Goal: Task Accomplishment & Management: Manage account settings

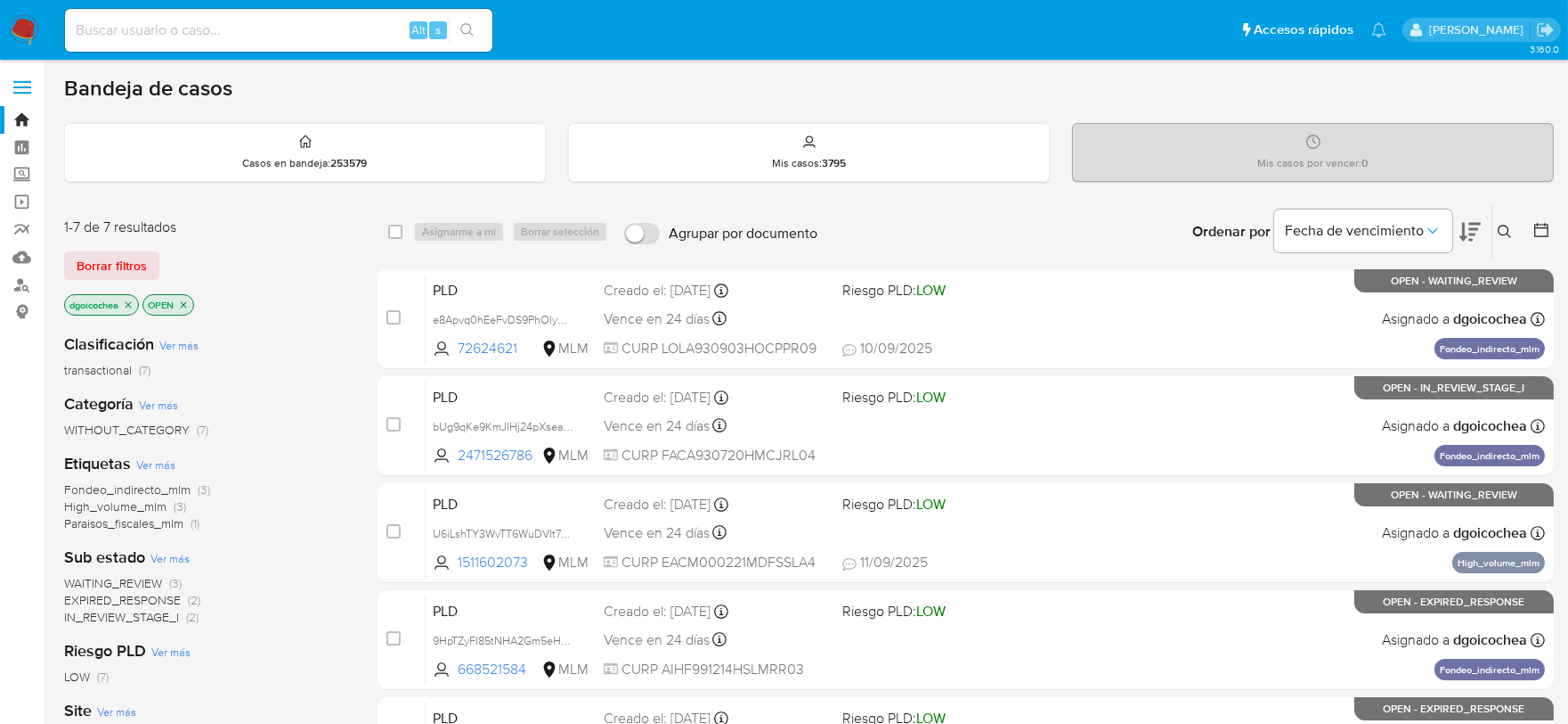
click at [1499, 225] on icon at bounding box center [1505, 232] width 14 height 14
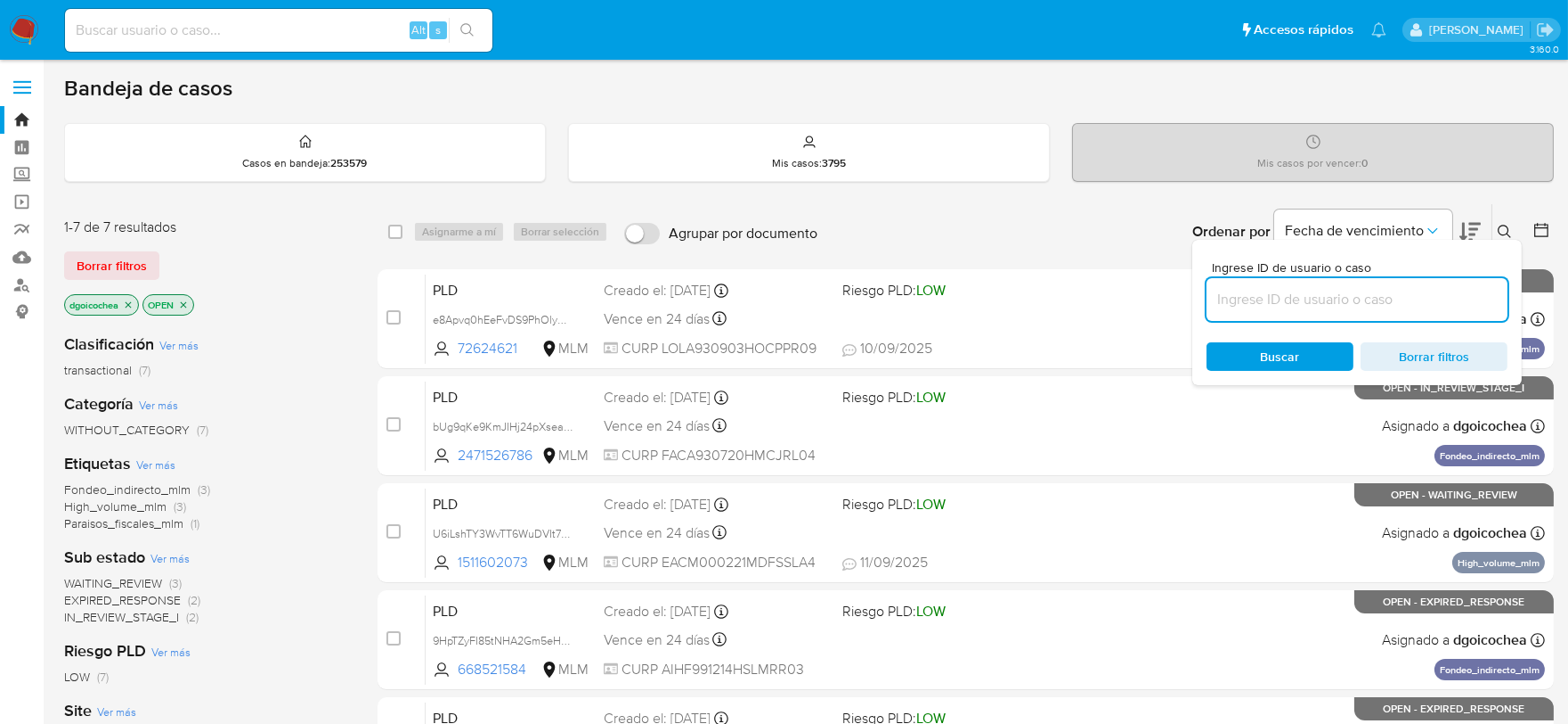
click at [1403, 294] on input at bounding box center [1357, 299] width 301 height 23
type input "2576414755"
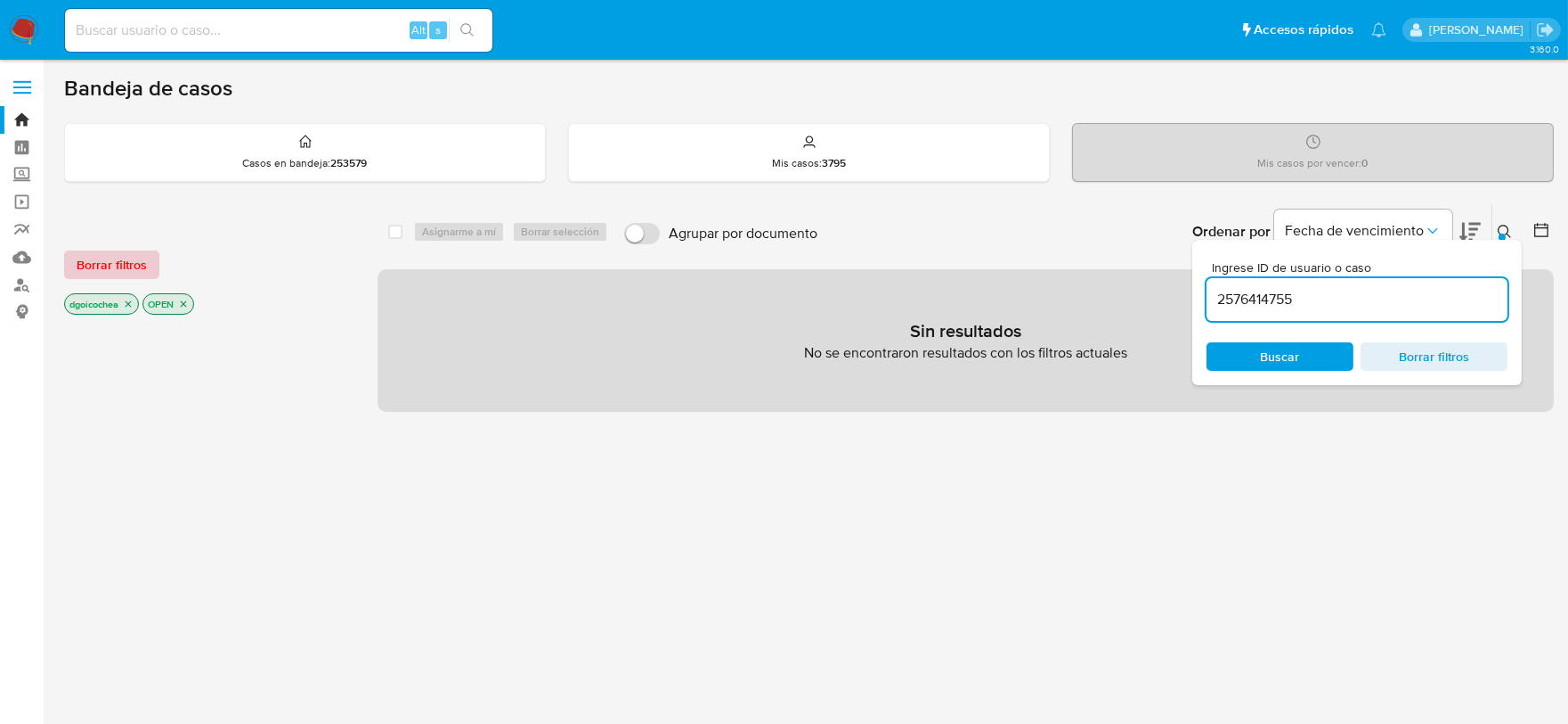
click at [121, 261] on span "Borrar filtros" at bounding box center [112, 264] width 71 height 25
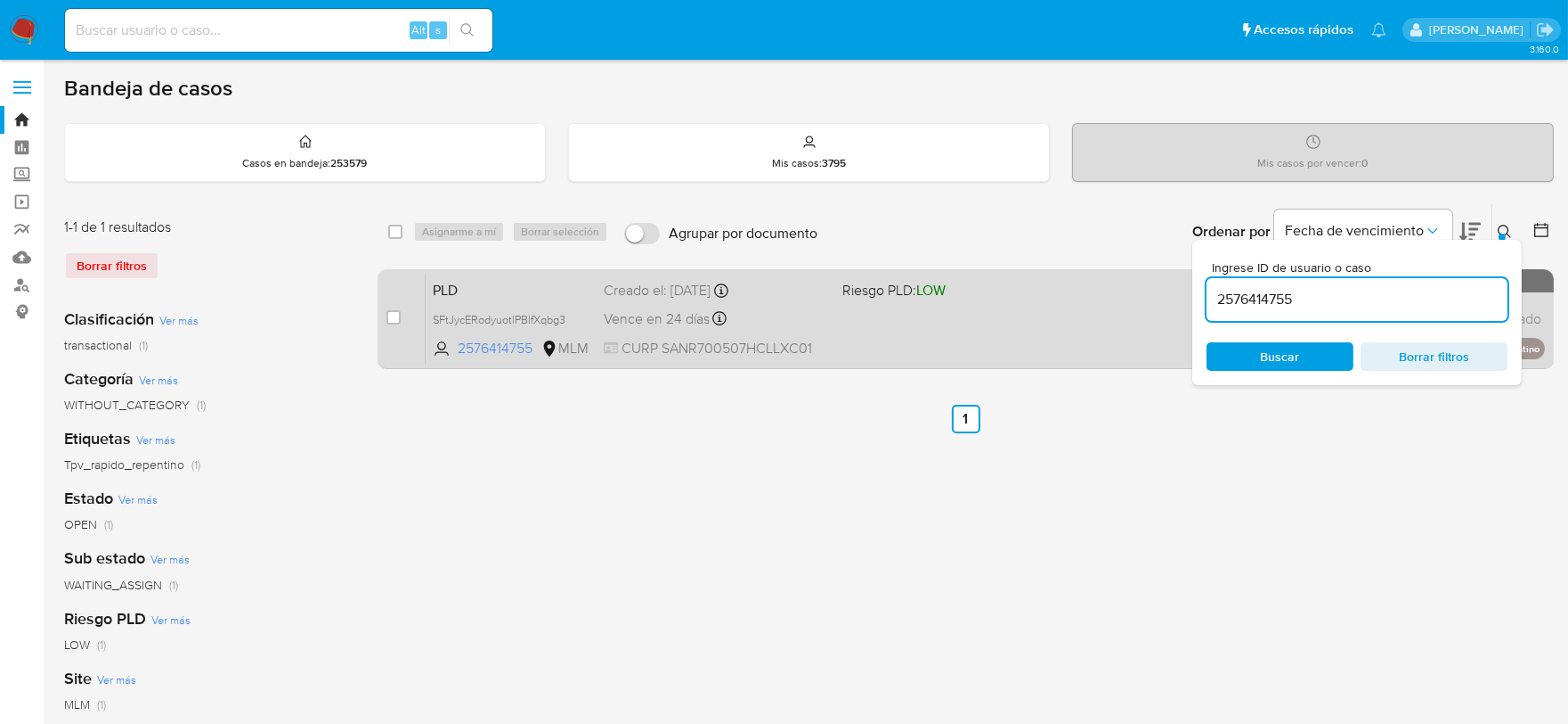
click at [401, 314] on div "case-item-checkbox No es posible asignar el caso" at bounding box center [407, 318] width 39 height 90
click at [392, 315] on input "checkbox" at bounding box center [394, 317] width 14 height 14
checkbox input "true"
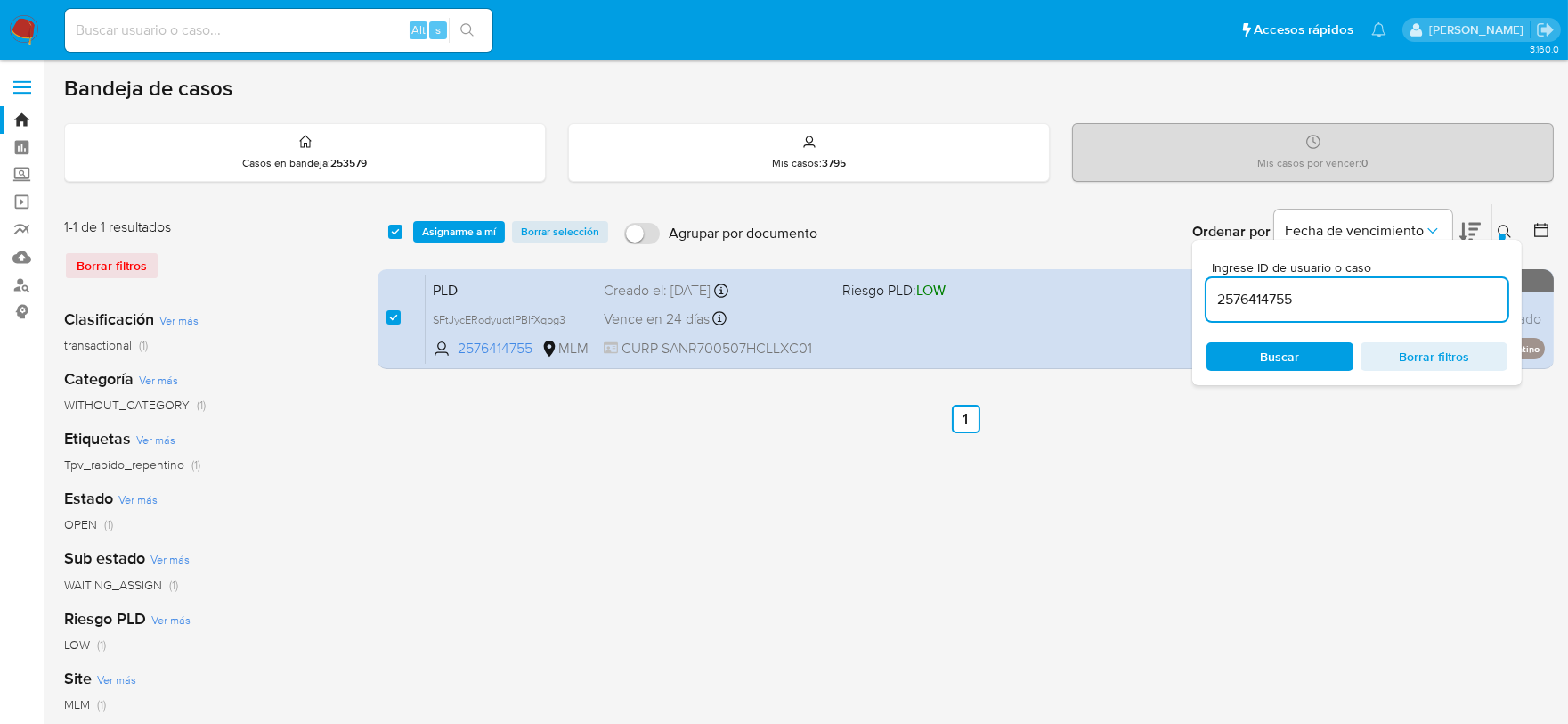
click at [1258, 300] on input "2576414755" at bounding box center [1357, 299] width 301 height 23
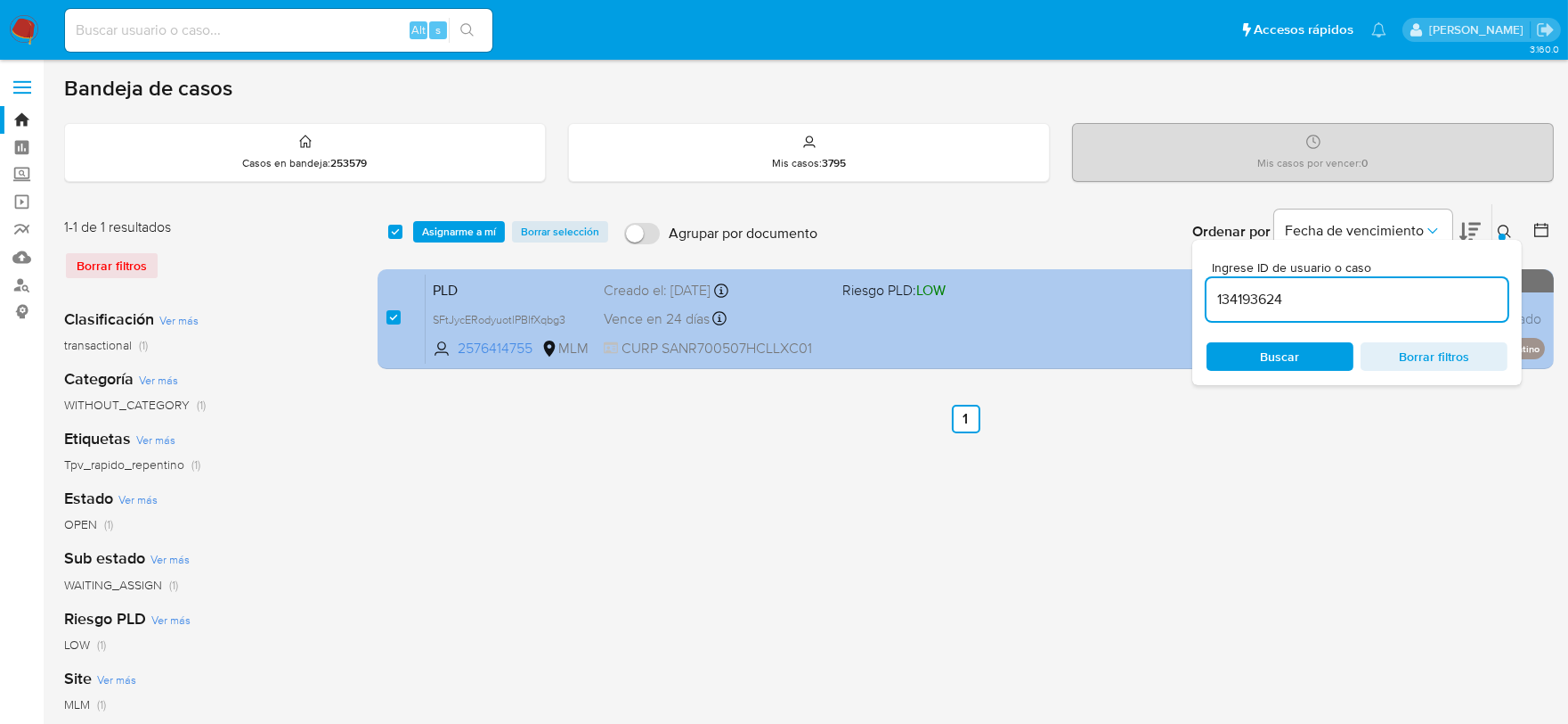
type input "134193624"
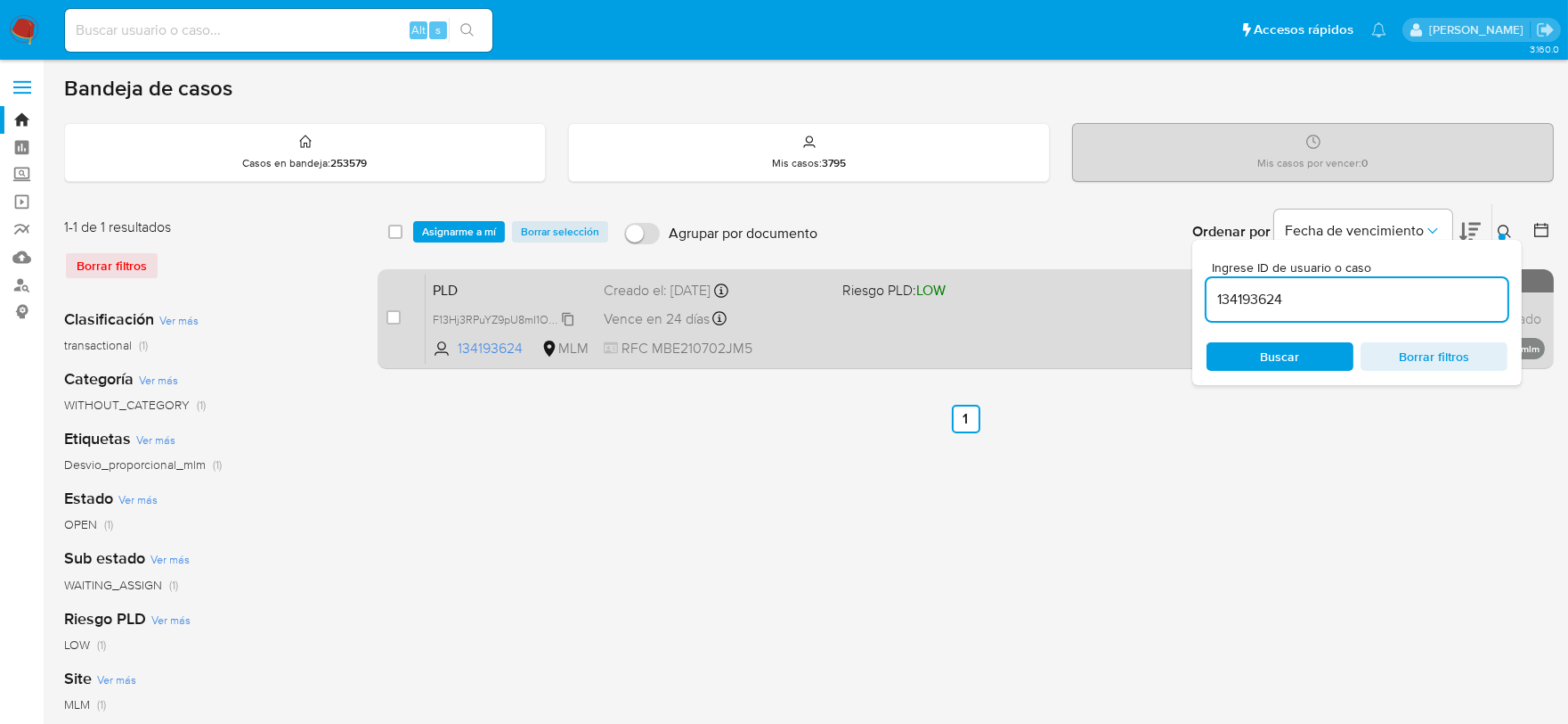
checkbox input "false"
click at [387, 316] on input "checkbox" at bounding box center [394, 317] width 14 height 14
checkbox input "true"
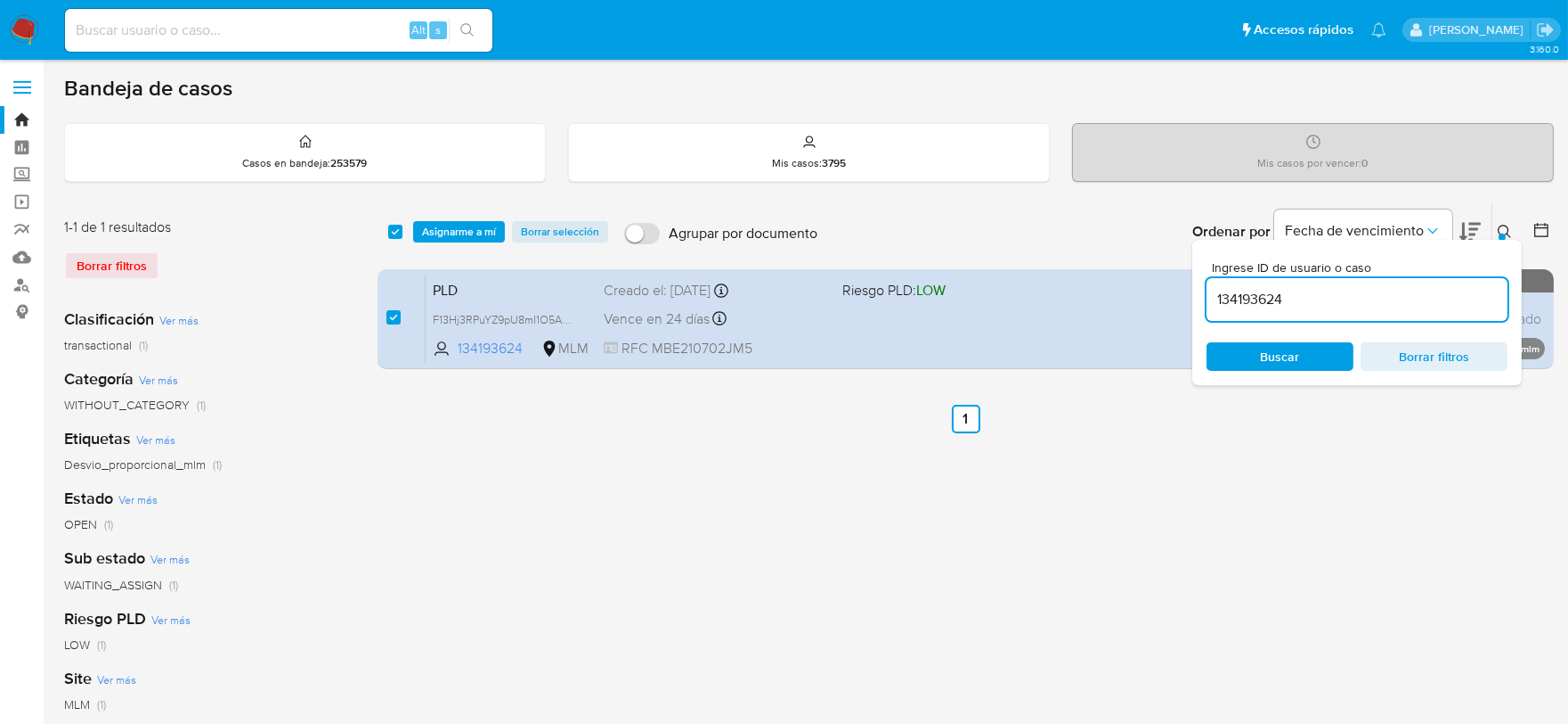
click at [1261, 294] on input "134193624" at bounding box center [1357, 299] width 301 height 23
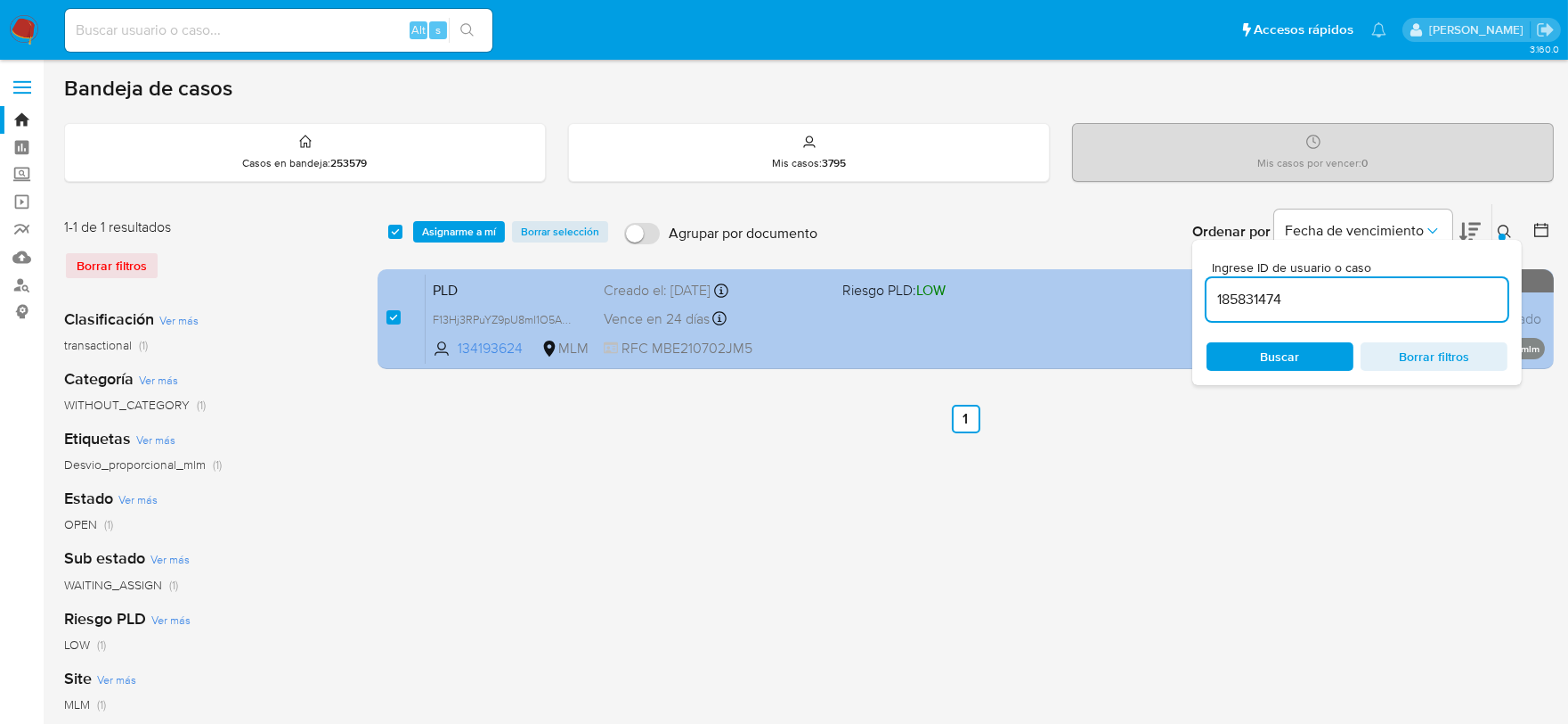
type input "185831474"
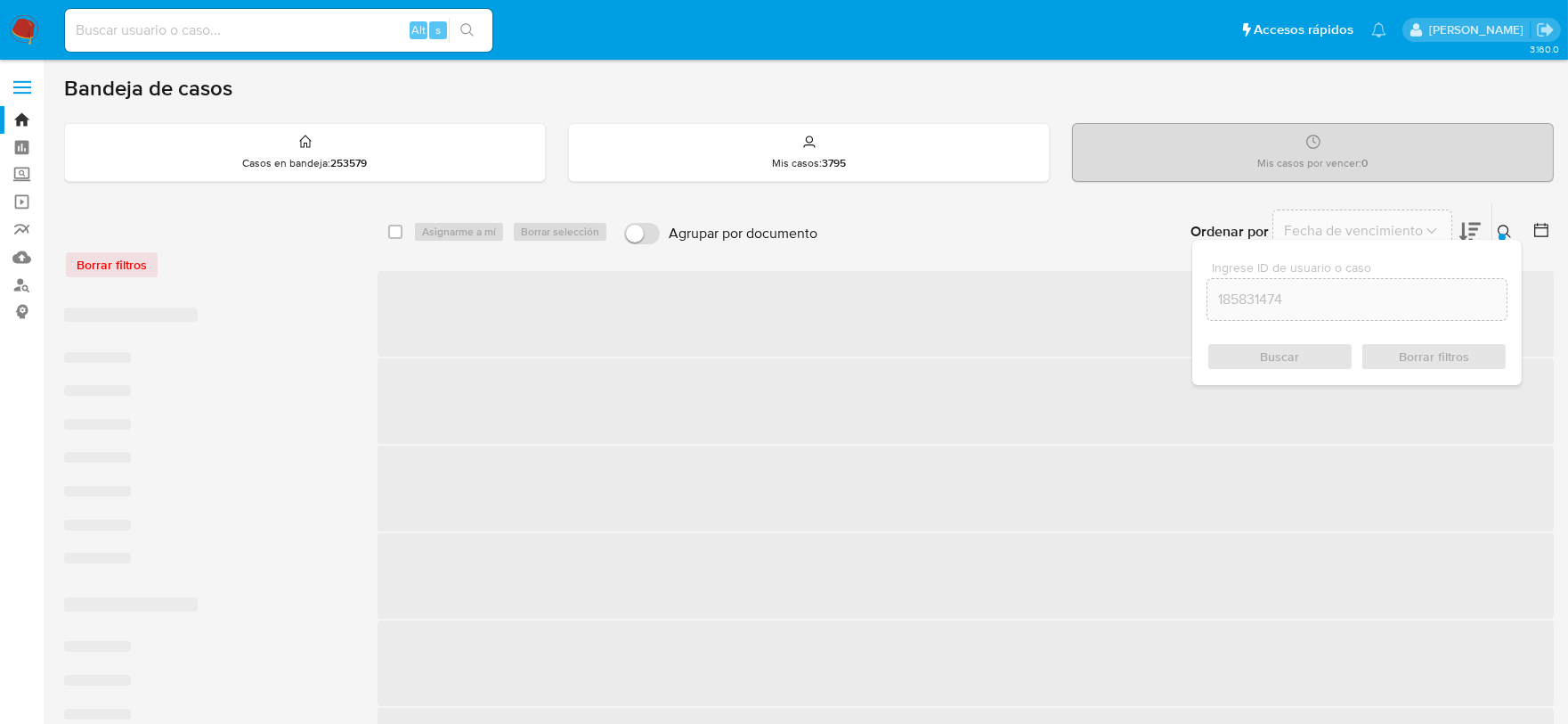
checkbox input "false"
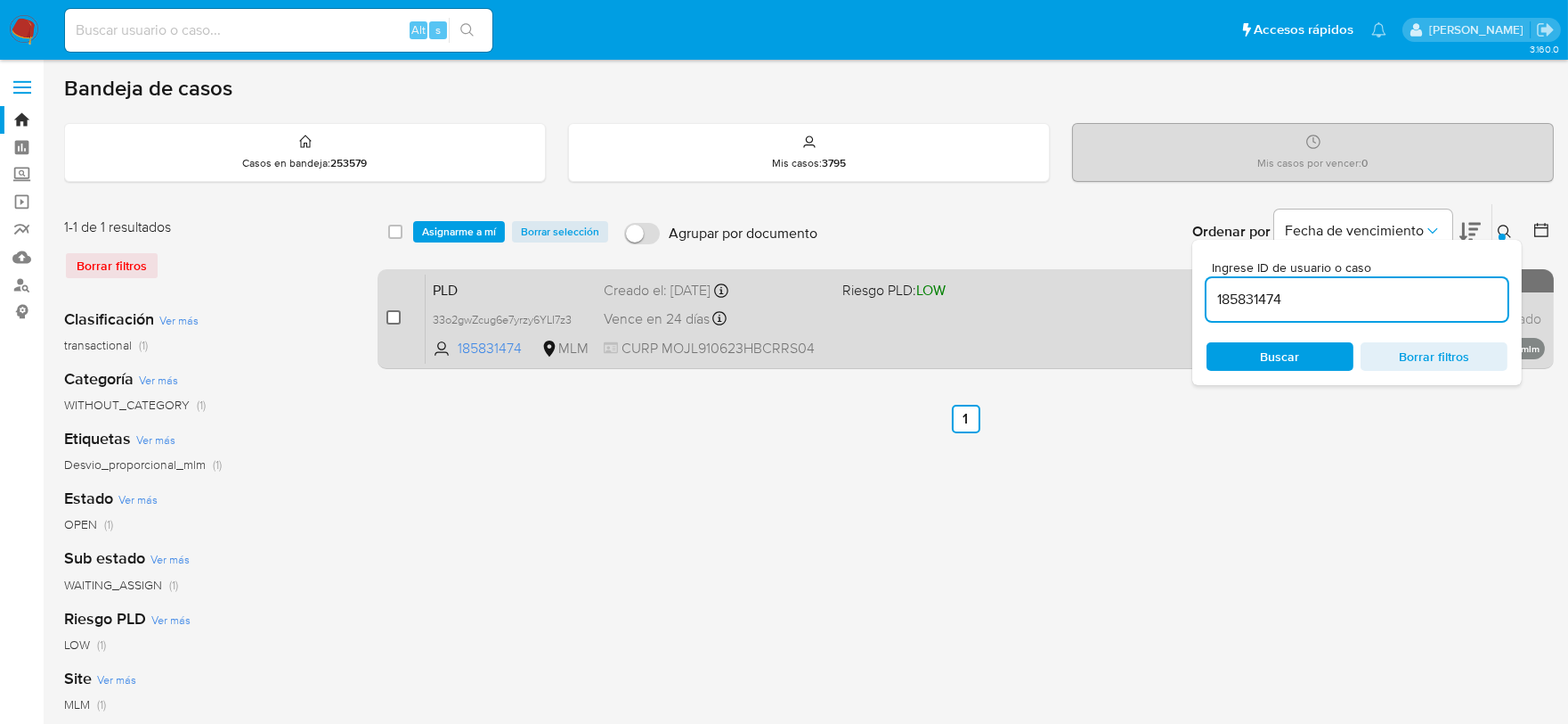
click at [395, 315] on input "checkbox" at bounding box center [394, 317] width 14 height 14
checkbox input "true"
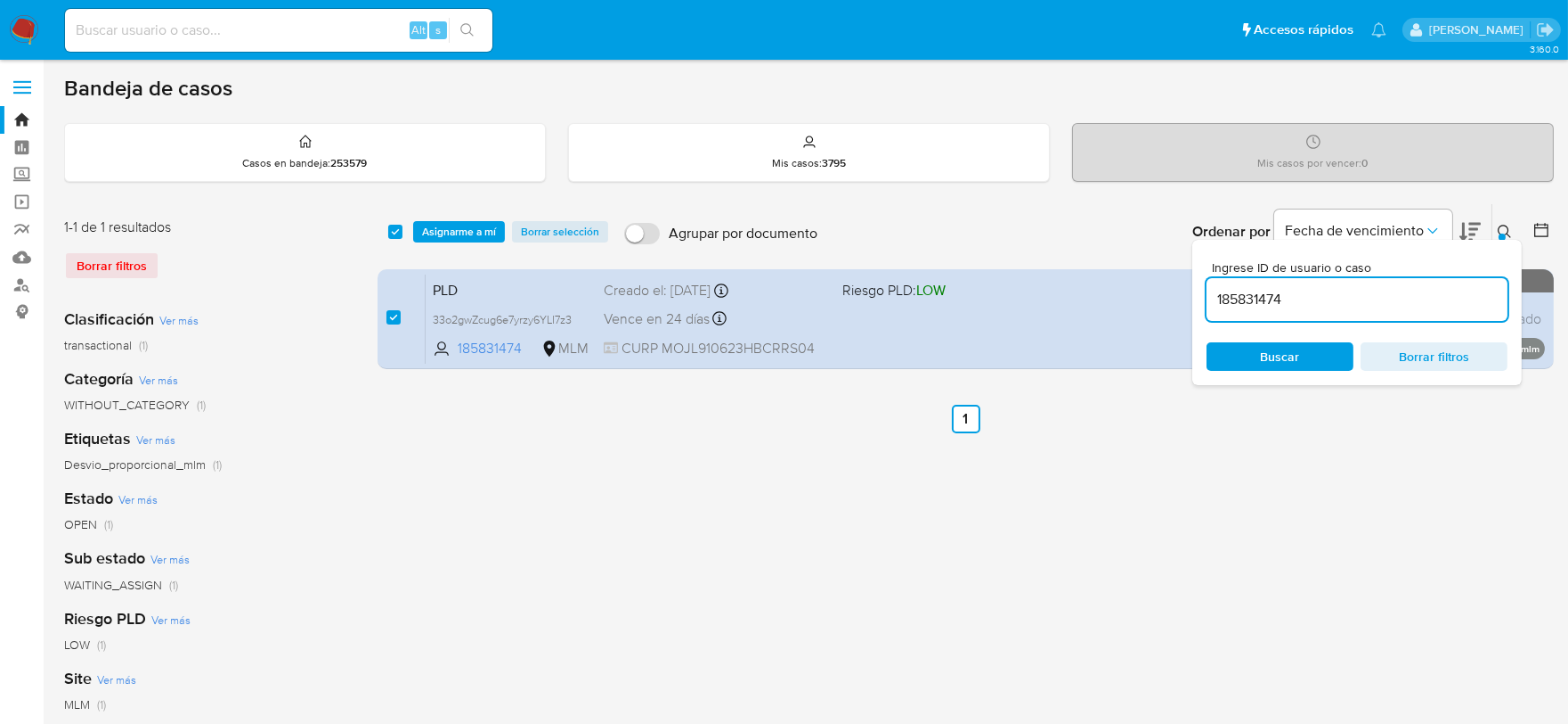
click at [1230, 295] on input "185831474" at bounding box center [1357, 299] width 301 height 23
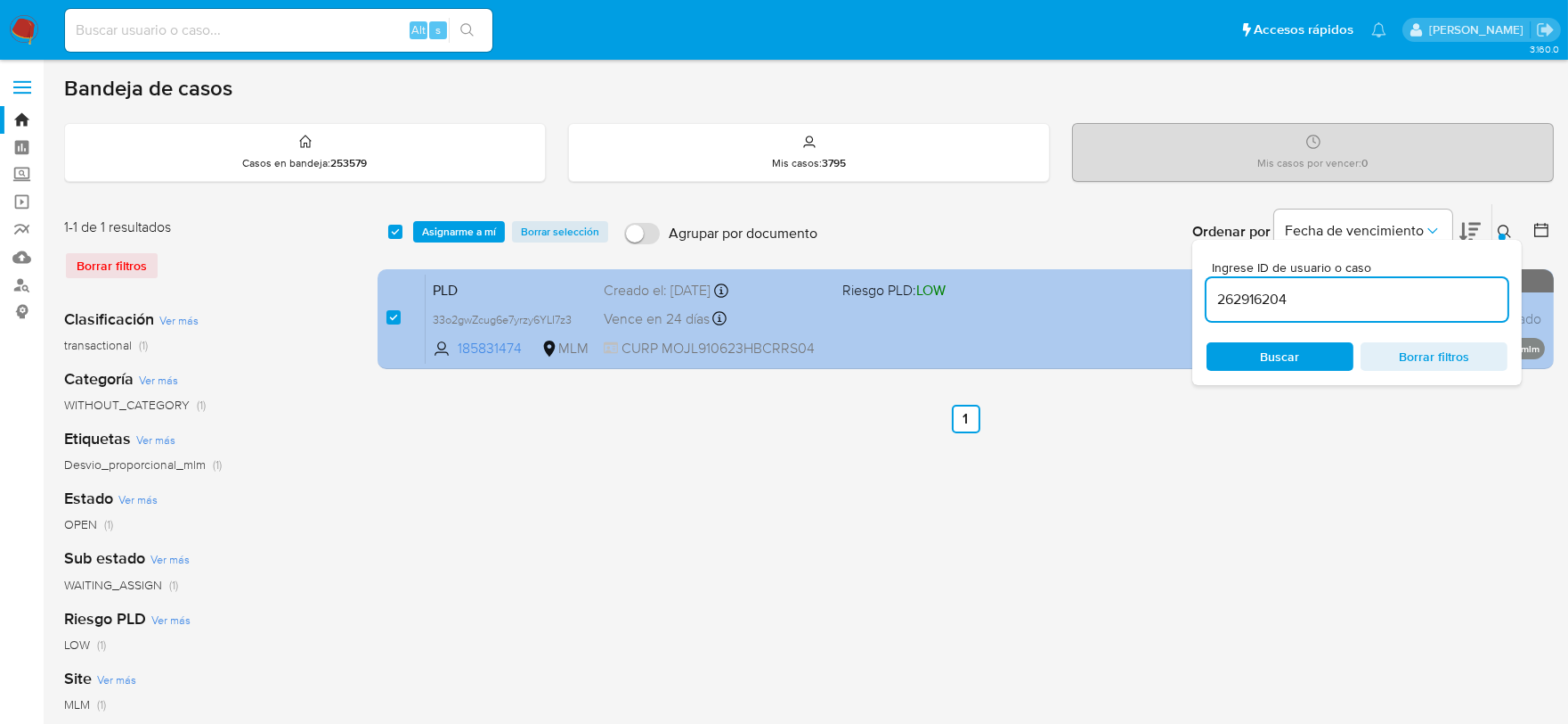
type input "262916204"
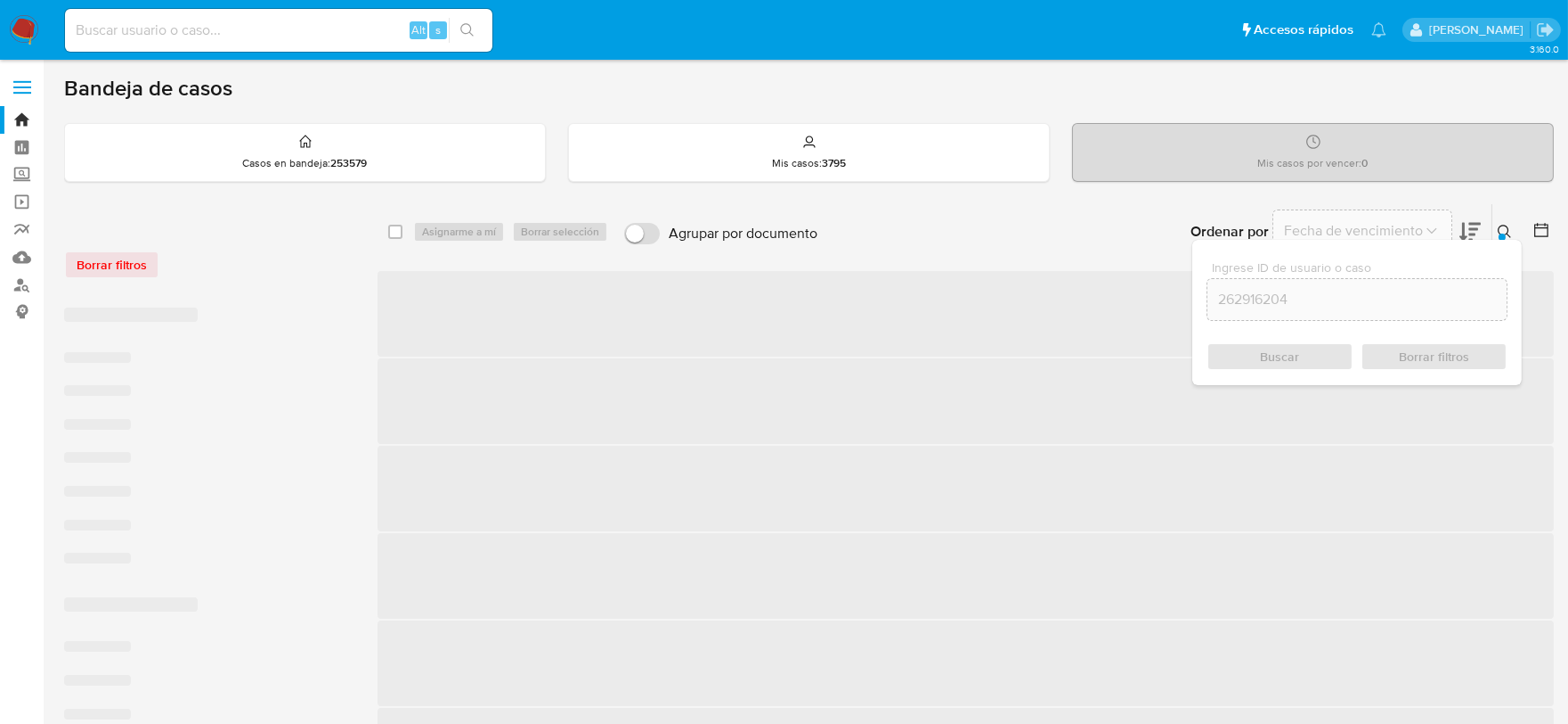
checkbox input "false"
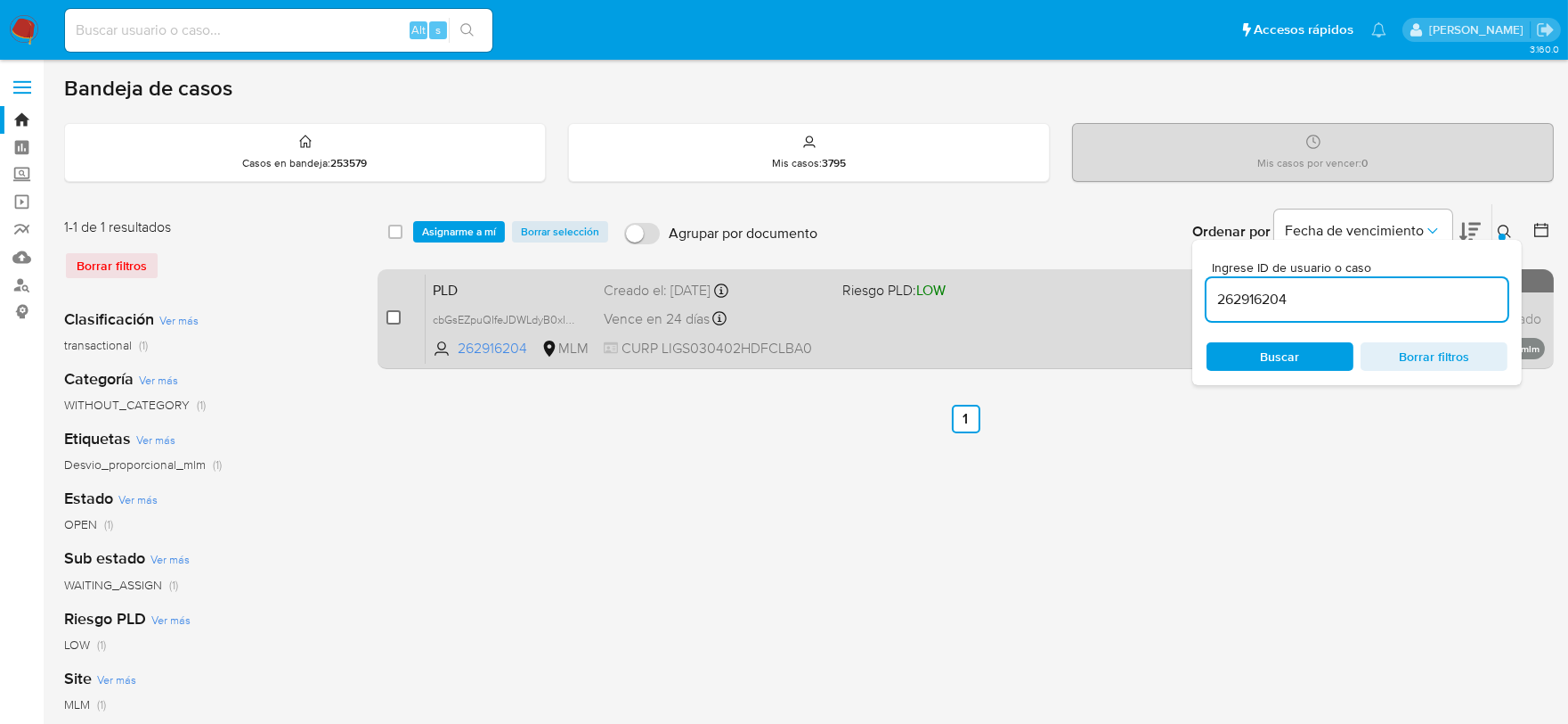
click at [398, 316] on input "checkbox" at bounding box center [394, 317] width 14 height 14
checkbox input "true"
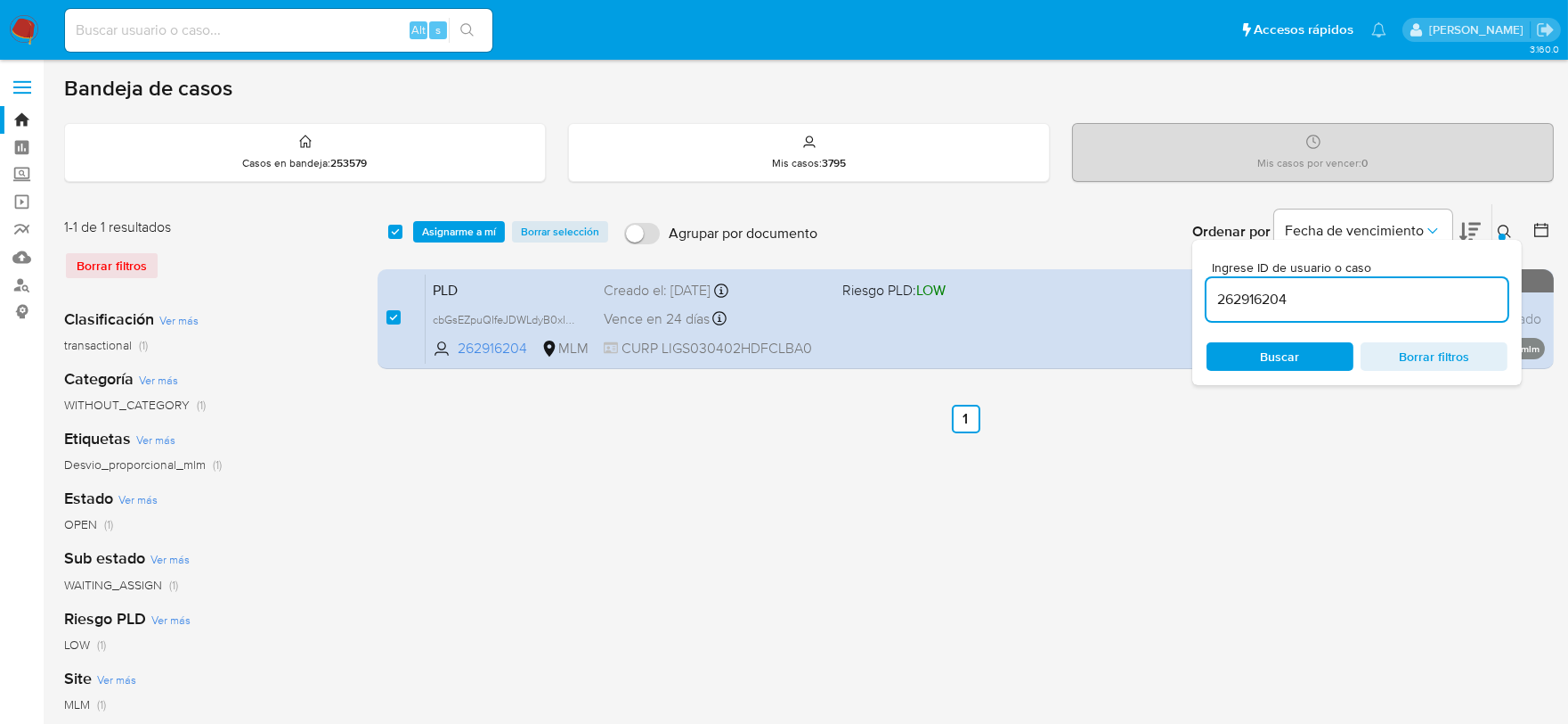
click at [1269, 300] on input "262916204" at bounding box center [1357, 299] width 301 height 23
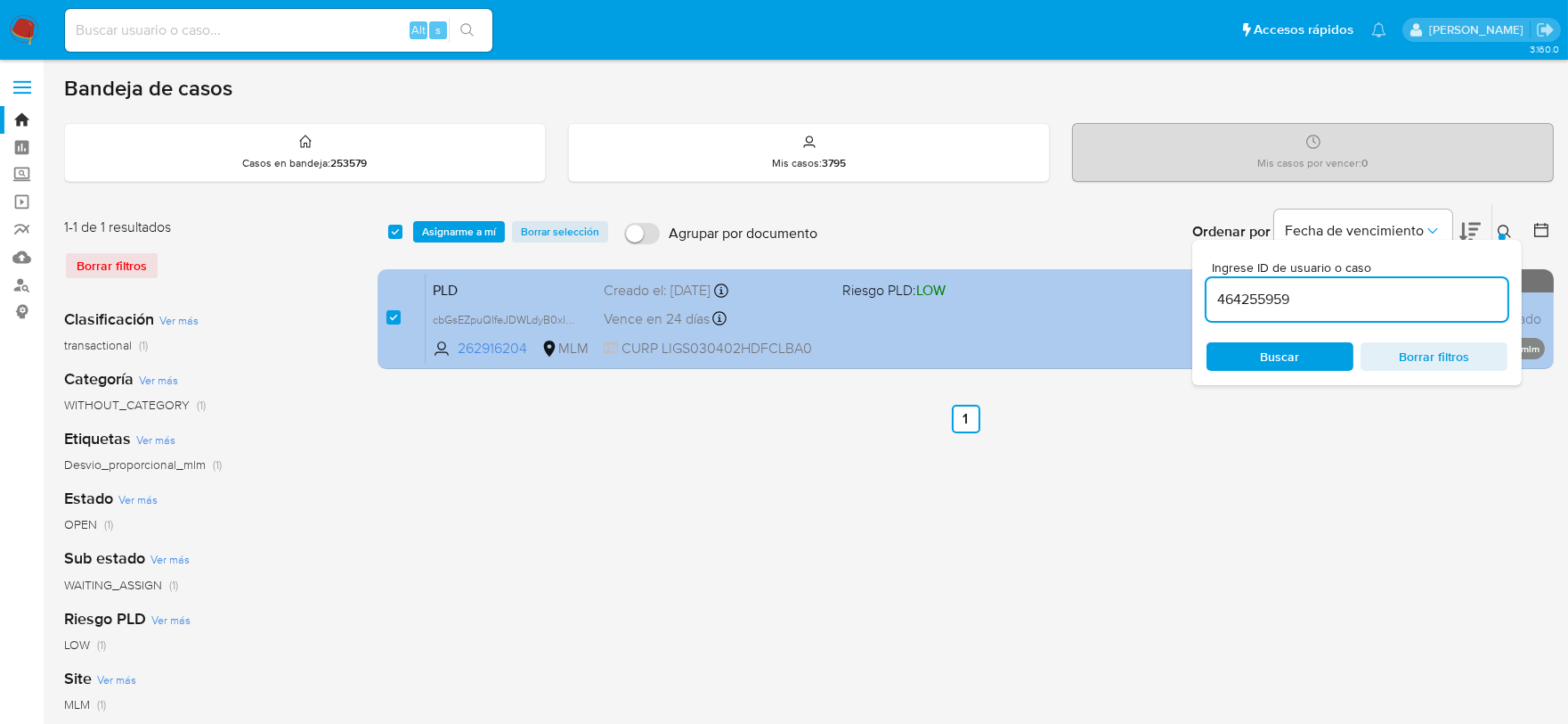
type input "464255959"
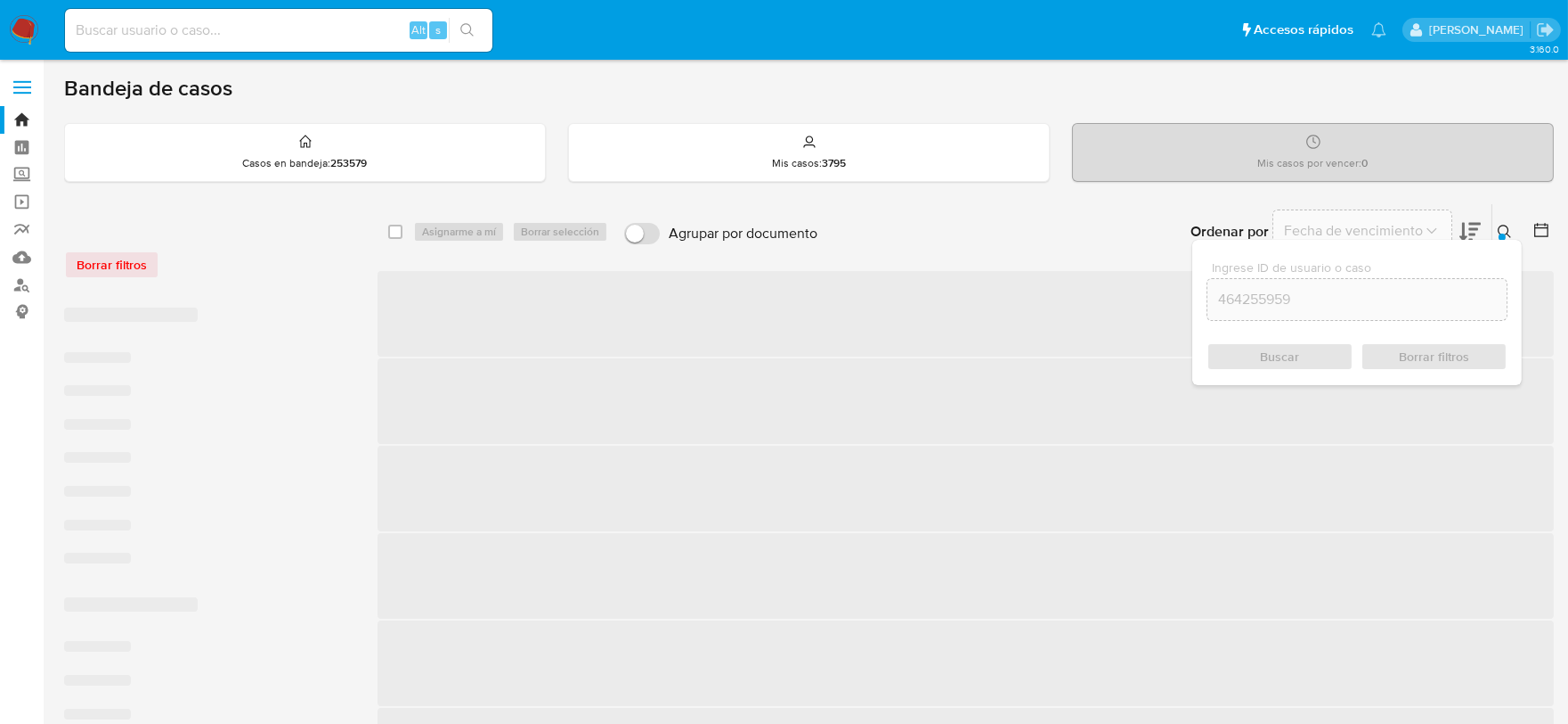
checkbox input "false"
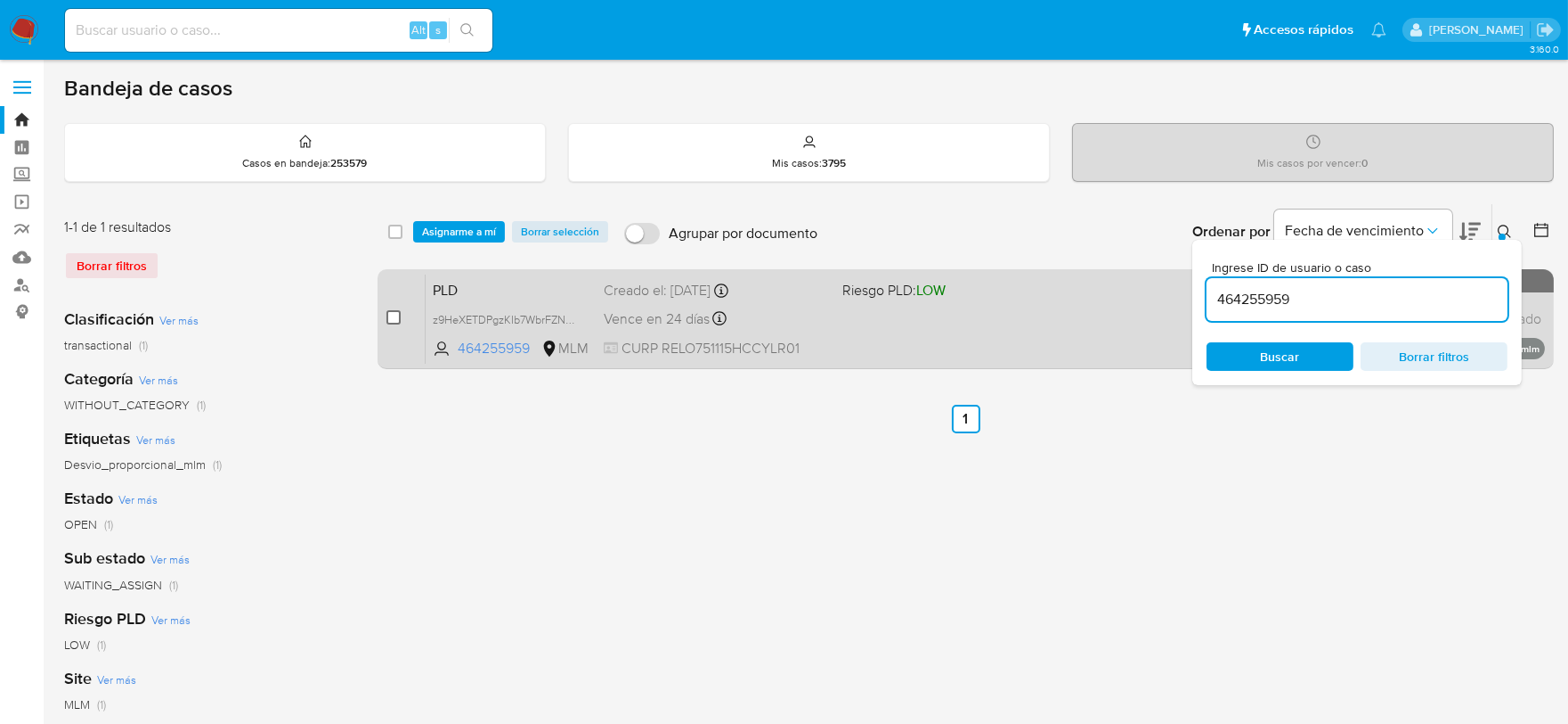
click at [390, 316] on input "checkbox" at bounding box center [394, 317] width 14 height 14
checkbox input "true"
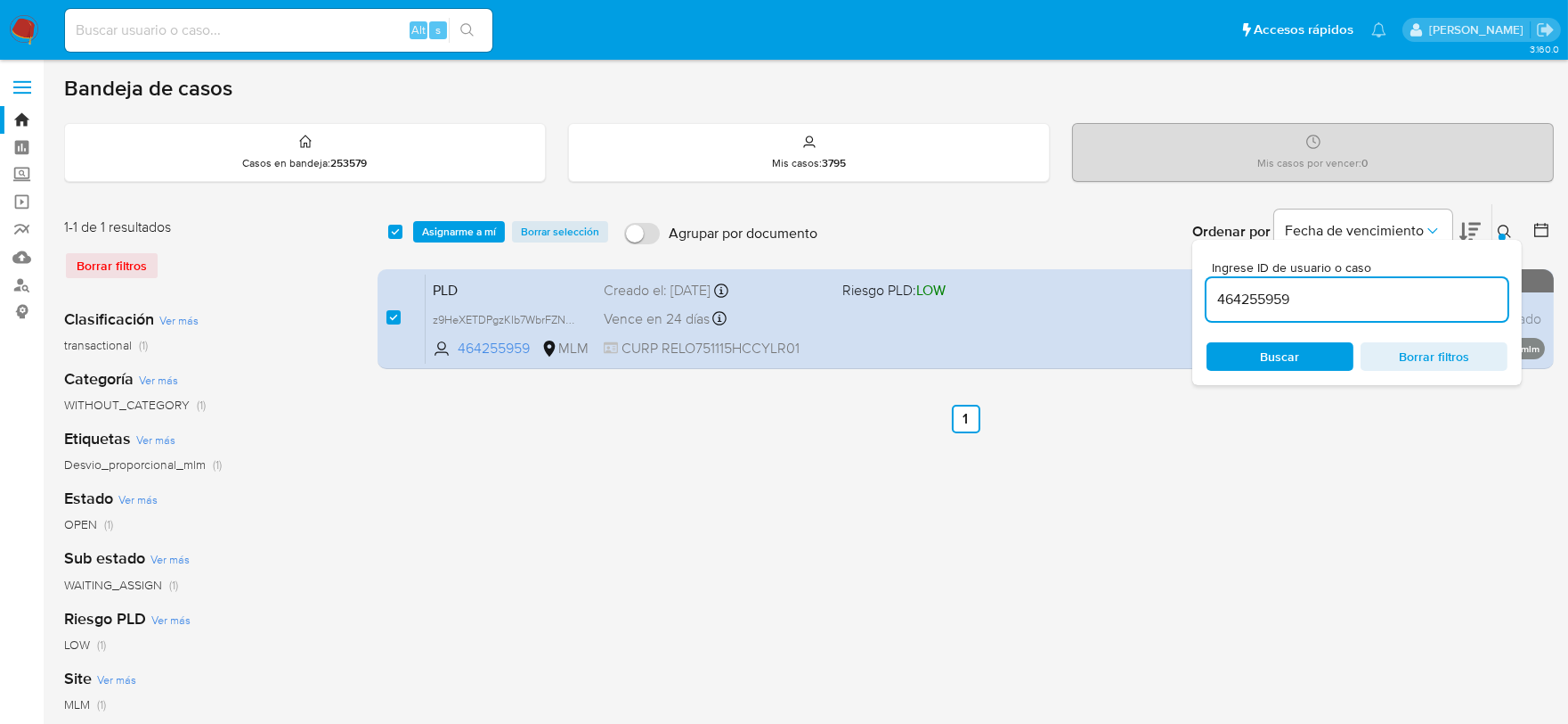
click at [1220, 295] on input "464255959" at bounding box center [1357, 299] width 301 height 23
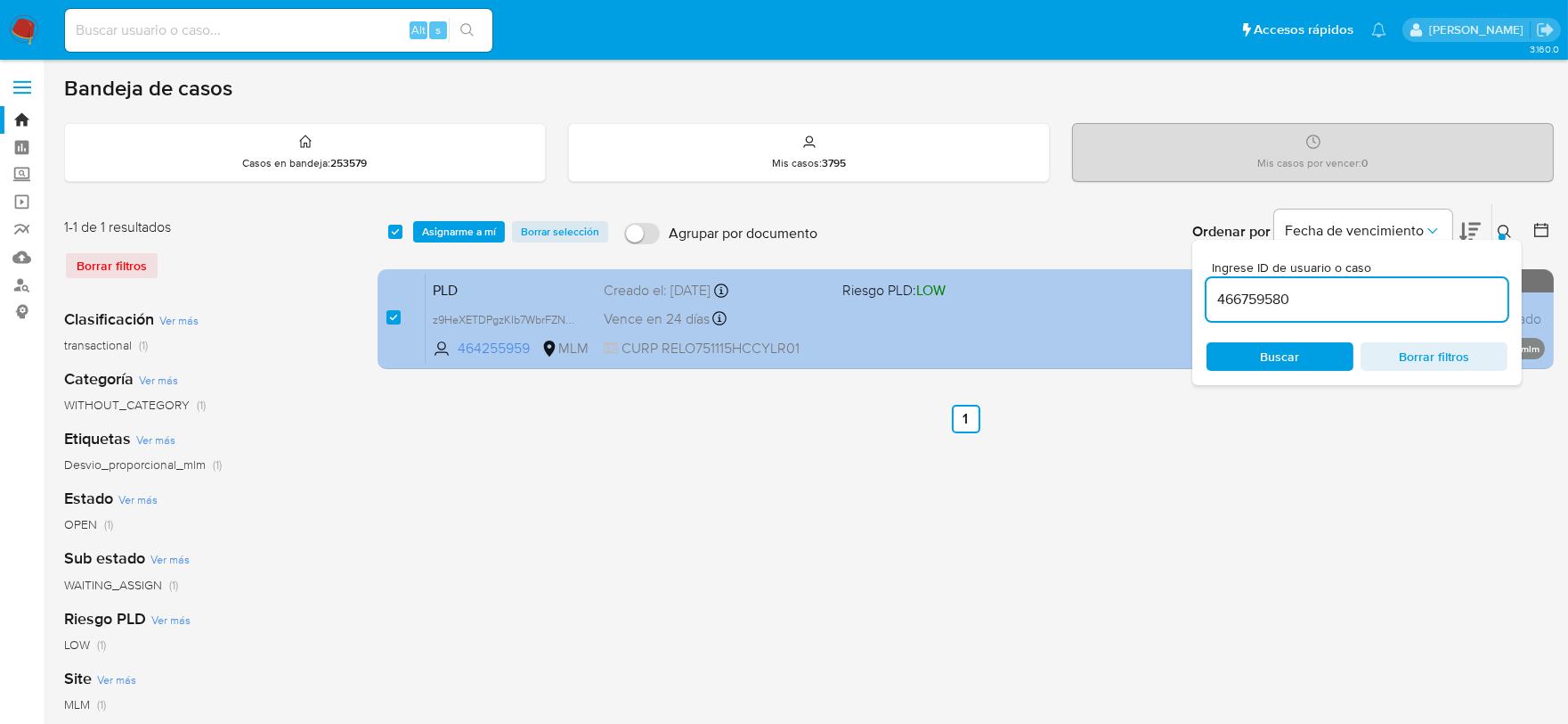
type input "466759580"
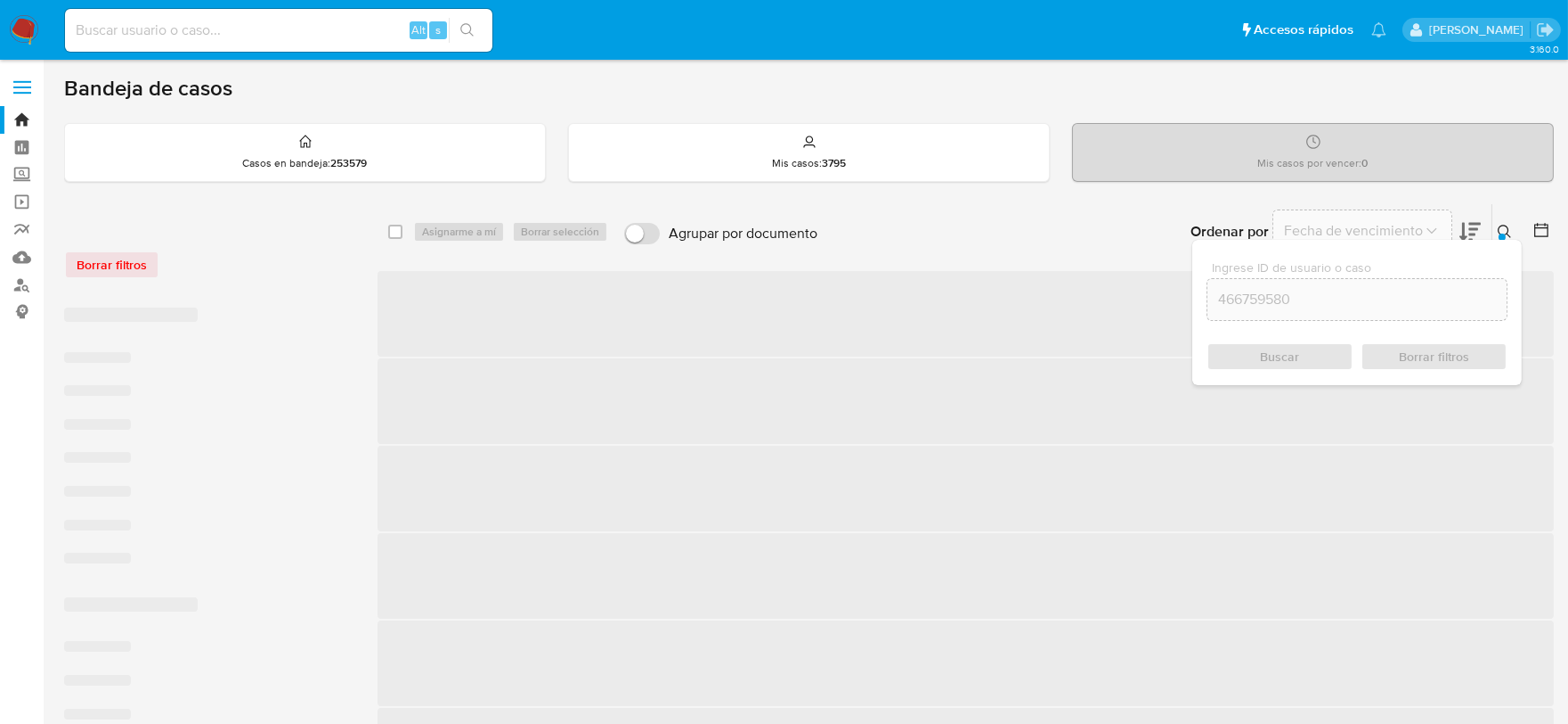
checkbox input "false"
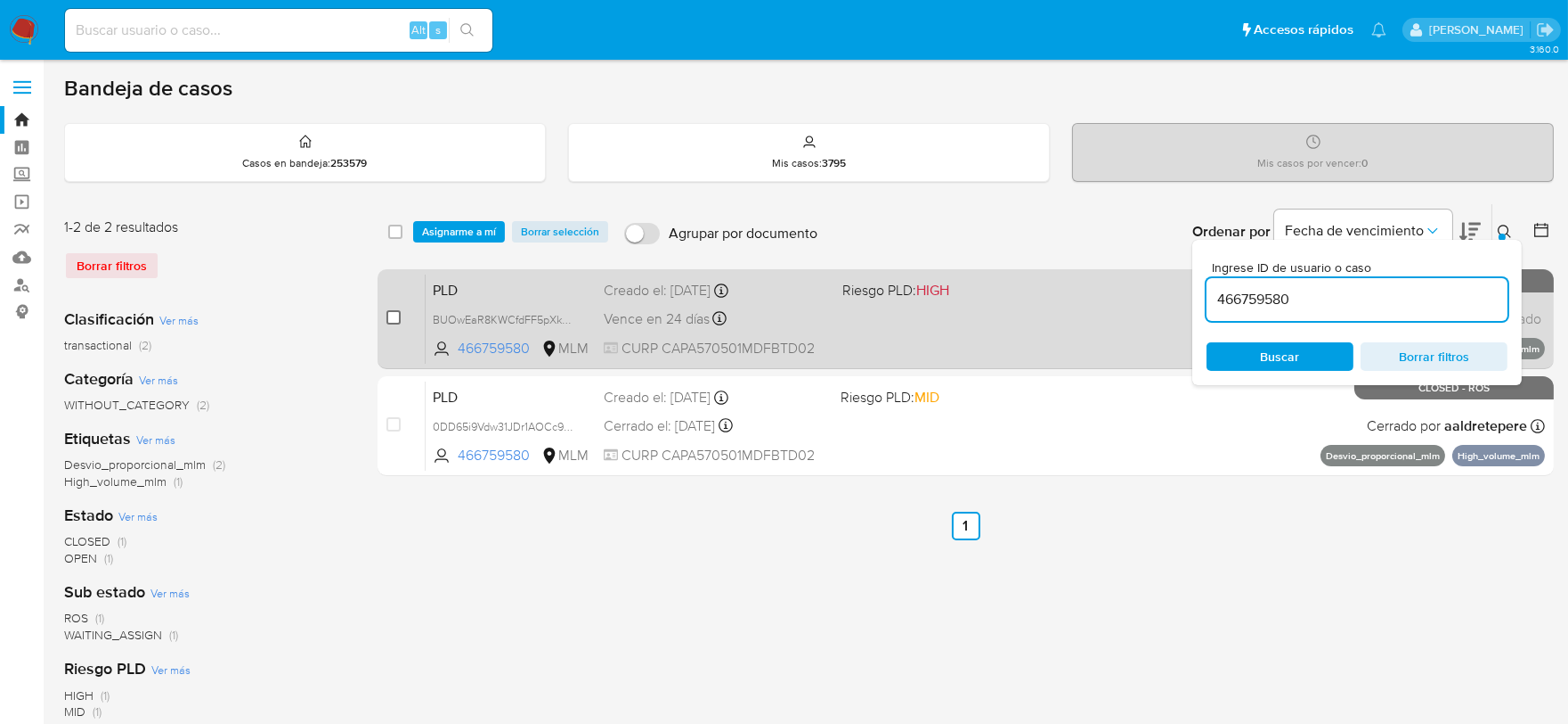
click at [395, 313] on input "checkbox" at bounding box center [394, 317] width 14 height 14
checkbox input "true"
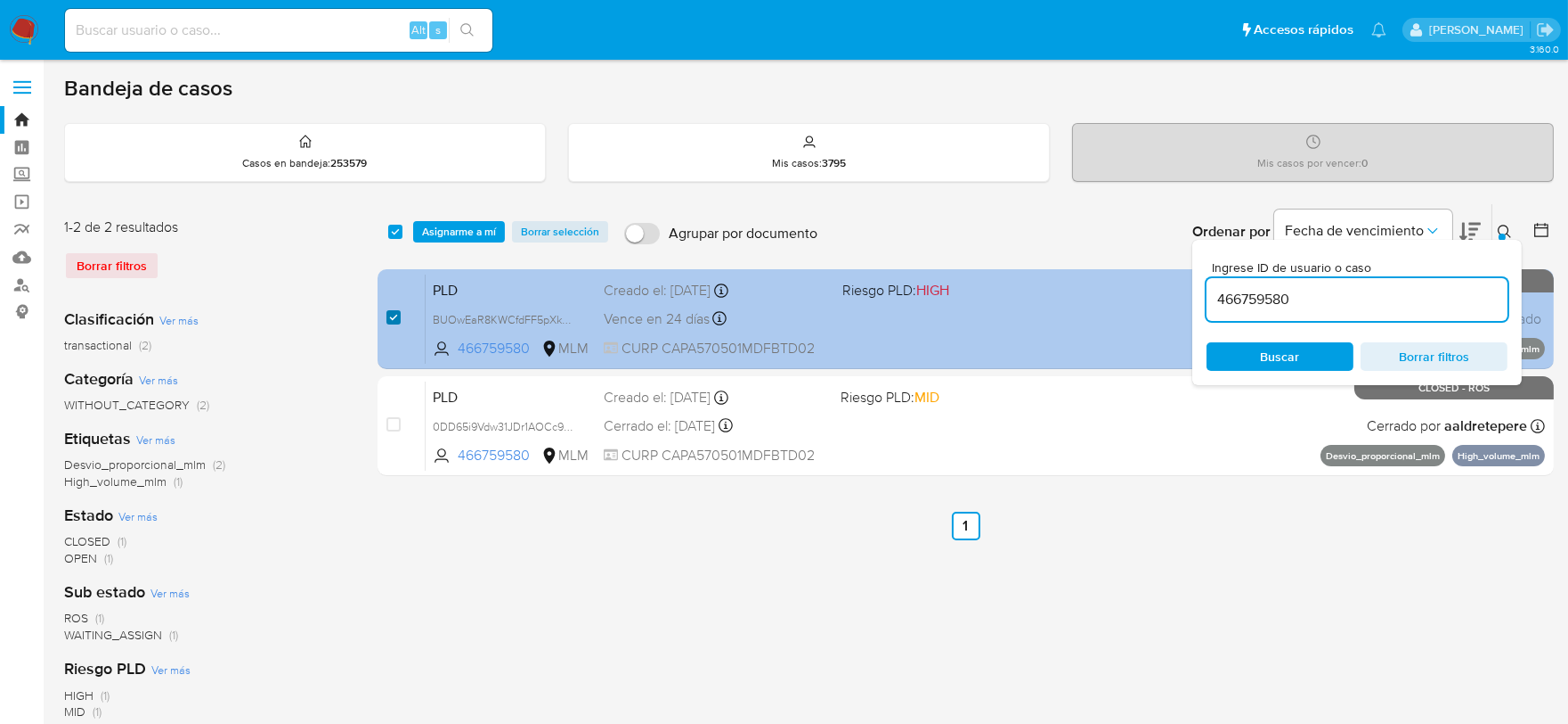
click at [395, 313] on input "checkbox" at bounding box center [394, 317] width 14 height 14
checkbox input "false"
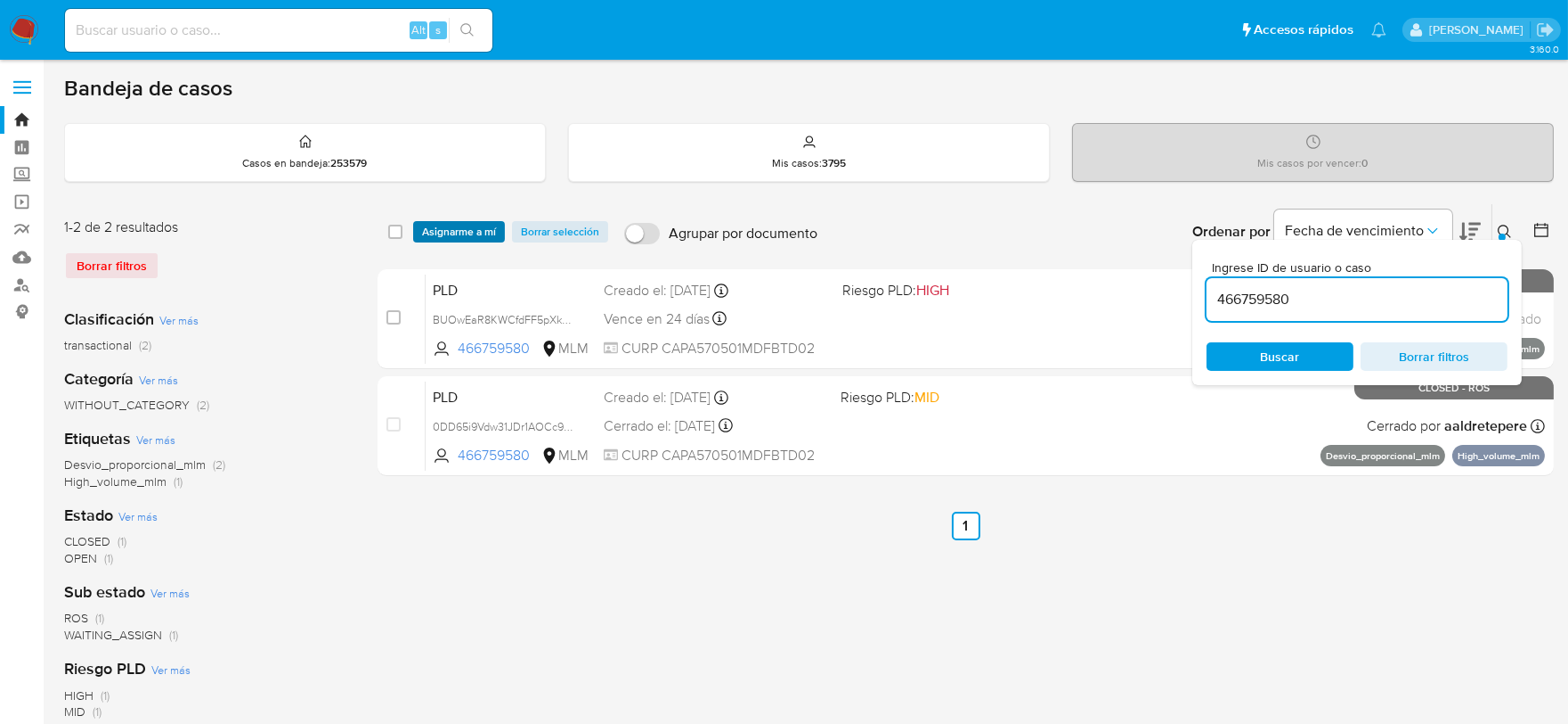
click at [474, 237] on span "Asignarme a mí" at bounding box center [458, 232] width 74 height 18
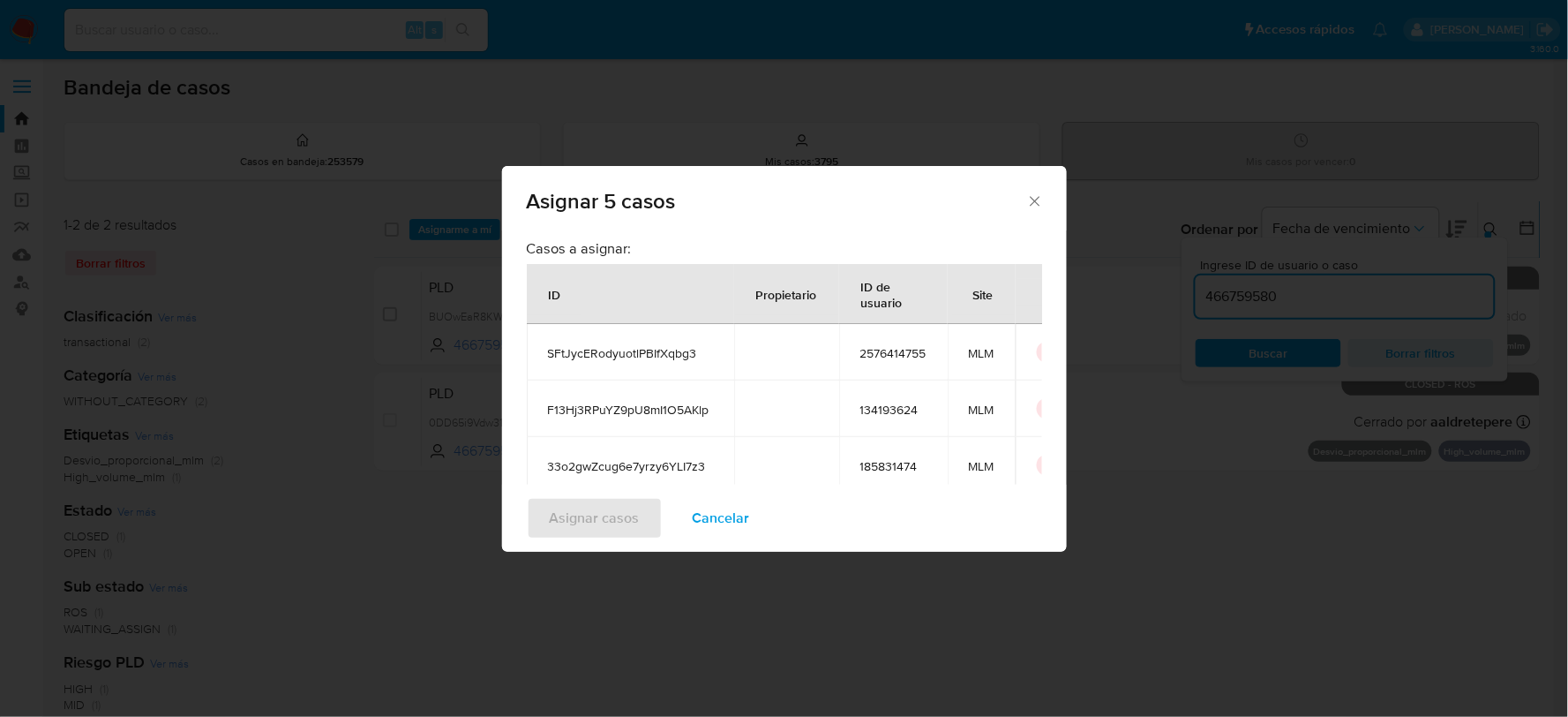
scroll to position [269, 0]
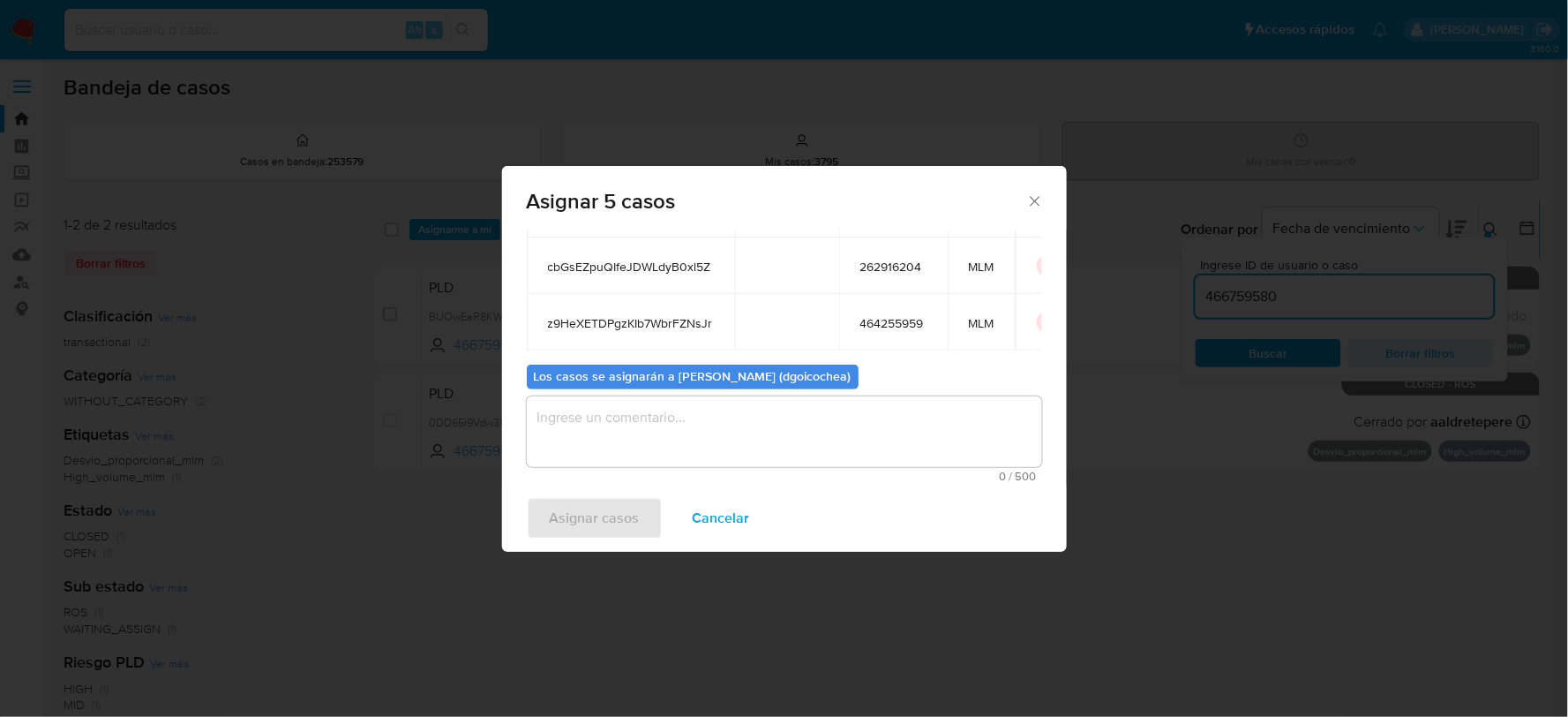
click at [723, 435] on textarea "assign-modal" at bounding box center [784, 432] width 516 height 71
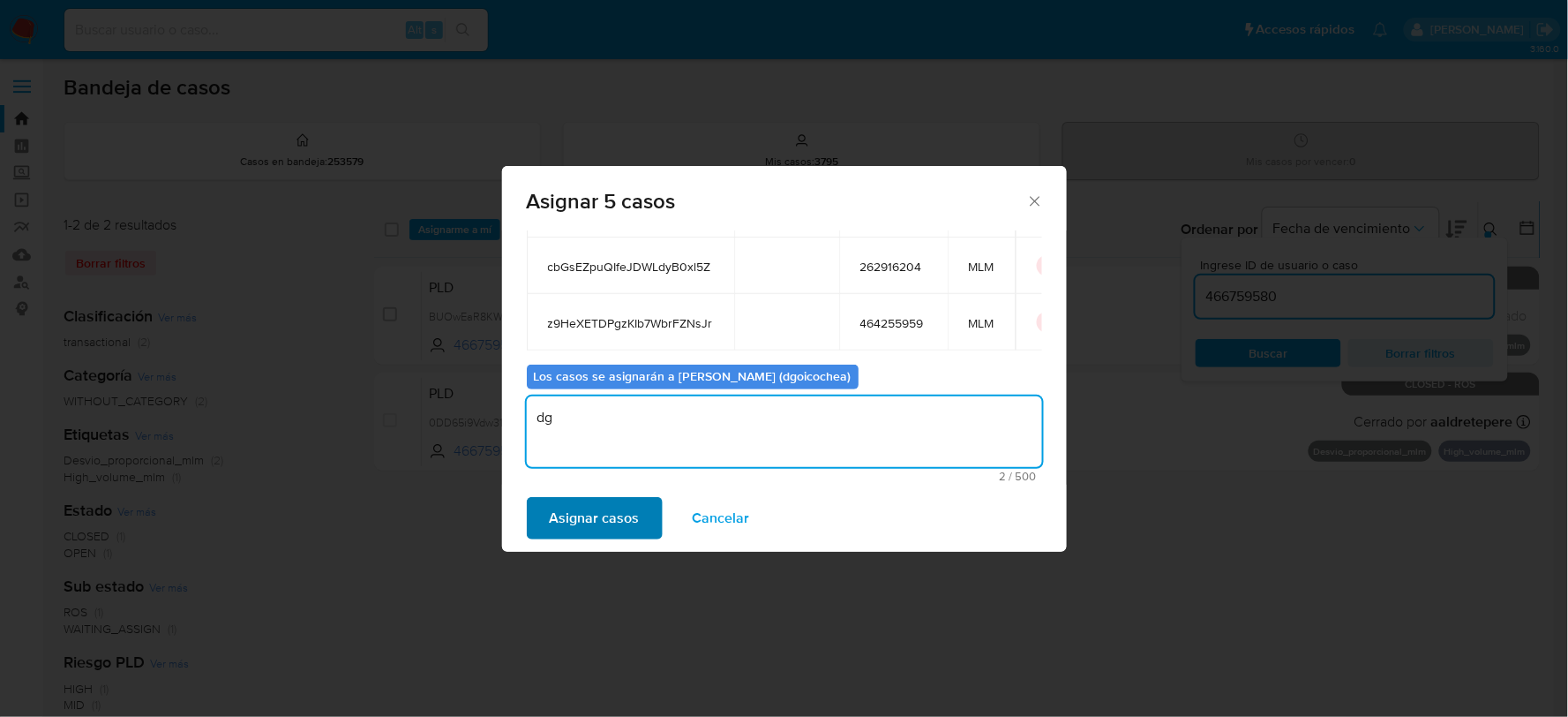
type textarea "dg"
click at [637, 524] on button "Asignar casos" at bounding box center [595, 518] width 136 height 43
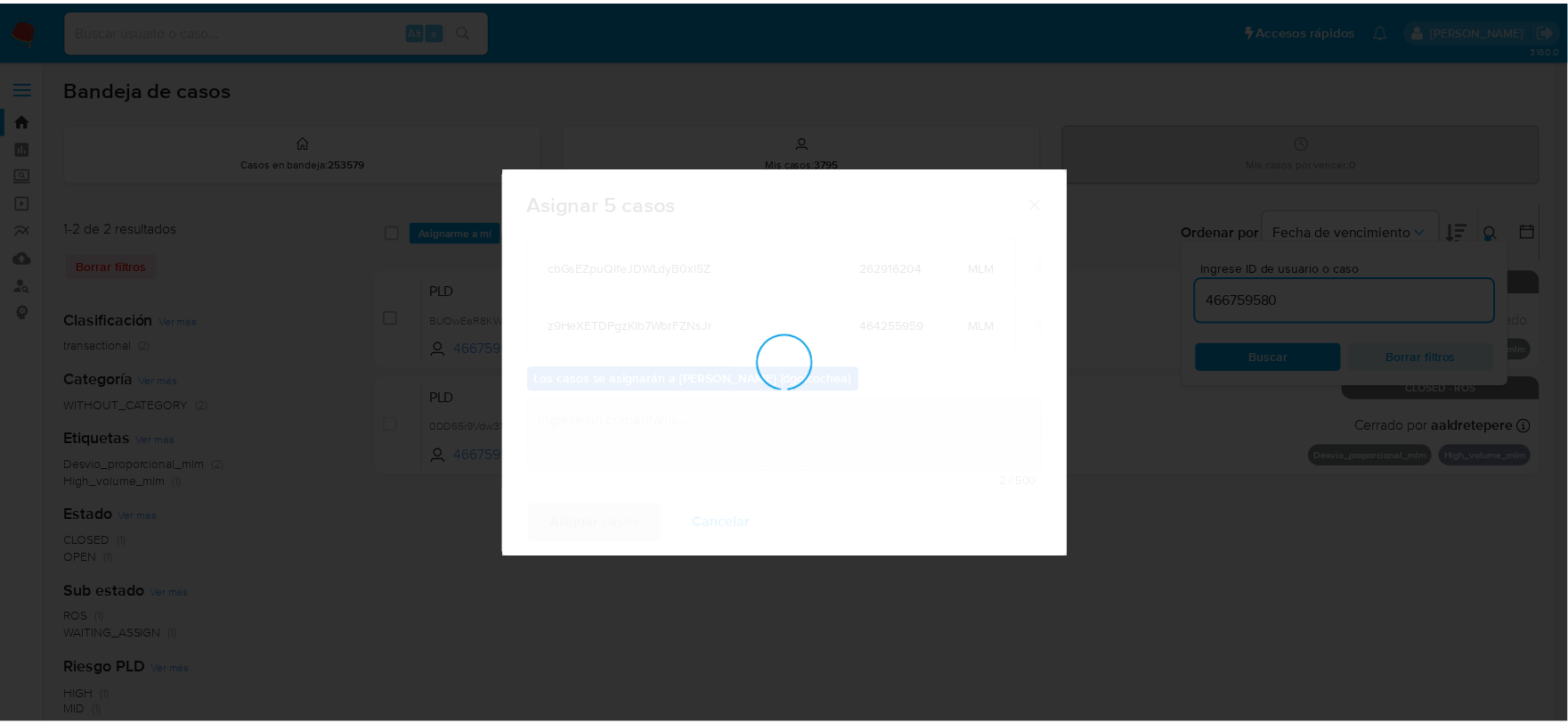
scroll to position [108, 0]
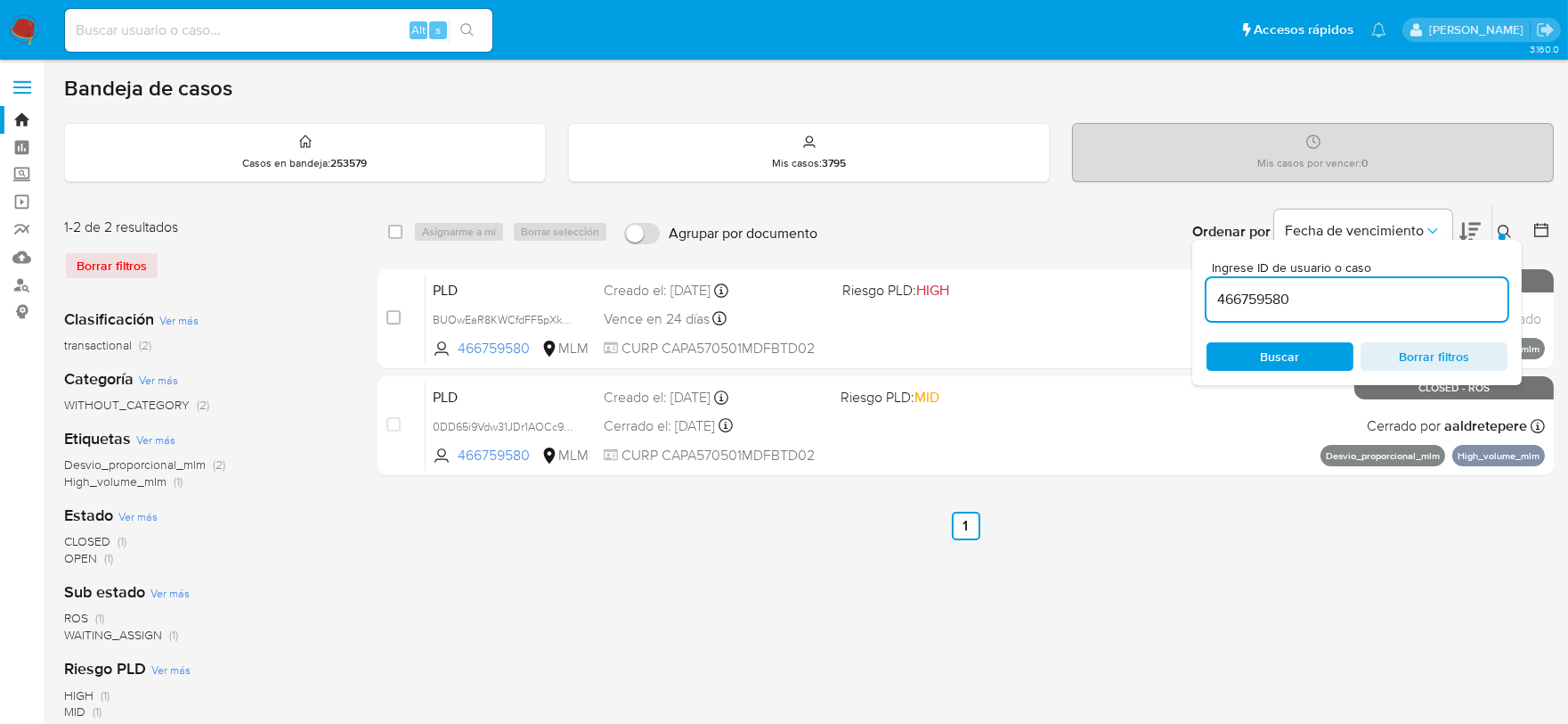
drag, startPoint x: 1101, startPoint y: 594, endPoint x: 1090, endPoint y: 580, distance: 17.8
click at [1100, 594] on div "select-all-cases-checkbox Asignarme a mí Borrar selección Agrupar por documento…" at bounding box center [966, 594] width 1177 height 782
click at [30, 31] on img at bounding box center [24, 30] width 30 height 30
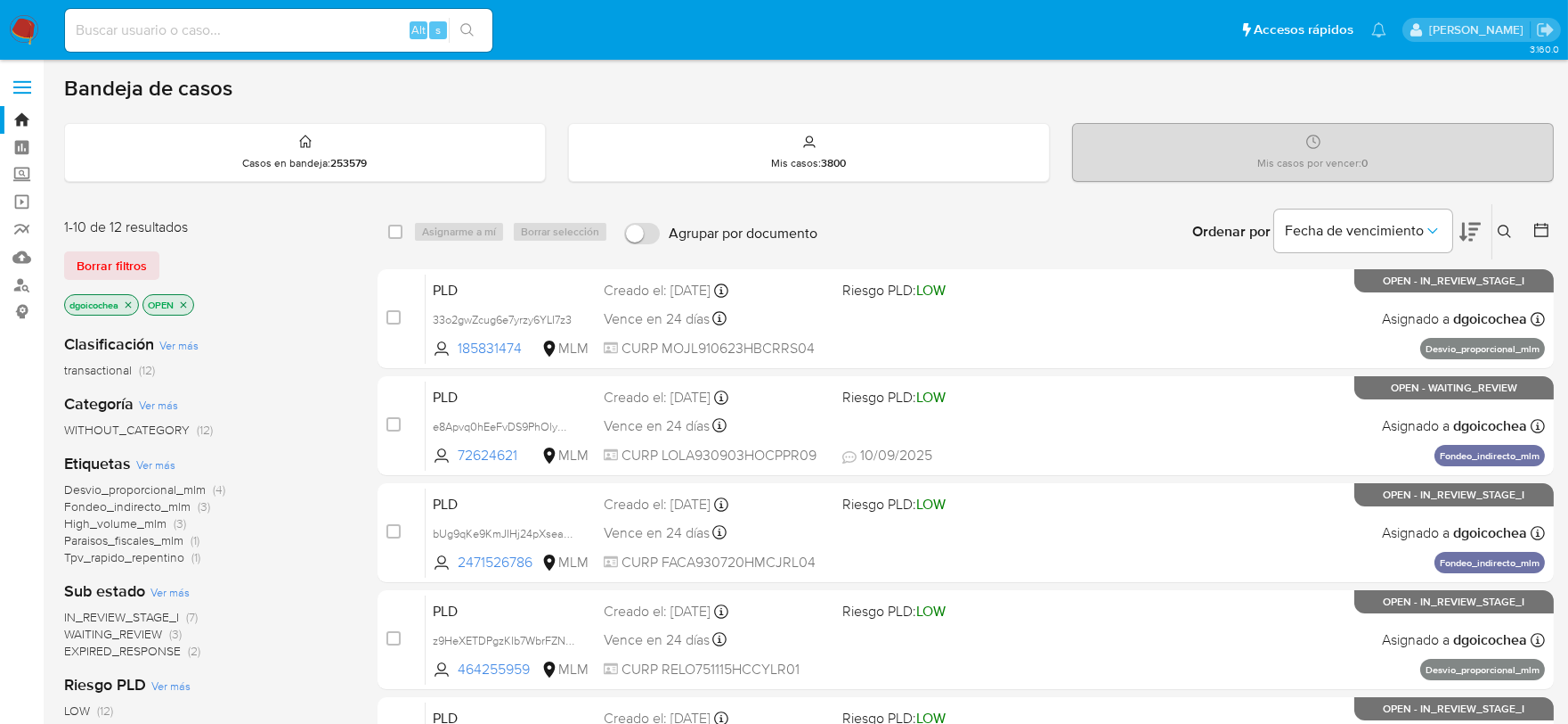
click at [154, 603] on div "Sub estado Ver más IN_REVIEW_STAGE_I (7) WAITING_REVIEW (3) EXPIRED_RESPONSE (2)" at bounding box center [207, 619] width 285 height 80
click at [146, 616] on span "IN_REVIEW_STAGE_I" at bounding box center [122, 616] width 115 height 18
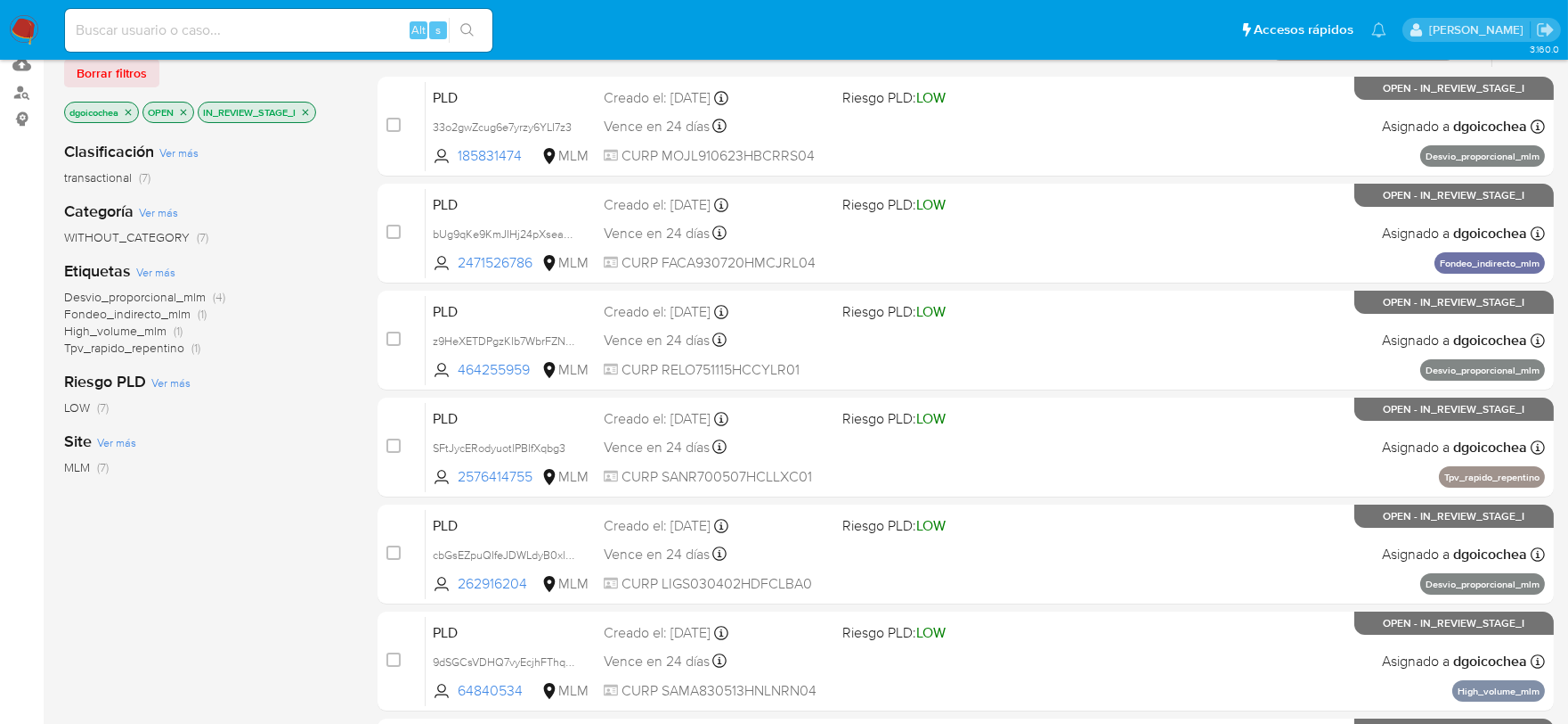
scroll to position [228, 0]
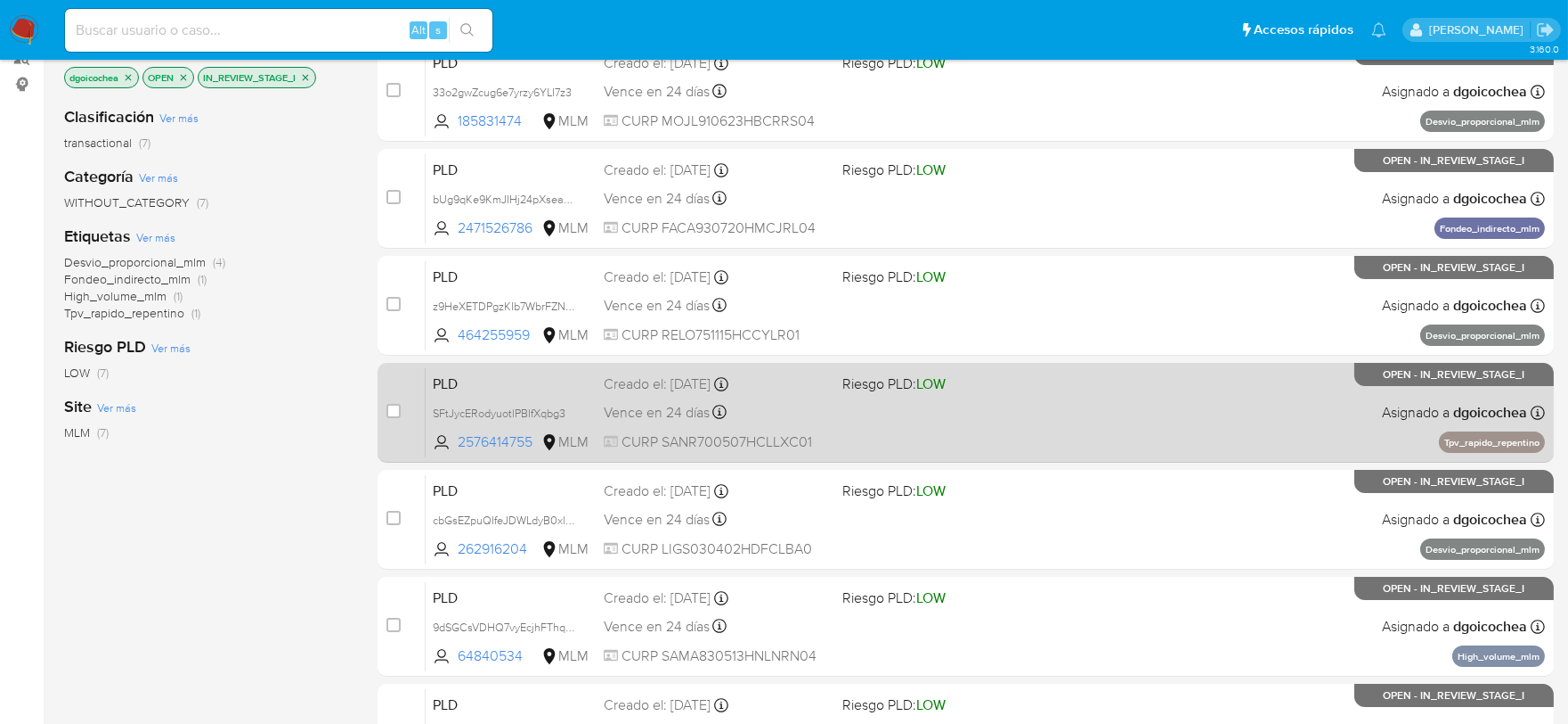
click at [429, 367] on div "PLD SFtJycERodyuotlPBIfXqbg3 2576414755 MLM Riesgo PLD: LOW Creado el: 12/08/20…" at bounding box center [985, 412] width 1119 height 90
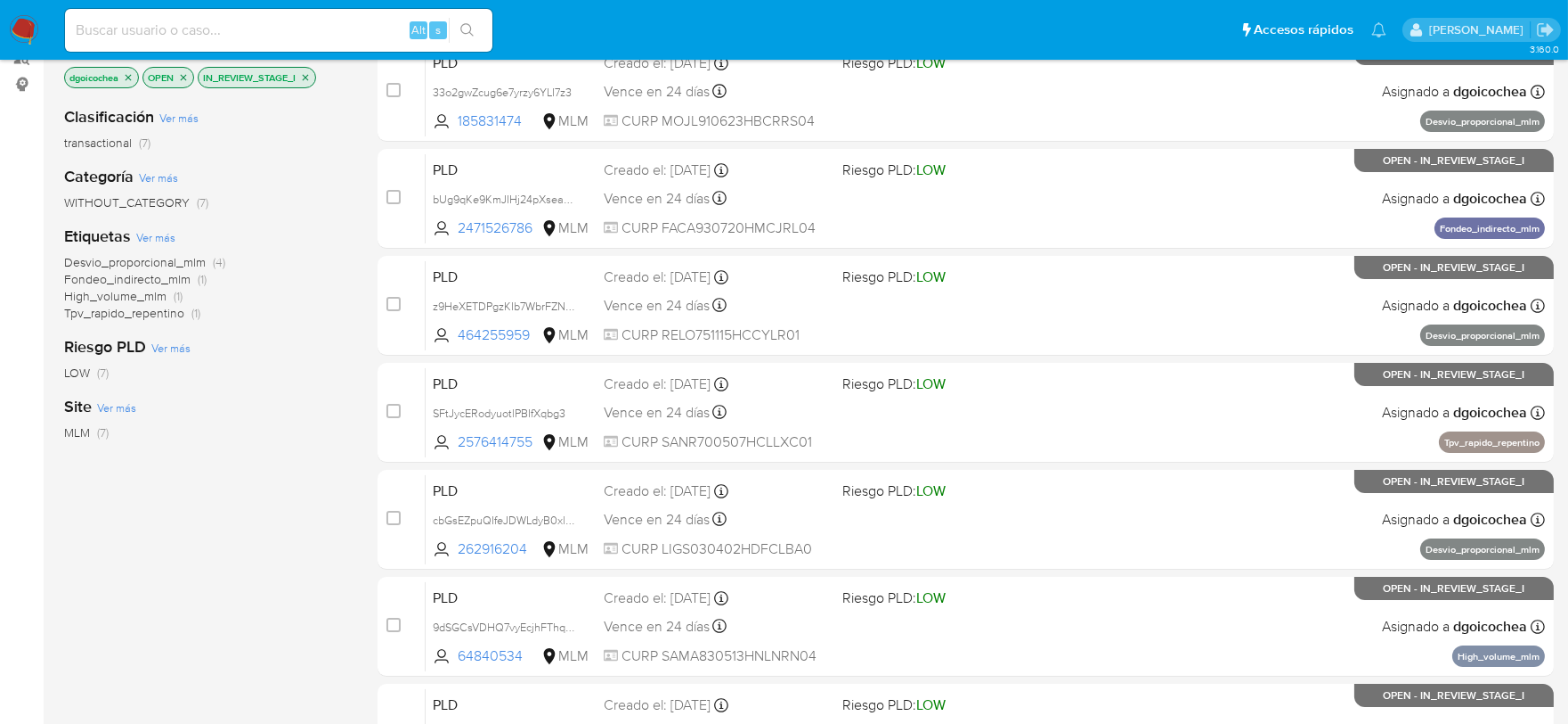
click at [120, 260] on span "Desvio_proporcional_mlm" at bounding box center [135, 262] width 141 height 18
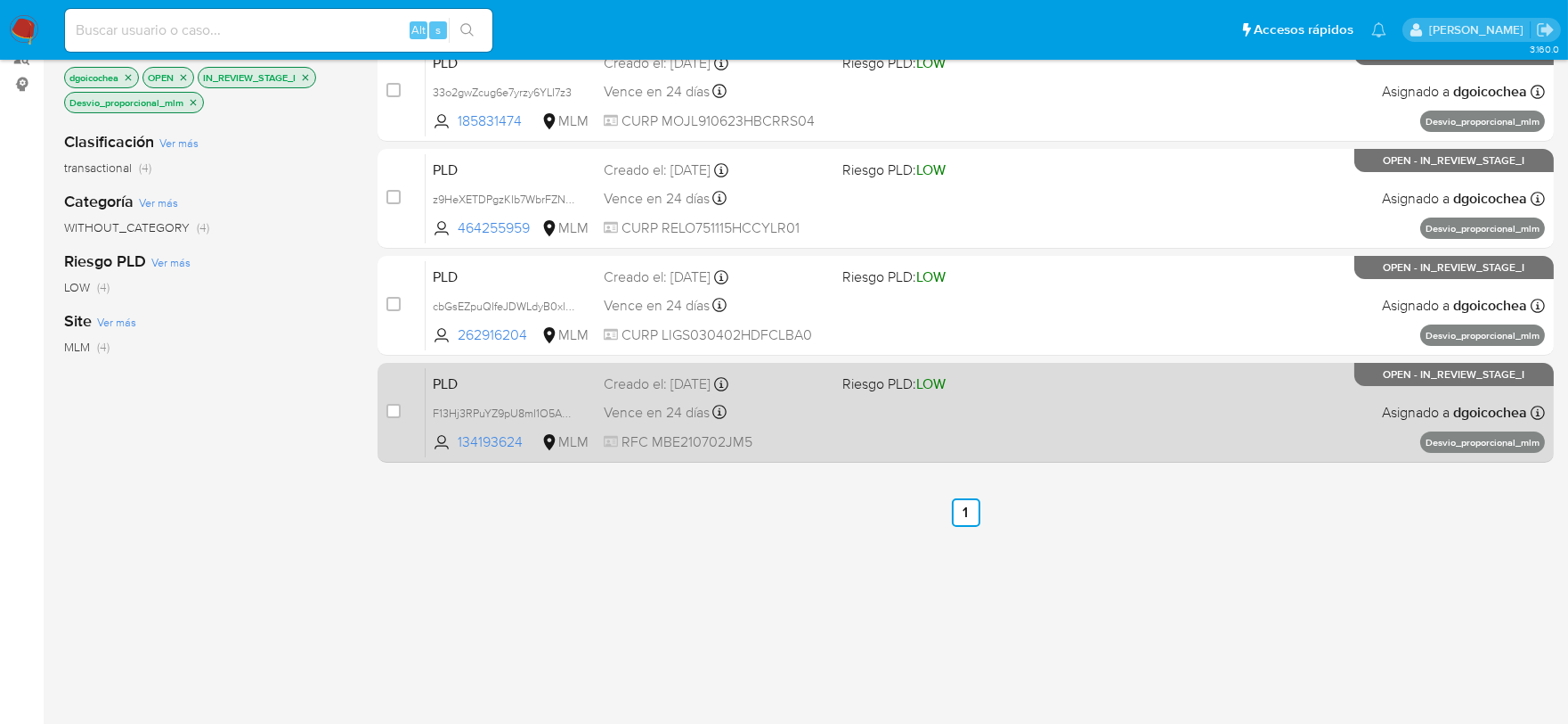
click at [455, 371] on span "PLD" at bounding box center [510, 383] width 157 height 23
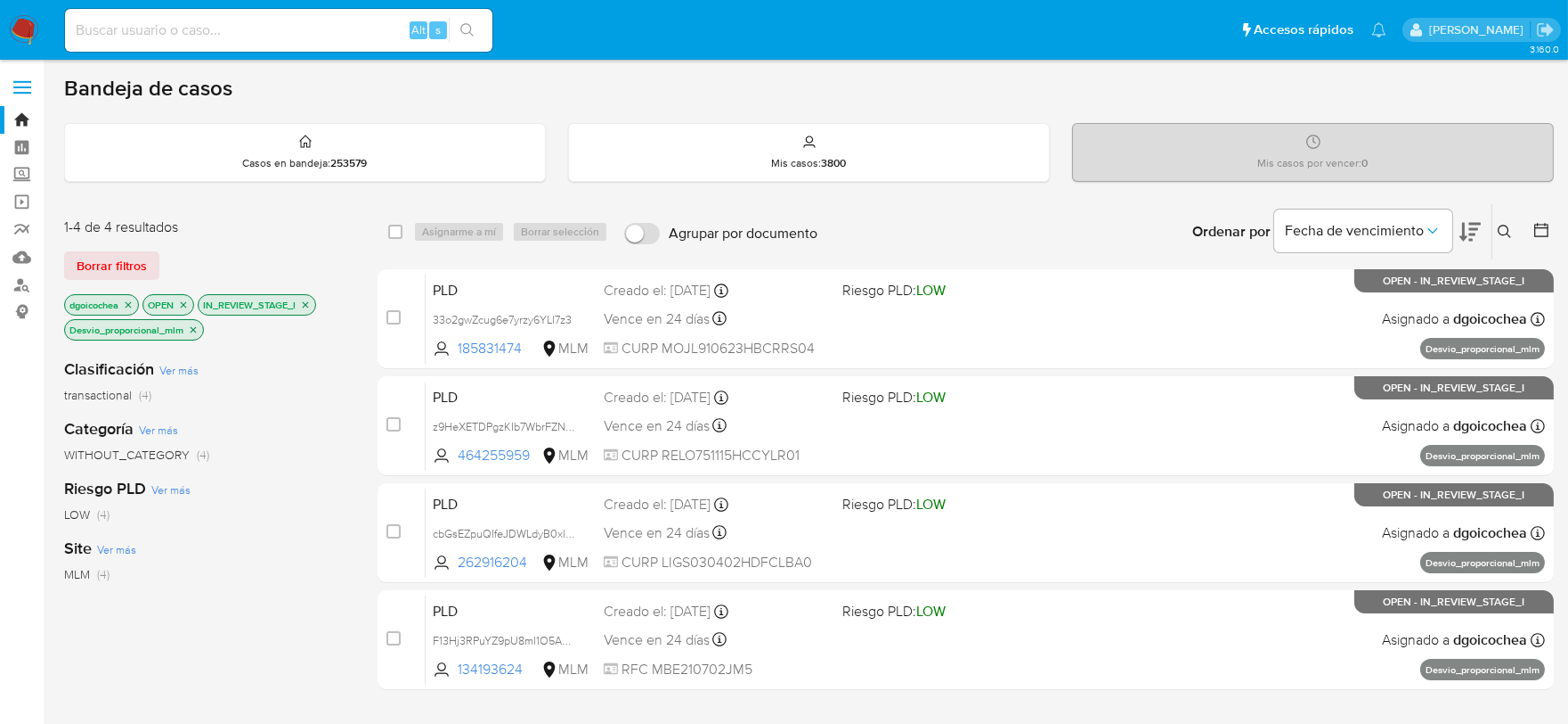
drag, startPoint x: 1501, startPoint y: 228, endPoint x: 1481, endPoint y: 241, distance: 23.9
click at [1501, 228] on icon at bounding box center [1505, 232] width 14 height 14
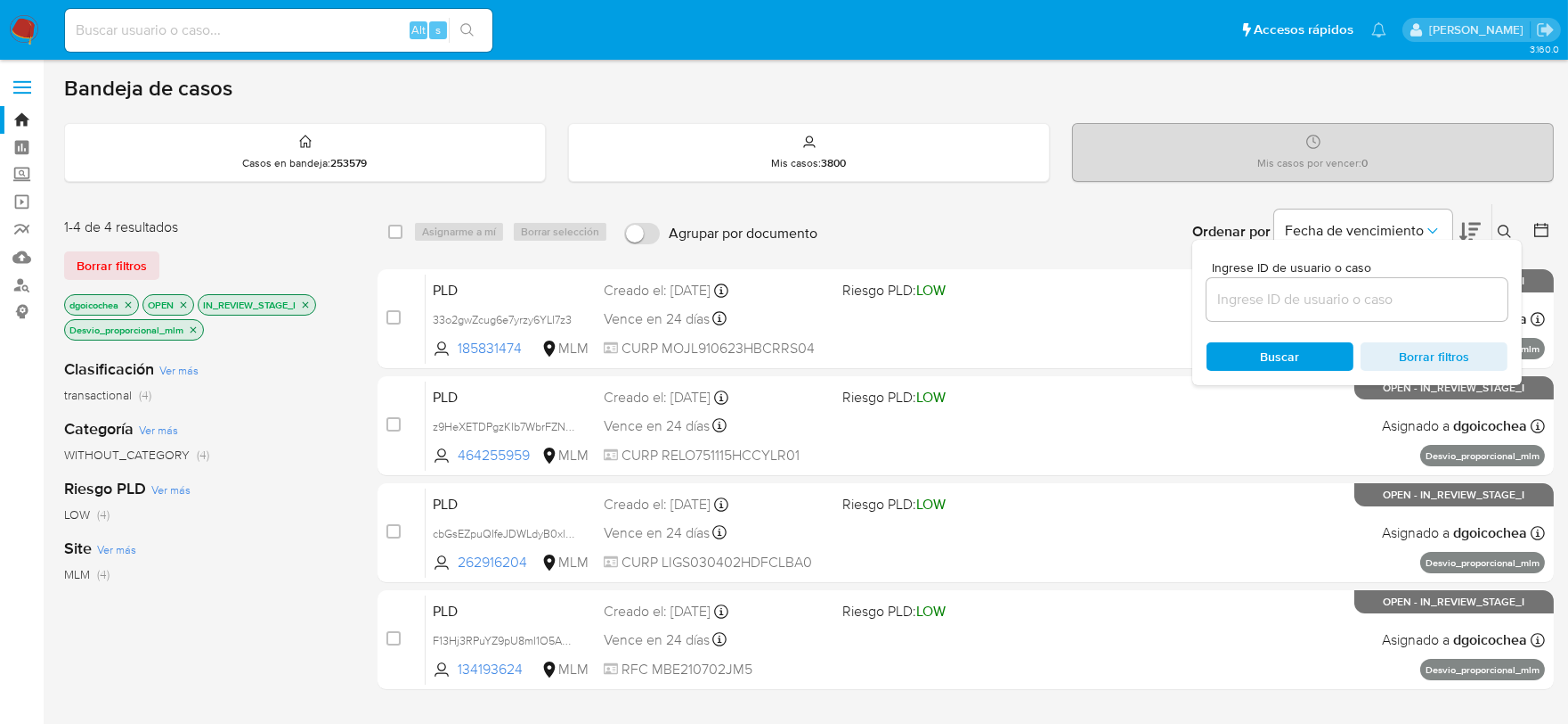
click at [1291, 294] on input at bounding box center [1357, 299] width 301 height 23
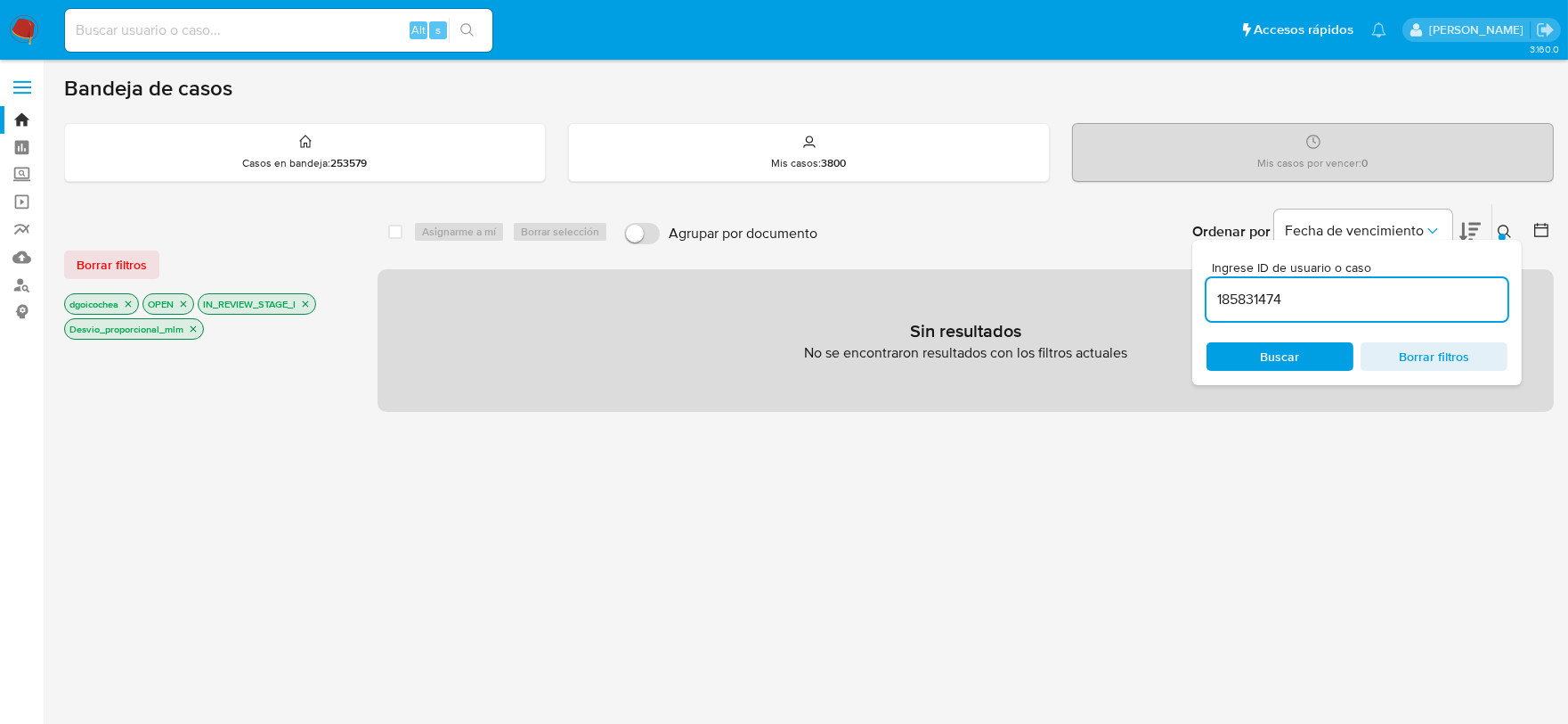
click at [1296, 295] on input "185831474" at bounding box center [1357, 299] width 301 height 23
type input "185831474"
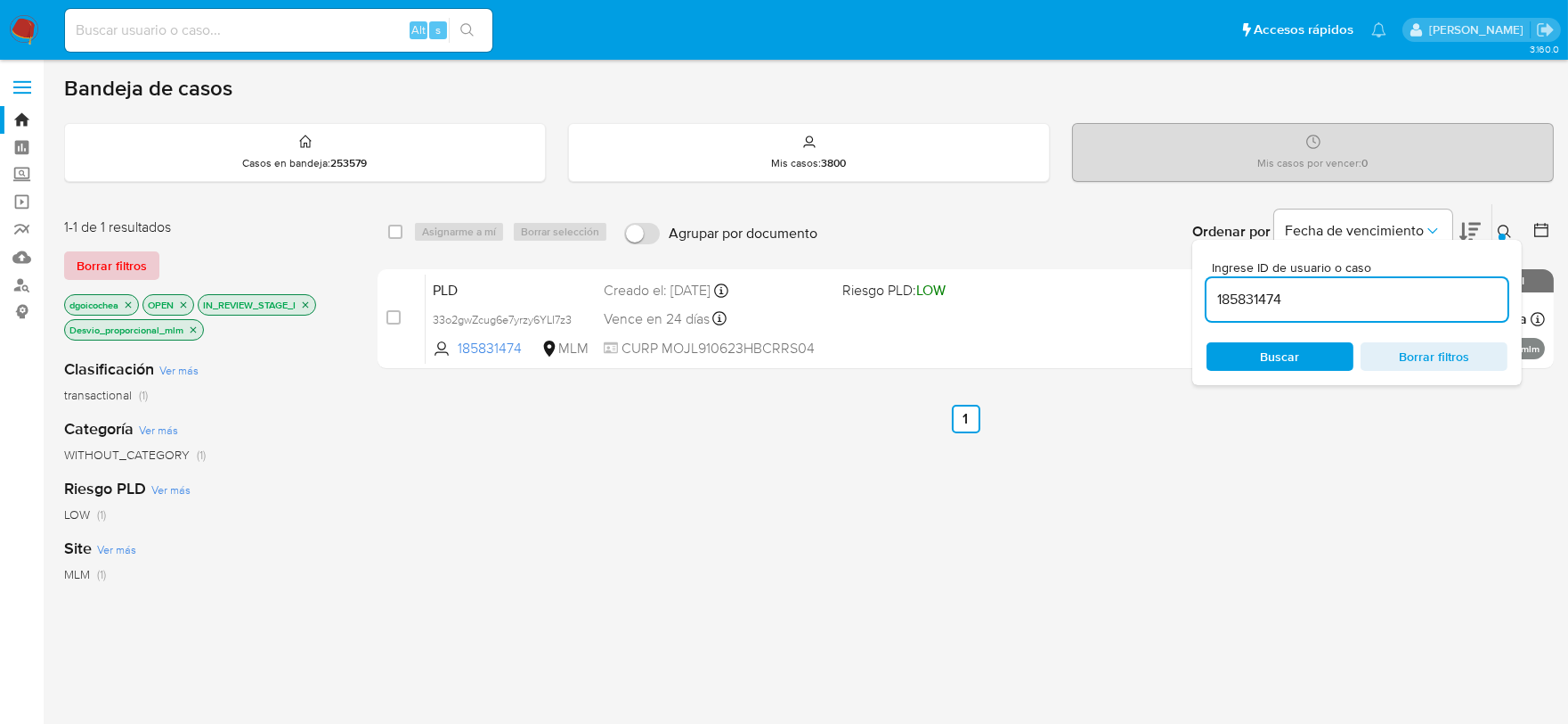
click at [100, 268] on span "Borrar filtros" at bounding box center [112, 265] width 71 height 25
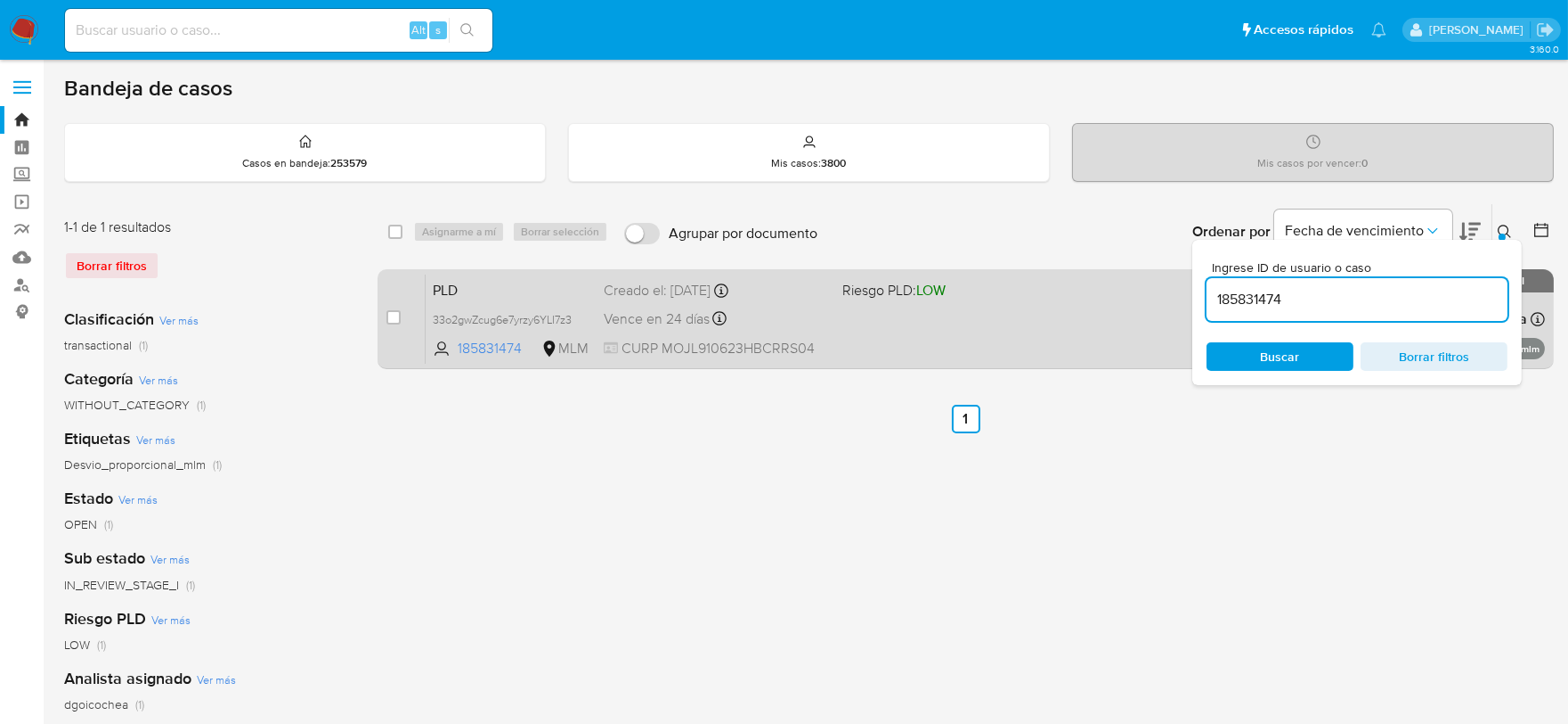
click at [439, 288] on span "PLD" at bounding box center [510, 289] width 157 height 23
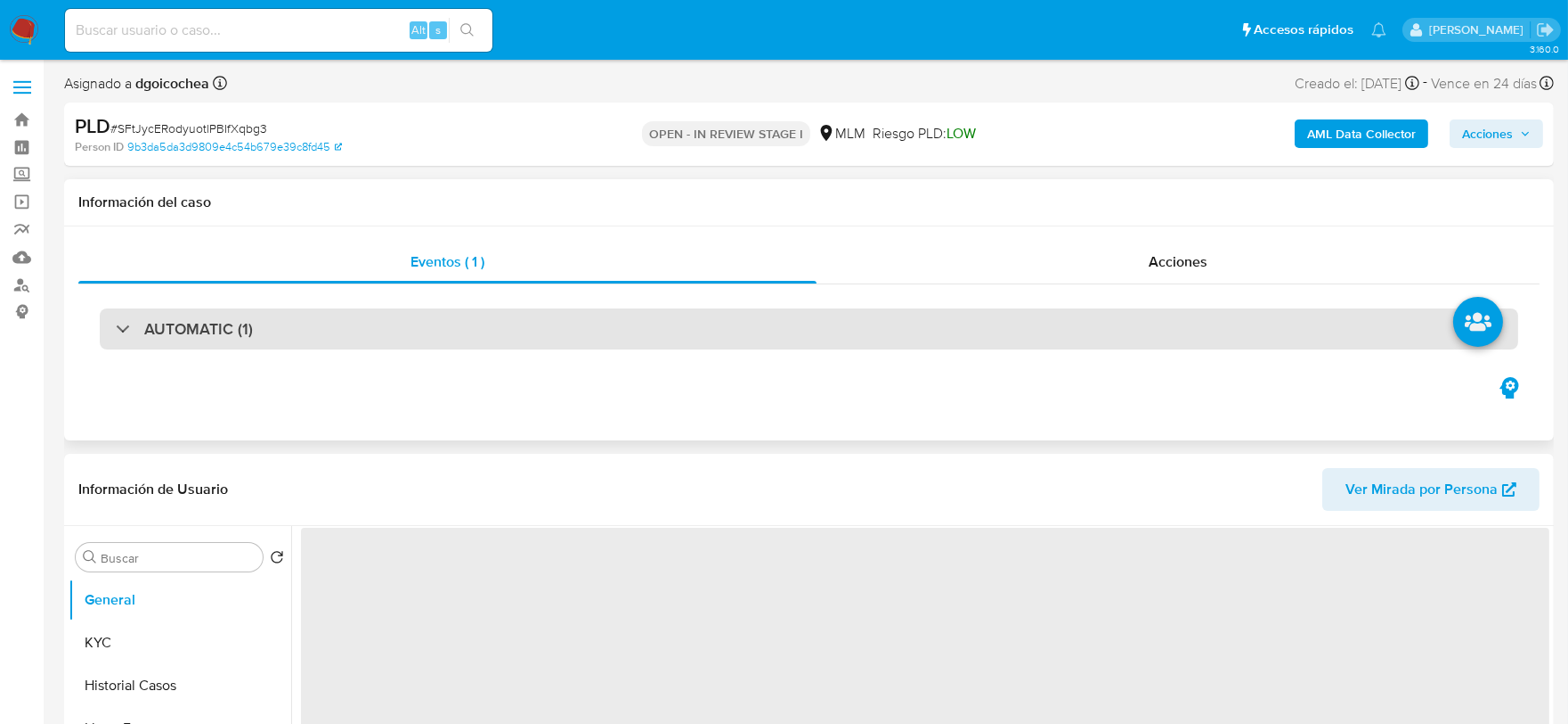
click at [207, 323] on h3 "AUTOMATIC (1)" at bounding box center [198, 329] width 108 height 20
select select "10"
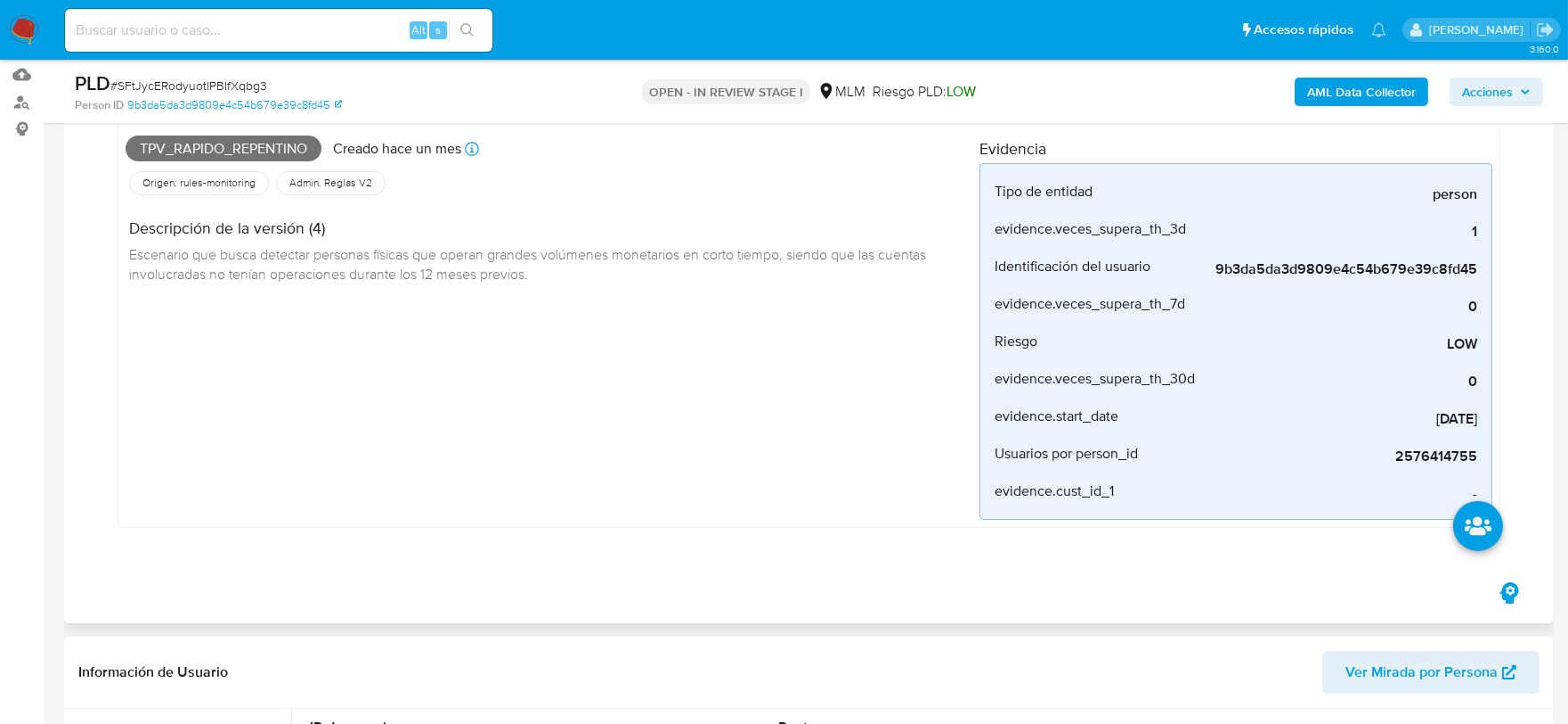
scroll to position [198, 0]
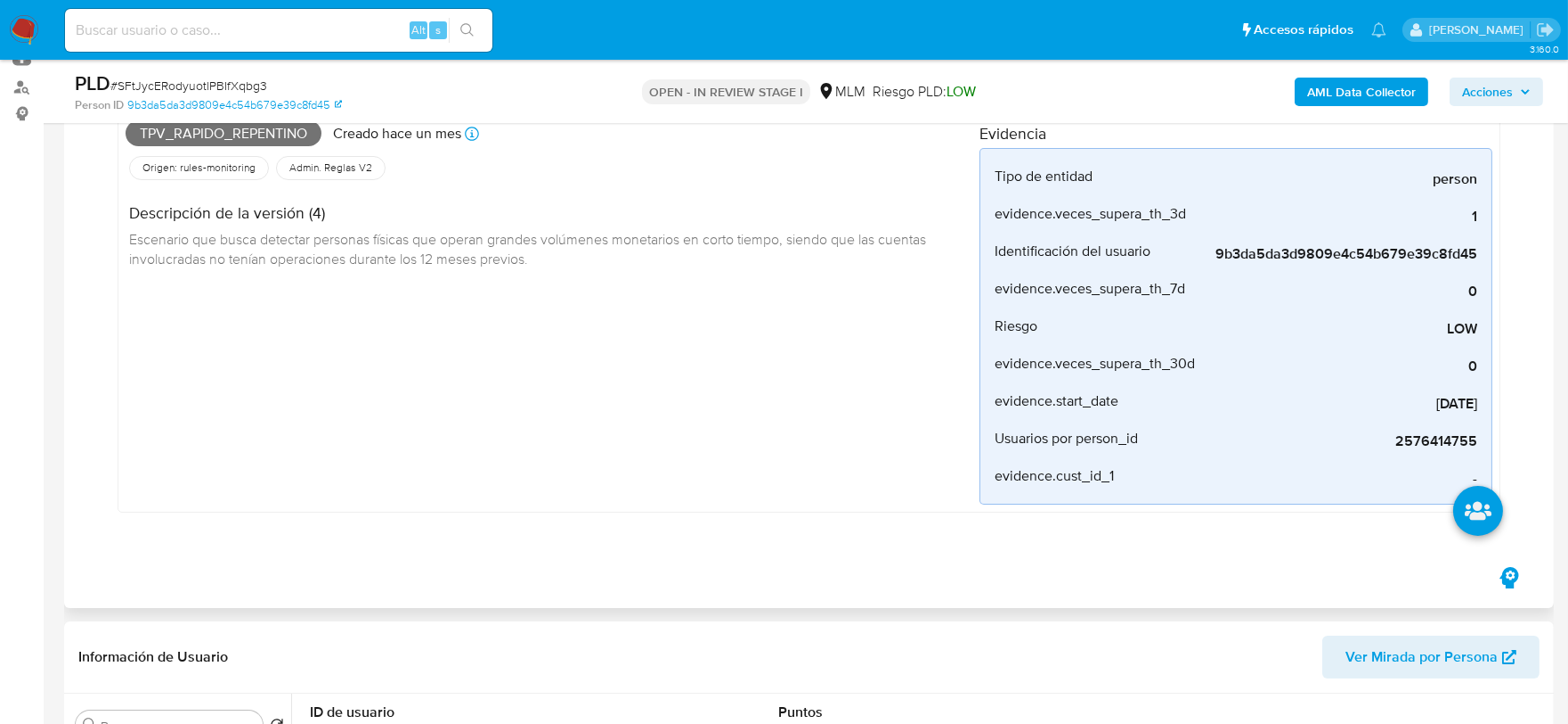
click at [515, 442] on div "Tpv_rapido_repentino Creado hace un mes Creado: 12/08/2025 03:09:11 Origen: rul…" at bounding box center [553, 309] width 854 height 391
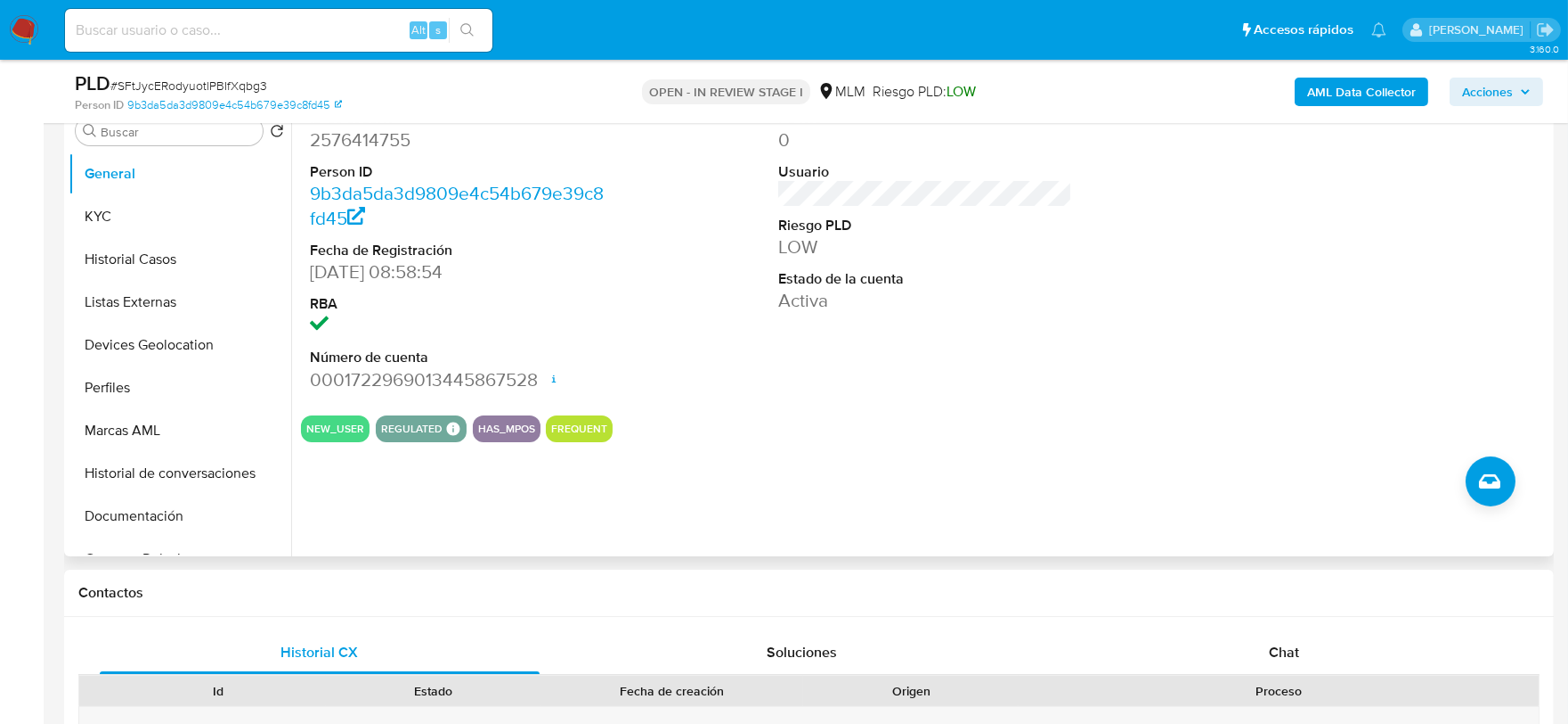
scroll to position [693, 0]
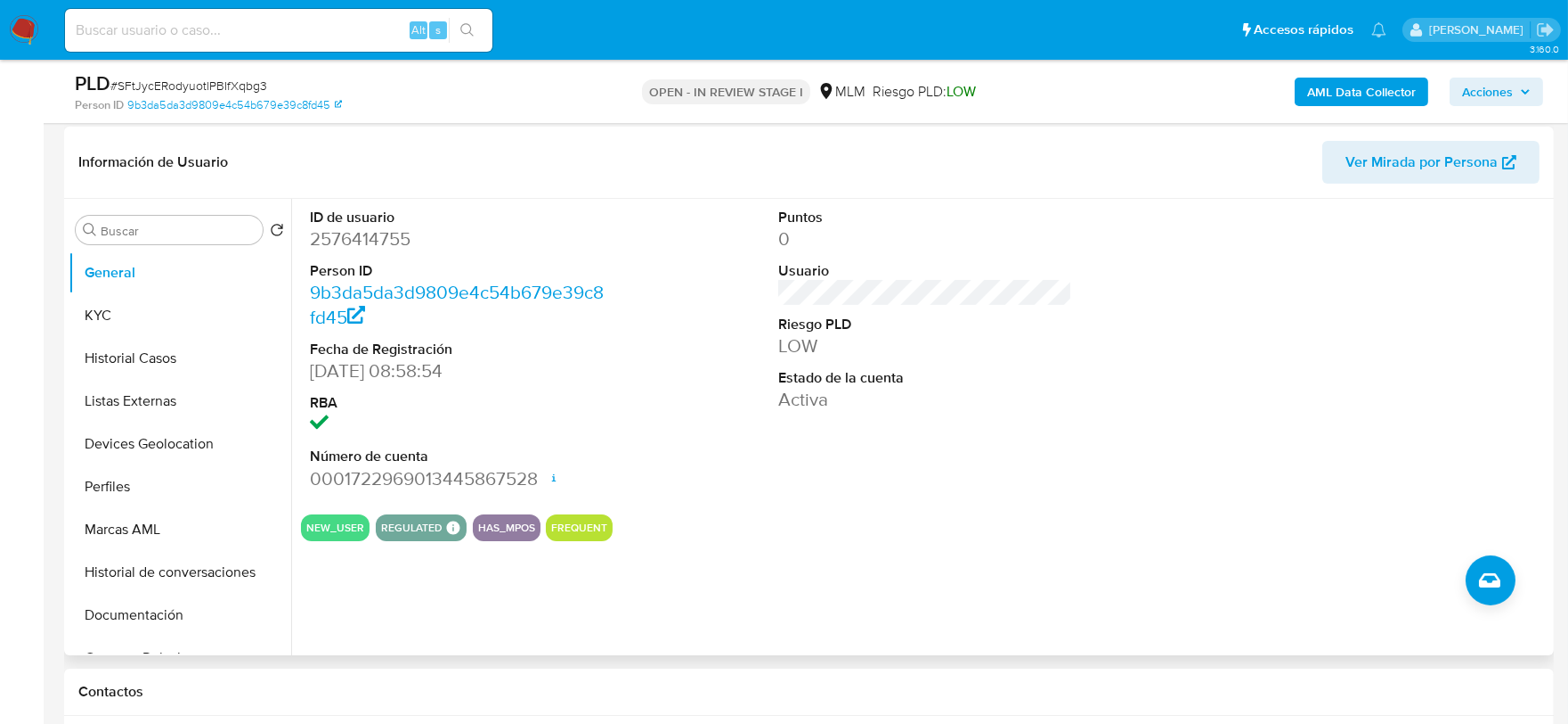
click at [769, 451] on div "Puntos 0 Usuario Riesgo PLD LOW Estado de la cuenta Activa" at bounding box center [925, 349] width 313 height 301
click at [193, 322] on button "KYC" at bounding box center [180, 315] width 223 height 43
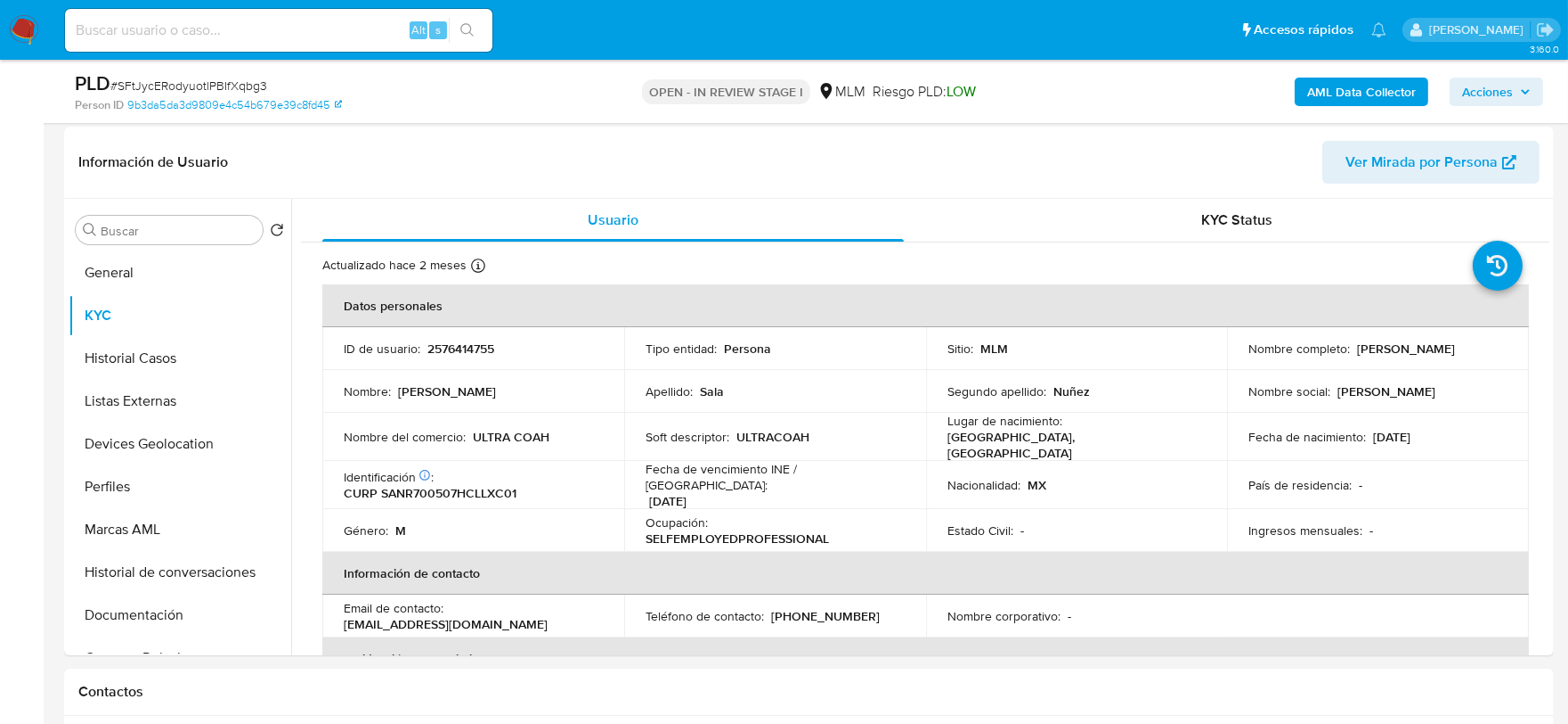
click at [322, 370] on td "Nombre : Ricardo" at bounding box center [473, 392] width 302 height 43
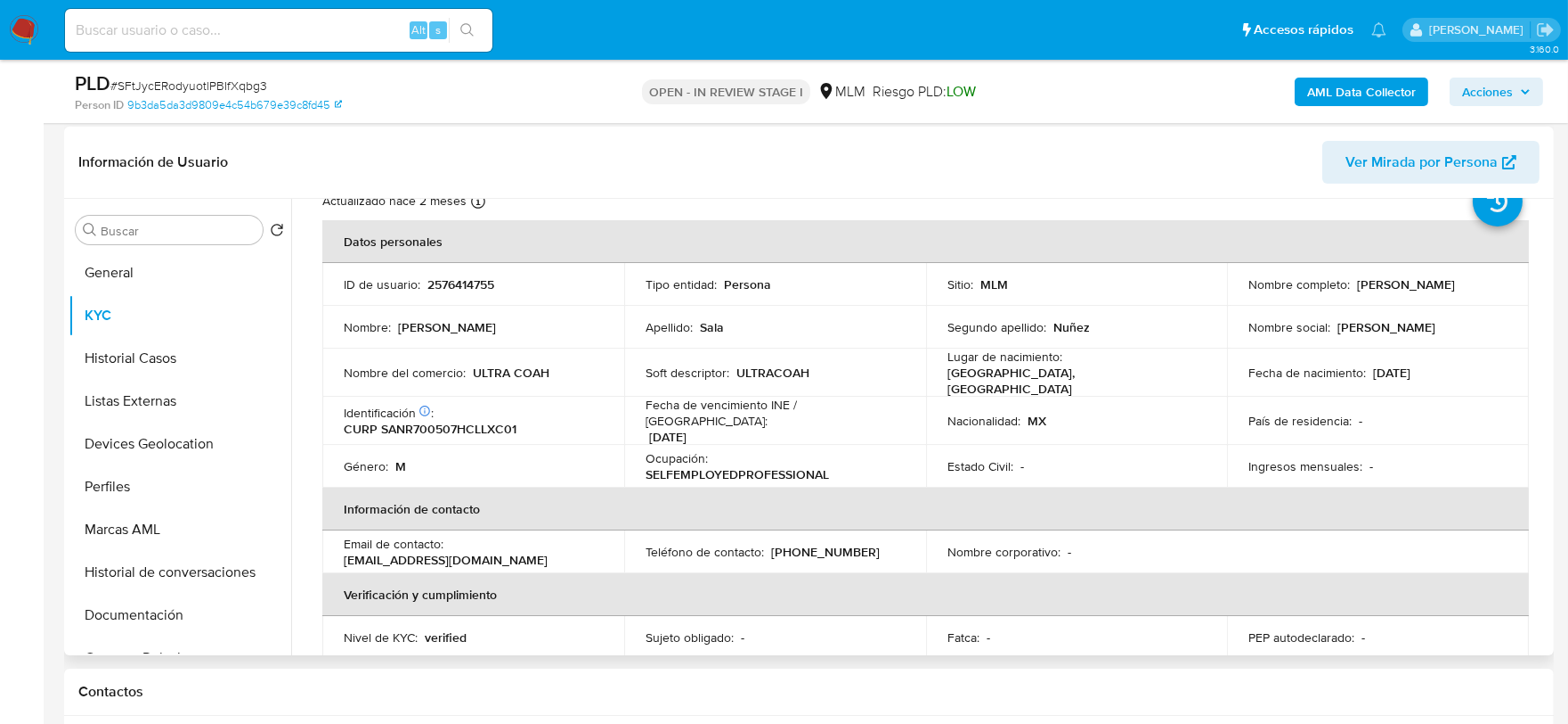
scroll to position [99, 0]
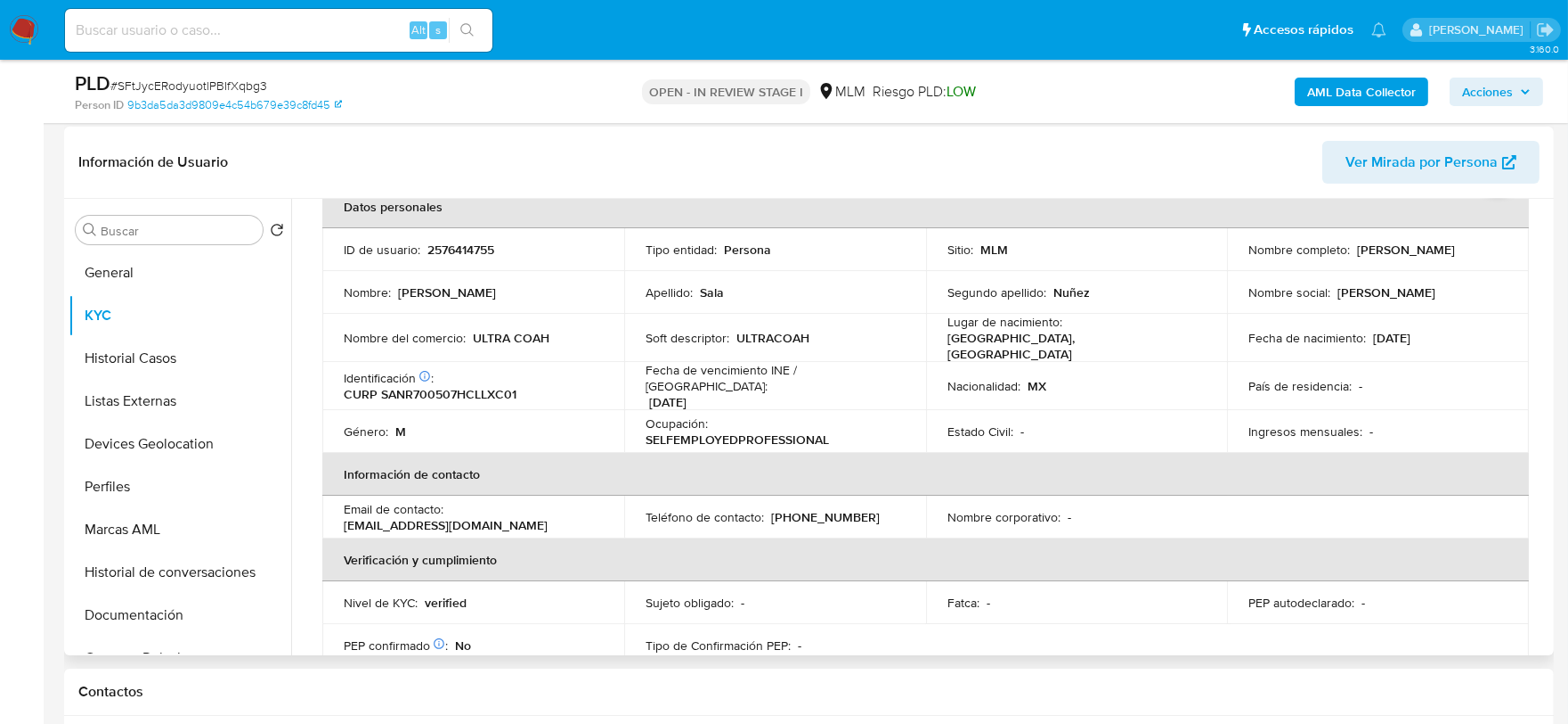
click at [299, 388] on div "Usuario KYC Status Actualizado hace 2 meses Creado: 24/07/2025 07:58:55 Actuali…" at bounding box center [920, 427] width 1258 height 456
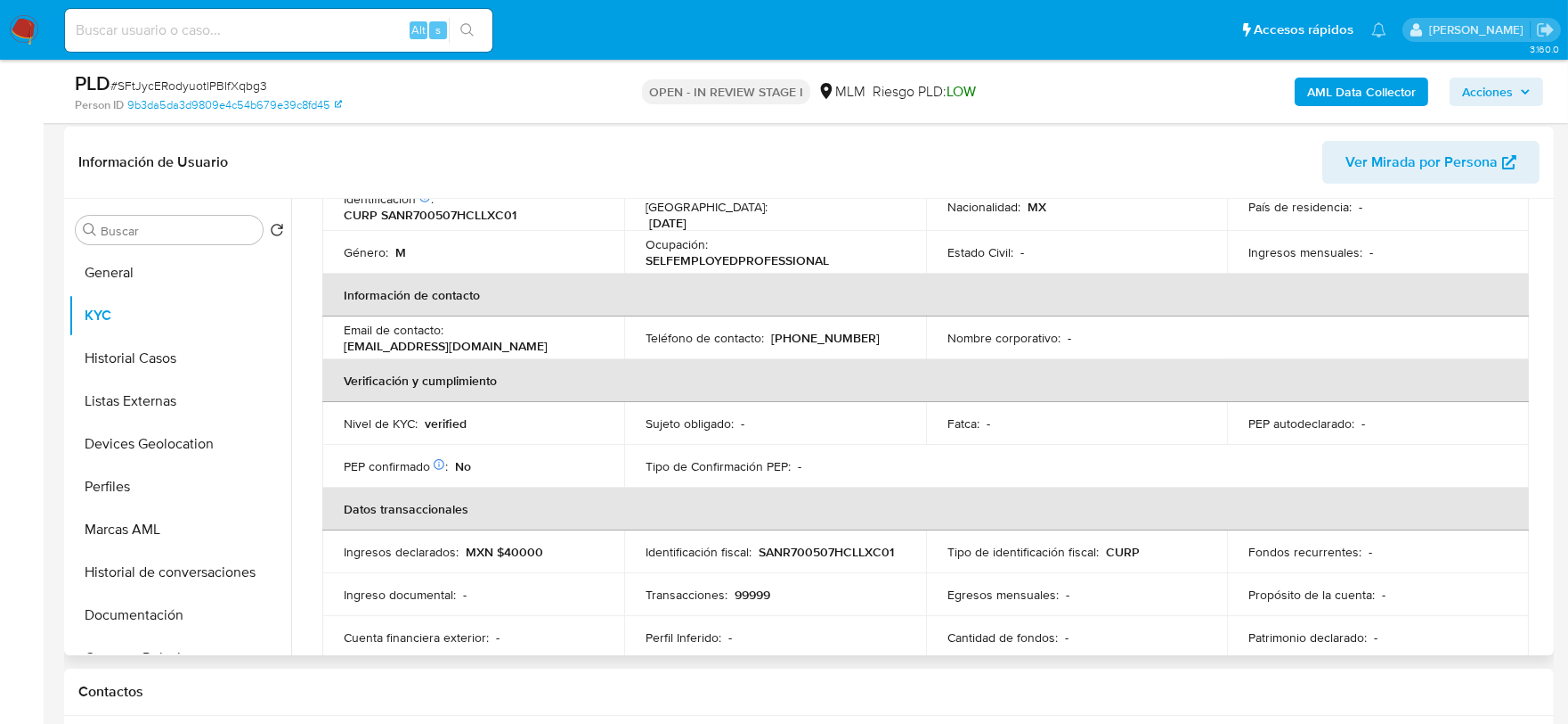
scroll to position [495, 0]
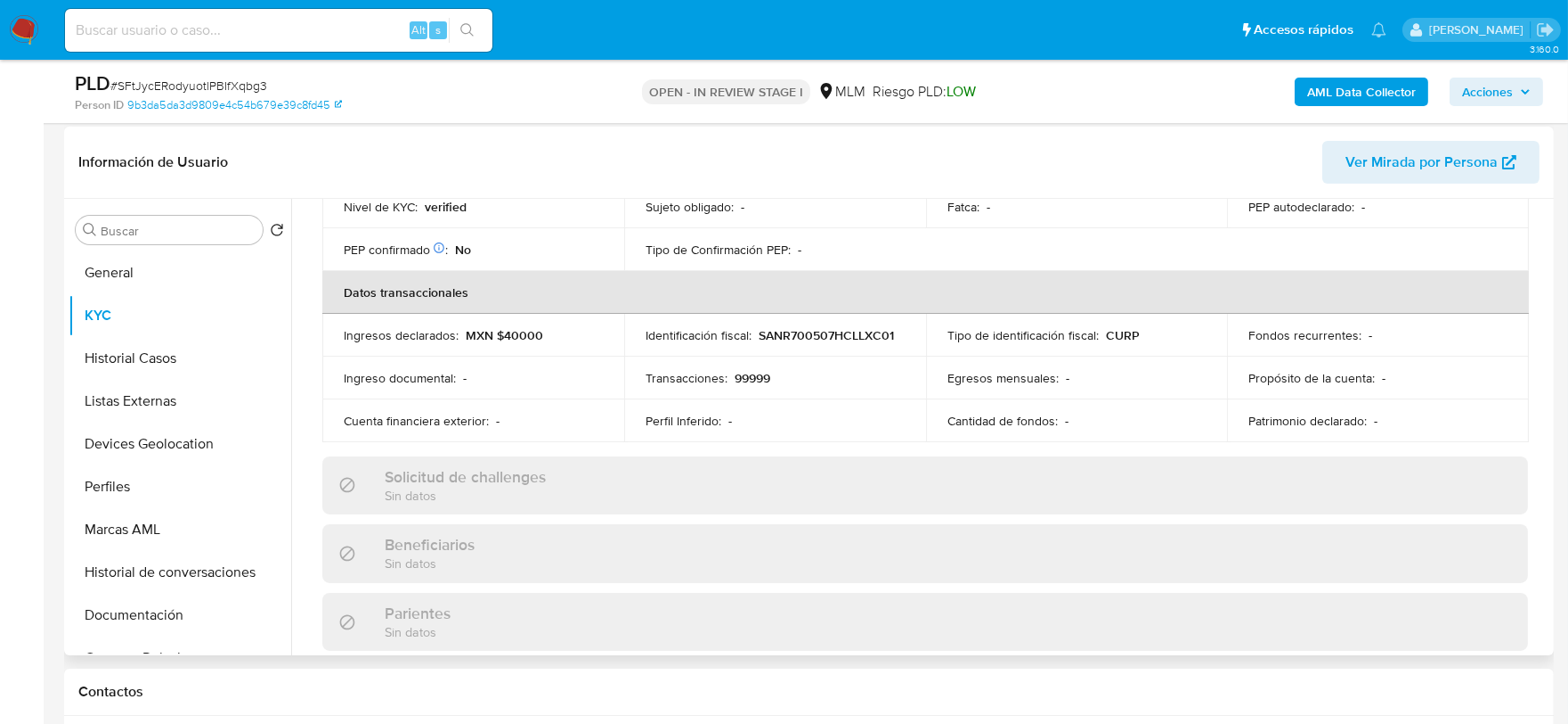
click at [319, 406] on div "Actualizado hace 2 meses Creado: 24/07/2025 07:58:55 Actualizado: 31/07/2025 08…" at bounding box center [925, 520] width 1248 height 1543
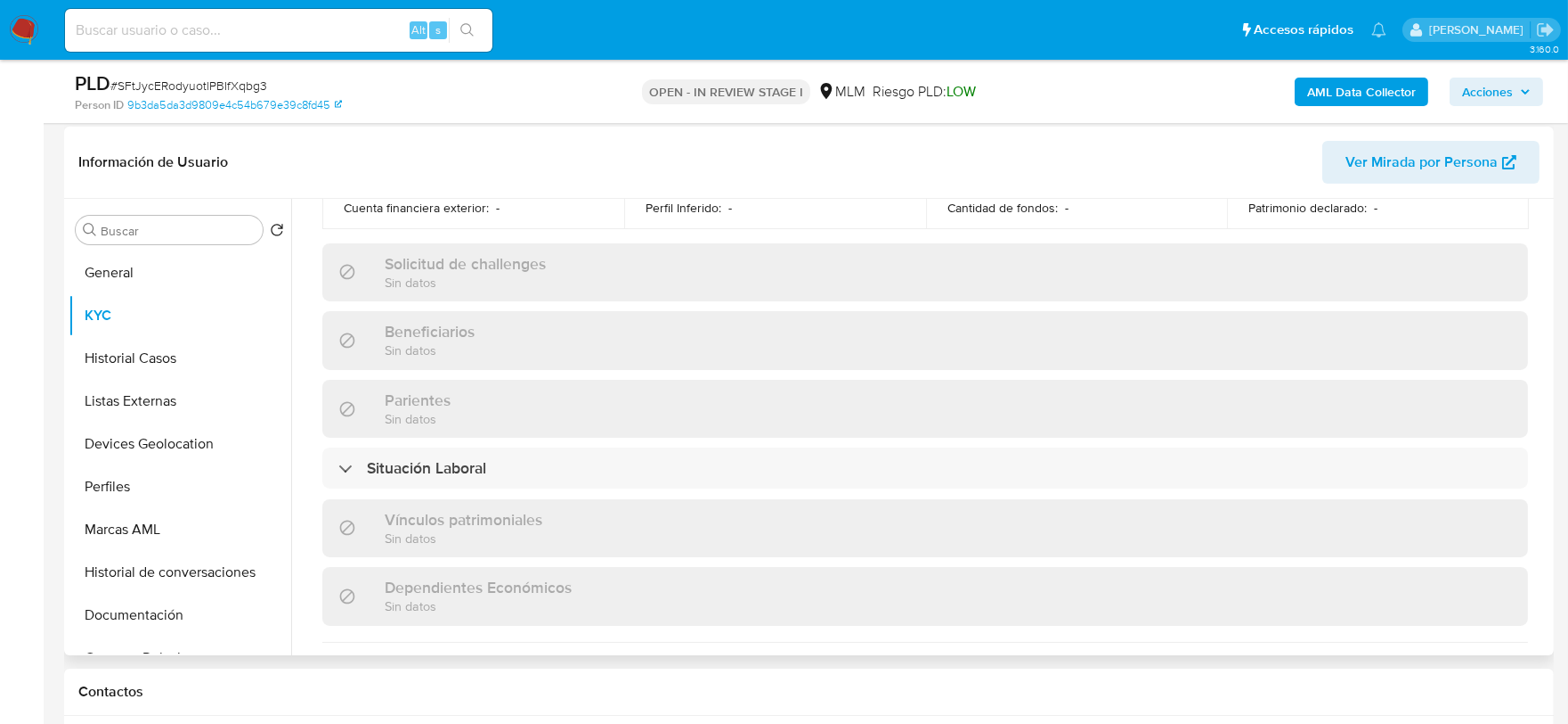
scroll to position [1089, 0]
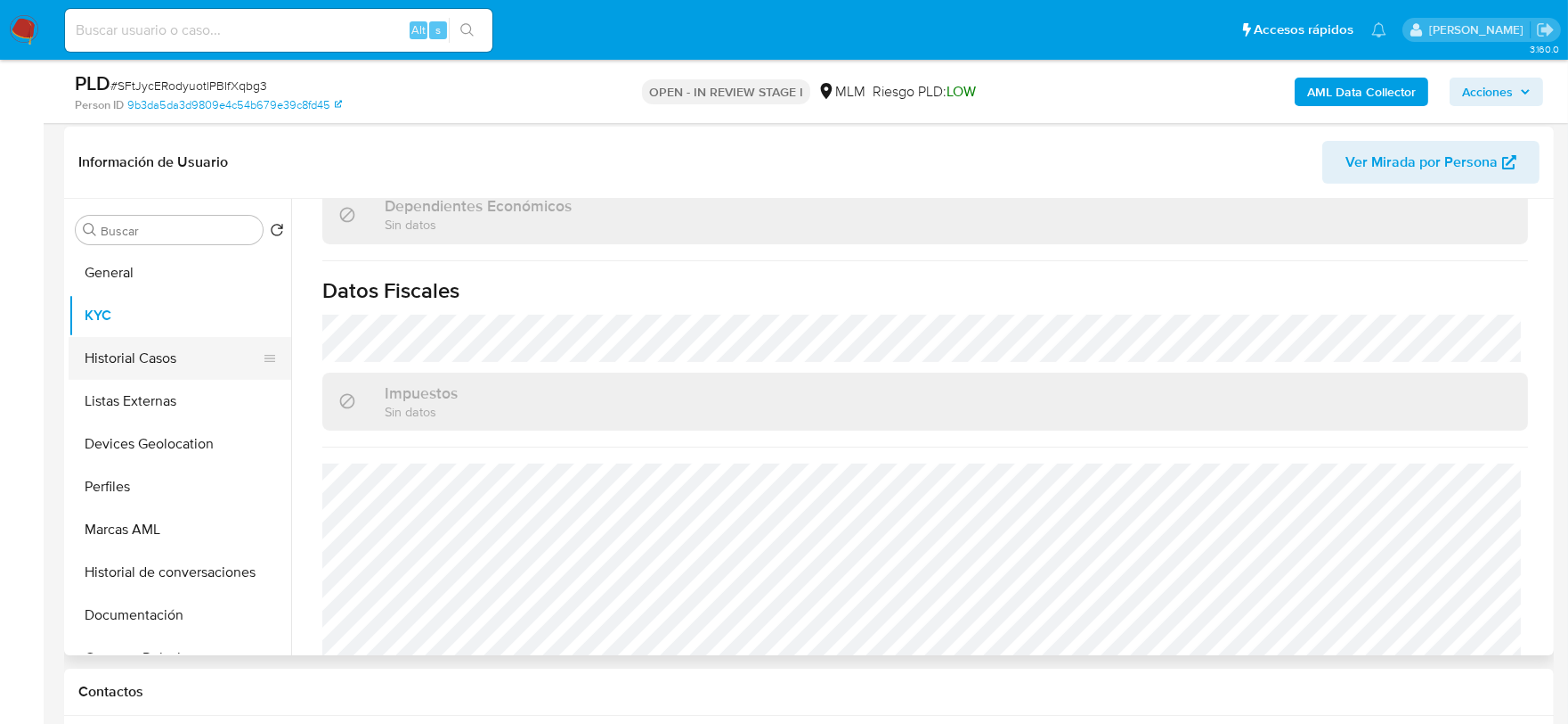
click at [227, 349] on button "Historial Casos" at bounding box center [173, 358] width 209 height 43
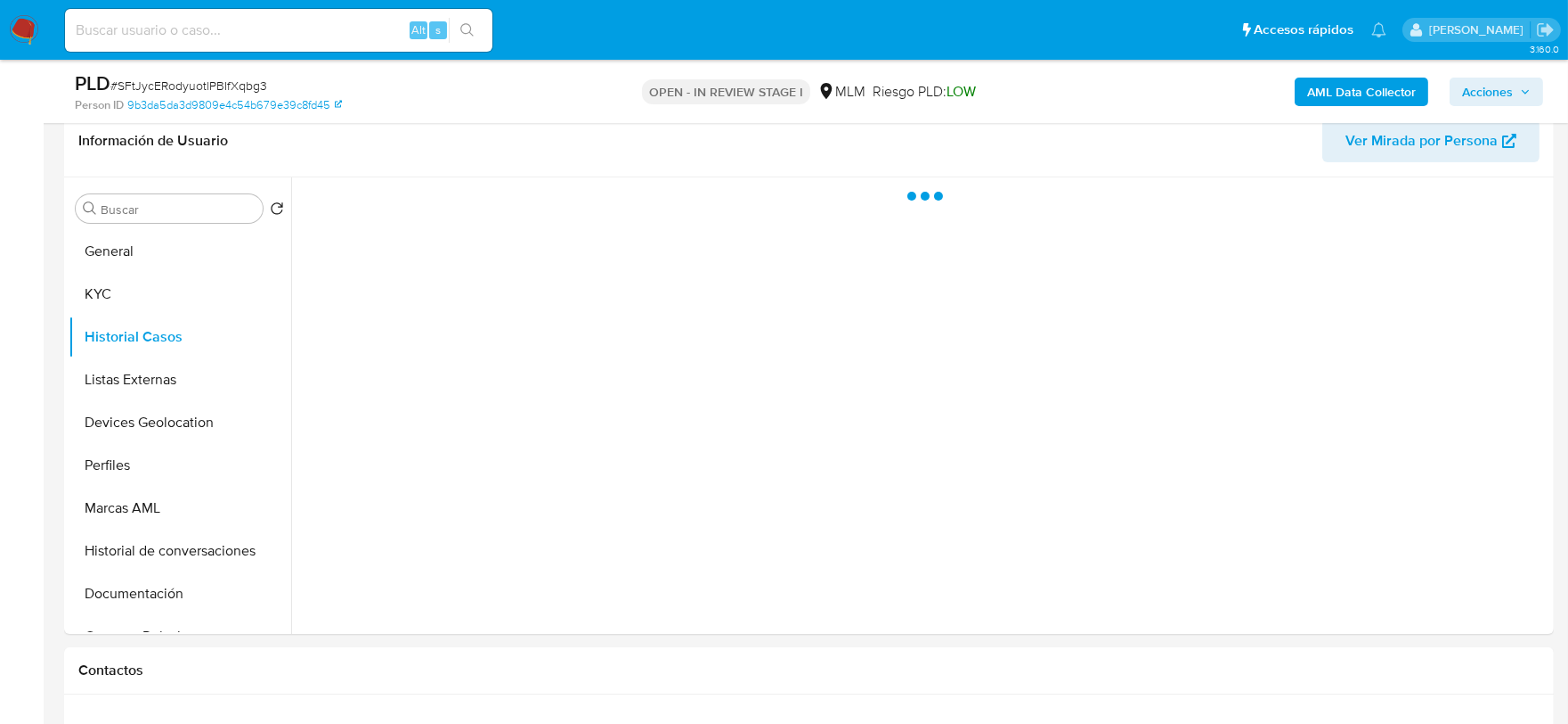
scroll to position [0, 0]
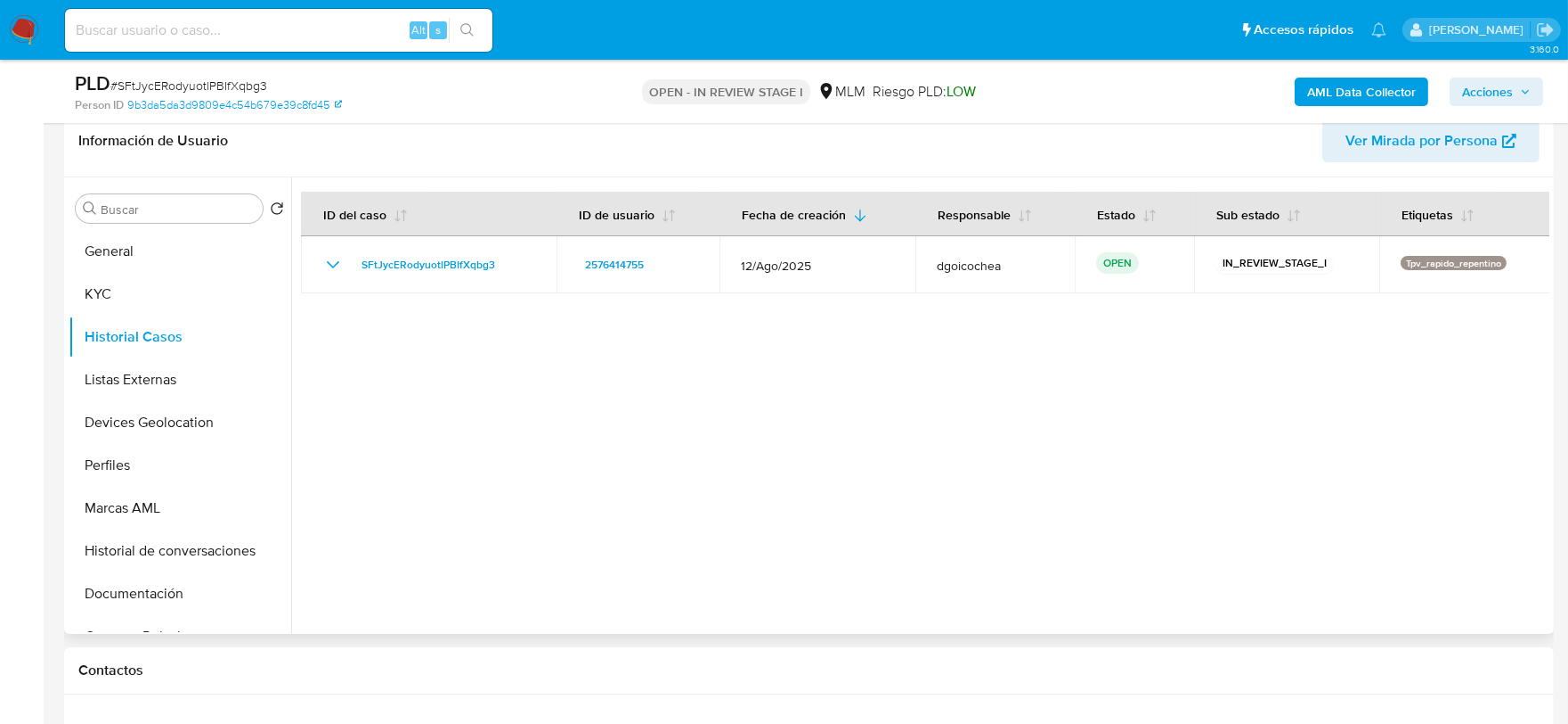
click at [474, 392] on div at bounding box center [920, 405] width 1258 height 456
click at [154, 375] on button "Listas Externas" at bounding box center [173, 380] width 209 height 43
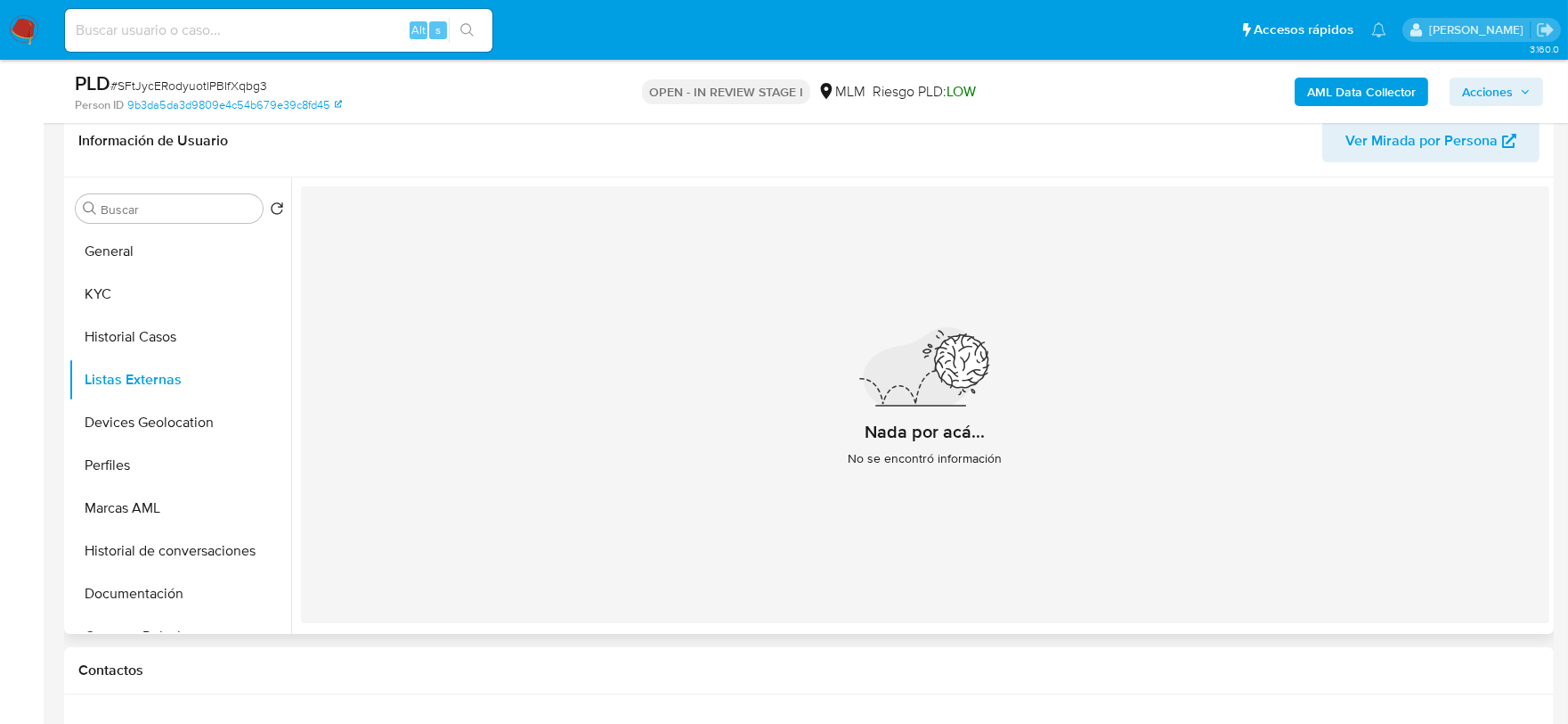
click at [598, 449] on div "Nada por acá... No se encontró información" at bounding box center [925, 404] width 1248 height 436
click at [171, 408] on button "Devices Geolocation" at bounding box center [173, 423] width 209 height 43
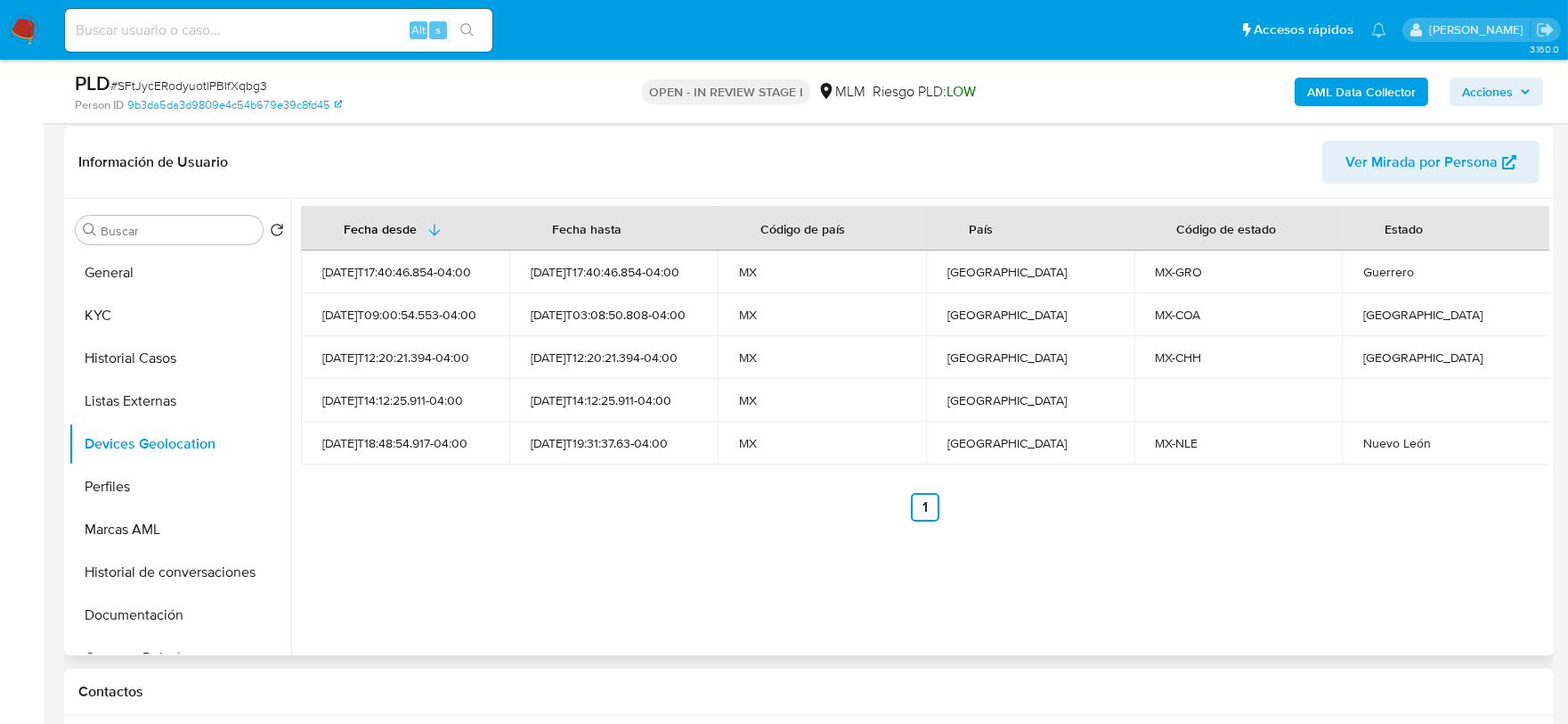
click at [517, 464] on div "Fecha desde Fecha hasta Código de país País Código de estado Estado 2025-08-21T…" at bounding box center [925, 364] width 1248 height 315
click at [143, 492] on button "Perfiles" at bounding box center [173, 487] width 209 height 43
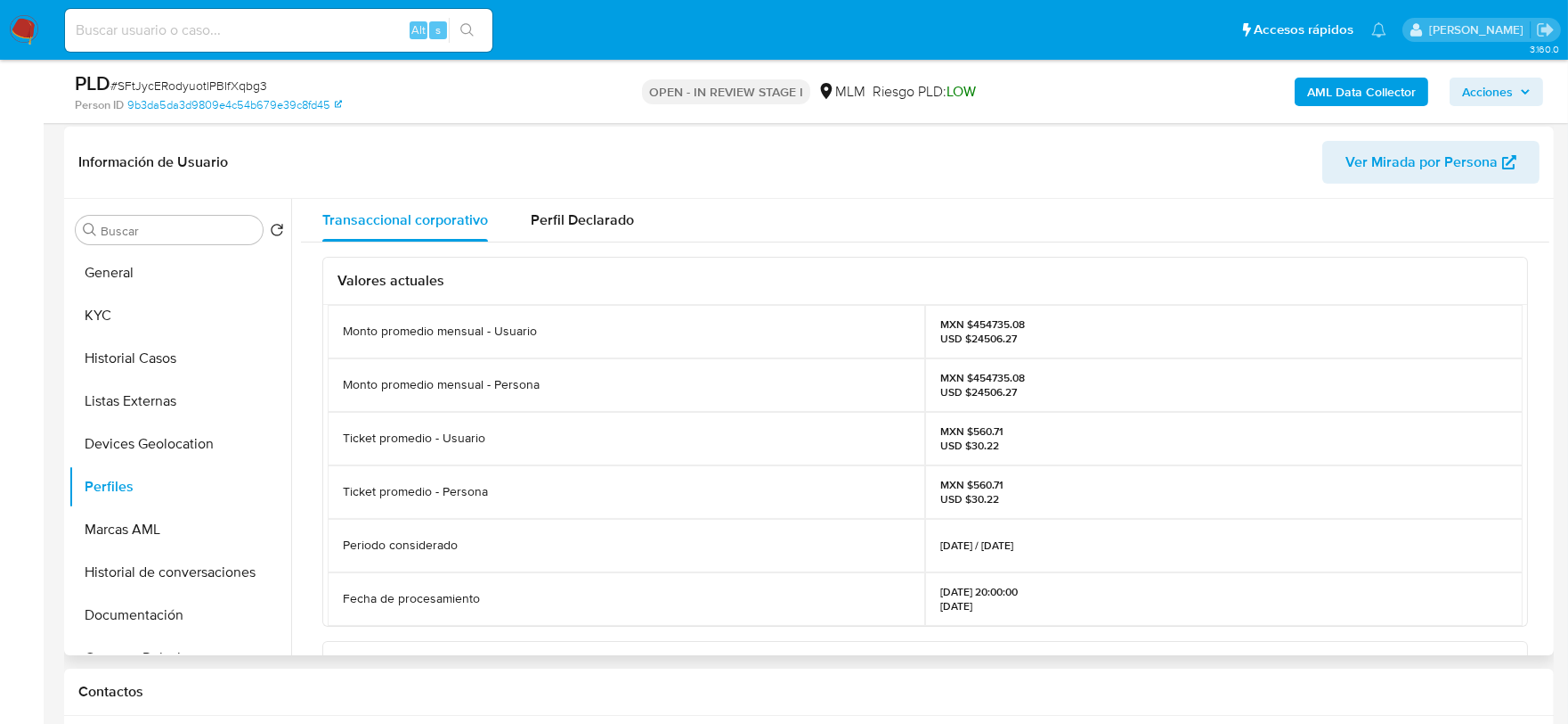
click at [315, 422] on div "Valores actuales Monto promedio mensual - Usuario MXN $454735.08 USD $24506.27 …" at bounding box center [925, 649] width 1248 height 814
click at [142, 521] on button "Marcas AML" at bounding box center [173, 530] width 209 height 43
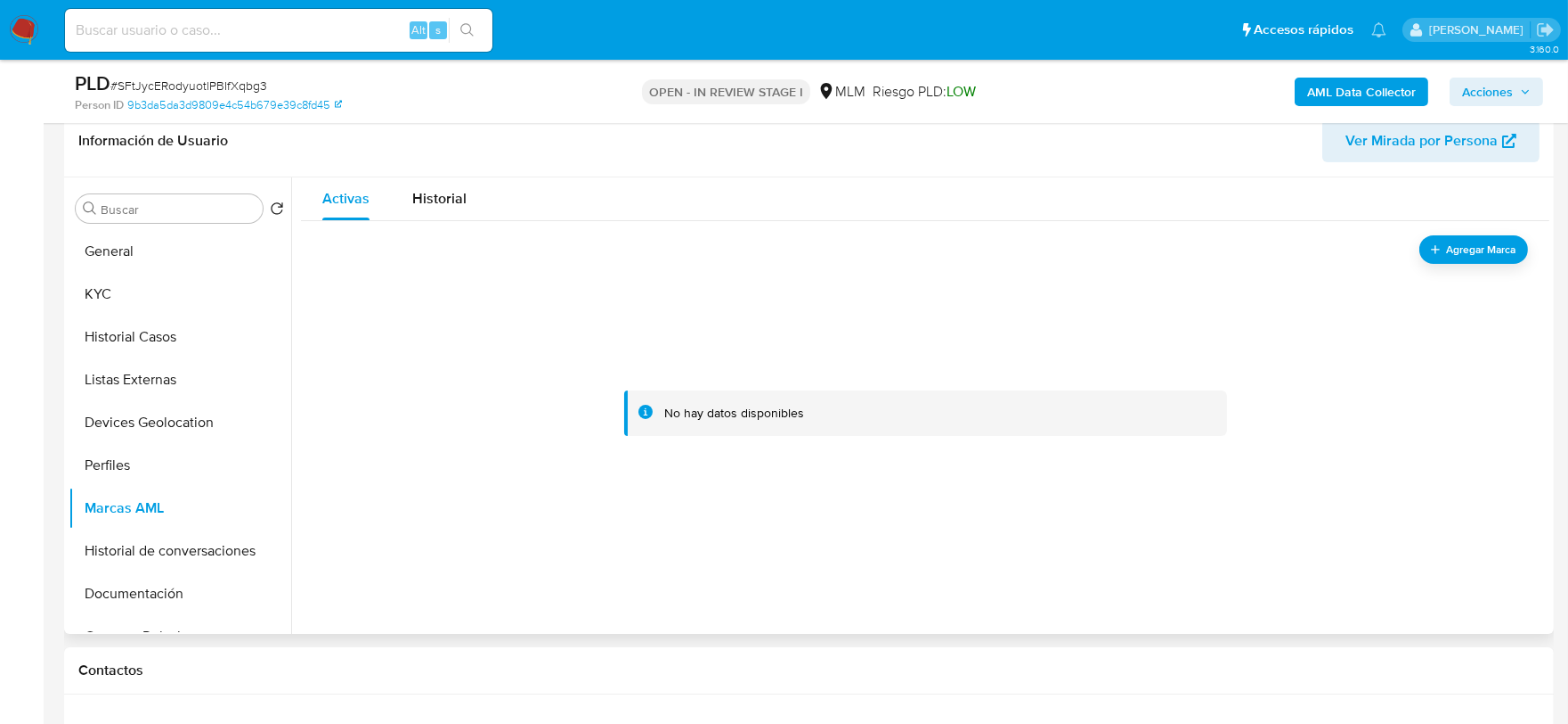
click at [432, 478] on div at bounding box center [925, 414] width 1205 height 357
click at [182, 608] on button "Documentación" at bounding box center [173, 593] width 209 height 43
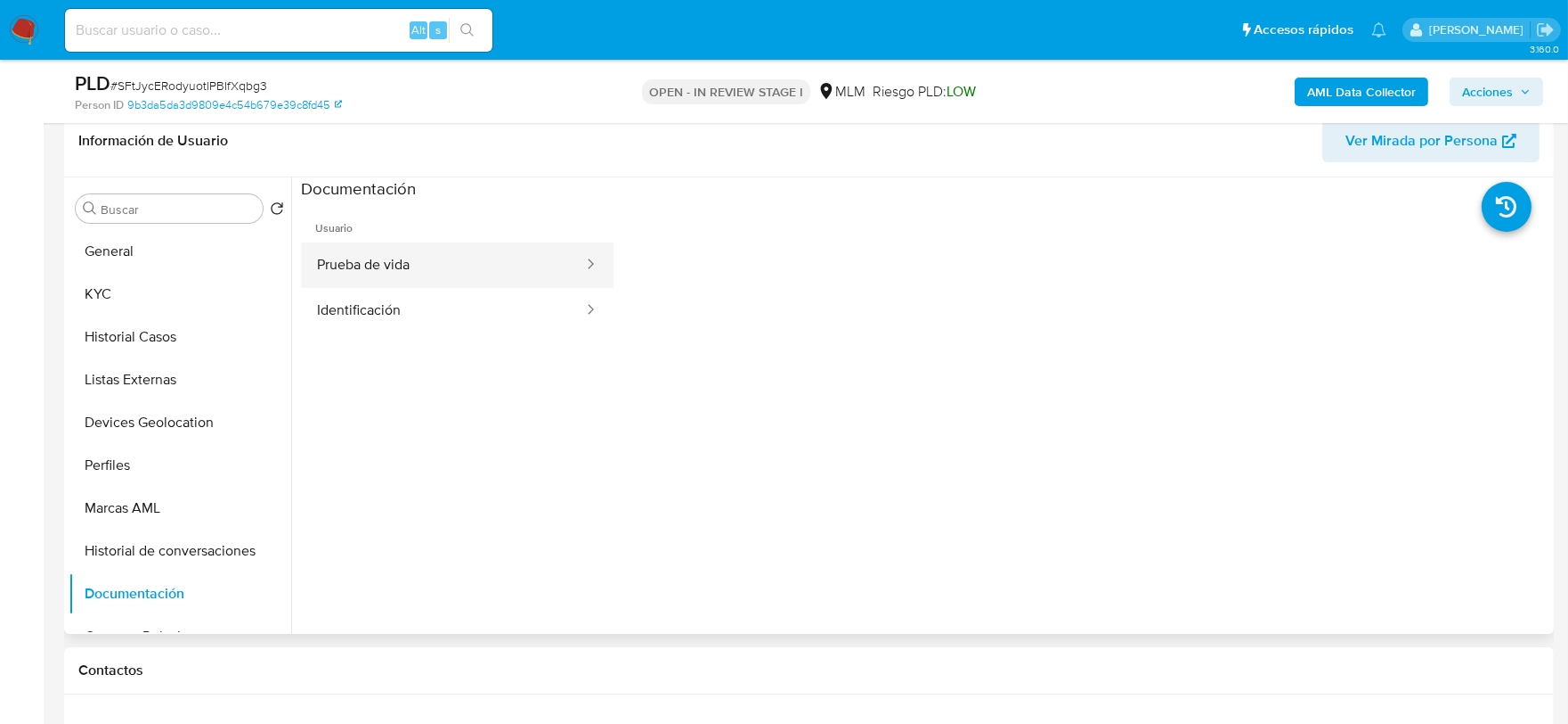
click at [429, 265] on button "Prueba de vida" at bounding box center [442, 264] width 284 height 46
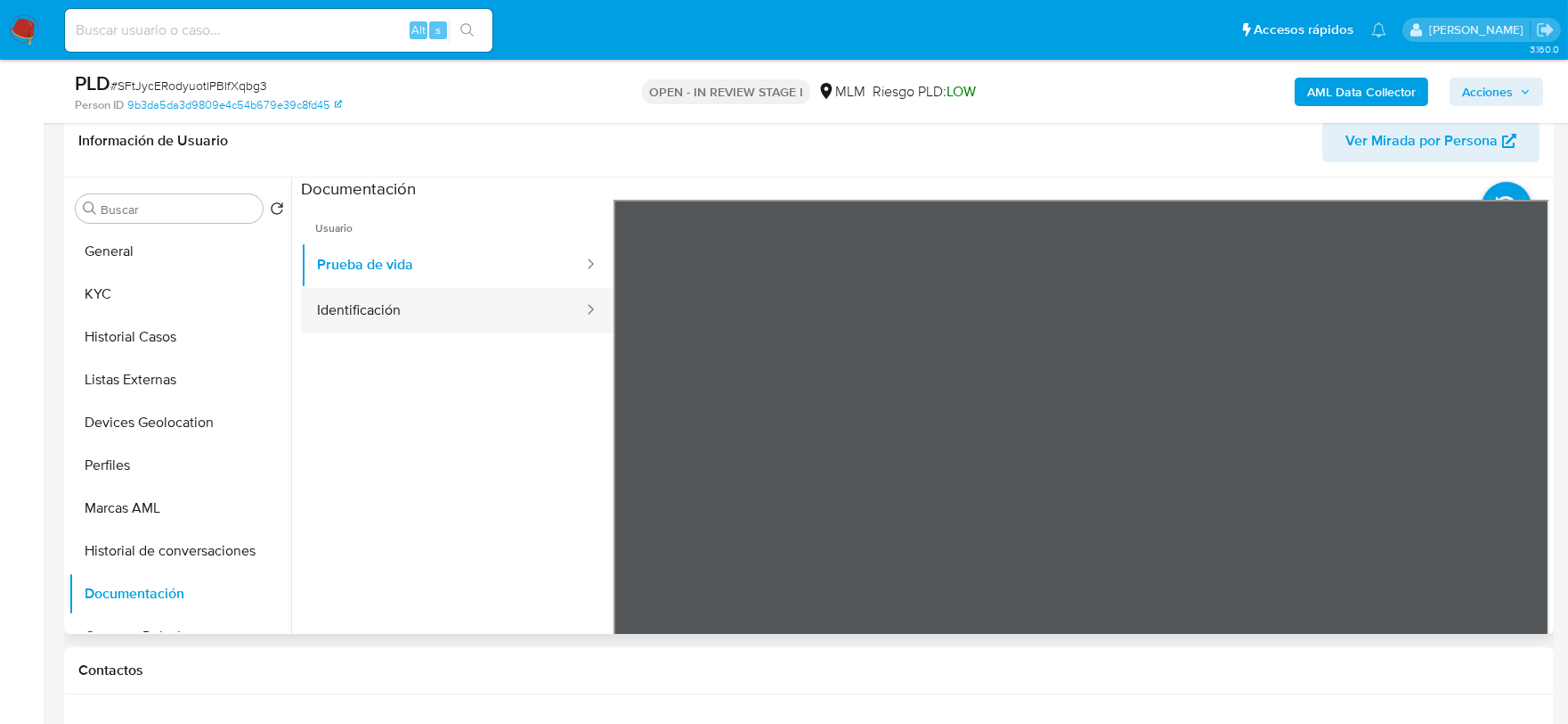
click at [428, 306] on button "Identificación" at bounding box center [442, 310] width 284 height 46
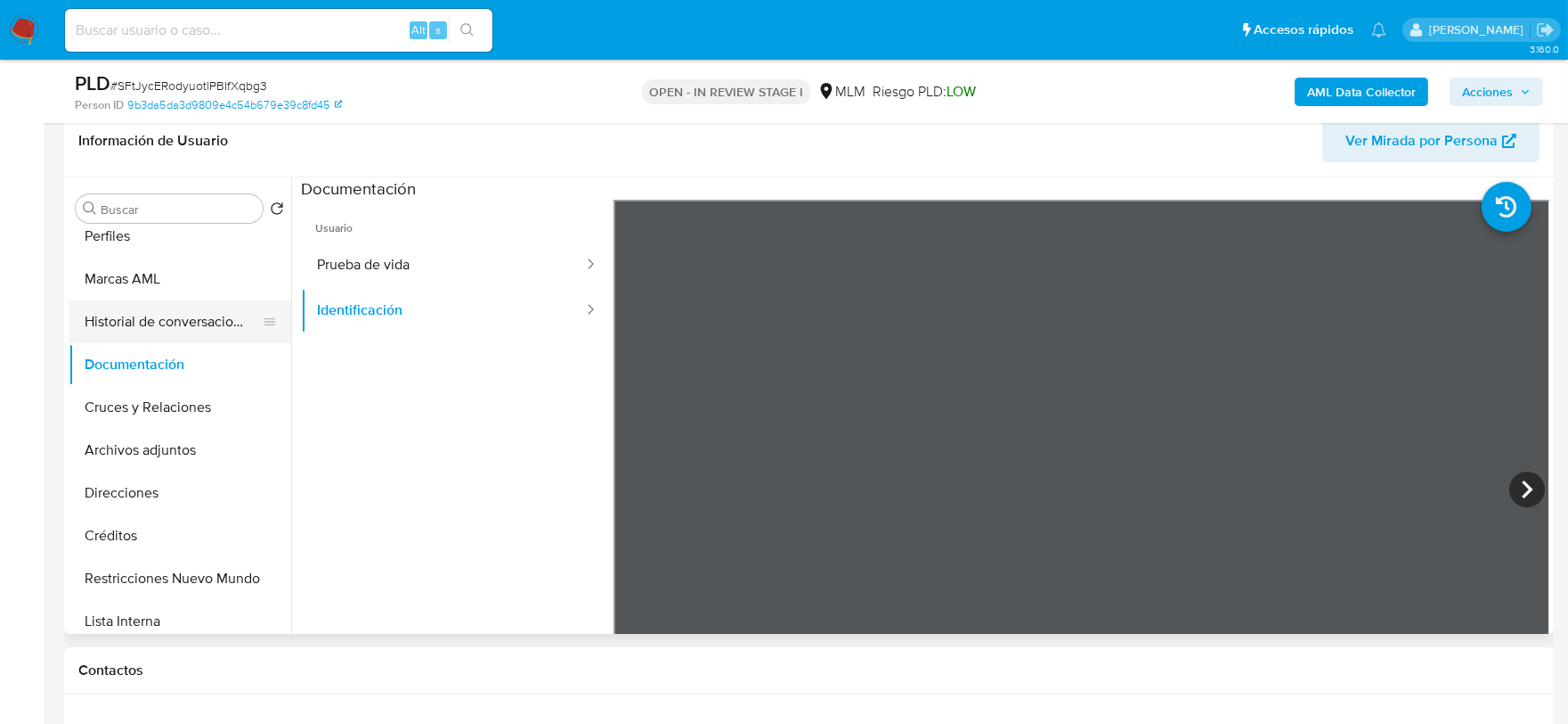
scroll to position [297, 0]
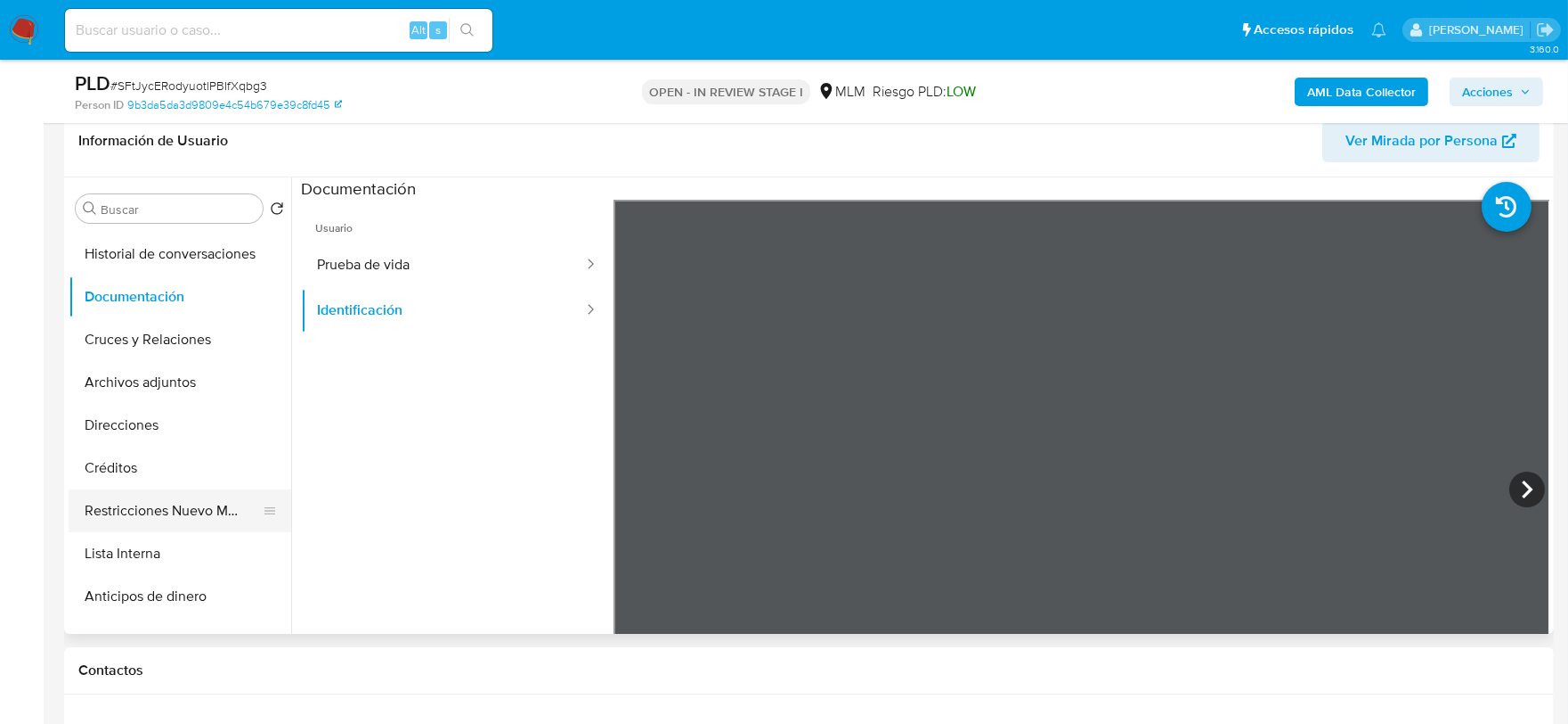
click at [176, 515] on button "Restricciones Nuevo Mundo" at bounding box center [173, 511] width 209 height 43
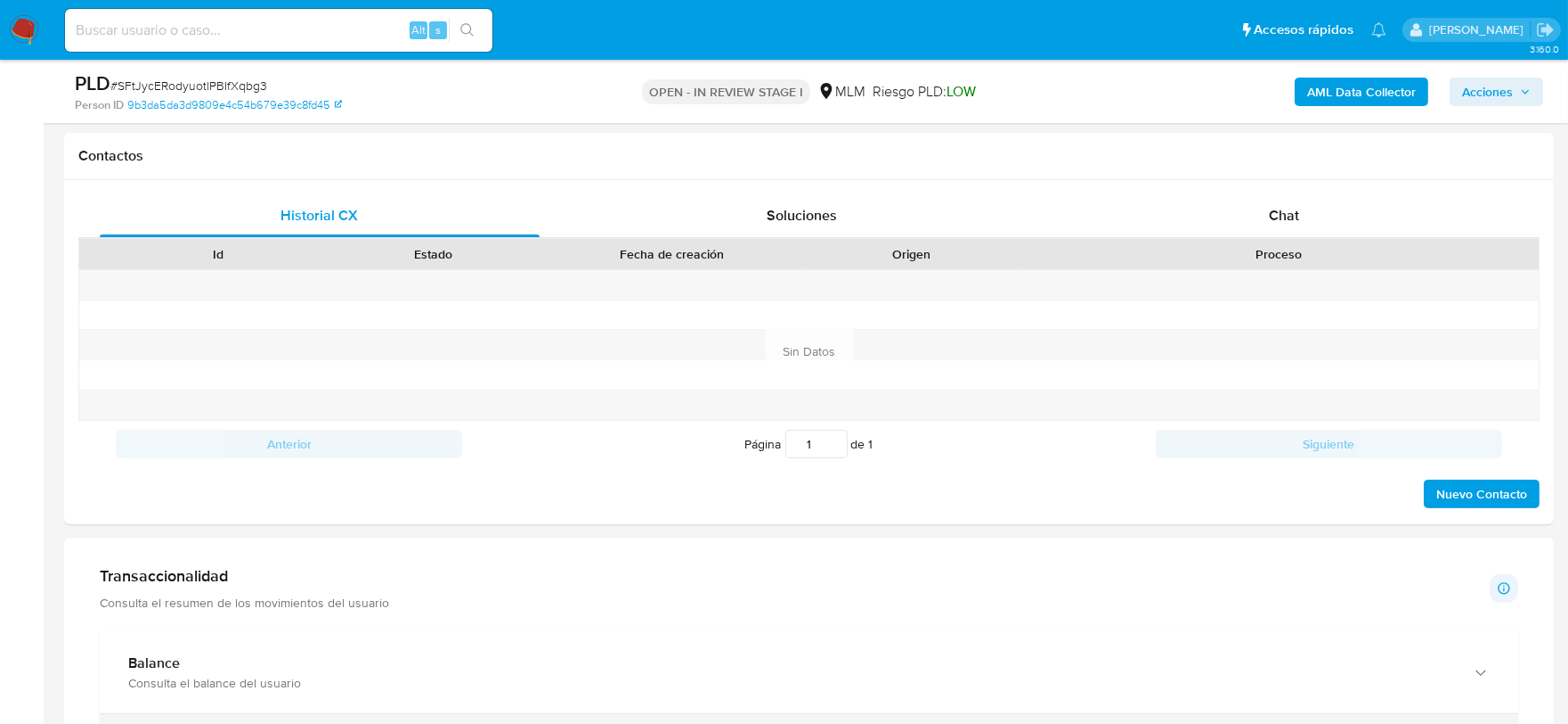
scroll to position [1485, 0]
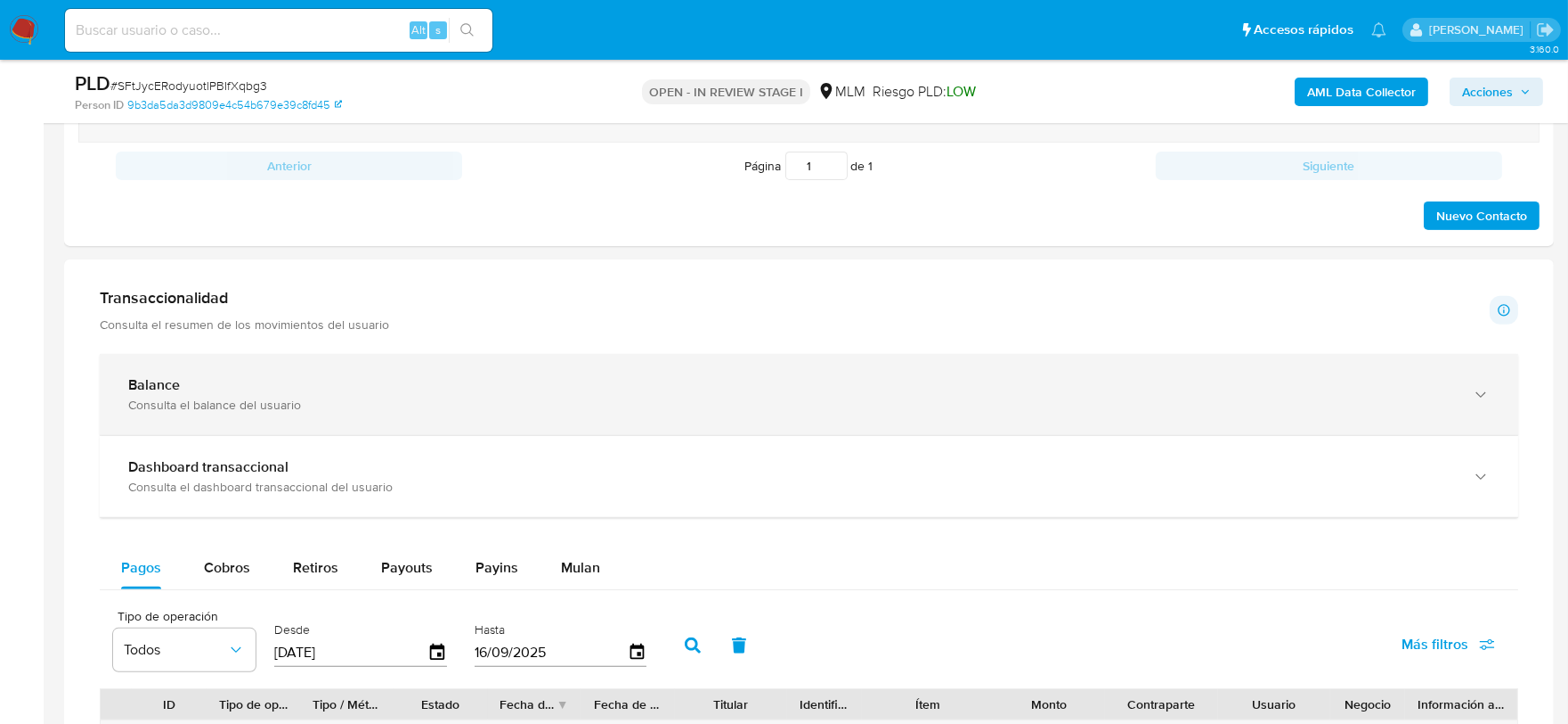
click at [336, 393] on div "Balance" at bounding box center [791, 385] width 1326 height 18
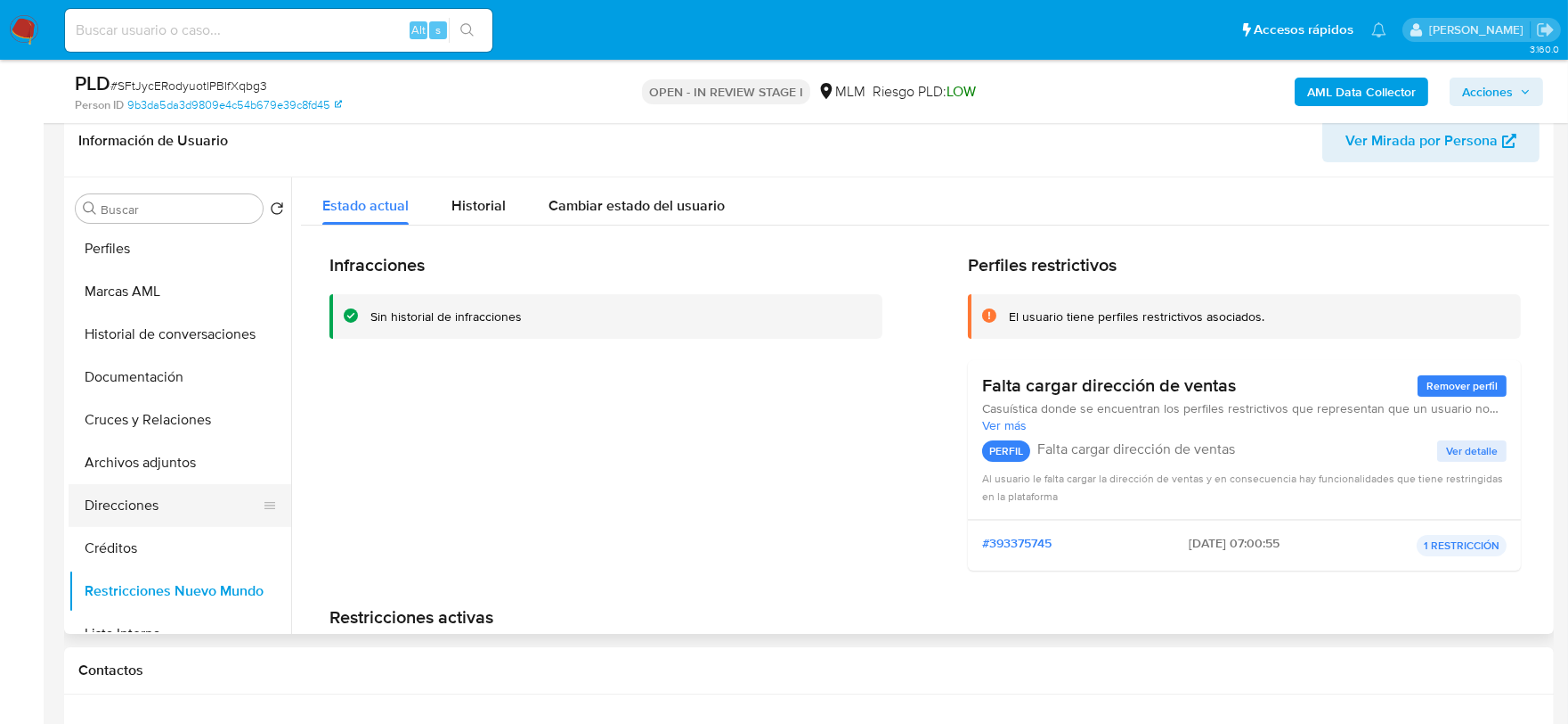
scroll to position [99, 0]
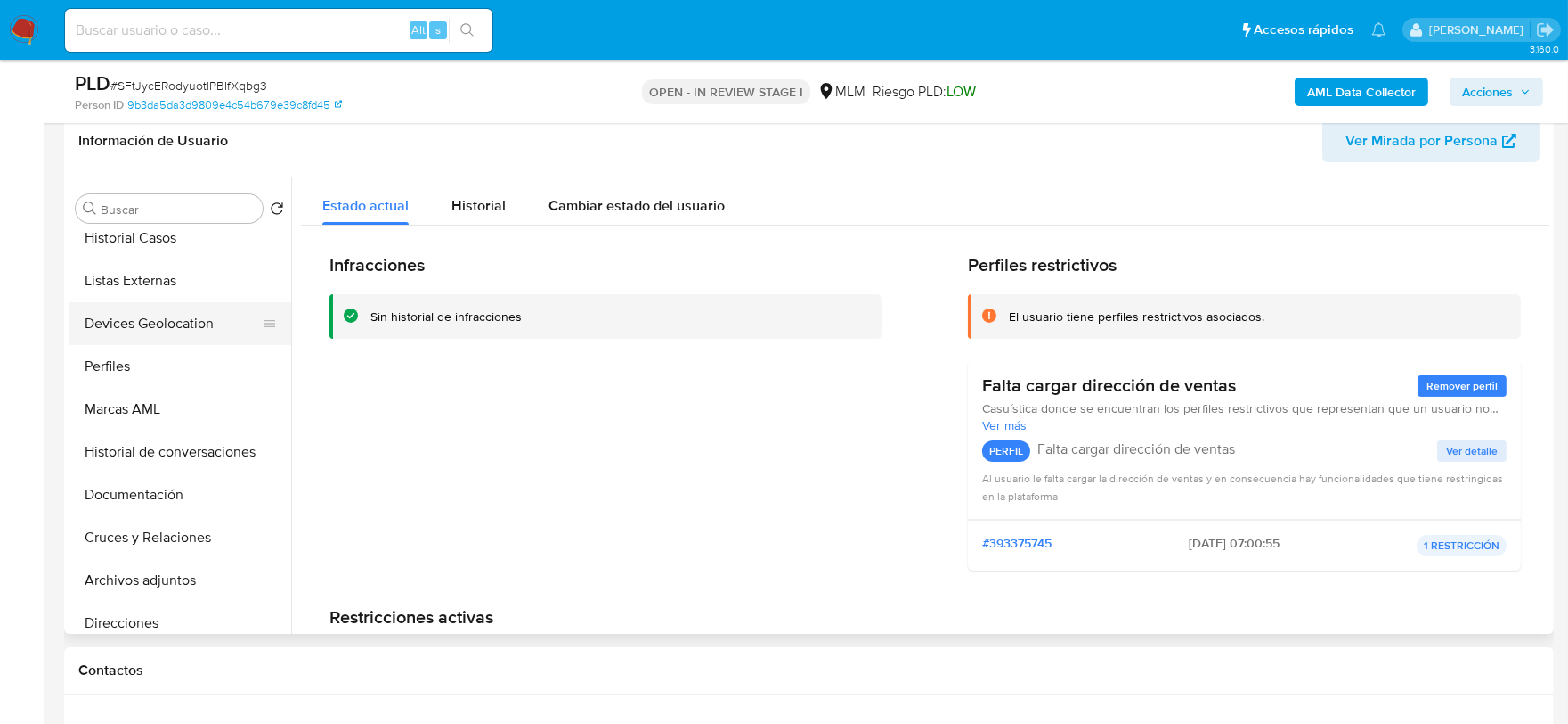
click at [198, 319] on button "Devices Geolocation" at bounding box center [173, 323] width 209 height 43
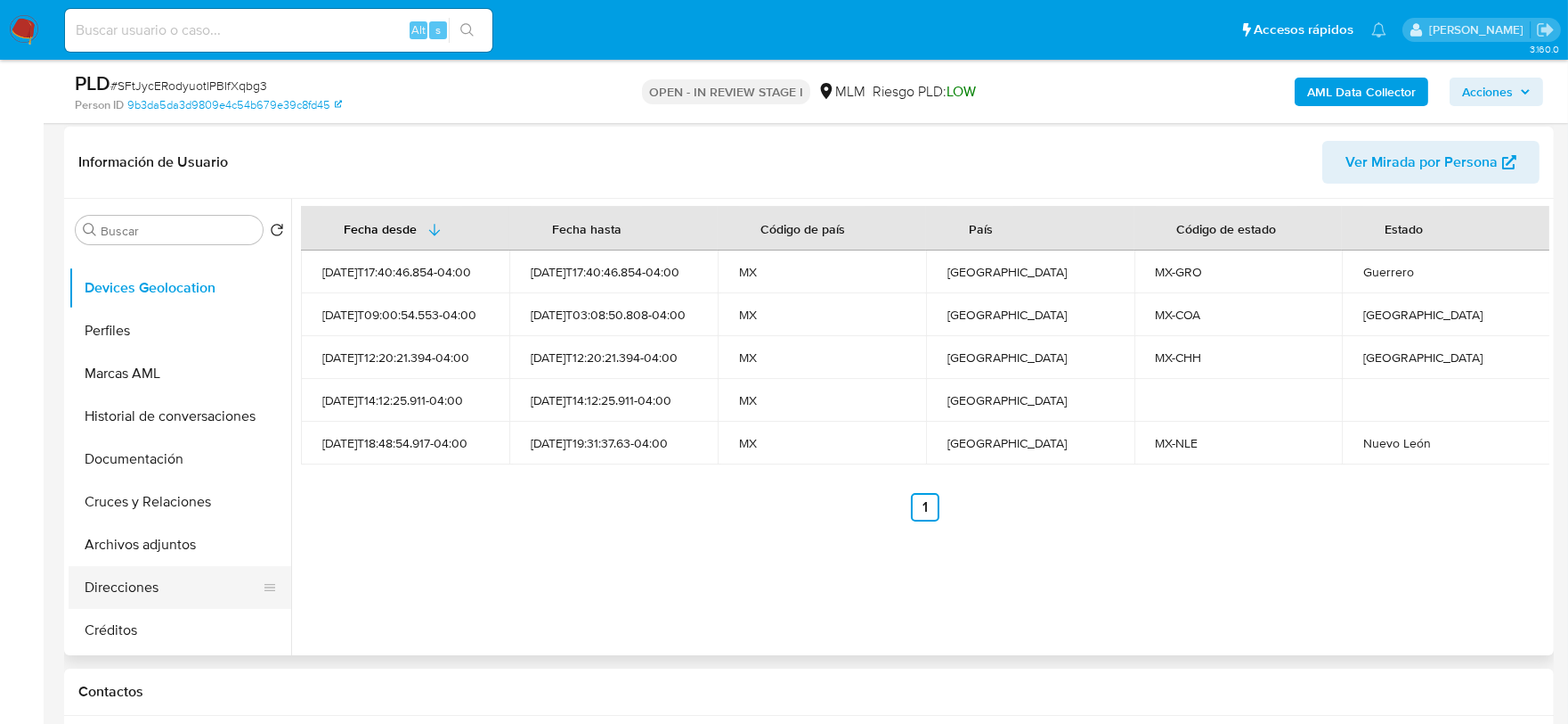
scroll to position [198, 0]
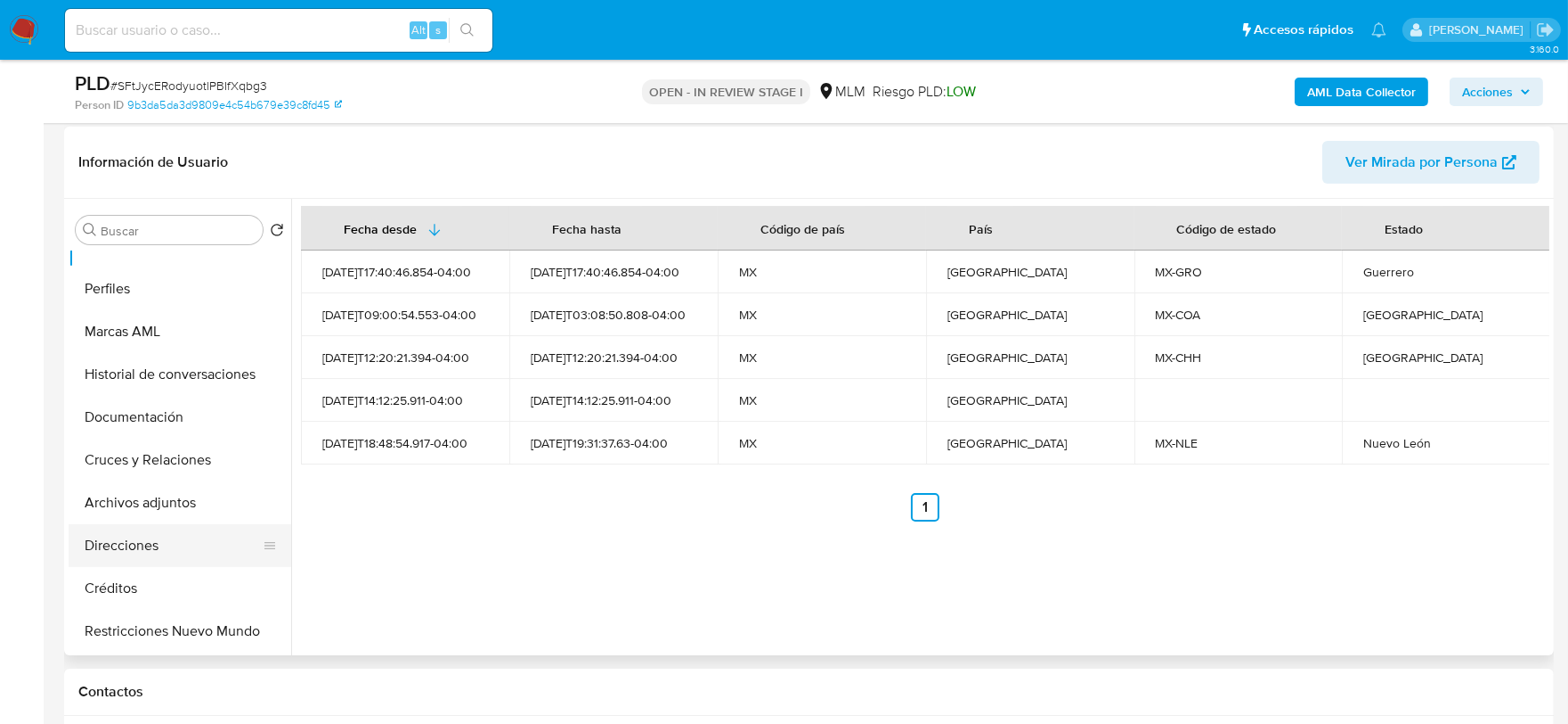
click at [120, 551] on button "Direcciones" at bounding box center [173, 546] width 209 height 43
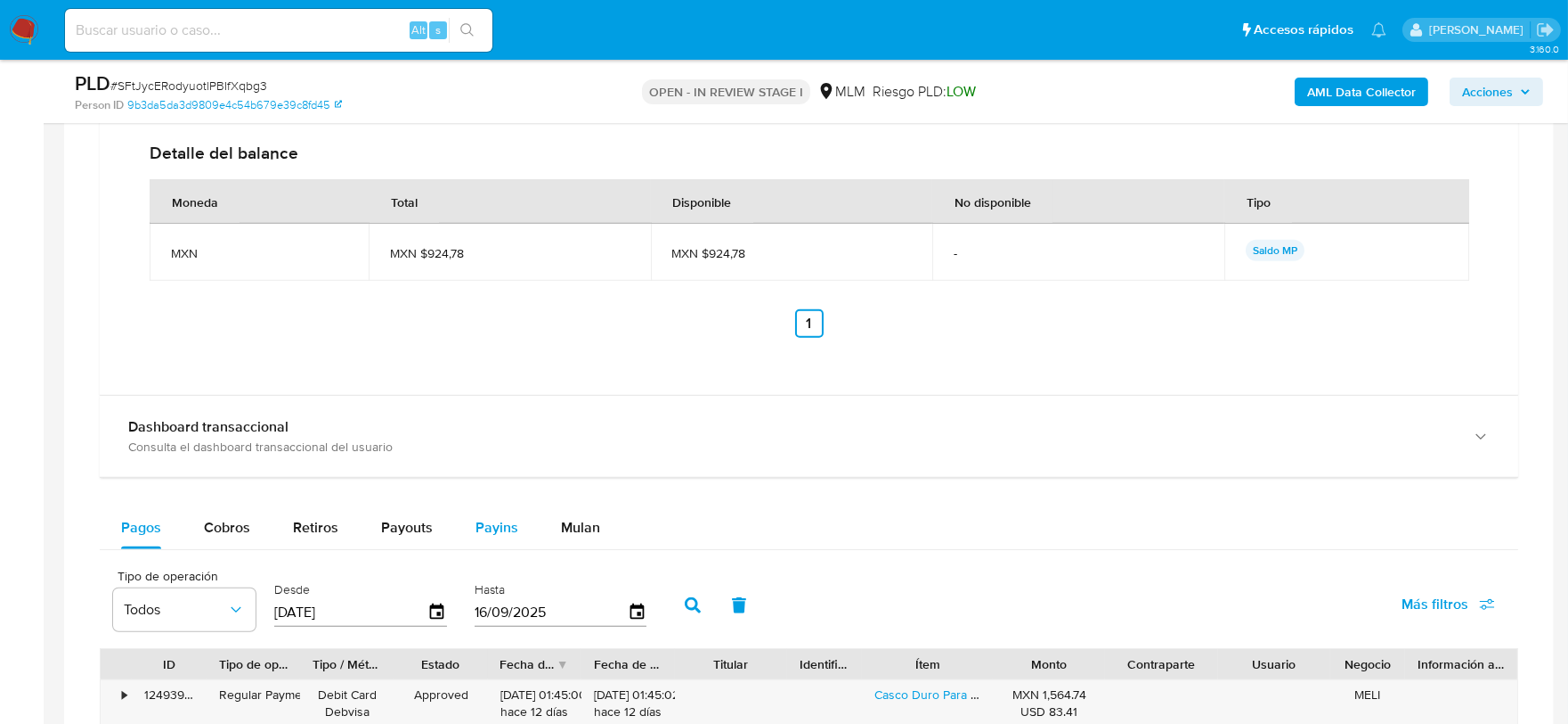
scroll to position [2177, 0]
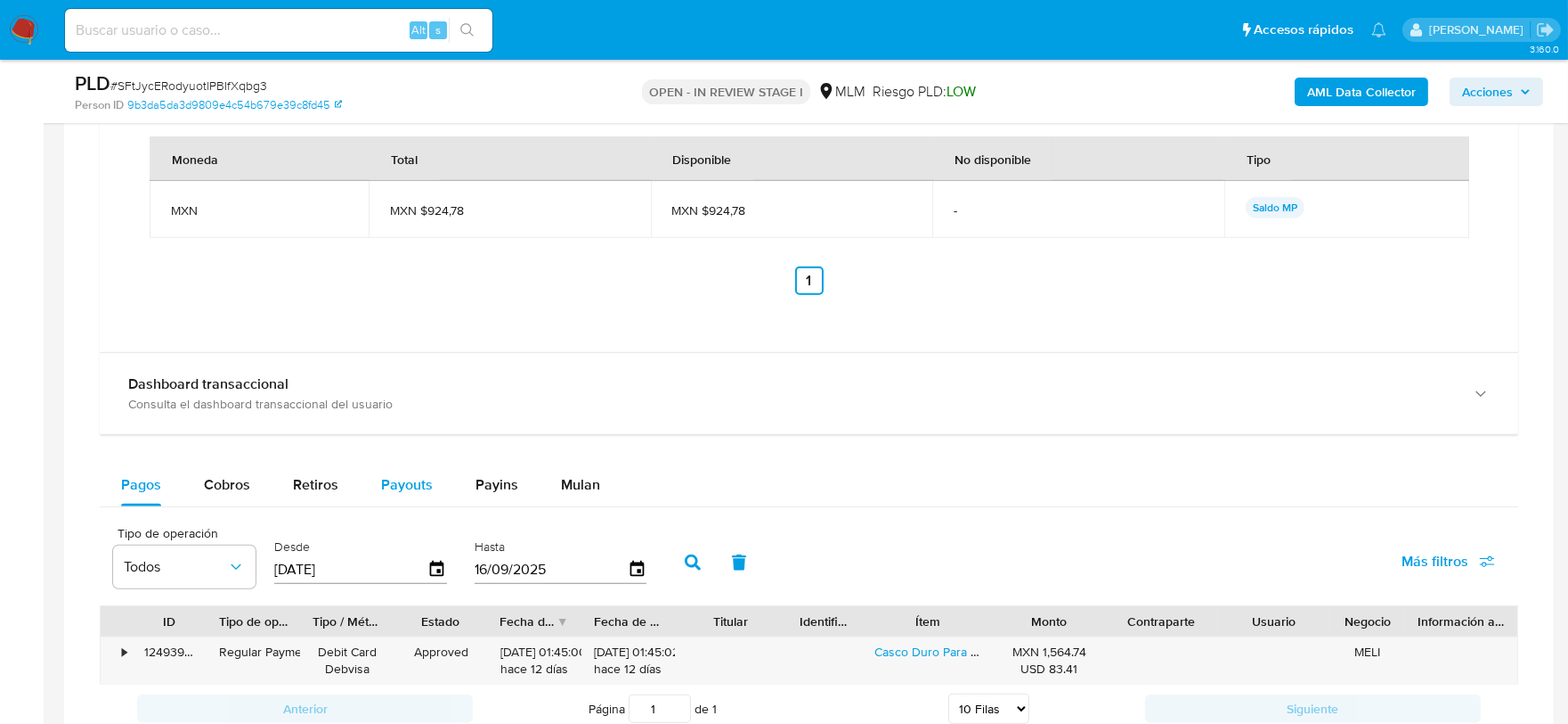
click at [418, 490] on span "Payouts" at bounding box center [407, 484] width 52 height 21
select select "10"
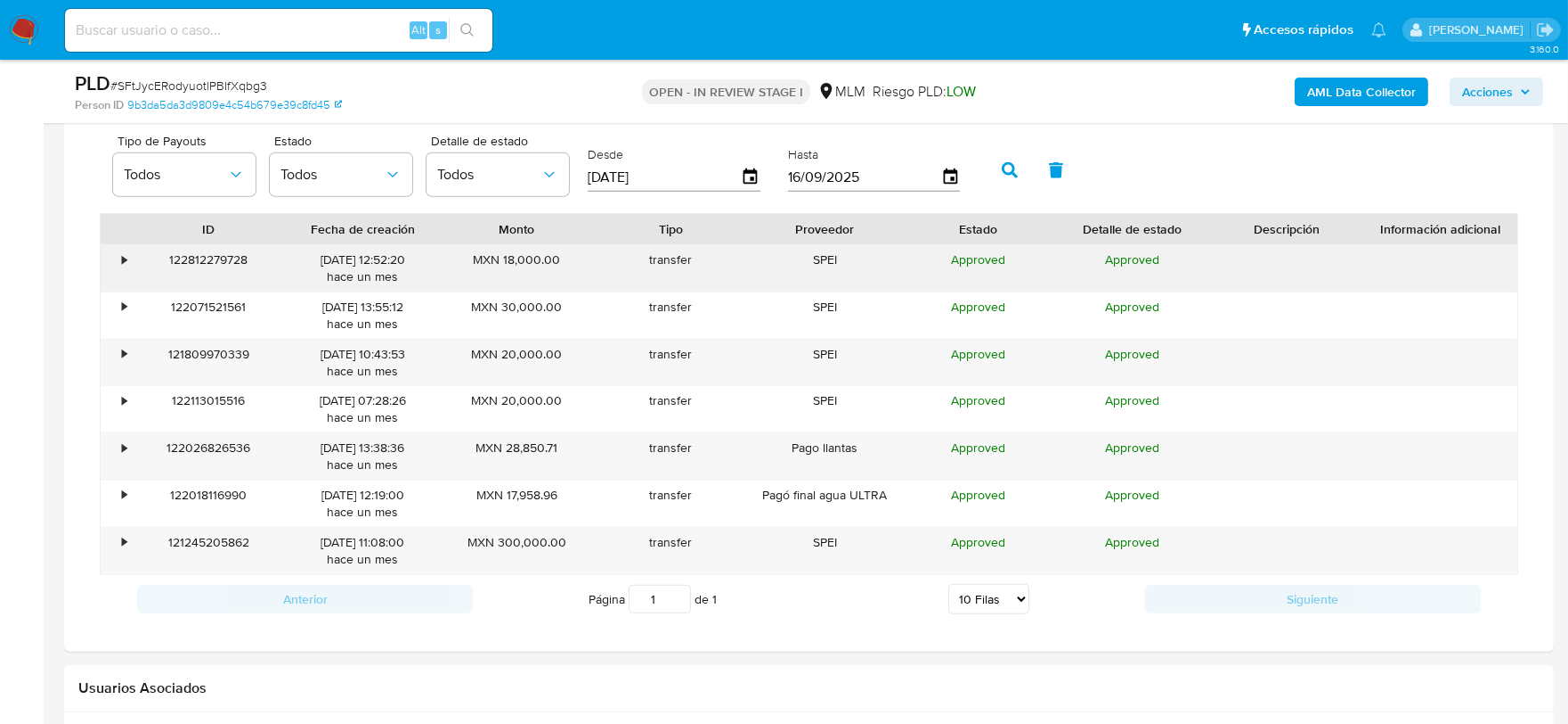
scroll to position [2573, 0]
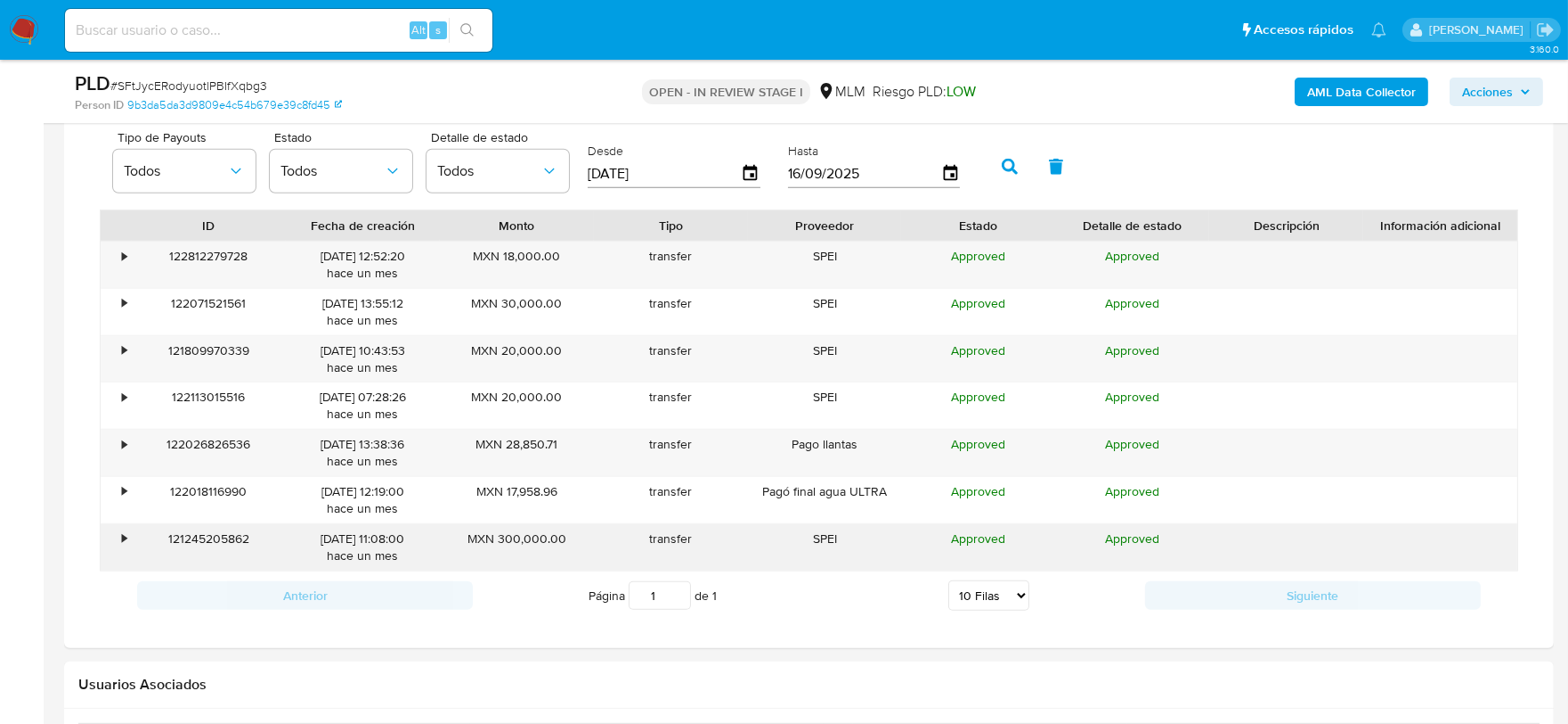
click at [122, 540] on div "•" at bounding box center [124, 539] width 4 height 17
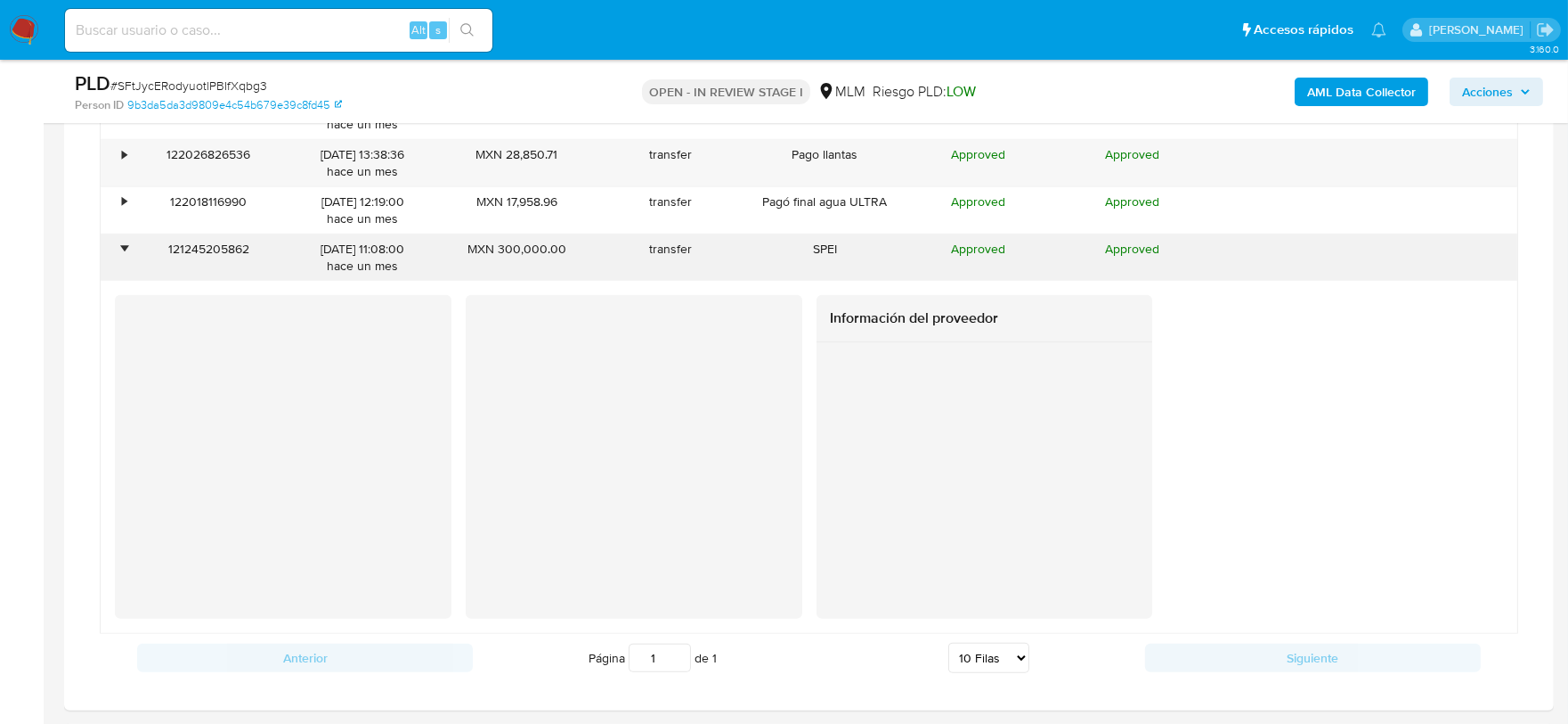
scroll to position [2871, 0]
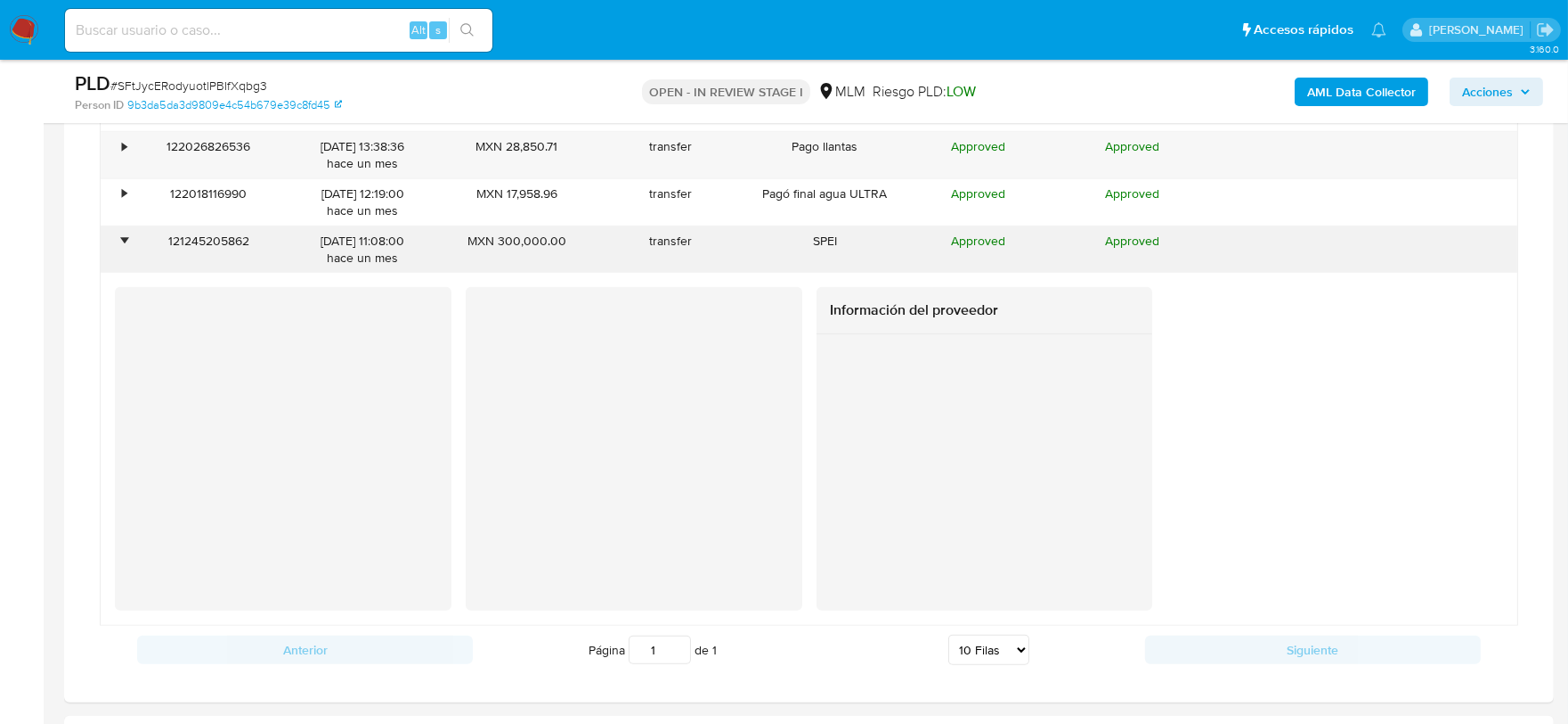
click at [125, 246] on div "•" at bounding box center [124, 241] width 4 height 17
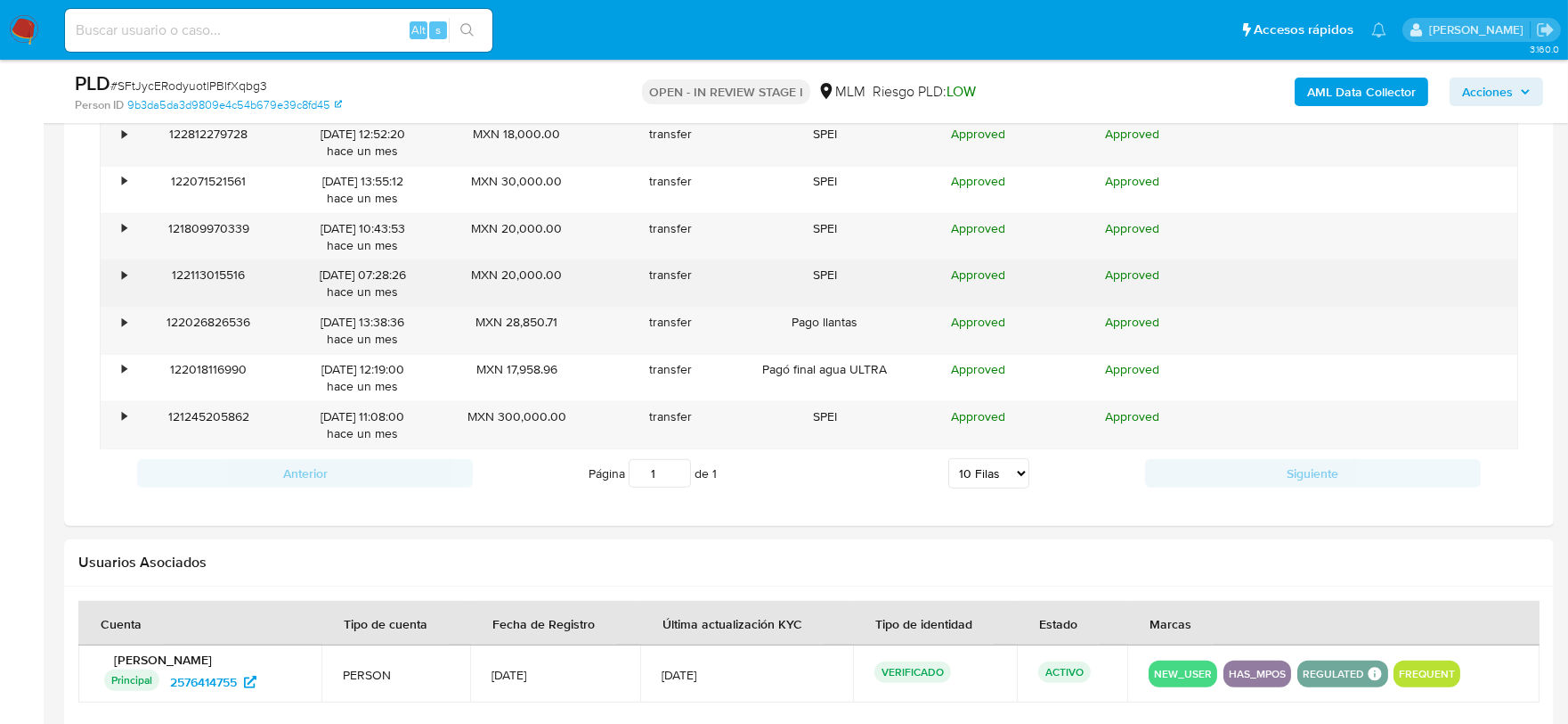
scroll to position [2673, 0]
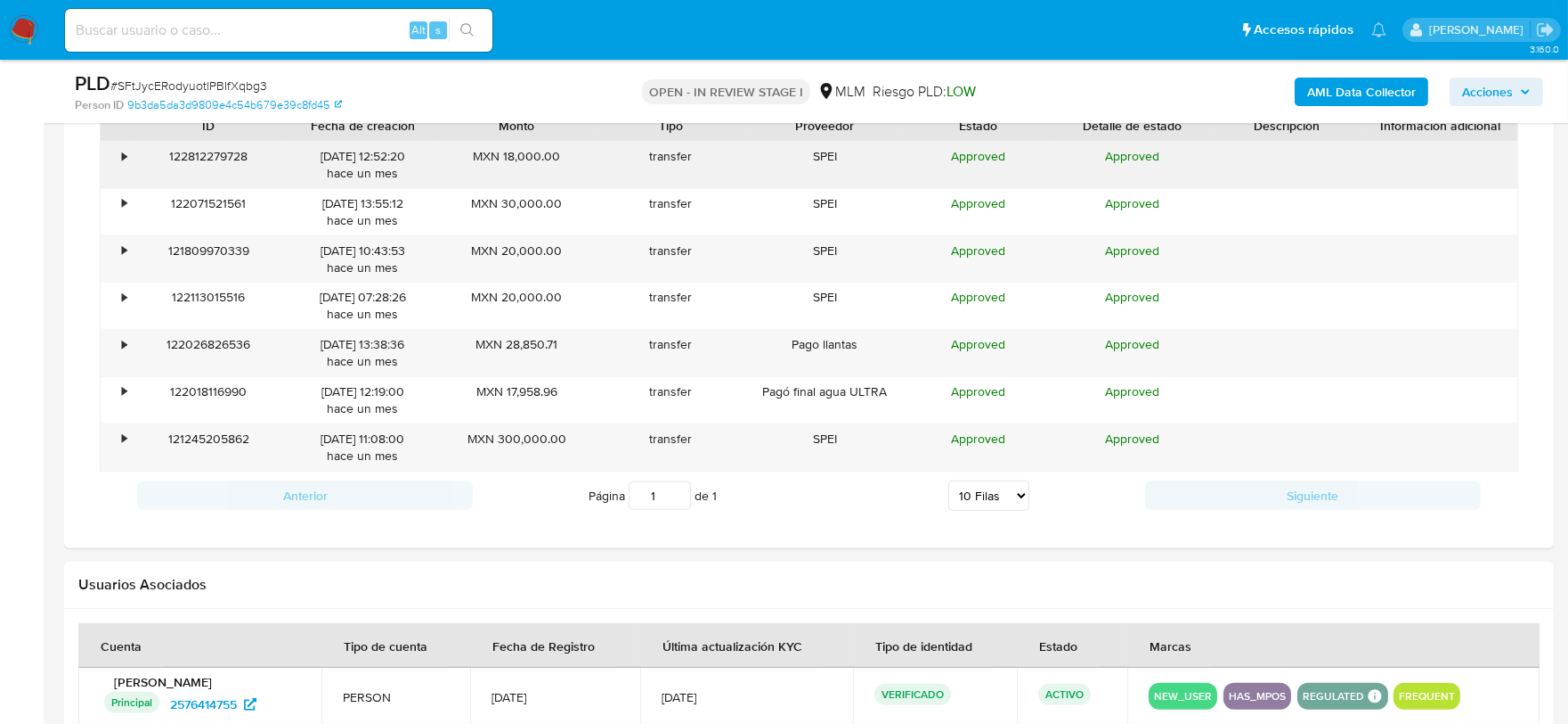
click at [127, 166] on div "•" at bounding box center [116, 165] width 31 height 47
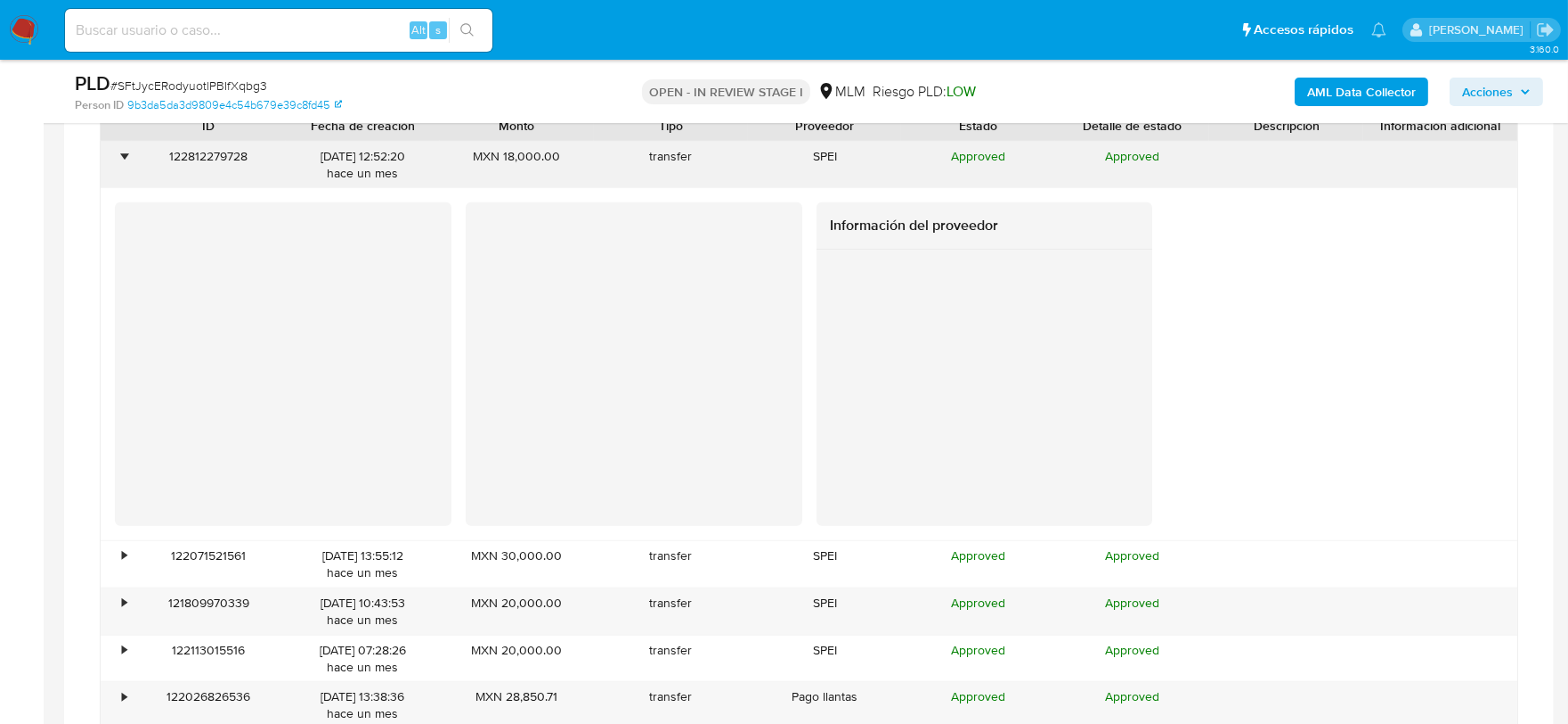
click at [127, 166] on div "•" at bounding box center [116, 165] width 31 height 47
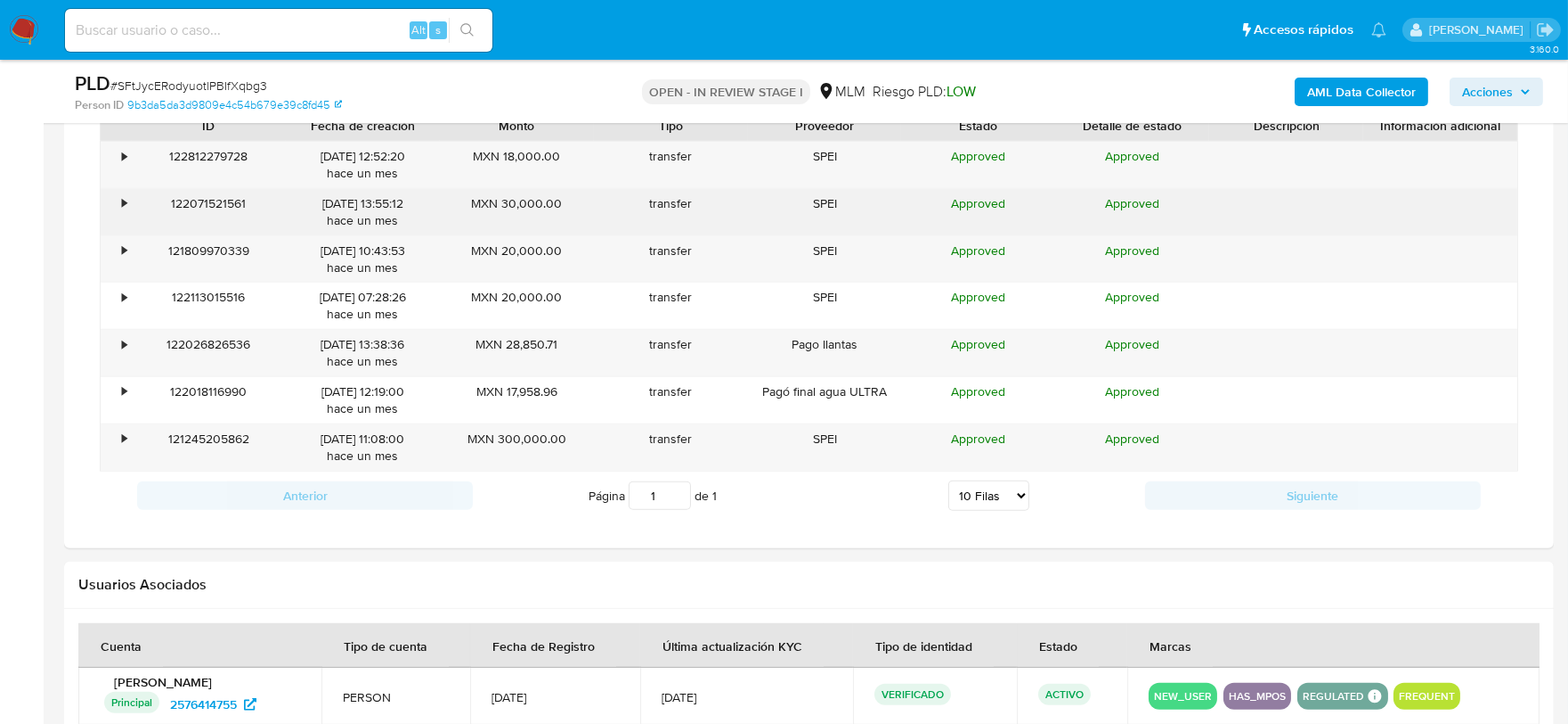
click at [124, 201] on div "•" at bounding box center [124, 203] width 4 height 17
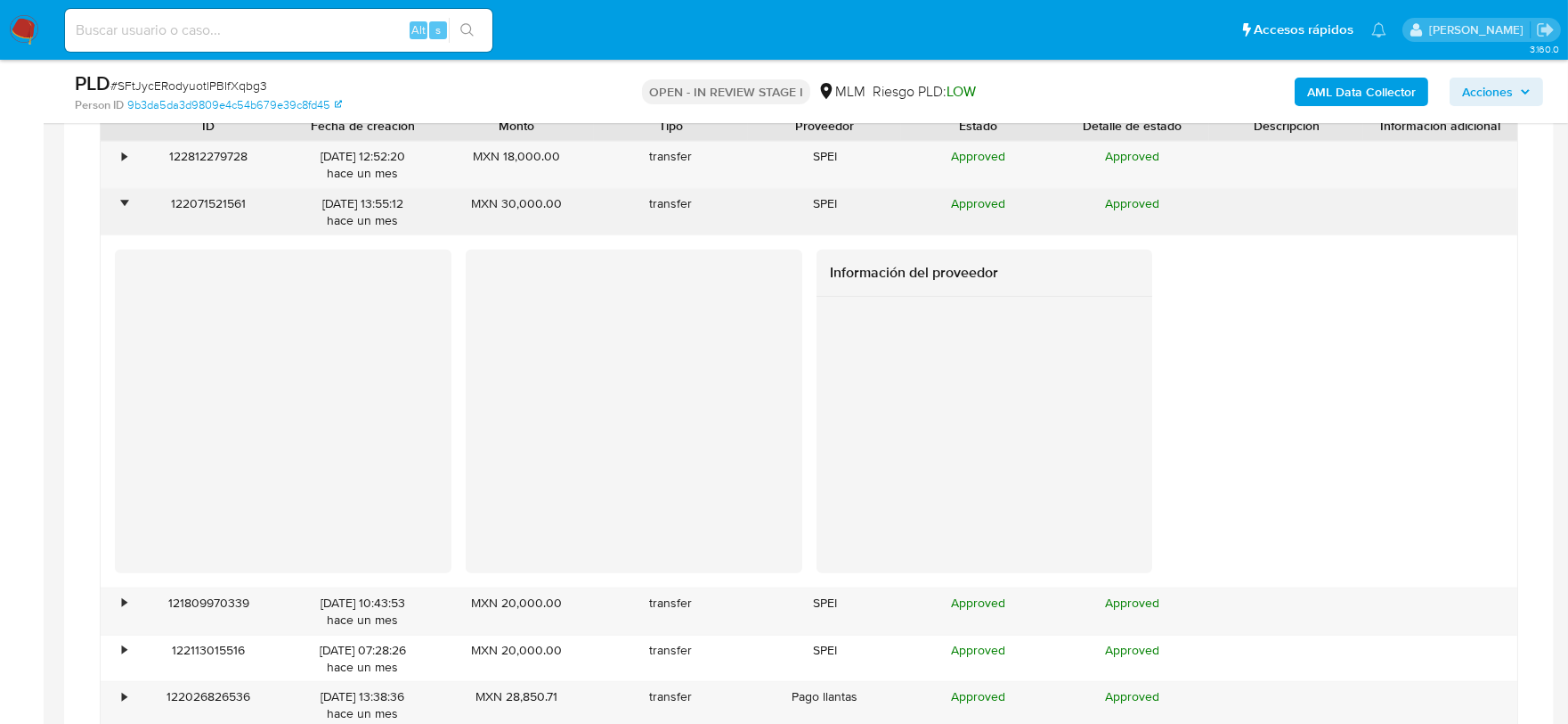
click at [124, 201] on div "•" at bounding box center [124, 203] width 4 height 17
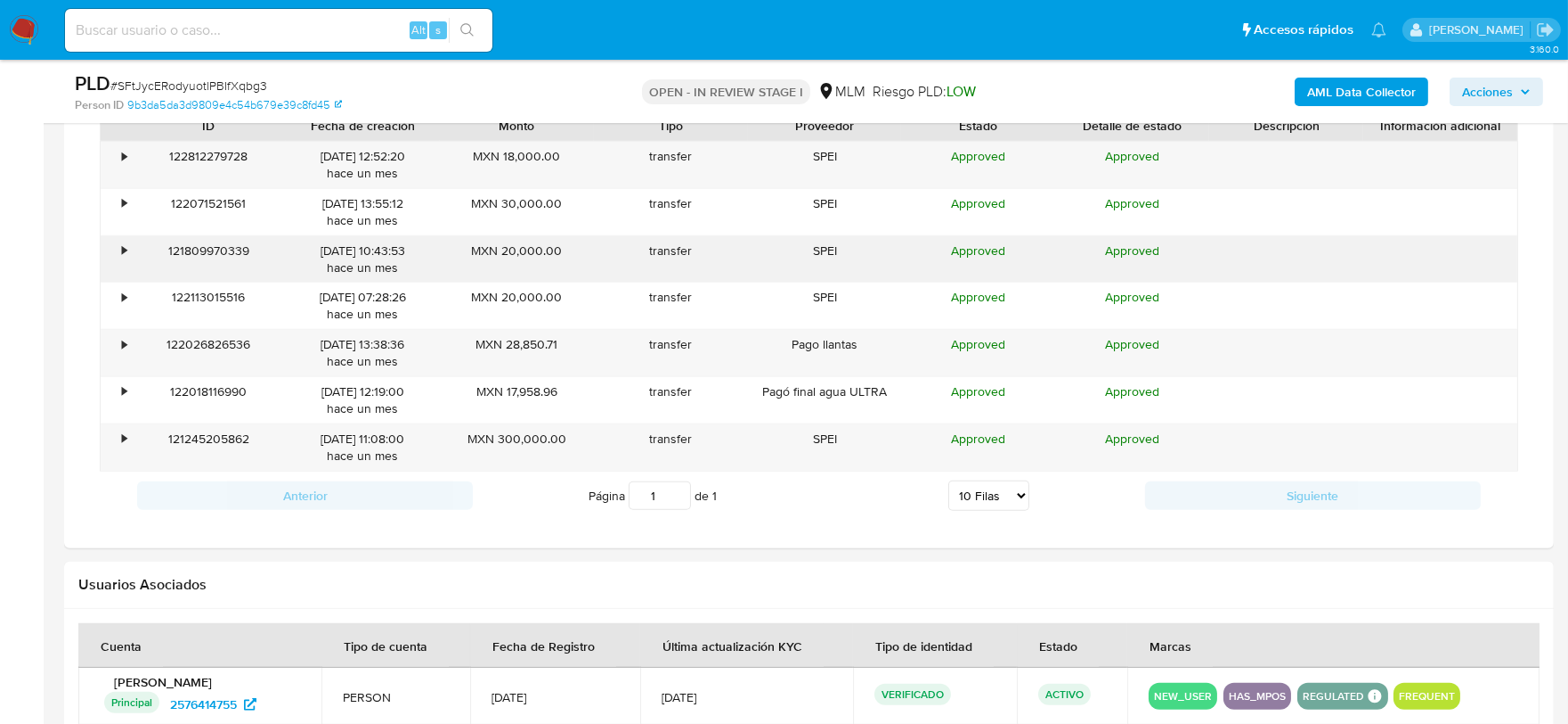
click at [127, 245] on div "•" at bounding box center [116, 260] width 31 height 47
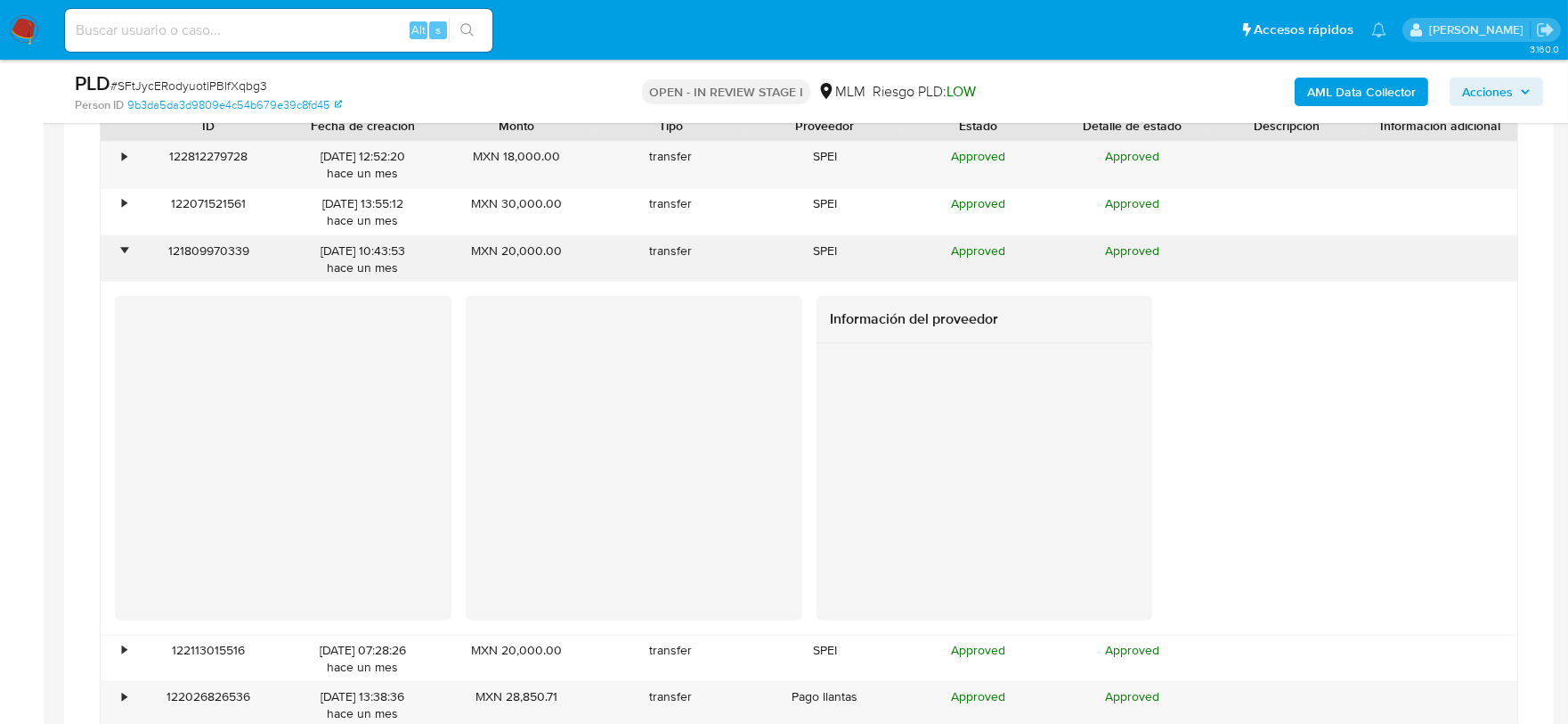
click at [127, 245] on div "•" at bounding box center [116, 260] width 31 height 47
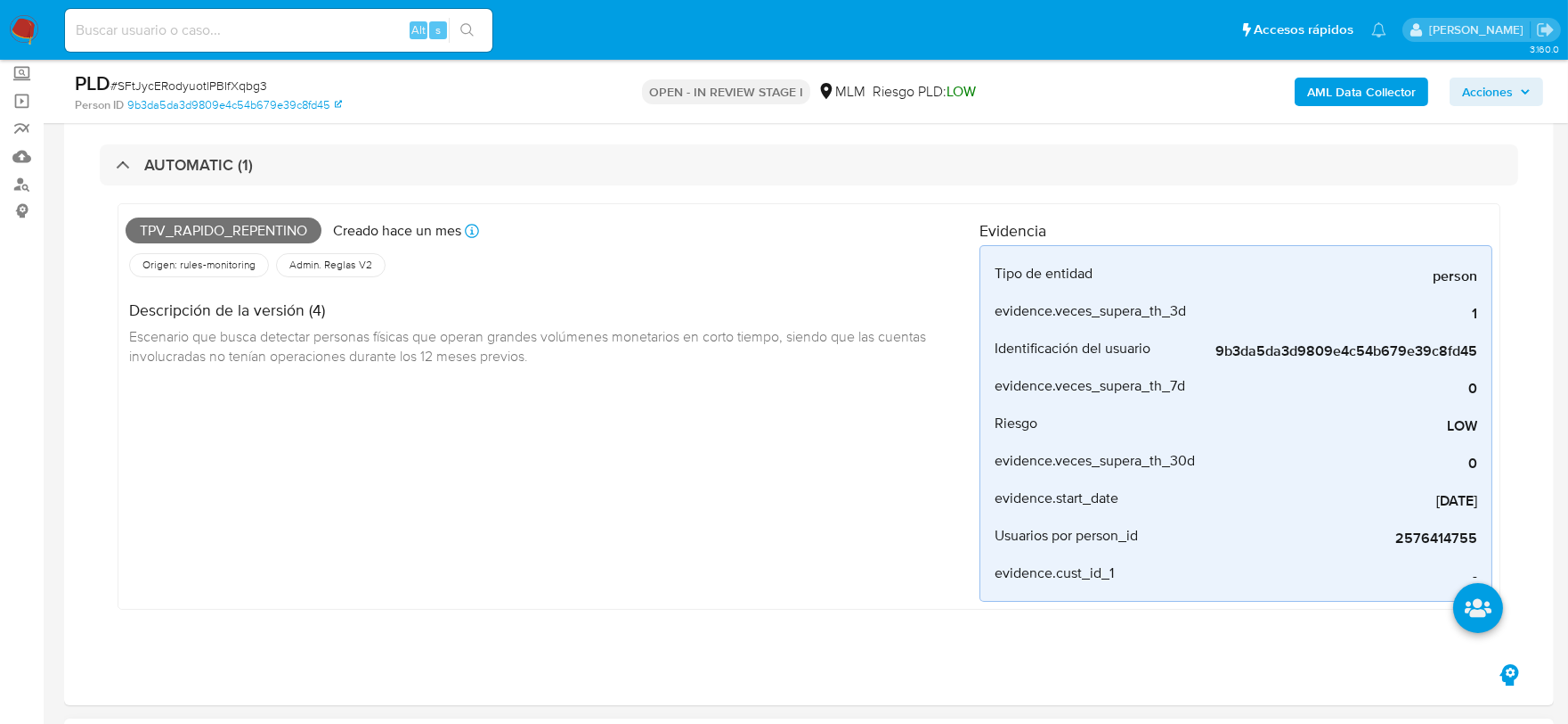
scroll to position [99, 0]
click at [688, 531] on div "Tpv_rapido_repentino Creado hace un mes Creado: 12/08/2025 03:09:11 Origen: rul…" at bounding box center [553, 409] width 854 height 391
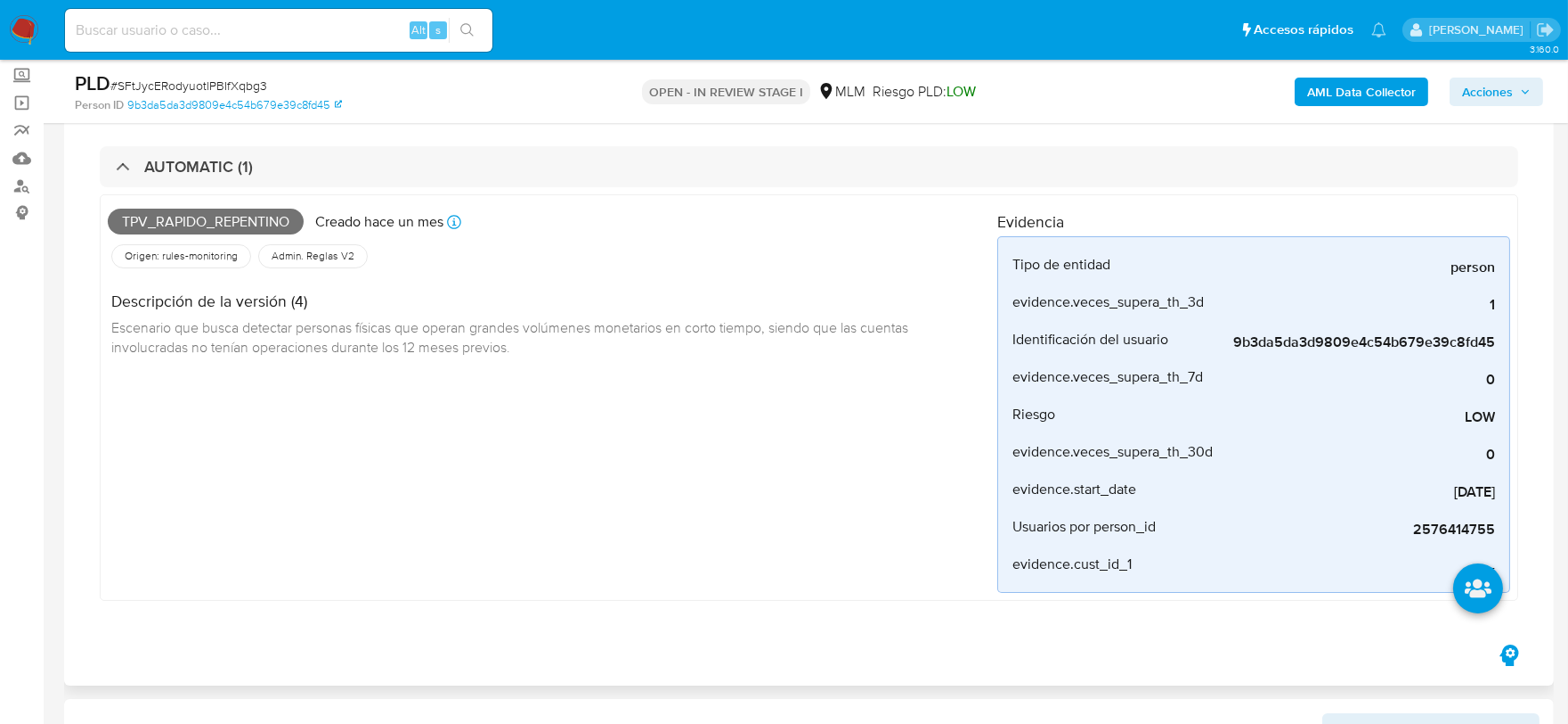
scroll to position [722, 0]
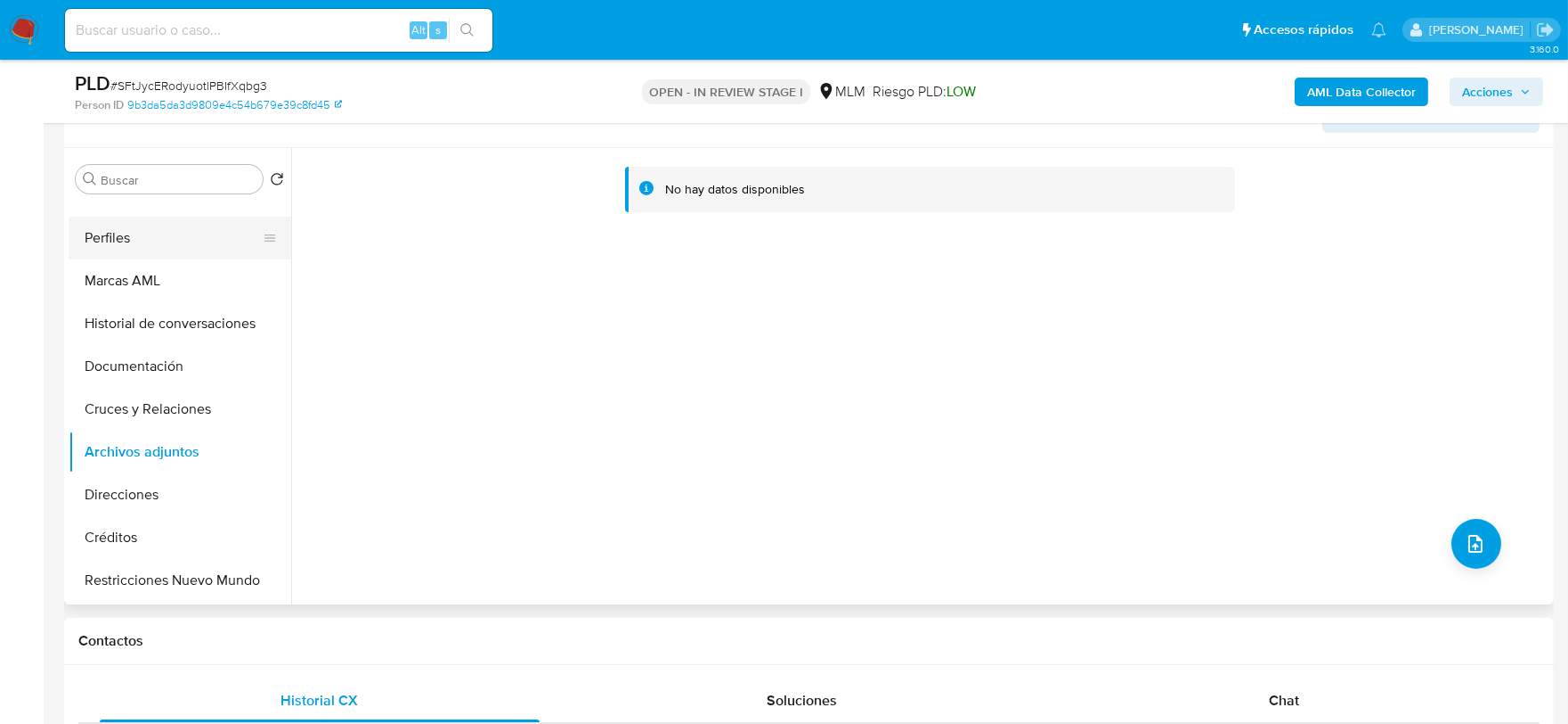
click at [127, 238] on button "Perfiles" at bounding box center [173, 238] width 209 height 43
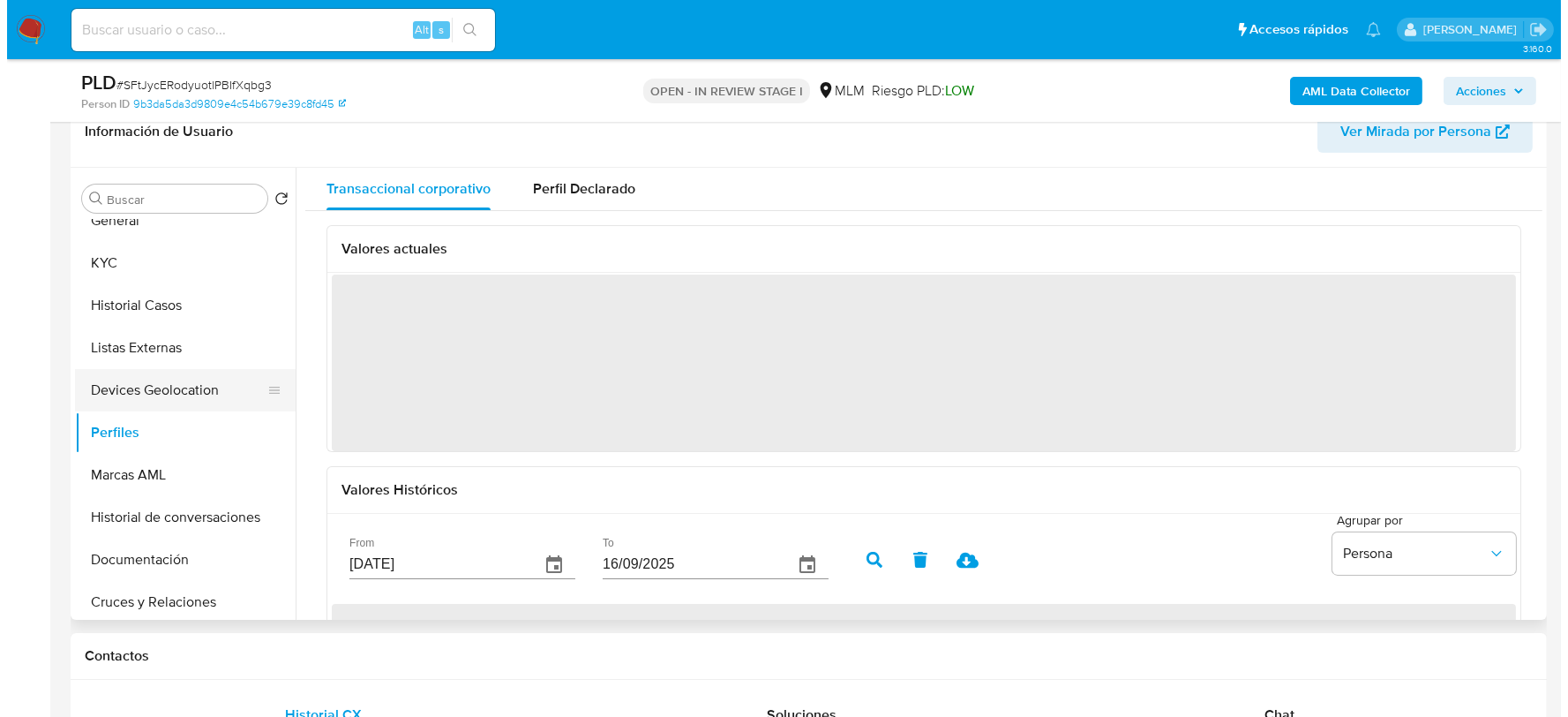
scroll to position [0, 0]
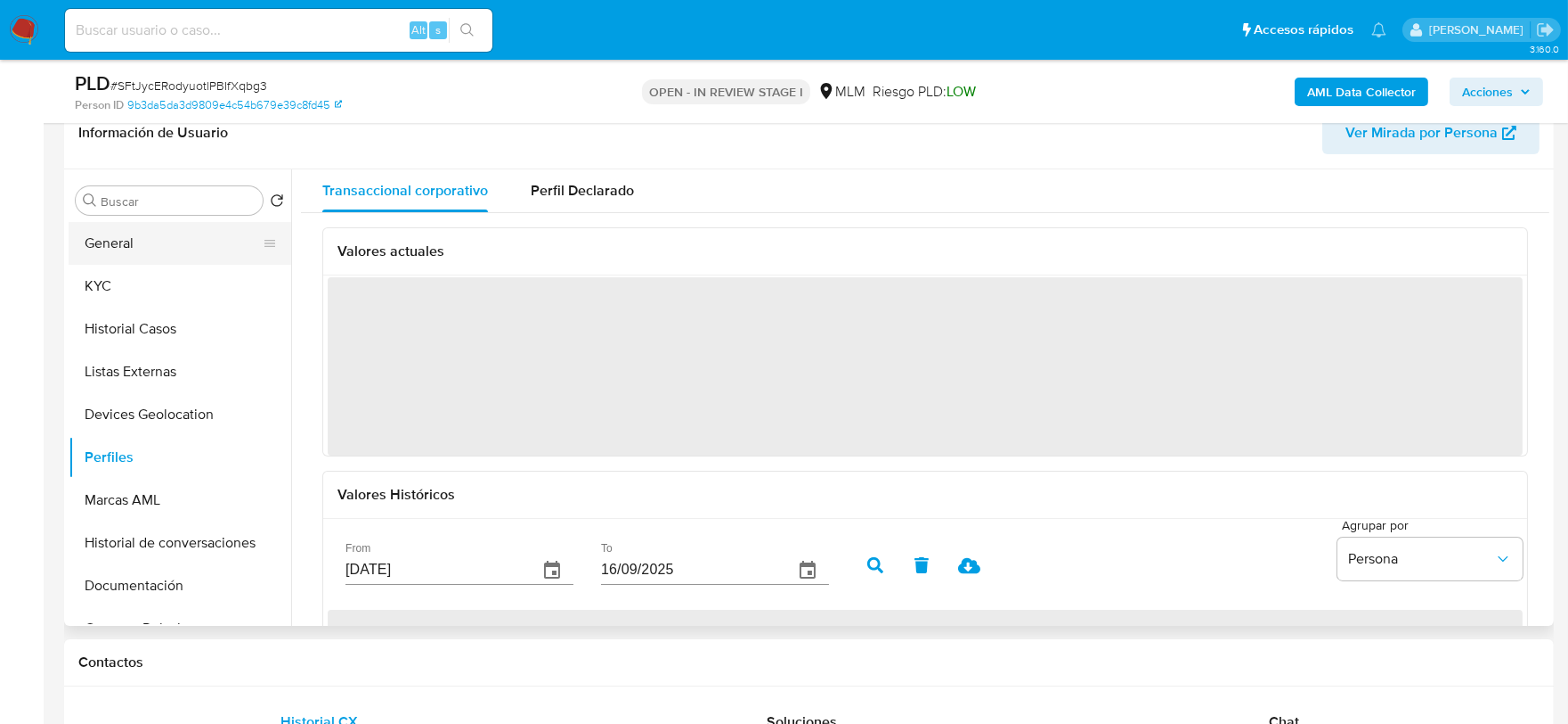
click at [134, 241] on button "General" at bounding box center [173, 244] width 209 height 43
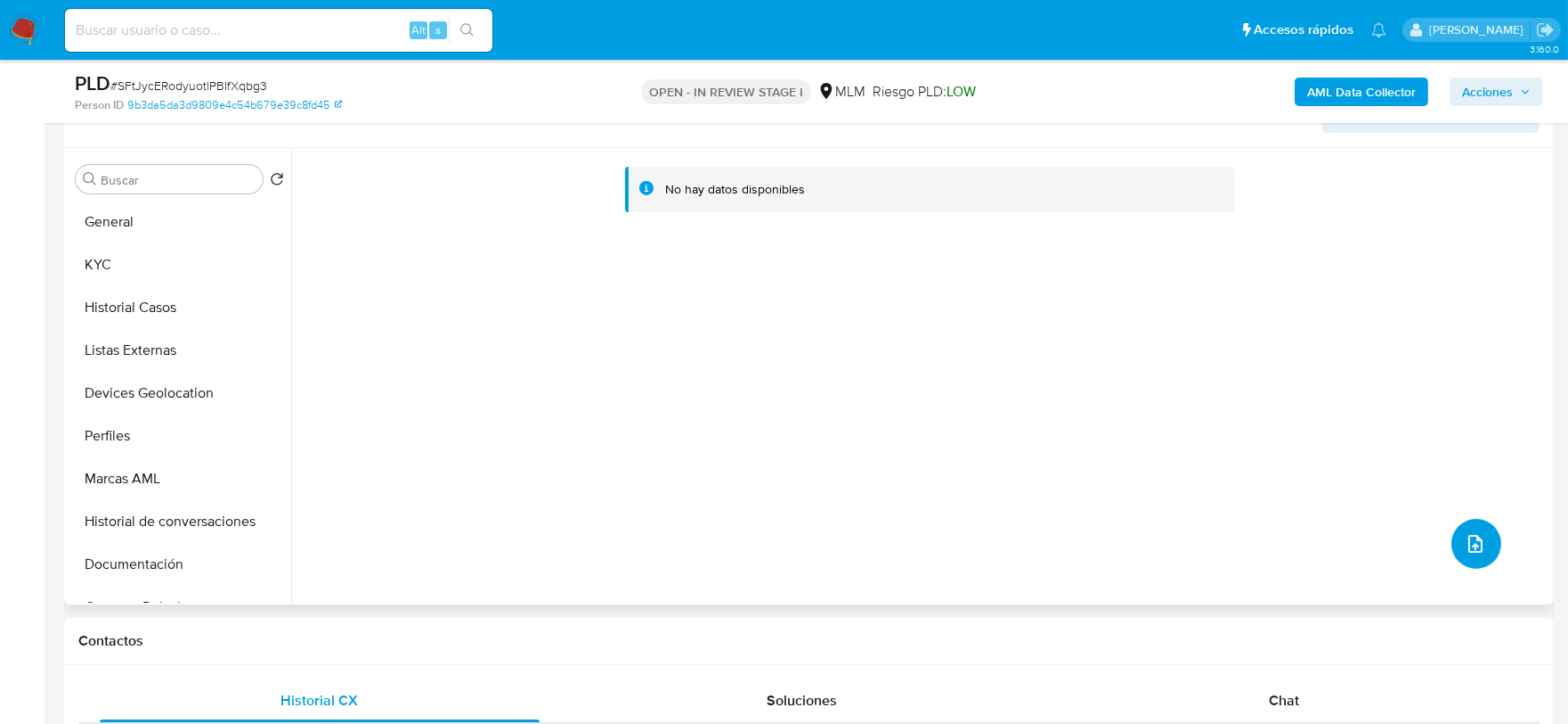
click at [1465, 541] on icon "upload-file" at bounding box center [1476, 544] width 21 height 22
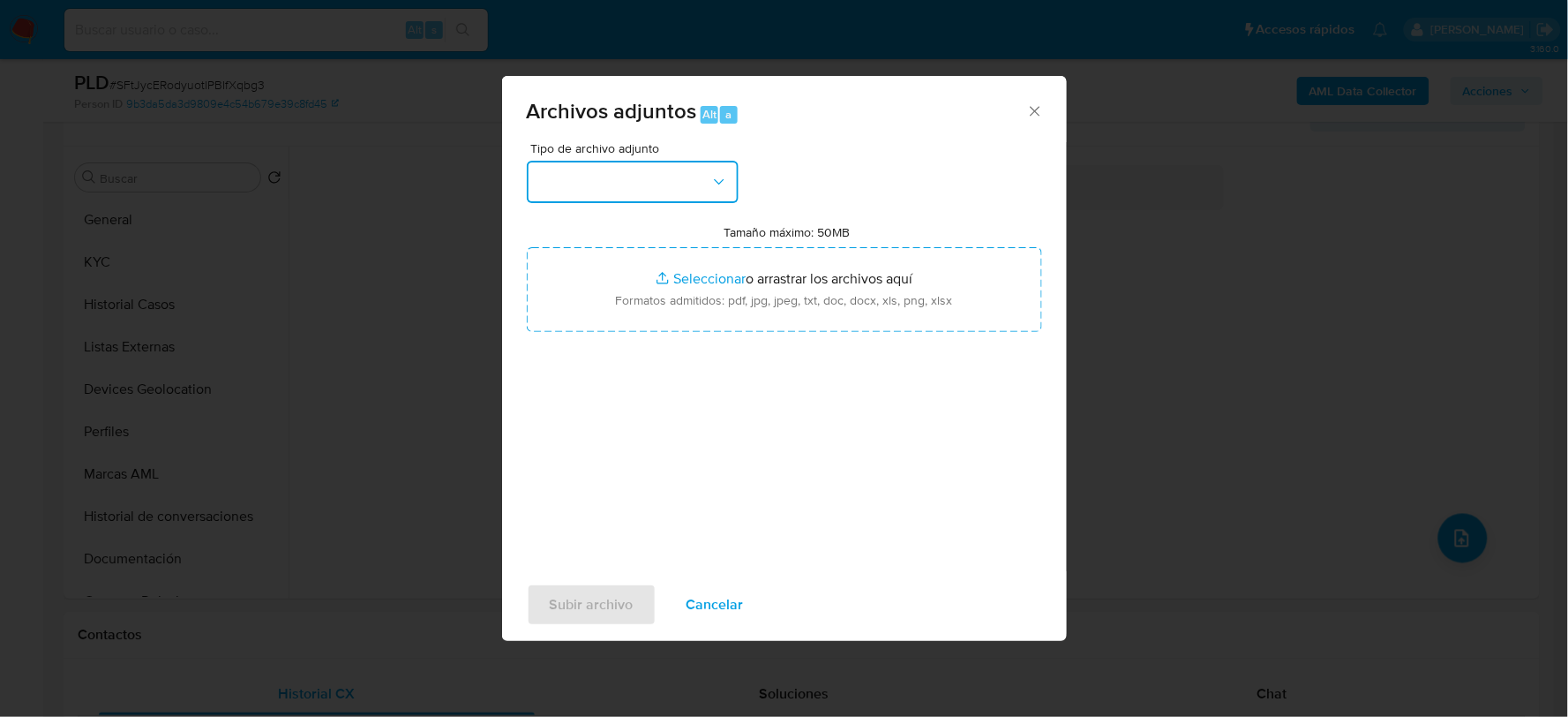
click at [681, 181] on button "button" at bounding box center [633, 182] width 212 height 43
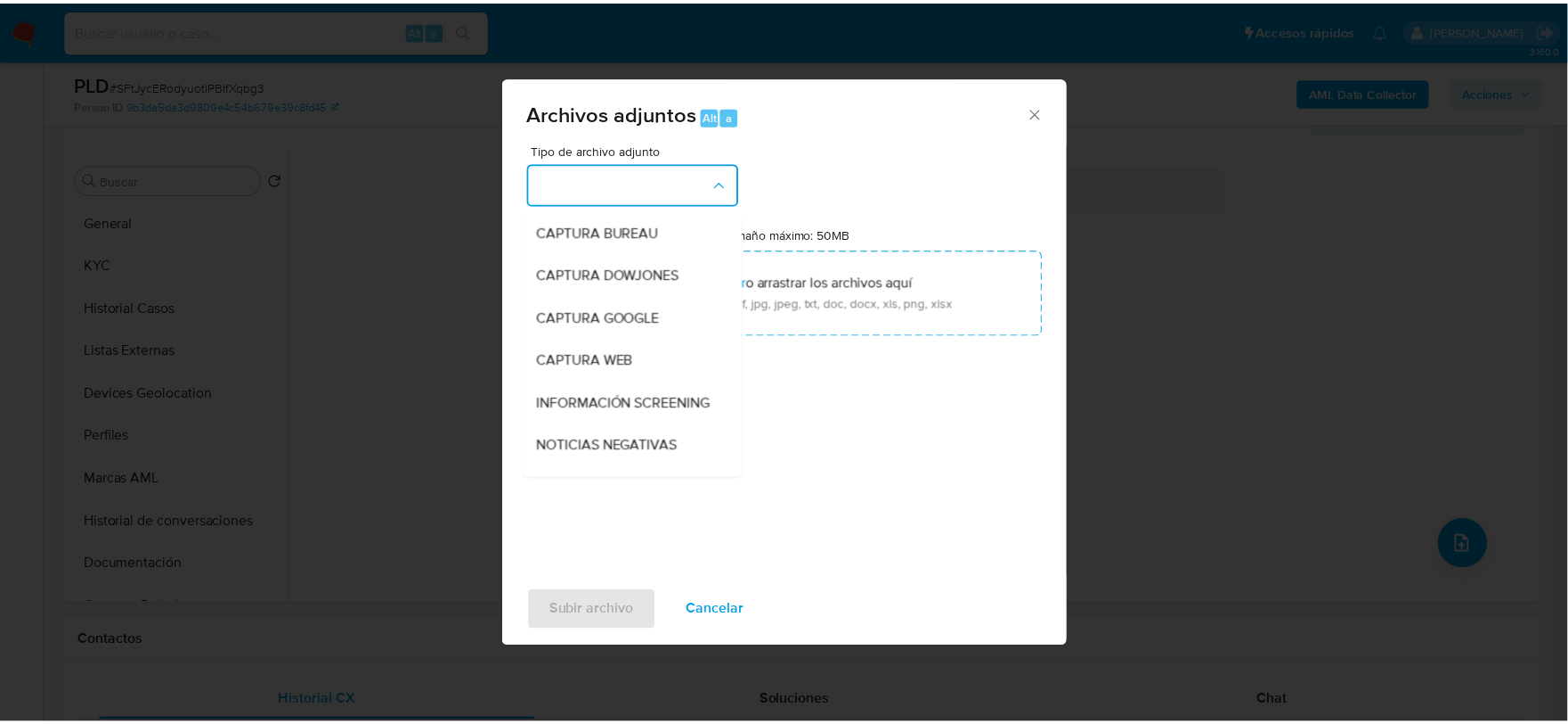
scroll to position [135, 0]
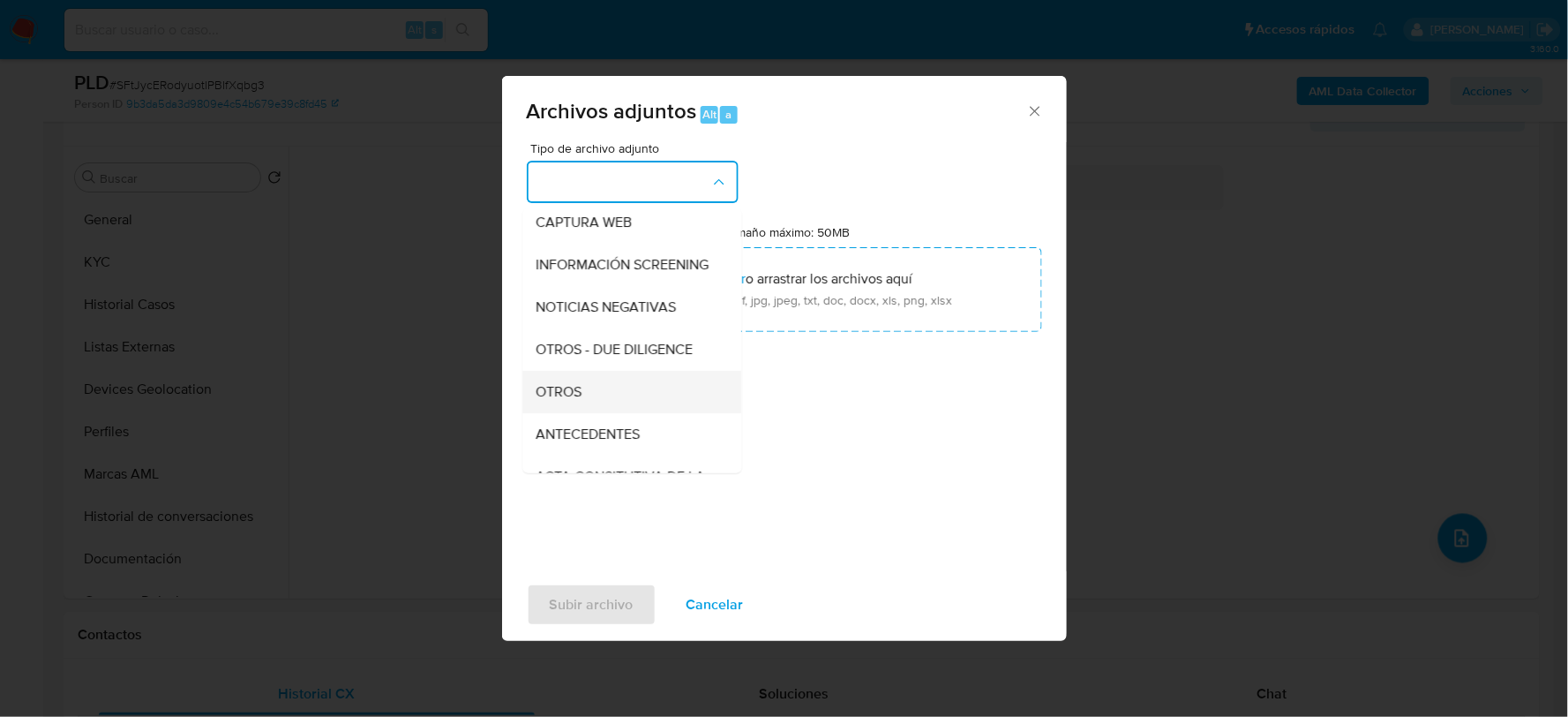
click at [580, 399] on span "OTROS" at bounding box center [560, 391] width 46 height 18
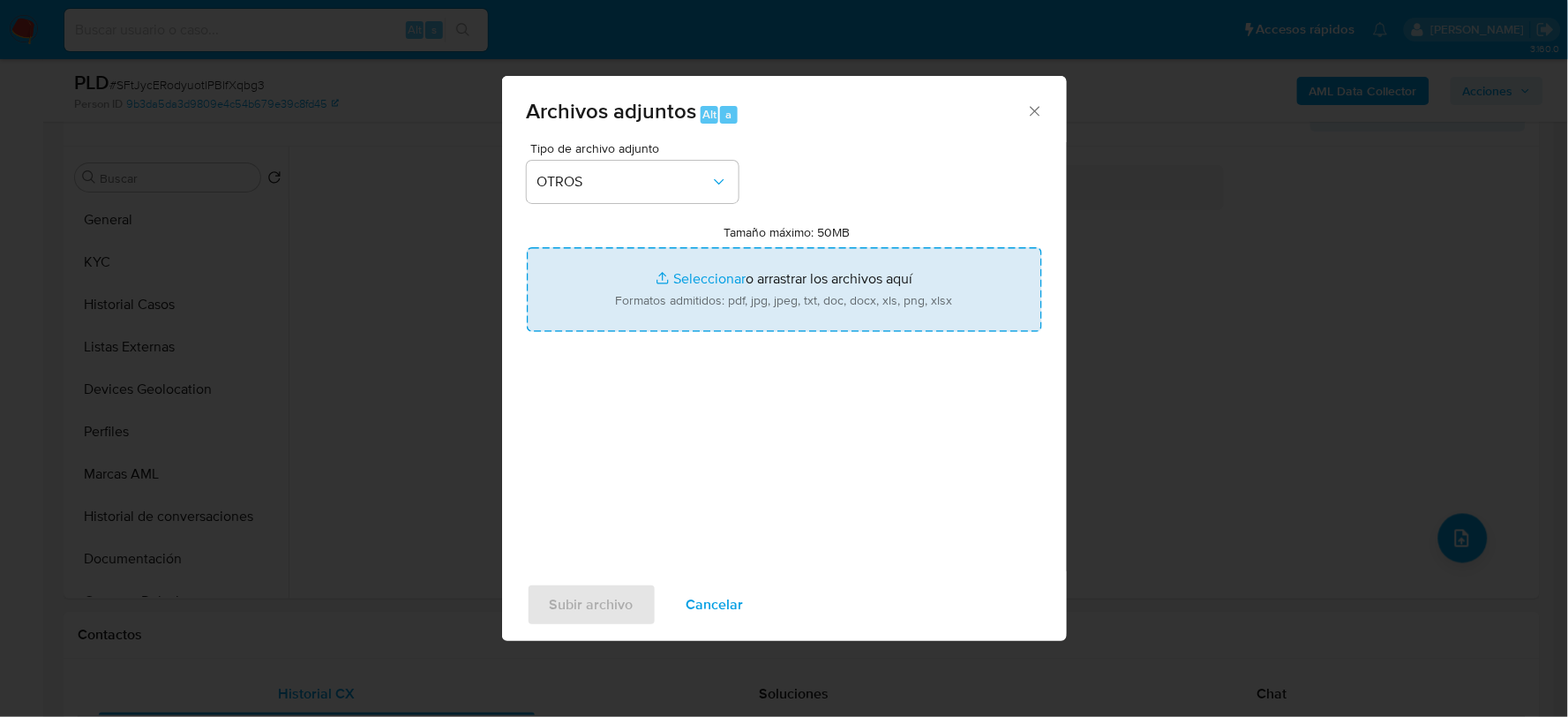
type input "C:\fakepath\2576414755_RICARDO SALA_AGO2025.xlsx"
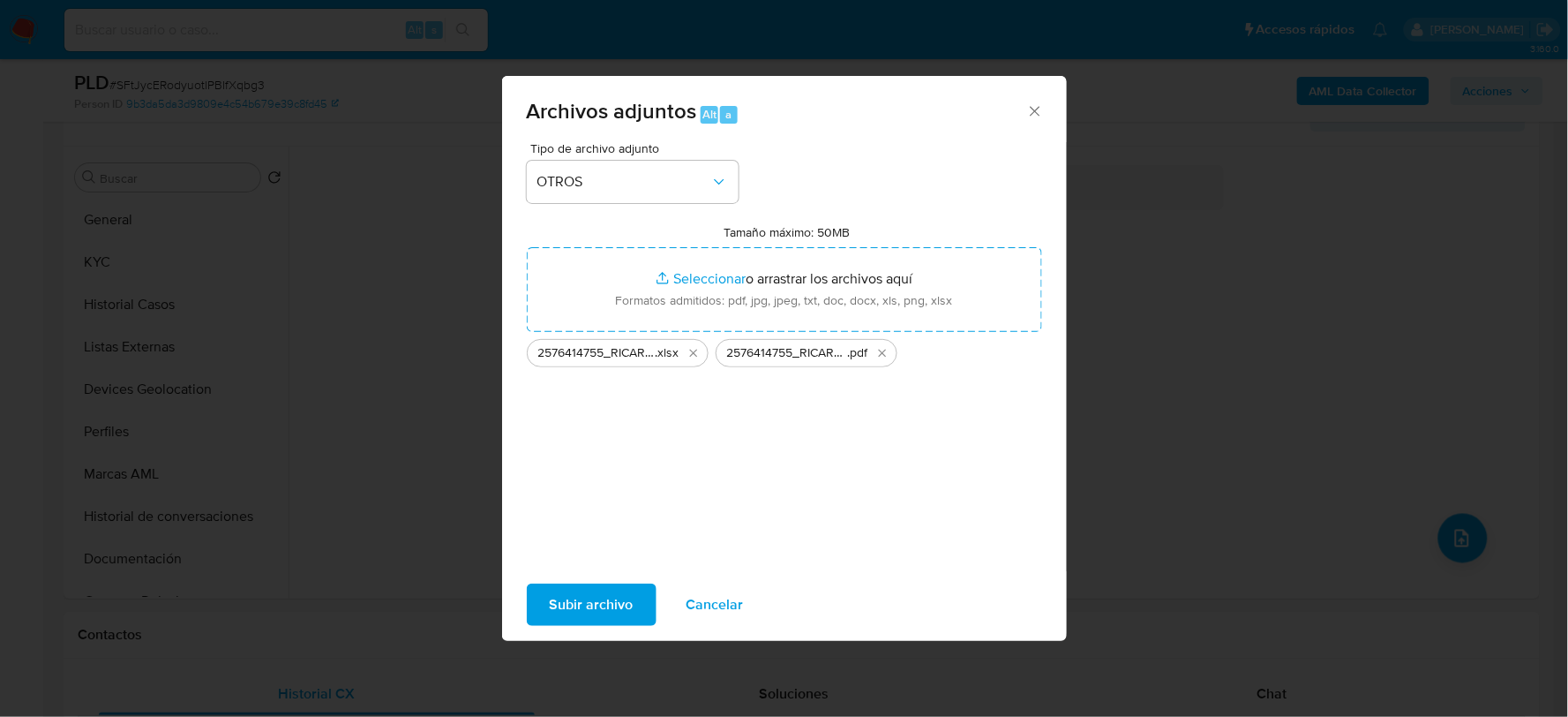
click at [595, 585] on span "Subir archivo" at bounding box center [592, 604] width 83 height 39
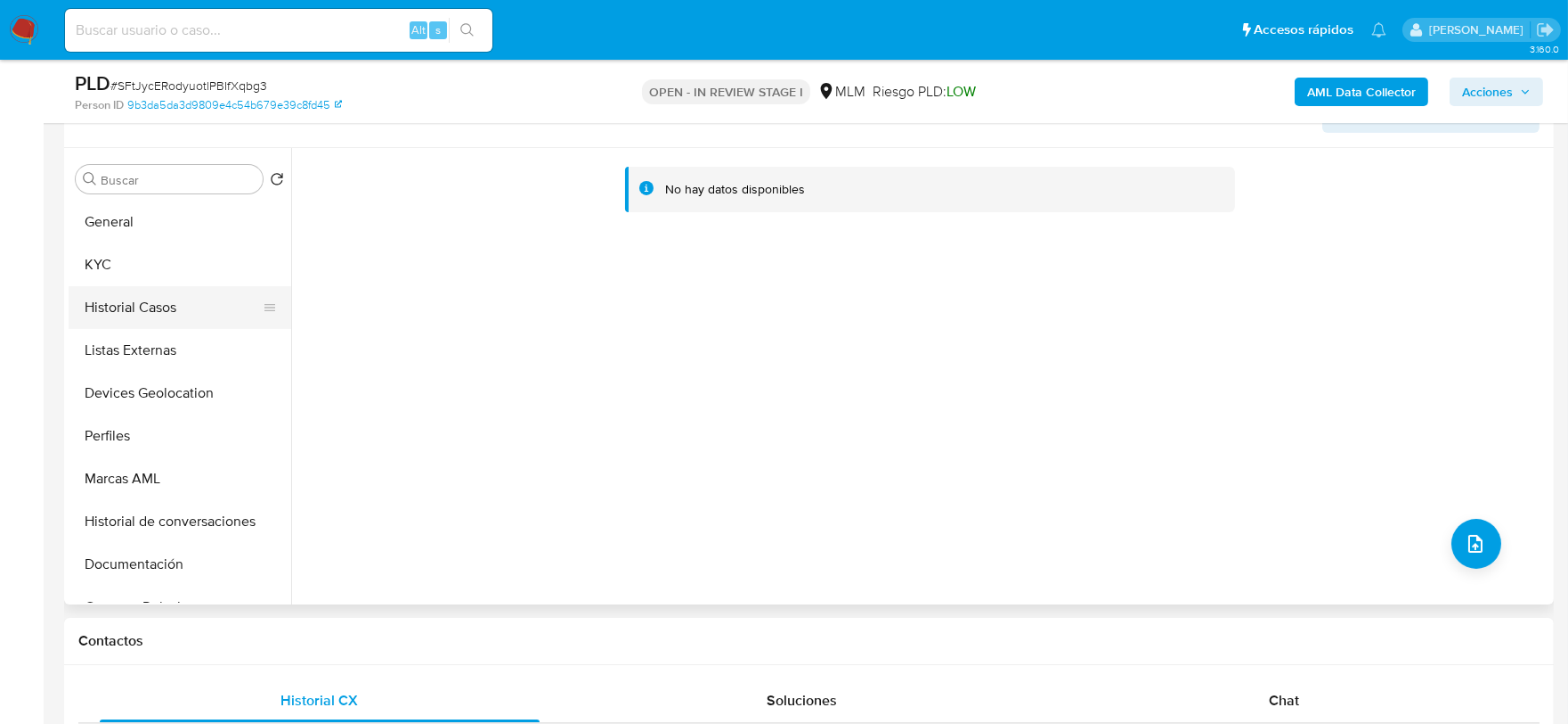
click at [176, 295] on button "Historial Casos" at bounding box center [173, 307] width 209 height 43
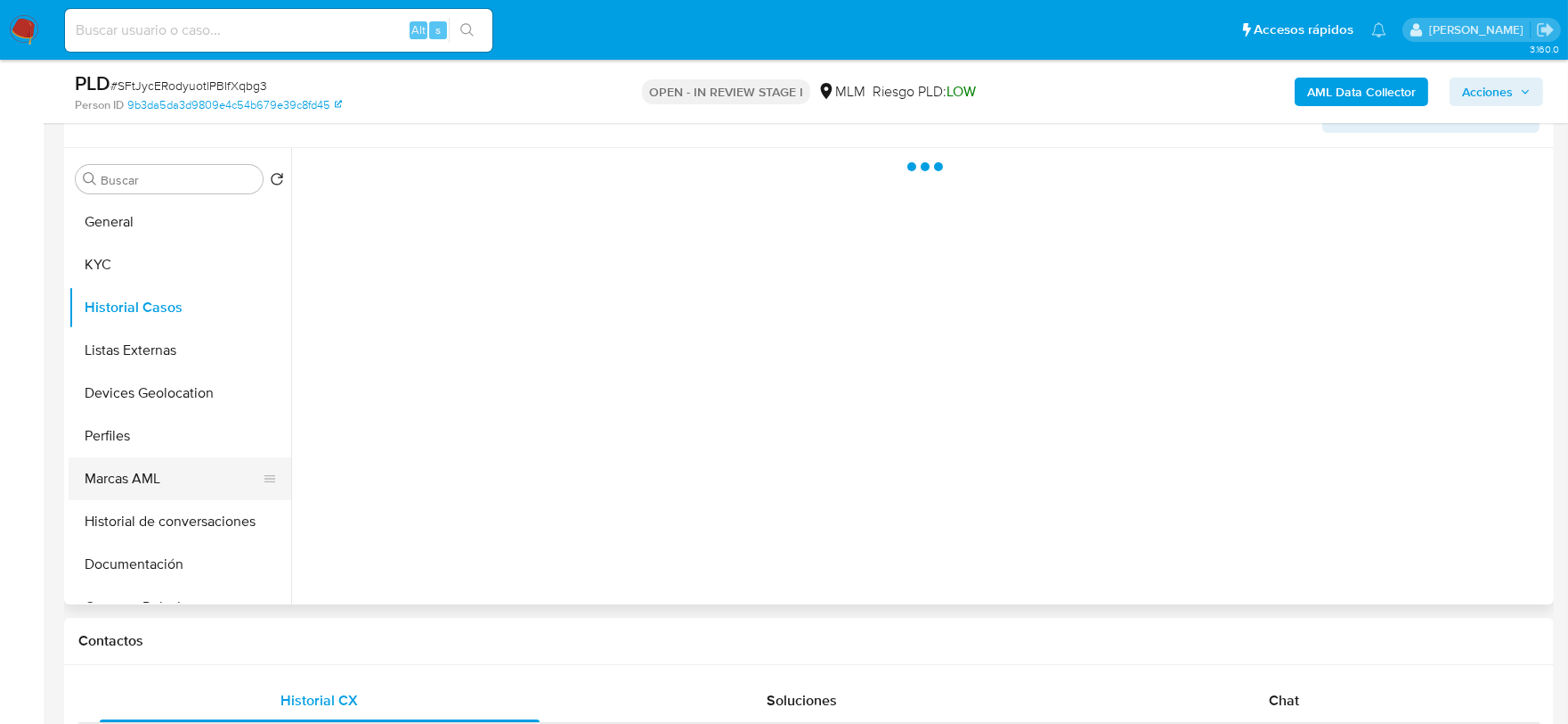
scroll to position [99, 0]
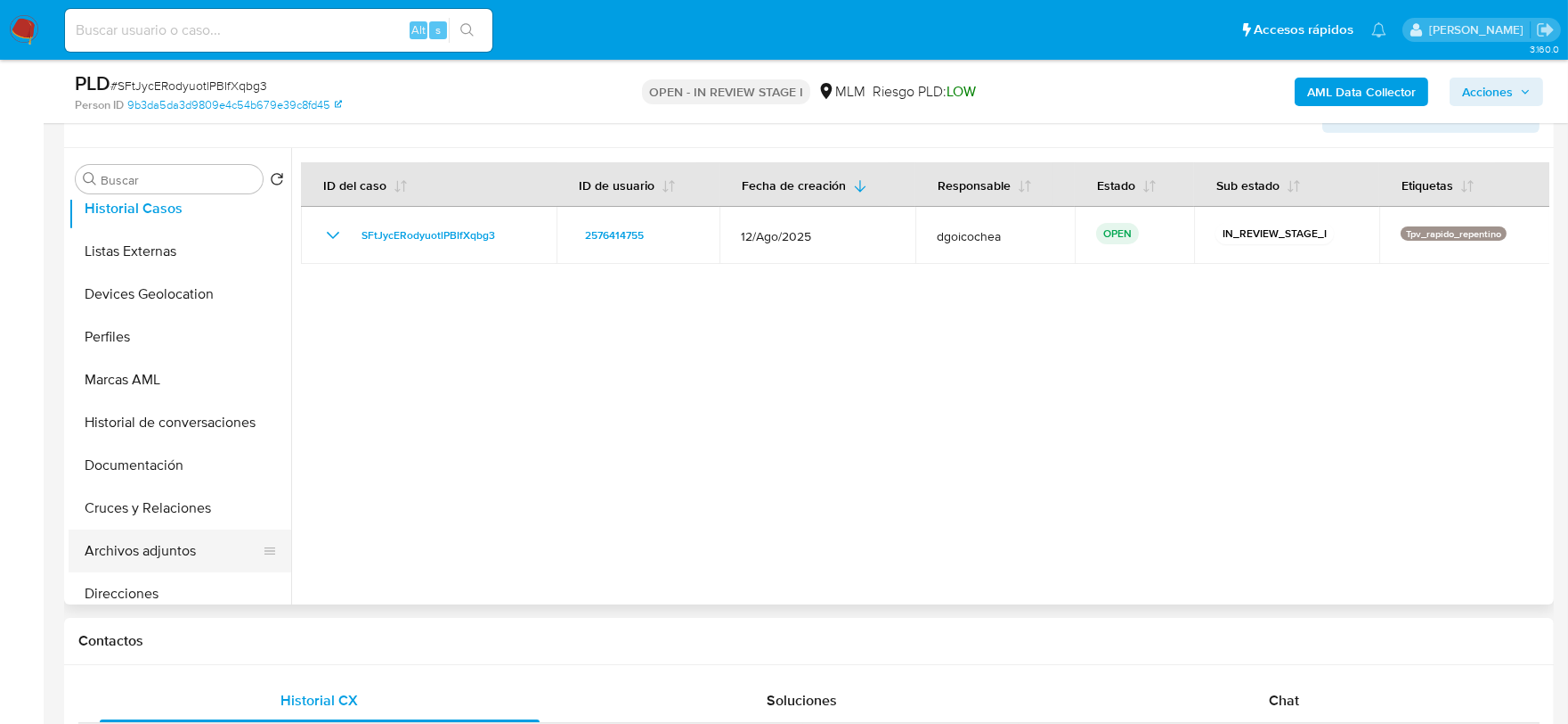
click at [185, 554] on button "Archivos adjuntos" at bounding box center [173, 551] width 209 height 43
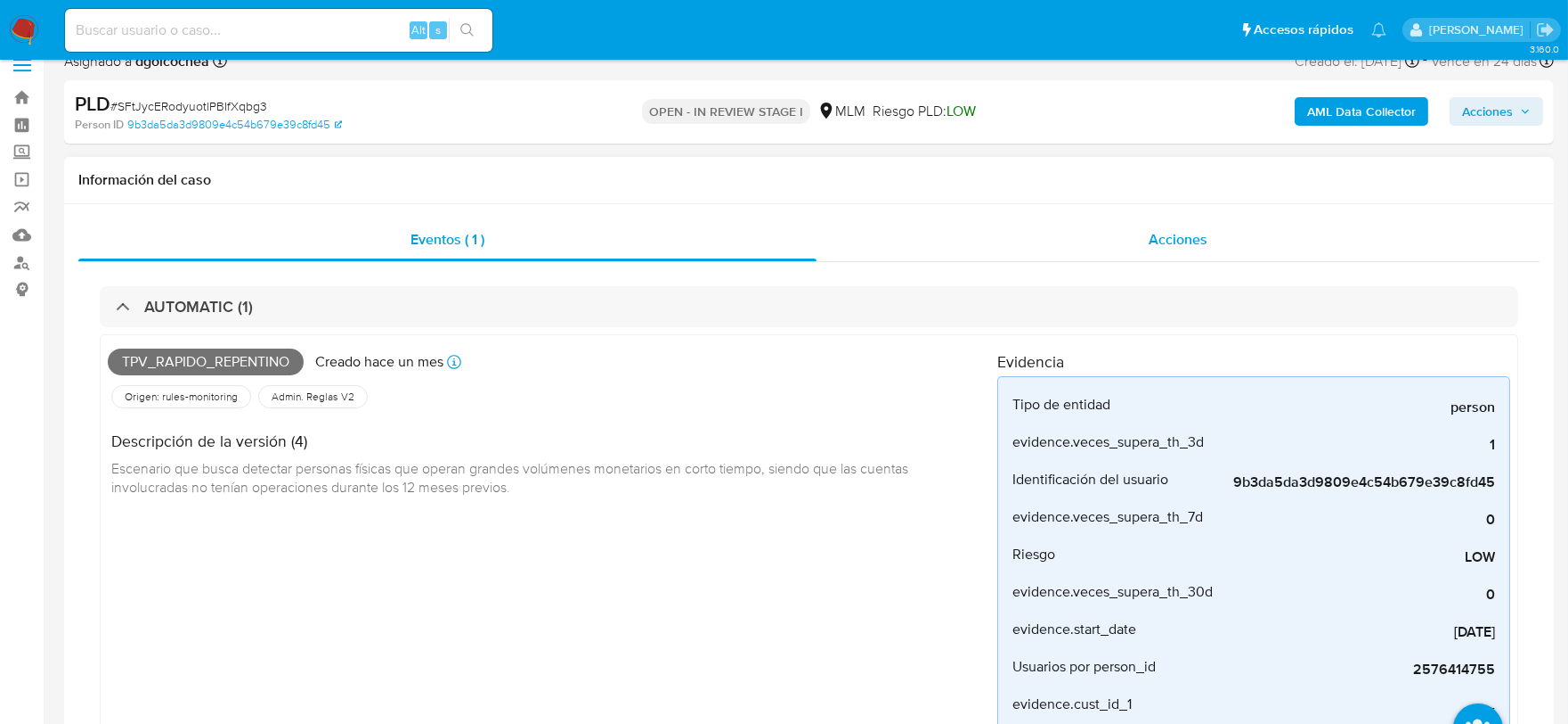
scroll to position [0, 0]
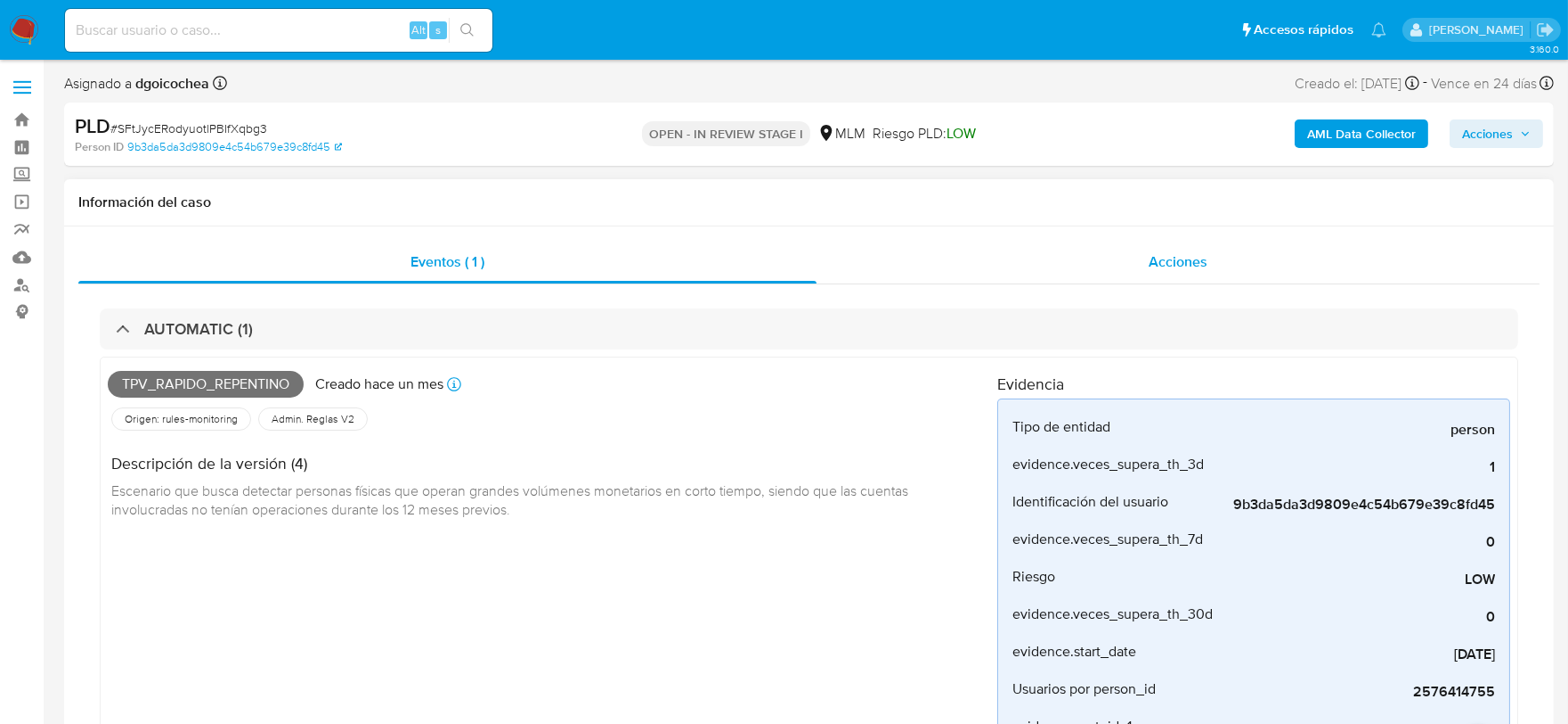
click at [1204, 246] on div "Acciones" at bounding box center [1178, 263] width 724 height 43
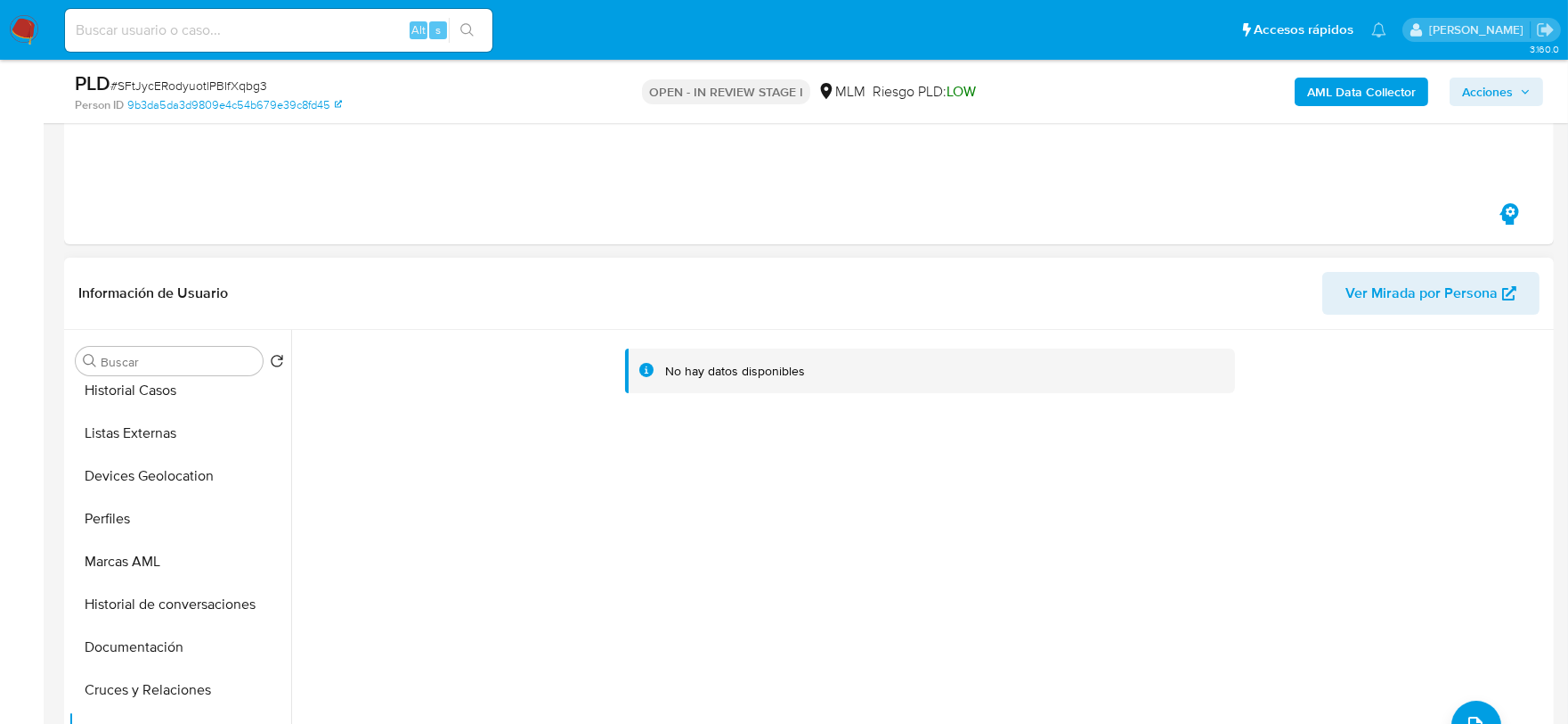
scroll to position [495, 0]
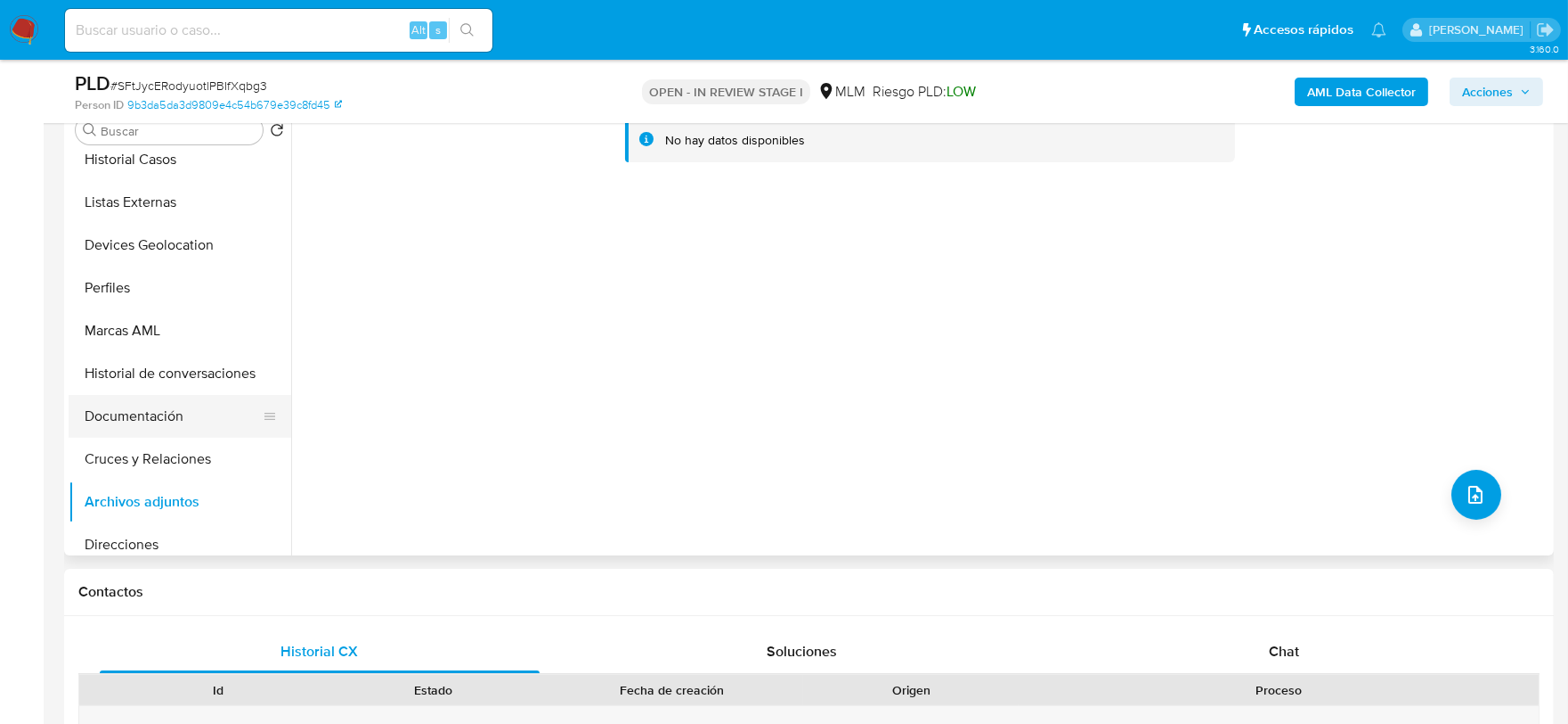
click at [170, 399] on button "Documentación" at bounding box center [173, 417] width 209 height 43
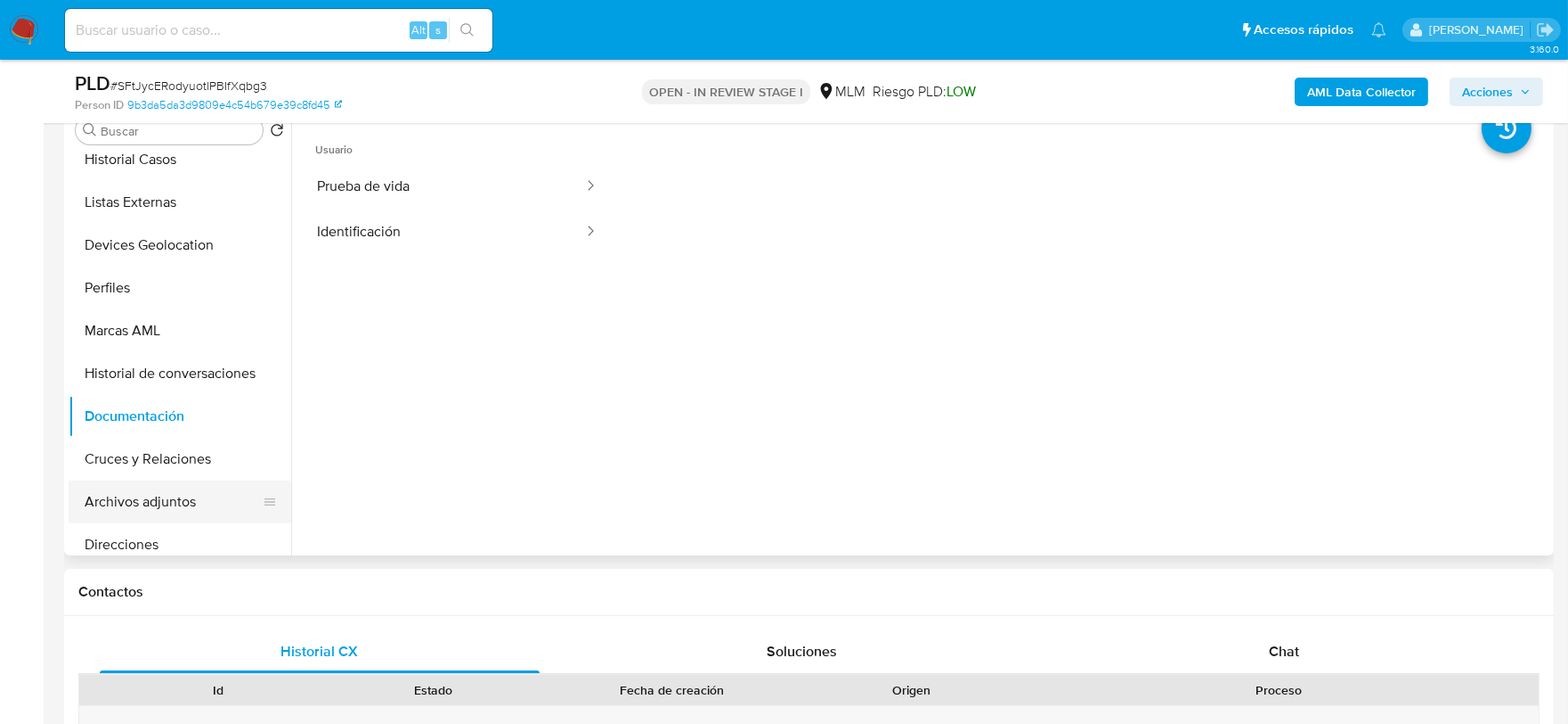
click at [162, 504] on button "Archivos adjuntos" at bounding box center [173, 502] width 209 height 43
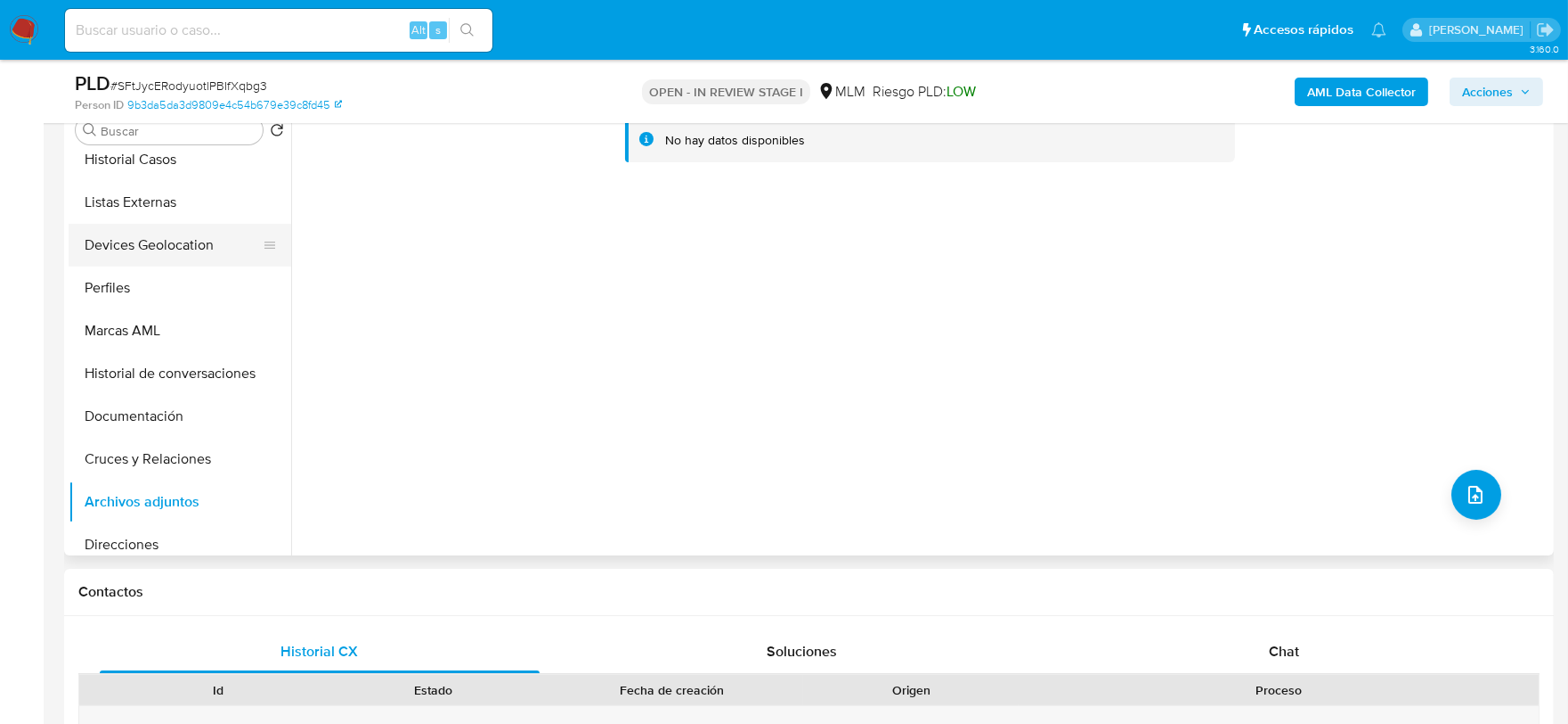
click at [176, 227] on button "Devices Geolocation" at bounding box center [173, 246] width 209 height 43
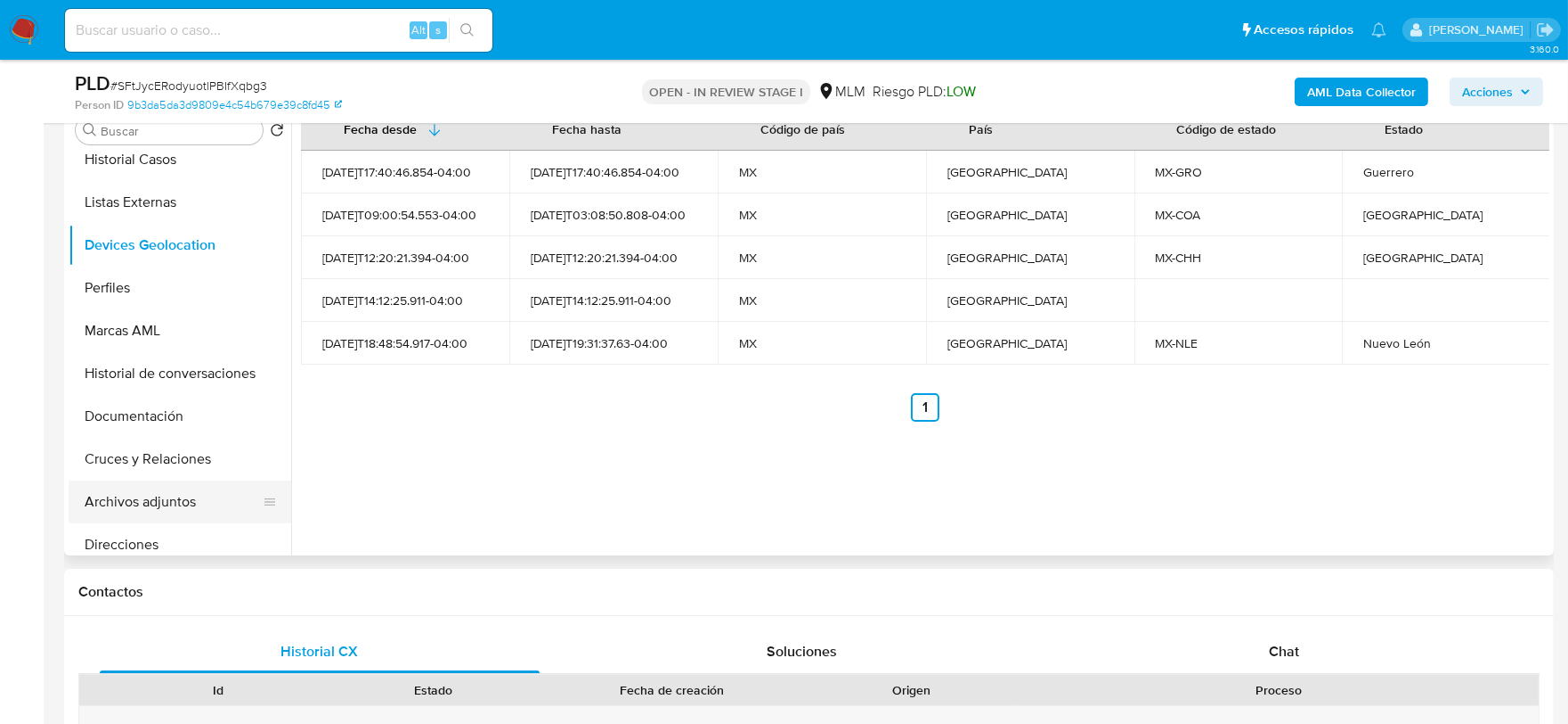
click at [165, 503] on button "Archivos adjuntos" at bounding box center [173, 502] width 209 height 43
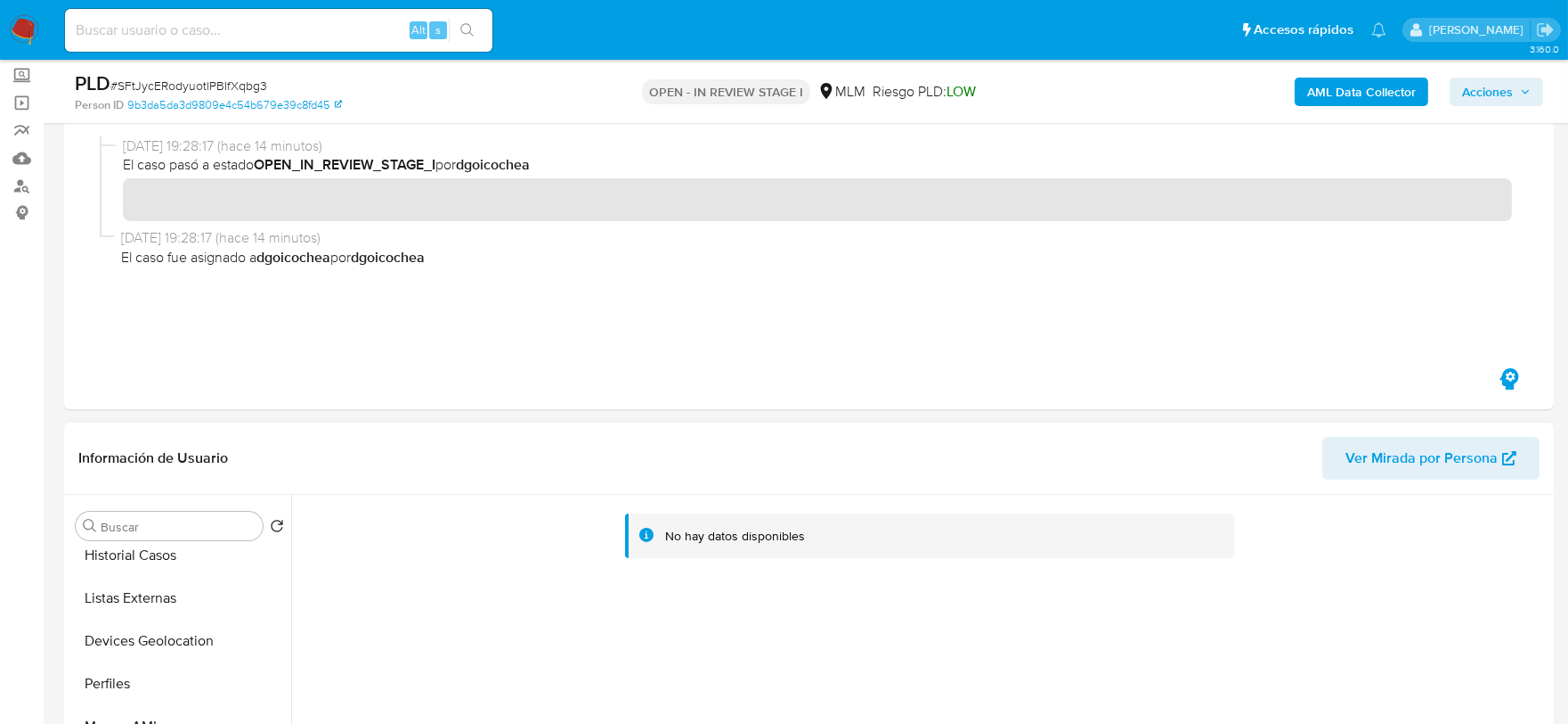
scroll to position [0, 0]
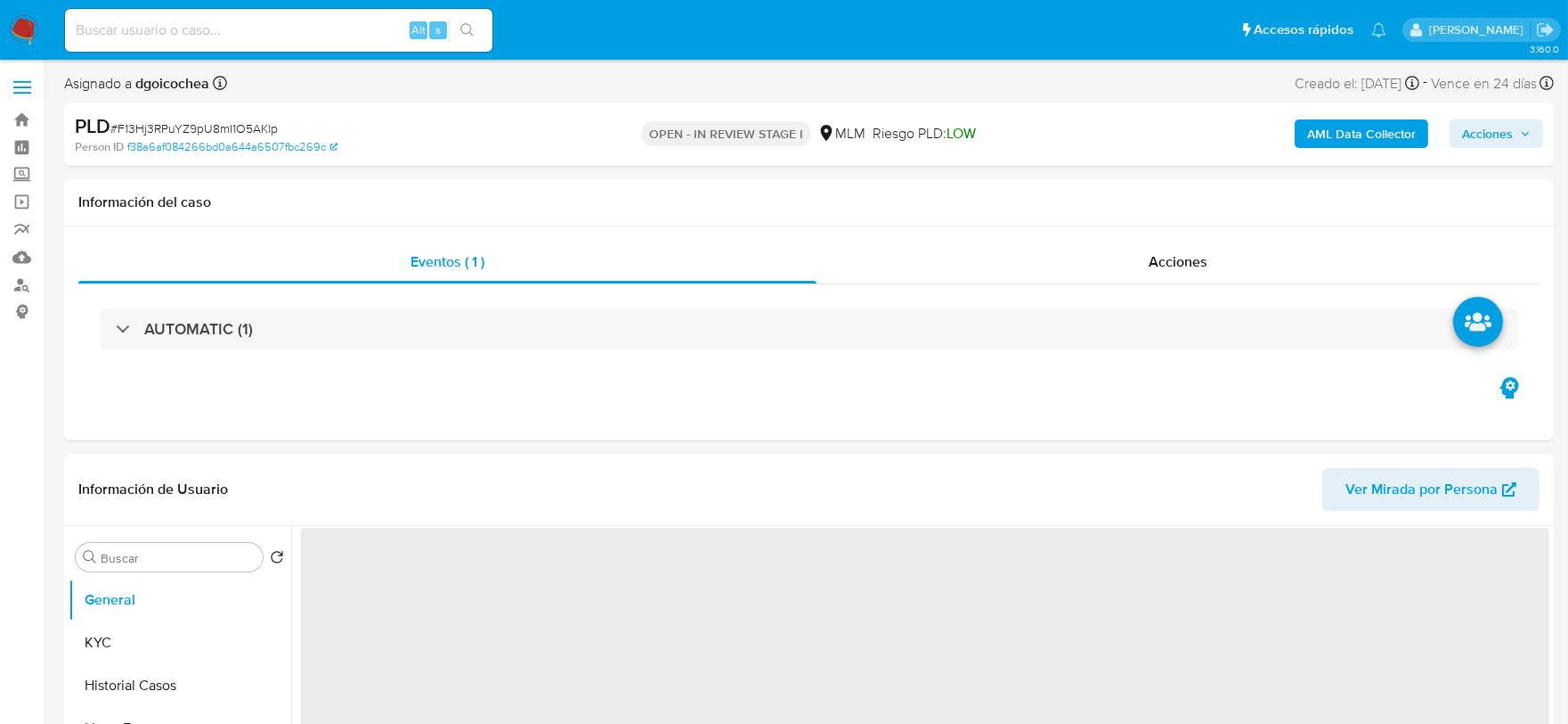
select select "10"
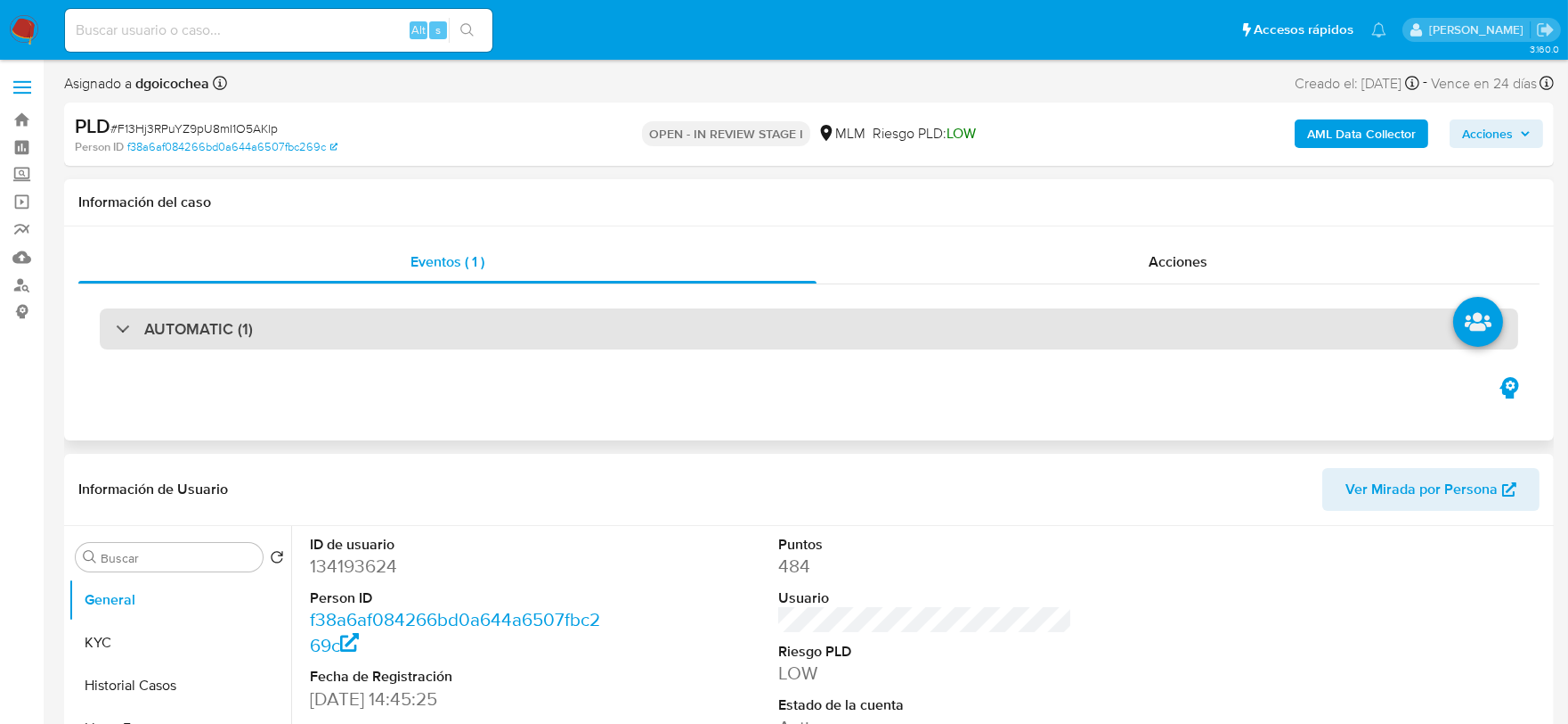
click at [215, 325] on h3 "AUTOMATIC (1)" at bounding box center [198, 329] width 108 height 20
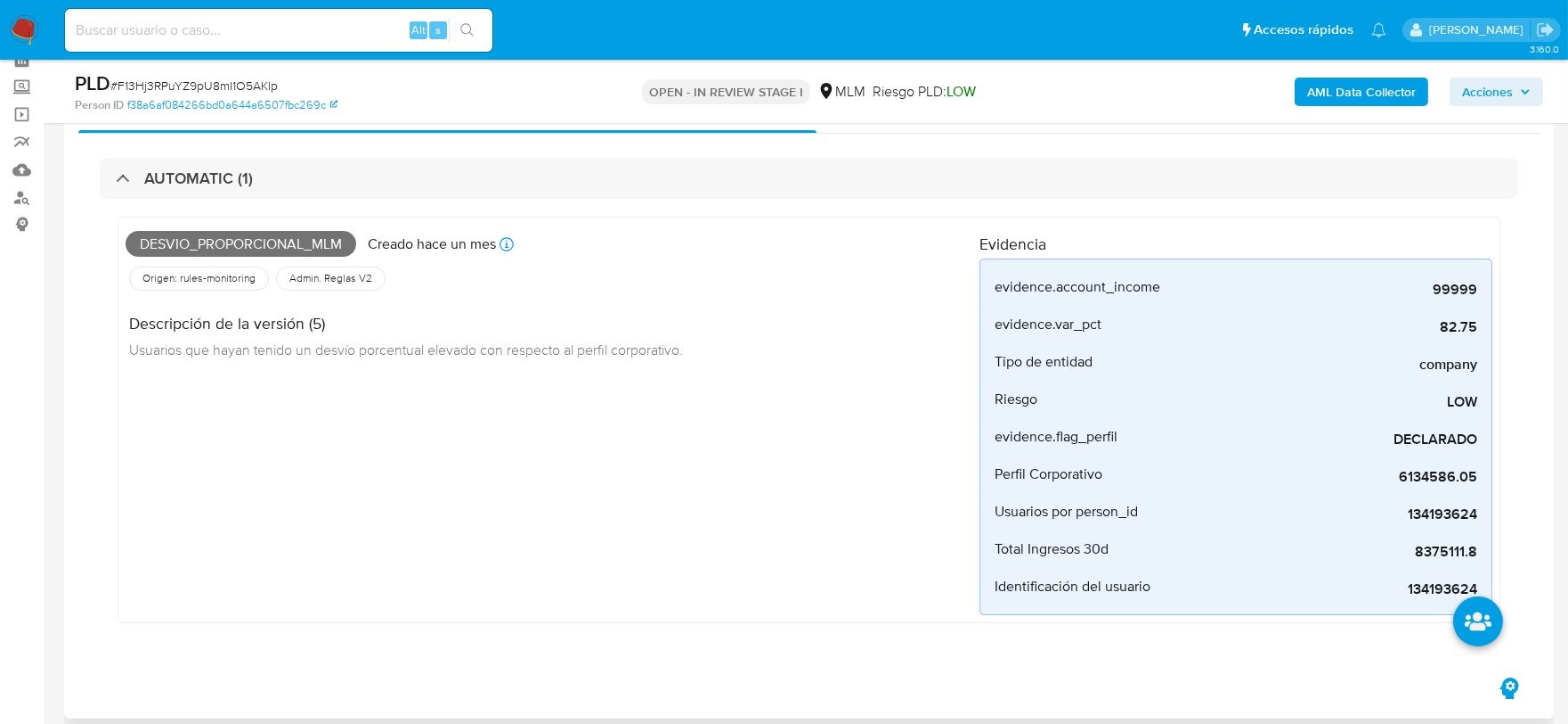
scroll to position [198, 0]
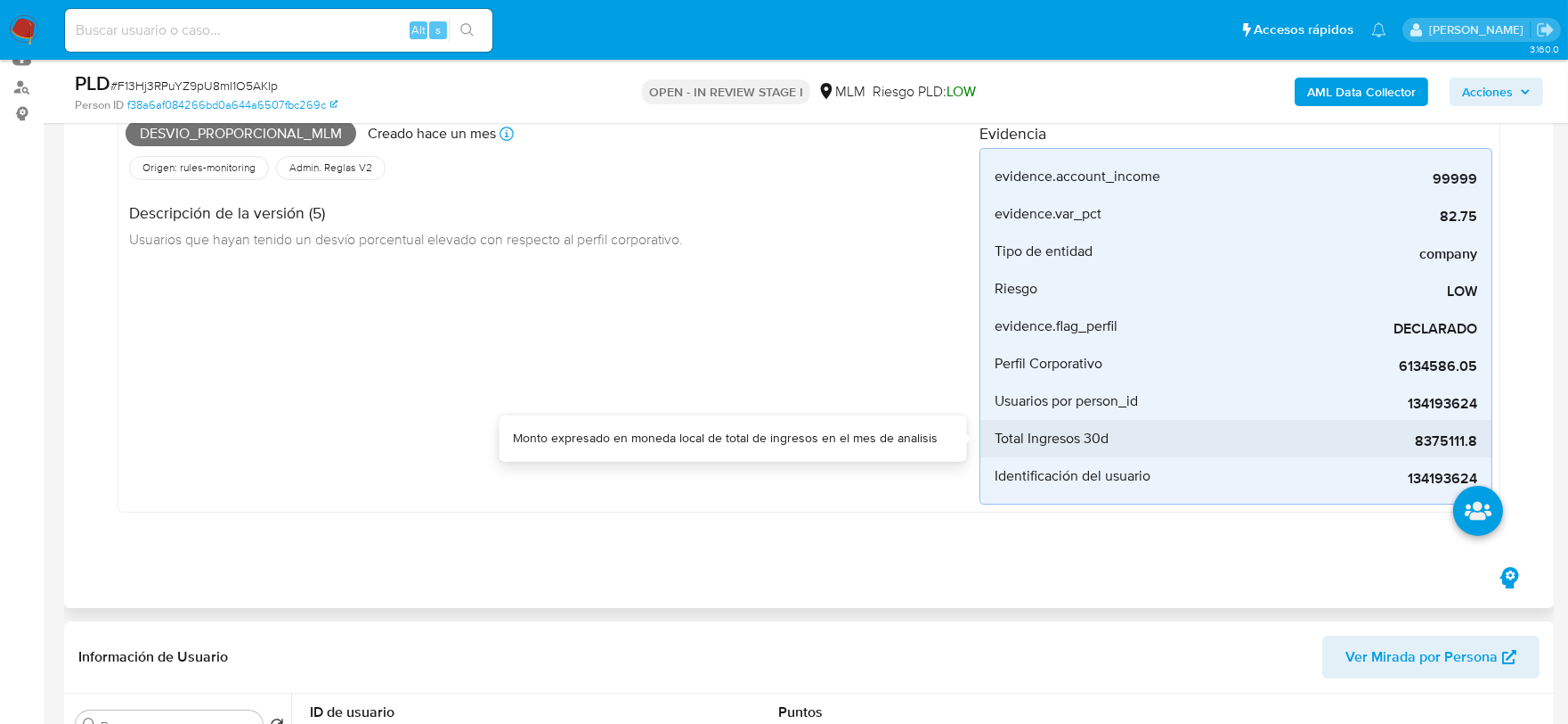
click at [1456, 439] on span "8375111.8" at bounding box center [1343, 441] width 267 height 18
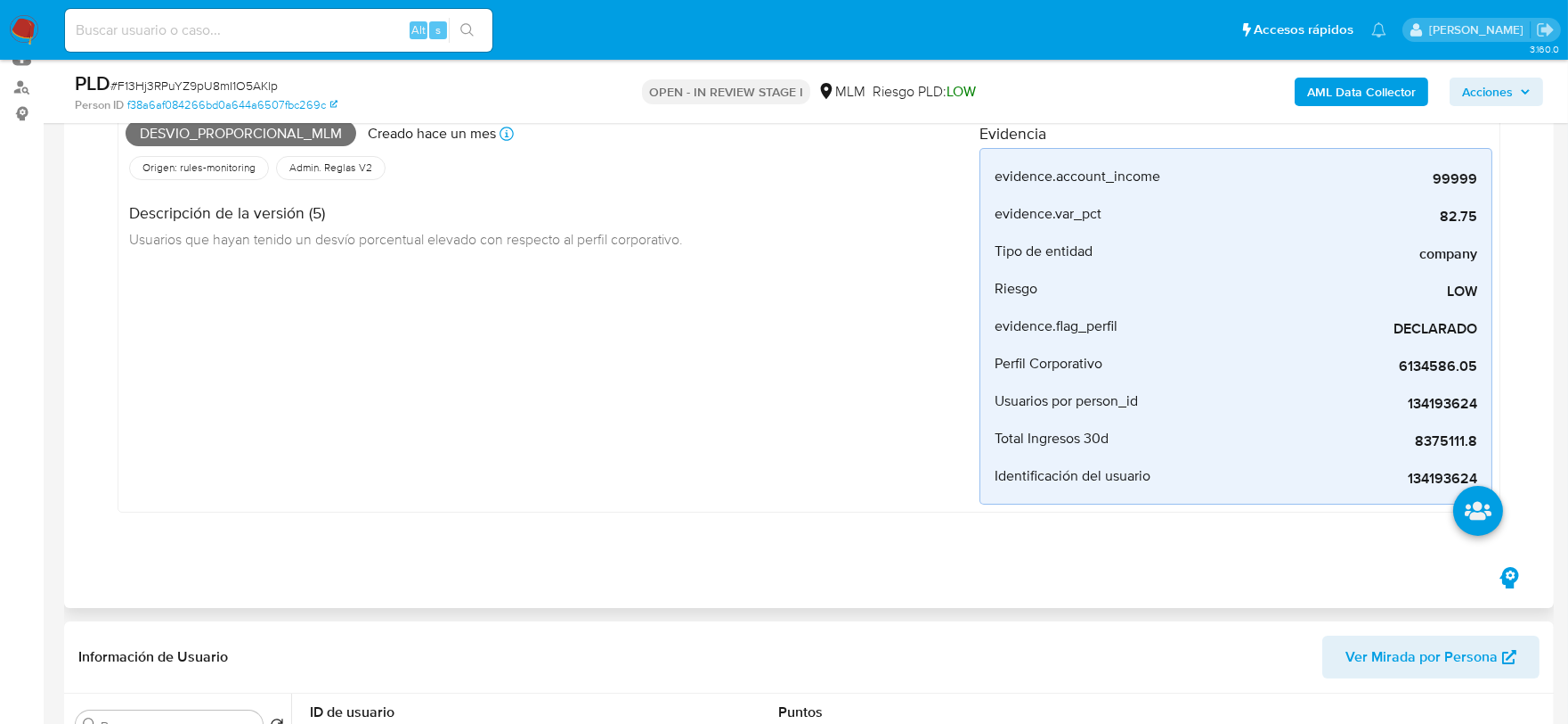
click at [689, 474] on div "Desvio_proporcional_mlm Creado hace un mes Creado: 12/08/2025 03:03:32 Origen: …" at bounding box center [553, 309] width 854 height 391
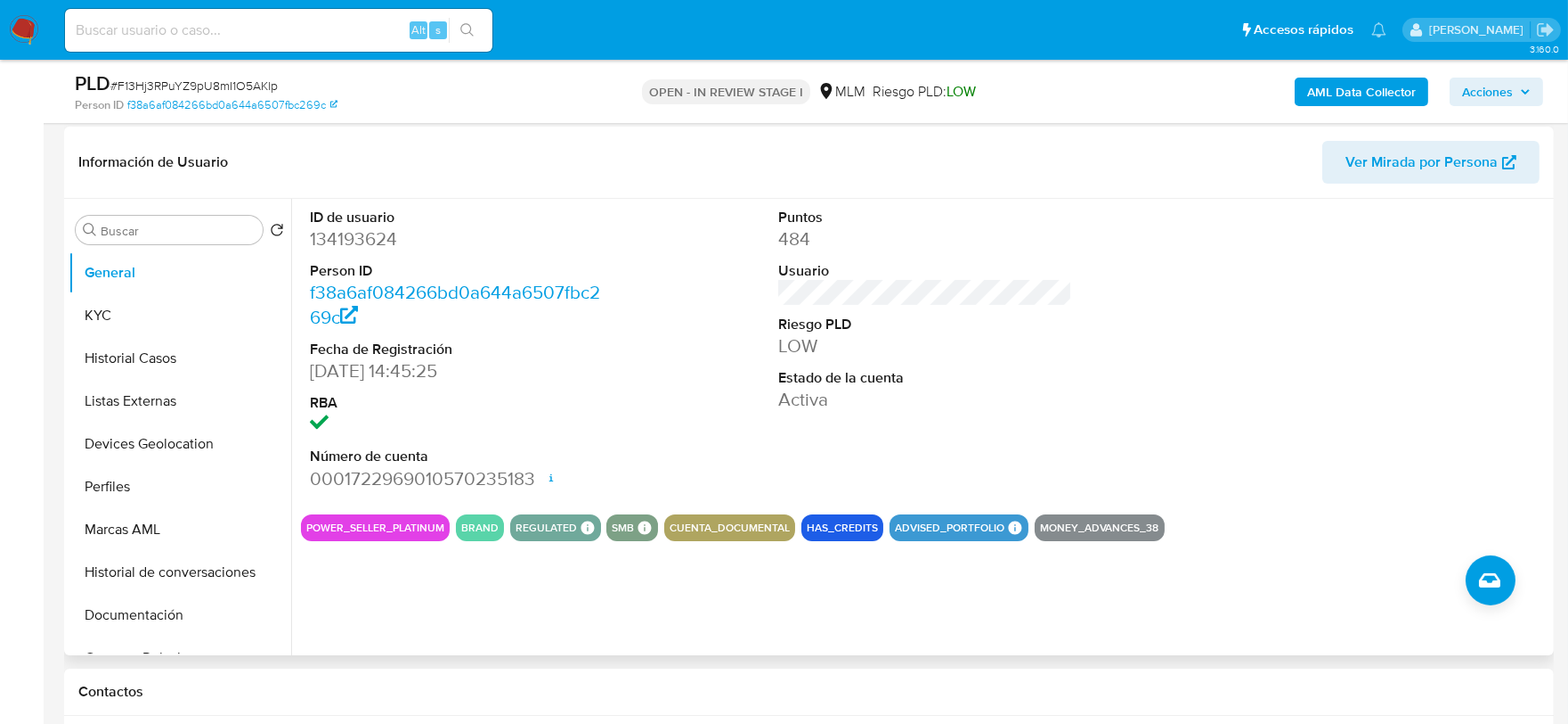
click at [626, 375] on div "ID de usuario 134193624 Person ID f38a6af084266bd0a644a6507fbc269c Fecha de Reg…" at bounding box center [925, 349] width 1248 height 301
click at [181, 323] on button "KYC" at bounding box center [173, 315] width 209 height 43
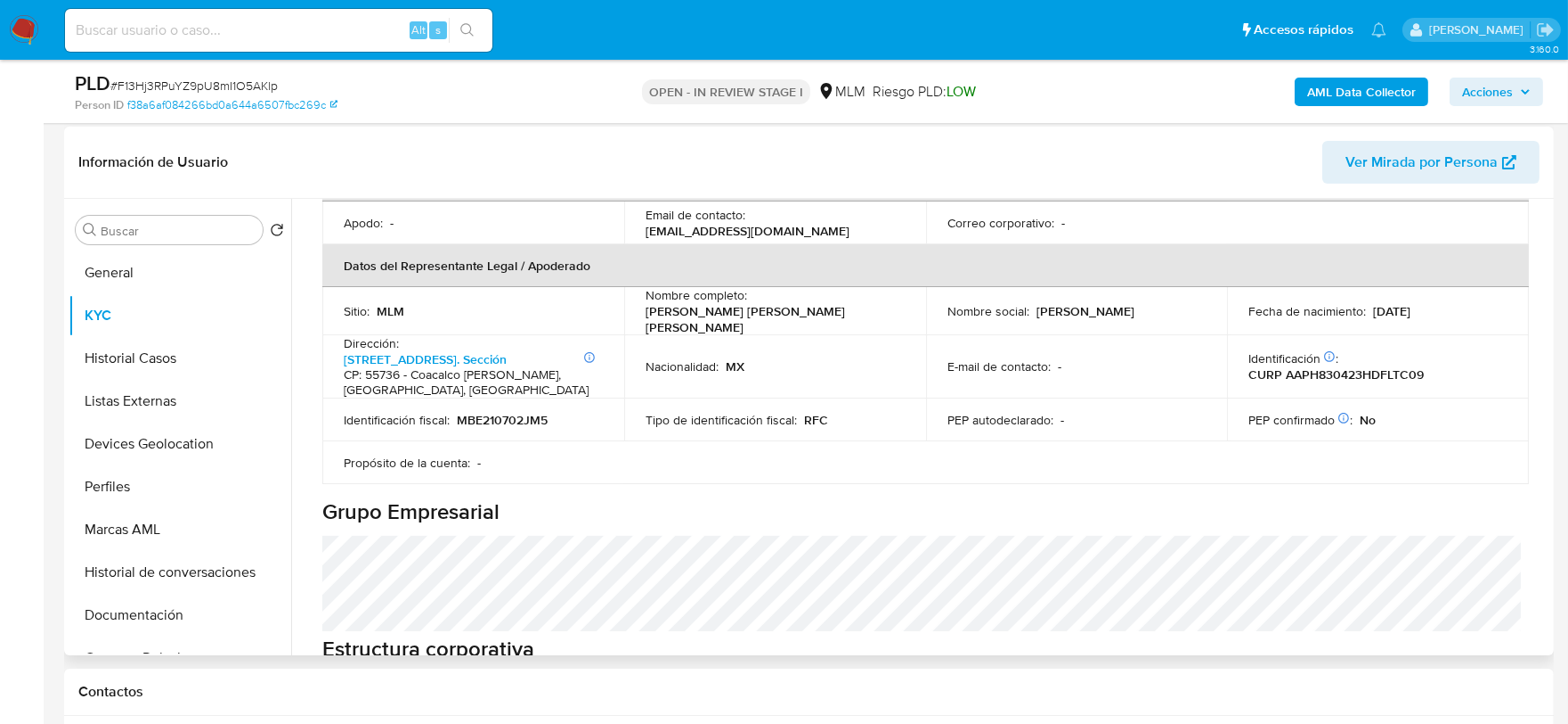
scroll to position [495, 0]
click at [326, 334] on td "Sitio : MLM" at bounding box center [473, 310] width 302 height 48
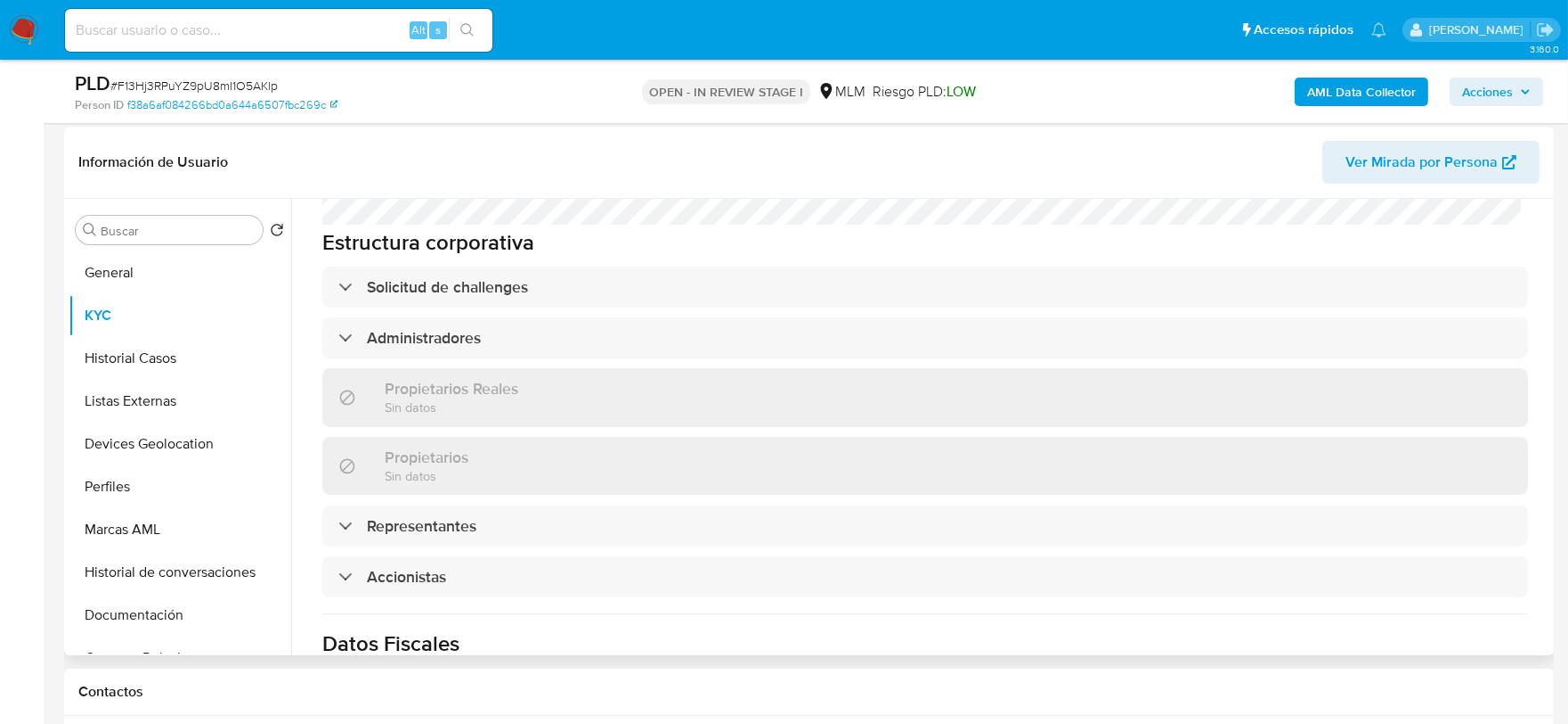
scroll to position [990, 0]
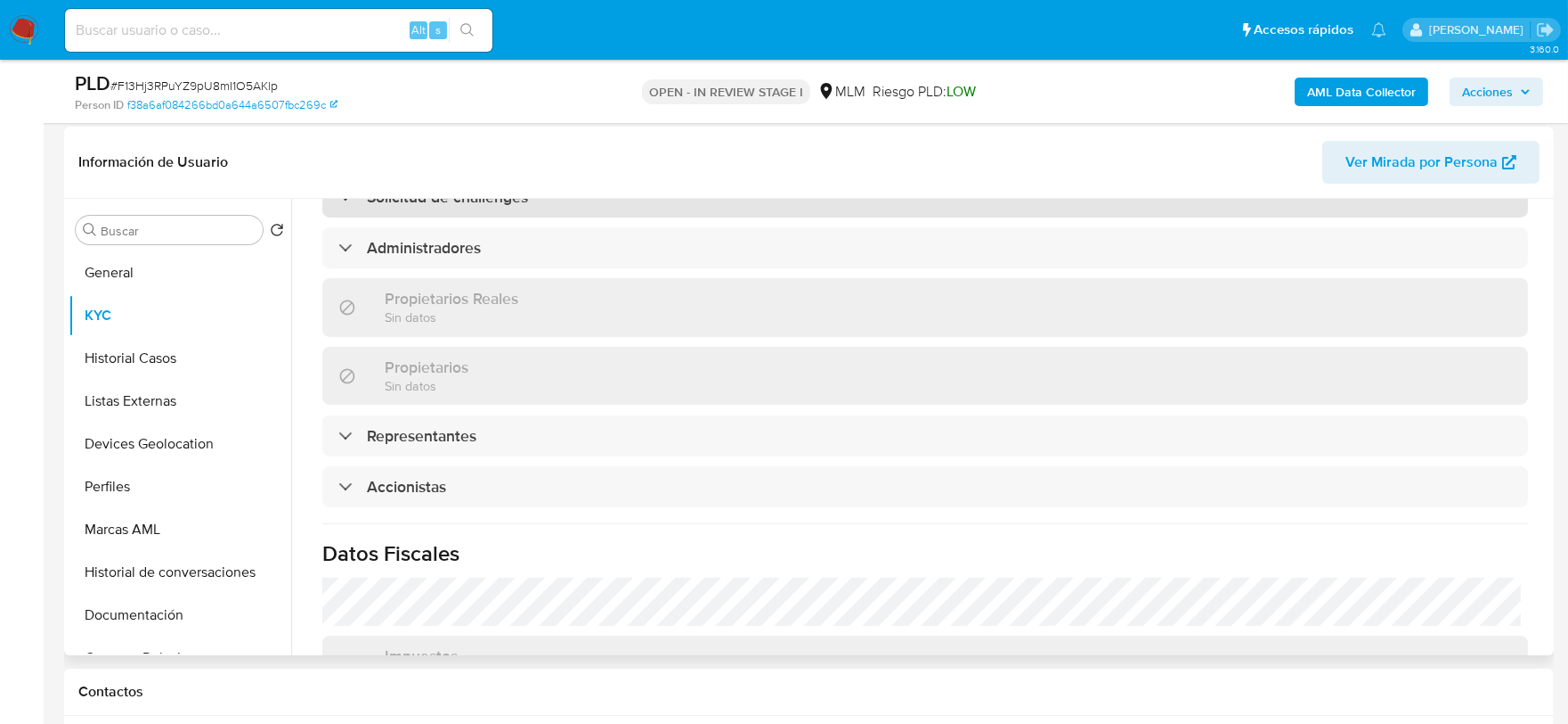
click at [429, 207] on h3 "Solicitud de challenges" at bounding box center [448, 197] width 161 height 20
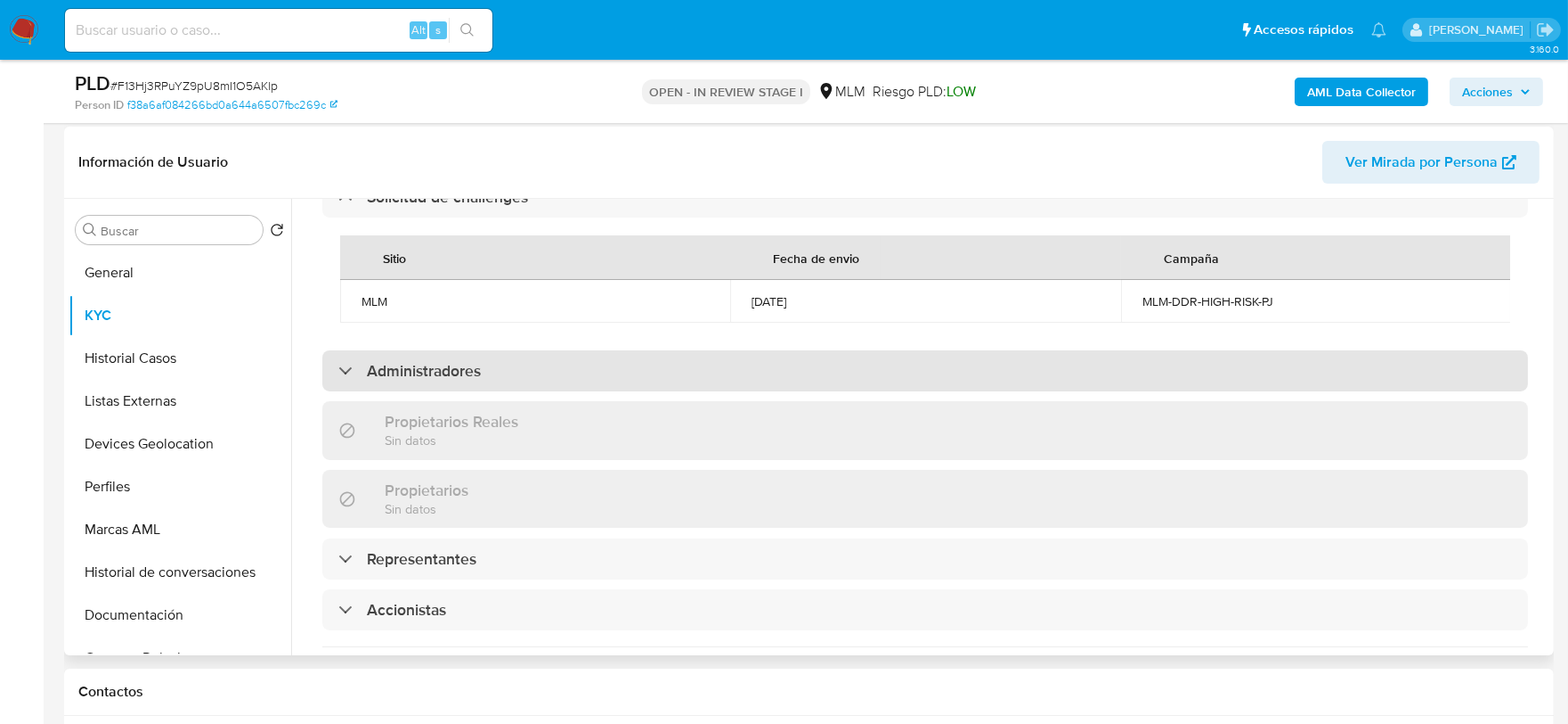
click at [420, 381] on h3 "Administradores" at bounding box center [424, 371] width 114 height 20
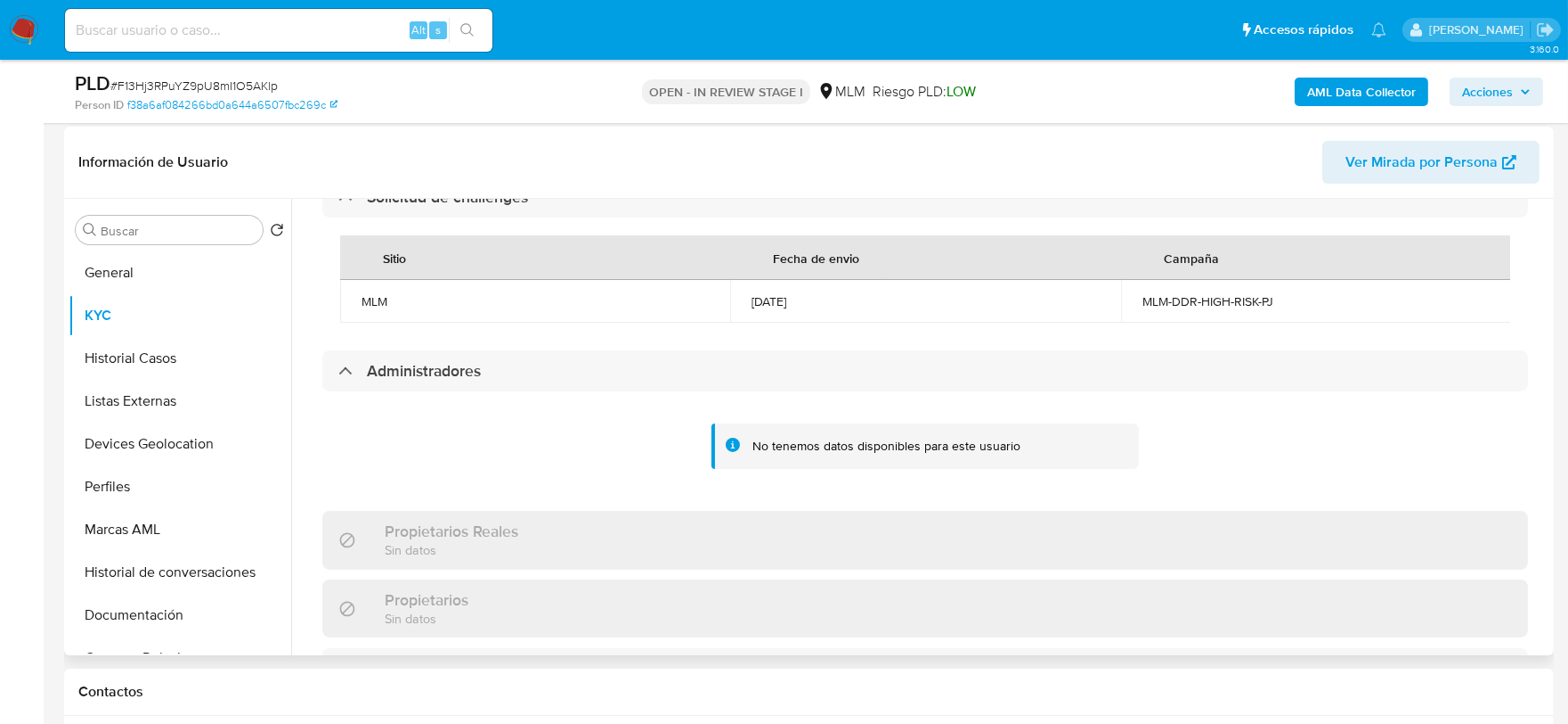
click at [310, 366] on div "Actualizado hace un mes Creado: 18/05/2020 20:22:47 Actualizado: 15/08/2025 07:…" at bounding box center [925, 222] width 1248 height 1940
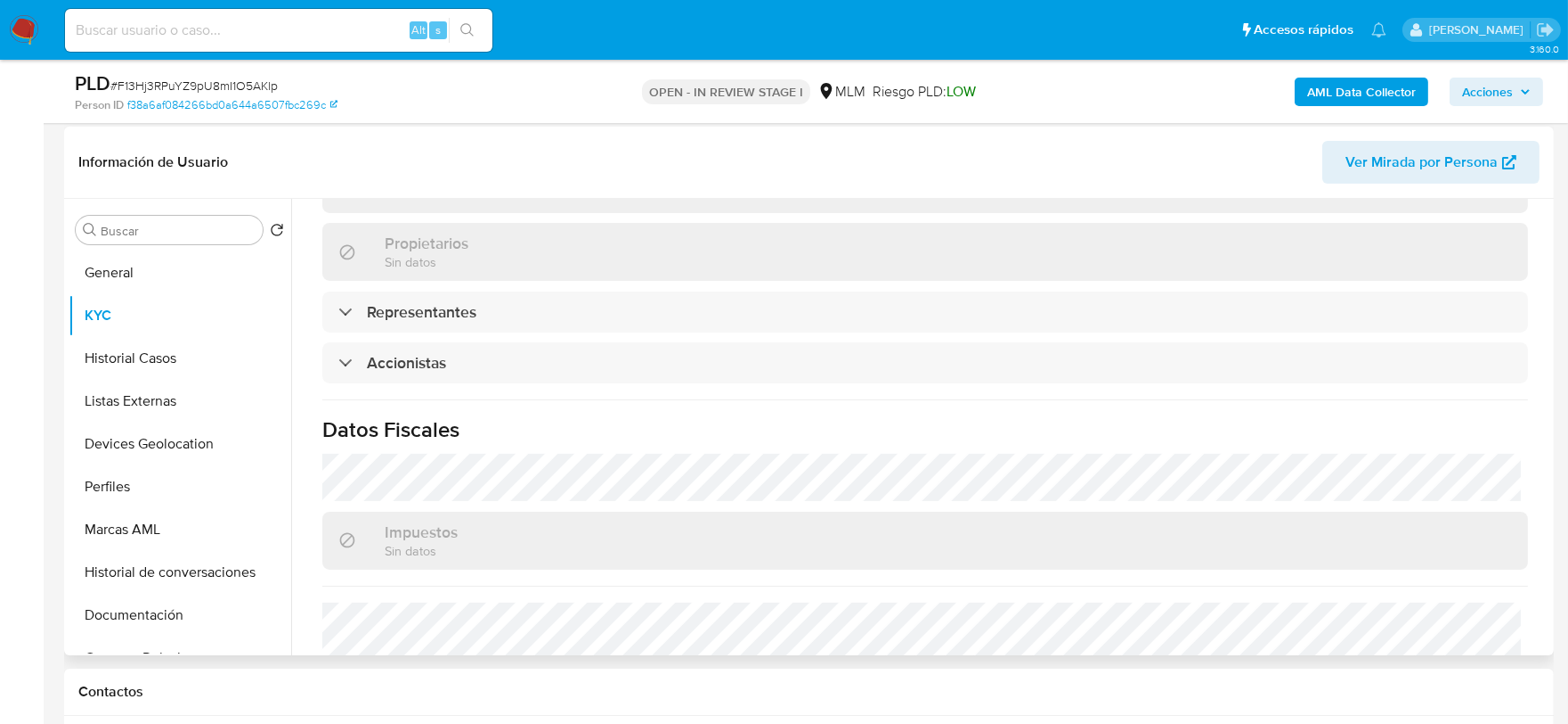
scroll to position [1385, 0]
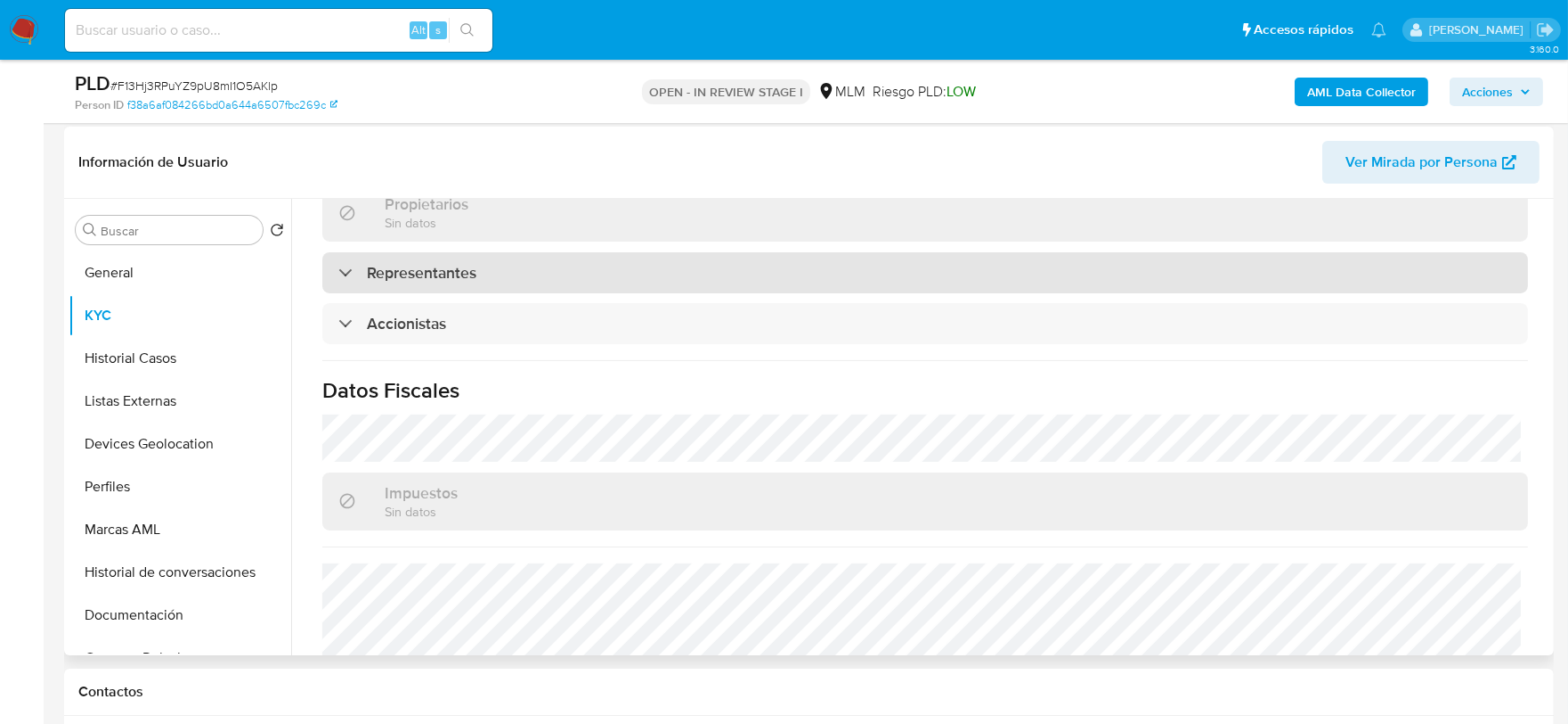
click at [432, 282] on h3 "Representantes" at bounding box center [422, 272] width 109 height 20
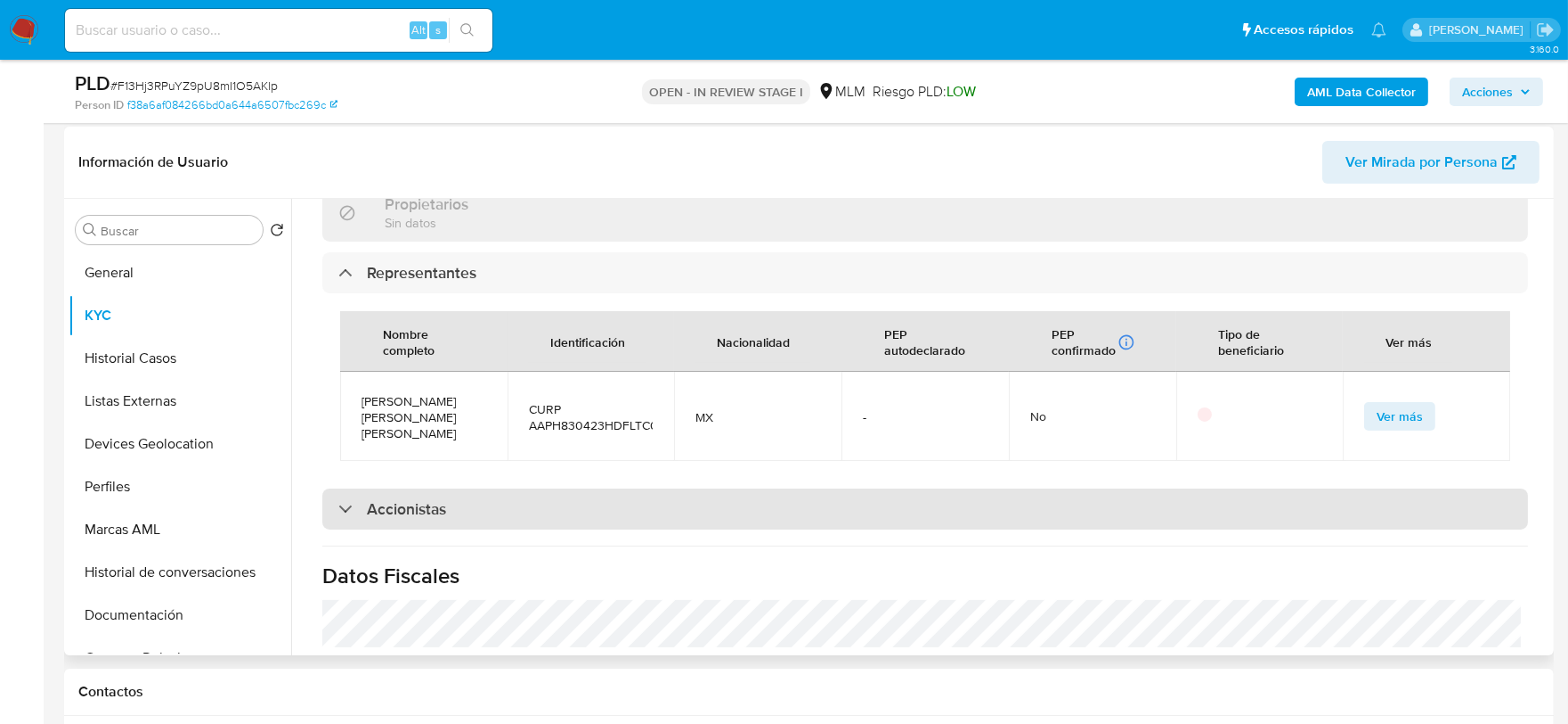
click at [397, 519] on h3 "Accionistas" at bounding box center [407, 509] width 80 height 20
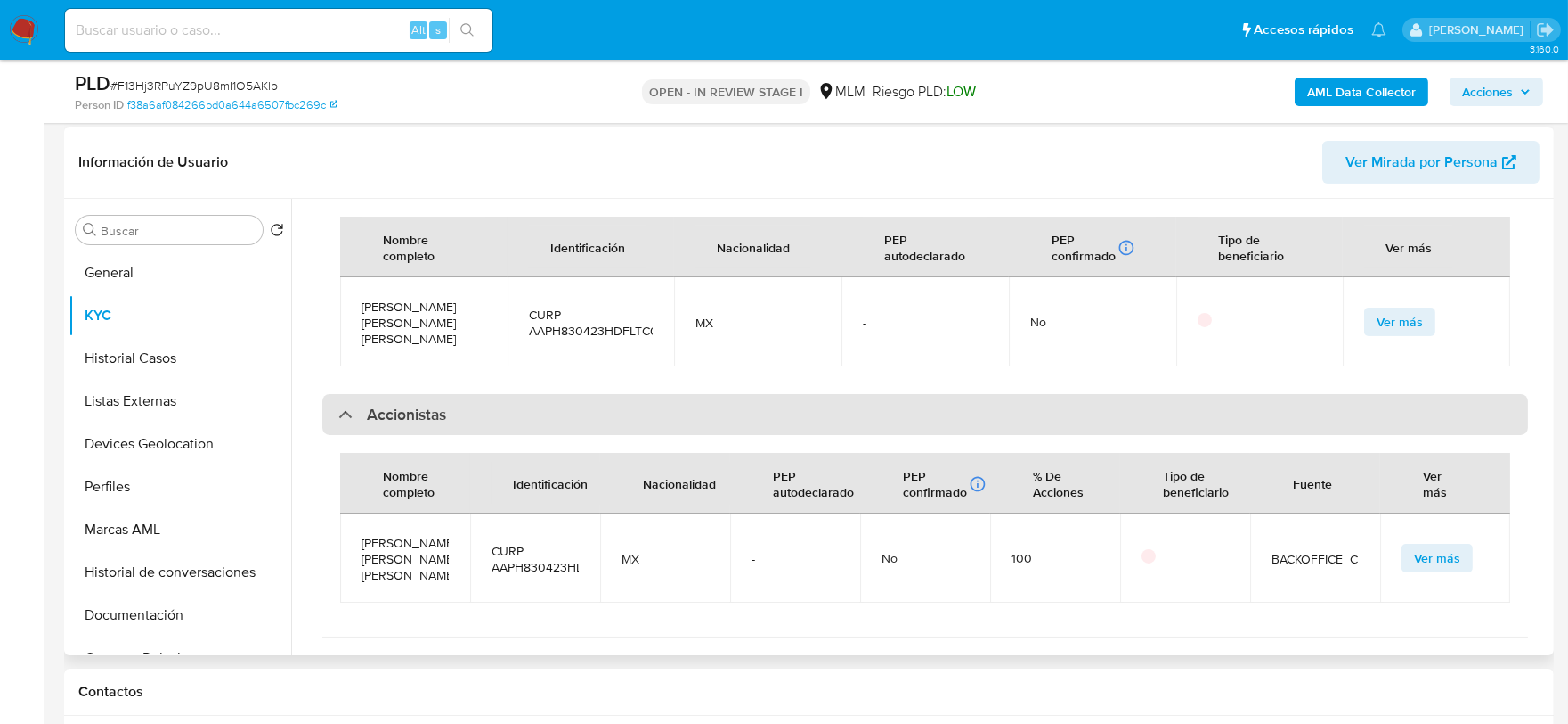
scroll to position [1583, 0]
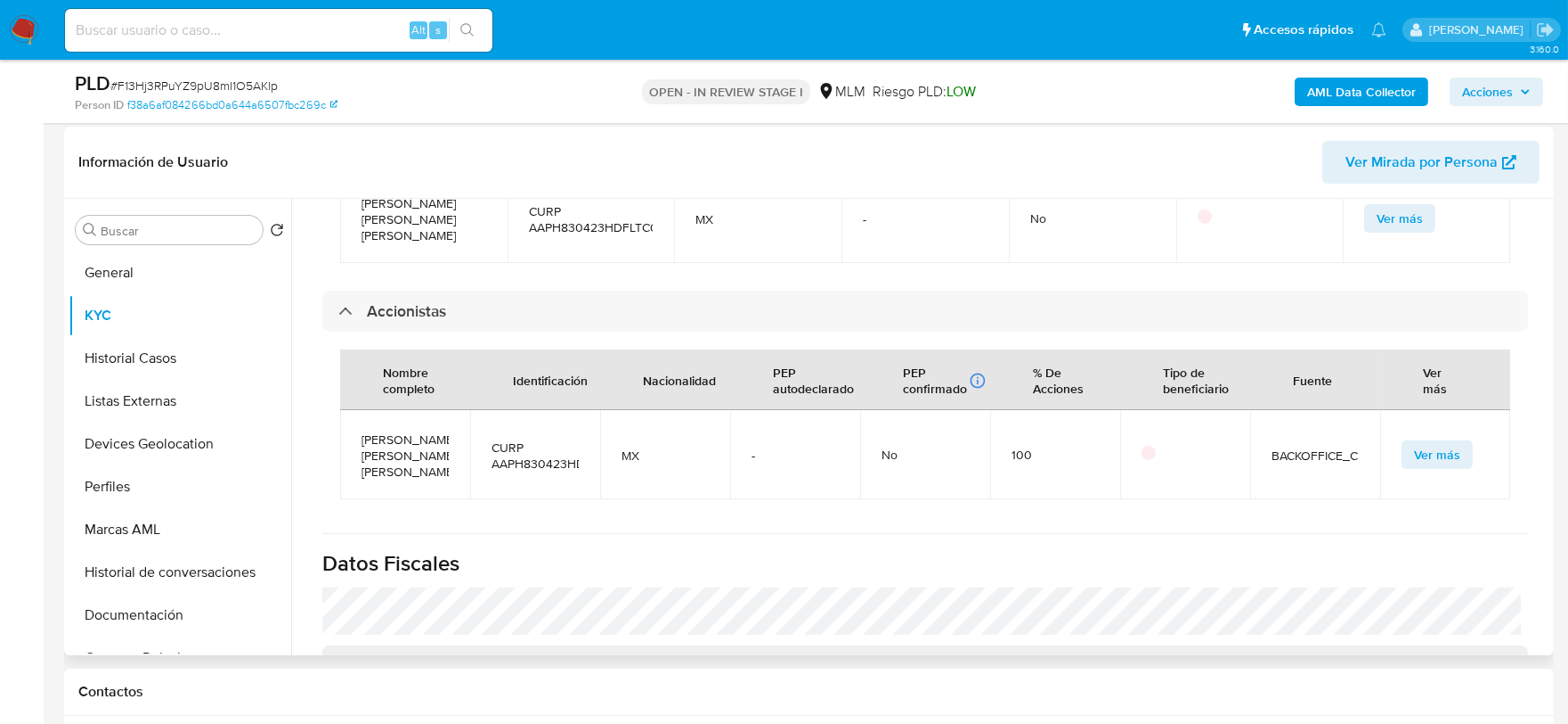
click at [325, 404] on div "Nombre completo Identificación Nacionalidad PEP autodeclarado PEP confirmado Ob…" at bounding box center [925, 424] width 1205 height 185
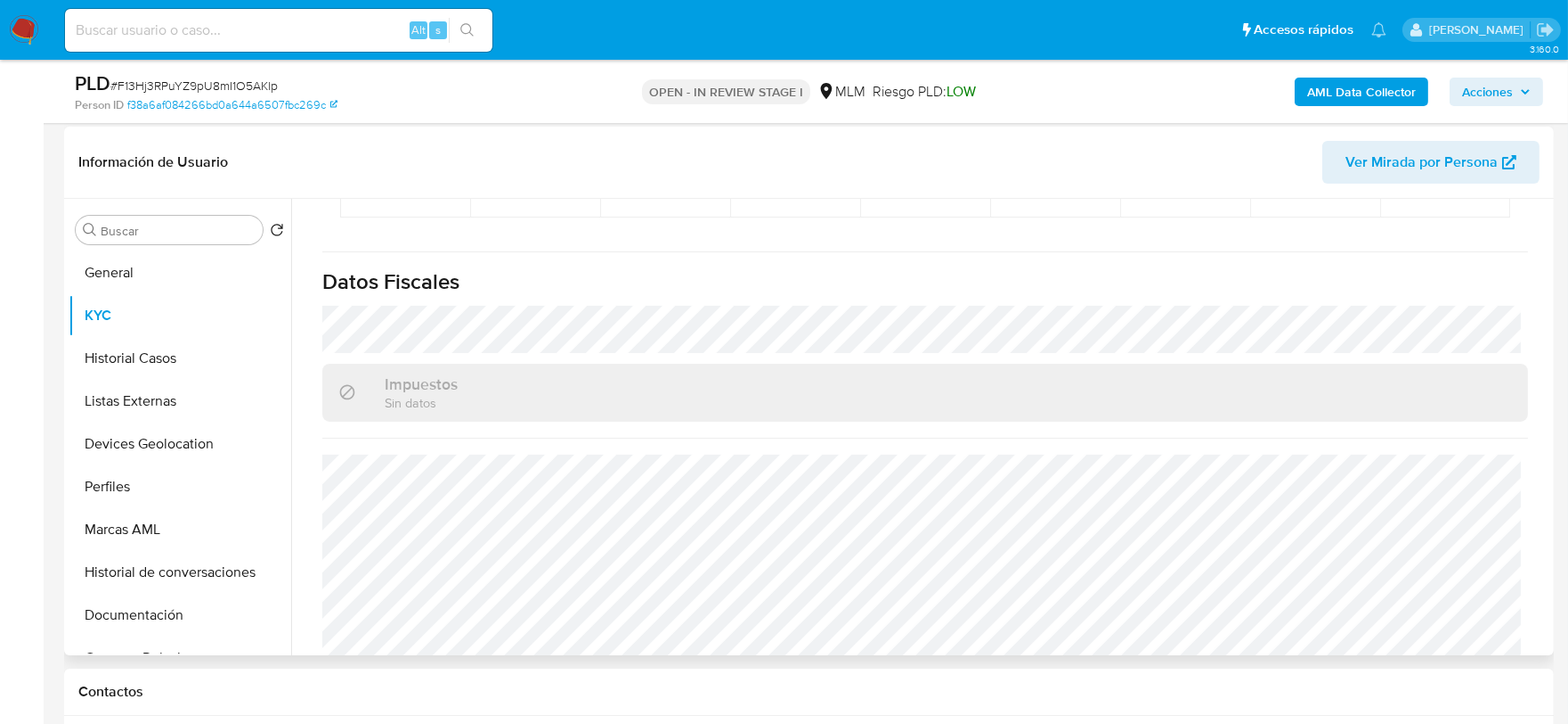
scroll to position [1907, 0]
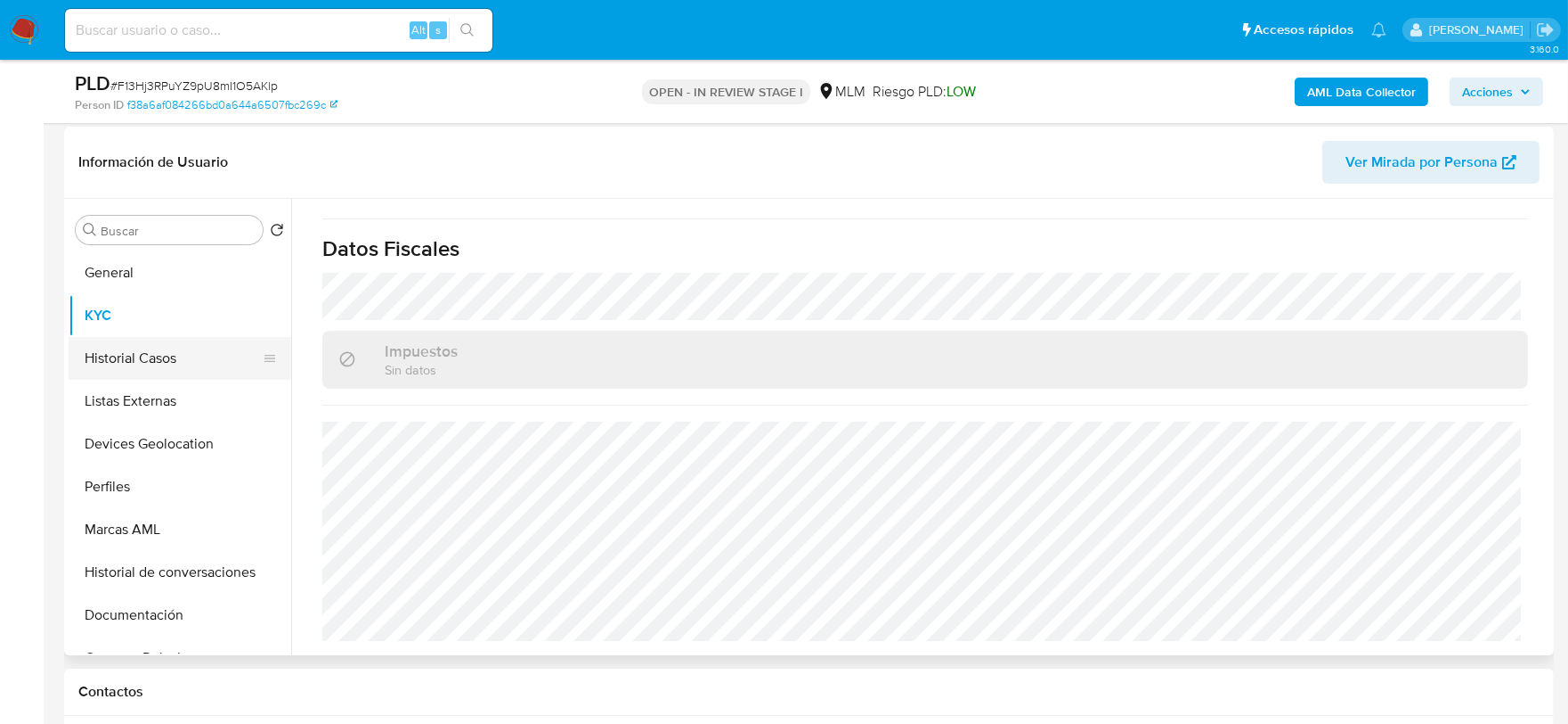
click at [137, 341] on button "Historial Casos" at bounding box center [173, 358] width 209 height 43
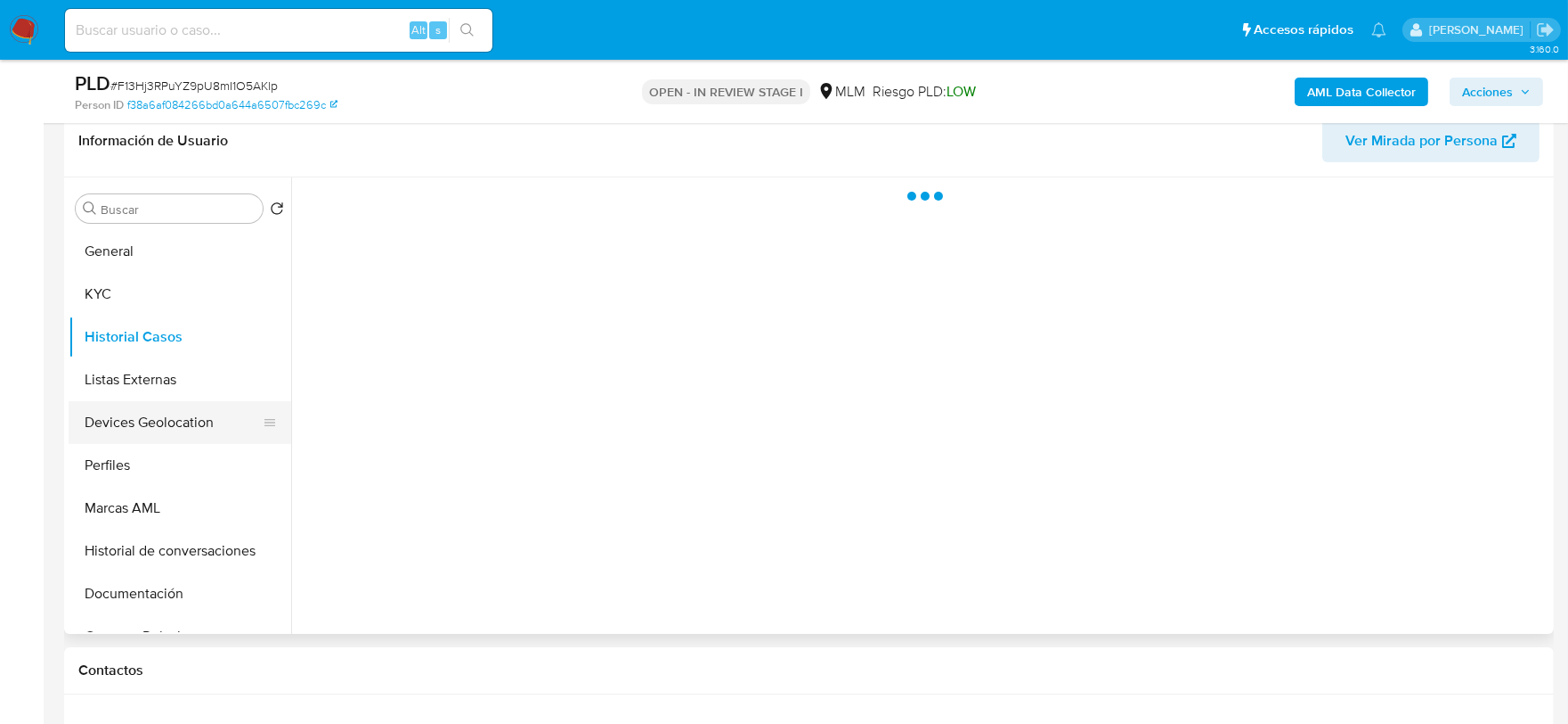
scroll to position [0, 0]
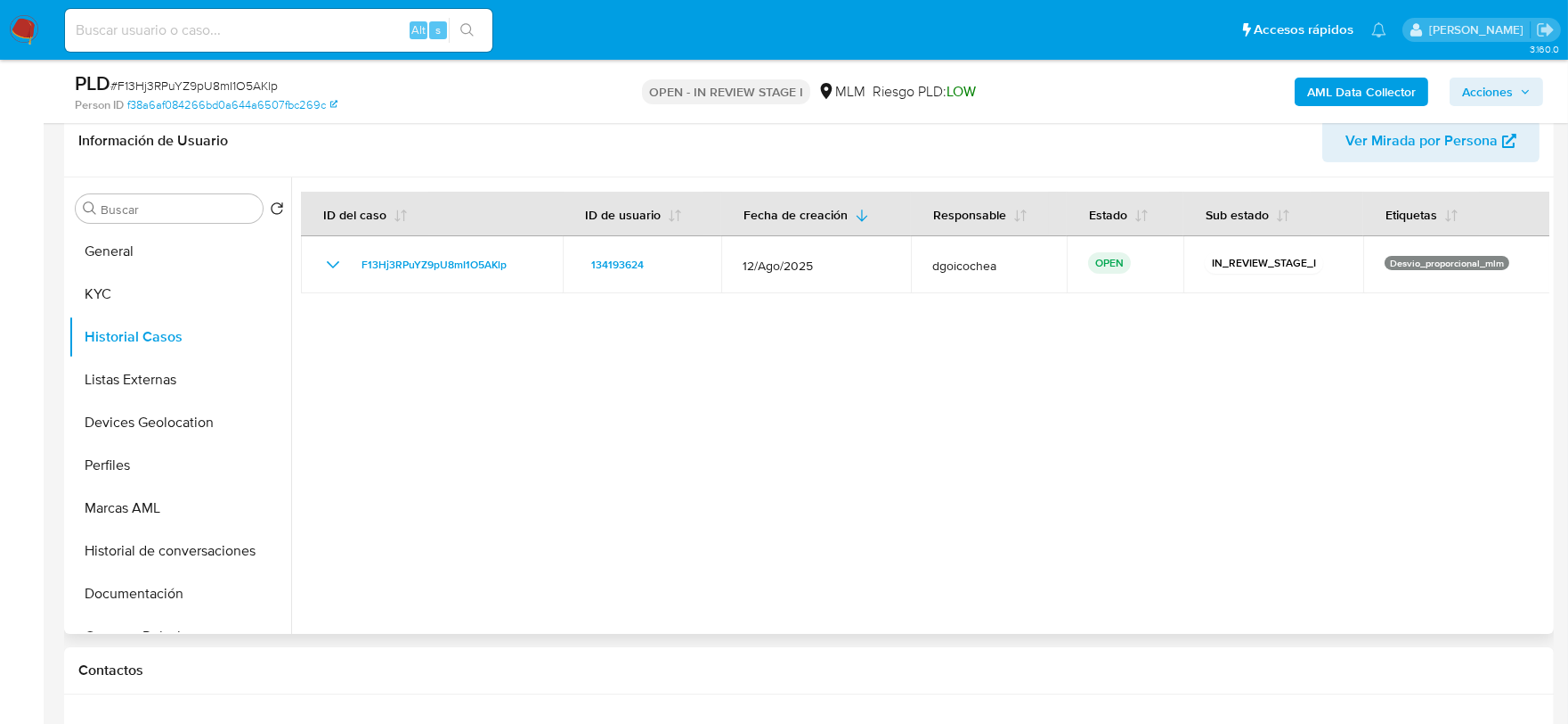
click at [736, 435] on div at bounding box center [920, 405] width 1258 height 456
click at [167, 382] on button "Listas Externas" at bounding box center [173, 380] width 209 height 43
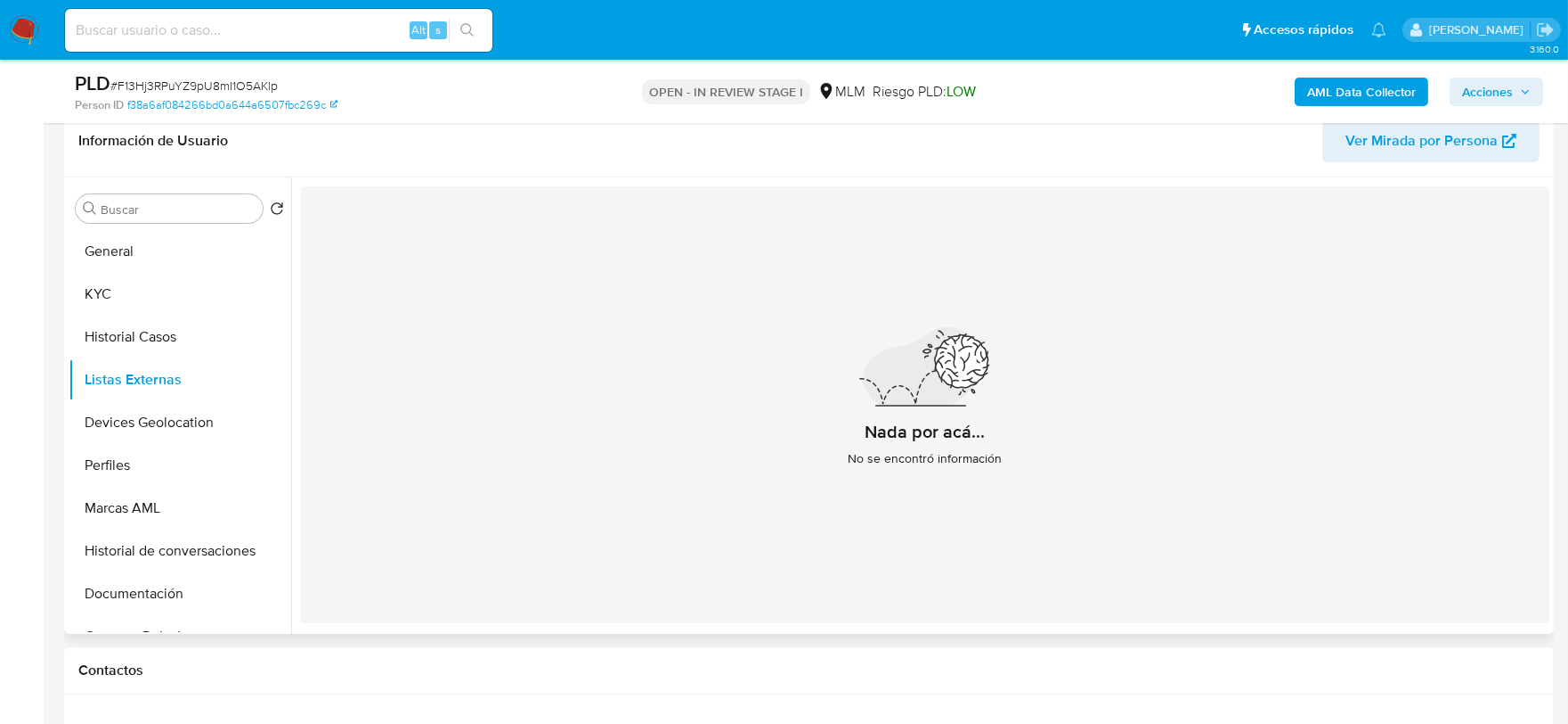
click at [624, 476] on div "Nada por acá... No se encontró información" at bounding box center [925, 404] width 1248 height 436
click at [154, 427] on button "Devices Geolocation" at bounding box center [173, 423] width 209 height 43
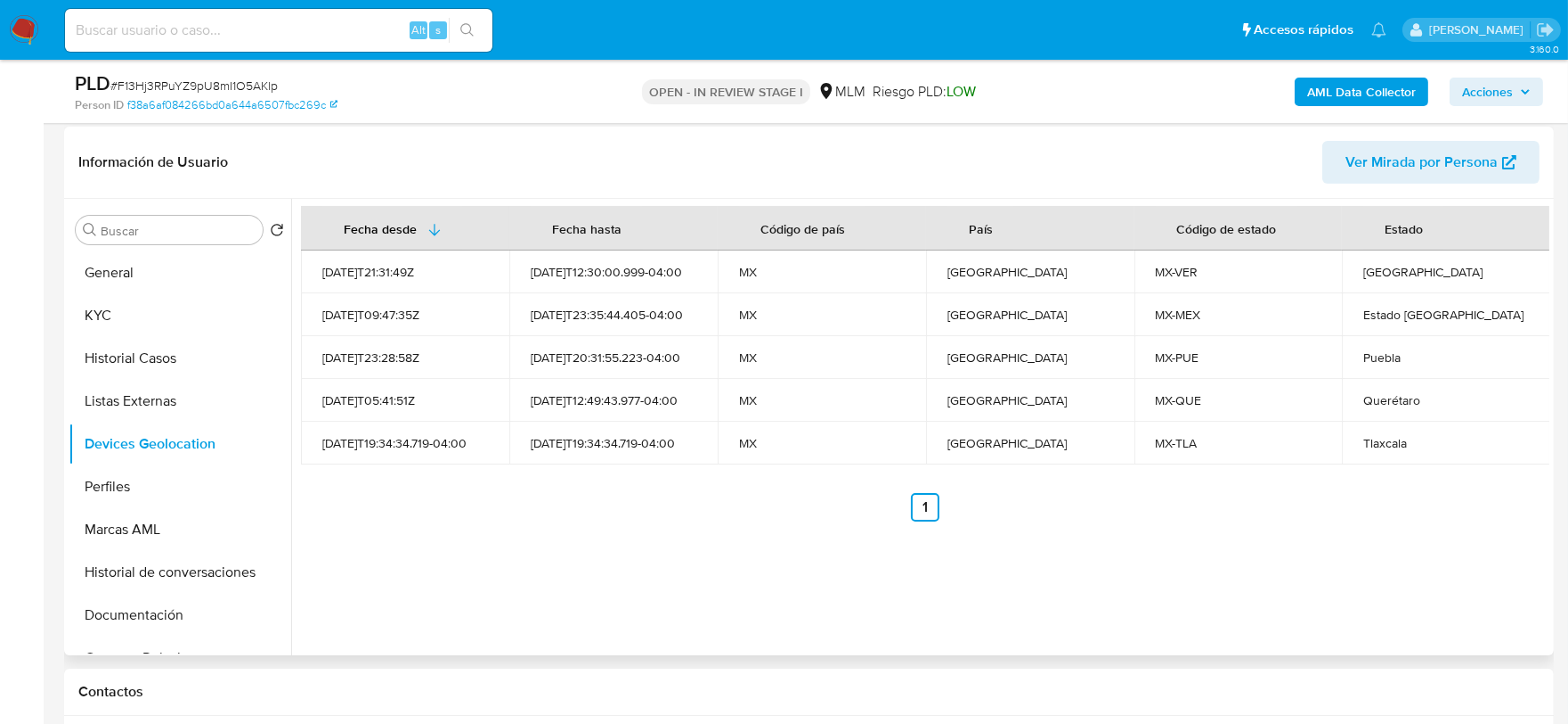
click at [445, 546] on div "Fecha desde Fecha hasta Código de país País Código de estado Estado 2022-04-25T…" at bounding box center [920, 427] width 1258 height 456
click at [124, 482] on button "Perfiles" at bounding box center [173, 487] width 209 height 43
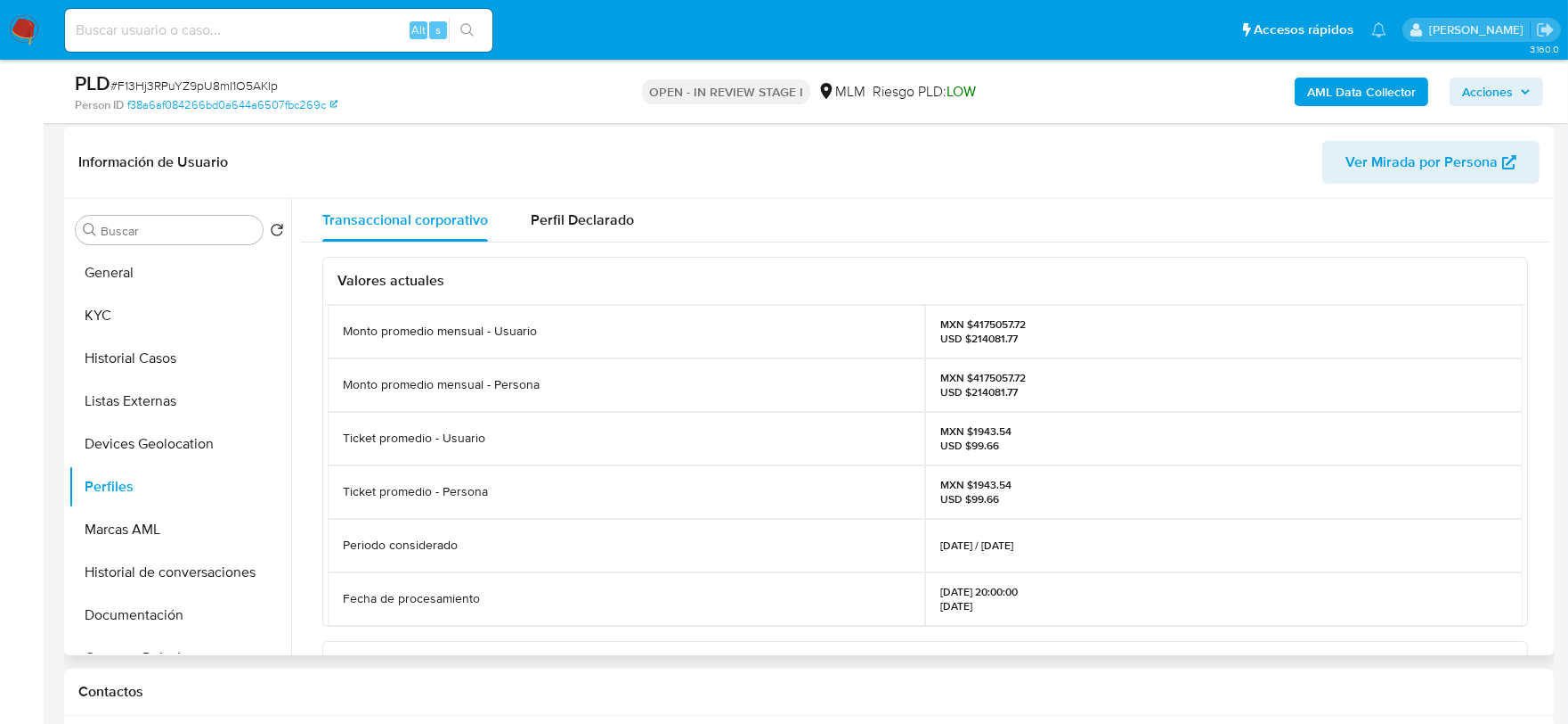
click at [306, 385] on div "Valores actuales Monto promedio mensual - Usuario MXN $4175057.72 USD $214081.7…" at bounding box center [925, 657] width 1248 height 831
click at [172, 611] on button "Documentación" at bounding box center [173, 615] width 209 height 43
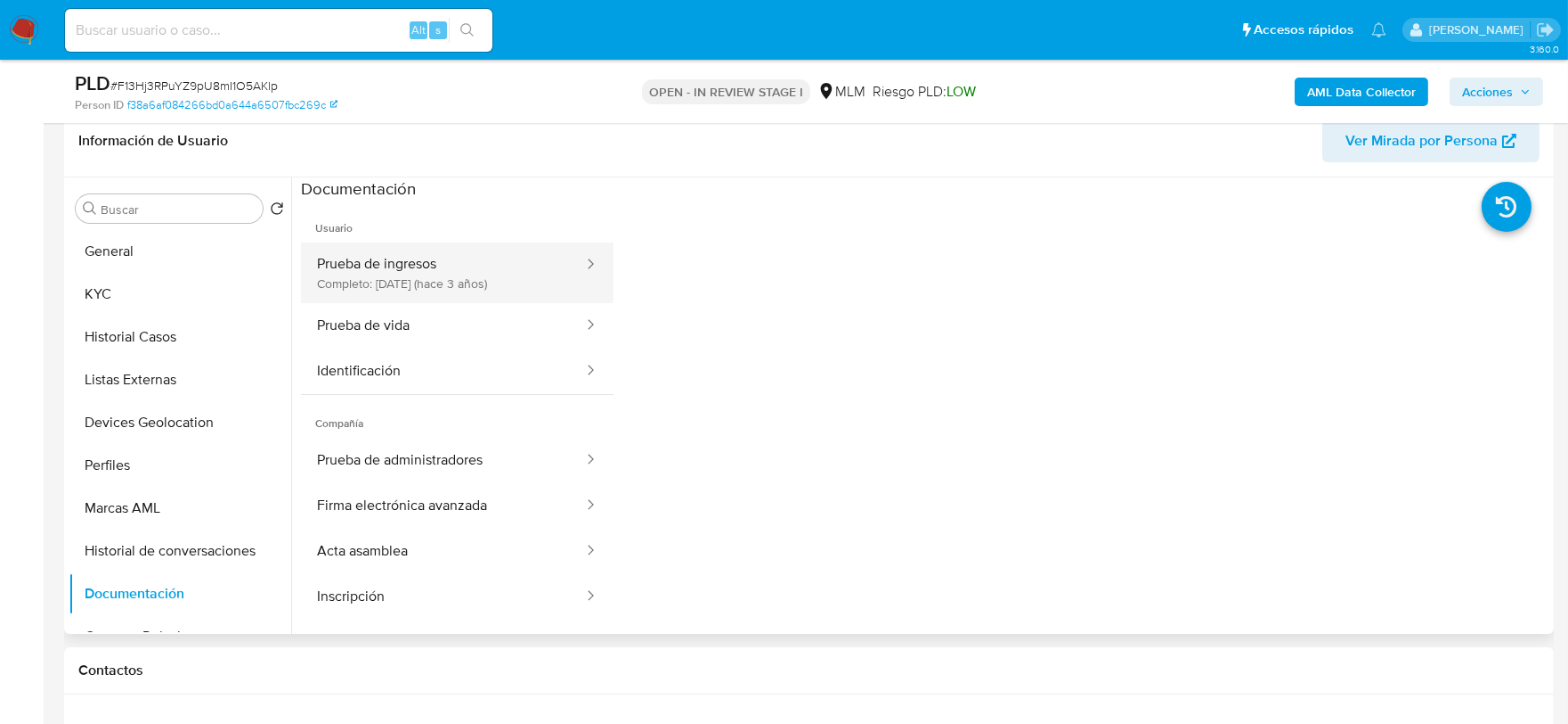
click at [404, 267] on button "Prueba de ingresos Completo: 23/12/2022 (hace 3 años)" at bounding box center [442, 272] width 284 height 61
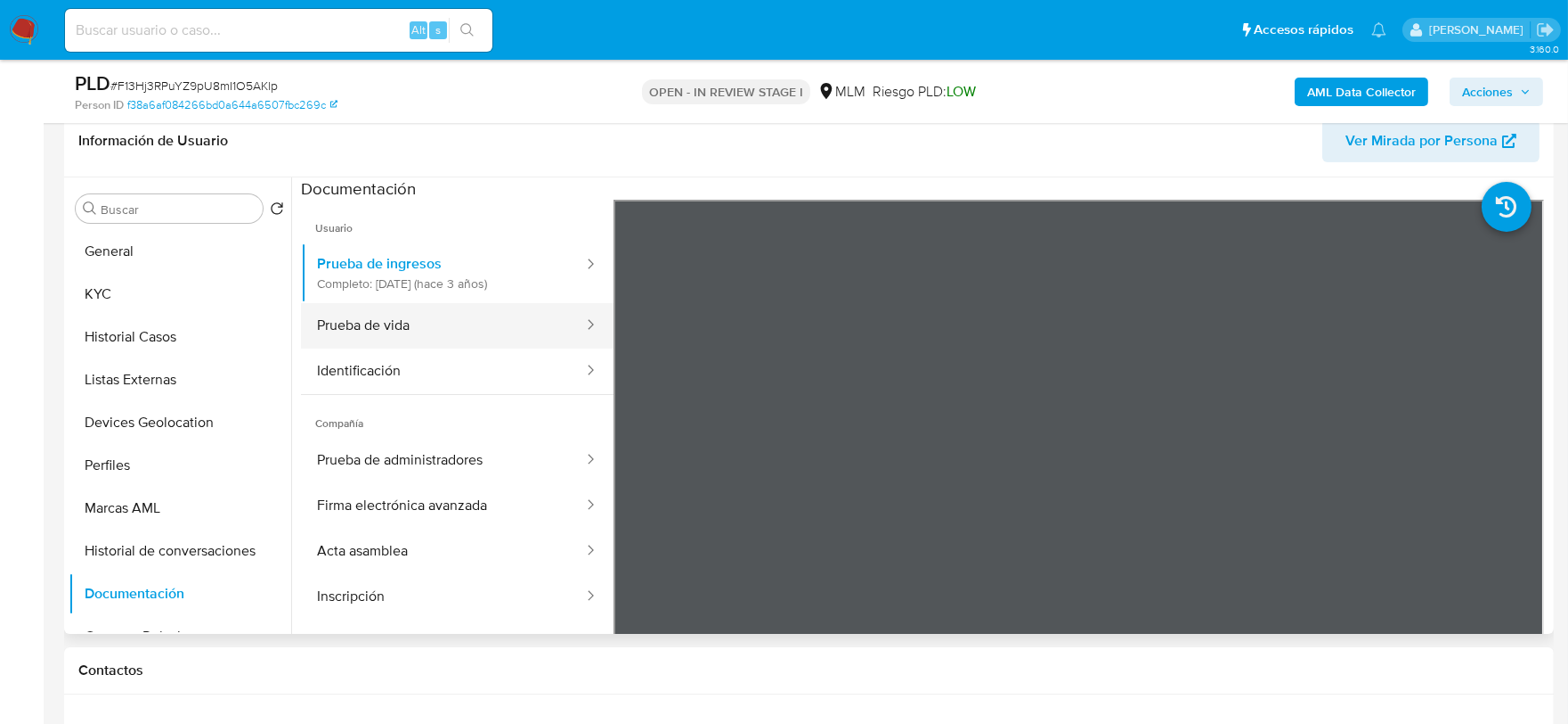
click at [388, 330] on button "Prueba de vida" at bounding box center [442, 325] width 284 height 46
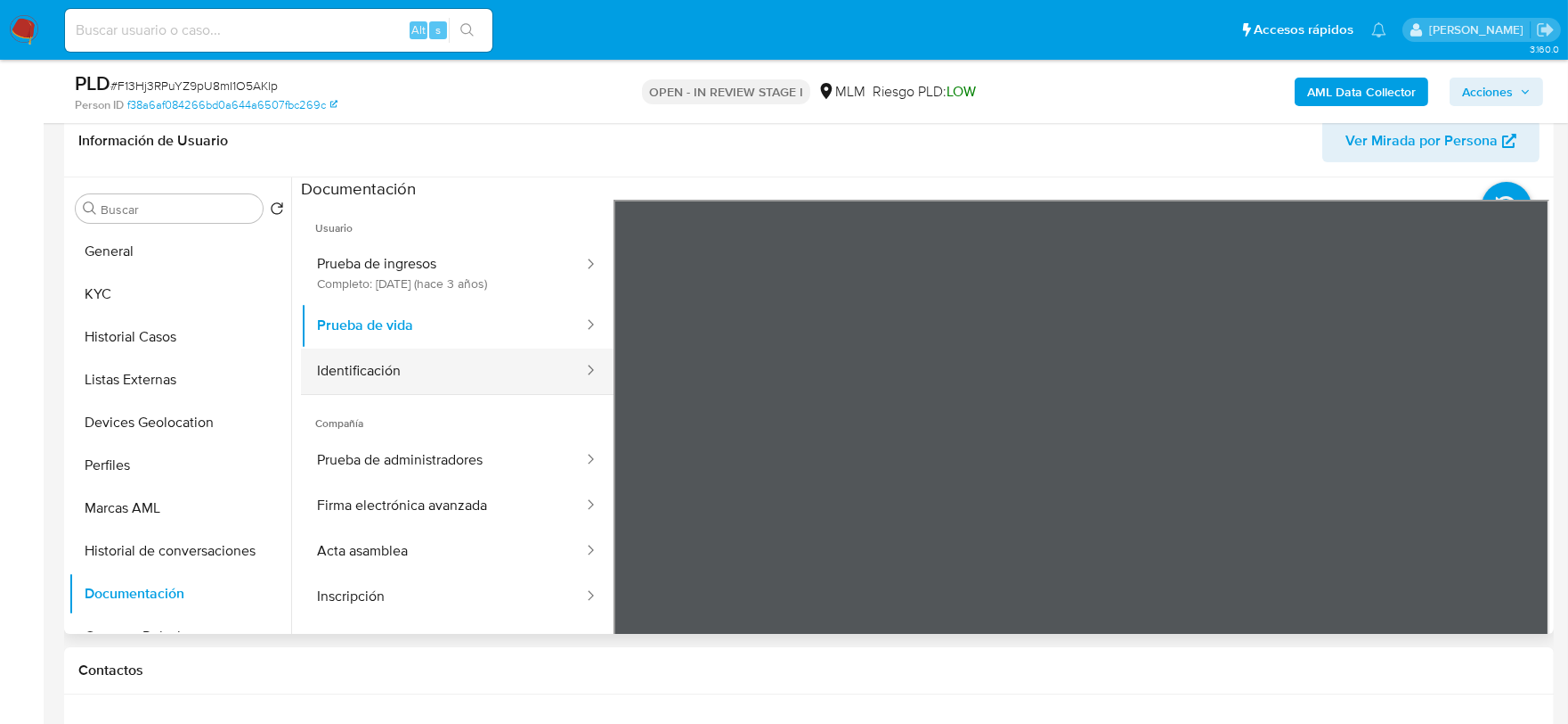
click at [468, 380] on button "Identificación" at bounding box center [442, 371] width 284 height 46
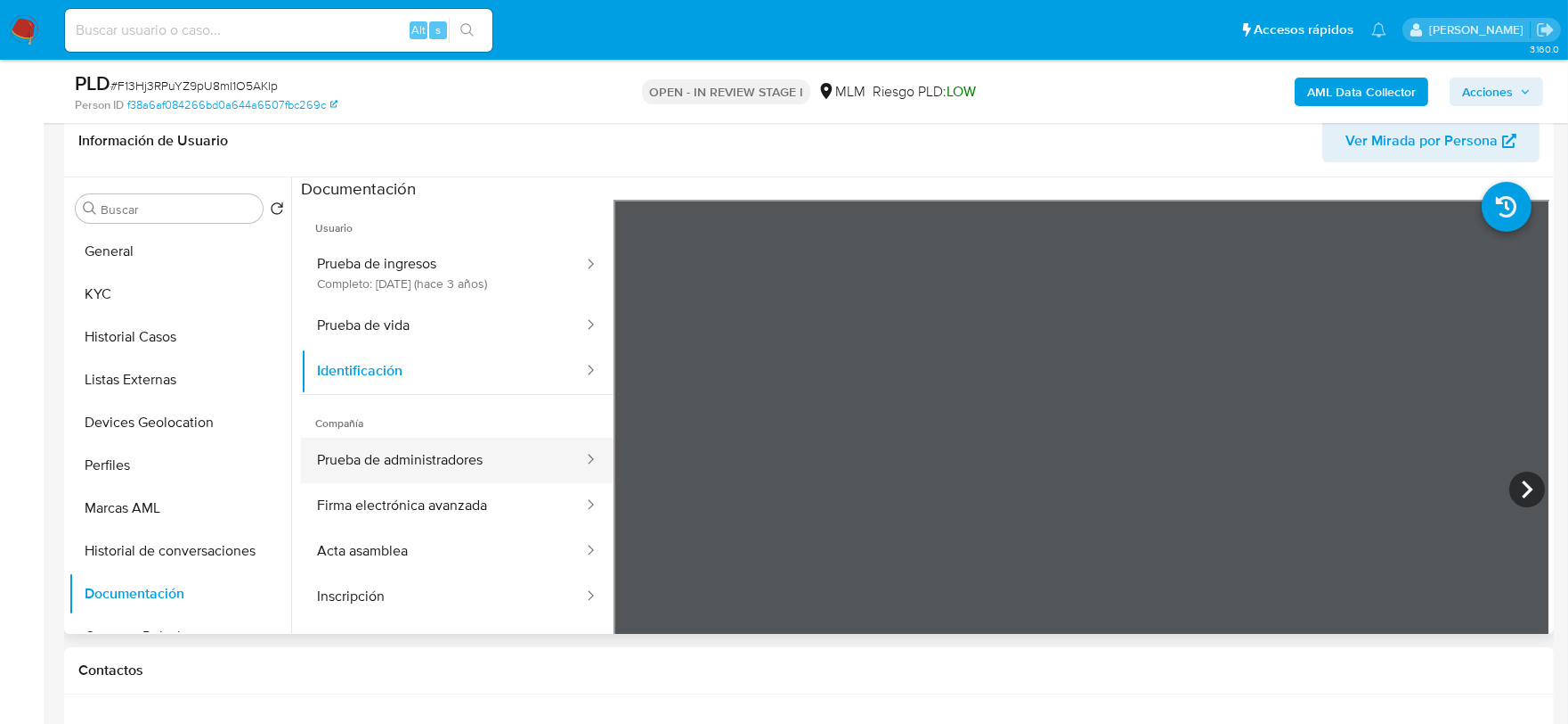
click at [360, 445] on button "Prueba de administradores" at bounding box center [442, 460] width 284 height 46
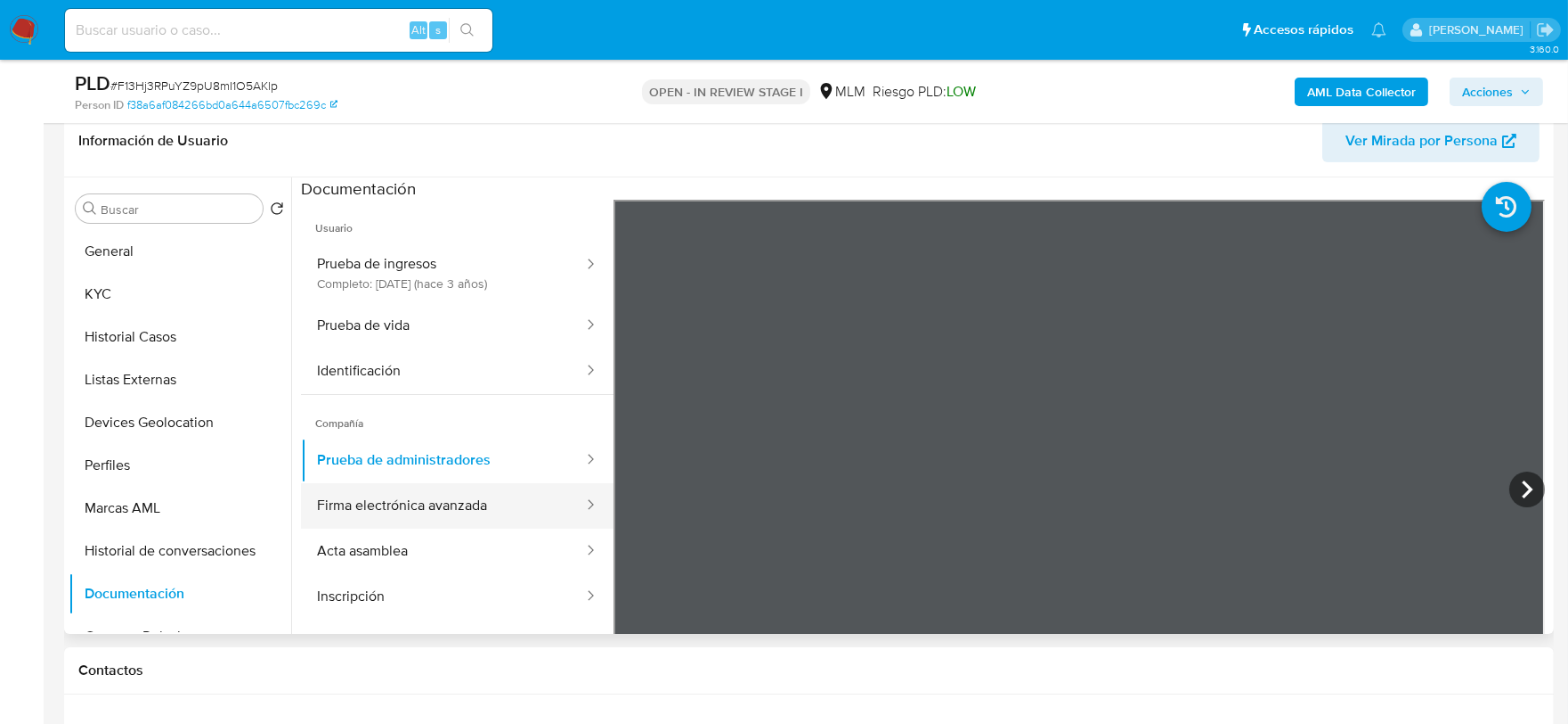
click at [441, 499] on button "Firma electrónica avanzada" at bounding box center [442, 505] width 284 height 46
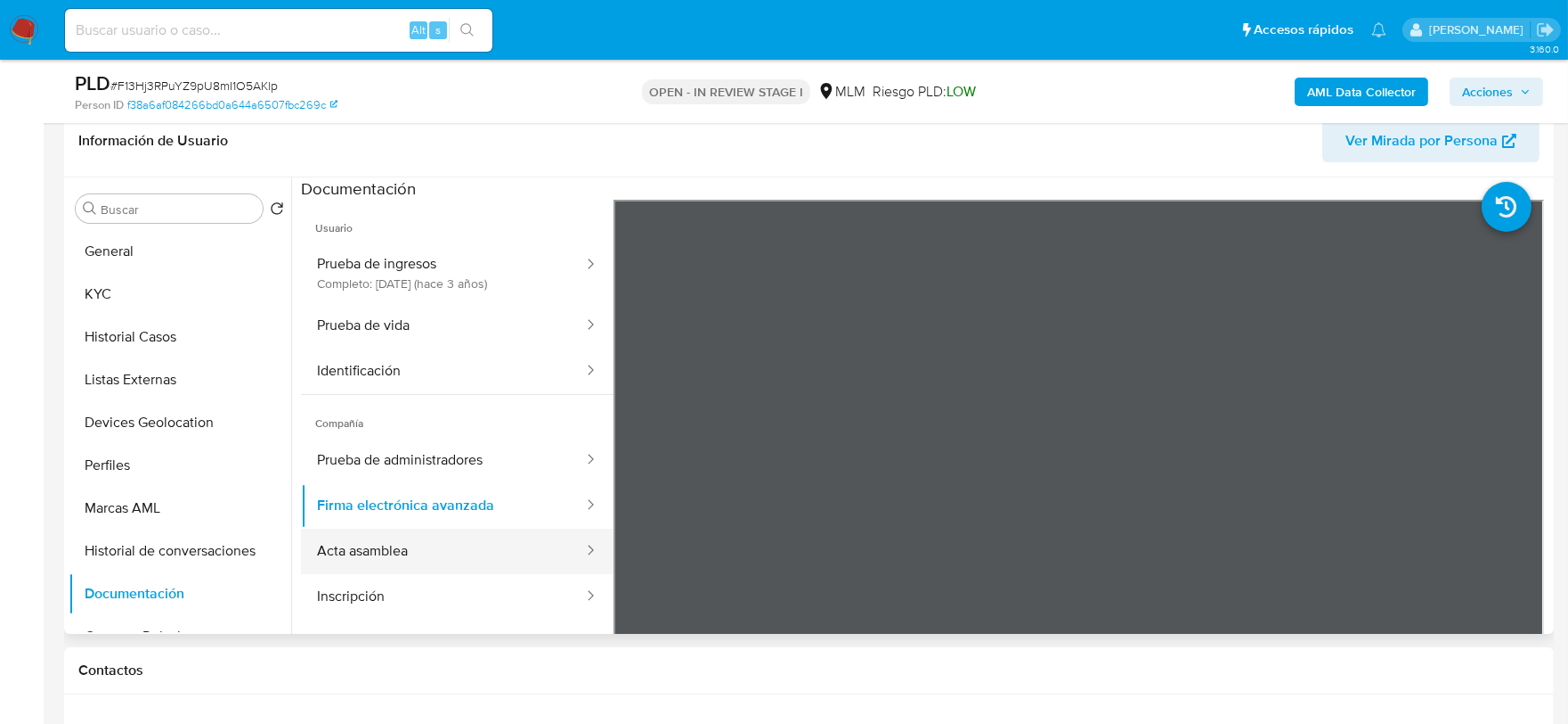
click at [389, 551] on button "Acta asamblea" at bounding box center [442, 551] width 284 height 46
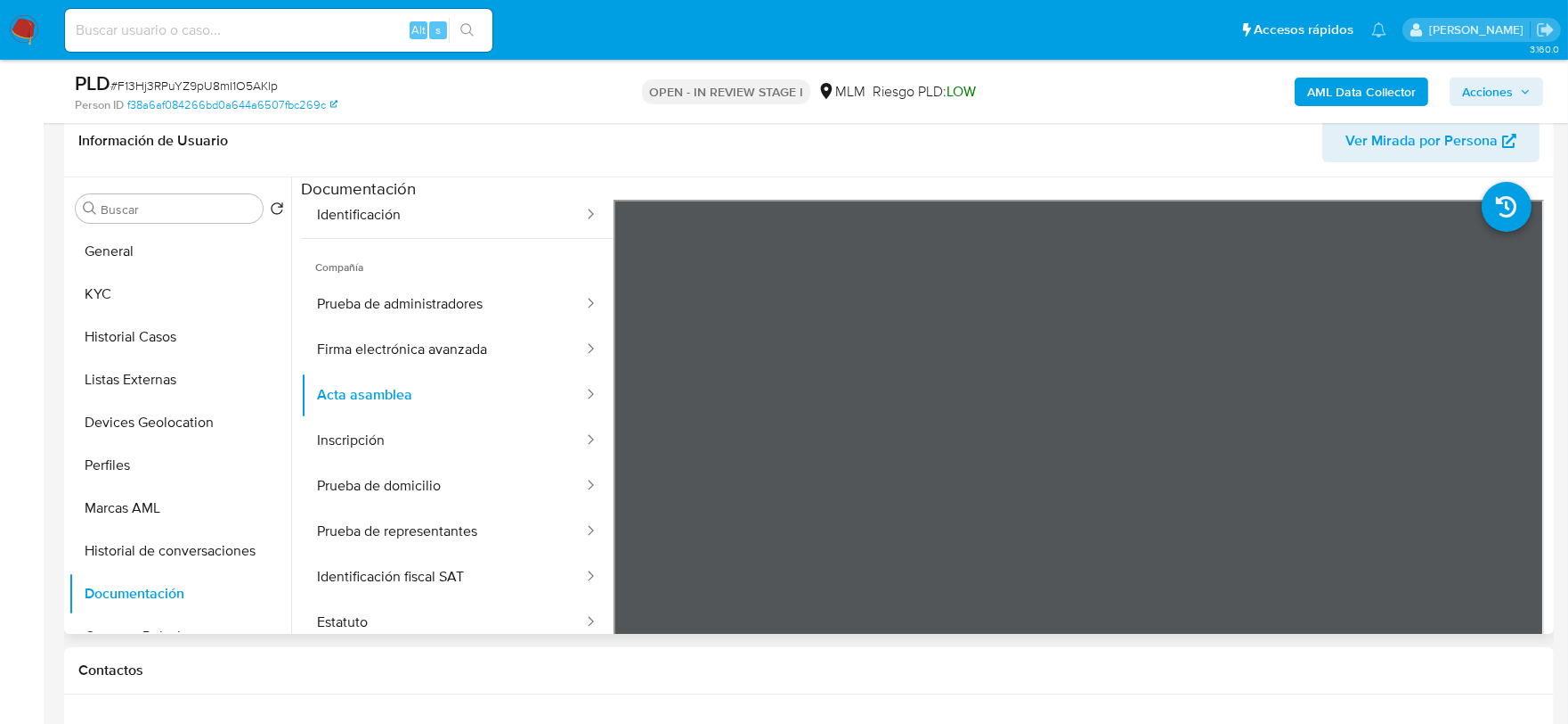
scroll to position [99, 0]
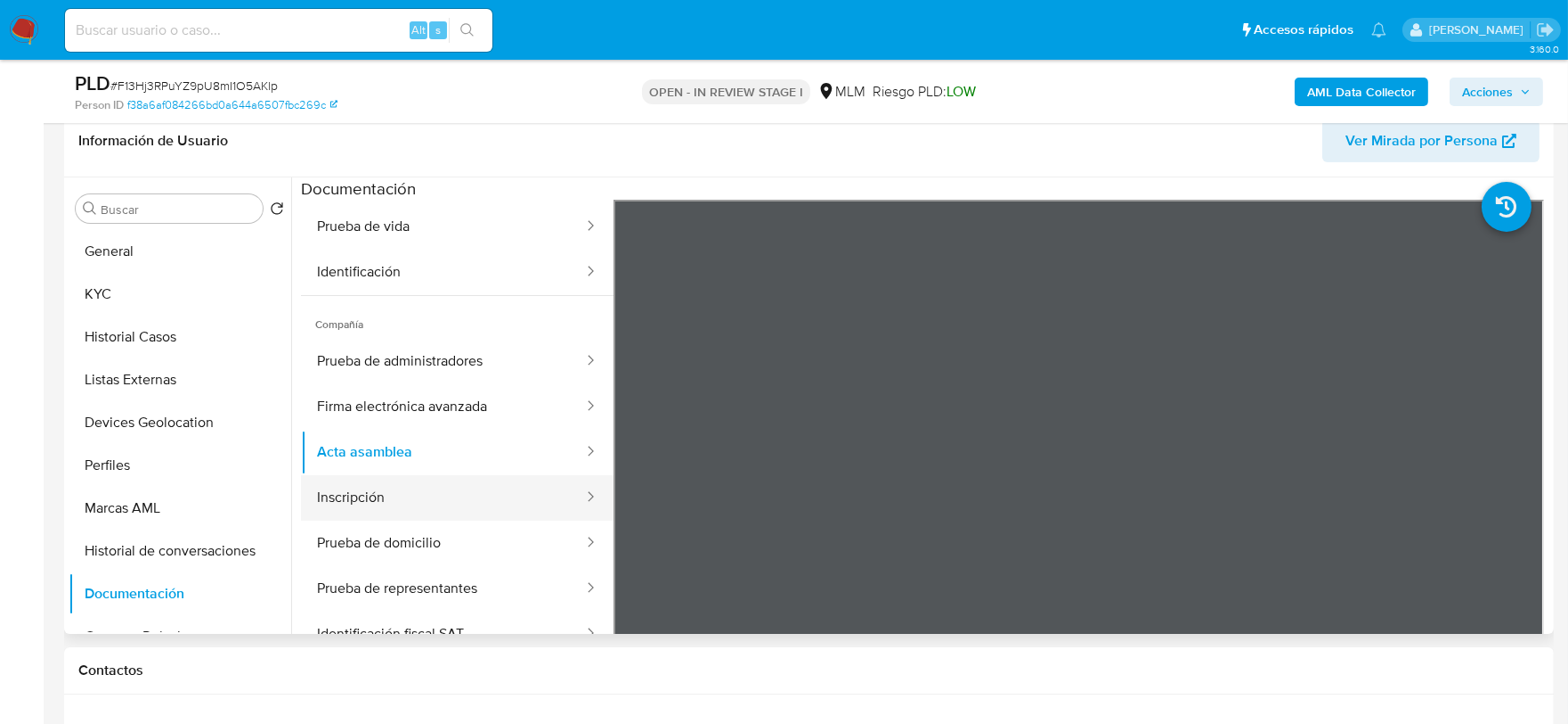
click at [402, 495] on button "Inscripción" at bounding box center [442, 497] width 284 height 46
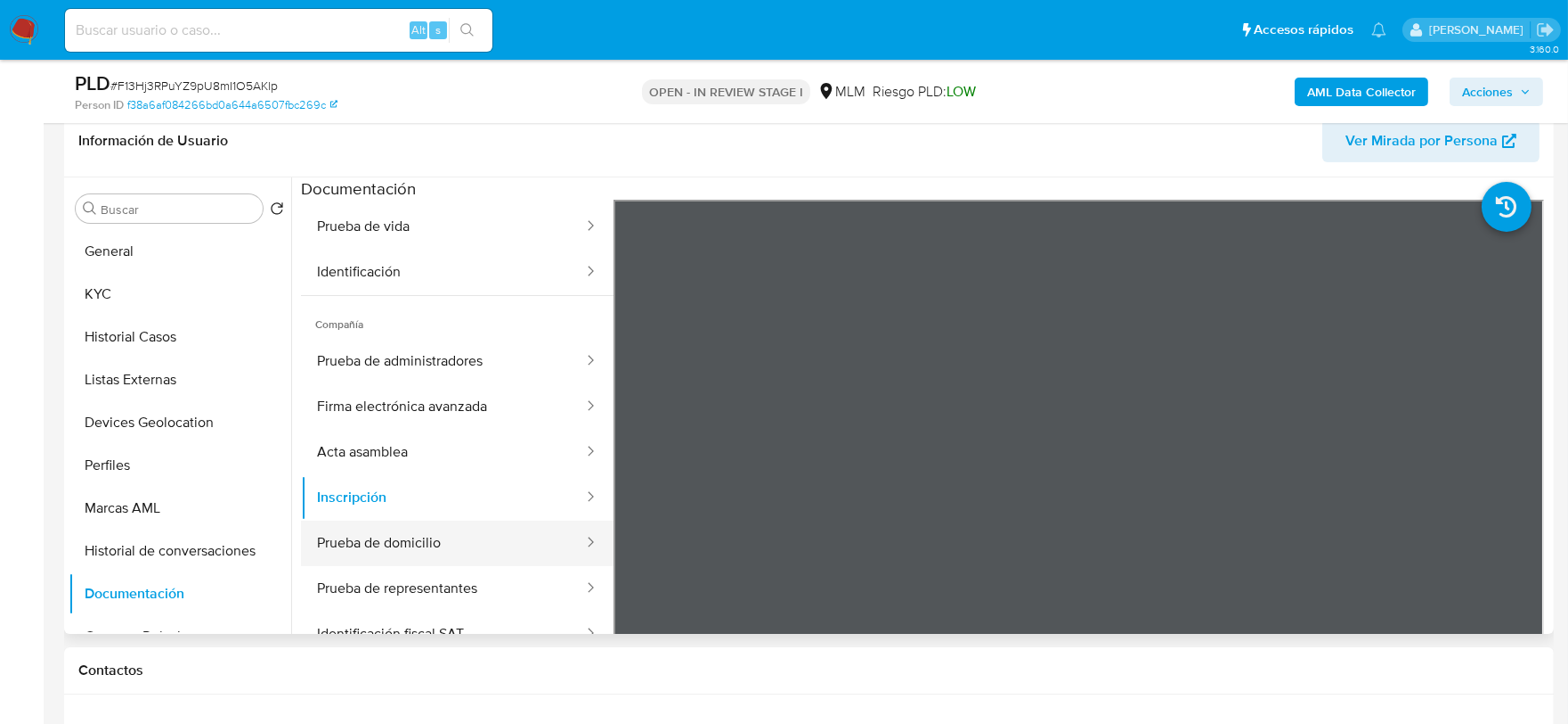
click at [432, 547] on button "Prueba de domicilio" at bounding box center [442, 543] width 284 height 46
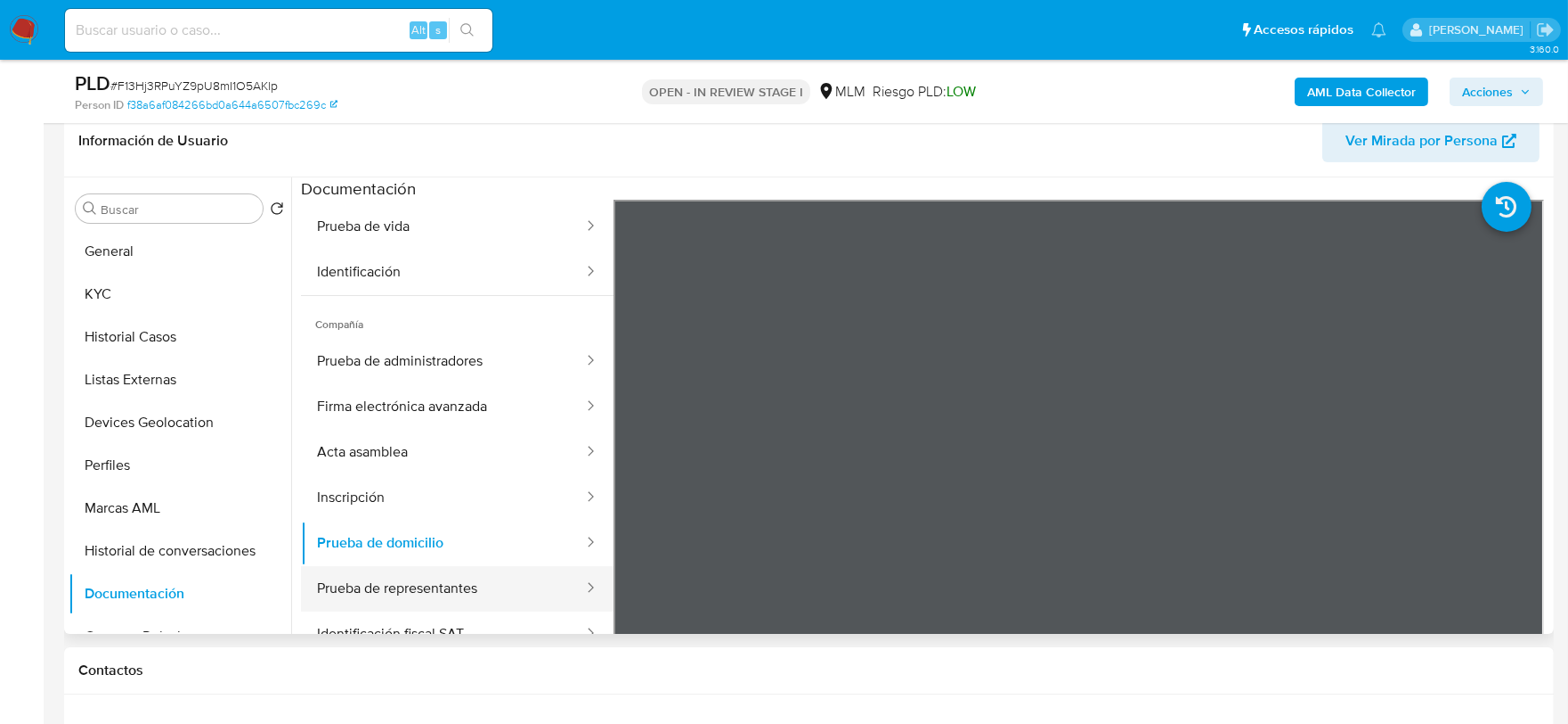
click at [361, 573] on button "Prueba de representantes" at bounding box center [442, 588] width 284 height 46
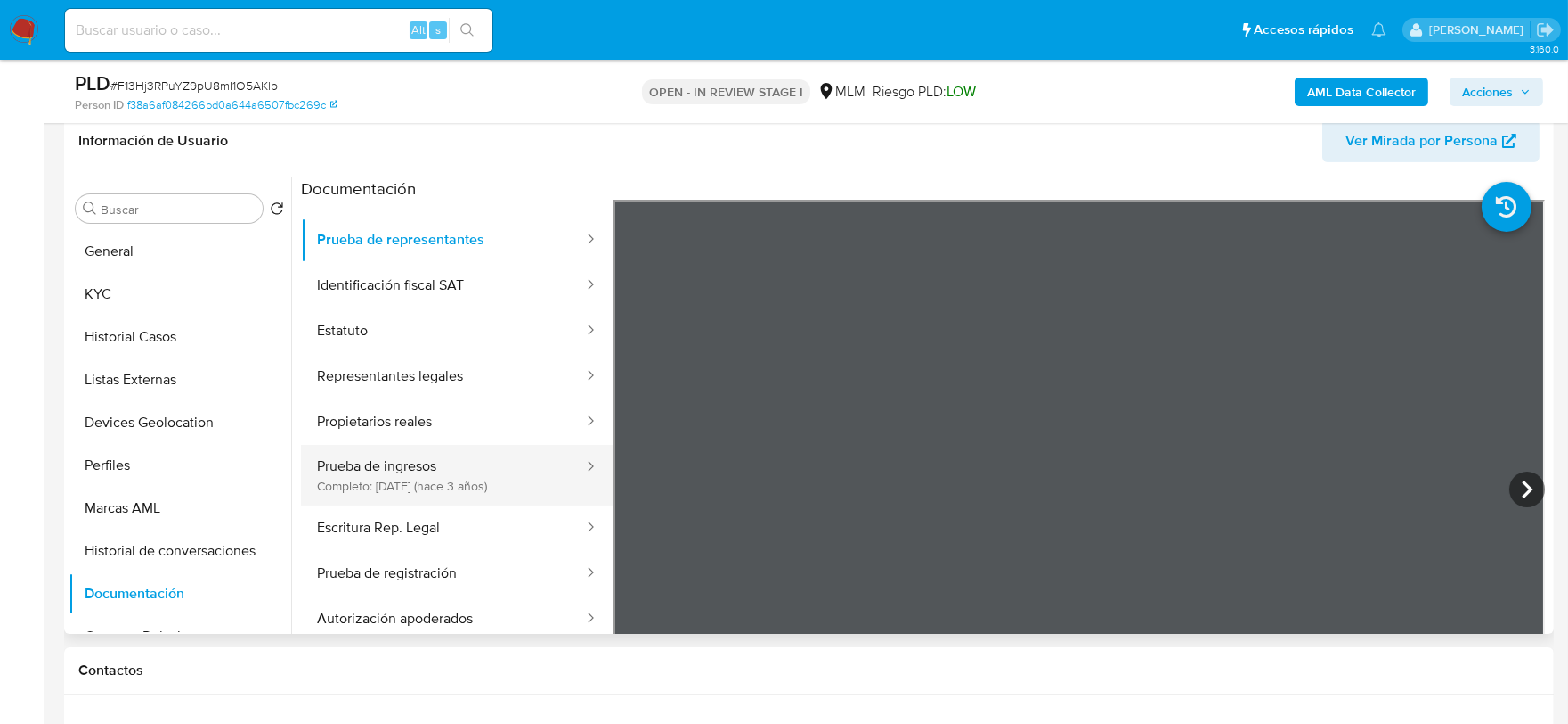
scroll to position [475, 0]
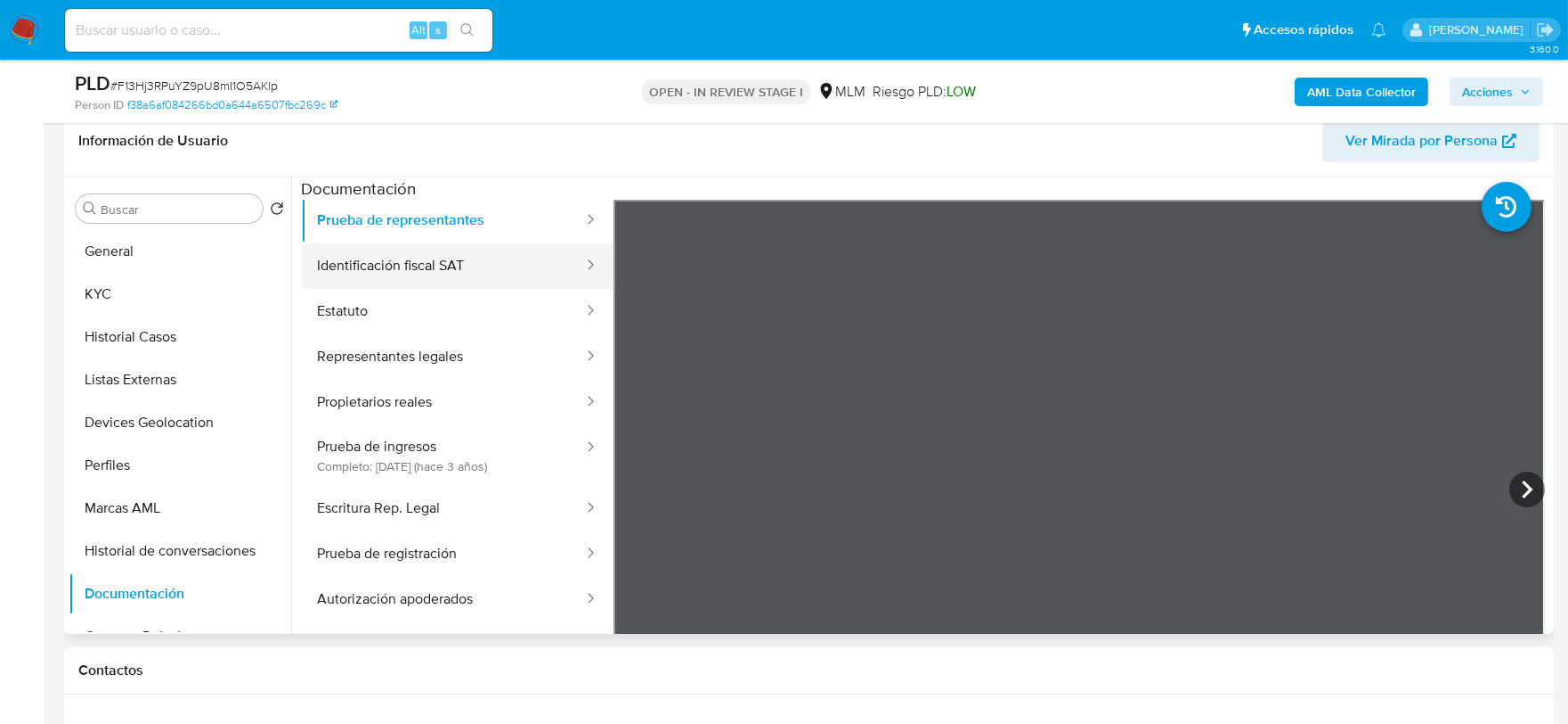
click at [377, 253] on button "Identificación fiscal SAT" at bounding box center [442, 265] width 284 height 46
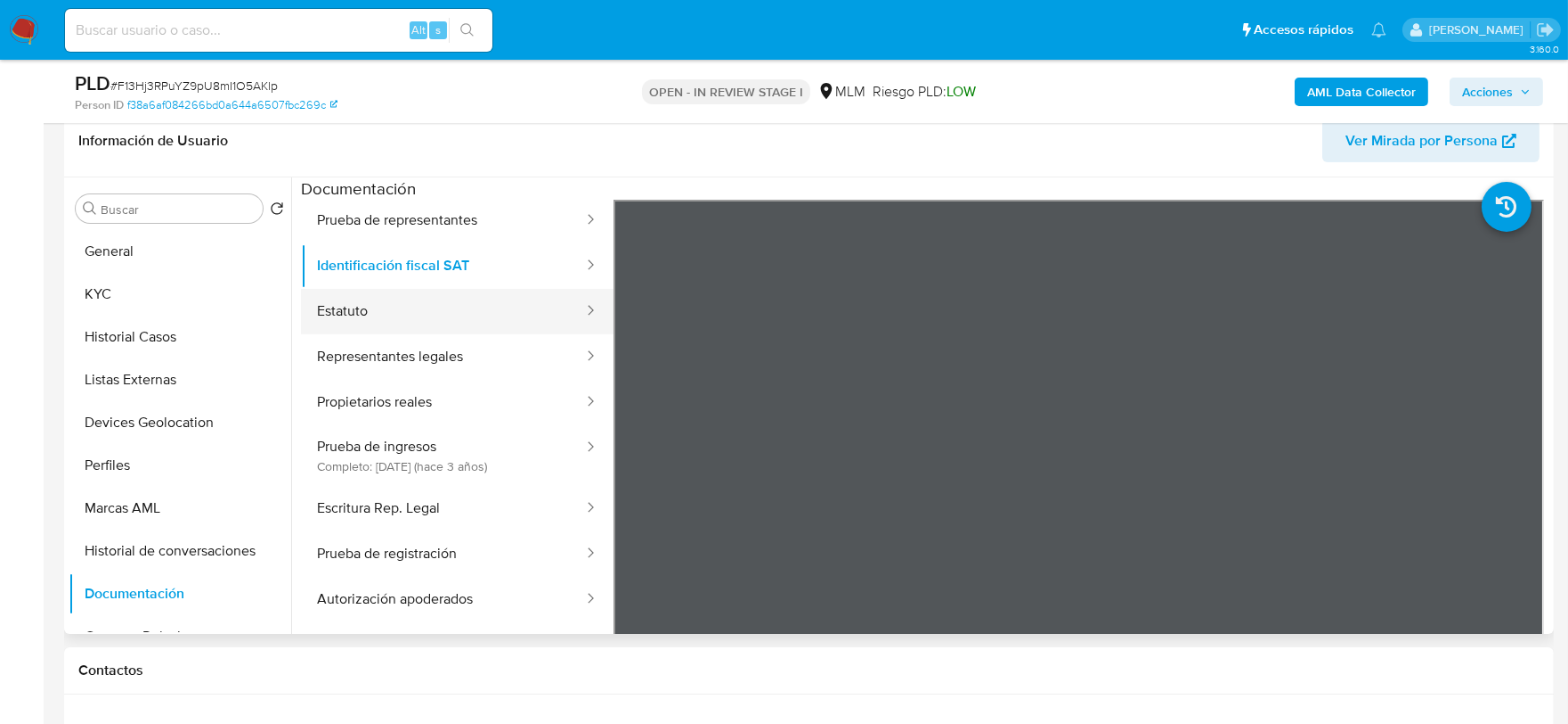
click at [364, 309] on button "Estatuto" at bounding box center [442, 311] width 284 height 46
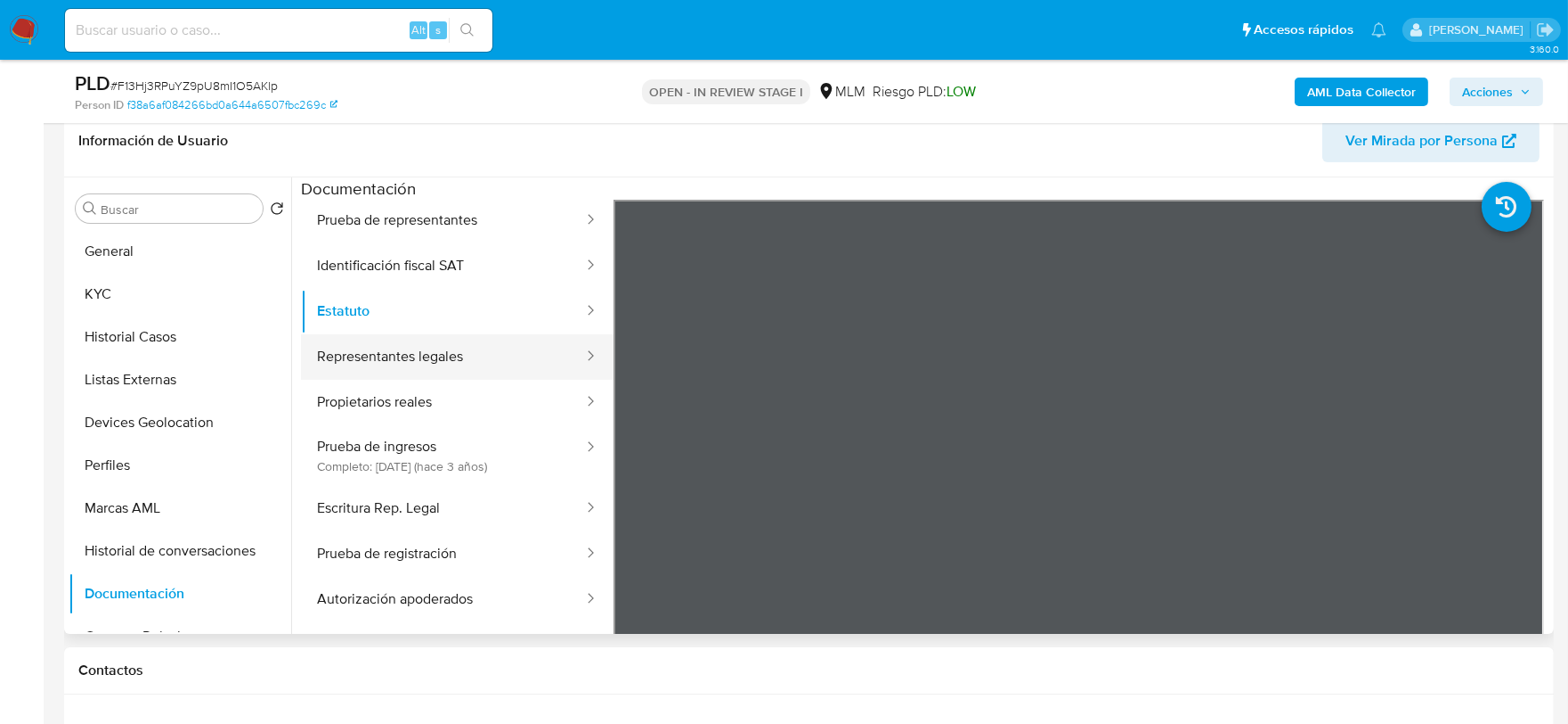
click at [387, 360] on button "Representantes legales" at bounding box center [442, 357] width 284 height 46
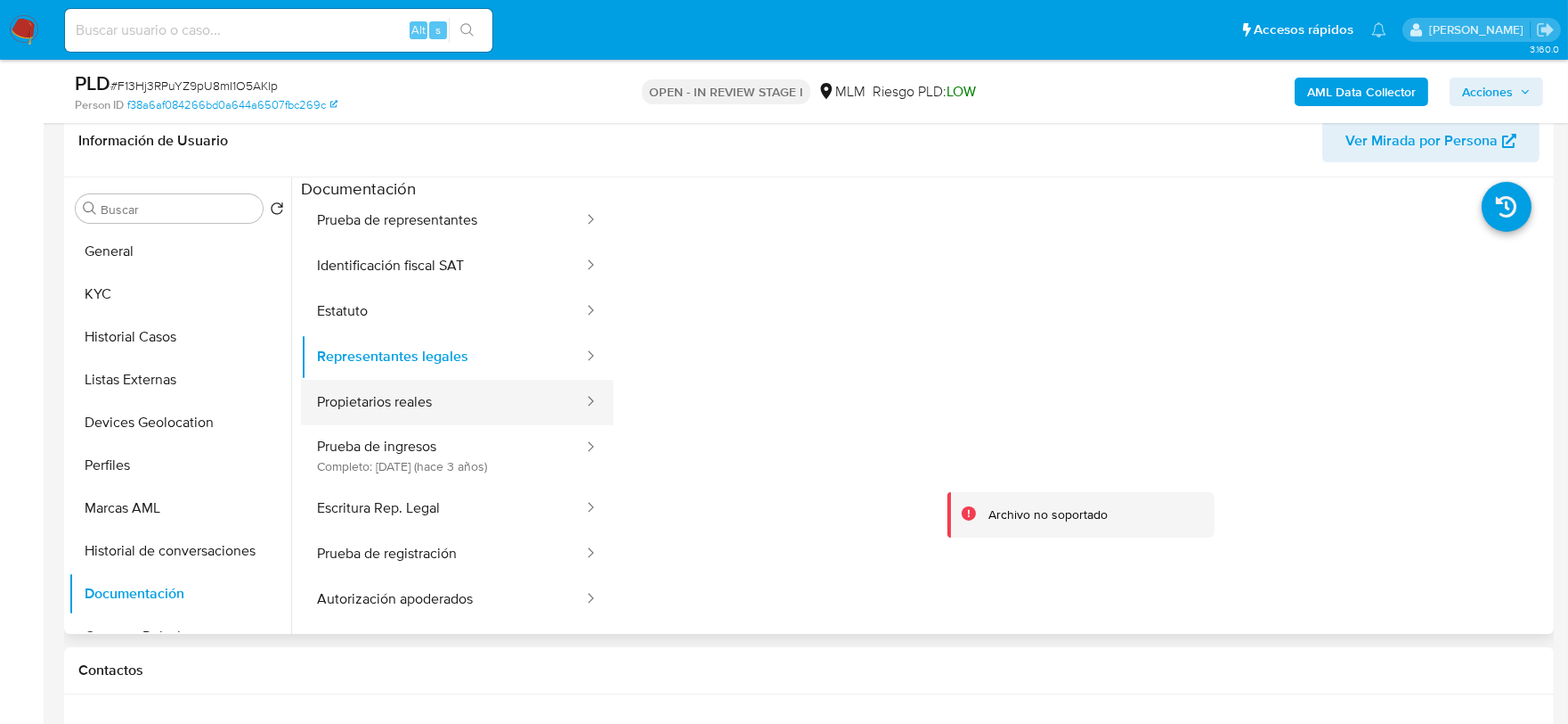
click at [398, 404] on button "Propietarios reales" at bounding box center [442, 402] width 284 height 46
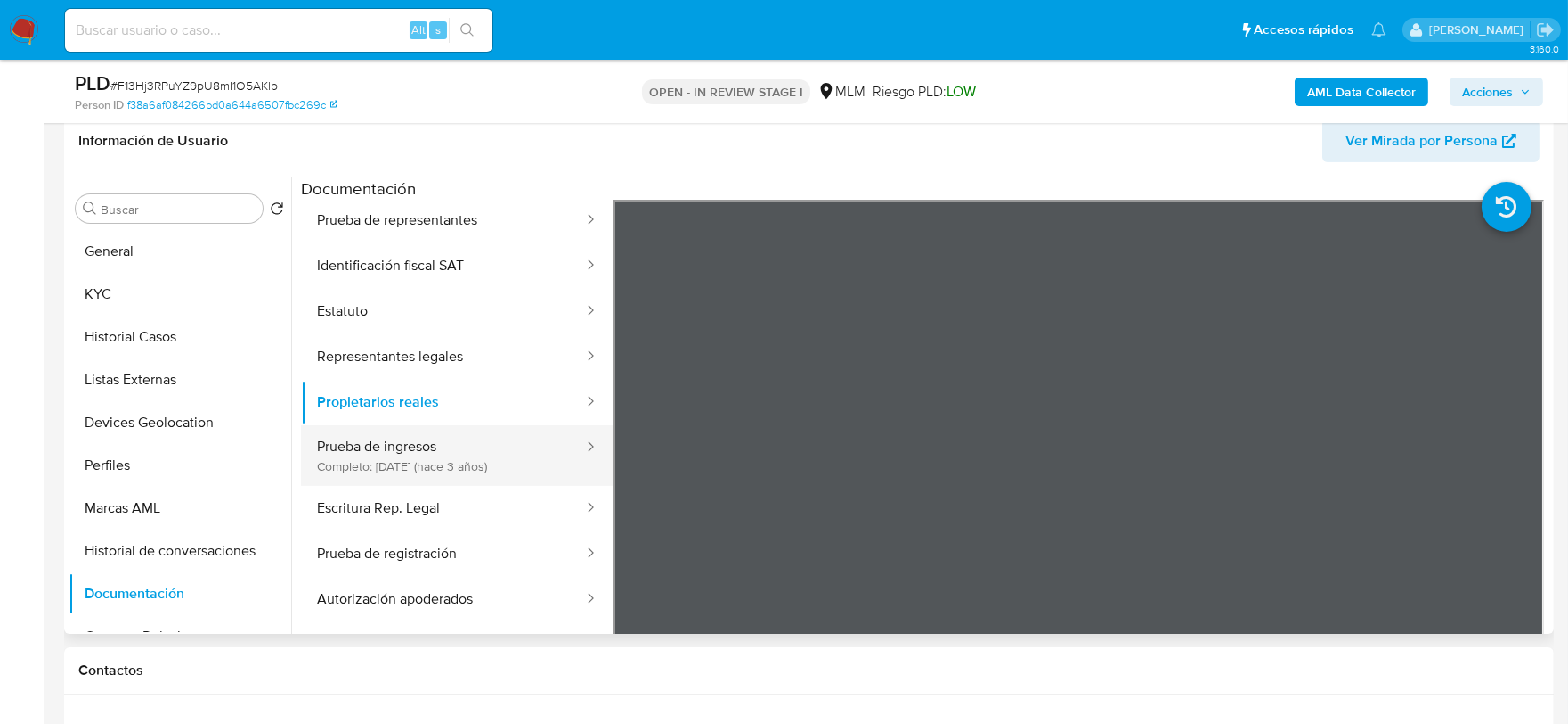
click at [384, 436] on button "Prueba de ingresos Completo: 23/12/2022 (hace 3 años)" at bounding box center [442, 455] width 284 height 61
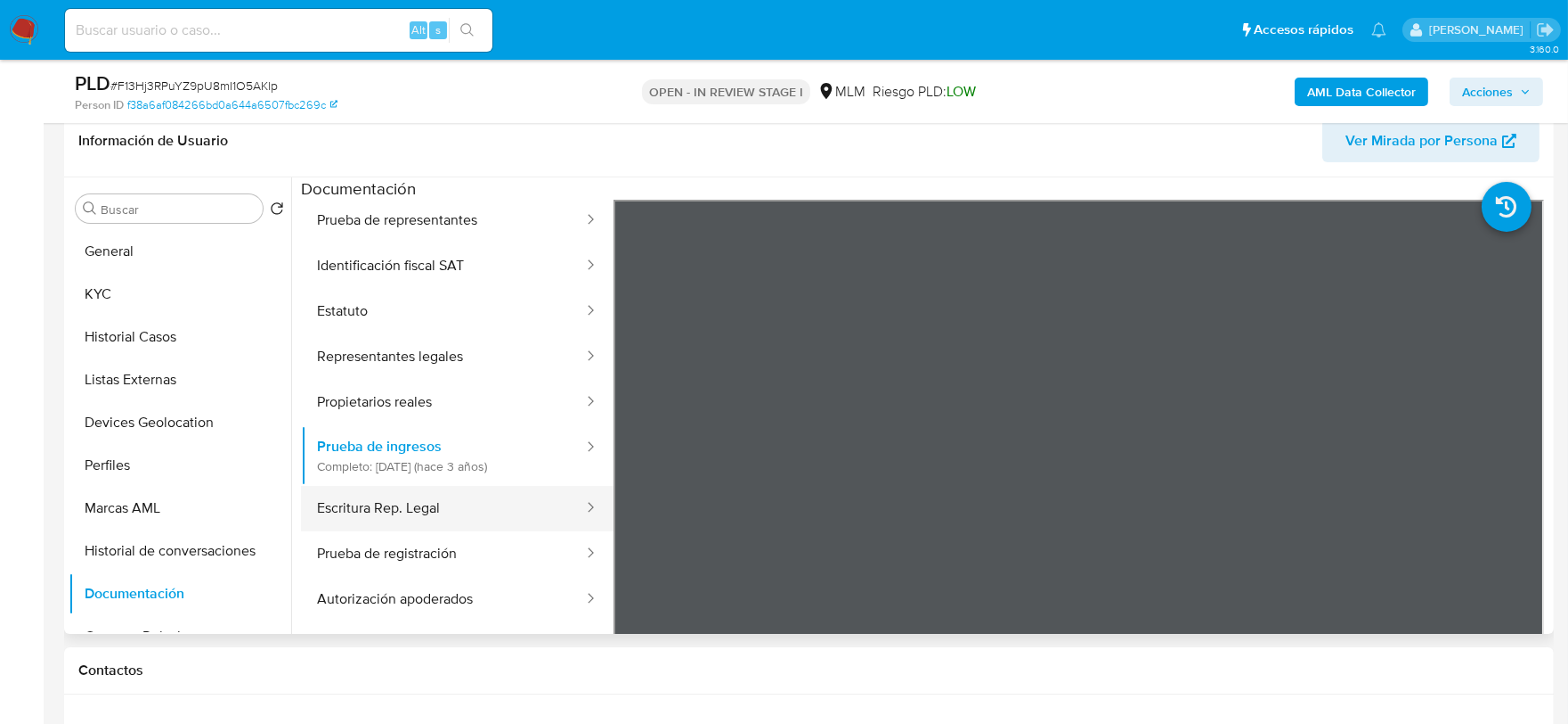
click at [379, 487] on button "Escritura Rep. Legal" at bounding box center [442, 508] width 284 height 46
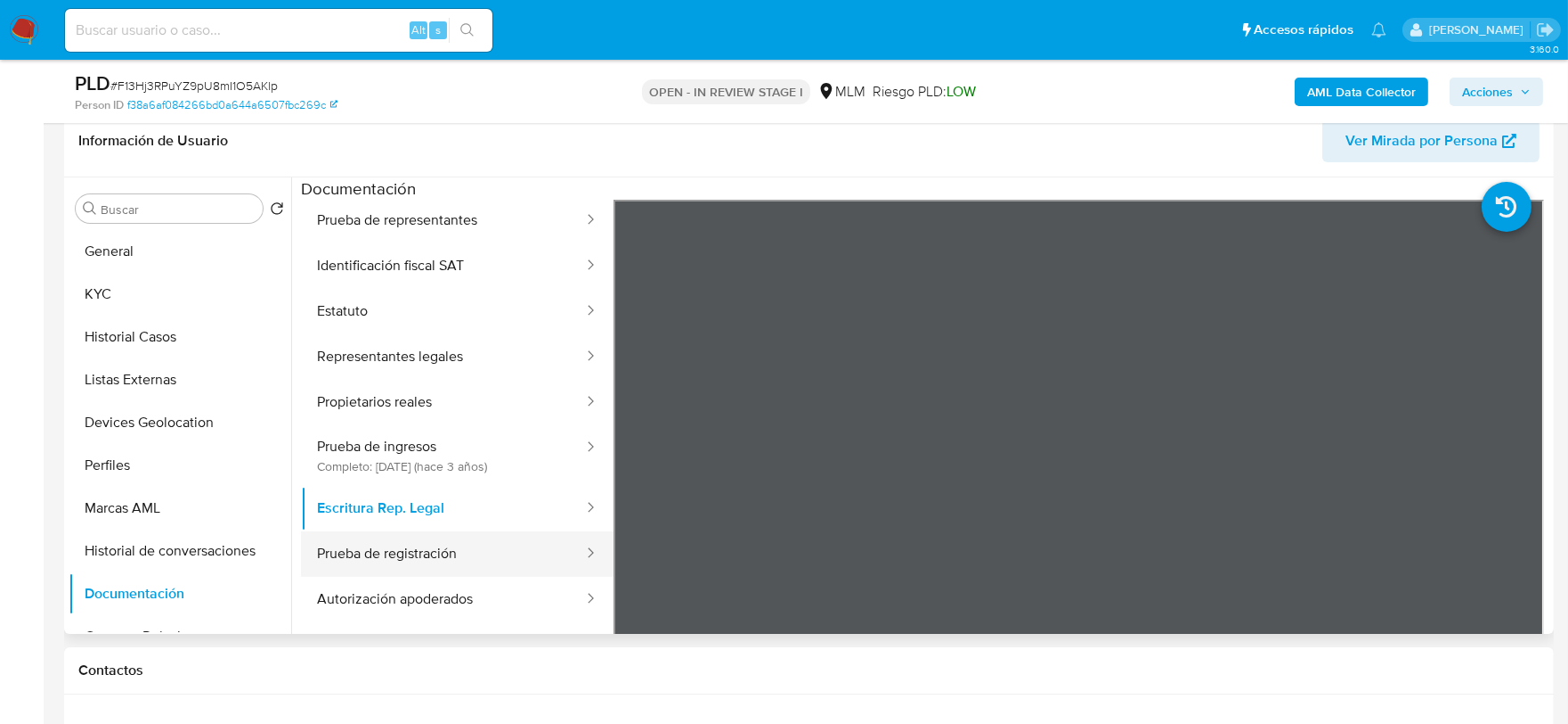
click at [398, 535] on button "Prueba de registración" at bounding box center [442, 554] width 284 height 46
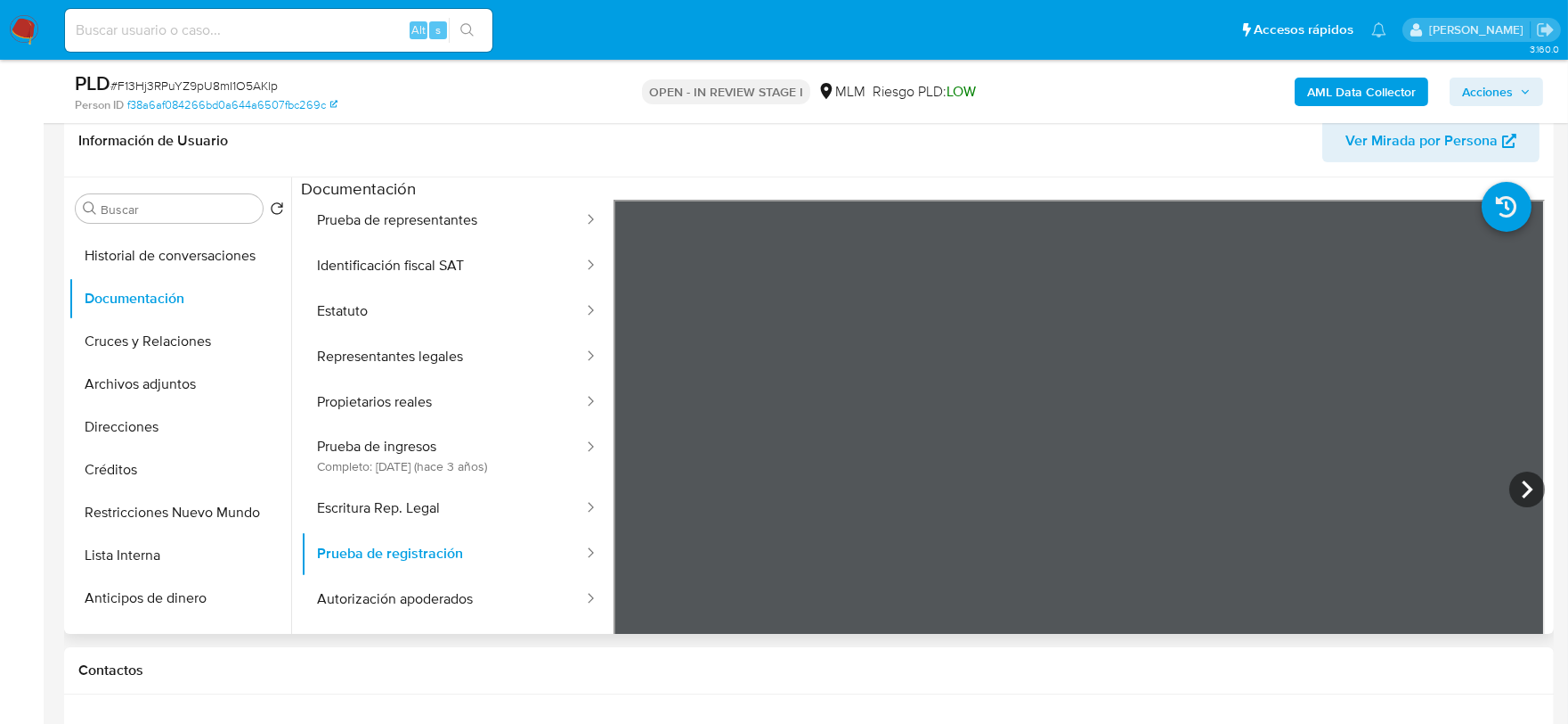
scroll to position [296, 0]
click at [161, 335] on button "Cruces y Relaciones" at bounding box center [173, 340] width 209 height 43
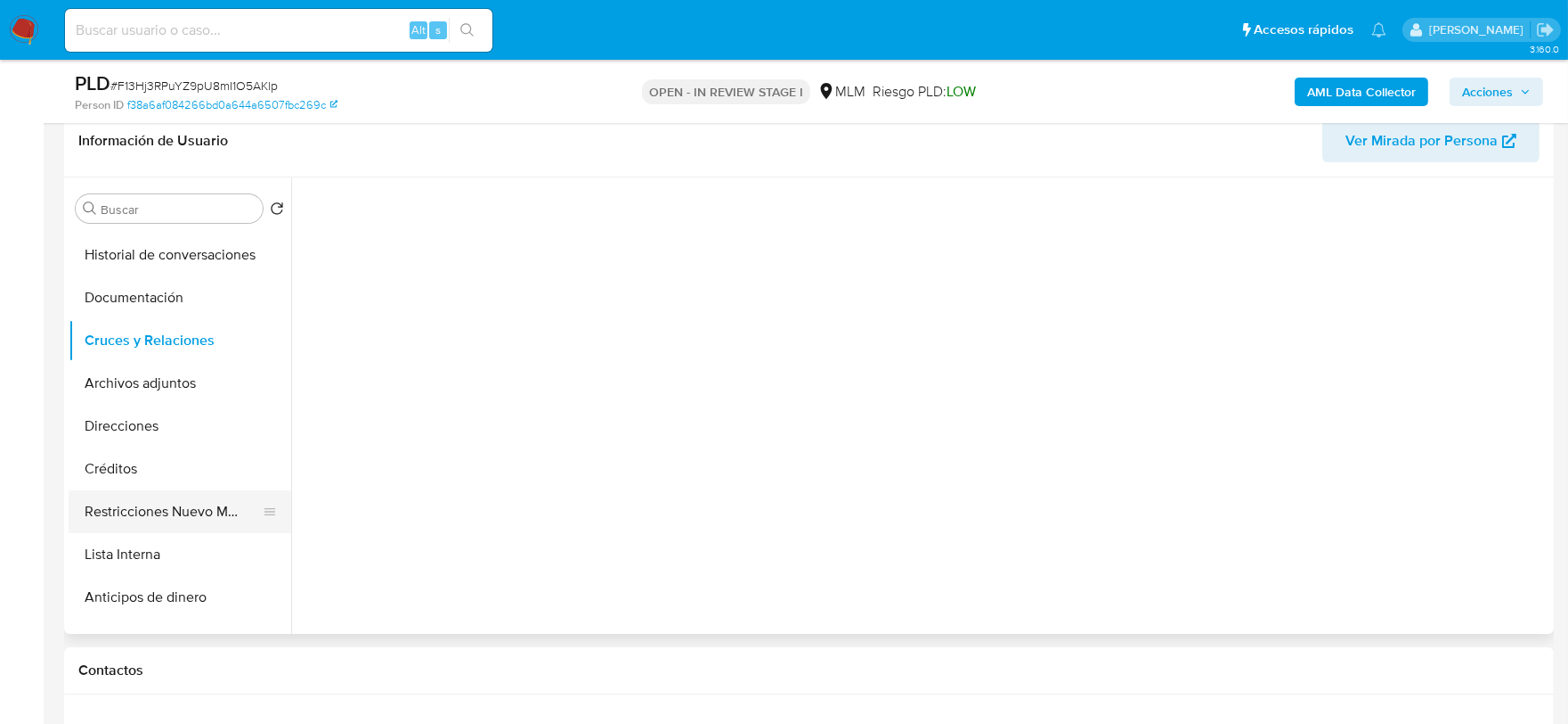
click at [169, 515] on div "Buscar Volver al orden por defecto General KYC Historial Casos Listas Externas …" at bounding box center [810, 405] width 1481 height 456
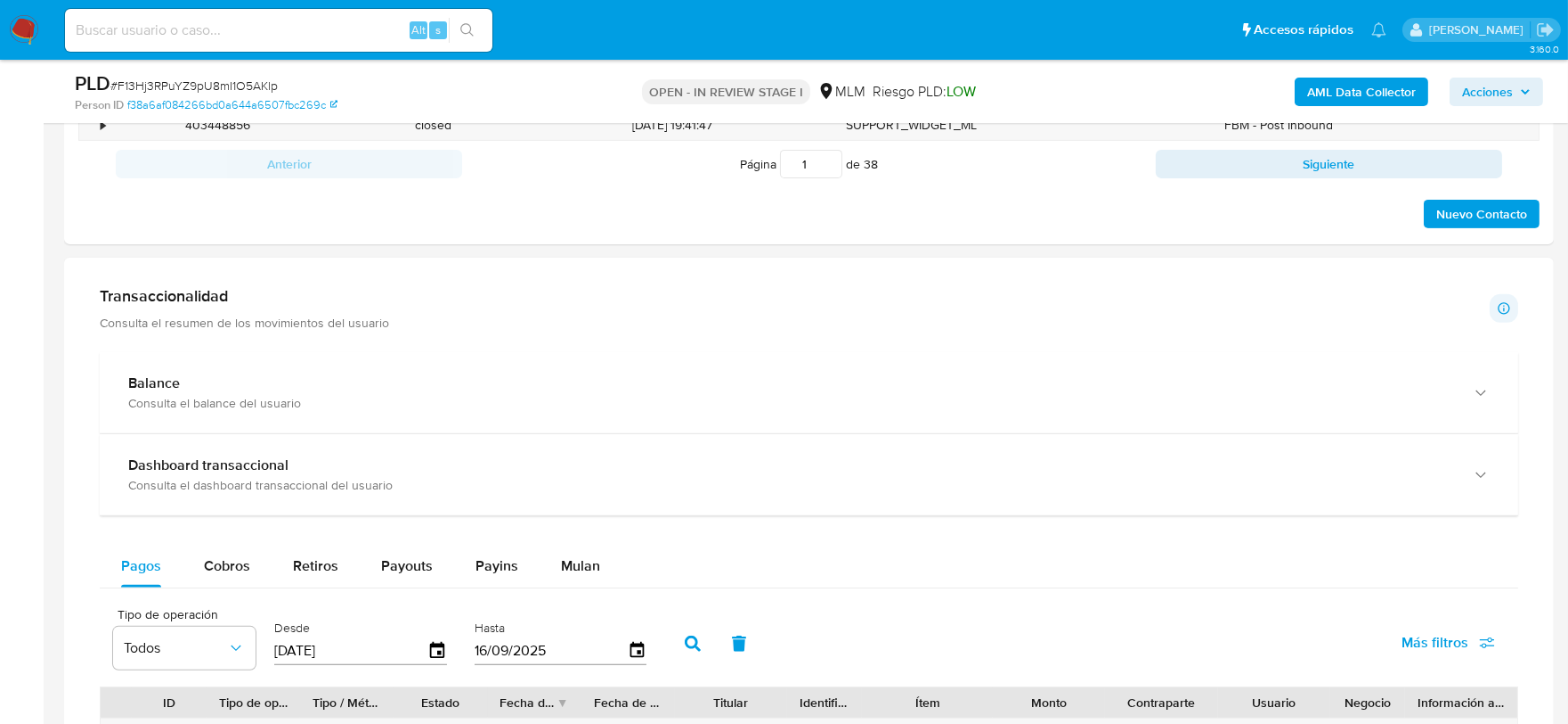
scroll to position [1519, 0]
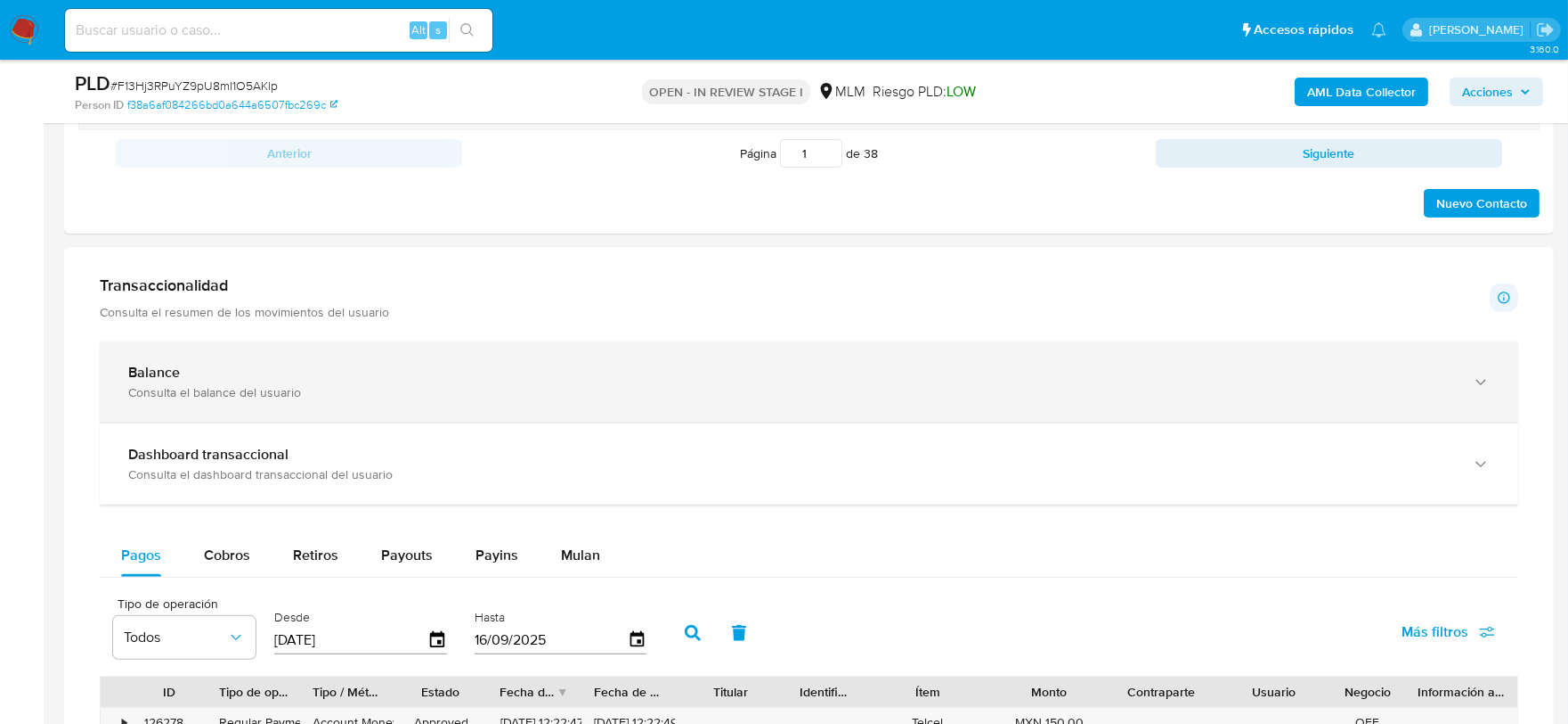
click at [735, 396] on div "Consulta el balance del usuario" at bounding box center [791, 392] width 1326 height 16
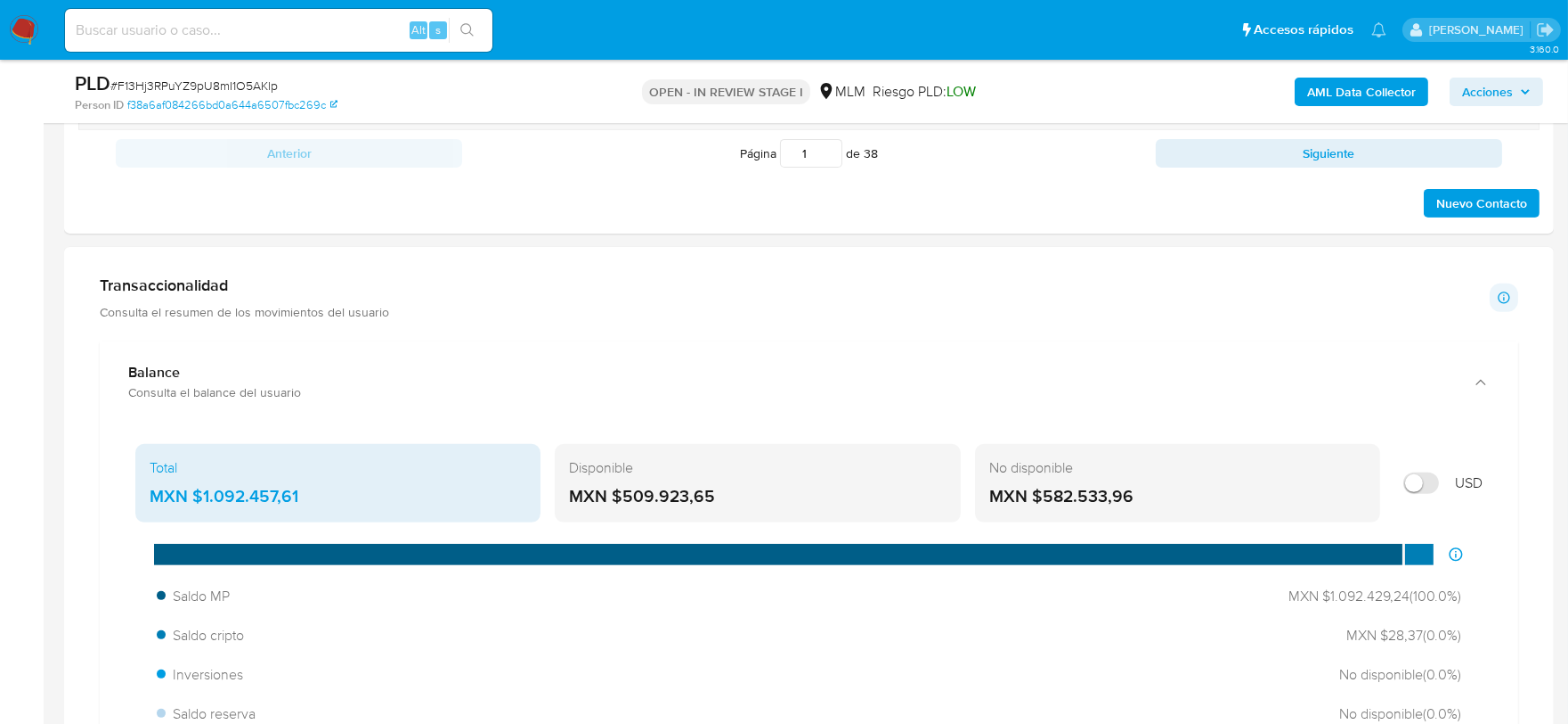
drag, startPoint x: 730, startPoint y: 499, endPoint x: 625, endPoint y: 505, distance: 105.2
click at [628, 497] on div "MXN $509.923,65" at bounding box center [757, 496] width 377 height 23
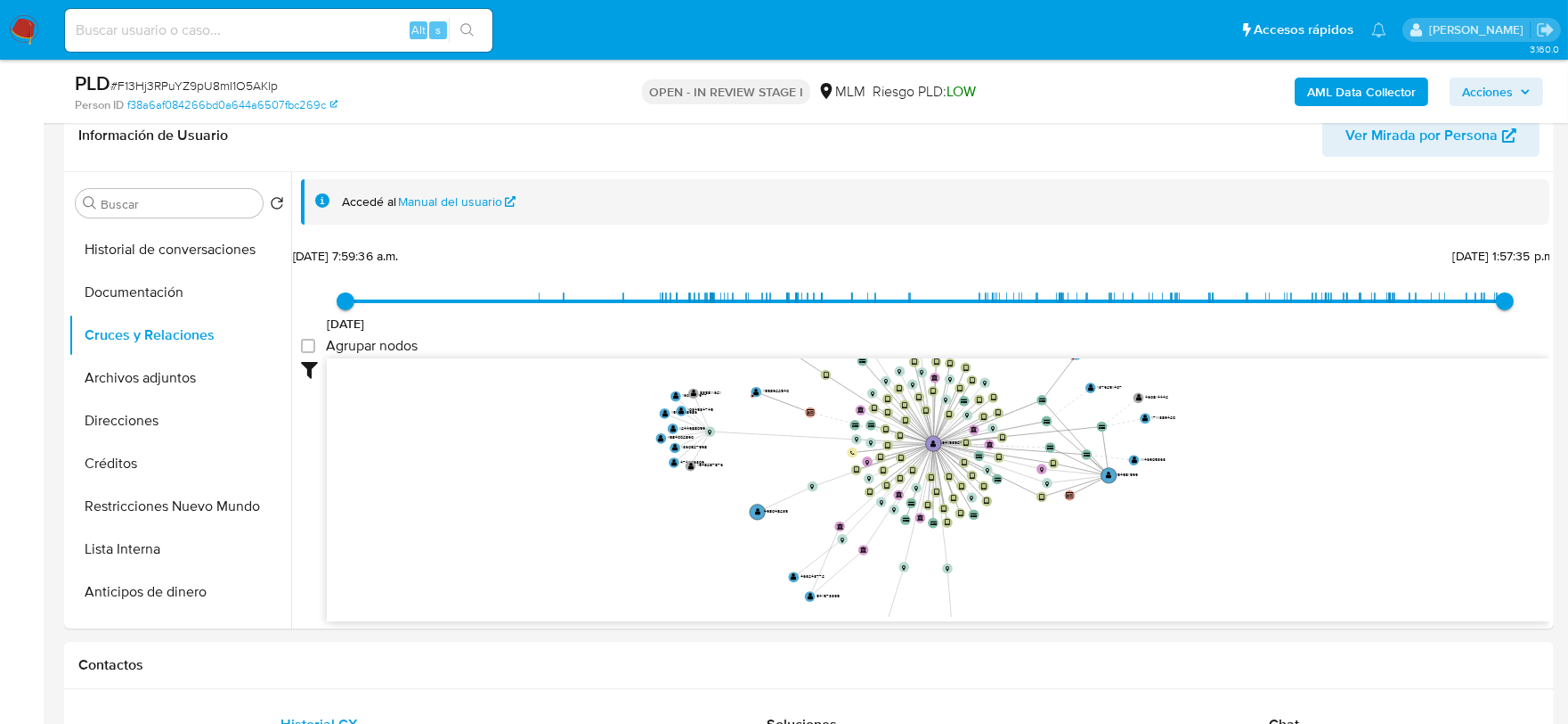
scroll to position [627, 0]
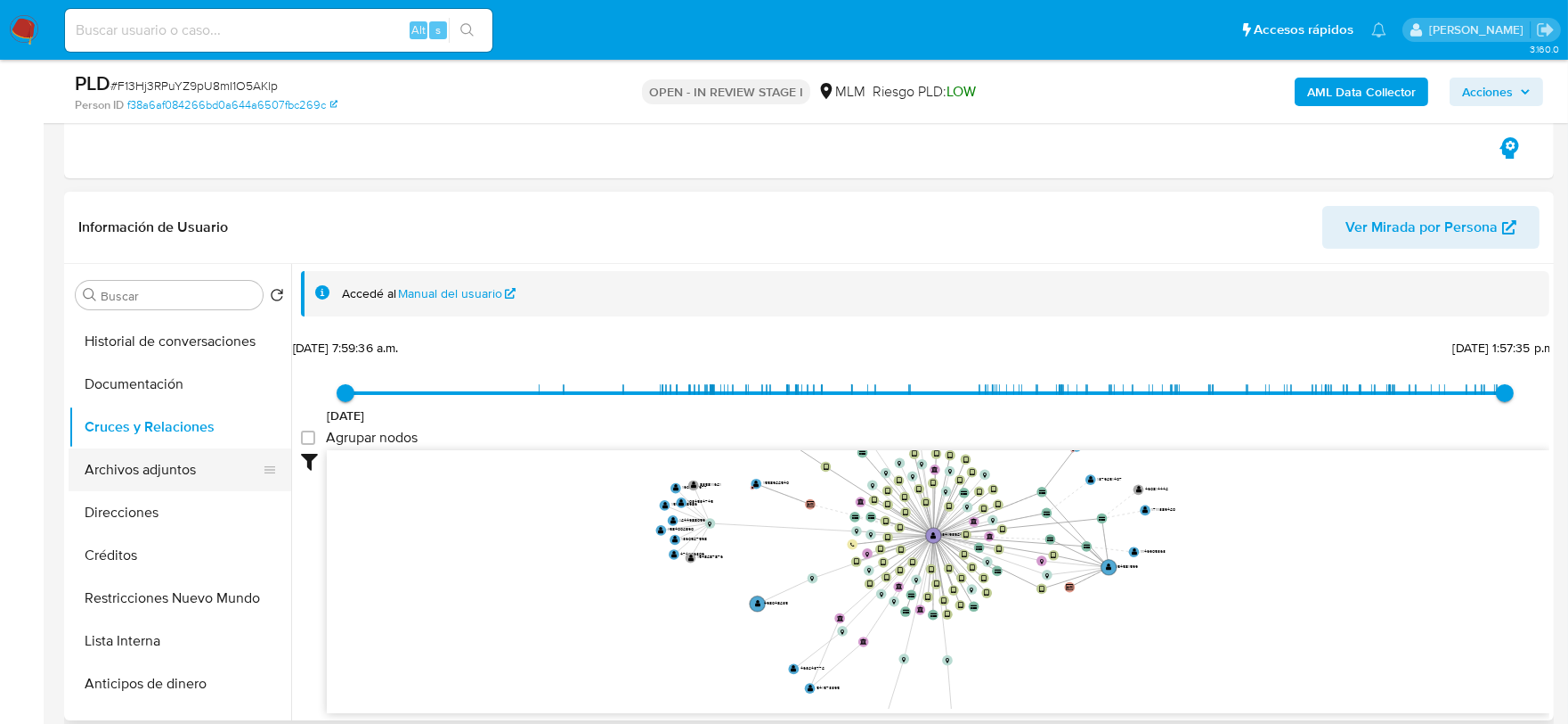
click at [184, 461] on button "Archivos adjuntos" at bounding box center [173, 470] width 209 height 43
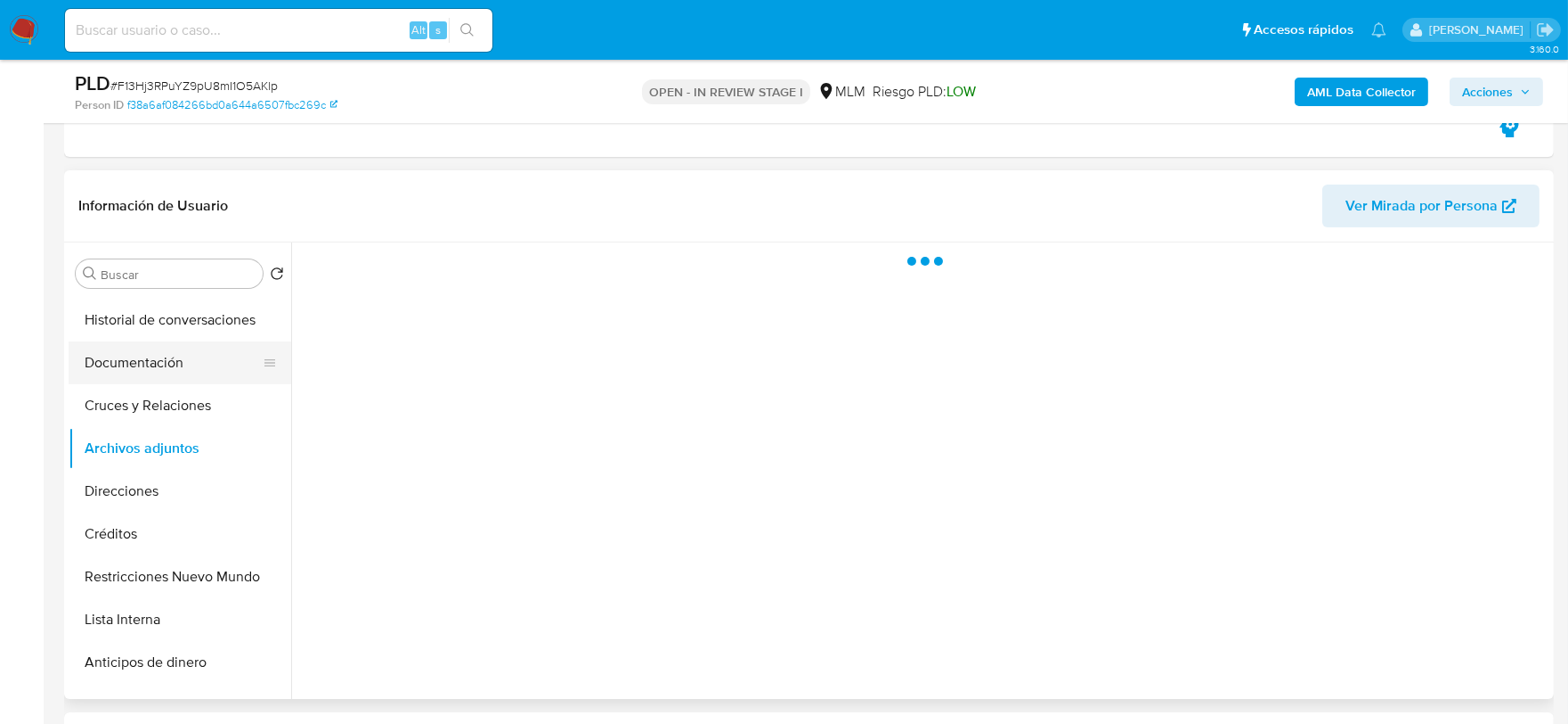
click at [161, 363] on button "Documentación" at bounding box center [173, 363] width 209 height 43
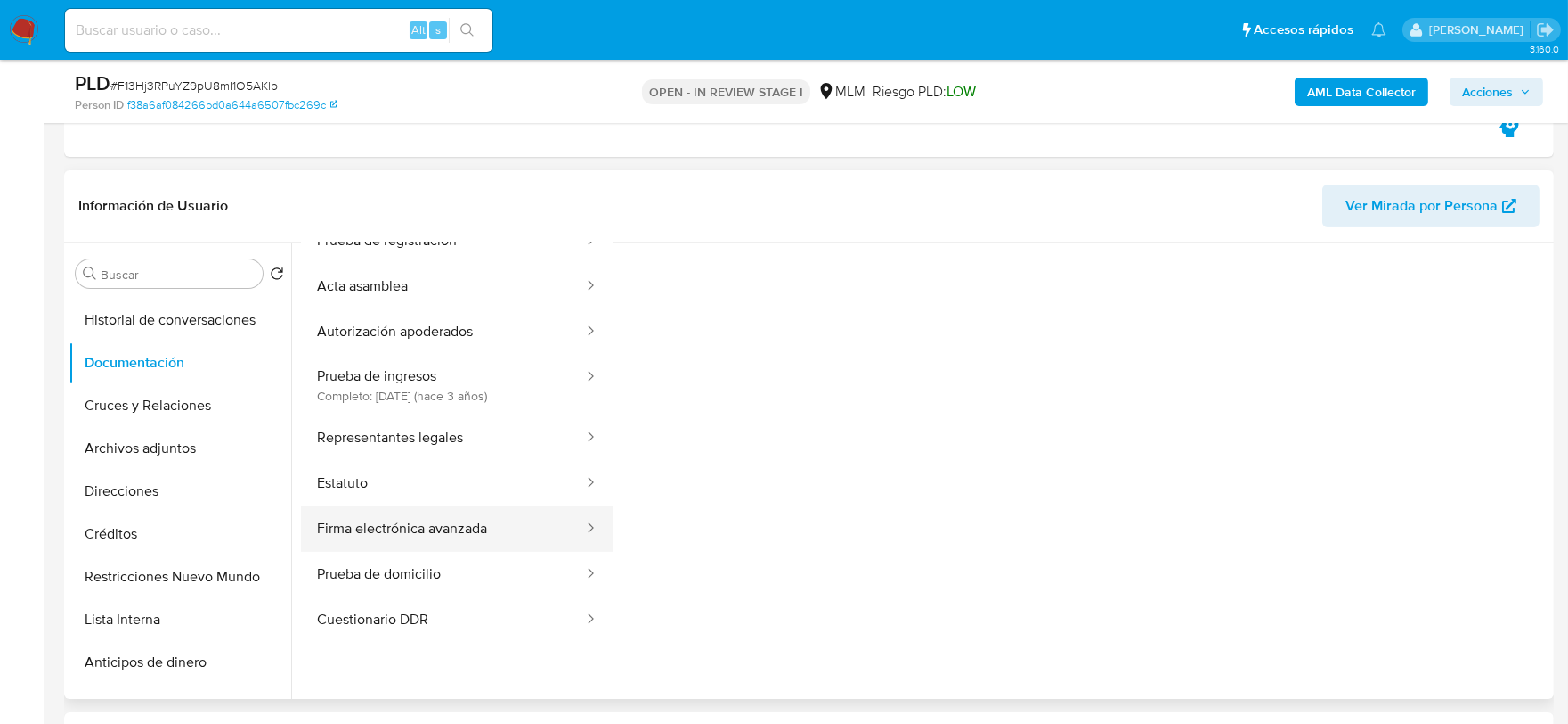
scroll to position [145, 0]
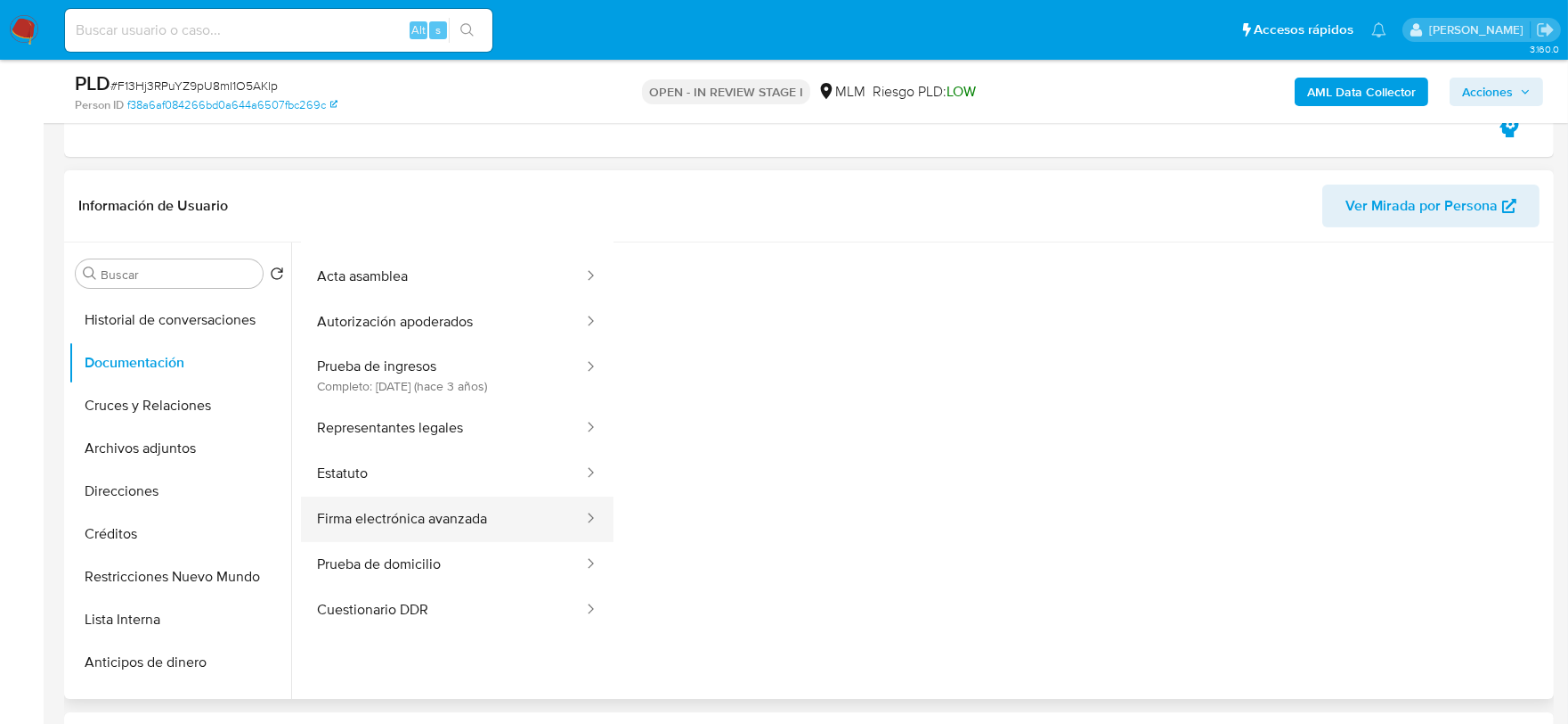
click at [458, 509] on button "Firma electrónica avanzada" at bounding box center [442, 519] width 284 height 46
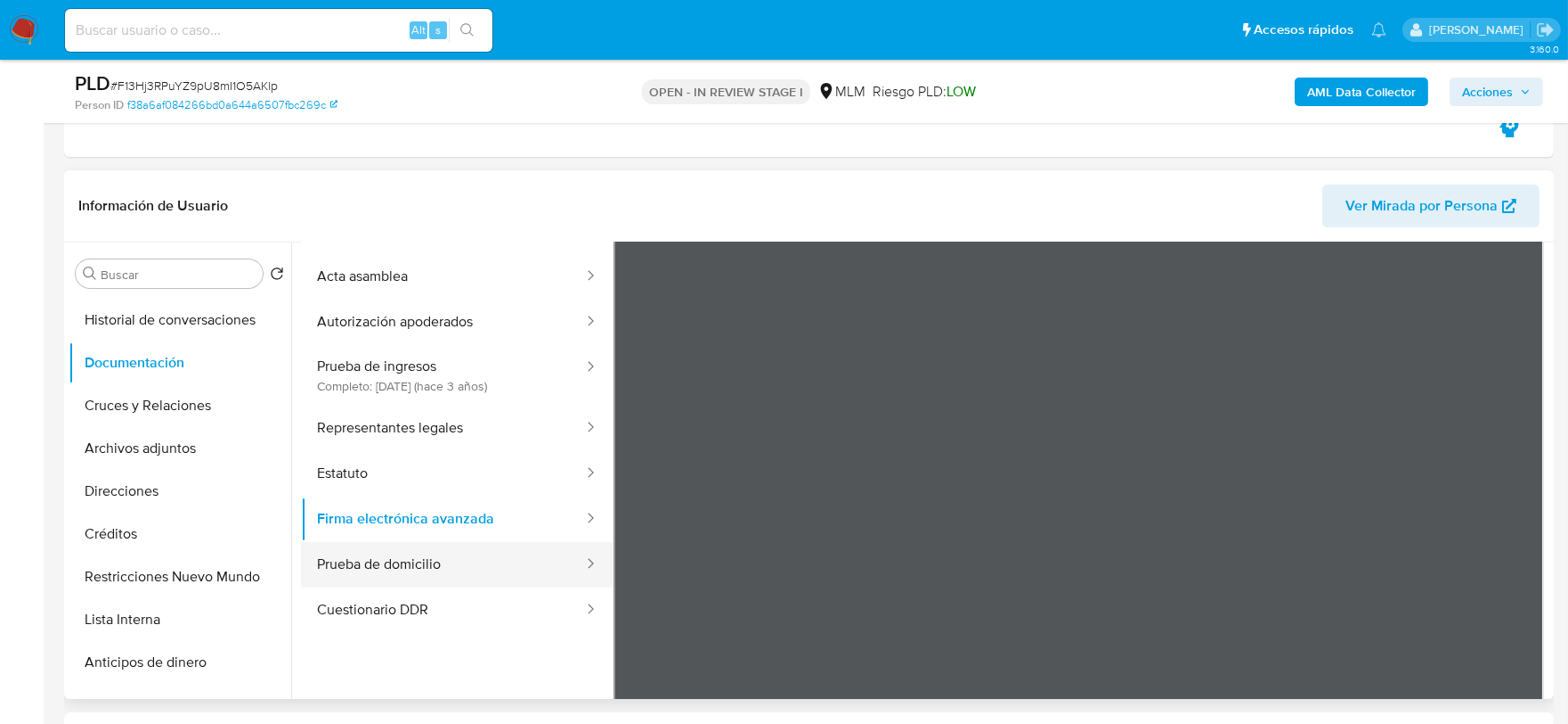
click at [423, 559] on button "Prueba de domicilio" at bounding box center [442, 565] width 284 height 46
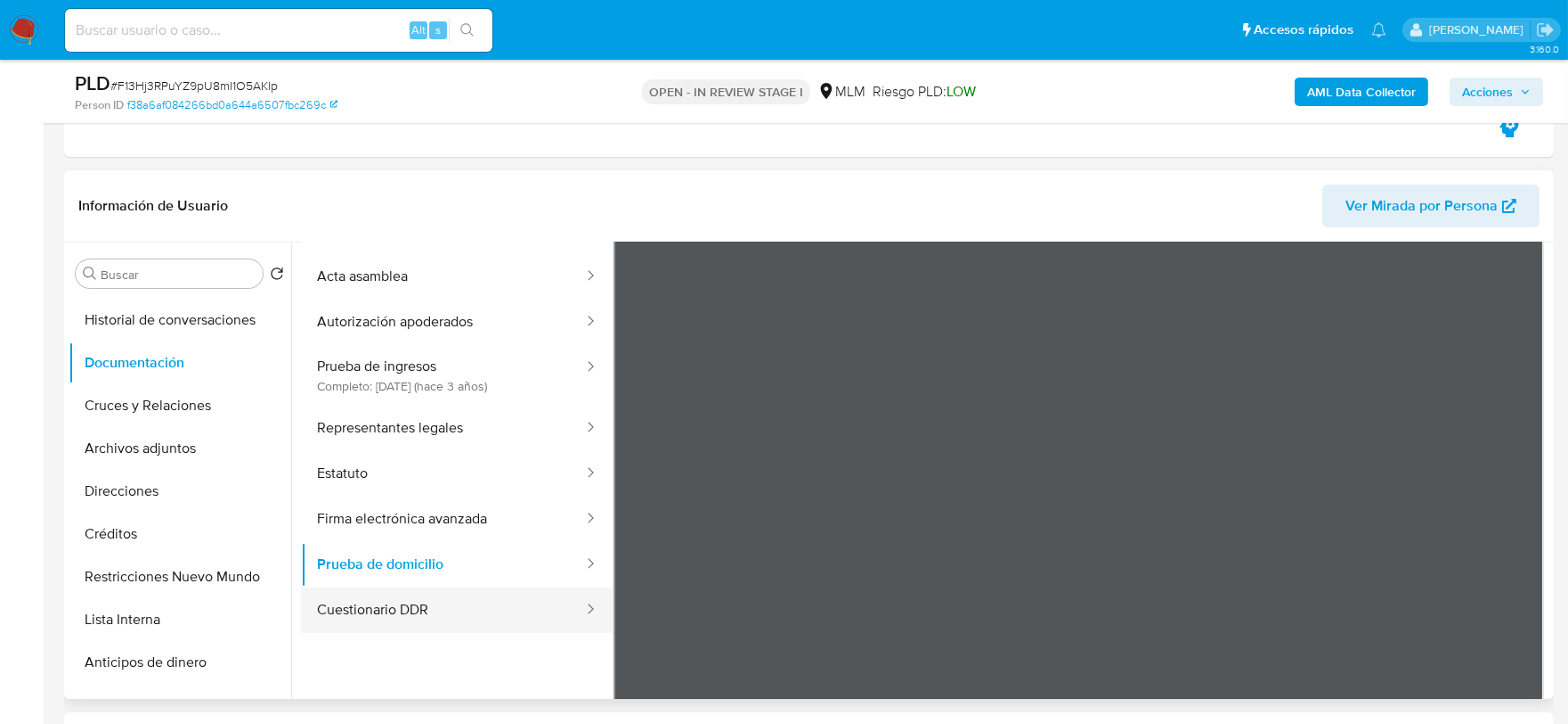
click at [432, 604] on button "Cuestionario DDR" at bounding box center [442, 609] width 284 height 46
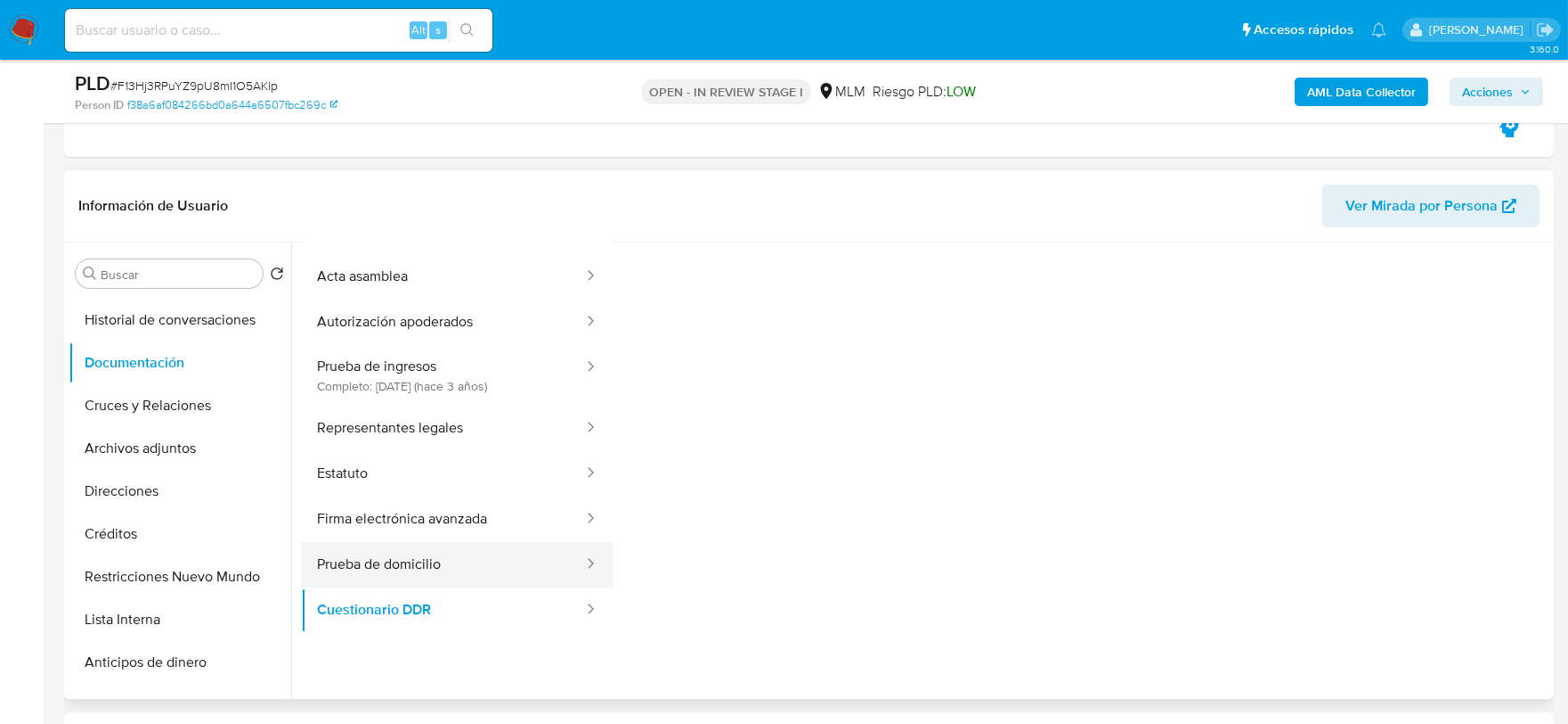
click at [430, 566] on button "Prueba de domicilio" at bounding box center [442, 565] width 284 height 46
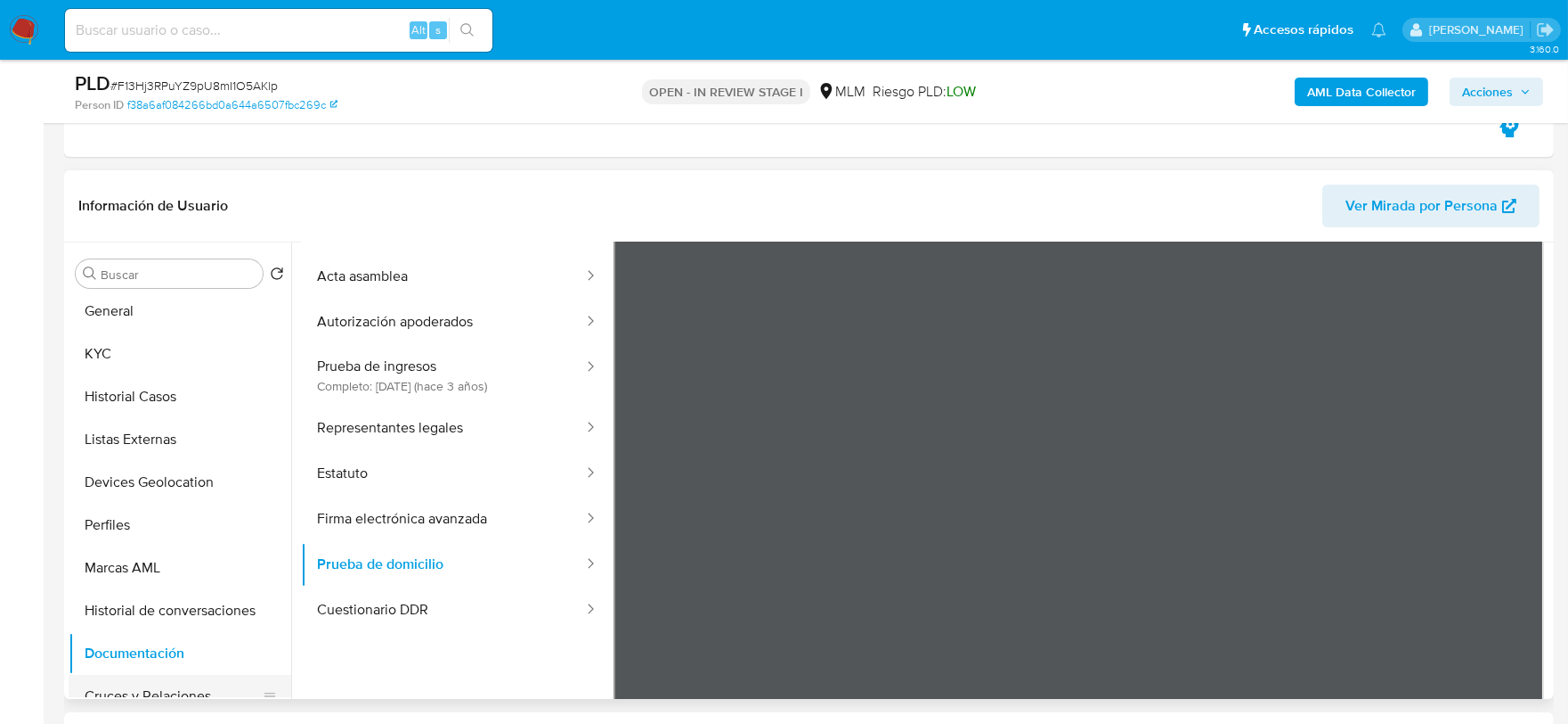
scroll to position [0, 0]
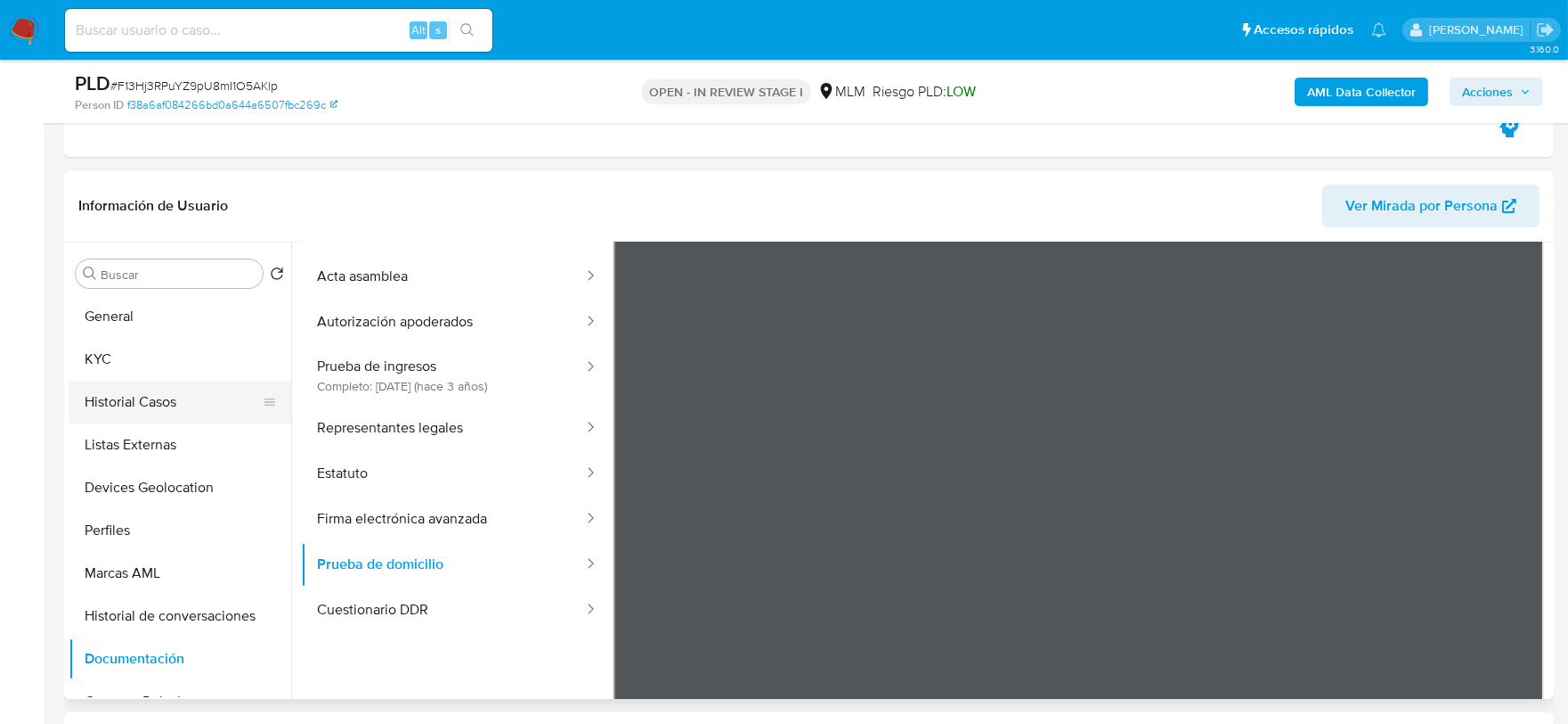
click at [157, 403] on button "Historial Casos" at bounding box center [173, 402] width 209 height 43
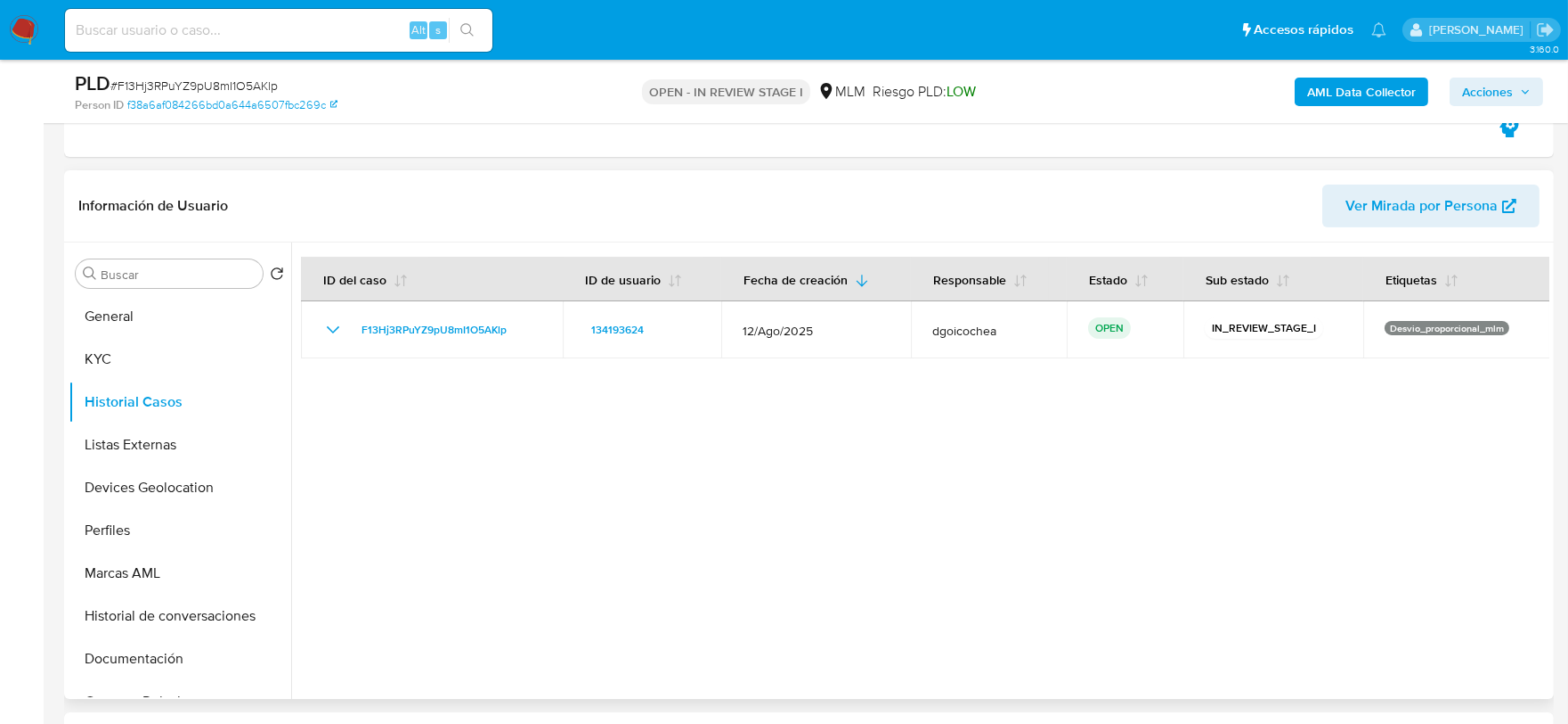
click at [474, 441] on div at bounding box center [920, 470] width 1258 height 456
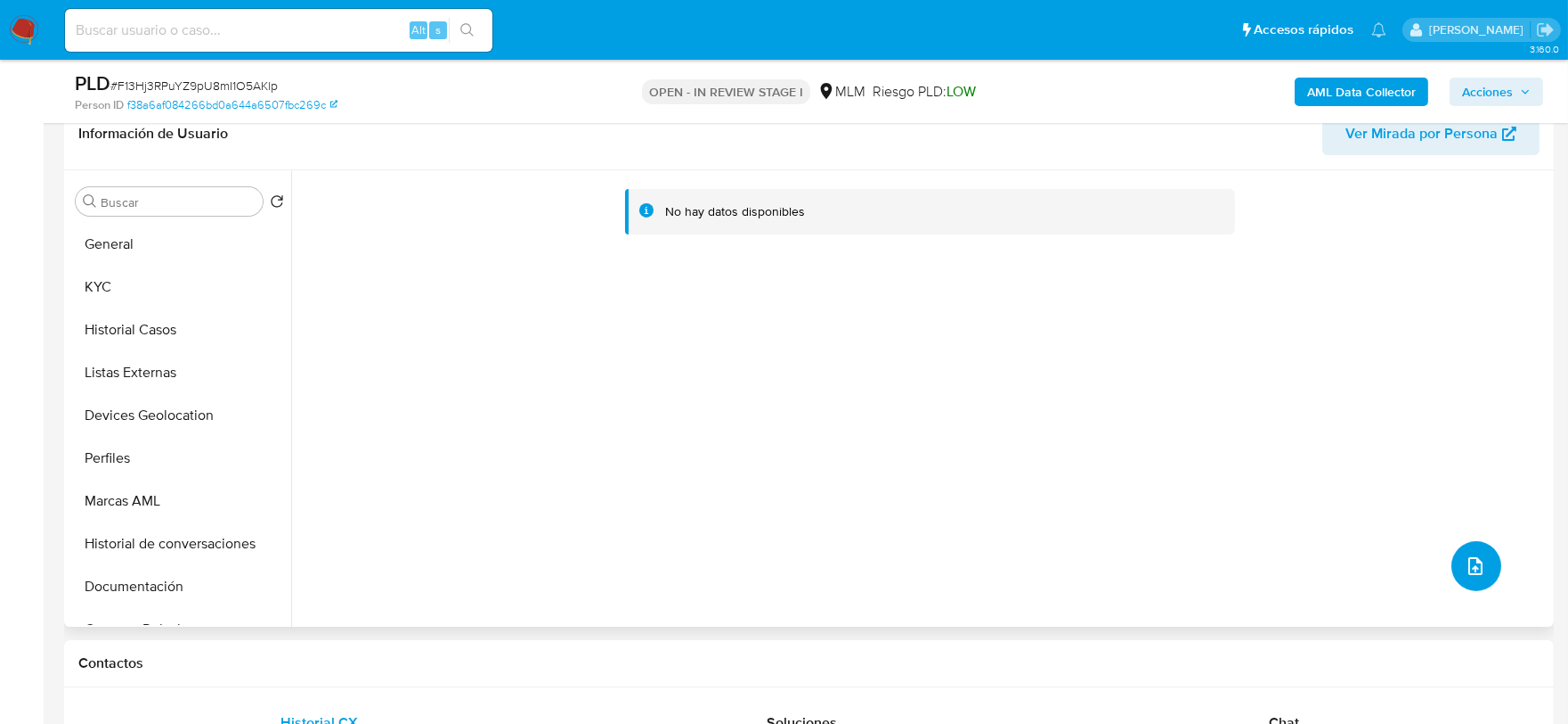
click at [1456, 544] on button "upload-file" at bounding box center [1477, 566] width 50 height 50
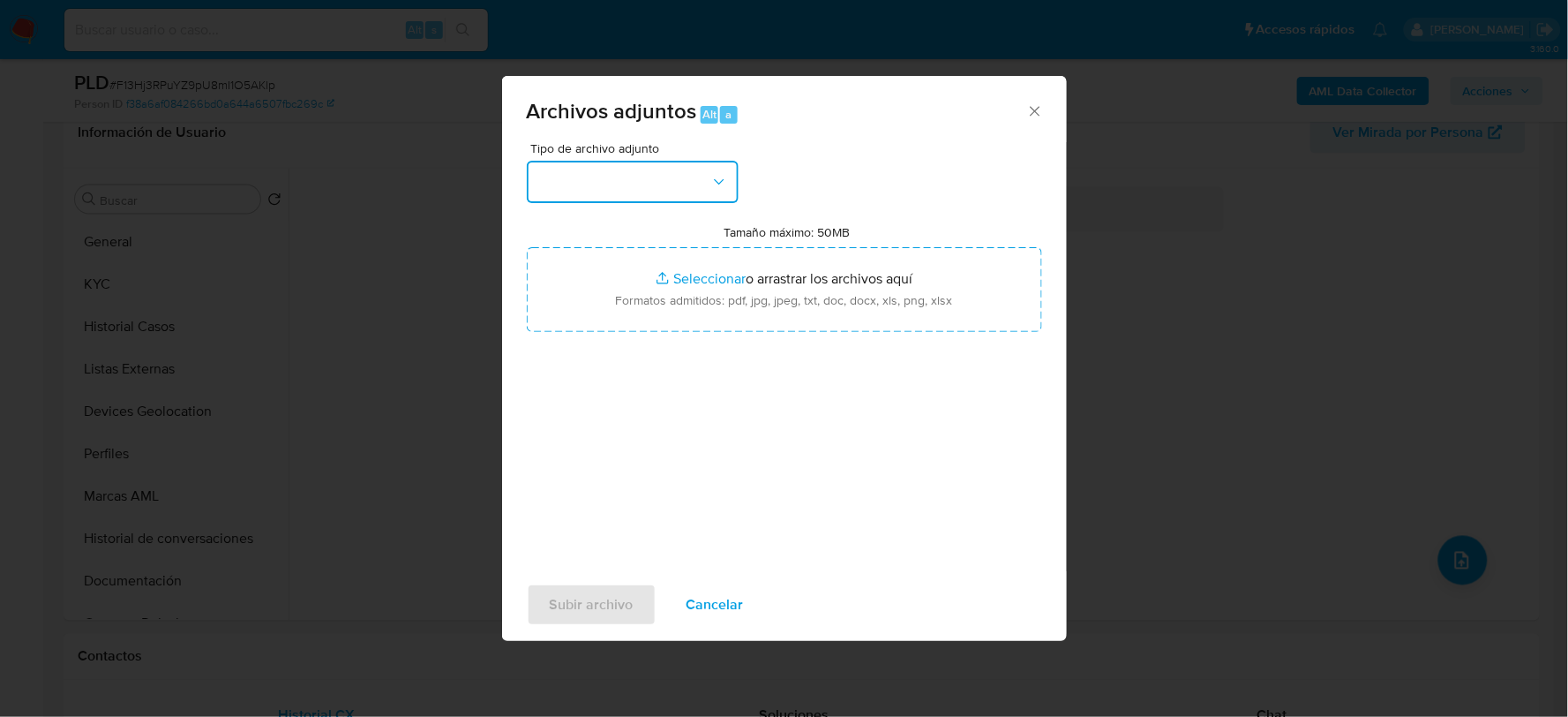
click at [682, 169] on button "button" at bounding box center [633, 182] width 212 height 43
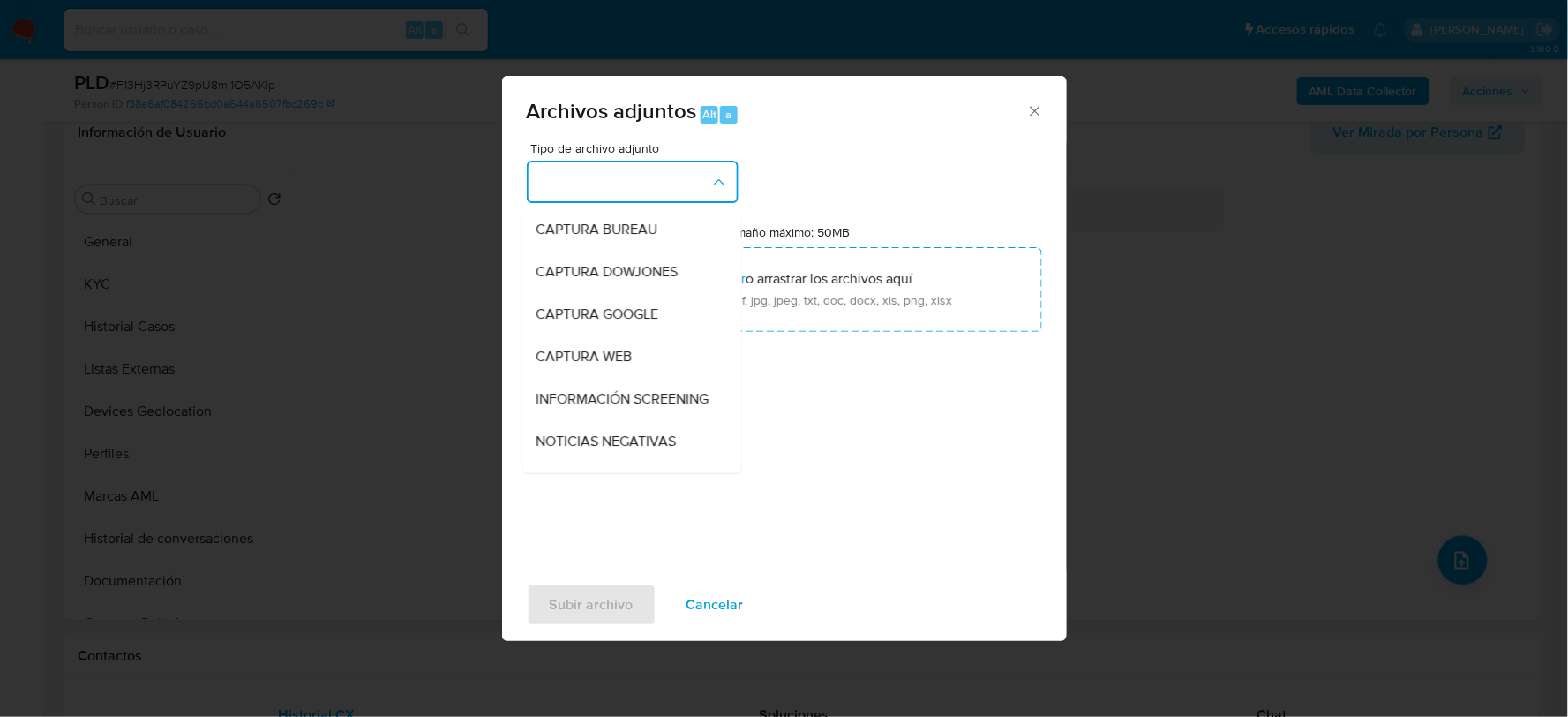
click at [628, 185] on button "button" at bounding box center [633, 182] width 212 height 43
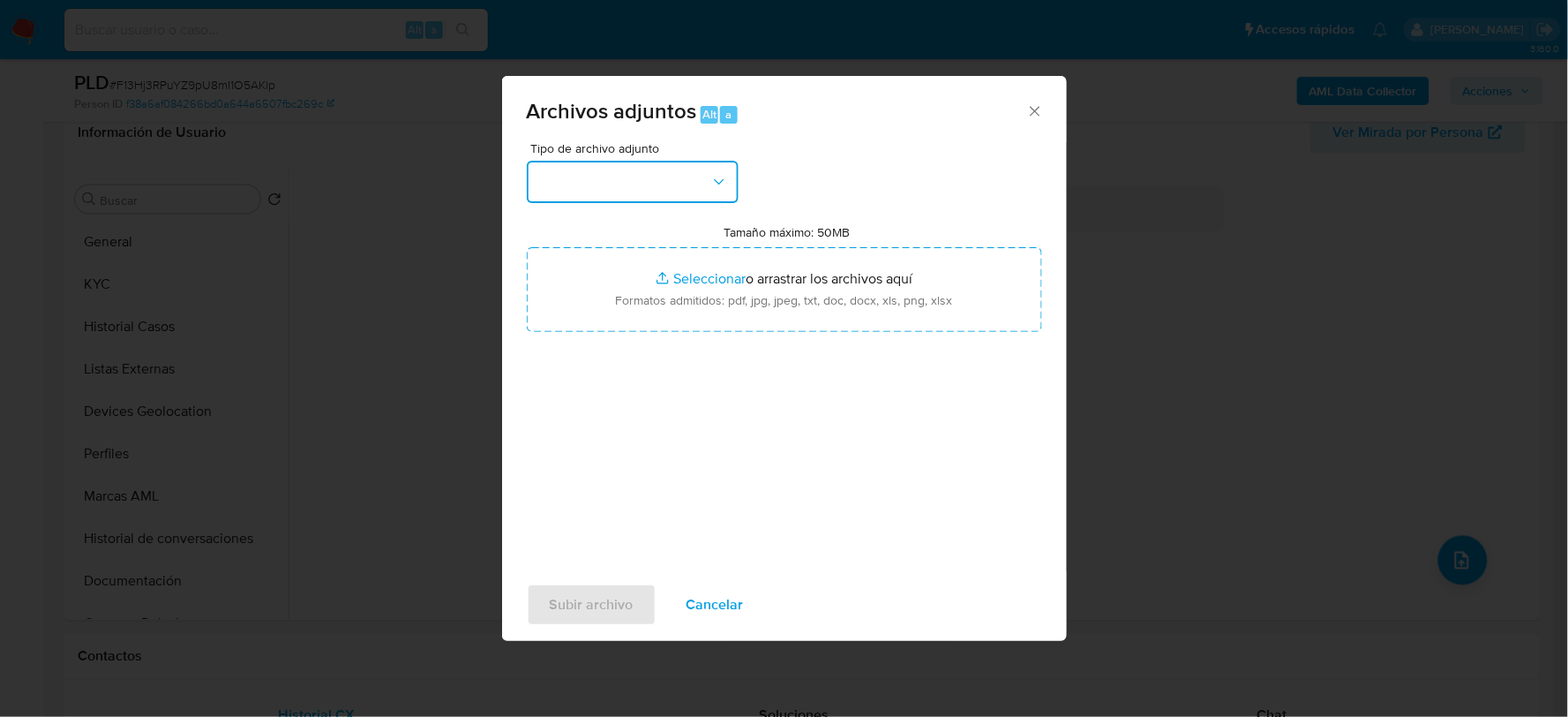
click at [664, 177] on button "button" at bounding box center [633, 182] width 212 height 43
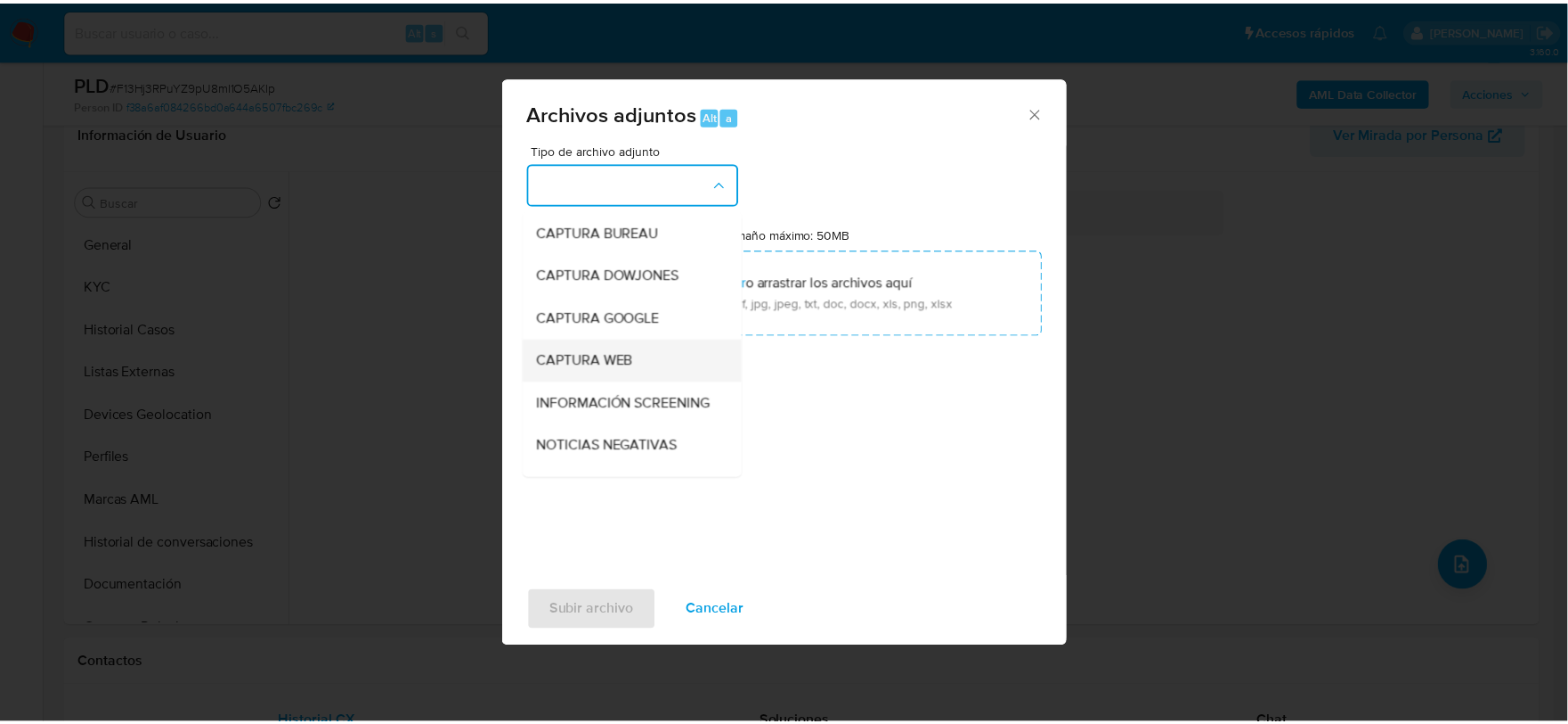
scroll to position [135, 0]
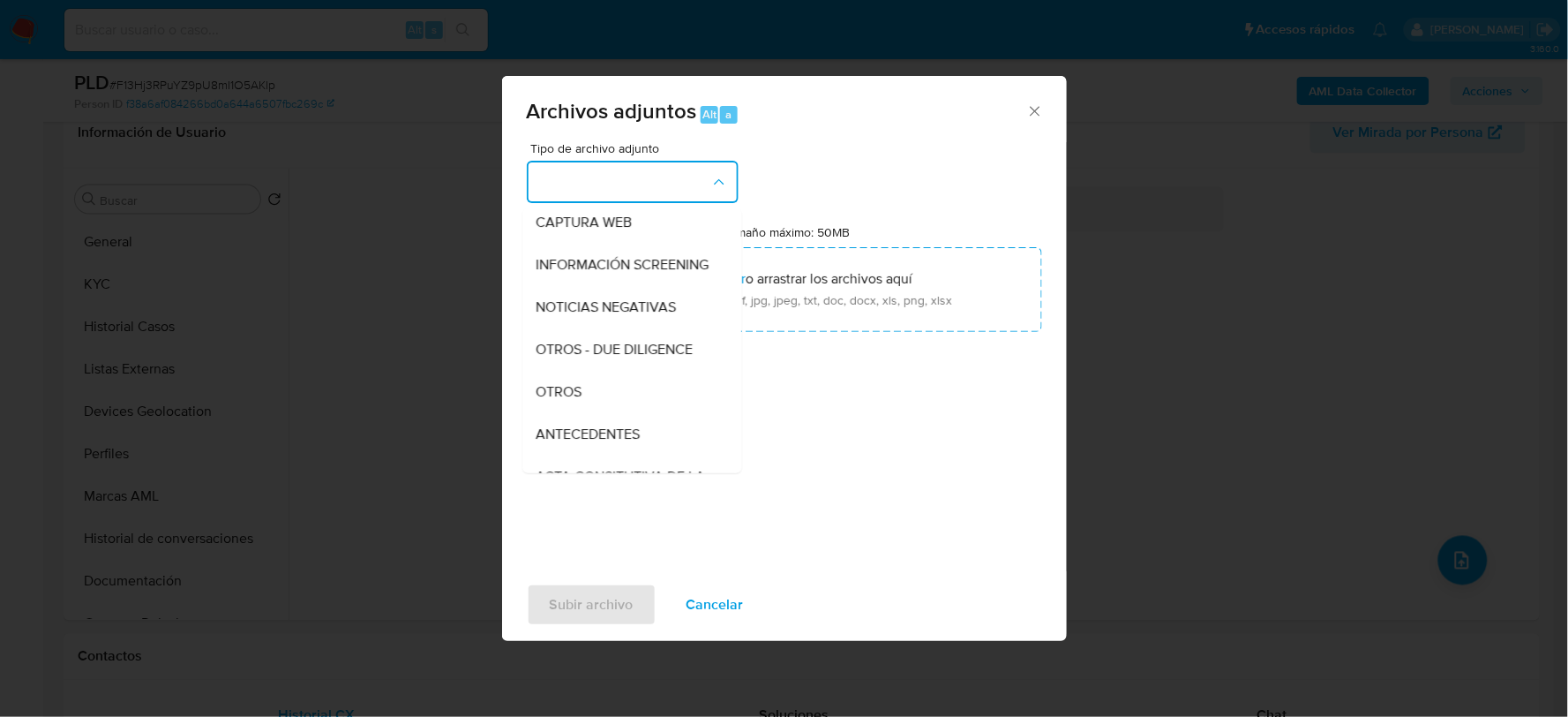
click at [550, 399] on span "OTROS" at bounding box center [560, 391] width 46 height 18
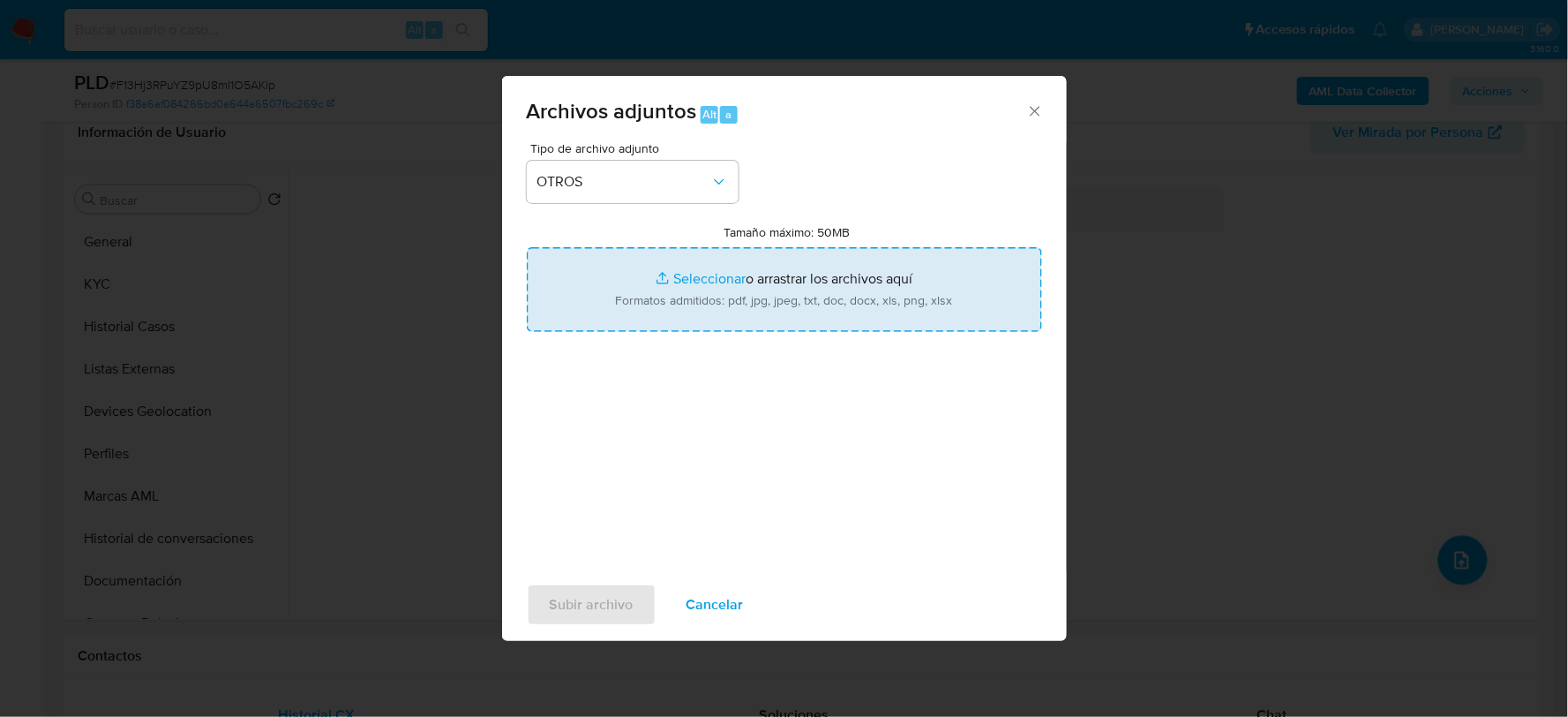
type input "C:\fakepath\134193624_MEDICOM AND BEYOND_AGO2025.xlsx"
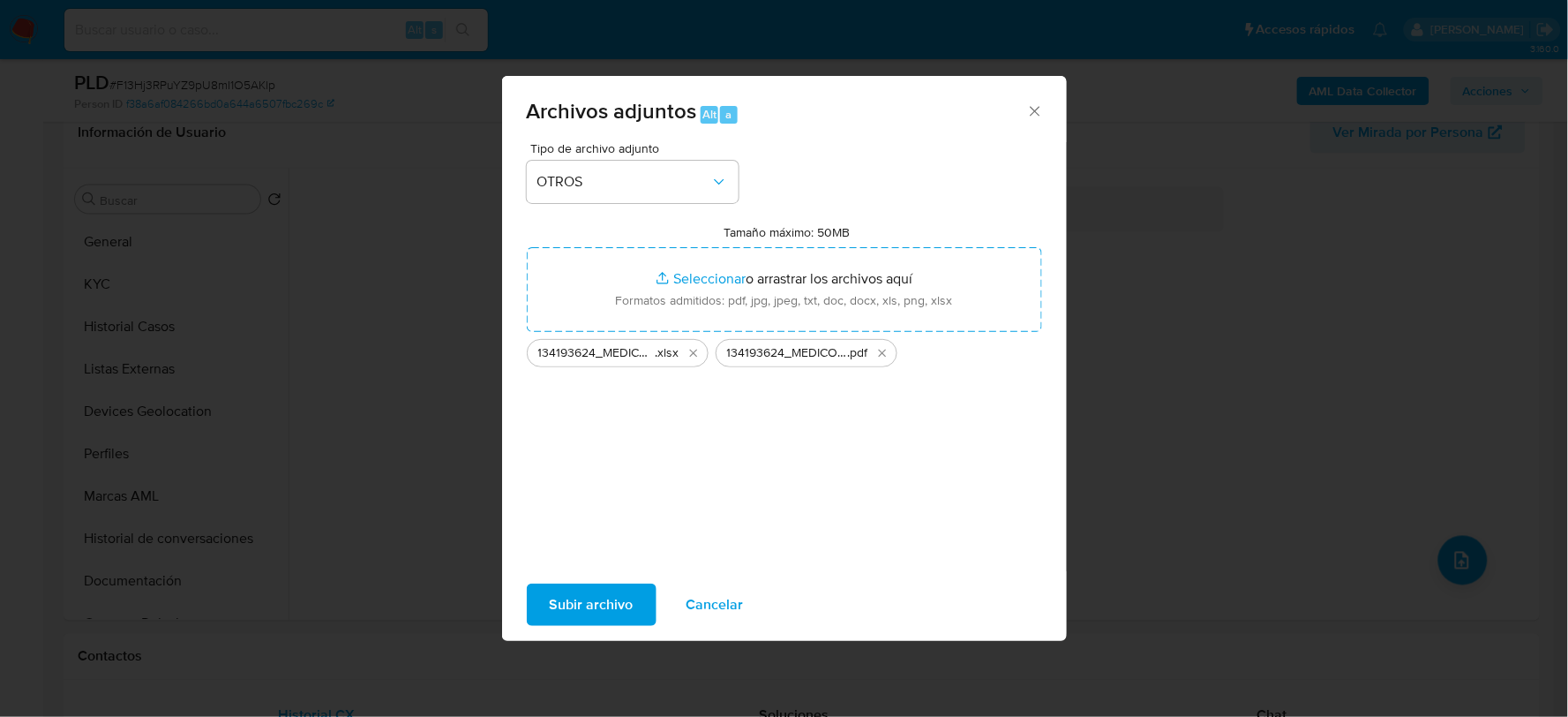
click at [564, 595] on span "Subir archivo" at bounding box center [592, 604] width 83 height 39
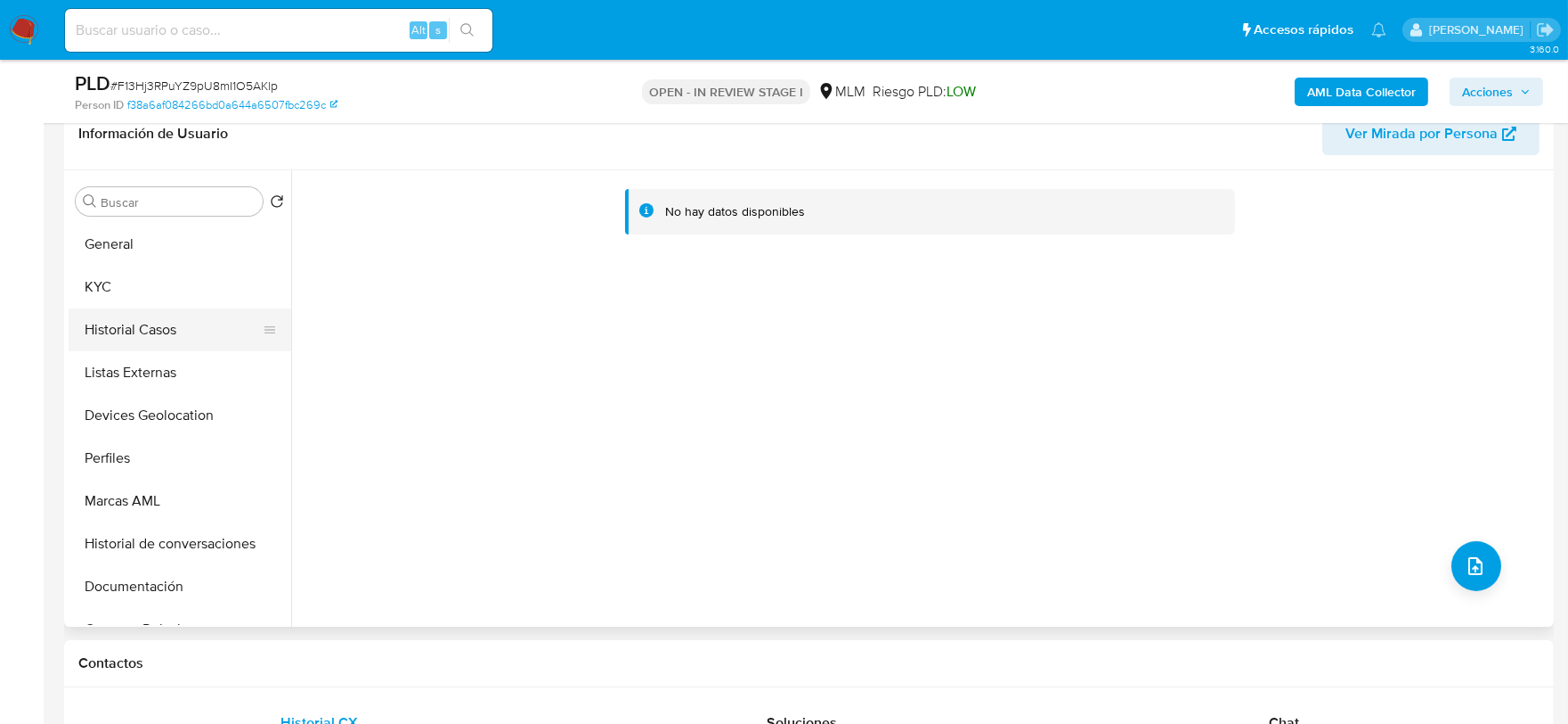
click at [155, 325] on button "Historial Casos" at bounding box center [173, 330] width 209 height 43
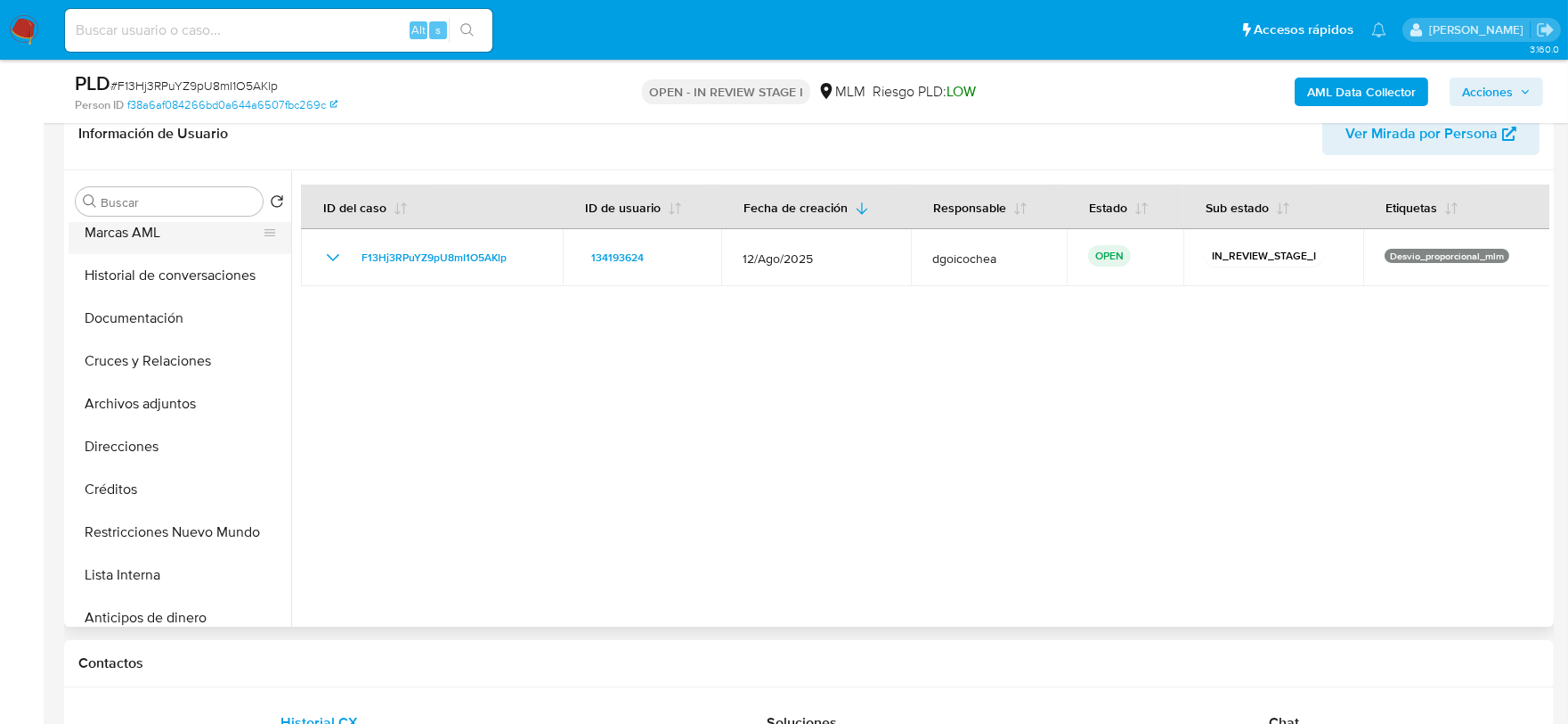
scroll to position [297, 0]
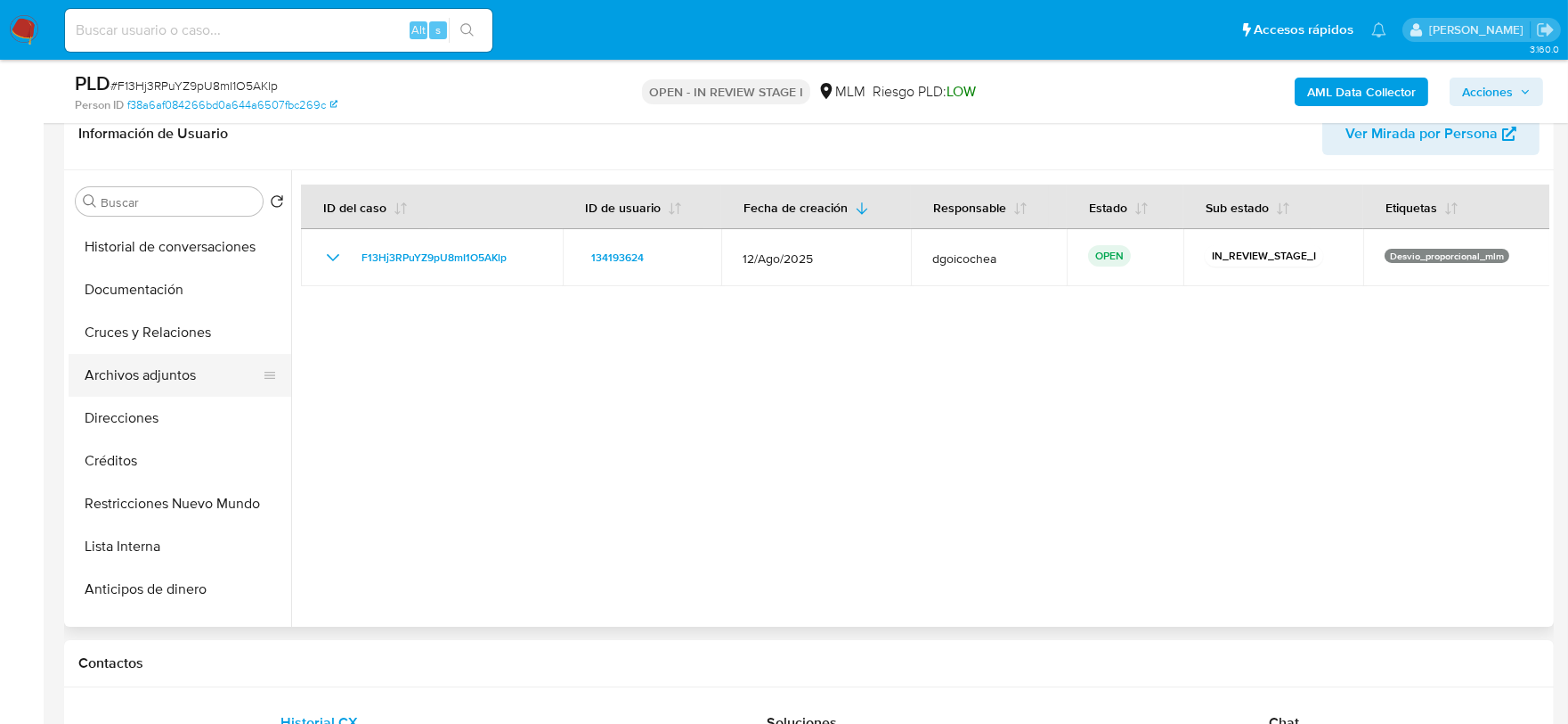
click at [180, 373] on button "Archivos adjuntos" at bounding box center [173, 375] width 209 height 43
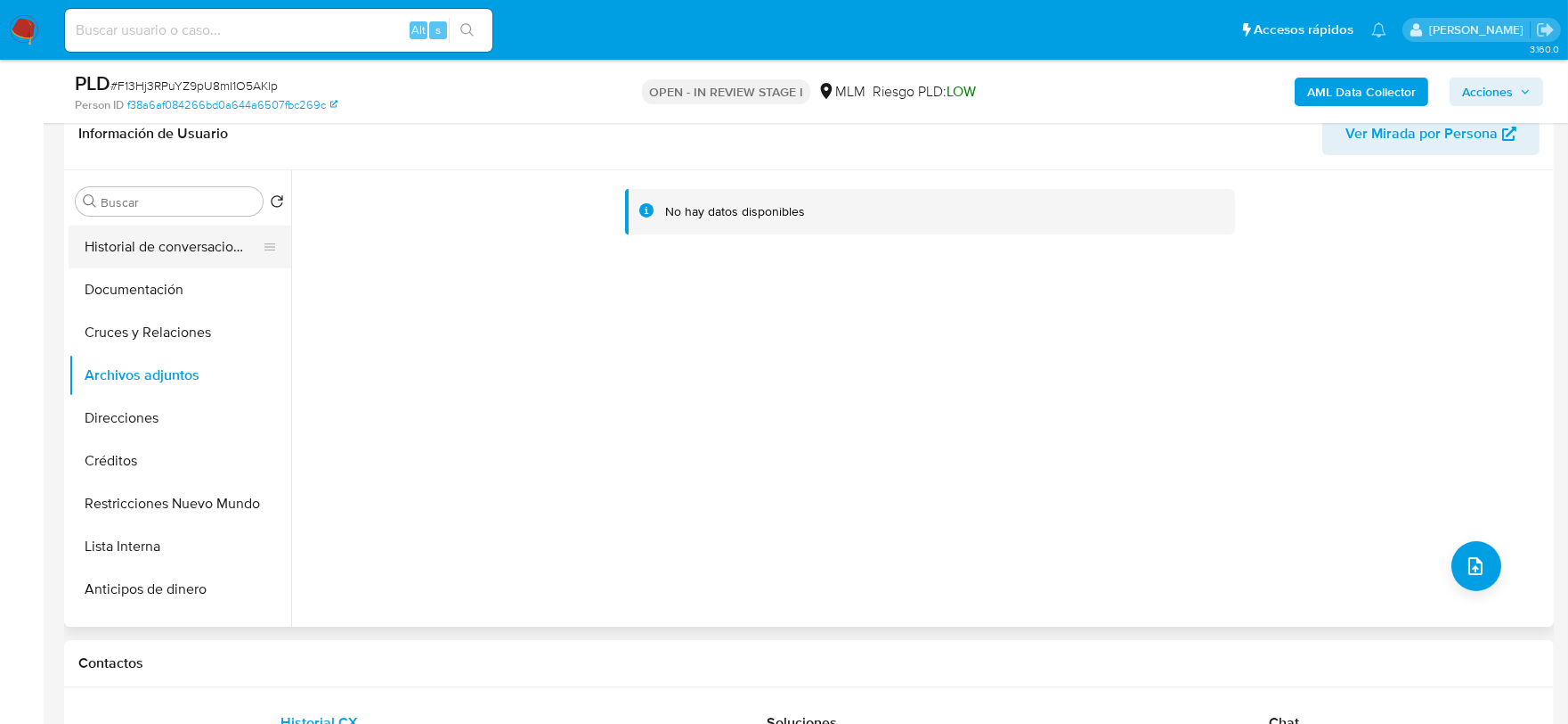
click at [172, 242] on button "Historial de conversaciones" at bounding box center [173, 247] width 209 height 43
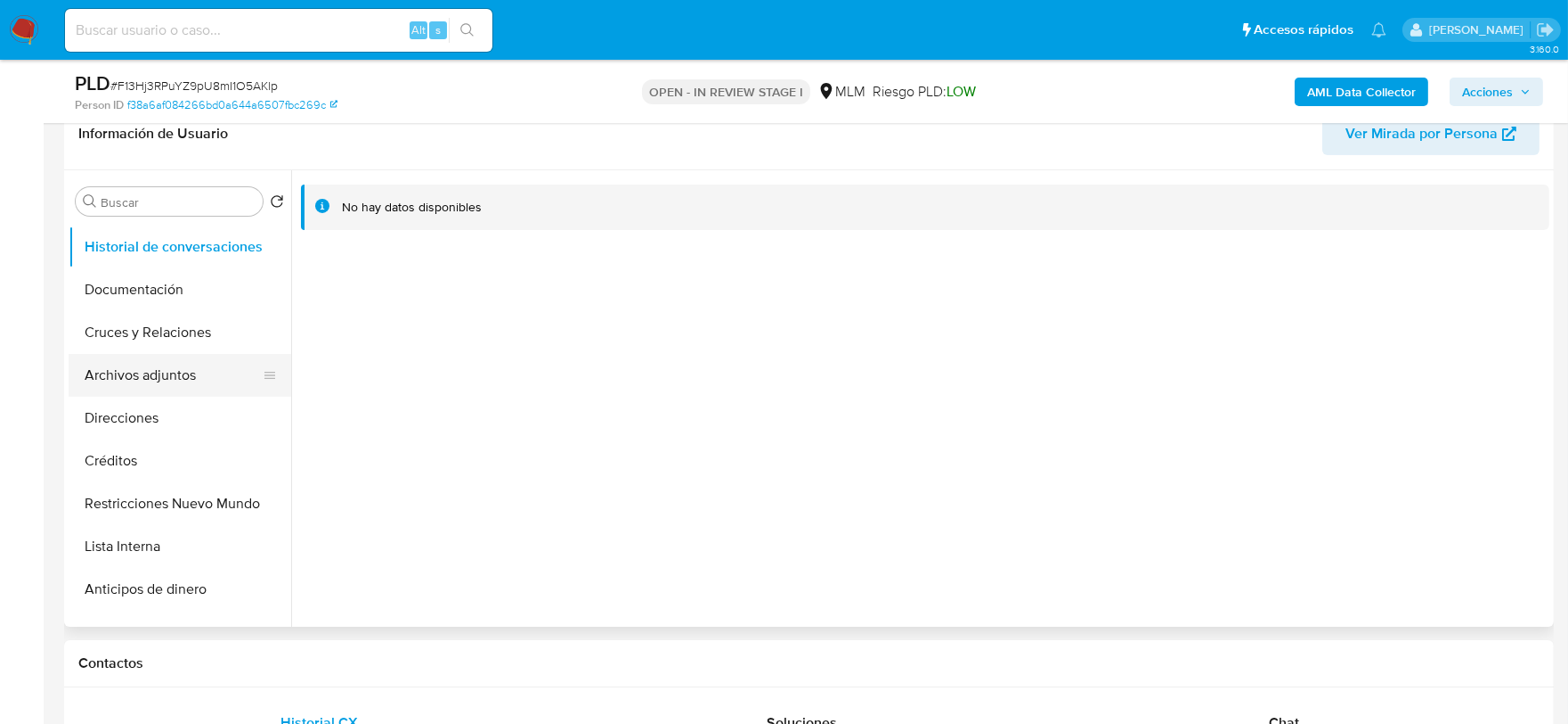
click at [161, 375] on button "Archivos adjuntos" at bounding box center [173, 375] width 209 height 43
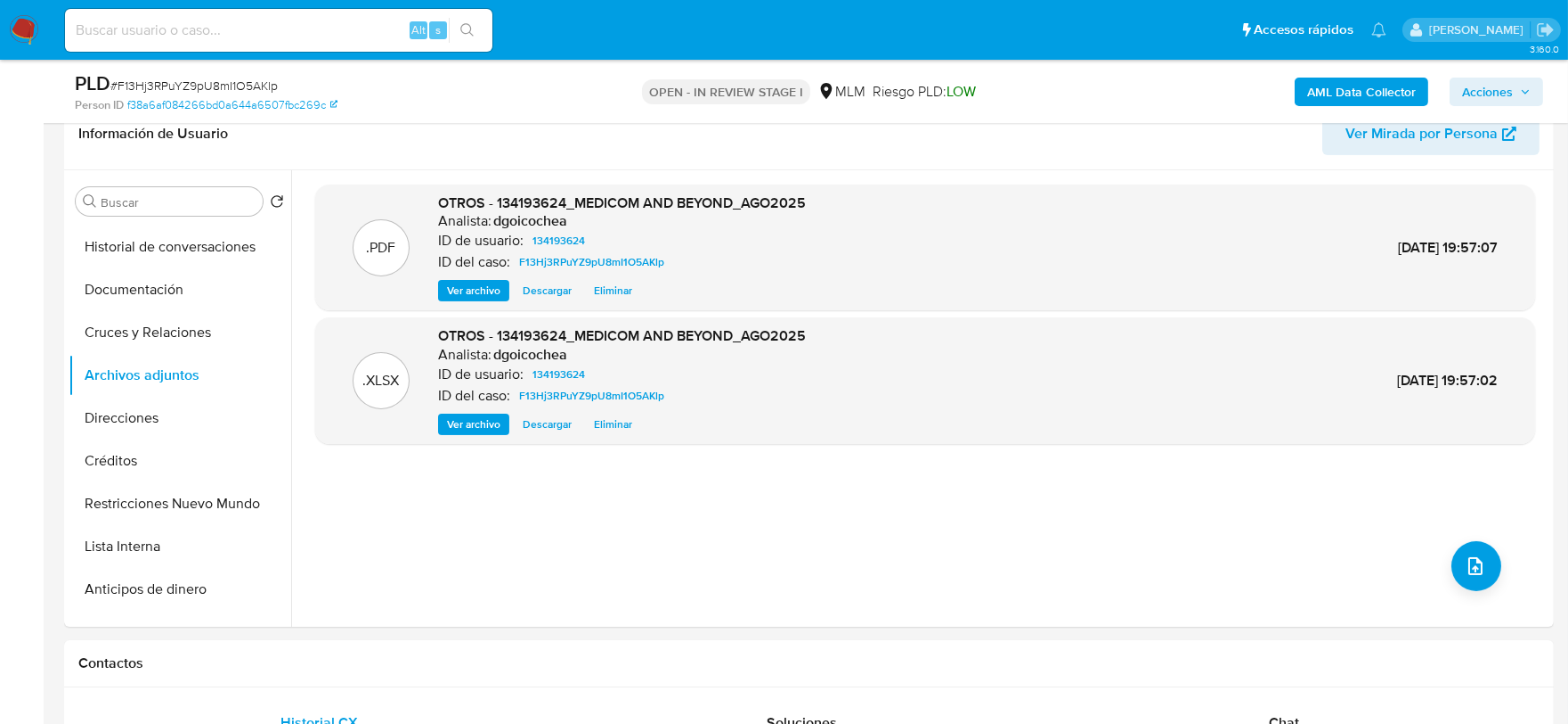
click at [1491, 90] on span "Acciones" at bounding box center [1487, 92] width 51 height 29
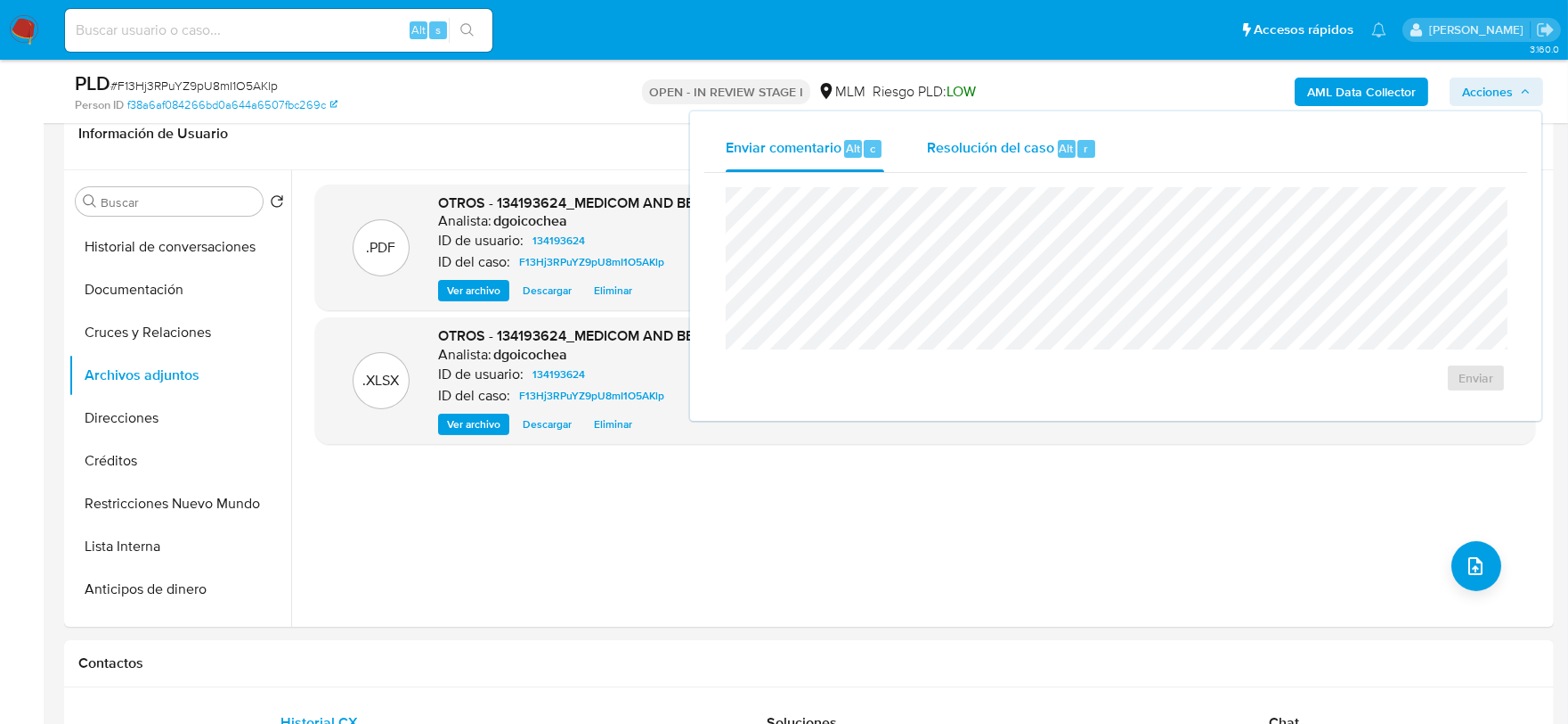
click at [1009, 149] on span "Resolución del caso" at bounding box center [990, 147] width 127 height 21
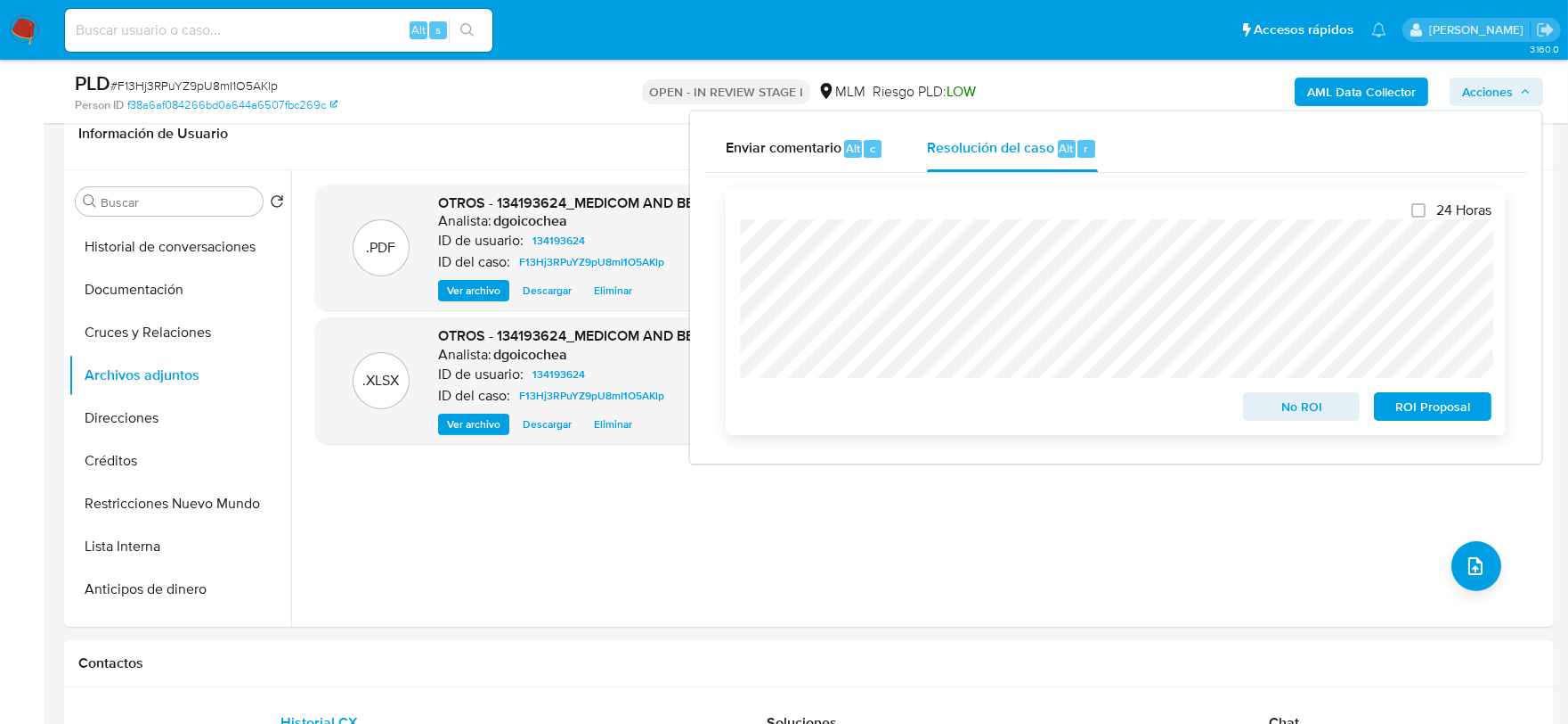
click at [1287, 402] on span "No ROI" at bounding box center [1301, 407] width 92 height 25
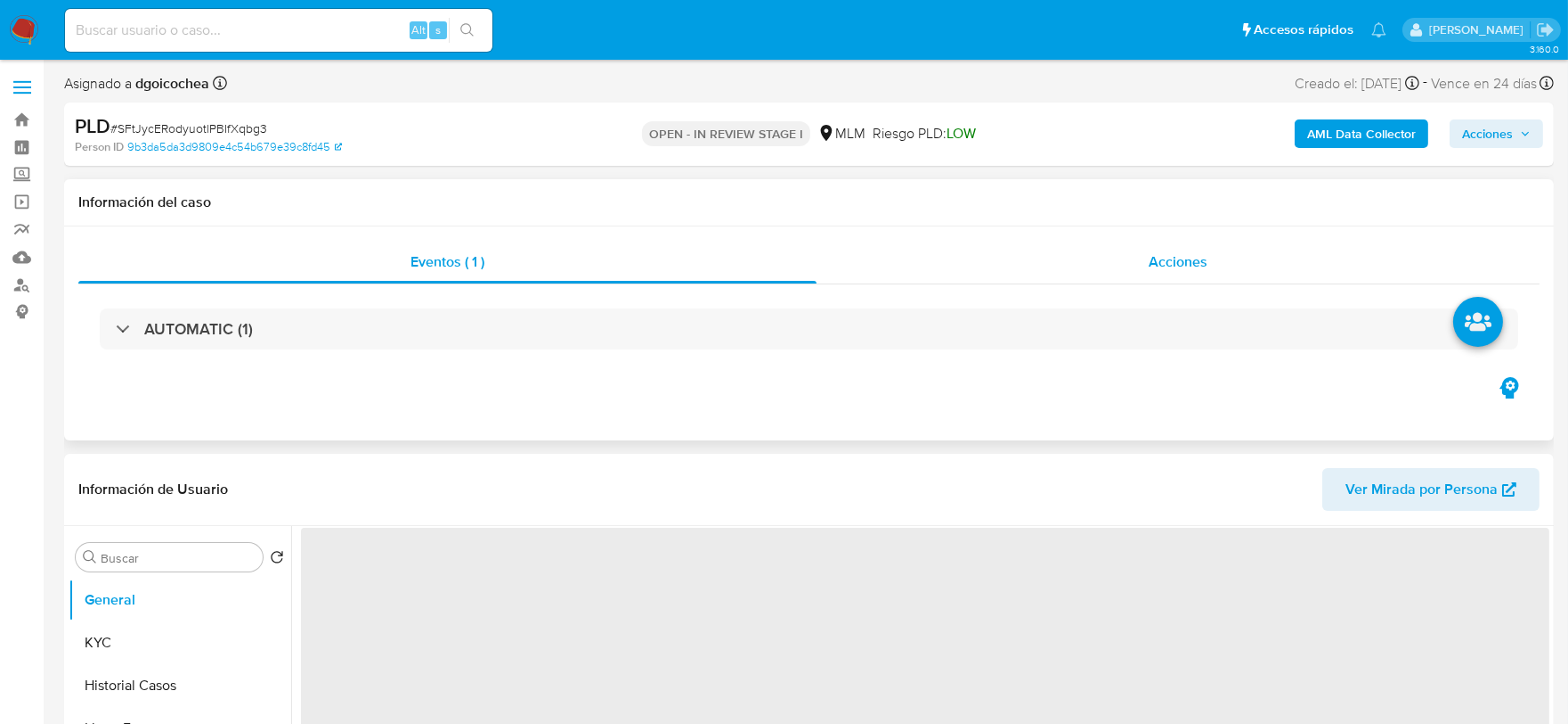
click at [1201, 269] on span "Acciones" at bounding box center [1178, 261] width 59 height 21
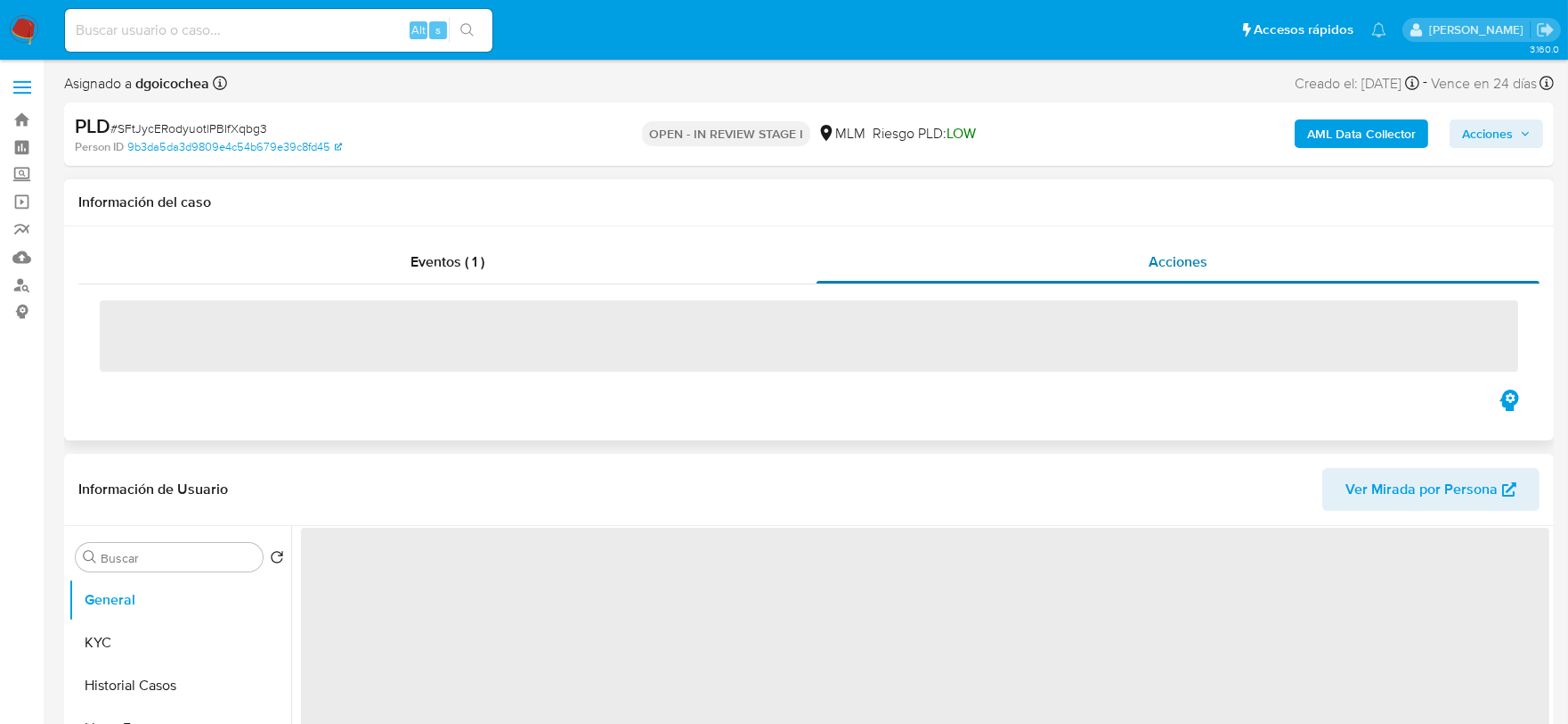
select select "10"
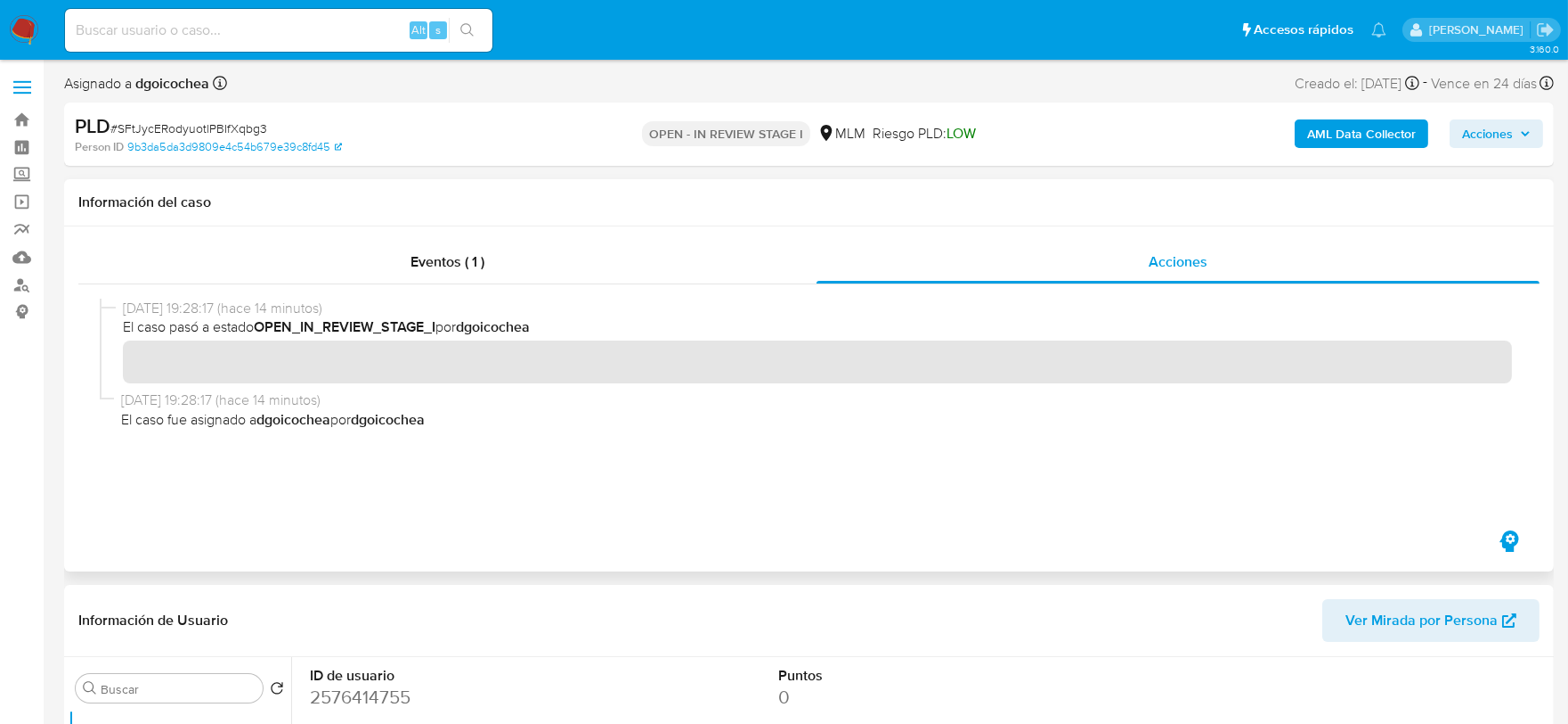
click at [550, 521] on div at bounding box center [810, 405] width 1461 height 242
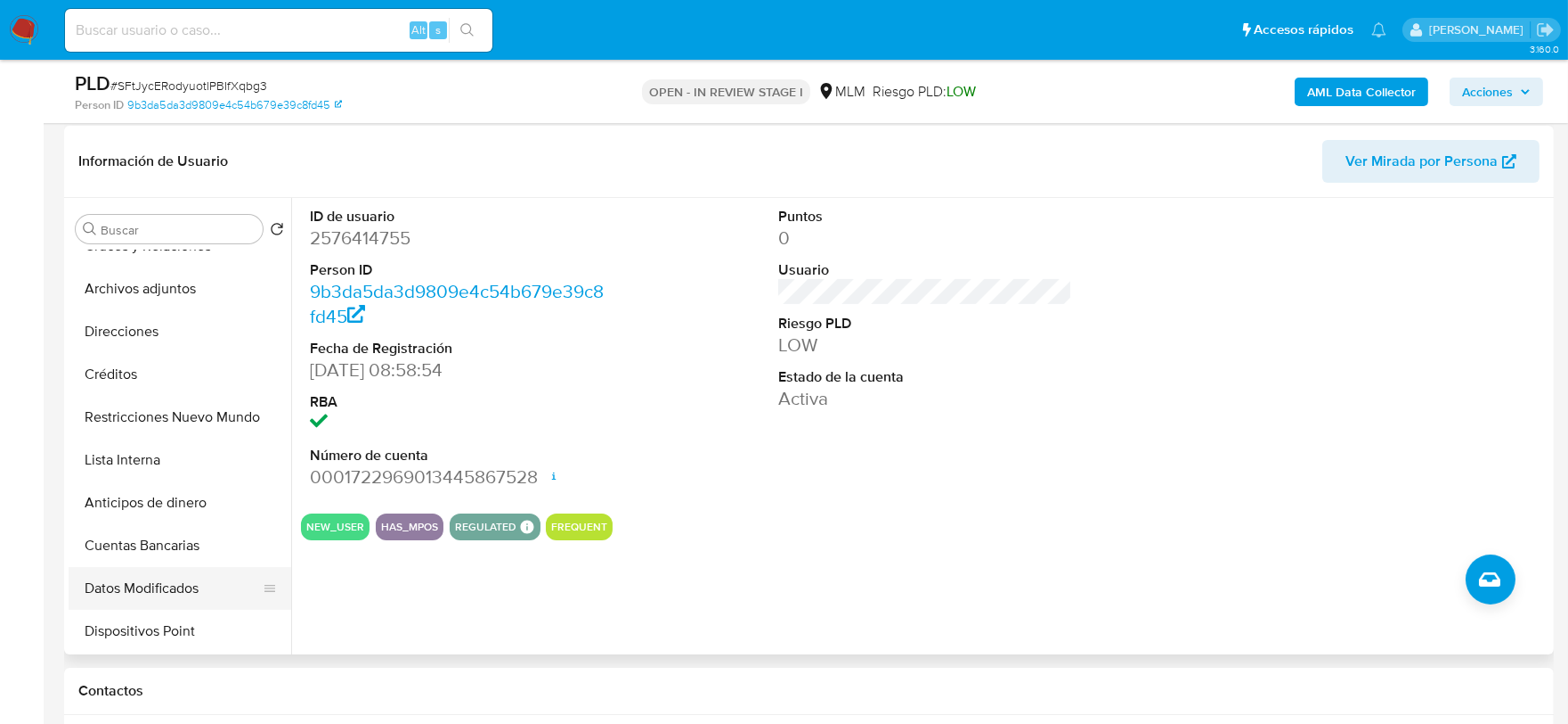
scroll to position [395, 0]
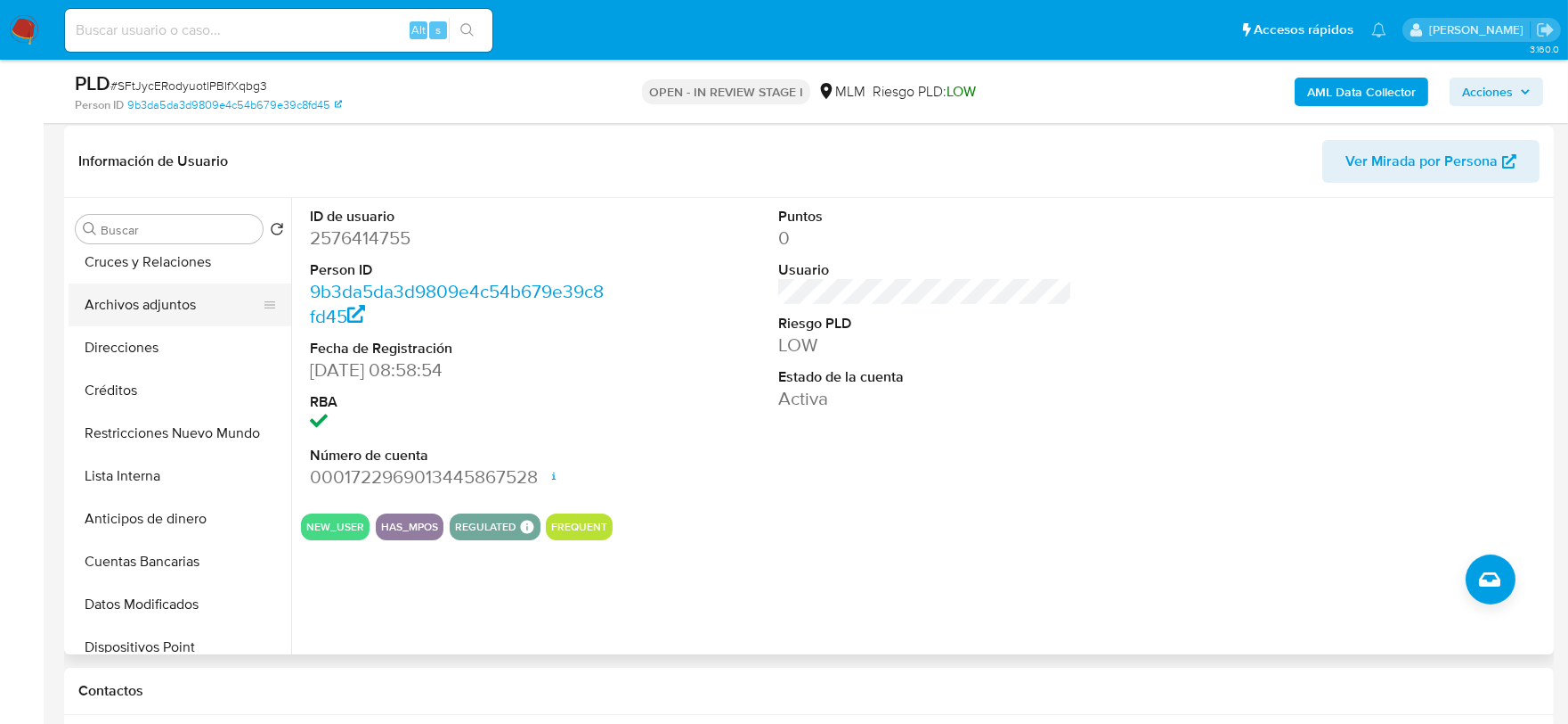
click at [196, 315] on button "Archivos adjuntos" at bounding box center [173, 305] width 209 height 43
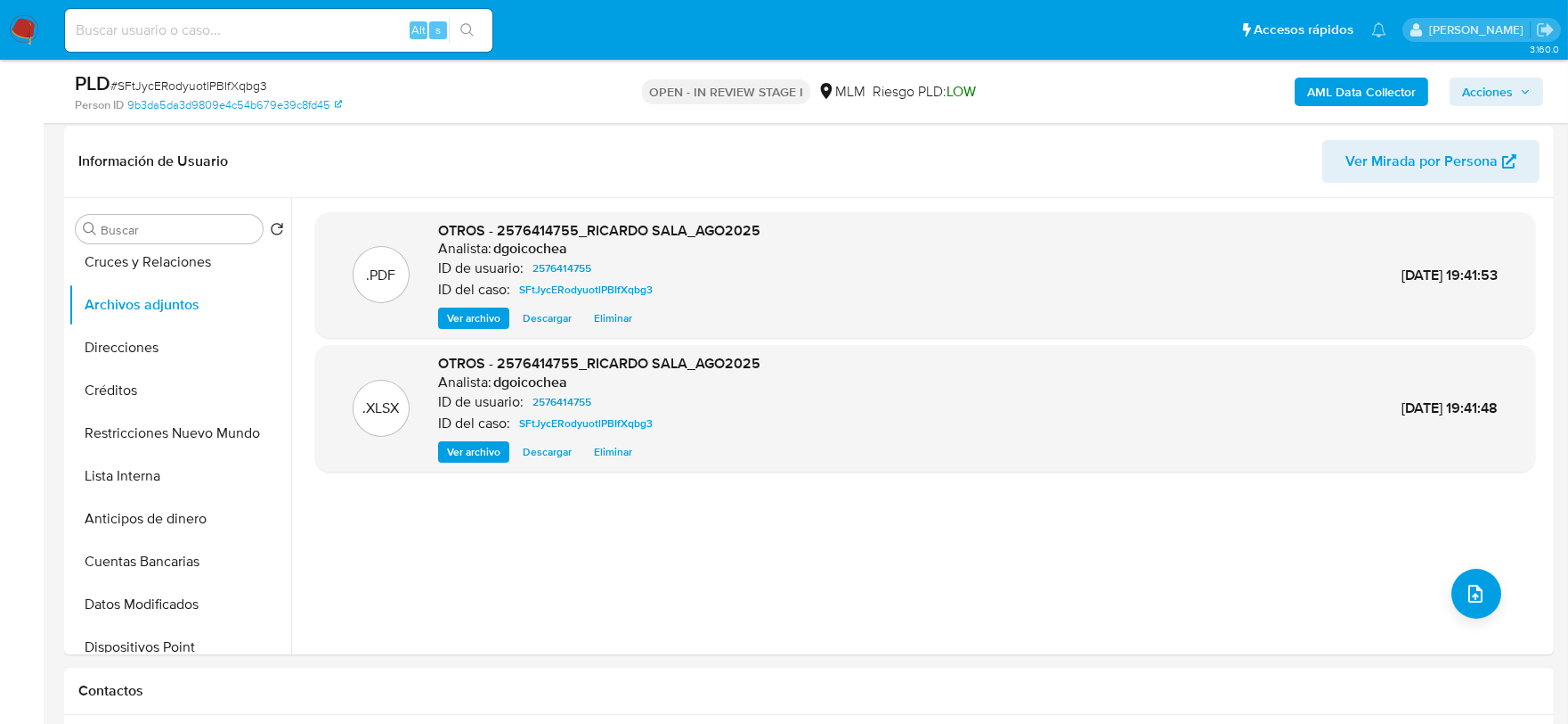
click at [1506, 83] on span "Acciones" at bounding box center [1487, 92] width 51 height 29
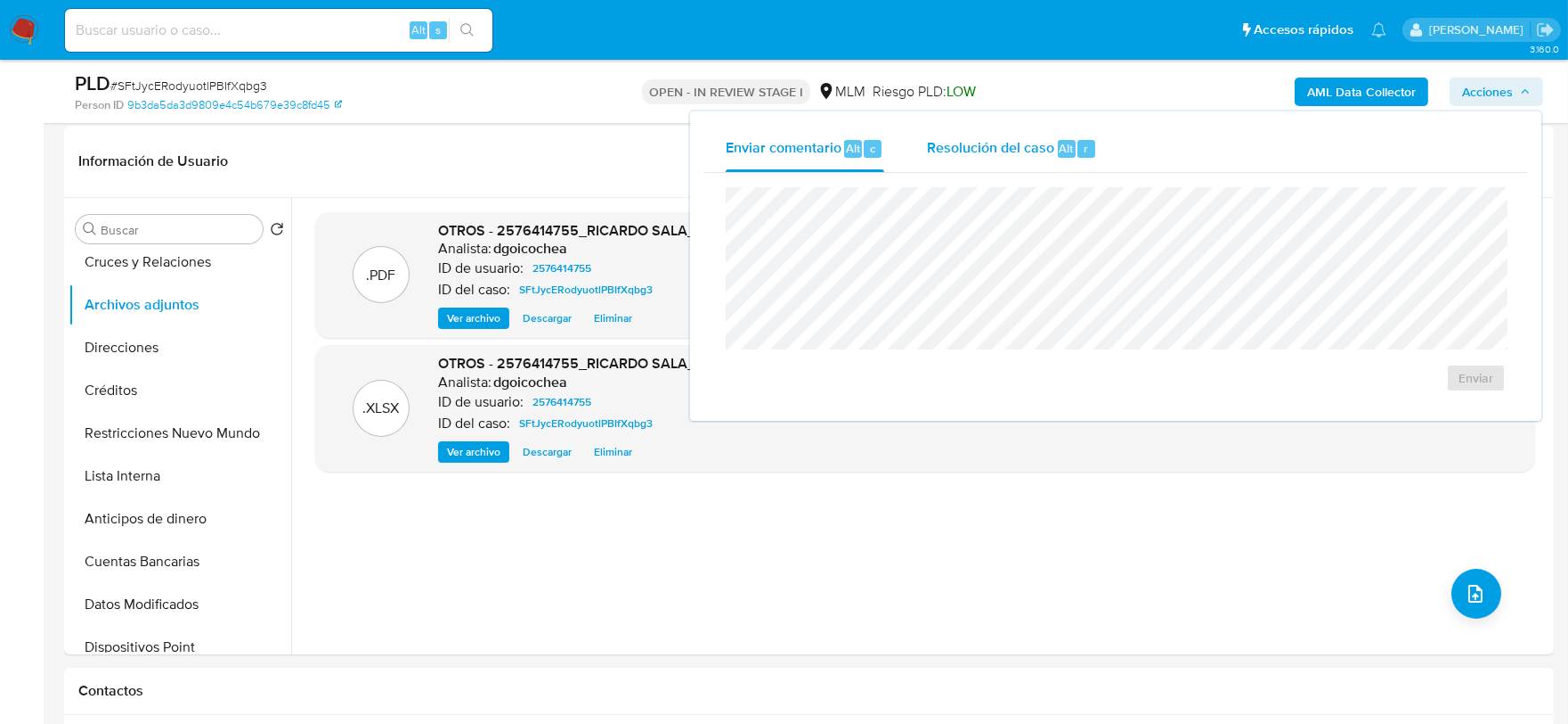
click at [993, 137] on span "Resolución del caso" at bounding box center [990, 147] width 127 height 21
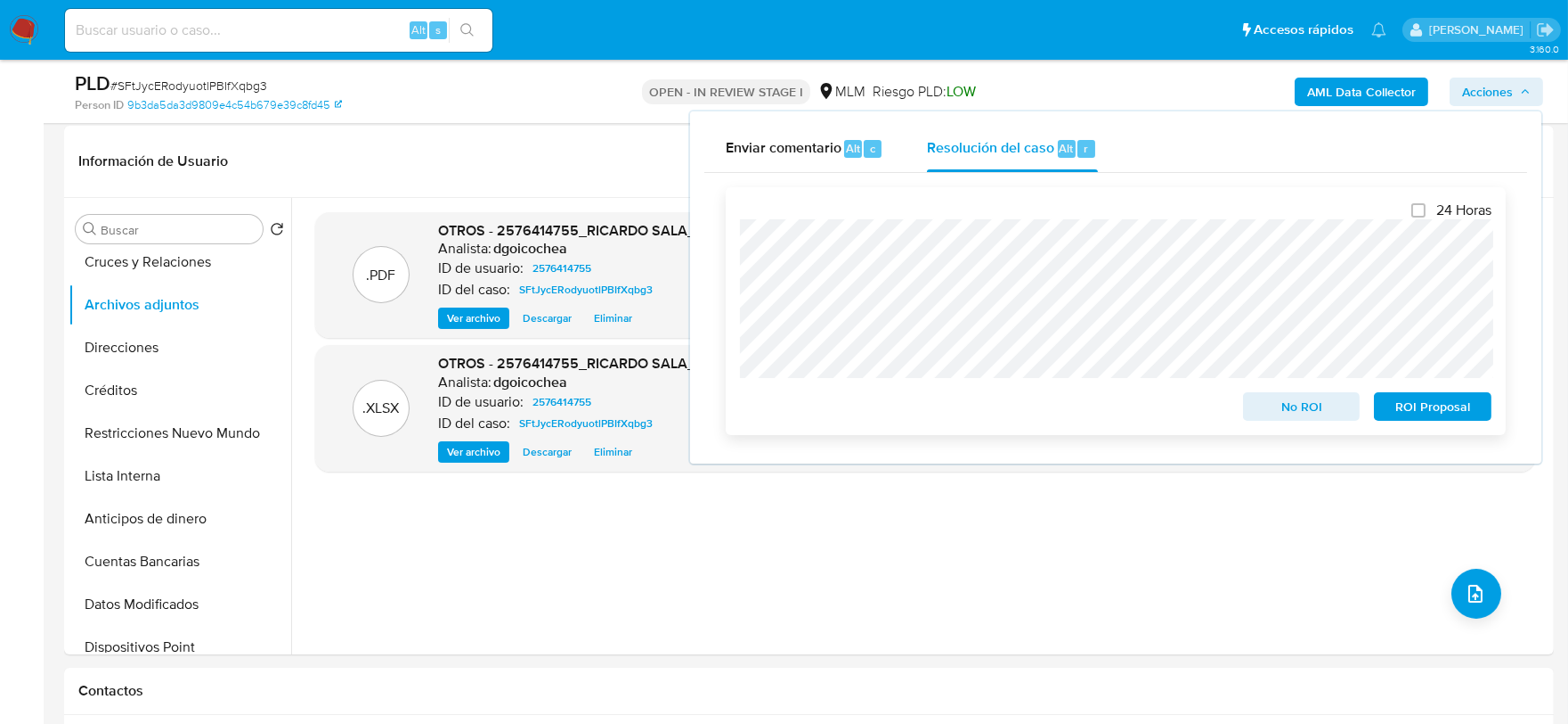
click at [1316, 399] on span "No ROI" at bounding box center [1301, 407] width 92 height 25
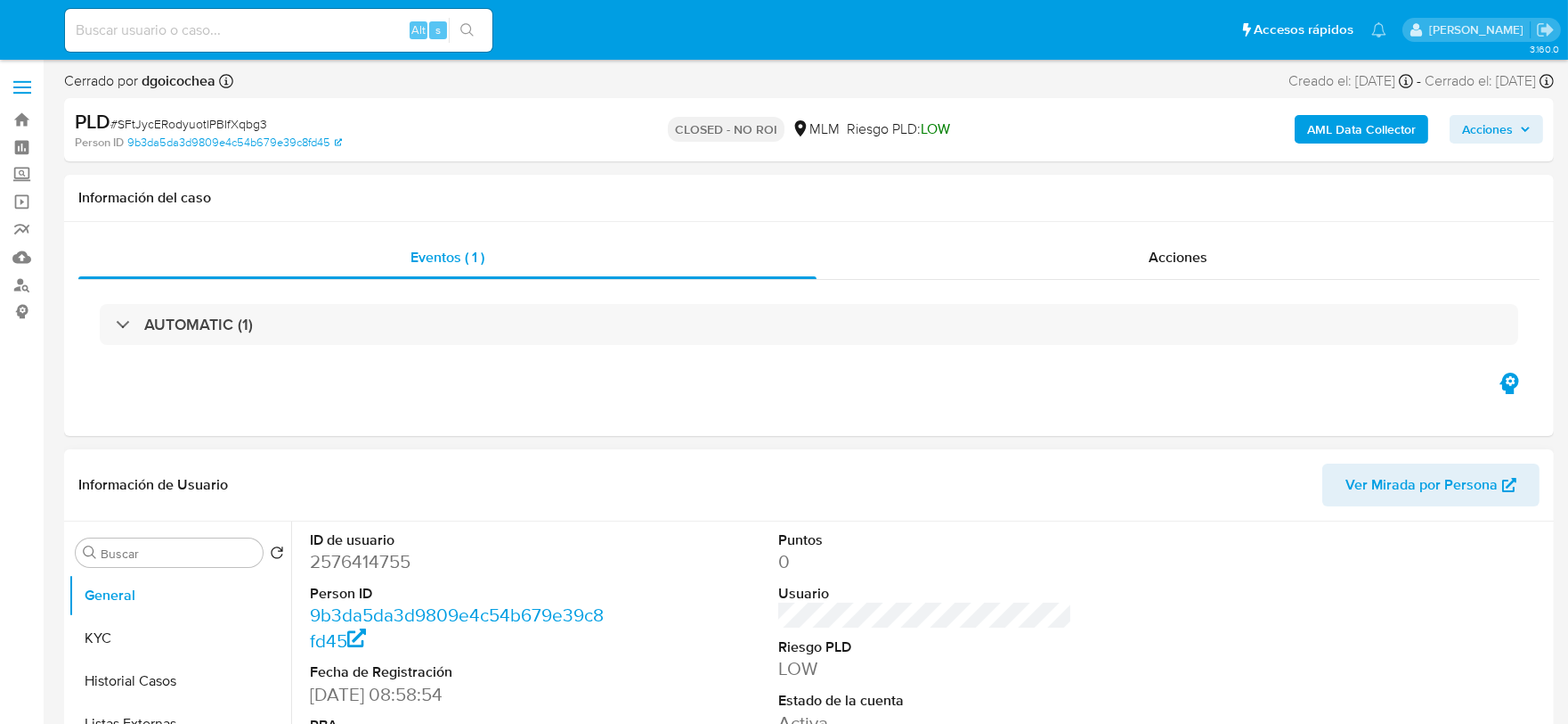
select select "10"
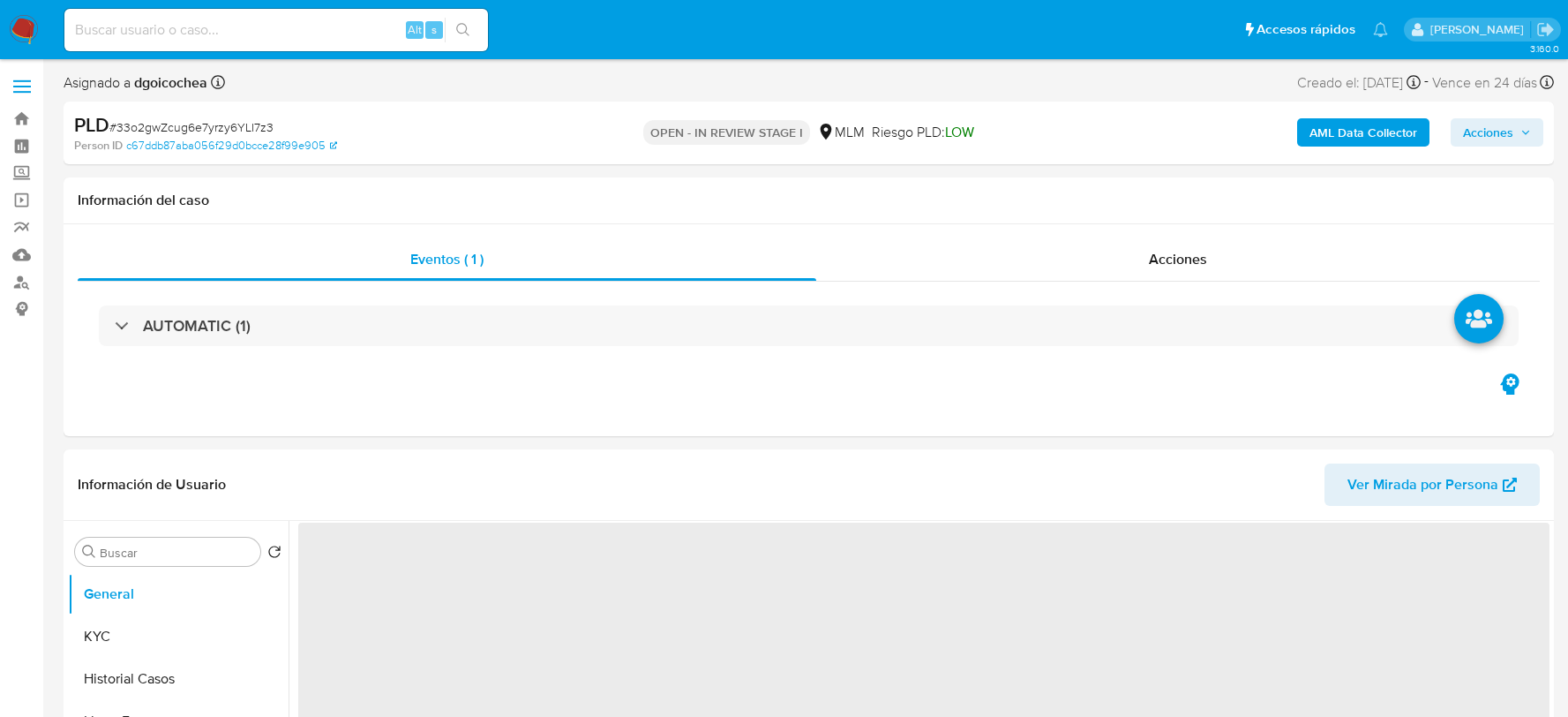
select select "10"
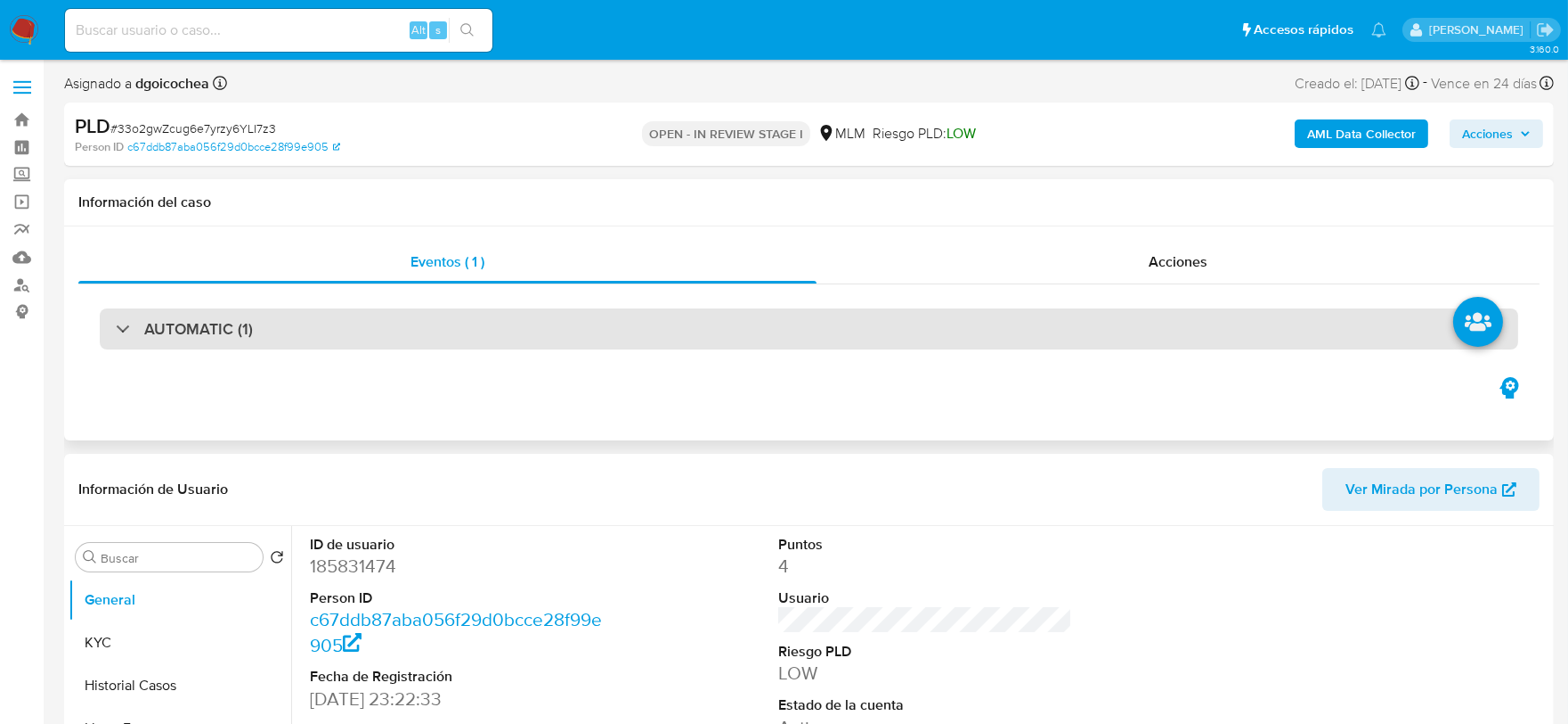
click at [207, 334] on h3 "AUTOMATIC (1)" at bounding box center [198, 329] width 108 height 20
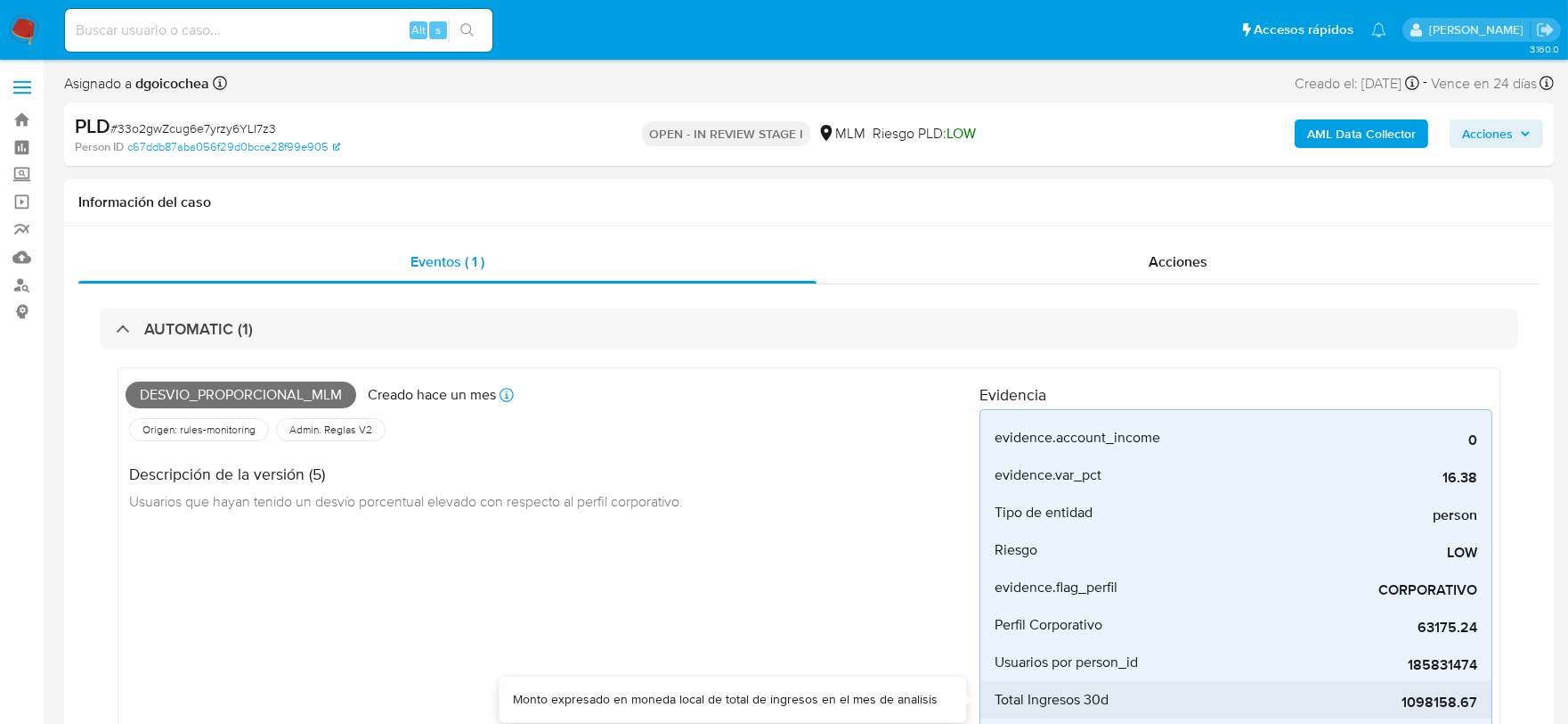
click at [1457, 699] on span "1098158.67" at bounding box center [1343, 702] width 267 height 18
click at [1458, 699] on span "1098158.67" at bounding box center [1343, 702] width 267 height 18
click at [818, 568] on div "Desvio_proporcional_mlm Creado [DATE] Creado: [DATE] 03:13:48 Origen: rules-mon…" at bounding box center [553, 571] width 854 height 391
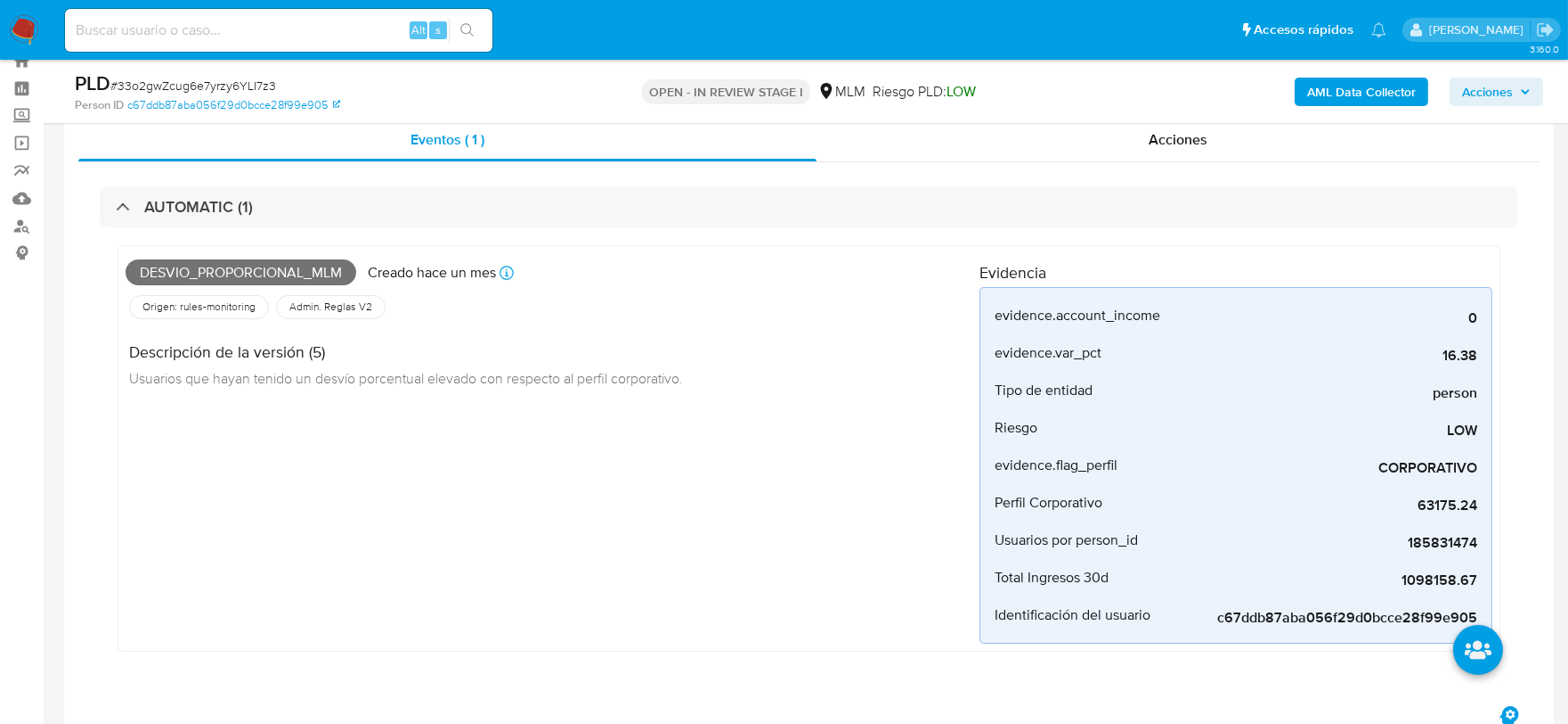
scroll to position [99, 0]
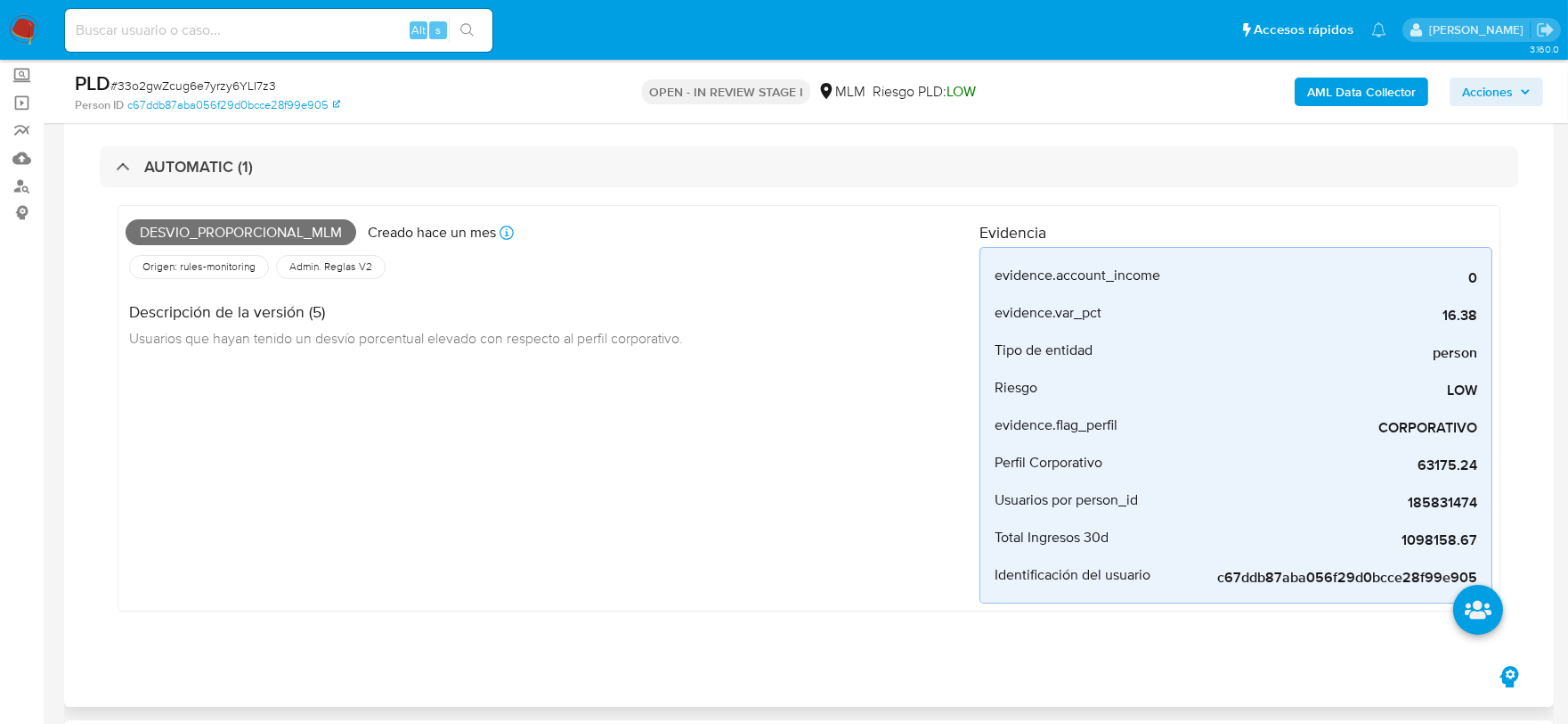
click at [821, 513] on div "Desvio_proporcional_mlm Creado [DATE] Creado: [DATE] 03:13:48 Origen: rules-mon…" at bounding box center [553, 409] width 854 height 391
click at [673, 513] on div "Desvio_proporcional_mlm Creado [DATE] Creado: [DATE] 03:13:48 Origen: rules-mon…" at bounding box center [553, 409] width 854 height 391
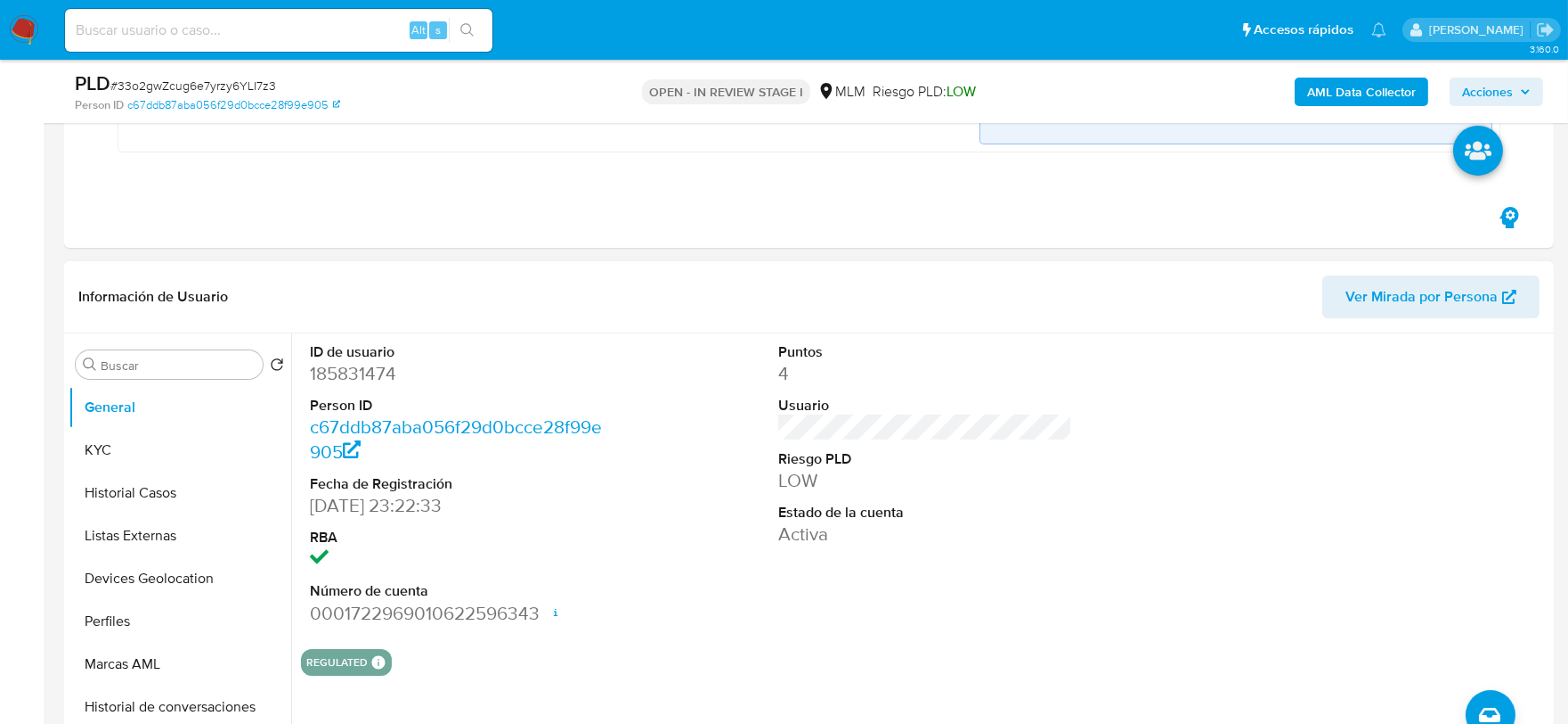
scroll to position [593, 0]
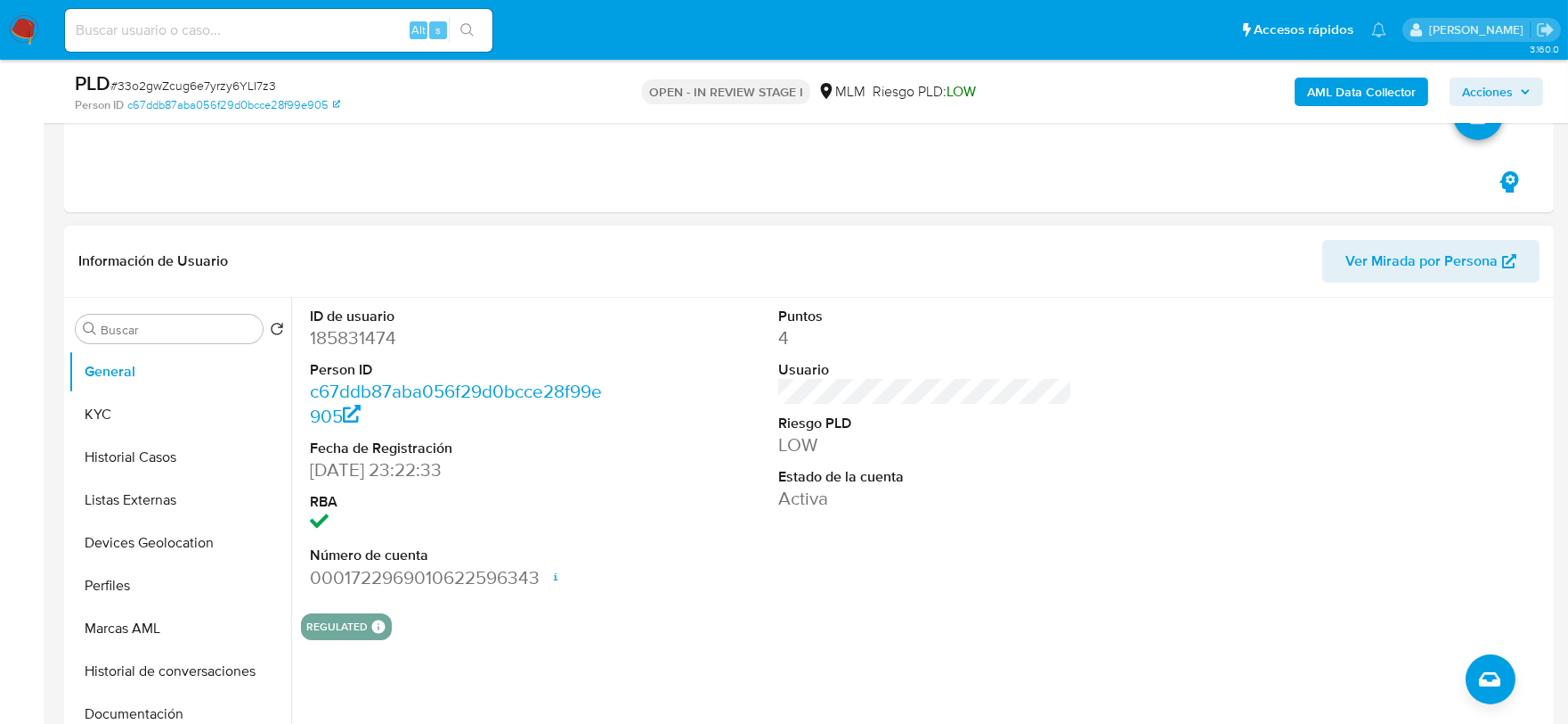
click at [964, 470] on dt "Estado de la cuenta" at bounding box center [925, 477] width 295 height 20
click at [536, 500] on dt "RBA" at bounding box center [457, 502] width 295 height 20
click at [706, 567] on div "ID de usuario 185831474 Person ID c67ddb87aba056f29d0bcce28f99e905 Fecha de Reg…" at bounding box center [925, 448] width 1248 height 301
click at [120, 413] on button "KYC" at bounding box center [173, 415] width 209 height 43
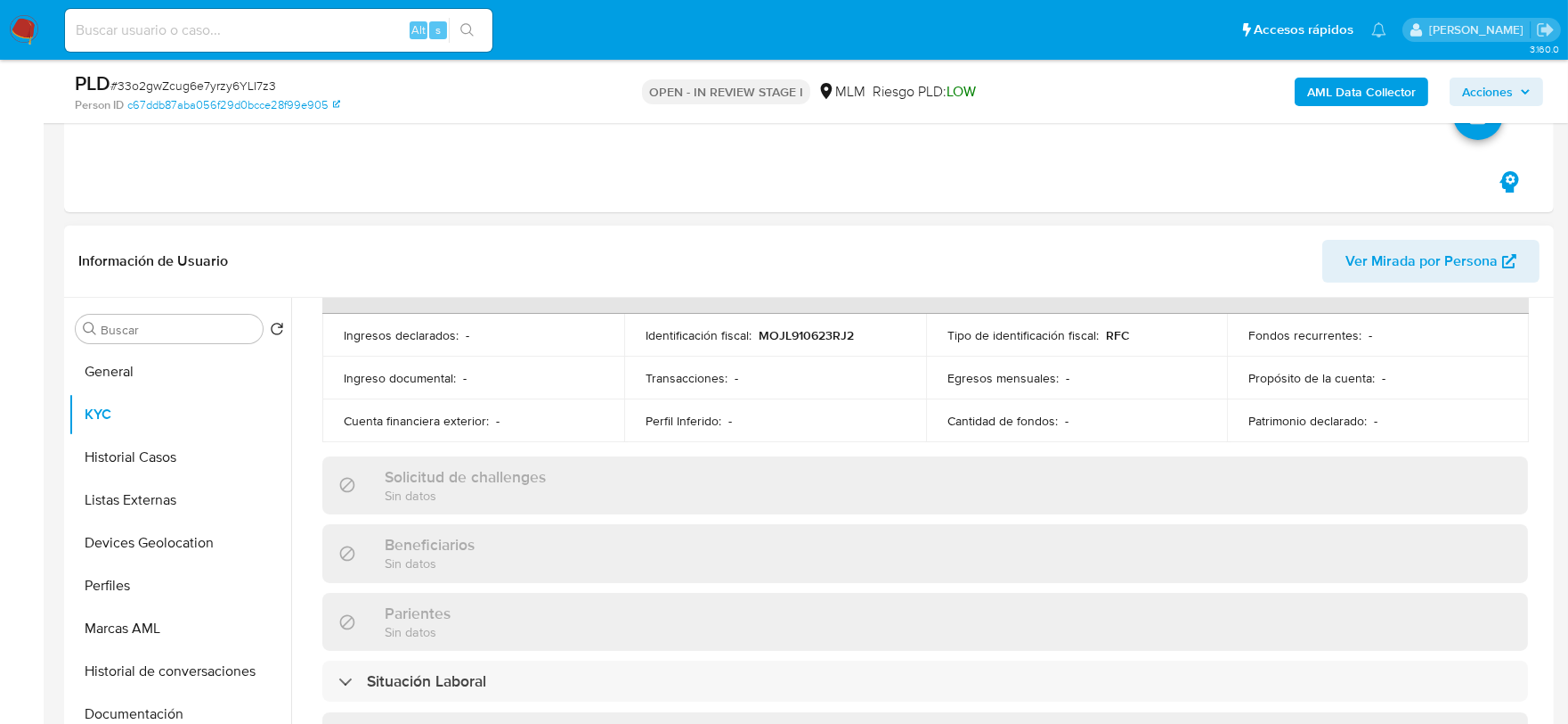
click at [308, 375] on div "Actualizado [DATE] Creado: [DATE] 12:18:49 Actualizado: [DATE] 18:10:31 Datos p…" at bounding box center [925, 520] width 1248 height 1543
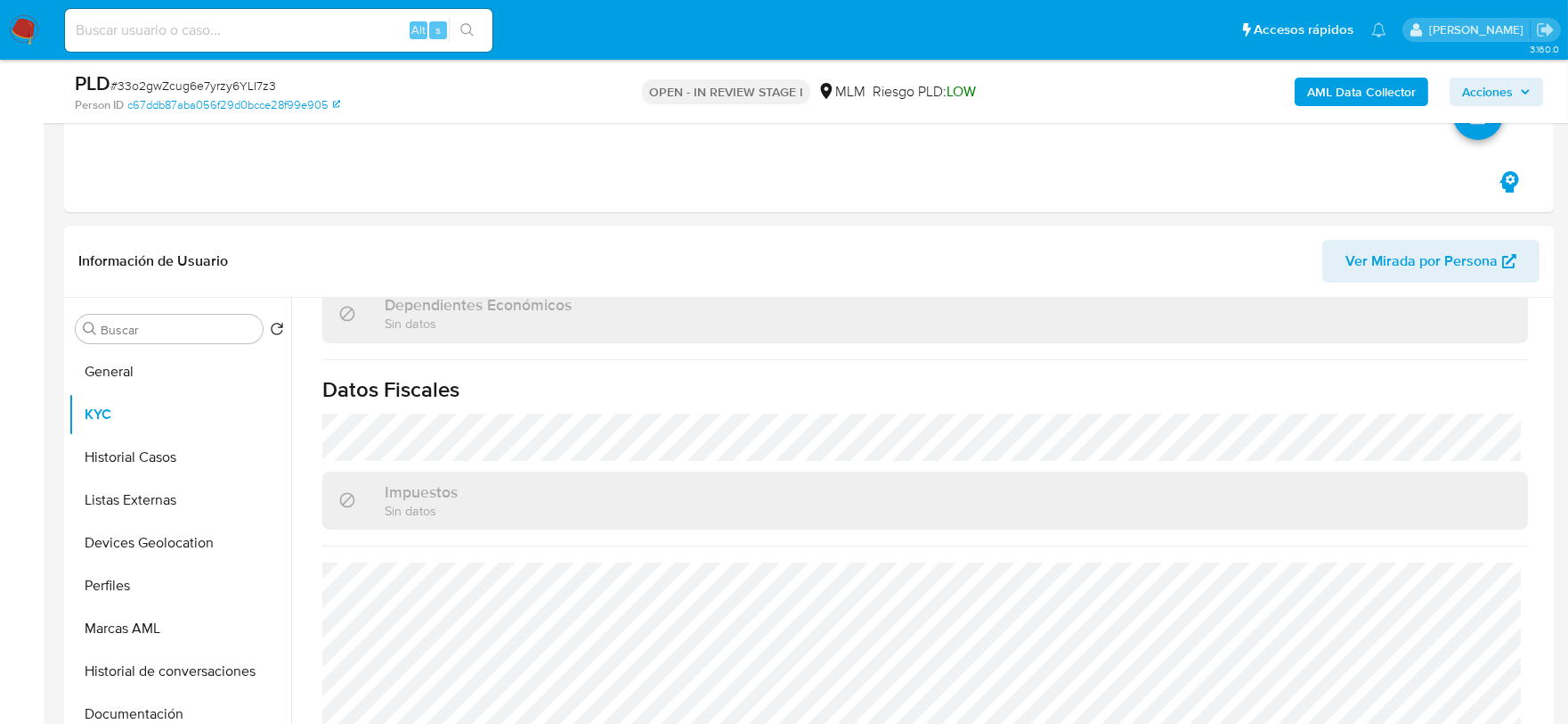
scroll to position [1119, 0]
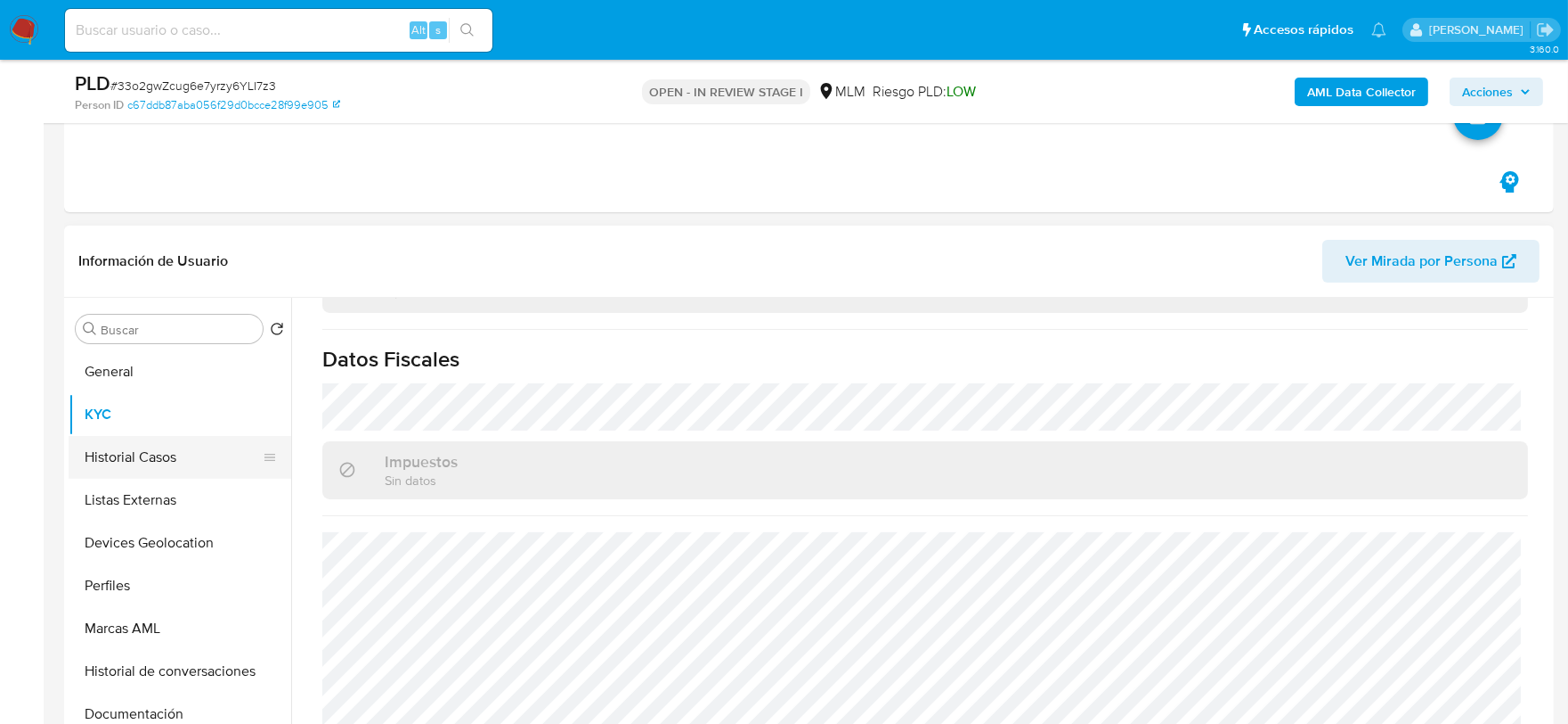
click at [116, 452] on button "Historial Casos" at bounding box center [173, 457] width 209 height 43
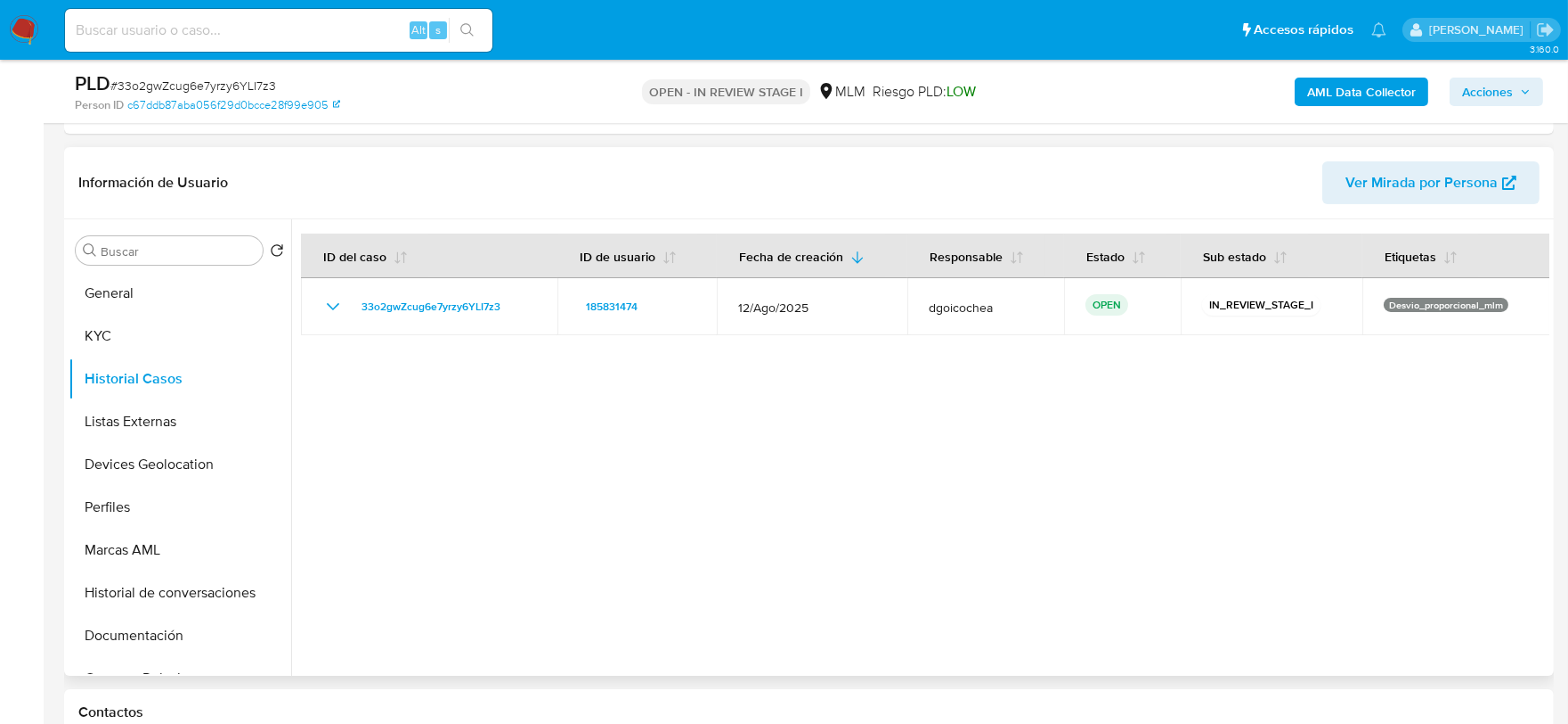
scroll to position [593, 0]
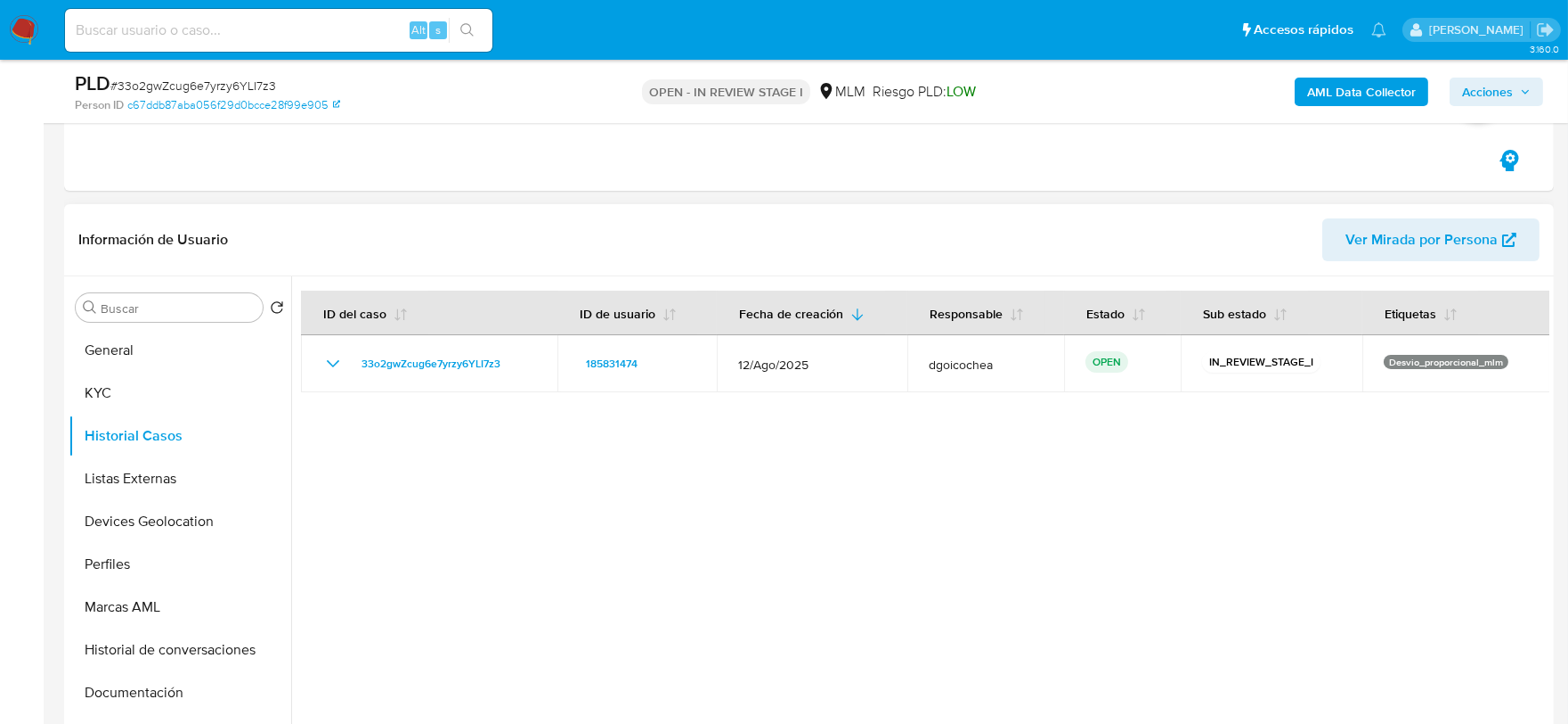
click at [762, 554] on div at bounding box center [920, 504] width 1258 height 456
click at [166, 470] on button "Listas Externas" at bounding box center [173, 478] width 209 height 43
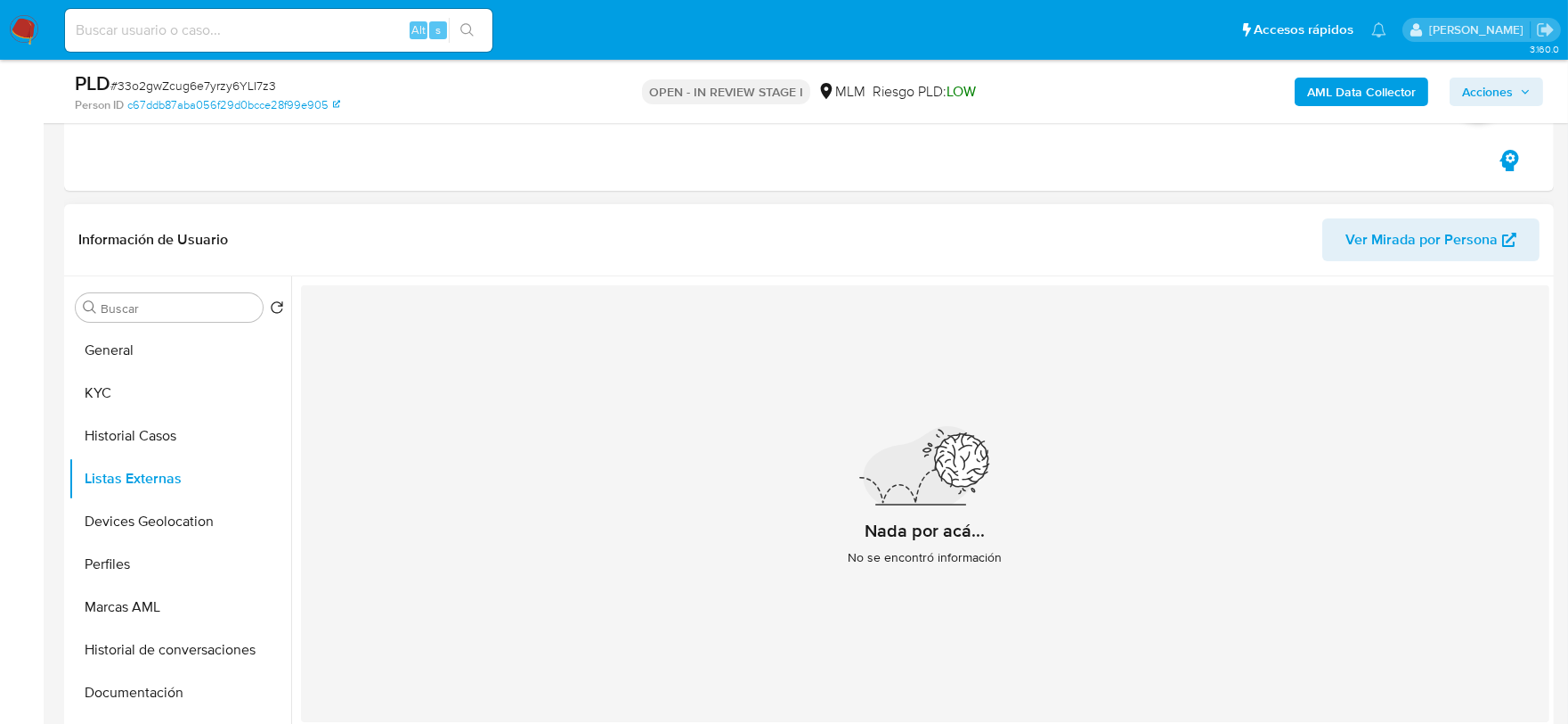
click at [664, 566] on div "Nada por acá... No se encontró información" at bounding box center [925, 503] width 1248 height 436
click at [201, 521] on button "Devices Geolocation" at bounding box center [173, 521] width 209 height 43
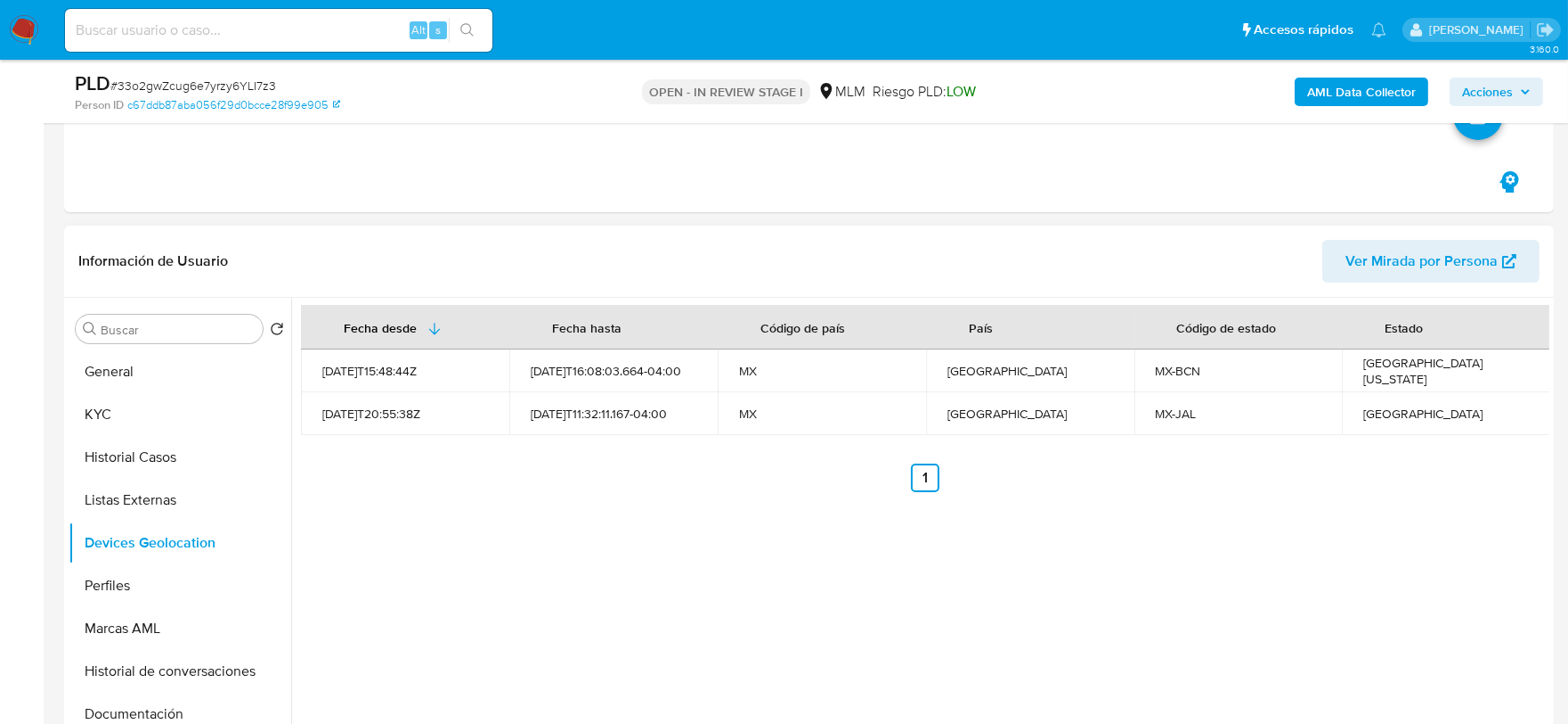
click at [603, 527] on div "Fecha desde [GEOGRAPHIC_DATA] hasta Código de país País Código de estado Estado…" at bounding box center [920, 525] width 1258 height 456
click at [151, 582] on button "Perfiles" at bounding box center [173, 585] width 209 height 43
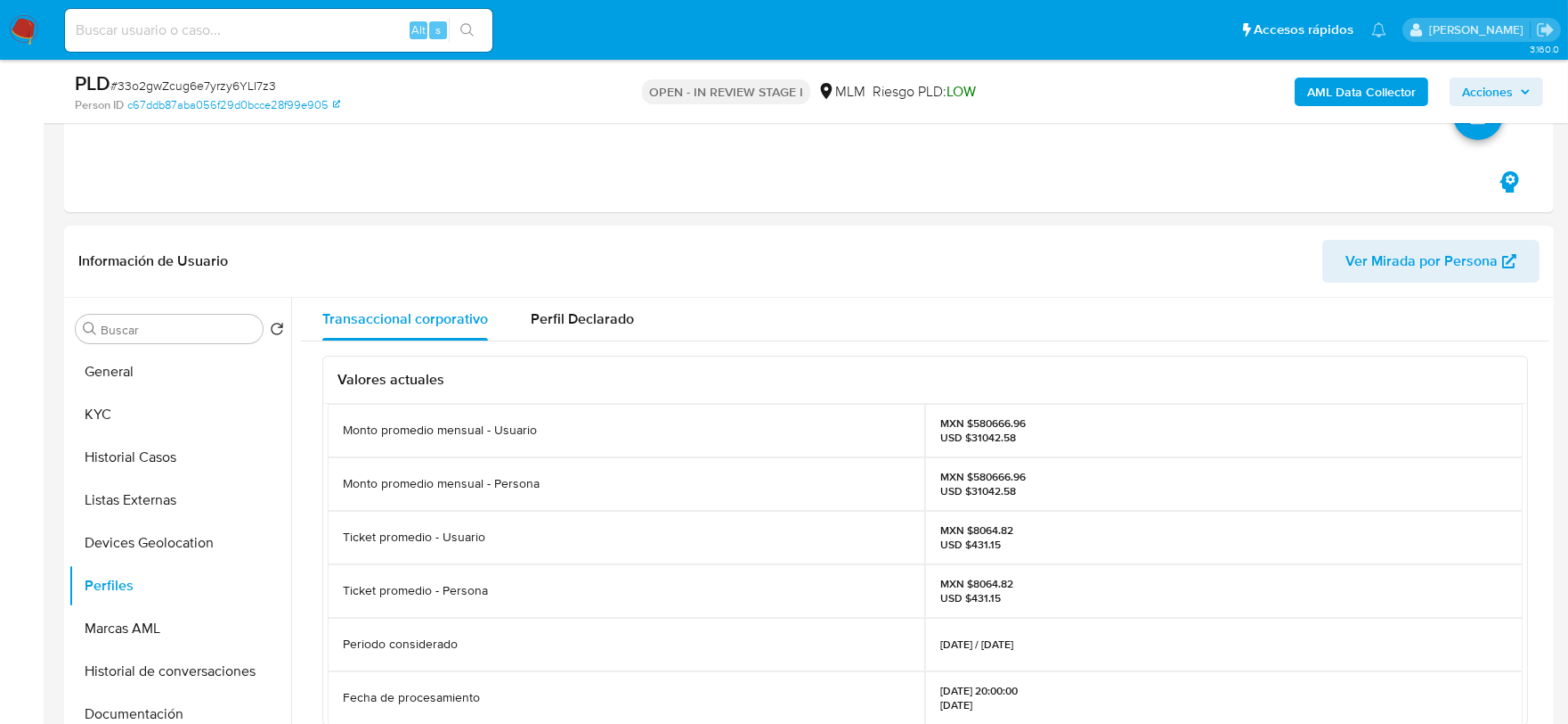
click at [573, 536] on div "Ticket promedio - Usuario" at bounding box center [626, 538] width 597 height 54
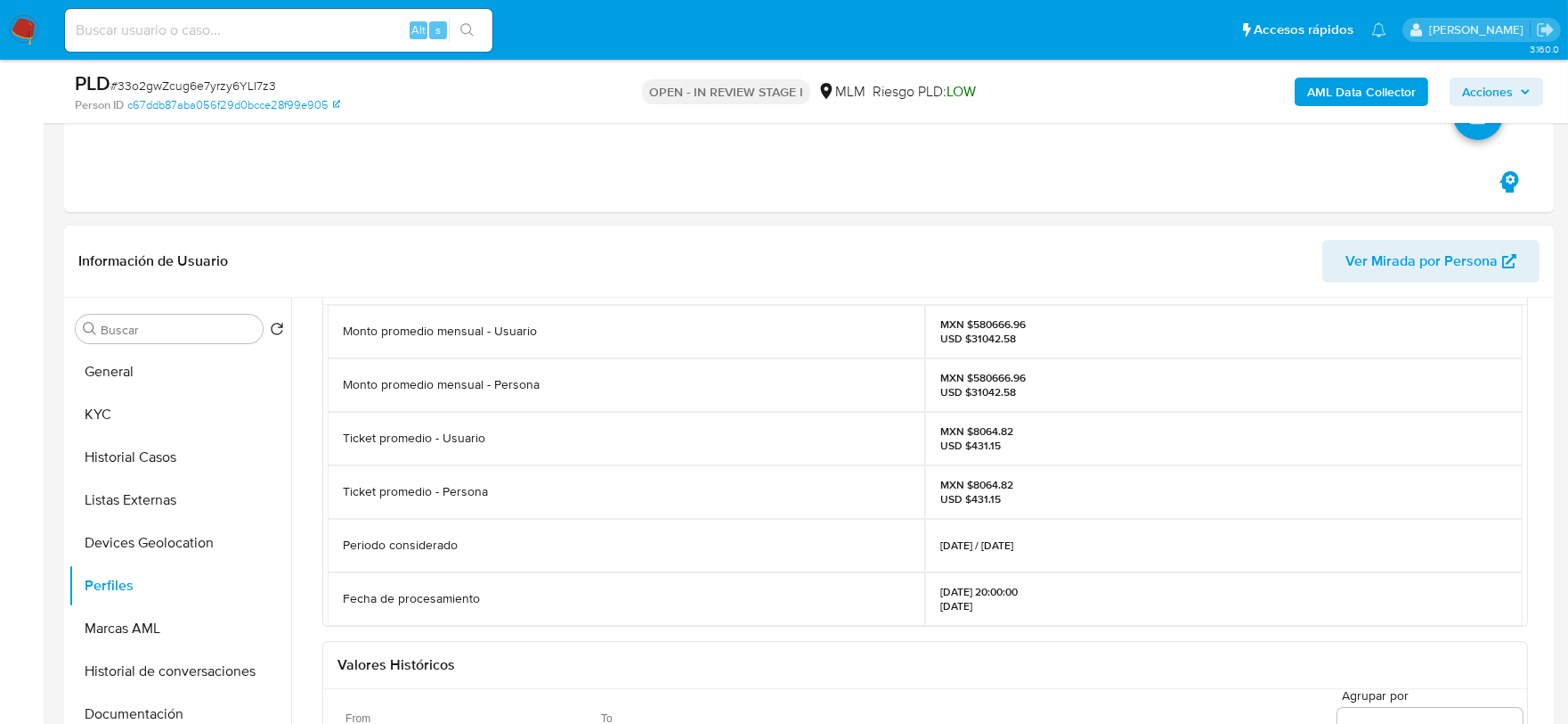
click at [576, 530] on div "Periodo considerado" at bounding box center [626, 546] width 597 height 54
click at [135, 714] on button "Documentación" at bounding box center [173, 714] width 209 height 43
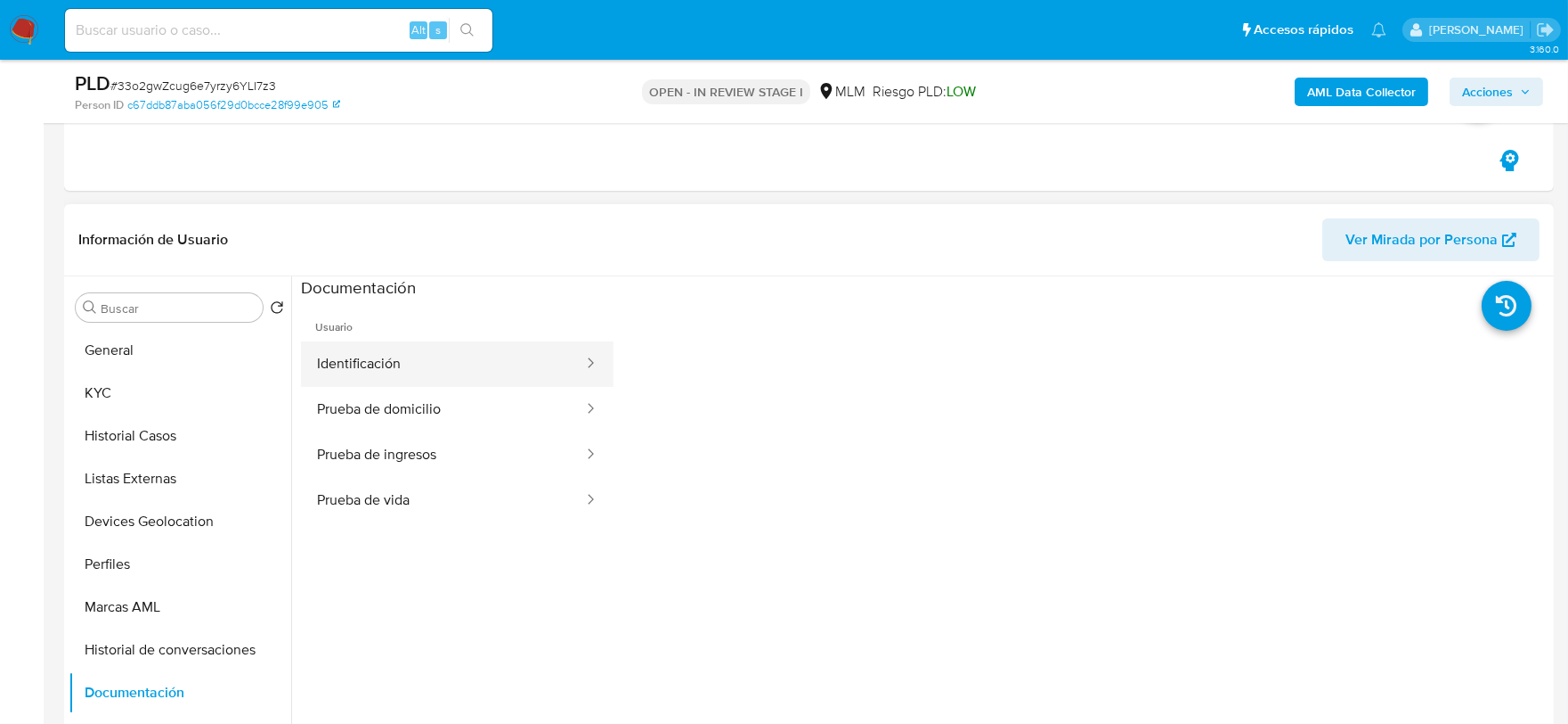
click at [446, 354] on button "Identificación" at bounding box center [442, 364] width 284 height 46
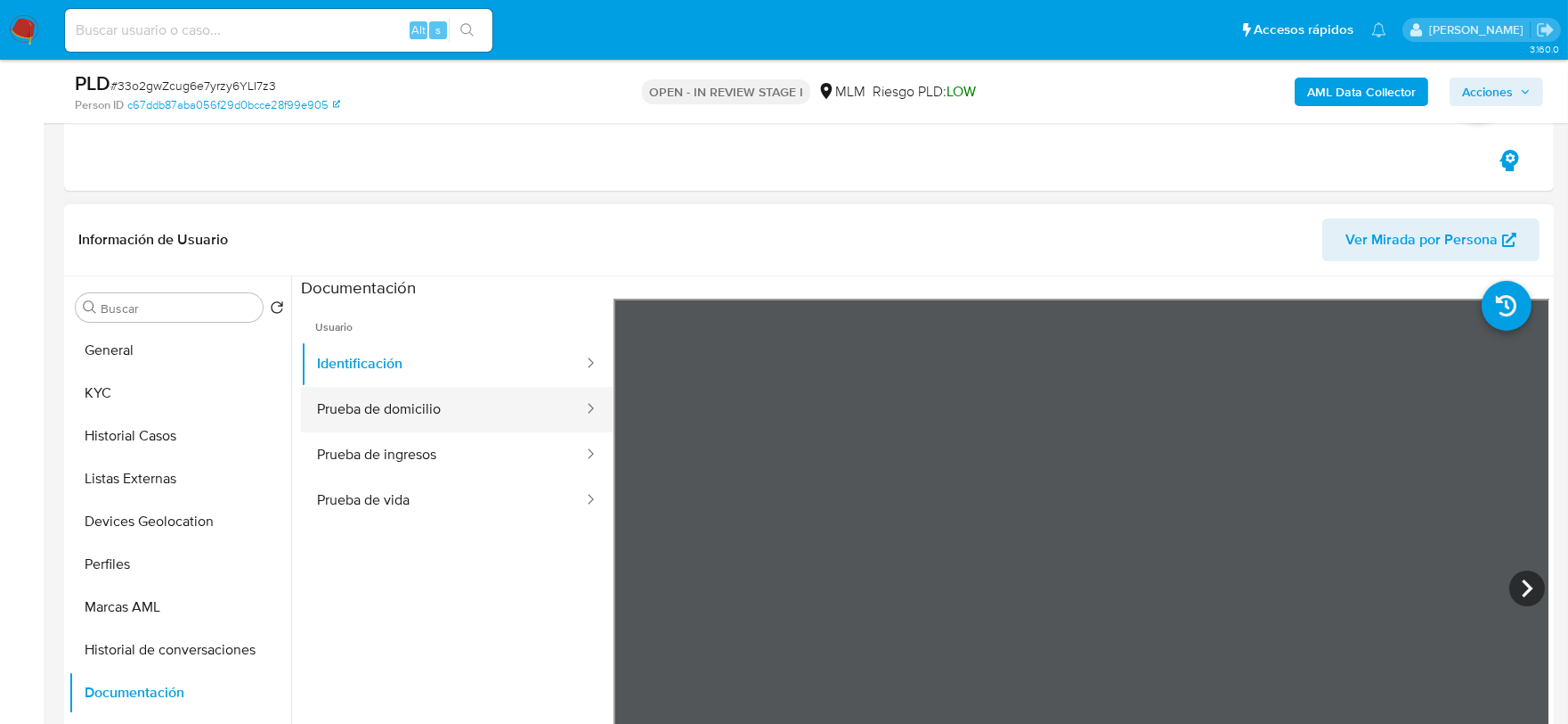
click at [404, 395] on button "Prueba de domicilio" at bounding box center [442, 409] width 284 height 46
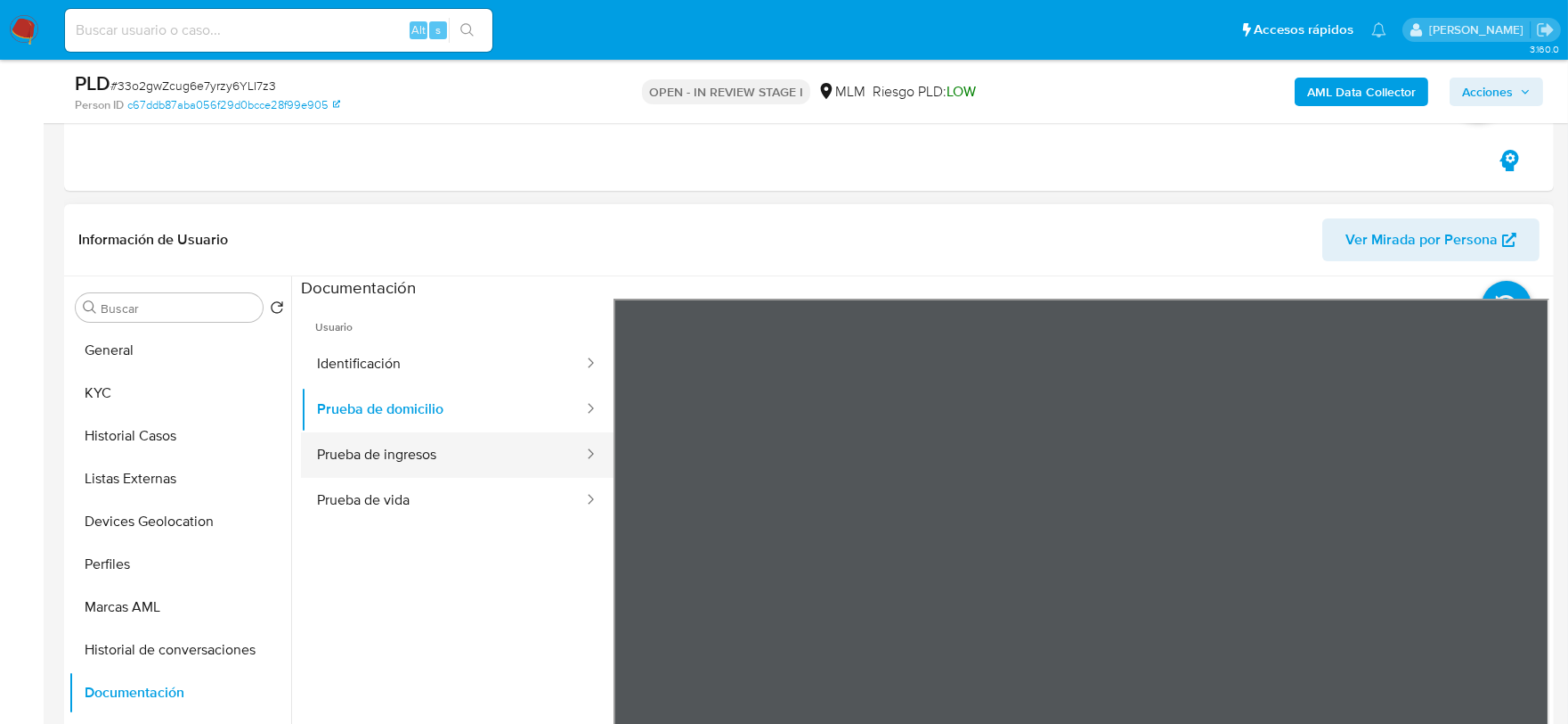
click at [457, 452] on button "Prueba de ingresos" at bounding box center [442, 454] width 284 height 46
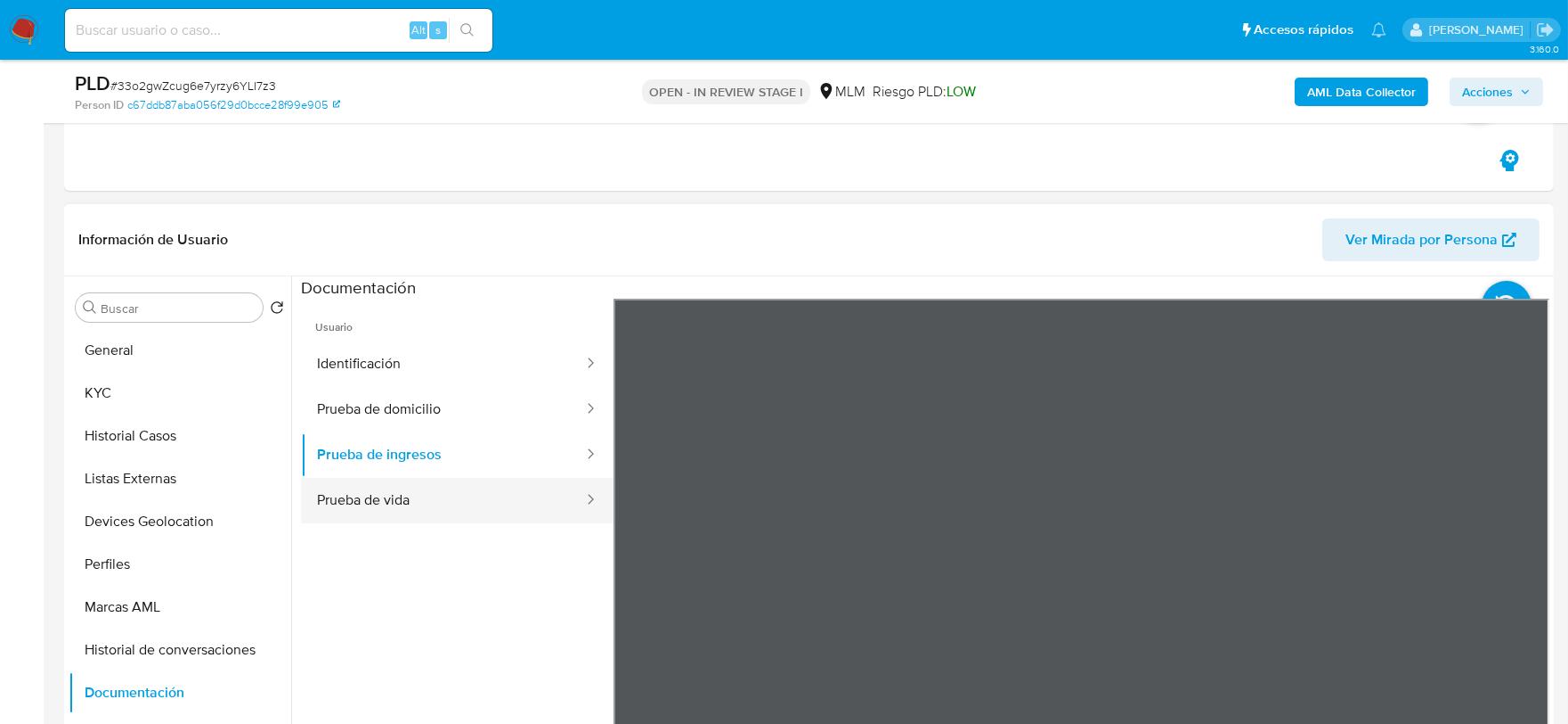
click at [379, 501] on button "Prueba de vida" at bounding box center [442, 500] width 284 height 46
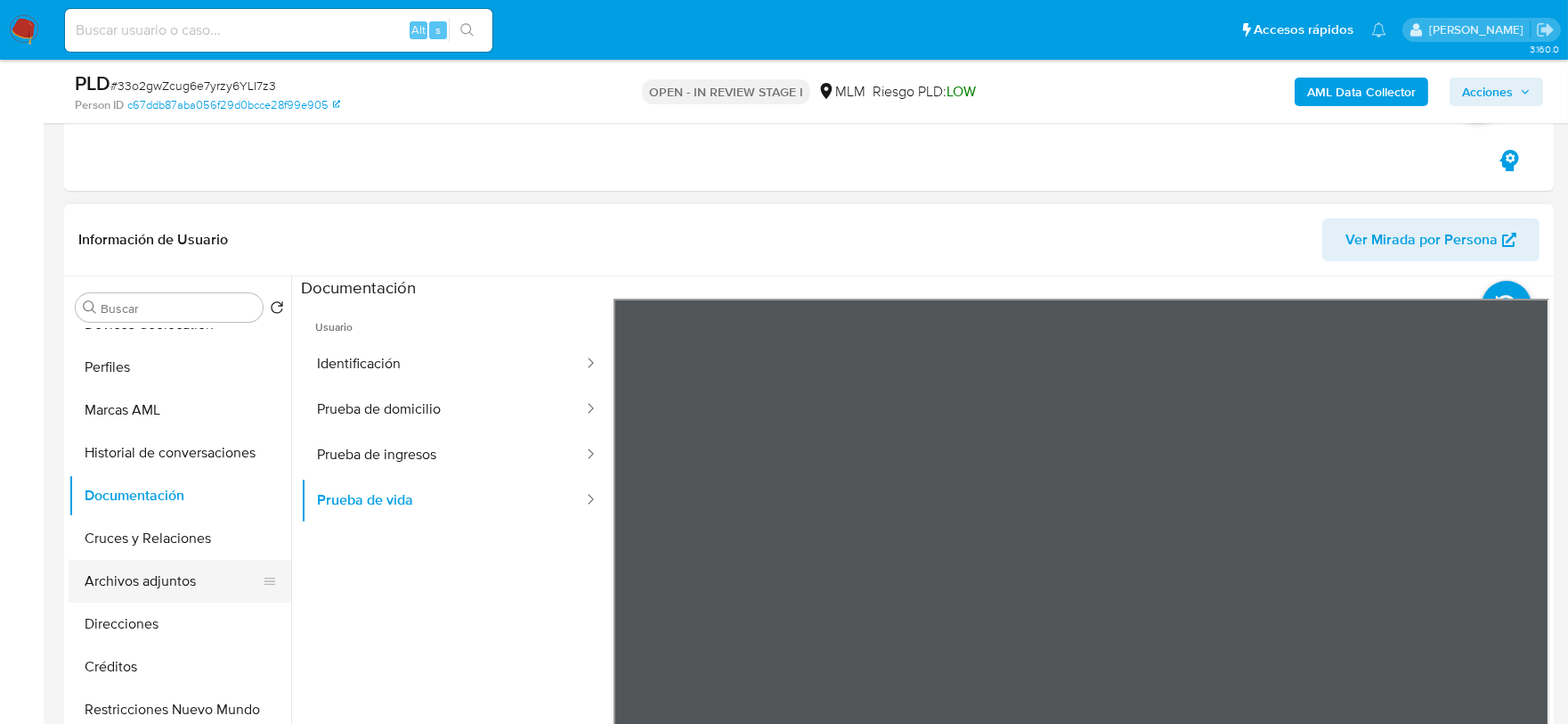
scroll to position [198, 0]
click at [175, 702] on button "Restricciones Nuevo Mundo" at bounding box center [173, 709] width 209 height 43
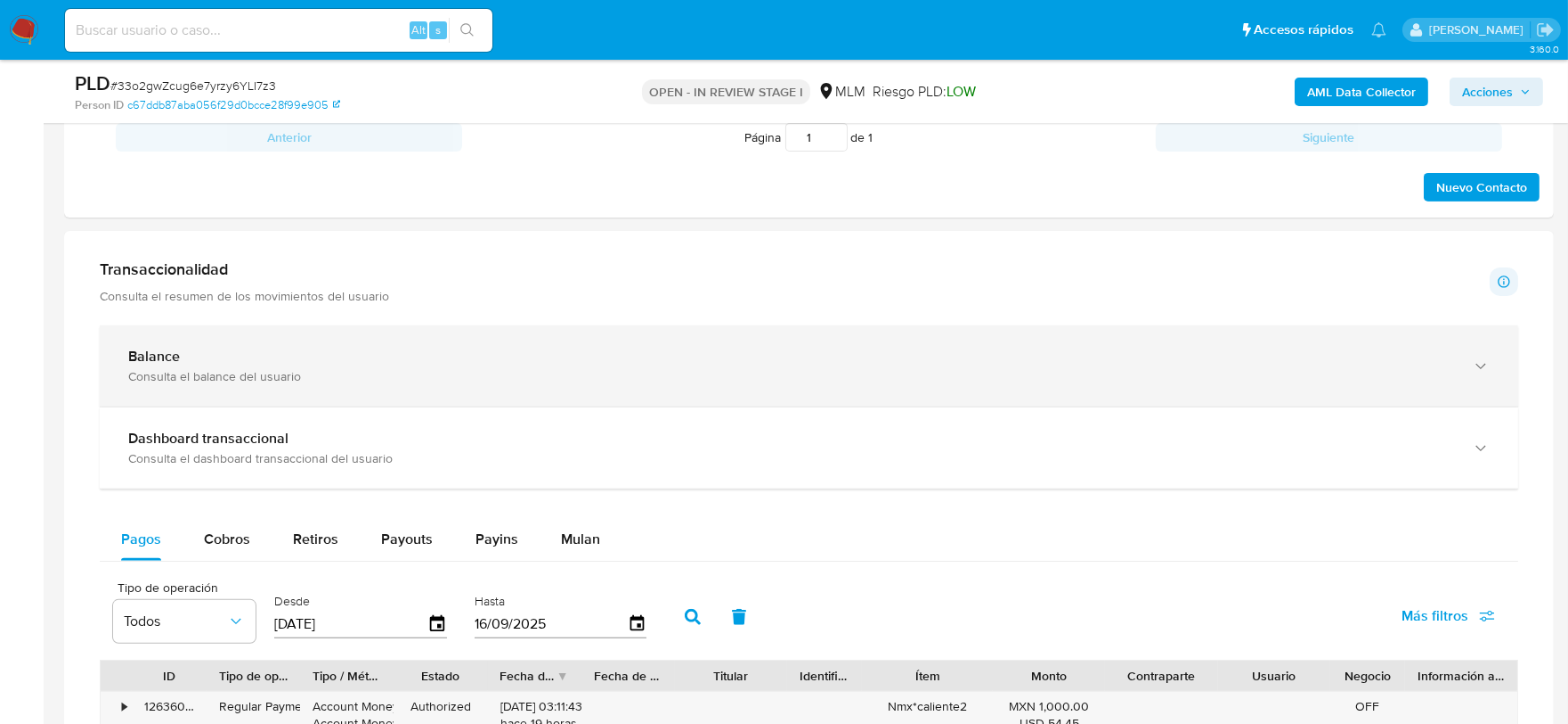
scroll to position [1417, 0]
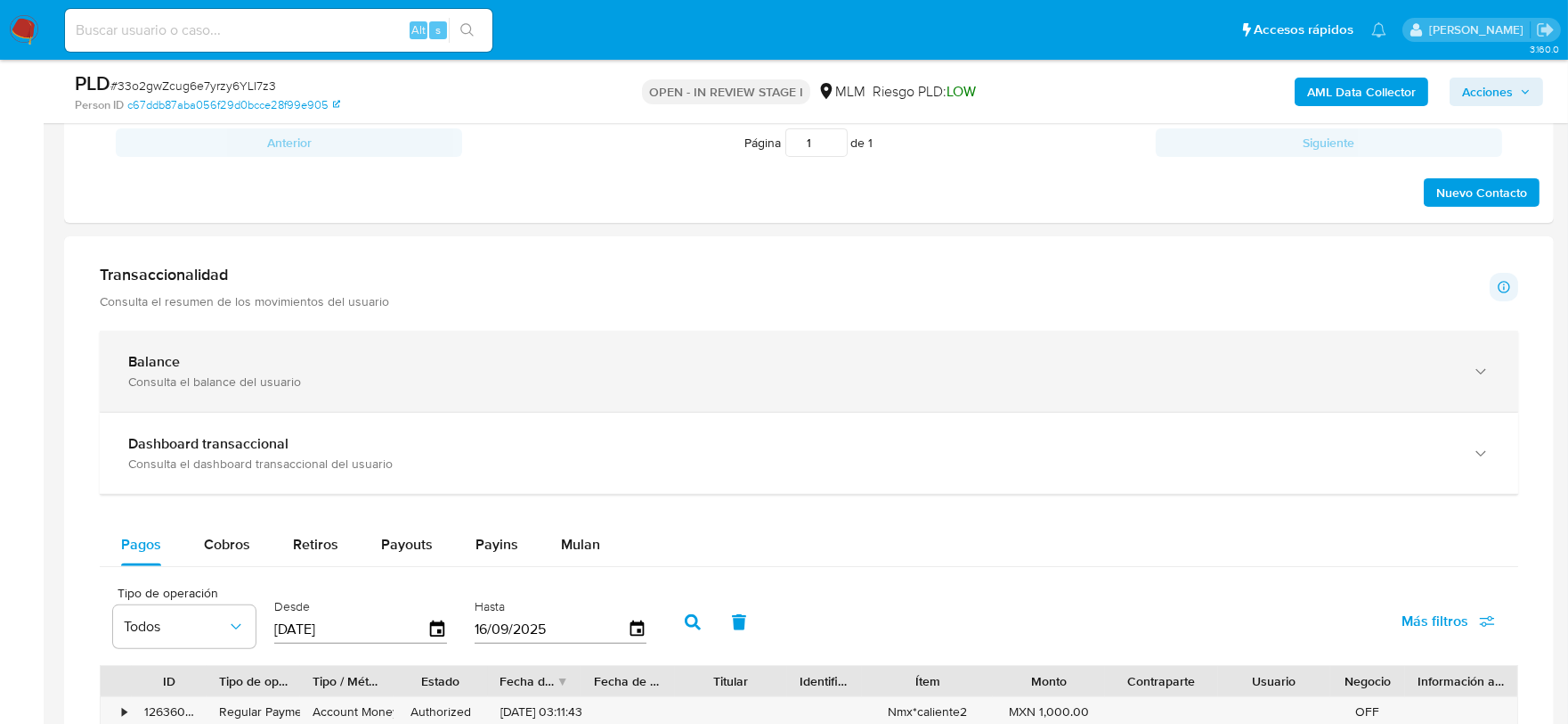
click at [664, 368] on div "Balance" at bounding box center [791, 362] width 1326 height 18
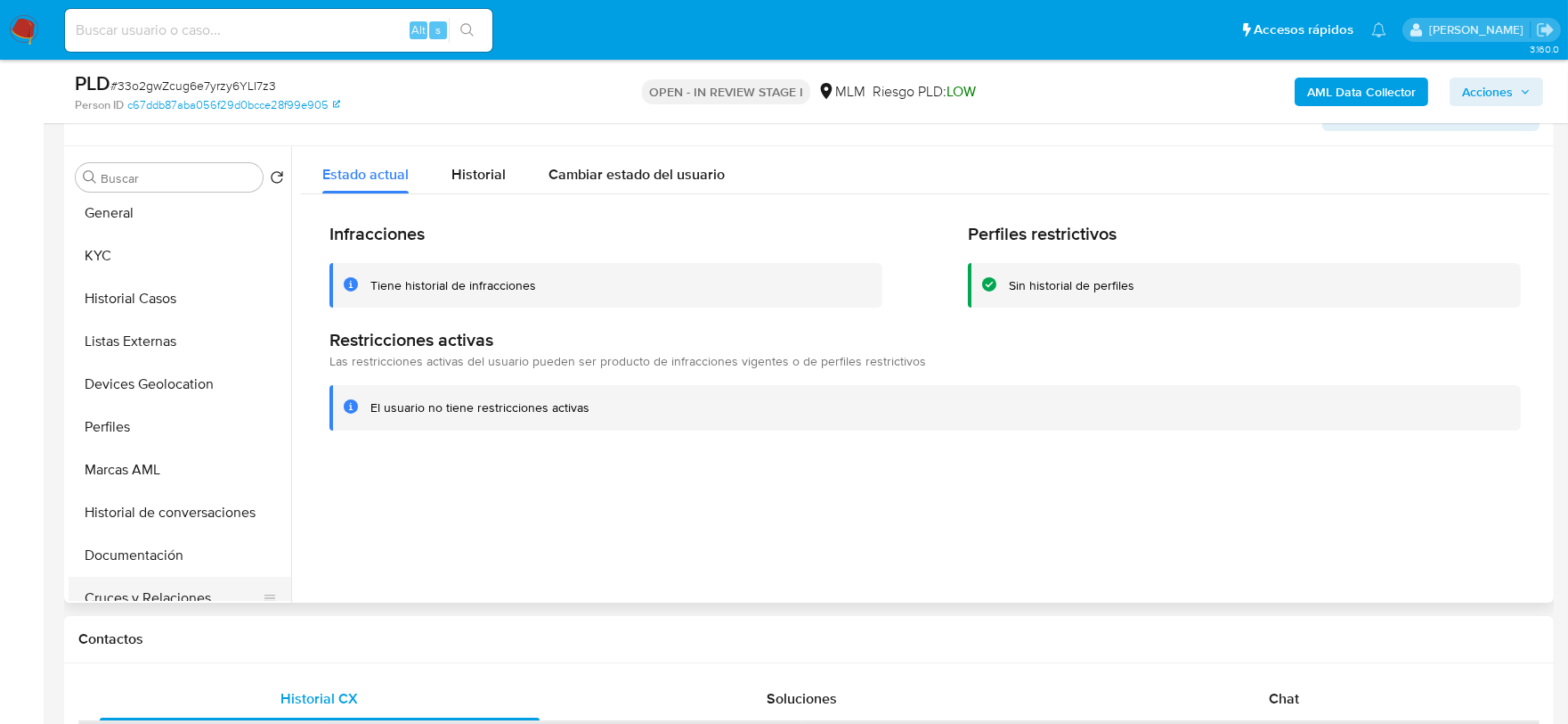
scroll to position [0, 0]
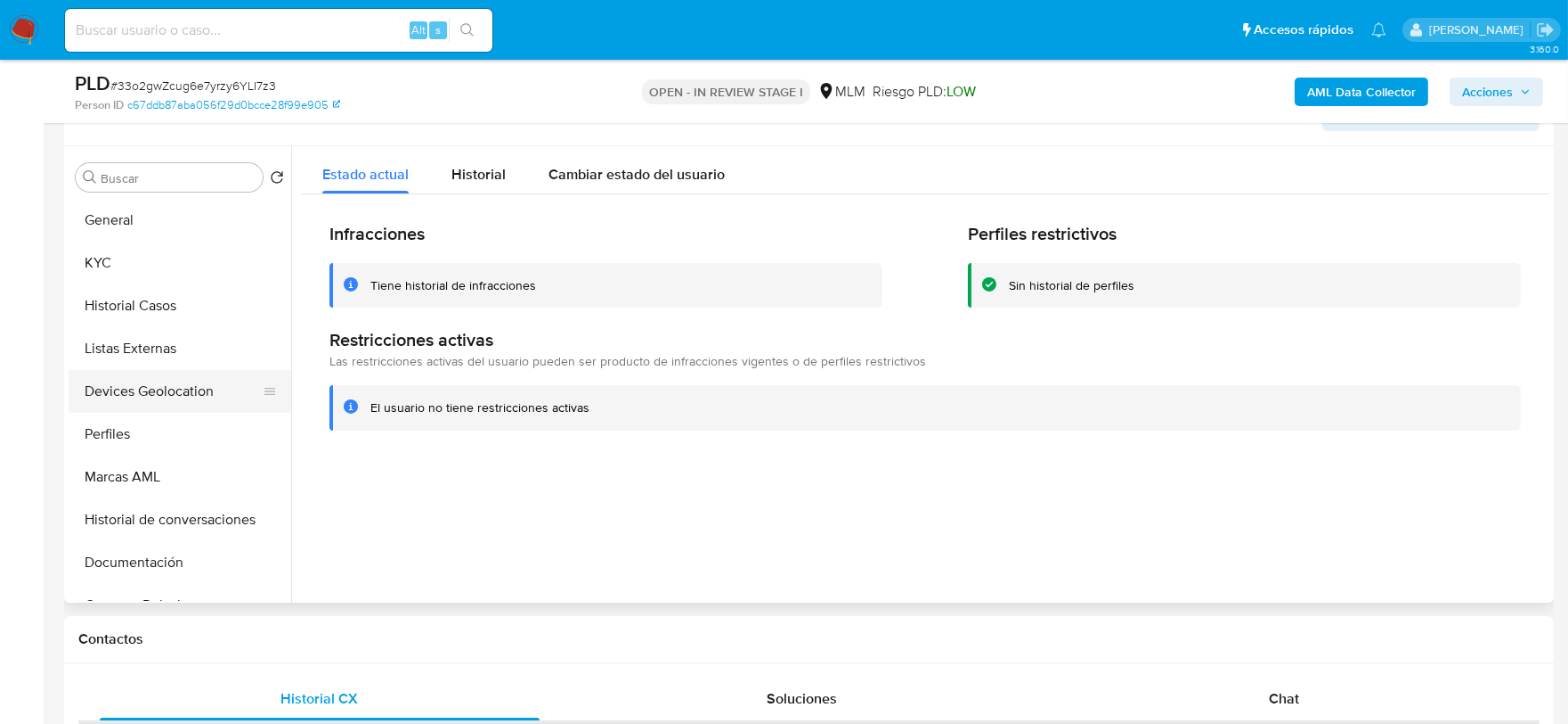
click at [189, 371] on button "Devices Geolocation" at bounding box center [173, 392] width 209 height 43
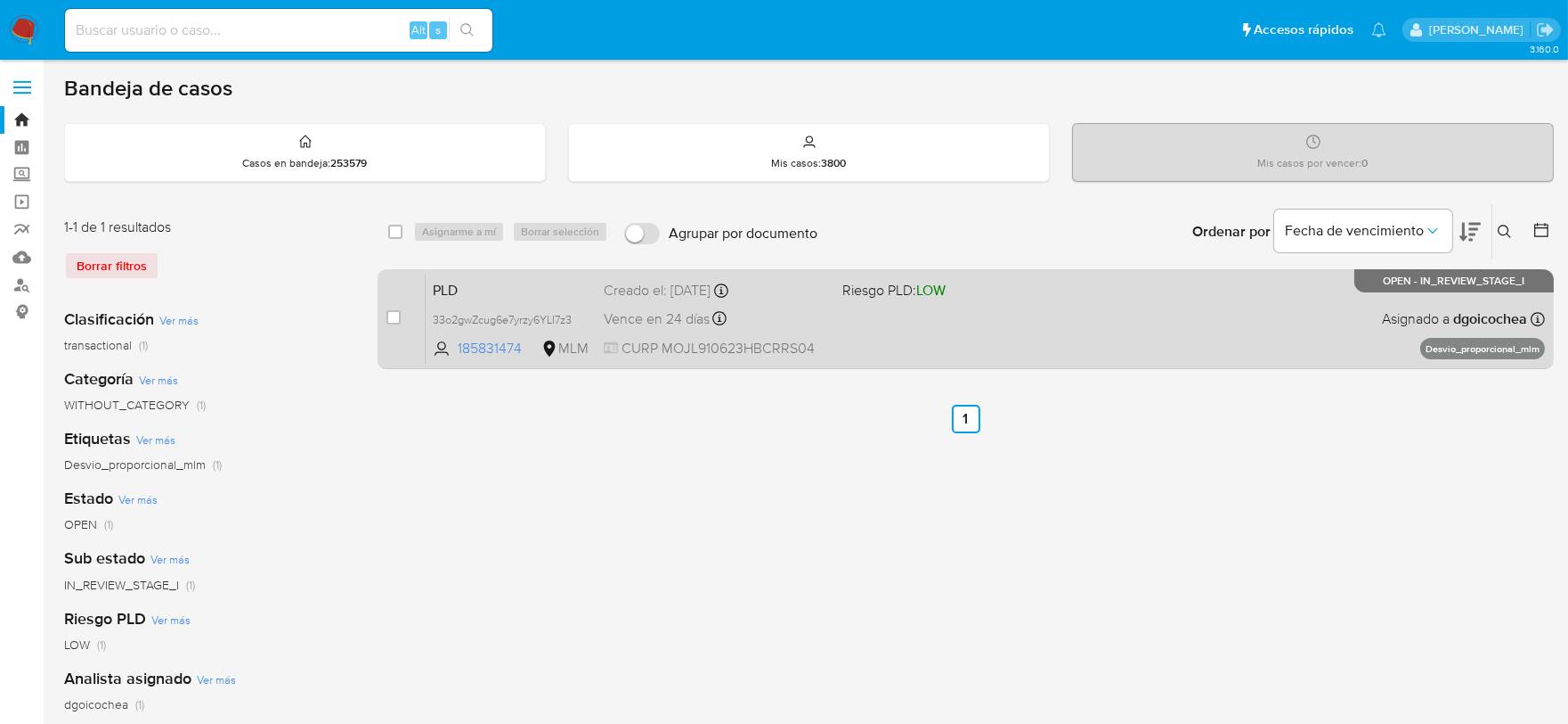
click at [442, 292] on span "PLD" at bounding box center [510, 289] width 157 height 23
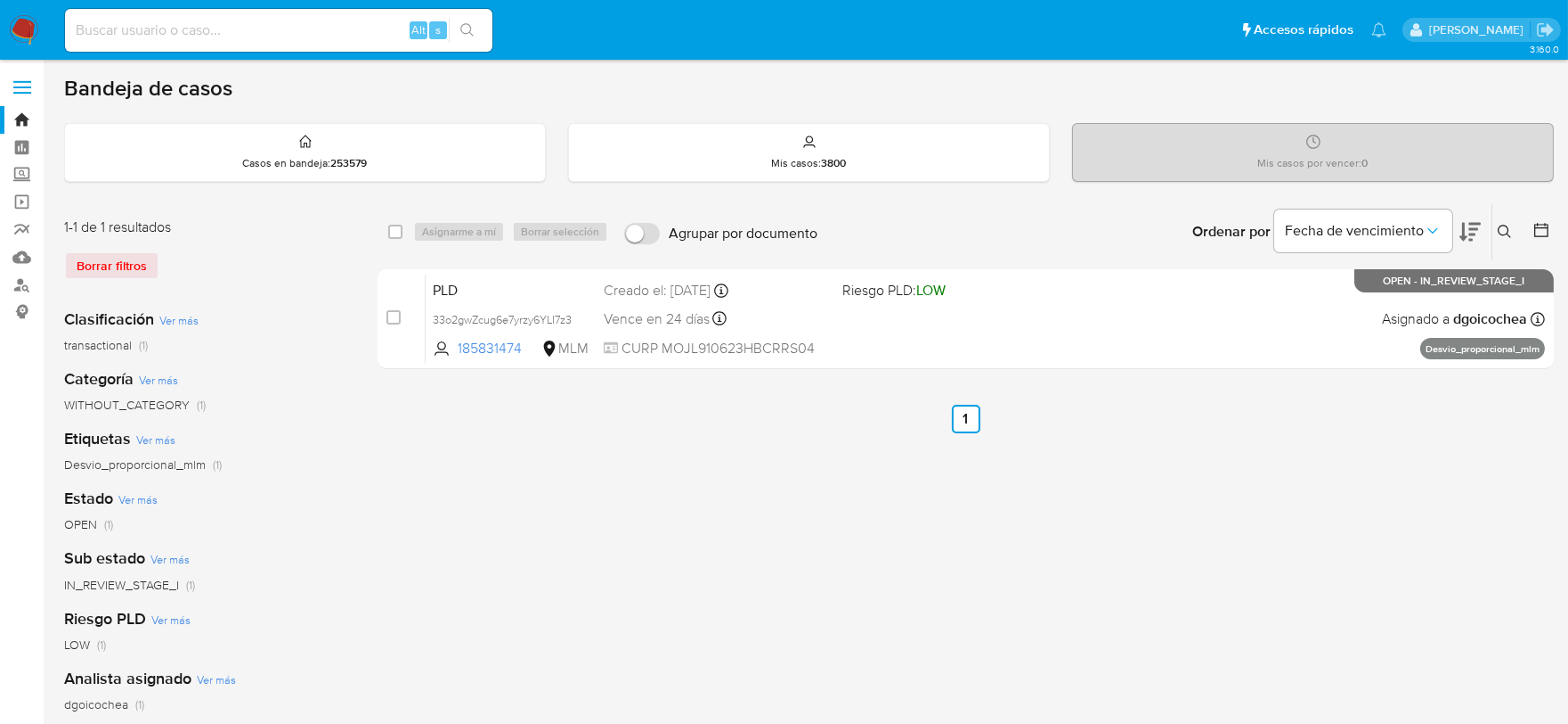
click at [1506, 229] on icon at bounding box center [1505, 232] width 14 height 14
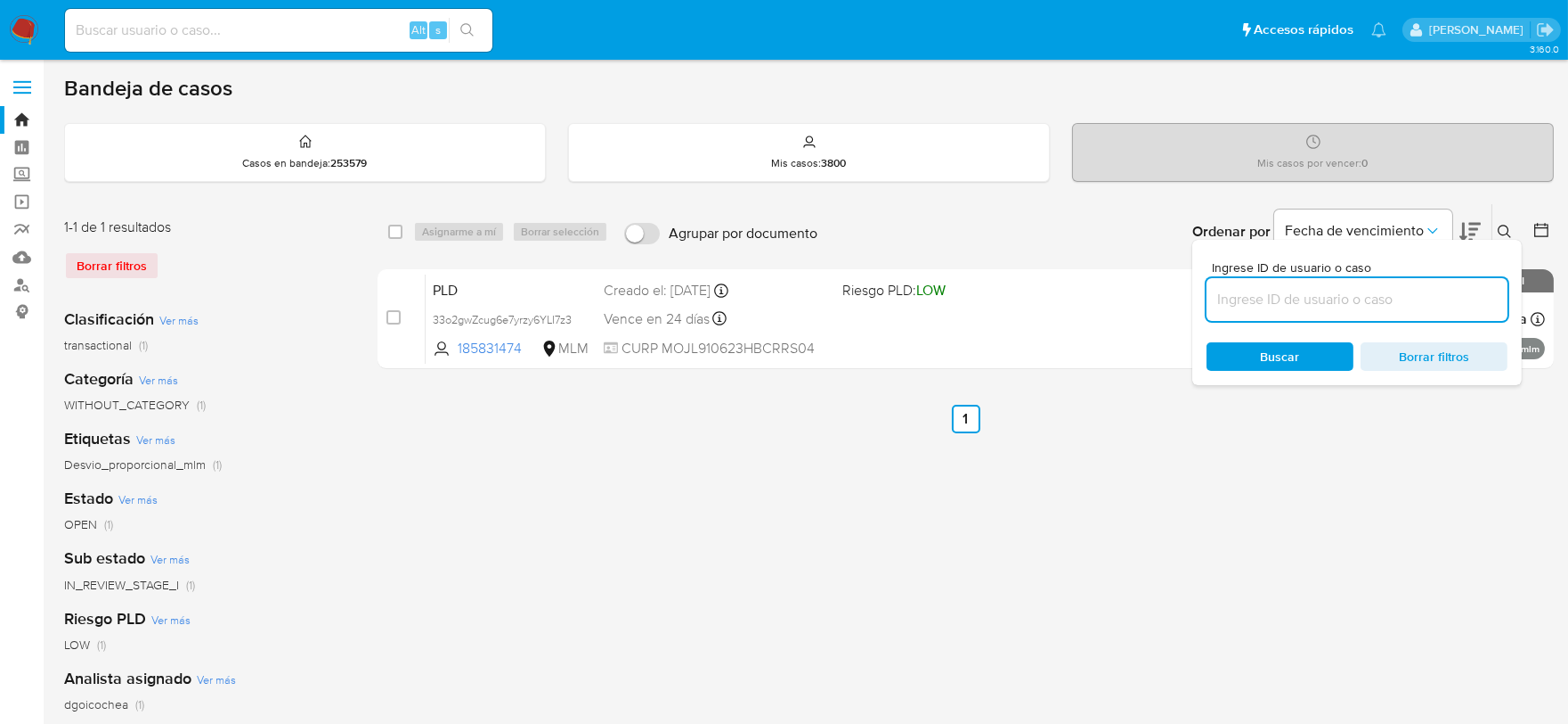
click at [1401, 301] on input at bounding box center [1357, 299] width 301 height 23
click at [1261, 353] on span "Buscar" at bounding box center [1281, 357] width 39 height 29
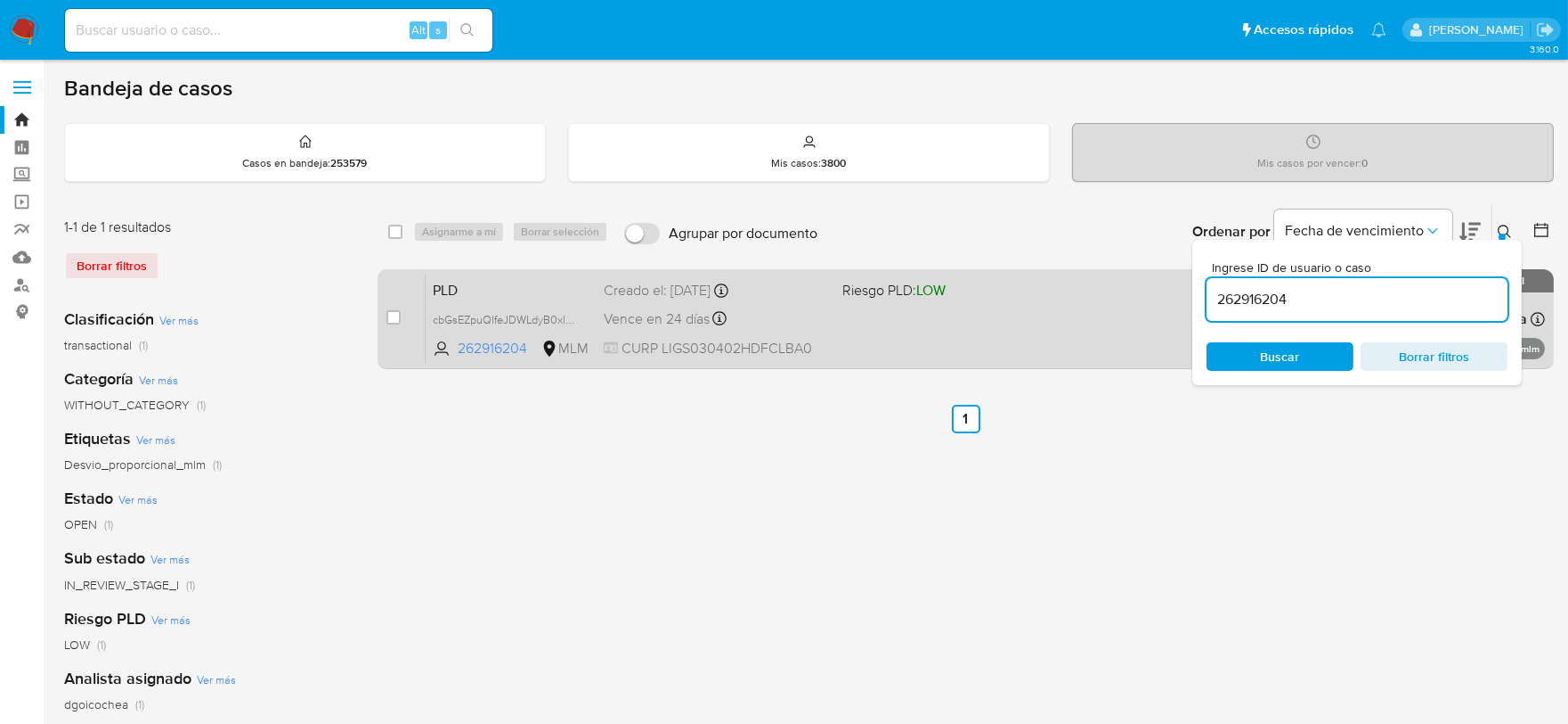
click at [465, 289] on span "PLD" at bounding box center [510, 289] width 157 height 23
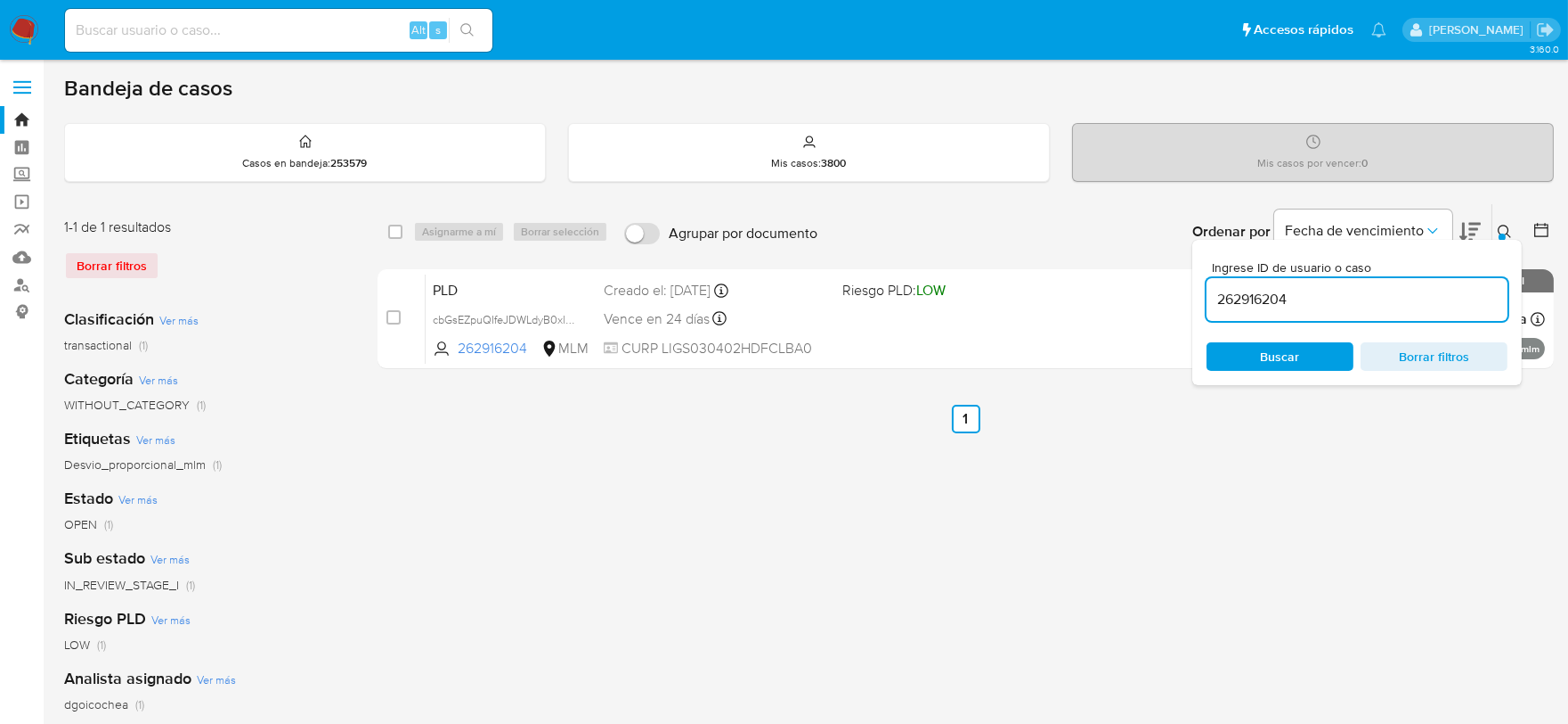
click at [1235, 291] on input "262916204" at bounding box center [1357, 299] width 301 height 23
paste input "1591674749"
type input "1591674749"
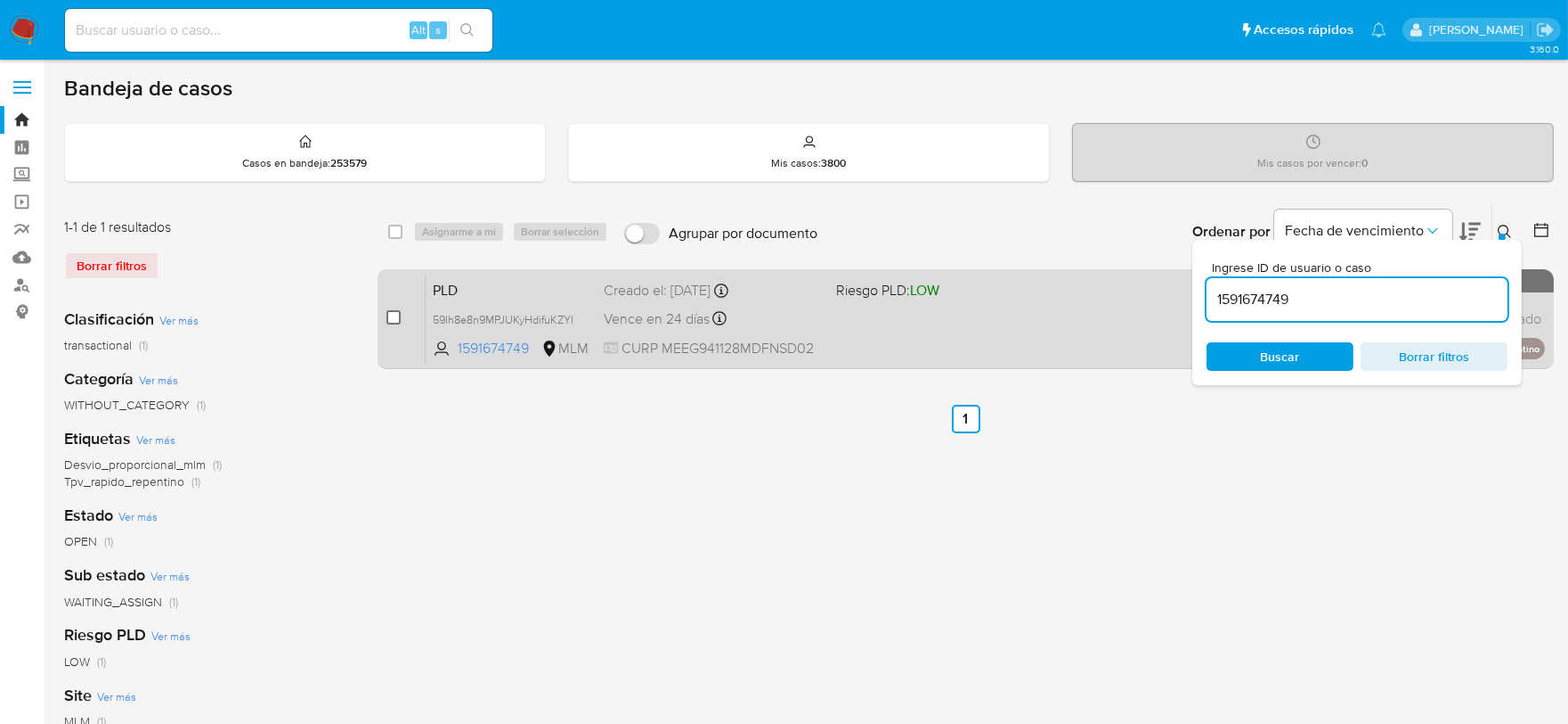
click at [393, 317] on input "checkbox" at bounding box center [394, 317] width 14 height 14
checkbox input "true"
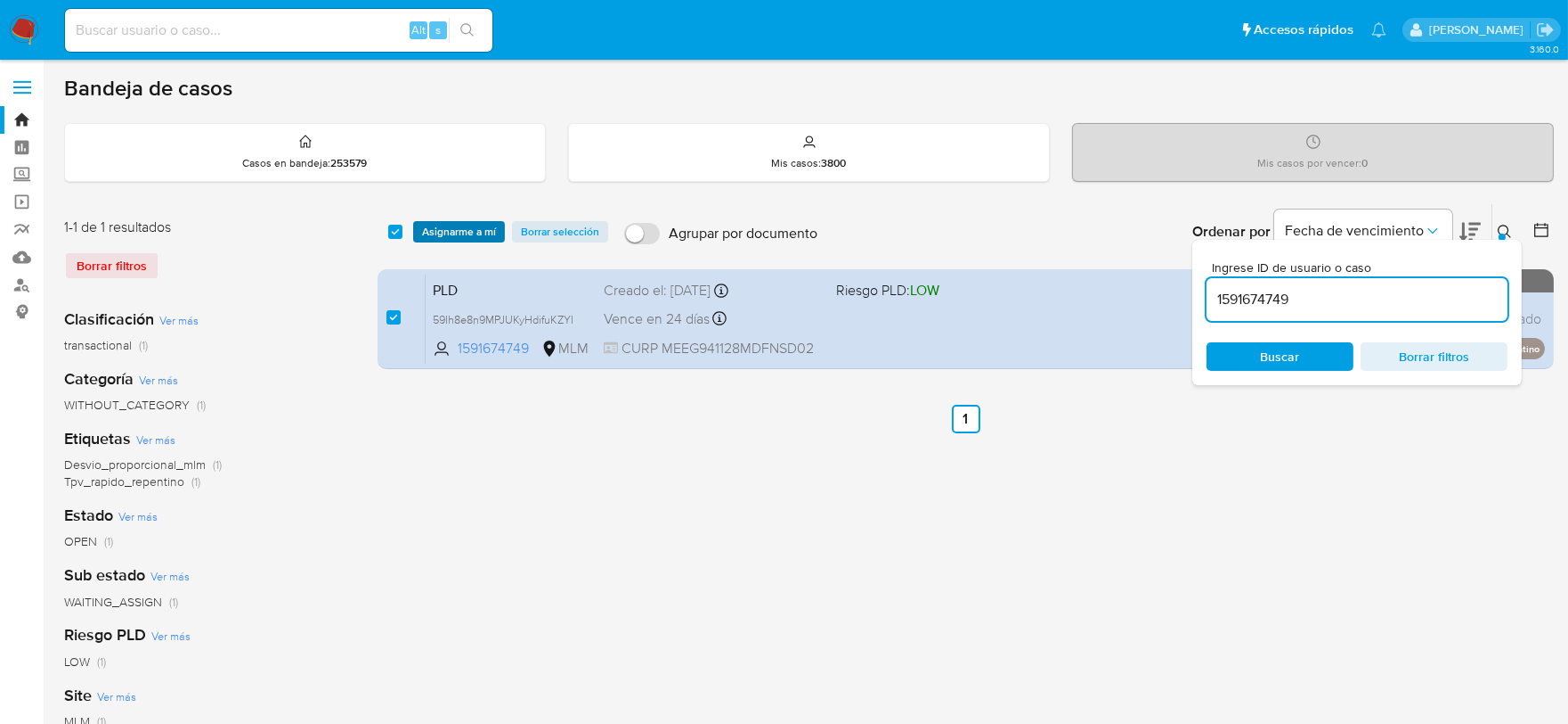
click at [451, 229] on span "Asignarme a mí" at bounding box center [458, 232] width 74 height 18
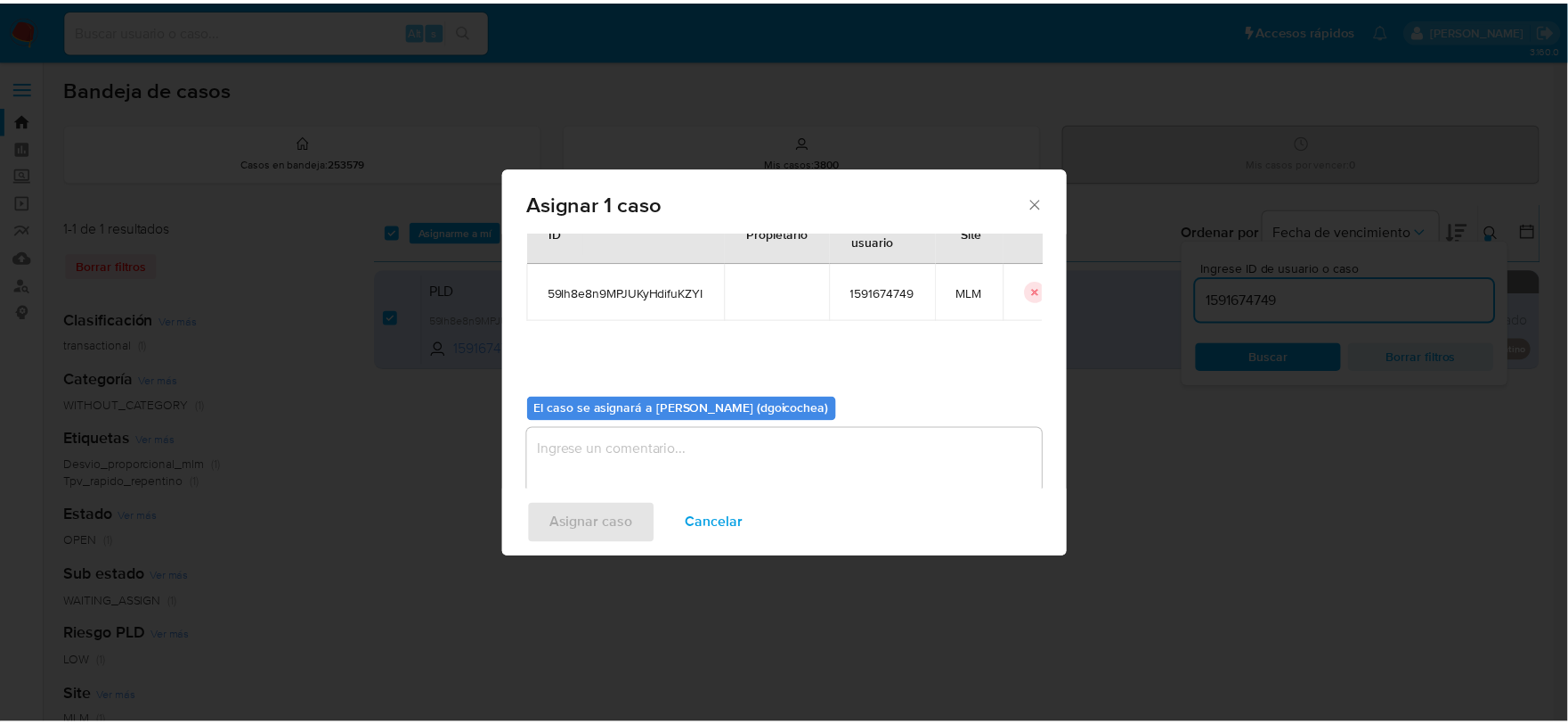
scroll to position [91, 0]
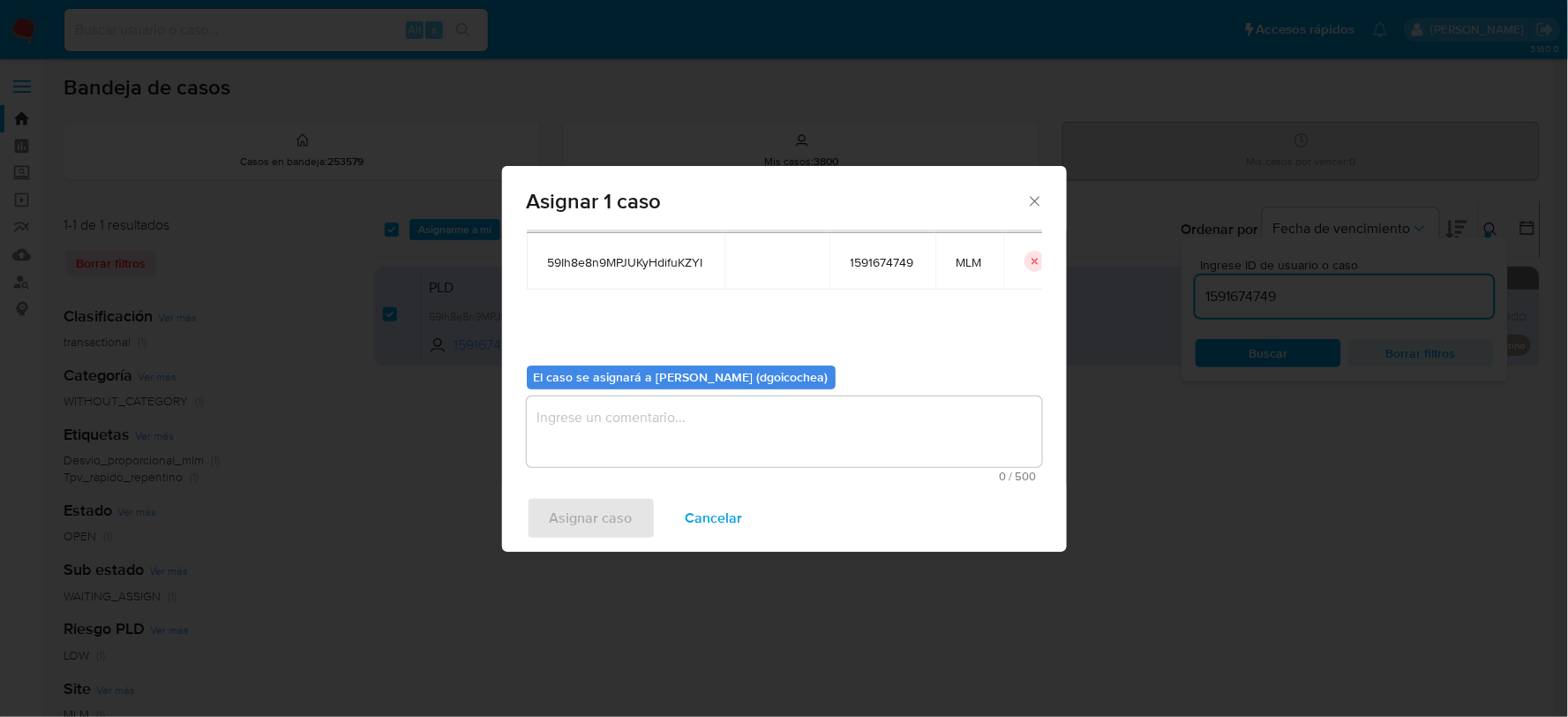
click at [658, 422] on textarea "assign-modal" at bounding box center [784, 432] width 516 height 71
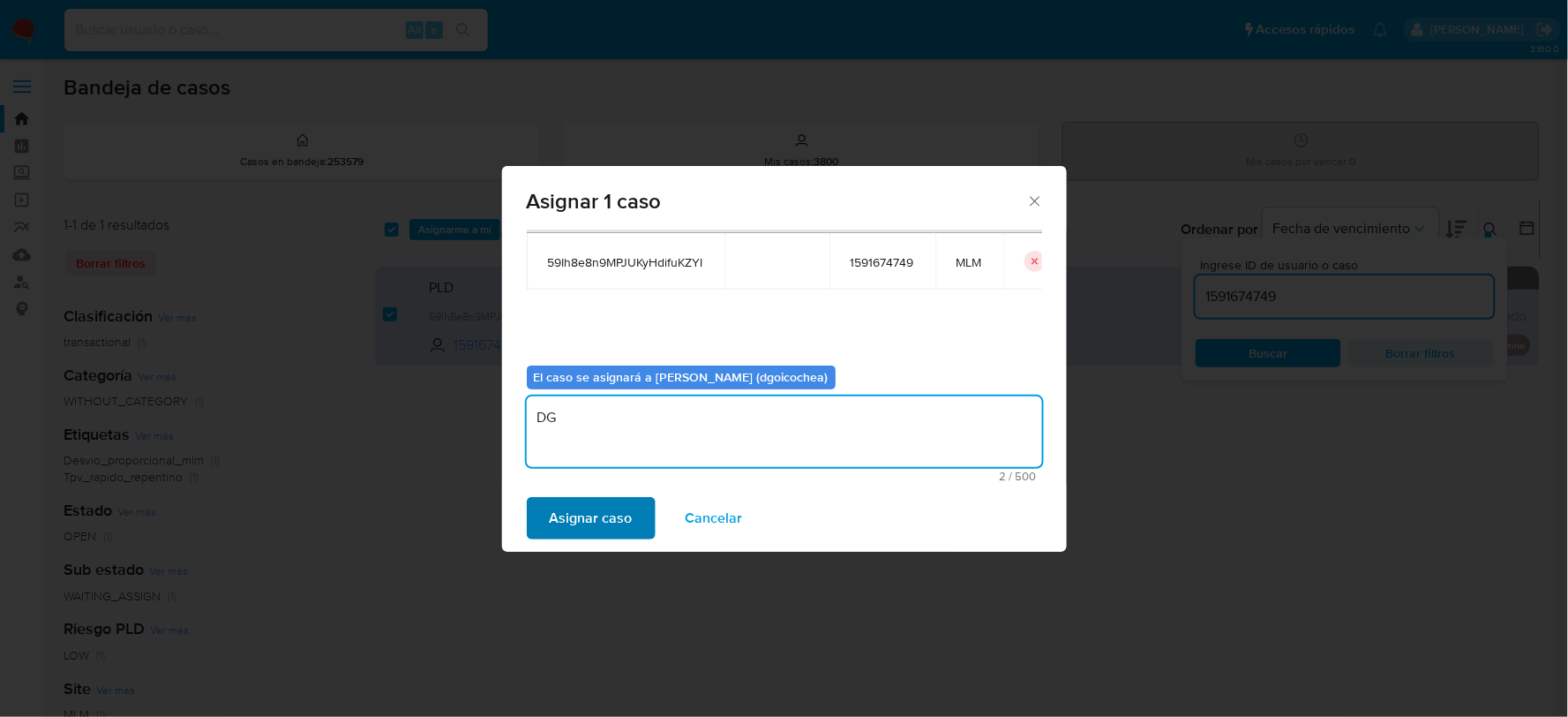
type textarea "DG"
click at [595, 519] on span "Asignar caso" at bounding box center [591, 518] width 83 height 39
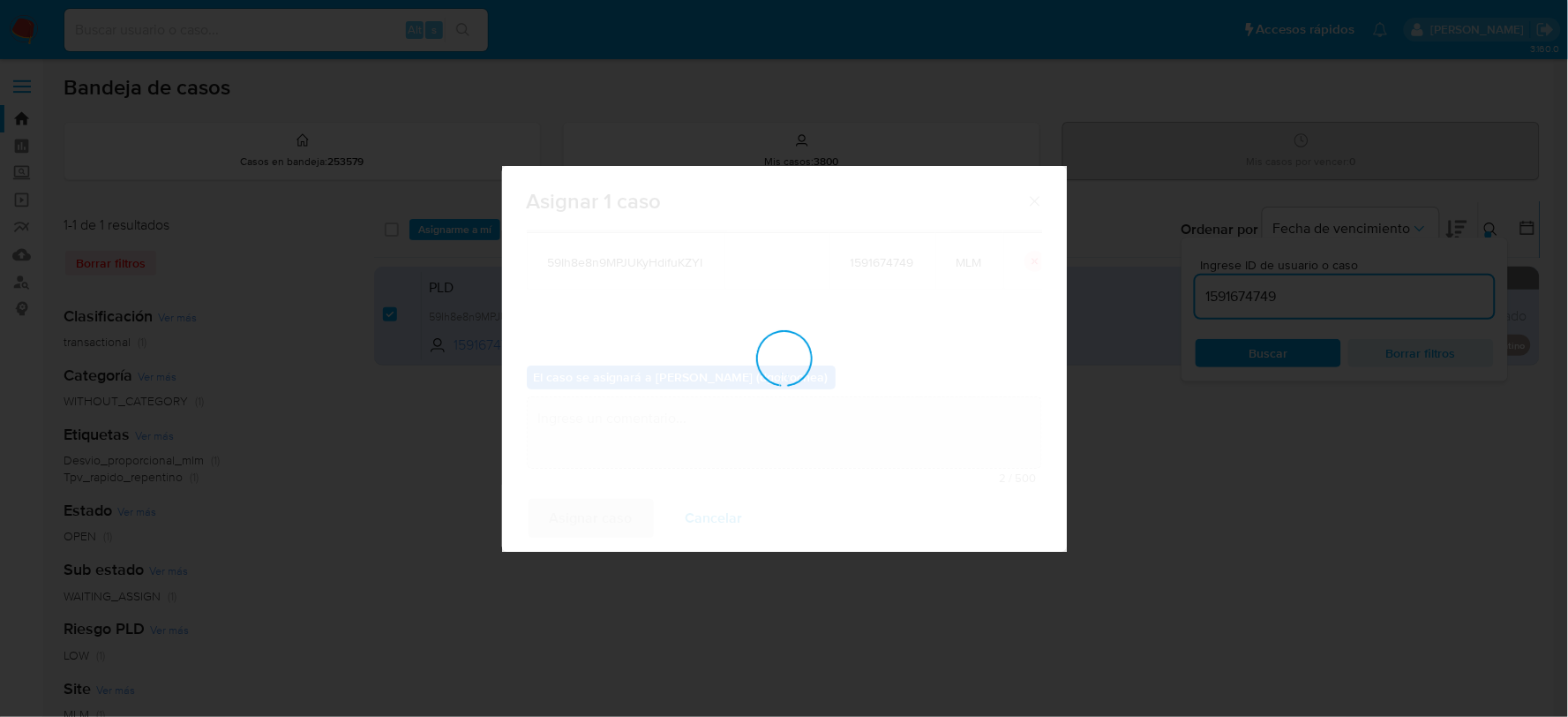
checkbox input "false"
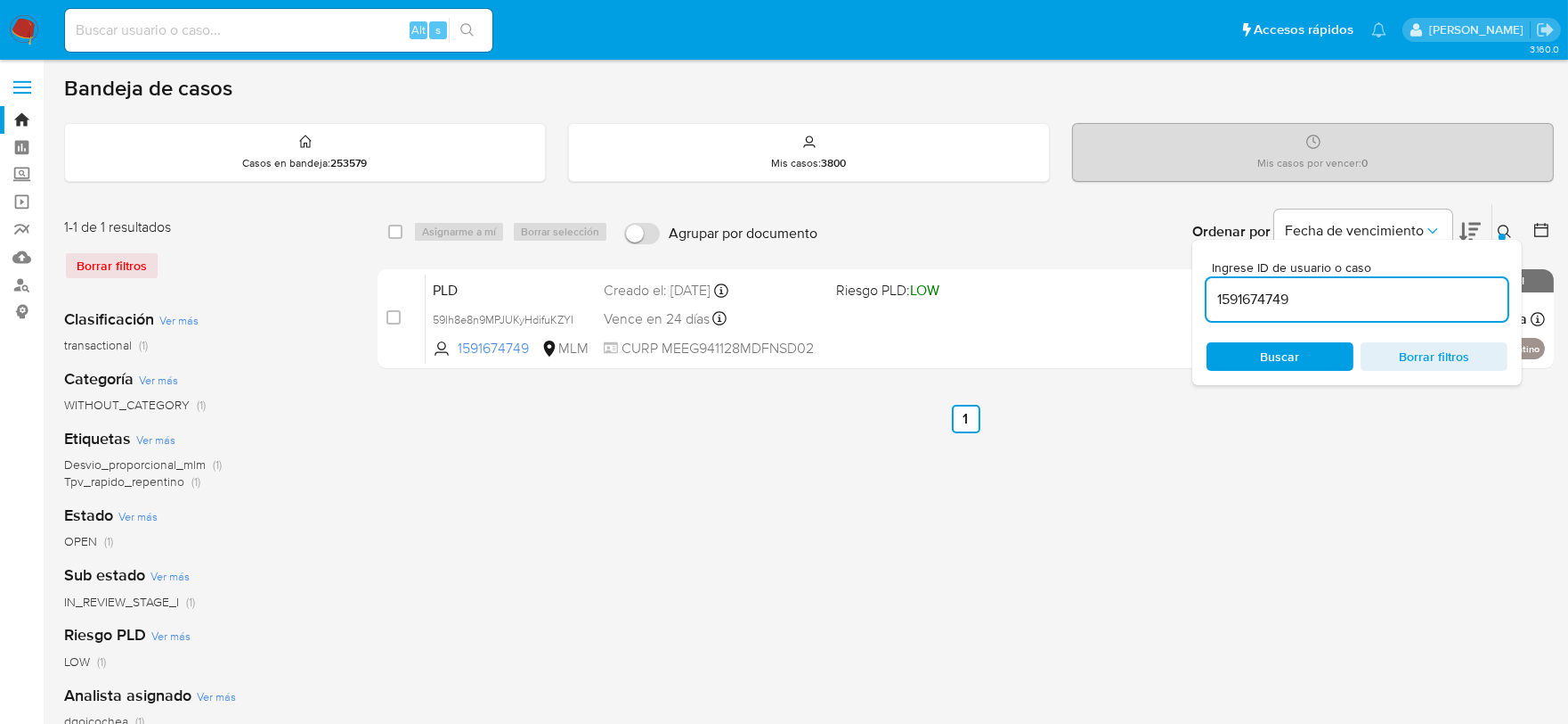
click at [307, 20] on input at bounding box center [278, 30] width 427 height 23
paste input "170550430"
type input "170550430"
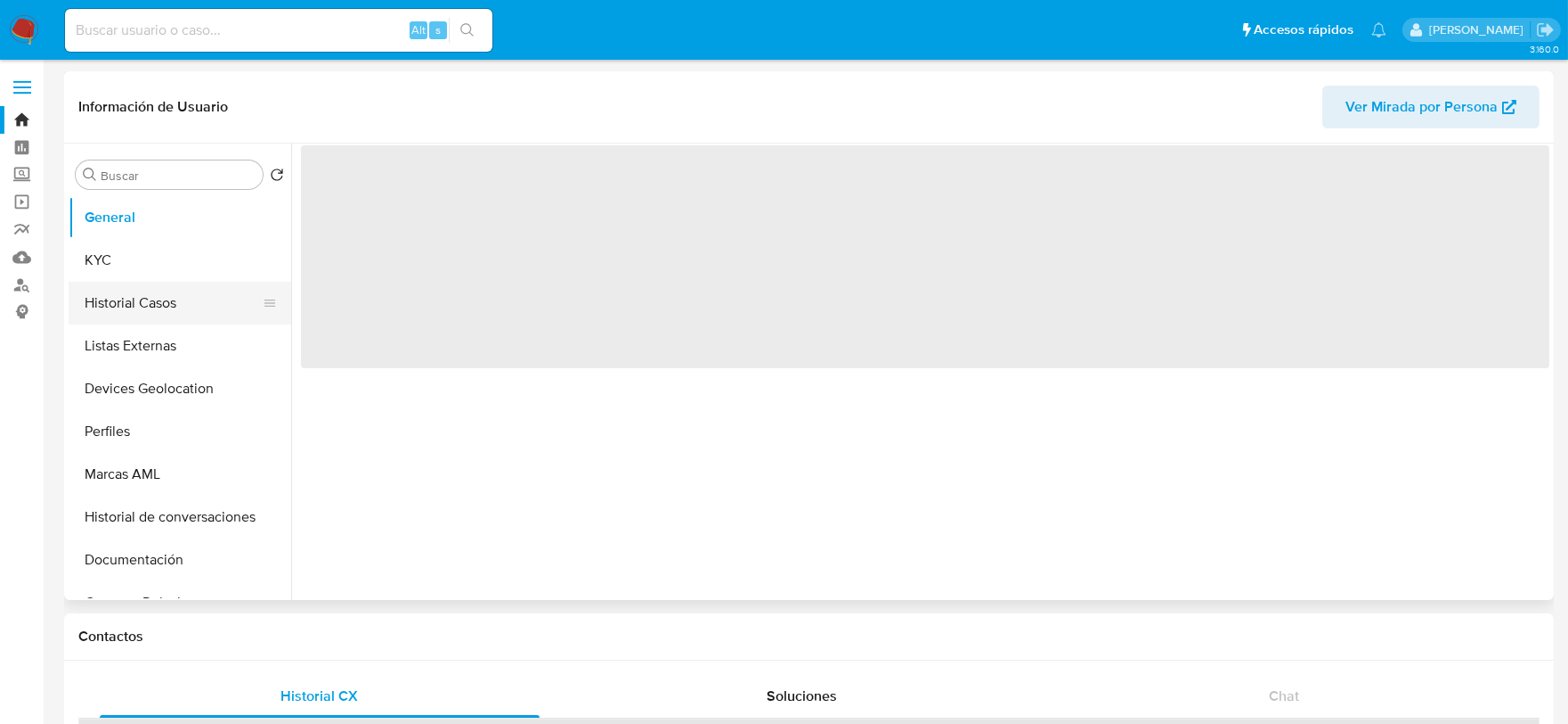
select select "10"
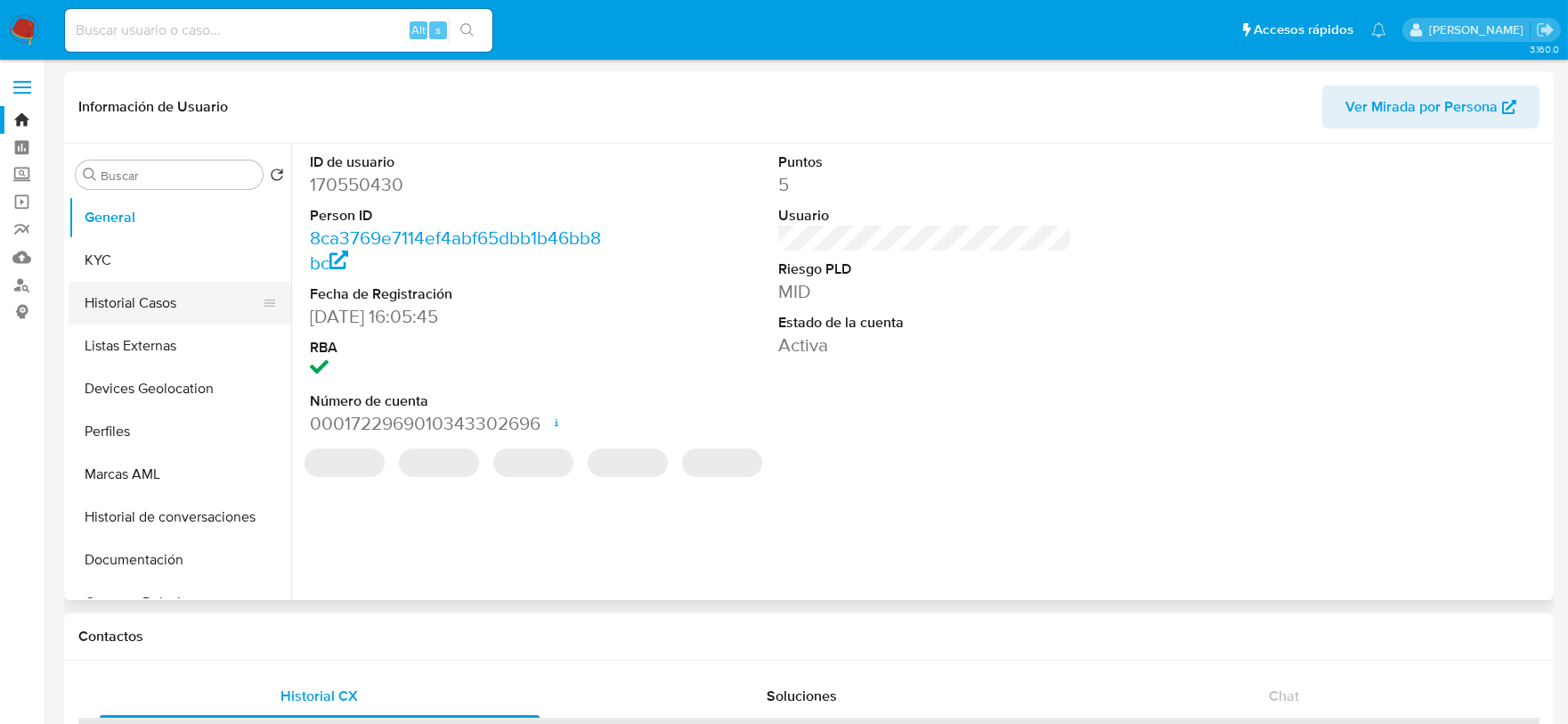
click at [154, 289] on button "Historial Casos" at bounding box center [173, 303] width 209 height 43
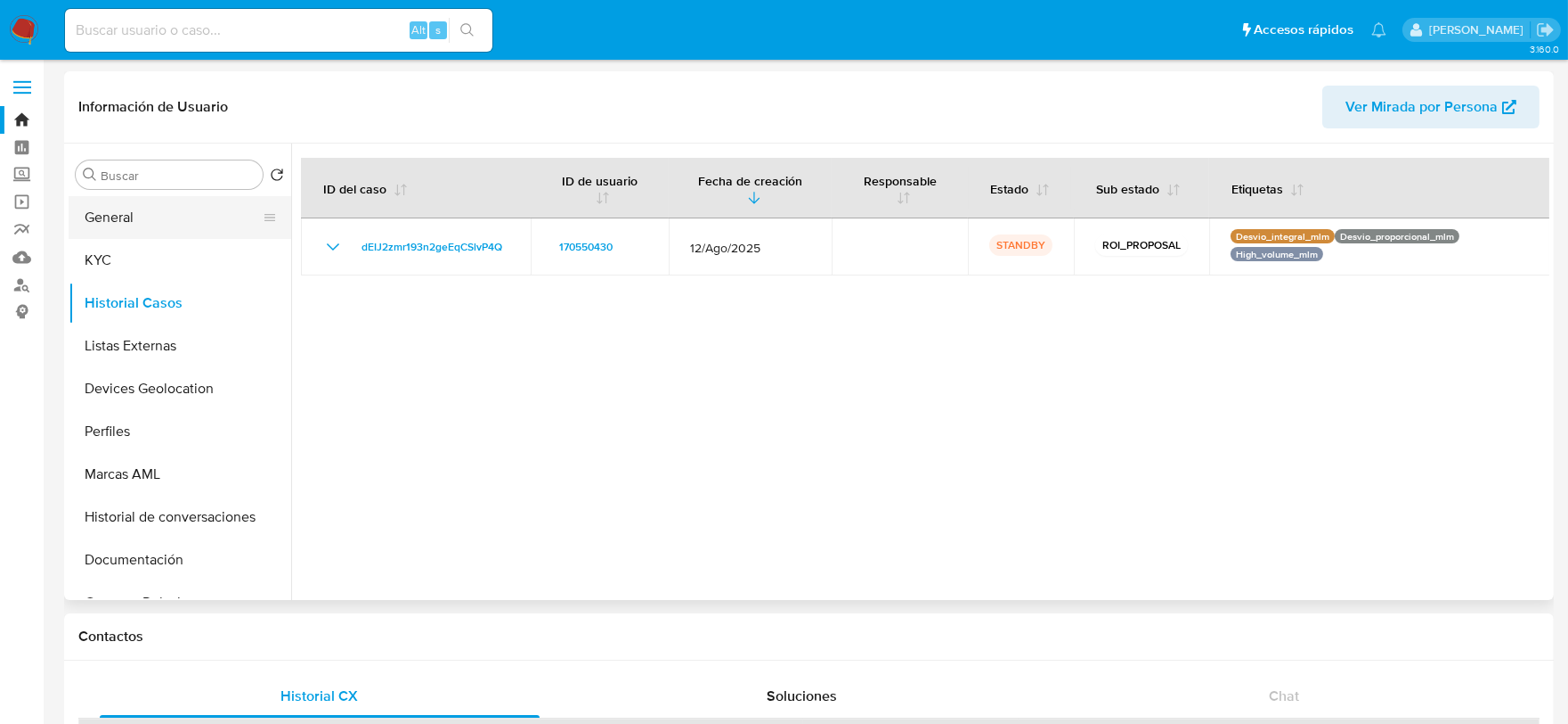
click at [128, 220] on button "General" at bounding box center [173, 218] width 209 height 43
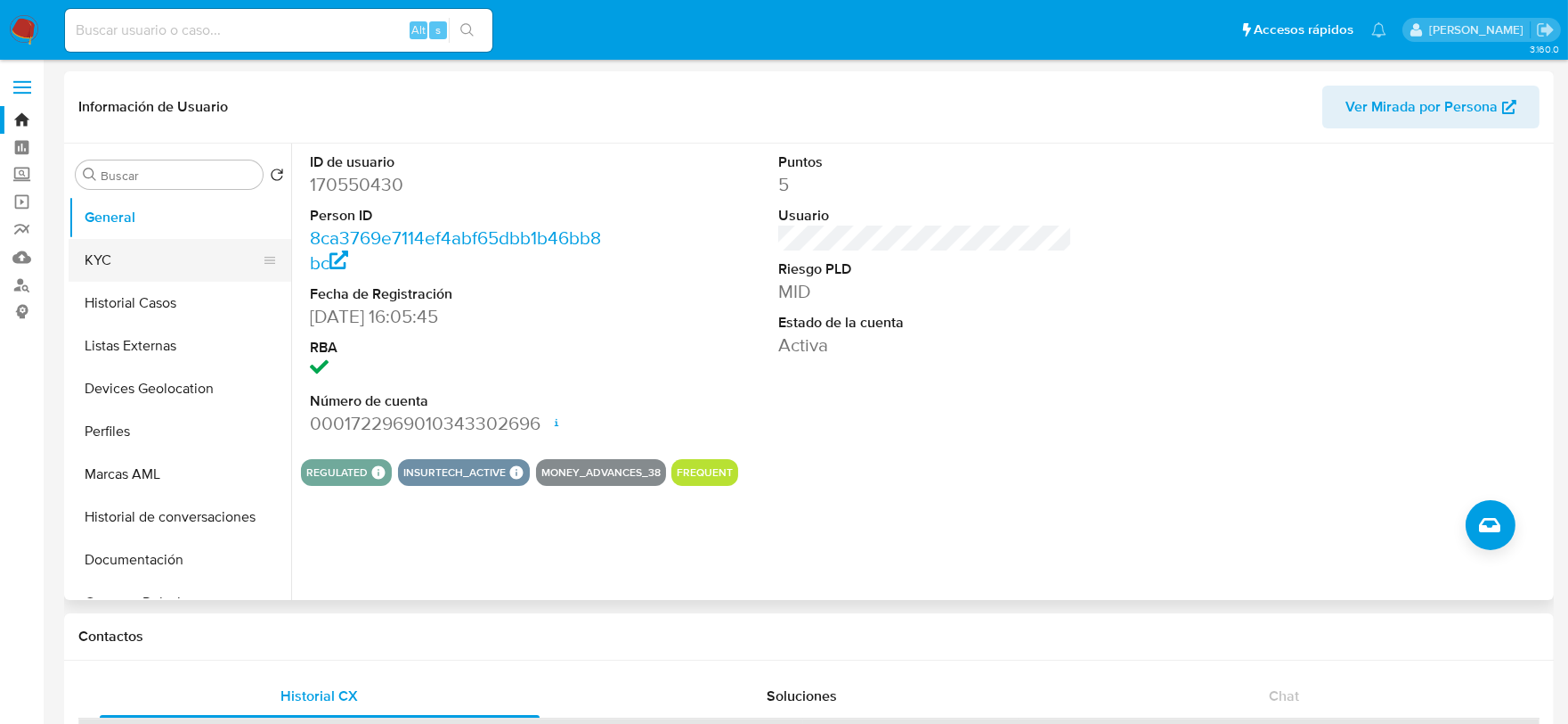
click at [165, 259] on button "KYC" at bounding box center [173, 261] width 209 height 43
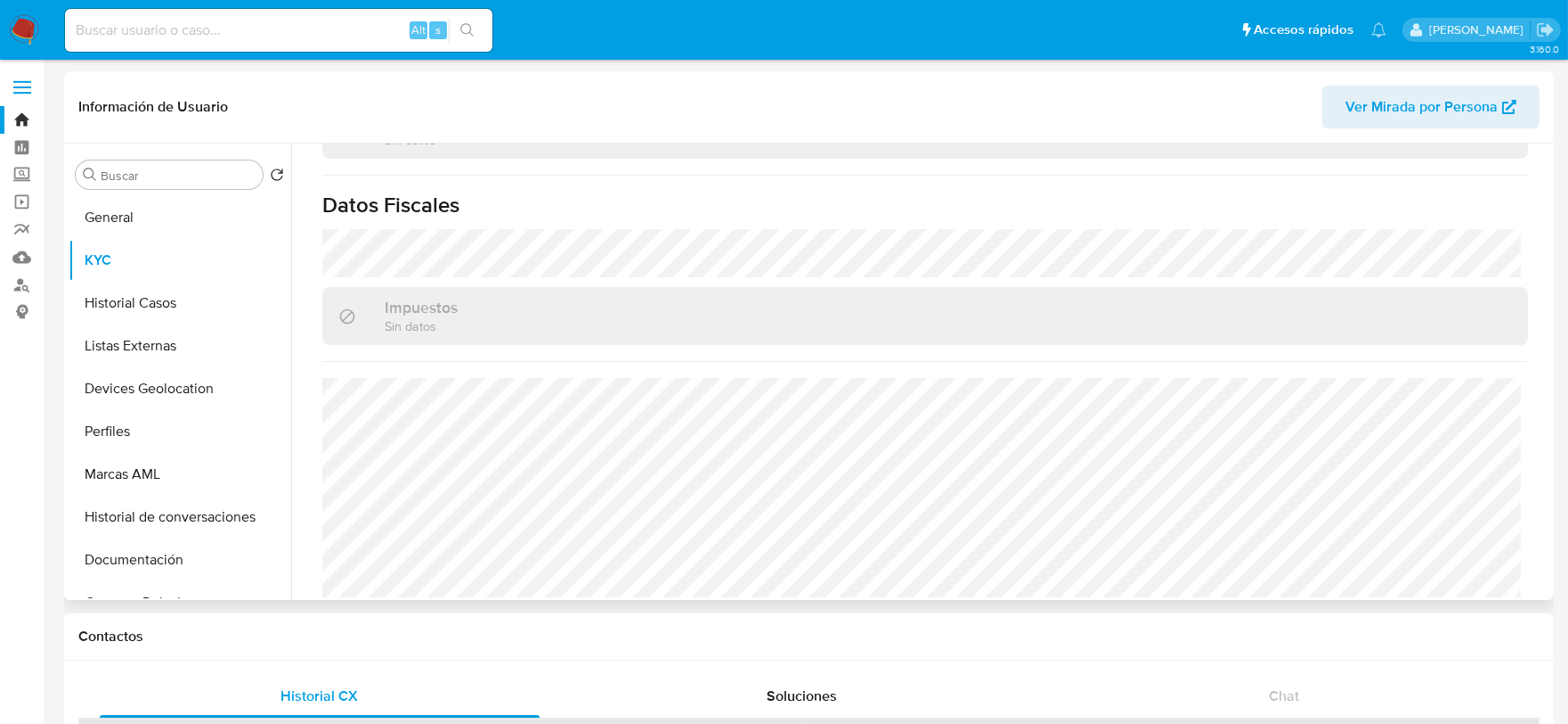
scroll to position [788, 0]
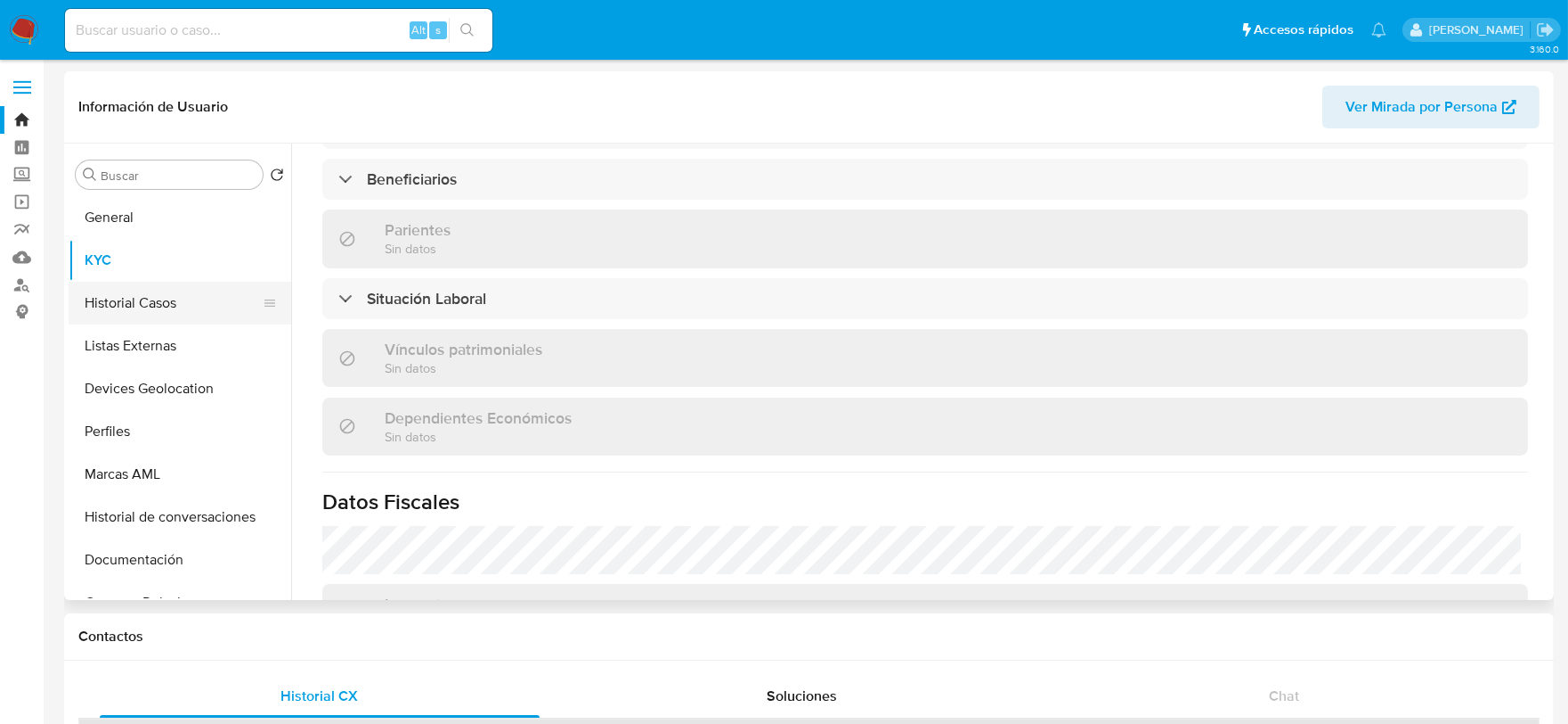
click at [137, 316] on button "Historial Casos" at bounding box center [173, 303] width 209 height 43
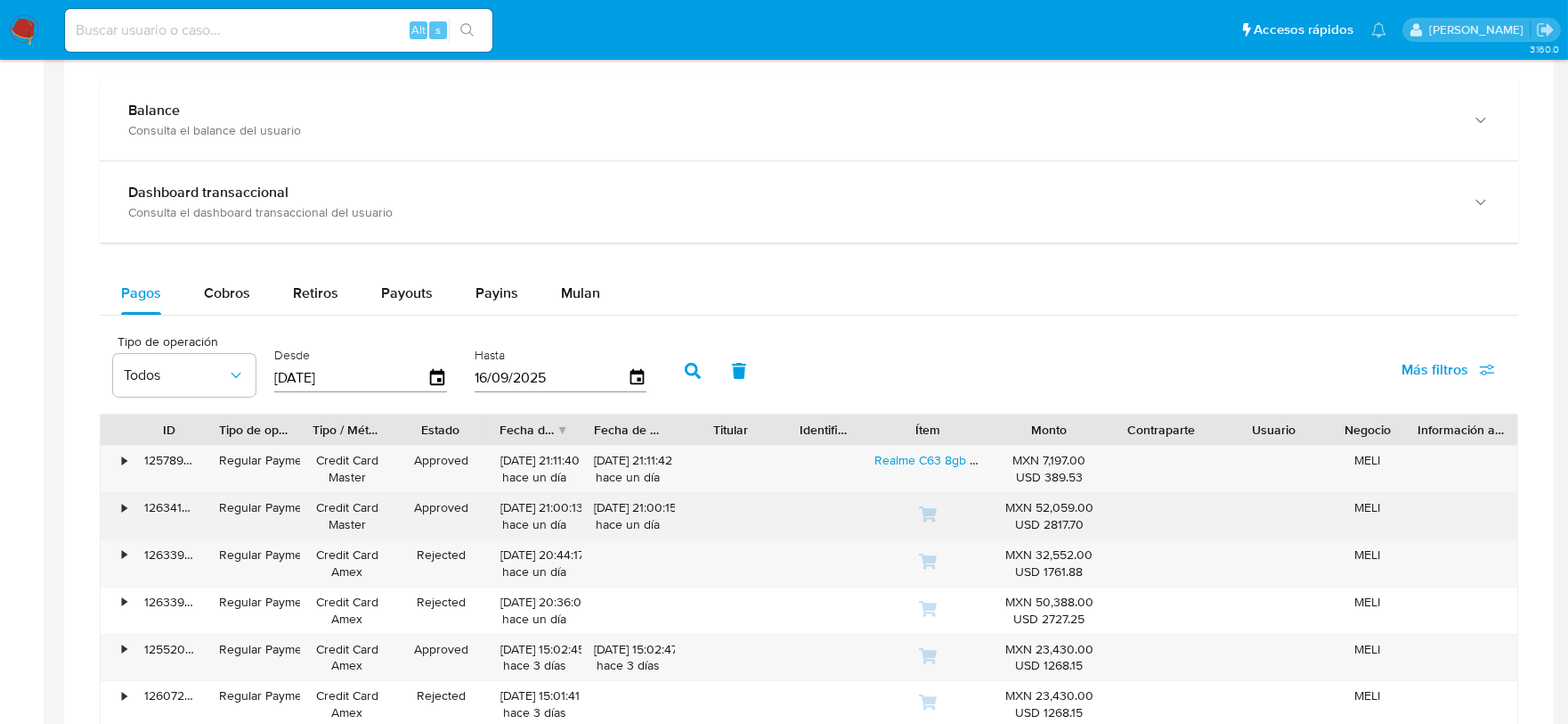
scroll to position [1188, 0]
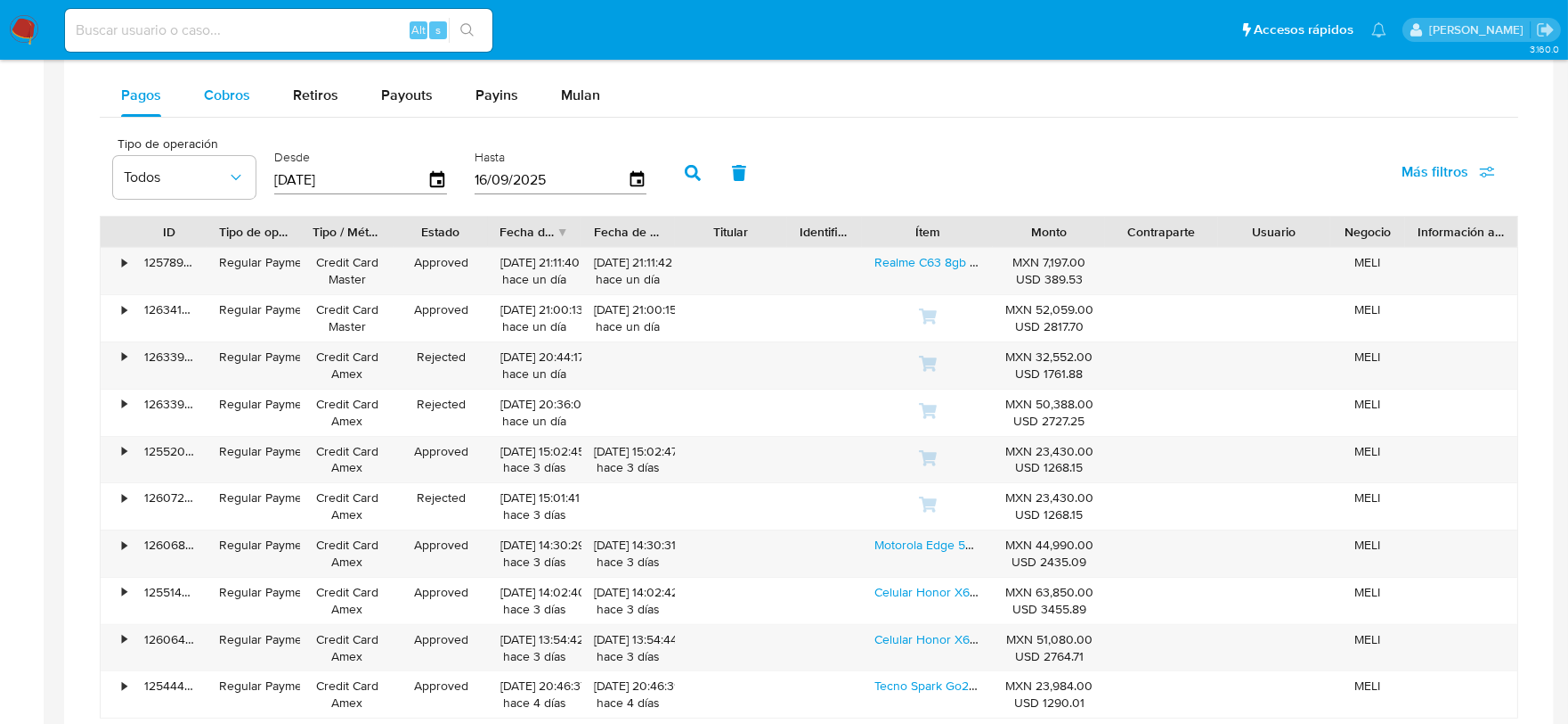
click at [233, 85] on span "Cobros" at bounding box center [227, 94] width 47 height 21
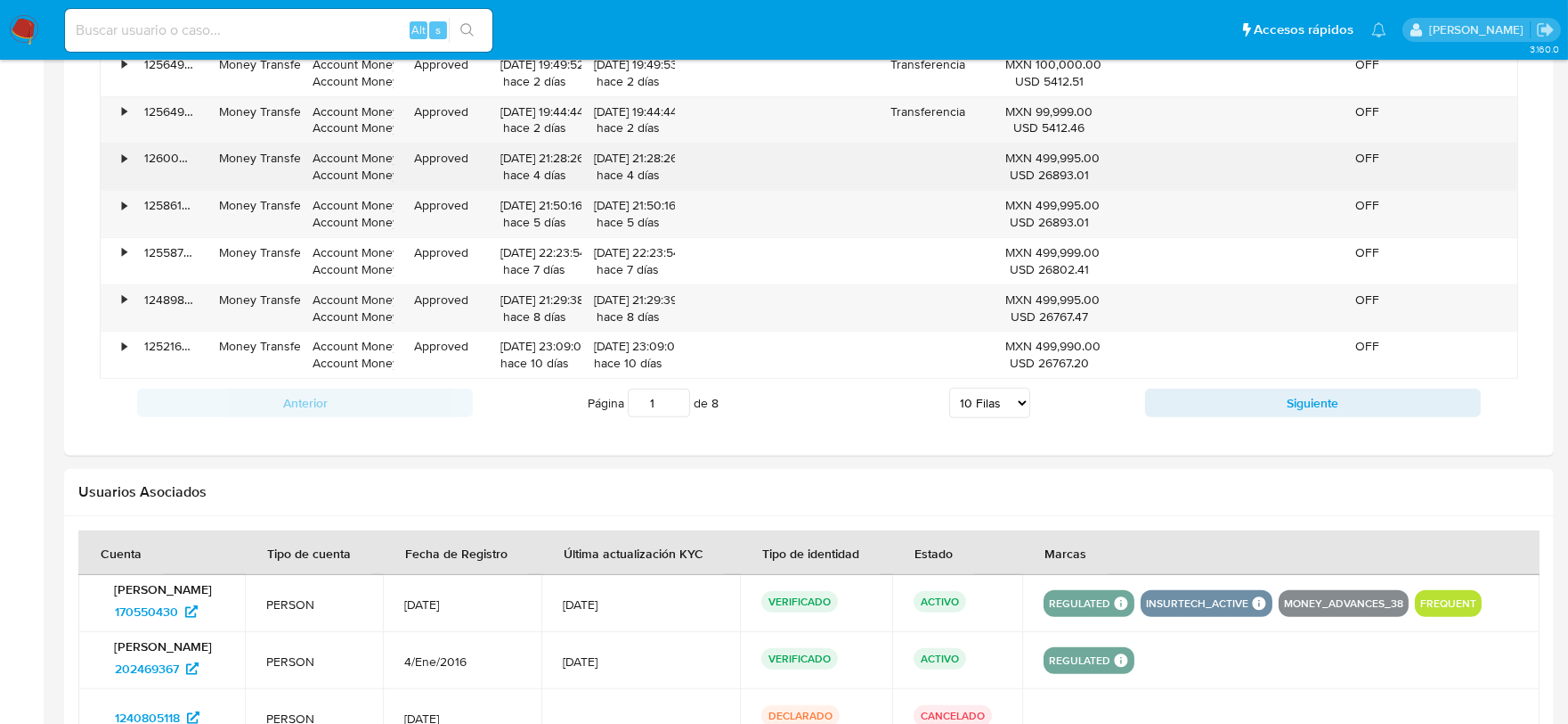
scroll to position [1583, 0]
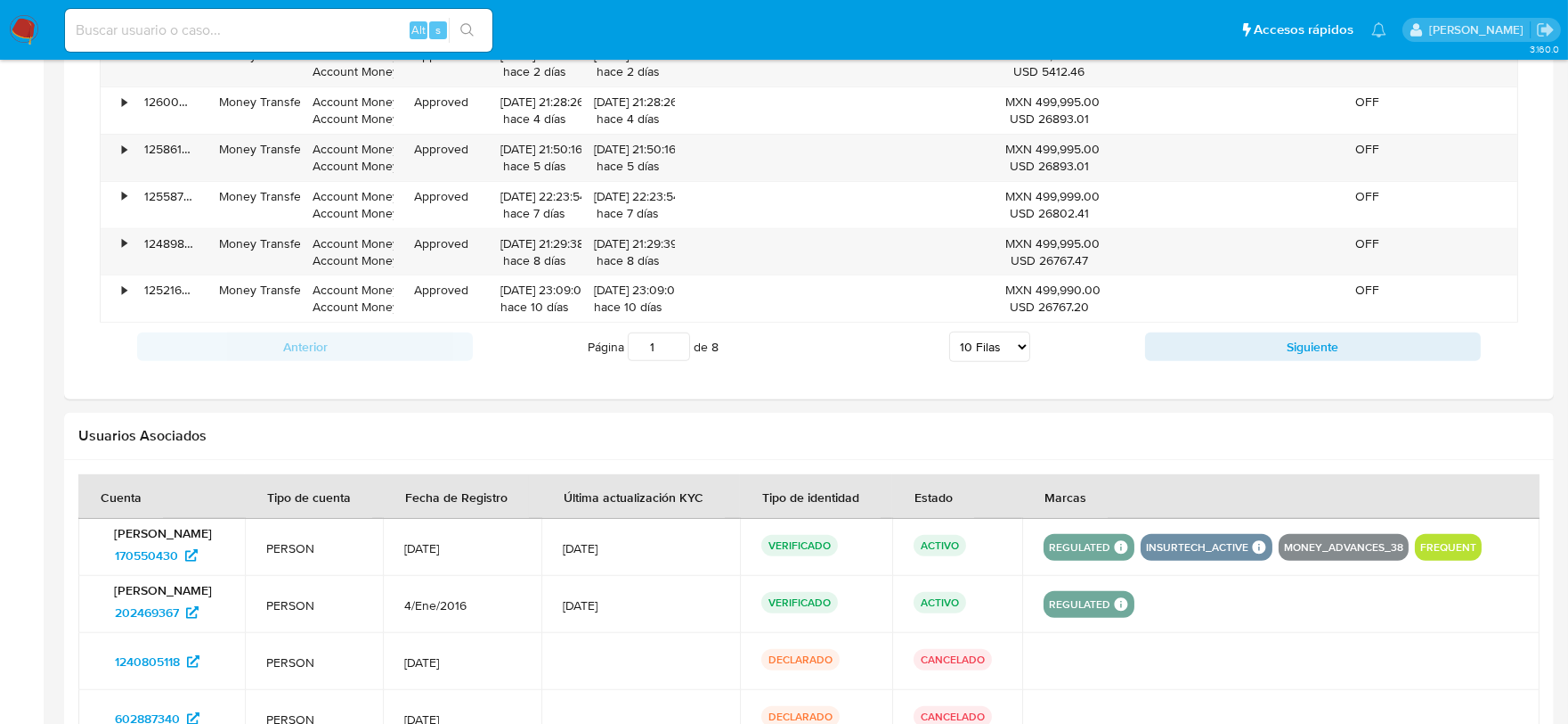
click at [1001, 354] on select "5 Filas 10 Filas 20 Filas 25 Filas 50 Filas 100 Filas" at bounding box center [990, 347] width 81 height 30
select select "100"
click at [949, 335] on select "5 Filas 10 Filas 20 Filas 25 Filas 50 Filas 100 Filas" at bounding box center [990, 347] width 81 height 30
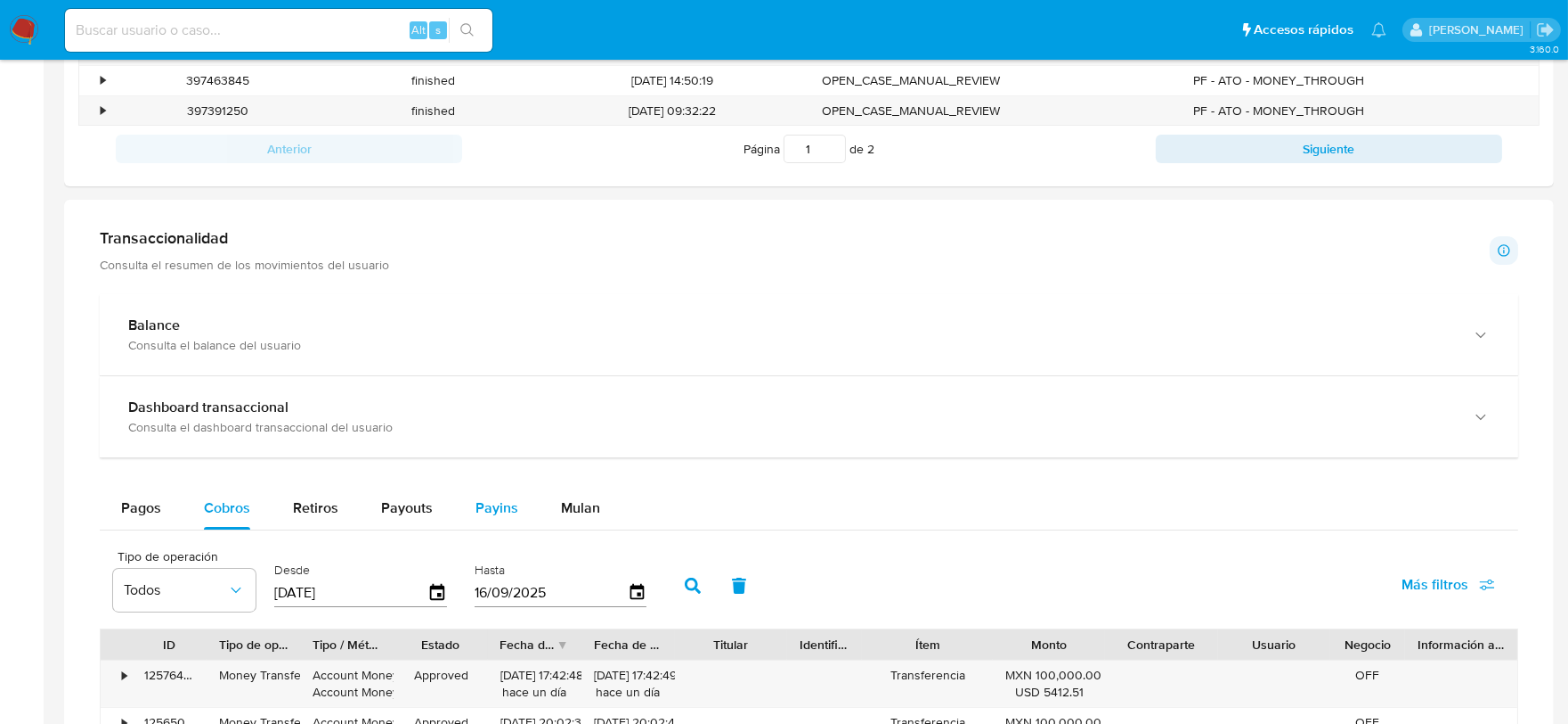
scroll to position [777, 0]
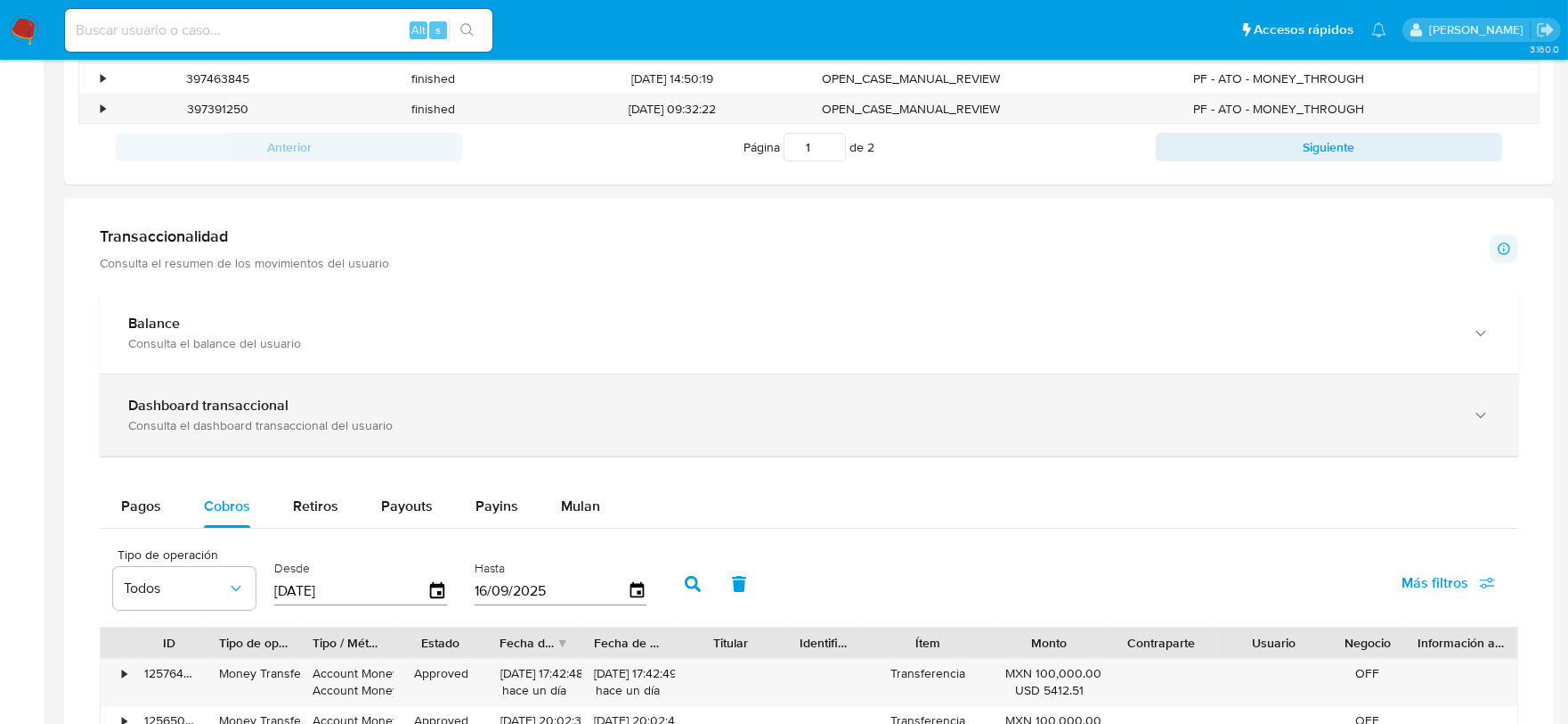
click at [437, 413] on div "Dashboard transaccional" at bounding box center [791, 406] width 1326 height 18
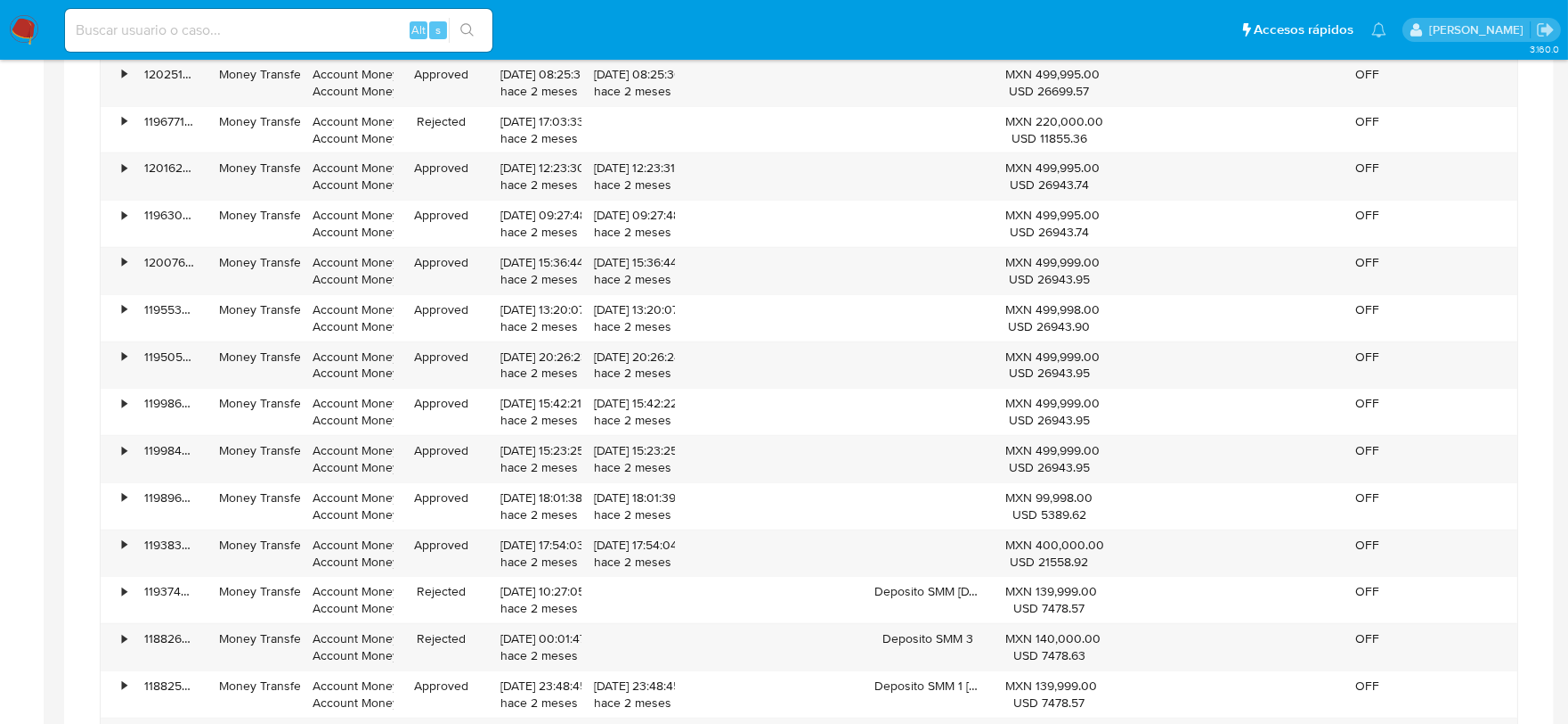
scroll to position [3632, 0]
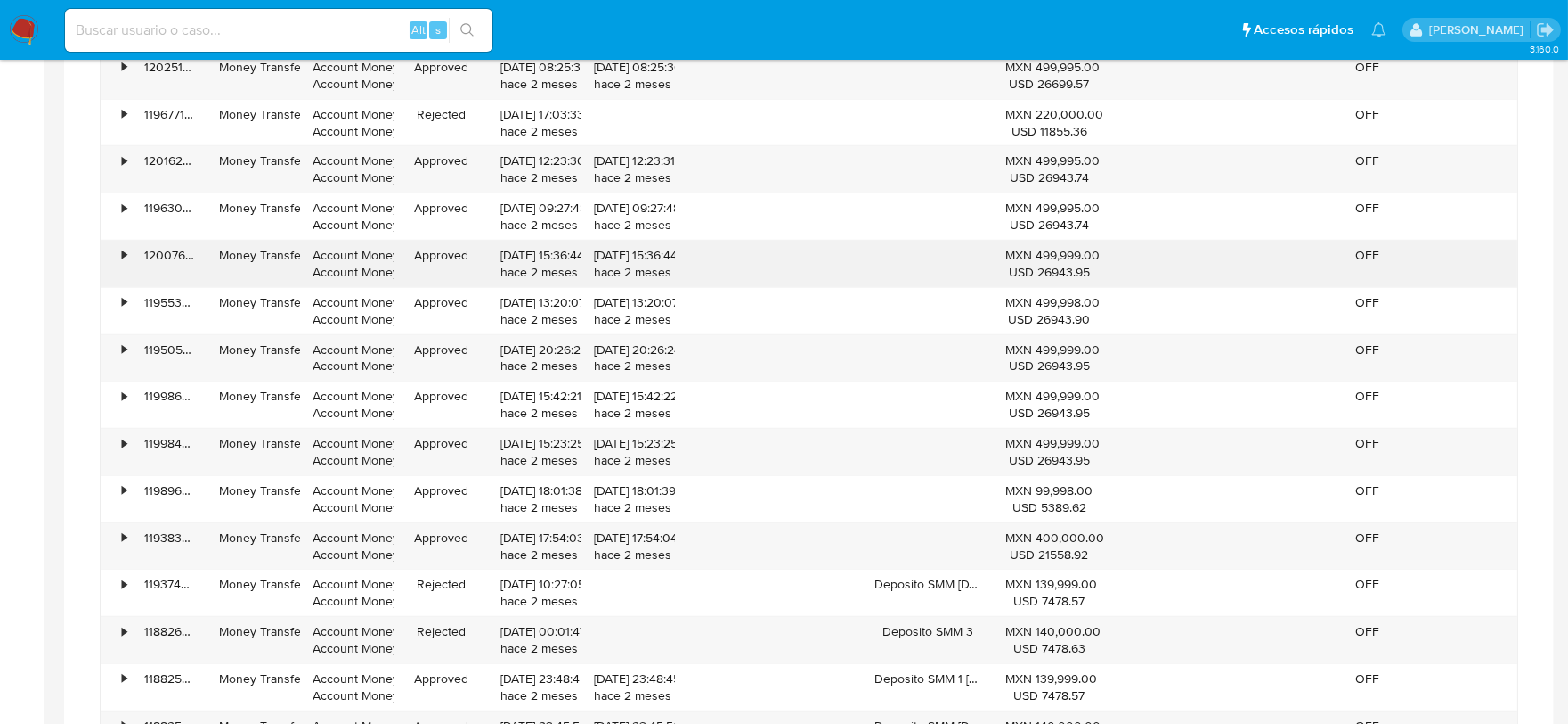
click at [122, 259] on div "•" at bounding box center [124, 254] width 4 height 17
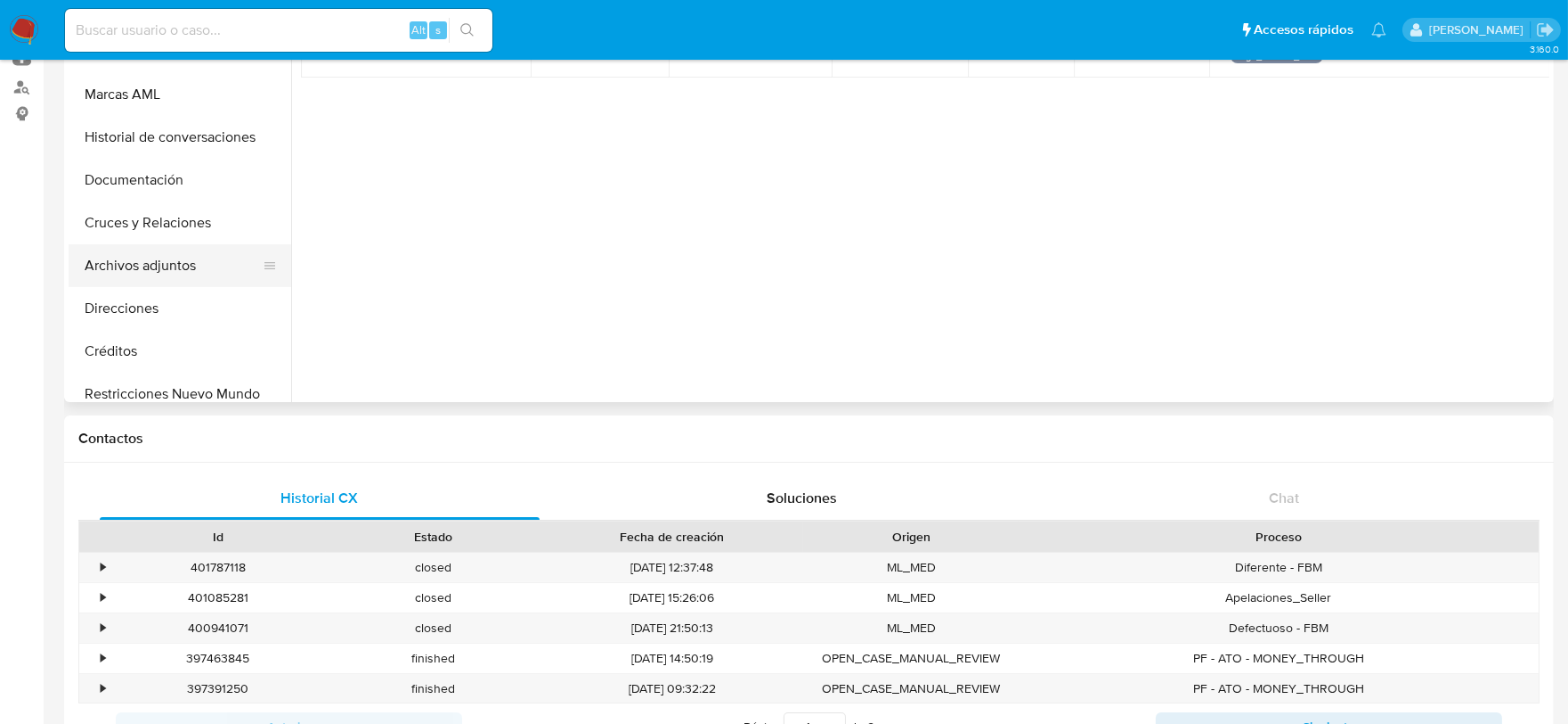
scroll to position [297, 0]
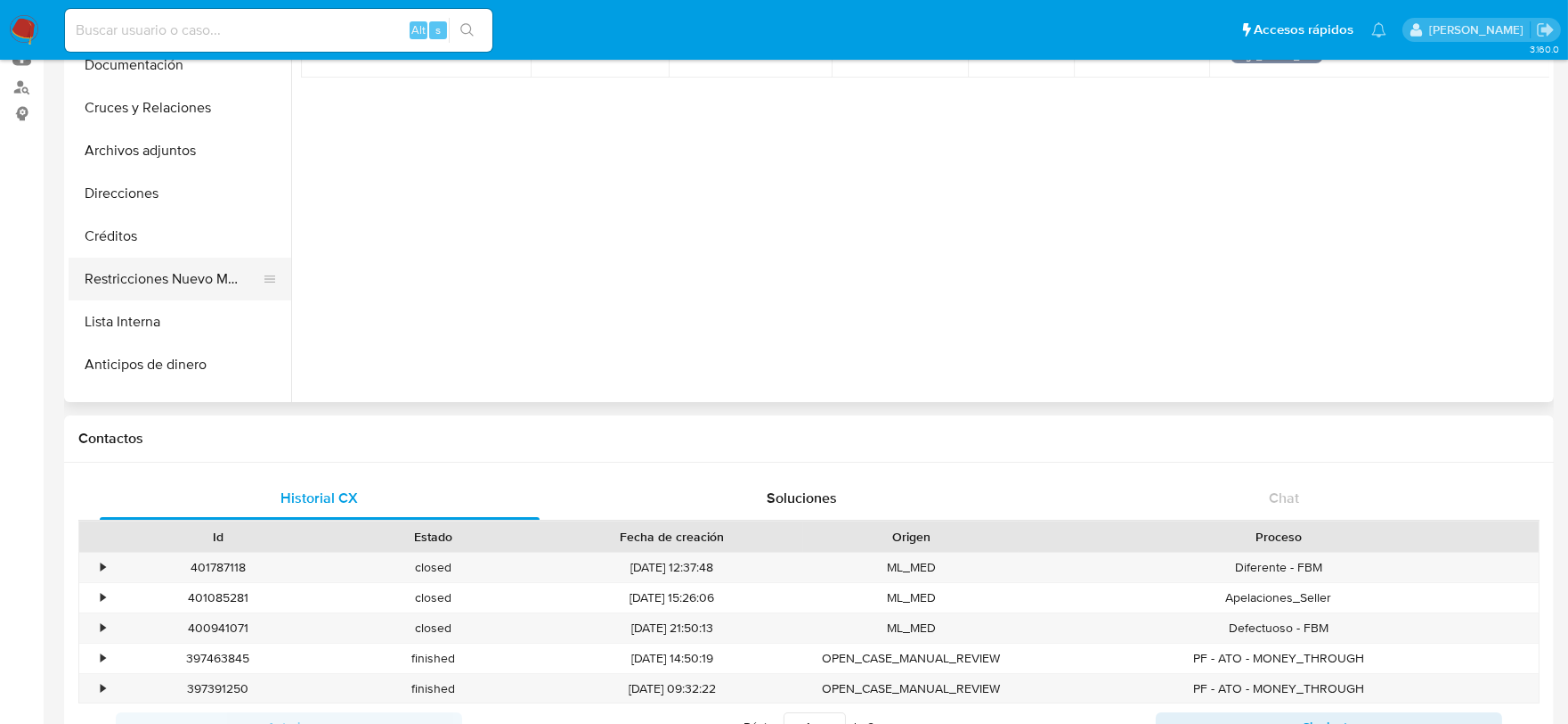
click at [206, 289] on button "Restricciones Nuevo Mundo" at bounding box center [173, 279] width 209 height 43
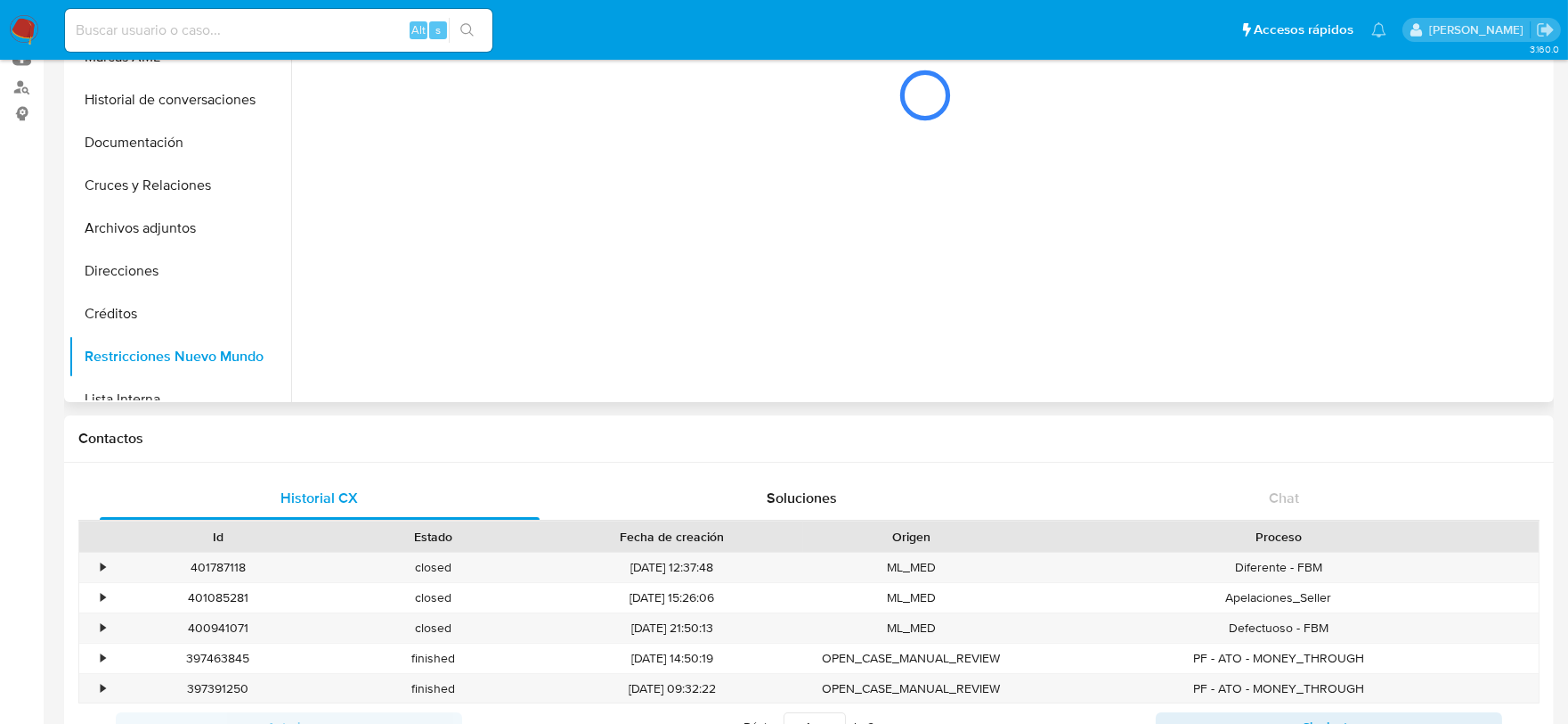
scroll to position [99, 0]
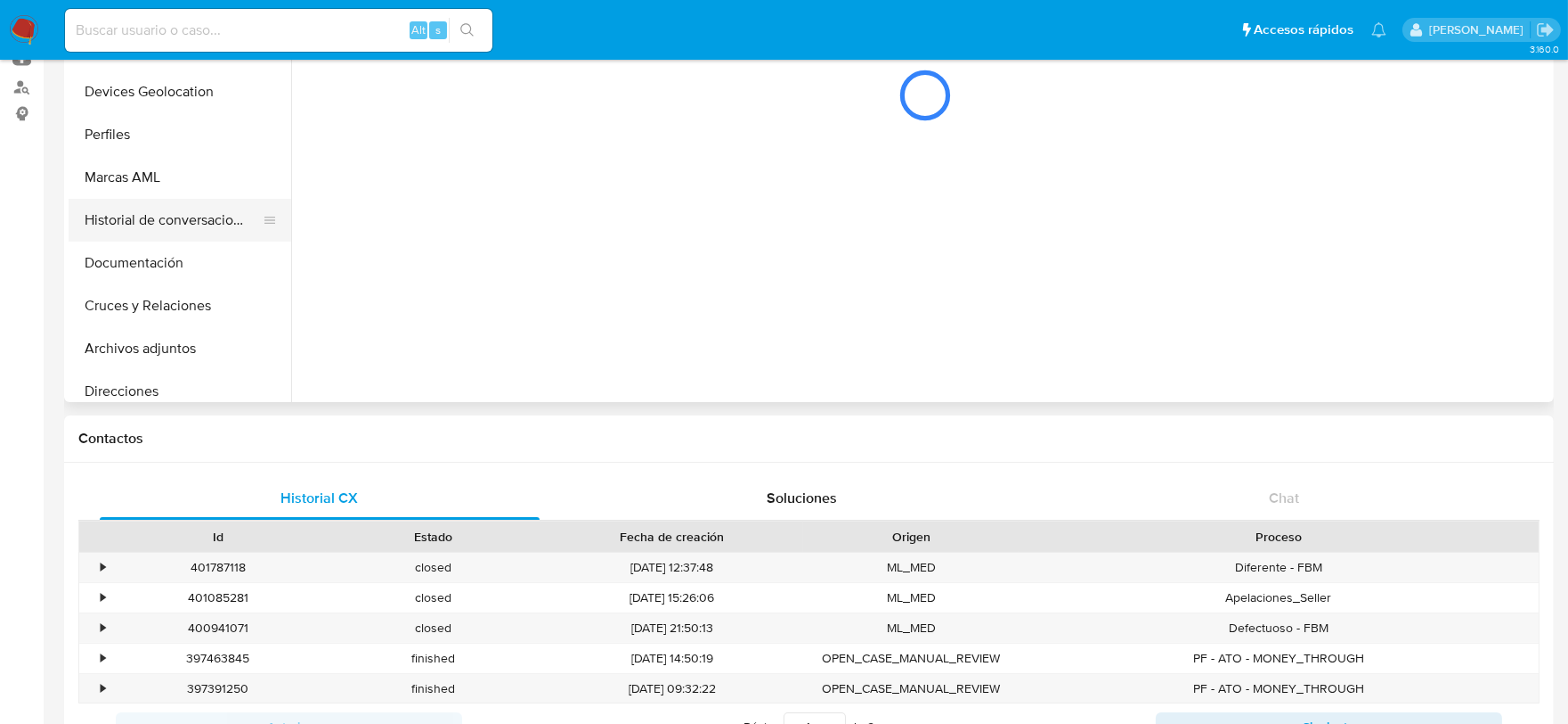
click at [193, 210] on button "Historial de conversaciones" at bounding box center [173, 220] width 209 height 43
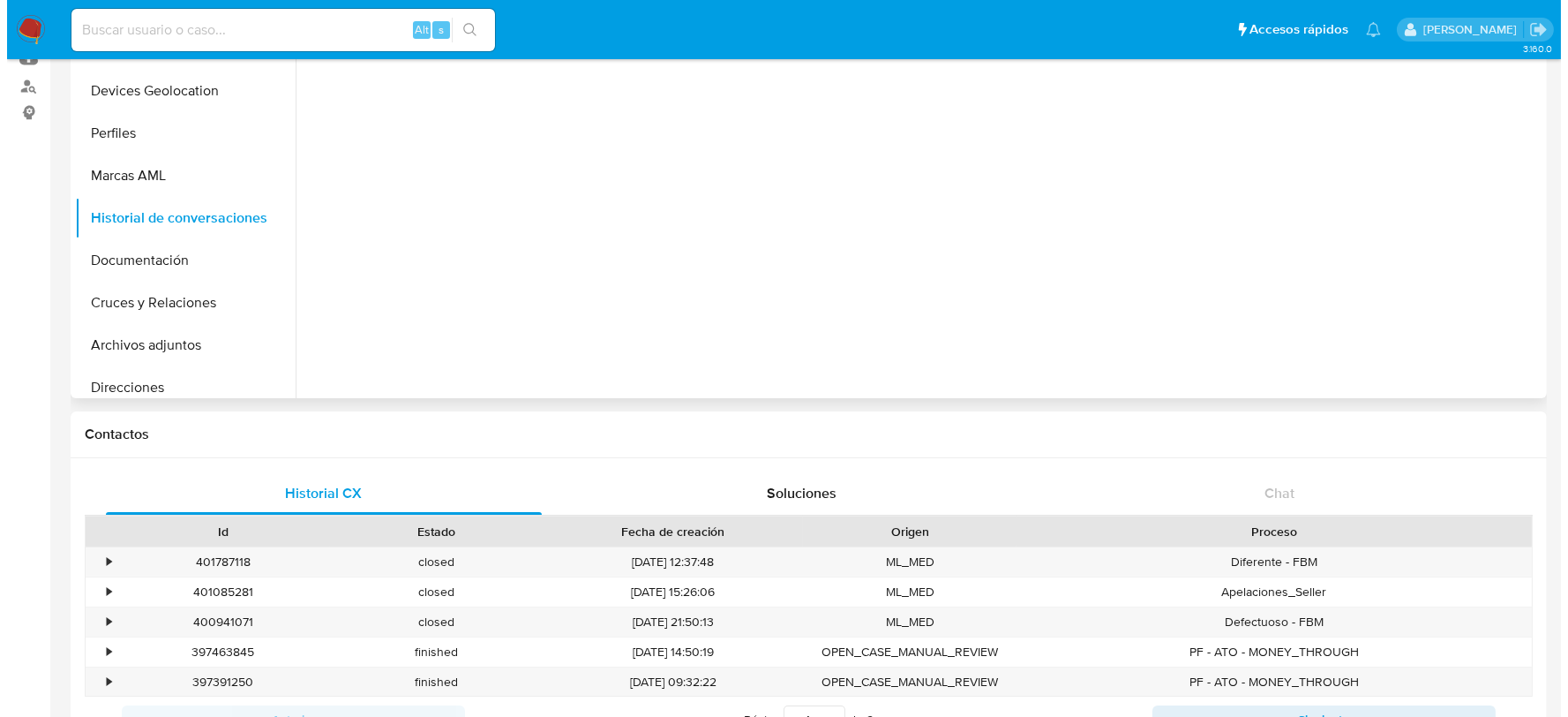
scroll to position [0, 0]
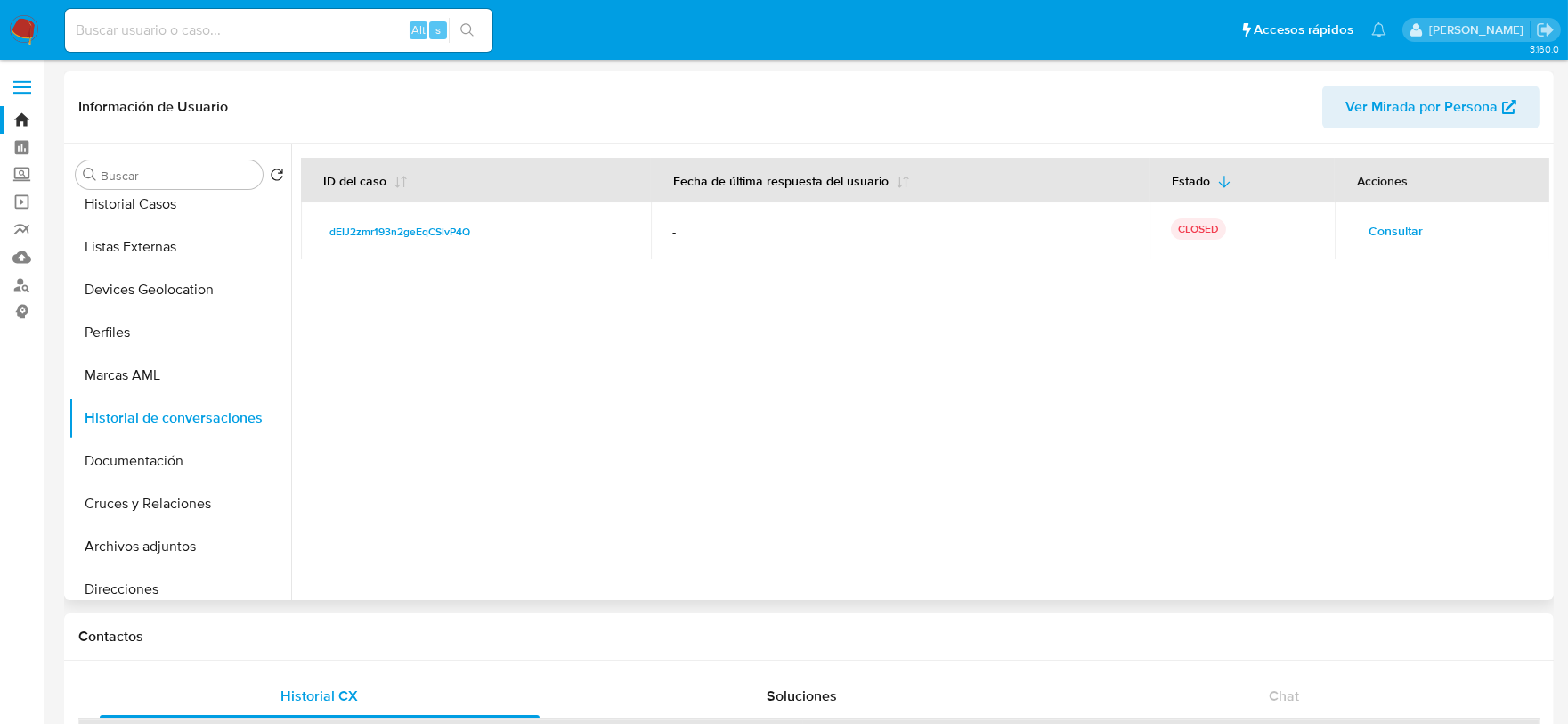
click at [1394, 237] on span "Consultar" at bounding box center [1395, 231] width 55 height 25
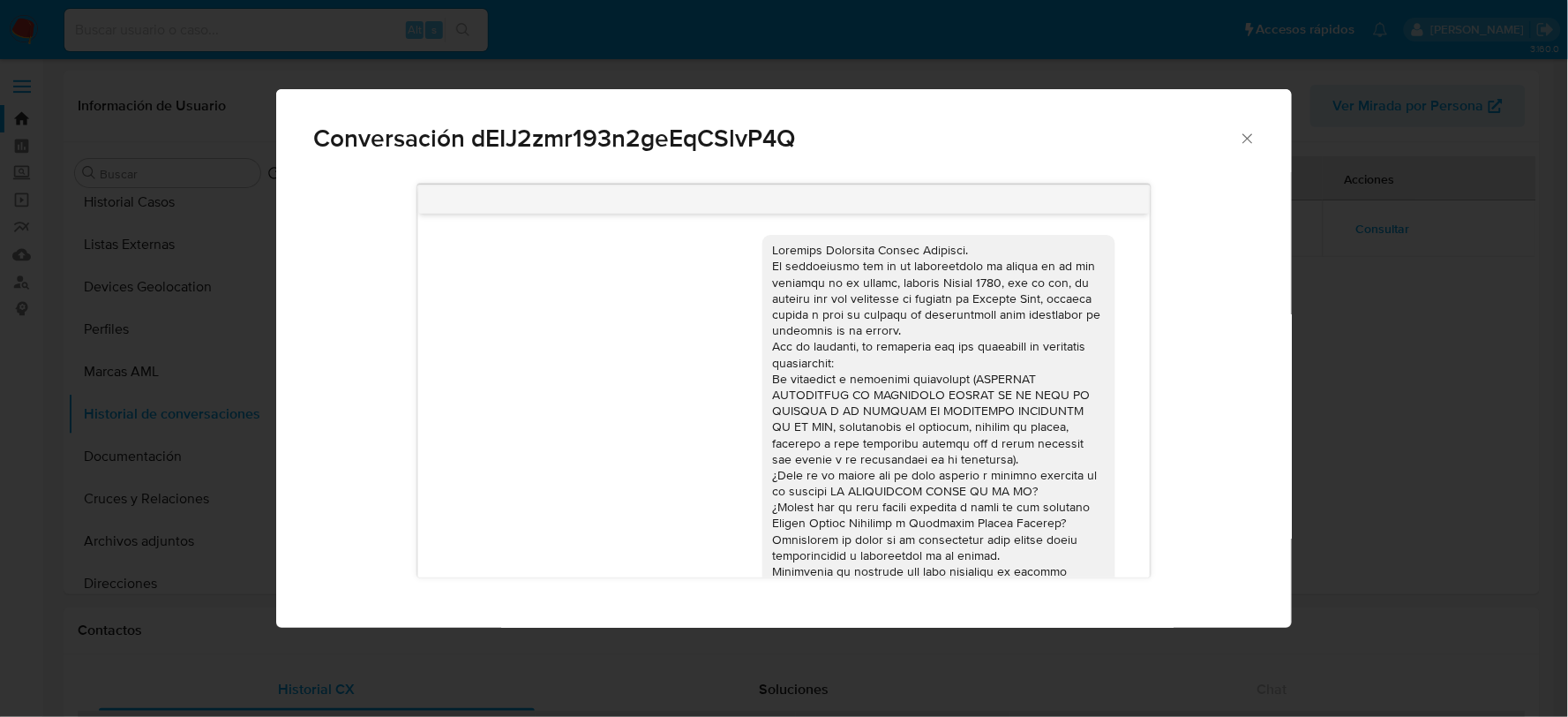
click at [1250, 135] on icon "Cerrar" at bounding box center [1247, 138] width 10 height 10
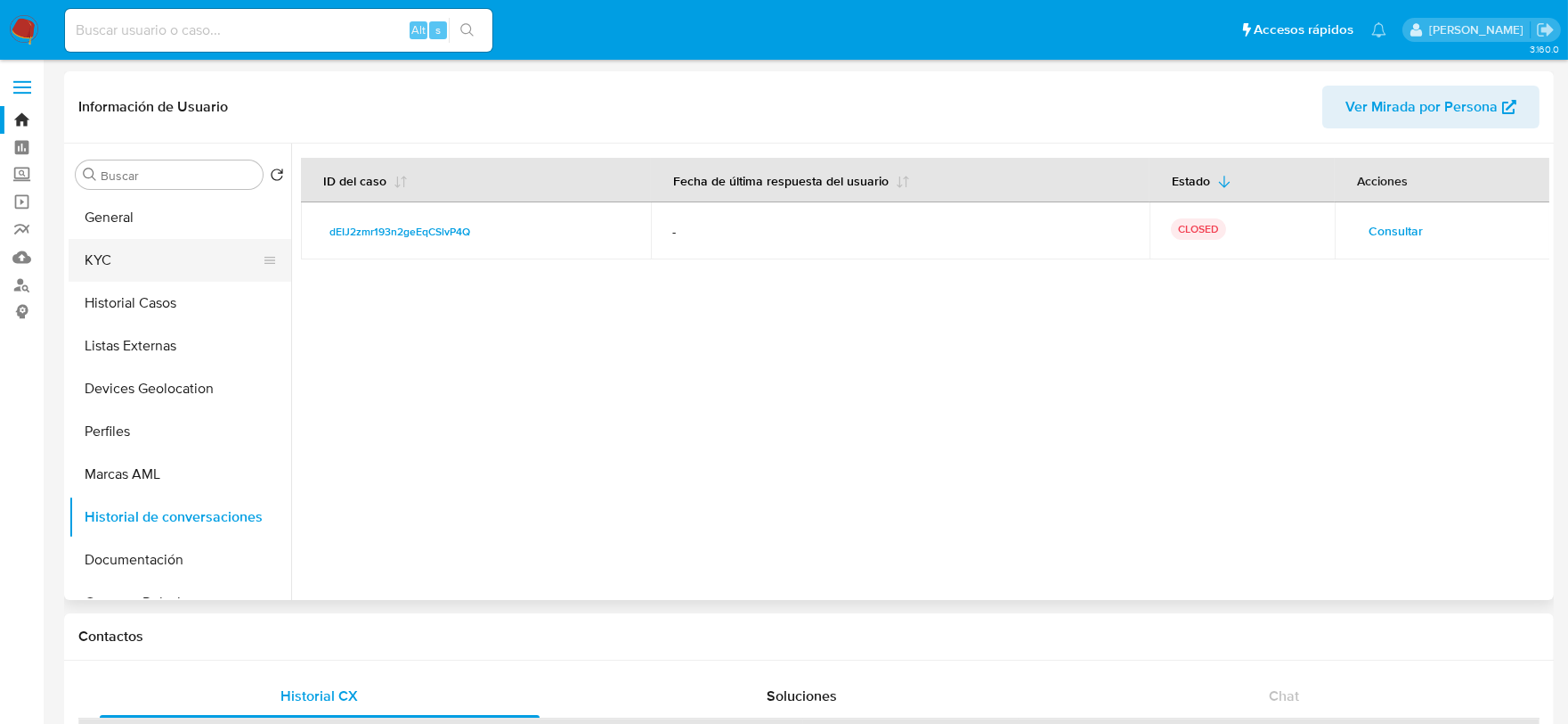
click at [153, 249] on button "KYC" at bounding box center [173, 261] width 209 height 43
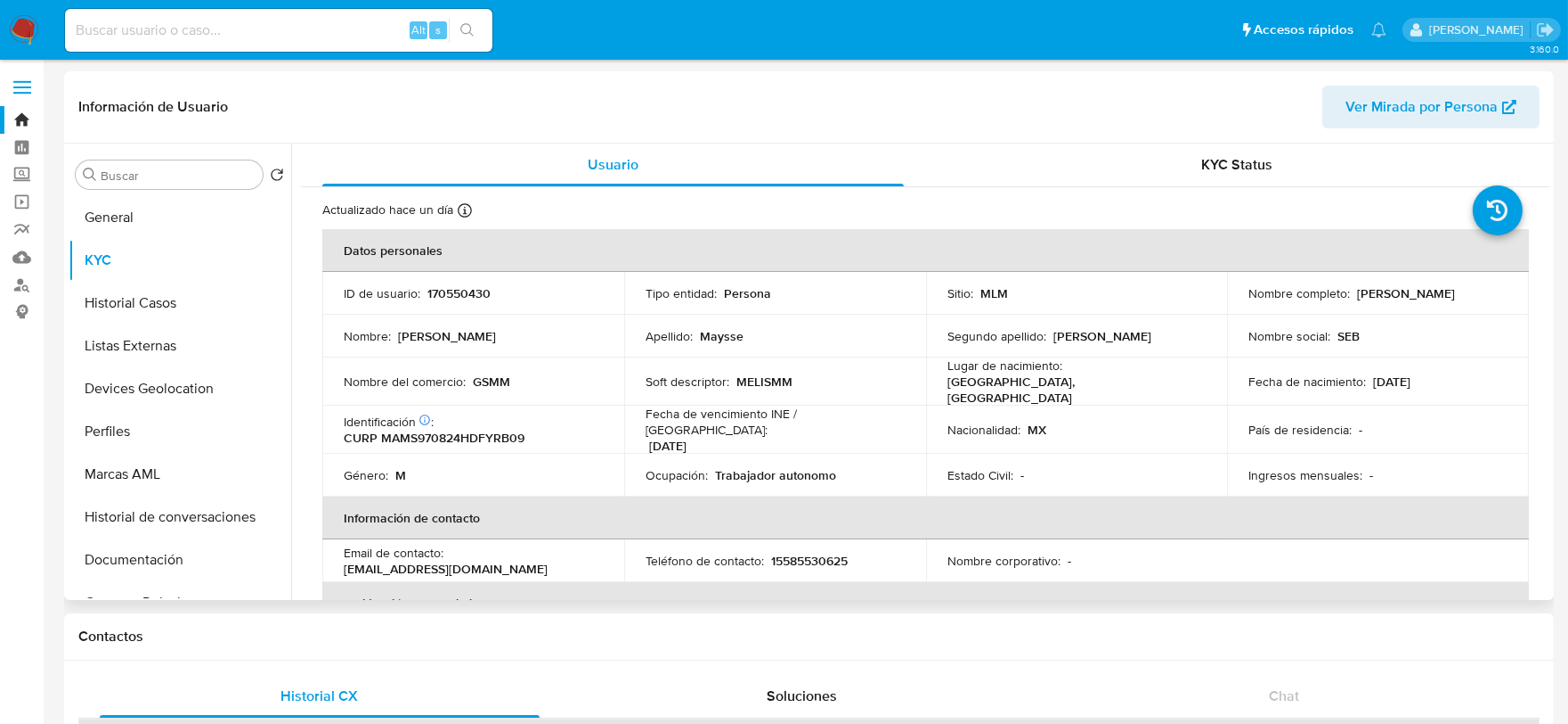
click at [450, 287] on p "170550430" at bounding box center [458, 293] width 64 height 16
copy p "170550430"
click at [166, 31] on input at bounding box center [278, 30] width 427 height 23
paste input "836157304"
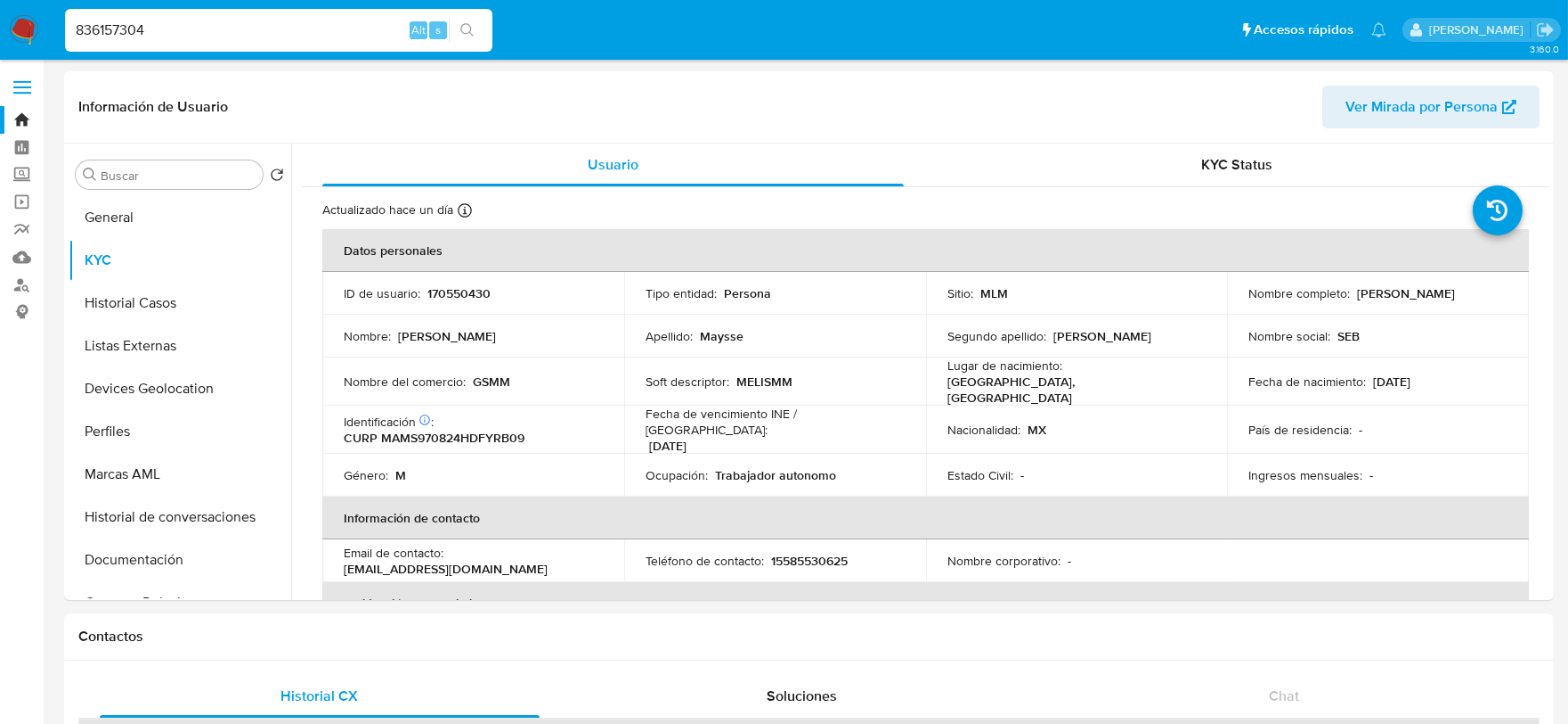
type input "836157304"
click at [463, 22] on button "search-icon" at bounding box center [467, 30] width 37 height 25
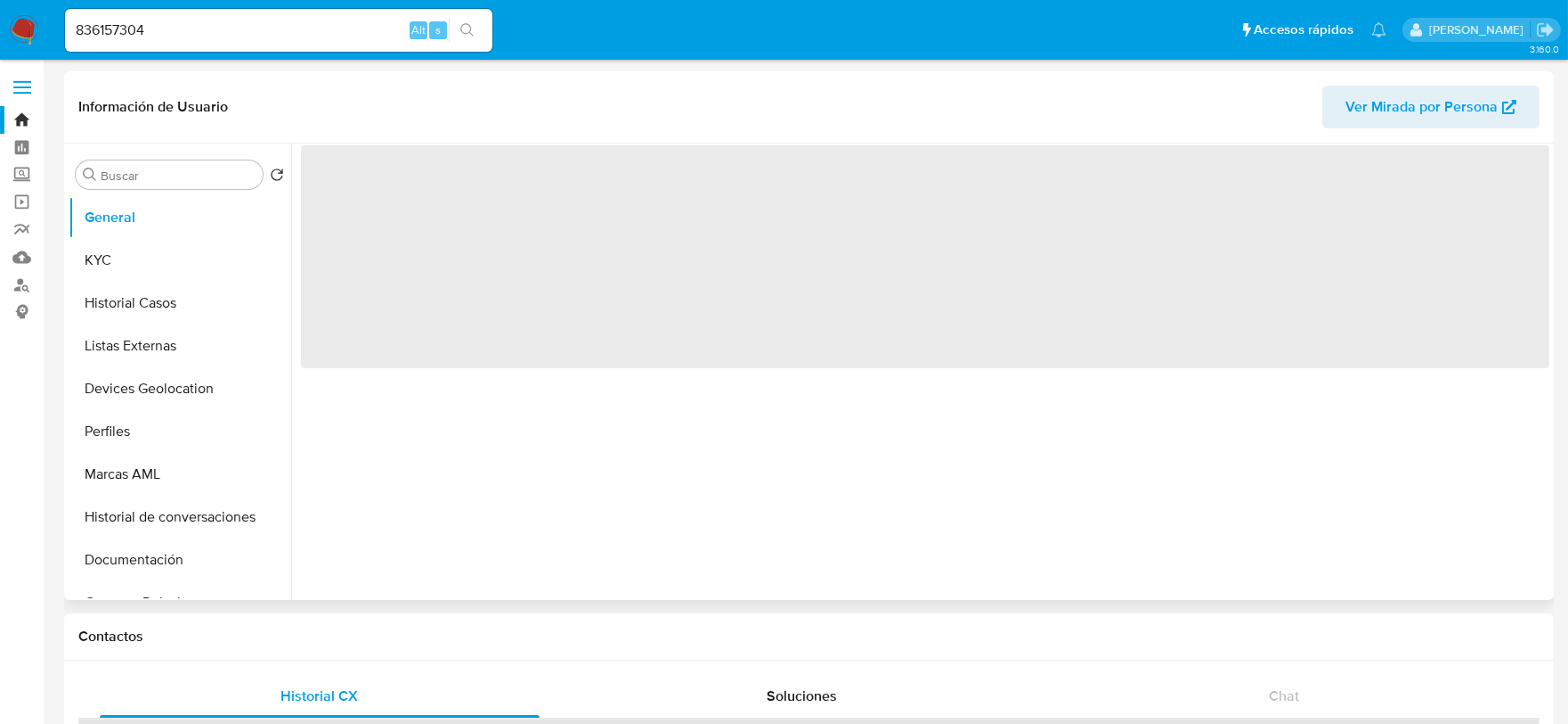
select select "10"
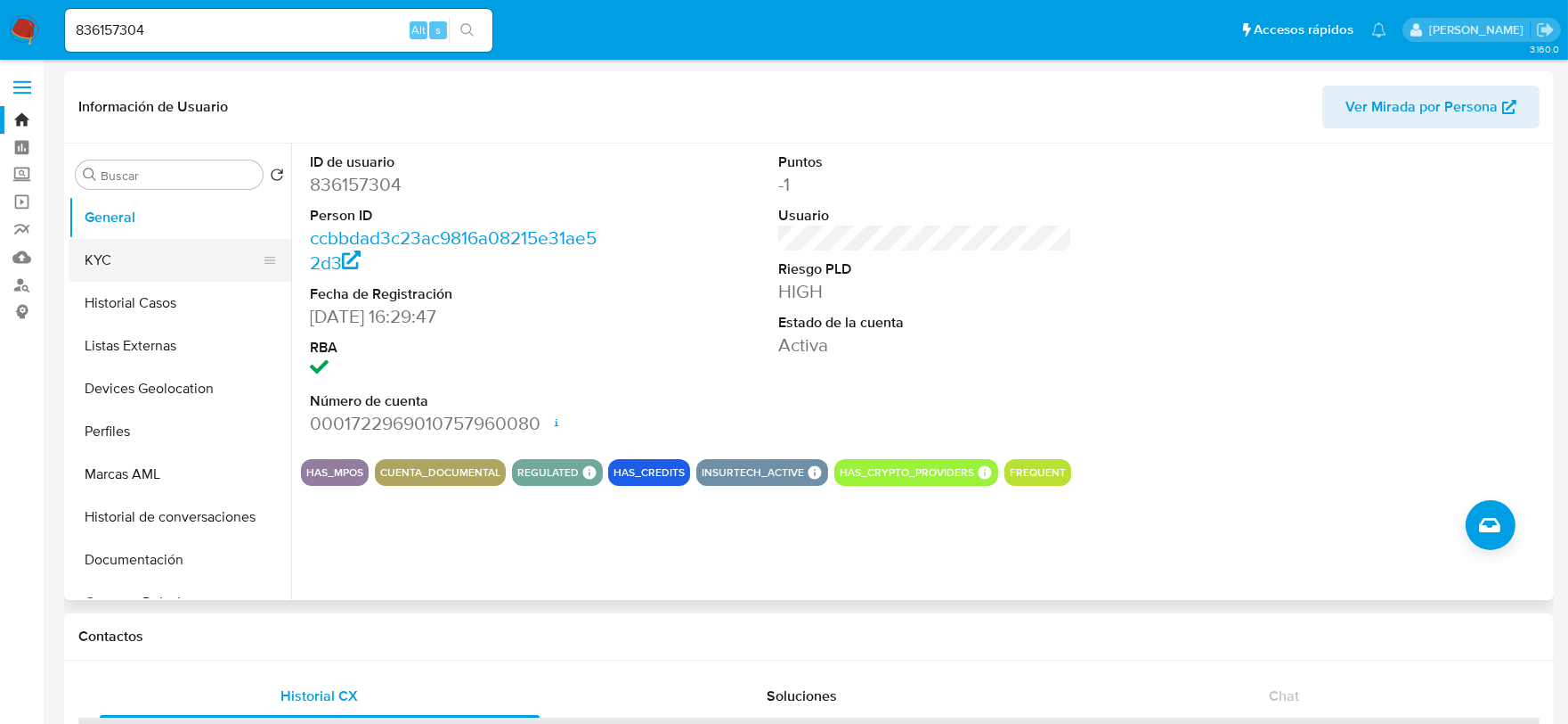
click at [167, 239] on button "KYC" at bounding box center [173, 261] width 209 height 43
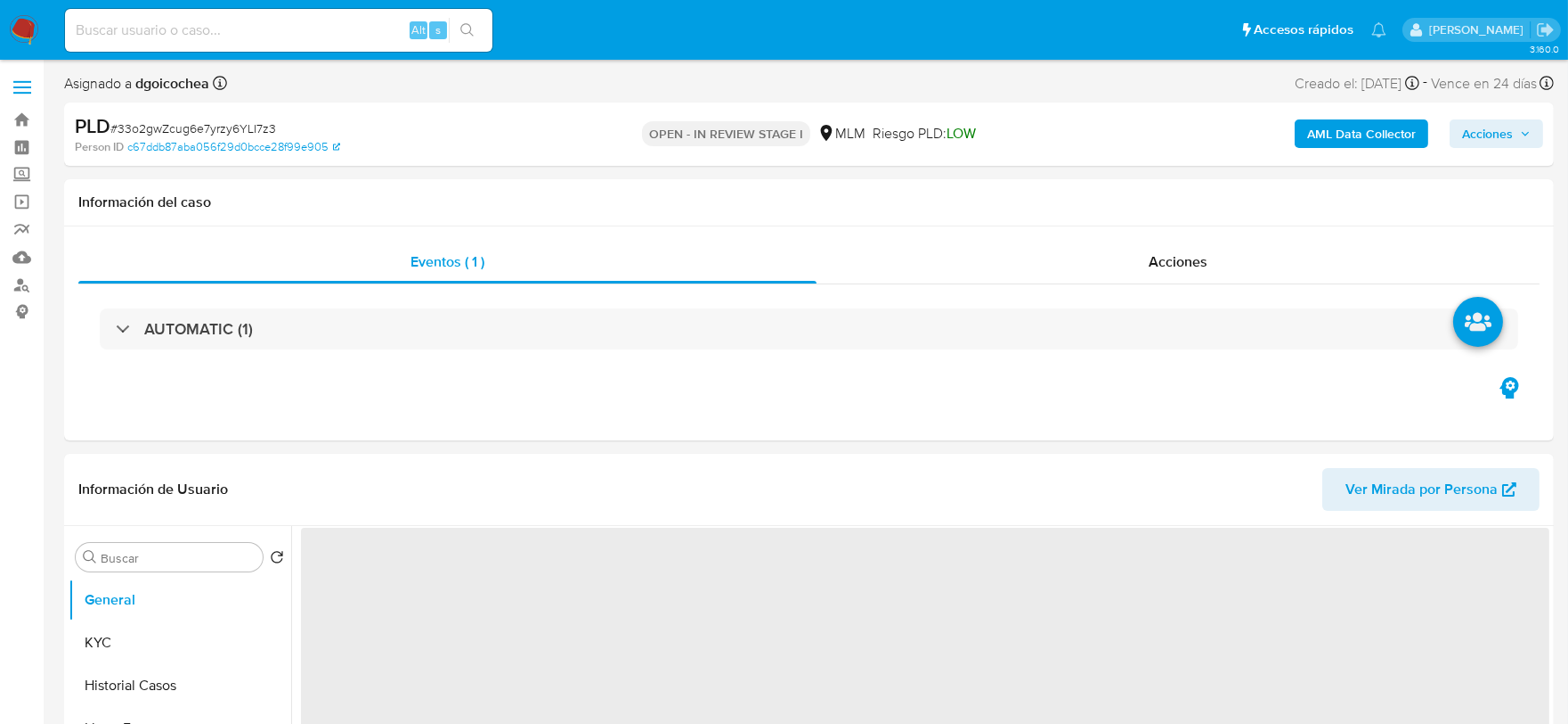
select select "10"
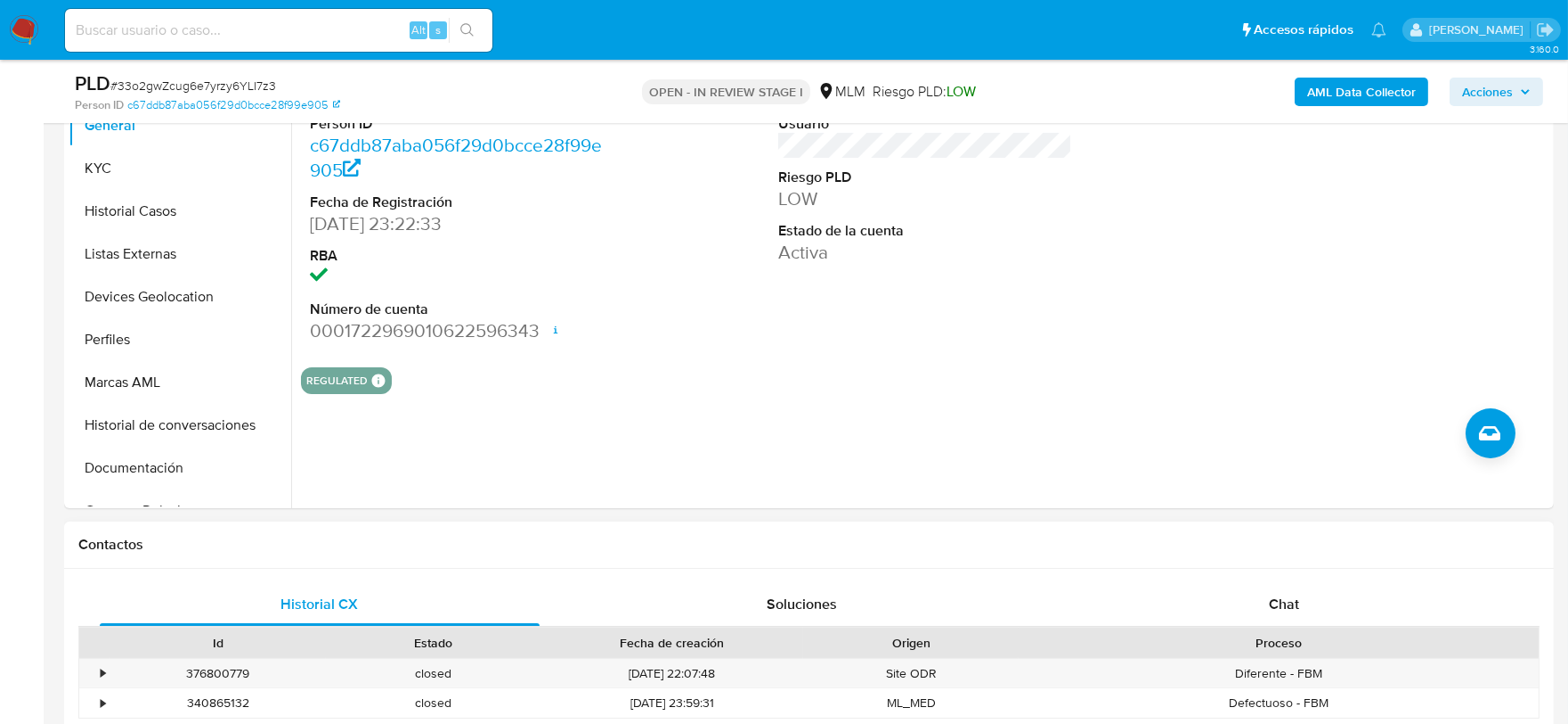
scroll to position [495, 0]
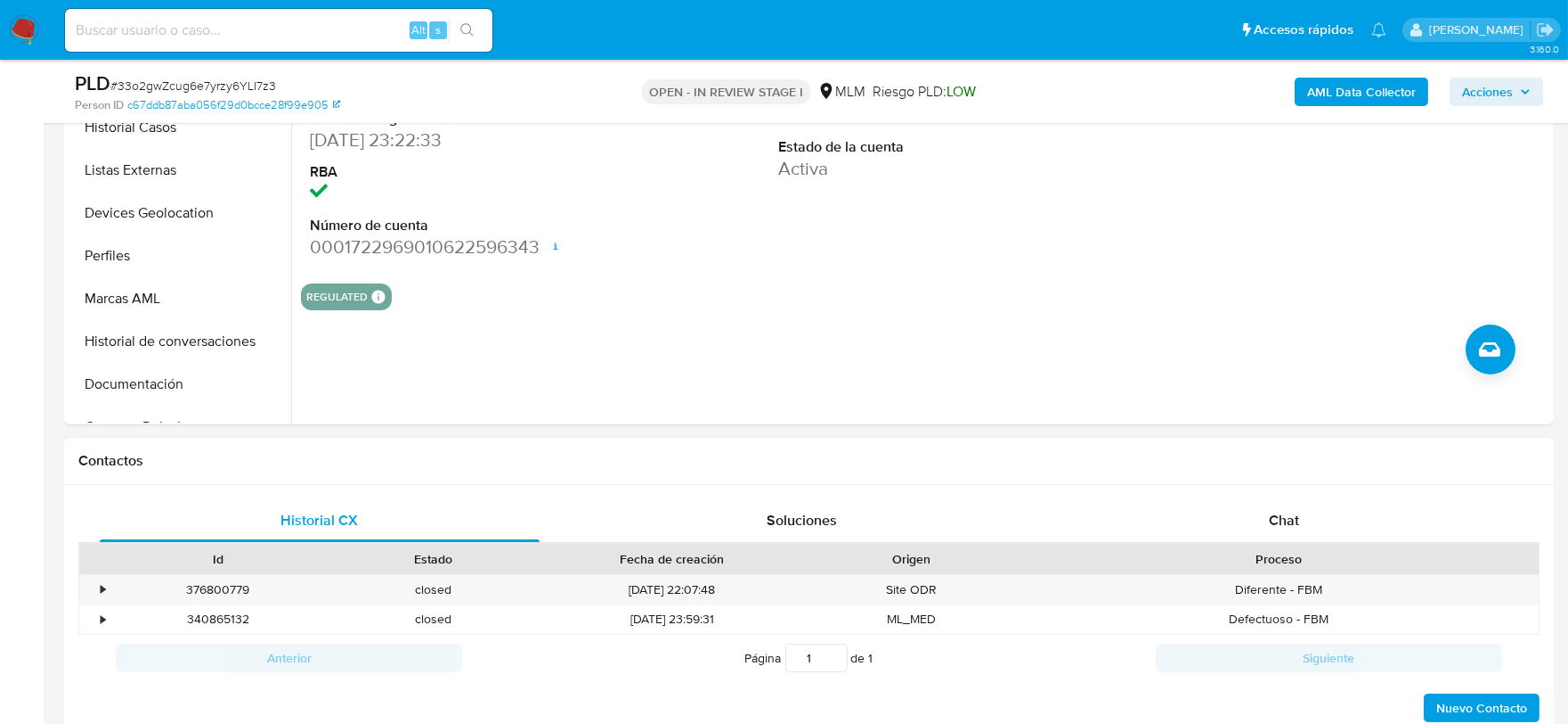
click at [1296, 543] on div "Id Estado Fecha de creación Origen Proceso" at bounding box center [810, 558] width 1461 height 31
click at [1282, 518] on span "Chat" at bounding box center [1284, 520] width 30 height 21
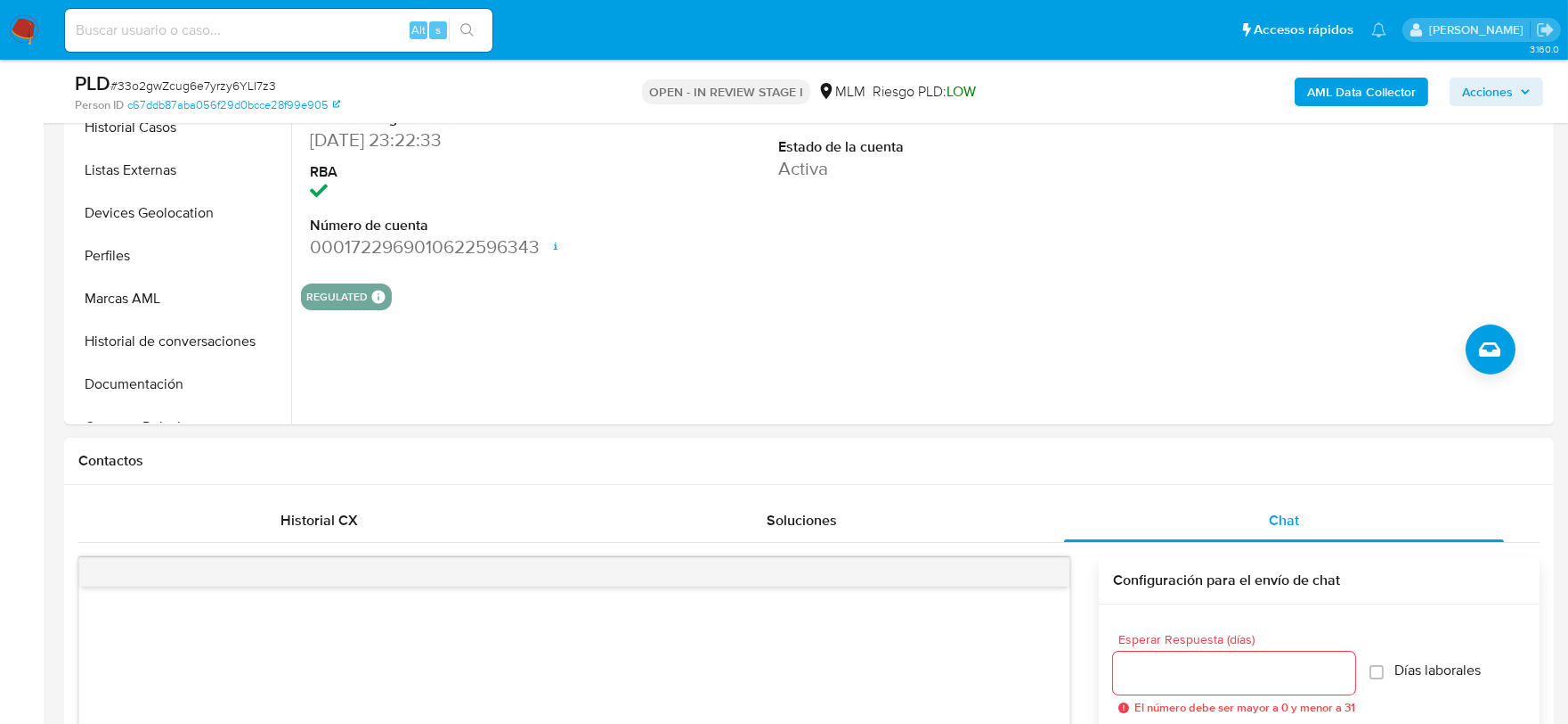
click at [1244, 657] on div at bounding box center [1234, 673] width 242 height 43
click at [1239, 667] on input "Esperar Respuesta (días)" at bounding box center [1234, 673] width 242 height 23
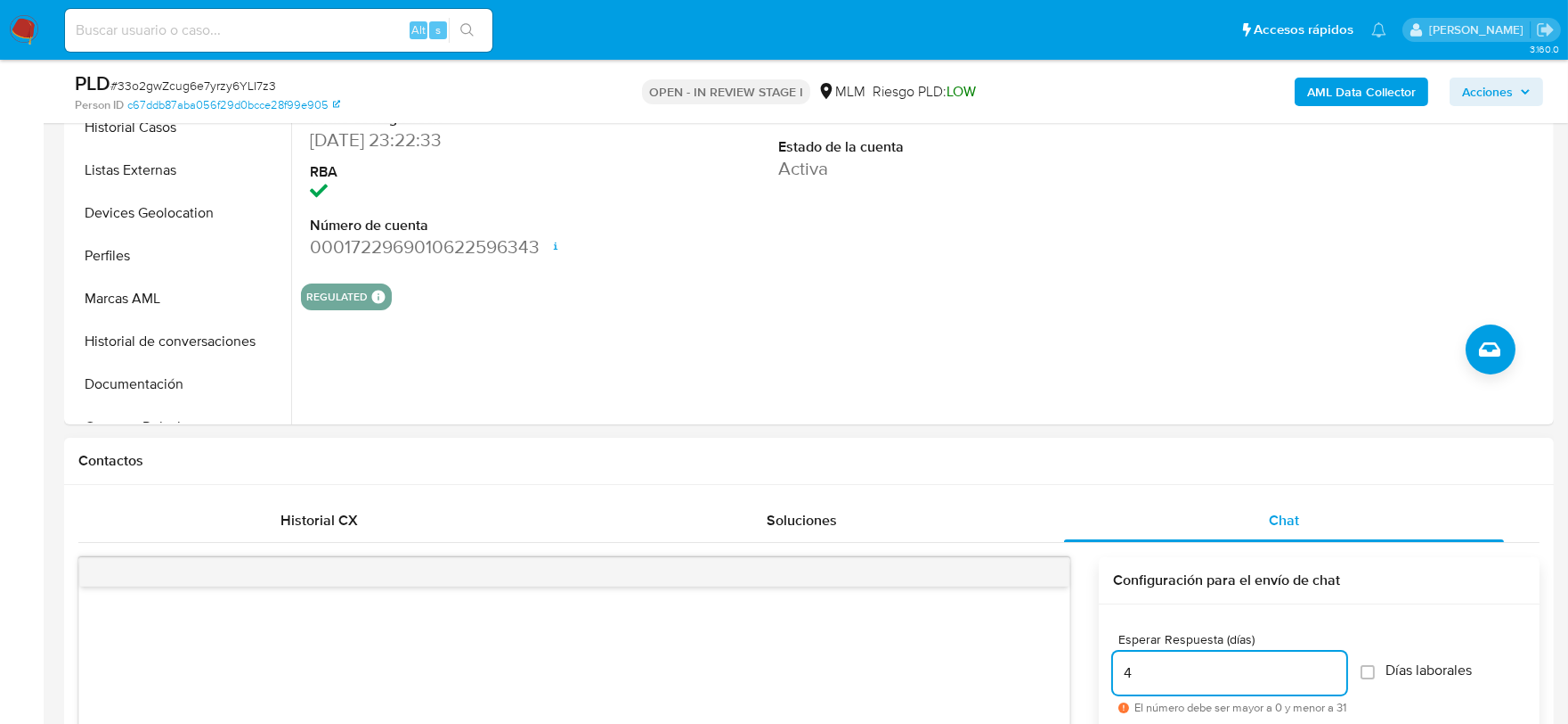
type input "3"
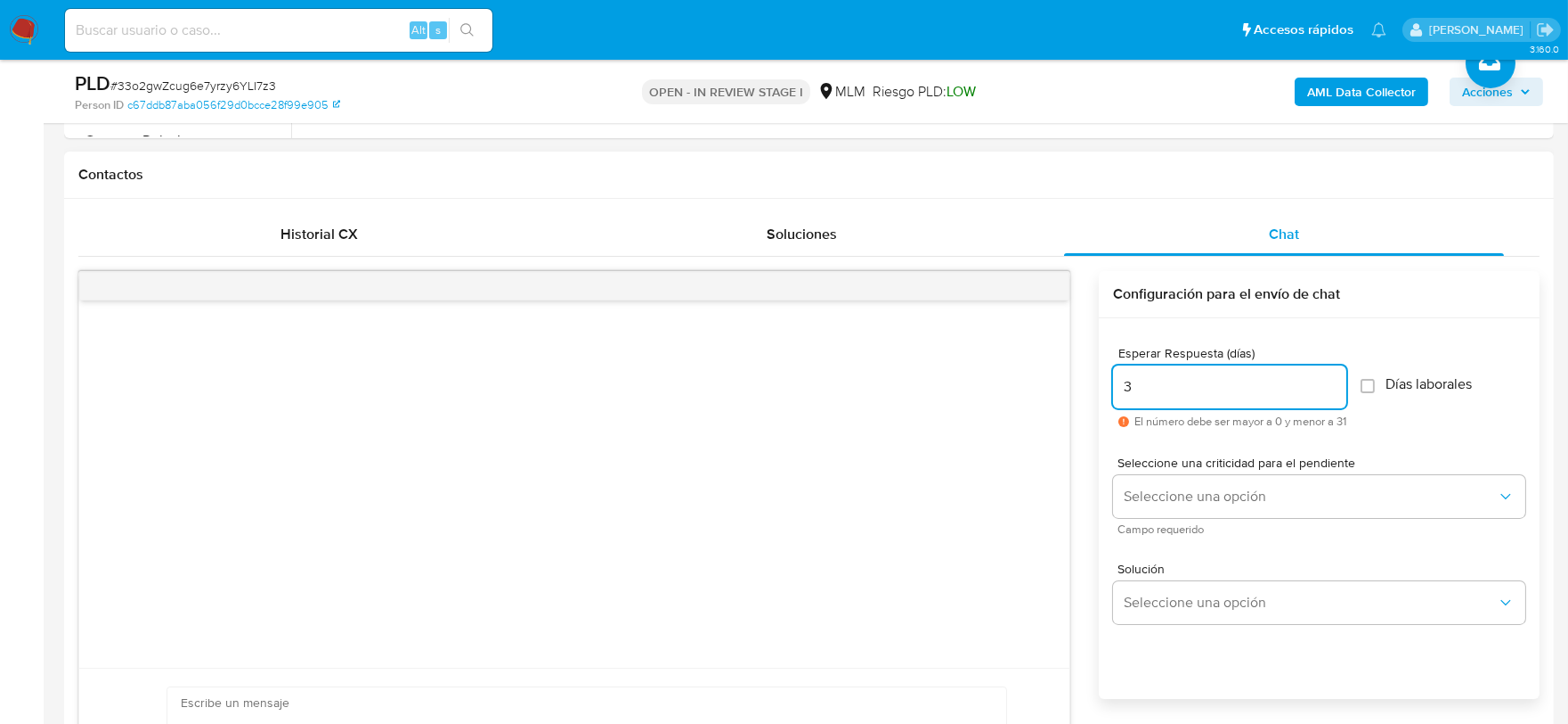
scroll to position [791, 0]
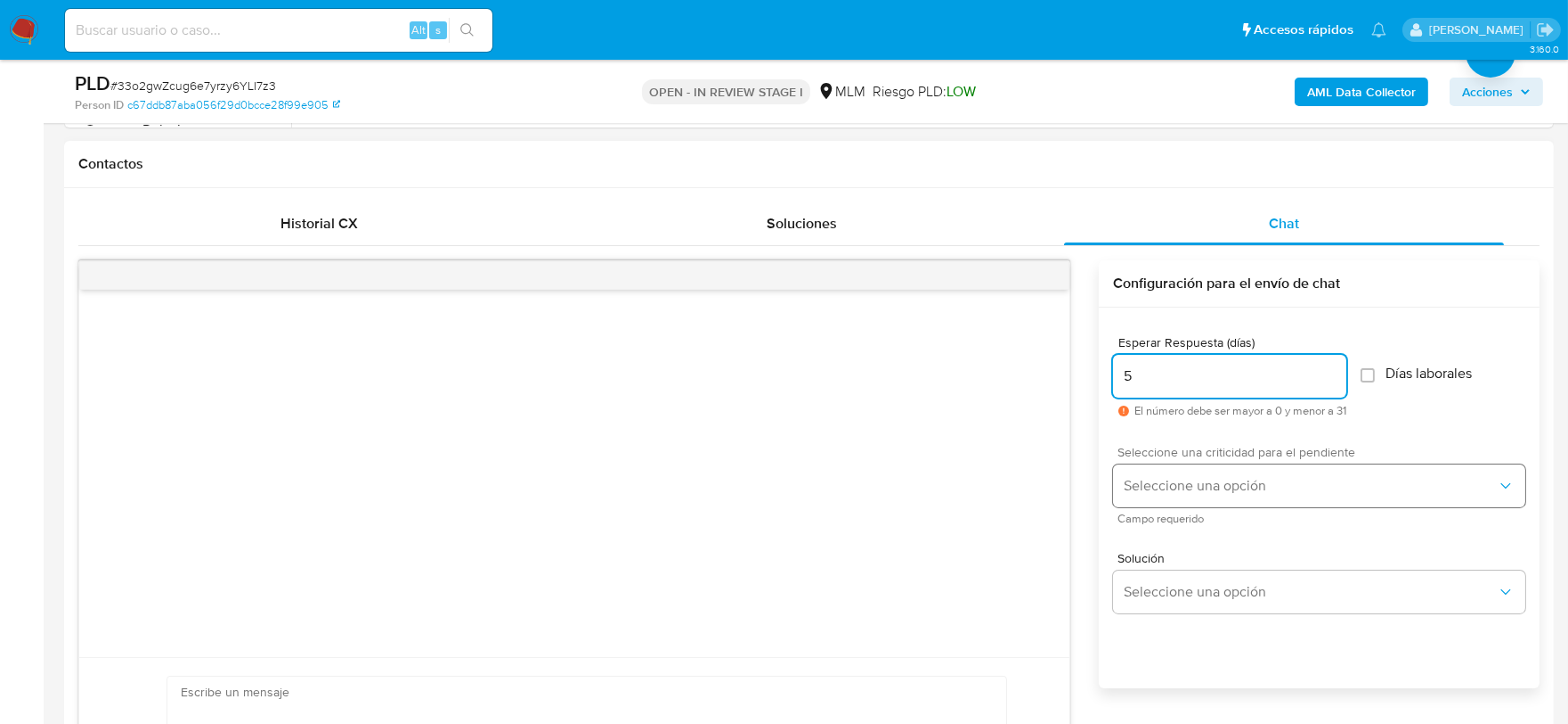
type input "5"
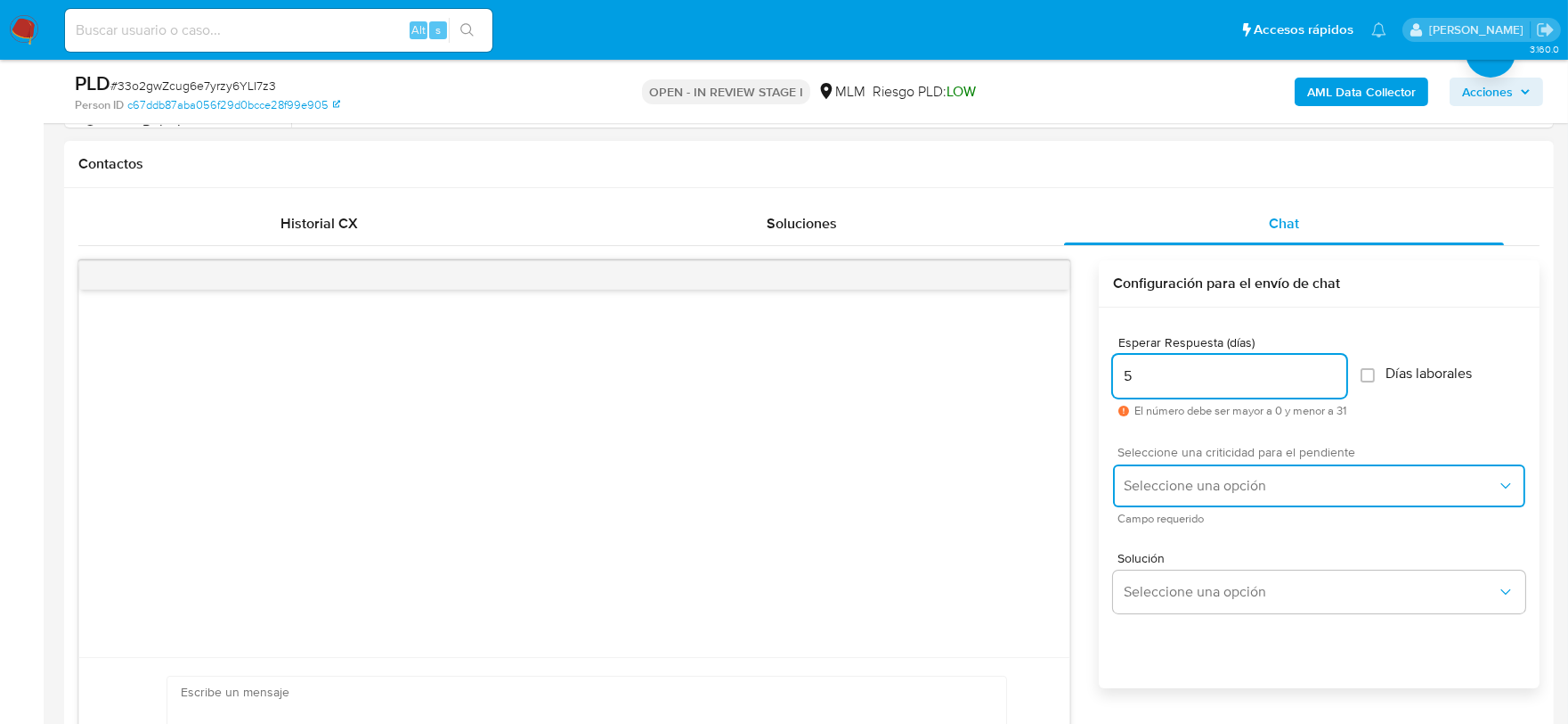
click at [1196, 482] on span "Seleccione una opción" at bounding box center [1310, 486] width 373 height 18
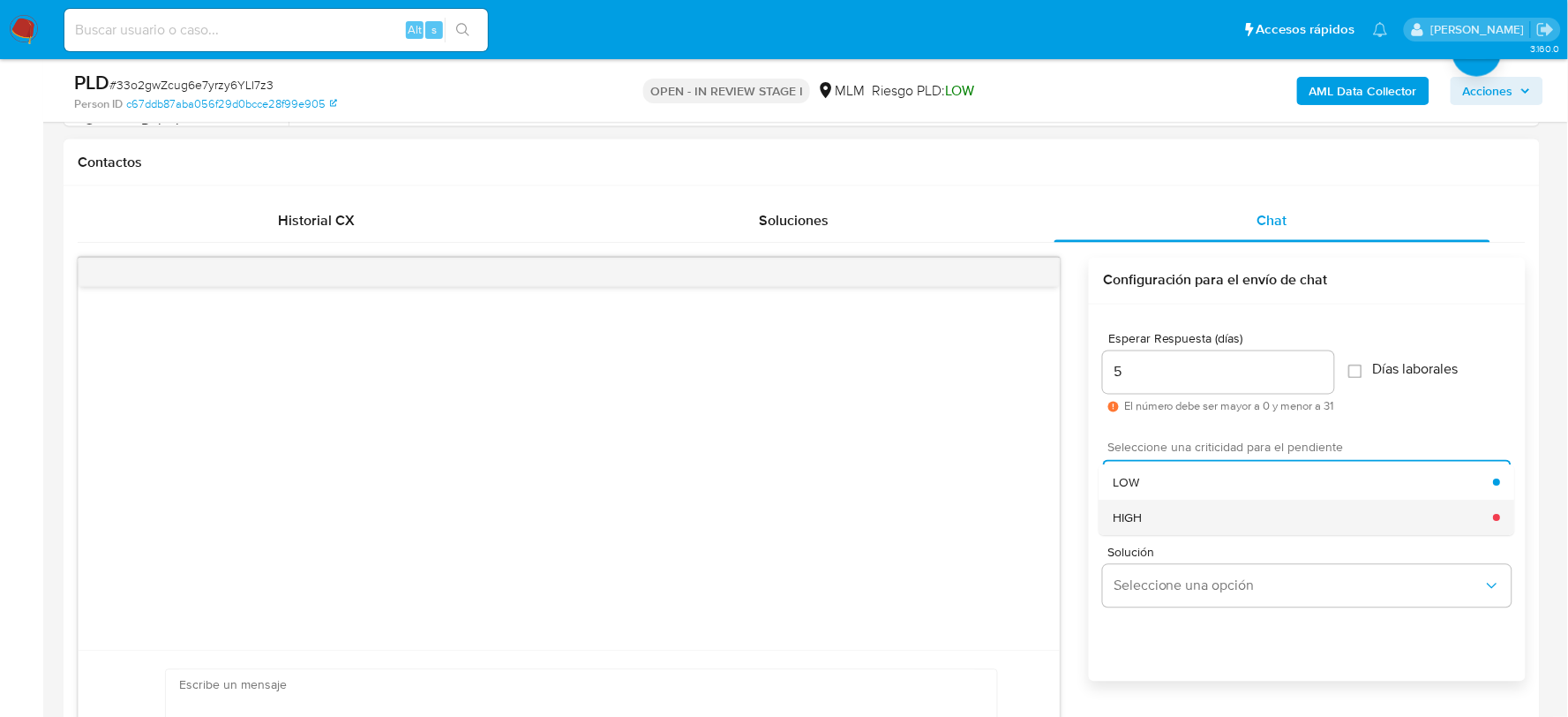
click at [1146, 517] on div "HIGH" at bounding box center [1304, 517] width 381 height 35
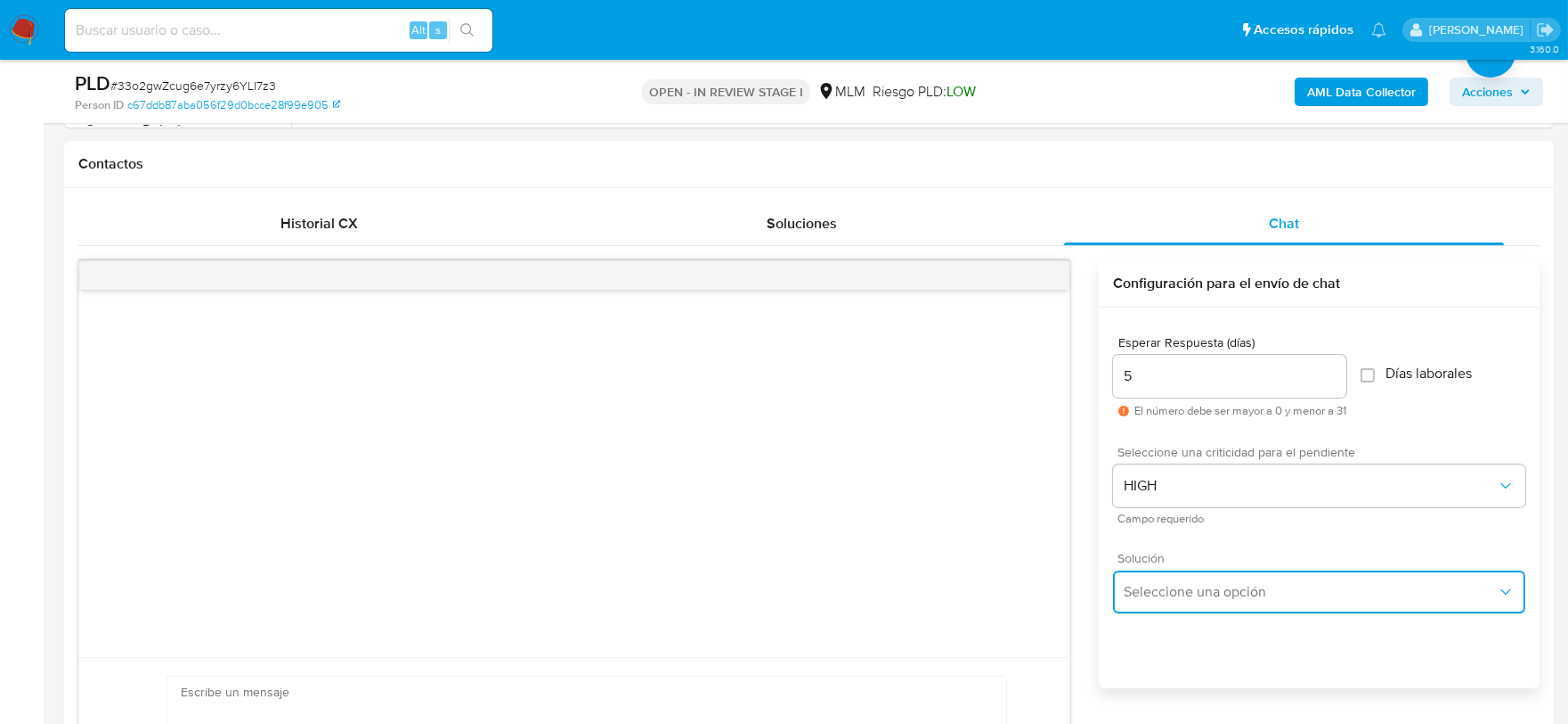
click at [1173, 575] on button "Seleccione una opción" at bounding box center [1319, 591] width 412 height 43
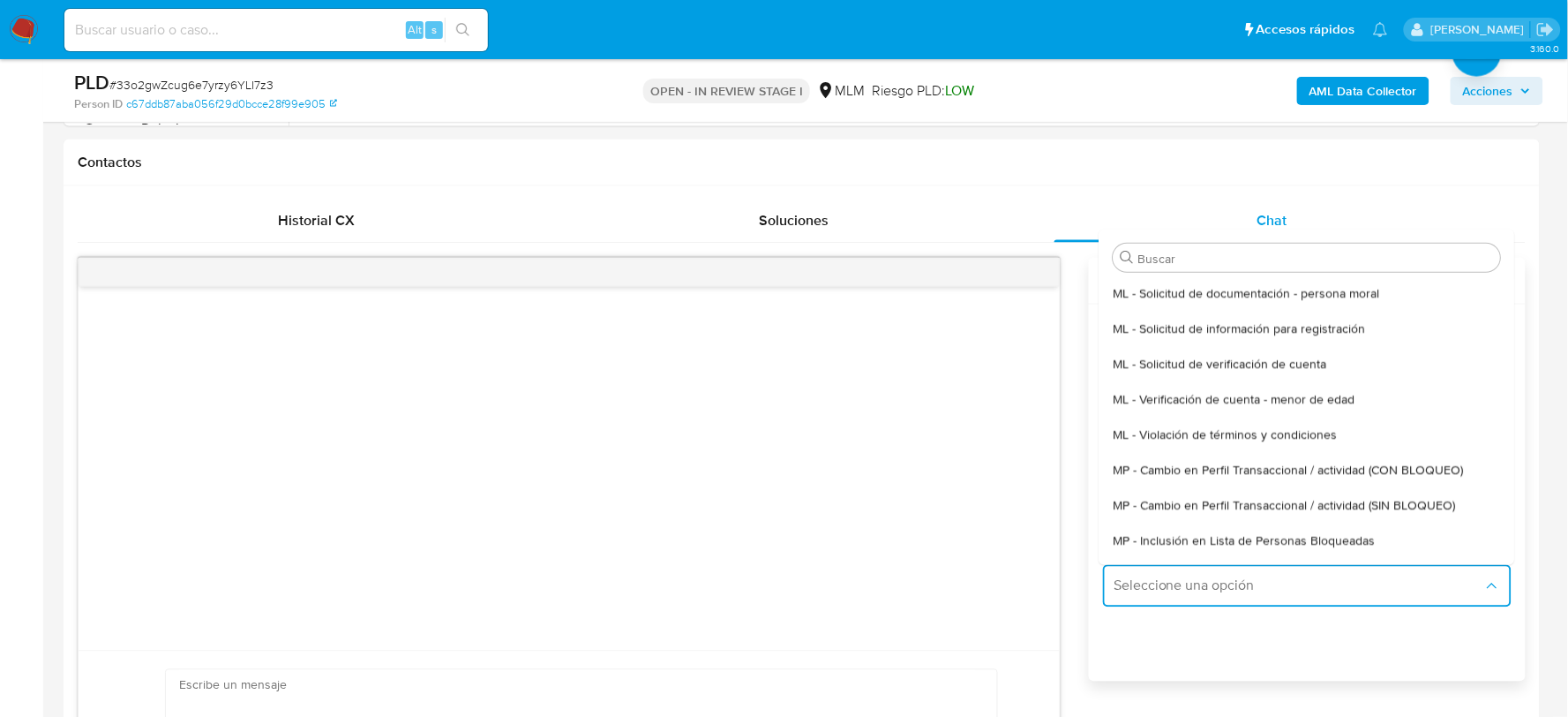
click at [1231, 487] on div "MP - Cambio en Perfil Transaccional / actividad (SIN BLOQUEO)" at bounding box center [1307, 505] width 388 height 35
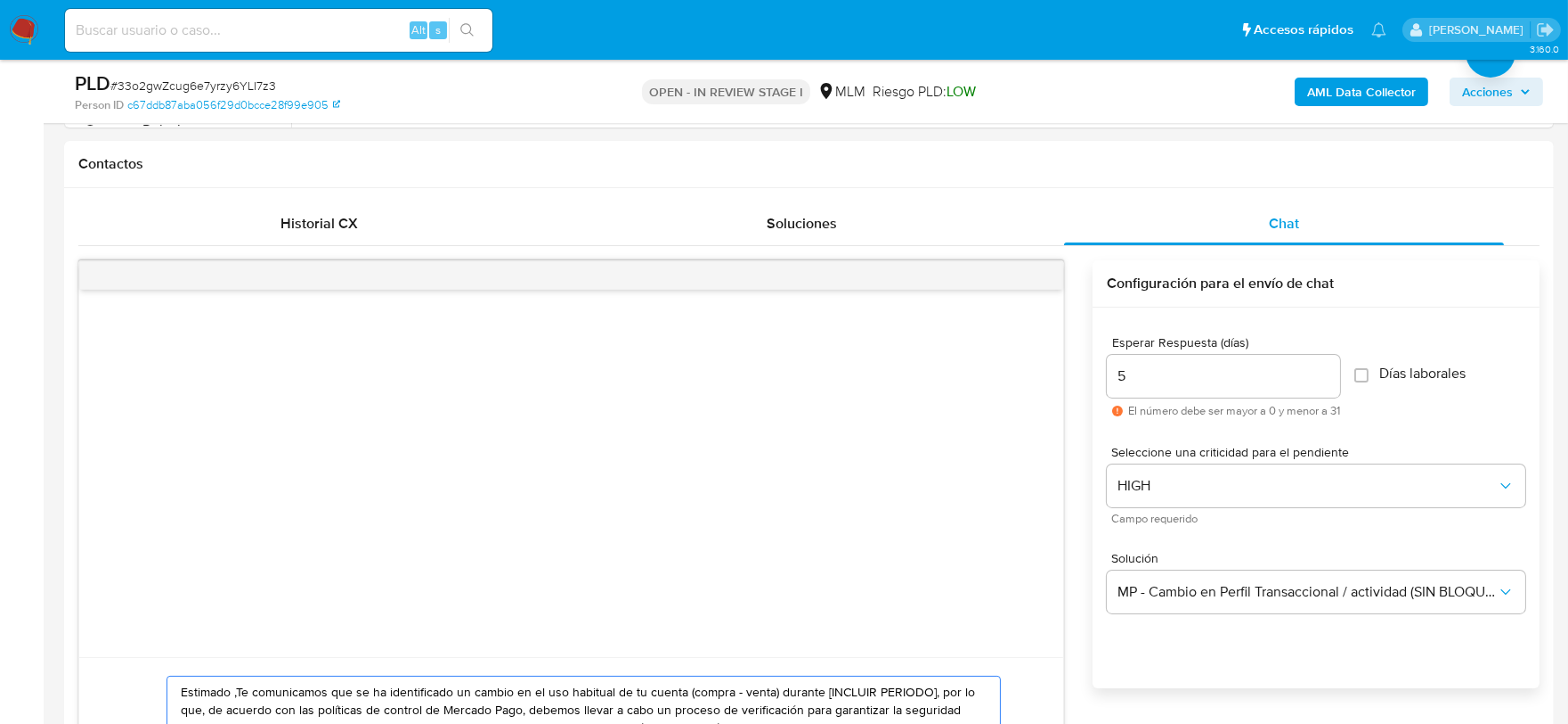
paste textarea "Lore Ipsumdol Si ametcon adi eli seddoeius te incidid ut Laboree Dolo, magnaal …"
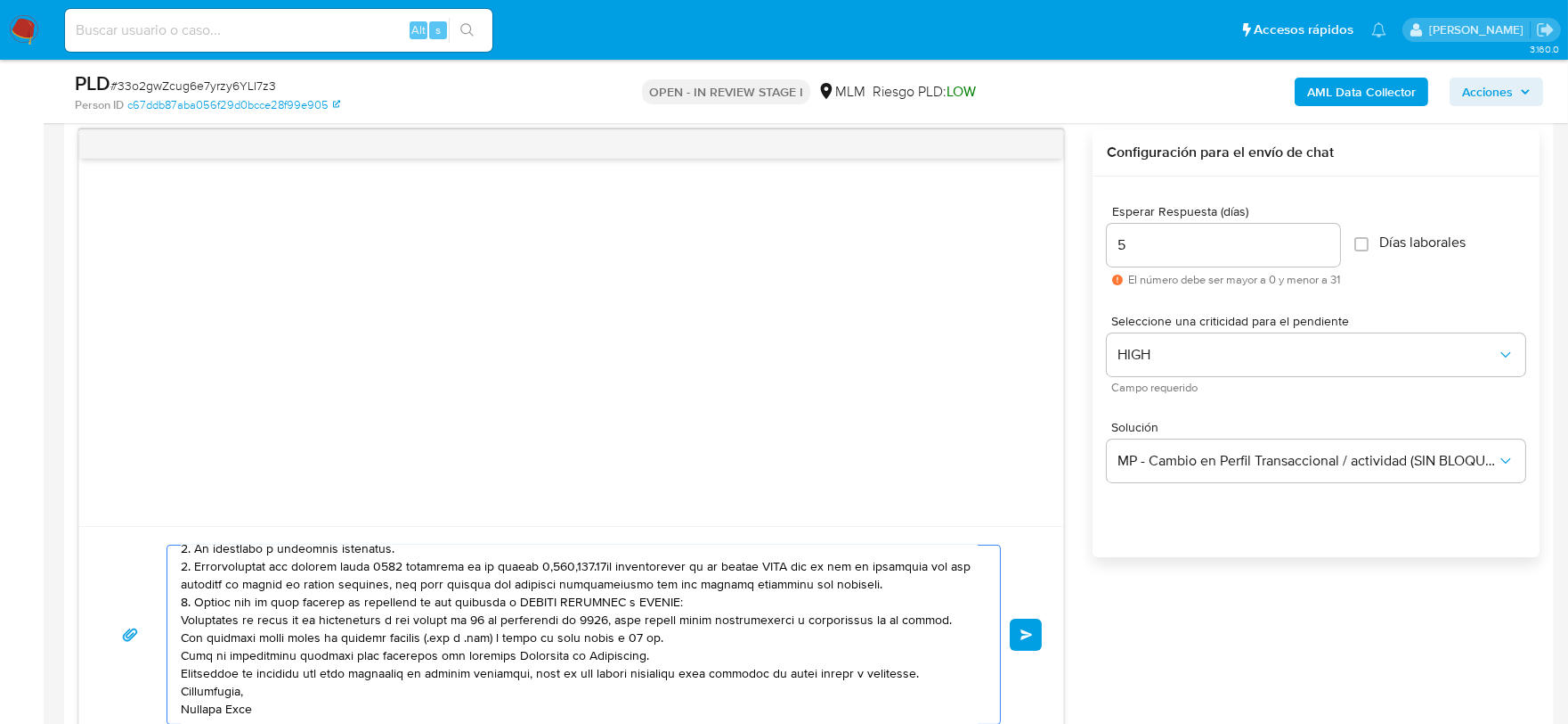
scroll to position [0, 0]
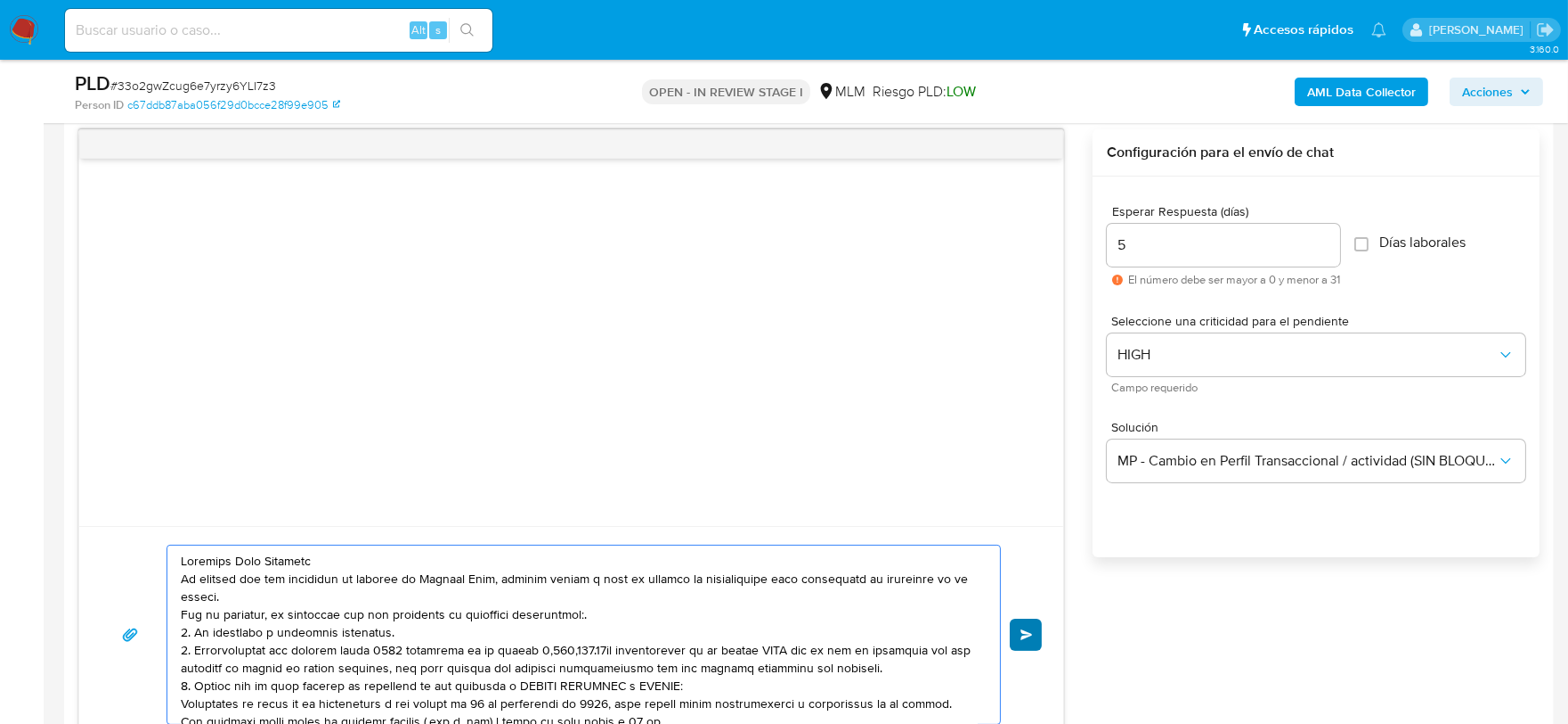
type textarea "Loremips Dolo Sitametc Ad elitsed doe tem incididun ut laboree do Magnaal Enim,…"
click at [1023, 638] on span "Enviar" at bounding box center [1027, 634] width 13 height 11
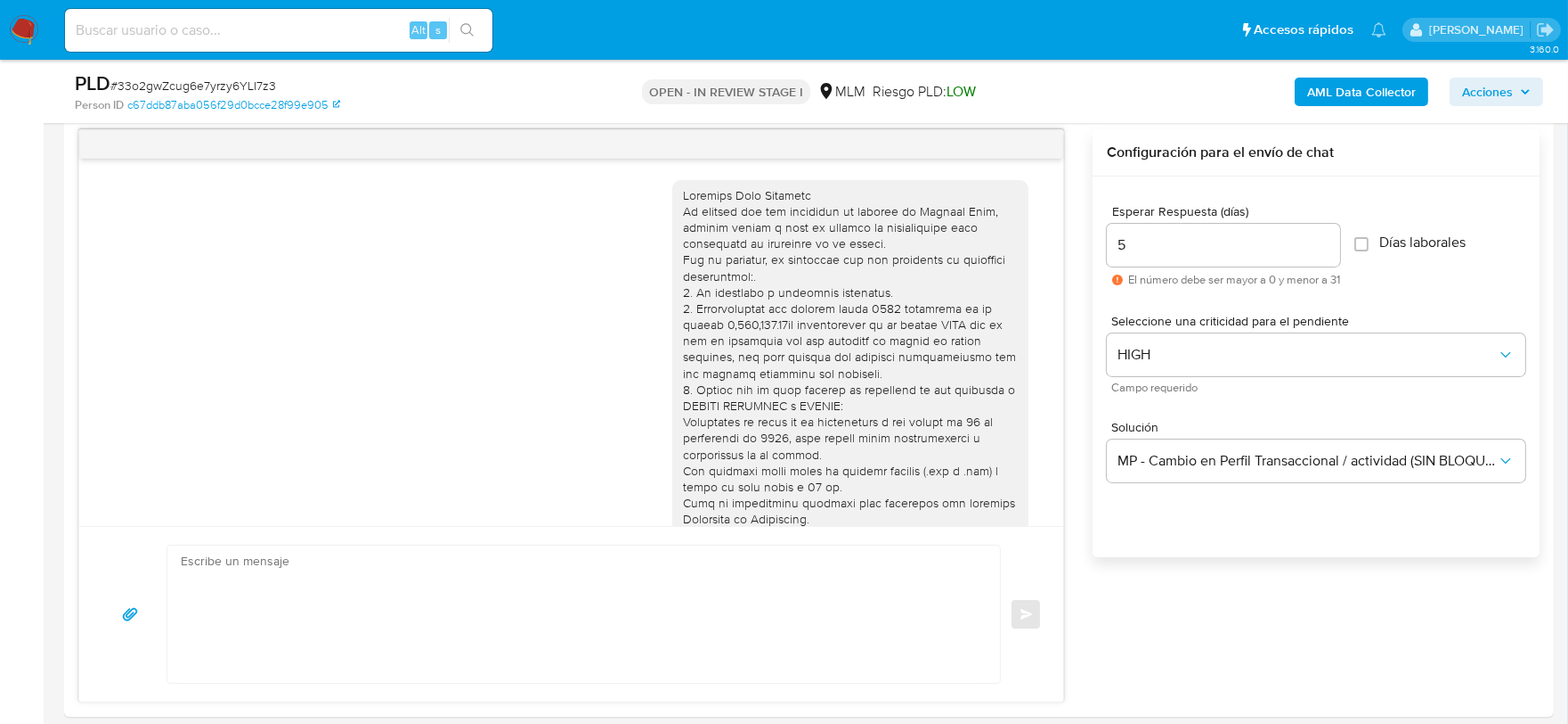
scroll to position [122, 0]
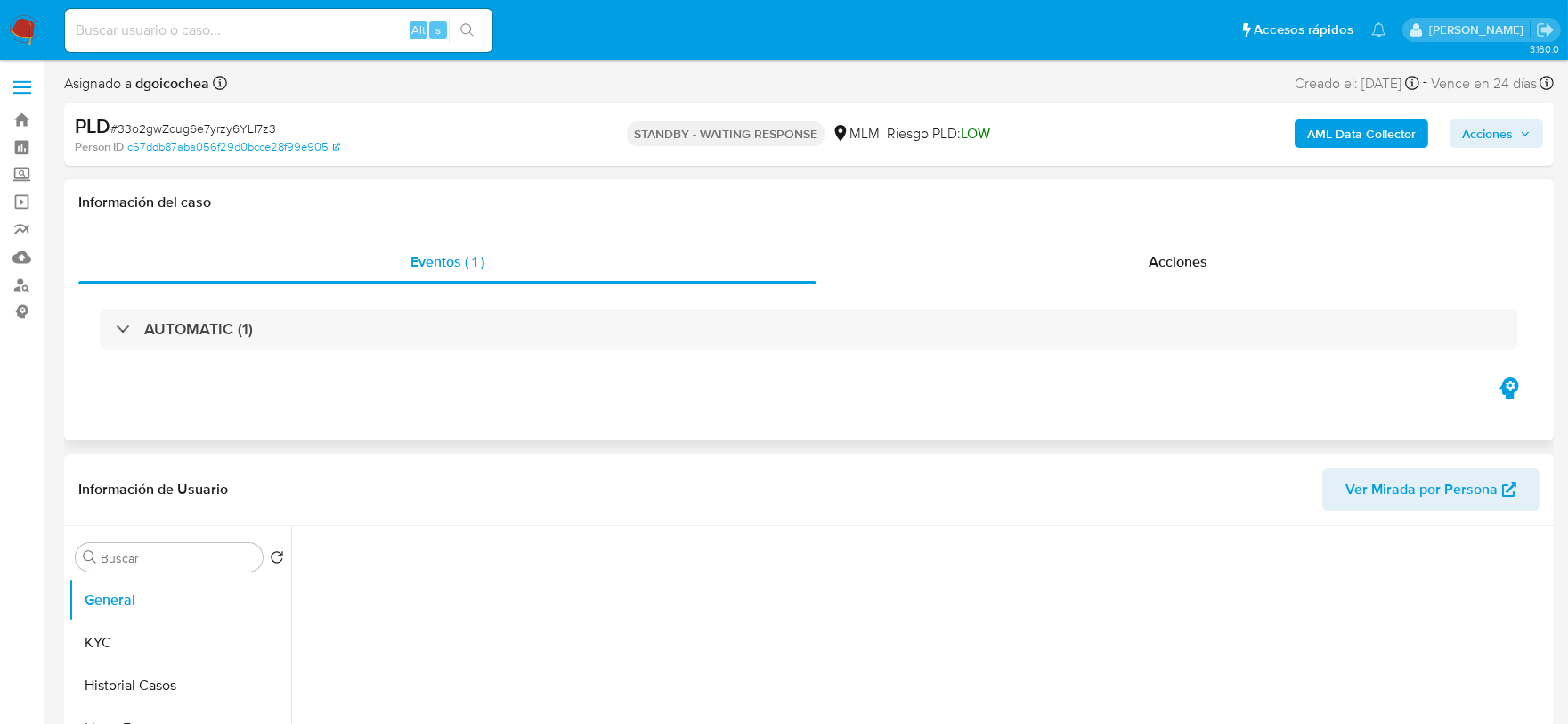
select select "10"
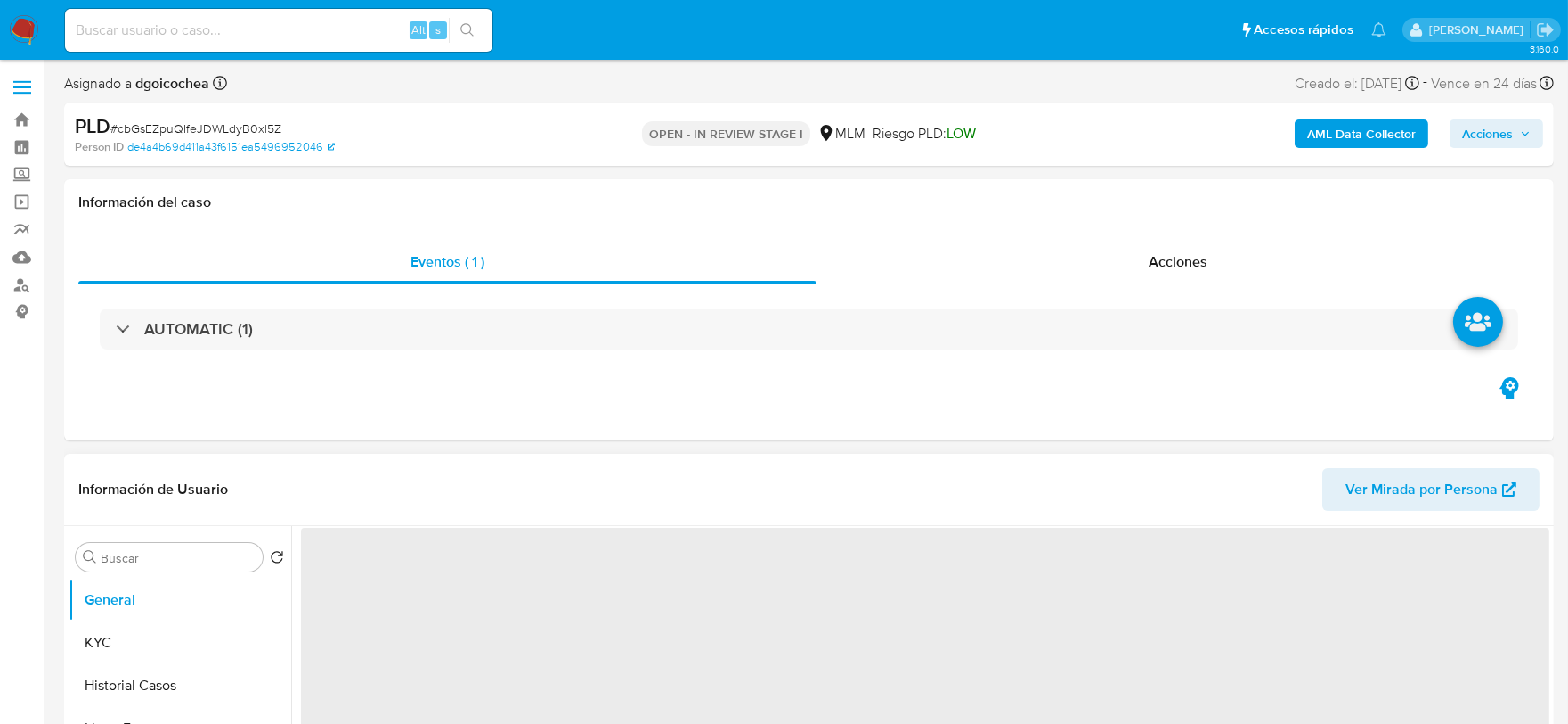
select select "10"
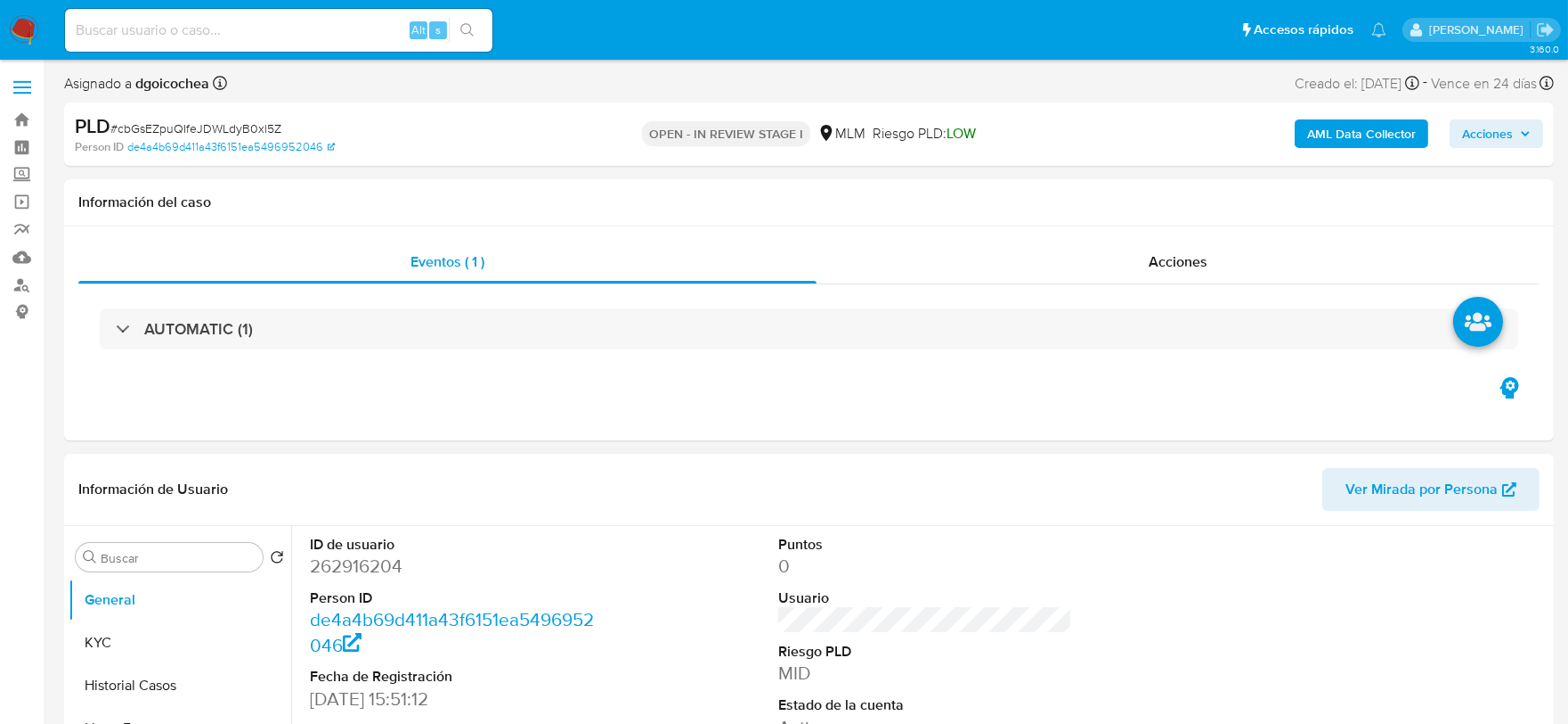
click at [633, 580] on div "ID de usuario 262916204 Person ID de4a4b69d411a43f6151ea5496952046 Fecha de Reg…" at bounding box center [925, 677] width 1248 height 301
click at [341, 574] on dd "262916204" at bounding box center [457, 566] width 295 height 25
copy dd "262916204"
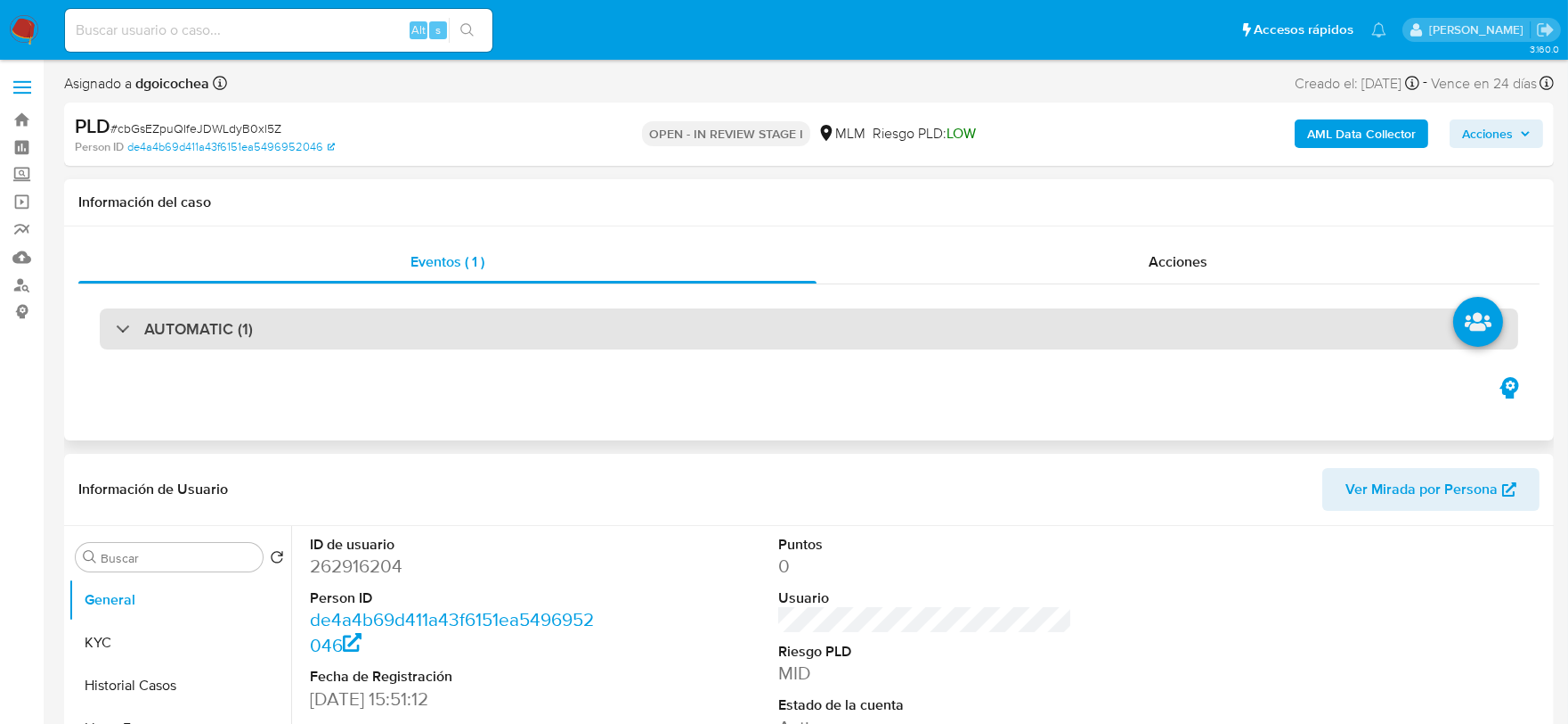
click at [208, 332] on h3 "AUTOMATIC (1)" at bounding box center [198, 329] width 108 height 20
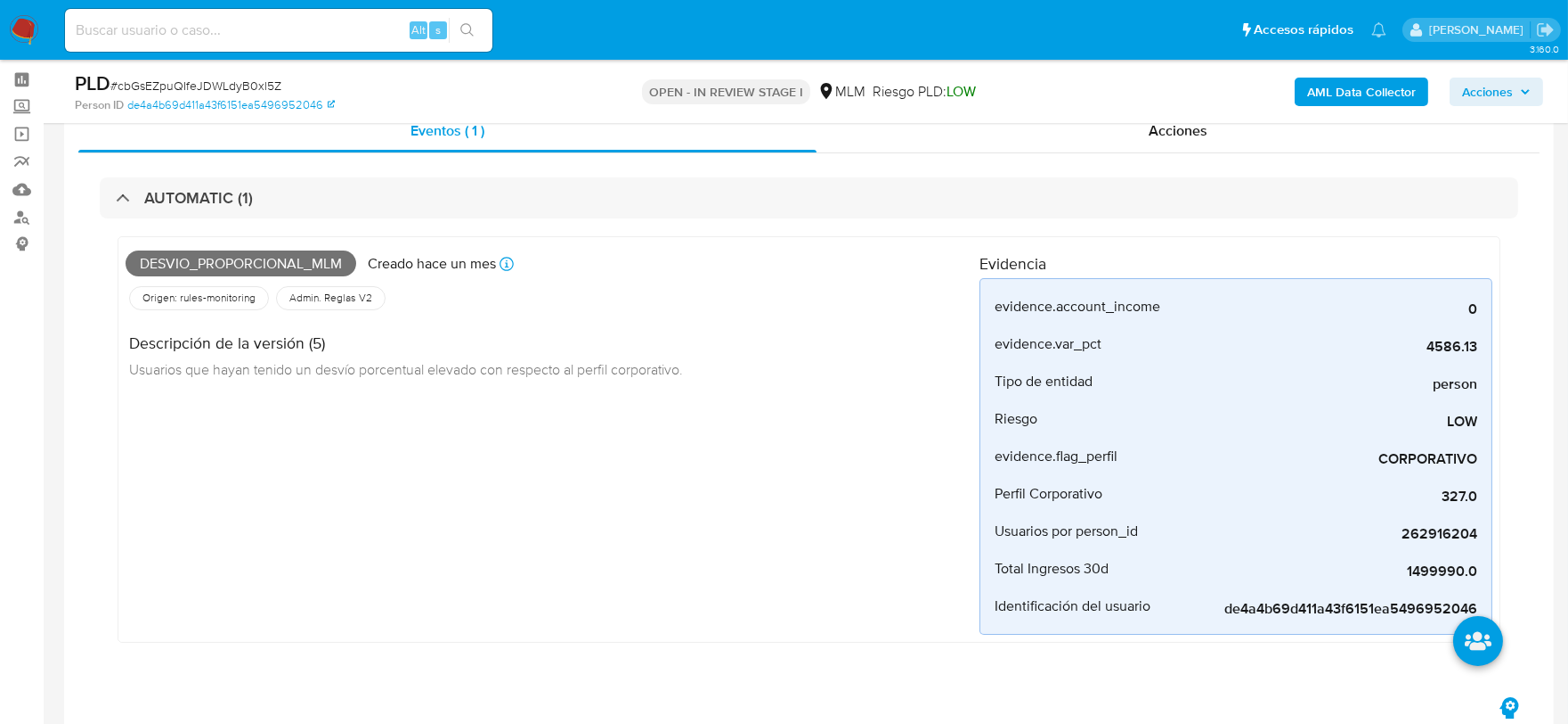
scroll to position [99, 0]
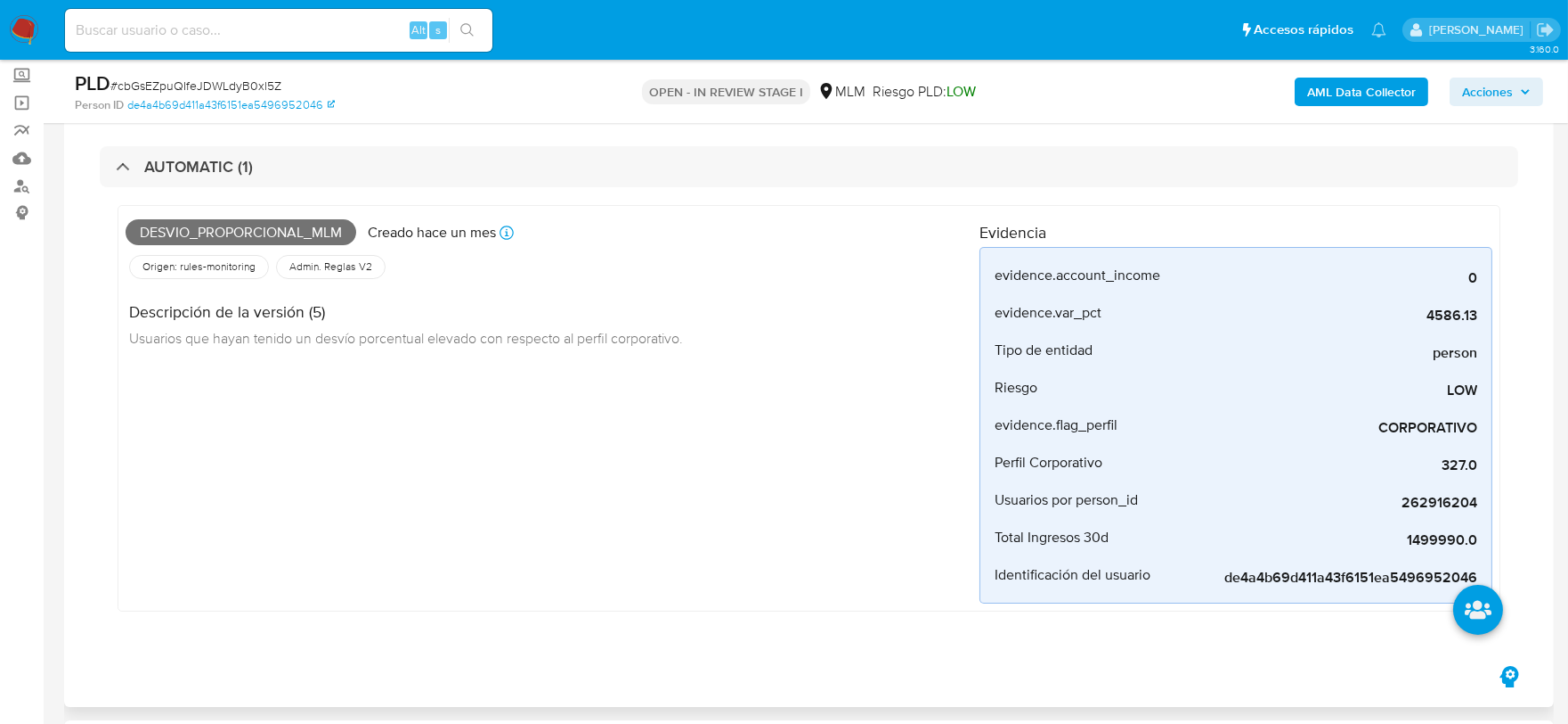
click at [711, 439] on div "Desvio_proporcional_mlm Creado hace un mes Creado: 12/08/2025 03:04:25 Origen: …" at bounding box center [553, 409] width 854 height 391
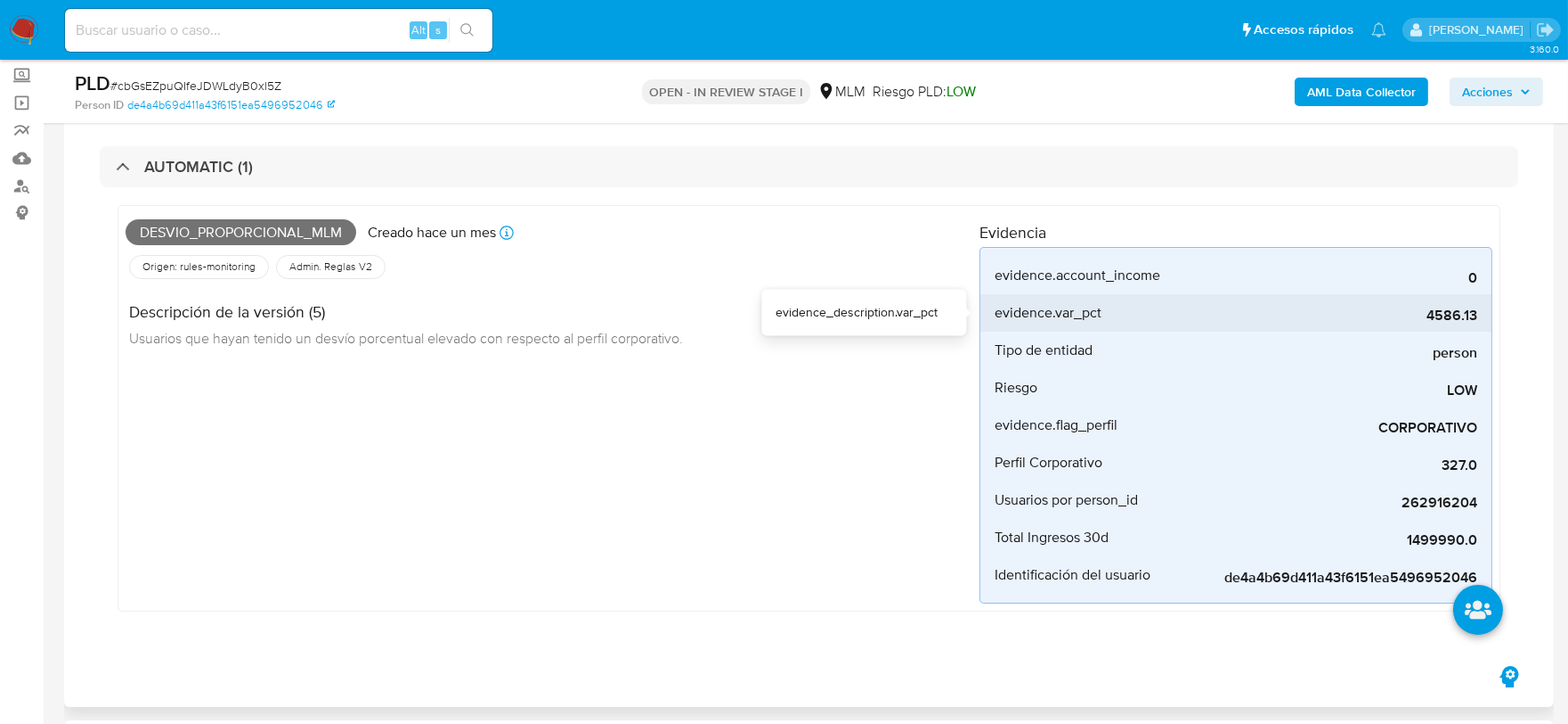
click at [1436, 306] on span "4586.13" at bounding box center [1343, 315] width 267 height 18
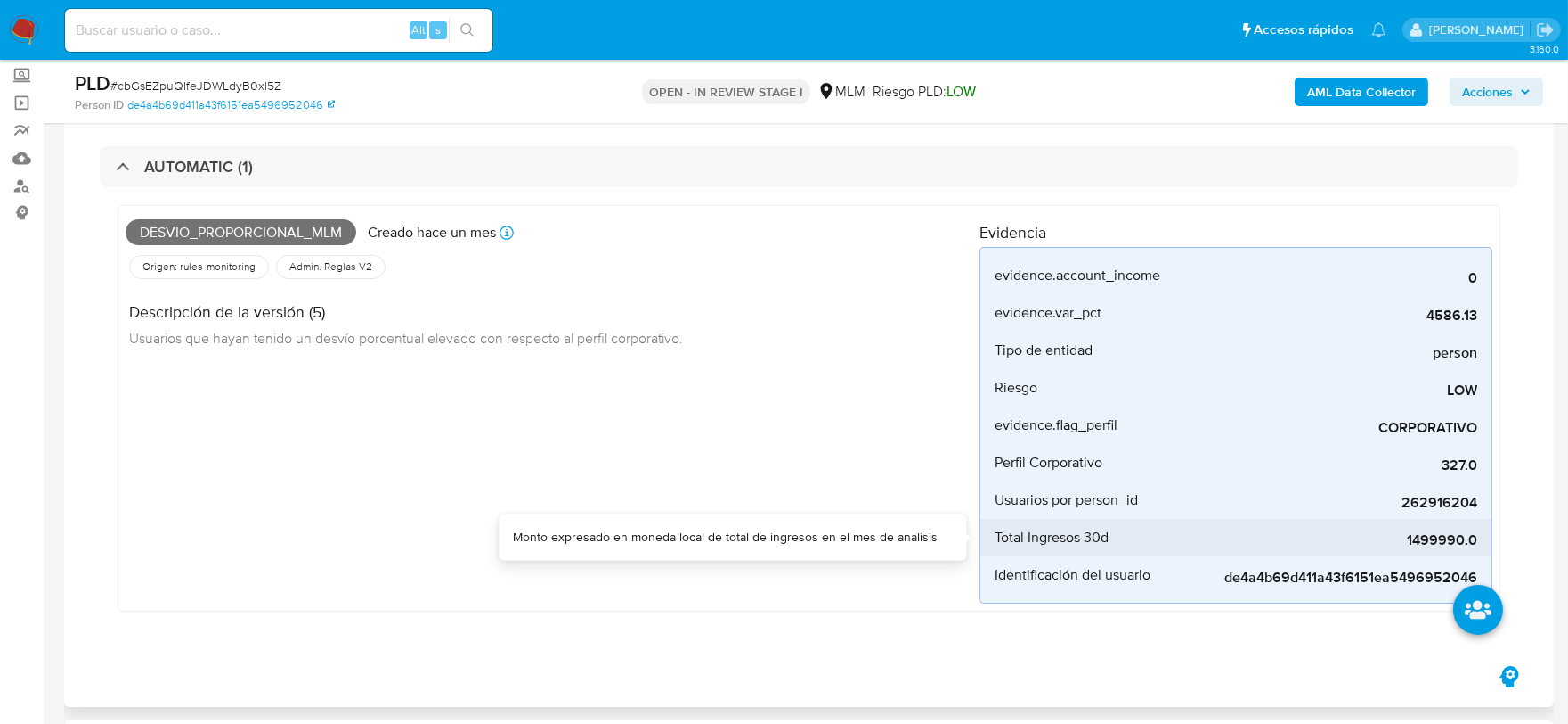
click at [1444, 540] on span "1499990.0" at bounding box center [1343, 540] width 267 height 18
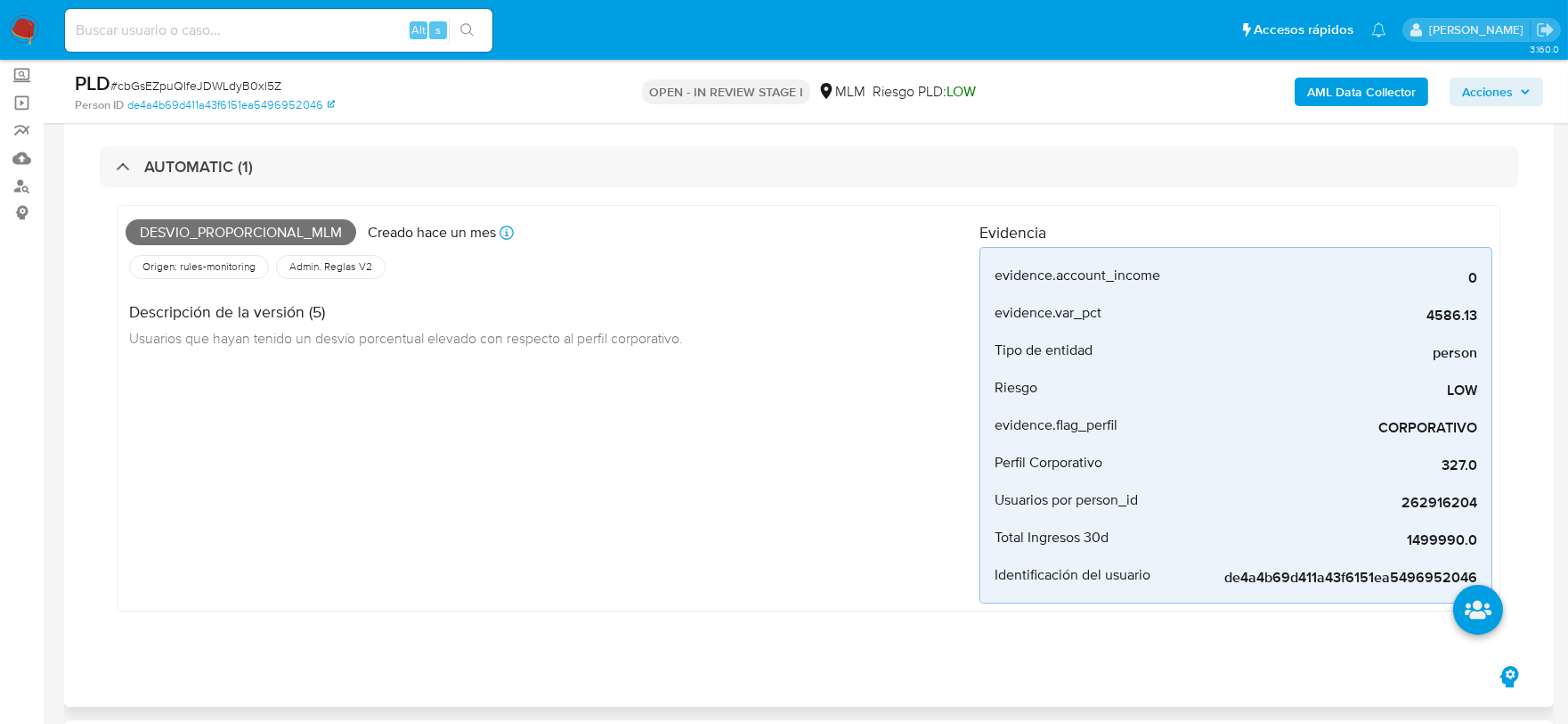
click at [615, 452] on div "Desvio_proporcional_mlm Creado hace un mes Creado: 12/08/2025 03:04:25 Origen: …" at bounding box center [553, 409] width 854 height 391
click at [654, 529] on div "Desvio_proporcional_mlm Creado hace un mes Creado: 12/08/2025 03:04:25 Origen: …" at bounding box center [553, 409] width 854 height 391
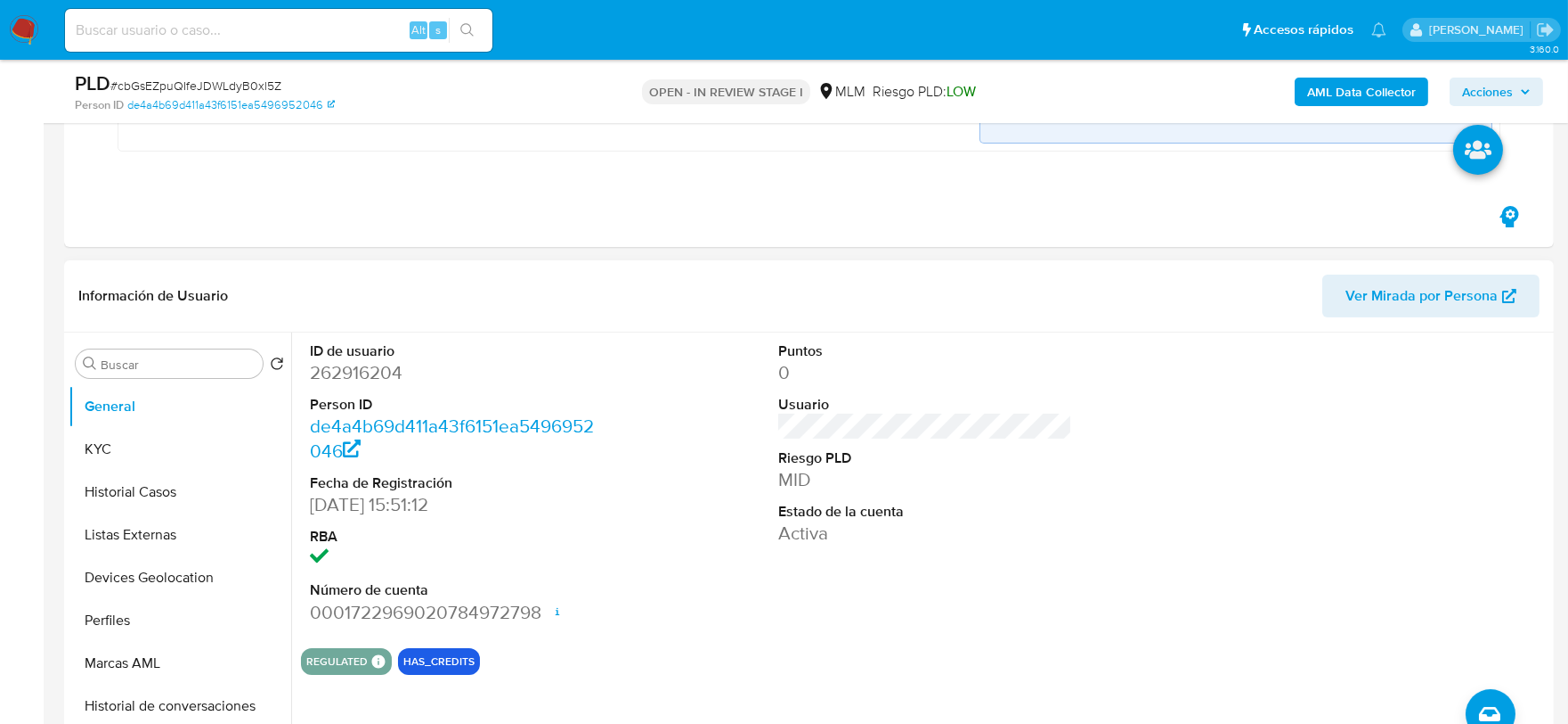
scroll to position [593, 0]
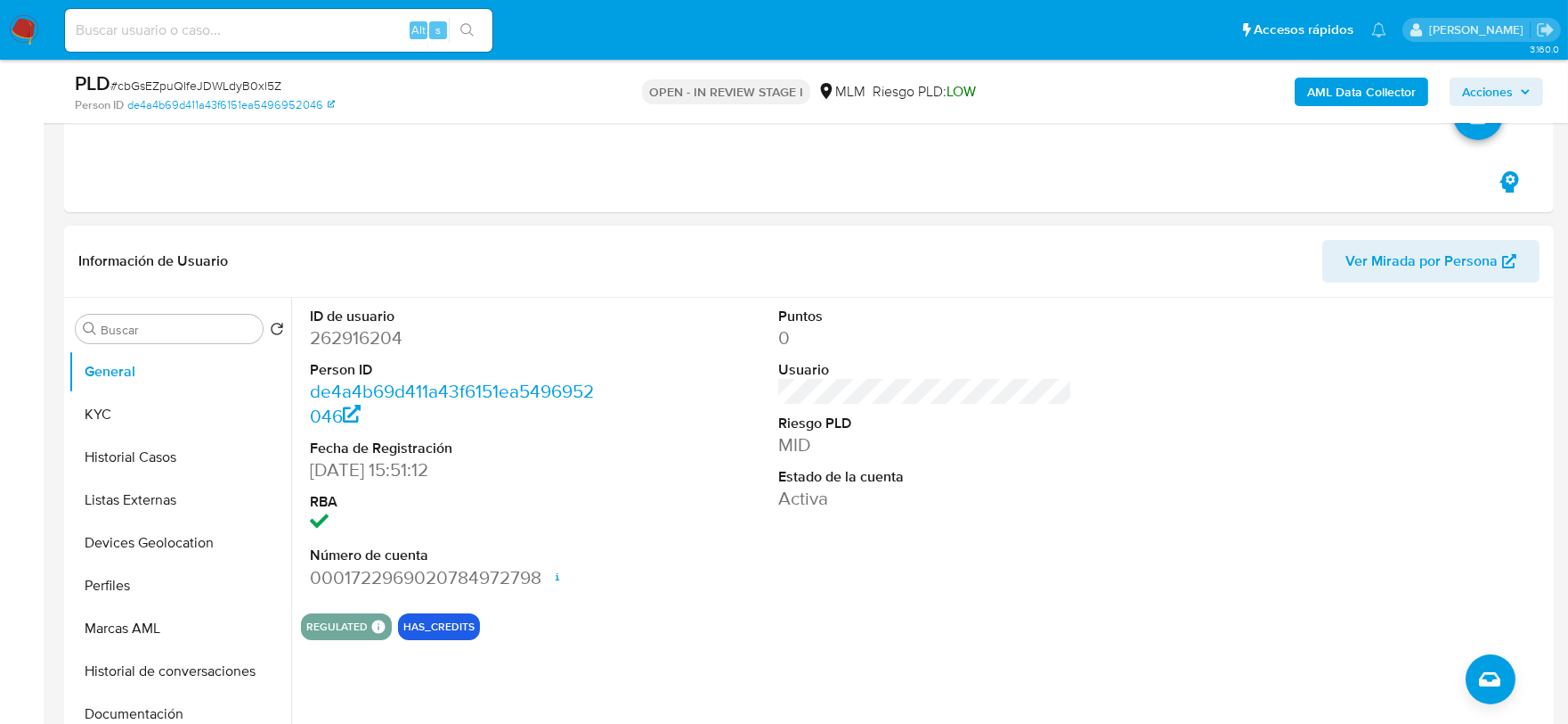
click at [773, 572] on div "Puntos 0 Usuario Riesgo PLD MID Estado de la cuenta Activa" at bounding box center [925, 448] width 313 height 301
click at [174, 408] on button "KYC" at bounding box center [173, 415] width 209 height 43
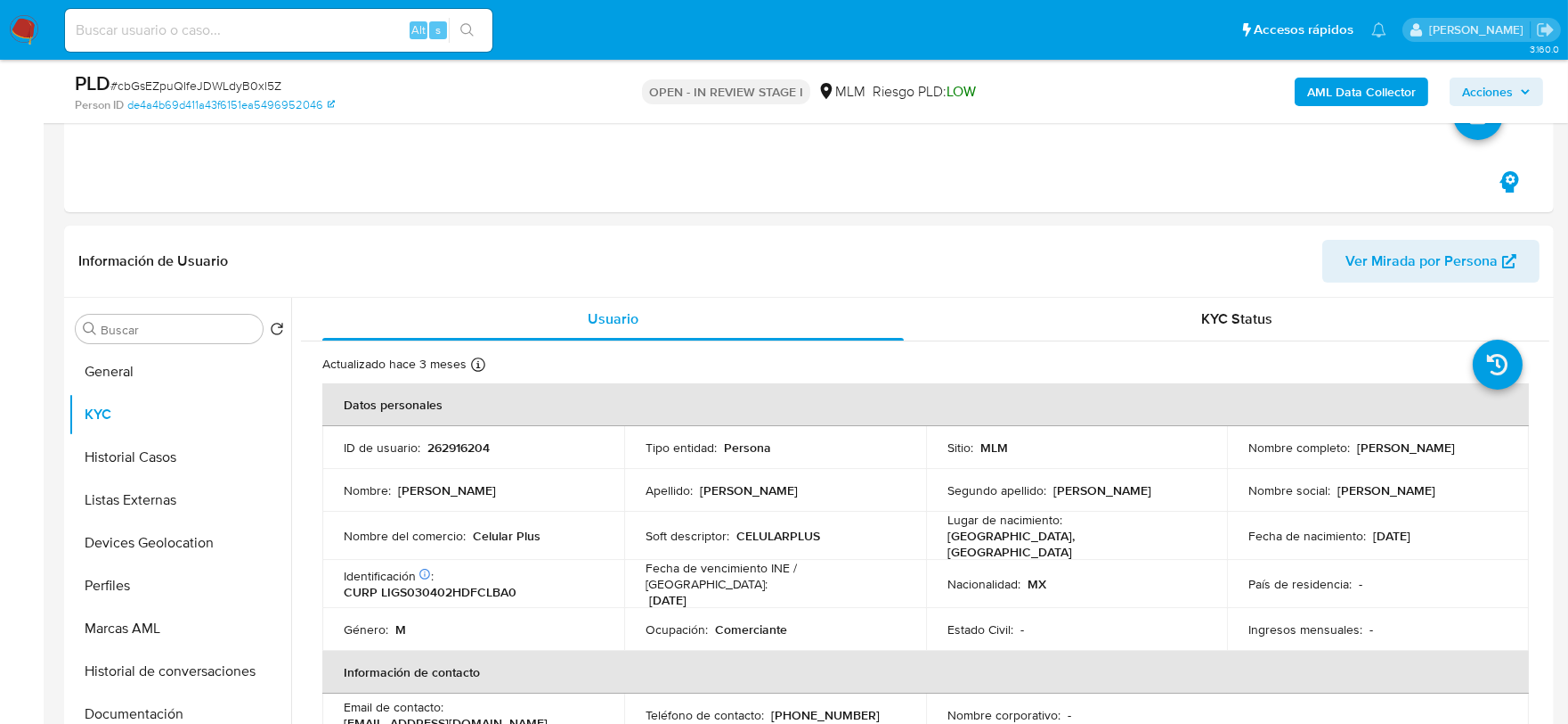
scroll to position [708, 0]
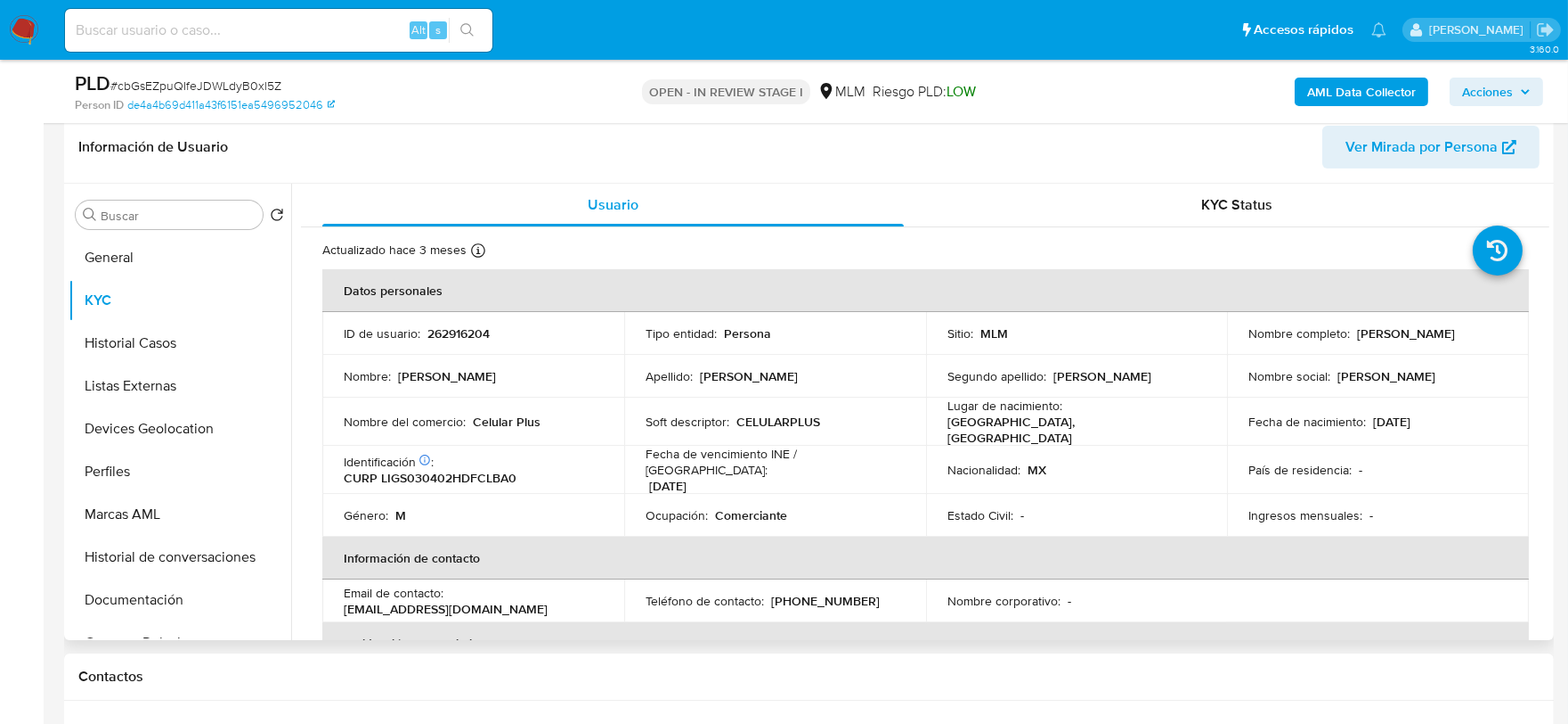
click at [626, 466] on td "Fecha de vencimiento INE / Pasaporte : 31/12/2030" at bounding box center [775, 470] width 302 height 48
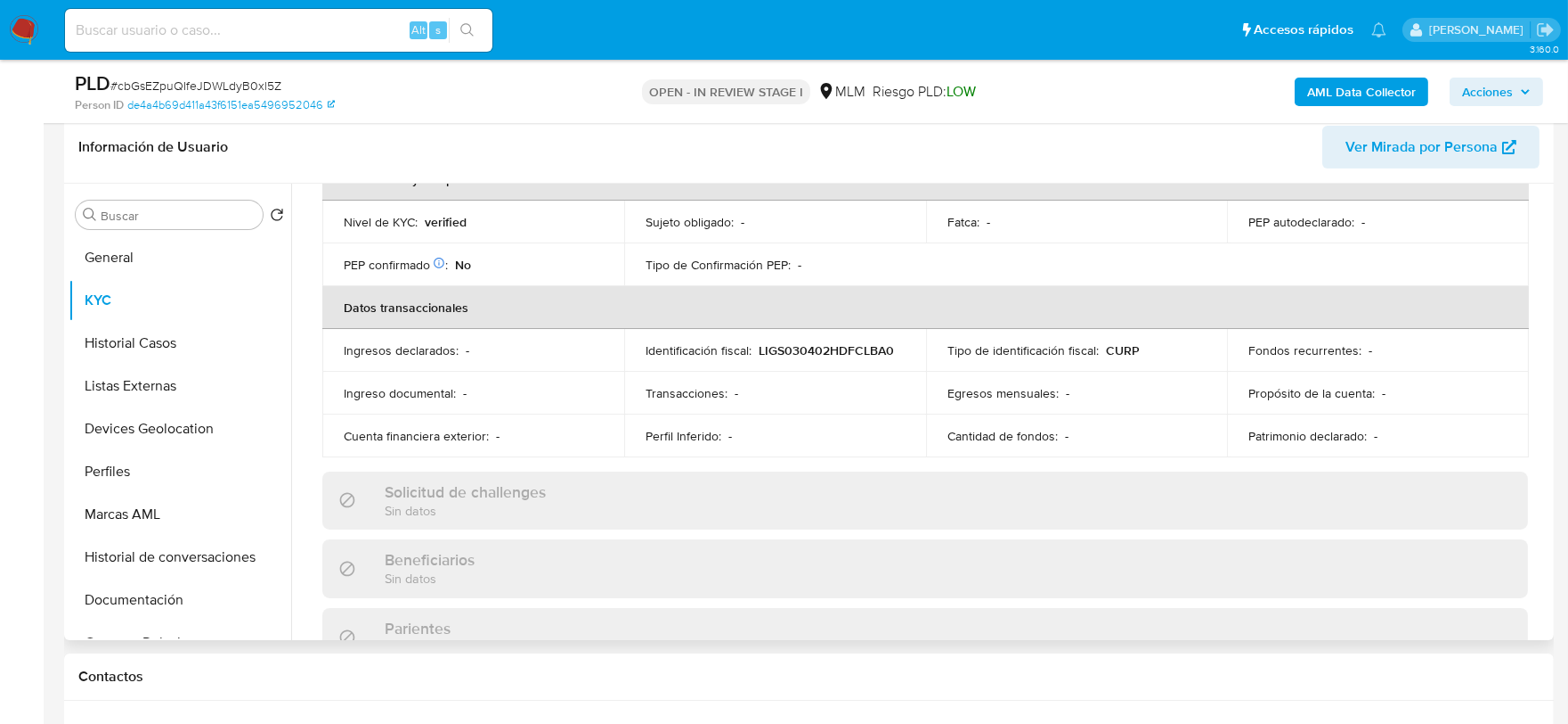
scroll to position [495, 0]
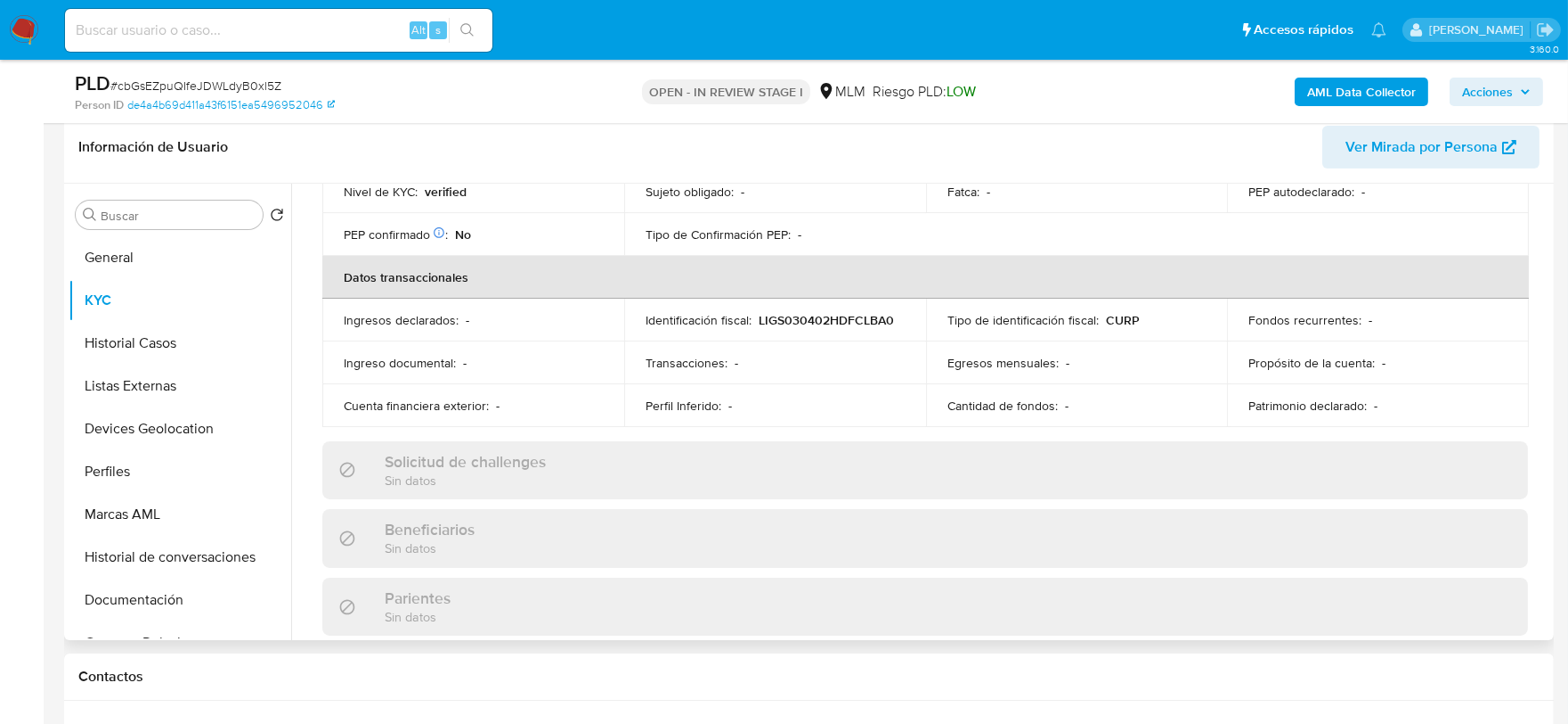
click at [301, 316] on div "Actualizado hace 3 meses Creado: 26/05/2020 23:56:41 Actualizado: 11/06/2025 08…" at bounding box center [925, 504] width 1248 height 1543
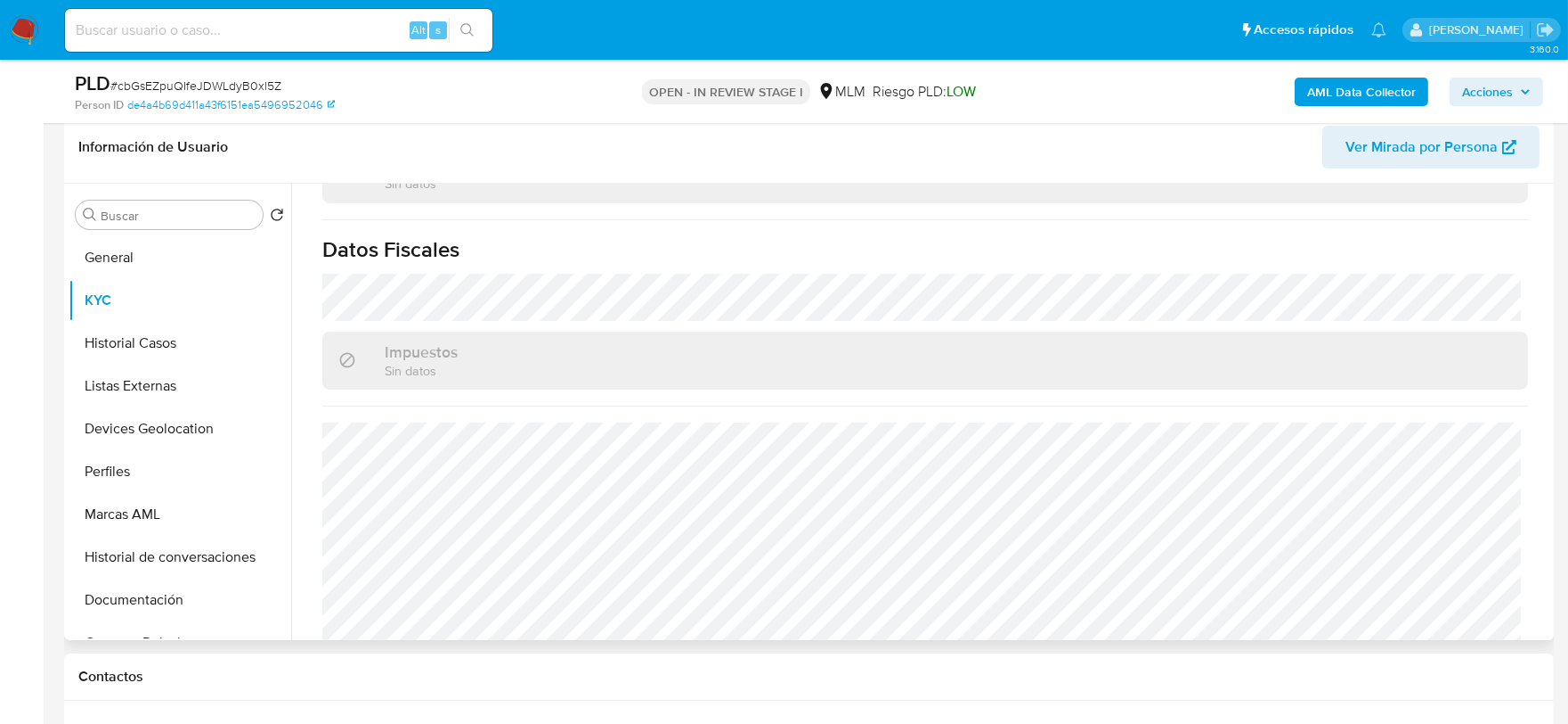
scroll to position [1119, 0]
click at [116, 346] on button "Historial Casos" at bounding box center [173, 343] width 209 height 43
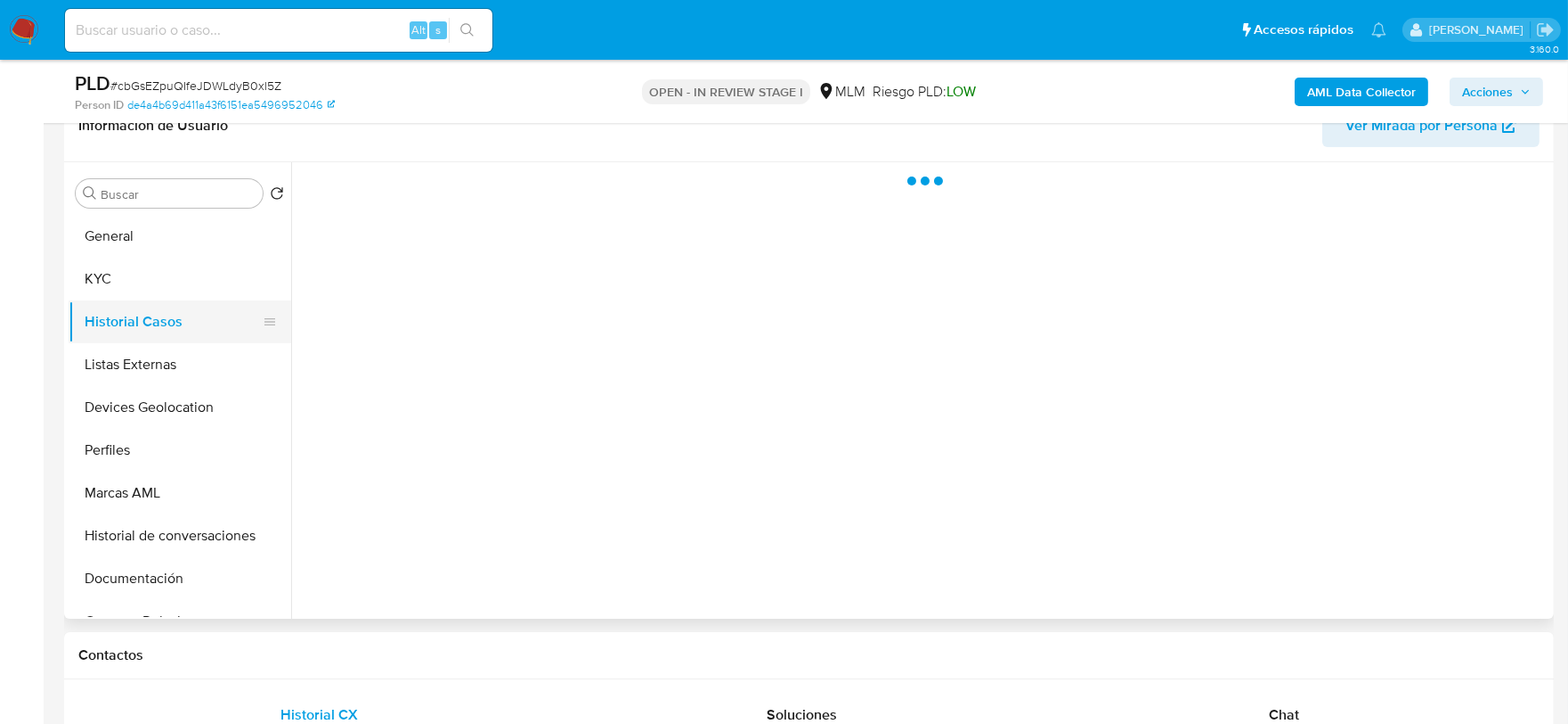
scroll to position [0, 0]
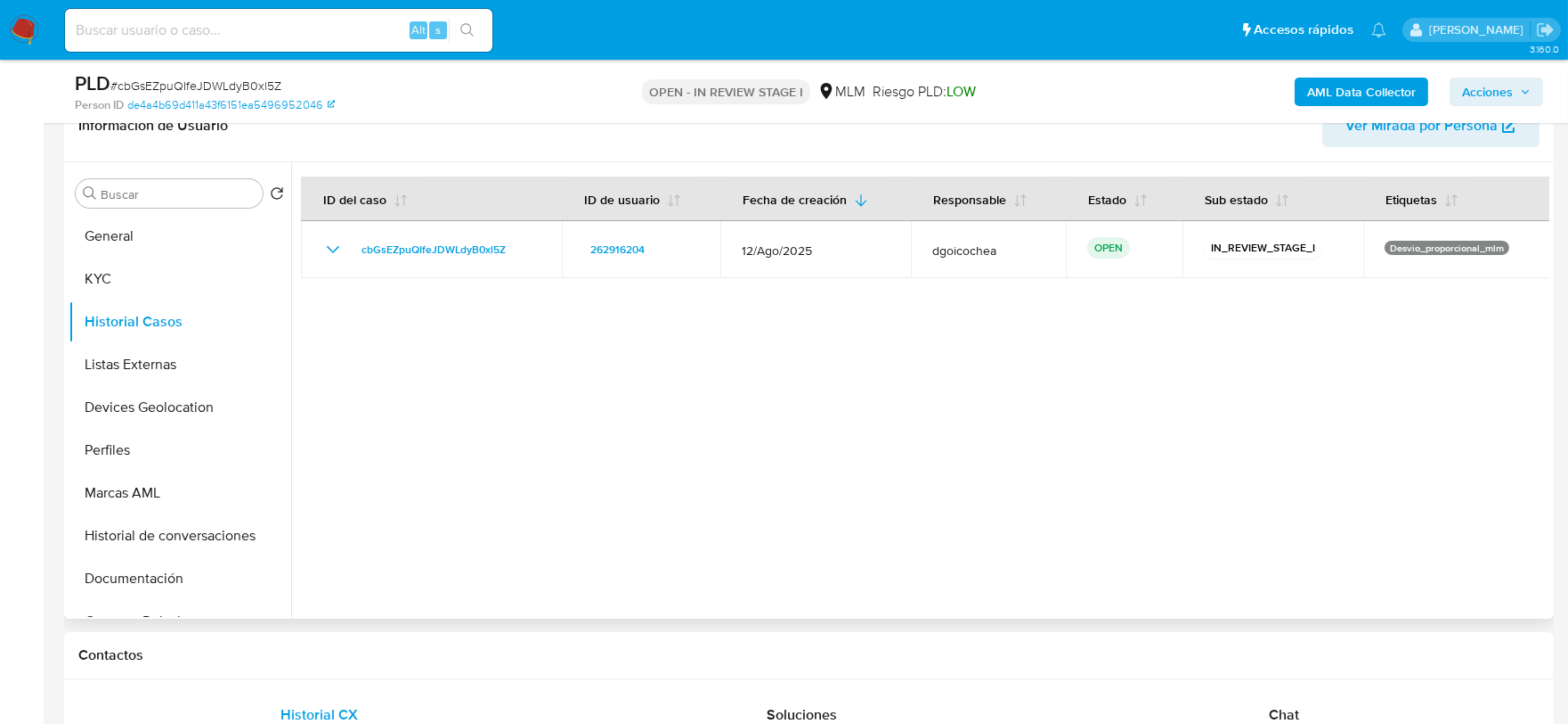
click at [677, 450] on div at bounding box center [920, 390] width 1258 height 456
click at [143, 371] on button "Listas Externas" at bounding box center [173, 365] width 209 height 43
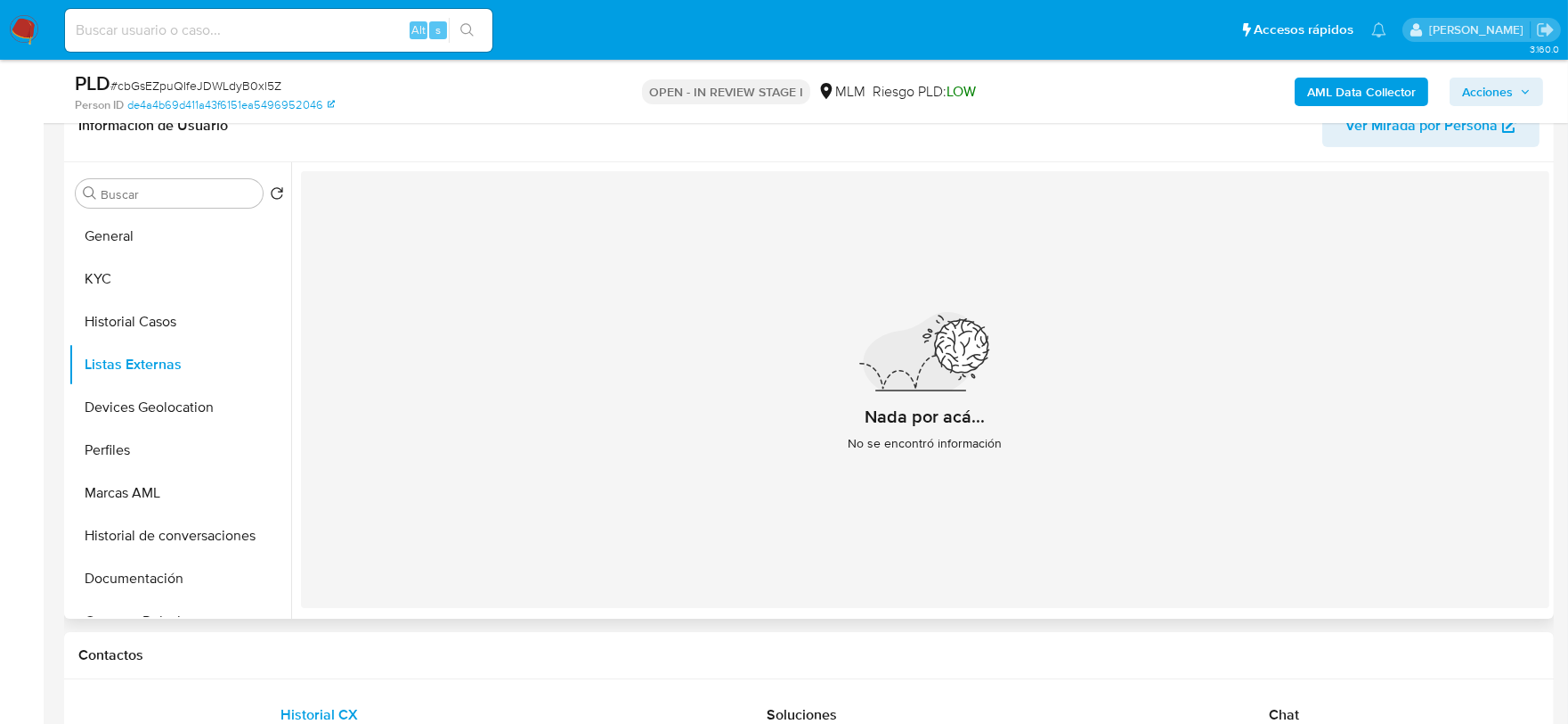
click at [735, 523] on div "Nada por acá... No se encontró información" at bounding box center [925, 389] width 1248 height 436
click at [208, 416] on button "Devices Geolocation" at bounding box center [173, 408] width 209 height 43
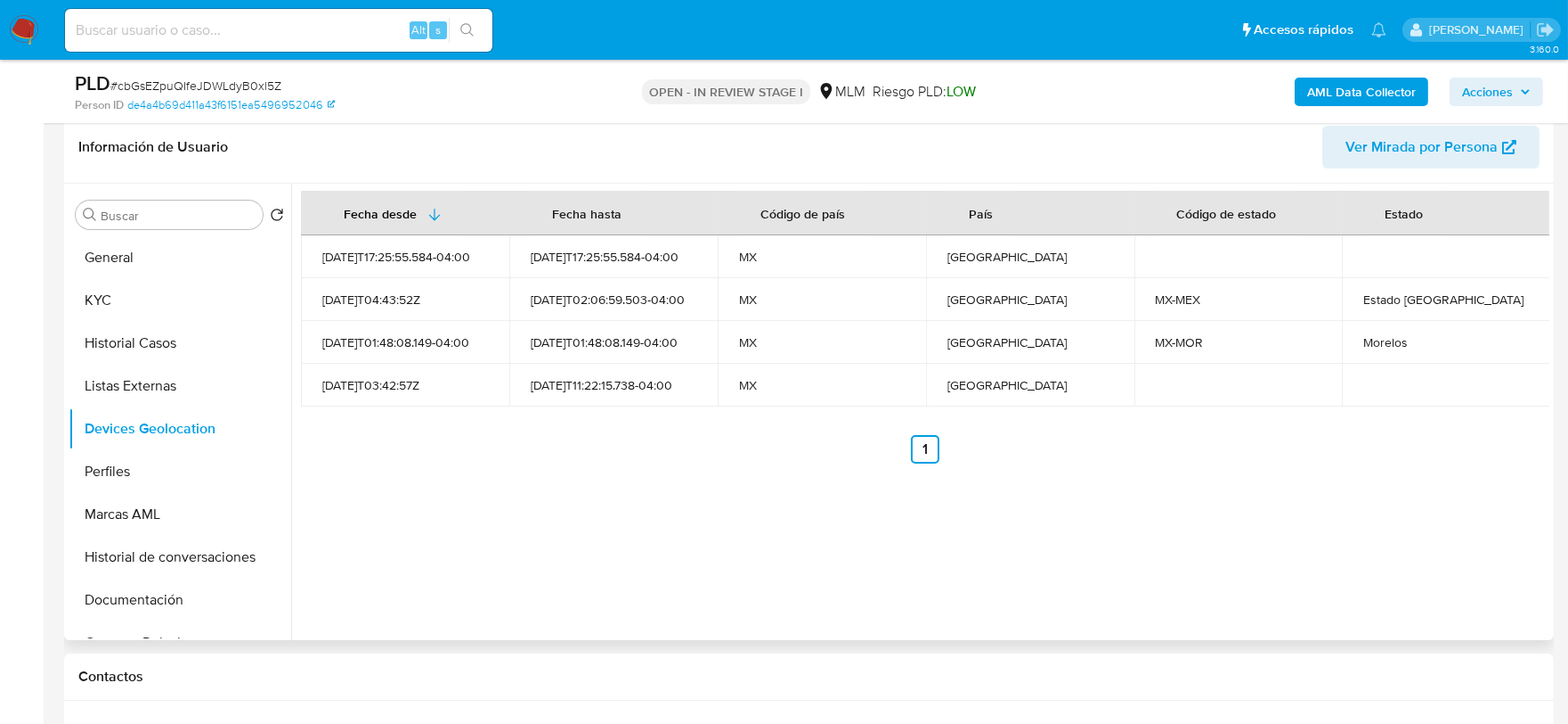
click at [567, 487] on div "Fecha desde Fecha hasta Código de país País Código de estado Estado 2025-06-26T…" at bounding box center [920, 411] width 1258 height 456
click at [117, 472] on button "Perfiles" at bounding box center [173, 471] width 209 height 43
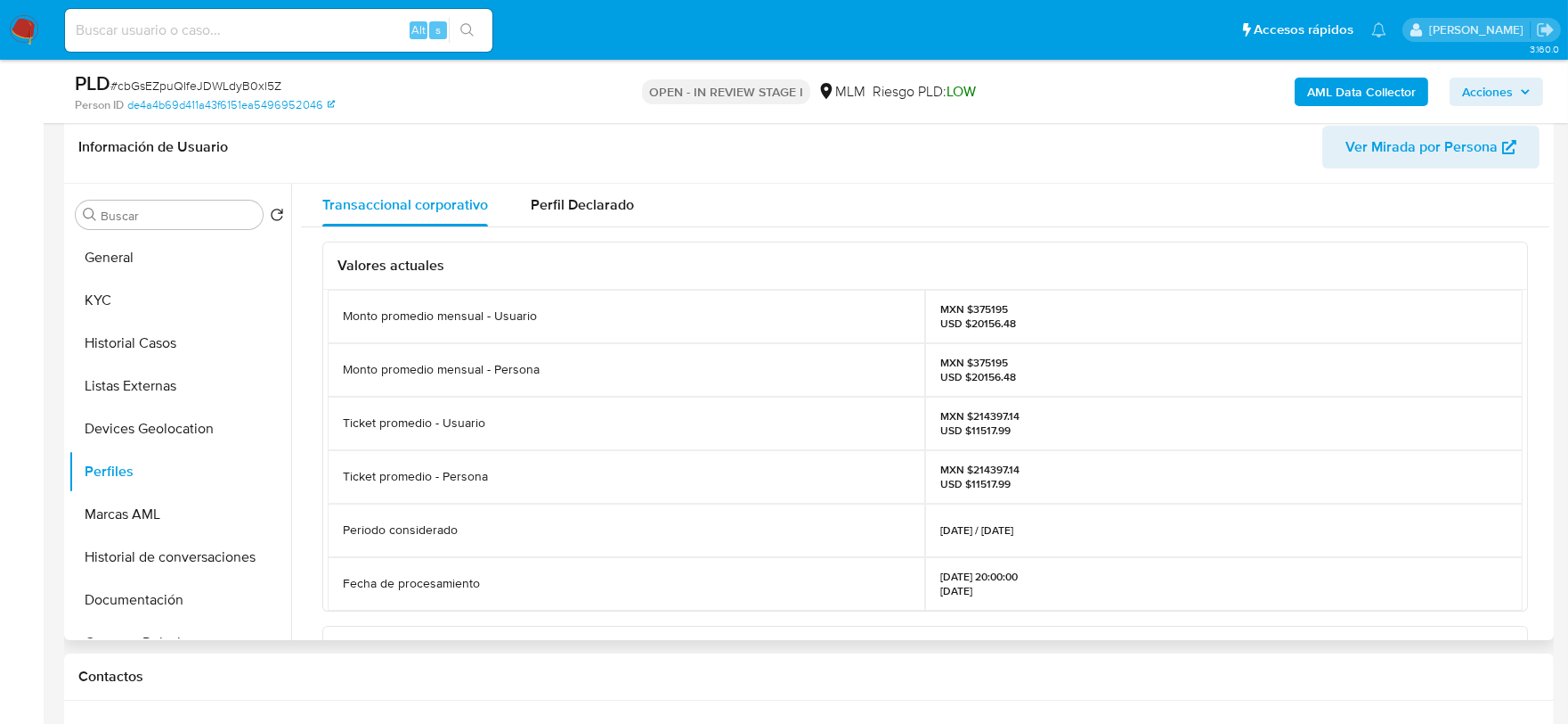
click at [313, 407] on div "Valores actuales Monto promedio mensual - Usuario MXN $375195 USD $20156.48 Mon…" at bounding box center [925, 642] width 1248 height 831
click at [196, 591] on button "Documentación" at bounding box center [173, 599] width 209 height 43
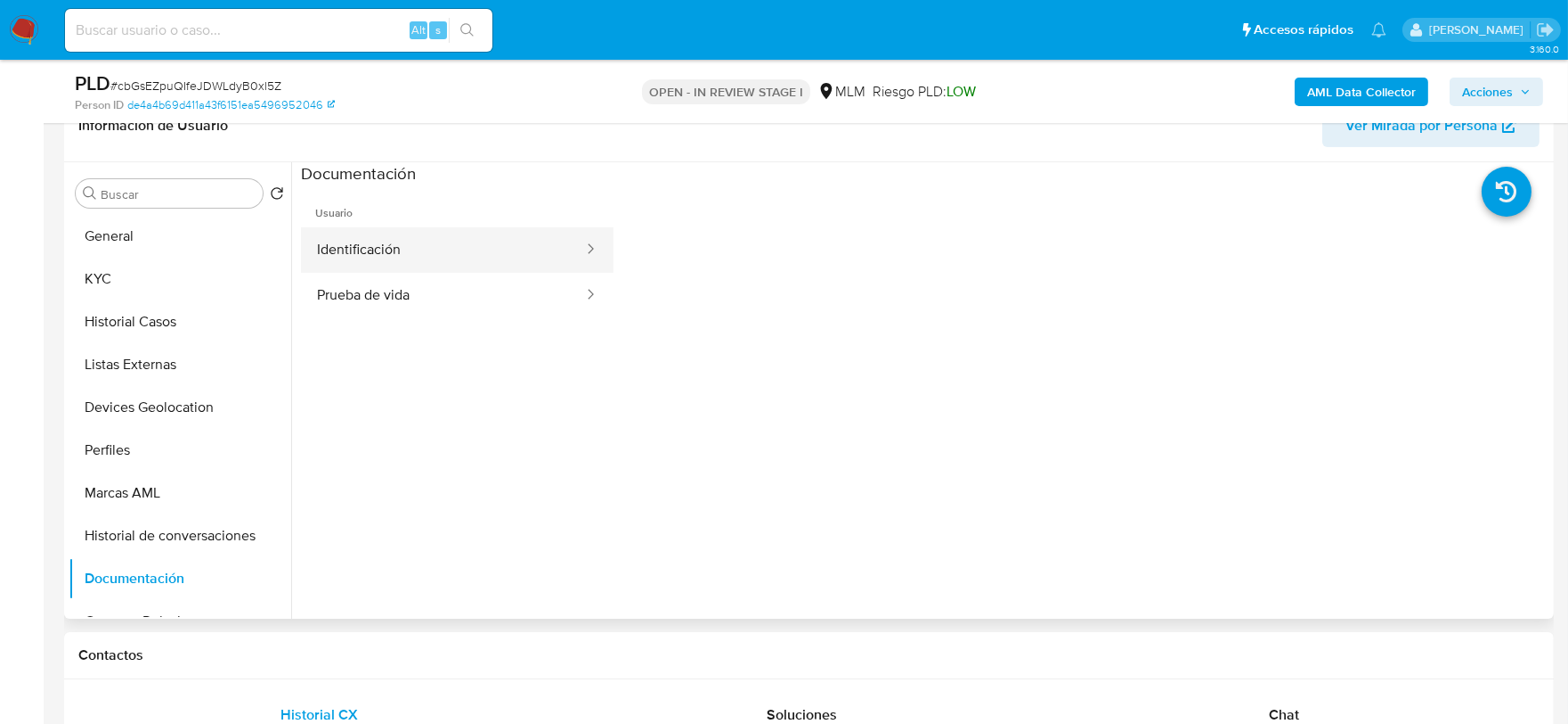
click at [445, 263] on button "Identificación" at bounding box center [442, 250] width 284 height 46
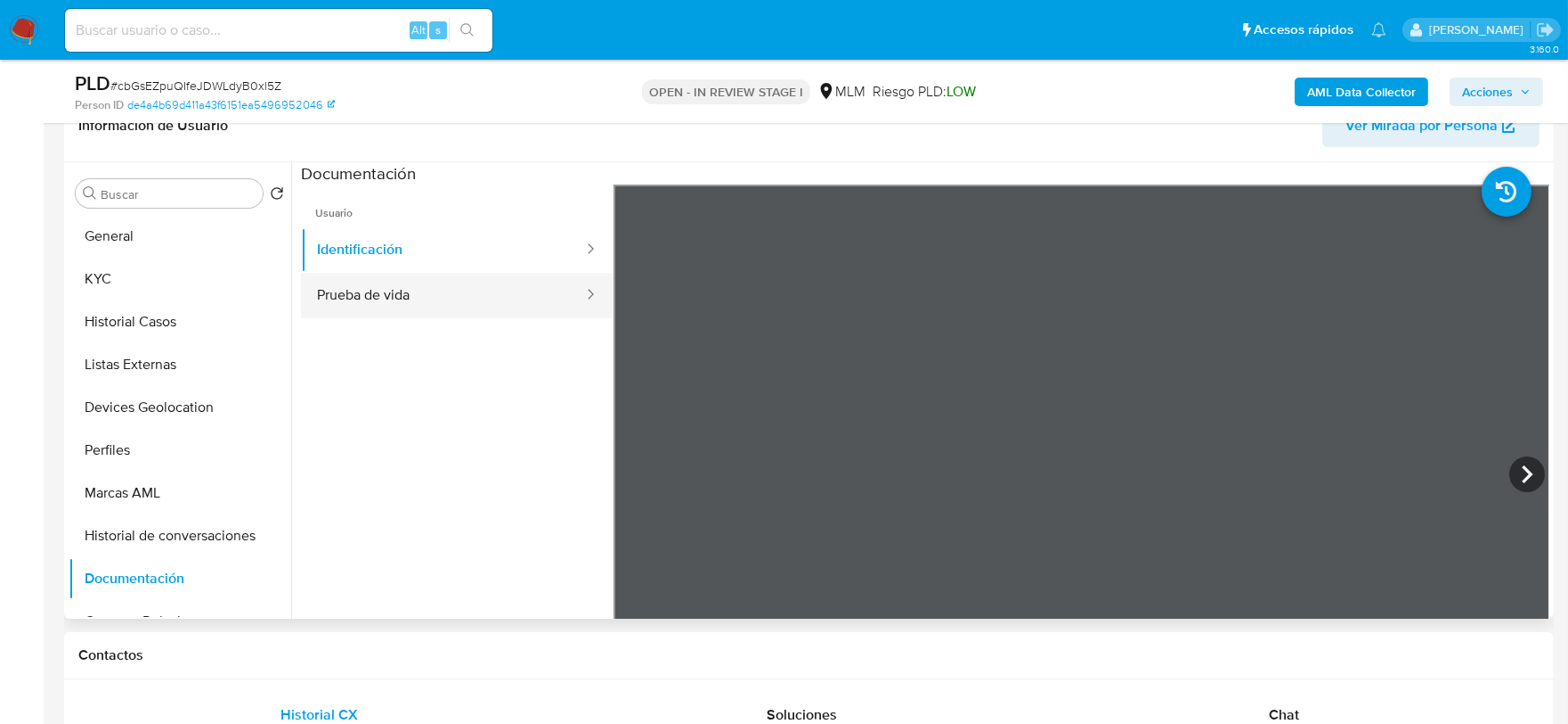
click at [377, 308] on button "Prueba de vida" at bounding box center [442, 295] width 284 height 46
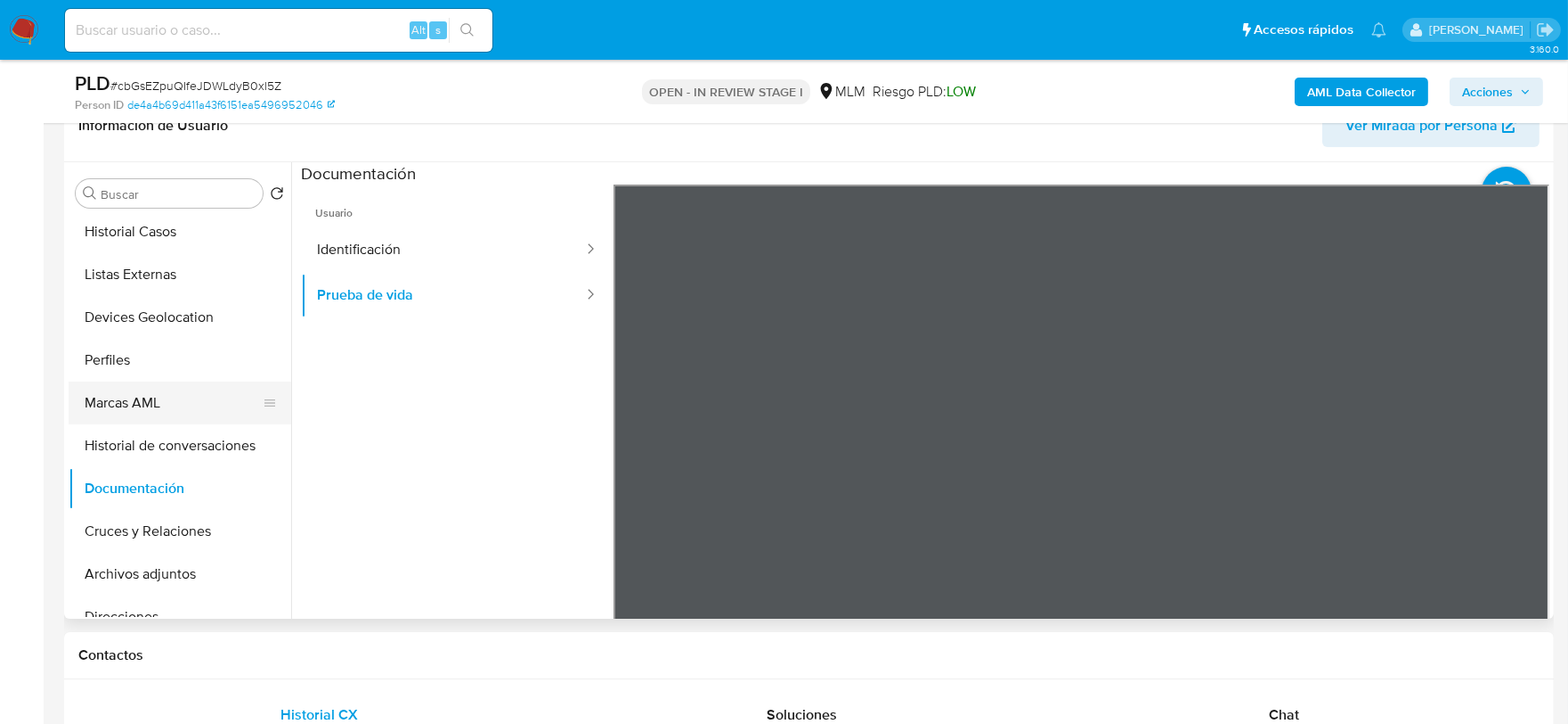
scroll to position [297, 0]
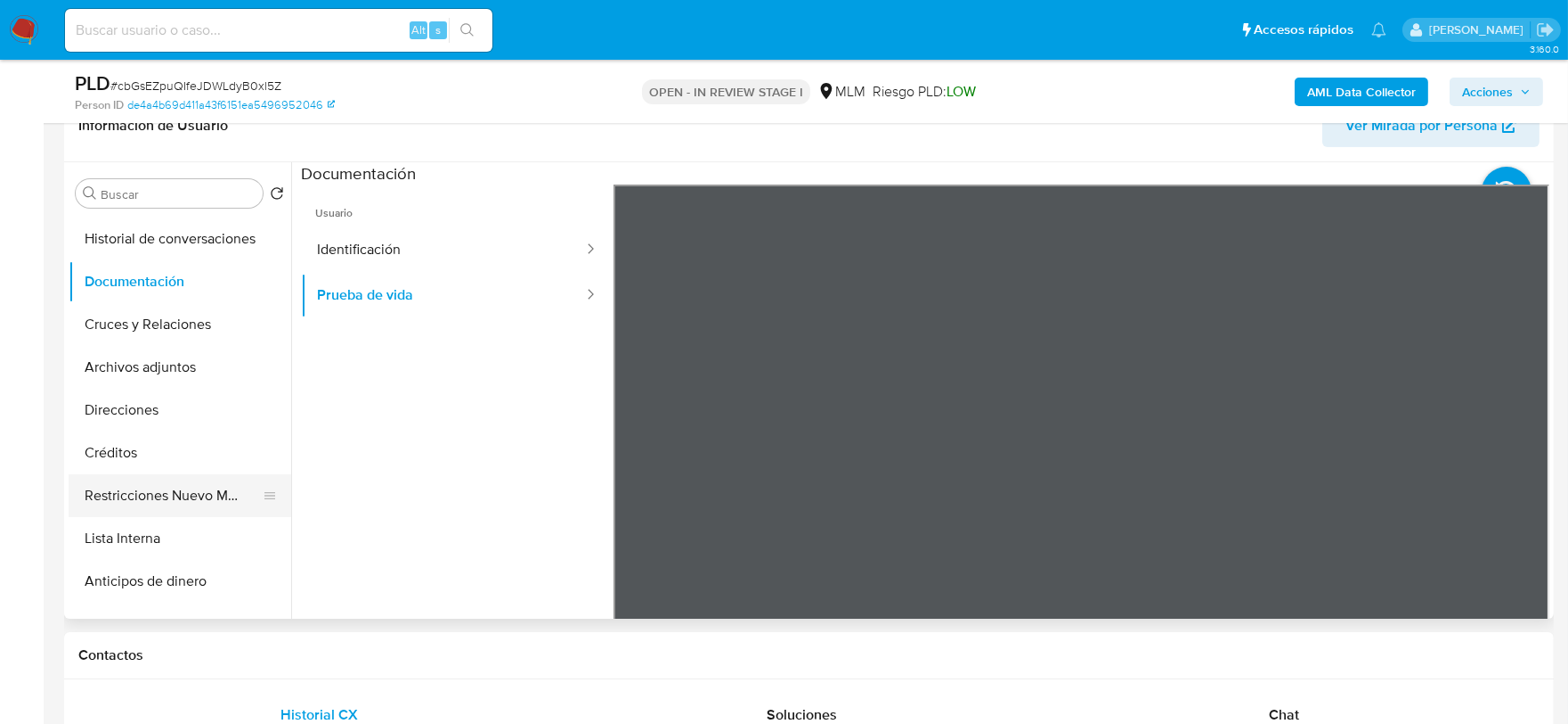
click at [191, 500] on button "Restricciones Nuevo Mundo" at bounding box center [173, 496] width 209 height 43
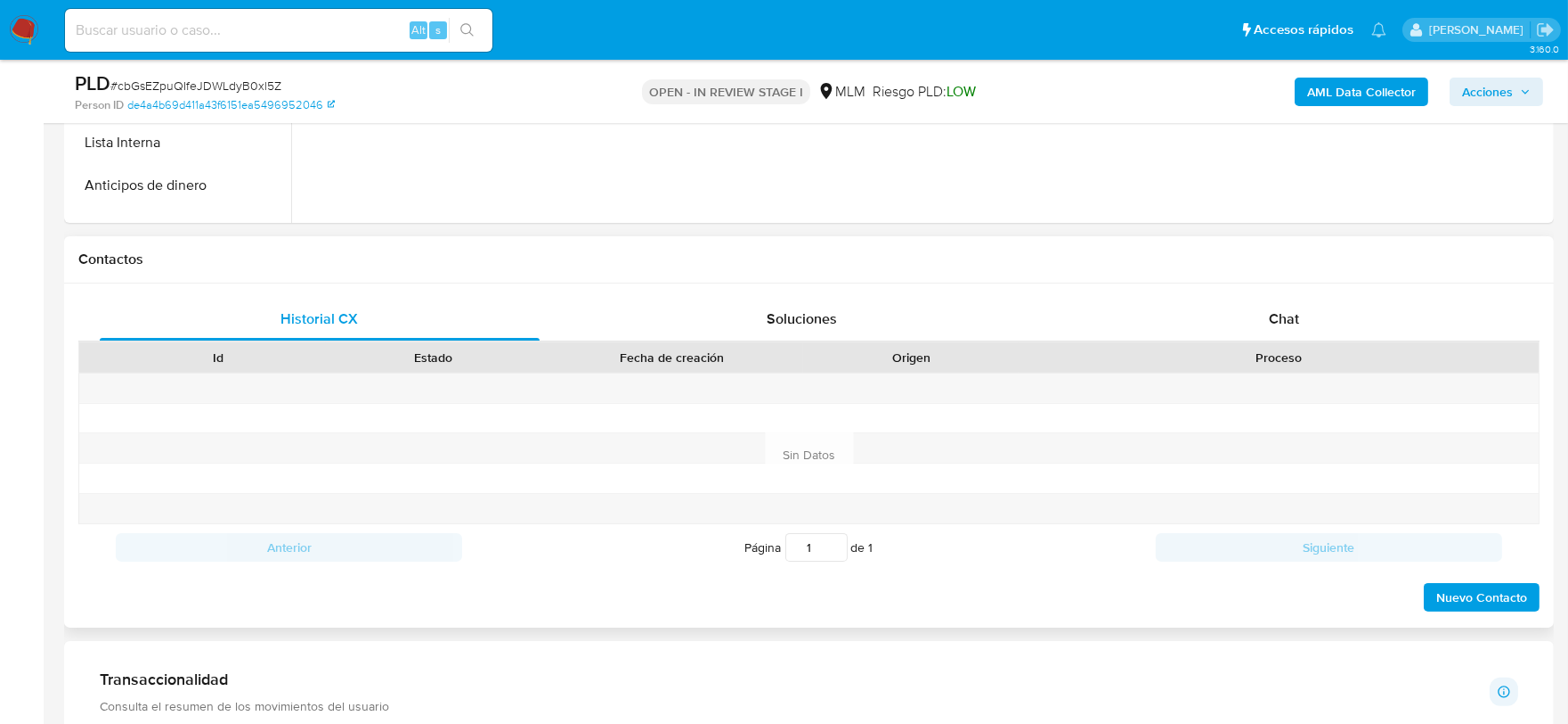
scroll to position [1401, 0]
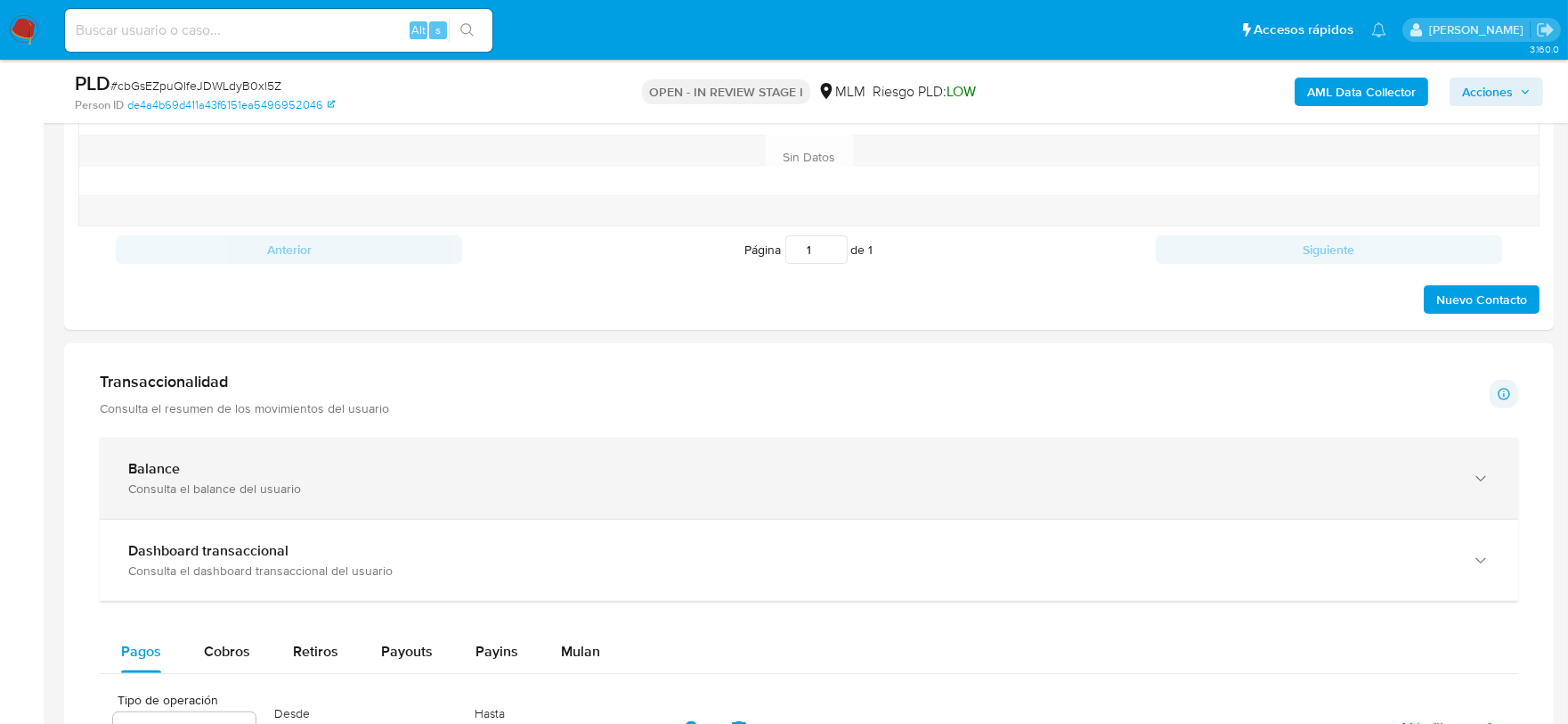
click at [315, 468] on div "Balance" at bounding box center [791, 469] width 1326 height 18
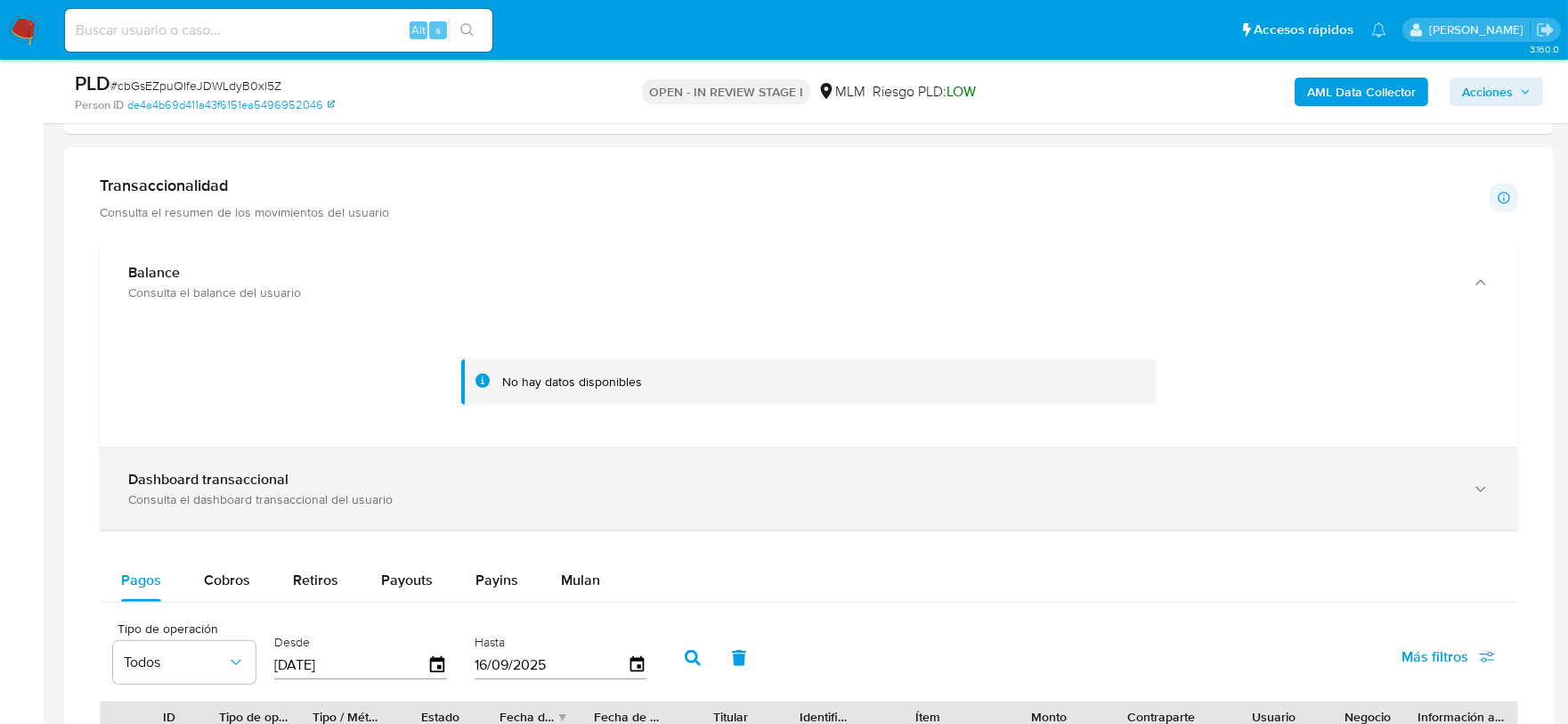
scroll to position [1599, 0]
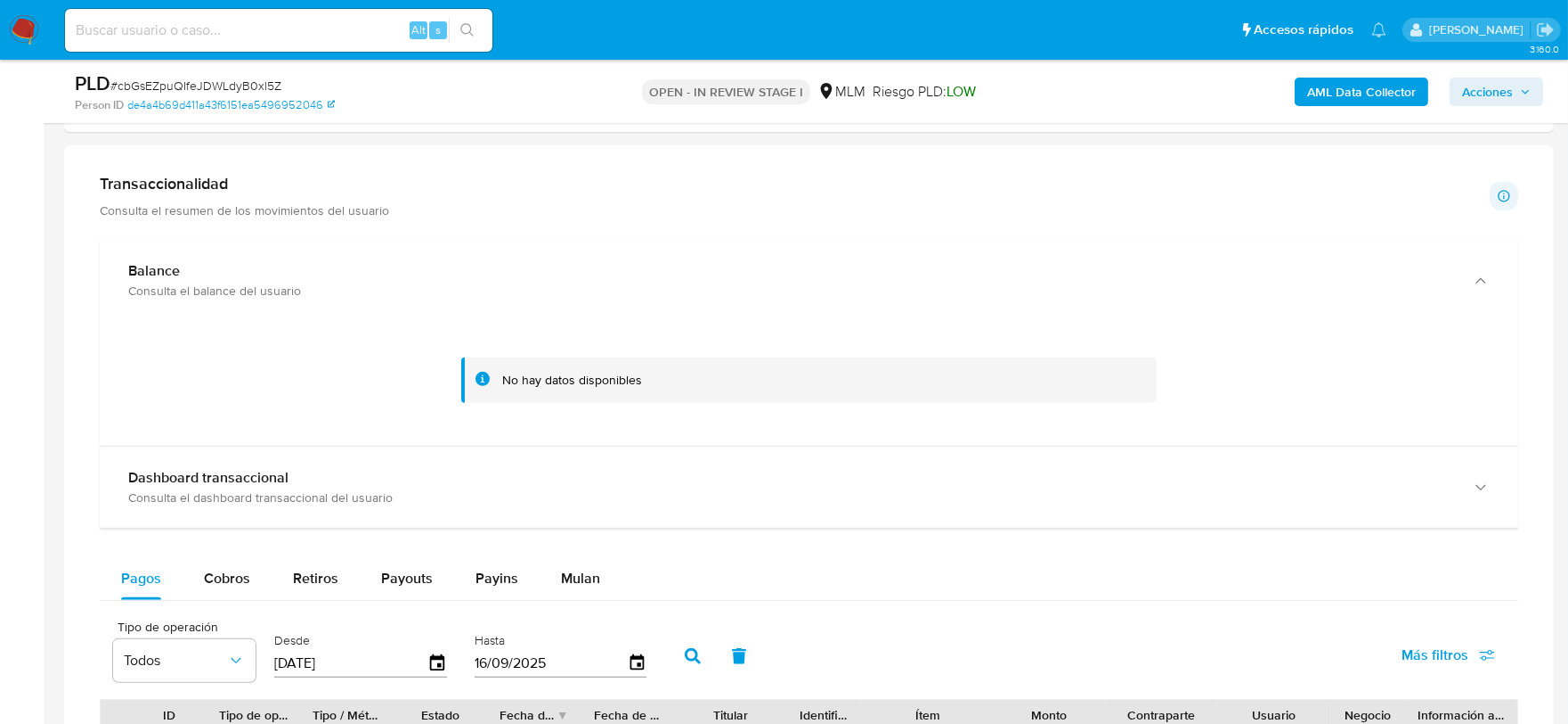
click at [294, 394] on div at bounding box center [809, 379] width 1390 height 89
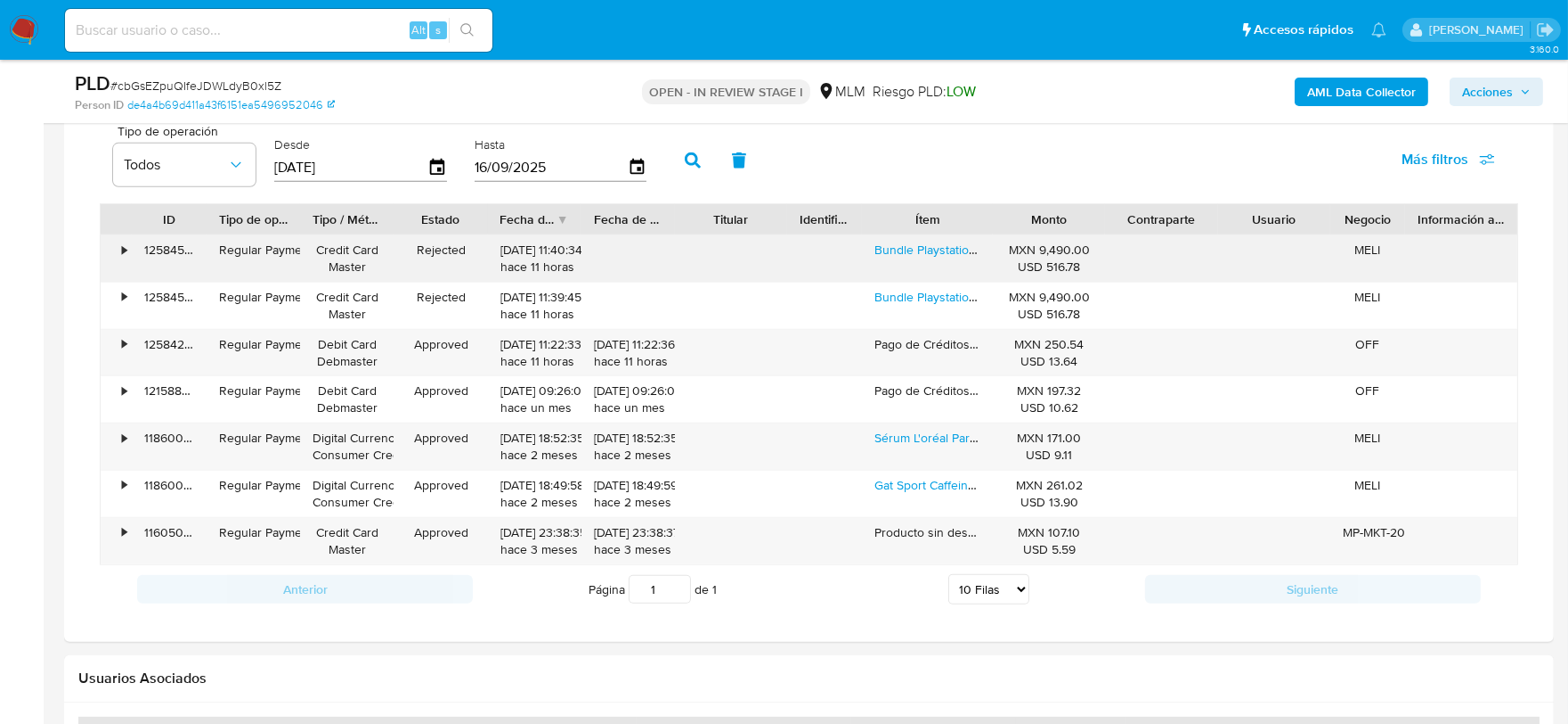
scroll to position [1895, 0]
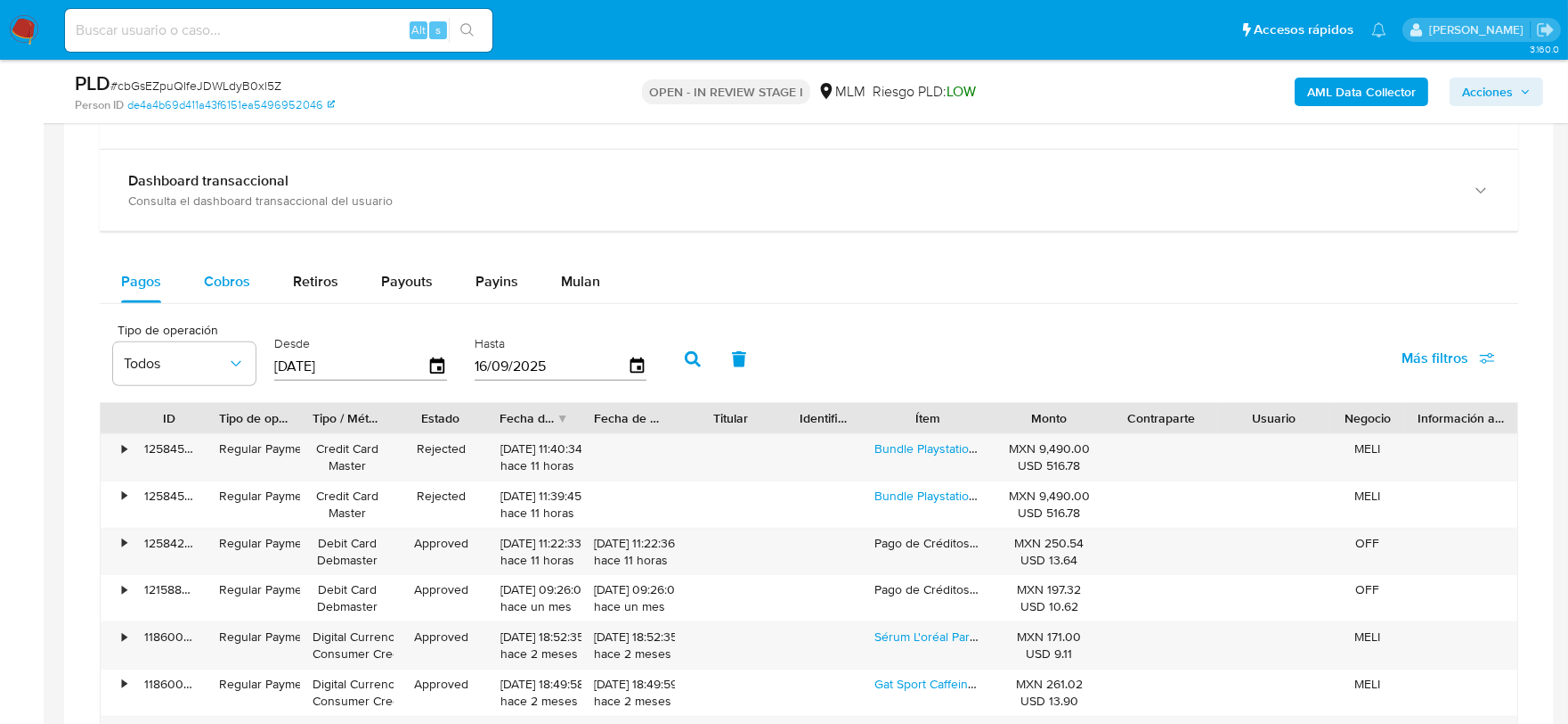
click at [244, 279] on span "Cobros" at bounding box center [227, 280] width 47 height 21
select select "10"
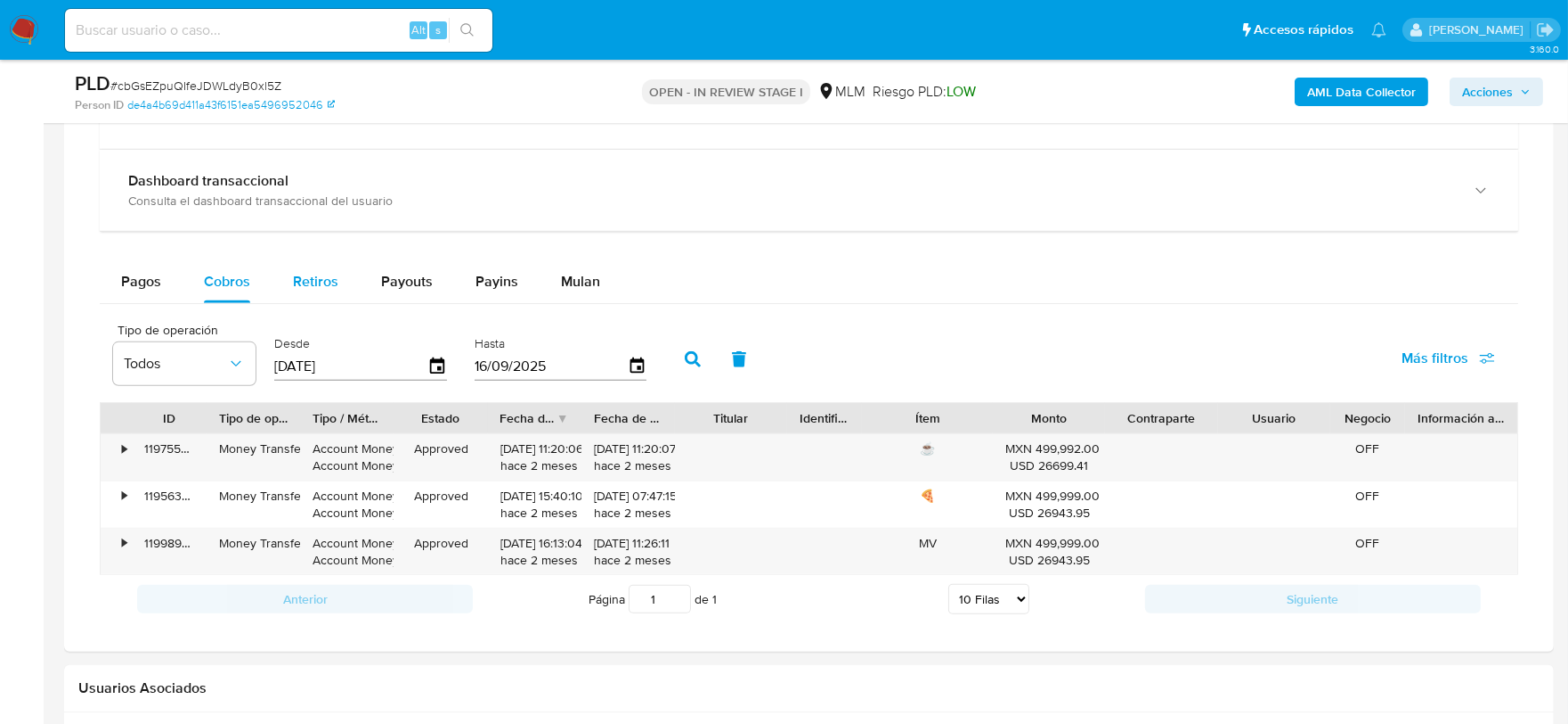
click at [326, 285] on span "Retiros" at bounding box center [315, 280] width 46 height 21
select select "10"
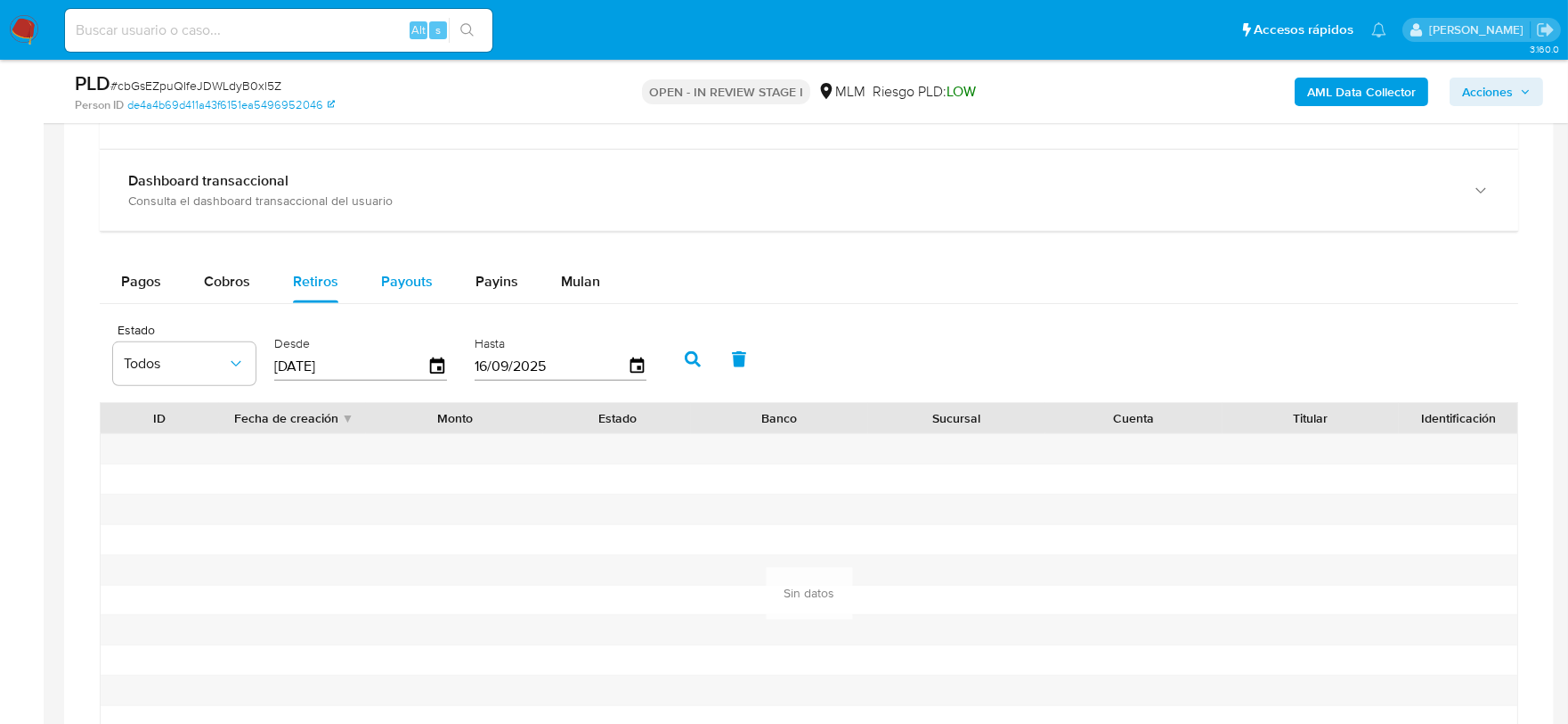
click at [413, 277] on span "Payouts" at bounding box center [407, 280] width 52 height 21
select select "10"
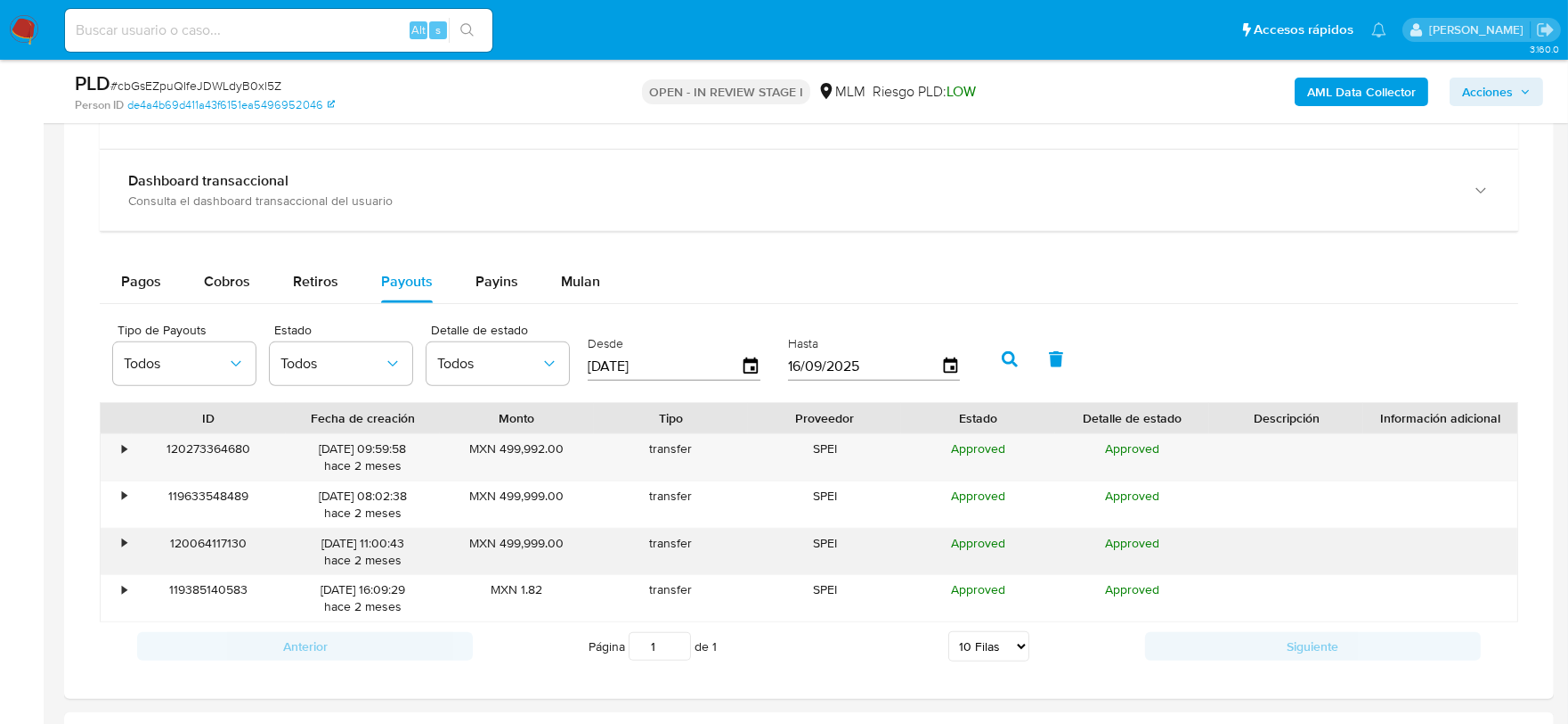
click at [116, 540] on div "•" at bounding box center [116, 552] width 31 height 47
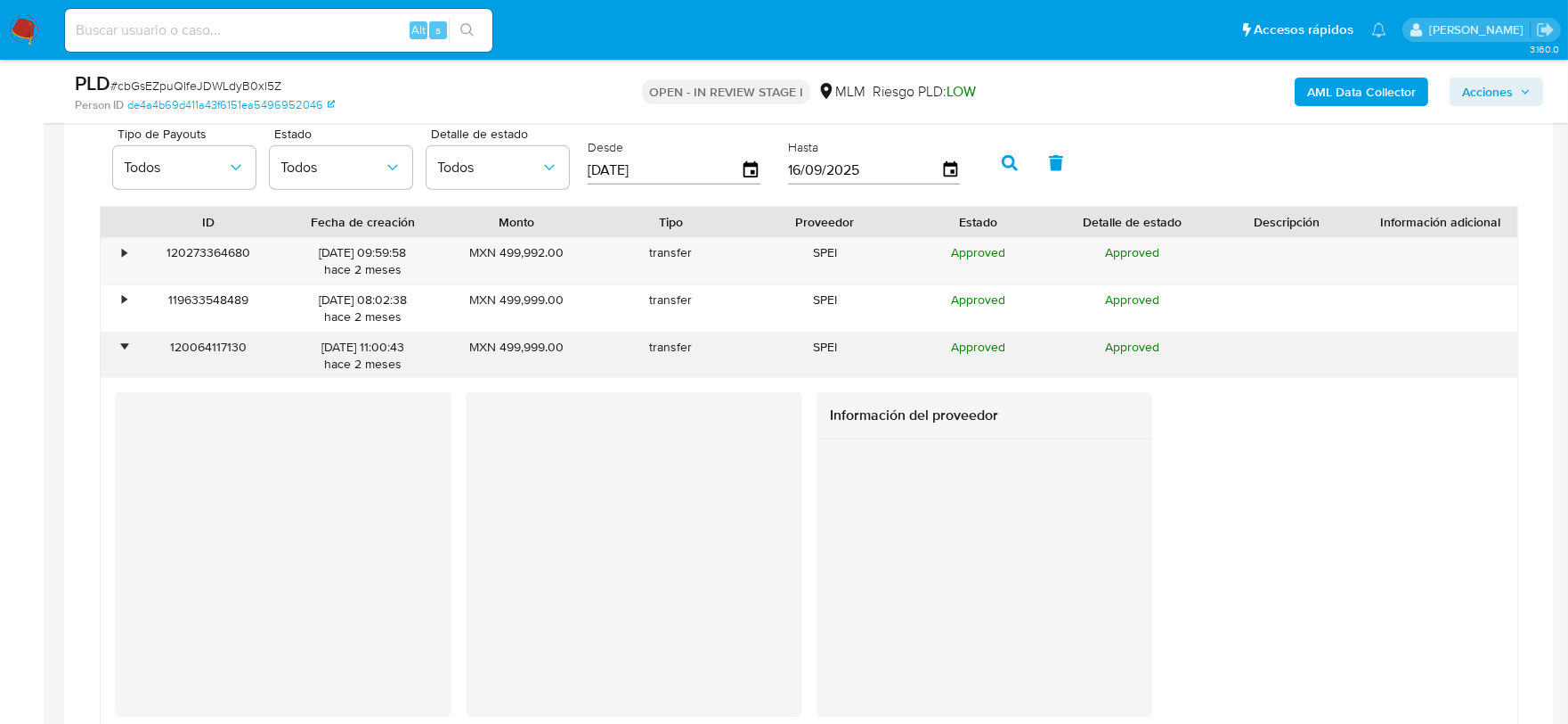
scroll to position [2094, 0]
click at [1109, 622] on div at bounding box center [985, 565] width 337 height 256
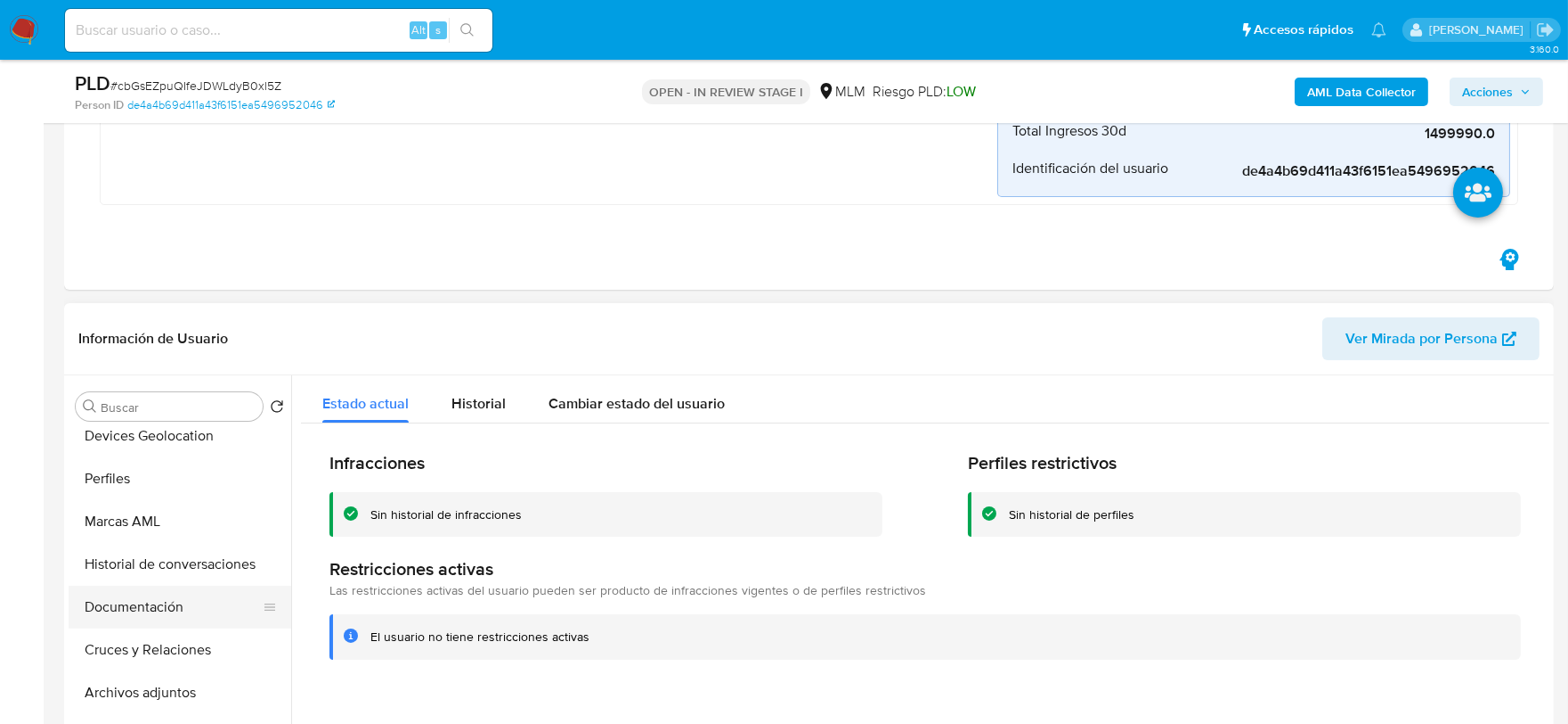
scroll to position [0, 0]
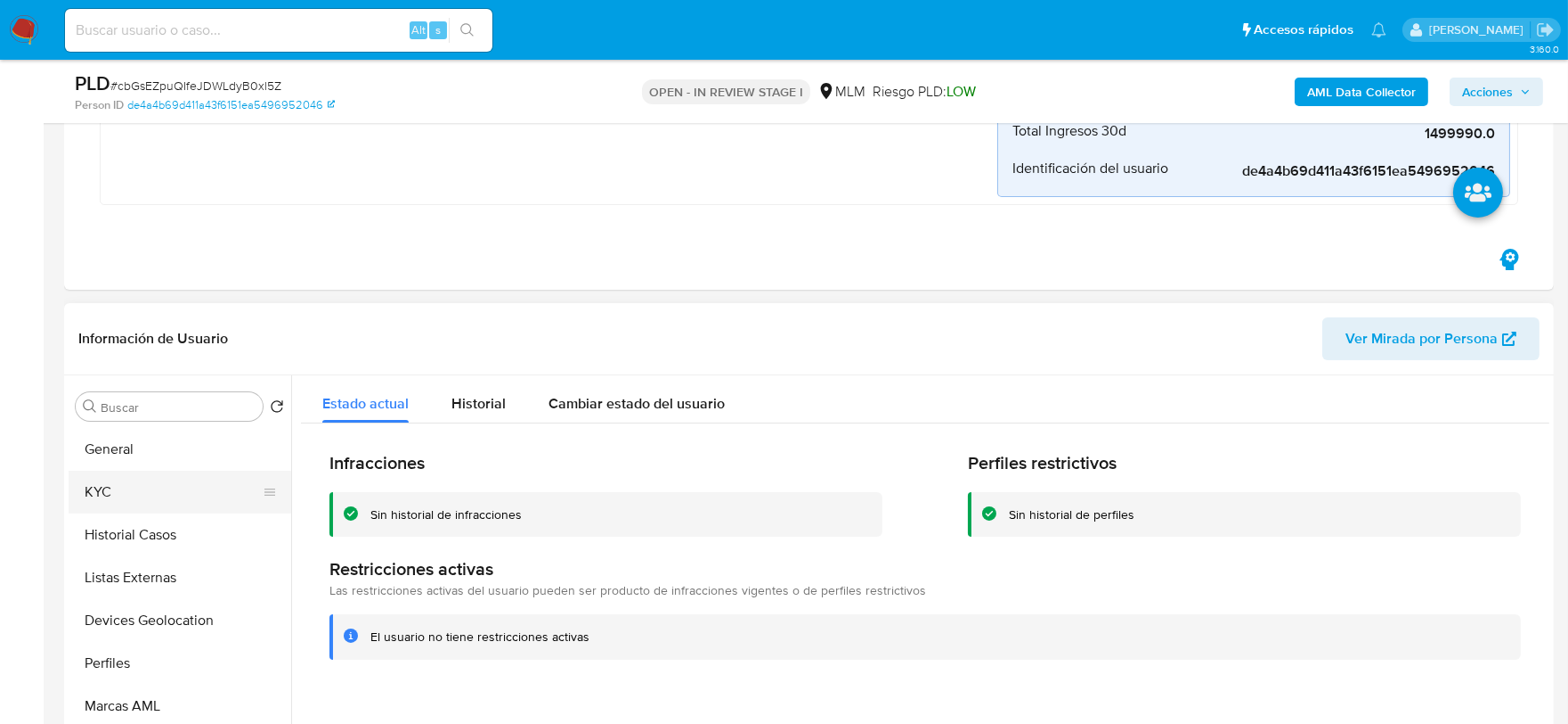
click at [136, 486] on button "KYC" at bounding box center [173, 492] width 209 height 43
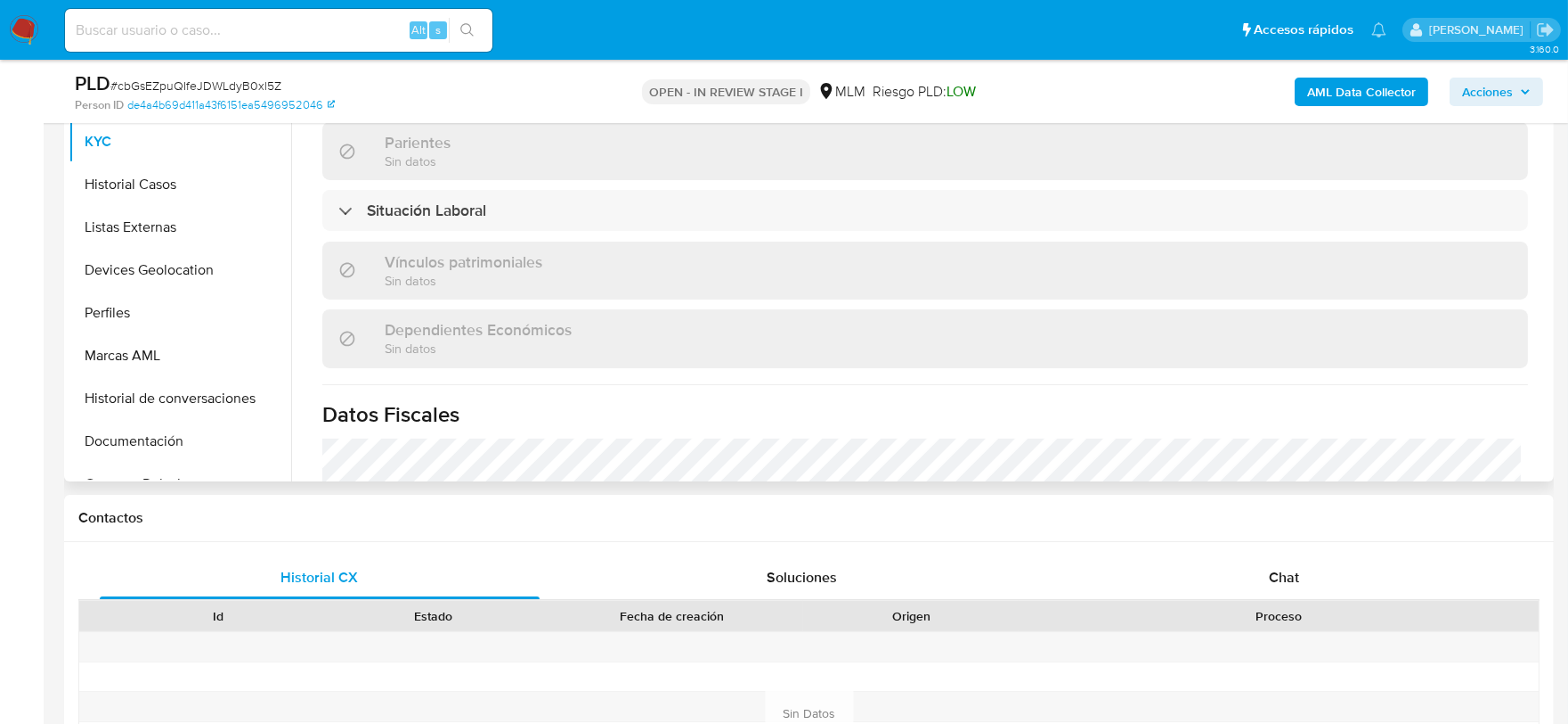
scroll to position [859, 0]
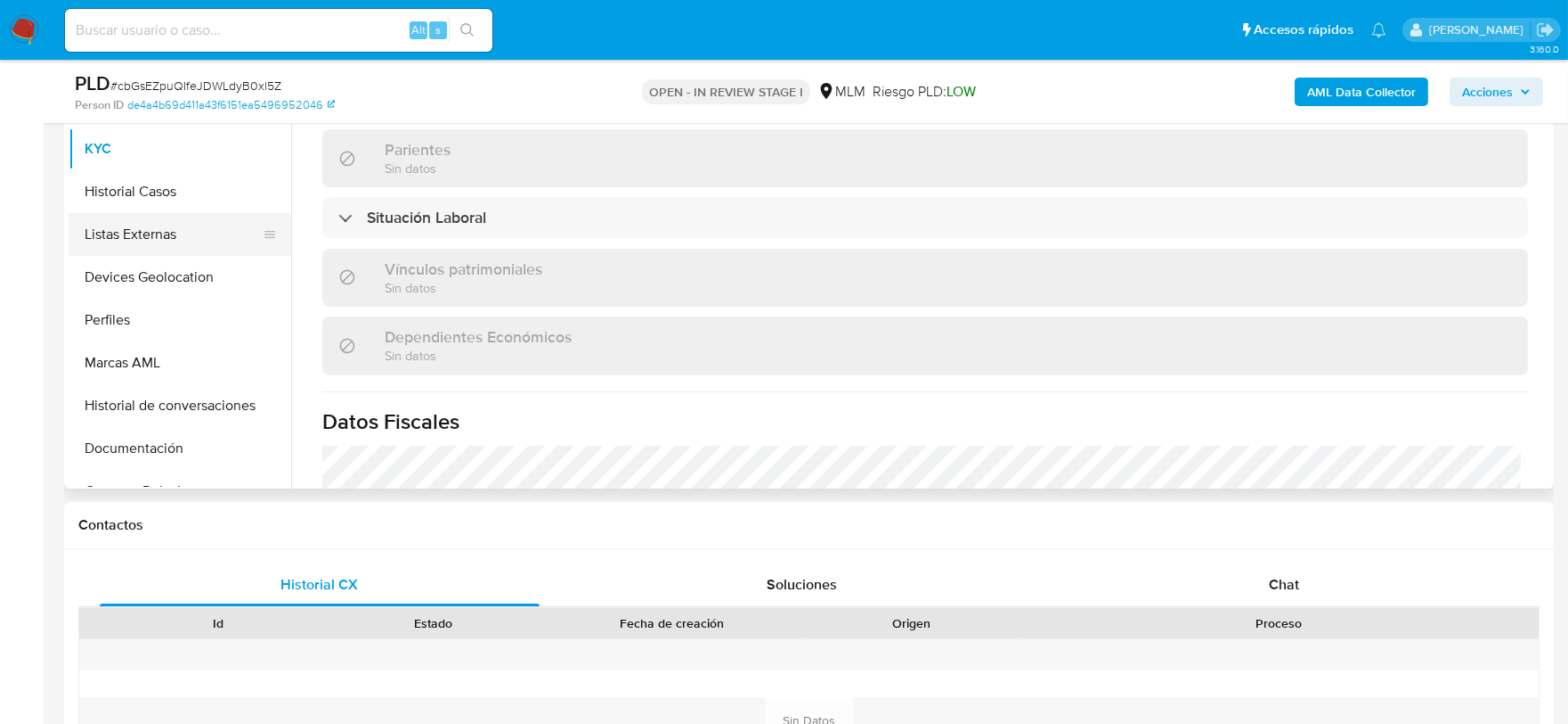
click at [155, 253] on button "Listas Externas" at bounding box center [173, 235] width 209 height 43
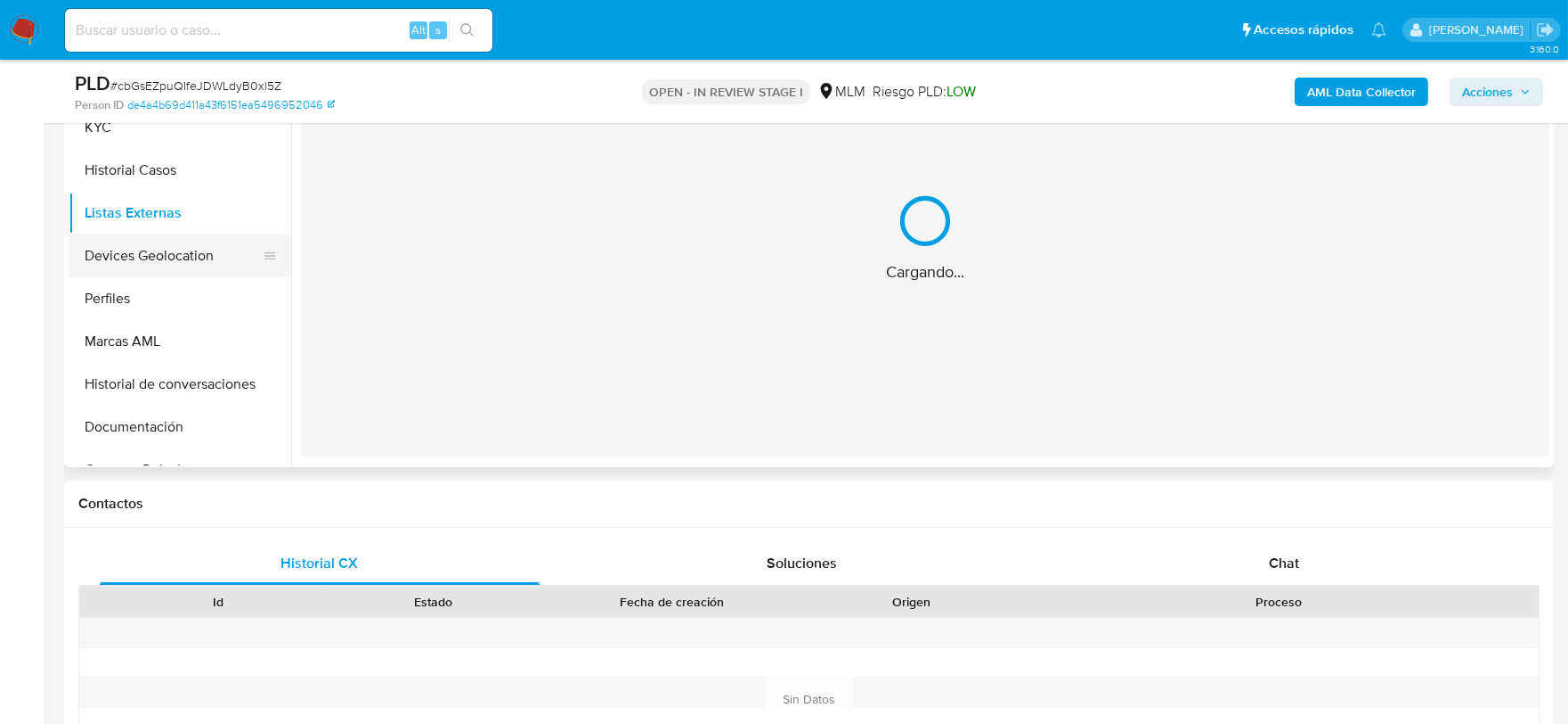
click at [160, 263] on button "Devices Geolocation" at bounding box center [173, 256] width 209 height 43
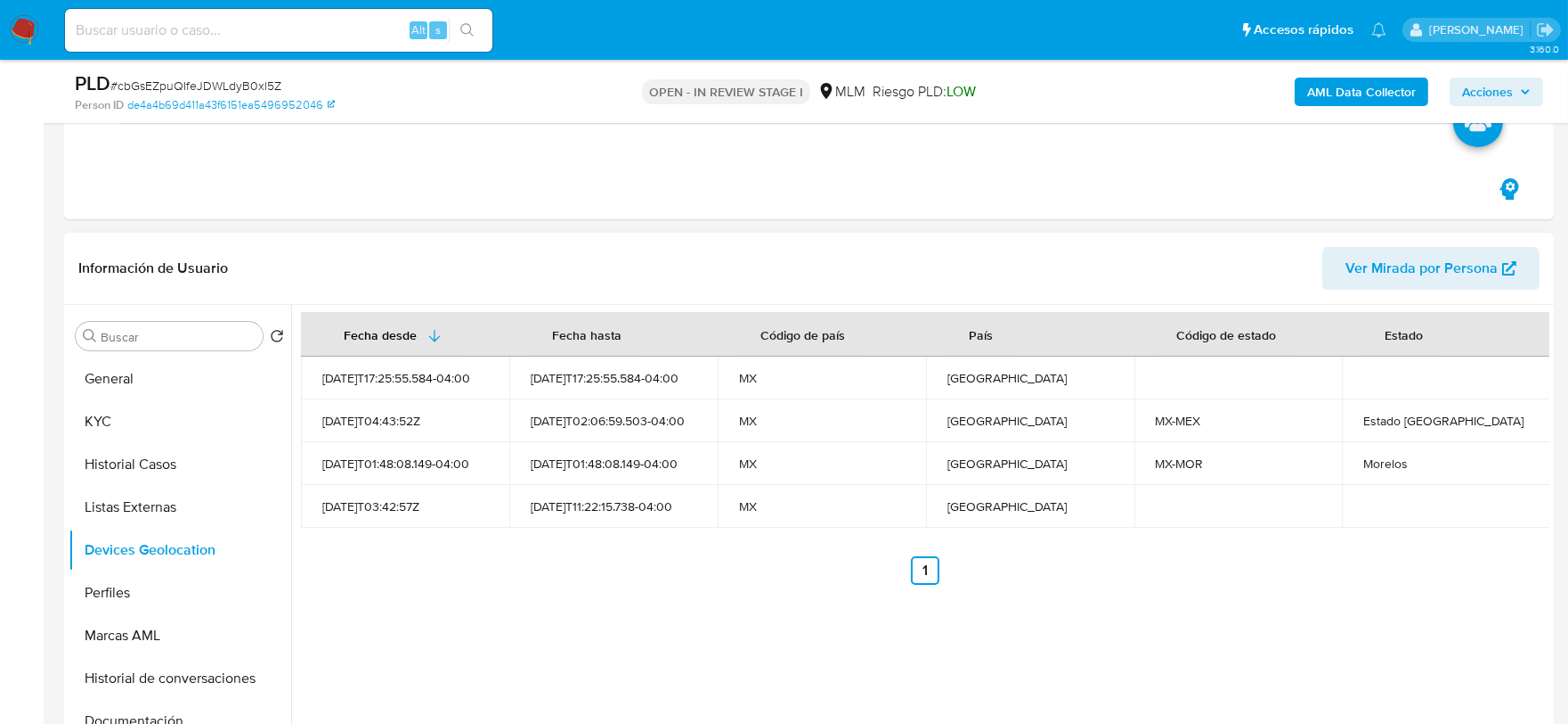
scroll to position [563, 0]
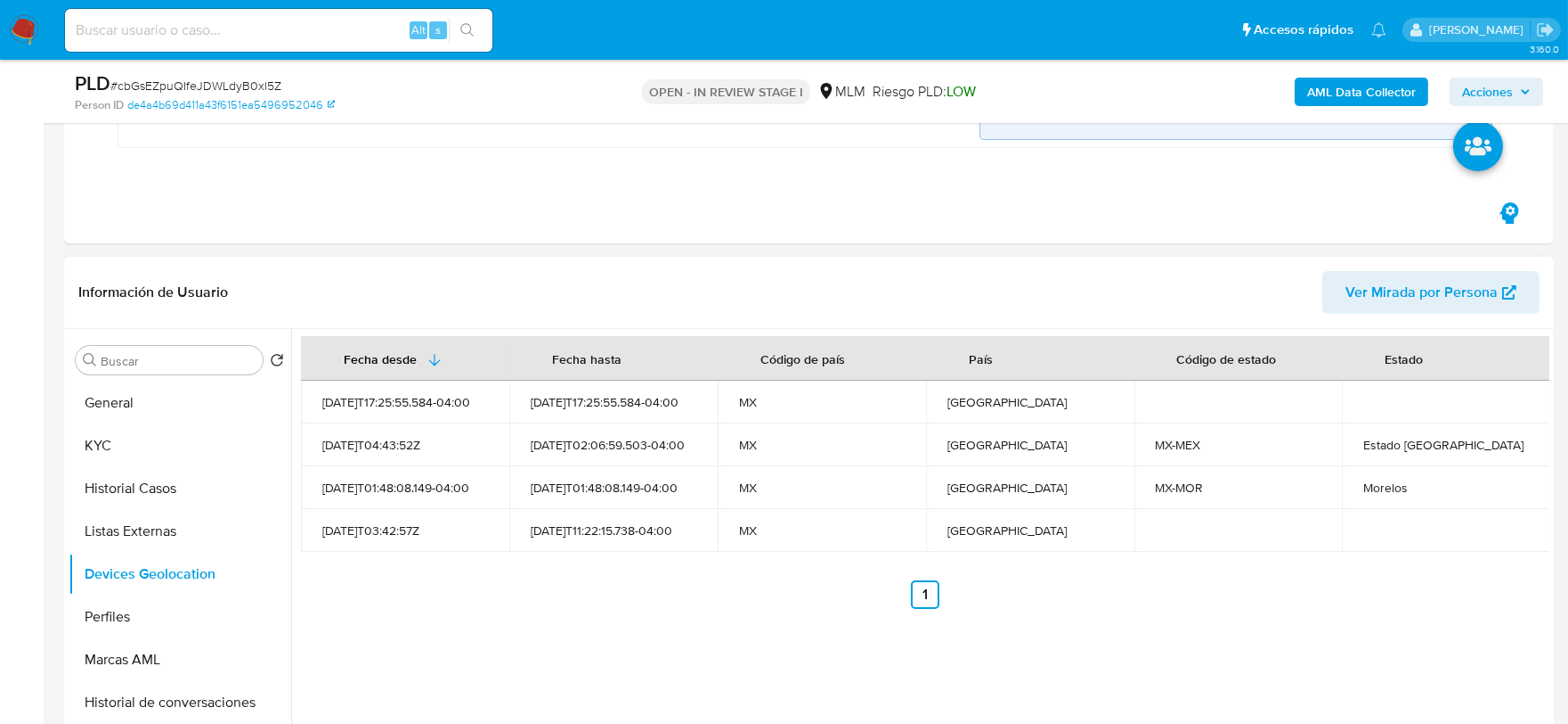
click at [682, 613] on div "Fecha desde Fecha hasta Código de país País Código de estado Estado 2025-06-26T…" at bounding box center [920, 556] width 1258 height 456
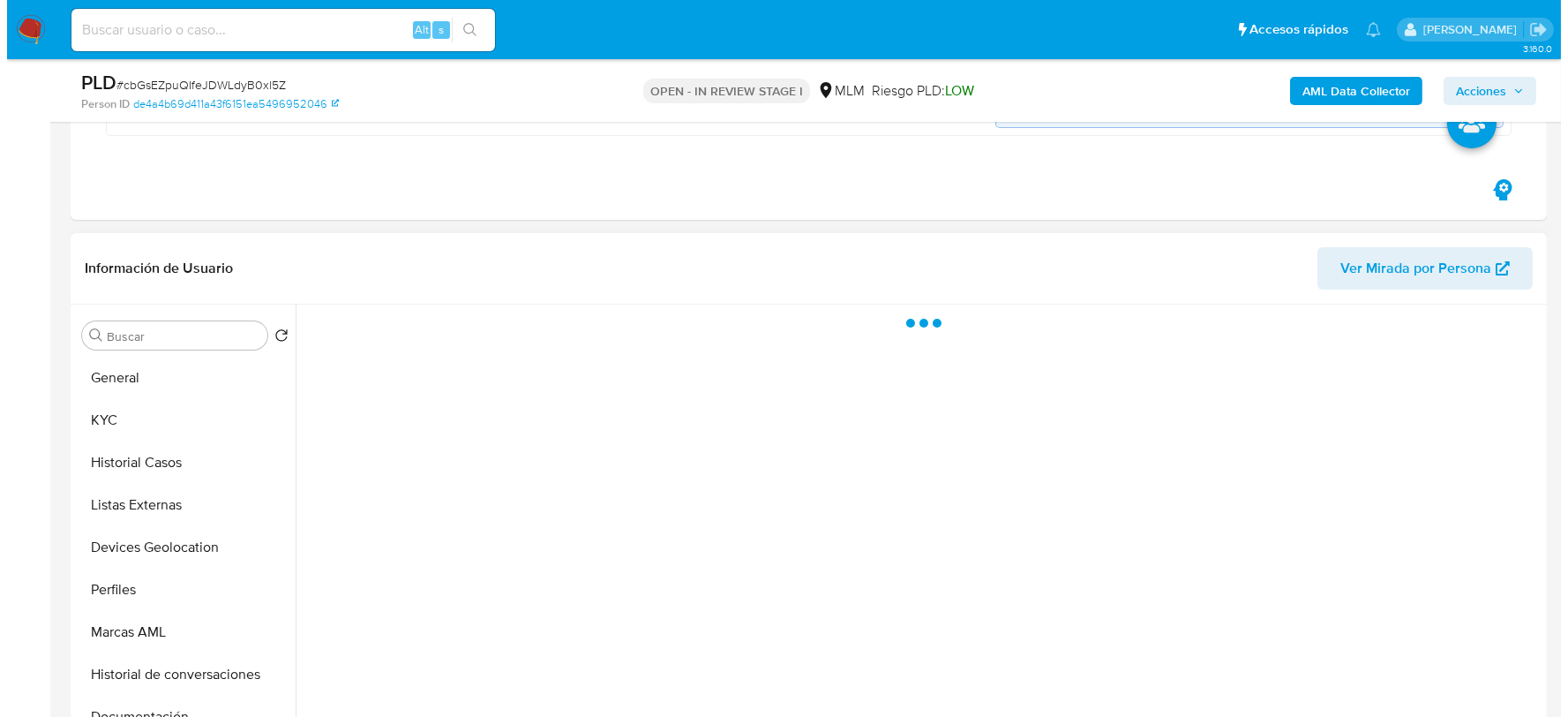
scroll to position [715, 0]
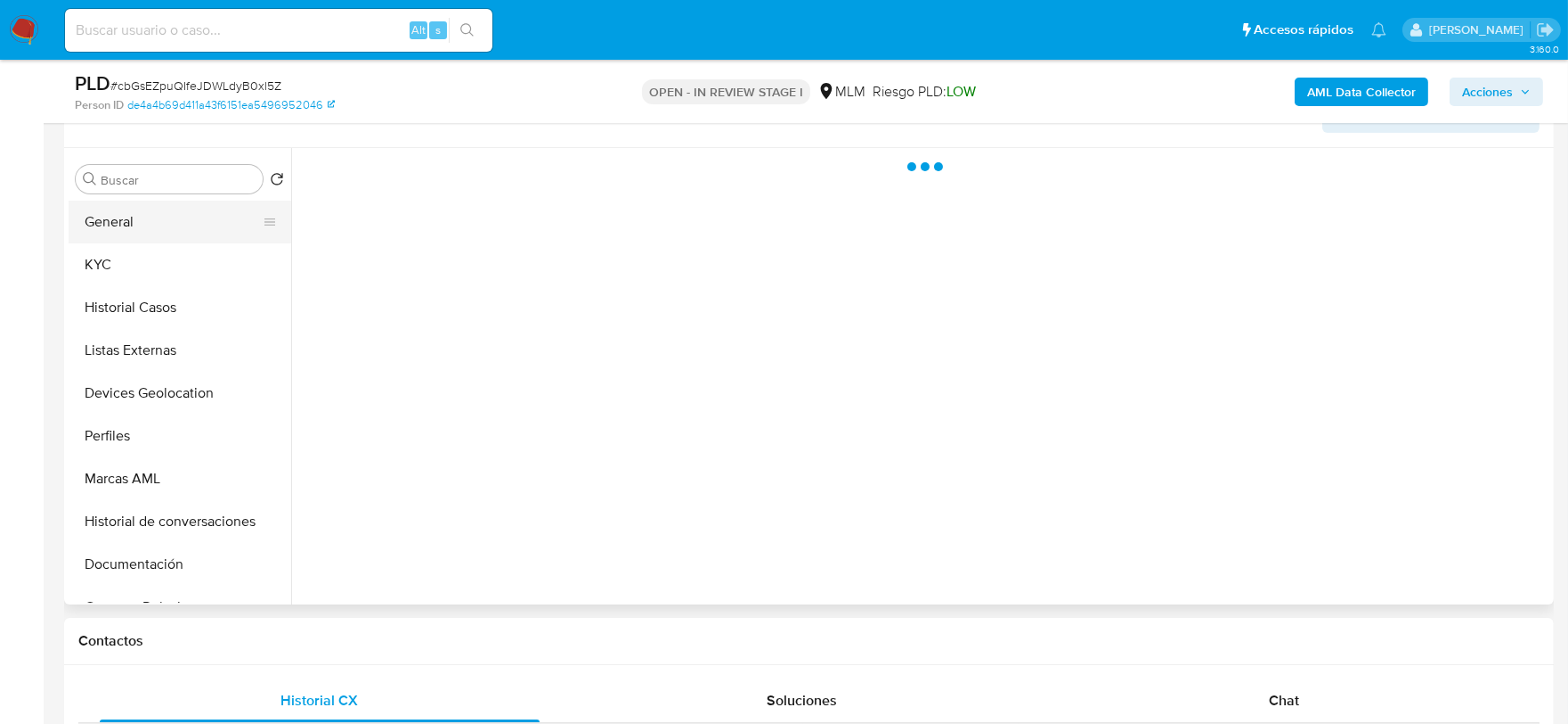
click at [146, 226] on button "General" at bounding box center [173, 222] width 209 height 43
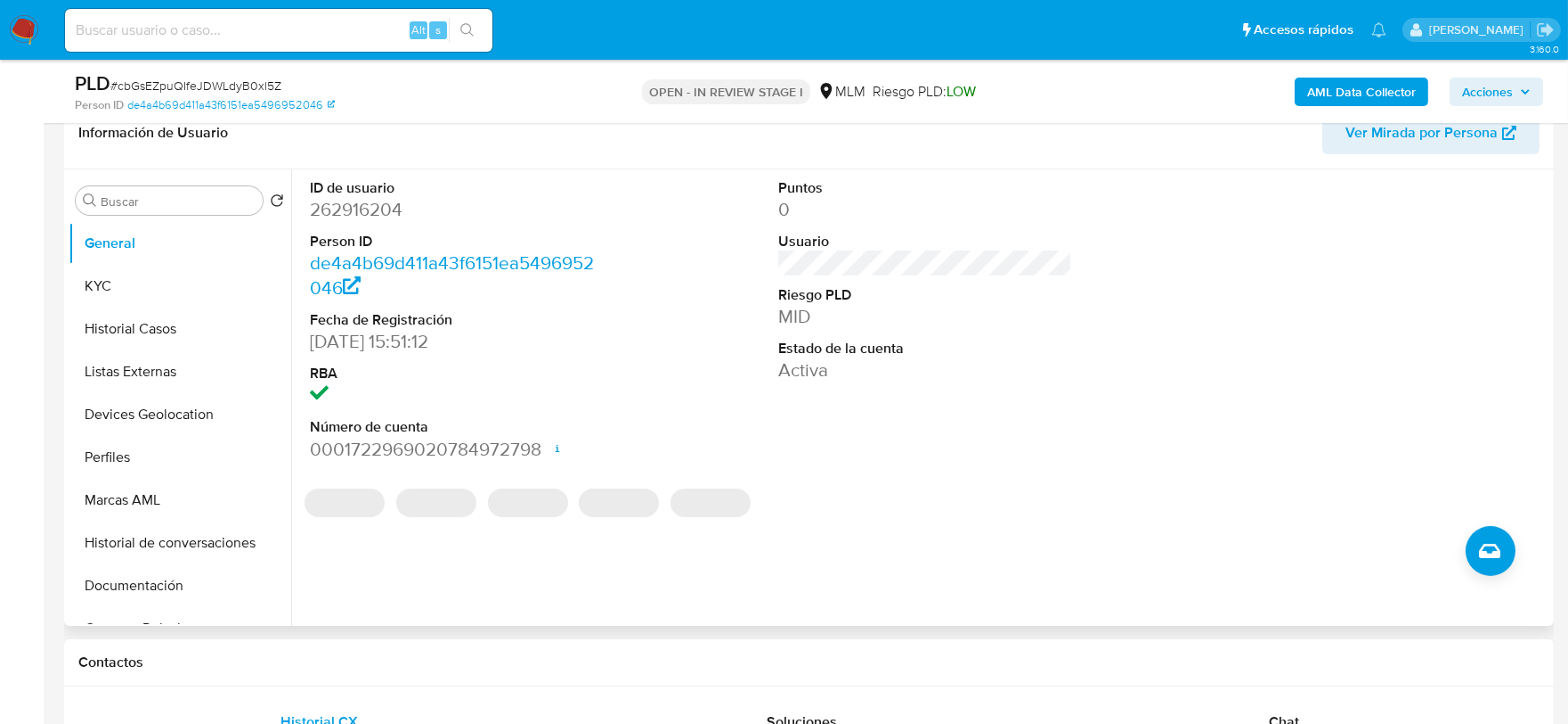
click at [887, 542] on div "ID de usuario 262916204 Person ID de4a4b69d411a43f6151ea5496952046 Fecha de Reg…" at bounding box center [920, 397] width 1258 height 456
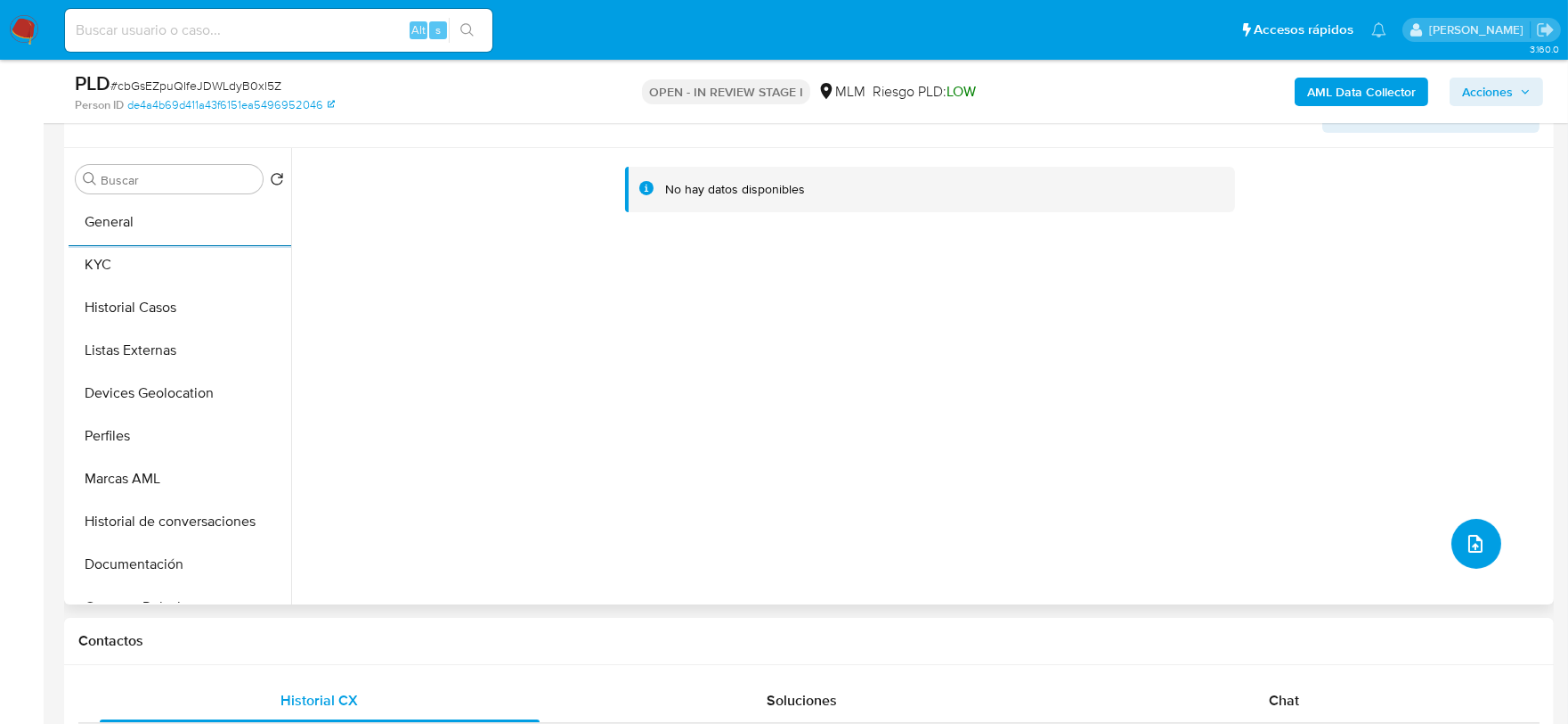
click at [1469, 536] on icon "upload-file" at bounding box center [1476, 544] width 14 height 18
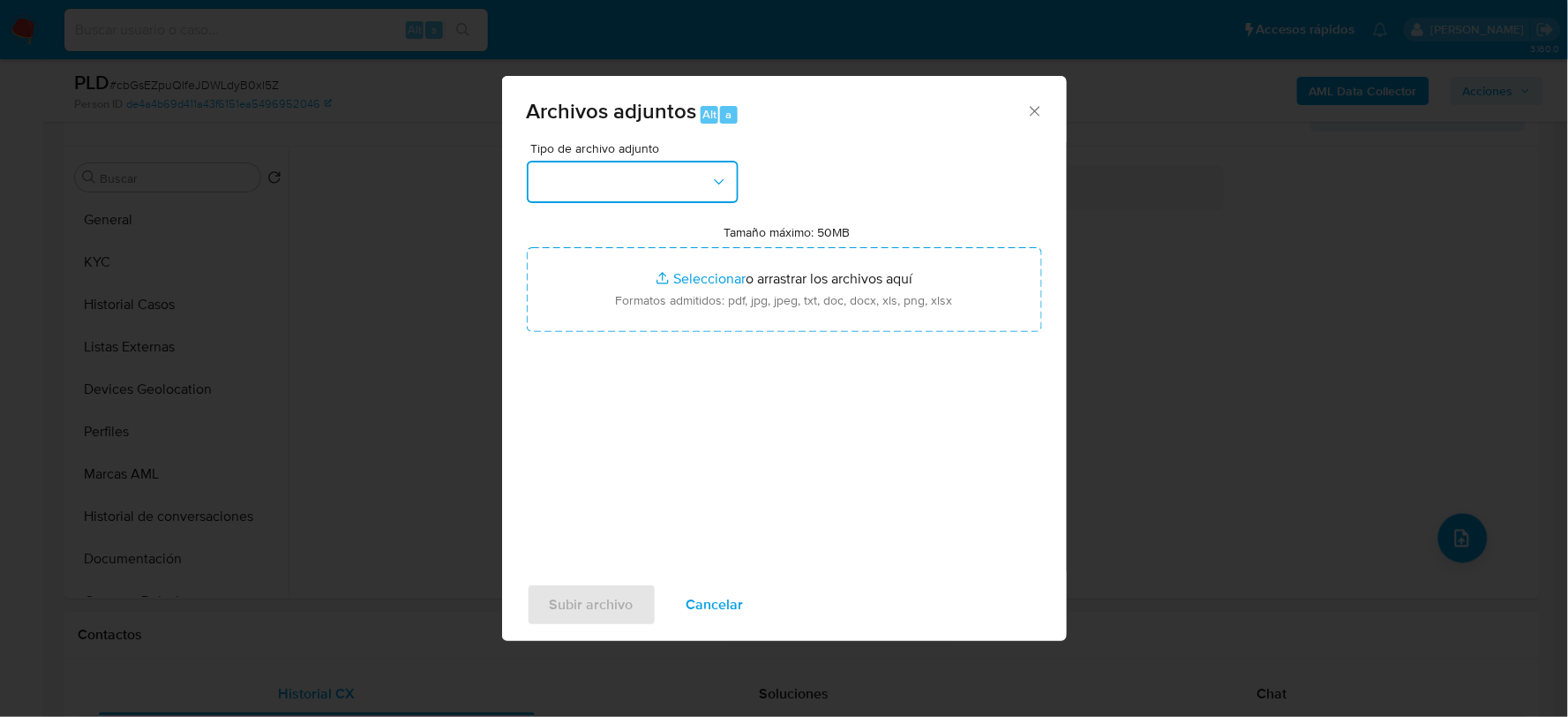
click at [685, 185] on button "button" at bounding box center [633, 182] width 212 height 43
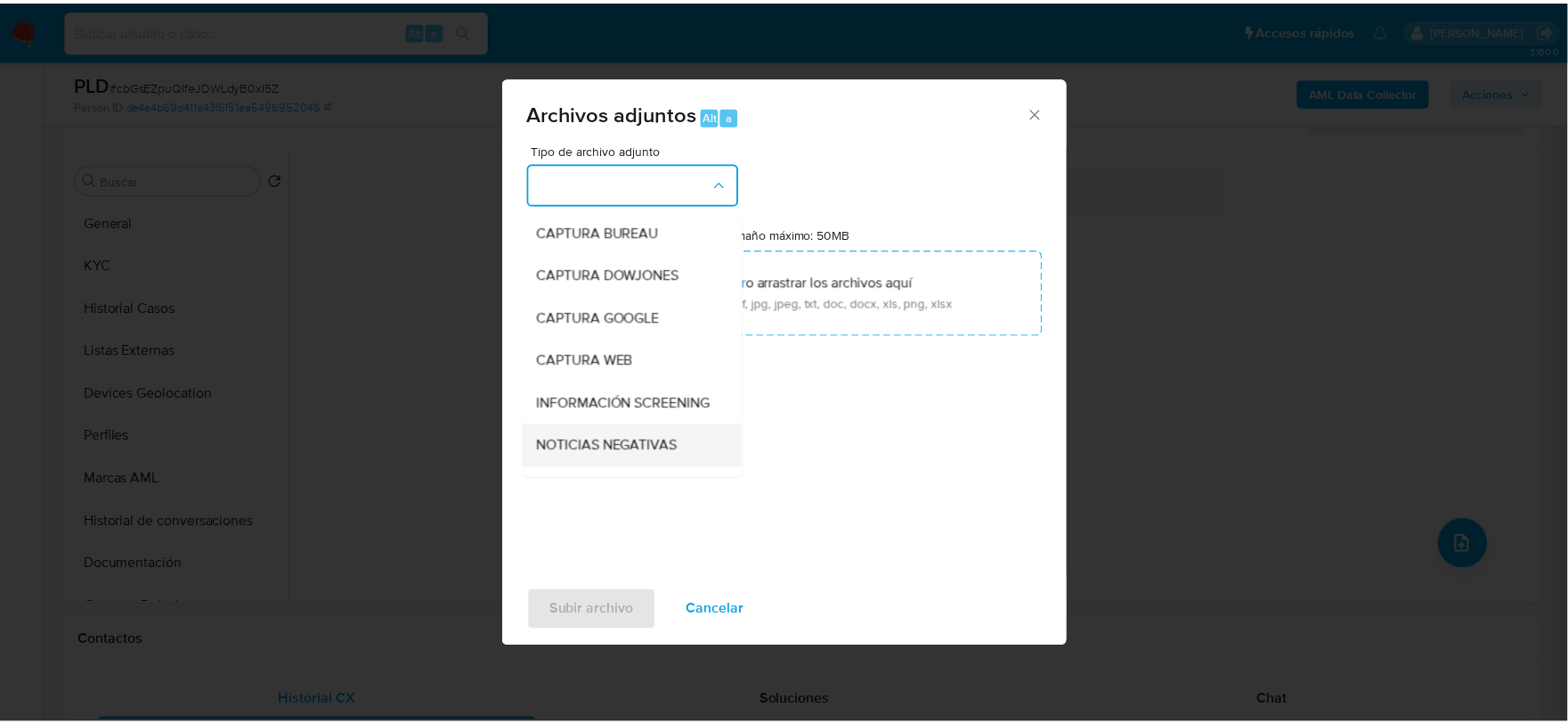
scroll to position [135, 0]
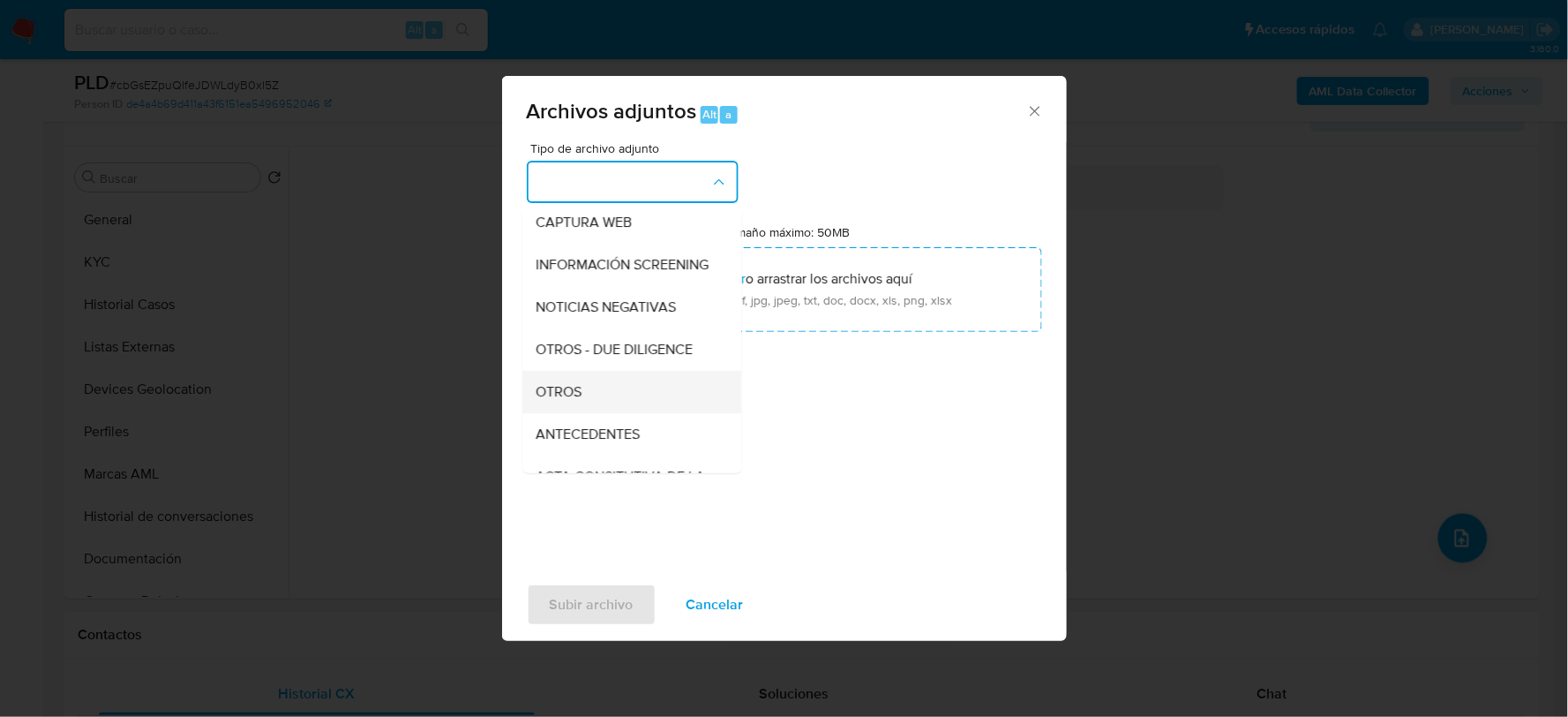
click at [571, 399] on span "OTROS" at bounding box center [560, 391] width 46 height 18
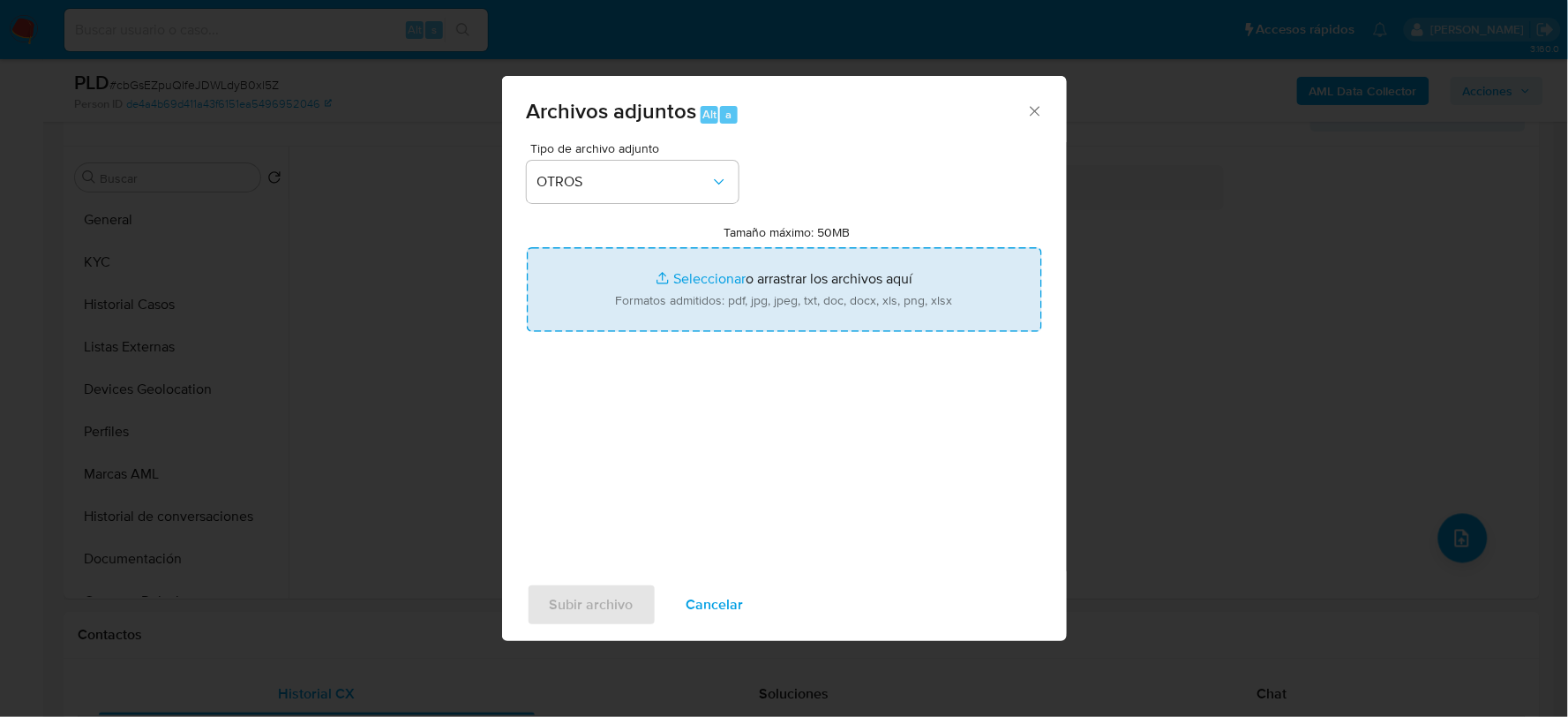
type input "C:\fakepath\262916204_SEBASTIAN LICONA_AGO2025.pdf"
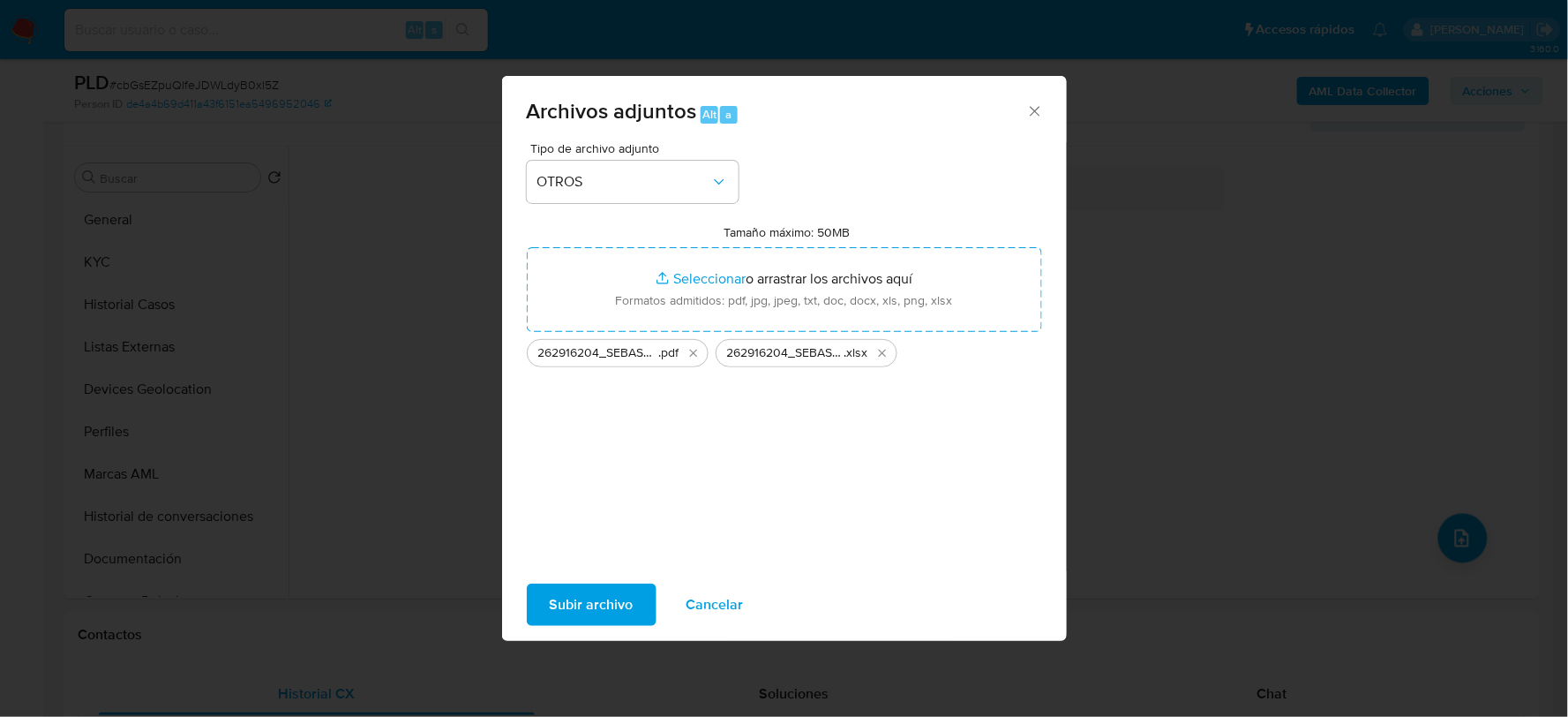
click at [588, 606] on span "Subir archivo" at bounding box center [592, 604] width 83 height 39
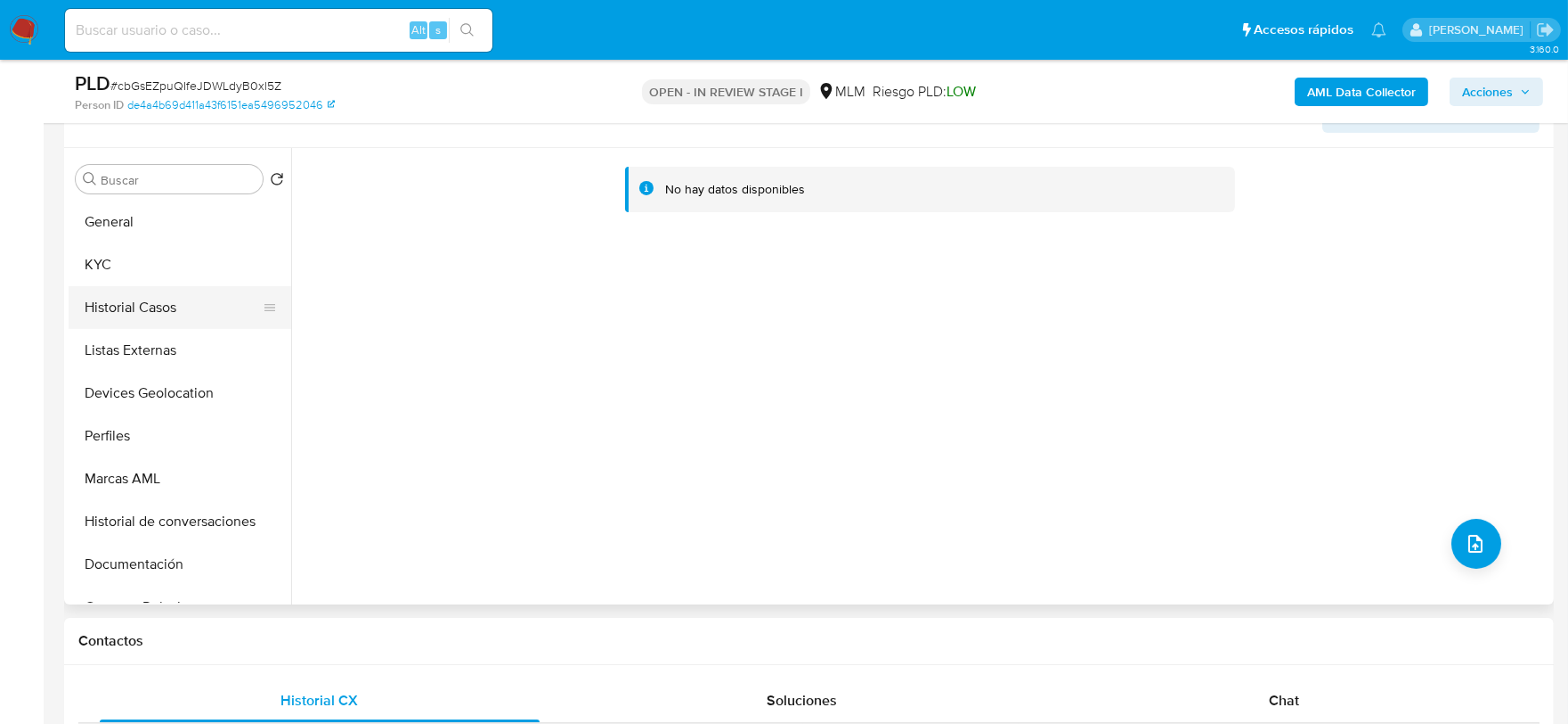
click at [187, 297] on button "Historial Casos" at bounding box center [173, 307] width 209 height 43
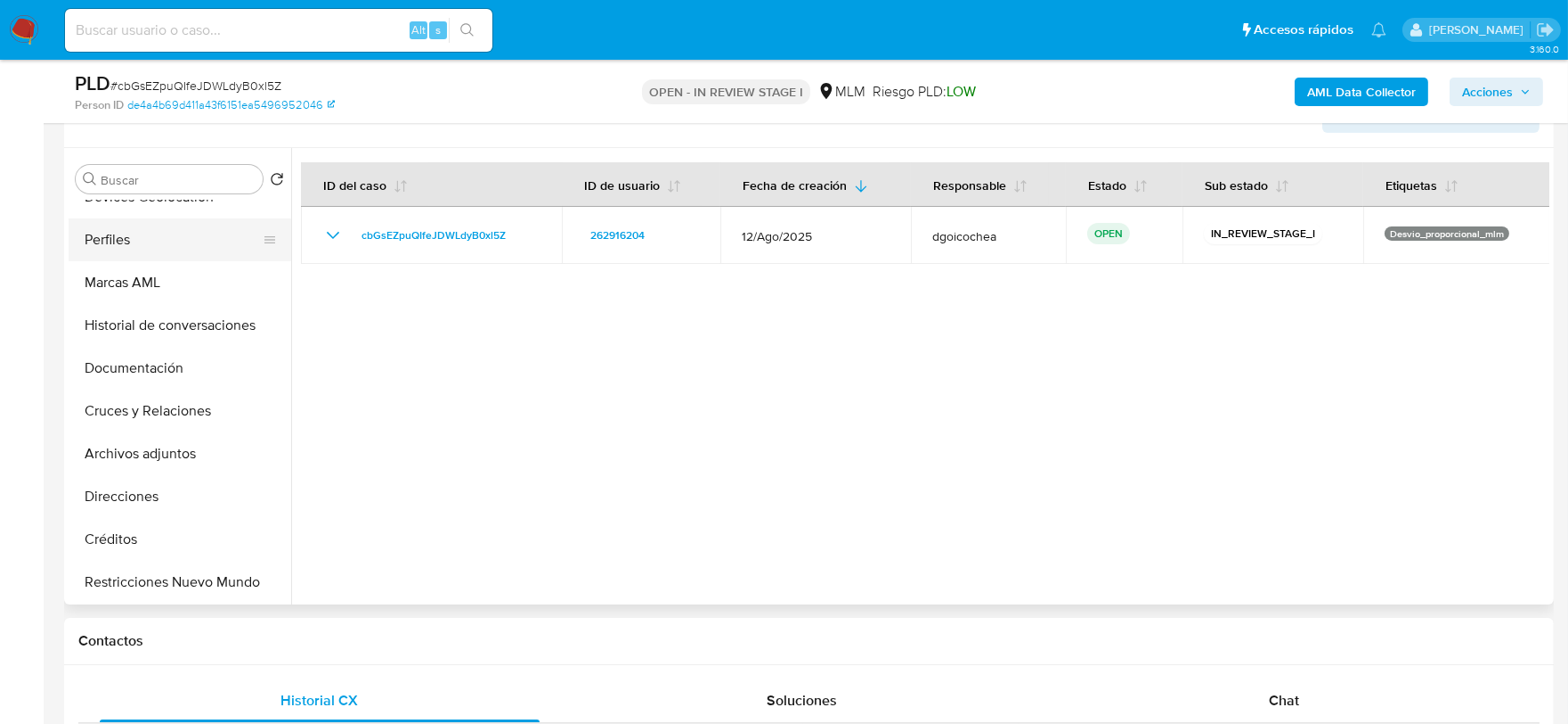
scroll to position [198, 0]
click at [187, 444] on button "Archivos adjuntos" at bounding box center [173, 452] width 209 height 43
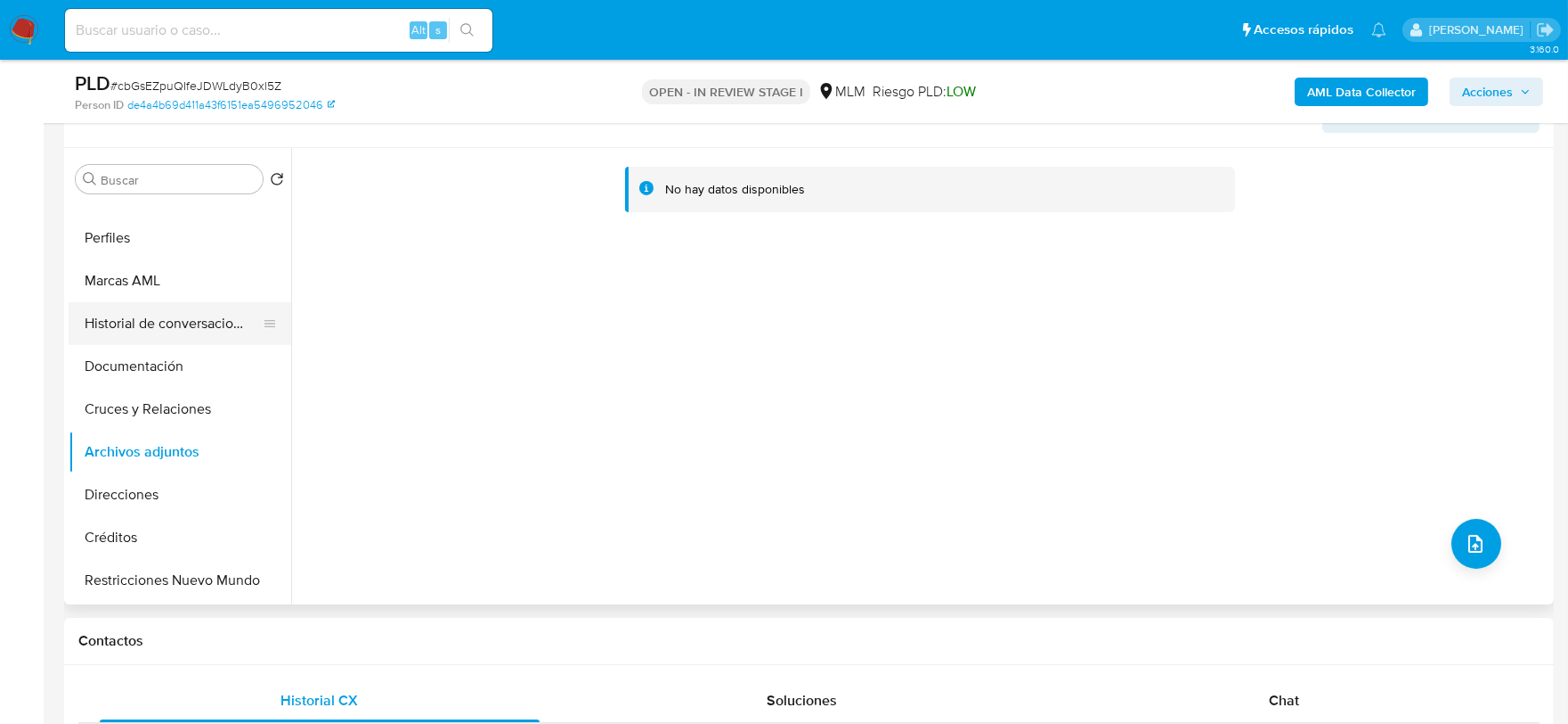
click at [203, 308] on button "Historial de conversaciones" at bounding box center [173, 323] width 209 height 43
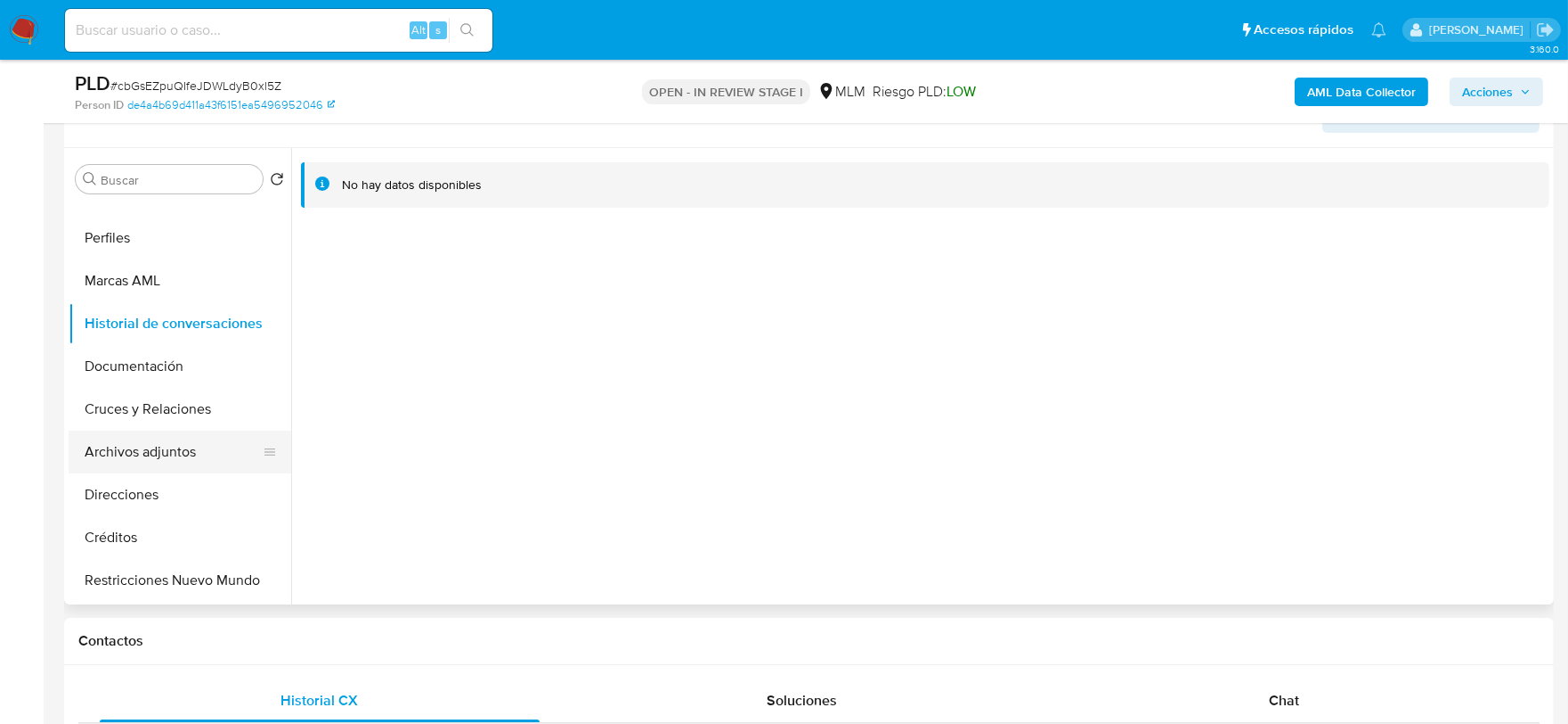
click at [175, 448] on button "Archivos adjuntos" at bounding box center [173, 452] width 209 height 43
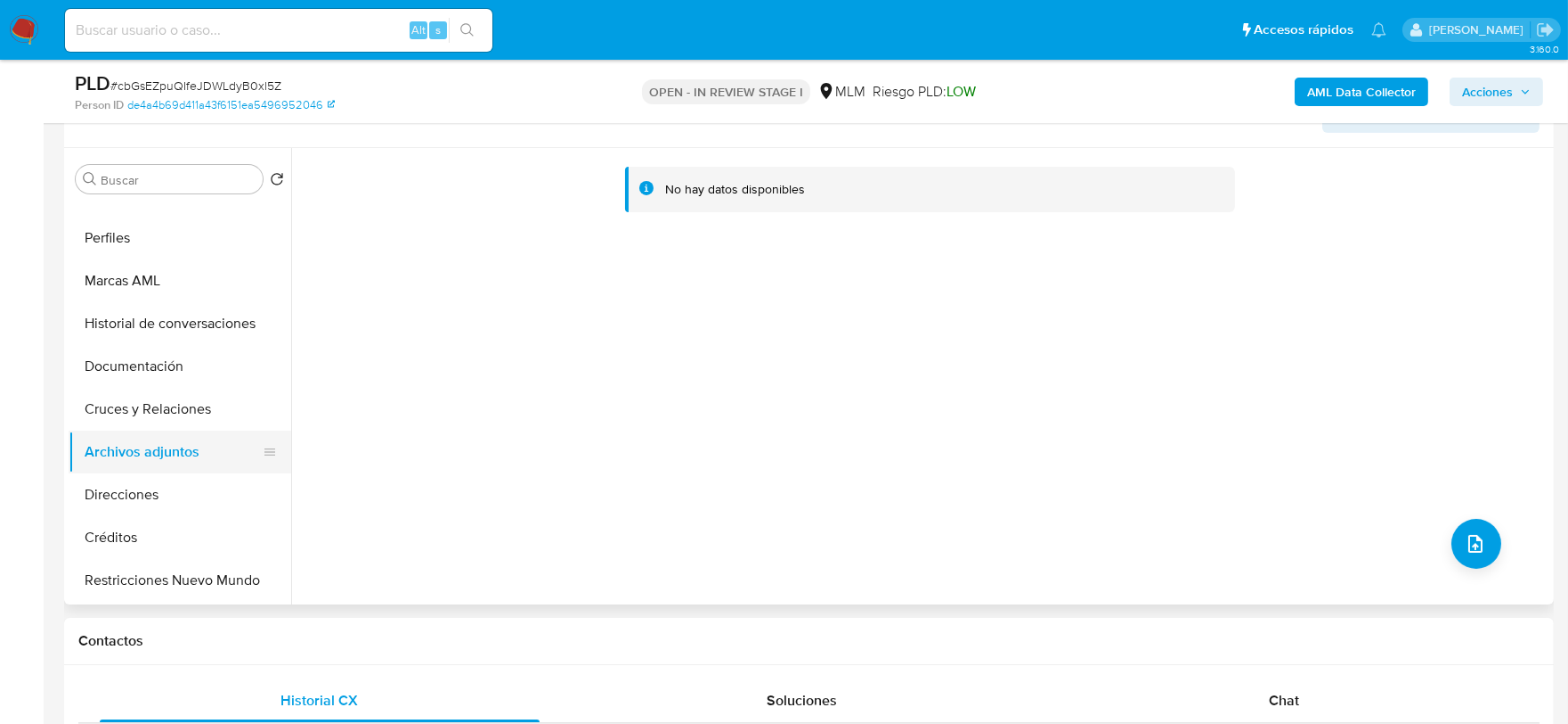
click at [142, 441] on button "Archivos adjuntos" at bounding box center [173, 452] width 209 height 43
click at [209, 327] on button "Historial de conversaciones" at bounding box center [173, 323] width 209 height 43
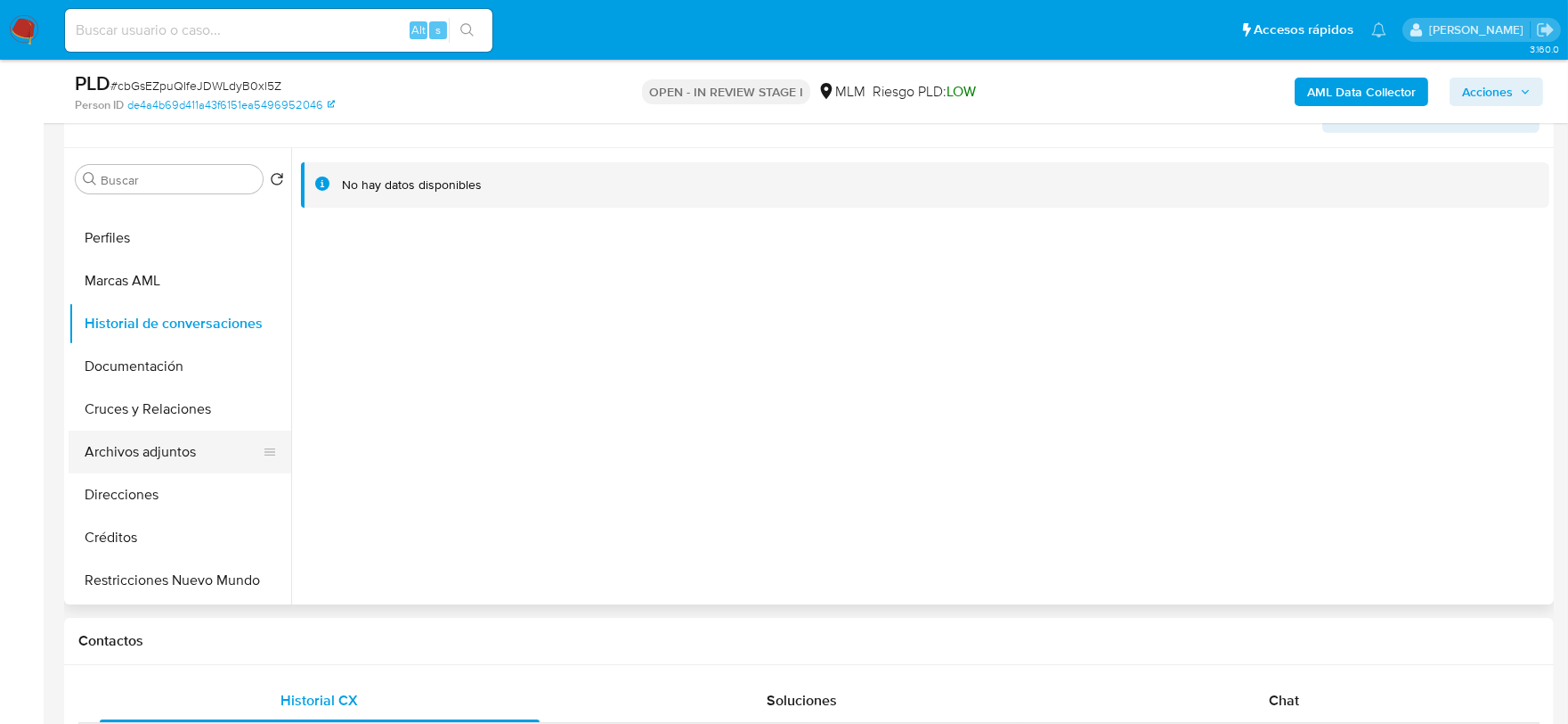
click at [159, 443] on button "Archivos adjuntos" at bounding box center [173, 452] width 209 height 43
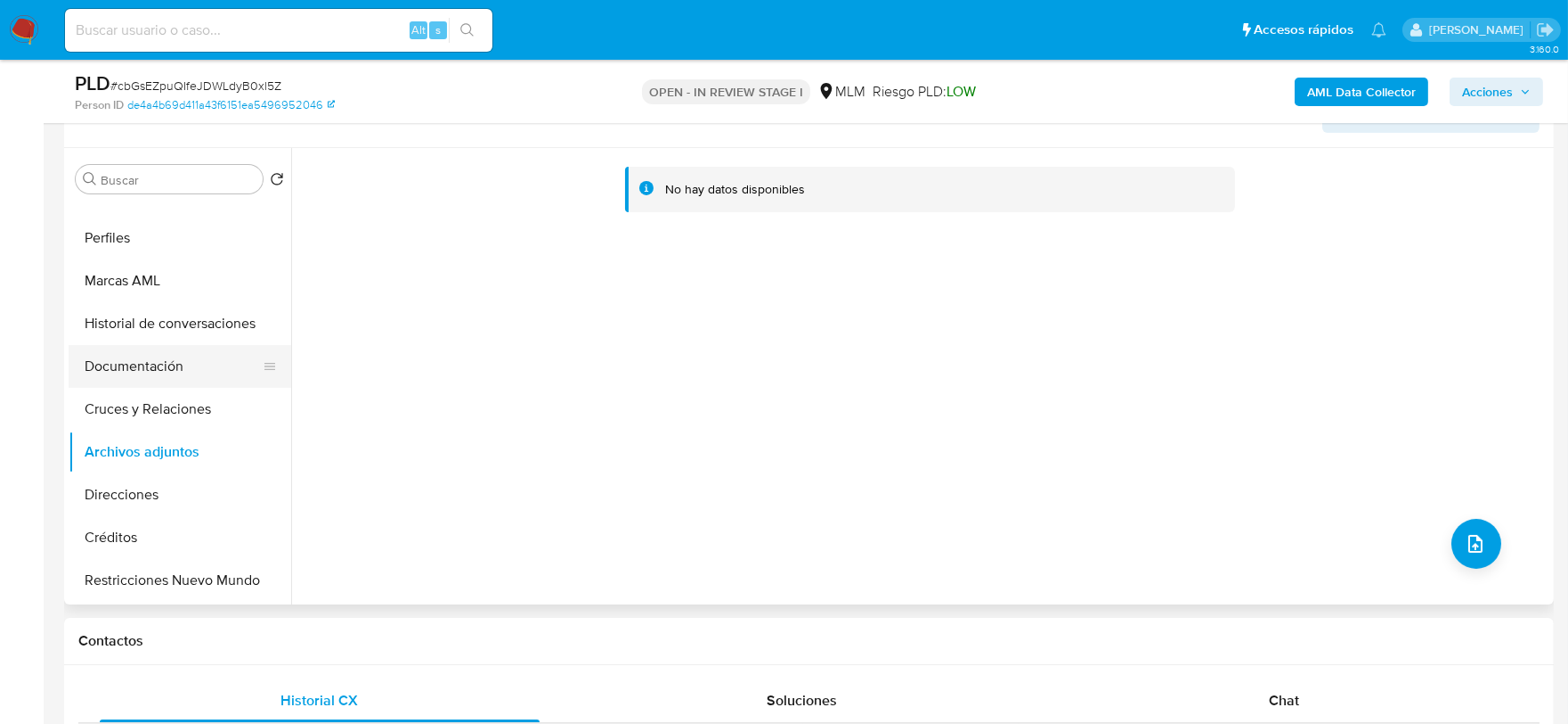
click at [184, 352] on button "Documentación" at bounding box center [173, 366] width 209 height 43
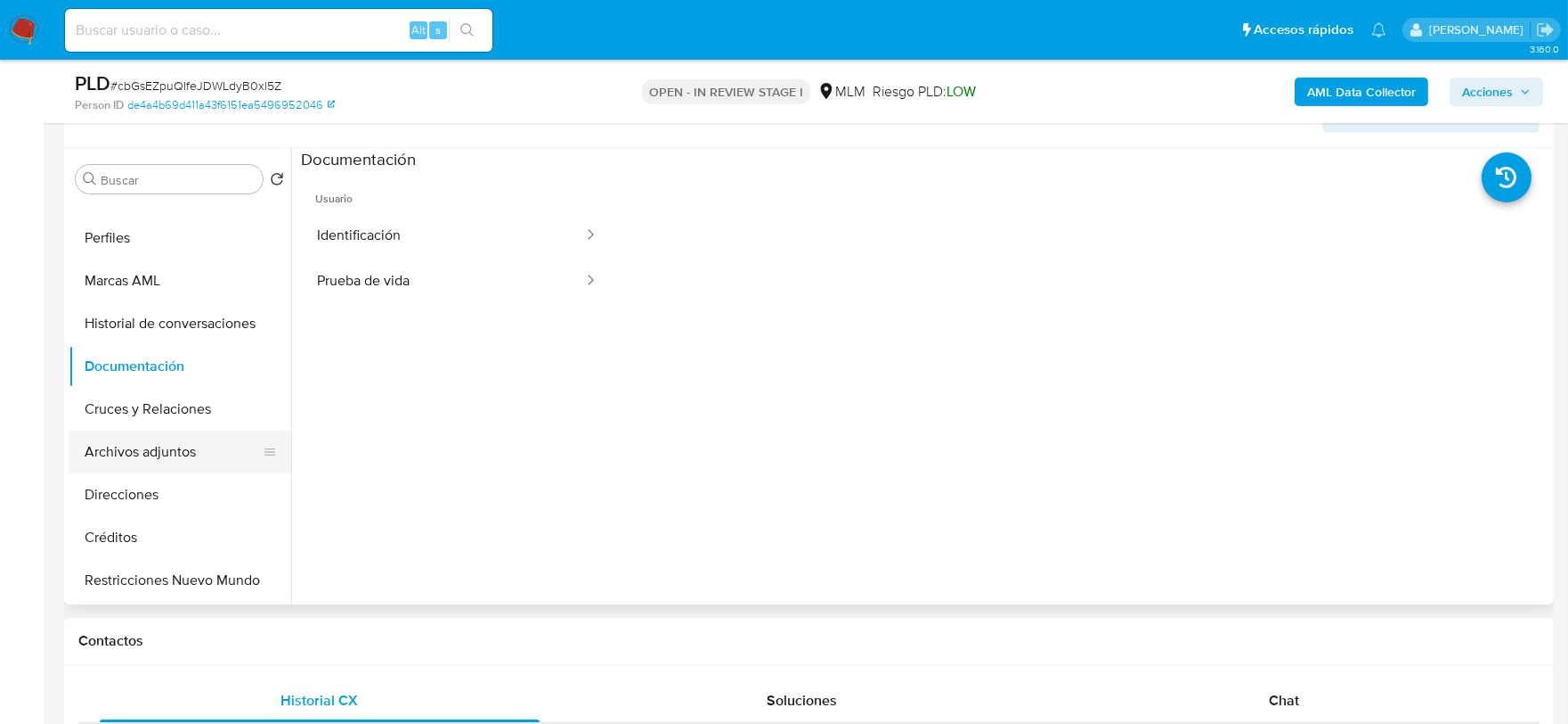
click at [172, 444] on button "Archivos adjuntos" at bounding box center [173, 452] width 209 height 43
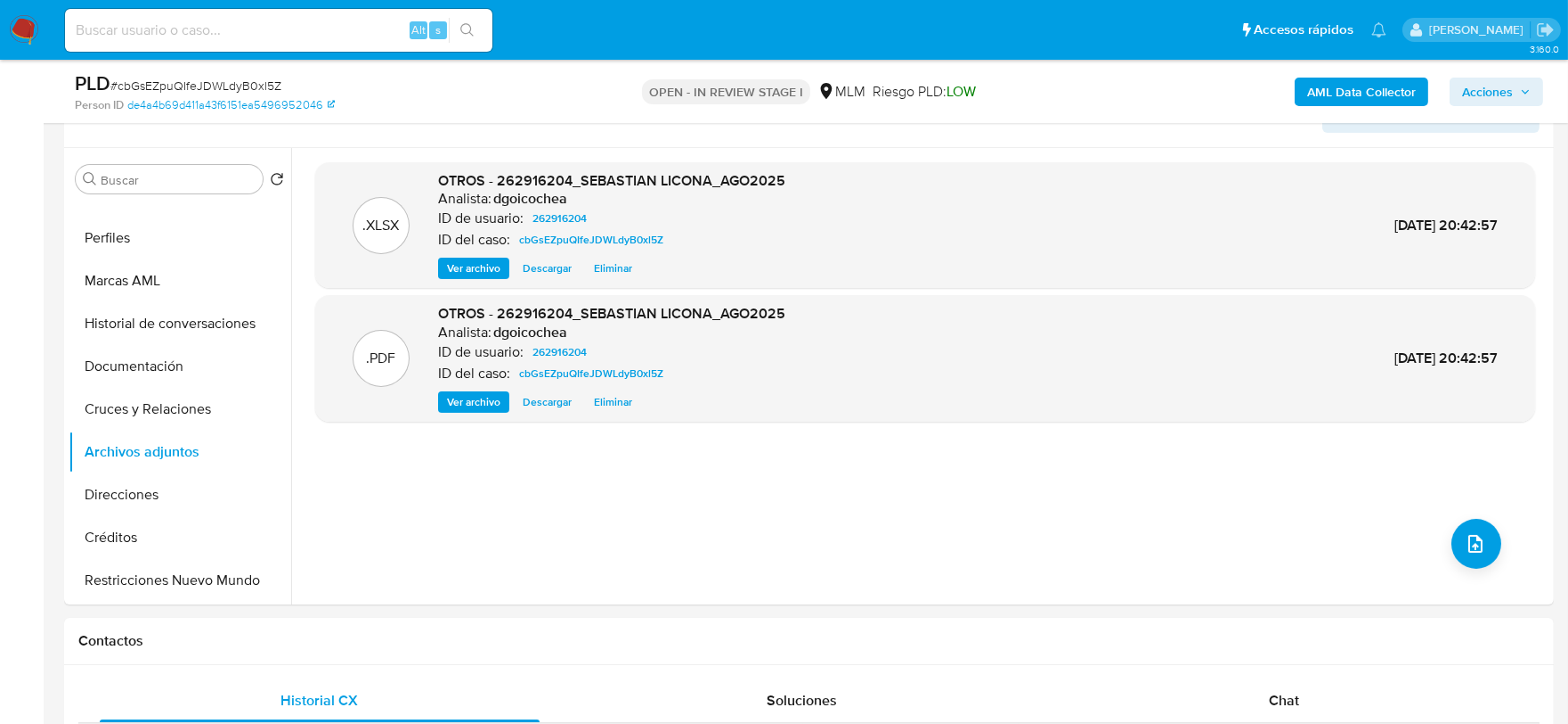
click at [1492, 95] on span "Acciones" at bounding box center [1487, 92] width 51 height 29
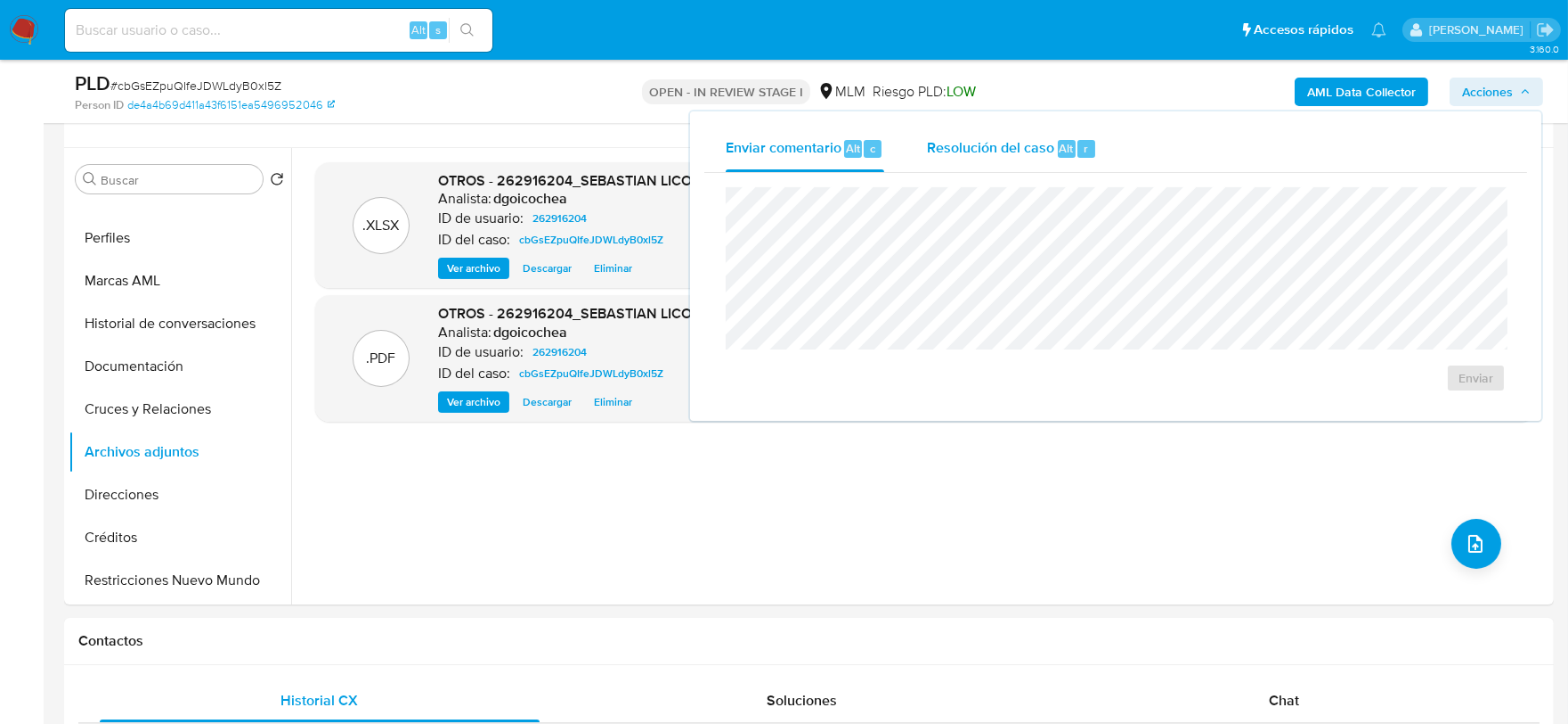
click at [974, 137] on span "Resolución del caso" at bounding box center [990, 147] width 127 height 21
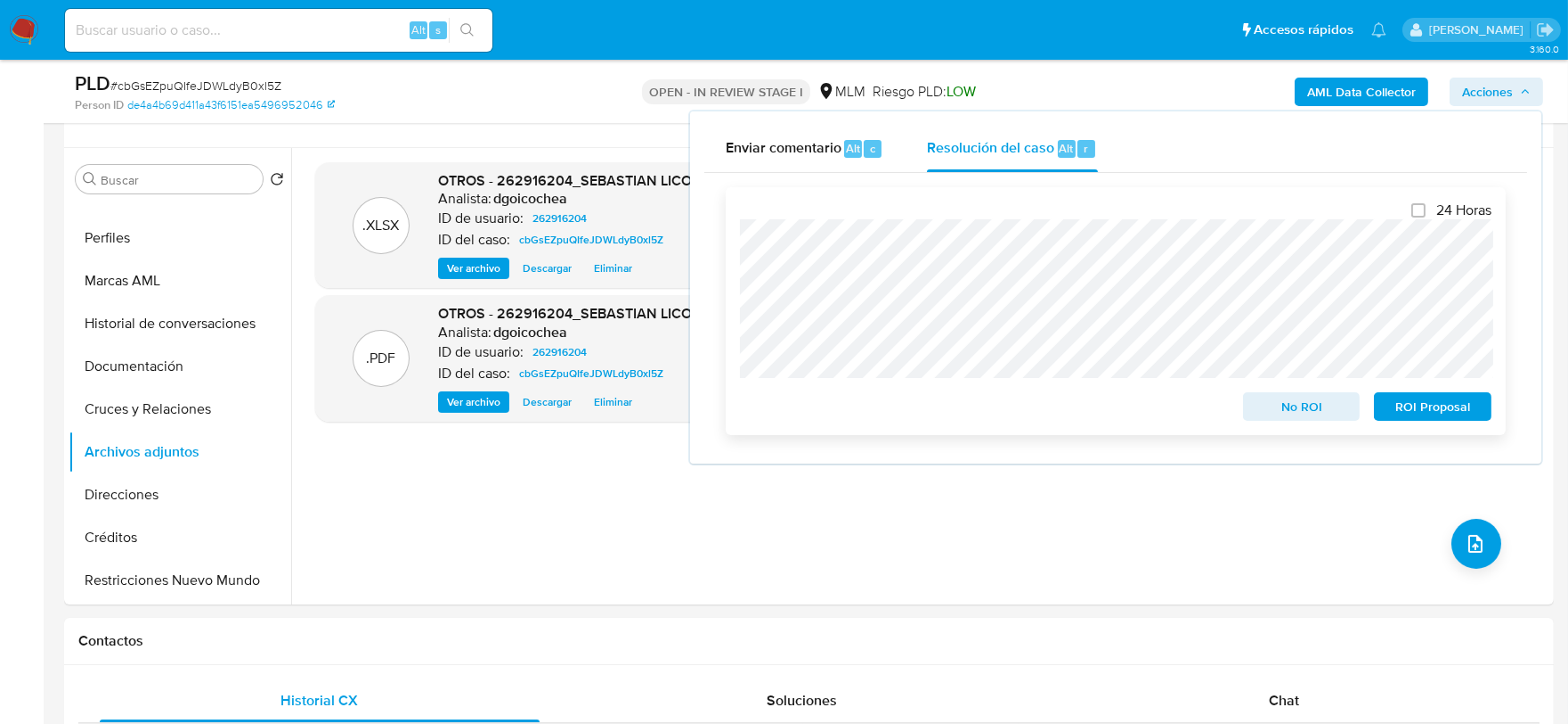
click at [1429, 414] on span "ROI Proposal" at bounding box center [1432, 407] width 92 height 25
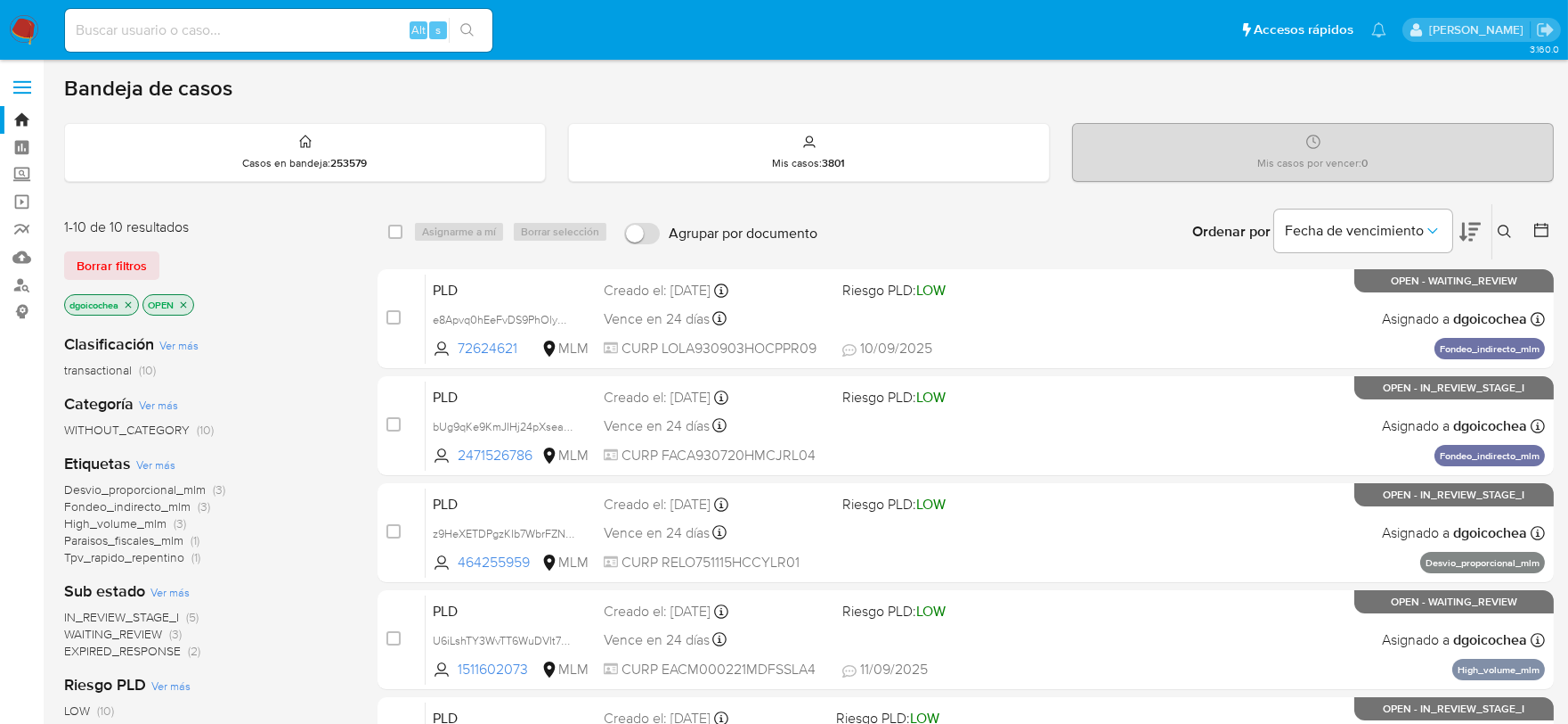
click at [254, 9] on div "Alt s" at bounding box center [278, 30] width 427 height 43
click at [261, 25] on input at bounding box center [278, 30] width 427 height 23
paste input "801481613"
type input "801481613"
click at [468, 21] on button "search-icon" at bounding box center [467, 30] width 37 height 25
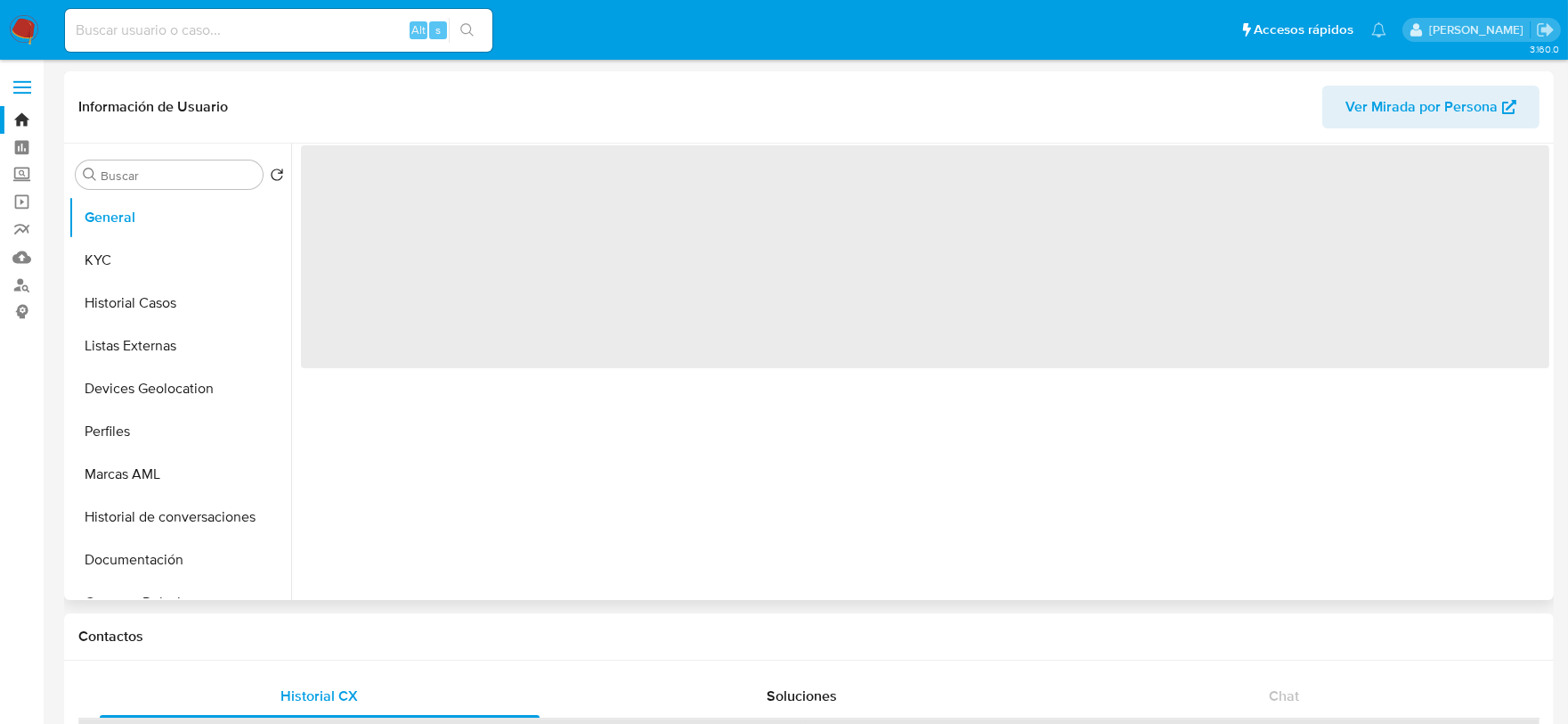
select select "10"
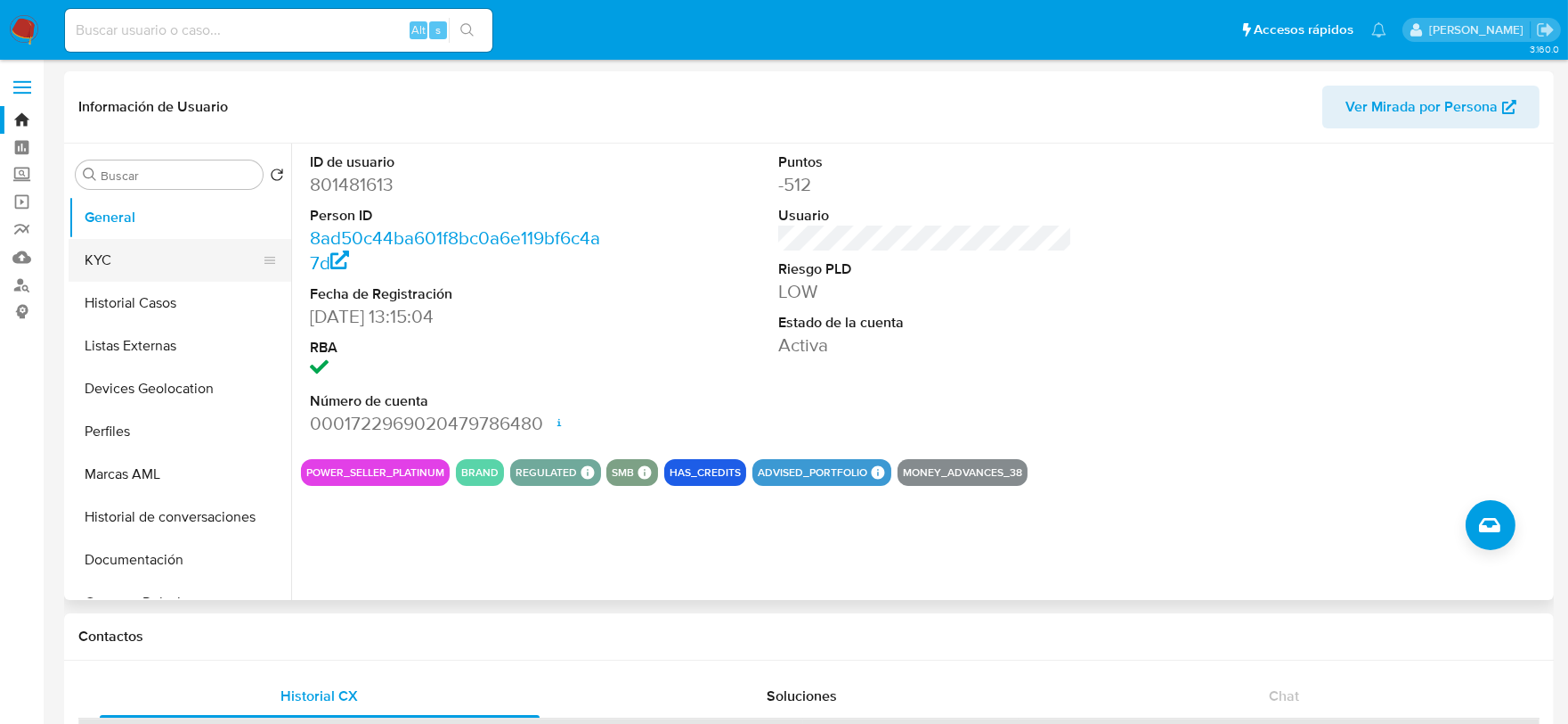
click at [141, 263] on button "KYC" at bounding box center [173, 261] width 209 height 43
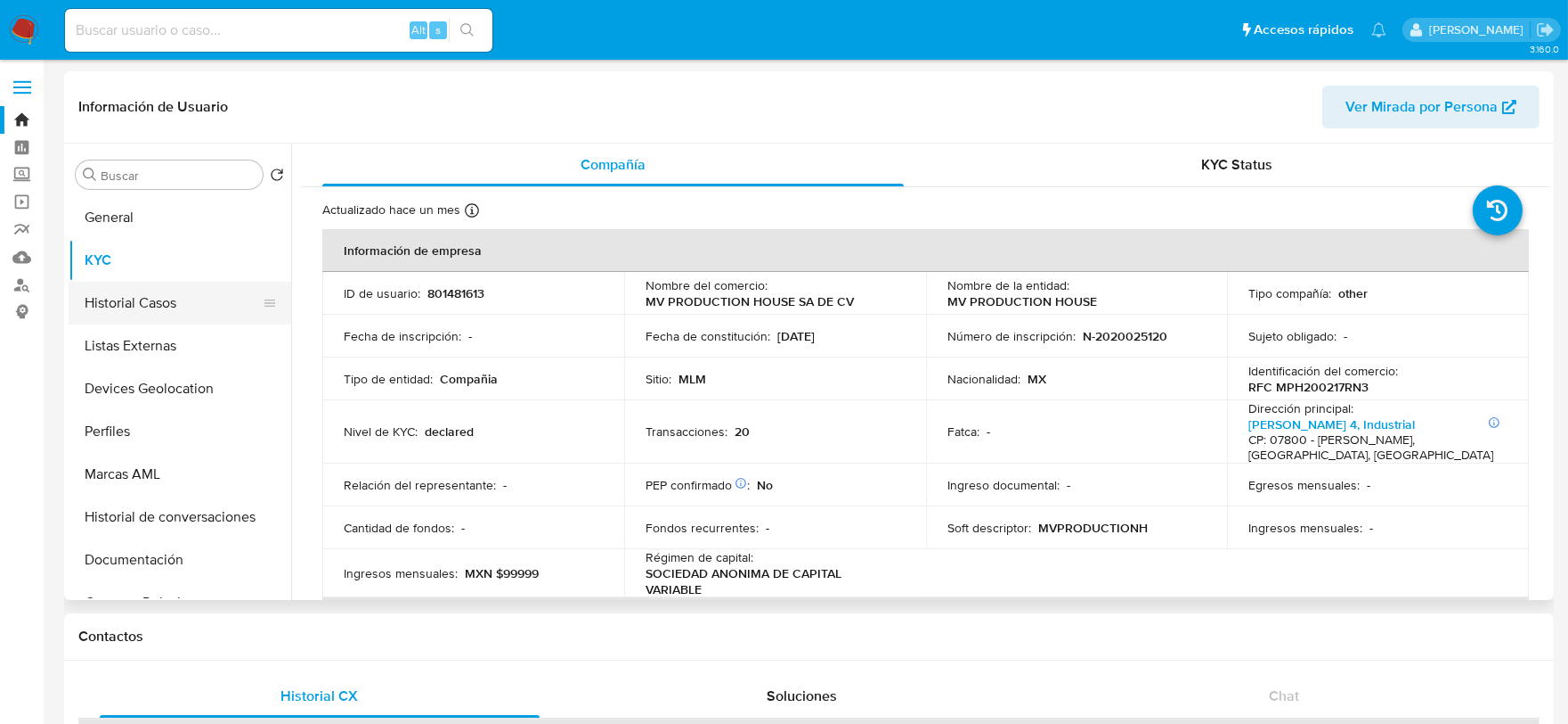
click at [129, 297] on button "Historial Casos" at bounding box center [173, 303] width 209 height 43
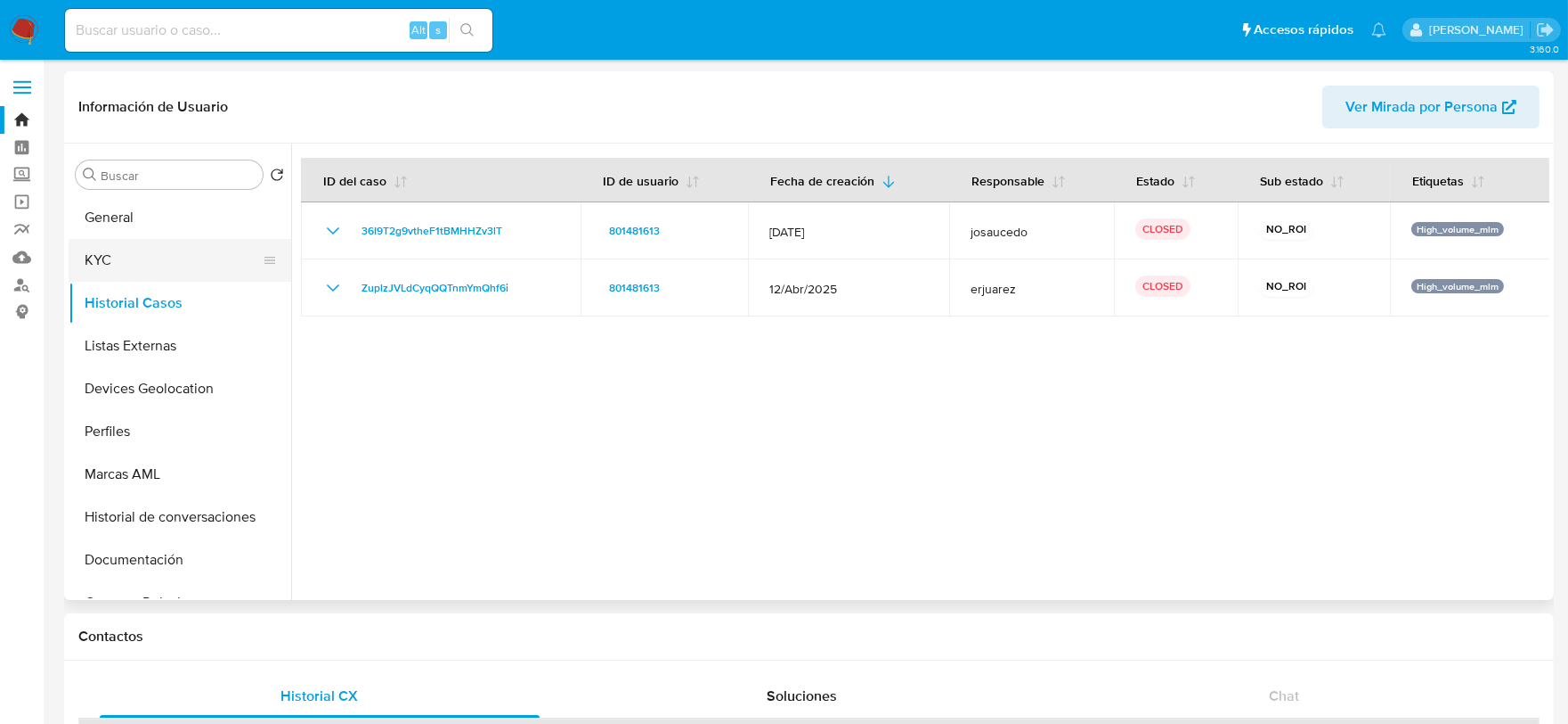
click at [114, 262] on button "KYC" at bounding box center [173, 261] width 209 height 43
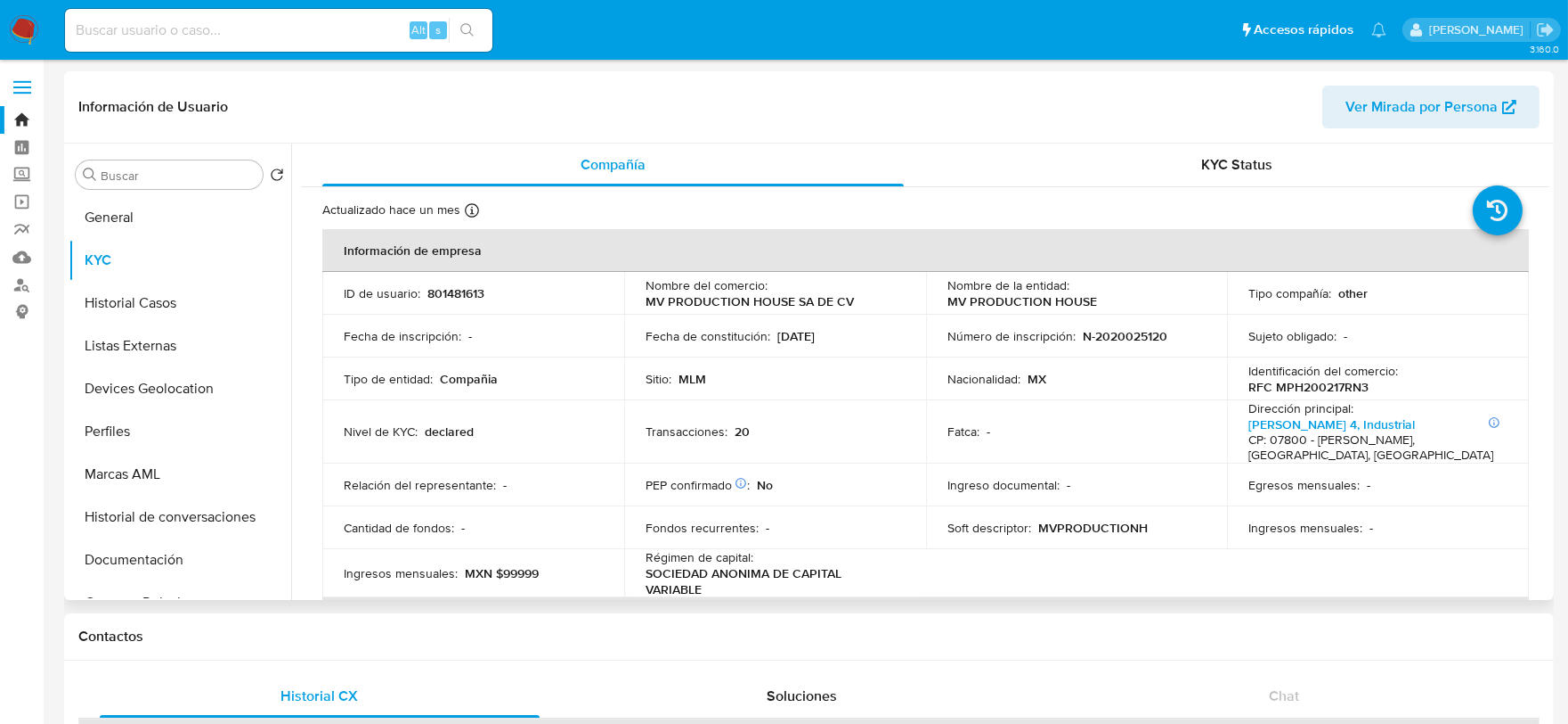
click at [1304, 392] on p "RFC MPH200217RN3" at bounding box center [1308, 387] width 120 height 16
copy p "MPH200217RN3"
drag, startPoint x: 855, startPoint y: 296, endPoint x: 642, endPoint y: 303, distance: 213.1
click at [642, 303] on td "Nombre del comercio : MV PRODUCTION HOUSE SA DE CV" at bounding box center [775, 293] width 302 height 43
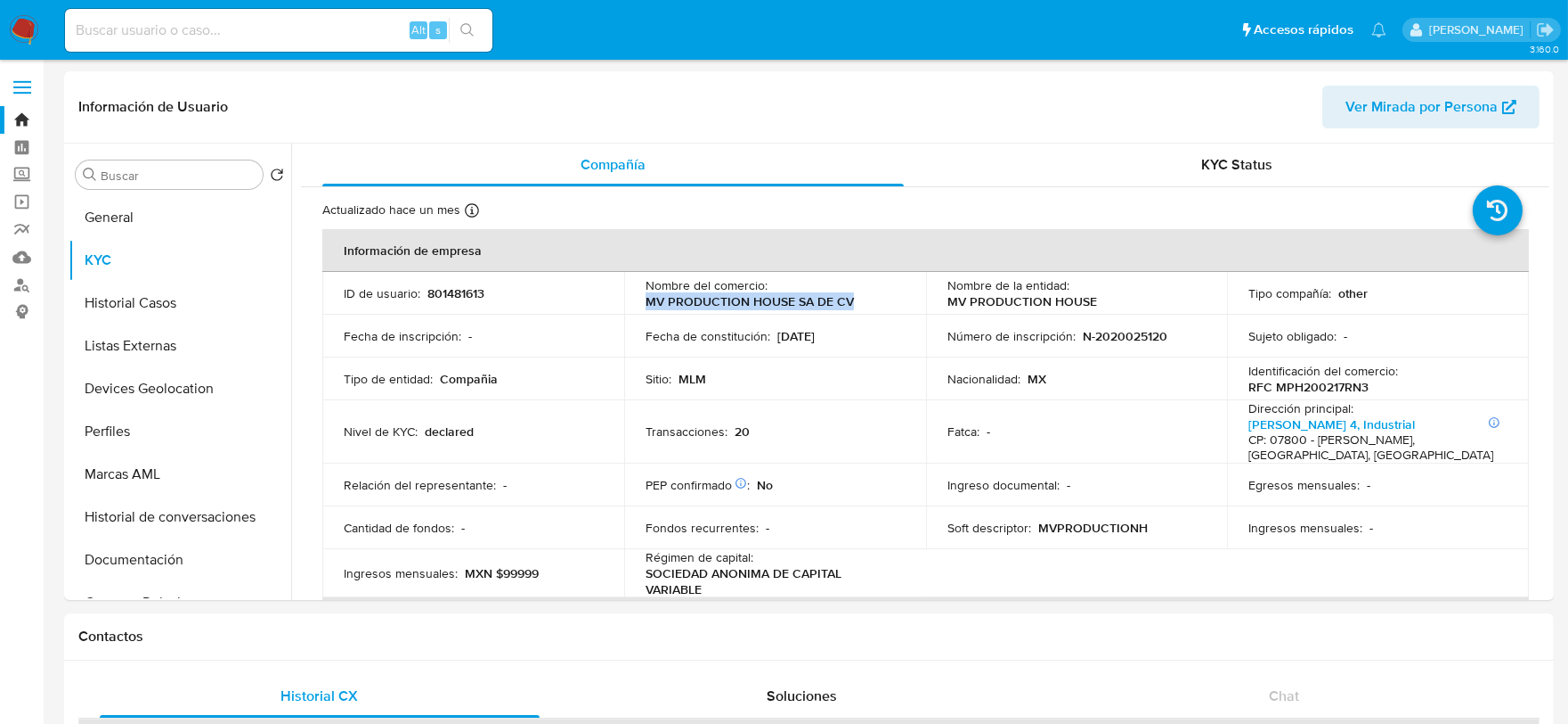
copy p "MV PRODUCTION HOUSE SA DE CV"
click at [15, 23] on img at bounding box center [24, 30] width 30 height 30
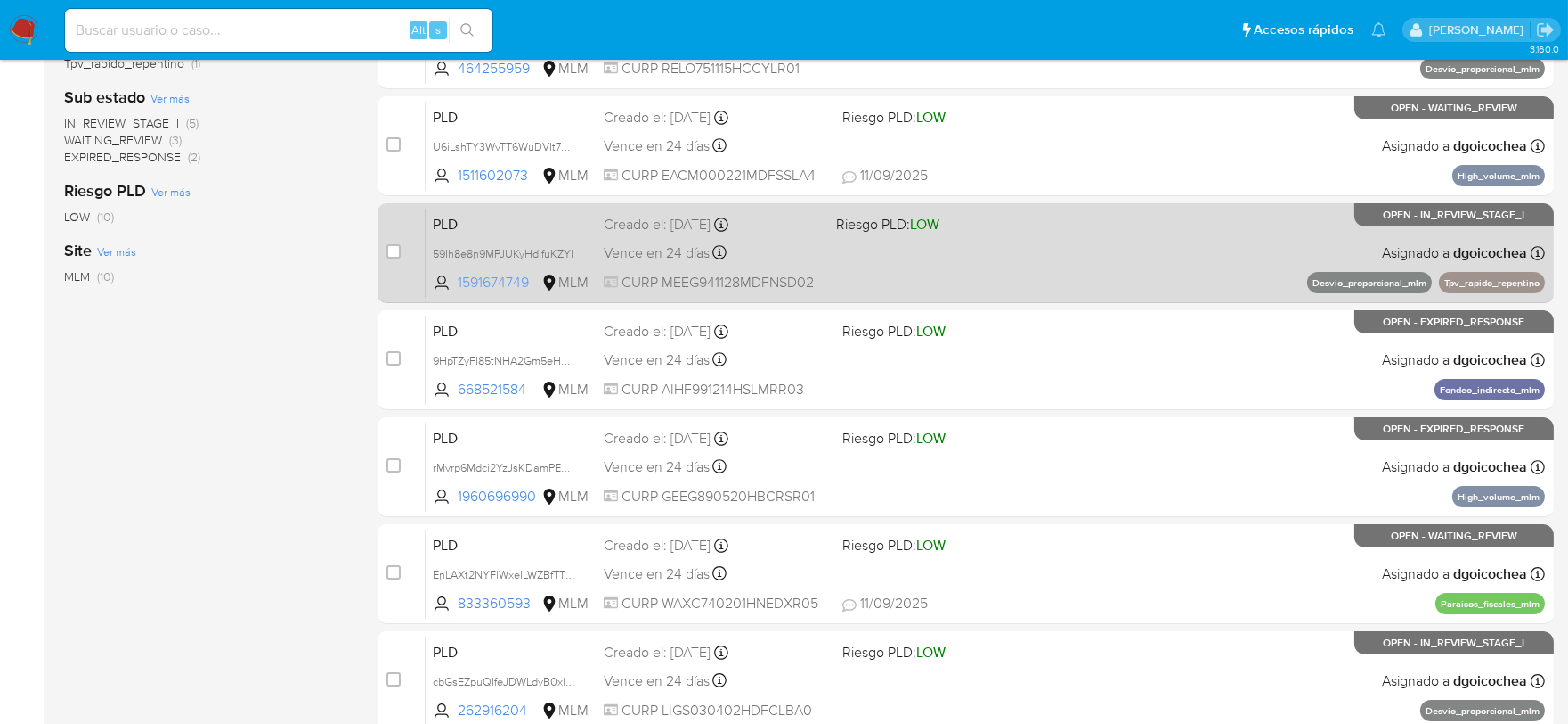
scroll to position [495, 0]
click at [457, 220] on span "PLD" at bounding box center [510, 222] width 157 height 23
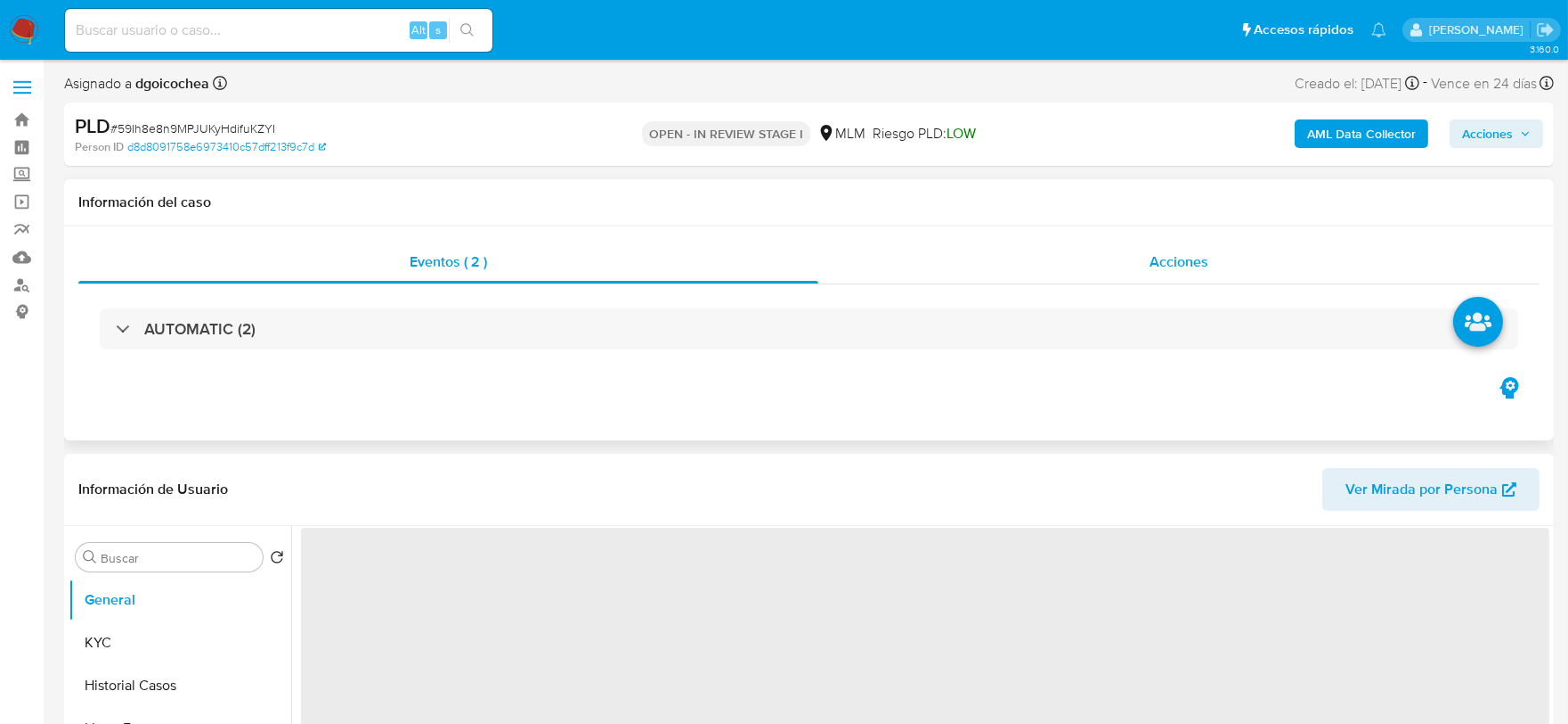
select select "10"
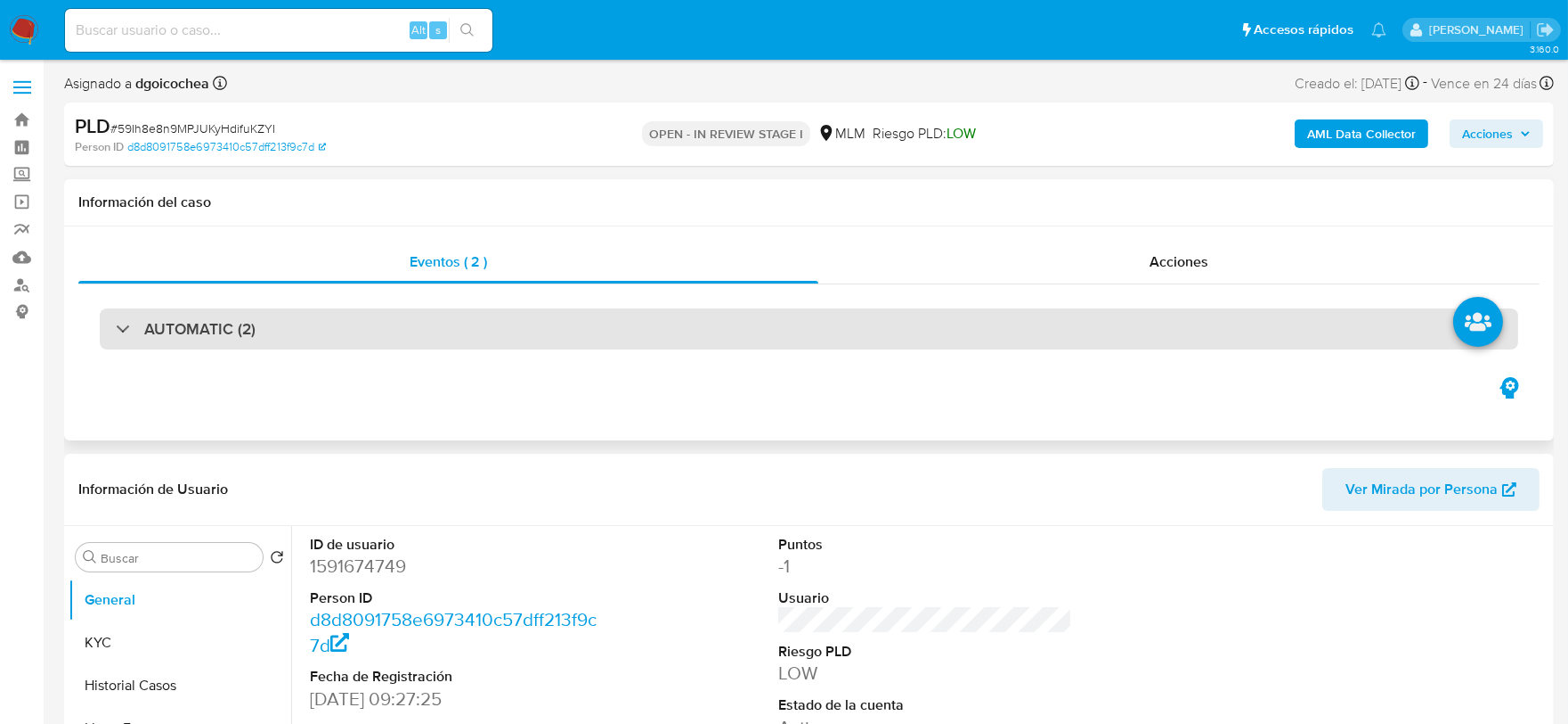
click at [200, 324] on h3 "AUTOMATIC (2)" at bounding box center [200, 329] width 111 height 20
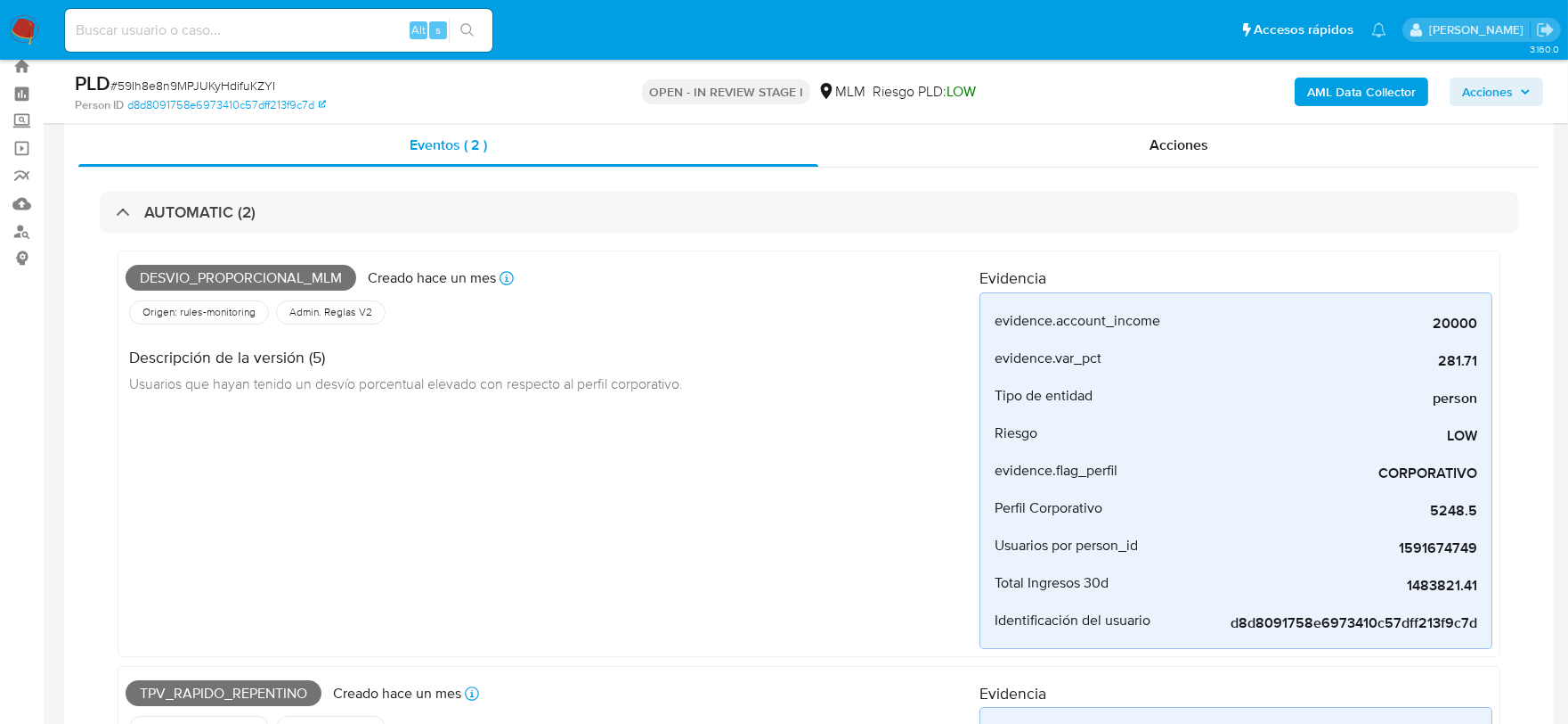
scroll to position [99, 0]
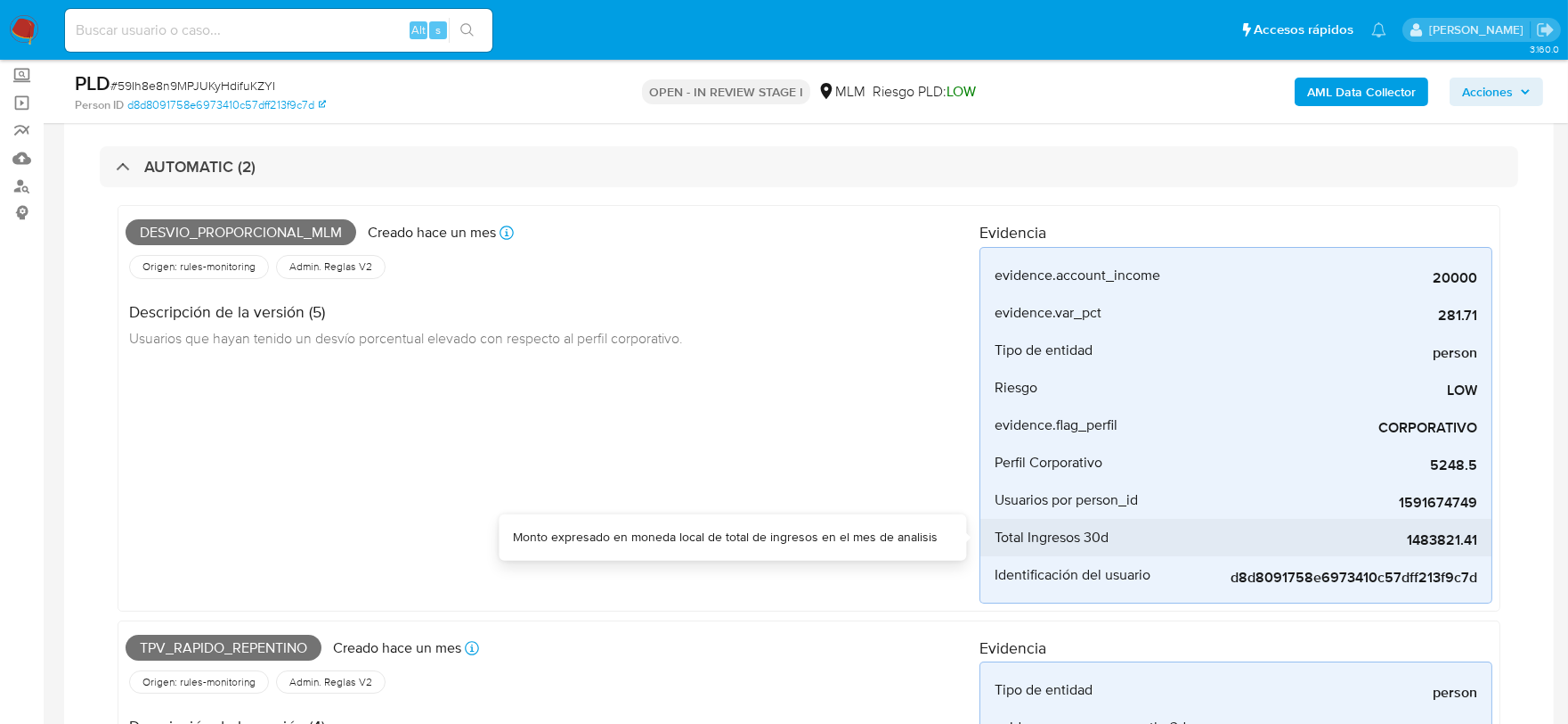
click at [1435, 540] on span "1483821.41" at bounding box center [1343, 540] width 267 height 18
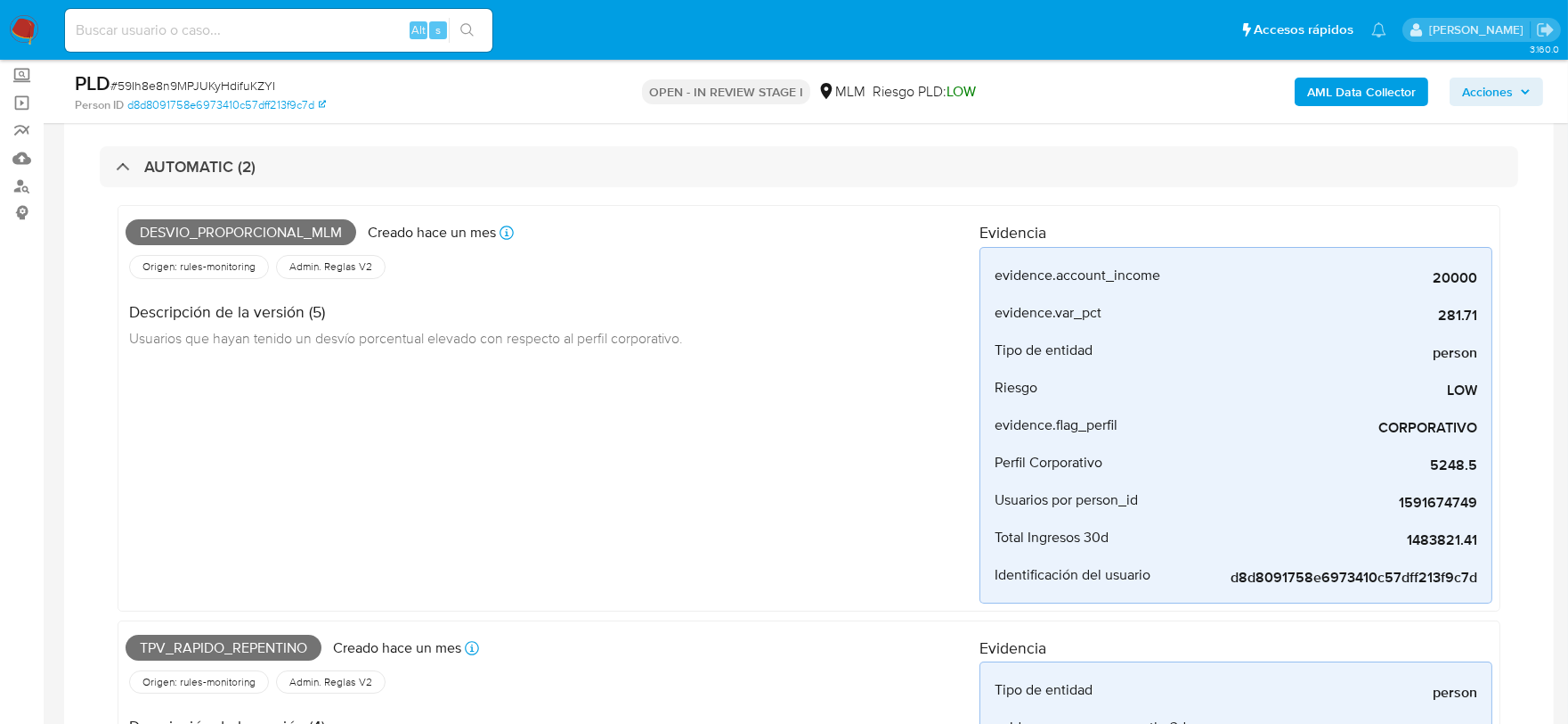
click at [482, 428] on div "Desvio_proporcional_mlm Creado hace un mes Creado: [DATE] 03:10:52 Origen: rule…" at bounding box center [553, 409] width 854 height 391
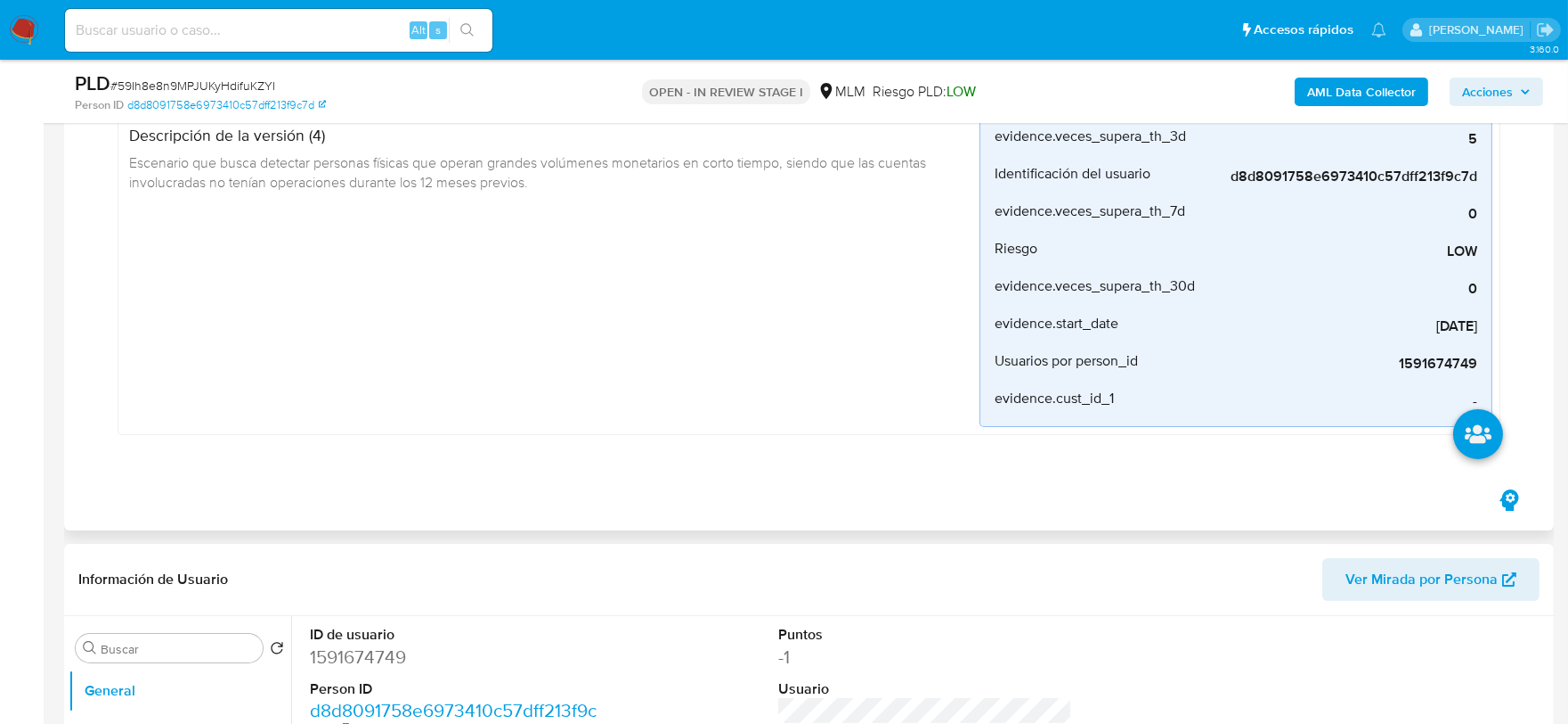
scroll to position [495, 0]
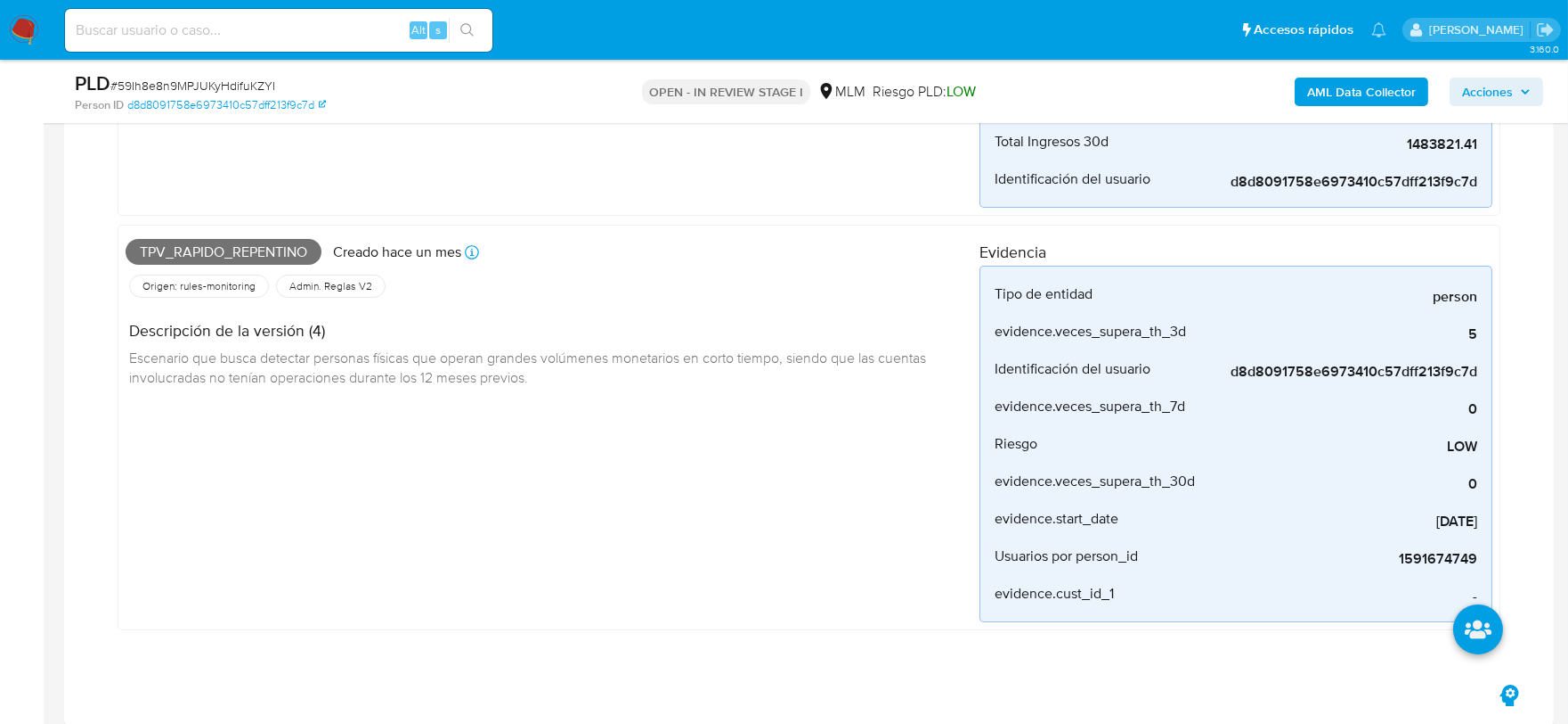
click at [682, 412] on div "Tpv_rapido_repentino Creado hace un mes Creado: [DATE] 03:06:49 Origen: rules-m…" at bounding box center [553, 428] width 854 height 391
click at [834, 556] on div "Tpv_rapido_repentino Creado hace un mes Creado: [DATE] 03:06:49 Origen: rules-m…" at bounding box center [553, 428] width 854 height 391
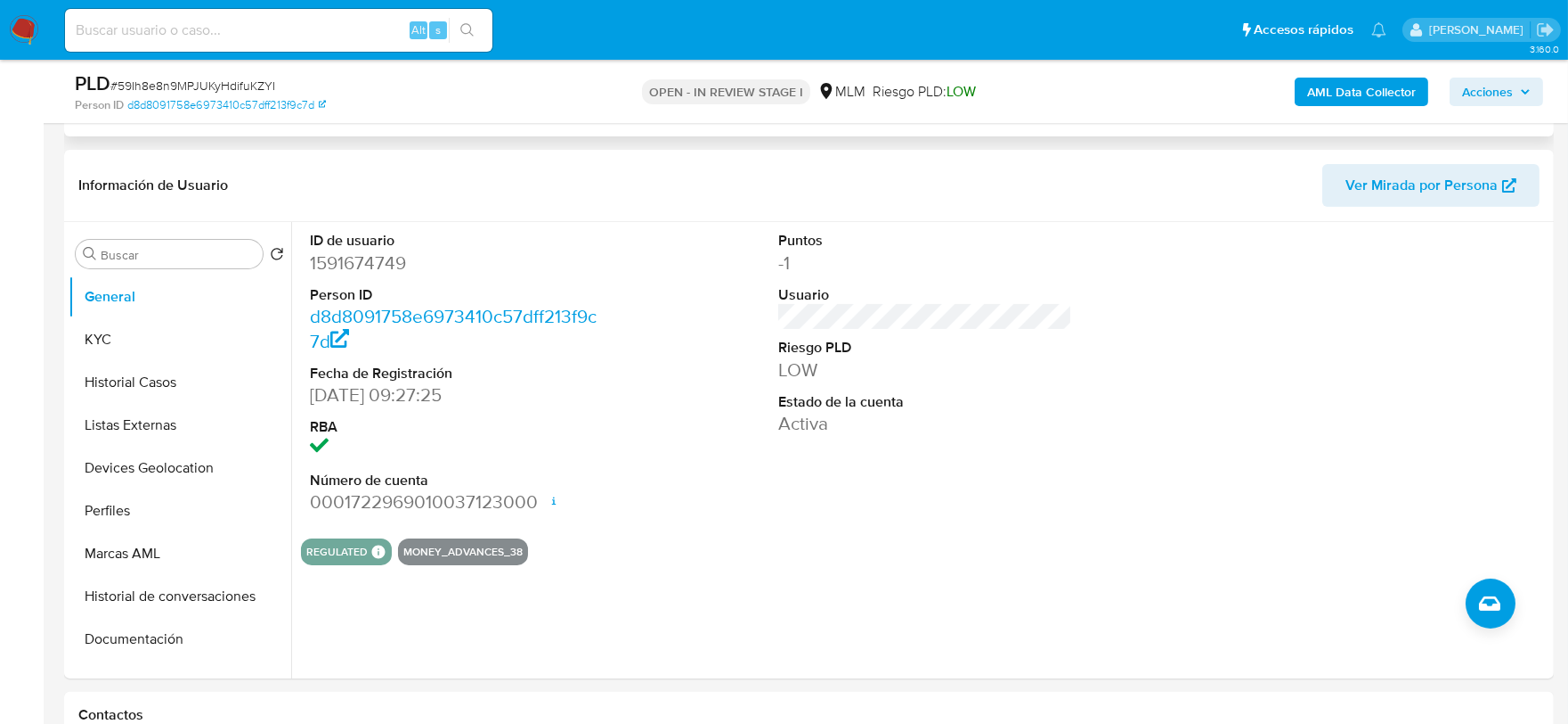
scroll to position [1089, 0]
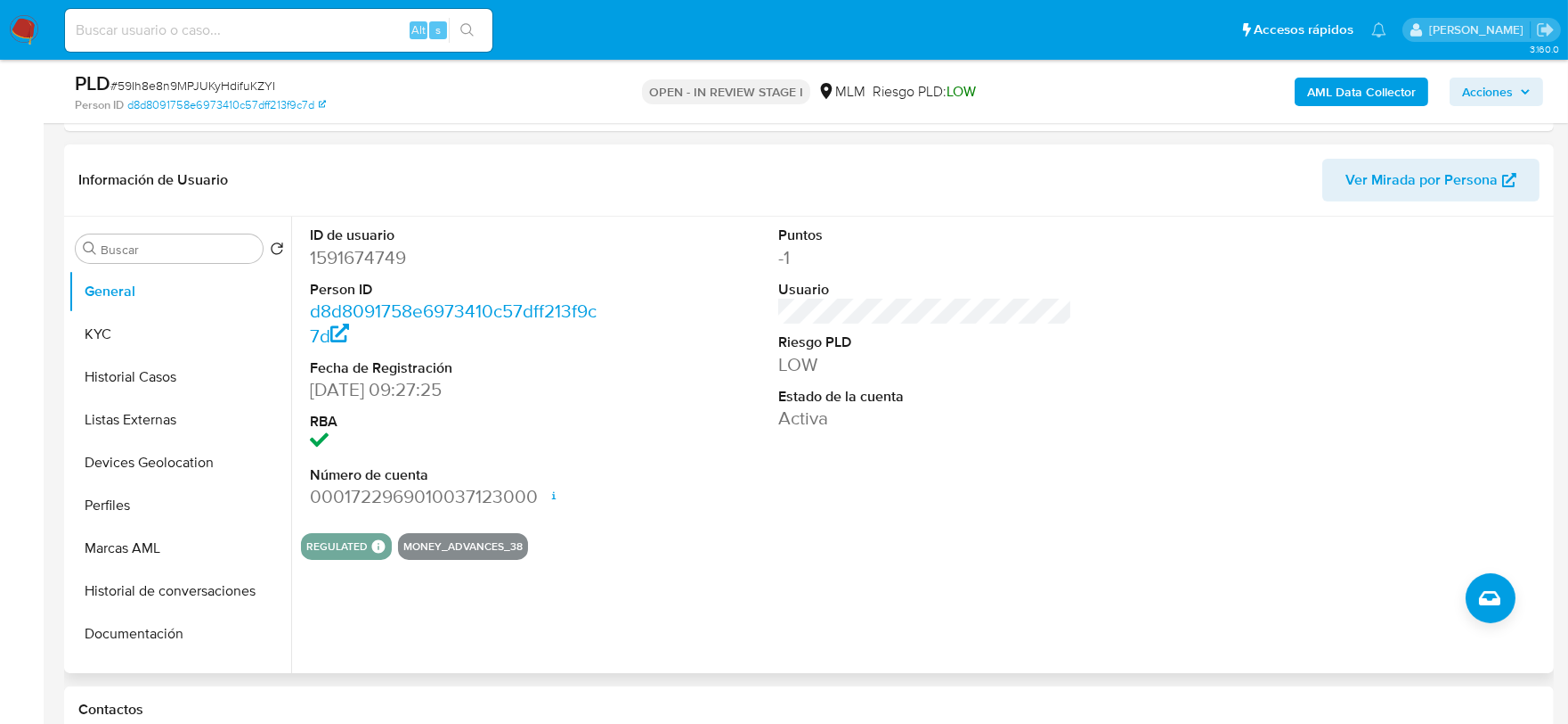
click at [796, 487] on div "Puntos -1 Usuario Riesgo PLD LOW Estado de la cuenta Activa" at bounding box center [925, 367] width 313 height 301
click at [144, 334] on button "KYC" at bounding box center [173, 334] width 209 height 43
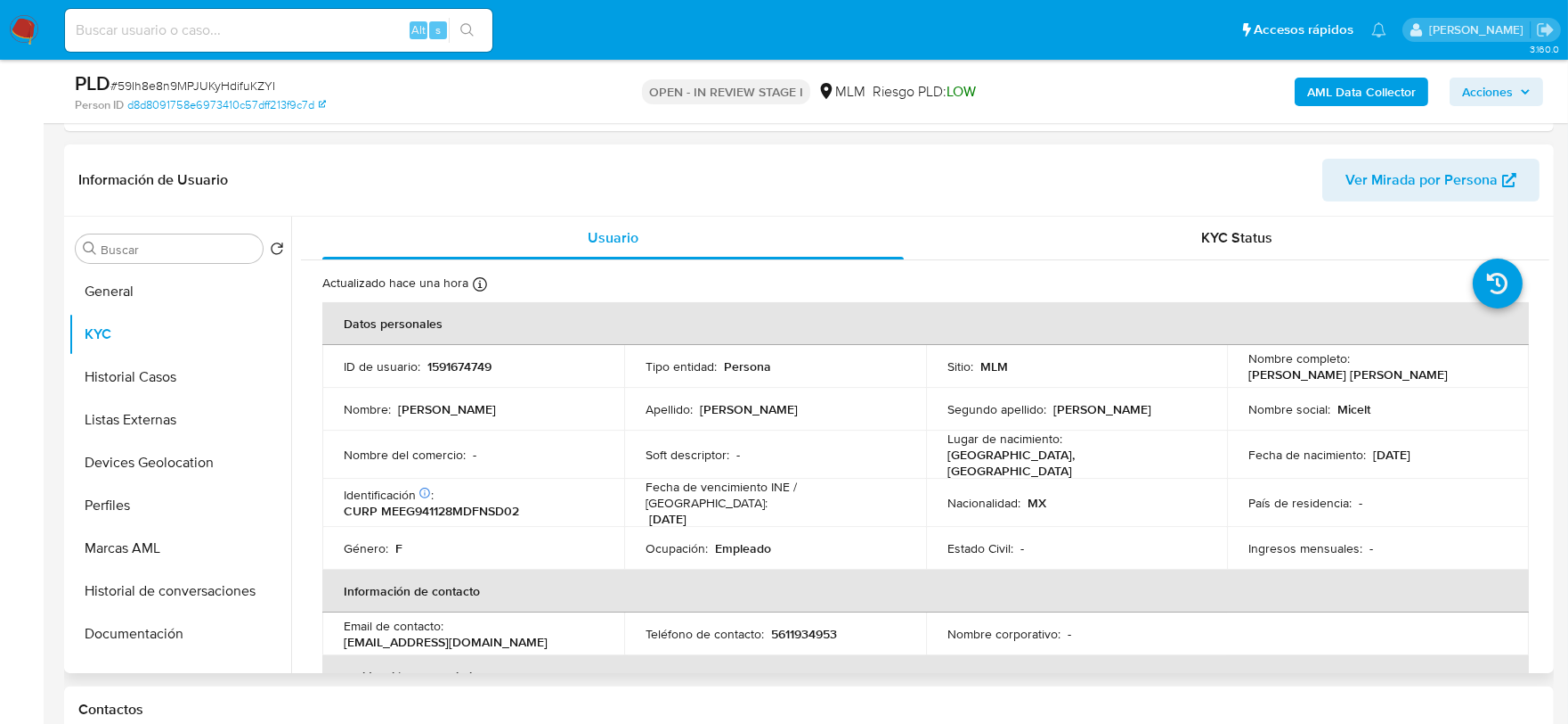
click at [868, 540] on div "Ocupación : Empleado" at bounding box center [775, 548] width 259 height 16
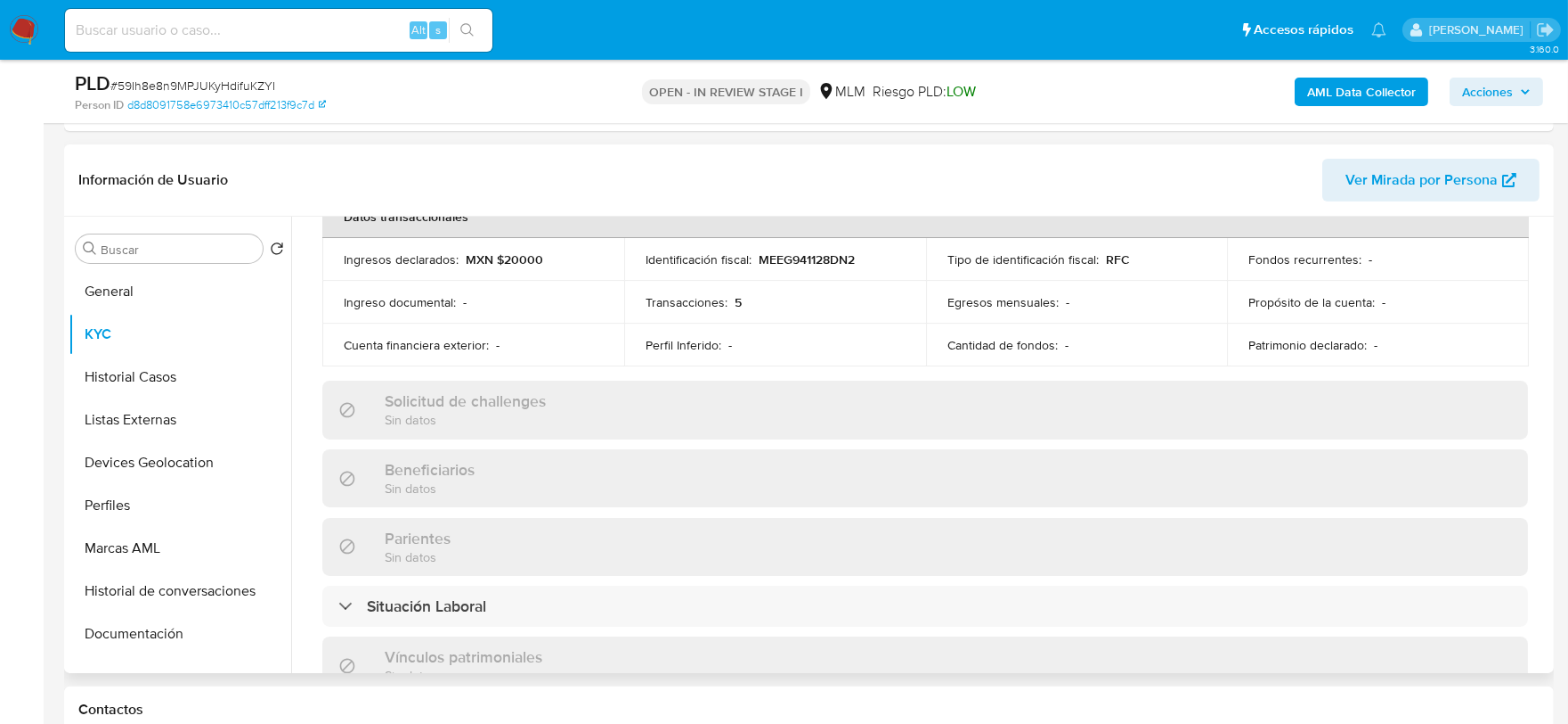
scroll to position [593, 0]
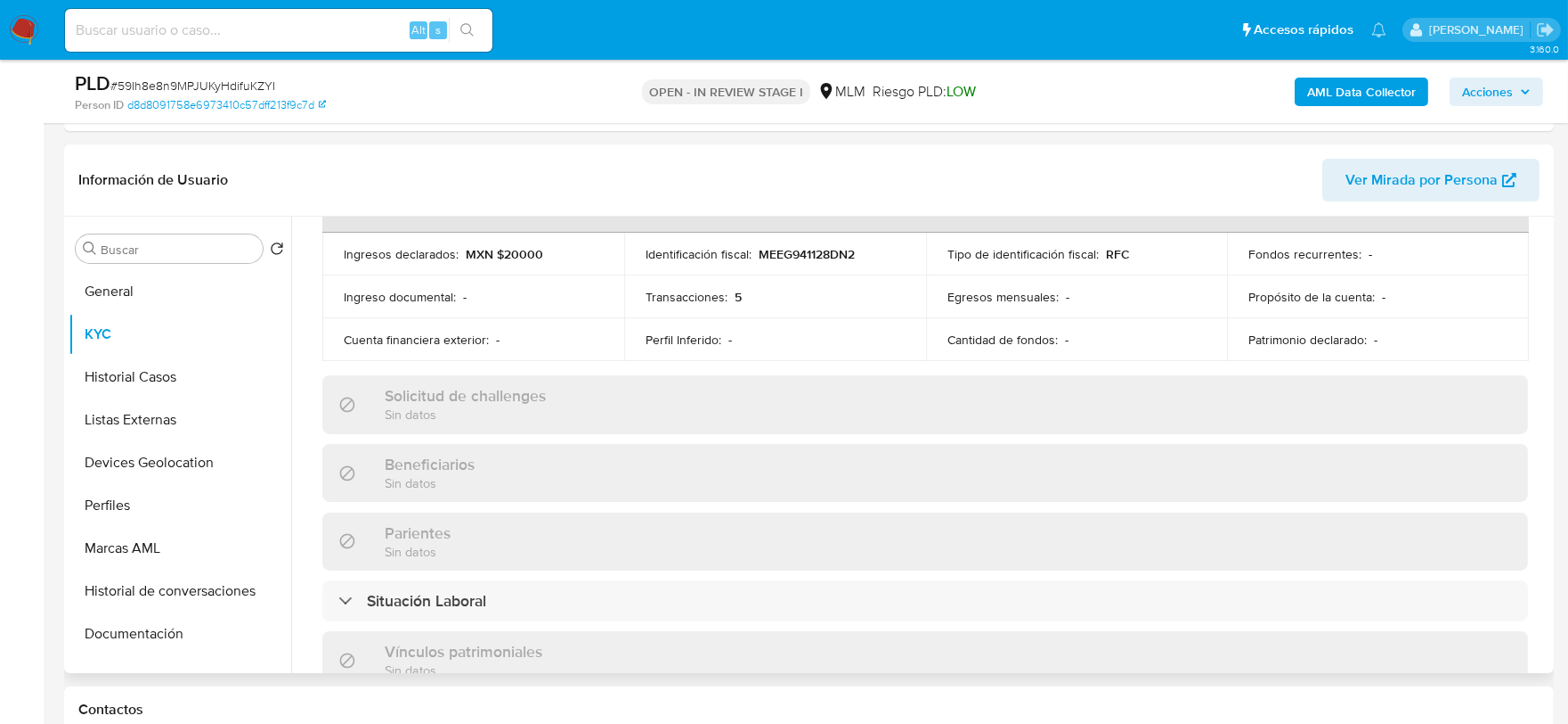
click at [331, 354] on div "Actualizado hace una hora Creado: [DATE] 07:27:35 Actualizado: [DATE] 20:48:51 …" at bounding box center [925, 438] width 1248 height 1543
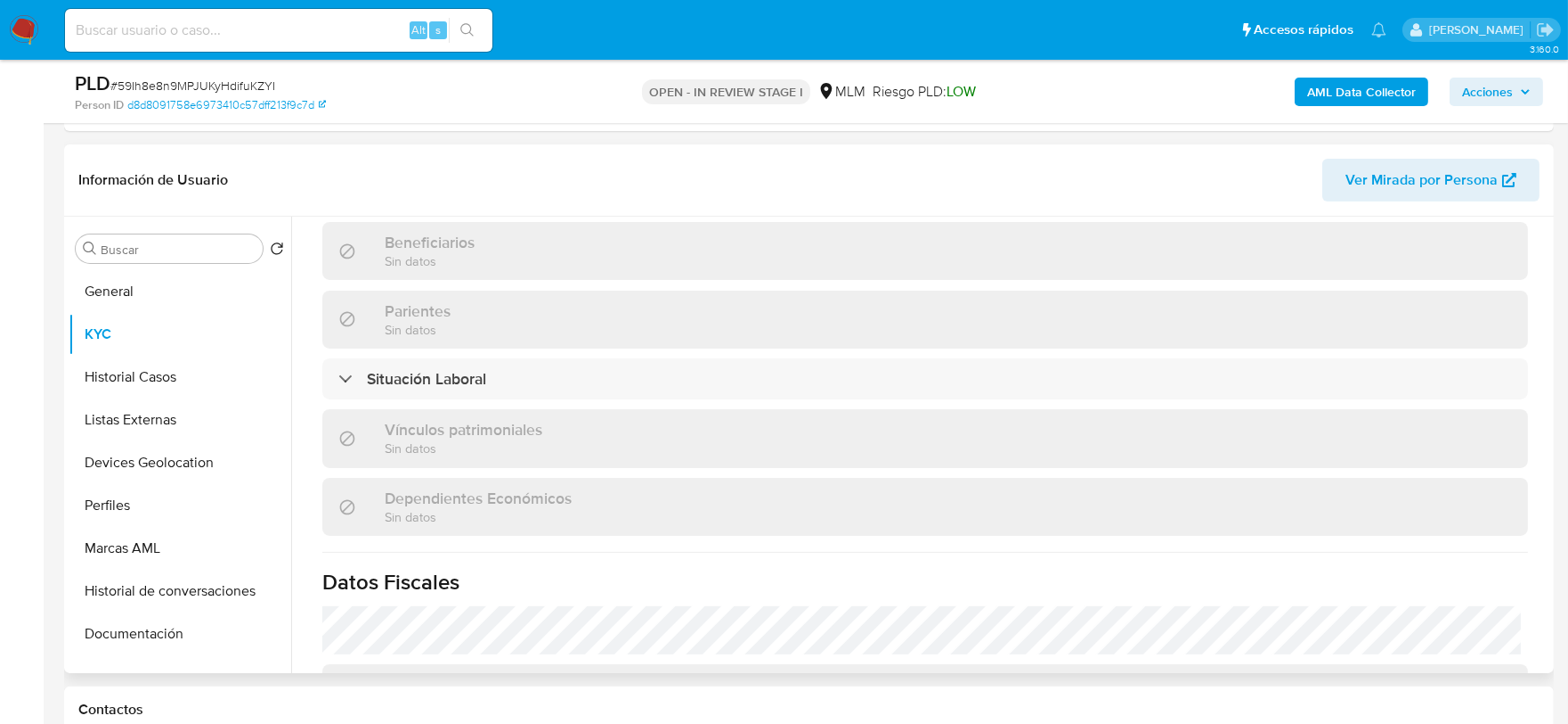
scroll to position [1089, 0]
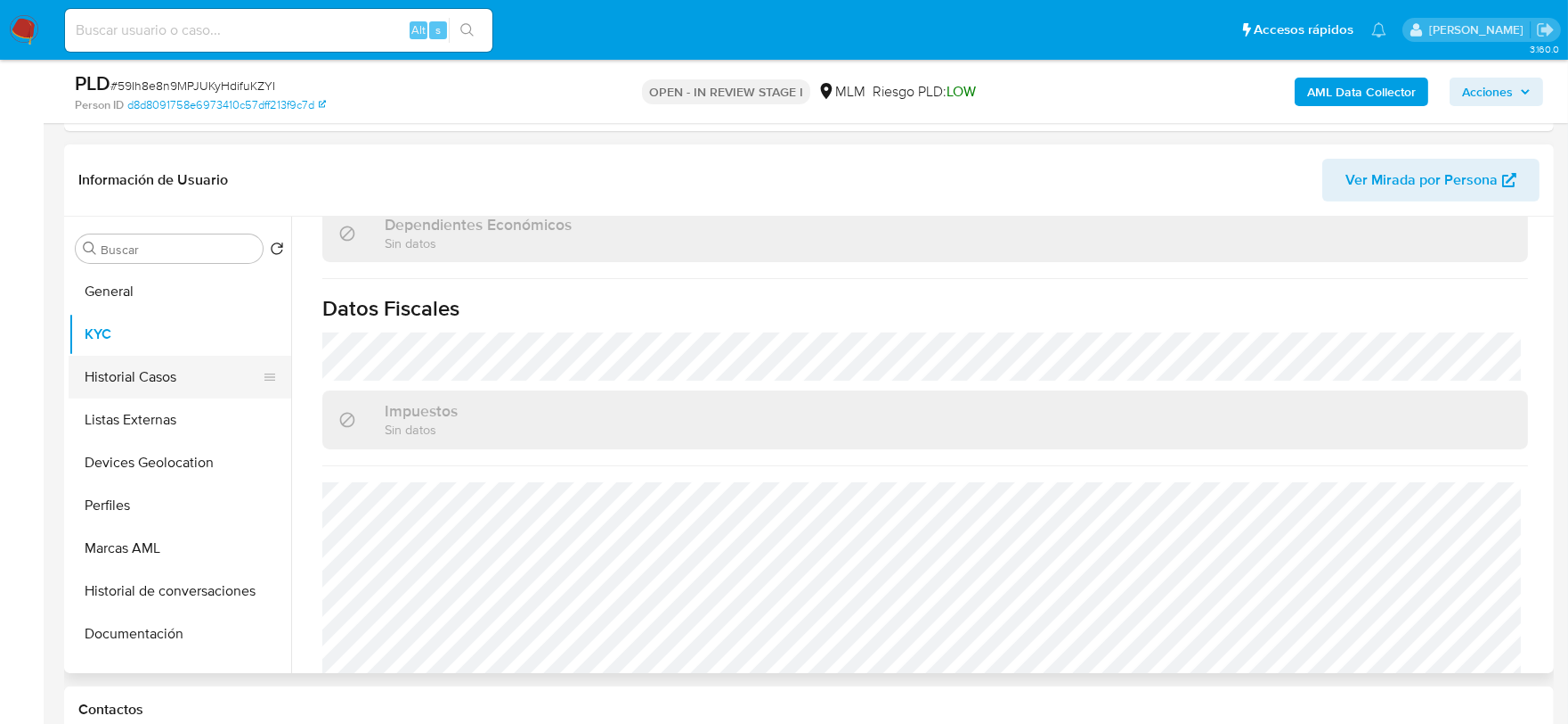
click at [143, 368] on button "Historial Casos" at bounding box center [173, 377] width 209 height 43
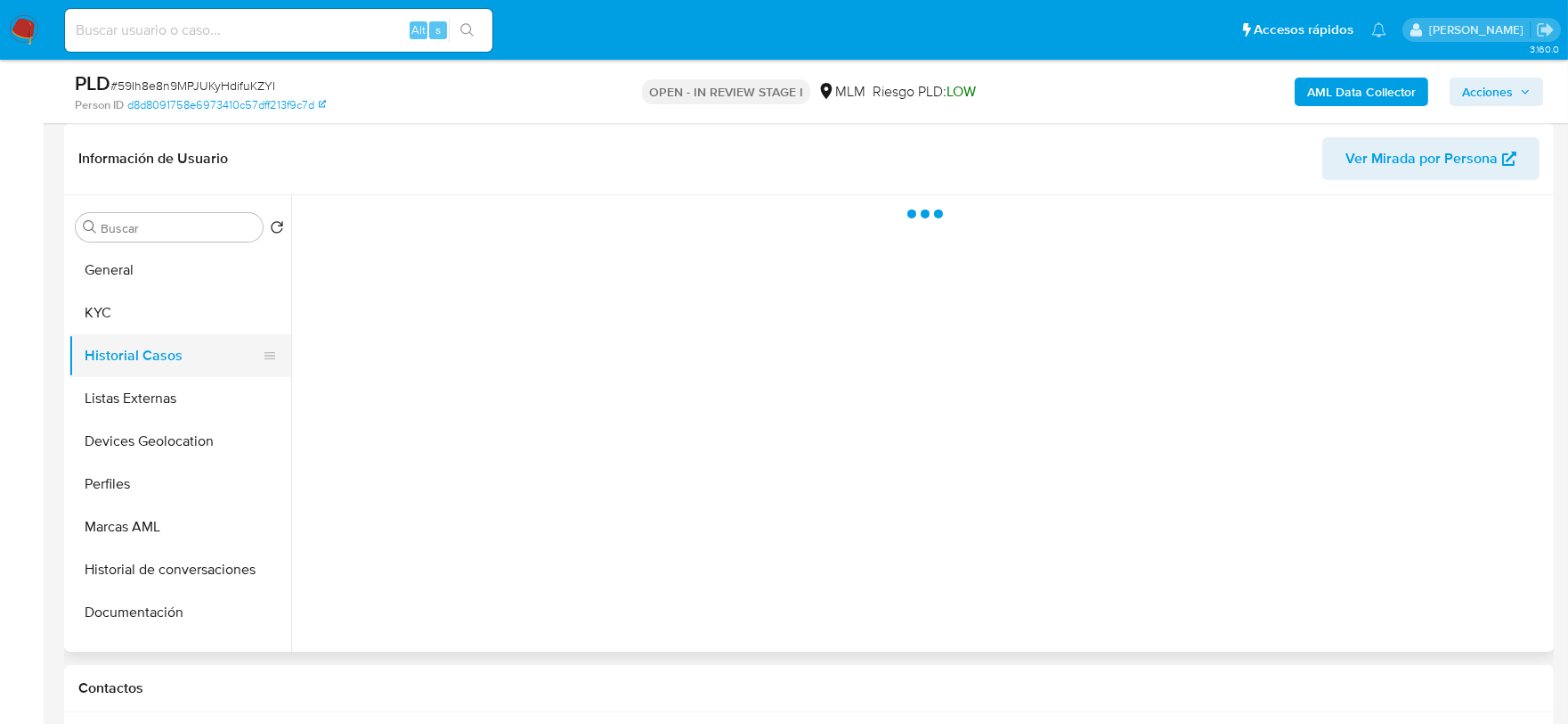
scroll to position [0, 0]
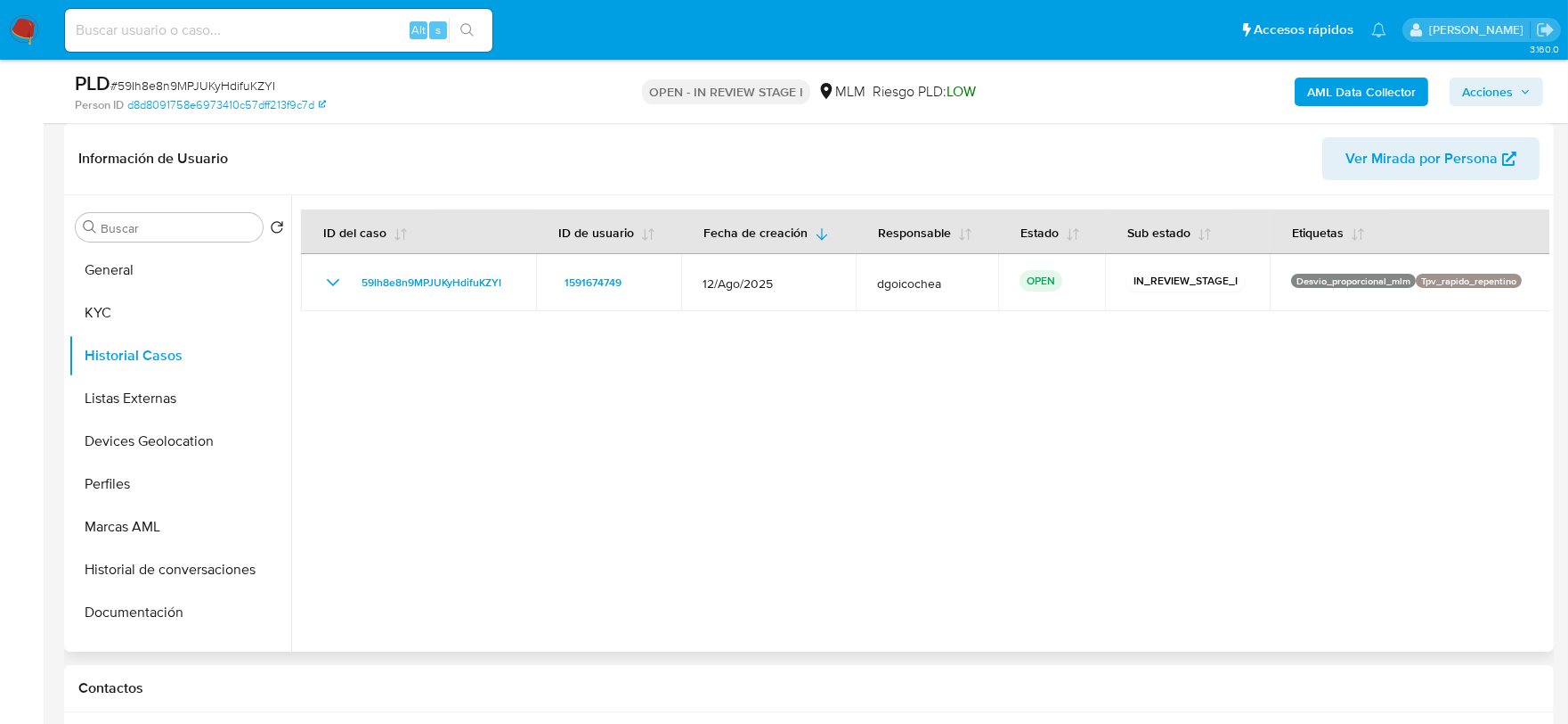
click at [618, 505] on div at bounding box center [920, 423] width 1258 height 456
click at [157, 391] on button "Listas Externas" at bounding box center [173, 399] width 209 height 43
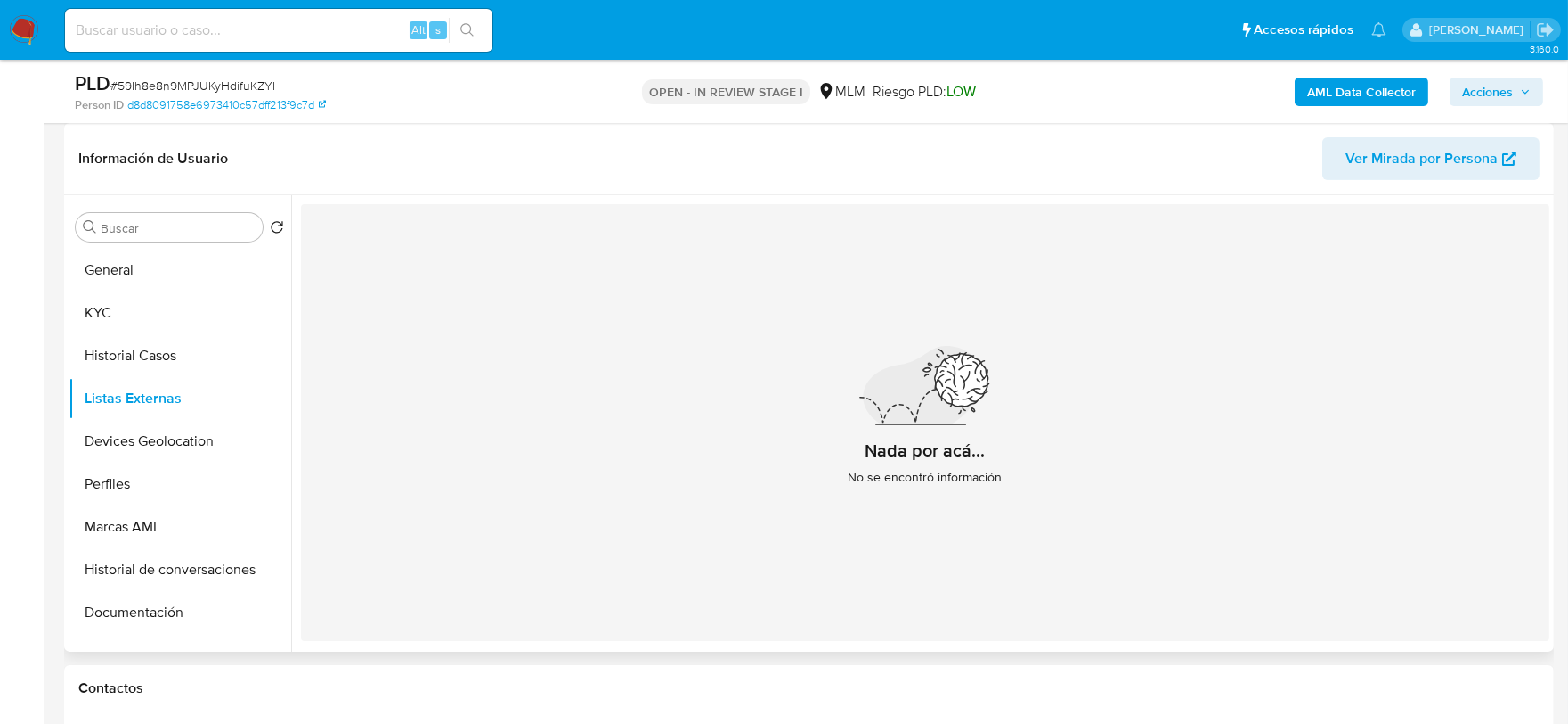
click at [584, 441] on div "Nada por acá... No se encontró información" at bounding box center [925, 422] width 1248 height 436
click at [116, 452] on button "Devices Geolocation" at bounding box center [173, 441] width 209 height 43
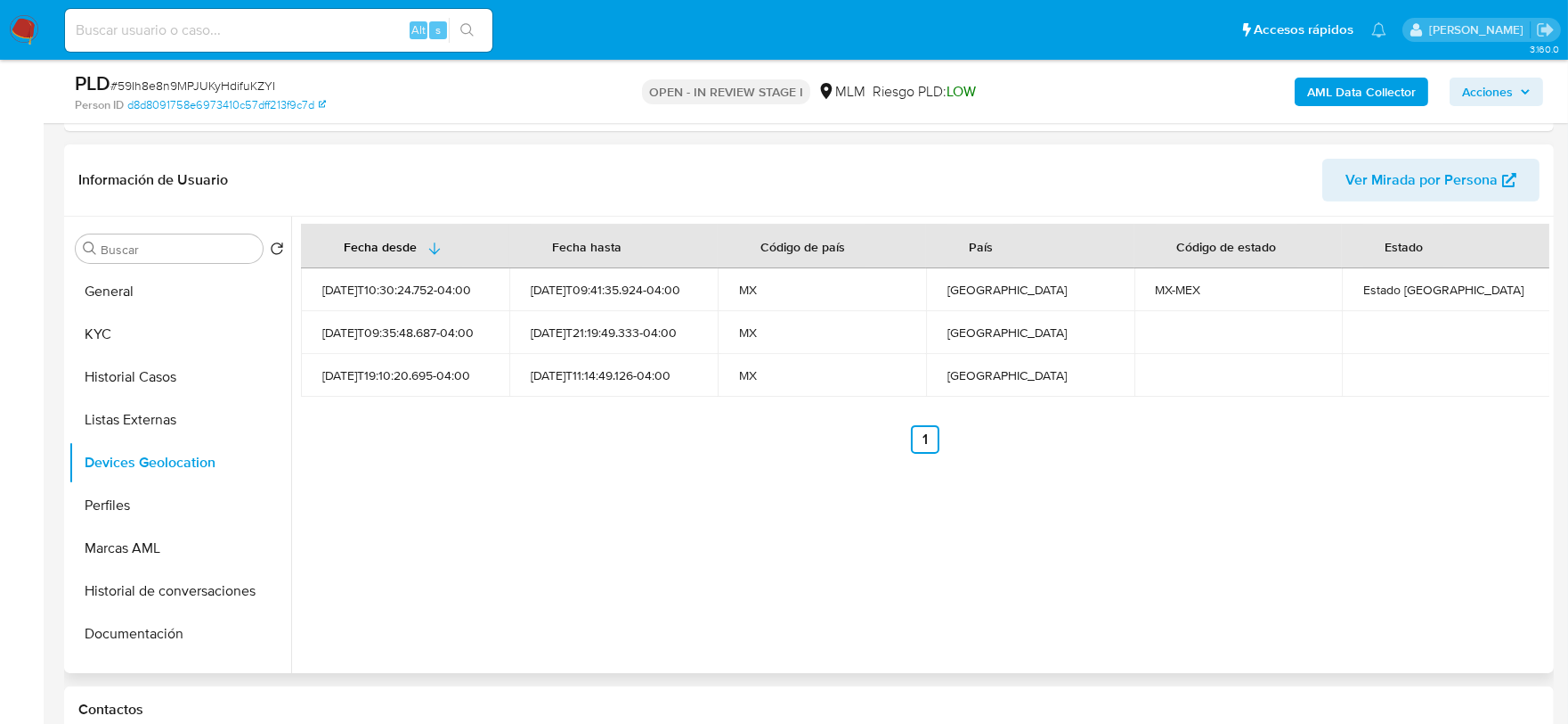
click at [495, 506] on div "Fecha desde [GEOGRAPHIC_DATA] hasta Código de país País Código de estado Estado…" at bounding box center [920, 444] width 1258 height 456
click at [187, 499] on button "Perfiles" at bounding box center [173, 505] width 209 height 43
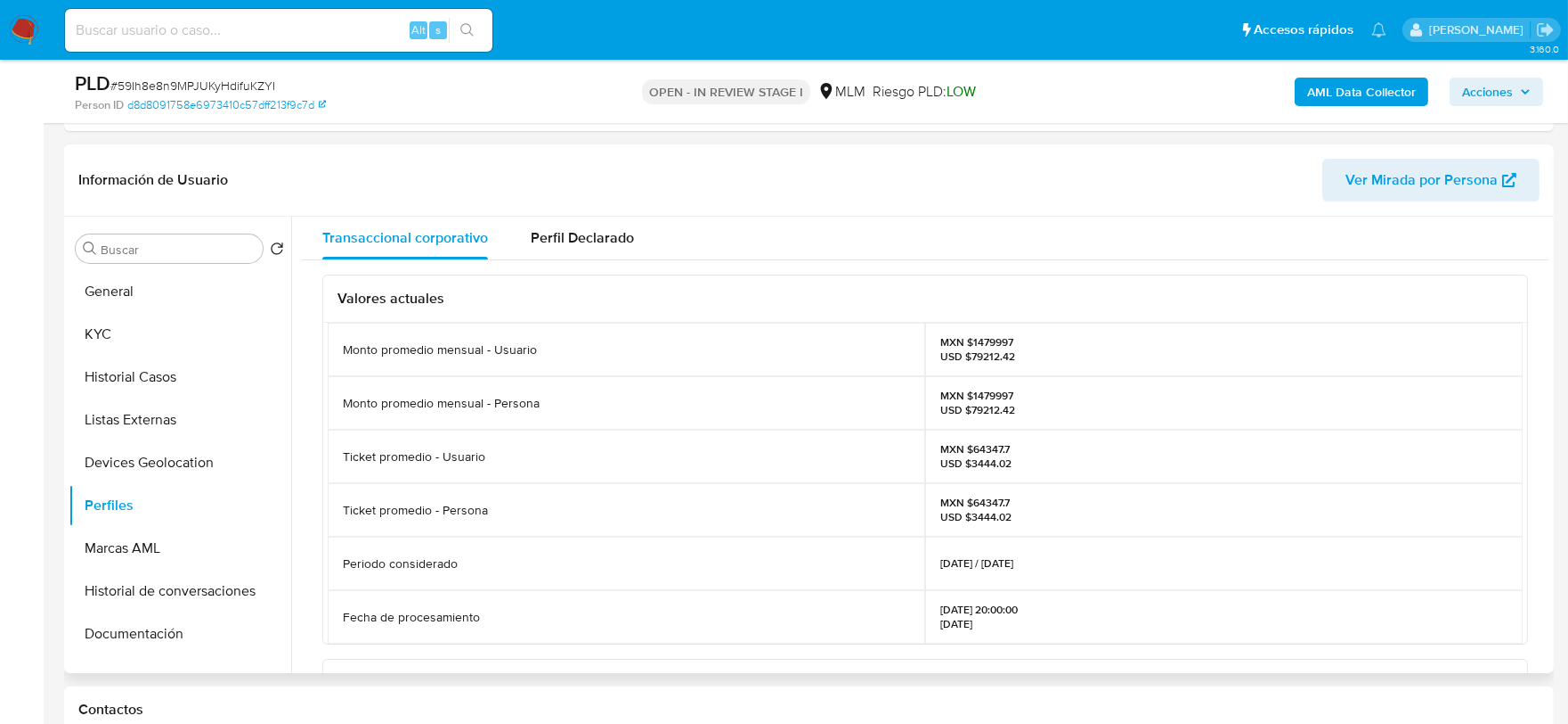
click at [323, 428] on div "Monto promedio mensual - Usuario MXN $1479997 USD $79212.42 Monto promedio mens…" at bounding box center [925, 483] width 1204 height 321
click at [149, 539] on button "Marcas AML" at bounding box center [173, 548] width 209 height 43
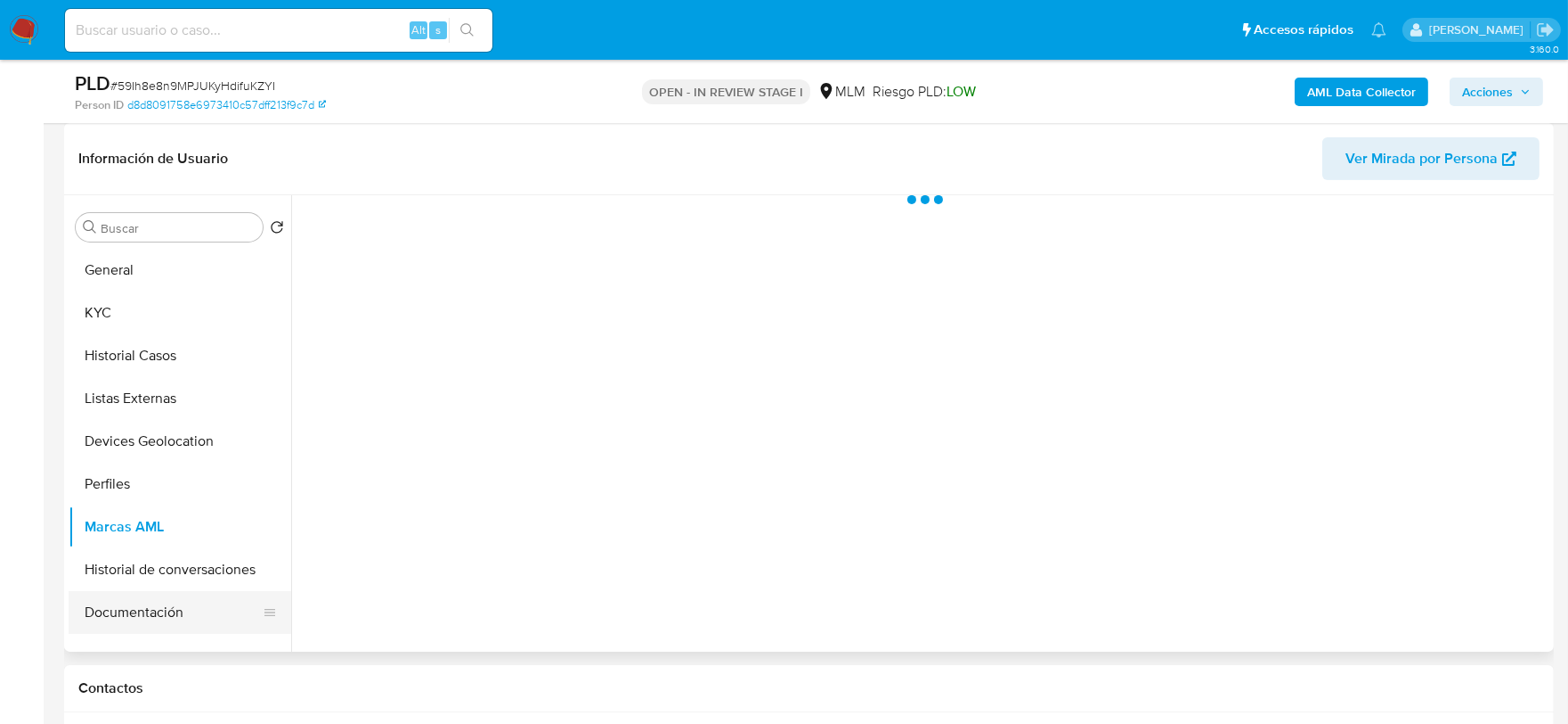
click at [187, 621] on button "Documentación" at bounding box center [173, 612] width 209 height 43
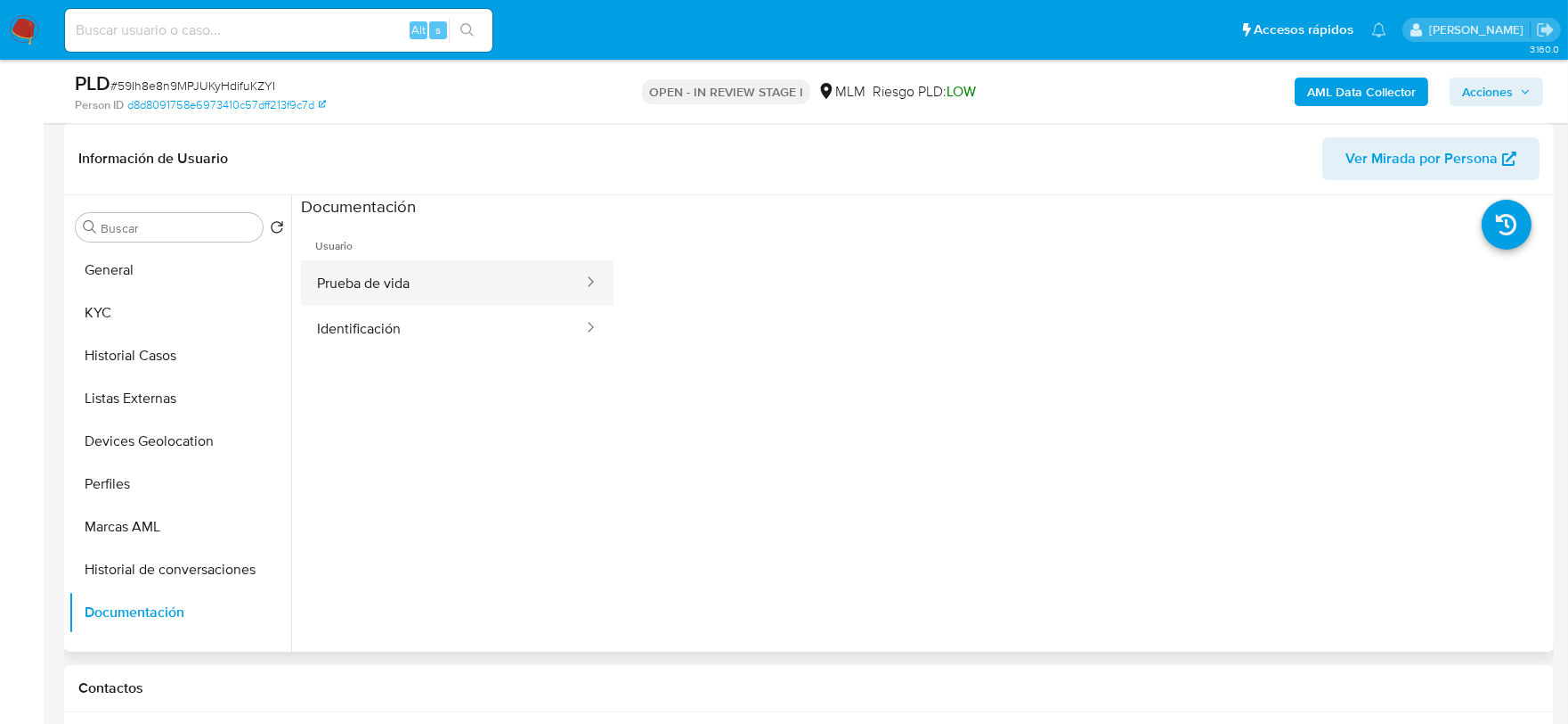
click at [367, 280] on button "Prueba de vida" at bounding box center [442, 282] width 284 height 46
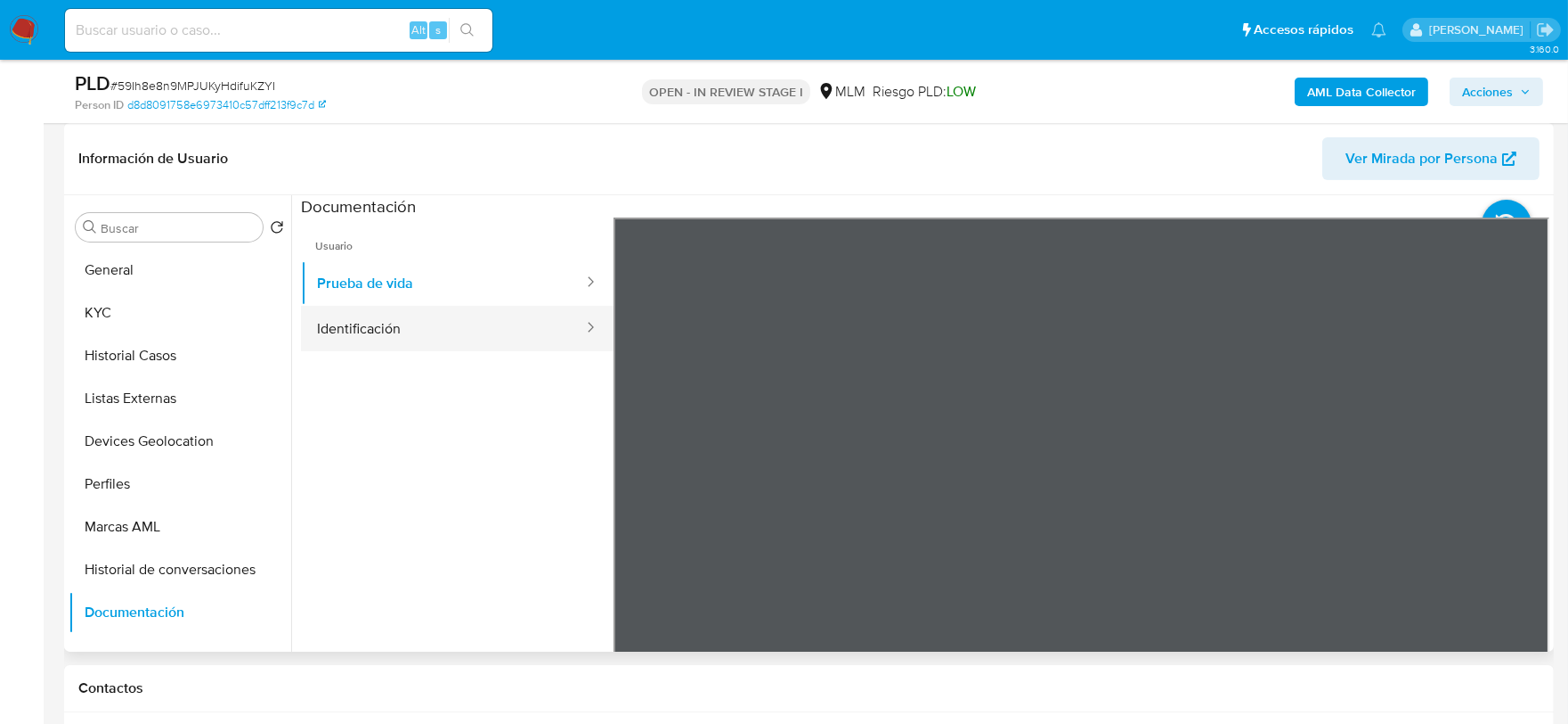
click at [547, 339] on button "Identificación" at bounding box center [442, 328] width 284 height 46
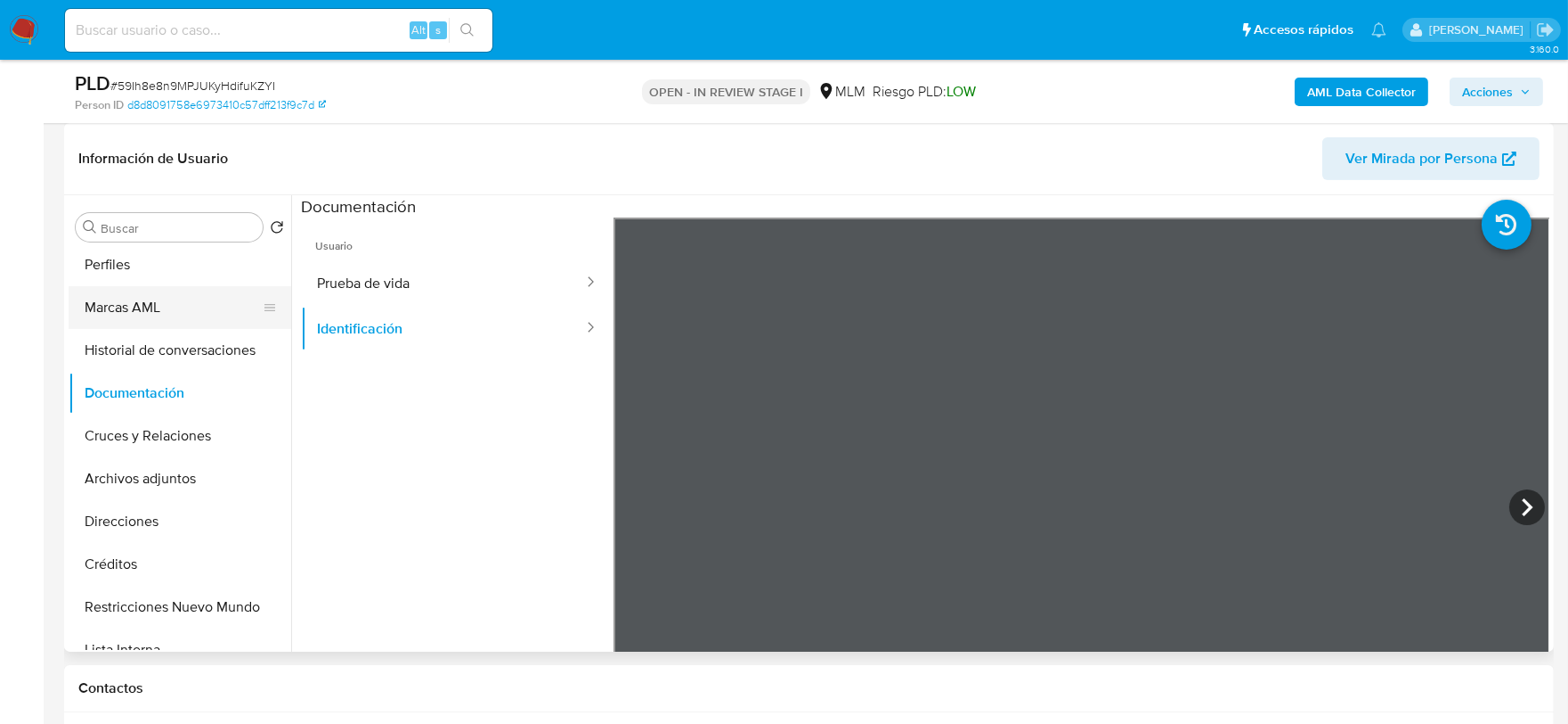
scroll to position [297, 0]
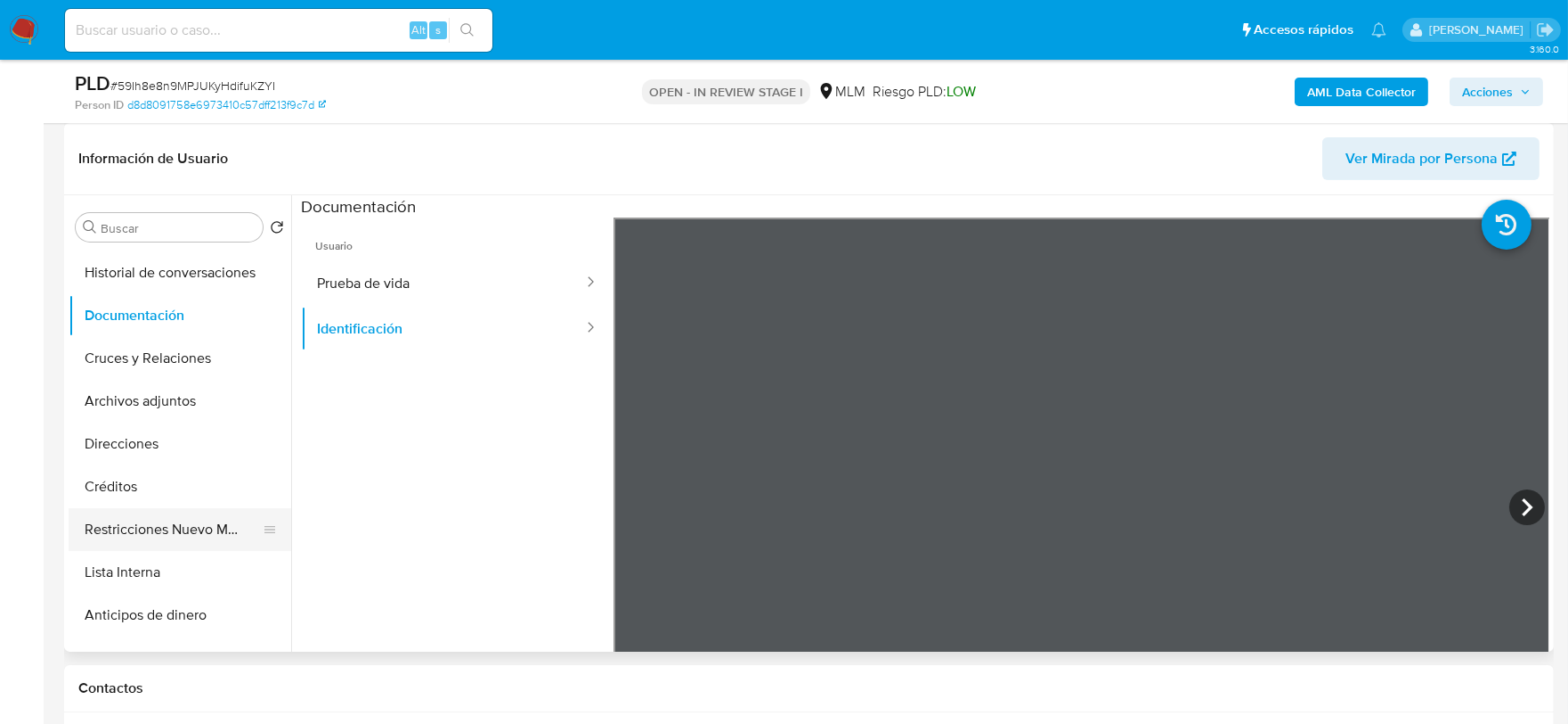
click at [167, 539] on button "Restricciones Nuevo Mundo" at bounding box center [173, 530] width 209 height 43
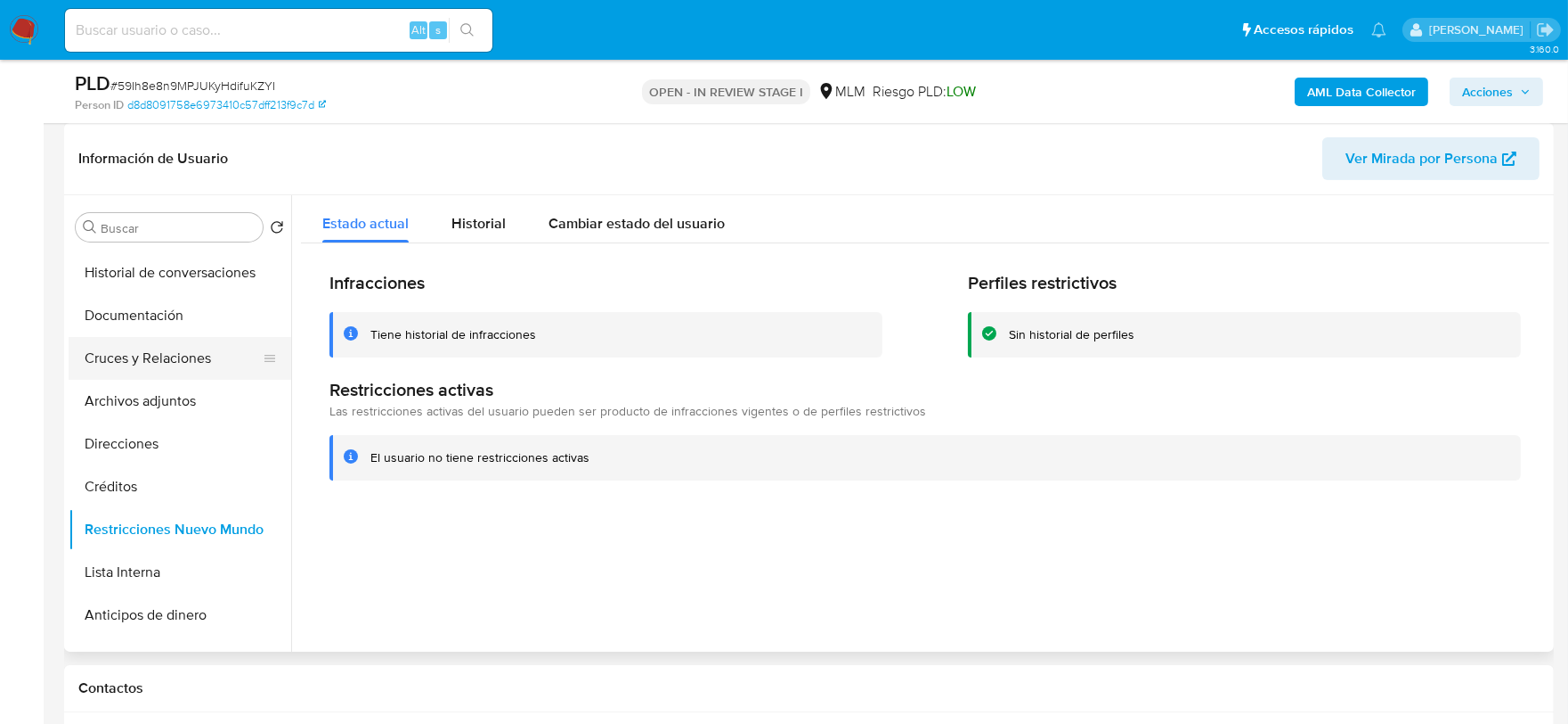
click at [181, 357] on button "Cruces y Relaciones" at bounding box center [173, 358] width 209 height 43
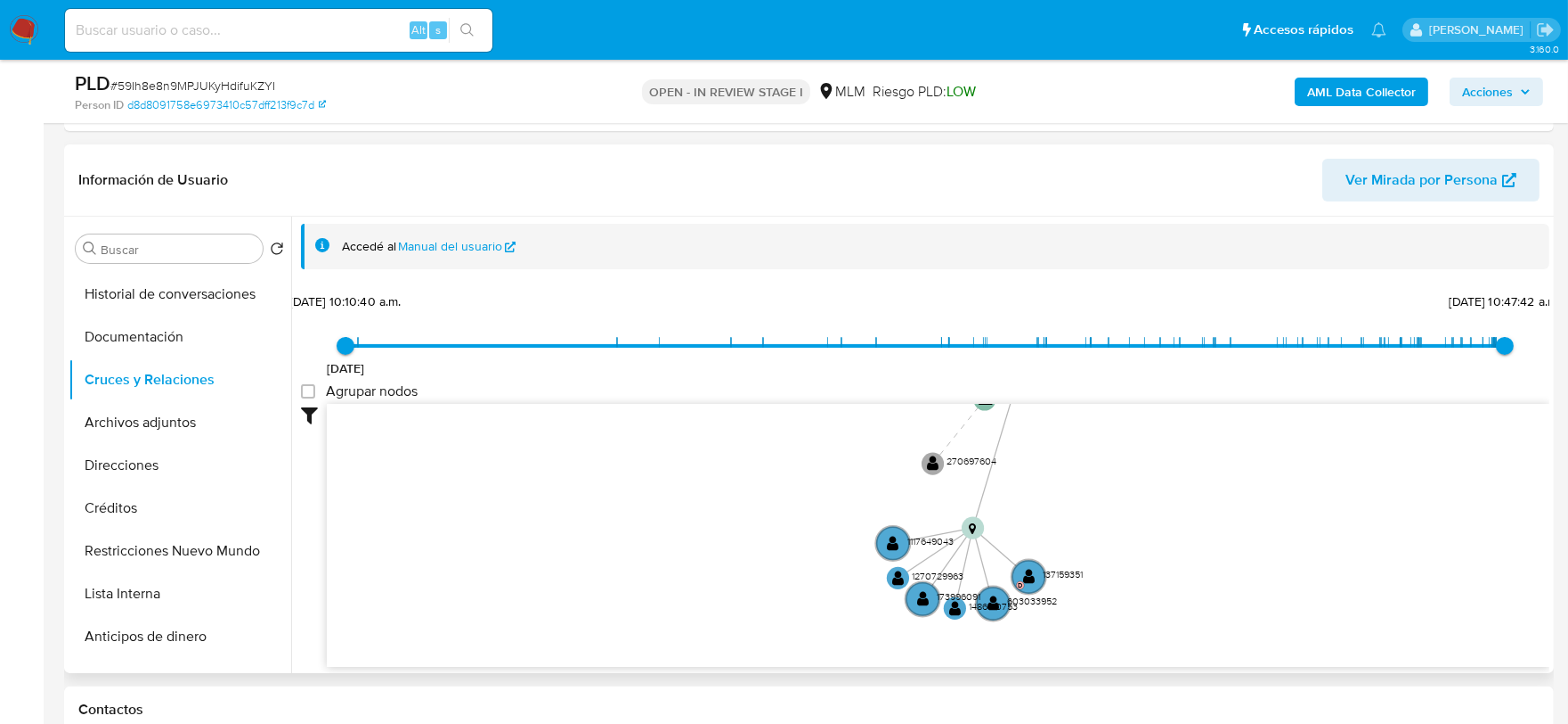
drag, startPoint x: 878, startPoint y: 458, endPoint x: 847, endPoint y: 216, distance: 244.0
click at [847, 215] on div "Información de Usuario Ver Mirada por Persona Buscar Volver al orden por defect…" at bounding box center [810, 409] width 1490 height 529
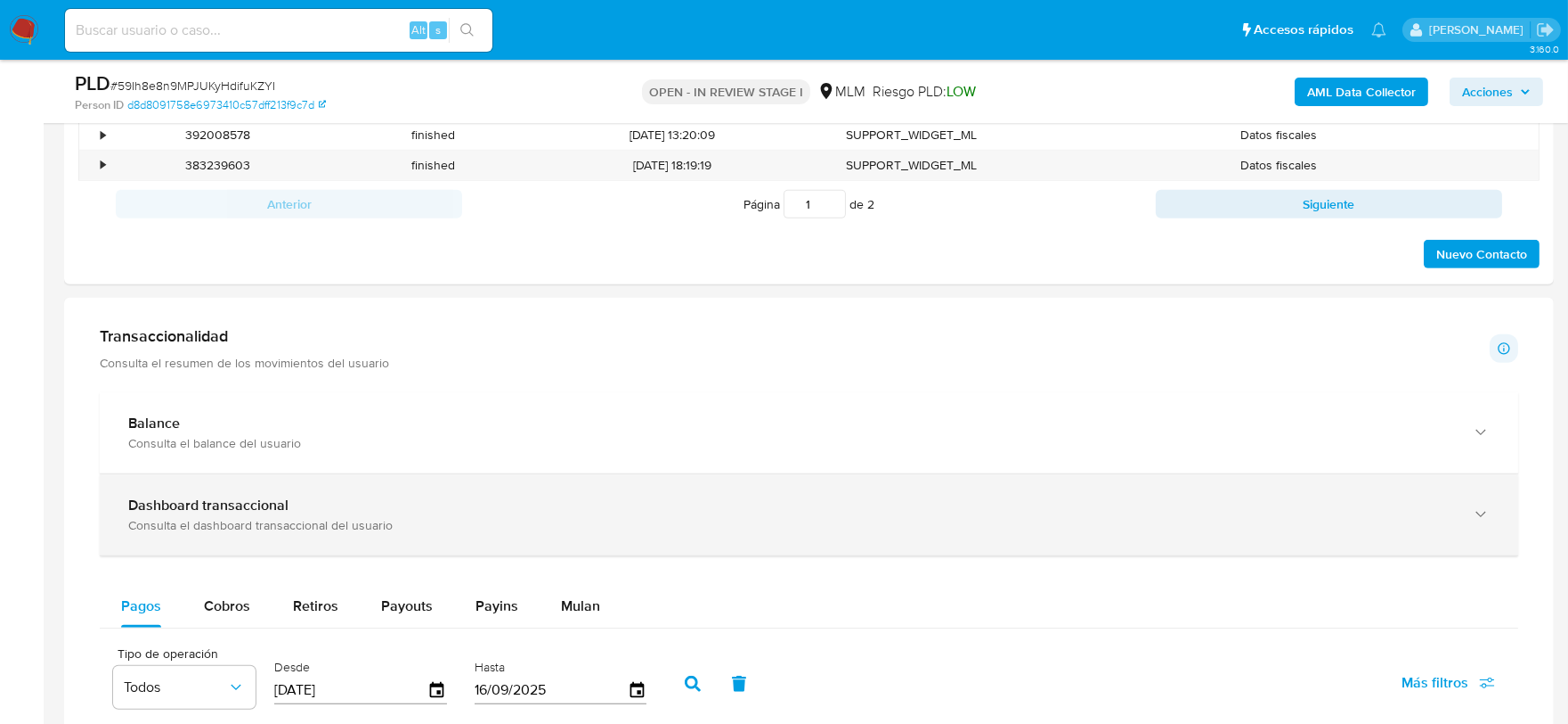
scroll to position [1935, 0]
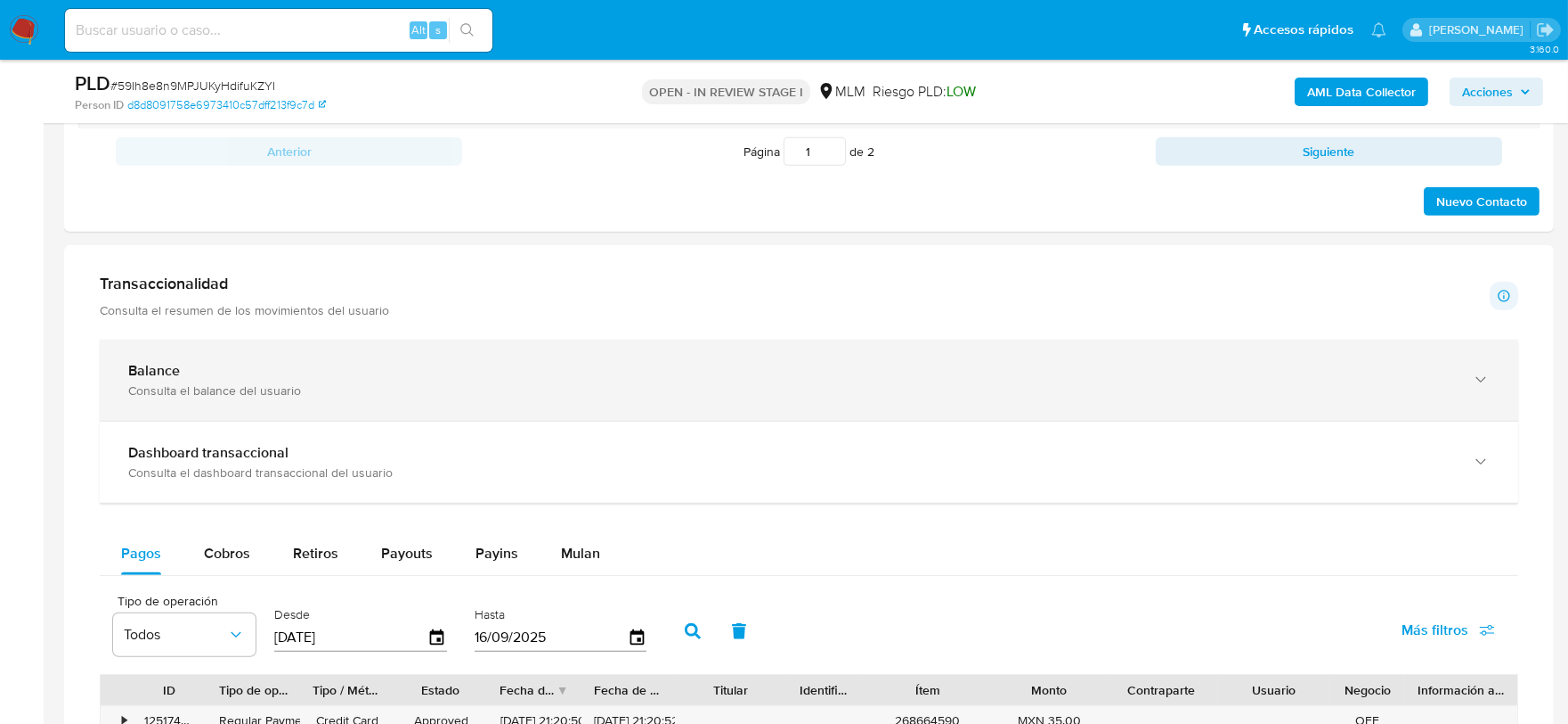
click at [441, 403] on div "Balance Consulta el balance del usuario" at bounding box center [809, 380] width 1418 height 81
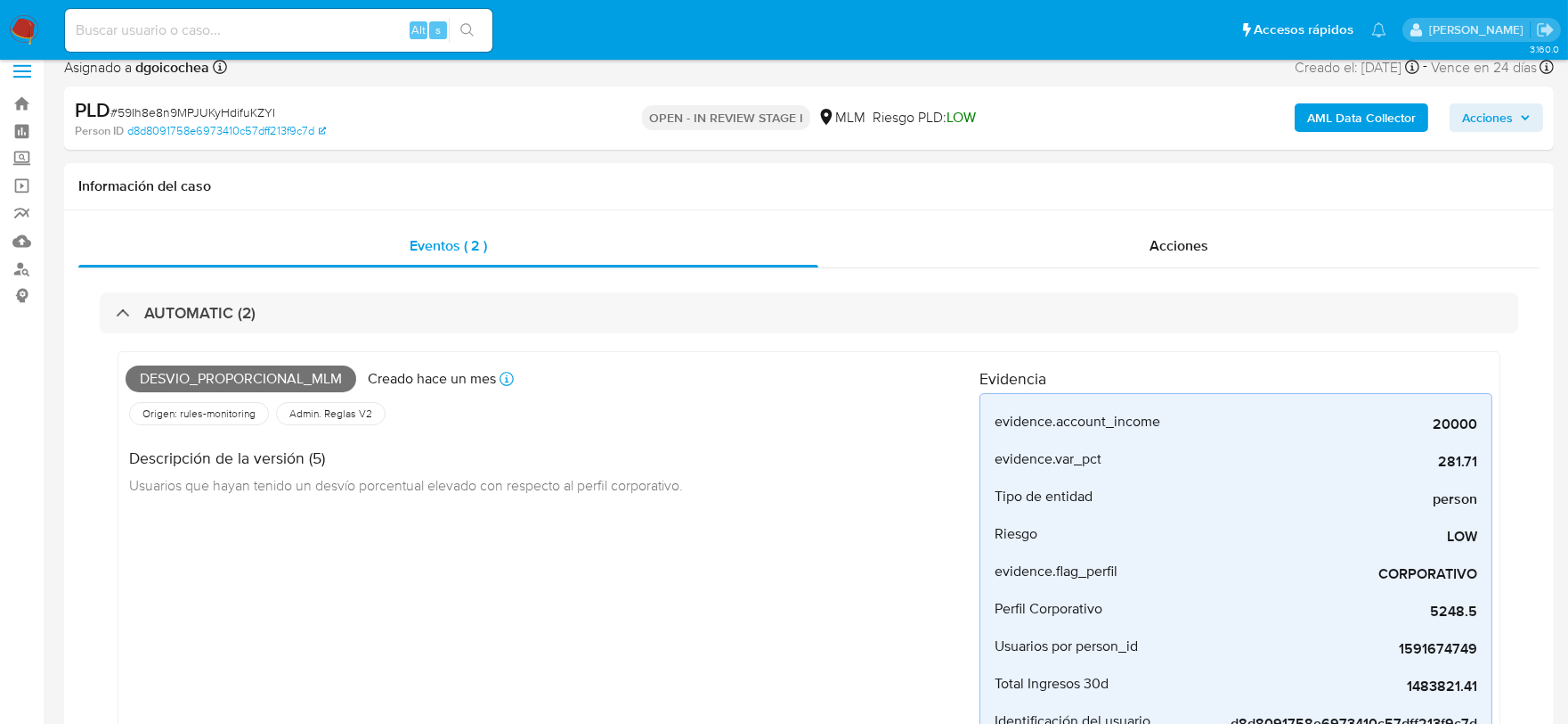
scroll to position [0, 0]
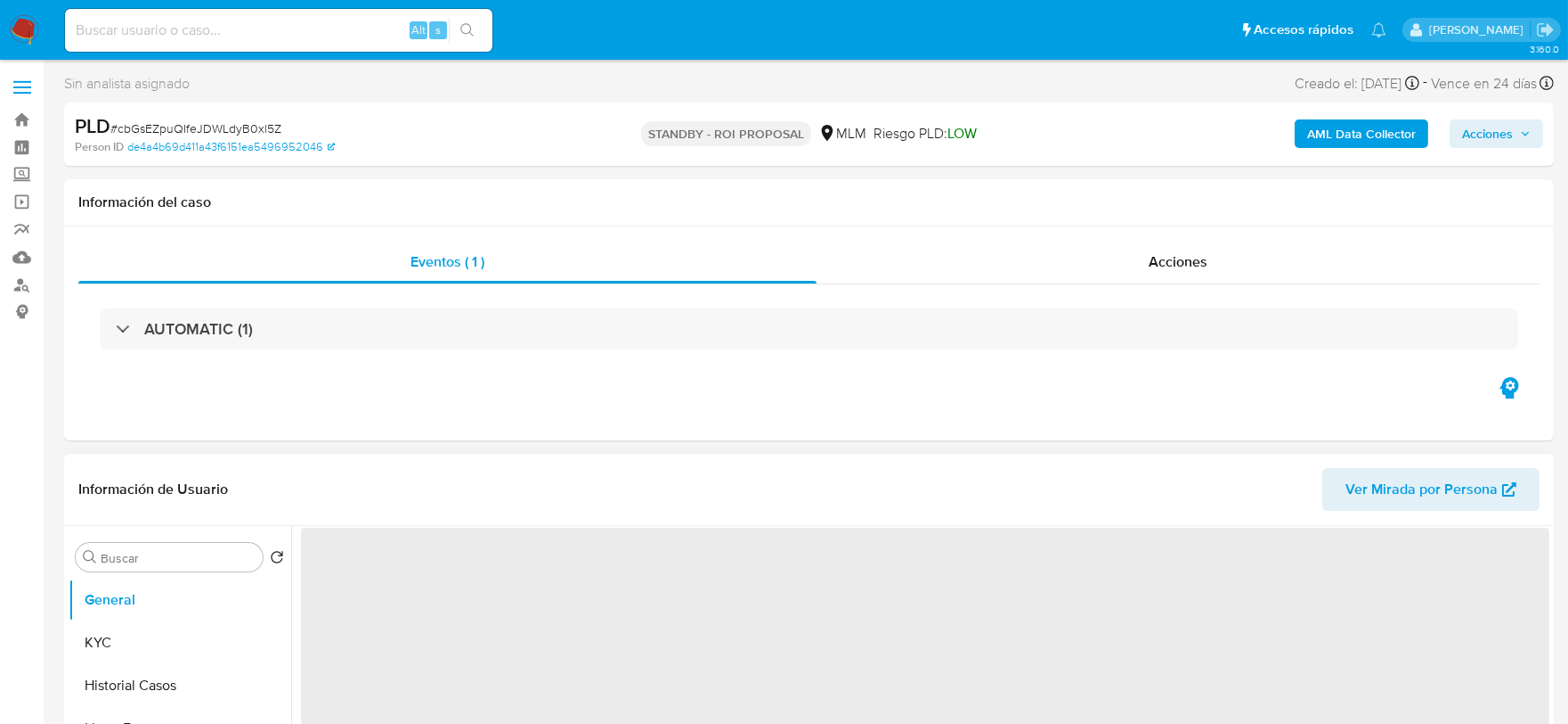
select select "10"
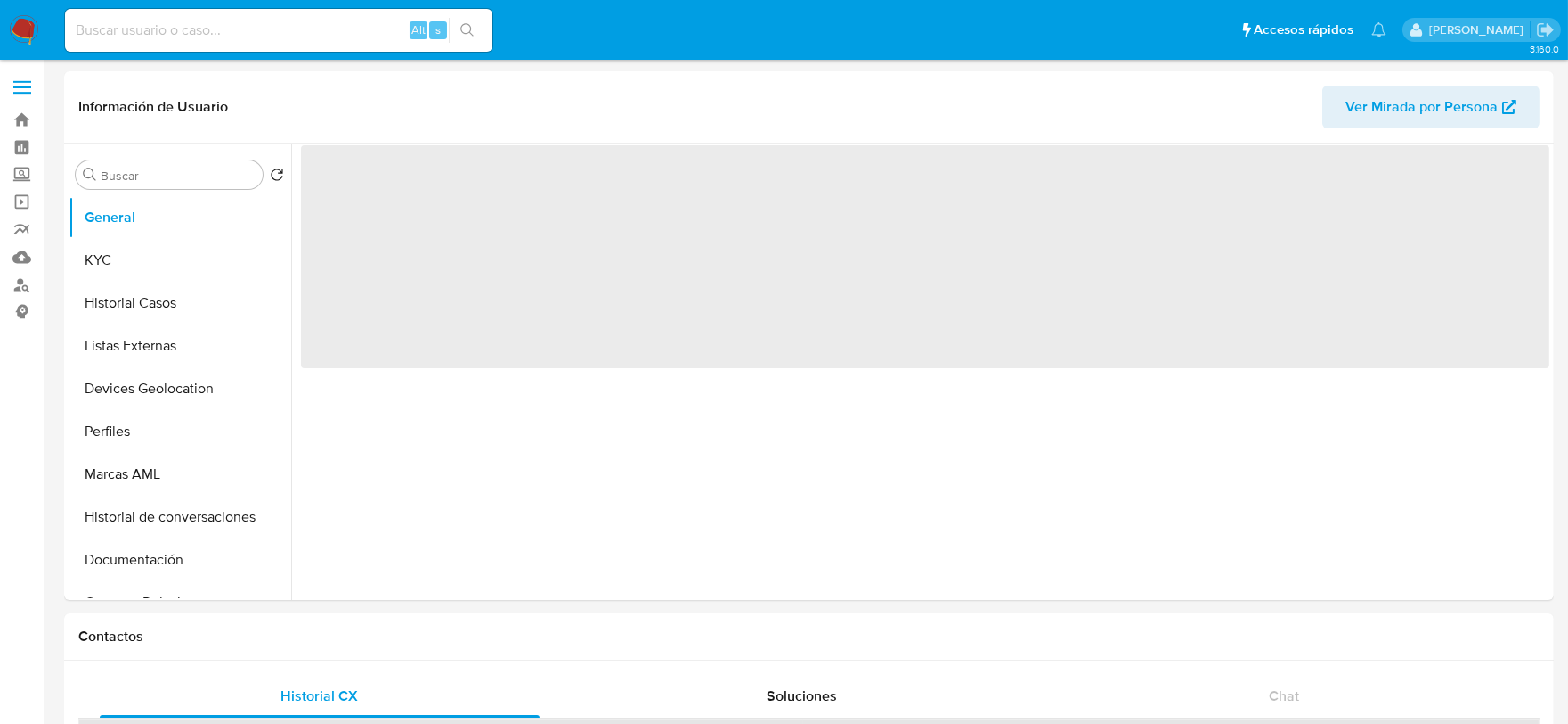
select select "10"
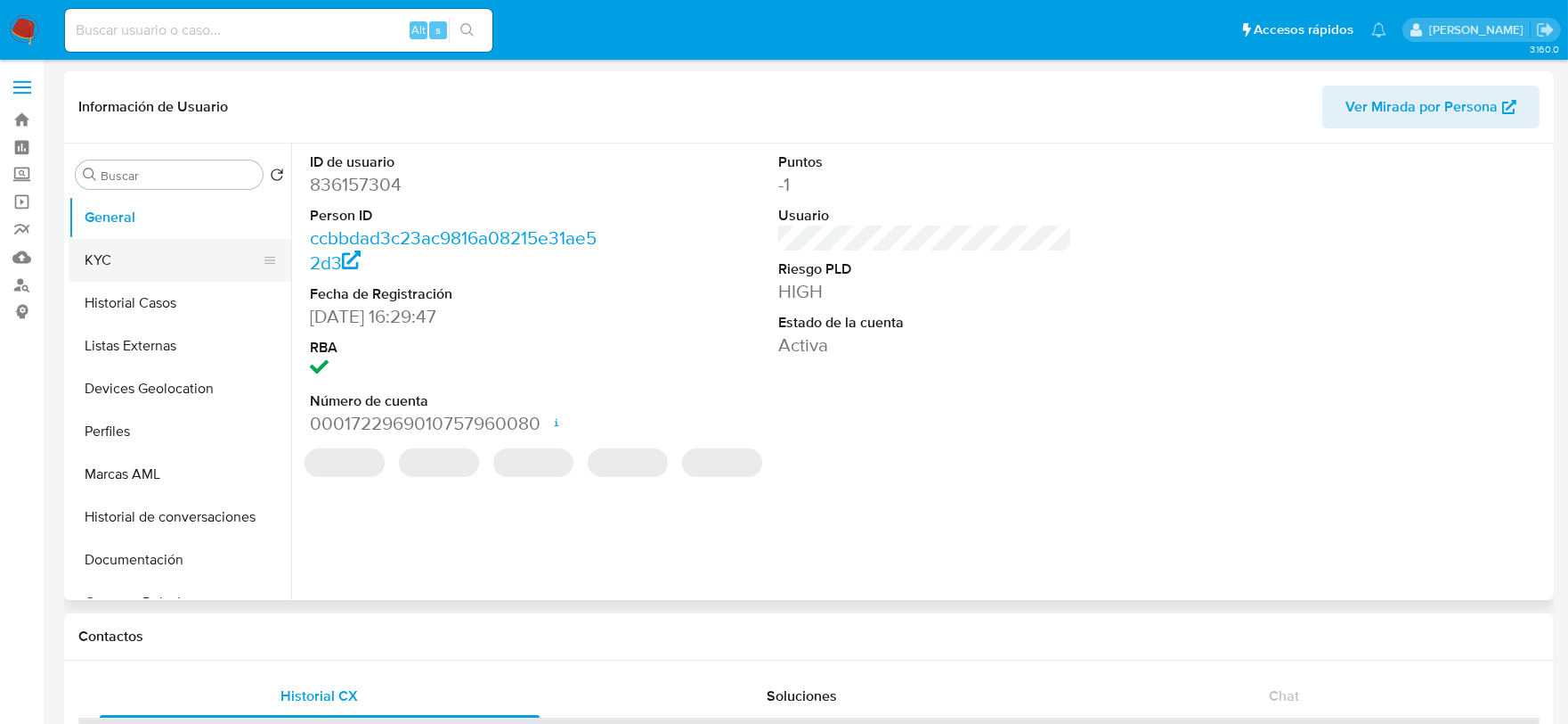
click at [112, 256] on button "KYC" at bounding box center [173, 261] width 209 height 43
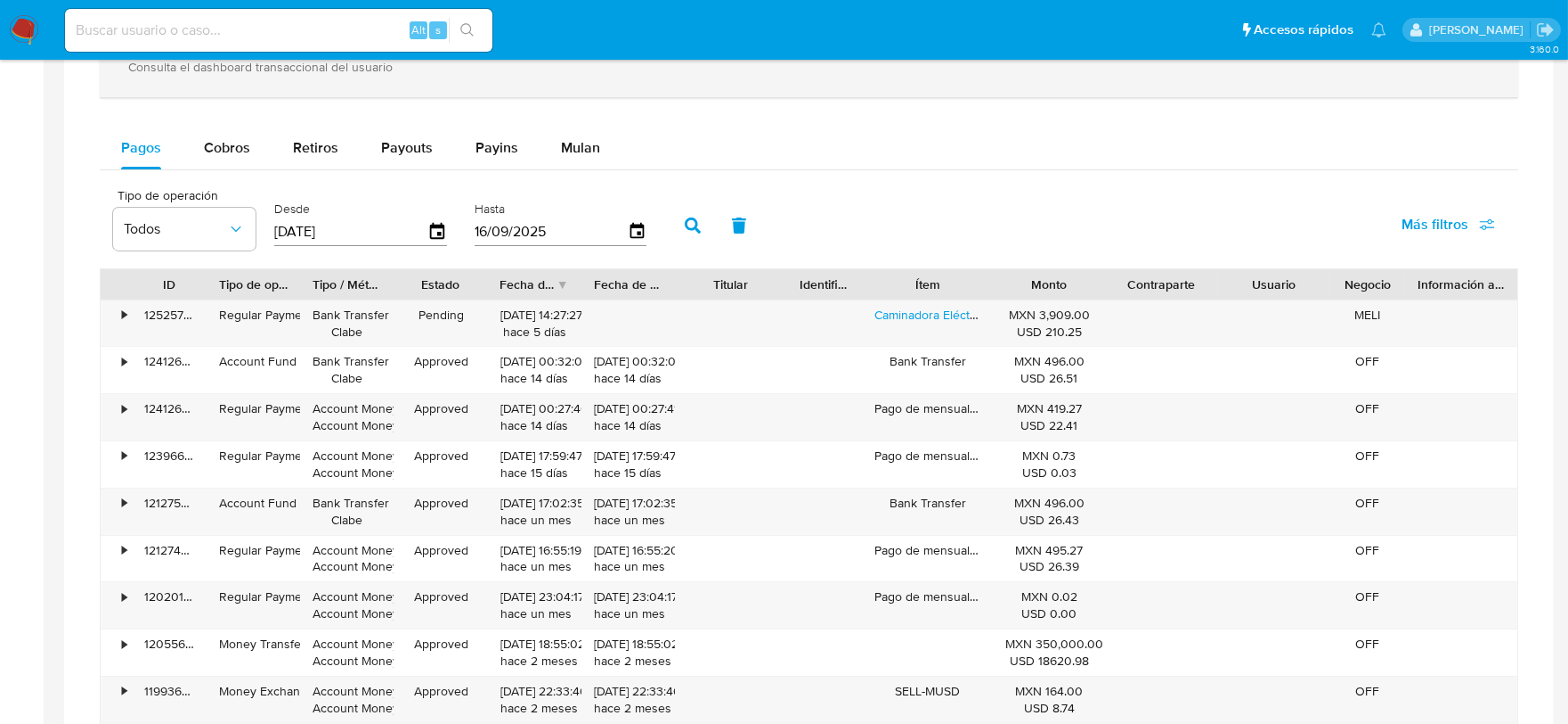
scroll to position [990, 0]
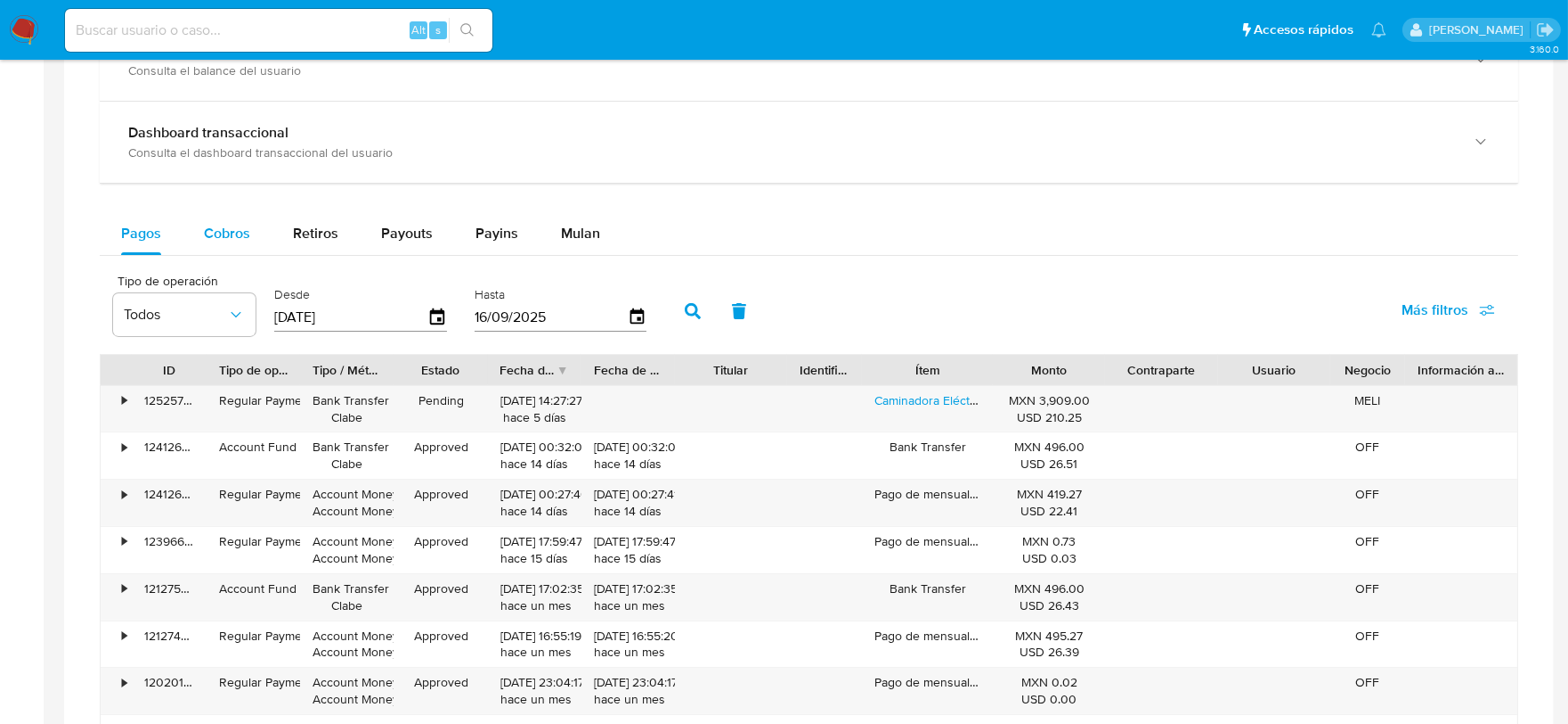
click at [210, 241] on span "Cobros" at bounding box center [227, 233] width 47 height 21
select select "10"
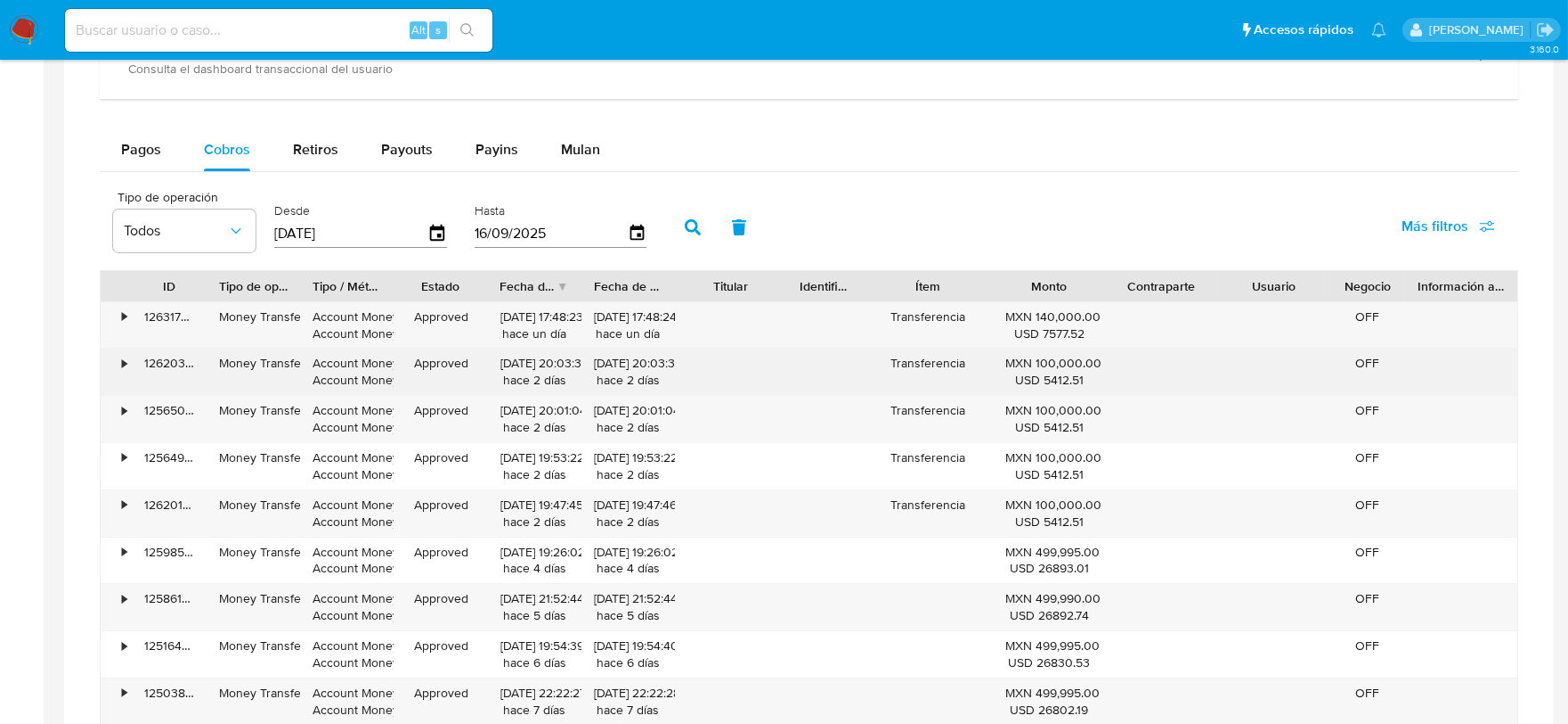
scroll to position [1188, 0]
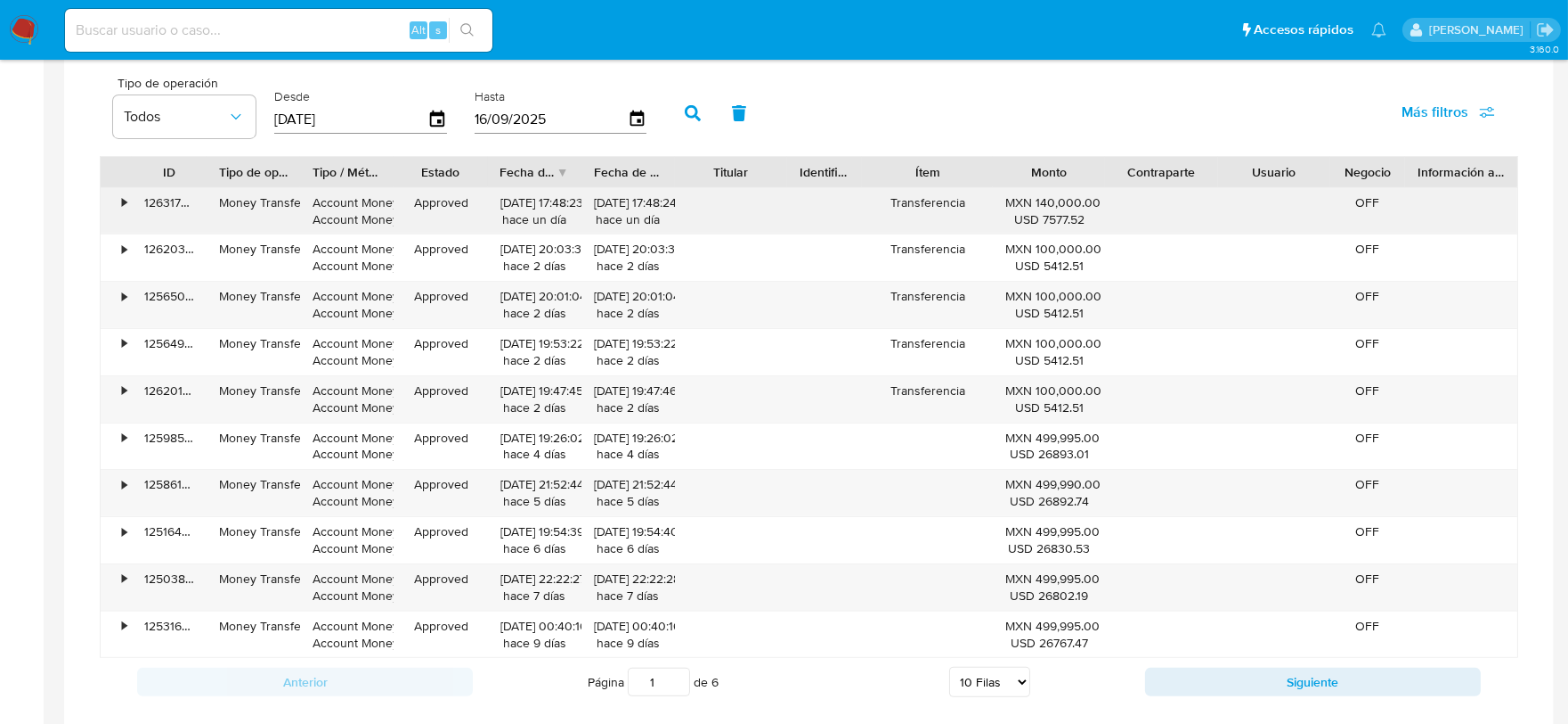
click at [129, 203] on div "•" at bounding box center [116, 211] width 31 height 47
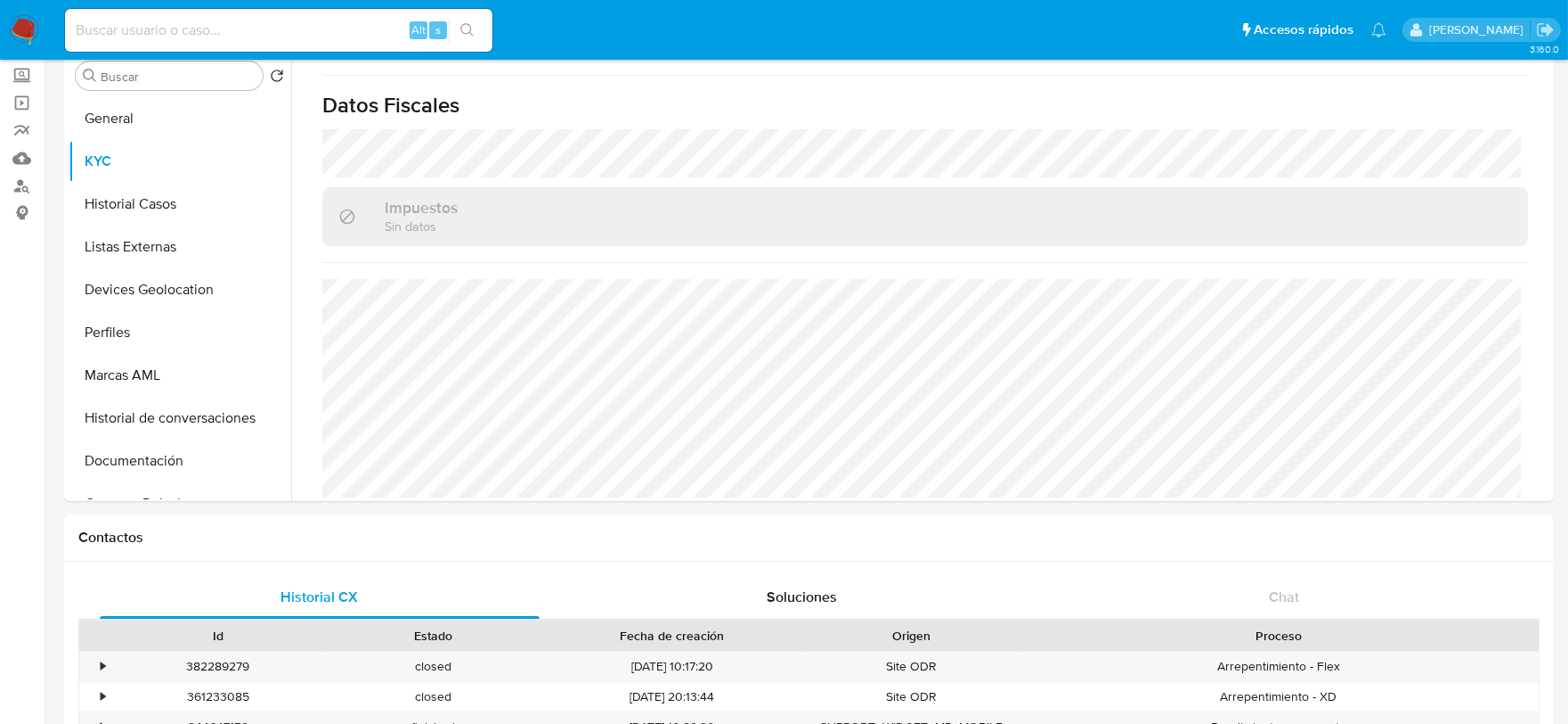
scroll to position [0, 0]
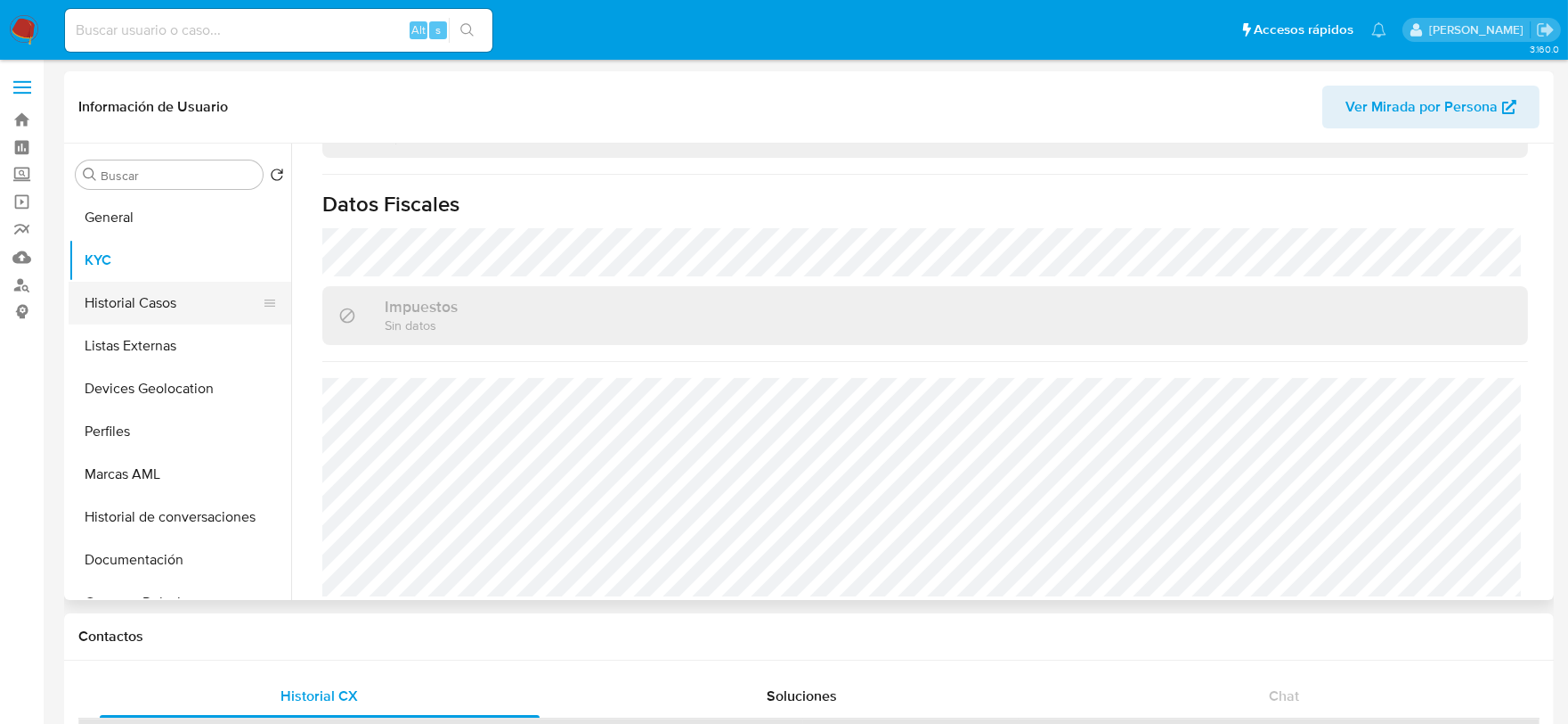
click at [116, 295] on button "Historial Casos" at bounding box center [173, 303] width 209 height 43
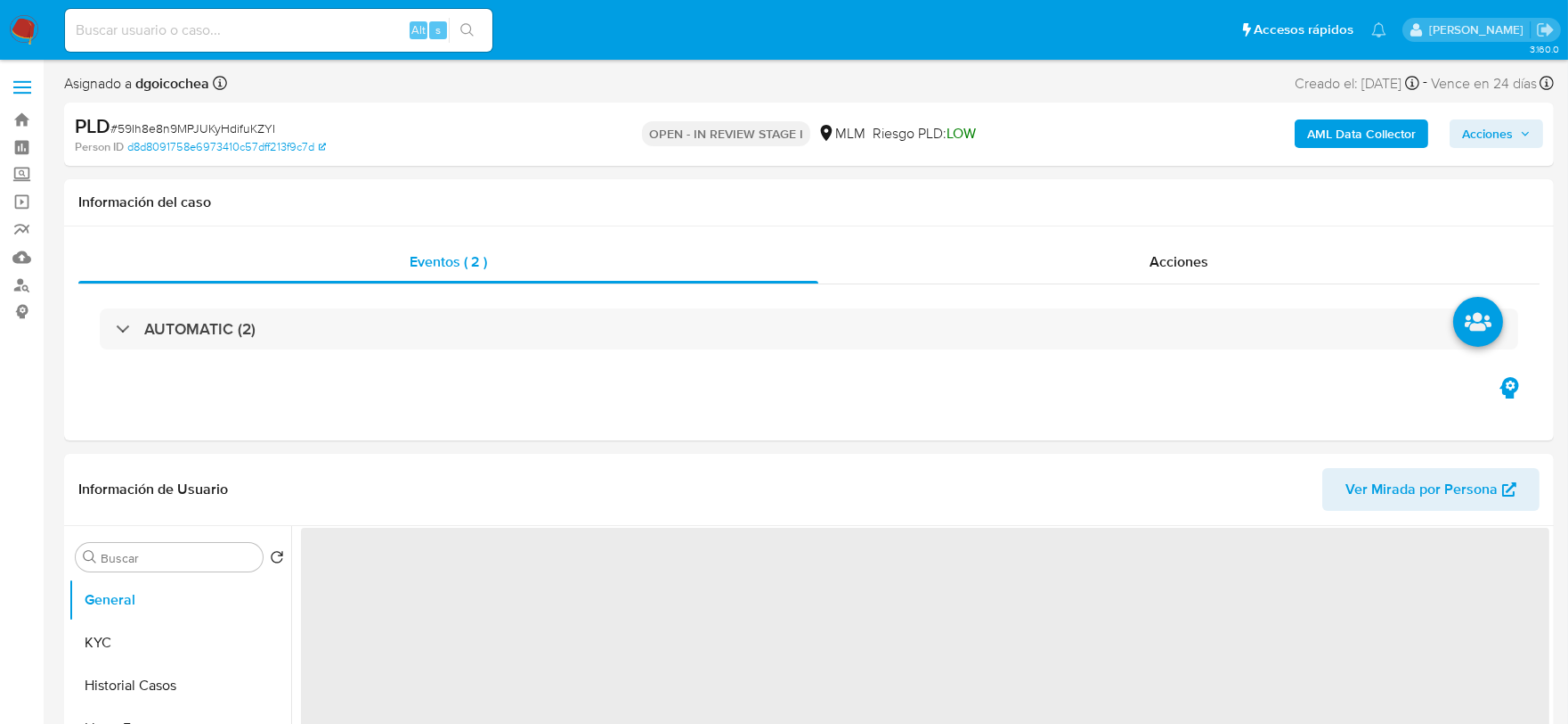
select select "10"
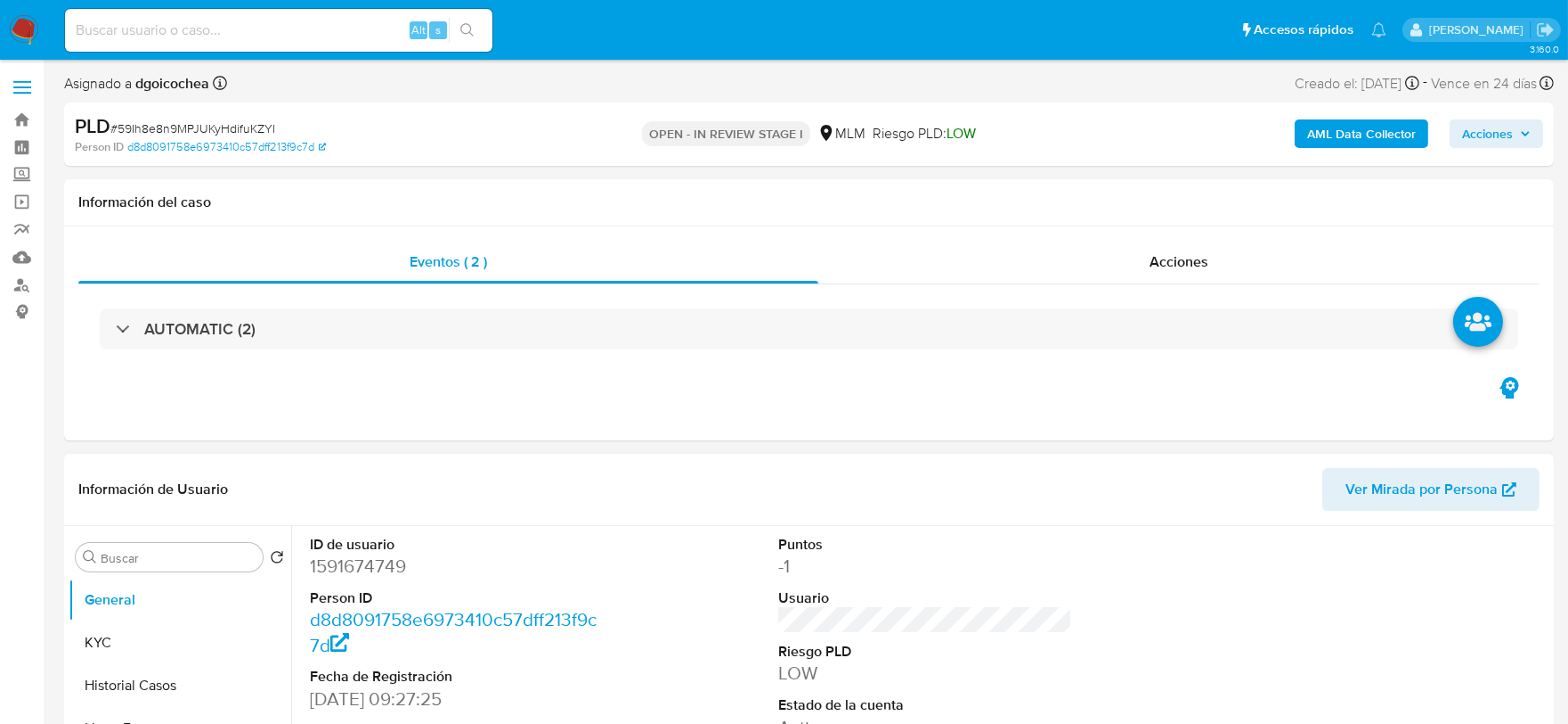
scroll to position [198, 0]
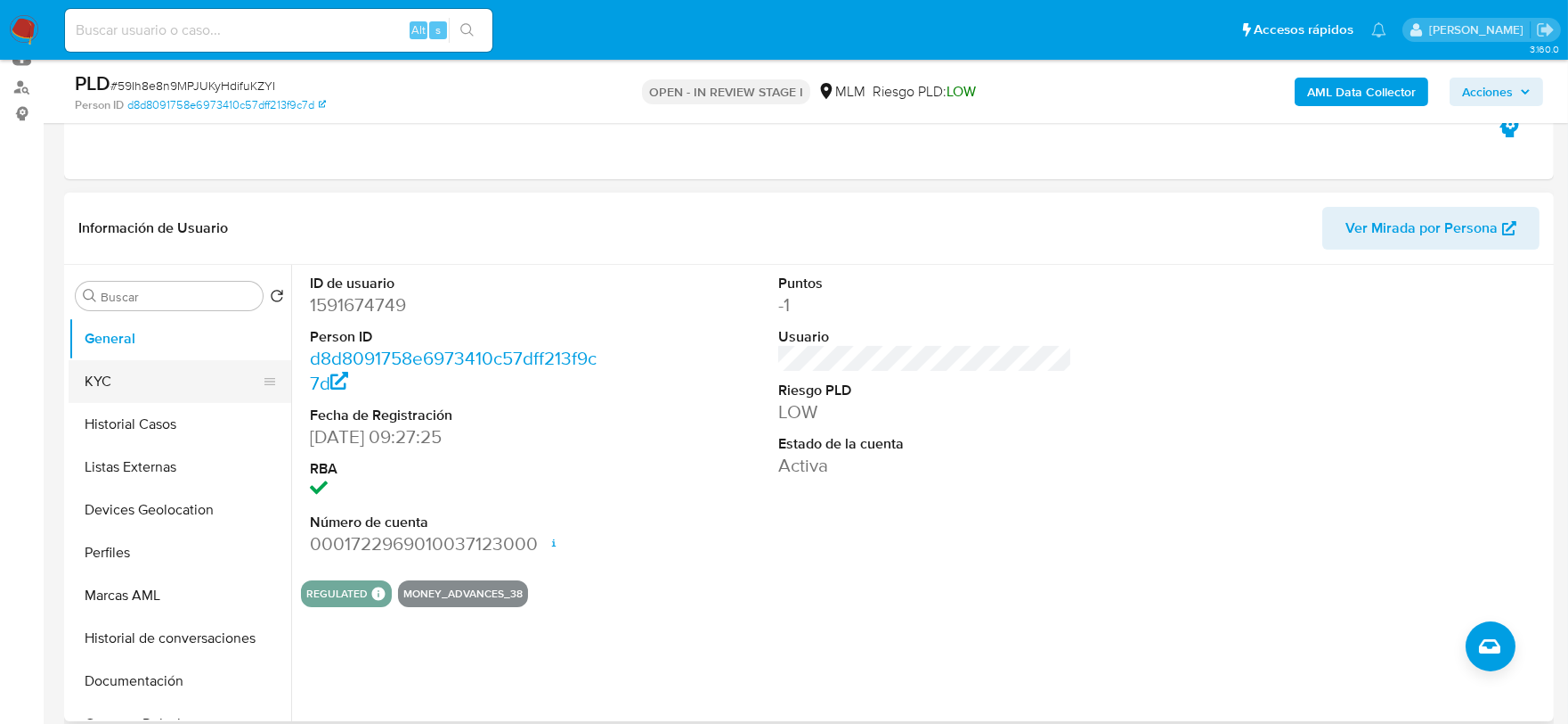
click at [121, 379] on button "KYC" at bounding box center [173, 382] width 209 height 43
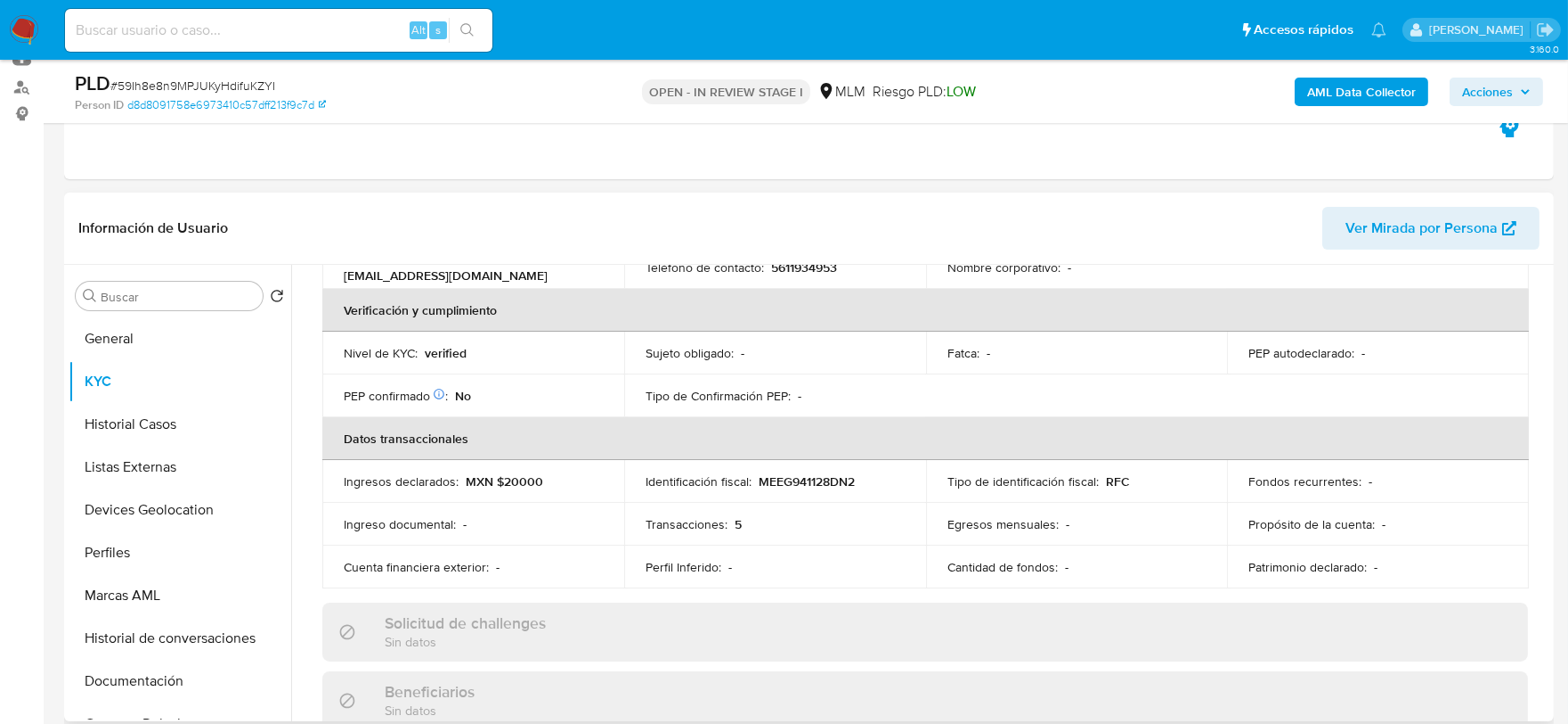
scroll to position [495, 0]
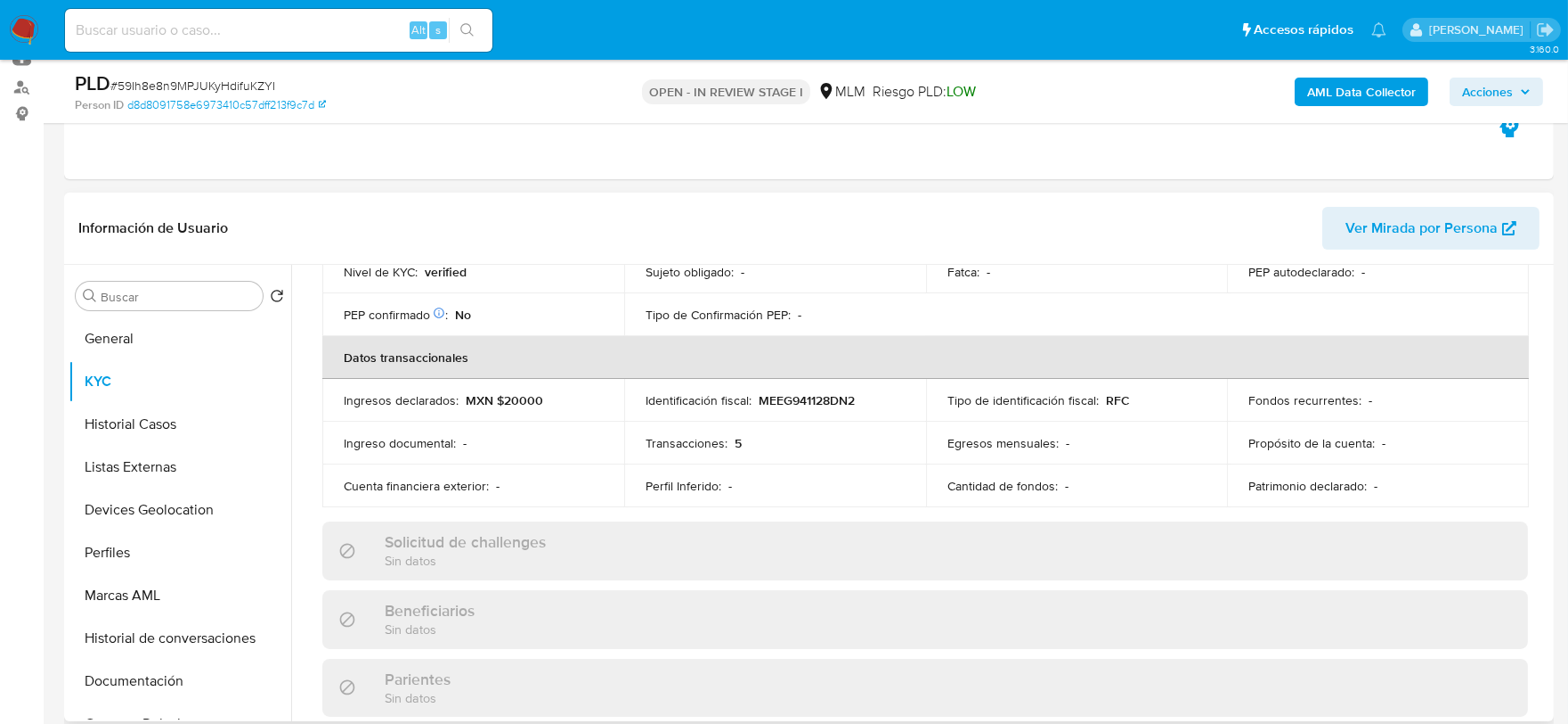
click at [761, 487] on td "Perfil Inferido : -" at bounding box center [775, 486] width 302 height 43
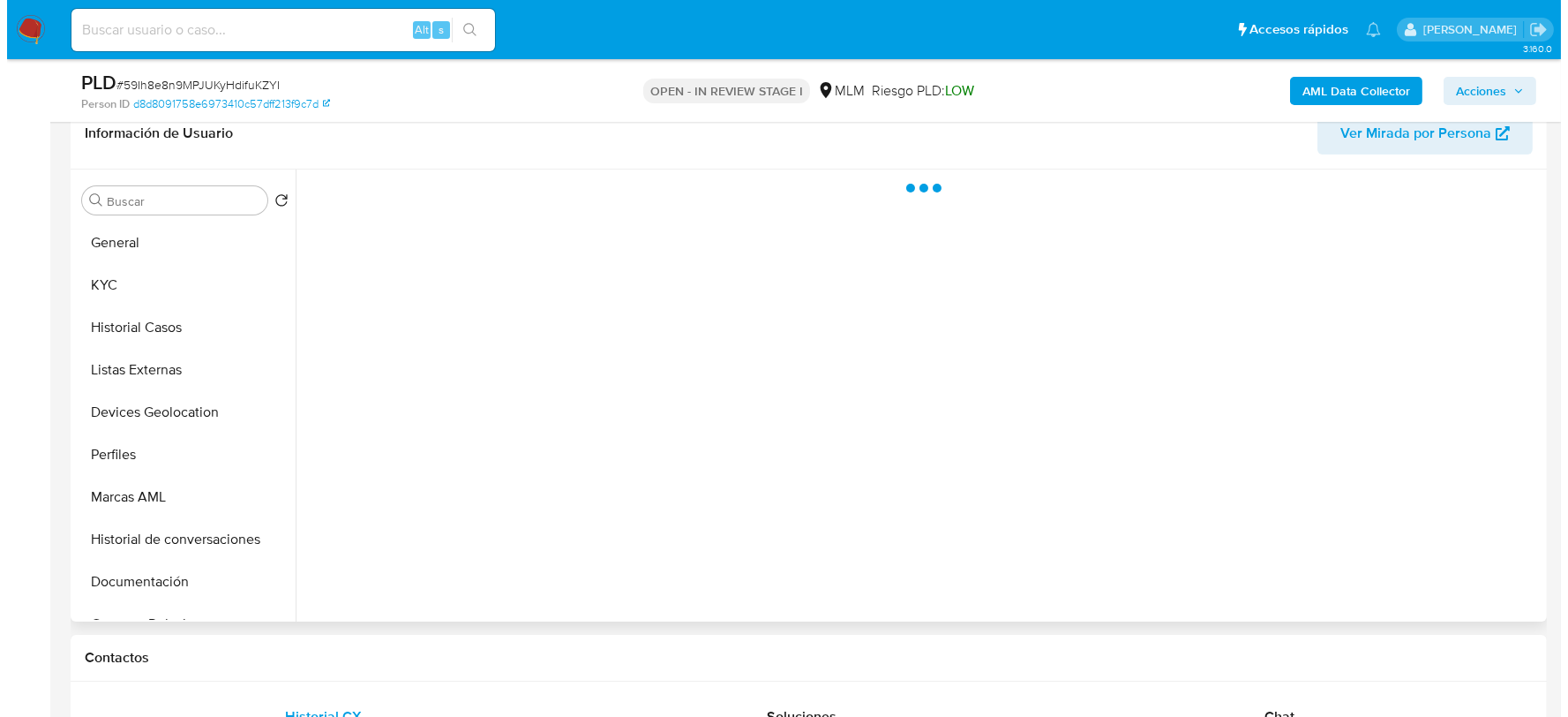
scroll to position [0, 0]
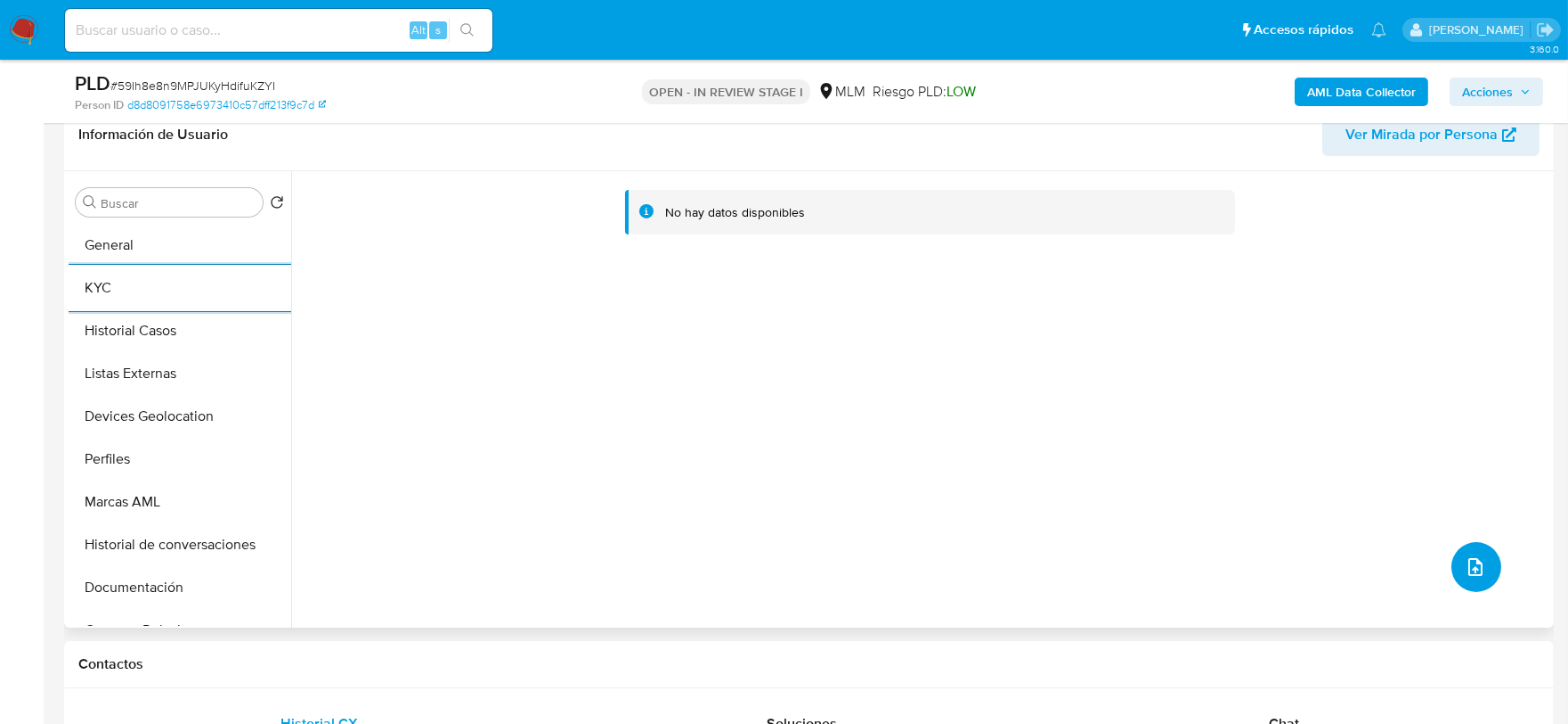
click at [1465, 573] on span "upload-file" at bounding box center [1476, 567] width 21 height 22
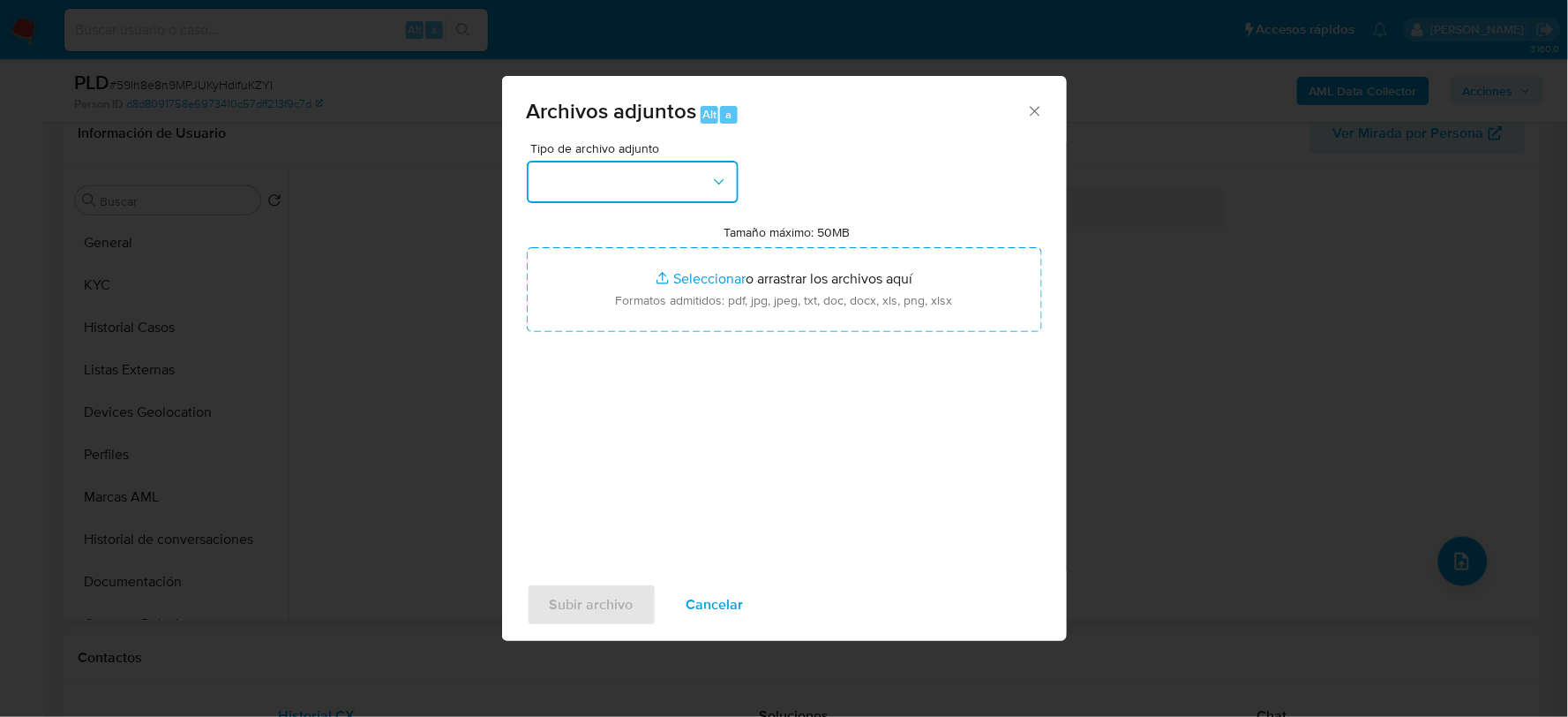
click at [673, 179] on button "button" at bounding box center [633, 182] width 212 height 43
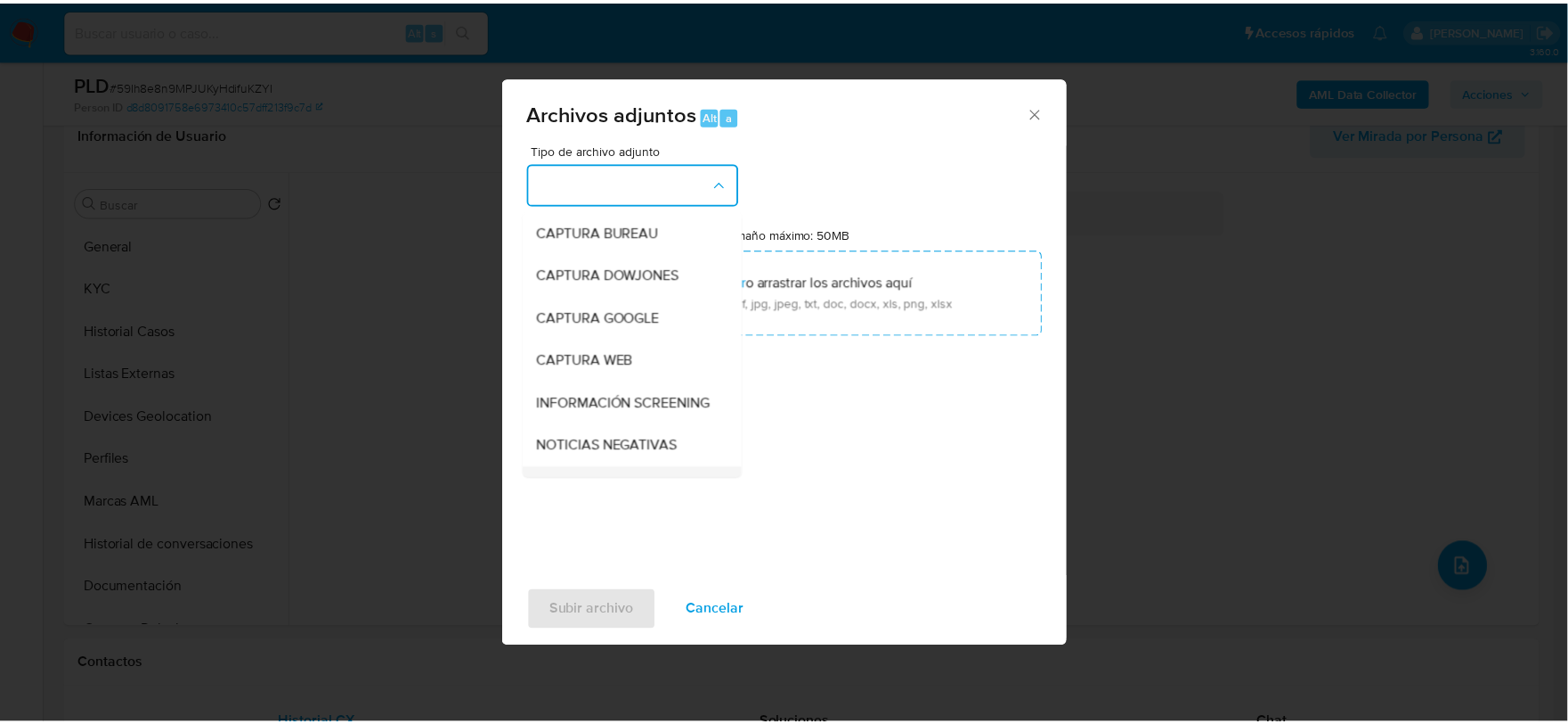
scroll to position [135, 0]
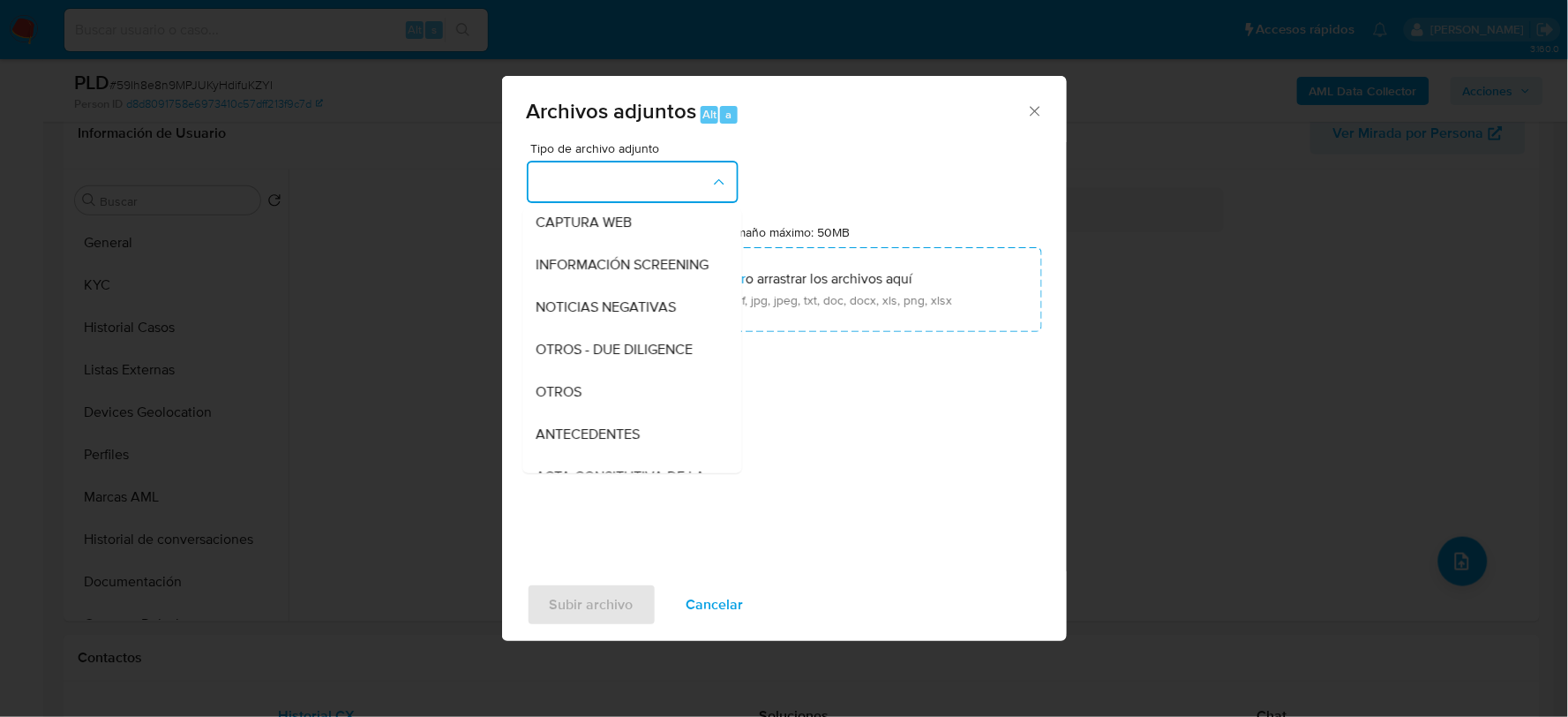
click at [571, 399] on span "OTROS" at bounding box center [560, 391] width 46 height 18
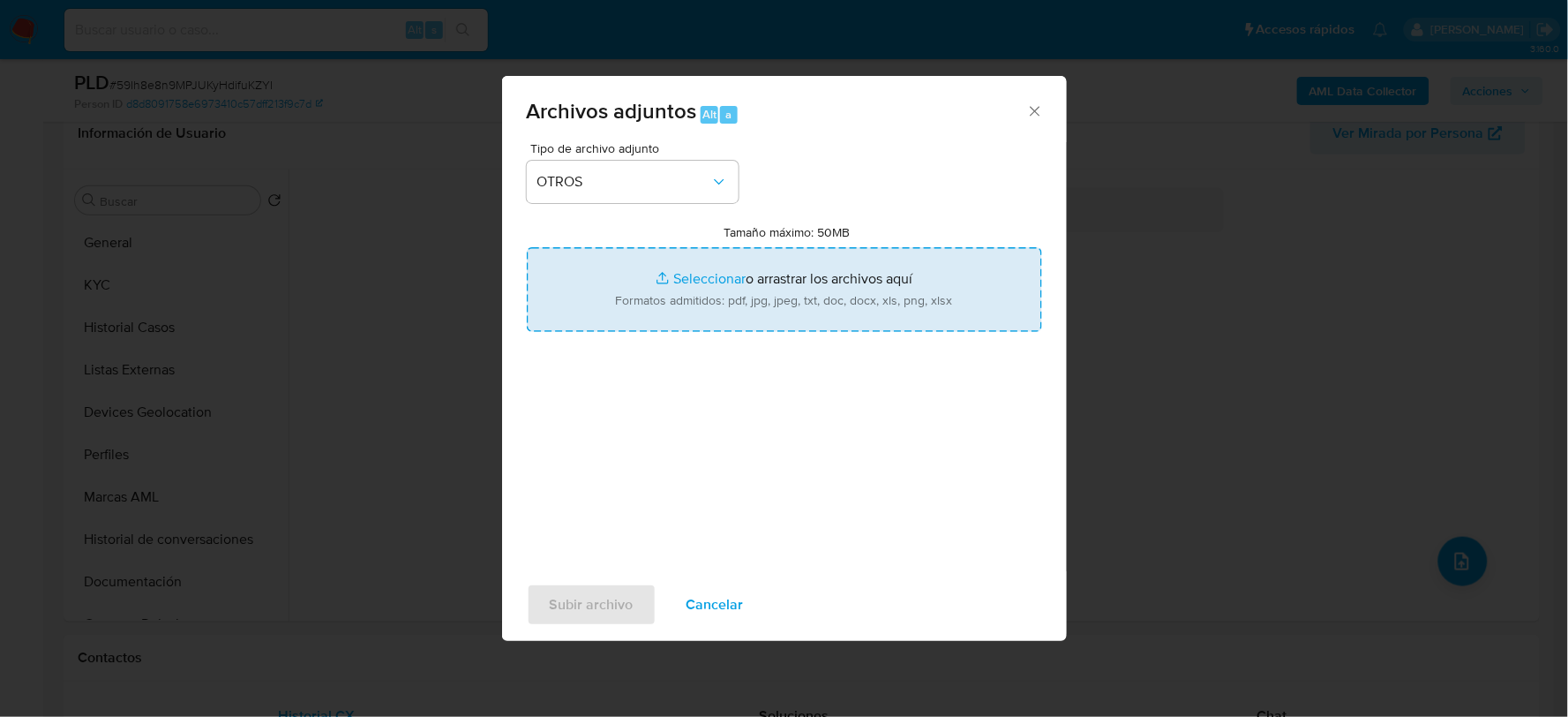
type input "C:\fakepath\1591674749_GUADALUPE MENDEZ_AGO2025.pdf"
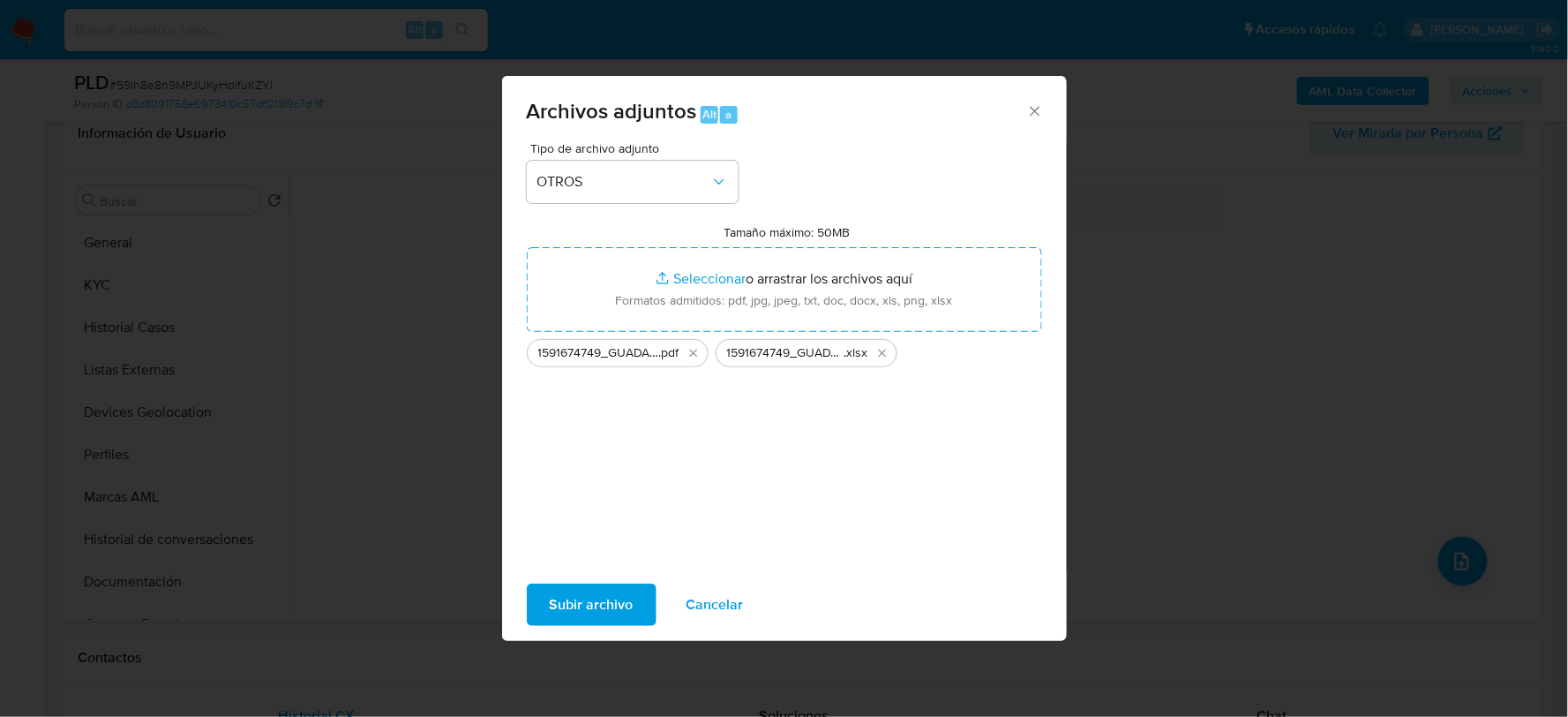
click at [604, 597] on span "Subir archivo" at bounding box center [592, 604] width 83 height 39
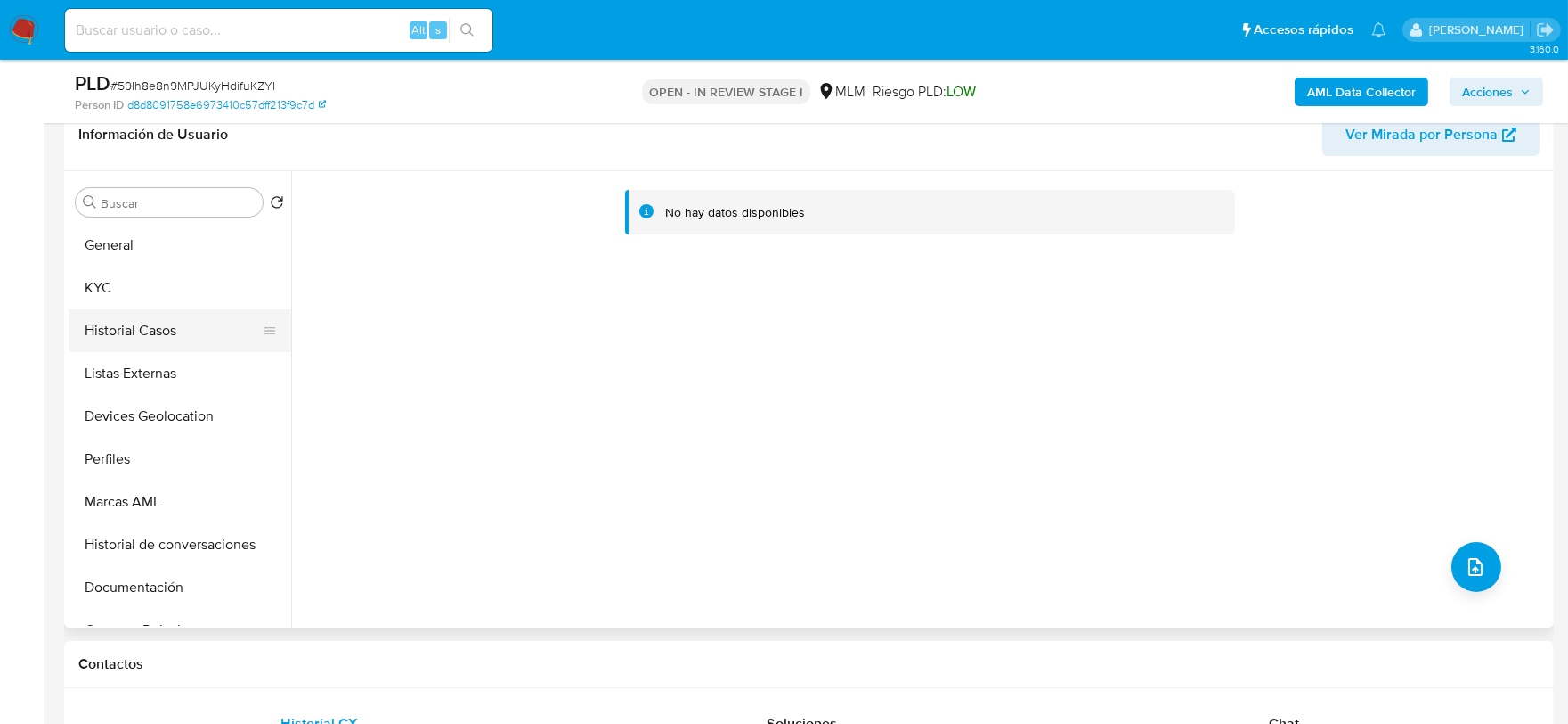
click at [123, 325] on button "Historial Casos" at bounding box center [173, 331] width 209 height 43
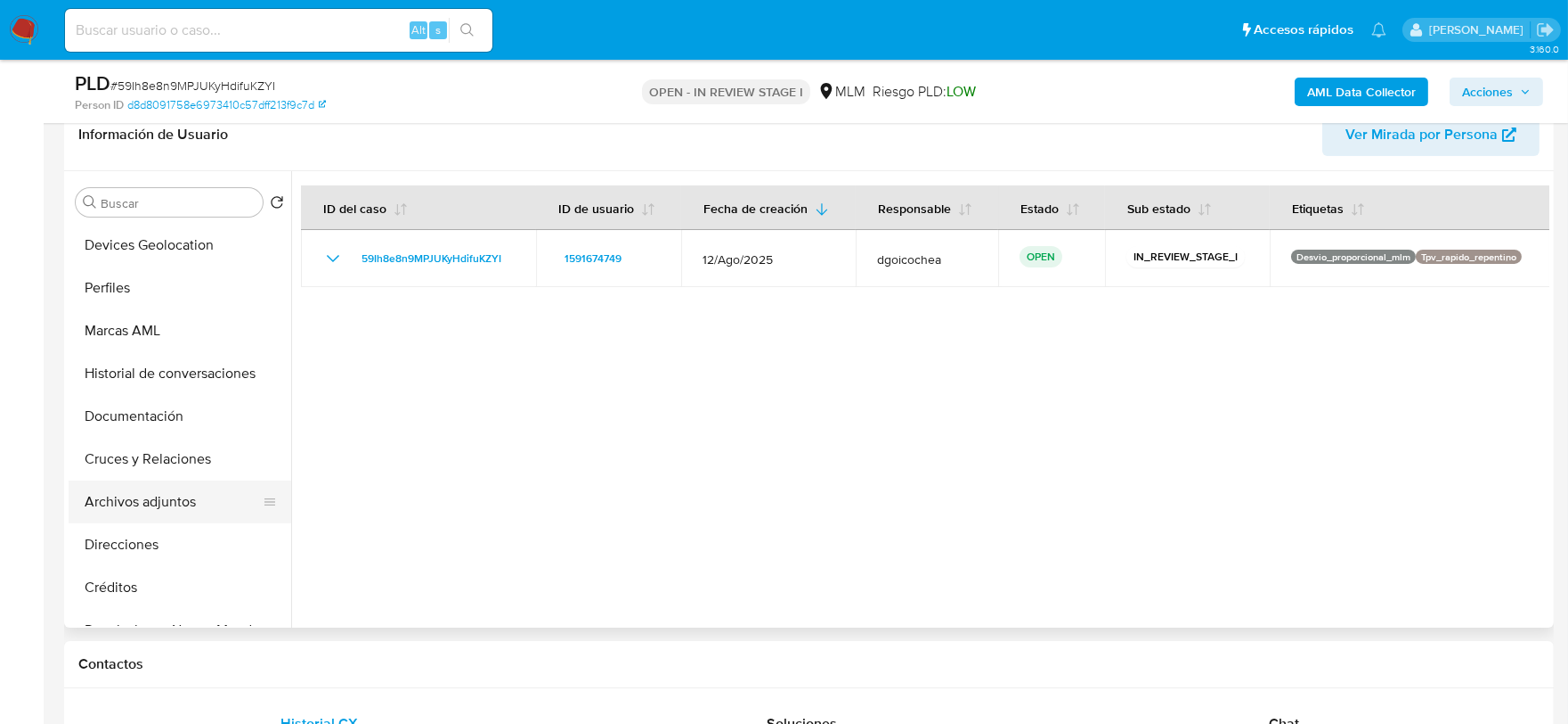
scroll to position [198, 0]
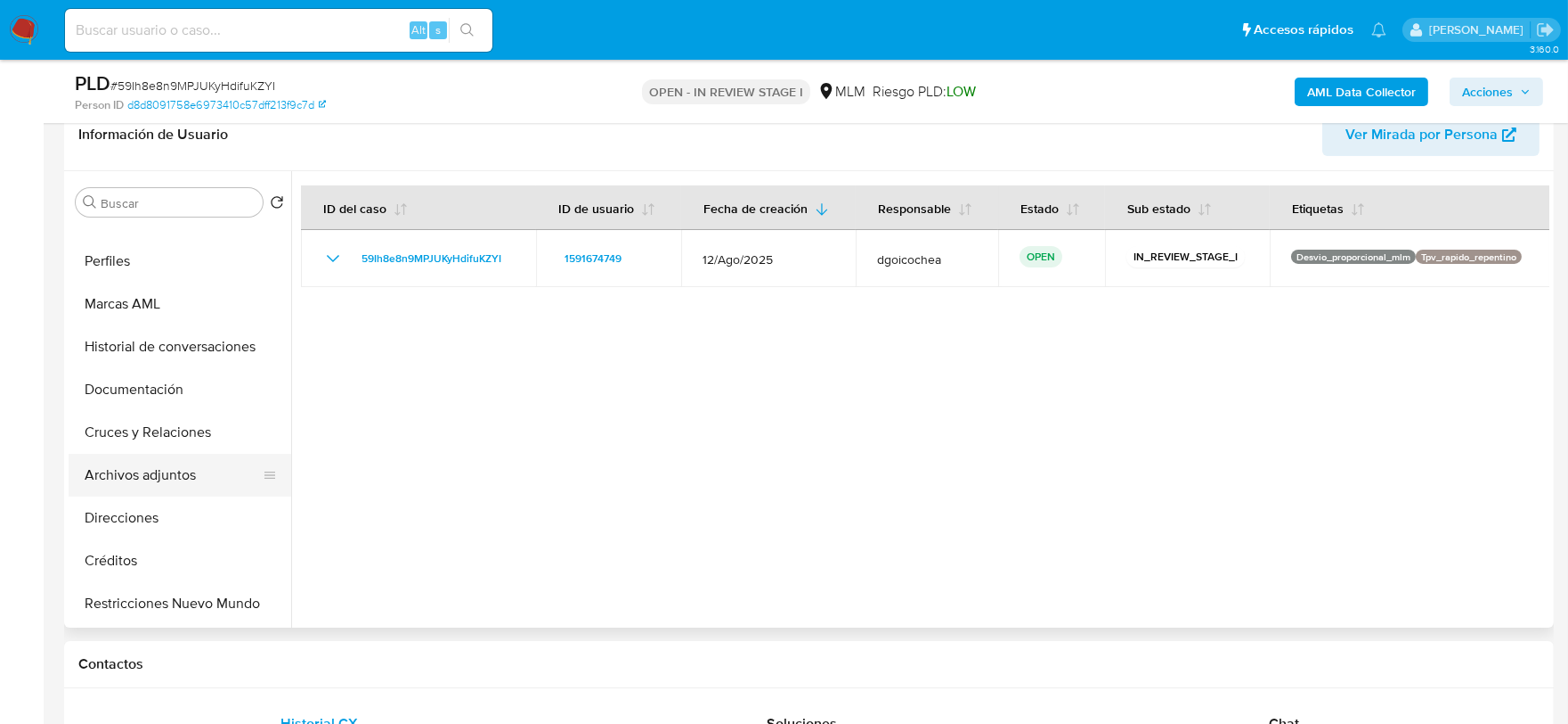
click at [184, 467] on button "Archivos adjuntos" at bounding box center [173, 475] width 209 height 43
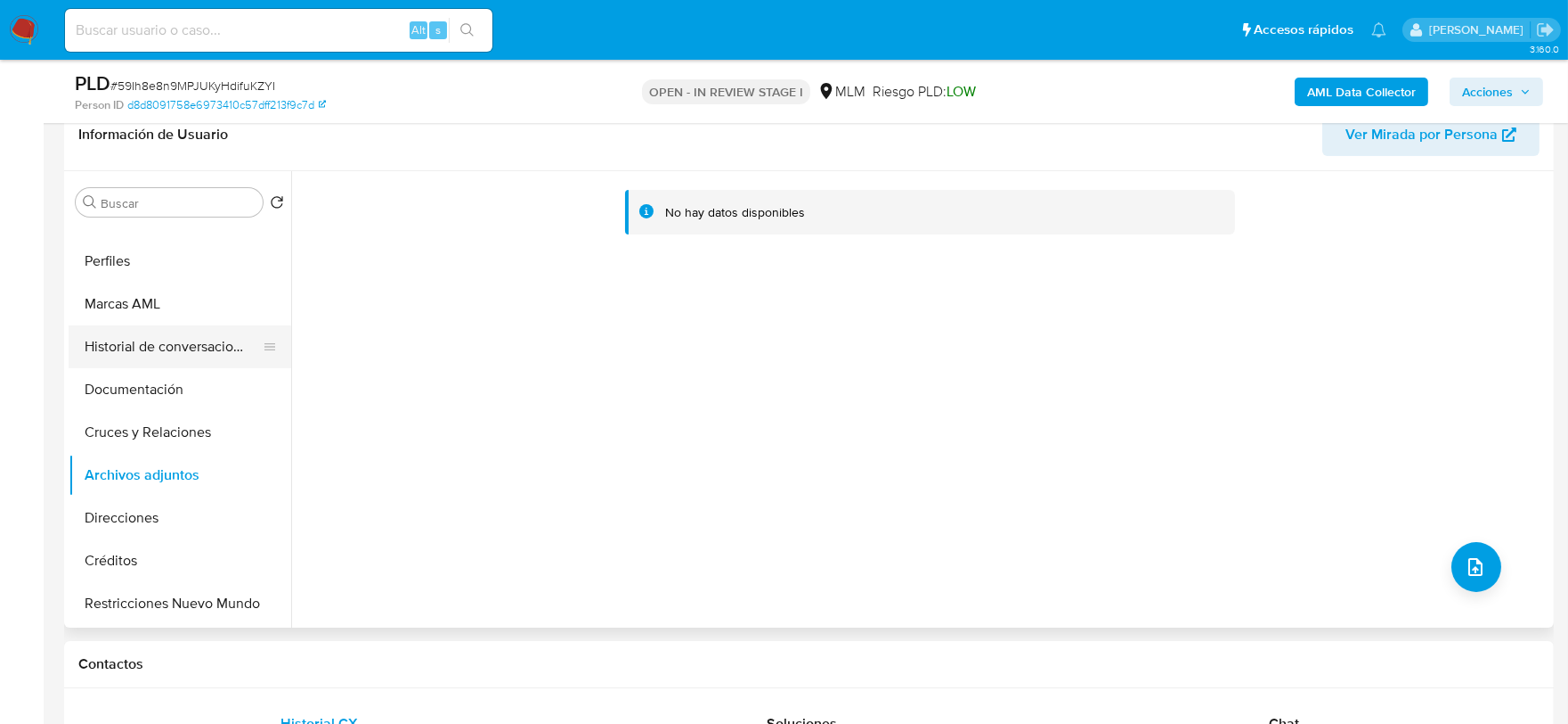
click at [176, 332] on button "Historial de conversaciones" at bounding box center [173, 347] width 209 height 43
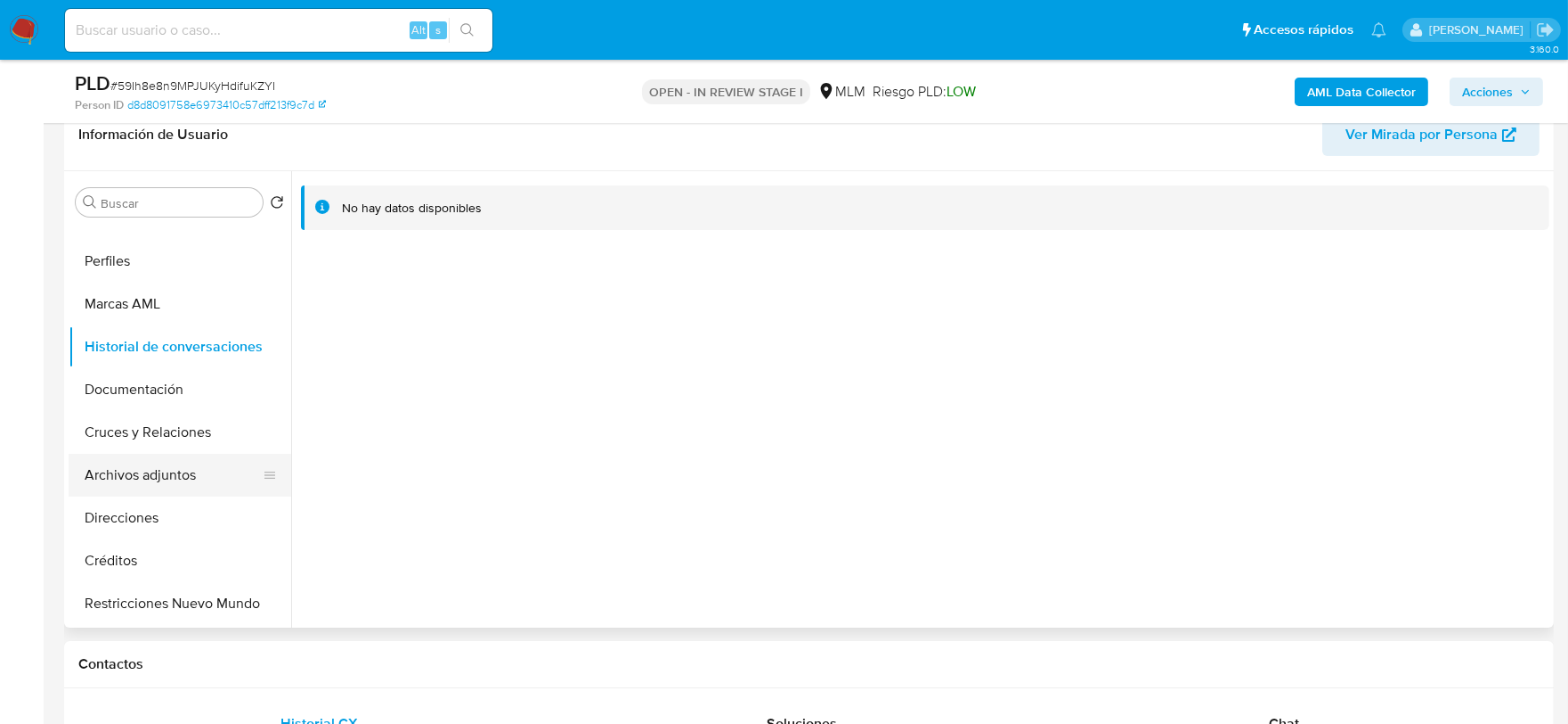
click at [179, 464] on button "Archivos adjuntos" at bounding box center [173, 475] width 209 height 43
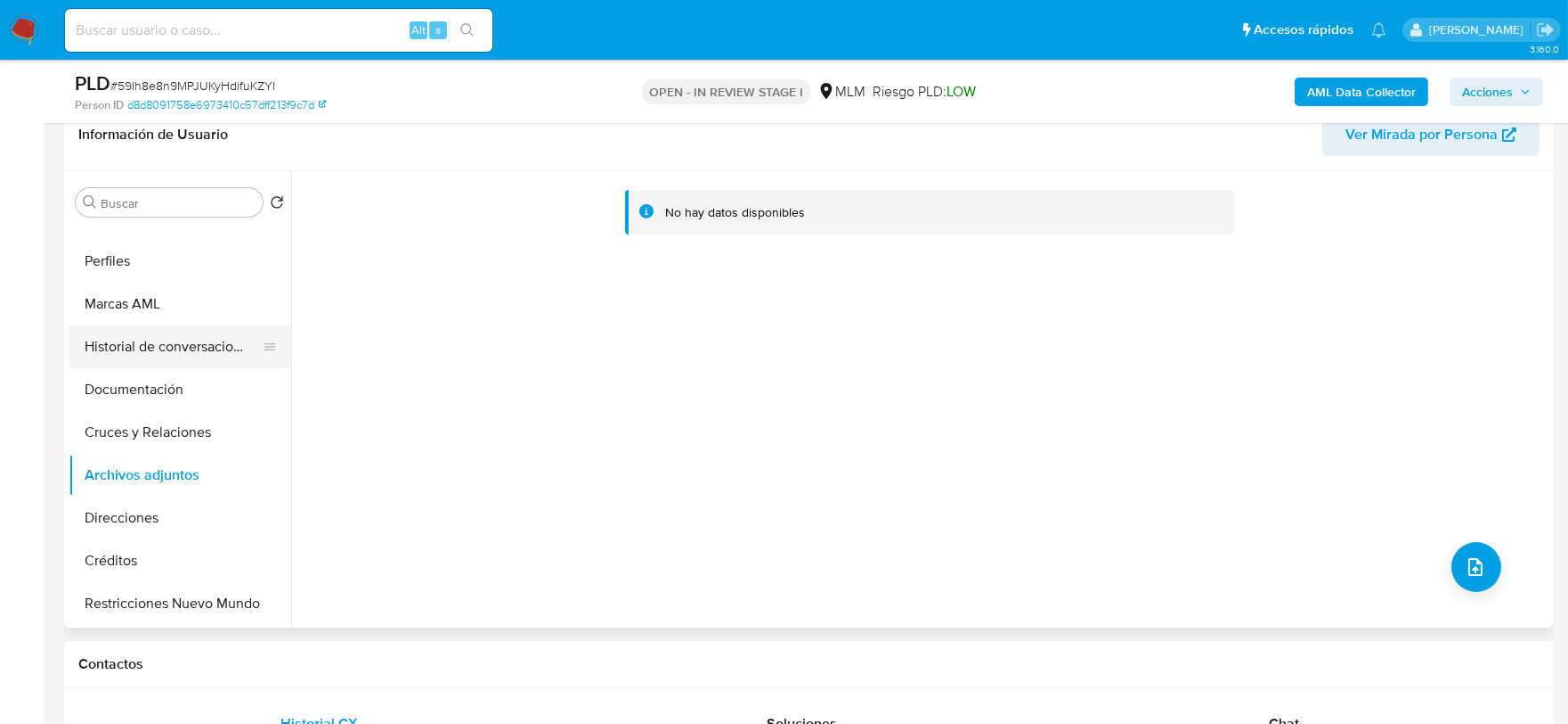
click at [167, 332] on button "Historial de conversaciones" at bounding box center [173, 347] width 209 height 43
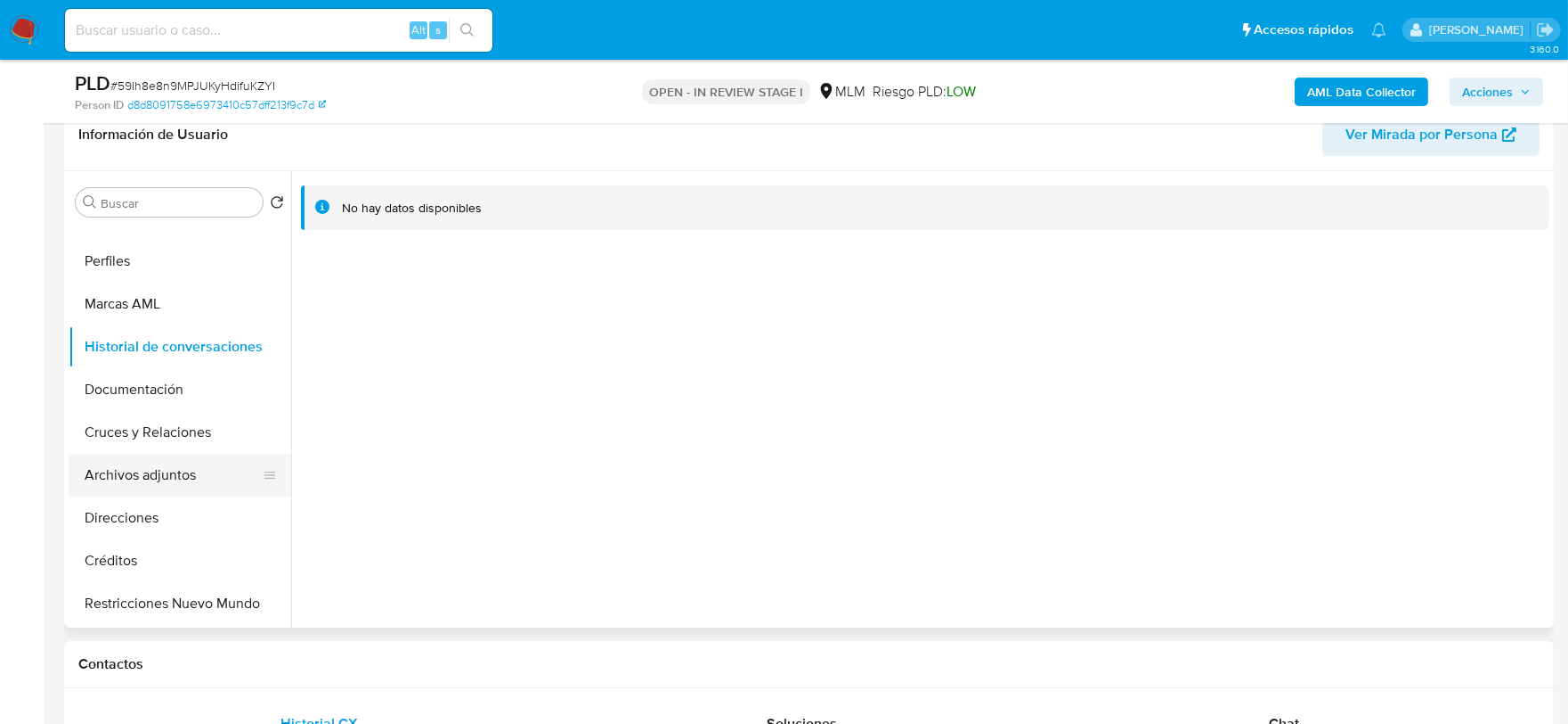
click at [182, 483] on button "Archivos adjuntos" at bounding box center [173, 475] width 209 height 43
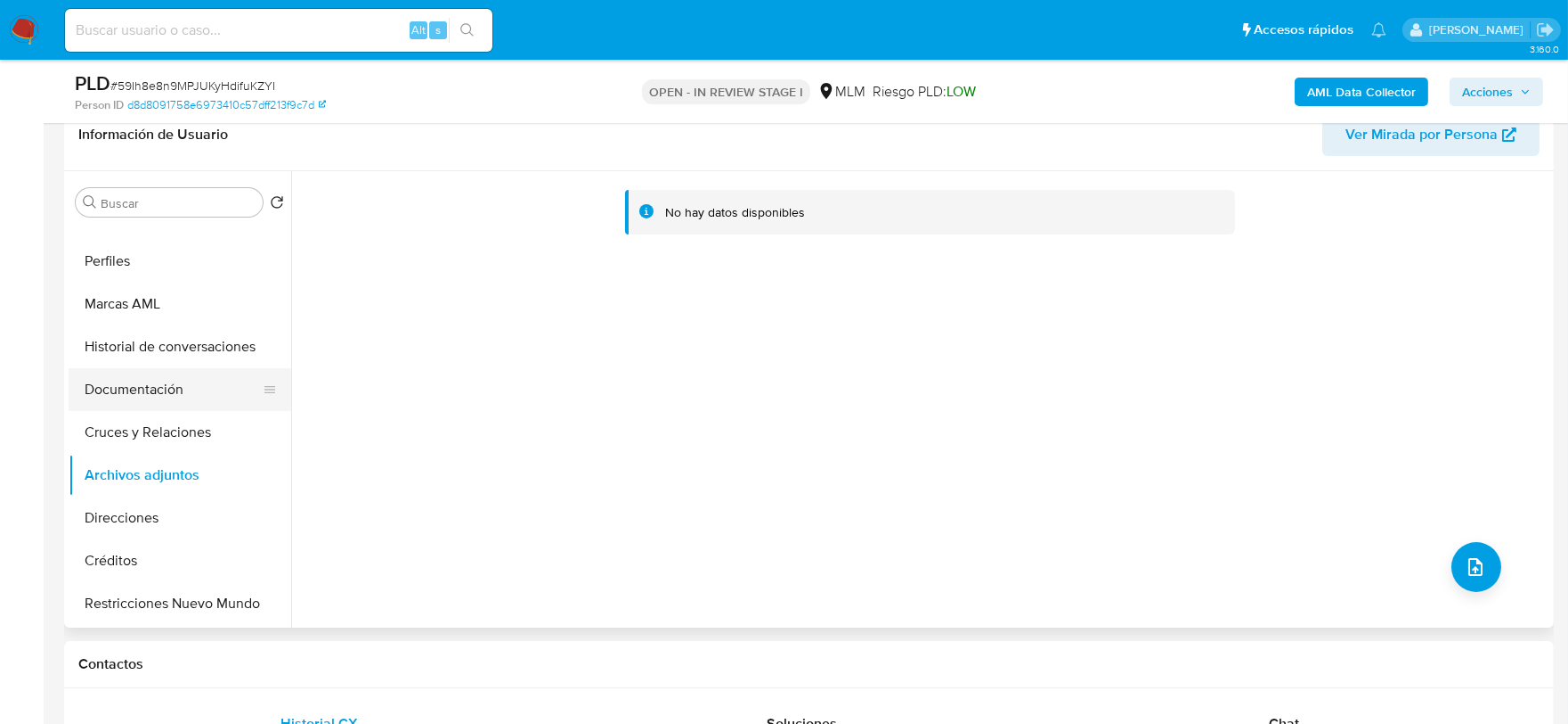
click at [150, 373] on button "Documentación" at bounding box center [173, 390] width 209 height 43
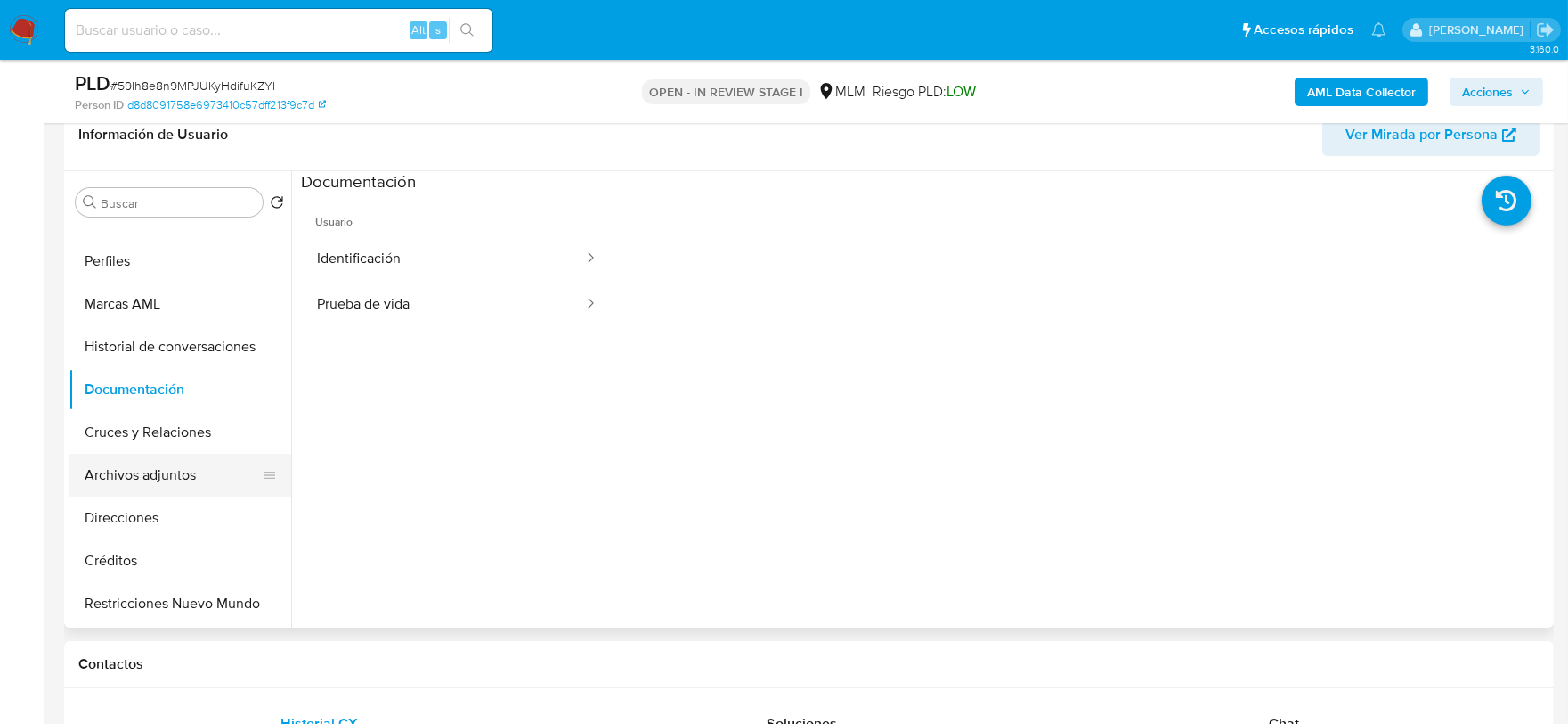
click at [184, 487] on button "Archivos adjuntos" at bounding box center [173, 475] width 209 height 43
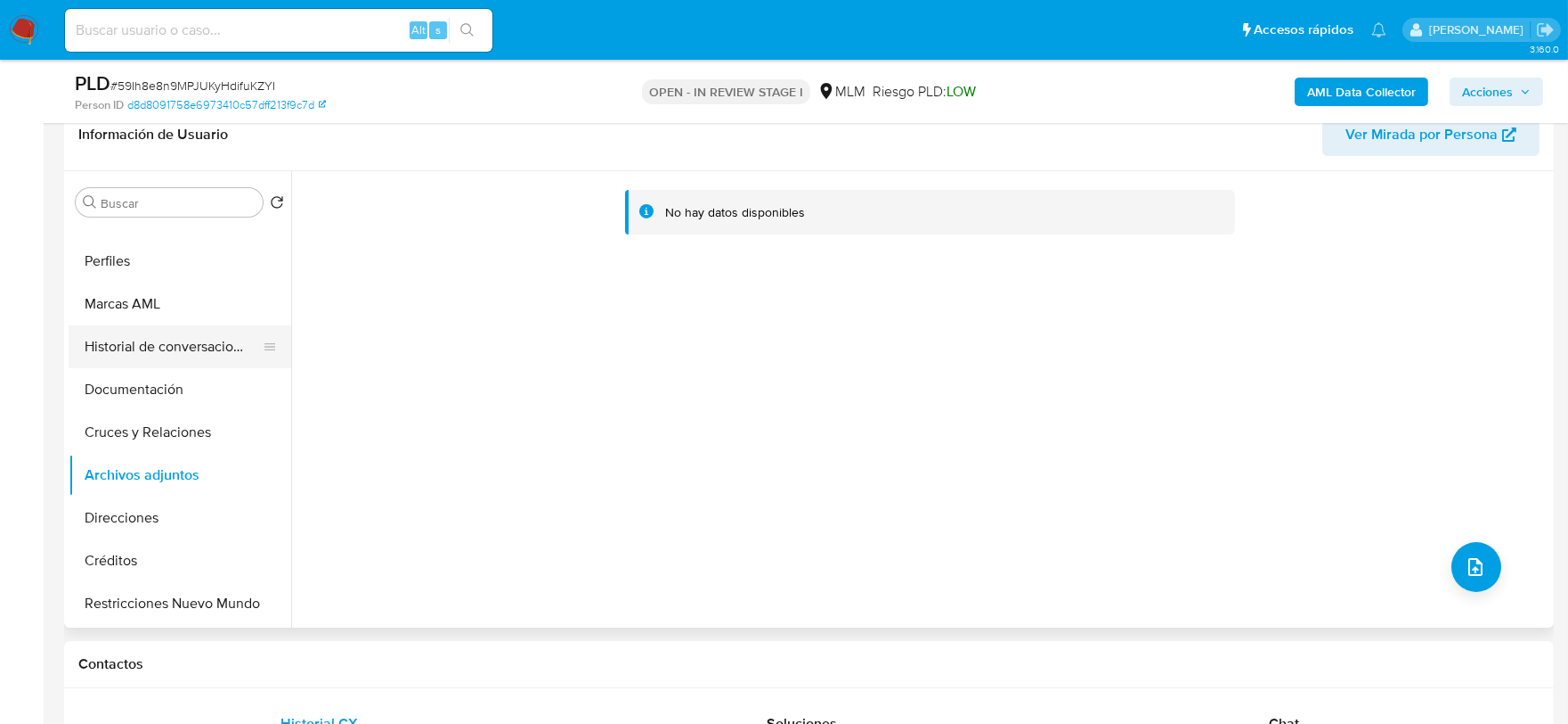
click at [132, 350] on button "Historial de conversaciones" at bounding box center [173, 347] width 209 height 43
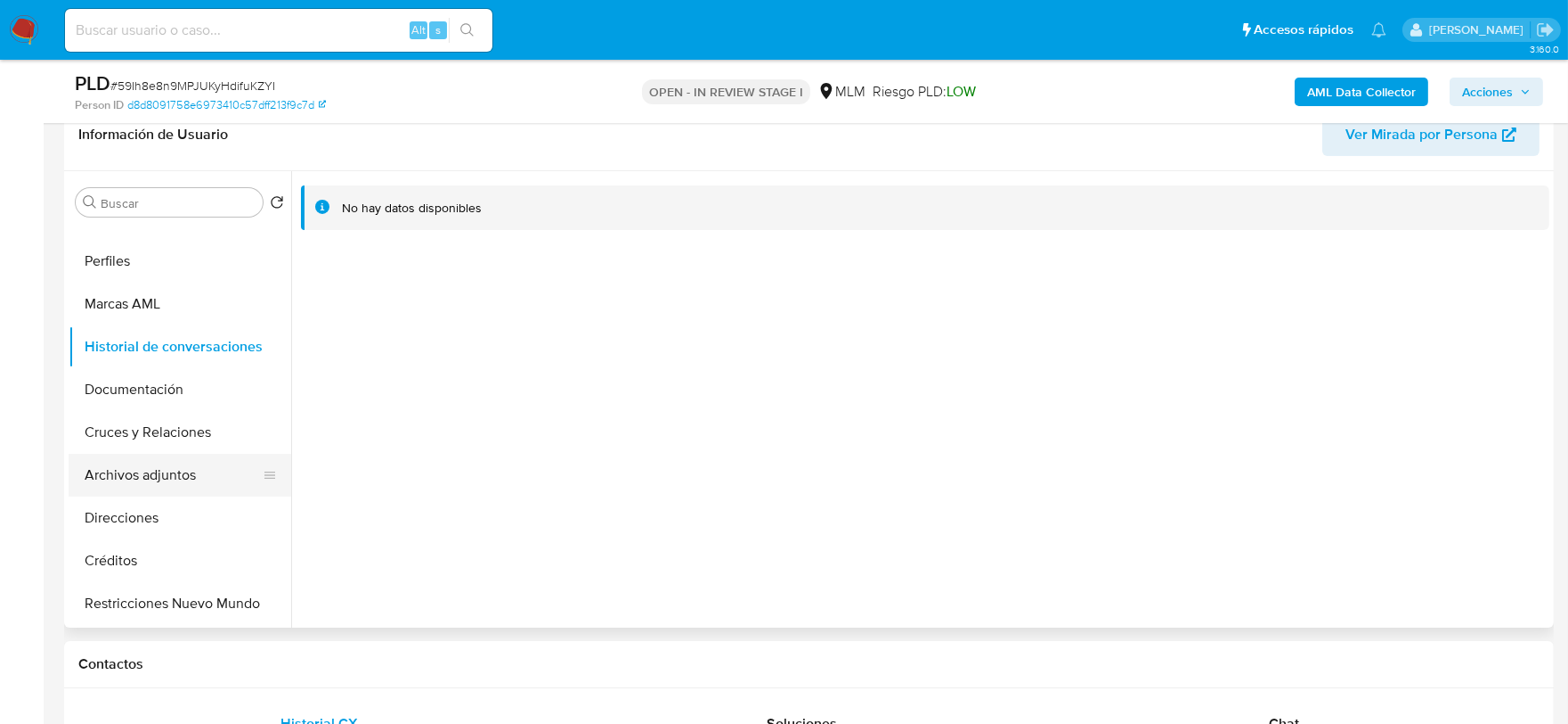
click at [156, 473] on button "Archivos adjuntos" at bounding box center [173, 475] width 209 height 43
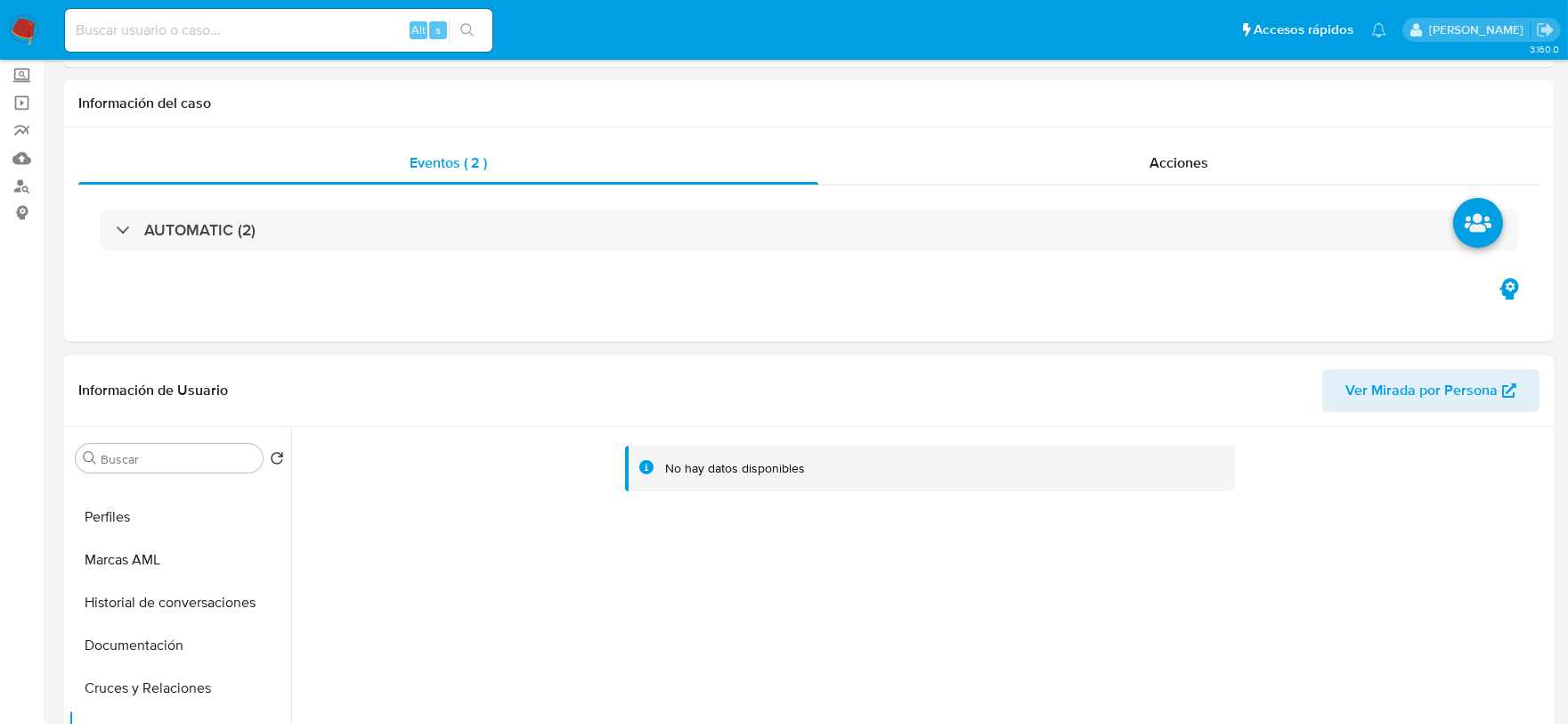
scroll to position [297, 0]
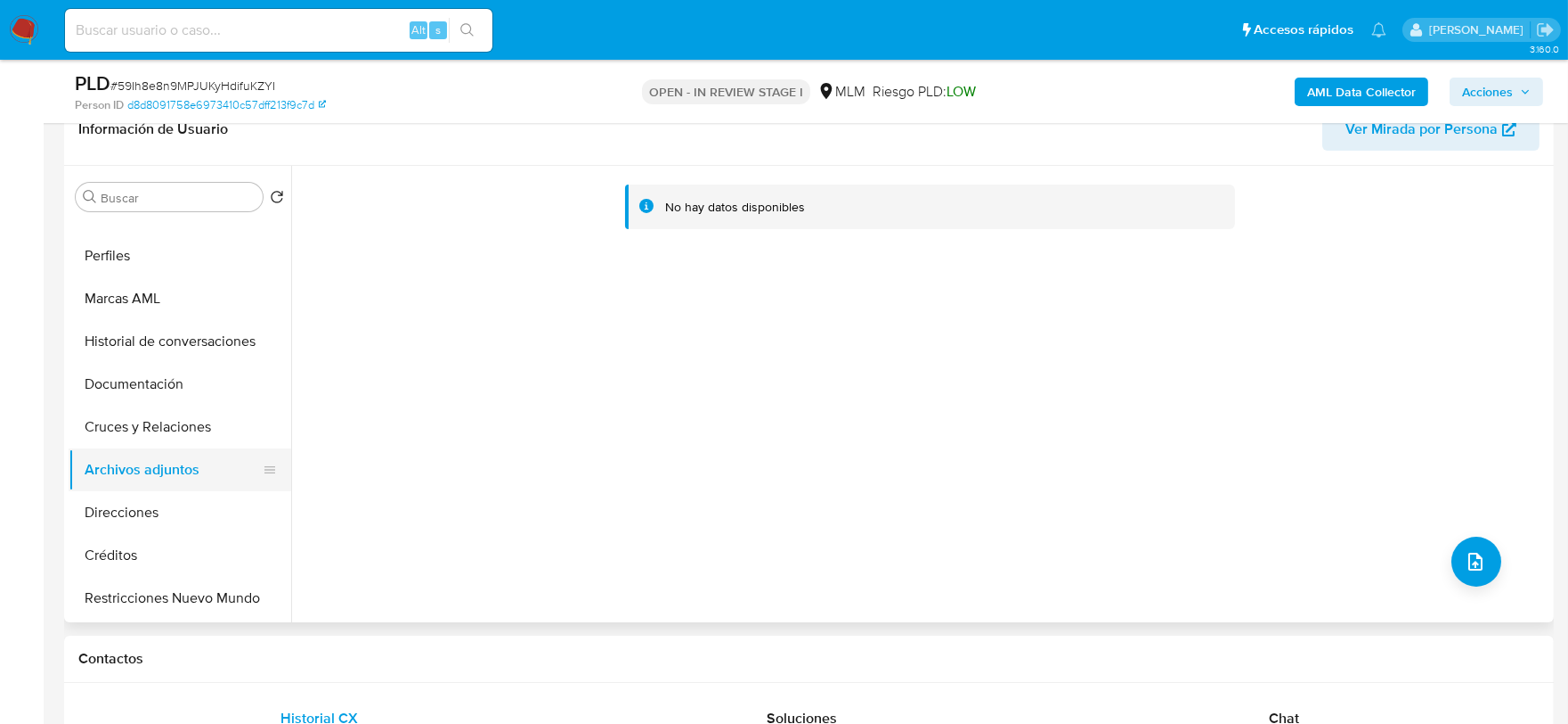
click at [185, 467] on button "Archivos adjuntos" at bounding box center [173, 470] width 209 height 43
click at [176, 430] on button "Cruces y Relaciones" at bounding box center [173, 427] width 209 height 43
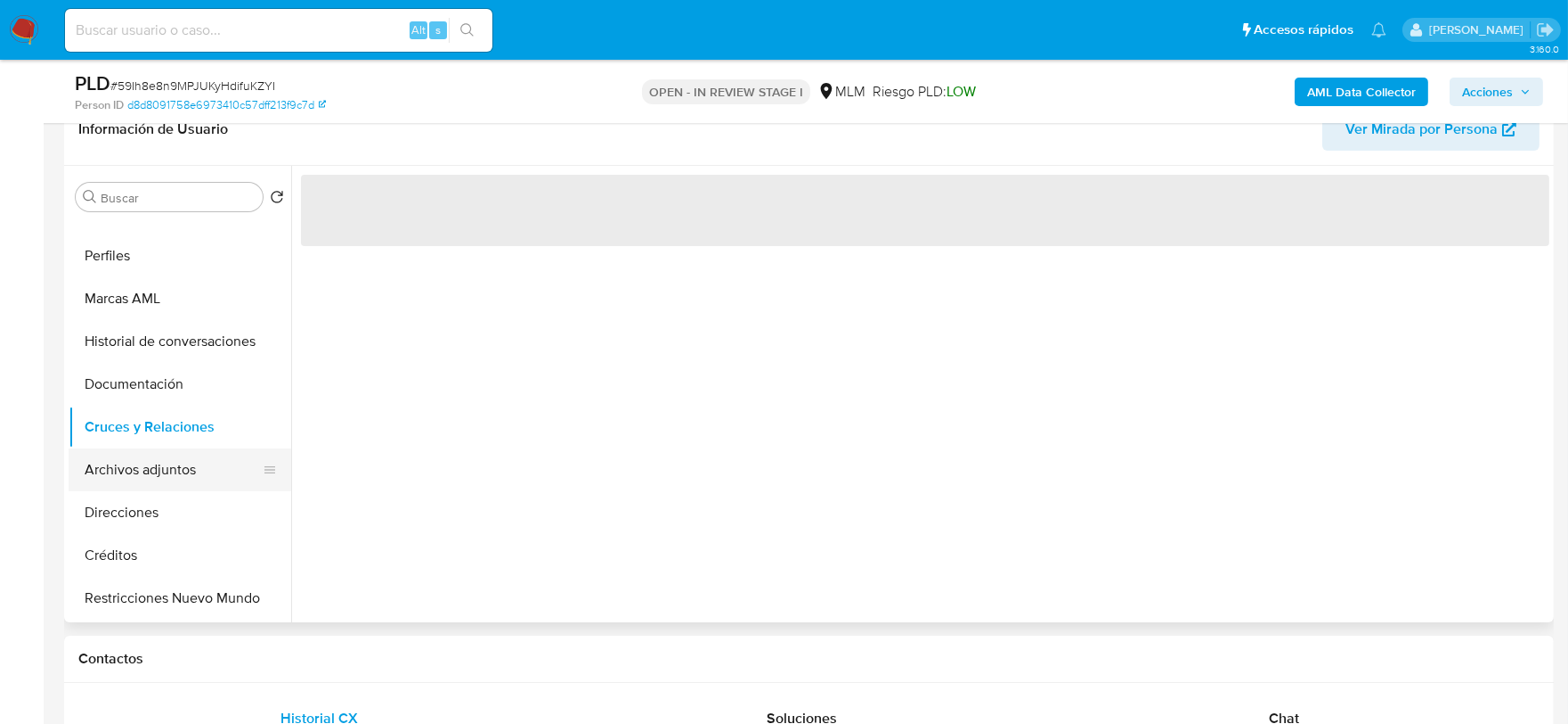
click at [179, 463] on button "Archivos adjuntos" at bounding box center [173, 470] width 209 height 43
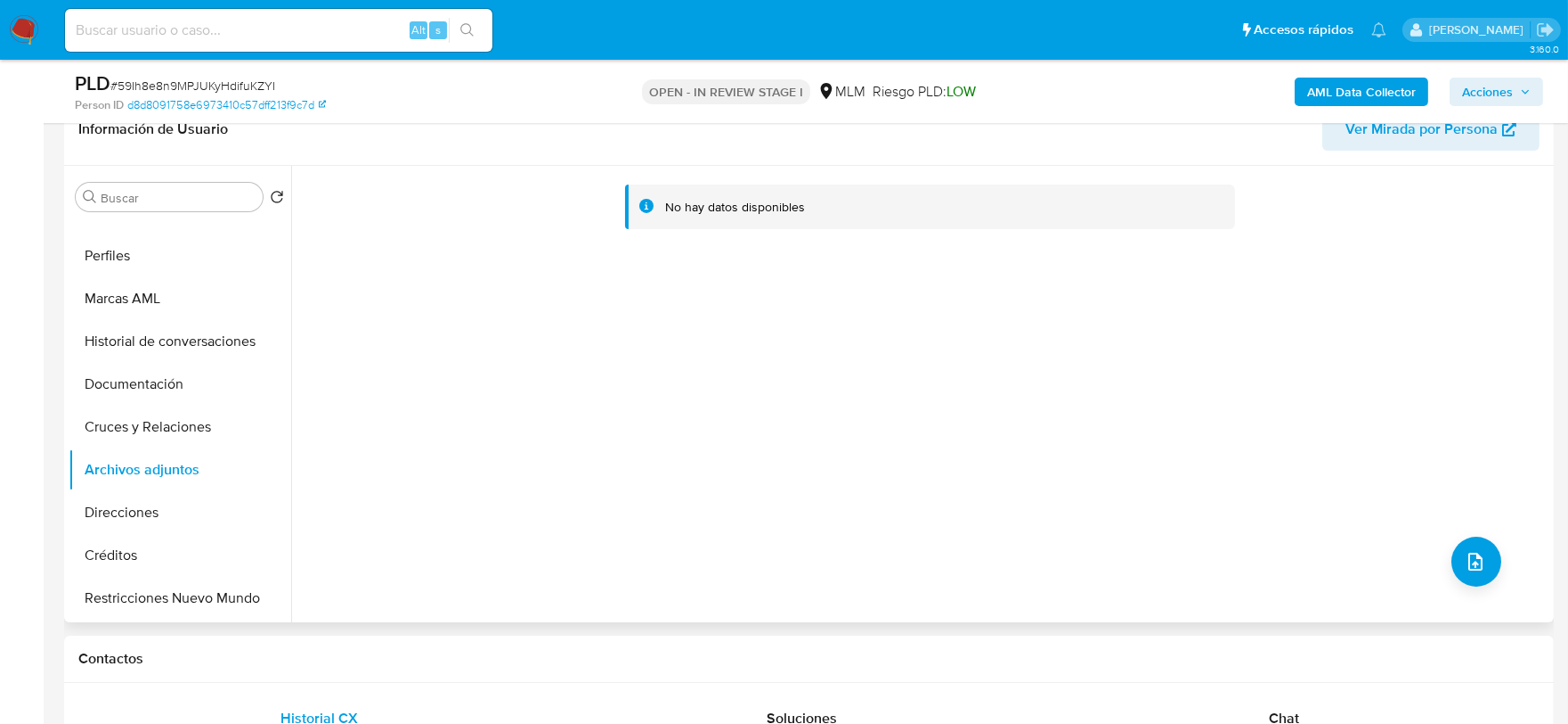
scroll to position [0, 0]
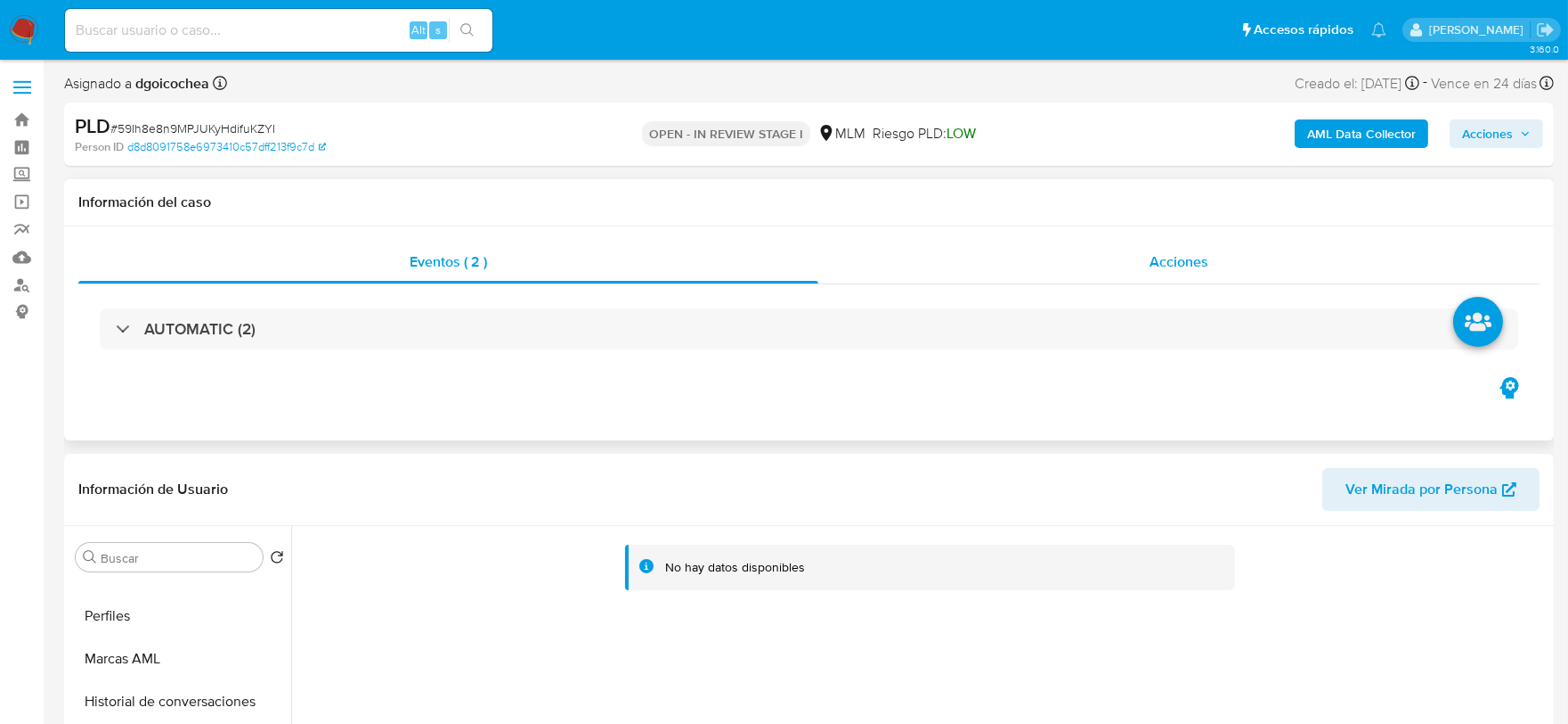
click at [1178, 280] on div "Acciones" at bounding box center [1179, 263] width 722 height 43
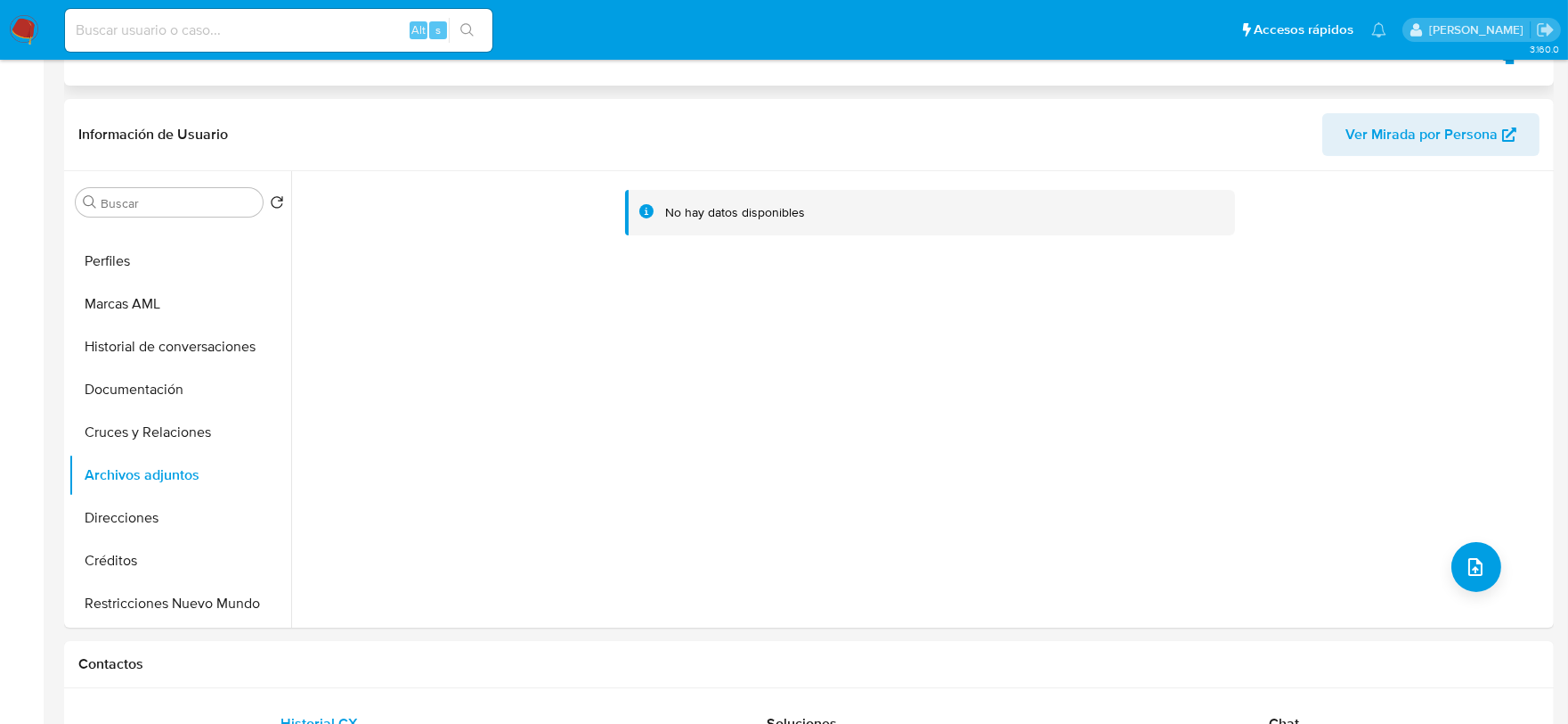
scroll to position [495, 0]
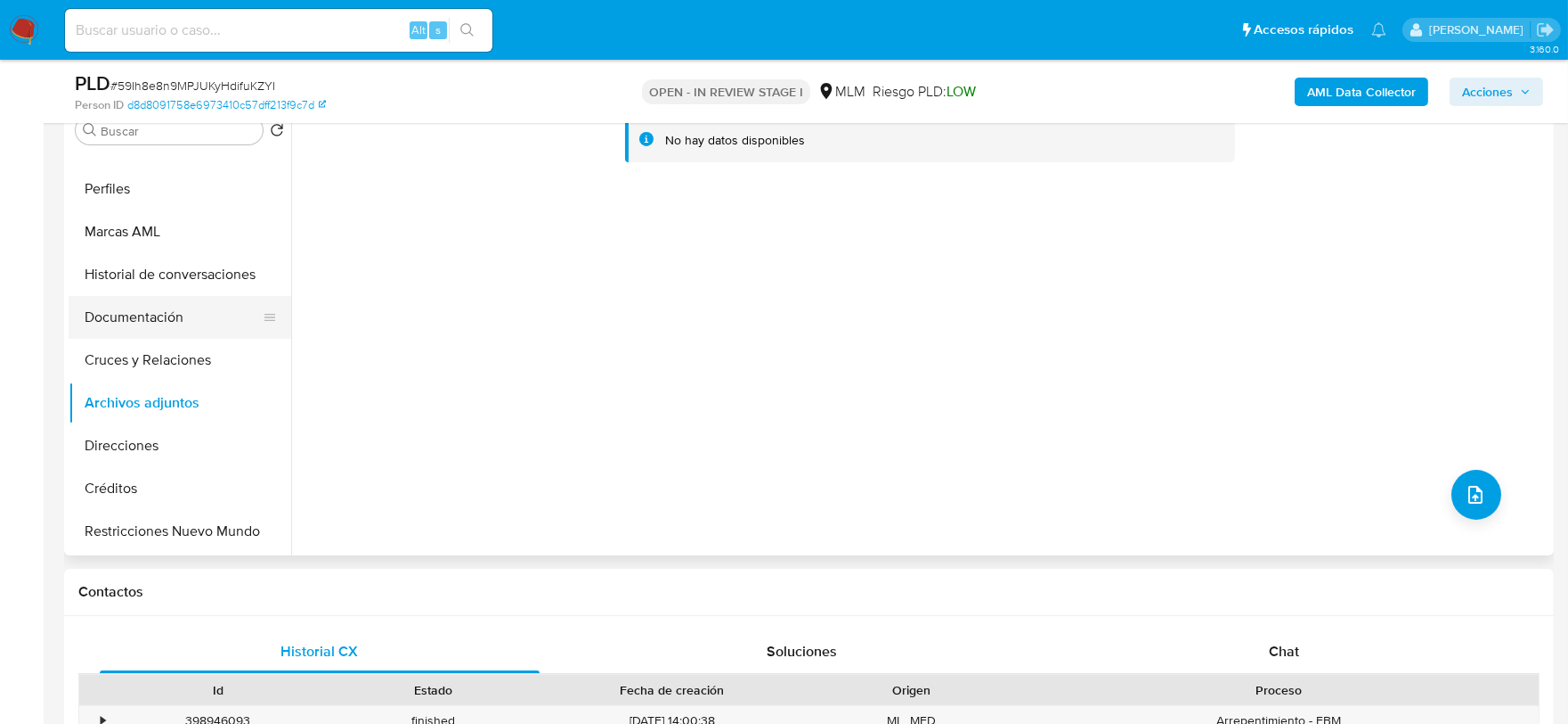
click at [187, 333] on button "Documentación" at bounding box center [173, 317] width 209 height 43
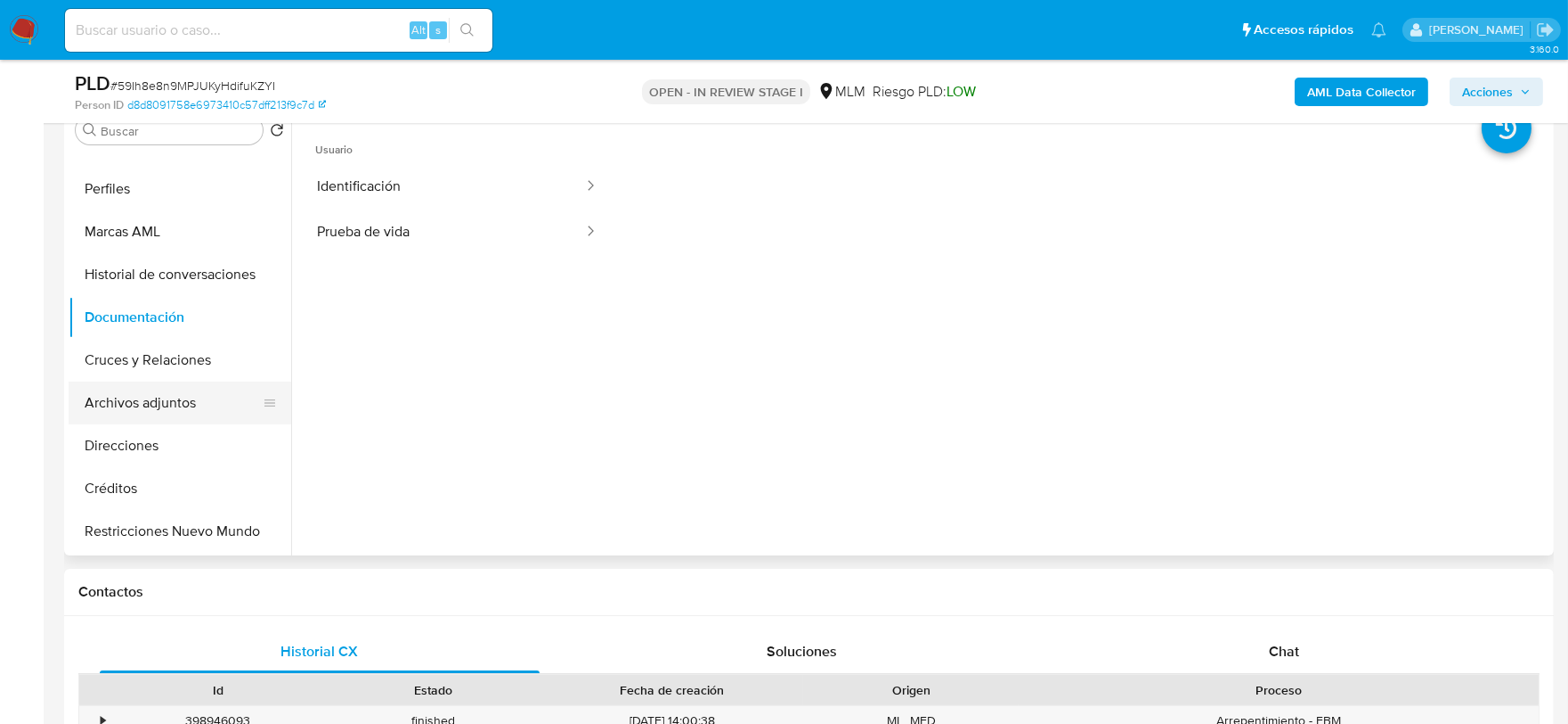
click at [175, 409] on button "Archivos adjuntos" at bounding box center [173, 403] width 209 height 43
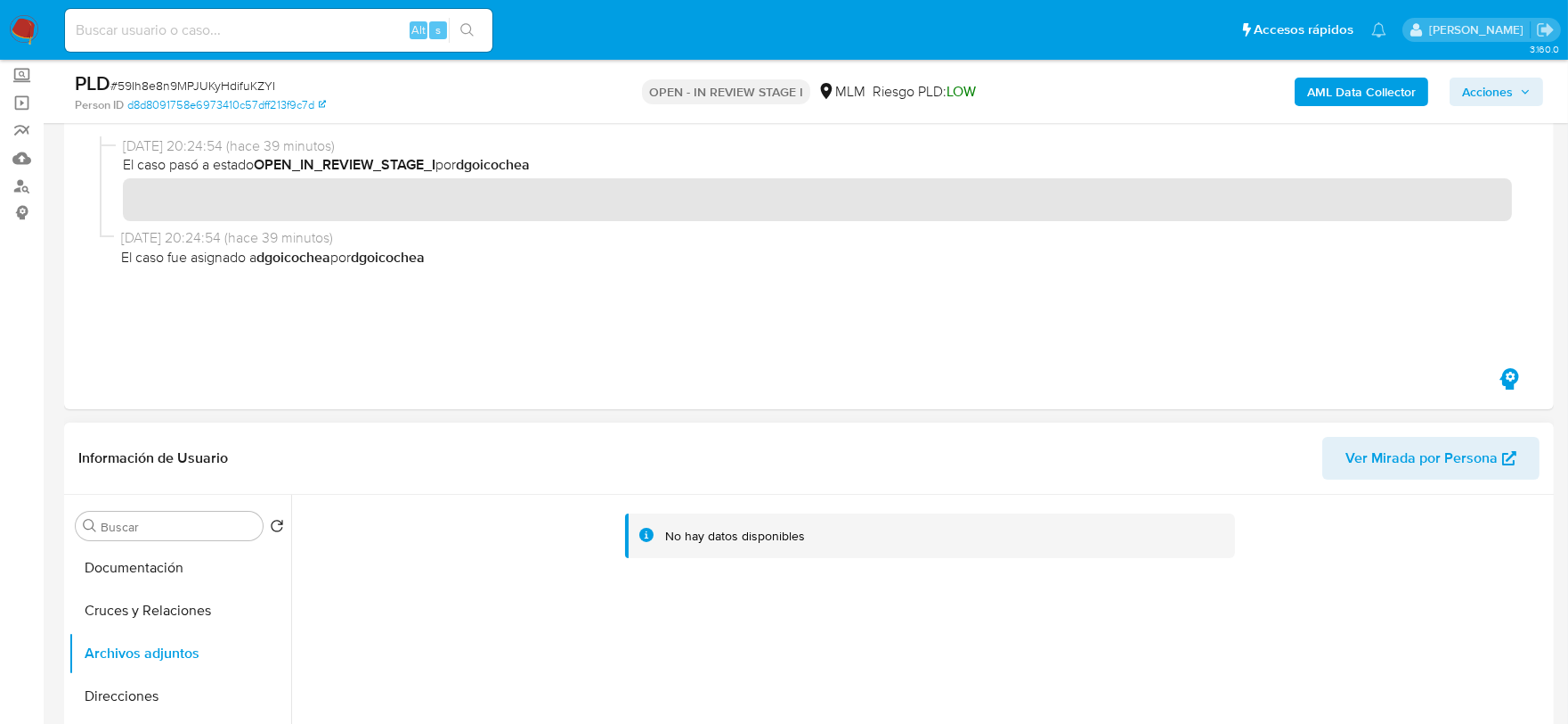
scroll to position [296, 0]
click at [187, 690] on button "Archivos adjuntos" at bounding box center [173, 701] width 209 height 43
click at [169, 625] on button "Documentación" at bounding box center [173, 615] width 209 height 43
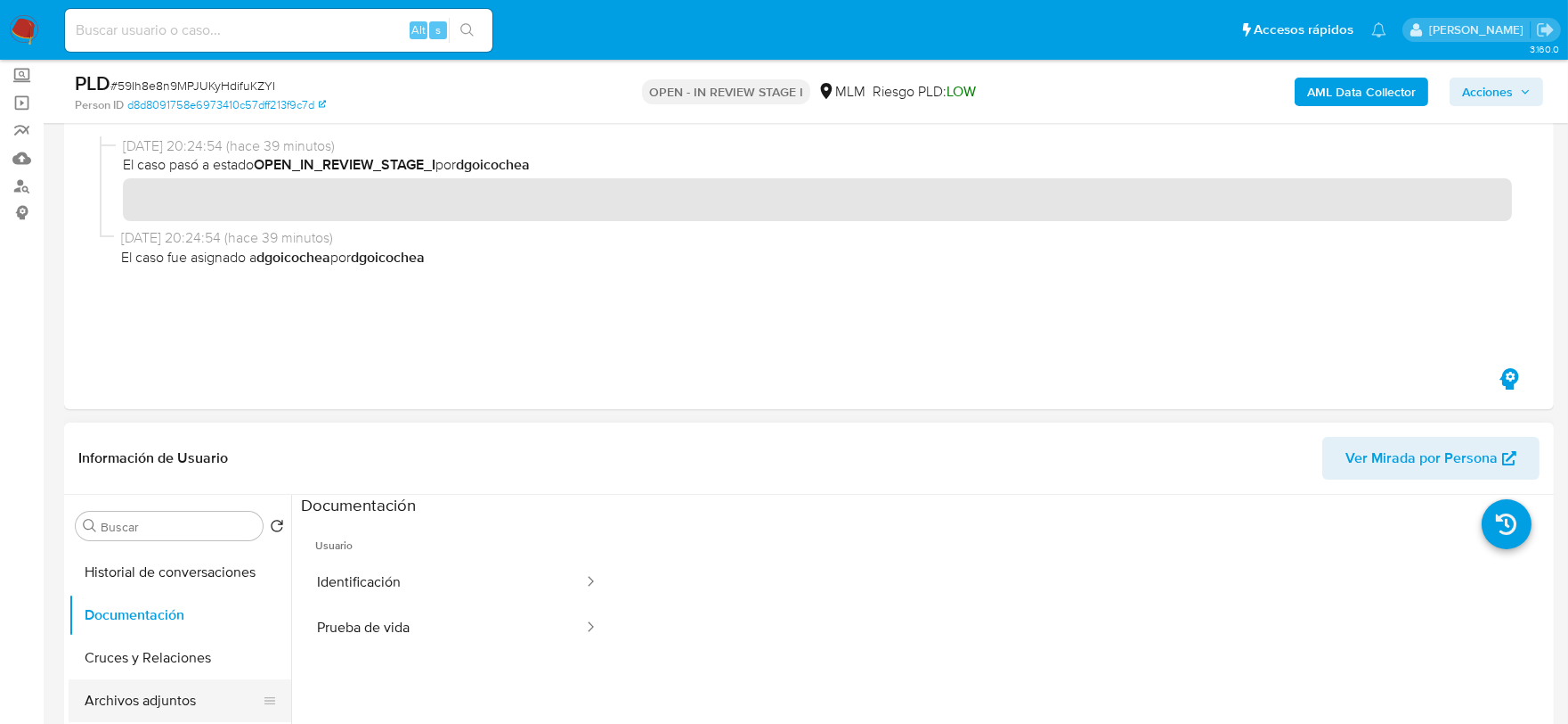
click at [188, 698] on button "Archivos adjuntos" at bounding box center [173, 701] width 209 height 43
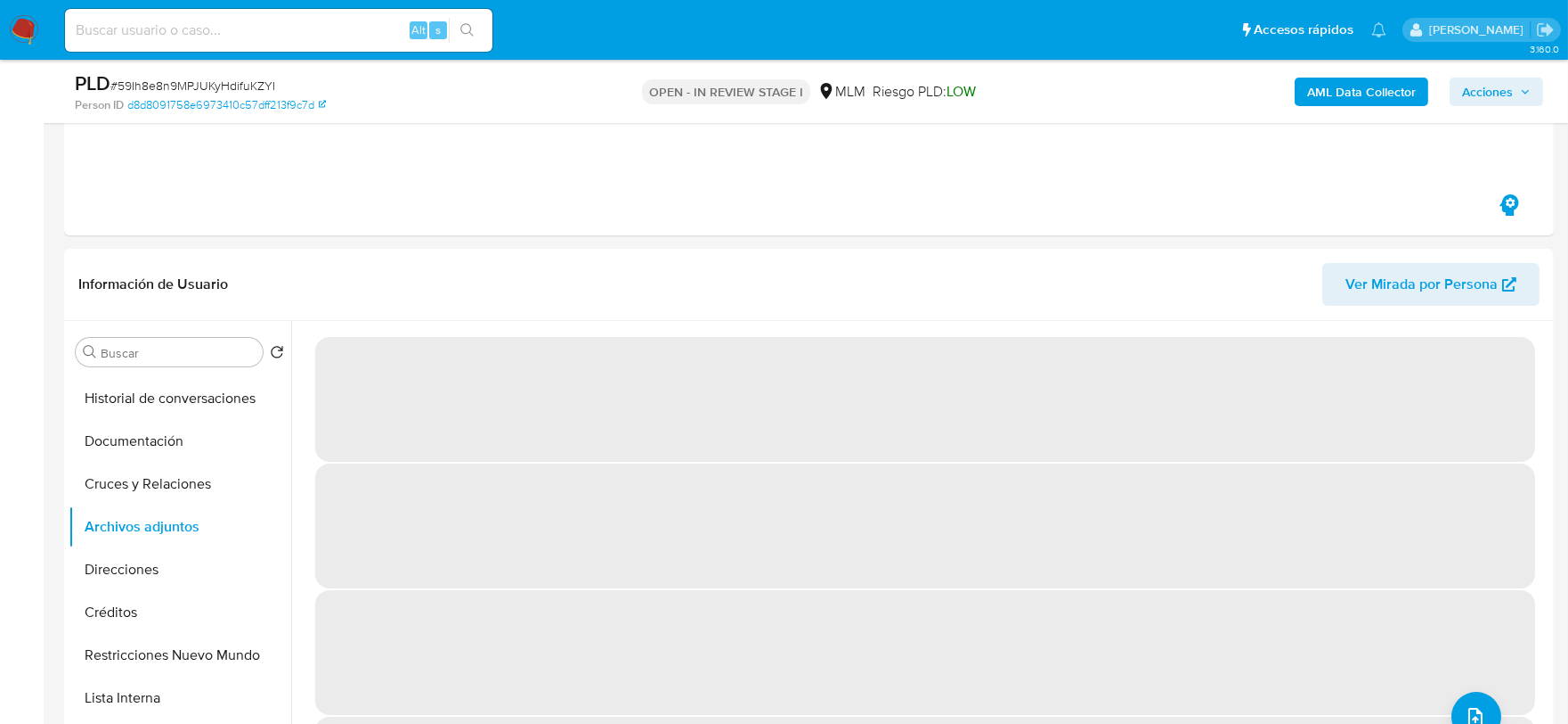
scroll to position [372, 0]
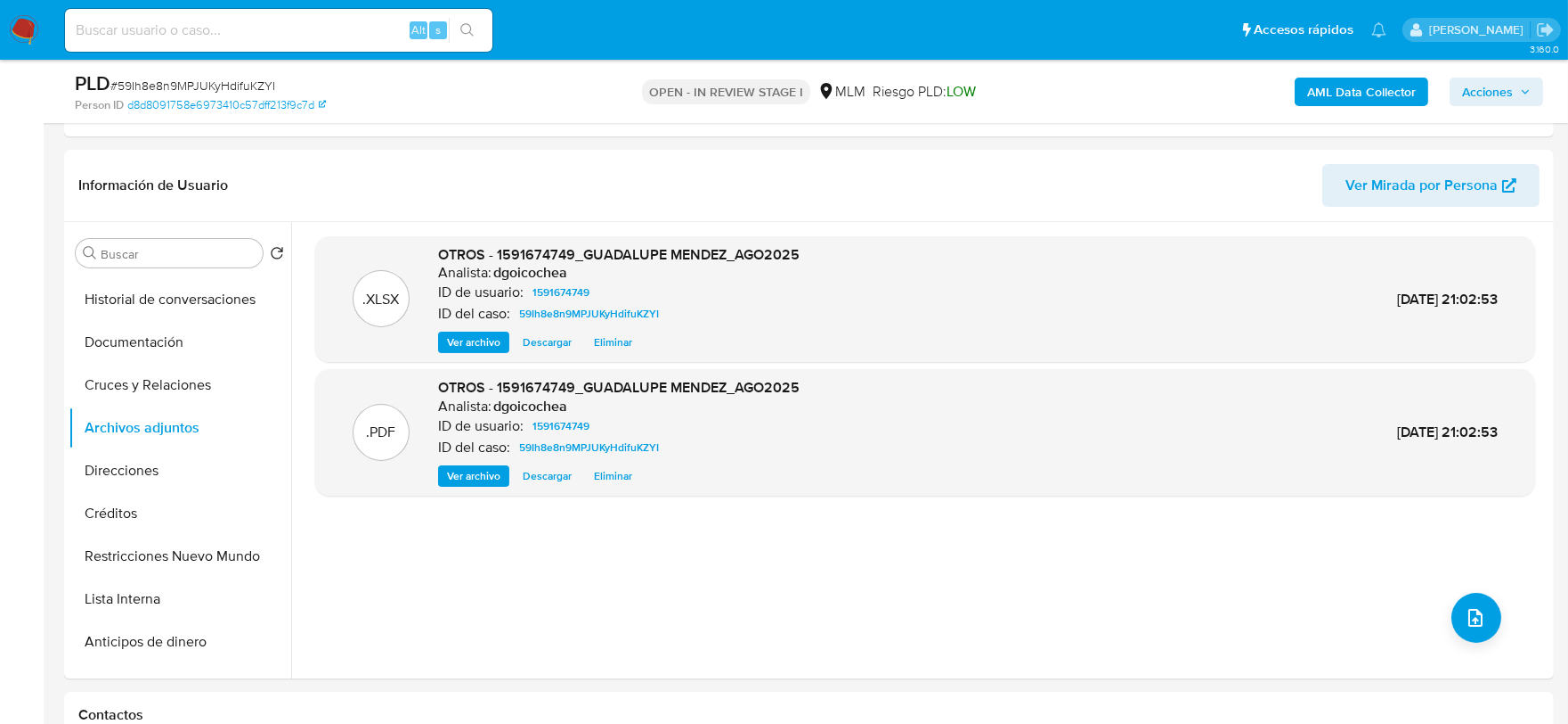
click at [1487, 82] on span "Acciones" at bounding box center [1487, 92] width 51 height 29
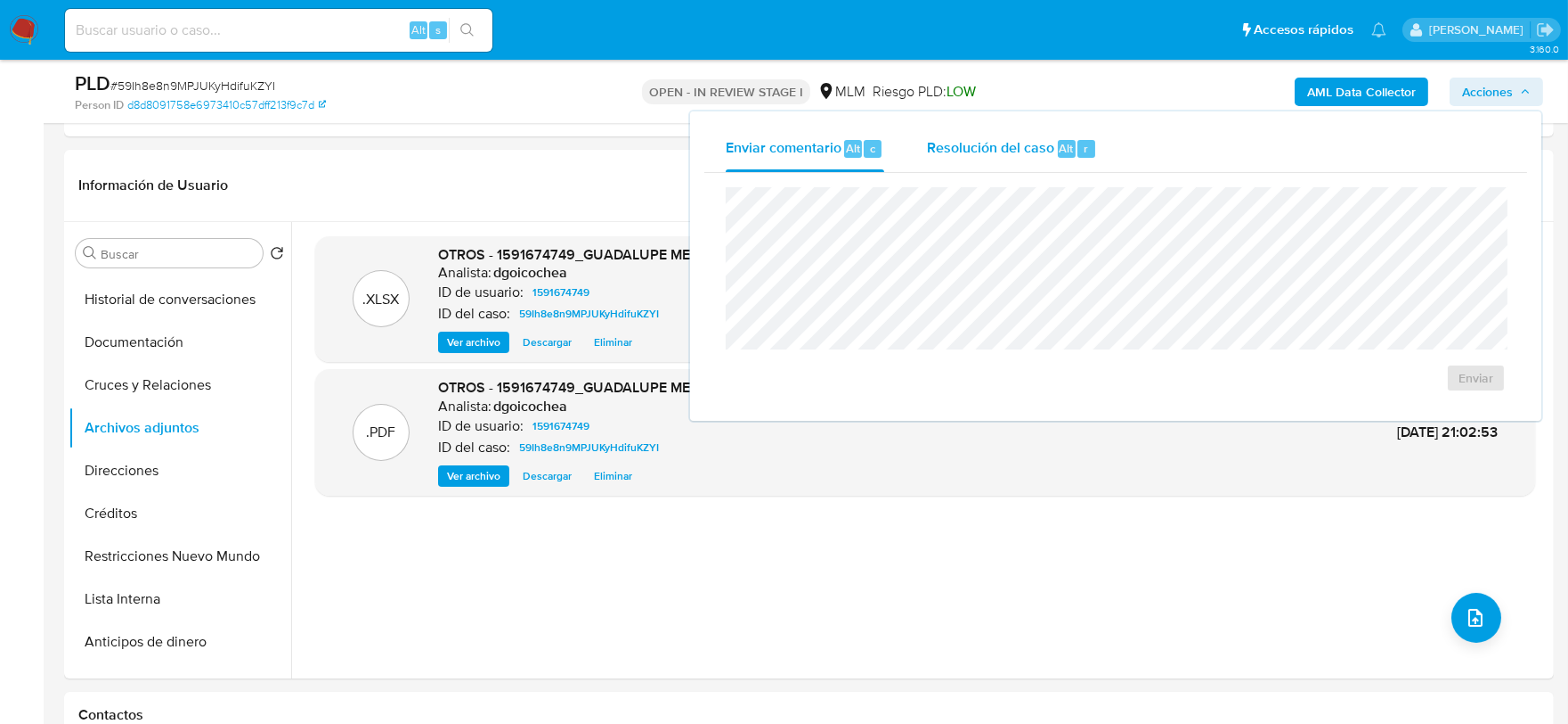
click at [954, 166] on div "Resolución del caso Alt r" at bounding box center [1012, 149] width 170 height 47
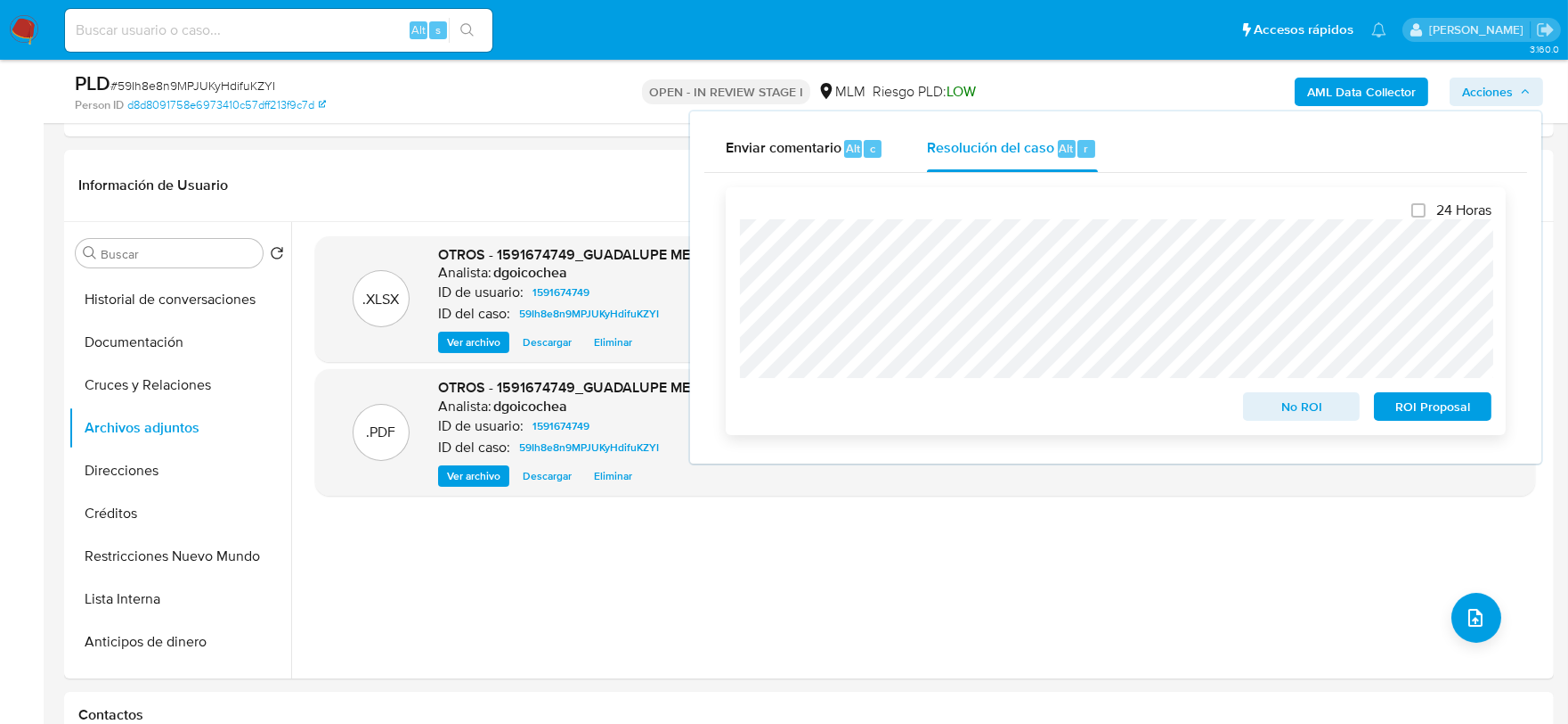
click at [1470, 413] on span "ROI Proposal" at bounding box center [1432, 407] width 92 height 25
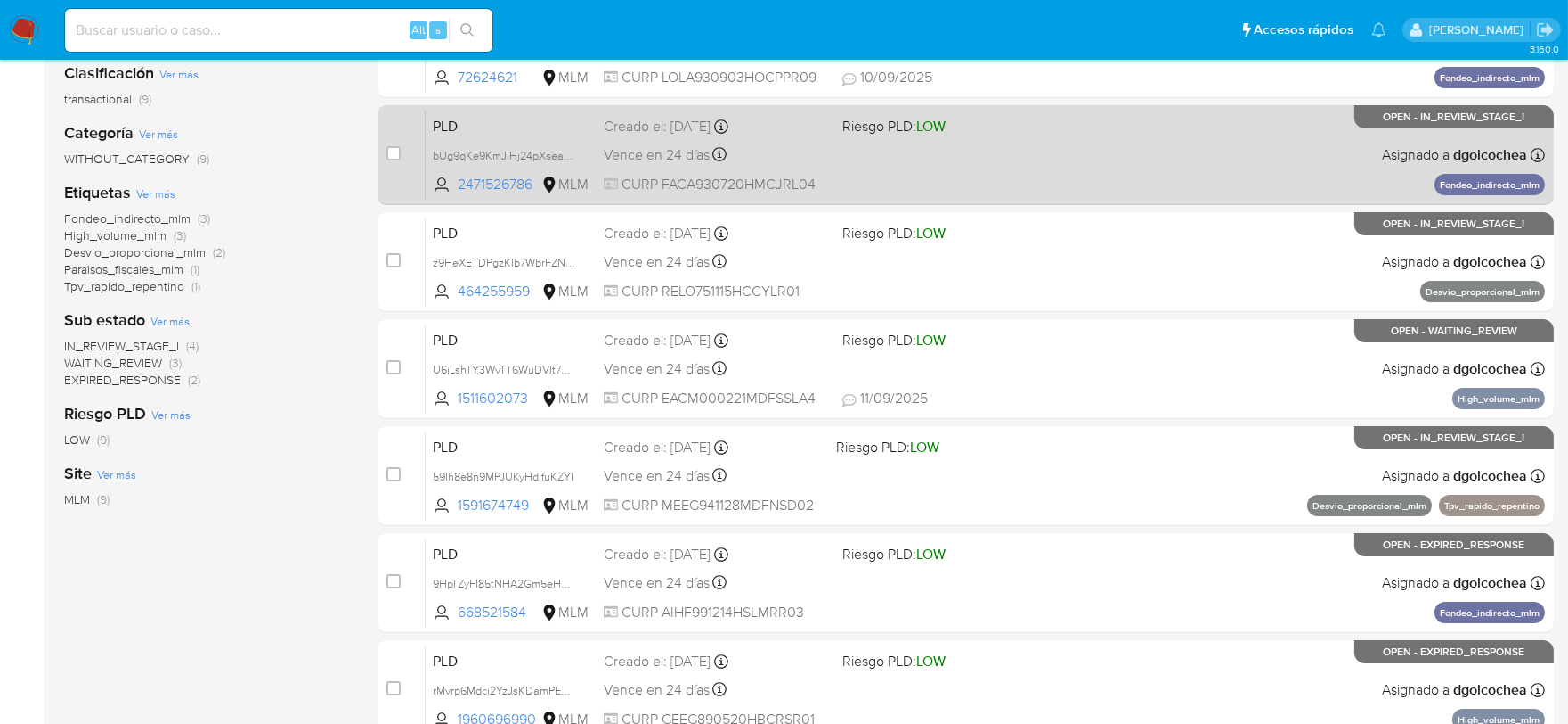
scroll to position [297, 0]
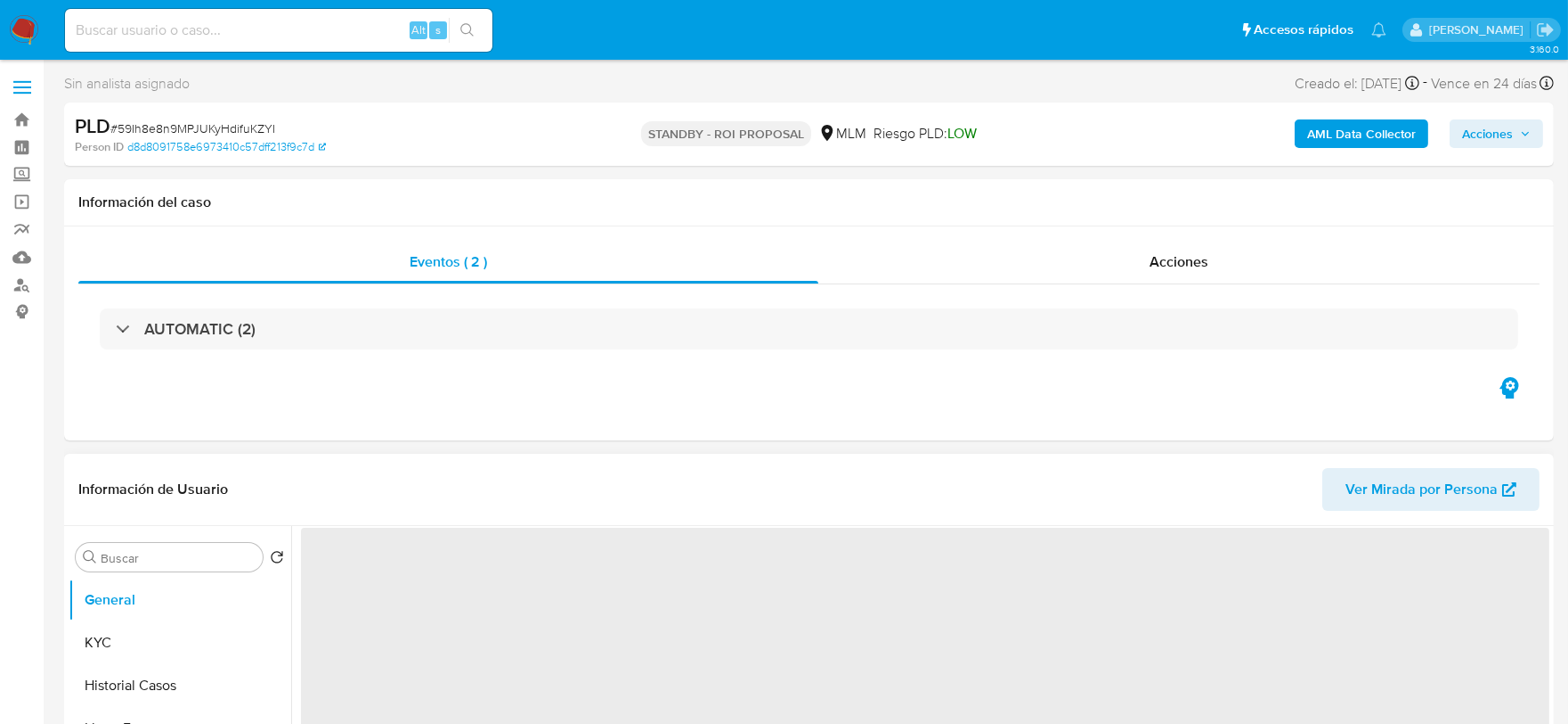
select select "10"
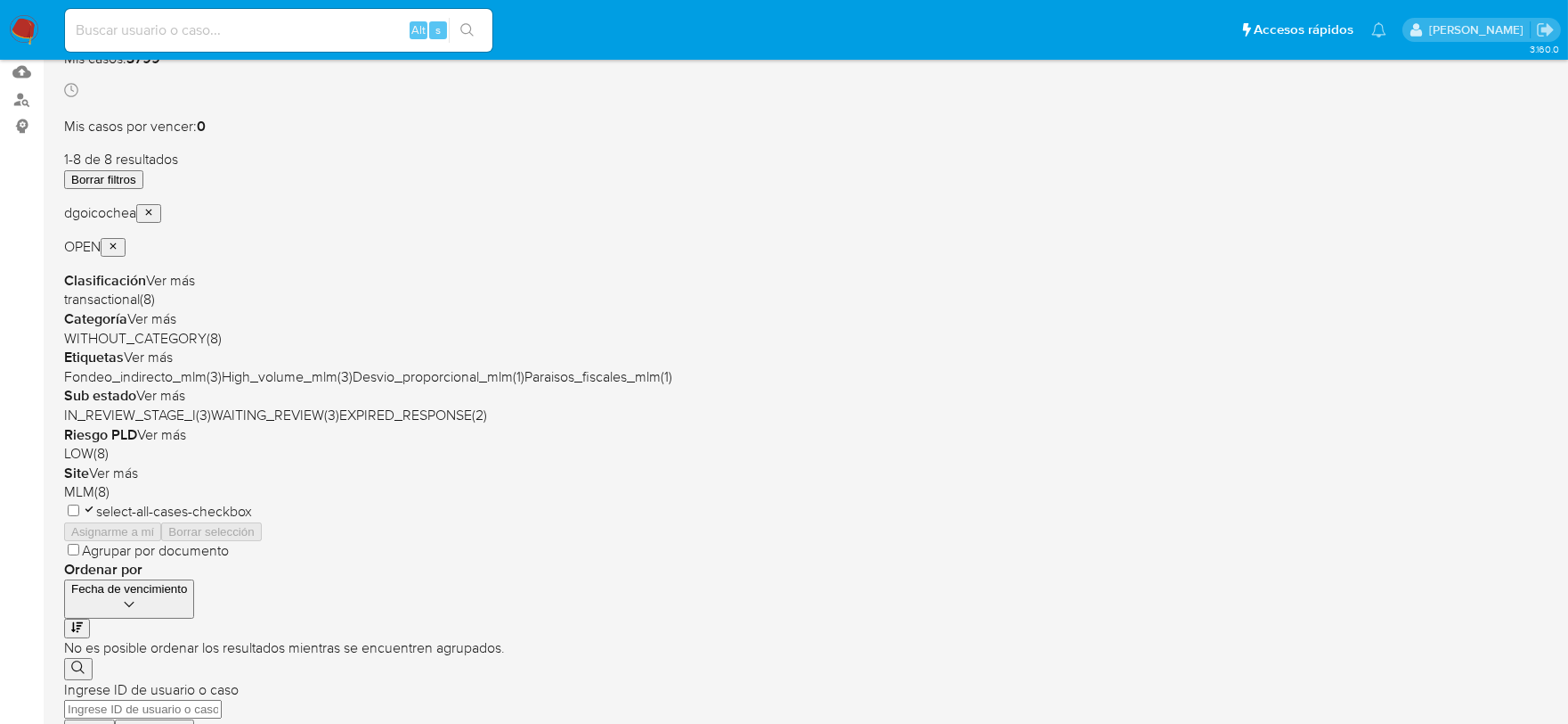
scroll to position [198, 0]
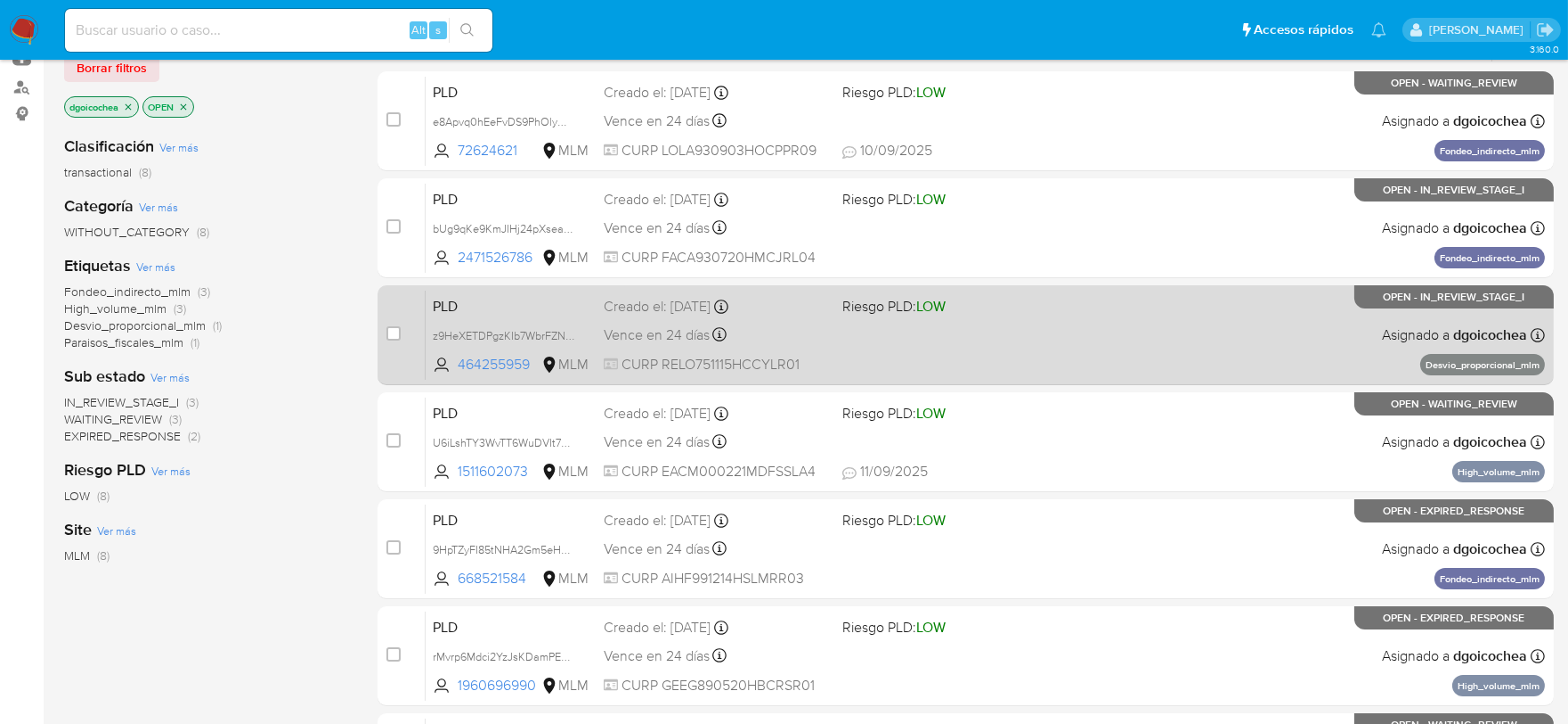
click at [447, 298] on span "PLD" at bounding box center [510, 305] width 157 height 23
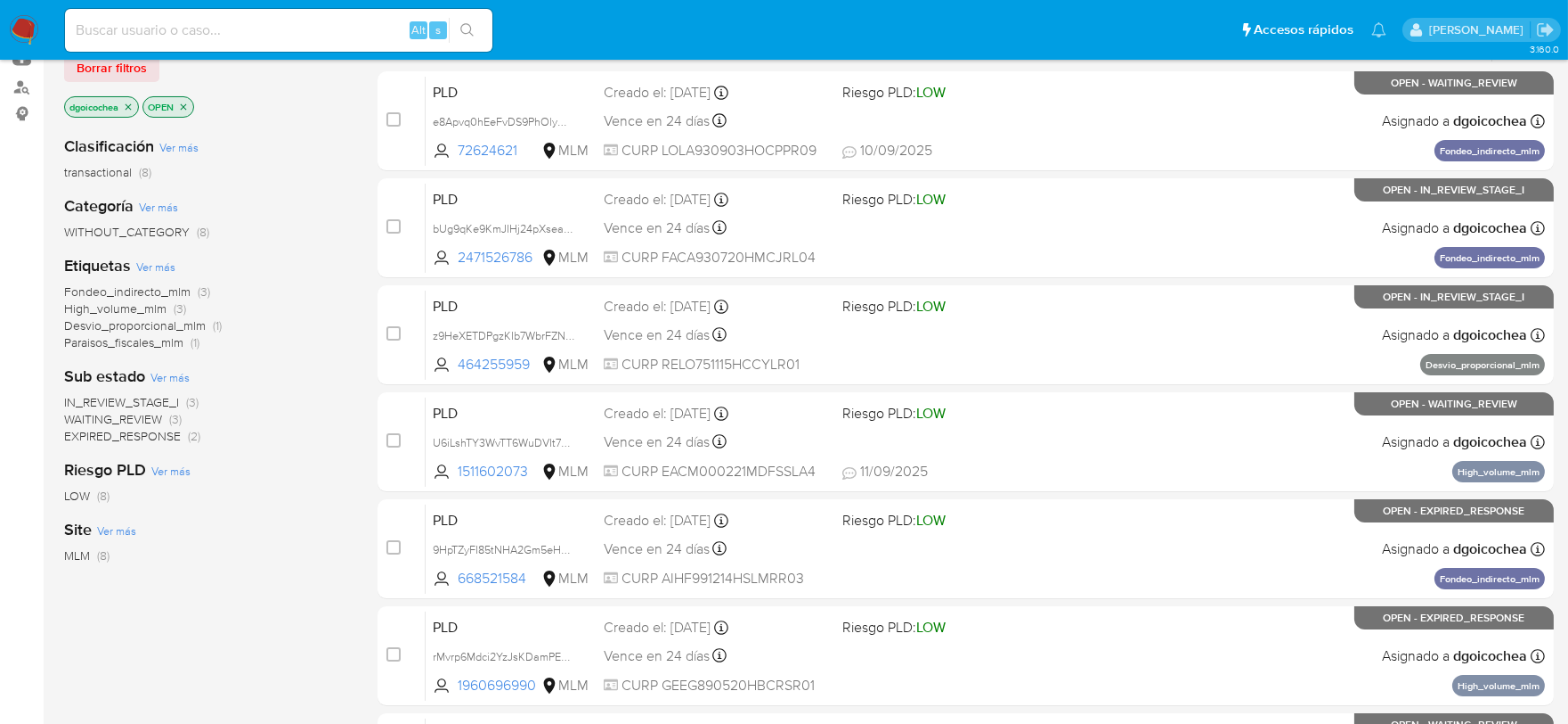
click at [31, 32] on img at bounding box center [24, 30] width 30 height 30
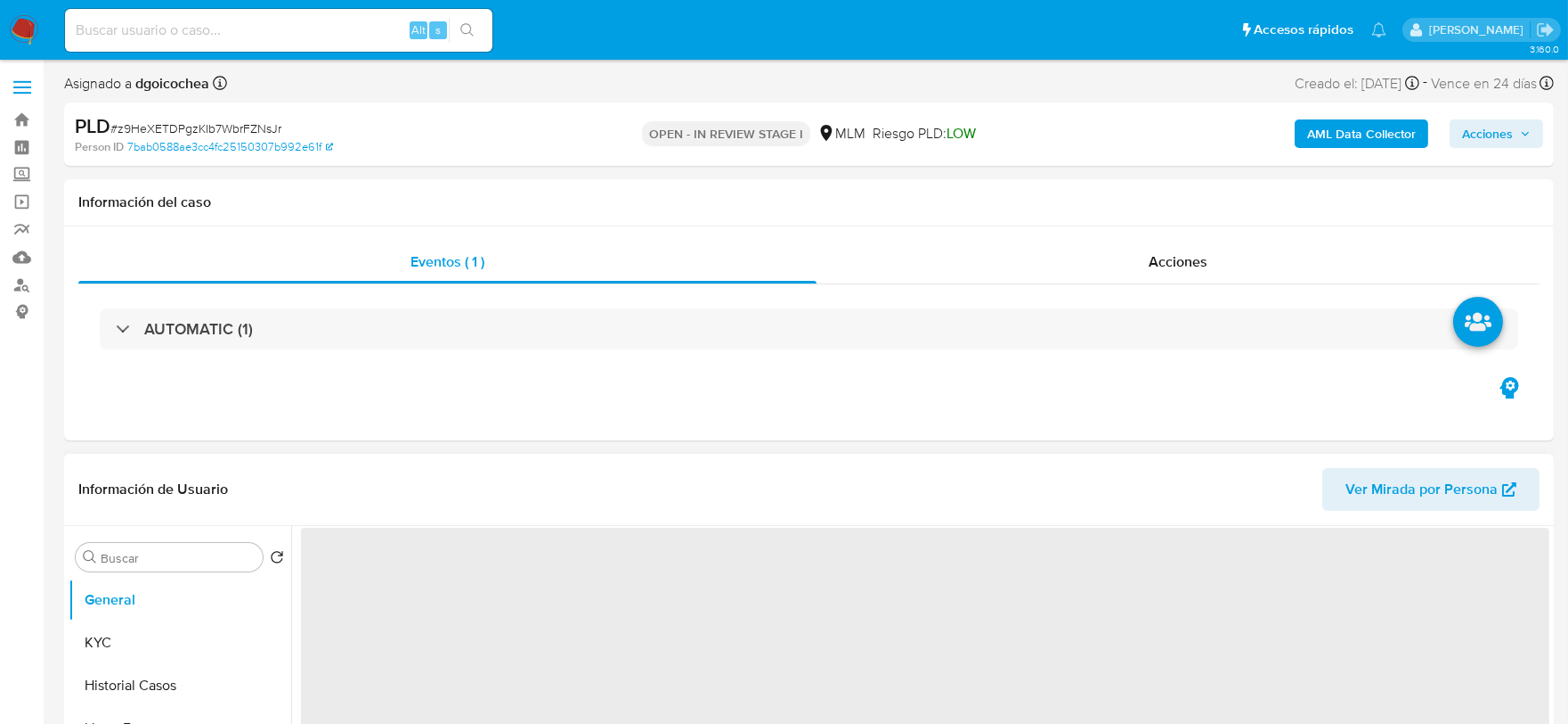
select select "10"
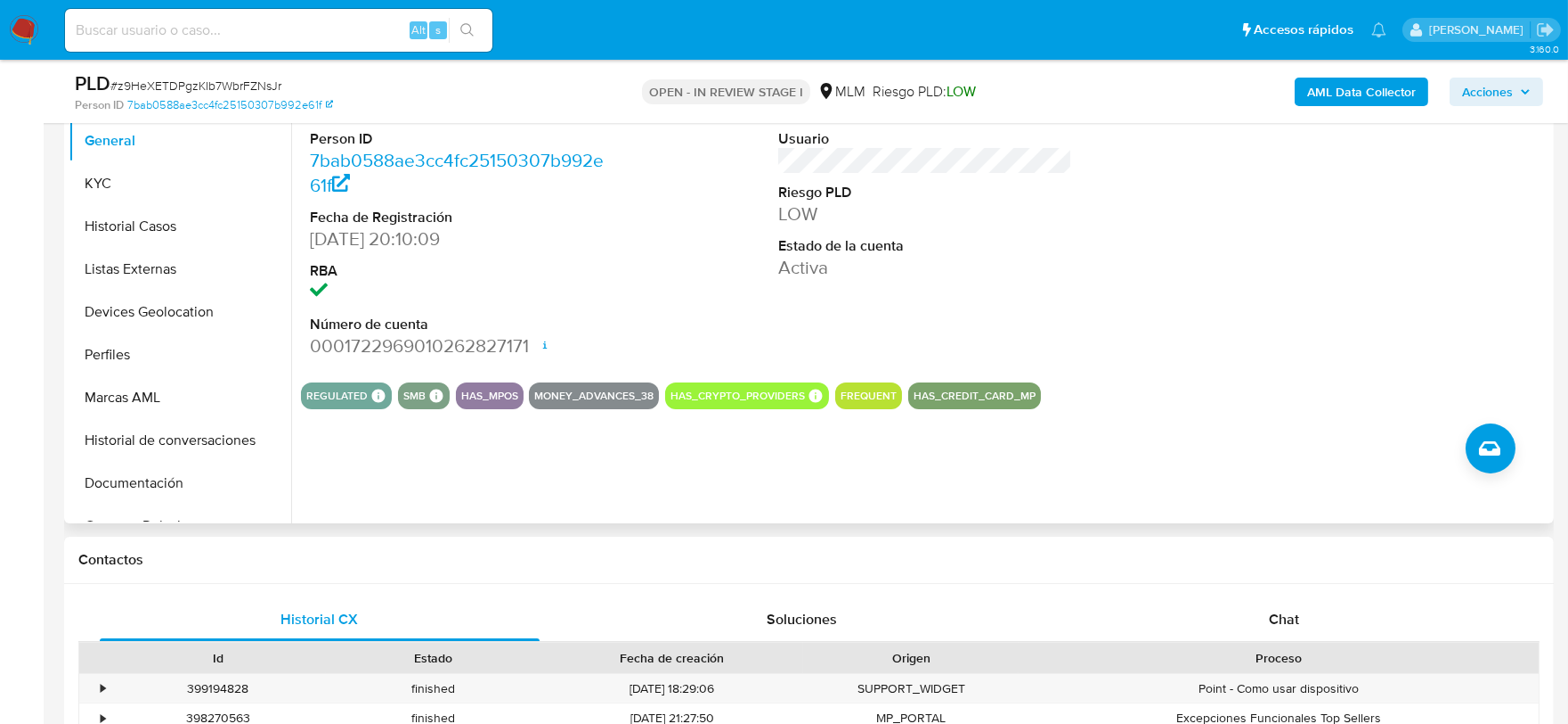
scroll to position [99, 0]
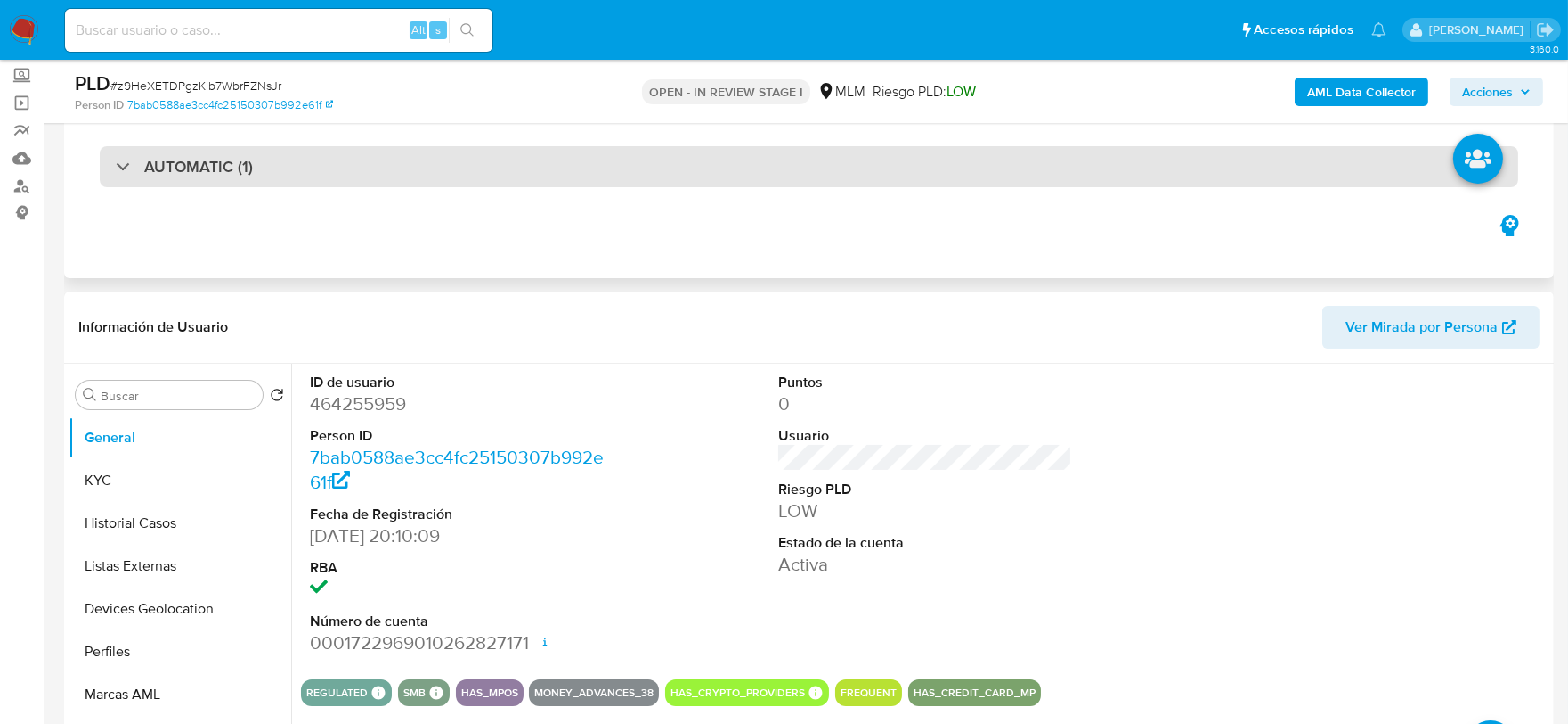
click at [190, 149] on div "AUTOMATIC (1)" at bounding box center [809, 167] width 1418 height 41
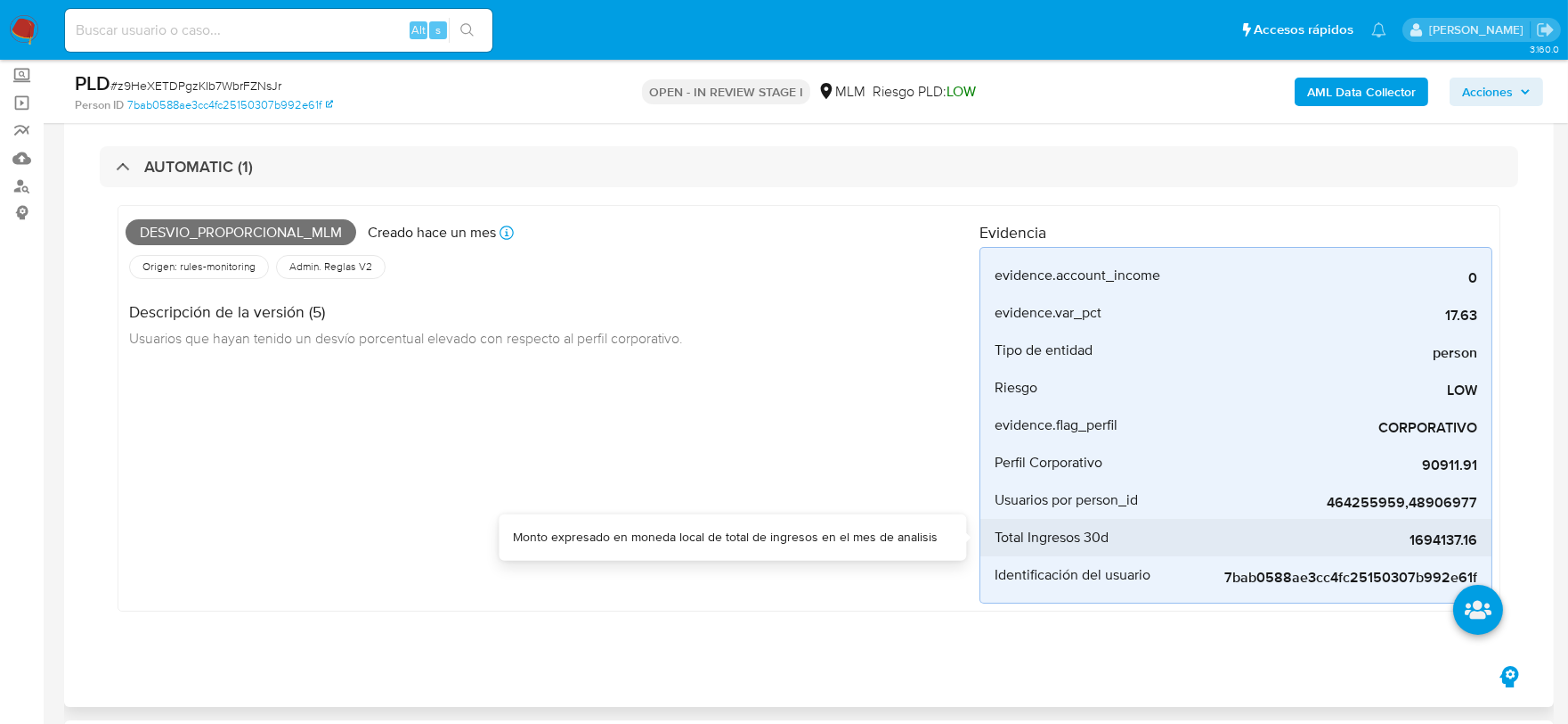
click at [1435, 541] on span "1694137.16" at bounding box center [1343, 540] width 267 height 18
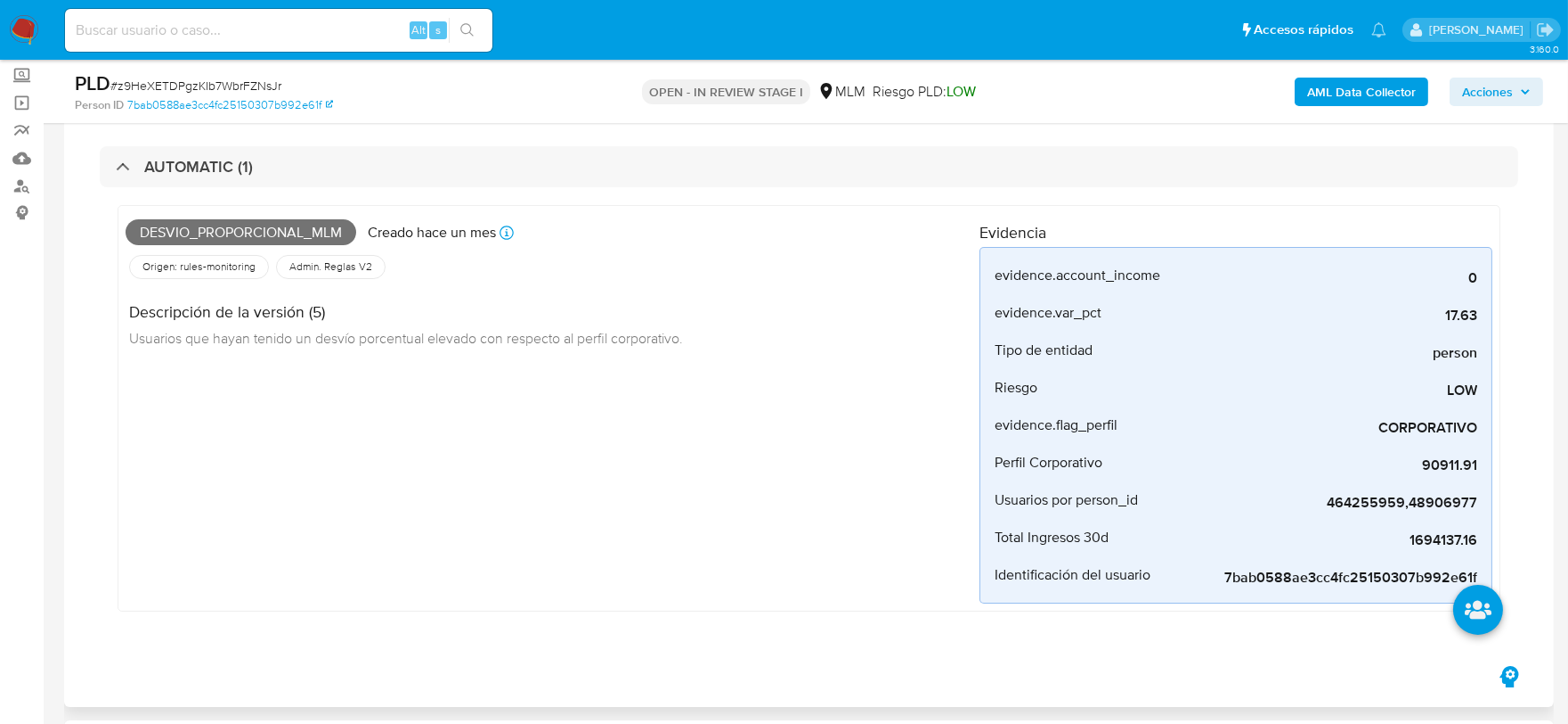
click at [625, 528] on div "Desvio_proporcional_mlm Creado hace un mes Creado: 12/08/2025 03:09:47 Origen: …" at bounding box center [553, 409] width 854 height 391
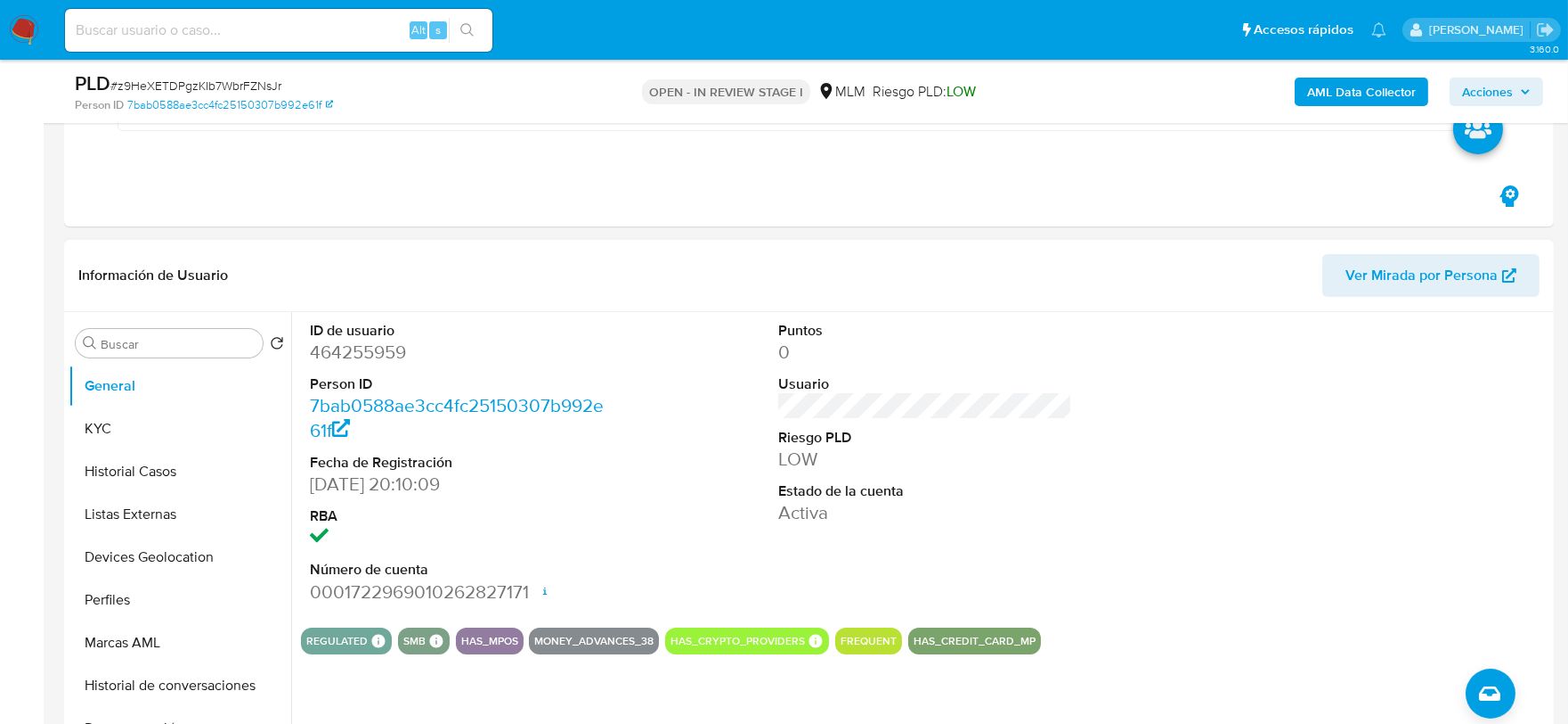
scroll to position [593, 0]
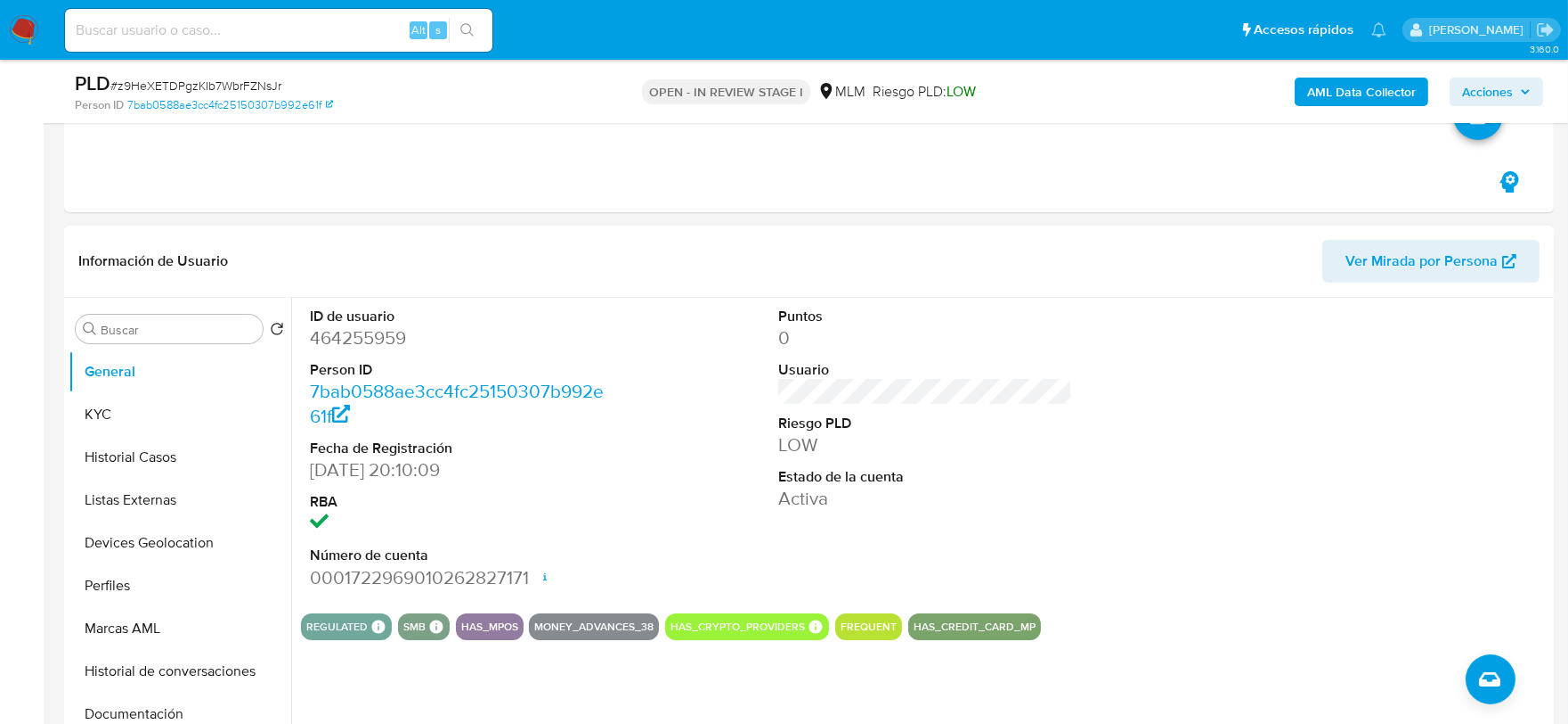
click at [616, 487] on div "ID de usuario 464255959 Person ID 7bab0588ae3cc4fc25150307b992e61f Fecha de Reg…" at bounding box center [925, 448] width 1248 height 301
click at [126, 420] on button "KYC" at bounding box center [173, 415] width 209 height 43
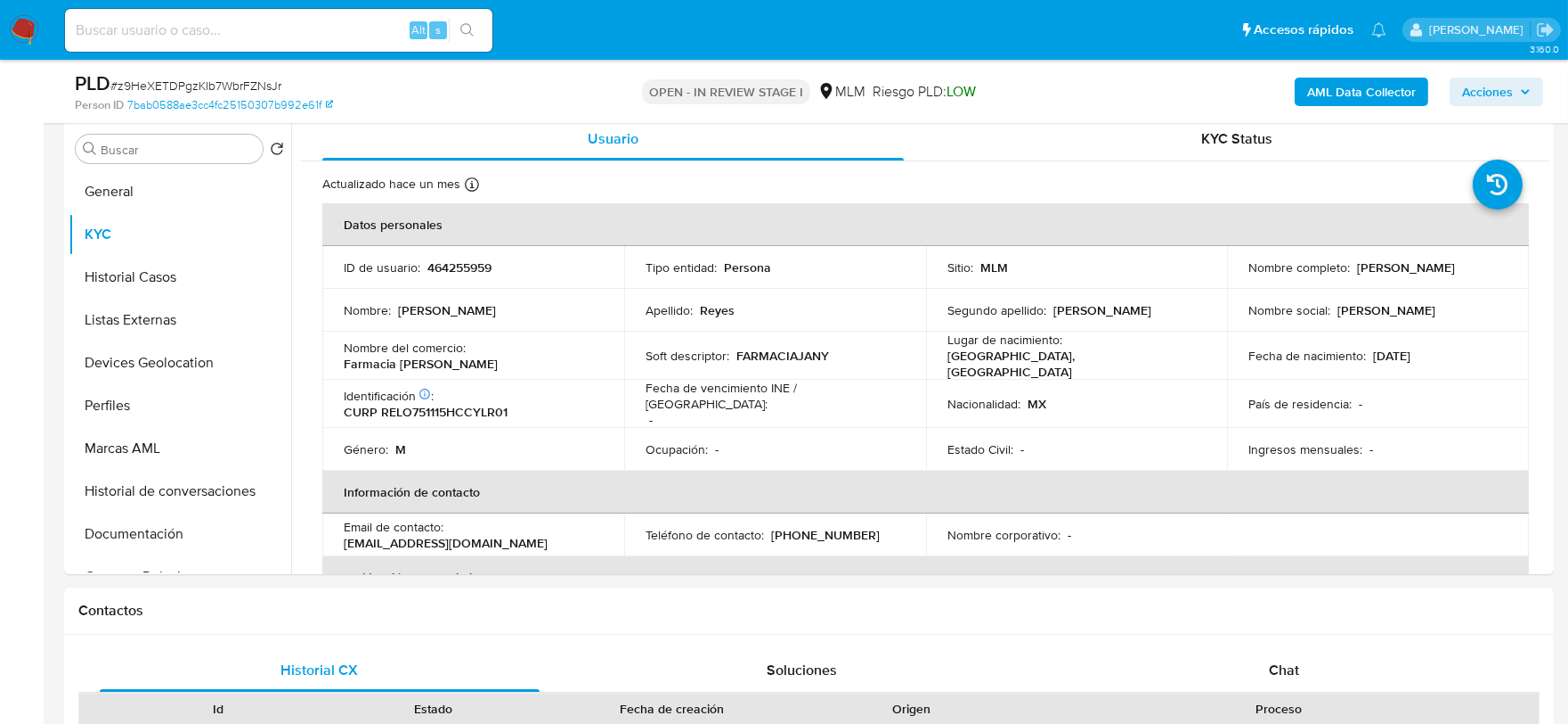
scroll to position [789, 0]
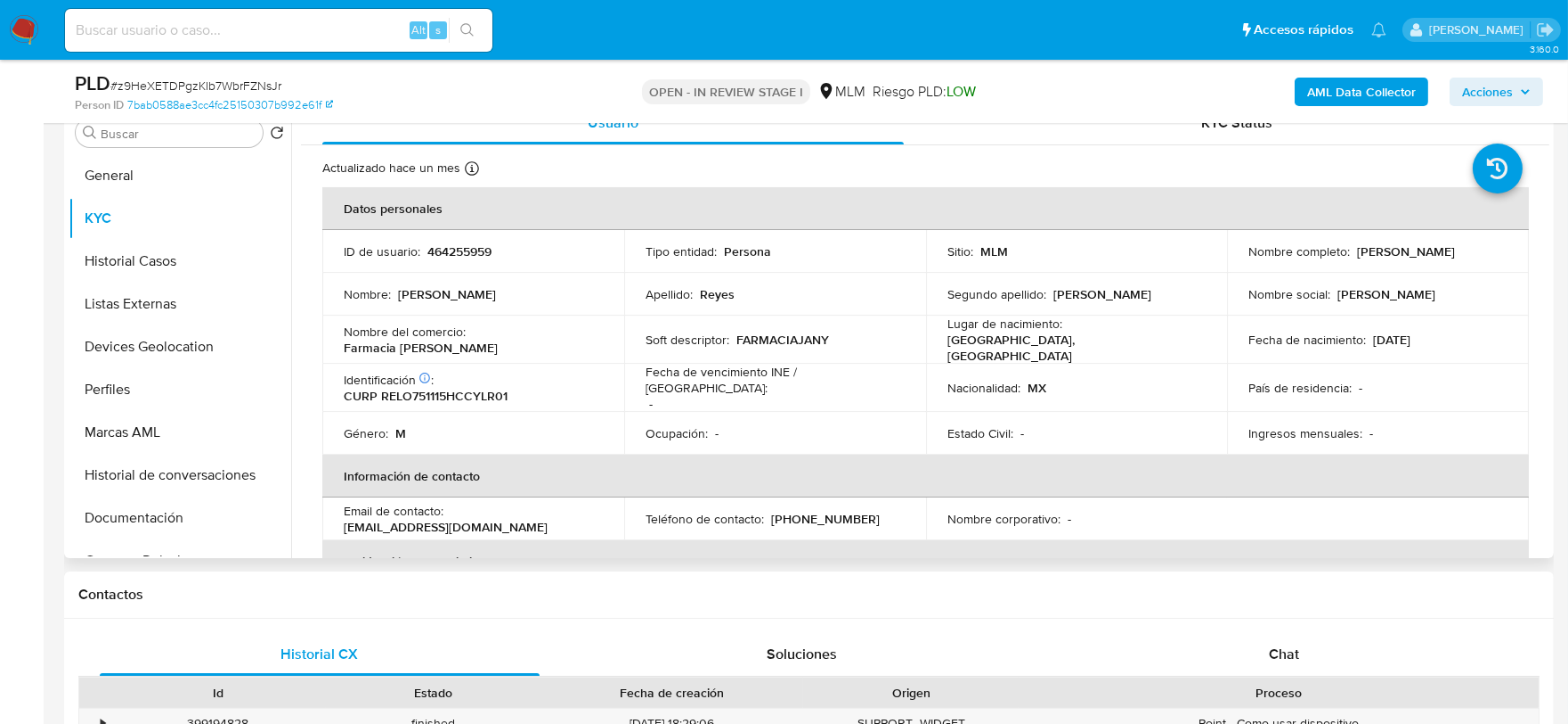
click at [1188, 180] on div "Actualizado hace un mes Creado: 15/06/2020 14:41:09 Actualizado: 16/08/2025 00:…" at bounding box center [903, 171] width 1161 height 23
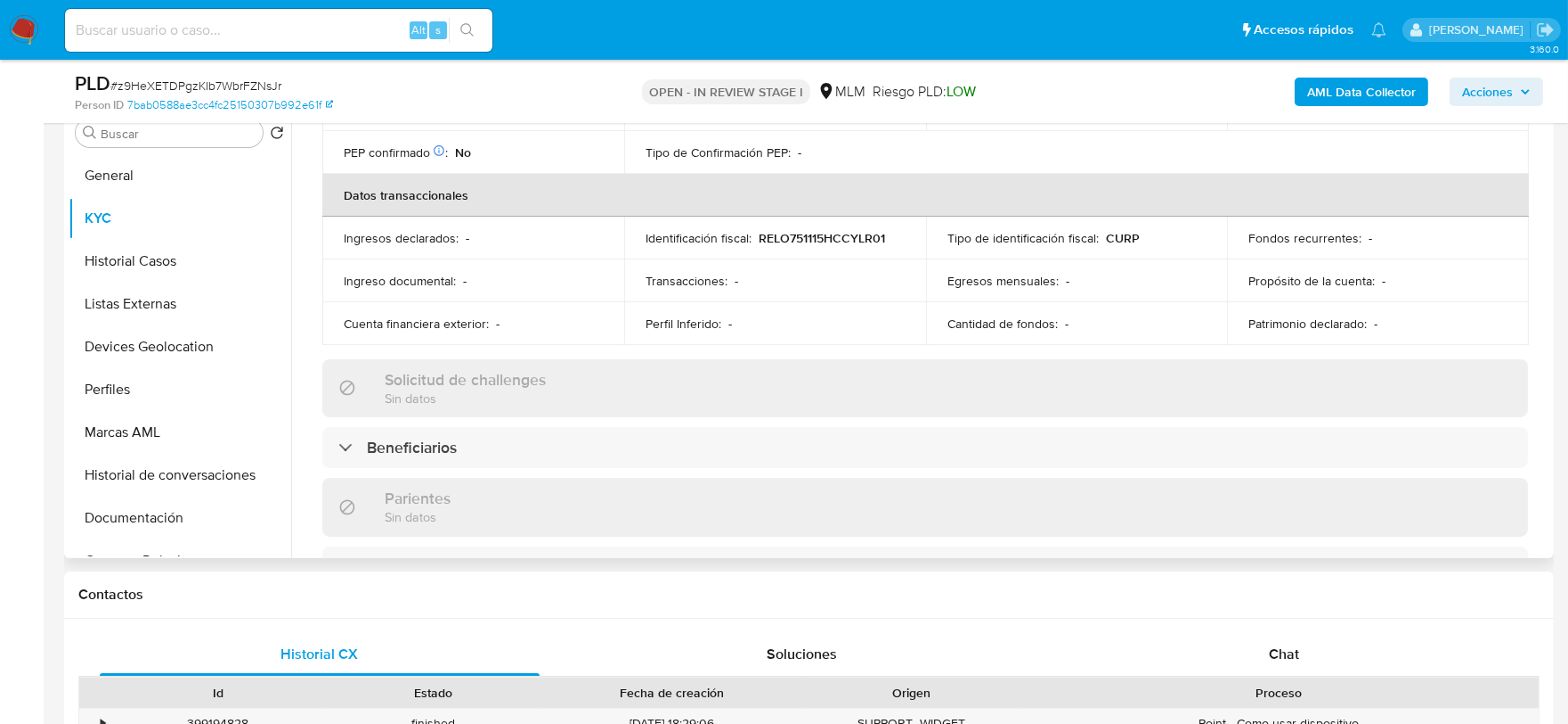
drag, startPoint x: 369, startPoint y: 432, endPoint x: 338, endPoint y: 357, distance: 81.2
click at [370, 437] on h3 "Beneficiarios" at bounding box center [412, 447] width 90 height 20
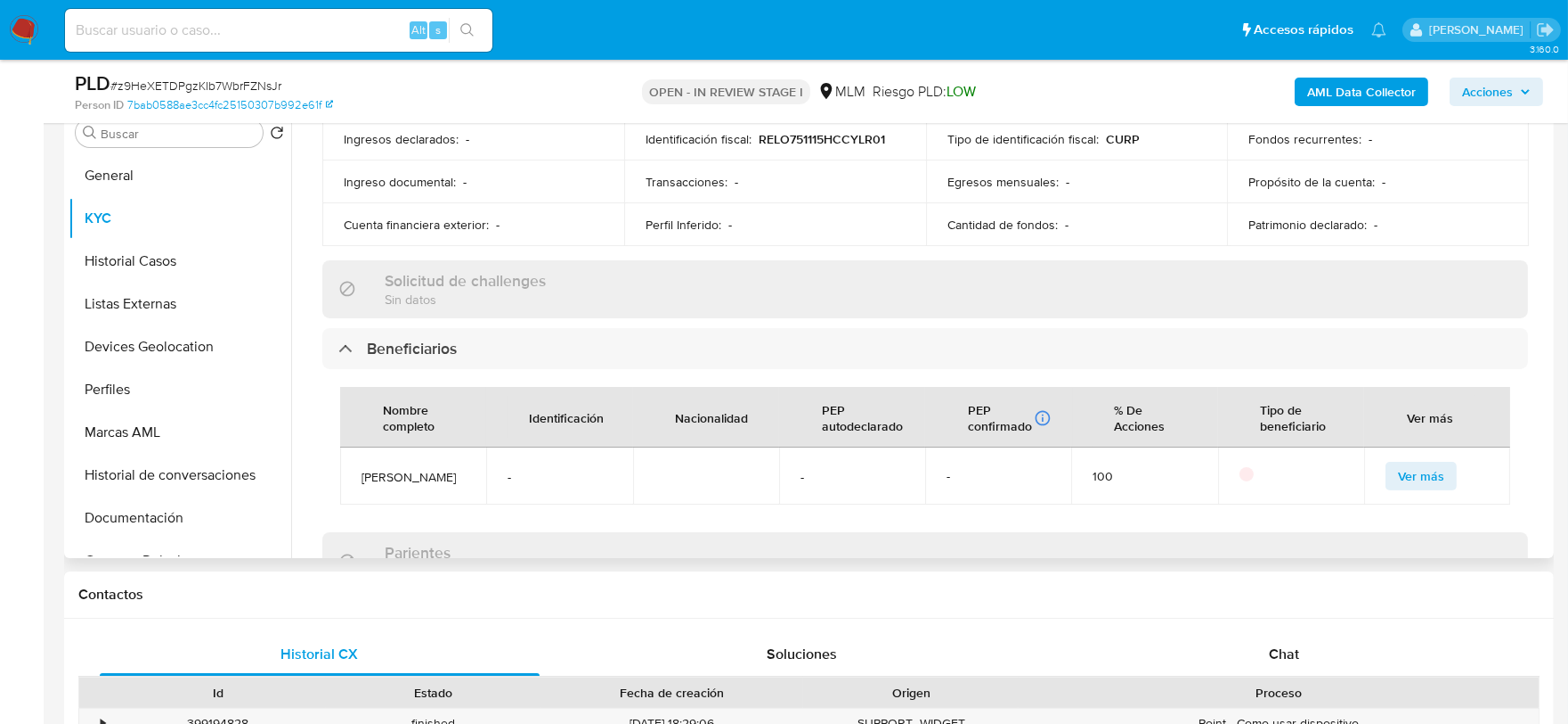
click at [313, 261] on div "Actualizado hace un mes Creado: 15/06/2020 14:41:09 Actualizado: 16/08/2025 00:…" at bounding box center [925, 392] width 1248 height 1679
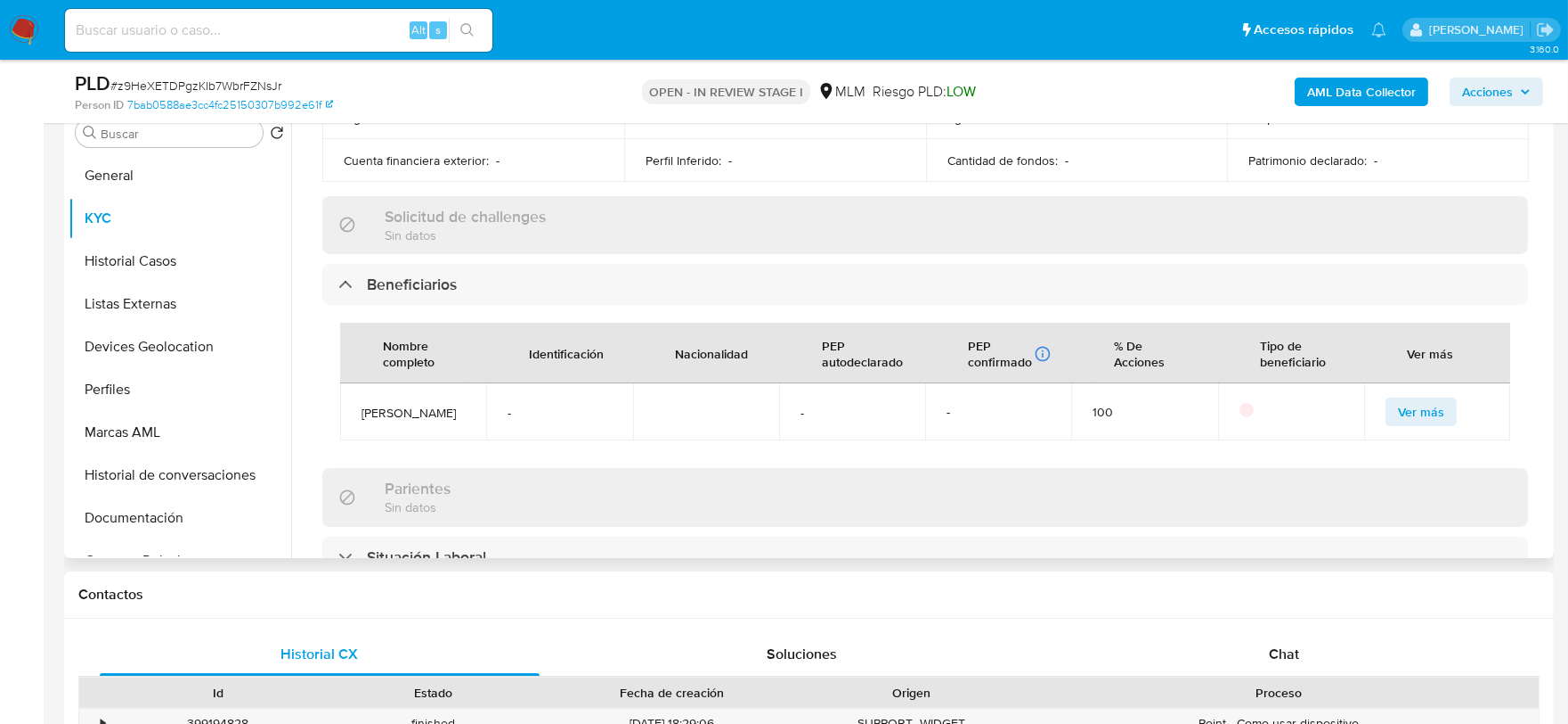
scroll to position [693, 0]
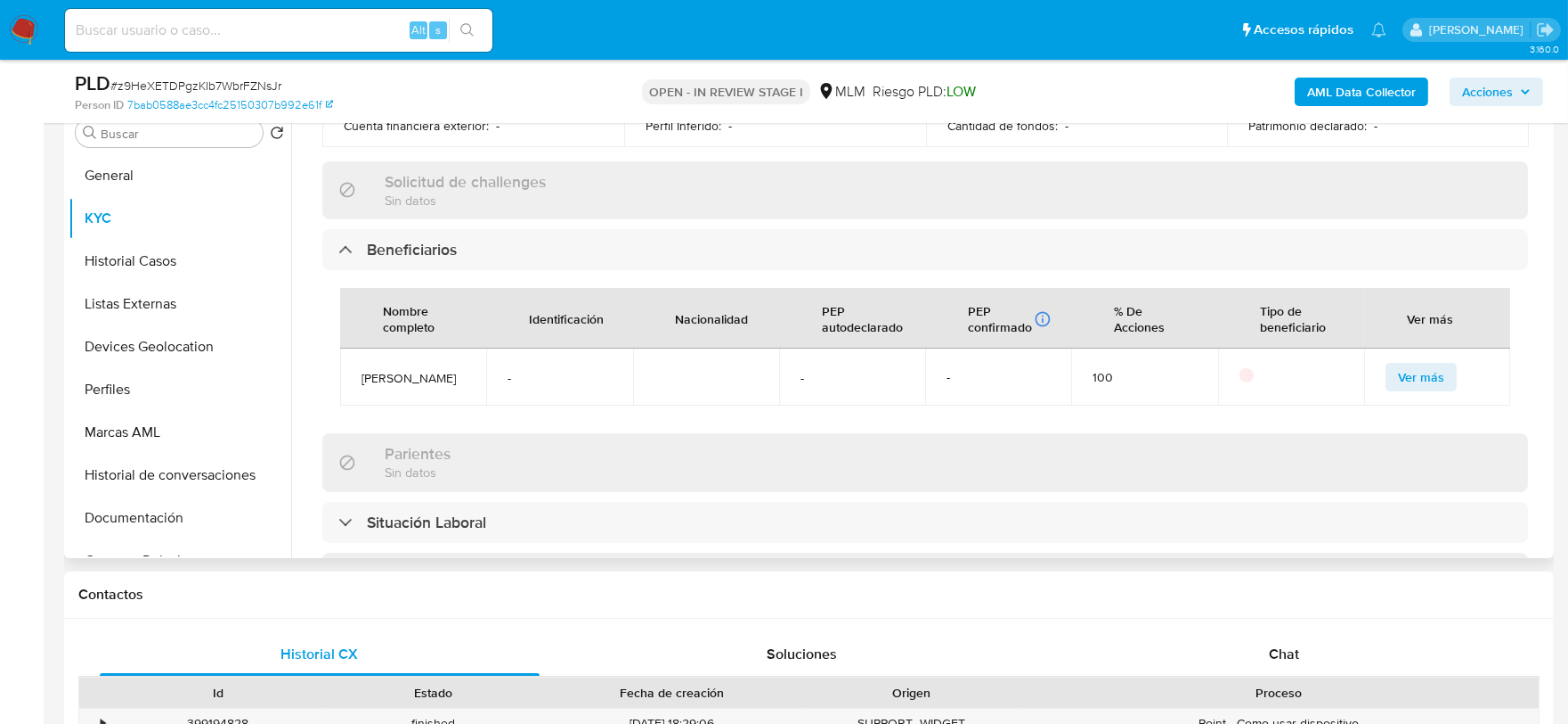
click at [312, 358] on div "Actualizado hace un mes Creado: 15/06/2020 14:41:09 Actualizado: 16/08/2025 00:…" at bounding box center [925, 292] width 1248 height 1679
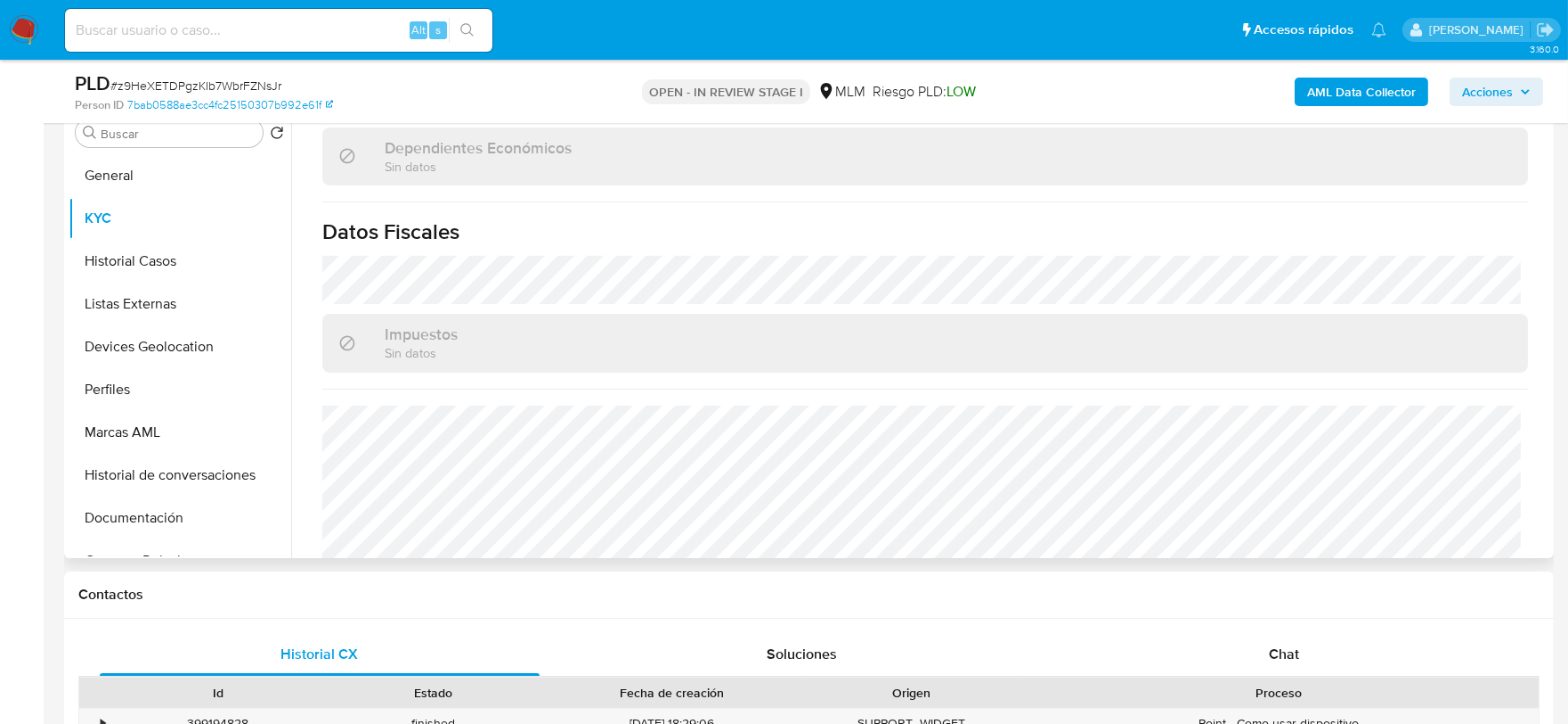
scroll to position [1188, 0]
click at [171, 267] on button "Historial Casos" at bounding box center [173, 262] width 209 height 43
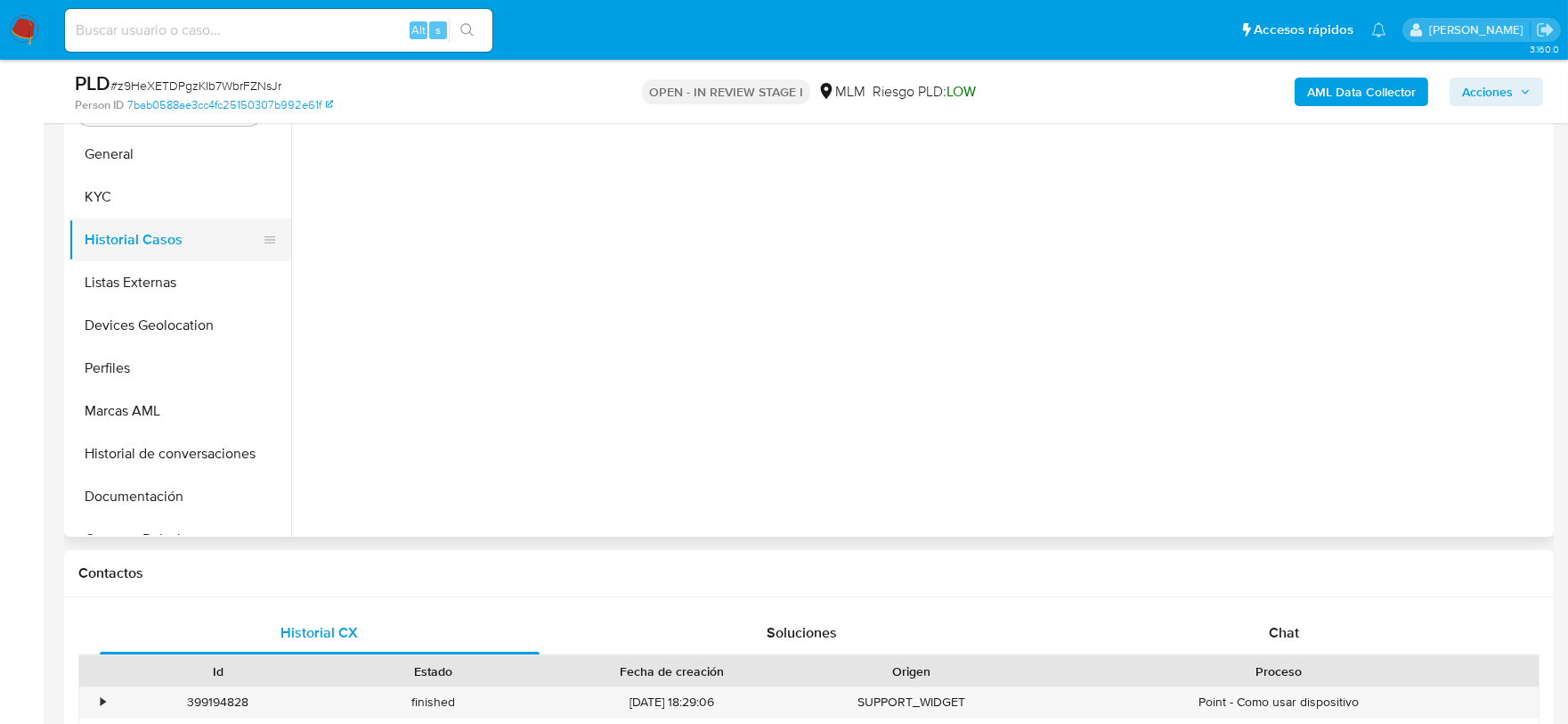
scroll to position [0, 0]
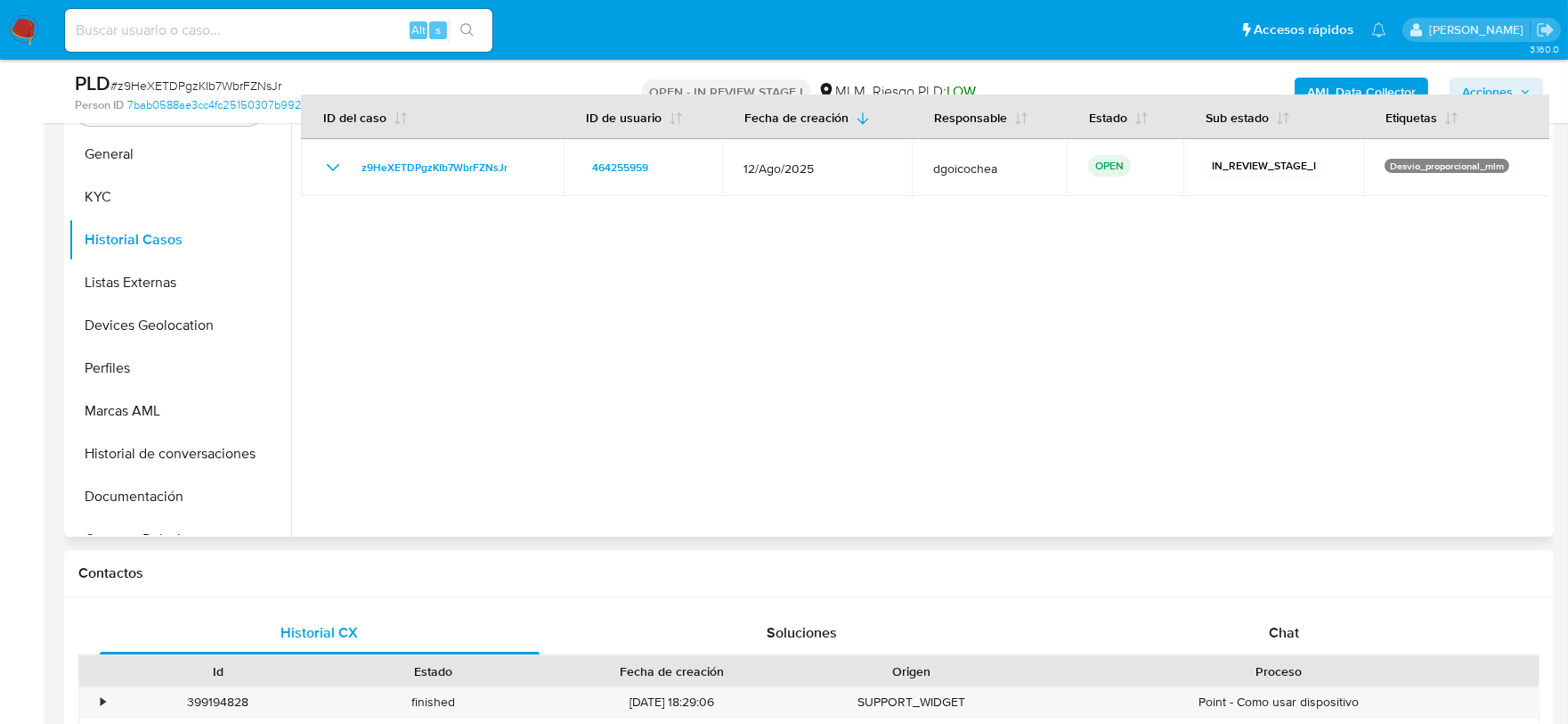
click at [584, 403] on div at bounding box center [920, 308] width 1258 height 456
click at [145, 285] on button "Listas Externas" at bounding box center [173, 282] width 209 height 43
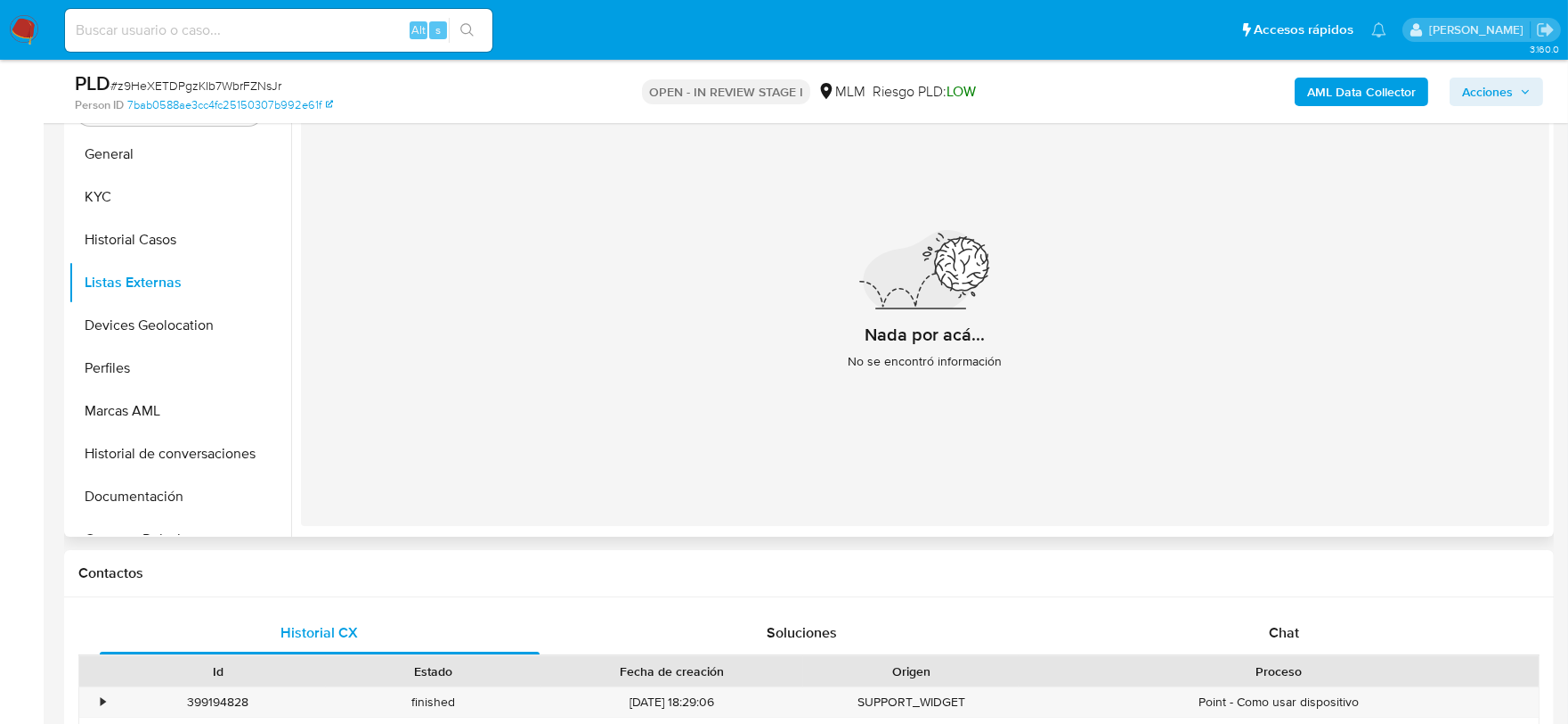
click at [698, 399] on div "Nada por acá... No se encontró información" at bounding box center [925, 306] width 1248 height 436
click at [193, 305] on button "Devices Geolocation" at bounding box center [173, 325] width 209 height 43
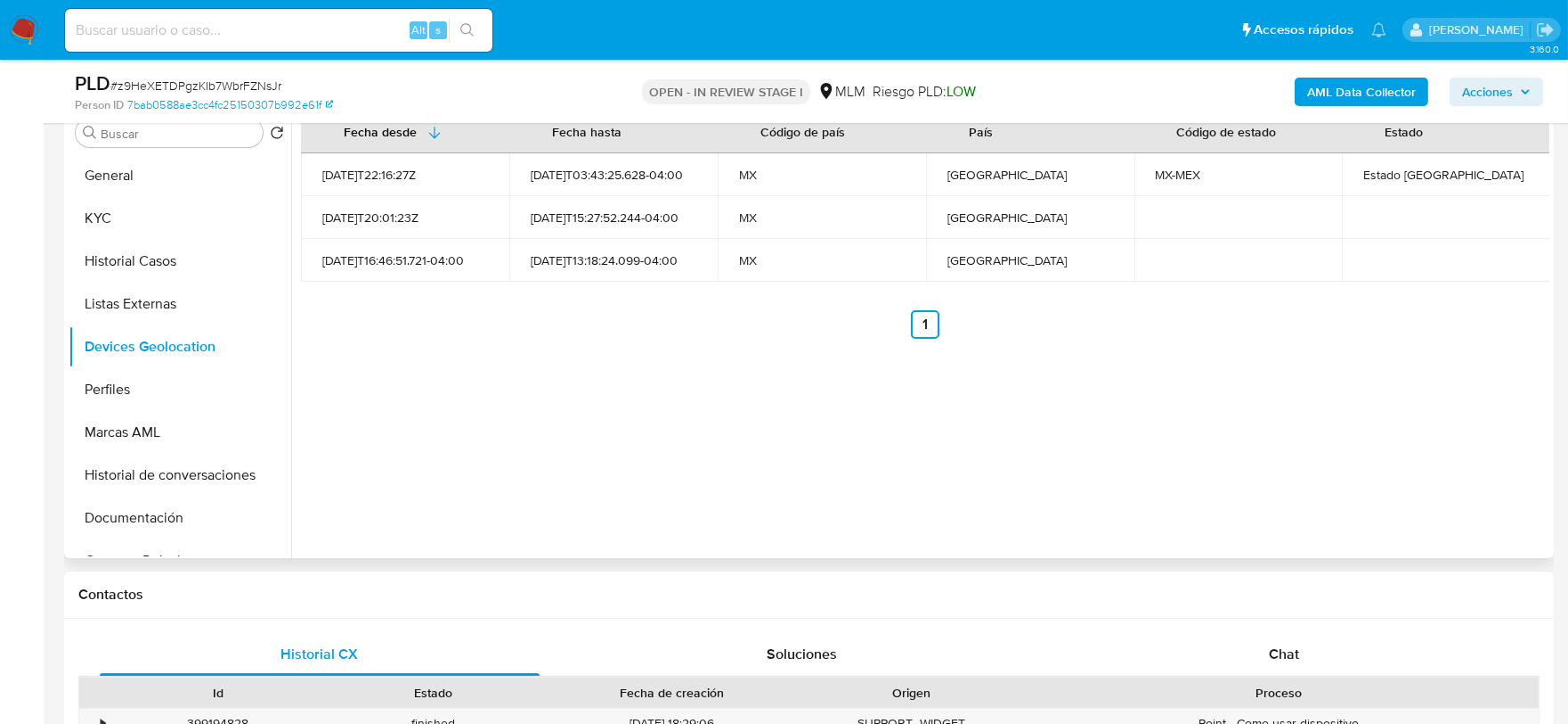
click at [664, 412] on div "Fecha desde Fecha hasta Código de país País Código de estado Estado 2021-10-08T…" at bounding box center [920, 329] width 1258 height 456
click at [133, 392] on button "Perfiles" at bounding box center [180, 390] width 223 height 43
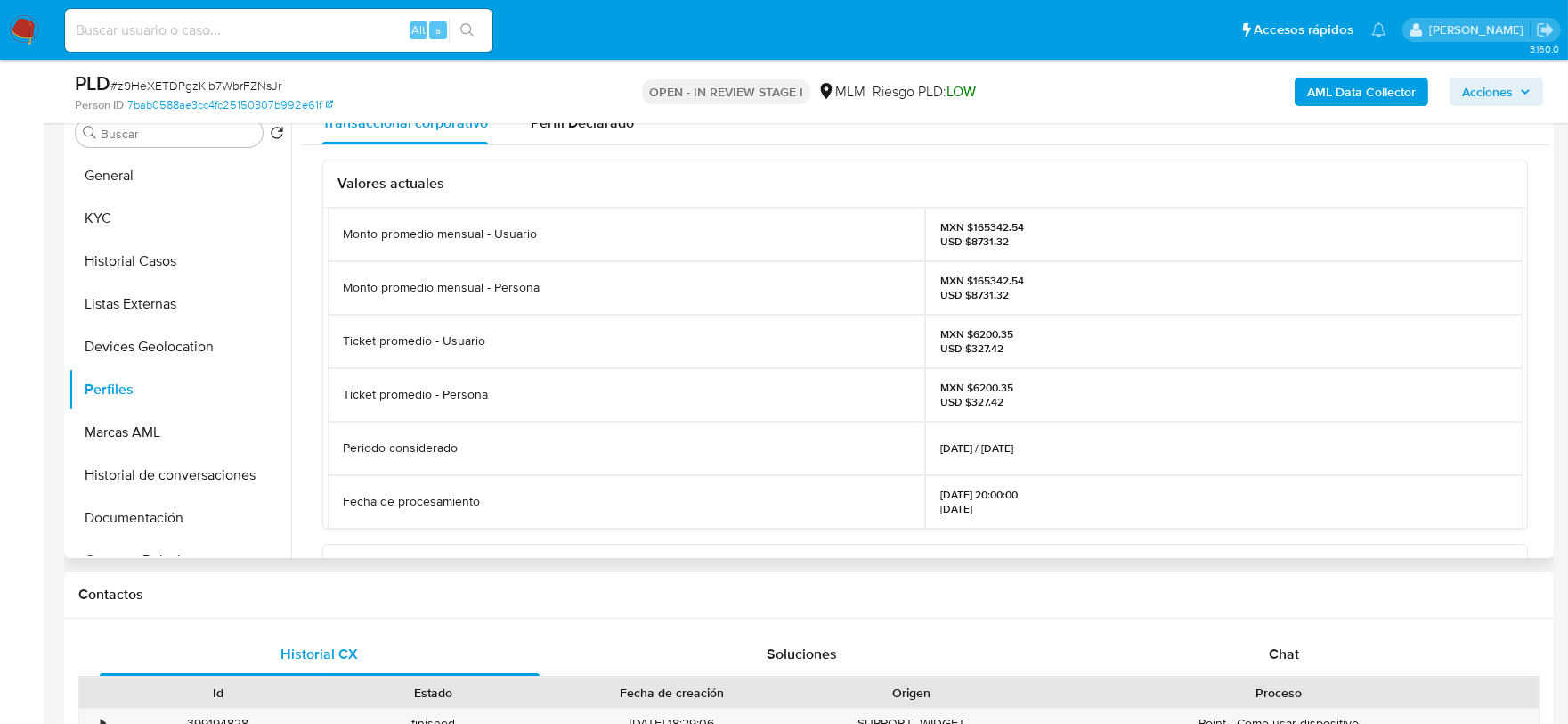
click at [307, 295] on div "Valores actuales Monto promedio mensual - Usuario MXN $165342.54 USD $8731.32 M…" at bounding box center [925, 560] width 1248 height 831
click at [166, 514] on button "Documentación" at bounding box center [173, 518] width 209 height 43
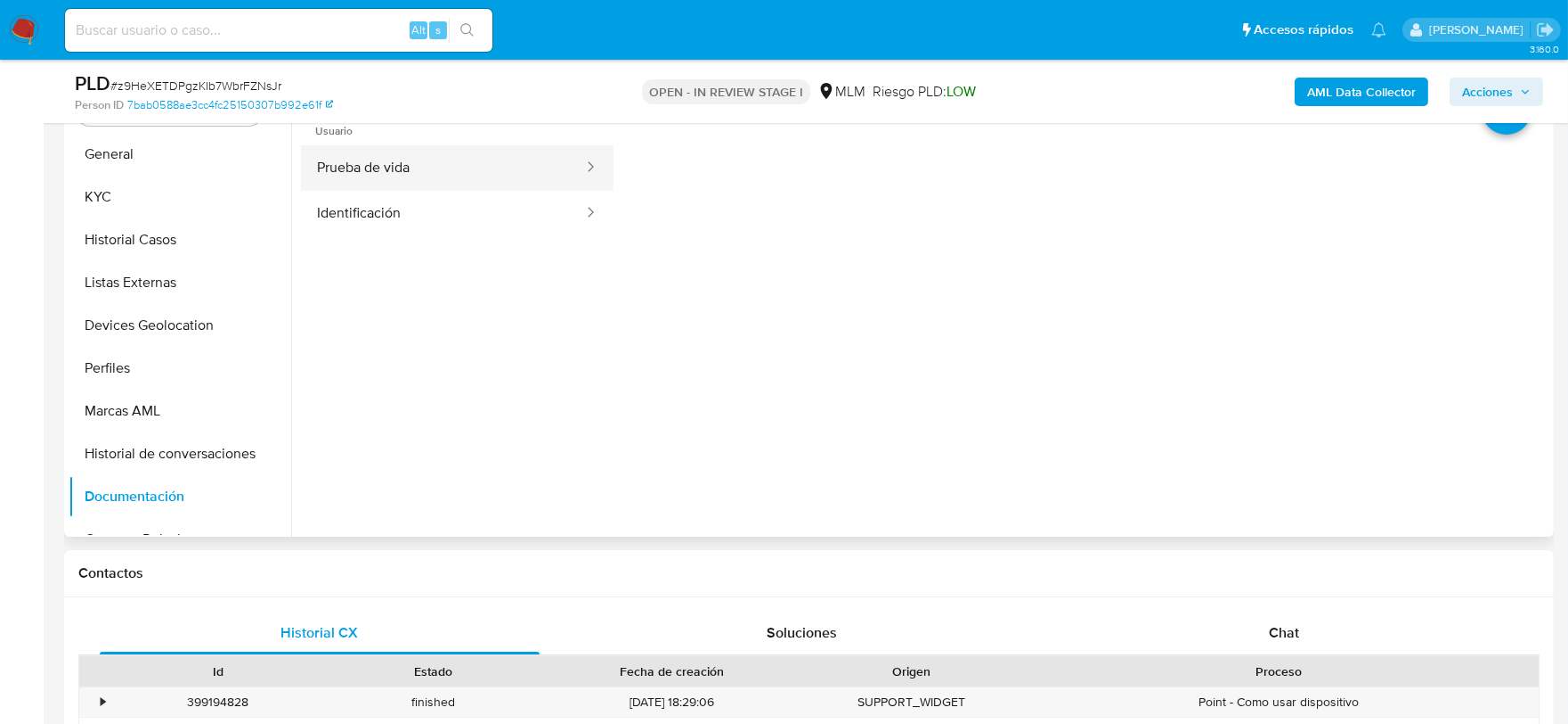
click at [392, 175] on button "Prueba de vida" at bounding box center [442, 168] width 284 height 46
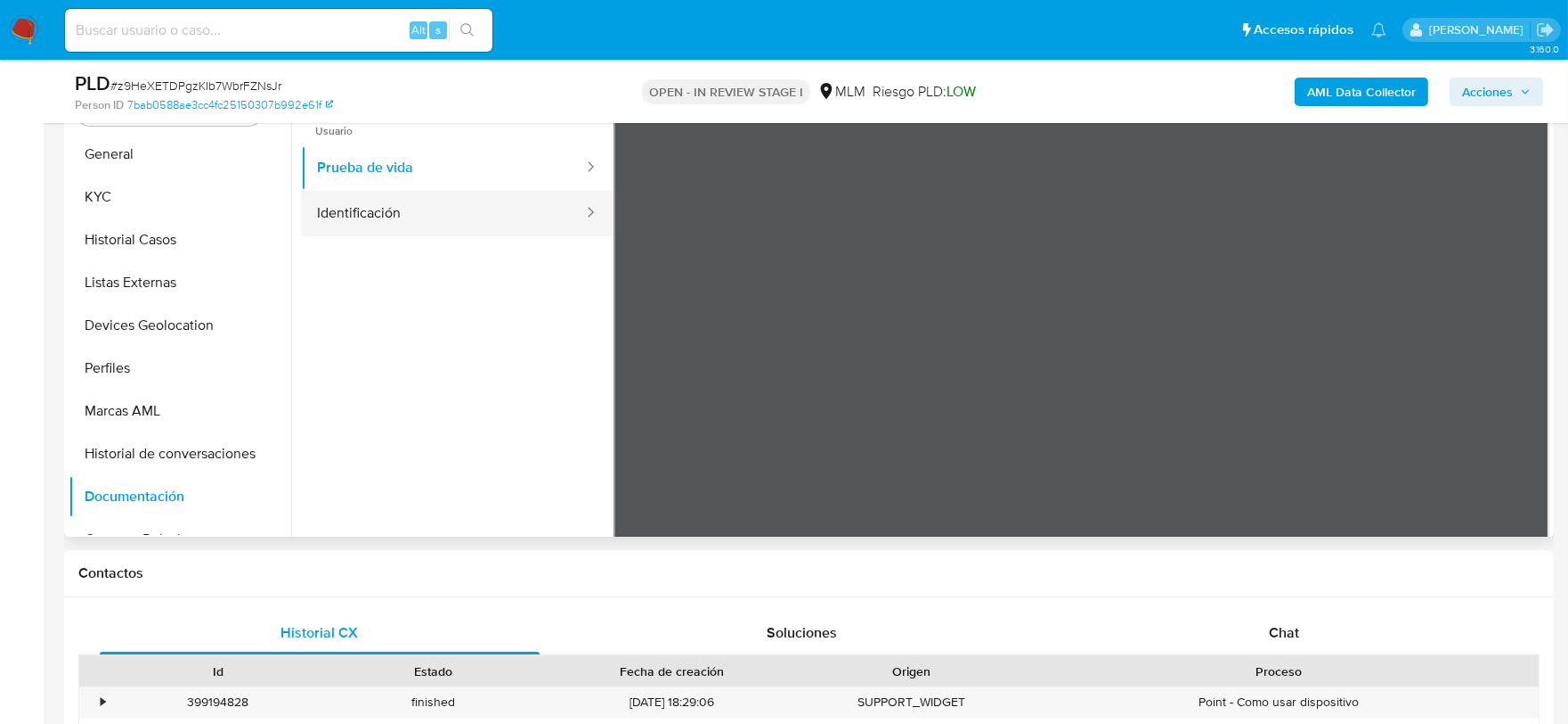
click at [469, 200] on button "Identificación" at bounding box center [442, 213] width 284 height 46
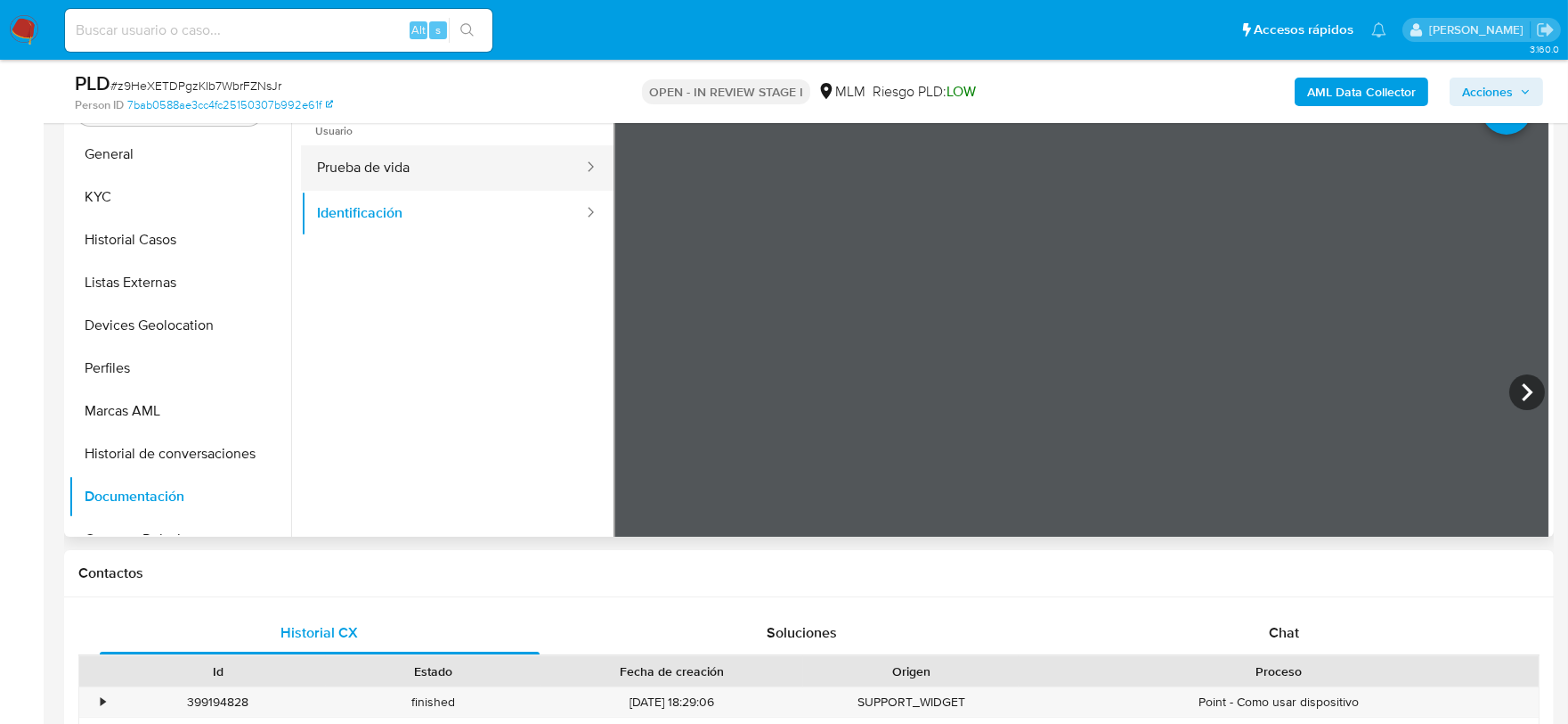
click at [539, 161] on button "Prueba de vida" at bounding box center [442, 168] width 284 height 46
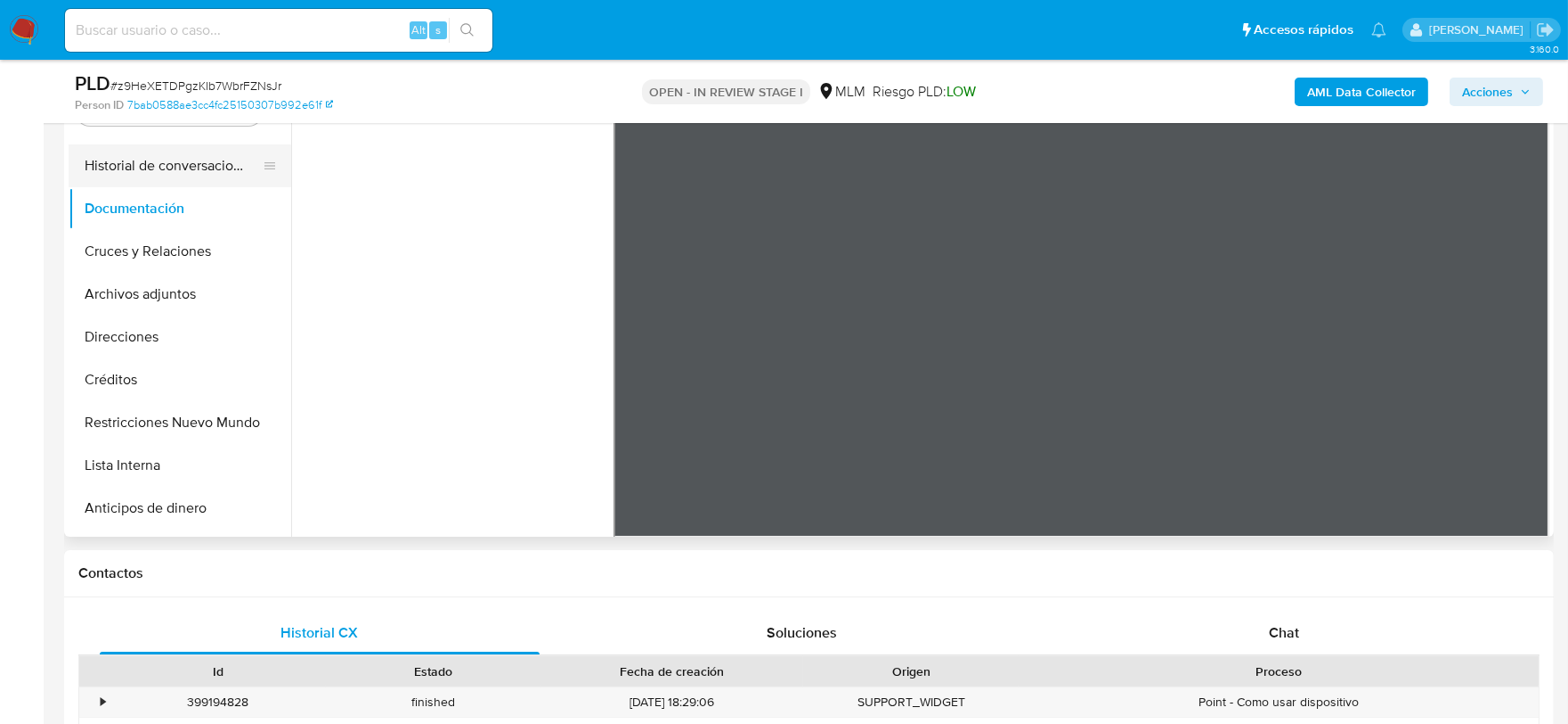
scroll to position [297, 0]
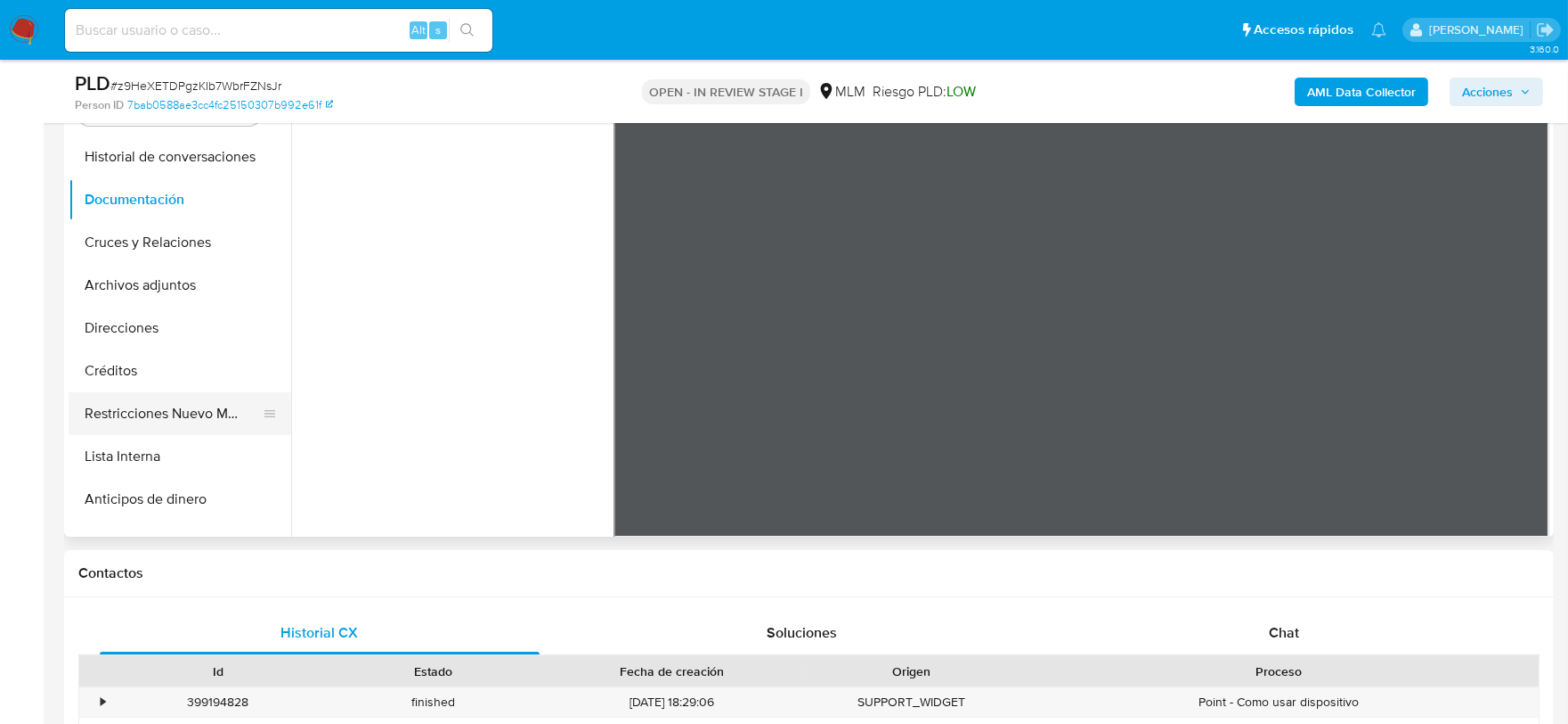
click at [179, 400] on button "Restricciones Nuevo Mundo" at bounding box center [173, 414] width 209 height 43
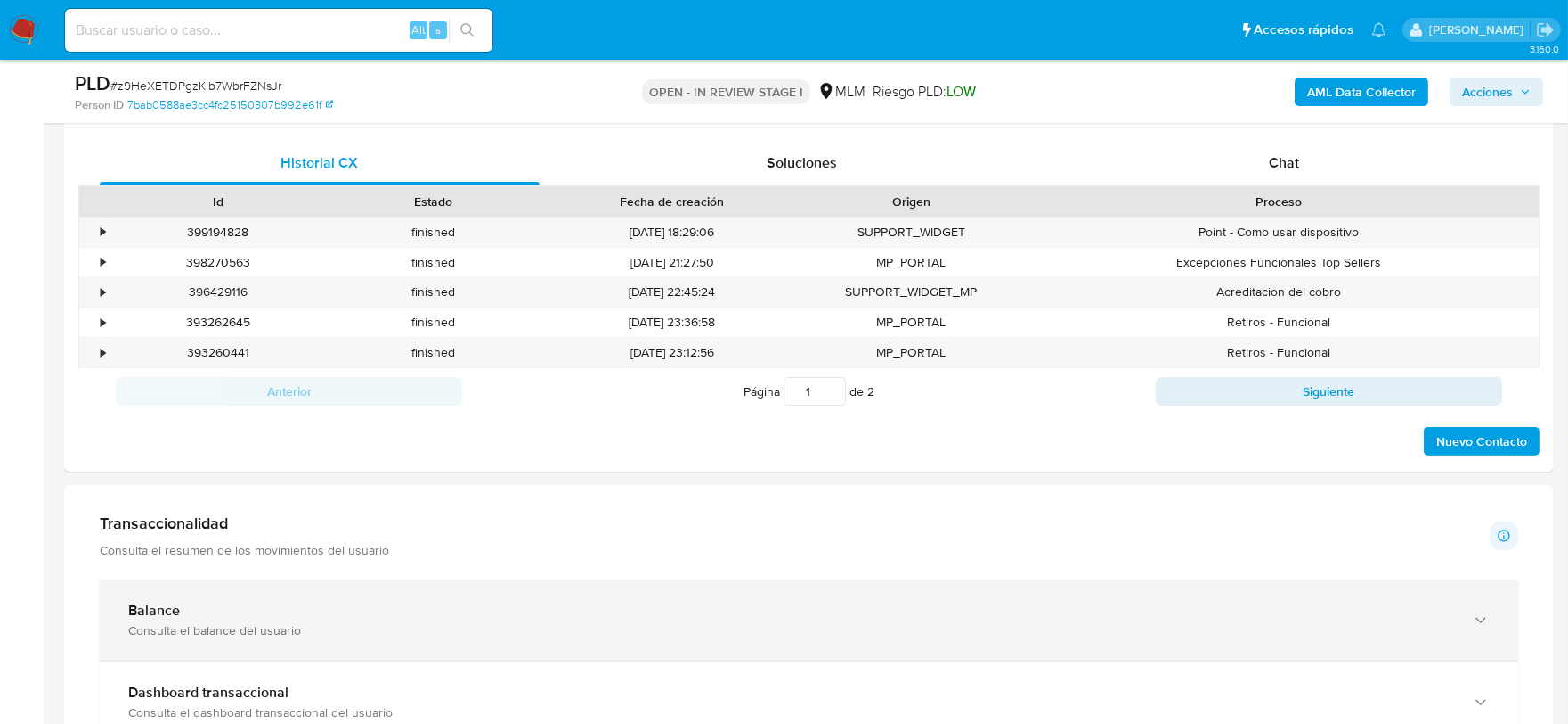
scroll to position [1383, 0]
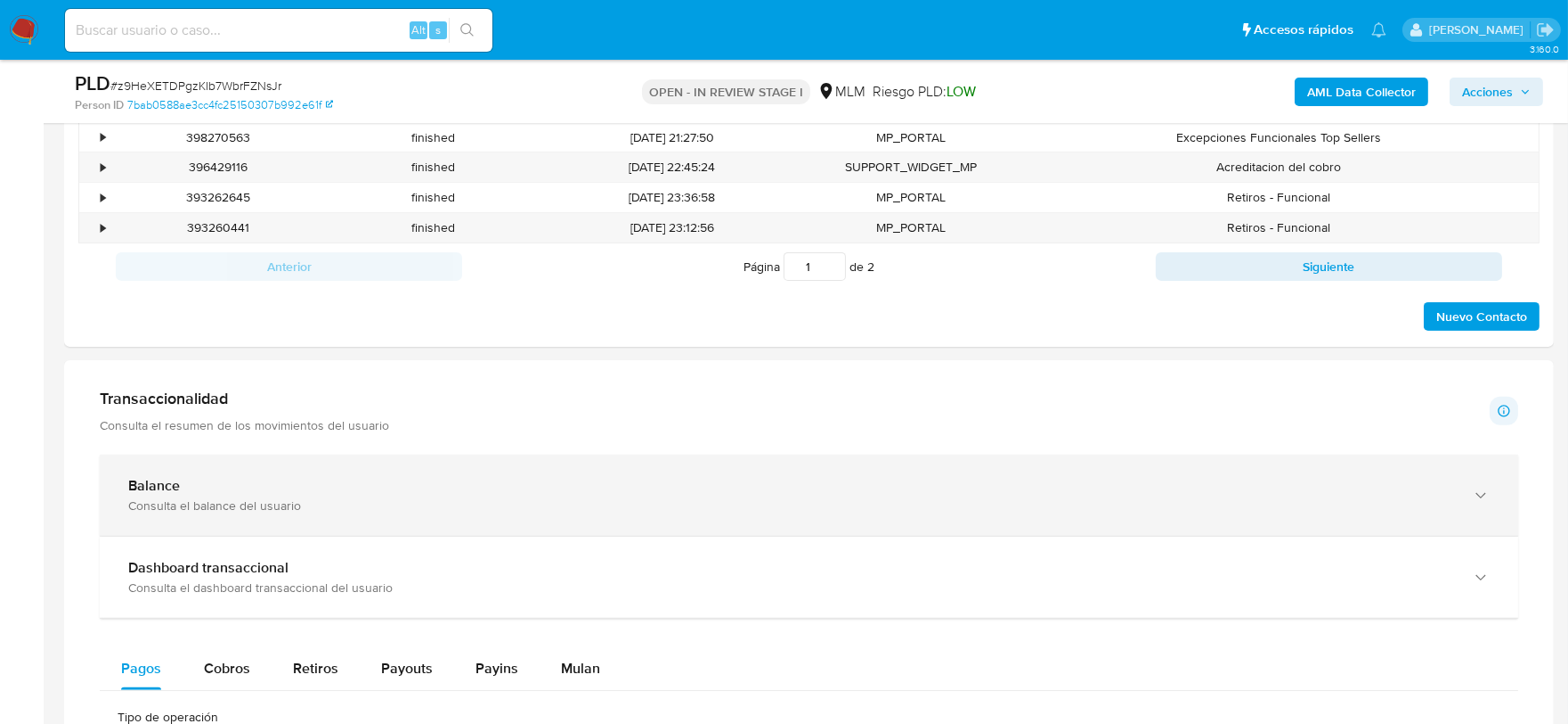
click at [545, 479] on div "Balance" at bounding box center [791, 486] width 1326 height 18
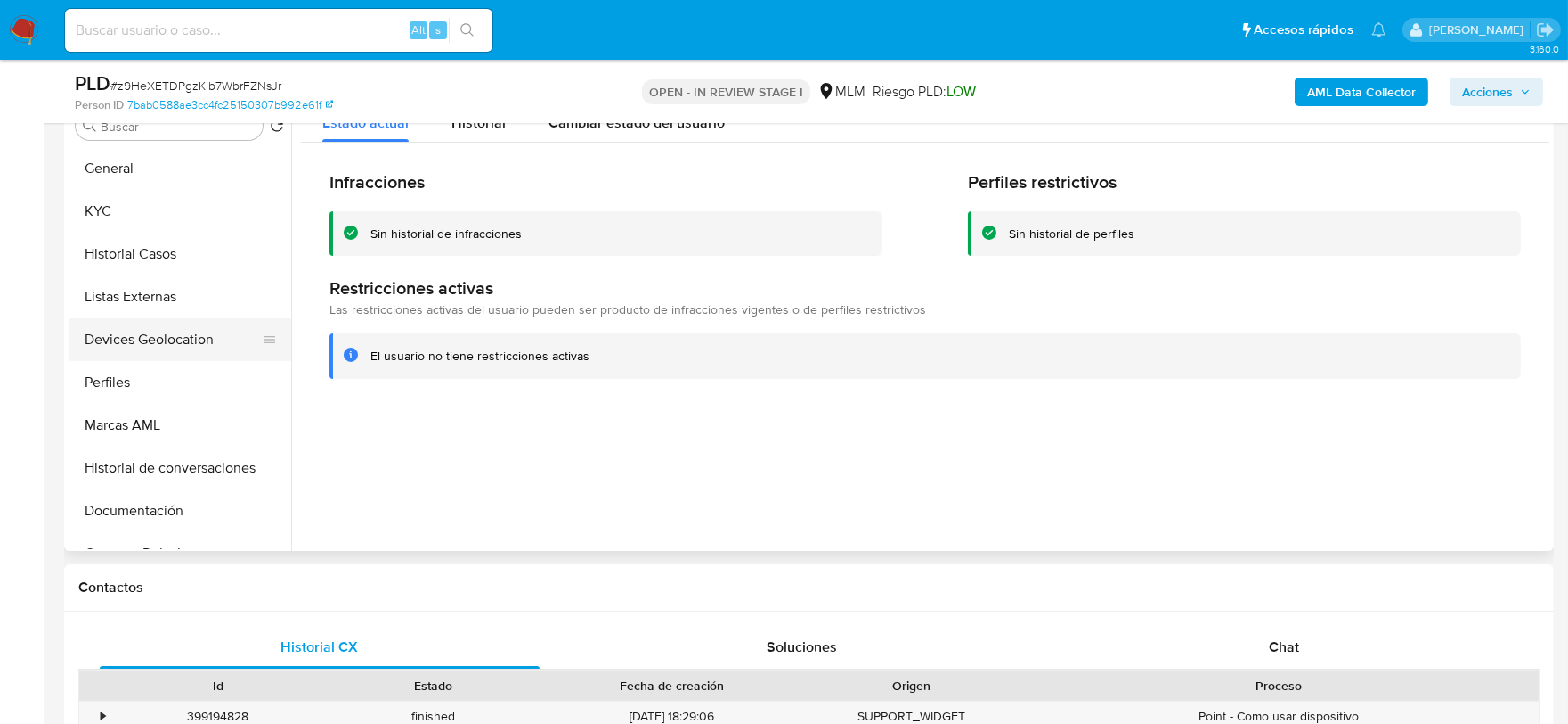
scroll to position [591, 0]
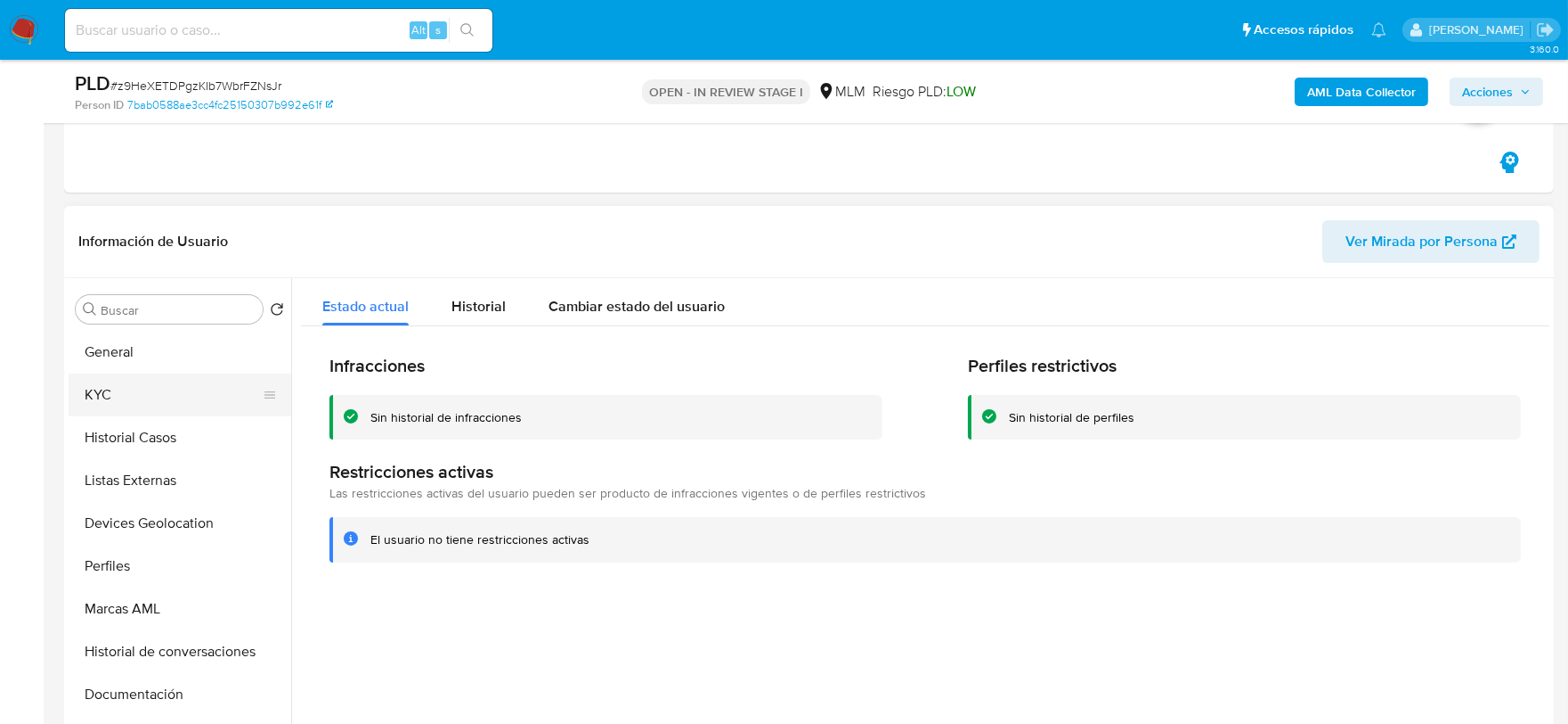
click at [138, 402] on button "KYC" at bounding box center [173, 395] width 209 height 43
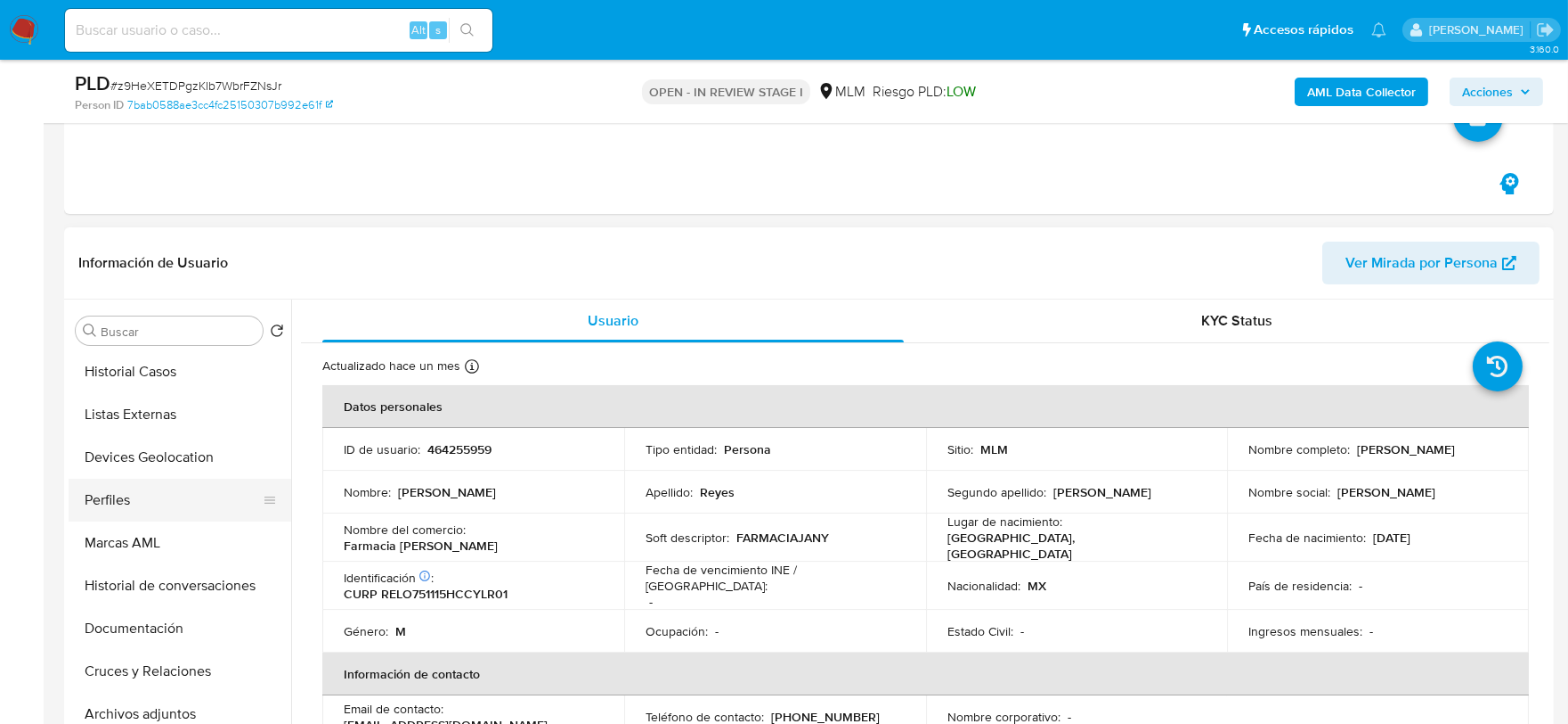
scroll to position [198, 0]
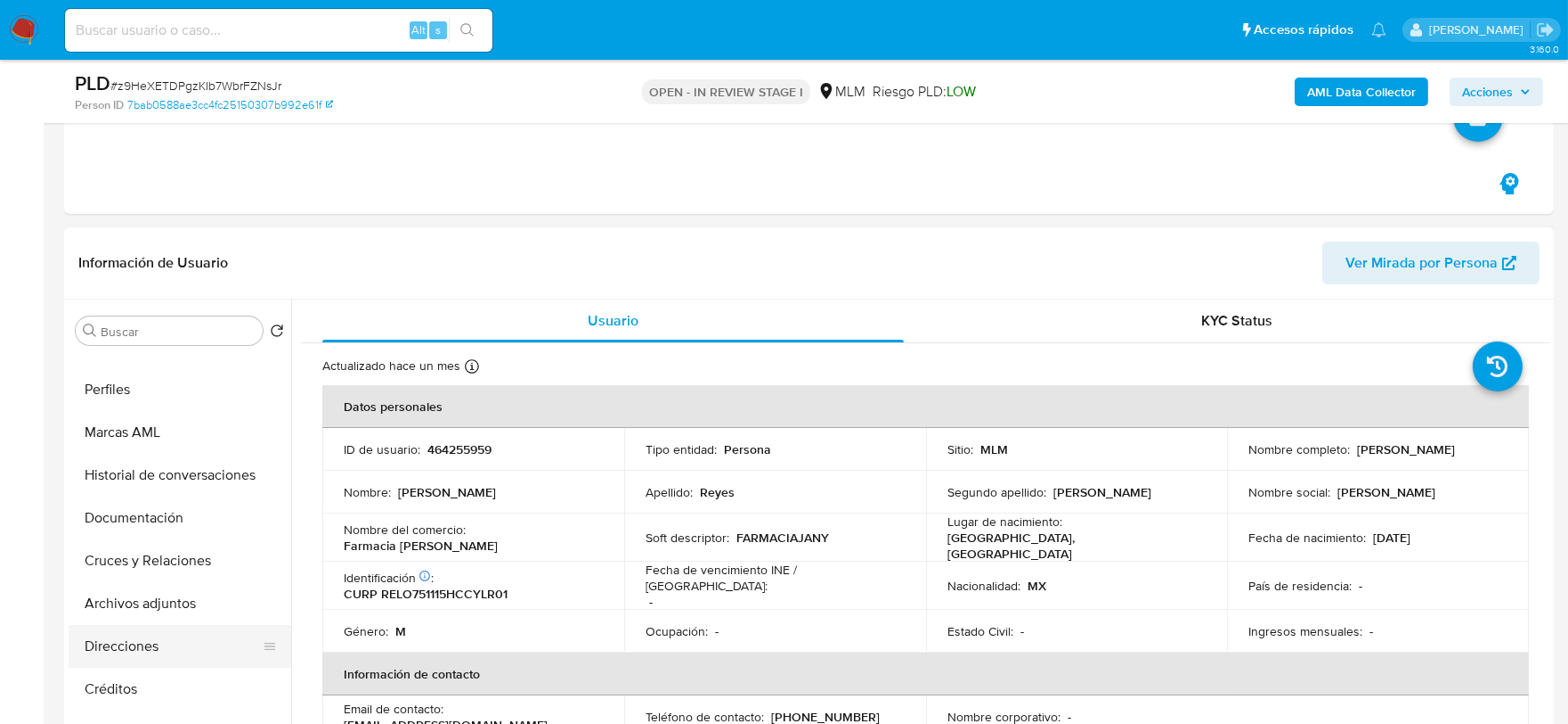
click at [137, 656] on button "Direcciones" at bounding box center [173, 646] width 209 height 43
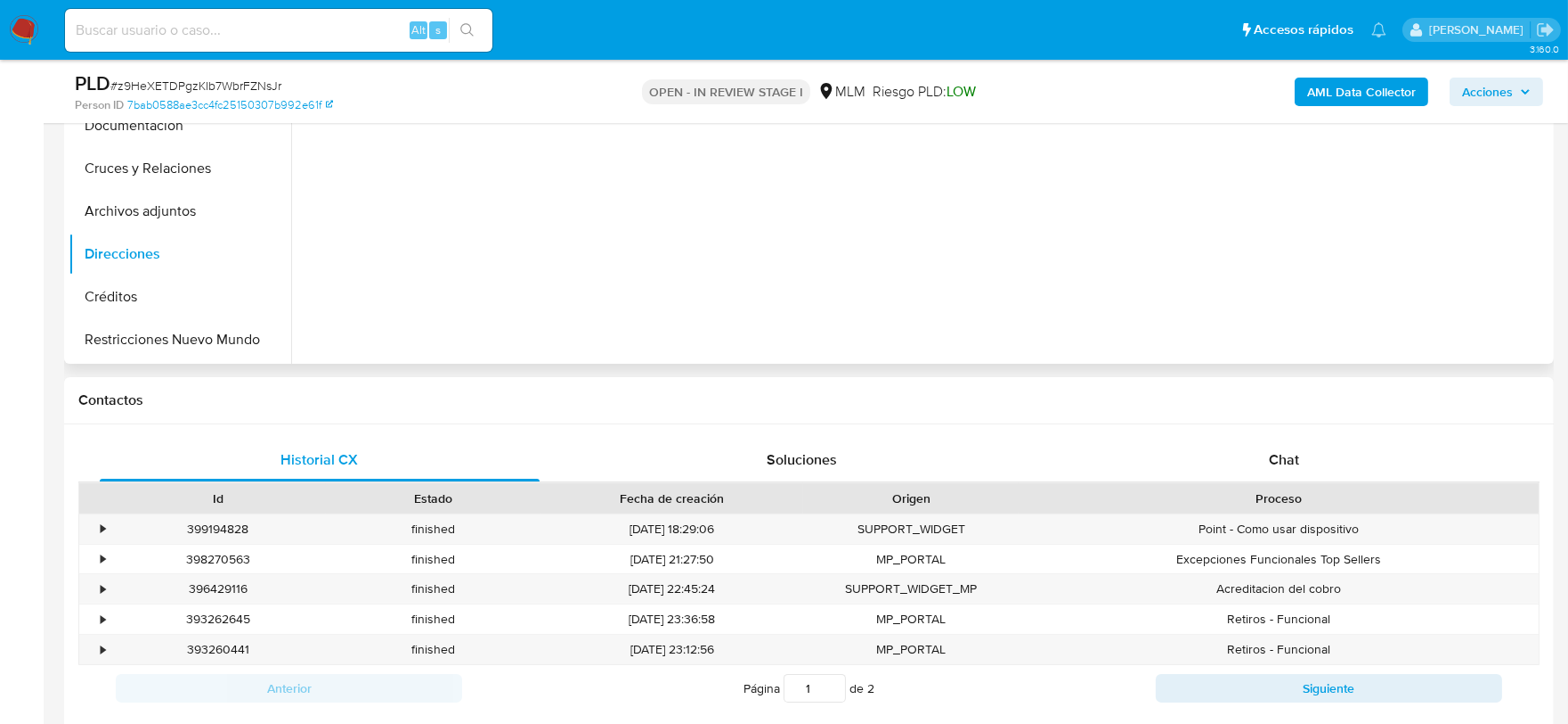
scroll to position [987, 0]
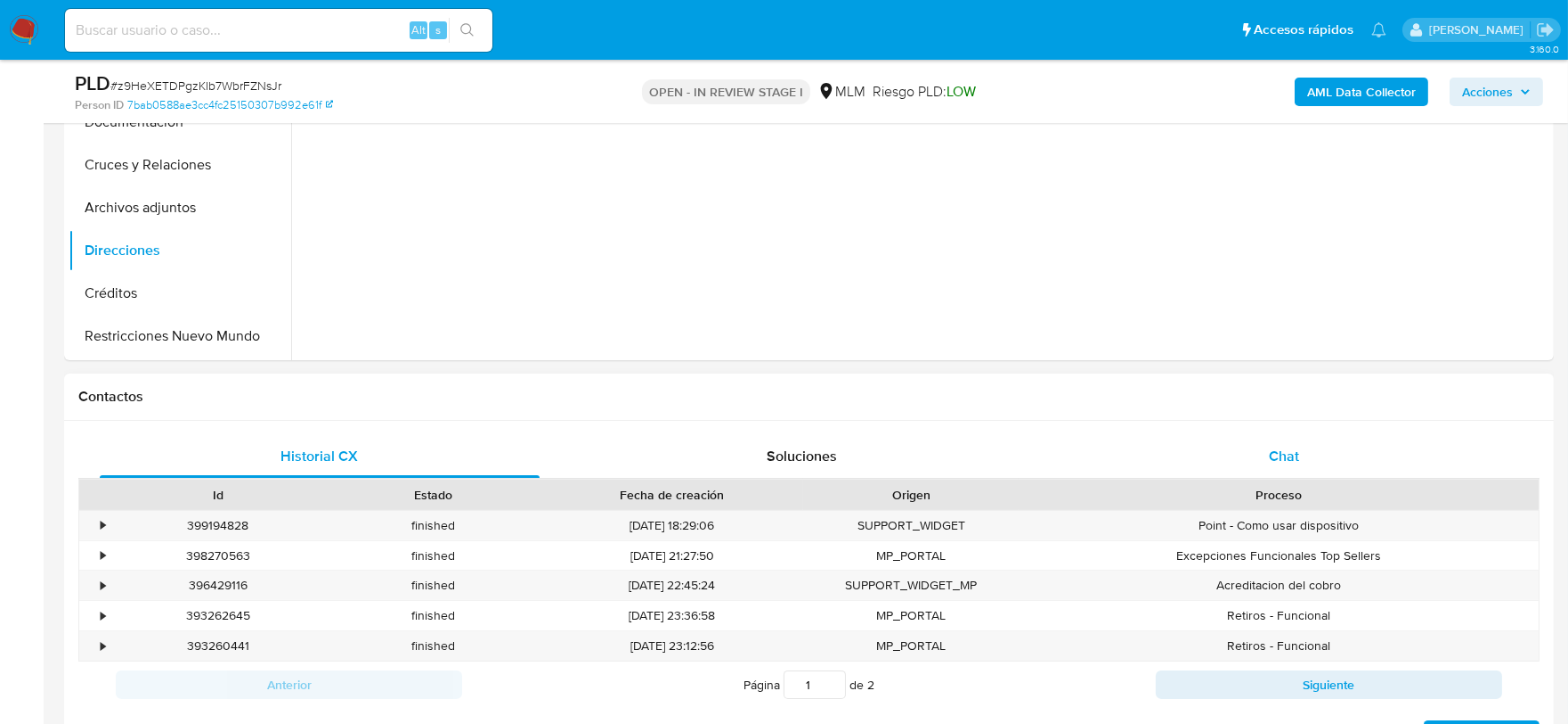
click at [1293, 452] on span "Chat" at bounding box center [1284, 455] width 30 height 21
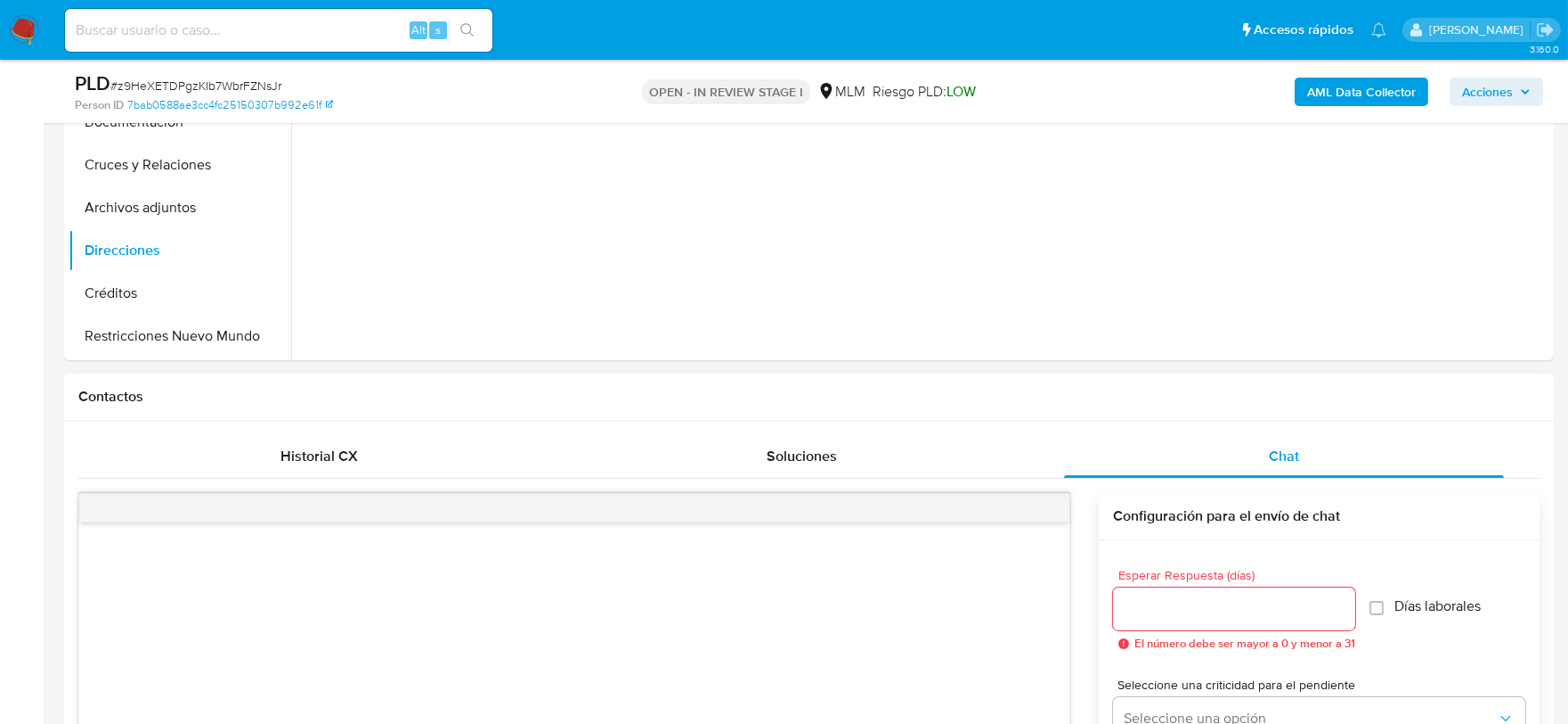
click at [1241, 599] on input "Esperar Respuesta (días)" at bounding box center [1234, 608] width 242 height 23
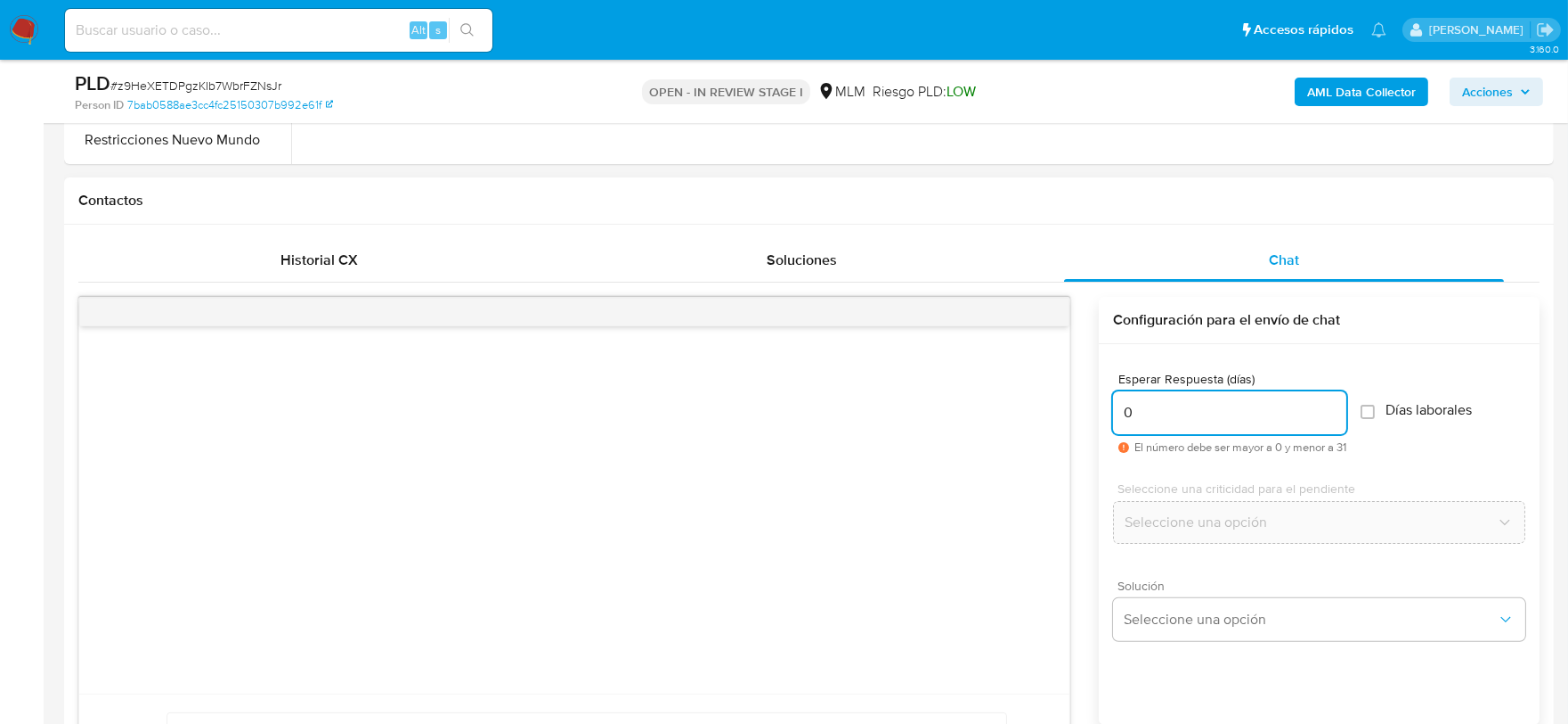
scroll to position [1186, 0]
type input "0"
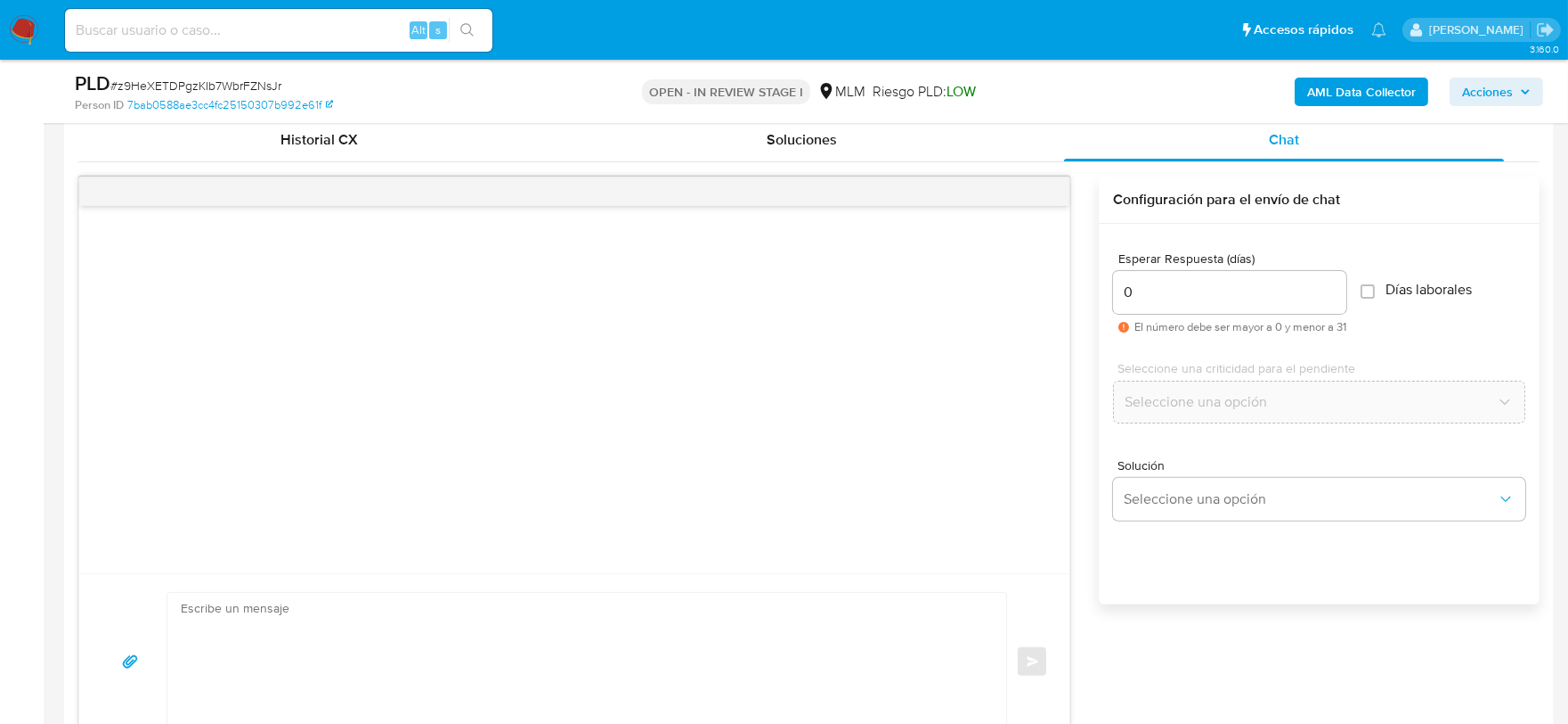
scroll to position [1483, 0]
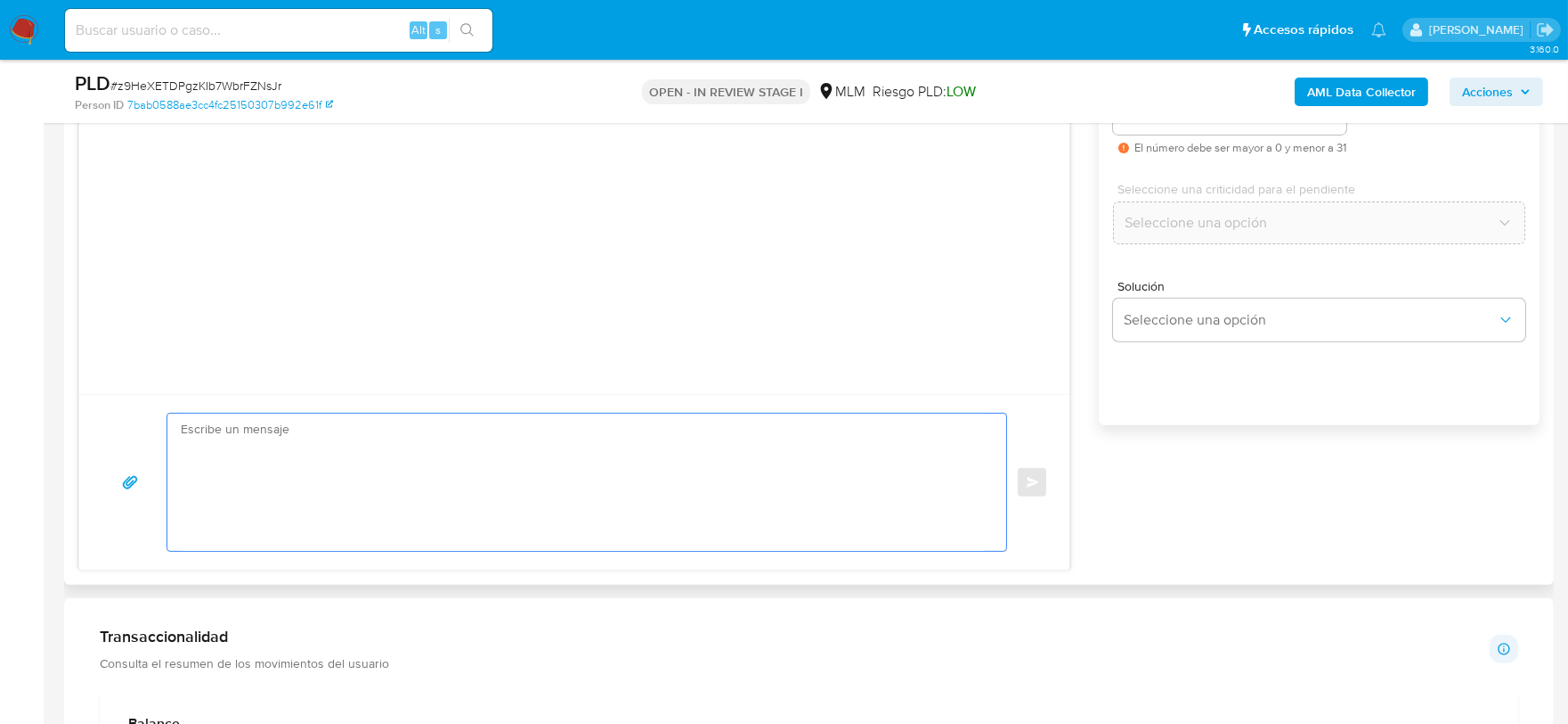
click at [362, 479] on textarea at bounding box center [582, 481] width 803 height 137
type textarea "e"
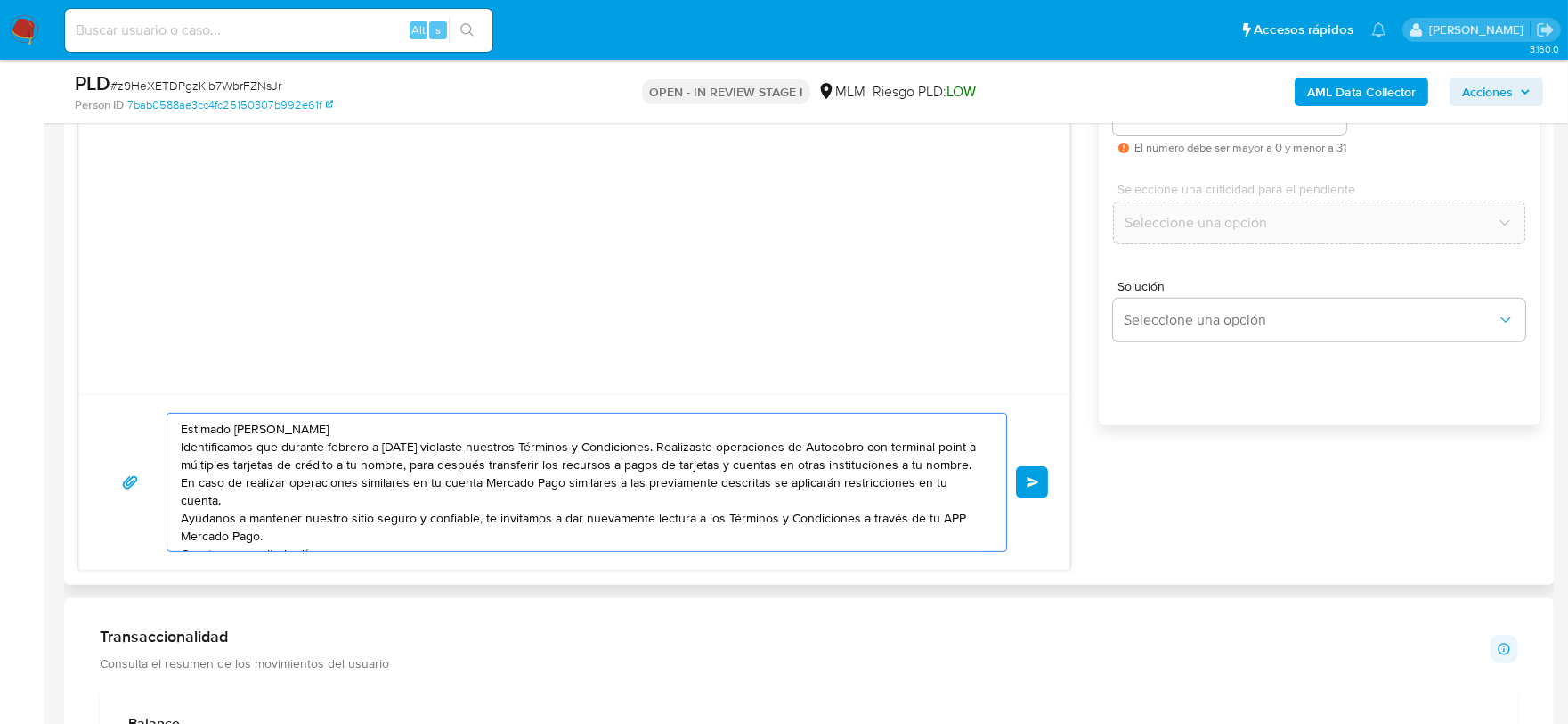
click at [967, 461] on textarea "Estimado Orvil Janitzio Identificamos que durante febrero a julio 2025 violaste…" at bounding box center [582, 481] width 803 height 137
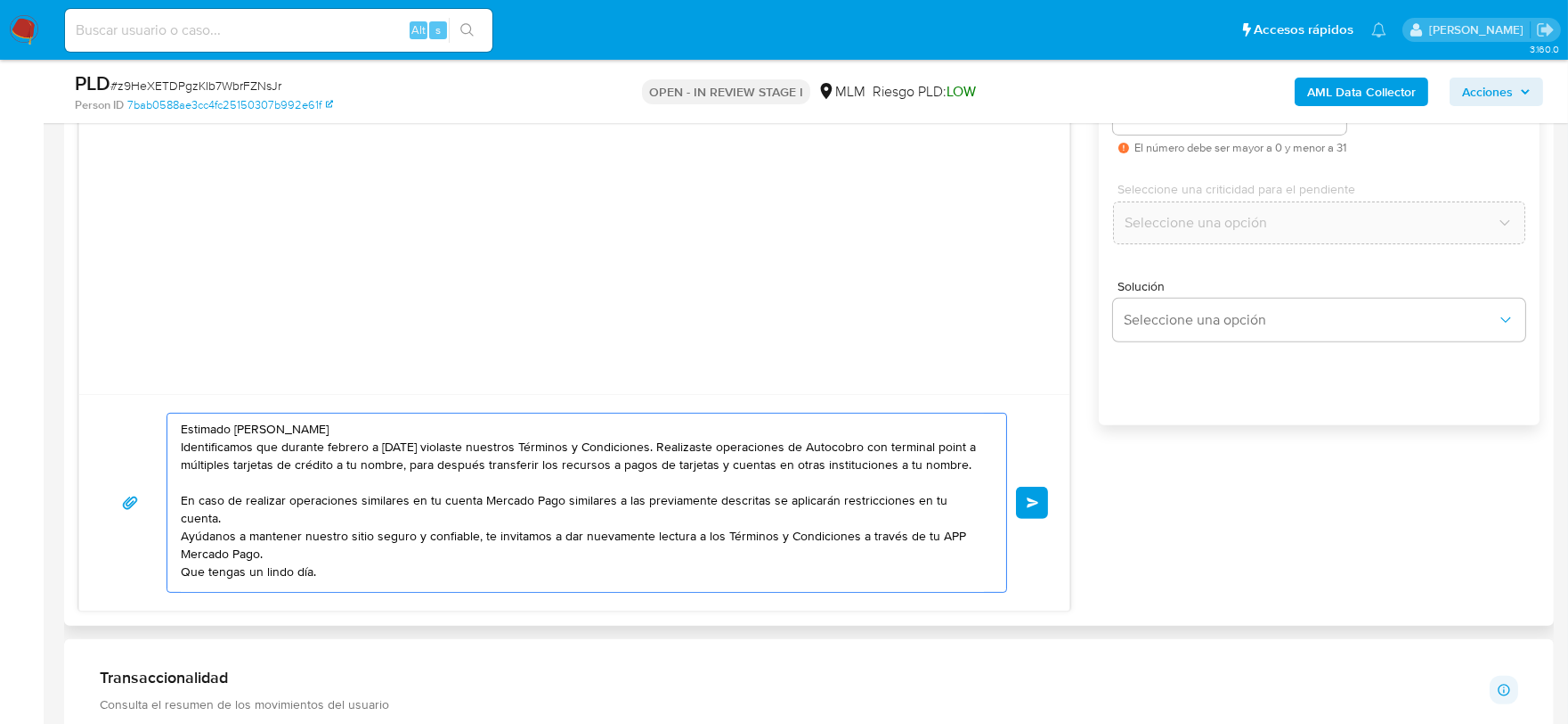
click at [354, 496] on textarea "Estimado Orvil Janitzio Identificamos que durante febrero a julio 2025 violaste…" at bounding box center [582, 502] width 803 height 178
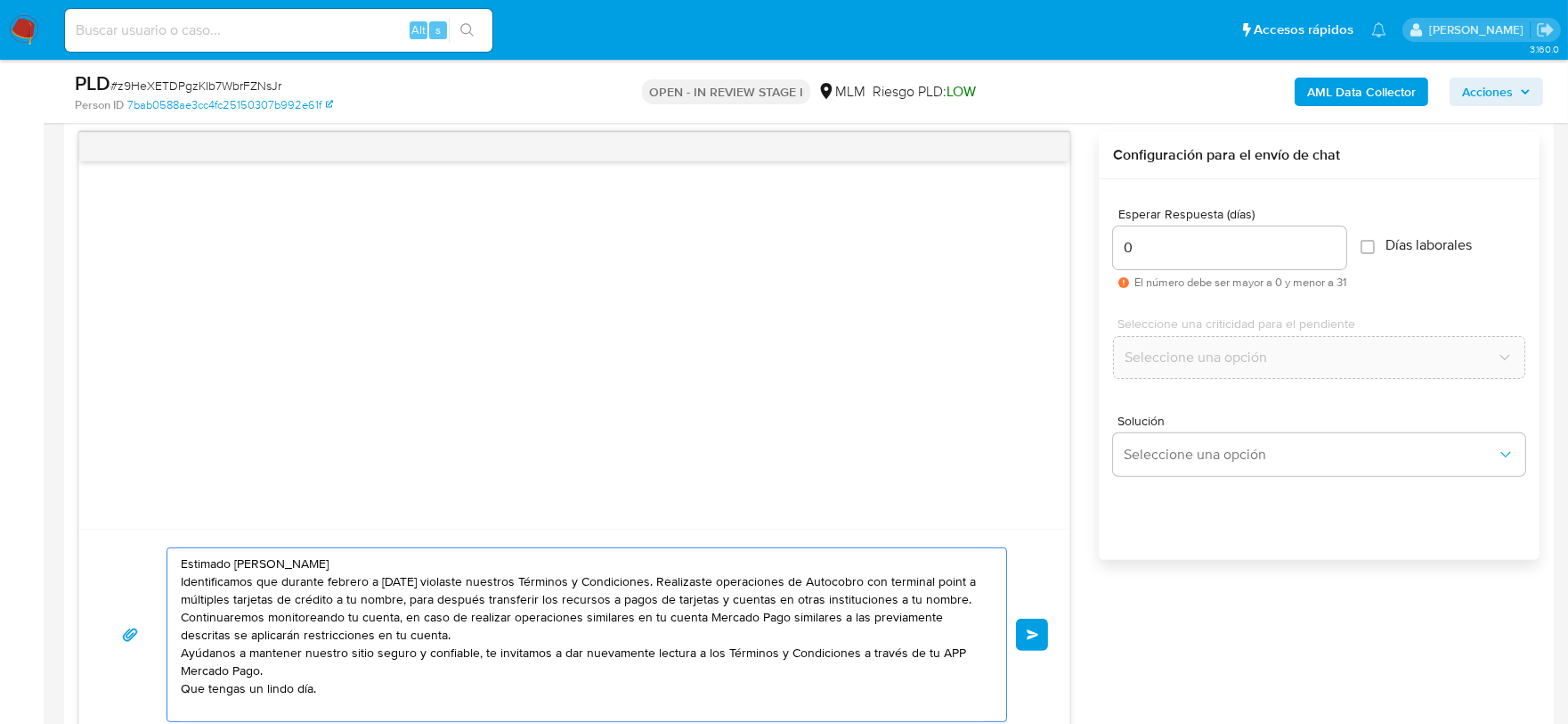
scroll to position [1383, 0]
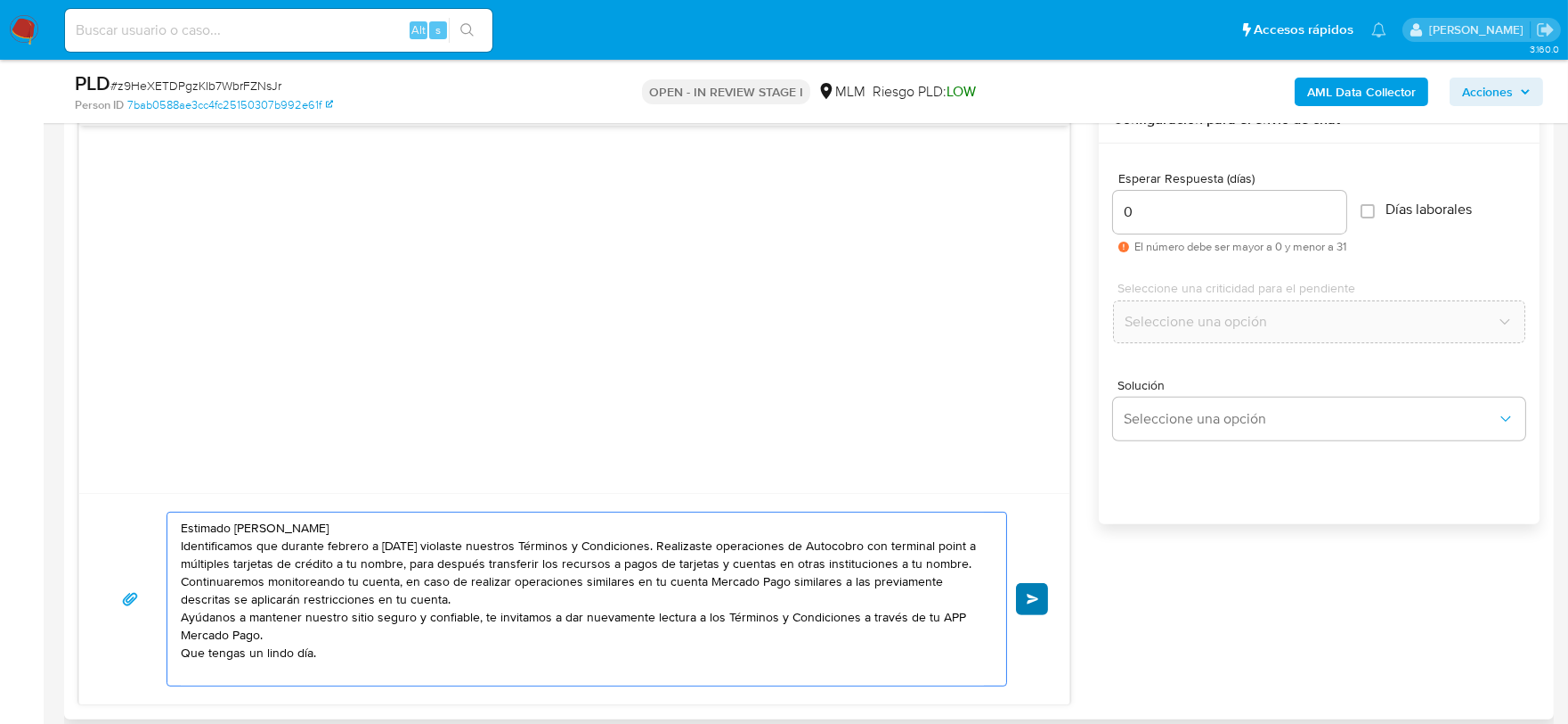
type textarea "Estimado Orvil Janitzio Identificamos que durante febrero a julio 2025 violaste…"
click at [1024, 600] on button "Enviar" at bounding box center [1032, 599] width 32 height 32
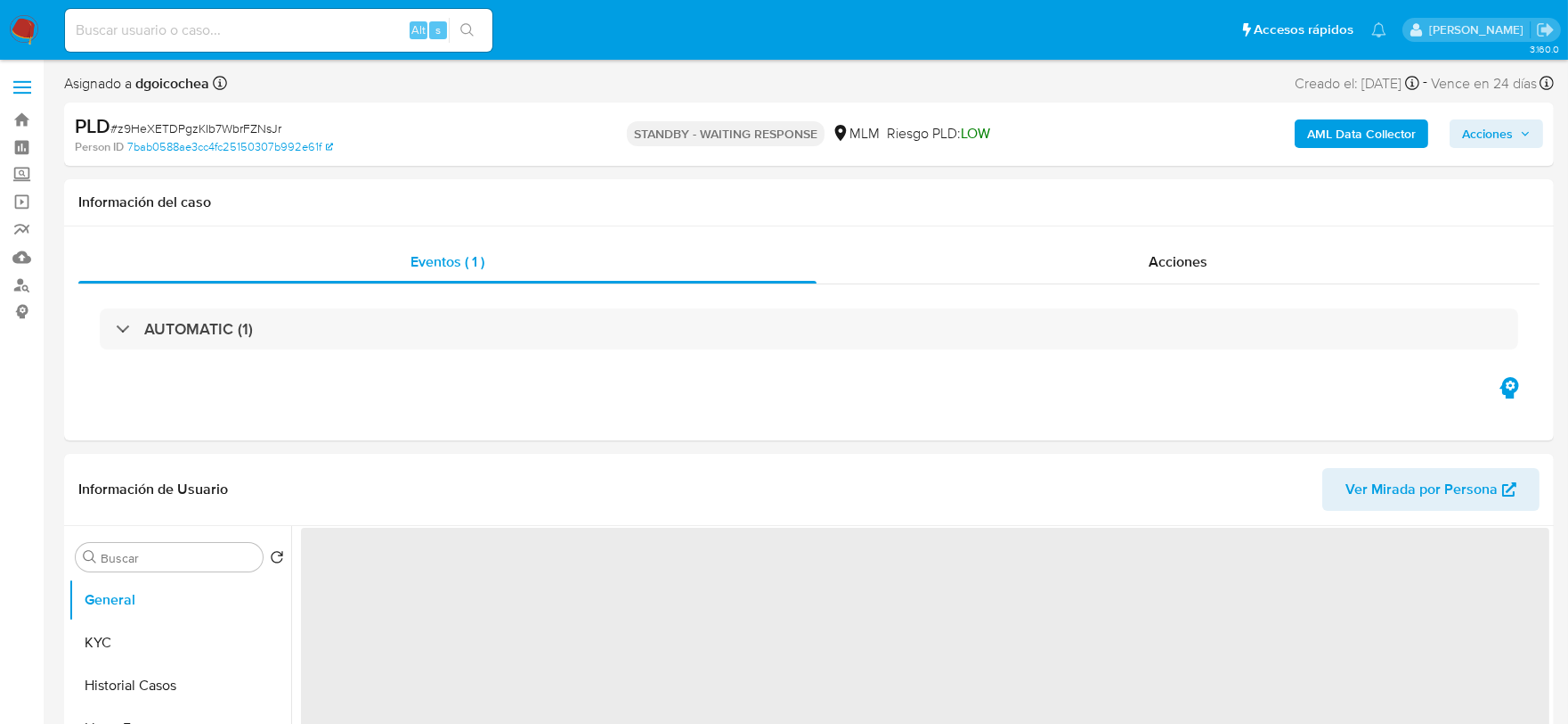
select select "10"
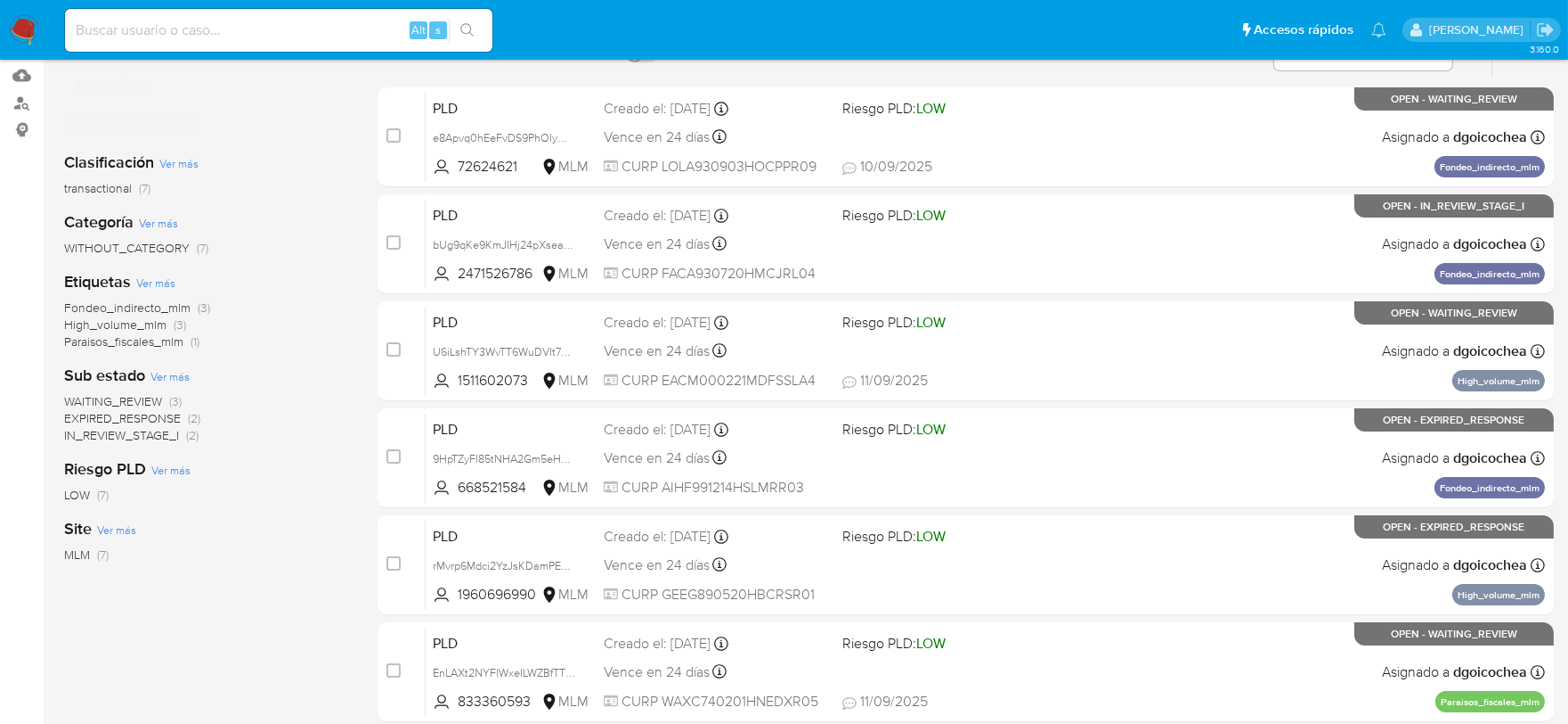
scroll to position [198, 0]
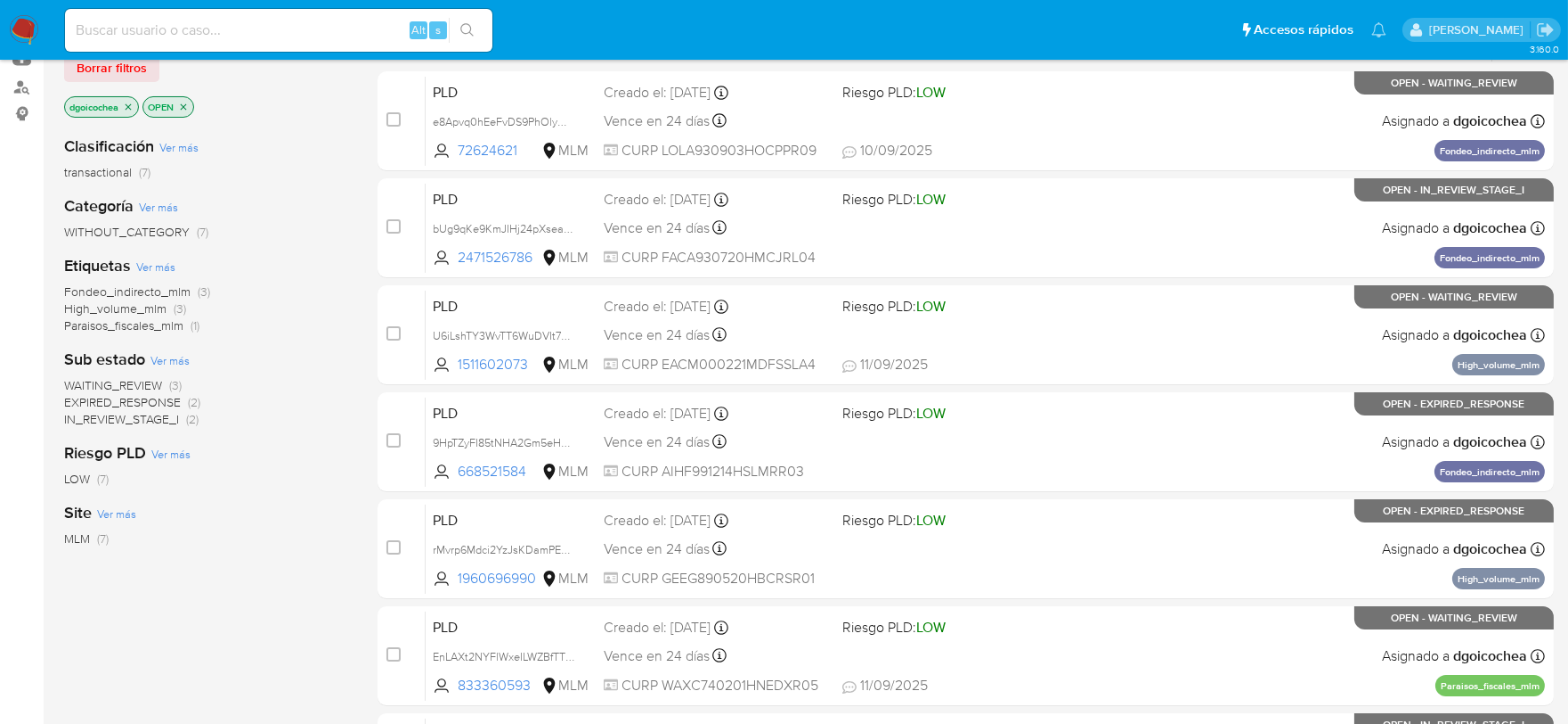
click at [179, 398] on span "EXPIRED_RESPONSE" at bounding box center [123, 402] width 116 height 18
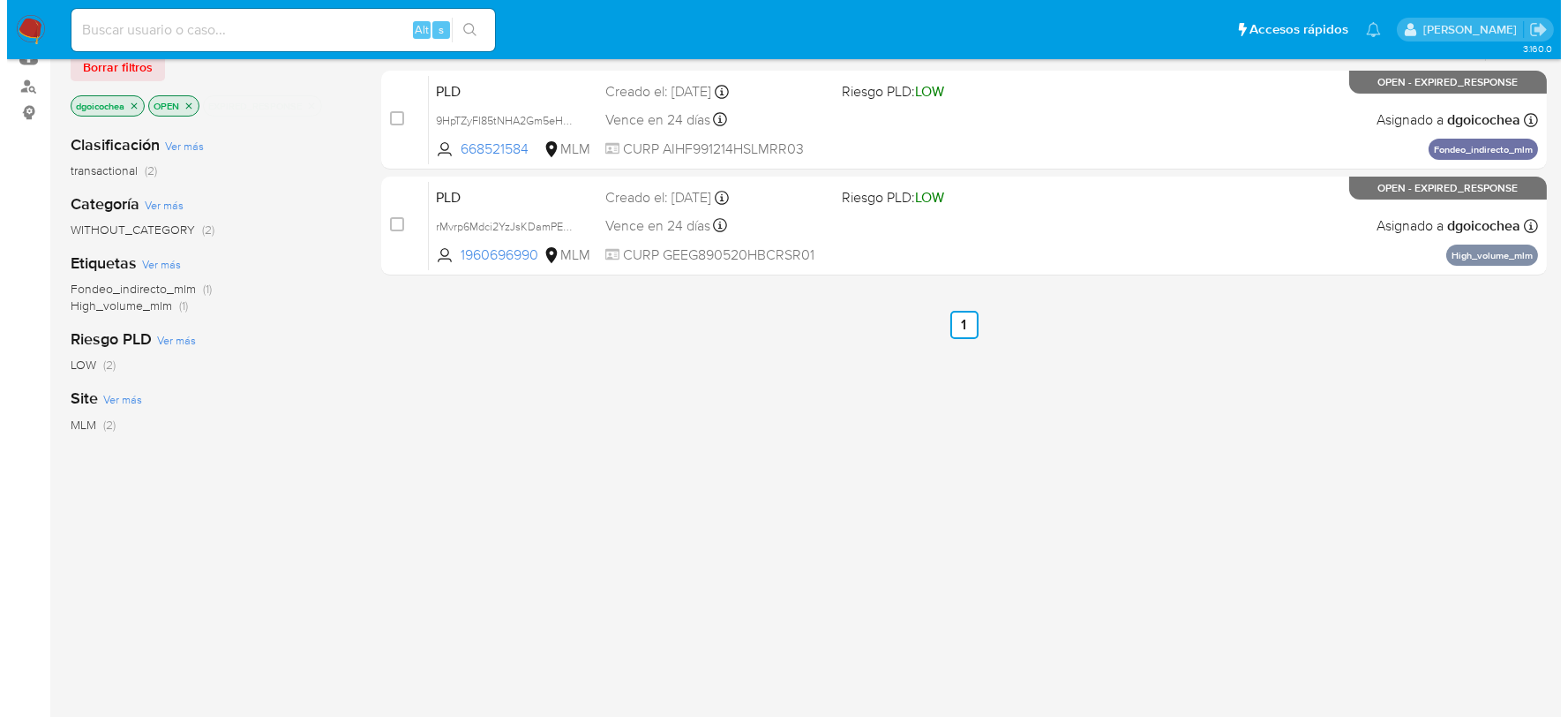
scroll to position [98, 0]
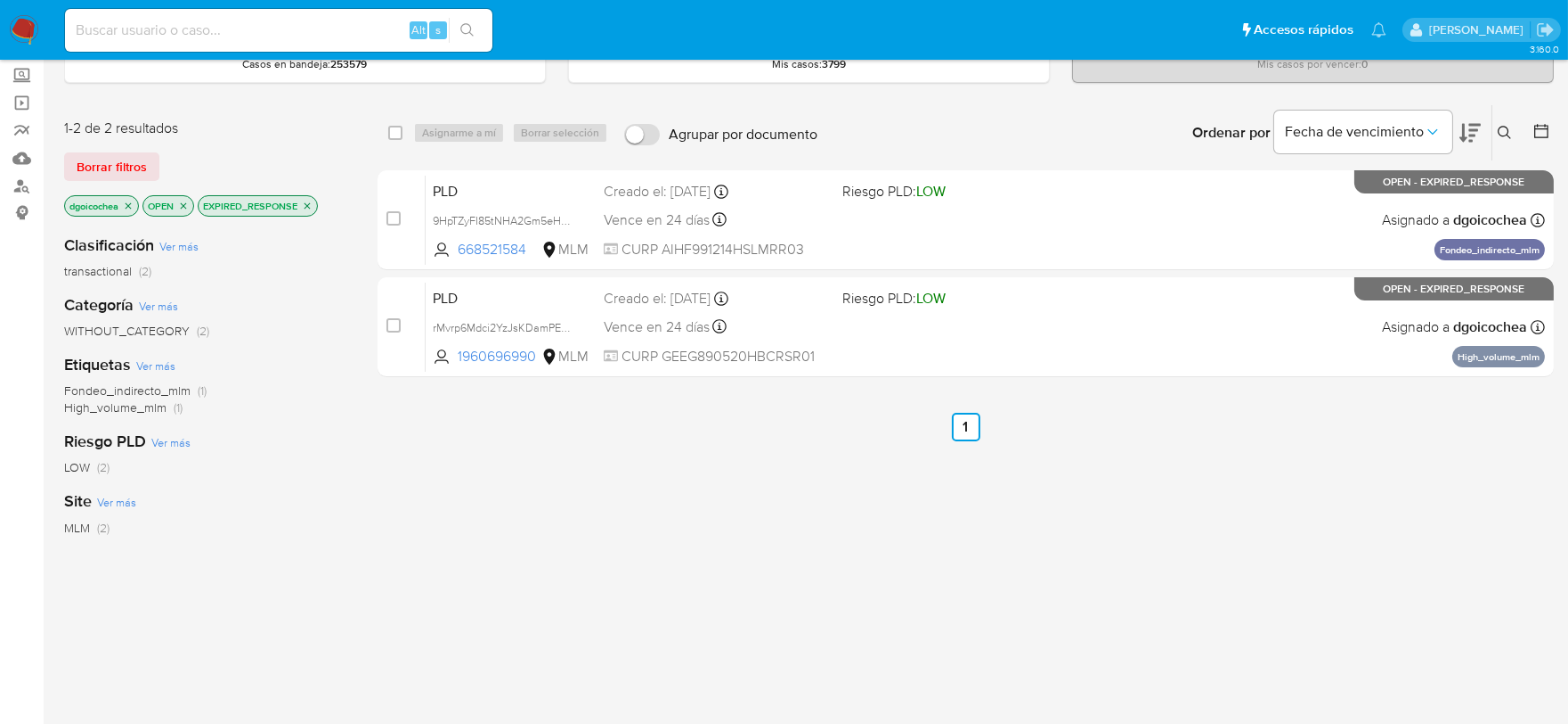
click at [684, 504] on div "select-all-cases-checkbox Asignarme a mí Borrar selección Agrupar por documento…" at bounding box center [966, 507] width 1177 height 807
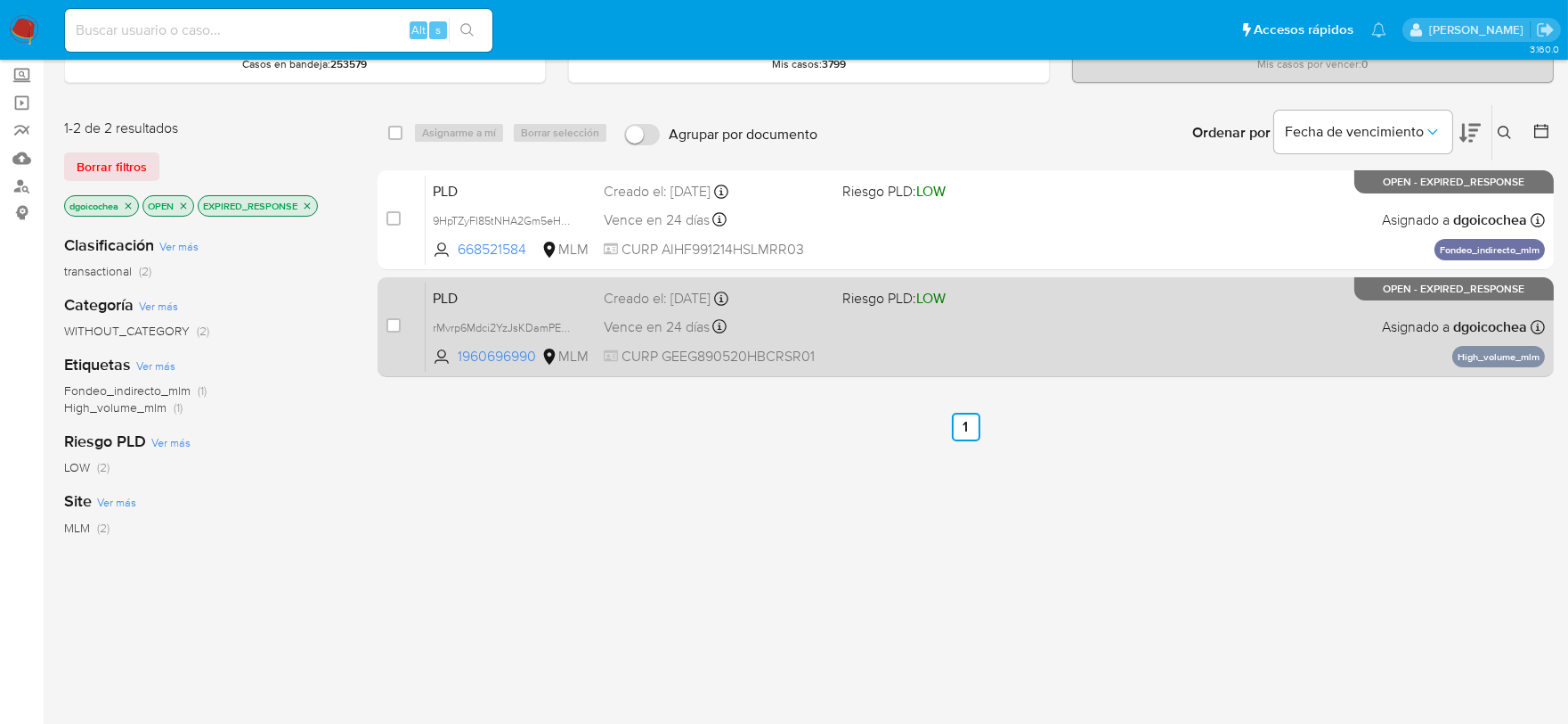
drag, startPoint x: 397, startPoint y: 326, endPoint x: 405, endPoint y: 297, distance: 30.1
click at [397, 326] on input "checkbox" at bounding box center [394, 325] width 14 height 14
checkbox input "true"
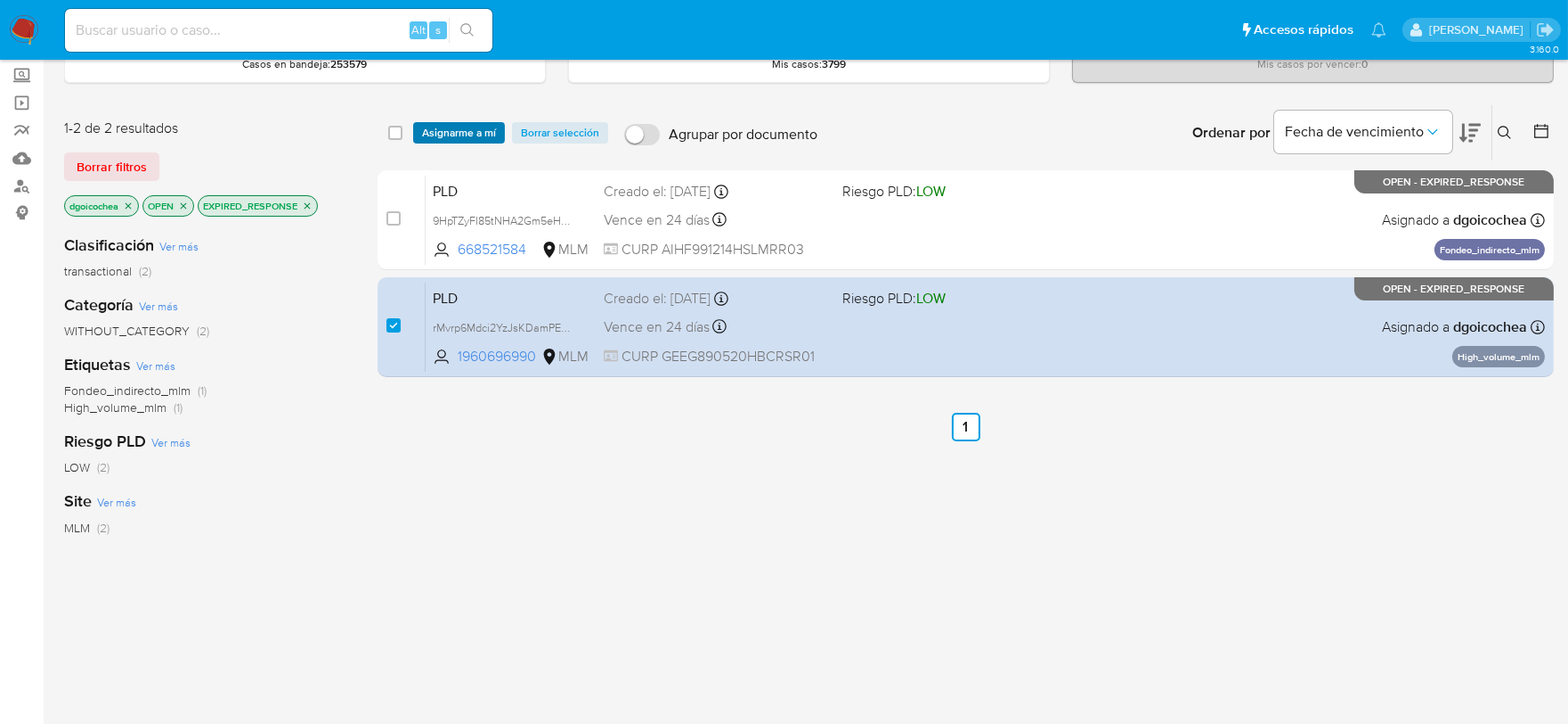
click at [475, 137] on span "Asignarme a mí" at bounding box center [458, 133] width 74 height 18
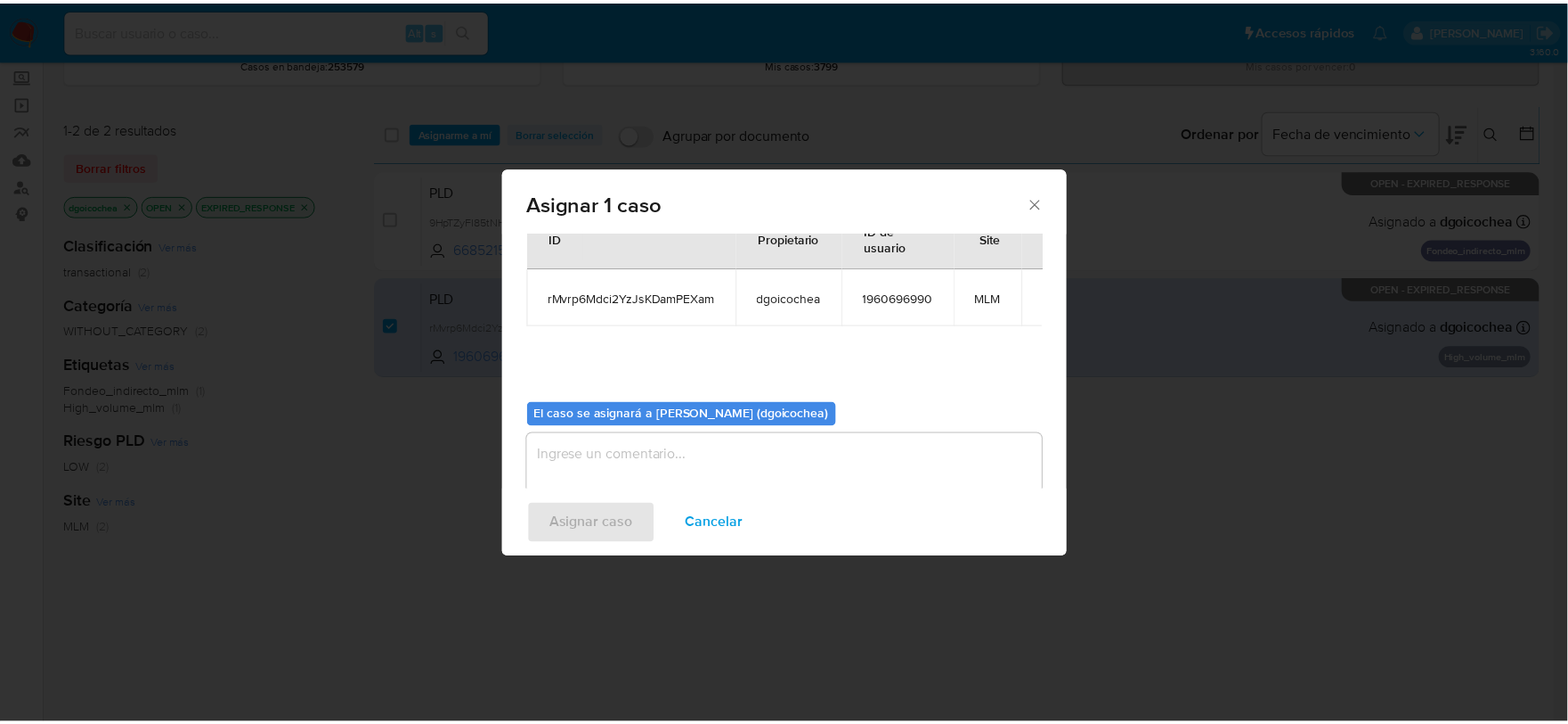
scroll to position [91, 0]
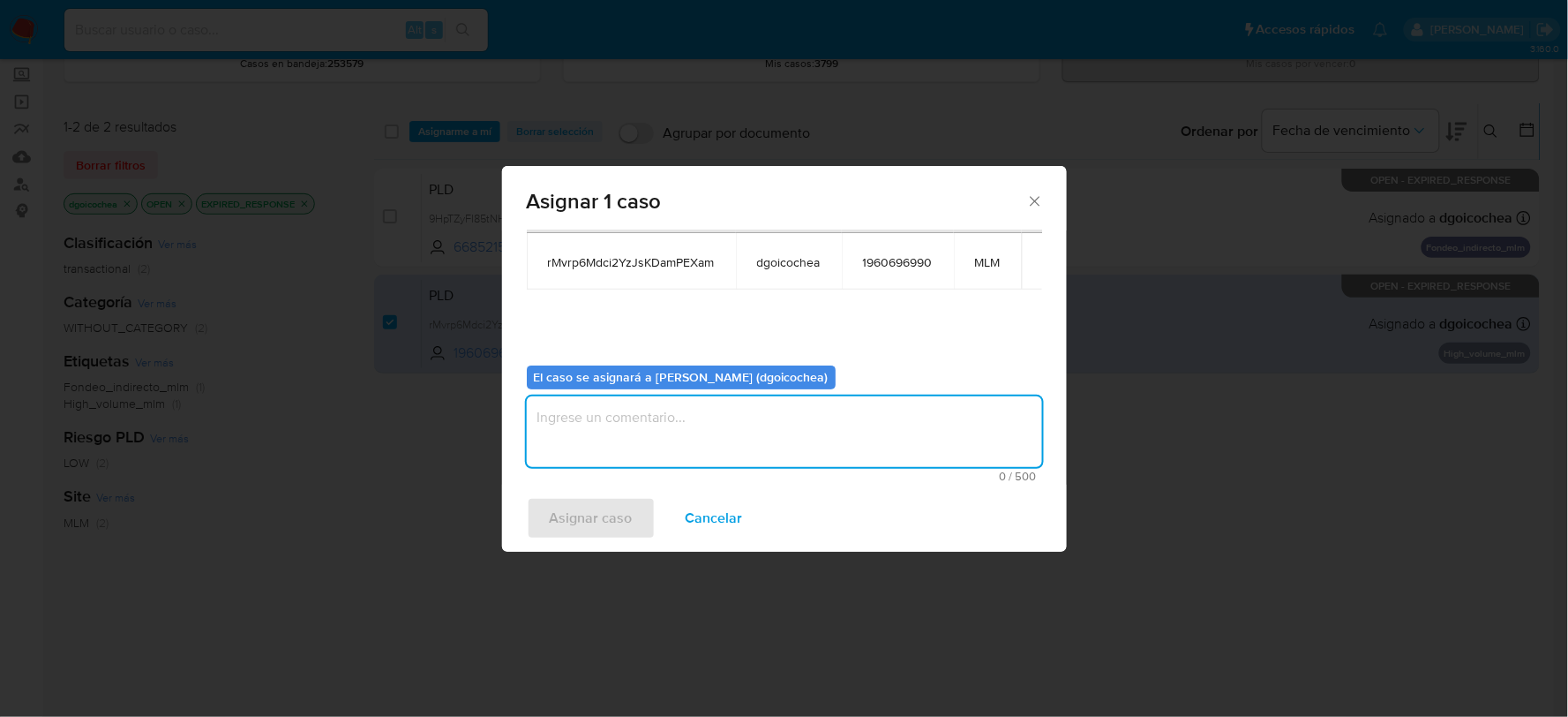
click at [666, 418] on textarea "assign-modal" at bounding box center [784, 432] width 516 height 71
type textarea "dg"
click at [574, 503] on span "Asignar caso" at bounding box center [591, 518] width 83 height 39
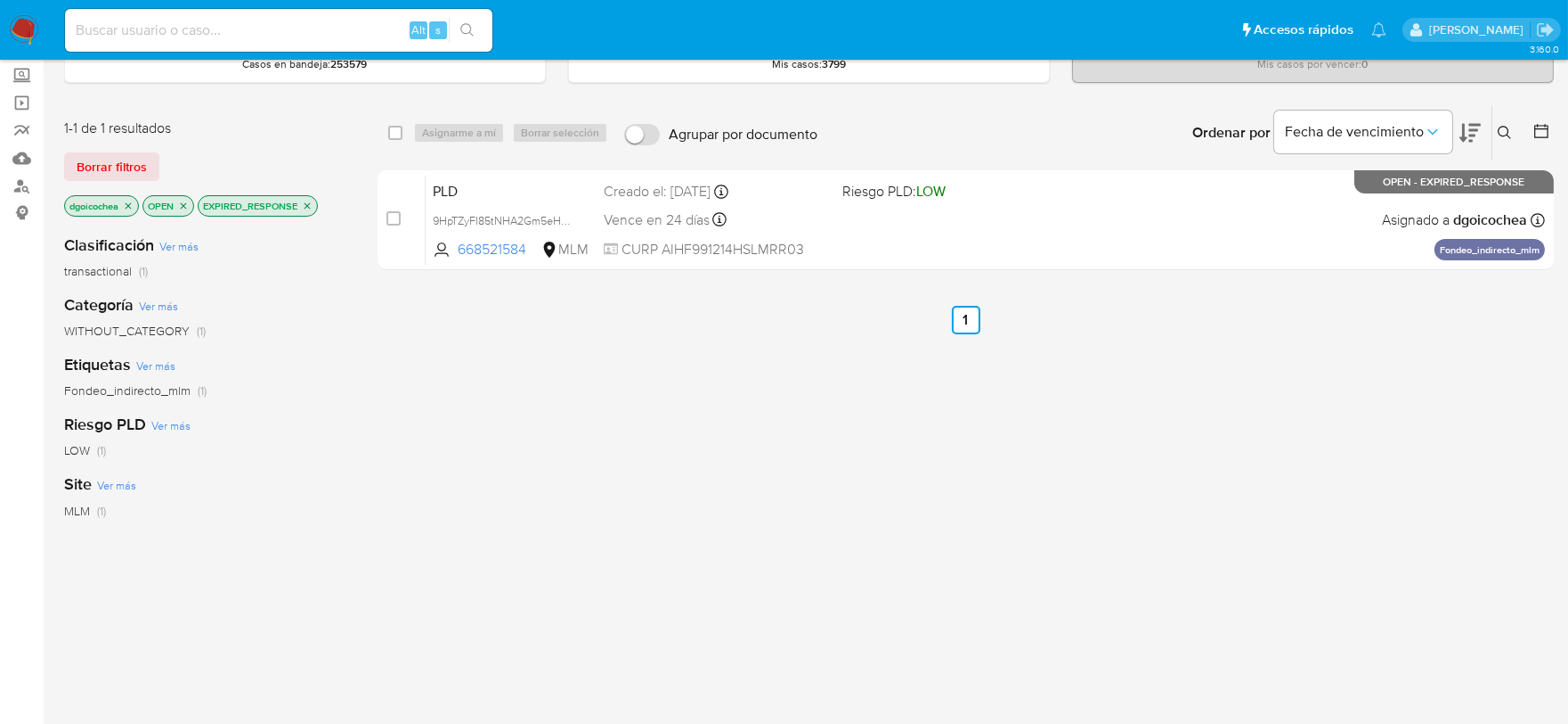
drag, startPoint x: 1504, startPoint y: 128, endPoint x: 1483, endPoint y: 156, distance: 35.0
click at [1504, 128] on icon at bounding box center [1505, 133] width 14 height 14
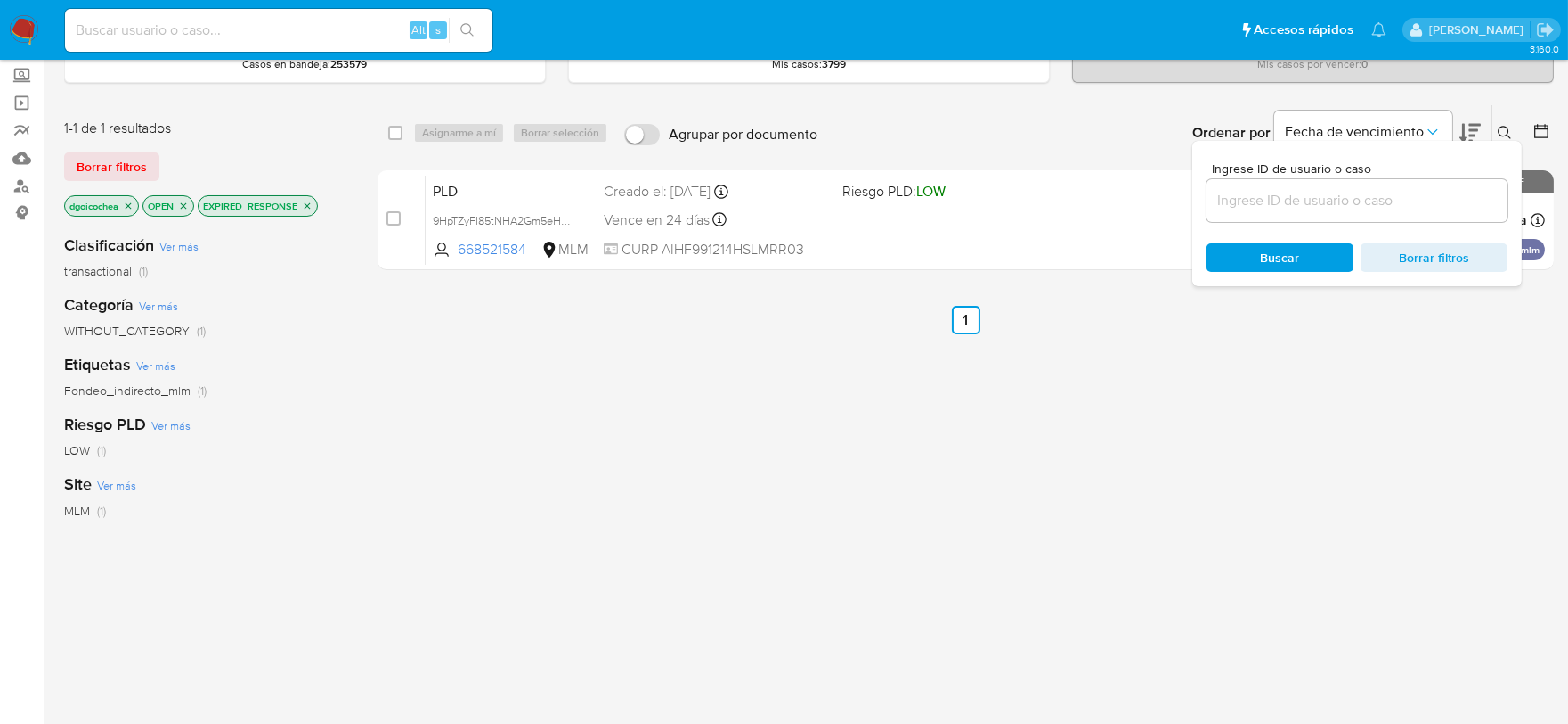
click at [1422, 203] on input at bounding box center [1357, 201] width 301 height 23
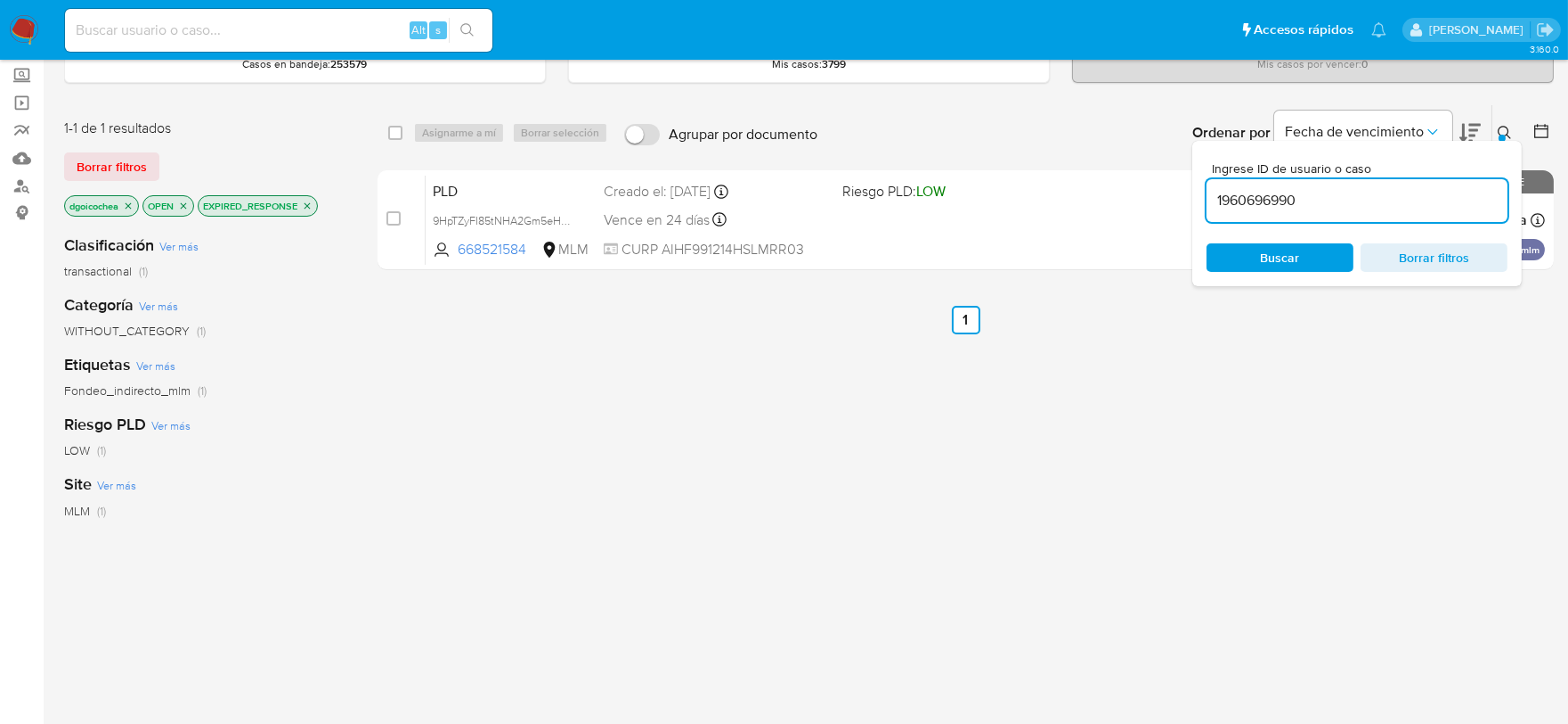
type input "1960696990"
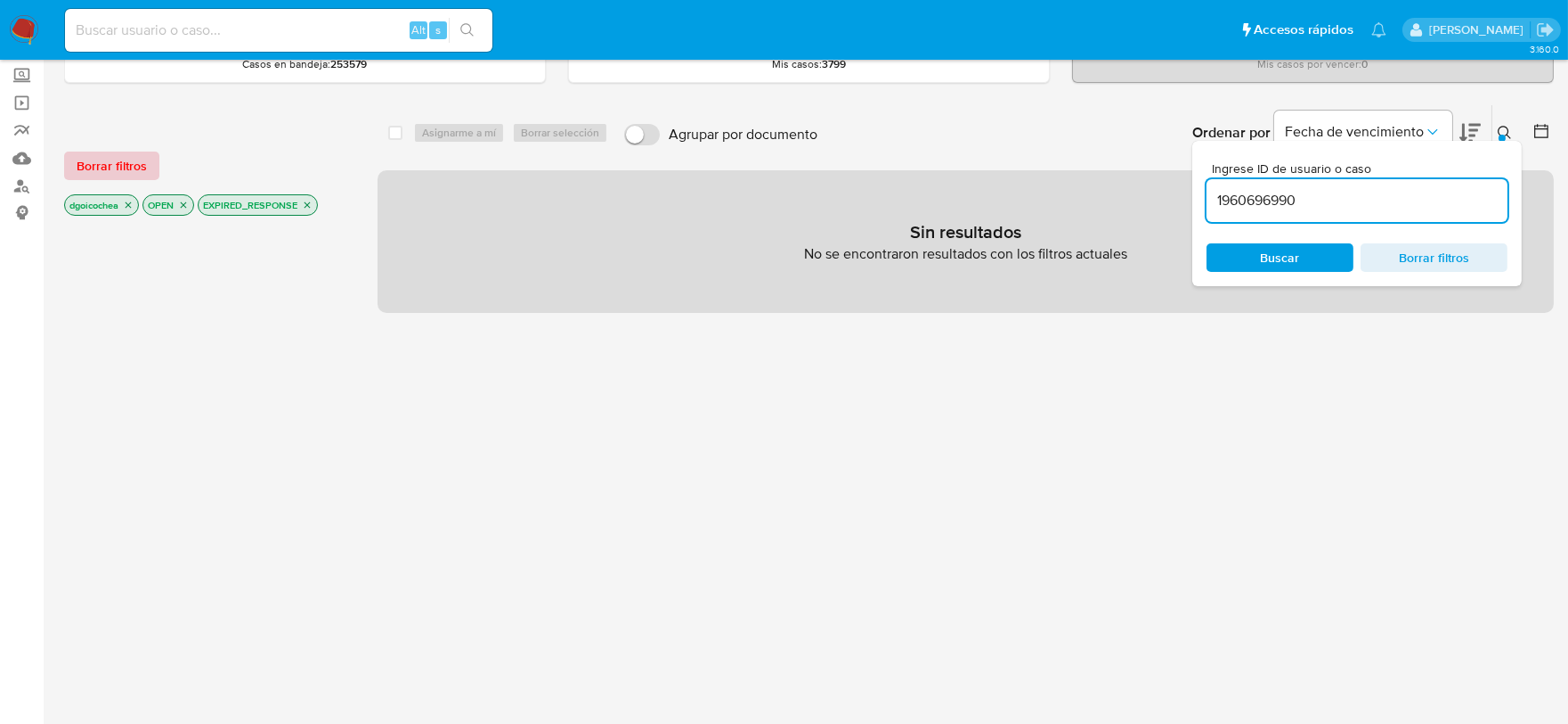
click at [150, 160] on button "Borrar filtros" at bounding box center [112, 166] width 95 height 29
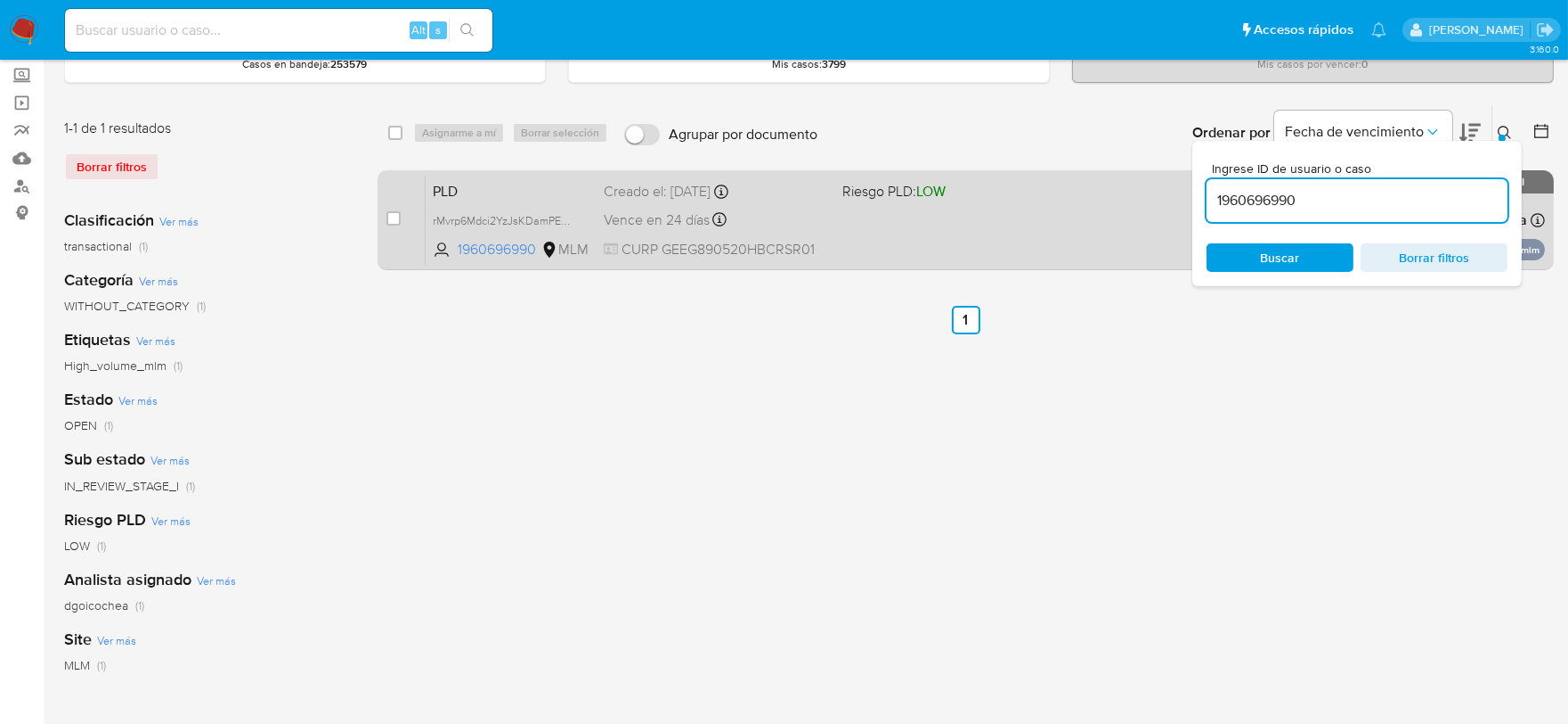
click at [451, 187] on span "PLD" at bounding box center [510, 190] width 157 height 23
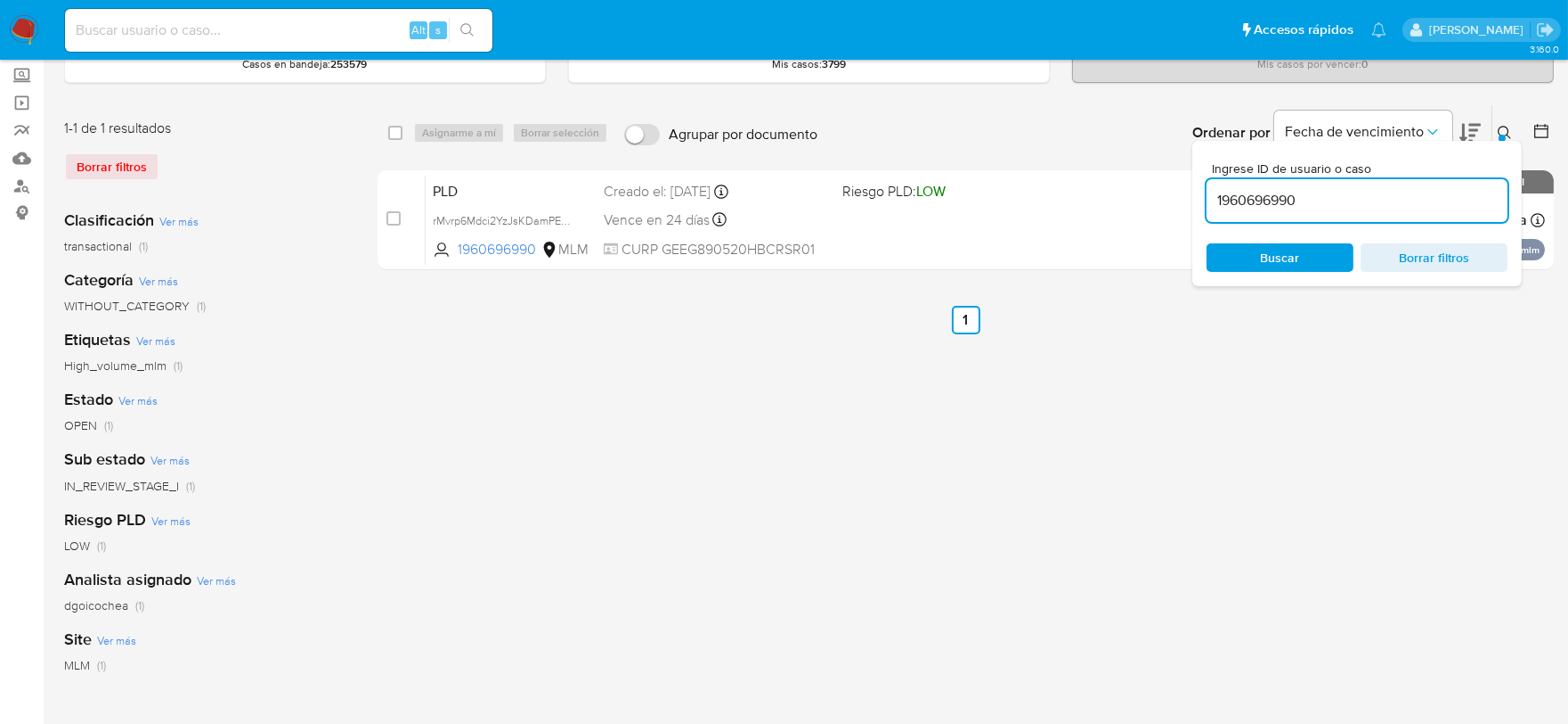
click at [30, 30] on img at bounding box center [24, 30] width 30 height 30
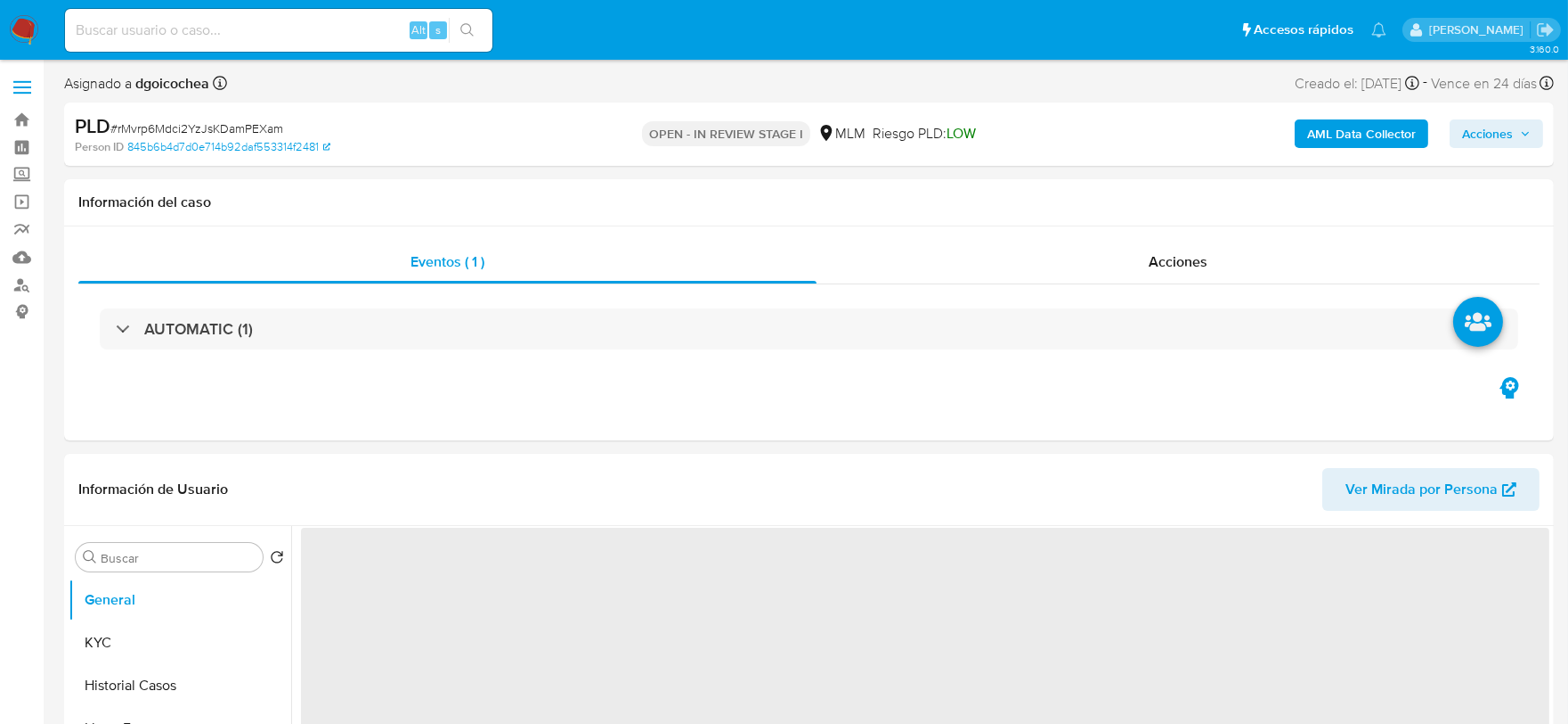
select select "10"
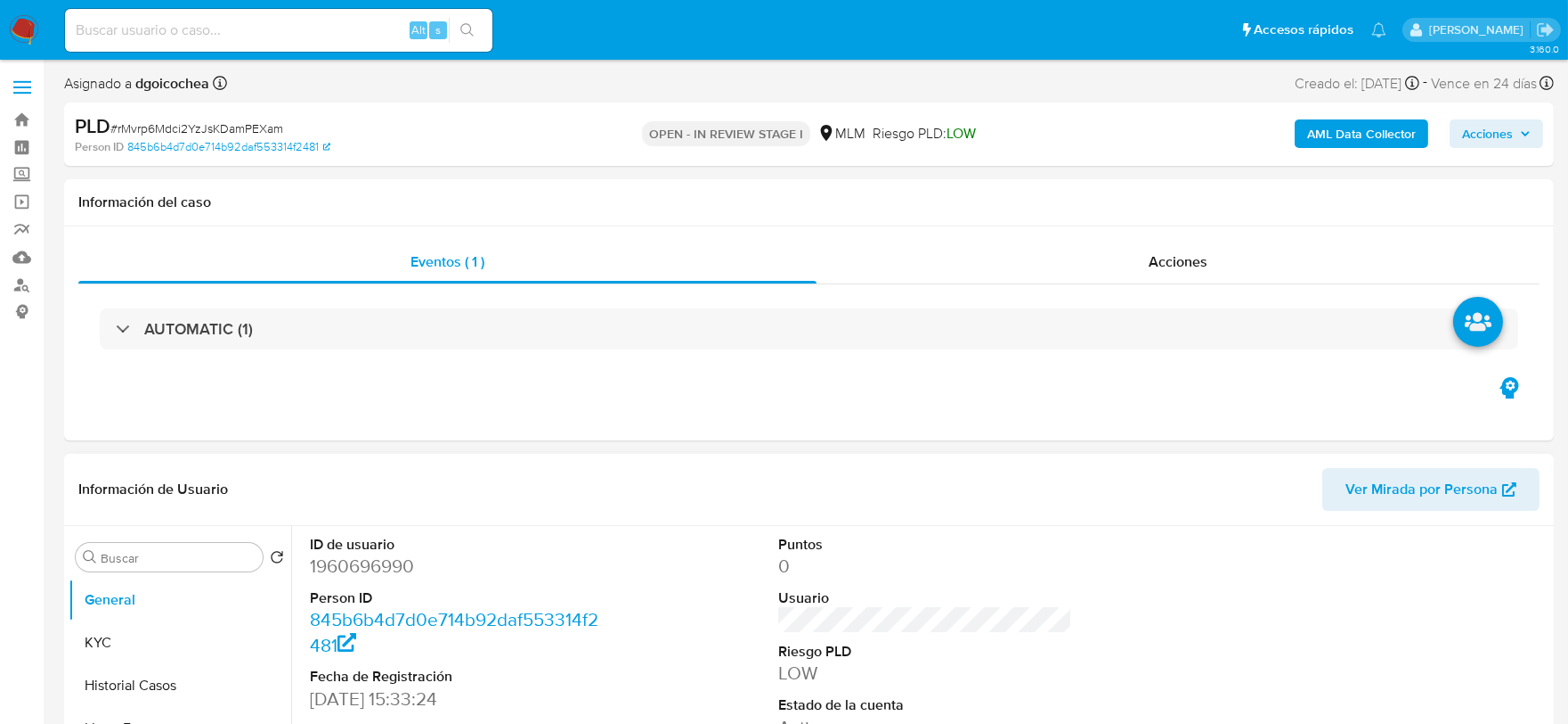
click at [652, 512] on div "Información de Usuario Ver Mirada por Persona" at bounding box center [810, 489] width 1490 height 73
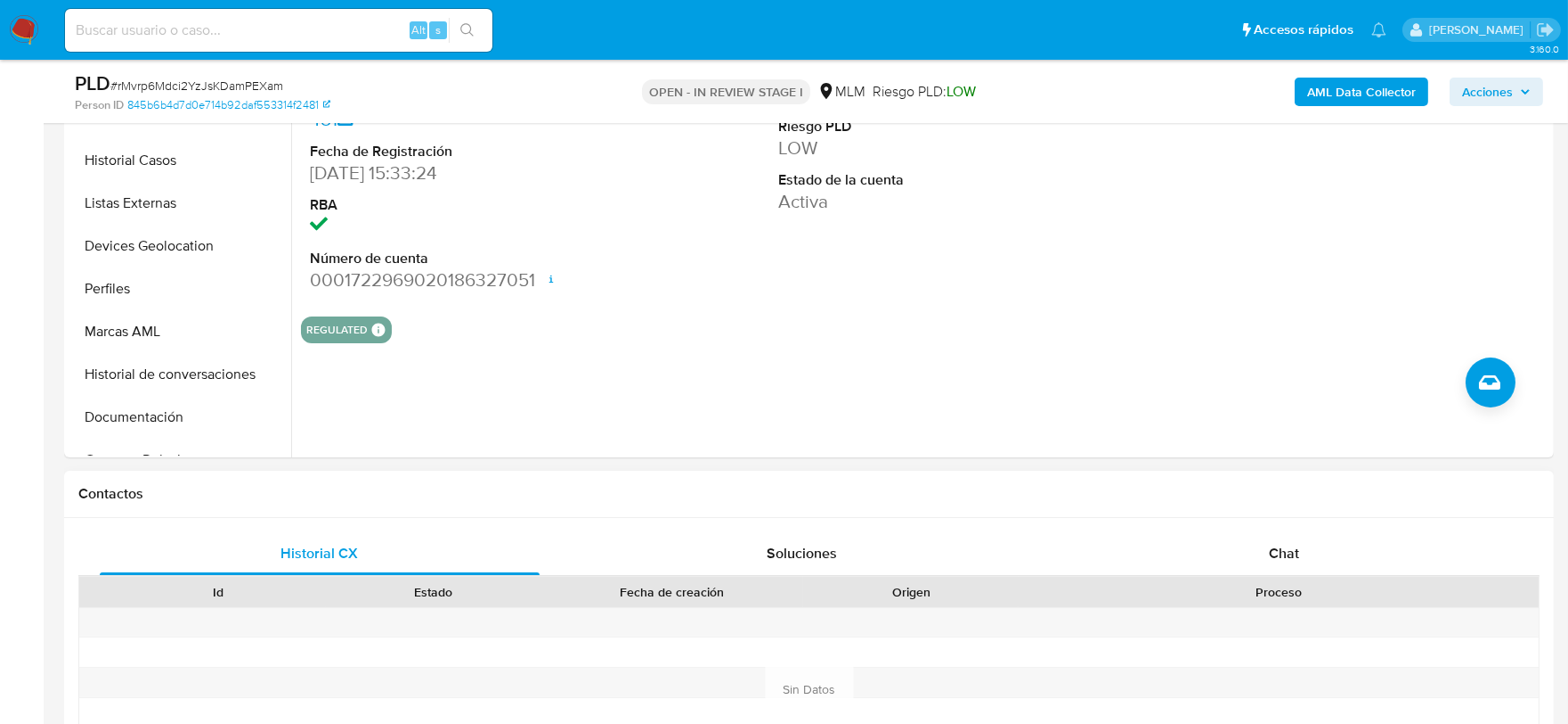
scroll to position [593, 0]
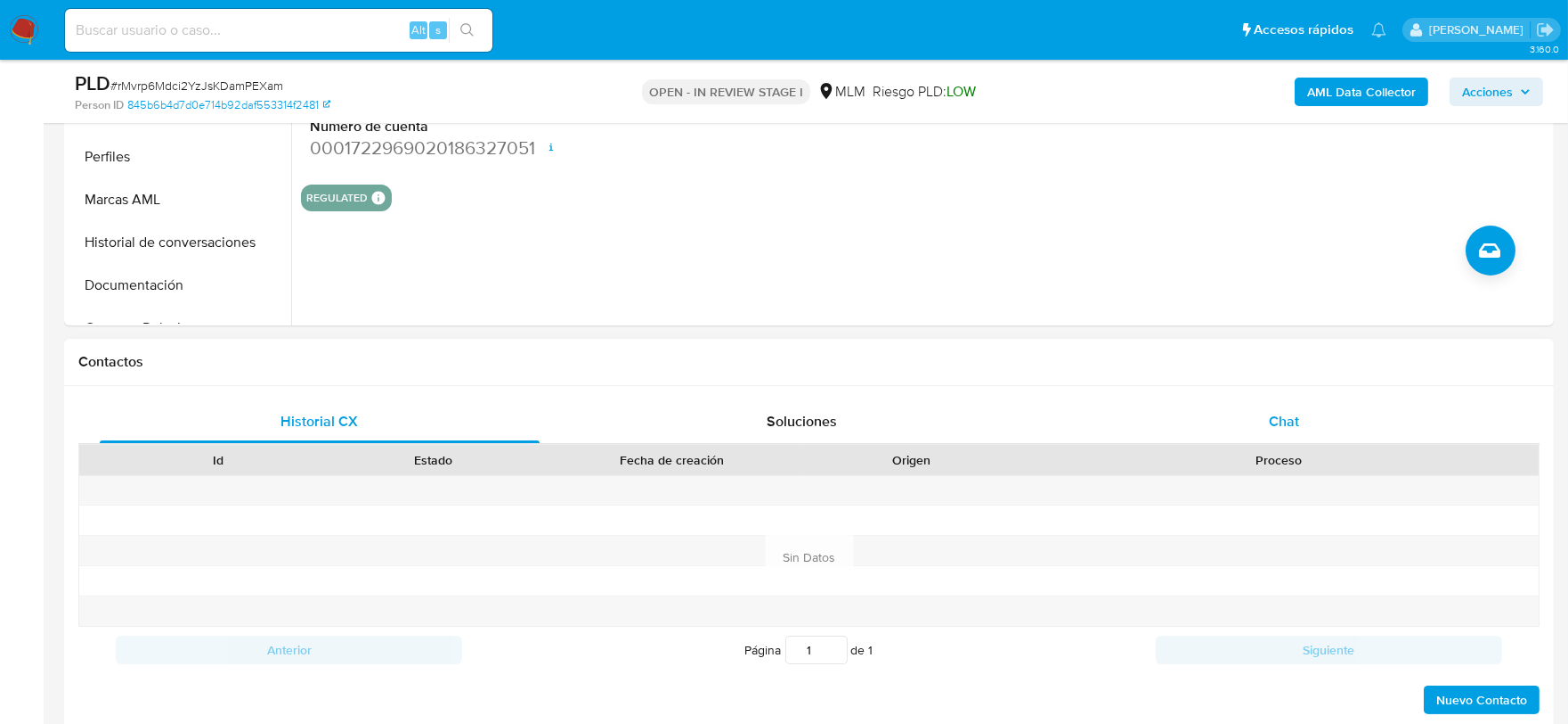
click at [1283, 419] on span "Chat" at bounding box center [1284, 420] width 30 height 21
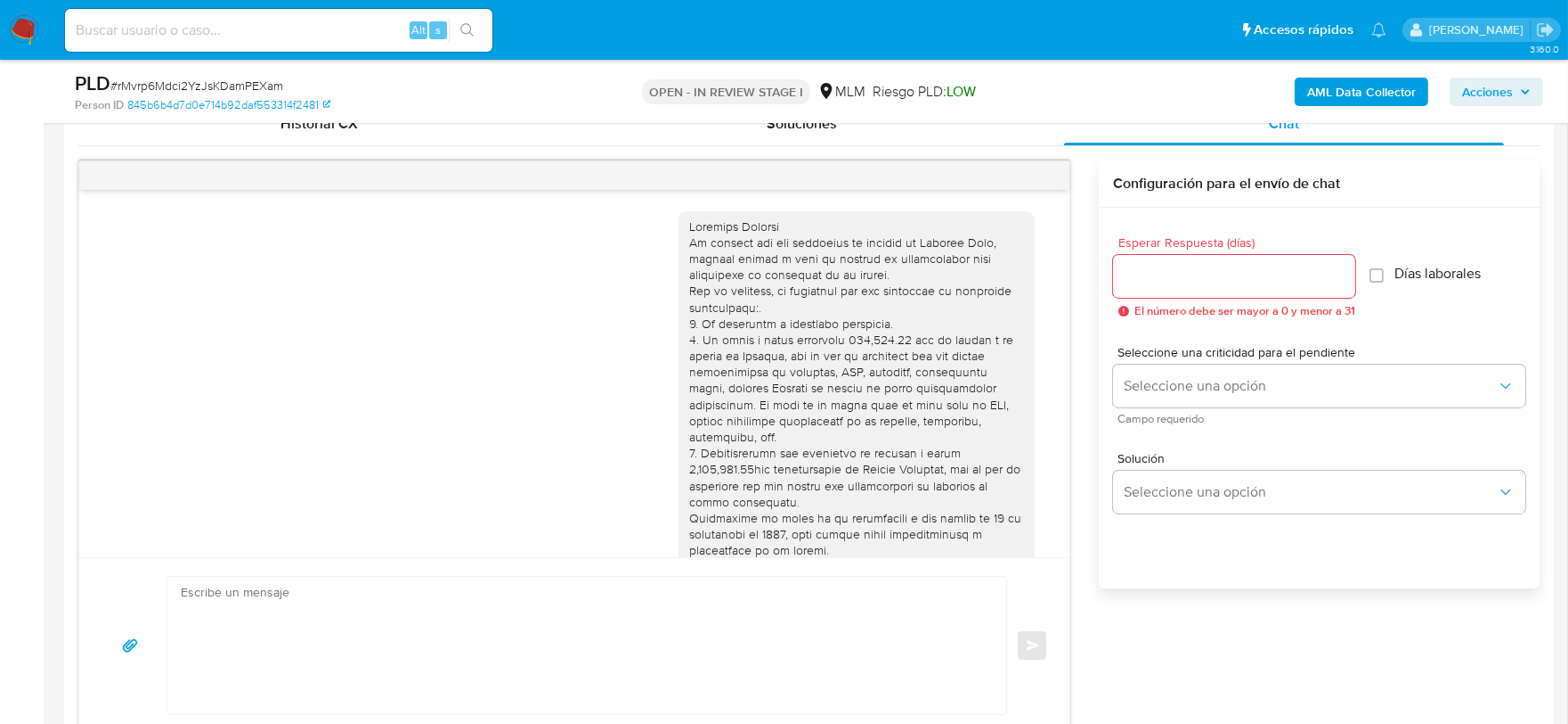
scroll to position [172, 0]
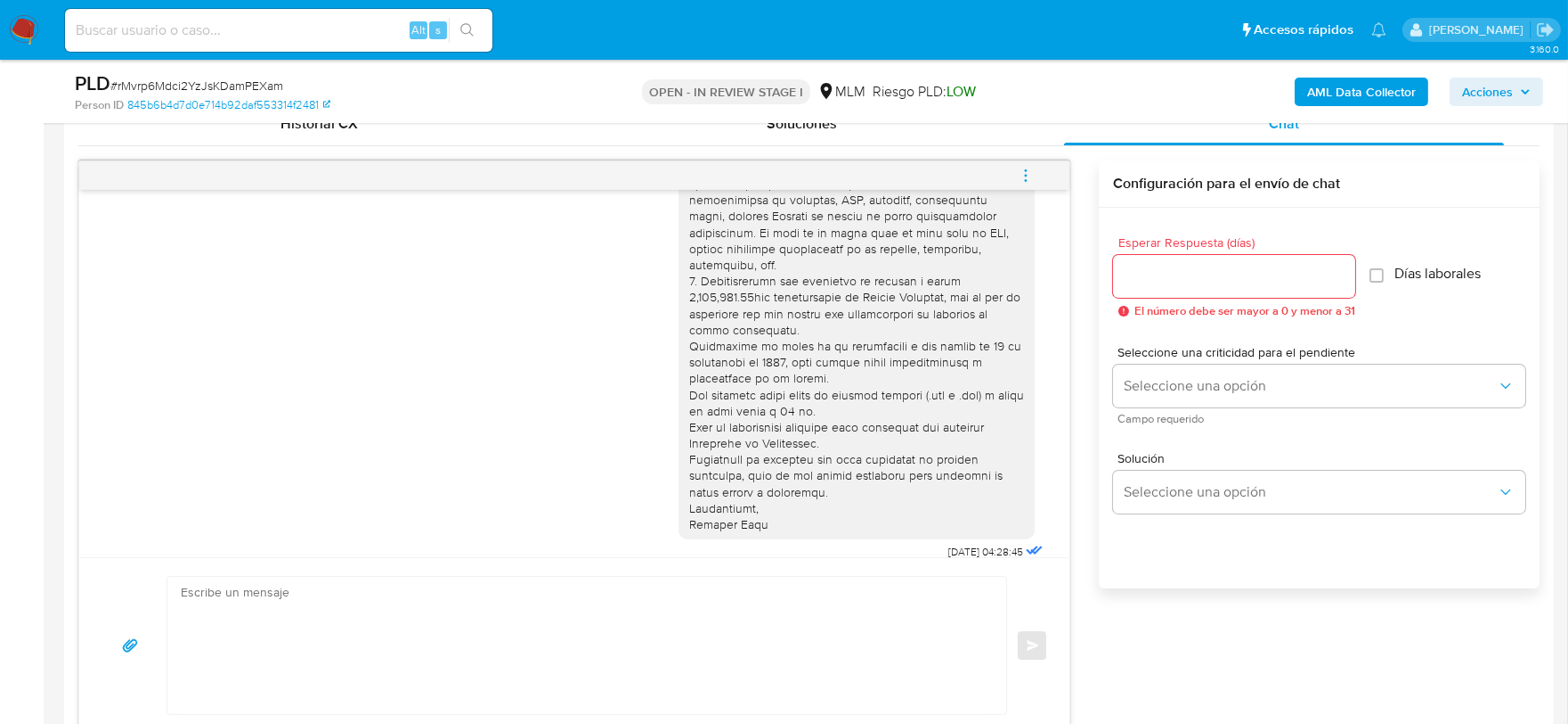
click at [1012, 162] on button "menu-action" at bounding box center [1026, 176] width 59 height 43
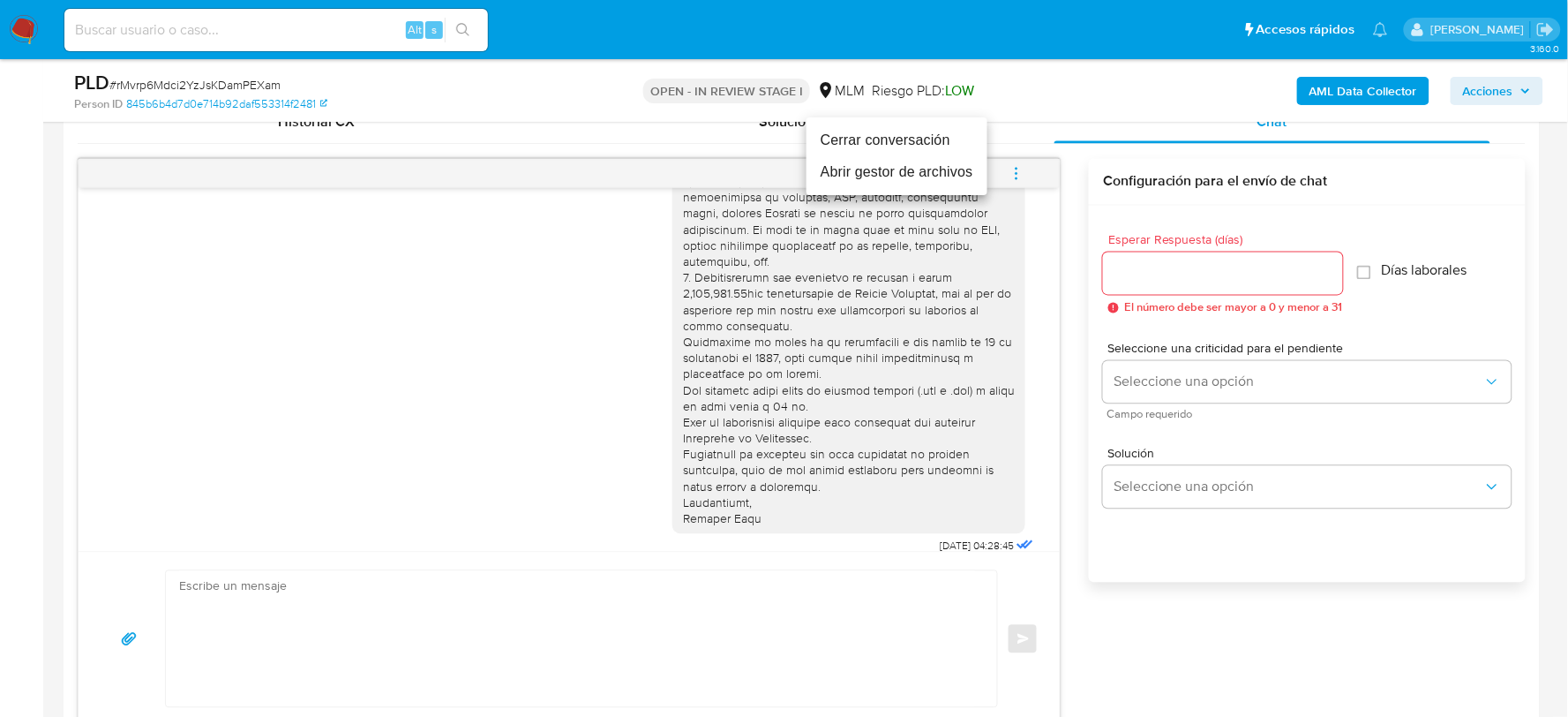
click at [941, 145] on li "Cerrar conversación" at bounding box center [897, 140] width 181 height 32
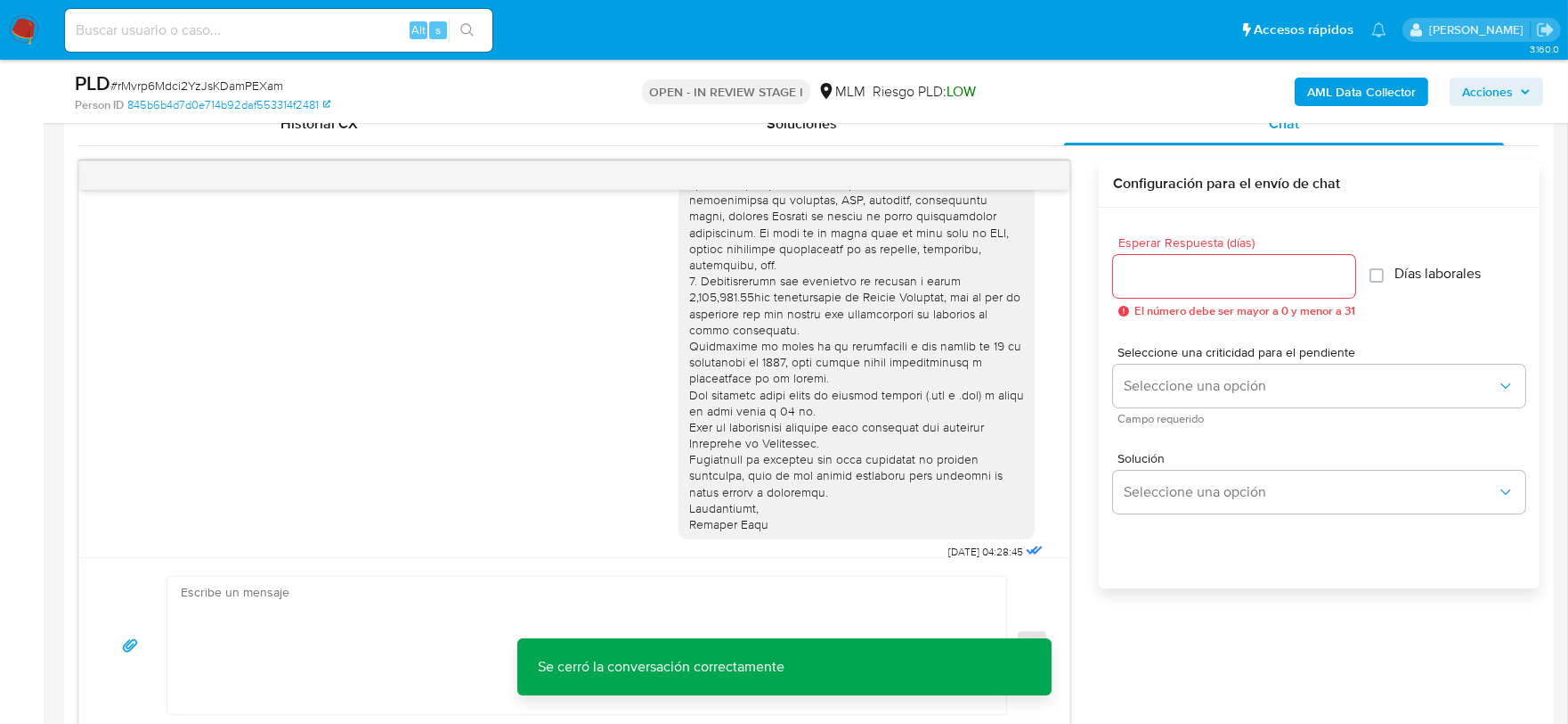
click at [454, 488] on div "10/09/2025 04:28:45" at bounding box center [574, 296] width 946 height 539
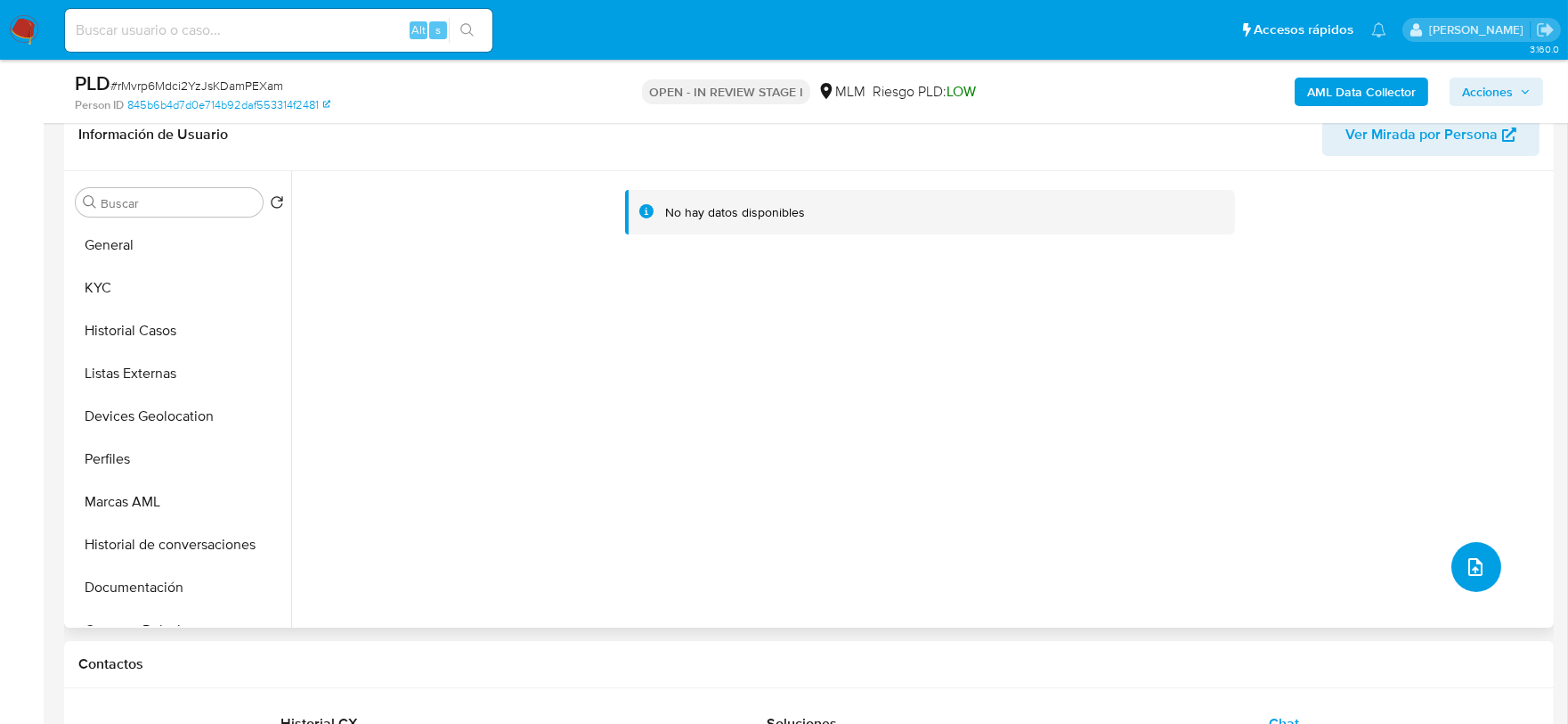
click at [1467, 556] on icon "upload-file" at bounding box center [1476, 567] width 21 height 22
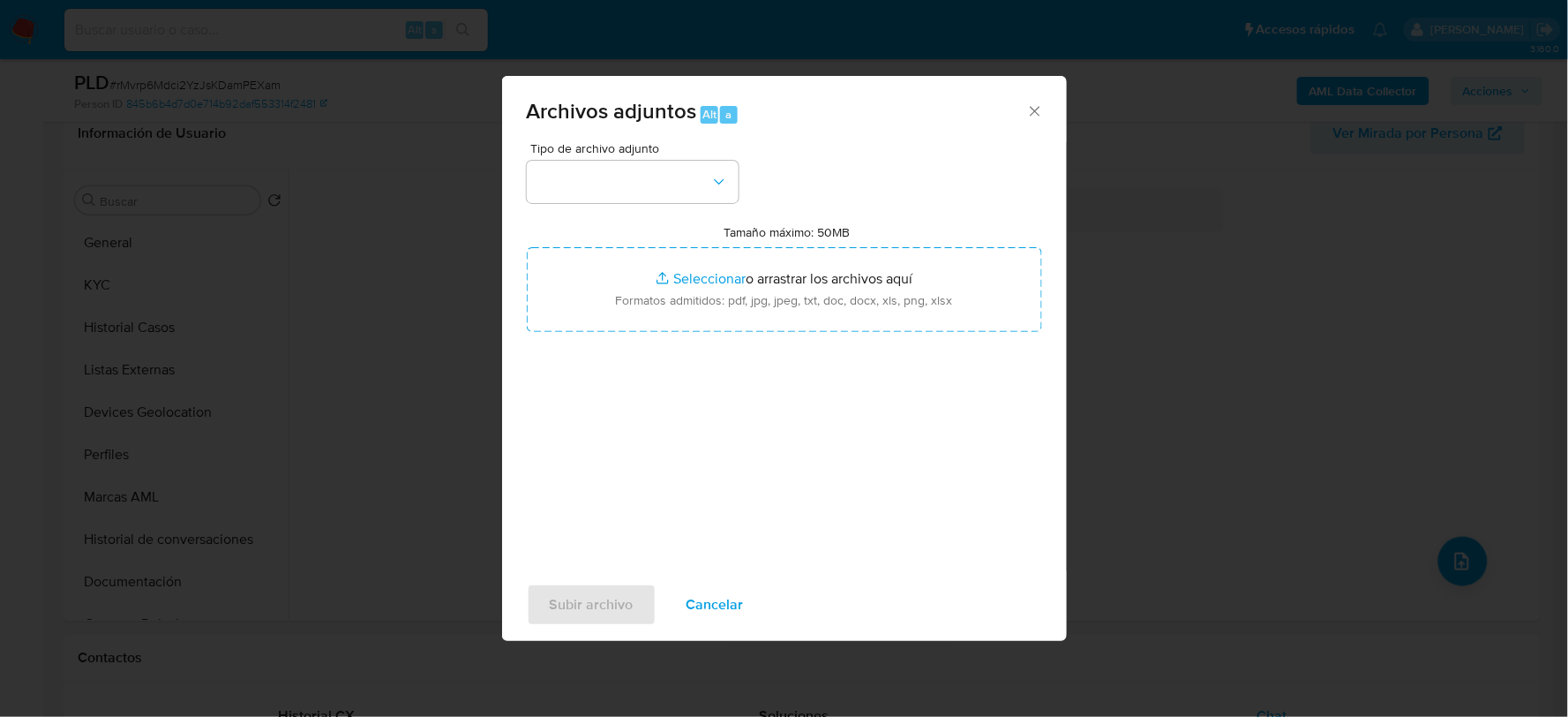
click at [624, 147] on span "Tipo de archivo adjunto" at bounding box center [637, 148] width 212 height 12
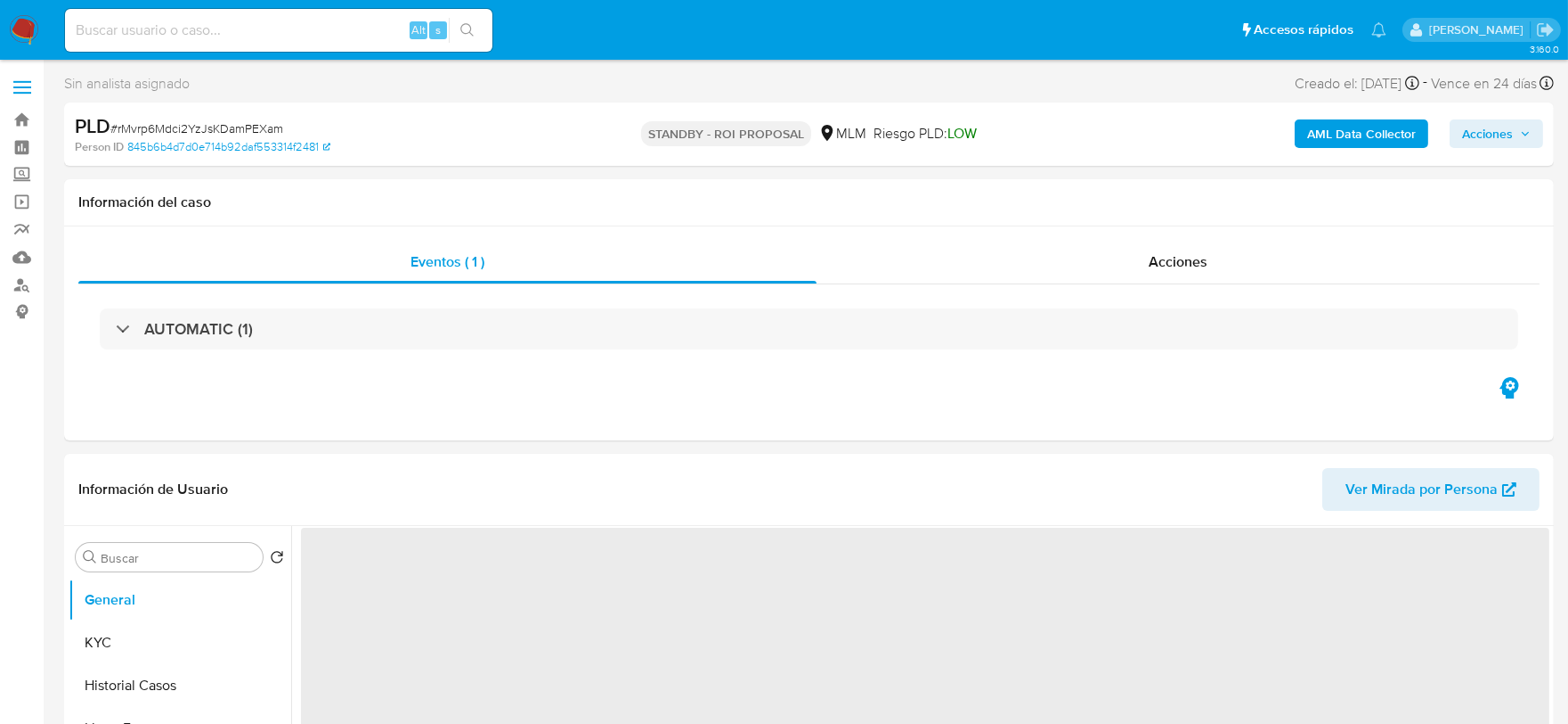
select select "10"
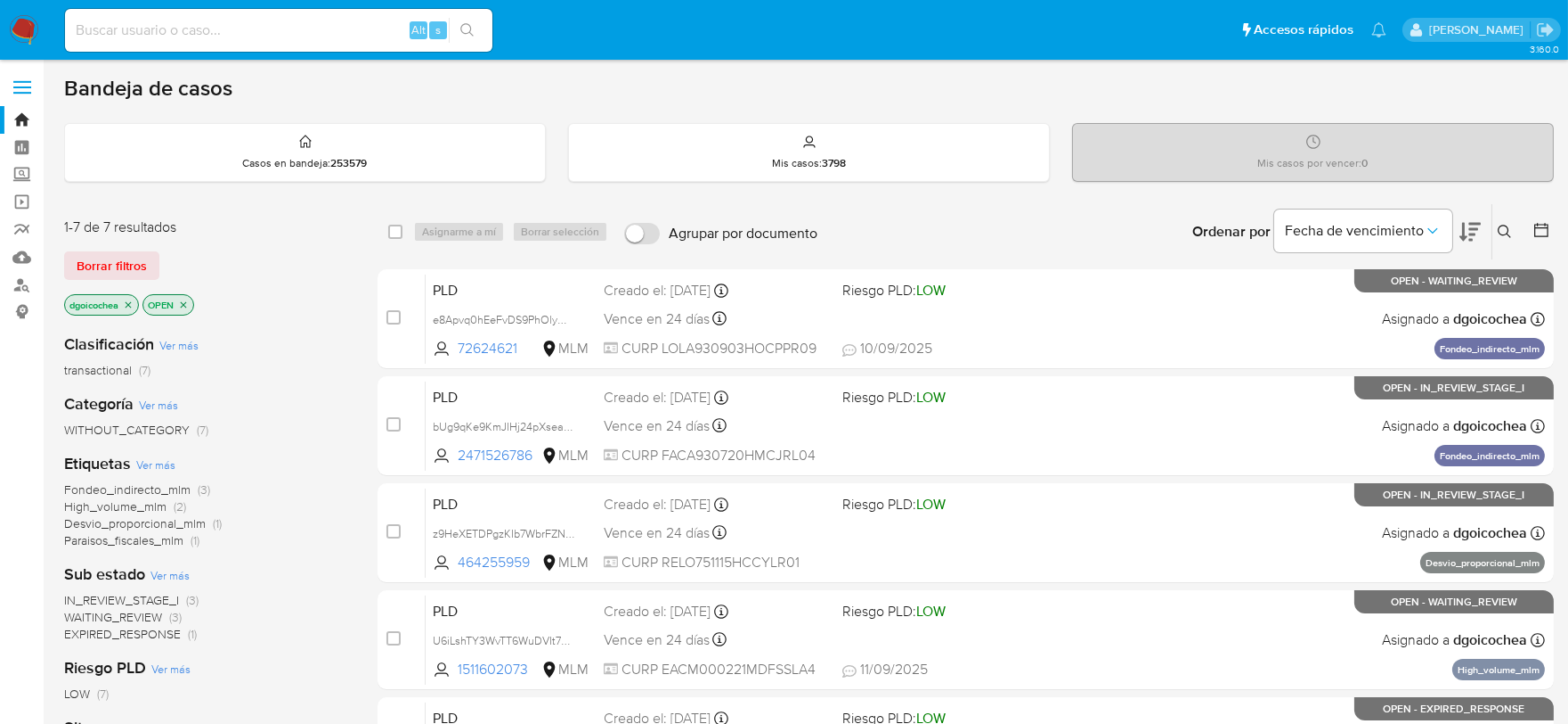
click at [154, 636] on span "EXPIRED_RESPONSE" at bounding box center [123, 634] width 116 height 18
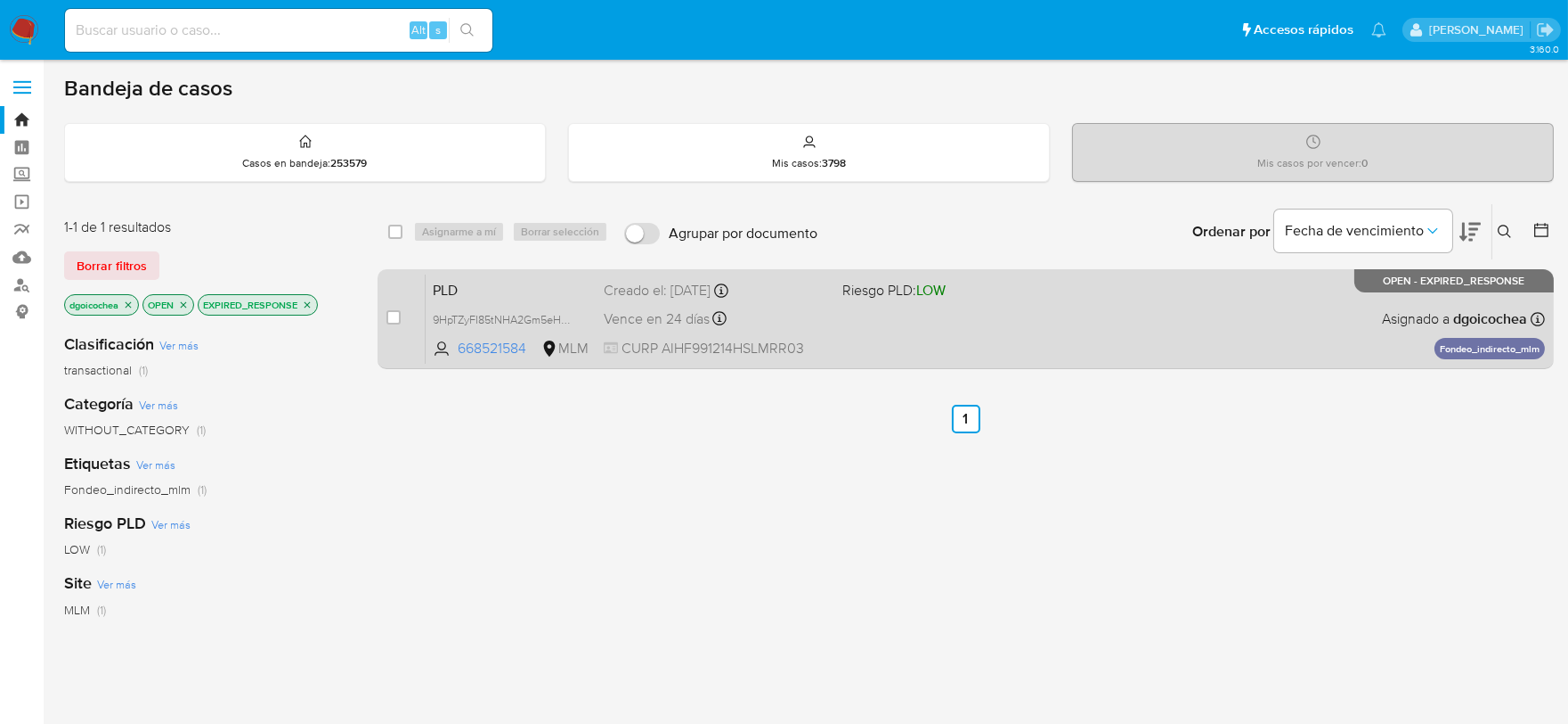
click at [406, 315] on div "case-item-checkbox No es posible asignar el caso" at bounding box center [407, 318] width 39 height 90
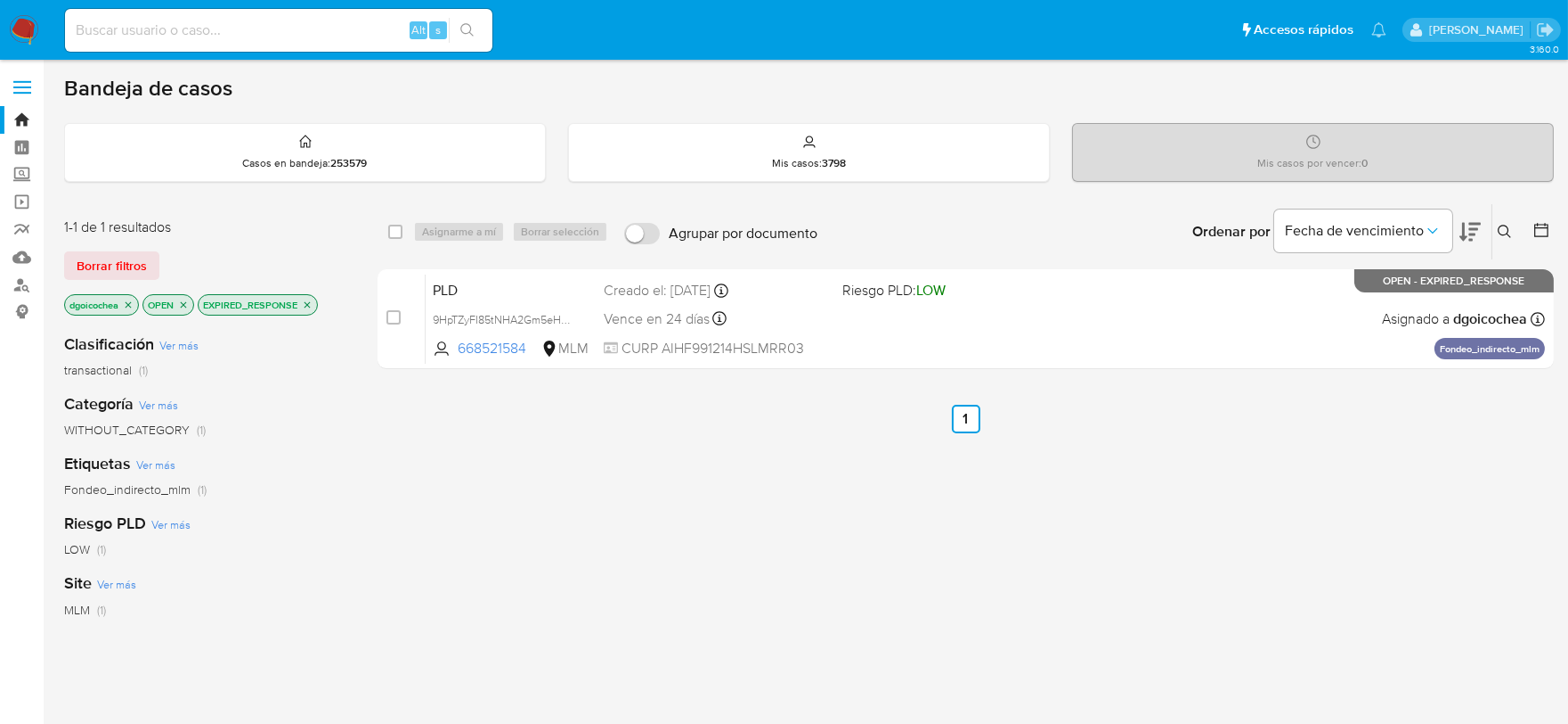
click at [365, 323] on div "1-1 de 1 resultados Borrar filtros dgoicochea OPEN EXPIRED_RESPONSE Clasificaci…" at bounding box center [810, 607] width 1490 height 807
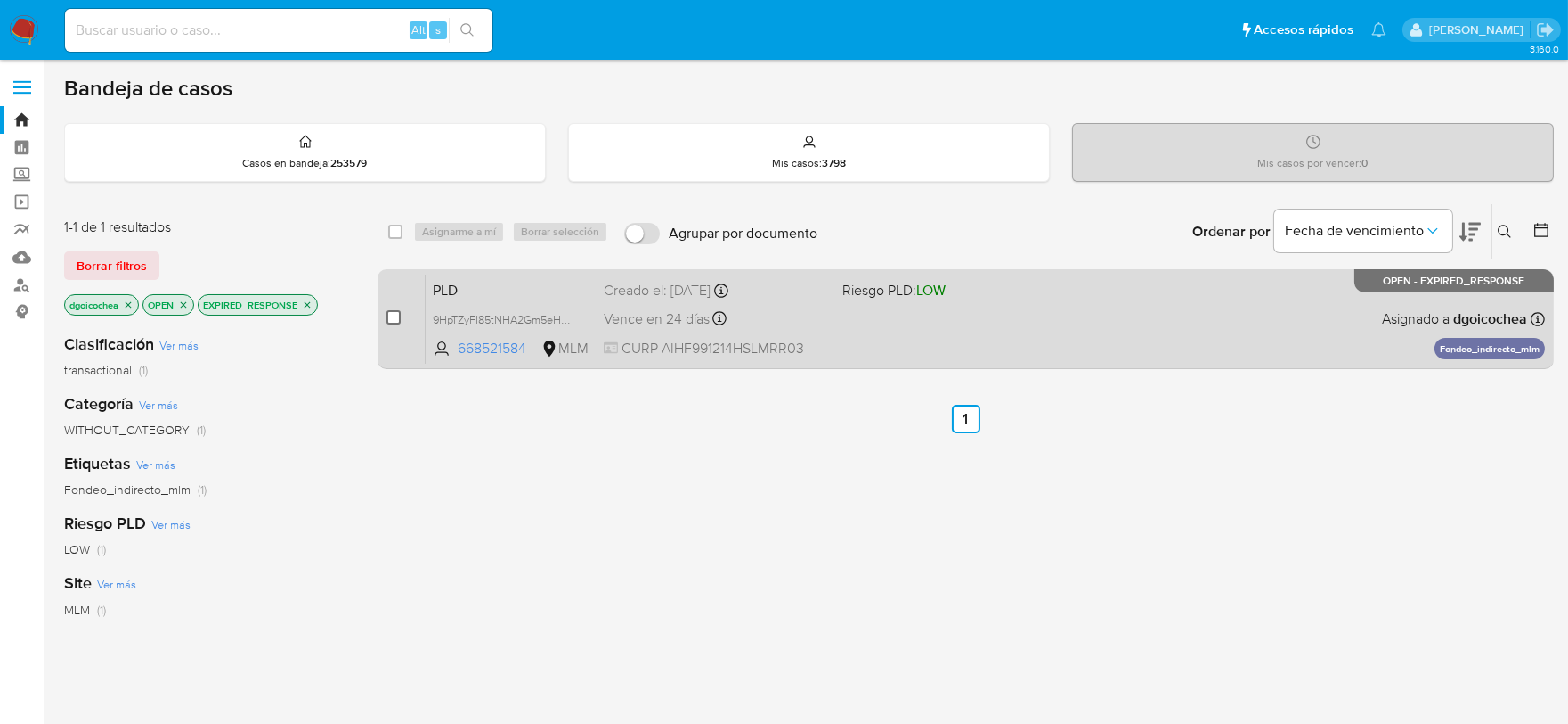
click at [398, 314] on input "checkbox" at bounding box center [394, 317] width 14 height 14
checkbox input "true"
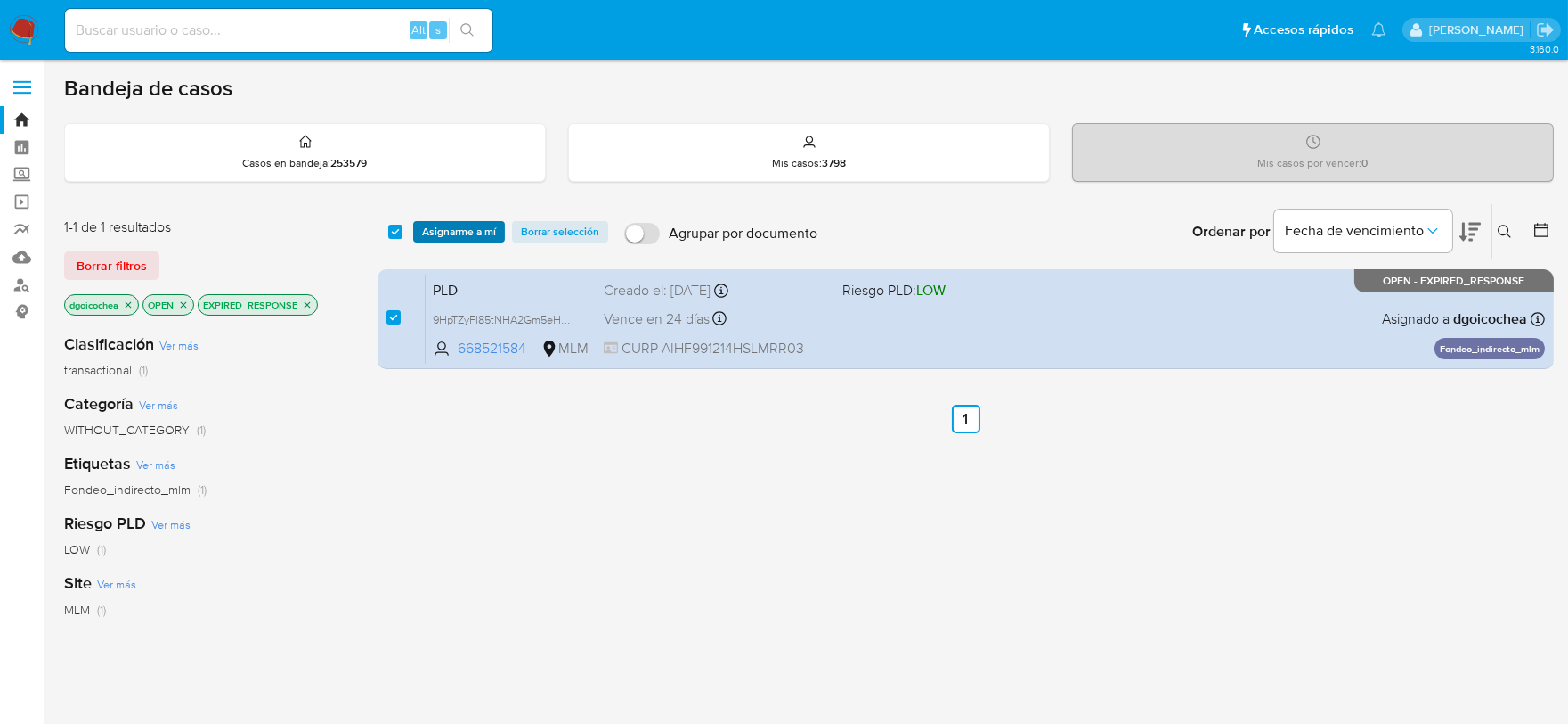
click at [458, 236] on span "Asignarme a mí" at bounding box center [458, 232] width 74 height 18
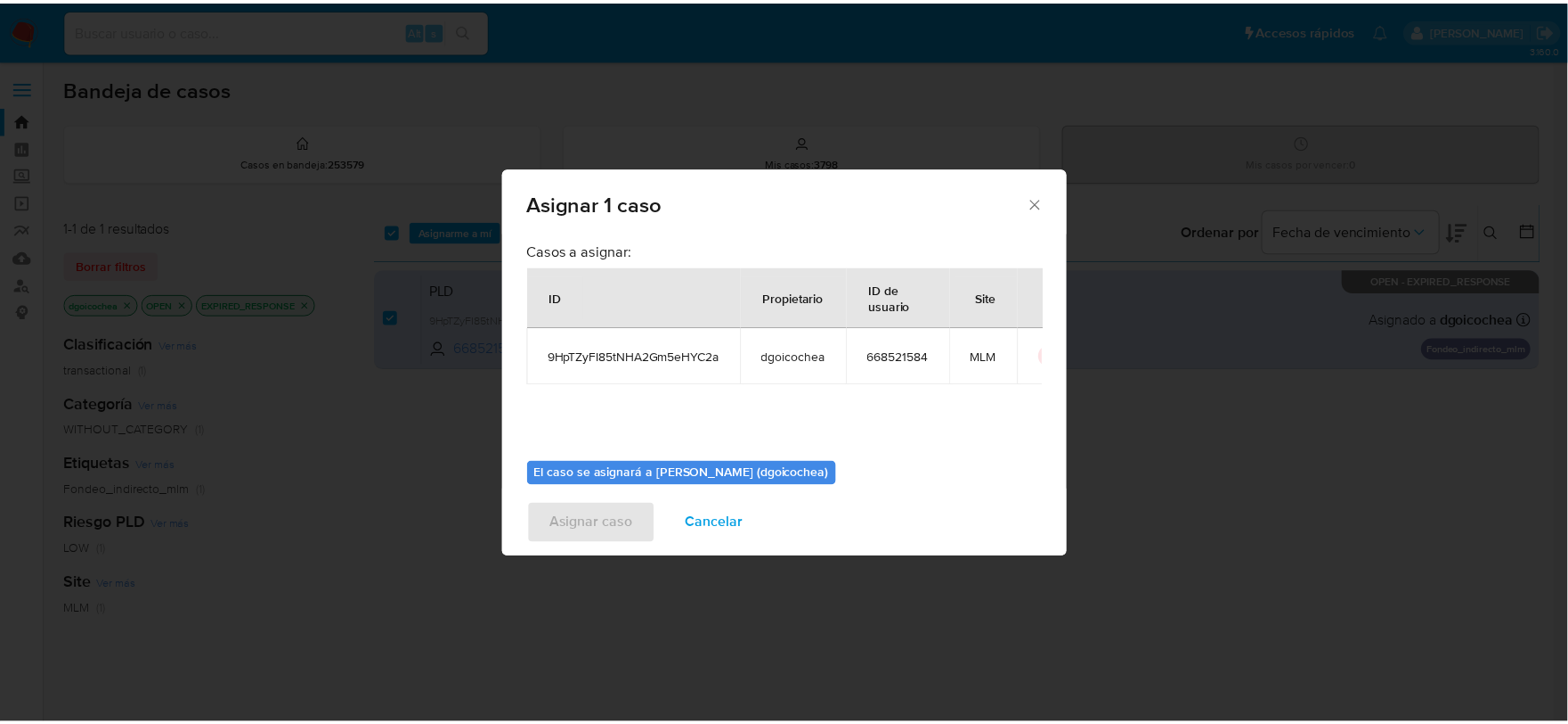
scroll to position [91, 0]
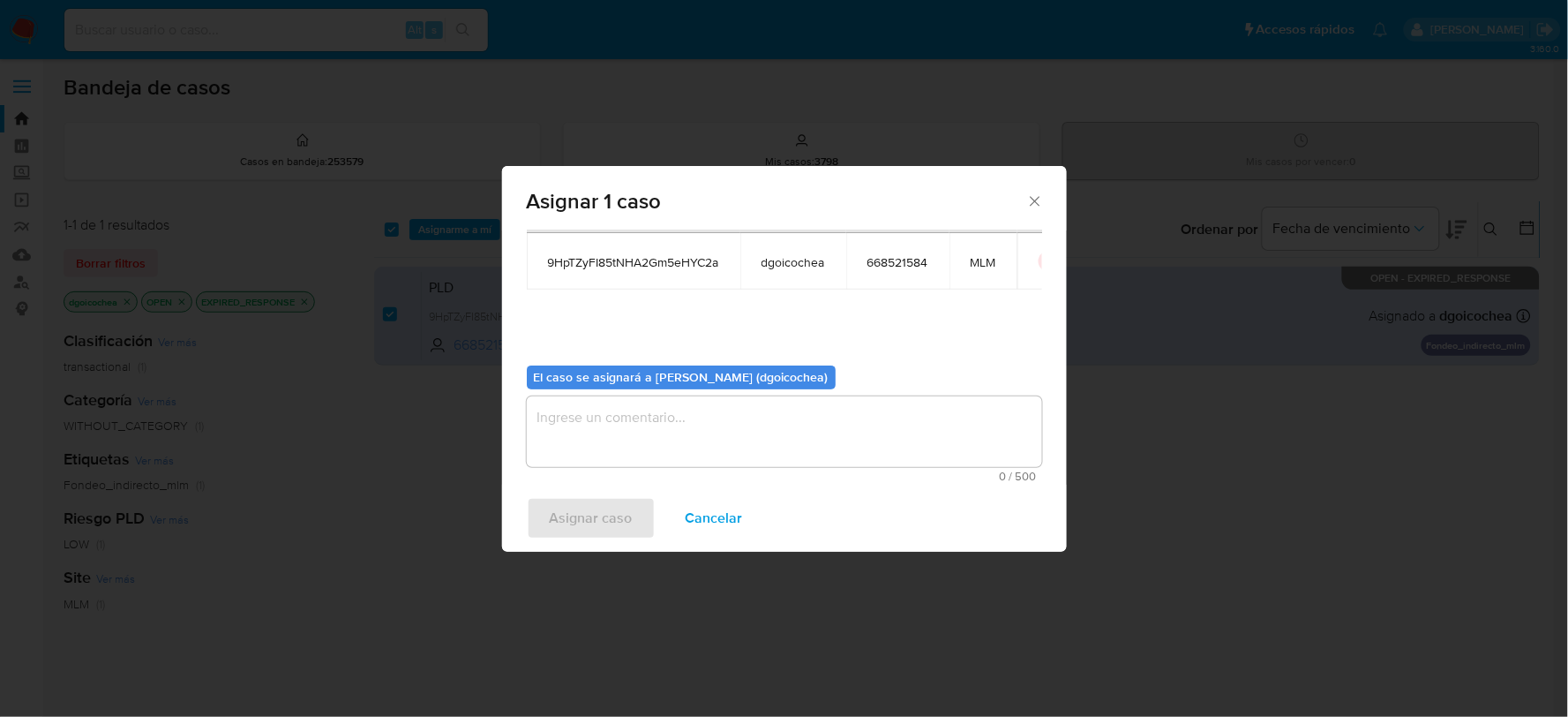
click at [682, 437] on textarea "assign-modal" at bounding box center [784, 432] width 516 height 71
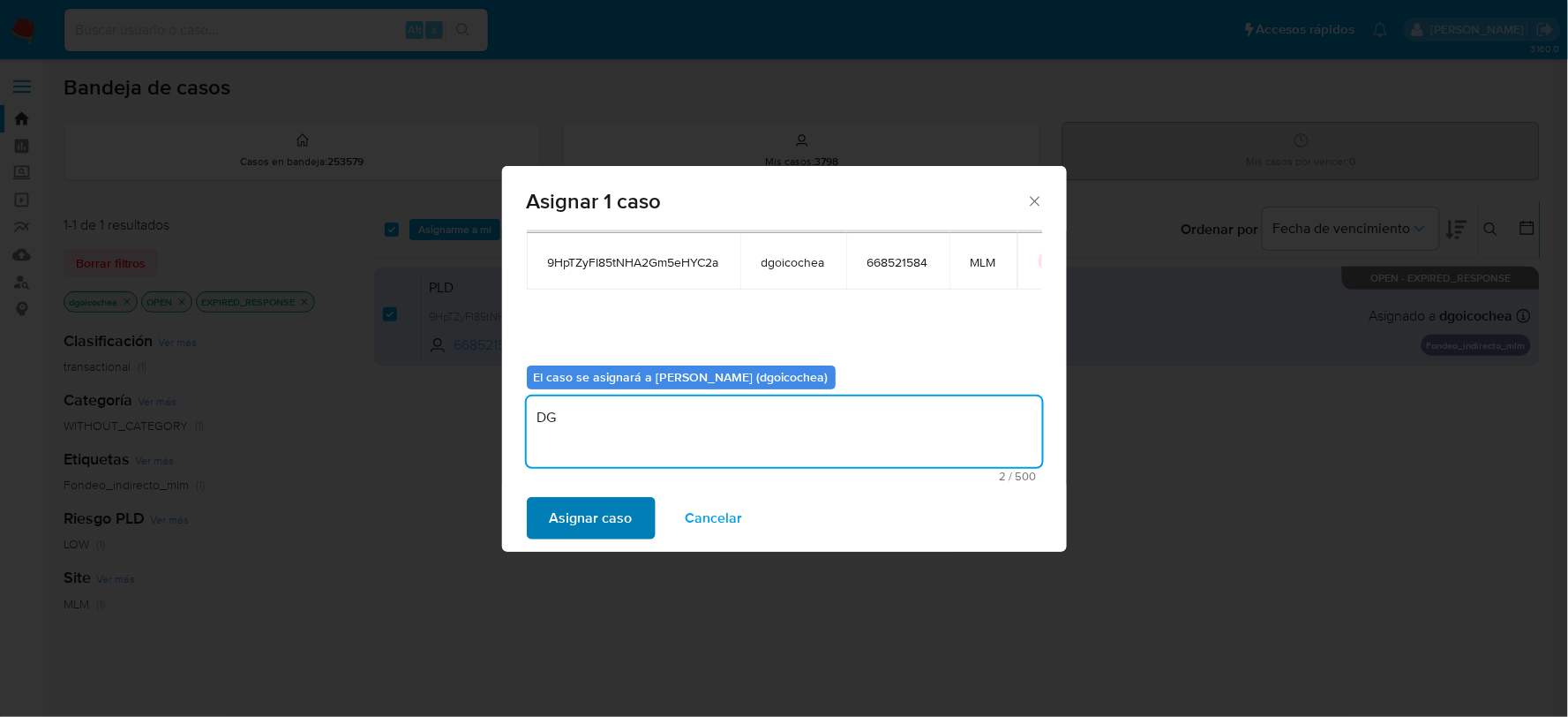
type textarea "DG"
click at [600, 500] on span "Asignar caso" at bounding box center [591, 518] width 83 height 39
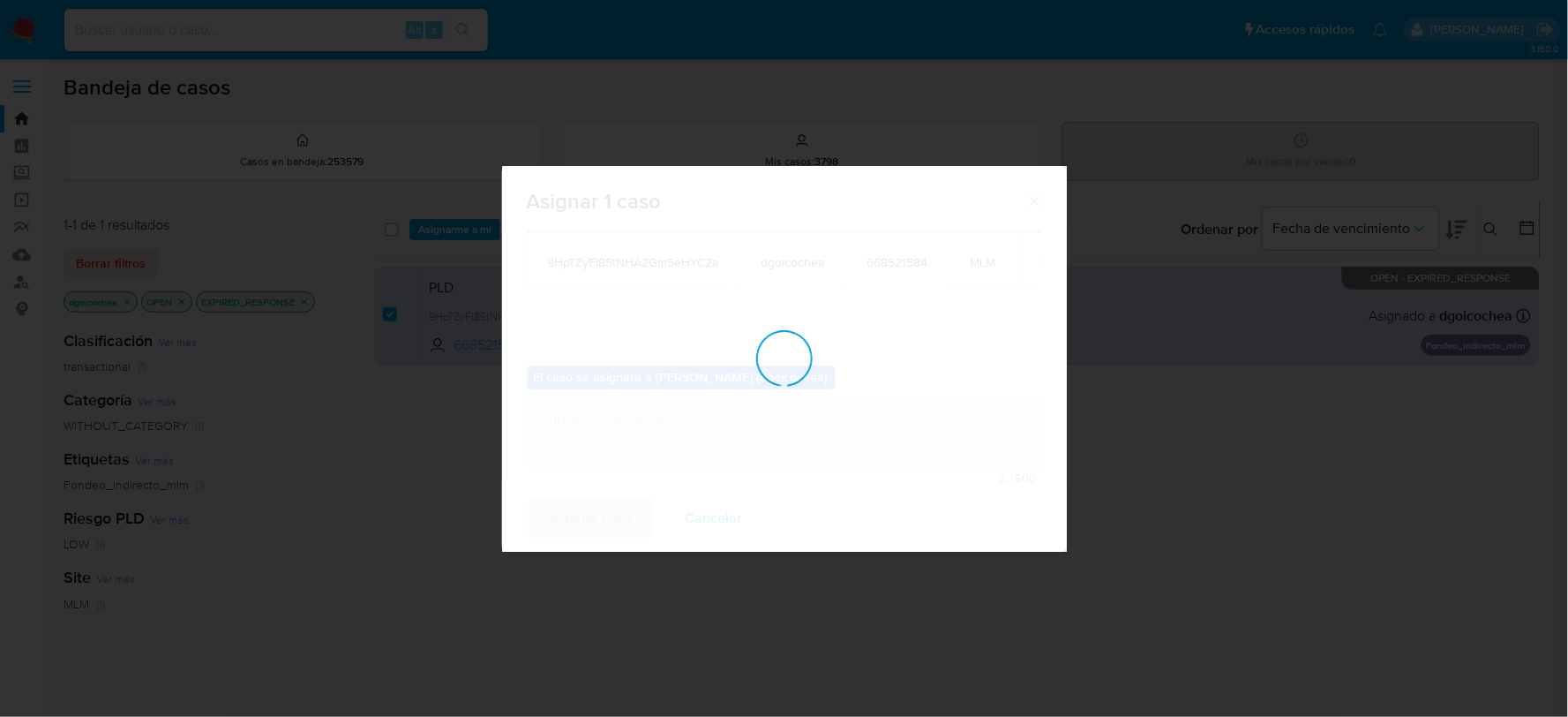
checkbox input "false"
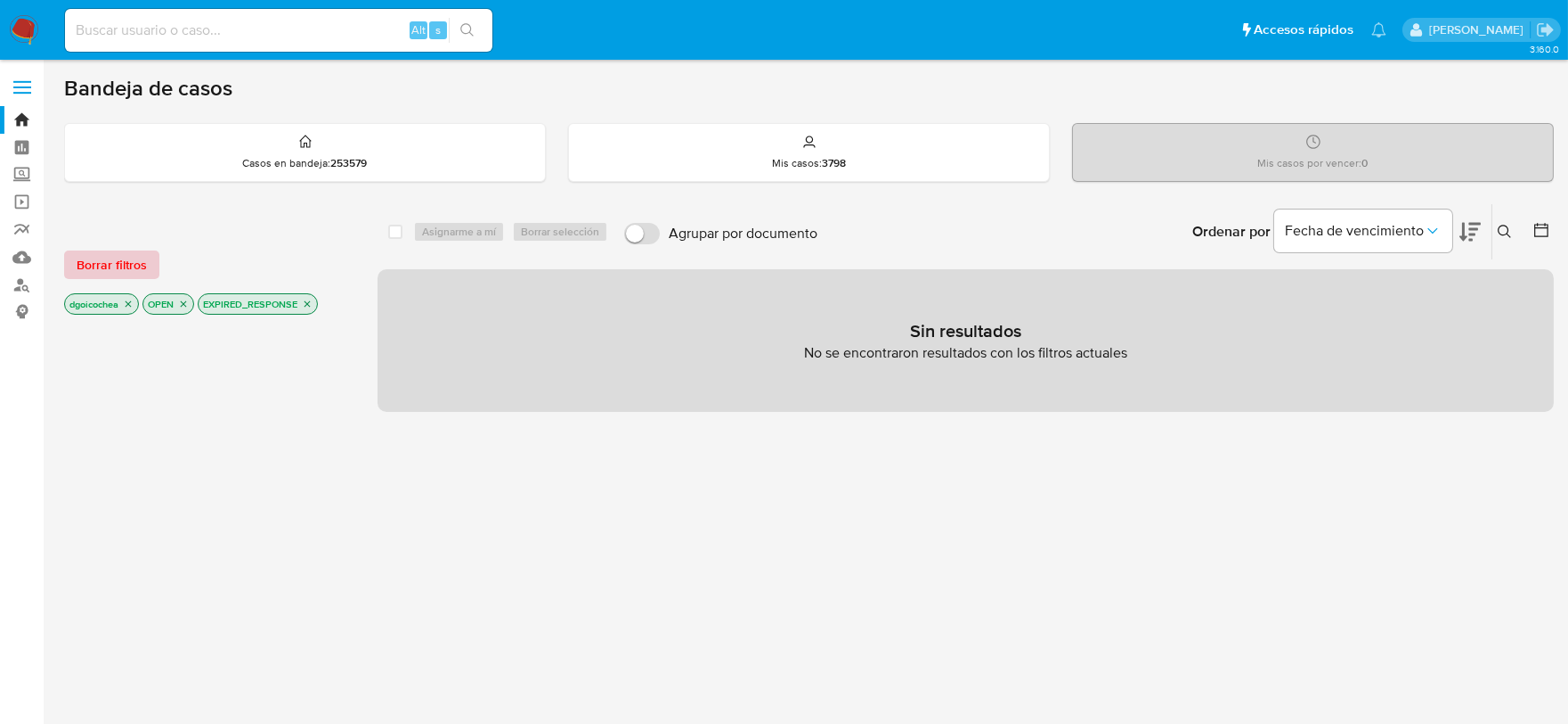
click at [143, 264] on span "Borrar filtros" at bounding box center [112, 264] width 71 height 25
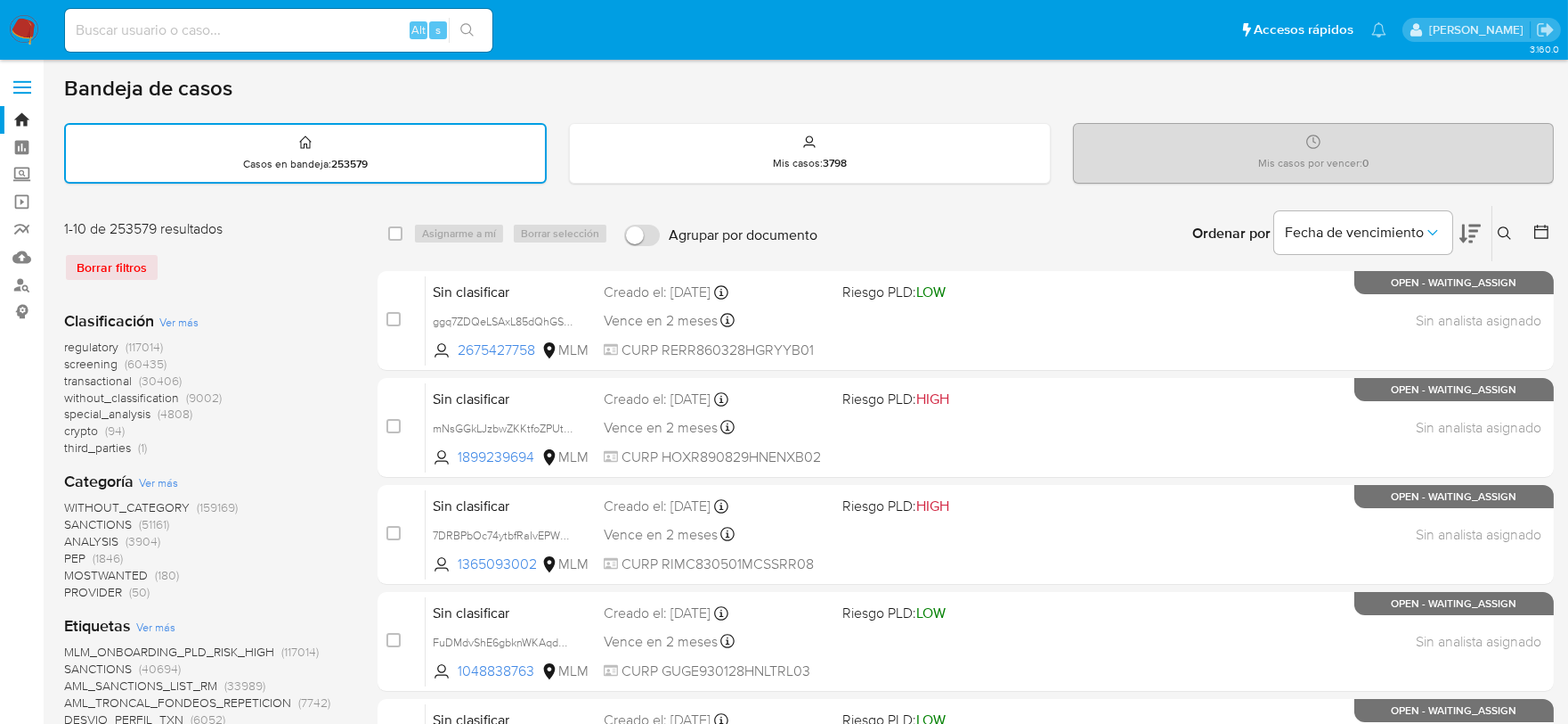
click at [21, 25] on img at bounding box center [24, 30] width 30 height 30
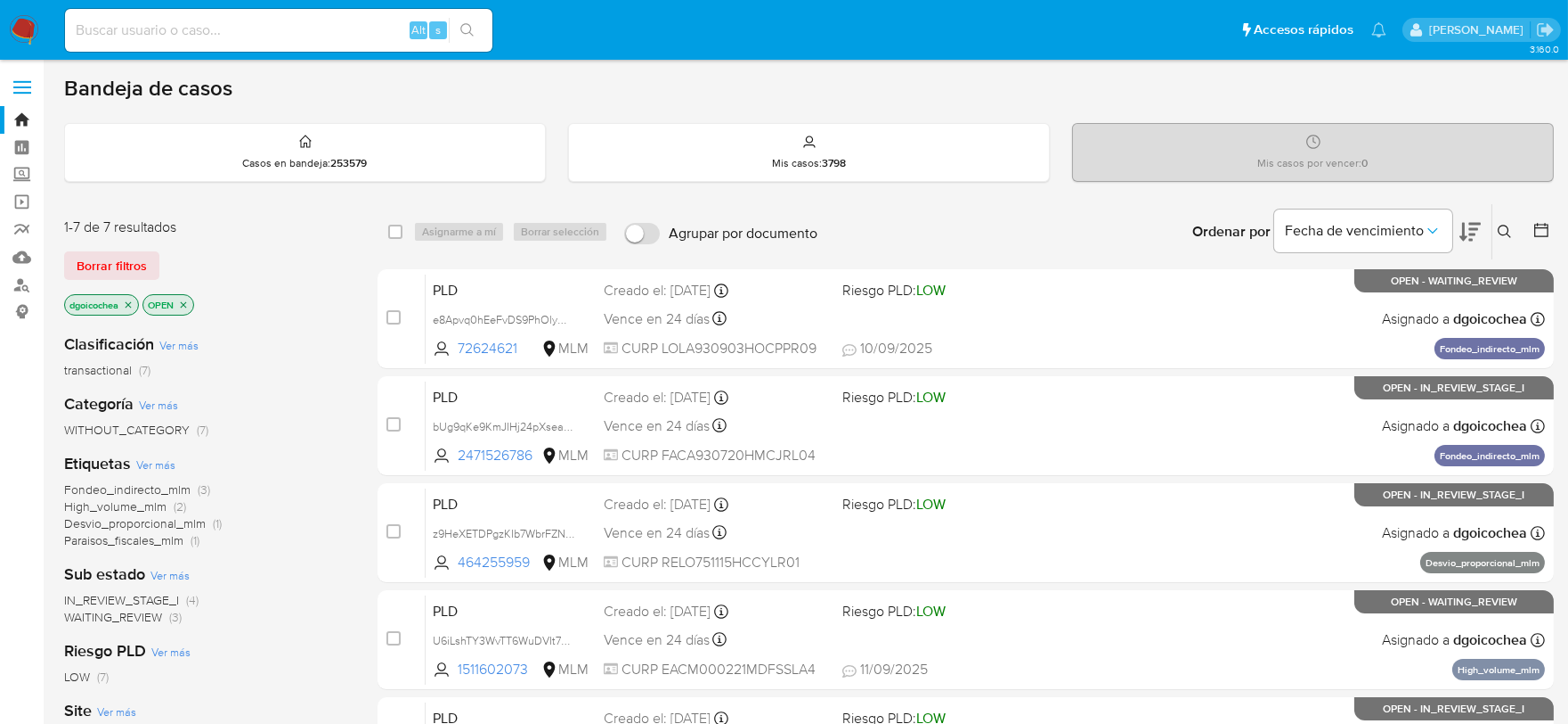
click at [131, 598] on span "IN_REVIEW_STAGE_I" at bounding box center [122, 599] width 115 height 18
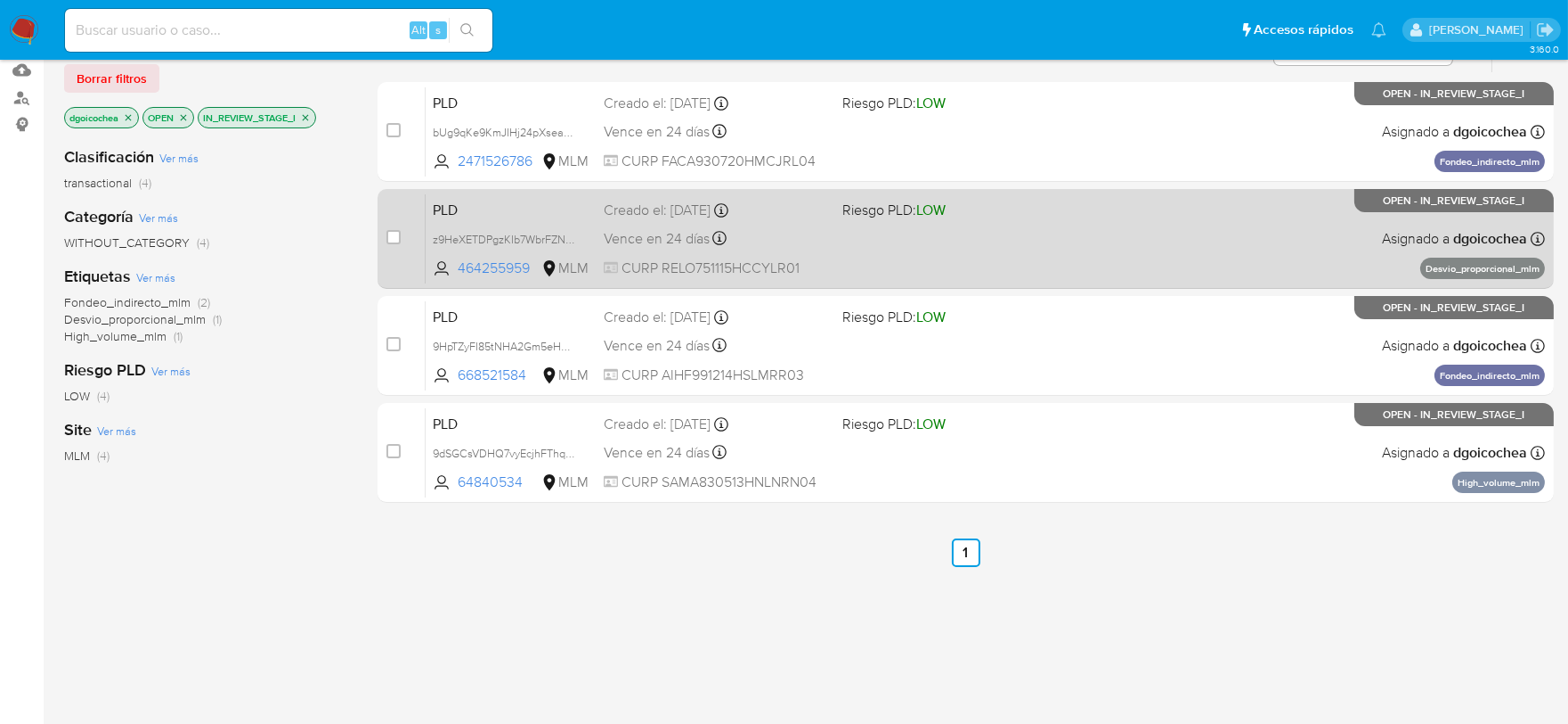
scroll to position [198, 0]
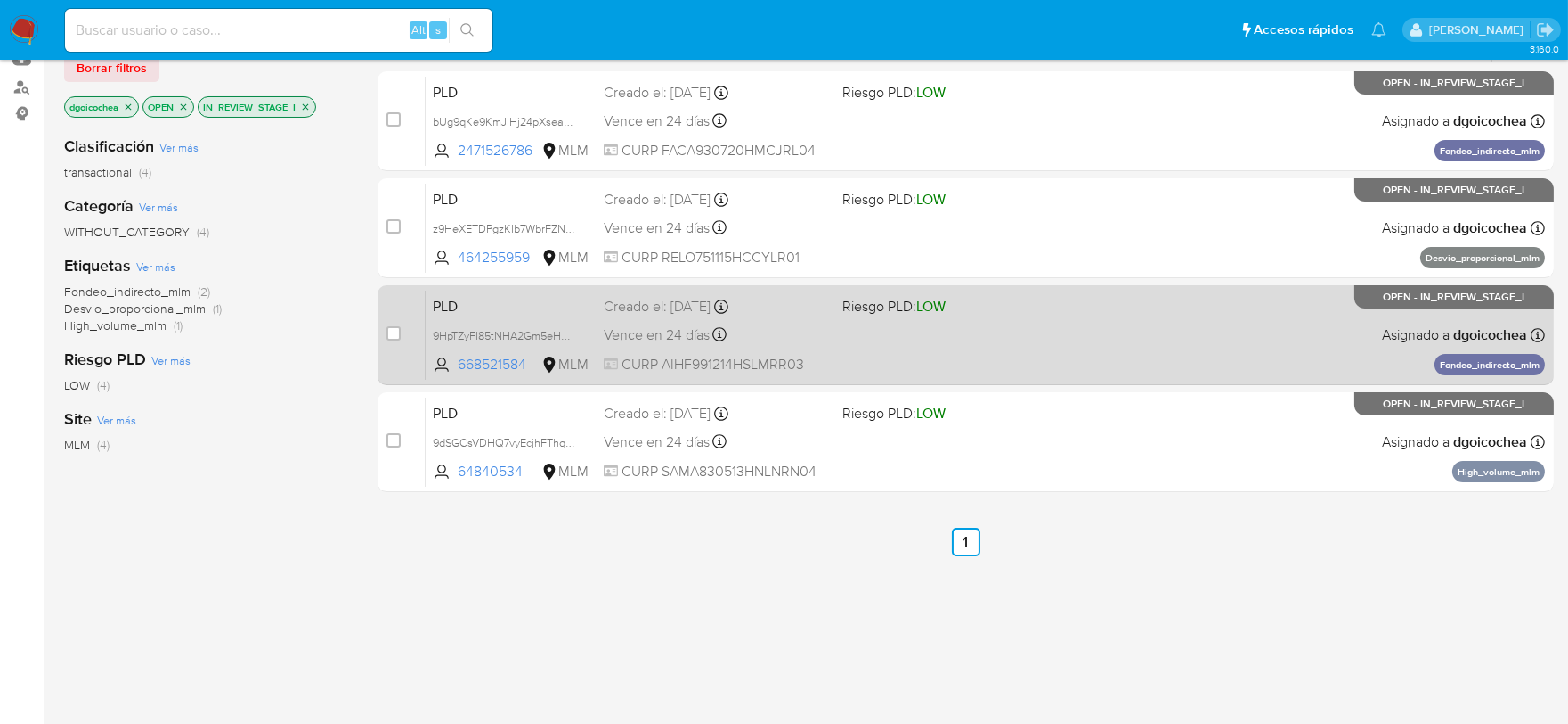
click at [449, 308] on span "PLD" at bounding box center [510, 305] width 157 height 23
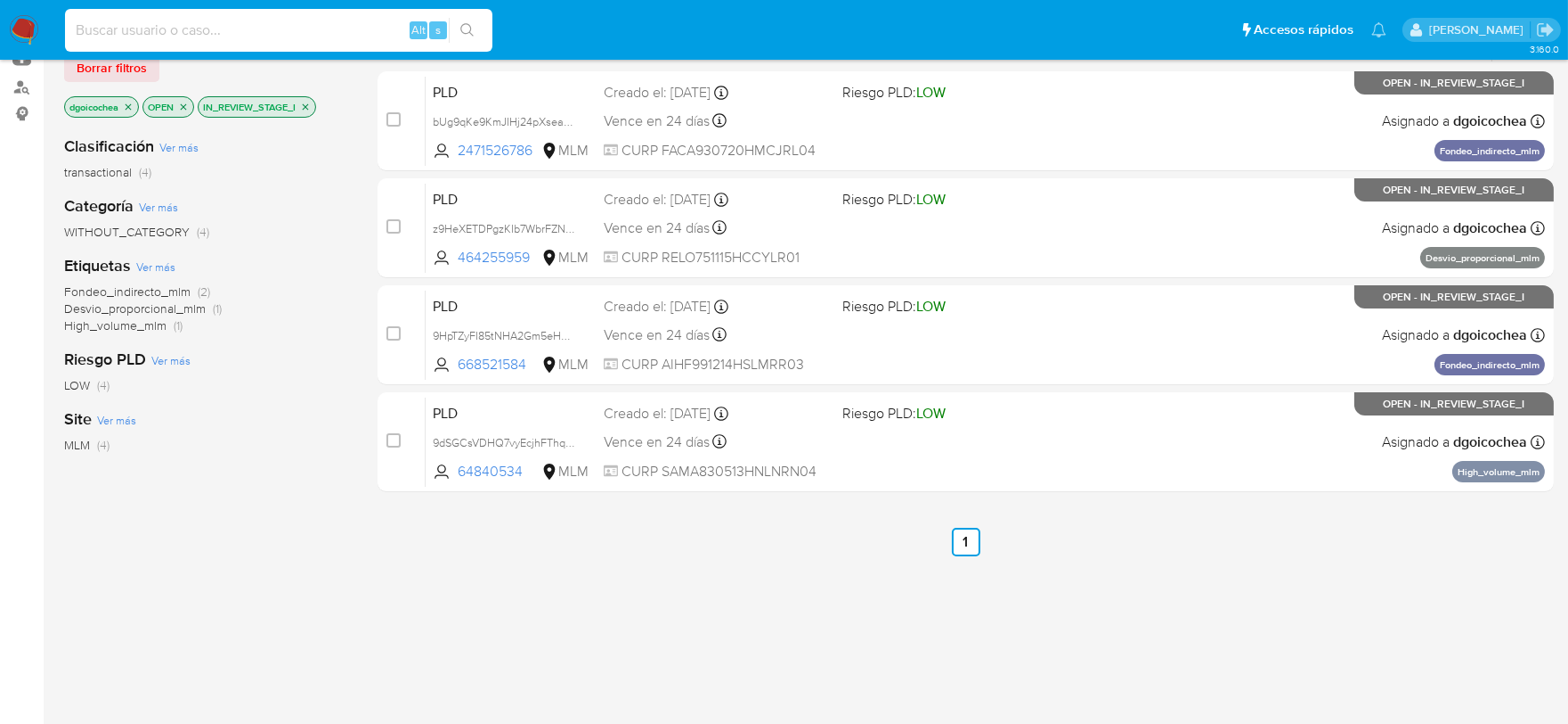
click at [339, 25] on input at bounding box center [278, 30] width 427 height 23
paste input "673857518"
click at [339, 24] on input "673857518" at bounding box center [278, 30] width 427 height 23
type input "673857518"
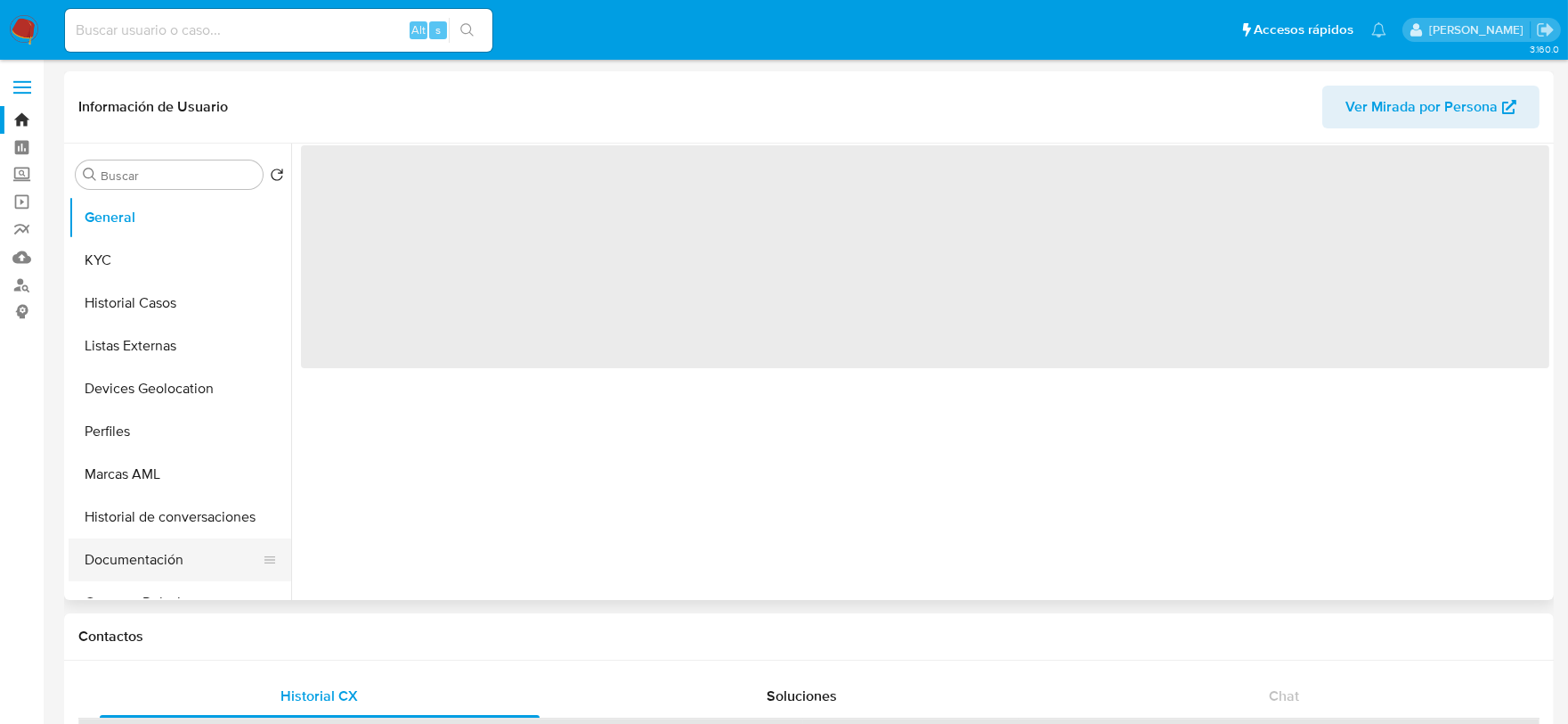
click at [150, 557] on button "Documentación" at bounding box center [173, 560] width 209 height 43
select select "10"
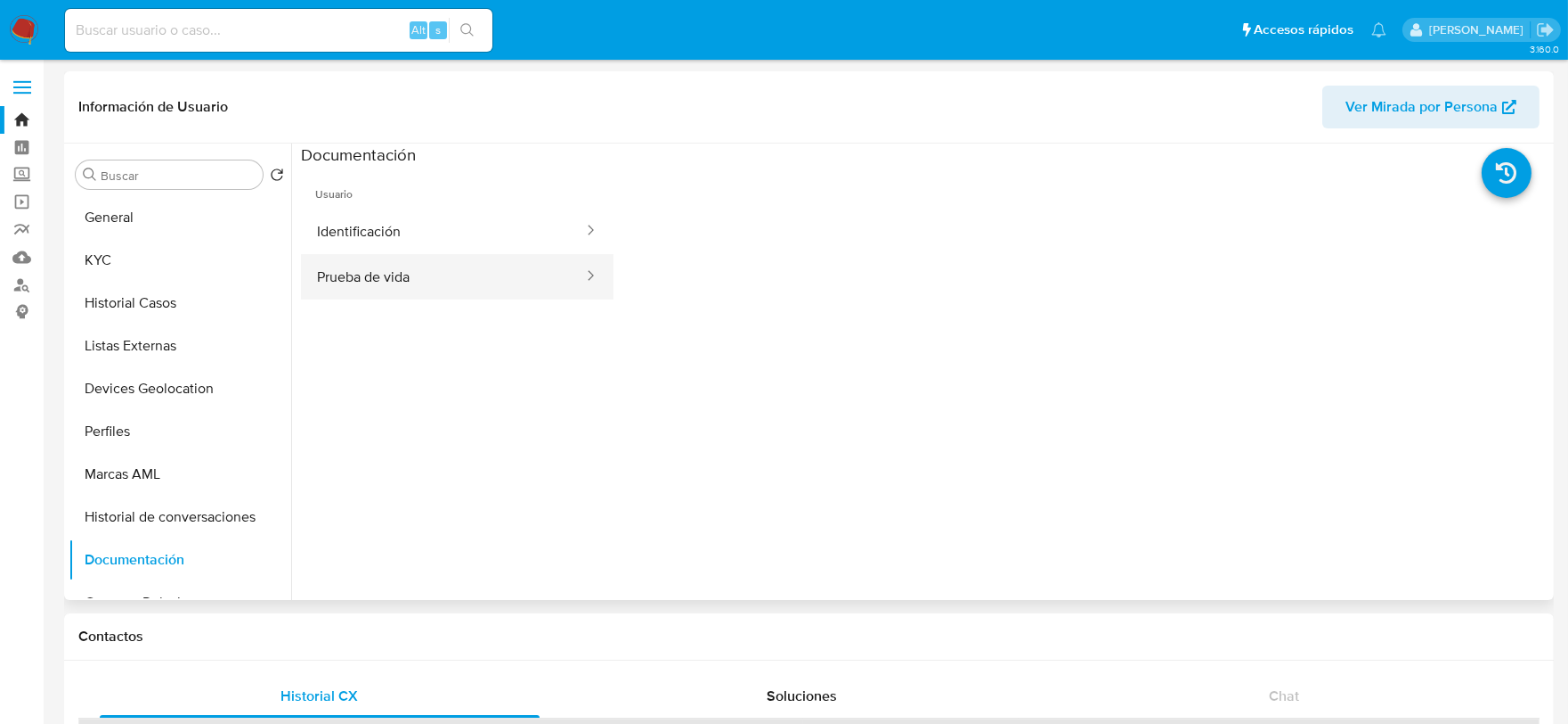
click at [393, 276] on button "Prueba de vida" at bounding box center [442, 276] width 284 height 46
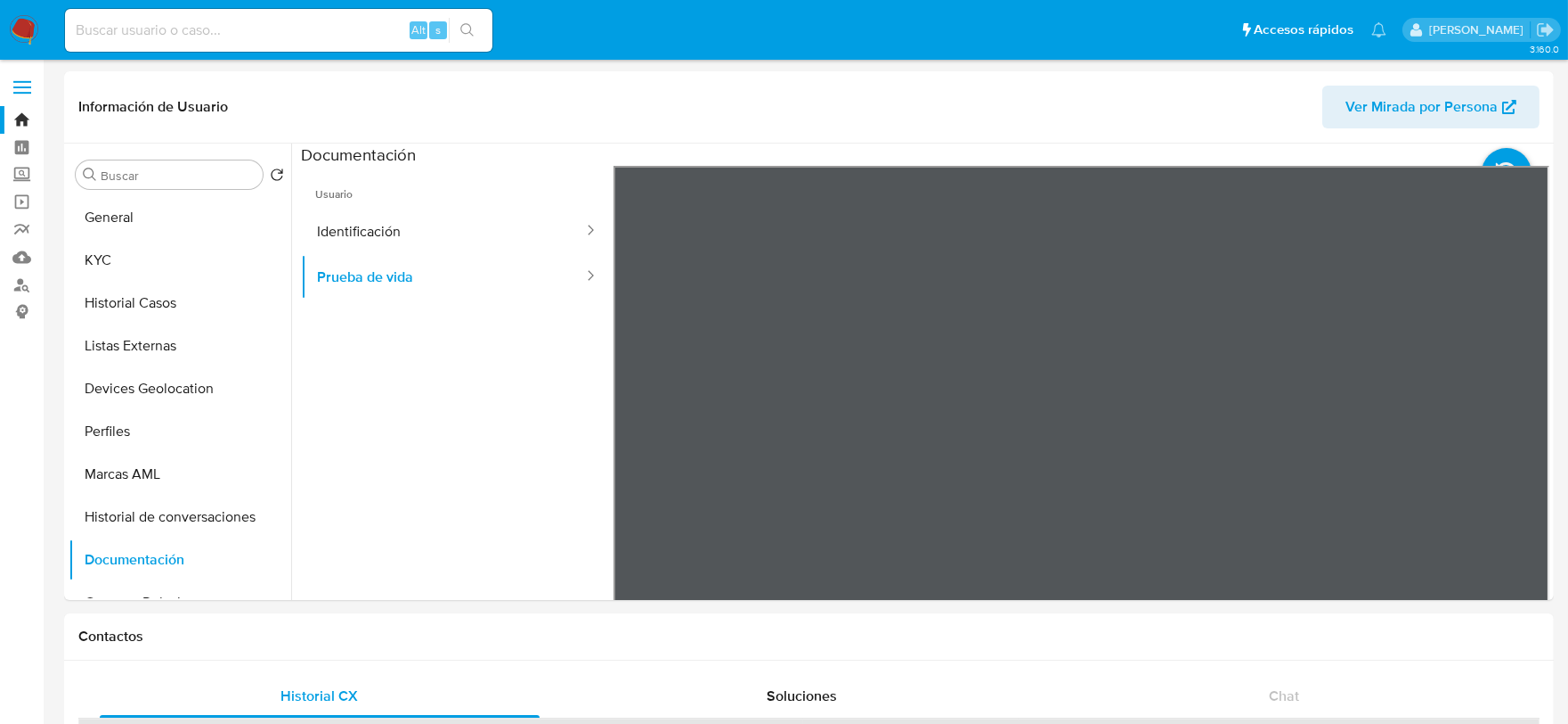
click at [24, 27] on img at bounding box center [24, 30] width 30 height 30
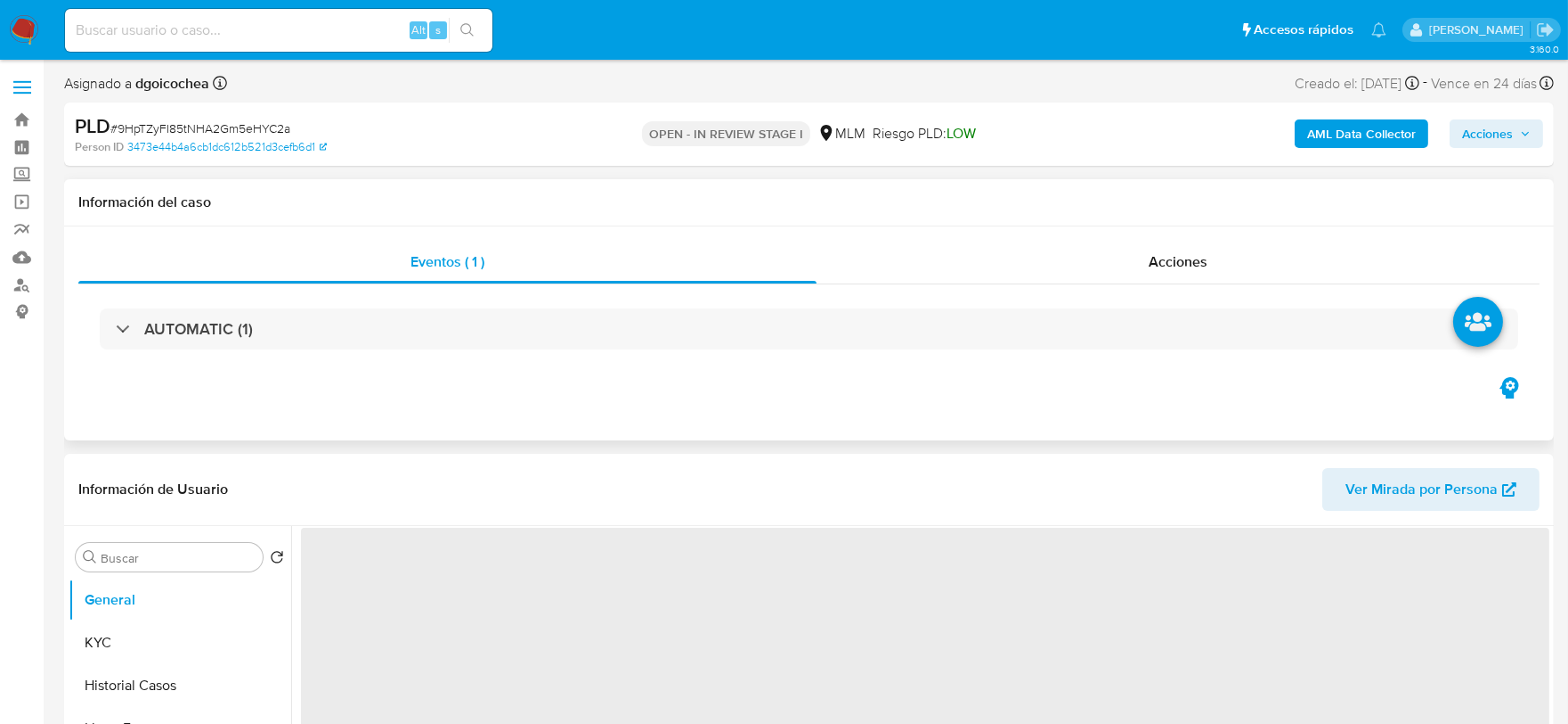
select select "10"
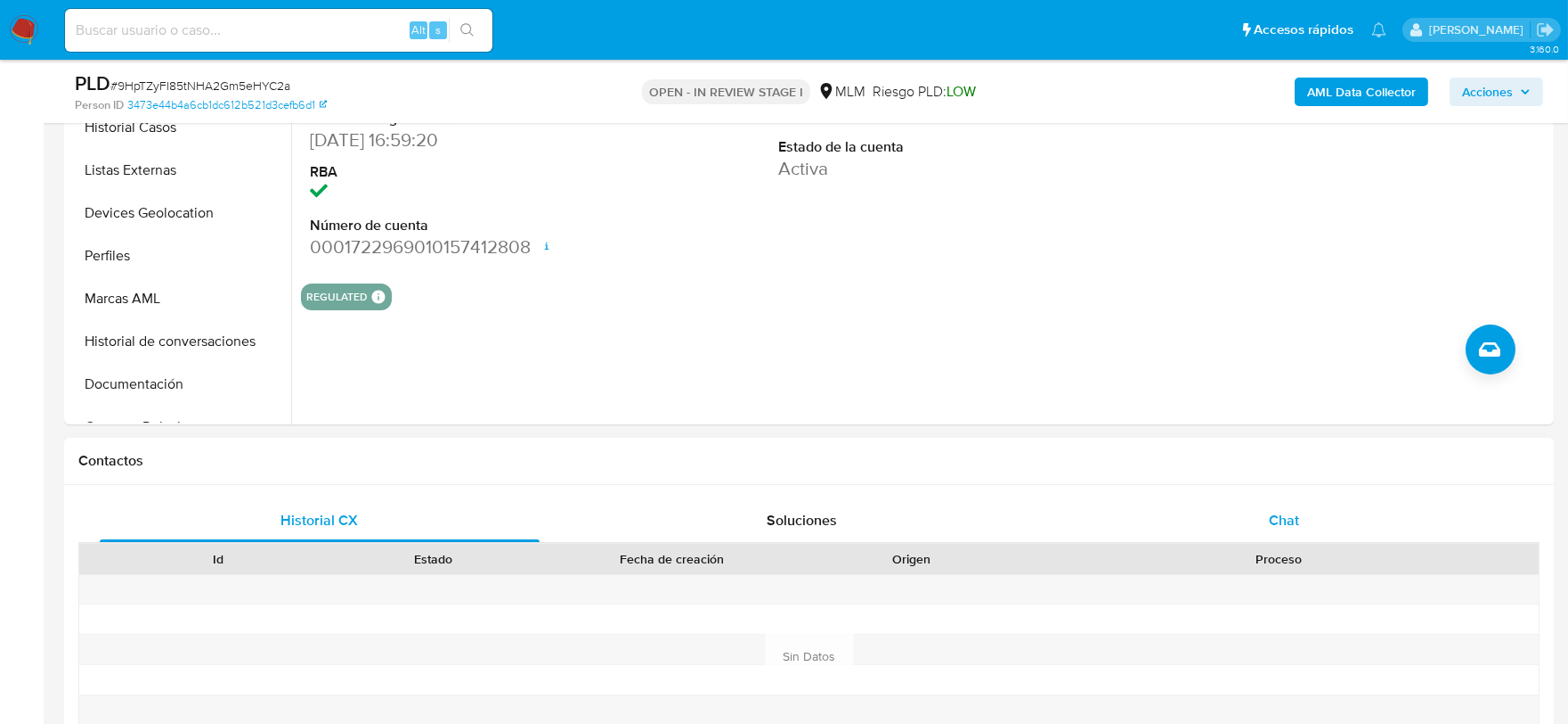
click at [1289, 503] on div "Chat" at bounding box center [1283, 521] width 440 height 43
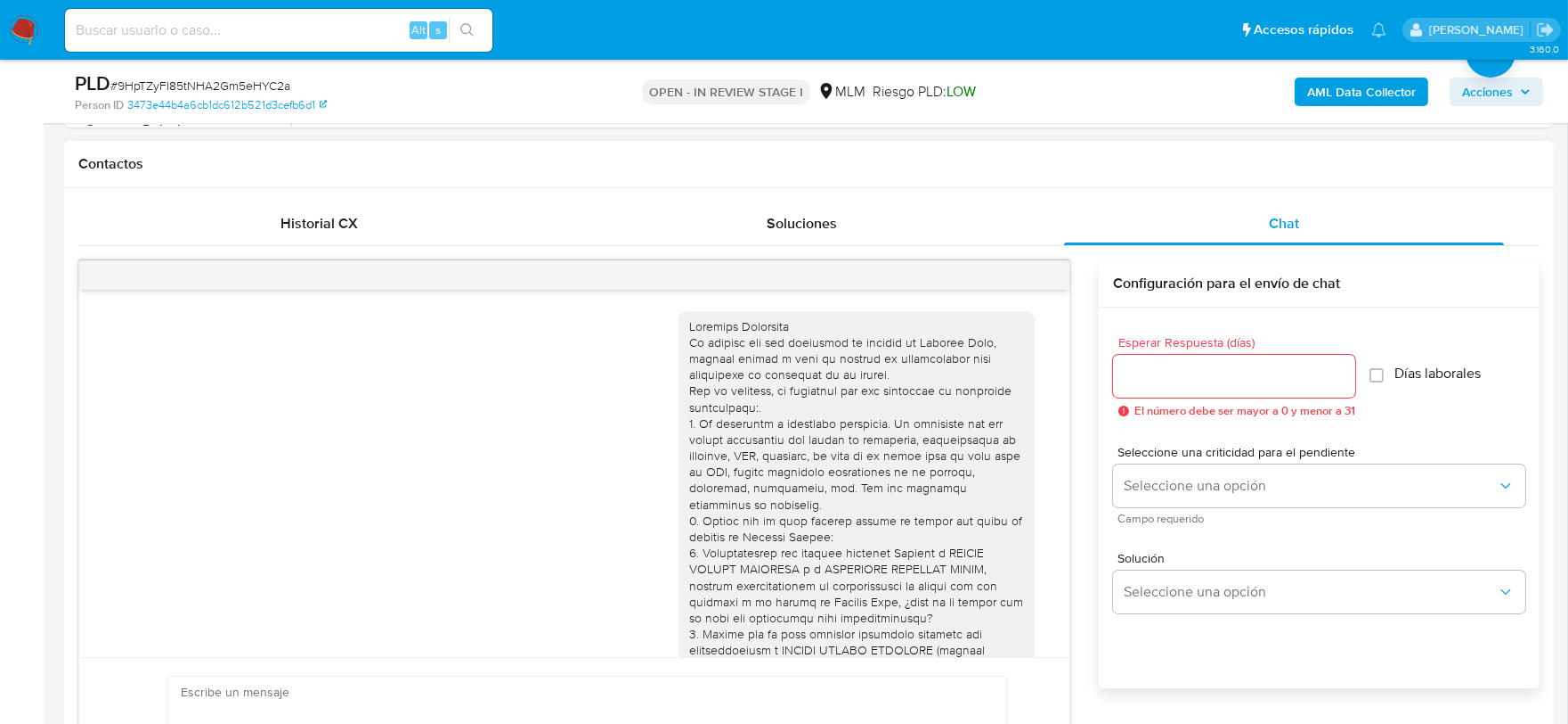
scroll to position [237, 0]
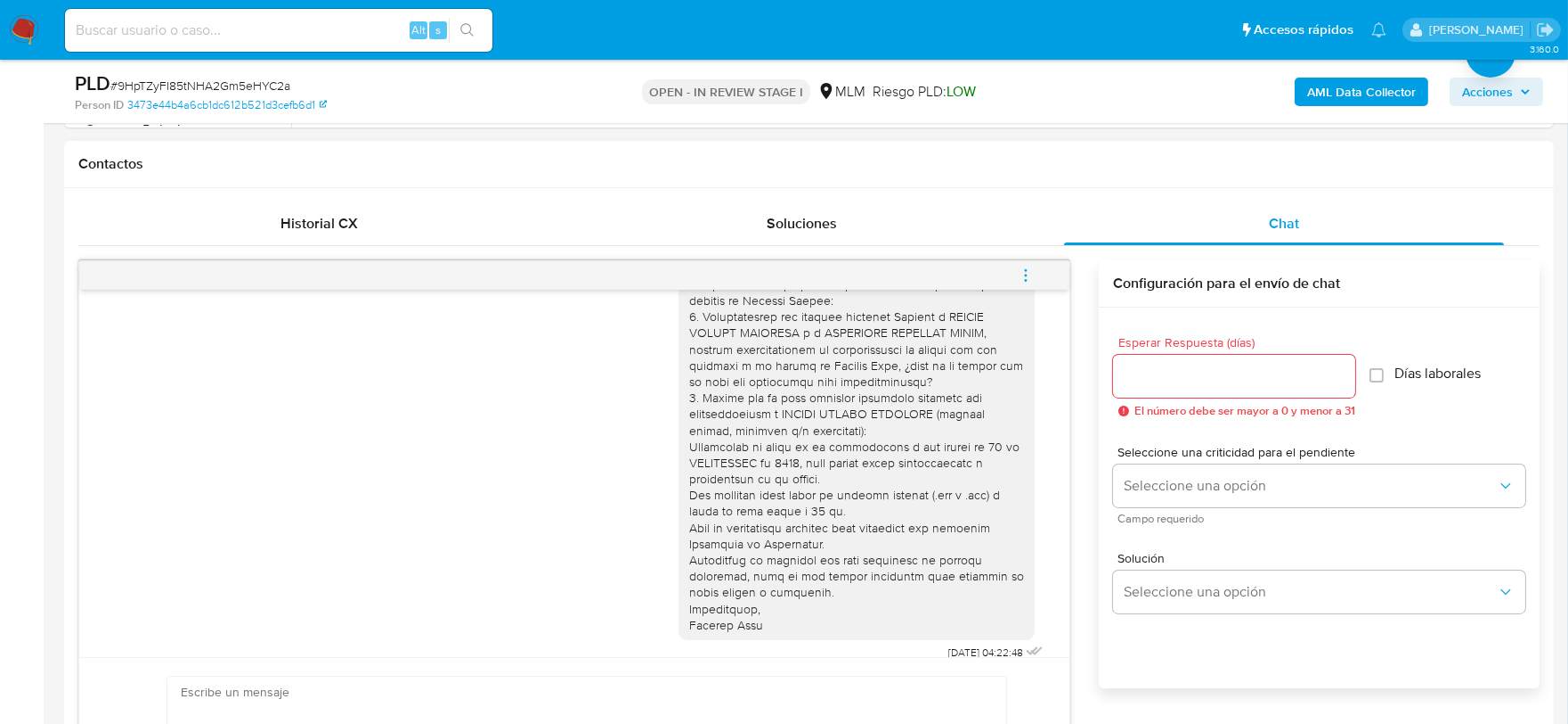
click at [1020, 274] on icon "menu-action" at bounding box center [1026, 275] width 16 height 16
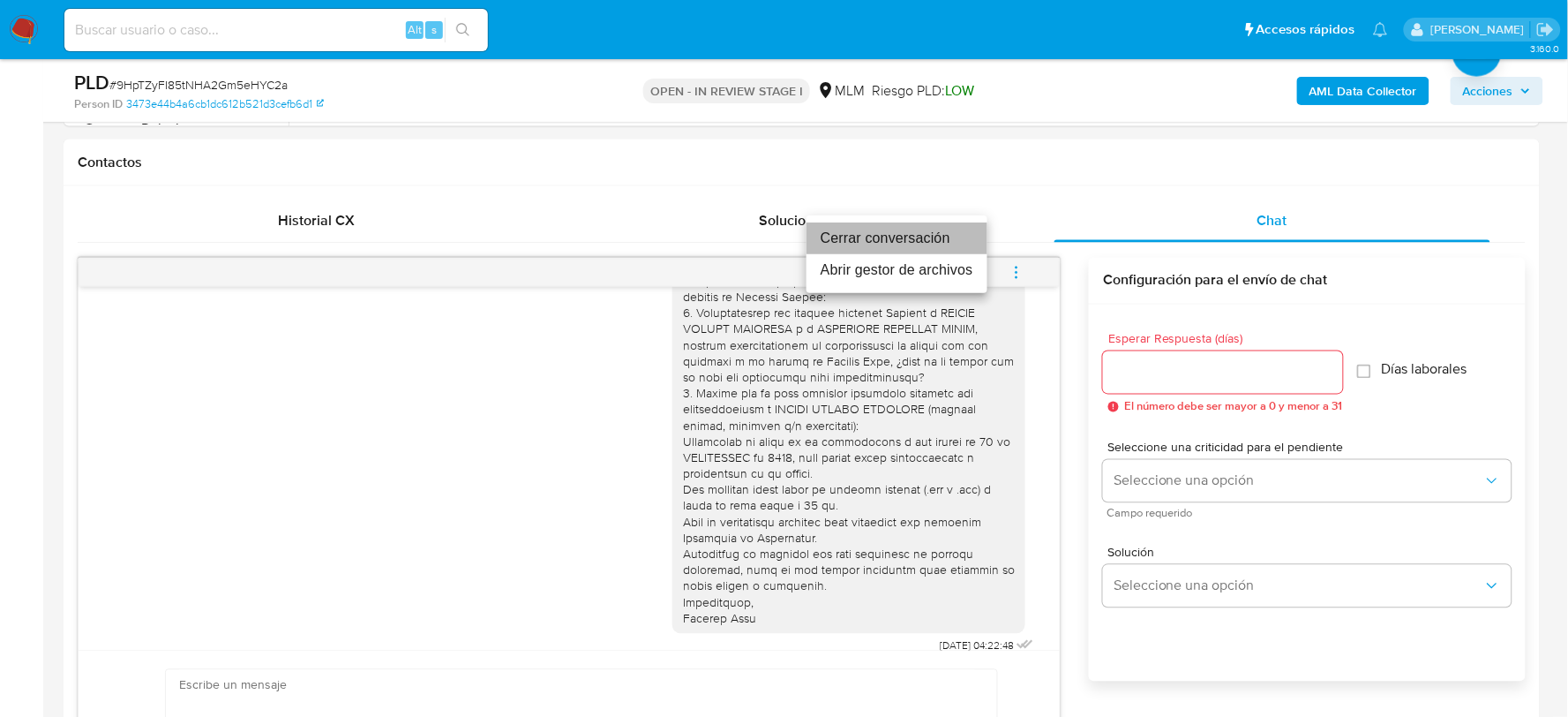
click at [904, 226] on li "Cerrar conversación" at bounding box center [897, 239] width 181 height 32
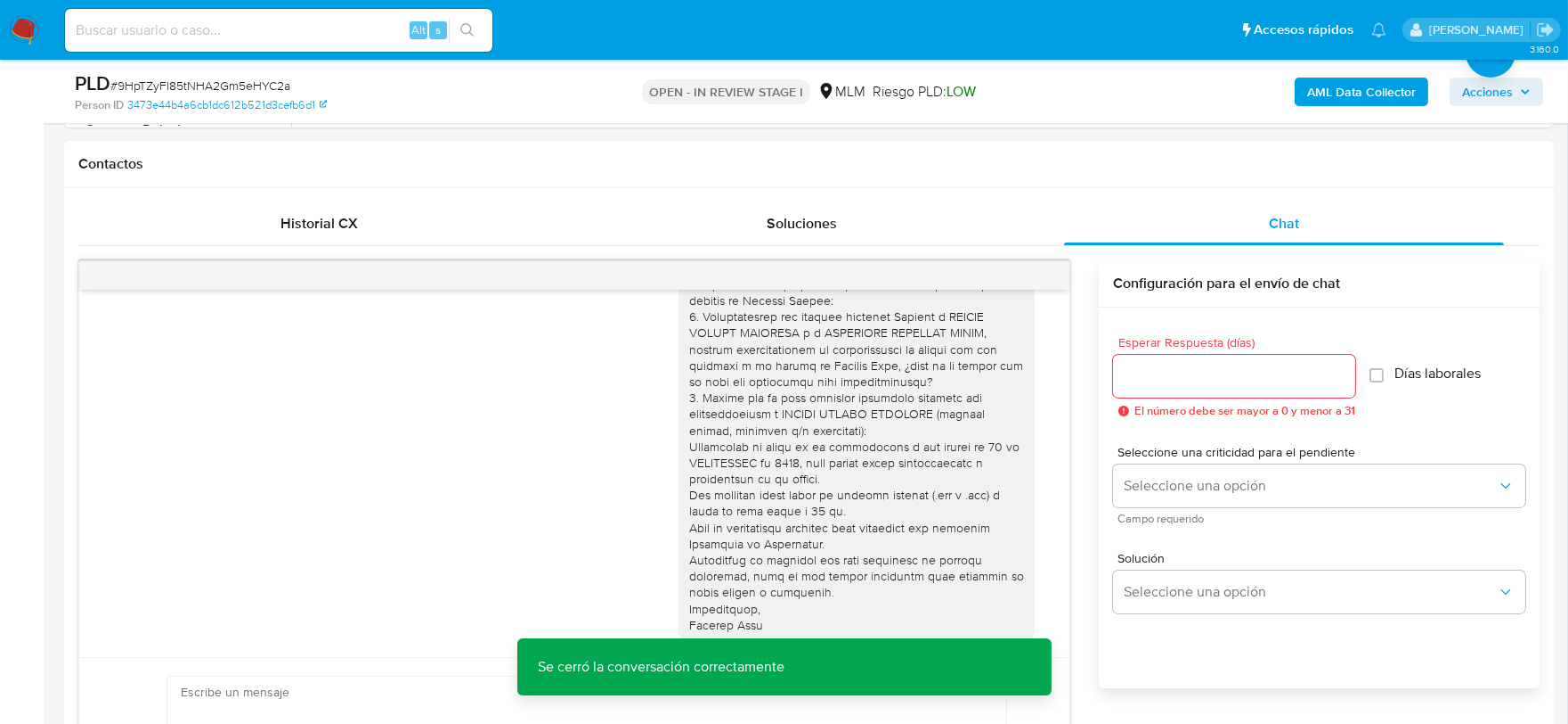
click at [595, 499] on div "05/09/2025 04:22:48" at bounding box center [574, 364] width 946 height 603
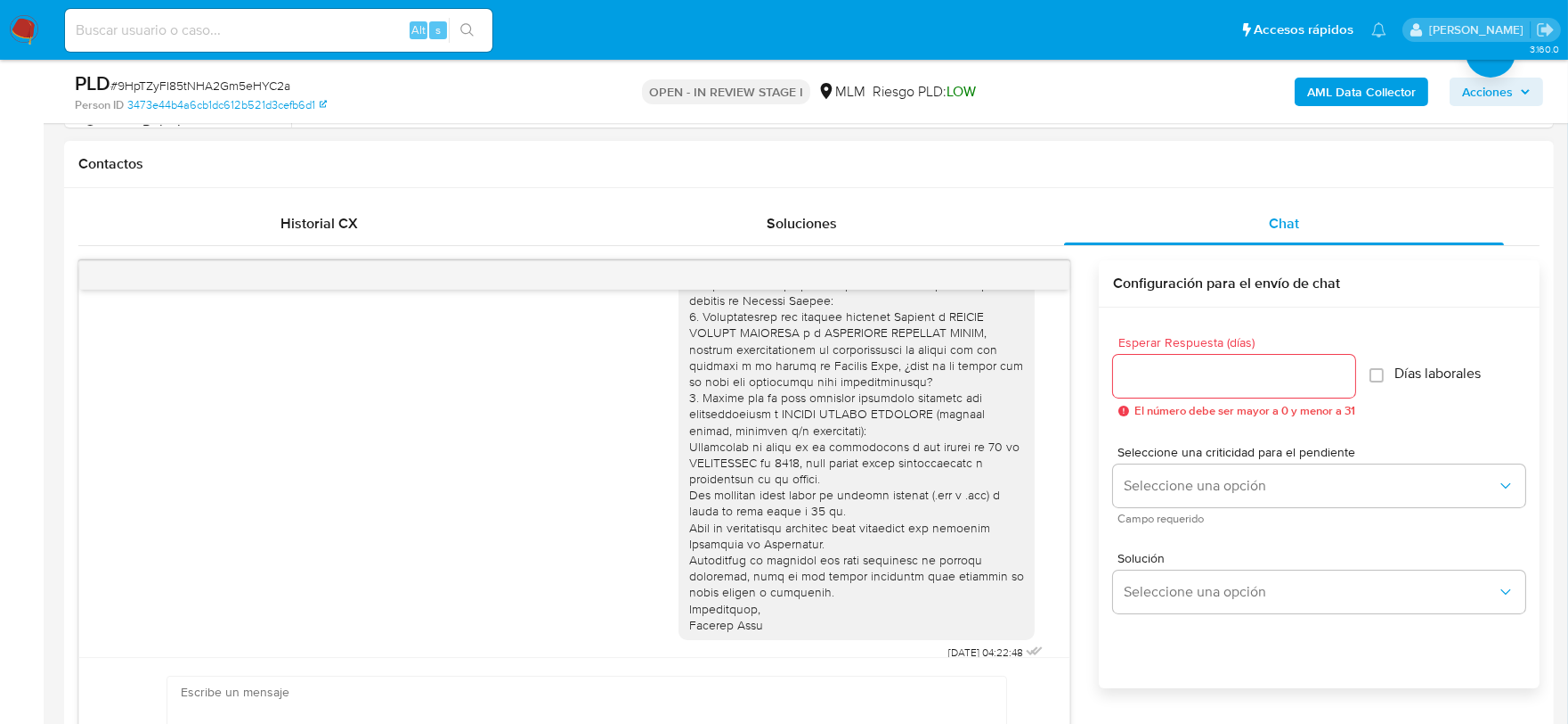
click at [572, 474] on div "05/09/2025 04:22:48" at bounding box center [574, 364] width 946 height 603
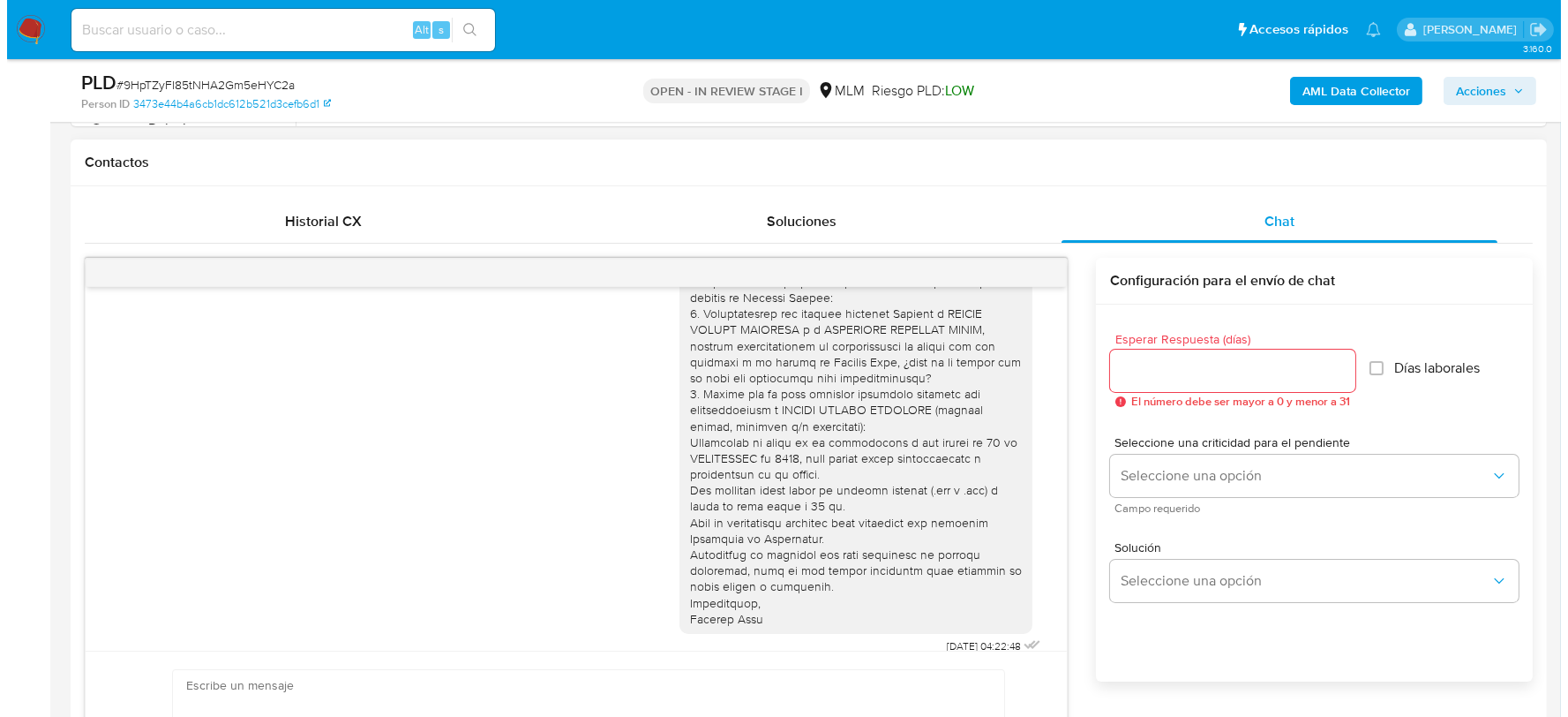
scroll to position [288, 0]
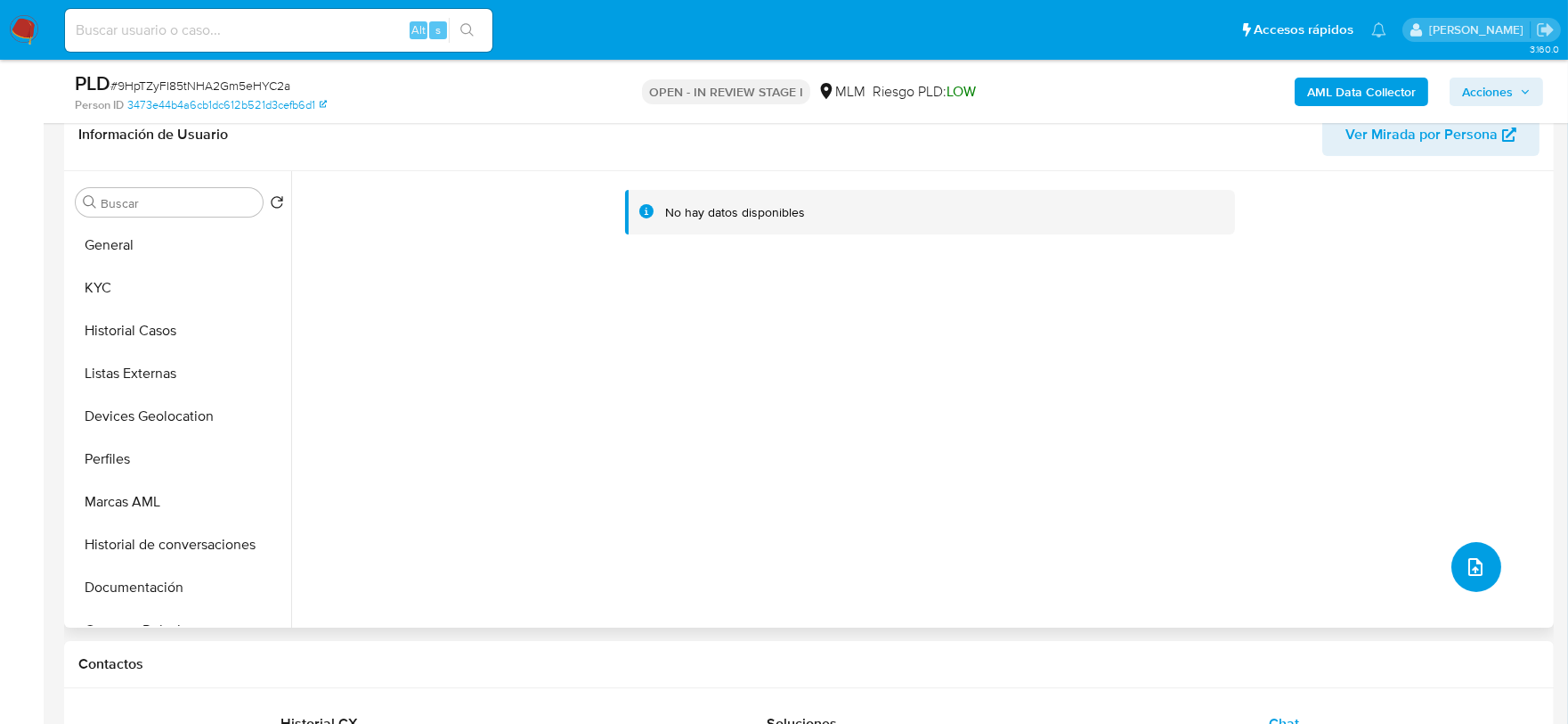
click at [1453, 556] on button "upload-file" at bounding box center [1477, 567] width 50 height 50
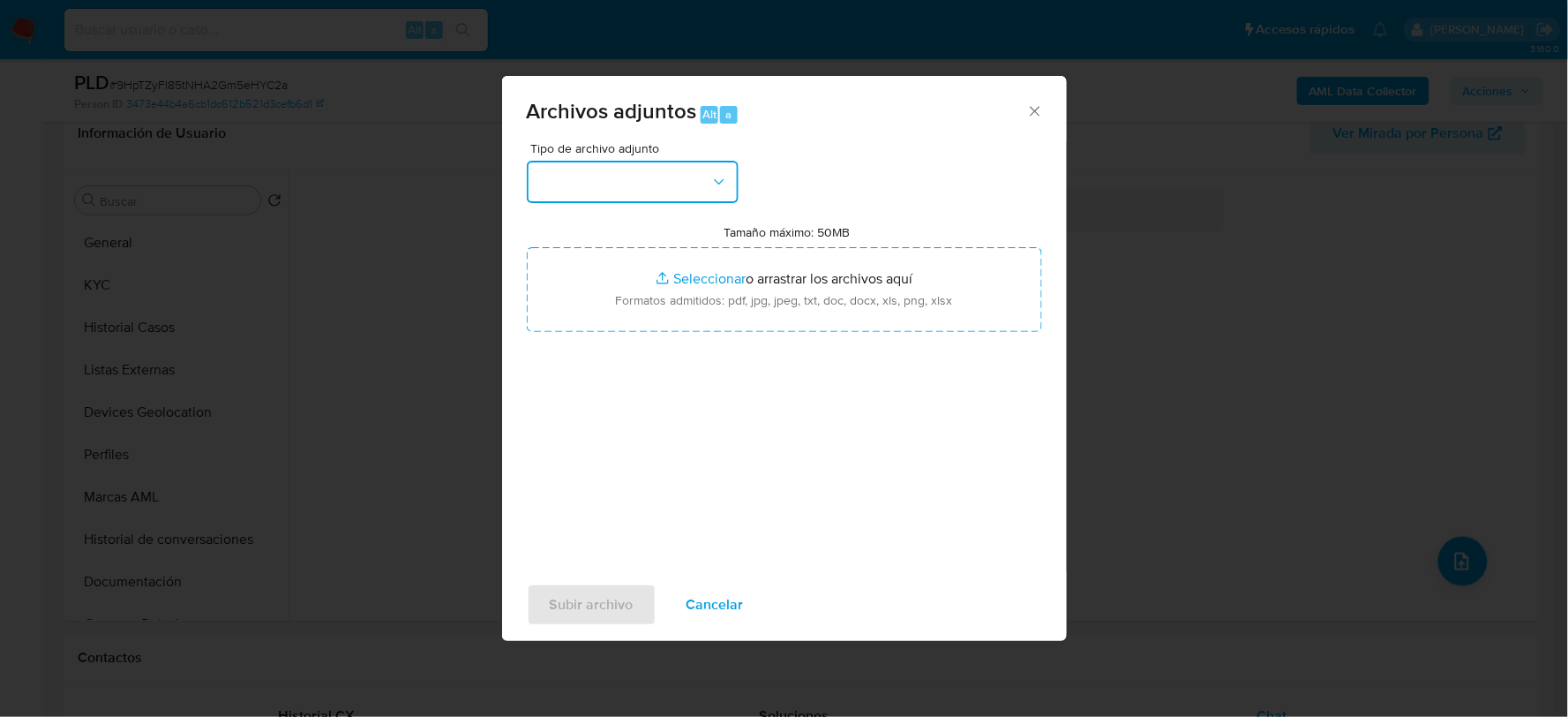
click at [684, 185] on button "button" at bounding box center [633, 182] width 212 height 43
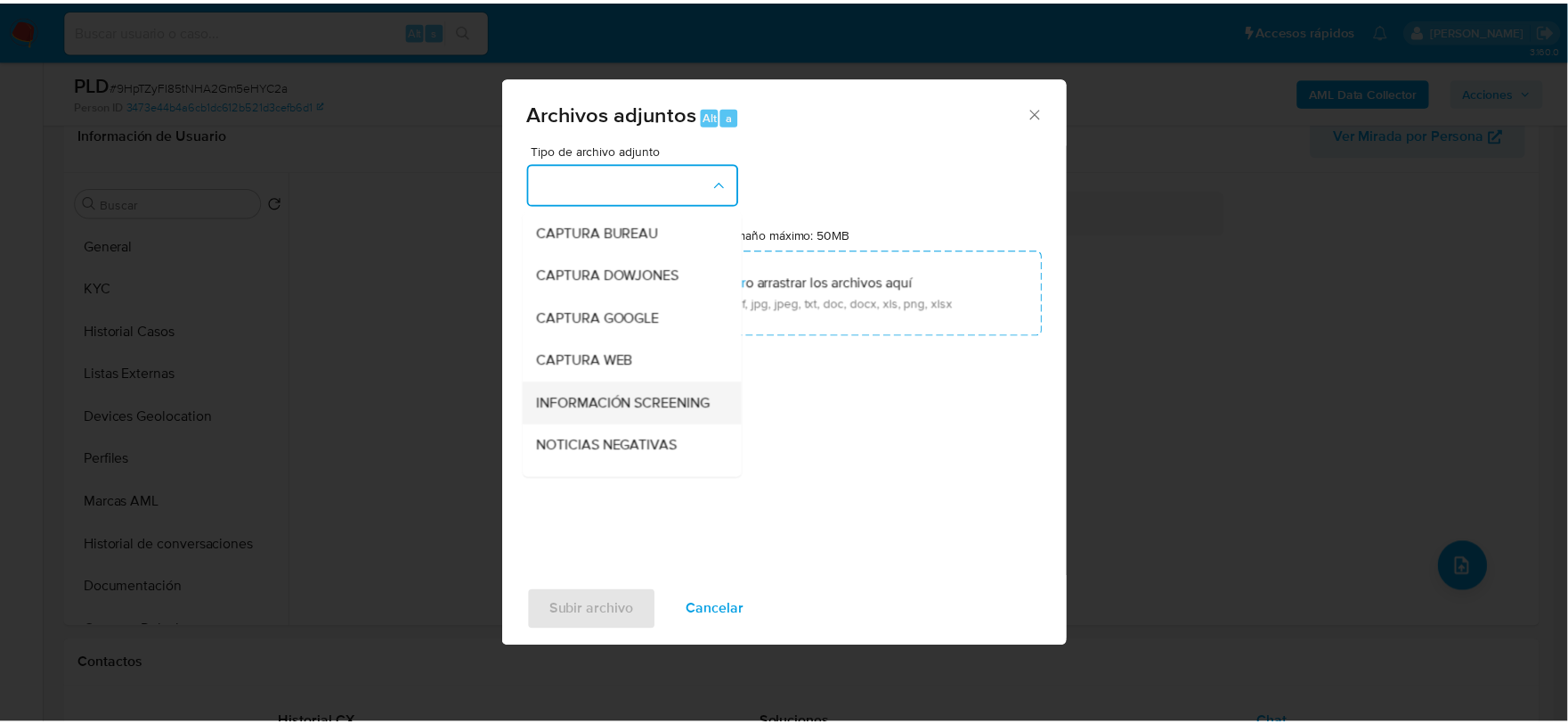
scroll to position [135, 0]
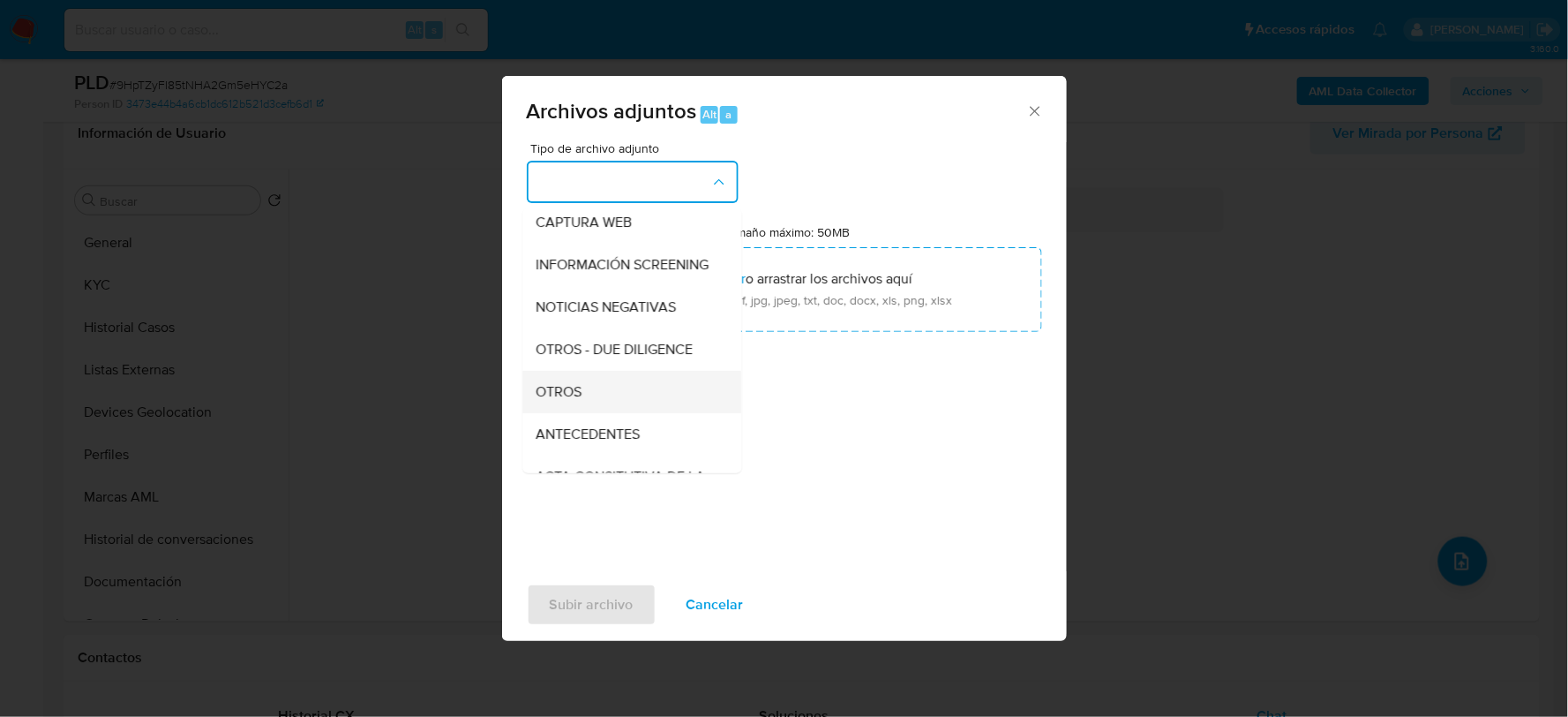
click at [585, 406] on div "OTROS" at bounding box center [626, 391] width 180 height 43
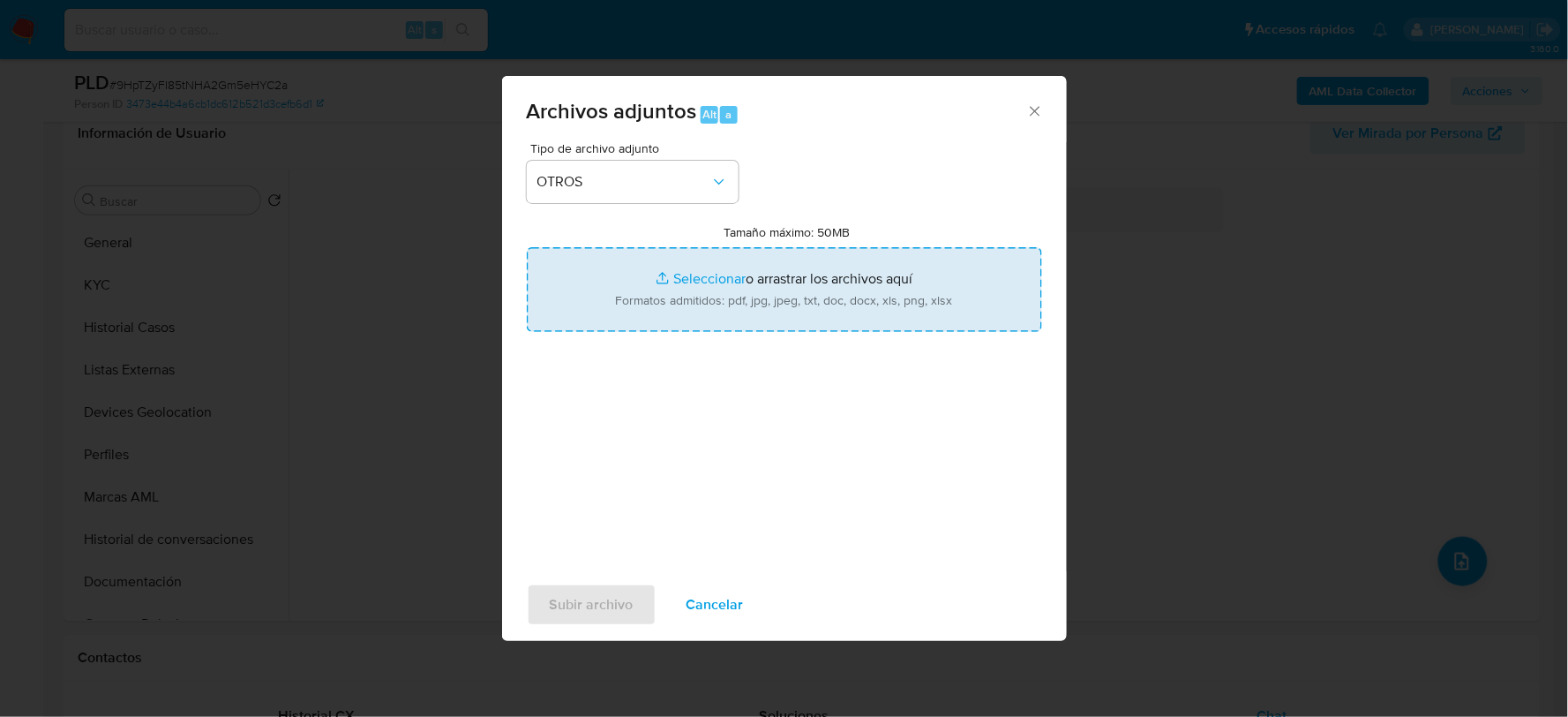
type input "C:\fakepath\668521584_FRANCISCO AMBRIZ_AGO2025.pdf"
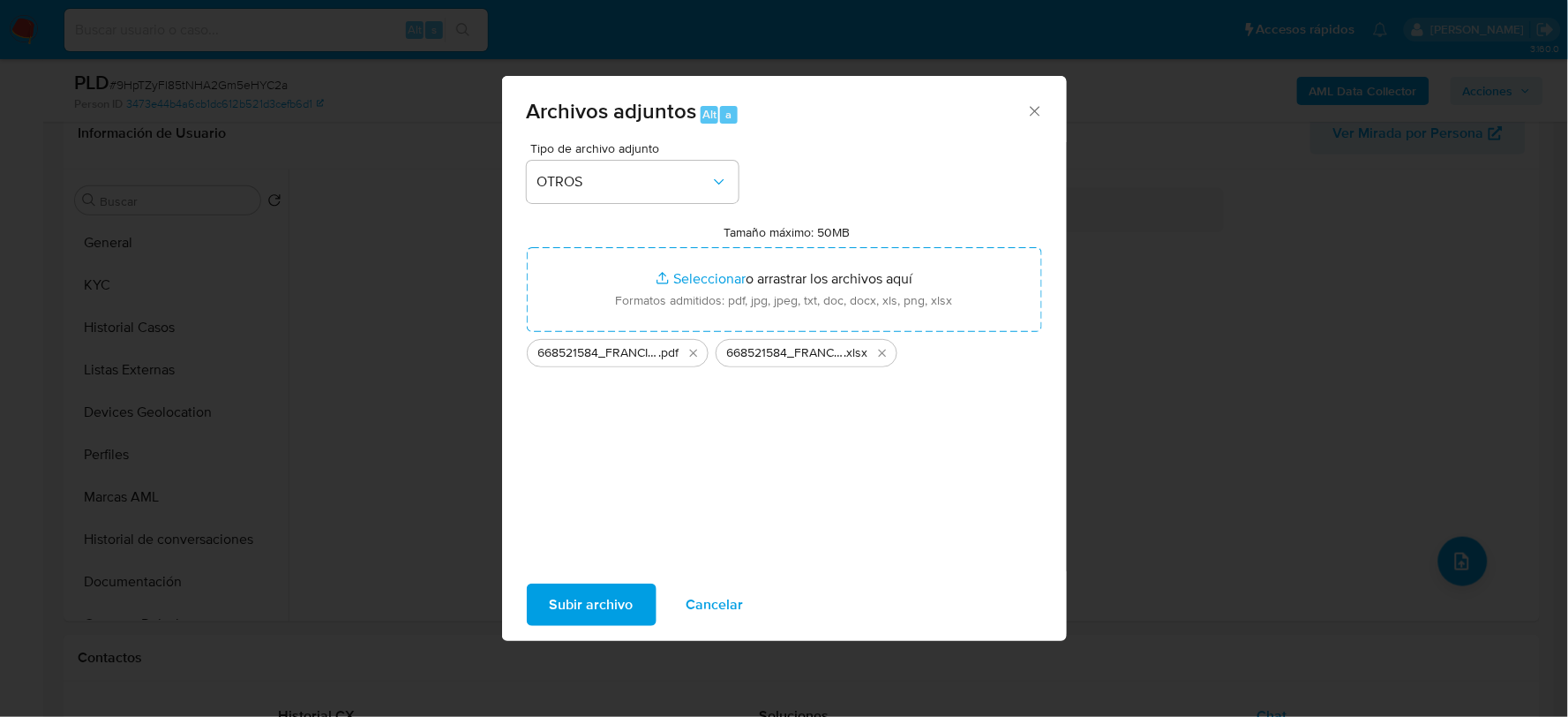
click at [578, 598] on span "Subir archivo" at bounding box center [592, 604] width 83 height 39
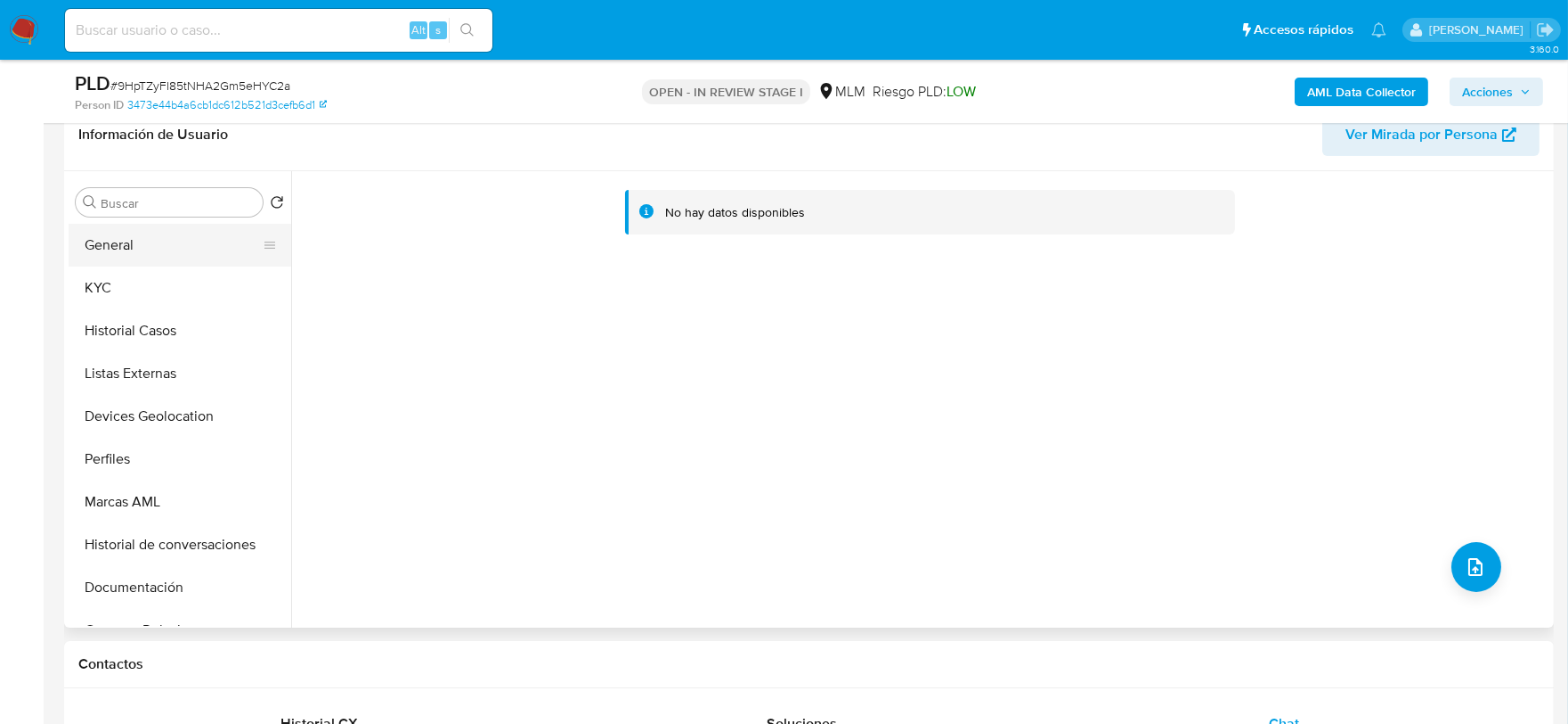
click at [116, 250] on button "General" at bounding box center [173, 246] width 209 height 43
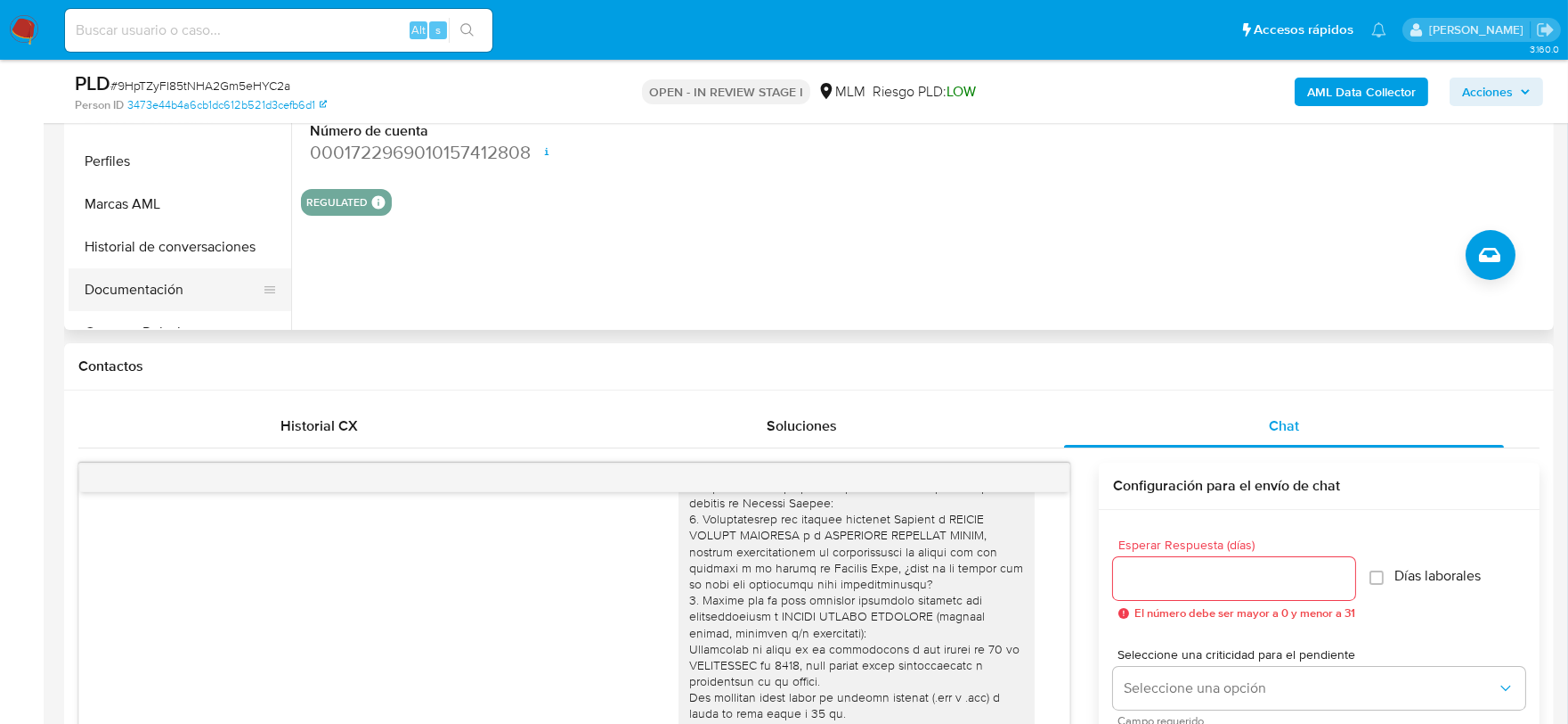
scroll to position [291, 0]
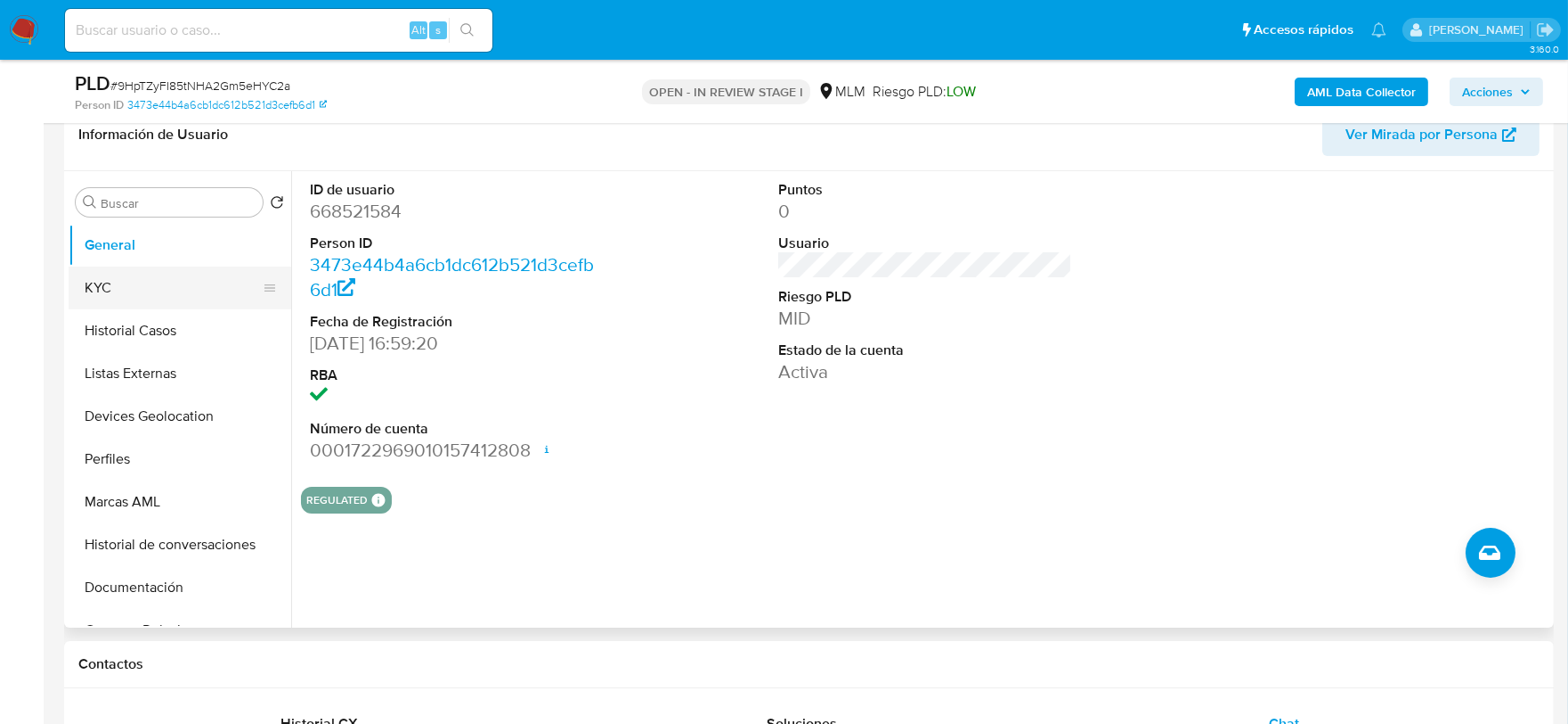
click at [157, 285] on button "KYC" at bounding box center [173, 288] width 209 height 43
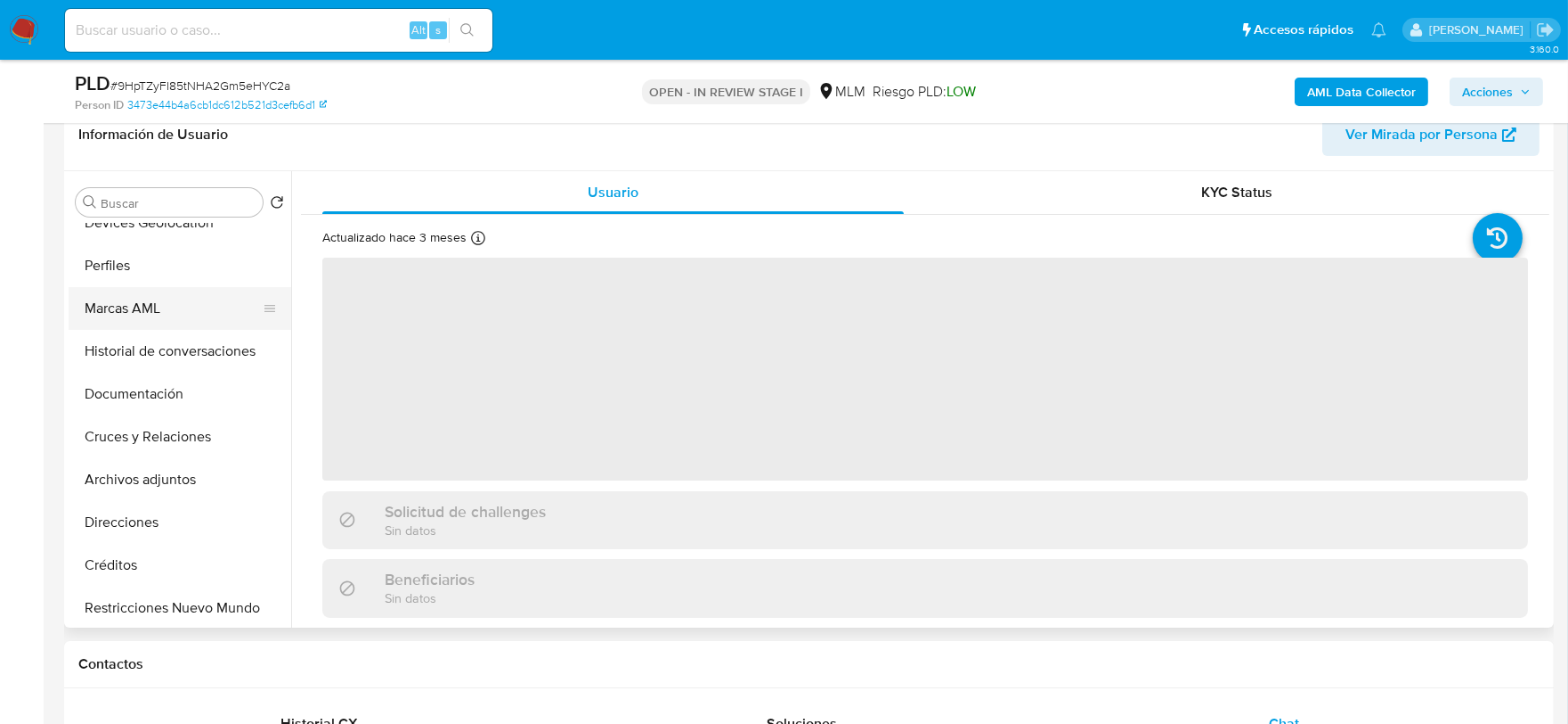
scroll to position [198, 0]
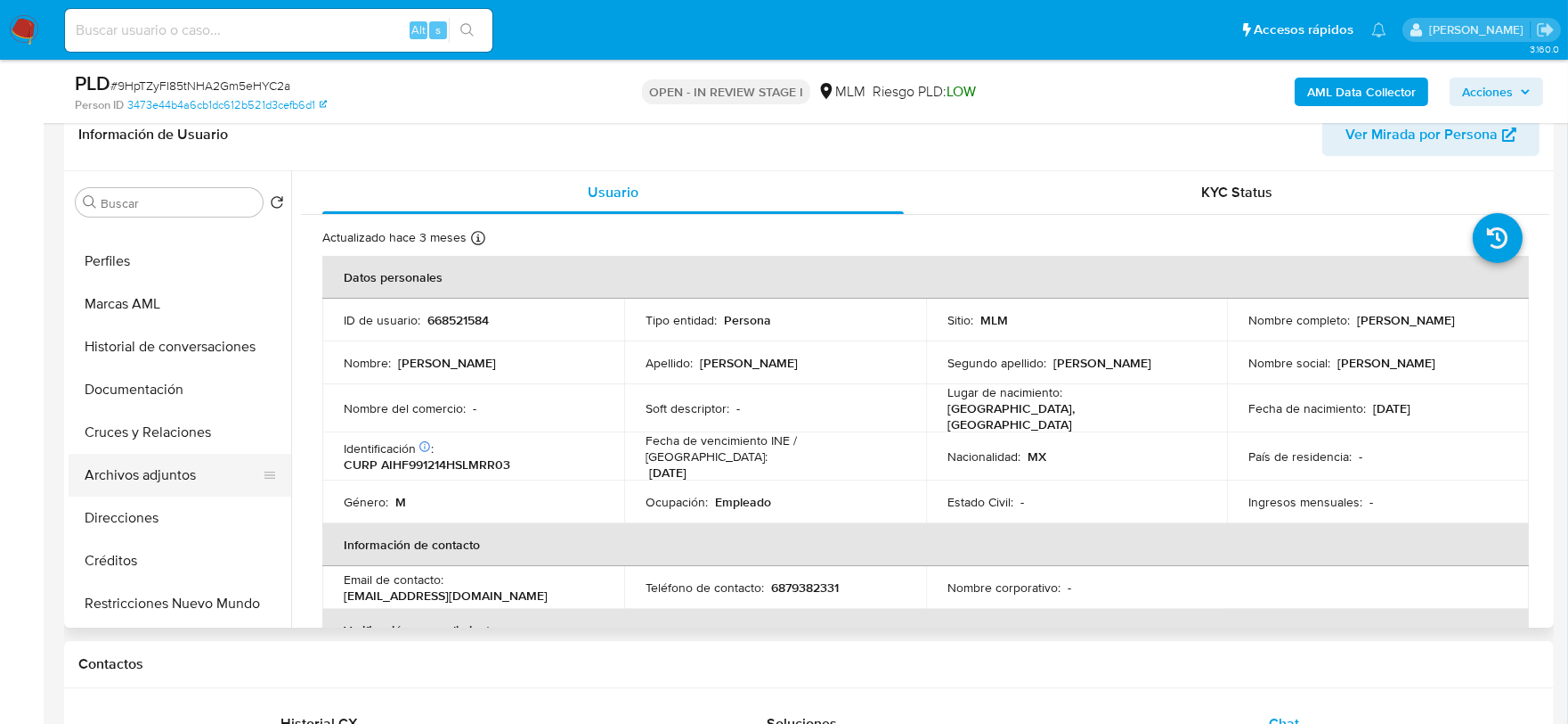
click at [169, 479] on button "Archivos adjuntos" at bounding box center [173, 475] width 209 height 43
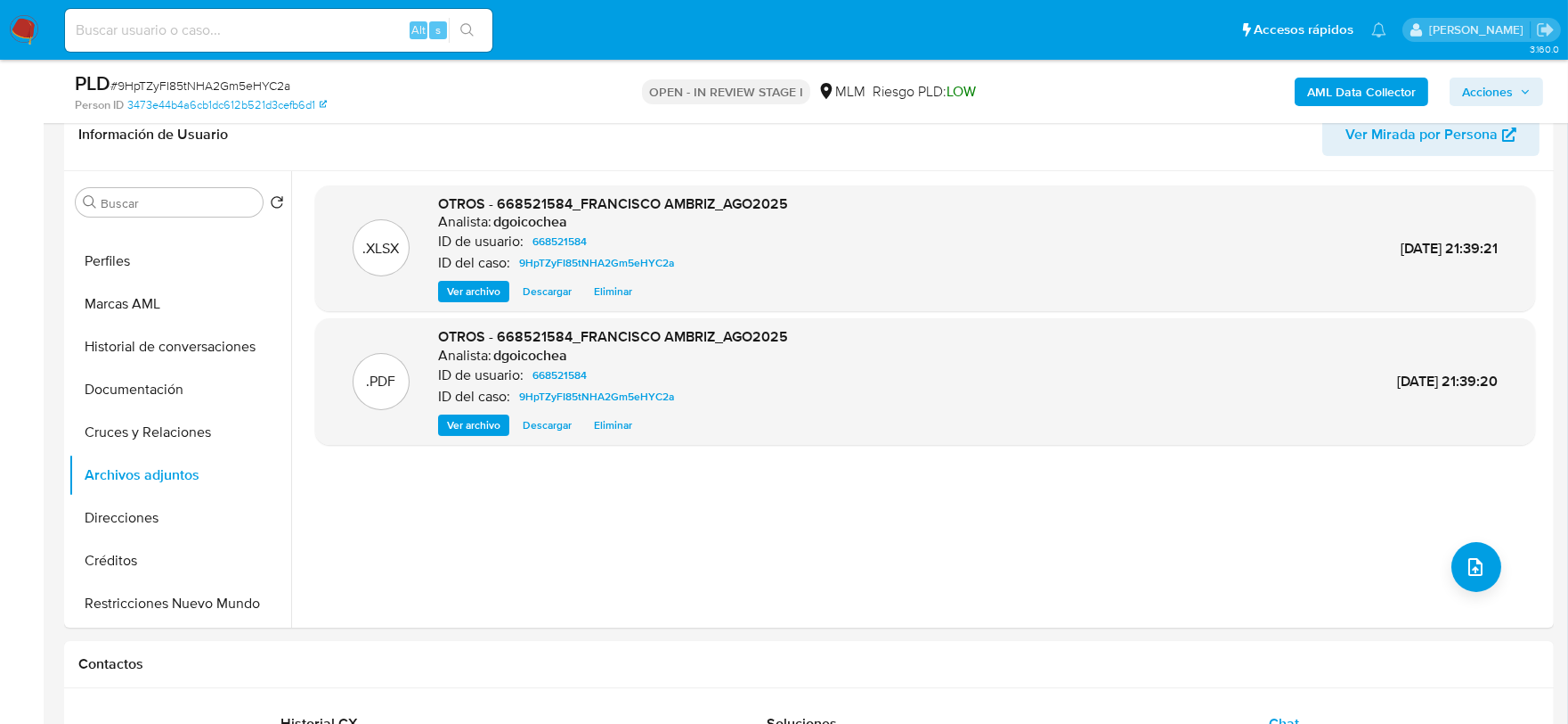
click at [1479, 94] on span "Acciones" at bounding box center [1487, 92] width 51 height 29
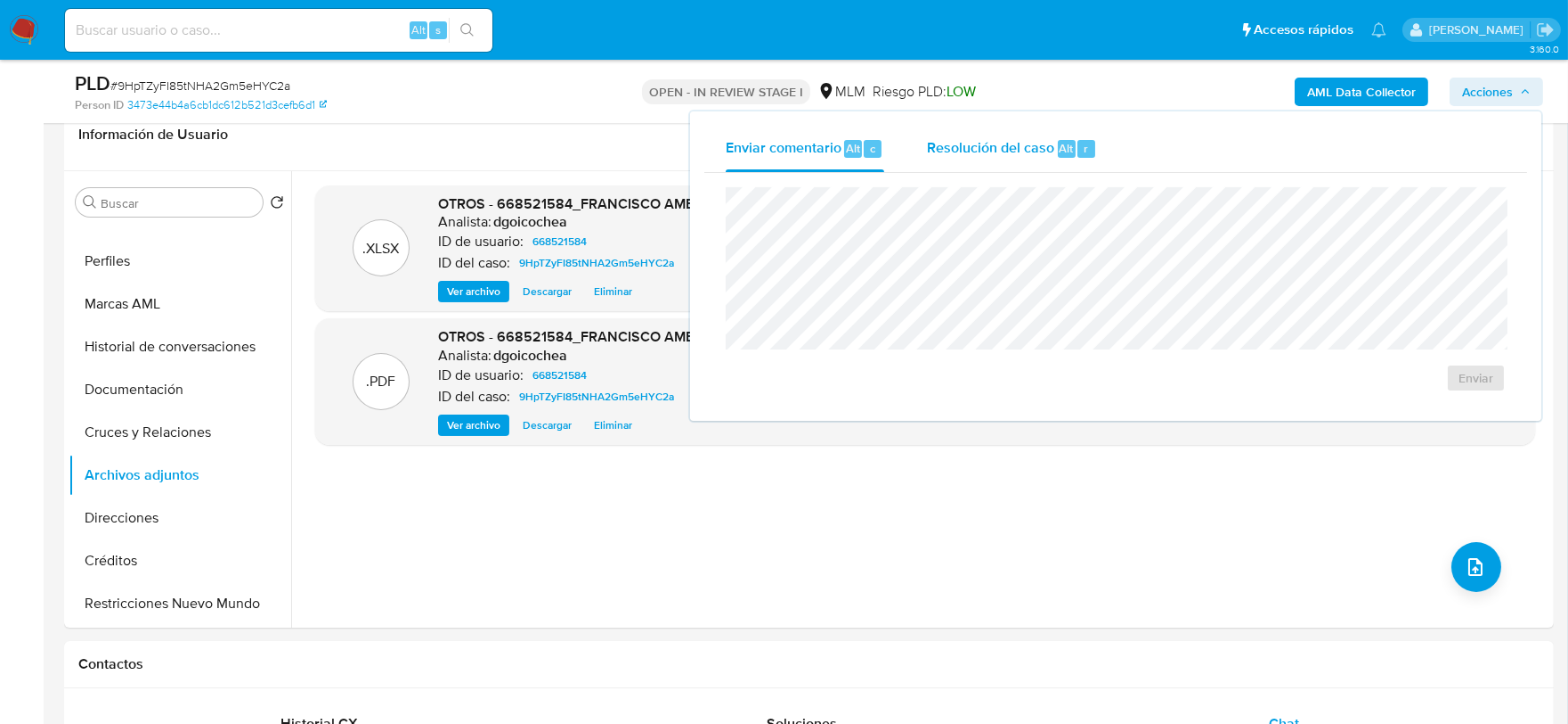
click at [1031, 150] on span "Resolución del caso" at bounding box center [990, 147] width 127 height 21
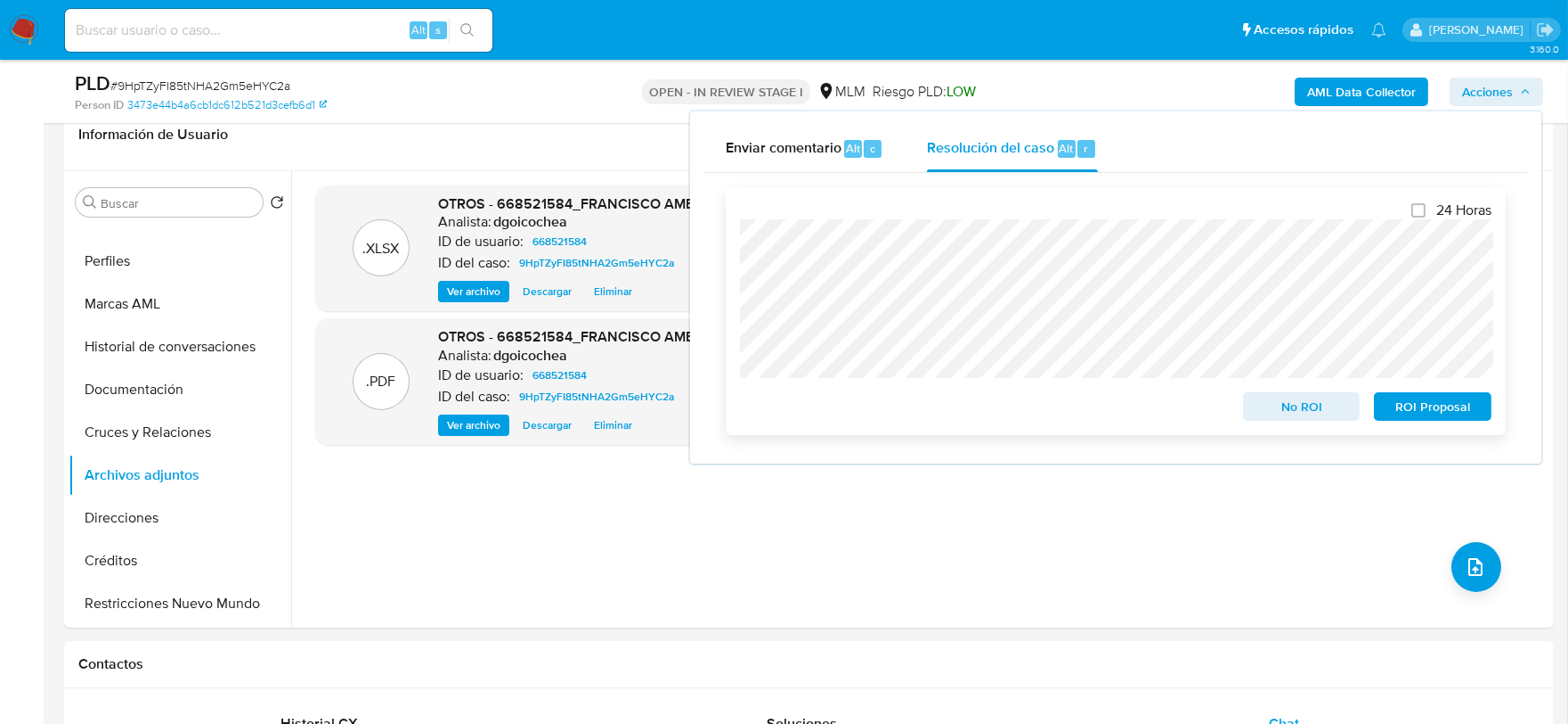
click at [1307, 405] on span "No ROI" at bounding box center [1301, 407] width 92 height 25
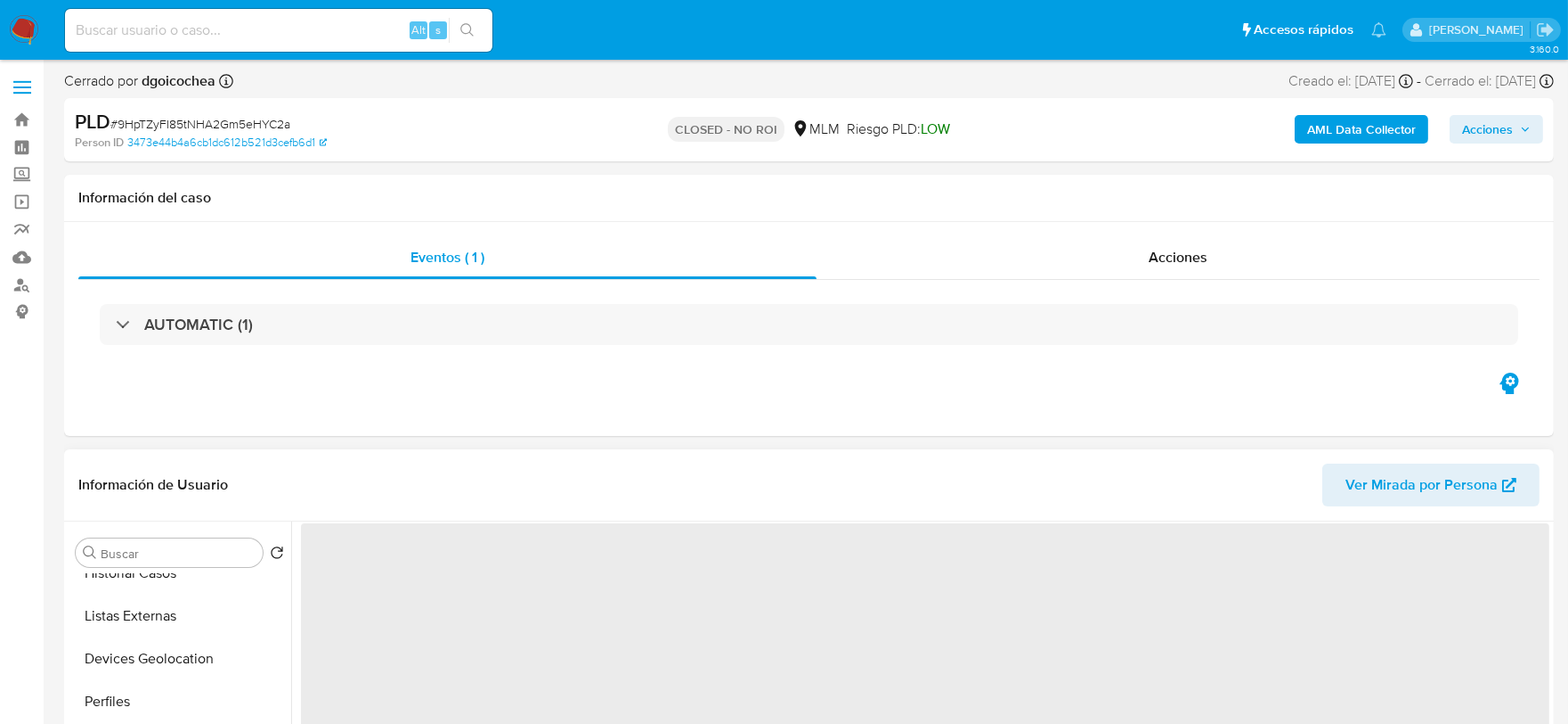
scroll to position [297, 0]
select select "10"
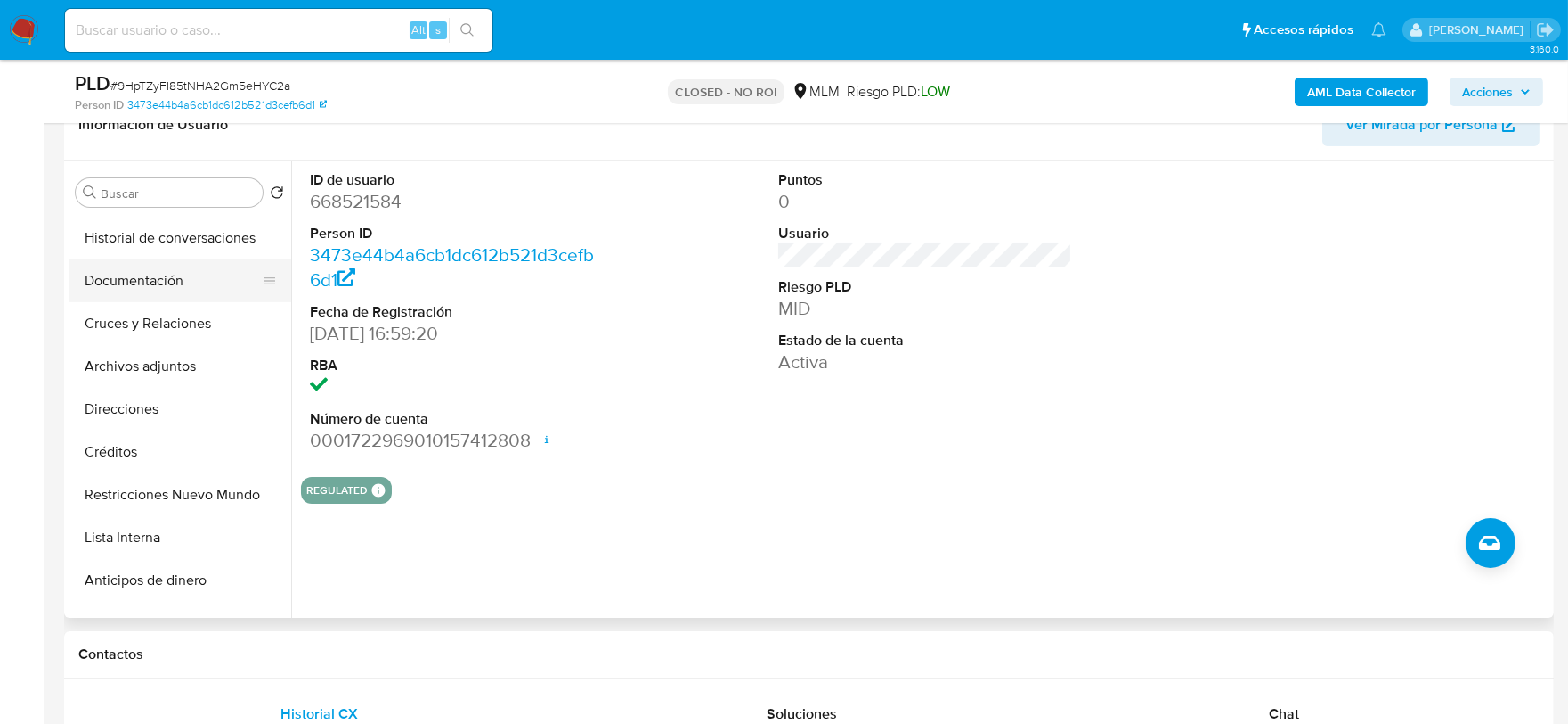
click at [176, 285] on button "Documentación" at bounding box center [173, 280] width 209 height 43
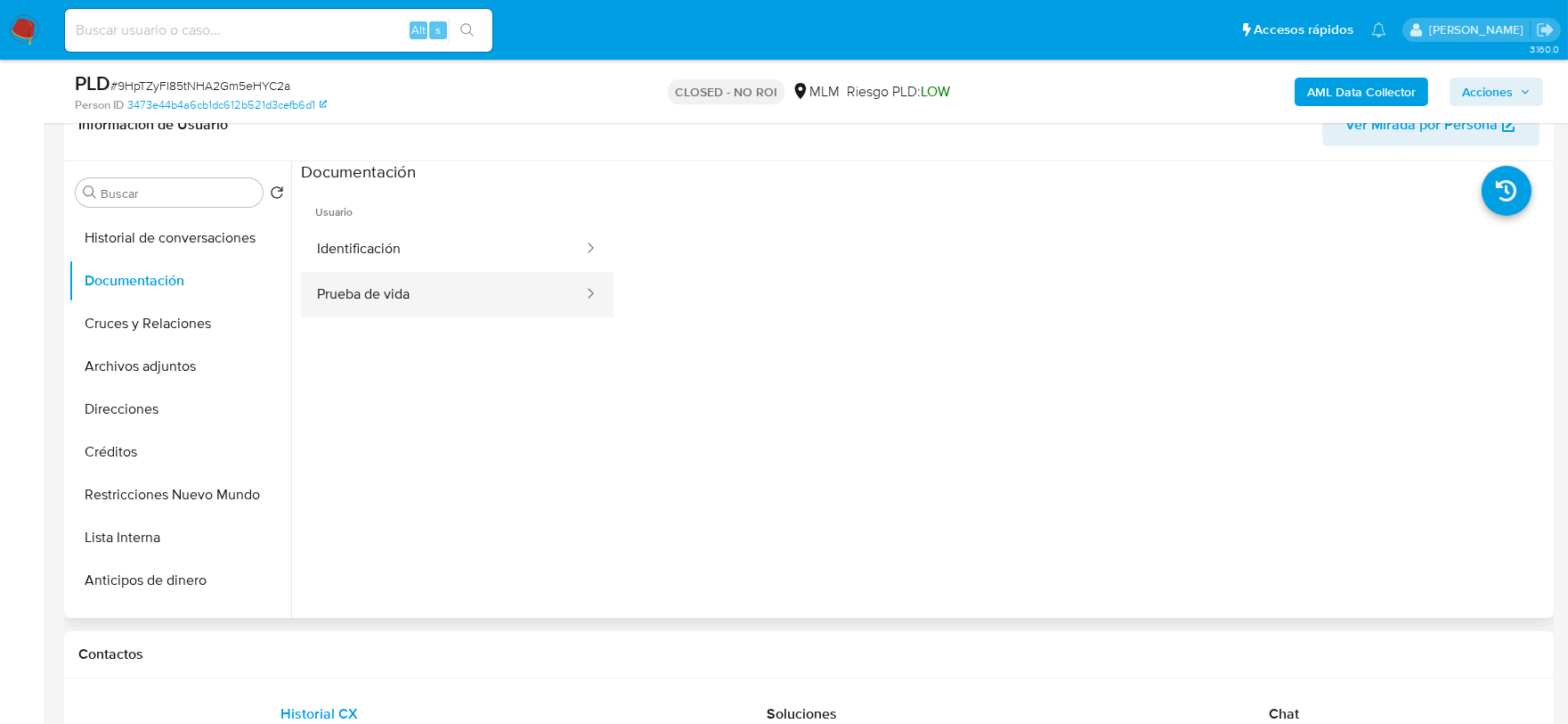
click at [399, 289] on button "Prueba de vida" at bounding box center [442, 294] width 284 height 46
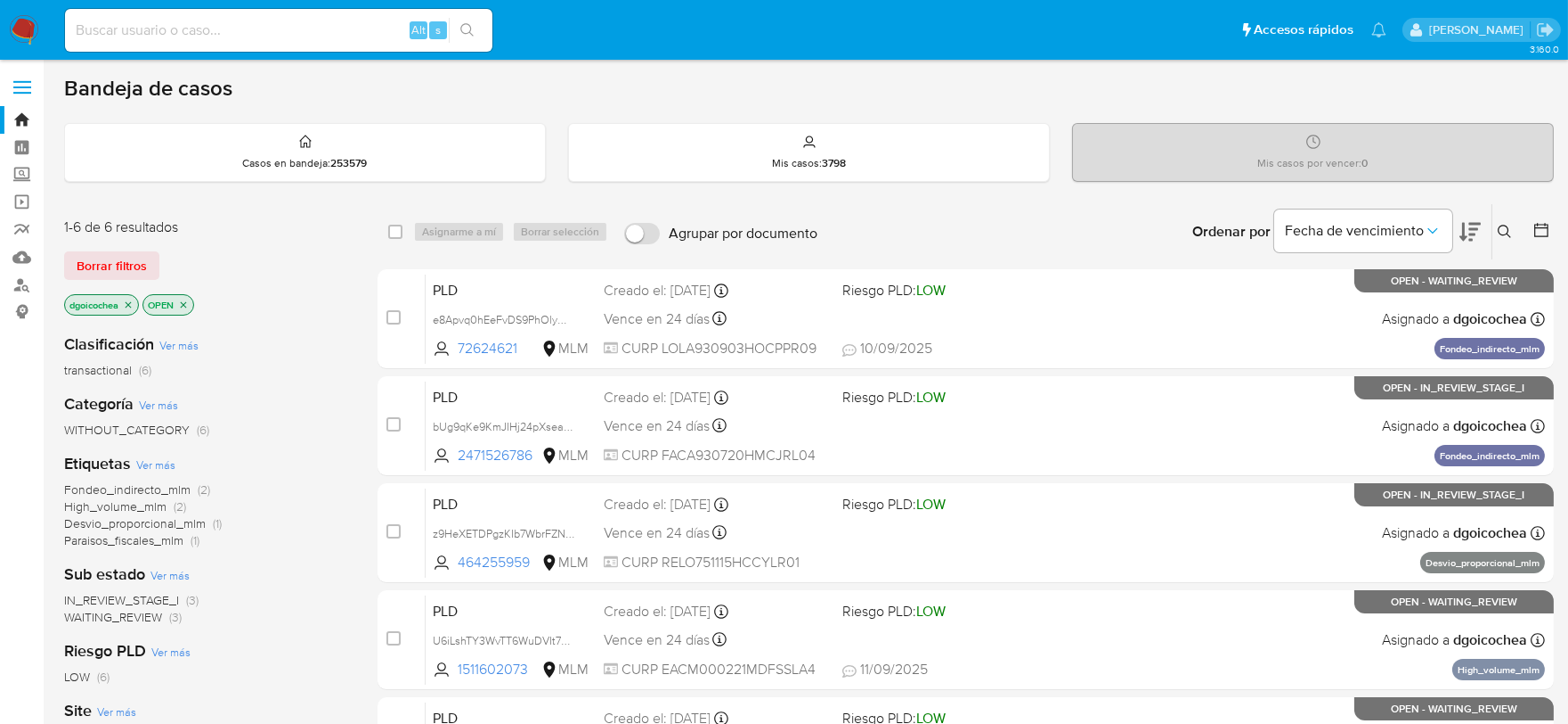
click at [132, 610] on span "WAITING_REVIEW" at bounding box center [113, 616] width 98 height 18
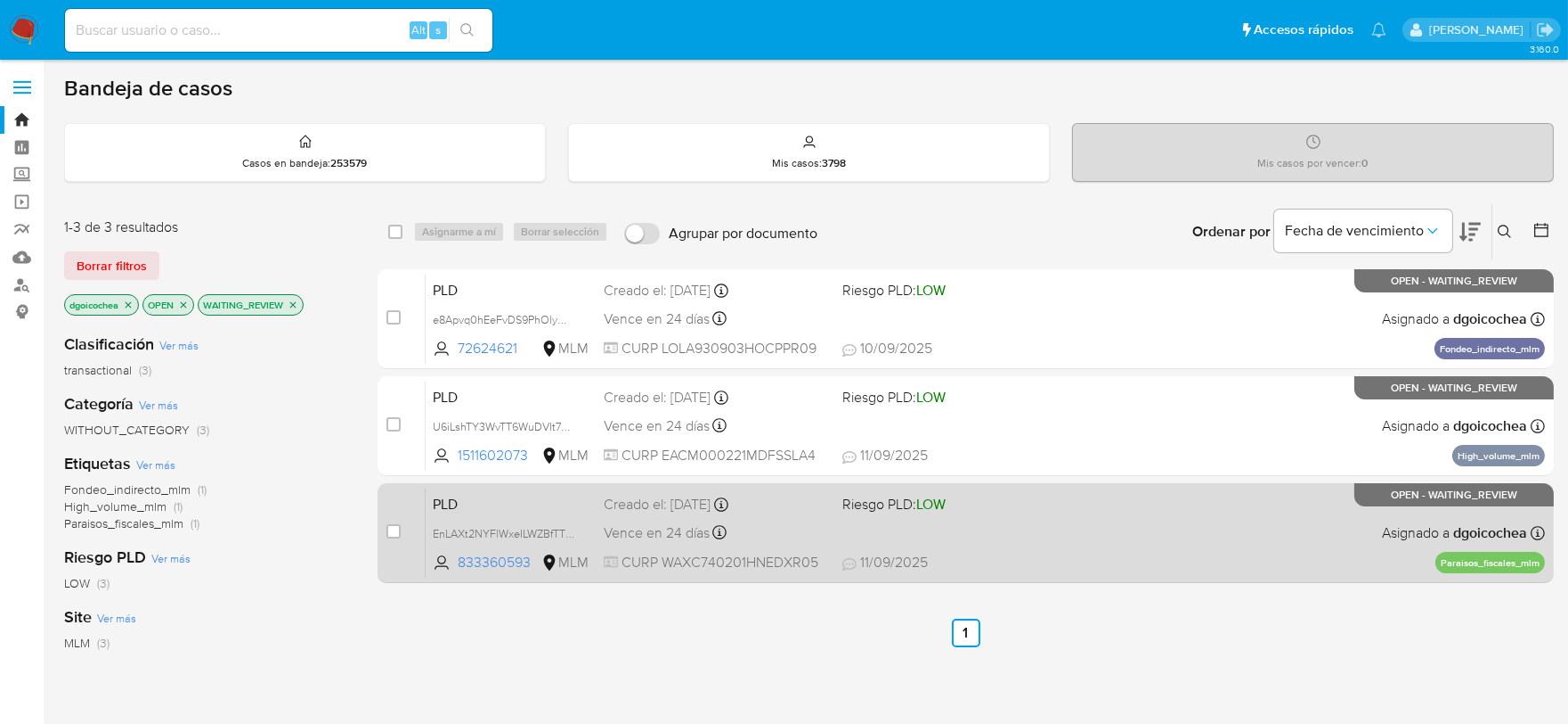
click at [455, 505] on span "PLD" at bounding box center [510, 503] width 157 height 23
drag, startPoint x: 395, startPoint y: 532, endPoint x: 407, endPoint y: 519, distance: 17.7
click at [396, 532] on input "checkbox" at bounding box center [394, 531] width 14 height 14
checkbox input "true"
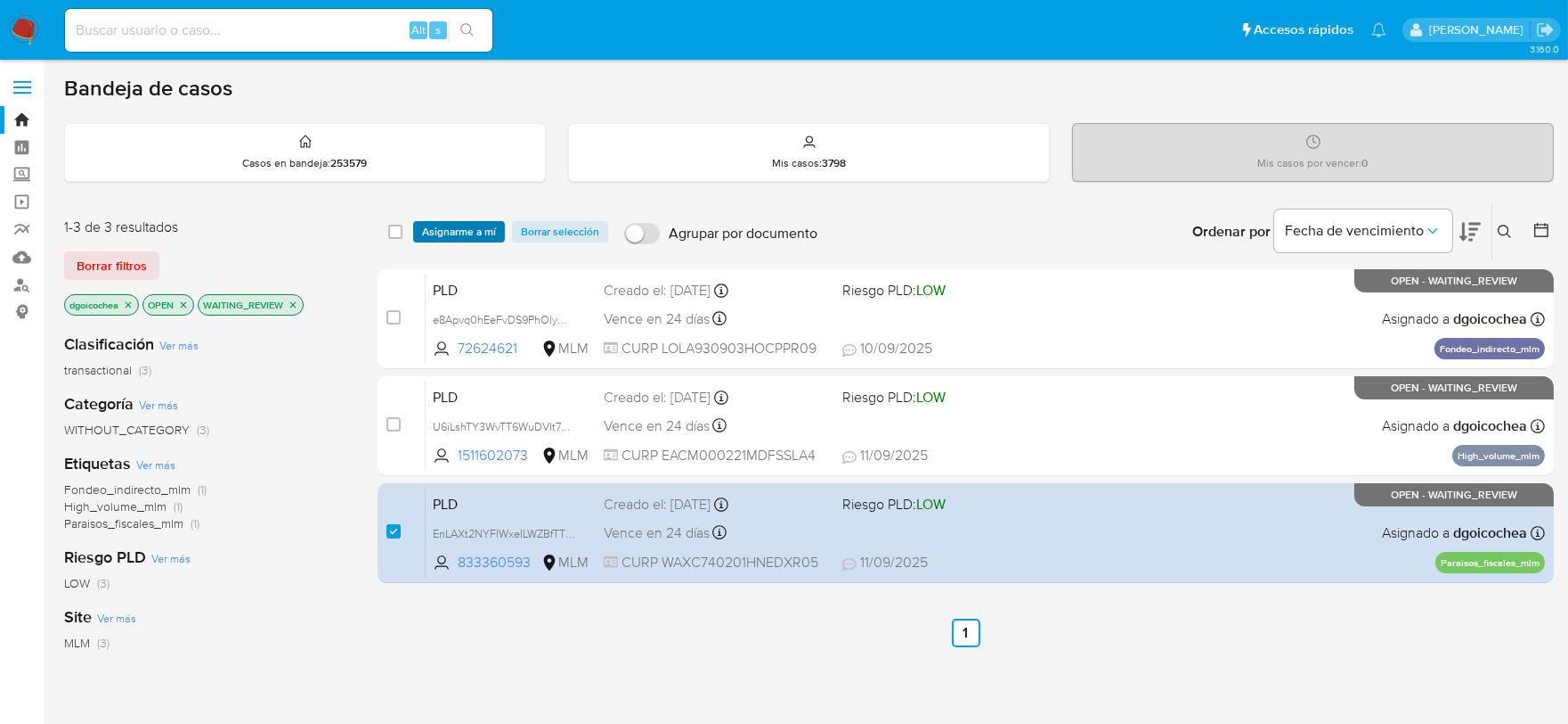
click at [451, 224] on span "Asignarme a mí" at bounding box center [458, 232] width 74 height 18
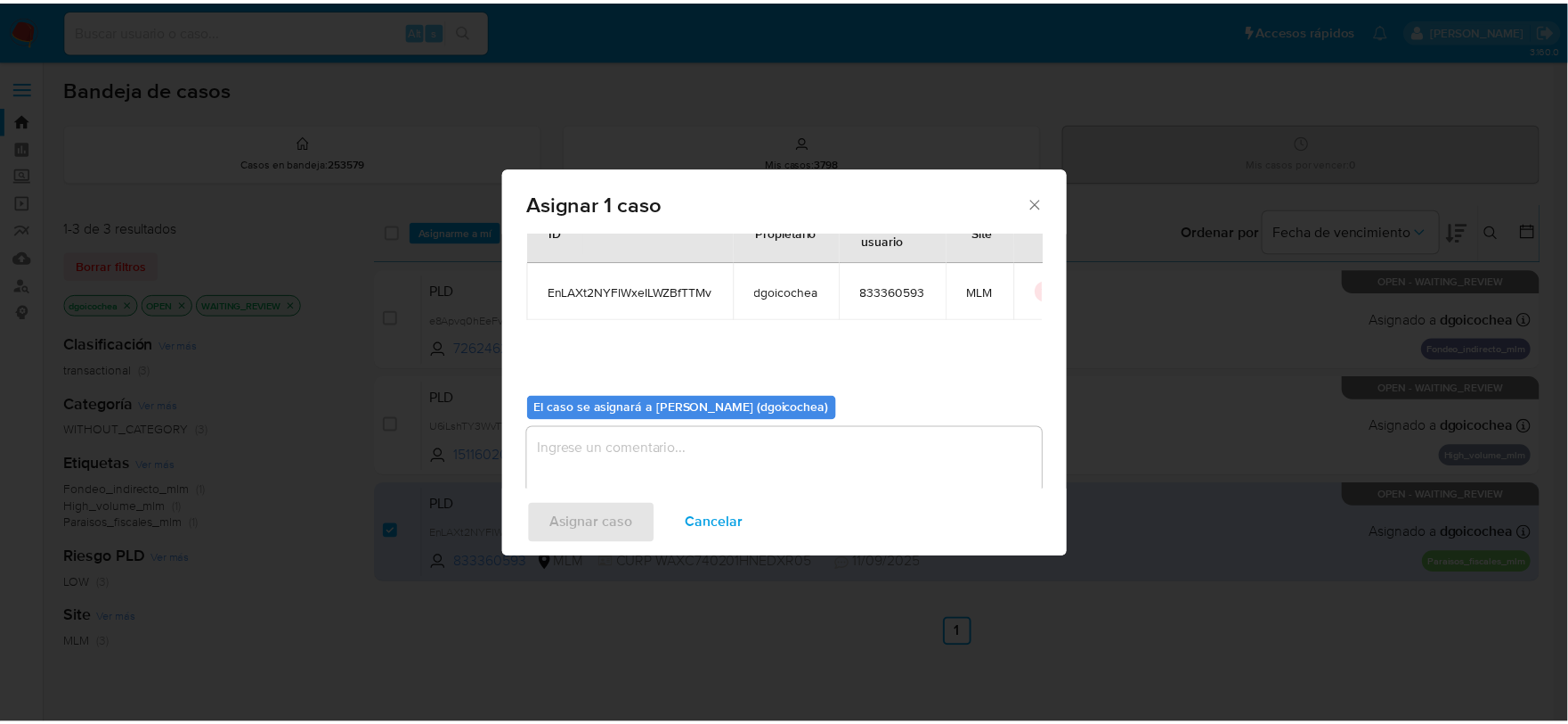
scroll to position [91, 0]
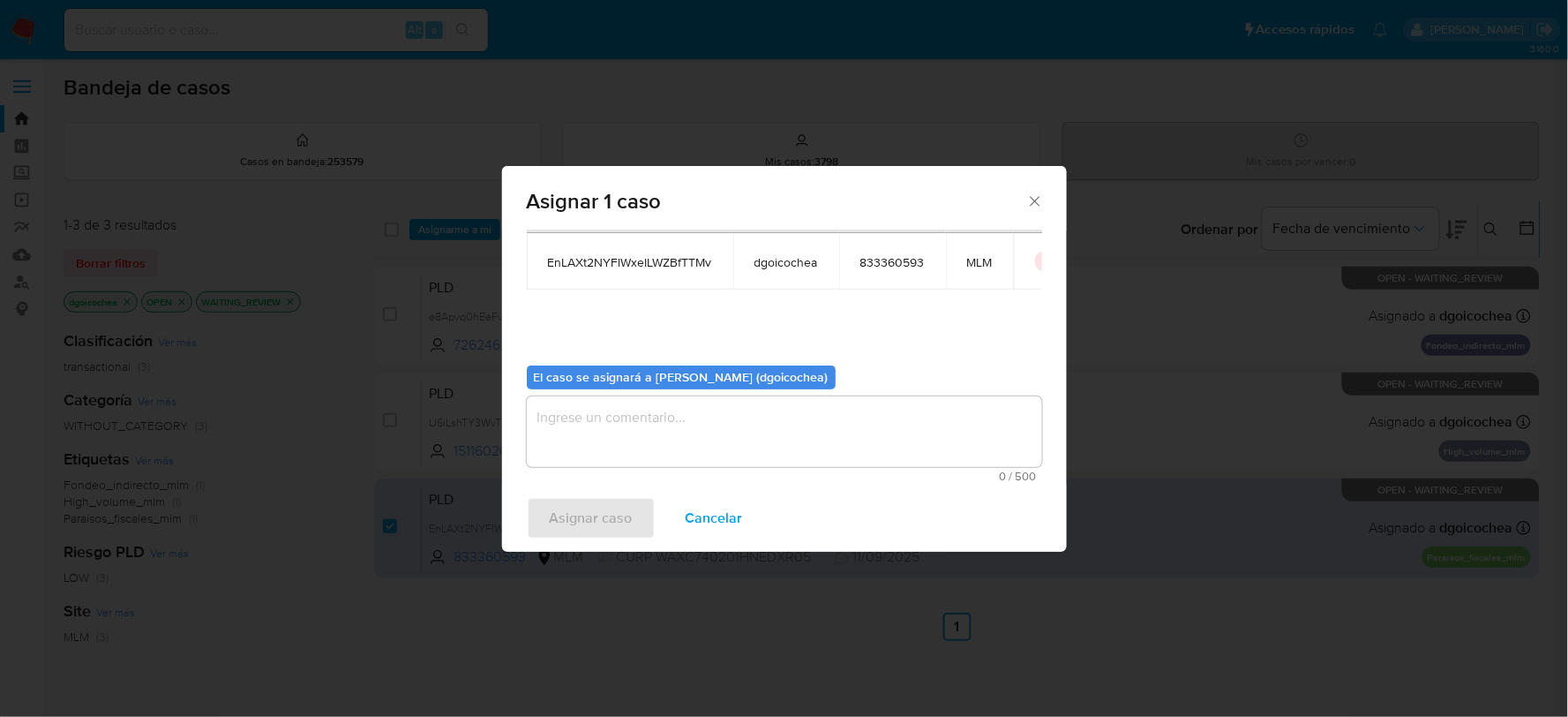
click at [678, 432] on textarea "assign-modal" at bounding box center [784, 432] width 516 height 71
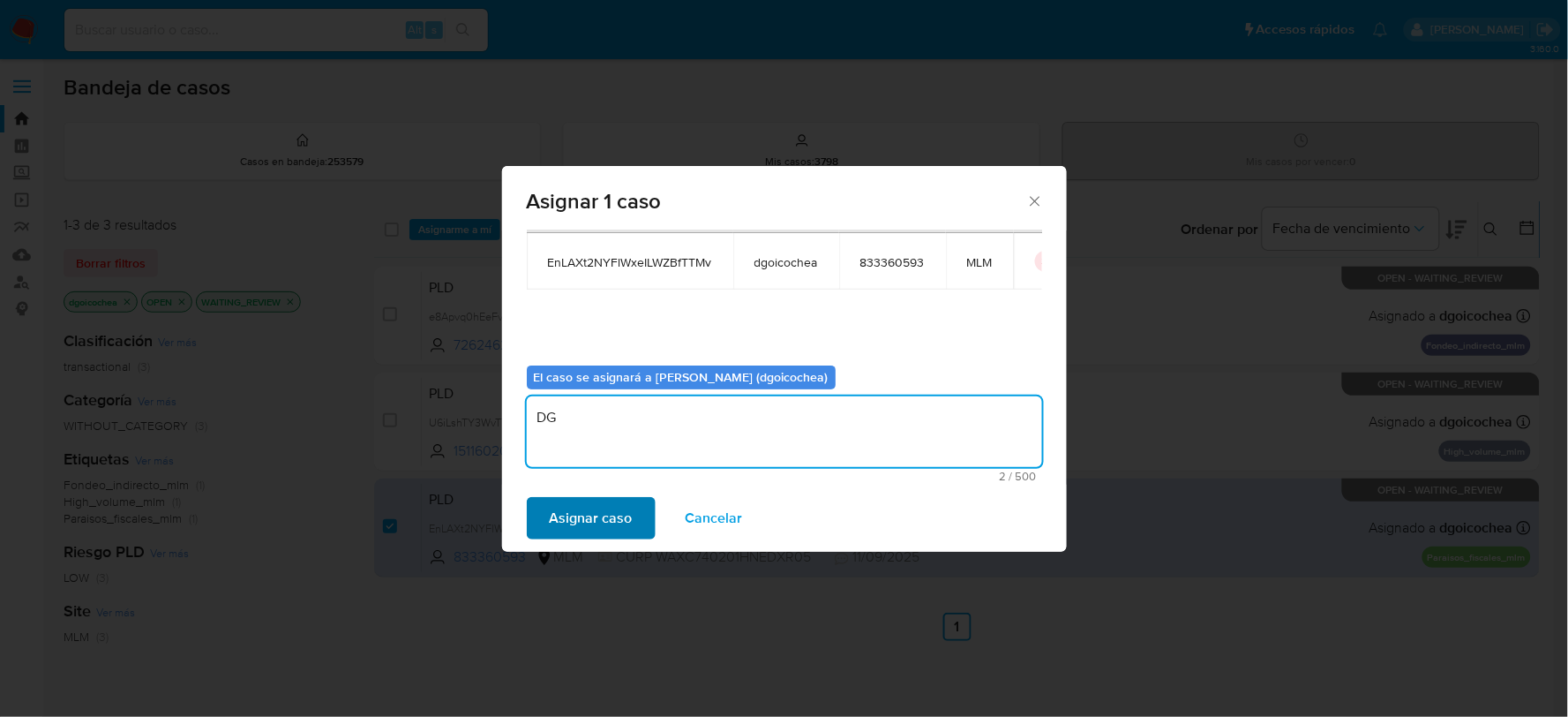
type textarea "DG"
click at [596, 500] on span "Asignar caso" at bounding box center [591, 518] width 83 height 39
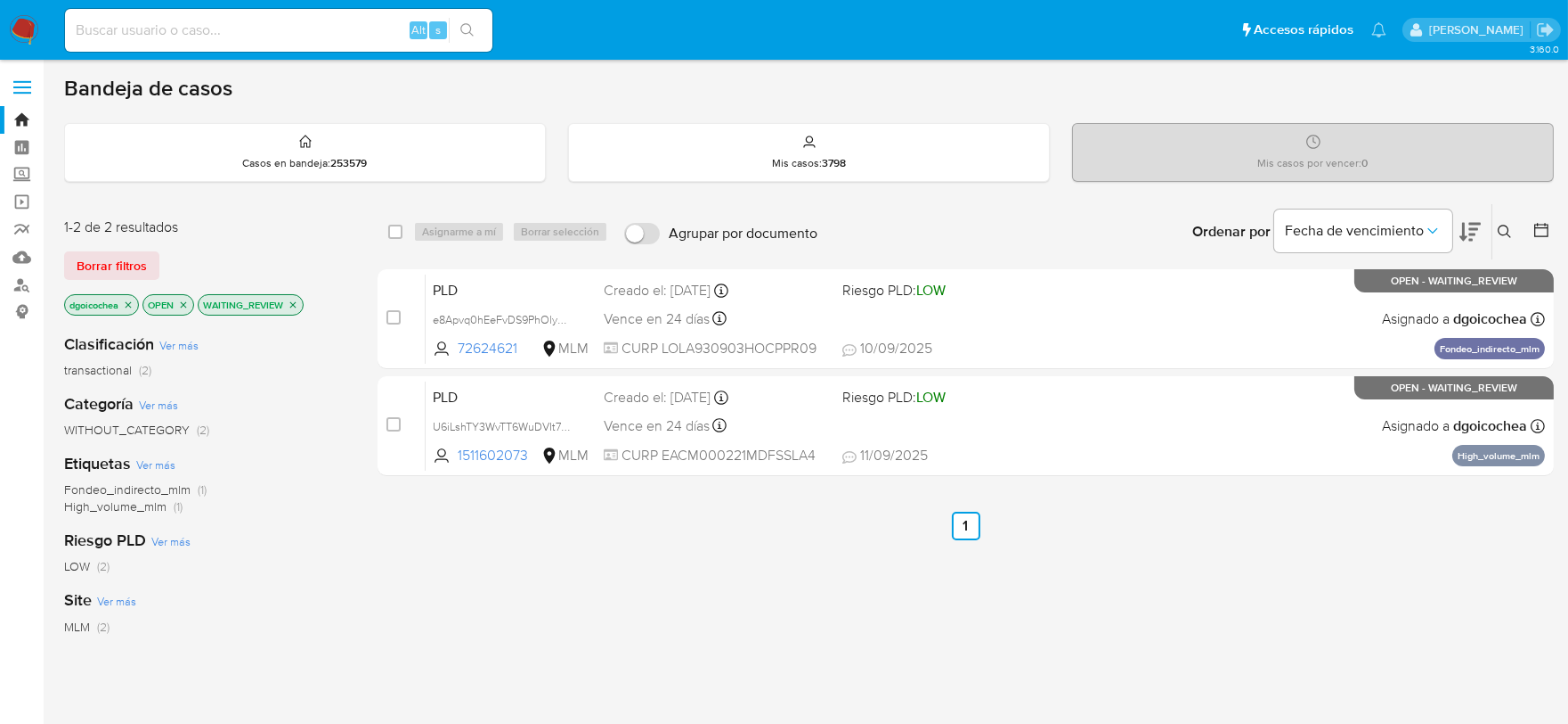
click at [29, 22] on img at bounding box center [24, 30] width 30 height 30
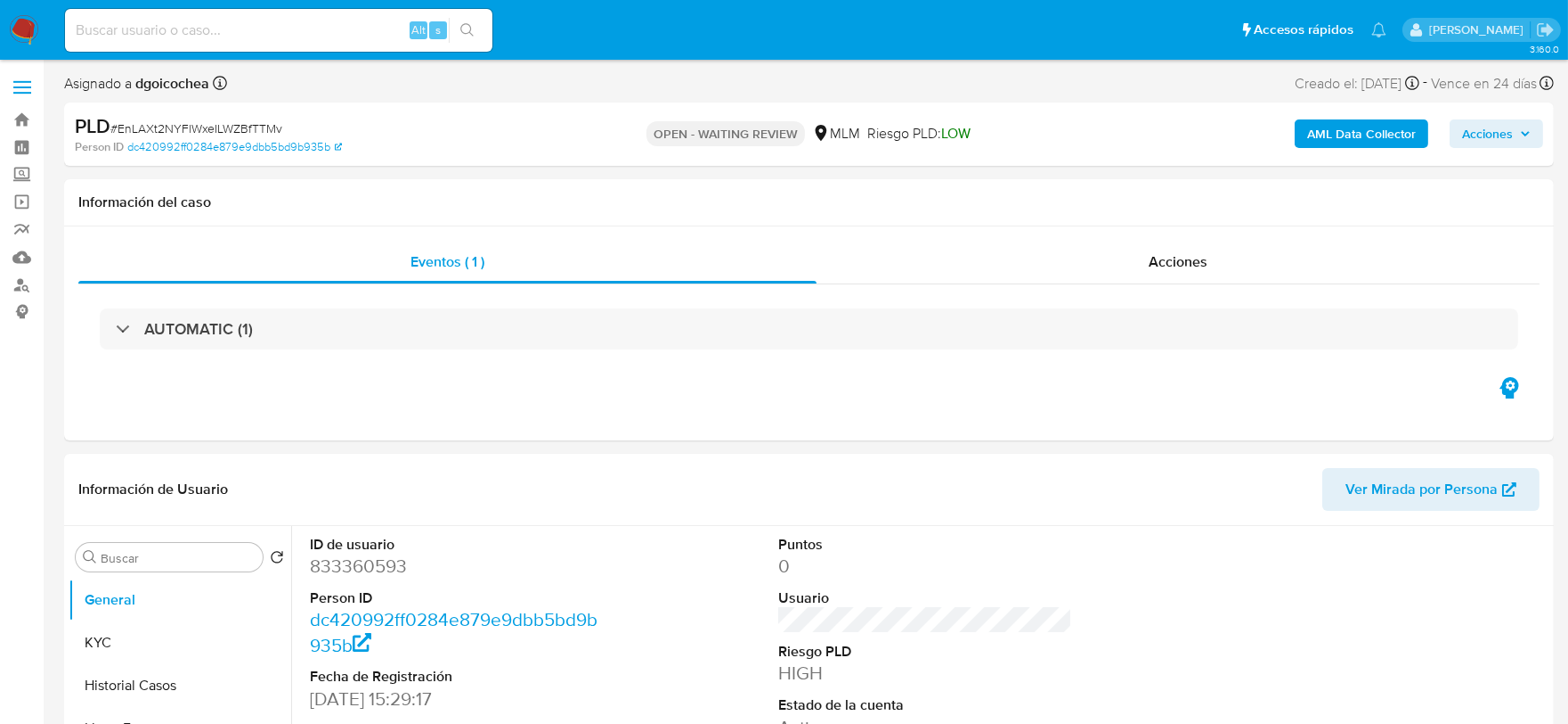
select select "10"
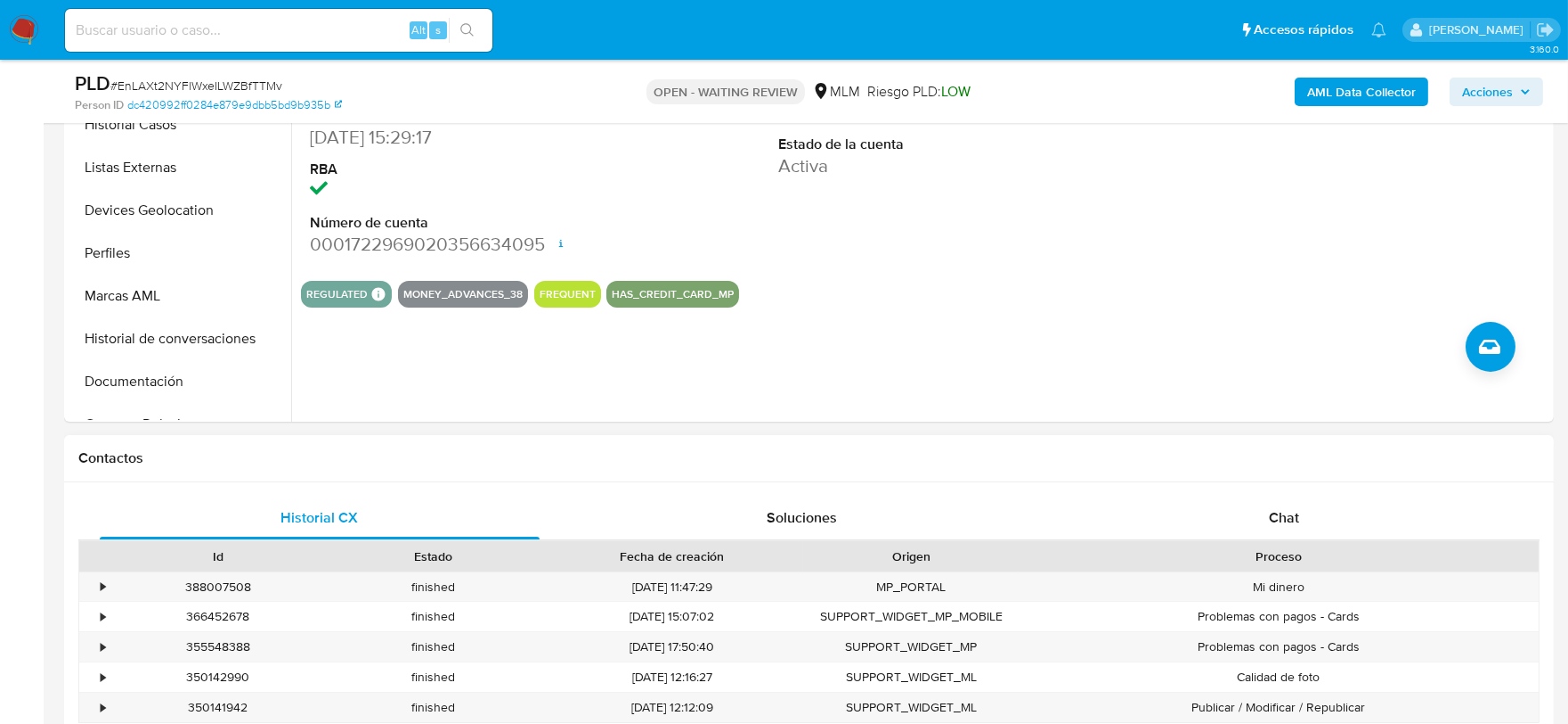
scroll to position [693, 0]
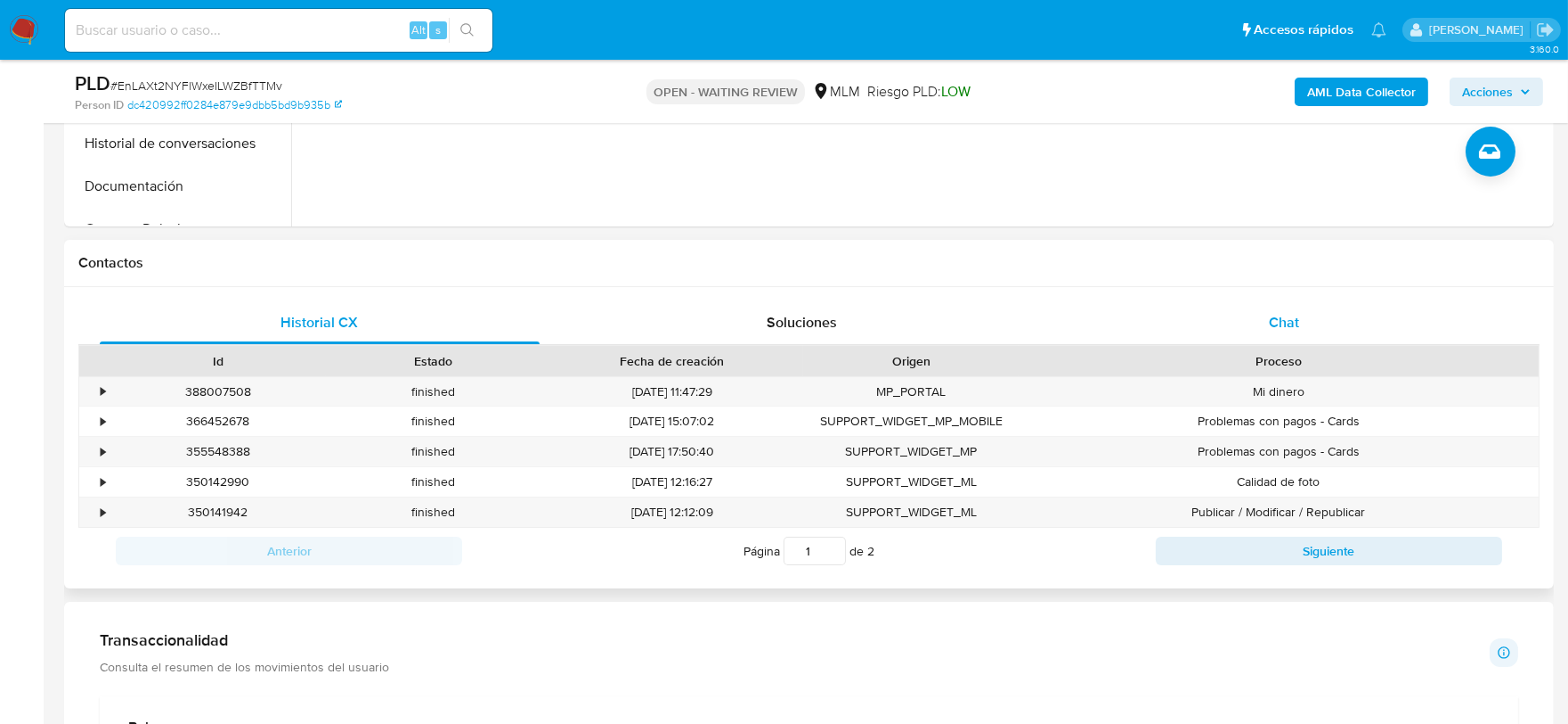
click at [1286, 319] on span "Chat" at bounding box center [1284, 322] width 30 height 21
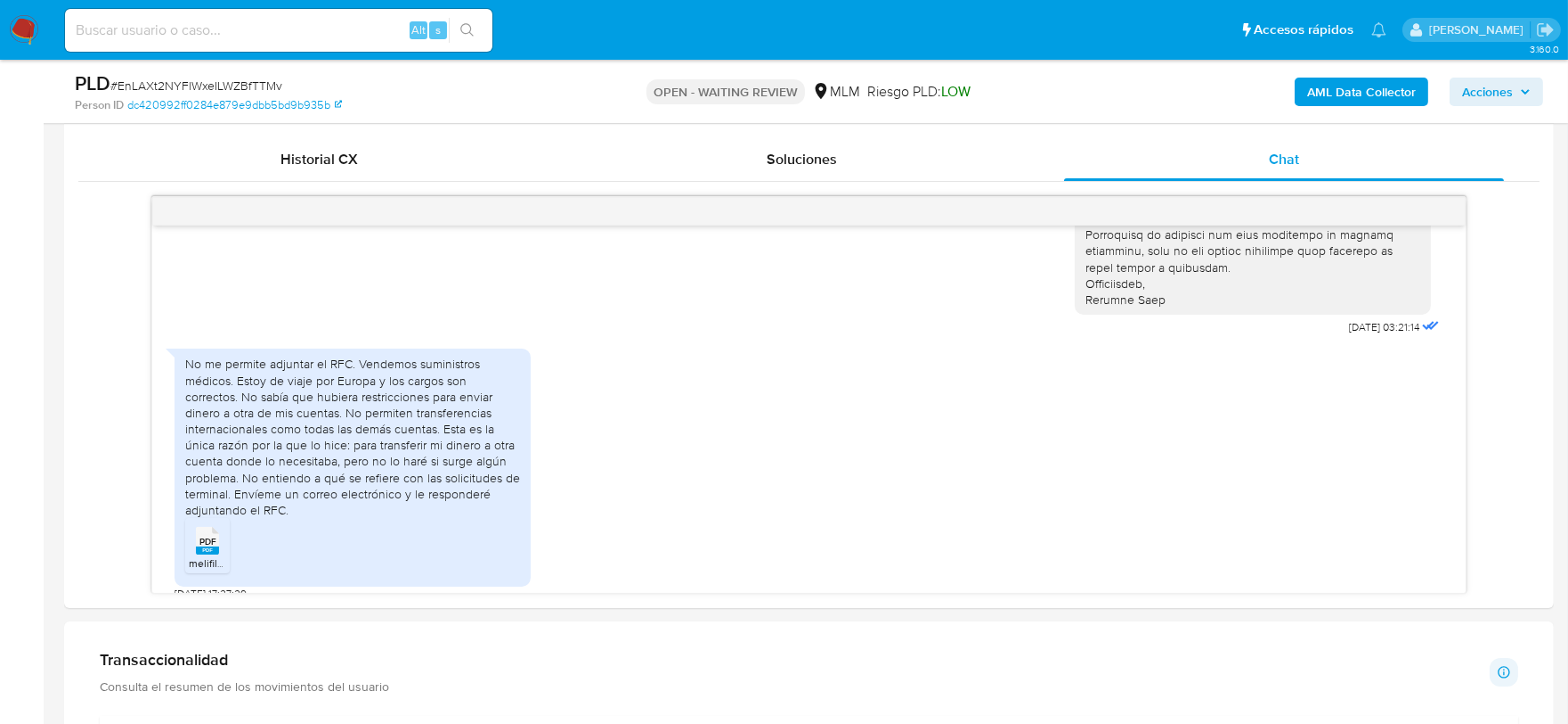
scroll to position [891, 0]
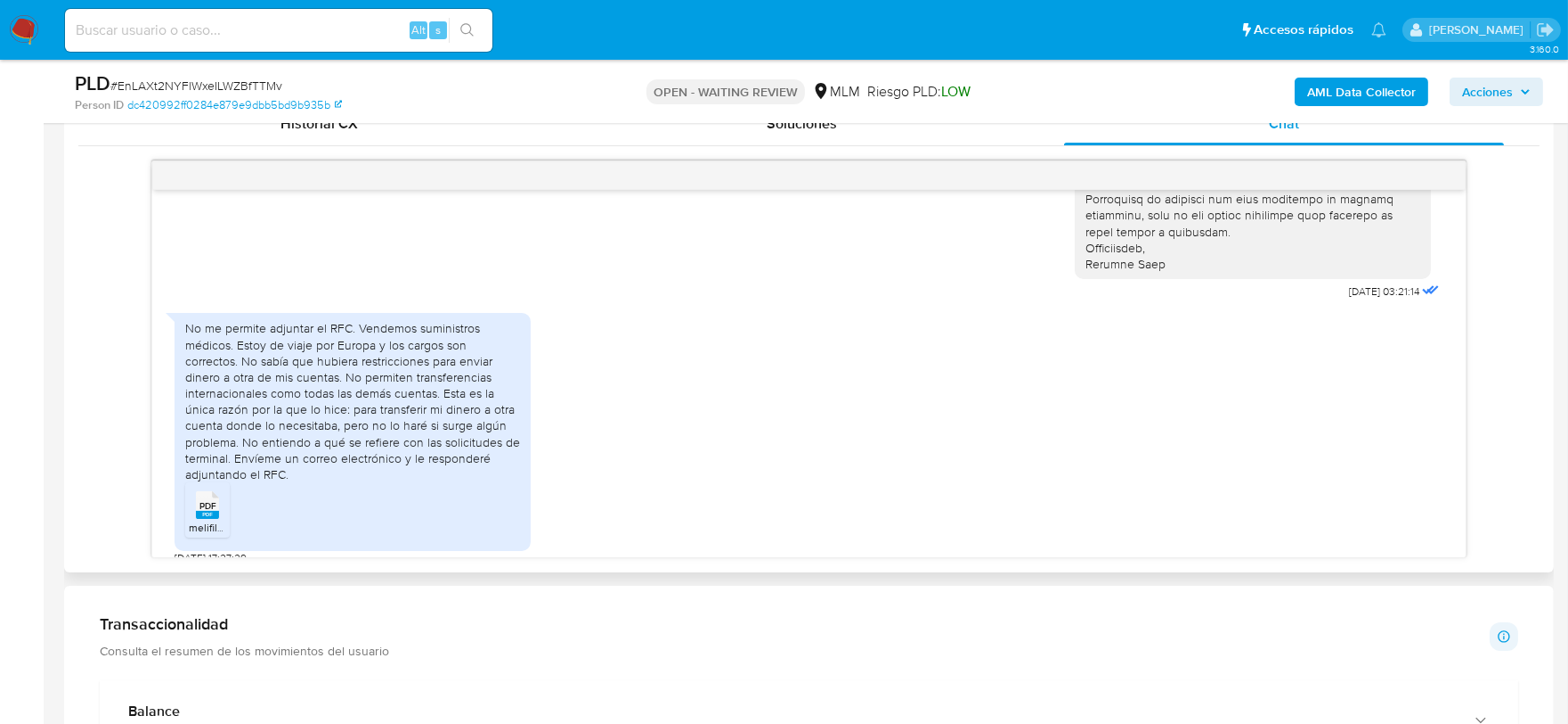
click at [672, 402] on div "No me permite adjuntar el RFC. Vendemos suministros médicos. Estoy de viaje por…" at bounding box center [809, 434] width 1269 height 261
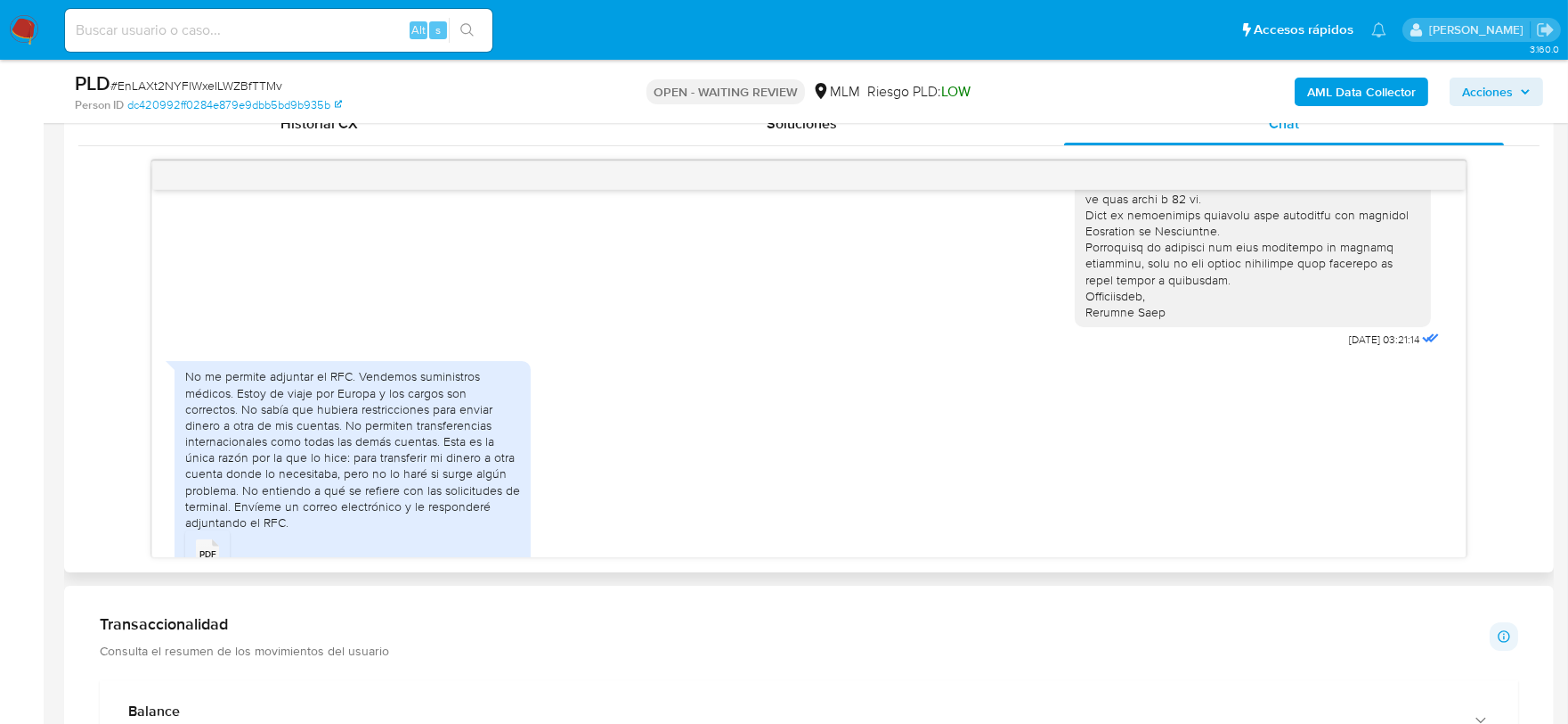
scroll to position [488, 0]
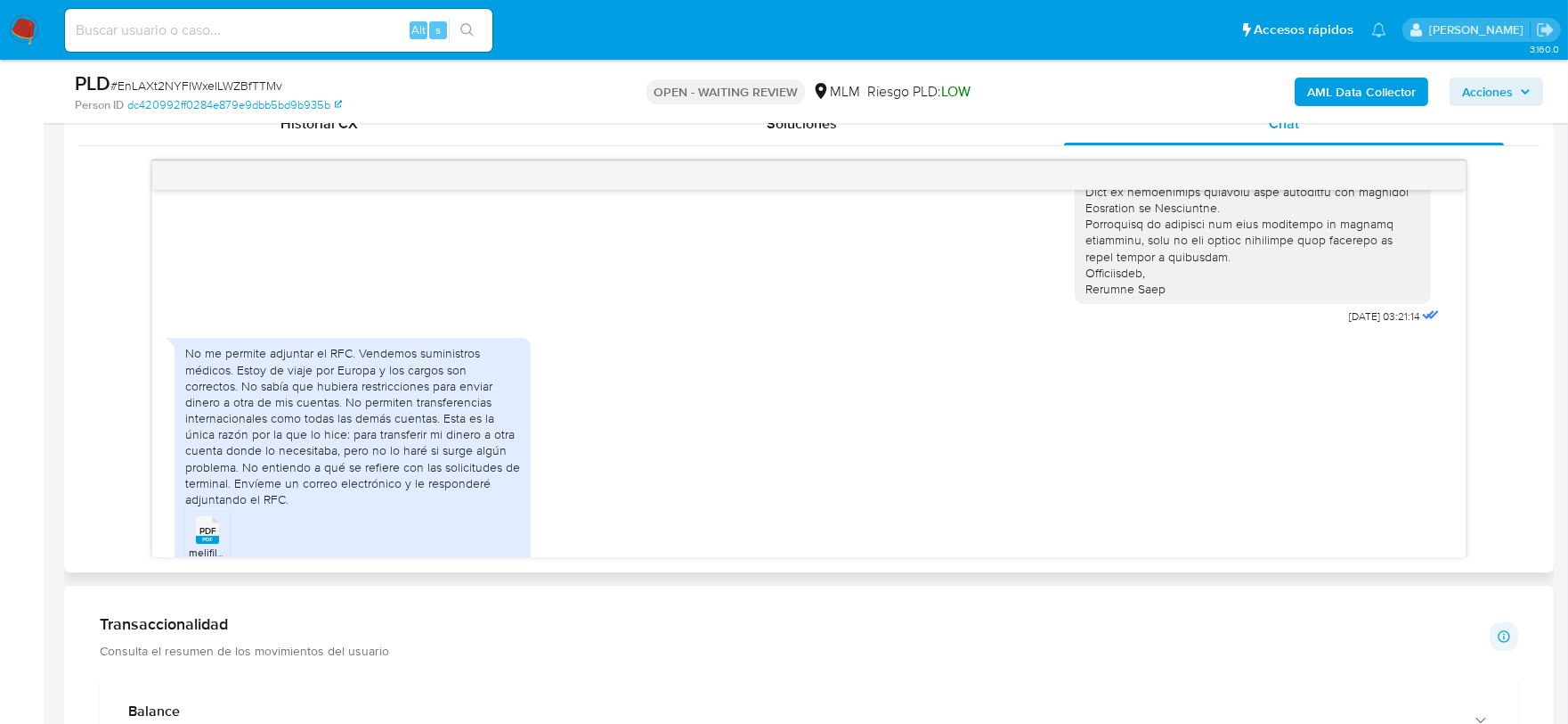
click at [1113, 423] on div "No me permite adjuntar el RFC. Vendemos suministros médicos. Estoy de viaje por…" at bounding box center [809, 459] width 1269 height 261
click at [214, 525] on span "PDF" at bounding box center [208, 530] width 17 height 12
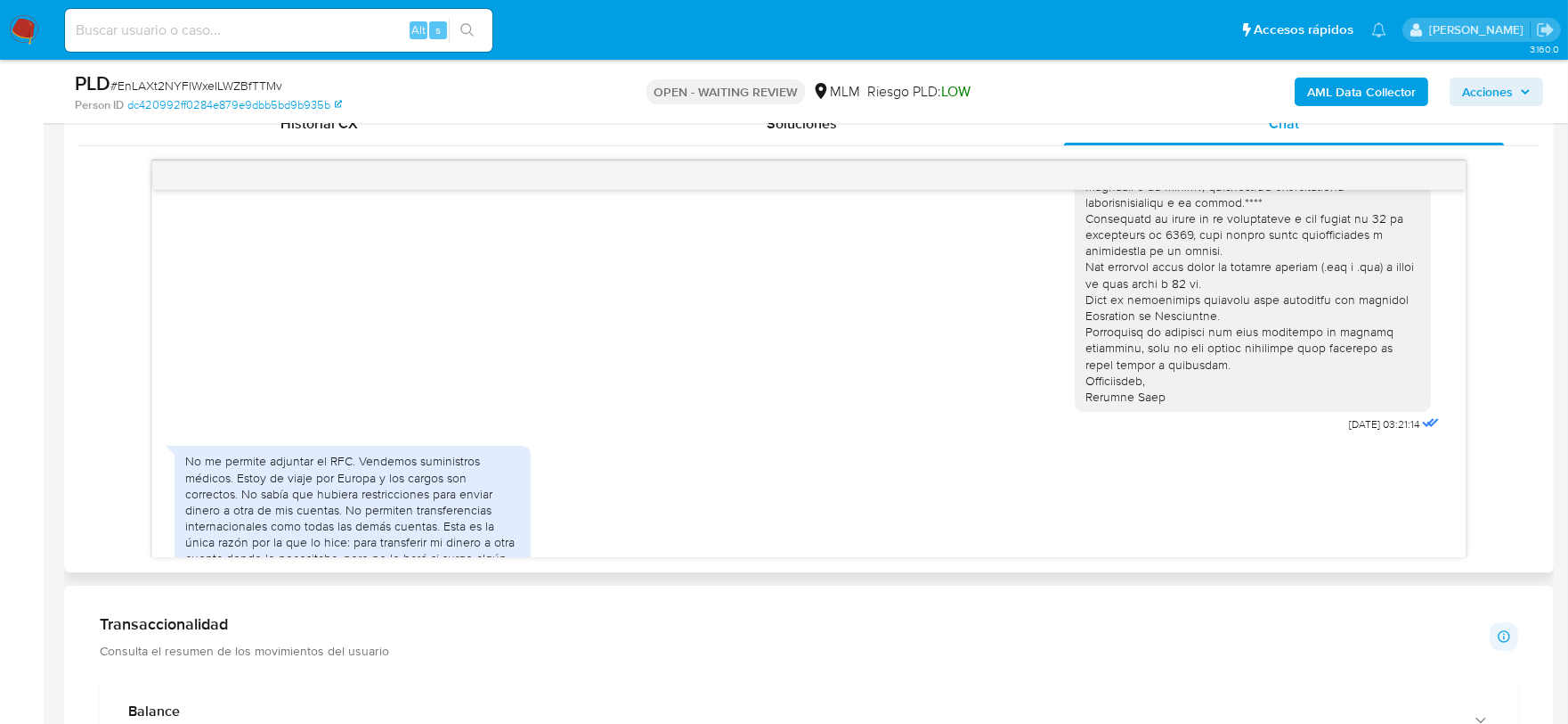
scroll to position [192, 0]
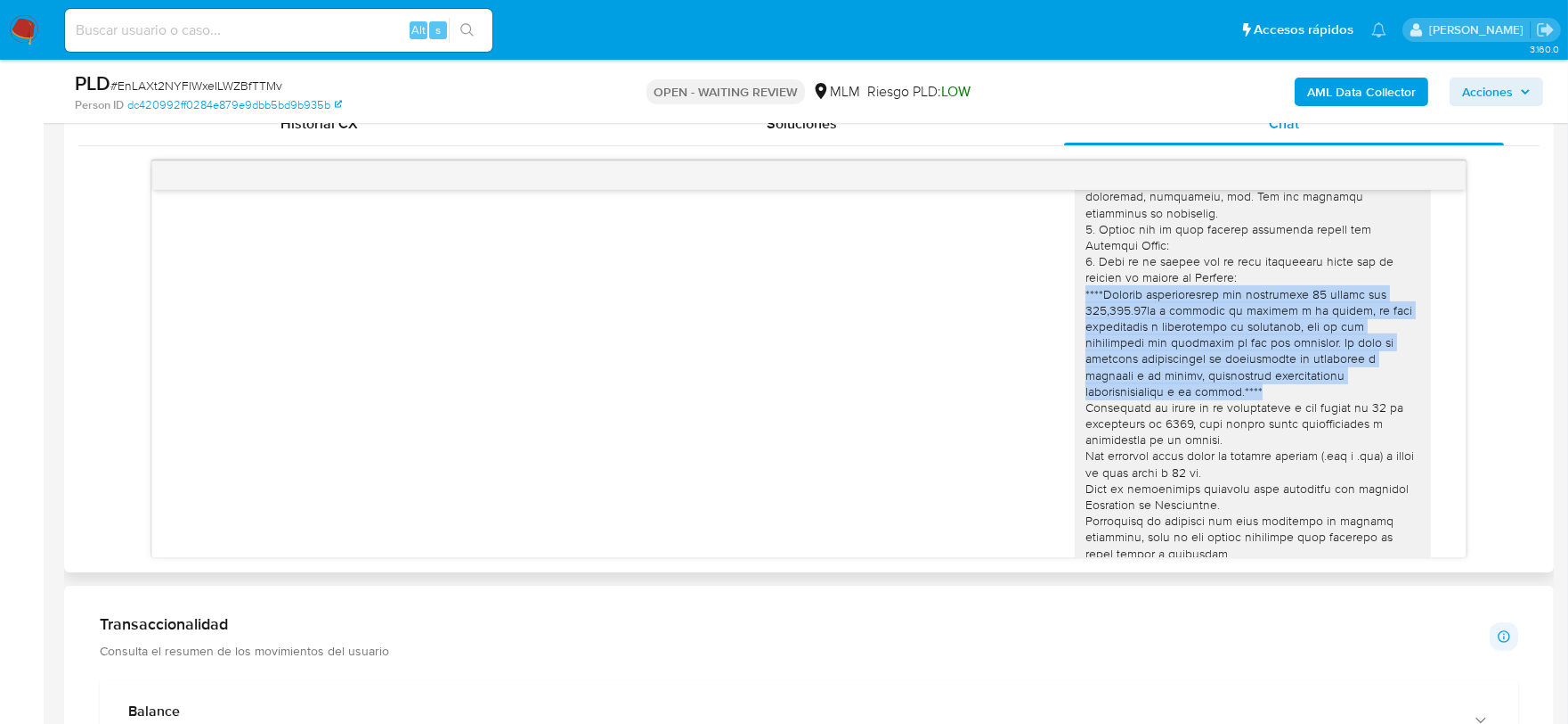
drag, startPoint x: 1135, startPoint y: 373, endPoint x: 1067, endPoint y: 282, distance: 113.6
click at [1075, 282] on div at bounding box center [1253, 310] width 356 height 582
copy div "****También identificamos que realizaste 12 cobros por 582,163.00mn a tarjetas …"
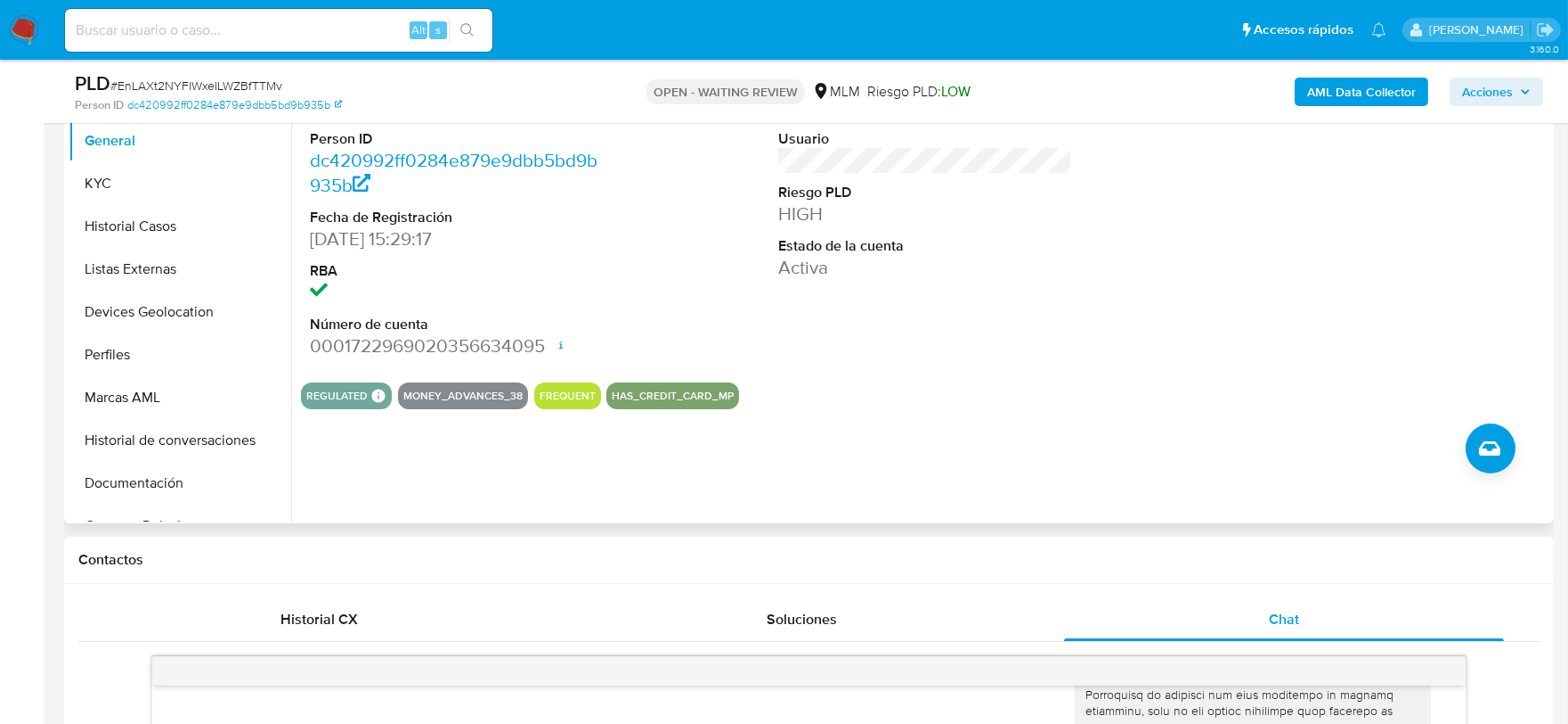
scroll to position [198, 0]
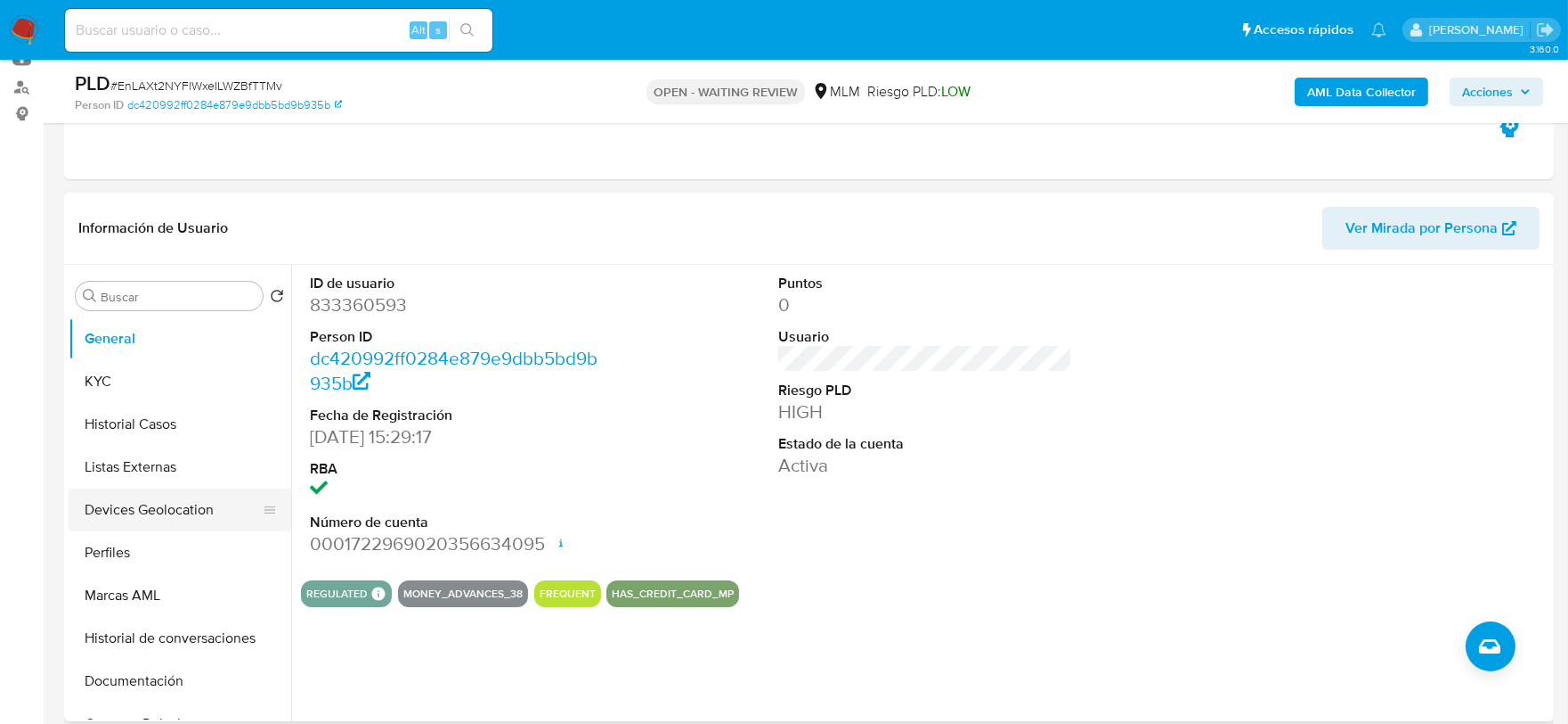
click at [167, 509] on button "Devices Geolocation" at bounding box center [173, 510] width 209 height 43
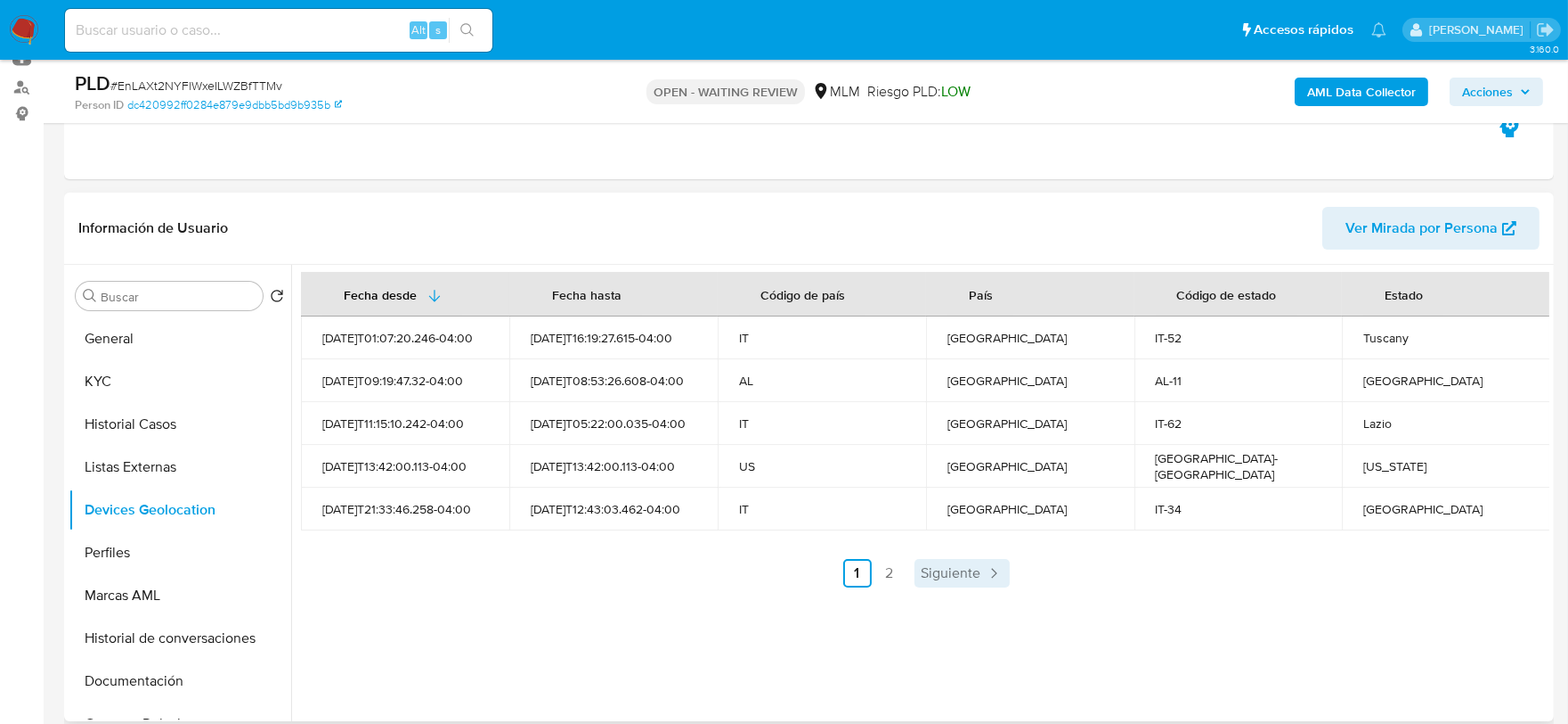
click at [972, 579] on span "Siguiente" at bounding box center [951, 573] width 60 height 14
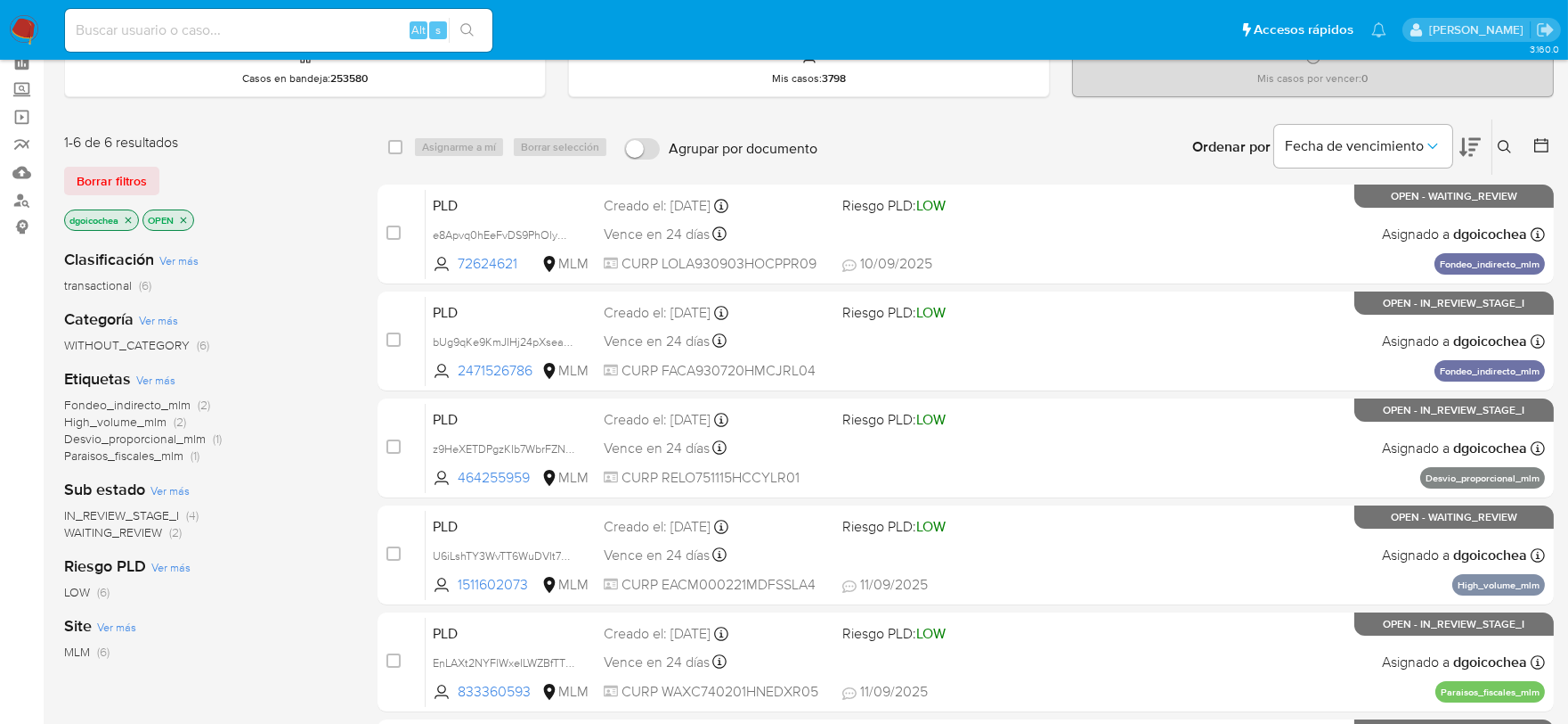
scroll to position [361, 0]
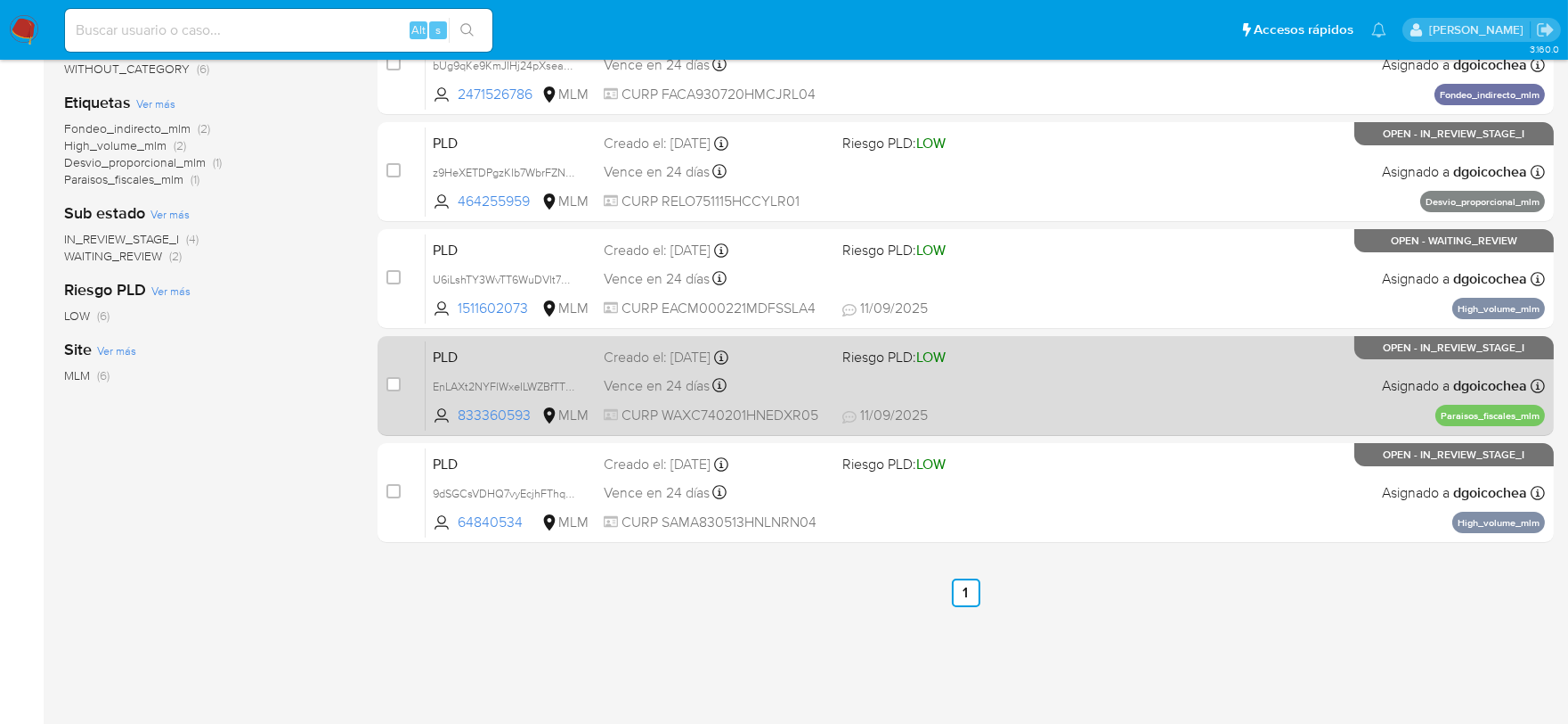
click at [448, 349] on span "PLD" at bounding box center [510, 356] width 157 height 23
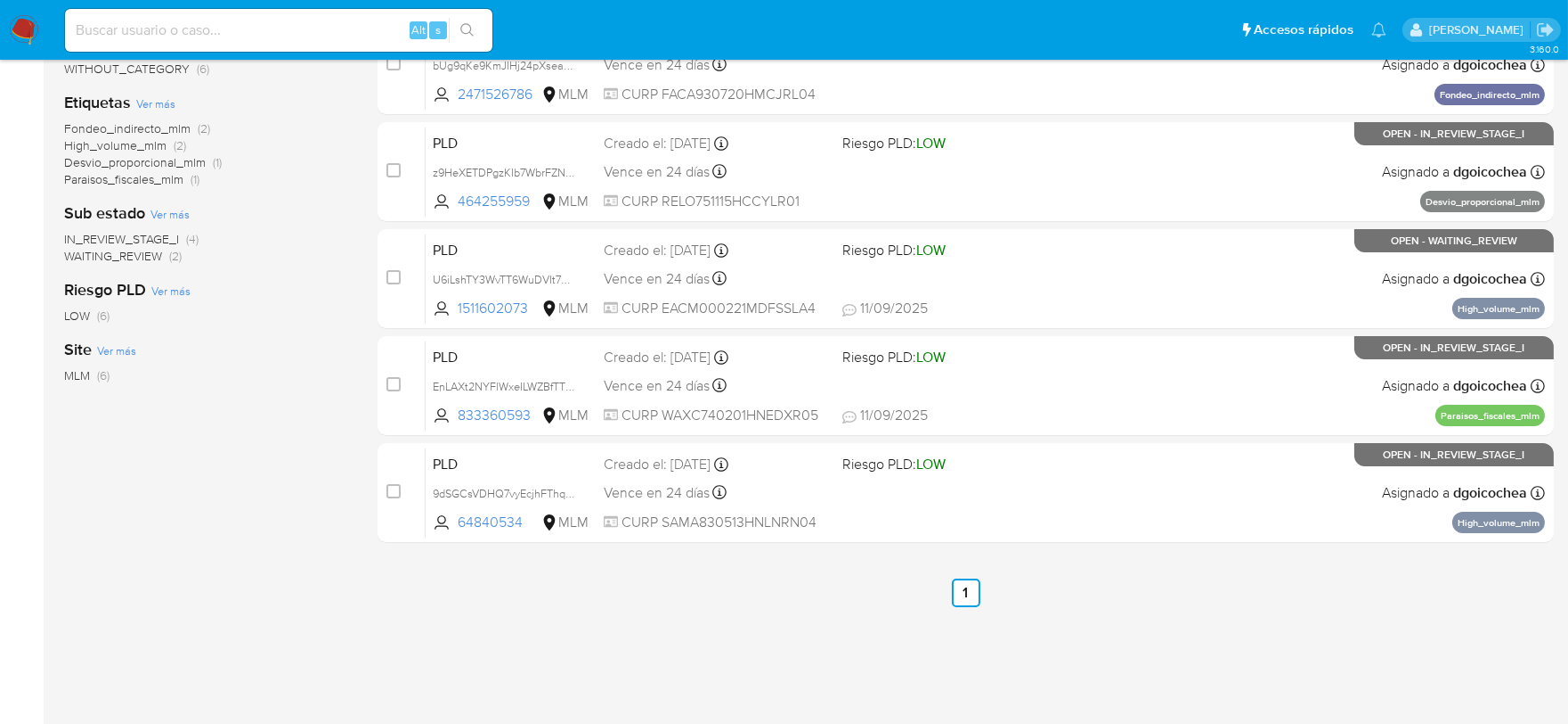
click at [143, 251] on span "WAITING_REVIEW" at bounding box center [113, 255] width 98 height 18
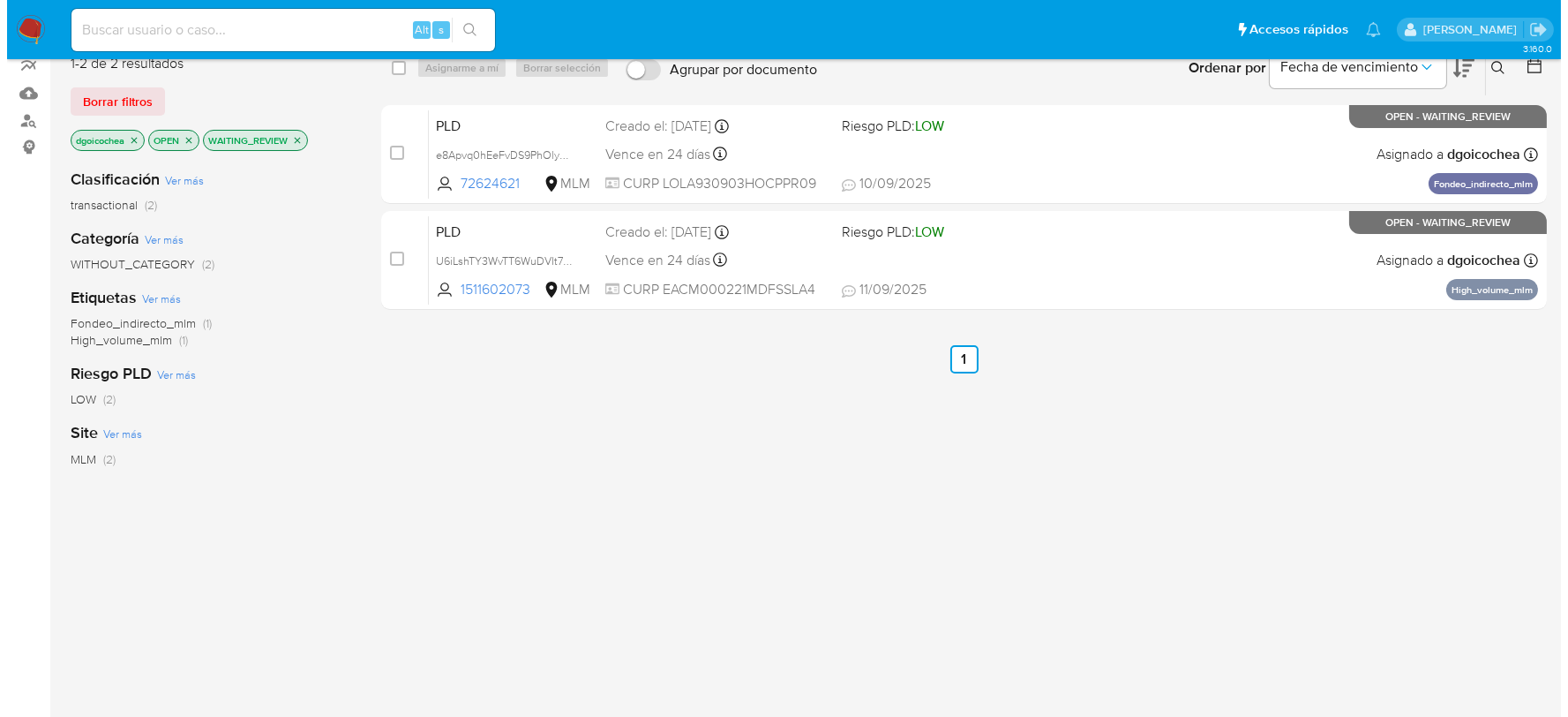
scroll to position [64, 0]
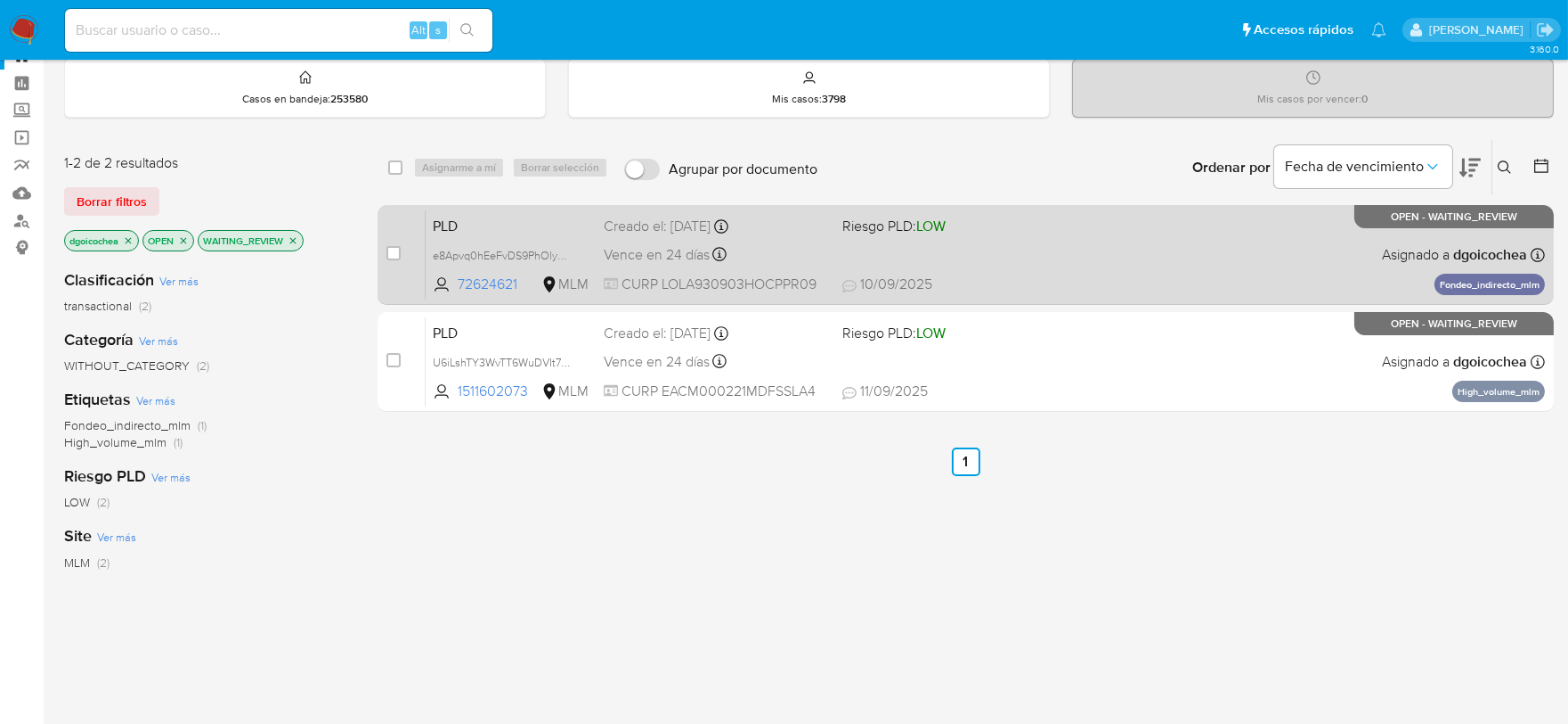
click at [458, 227] on span "PLD" at bounding box center [510, 225] width 157 height 23
drag, startPoint x: 392, startPoint y: 254, endPoint x: 425, endPoint y: 221, distance: 46.7
click at [394, 254] on input "checkbox" at bounding box center [394, 253] width 14 height 14
checkbox input "true"
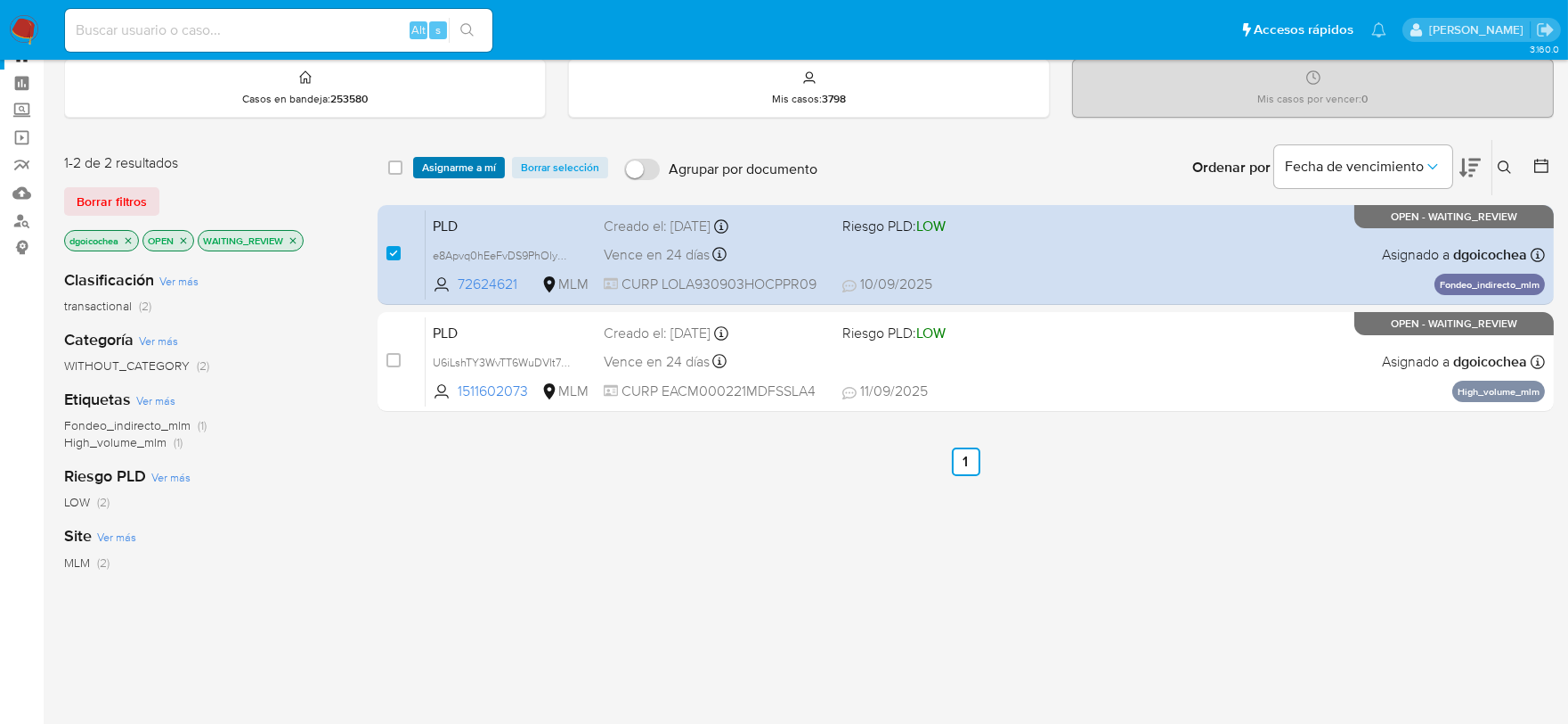
click at [446, 170] on span "Asignarme a mí" at bounding box center [458, 168] width 74 height 18
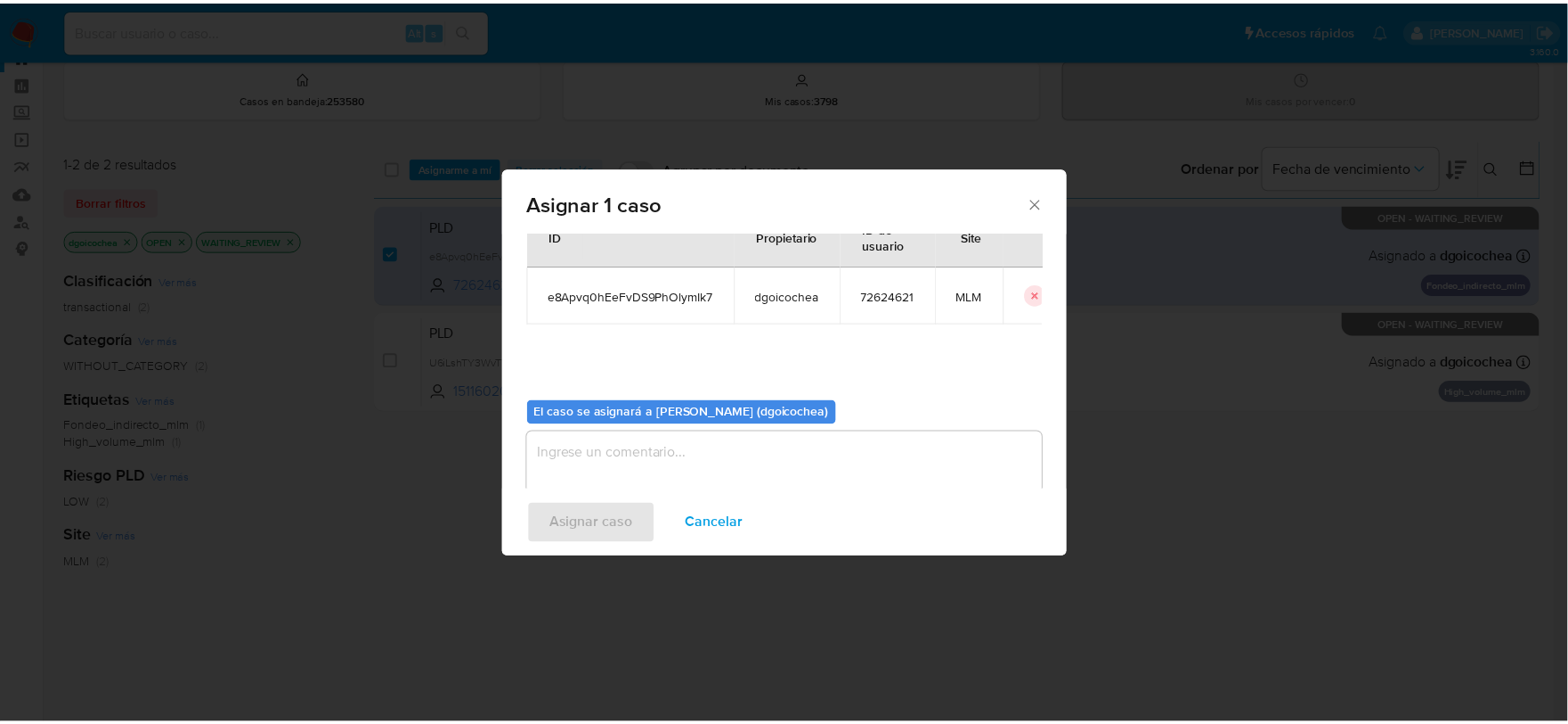
scroll to position [91, 0]
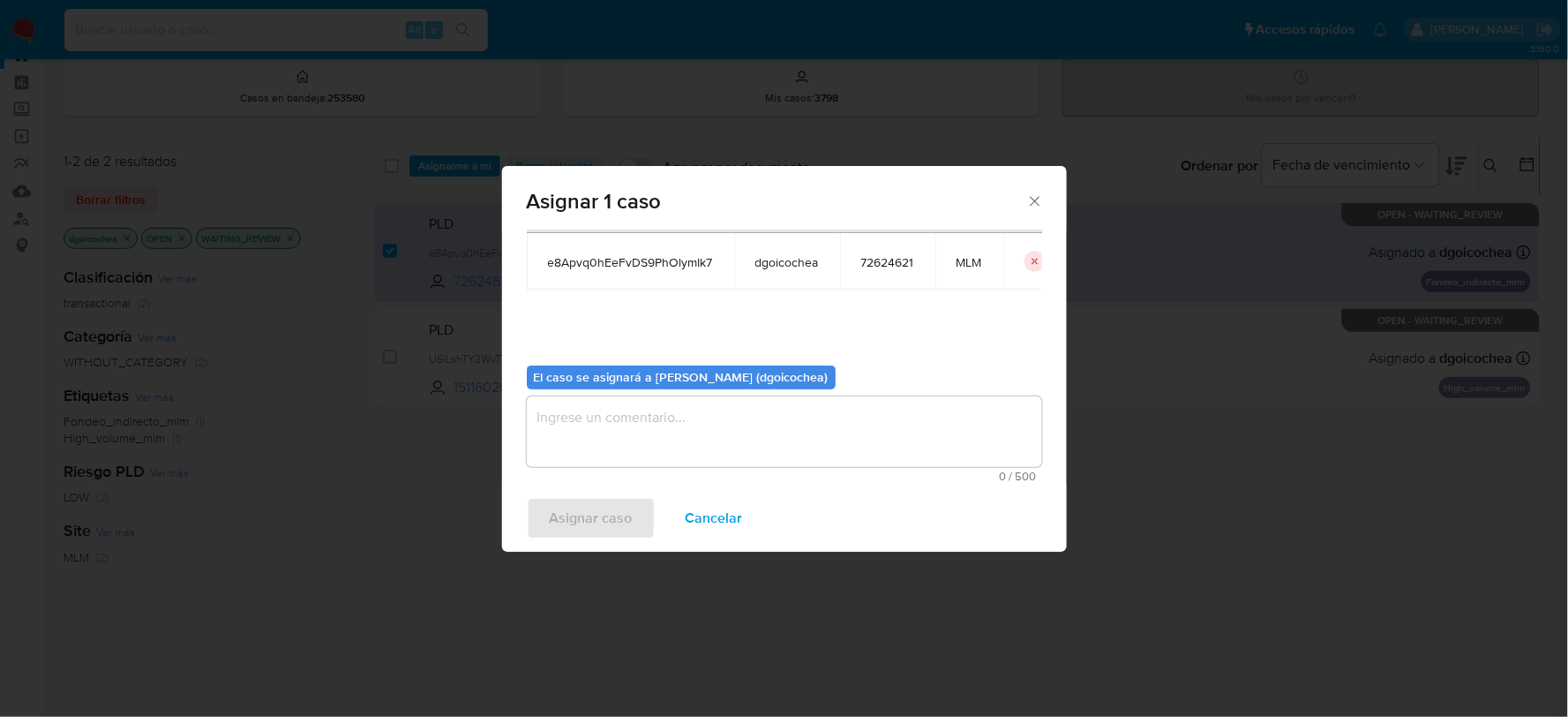
click at [708, 410] on textarea "assign-modal" at bounding box center [784, 432] width 516 height 71
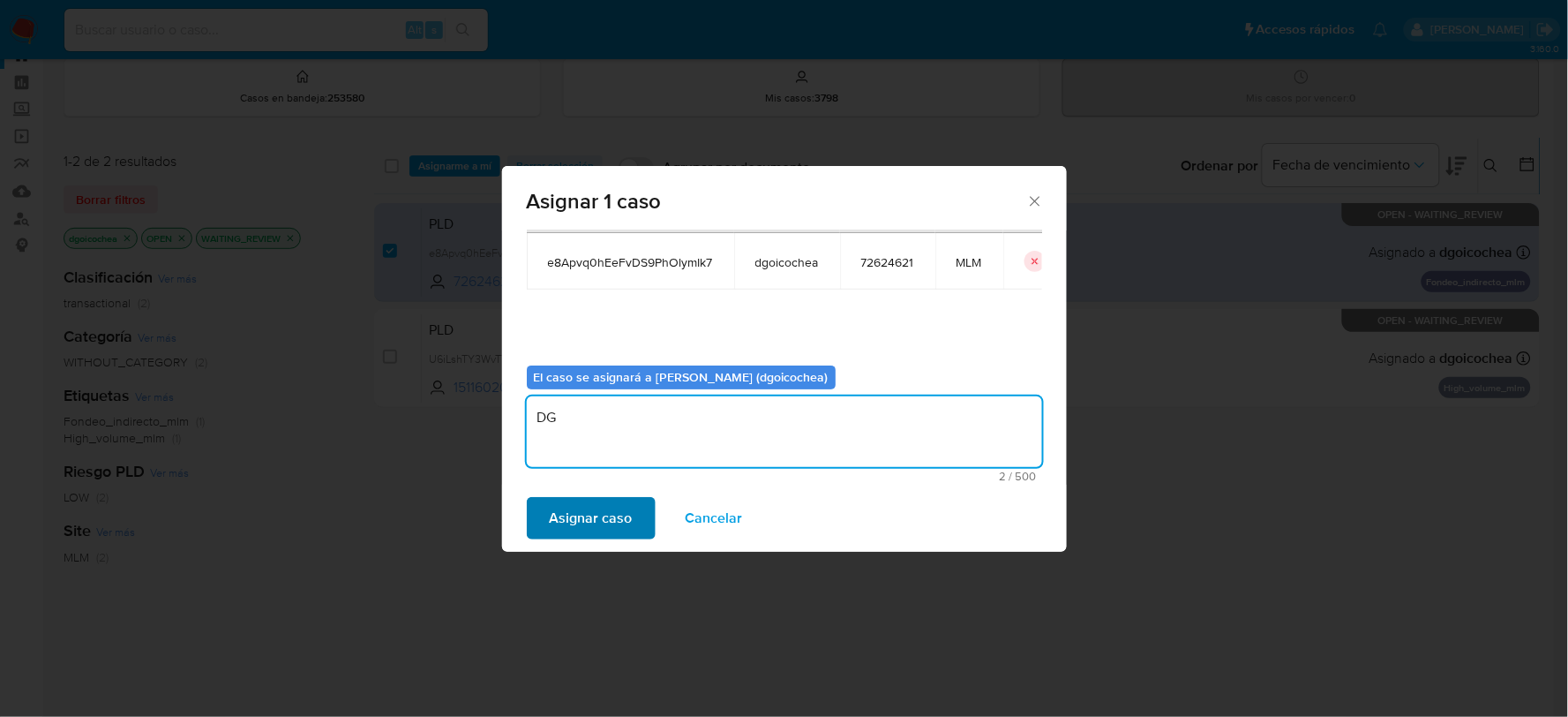
type textarea "DG"
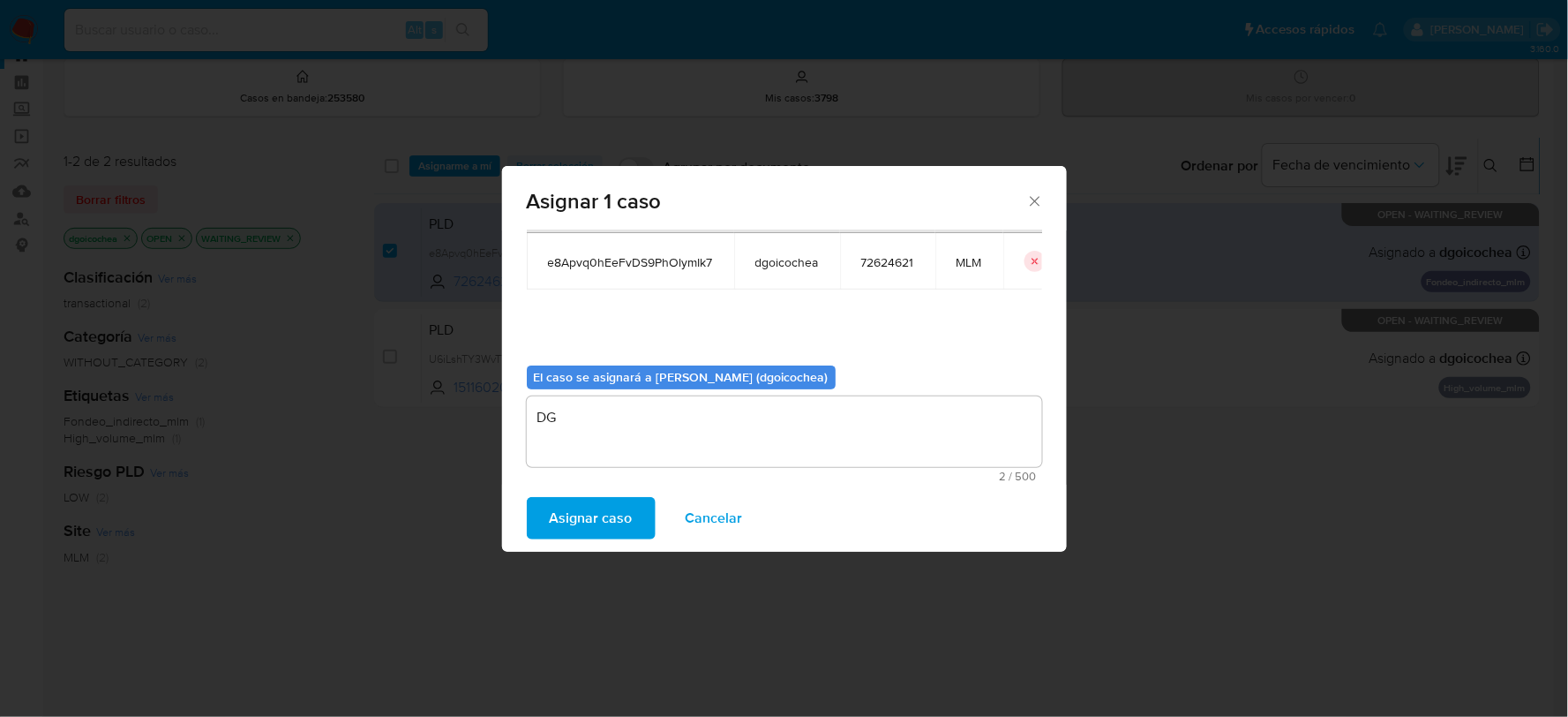
click at [624, 514] on span "Asignar caso" at bounding box center [591, 518] width 83 height 39
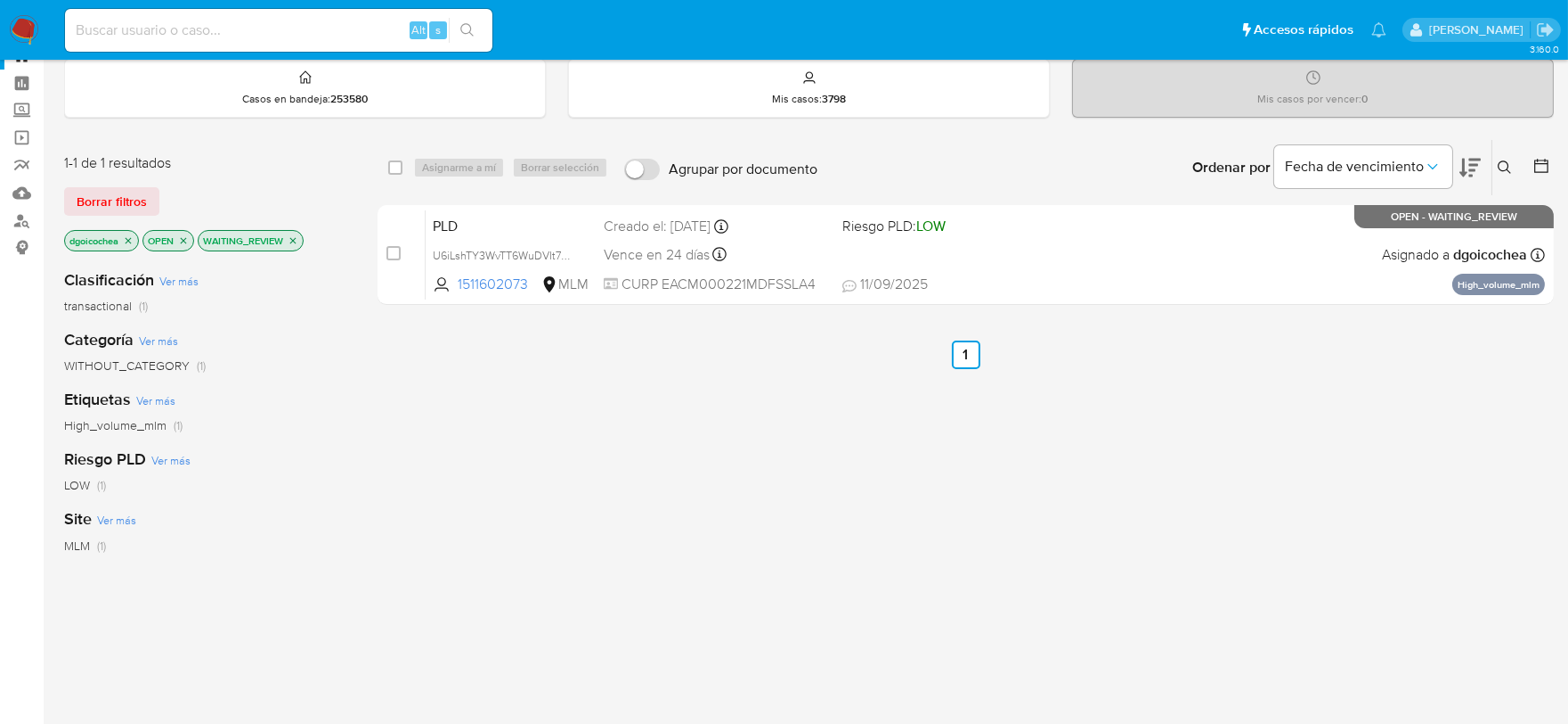
click at [18, 29] on img at bounding box center [24, 30] width 30 height 30
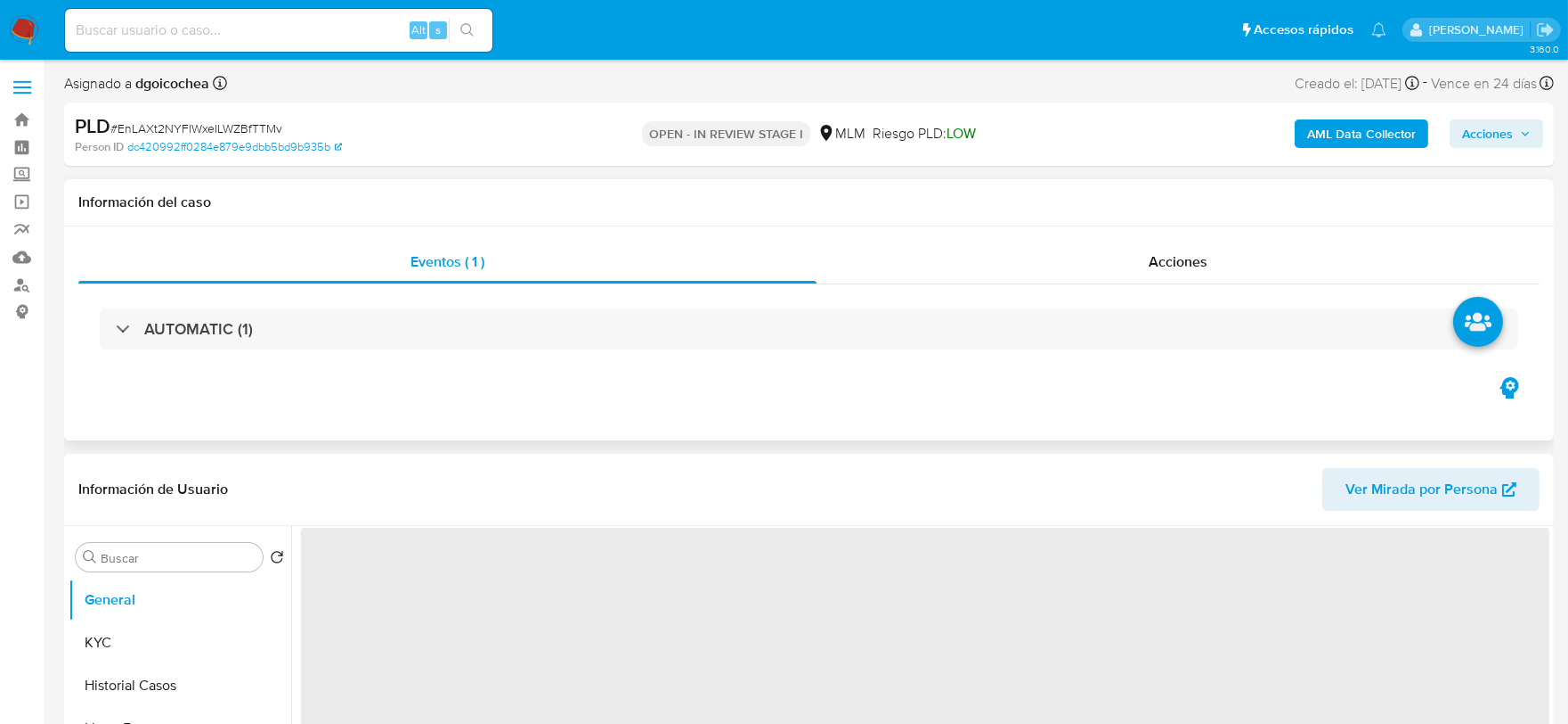
select select "10"
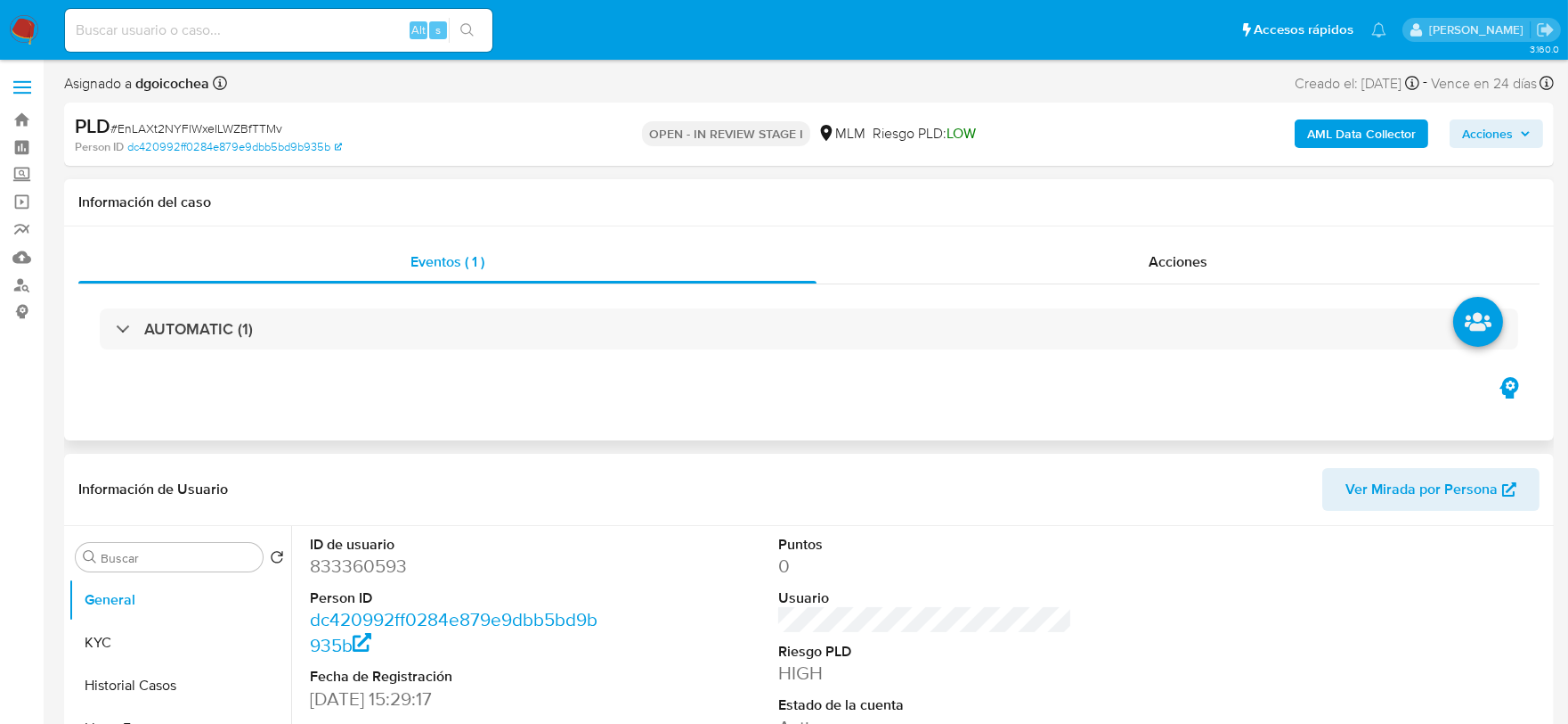
click at [521, 417] on div "Eventos ( 1 ) Acciones AUTOMATIC (1)" at bounding box center [810, 333] width 1490 height 214
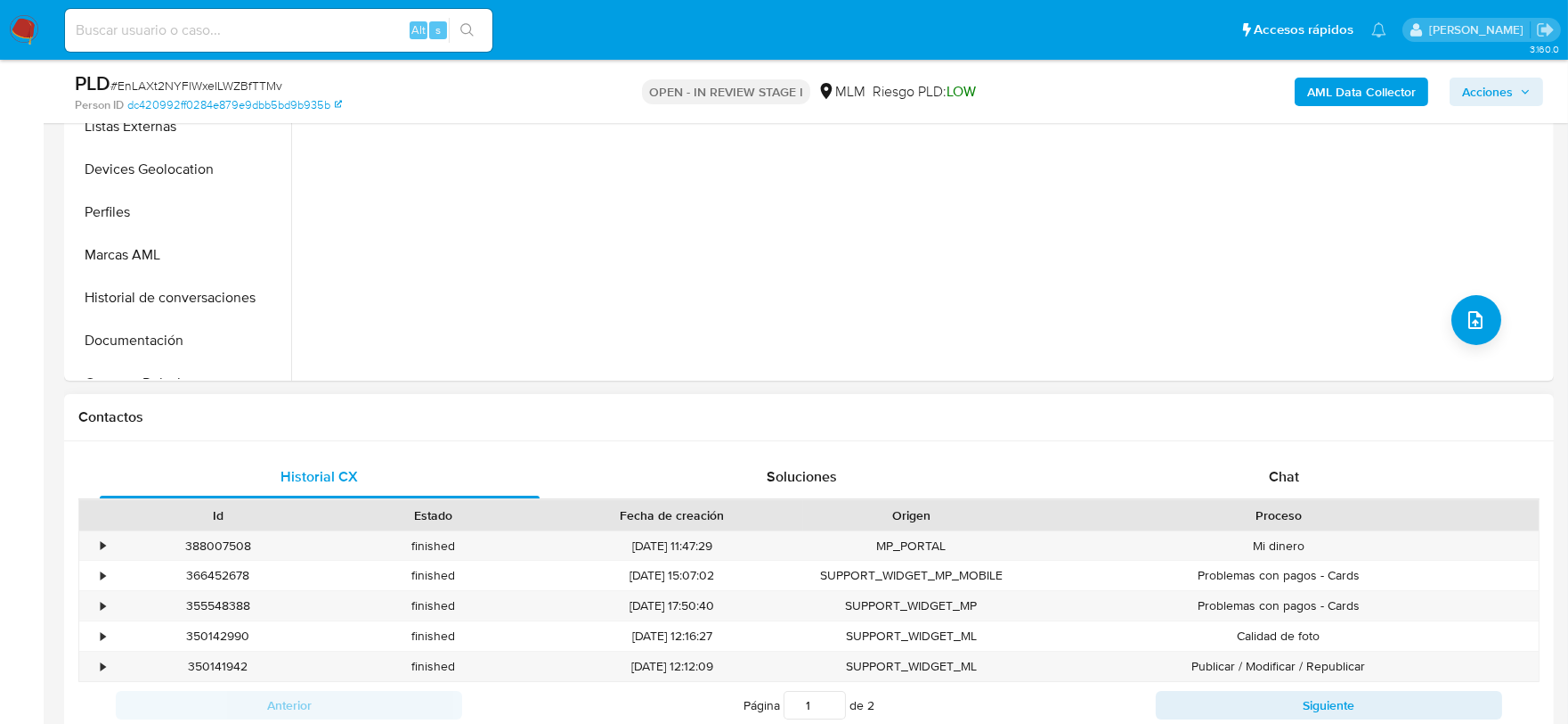
scroll to position [751, 0]
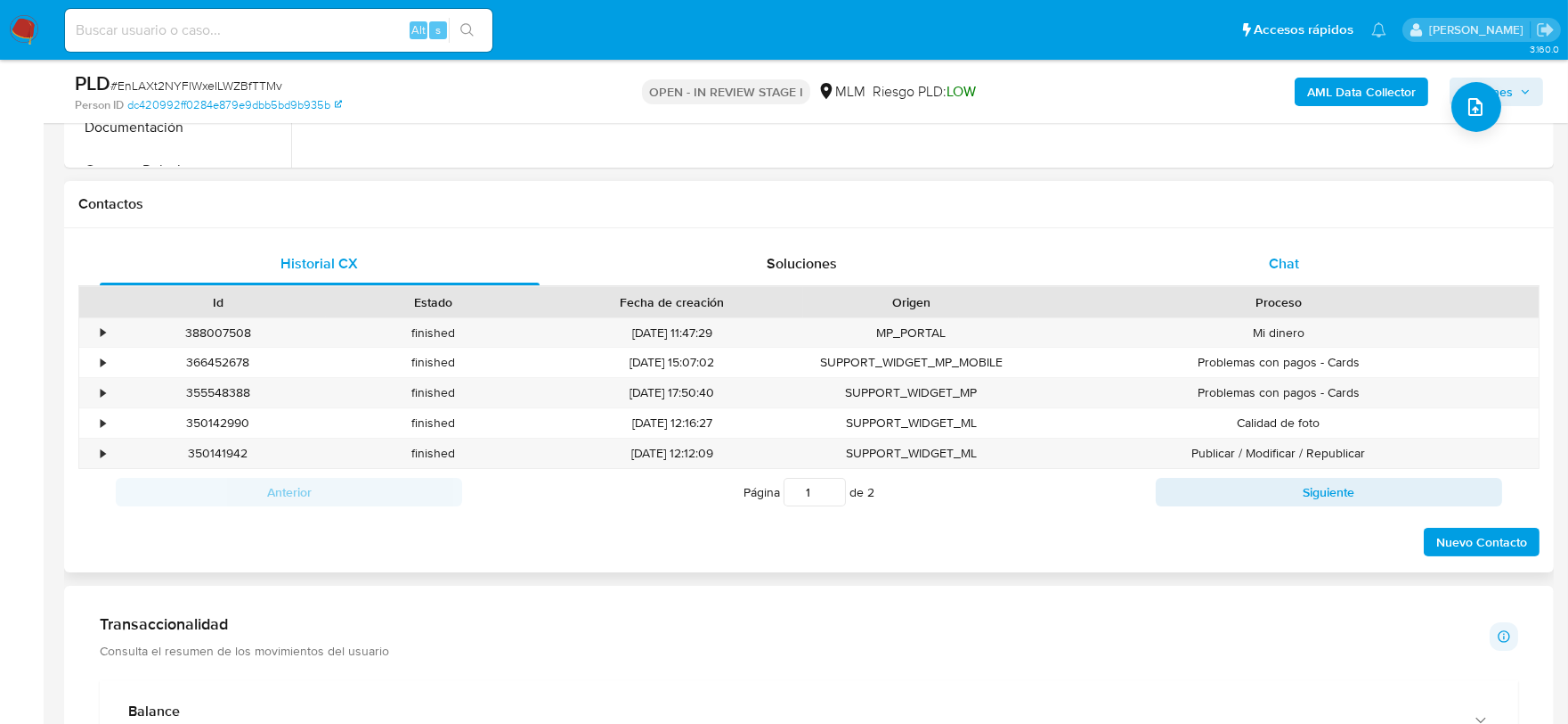
click at [1302, 274] on div "Chat" at bounding box center [1283, 263] width 440 height 43
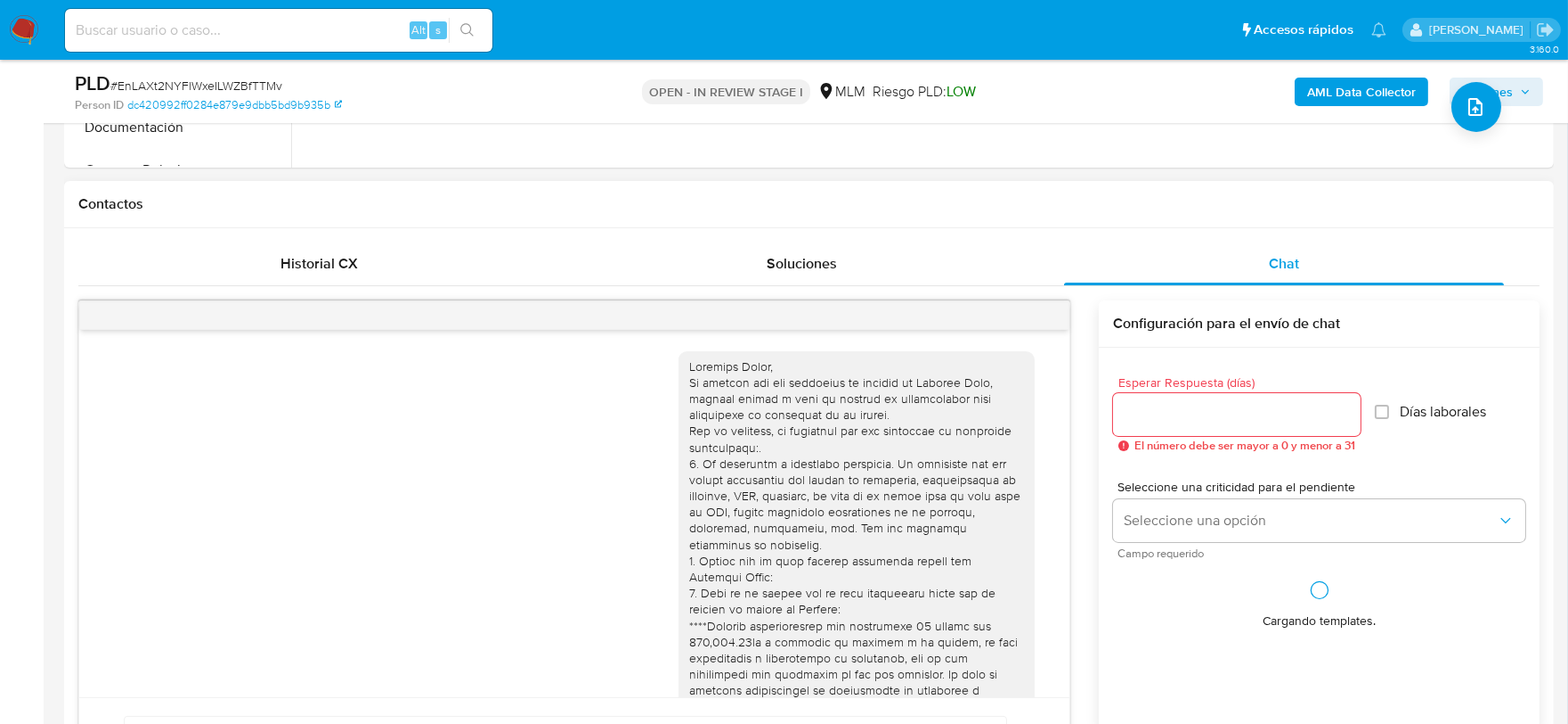
scroll to position [513, 0]
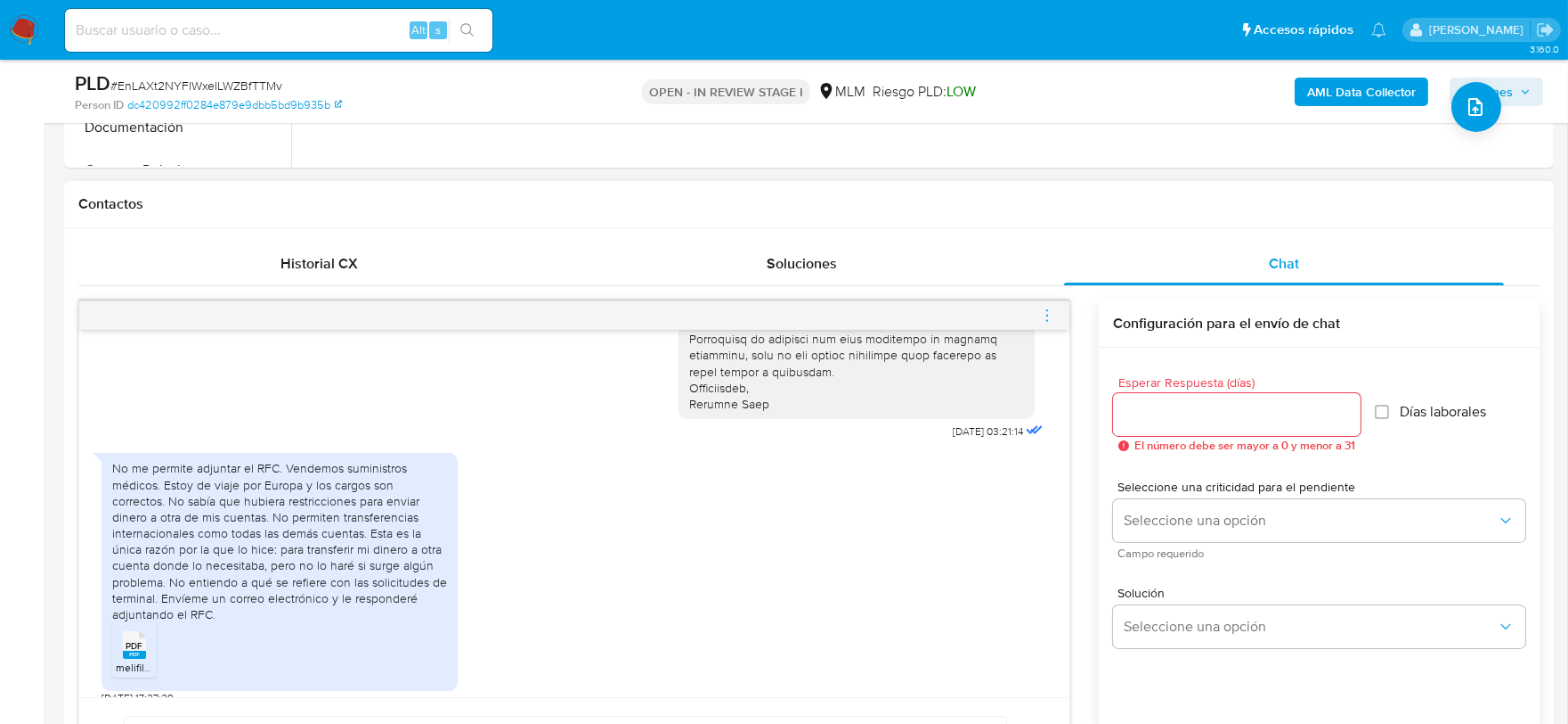
click at [1044, 314] on icon "menu-action" at bounding box center [1048, 315] width 16 height 16
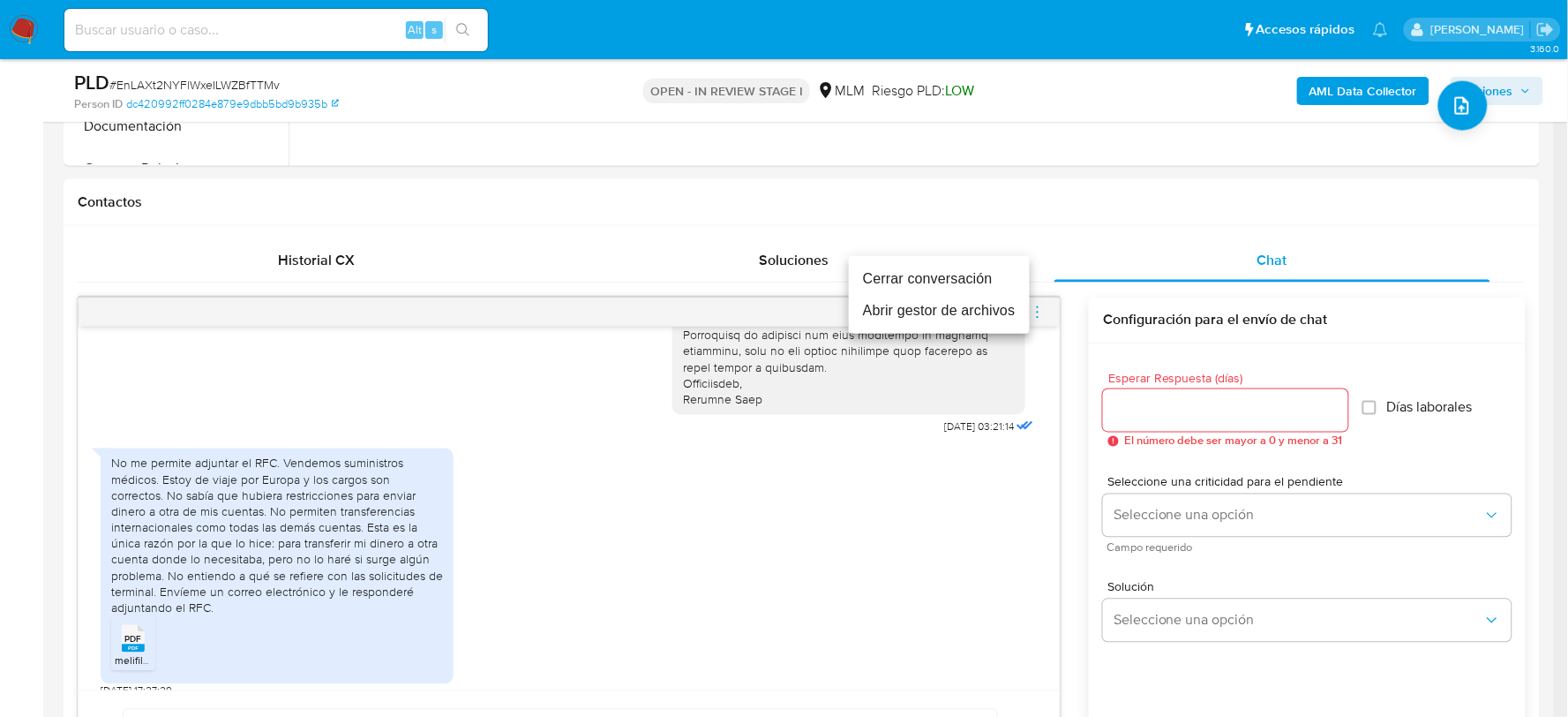
click at [965, 271] on li "Cerrar conversación" at bounding box center [940, 279] width 181 height 32
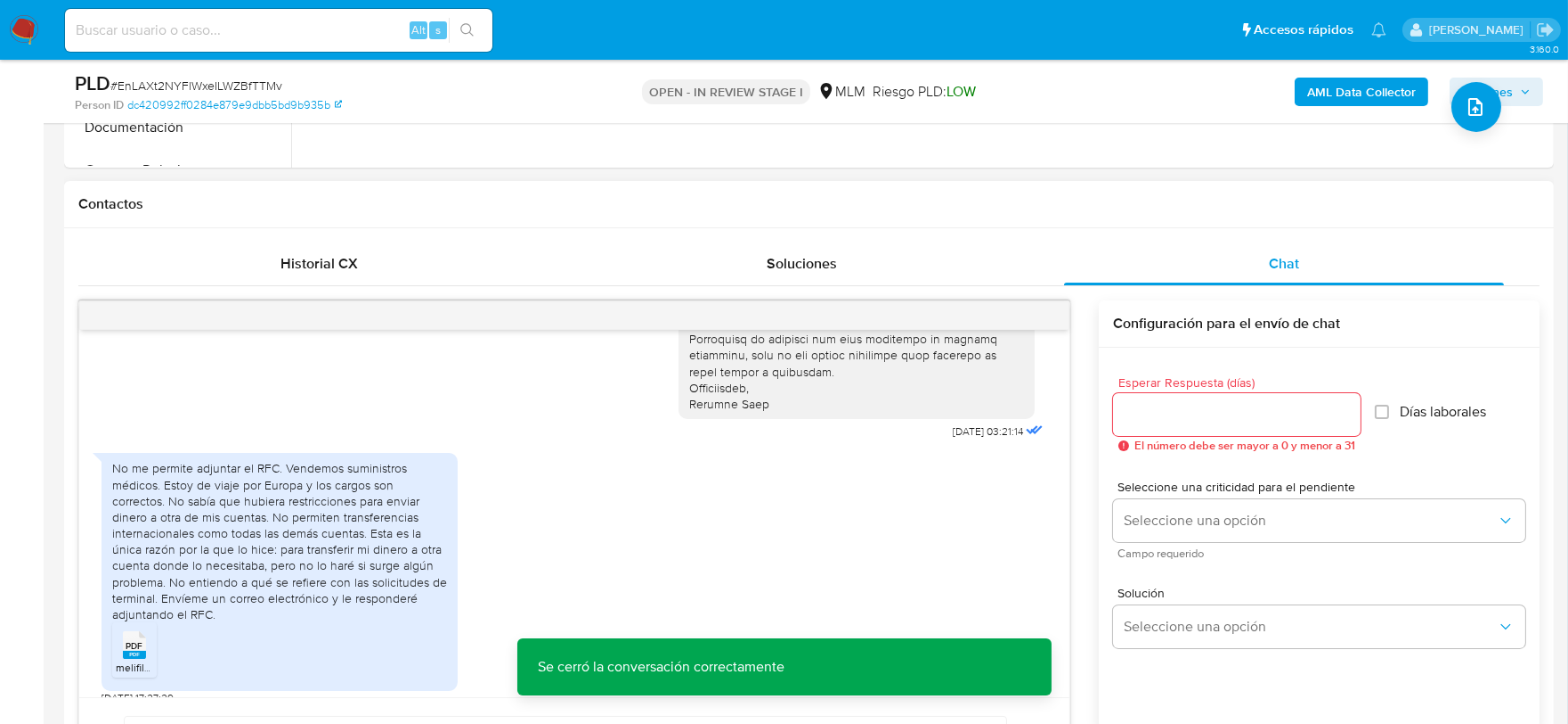
click at [673, 229] on div "Historial CX Soluciones Chat Id Estado Fecha de creación Origen Proceso • 38800…" at bounding box center [810, 558] width 1490 height 659
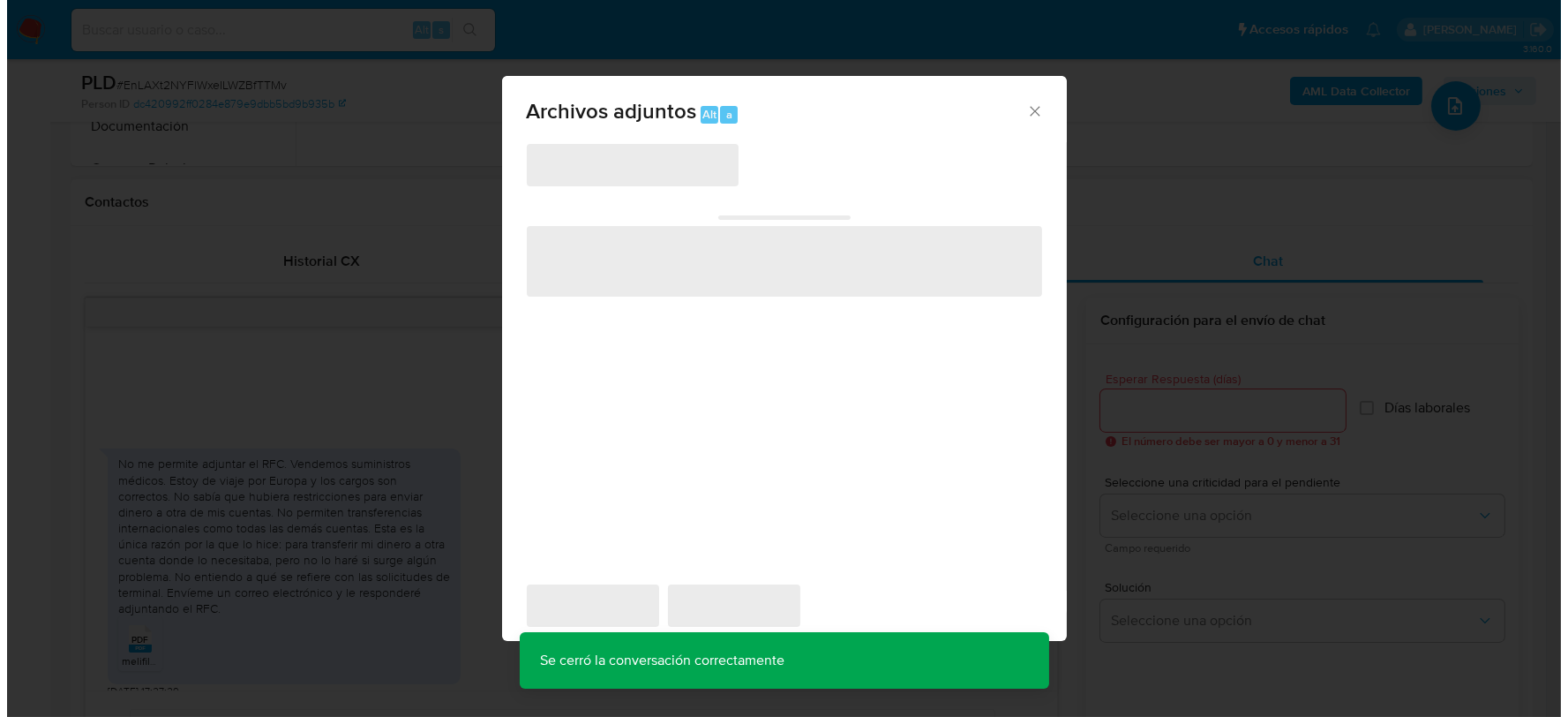
scroll to position [288, 0]
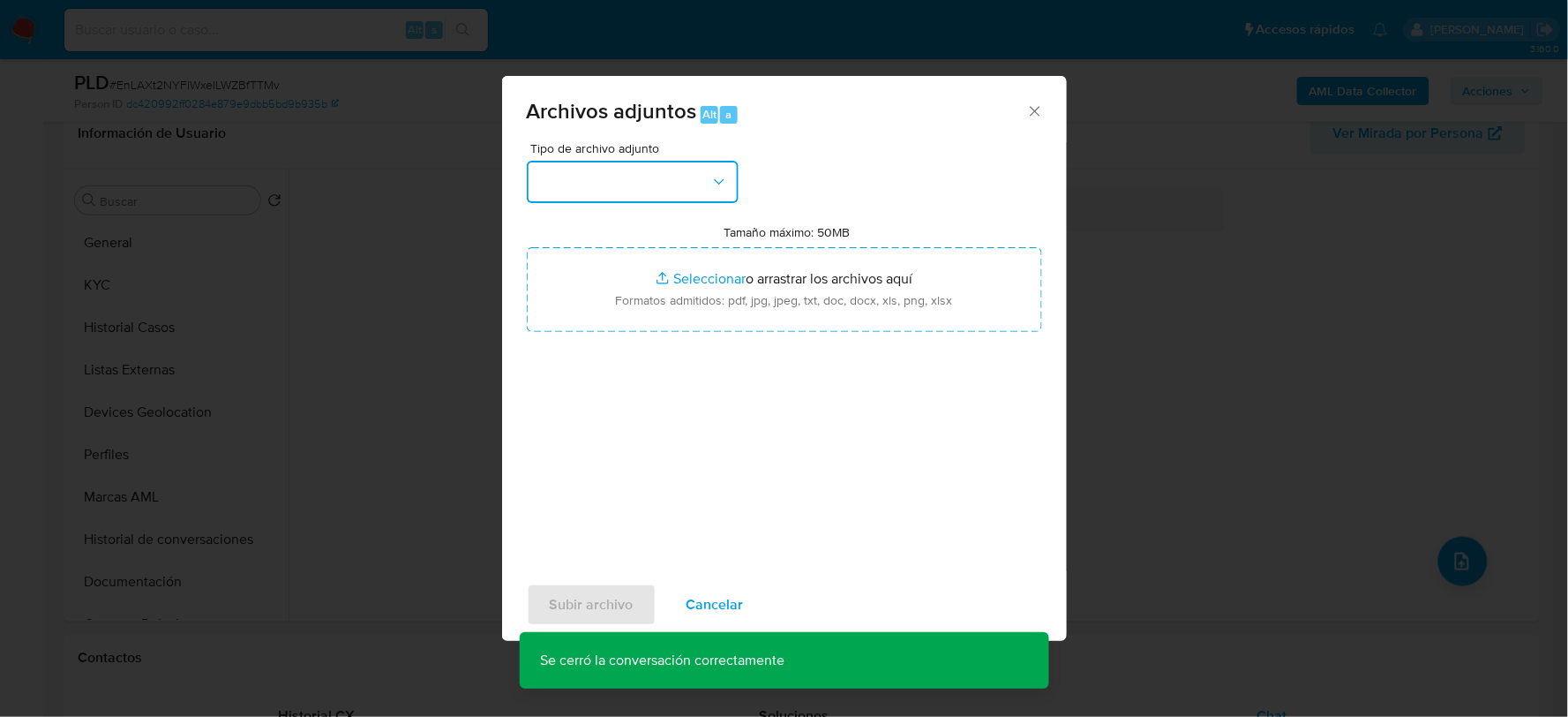
click at [697, 175] on button "button" at bounding box center [633, 182] width 212 height 43
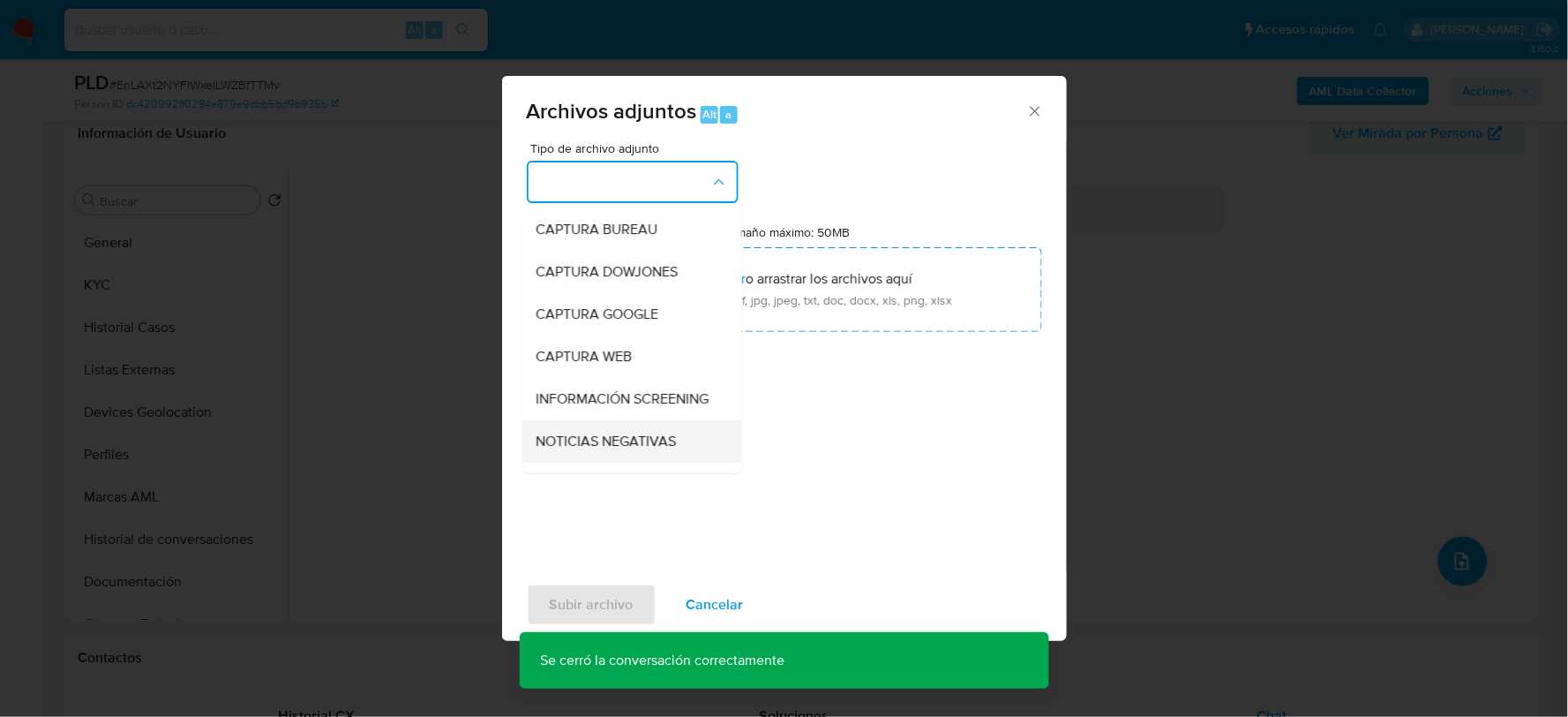
scroll to position [134, 0]
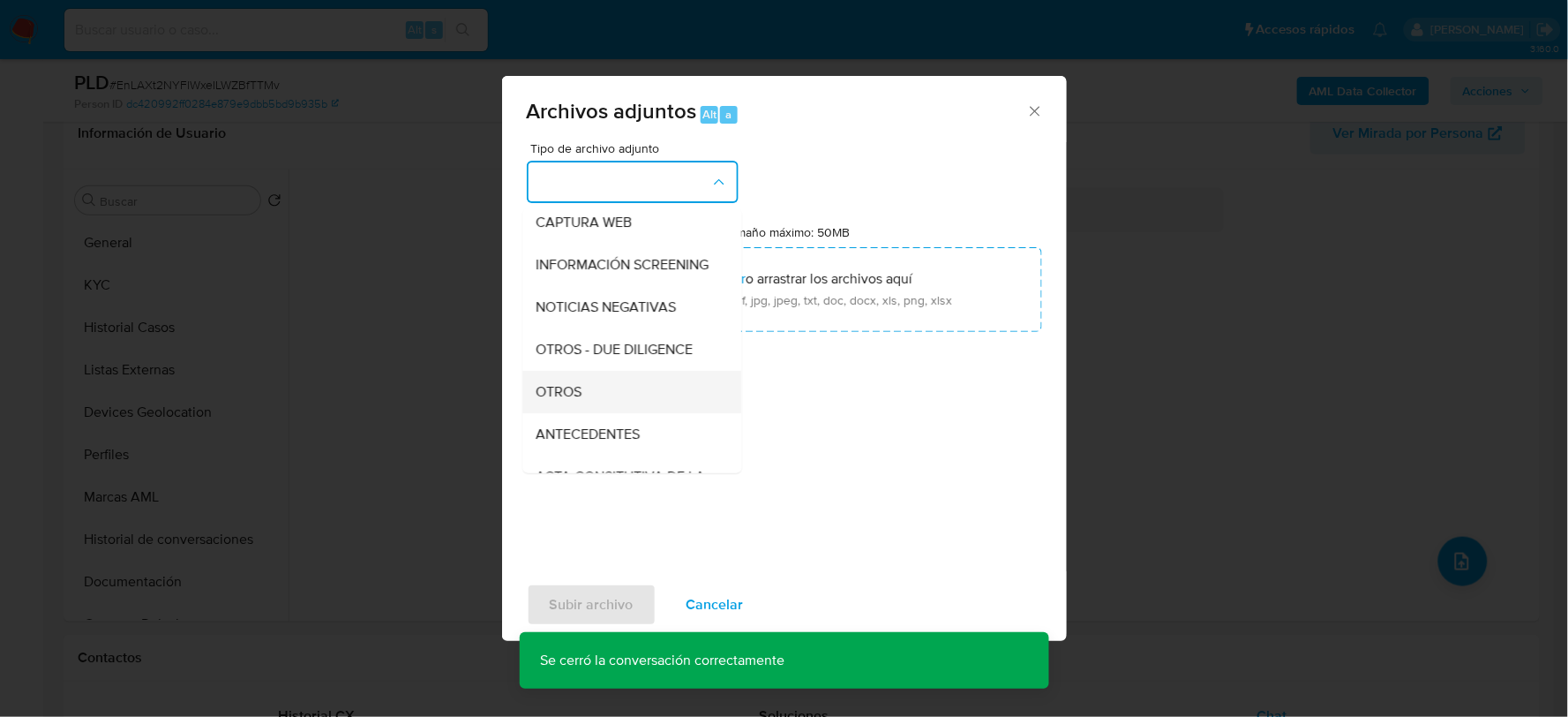
click at [606, 403] on div "OTROS" at bounding box center [626, 391] width 180 height 43
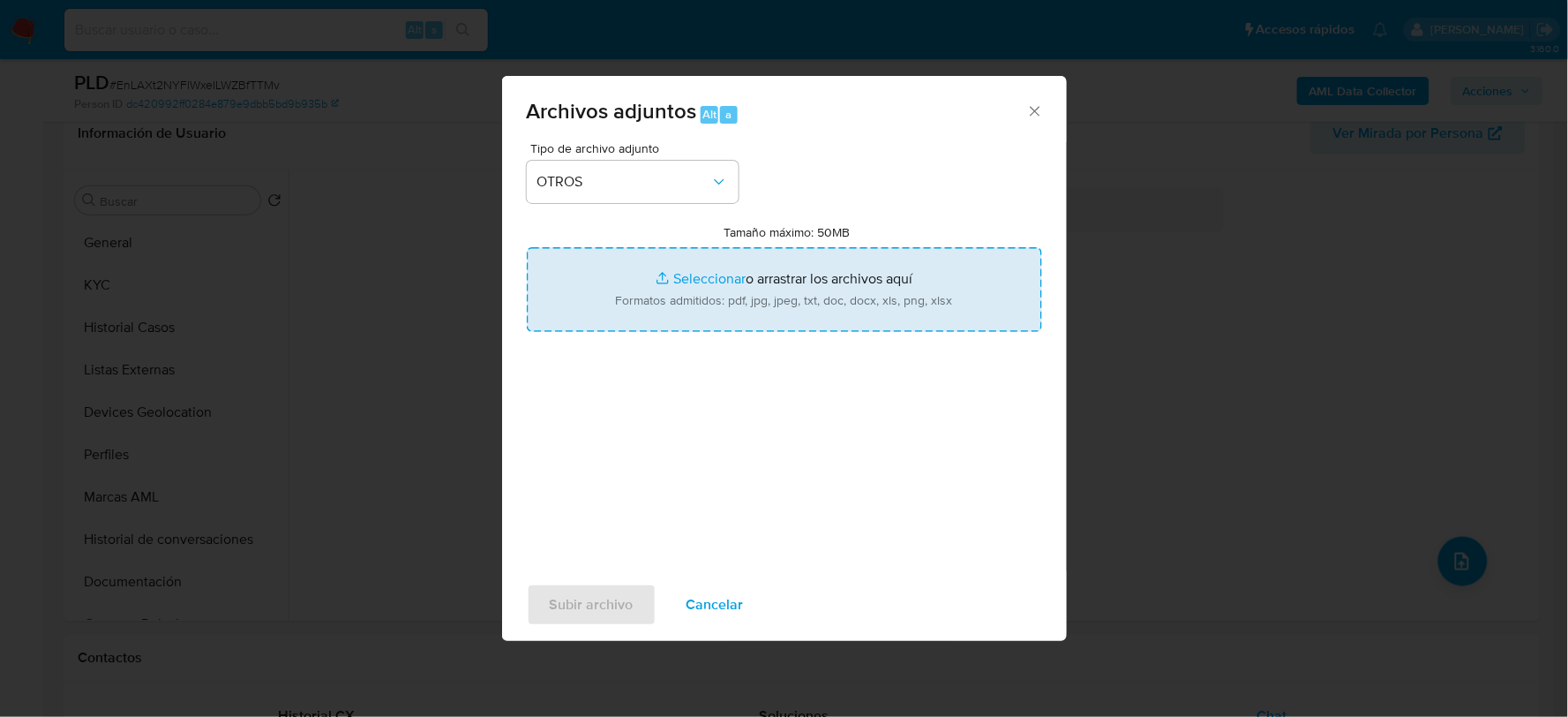
type input "C:\fakepath\833360593_COREY HUNTINGTON_AGO2025.pdf"
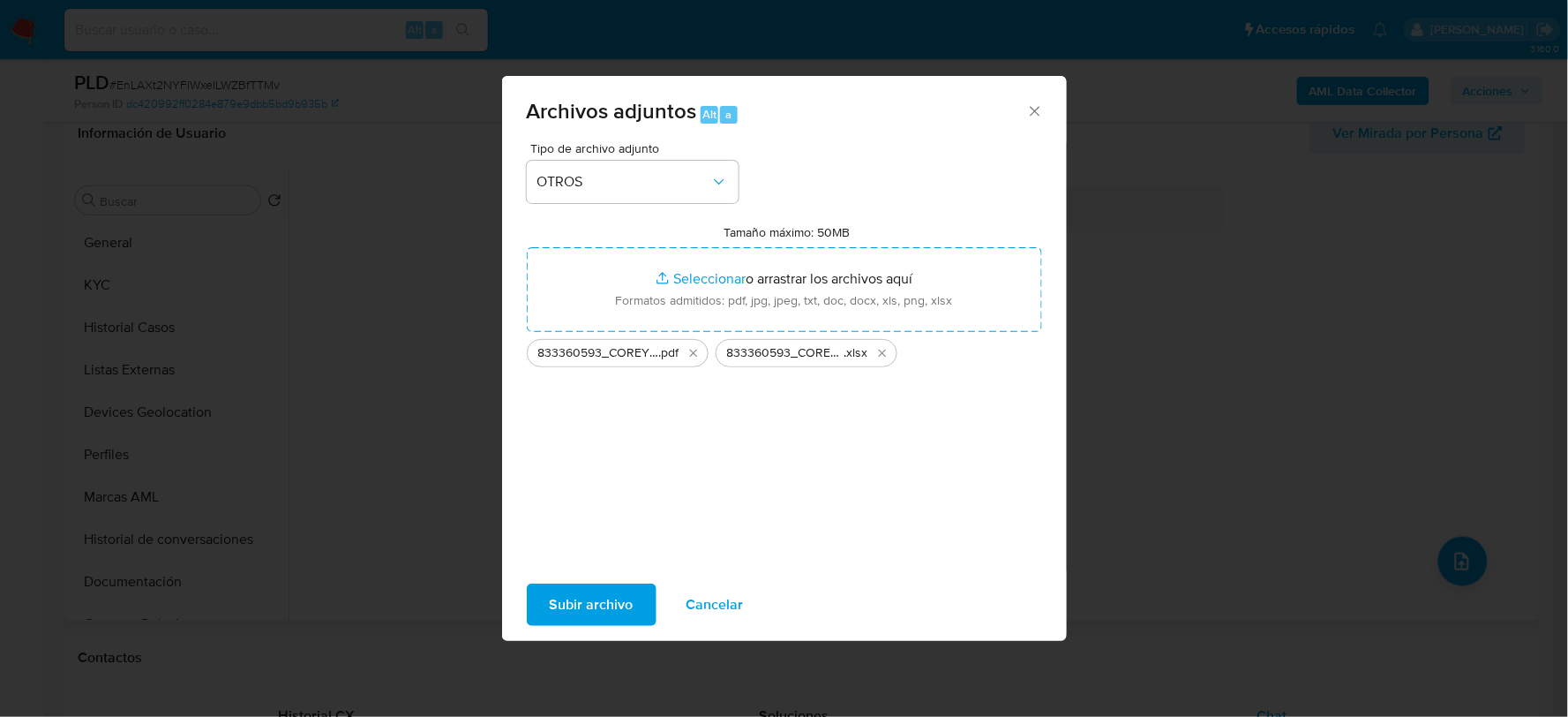
click at [594, 597] on span "Subir archivo" at bounding box center [592, 604] width 83 height 39
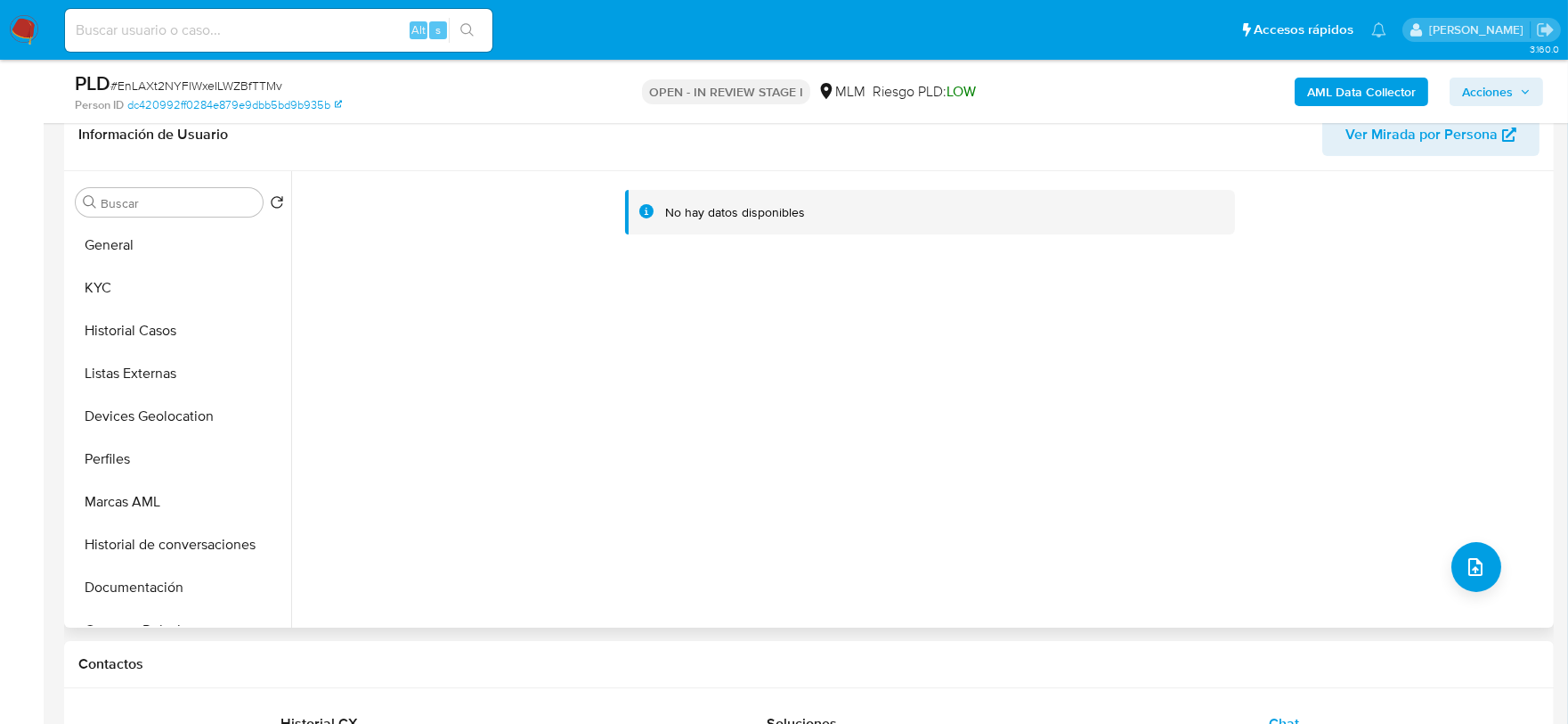
drag, startPoint x: 1306, startPoint y: 463, endPoint x: 1352, endPoint y: 473, distance: 47.1
click at [1311, 463] on div "No hay datos disponibles" at bounding box center [920, 399] width 1258 height 456
click at [1487, 556] on button "upload-file" at bounding box center [1477, 567] width 50 height 50
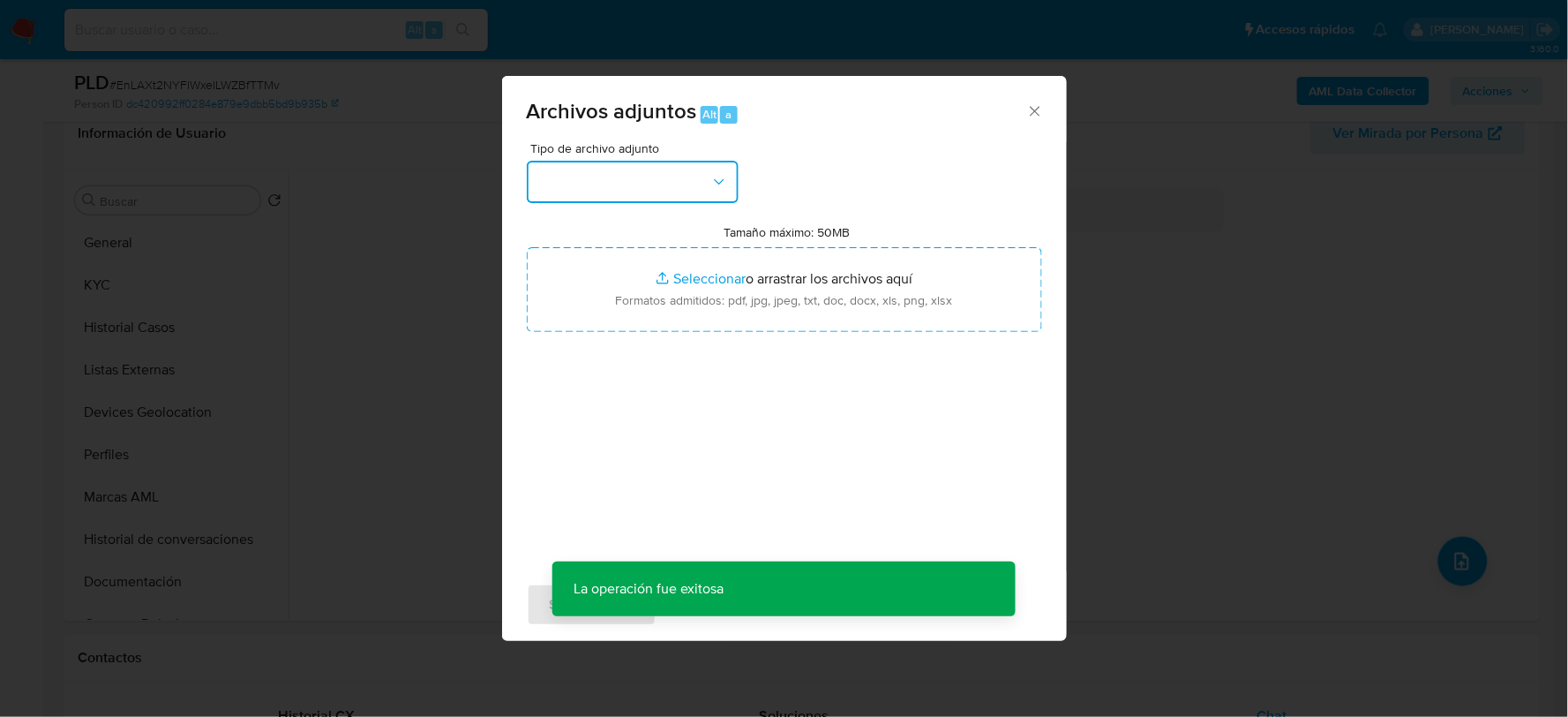
click at [697, 185] on button "button" at bounding box center [633, 182] width 212 height 43
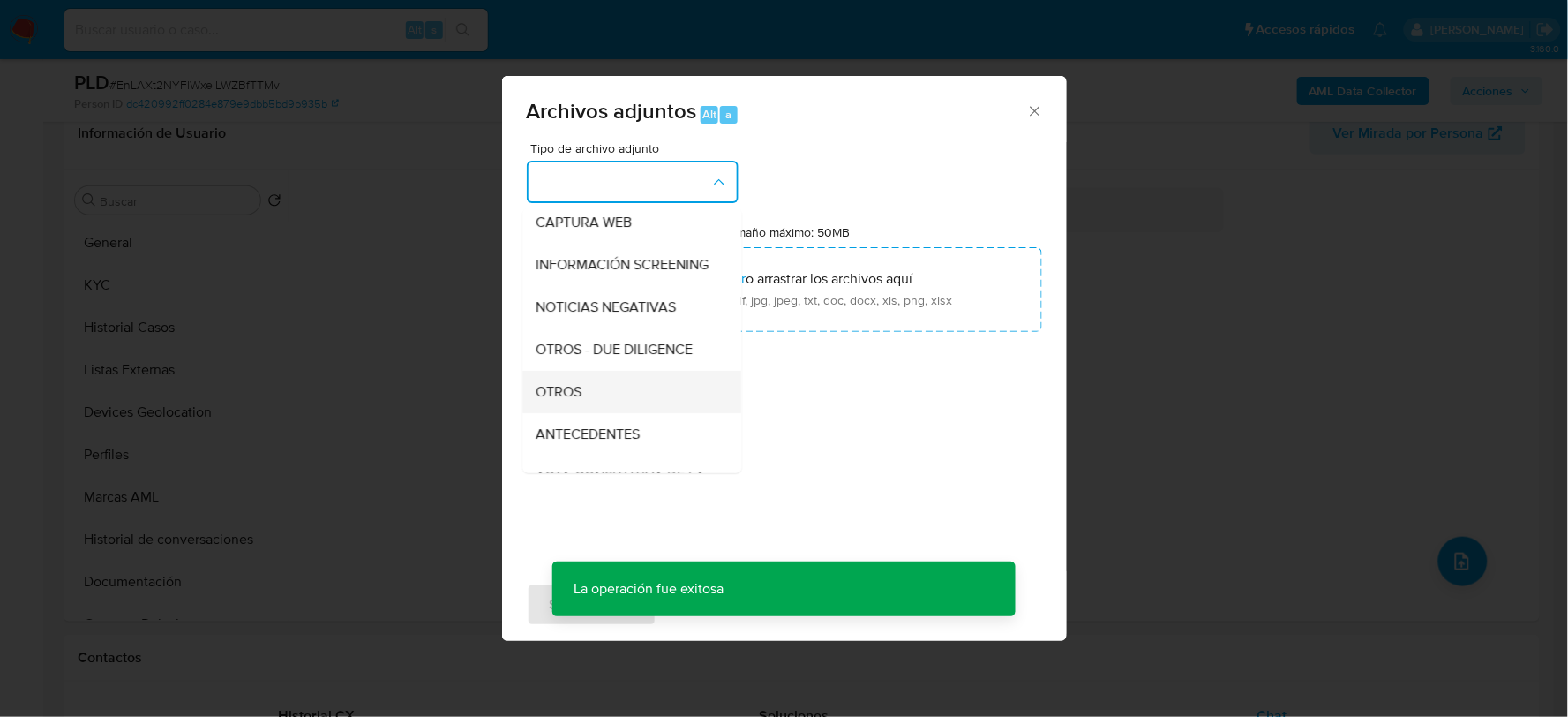
click at [558, 399] on span "OTROS" at bounding box center [560, 391] width 46 height 18
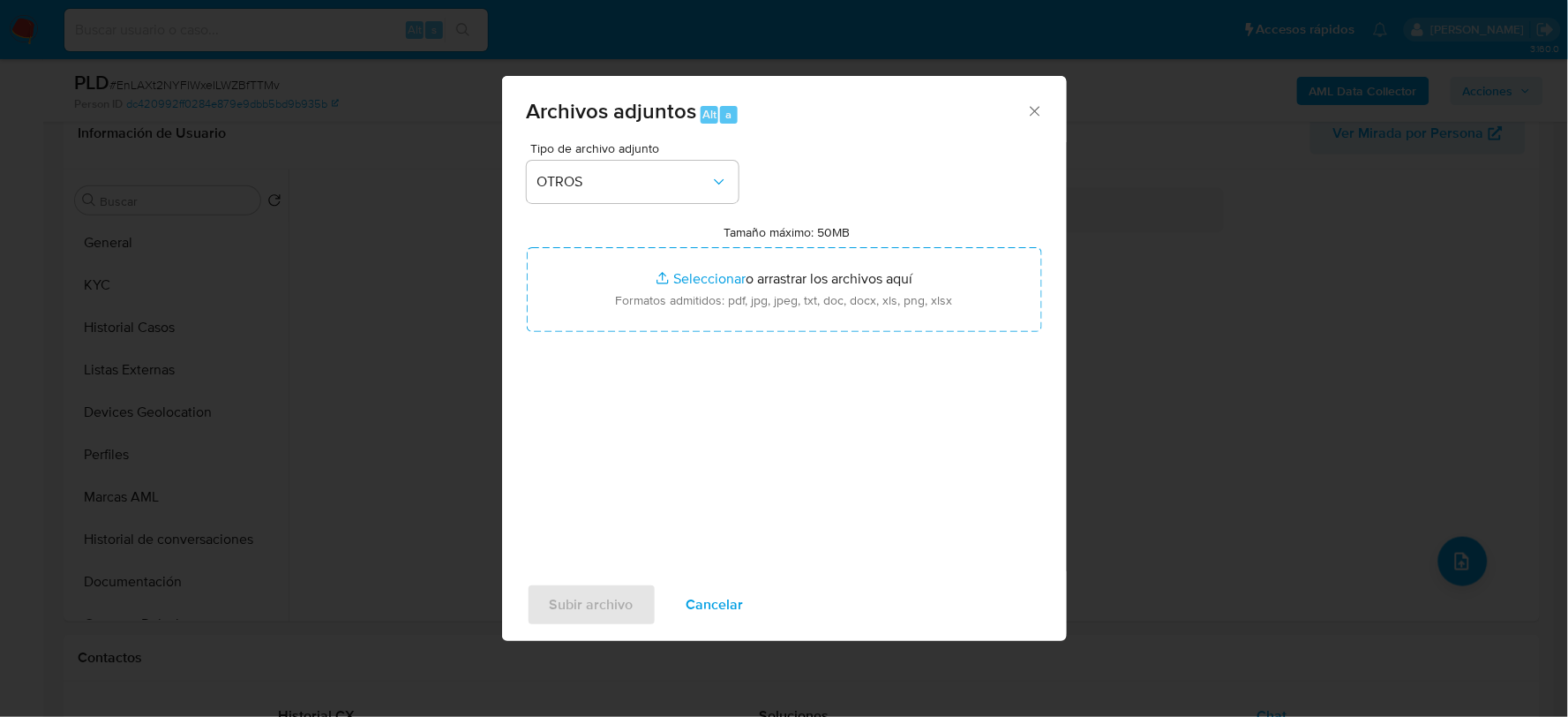
click at [1044, 112] on div "Archivos adjuntos Alt a" at bounding box center [784, 109] width 564 height 67
click at [1035, 110] on icon "Cerrar" at bounding box center [1035, 110] width 10 height 10
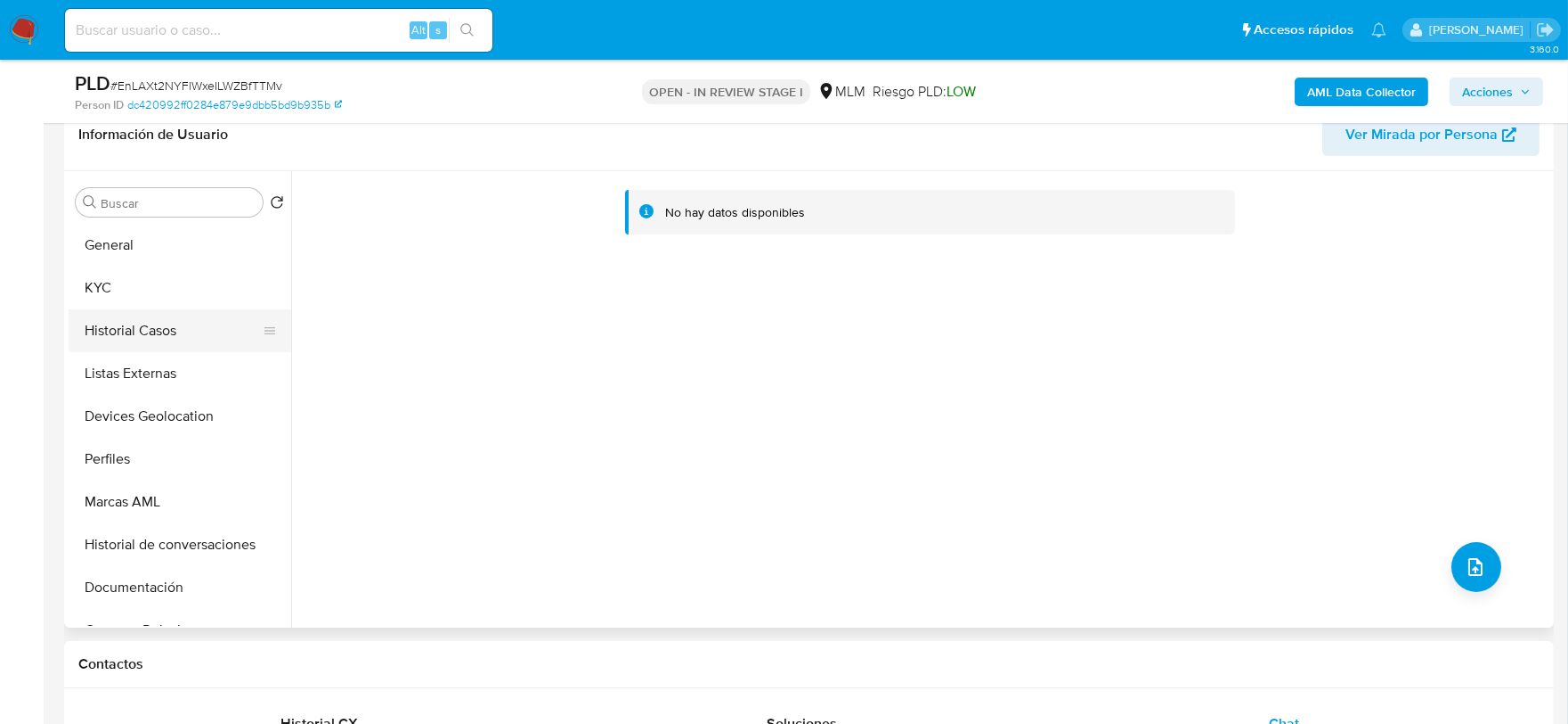
click at [125, 342] on button "Historial Casos" at bounding box center [173, 331] width 209 height 43
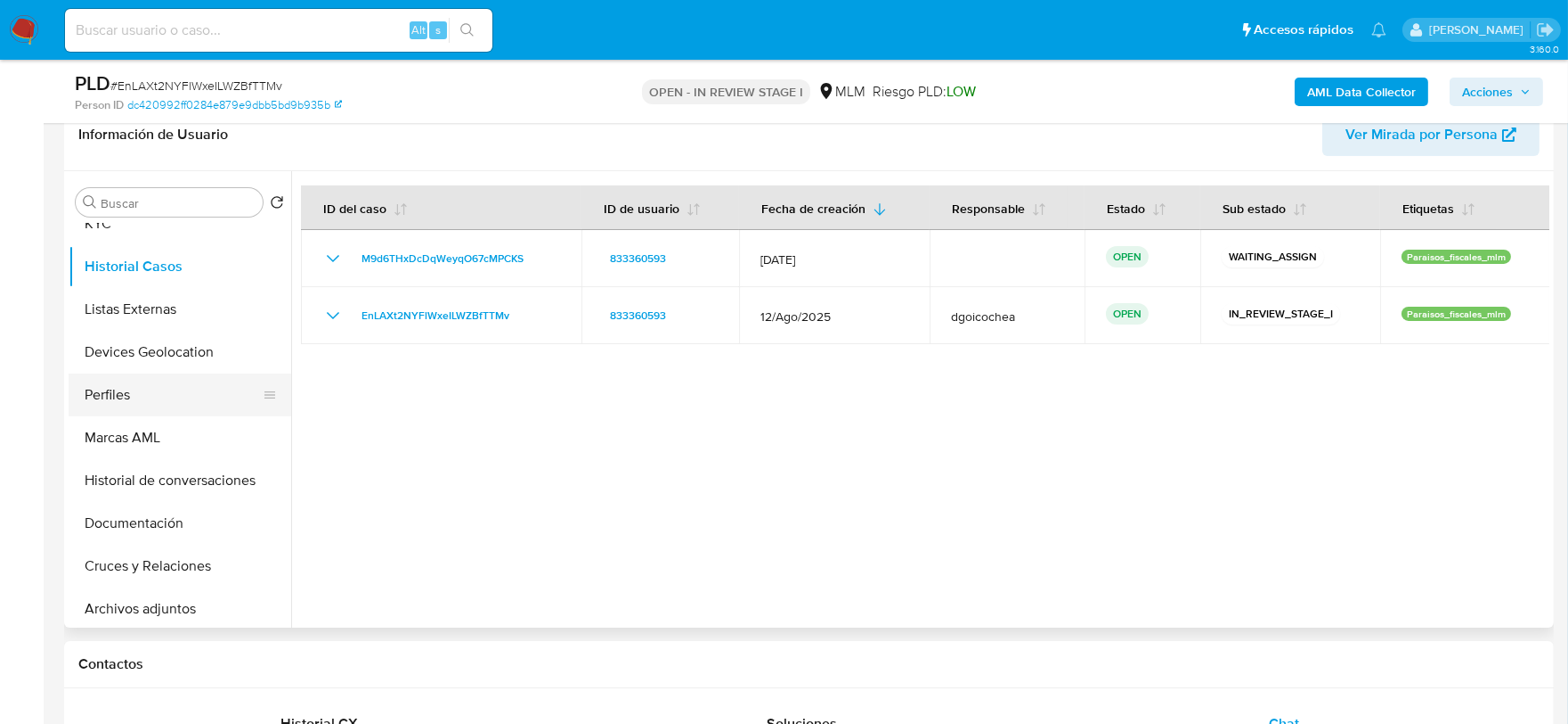
scroll to position [198, 0]
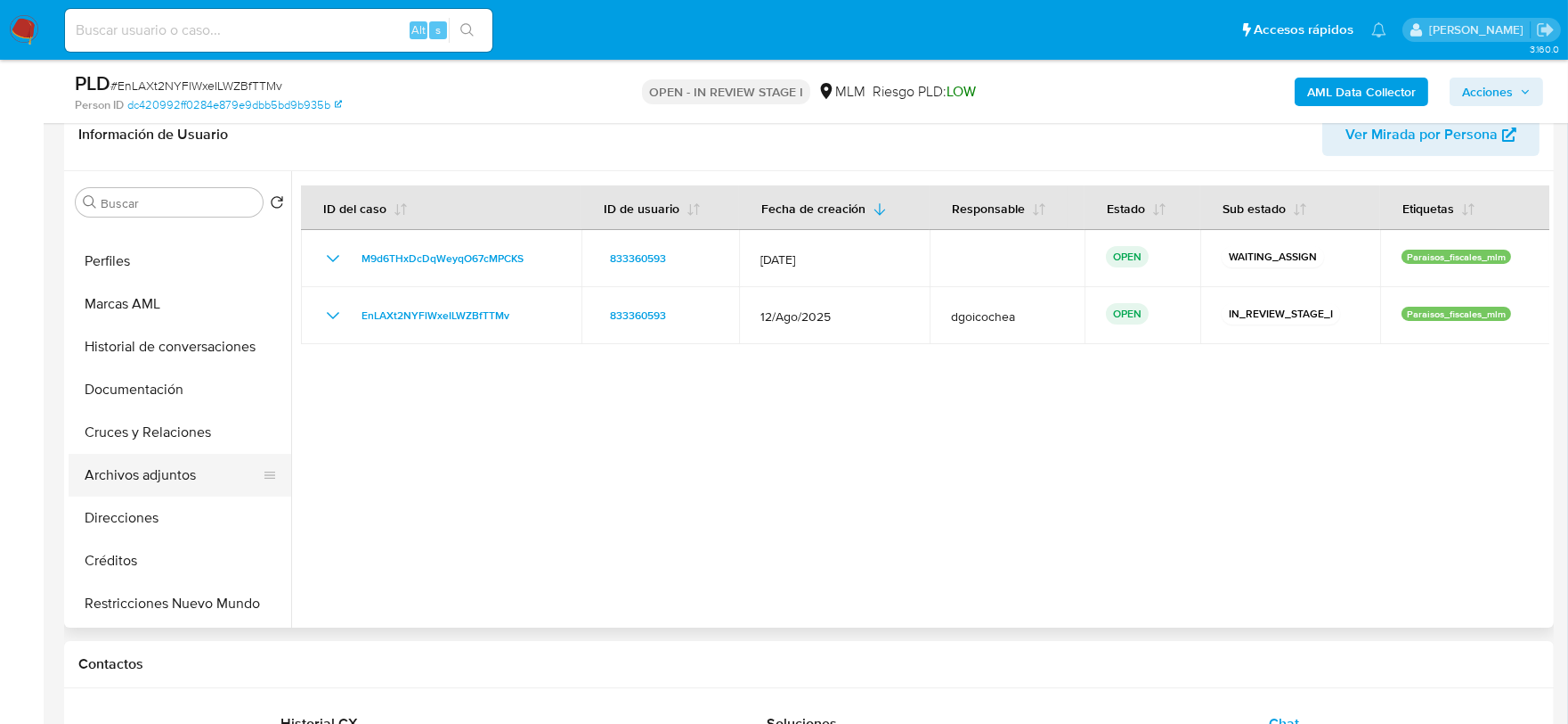
click at [198, 478] on button "Archivos adjuntos" at bounding box center [173, 475] width 209 height 43
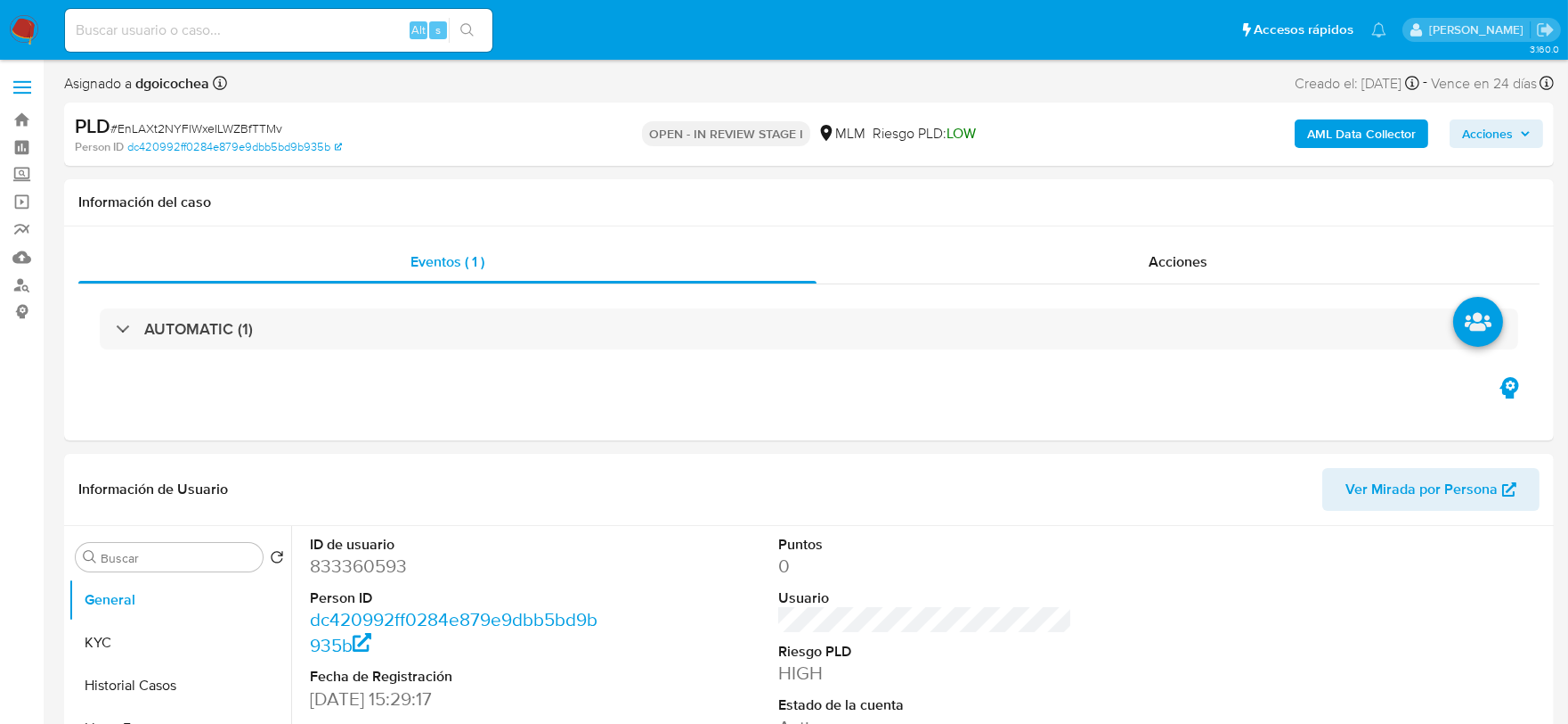
select select "10"
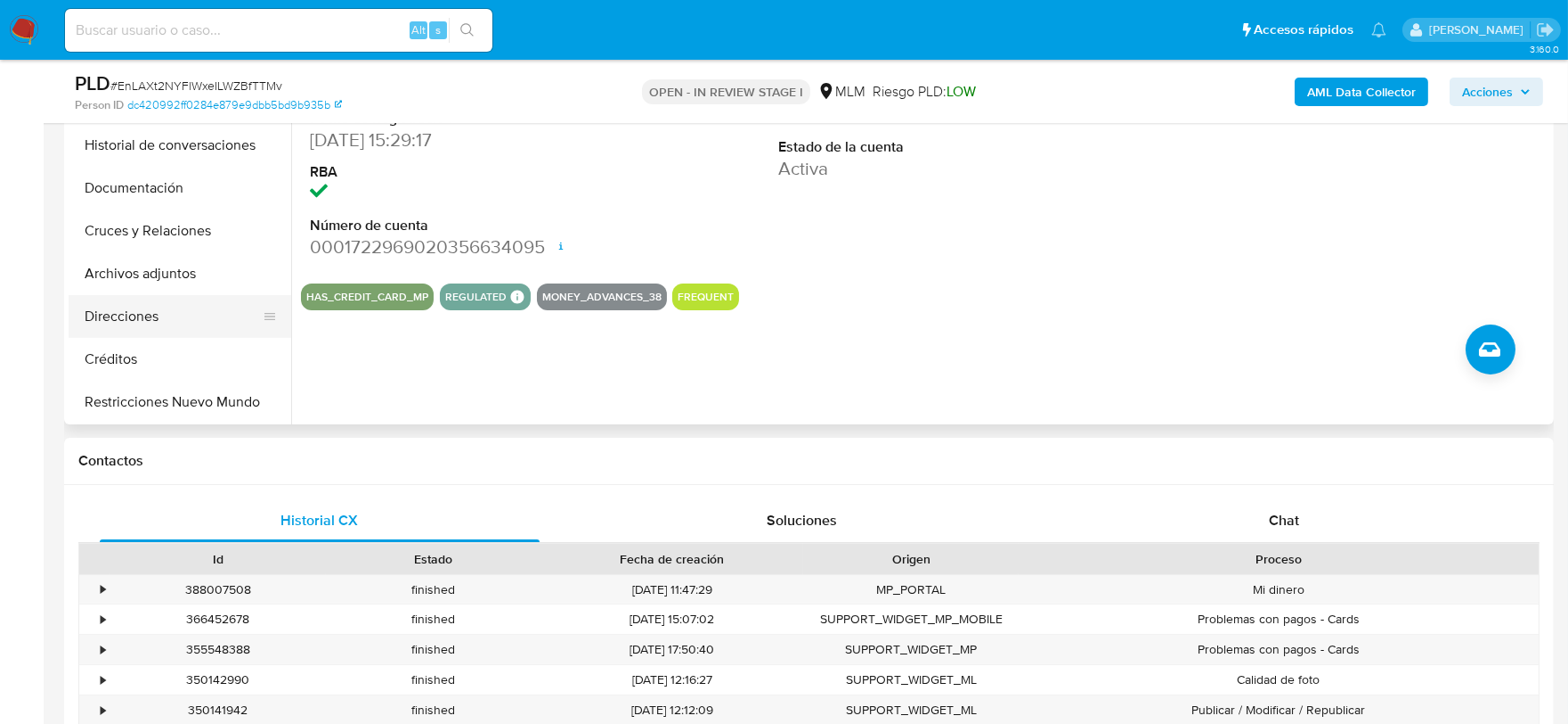
scroll to position [198, 0]
click at [175, 274] on button "Archivos adjuntos" at bounding box center [173, 272] width 209 height 43
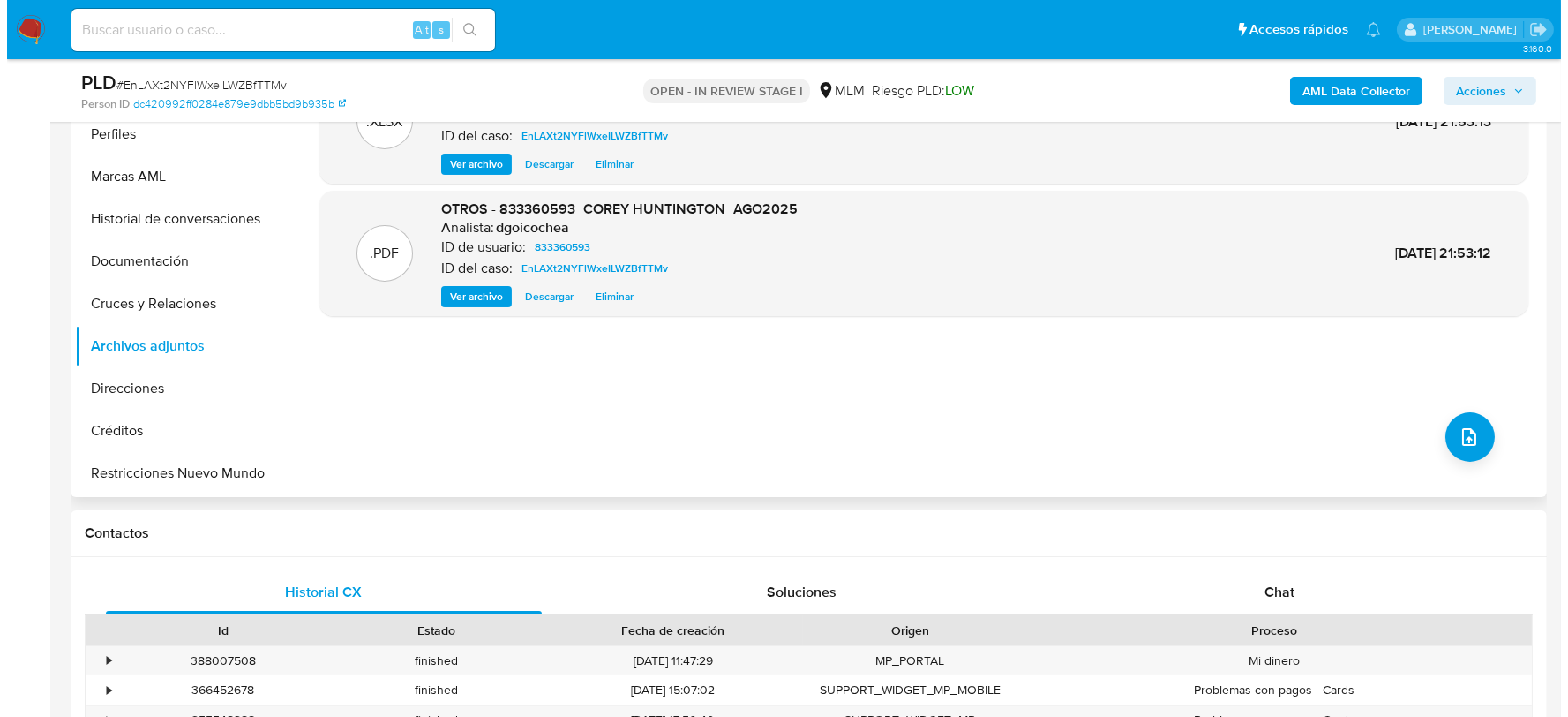
scroll to position [294, 0]
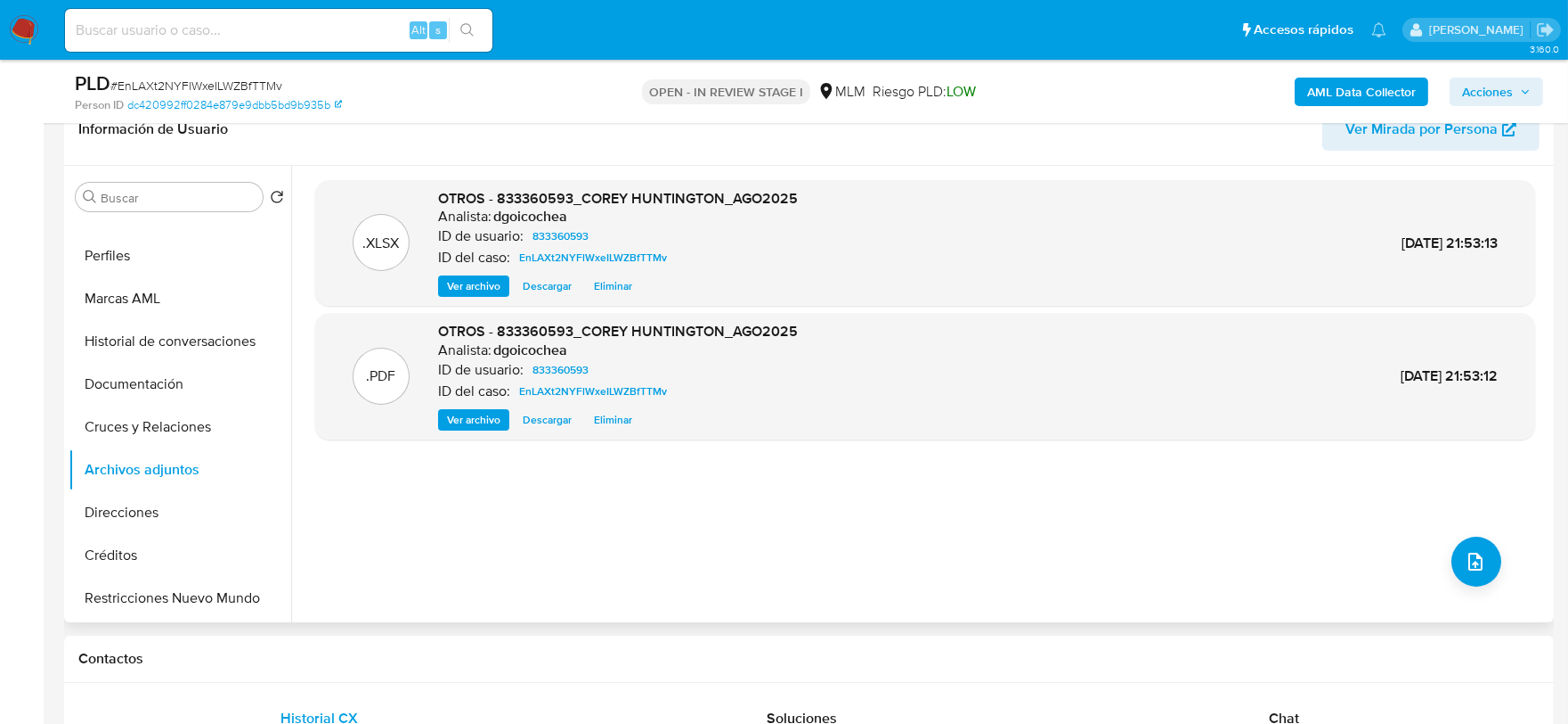
click at [613, 421] on span "Eliminar" at bounding box center [613, 419] width 39 height 18
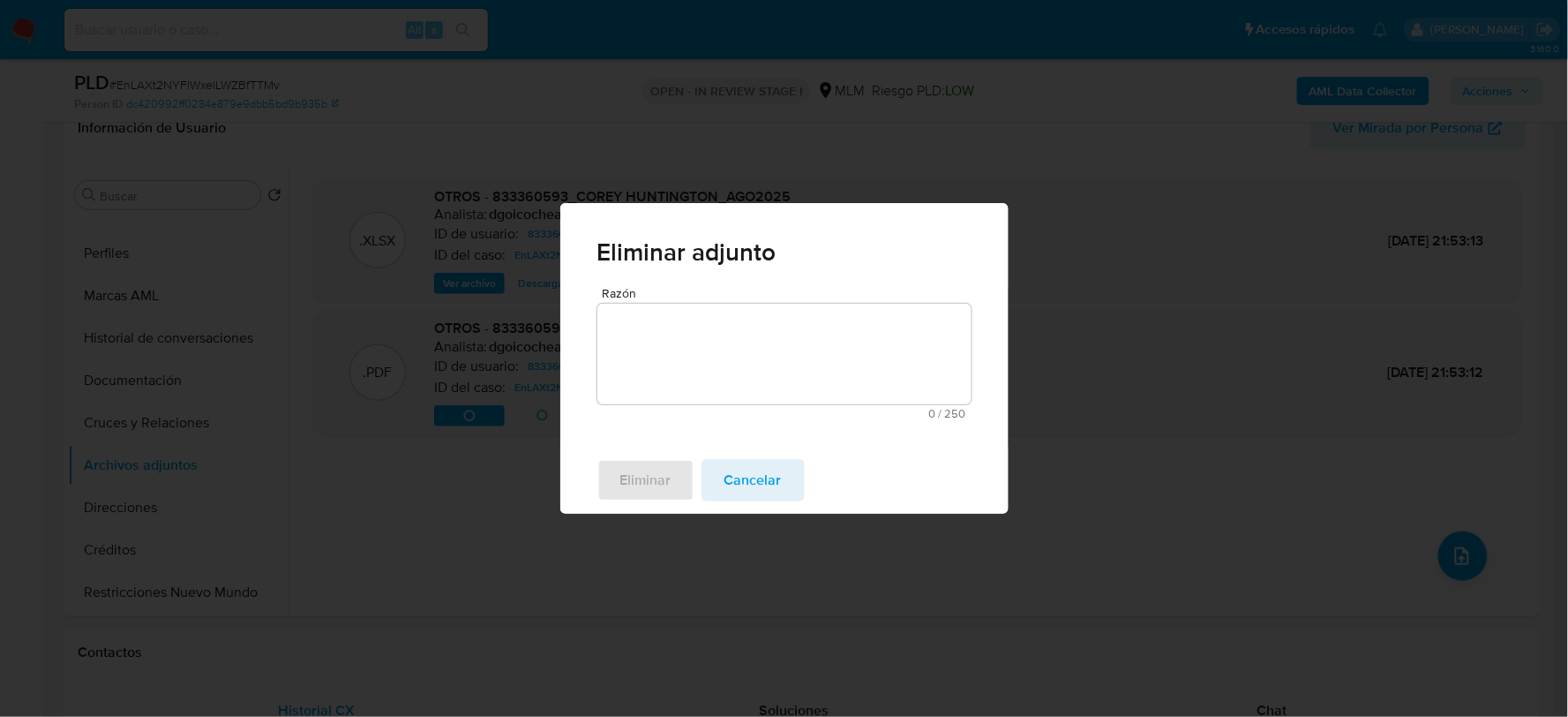
click at [710, 358] on textarea "Razón" at bounding box center [784, 353] width 374 height 100
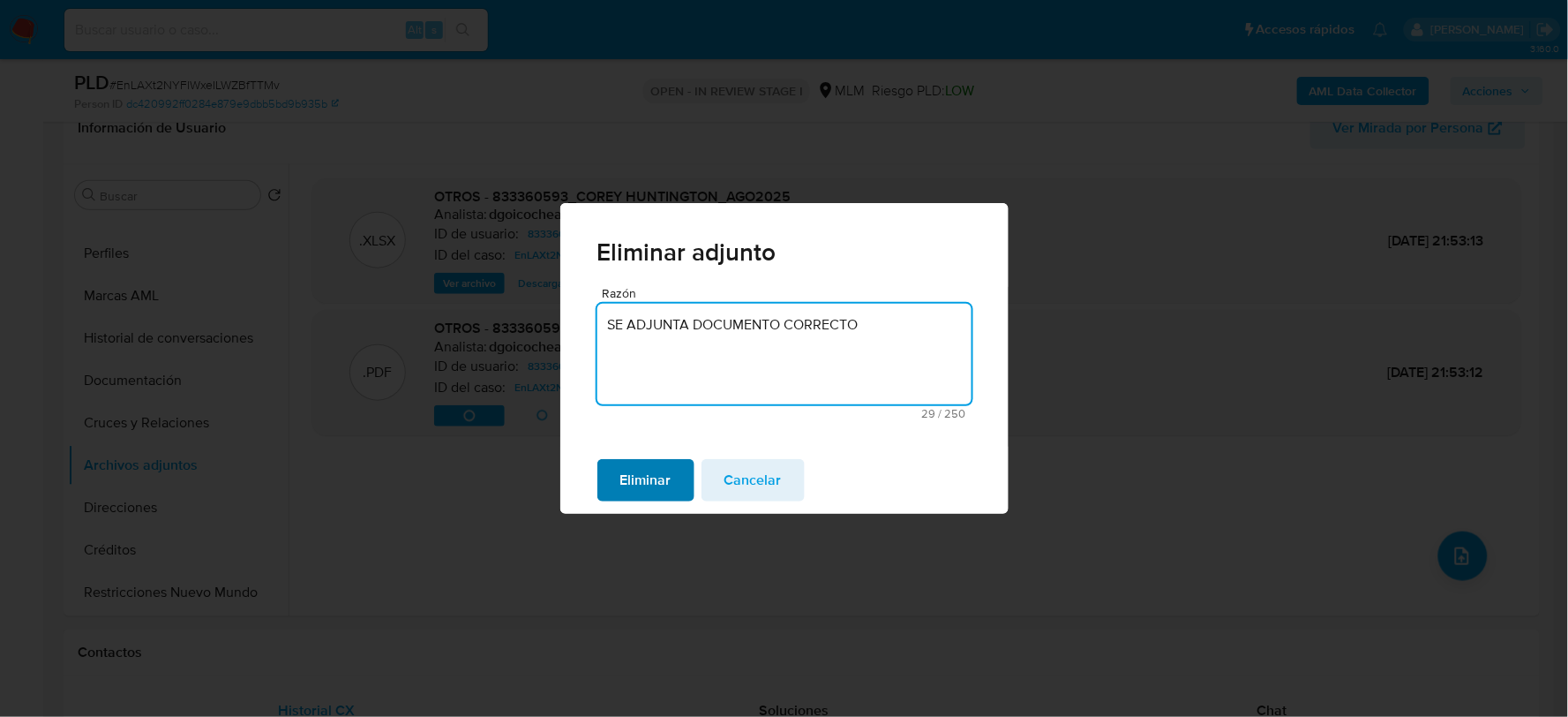
type textarea "SE ADJUNTA DOCUMENTO CORRECTO"
click at [644, 482] on span "Eliminar" at bounding box center [646, 480] width 51 height 39
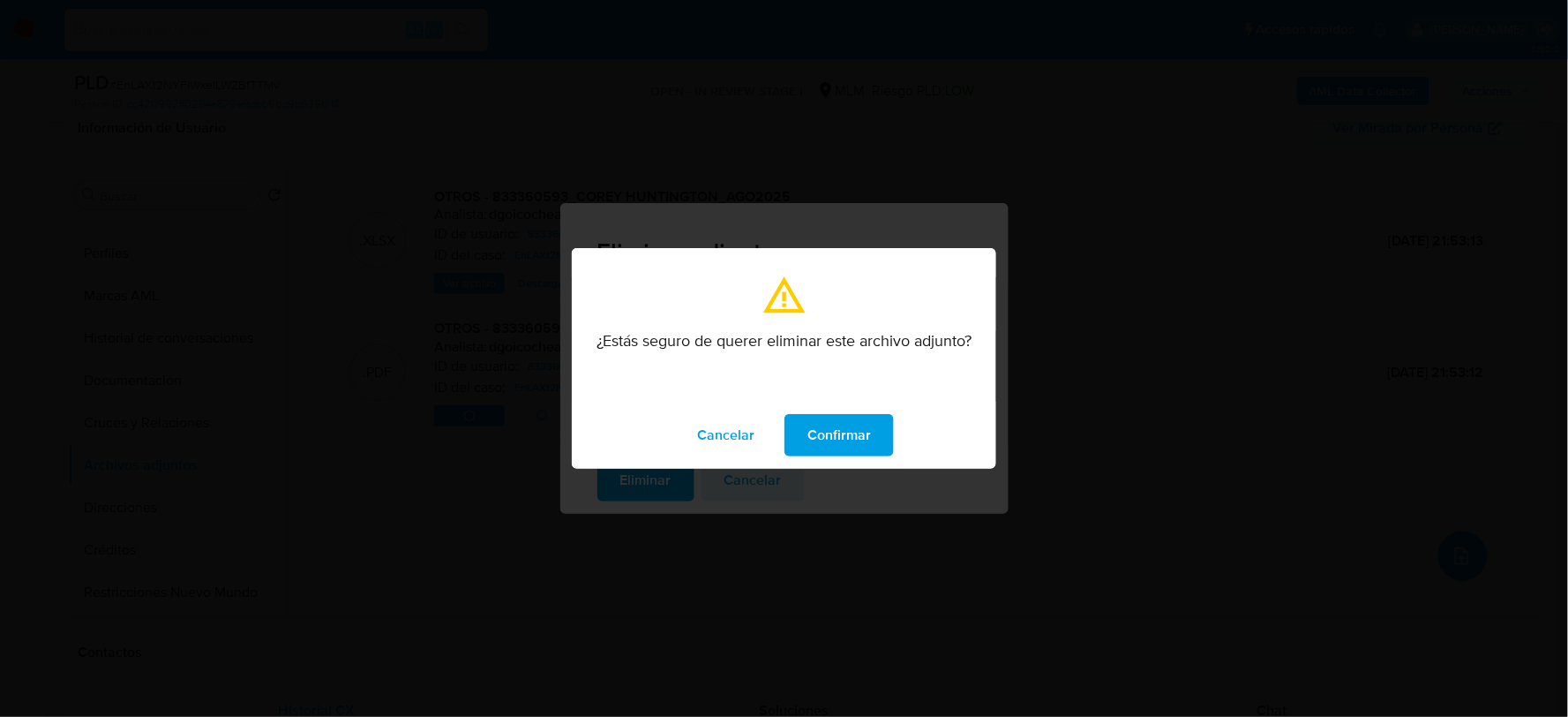
click at [836, 429] on span "Confirmar" at bounding box center [839, 435] width 64 height 39
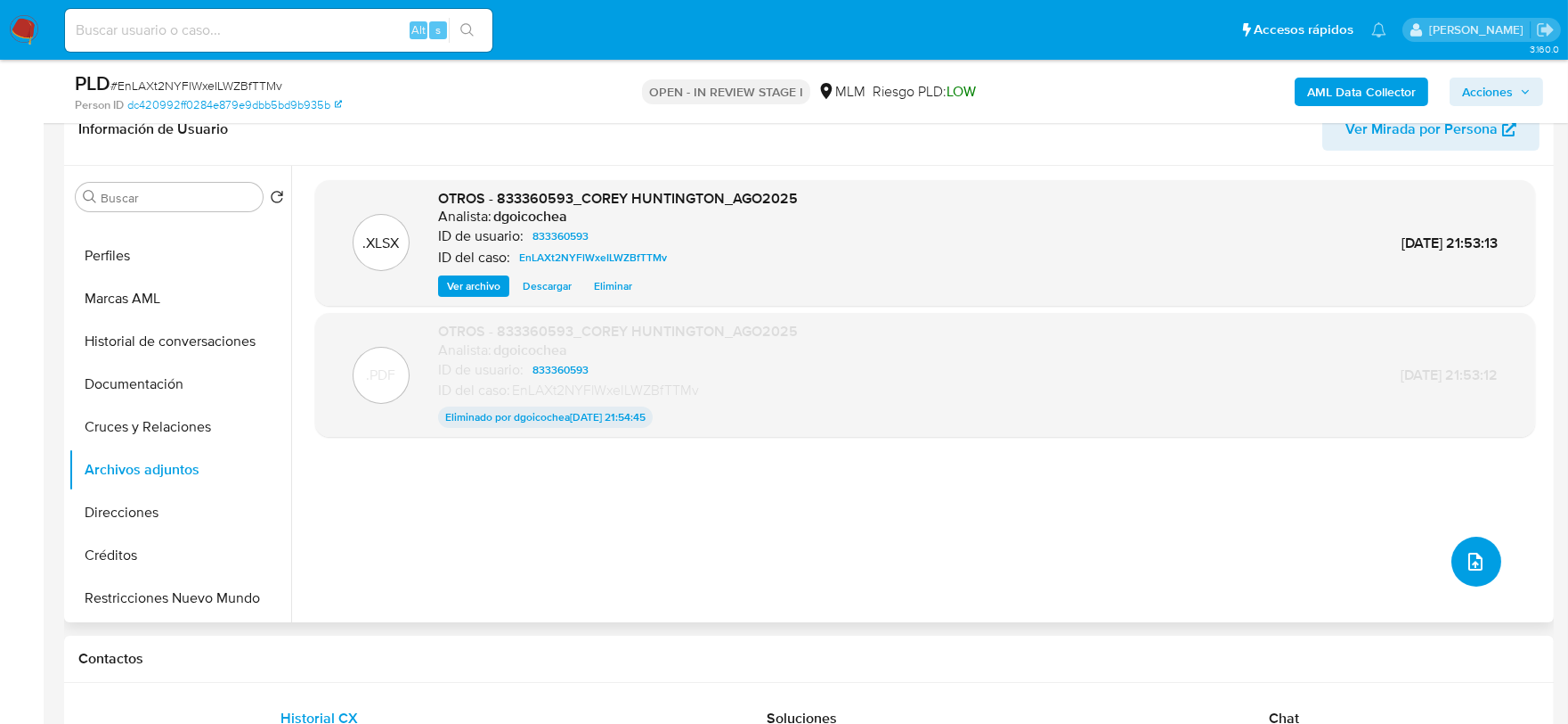
click at [1469, 563] on icon "upload-file" at bounding box center [1476, 562] width 14 height 18
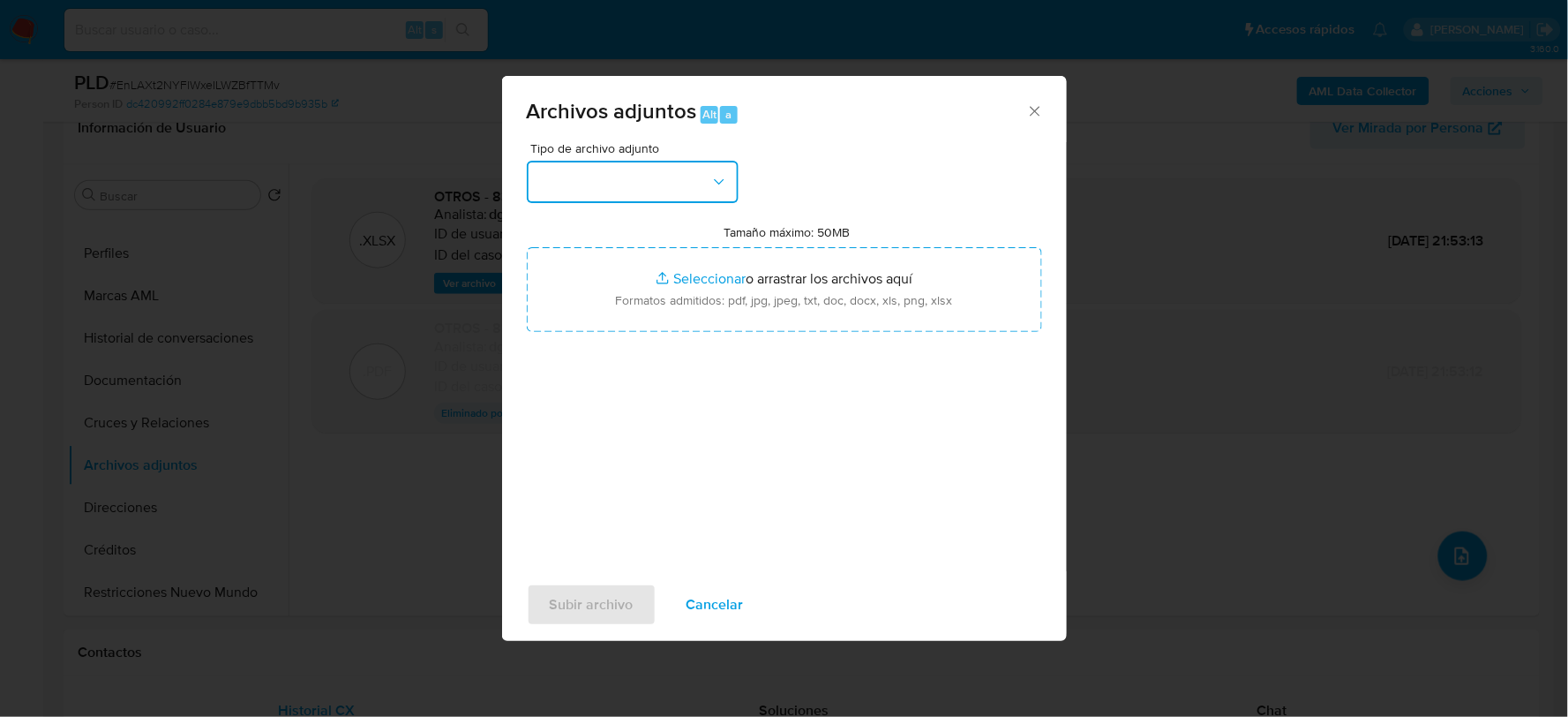
click at [587, 186] on button "button" at bounding box center [633, 182] width 212 height 43
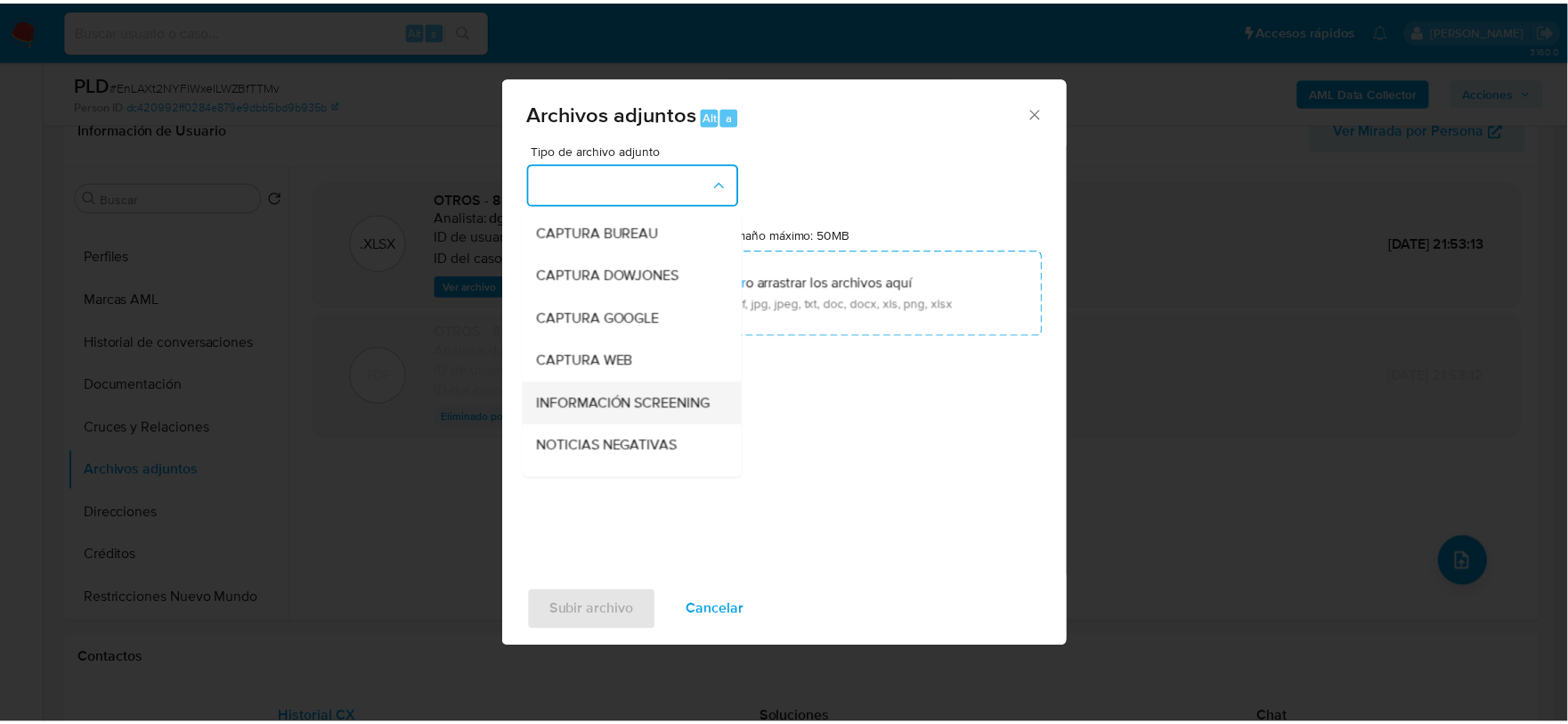
scroll to position [135, 0]
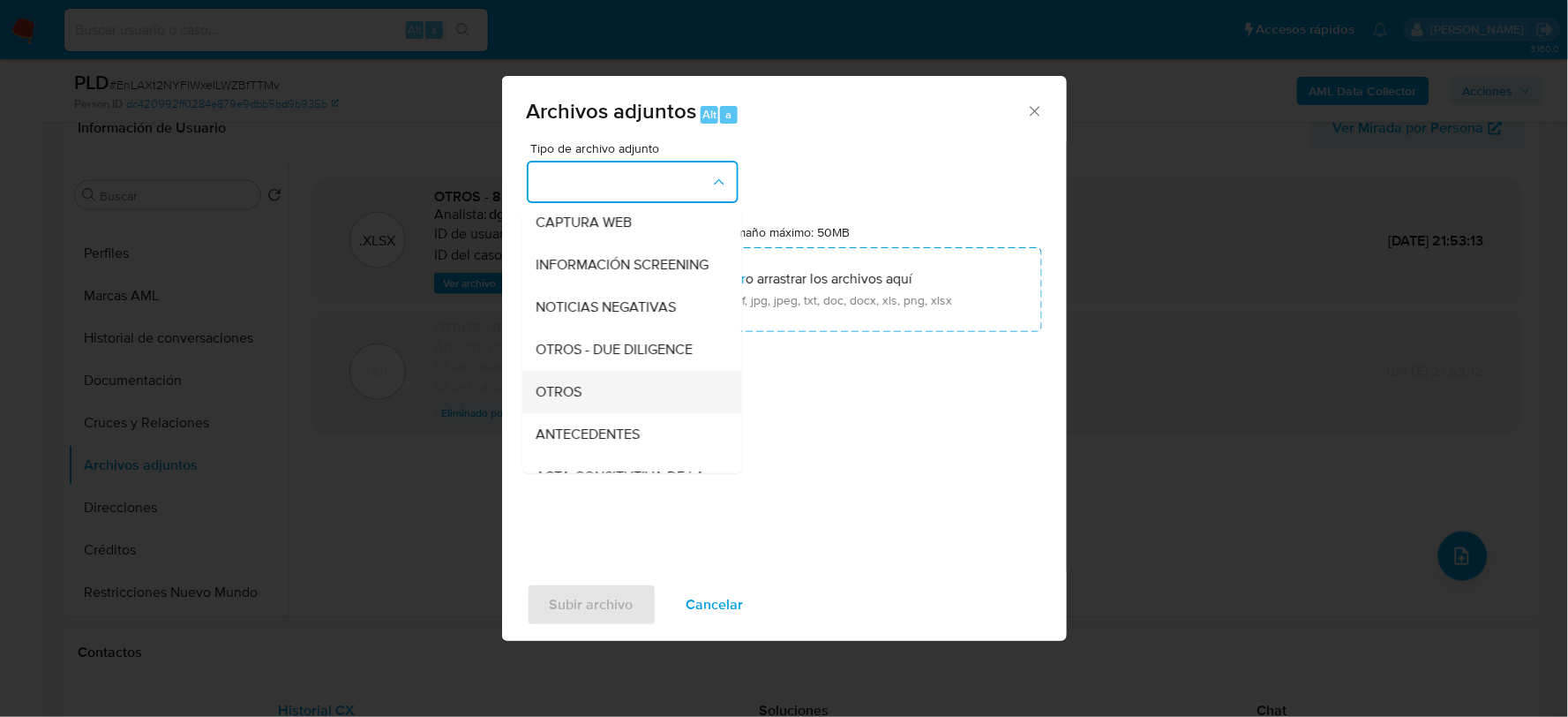
click at [578, 399] on span "OTROS" at bounding box center [560, 391] width 46 height 18
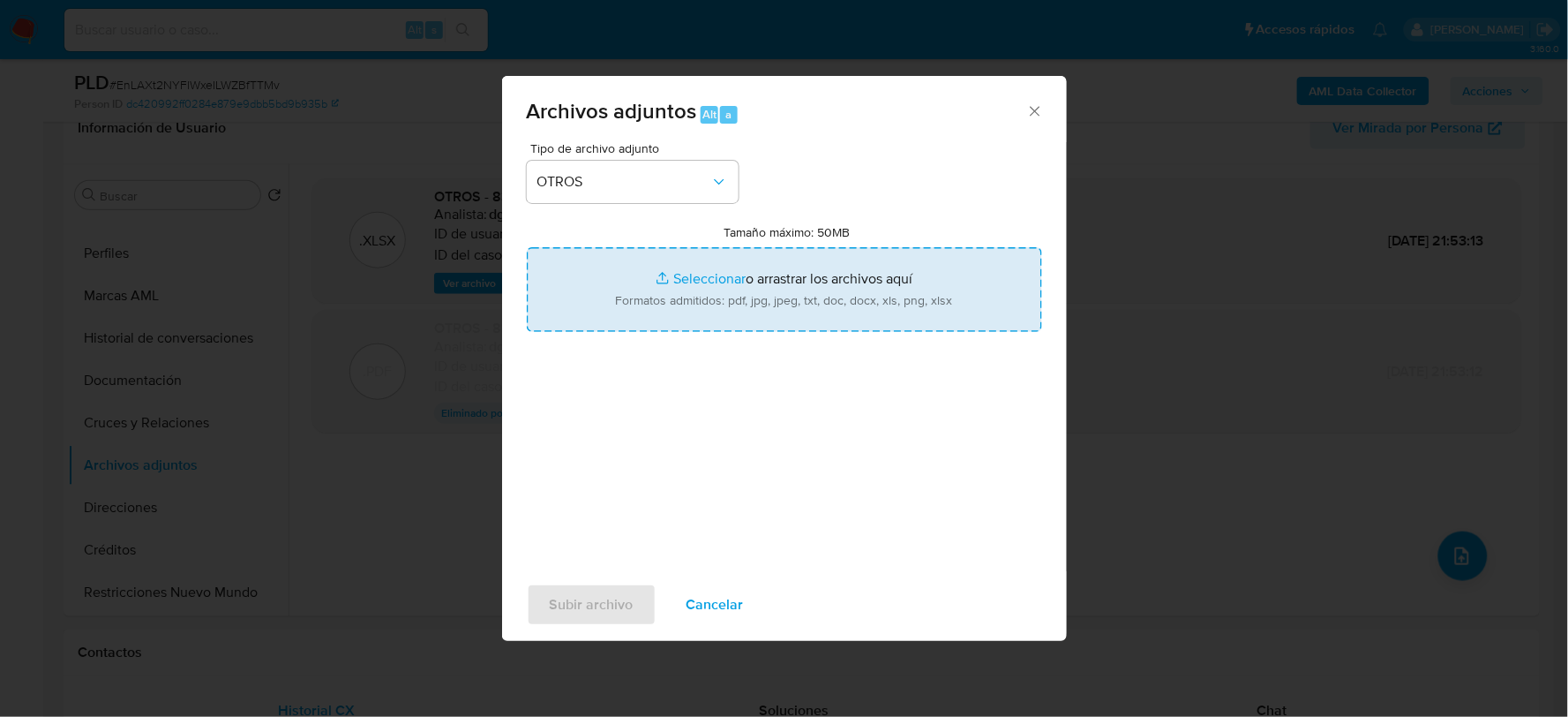
type input "C:\fakepath\833360593_COREY HUNTINGTON_AGO2025..pdf"
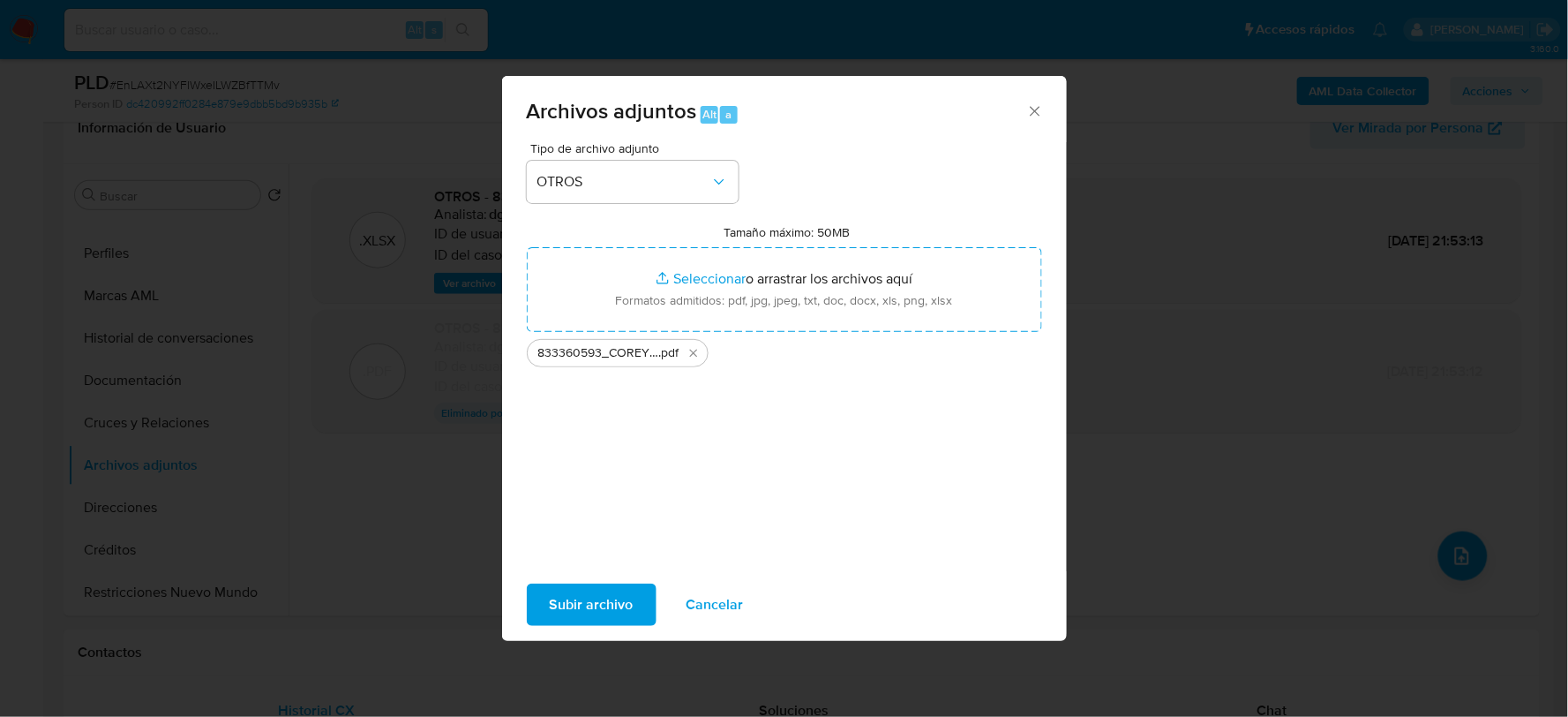
click at [559, 604] on span "Subir archivo" at bounding box center [592, 604] width 83 height 39
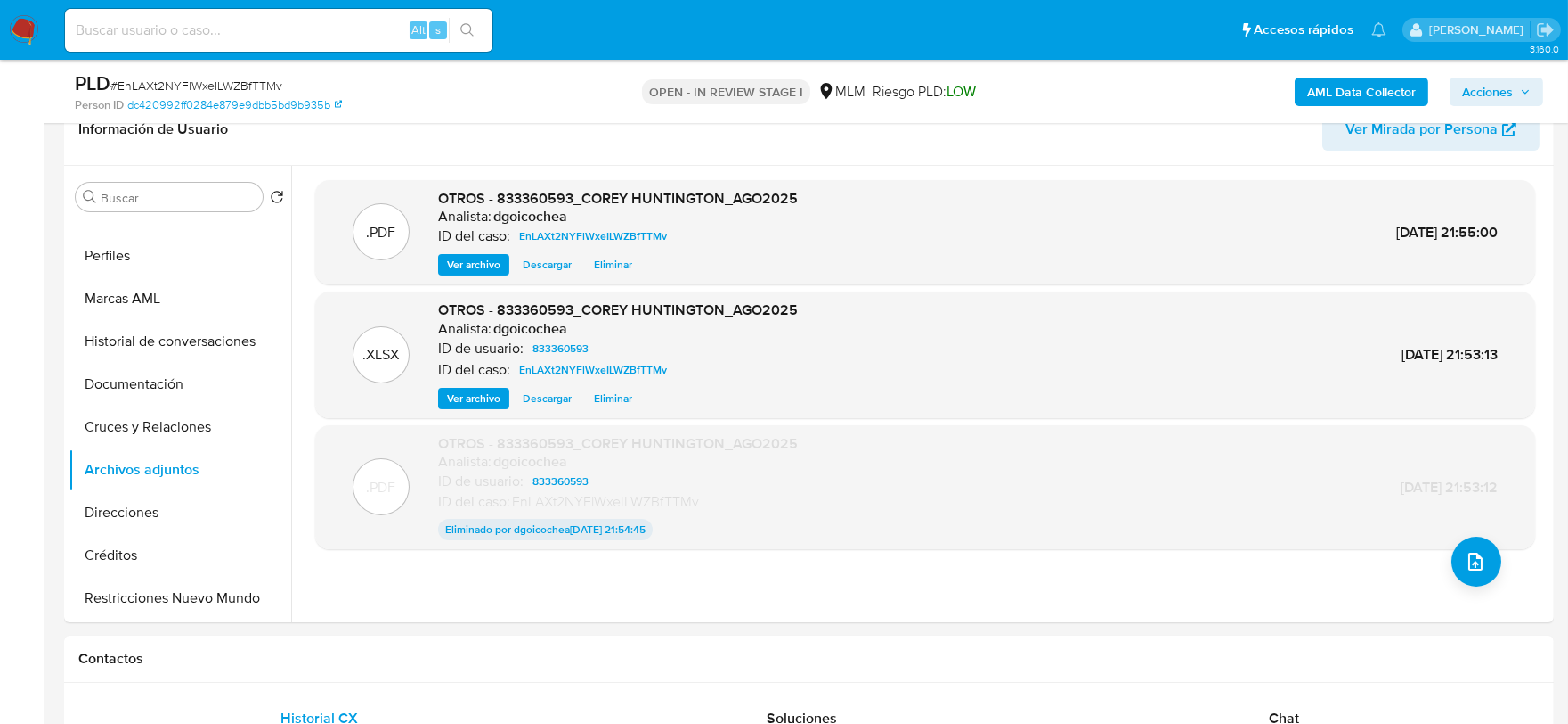
click at [1471, 86] on span "Acciones" at bounding box center [1487, 92] width 51 height 29
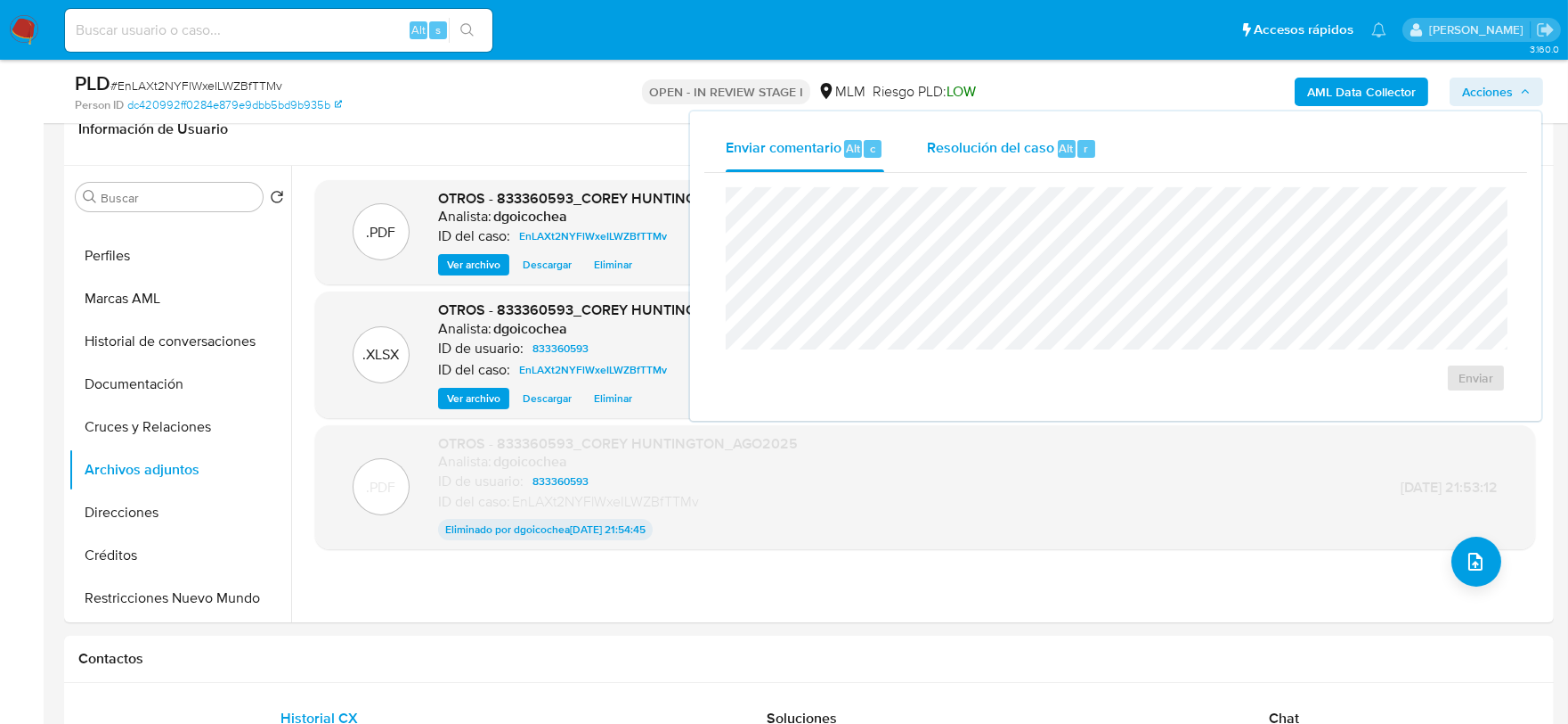
click at [1025, 142] on span "Resolución del caso" at bounding box center [990, 147] width 127 height 21
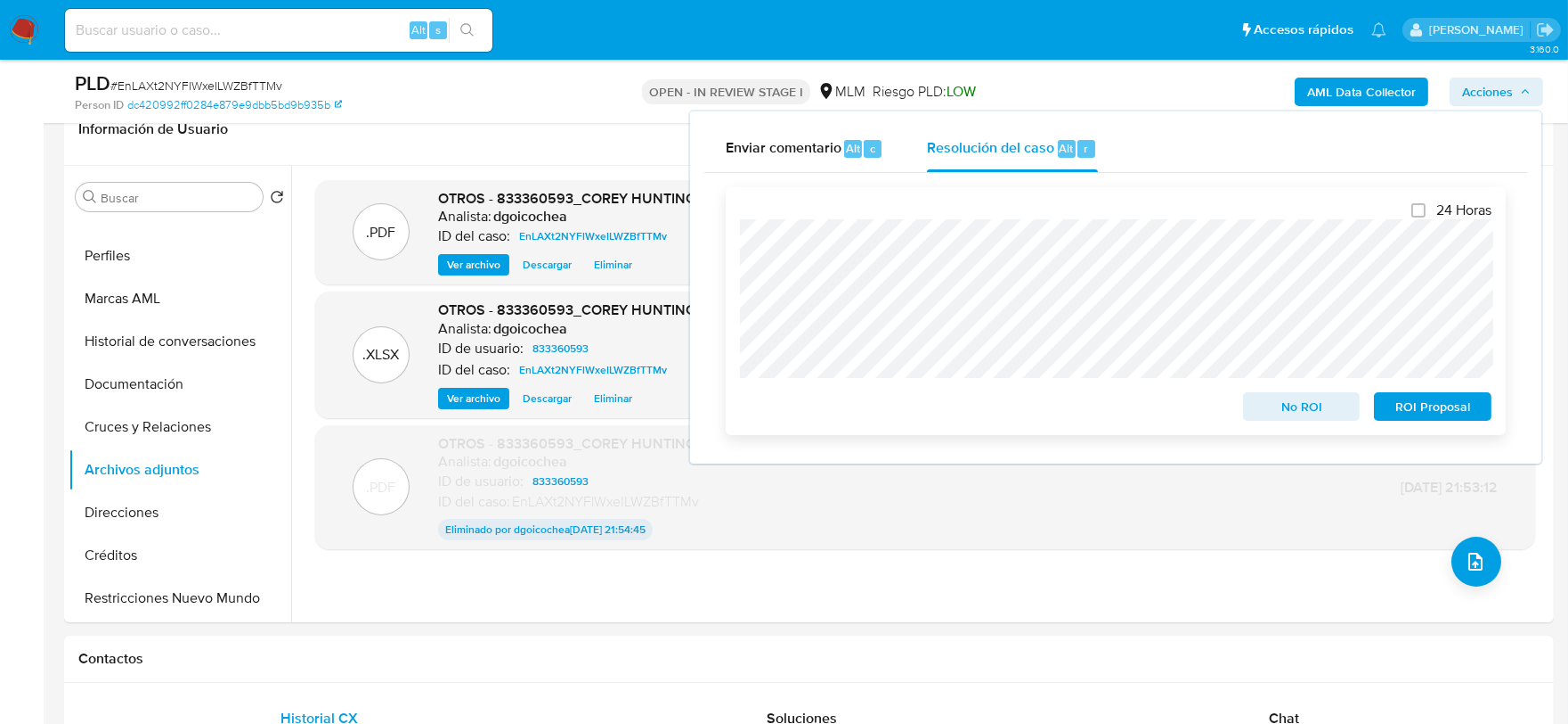
click at [1332, 403] on span "No ROI" at bounding box center [1301, 407] width 92 height 25
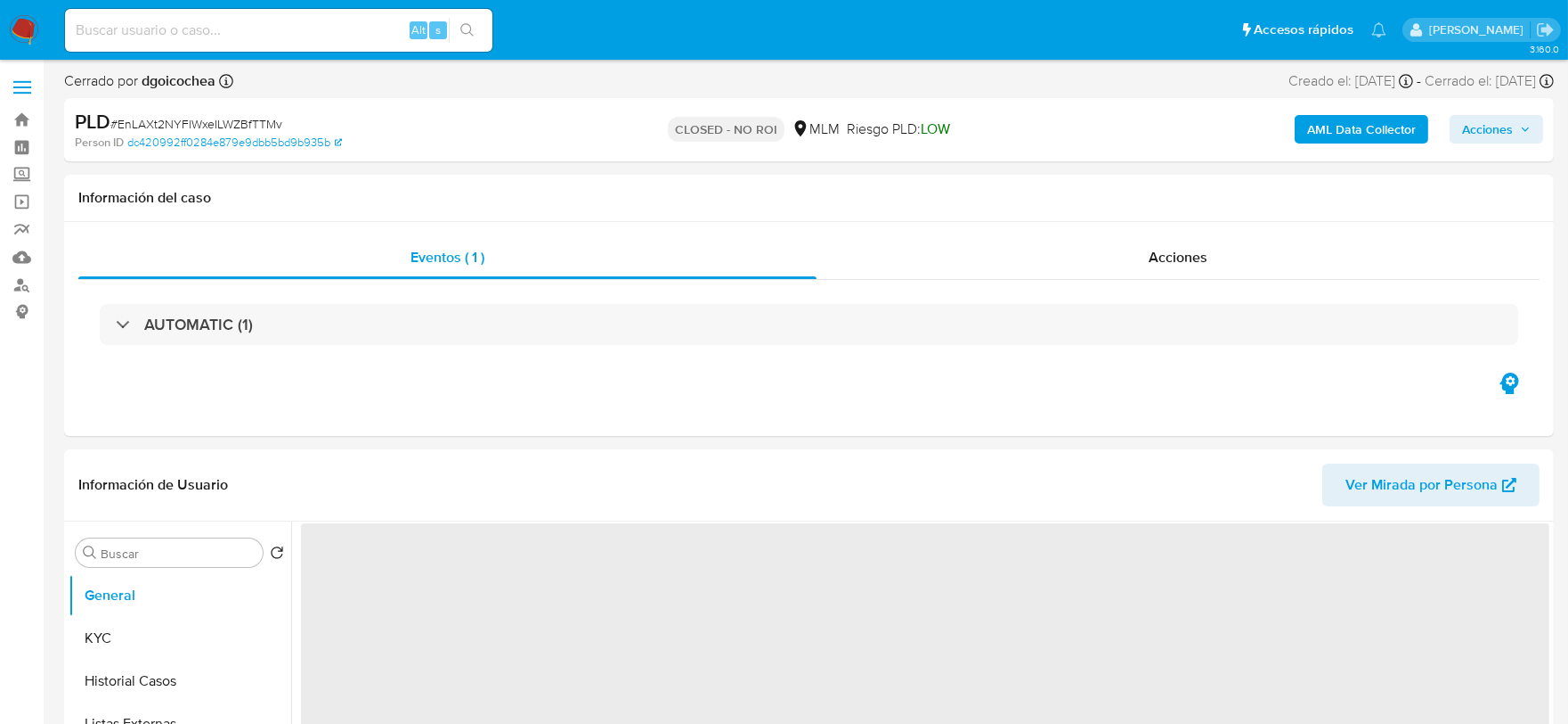
select select "10"
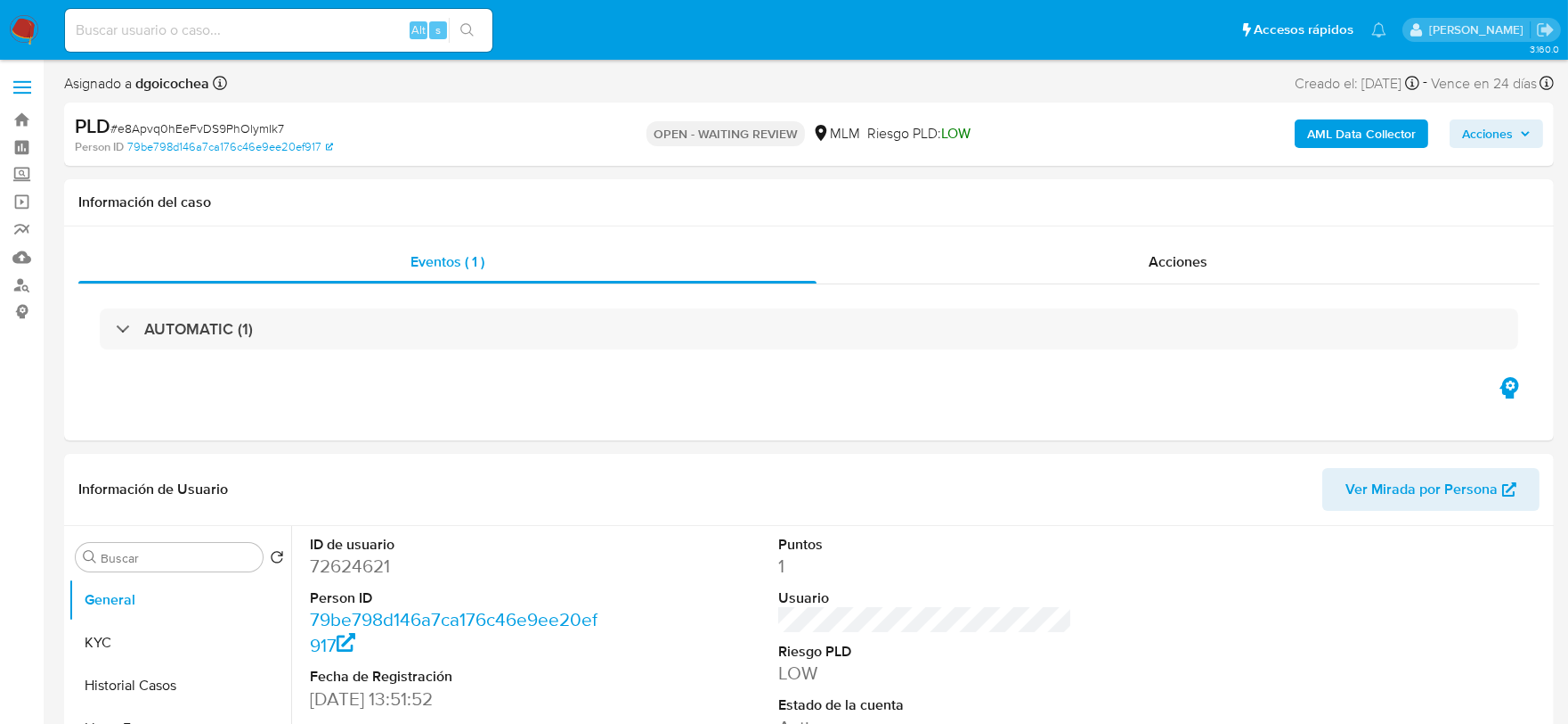
select select "10"
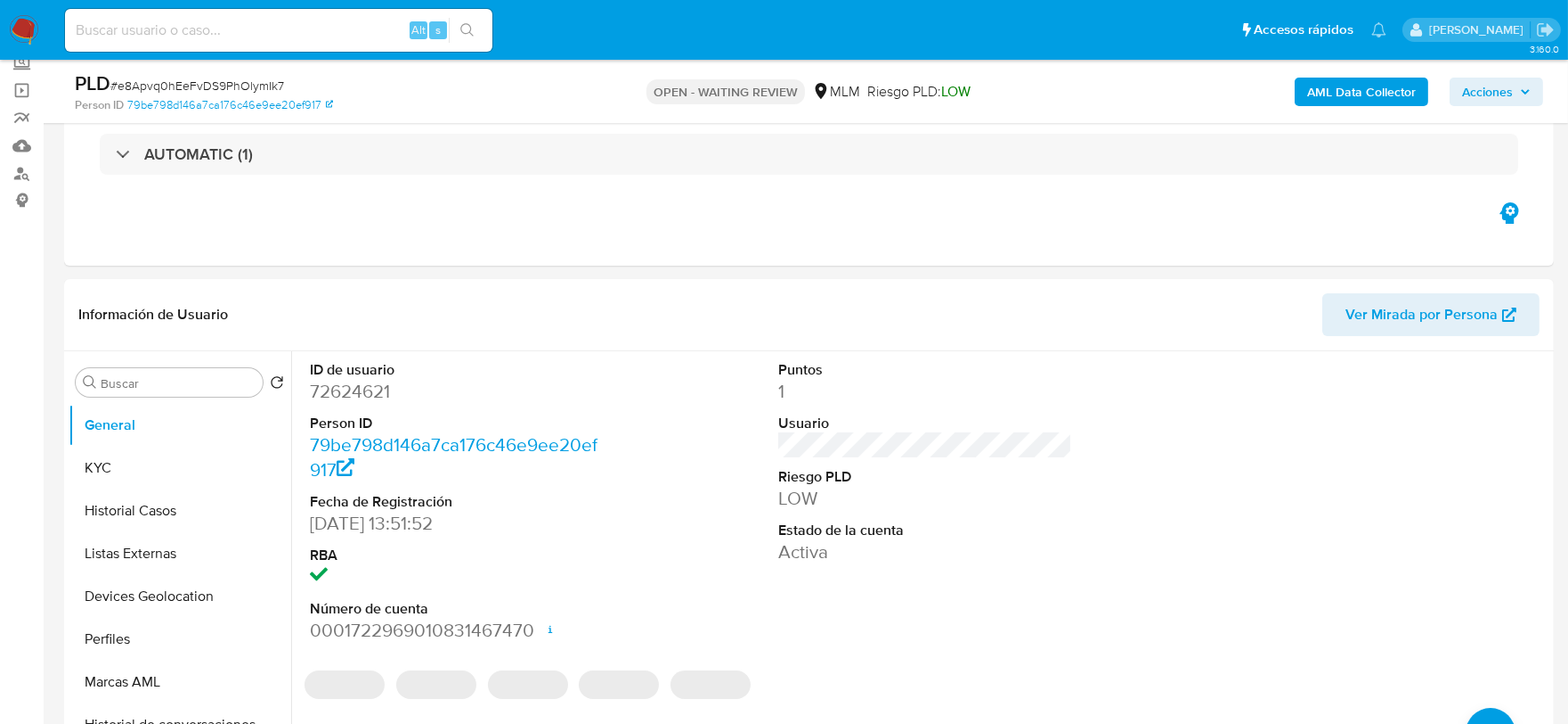
scroll to position [396, 0]
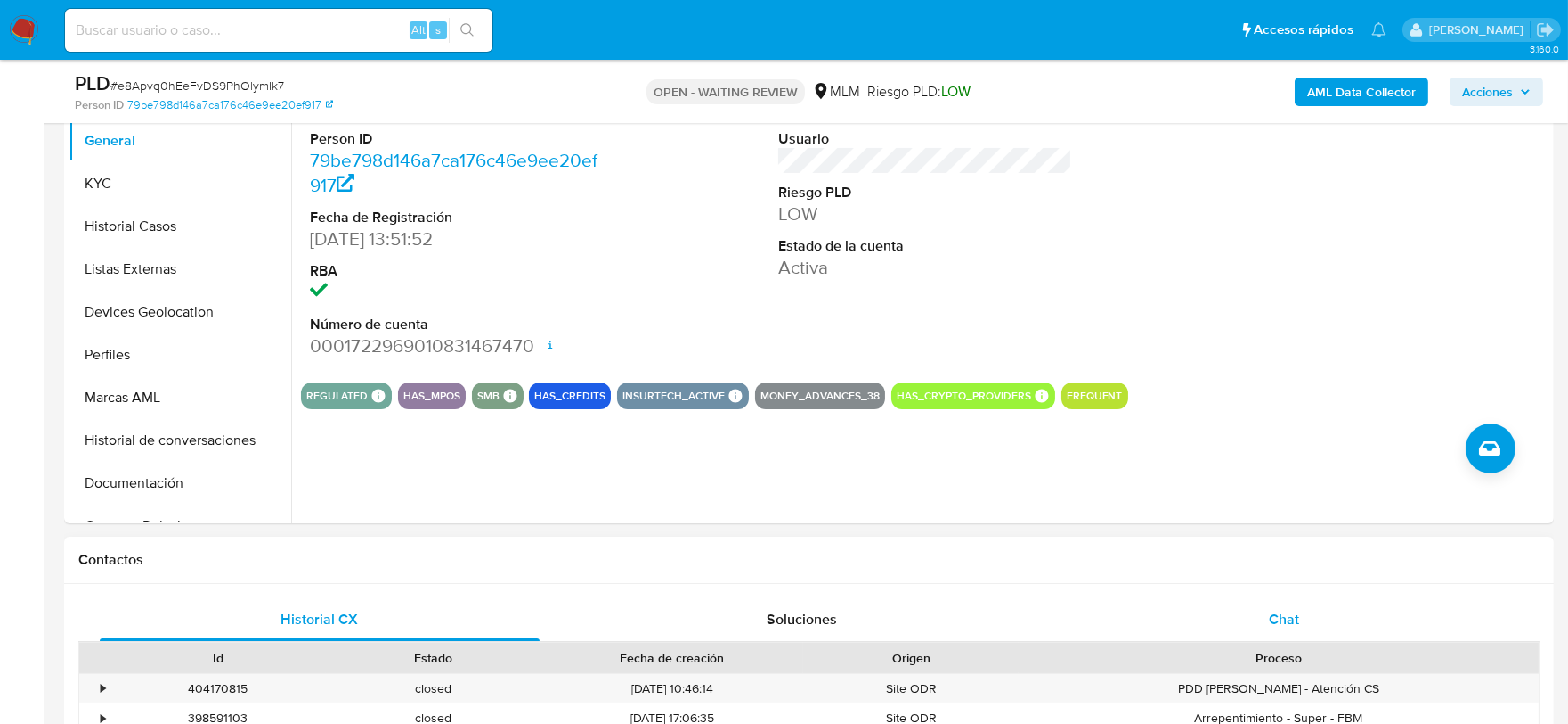
click at [1273, 625] on span "Chat" at bounding box center [1284, 618] width 30 height 21
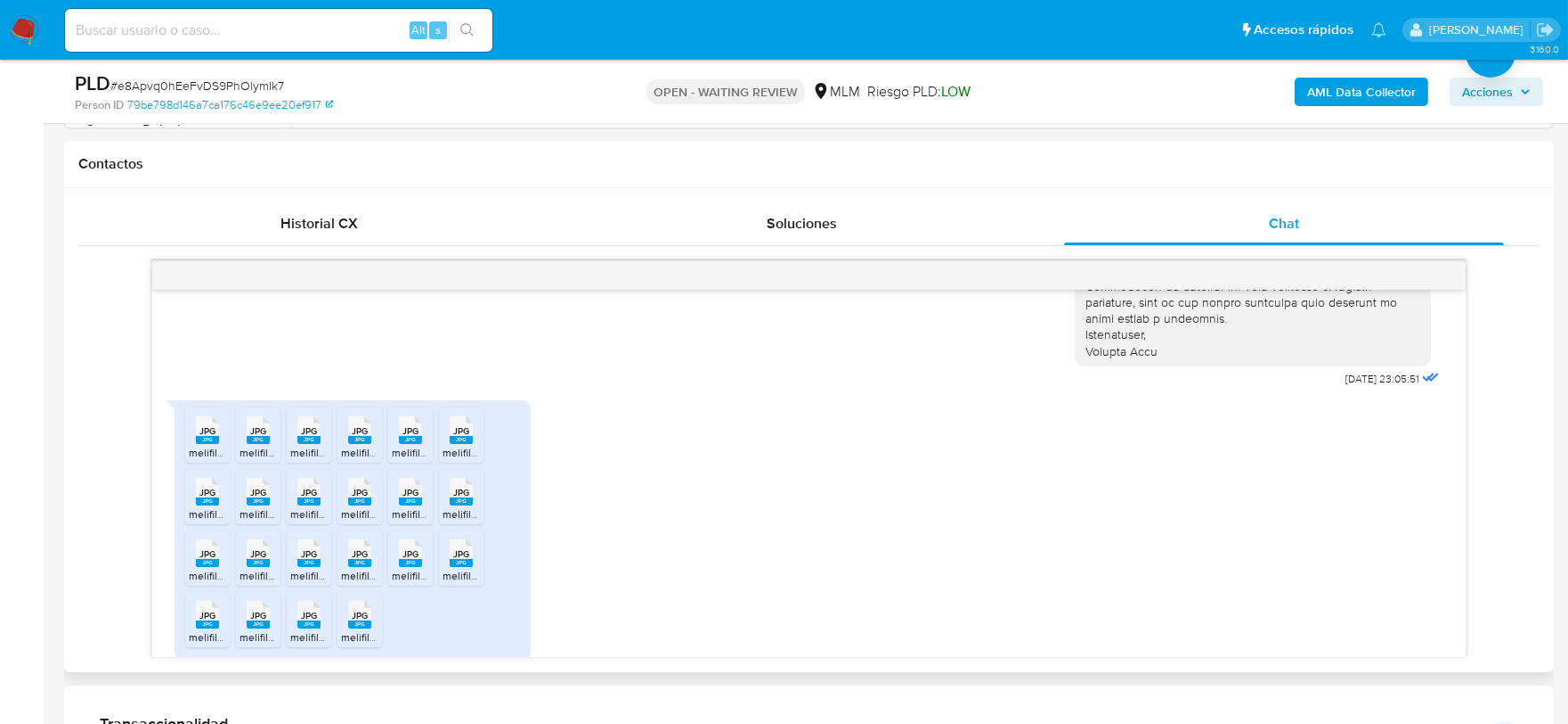
scroll to position [422, 0]
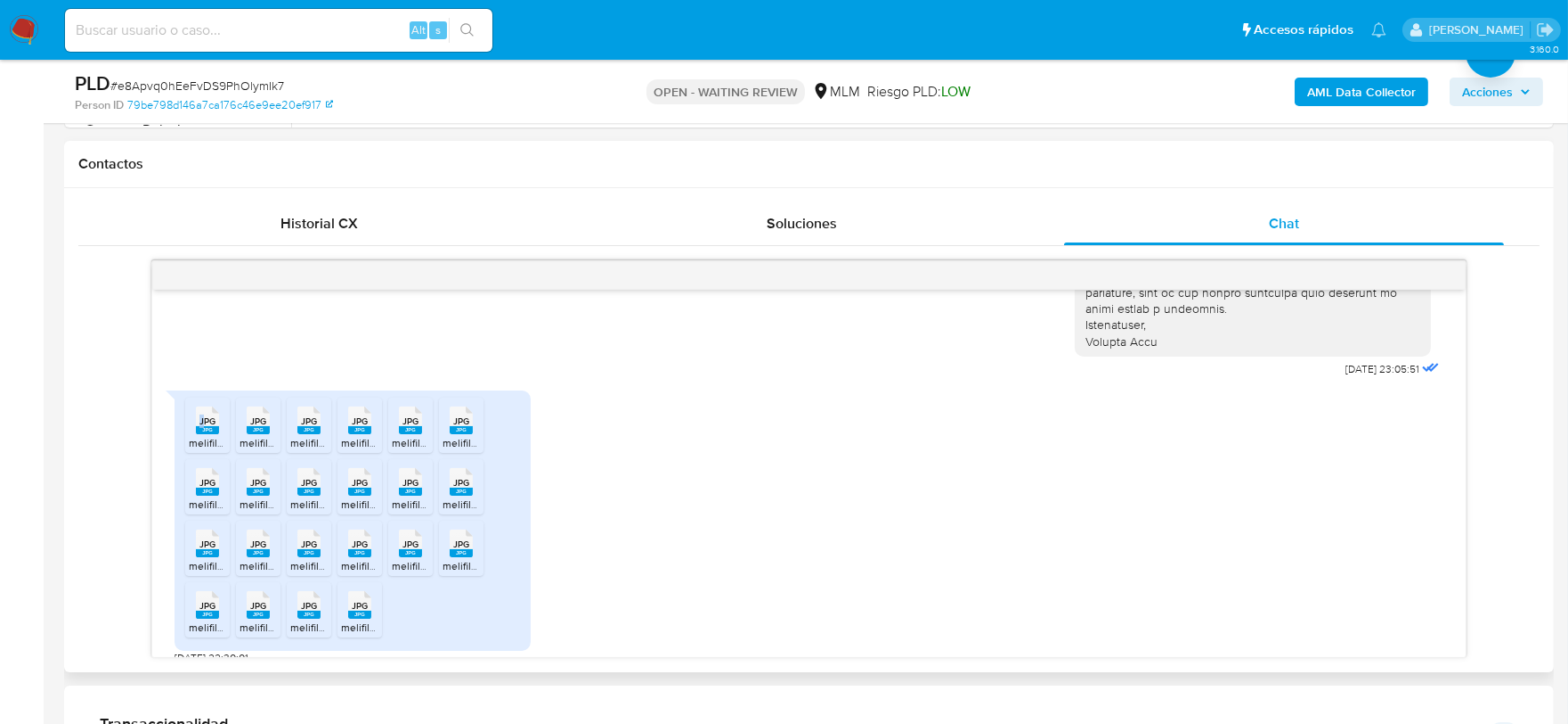
click at [201, 415] on span "JPG" at bounding box center [208, 420] width 16 height 12
click at [261, 415] on span "JPG" at bounding box center [258, 420] width 16 height 12
click at [315, 426] on rect at bounding box center [309, 429] width 23 height 8
click at [362, 426] on rect at bounding box center [360, 429] width 23 height 8
click at [404, 415] on span "JPG" at bounding box center [410, 420] width 16 height 12
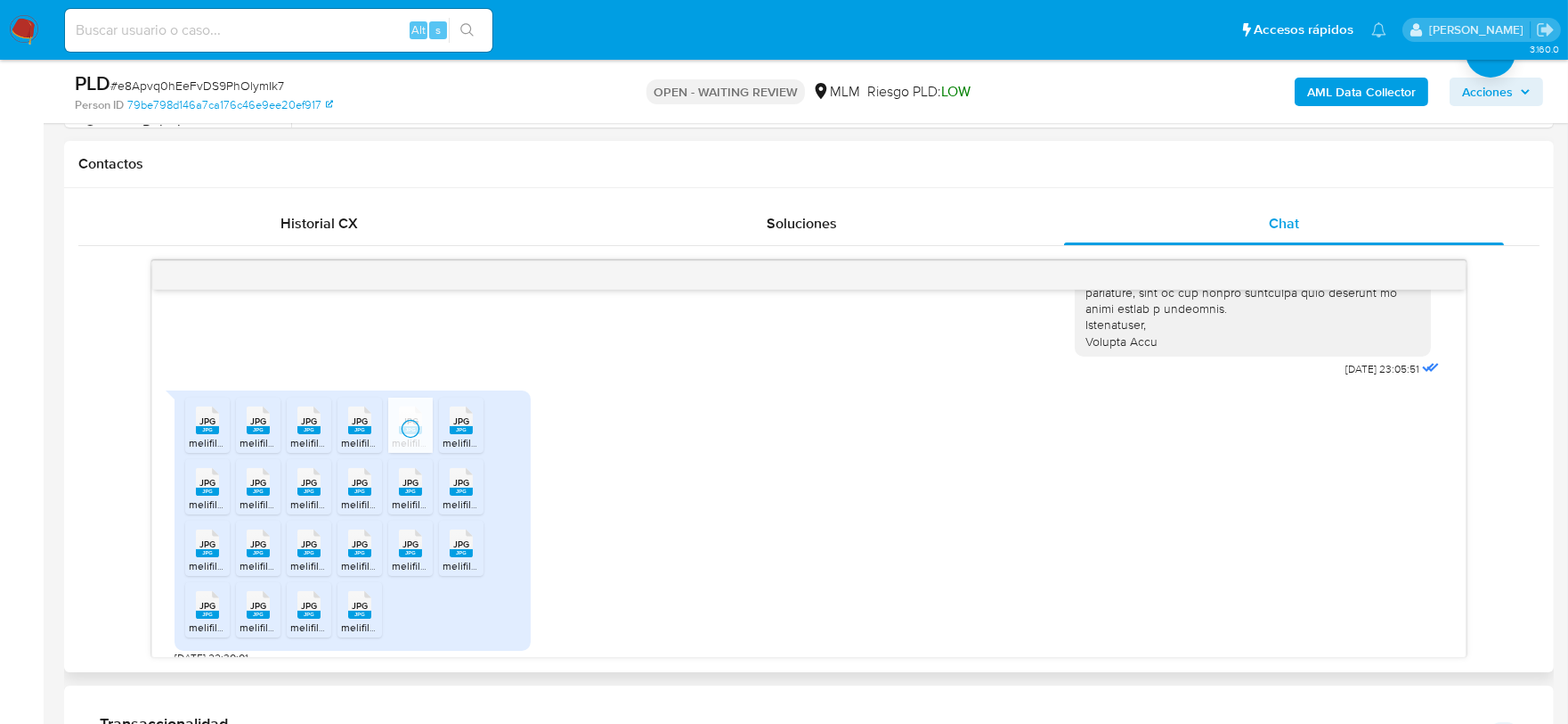
drag, startPoint x: 463, startPoint y: 405, endPoint x: 359, endPoint y: 405, distance: 104.0
click at [463, 415] on span "JPG" at bounding box center [461, 420] width 16 height 12
click at [201, 477] on span "JPG" at bounding box center [208, 482] width 16 height 12
click at [272, 475] on div "JPG JPG" at bounding box center [259, 479] width 38 height 35
click at [316, 477] on span "JPG" at bounding box center [309, 482] width 16 height 12
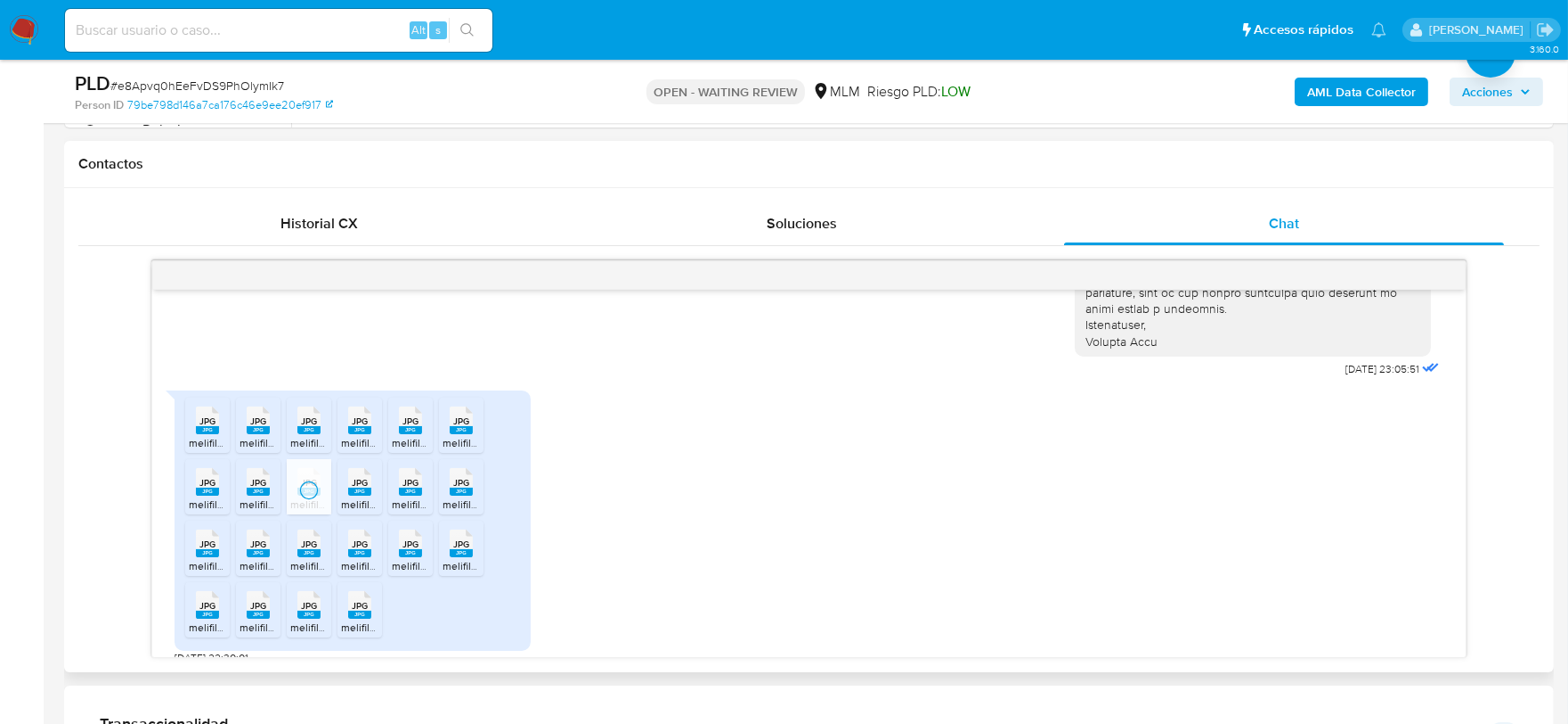
click at [353, 477] on span "JPG" at bounding box center [360, 482] width 16 height 12
drag, startPoint x: 423, startPoint y: 477, endPoint x: 433, endPoint y: 477, distance: 10.0
click at [423, 477] on div "JPG JPG" at bounding box center [411, 479] width 38 height 35
drag, startPoint x: 463, startPoint y: 467, endPoint x: 425, endPoint y: 475, distance: 38.8
click at [463, 477] on span "JPG" at bounding box center [461, 482] width 16 height 12
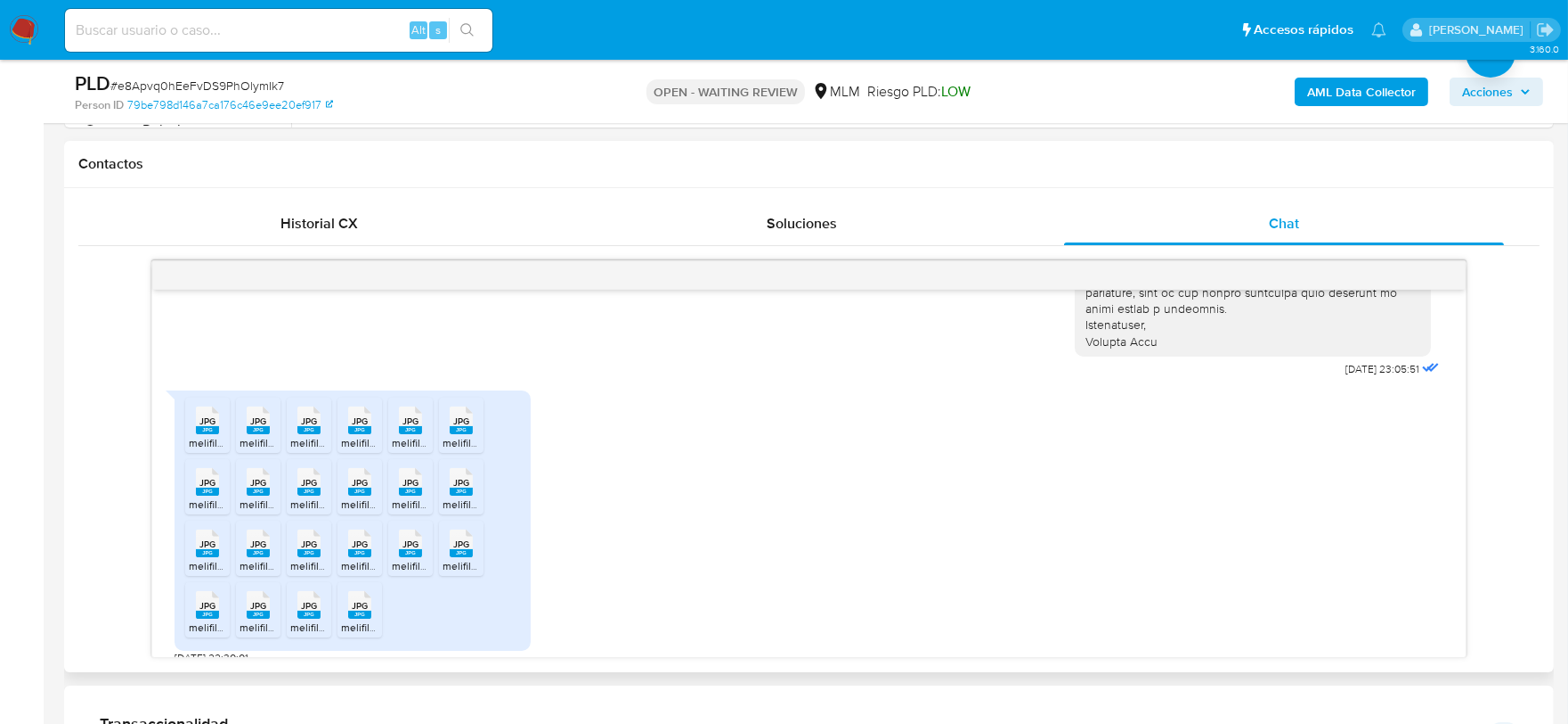
drag, startPoint x: 208, startPoint y: 533, endPoint x: 230, endPoint y: 535, distance: 22.1
click at [209, 549] on rect at bounding box center [208, 553] width 23 height 8
drag, startPoint x: 253, startPoint y: 530, endPoint x: 285, endPoint y: 530, distance: 32.0
click at [253, 539] on span "JPG" at bounding box center [258, 544] width 16 height 12
click at [323, 524] on div "JPG JPG" at bounding box center [309, 541] width 38 height 35
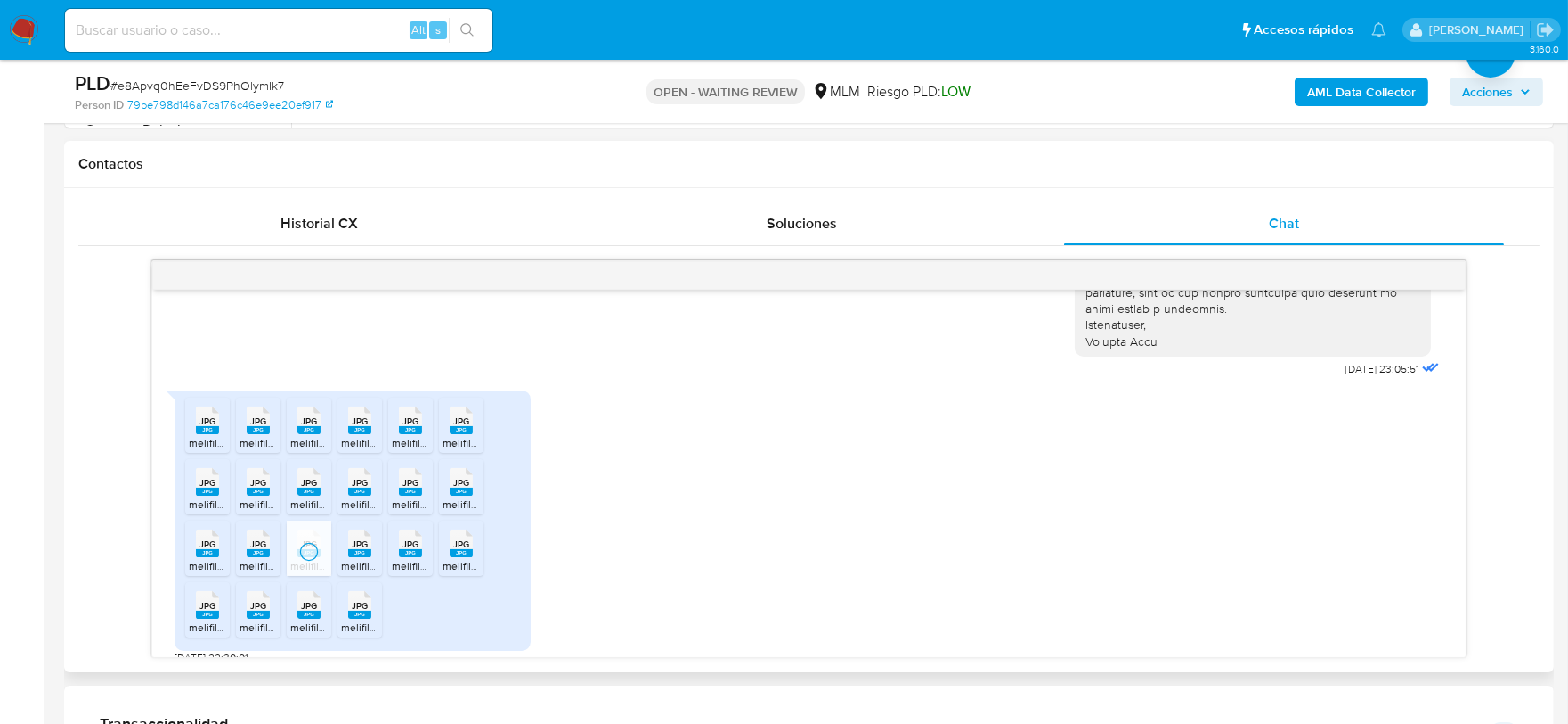
click at [365, 539] on span "JPG" at bounding box center [360, 544] width 16 height 12
click at [406, 539] on span "JPG" at bounding box center [410, 544] width 16 height 12
click at [460, 539] on span "JPG" at bounding box center [461, 544] width 16 height 12
click at [199, 619] on span "melifile7163055882898916783.jpg" at bounding box center [270, 626] width 164 height 15
click at [247, 594] on div "JPG JPG" at bounding box center [259, 602] width 38 height 35
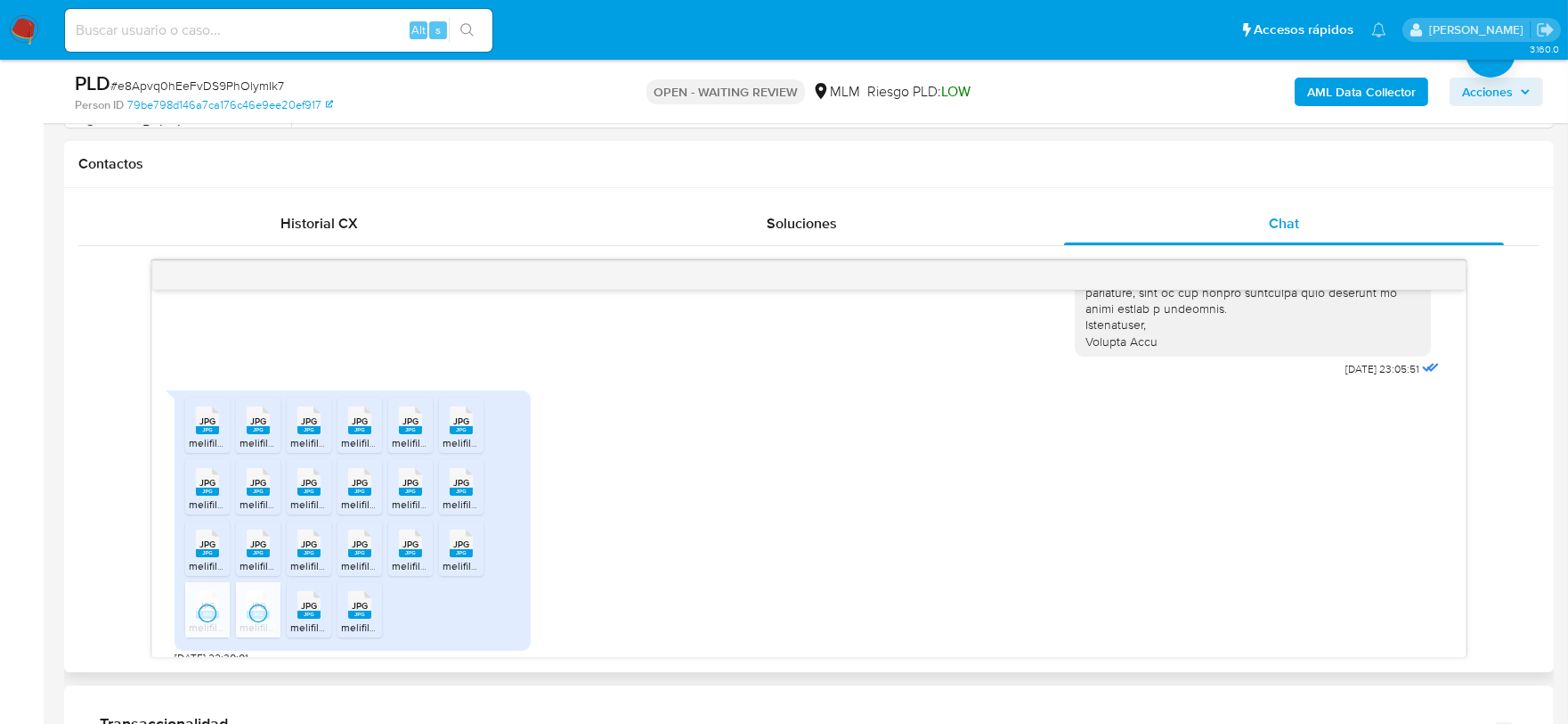
click at [305, 599] on span "JPG" at bounding box center [309, 605] width 16 height 12
click at [349, 610] on rect at bounding box center [360, 614] width 23 height 8
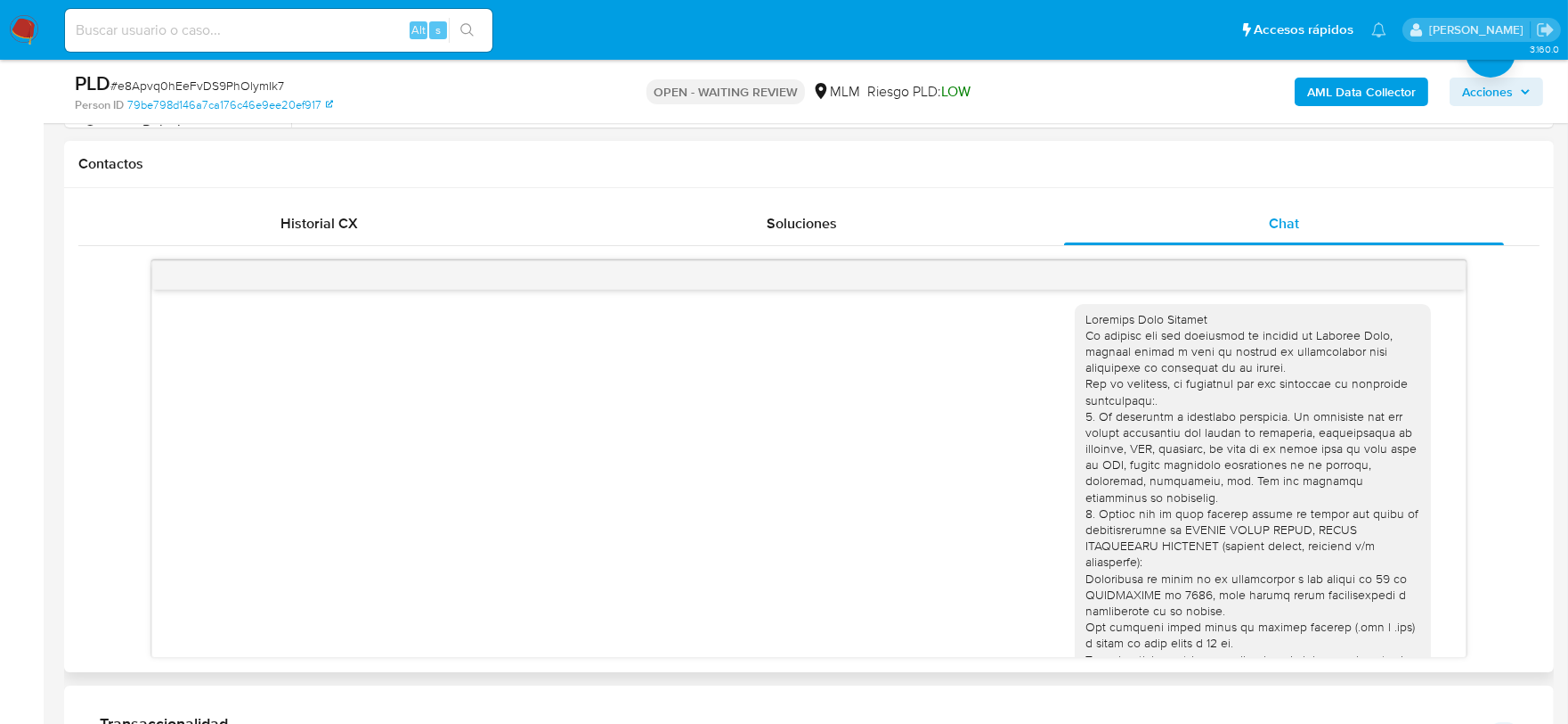
scroll to position [0, 0]
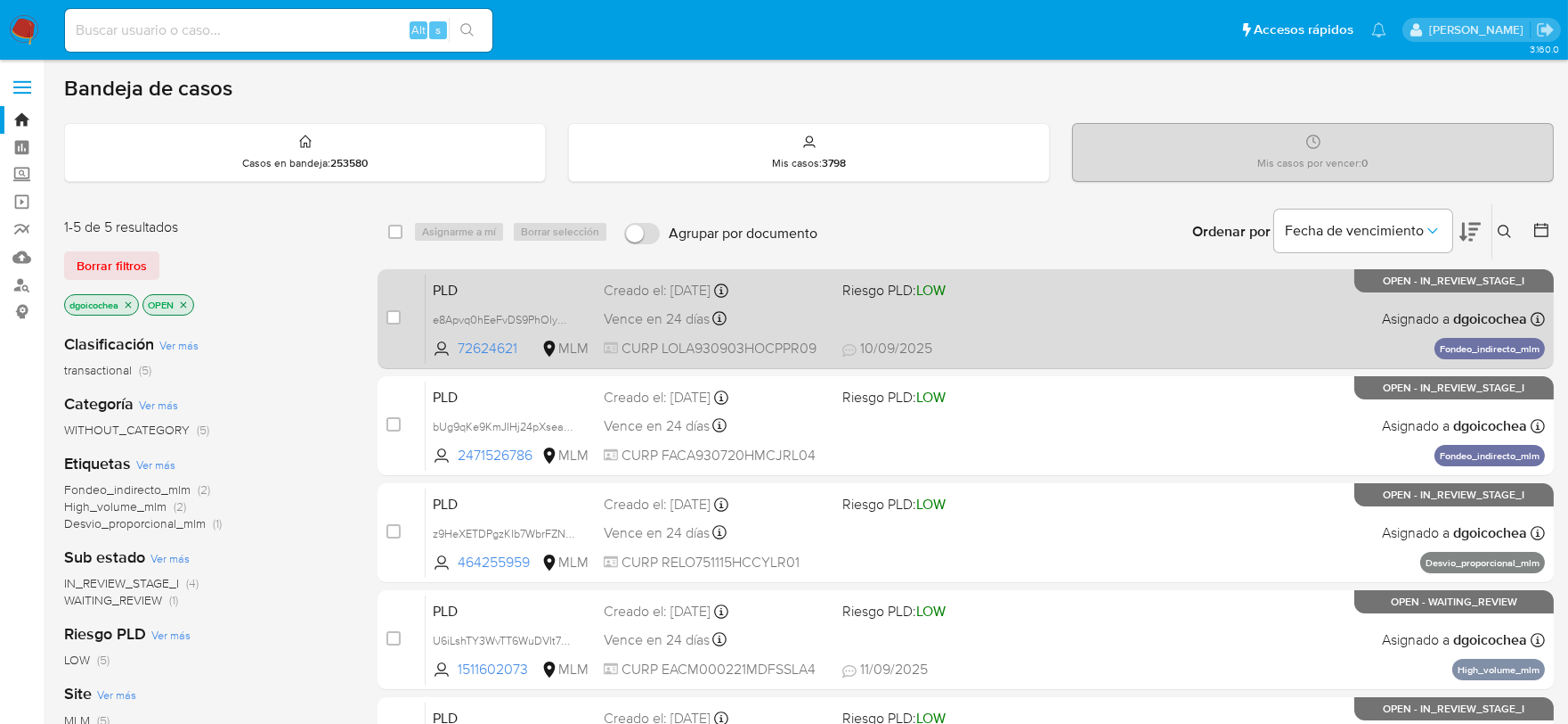
click at [455, 289] on span "PLD" at bounding box center [510, 289] width 157 height 23
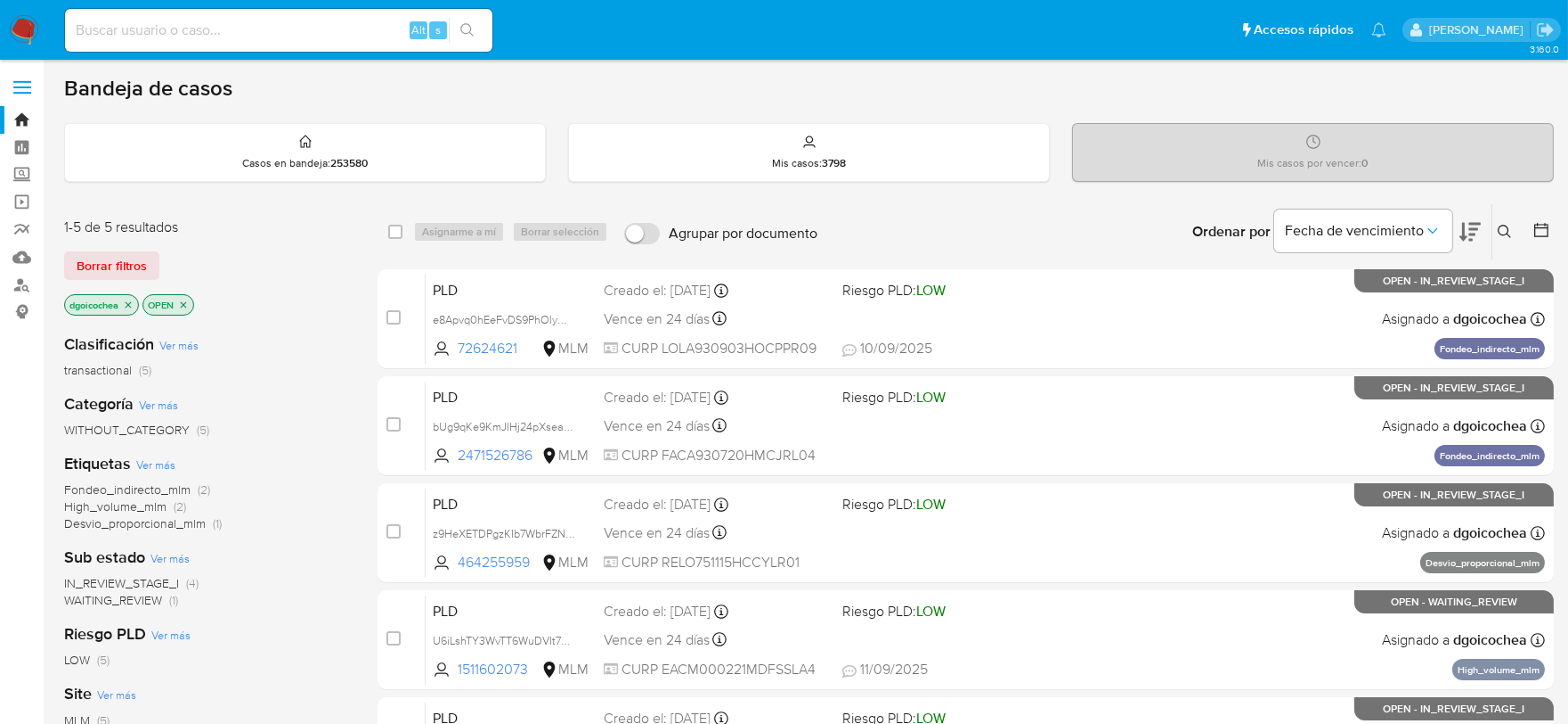
click at [131, 599] on span "WAITING_REVIEW" at bounding box center [113, 599] width 98 height 18
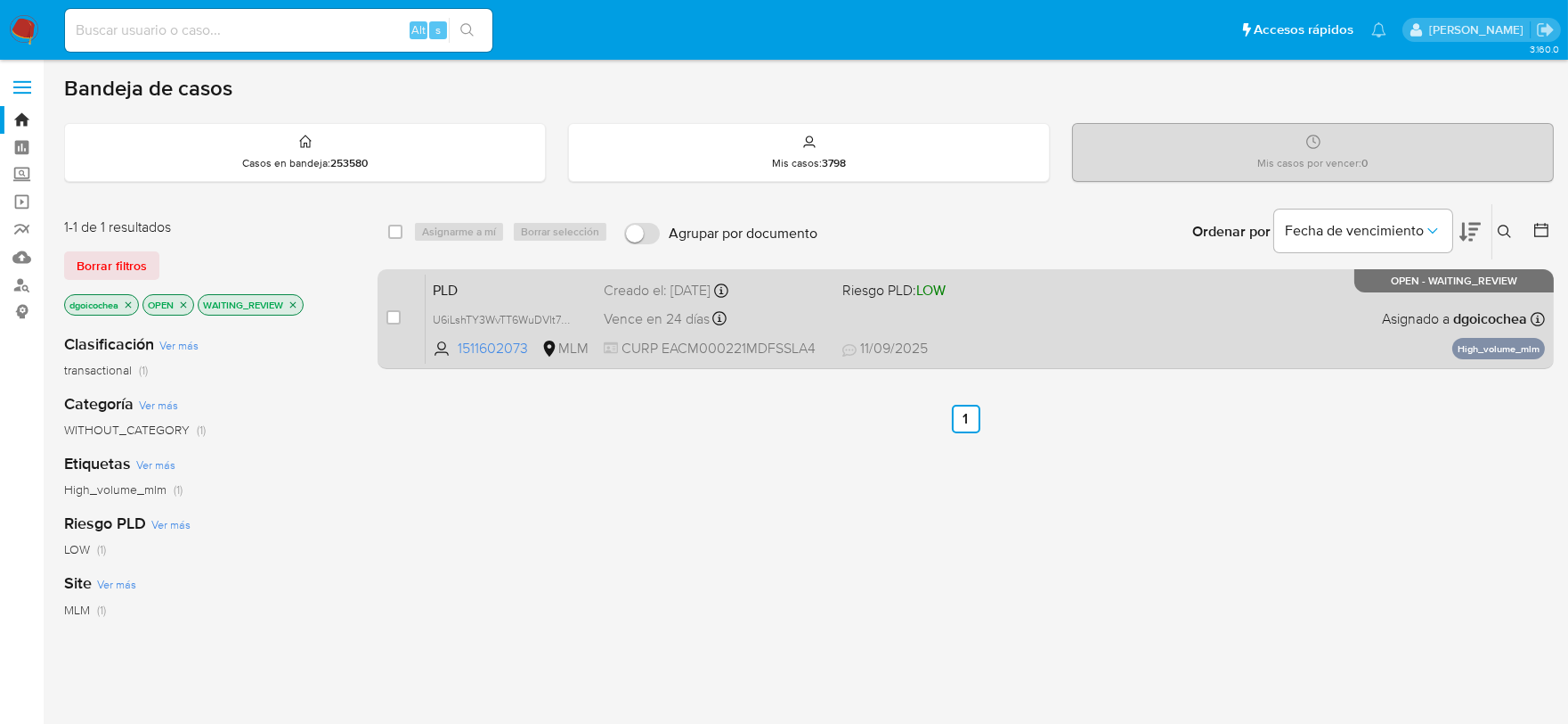
click at [441, 290] on span "PLD" at bounding box center [510, 289] width 157 height 23
click at [390, 318] on input "checkbox" at bounding box center [394, 317] width 14 height 14
checkbox input "true"
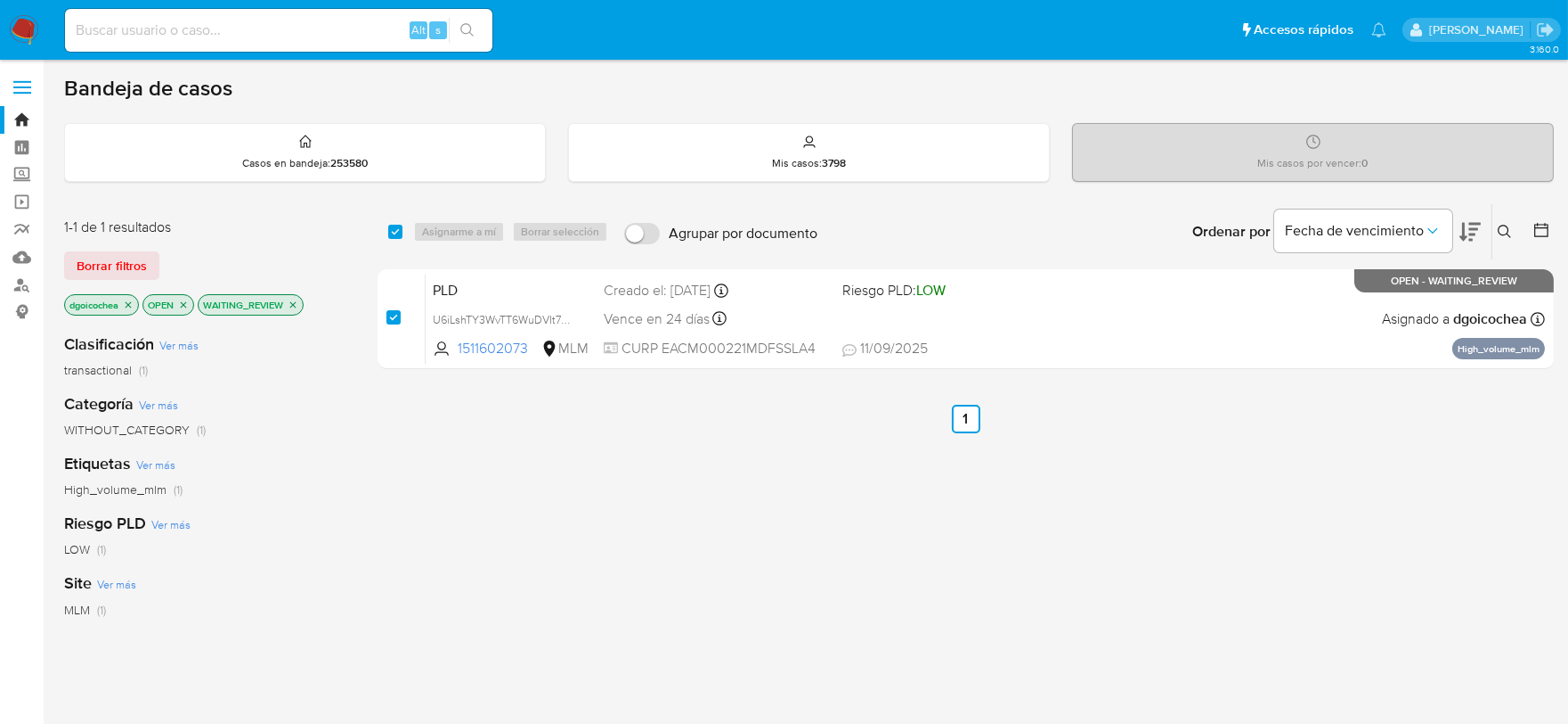
checkbox input "true"
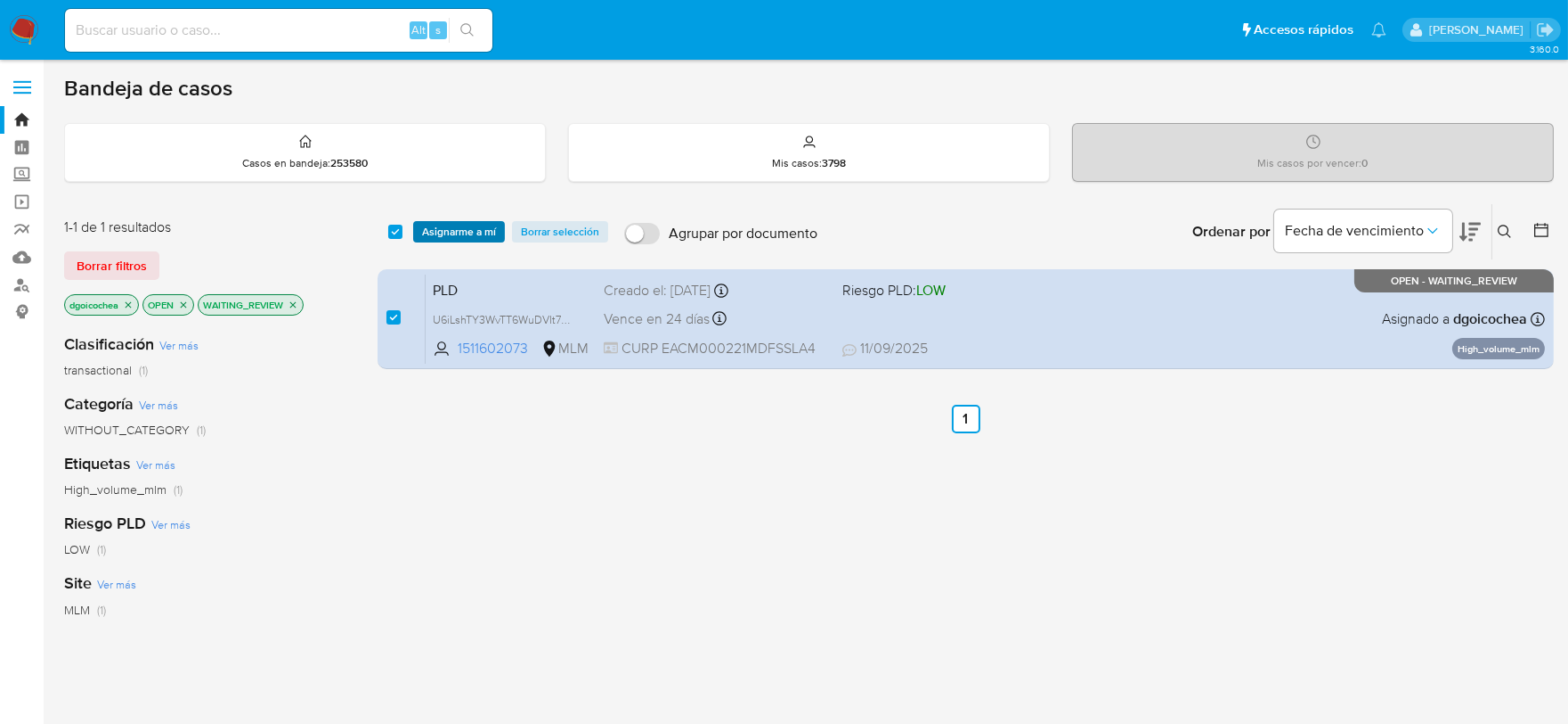
click at [447, 227] on span "Asignarme a mí" at bounding box center [458, 232] width 74 height 18
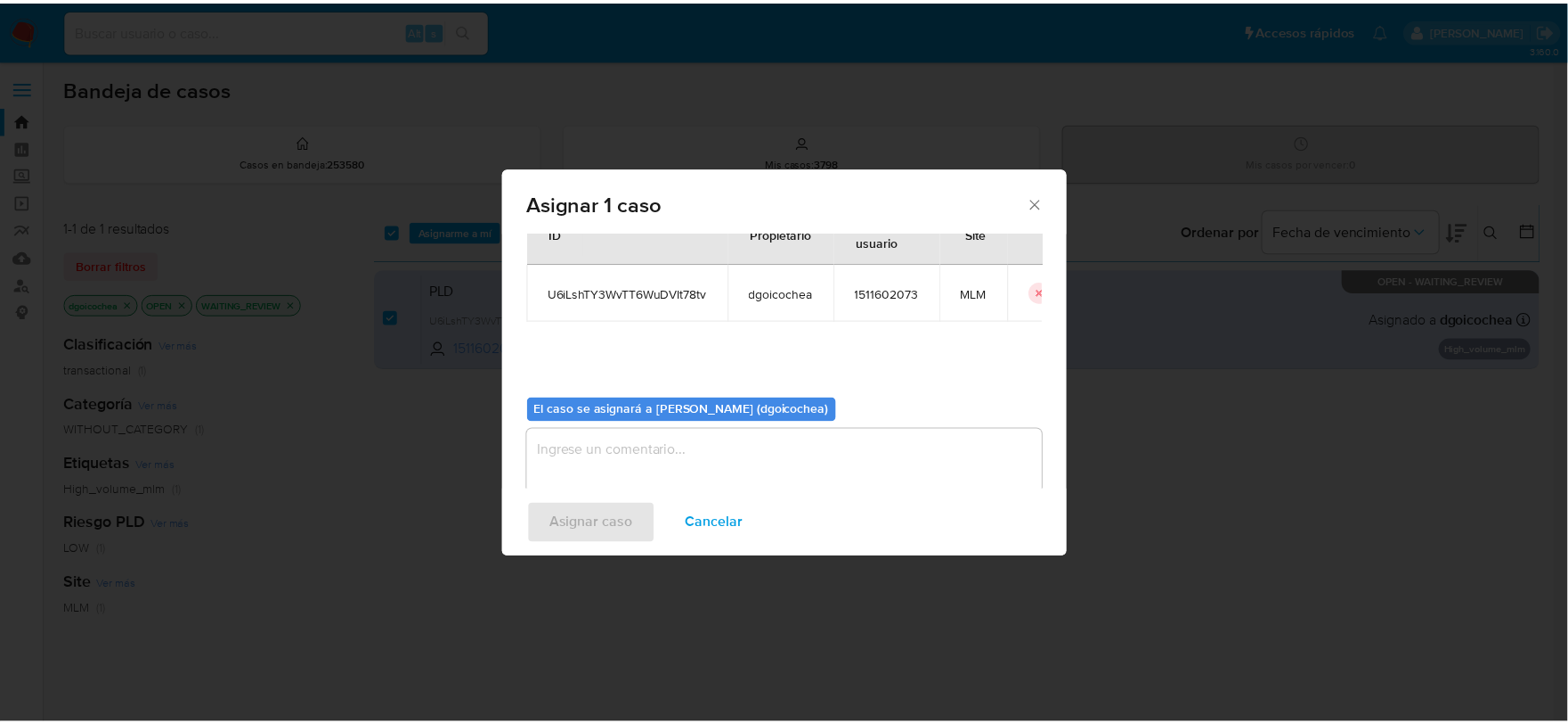
scroll to position [91, 0]
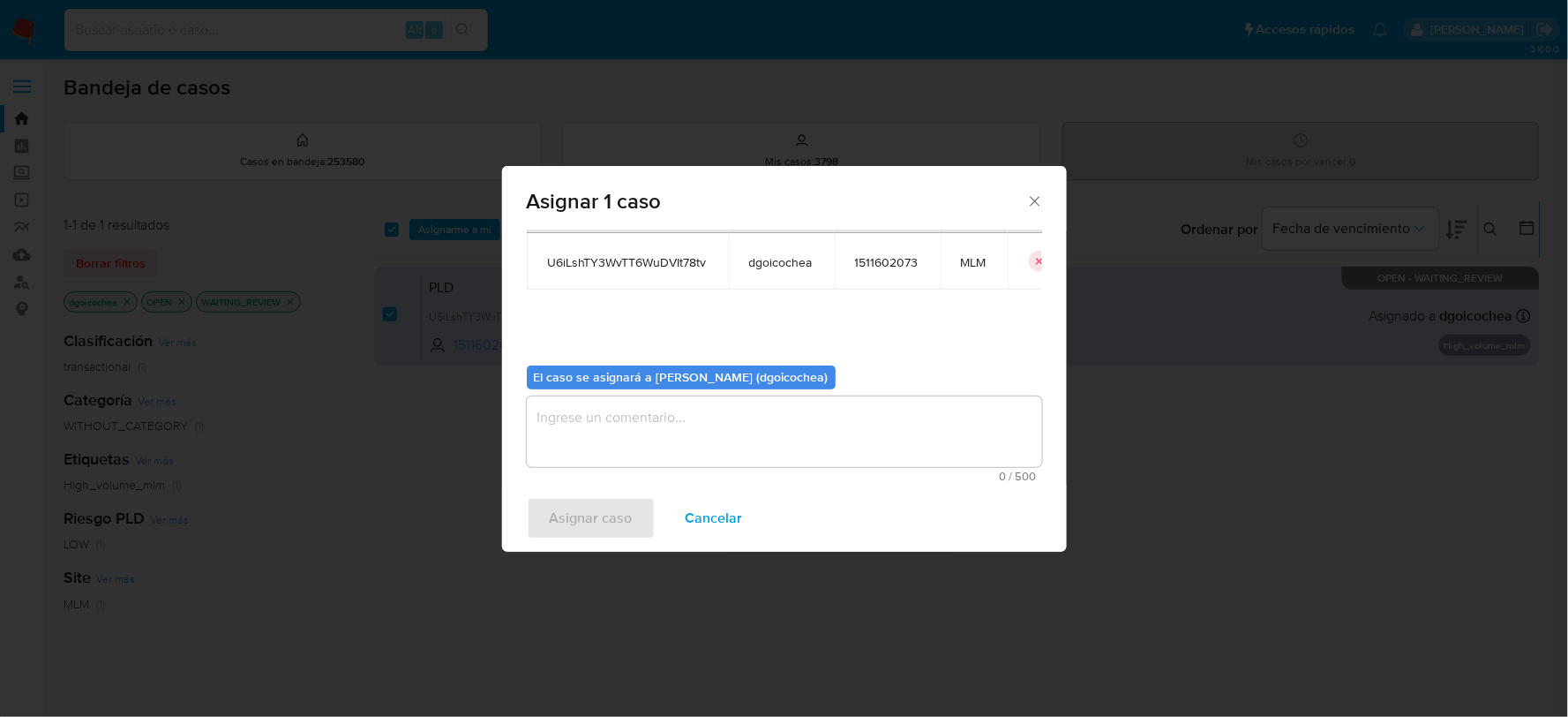
click at [664, 451] on textarea "assign-modal" at bounding box center [784, 432] width 516 height 71
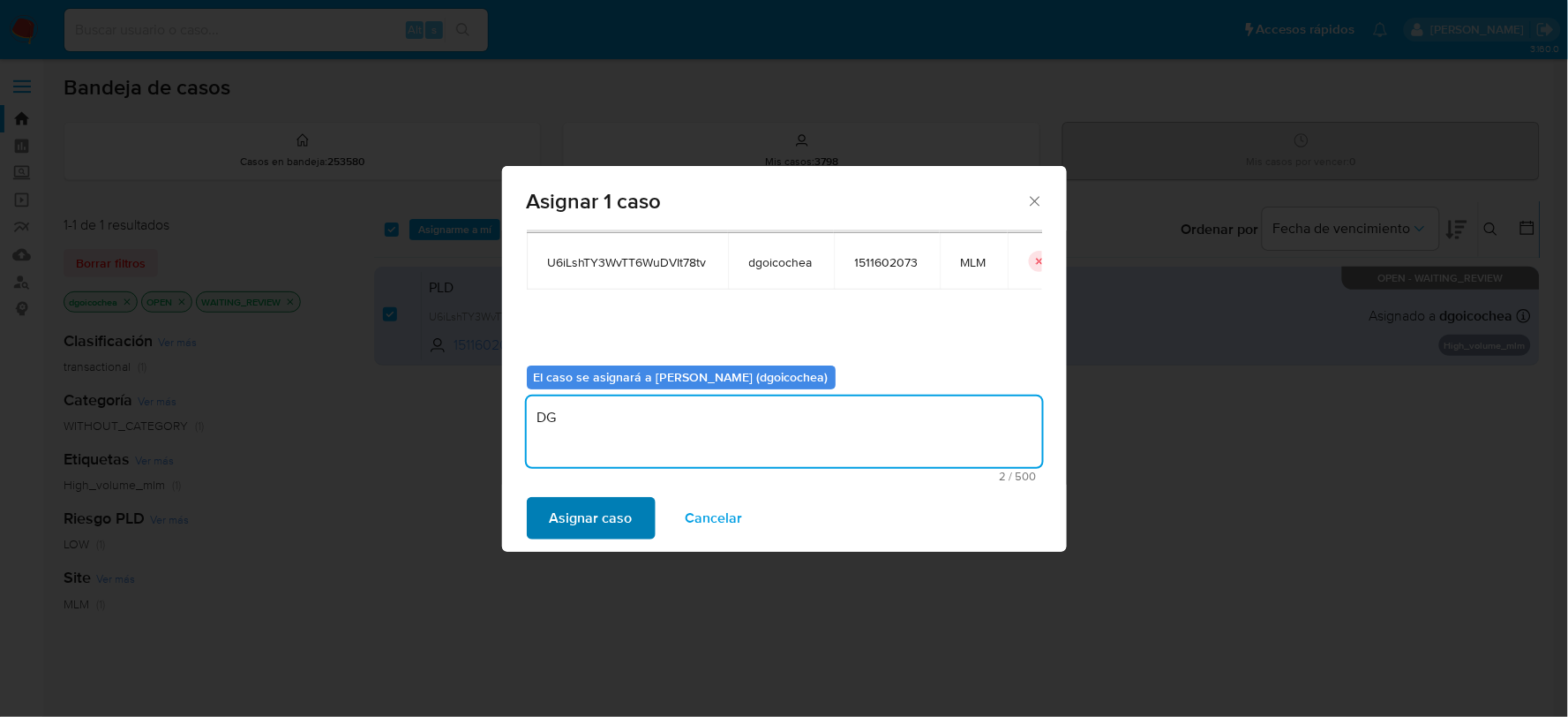
type textarea "DG"
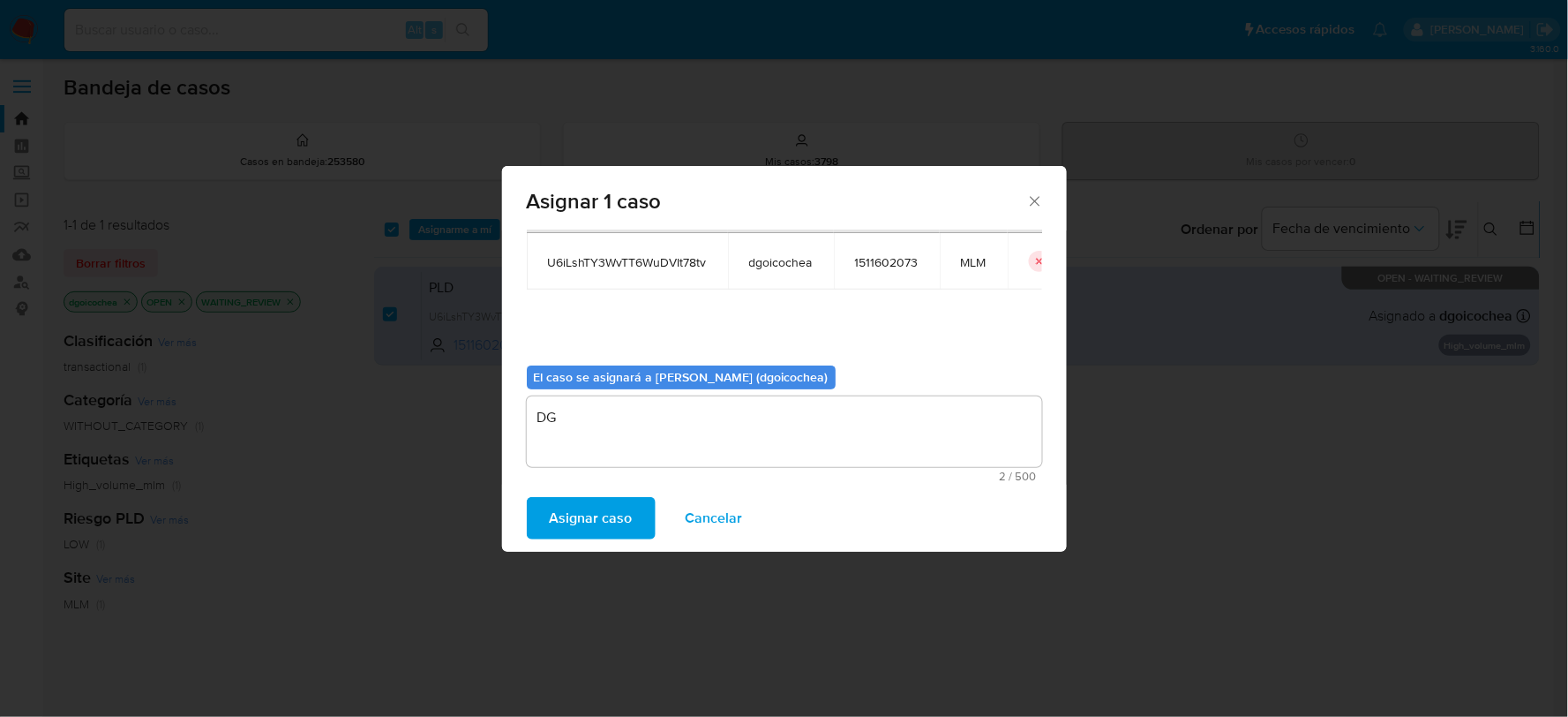
click at [592, 510] on span "Asignar caso" at bounding box center [591, 518] width 83 height 39
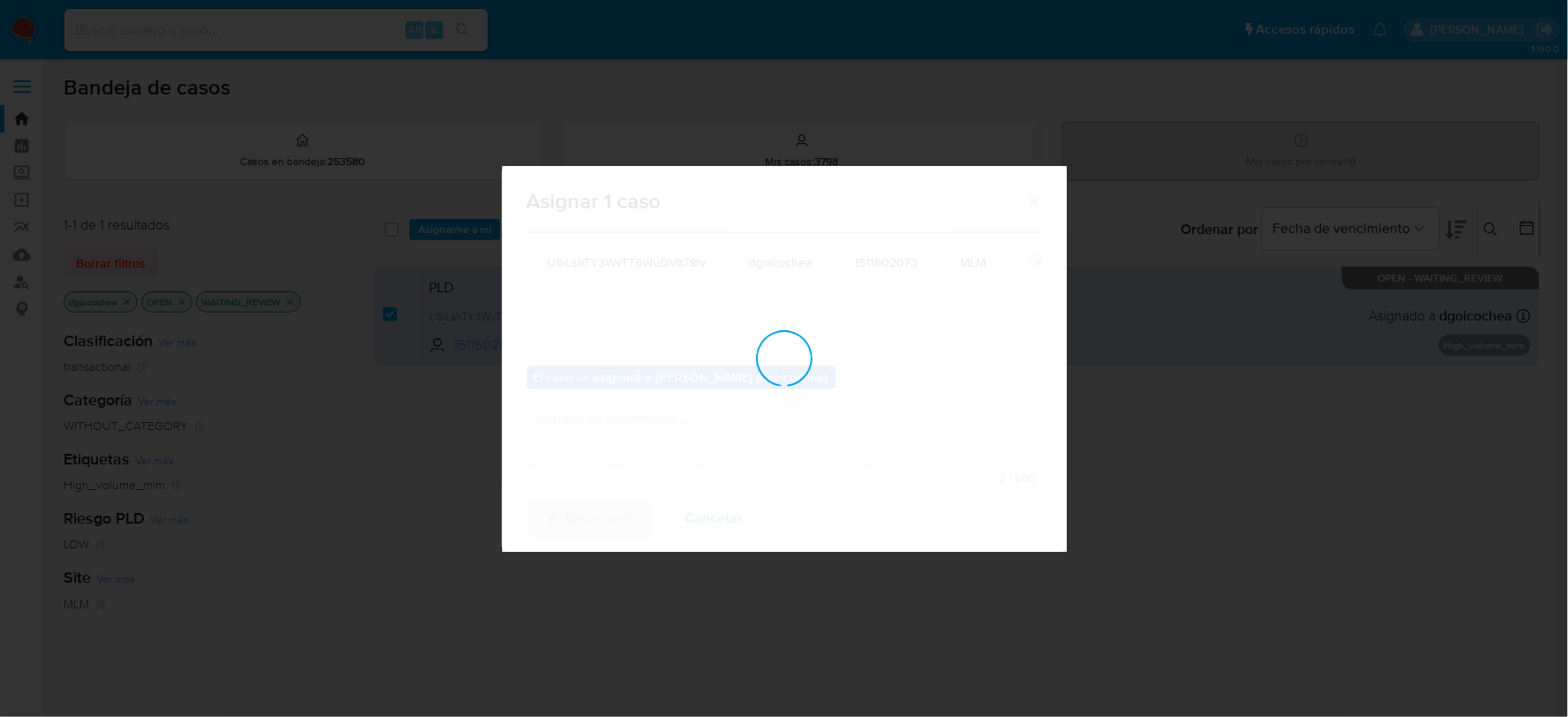
checkbox input "false"
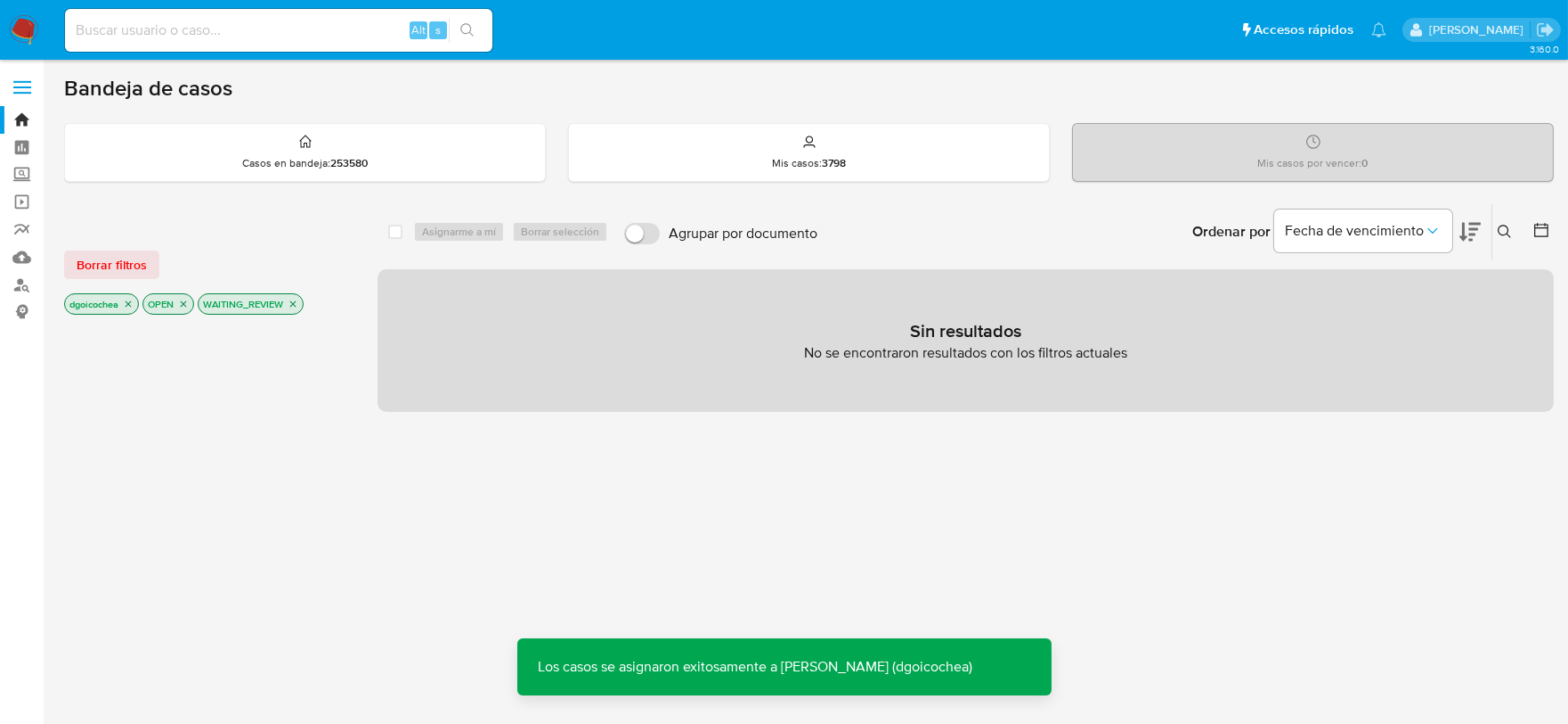
click at [290, 303] on icon "close-filter" at bounding box center [293, 304] width 11 height 11
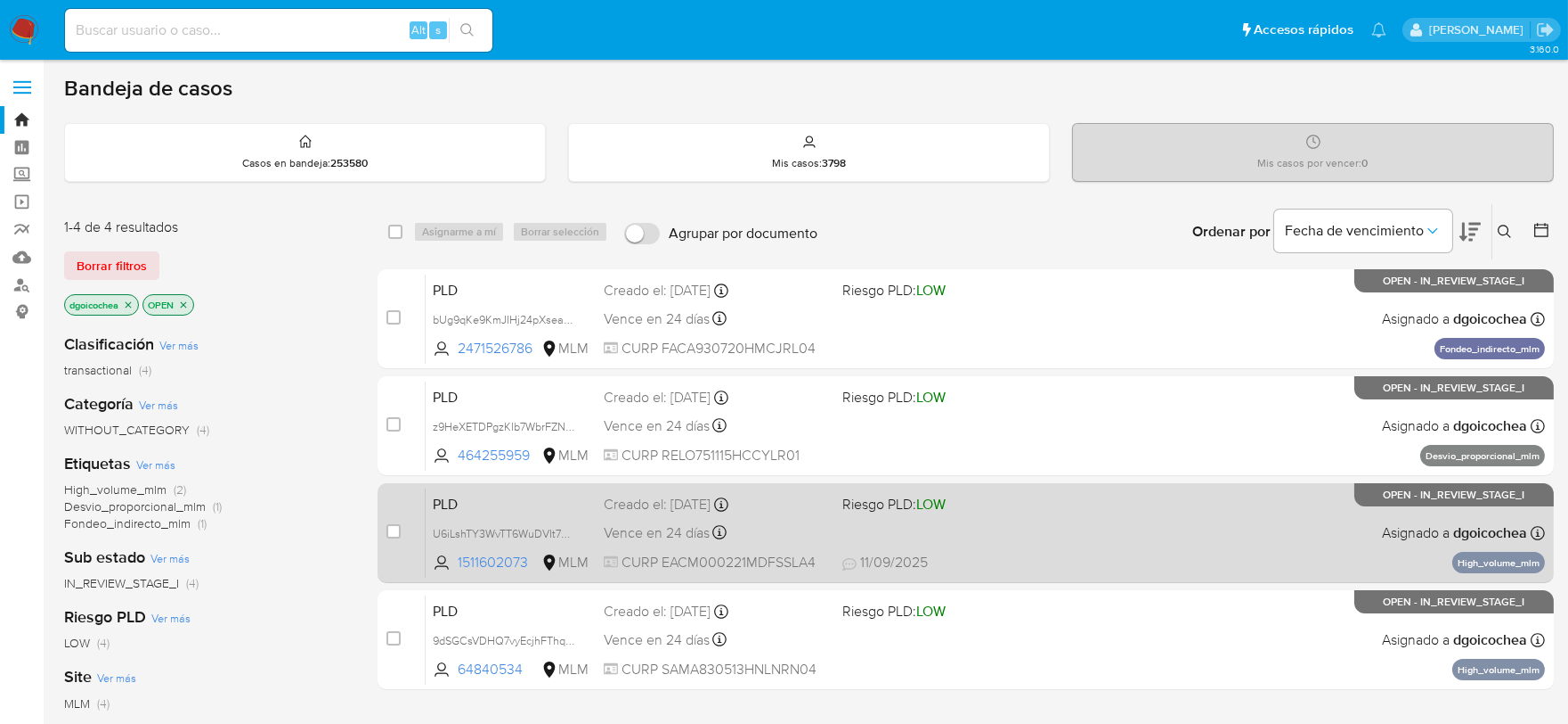
click at [450, 506] on span "PLD" at bounding box center [510, 503] width 157 height 23
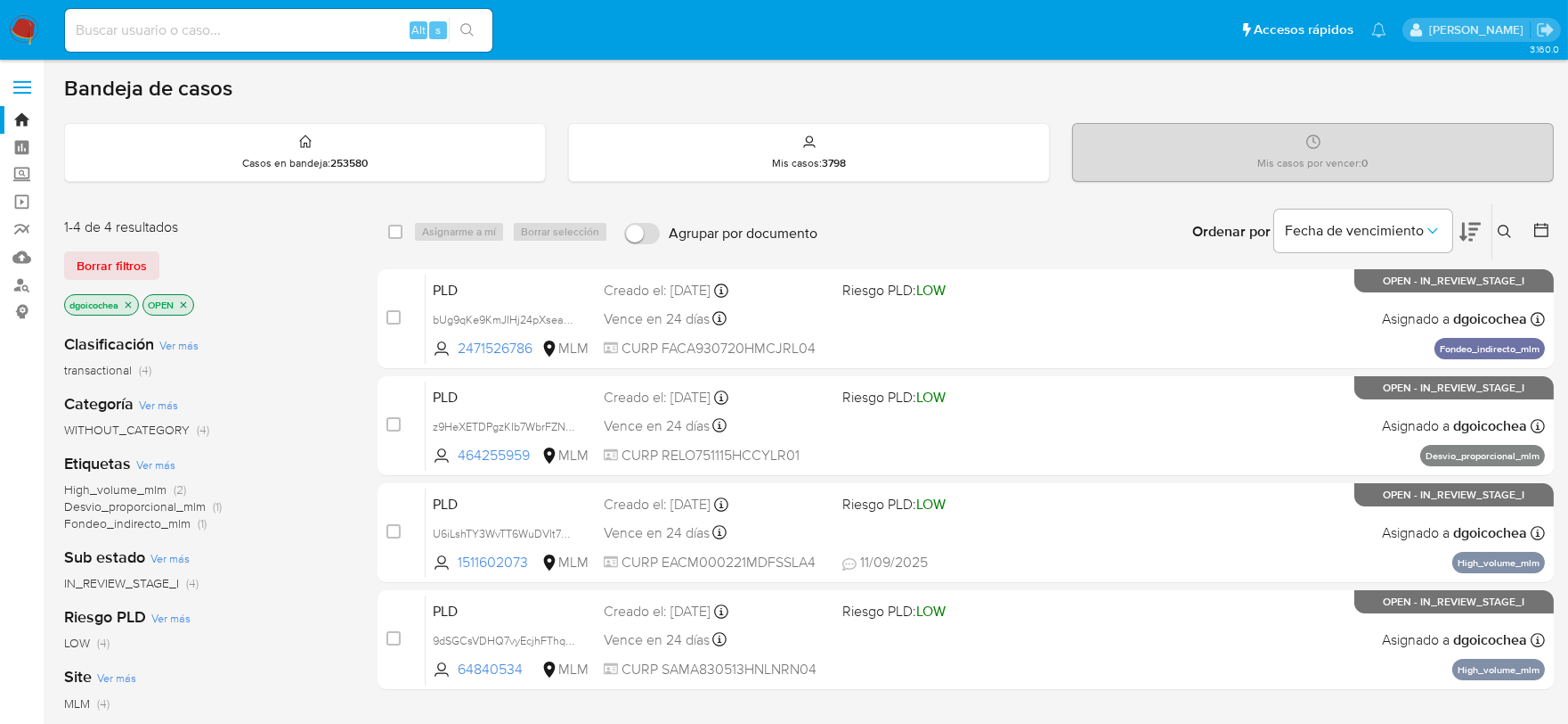
click at [1506, 226] on icon at bounding box center [1504, 231] width 13 height 13
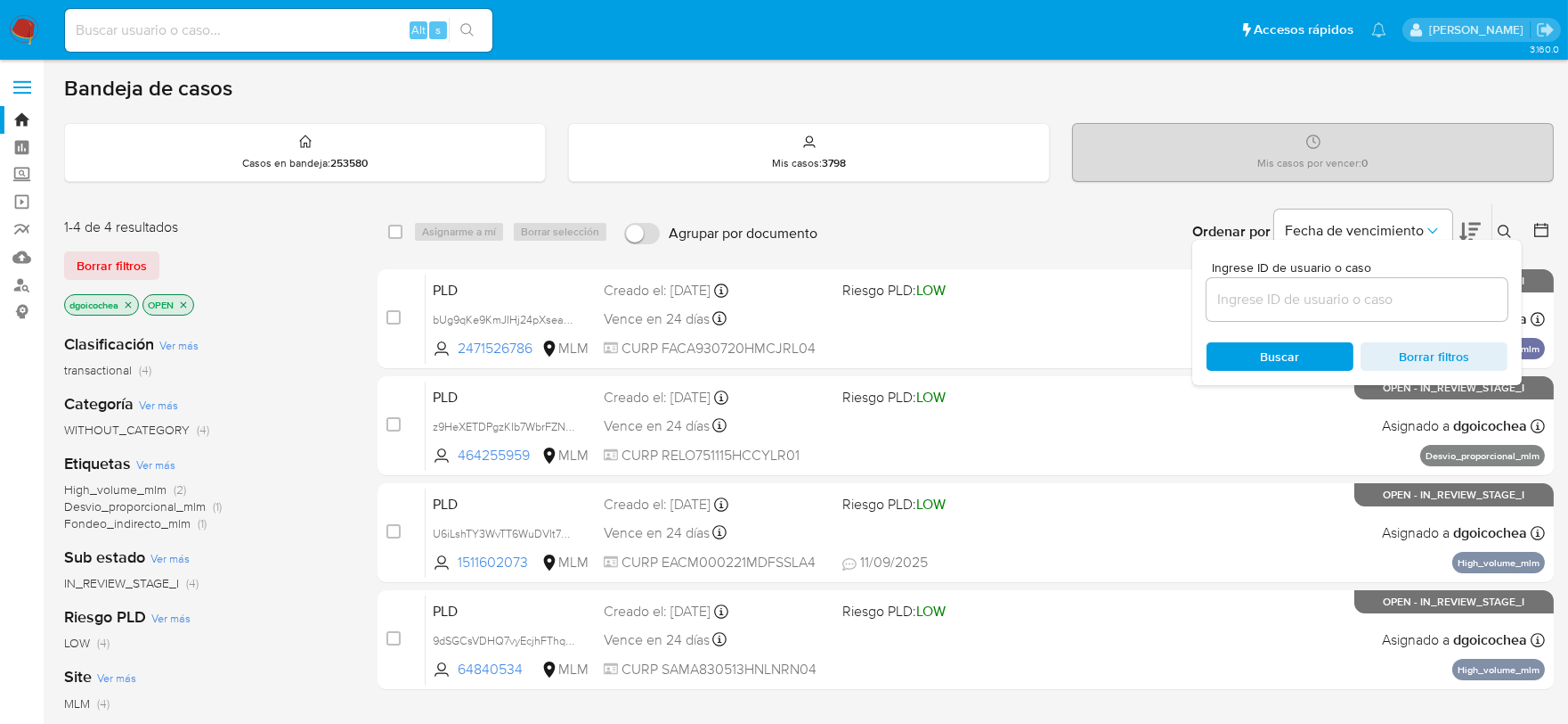
click at [1263, 294] on input at bounding box center [1357, 299] width 301 height 23
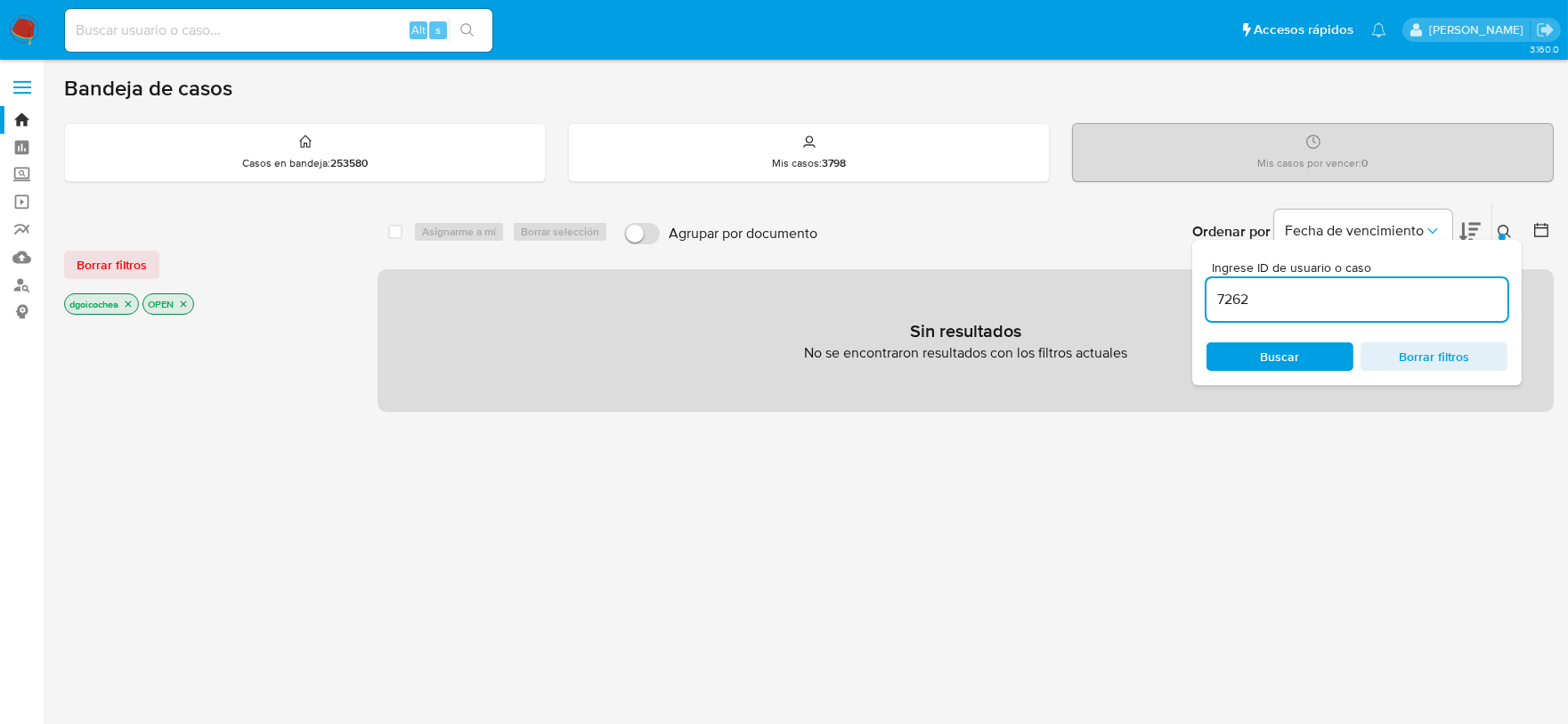
click at [1263, 294] on input "7262" at bounding box center [1357, 299] width 301 height 23
click at [134, 254] on span "Borrar filtros" at bounding box center [112, 264] width 71 height 25
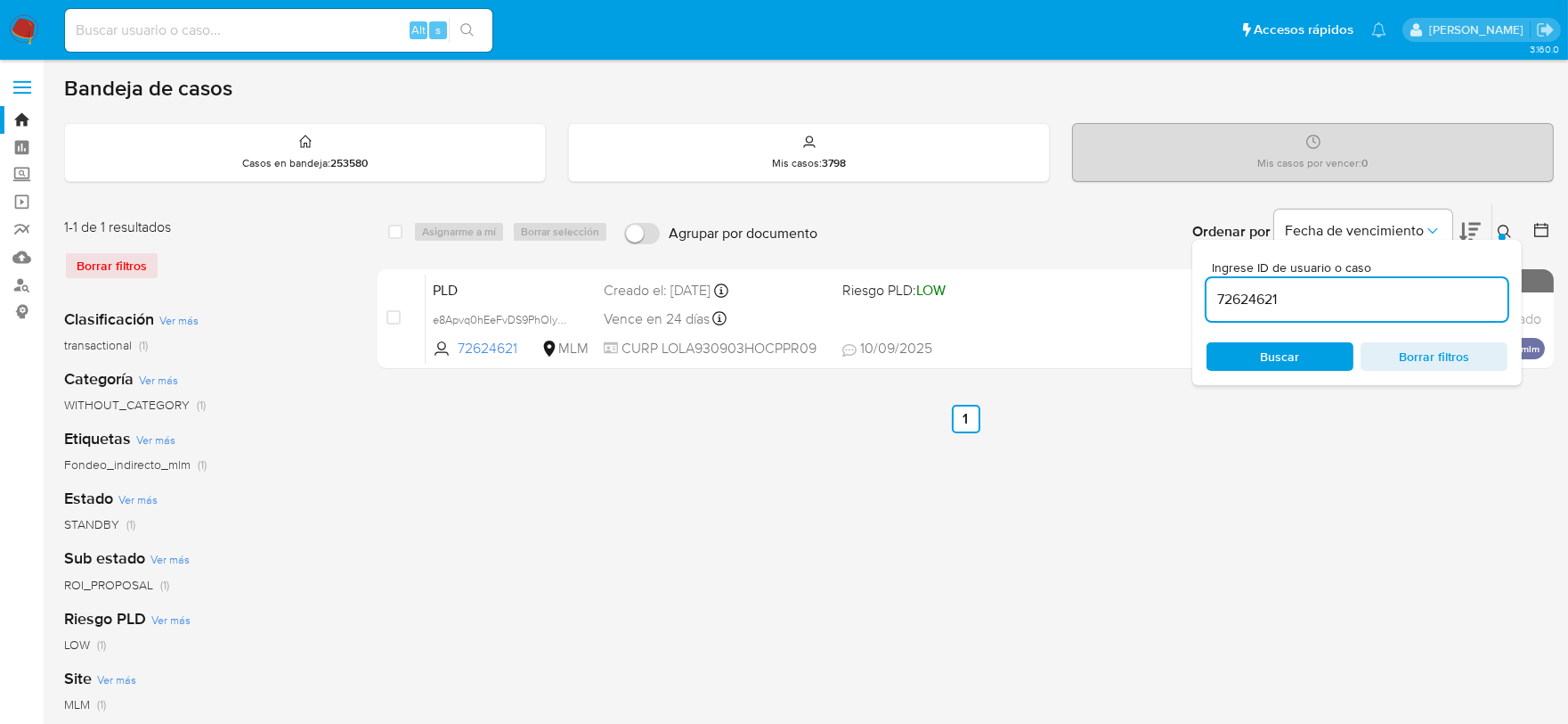
click at [1510, 229] on icon at bounding box center [1505, 232] width 14 height 14
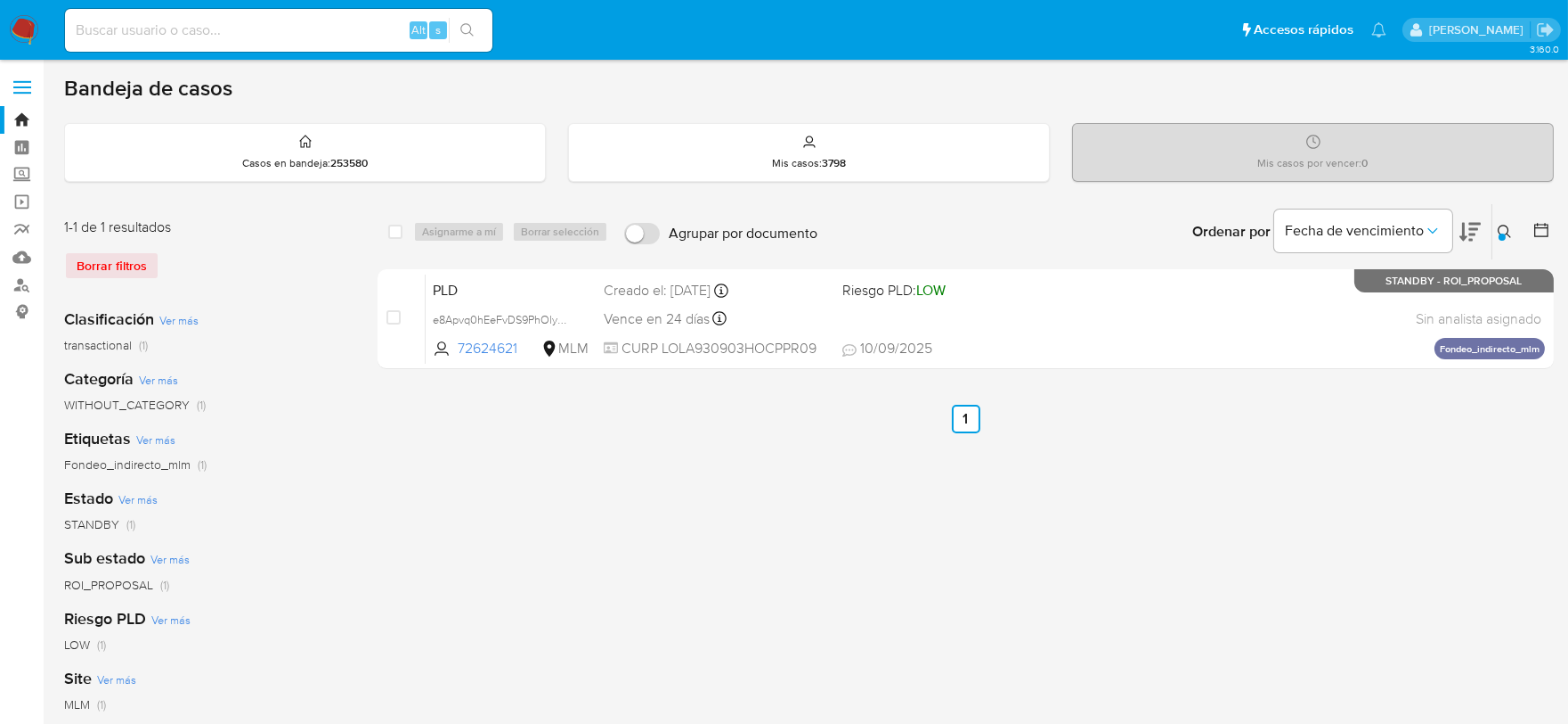
click at [1500, 234] on div at bounding box center [1503, 237] width 7 height 7
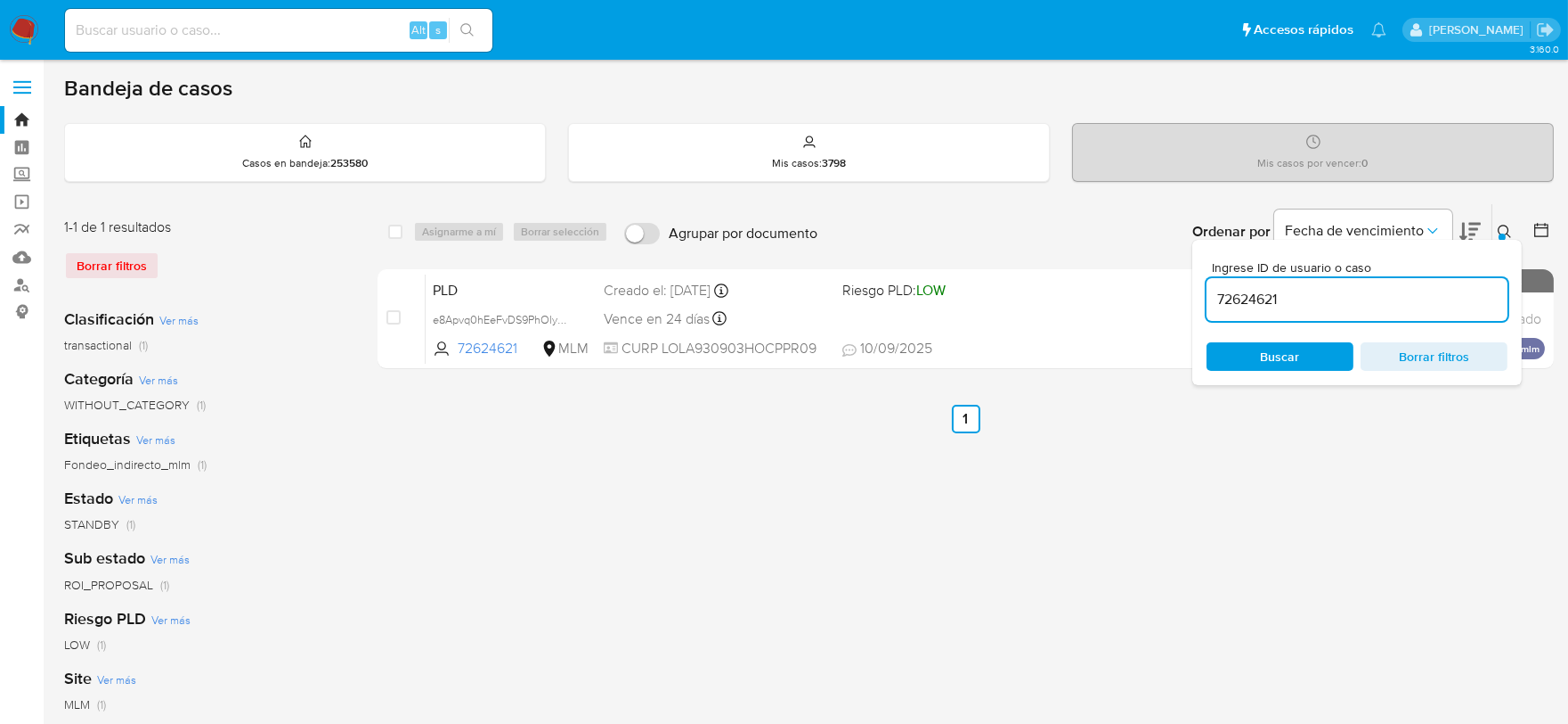
click at [1389, 306] on input "72624621" at bounding box center [1357, 299] width 301 height 23
type input "464255959"
click at [1517, 228] on button at bounding box center [1507, 232] width 30 height 22
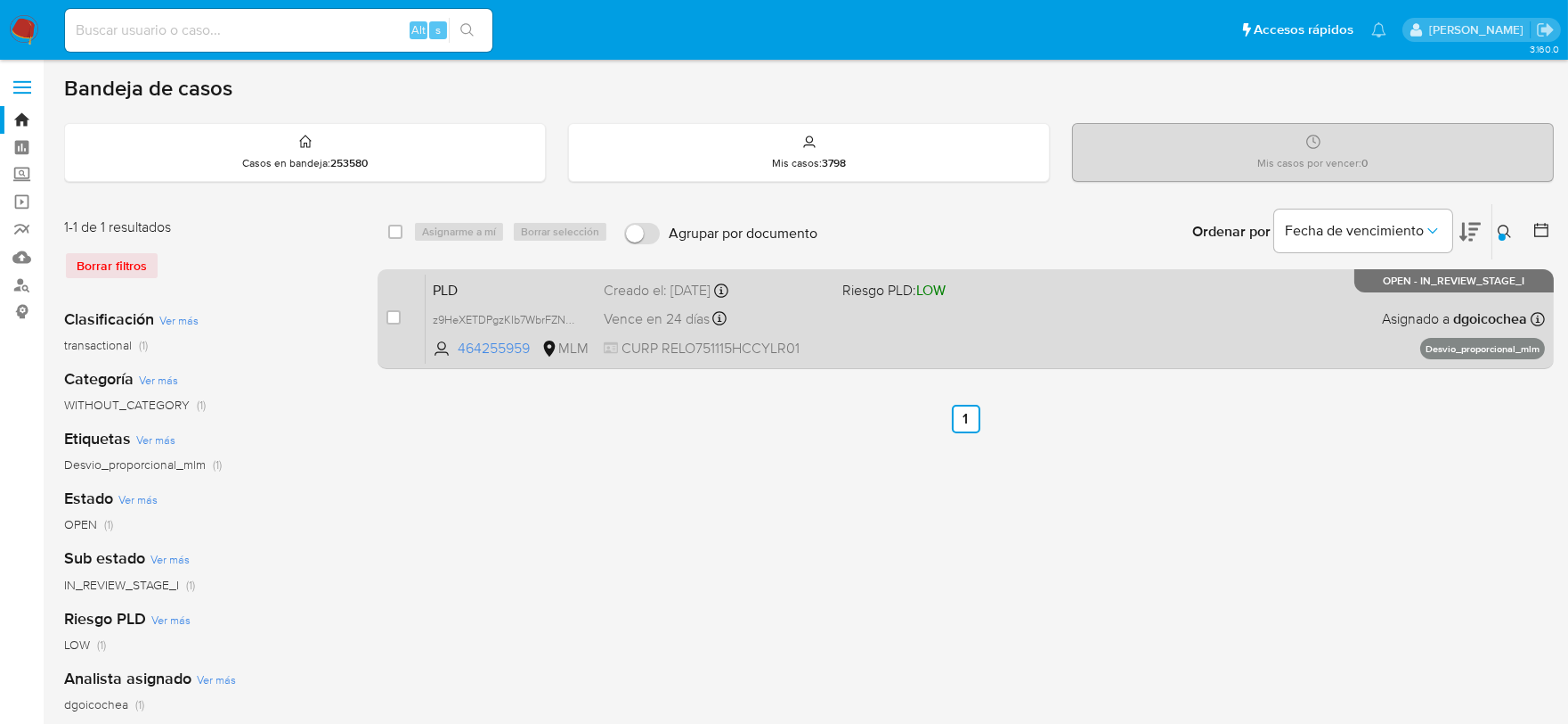
click at [434, 291] on span "PLD" at bounding box center [510, 289] width 157 height 23
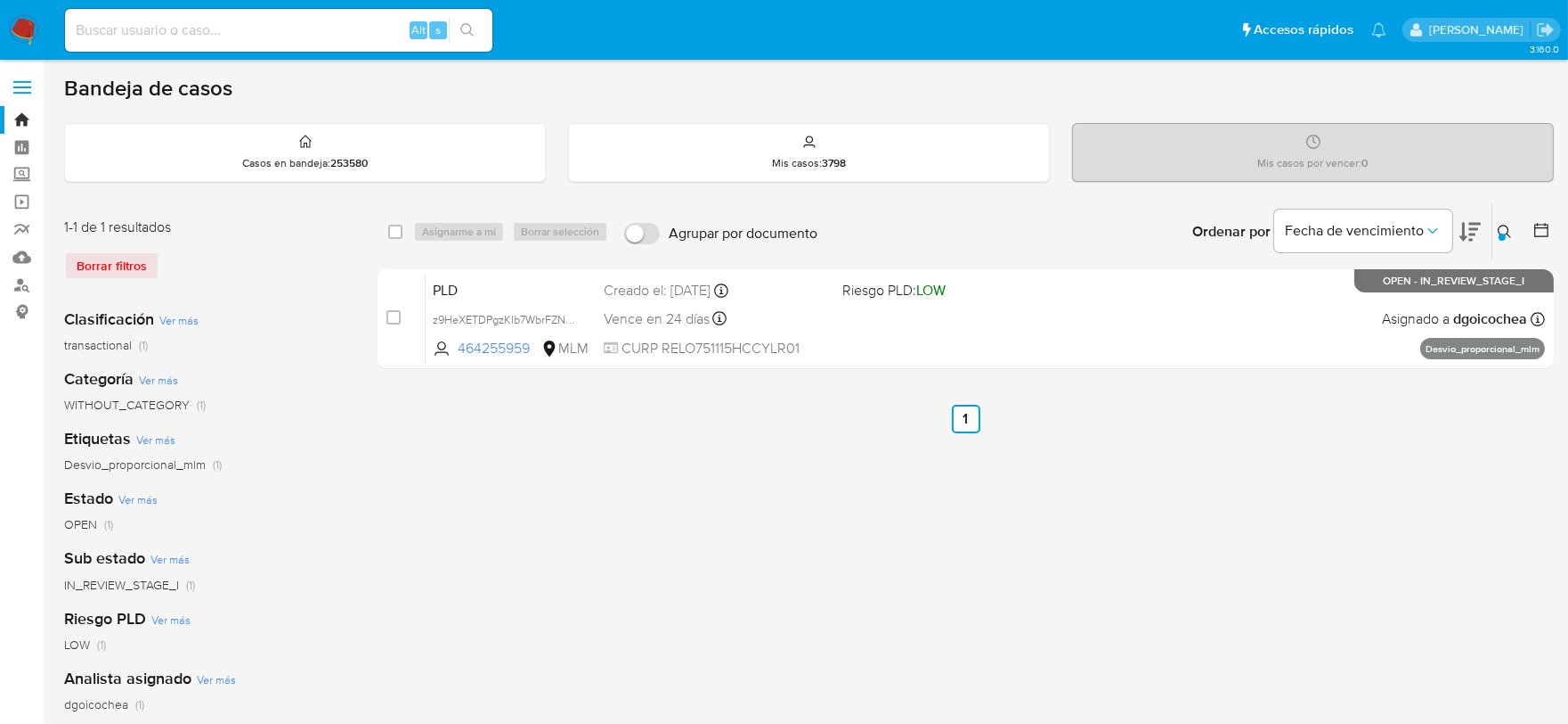
click at [23, 30] on img at bounding box center [24, 30] width 30 height 30
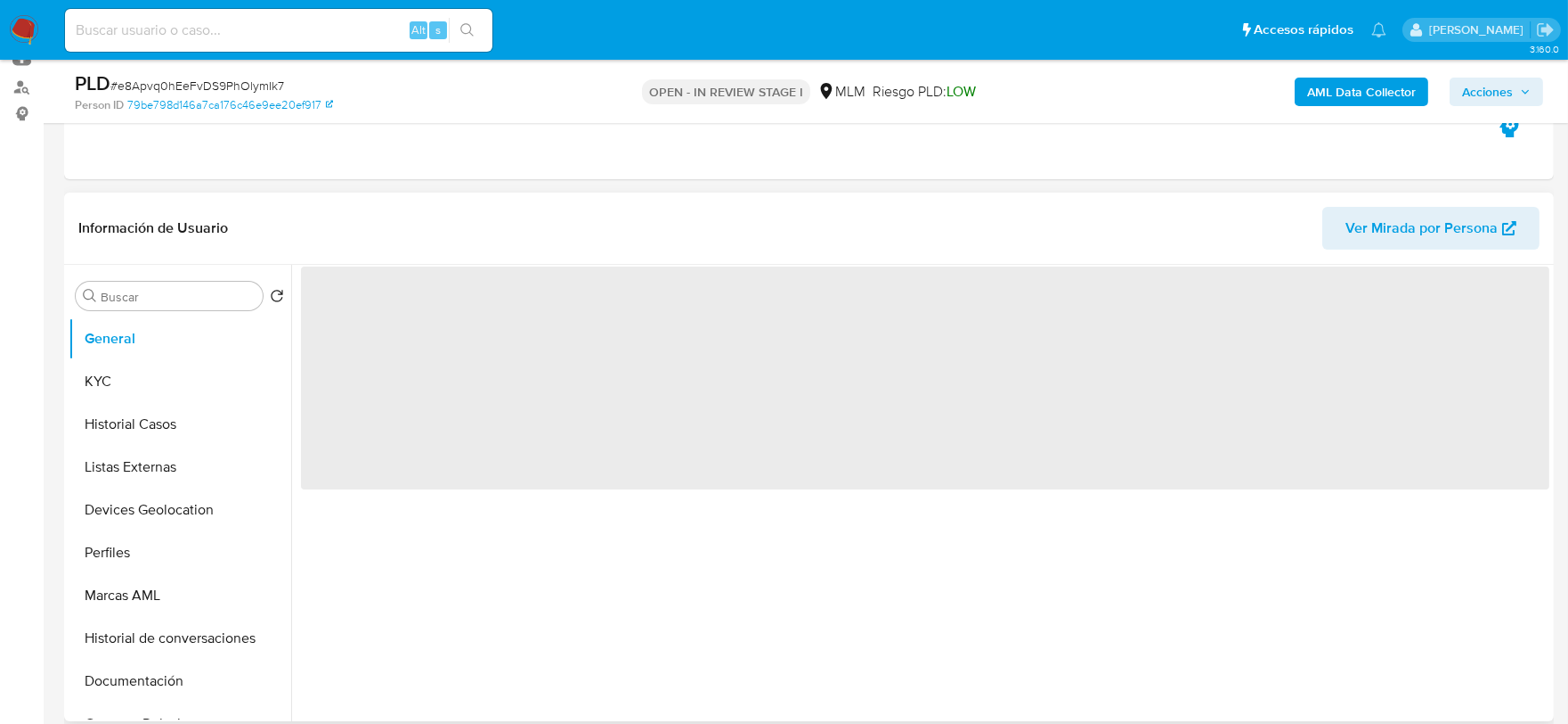
select select "10"
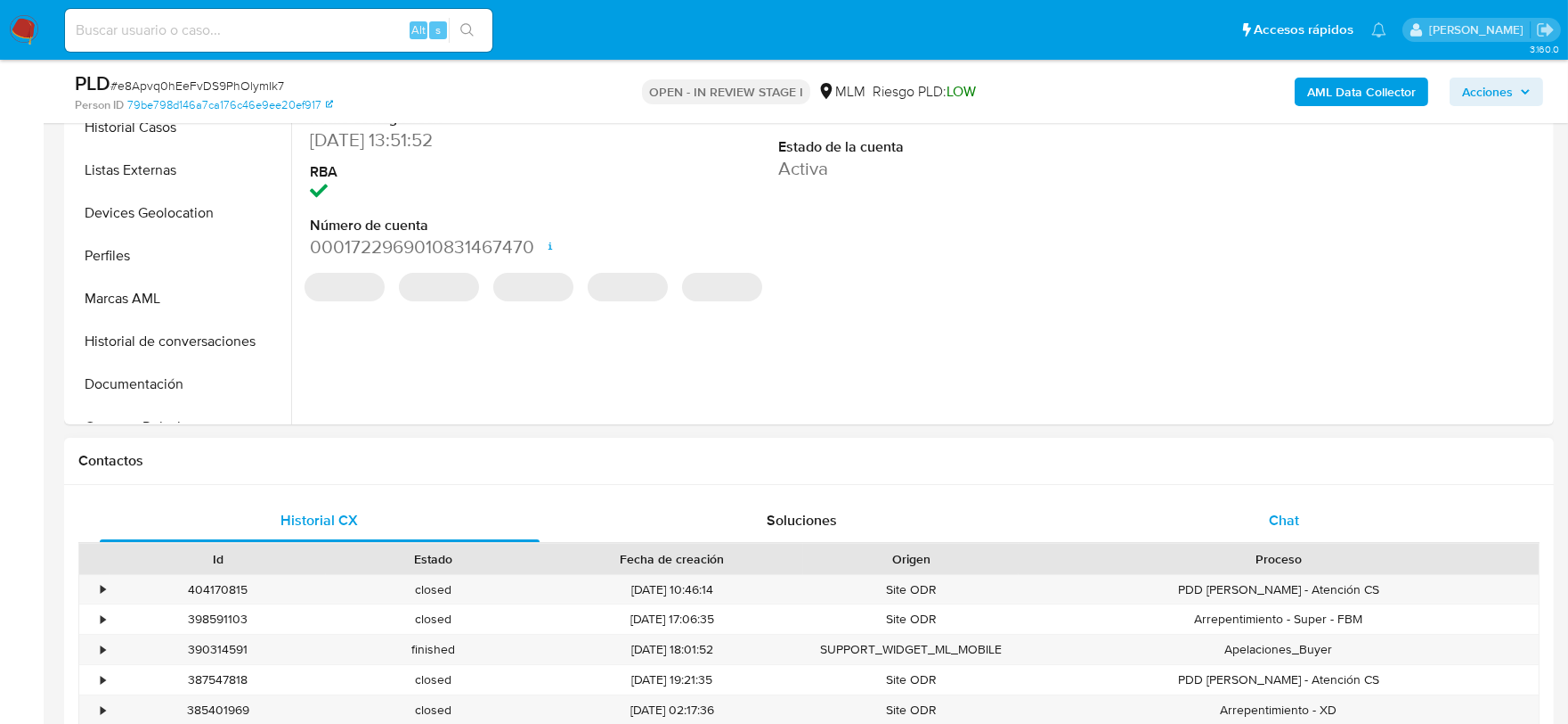
click at [1301, 515] on div "Chat" at bounding box center [1283, 521] width 440 height 43
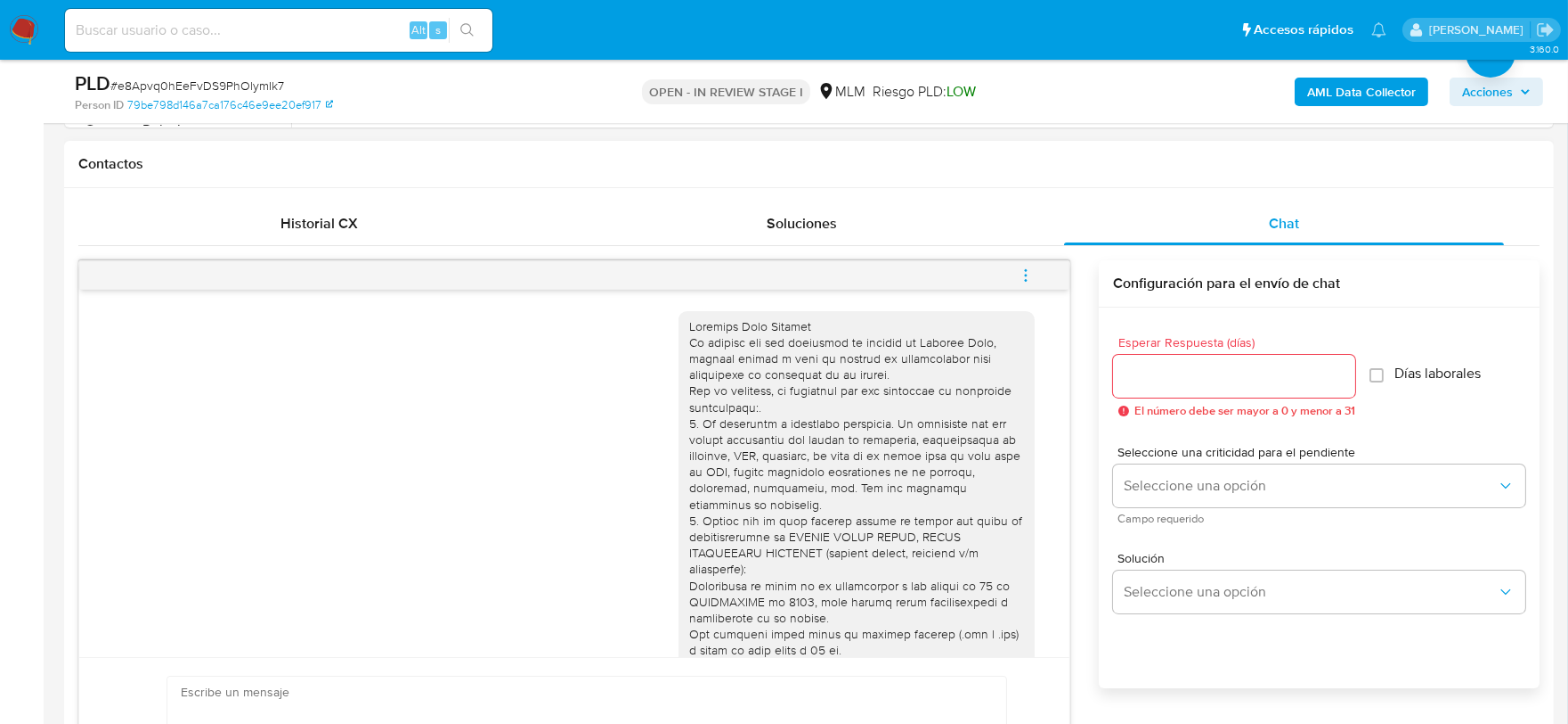
scroll to position [422, 0]
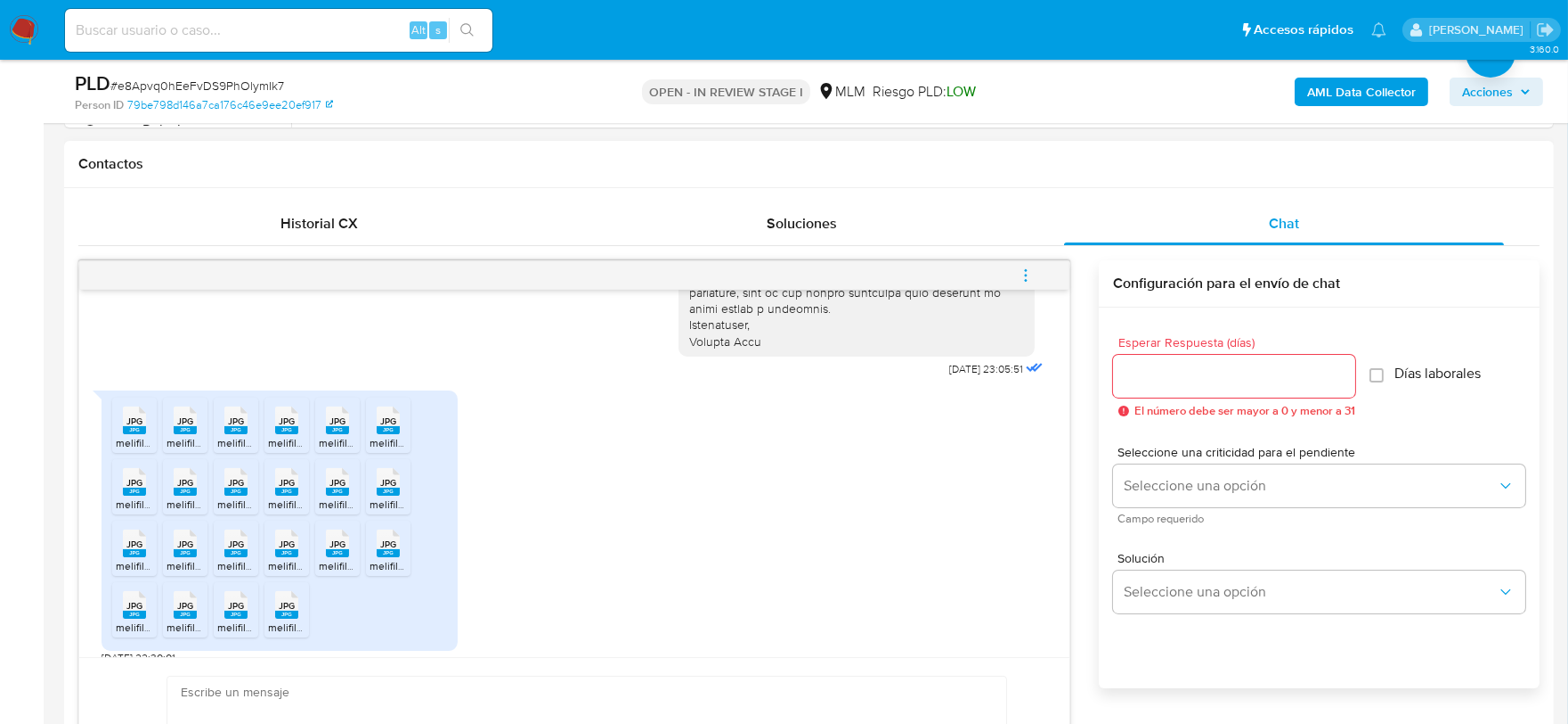
click at [1029, 272] on icon "menu-action" at bounding box center [1026, 275] width 16 height 16
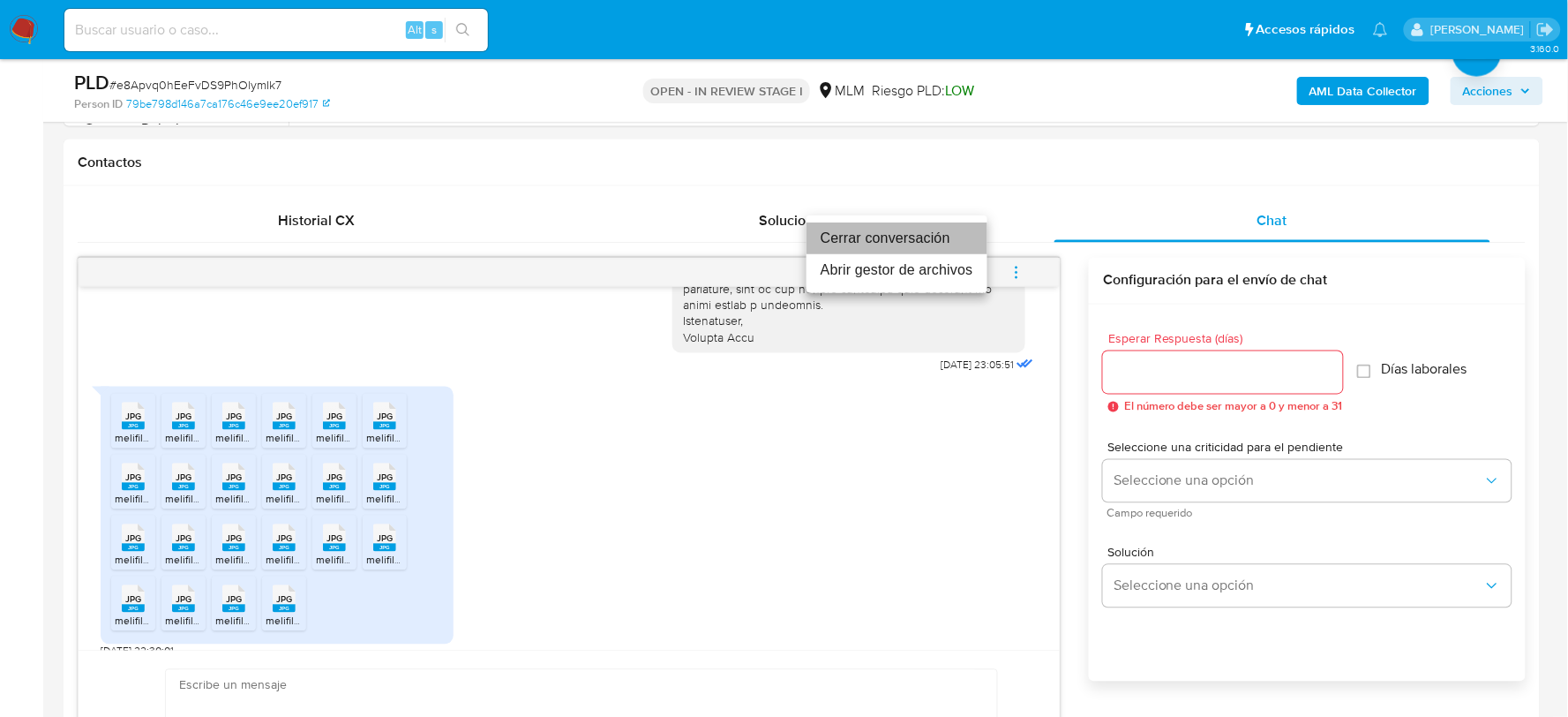
click at [955, 239] on li "Cerrar conversación" at bounding box center [897, 239] width 181 height 32
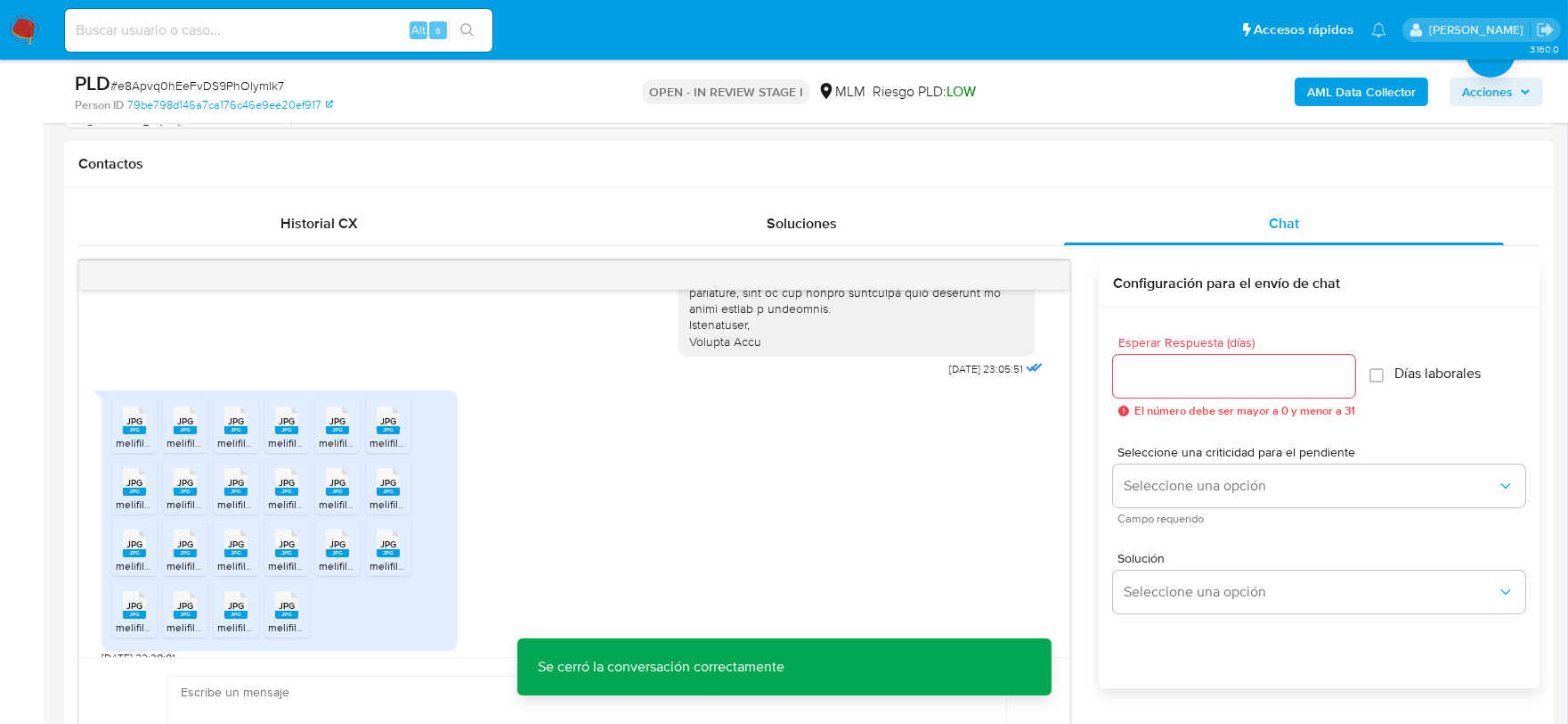
click at [708, 504] on div "JPG JPG melifile8643119272093025113.jpg JPG JPG melifile2892233890568061534.jpg…" at bounding box center [574, 523] width 946 height 283
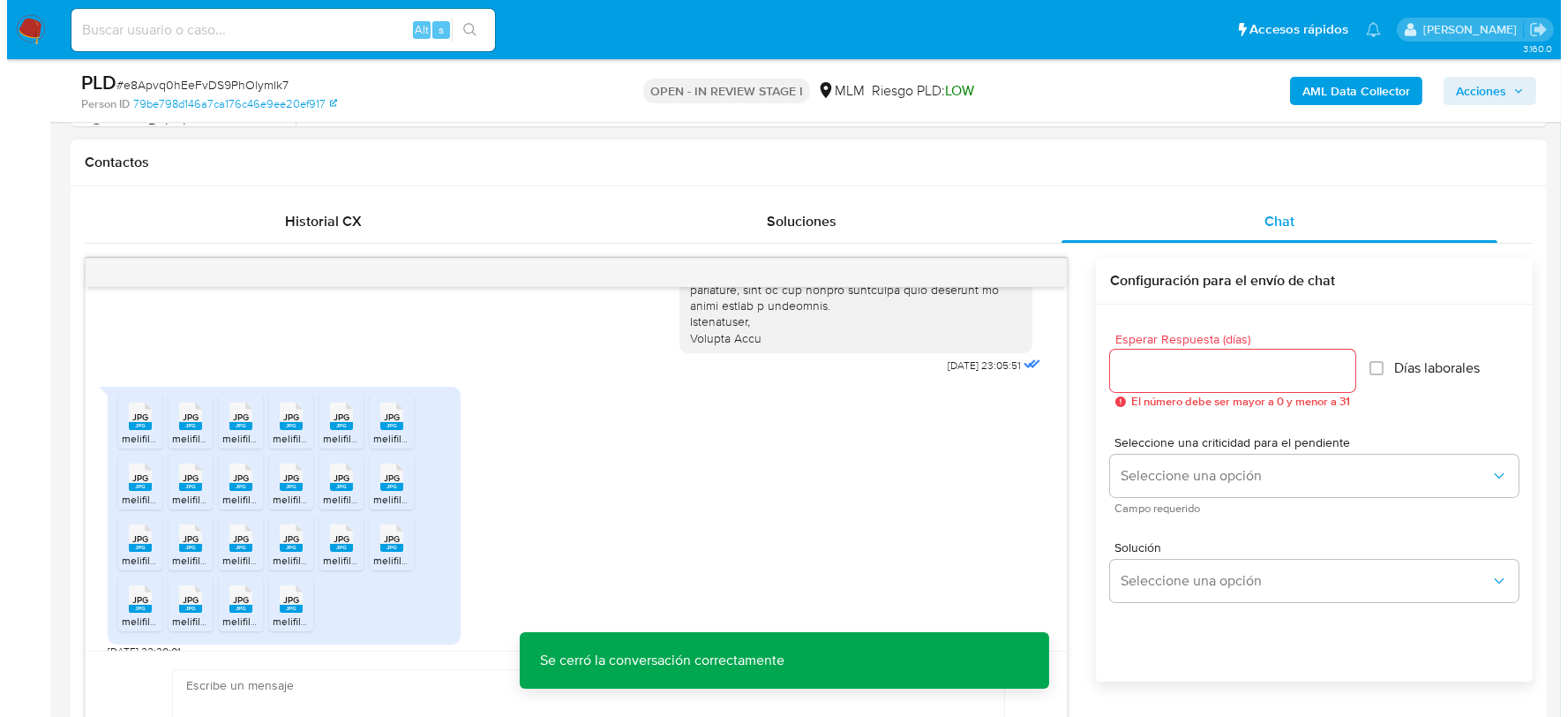
scroll to position [288, 0]
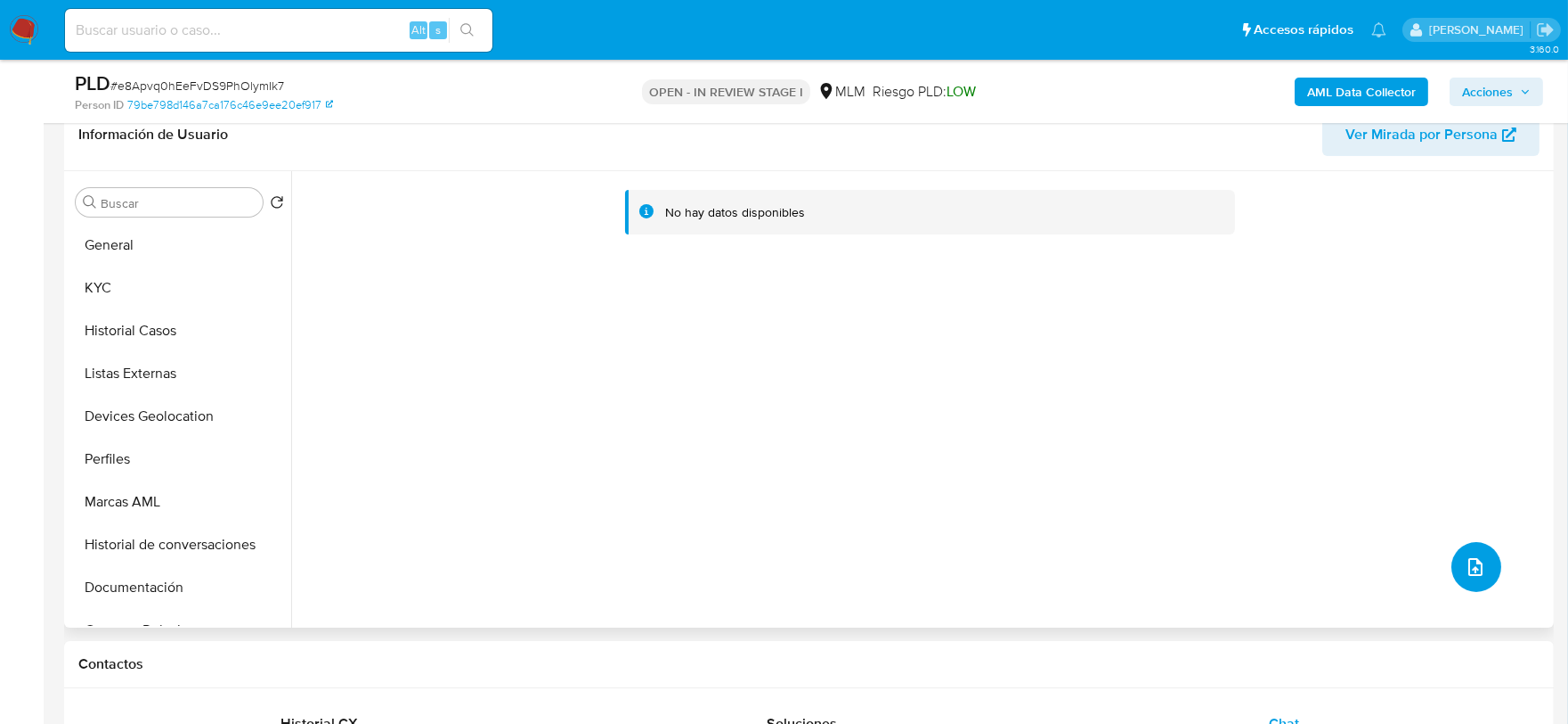
click at [1461, 542] on button "upload-file" at bounding box center [1477, 567] width 50 height 50
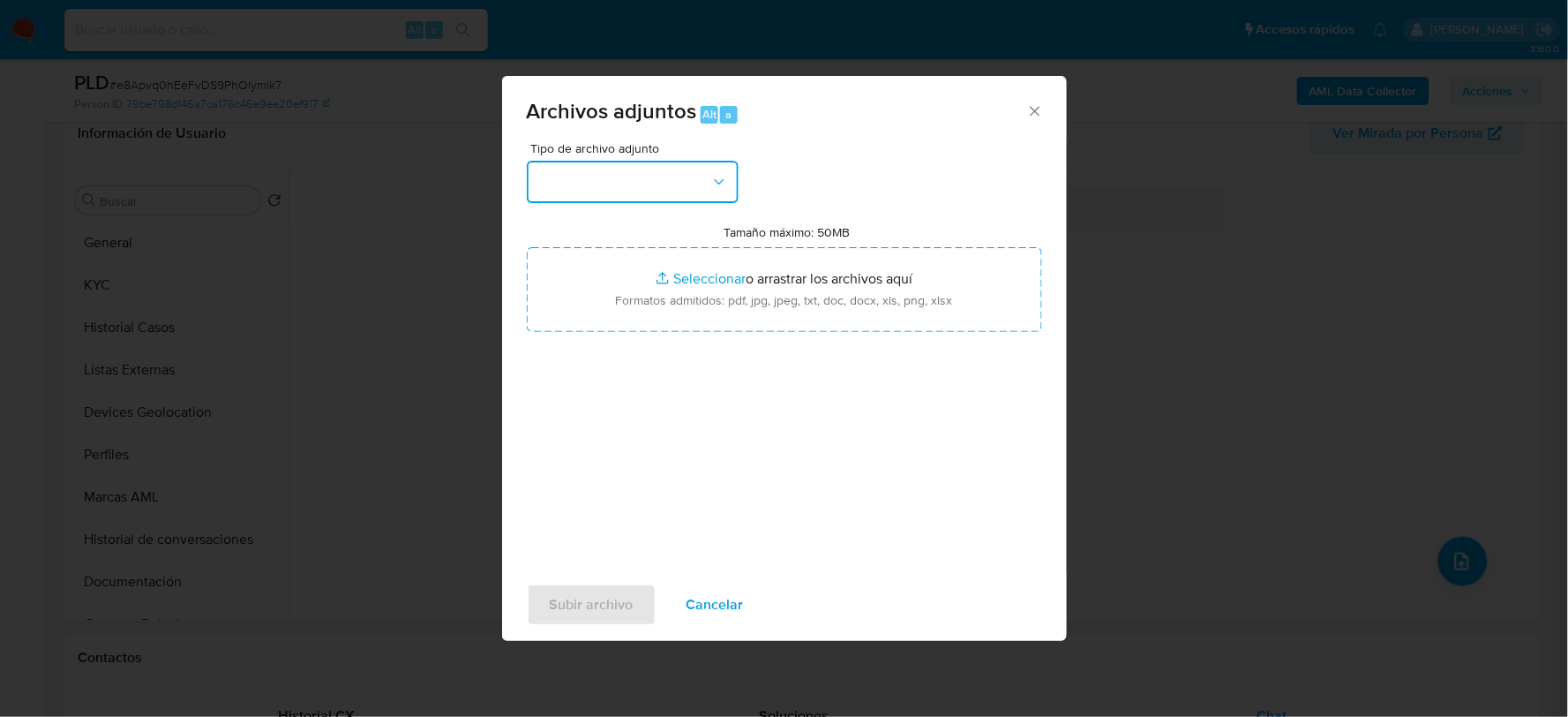
click at [681, 192] on button "button" at bounding box center [633, 182] width 212 height 43
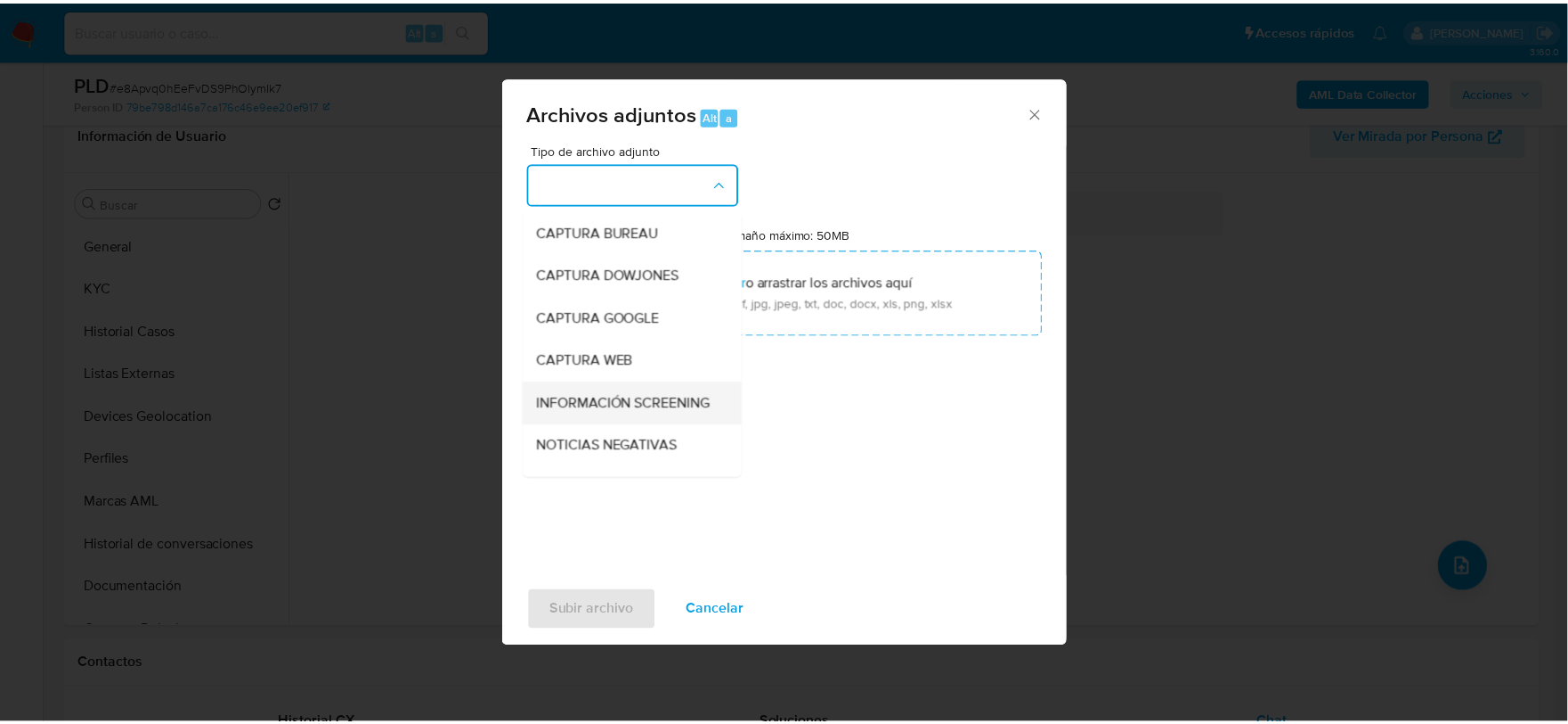
scroll to position [135, 0]
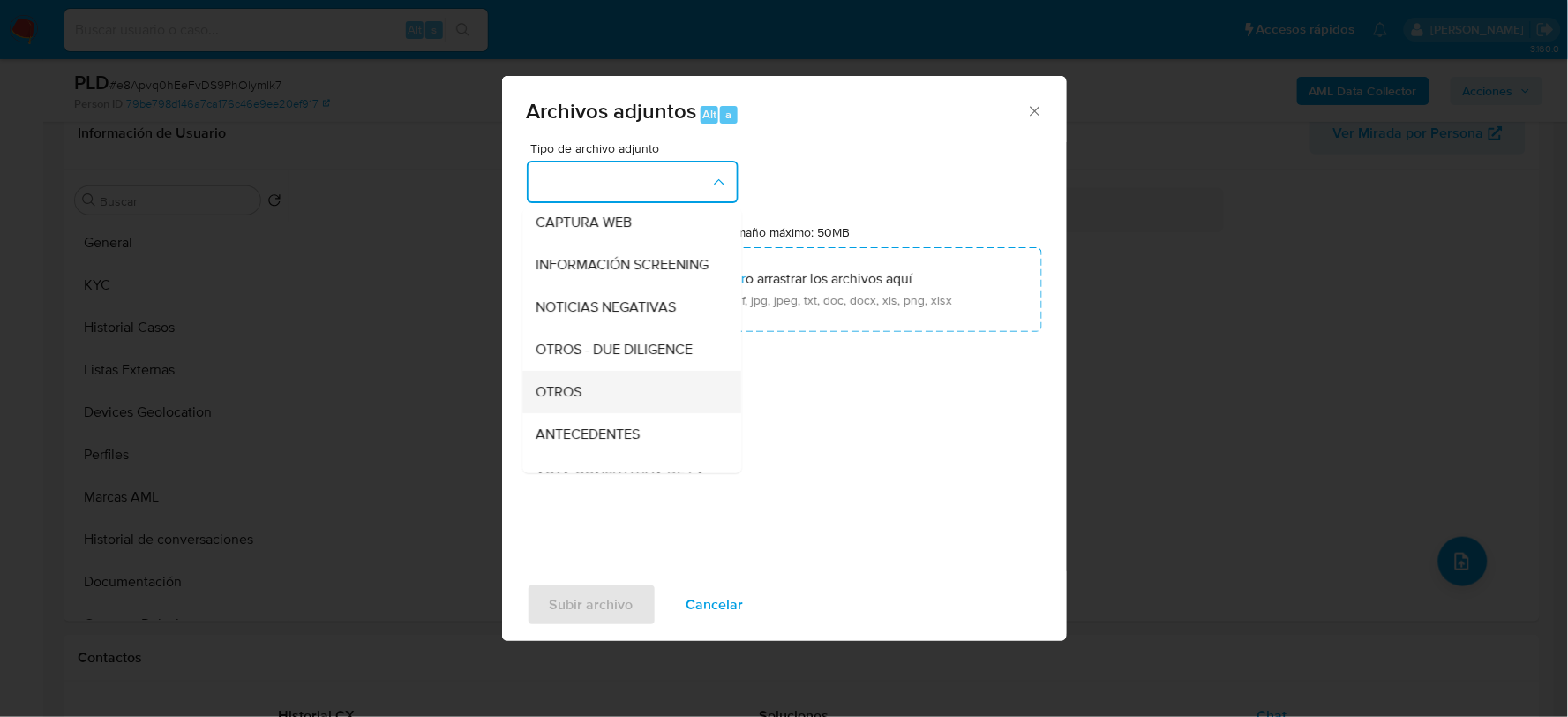
click at [579, 399] on span "OTROS" at bounding box center [560, 391] width 46 height 18
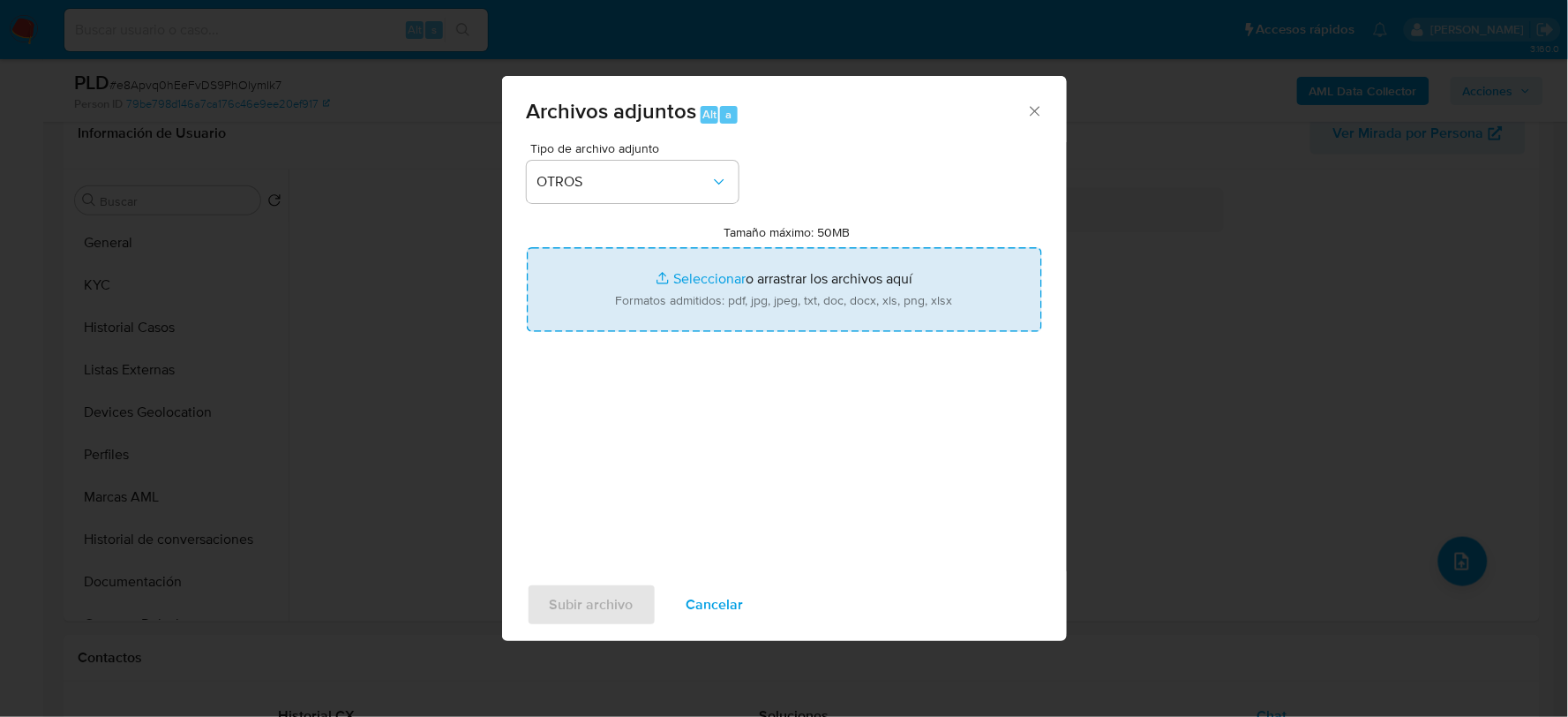
type input "C:\fakepath\72624621_JOSE LOPEZ_AGO2025.pdf"
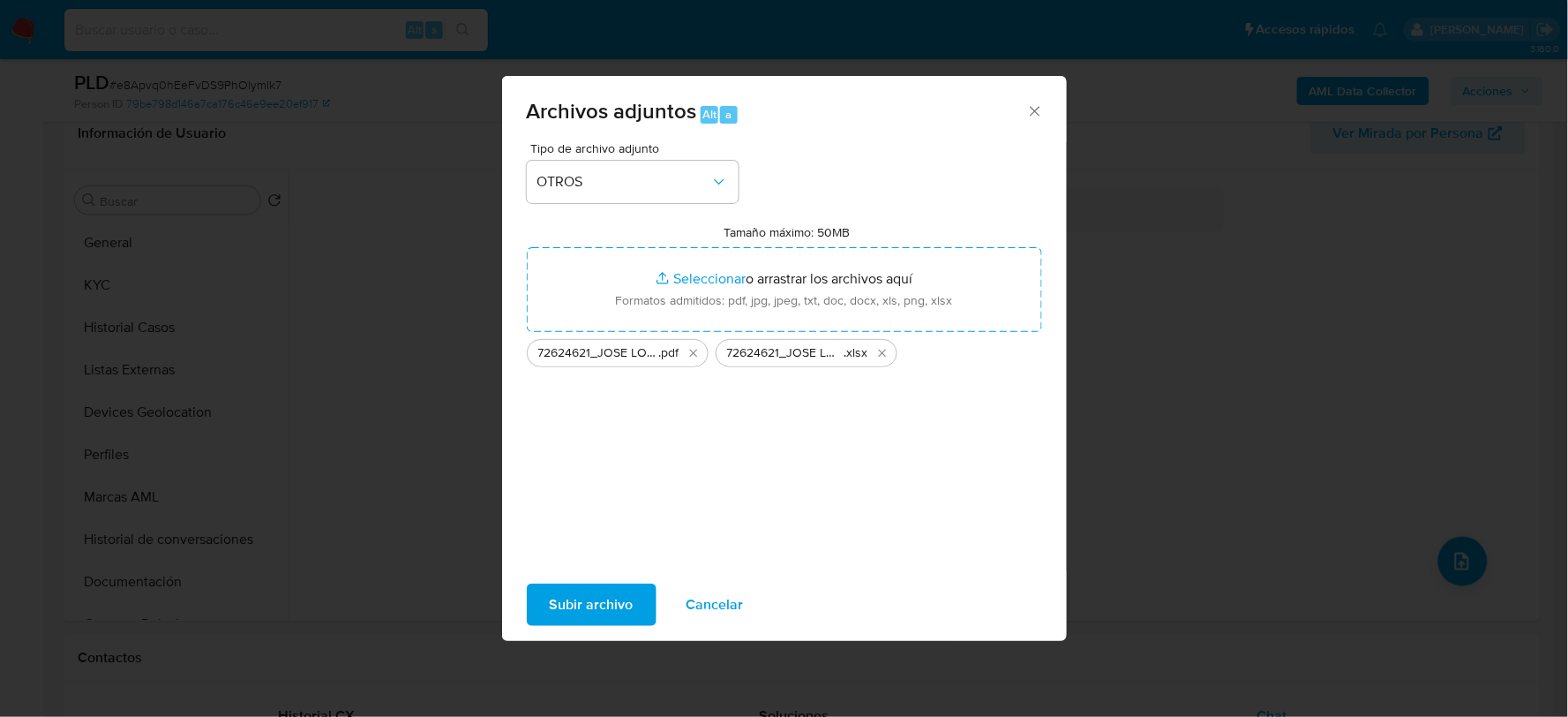
click at [585, 596] on span "Subir archivo" at bounding box center [592, 604] width 83 height 39
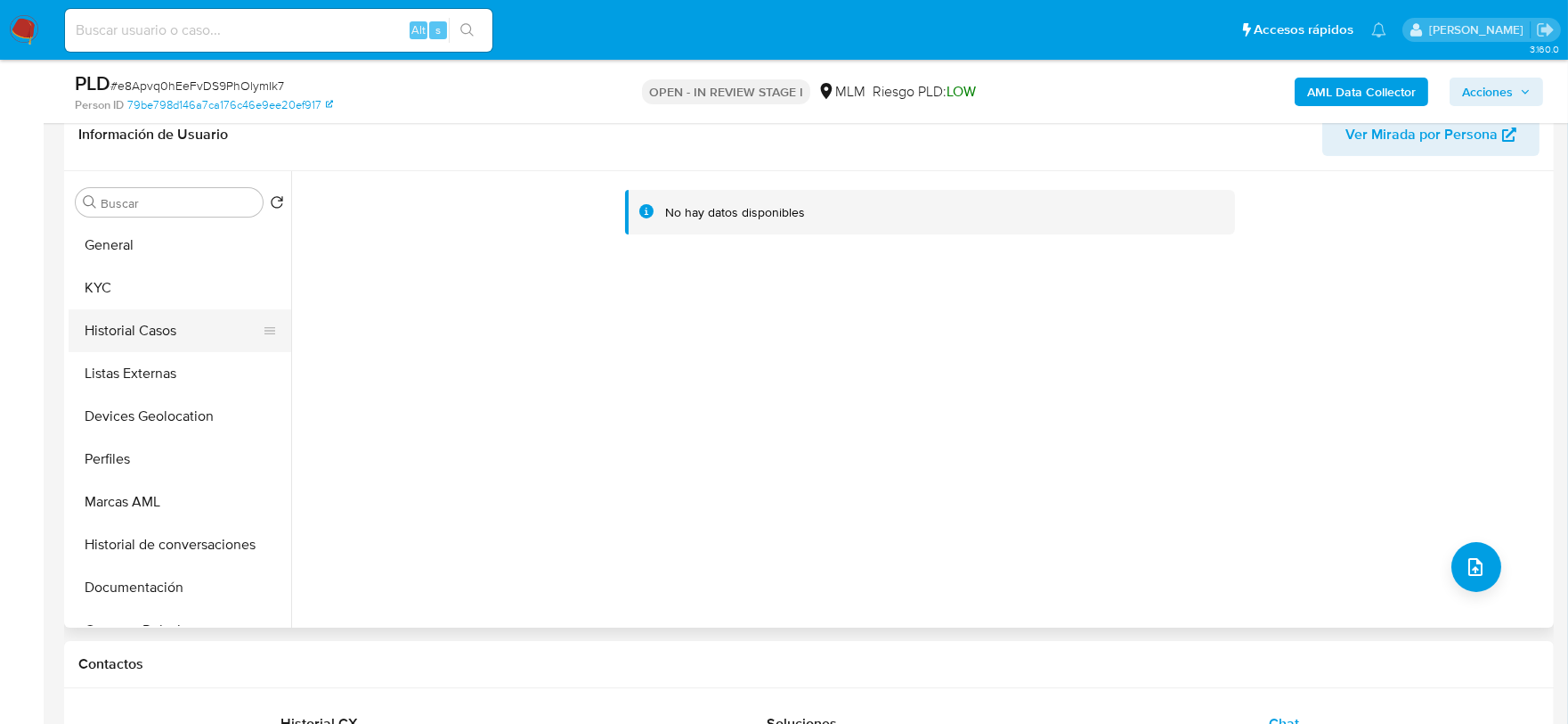
click at [191, 319] on button "Historial Casos" at bounding box center [173, 331] width 209 height 43
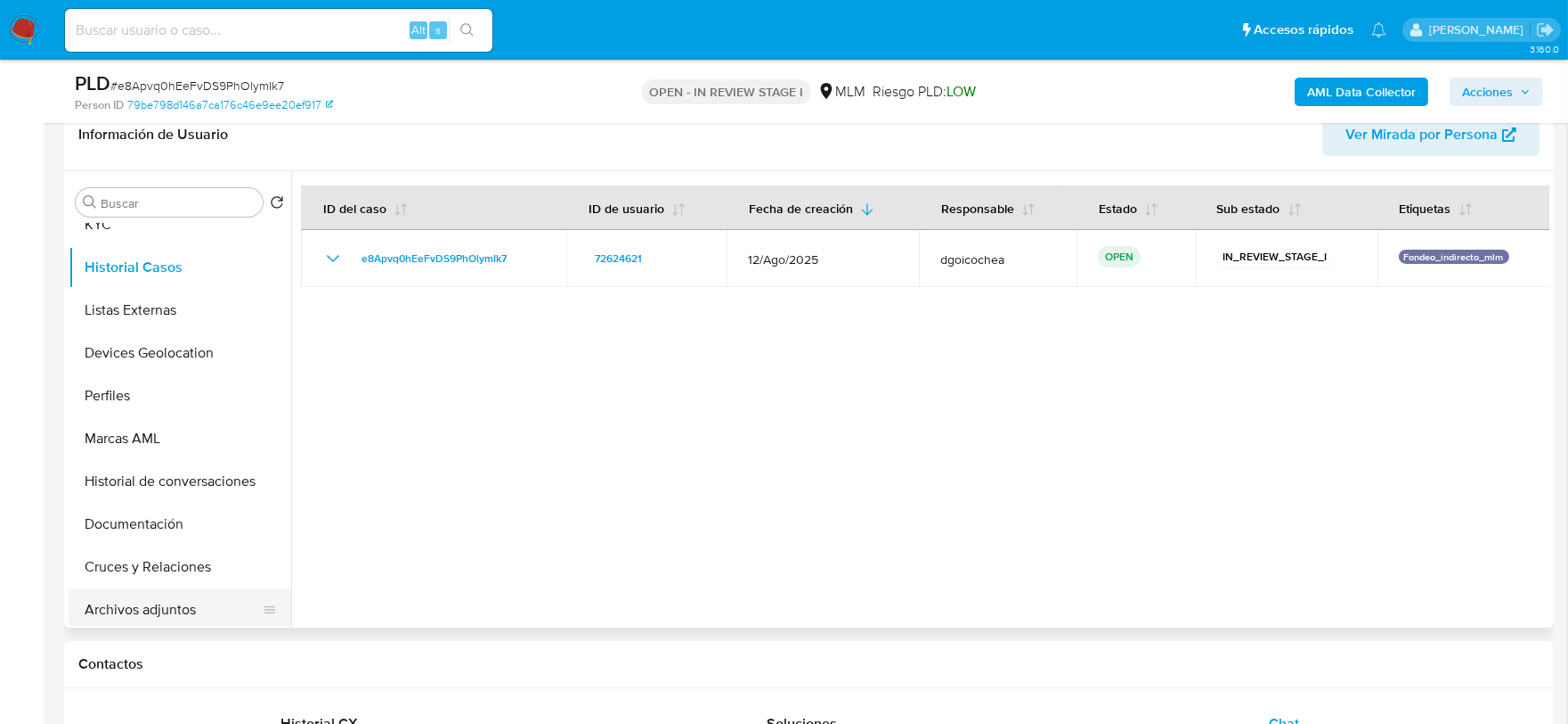
scroll to position [99, 0]
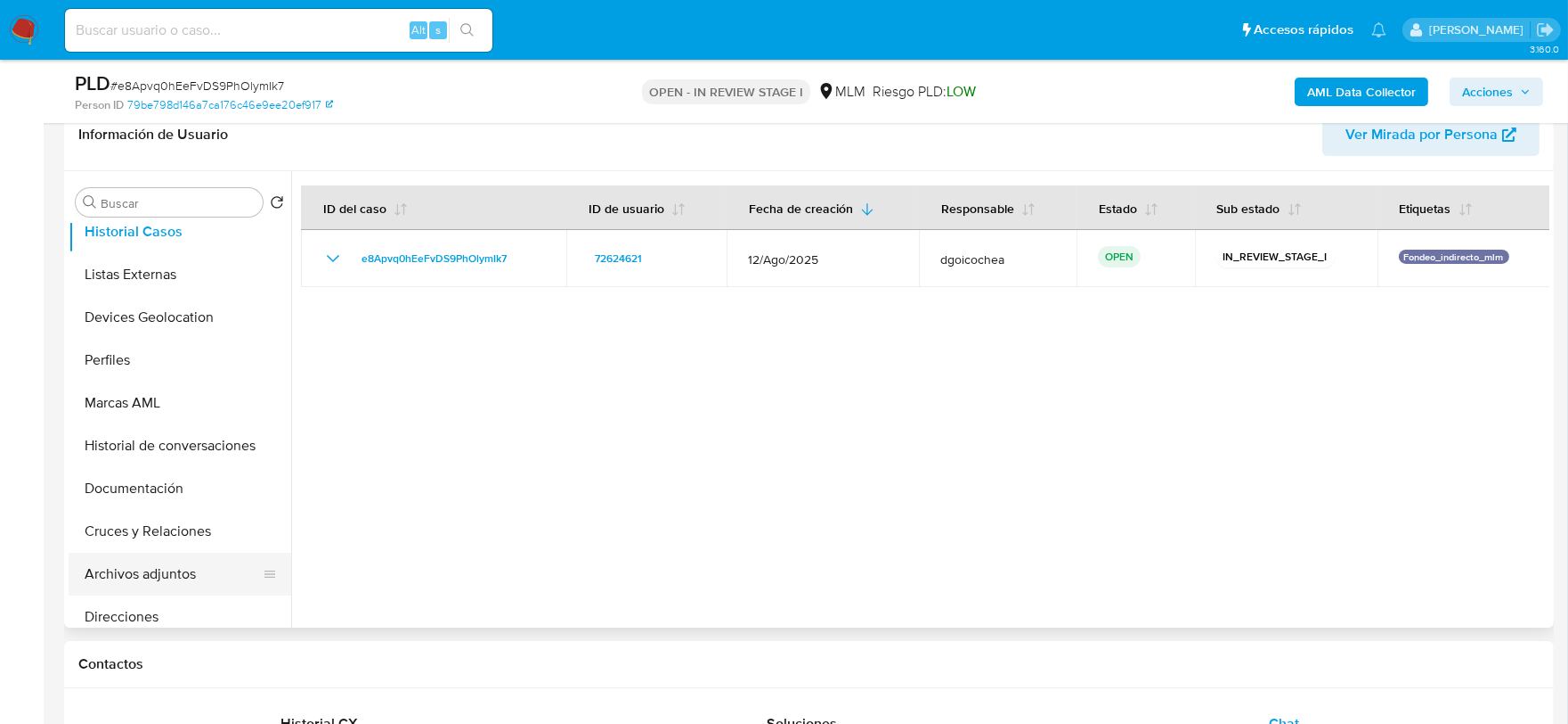
click at [180, 570] on button "Archivos adjuntos" at bounding box center [173, 574] width 209 height 43
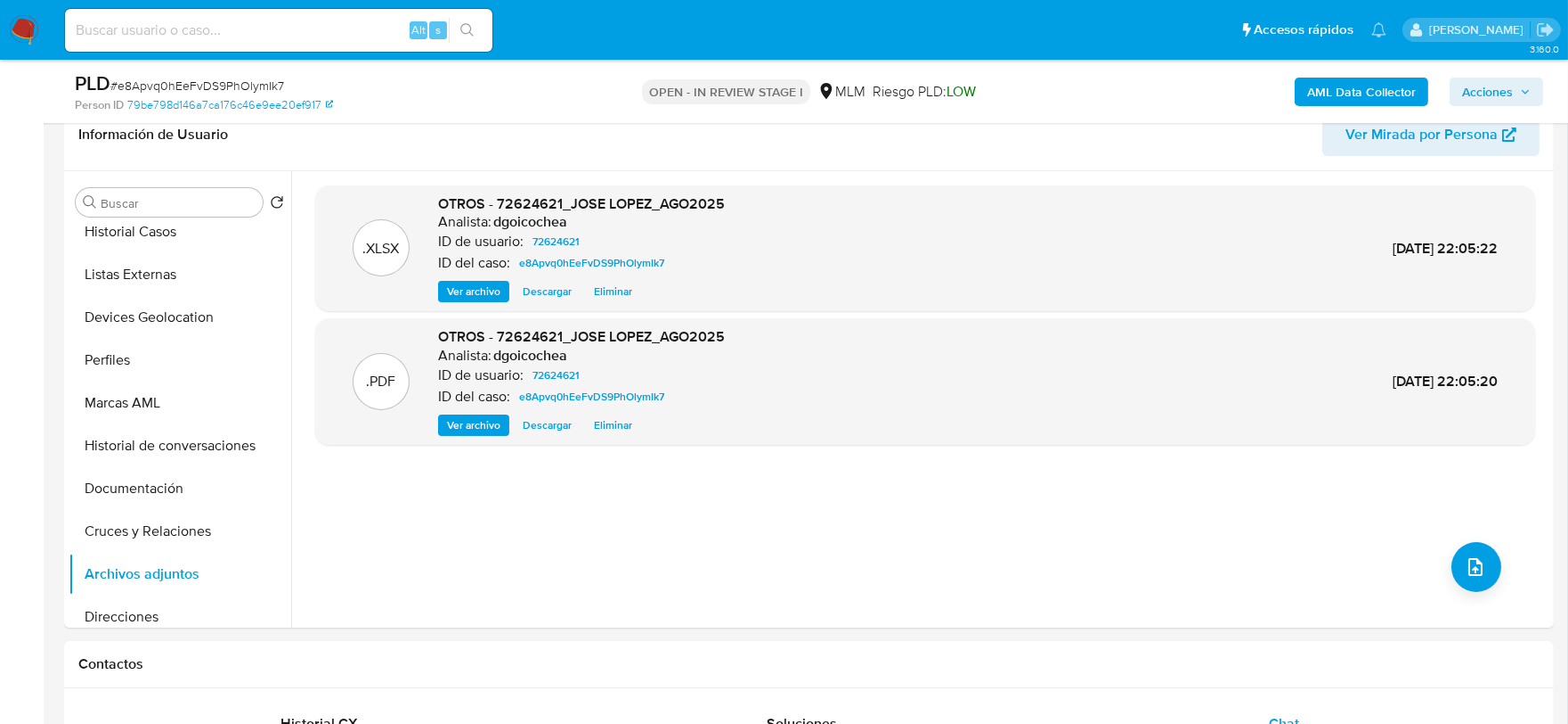
click at [1482, 86] on span "Acciones" at bounding box center [1487, 92] width 51 height 29
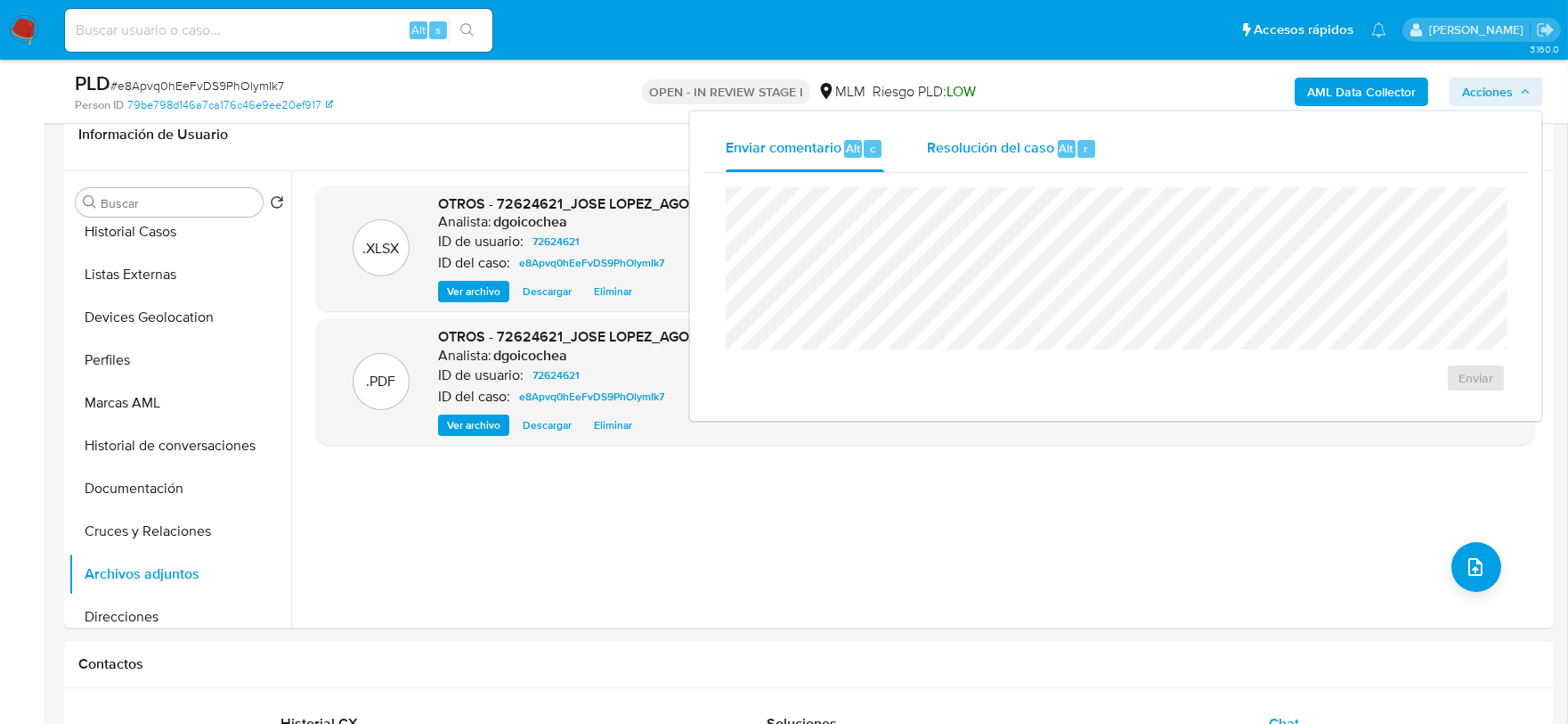
click at [1019, 141] on span "Resolución del caso" at bounding box center [990, 147] width 127 height 21
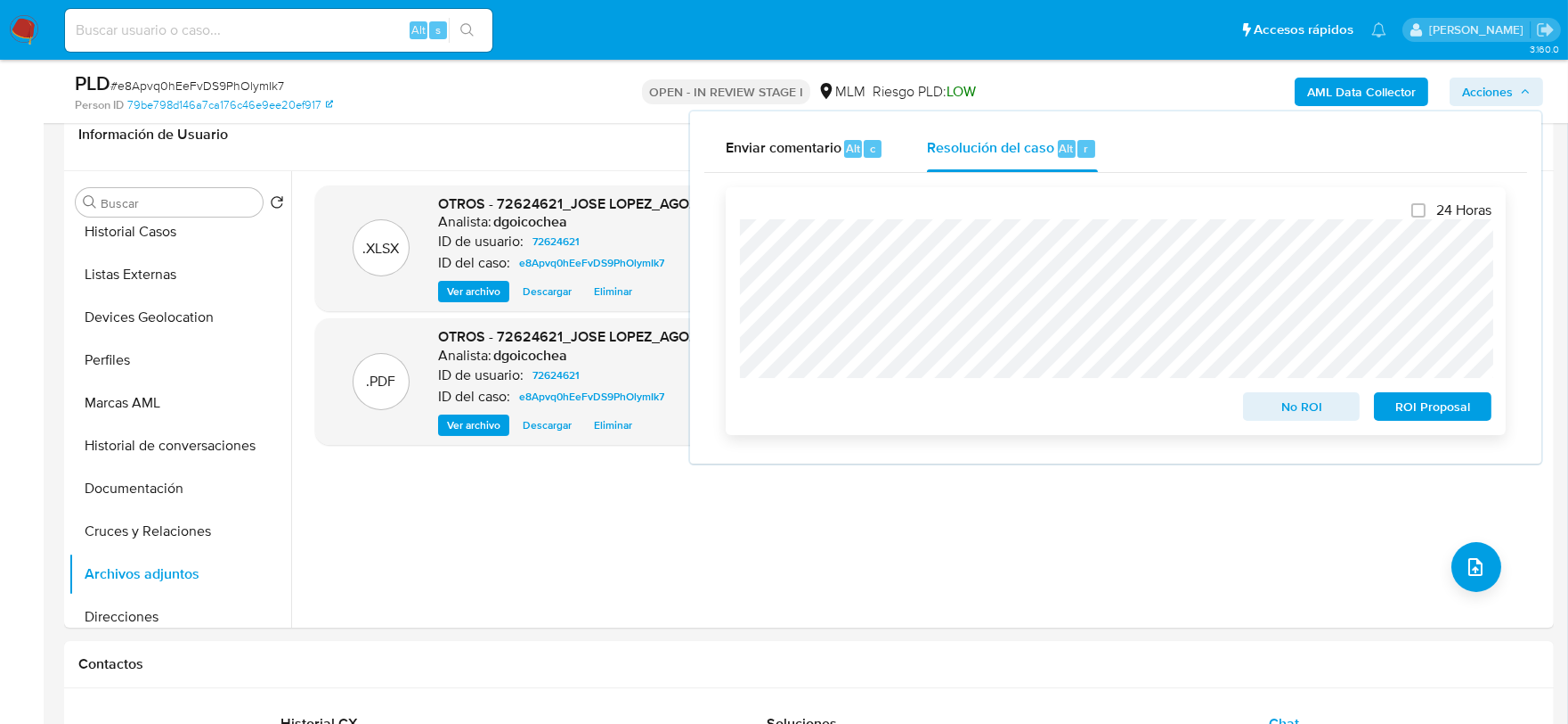
click at [1444, 412] on span "ROI Proposal" at bounding box center [1432, 407] width 92 height 25
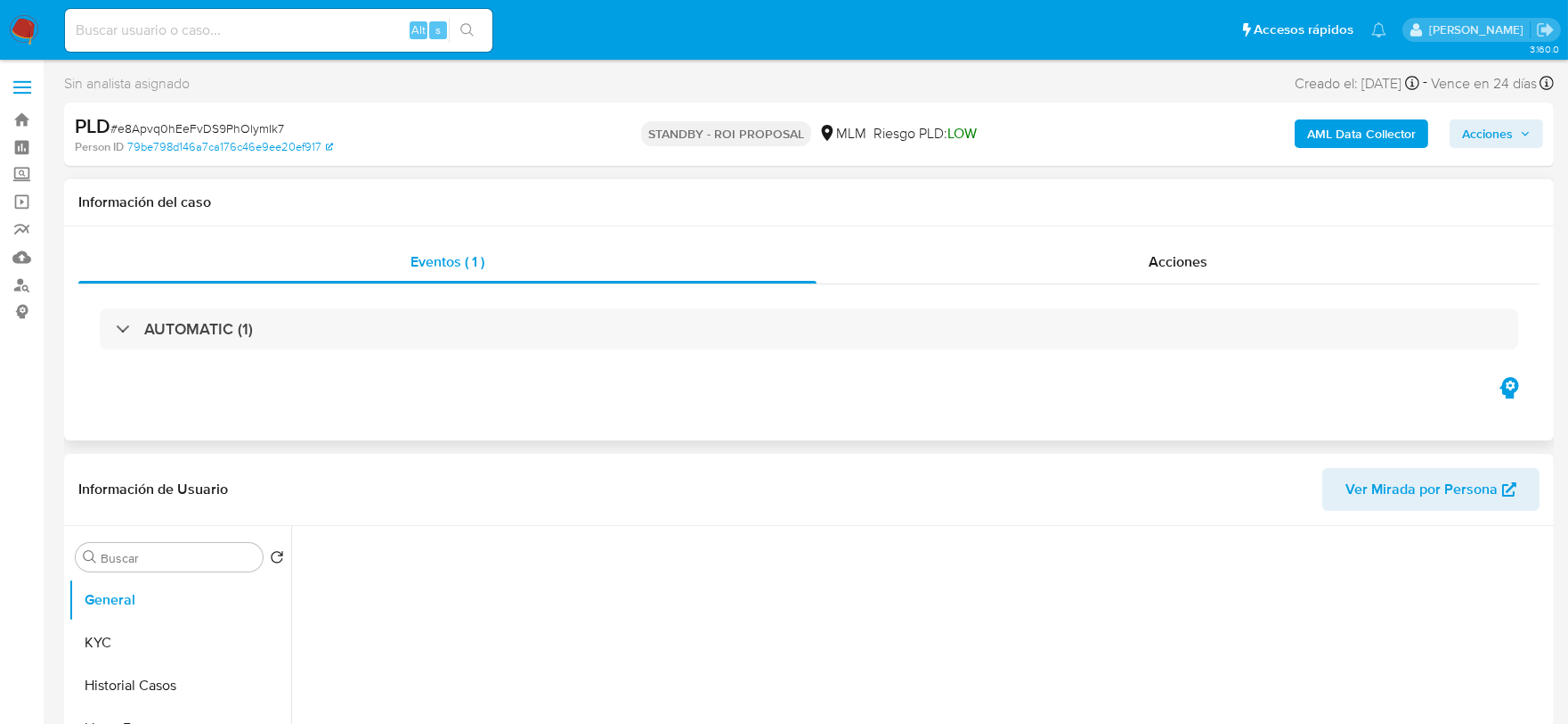
select select "10"
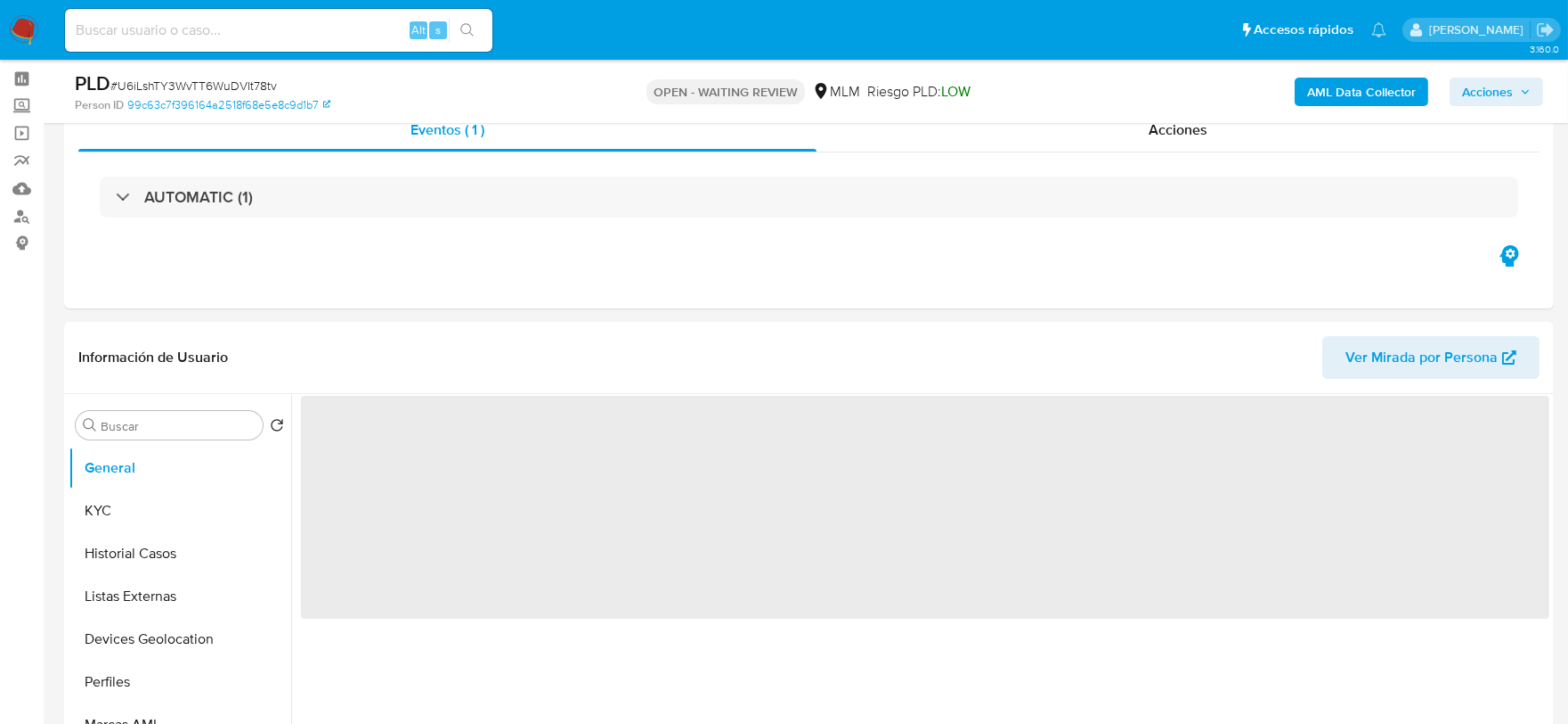
scroll to position [198, 0]
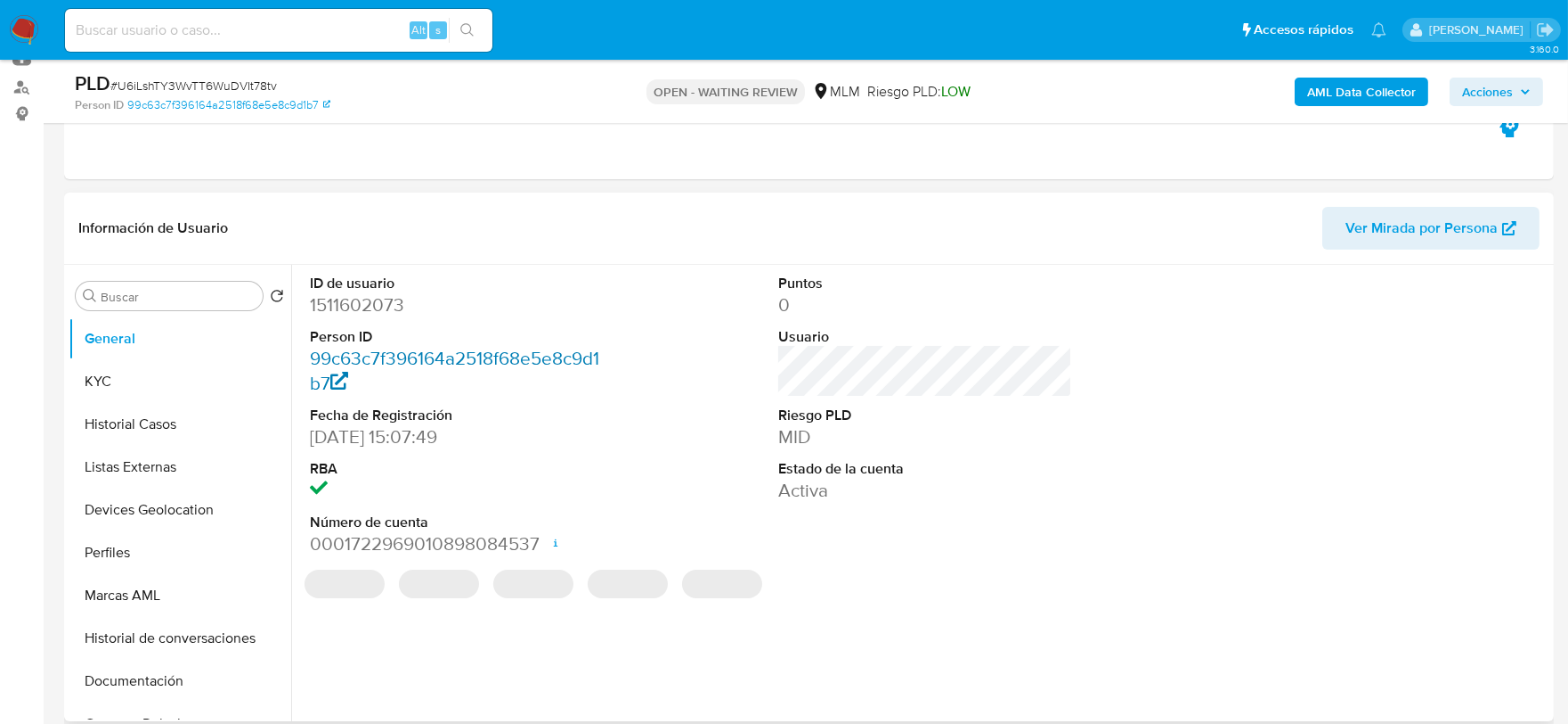
select select "10"
click at [363, 305] on dd "1511602073" at bounding box center [457, 305] width 295 height 25
copy dd "1511602073"
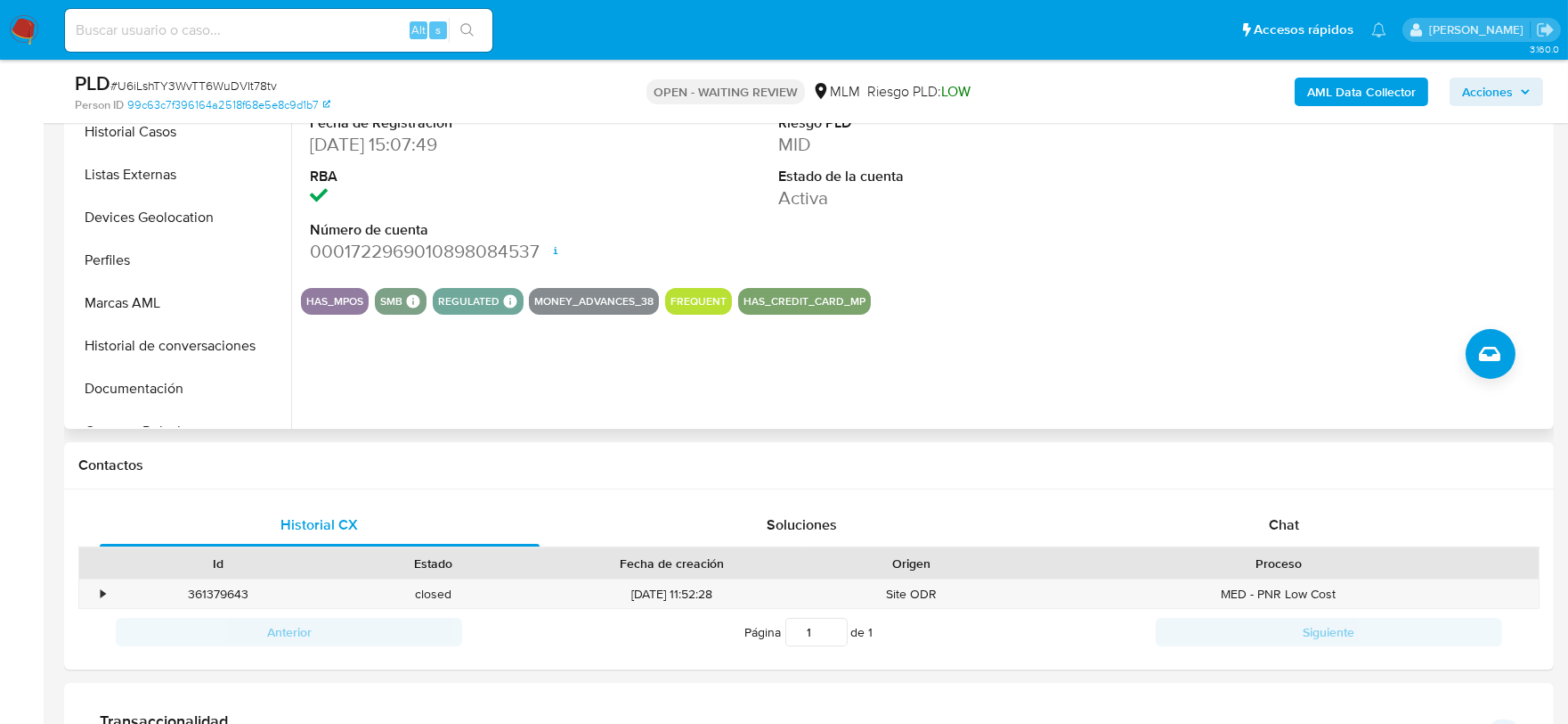
scroll to position [495, 0]
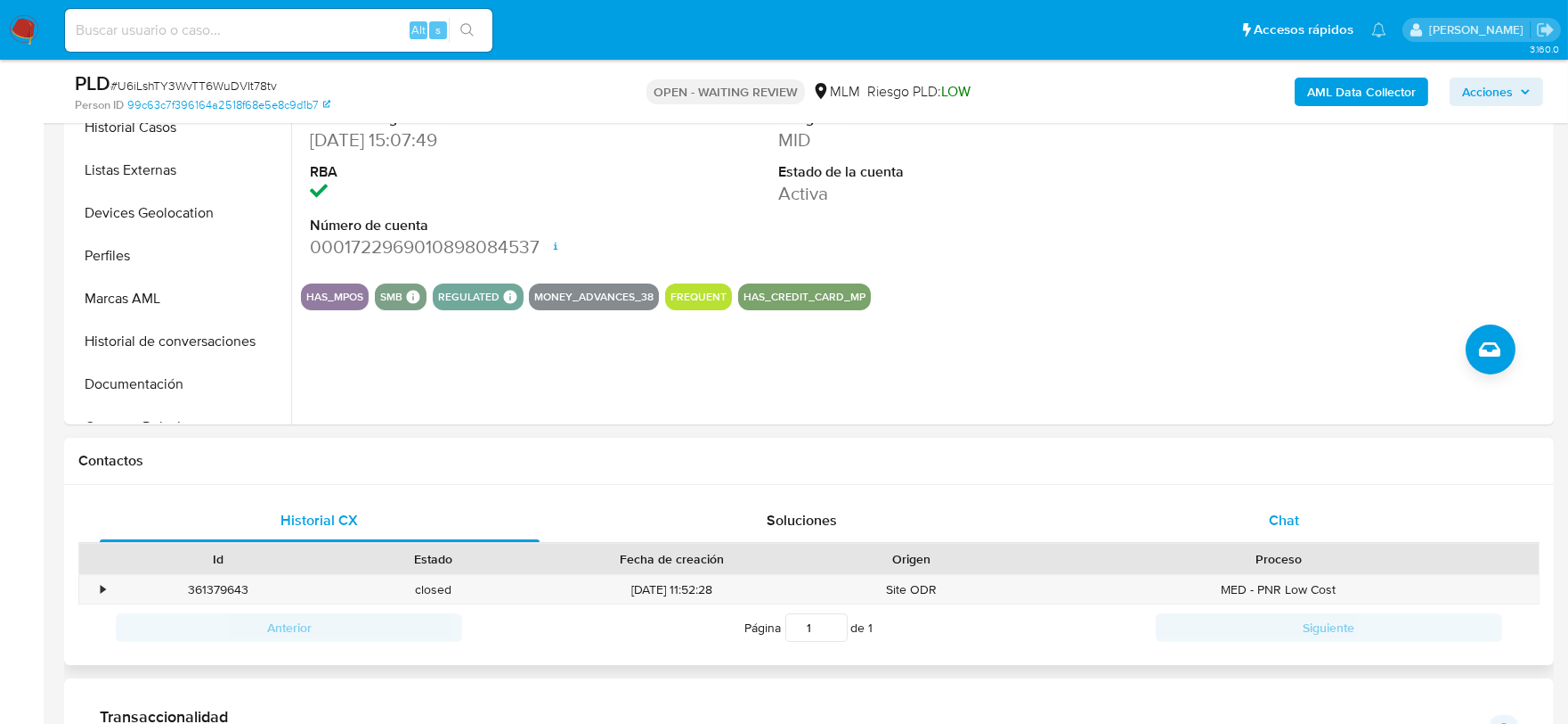
click at [1290, 515] on span "Chat" at bounding box center [1284, 520] width 30 height 21
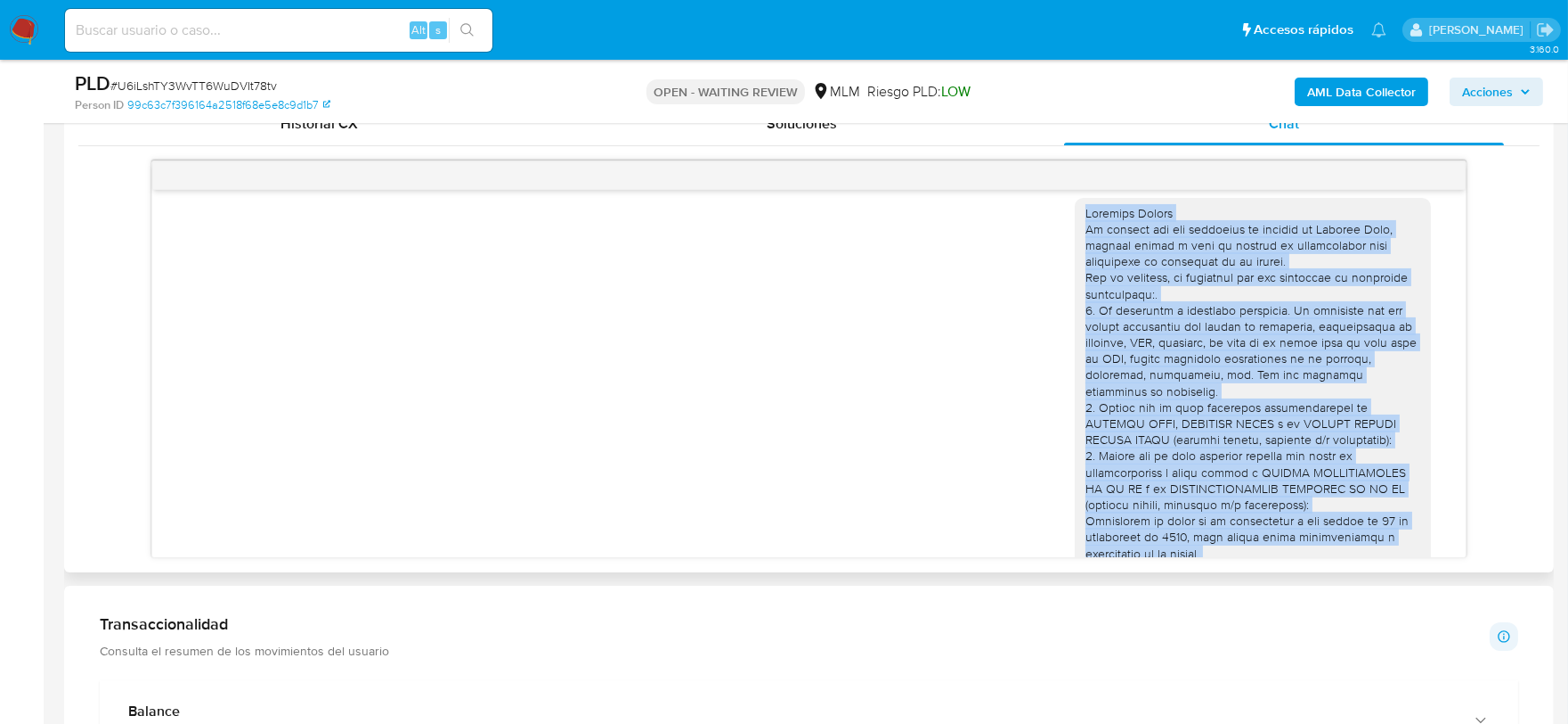
scroll to position [0, 0]
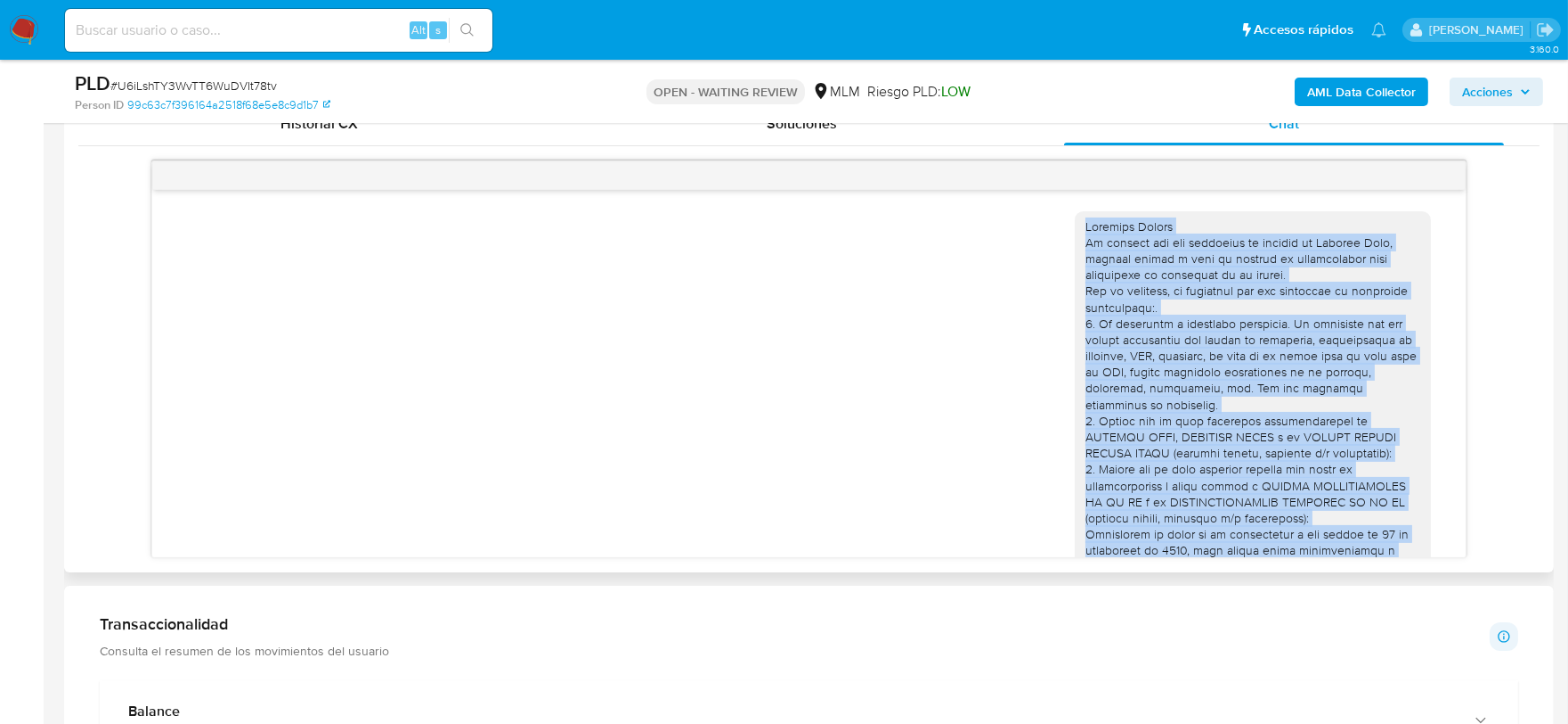
drag, startPoint x: 1170, startPoint y: 451, endPoint x: 1062, endPoint y: 234, distance: 242.4
click at [1075, 234] on div at bounding box center [1253, 470] width 356 height 517
copy div "Estimada Melany De acuerdo con las políticas de control de Mercado Pago, debemo…"
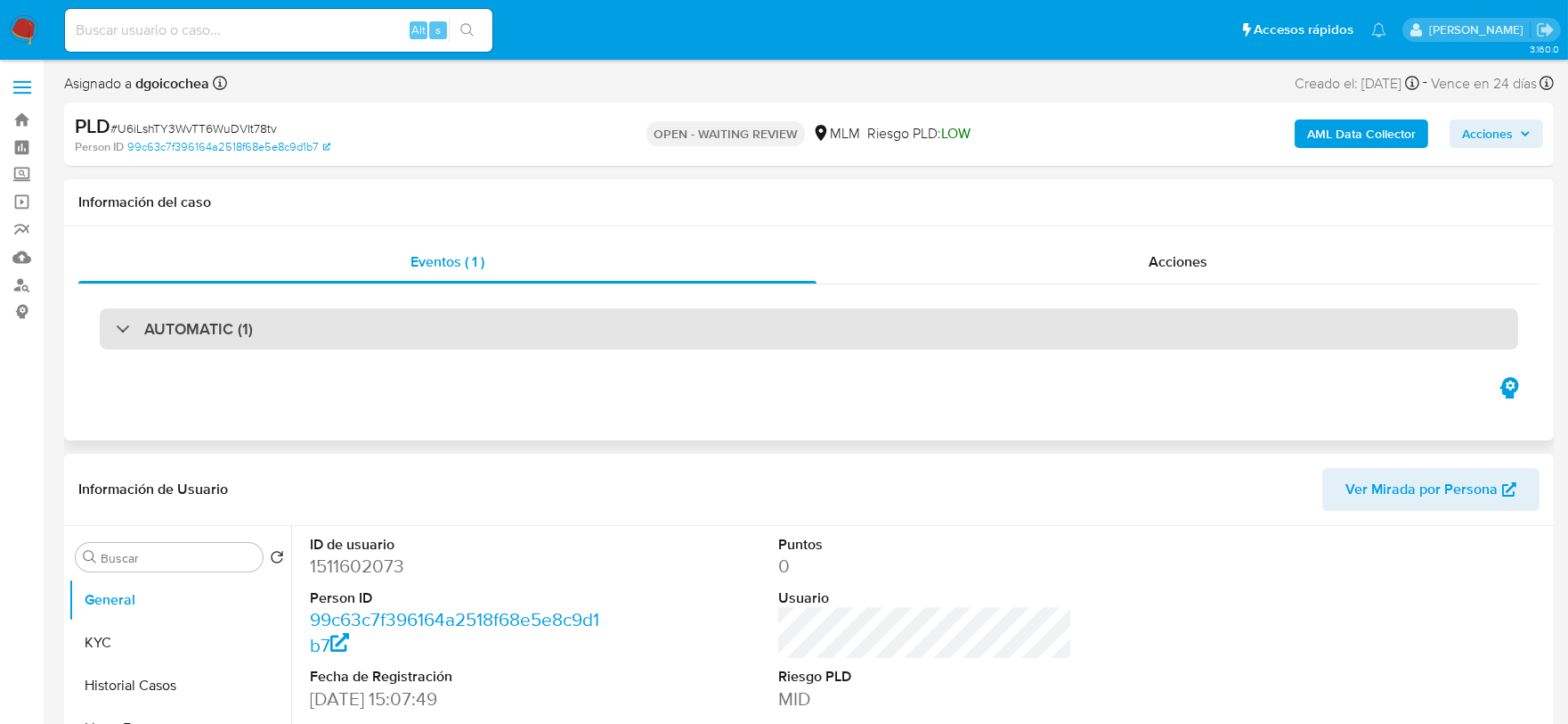
click at [189, 330] on h3 "AUTOMATIC (1)" at bounding box center [198, 329] width 108 height 20
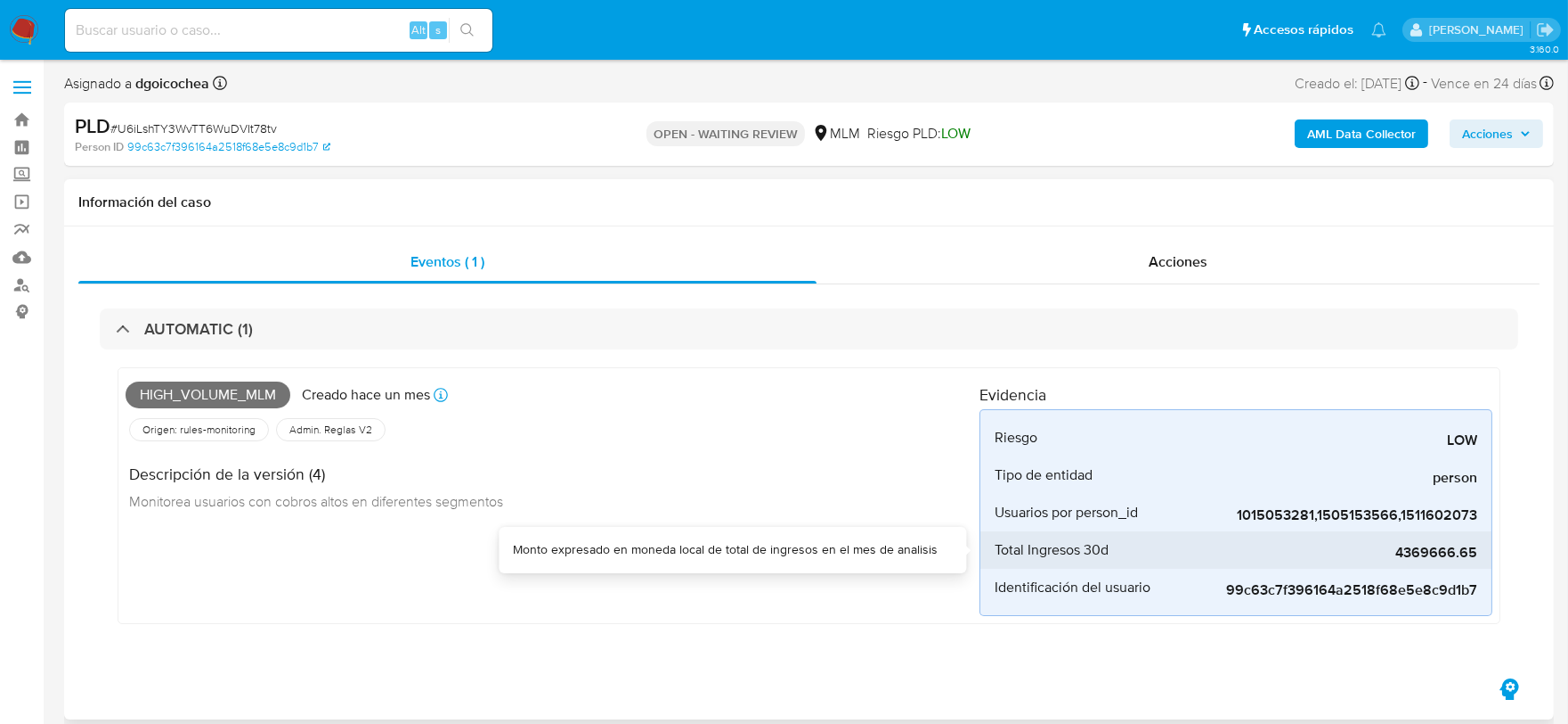
click at [1434, 550] on span "4369666.65" at bounding box center [1343, 553] width 267 height 18
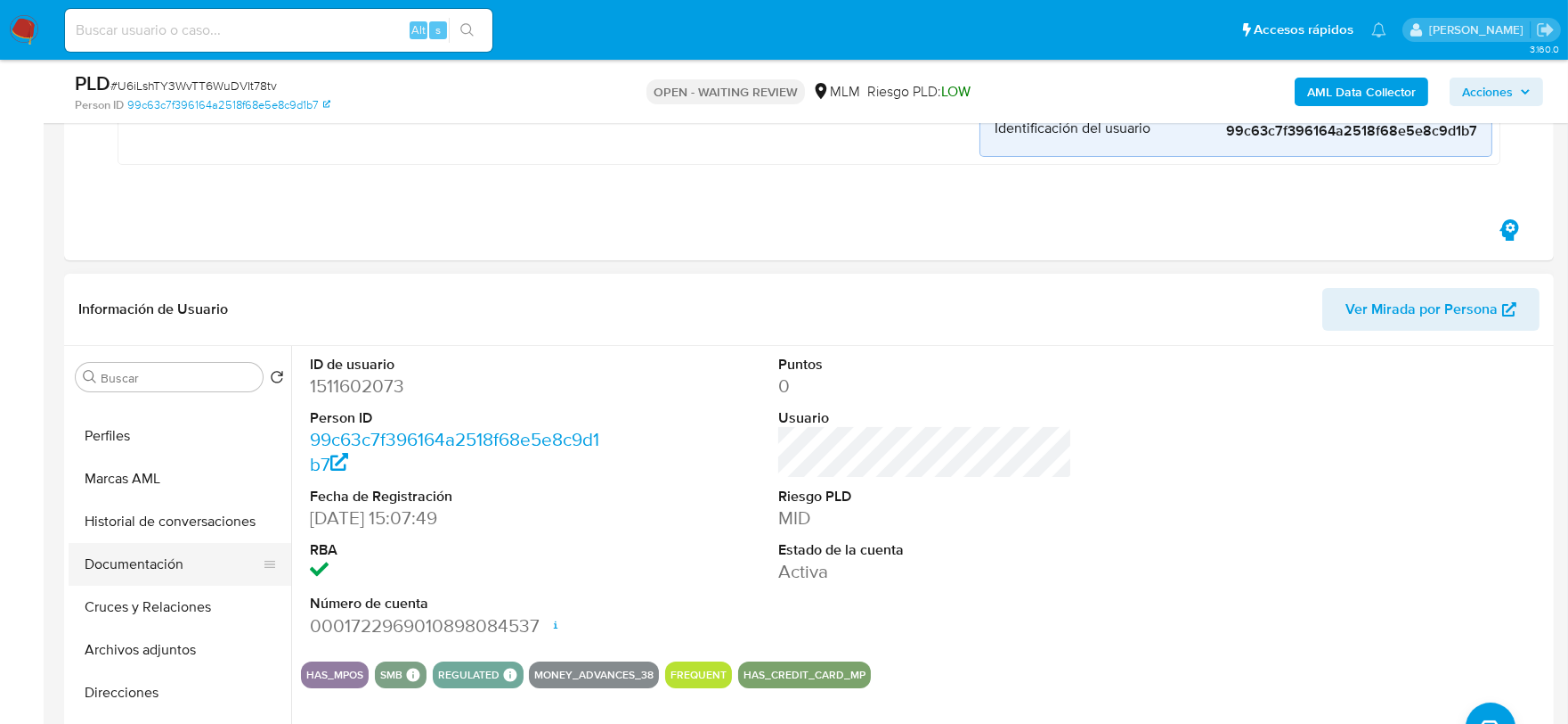
scroll to position [197, 0]
click at [133, 679] on button "Direcciones" at bounding box center [173, 694] width 209 height 43
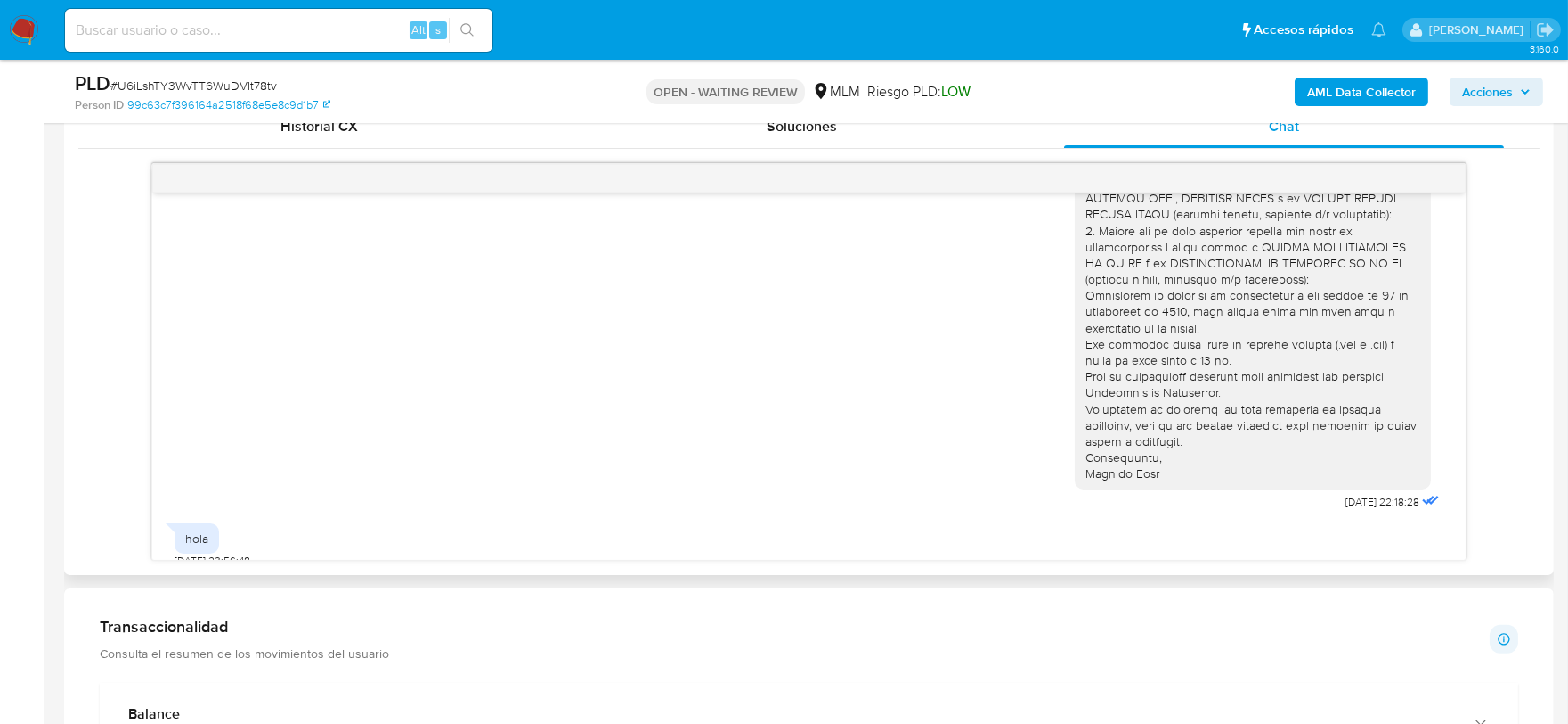
scroll to position [1188, 0]
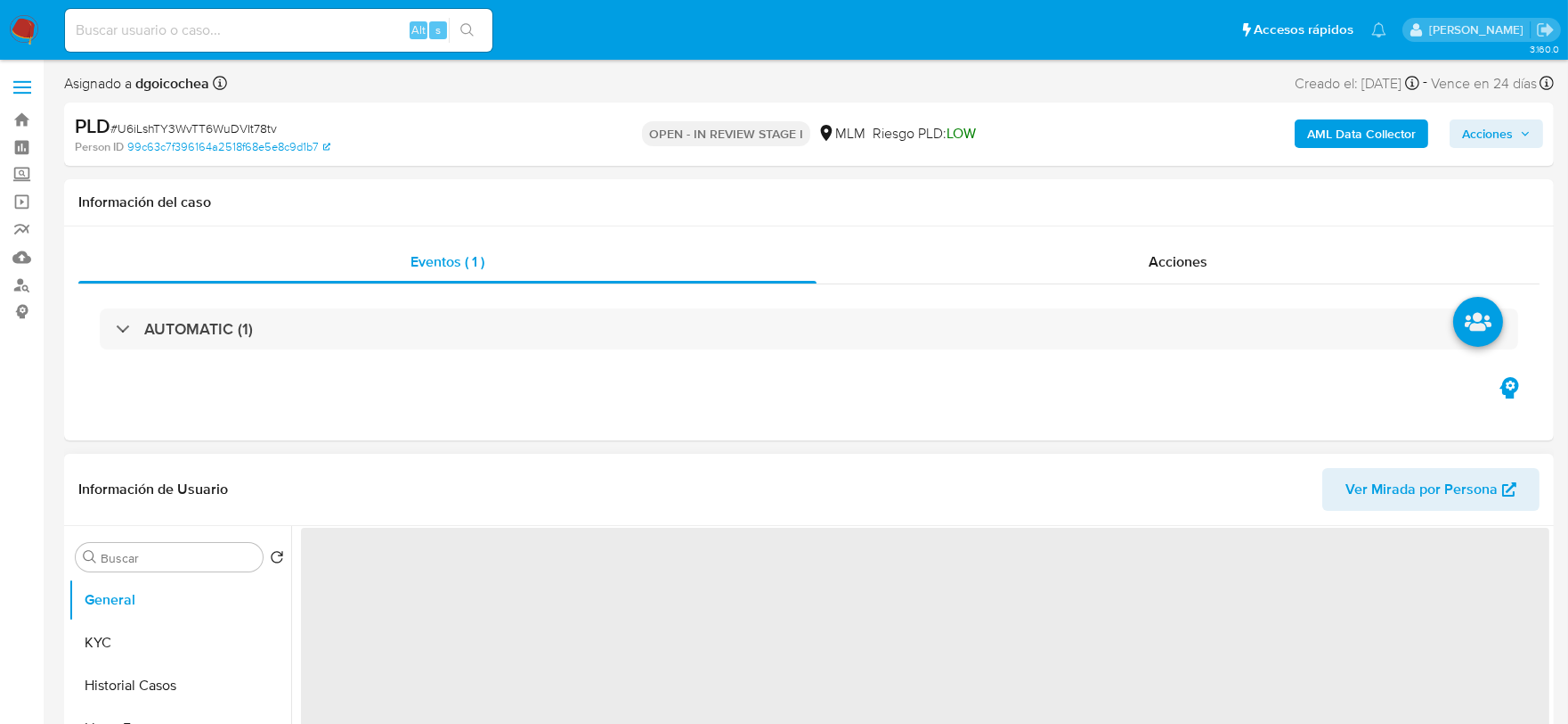
select select "10"
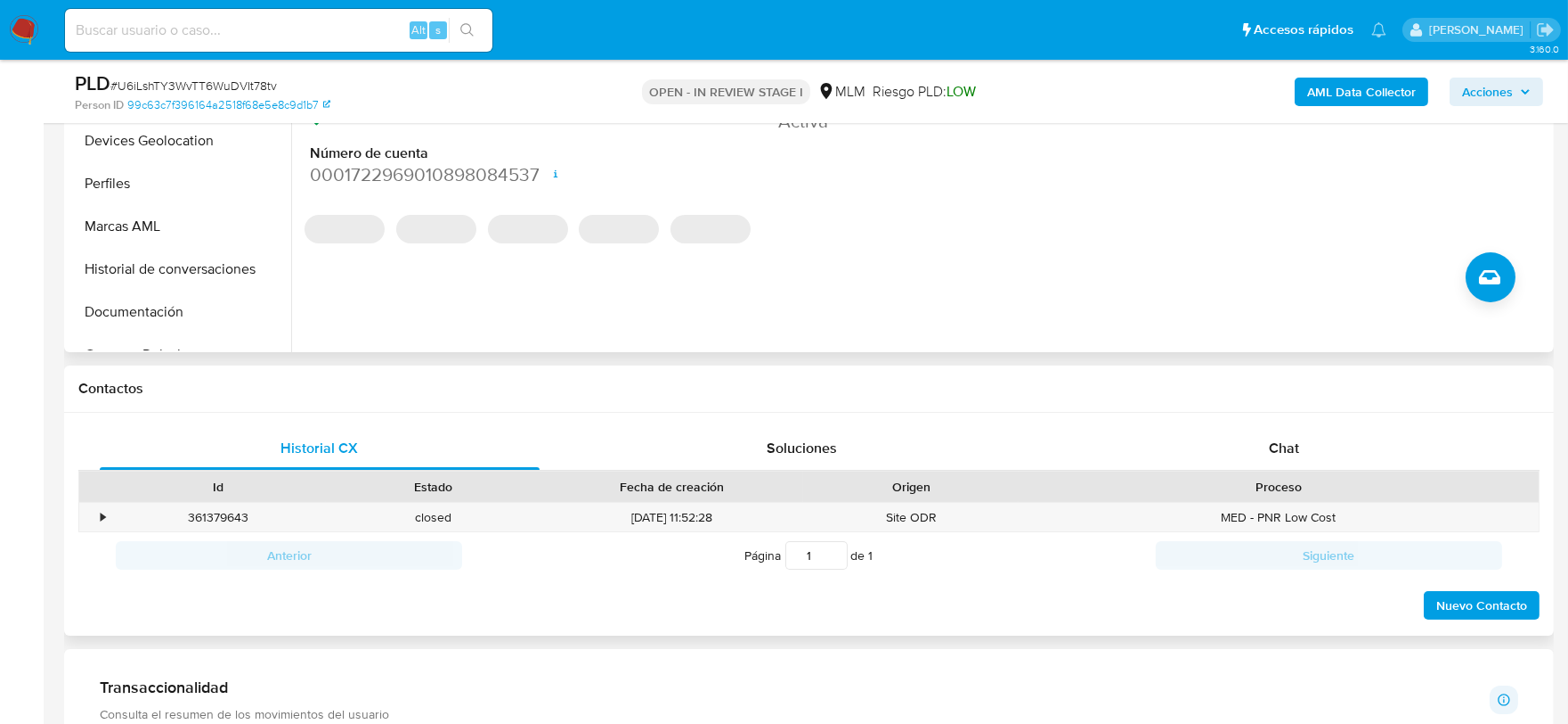
scroll to position [593, 0]
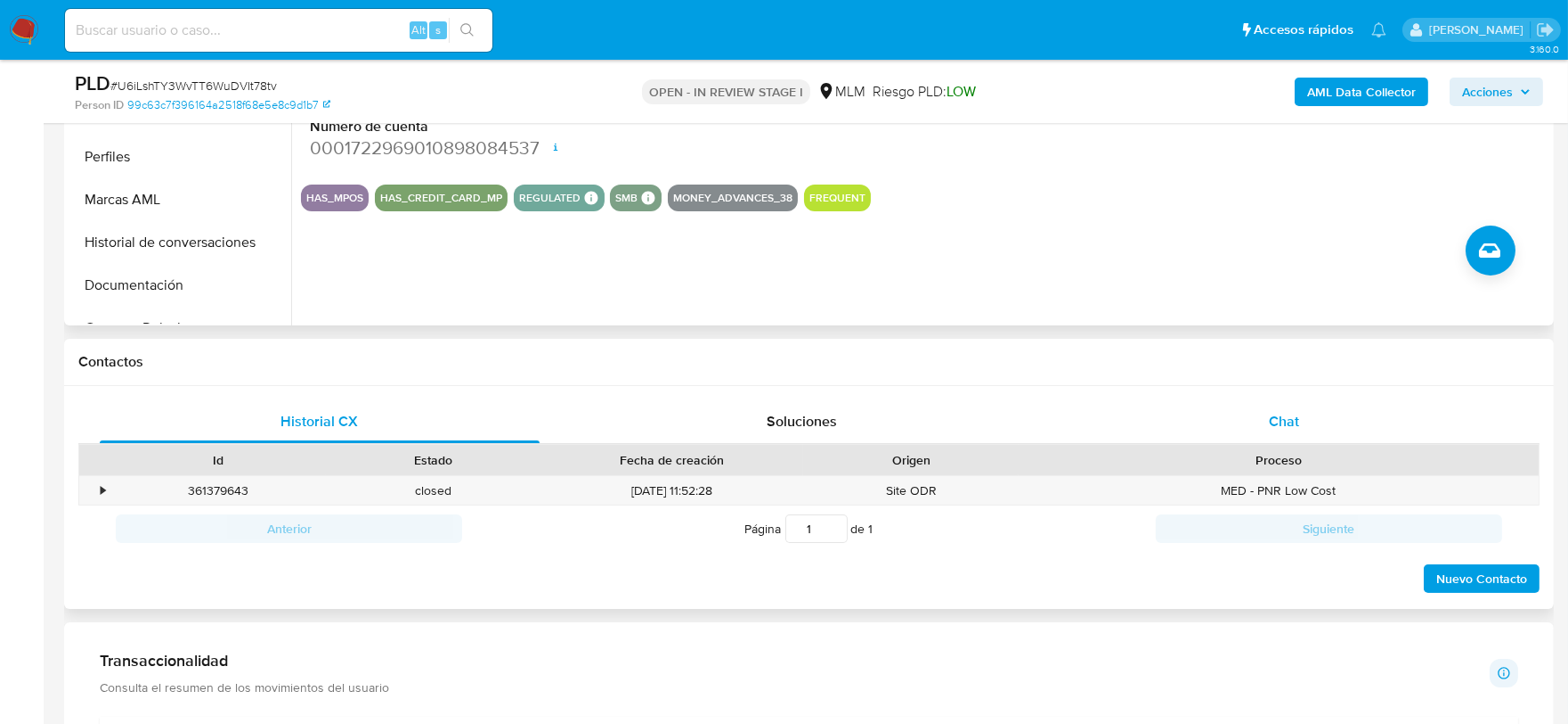
click at [1284, 419] on span "Chat" at bounding box center [1284, 420] width 30 height 21
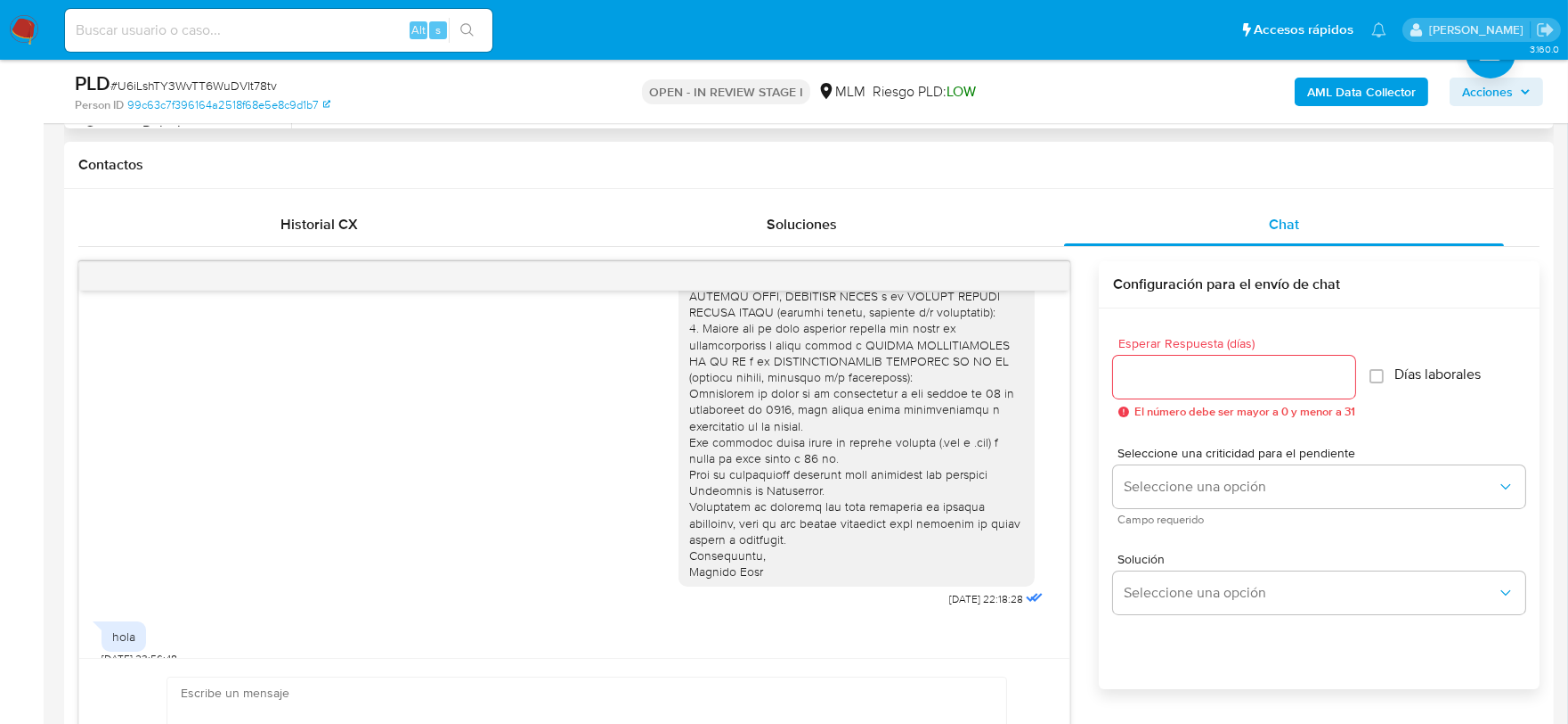
scroll to position [791, 0]
click at [1028, 285] on span "menu-action" at bounding box center [1026, 275] width 16 height 43
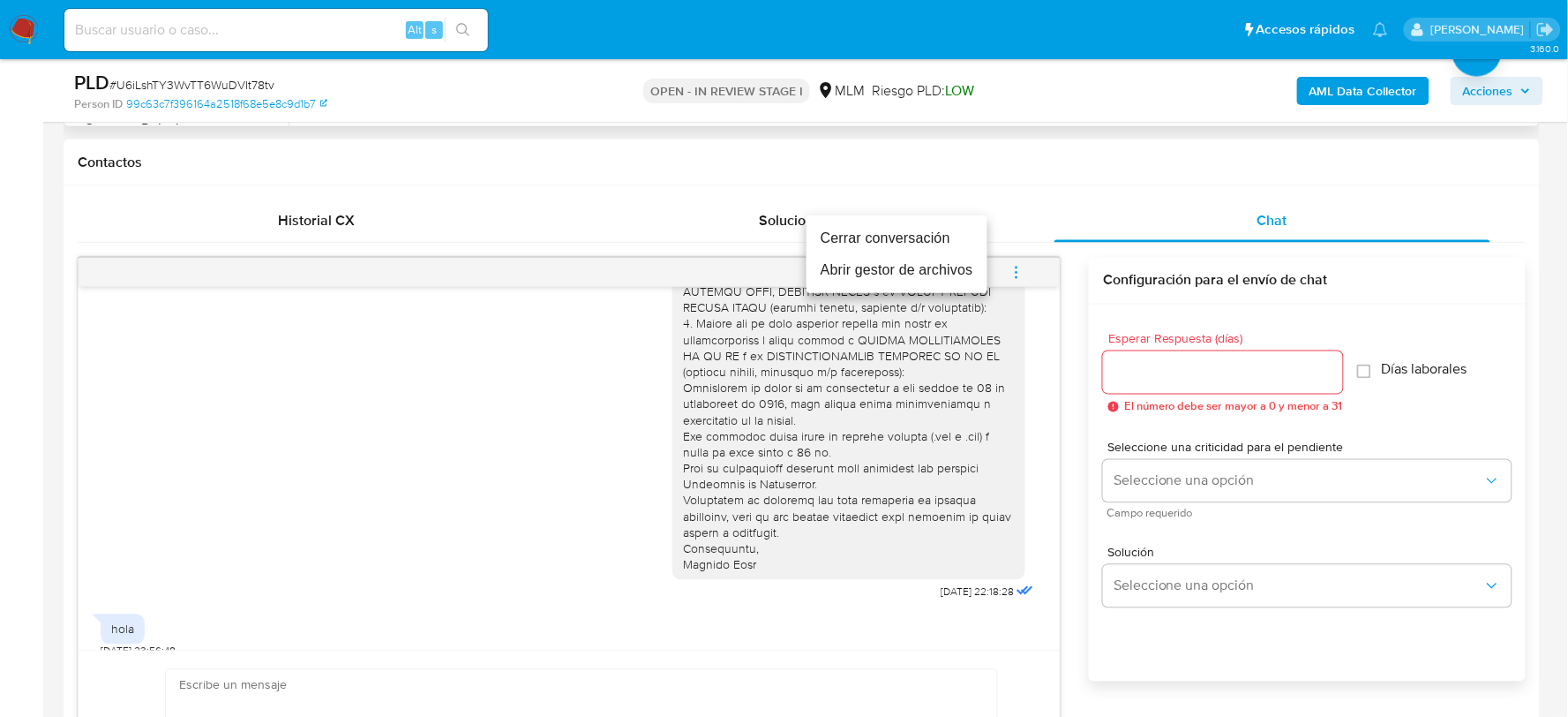
click at [930, 232] on li "Cerrar conversación" at bounding box center [897, 239] width 181 height 32
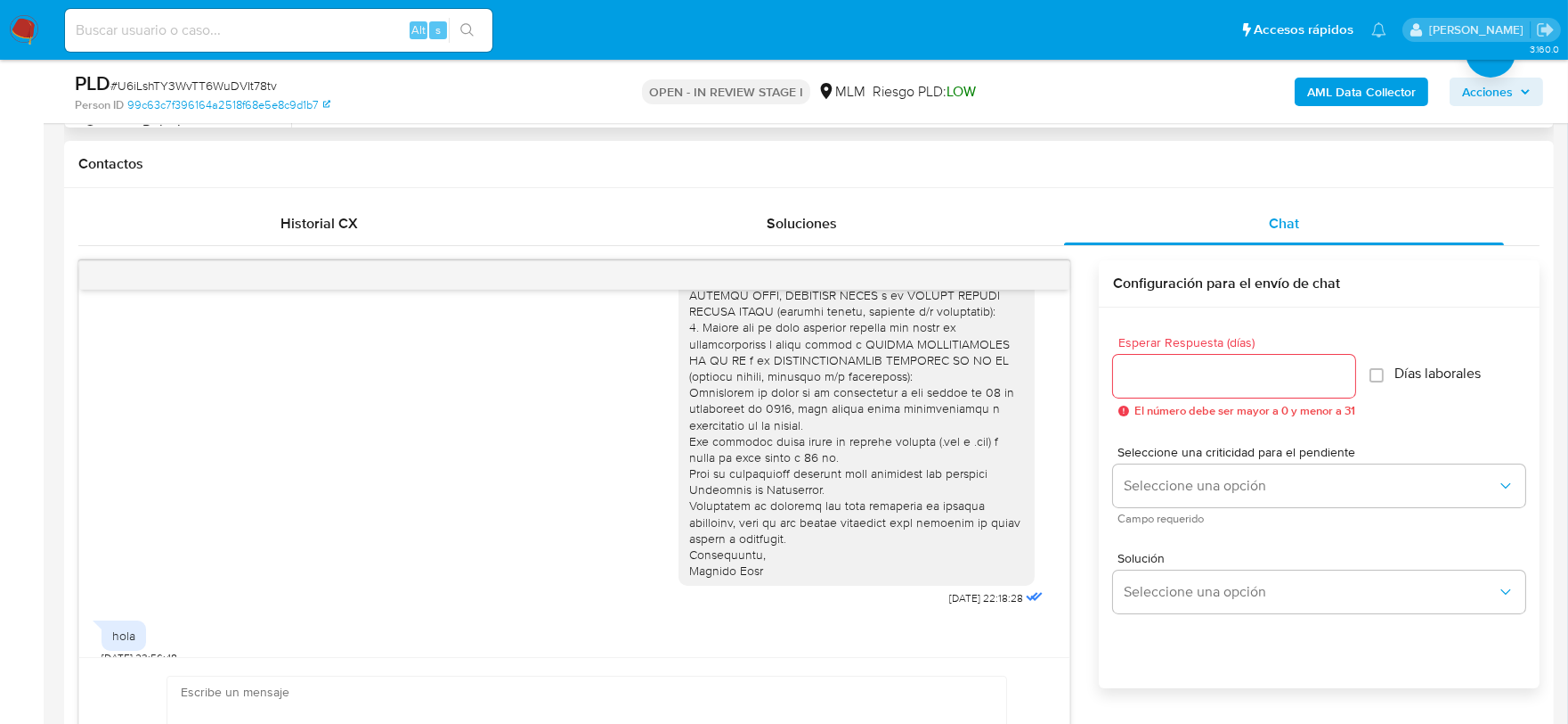
click at [555, 437] on div "10/09/2025 22:18:28" at bounding box center [574, 334] width 946 height 555
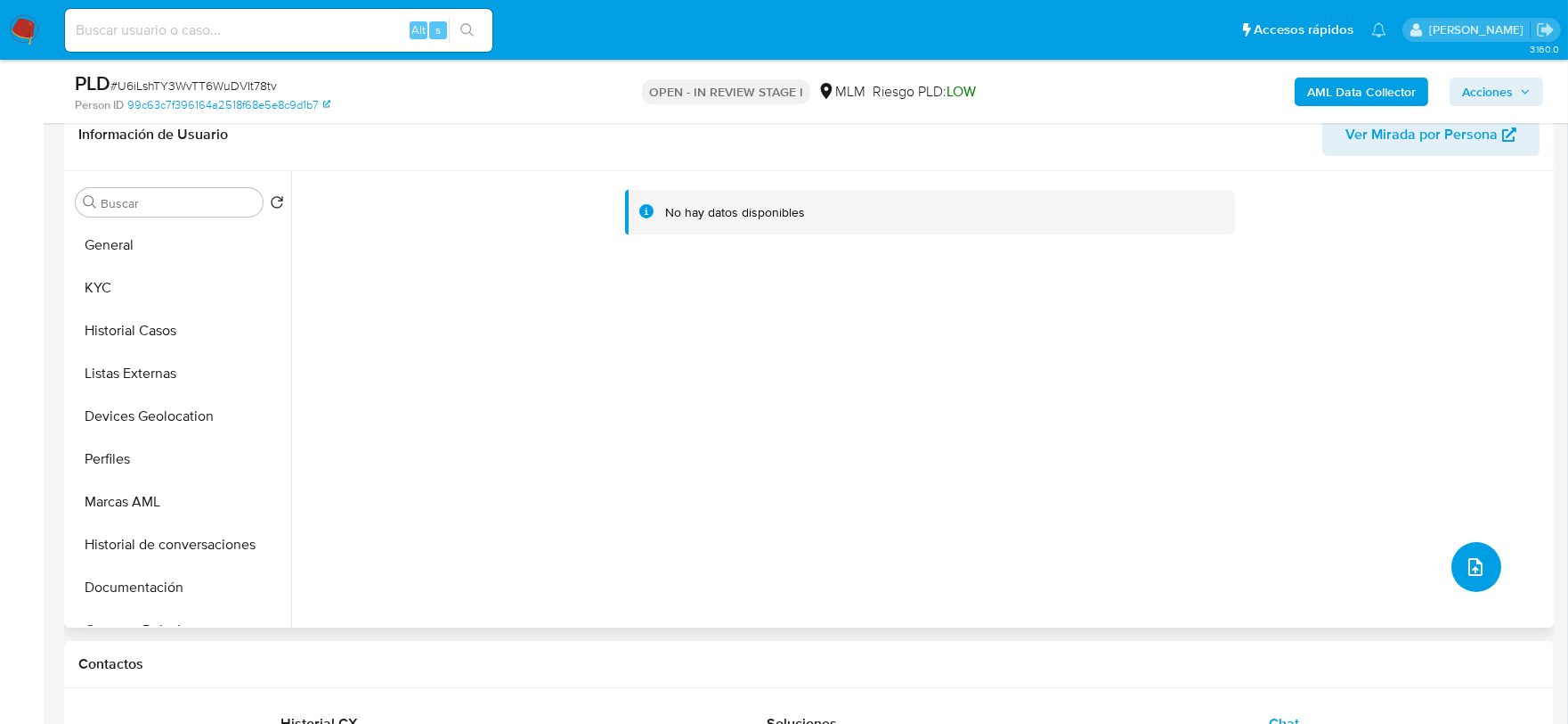
click at [1465, 549] on button "upload-file" at bounding box center [1477, 567] width 50 height 50
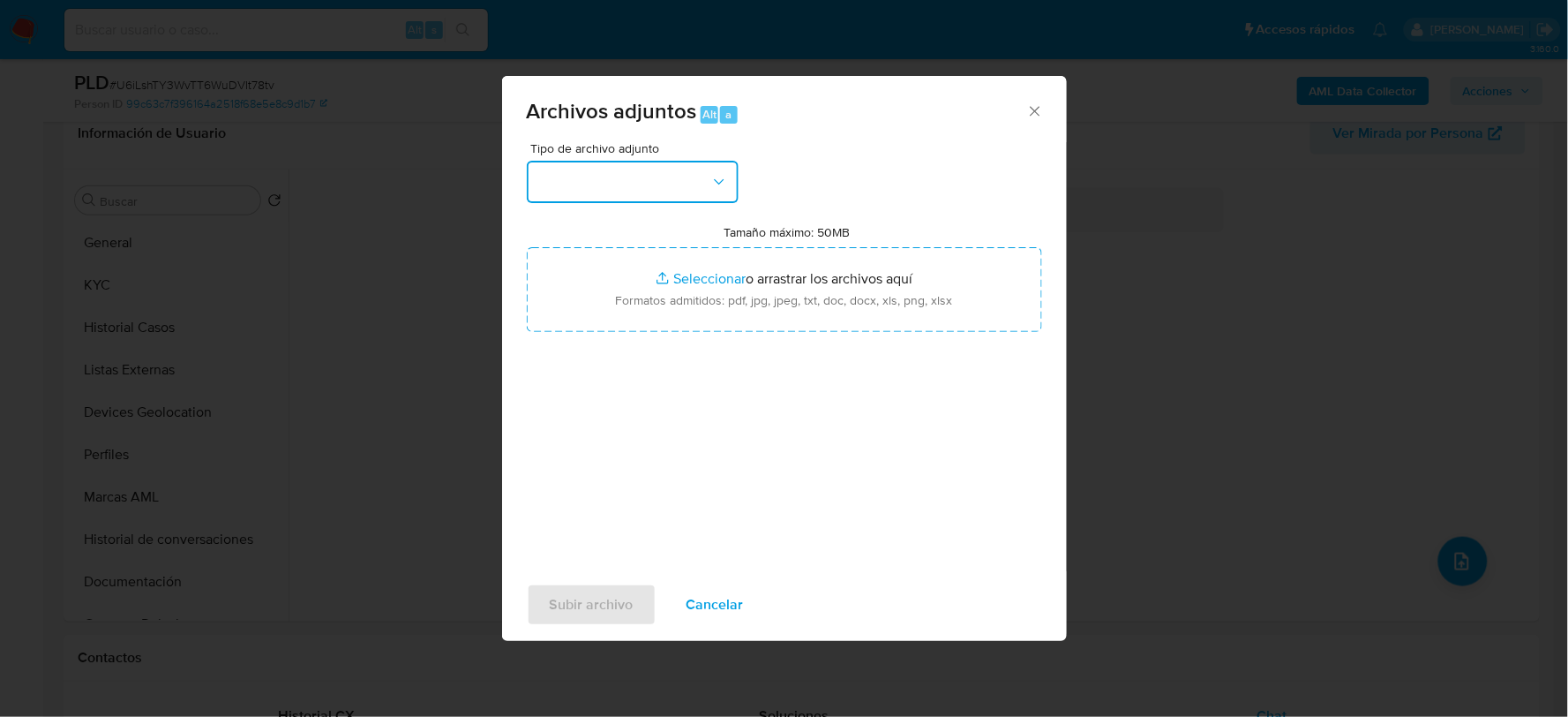
click at [658, 178] on button "button" at bounding box center [633, 182] width 212 height 43
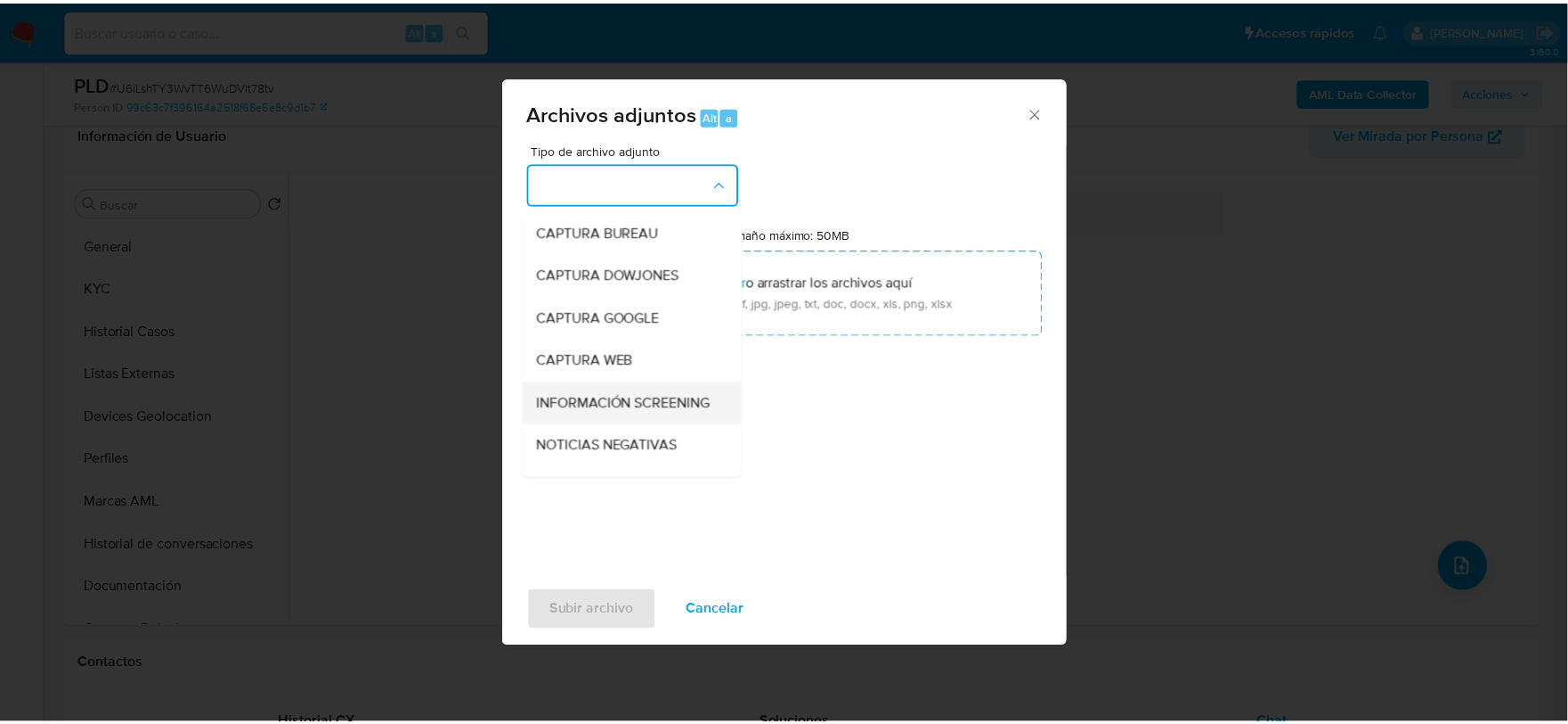
scroll to position [135, 0]
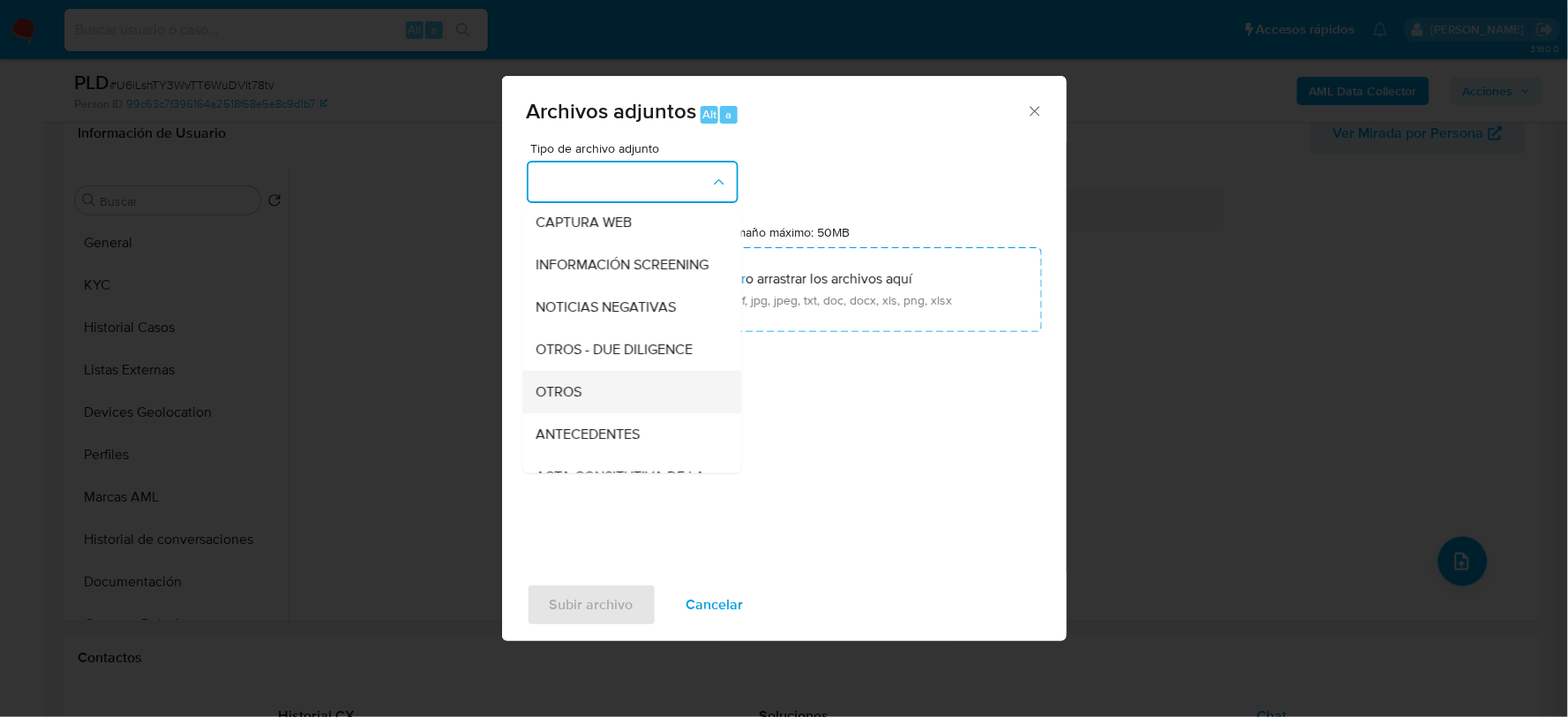
click at [568, 399] on span "OTROS" at bounding box center [560, 391] width 46 height 18
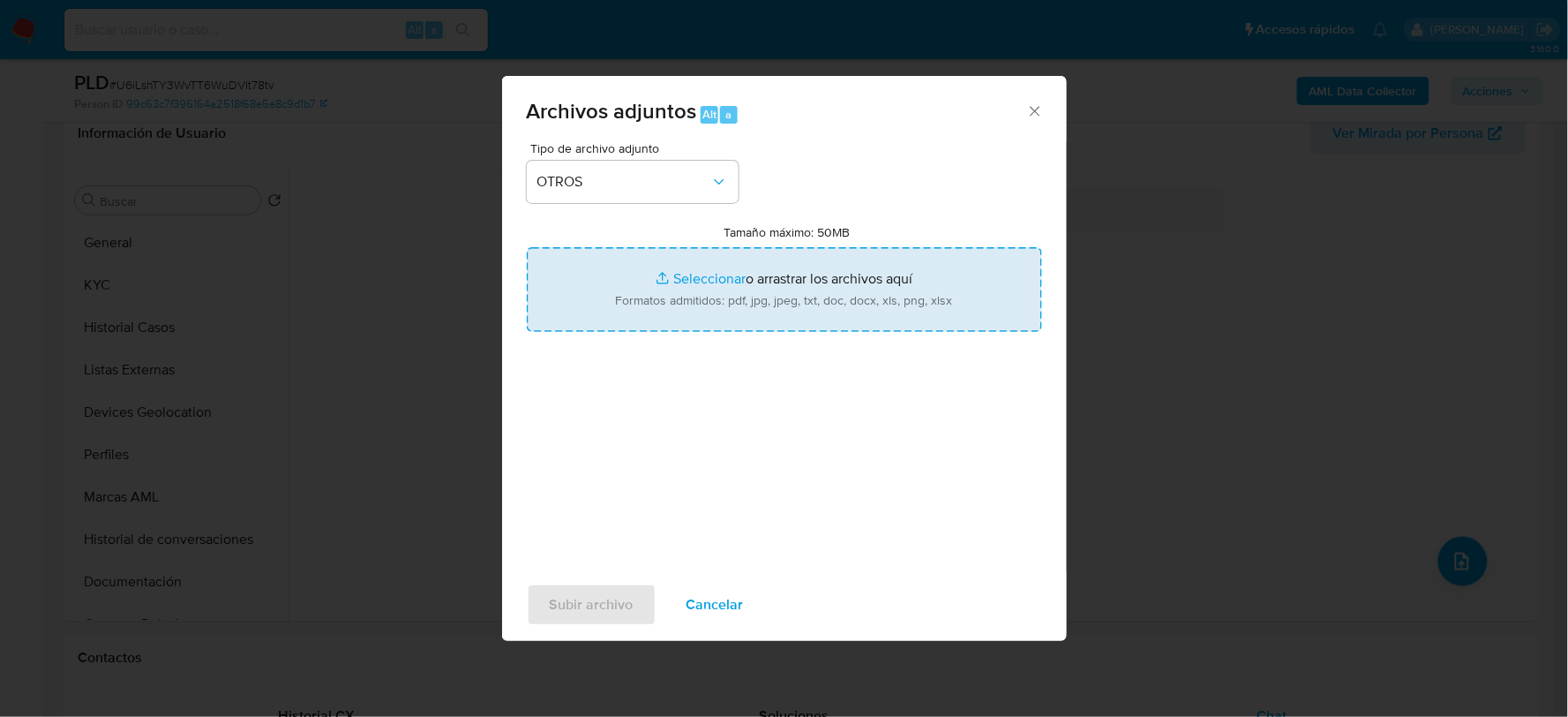
type input "C:\fakepath\1511602073_MELANY ESCAMILLA_AGO2025.pdf"
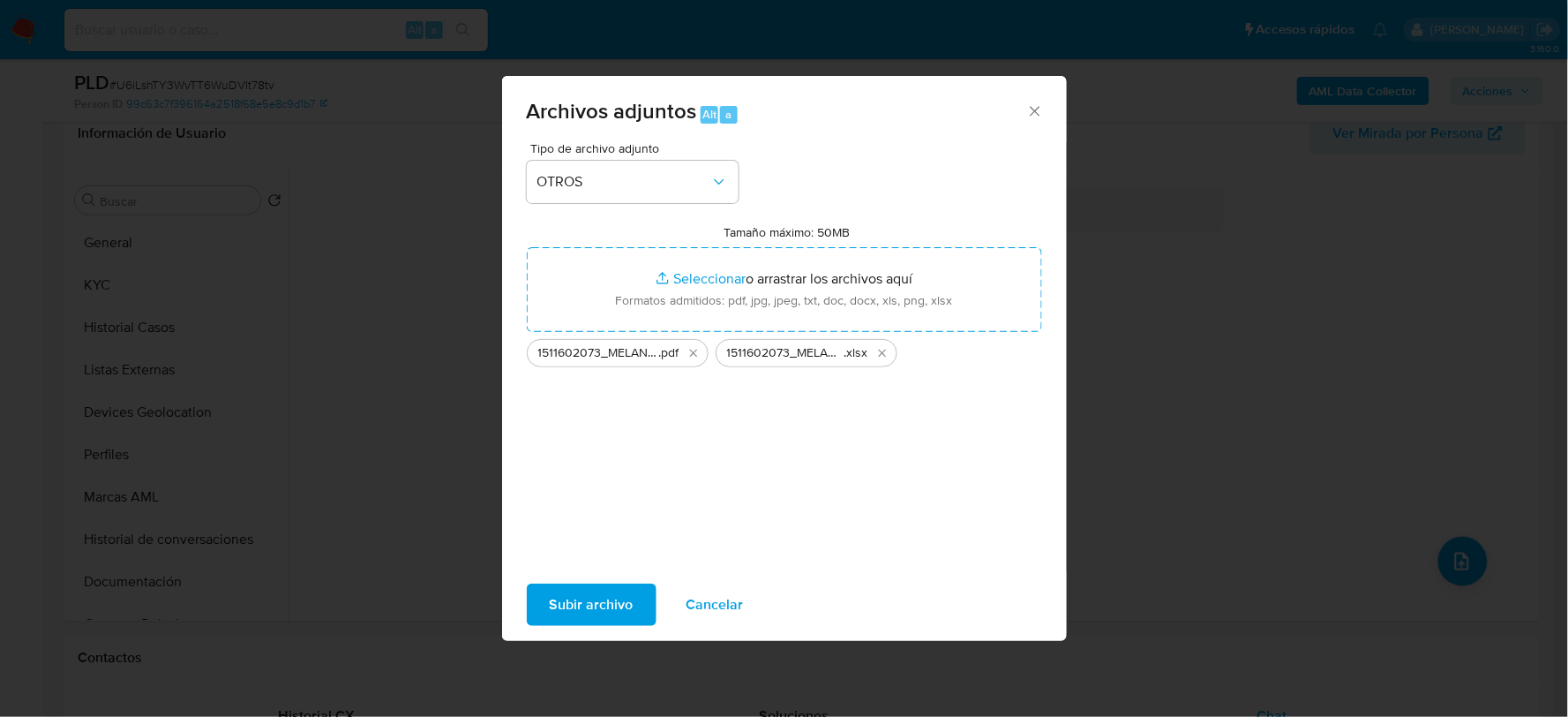
click at [559, 598] on span "Subir archivo" at bounding box center [592, 604] width 83 height 39
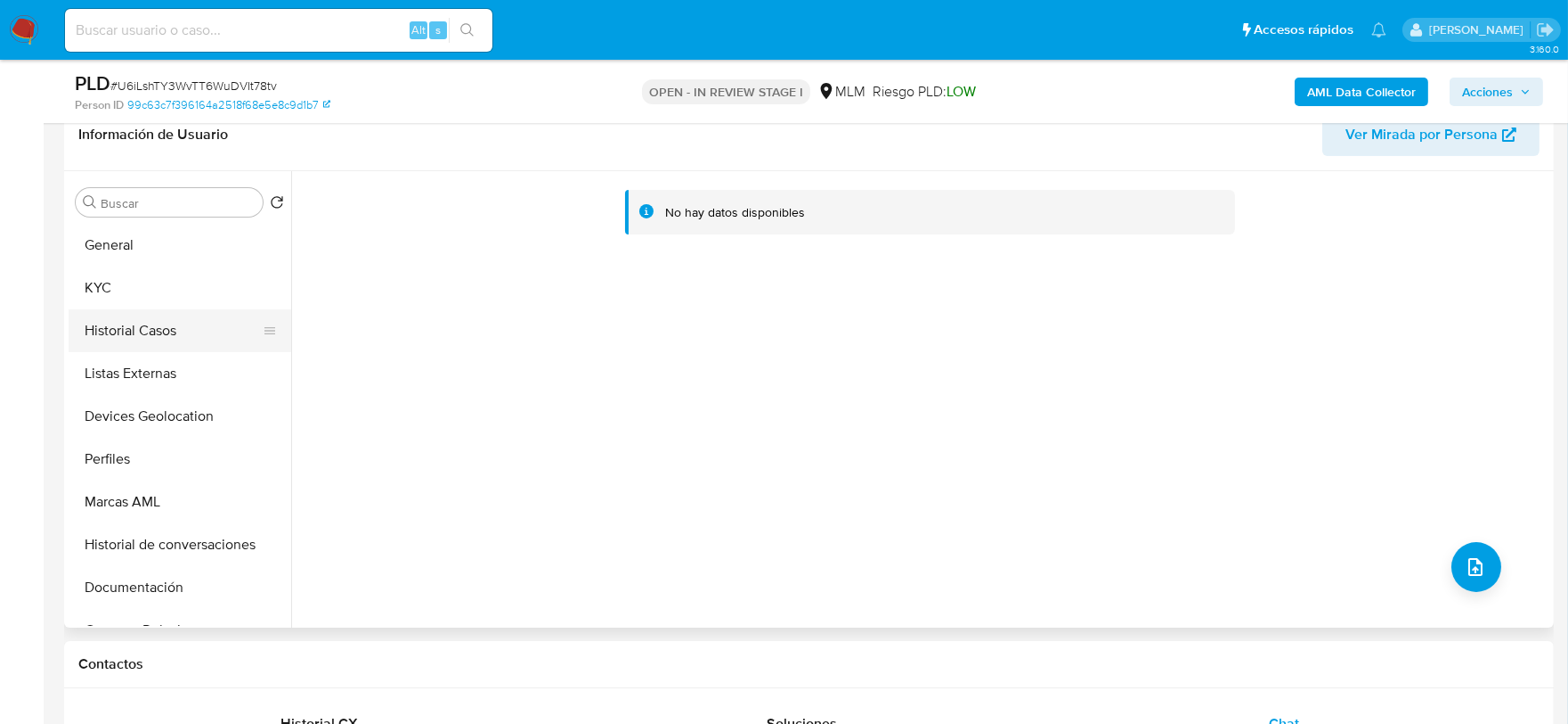
click at [185, 333] on button "Historial Casos" at bounding box center [173, 331] width 209 height 43
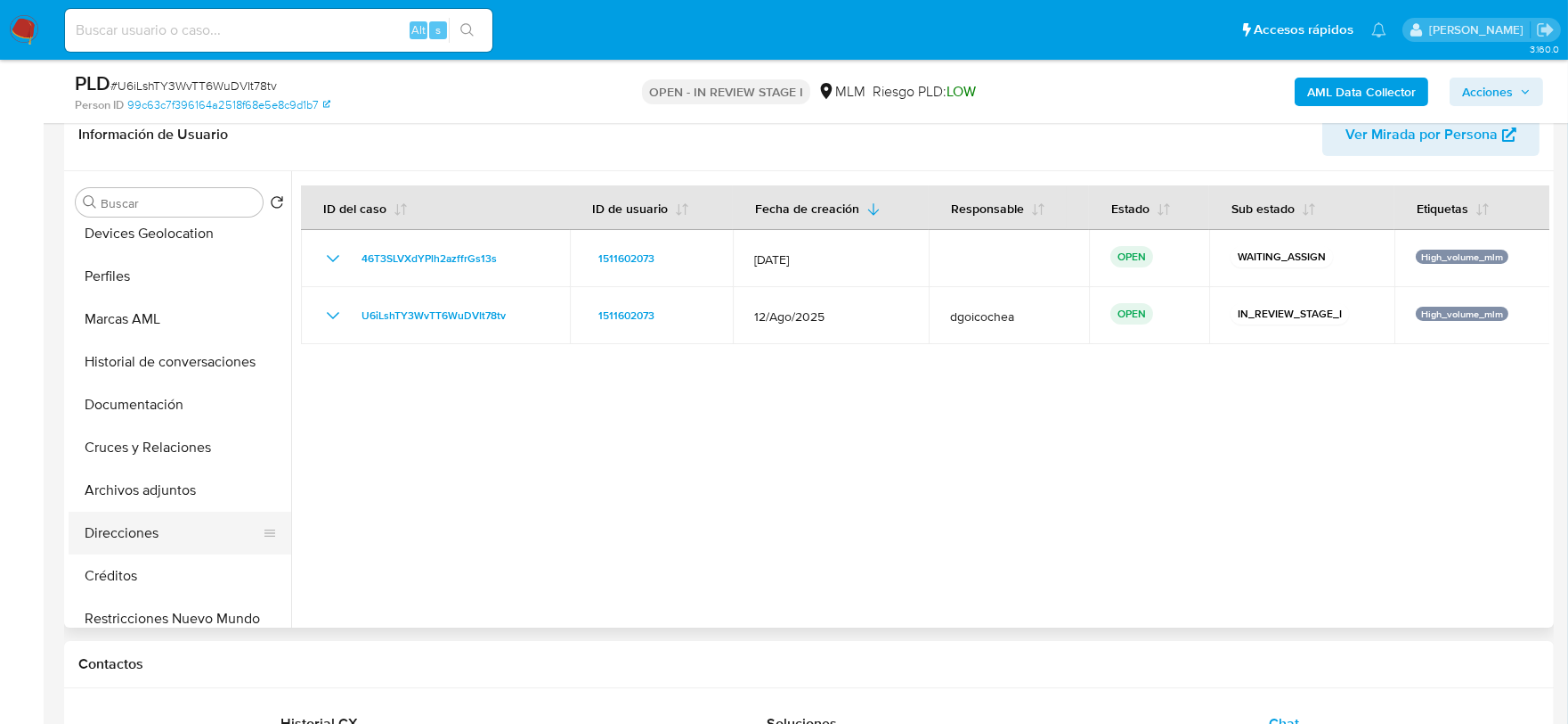
scroll to position [198, 0]
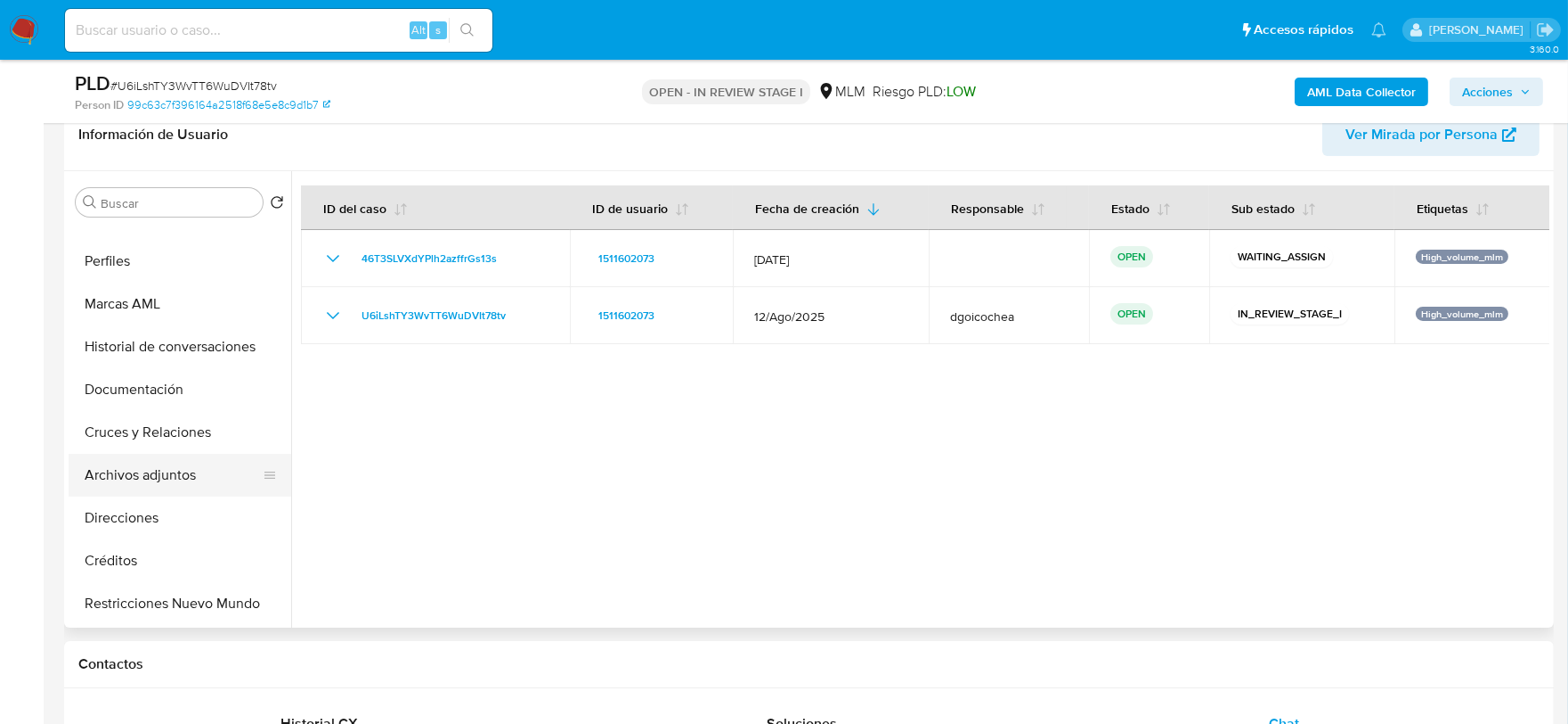
click at [179, 470] on button "Archivos adjuntos" at bounding box center [173, 475] width 209 height 43
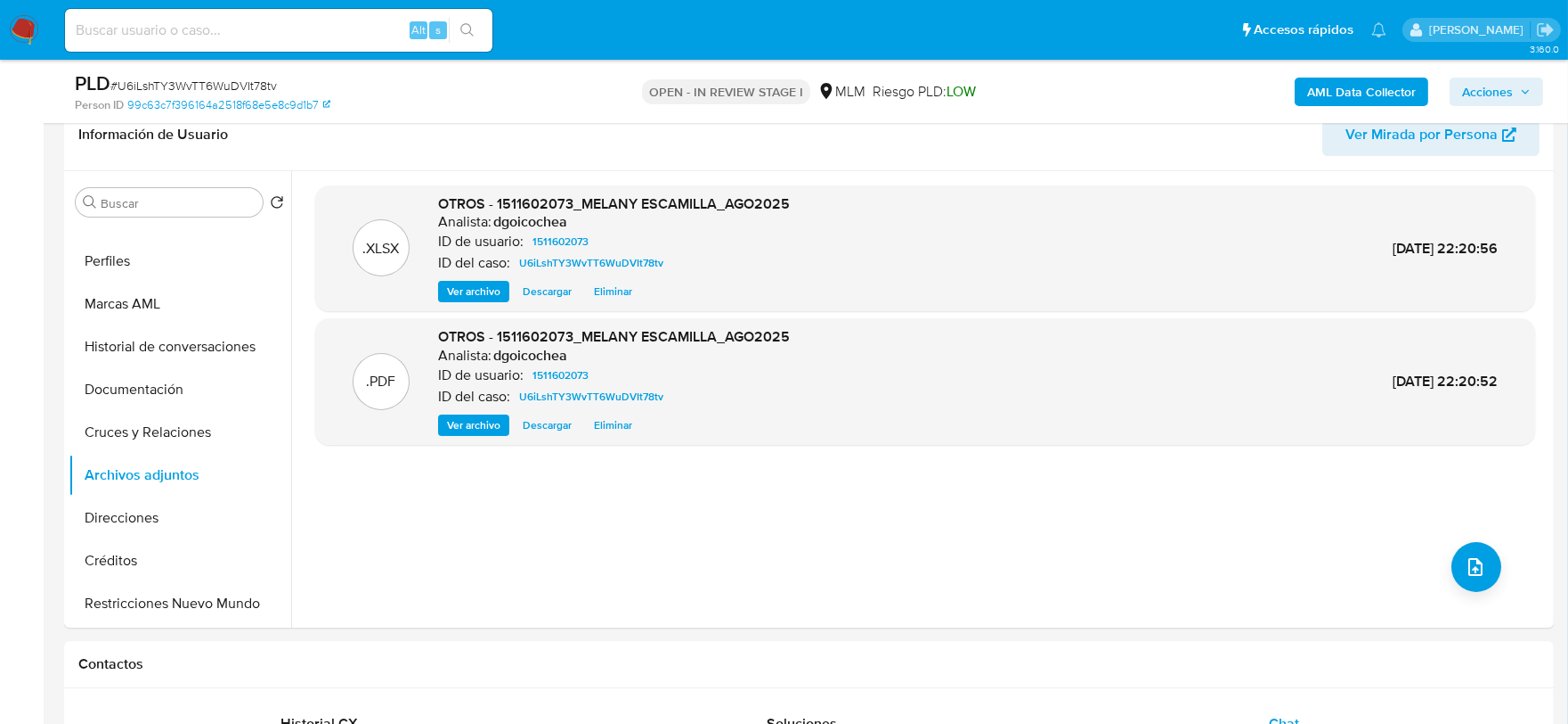
drag, startPoint x: 1491, startPoint y: 89, endPoint x: 1436, endPoint y: 99, distance: 55.9
click at [1491, 89] on span "Acciones" at bounding box center [1487, 92] width 51 height 29
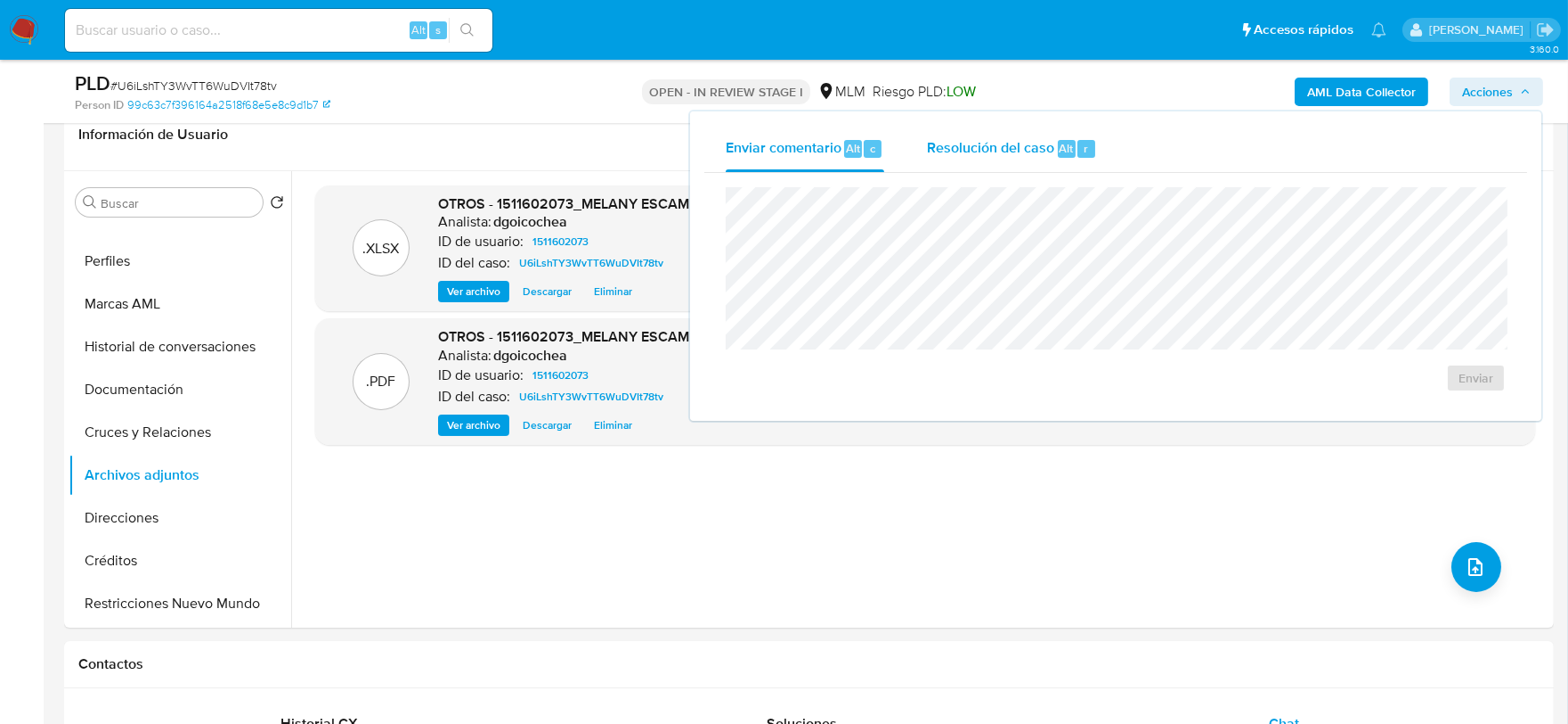
click at [1007, 154] on span "Resolución del caso" at bounding box center [990, 147] width 127 height 21
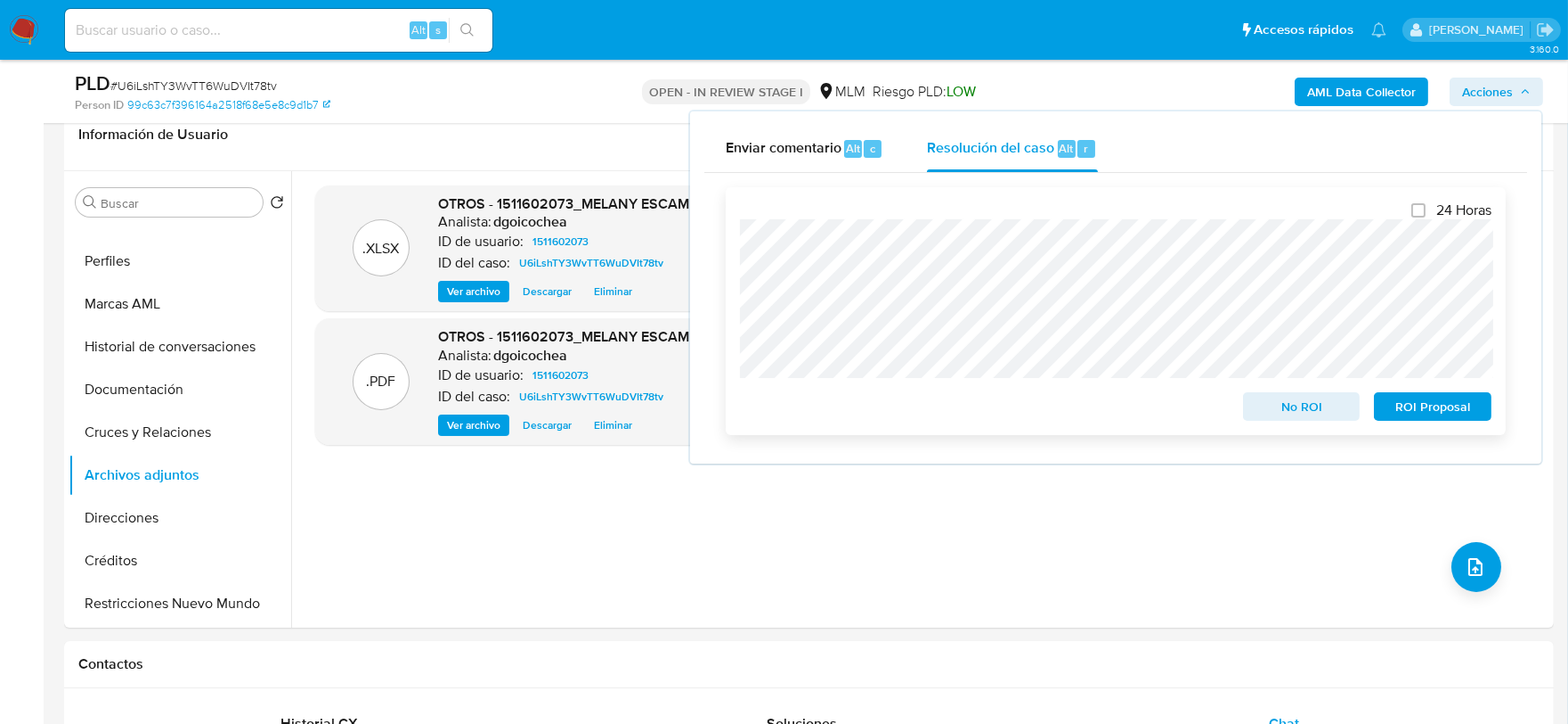
click at [1430, 397] on span "ROI Proposal" at bounding box center [1432, 407] width 92 height 25
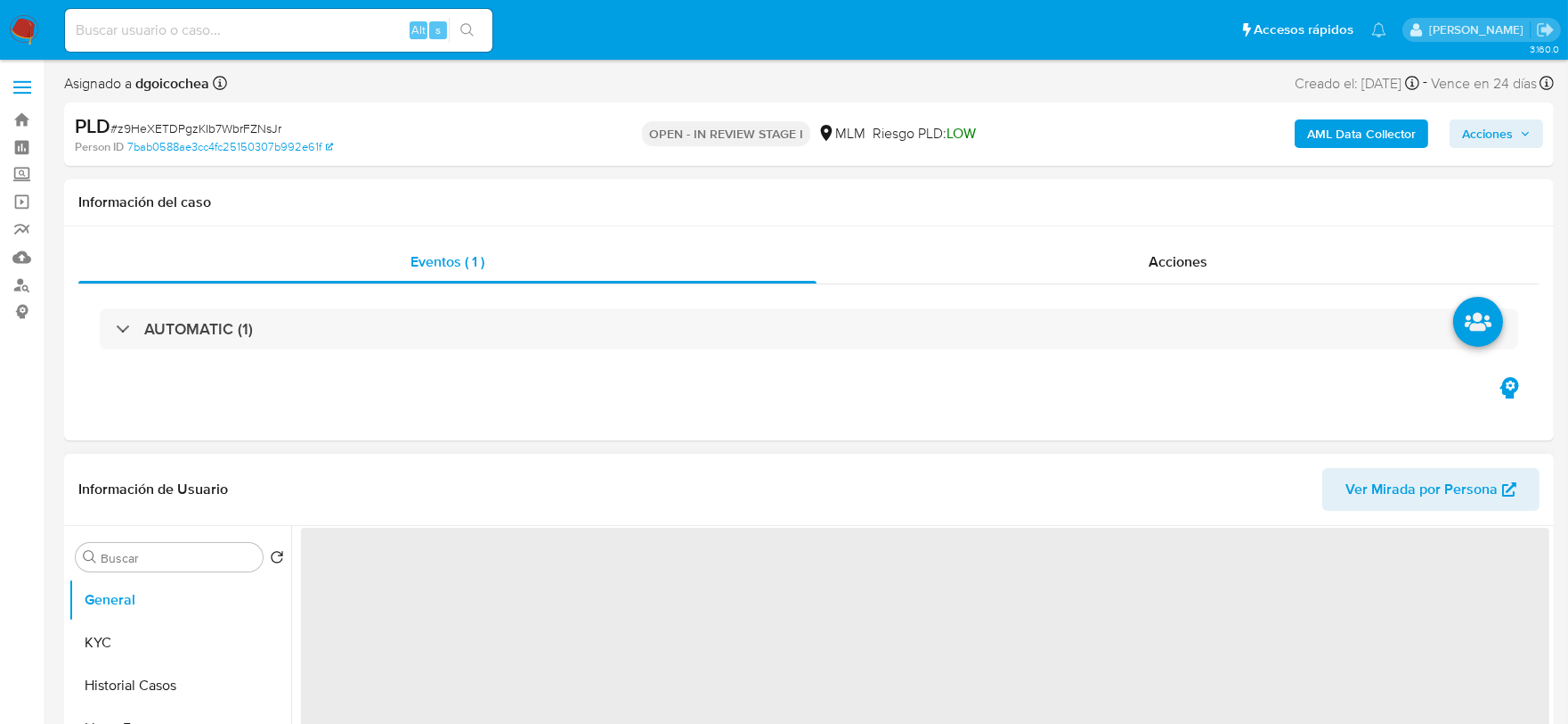
select select "10"
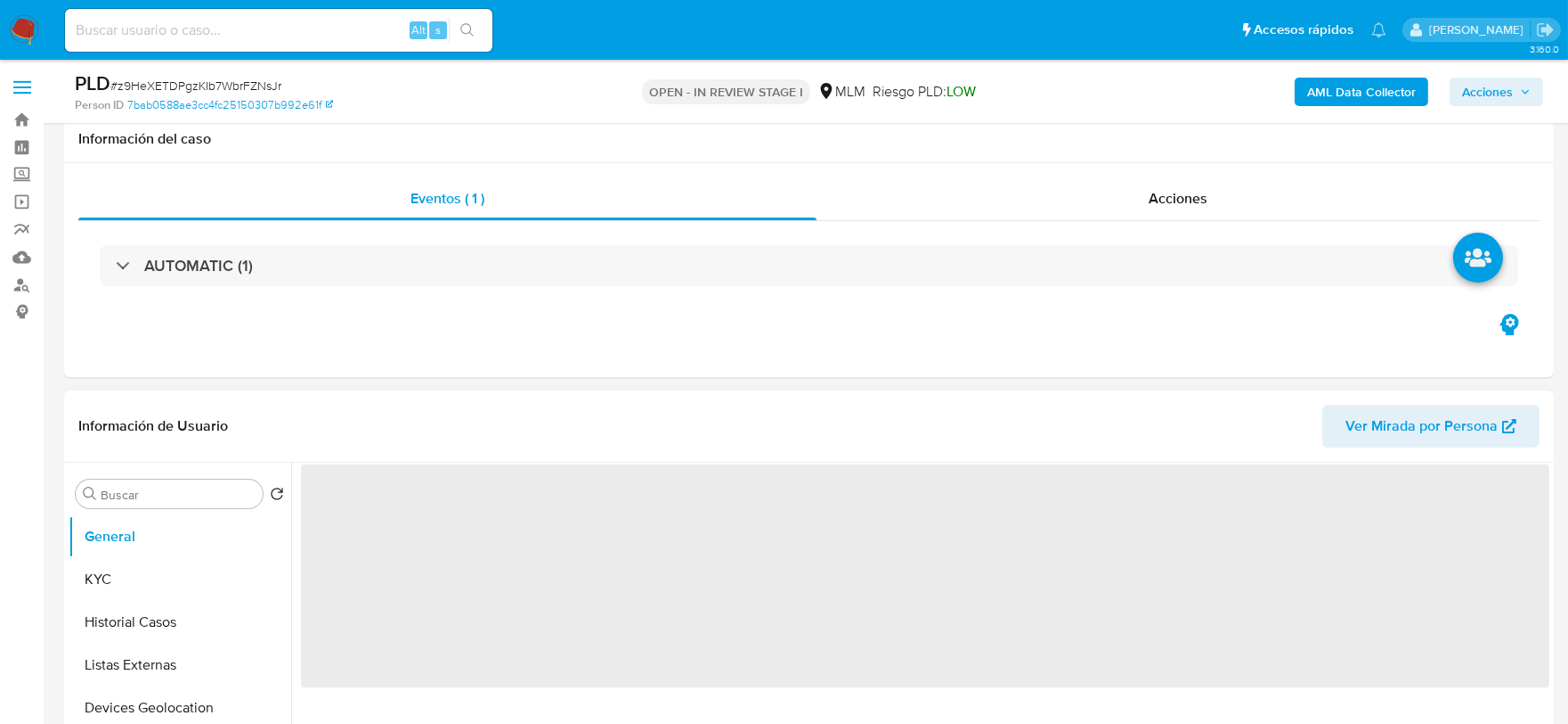
scroll to position [495, 0]
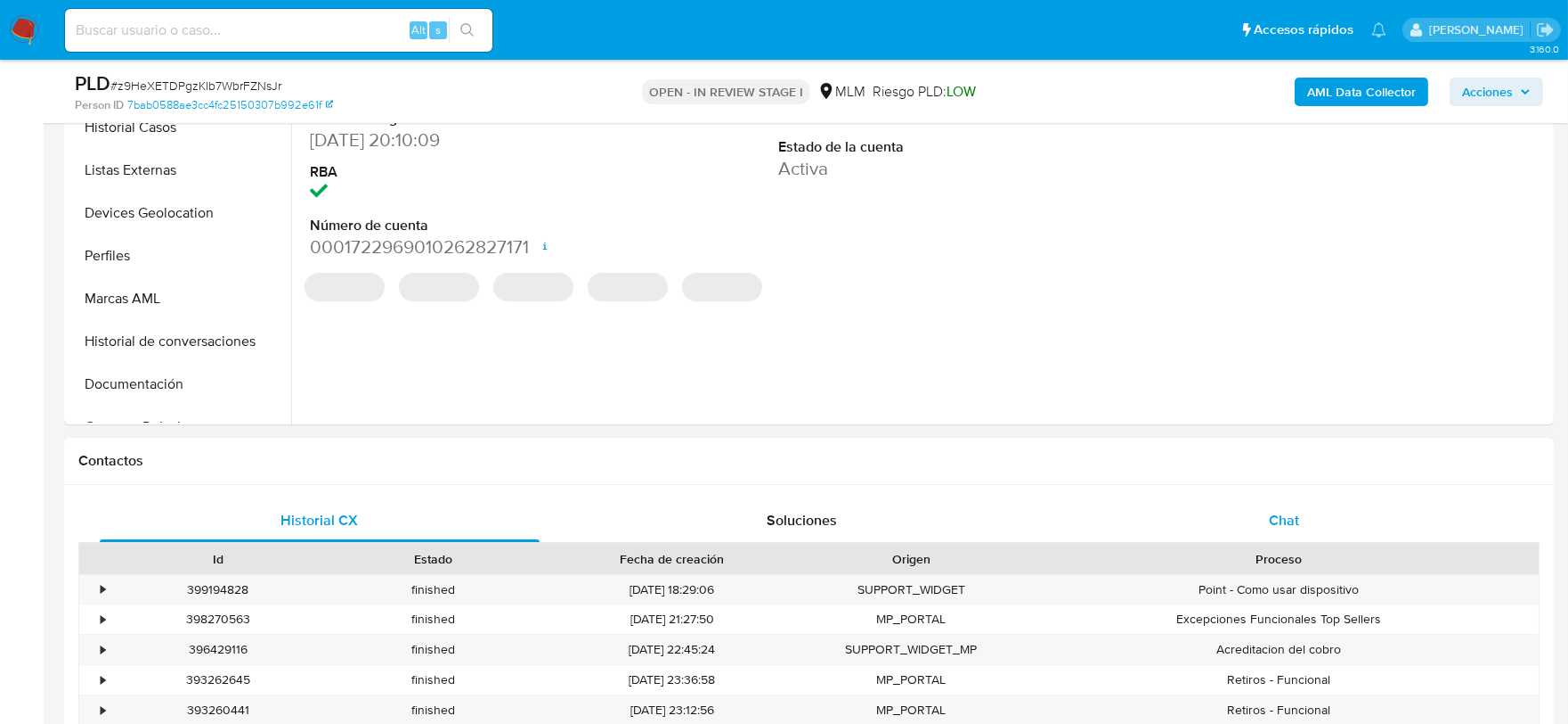
click at [1285, 517] on span "Chat" at bounding box center [1284, 520] width 30 height 21
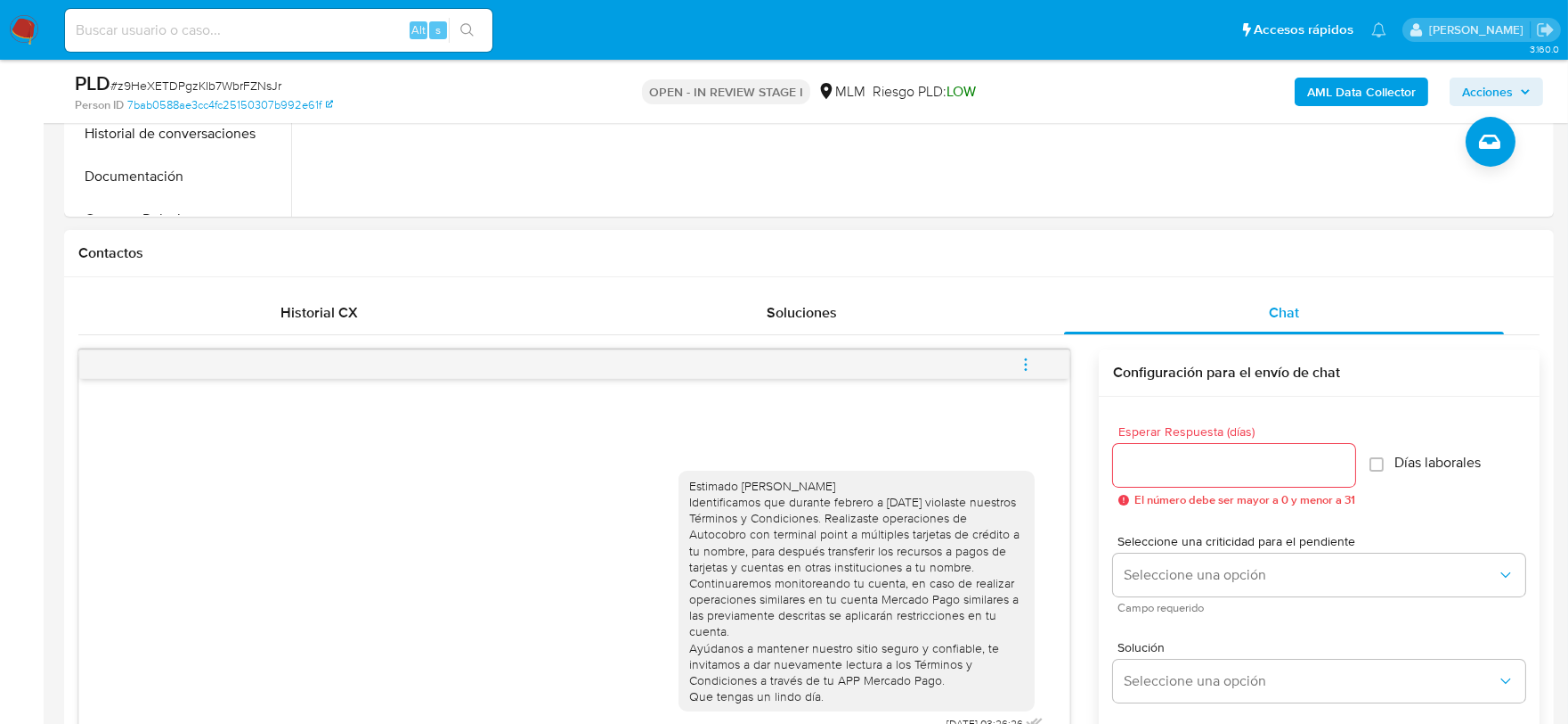
scroll to position [693, 0]
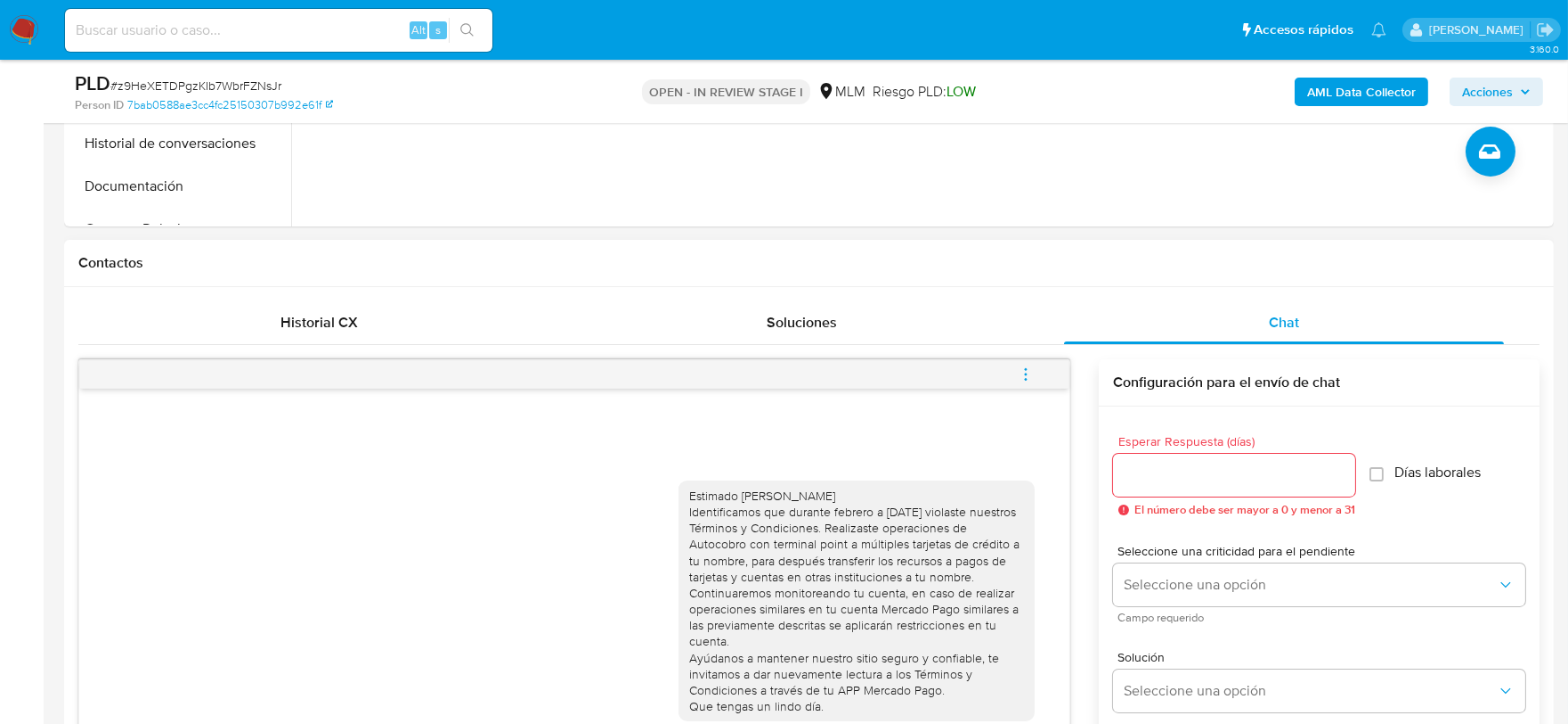
click at [1028, 373] on icon "menu-action" at bounding box center [1026, 375] width 16 height 16
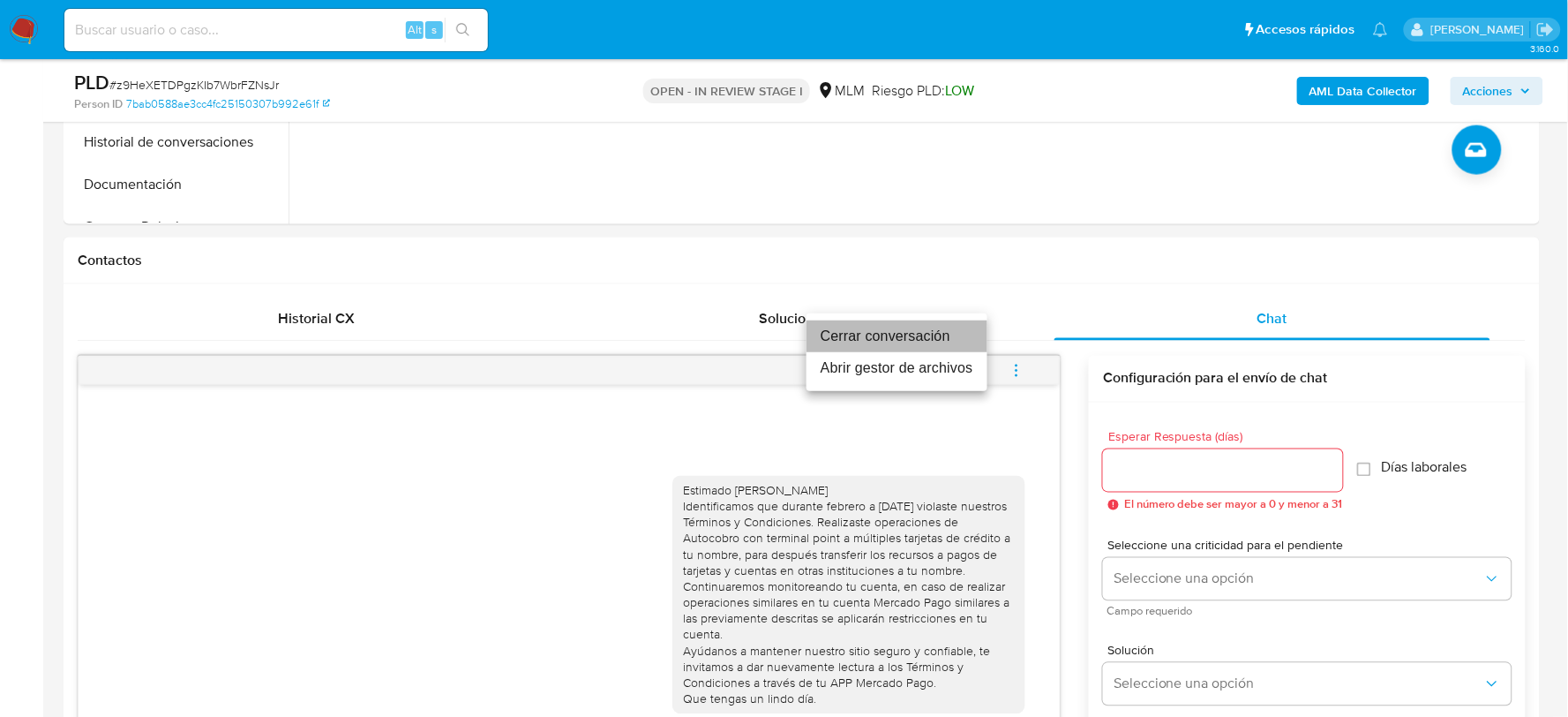
click at [904, 328] on li "Cerrar conversación" at bounding box center [897, 336] width 181 height 32
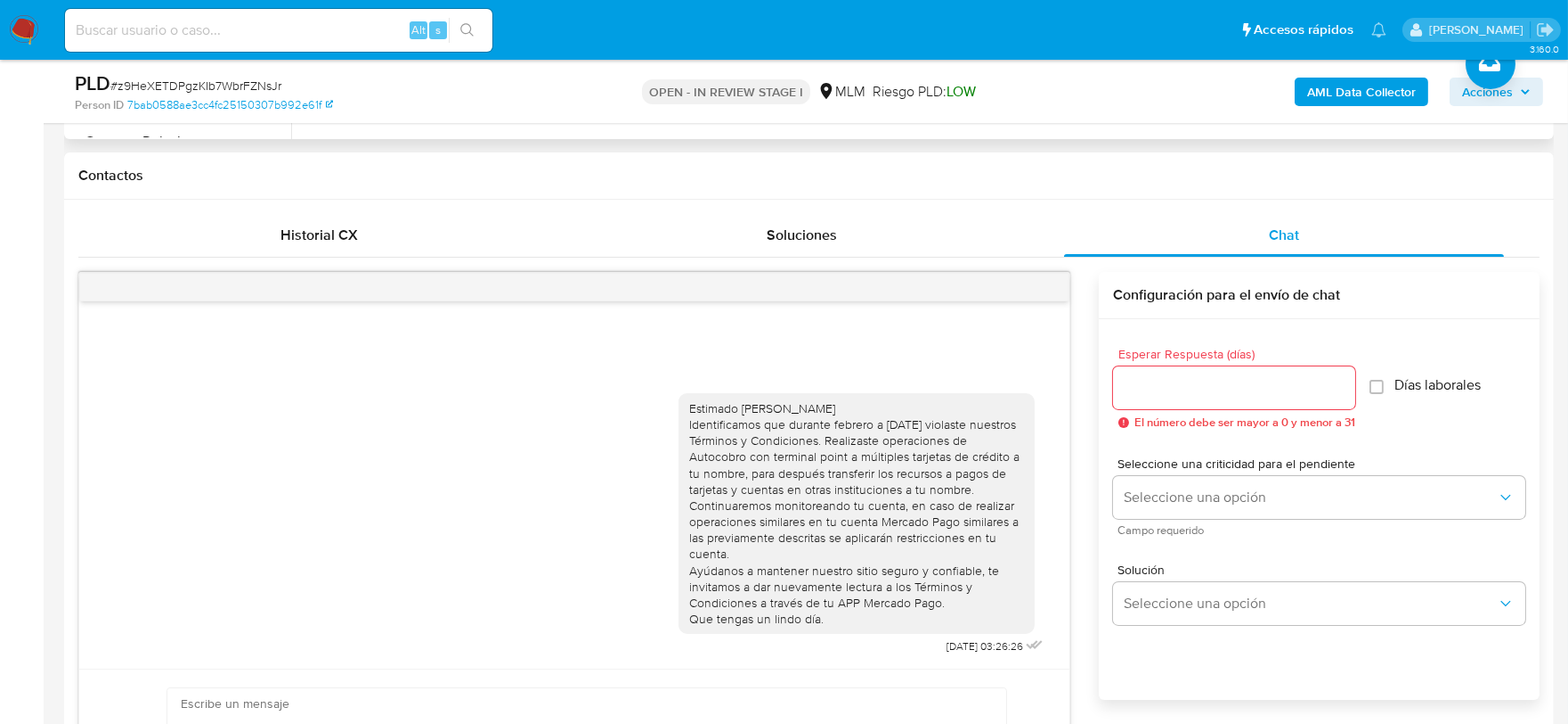
scroll to position [593, 0]
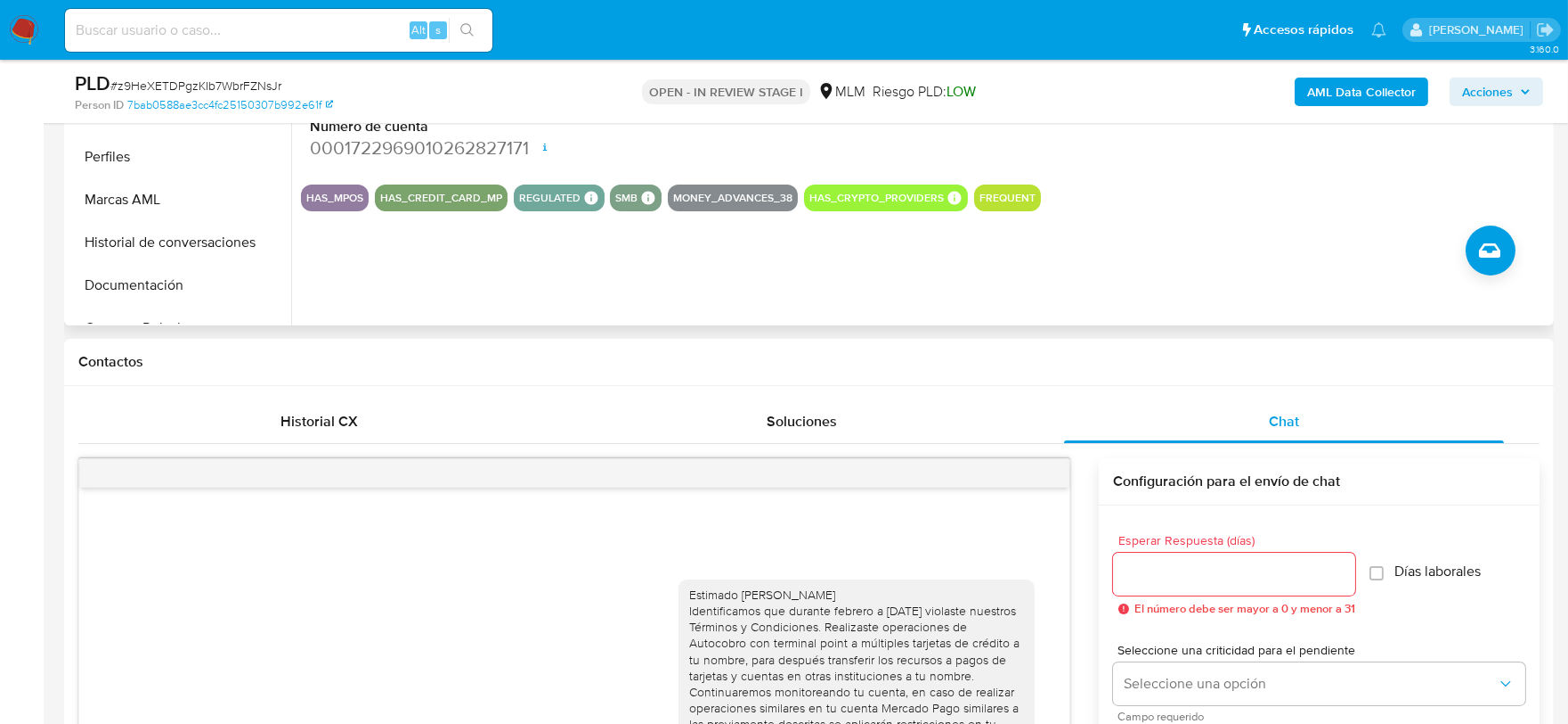
click at [870, 314] on div "ID de usuario 464255959 Person ID 7bab0588ae3cc4fc25150307b992e61f Fecha de Reg…" at bounding box center [920, 97] width 1258 height 456
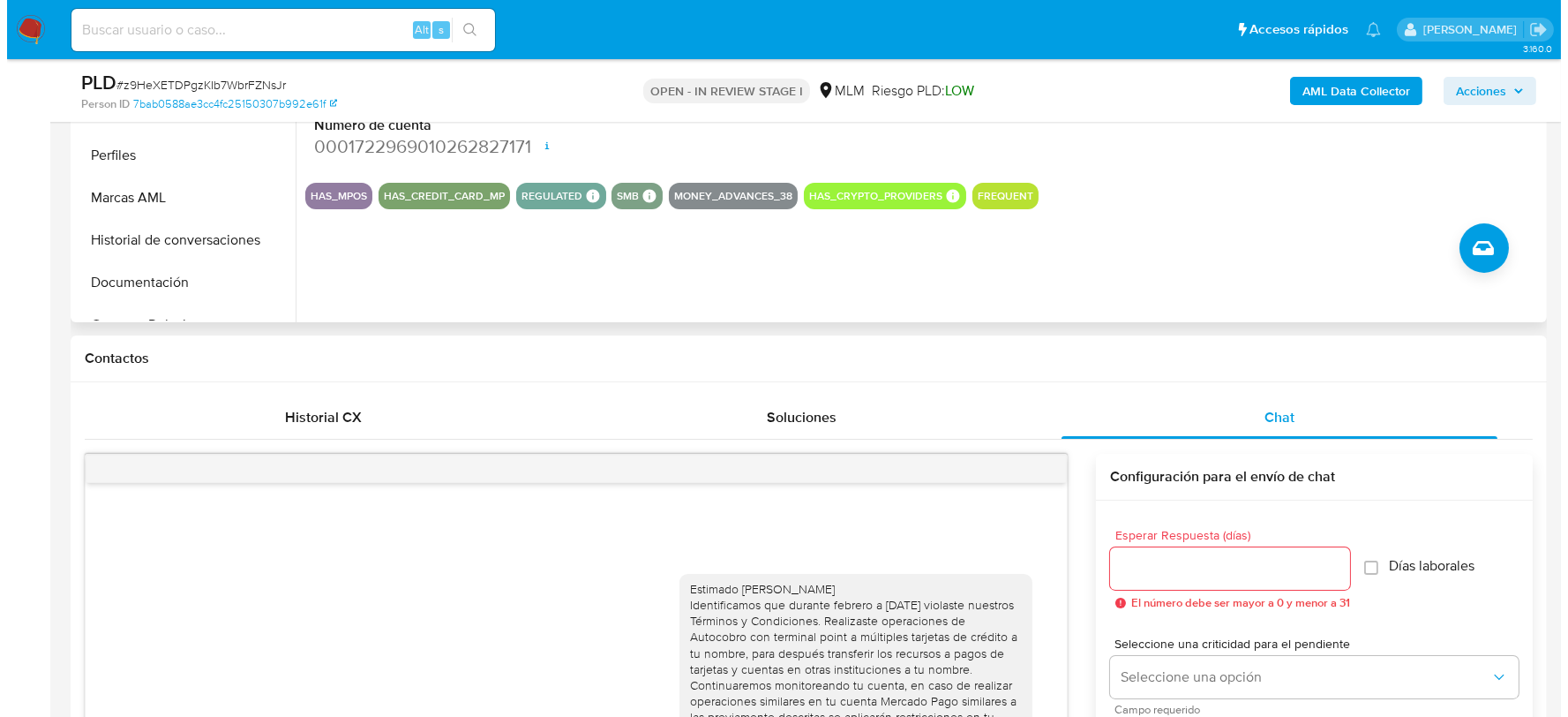
scroll to position [288, 0]
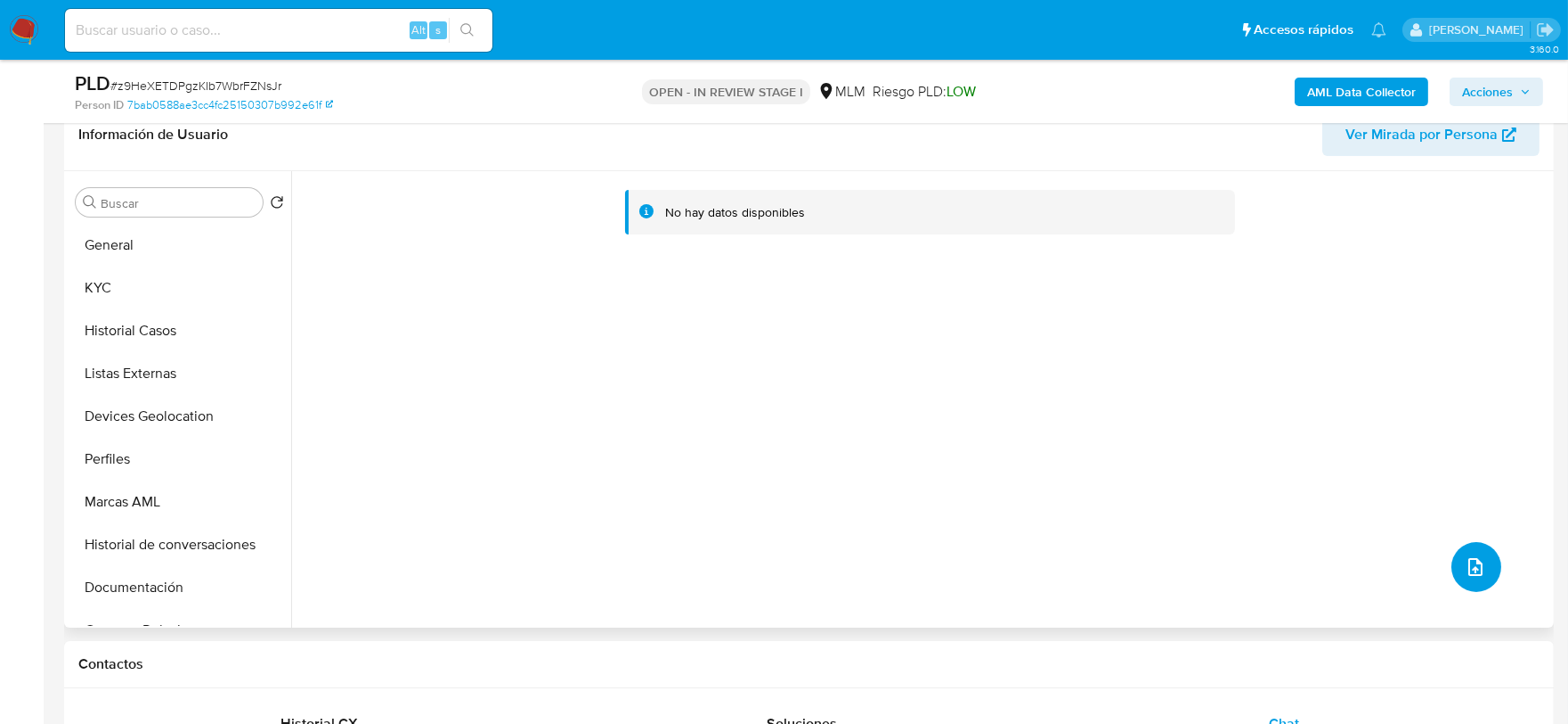
click at [1466, 563] on icon "upload-file" at bounding box center [1476, 567] width 21 height 22
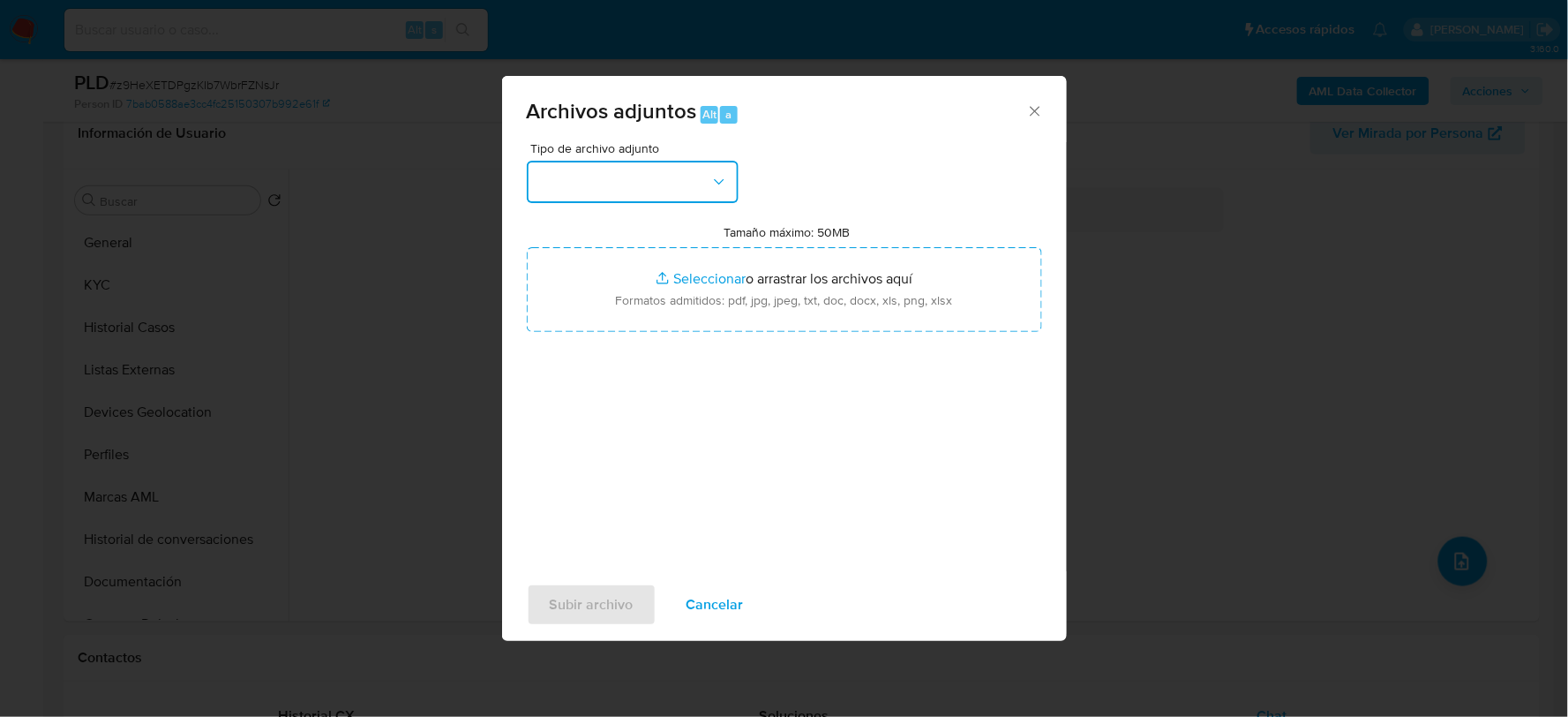
click at [648, 175] on button "button" at bounding box center [633, 182] width 212 height 43
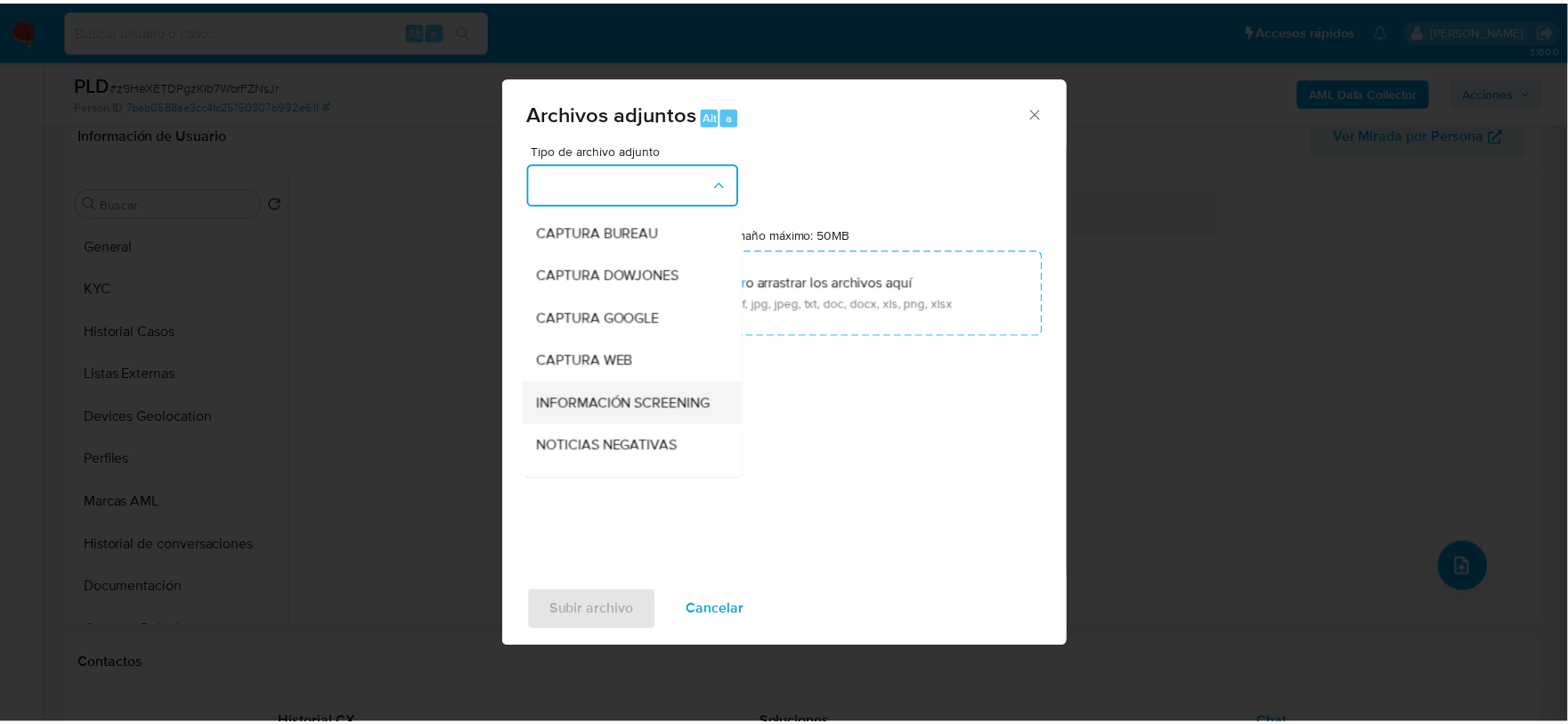
scroll to position [135, 0]
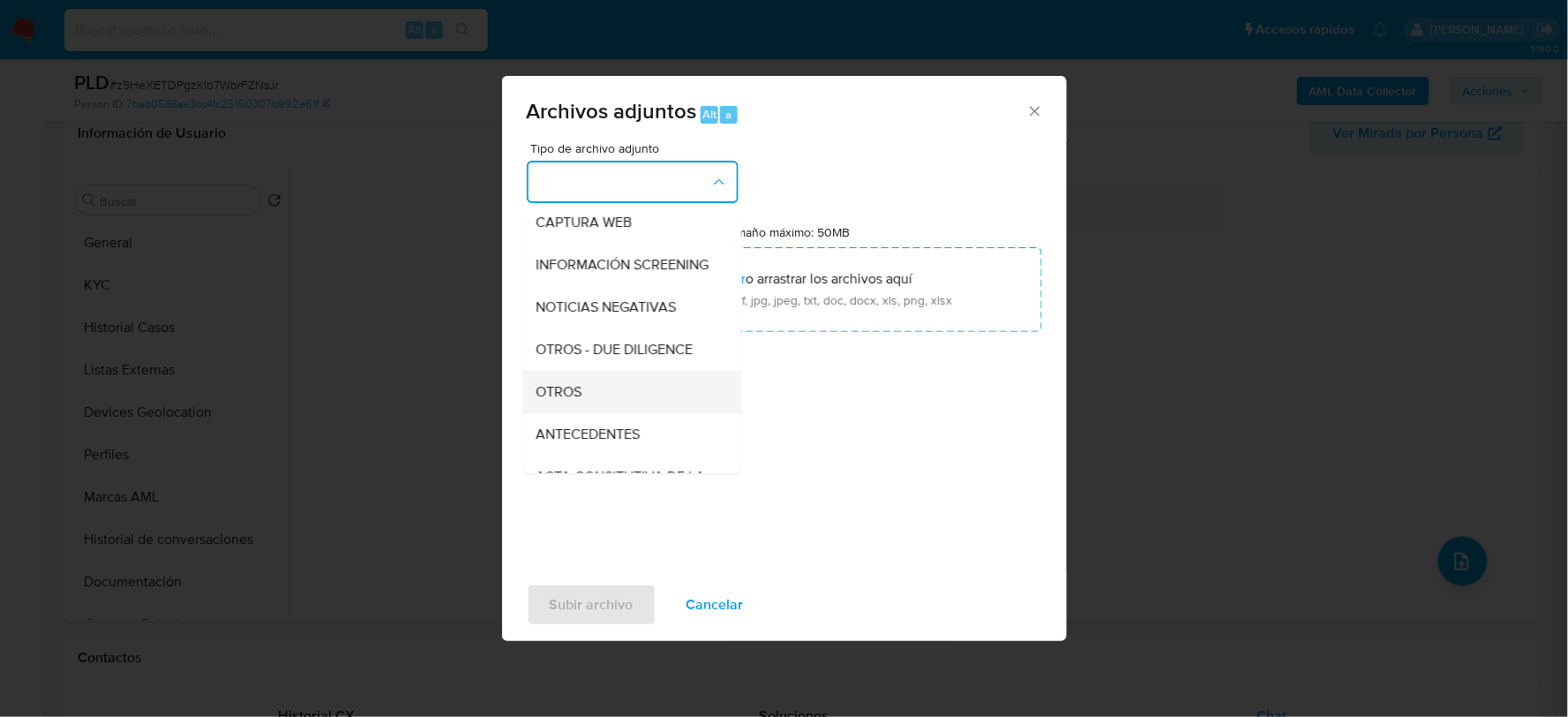
click at [582, 398] on span "OTROS" at bounding box center [560, 391] width 46 height 18
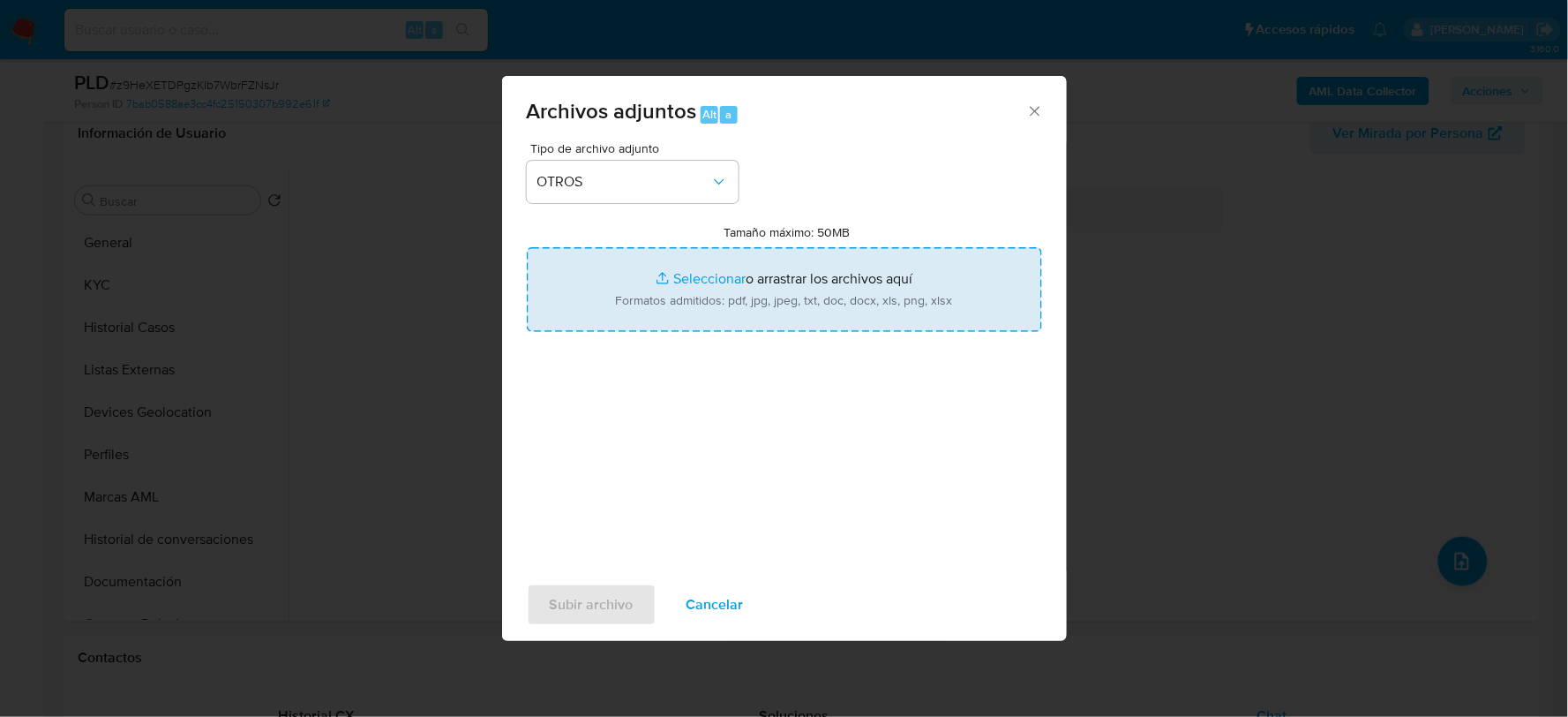
type input "C:\fakepath\464255959_ORVIL REYES_AGO2025.pdf"
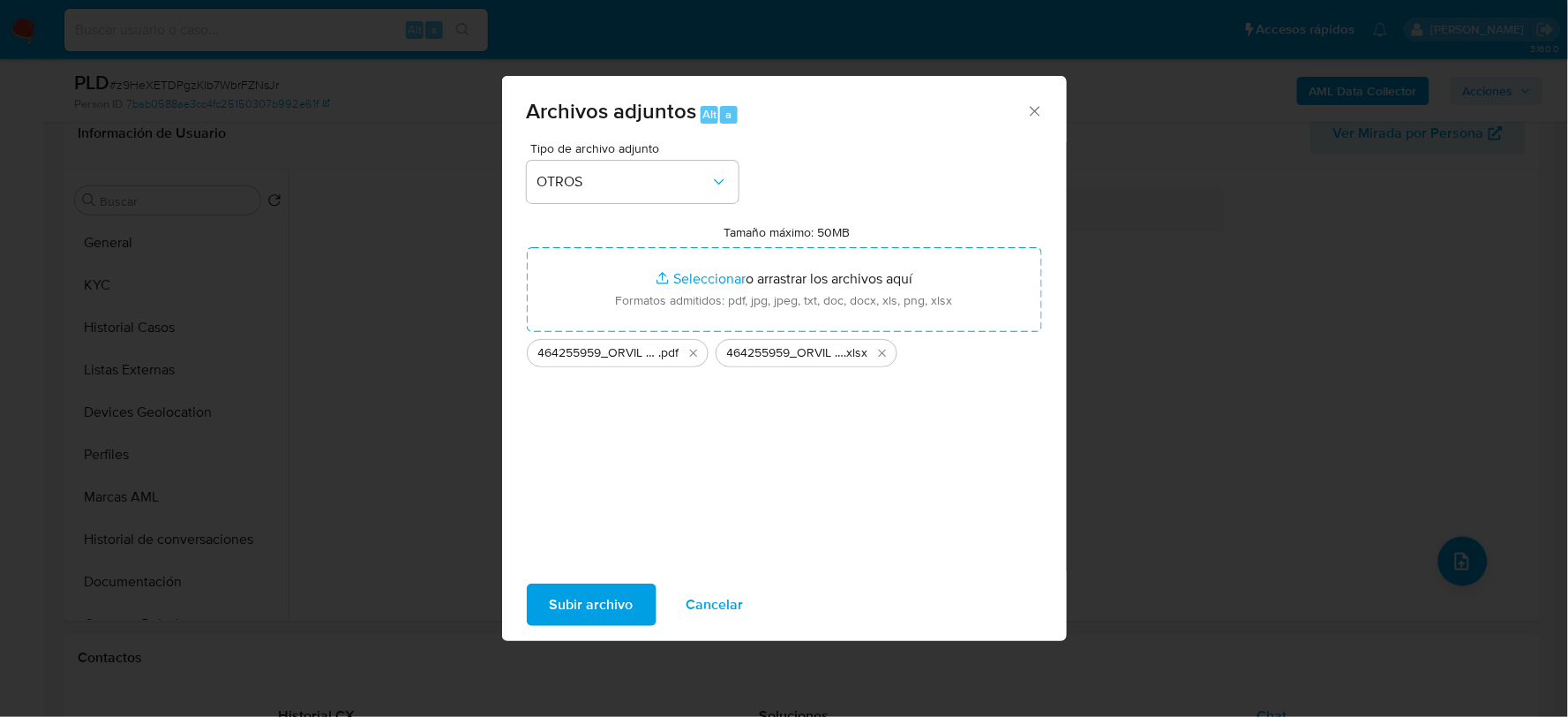
click at [619, 603] on span "Subir archivo" at bounding box center [592, 604] width 83 height 39
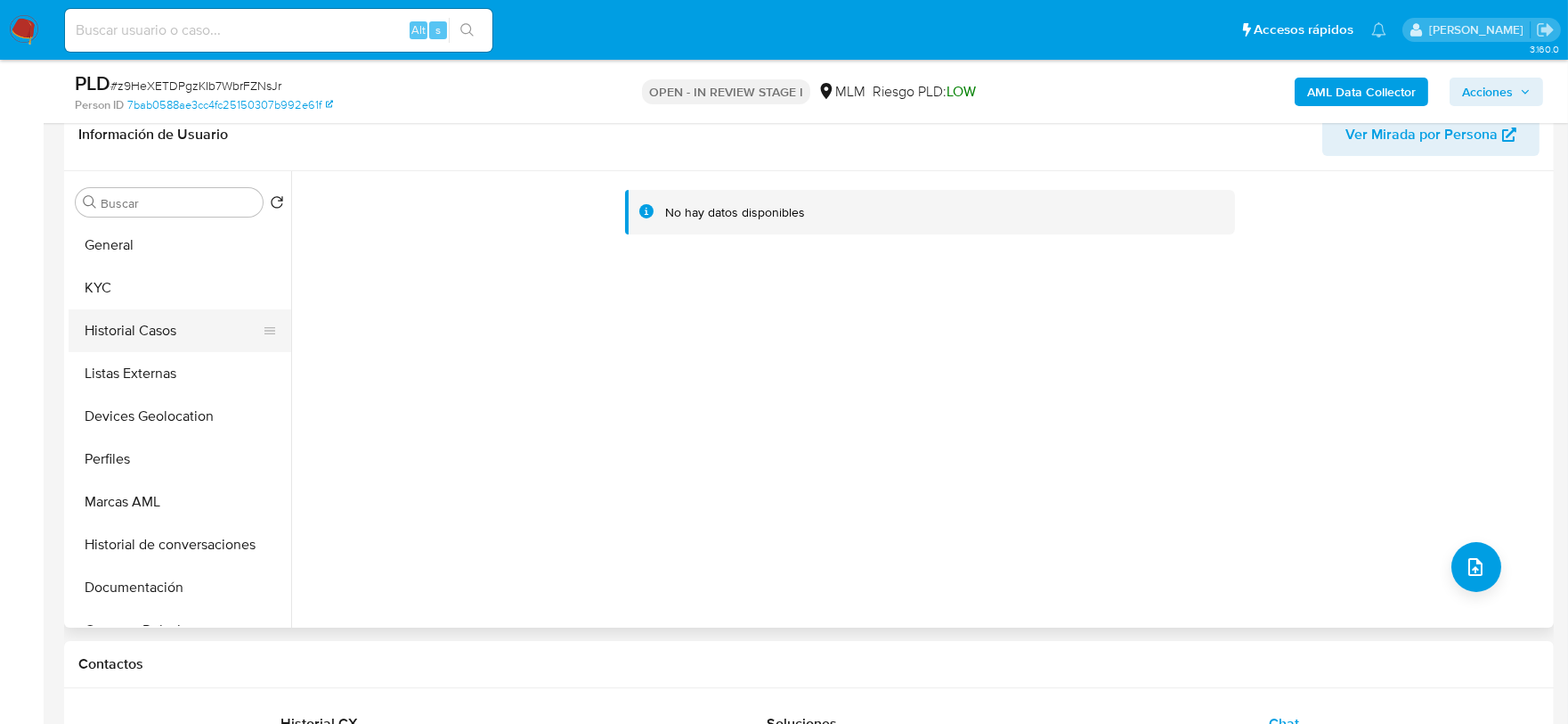
click at [169, 316] on button "Historial Casos" at bounding box center [173, 331] width 209 height 43
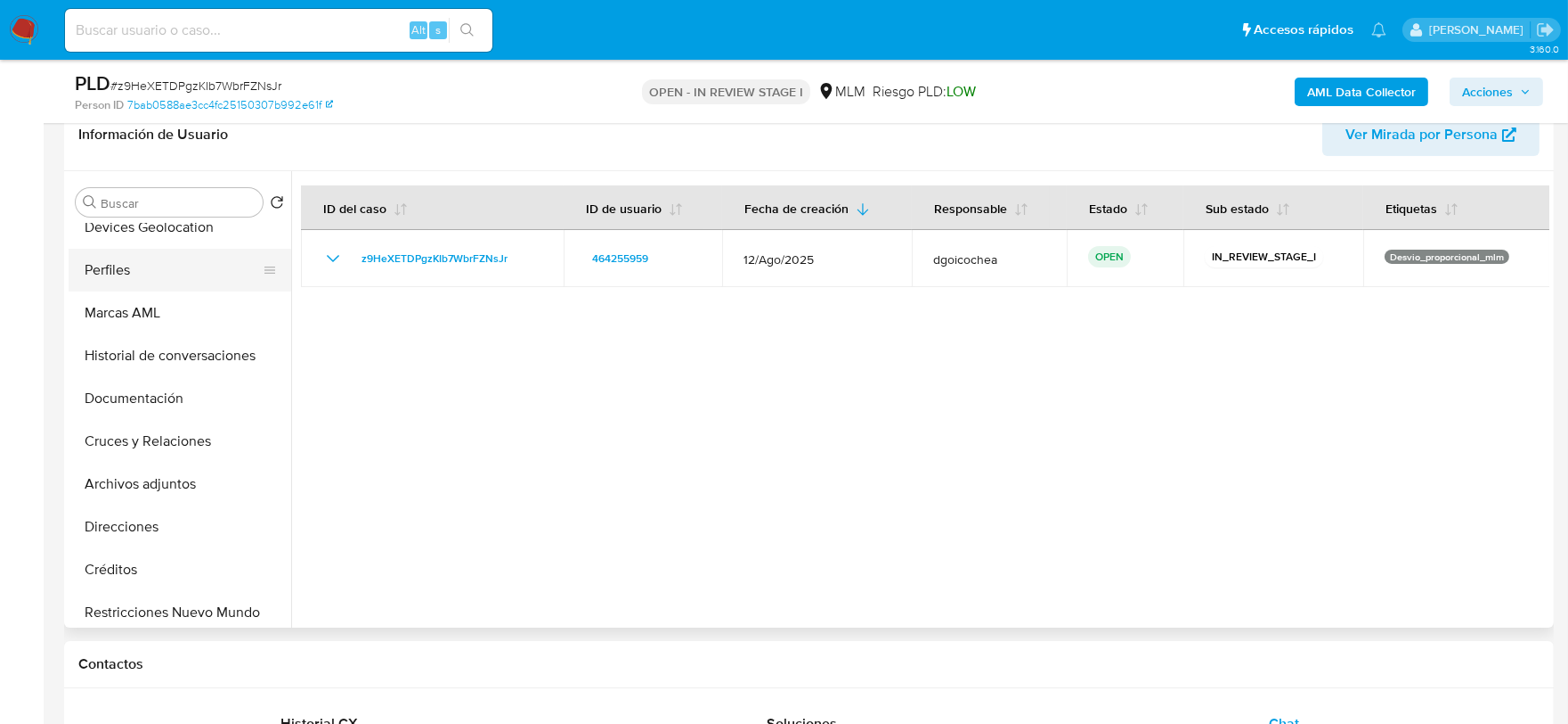
scroll to position [198, 0]
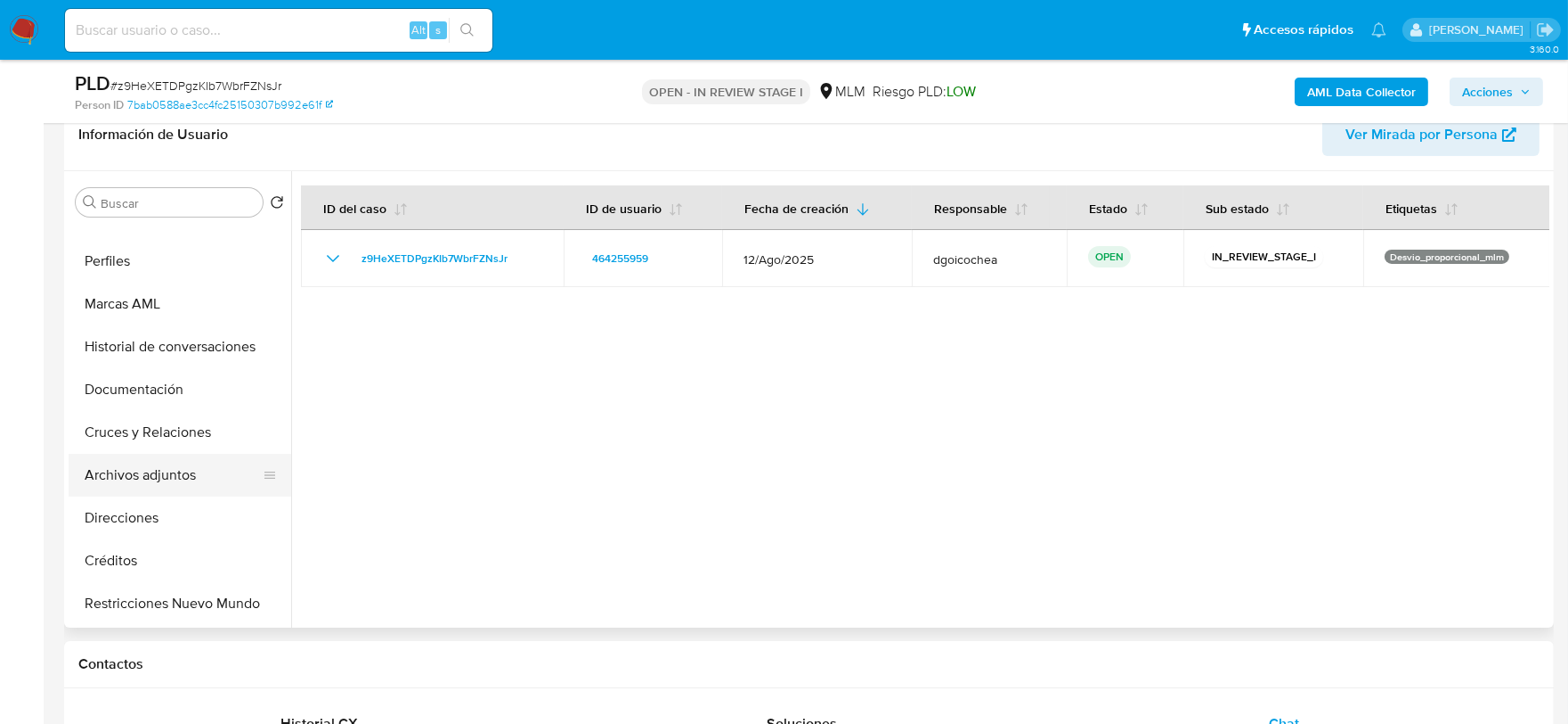
click at [175, 472] on button "Archivos adjuntos" at bounding box center [173, 475] width 209 height 43
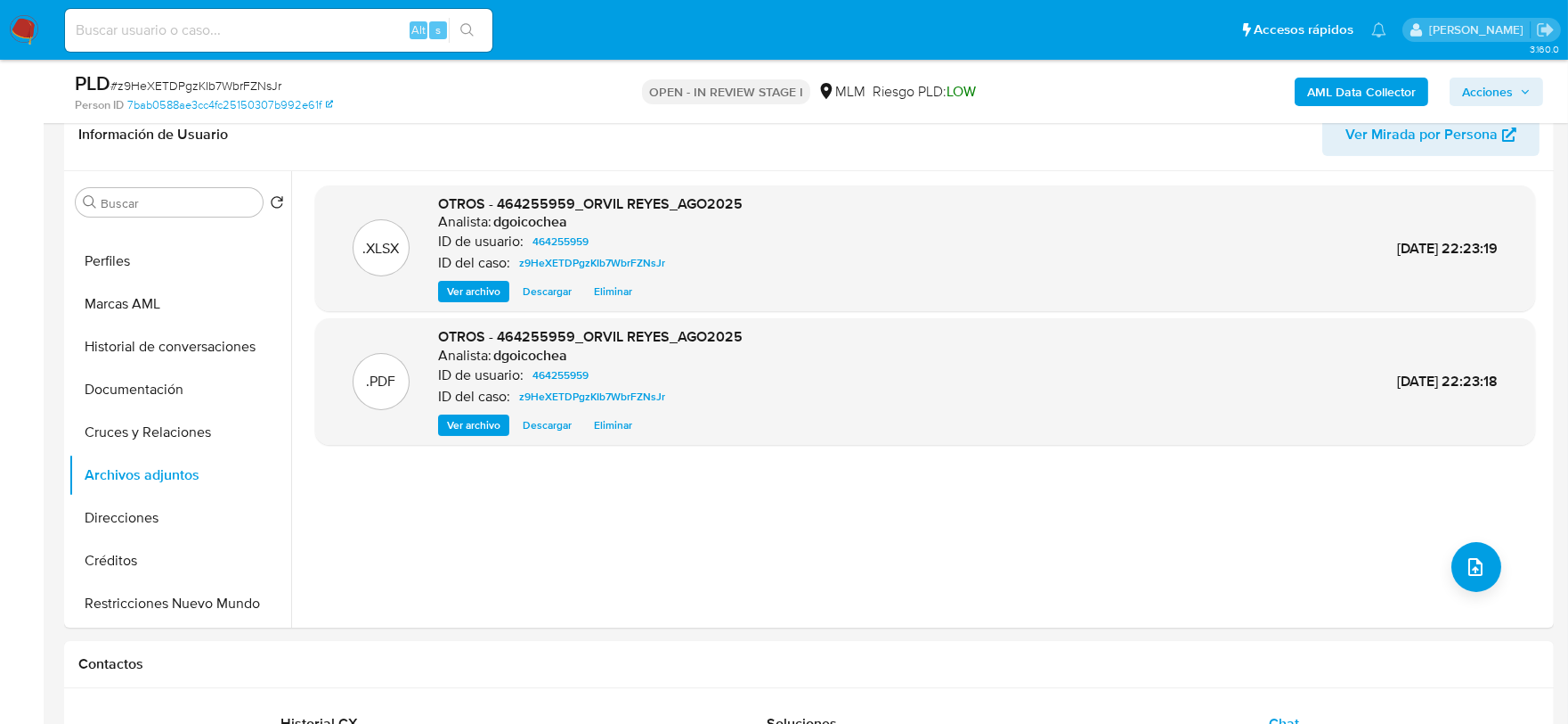
click at [1501, 98] on span "Acciones" at bounding box center [1487, 92] width 51 height 29
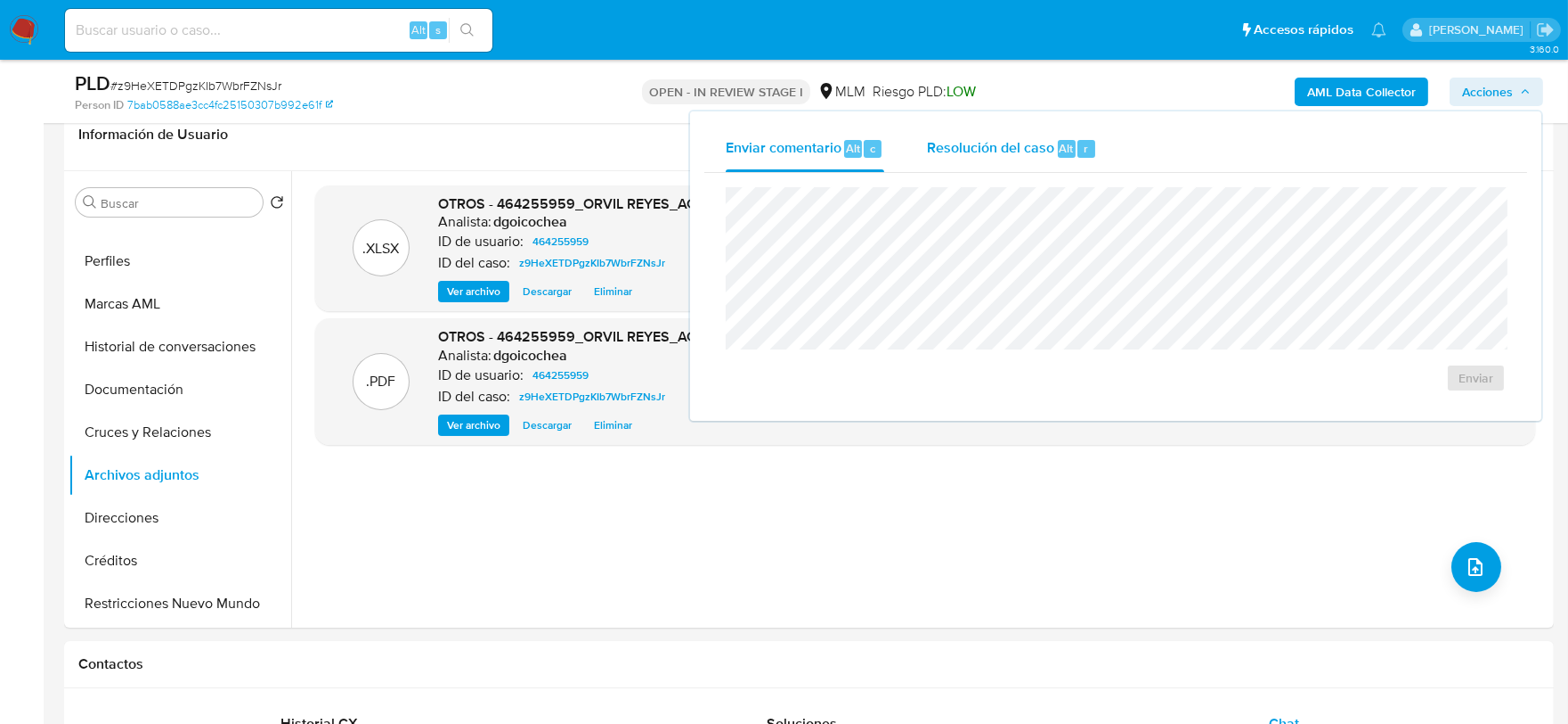
click at [1008, 137] on span "Resolución del caso" at bounding box center [990, 147] width 127 height 21
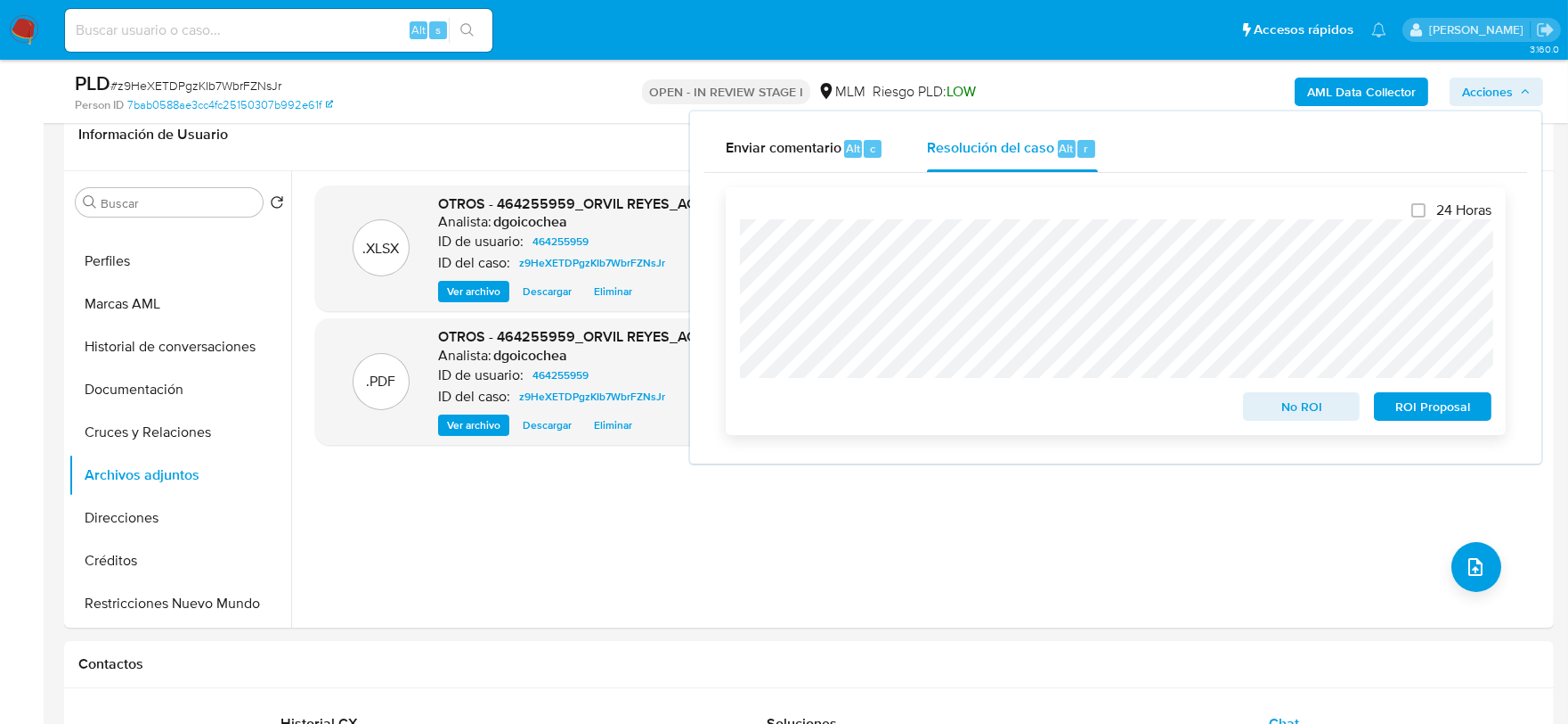
click at [1329, 403] on span "No ROI" at bounding box center [1301, 407] width 92 height 25
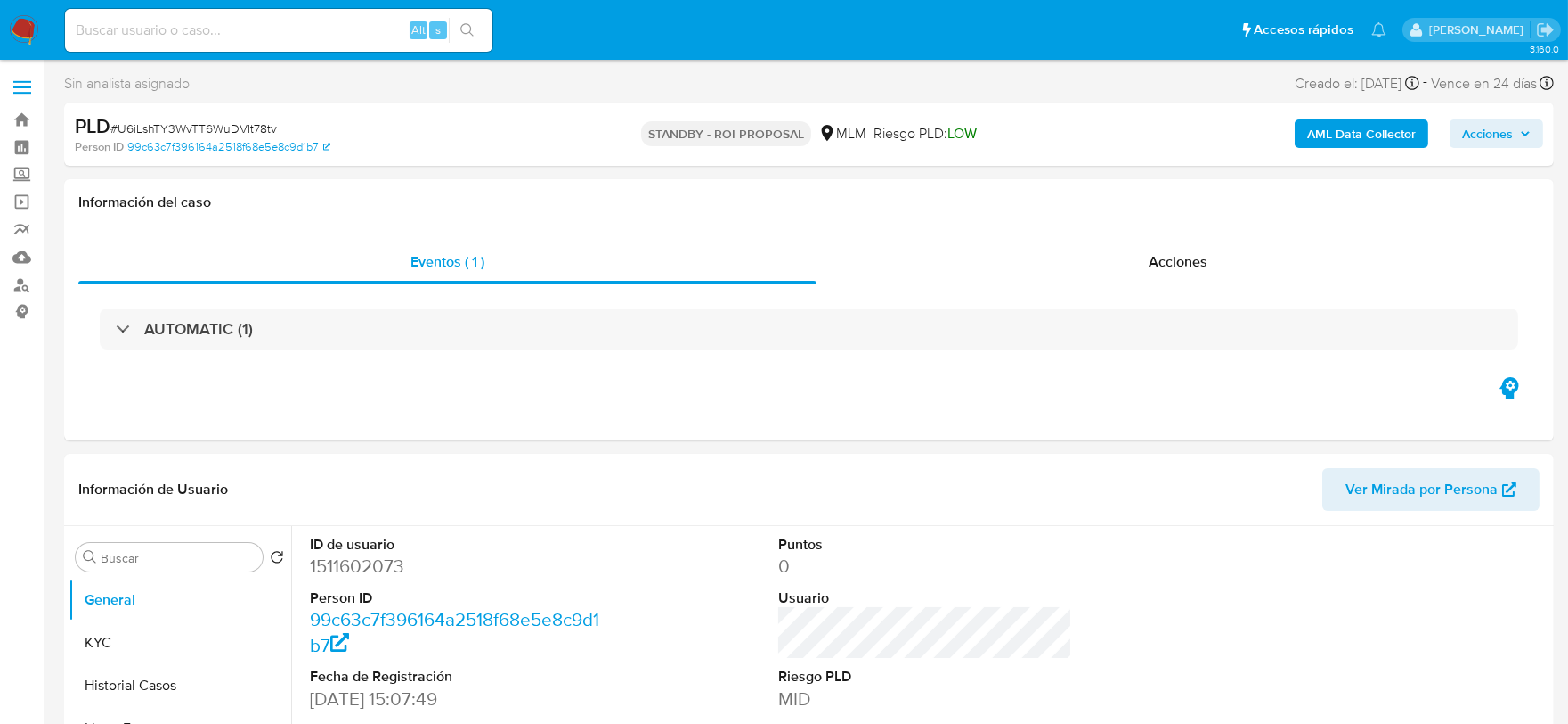
select select "10"
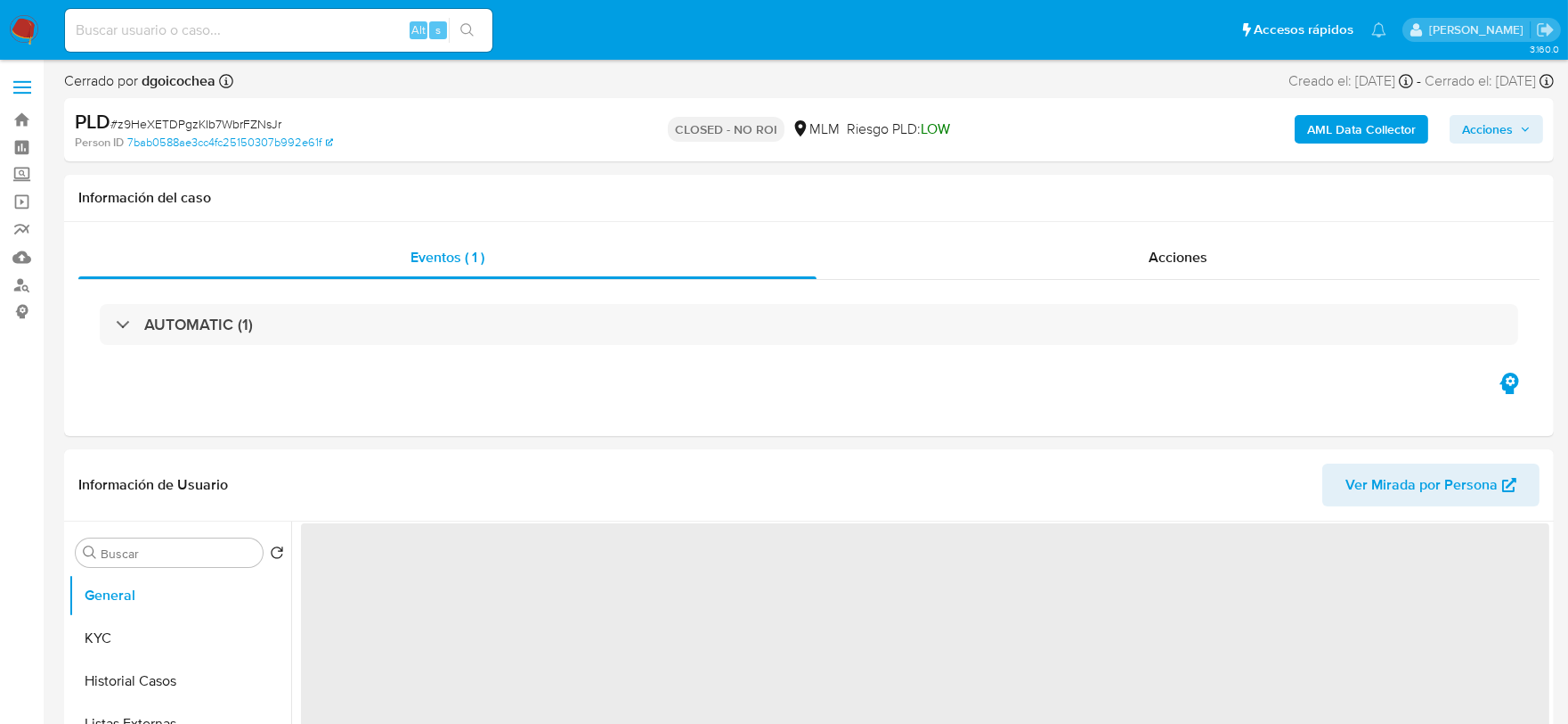
select select "10"
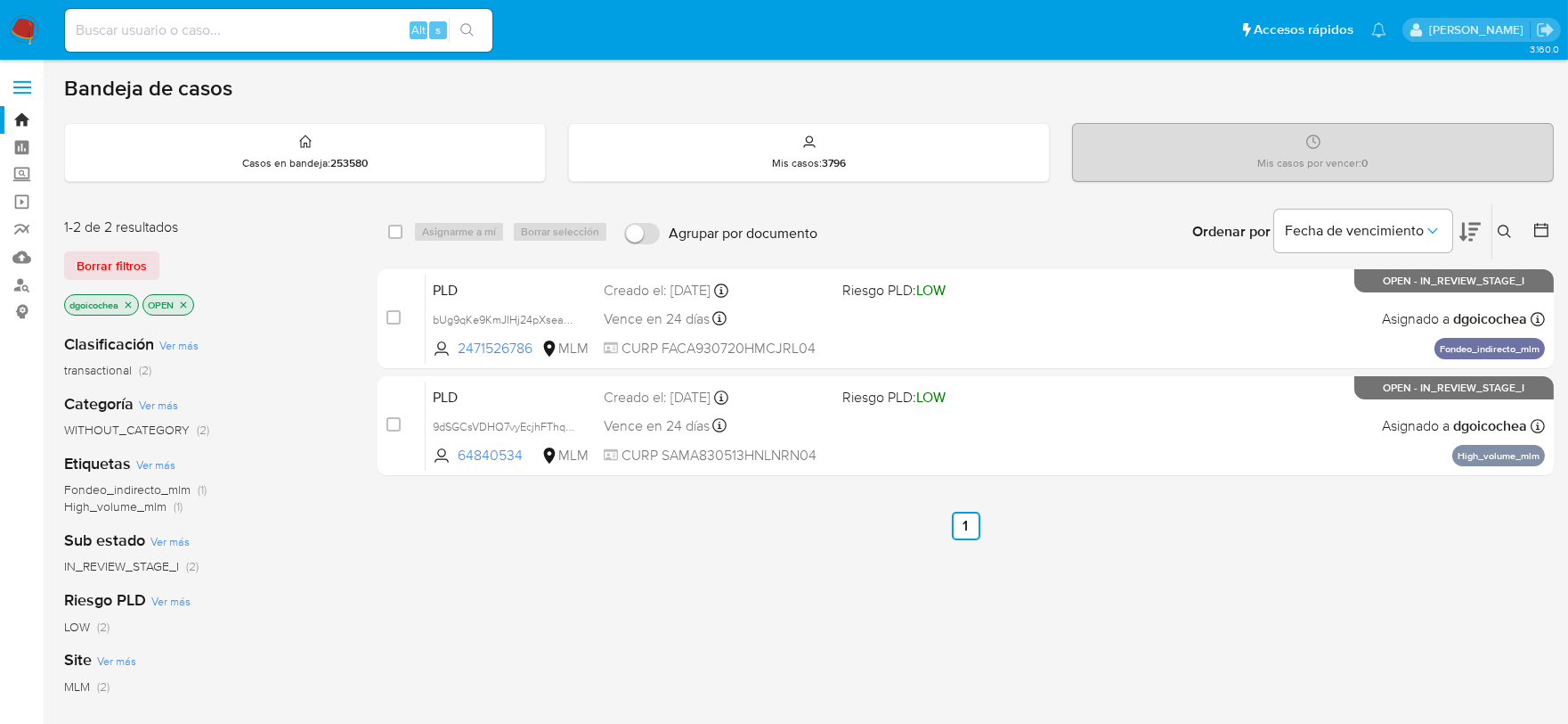
click at [1506, 234] on icon at bounding box center [1505, 232] width 14 height 14
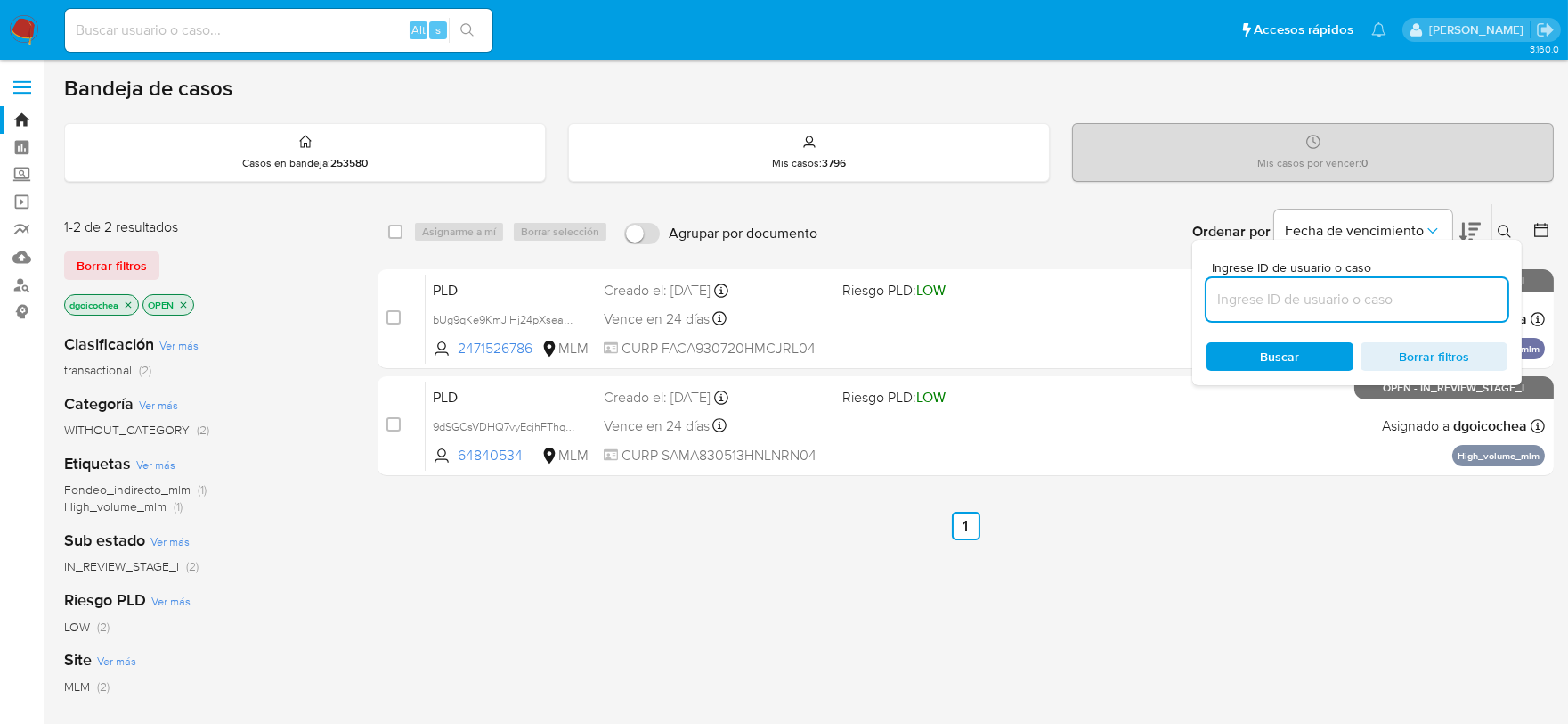
click at [1454, 297] on input at bounding box center [1357, 299] width 301 height 23
type input "572612197"
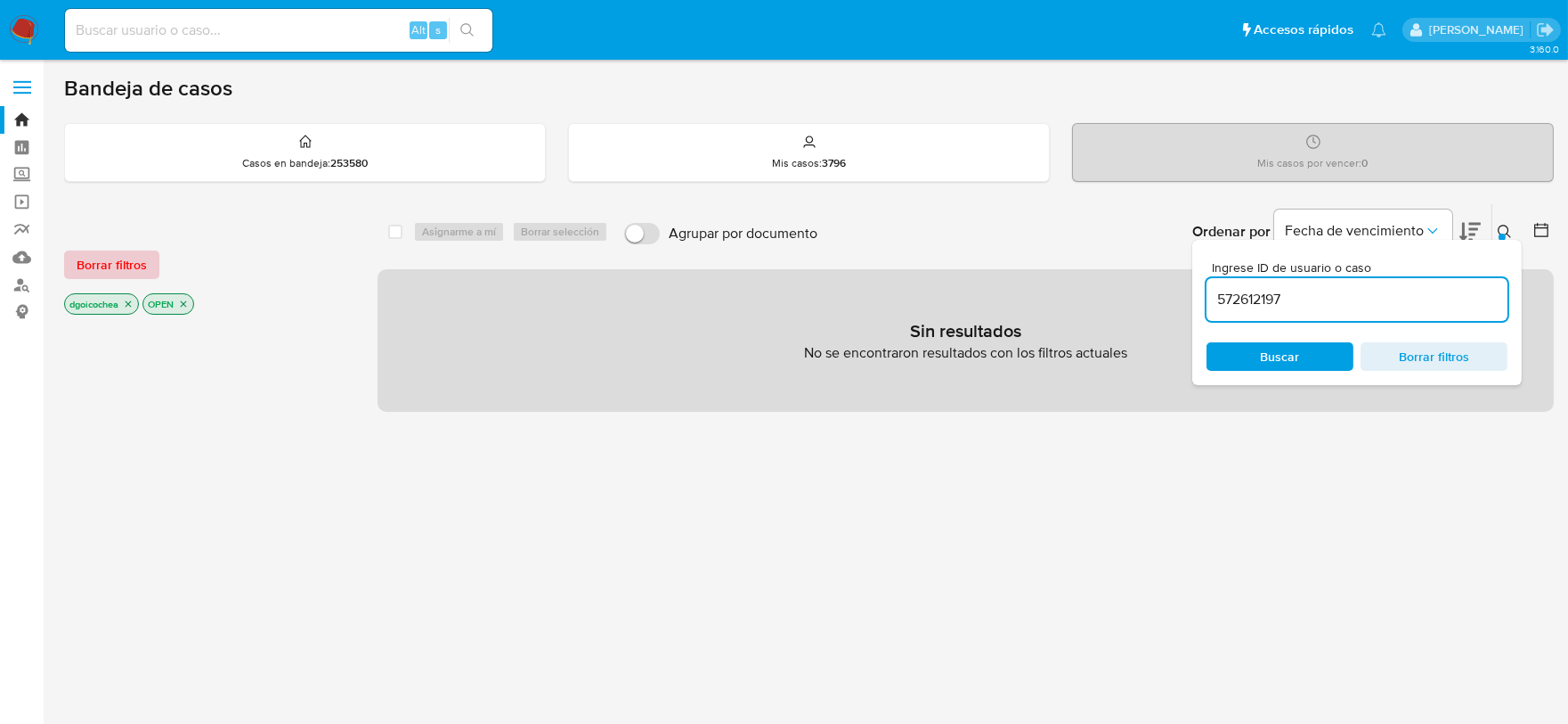
click at [123, 262] on span "Borrar filtros" at bounding box center [112, 264] width 71 height 25
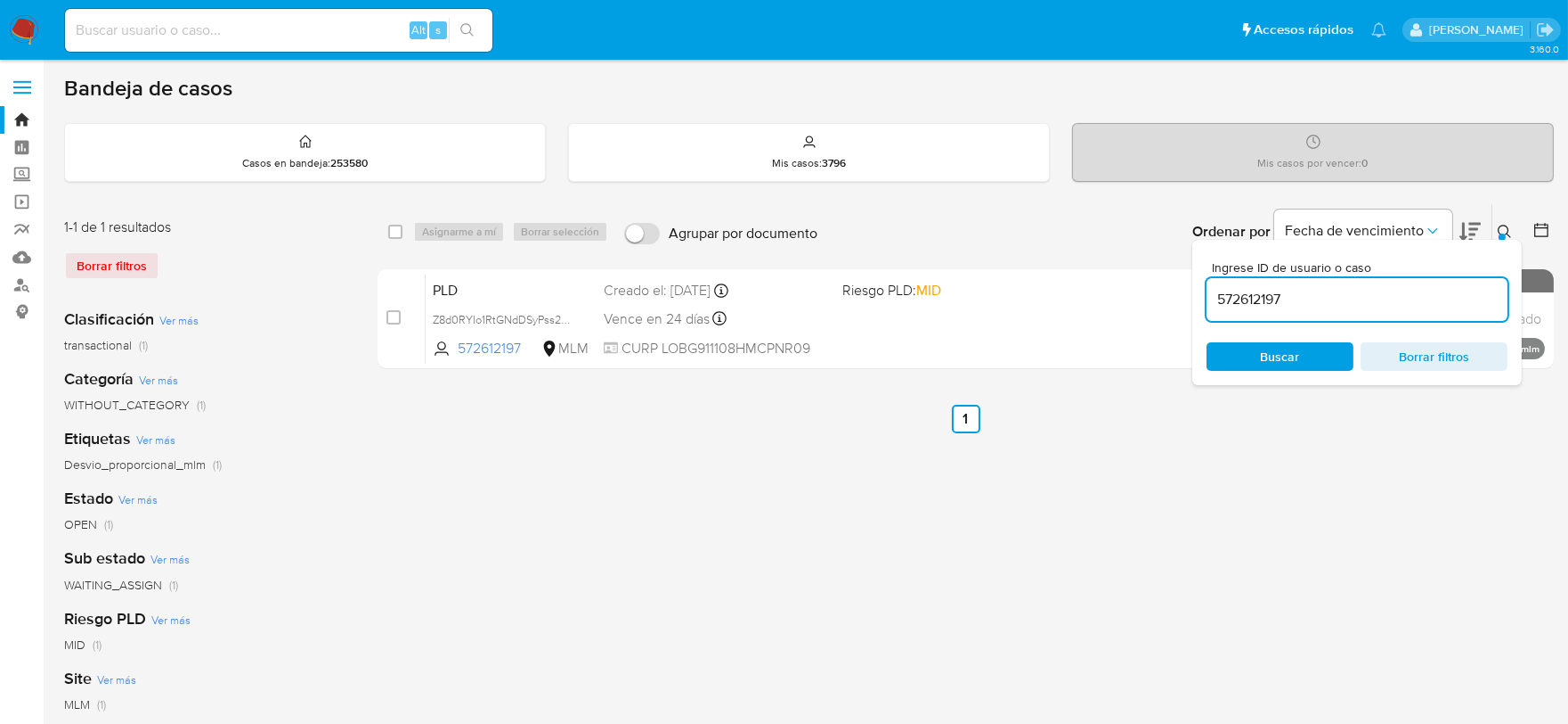
click at [1501, 223] on button at bounding box center [1507, 232] width 30 height 22
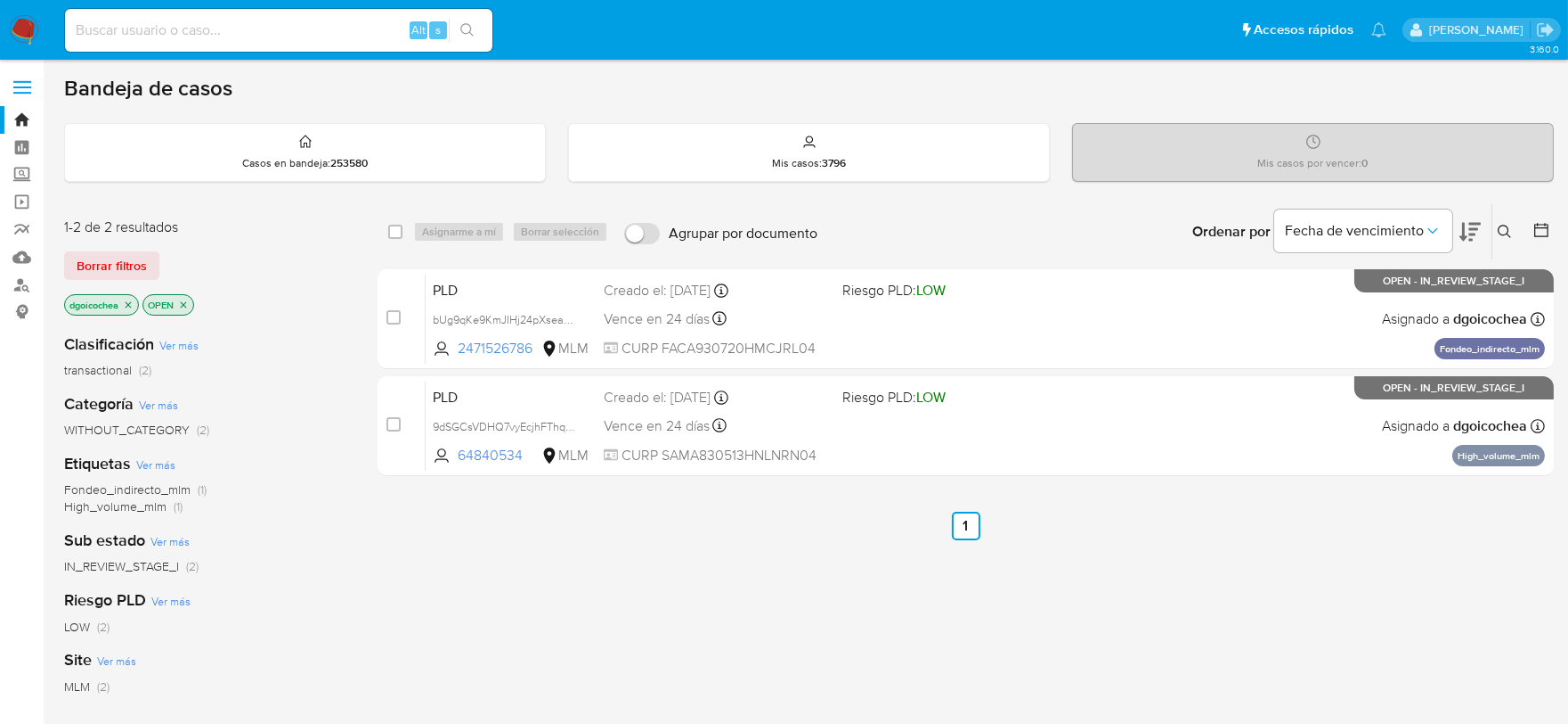
click at [1499, 227] on icon at bounding box center [1504, 231] width 13 height 13
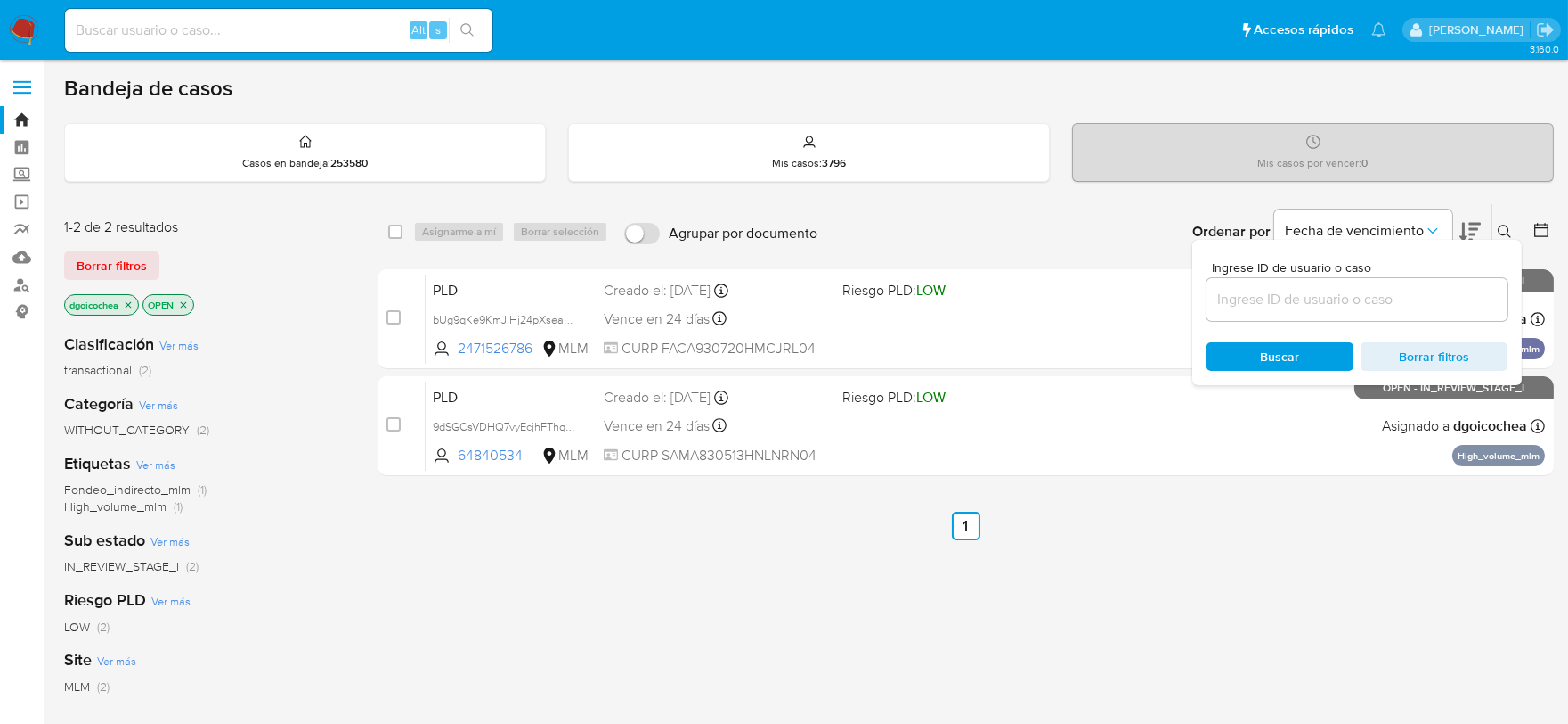
click at [1369, 299] on input at bounding box center [1357, 299] width 301 height 23
type input "572612197"
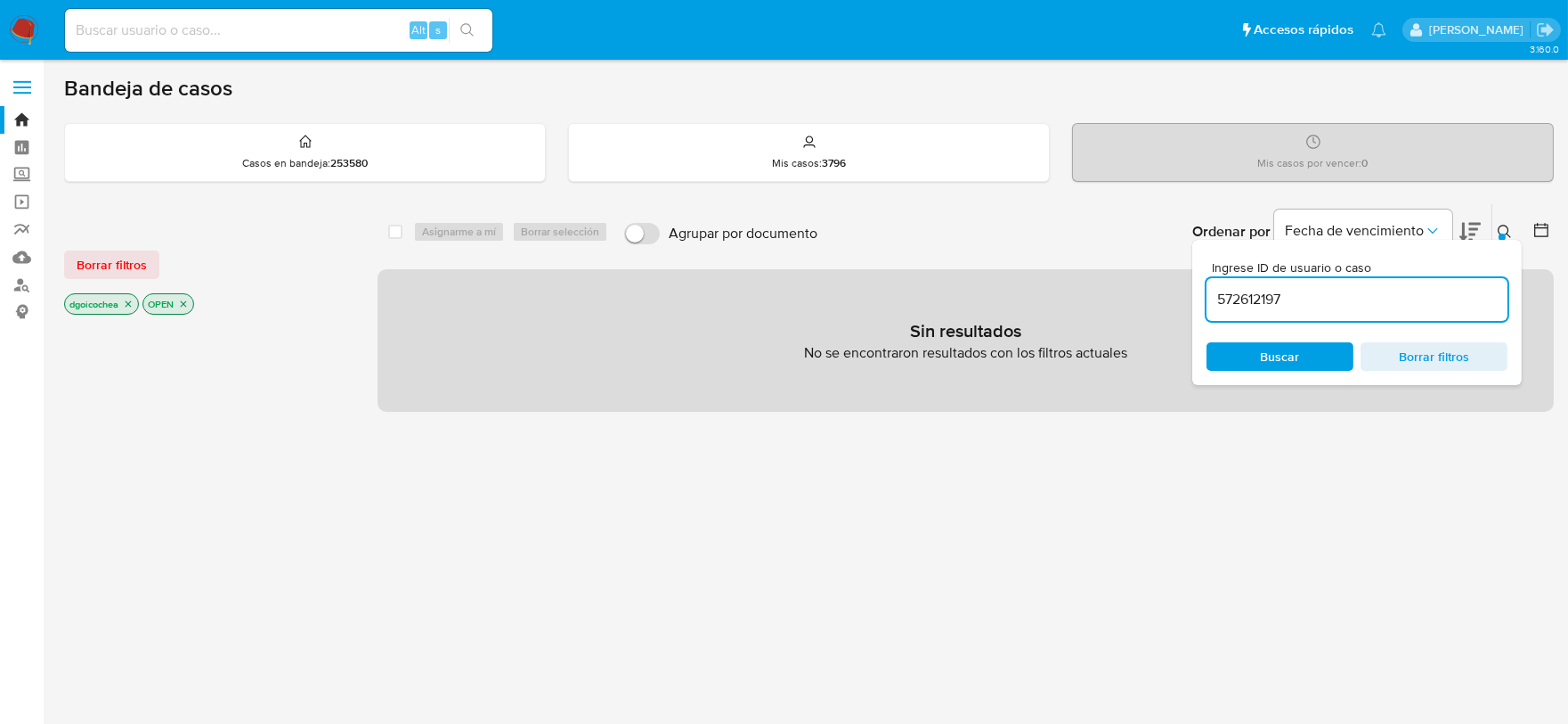
click at [131, 246] on div "Borrar filtros dgoicochea OPEN" at bounding box center [207, 268] width 285 height 100
click at [136, 255] on span "Borrar filtros" at bounding box center [112, 264] width 71 height 25
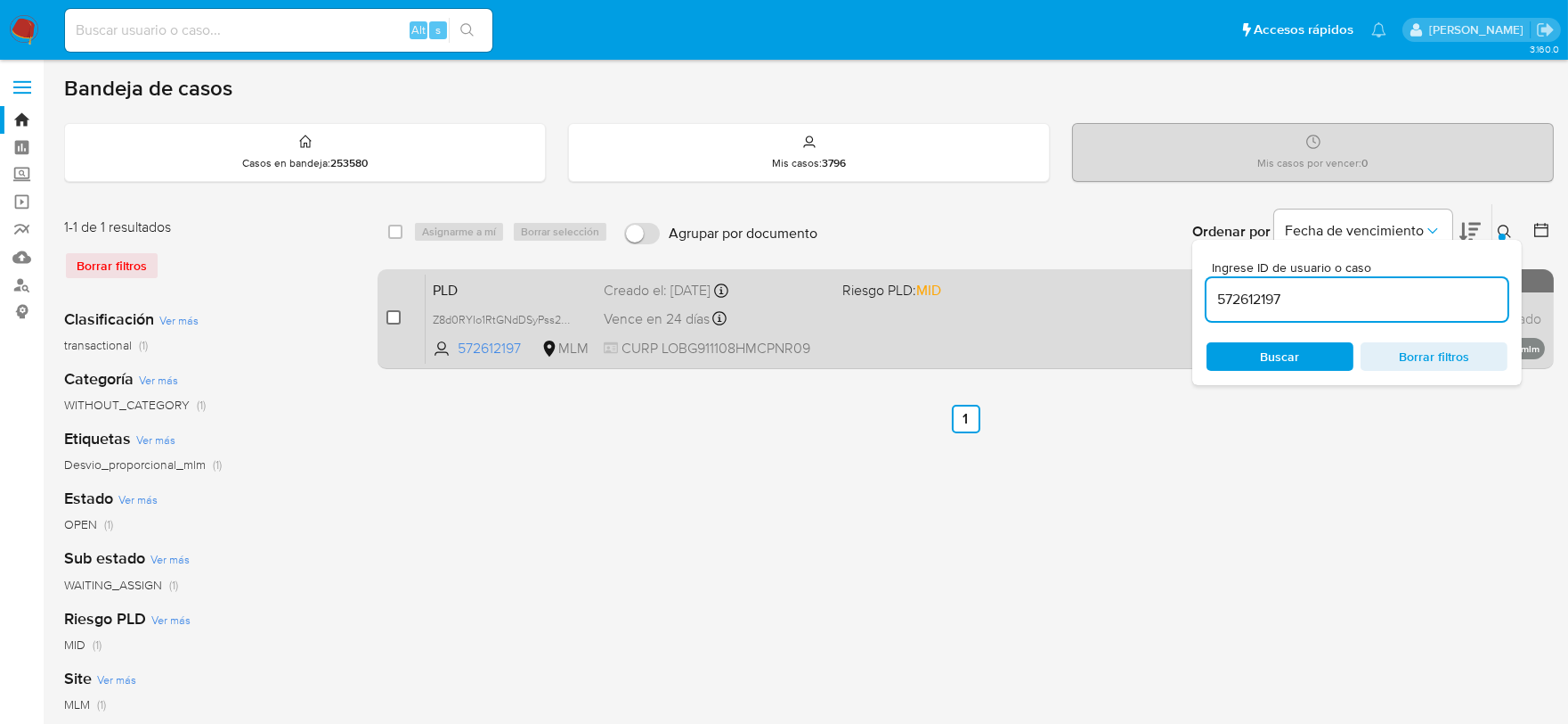
click at [390, 313] on input "checkbox" at bounding box center [394, 317] width 14 height 14
checkbox input "true"
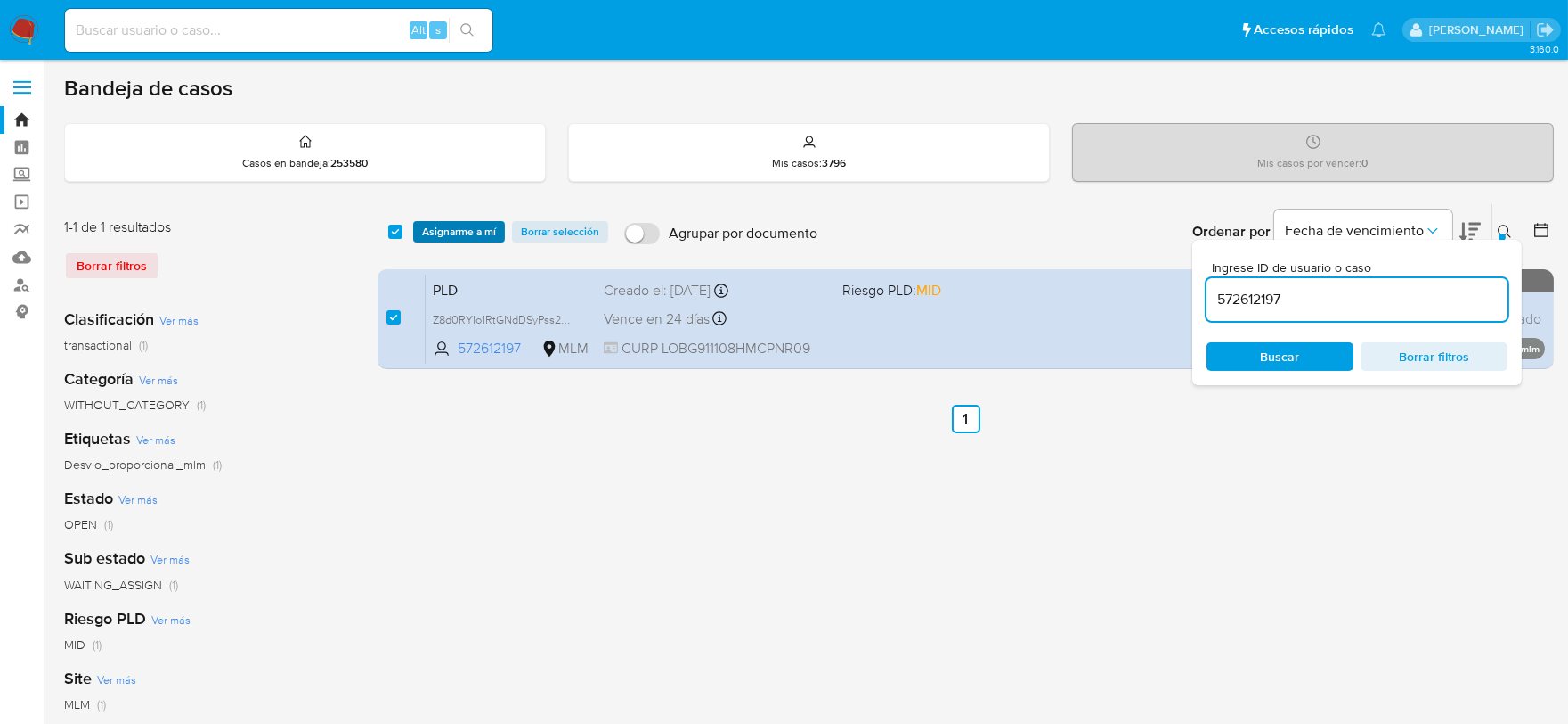
click at [445, 230] on span "Asignarme a mí" at bounding box center [458, 232] width 74 height 18
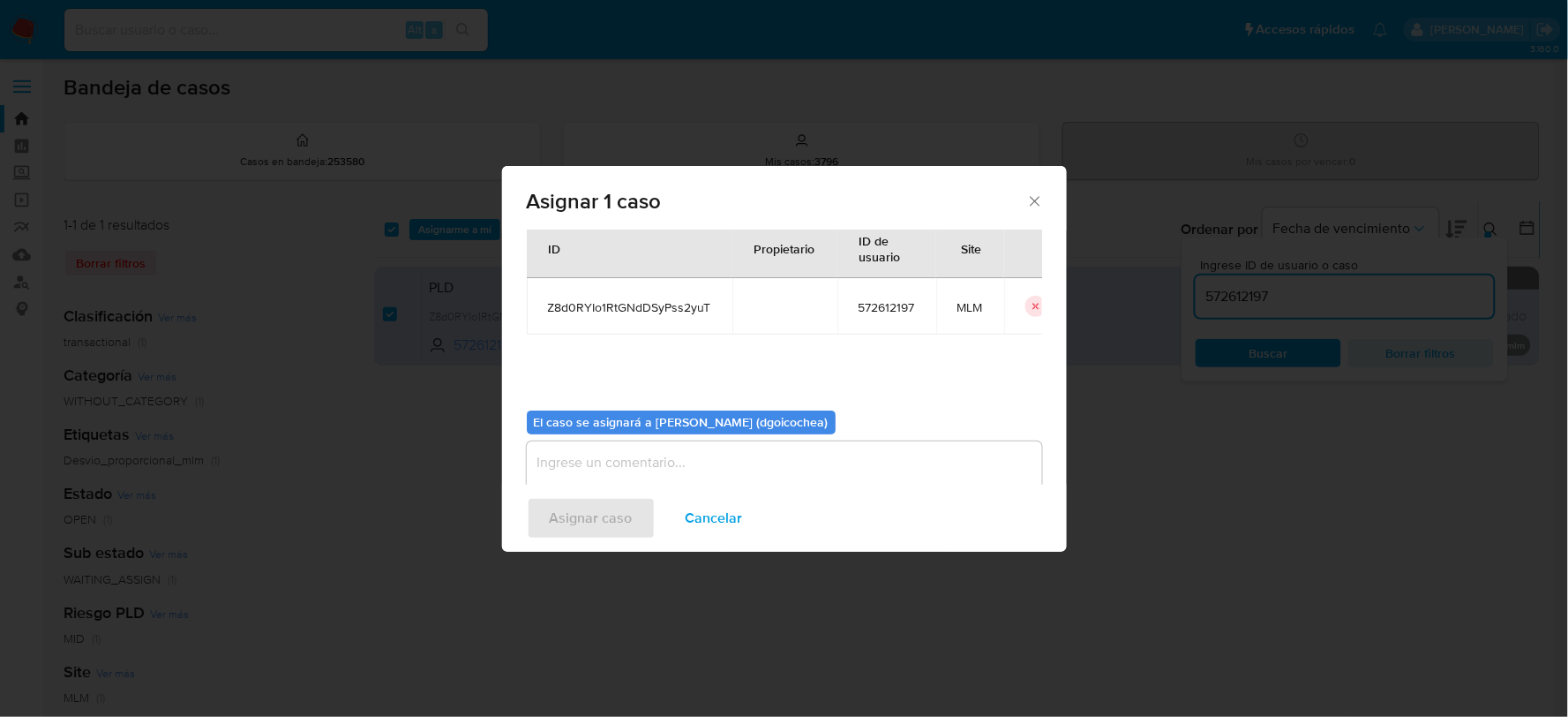
scroll to position [91, 0]
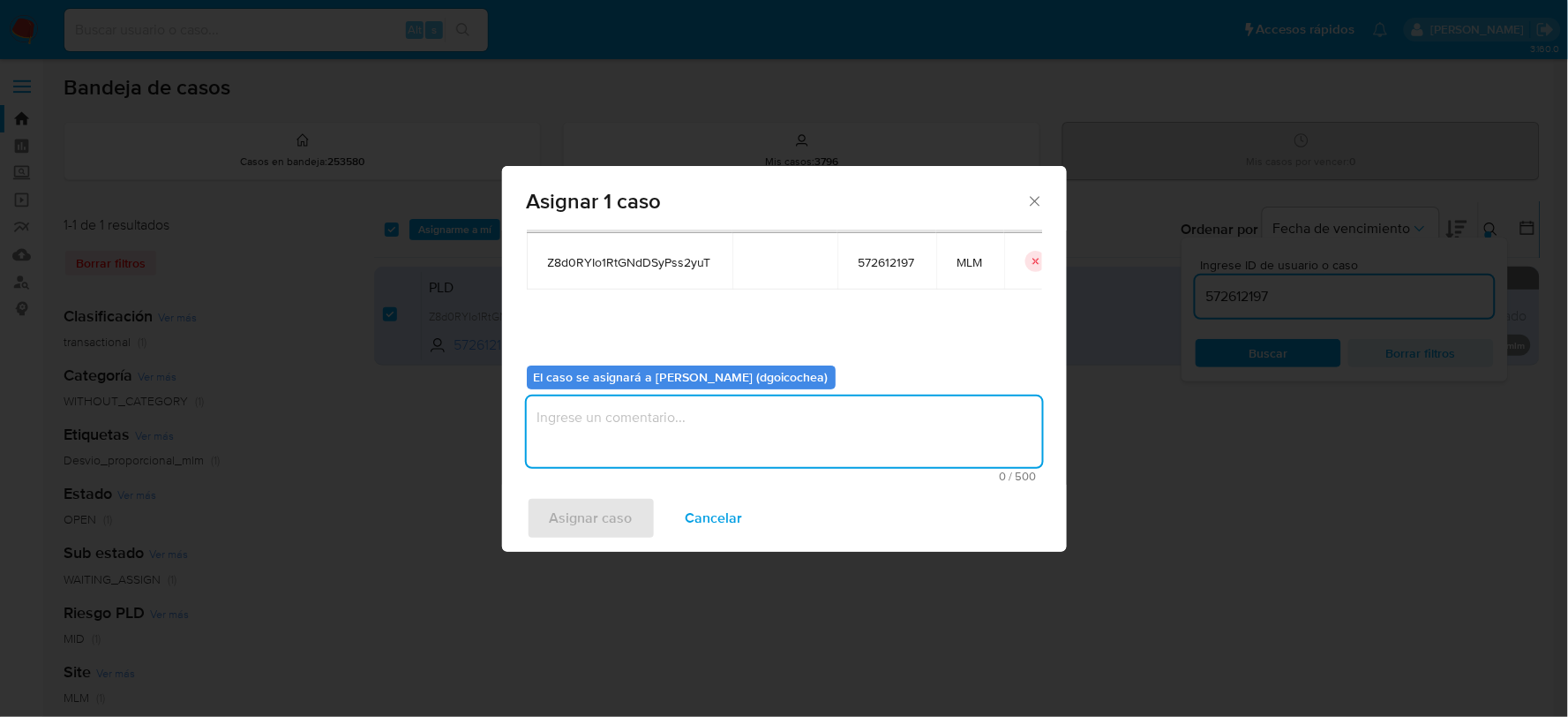
click at [662, 445] on textarea "assign-modal" at bounding box center [784, 432] width 516 height 71
type textarea "DG"
click at [605, 508] on span "Asignar caso" at bounding box center [591, 518] width 83 height 39
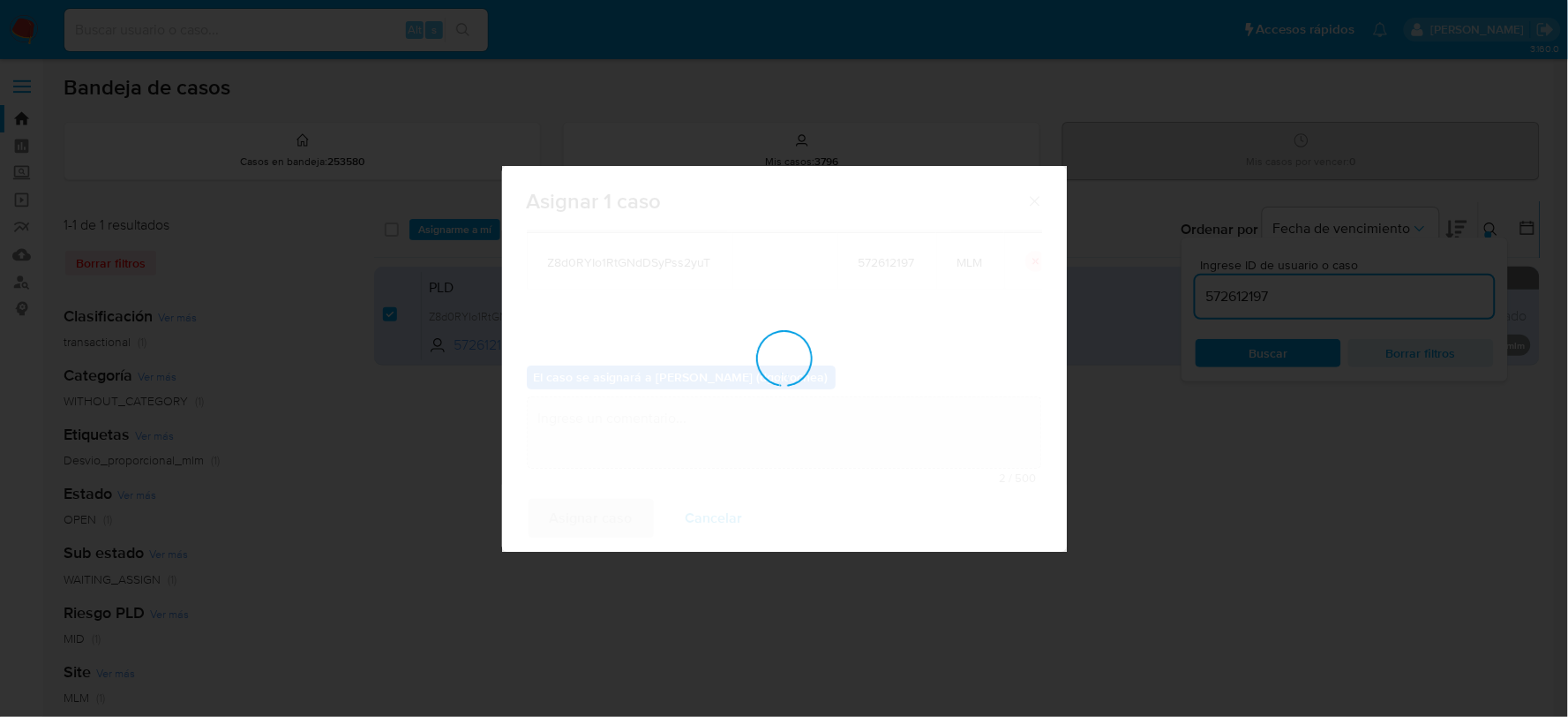
checkbox input "false"
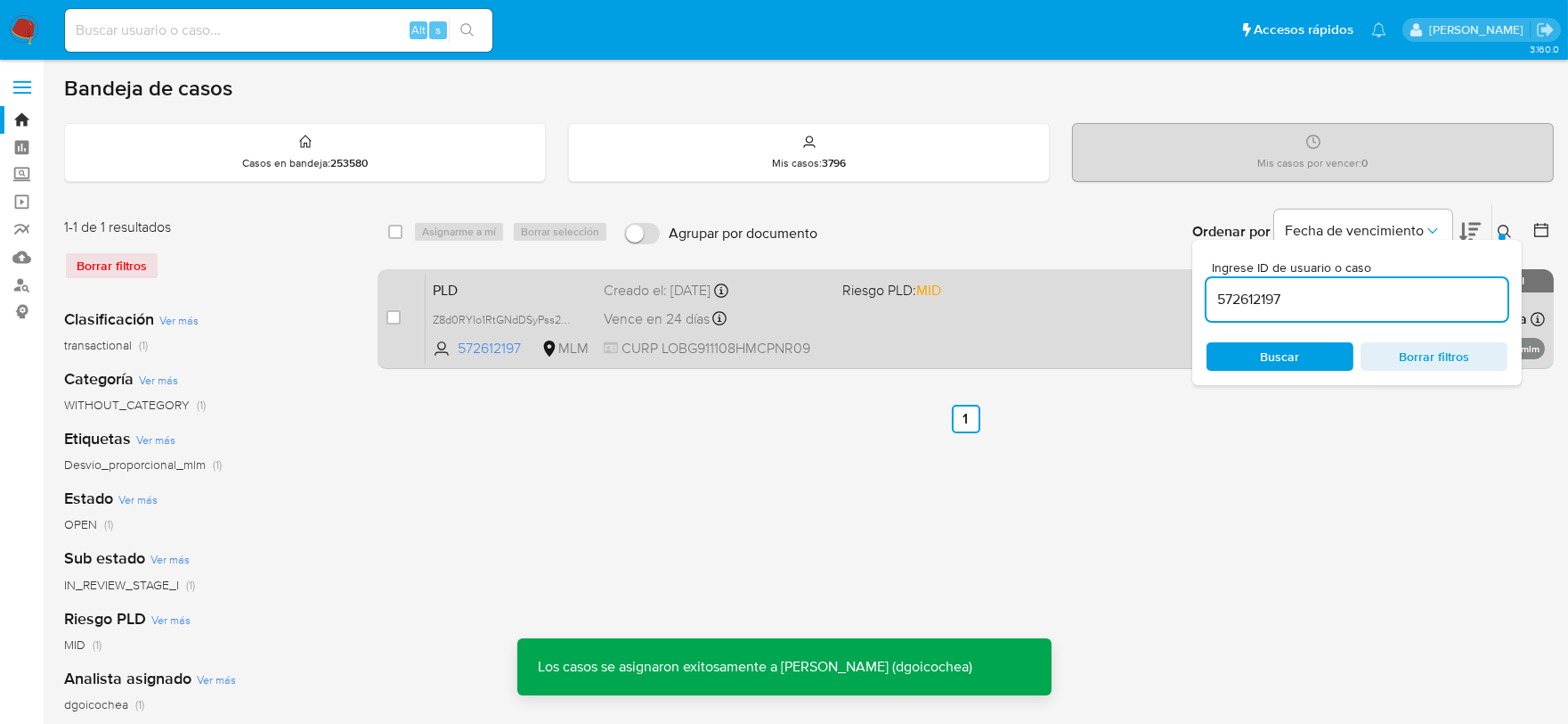
click at [433, 281] on span "PLD" at bounding box center [510, 289] width 157 height 23
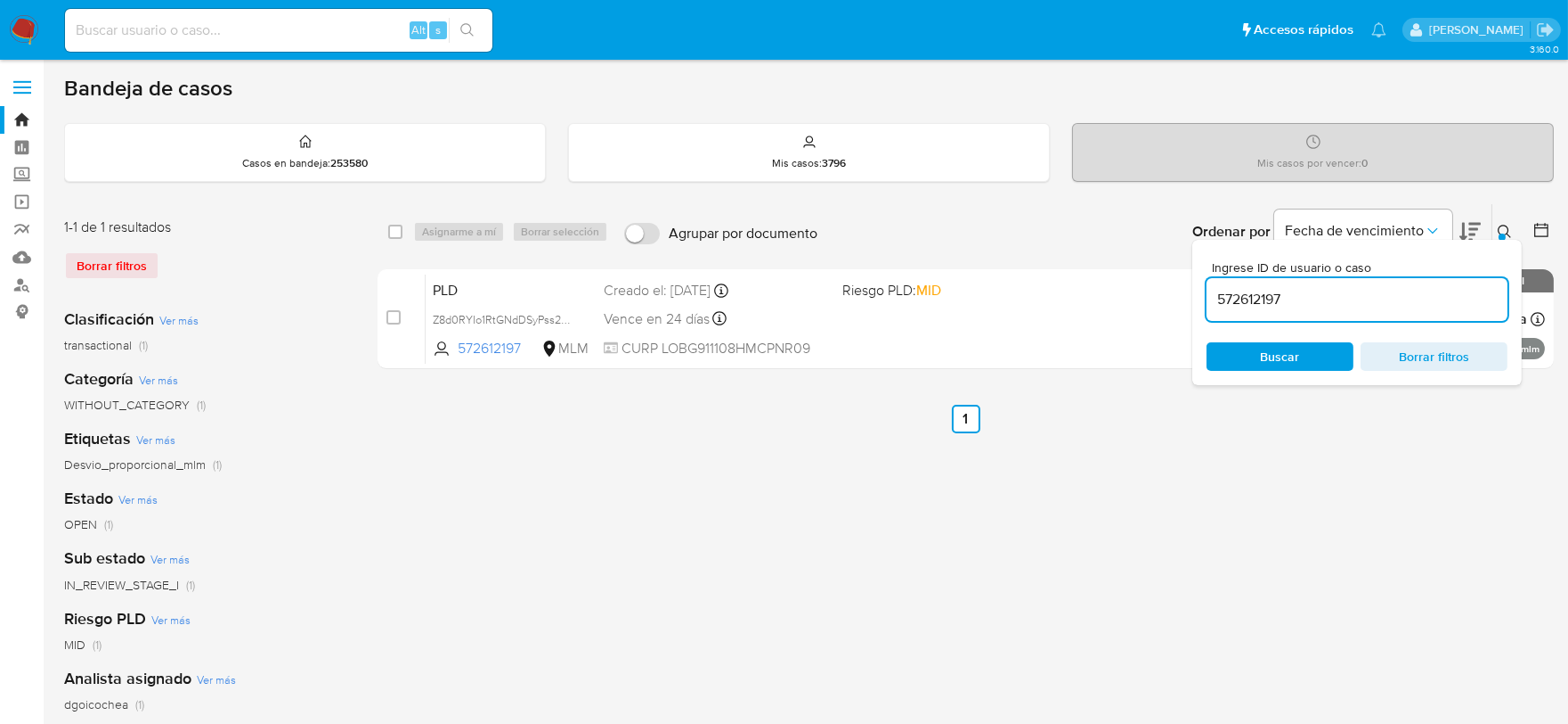
click at [1240, 301] on input "572612197" at bounding box center [1357, 299] width 301 height 23
paste input "799225533"
type input "799225533"
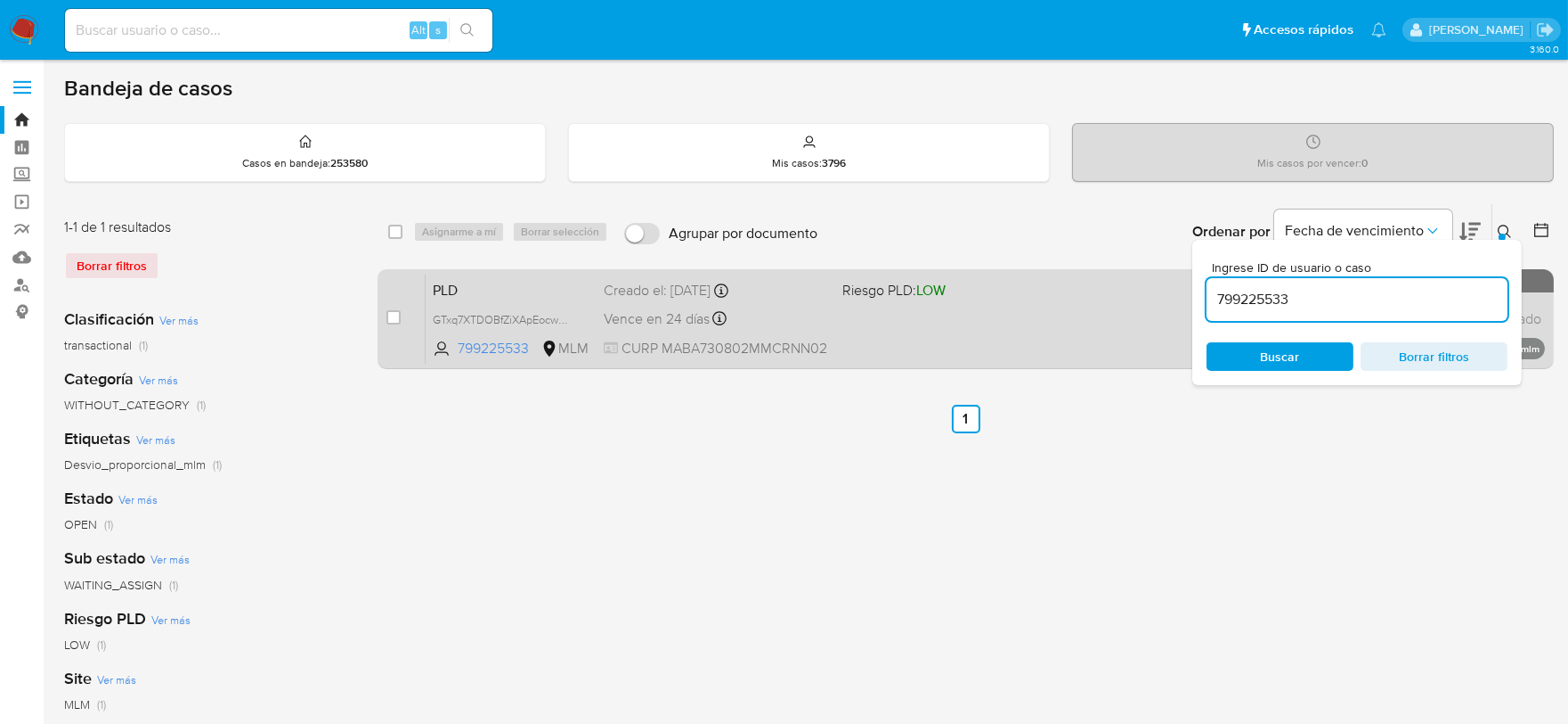
drag, startPoint x: 388, startPoint y: 316, endPoint x: 403, endPoint y: 305, distance: 18.6
click at [389, 316] on input "checkbox" at bounding box center [394, 317] width 14 height 14
checkbox input "true"
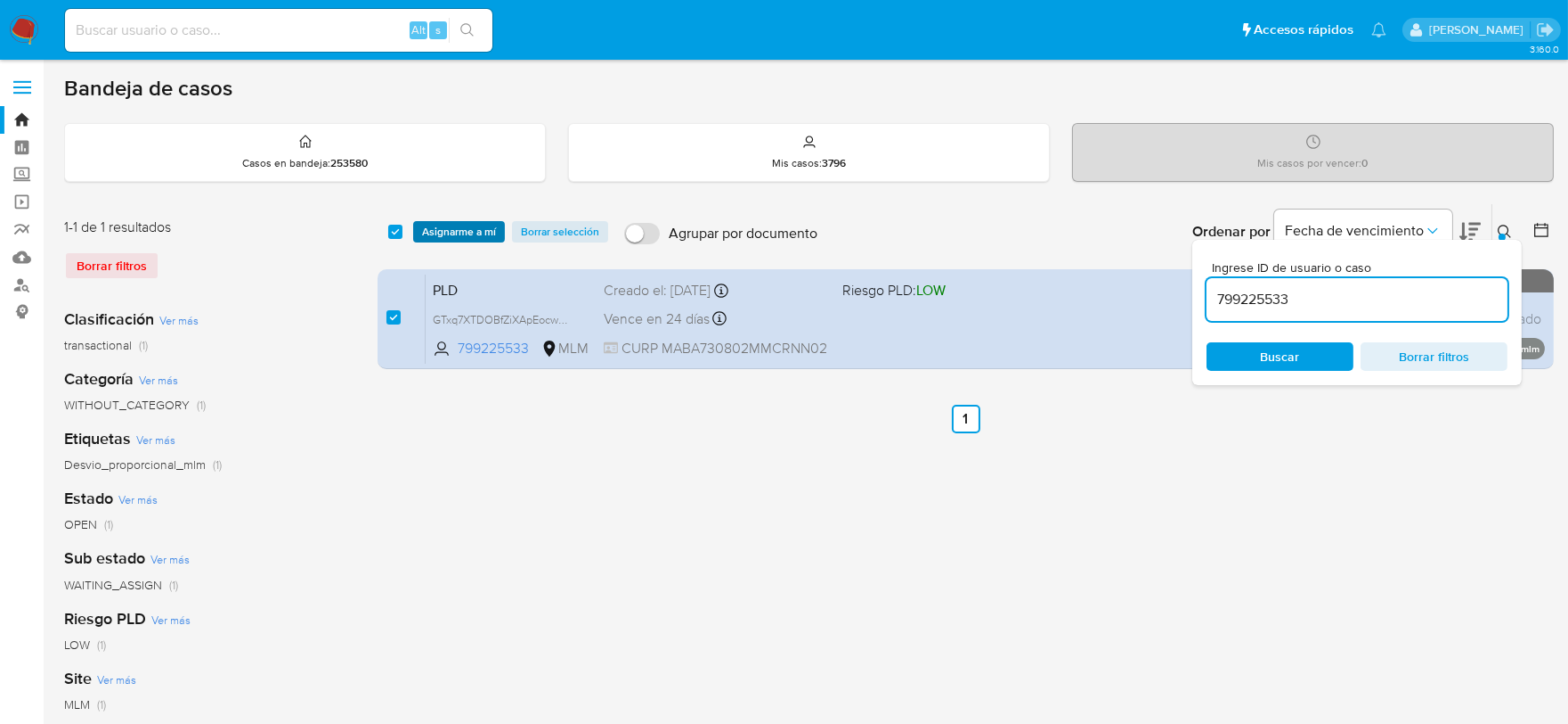
click at [459, 232] on span "Asignarme a mí" at bounding box center [458, 232] width 74 height 18
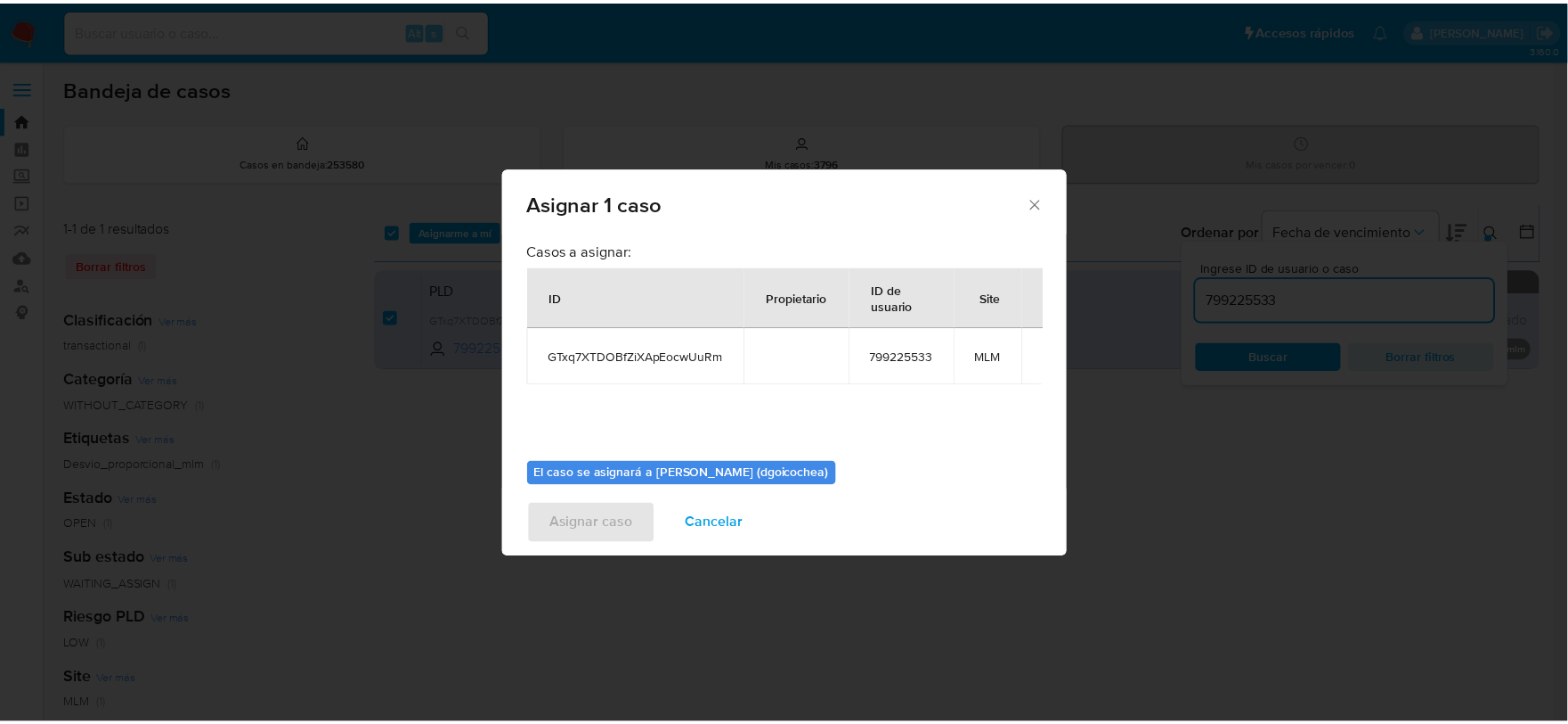
scroll to position [91, 0]
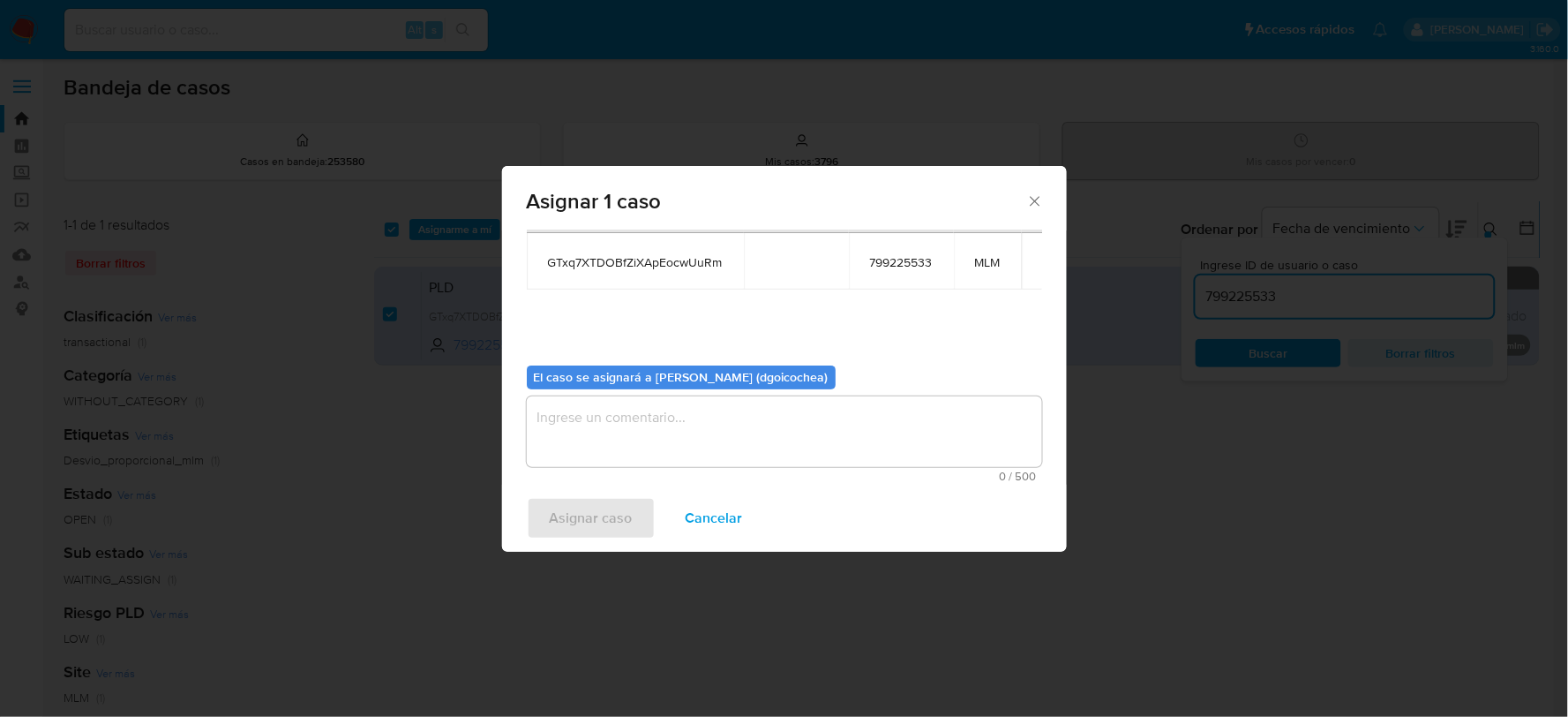
click at [734, 417] on textarea "assign-modal" at bounding box center [784, 432] width 516 height 71
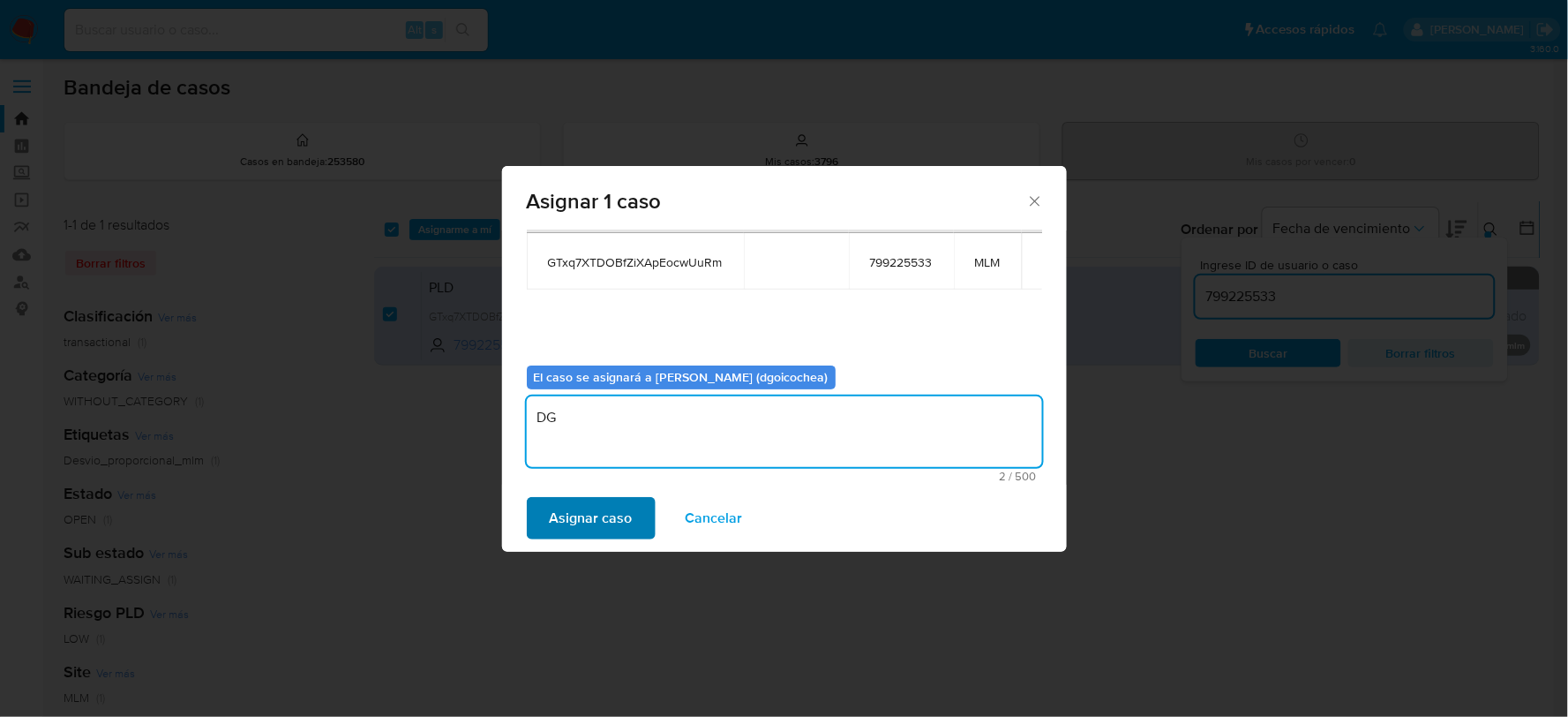
type textarea "DG"
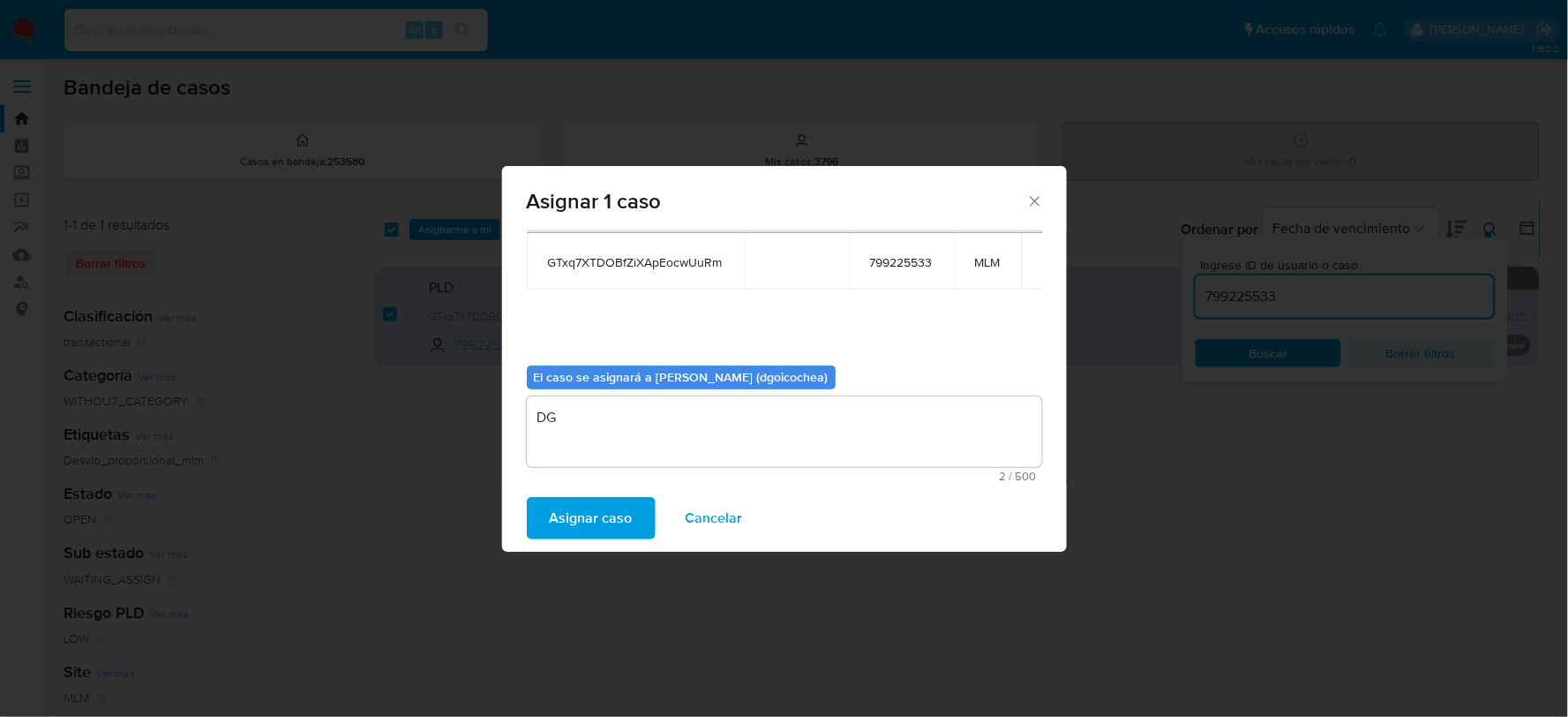
click at [607, 505] on span "Asignar caso" at bounding box center [591, 518] width 83 height 39
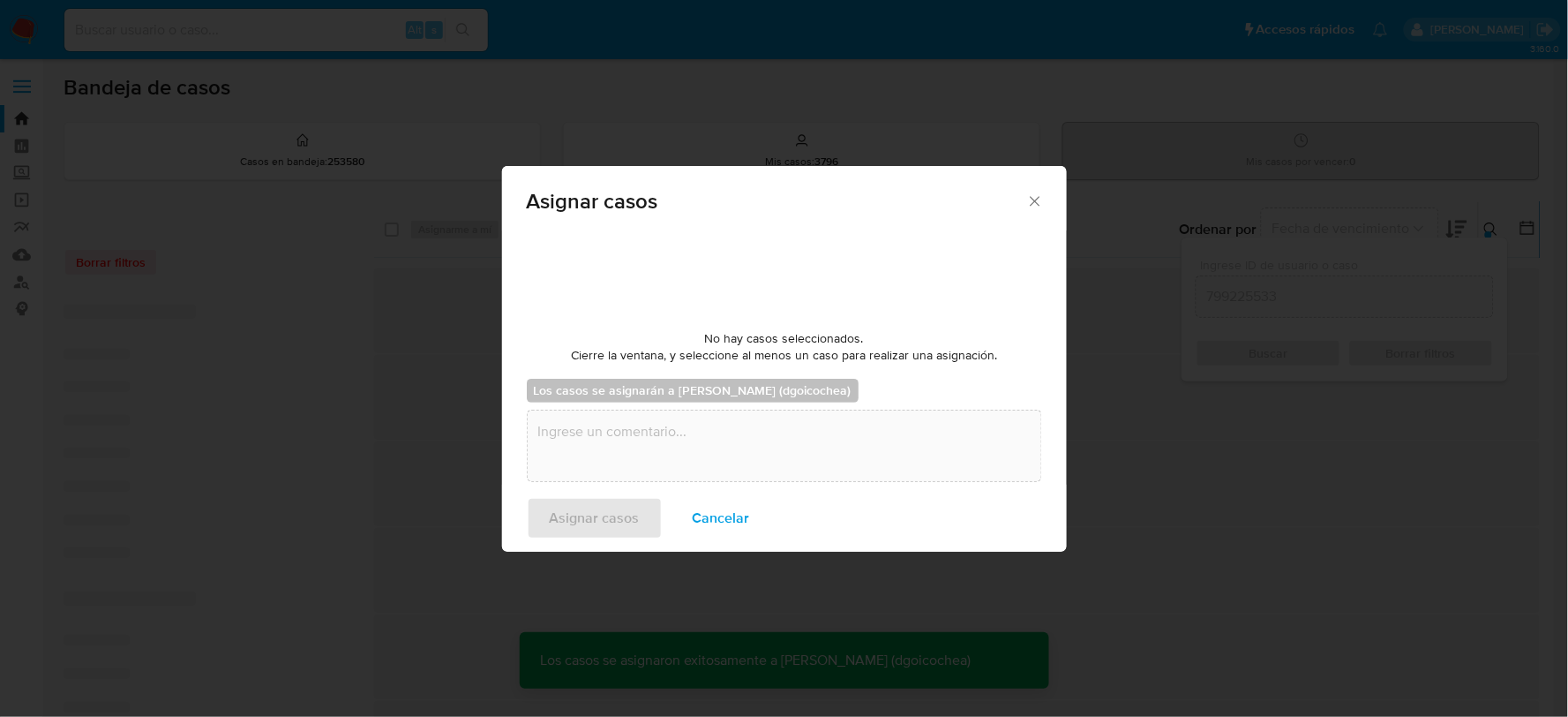
checkbox input "false"
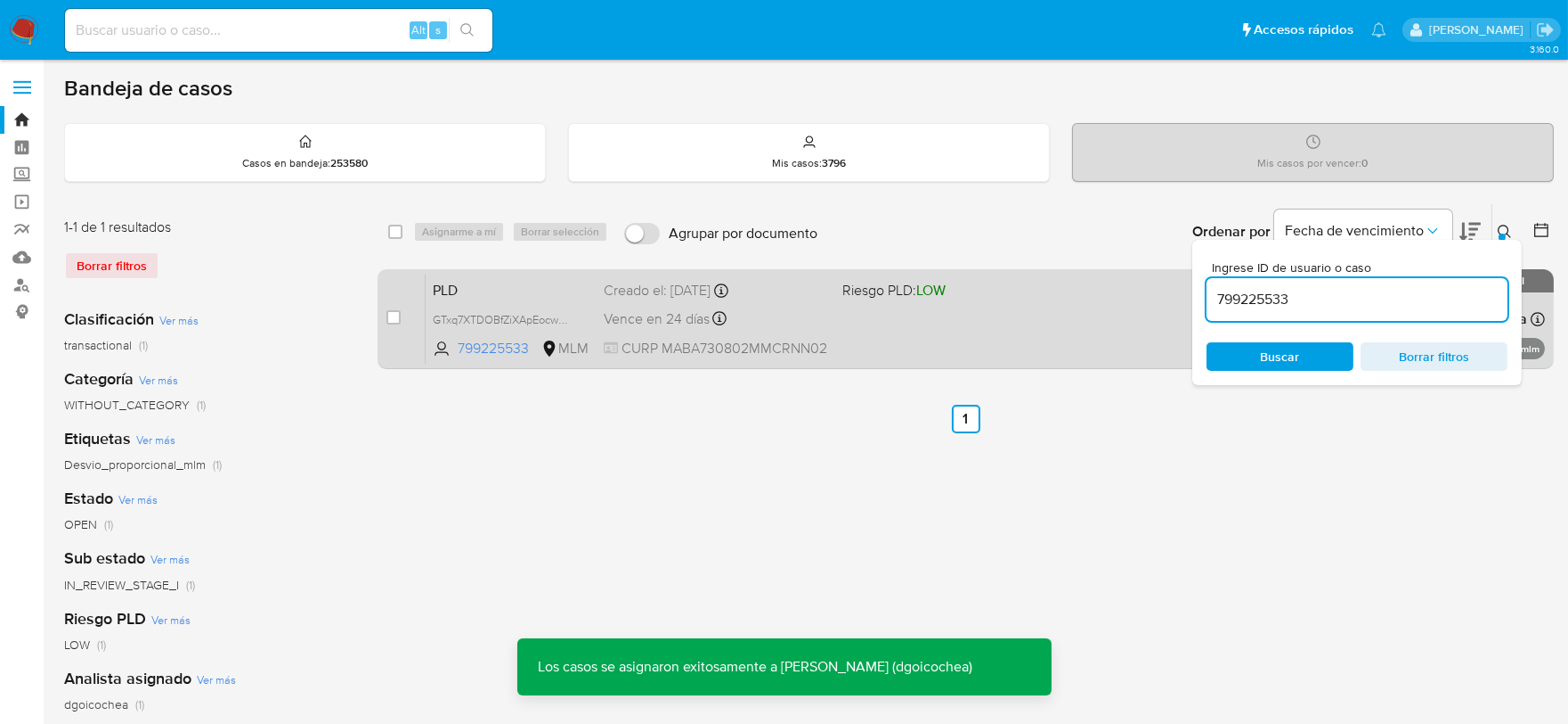
click at [449, 292] on span "PLD" at bounding box center [510, 289] width 157 height 23
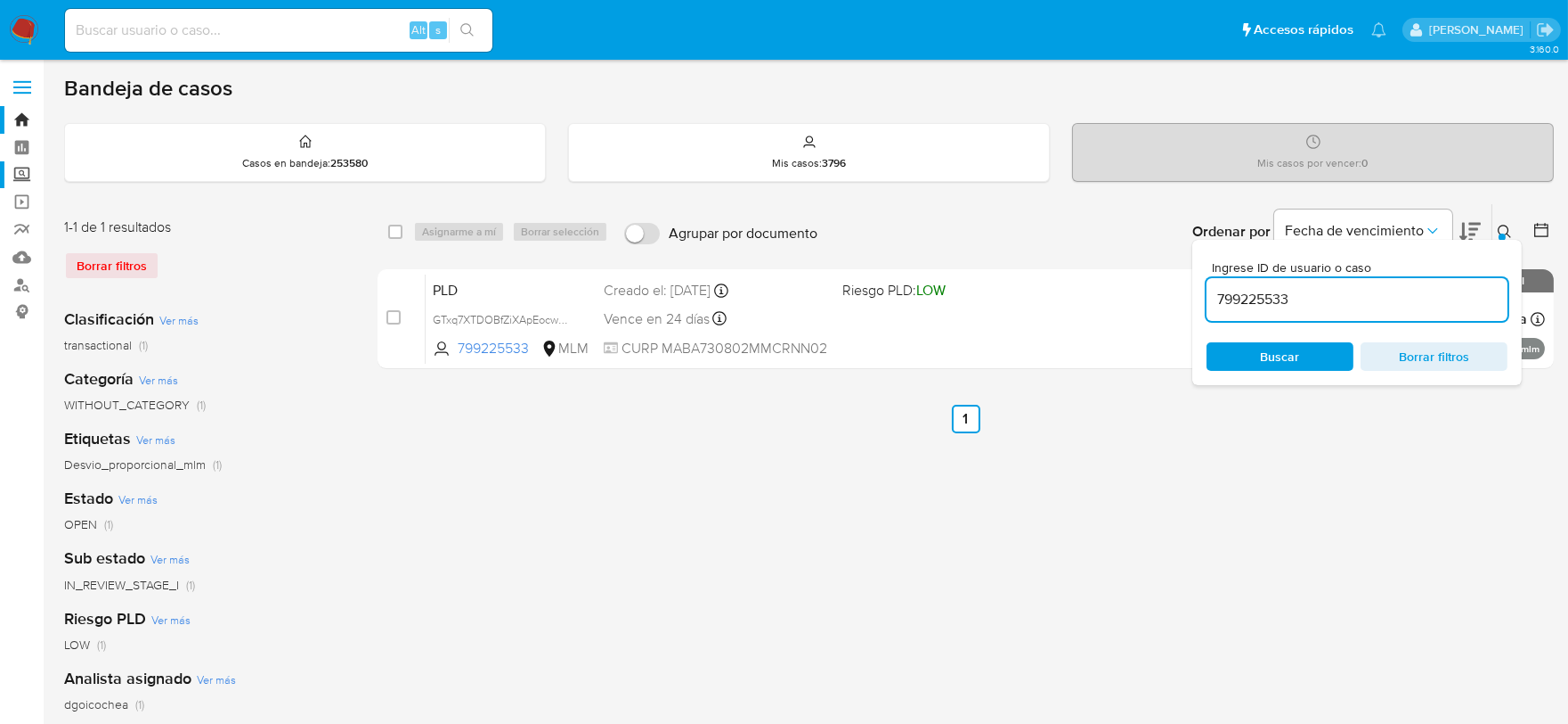
click at [29, 175] on label "Screening" at bounding box center [106, 175] width 212 height 28
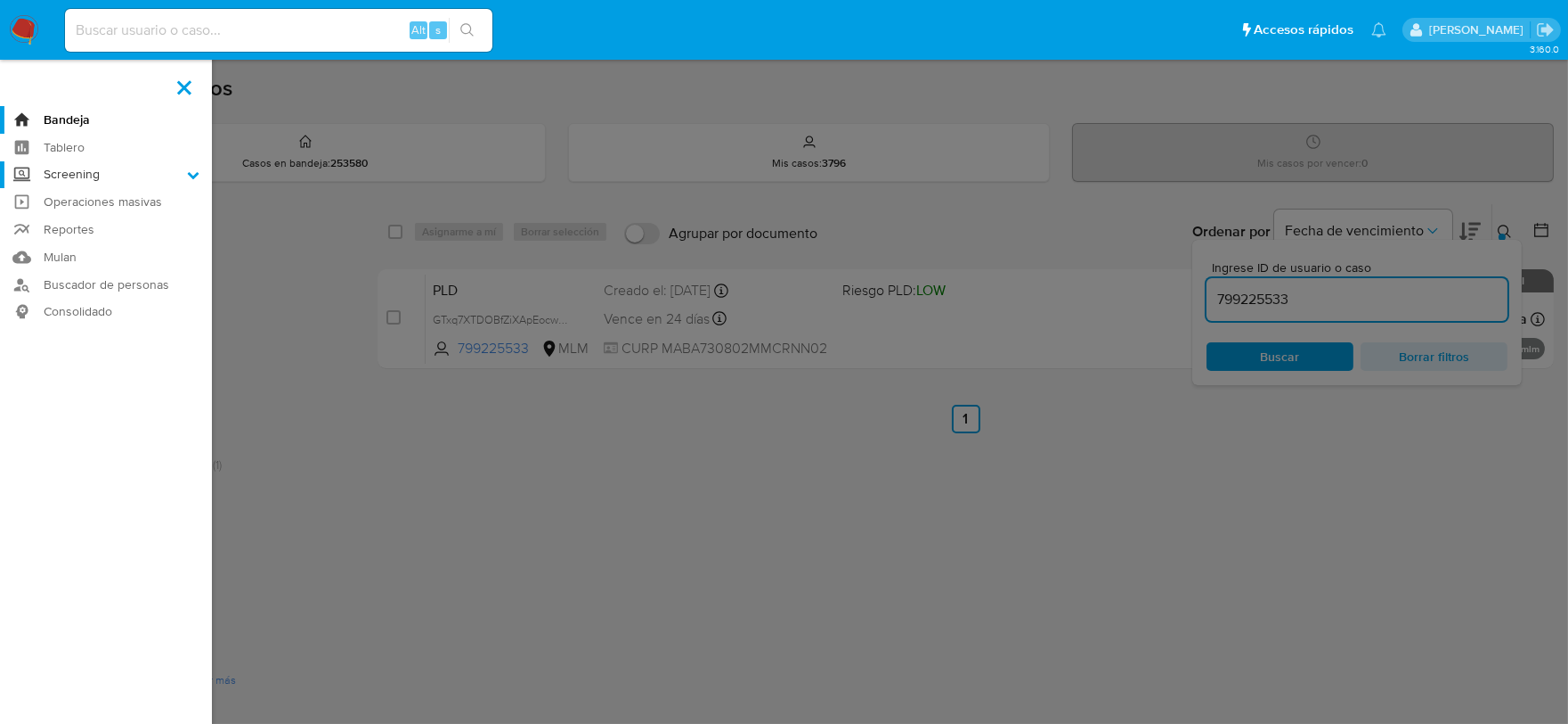
click at [0, 0] on input "Screening" at bounding box center [0, 0] width 0 height 0
click at [79, 250] on link "Herramientas" at bounding box center [106, 245] width 212 height 22
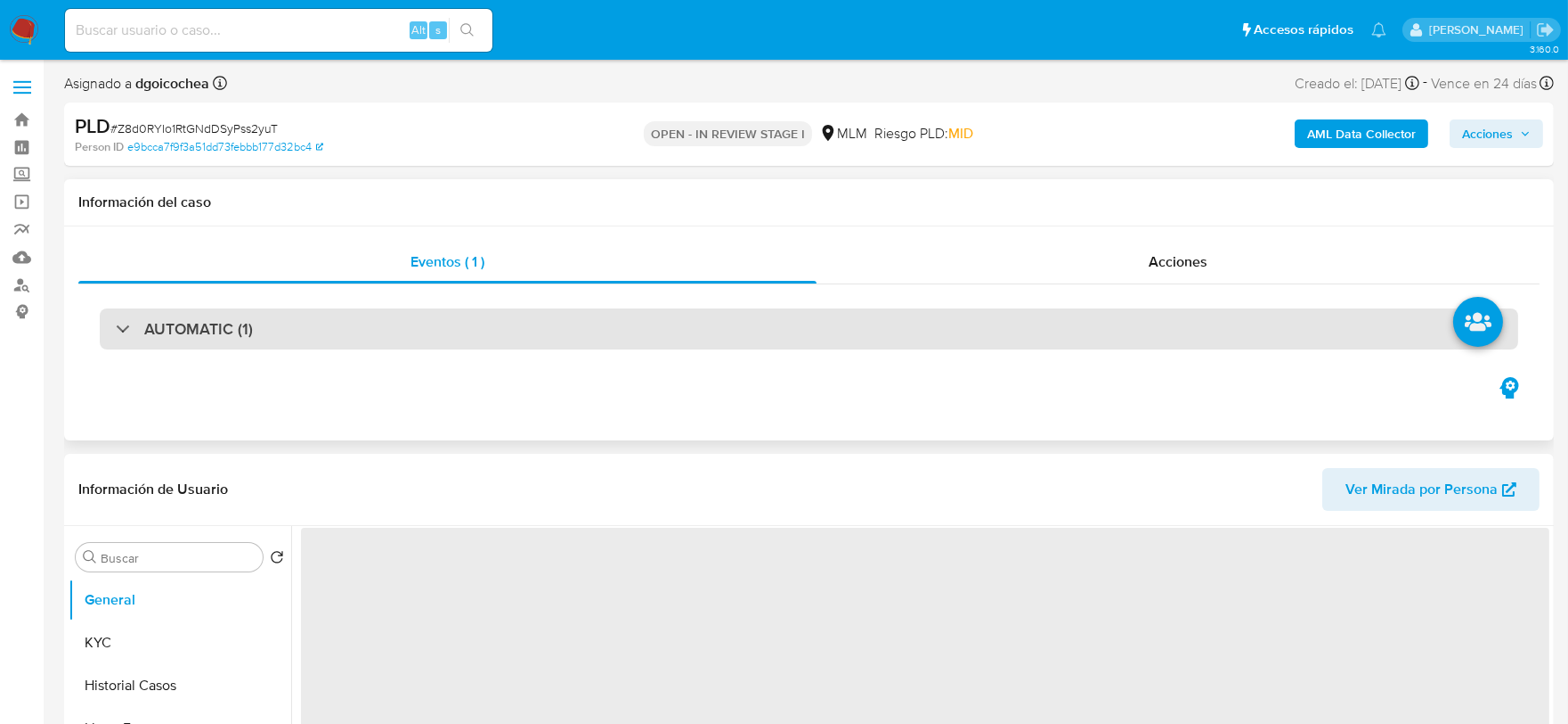
click at [215, 332] on h3 "AUTOMATIC (1)" at bounding box center [198, 329] width 108 height 20
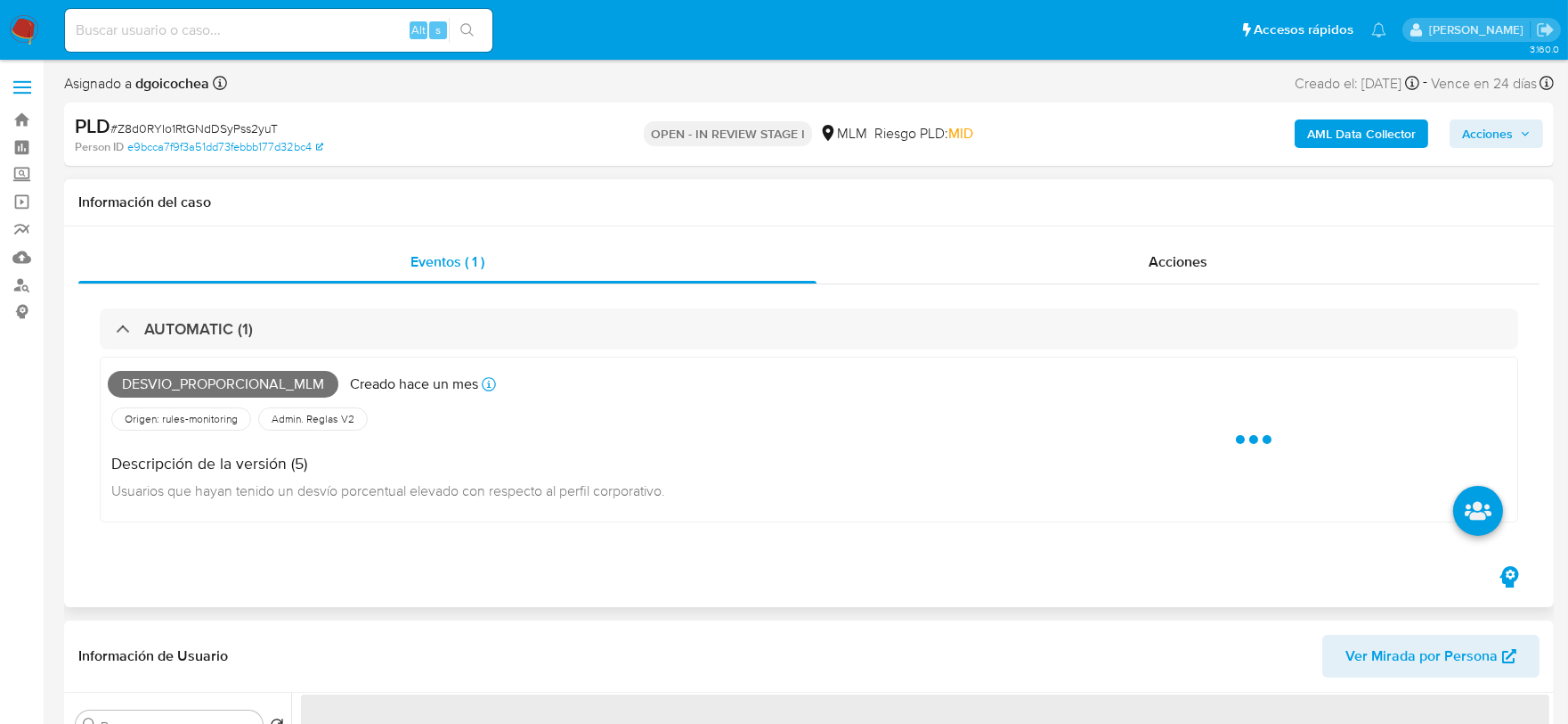
select select "10"
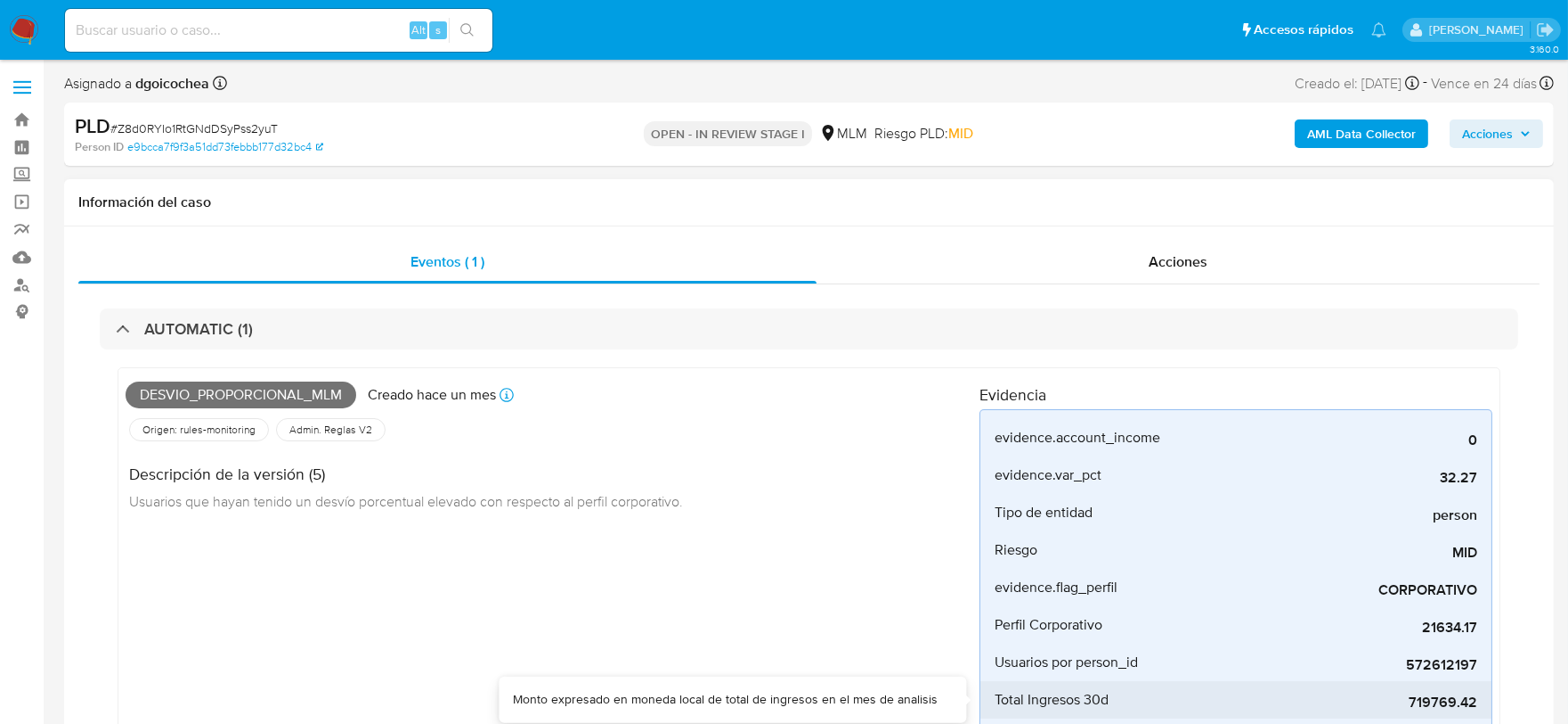
click at [1452, 704] on span "719769.42" at bounding box center [1343, 702] width 267 height 18
click at [724, 582] on div "Desvio_proporcional_mlm Creado hace un mes Creado: [DATE] 03:06:50 Origen: rule…" at bounding box center [553, 571] width 854 height 391
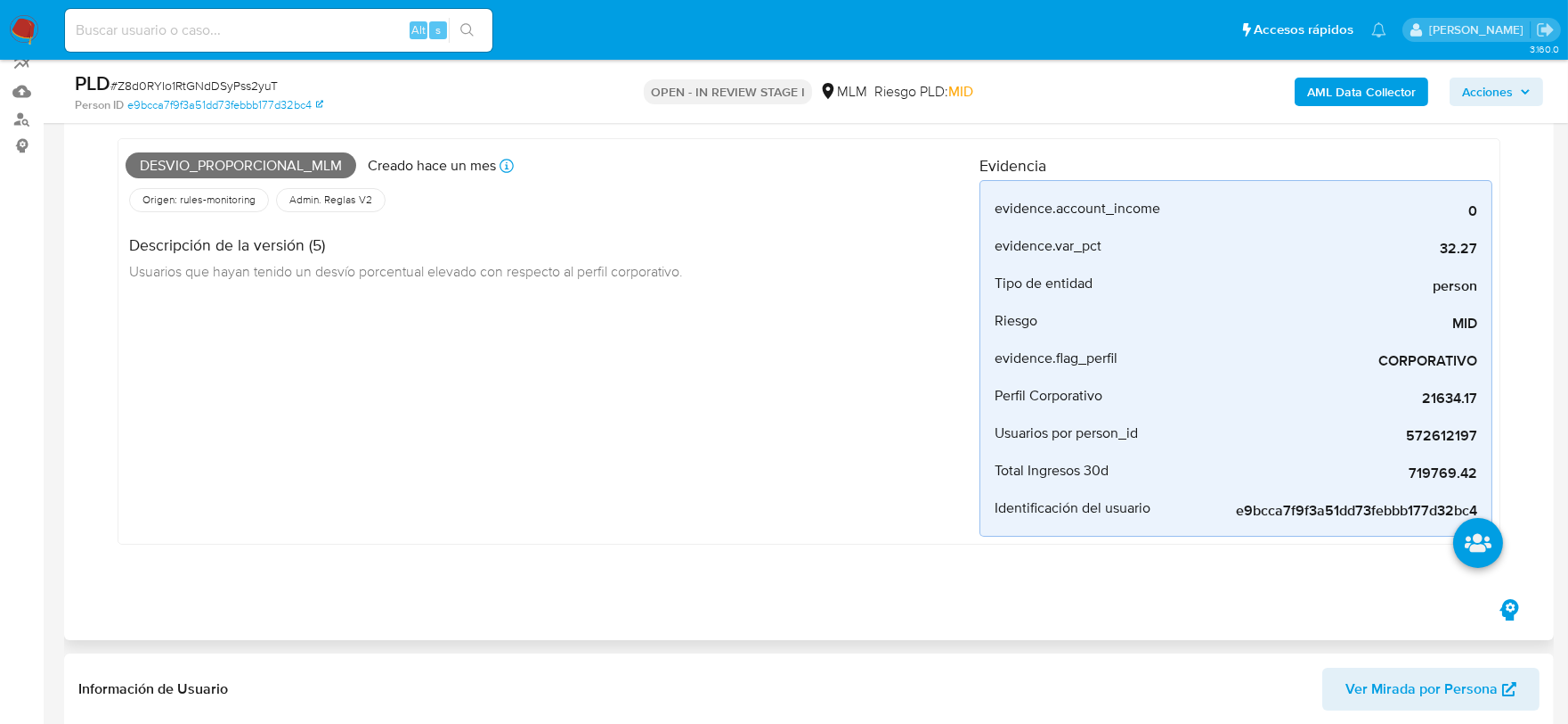
scroll to position [198, 0]
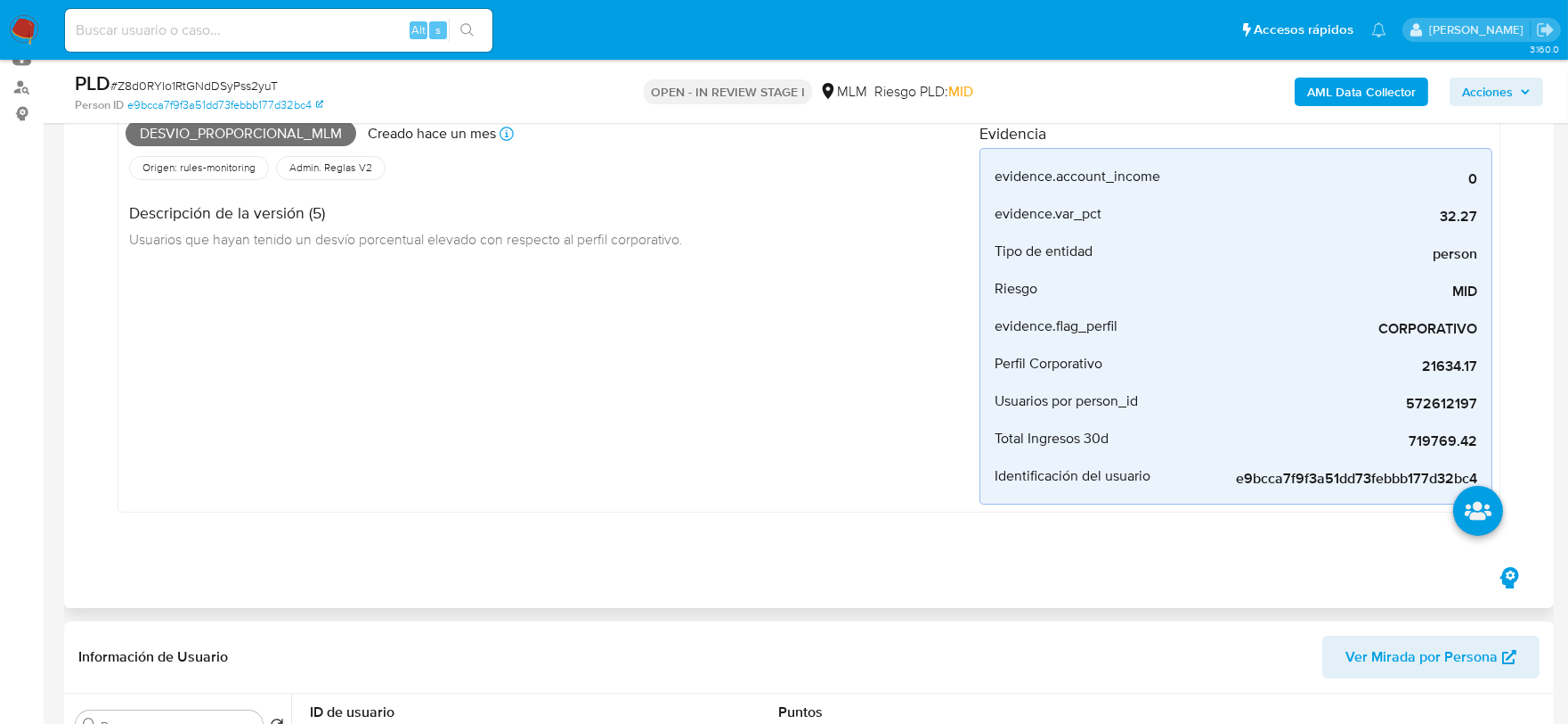
click at [683, 478] on div "Desvio_proporcional_mlm Creado hace un mes Creado: 12/08/2025 03:06:50 Origen: …" at bounding box center [553, 309] width 854 height 391
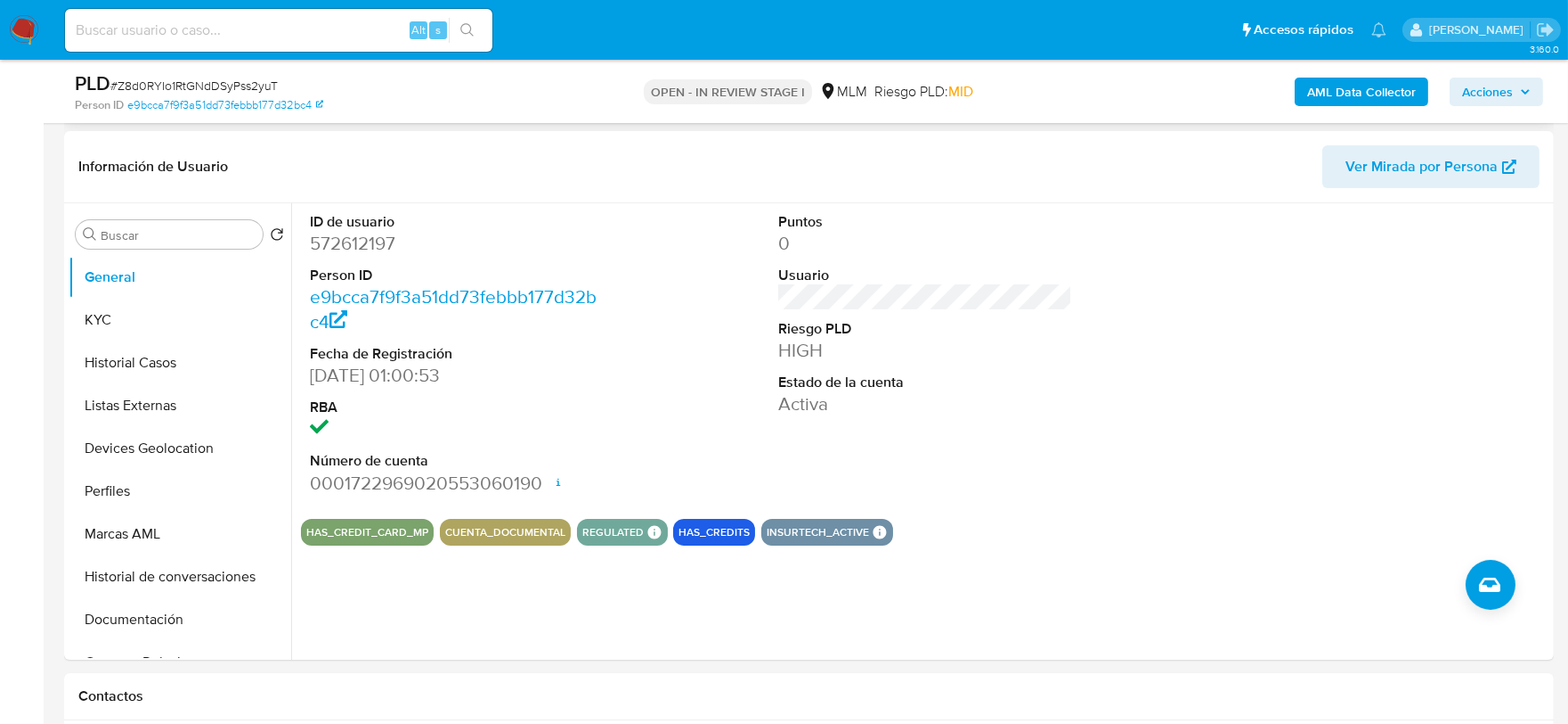
scroll to position [693, 0]
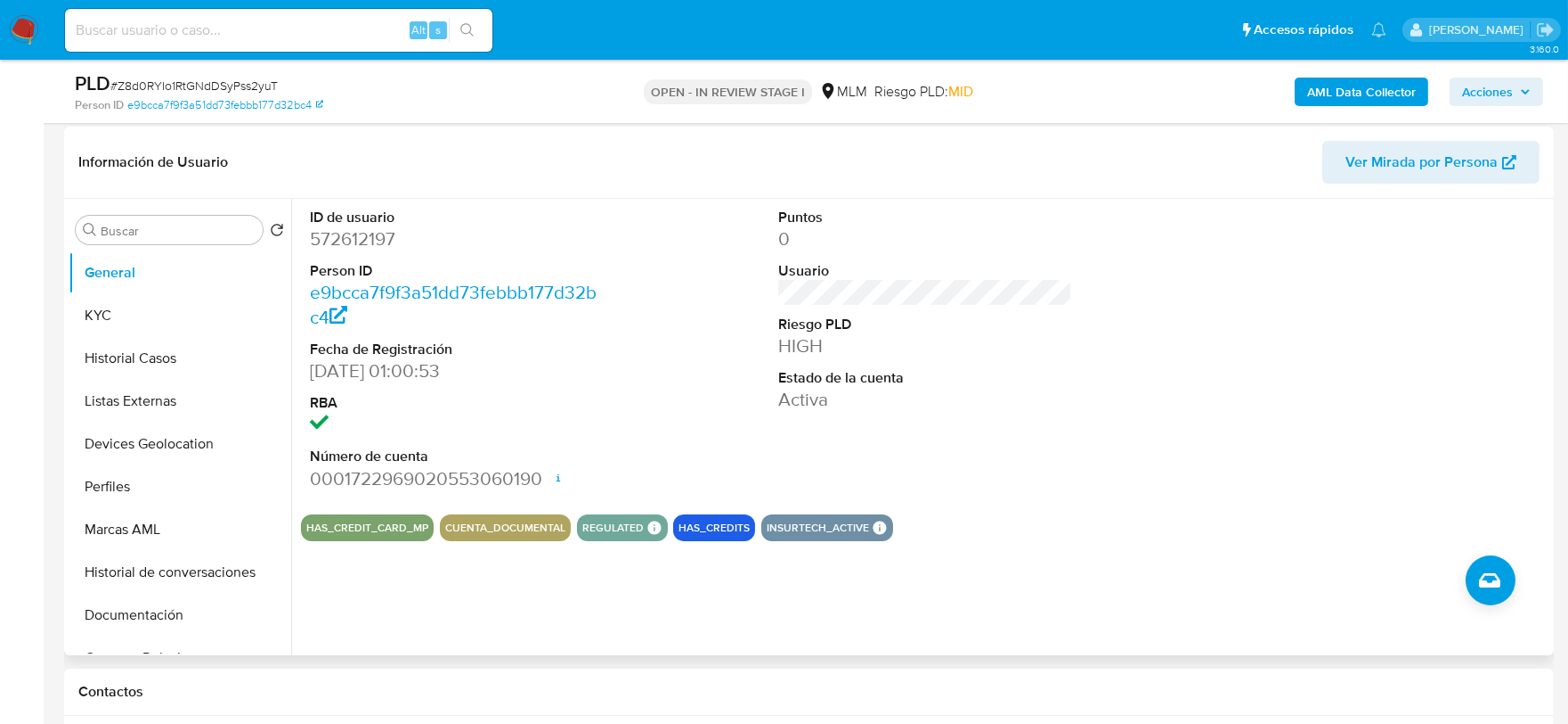
click at [1044, 379] on dt "Estado de la cuenta" at bounding box center [925, 378] width 295 height 20
click at [105, 304] on button "KYC" at bounding box center [173, 315] width 209 height 43
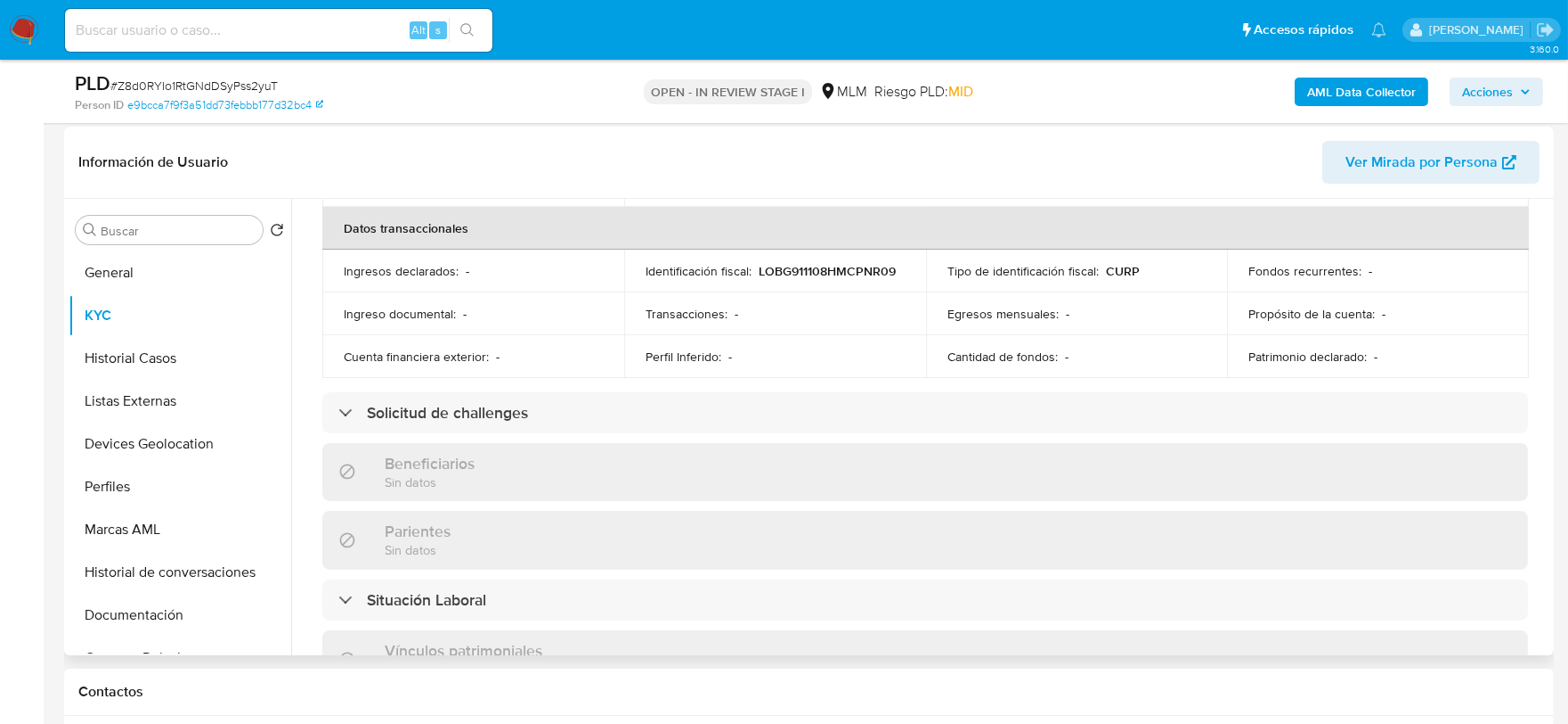
scroll to position [593, 0]
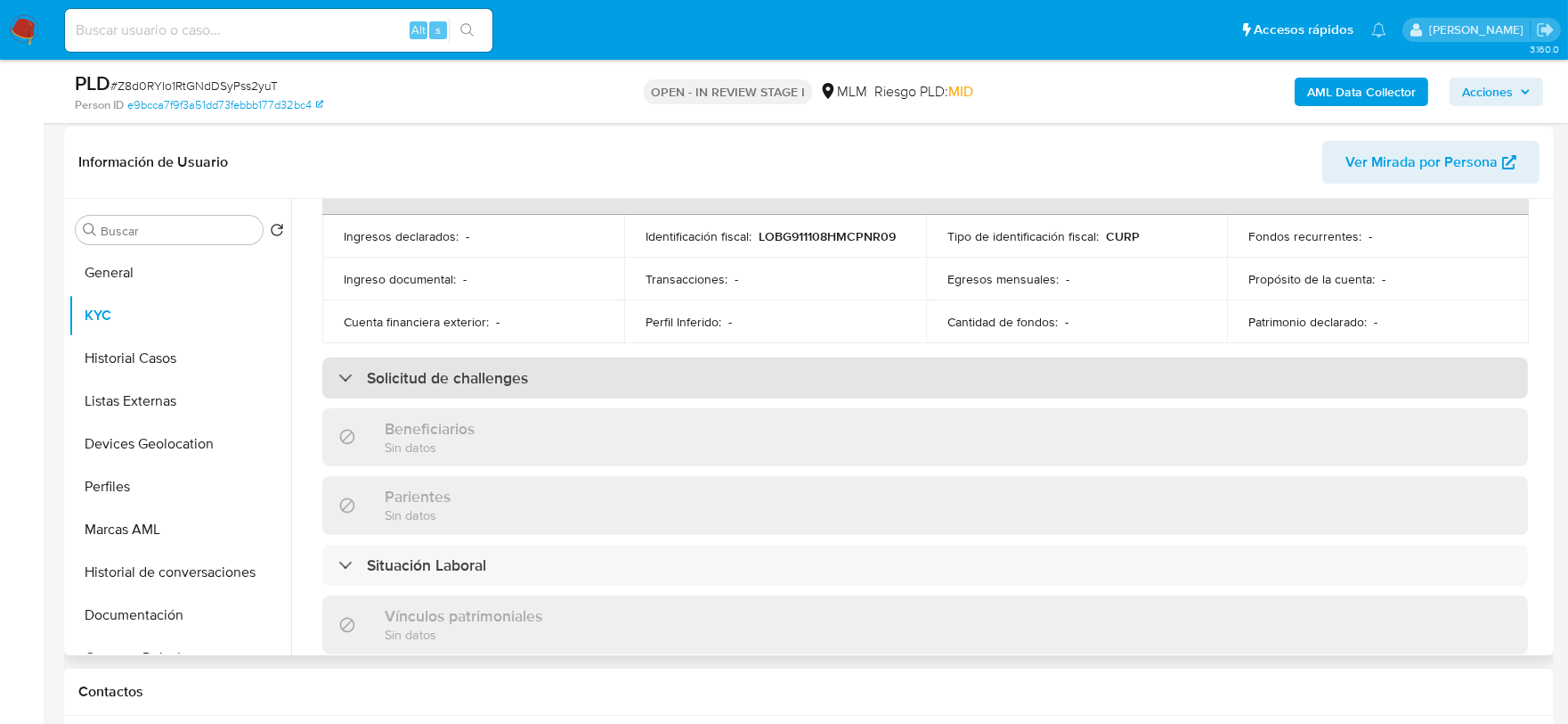
click at [328, 366] on div "Solicitud de challenges" at bounding box center [925, 378] width 1205 height 41
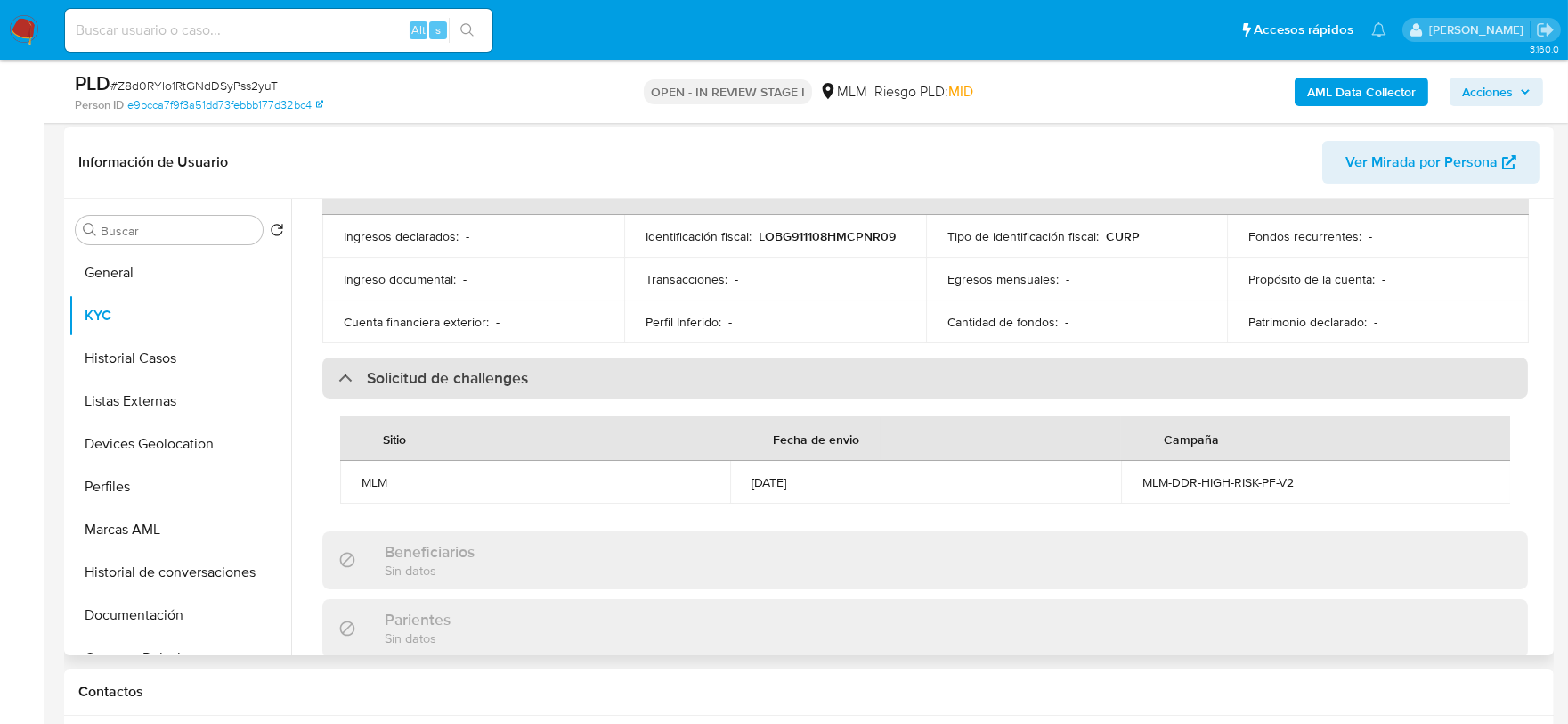
click at [335, 358] on div "Solicitud de challenges" at bounding box center [925, 378] width 1205 height 41
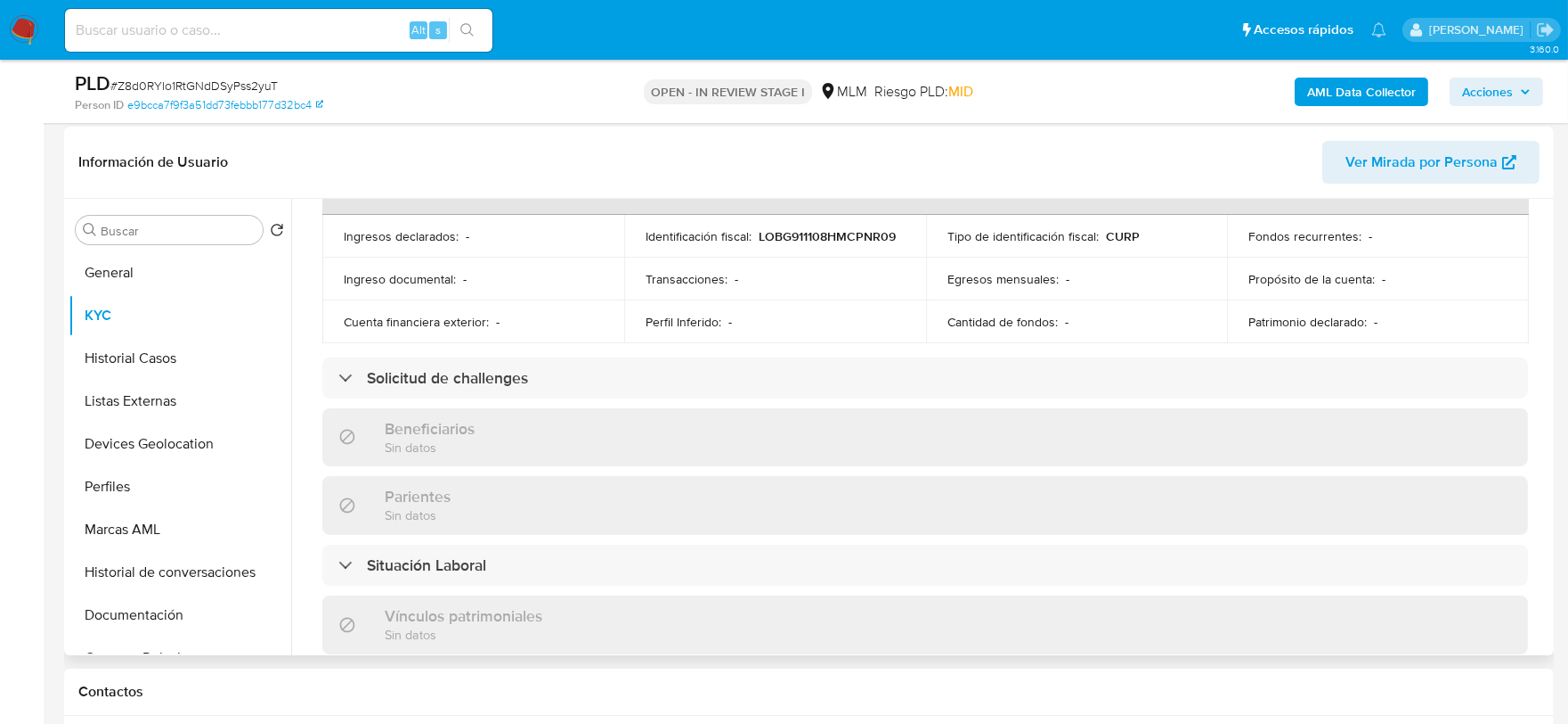
click at [319, 315] on div "Actualizado hace 15 días Creado: 23/05/2020 00:01:08 Actualizado: 01/09/2025 17…" at bounding box center [925, 411] width 1248 height 1526
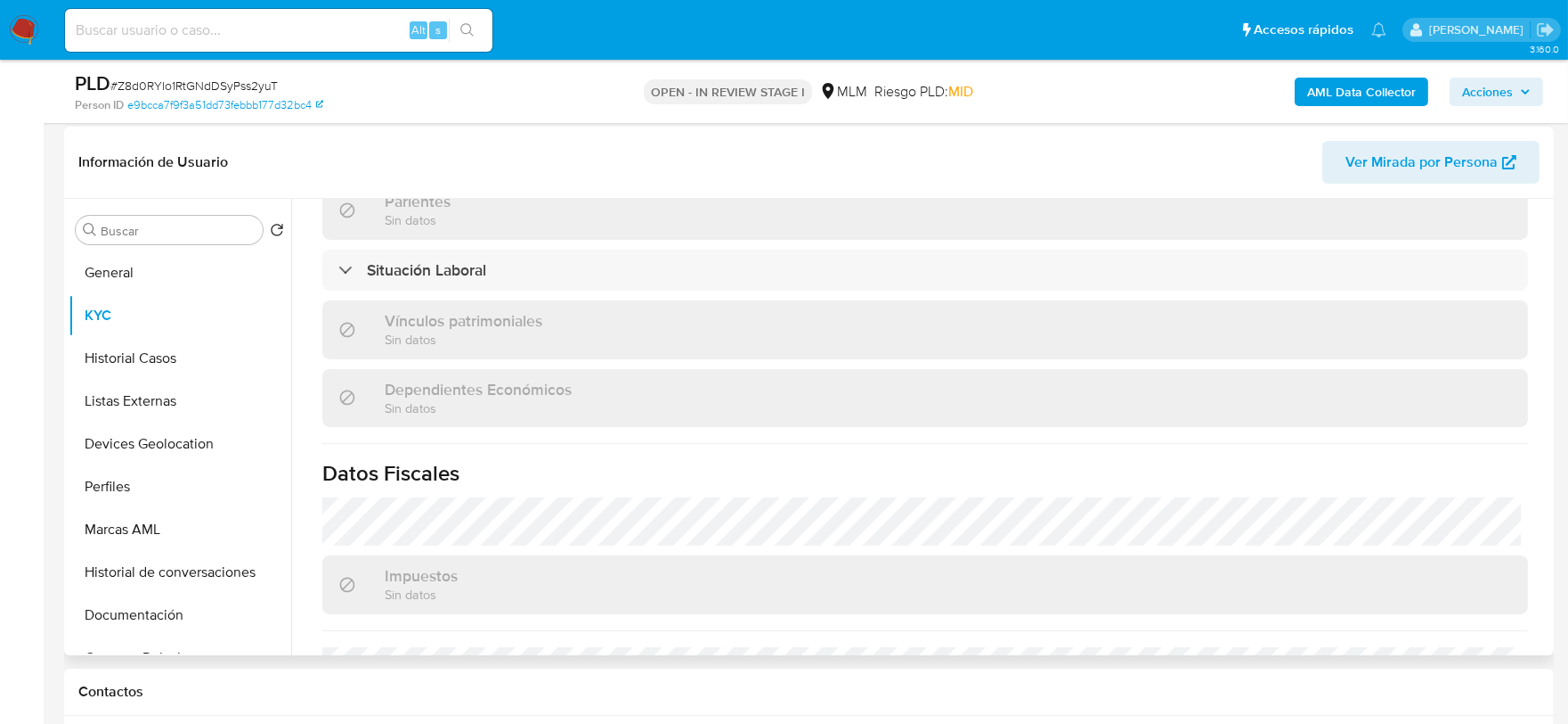
scroll to position [1089, 0]
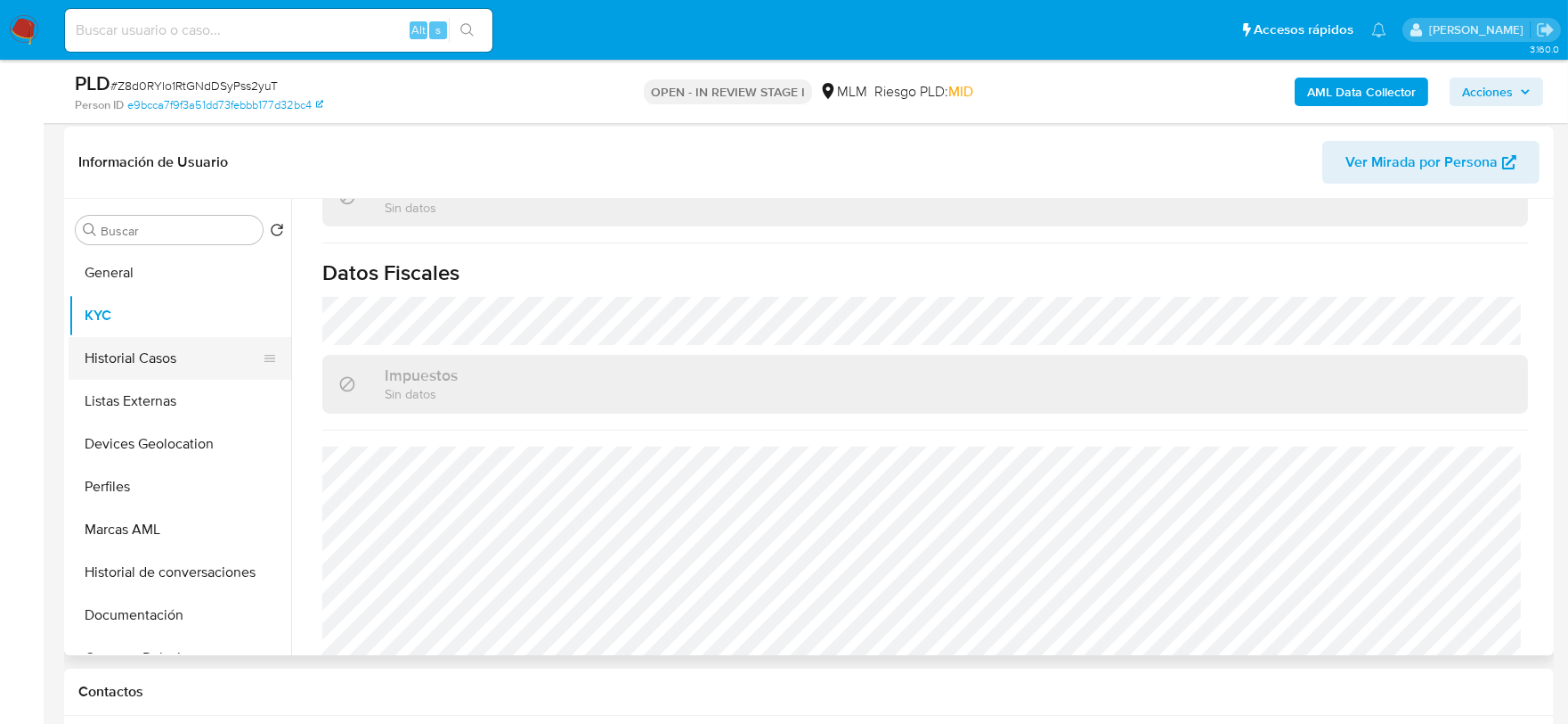
click at [145, 358] on button "Historial Casos" at bounding box center [173, 358] width 209 height 43
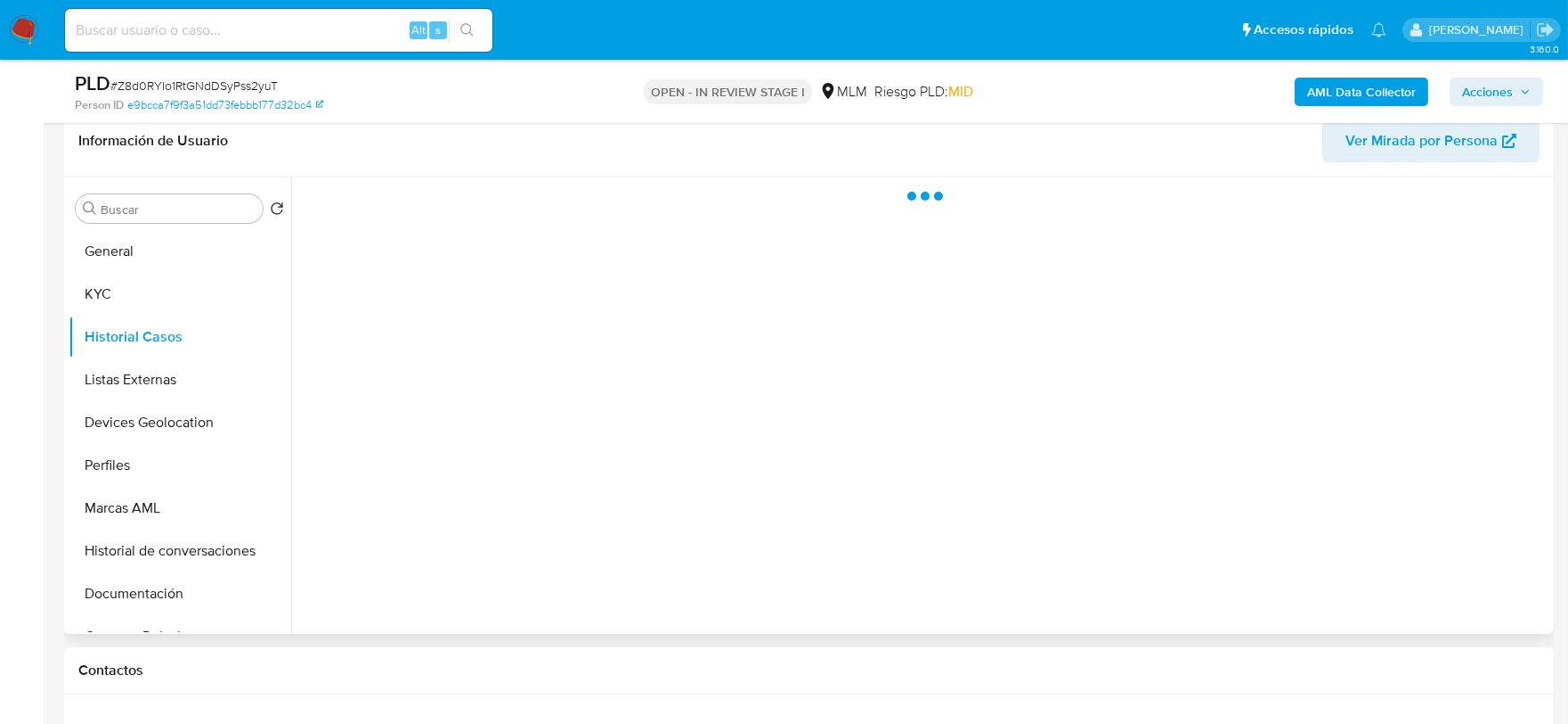
scroll to position [0, 0]
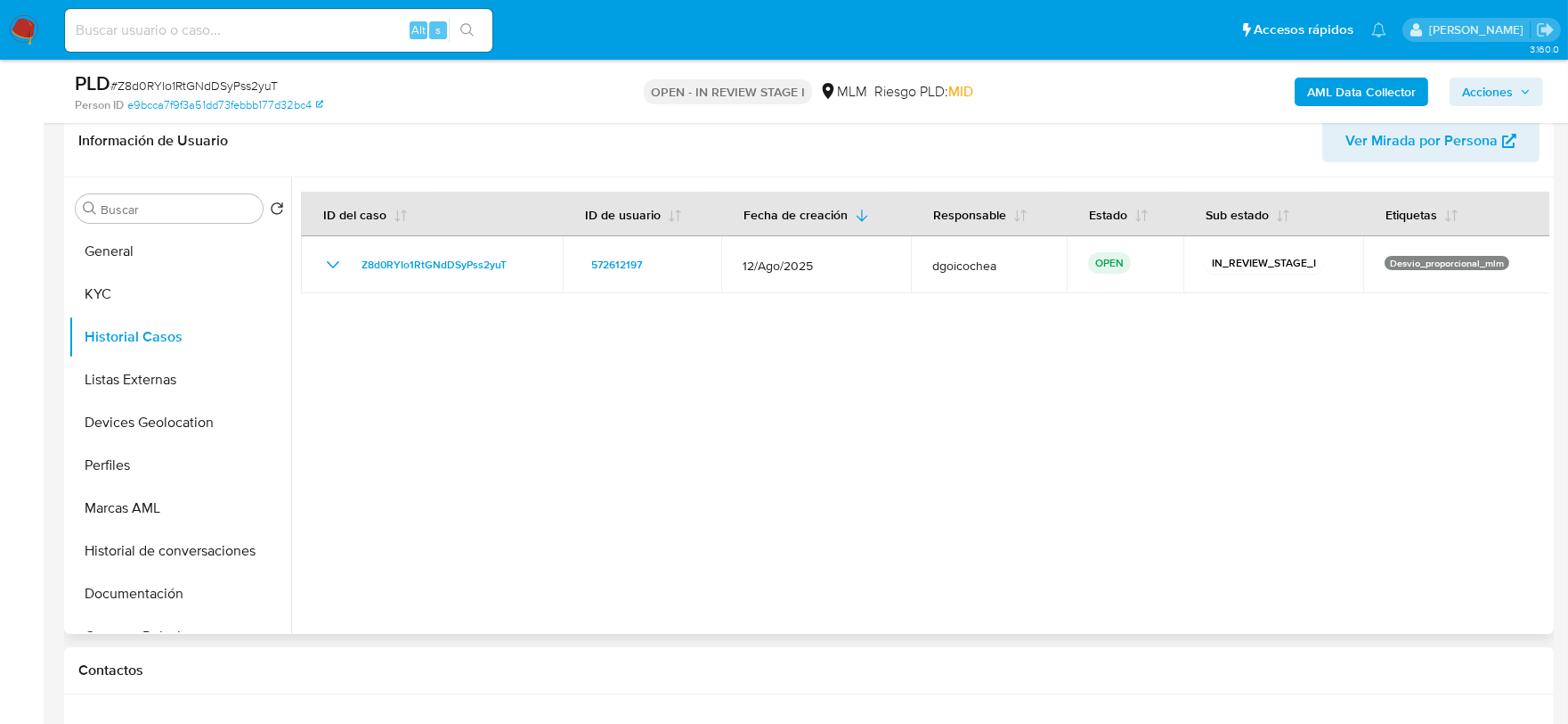
click at [766, 396] on div at bounding box center [920, 405] width 1258 height 456
click at [162, 390] on button "Listas Externas" at bounding box center [173, 380] width 209 height 43
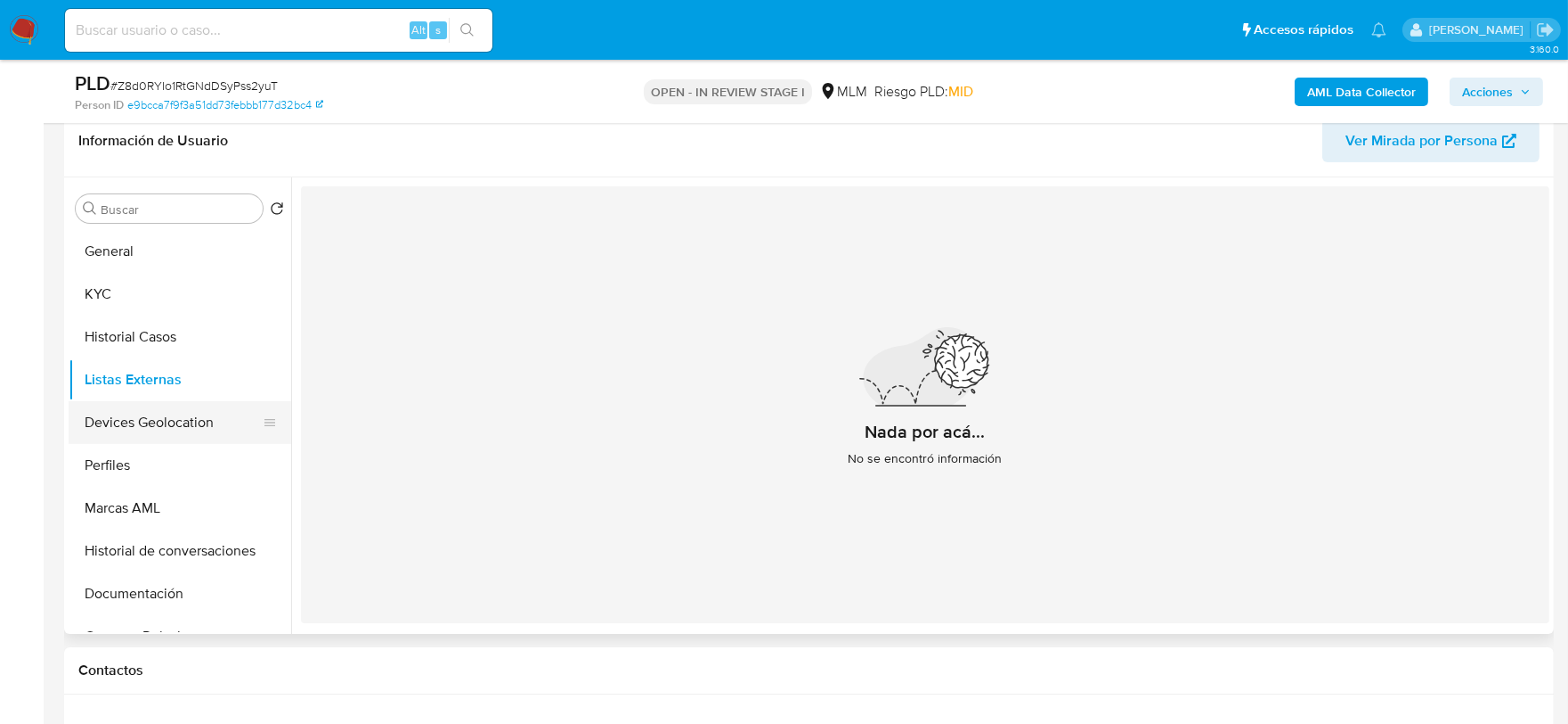
click at [277, 430] on button "Devices Geolocation" at bounding box center [173, 423] width 209 height 43
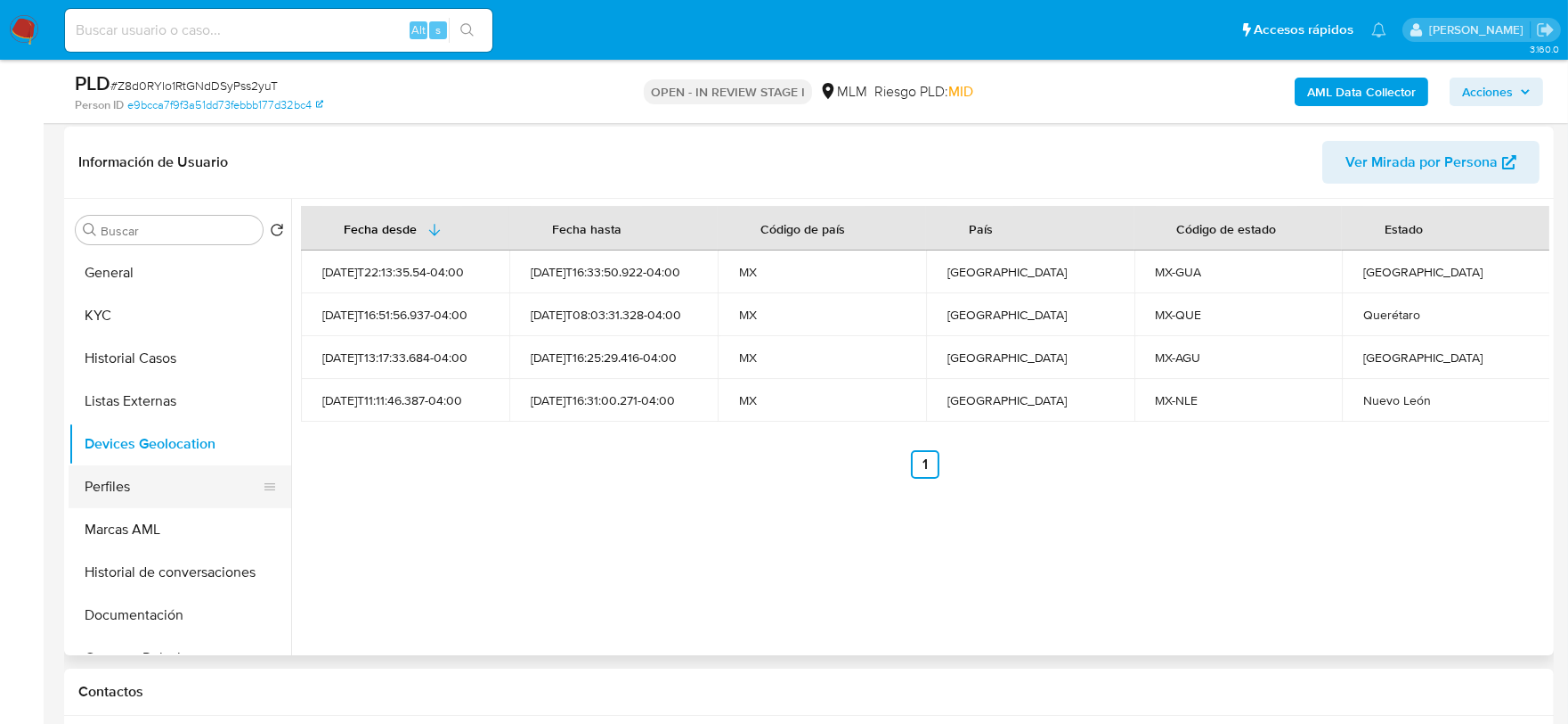
click at [174, 488] on button "Perfiles" at bounding box center [173, 487] width 209 height 43
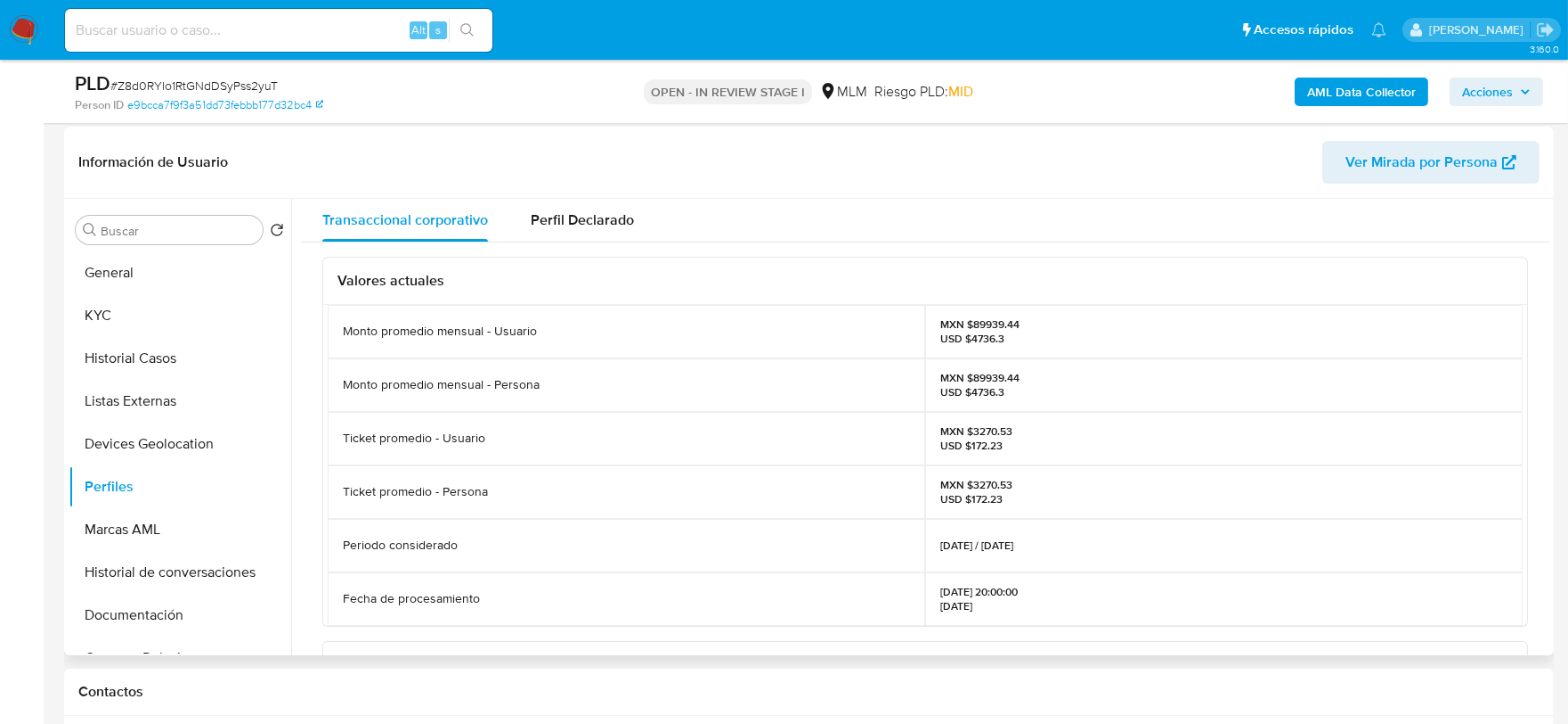
click at [304, 394] on div "Valores actuales Monto promedio mensual - Usuario MXN $89939.44 USD $4736.3 Mon…" at bounding box center [925, 657] width 1248 height 831
click at [174, 533] on button "Marcas AML" at bounding box center [173, 530] width 209 height 43
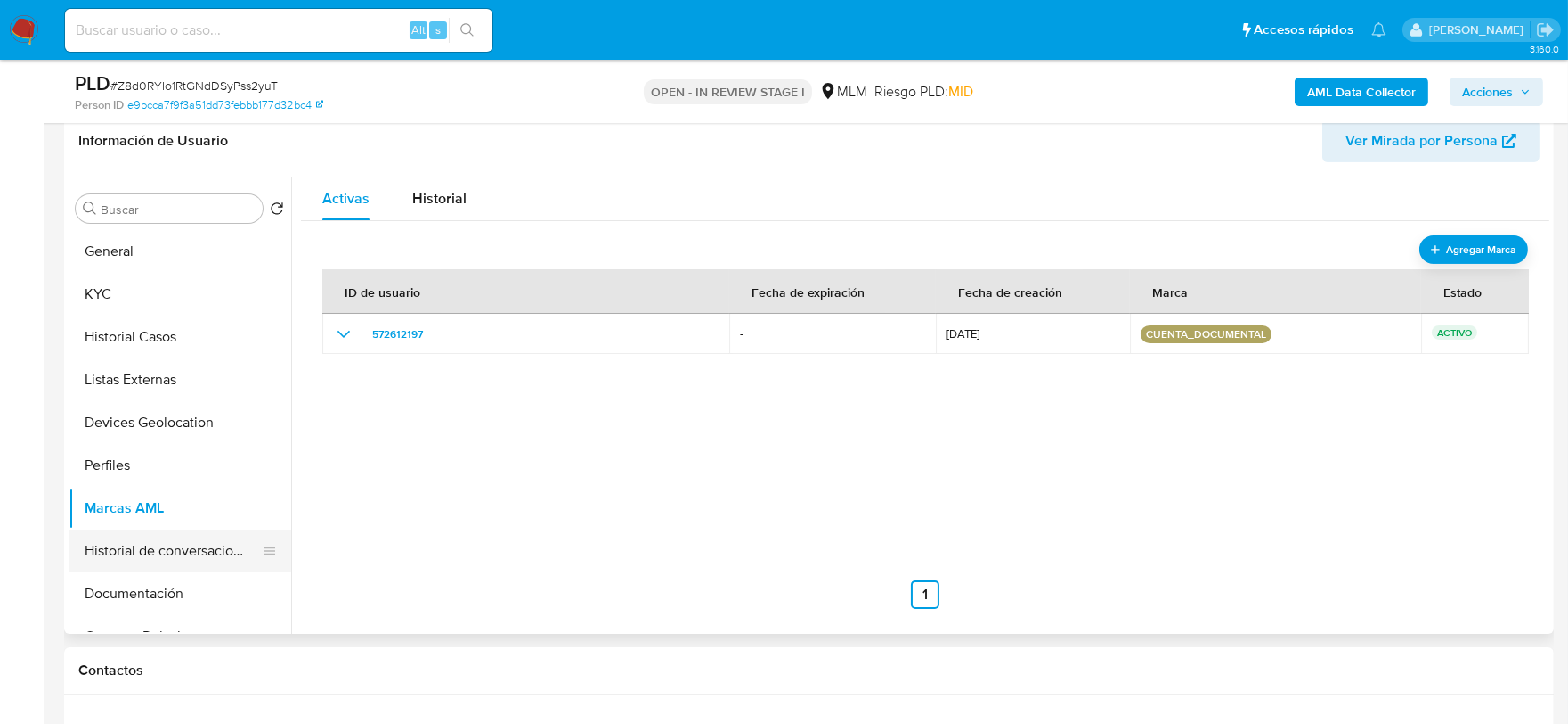
click at [146, 555] on button "Historial de conversaciones" at bounding box center [173, 551] width 209 height 43
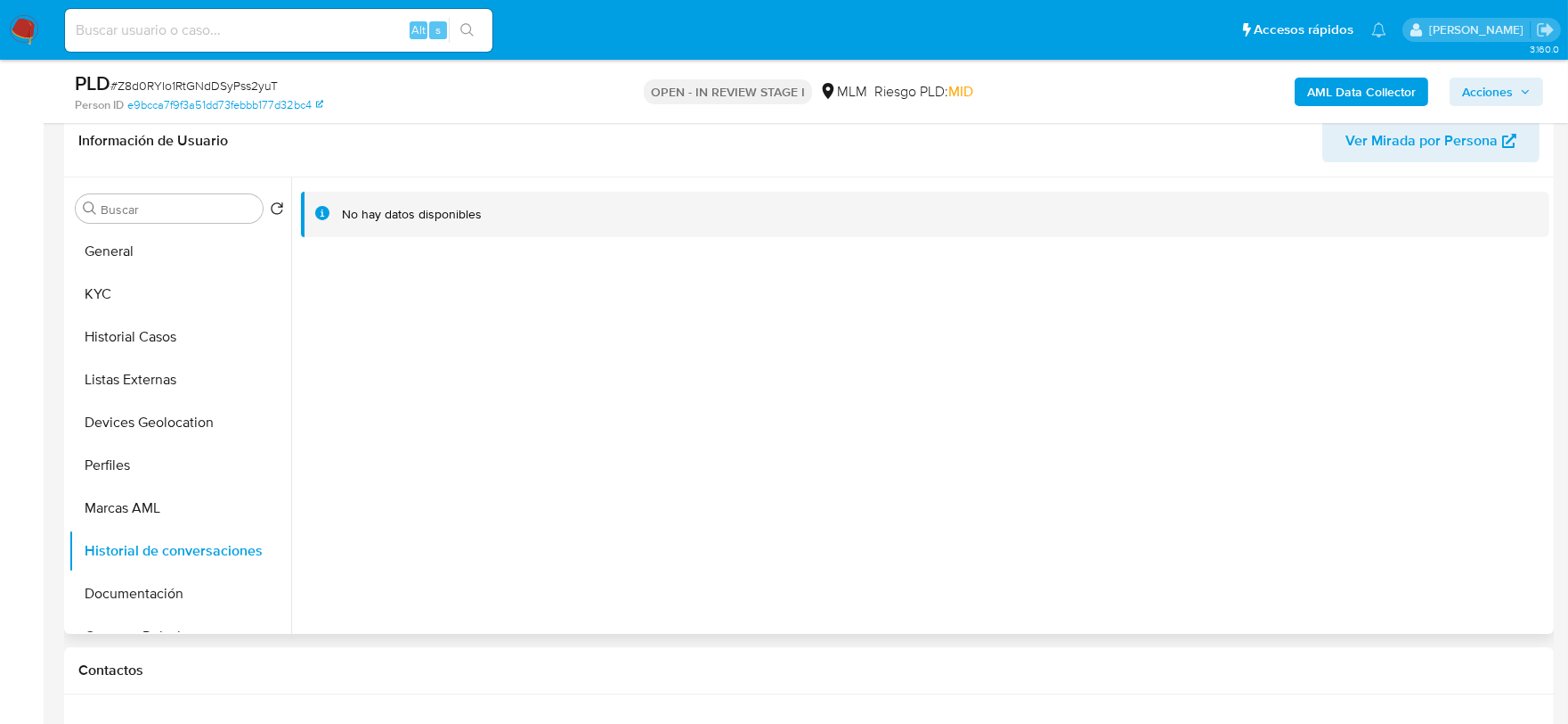
click at [512, 499] on div at bounding box center [920, 405] width 1258 height 456
drag, startPoint x: 143, startPoint y: 581, endPoint x: 313, endPoint y: 401, distance: 247.6
click at [144, 581] on button "Documentación" at bounding box center [180, 593] width 223 height 43
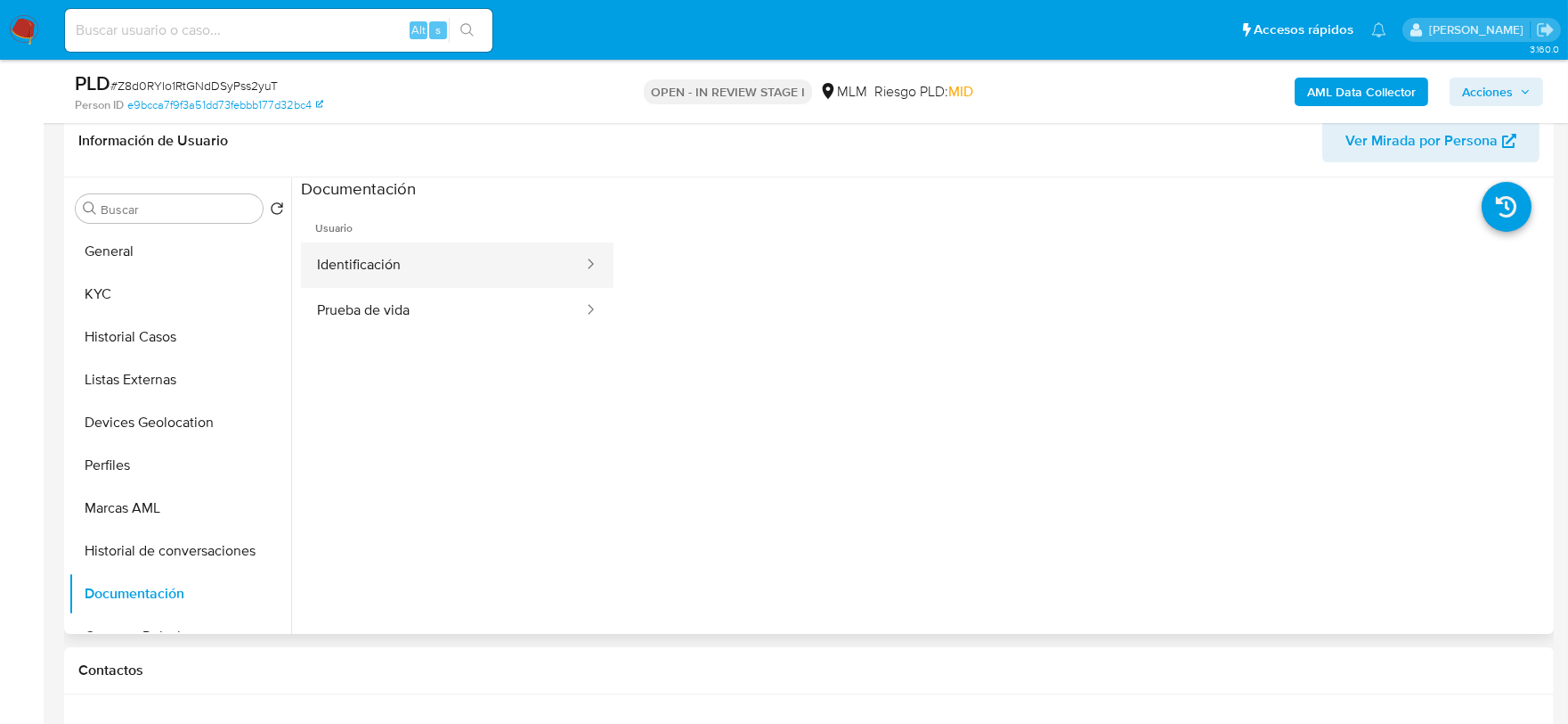
click at [424, 259] on button "Identificación" at bounding box center [442, 264] width 284 height 46
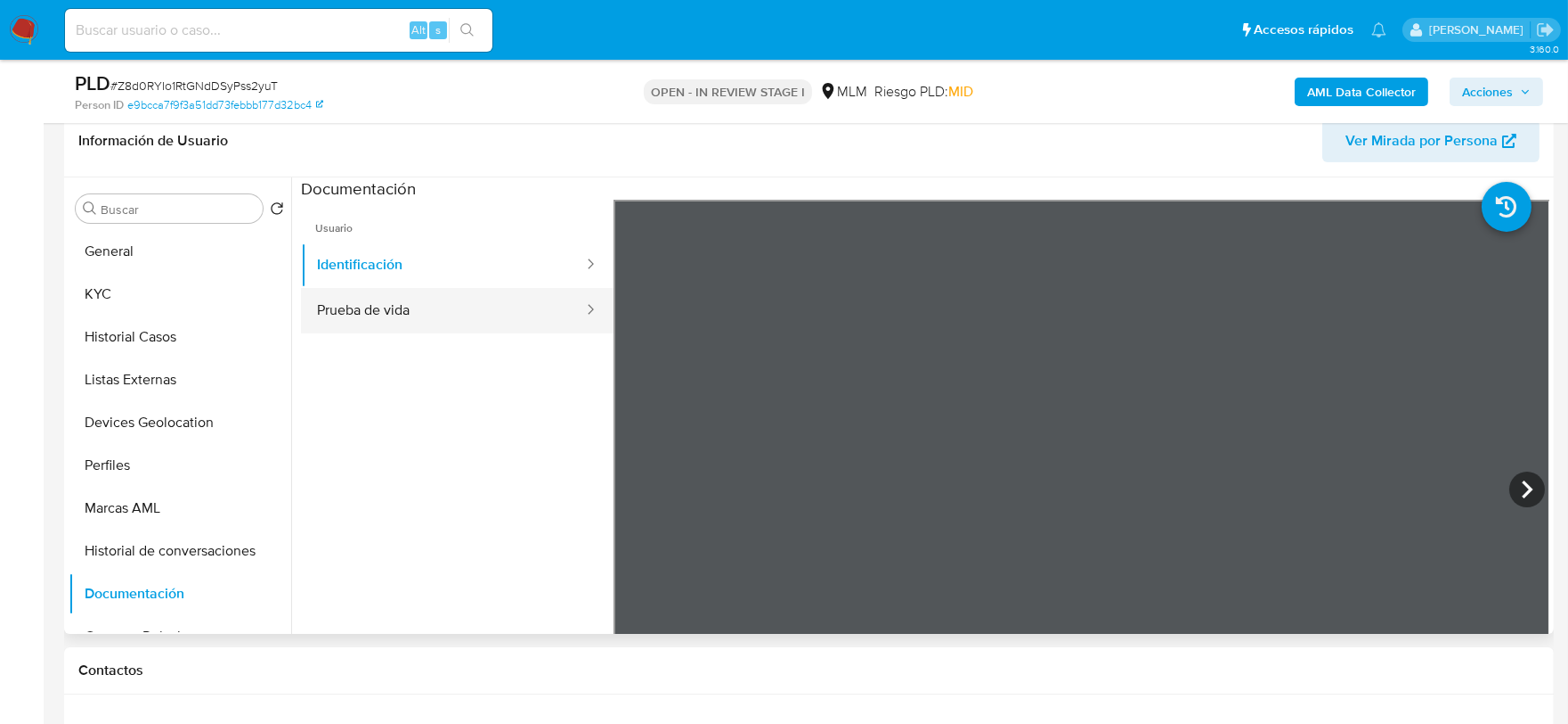
click at [483, 317] on button "Prueba de vida" at bounding box center [442, 310] width 284 height 46
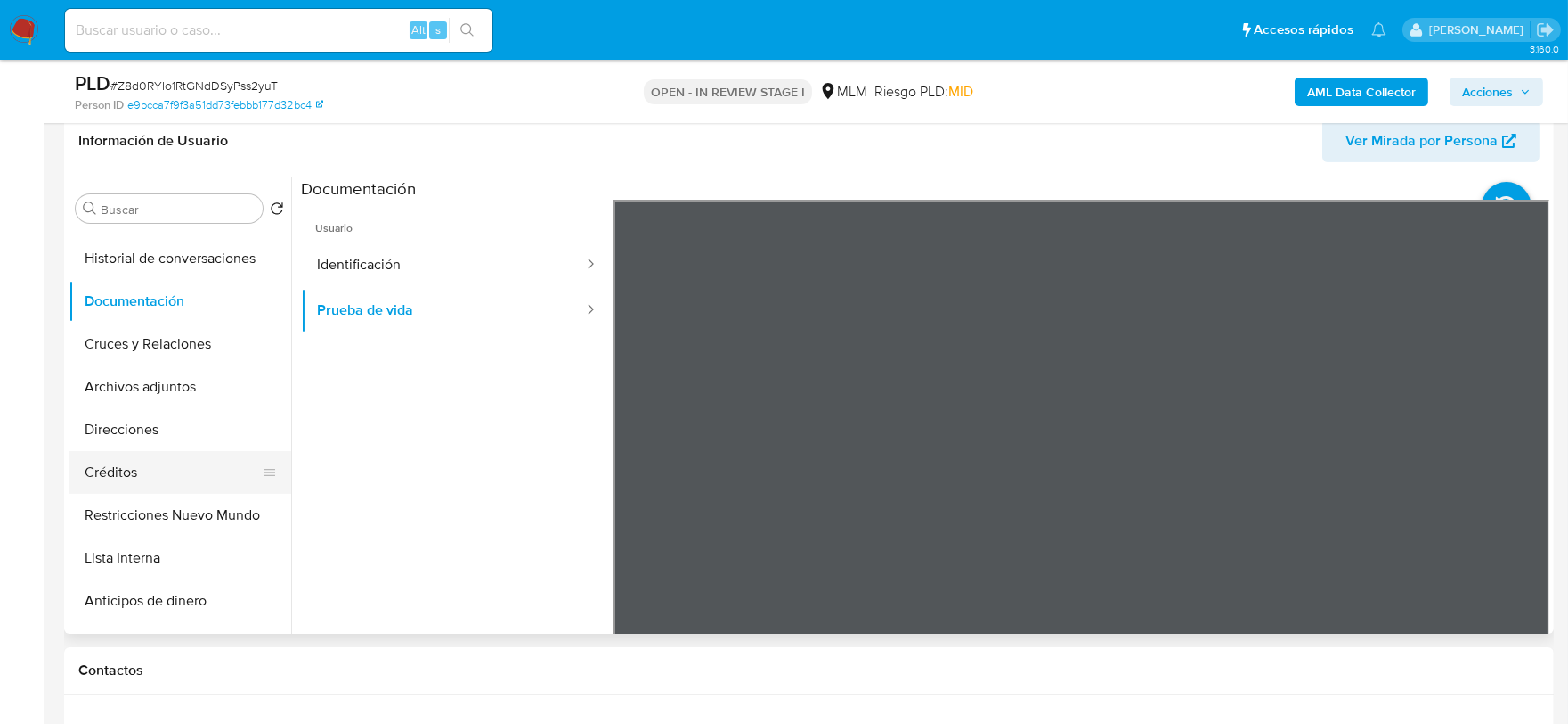
scroll to position [297, 0]
click at [187, 511] on button "Restricciones Nuevo Mundo" at bounding box center [173, 511] width 209 height 43
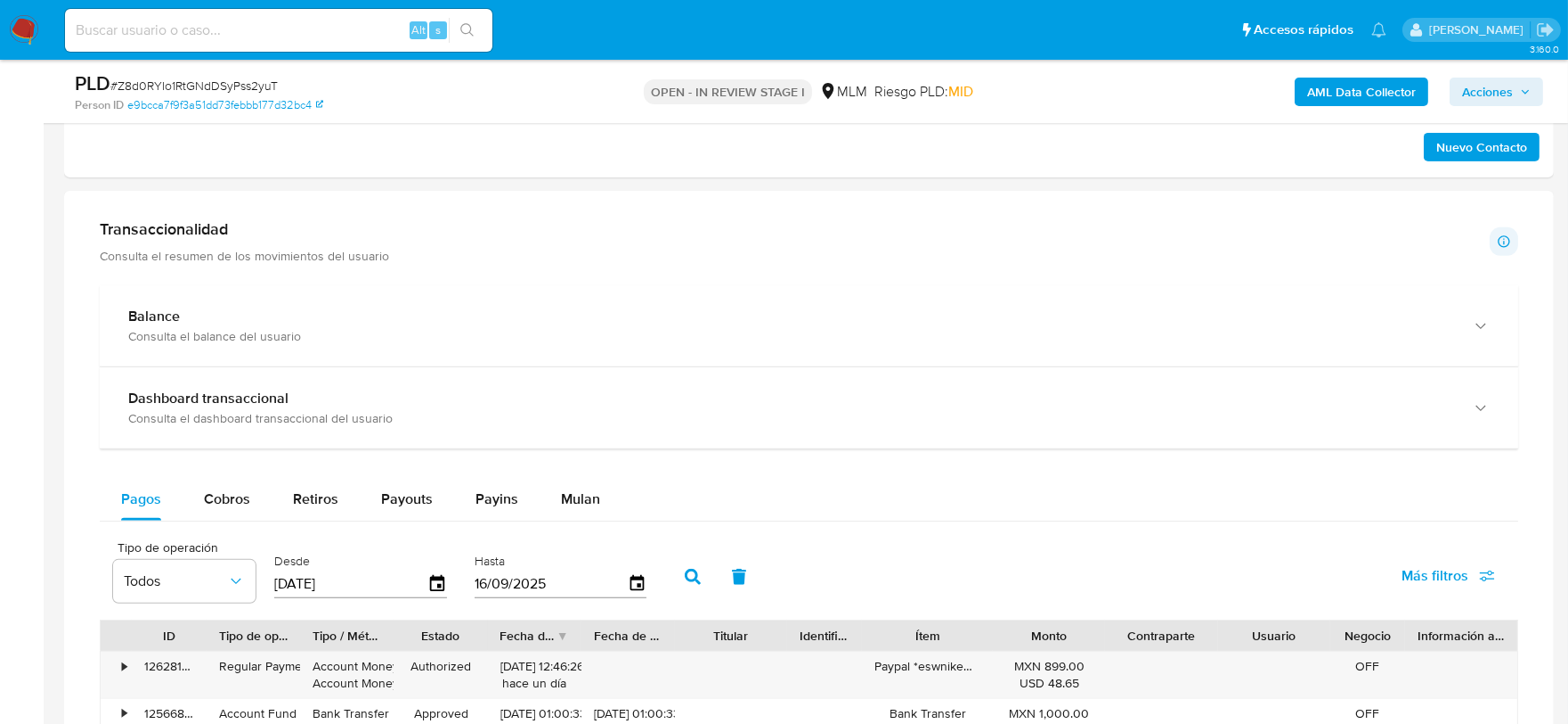
scroll to position [1593, 0]
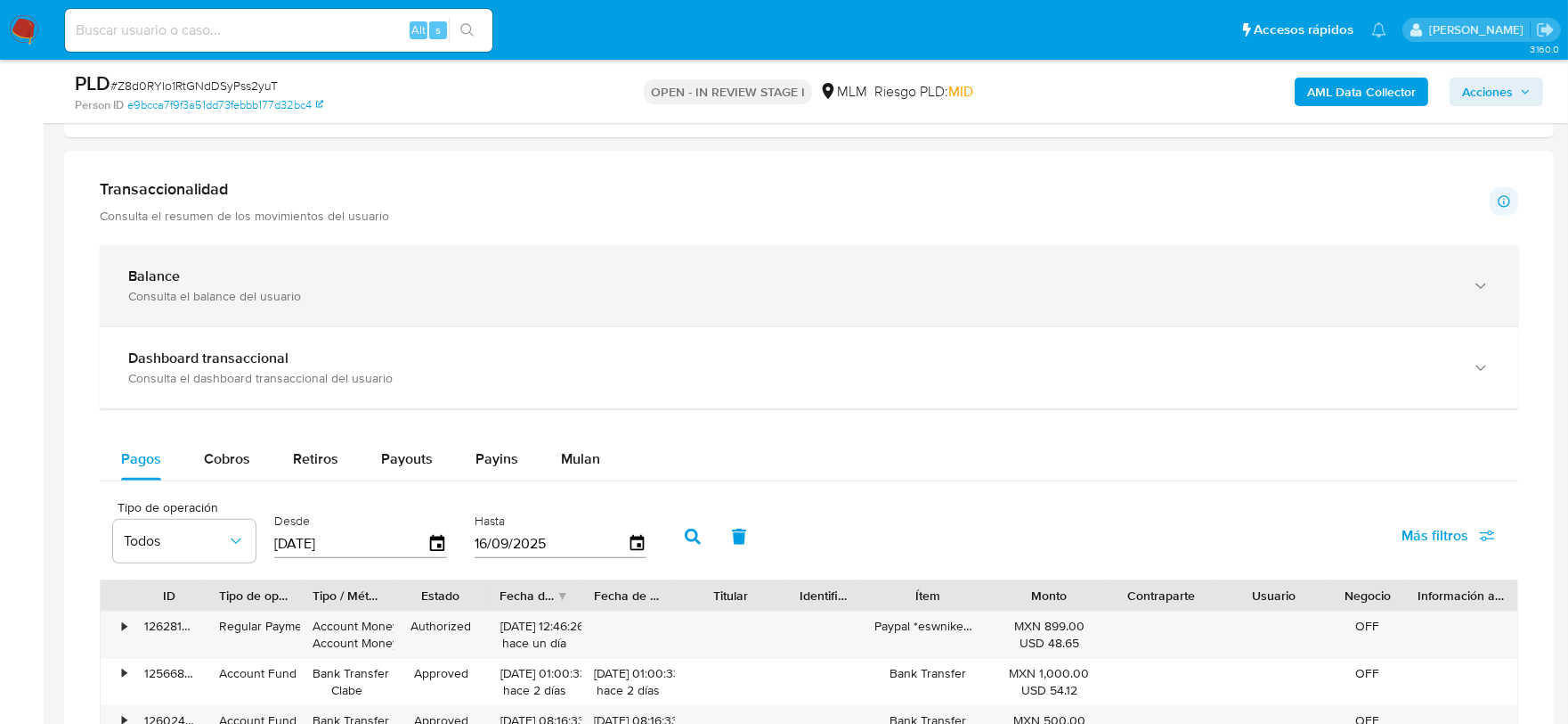
click at [509, 312] on div "Balance Consulta el balance del usuario" at bounding box center [809, 285] width 1418 height 81
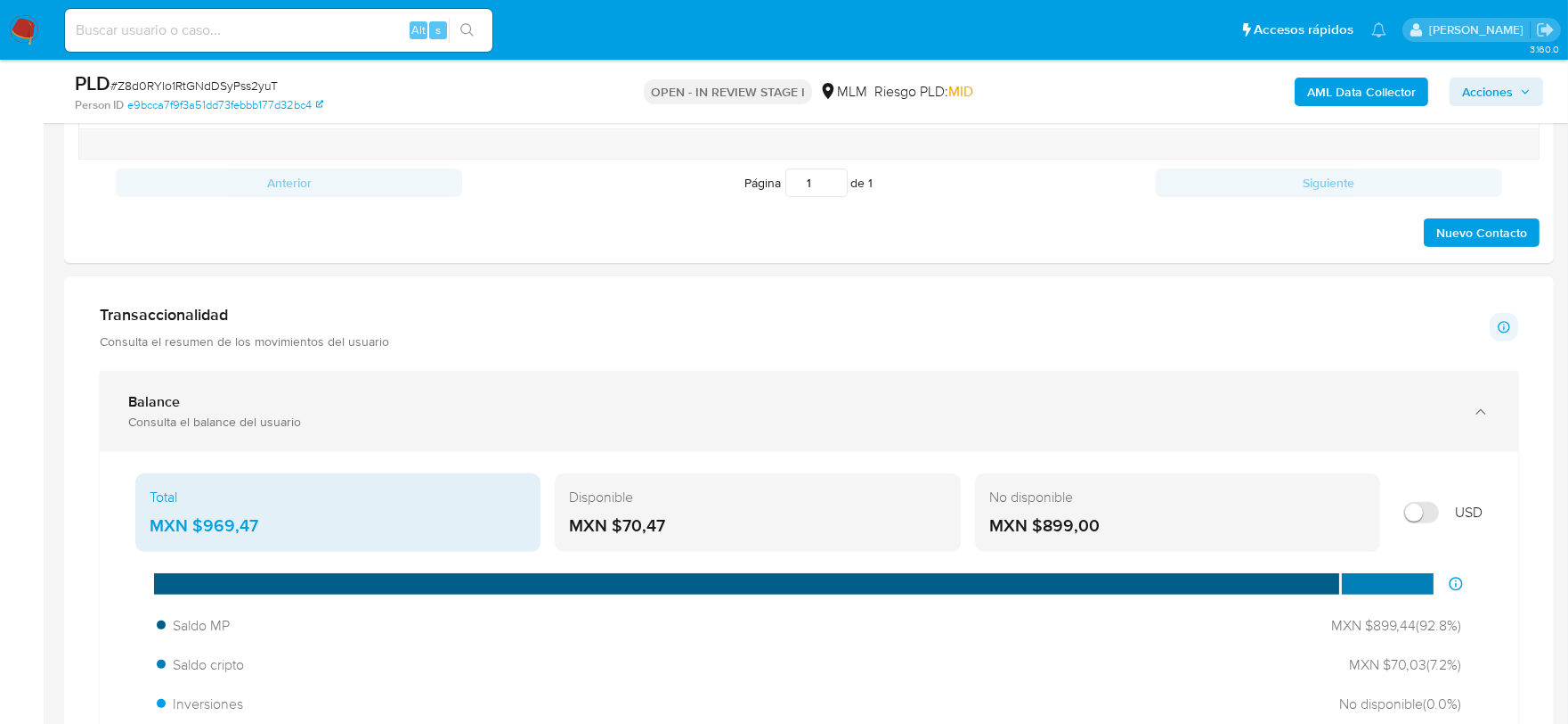
scroll to position [1198, 0]
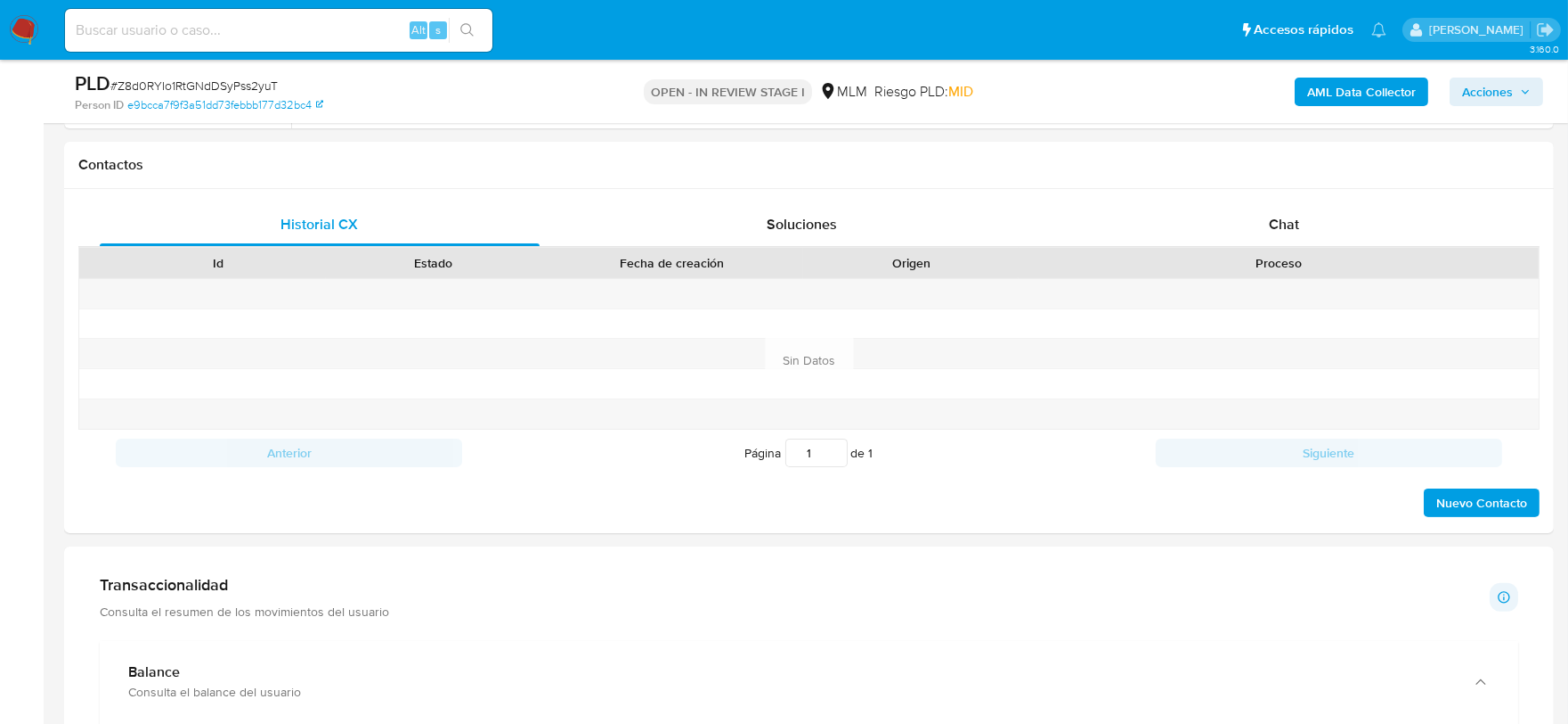
click at [810, 595] on div "Transaccionalidad Consulta el resumen de los movimientos del usuario Informació…" at bounding box center [809, 597] width 1418 height 45
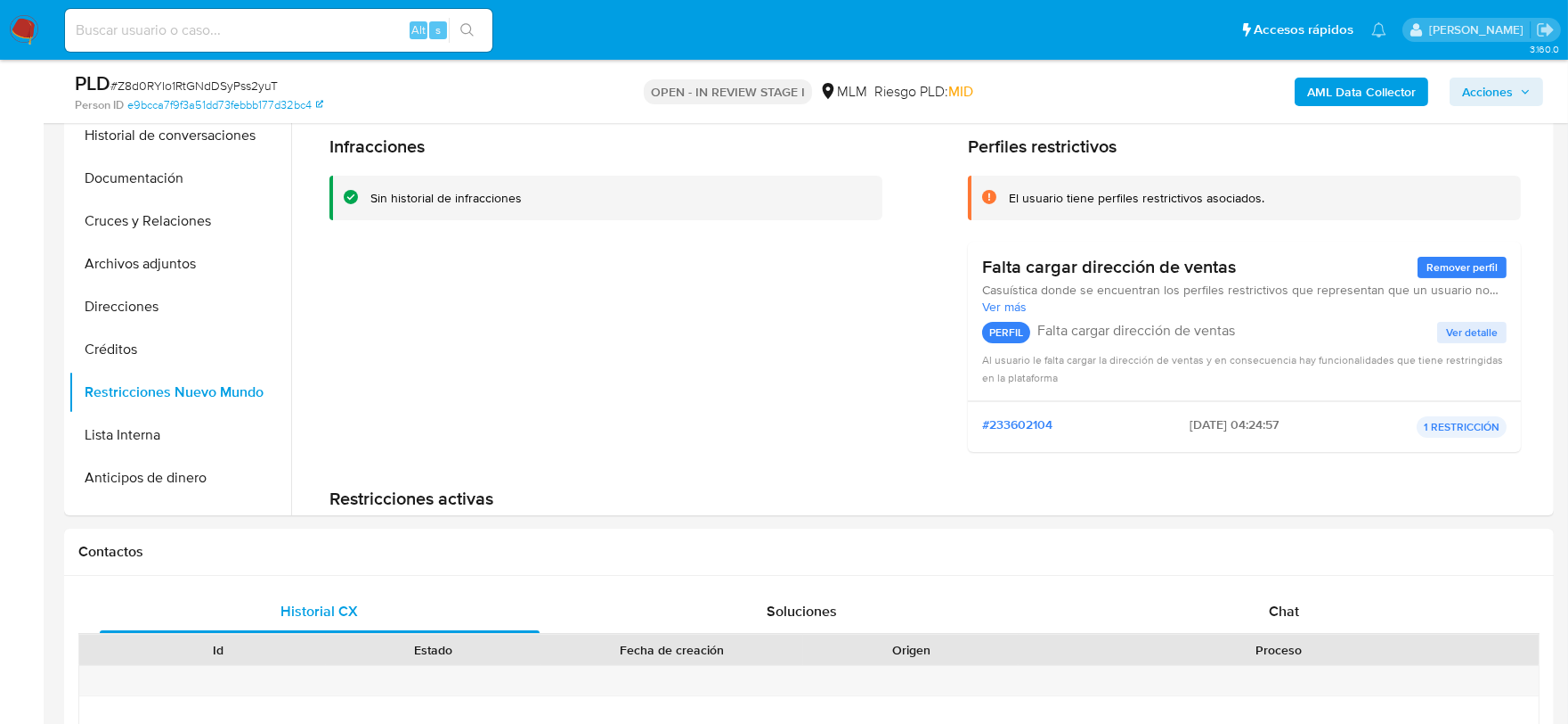
scroll to position [802, 0]
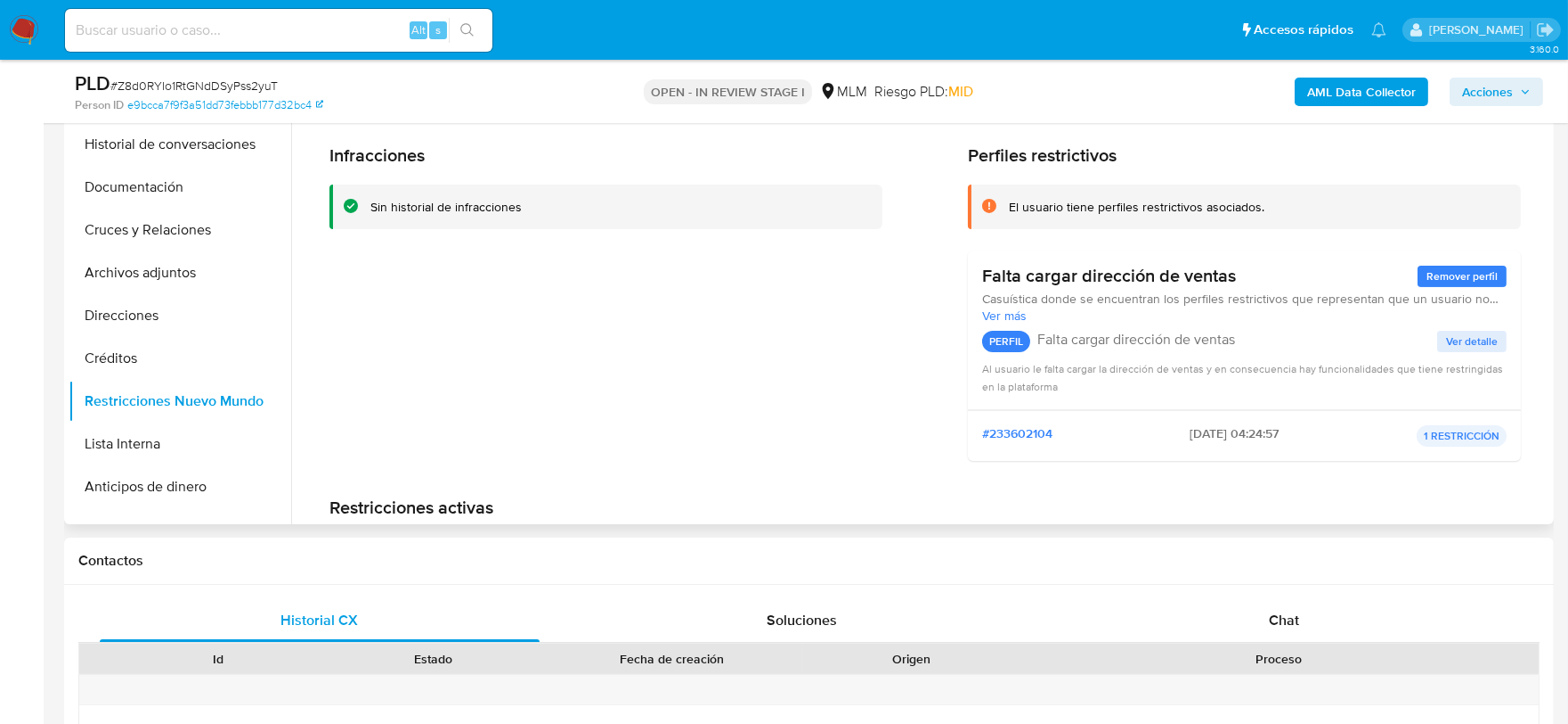
click at [801, 402] on div "Infracciones Sin historial de infracciones" at bounding box center [606, 310] width 553 height 332
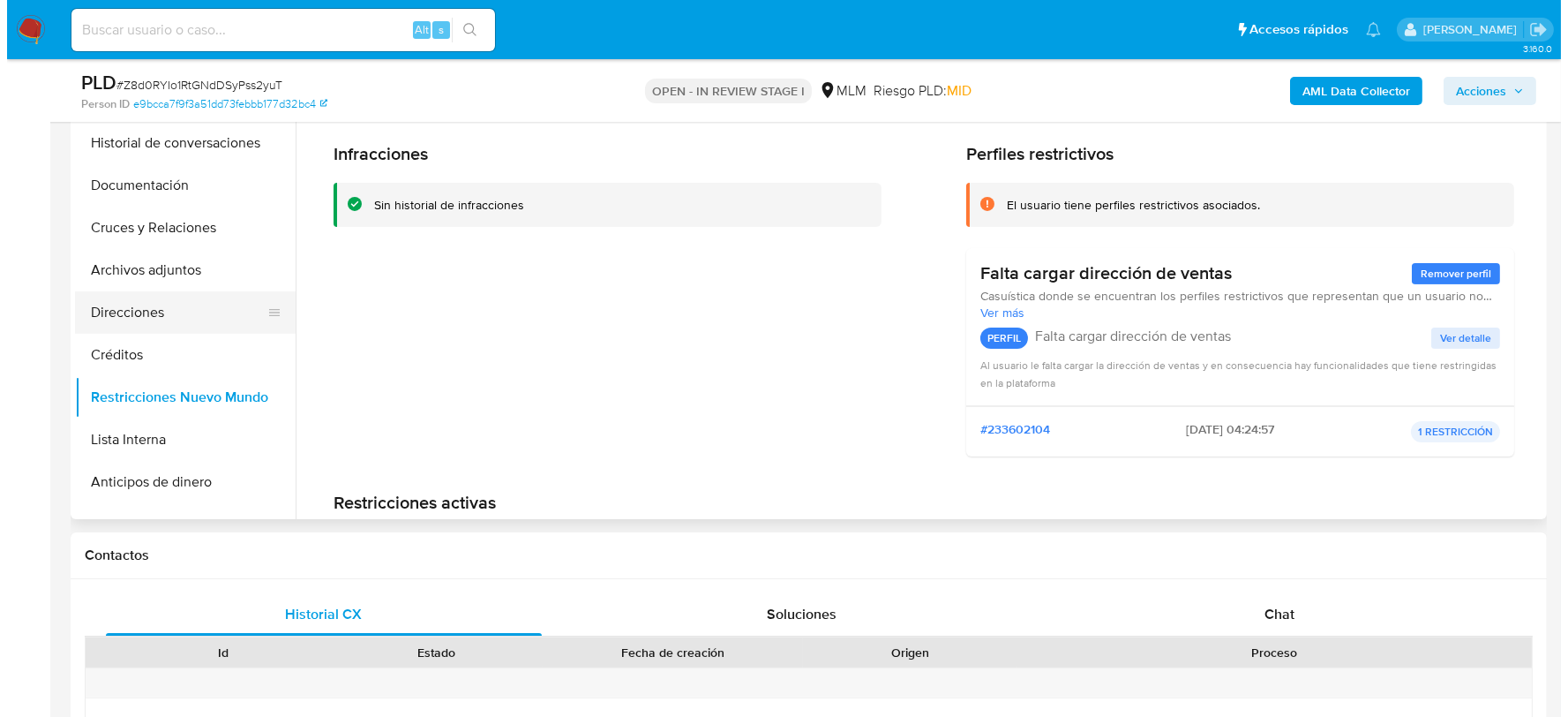
scroll to position [693, 0]
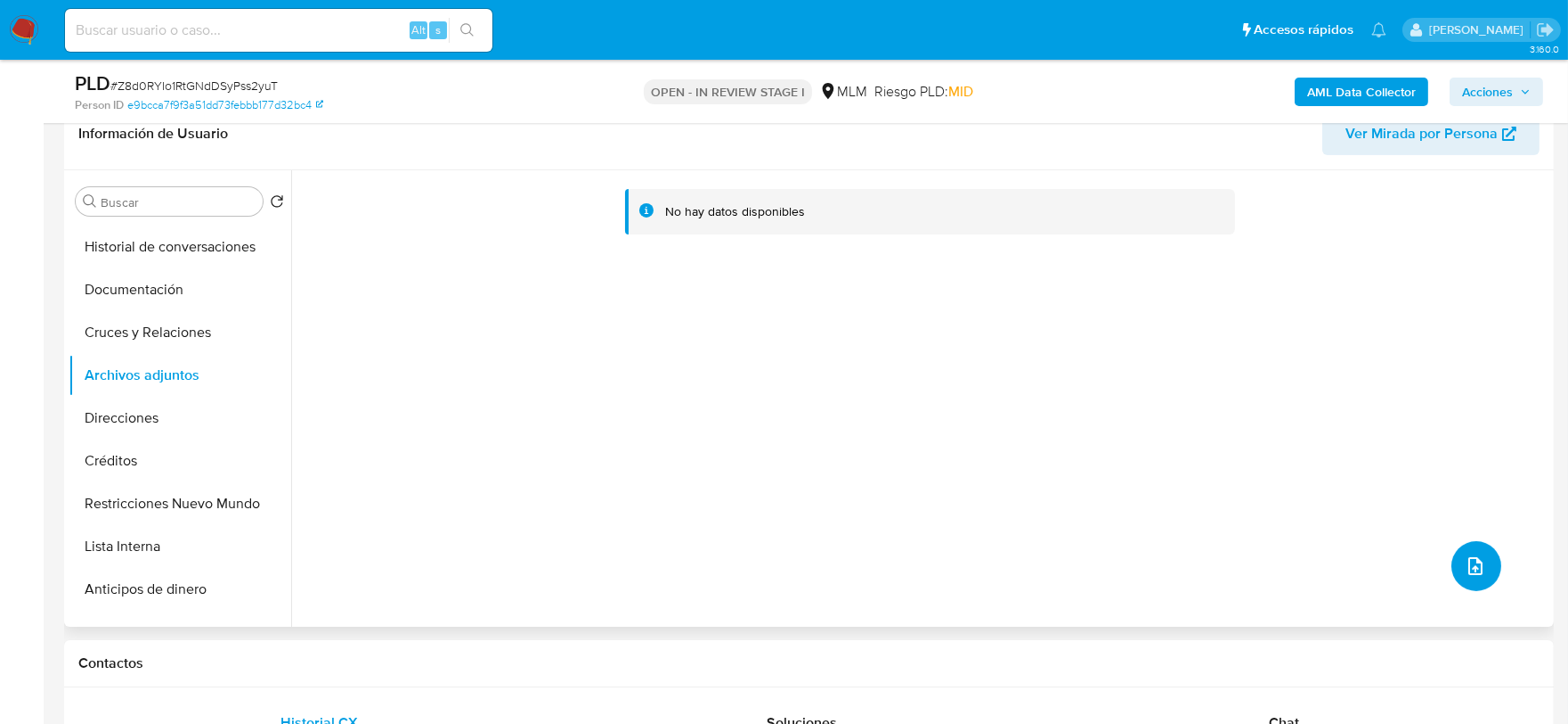
click at [1456, 557] on button "upload-file" at bounding box center [1477, 566] width 50 height 50
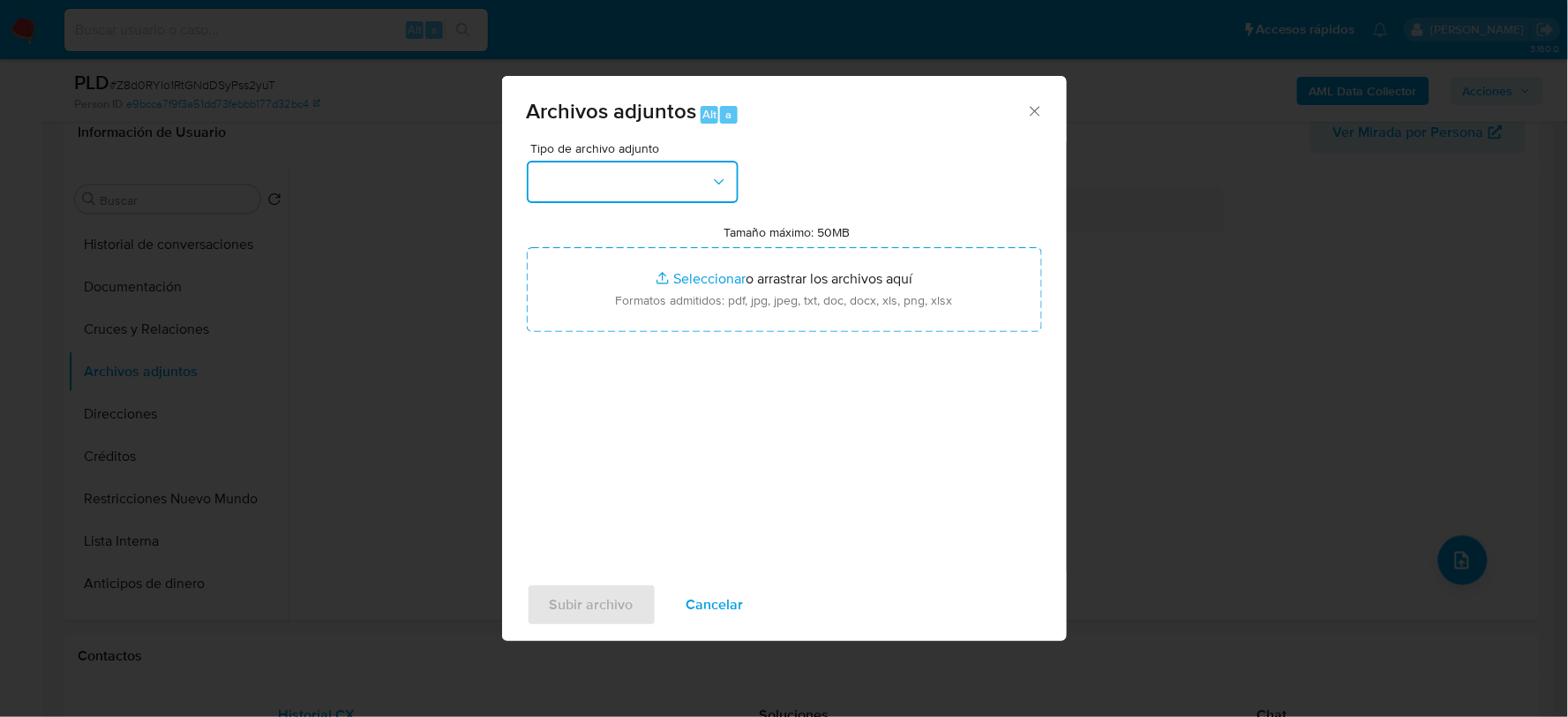
click at [587, 186] on button "button" at bounding box center [633, 182] width 212 height 43
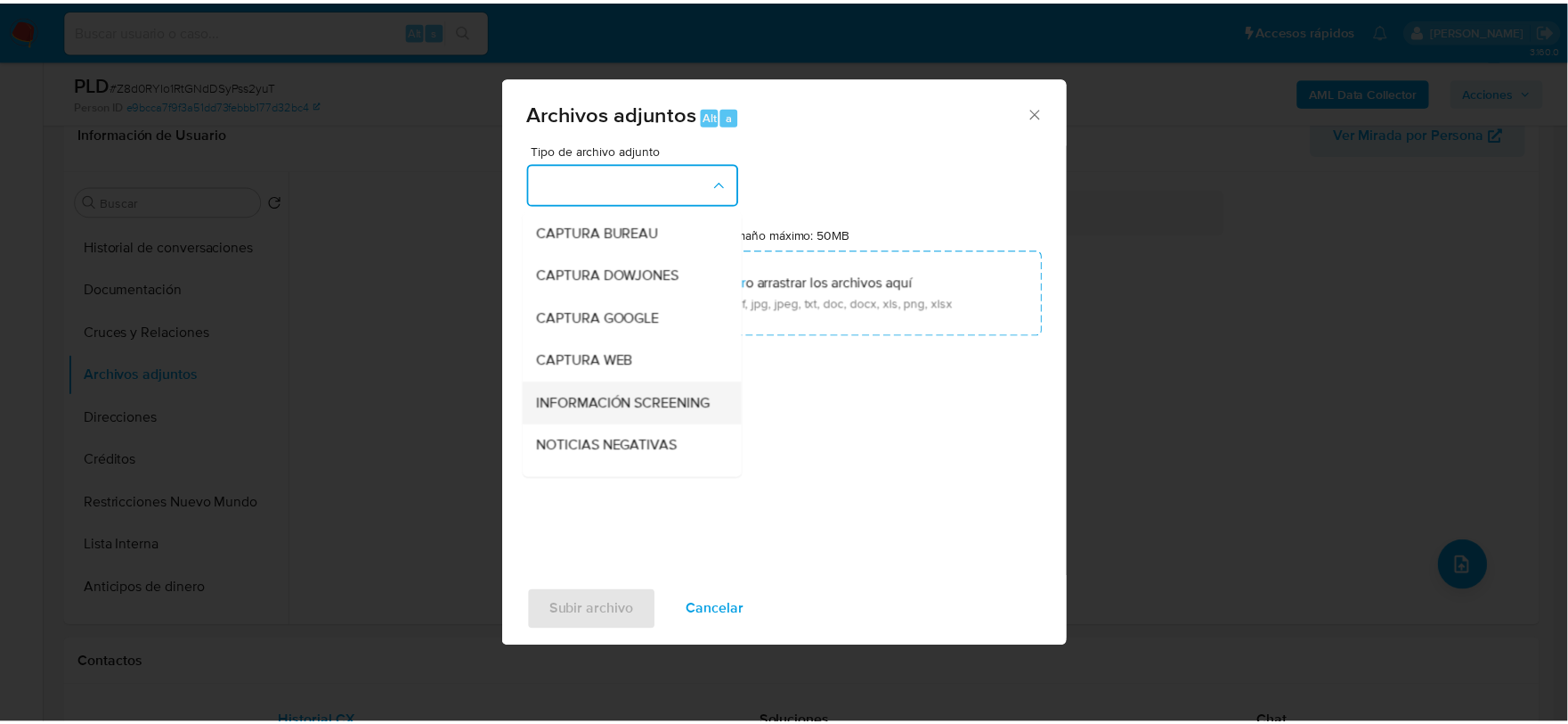
scroll to position [135, 0]
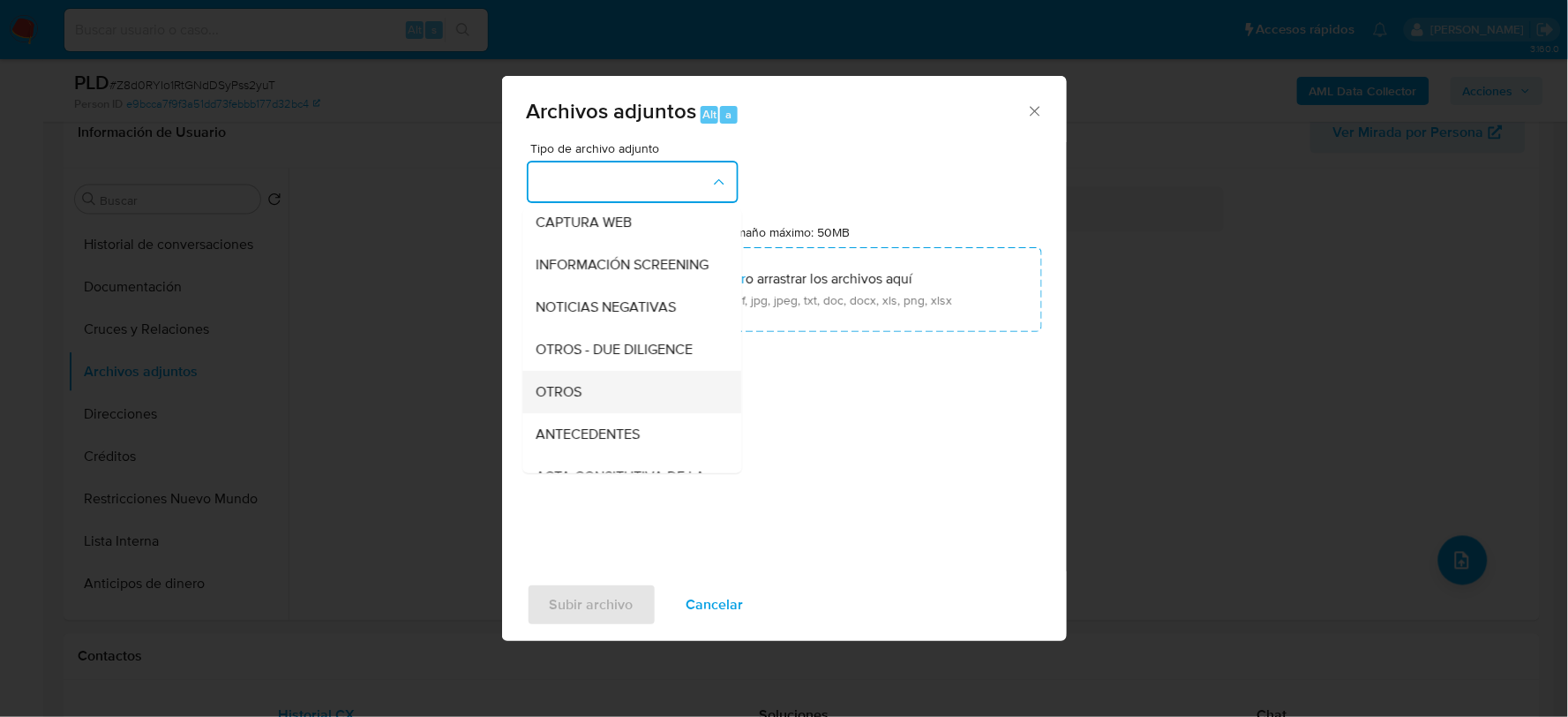
click at [580, 399] on span "OTROS" at bounding box center [560, 391] width 46 height 18
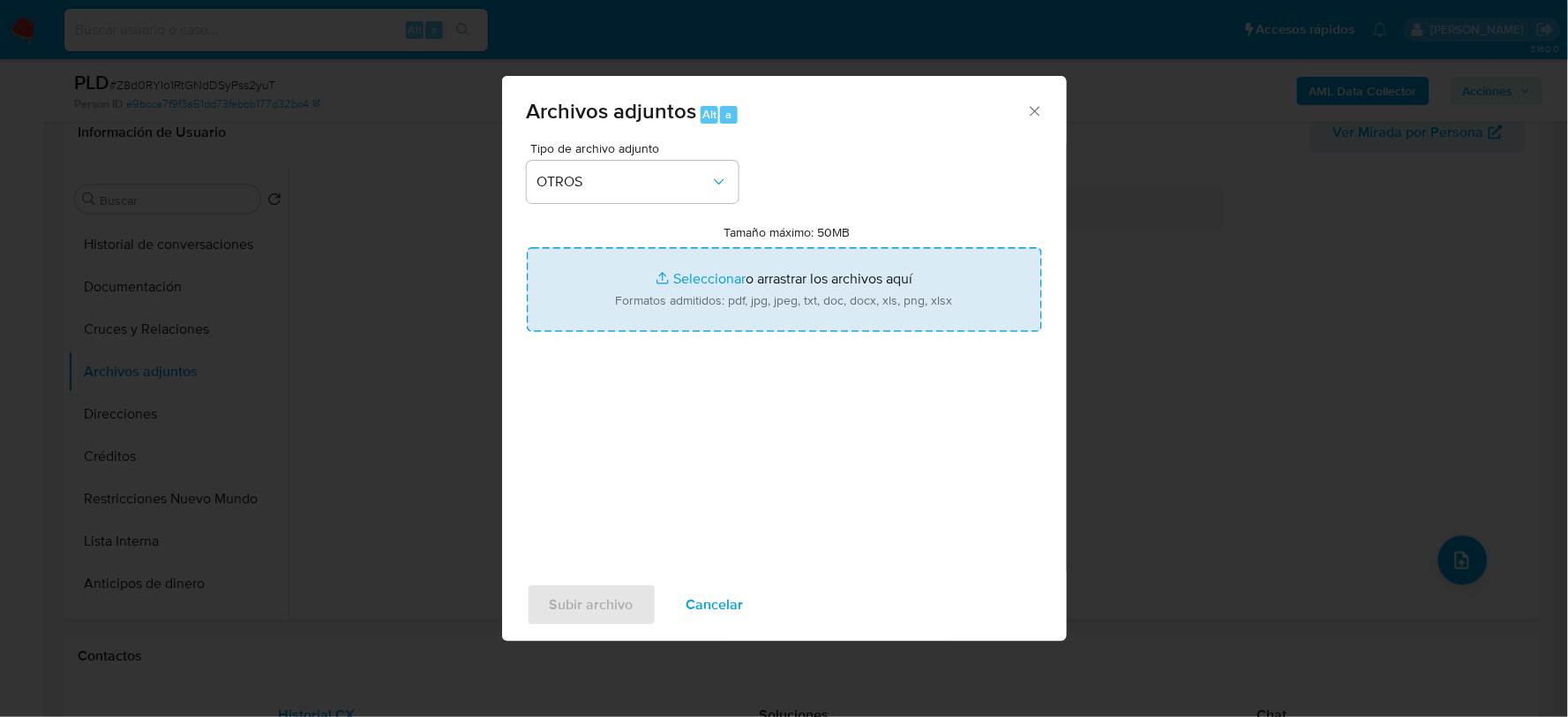
type input "C:\fakepath\572612197_GERARDO LOPEZ_AGO2025.pdf"
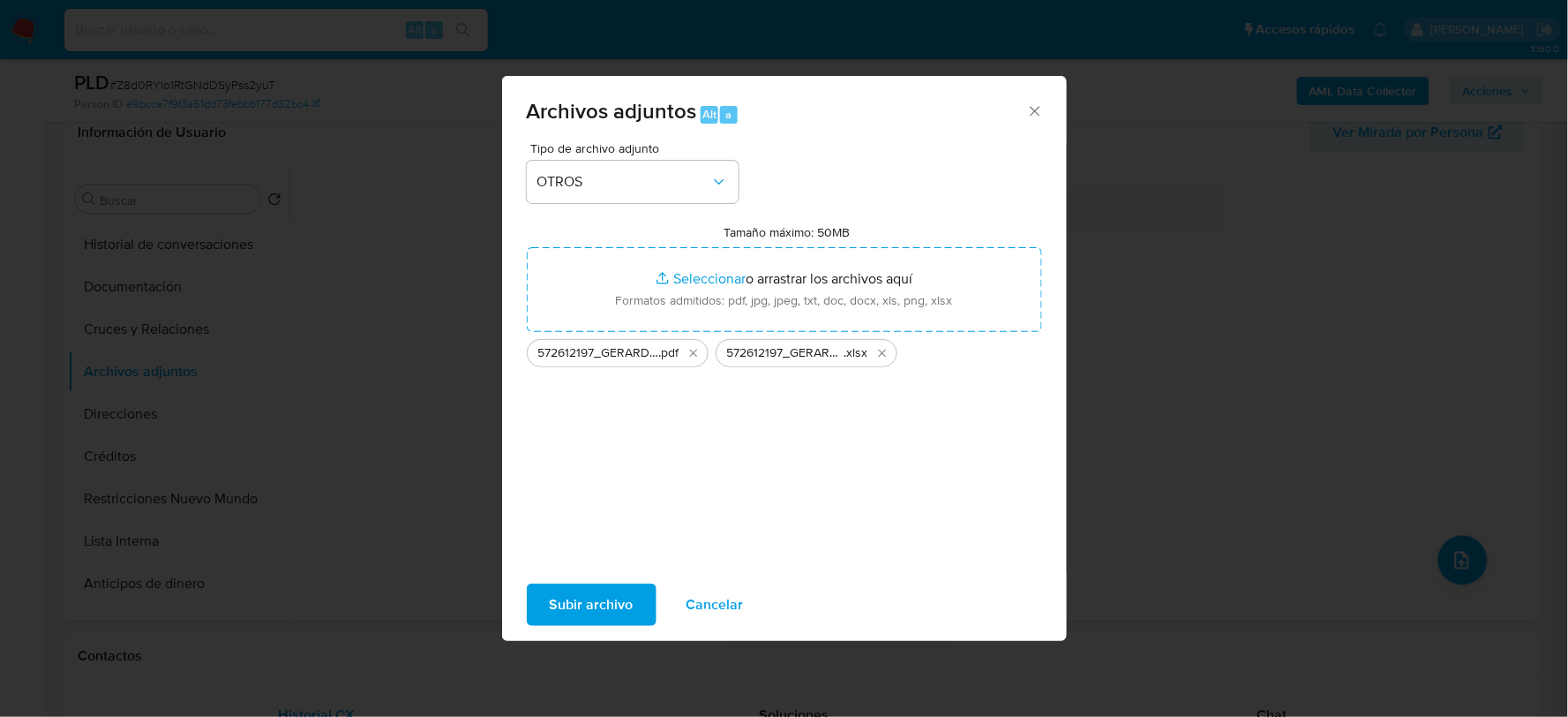
click at [544, 603] on button "Subir archivo" at bounding box center [592, 604] width 130 height 43
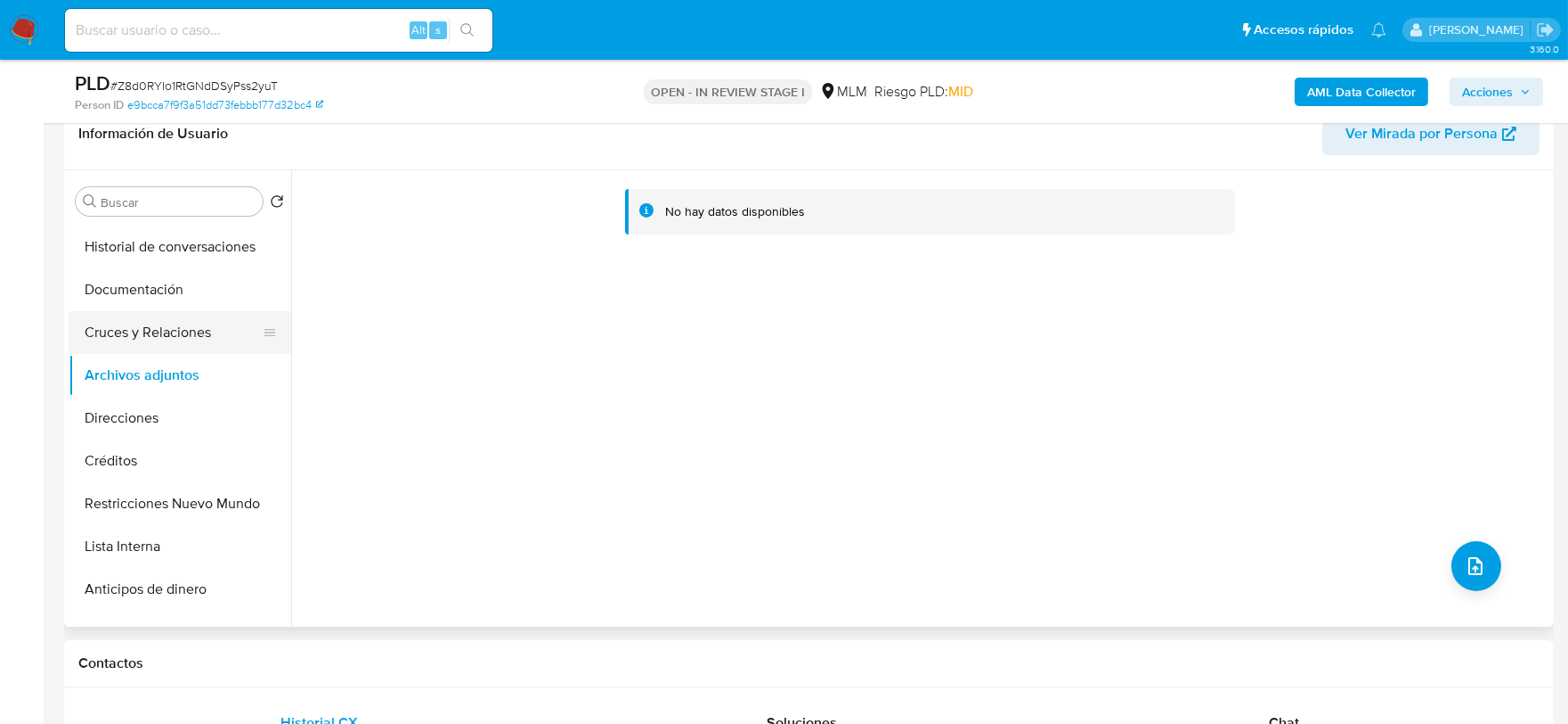
click at [184, 325] on button "Cruces y Relaciones" at bounding box center [173, 332] width 209 height 43
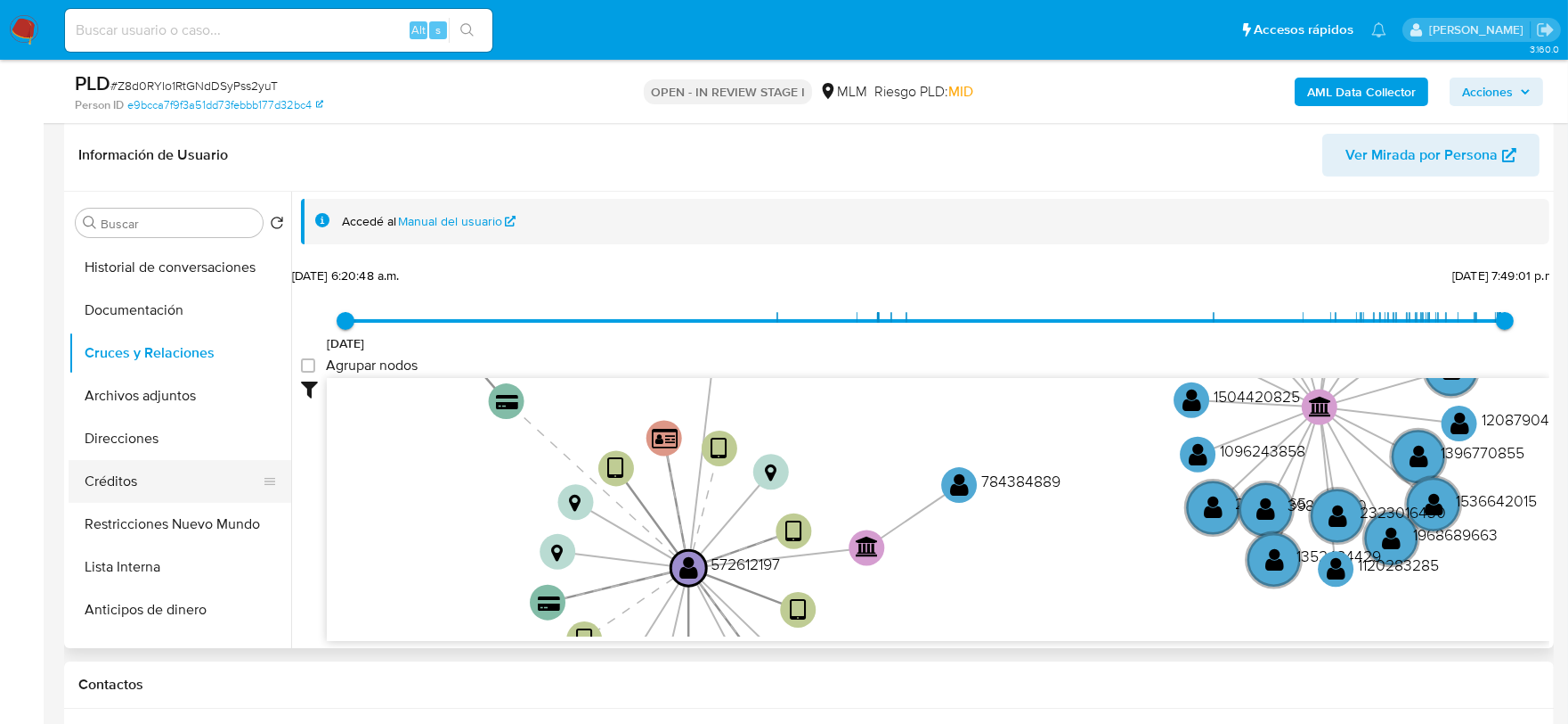
scroll to position [297, 0]
click at [146, 397] on button "Archivos adjuntos" at bounding box center [173, 397] width 209 height 43
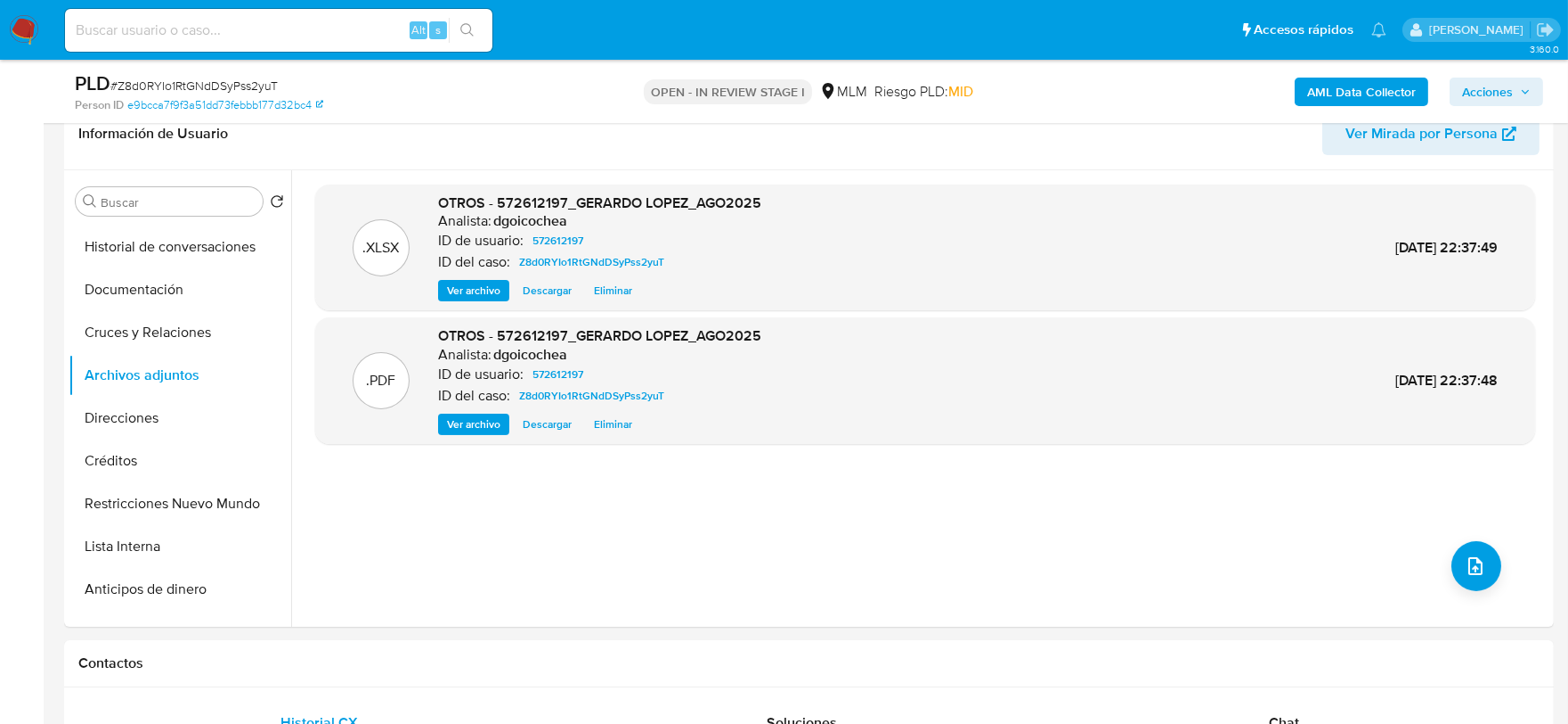
click at [1493, 75] on div "AML Data Collector Acciones" at bounding box center [1300, 91] width 484 height 42
click at [1467, 90] on span "Acciones" at bounding box center [1487, 92] width 51 height 29
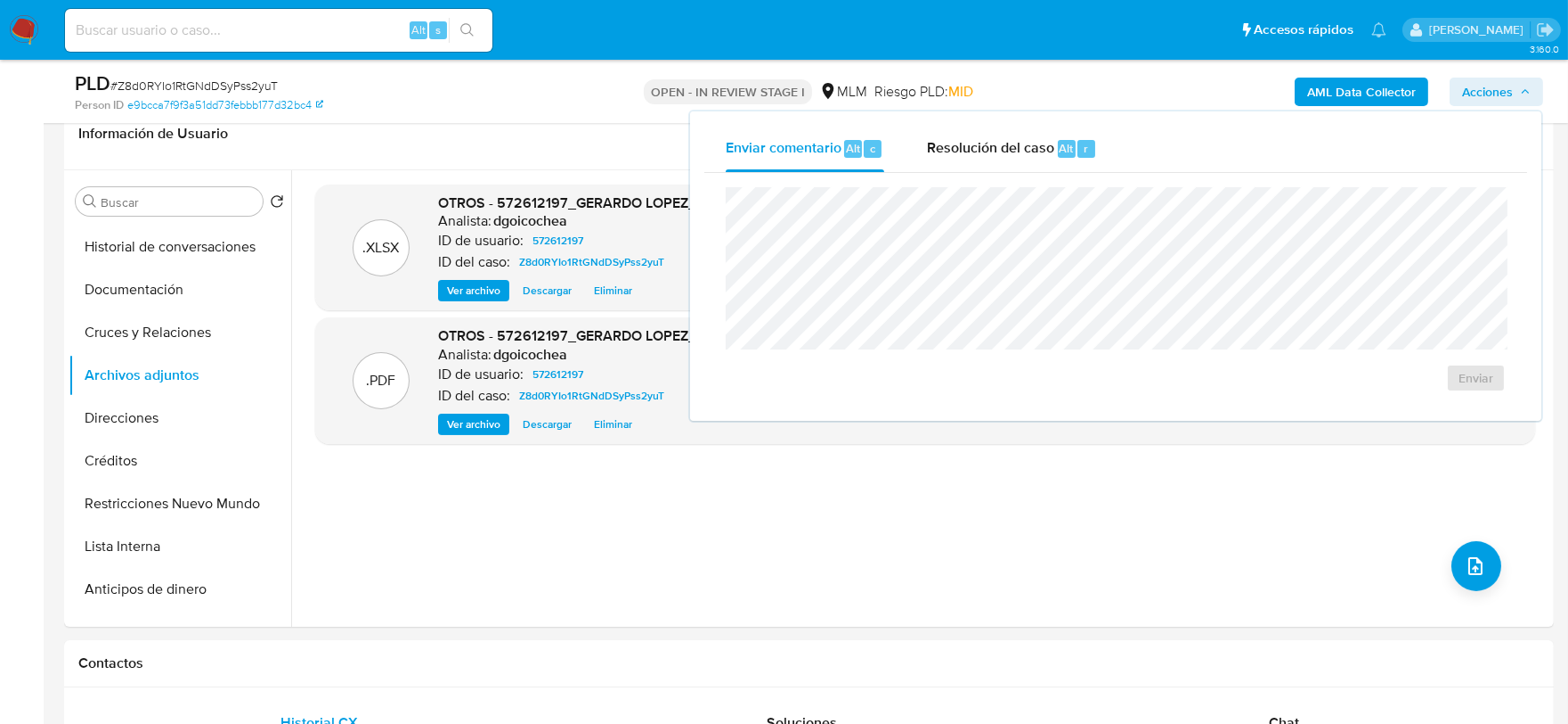
click at [945, 159] on div "Resolución del caso Alt r" at bounding box center [1012, 149] width 170 height 47
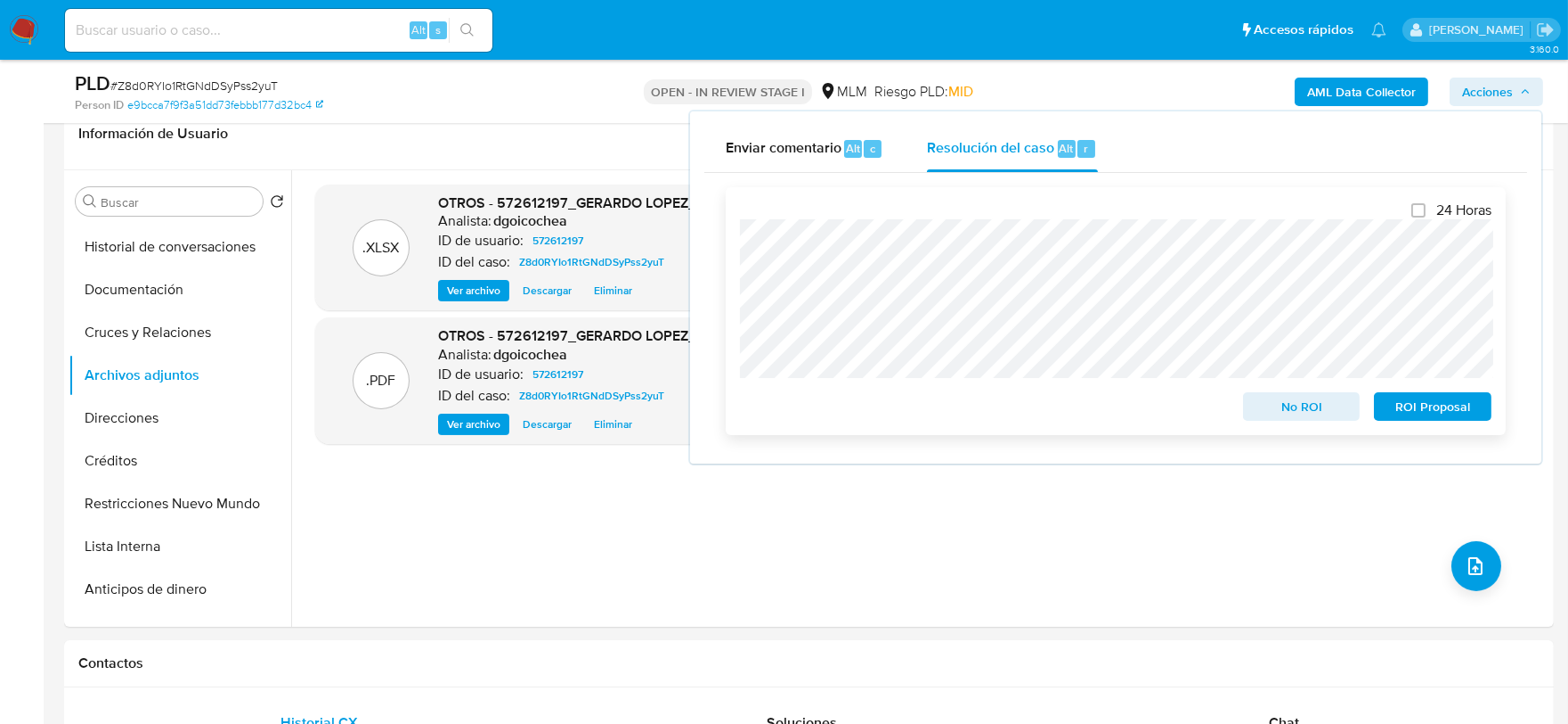
click at [1331, 417] on span "No ROI" at bounding box center [1301, 407] width 92 height 25
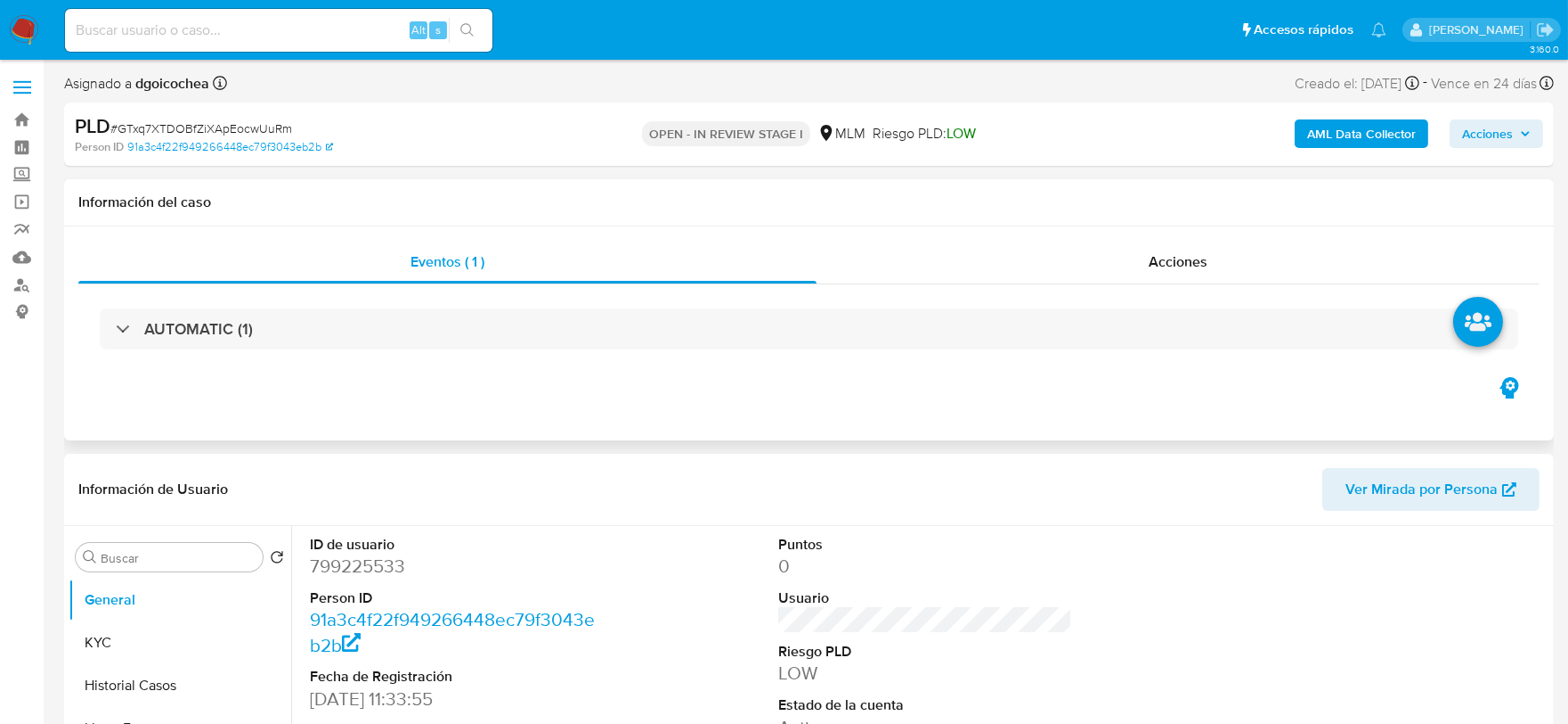
select select "10"
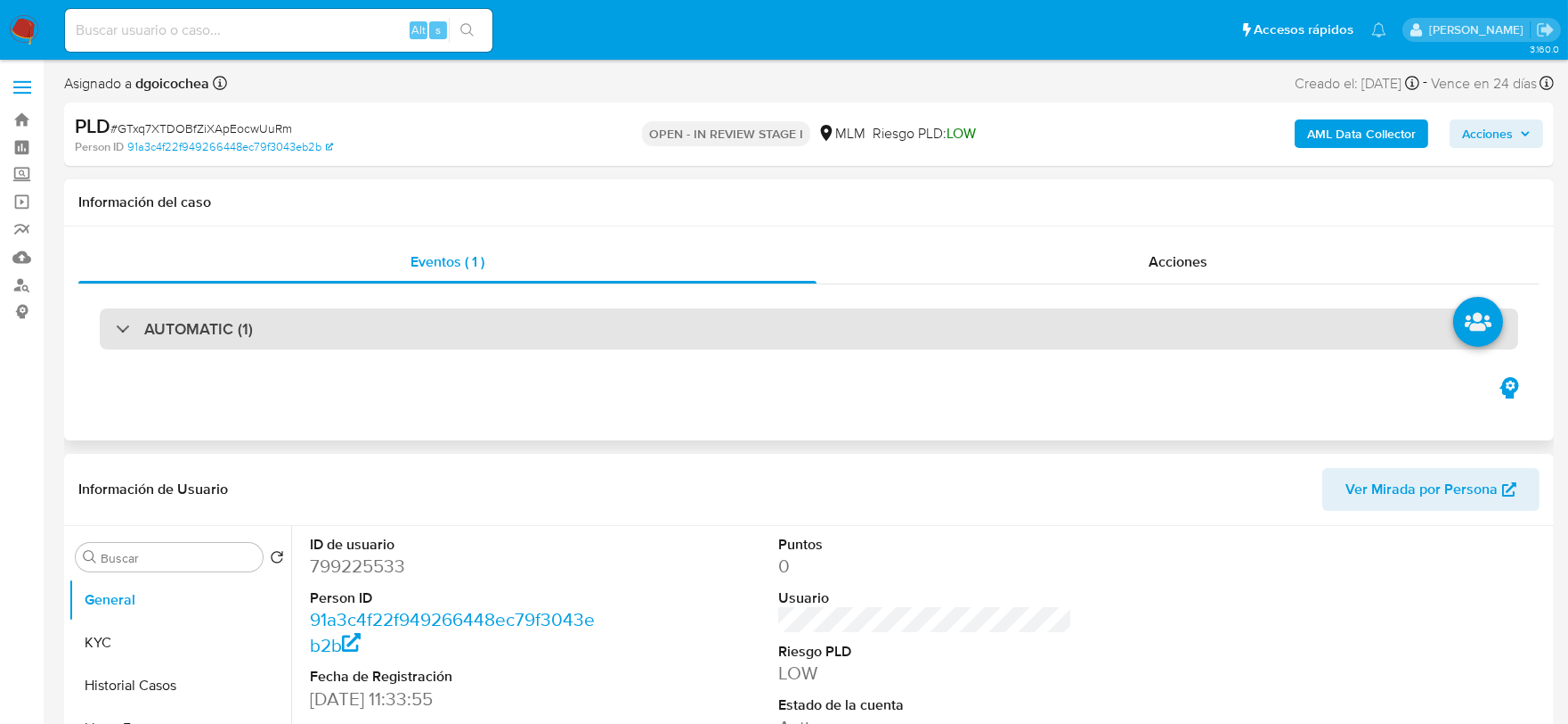
click at [241, 312] on div "AUTOMATIC (1)" at bounding box center [809, 329] width 1418 height 41
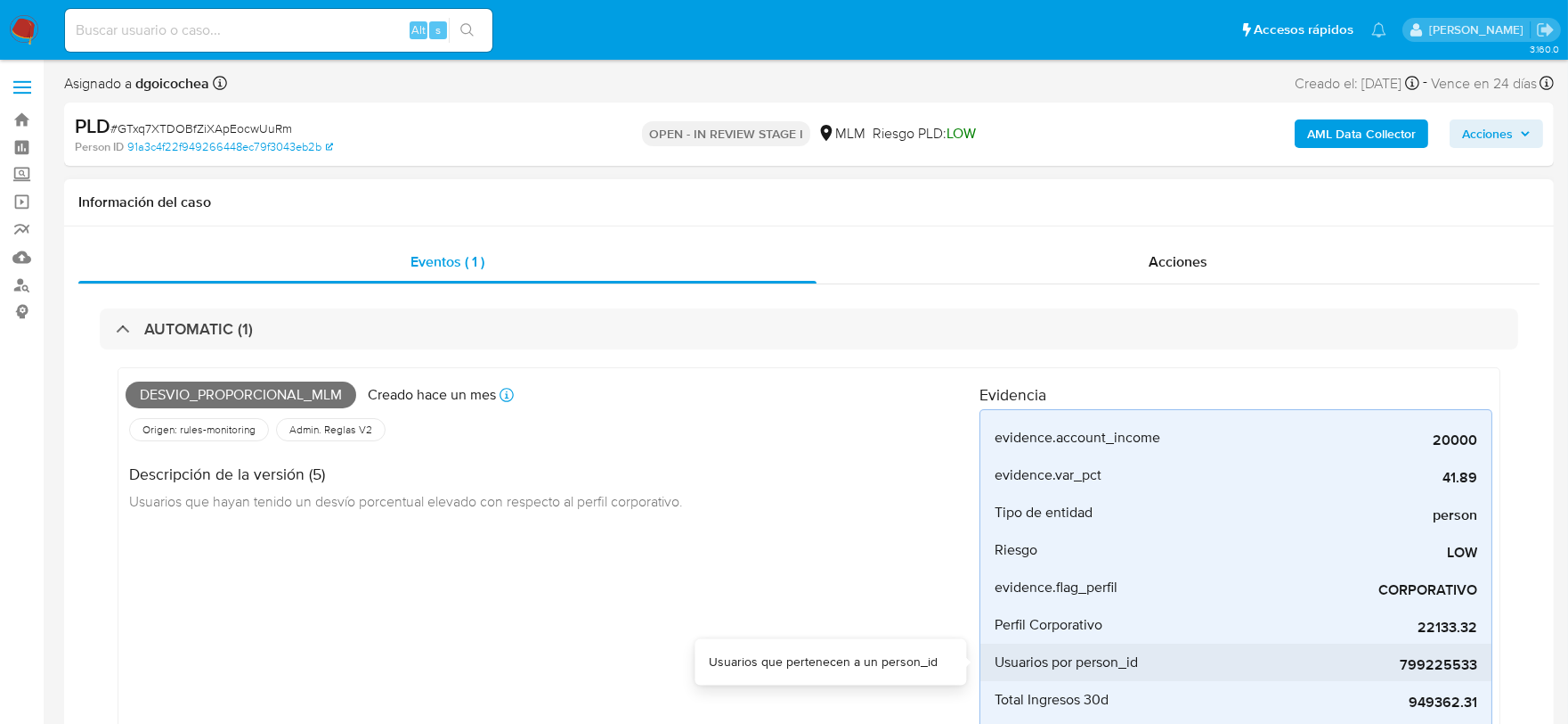
click at [1448, 661] on span "799225533" at bounding box center [1343, 665] width 267 height 18
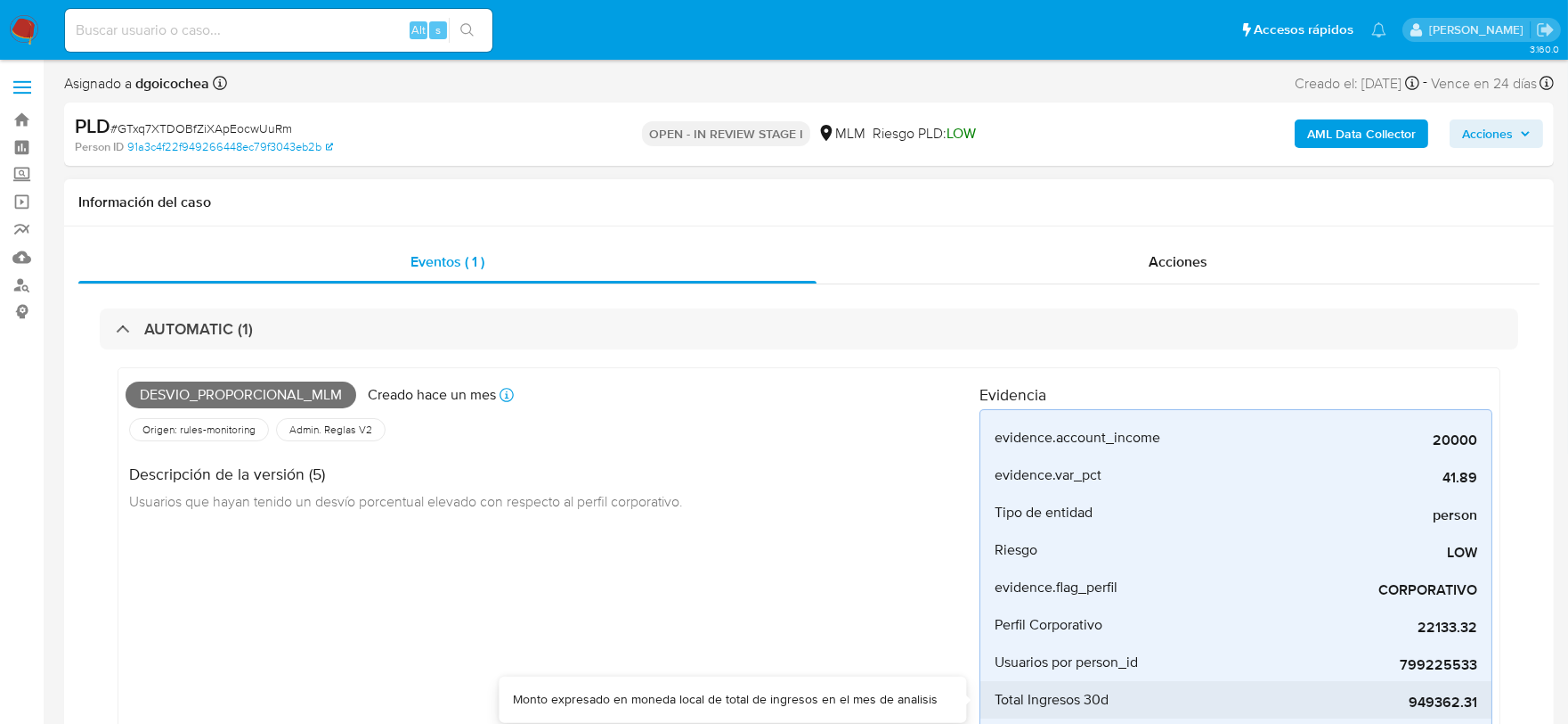
click at [1448, 697] on span "949362.31" at bounding box center [1343, 702] width 267 height 18
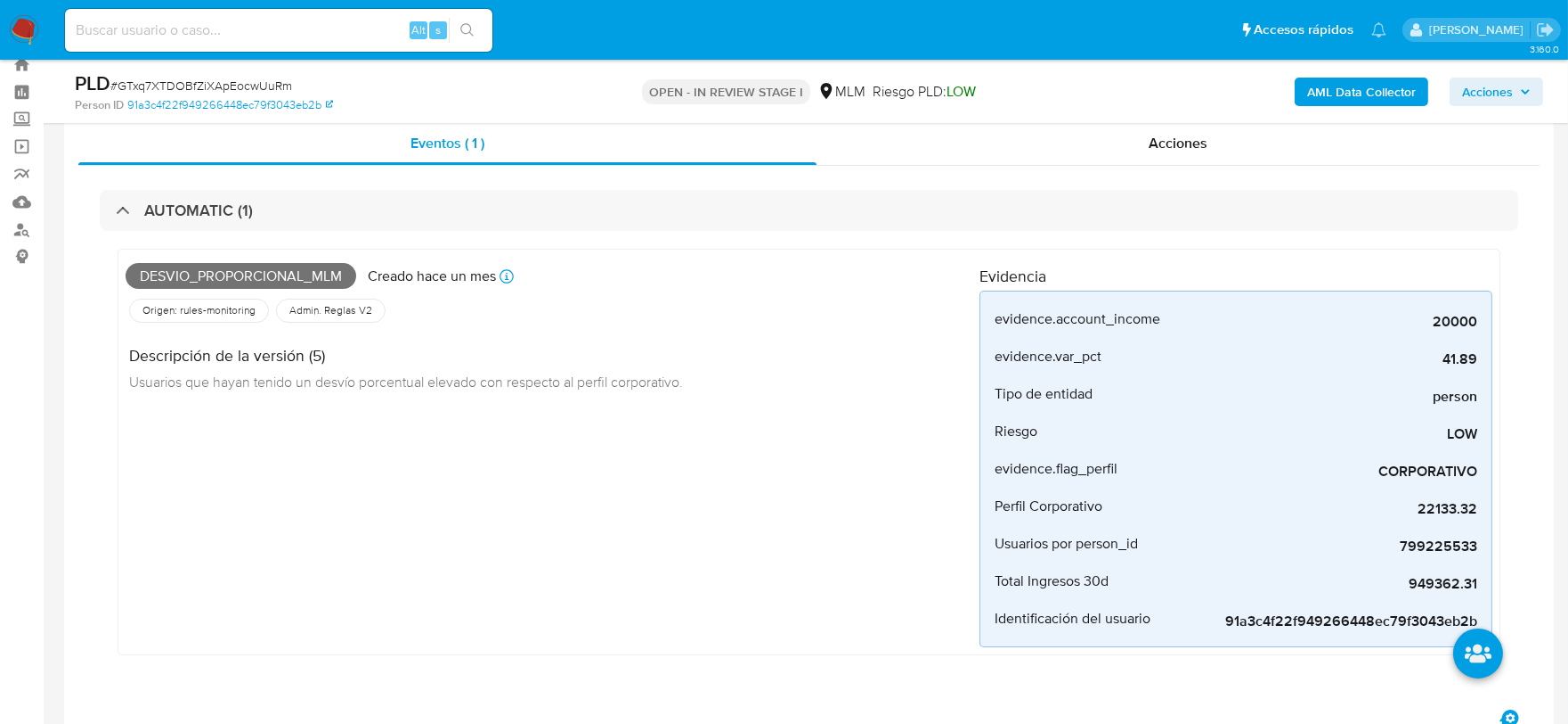
scroll to position [198, 0]
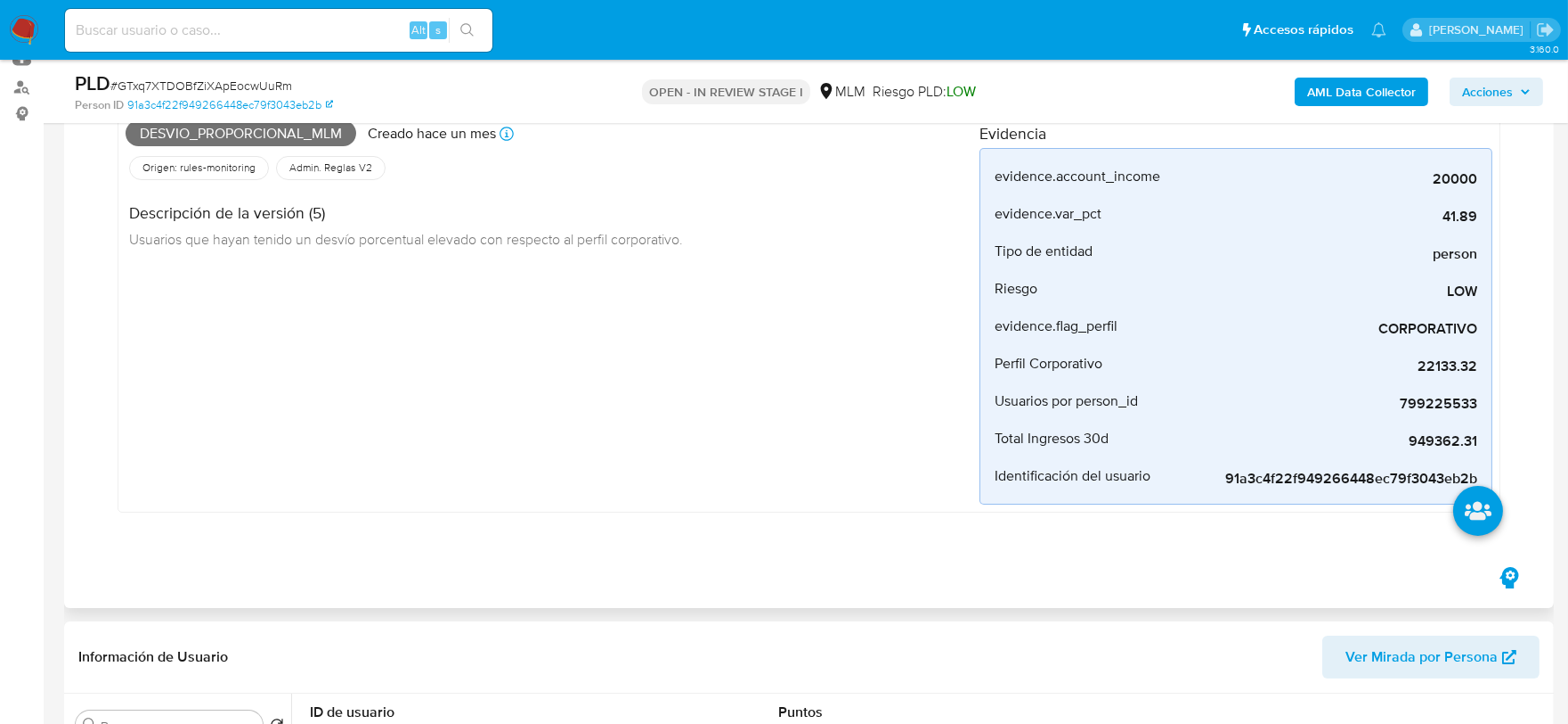
click at [690, 454] on div "Desvio_proporcional_mlm Creado [DATE] Creado: [DATE] 03:02:56 Origen: rules-mon…" at bounding box center [553, 309] width 854 height 391
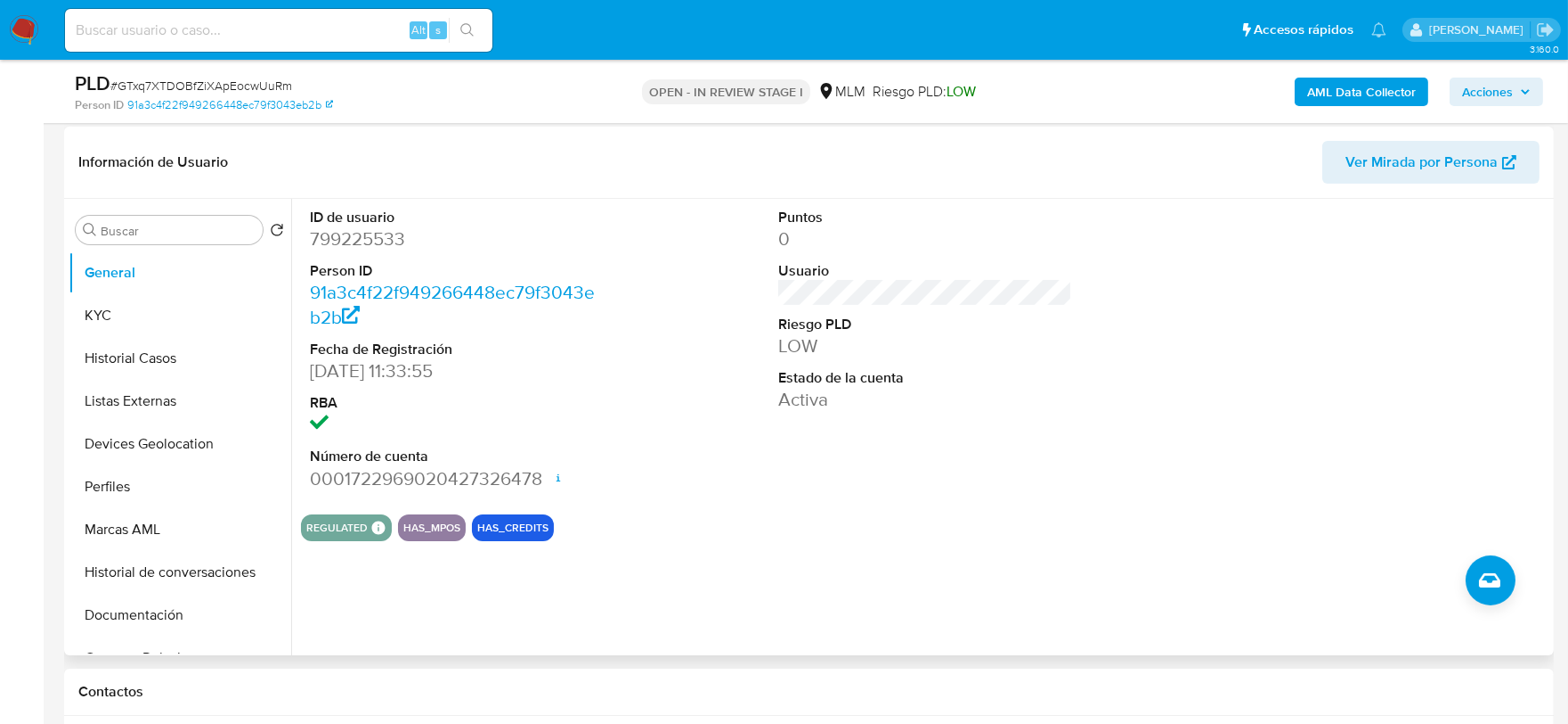
click at [793, 415] on div "Puntos 0 Usuario Riesgo PLD LOW Estado de la cuenta Activa" at bounding box center [925, 349] width 313 height 301
drag, startPoint x: 154, startPoint y: 313, endPoint x: 150, endPoint y: 360, distance: 47.2
click at [154, 313] on button "KYC" at bounding box center [180, 315] width 223 height 43
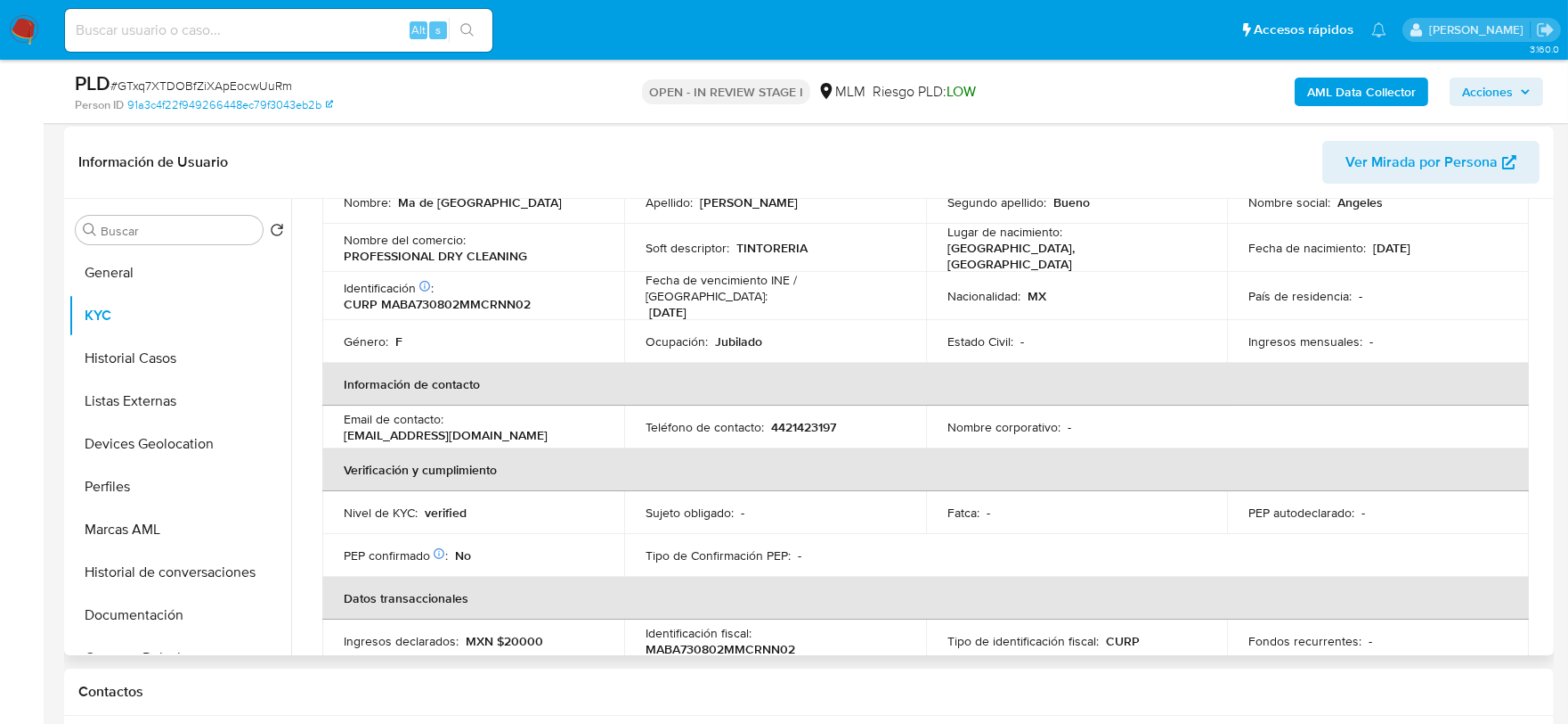
scroll to position [0, 0]
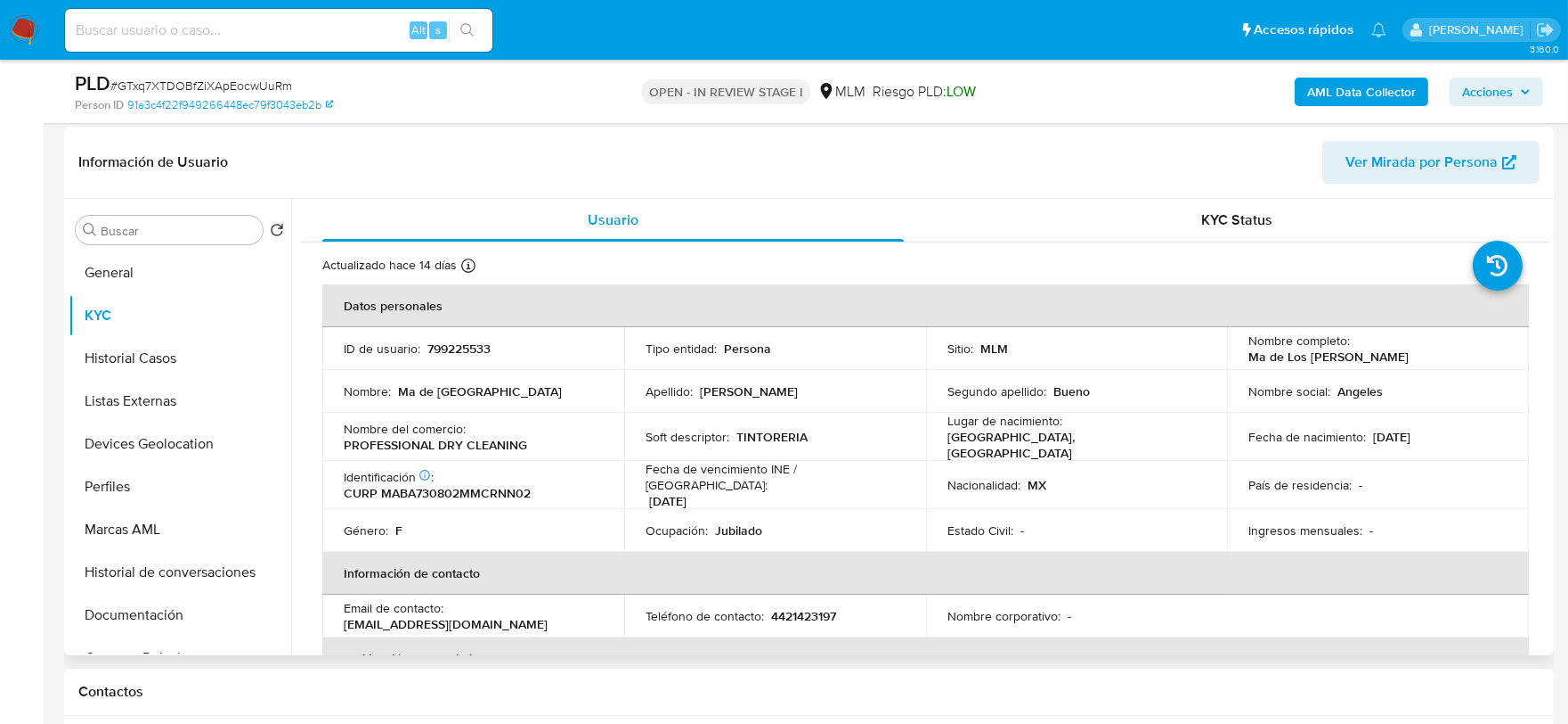
click at [930, 405] on td "Segundo apellido : [PERSON_NAME]" at bounding box center [1076, 392] width 302 height 43
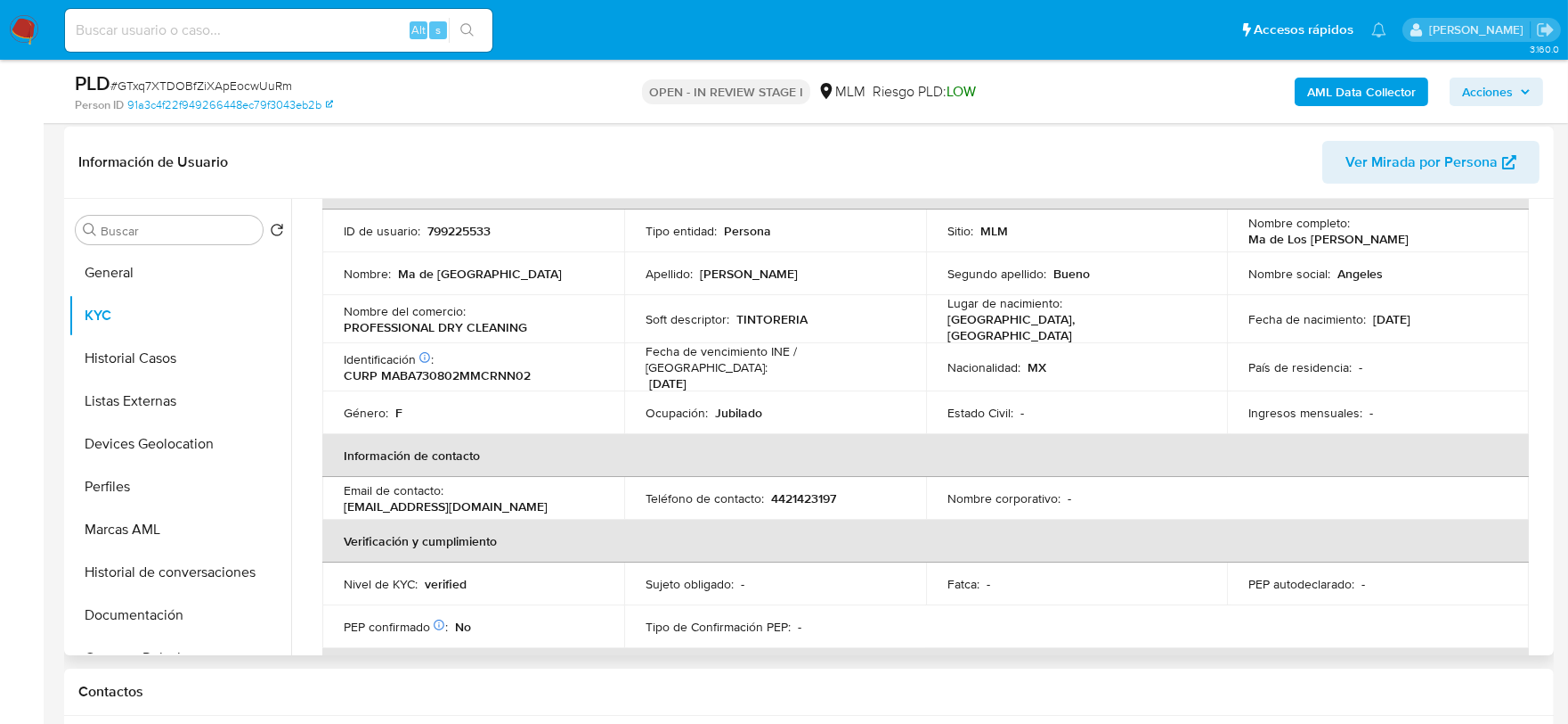
scroll to position [495, 0]
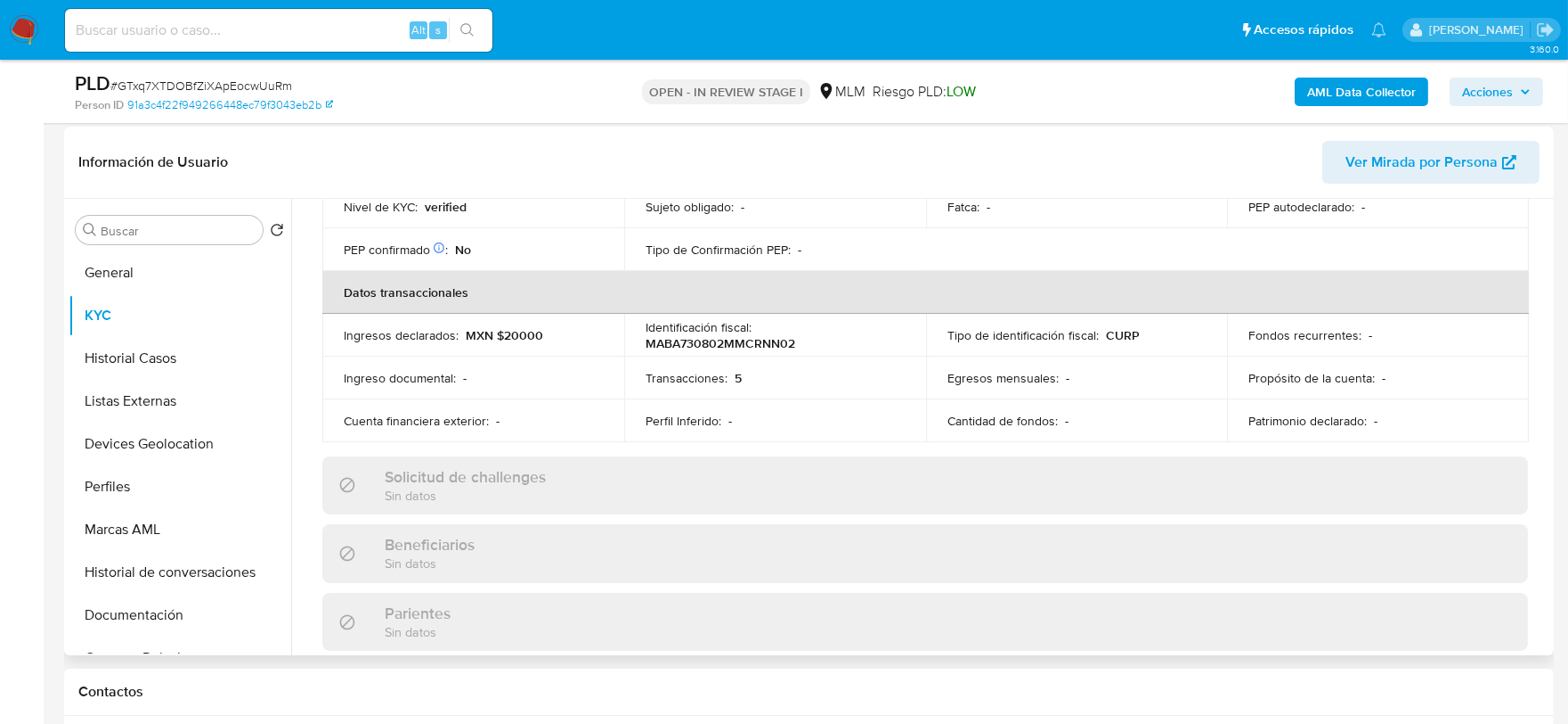
click at [312, 336] on div "Actualizado [DATE] Creado: [DATE] 21:31:52 Actualizado: [DATE] 17:10:37 Datos p…" at bounding box center [925, 520] width 1248 height 1543
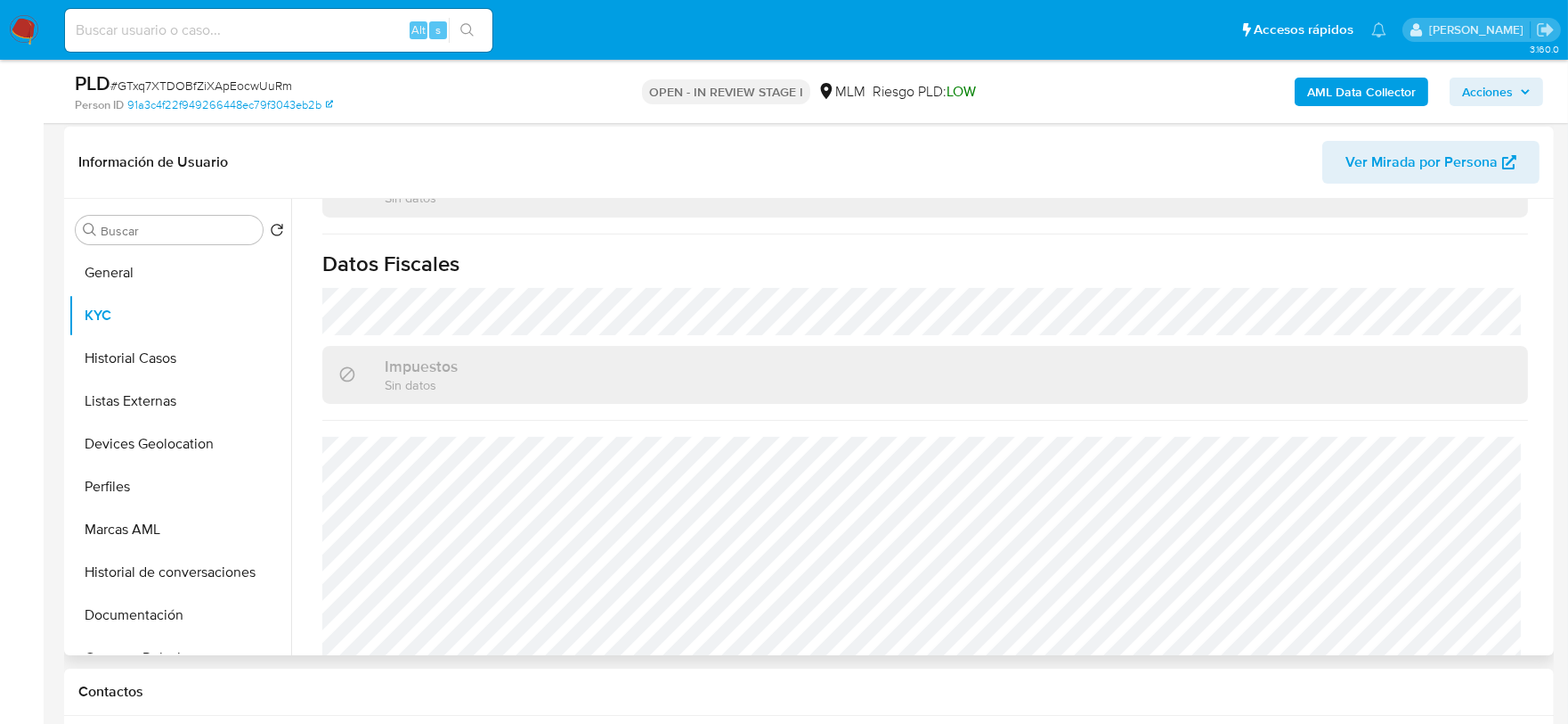
scroll to position [1119, 0]
click at [116, 359] on button "Historial Casos" at bounding box center [173, 358] width 209 height 43
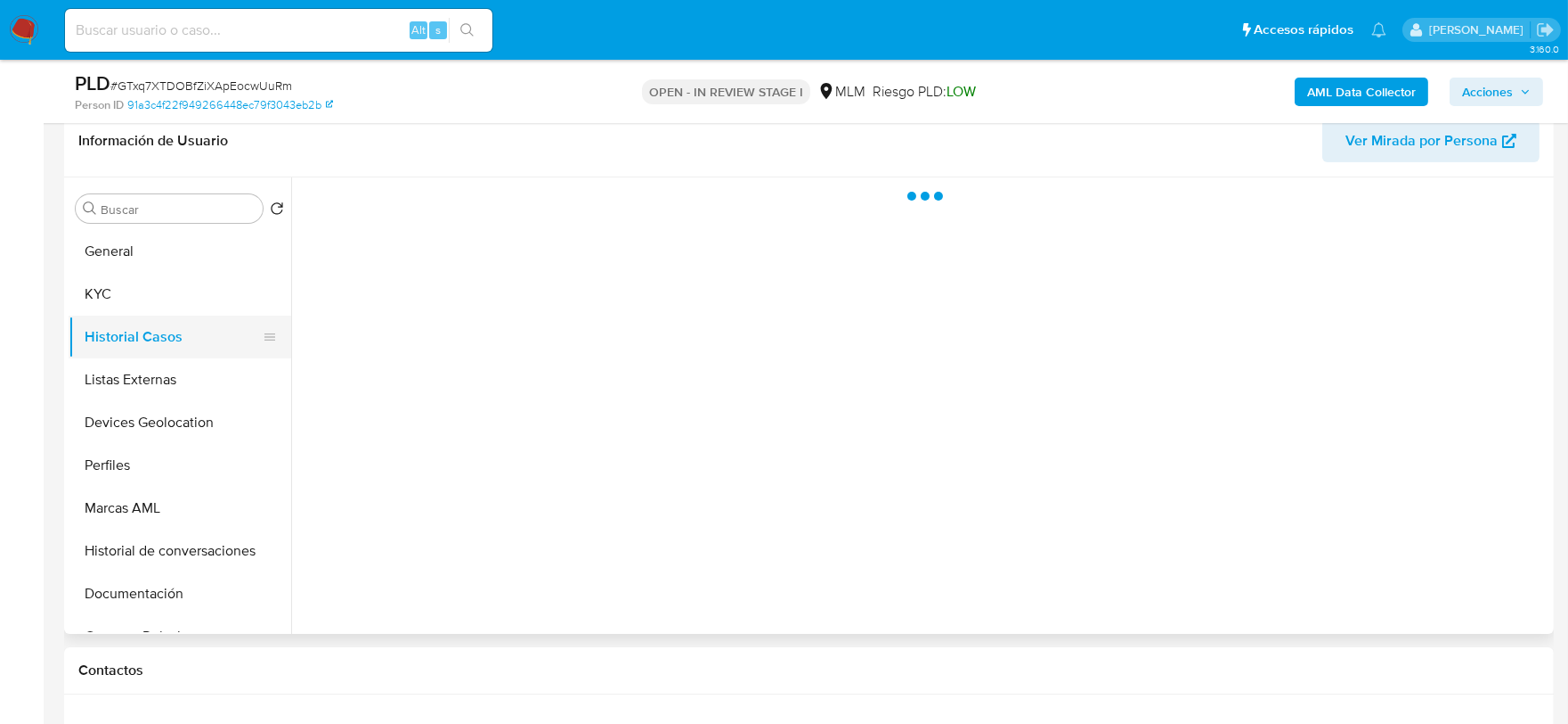
scroll to position [0, 0]
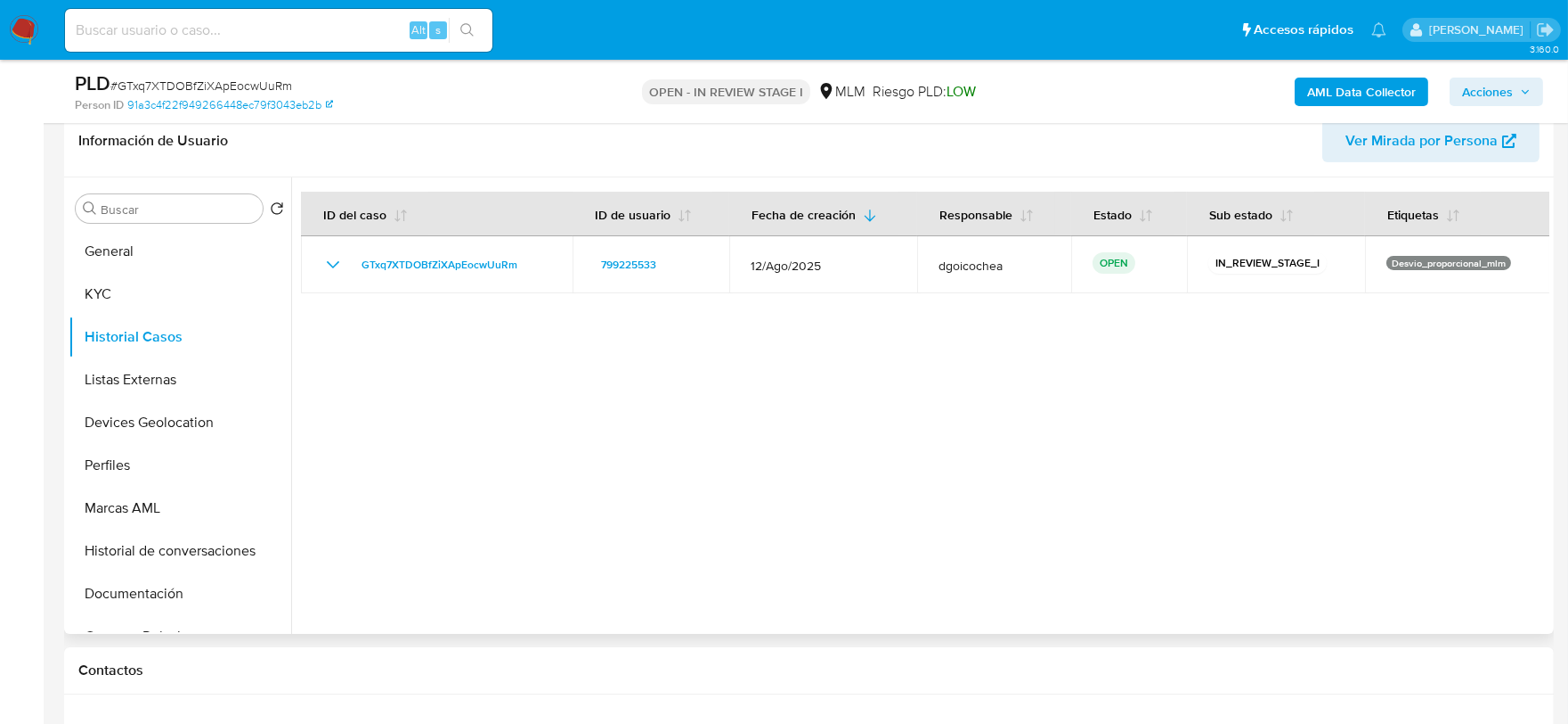
click at [618, 449] on div at bounding box center [920, 405] width 1258 height 456
click at [162, 360] on button "Listas Externas" at bounding box center [173, 380] width 209 height 43
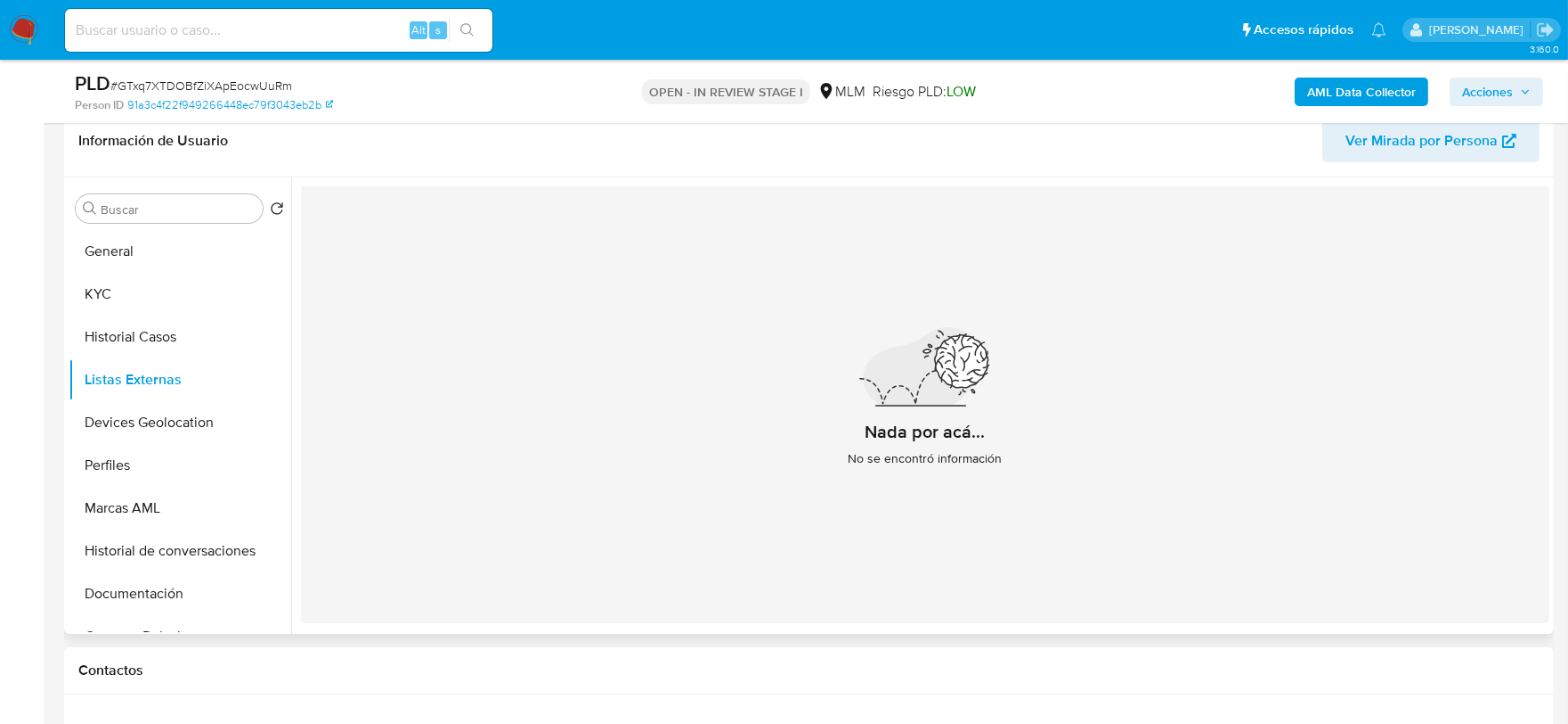
click at [876, 386] on icon at bounding box center [921, 366] width 117 height 79
click at [209, 424] on button "Devices Geolocation" at bounding box center [173, 423] width 209 height 43
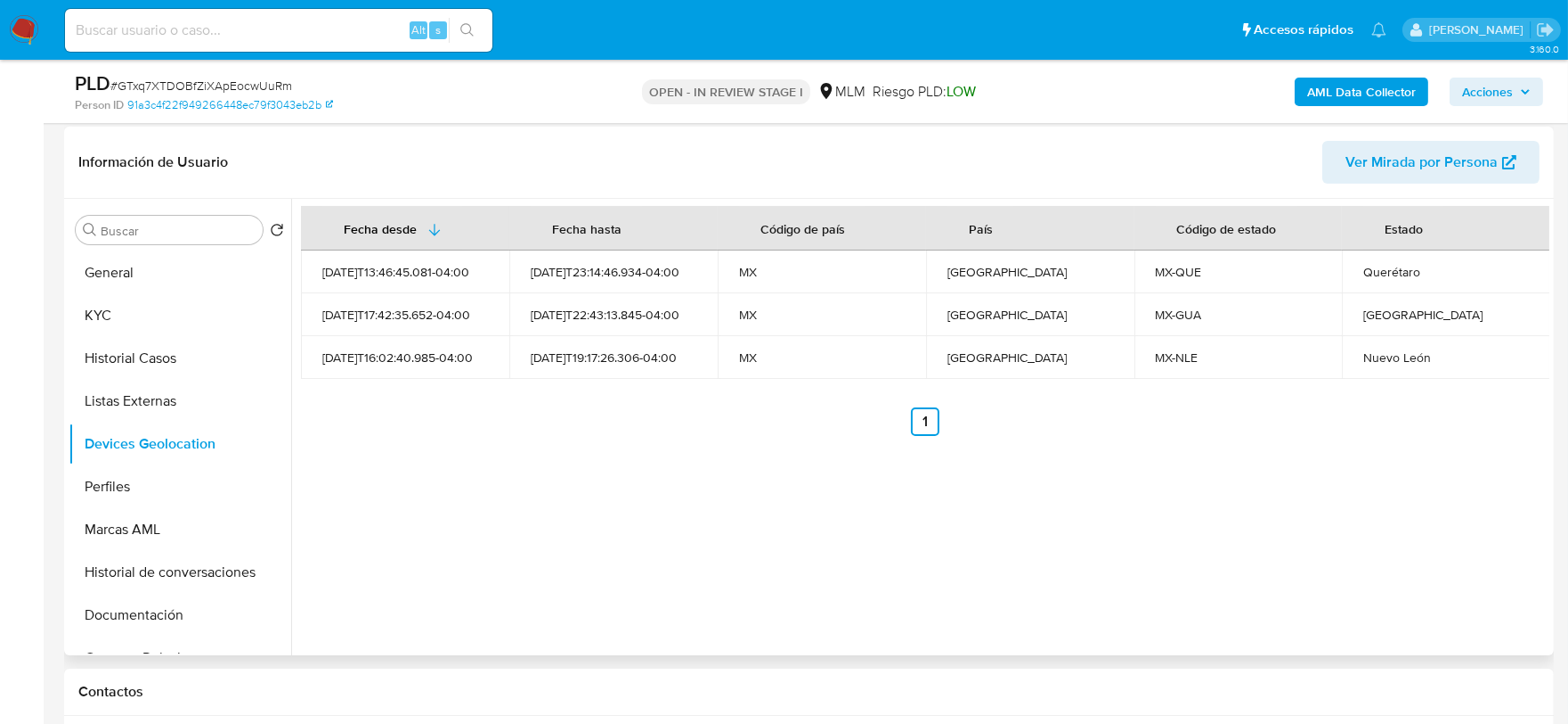
click at [639, 431] on ul "Anterior 1 Siguiente" at bounding box center [925, 421] width 1248 height 29
click at [107, 475] on button "Perfiles" at bounding box center [173, 487] width 209 height 43
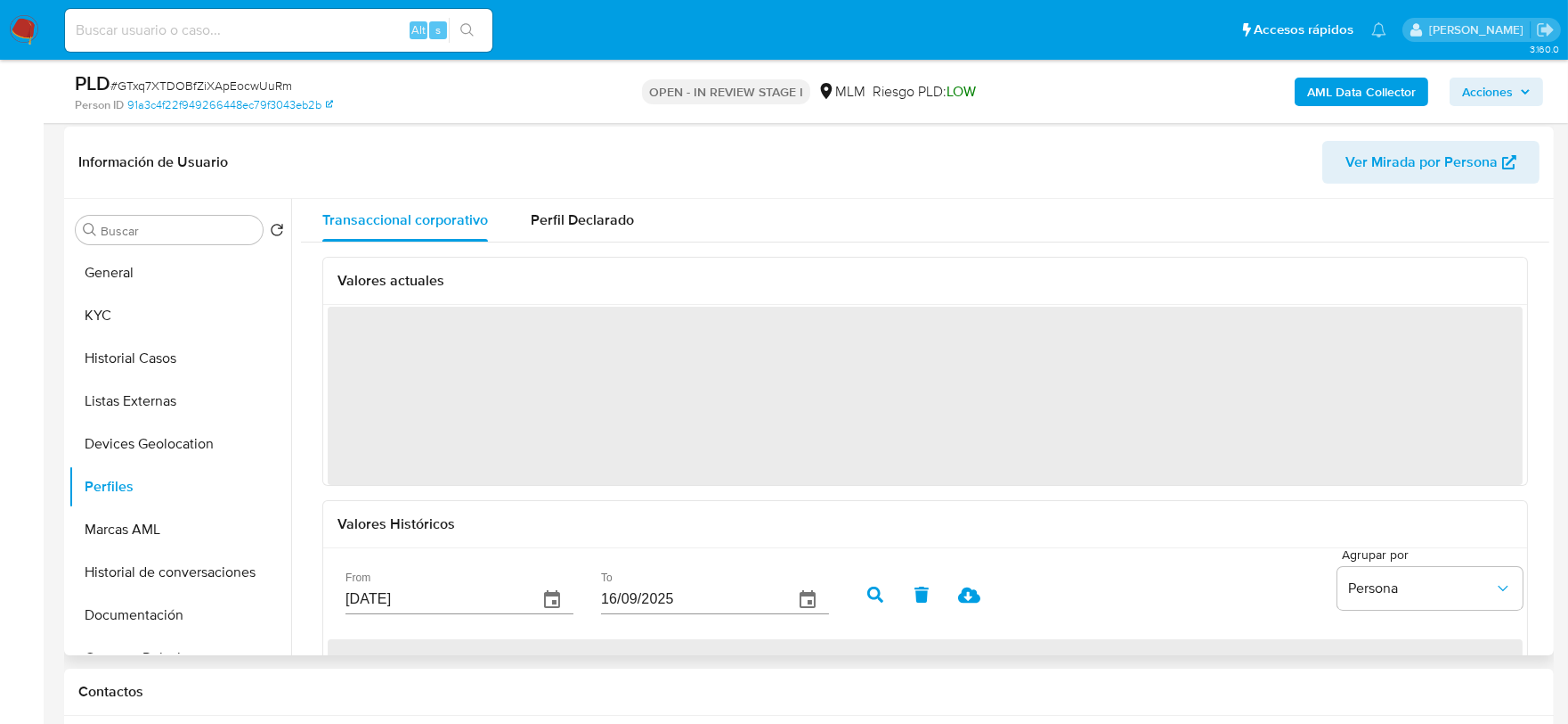
scroll to position [99, 0]
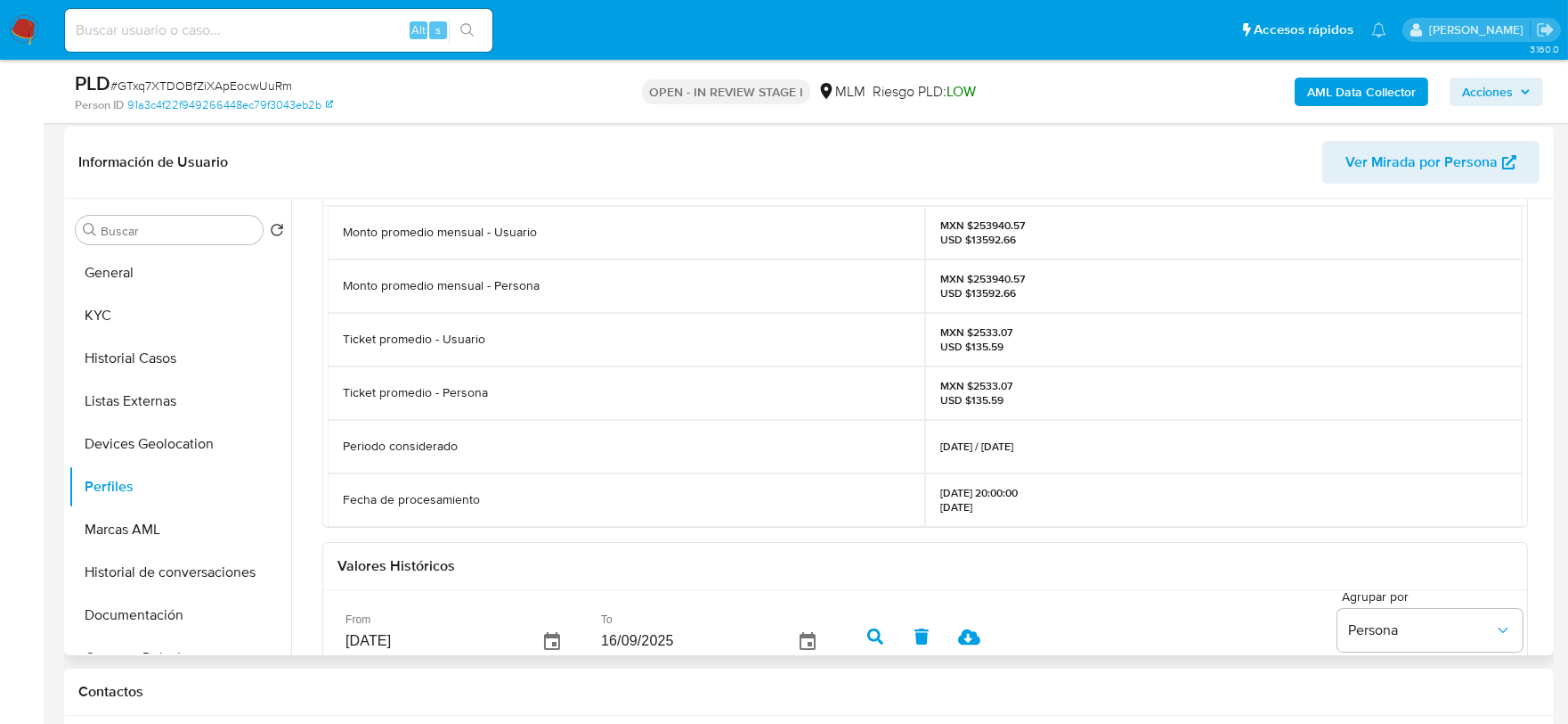
click at [315, 361] on div "Valores actuales Monto promedio mensual - Usuario MXN $253940.57 USD $13592.66 …" at bounding box center [925, 558] width 1248 height 831
click at [190, 619] on button "Documentación" at bounding box center [173, 615] width 209 height 43
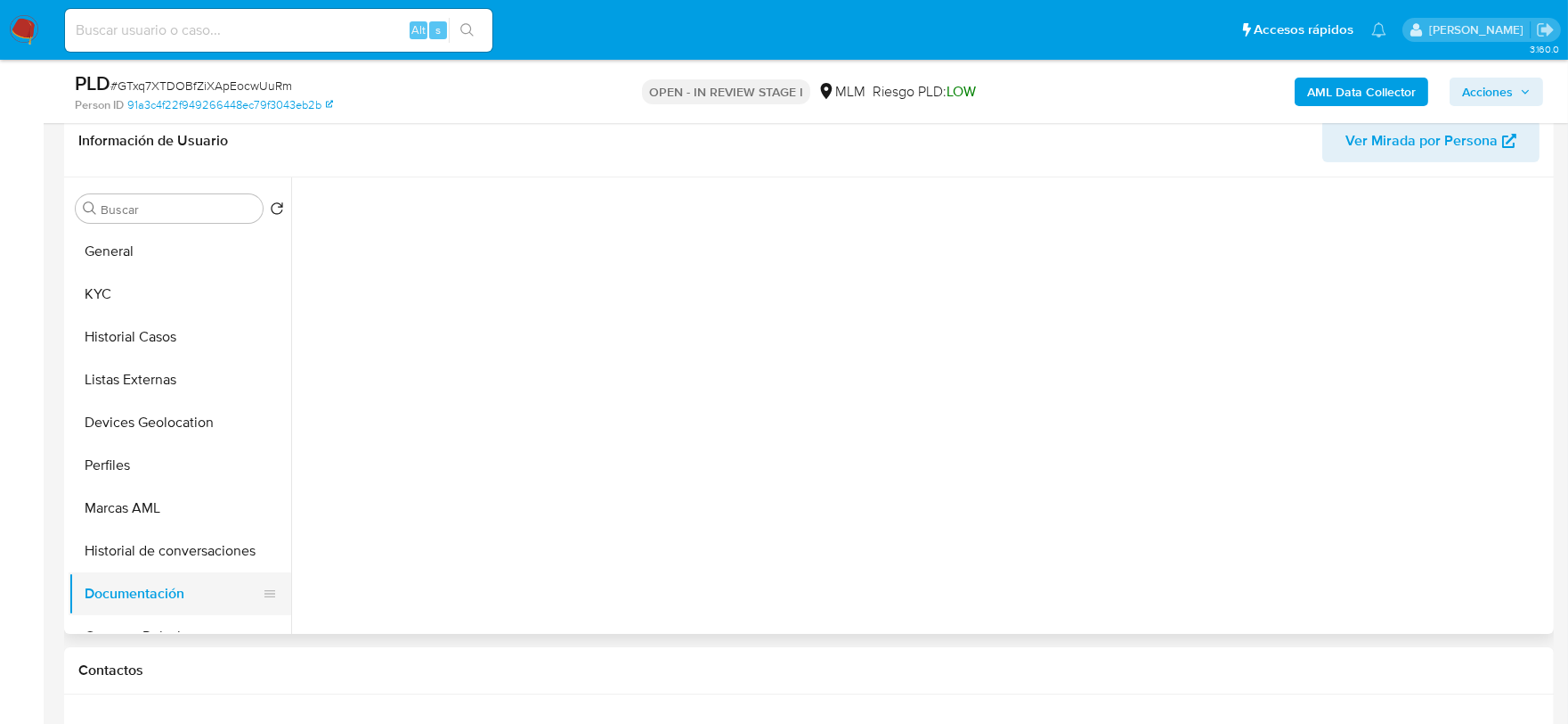
scroll to position [0, 0]
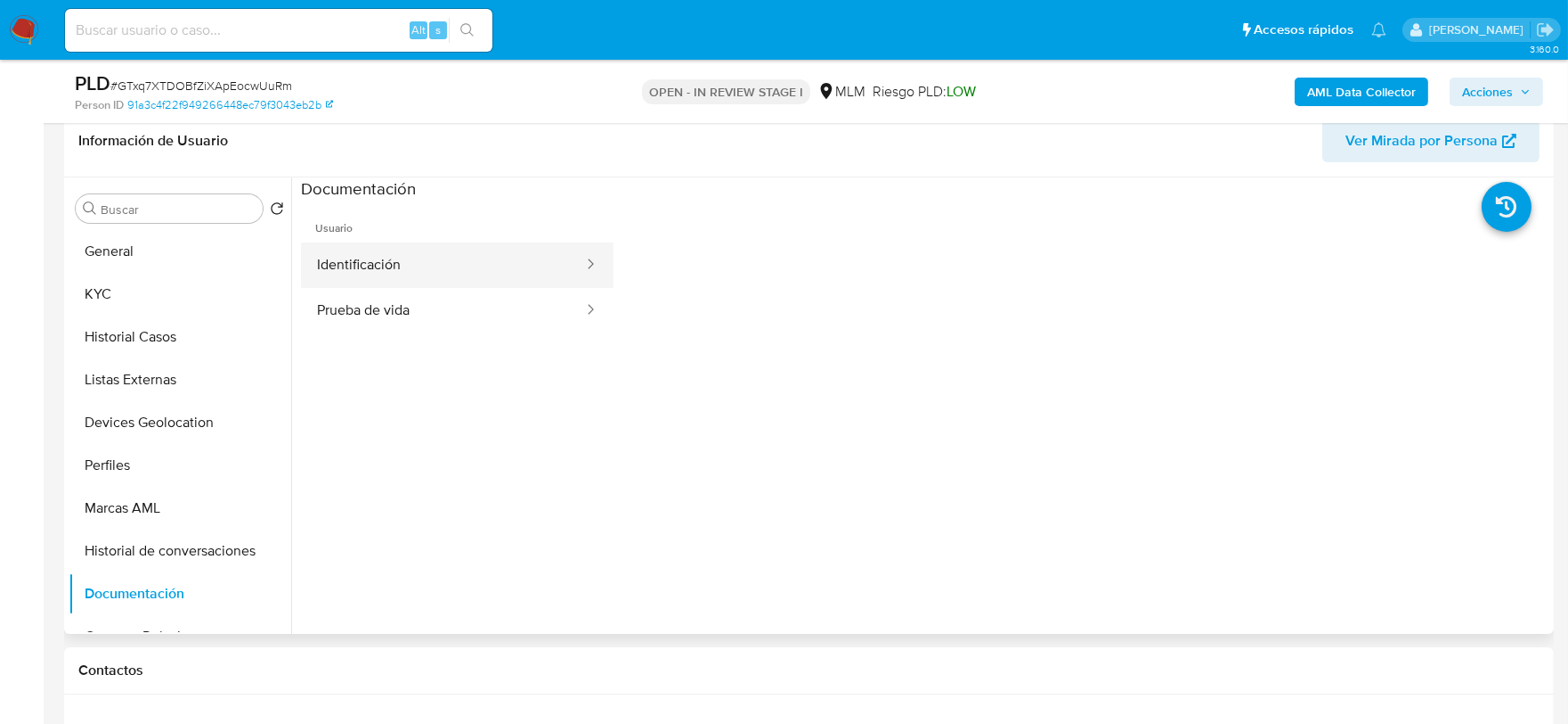
click at [514, 267] on button "Identificación" at bounding box center [442, 264] width 284 height 46
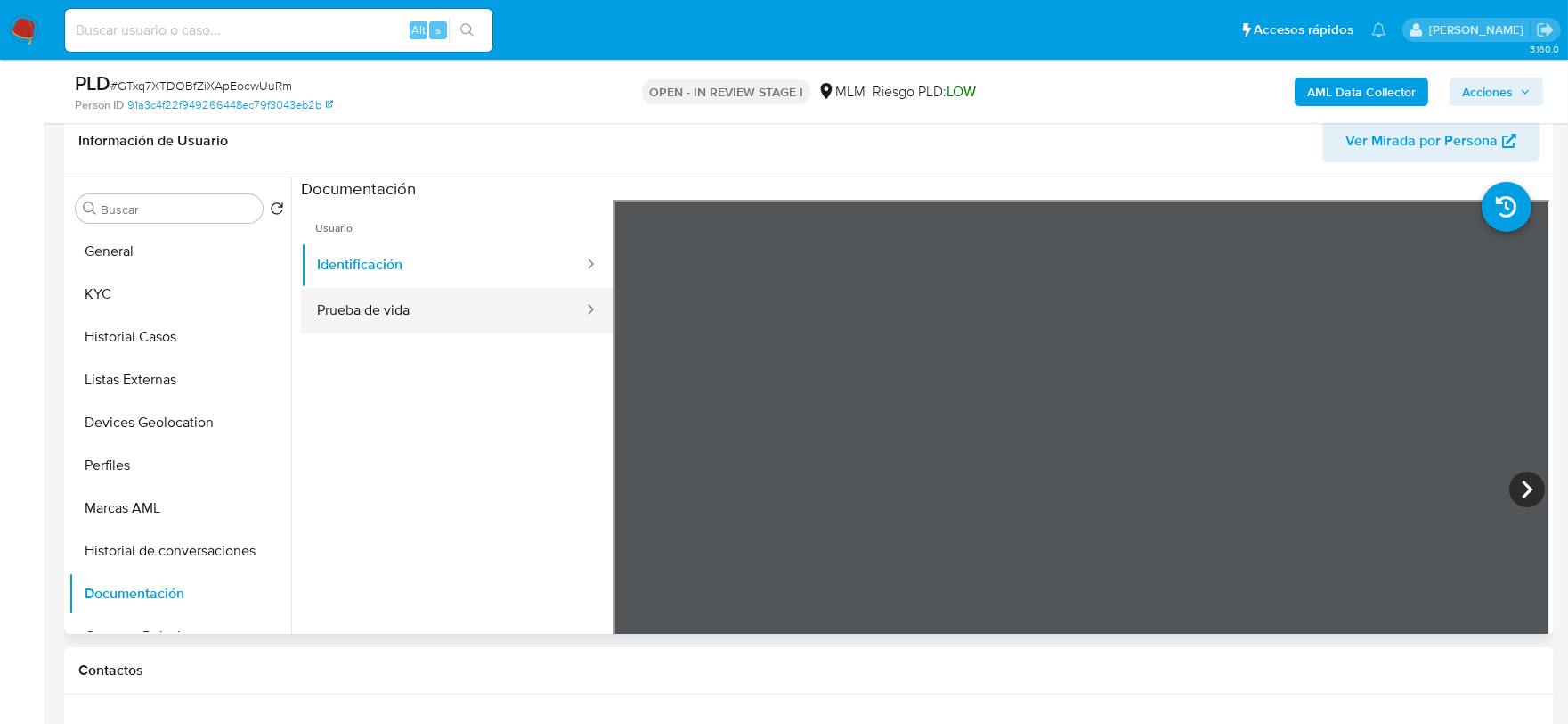
click at [427, 312] on button "Prueba de vida" at bounding box center [442, 310] width 284 height 46
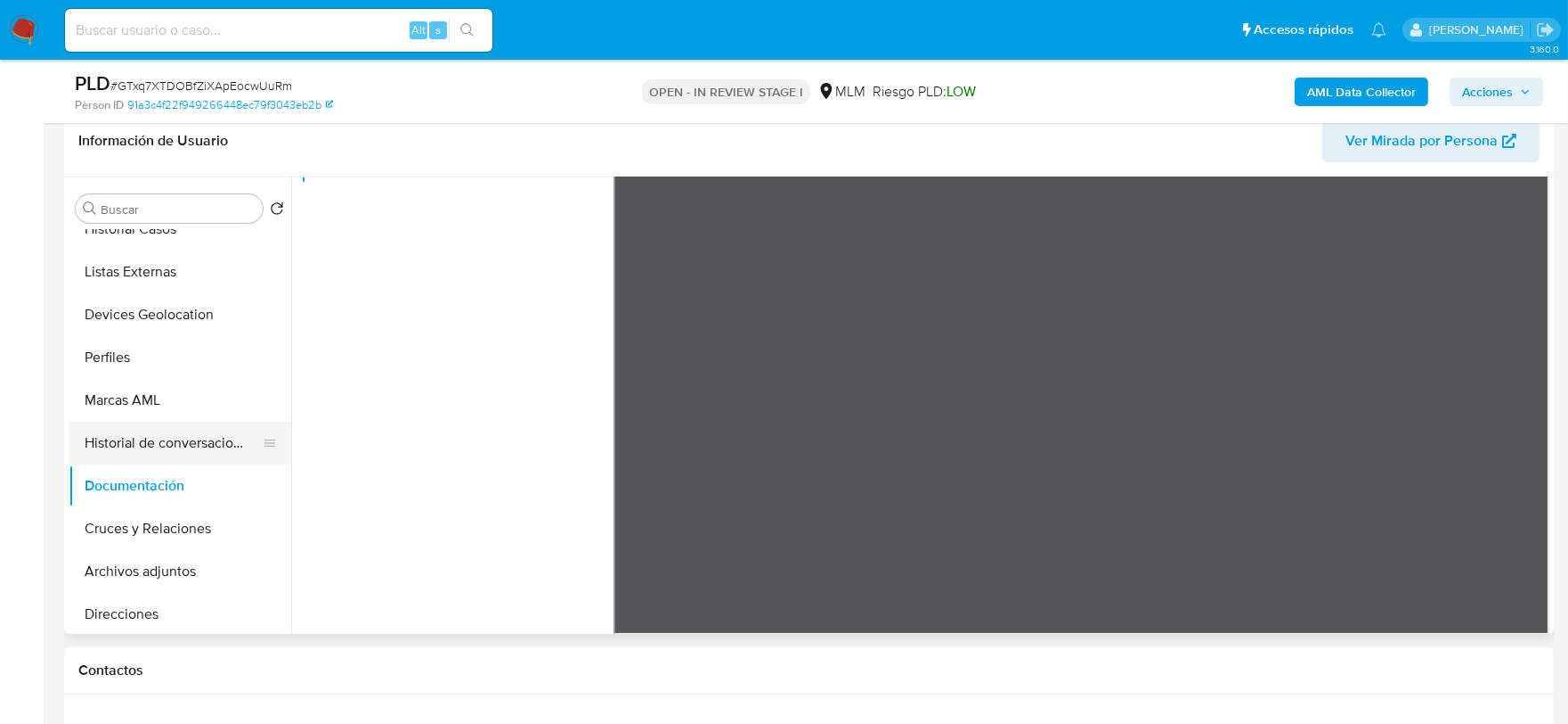
scroll to position [297, 0]
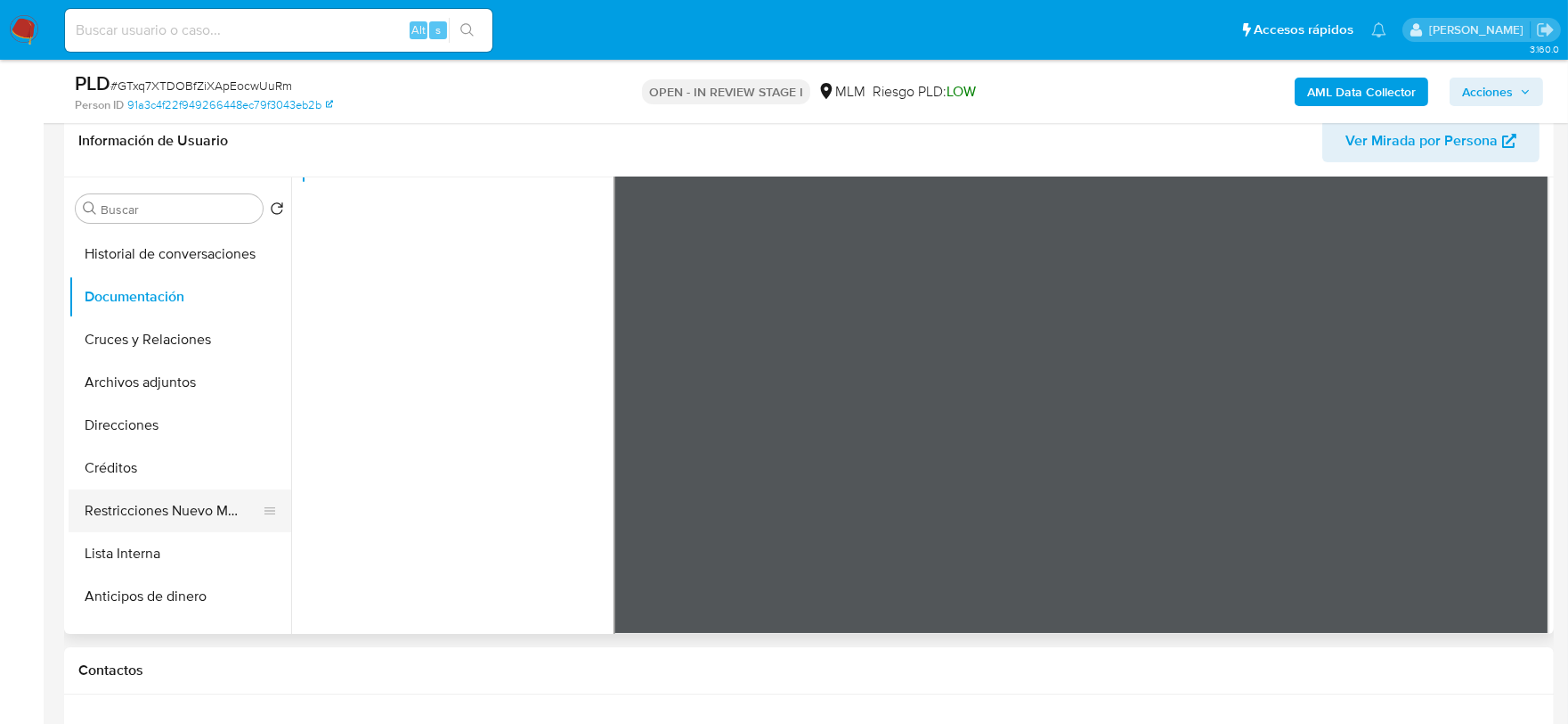
click at [142, 508] on button "Restricciones Nuevo Mundo" at bounding box center [173, 511] width 209 height 43
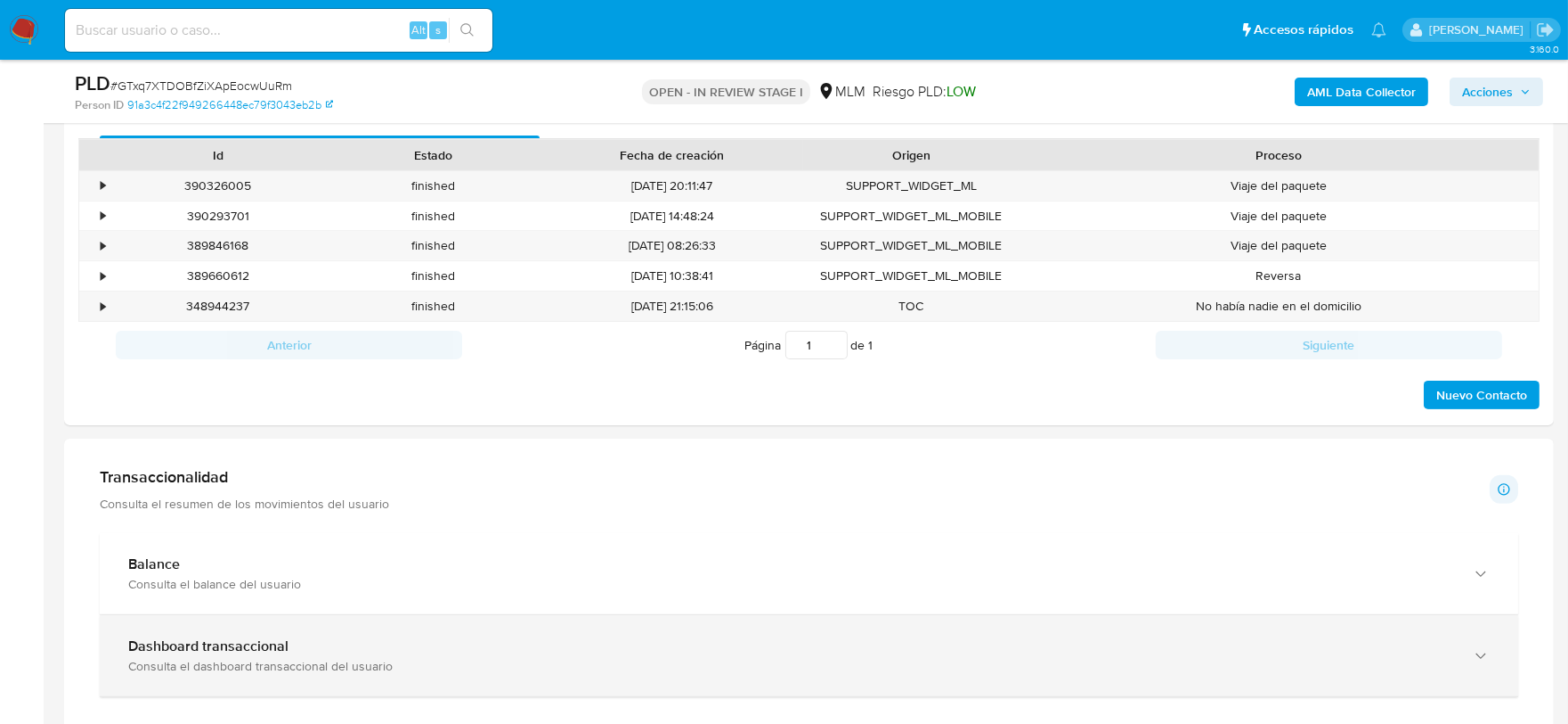
scroll to position [1485, 0]
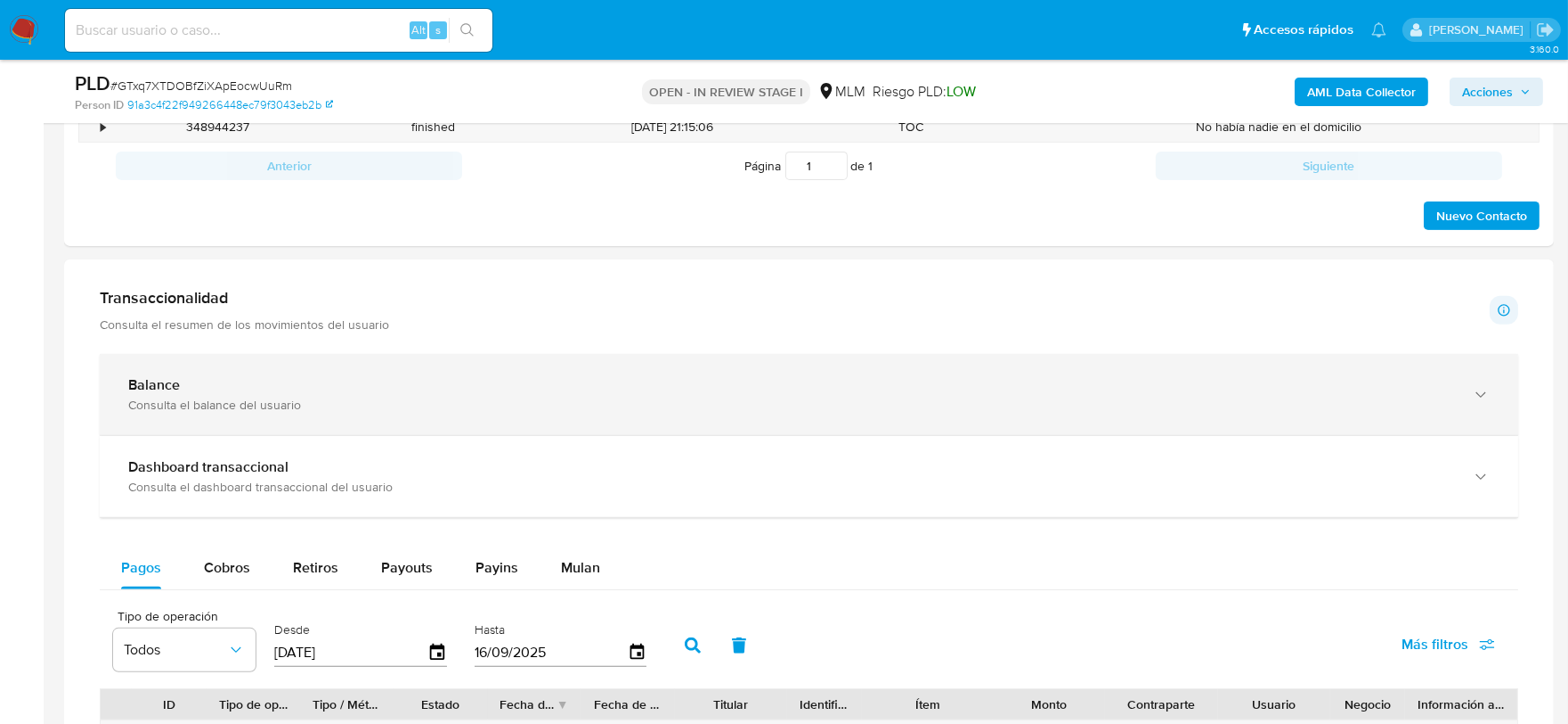
click at [1260, 412] on div "Consulta el balance del usuario" at bounding box center [791, 405] width 1326 height 16
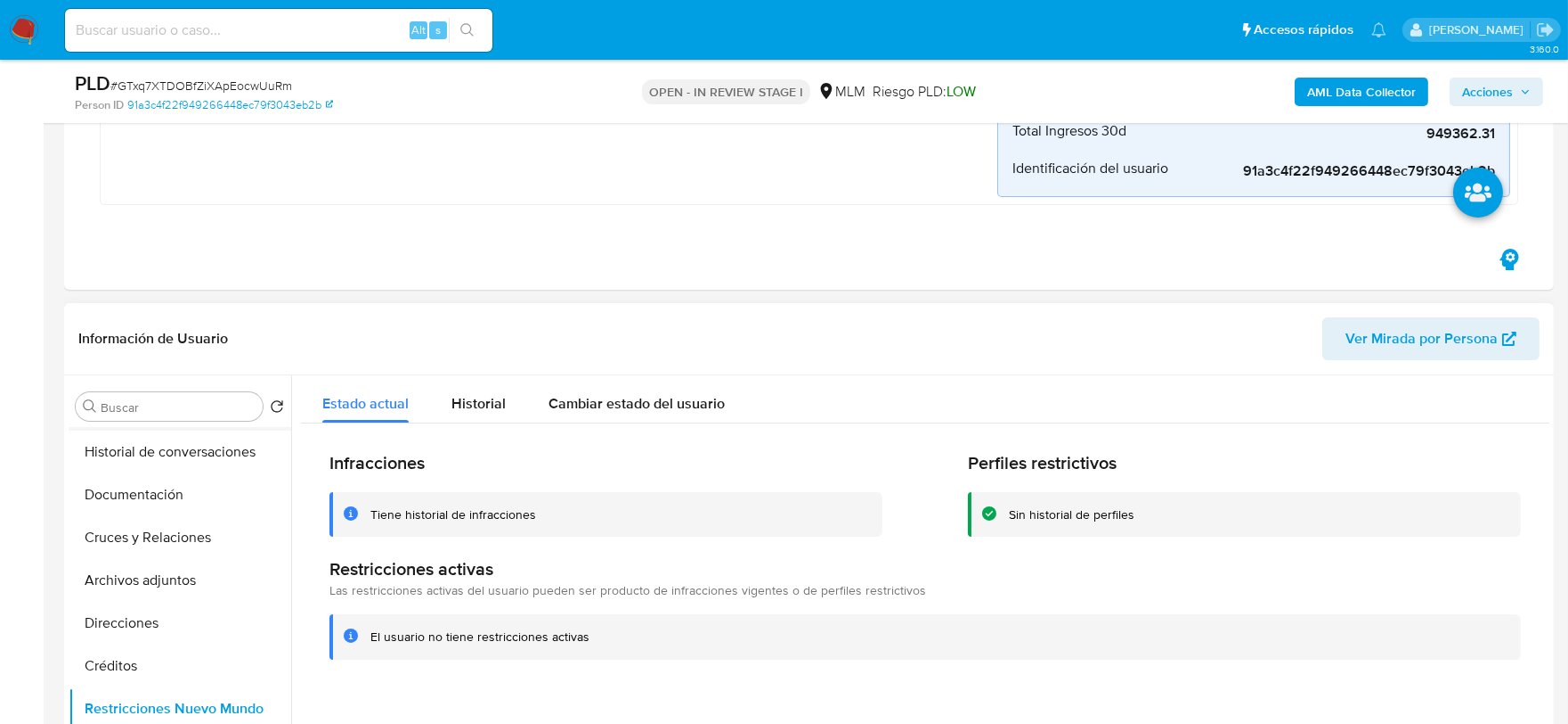
scroll to position [0, 0]
click at [130, 490] on button "KYC" at bounding box center [173, 492] width 209 height 43
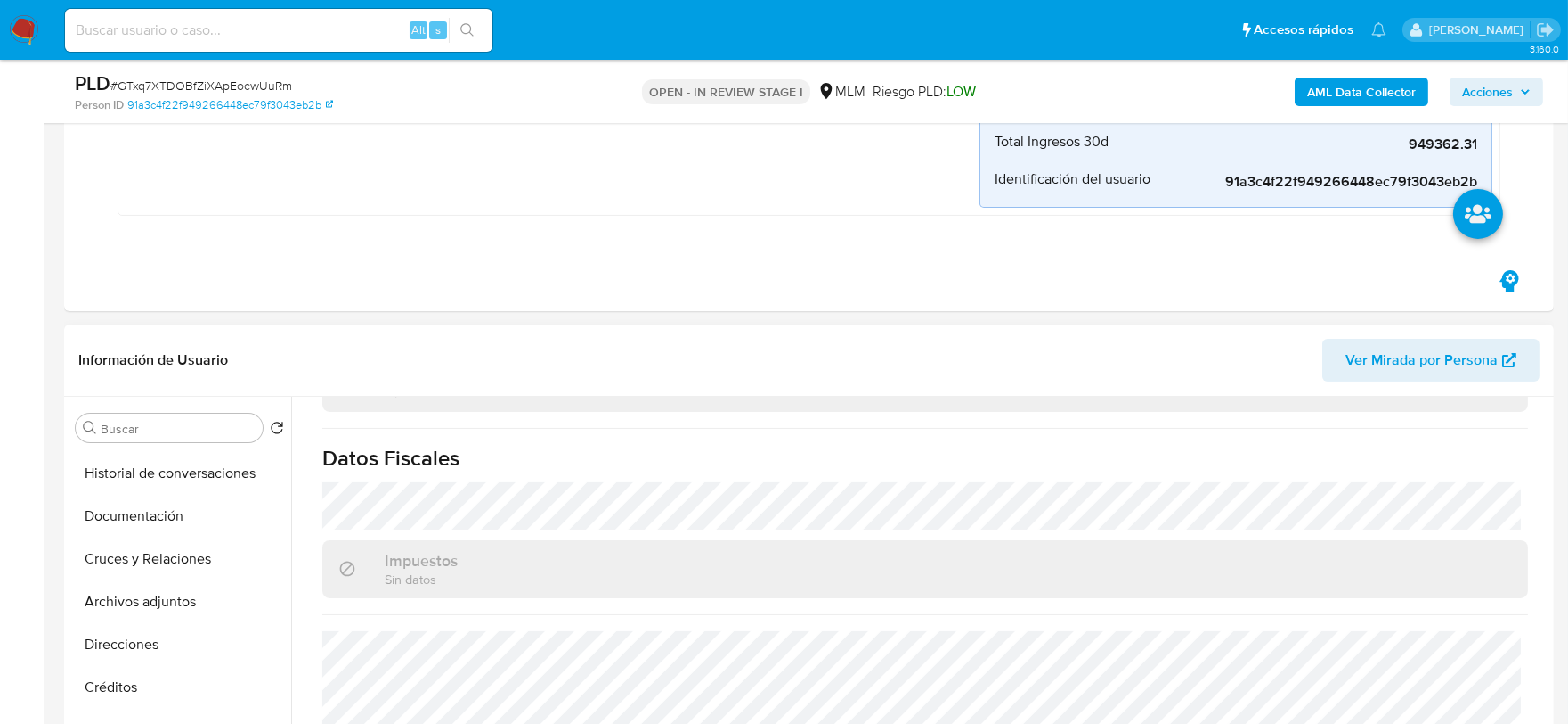
scroll to position [296, 0]
click at [154, 645] on button "Direcciones" at bounding box center [173, 645] width 209 height 43
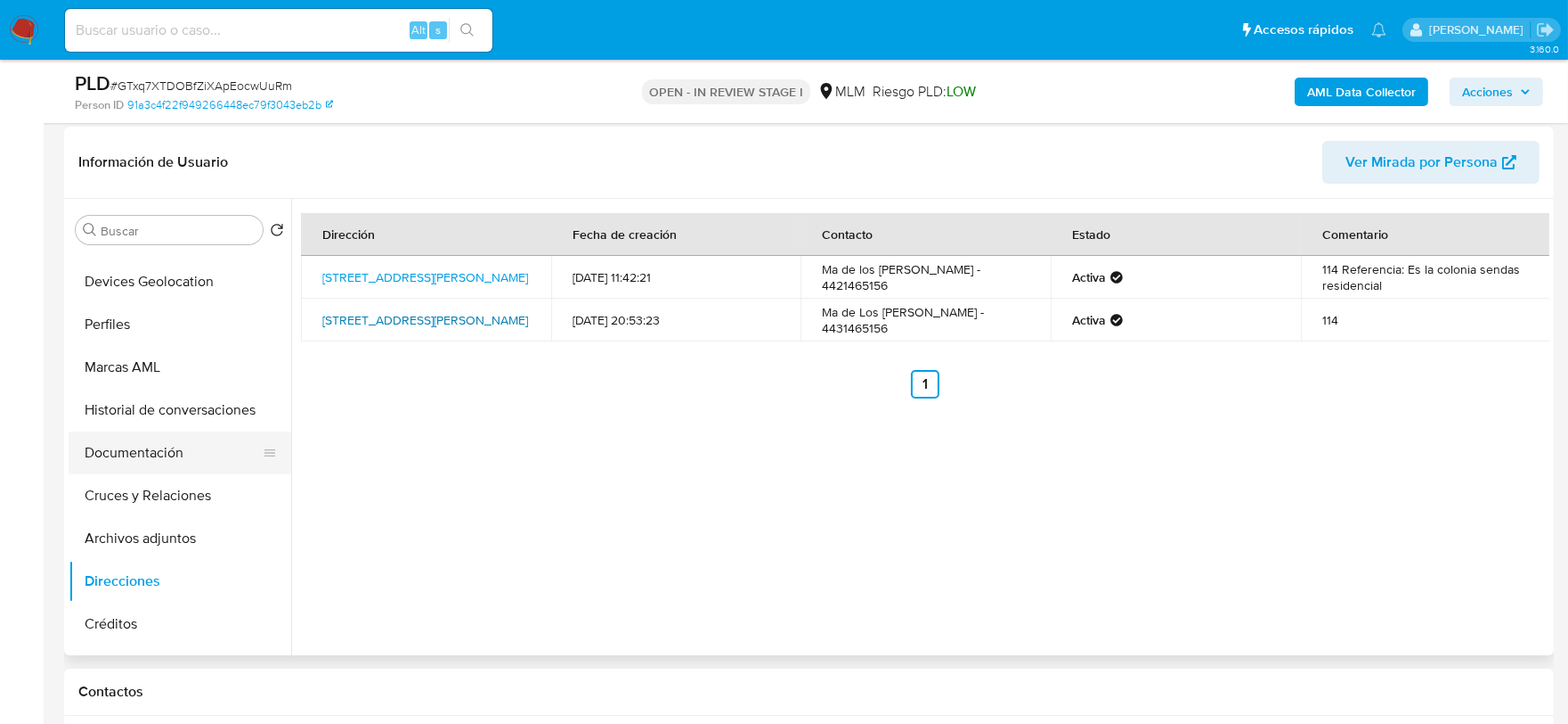
scroll to position [197, 0]
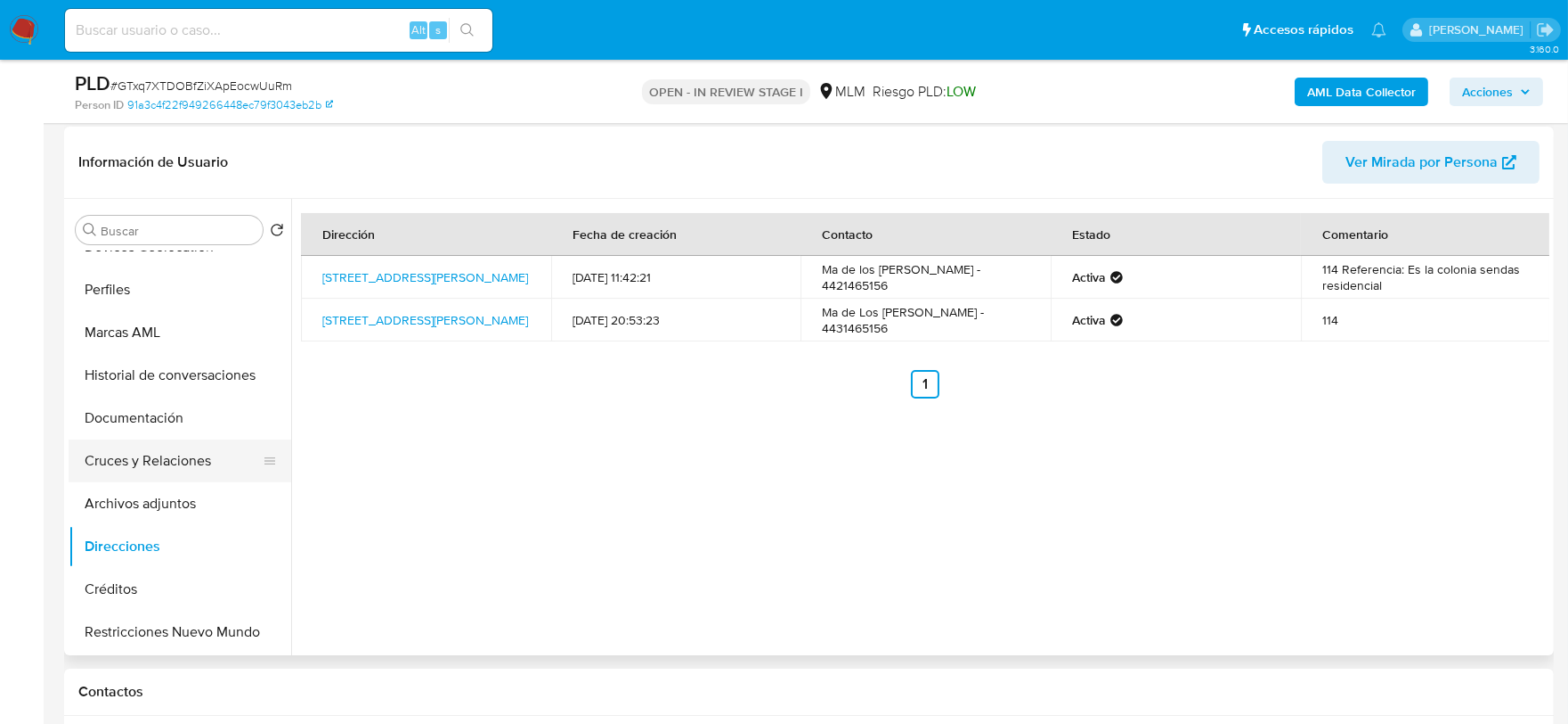
click at [141, 414] on button "Documentación" at bounding box center [180, 418] width 223 height 43
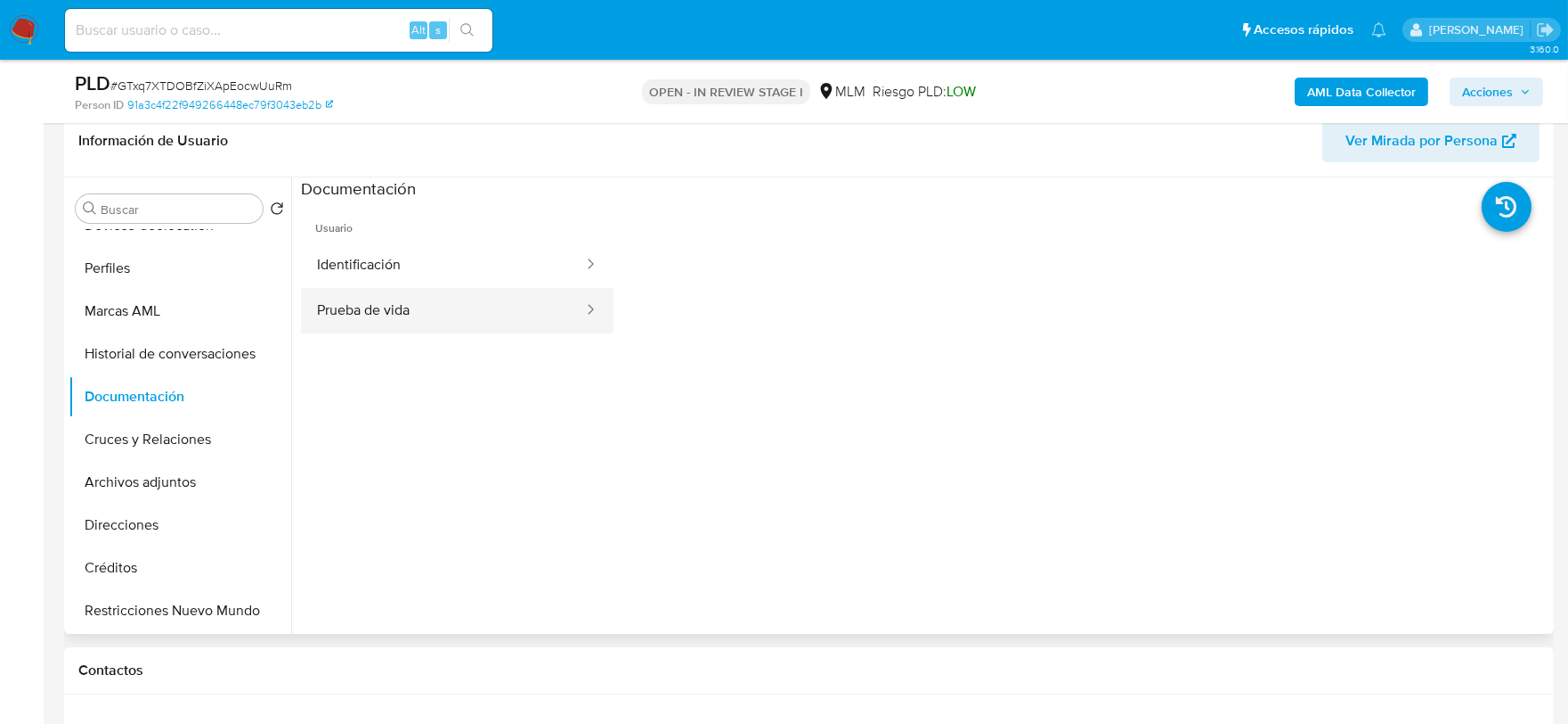
click at [393, 313] on button "Prueba de vida" at bounding box center [442, 310] width 284 height 46
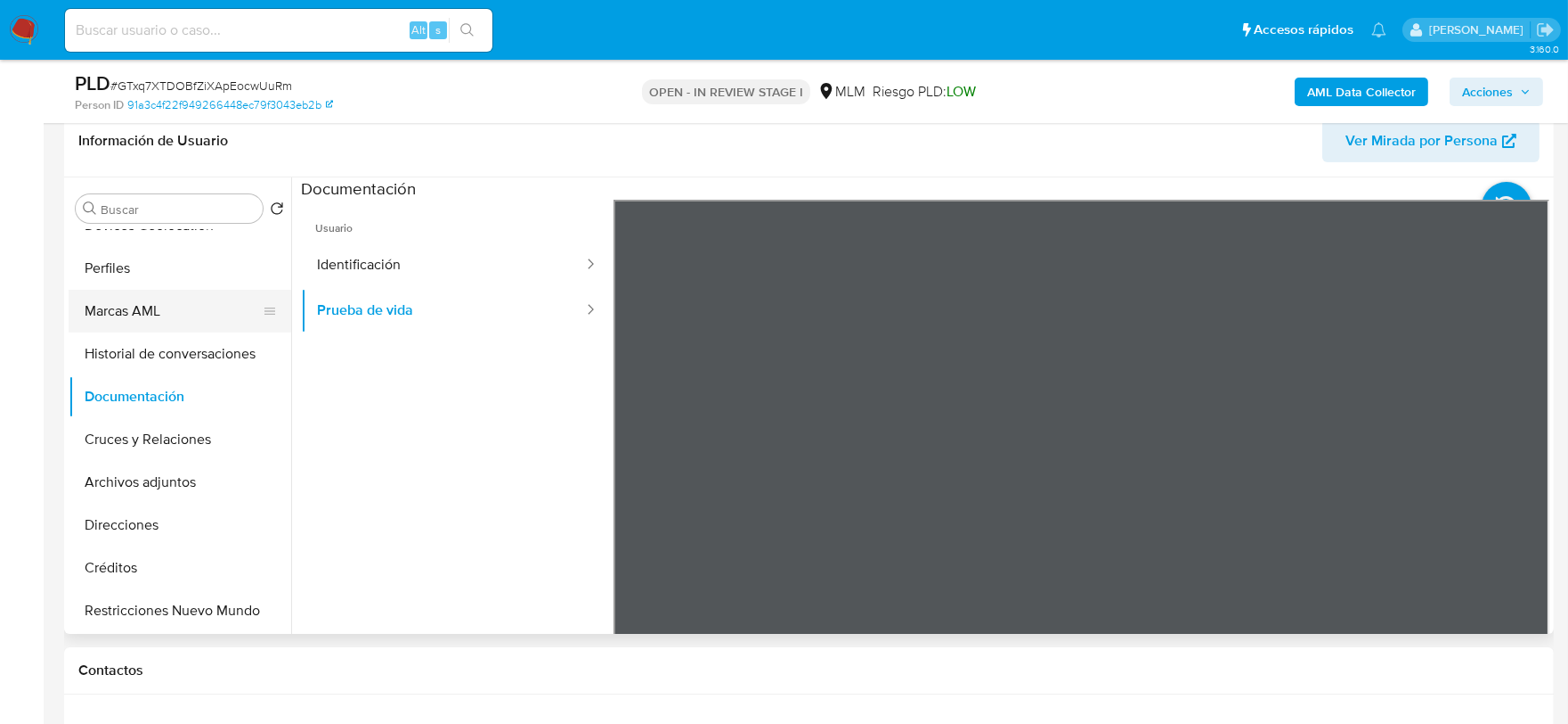
scroll to position [0, 0]
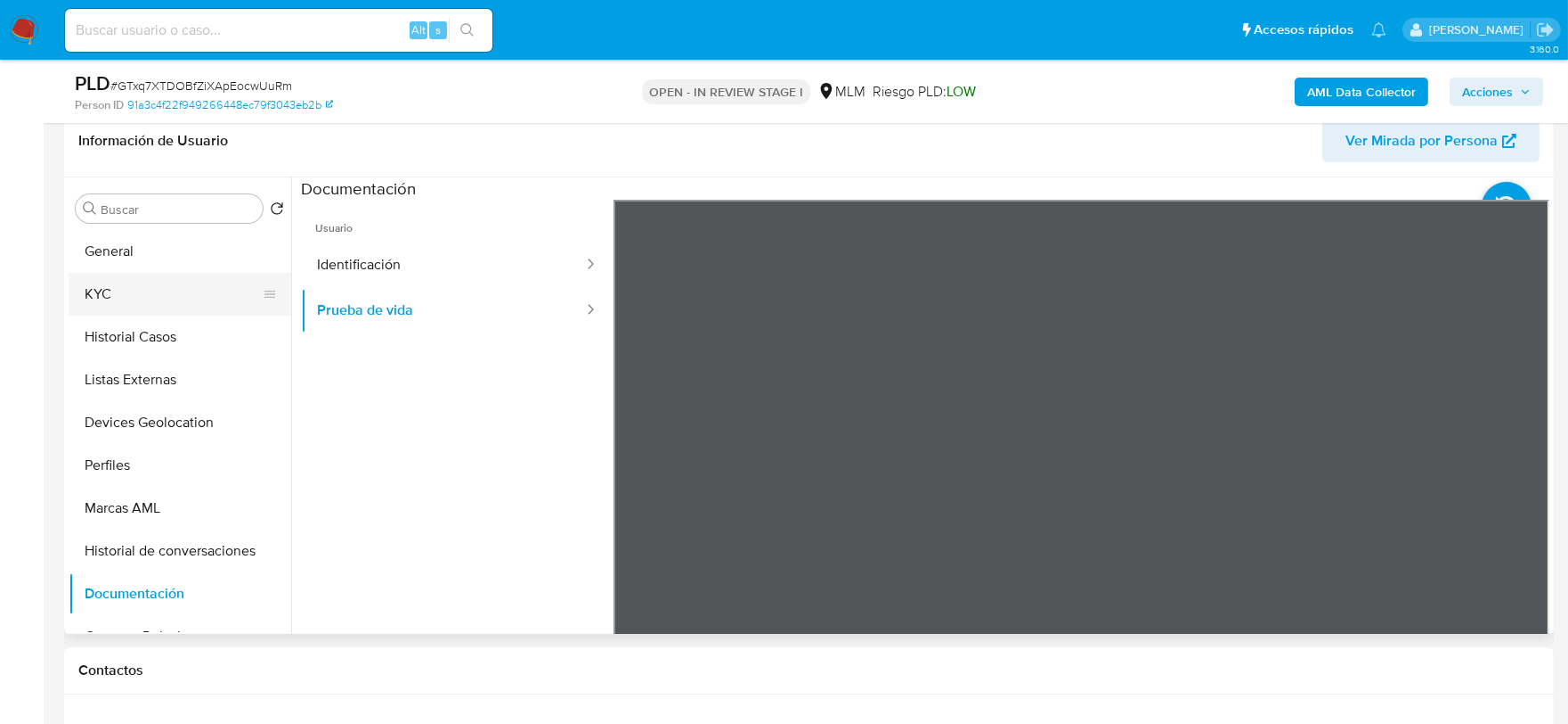
click at [121, 280] on button "KYC" at bounding box center [173, 294] width 209 height 43
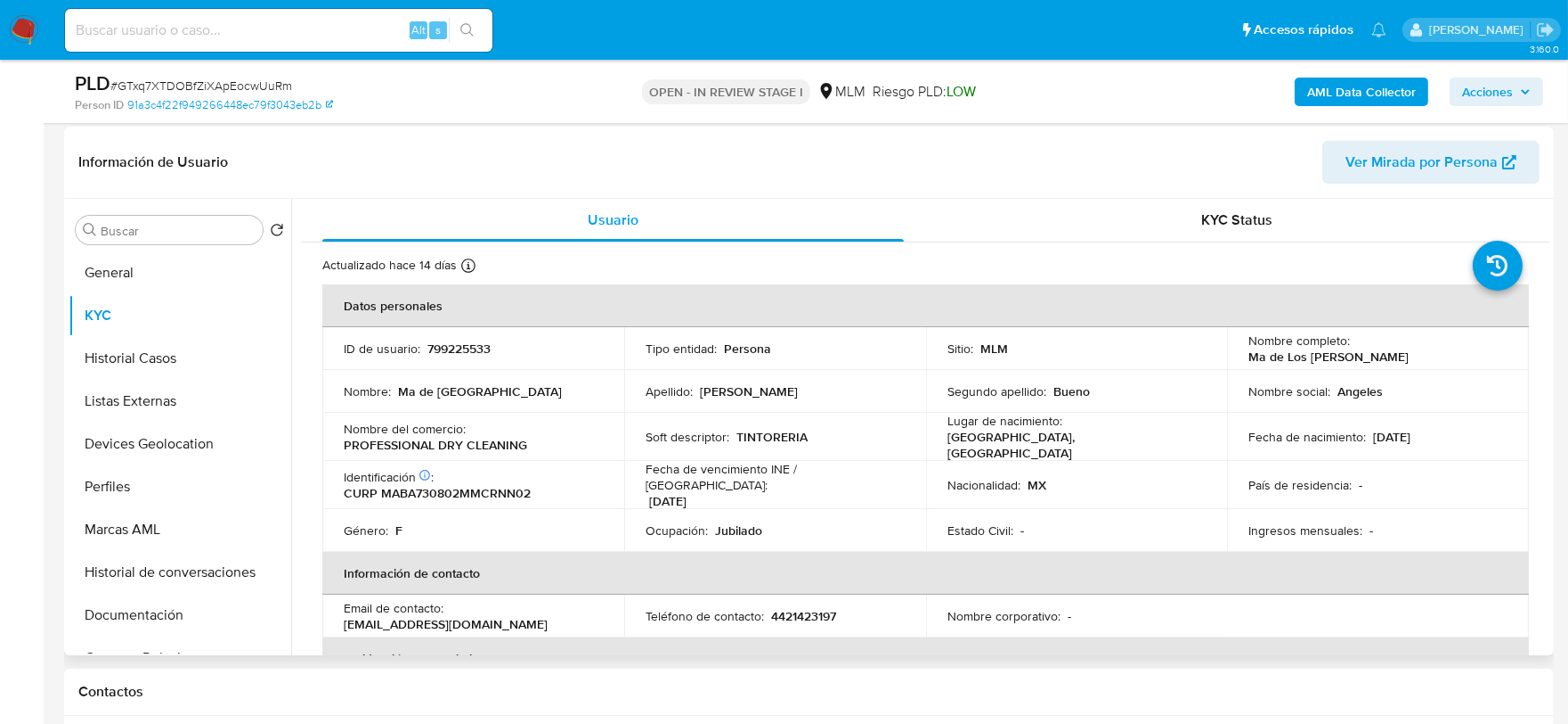
click at [817, 608] on p "4421423197" at bounding box center [803, 616] width 65 height 16
copy p "4421423197"
click at [578, 412] on td "Nombre del comercio : PROFESSIONAL DRY CLEANING" at bounding box center [473, 436] width 302 height 48
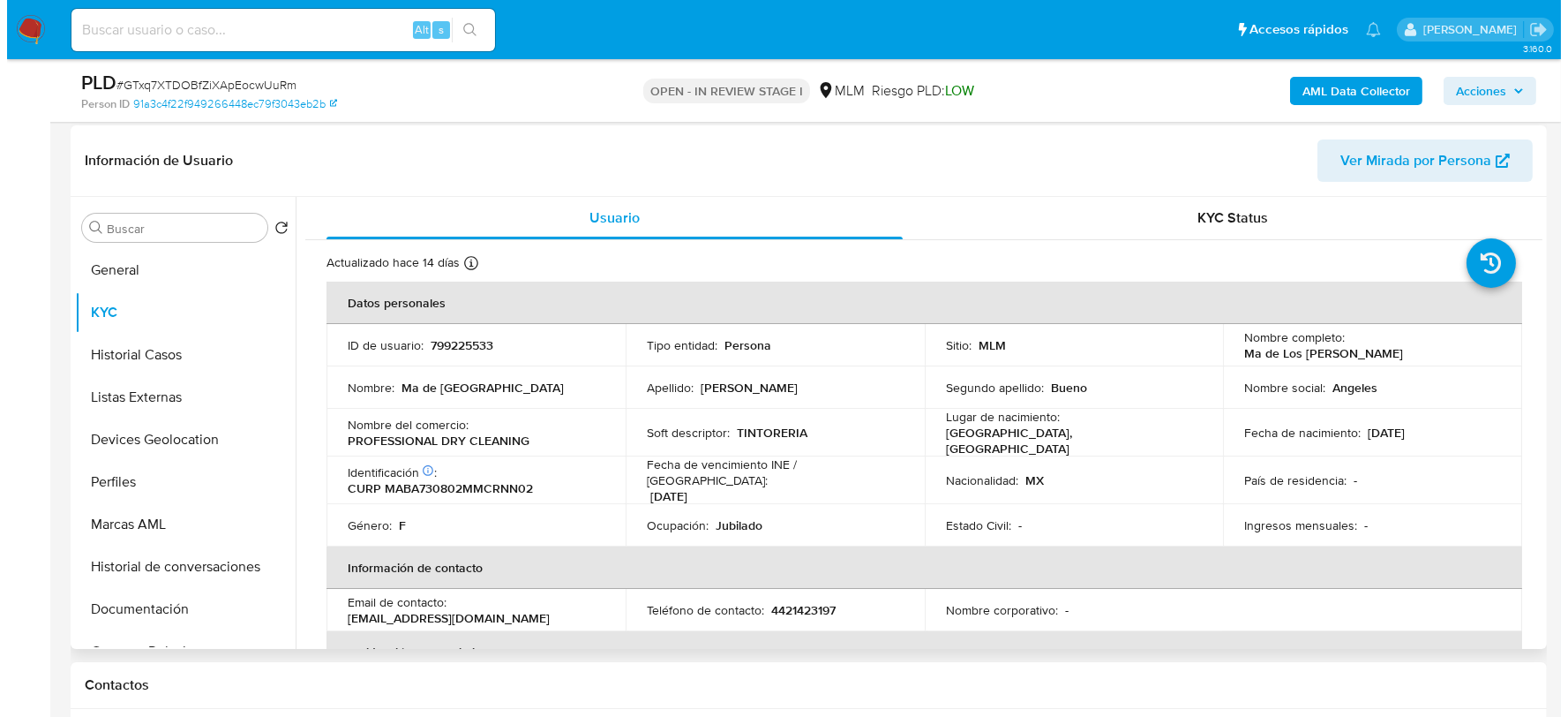
scroll to position [715, 0]
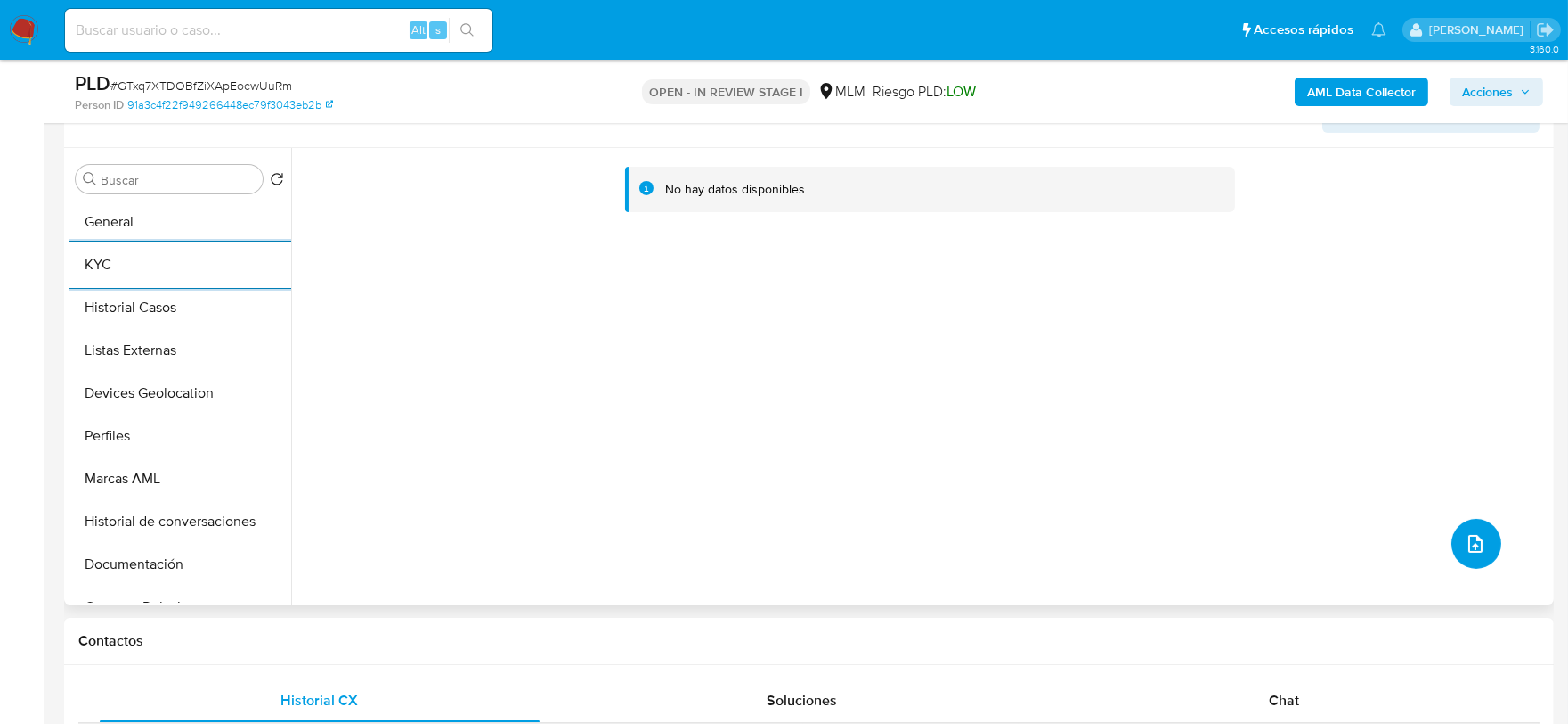
click at [1467, 542] on icon "upload-file" at bounding box center [1476, 544] width 21 height 22
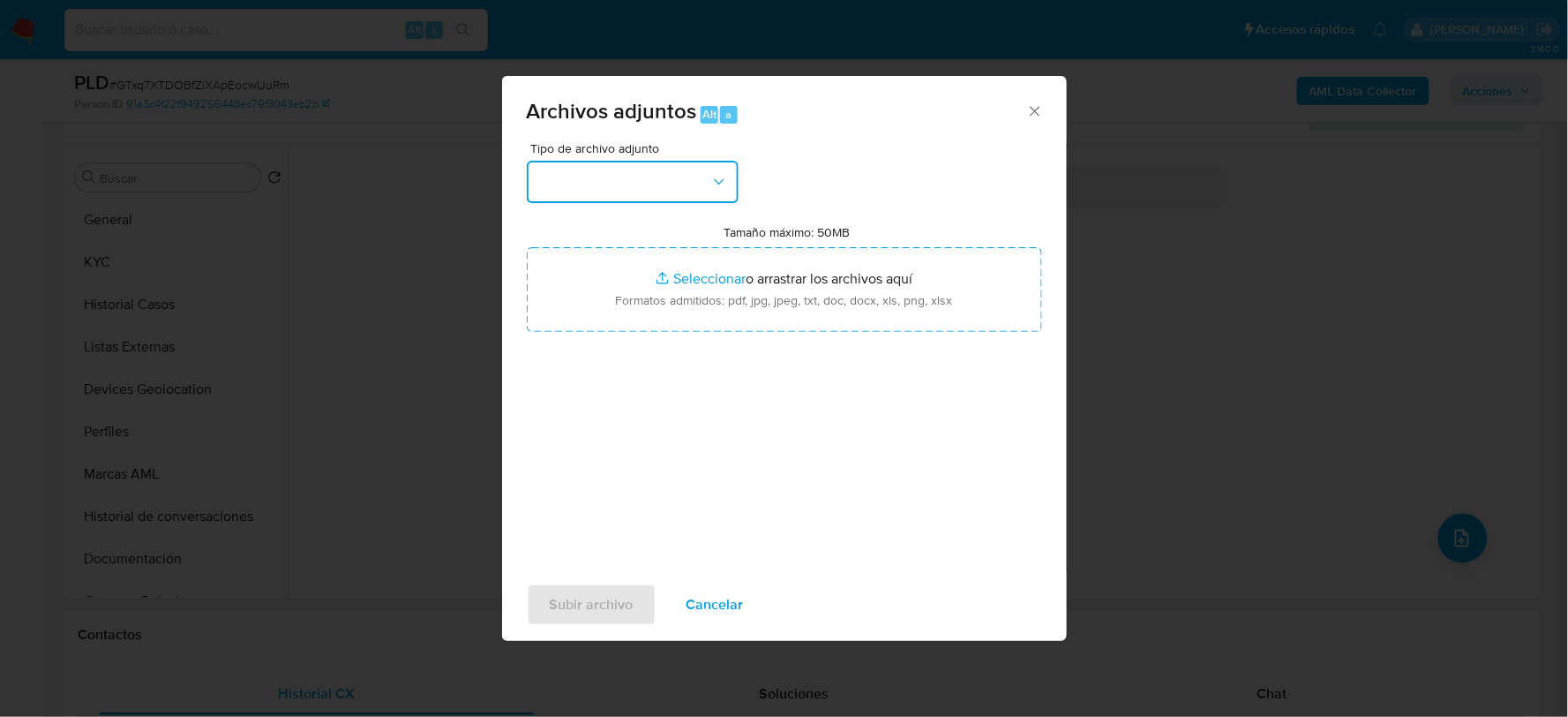
click at [682, 187] on button "button" at bounding box center [633, 182] width 212 height 43
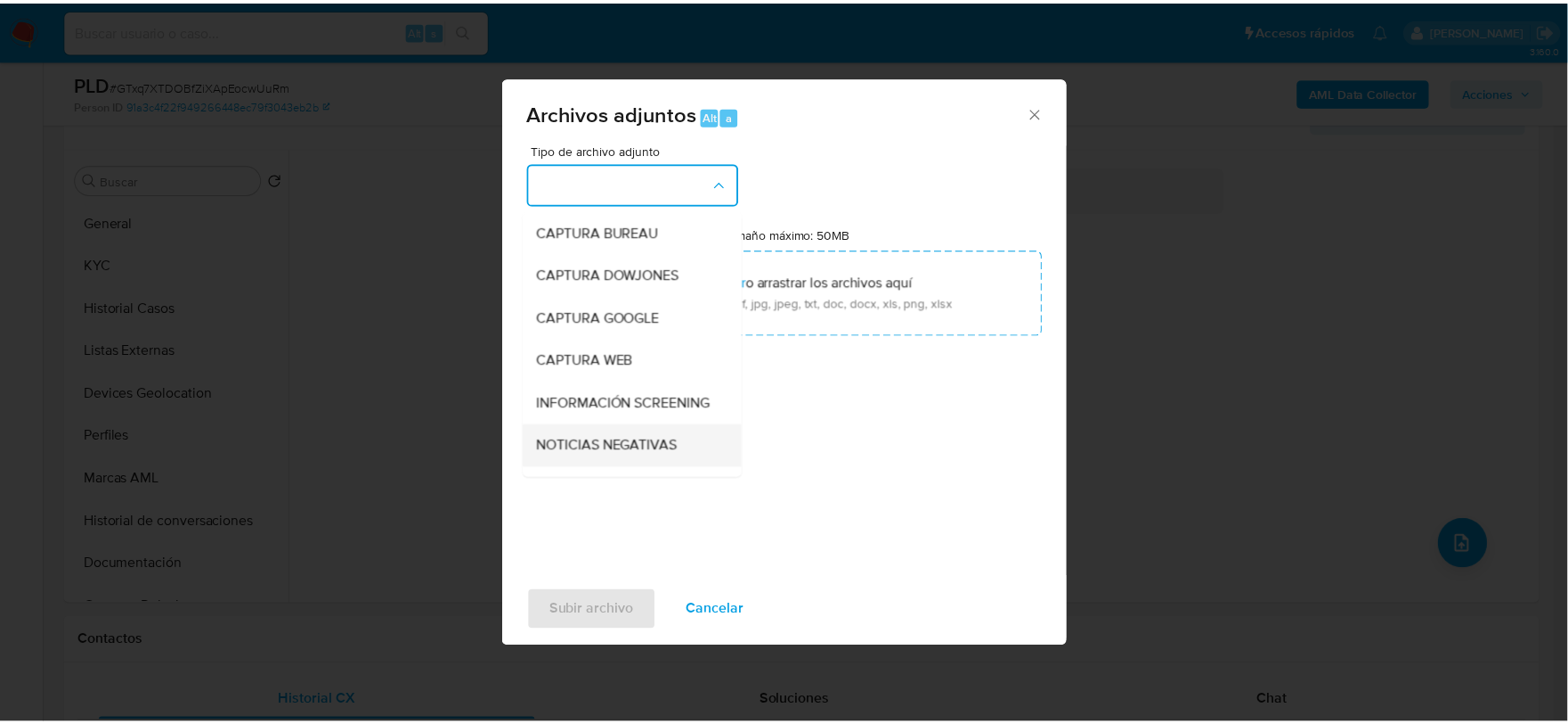
scroll to position [135, 0]
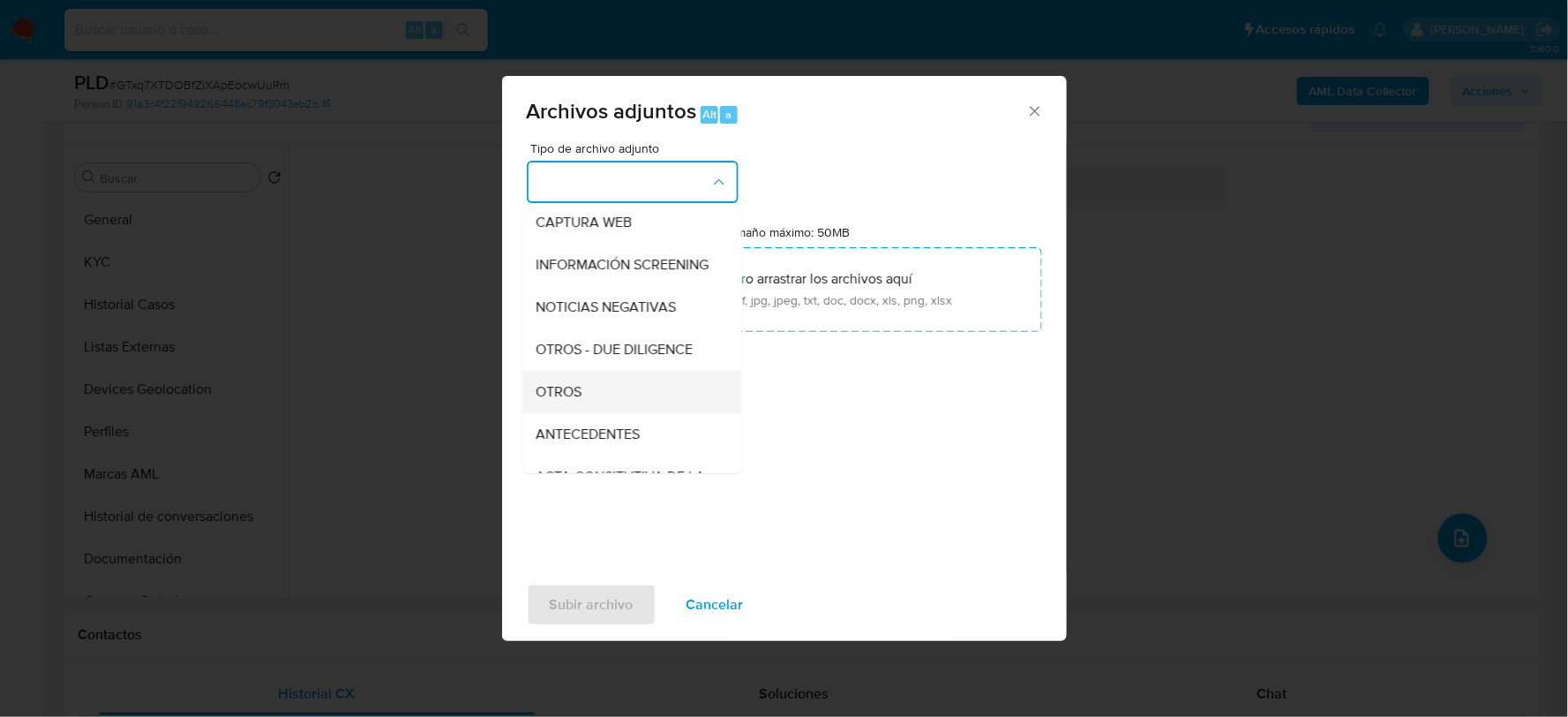
click at [579, 399] on span "OTROS" at bounding box center [560, 391] width 46 height 18
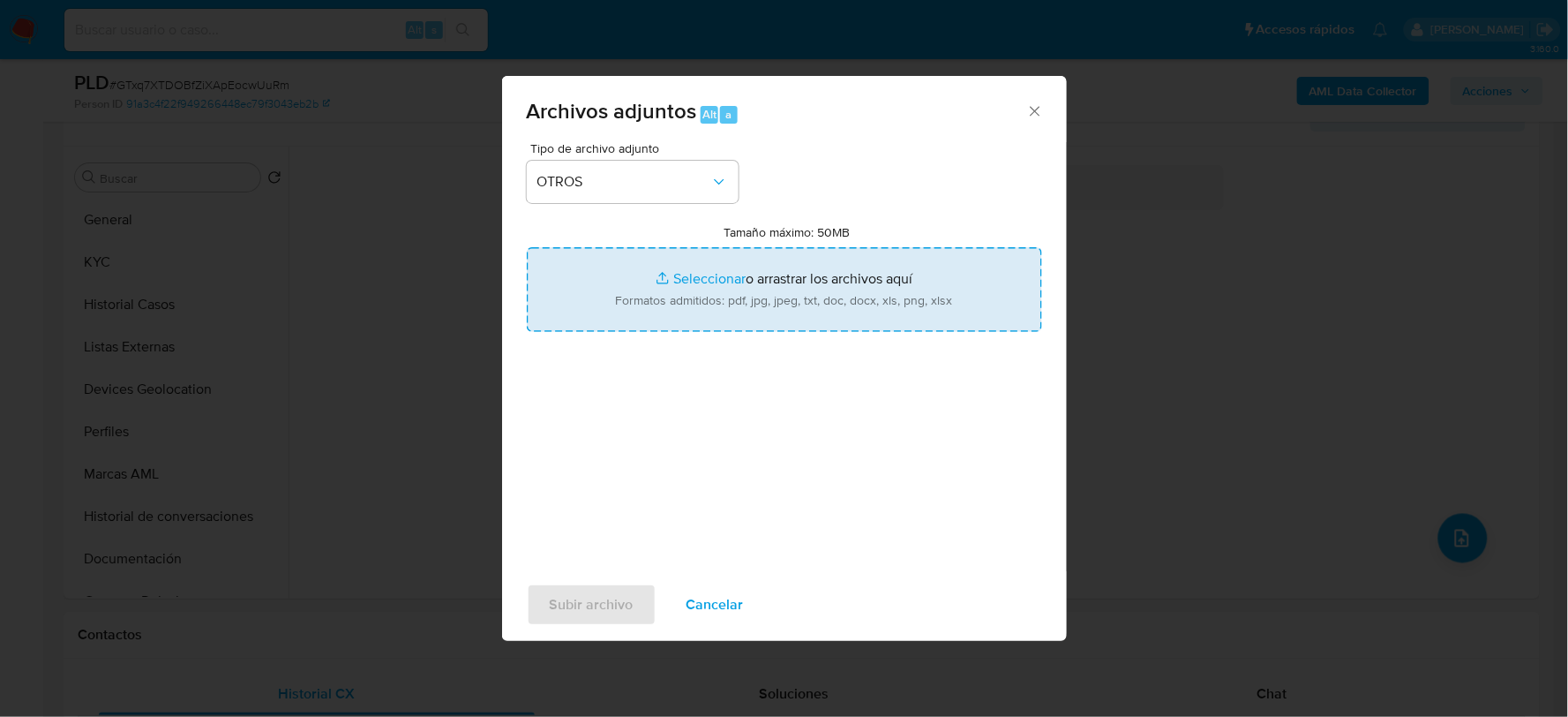
type input "C:\fakepath\799225533_MA MARTINEZ_AGO2025.xlsx"
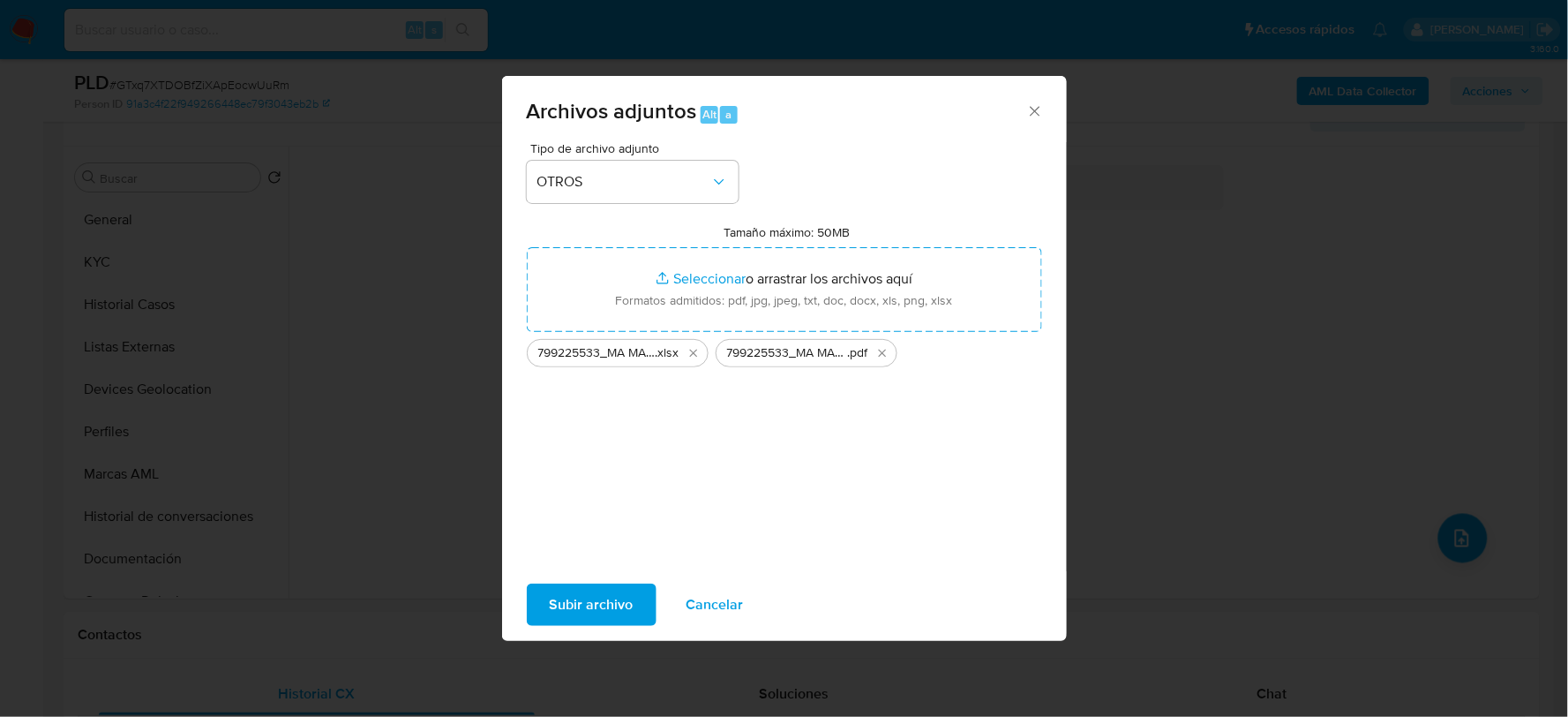
click at [609, 595] on span "Subir archivo" at bounding box center [592, 604] width 83 height 39
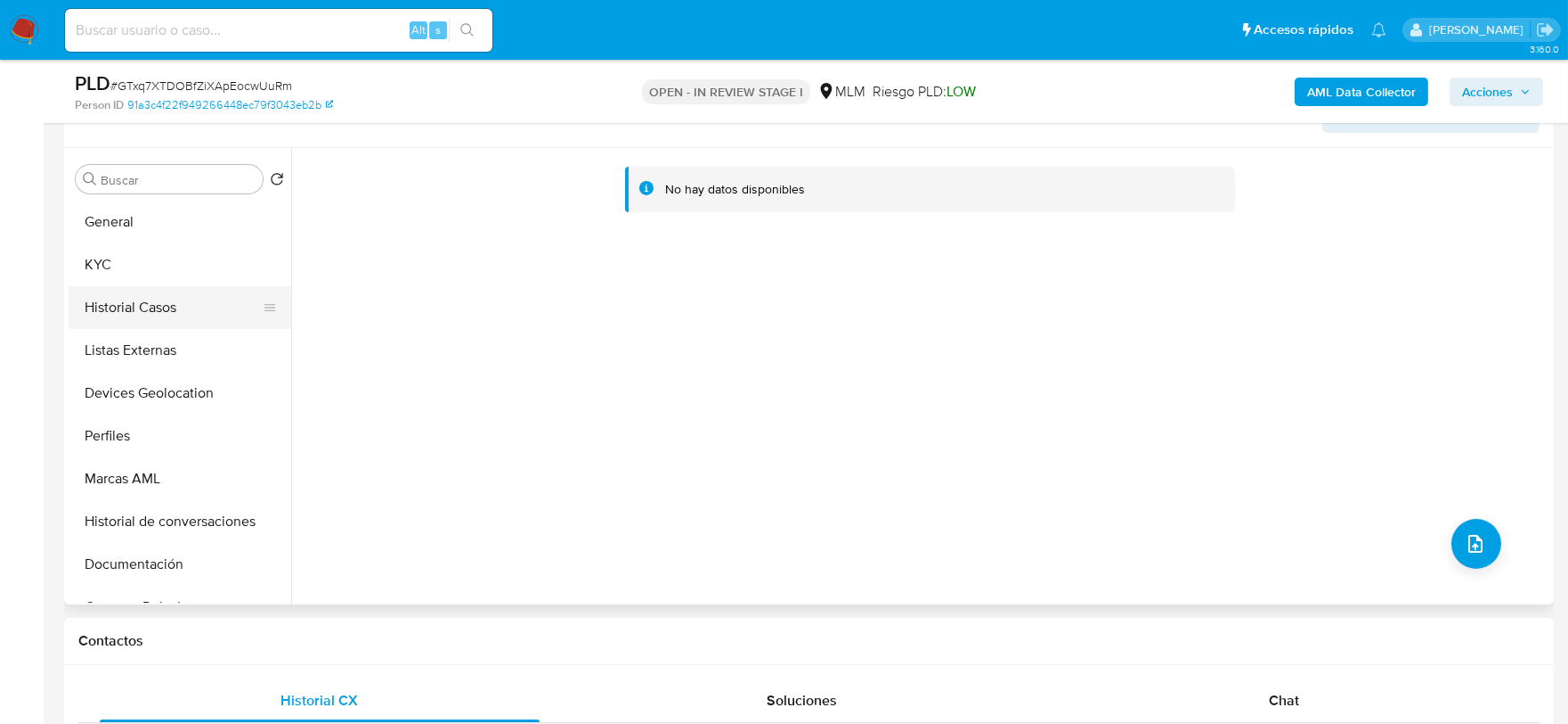
click at [190, 300] on button "Historial Casos" at bounding box center [173, 307] width 209 height 43
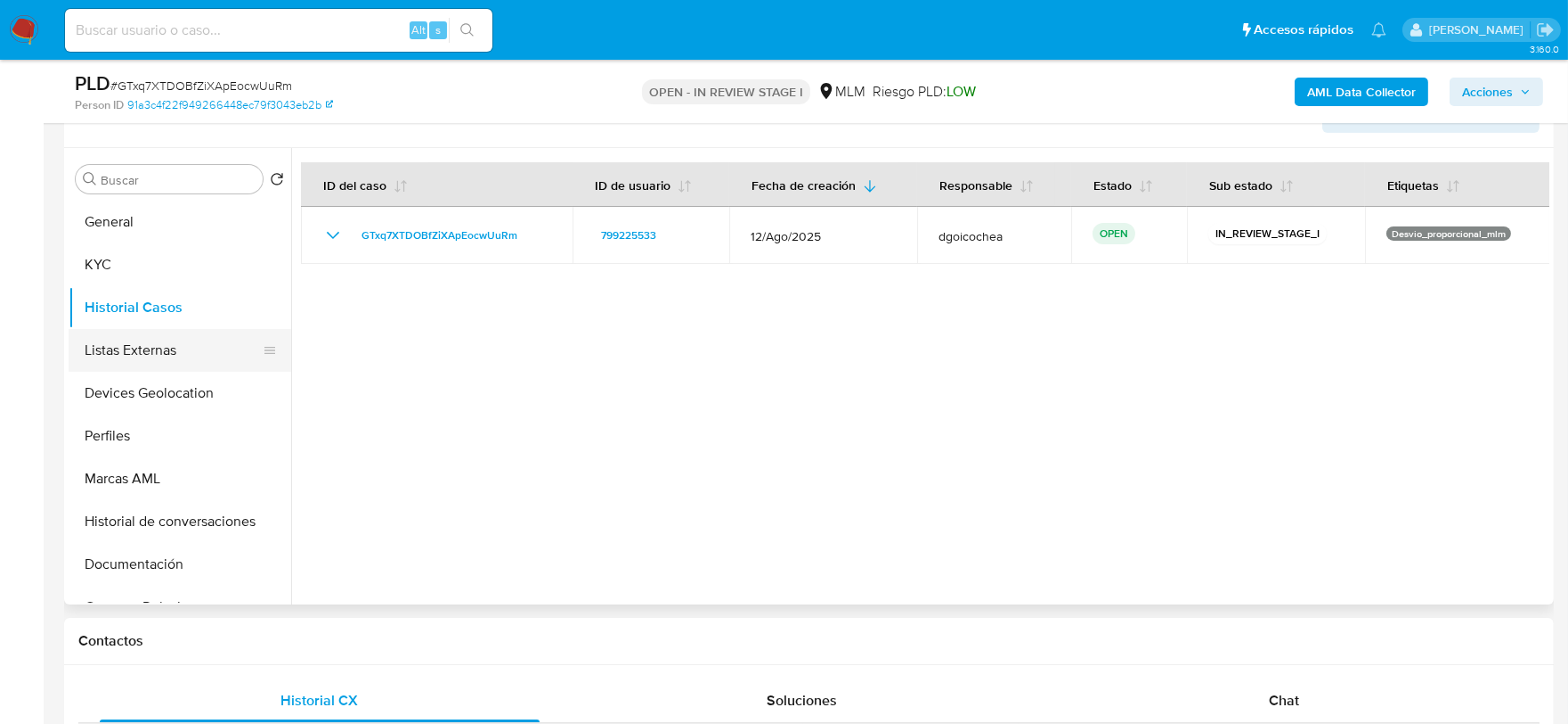
click at [155, 351] on button "Listas Externas" at bounding box center [173, 350] width 209 height 43
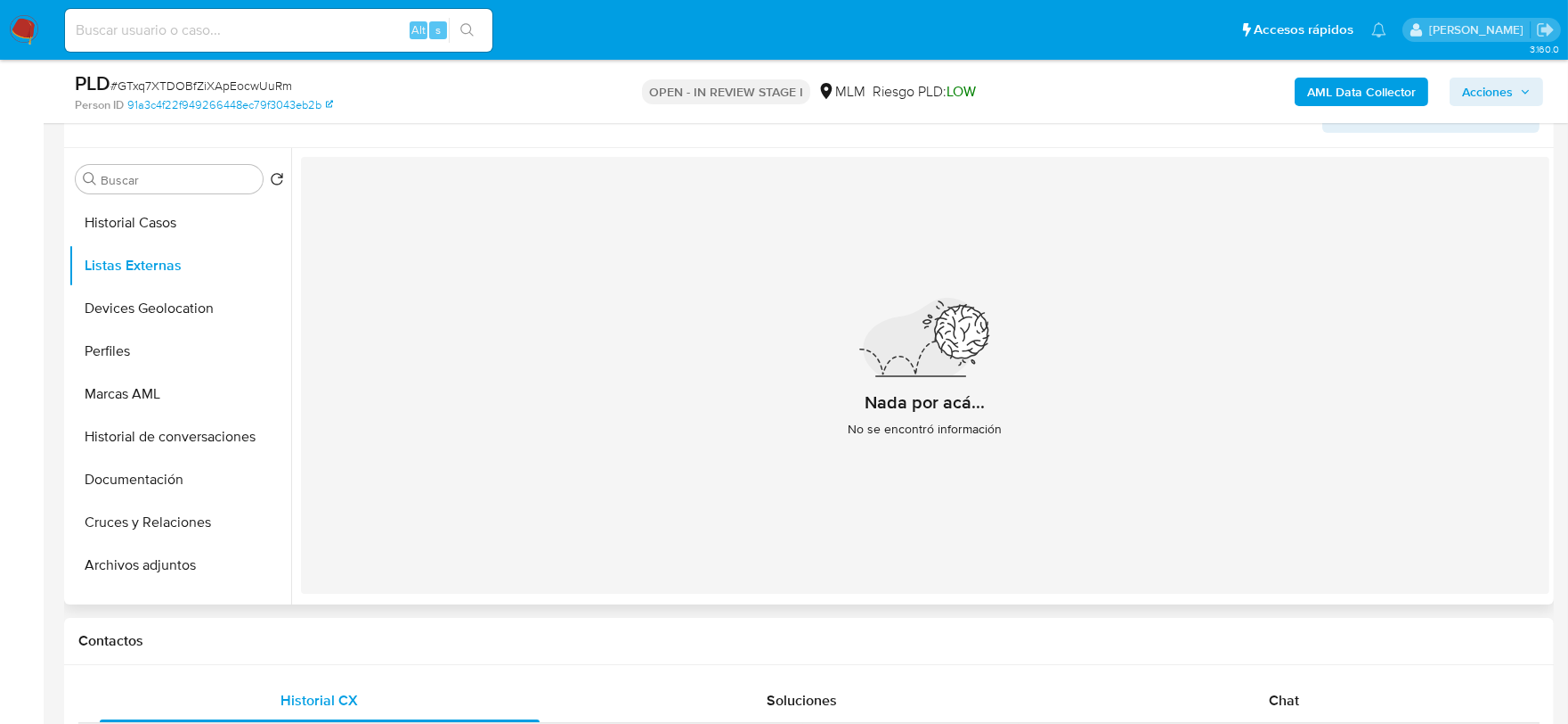
scroll to position [198, 0]
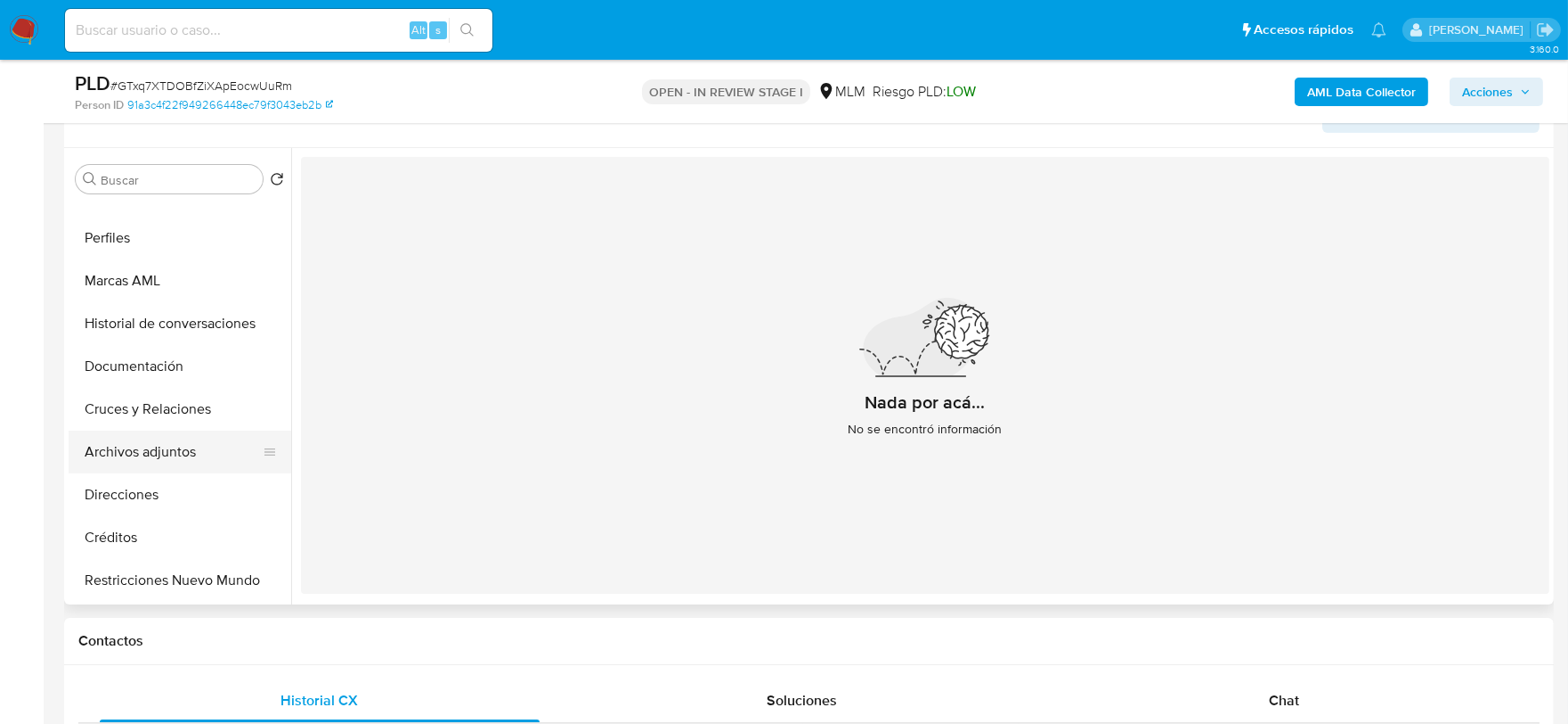
click at [192, 451] on button "Archivos adjuntos" at bounding box center [173, 452] width 209 height 43
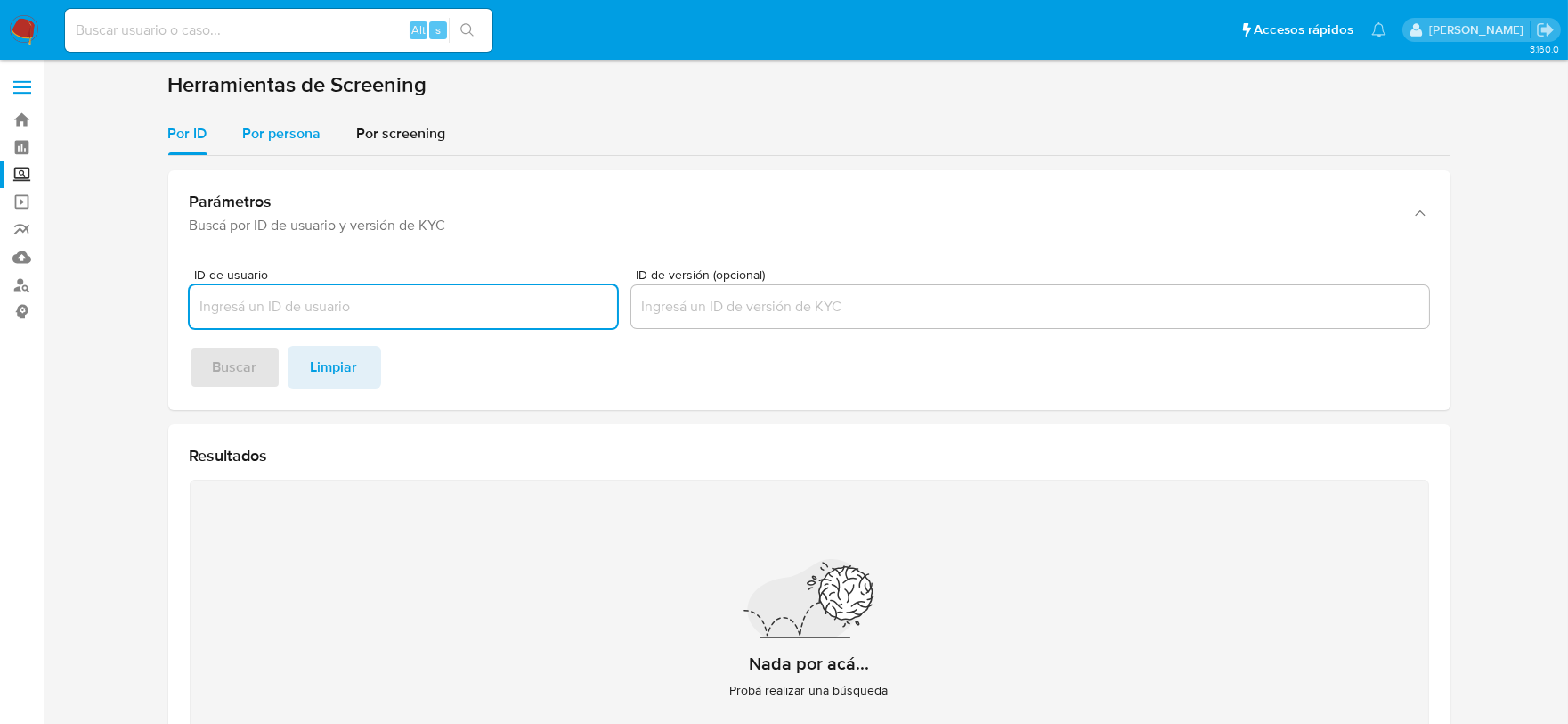
click at [269, 134] on span "Por persona" at bounding box center [282, 133] width 79 height 21
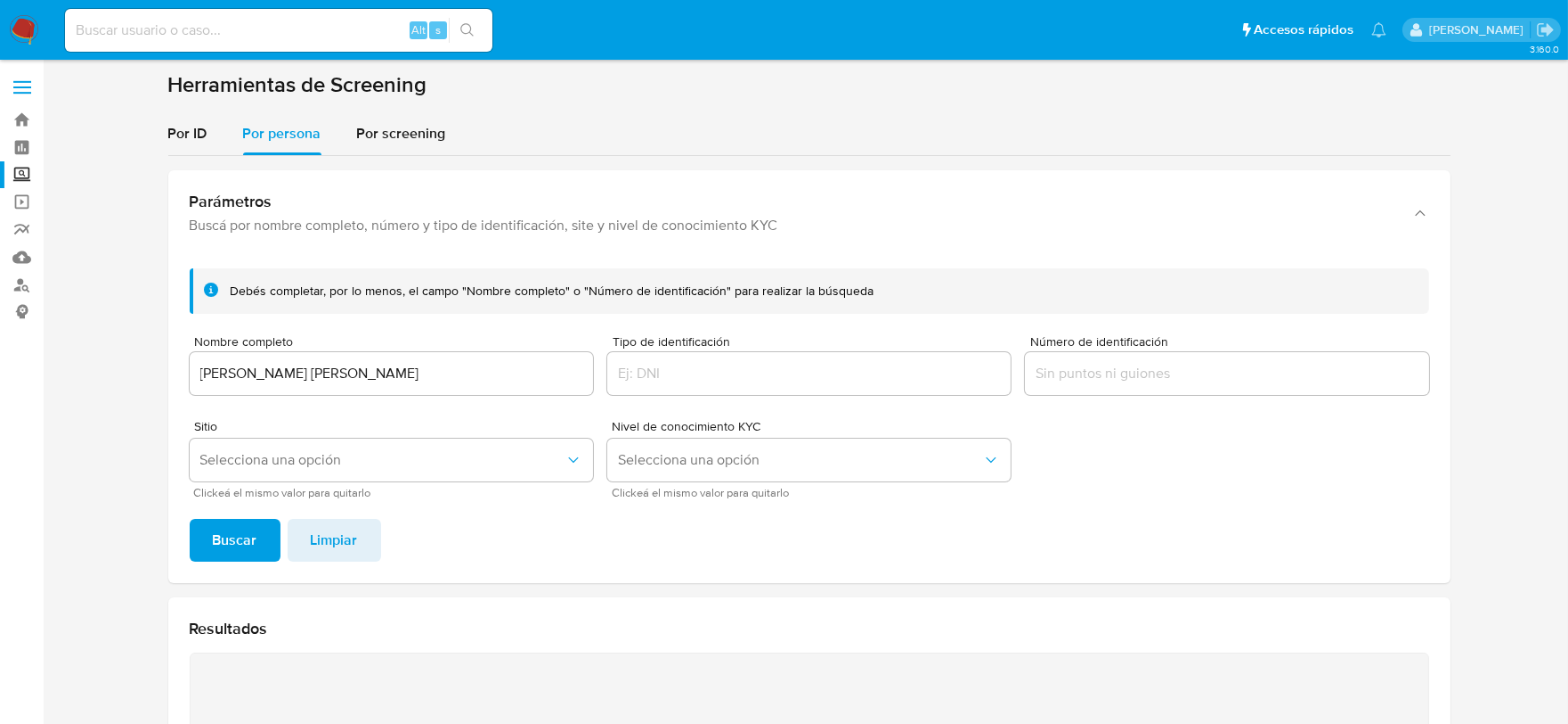
click at [255, 542] on button "Buscar" at bounding box center [235, 540] width 90 height 43
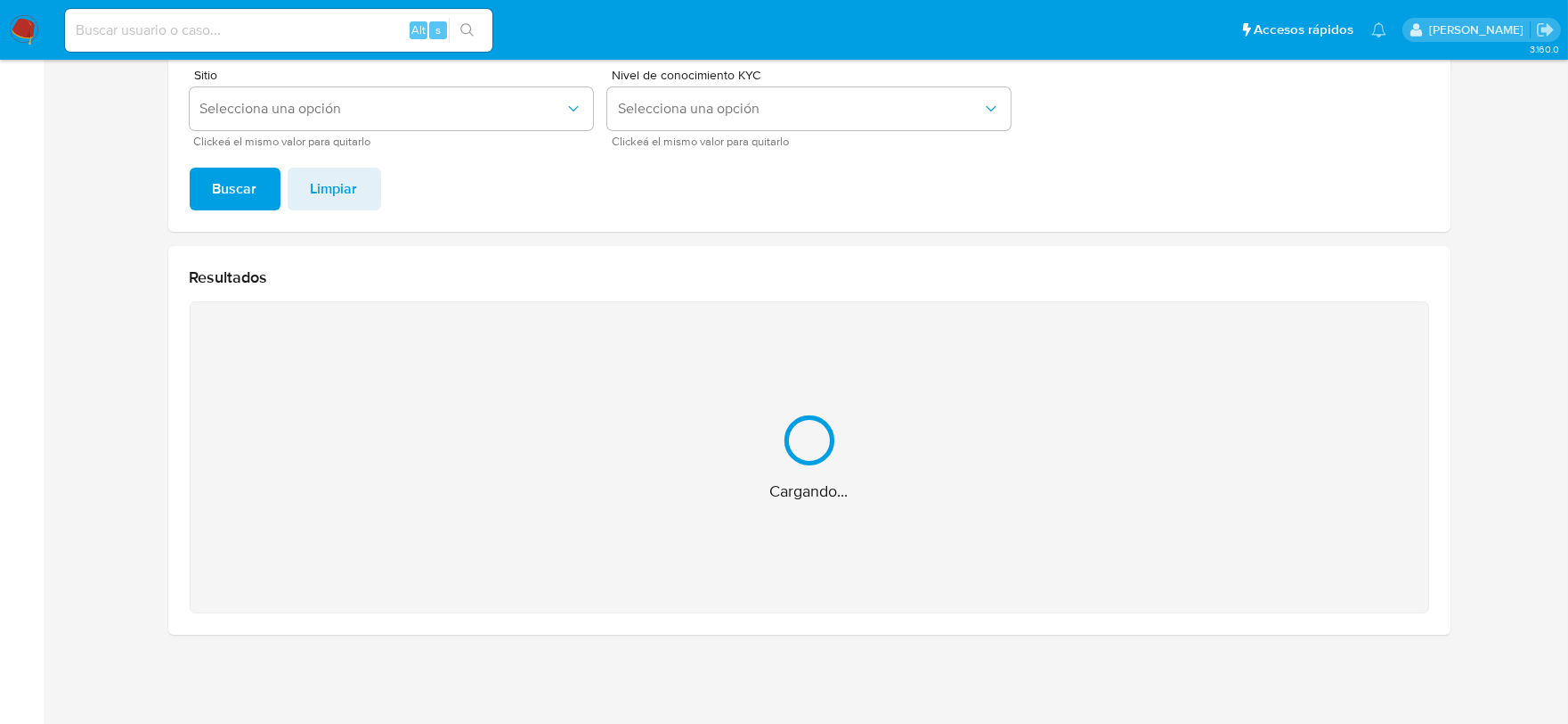
scroll to position [68, 0]
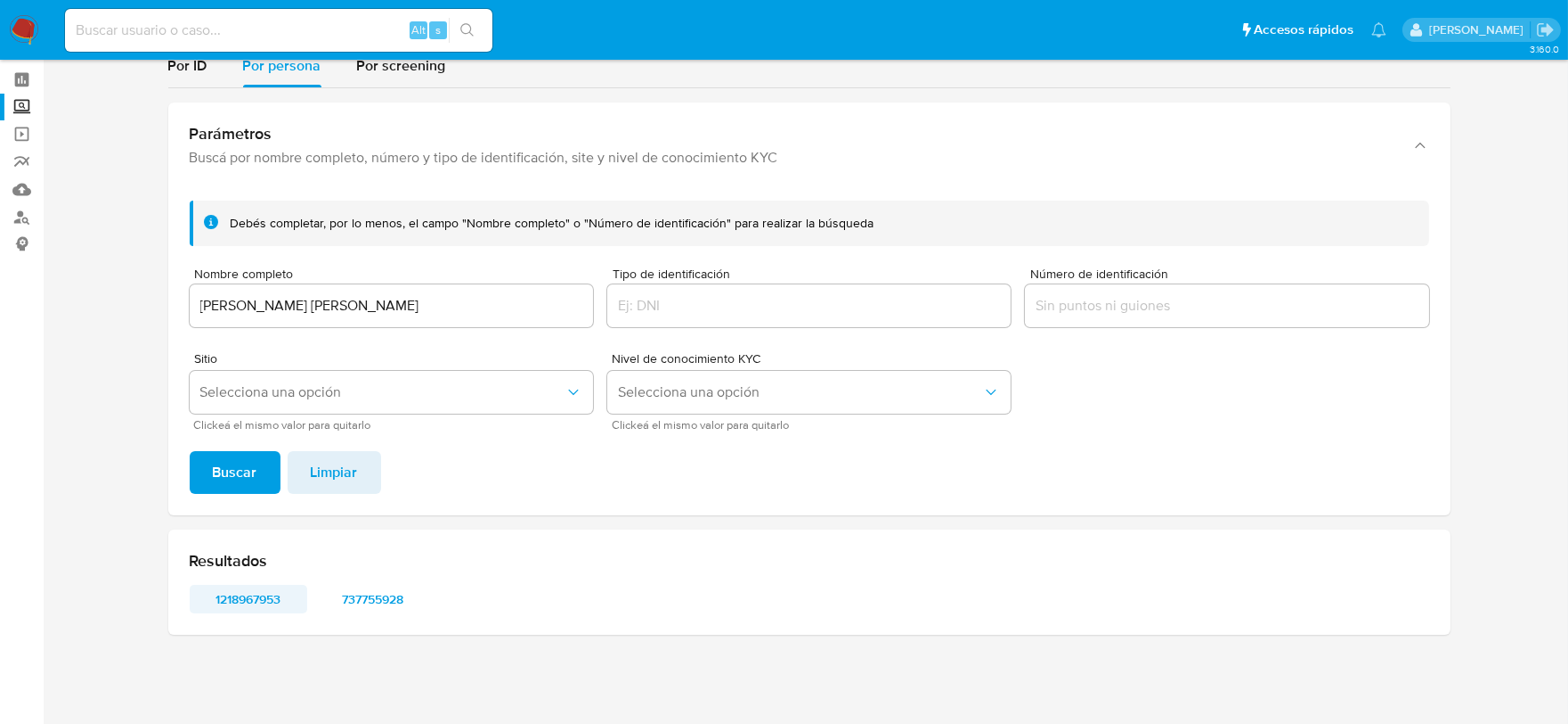
click at [244, 602] on span "1218967953" at bounding box center [248, 599] width 92 height 25
click at [375, 601] on span "737755928" at bounding box center [373, 599] width 92 height 25
click at [253, 307] on input "Ana Cecilia MEDINA MARTINEZ" at bounding box center [391, 306] width 403 height 23
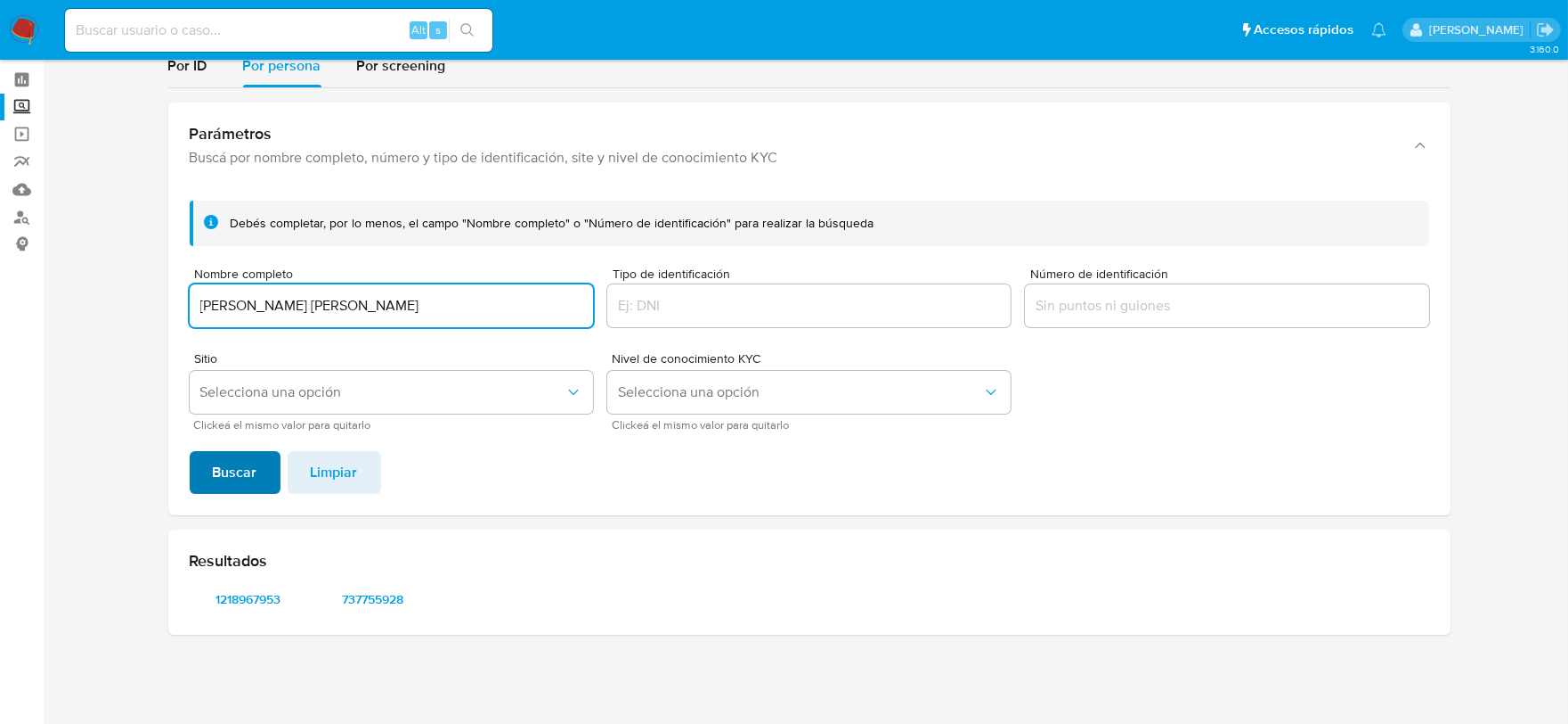
type input "JONATHAN HIRAM MARRINA MARTINEZ"
click at [230, 455] on span "Buscar" at bounding box center [236, 472] width 45 height 39
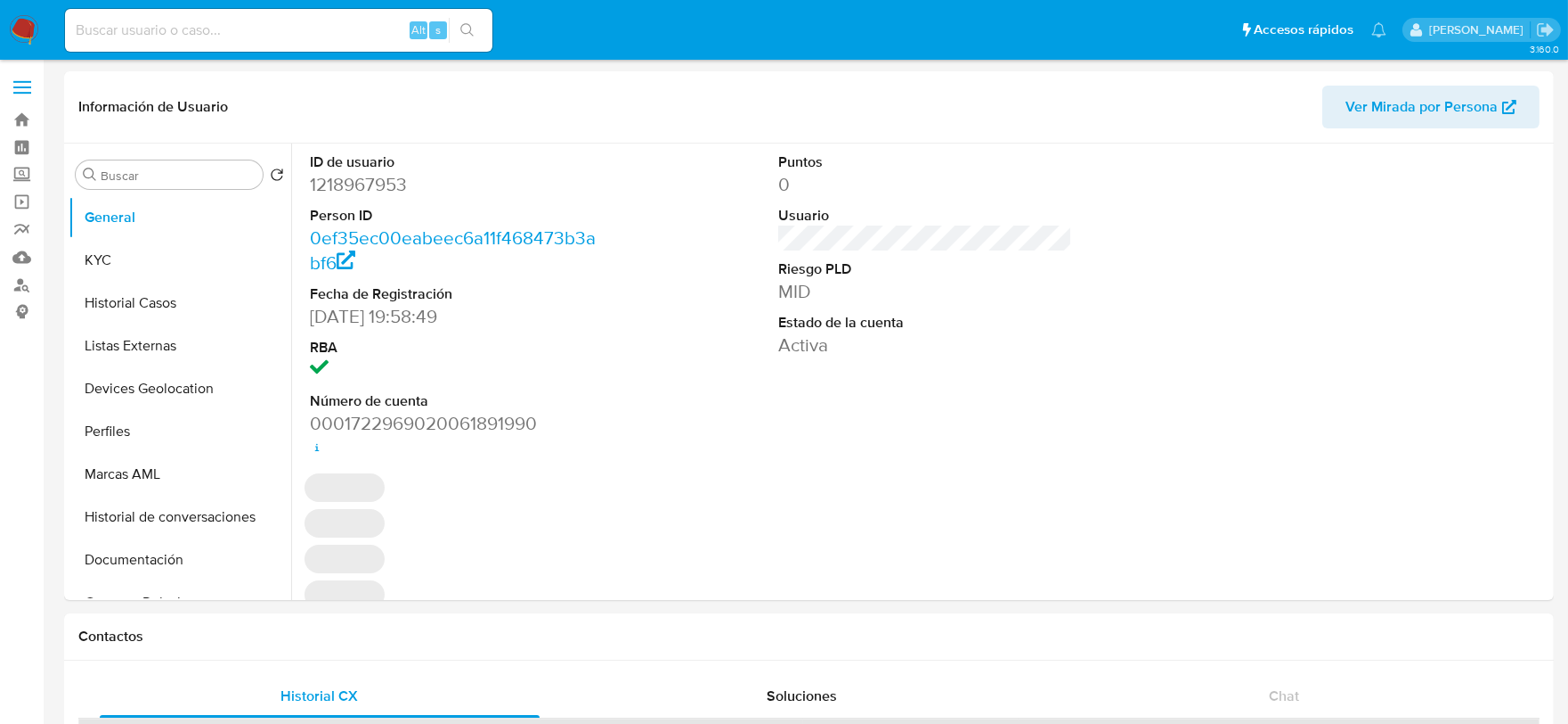
select select "10"
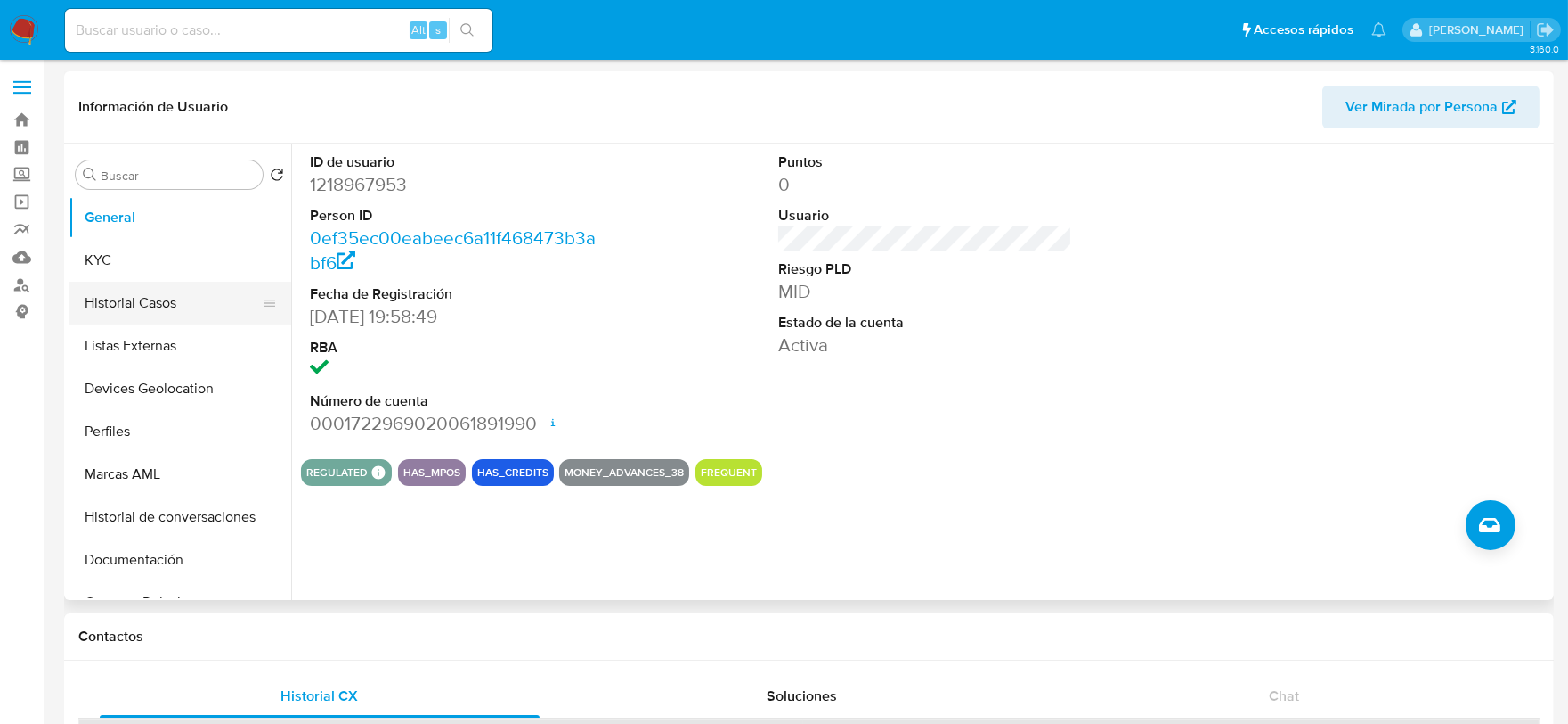
click at [132, 282] on button "Historial Casos" at bounding box center [173, 303] width 209 height 43
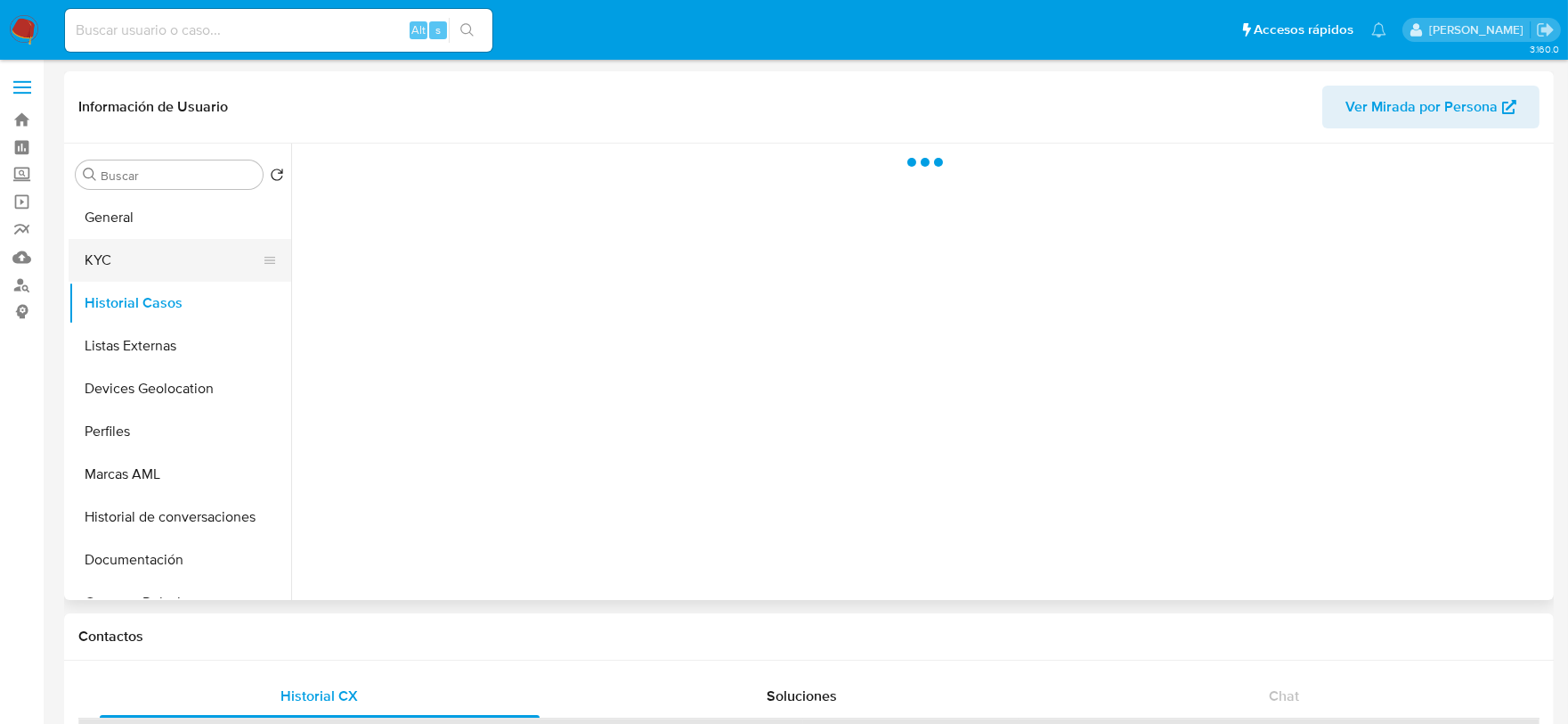
click at [138, 251] on button "KYC" at bounding box center [173, 261] width 209 height 43
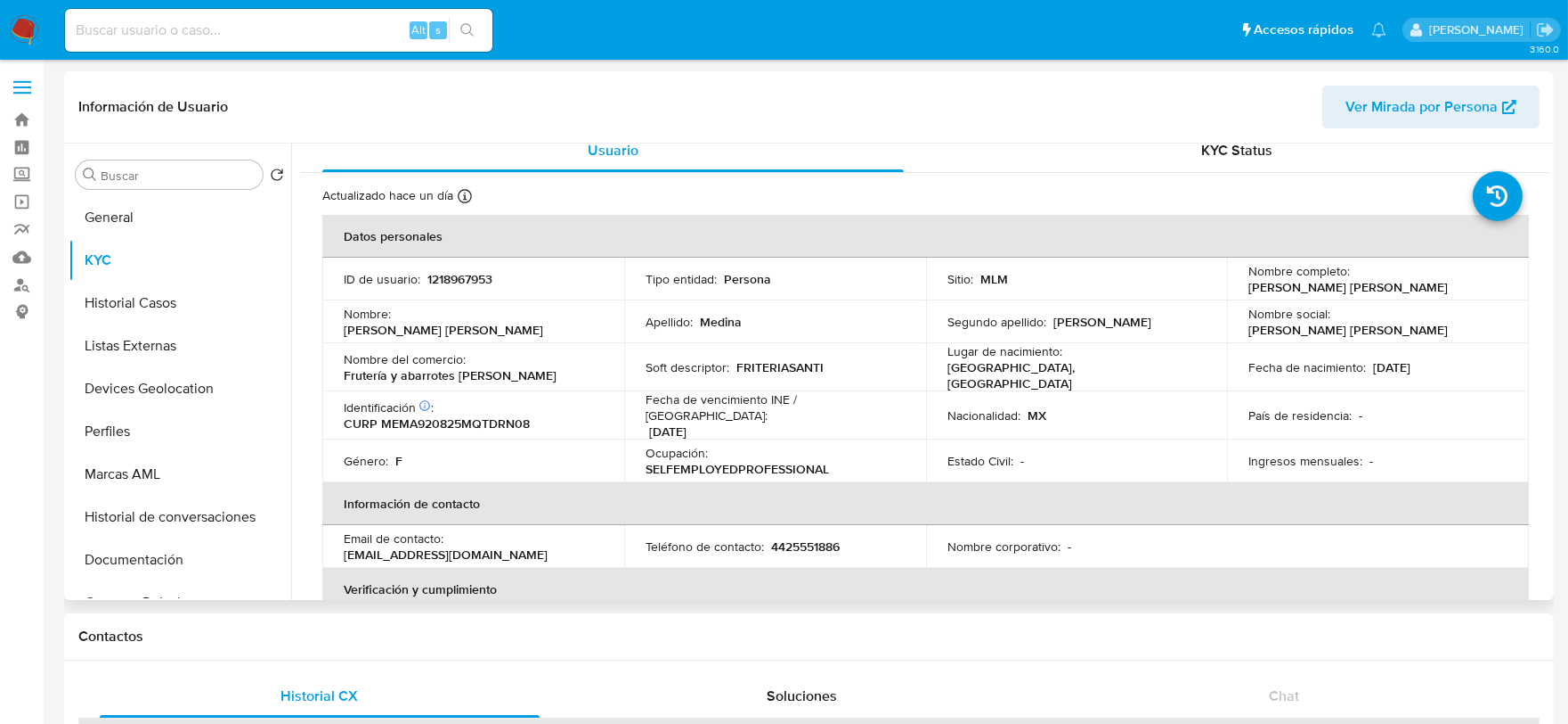
scroll to position [13, 0]
click at [440, 274] on p "1218967953" at bounding box center [459, 280] width 65 height 16
click at [639, 395] on td "Fecha de vencimiento INE / Pasaporte : 31/12/2027" at bounding box center [775, 417] width 302 height 48
click at [504, 459] on td "Género : F" at bounding box center [473, 461] width 302 height 43
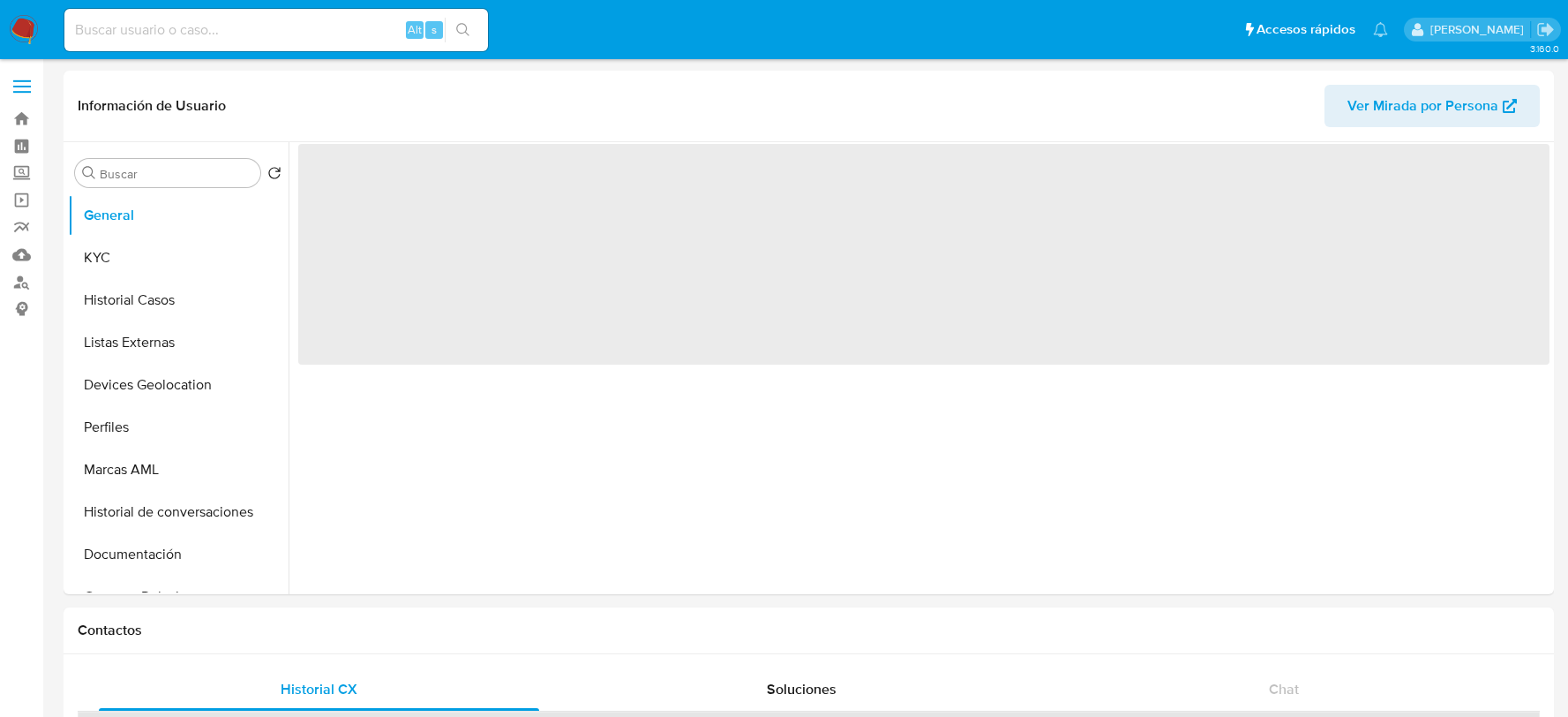
select select "10"
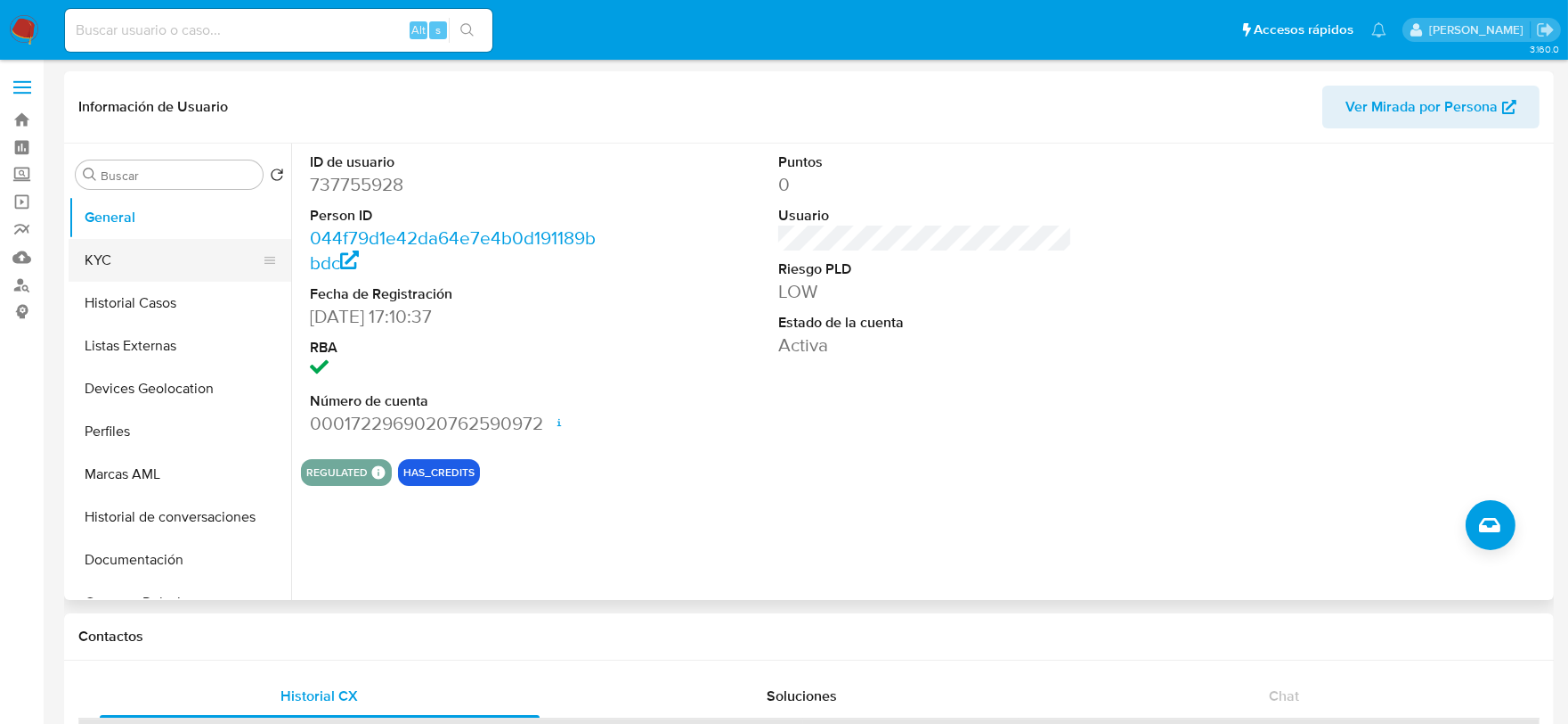
click at [132, 263] on button "KYC" at bounding box center [173, 261] width 209 height 43
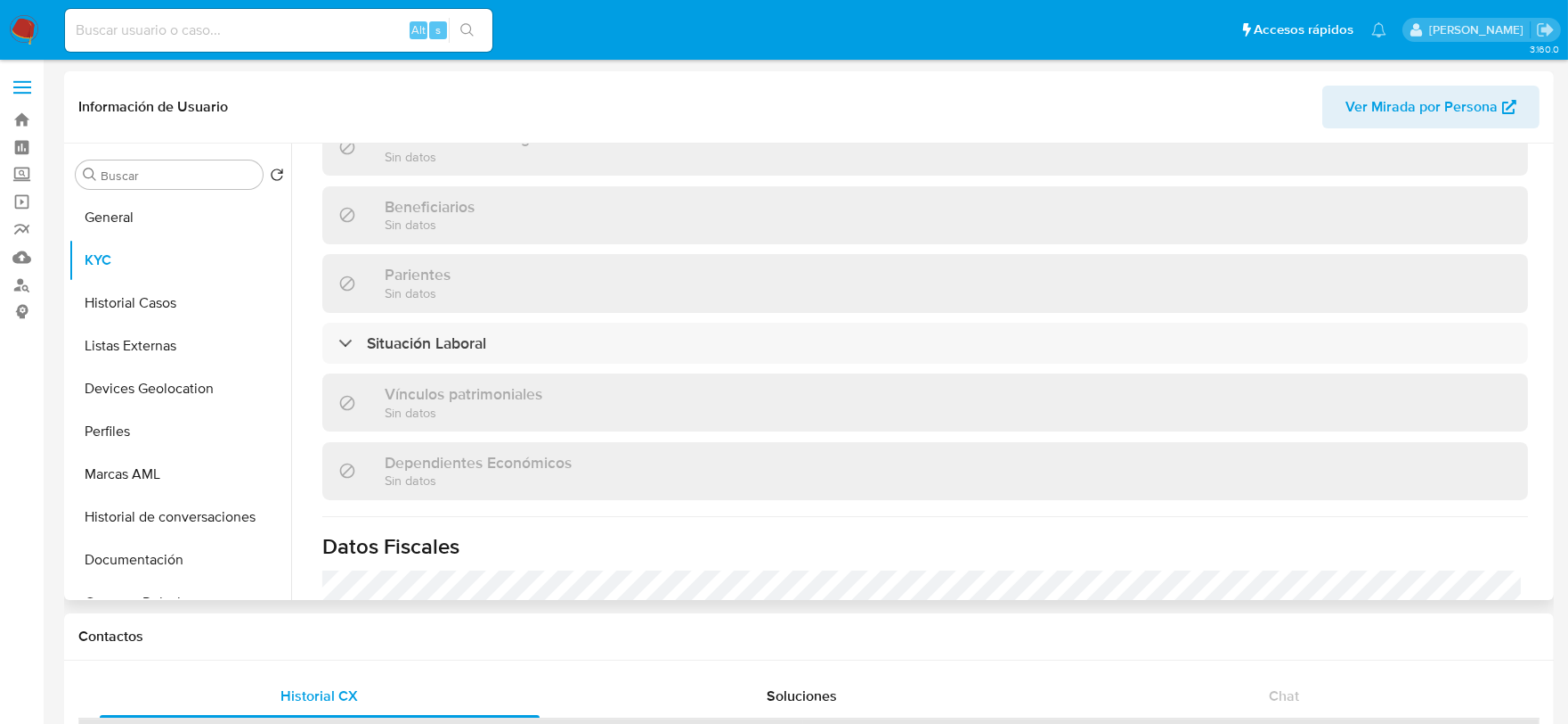
scroll to position [791, 0]
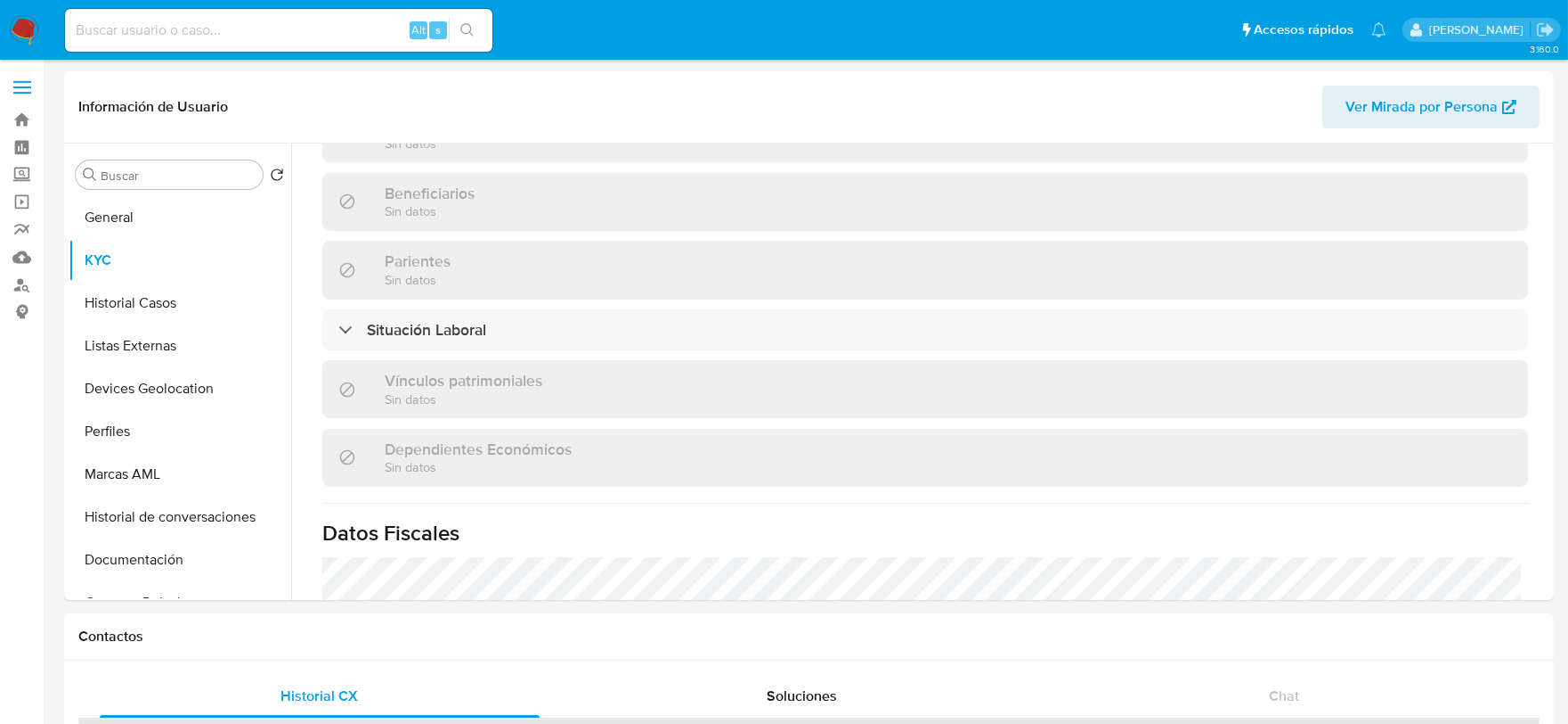
click at [25, 23] on img at bounding box center [24, 30] width 30 height 30
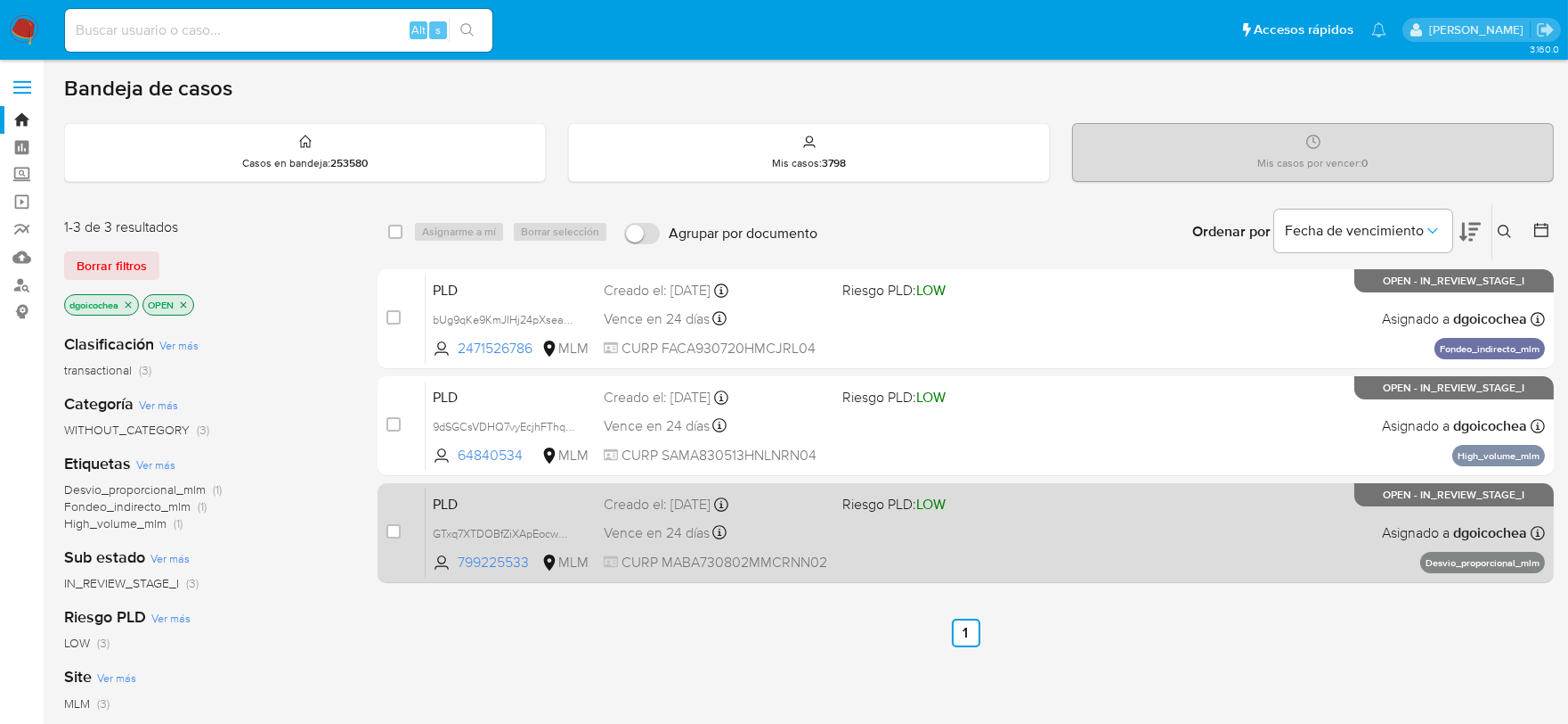
click at [439, 501] on span "PLD" at bounding box center [510, 503] width 157 height 23
click at [451, 496] on span "PLD" at bounding box center [510, 503] width 157 height 23
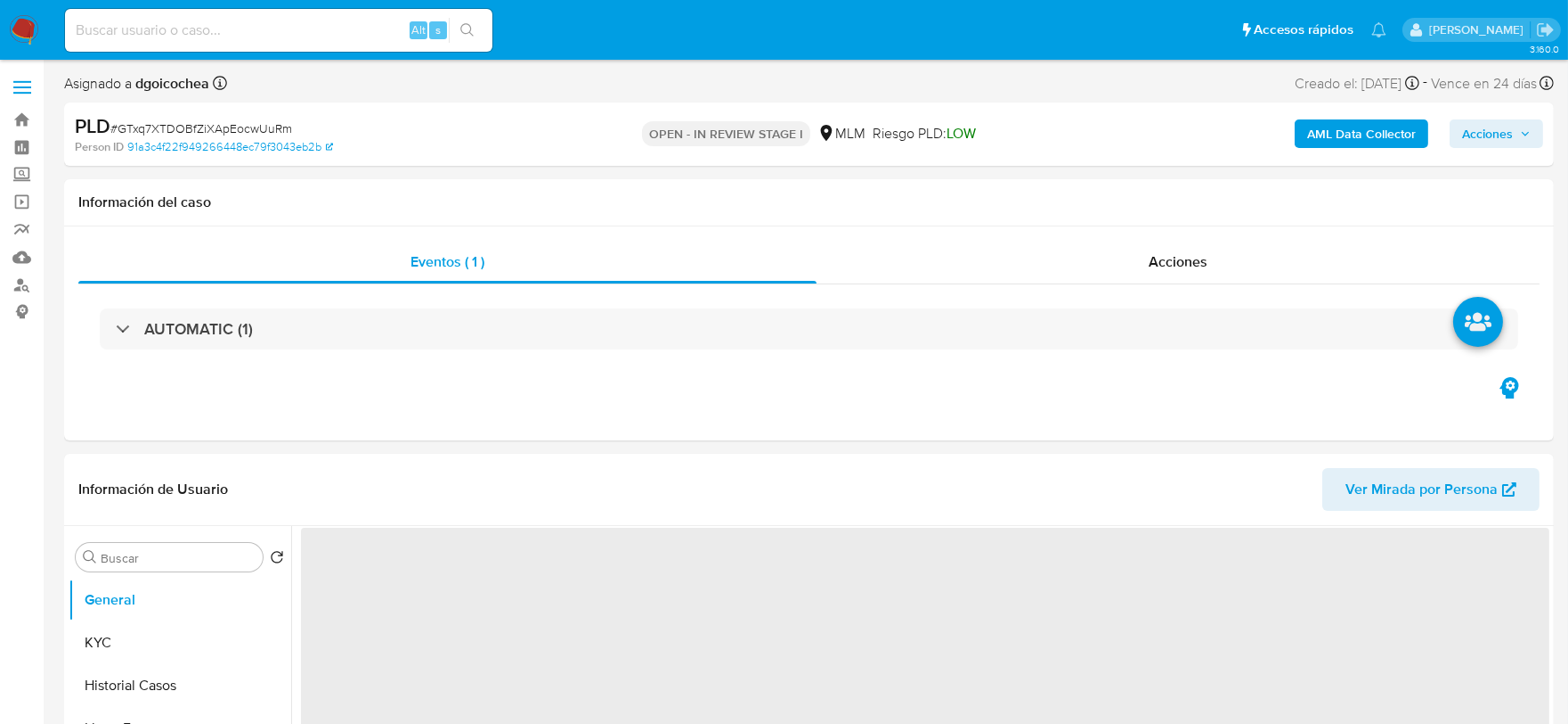
select select "10"
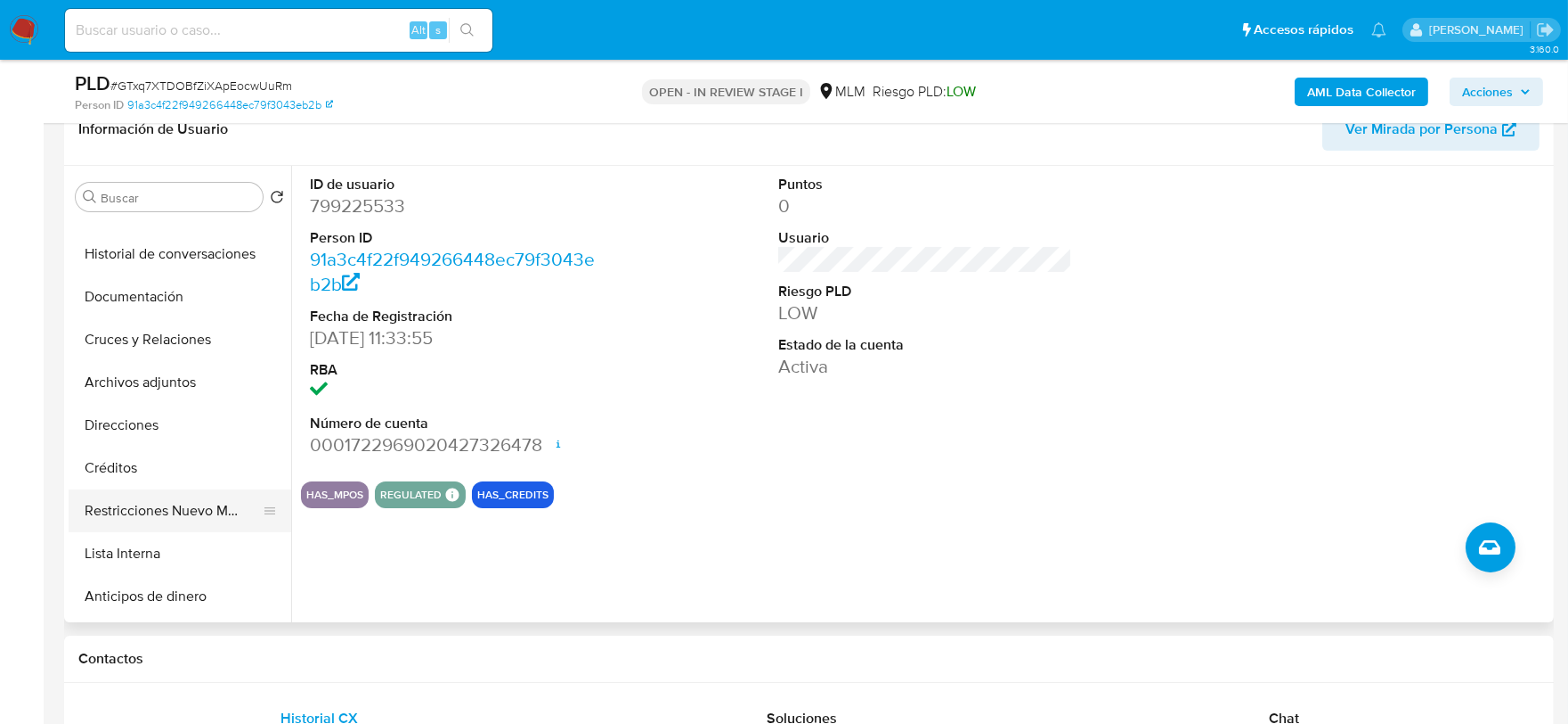
scroll to position [297, 0]
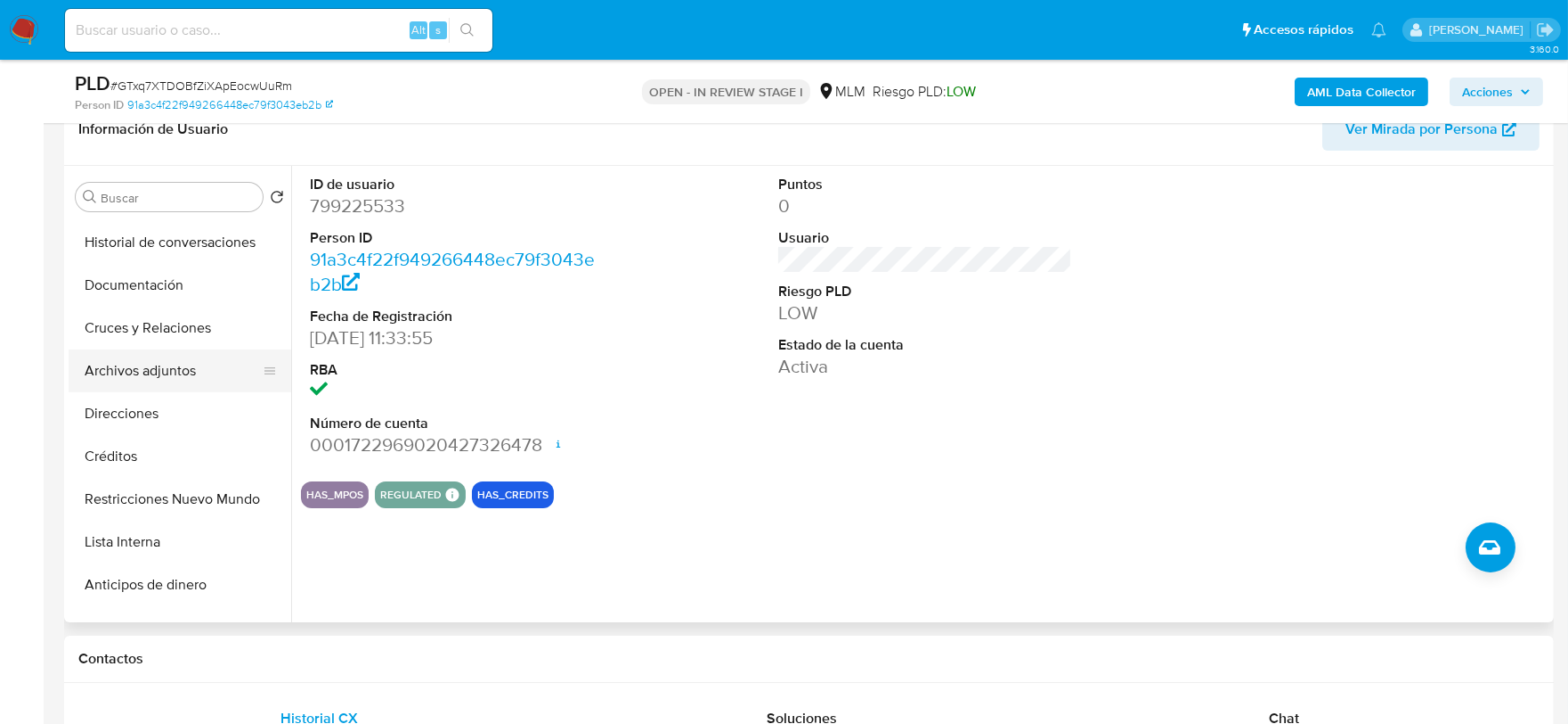
click at [180, 362] on button "Archivos adjuntos" at bounding box center [173, 371] width 209 height 43
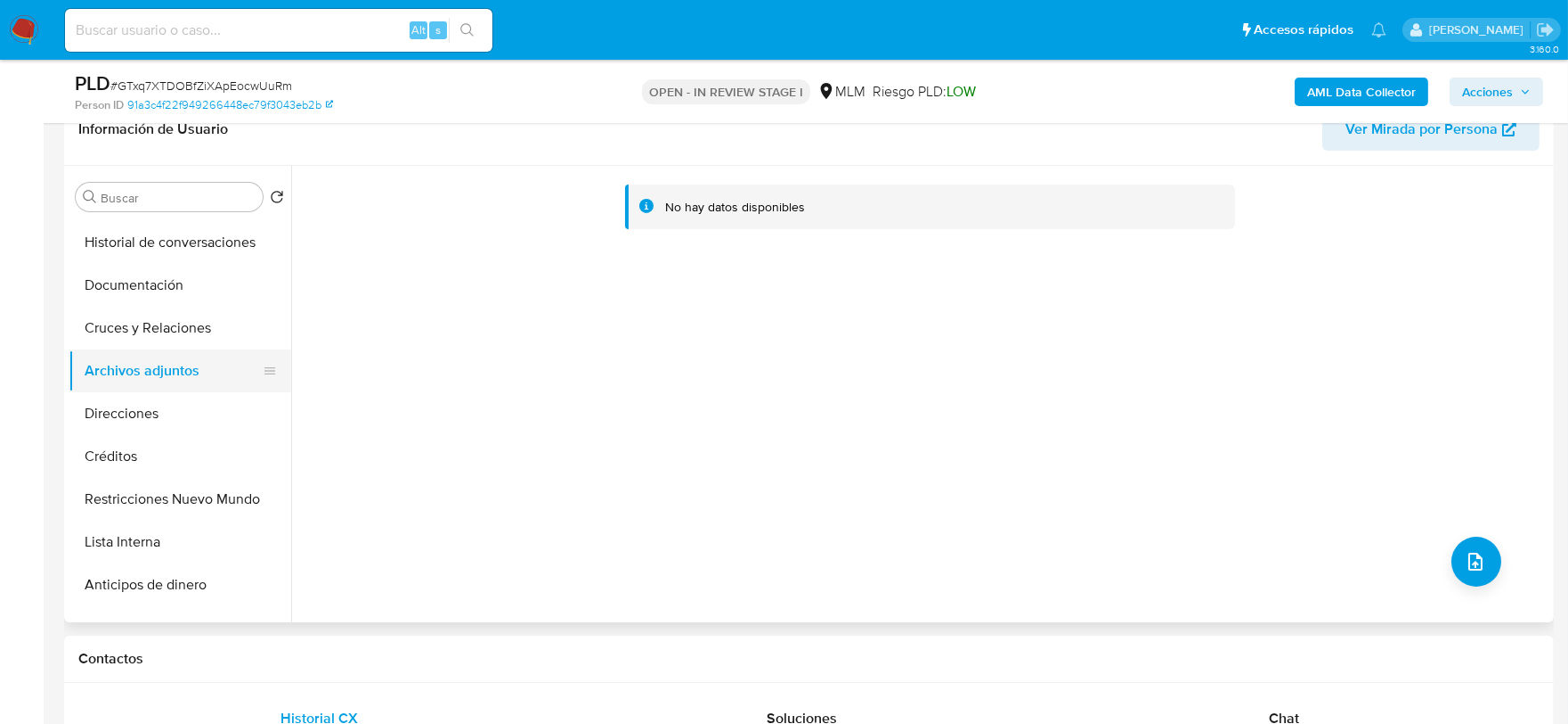
click at [175, 373] on button "Archivos adjuntos" at bounding box center [173, 371] width 209 height 43
click at [202, 343] on button "Cruces y Relaciones" at bounding box center [173, 328] width 209 height 43
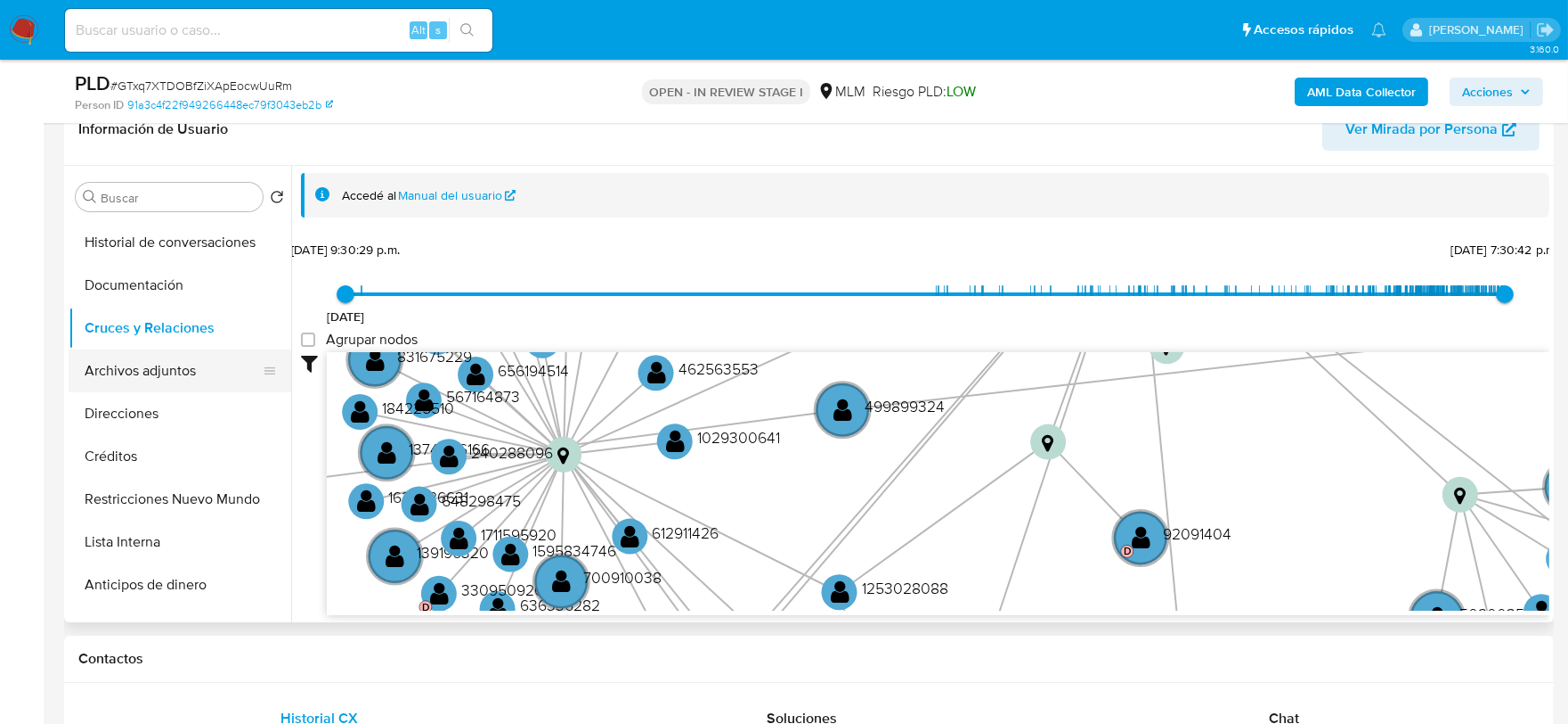
click at [160, 372] on button "Archivos adjuntos" at bounding box center [173, 371] width 209 height 43
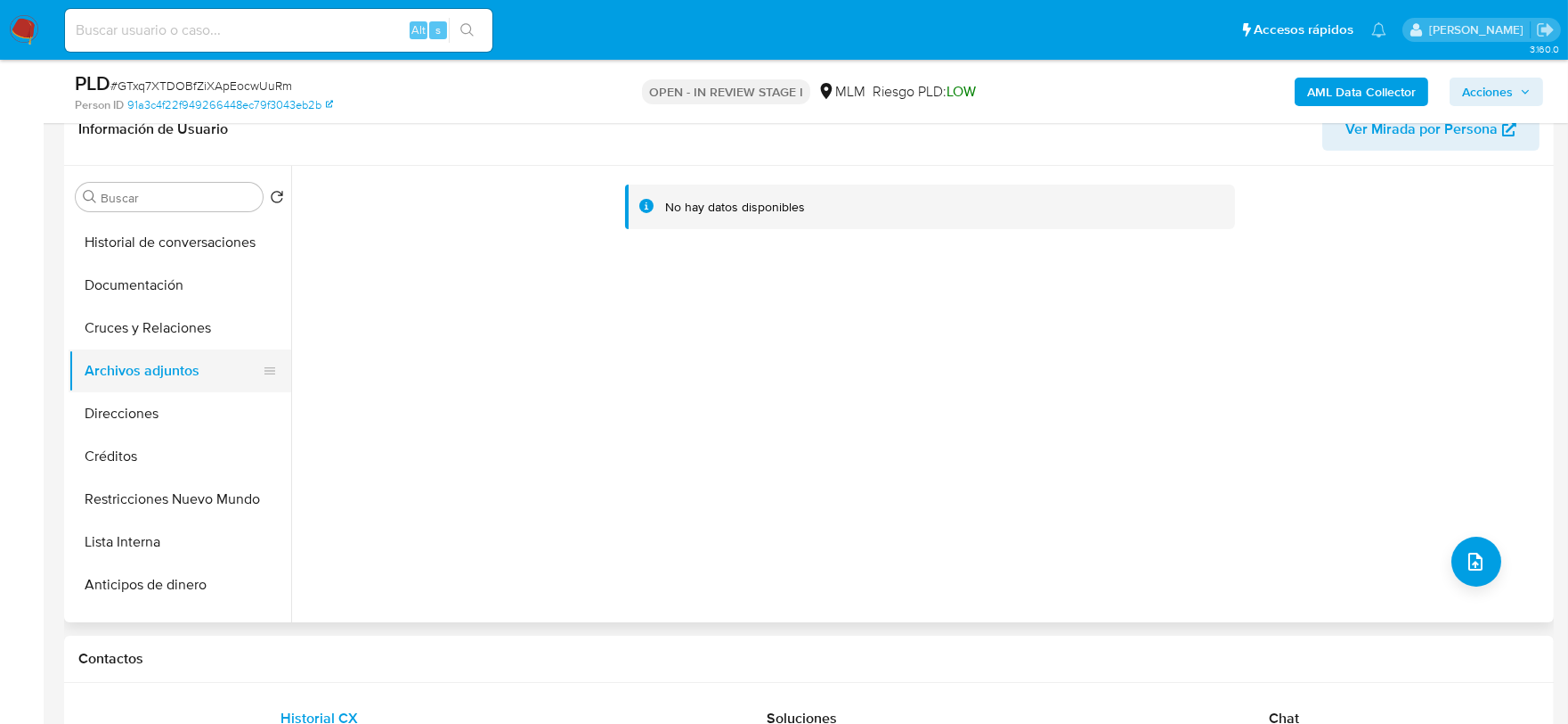
click at [167, 358] on button "Archivos adjuntos" at bounding box center [173, 371] width 209 height 43
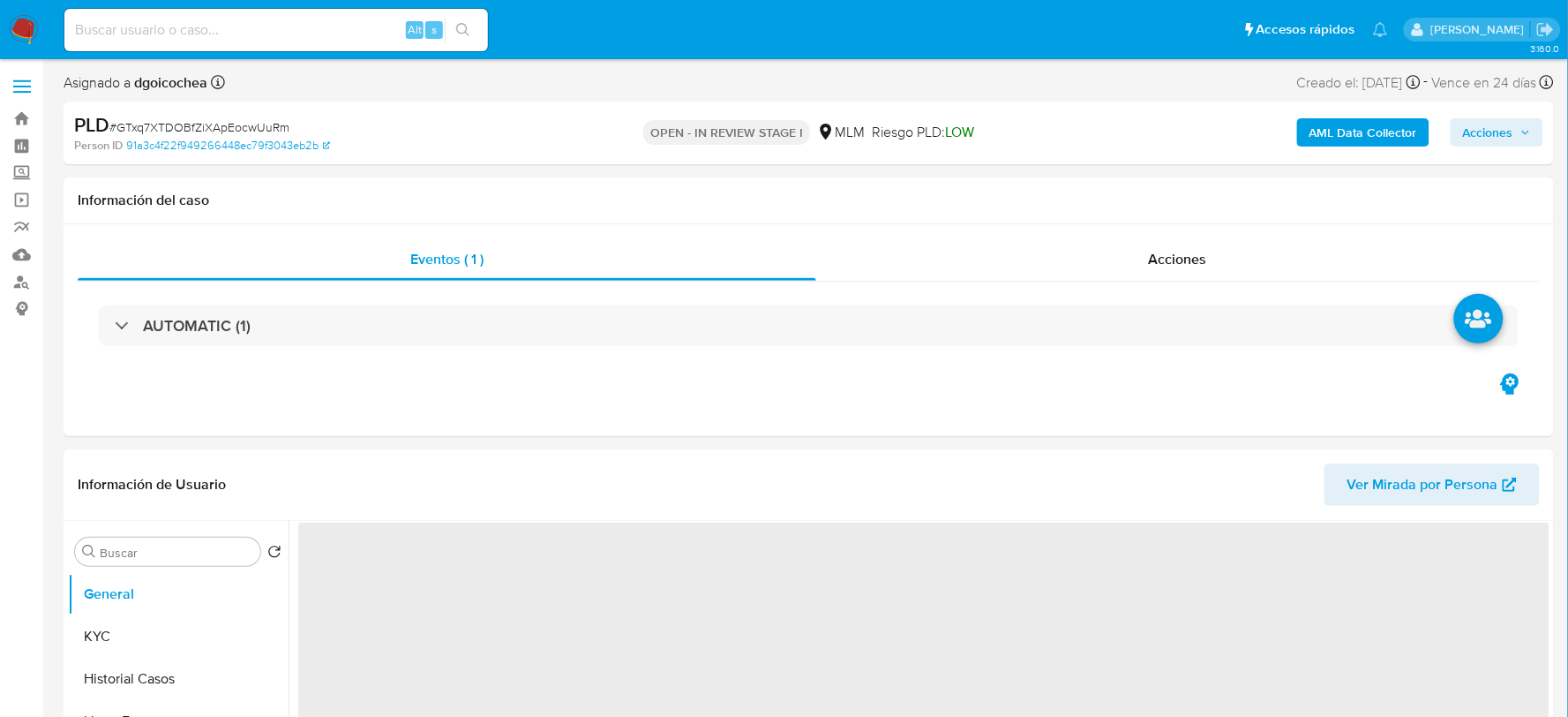
select select "10"
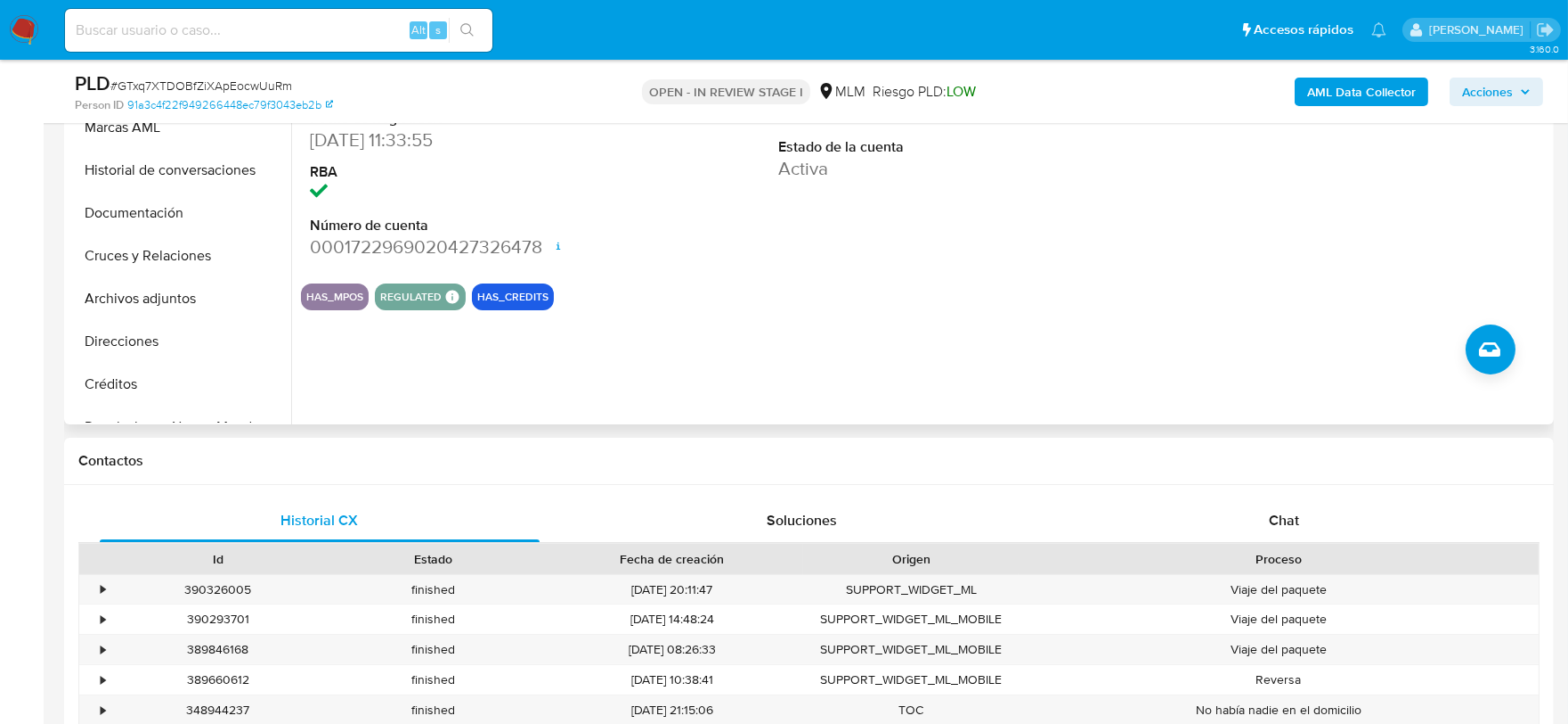
scroll to position [198, 0]
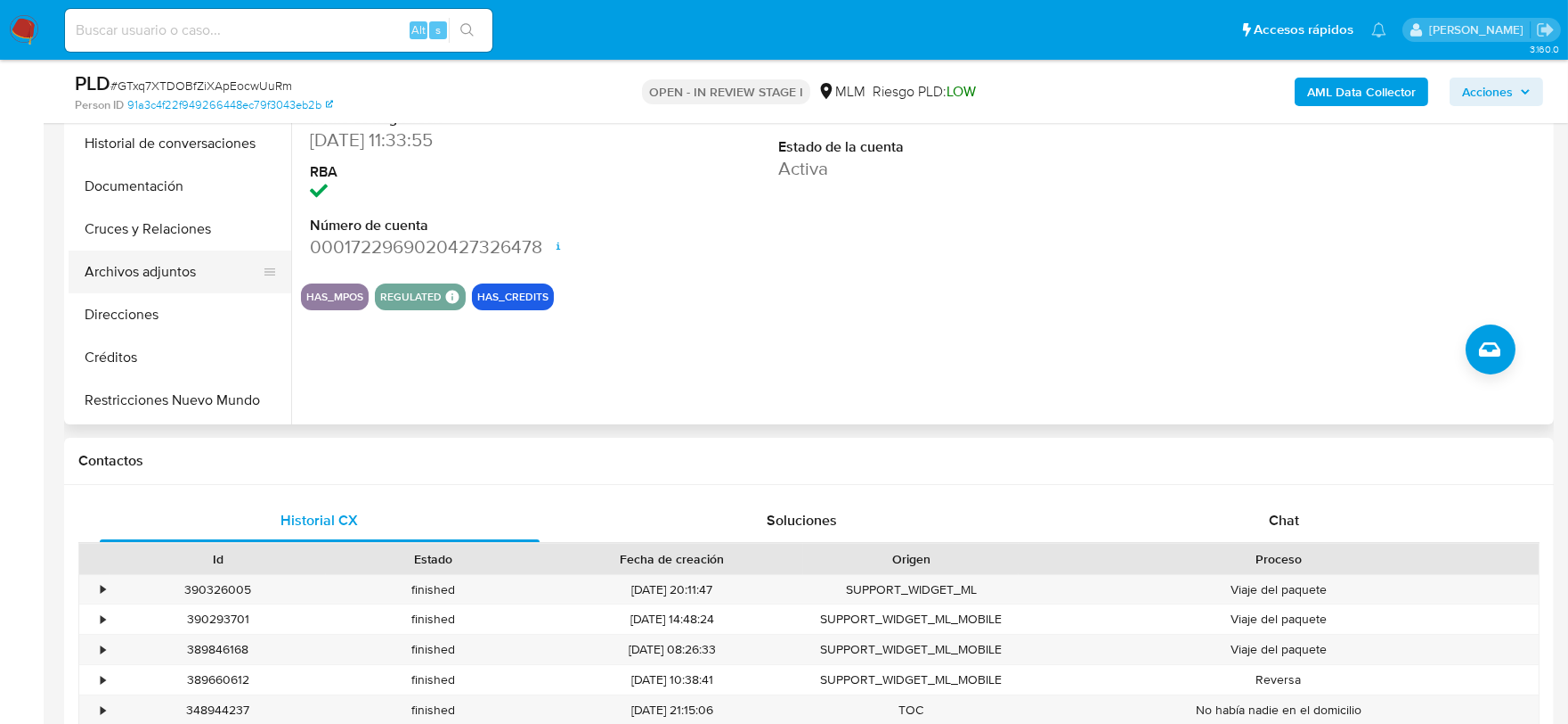
click at [188, 251] on button "Archivos adjuntos" at bounding box center [173, 272] width 209 height 43
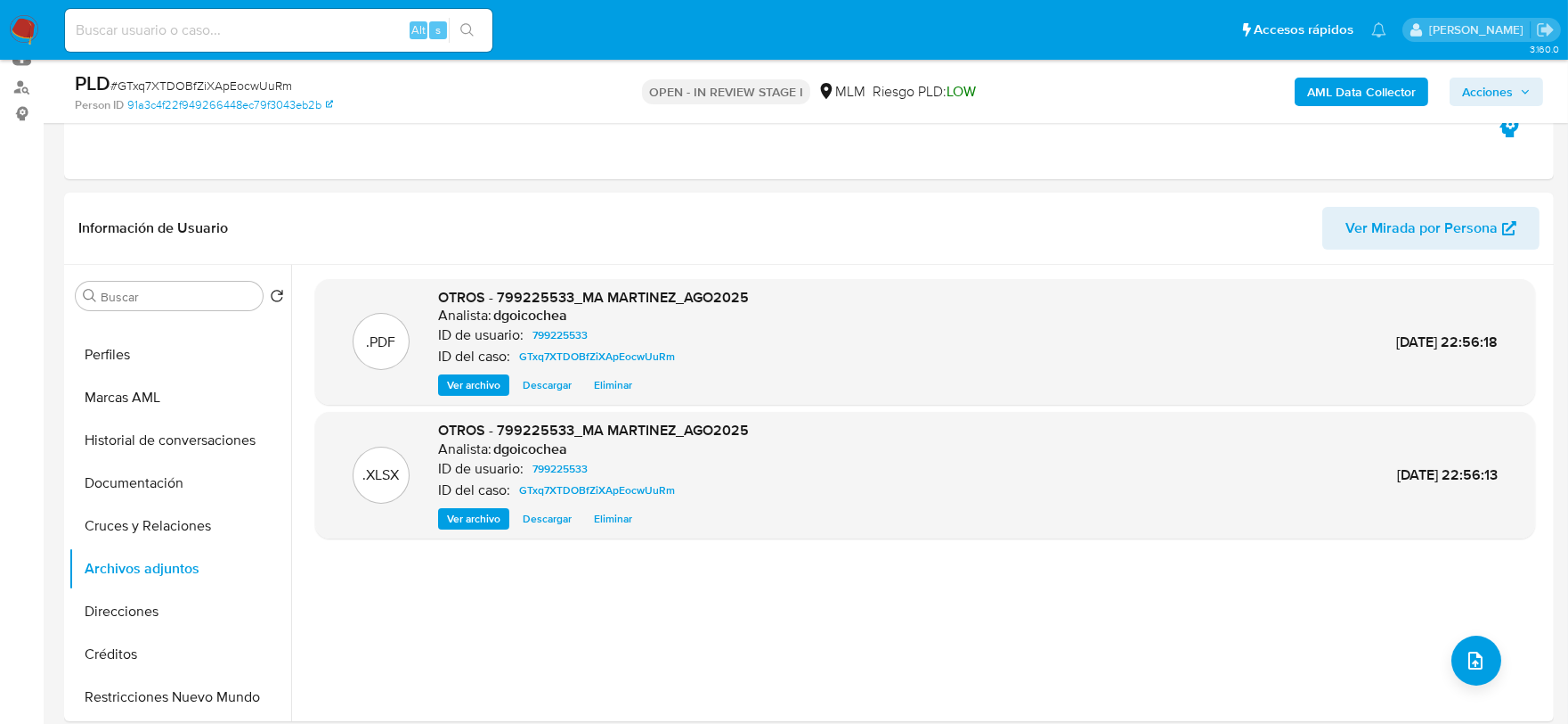
click at [1477, 99] on span "Acciones" at bounding box center [1487, 92] width 51 height 29
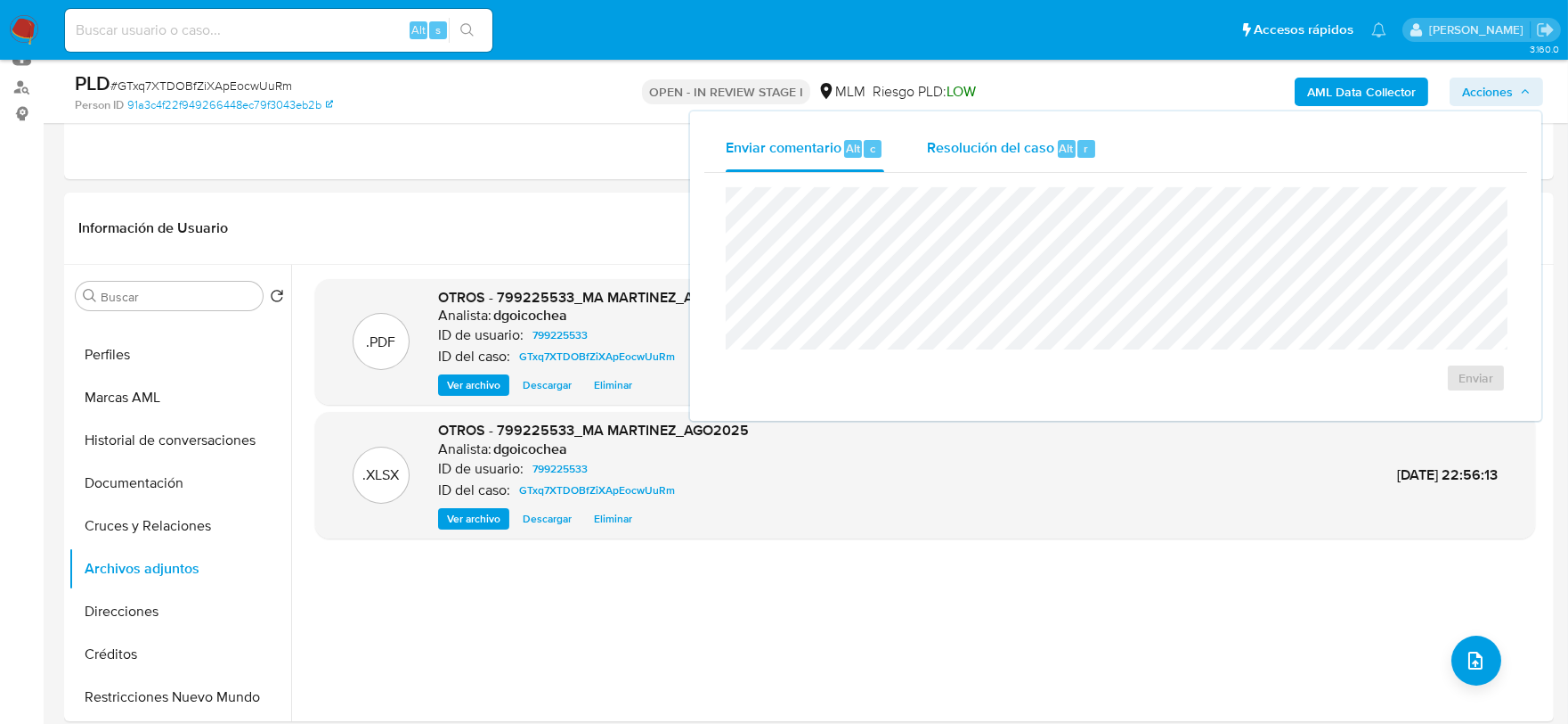
click at [995, 137] on span "Resolución del caso" at bounding box center [990, 147] width 127 height 21
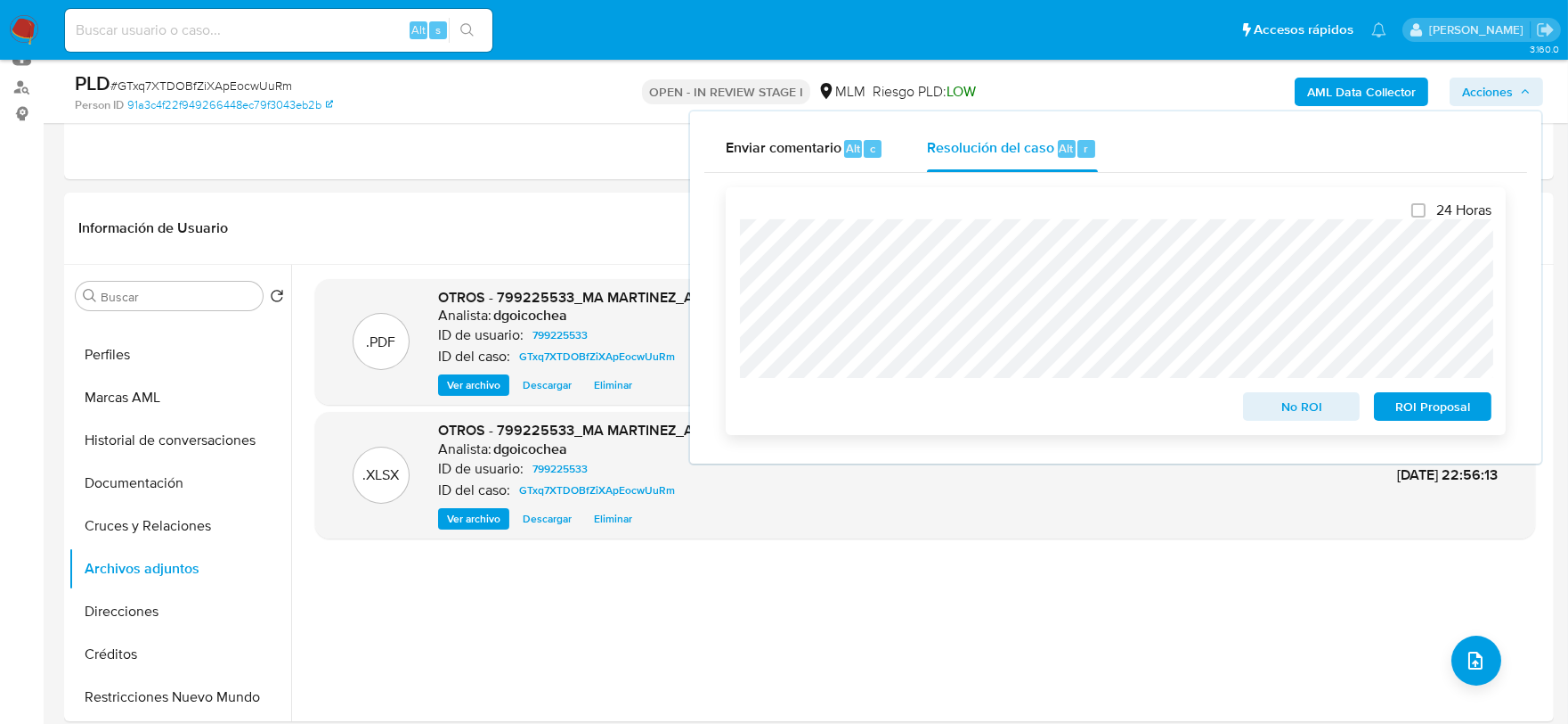
click at [1305, 400] on span "No ROI" at bounding box center [1301, 407] width 92 height 25
click at [1319, 407] on span "No ROI" at bounding box center [1301, 407] width 92 height 25
click at [1292, 402] on span "No ROI" at bounding box center [1301, 407] width 92 height 25
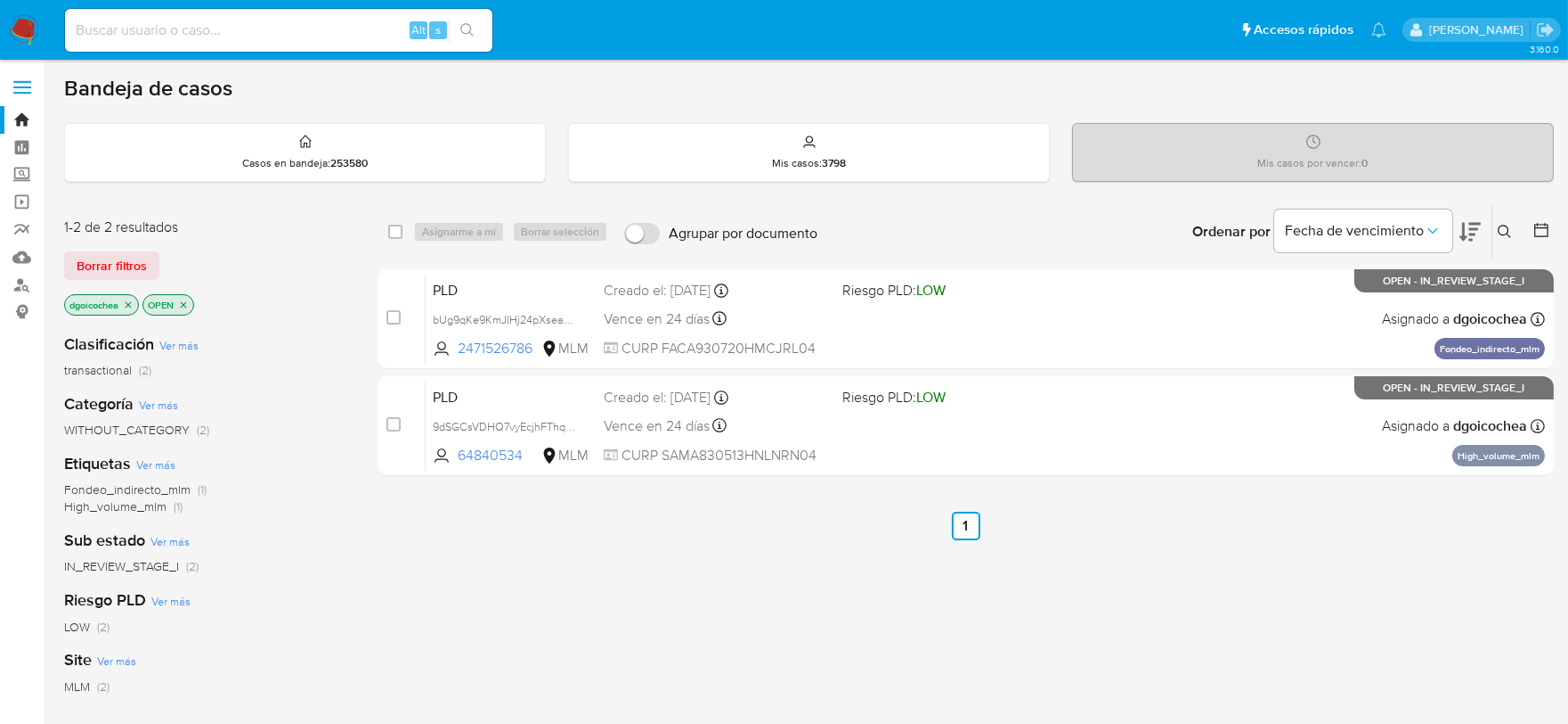
click at [1501, 225] on icon at bounding box center [1504, 231] width 13 height 13
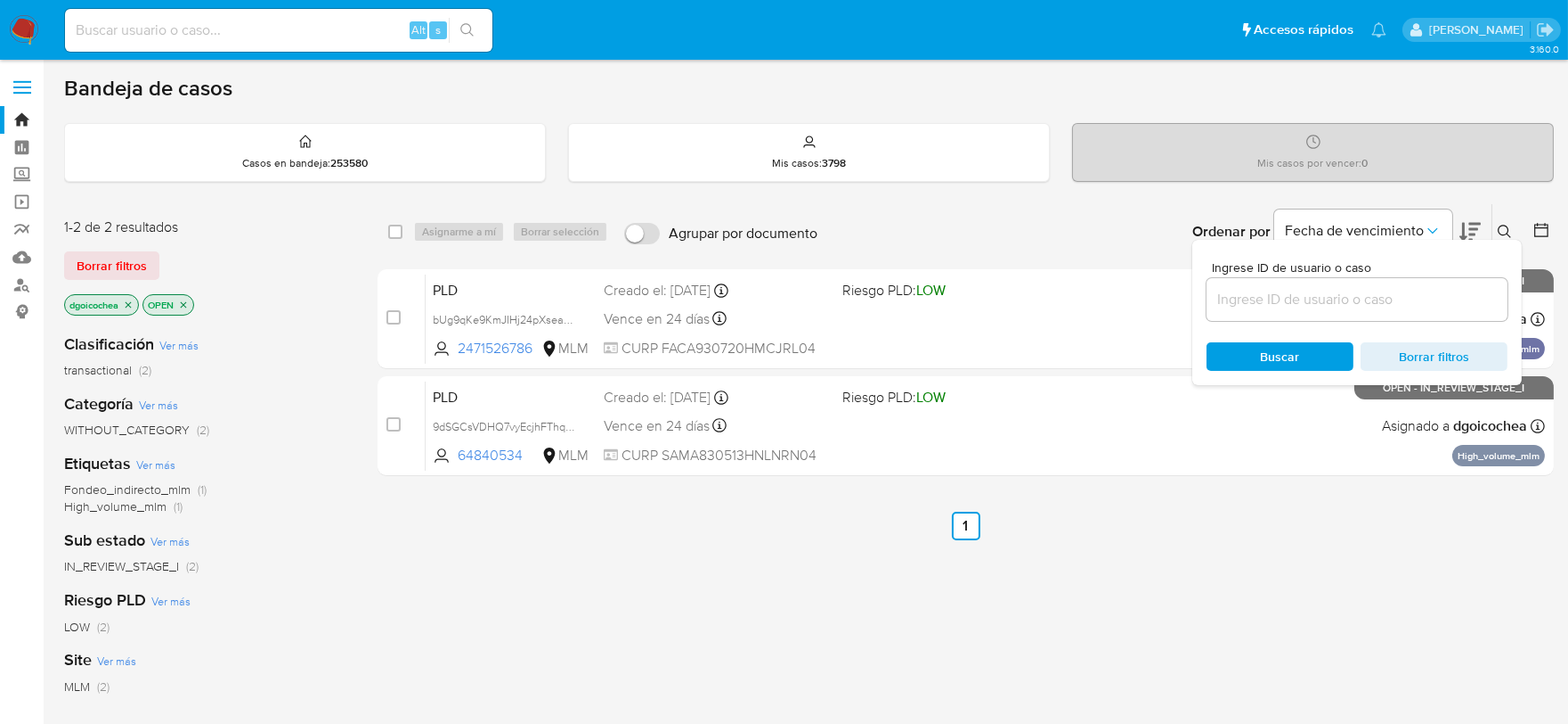
click at [1359, 295] on input at bounding box center [1357, 299] width 301 height 23
type input "1509813130"
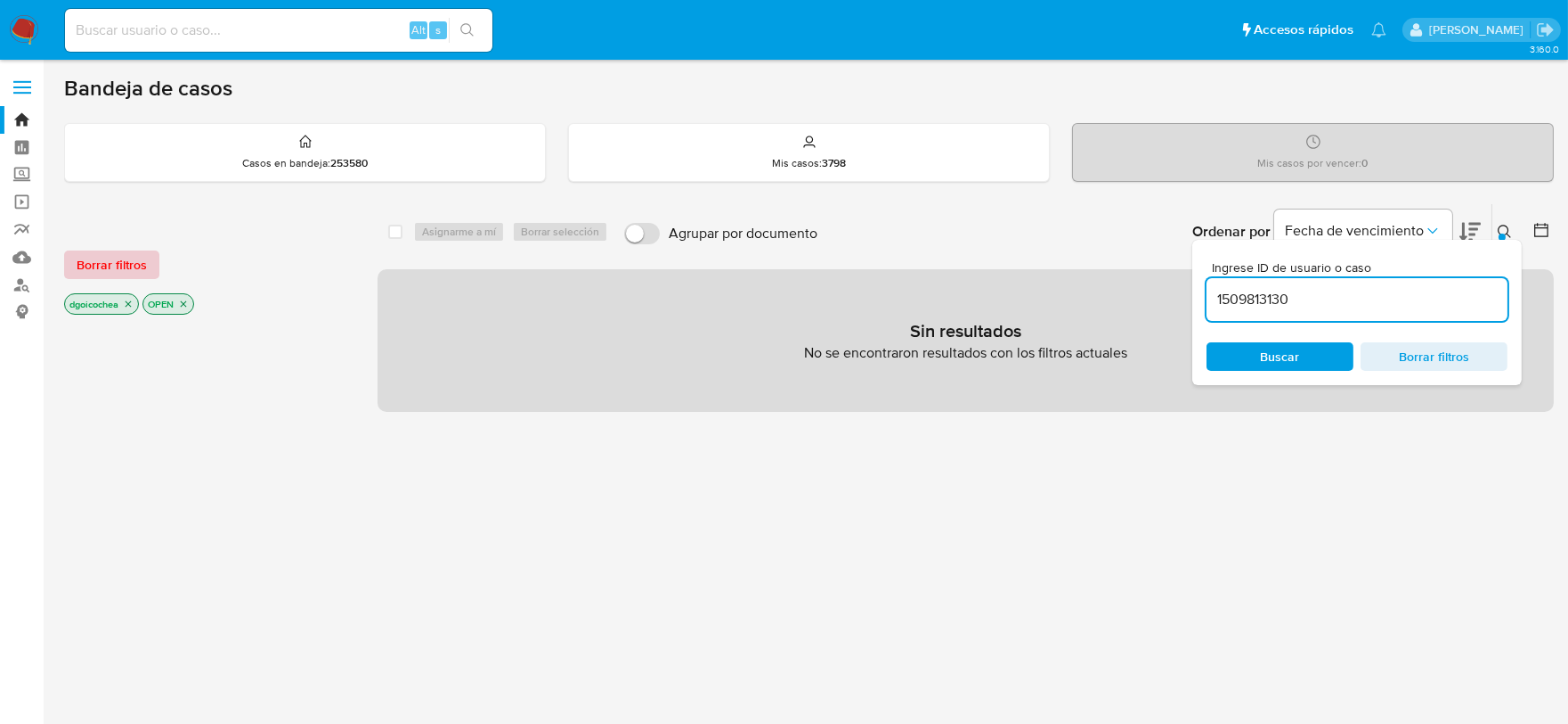
click at [117, 272] on span "Borrar filtros" at bounding box center [112, 264] width 71 height 25
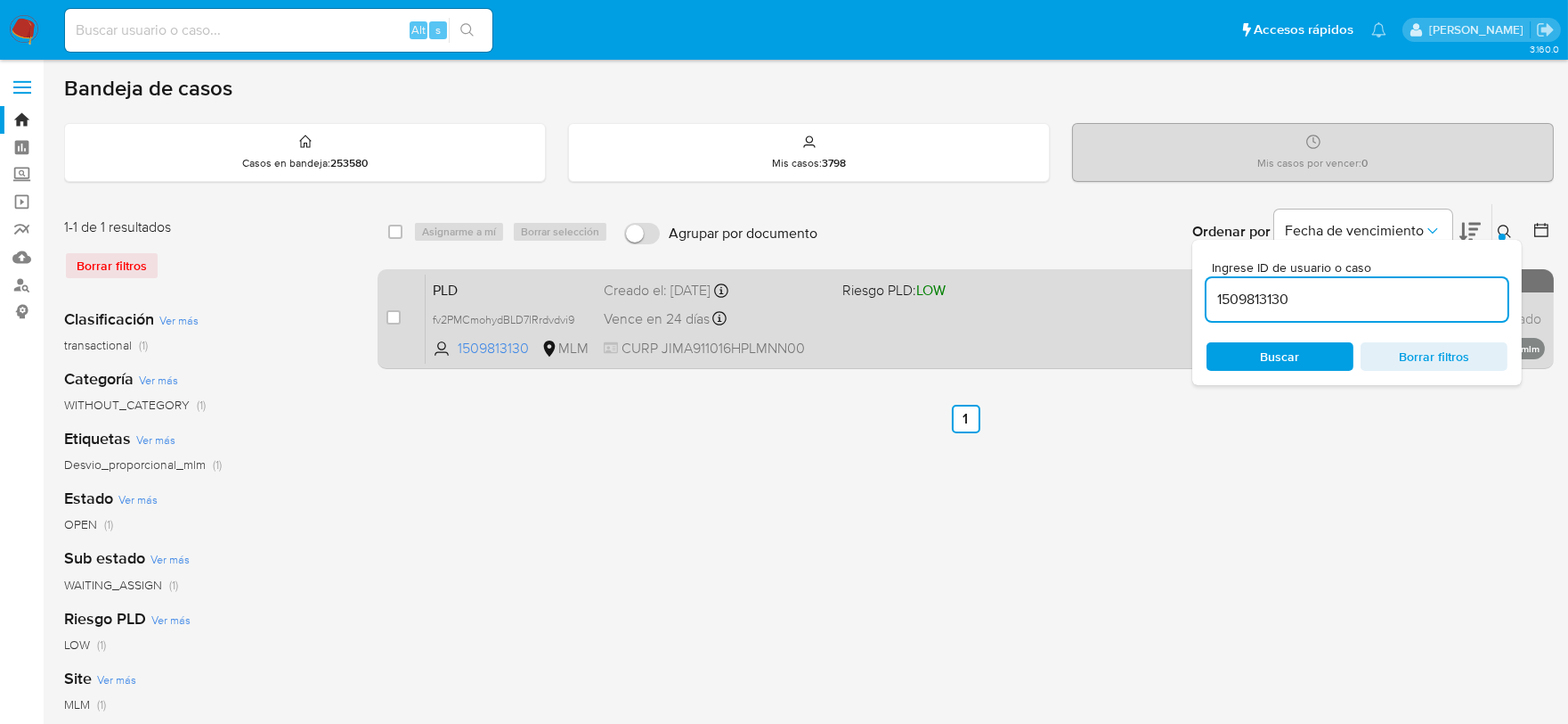
click at [441, 288] on span "PLD" at bounding box center [510, 289] width 157 height 23
click at [388, 319] on input "checkbox" at bounding box center [394, 317] width 14 height 14
checkbox input "true"
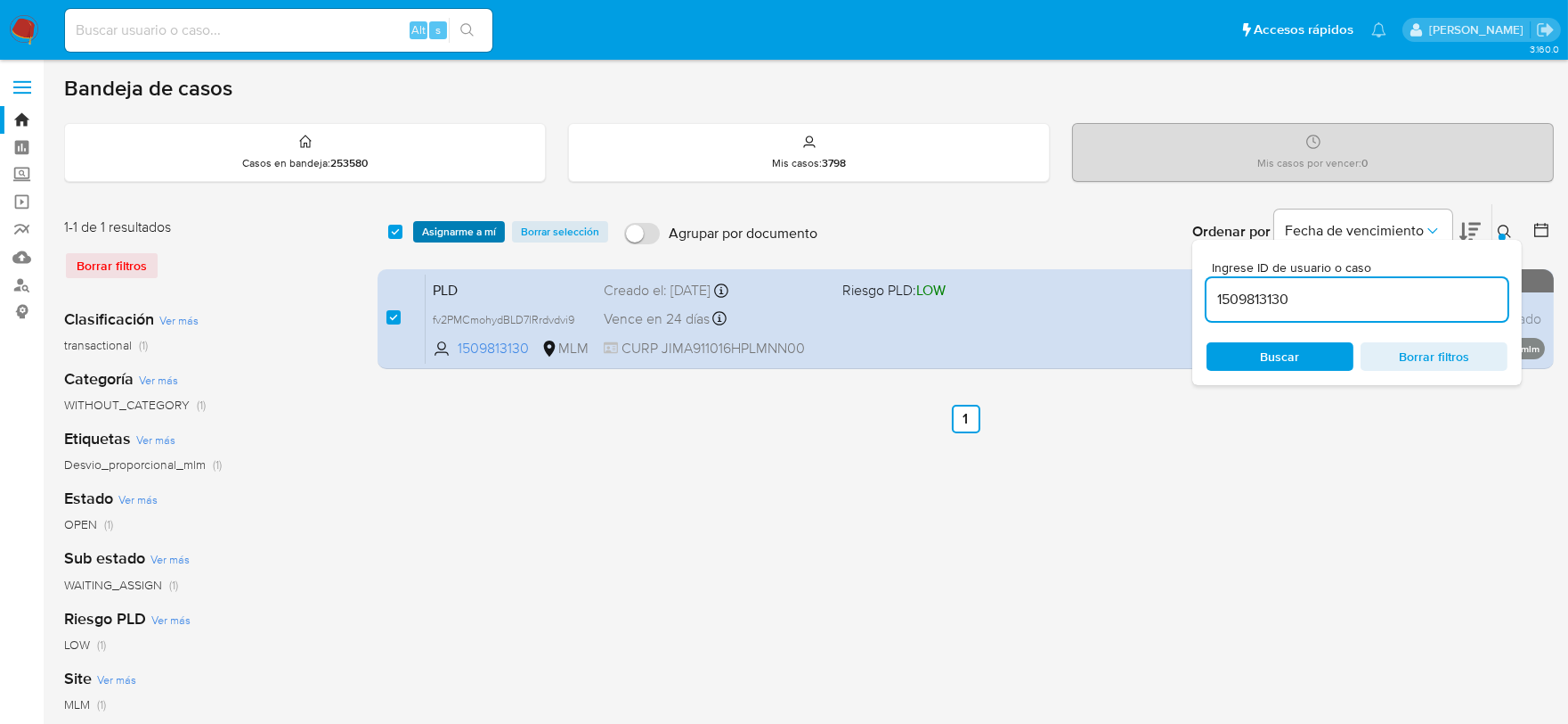
click at [470, 238] on span "Asignarme a mí" at bounding box center [458, 232] width 74 height 18
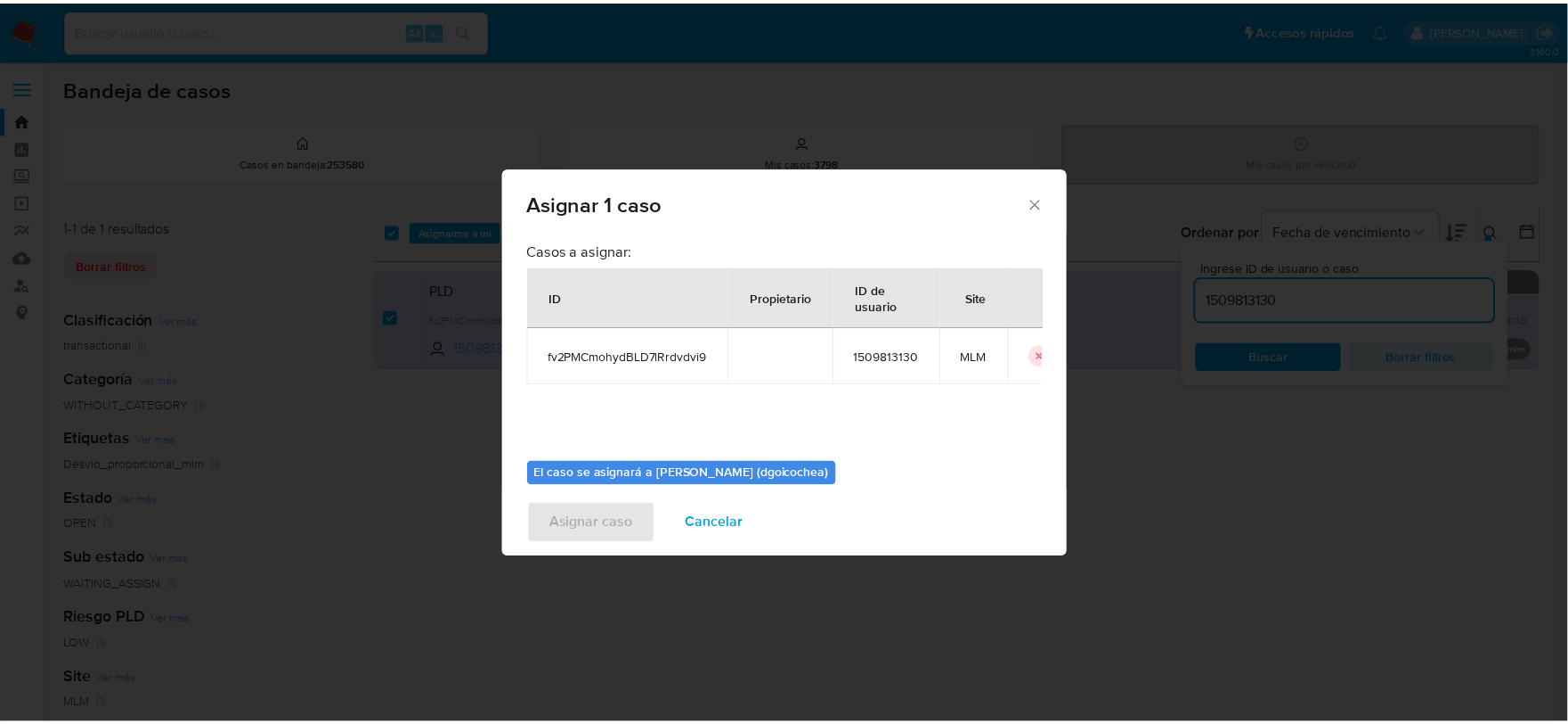
scroll to position [91, 0]
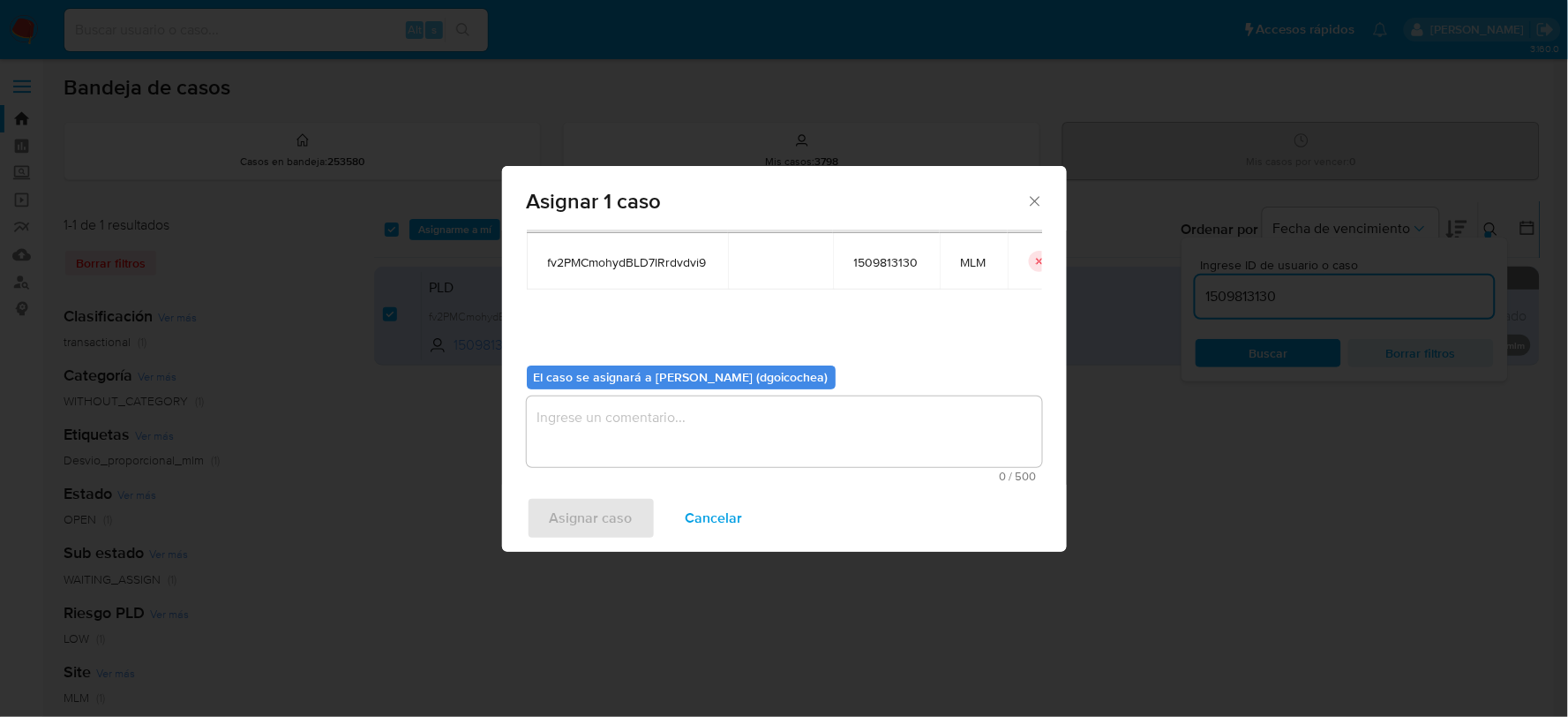
click at [674, 420] on textarea "assign-modal" at bounding box center [784, 432] width 516 height 71
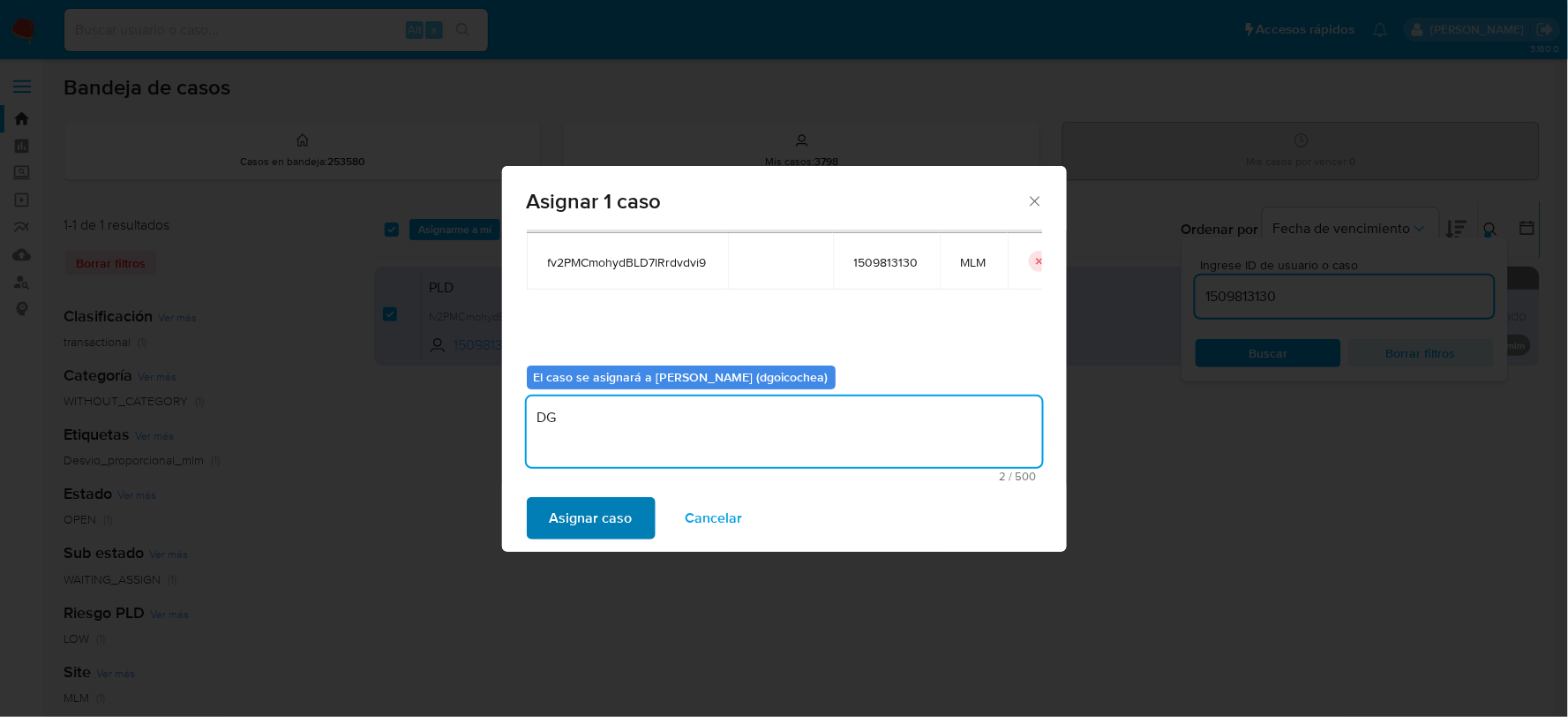
type textarea "DG"
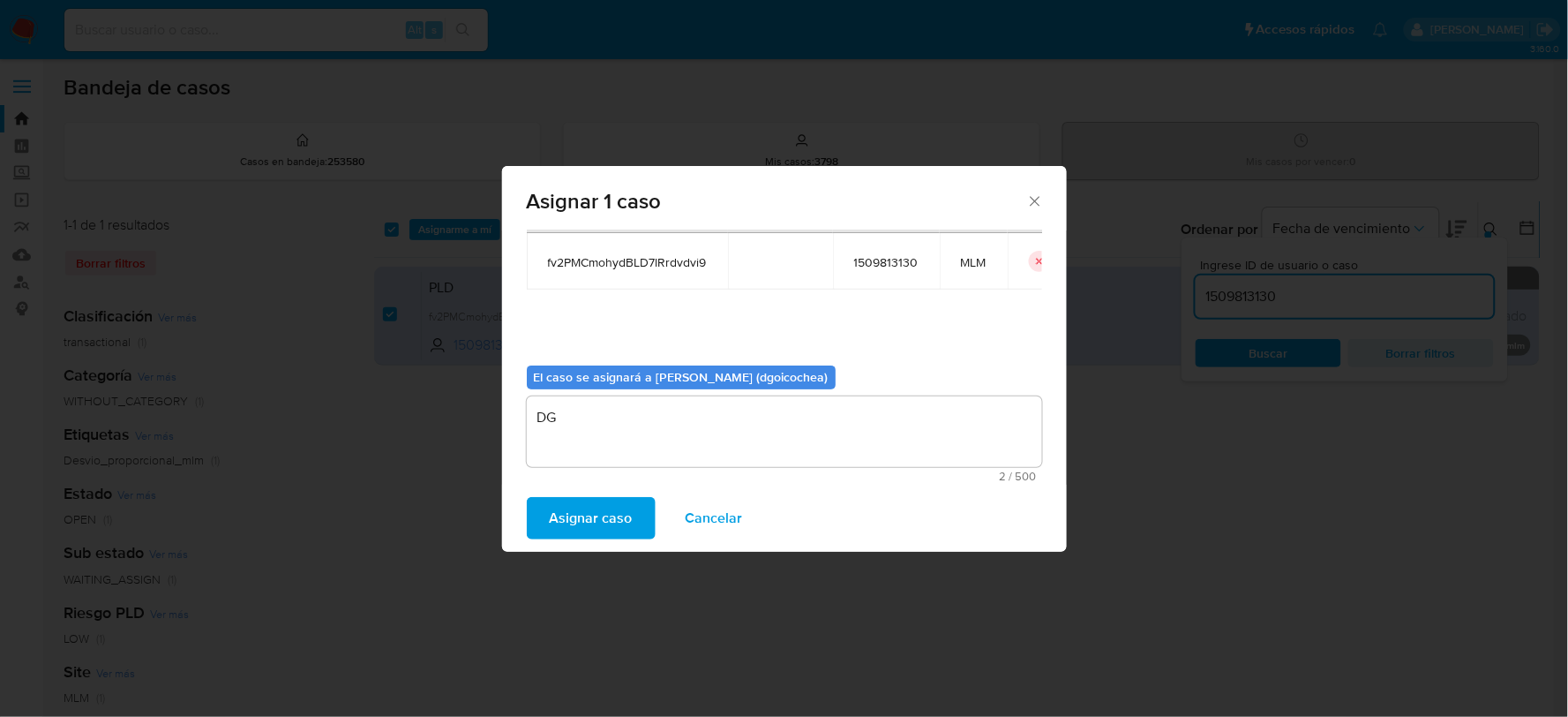
click at [592, 527] on span "Asignar caso" at bounding box center [591, 518] width 83 height 39
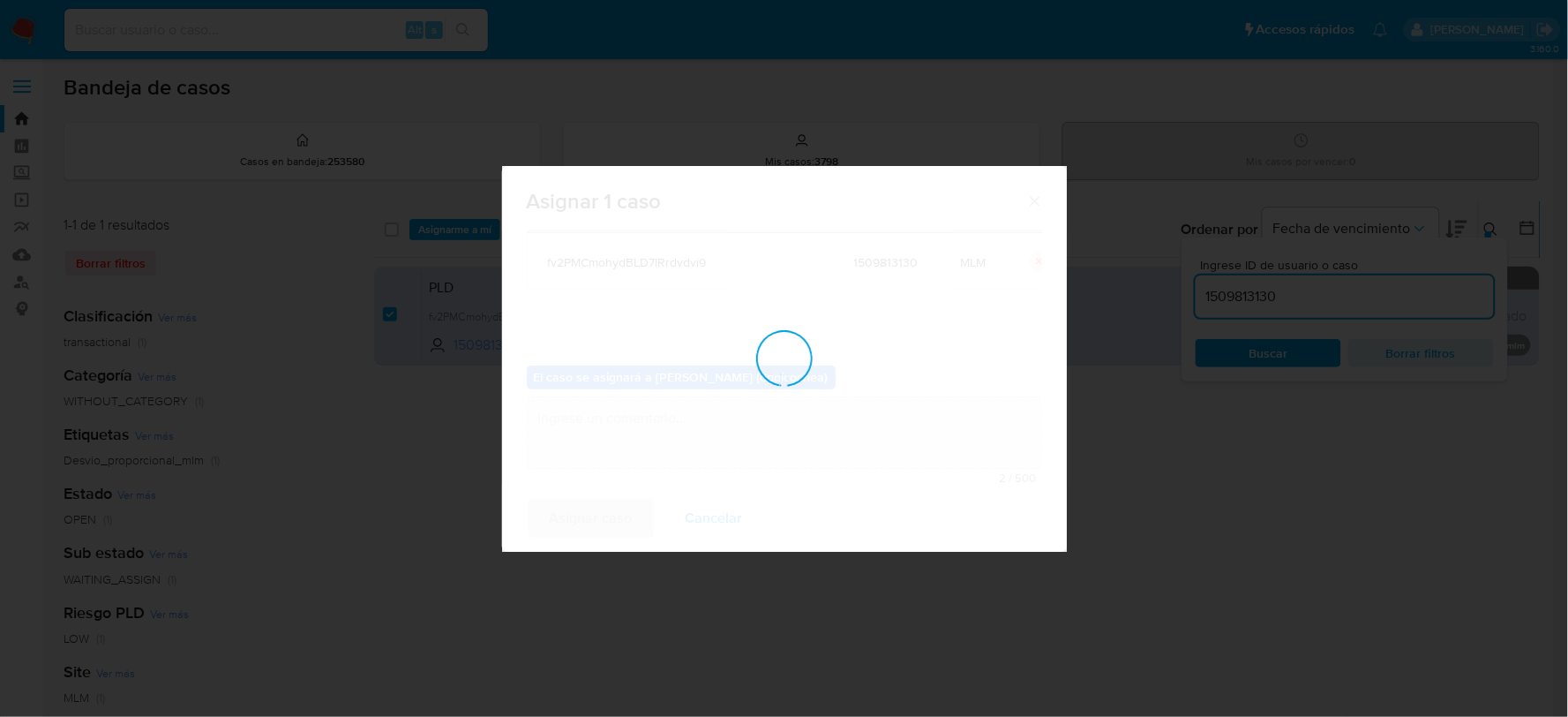
checkbox input "false"
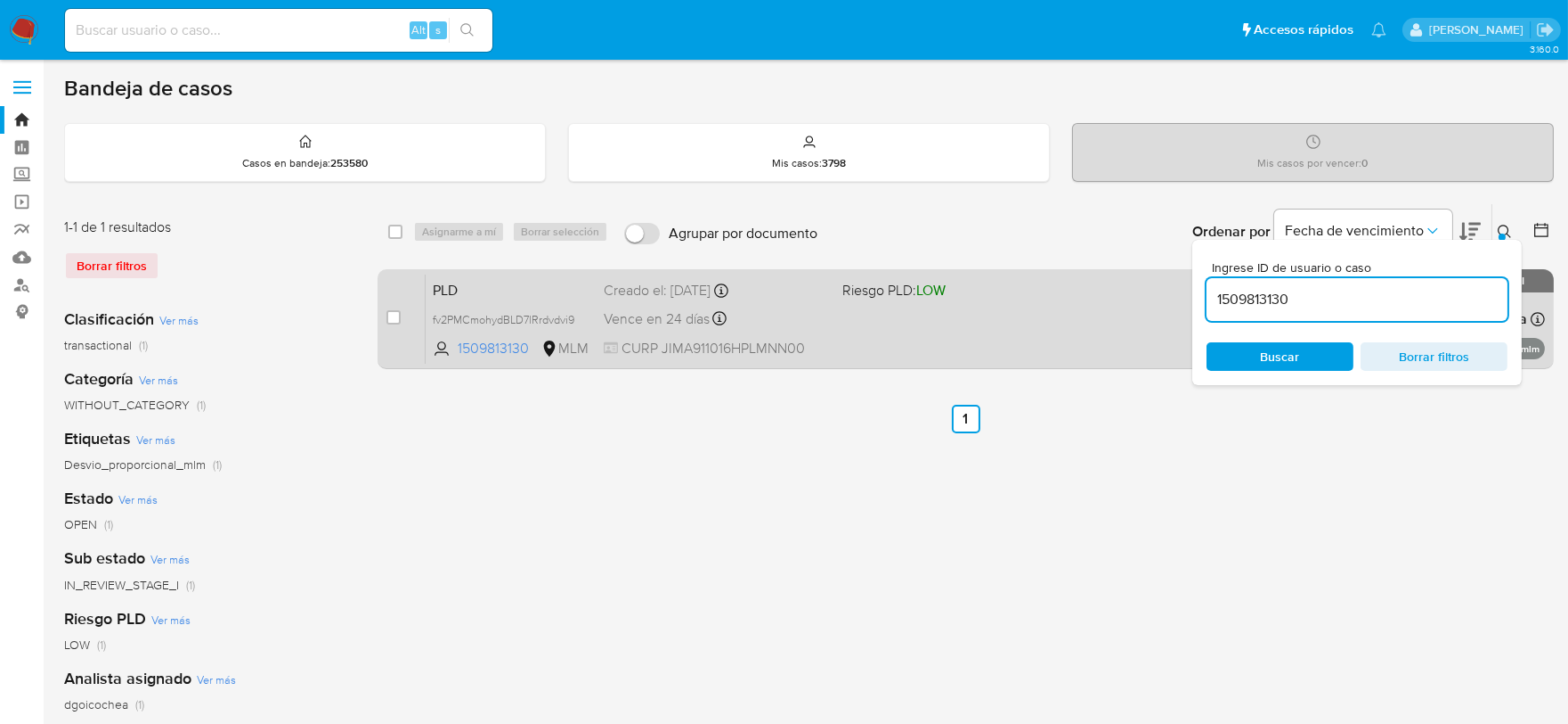
click at [436, 280] on span "PLD" at bounding box center [510, 289] width 157 height 23
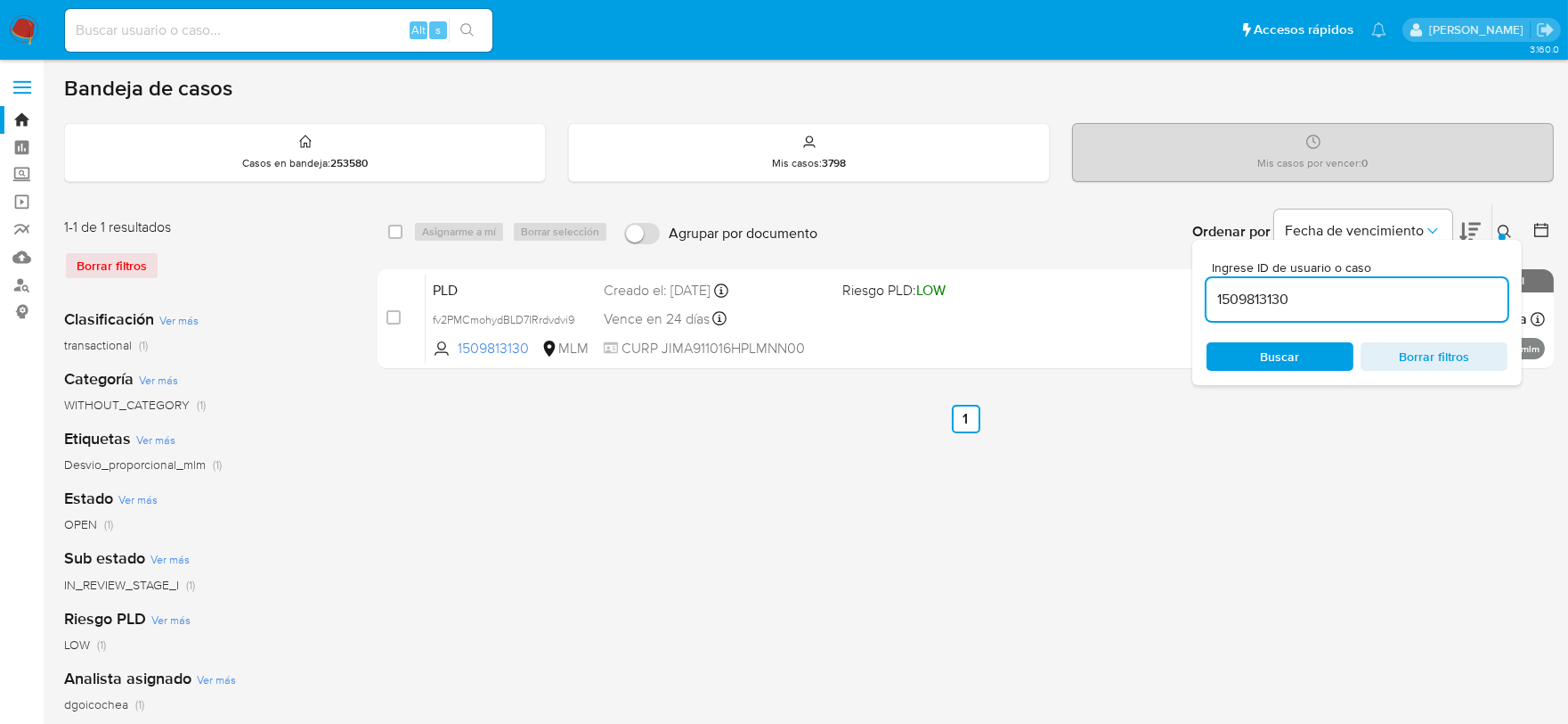
click at [1221, 289] on input "1509813130" at bounding box center [1357, 299] width 301 height 23
paste input "2059643256"
type input "2059643256"
click at [125, 269] on div "Borrar filtros" at bounding box center [207, 265] width 285 height 29
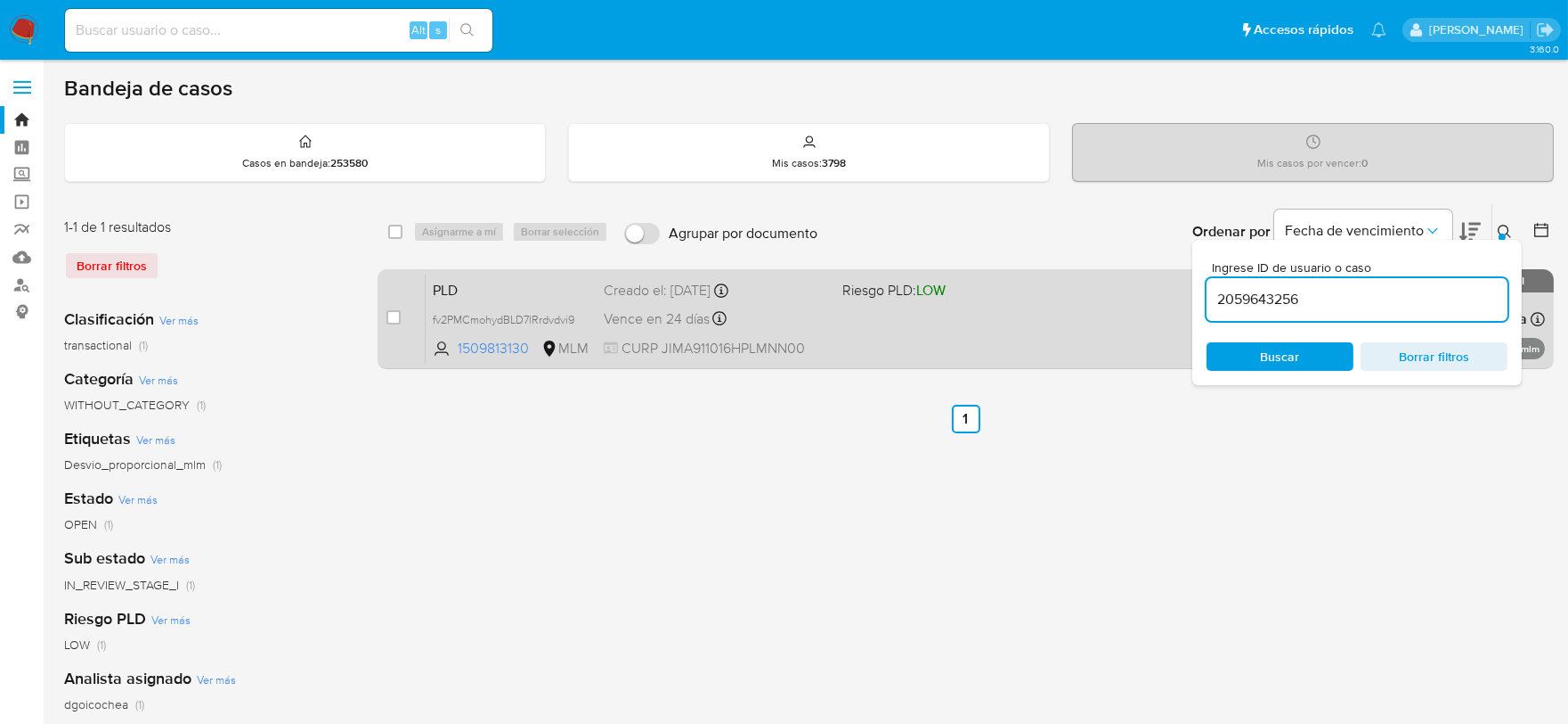
click at [448, 280] on span "PLD" at bounding box center [510, 289] width 157 height 23
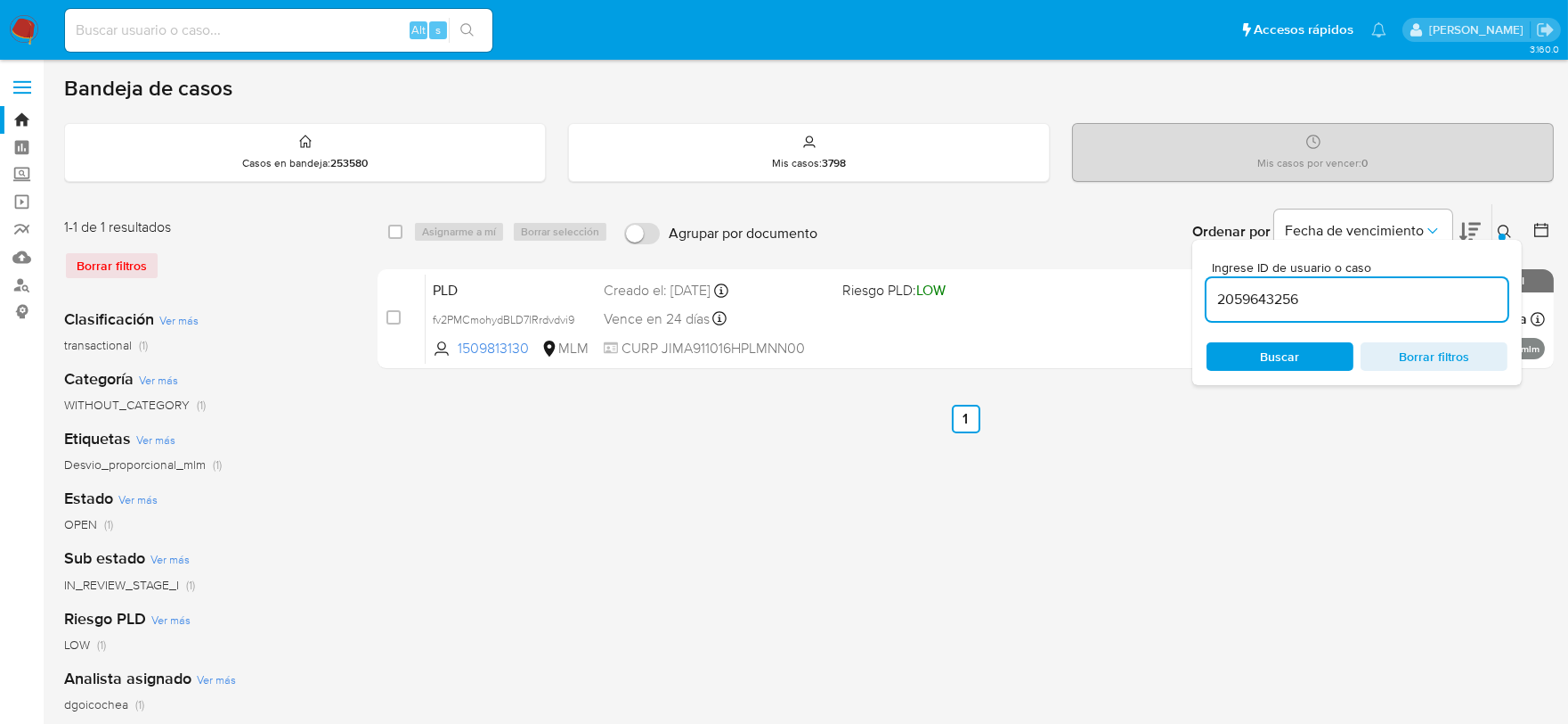
click at [1251, 358] on span "Buscar" at bounding box center [1280, 357] width 122 height 25
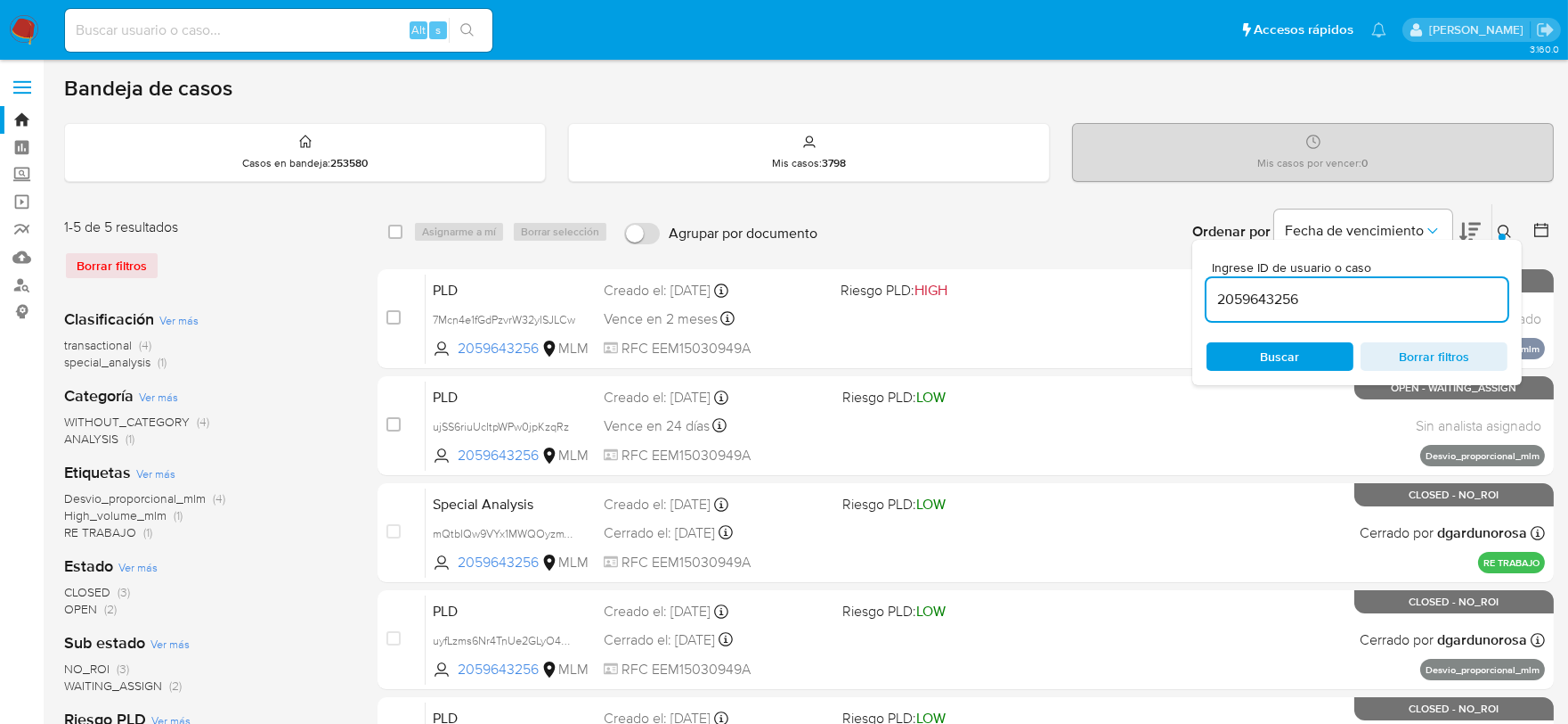
click at [1275, 362] on span "Buscar" at bounding box center [1281, 357] width 39 height 29
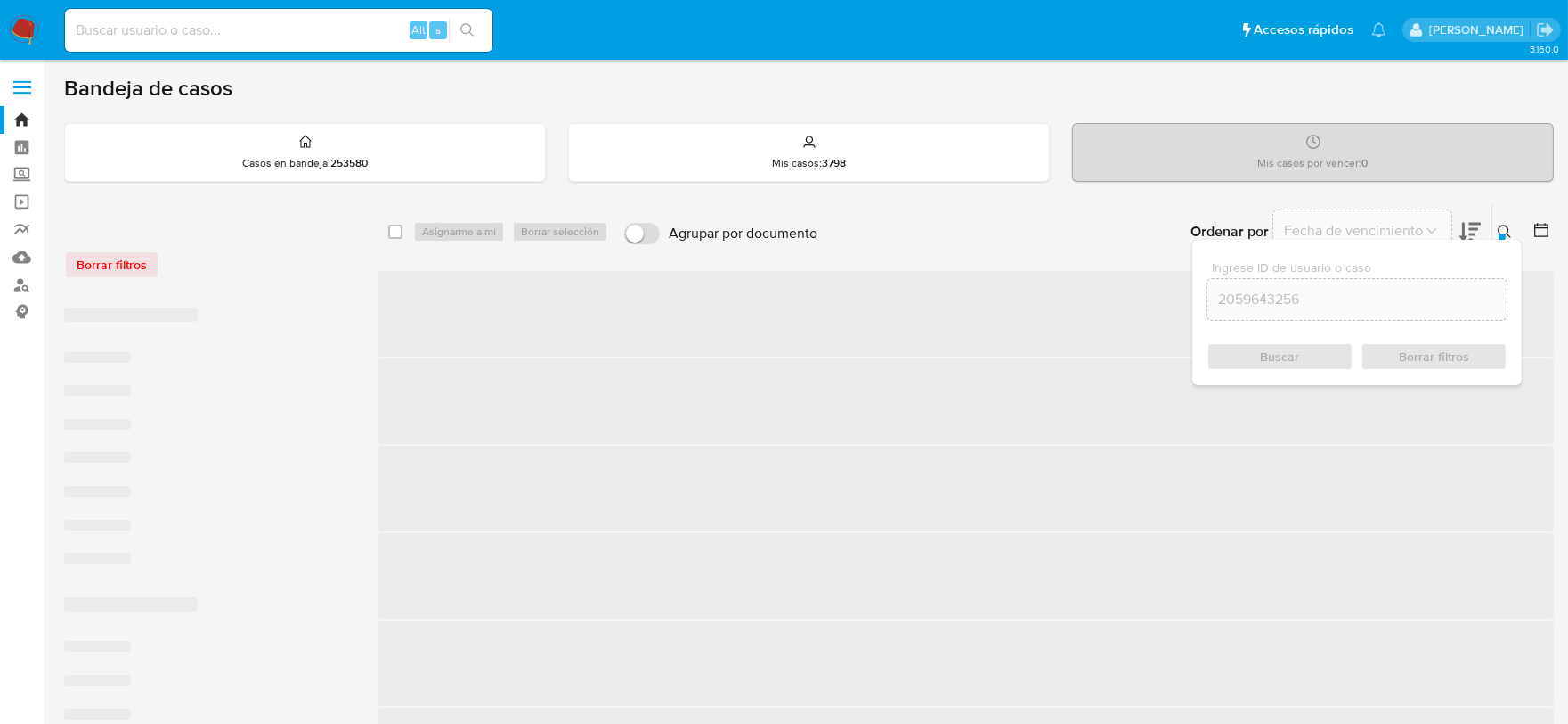
click at [1332, 294] on input "2059643256" at bounding box center [1357, 299] width 299 height 23
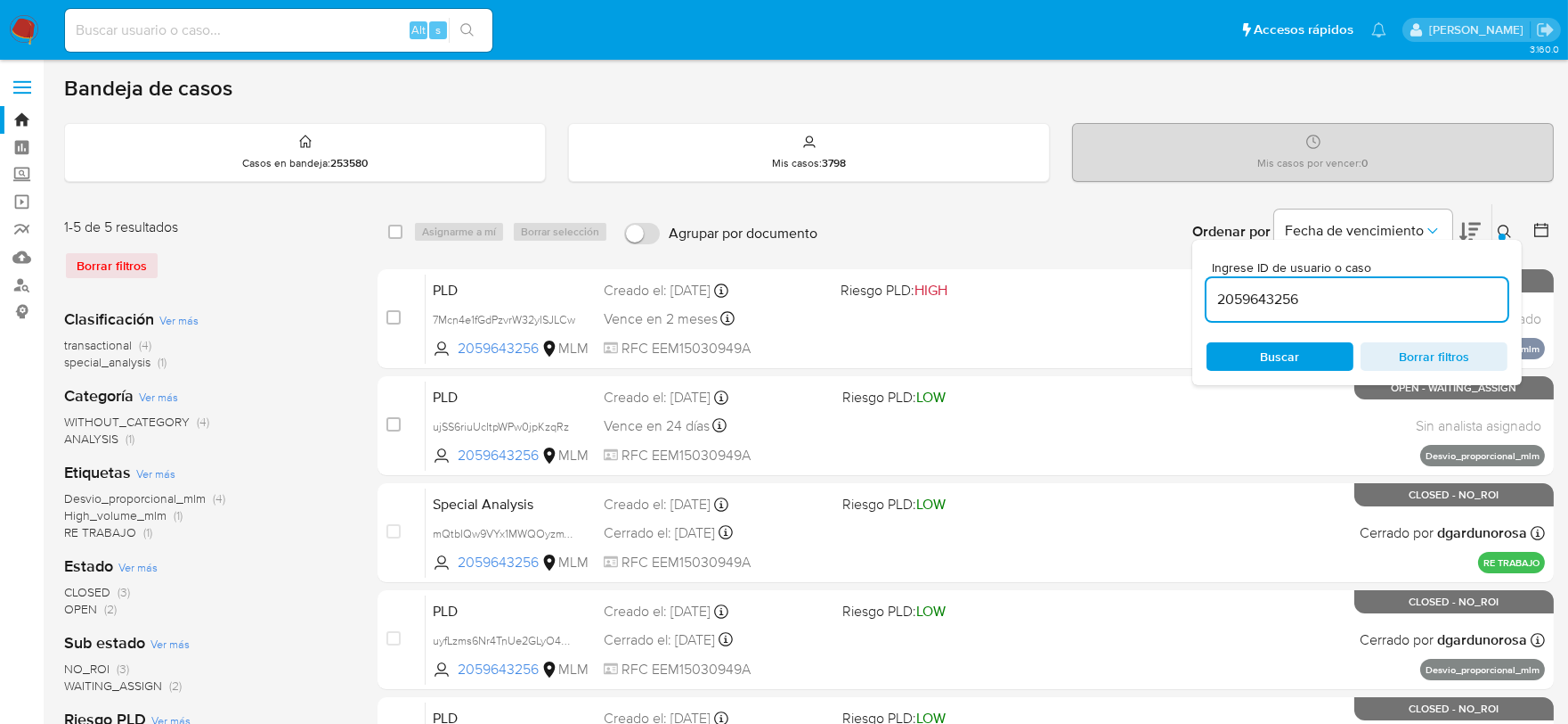
click at [37, 30] on img at bounding box center [24, 30] width 30 height 30
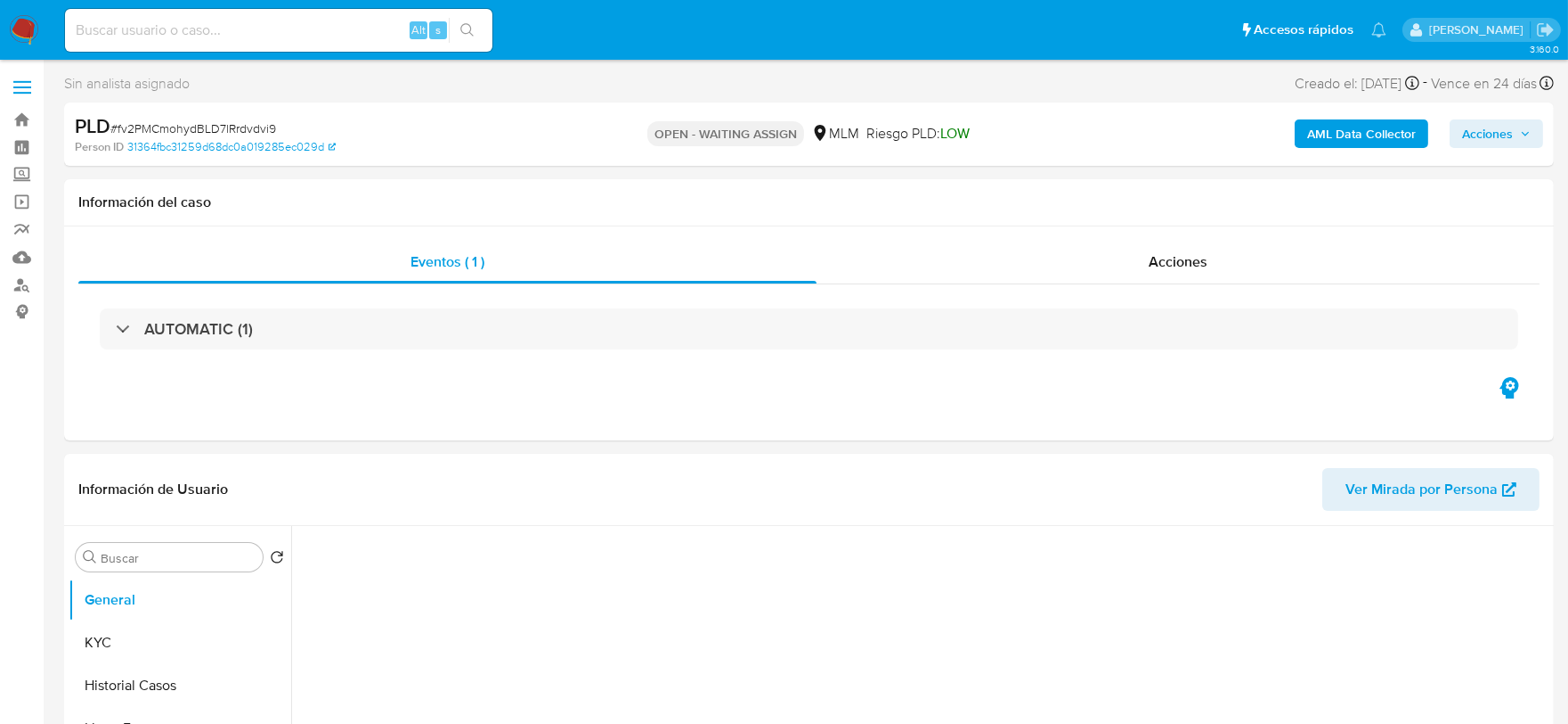
select select "10"
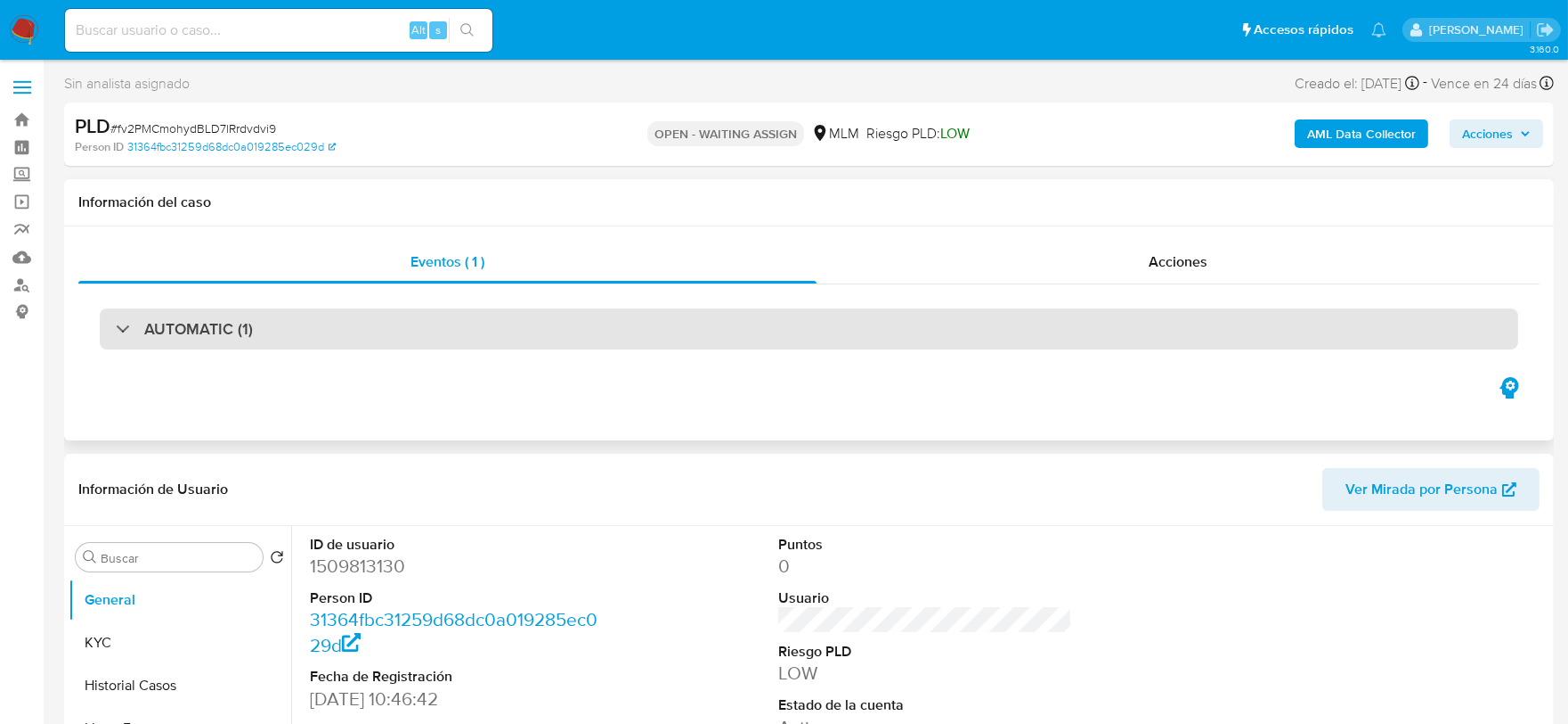
click at [249, 331] on h3 "AUTOMATIC (1)" at bounding box center [198, 329] width 108 height 20
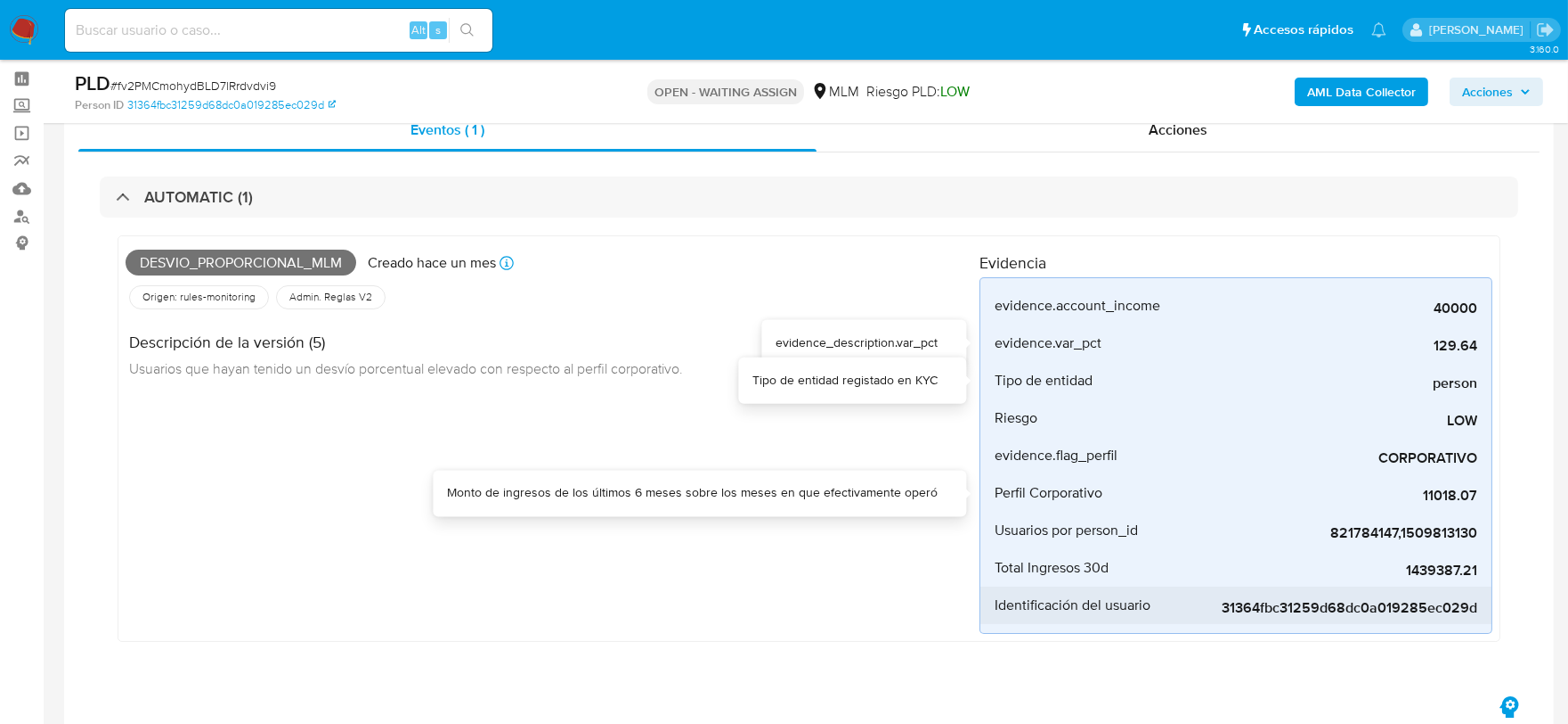
scroll to position [198, 0]
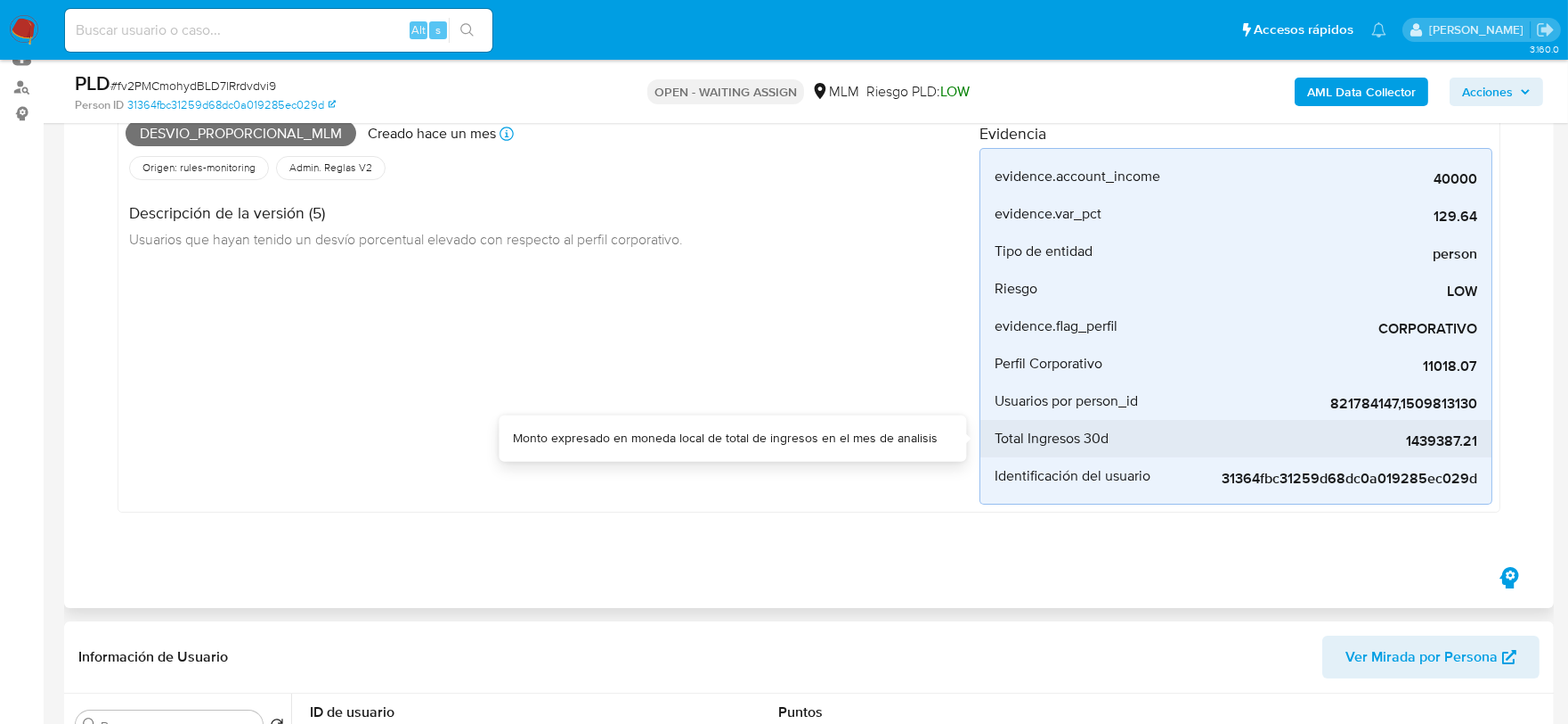
click at [1418, 438] on span "1439387.21" at bounding box center [1343, 441] width 267 height 18
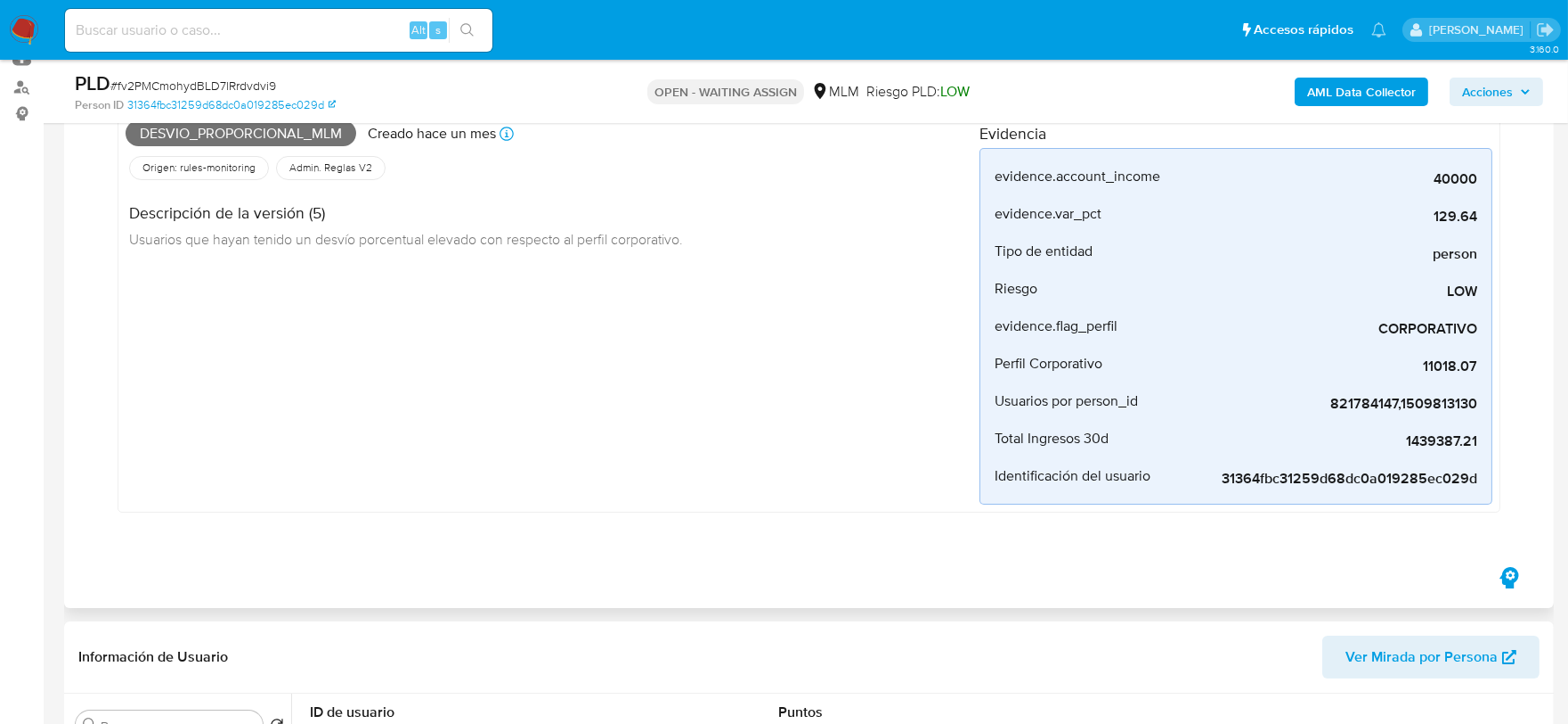
click at [399, 449] on div "Desvio_proporcional_mlm Creado [DATE] Creado: [DATE] 03:10:09 Origen: rules-mon…" at bounding box center [553, 309] width 854 height 391
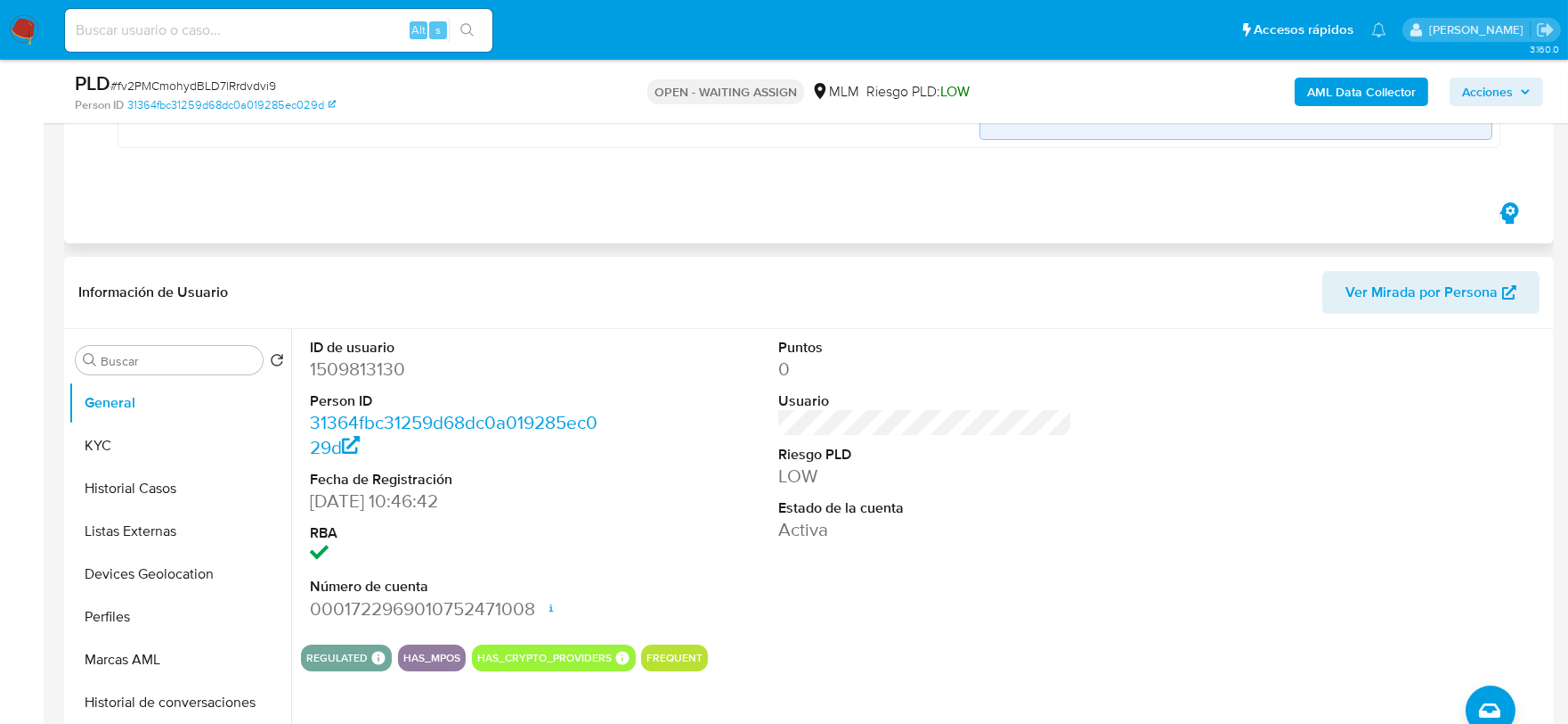
scroll to position [593, 0]
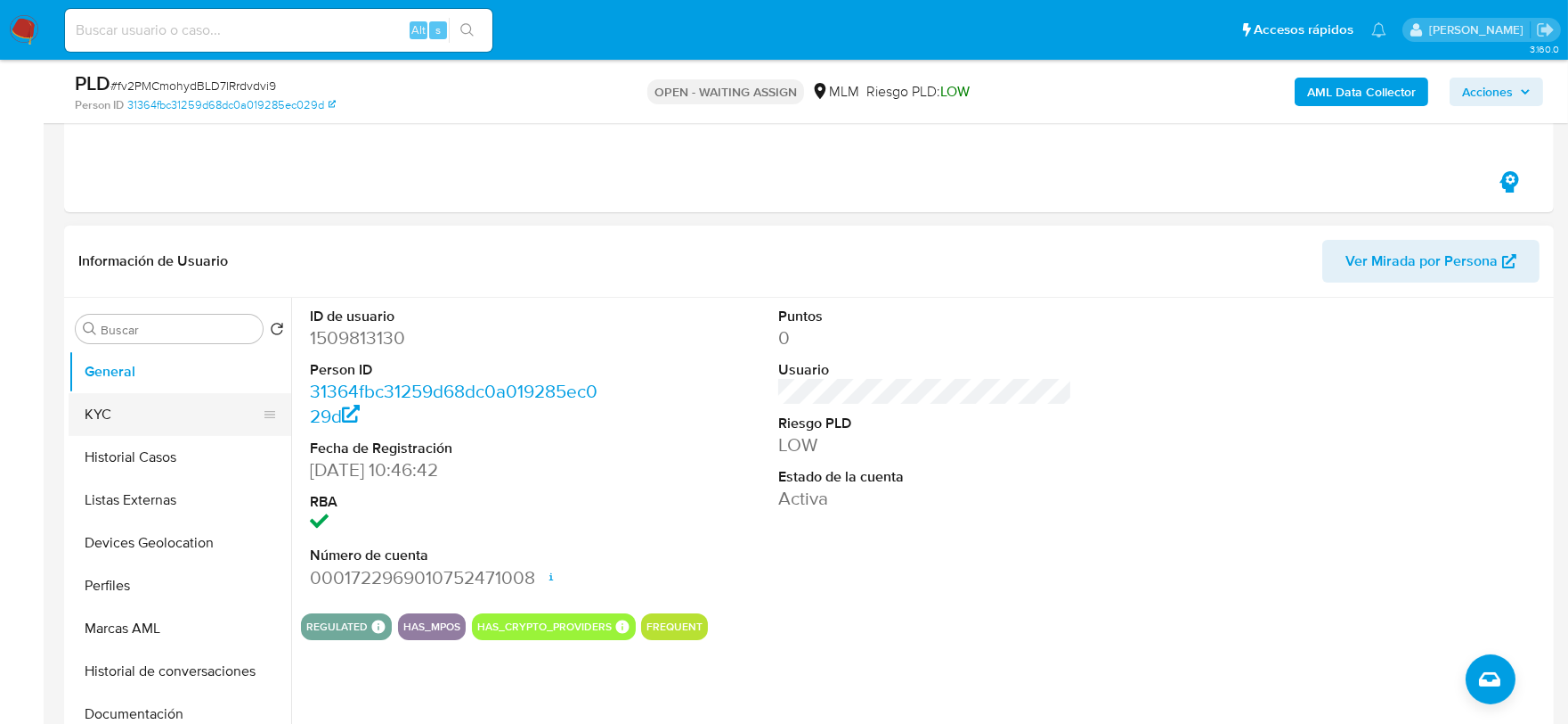
click at [164, 409] on button "KYC" at bounding box center [173, 415] width 209 height 43
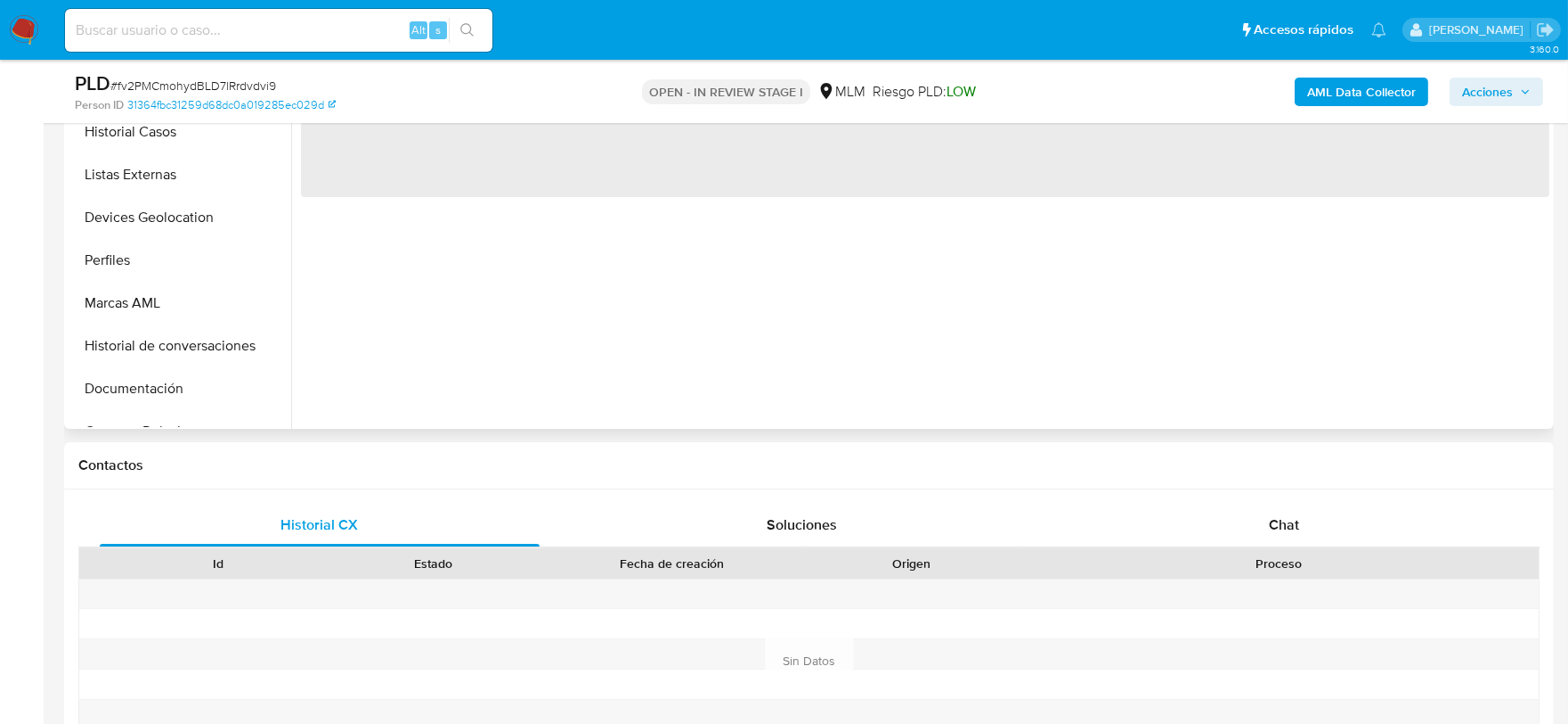
scroll to position [495, 0]
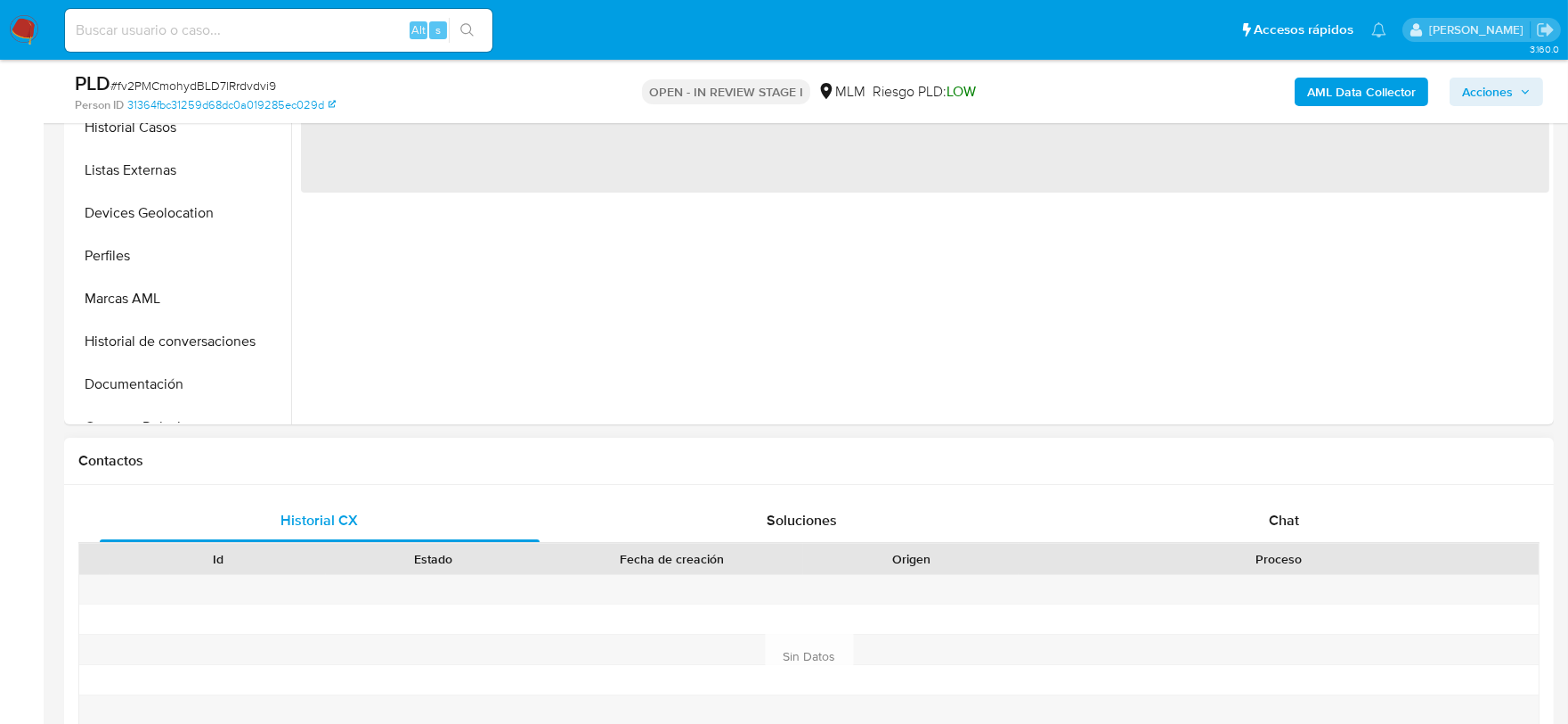
select select "10"
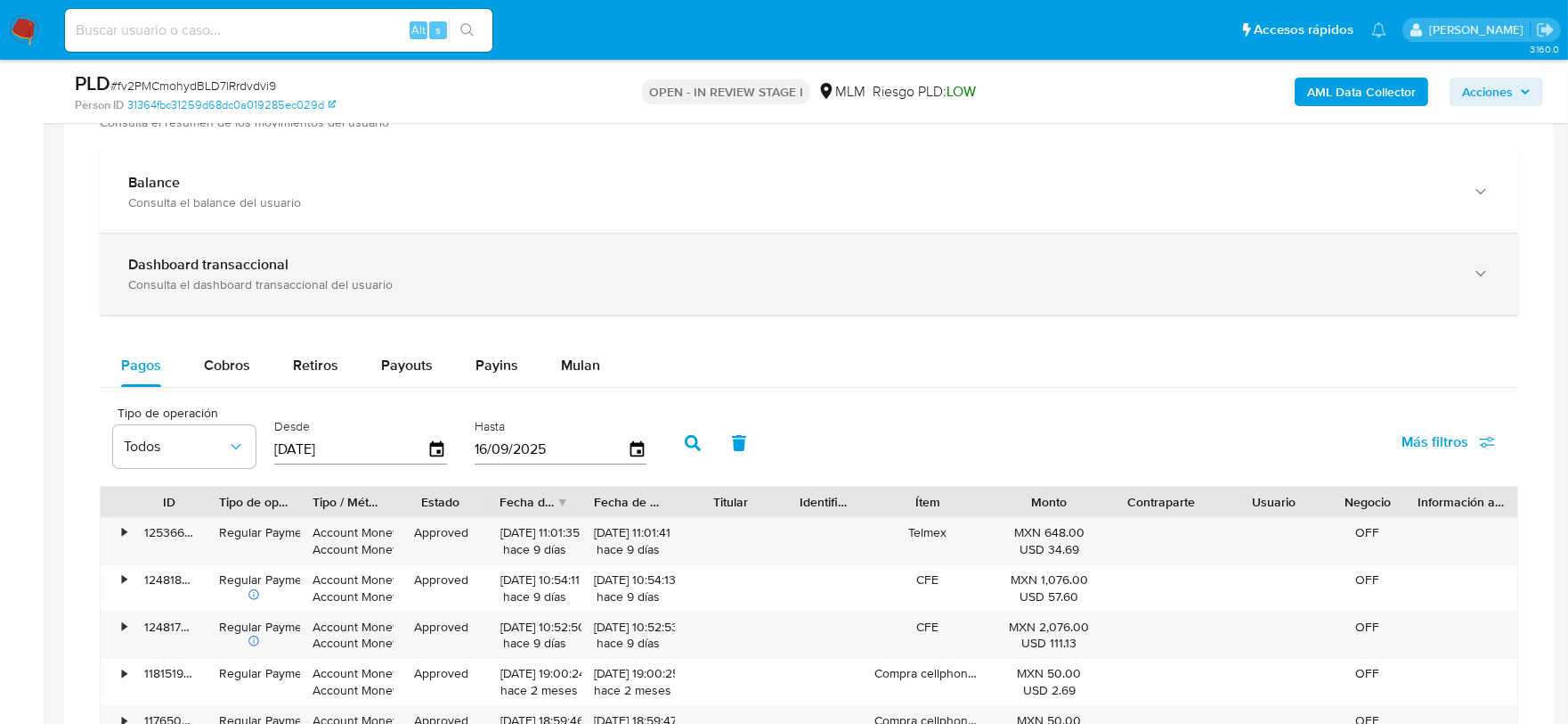
scroll to position [1184, 0]
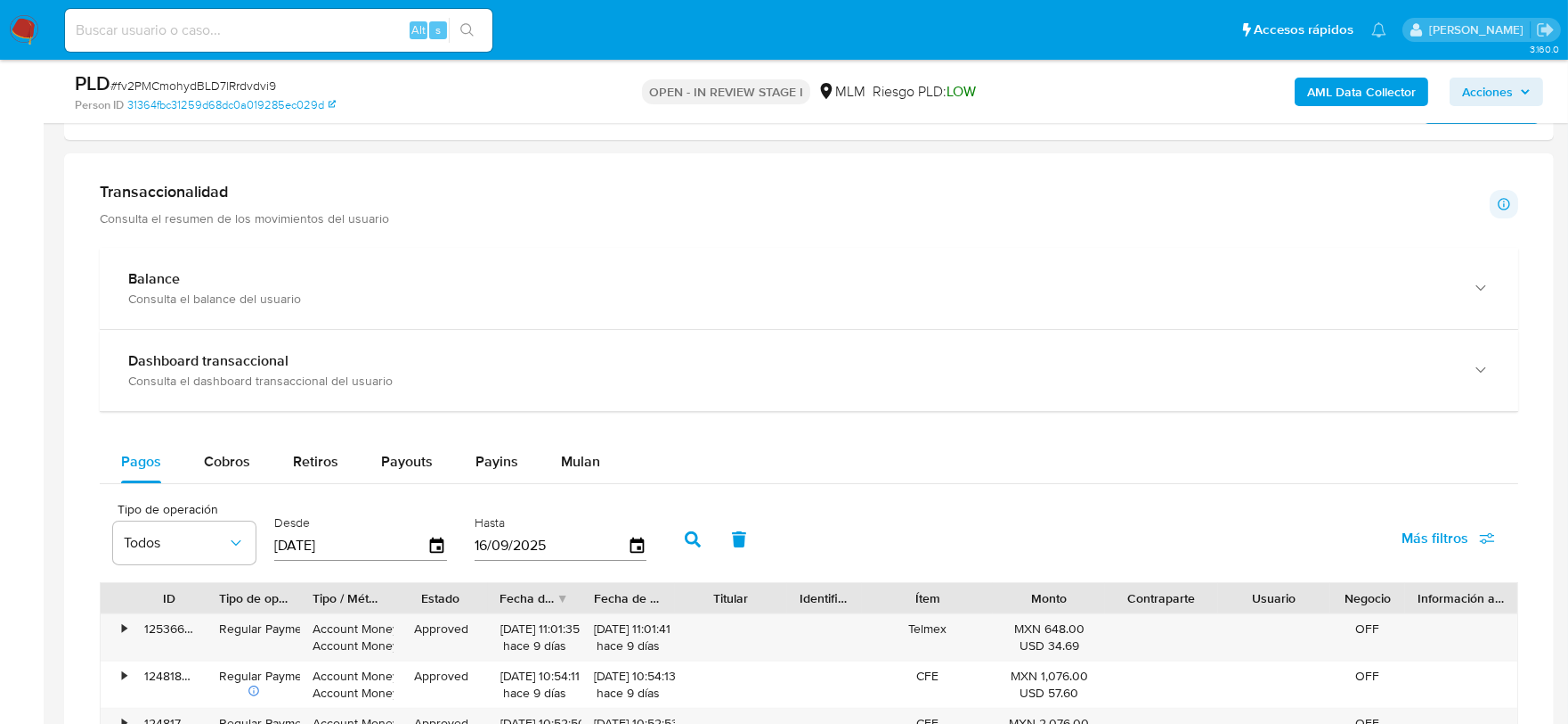
click at [202, 241] on div "Transaccionalidad Consulta el resumen de los movimientos del usuario Informació…" at bounding box center [810, 657] width 1461 height 979
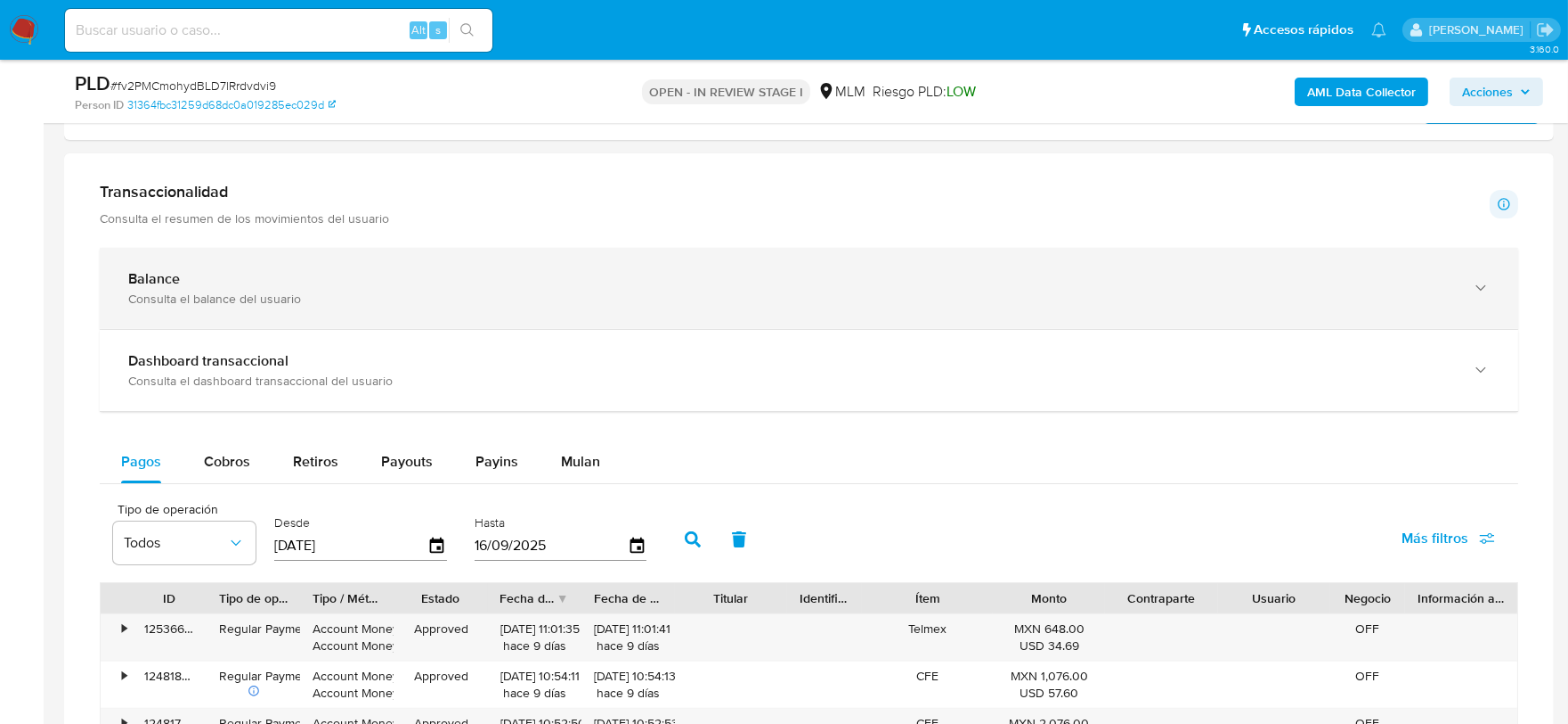
click at [201, 254] on div "Balance Consulta el balance del usuario" at bounding box center [809, 288] width 1418 height 81
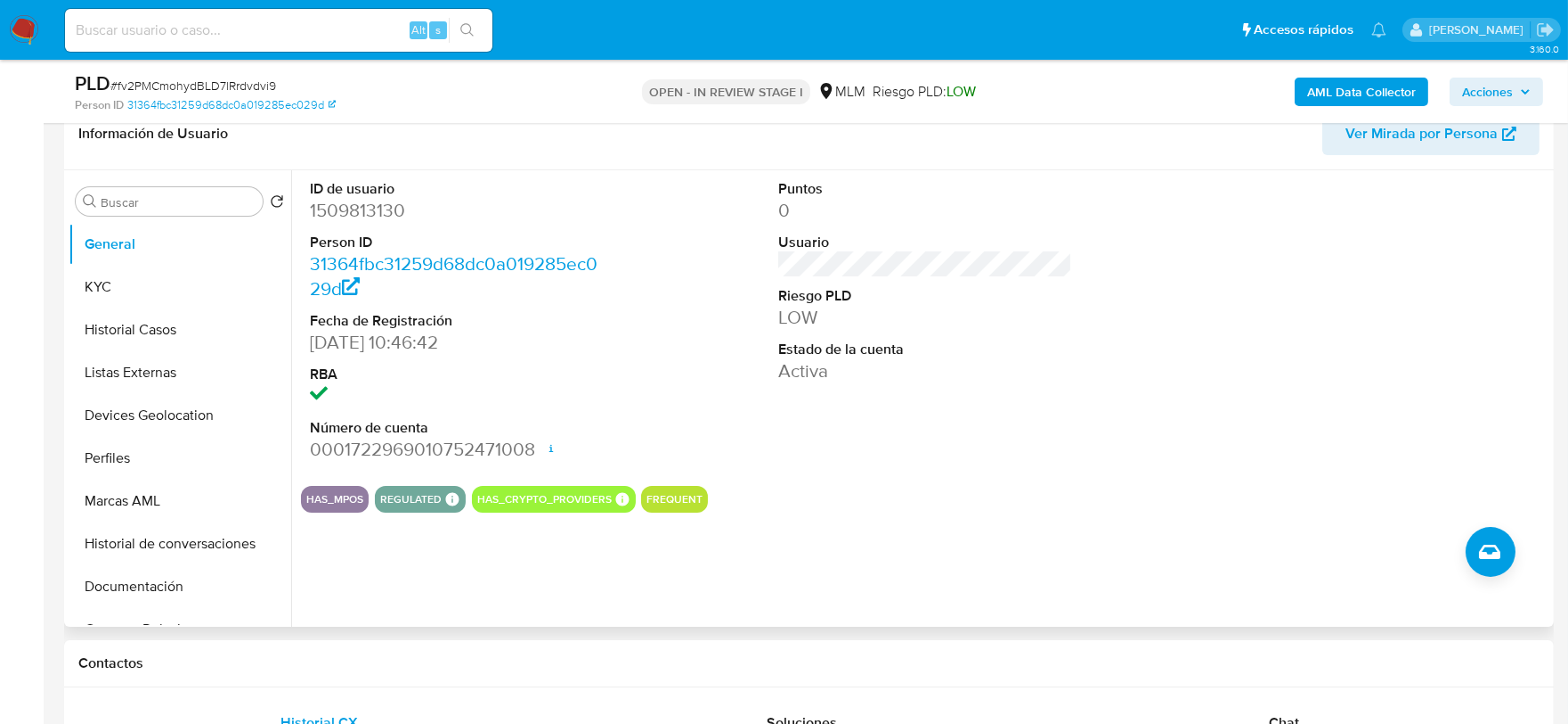
scroll to position [0, 0]
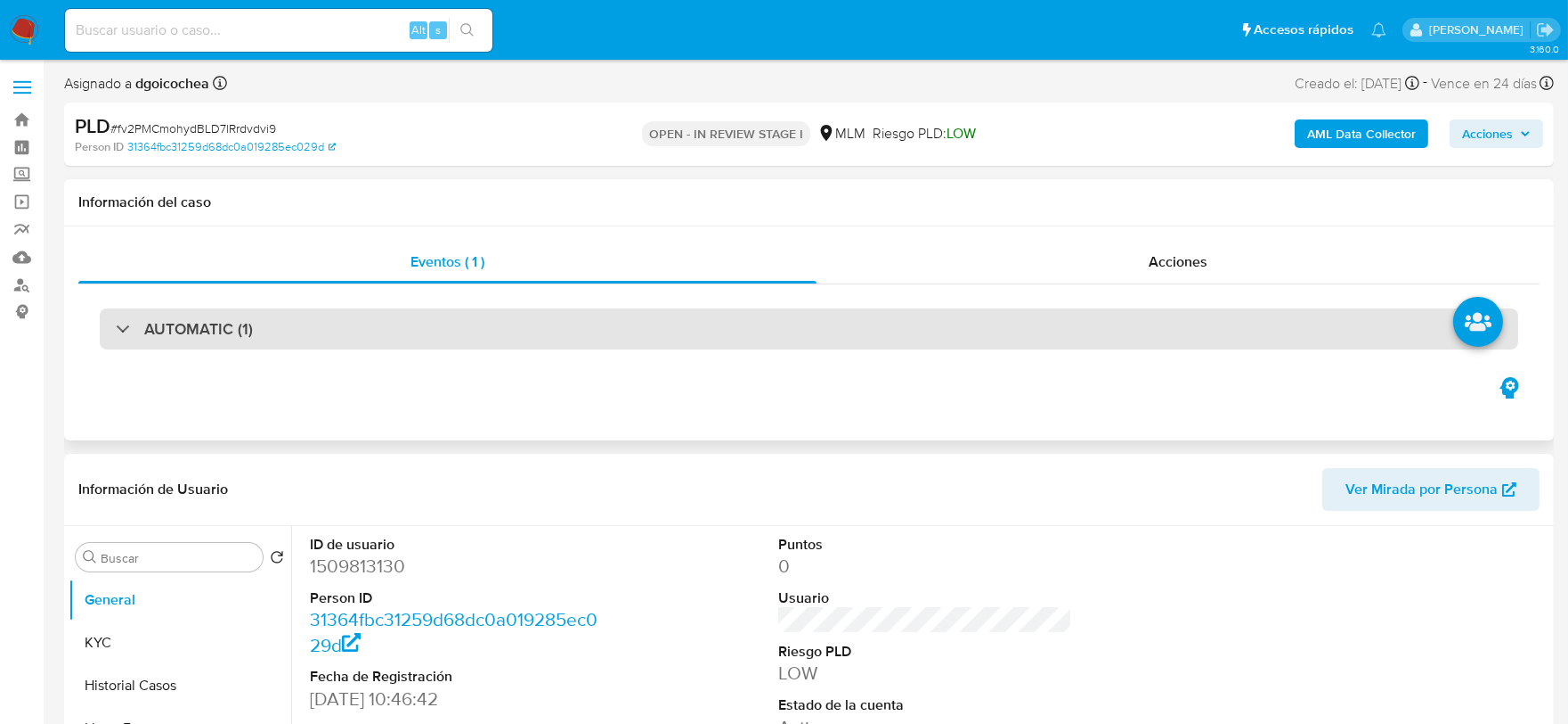
click at [203, 325] on h3 "AUTOMATIC (1)" at bounding box center [198, 329] width 108 height 20
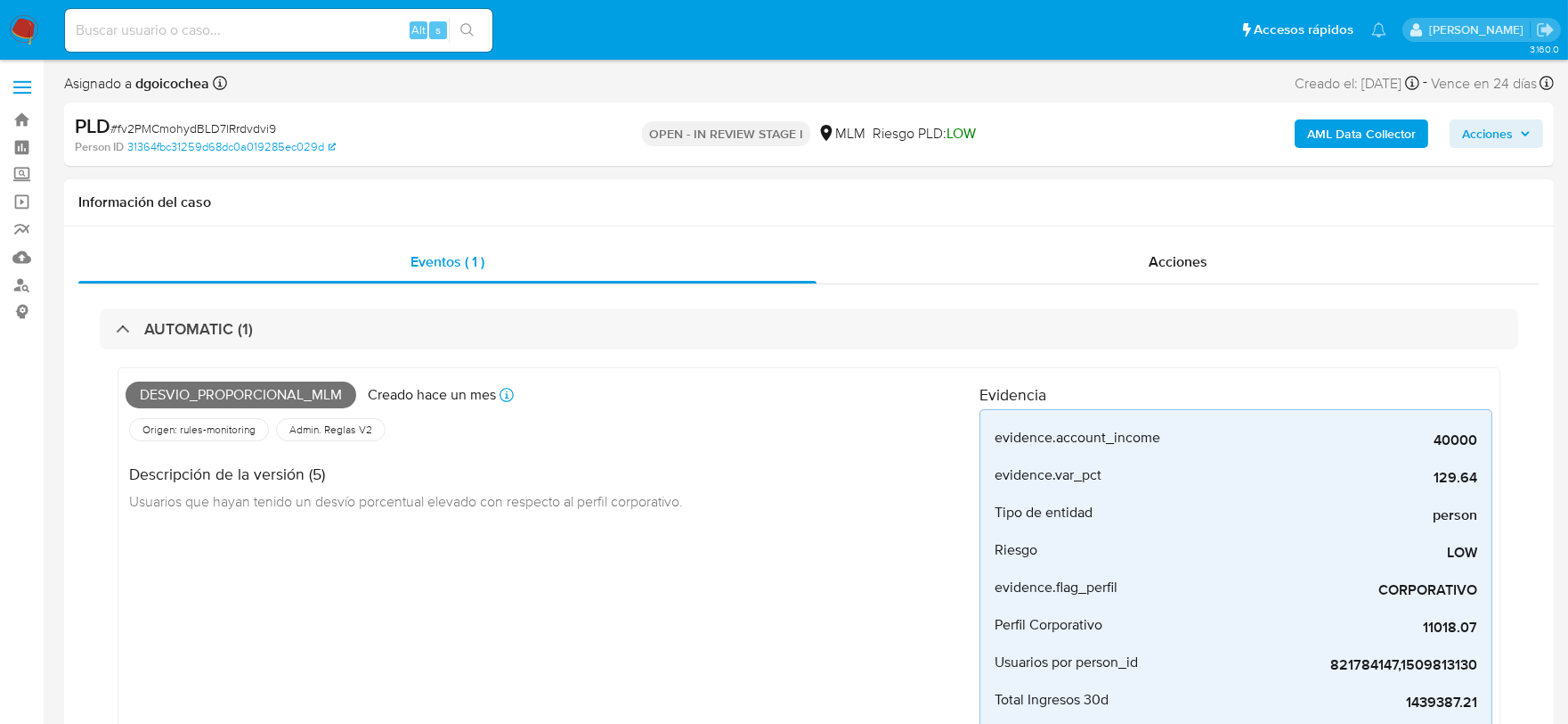
click at [726, 540] on div "Desvio_proporcional_mlm Creado hace un mes Creado: 12/08/2025 03:10:09 Origen: …" at bounding box center [553, 571] width 854 height 391
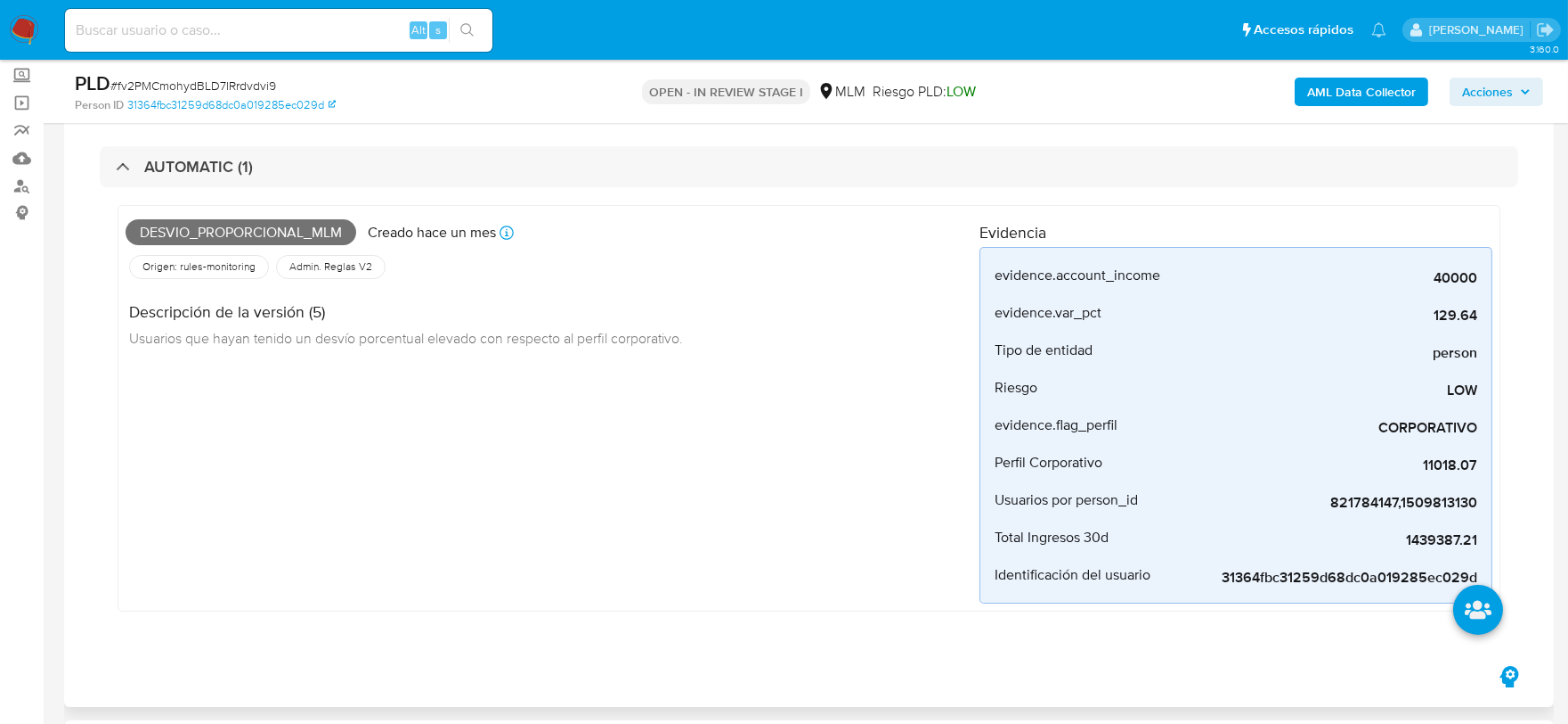
click at [723, 521] on div "Desvio_proporcional_mlm Creado hace un mes Creado: 12/08/2025 03:10:09 Origen: …" at bounding box center [553, 409] width 854 height 391
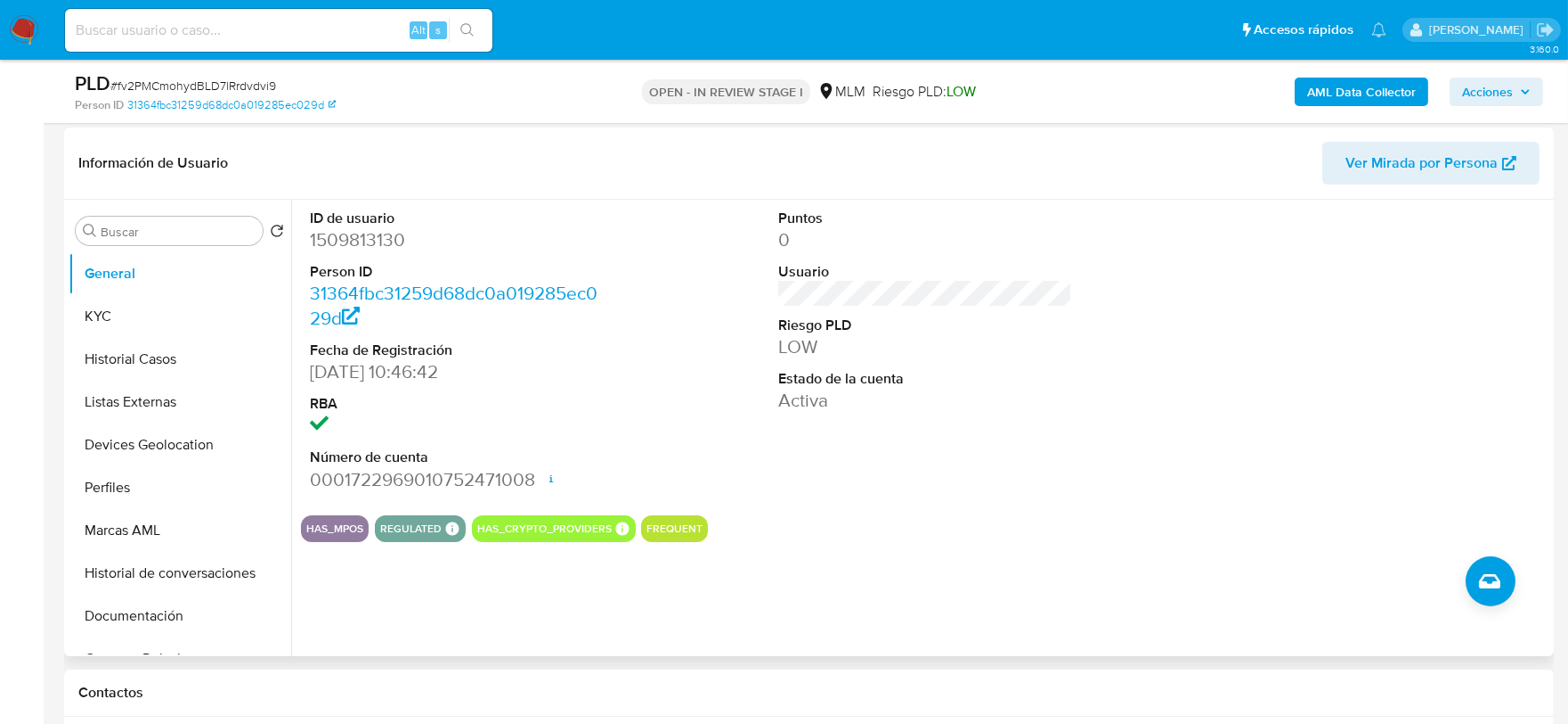
scroll to position [693, 0]
click at [981, 433] on div "Puntos 0 Usuario Riesgo PLD LOW Estado de la cuenta Activa" at bounding box center [925, 349] width 313 height 301
click at [159, 314] on button "KYC" at bounding box center [173, 315] width 209 height 43
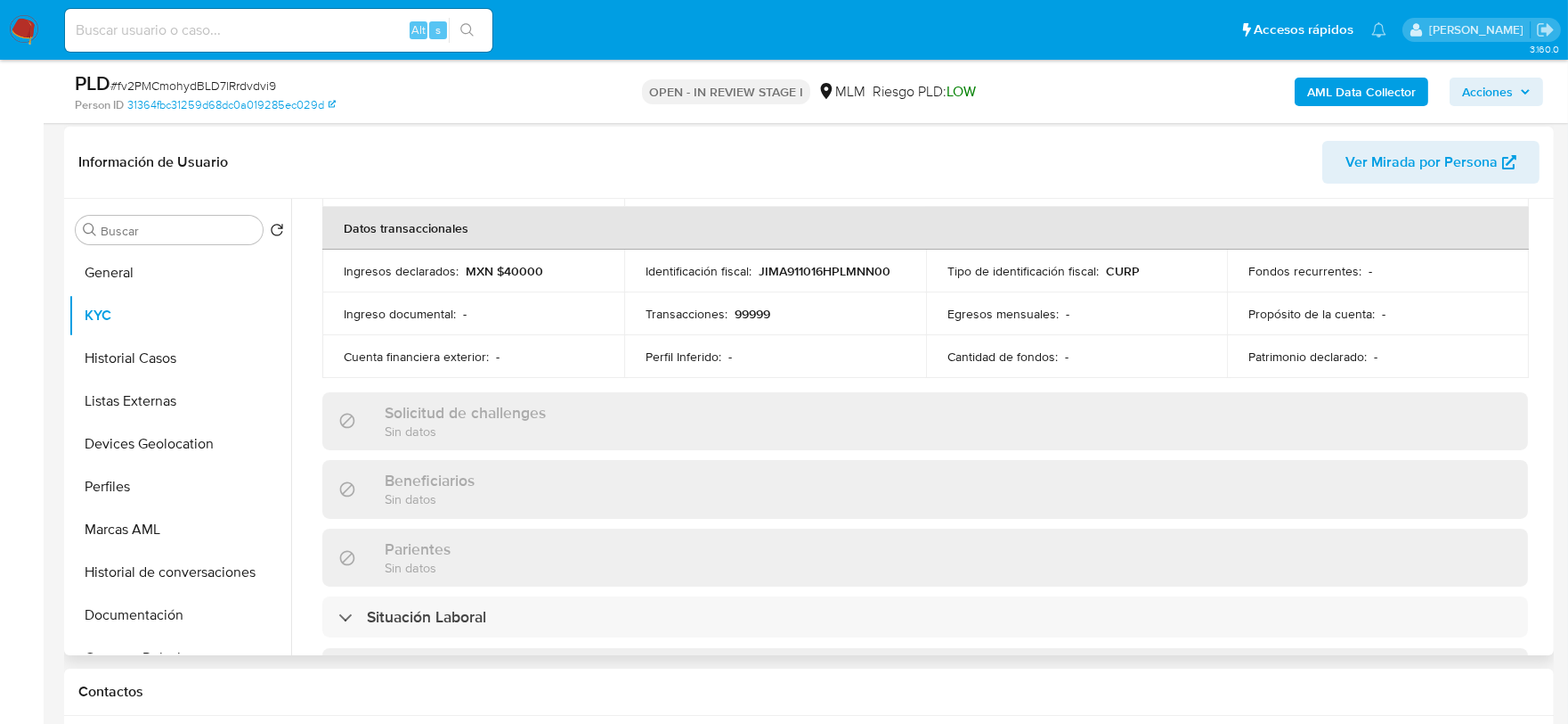
scroll to position [593, 0]
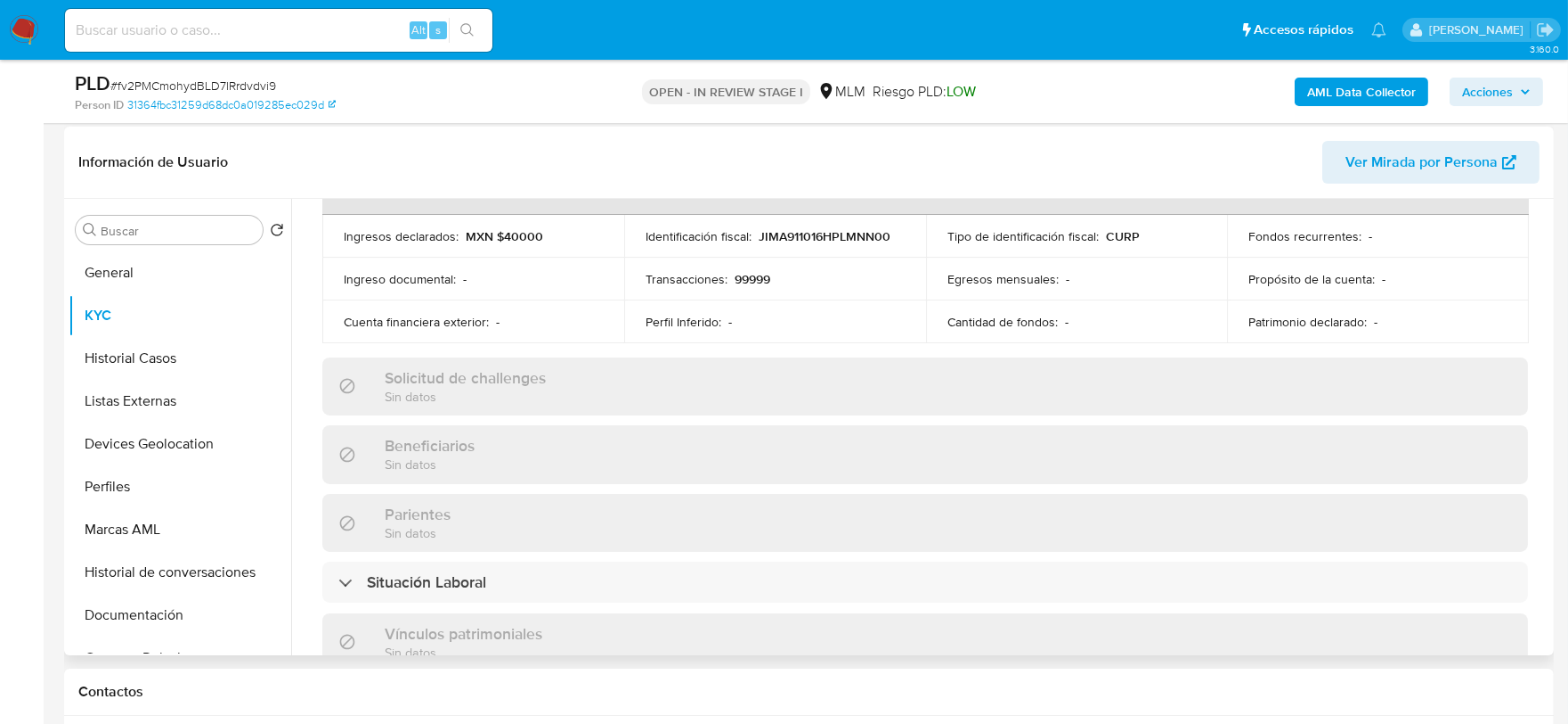
click at [339, 318] on td "Cuenta financiera exterior : -" at bounding box center [473, 322] width 302 height 43
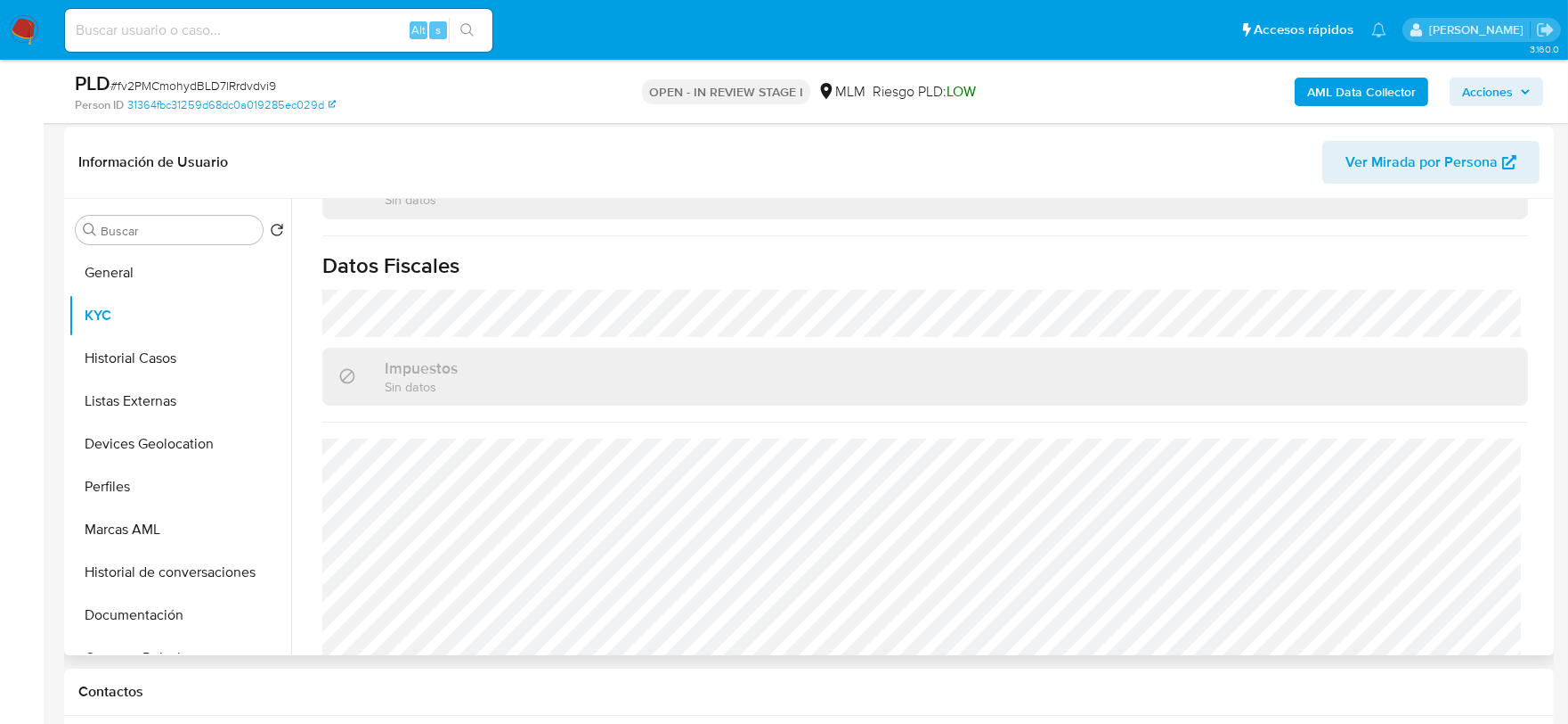
scroll to position [1119, 0]
click at [128, 367] on button "Historial Casos" at bounding box center [173, 358] width 209 height 43
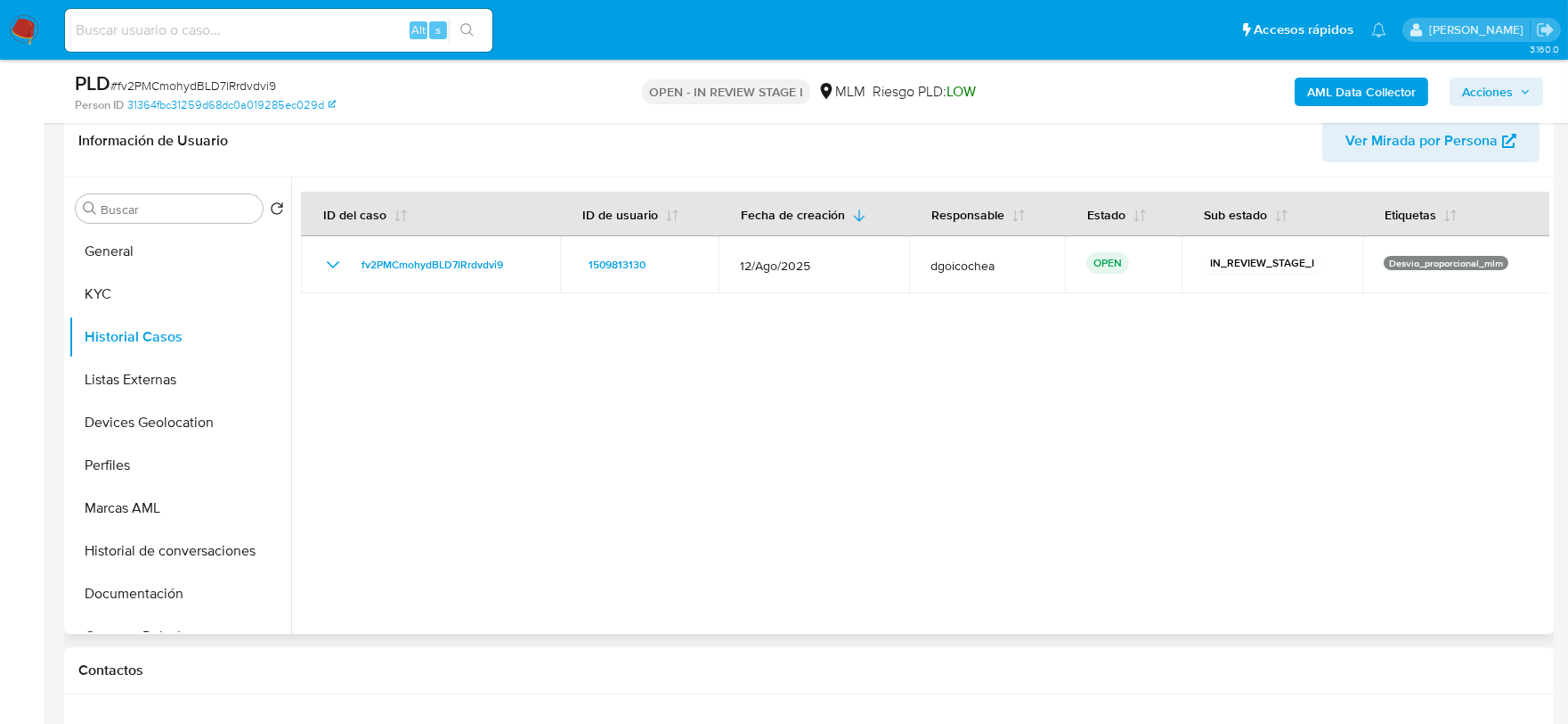
click at [554, 402] on div at bounding box center [920, 405] width 1258 height 456
click at [151, 375] on button "Listas Externas" at bounding box center [173, 380] width 209 height 43
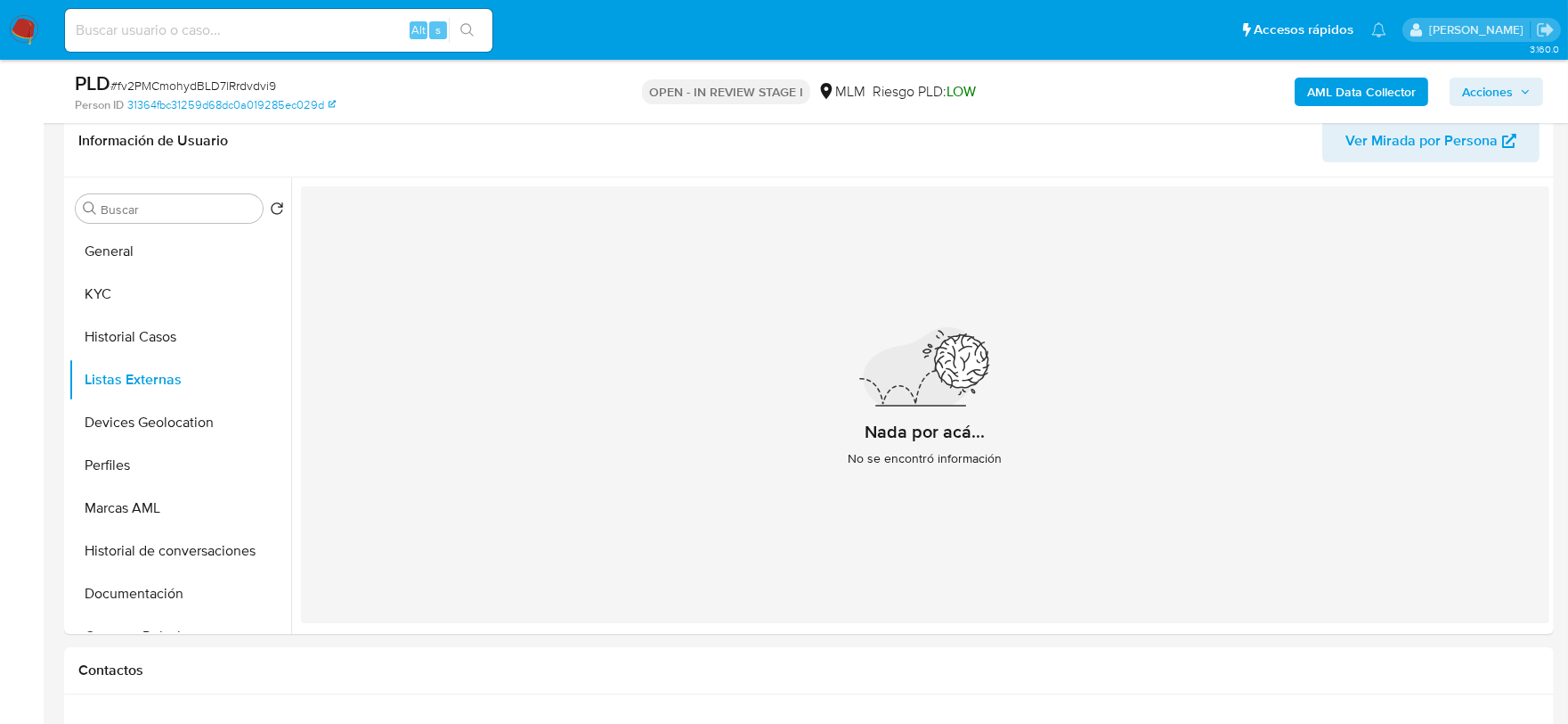
click at [542, 443] on div "Nada por acá... No se encontró información" at bounding box center [925, 404] width 1248 height 436
click at [148, 426] on button "Devices Geolocation" at bounding box center [173, 423] width 209 height 43
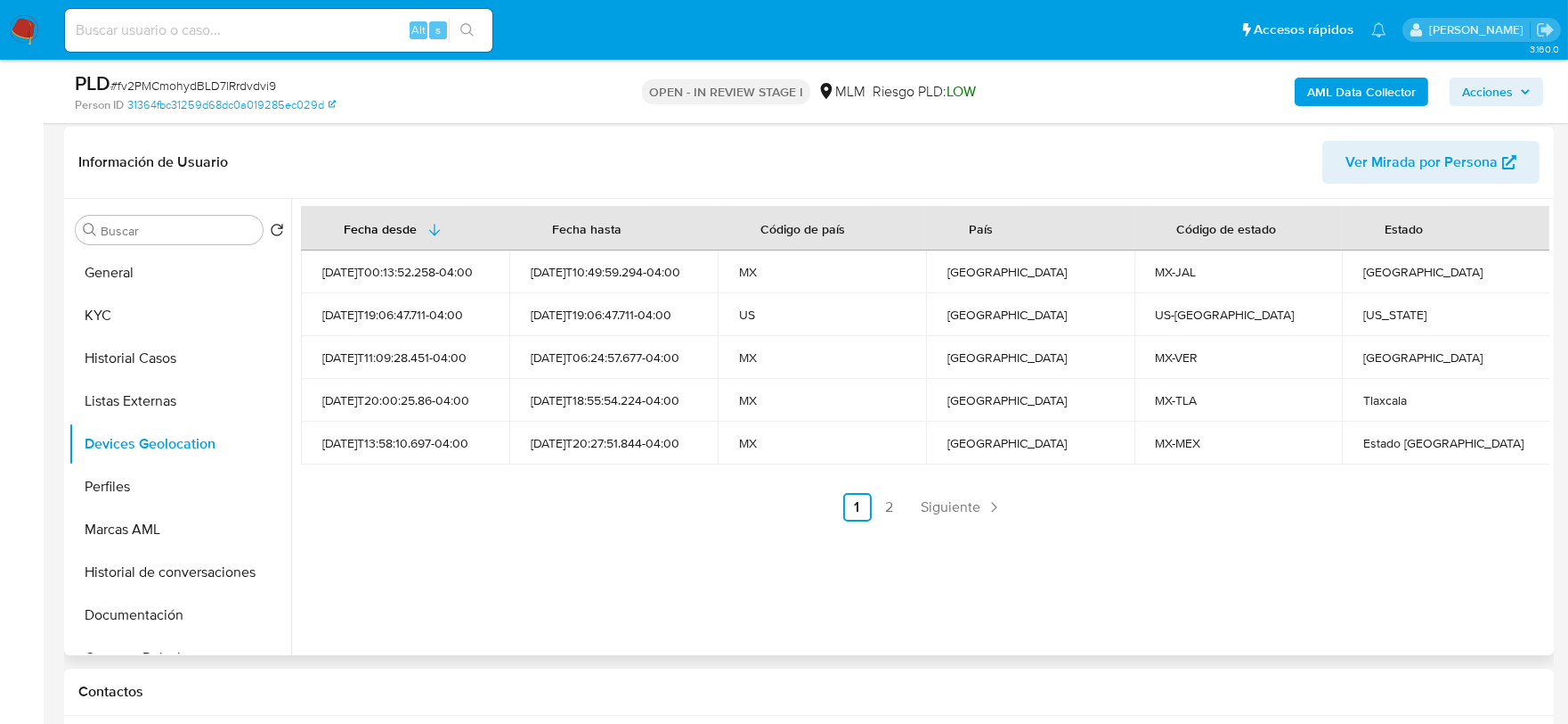
click at [599, 479] on div "Fecha desde Fecha hasta Código de país País Código de estado Estado 2023-12-24T…" at bounding box center [925, 364] width 1248 height 315
click at [953, 517] on link "Siguiente" at bounding box center [962, 507] width 95 height 29
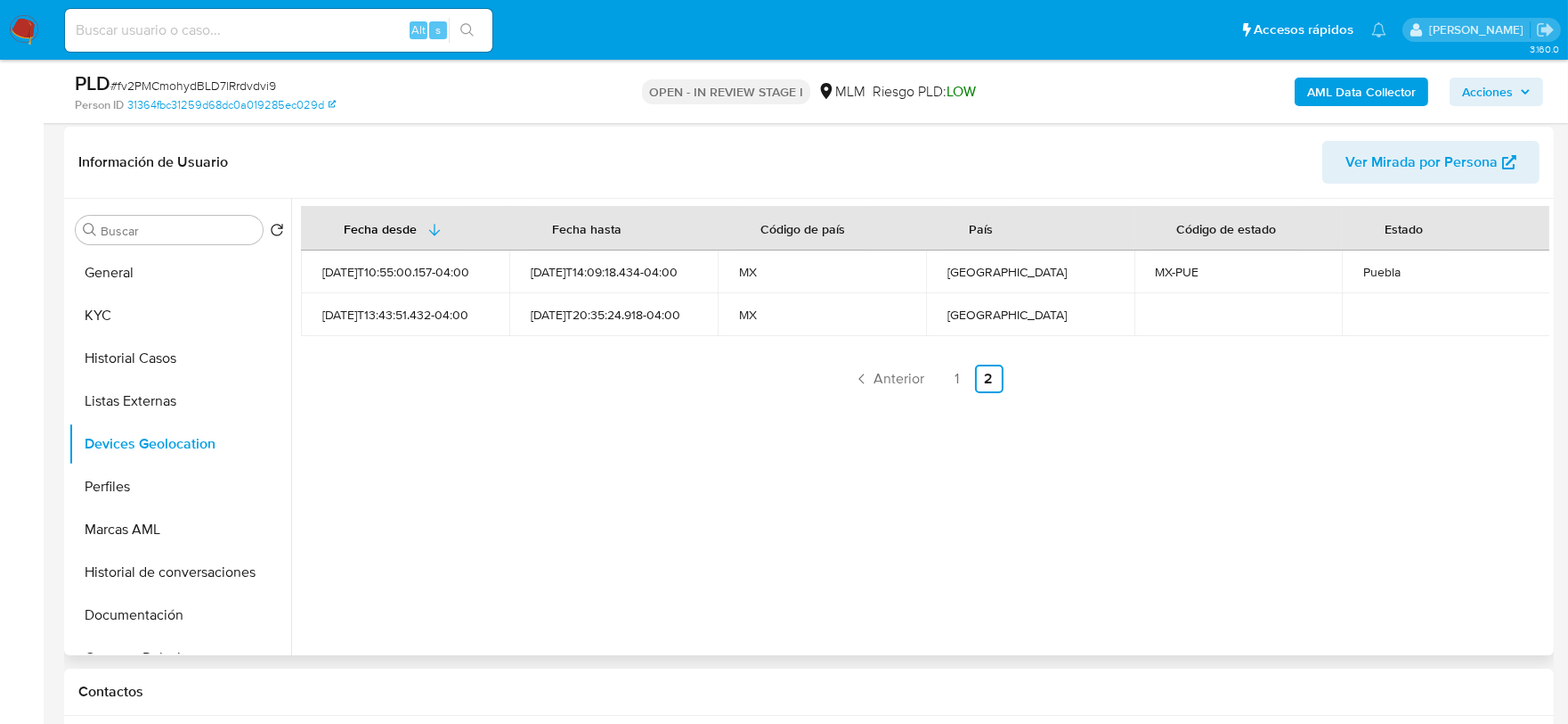
click at [420, 521] on div "Fecha desde Fecha hasta Código de país País Código de estado Estado 2023-10-12T…" at bounding box center [920, 427] width 1258 height 456
click at [116, 496] on button "Perfiles" at bounding box center [173, 487] width 209 height 43
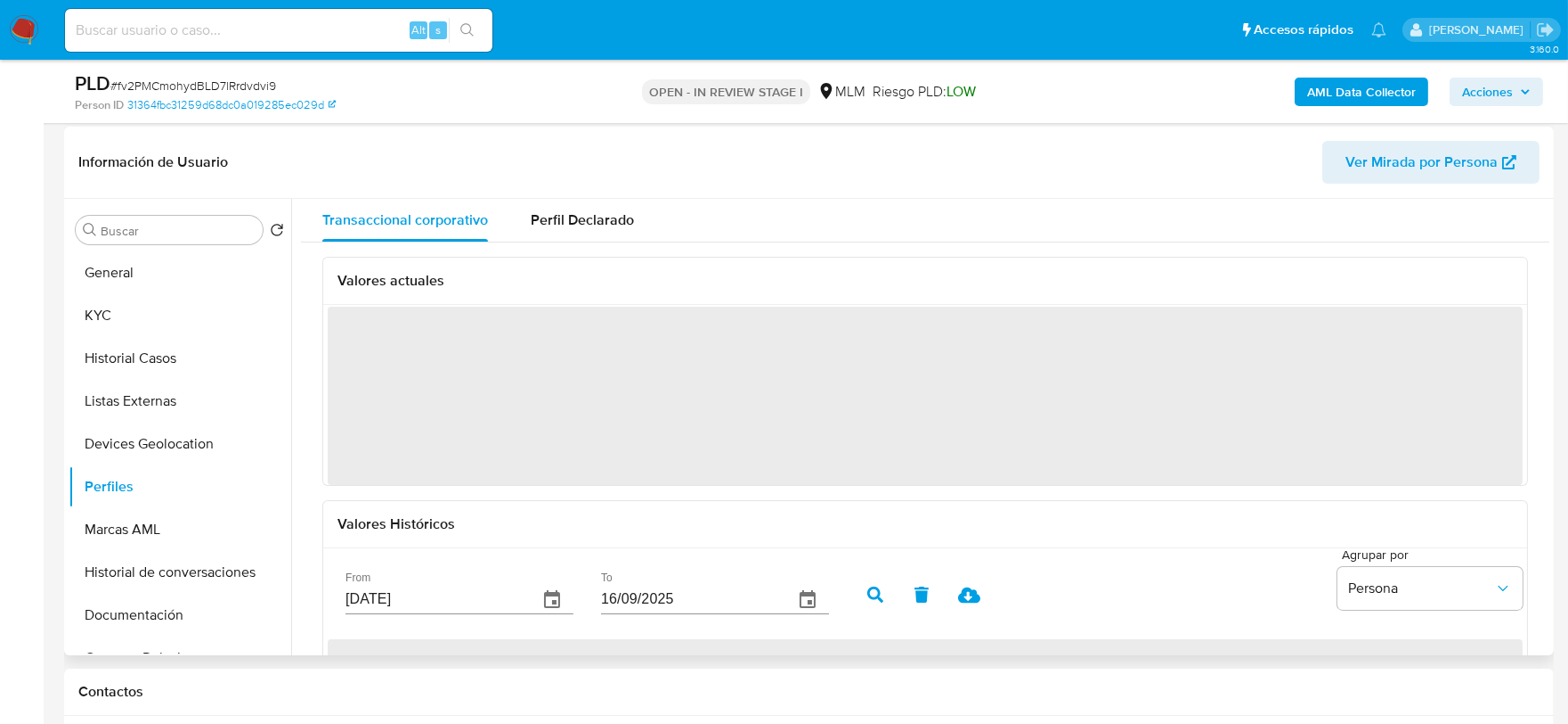
click at [307, 467] on div "Valores actuales ‌ Valores Históricos From 19/06/2025 To 16/09/2025 Agrupar por…" at bounding box center [925, 537] width 1248 height 590
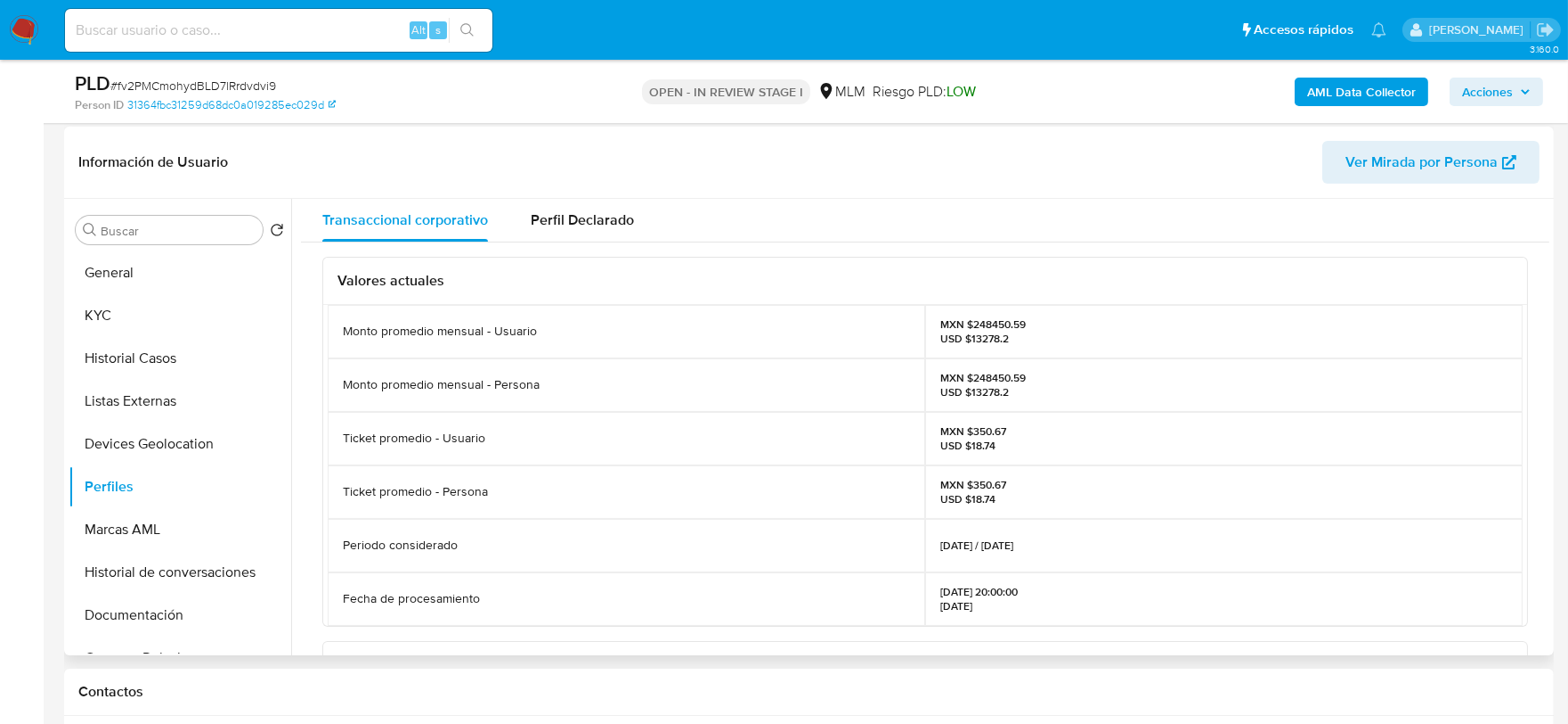
click at [307, 467] on div "Valores actuales Monto promedio mensual - Usuario MXN $248450.59 USD $13278.2 M…" at bounding box center [925, 657] width 1248 height 831
click at [125, 593] on button "Documentación" at bounding box center [173, 615] width 209 height 43
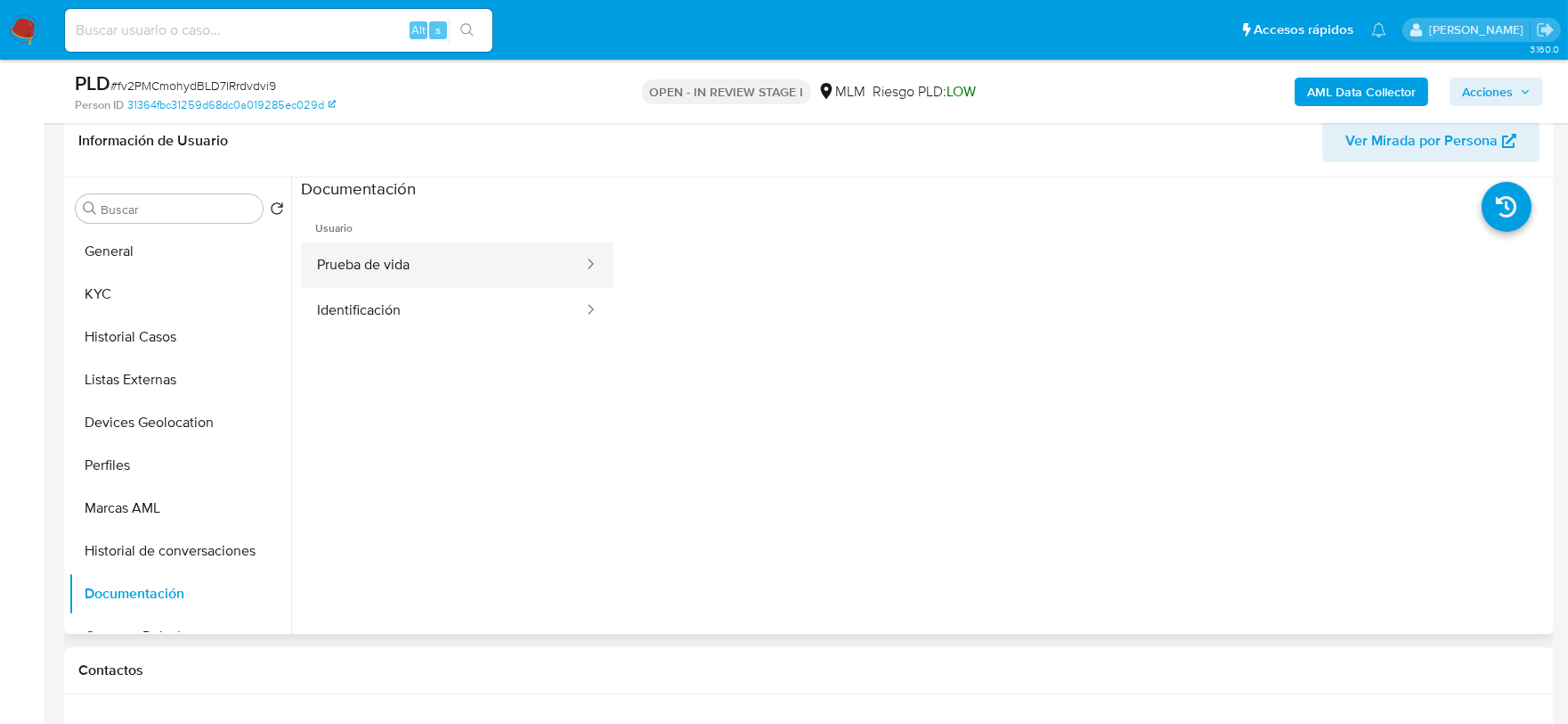
click at [374, 259] on button "Prueba de vida" at bounding box center [442, 264] width 284 height 46
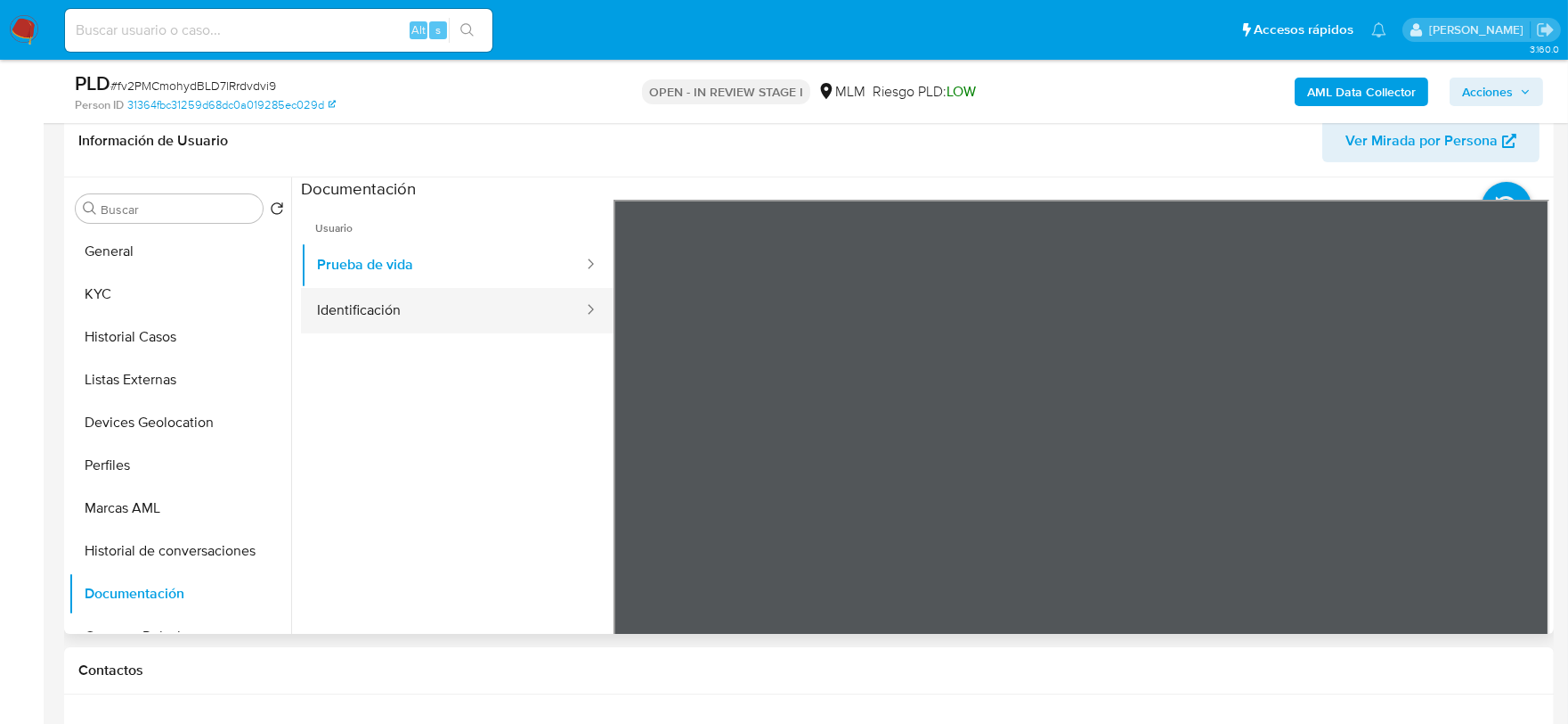
click at [367, 313] on button "Identificación" at bounding box center [442, 310] width 284 height 46
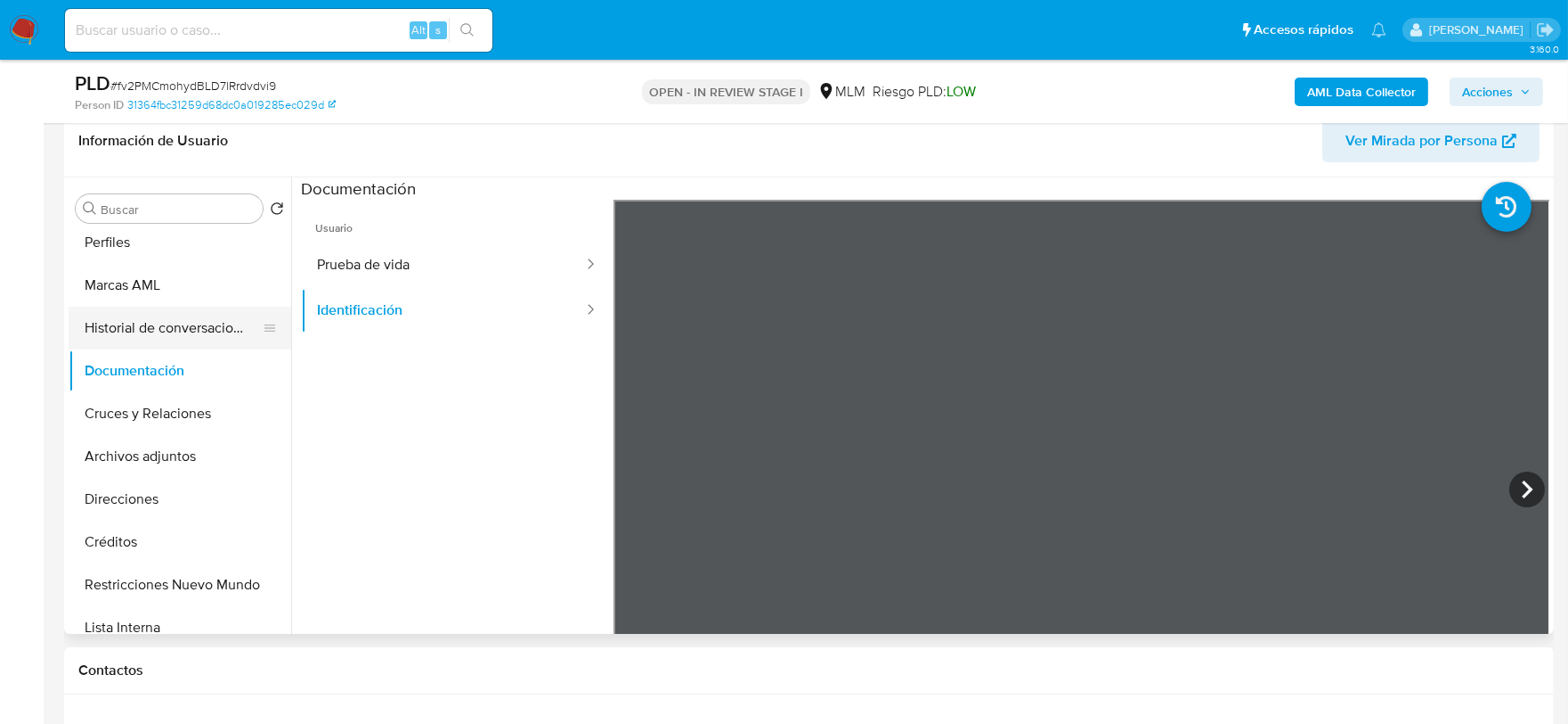
scroll to position [396, 0]
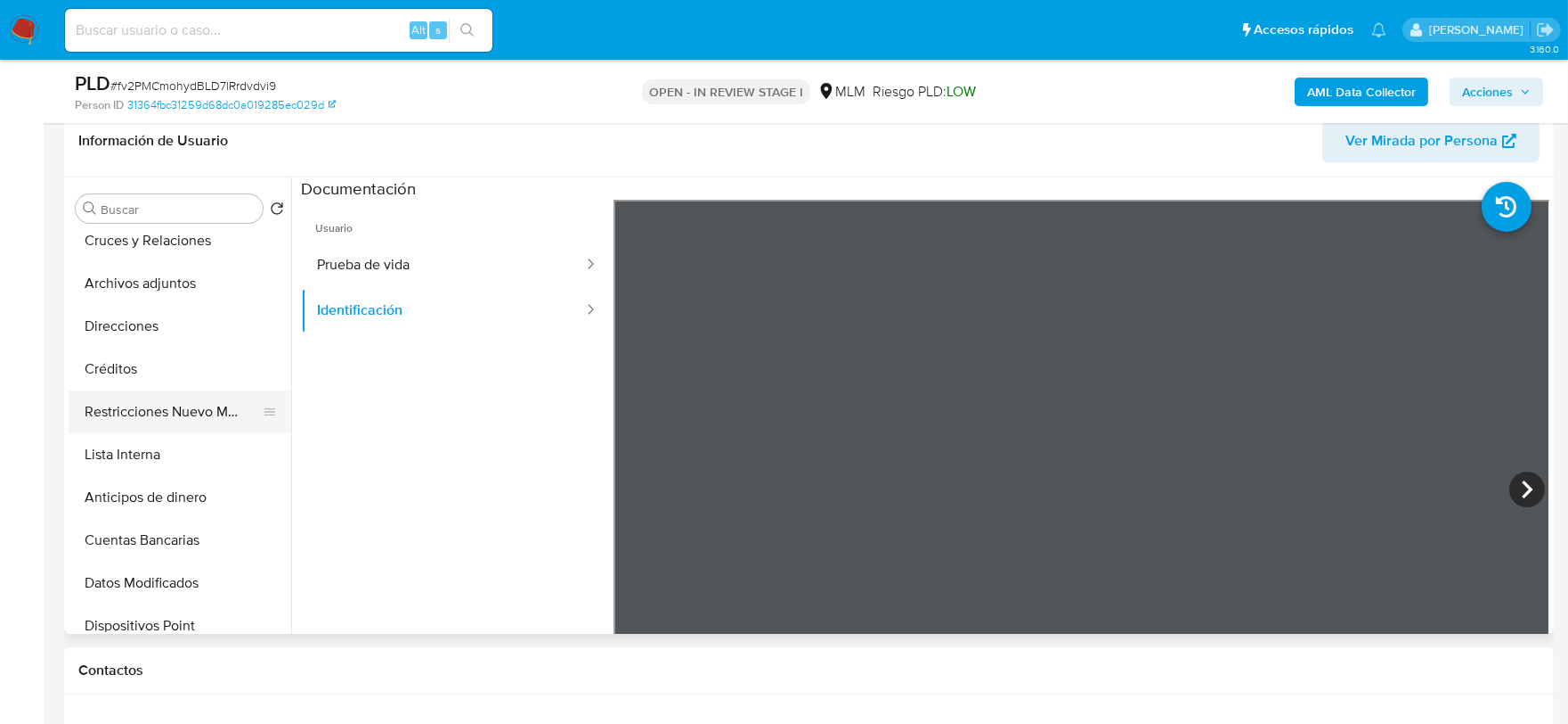
click at [161, 393] on button "Restricciones Nuevo Mundo" at bounding box center [173, 412] width 209 height 43
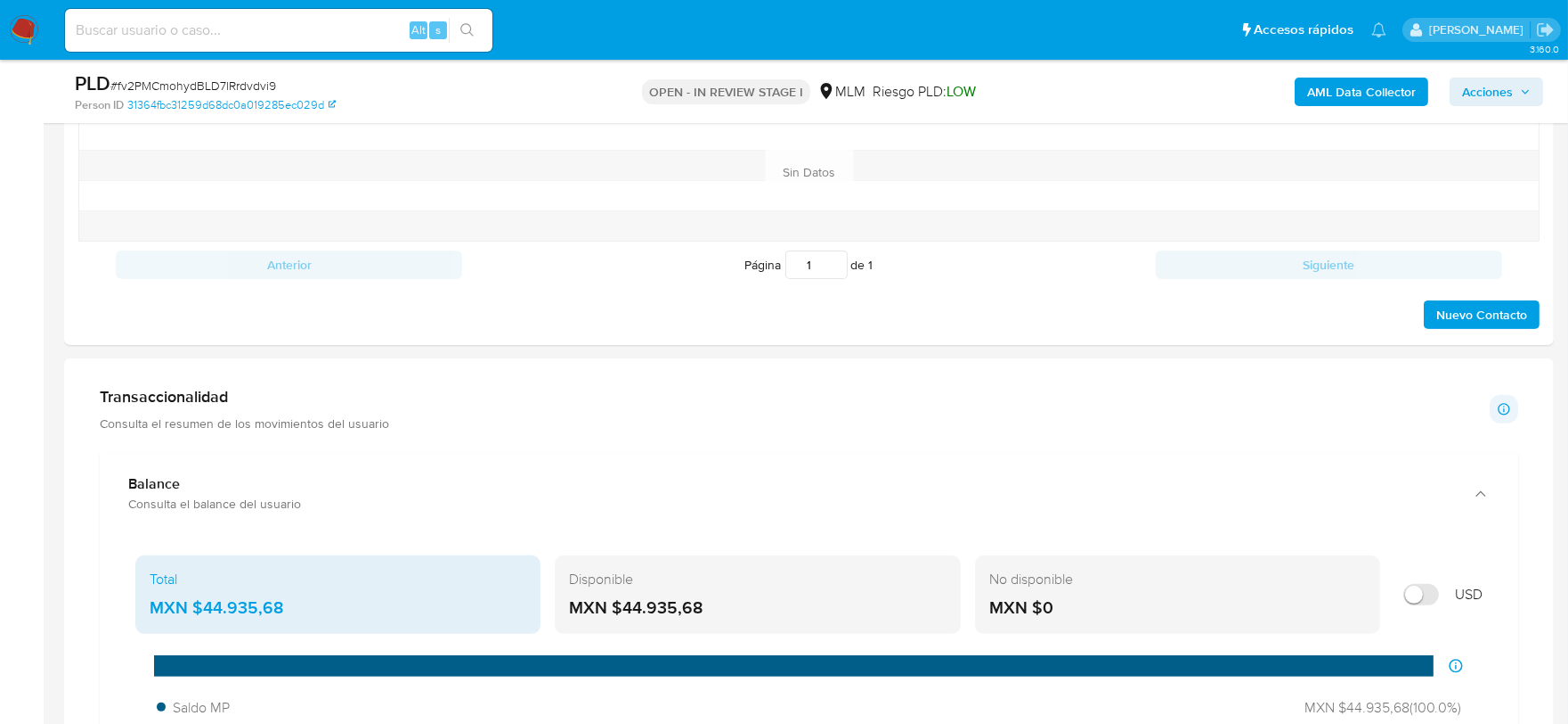
scroll to position [1583, 0]
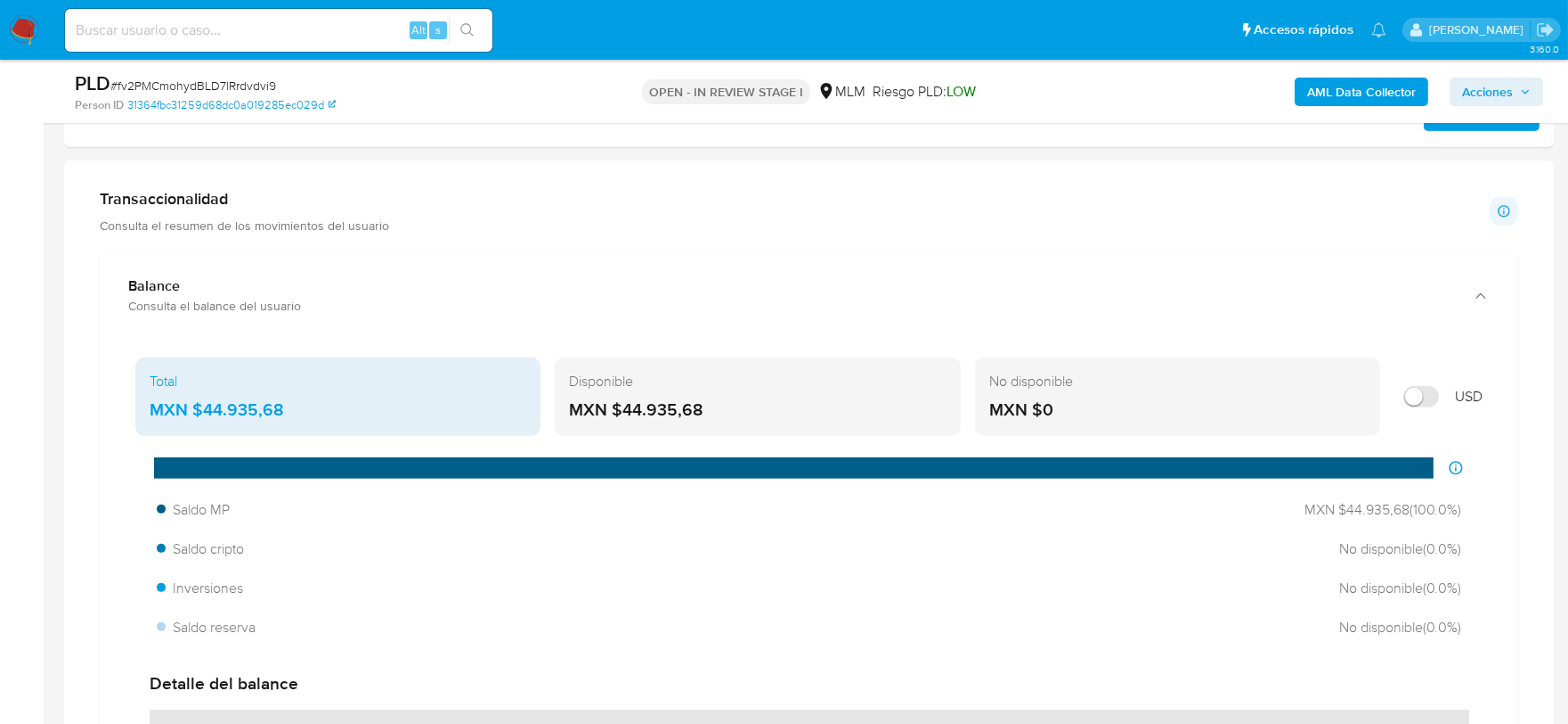
click at [29, 298] on aside "Bandeja Tablero Screening Búsqueda en Listas Watchlist Herramientas Operaciones…" at bounding box center [21, 511] width 44 height 4189
click at [688, 211] on div "Transaccionalidad Consulta el resumen de los movimientos del usuario Informació…" at bounding box center [809, 211] width 1418 height 45
click at [670, 234] on div "Transaccionalidad Consulta el resumen de los movimientos del usuario Informació…" at bounding box center [809, 211] width 1418 height 45
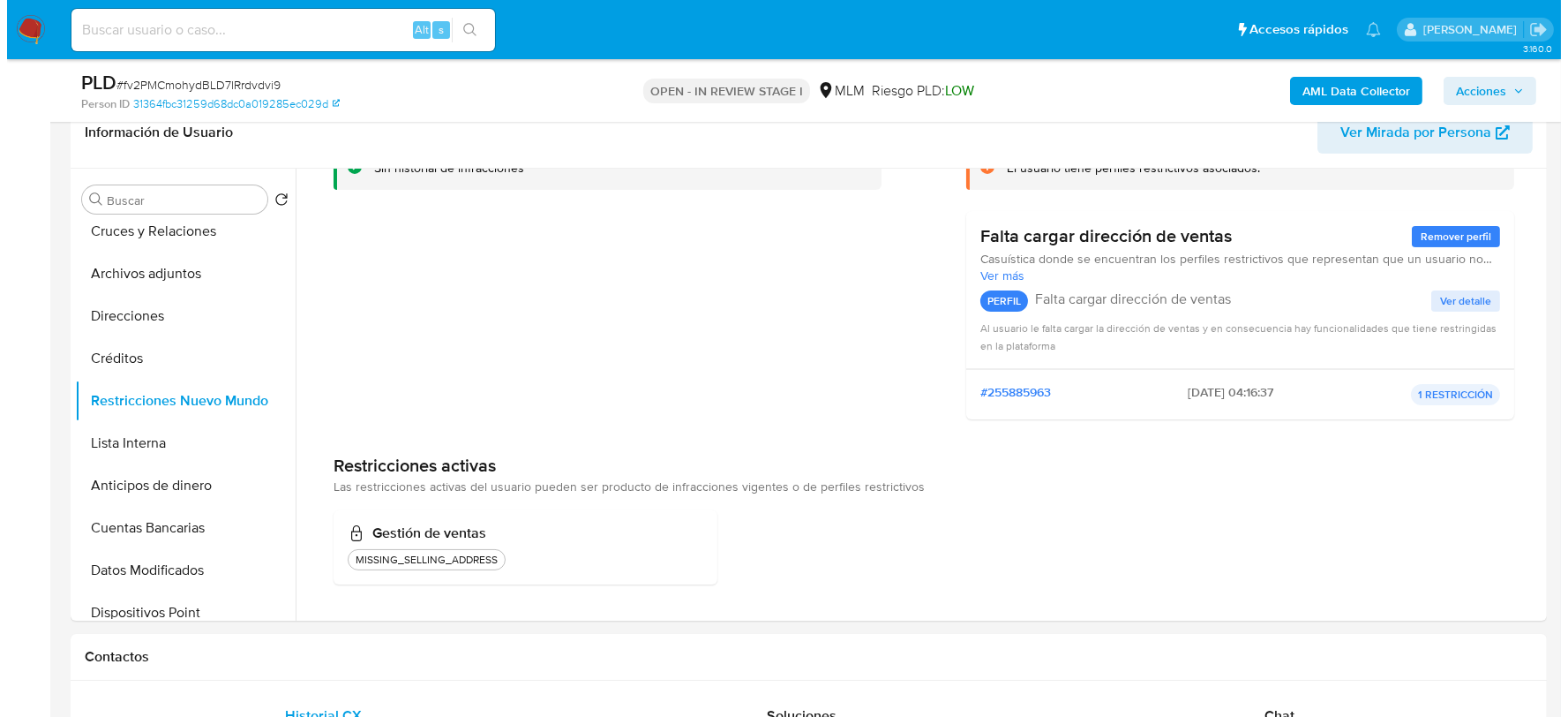
scroll to position [0, 0]
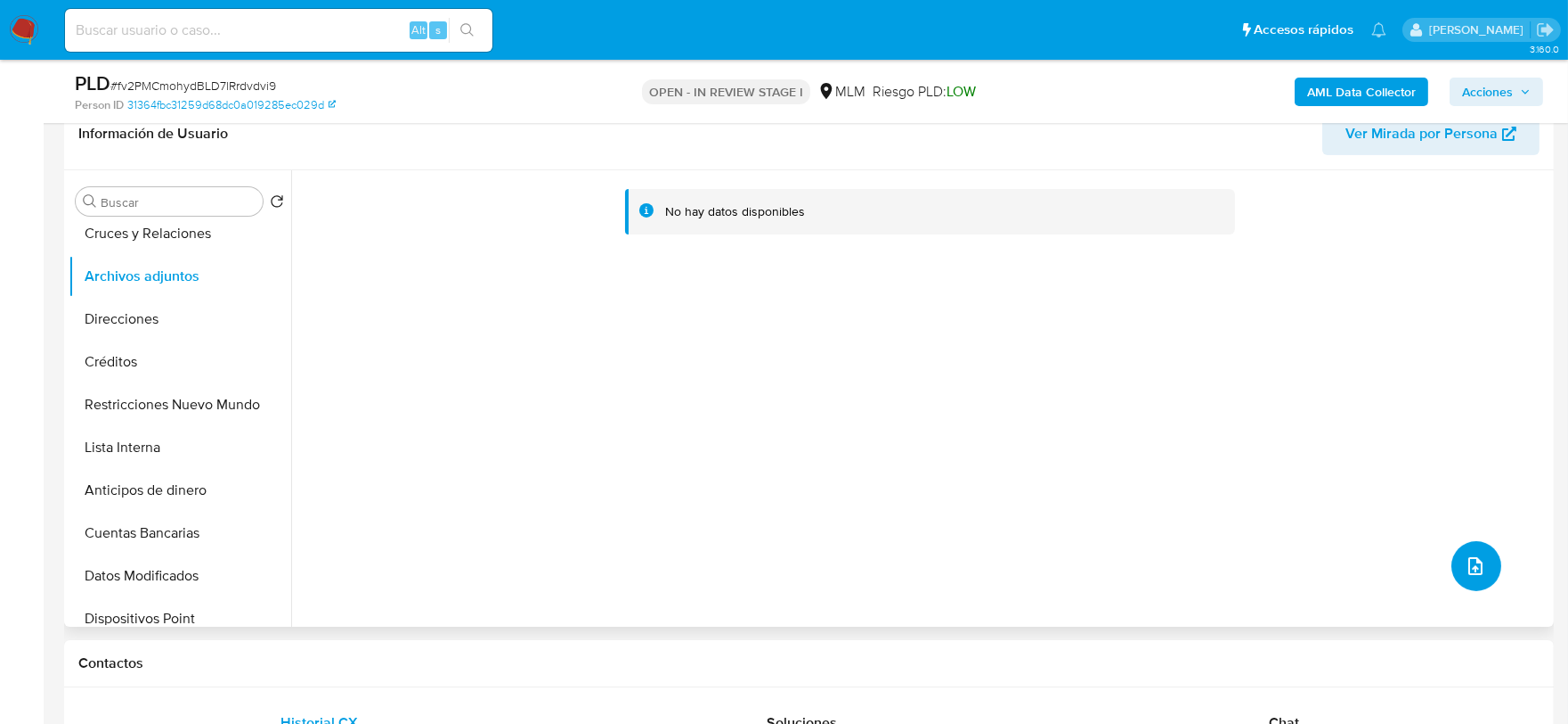
click at [1466, 556] on span "upload-file" at bounding box center [1476, 566] width 20 height 22
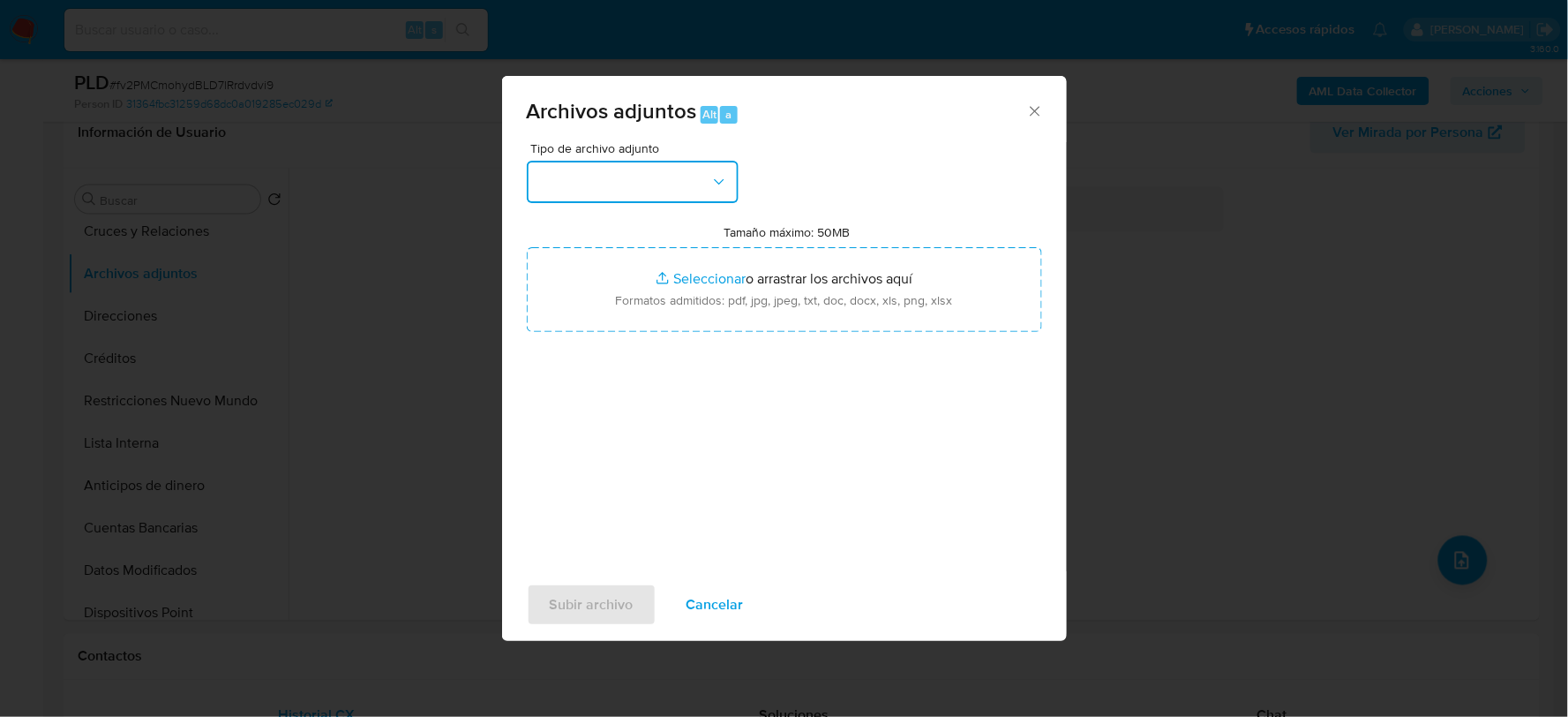
click at [699, 183] on button "button" at bounding box center [633, 182] width 212 height 43
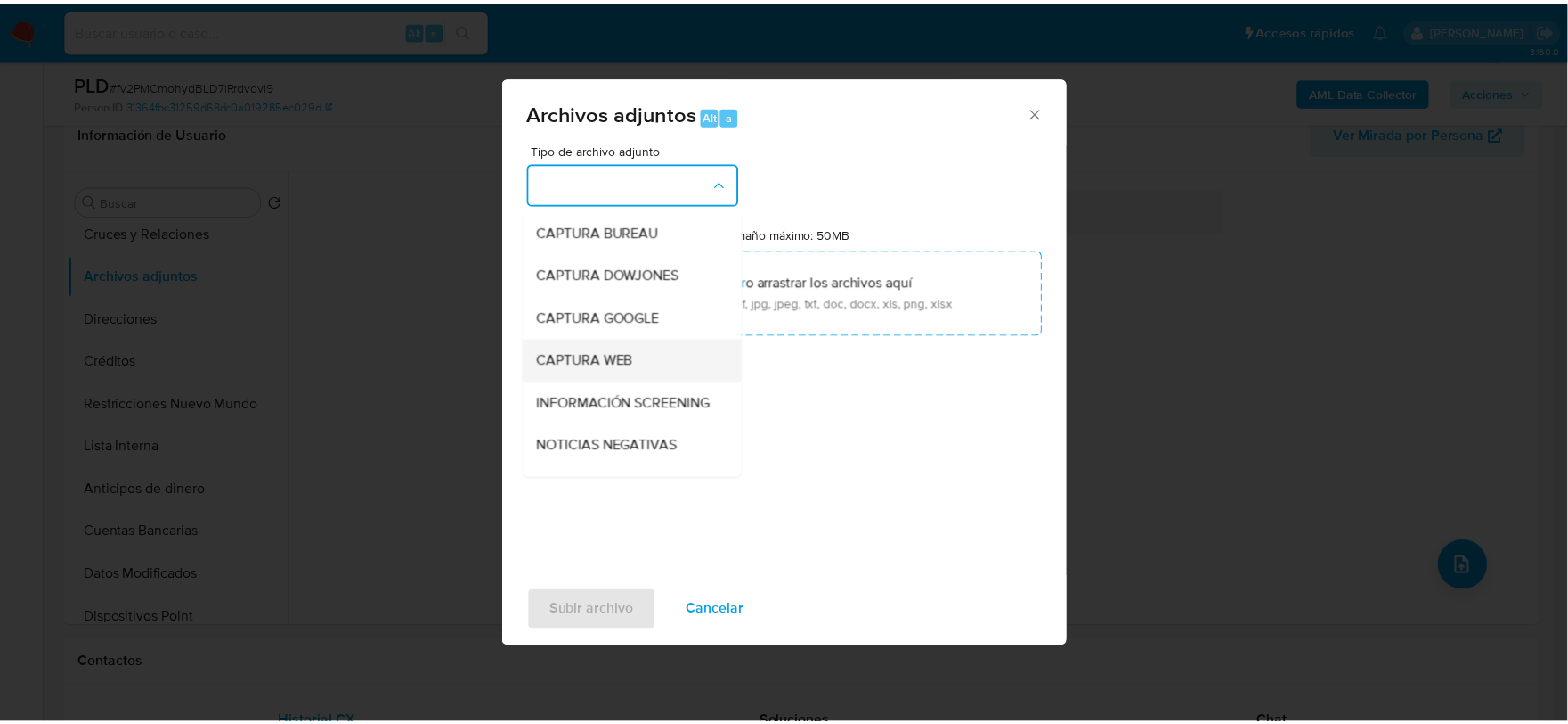
scroll to position [135, 0]
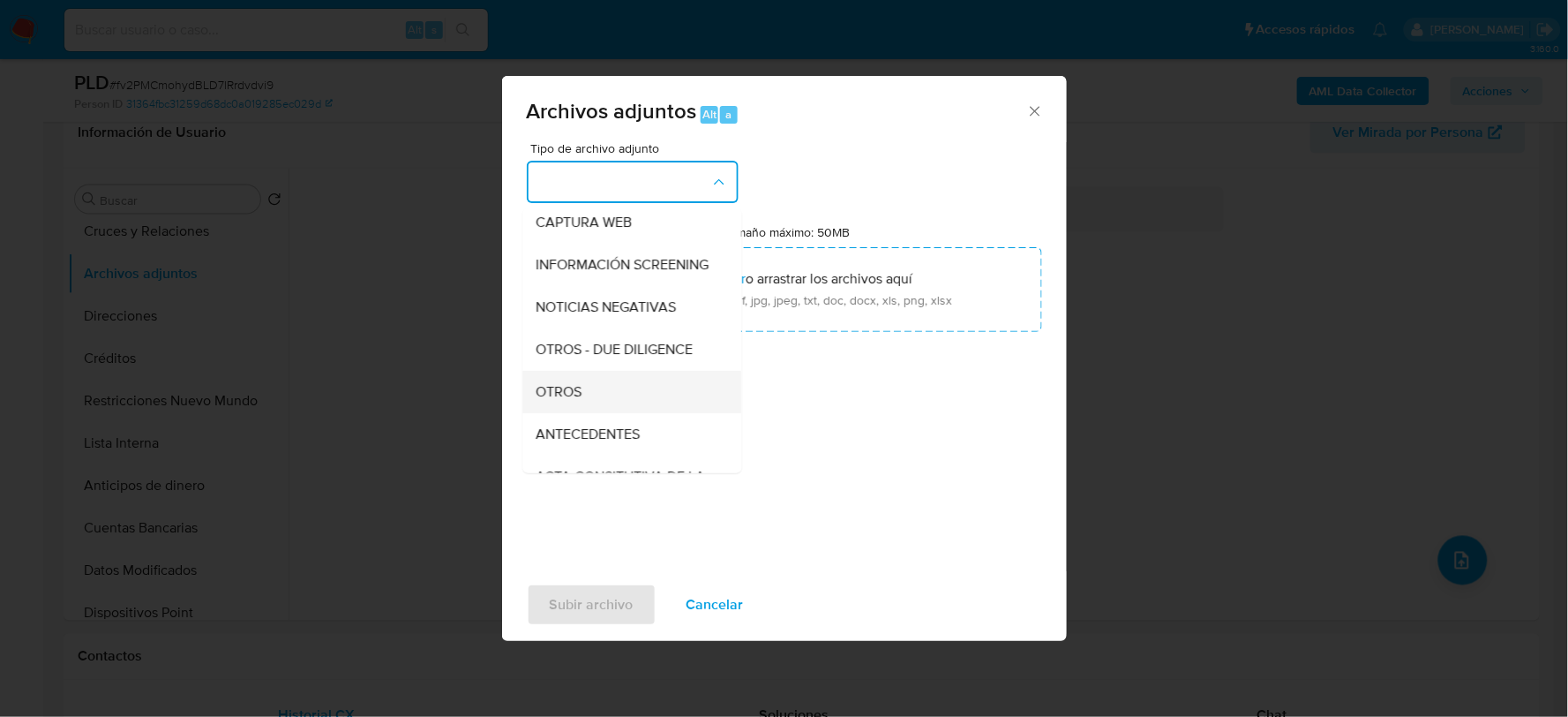
click at [566, 393] on div "OTROS" at bounding box center [626, 391] width 180 height 43
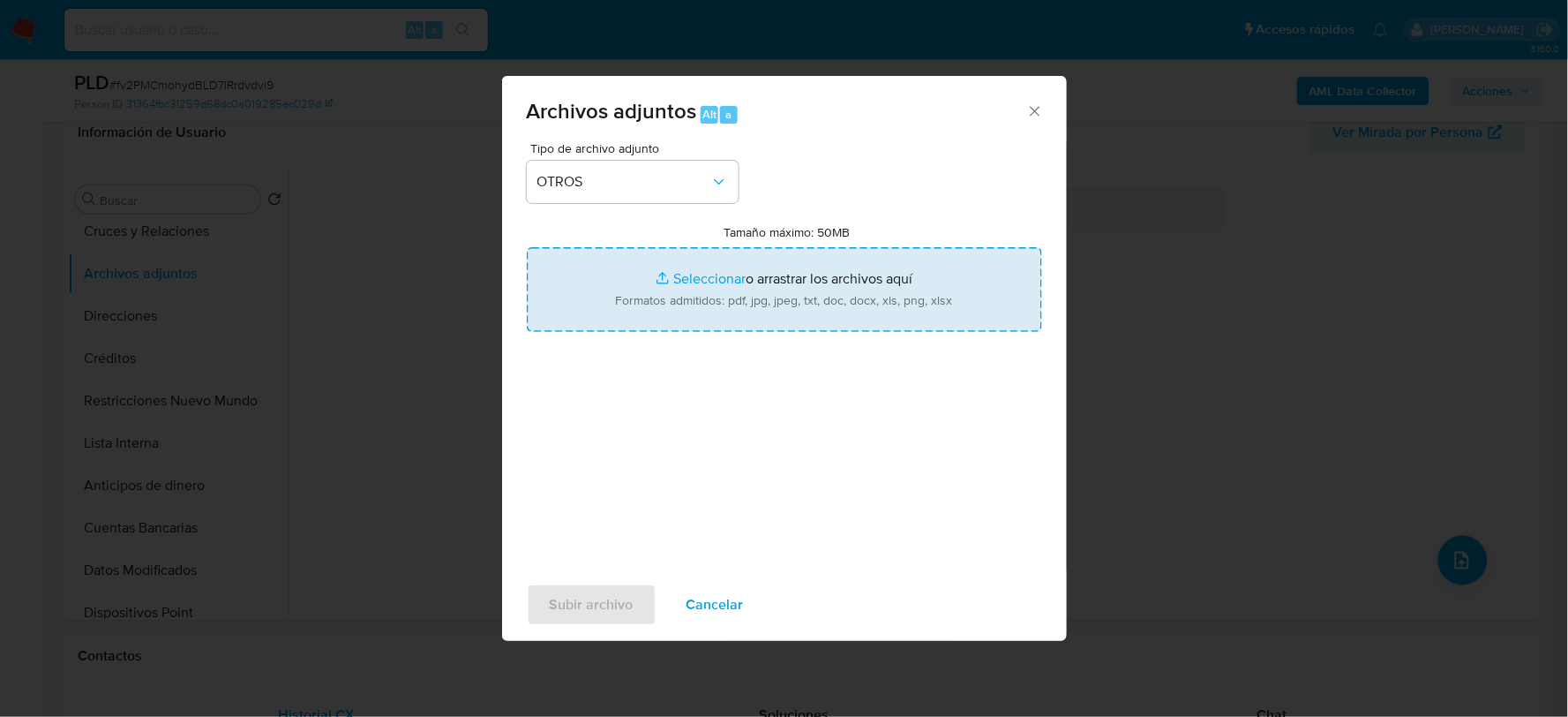
type input "C:\fakepath\1509813130_ANGEL JIMENEZ_AGO2025.xlsx"
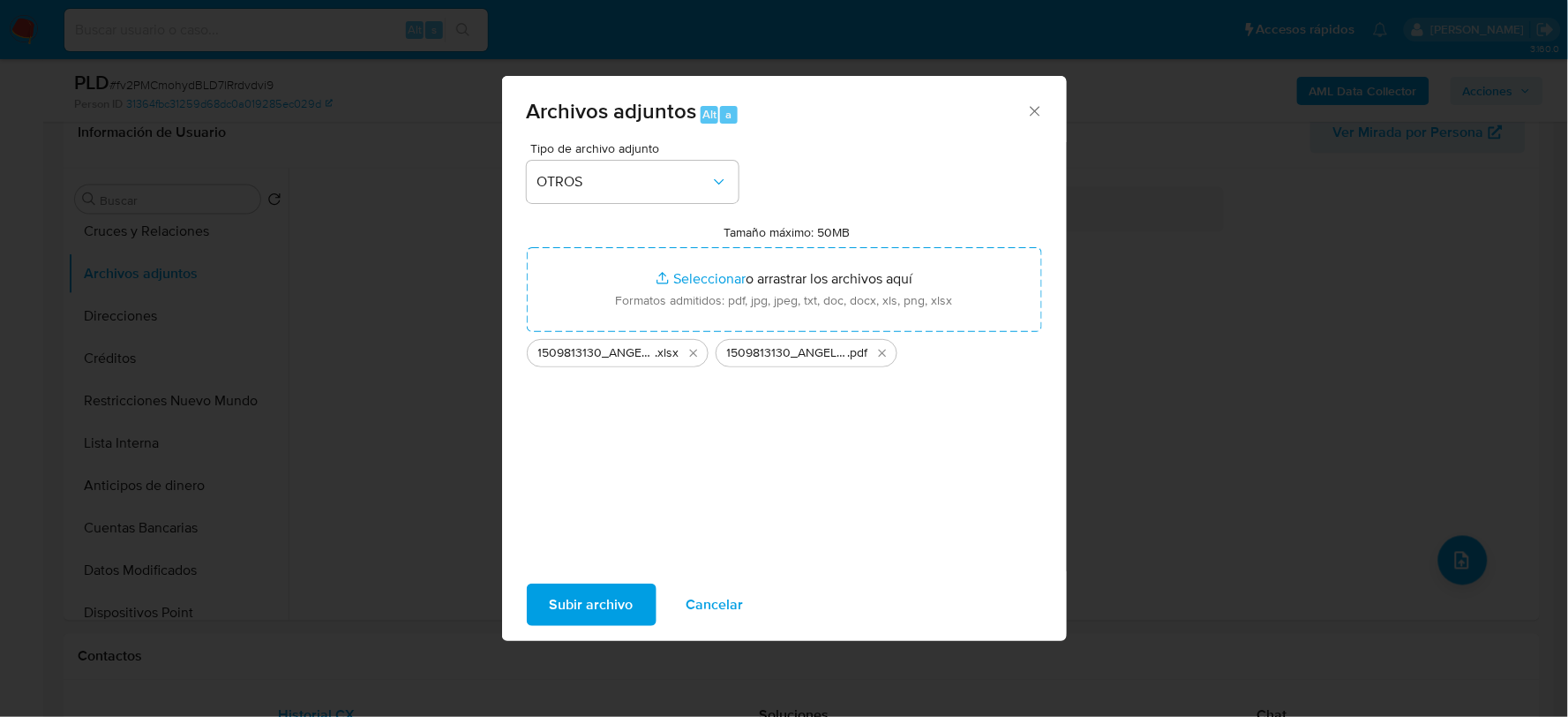
click at [541, 589] on button "Subir archivo" at bounding box center [592, 604] width 130 height 43
click at [583, 592] on span "Subir archivo" at bounding box center [592, 604] width 83 height 39
click at [604, 607] on span "Subir archivo" at bounding box center [592, 604] width 83 height 39
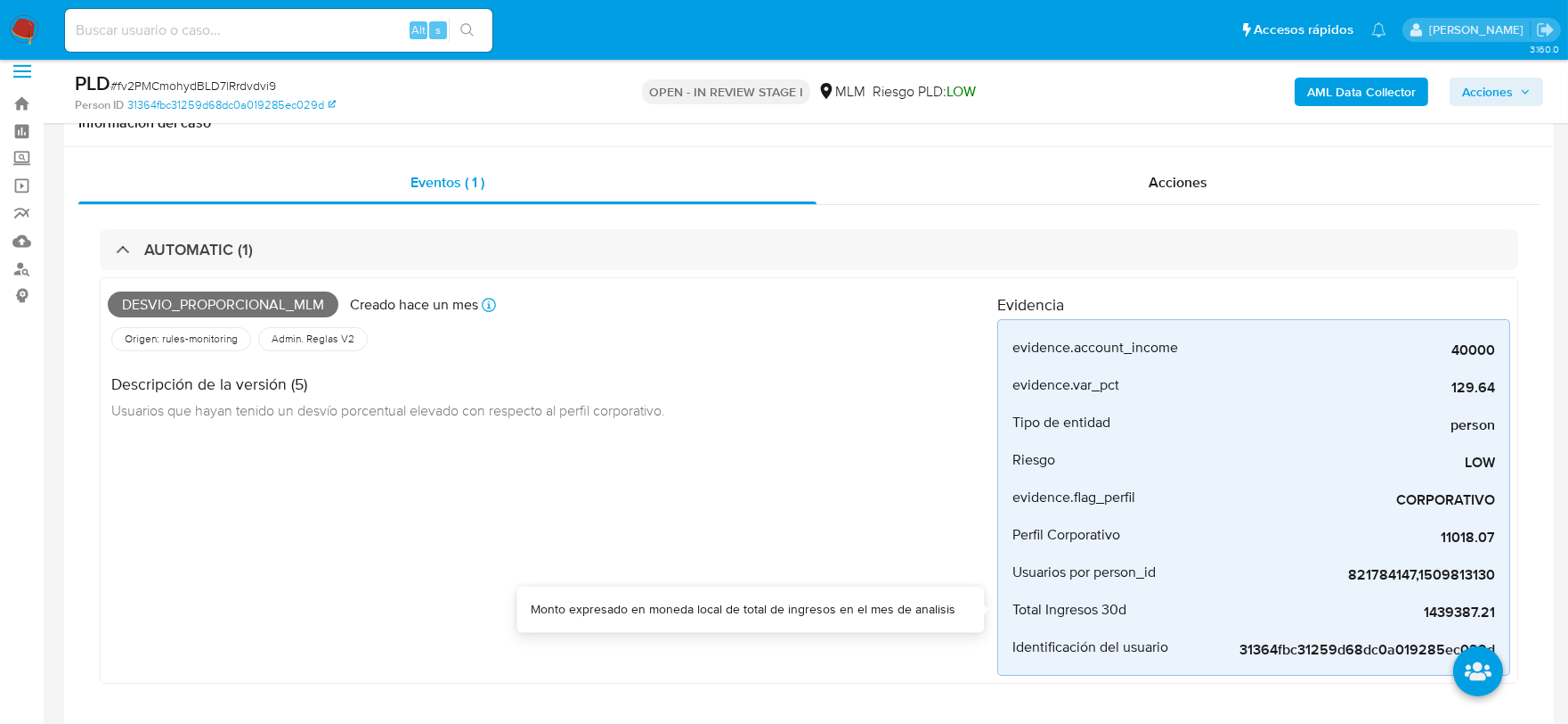
scroll to position [6, 0]
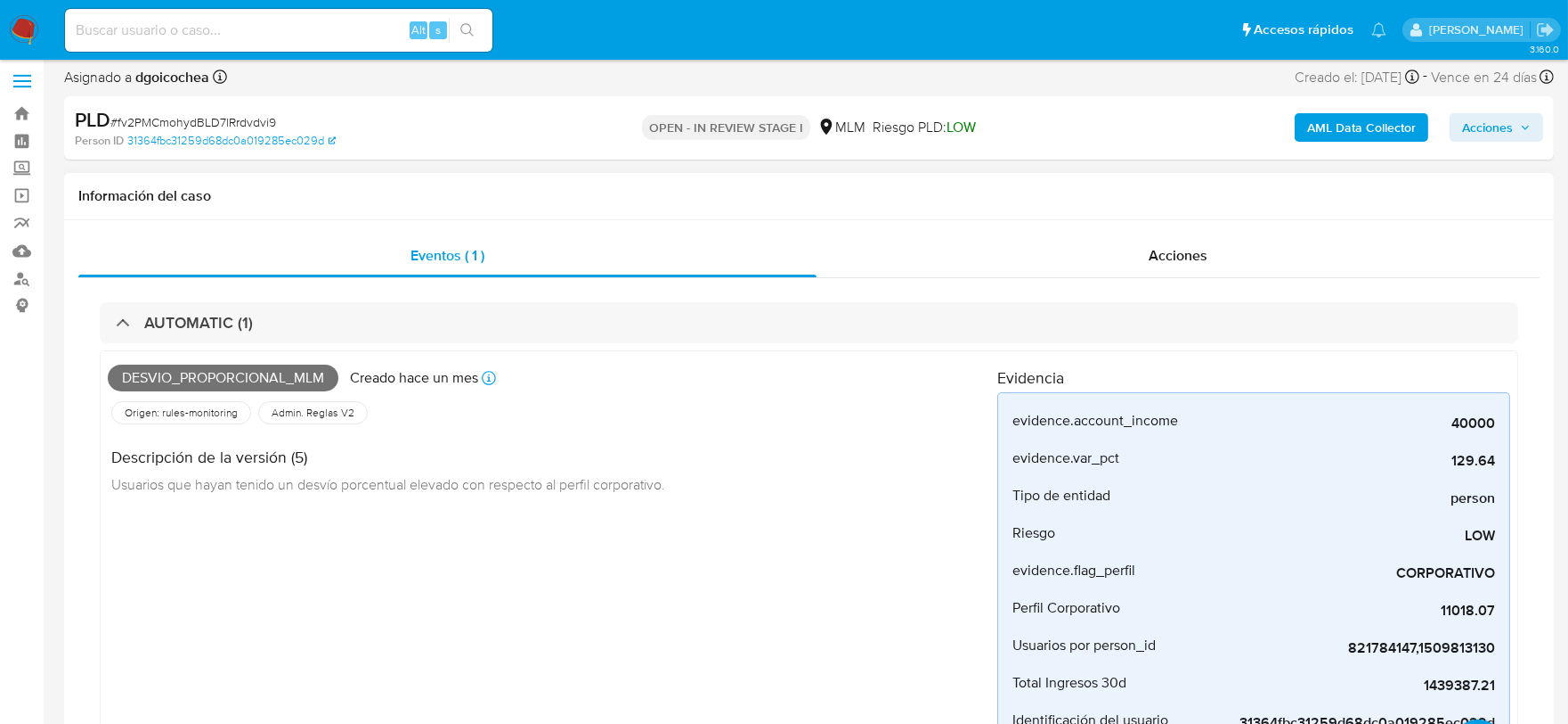
click at [1179, 232] on div "Eventos ( 1 ) Acciones AUTOMATIC (1) Desvio_proporcional_mlm Creado hace un mes…" at bounding box center [810, 530] width 1490 height 621
click at [1171, 249] on span "Acciones" at bounding box center [1178, 254] width 59 height 21
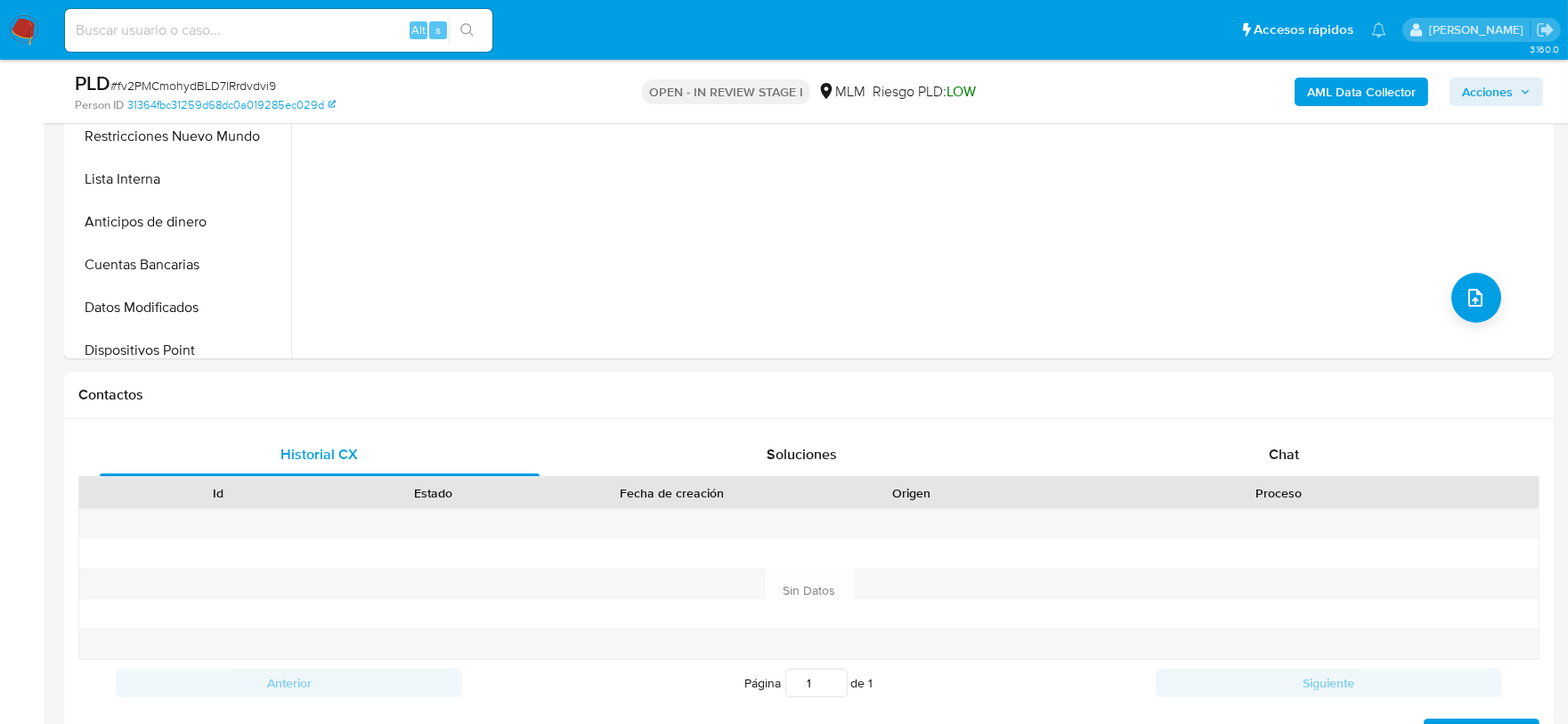
scroll to position [495, 0]
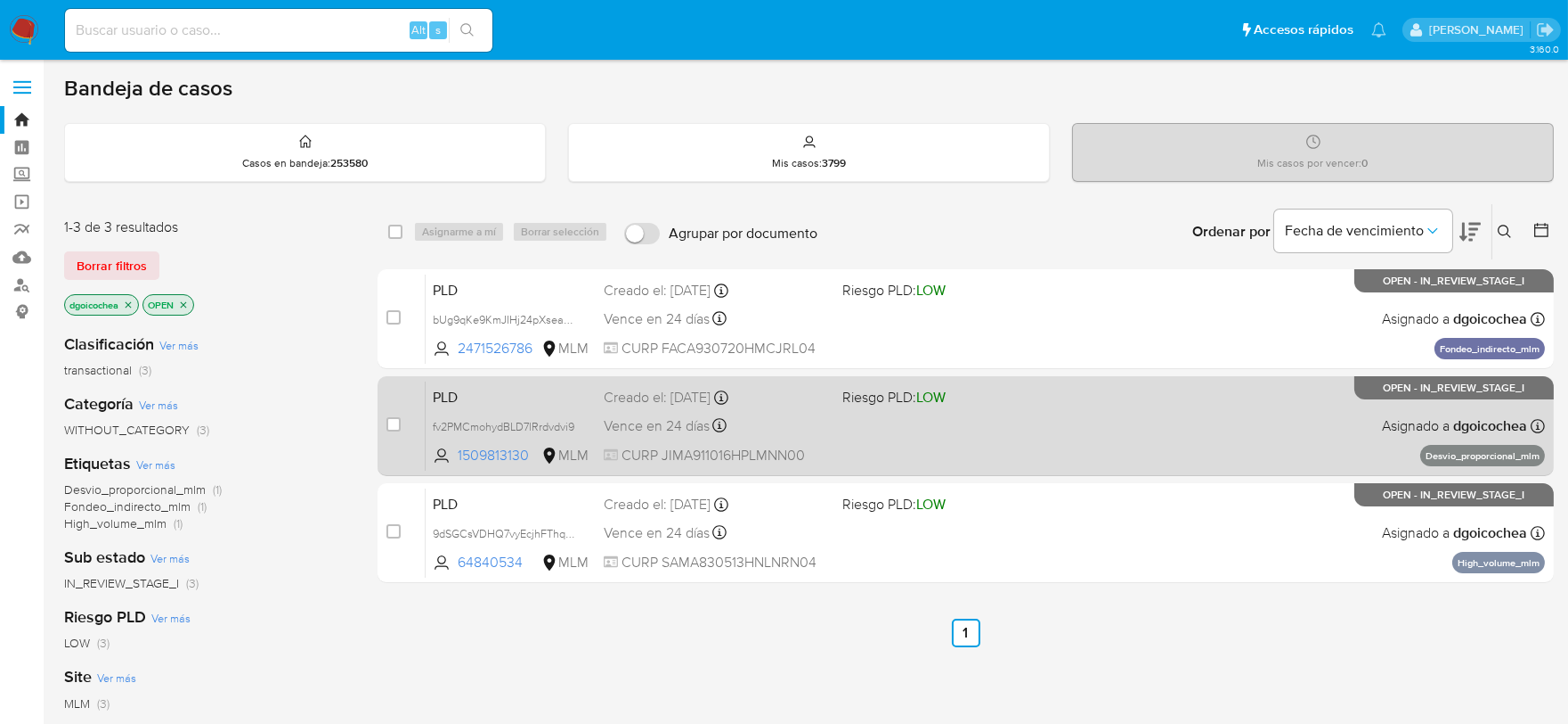
click at [451, 398] on span "PLD" at bounding box center [510, 396] width 157 height 23
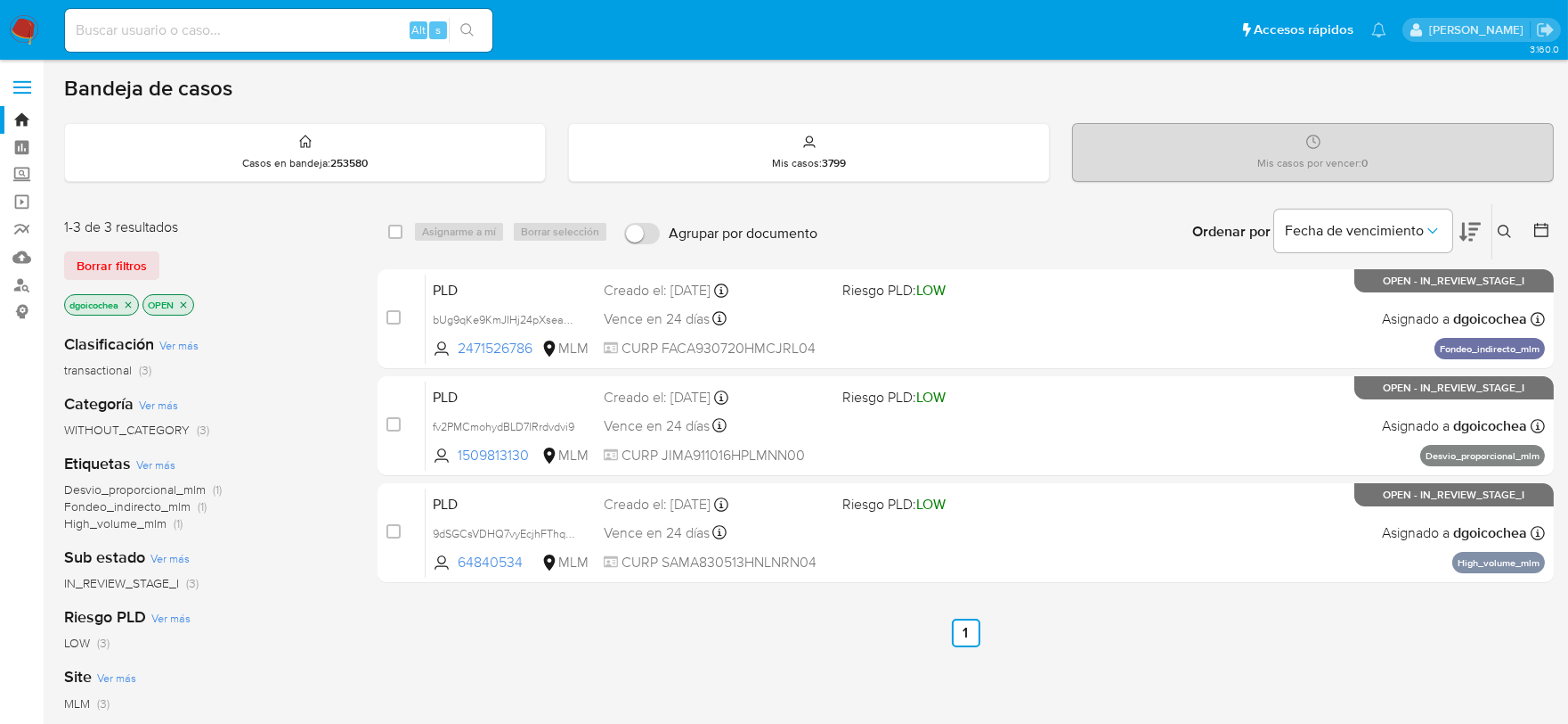
click at [1501, 225] on icon at bounding box center [1505, 232] width 14 height 14
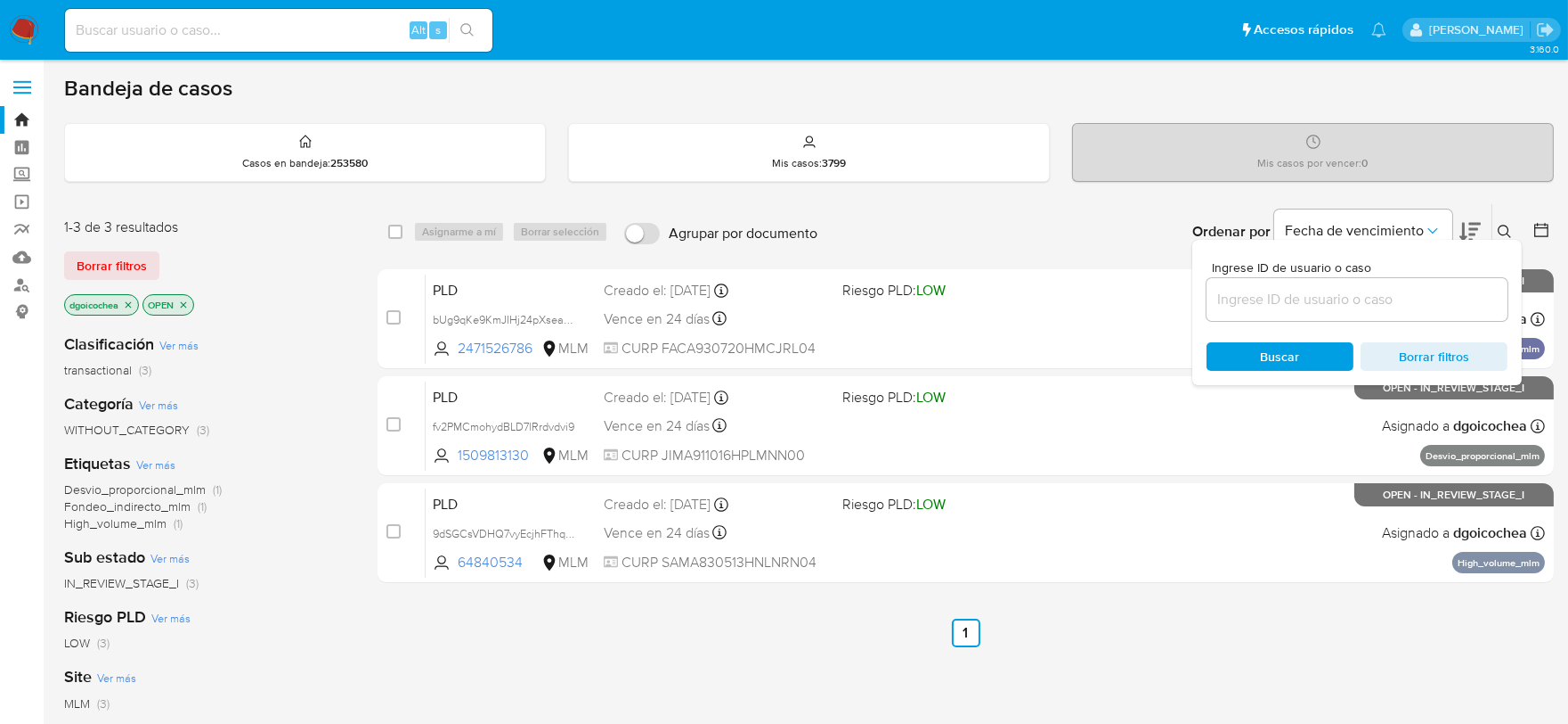
click at [1376, 282] on div at bounding box center [1357, 299] width 301 height 43
click at [1375, 298] on input at bounding box center [1357, 299] width 301 height 23
paste input "059643256"
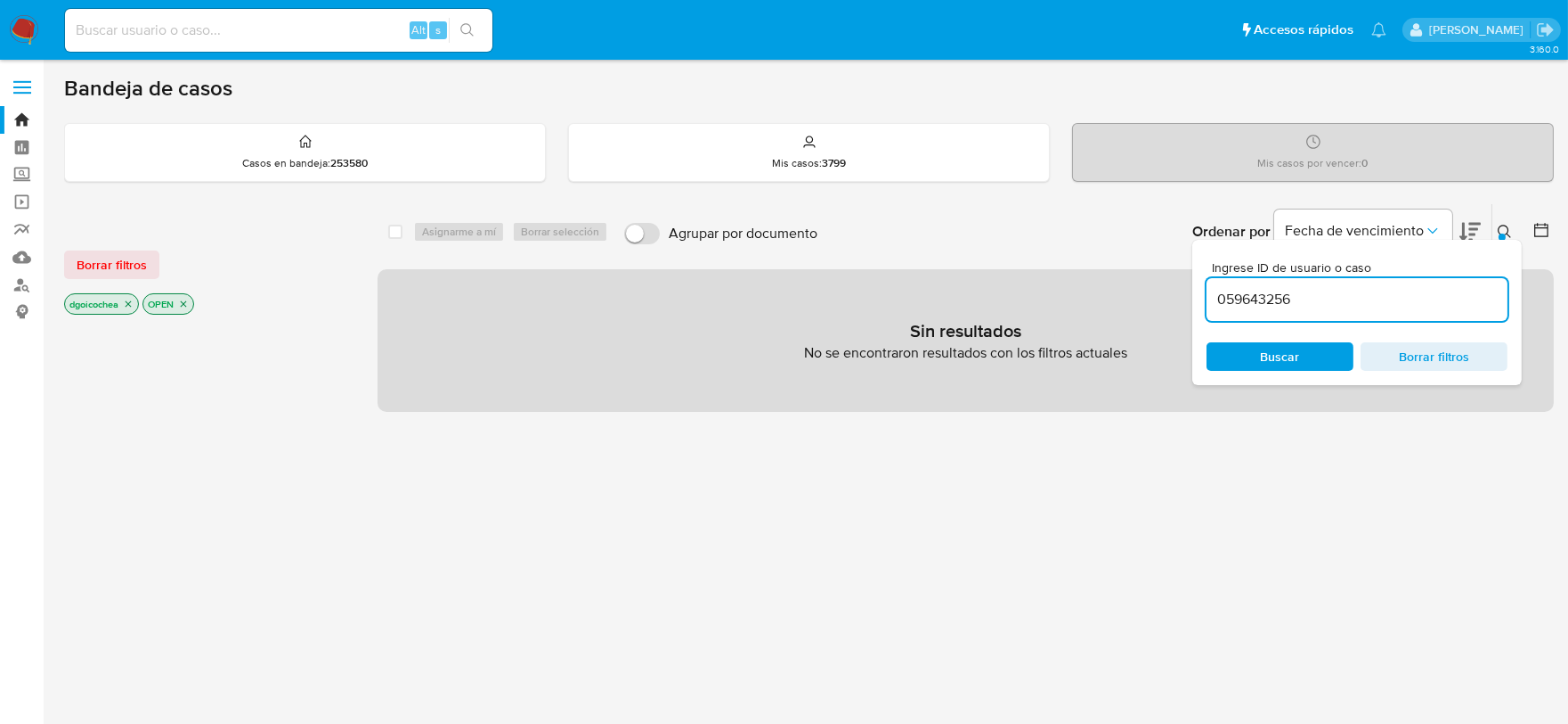
click at [1303, 296] on input "059643256" at bounding box center [1357, 299] width 301 height 23
type input "2059643256"
click at [138, 261] on span "Borrar filtros" at bounding box center [112, 264] width 71 height 25
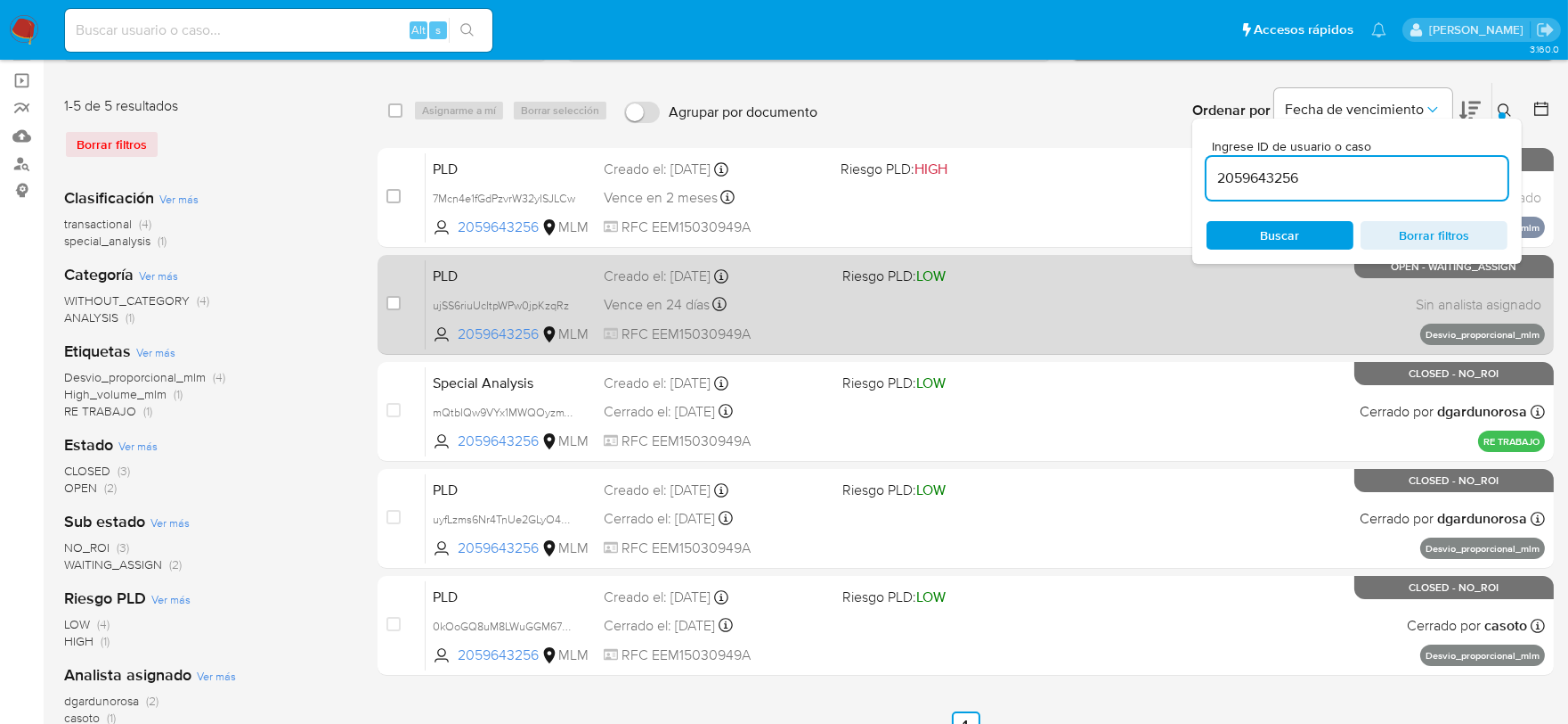
scroll to position [198, 0]
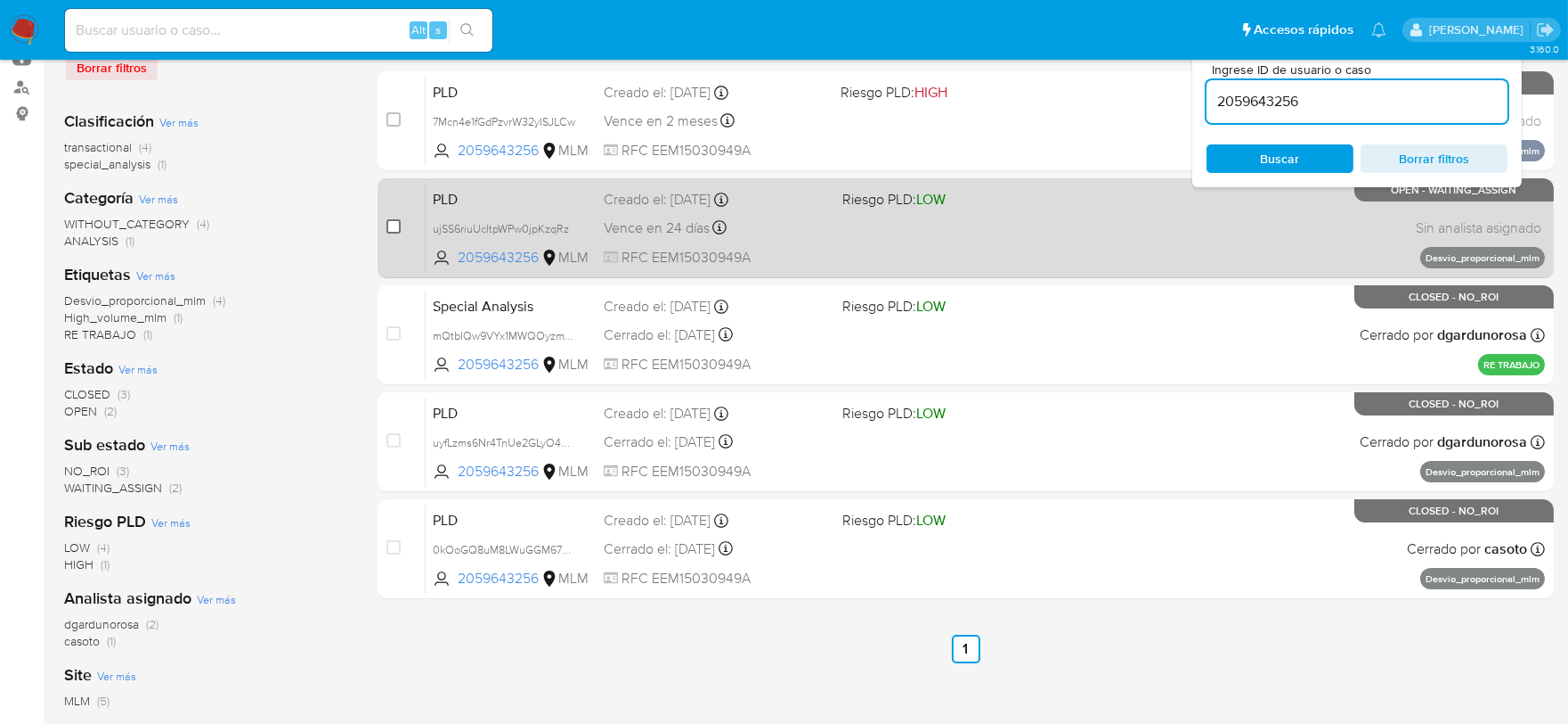
click at [387, 220] on input "checkbox" at bounding box center [394, 227] width 14 height 14
checkbox input "true"
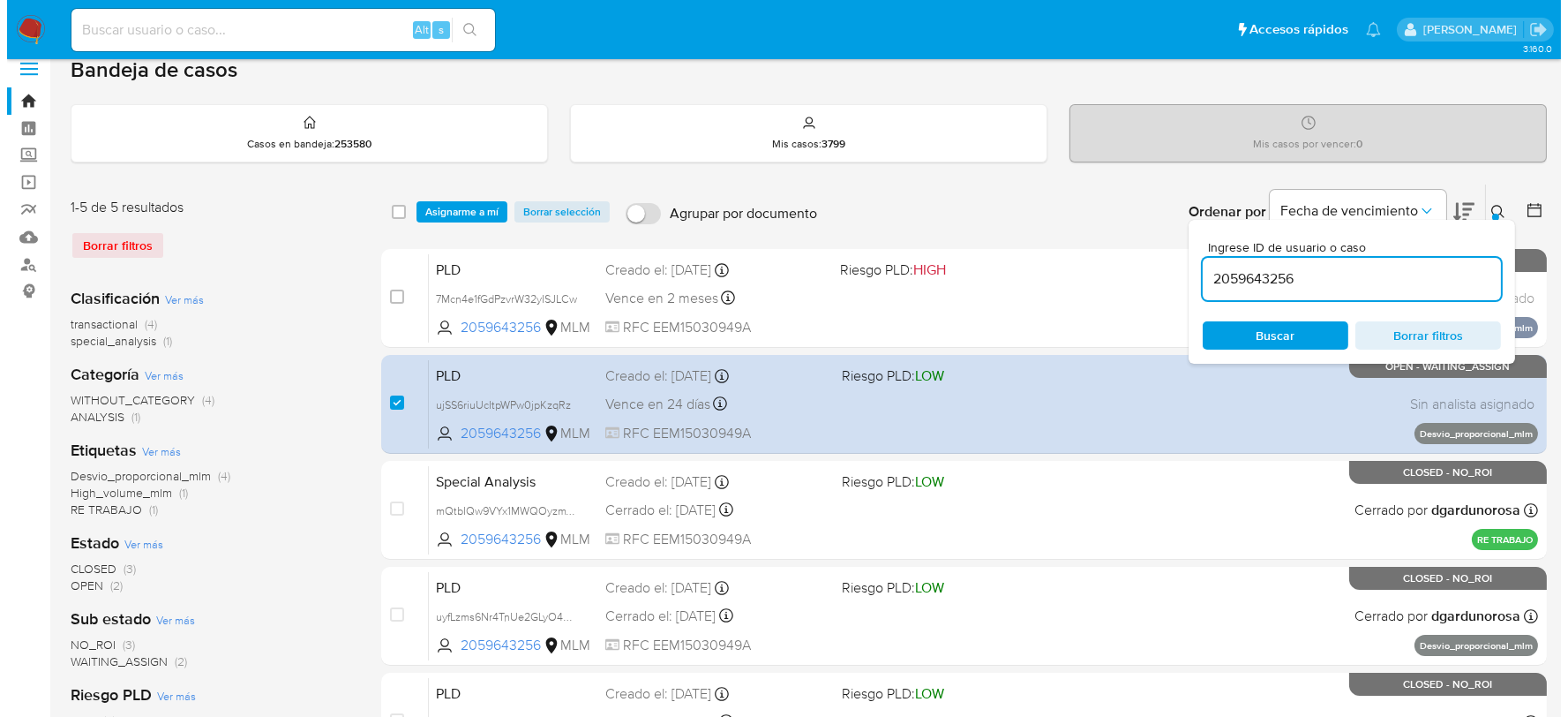
scroll to position [0, 0]
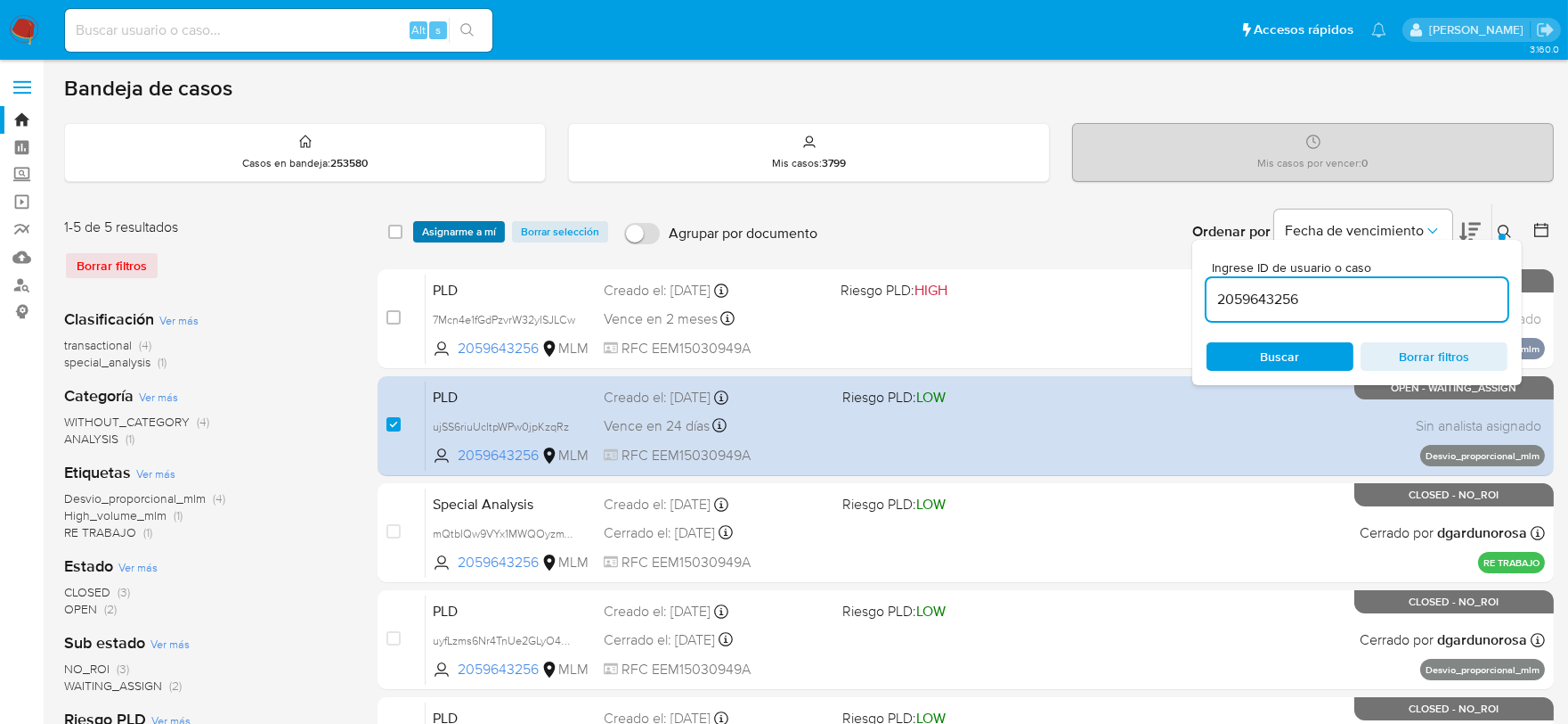
click at [465, 234] on span "Asignarme a mí" at bounding box center [458, 232] width 74 height 18
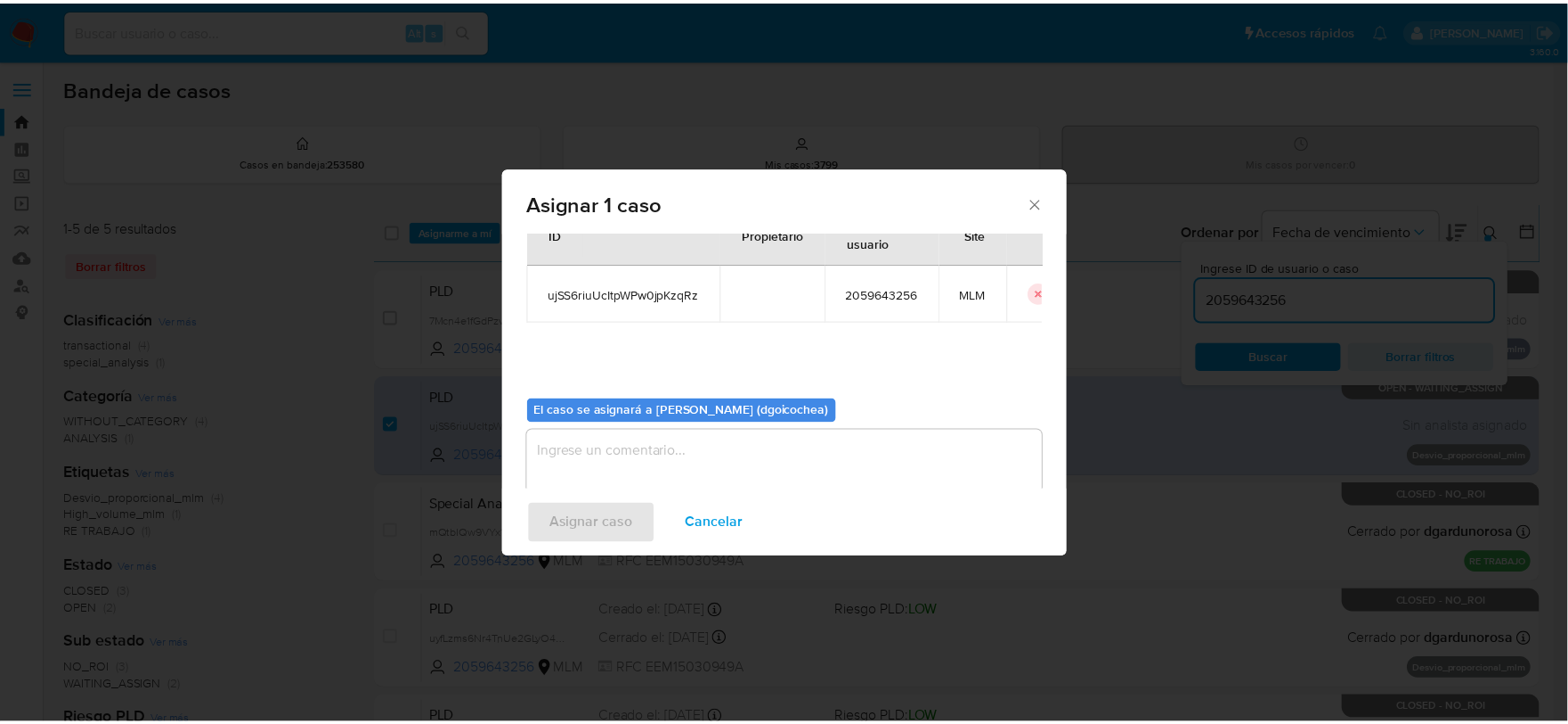
scroll to position [91, 0]
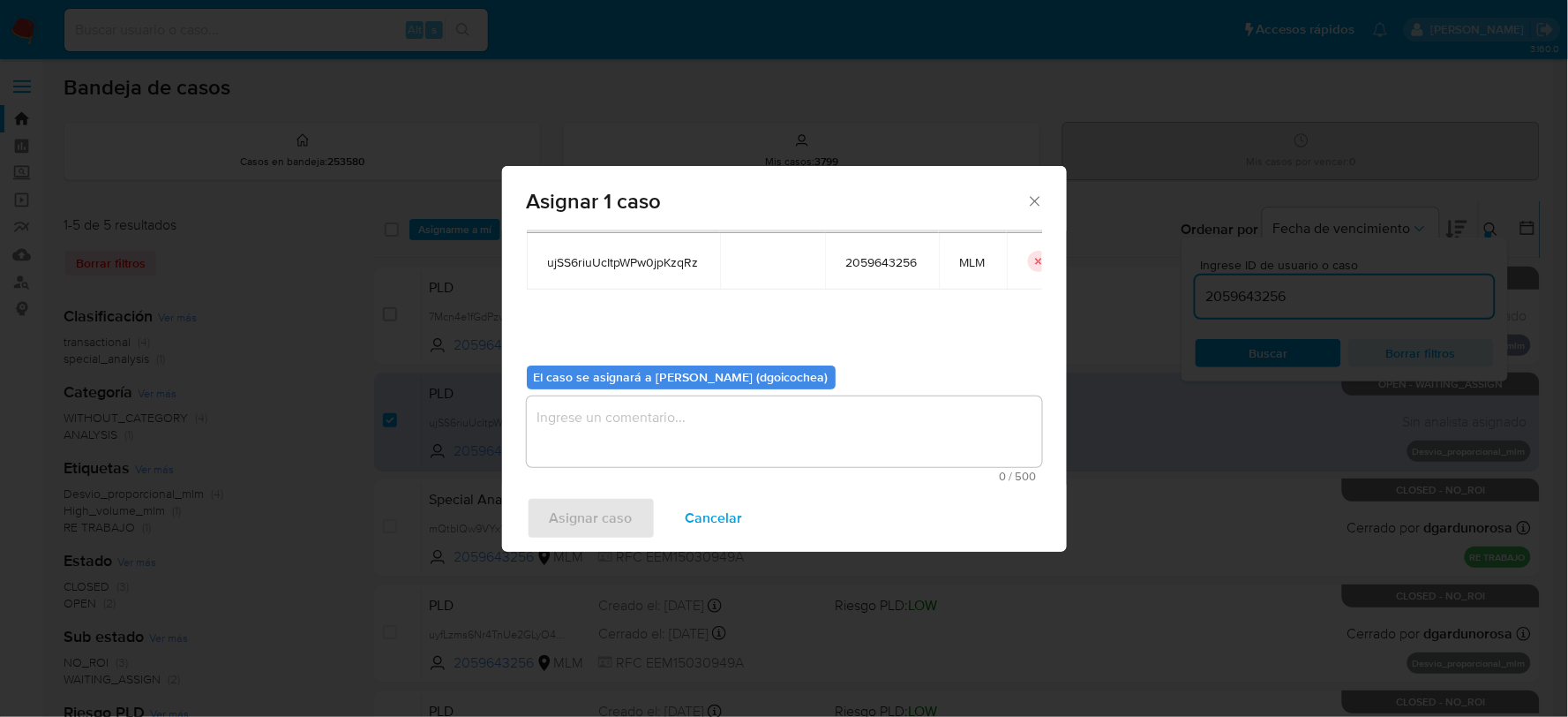
click at [715, 420] on textarea "assign-modal" at bounding box center [784, 432] width 516 height 71
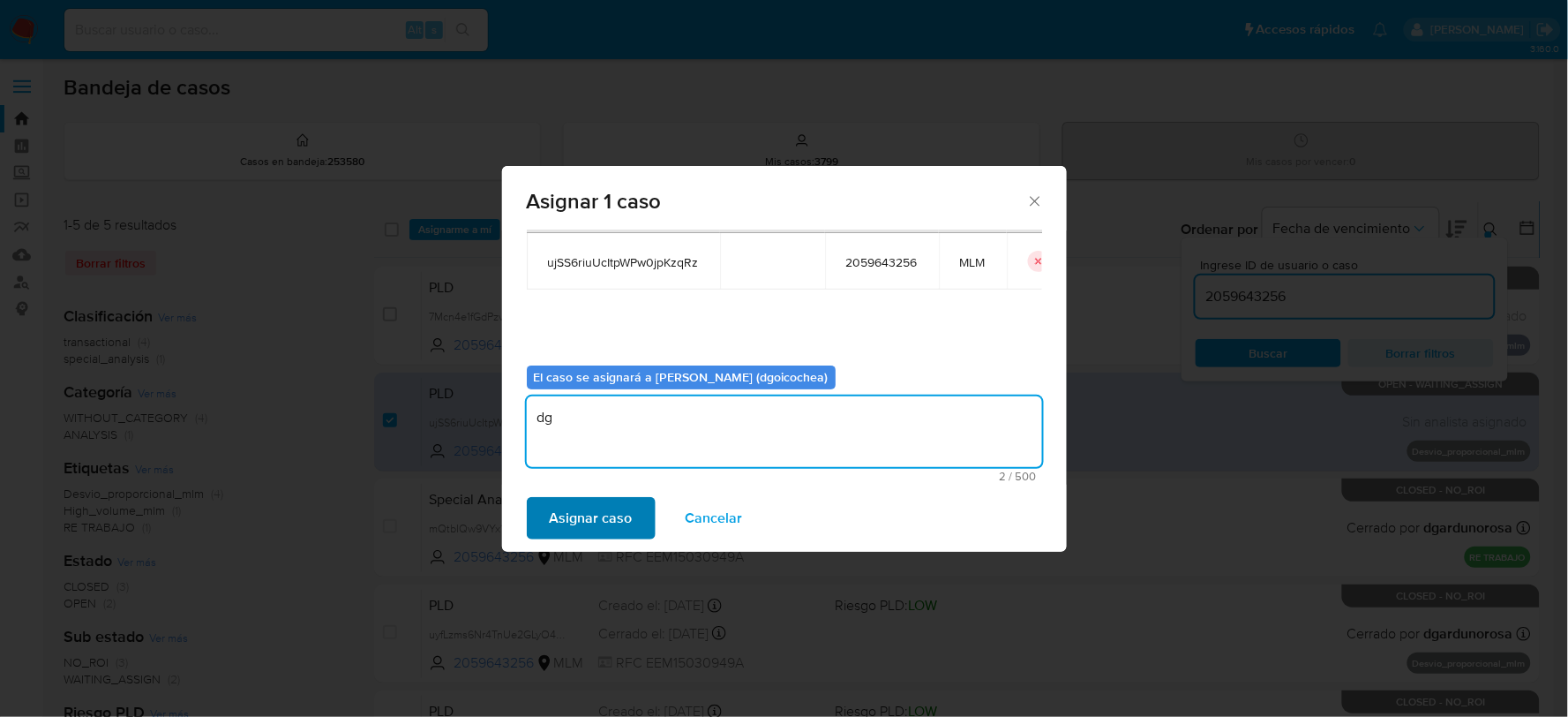
type textarea "dg"
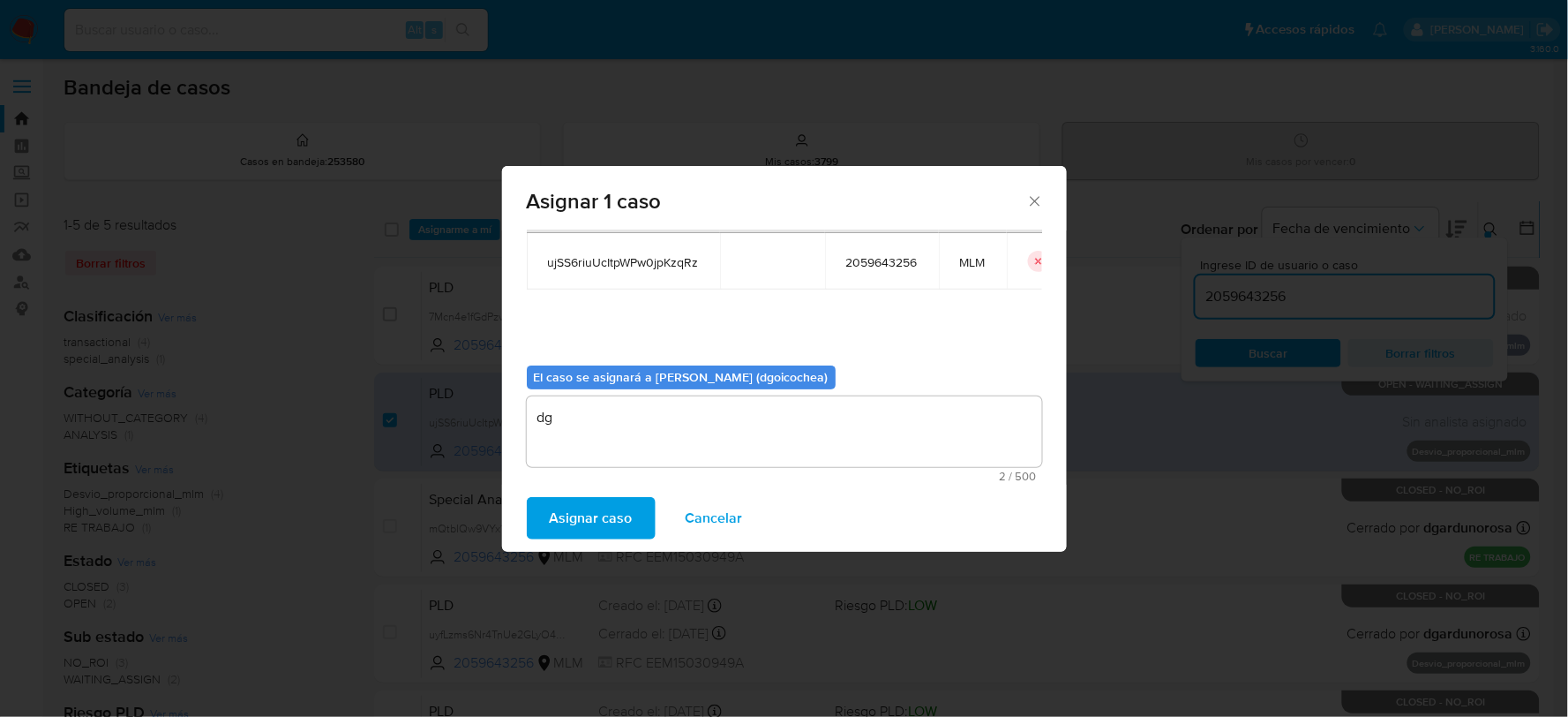
click at [605, 500] on span "Asignar caso" at bounding box center [591, 518] width 83 height 39
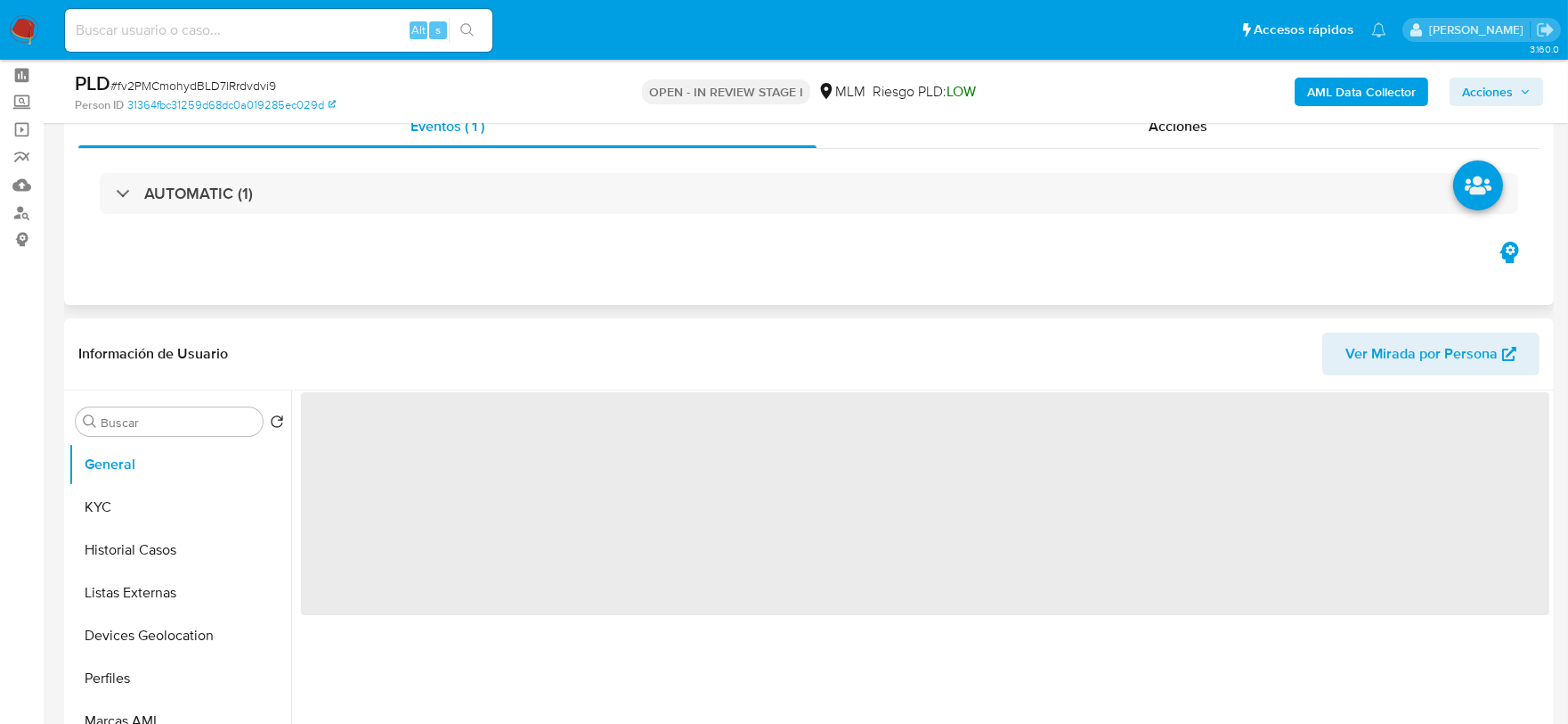
scroll to position [297, 0]
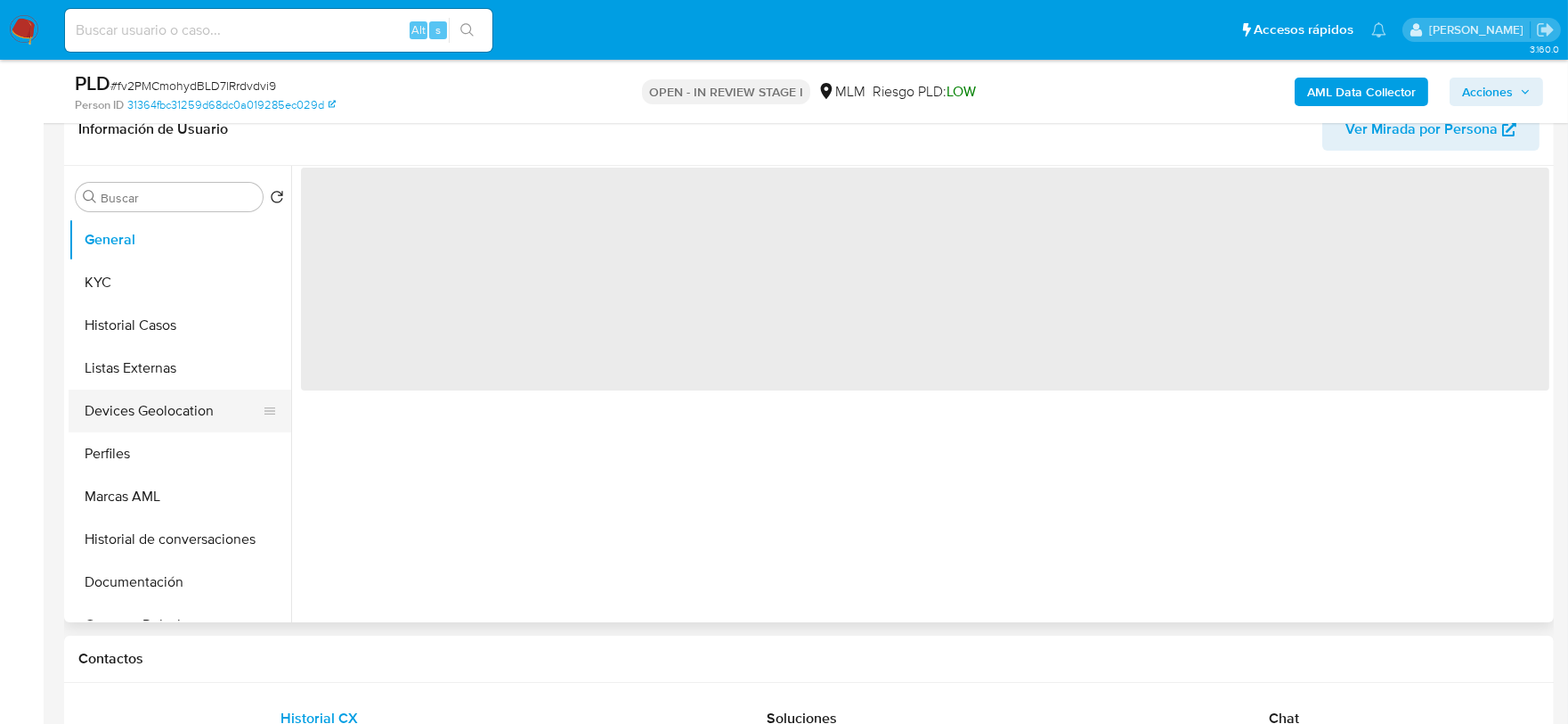
select select "10"
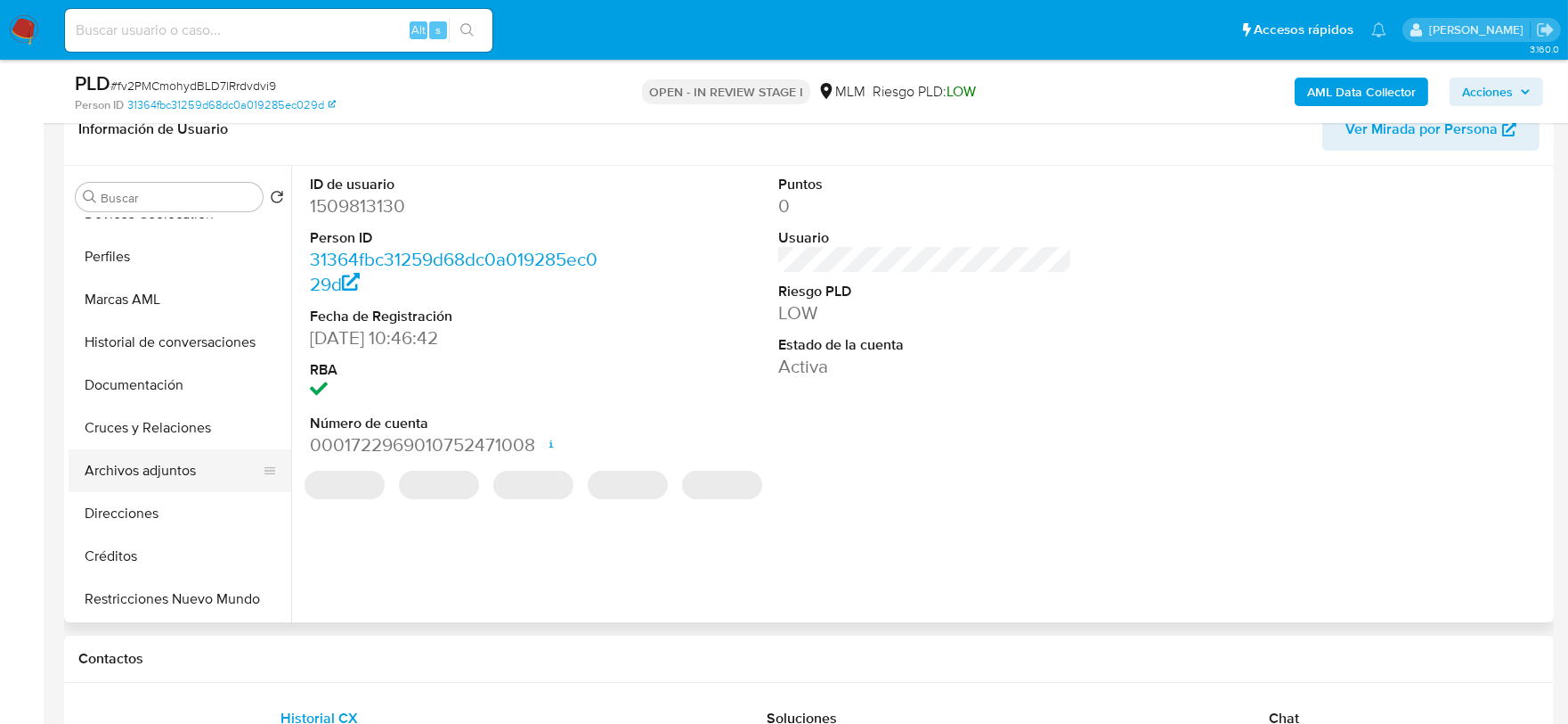
scroll to position [198, 0]
click at [188, 468] on button "Archivos adjuntos" at bounding box center [173, 470] width 209 height 43
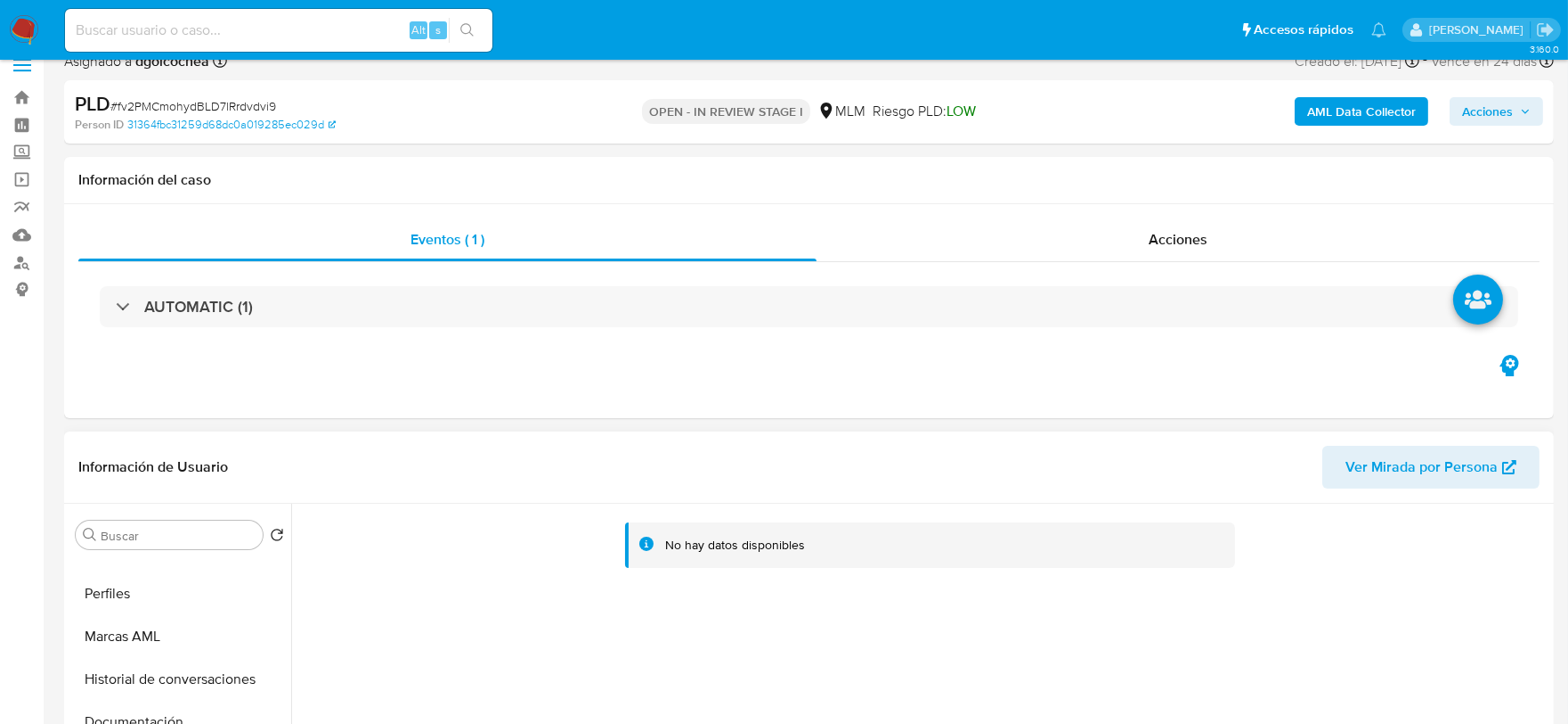
scroll to position [0, 0]
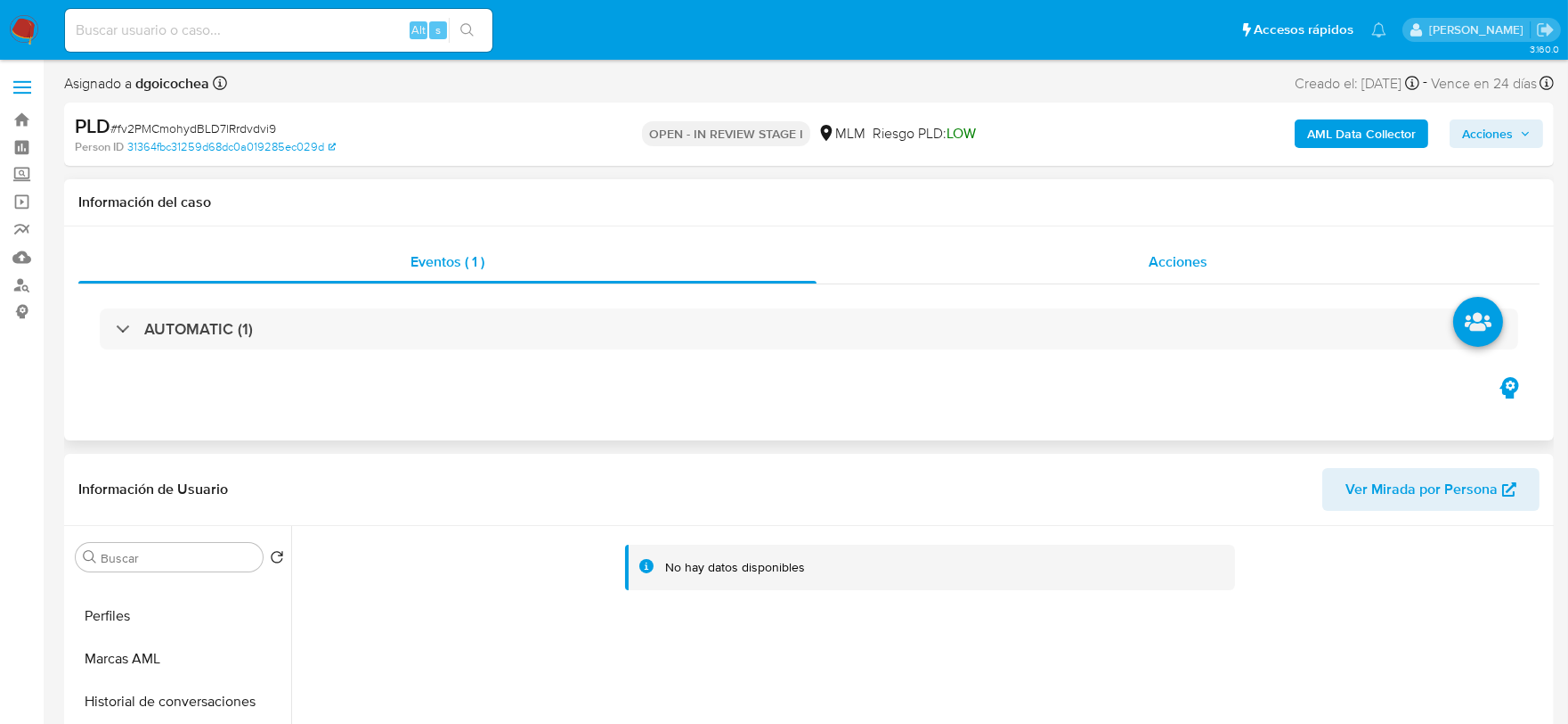
click at [1207, 264] on div "Acciones" at bounding box center [1178, 263] width 724 height 43
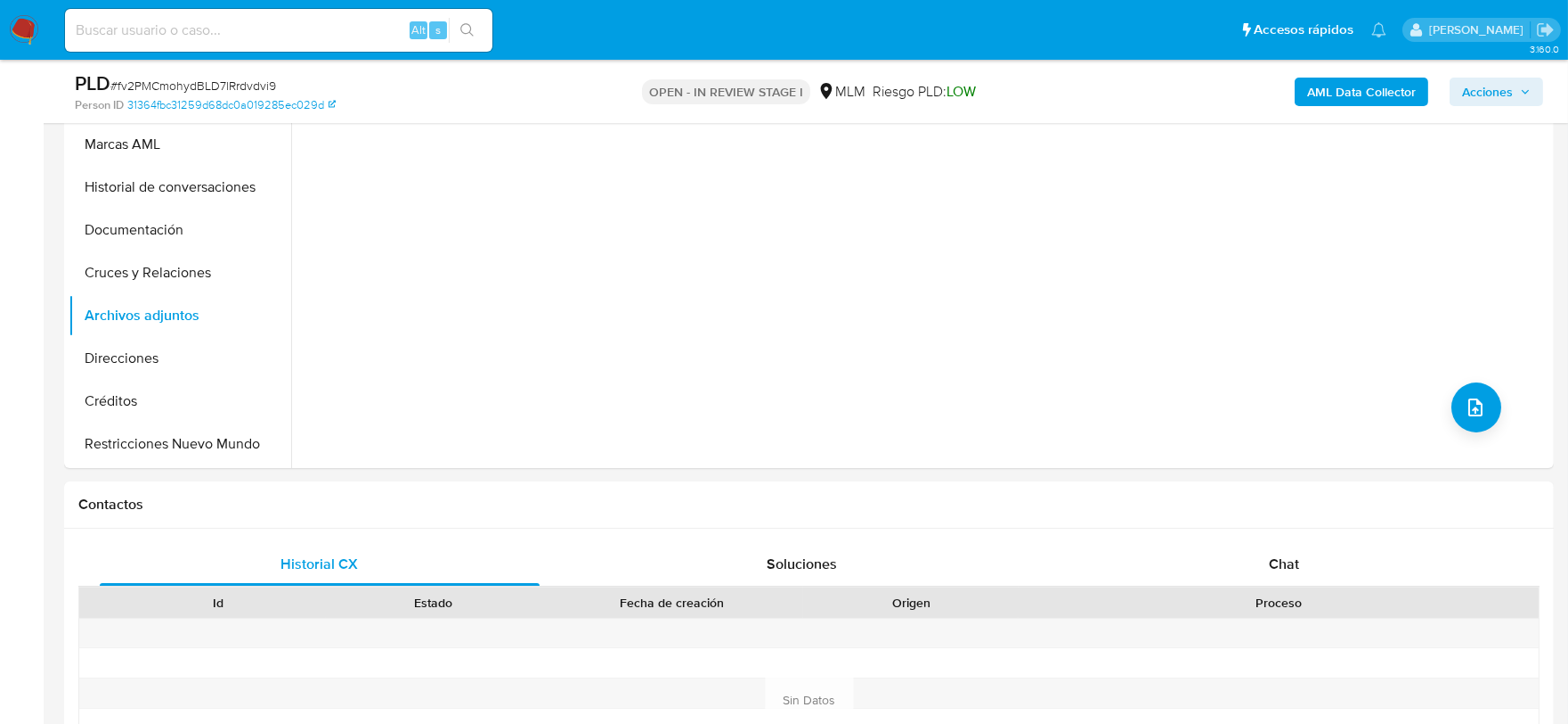
scroll to position [495, 0]
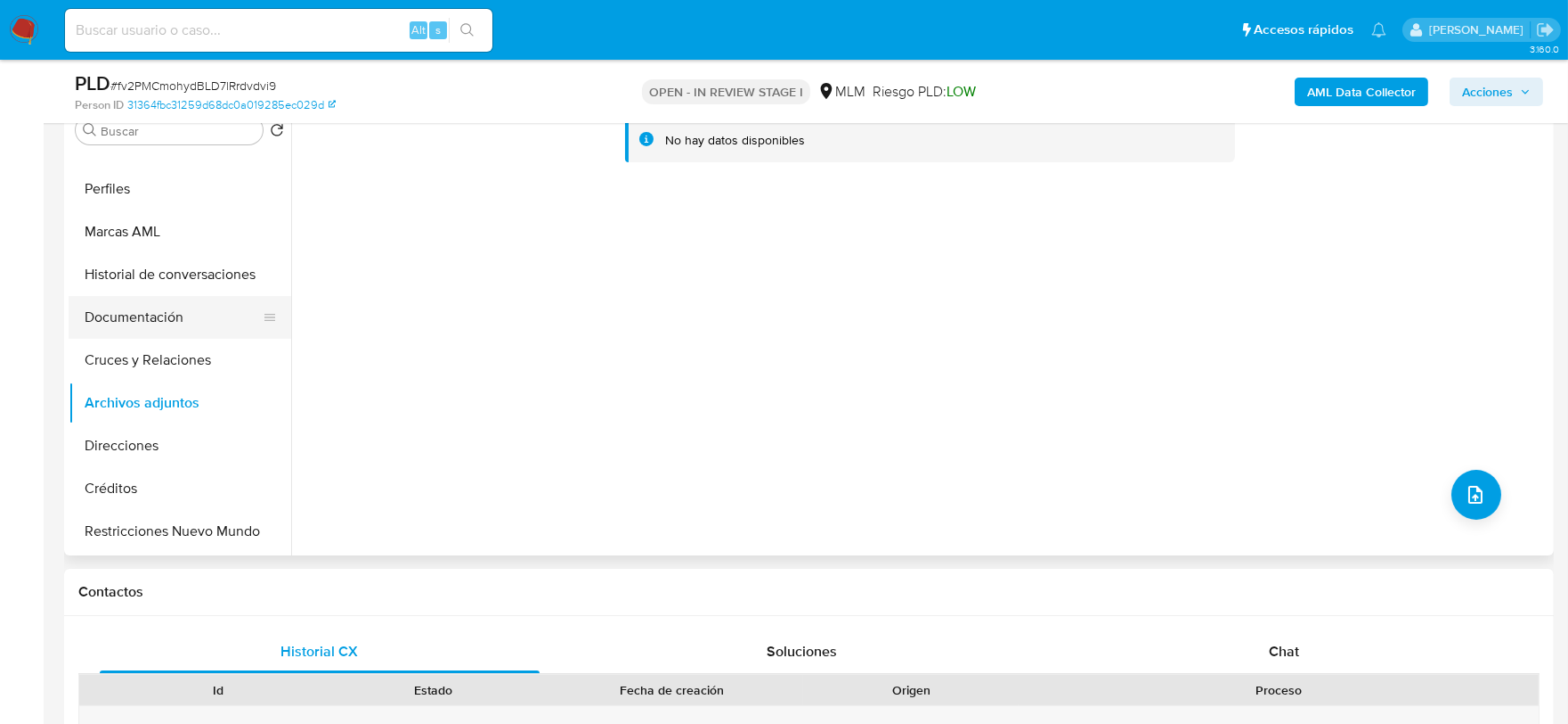
click at [172, 318] on button "Documentación" at bounding box center [173, 317] width 209 height 43
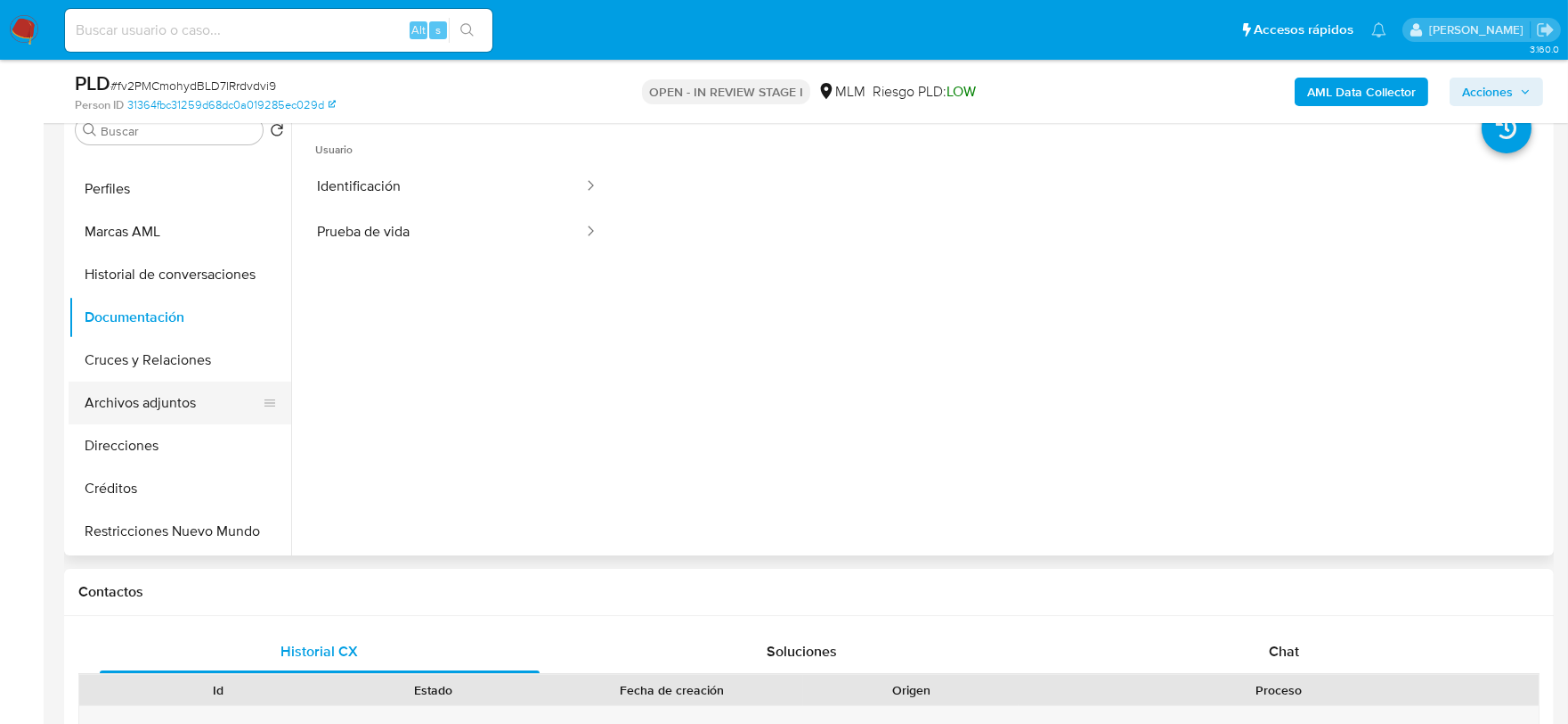
click at [175, 402] on button "Archivos adjuntos" at bounding box center [173, 403] width 209 height 43
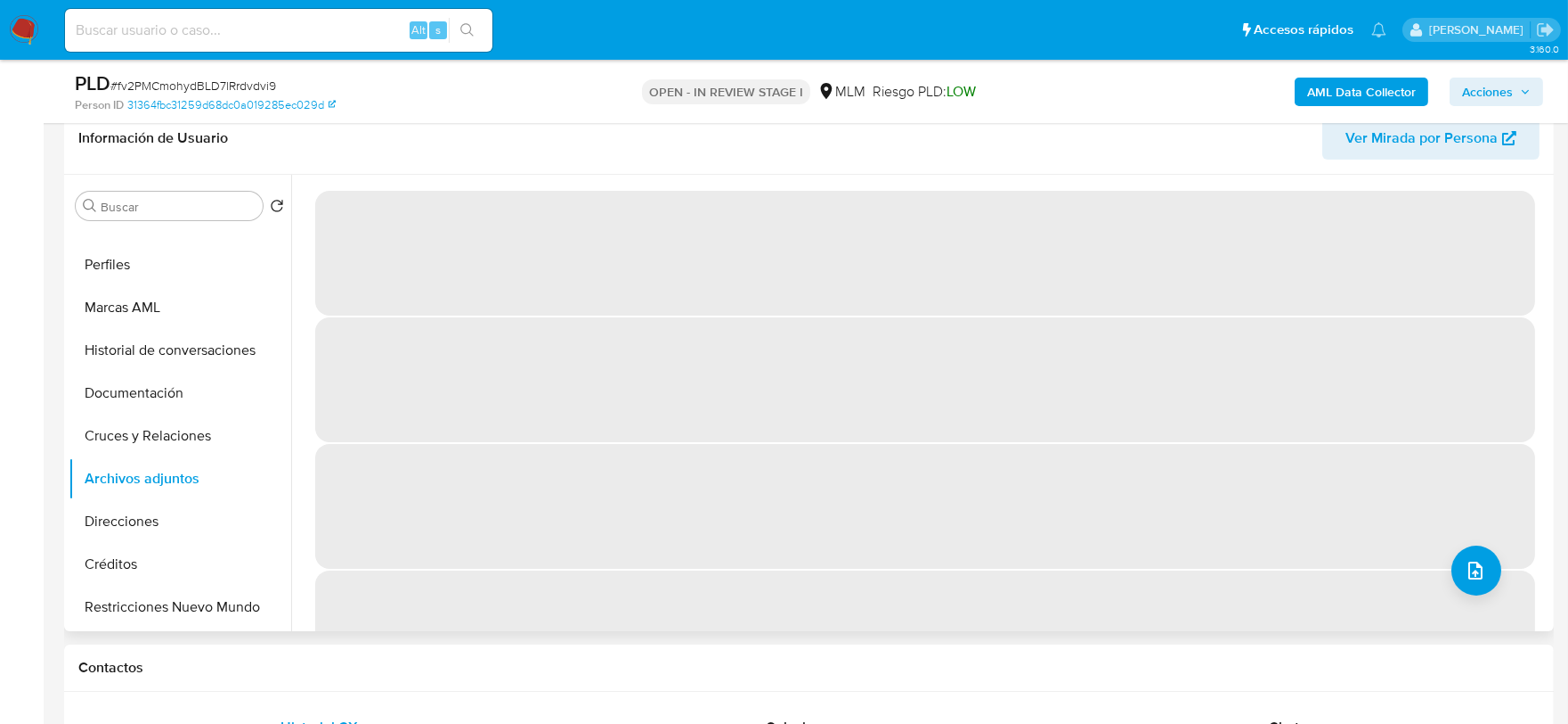
scroll to position [396, 0]
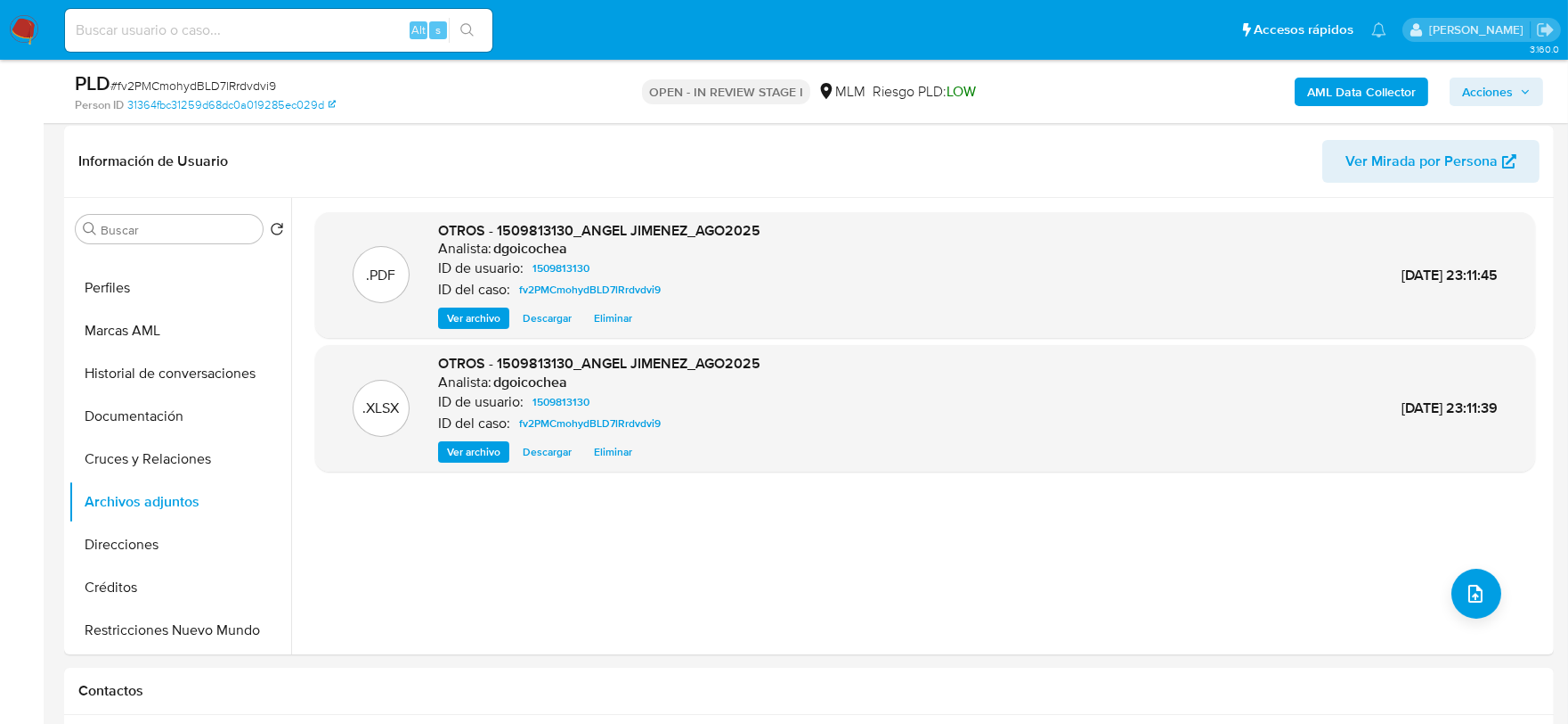
click at [1506, 89] on span "Acciones" at bounding box center [1487, 92] width 51 height 29
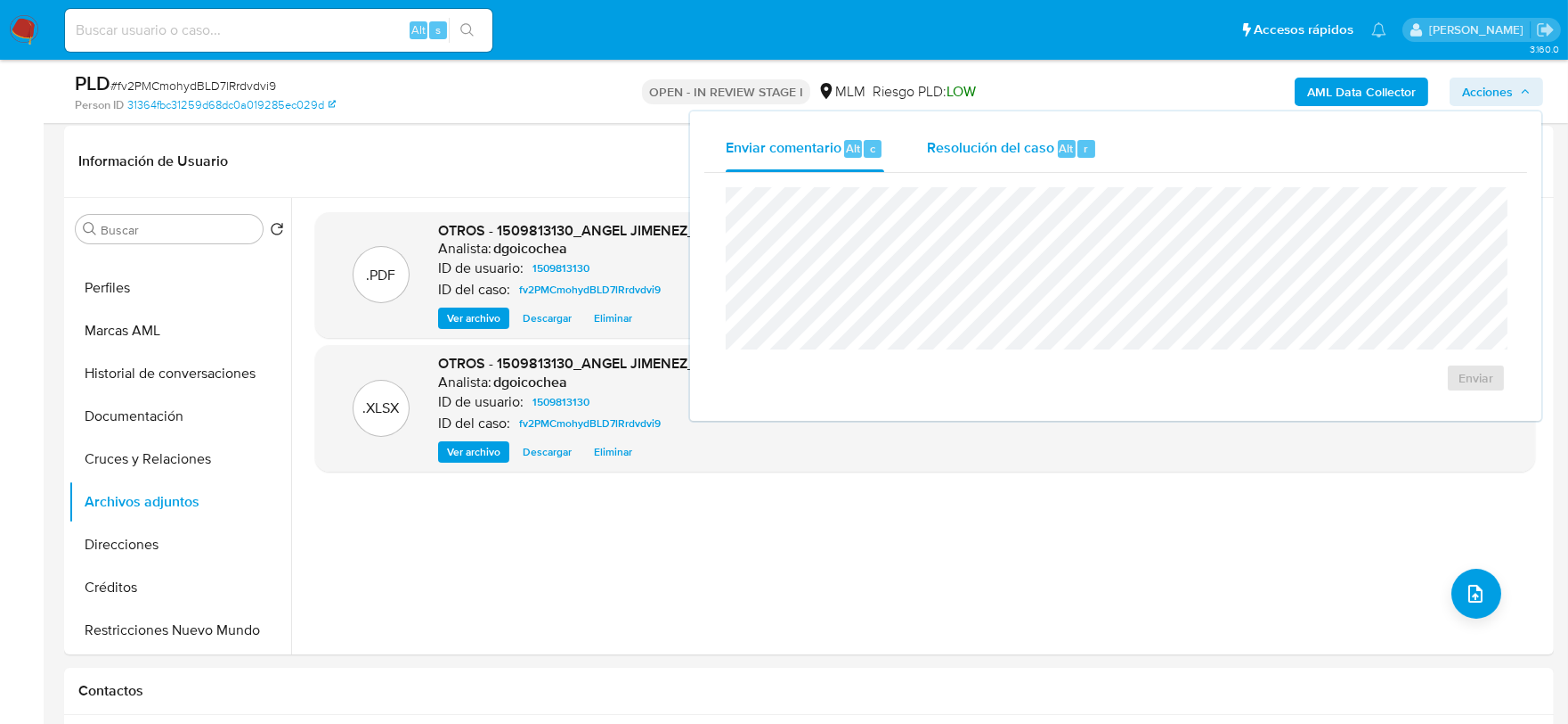
click at [964, 163] on div "Resolución del caso Alt r" at bounding box center [1012, 149] width 170 height 47
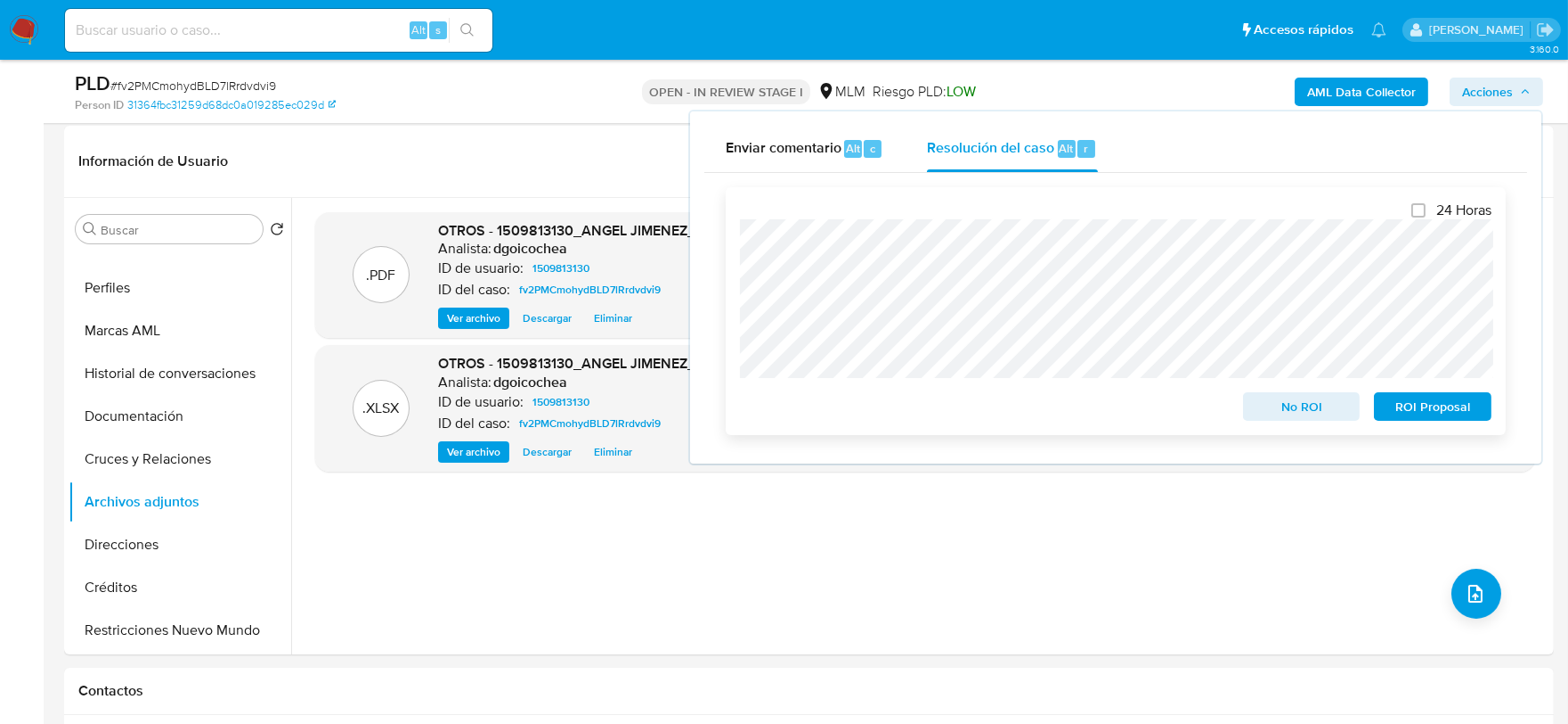
click at [1292, 398] on span "No ROI" at bounding box center [1301, 407] width 92 height 25
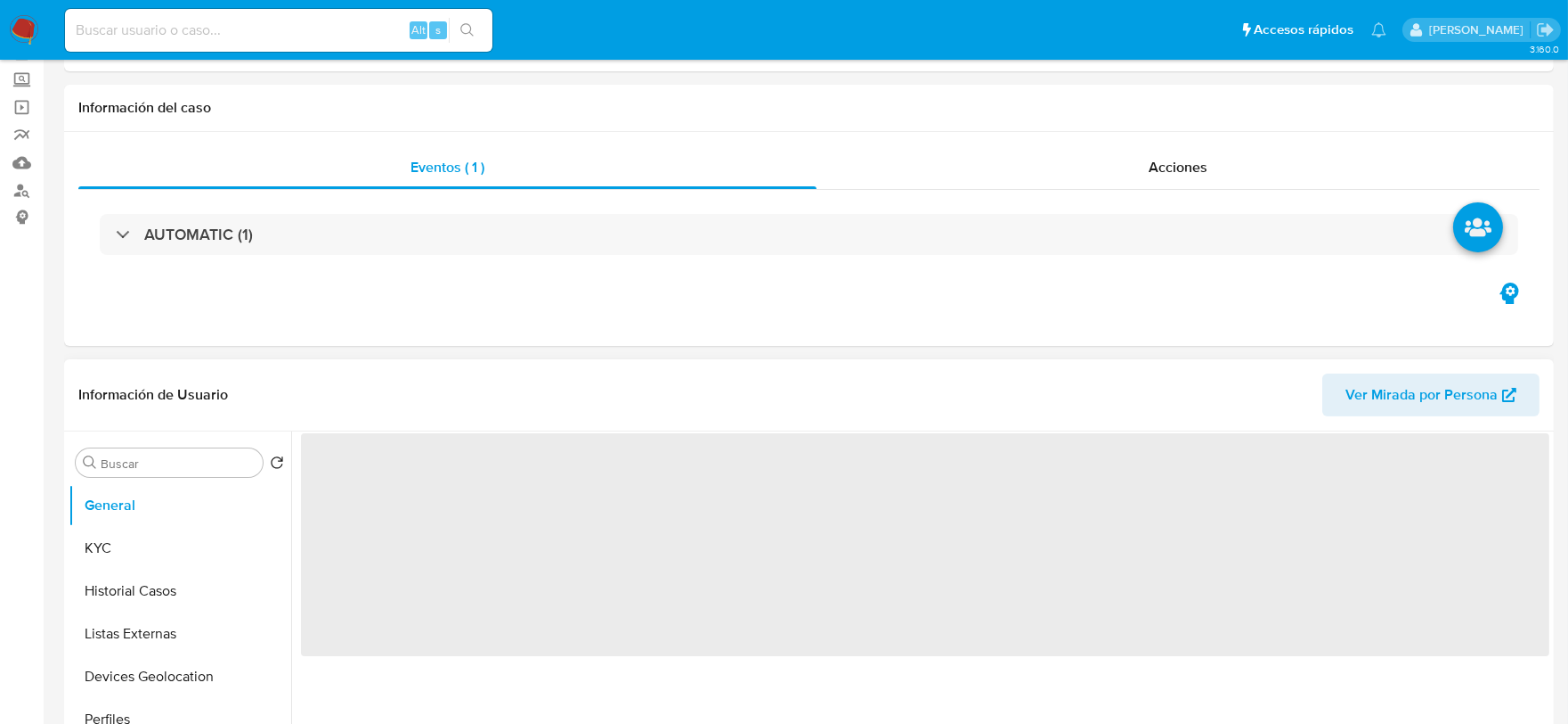
select select "10"
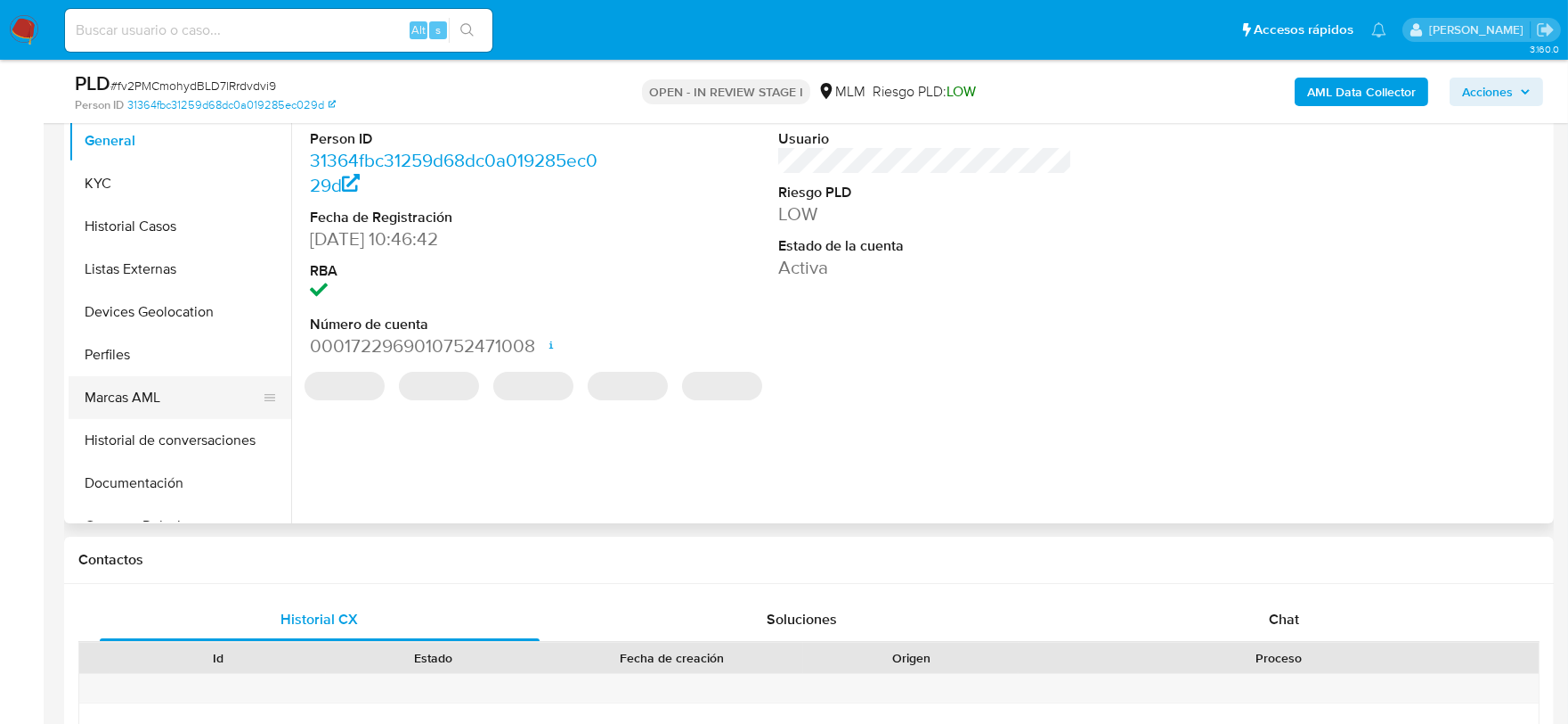
scroll to position [198, 0]
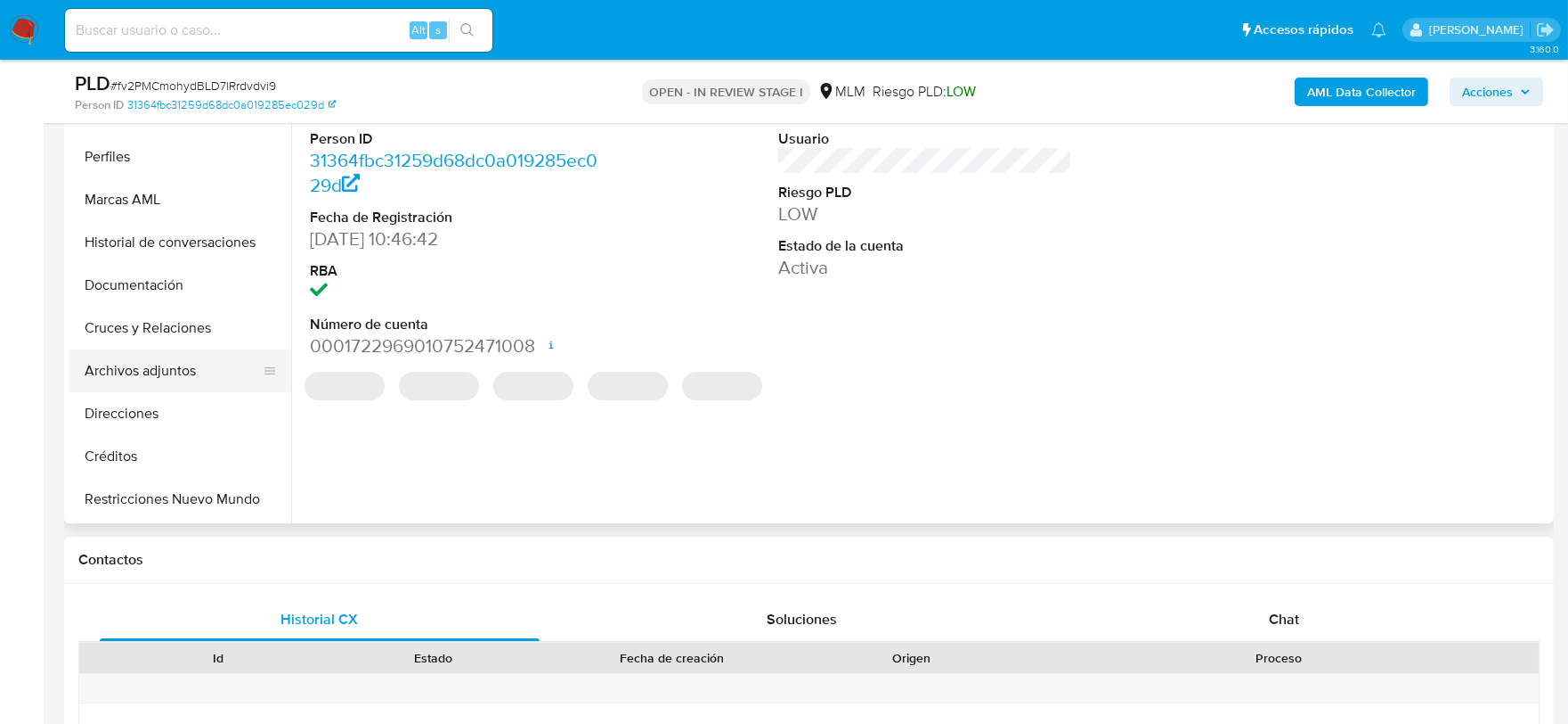
click at [198, 354] on button "Archivos adjuntos" at bounding box center [173, 371] width 209 height 43
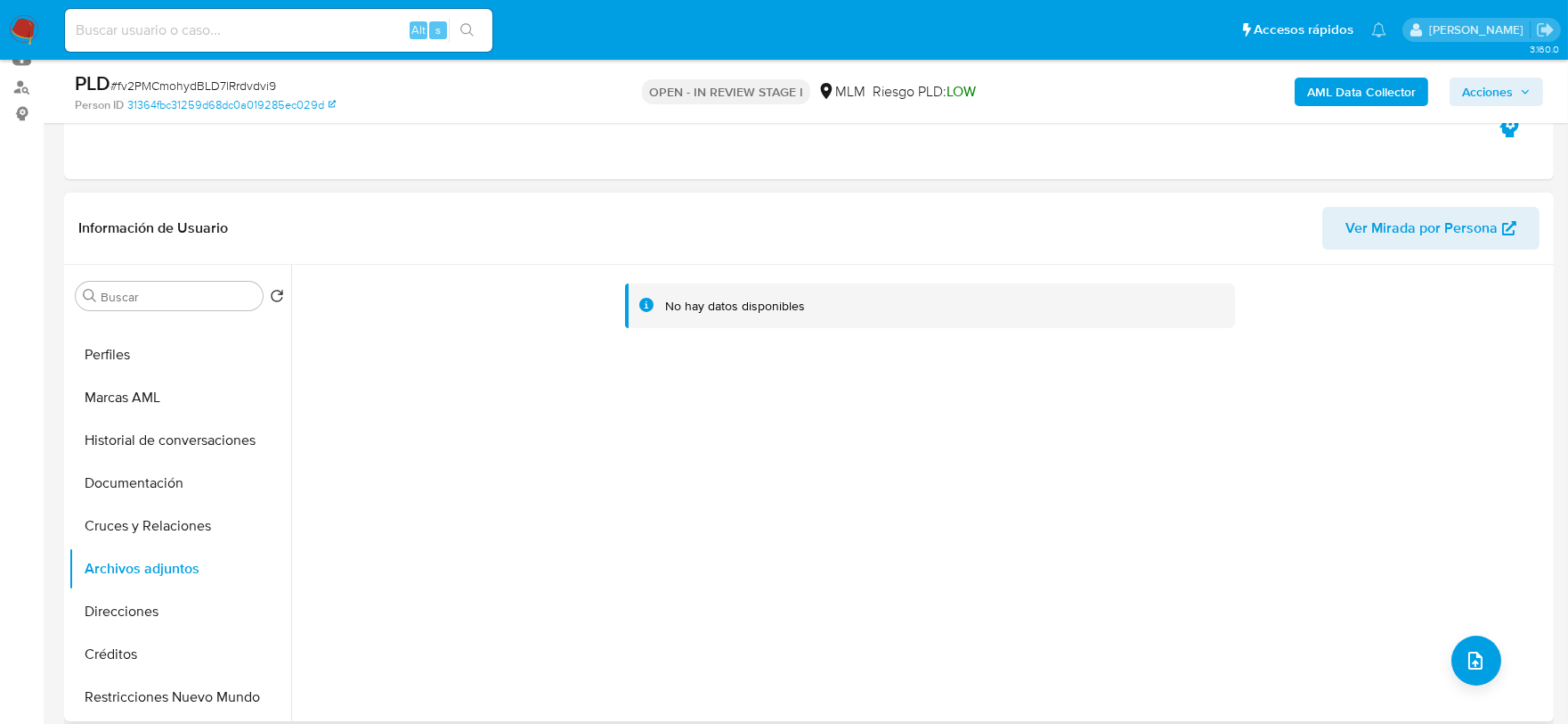
scroll to position [0, 0]
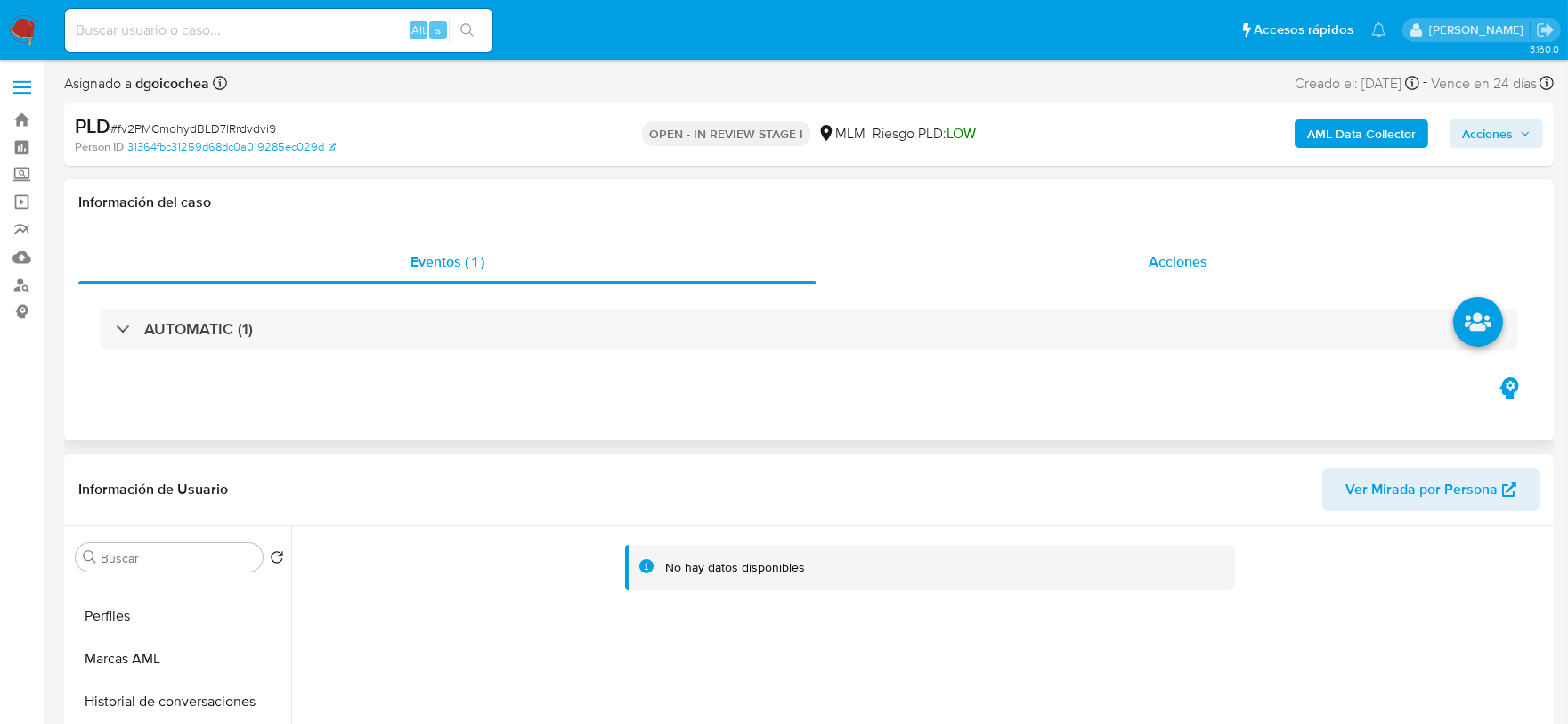
click at [1154, 254] on span "Acciones" at bounding box center [1178, 261] width 59 height 21
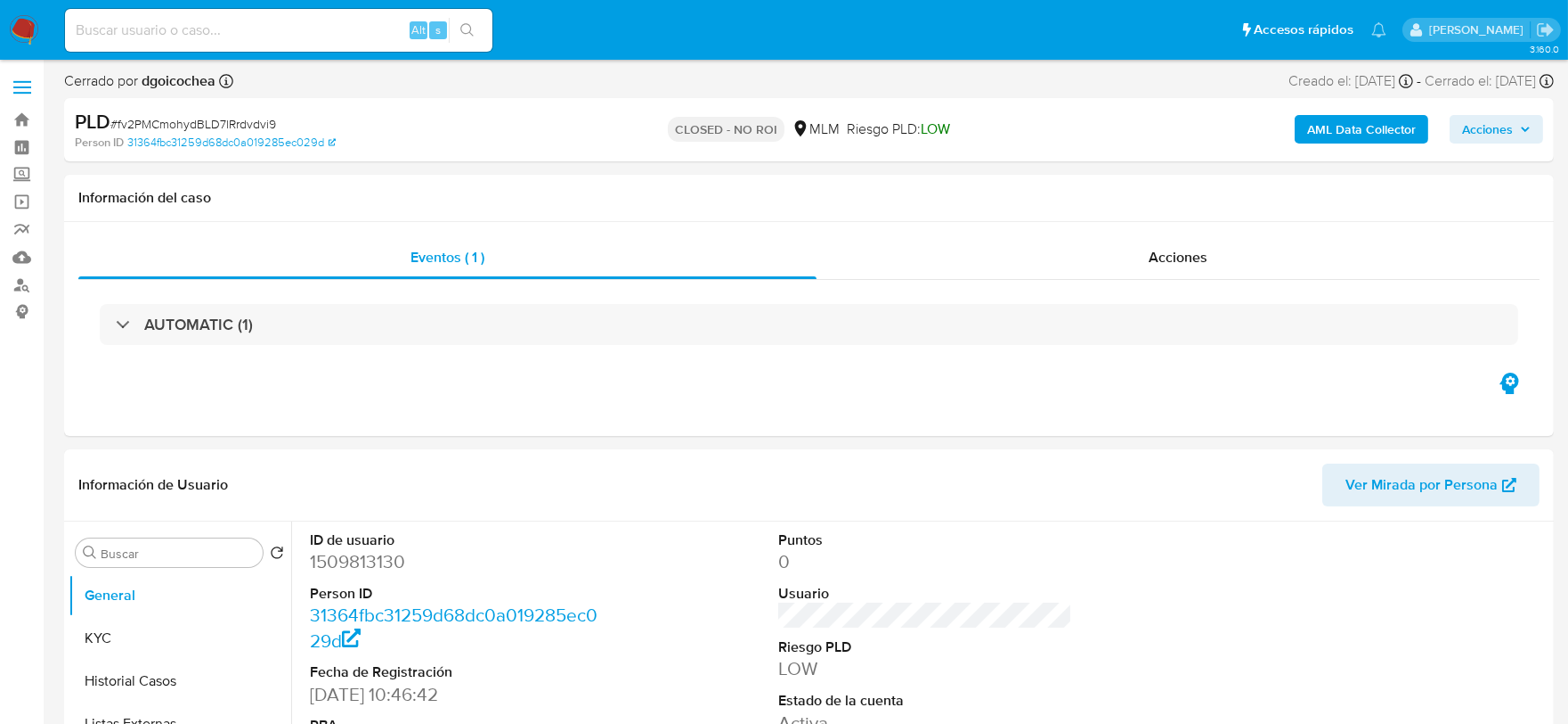
select select "10"
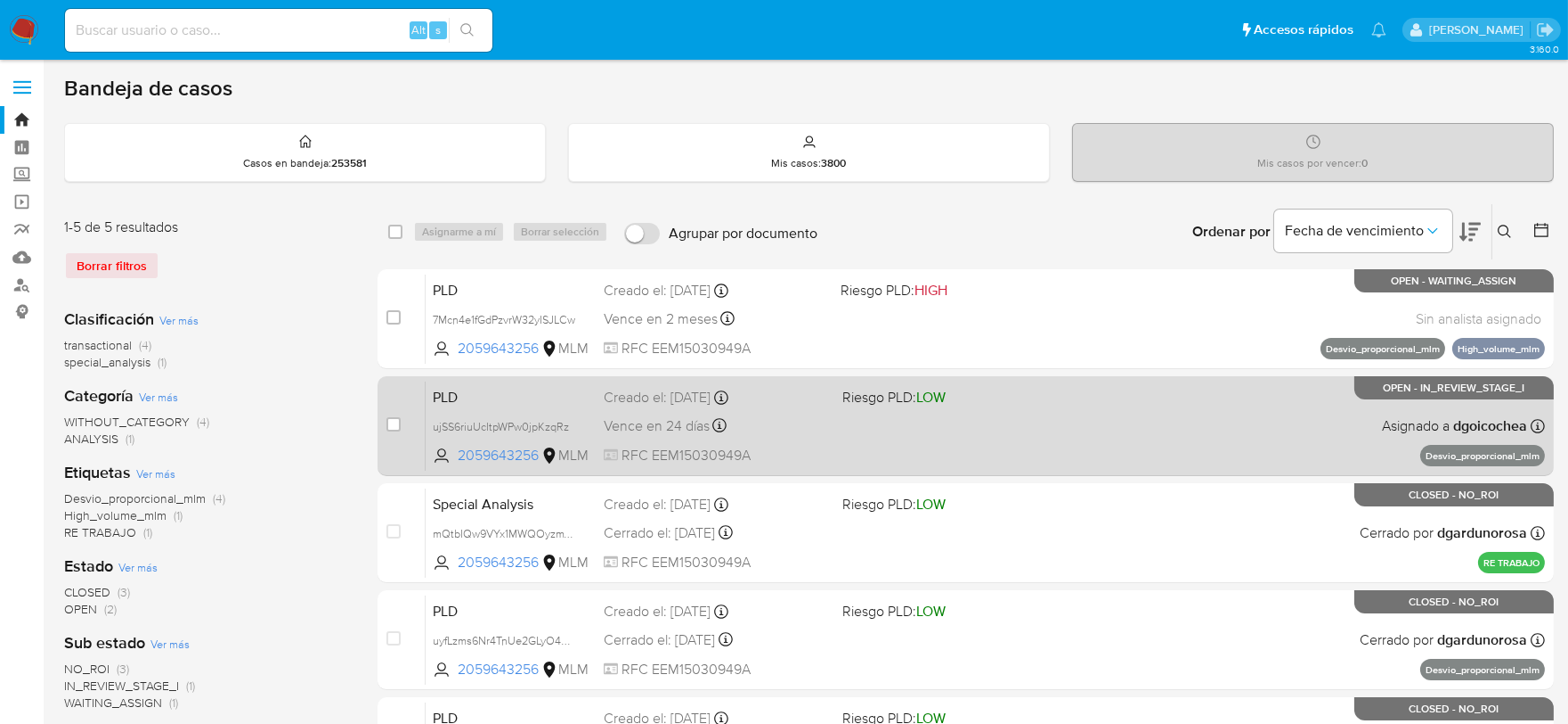
click at [450, 397] on span "PLD" at bounding box center [510, 396] width 157 height 23
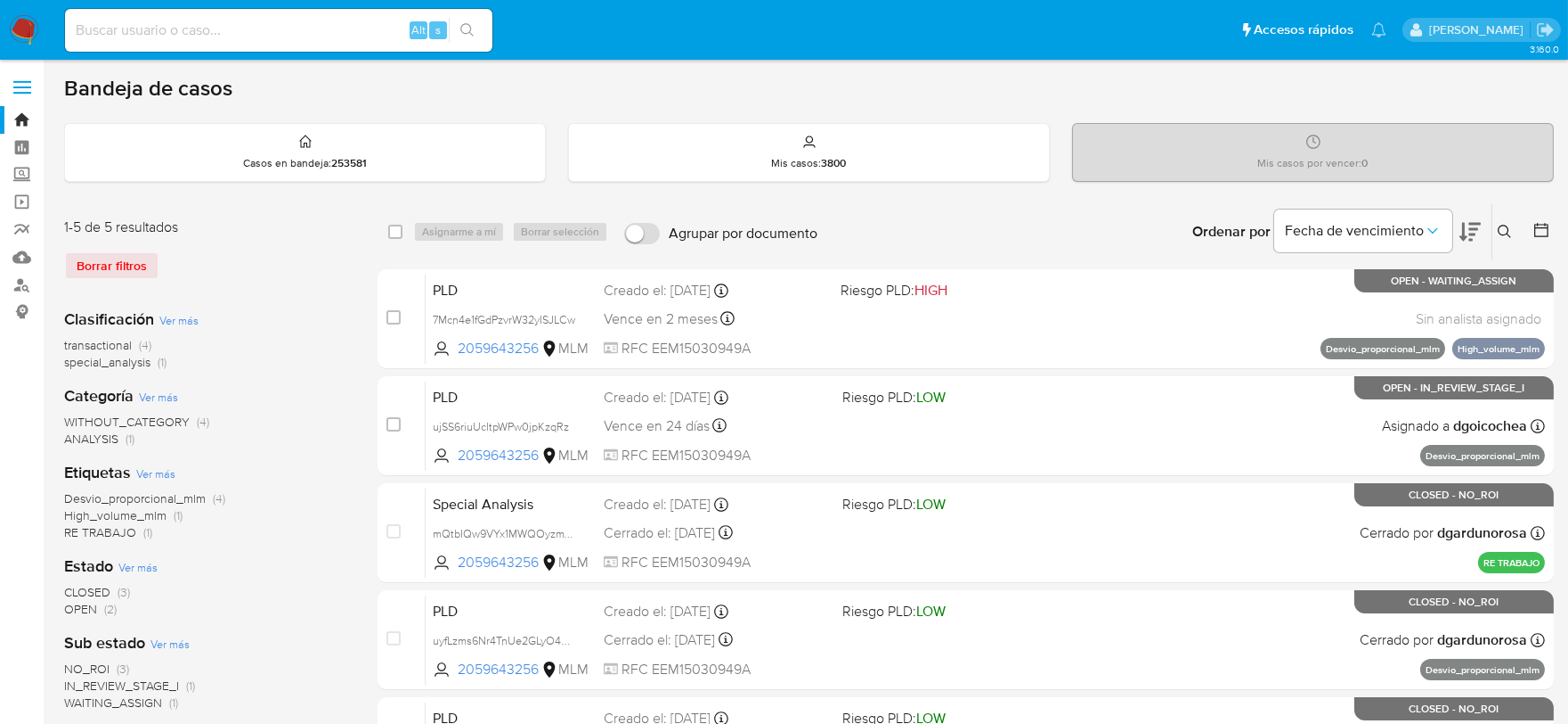
click at [18, 30] on img at bounding box center [24, 30] width 30 height 30
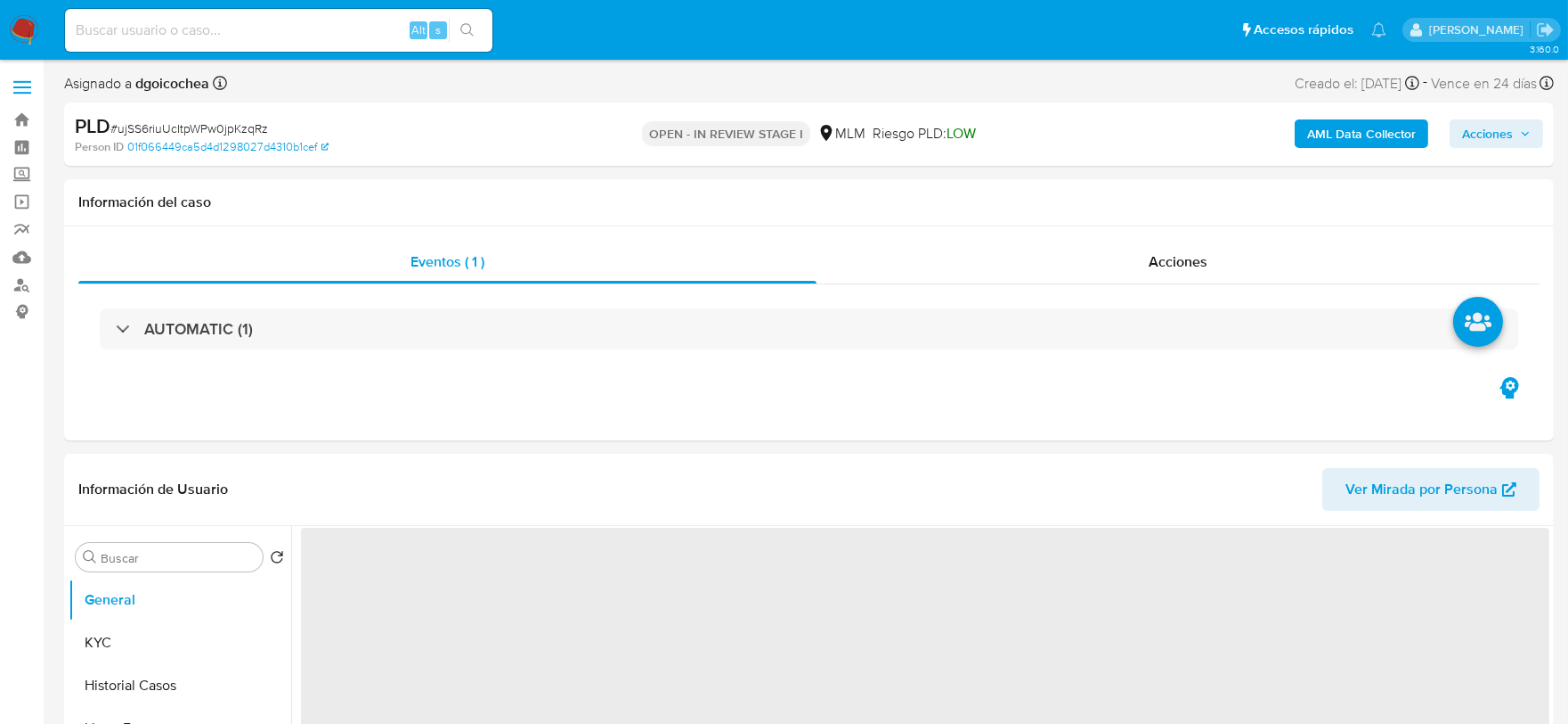
select select "10"
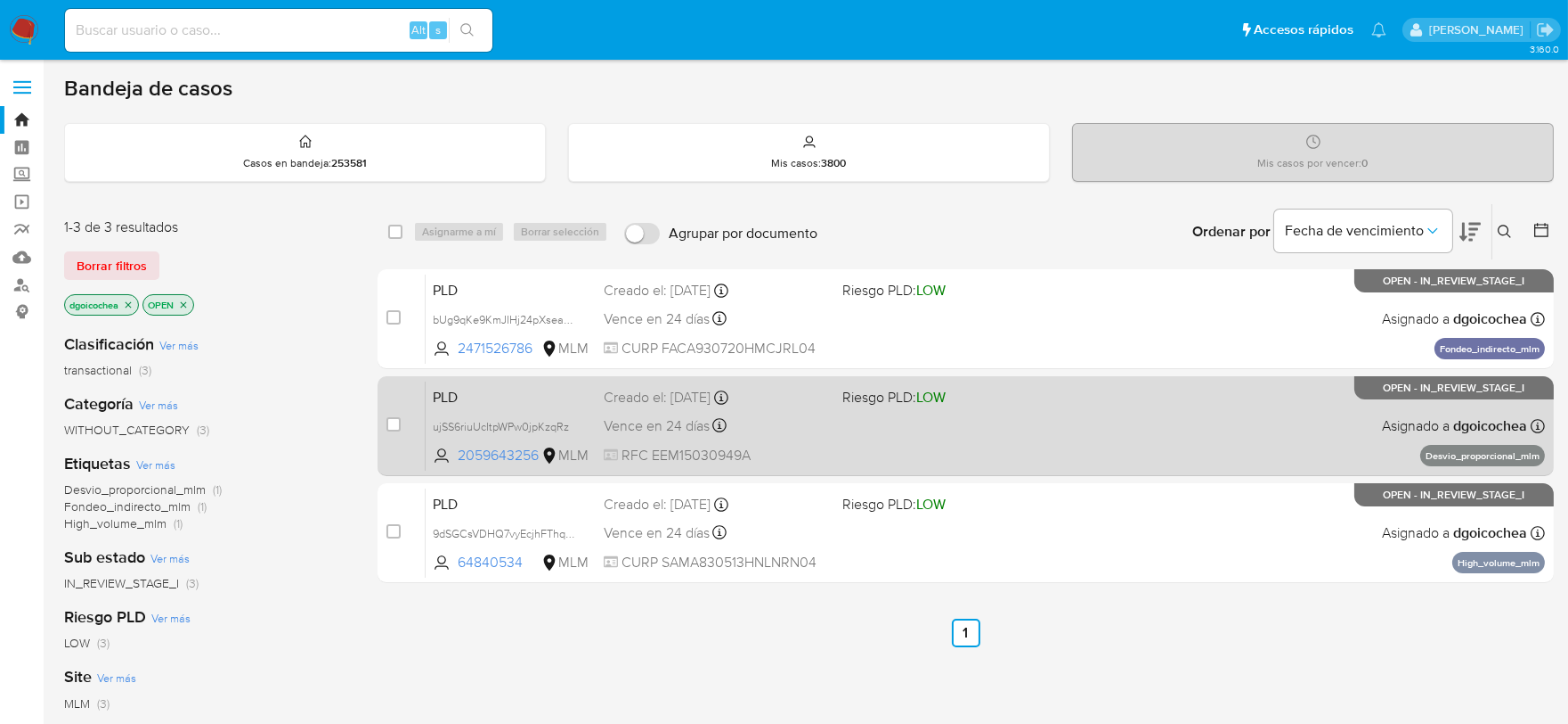
click at [448, 394] on span "PLD" at bounding box center [510, 396] width 157 height 23
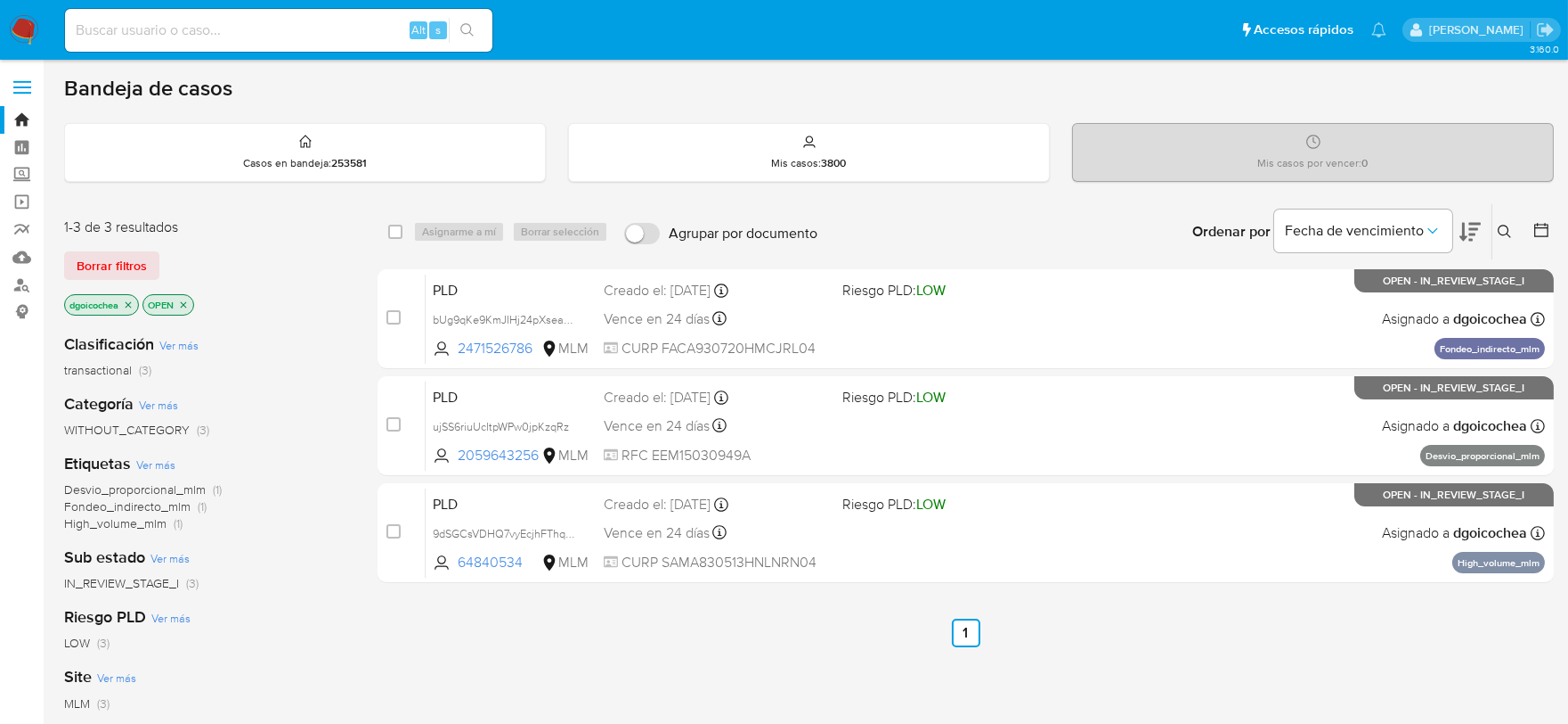
click at [1506, 225] on icon at bounding box center [1504, 231] width 13 height 13
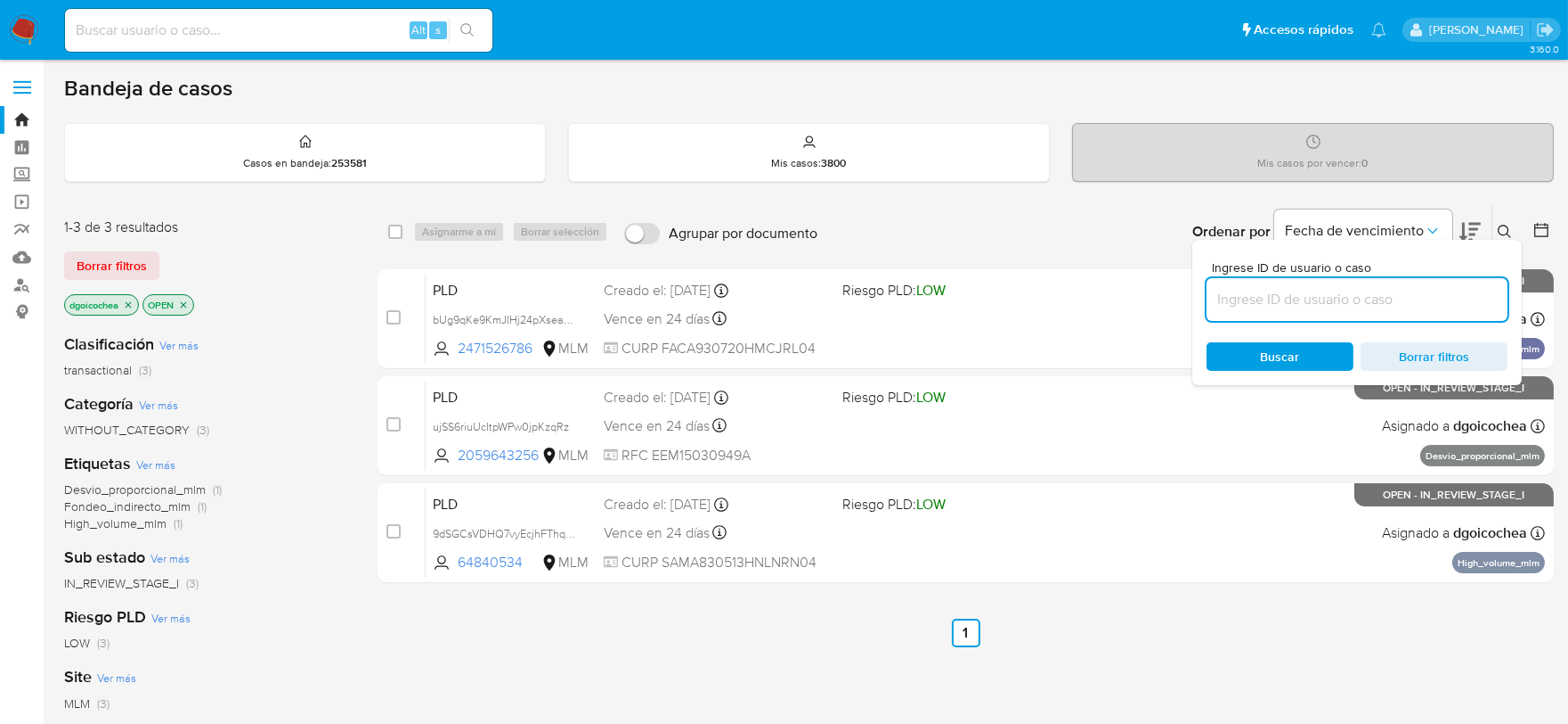
click at [1422, 289] on input at bounding box center [1357, 299] width 301 height 23
type input "2202686735"
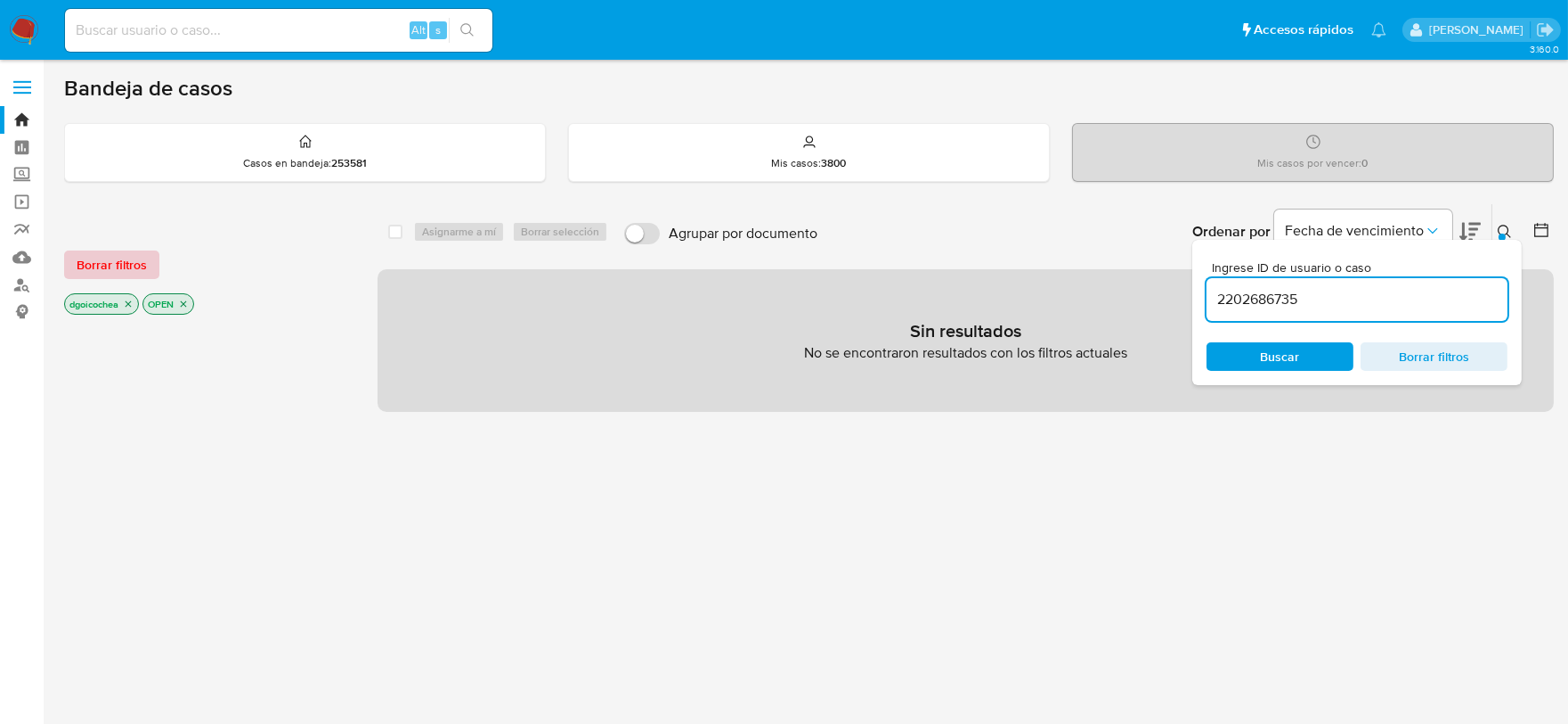
click at [91, 258] on span "Borrar filtros" at bounding box center [112, 264] width 71 height 25
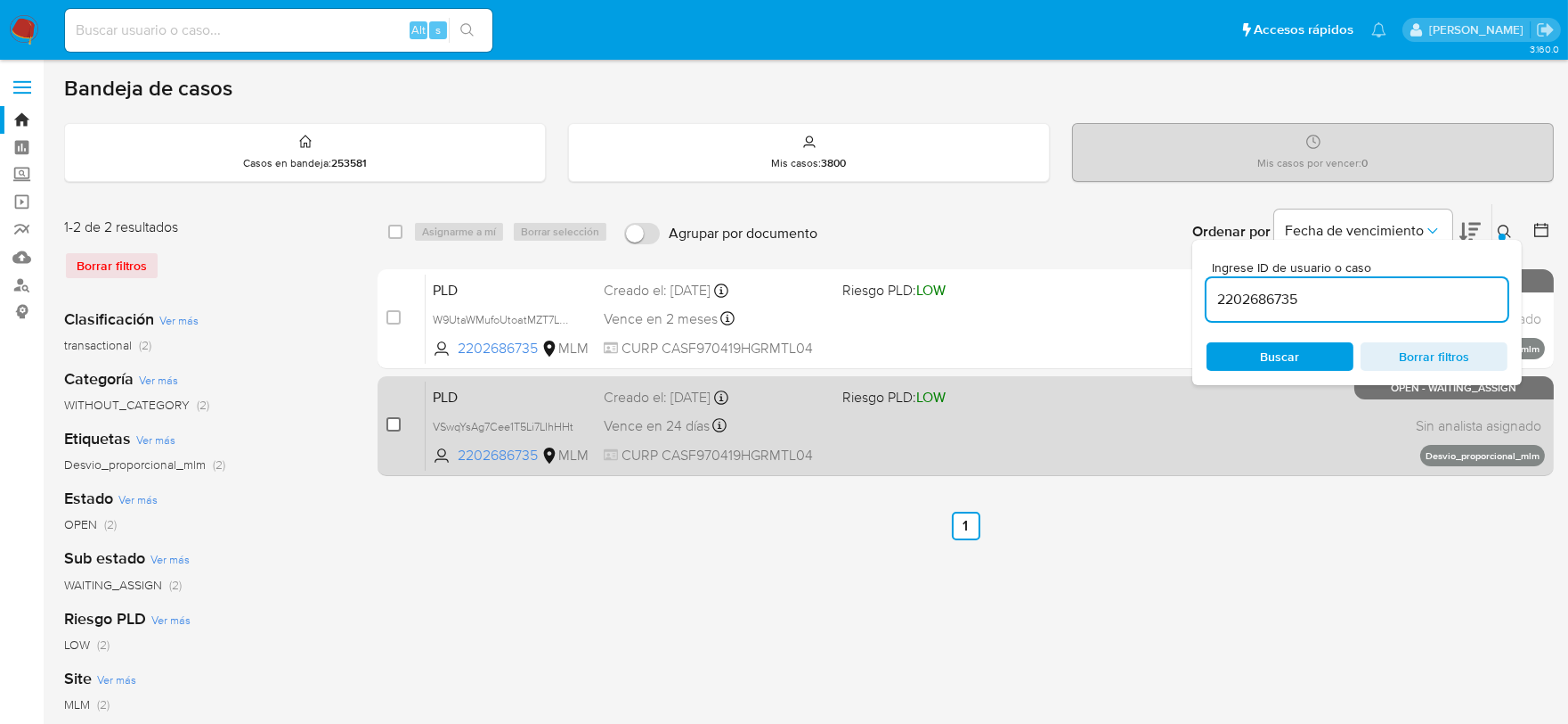
click at [393, 420] on input "checkbox" at bounding box center [394, 424] width 14 height 14
checkbox input "true"
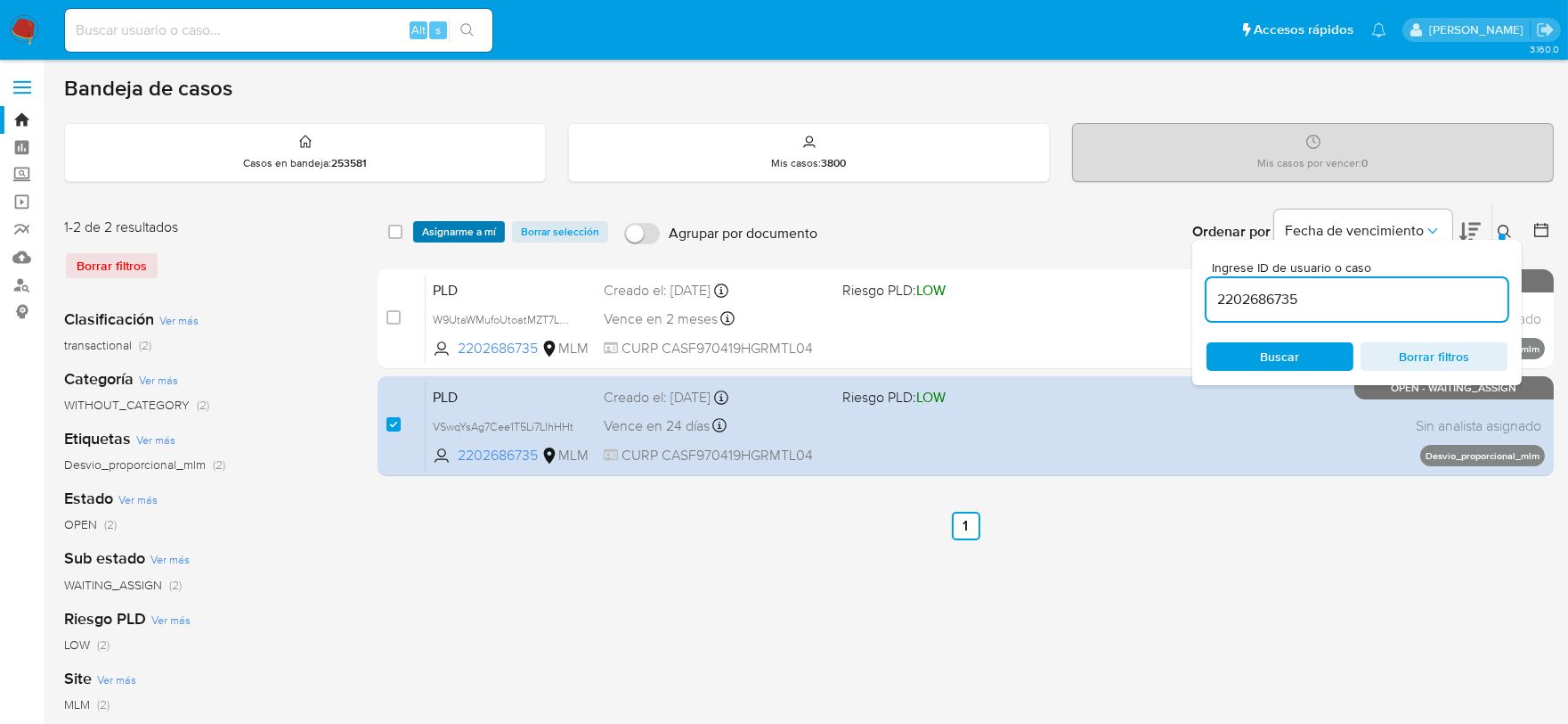
click at [475, 230] on span "Asignarme a mí" at bounding box center [458, 232] width 74 height 18
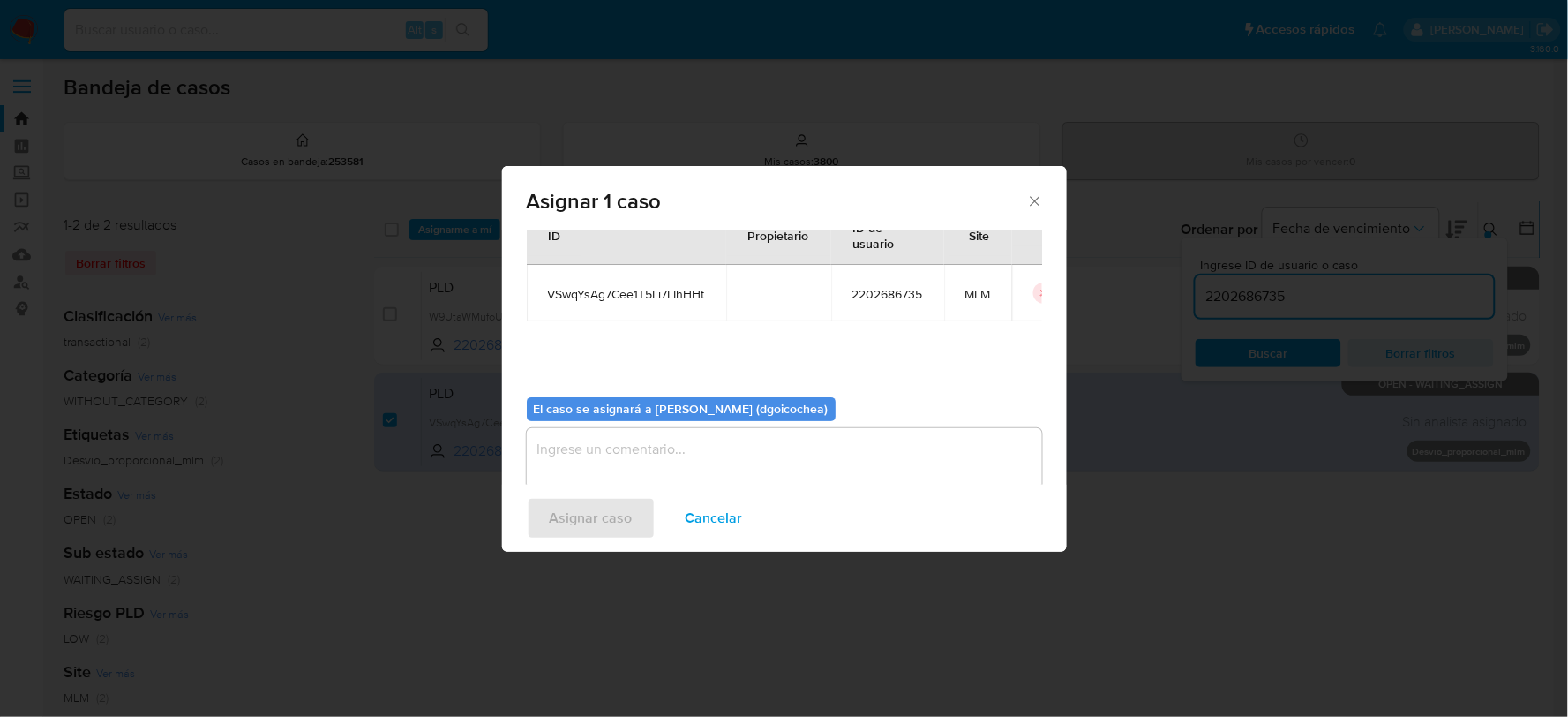
scroll to position [91, 0]
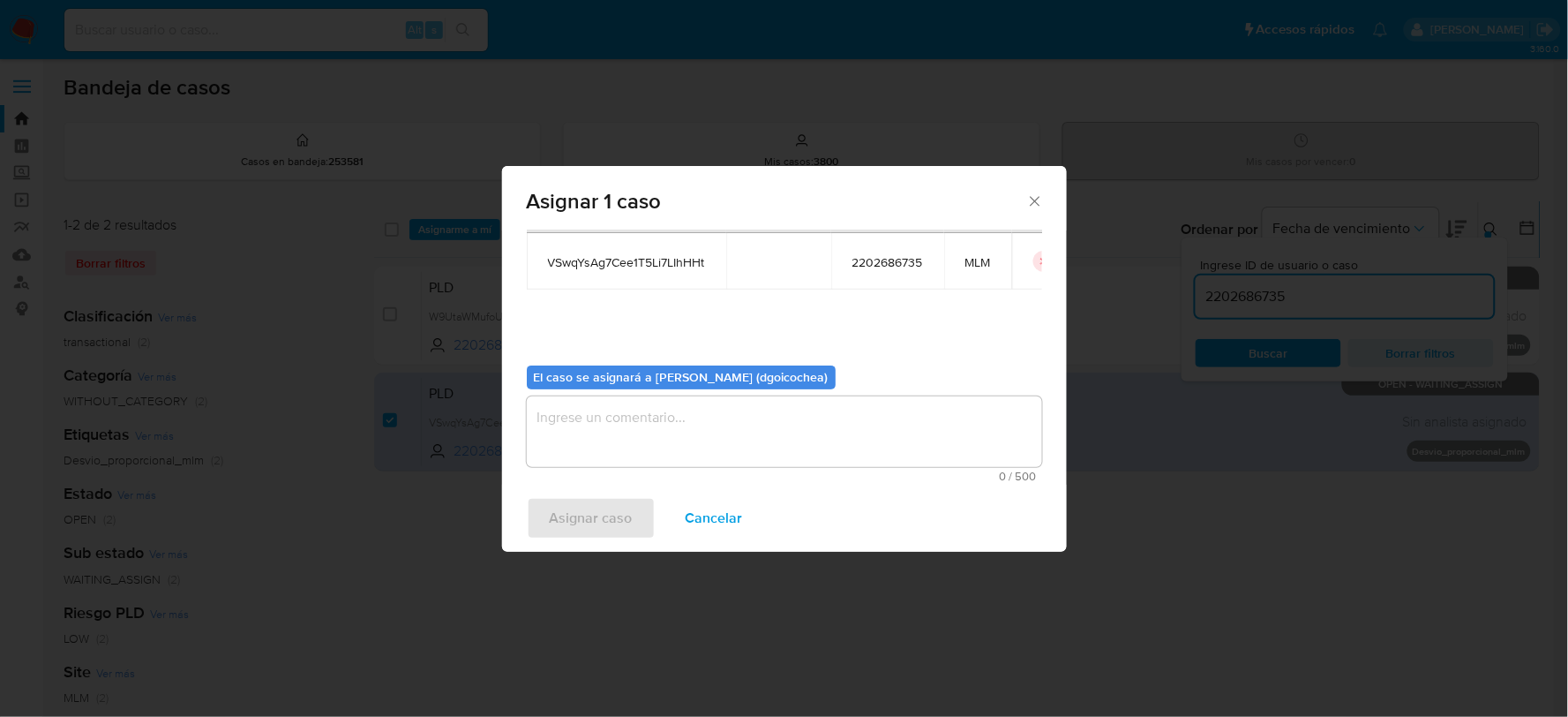
click at [633, 452] on textarea "assign-modal" at bounding box center [784, 432] width 516 height 71
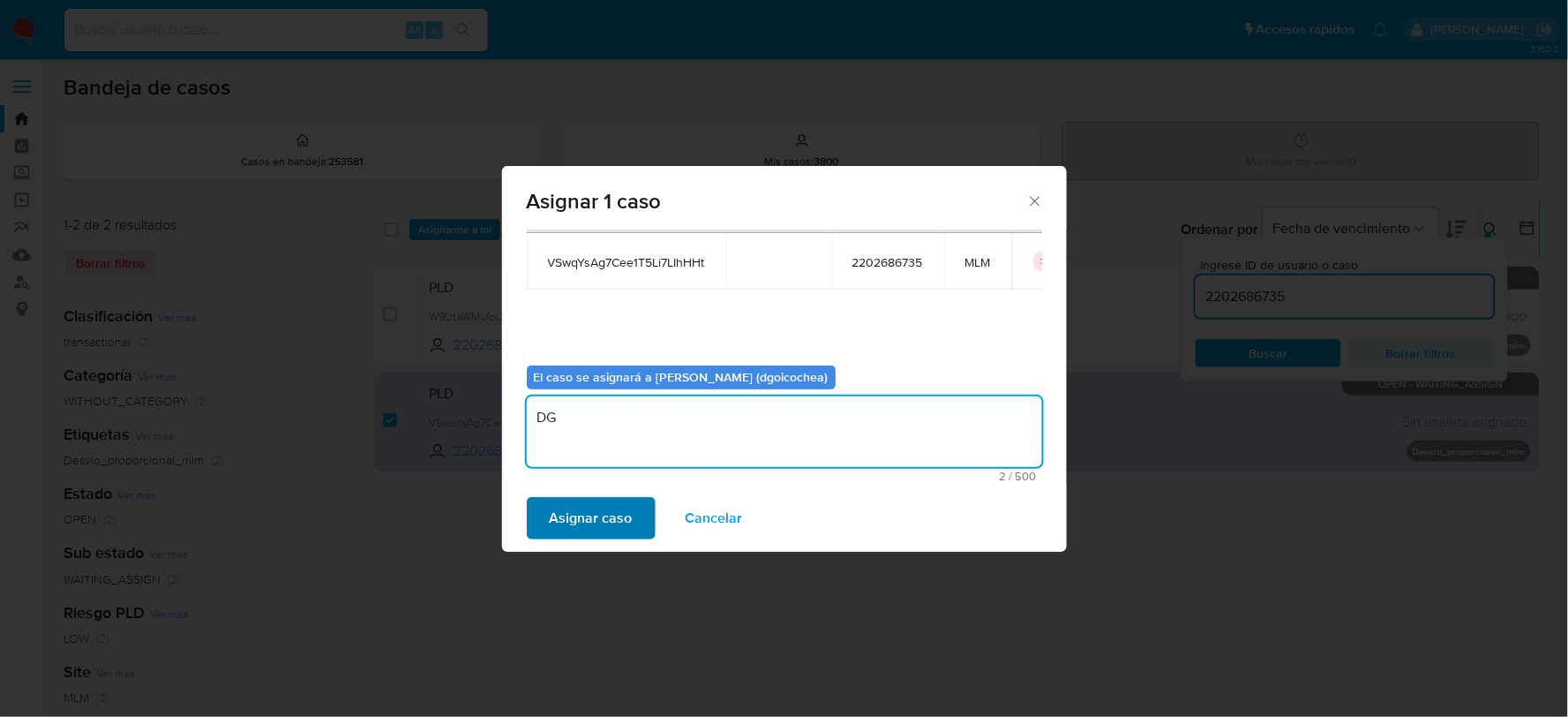
type textarea "DG"
click at [627, 524] on span "Asignar caso" at bounding box center [591, 518] width 83 height 39
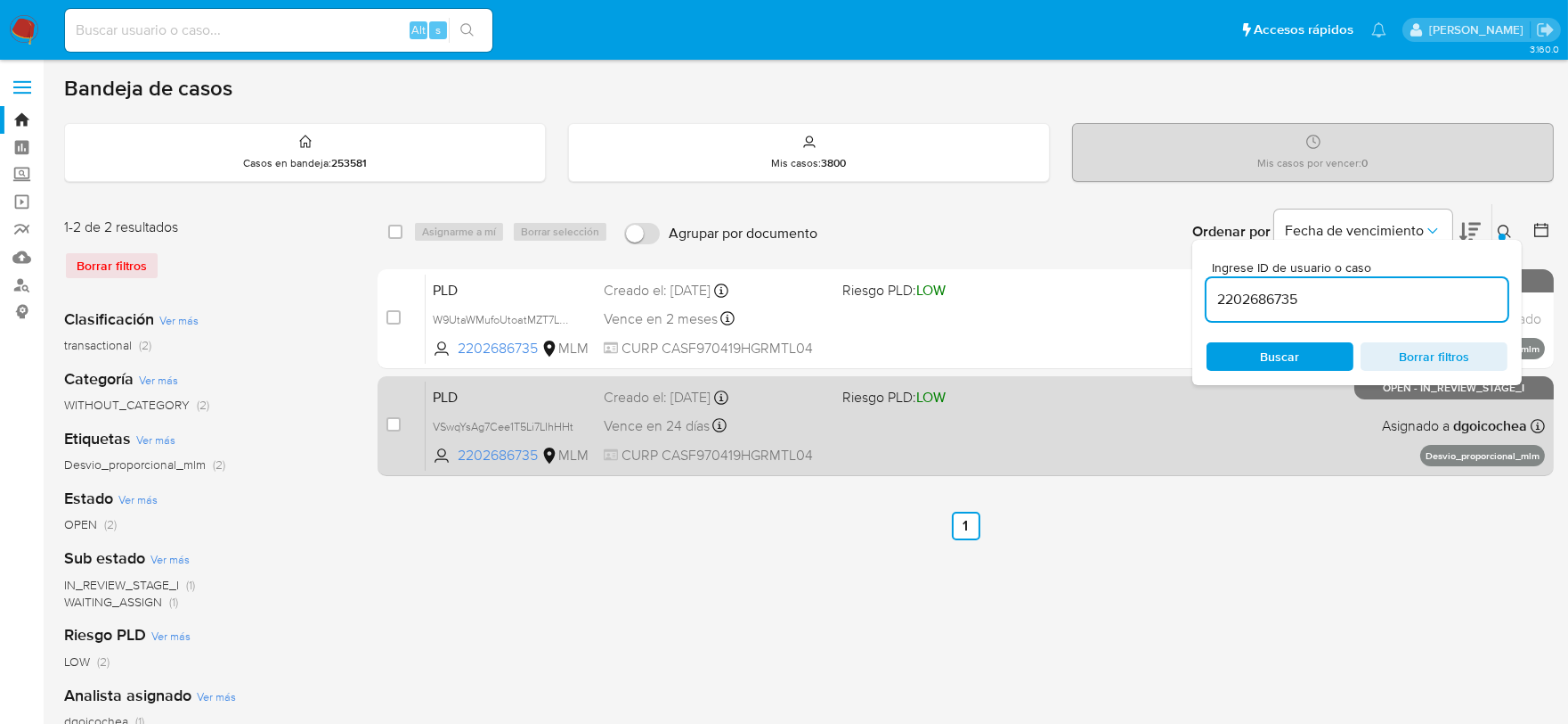
click at [449, 396] on span "PLD" at bounding box center [510, 396] width 157 height 23
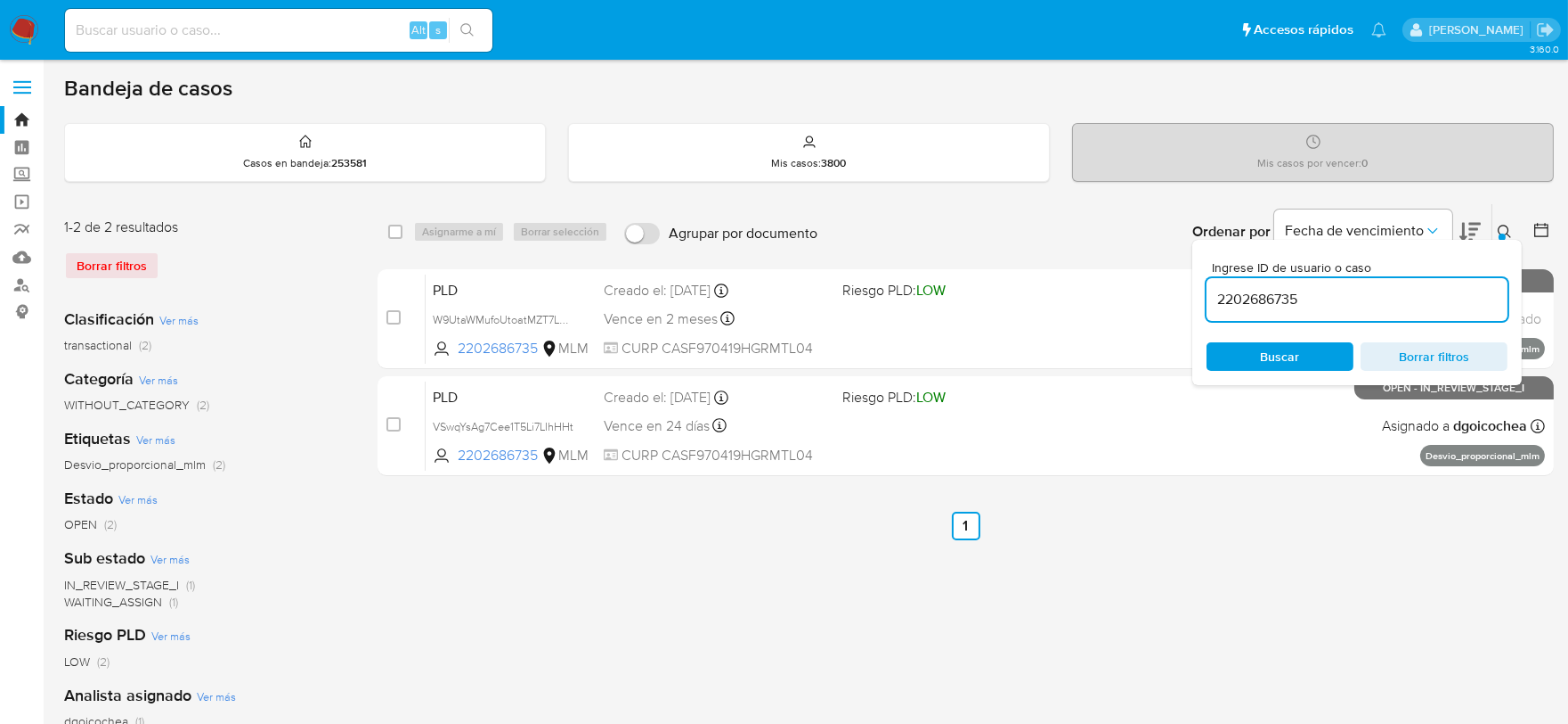
click at [1254, 304] on input "2202686735" at bounding box center [1357, 299] width 301 height 23
paste input "352317867"
type input "2352317867"
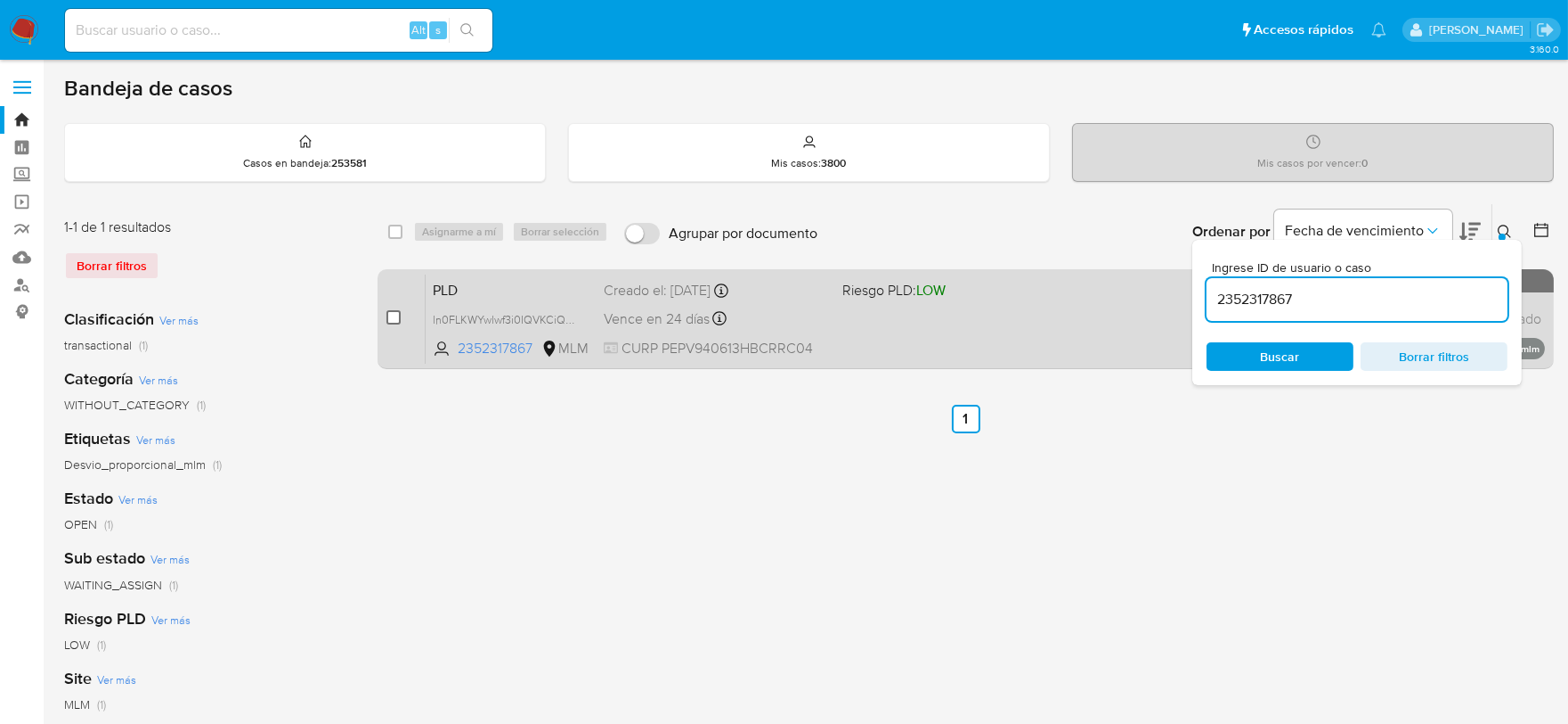
click at [393, 313] on input "checkbox" at bounding box center [394, 317] width 14 height 14
checkbox input "true"
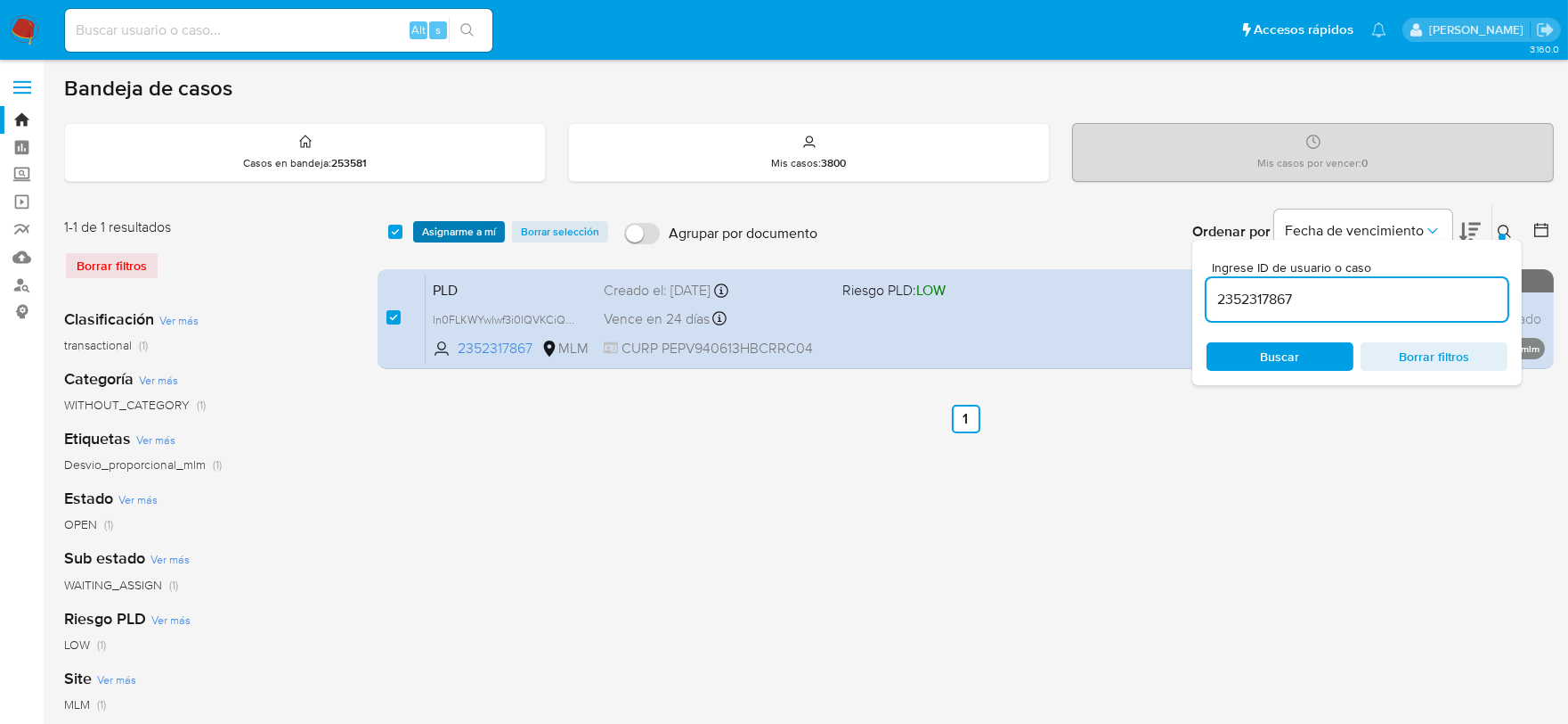
click at [428, 232] on span "Asignarme a mí" at bounding box center [458, 232] width 74 height 18
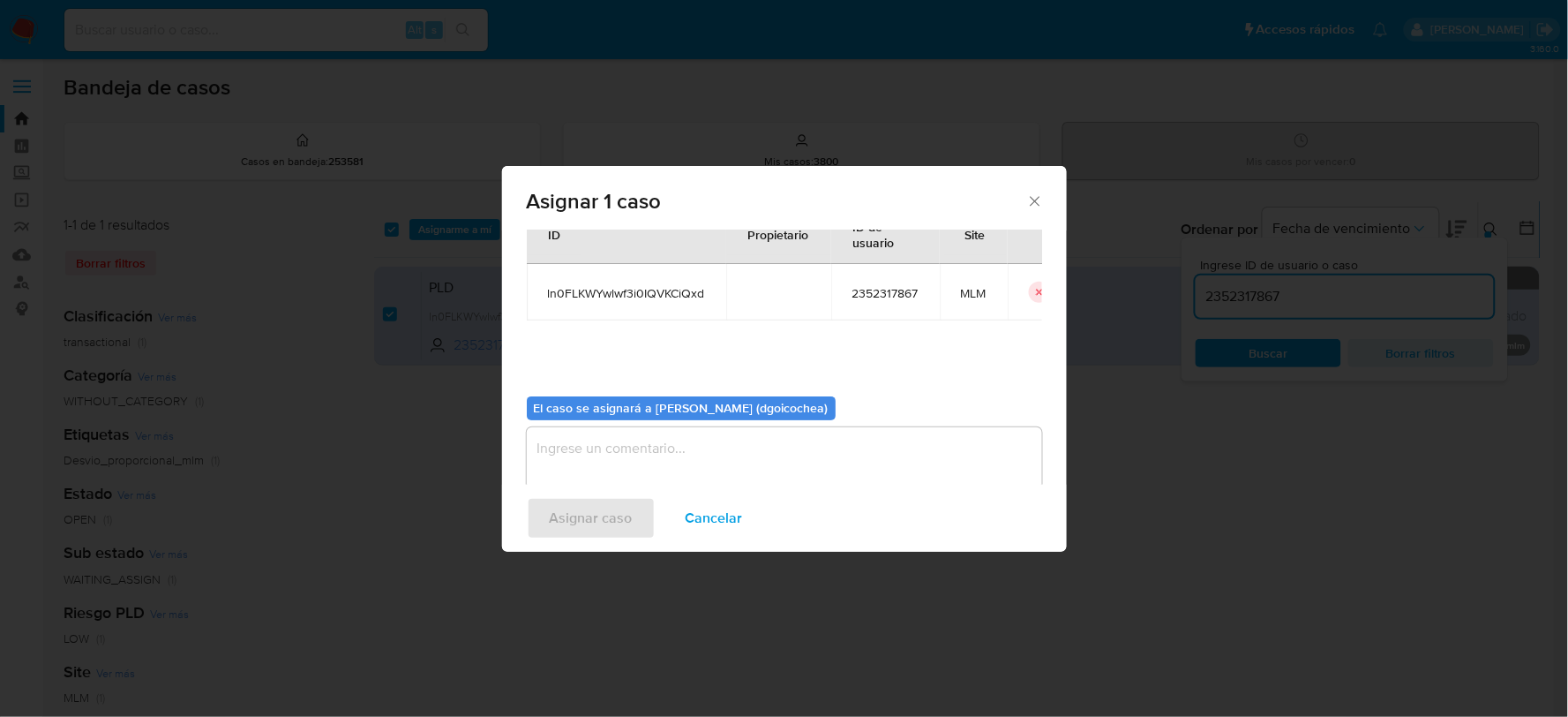
scroll to position [91, 0]
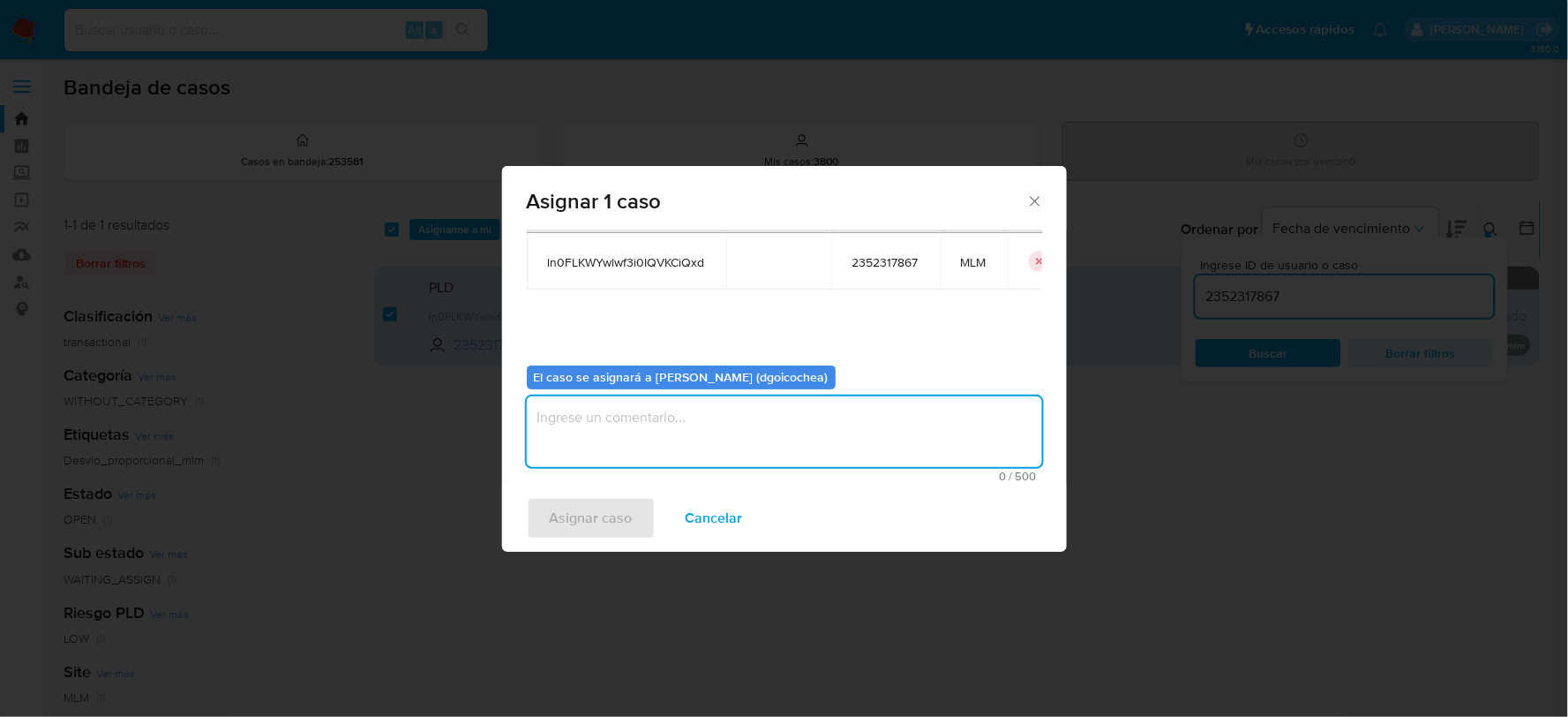
click at [611, 438] on textarea "assign-modal" at bounding box center [784, 432] width 516 height 71
type textarea "DG"
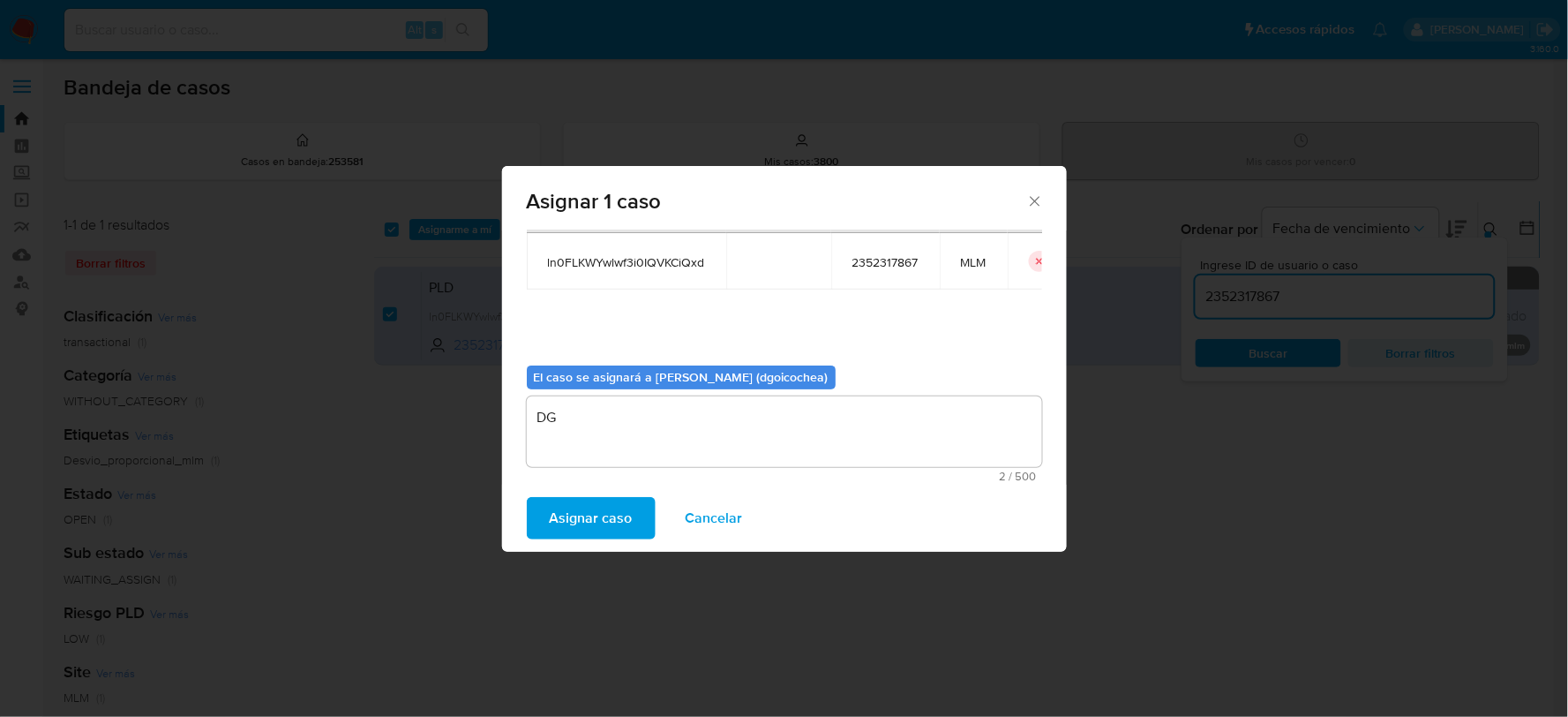
click at [565, 532] on span "Asignar caso" at bounding box center [591, 518] width 83 height 39
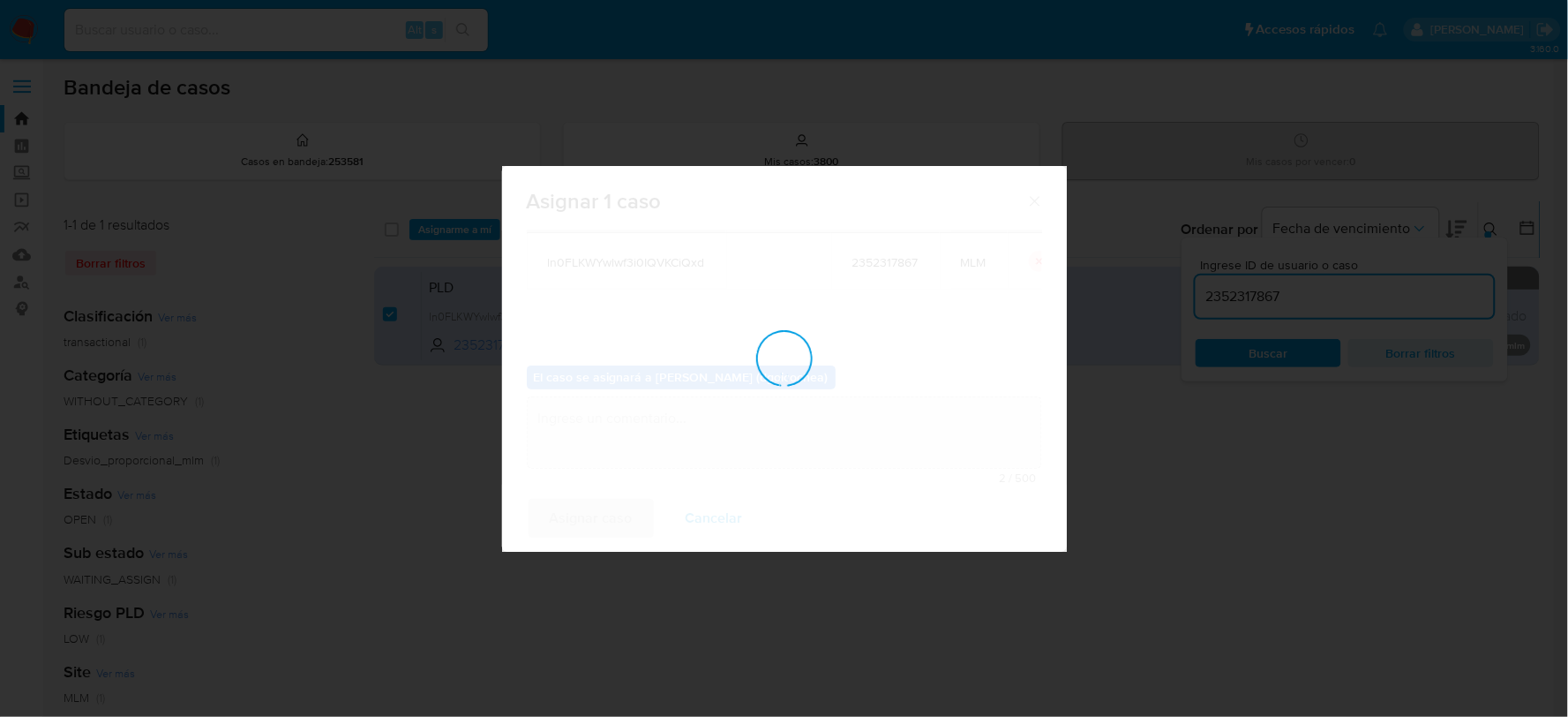
checkbox input "false"
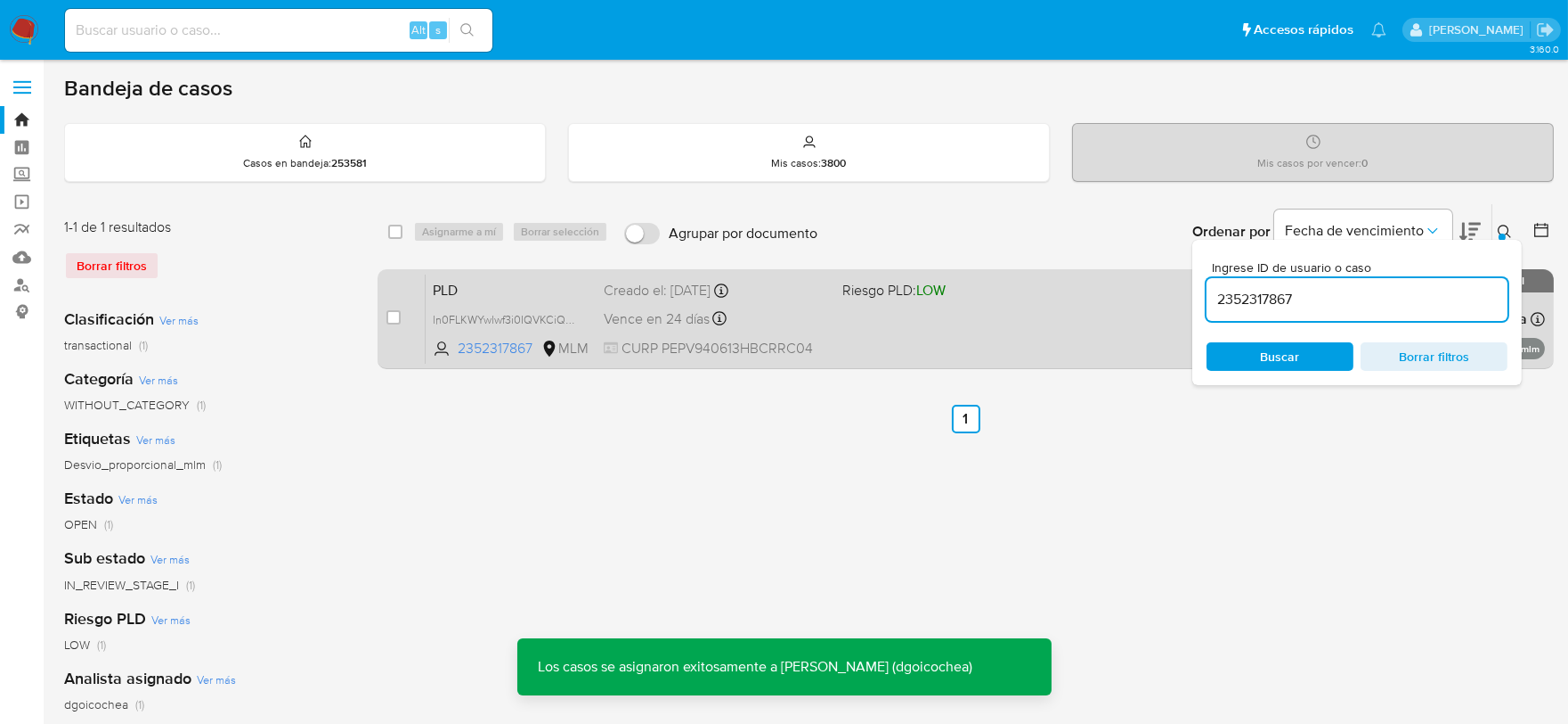
click at [443, 288] on span "PLD" at bounding box center [510, 289] width 157 height 23
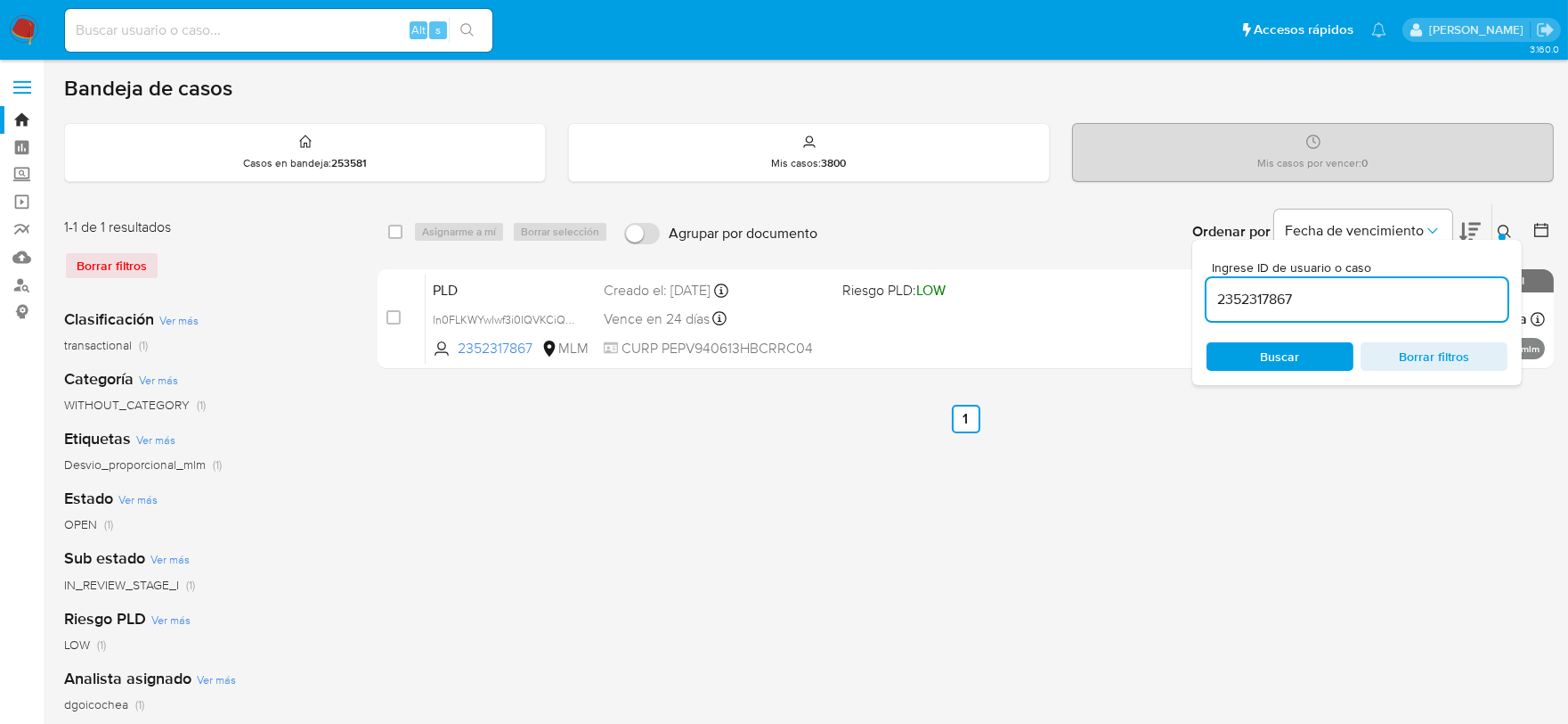
click at [1280, 299] on input "2352317867" at bounding box center [1357, 299] width 301 height 23
paste input "429755712"
type input "2429755712"
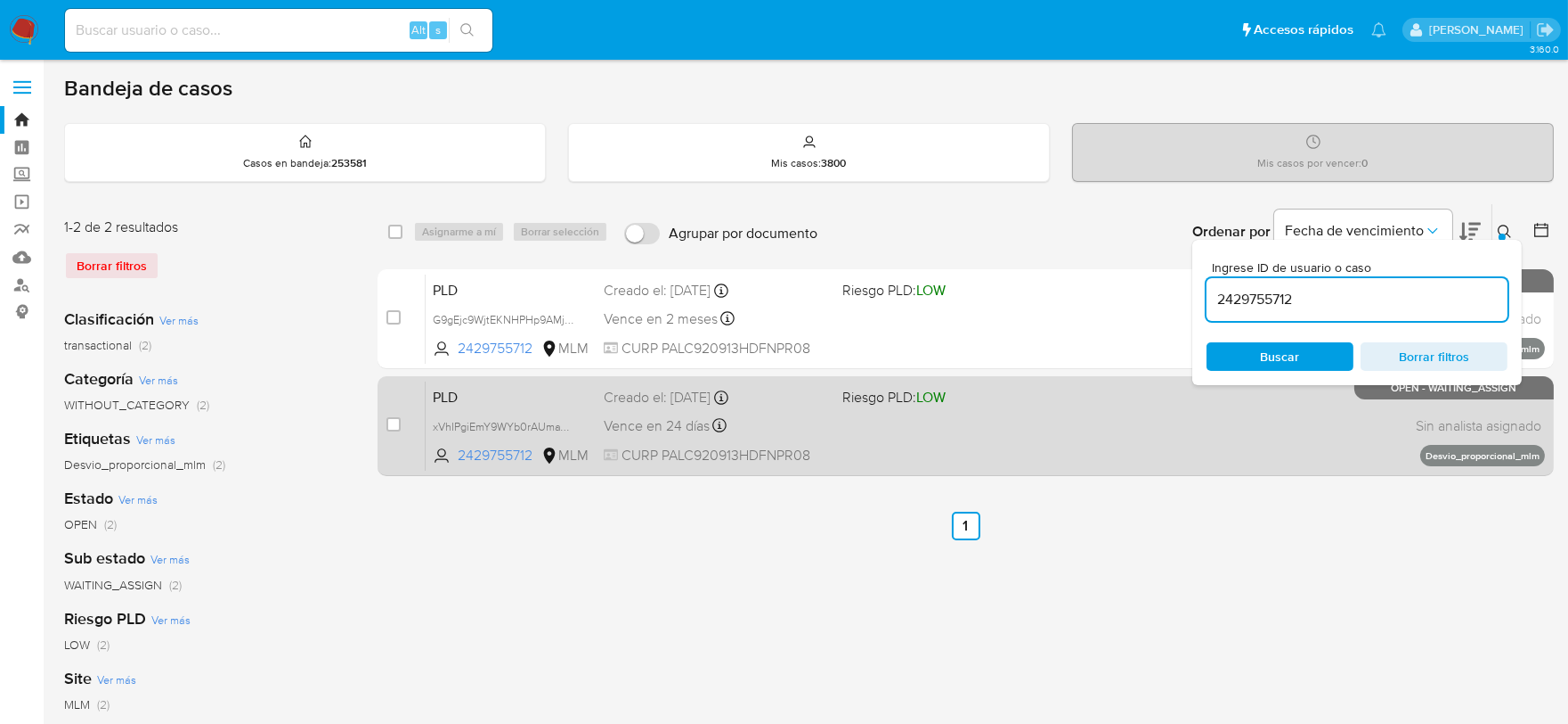
click at [390, 415] on div "case-item-checkbox" at bounding box center [394, 424] width 14 height 18
click at [398, 425] on input "checkbox" at bounding box center [394, 424] width 14 height 14
checkbox input "true"
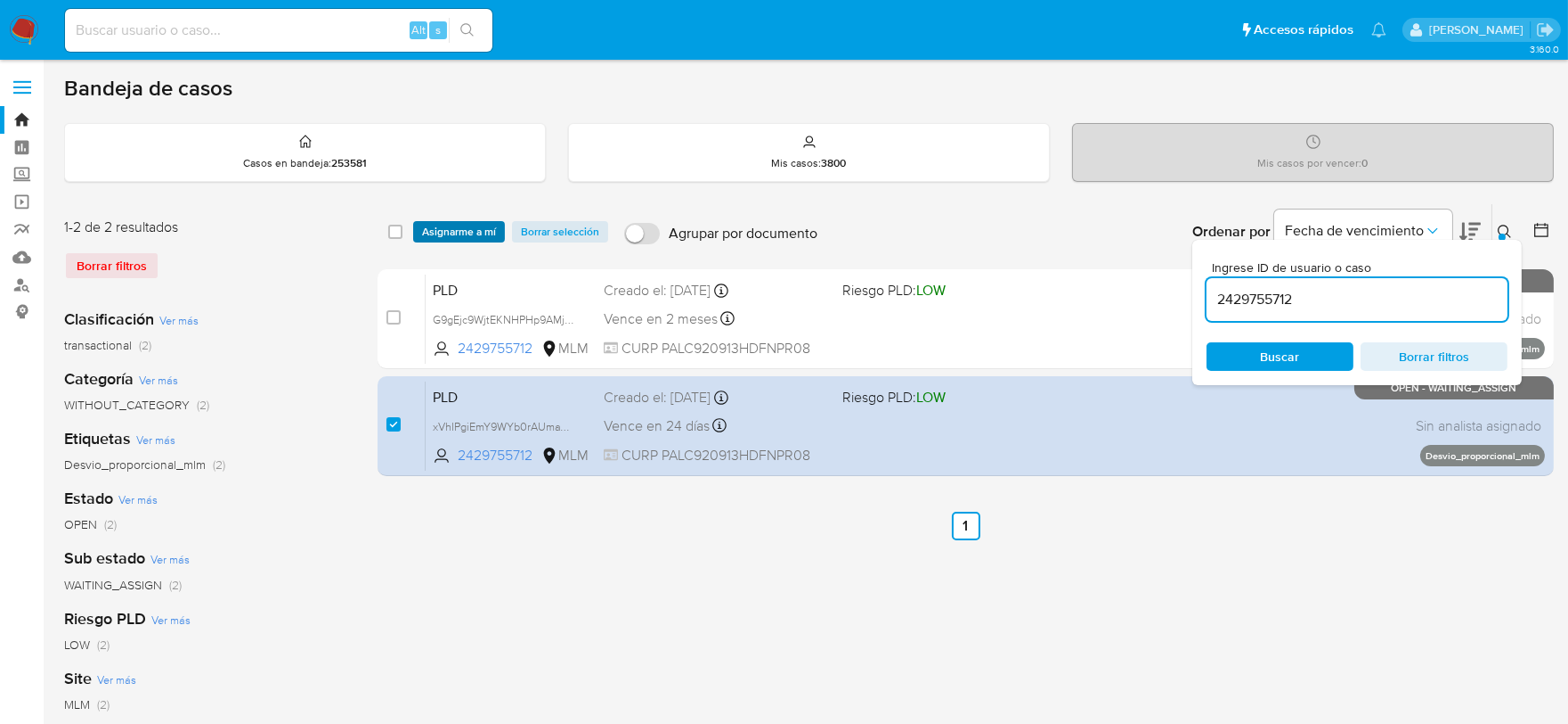
click at [484, 228] on span "Asignarme a mí" at bounding box center [458, 232] width 74 height 18
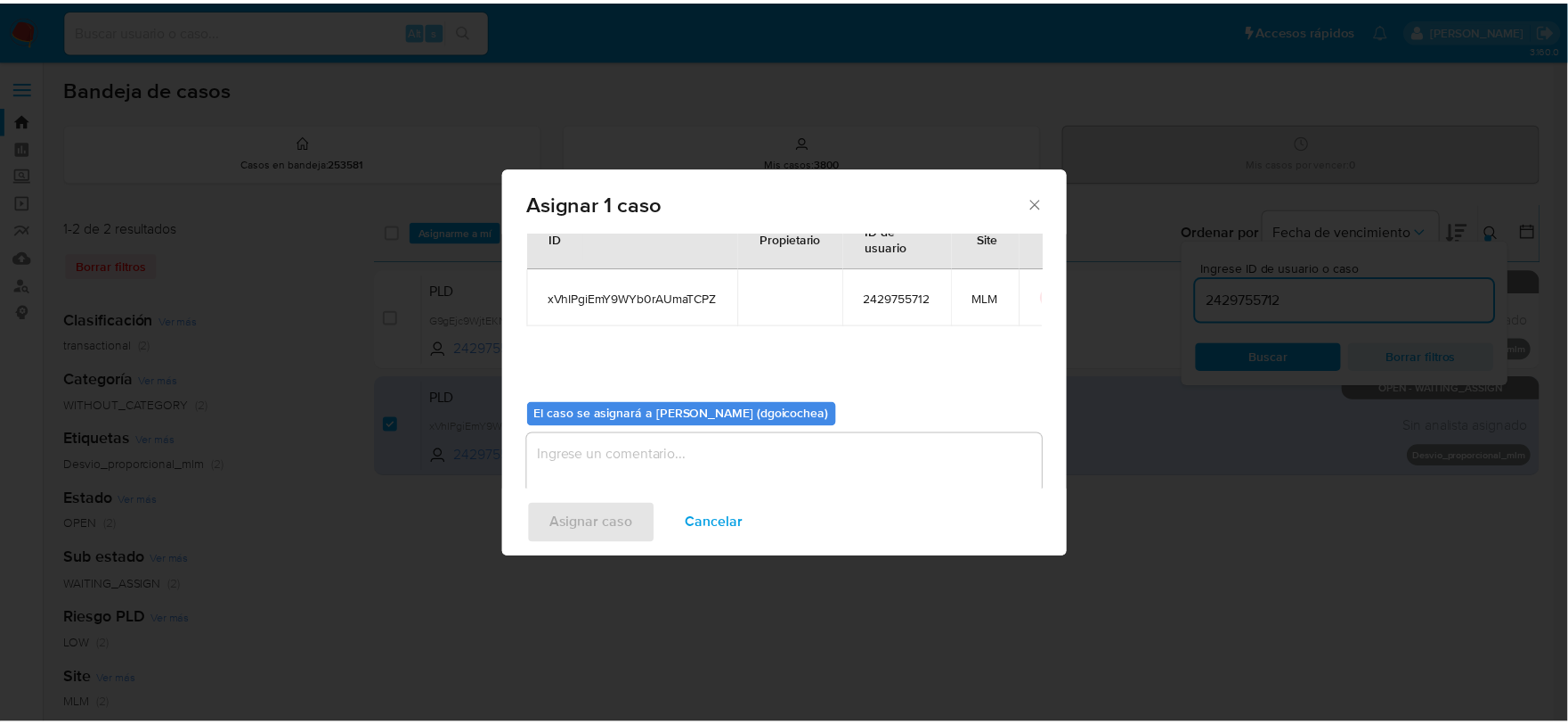
scroll to position [91, 0]
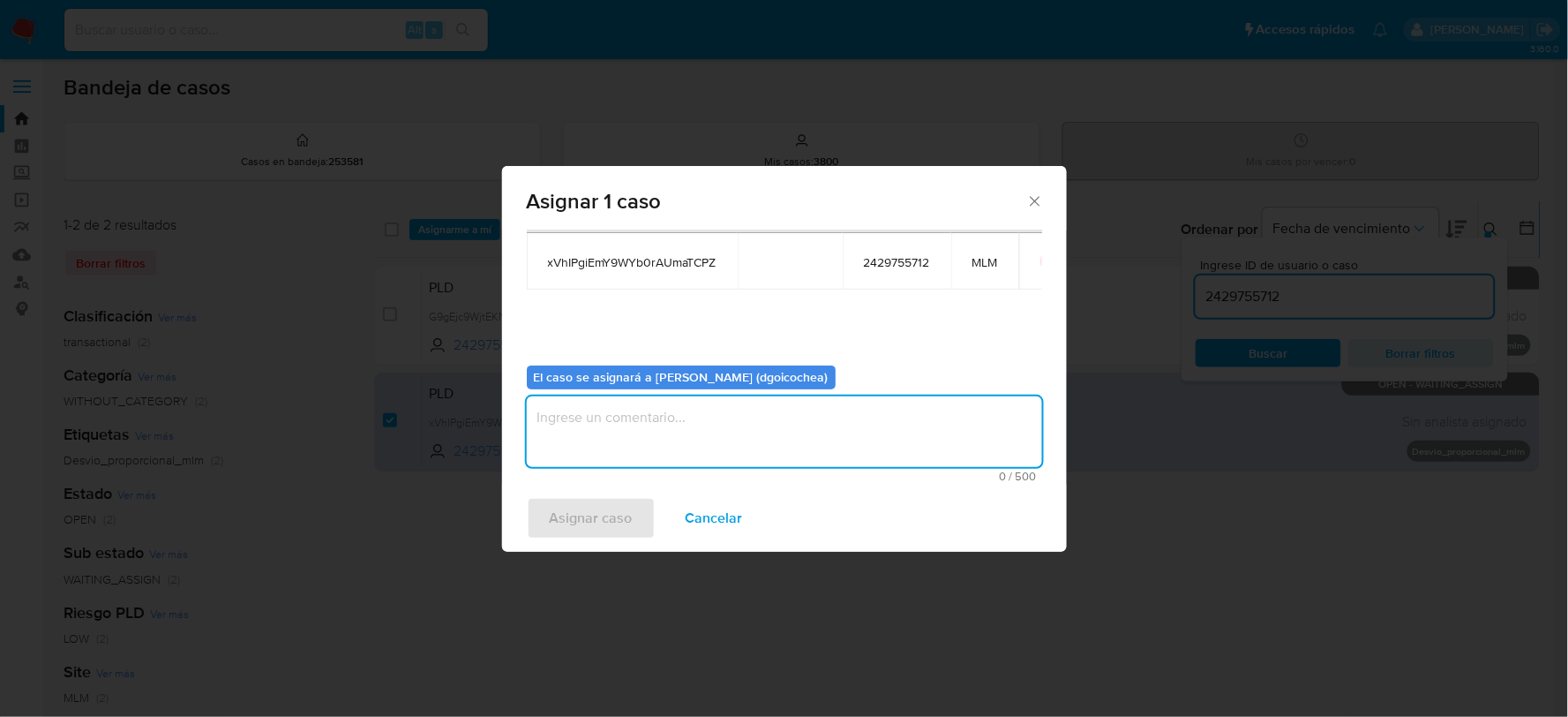
click at [629, 459] on textarea "assign-modal" at bounding box center [784, 432] width 516 height 71
type textarea "DG"
click at [592, 514] on span "Asignar caso" at bounding box center [591, 518] width 83 height 39
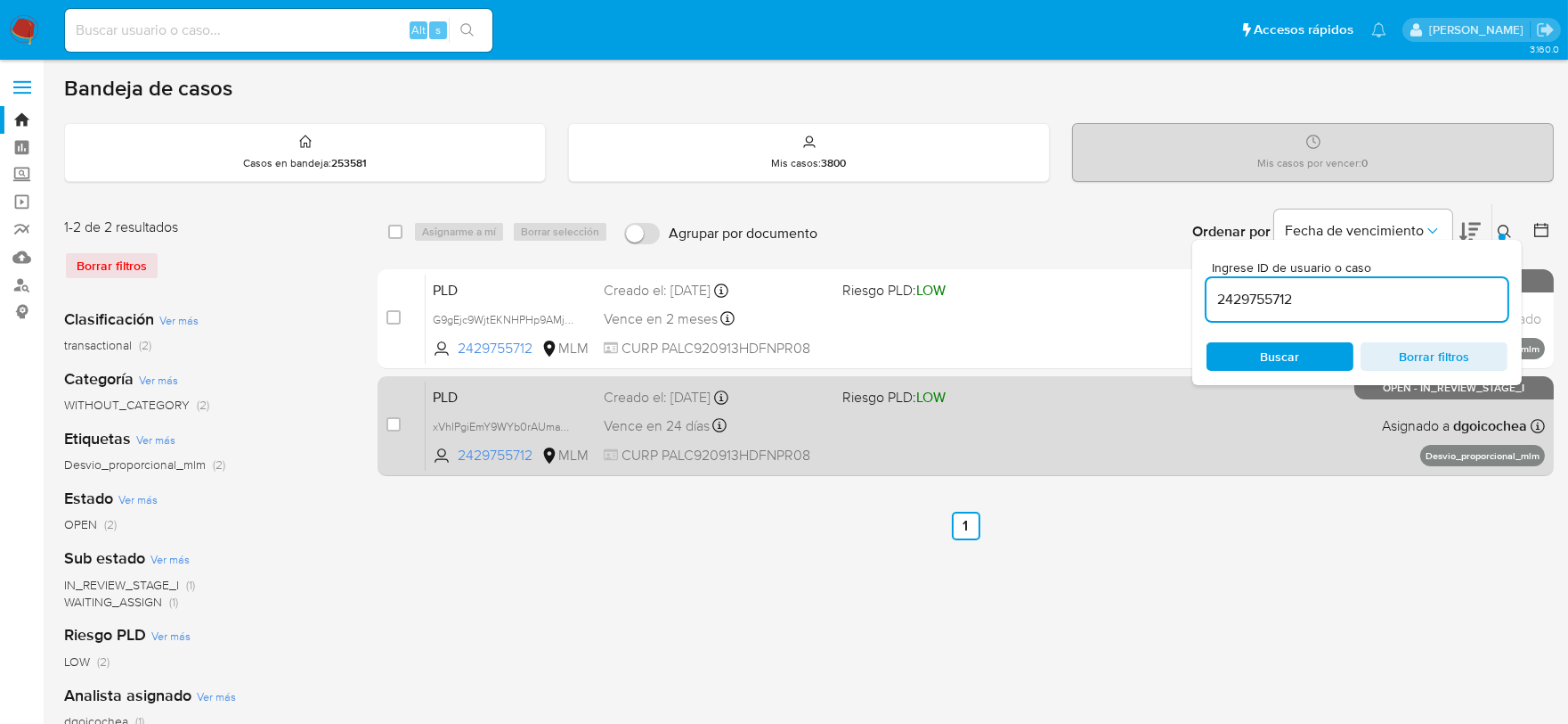
click at [438, 401] on span "PLD" at bounding box center [510, 396] width 157 height 23
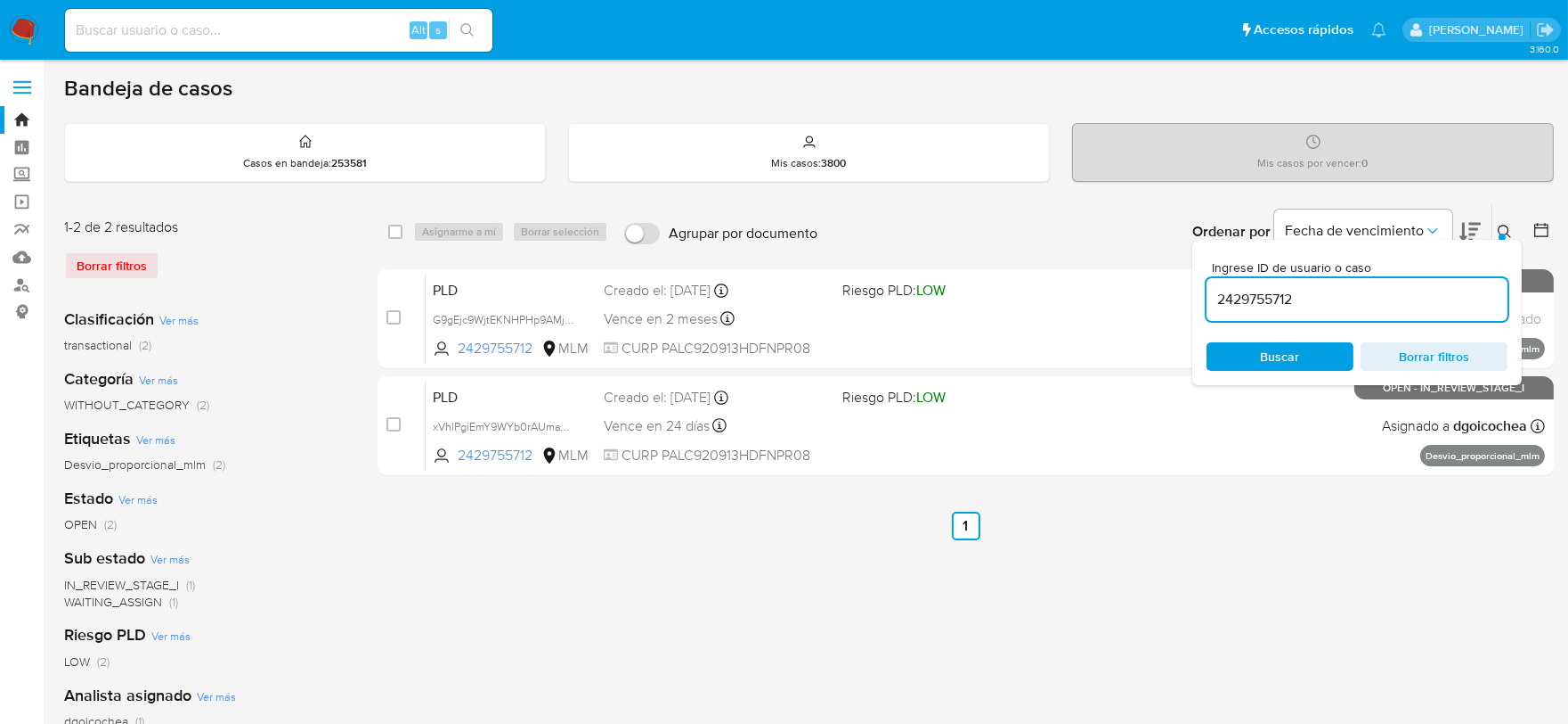
click at [21, 27] on img at bounding box center [24, 30] width 30 height 30
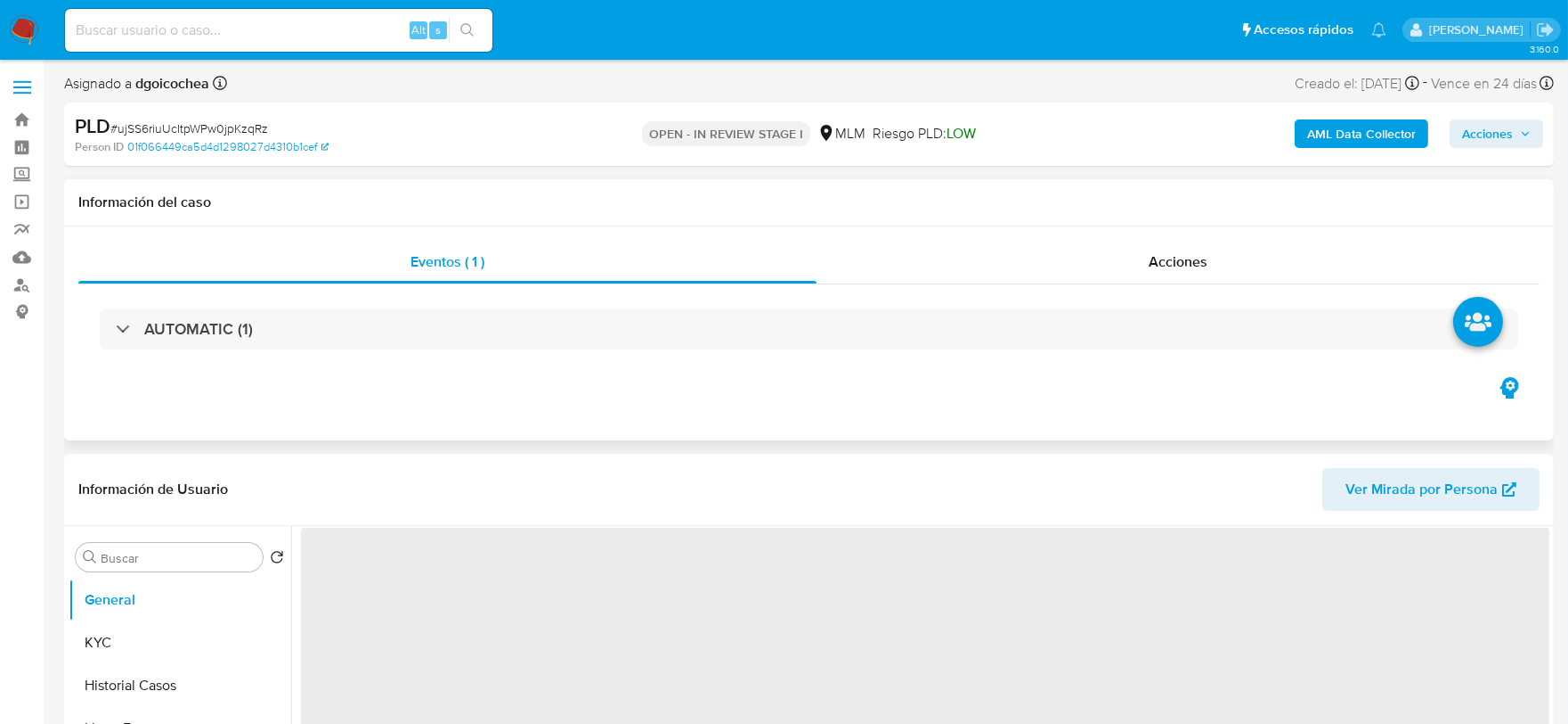
select select "10"
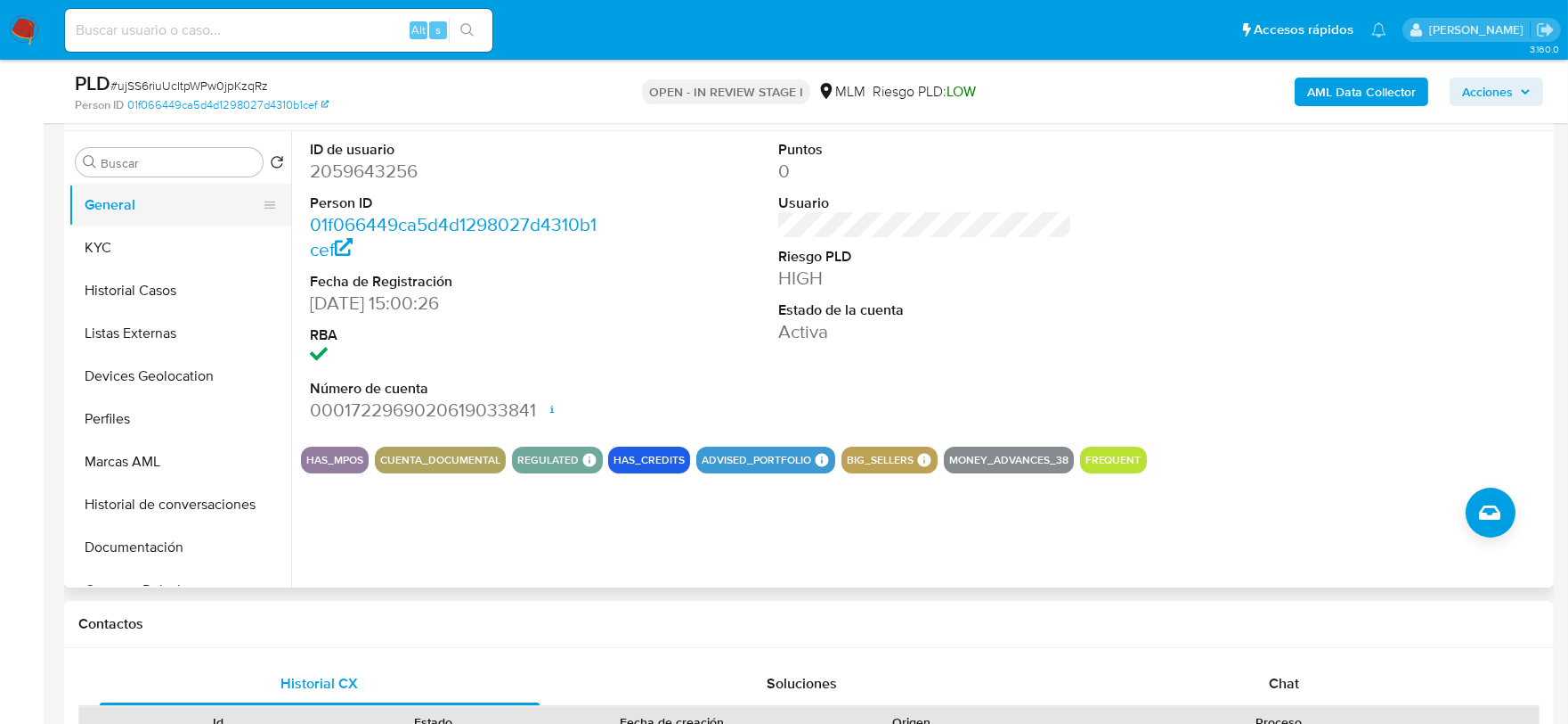
scroll to position [297, 0]
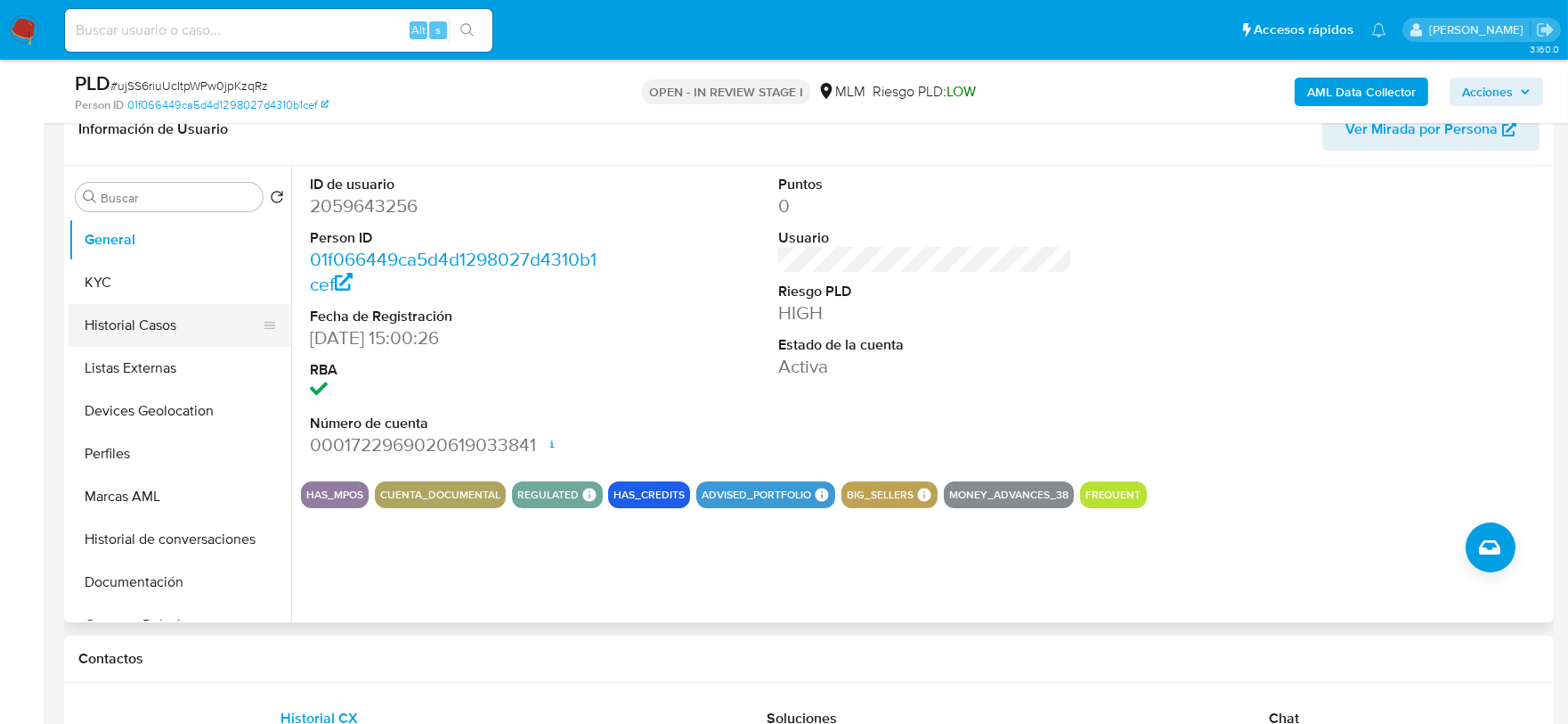
click at [166, 324] on button "Historial Casos" at bounding box center [173, 325] width 209 height 43
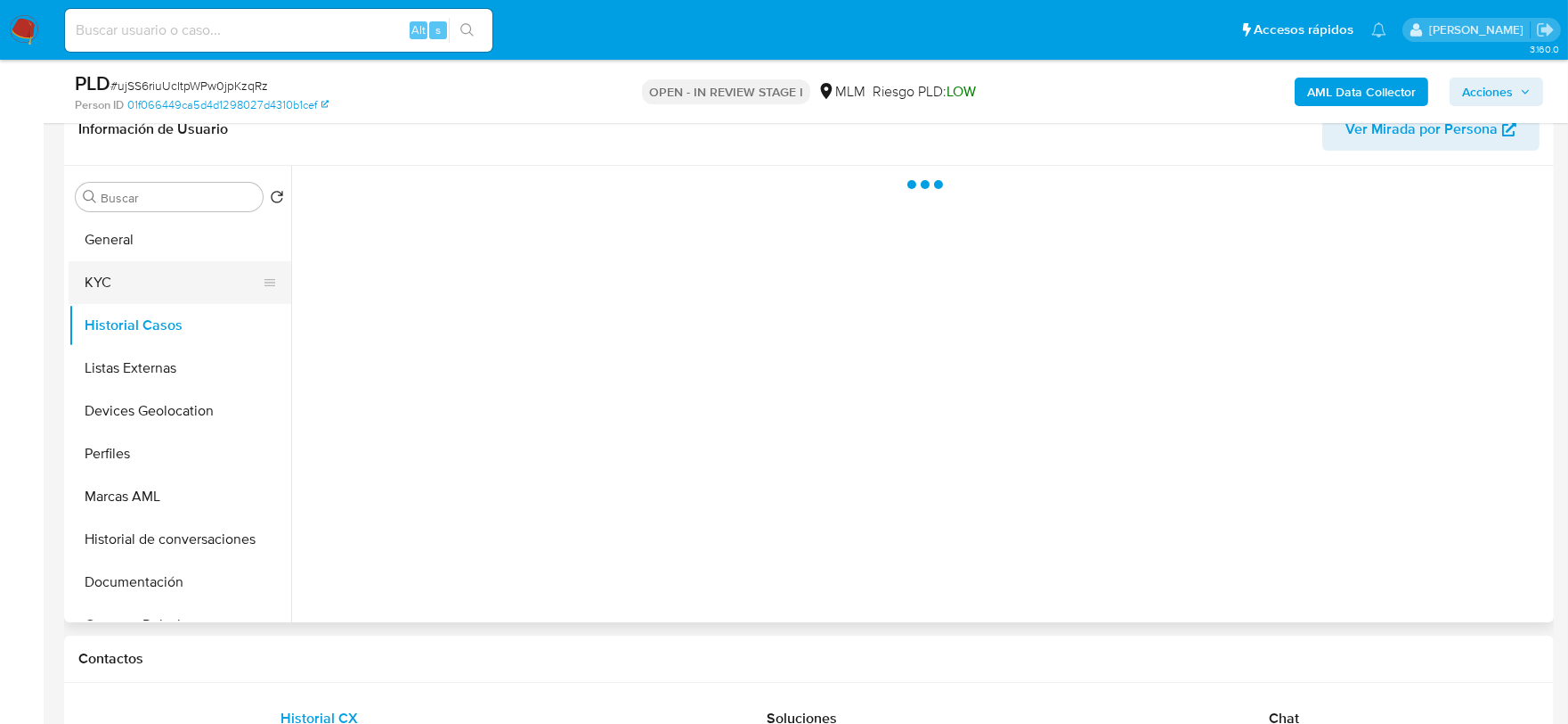
click at [117, 292] on button "KYC" at bounding box center [173, 282] width 209 height 43
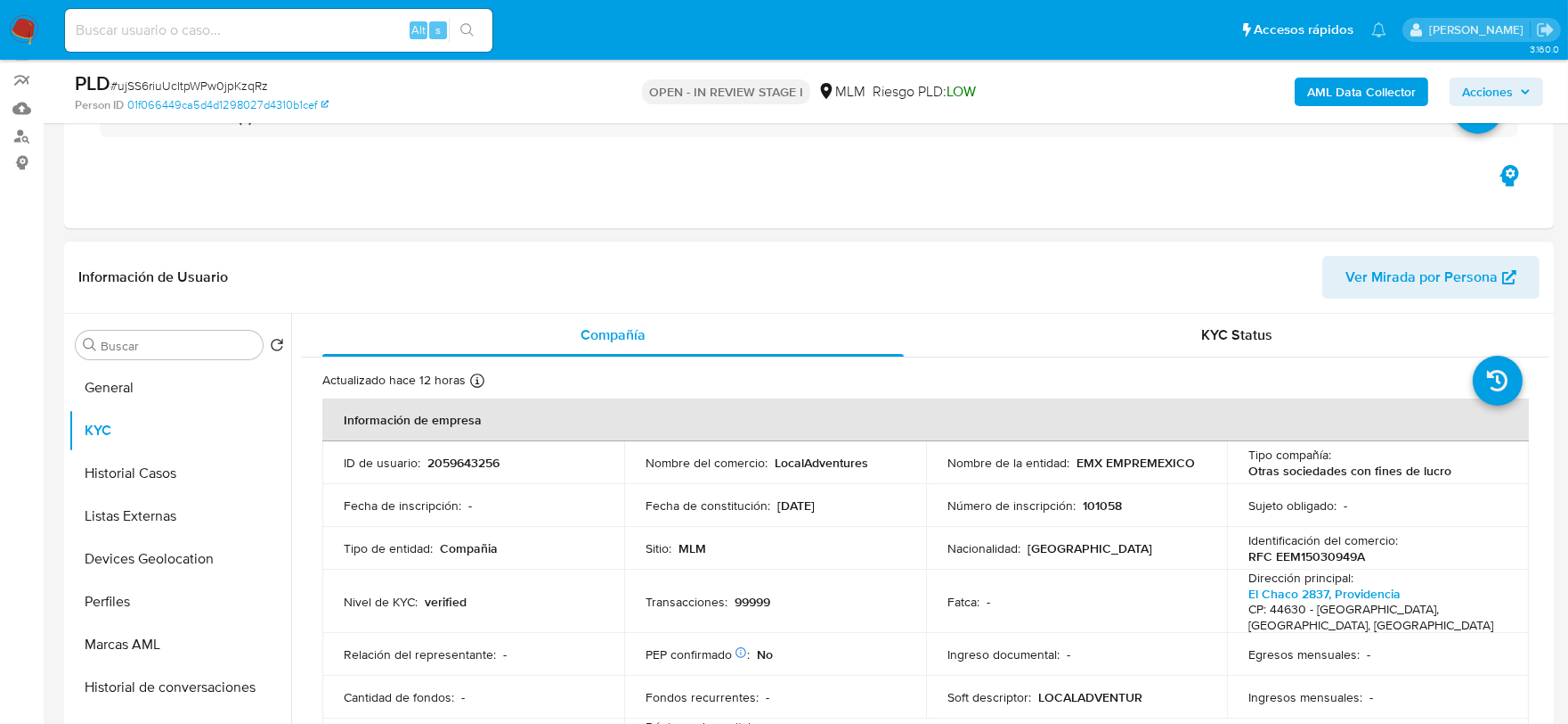
scroll to position [0, 0]
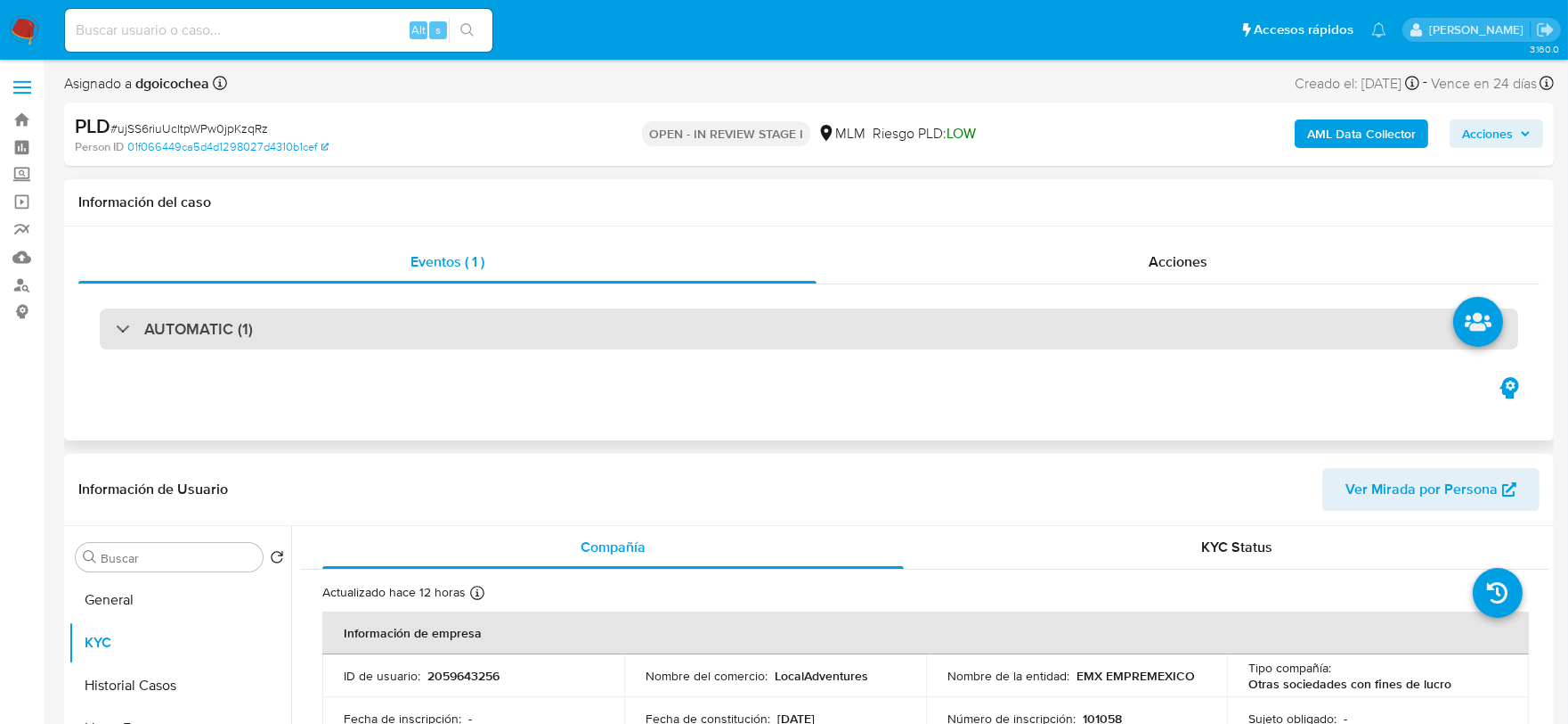
click at [265, 319] on div "AUTOMATIC (1)" at bounding box center [809, 329] width 1418 height 41
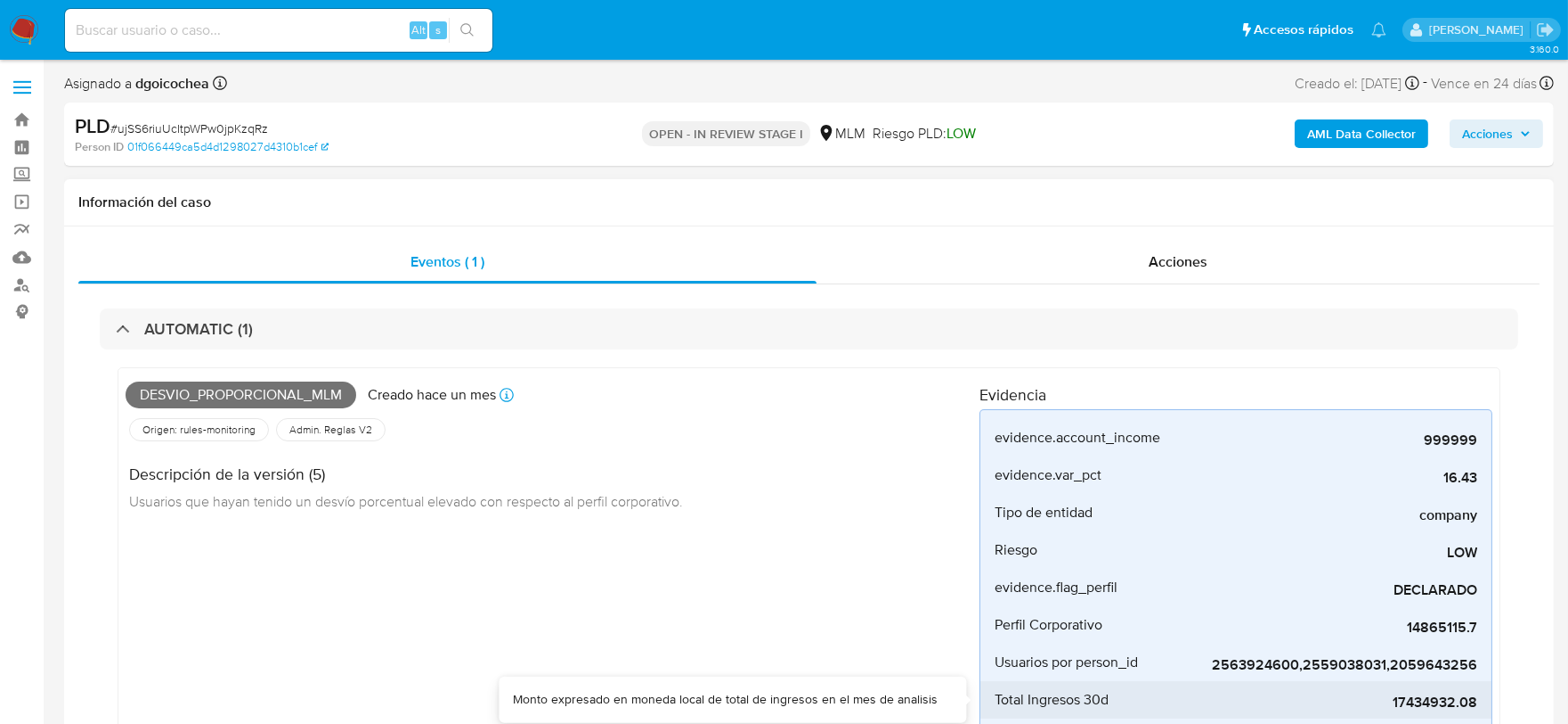
click at [1428, 699] on span "17434932.08" at bounding box center [1343, 702] width 267 height 18
click at [1429, 699] on span "17434932.08" at bounding box center [1343, 702] width 267 height 18
click at [698, 487] on div "Descripción de la versión (5) Usuarios que hayan tenido un desvío porcentual el…" at bounding box center [411, 485] width 571 height 81
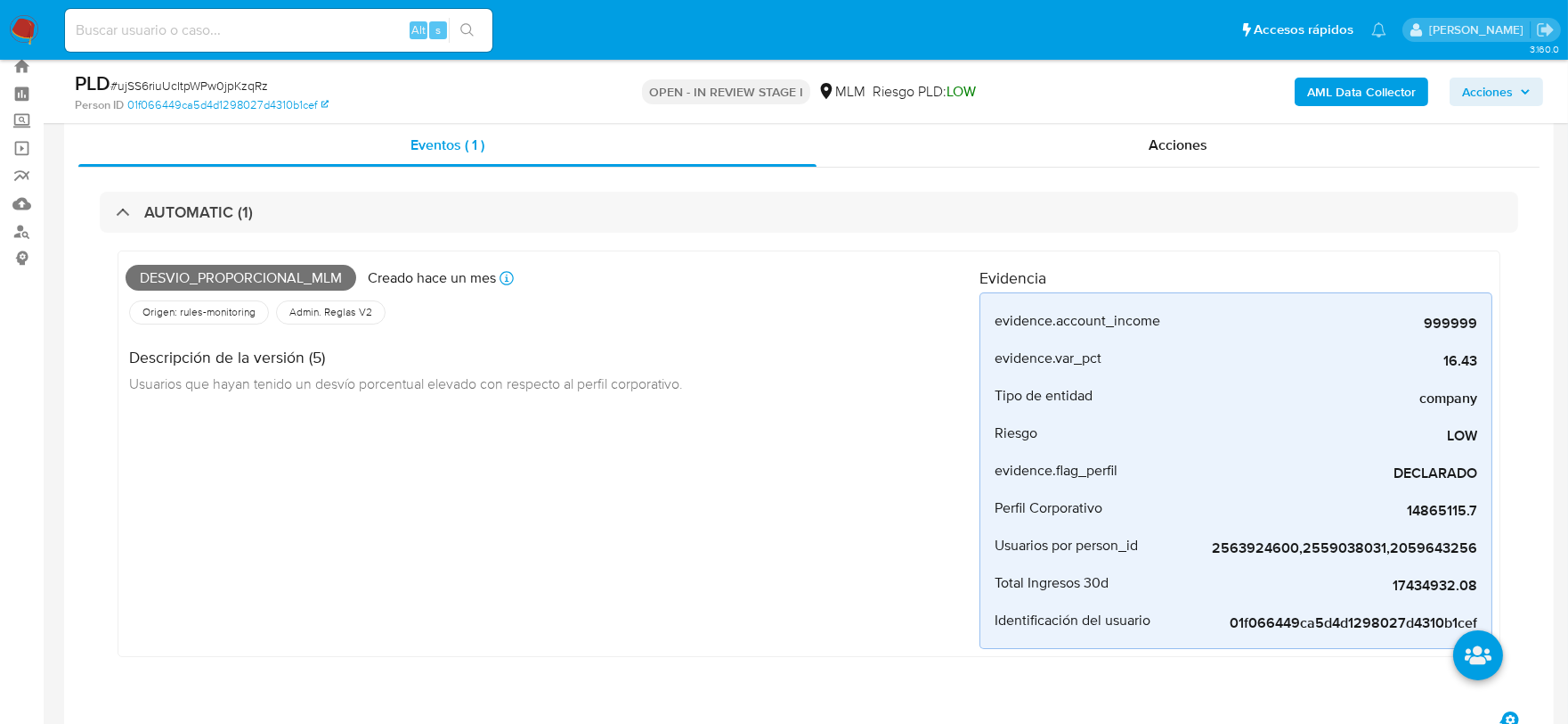
scroll to position [99, 0]
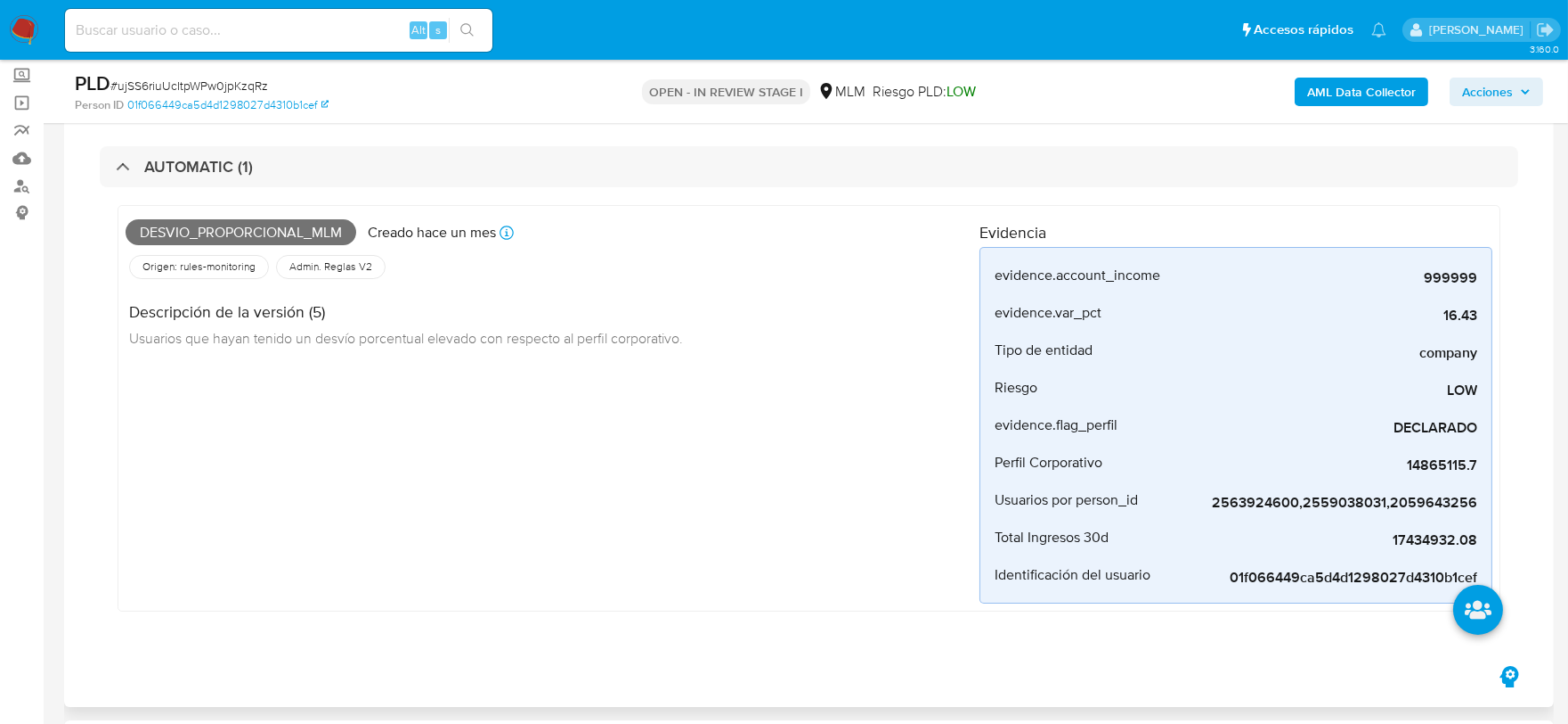
click at [705, 461] on div "Desvio_proporcional_mlm Creado hace un mes Creado: 12/08/2025 03:09:35 Origen: …" at bounding box center [553, 409] width 854 height 391
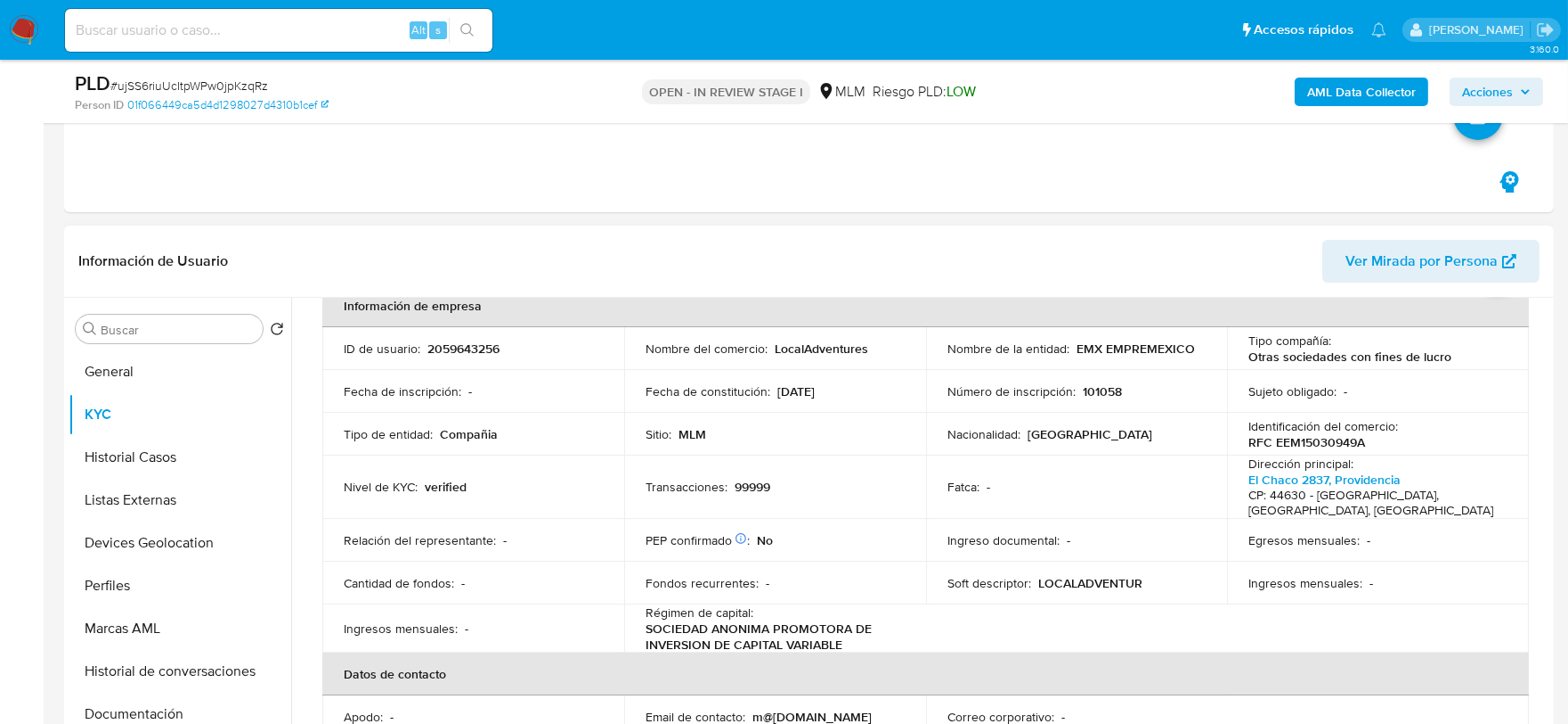
click at [821, 428] on div "Sitio : MLM" at bounding box center [775, 434] width 259 height 16
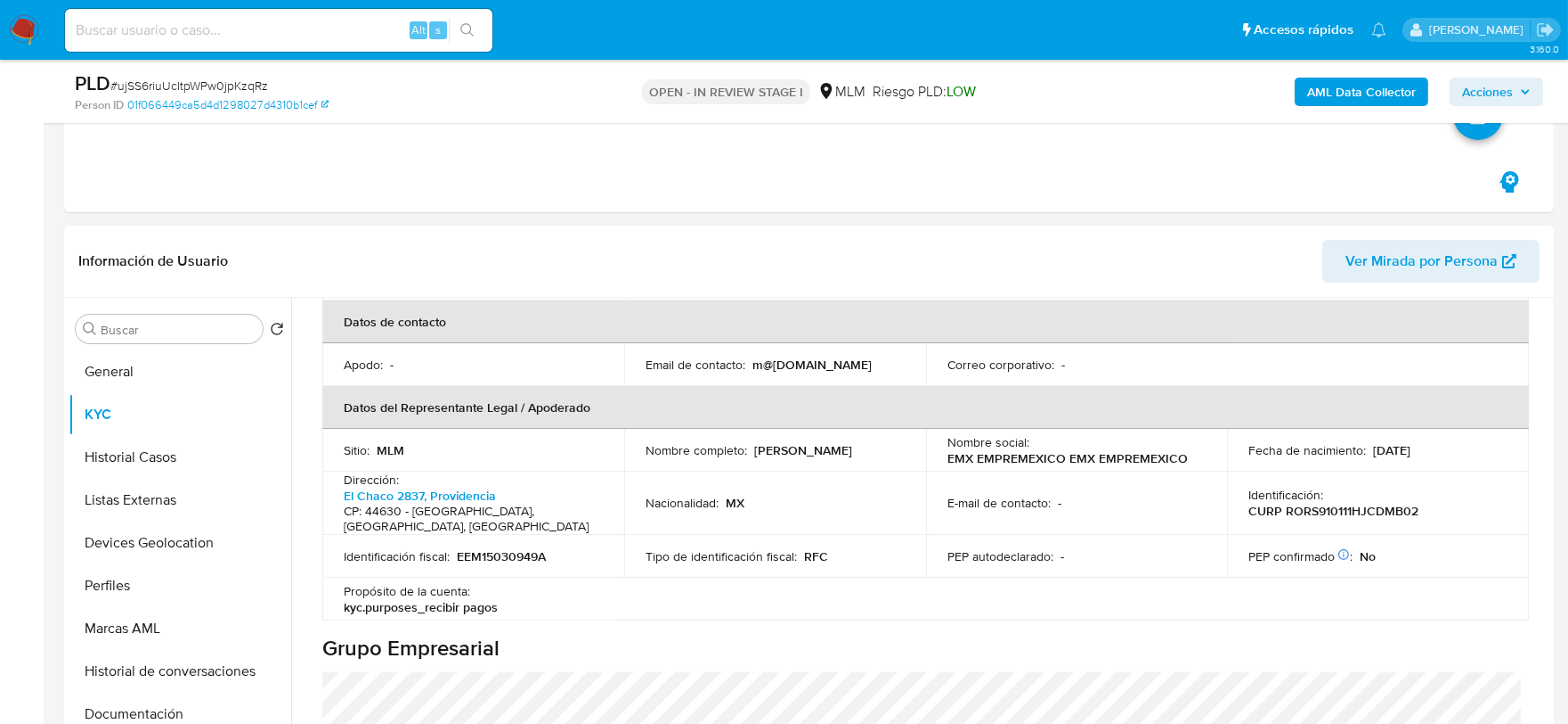
scroll to position [593, 0]
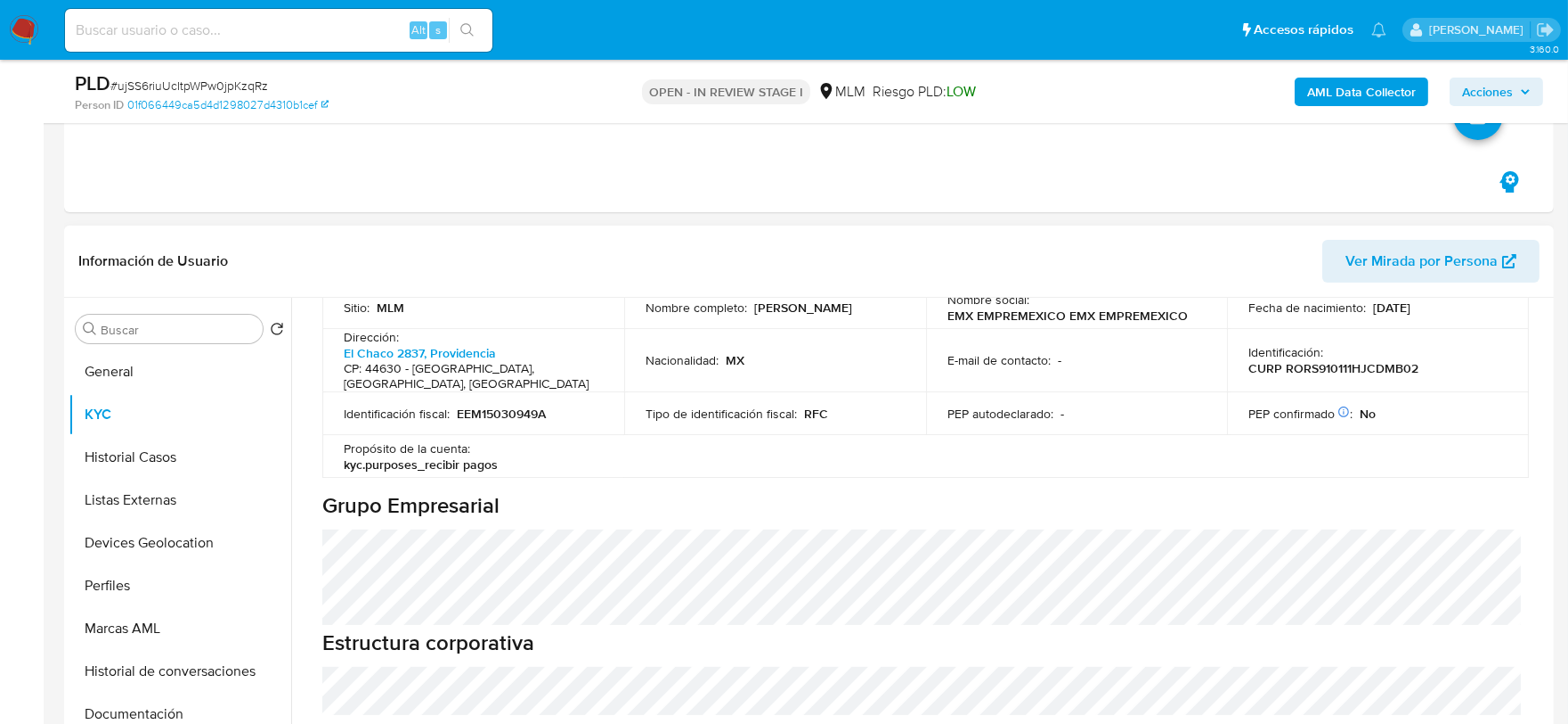
click at [653, 492] on h1 "Grupo Empresarial" at bounding box center [925, 505] width 1205 height 27
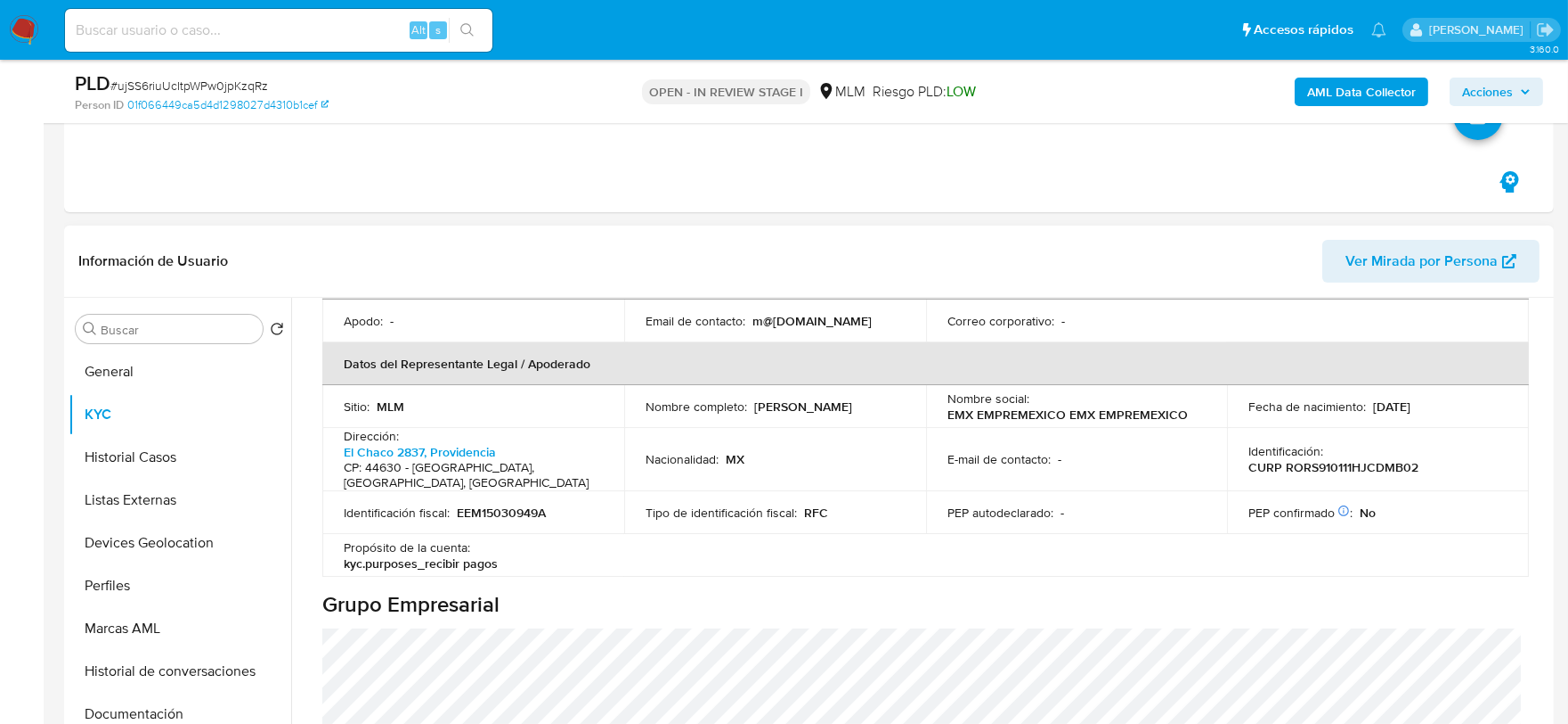
click at [899, 491] on td "Tipo de identificación fiscal : RFC" at bounding box center [775, 513] width 302 height 43
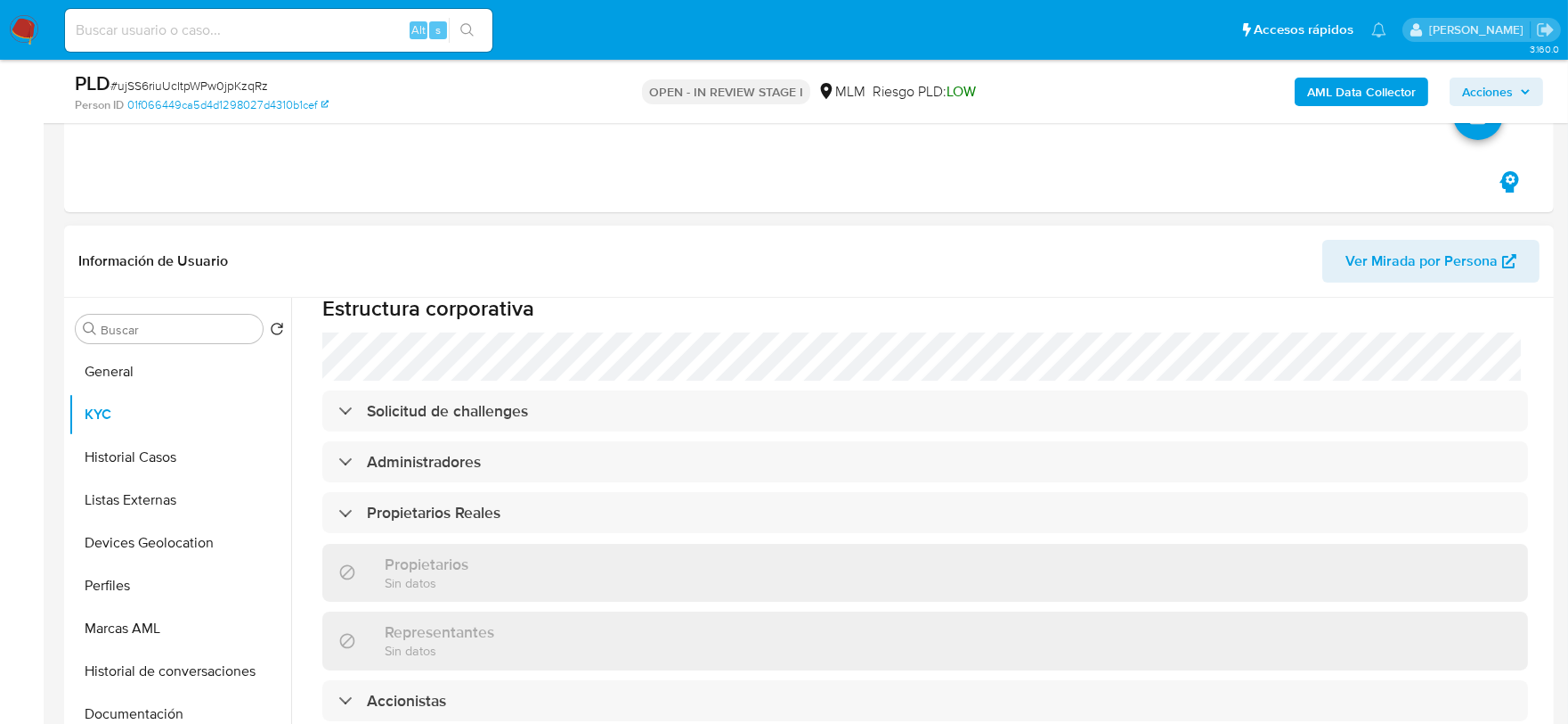
scroll to position [990, 0]
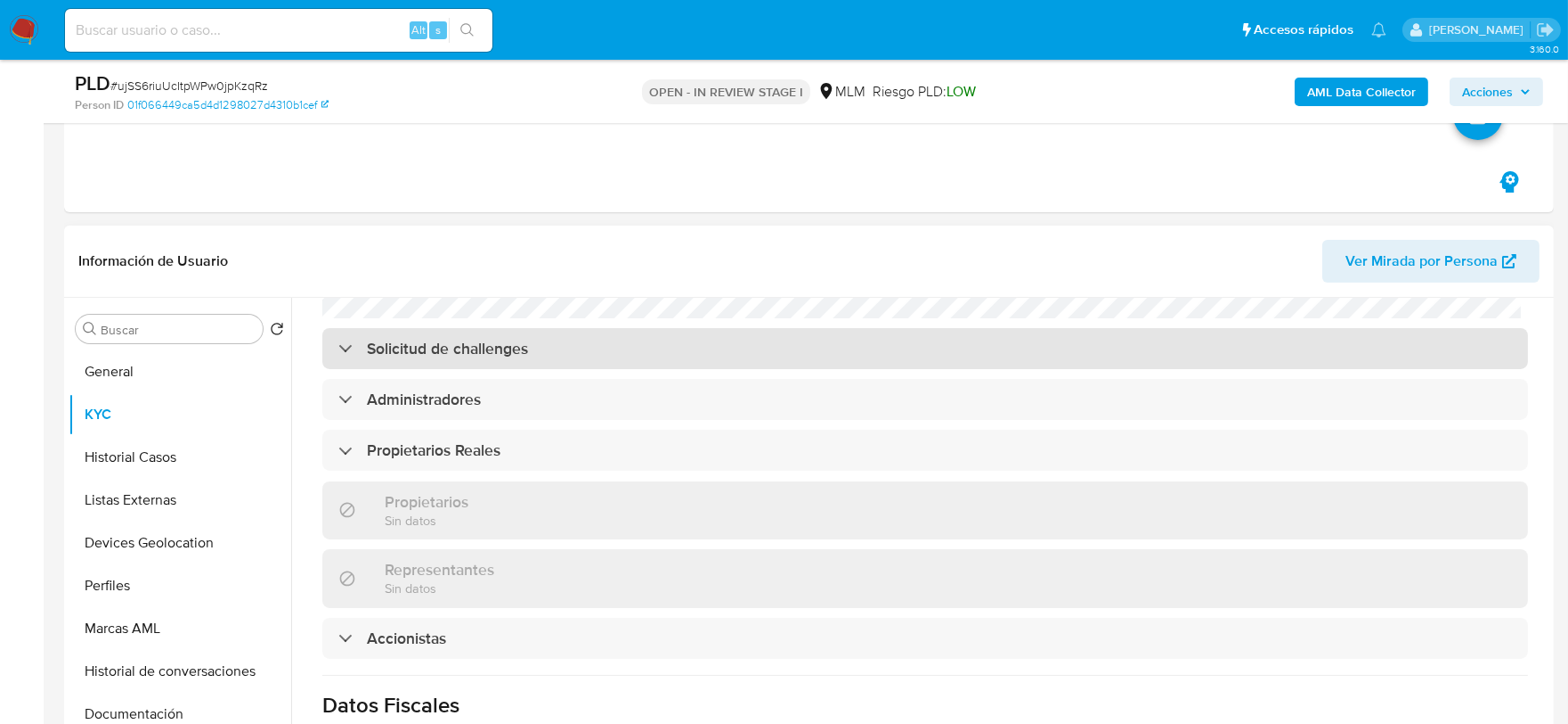
click at [381, 339] on h3 "Solicitud de challenges" at bounding box center [448, 349] width 161 height 20
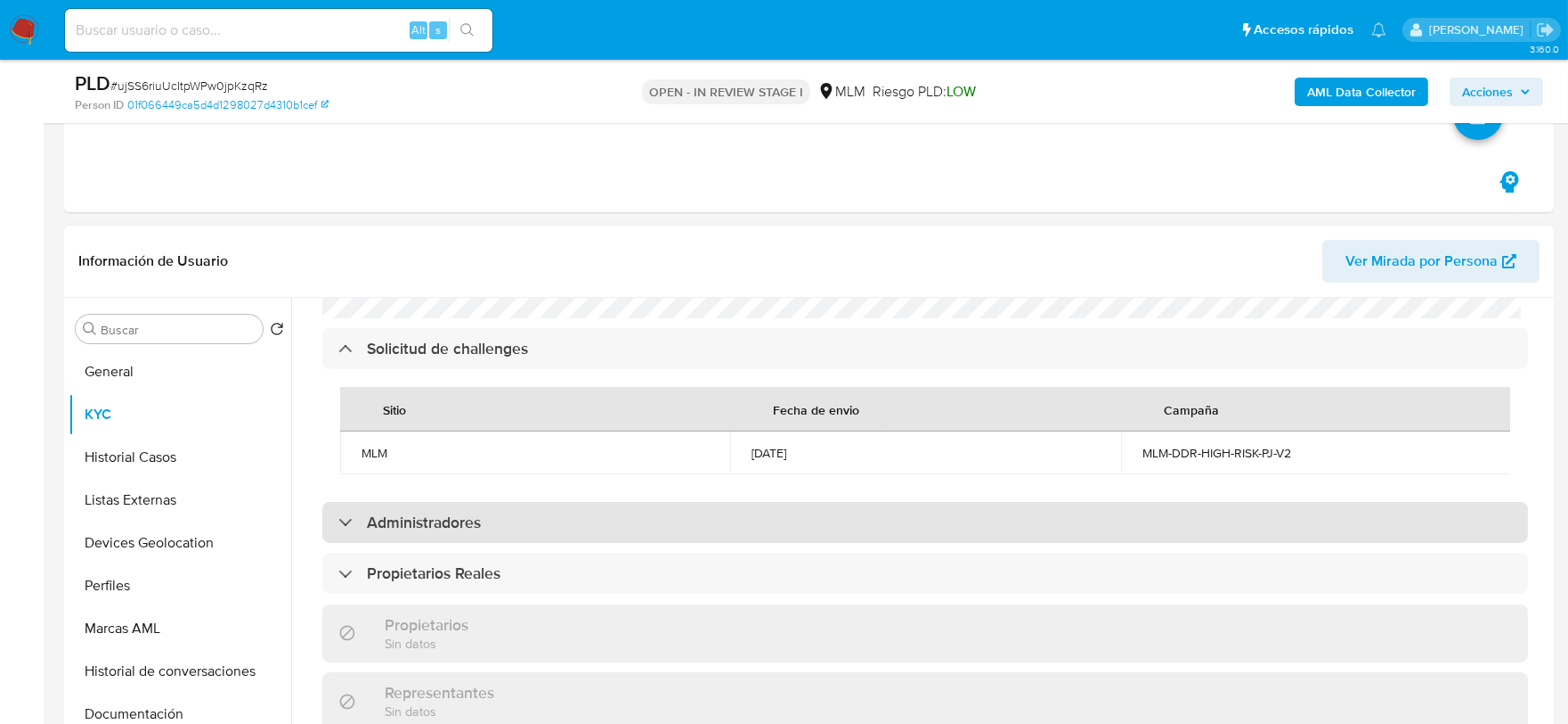
click at [384, 518] on div "Administradores" at bounding box center [925, 522] width 1205 height 41
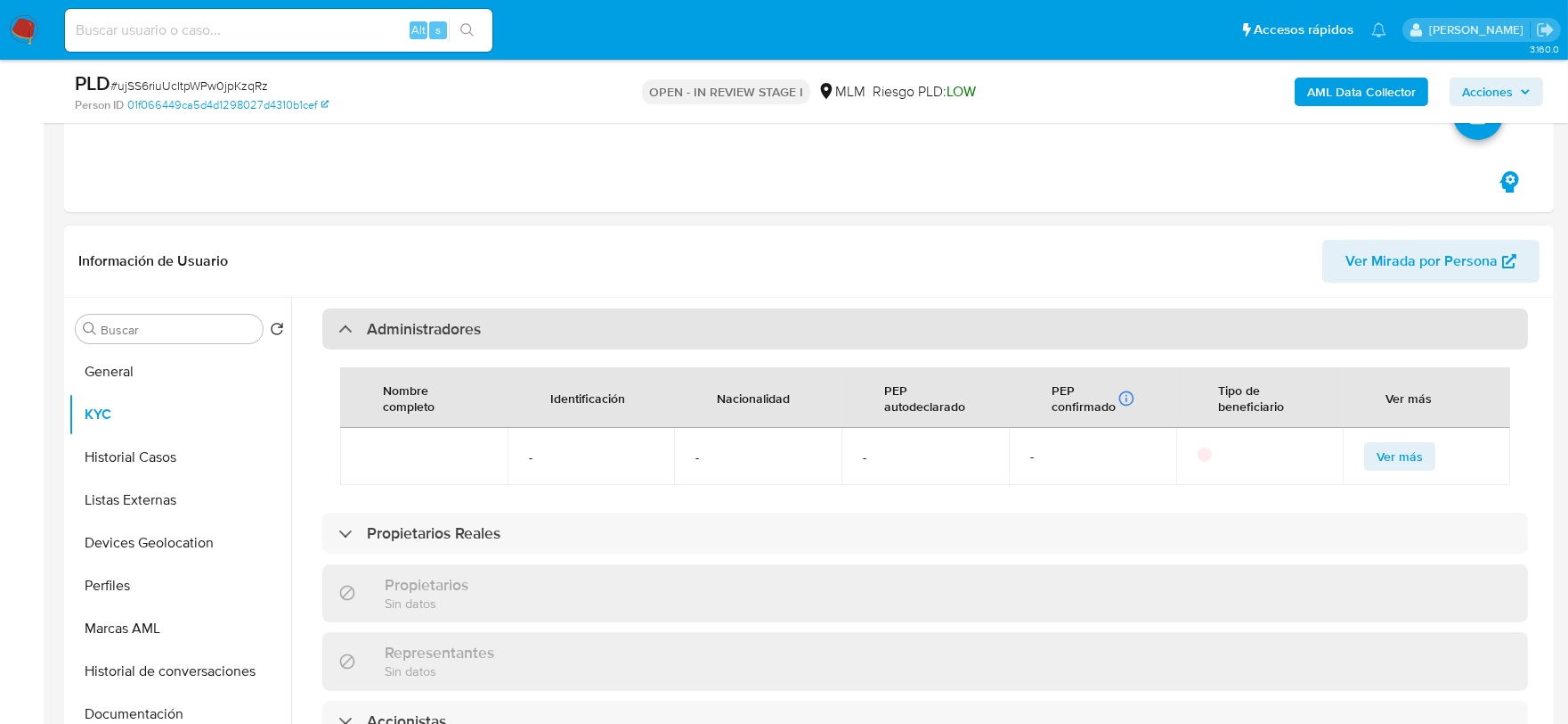
scroll to position [1188, 0]
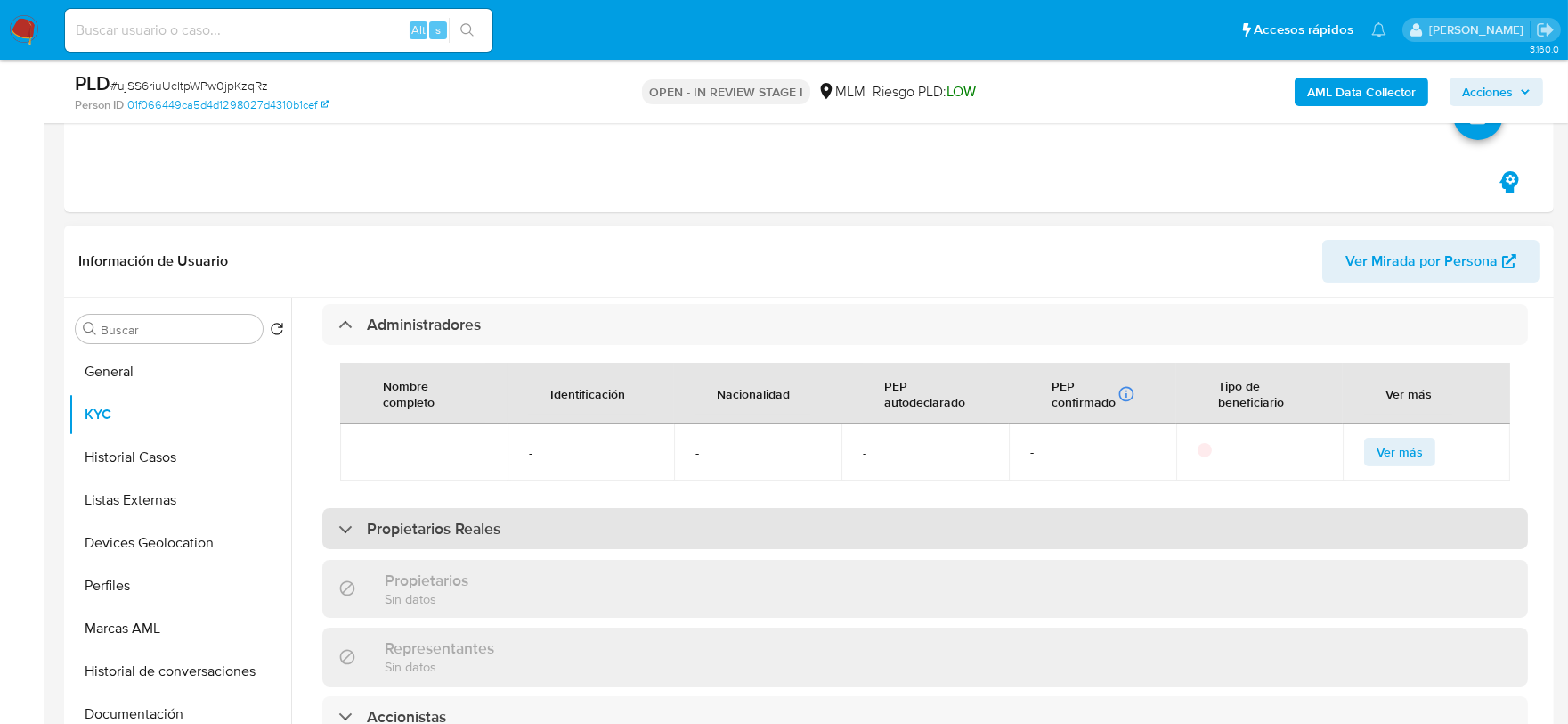
click at [406, 521] on h3 "Propietarios Reales" at bounding box center [433, 529] width 133 height 20
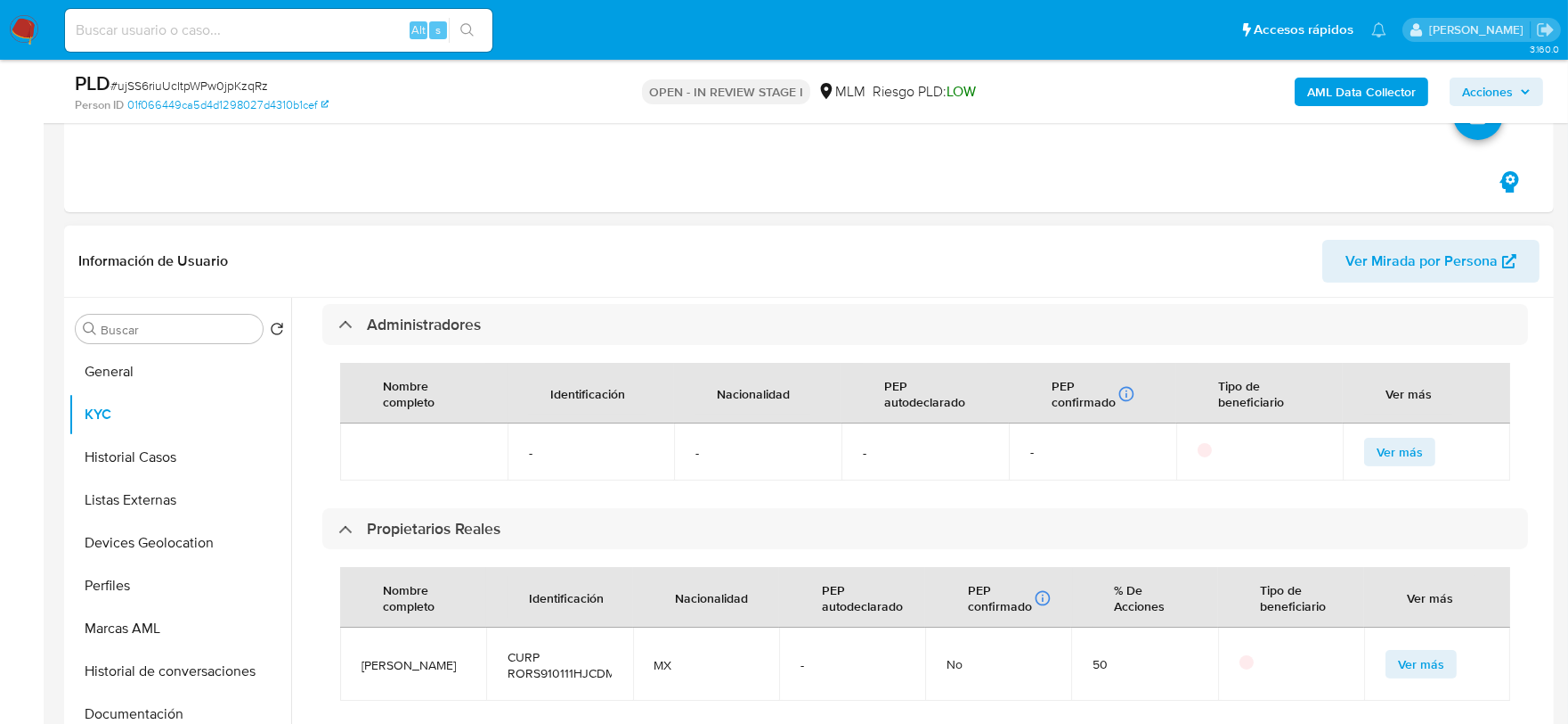
click at [330, 411] on div "Nombre completo Identificación Nacionalidad PEP autodeclarado PEP confirmado Ob…" at bounding box center [925, 421] width 1205 height 153
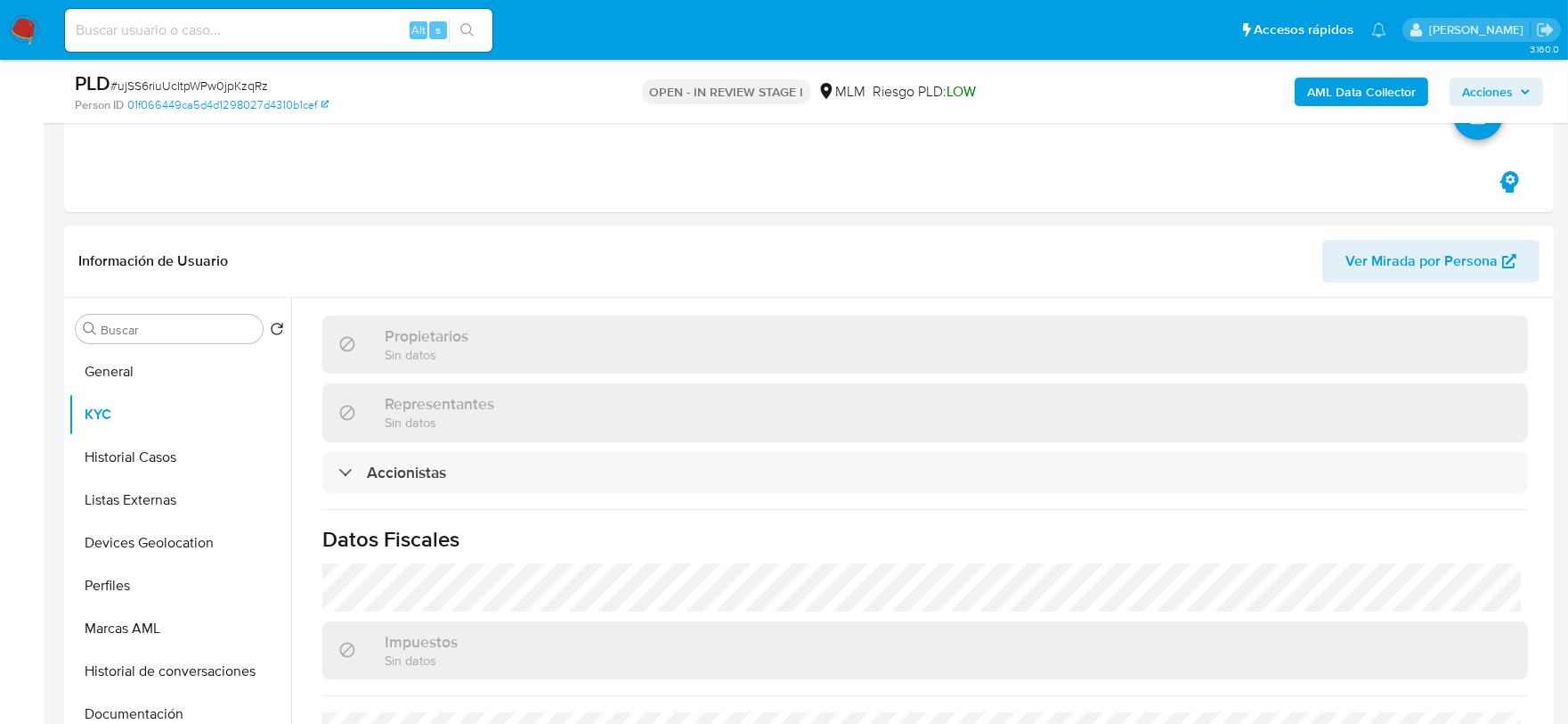
scroll to position [1583, 0]
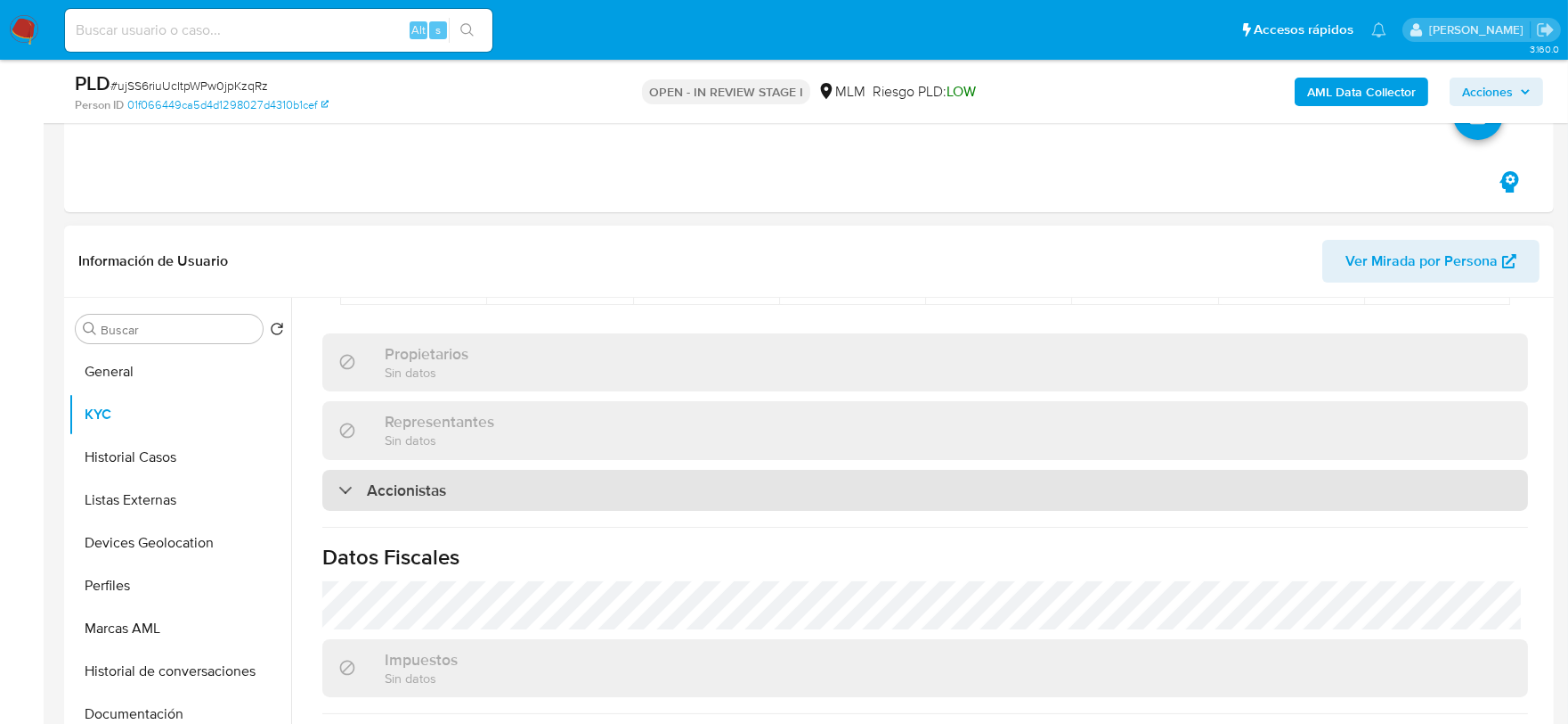
click at [458, 504] on div "Accionistas" at bounding box center [925, 490] width 1205 height 41
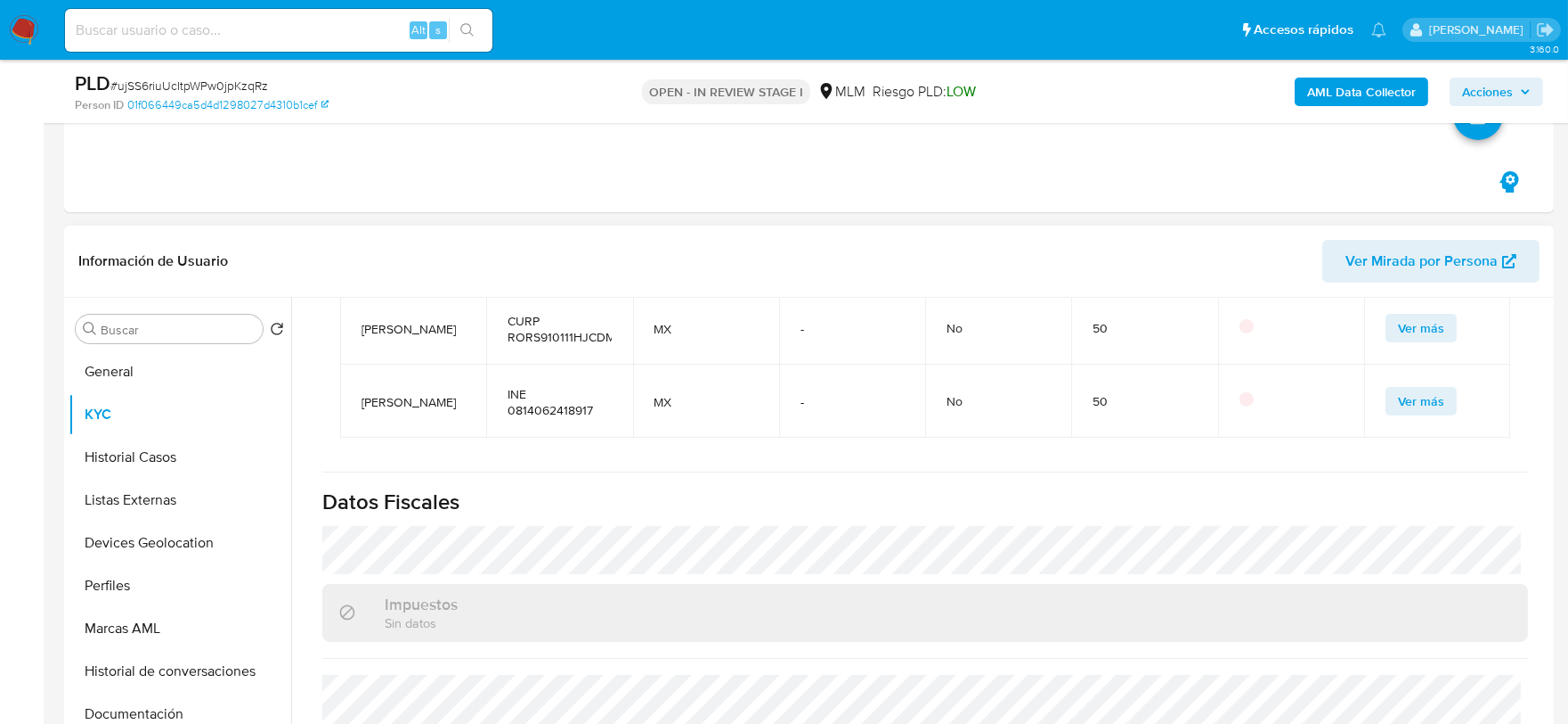
scroll to position [1782, 0]
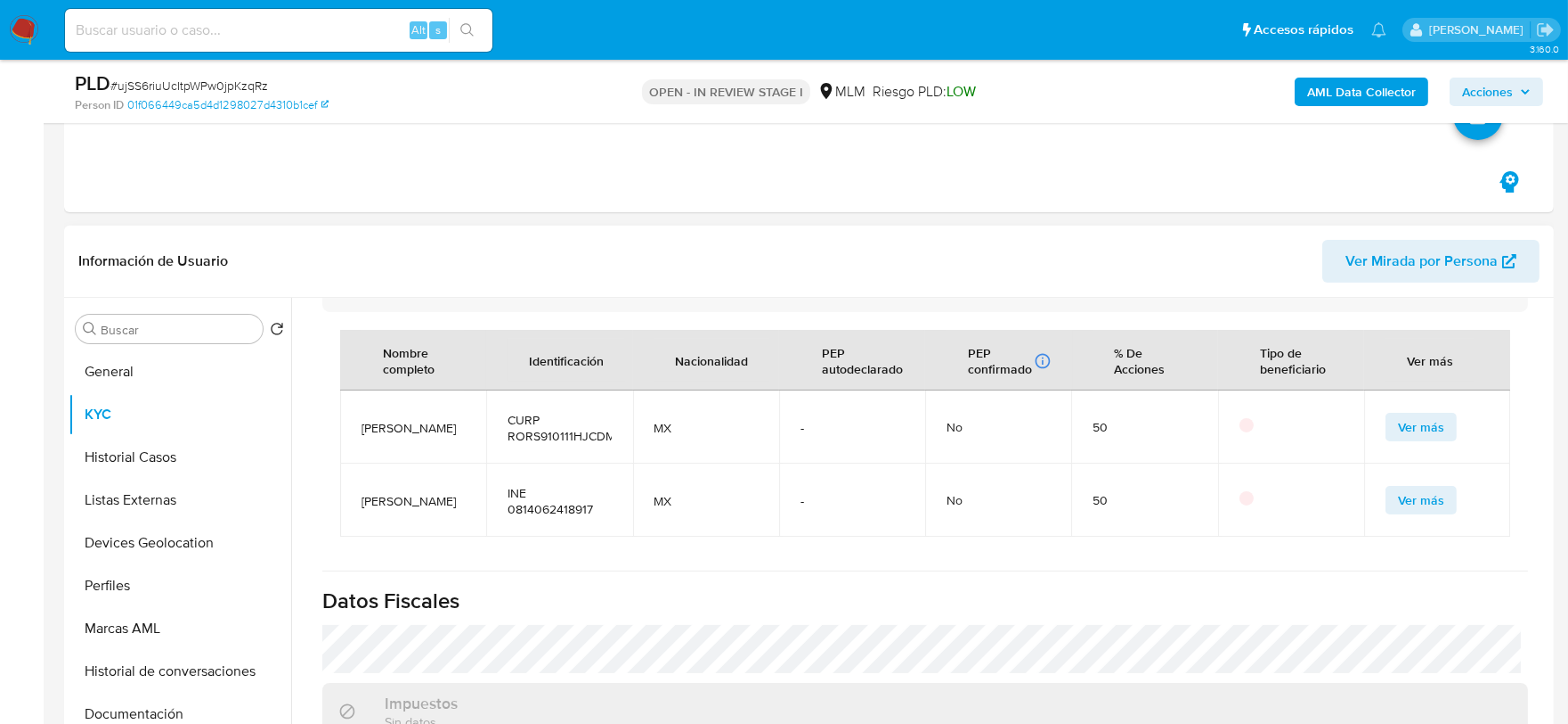
drag, startPoint x: 388, startPoint y: 545, endPoint x: 360, endPoint y: 522, distance: 36.2
click at [358, 522] on td "DANIEL IGNACIO PEÑA" at bounding box center [413, 500] width 146 height 73
copy span "DANIEL IGNACIO PEÑA"
drag, startPoint x: 442, startPoint y: 469, endPoint x: 365, endPoint y: 434, distance: 84.6
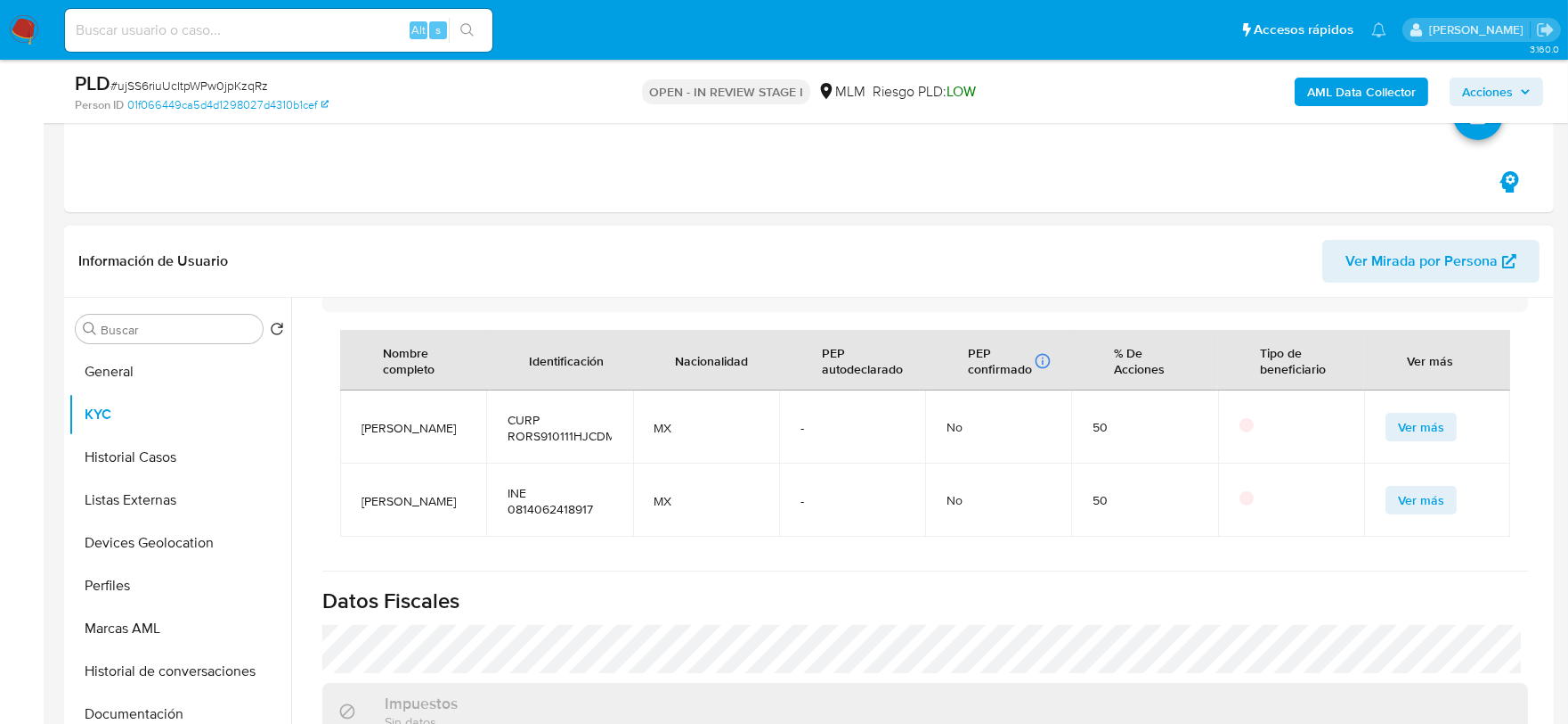
click at [365, 434] on span "SEBASTIAN NICOLAS RODRIGUEZ" at bounding box center [413, 427] width 103 height 16
copy span "SEBASTIAN NICOLAS RODRIGUEZ"
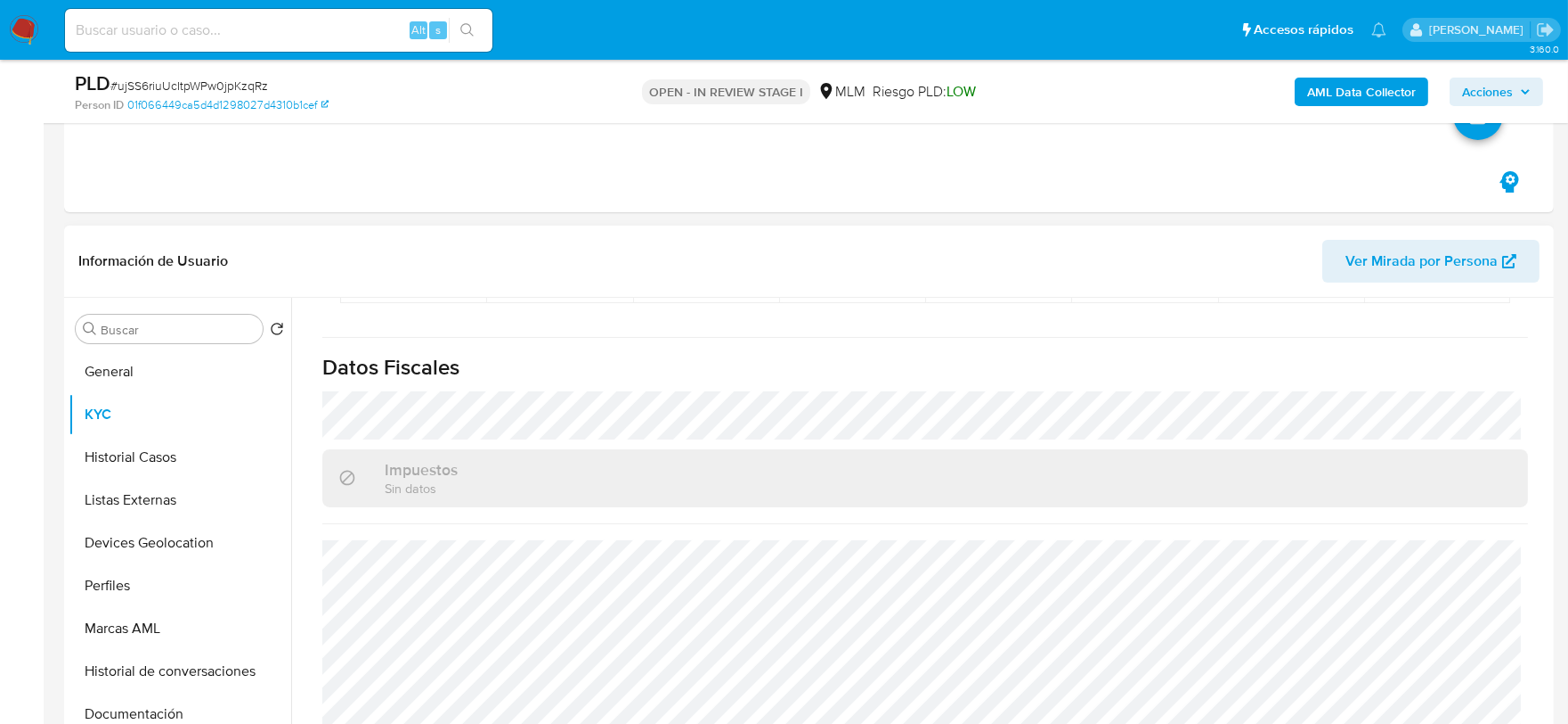
scroll to position [2067, 0]
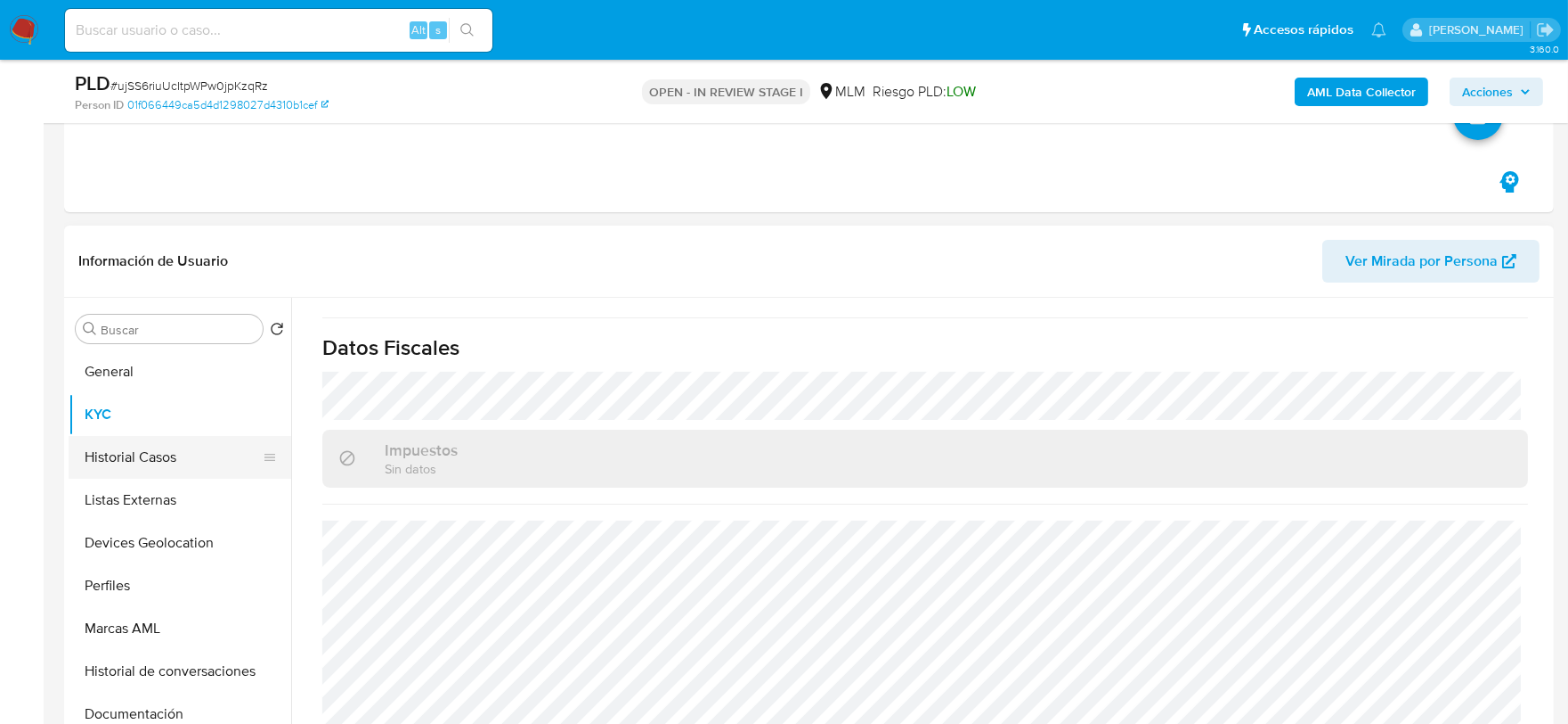
click at [178, 457] on button "Historial Casos" at bounding box center [173, 457] width 209 height 43
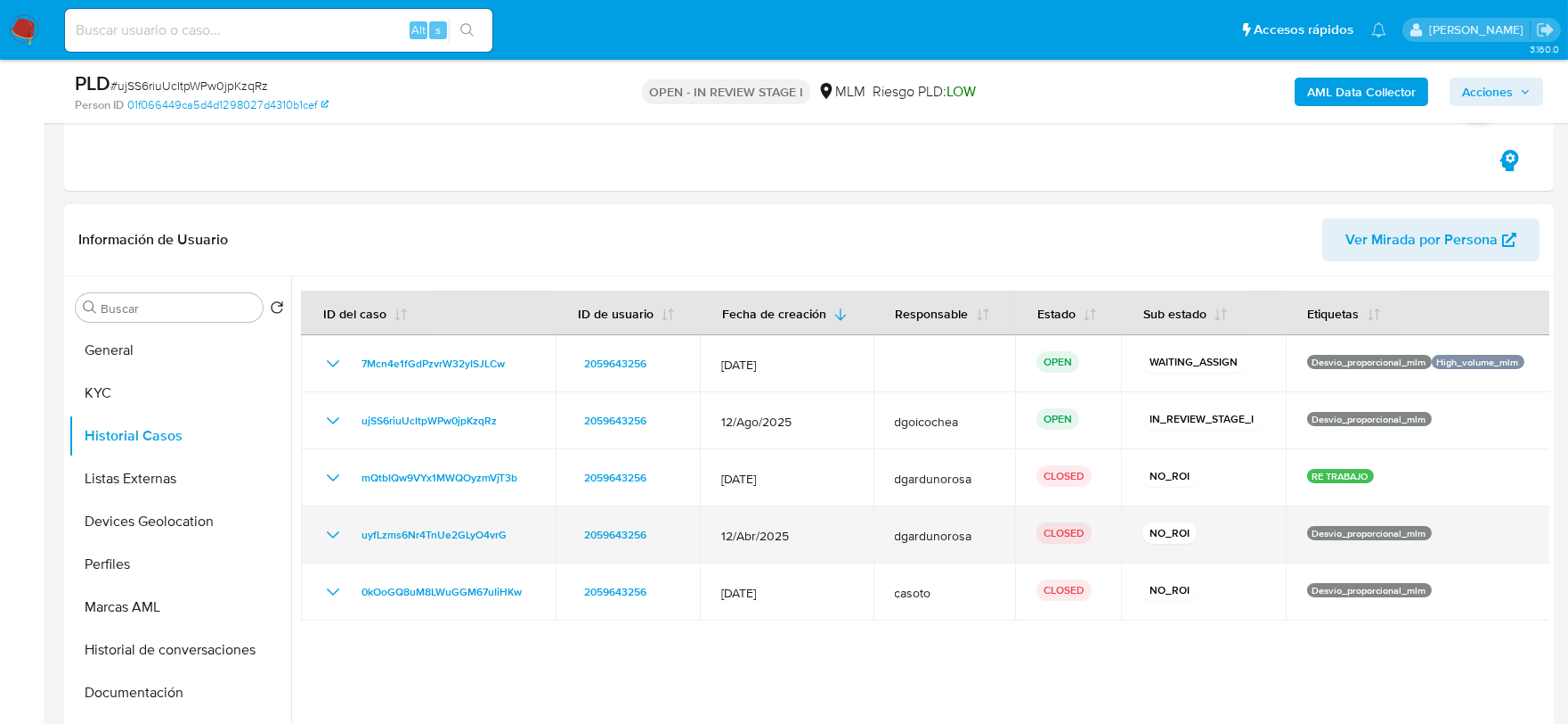
scroll to position [693, 0]
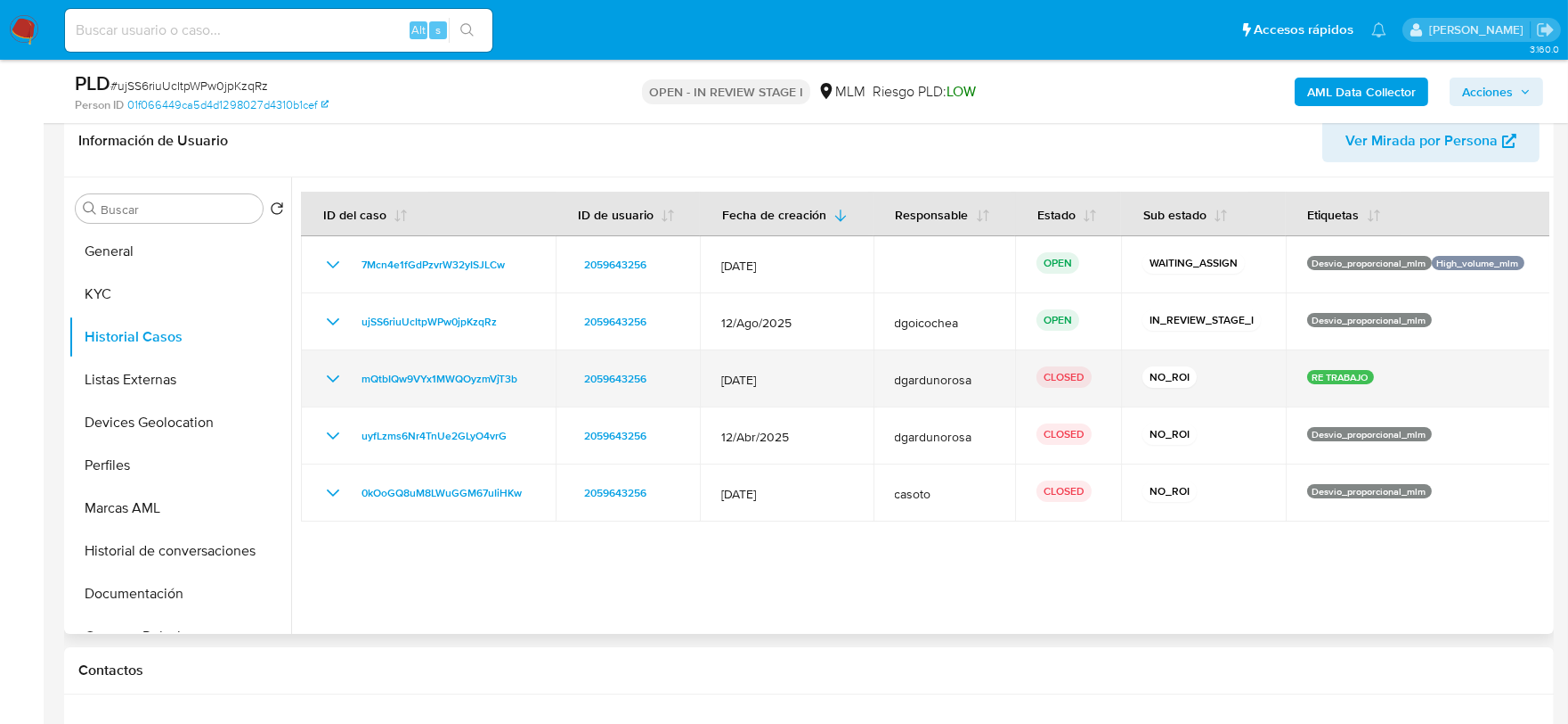
click at [336, 382] on icon "Mostrar/Ocultar" at bounding box center [333, 379] width 21 height 22
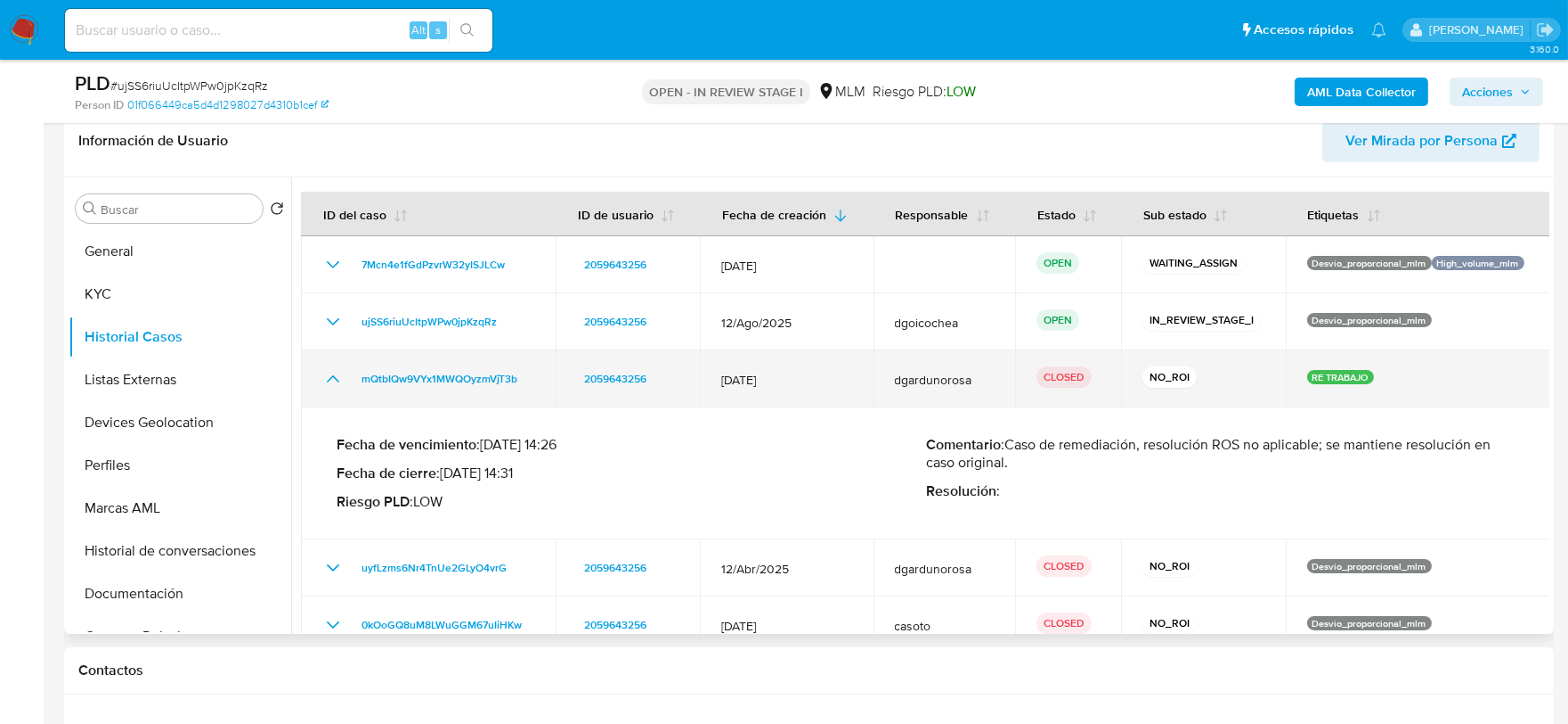
click at [335, 382] on icon "Mostrar/Ocultar" at bounding box center [333, 379] width 21 height 22
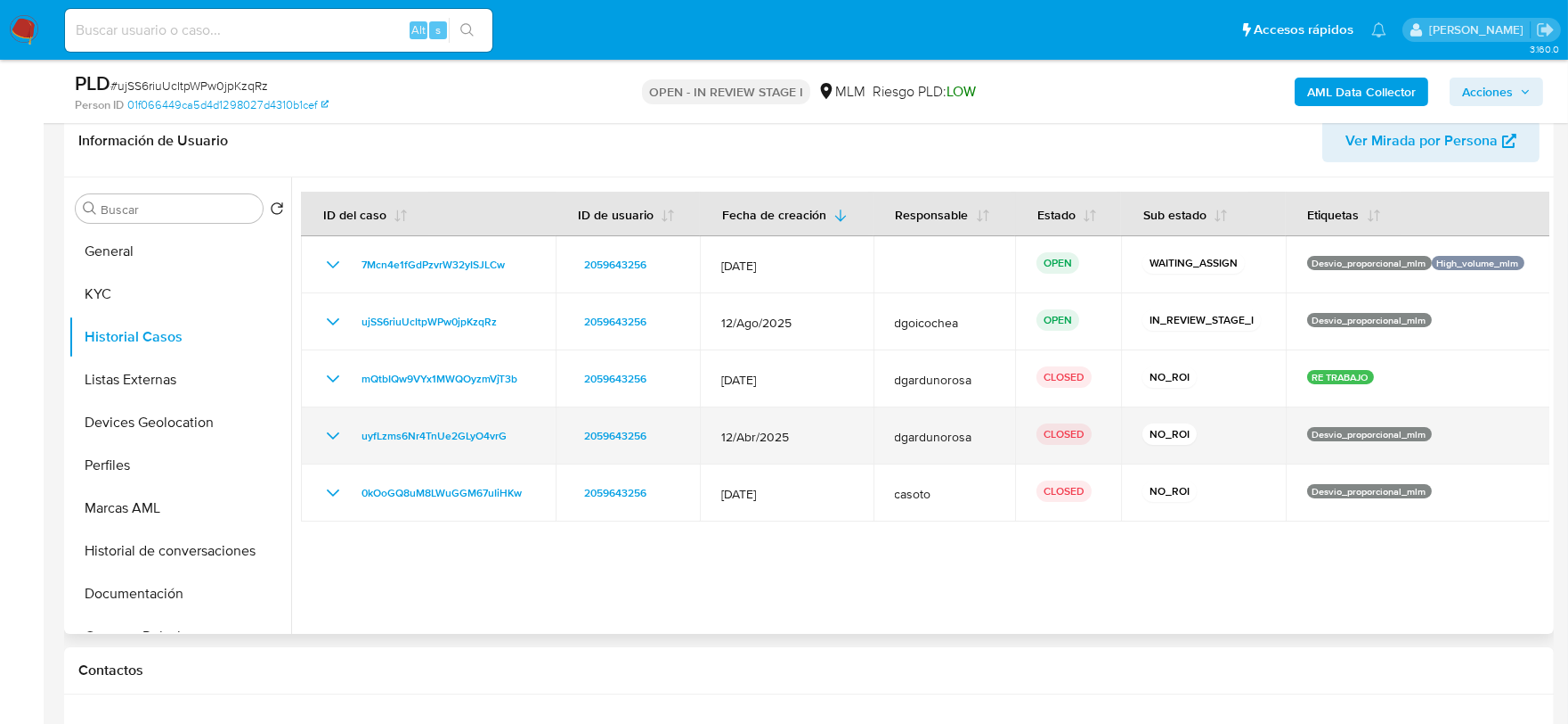
click at [335, 431] on icon "Mostrar/Ocultar" at bounding box center [333, 435] width 21 height 22
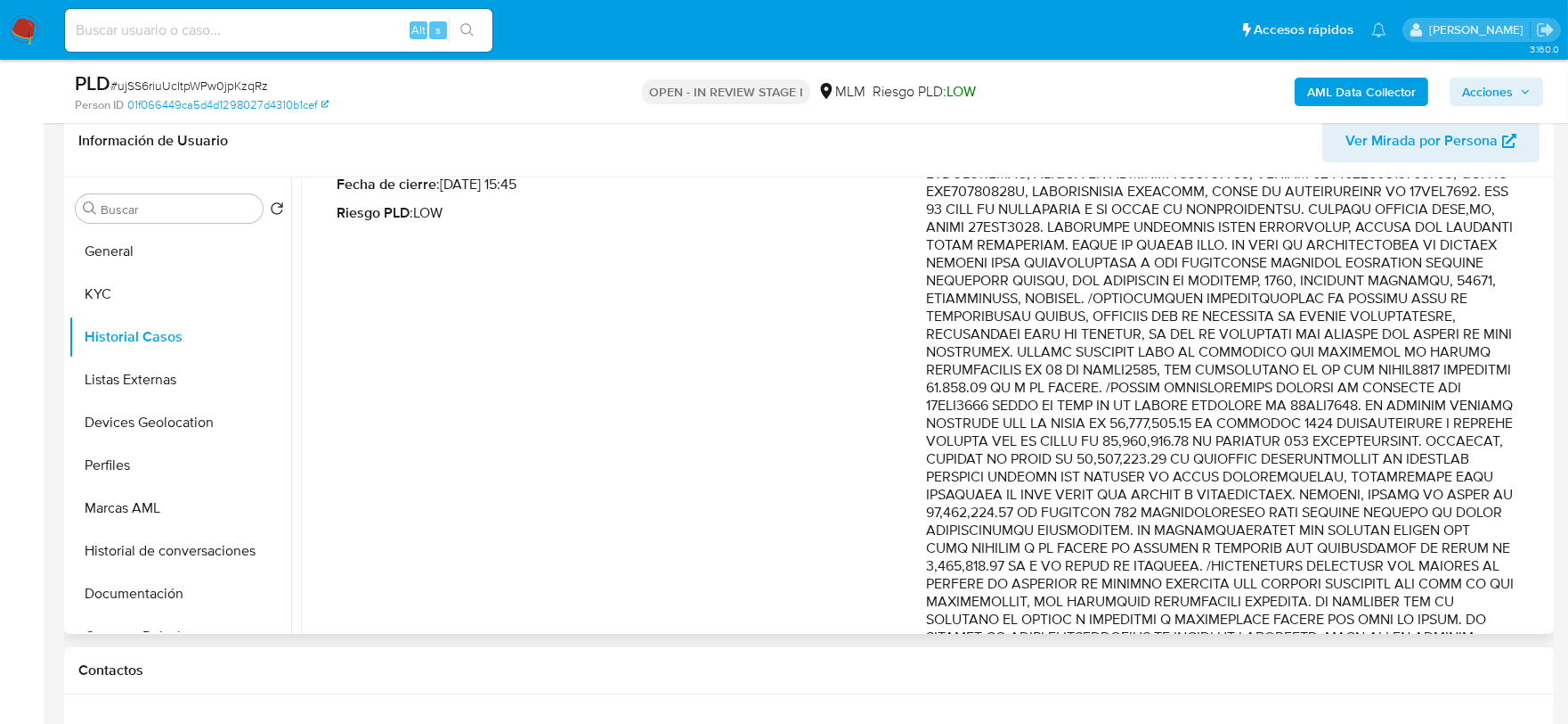
scroll to position [396, 0]
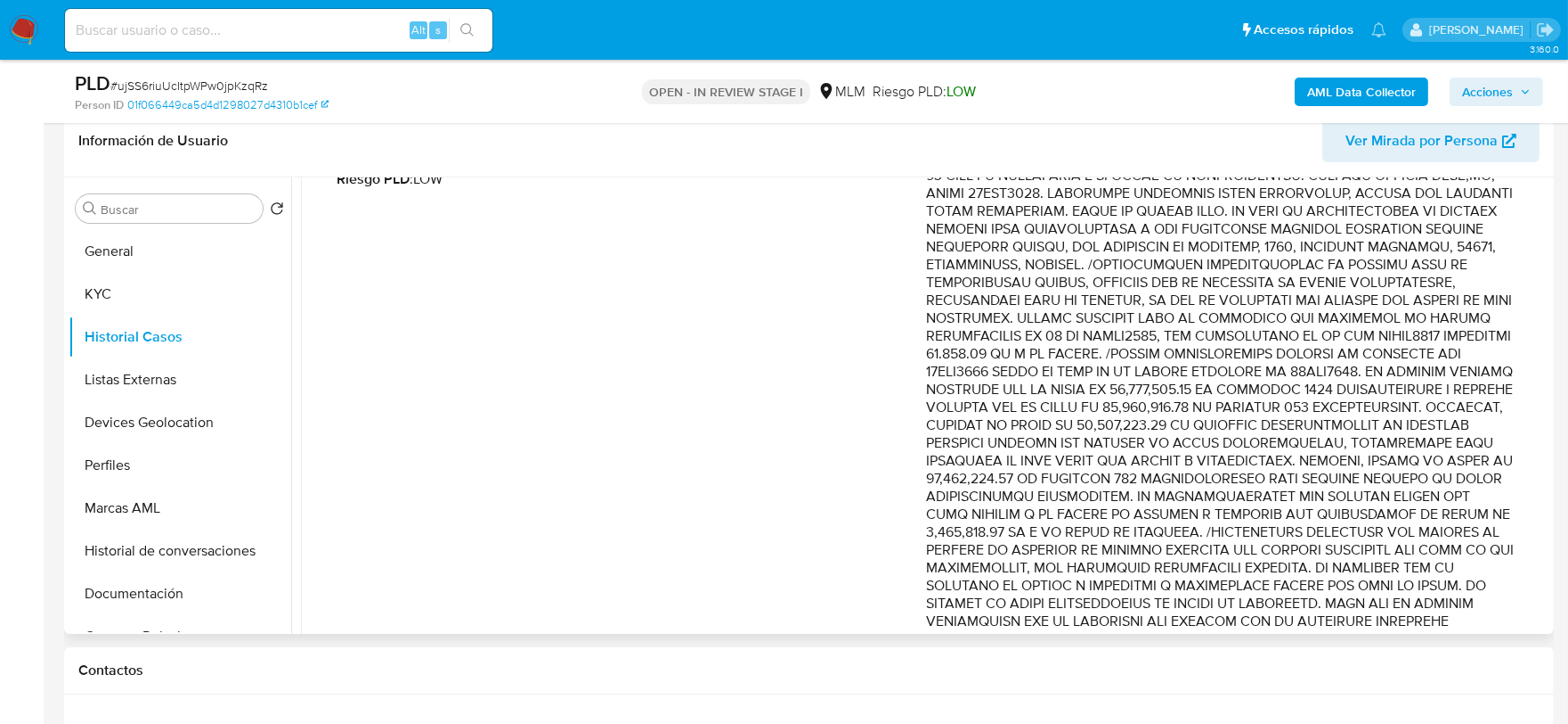
click at [1092, 439] on p "Comentario :" at bounding box center [1221, 522] width 589 height 820
drag, startPoint x: 1455, startPoint y: 337, endPoint x: 1360, endPoint y: 343, distance: 95.2
click at [1360, 343] on p "Comentario :" at bounding box center [1221, 522] width 589 height 820
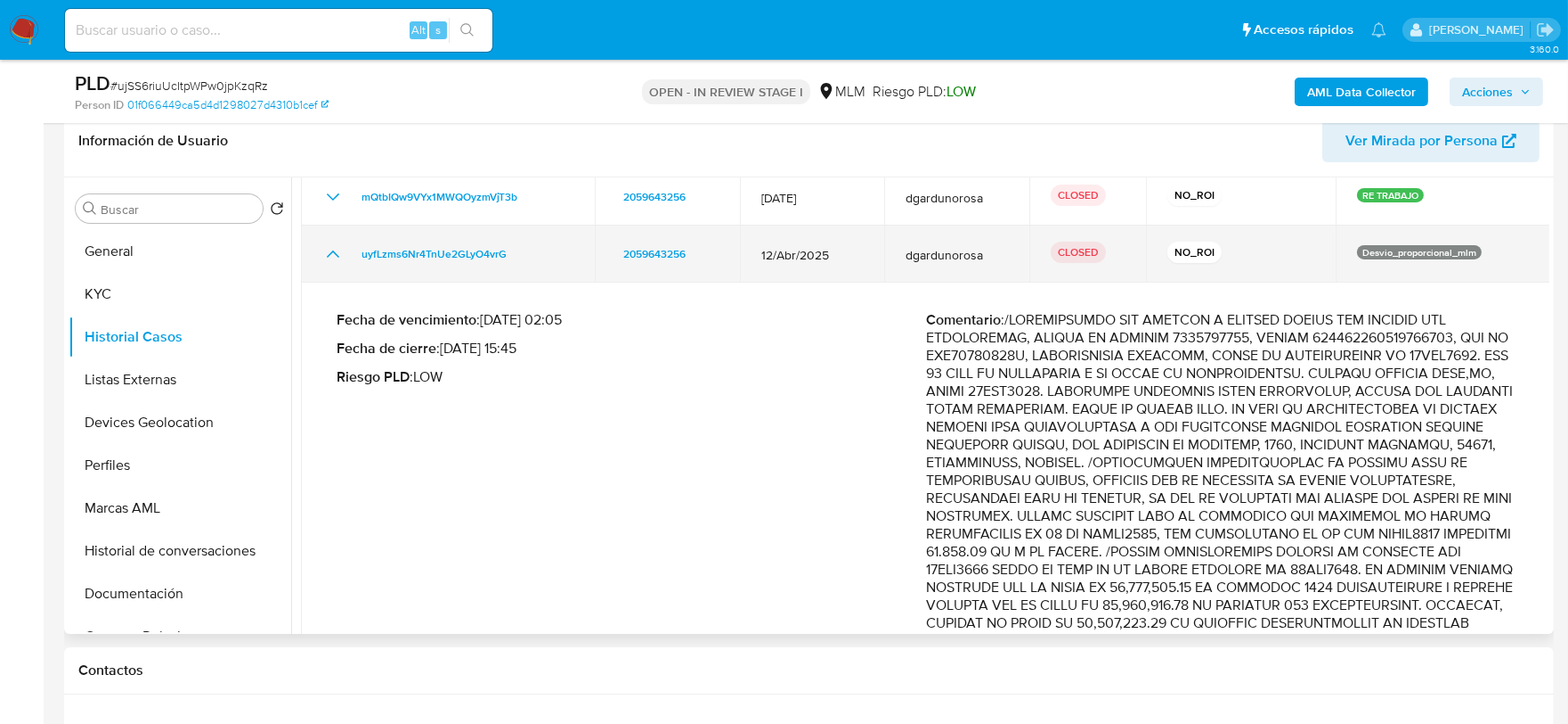
click at [336, 256] on icon "Mostrar/Ocultar" at bounding box center [333, 254] width 21 height 22
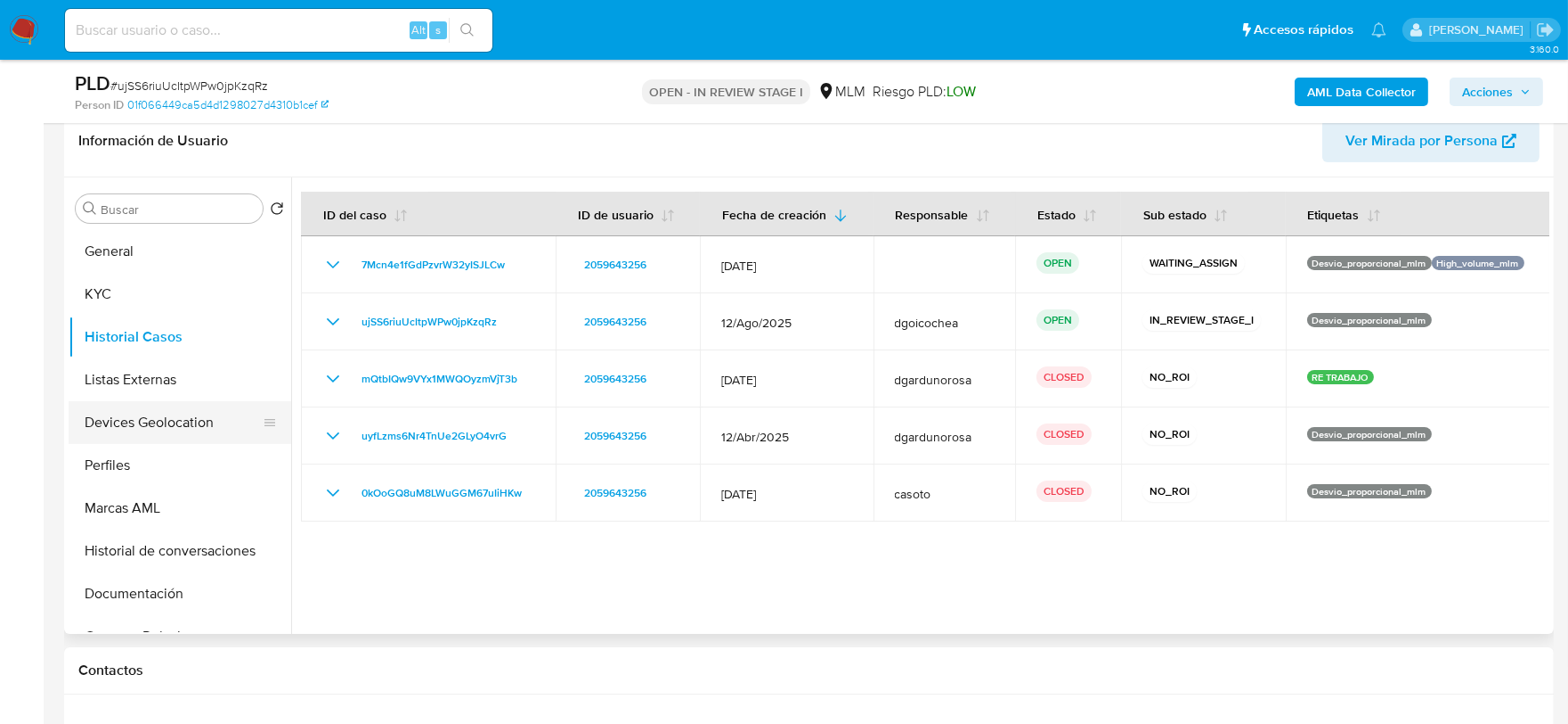
click at [156, 418] on button "Devices Geolocation" at bounding box center [173, 423] width 209 height 43
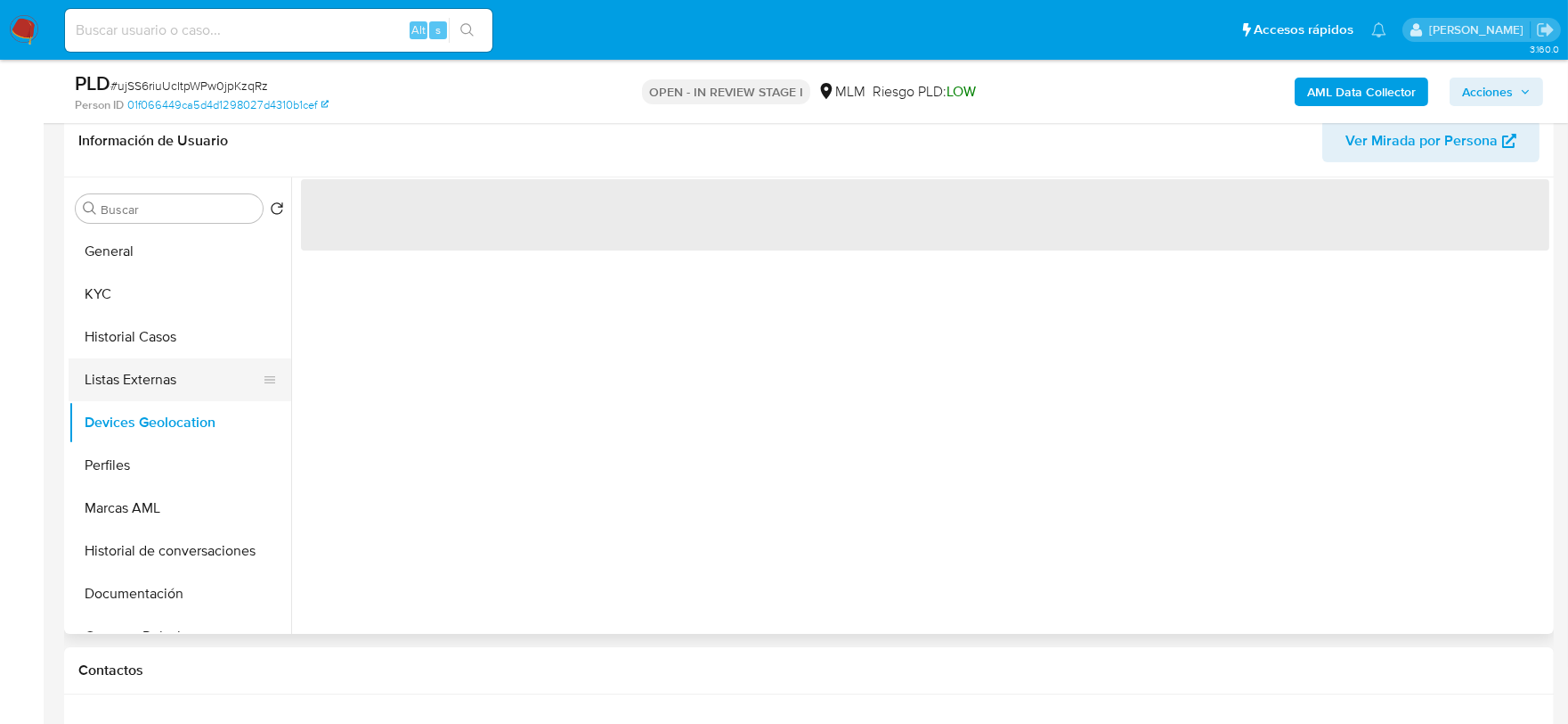
click at [160, 379] on button "Listas Externas" at bounding box center [173, 380] width 209 height 43
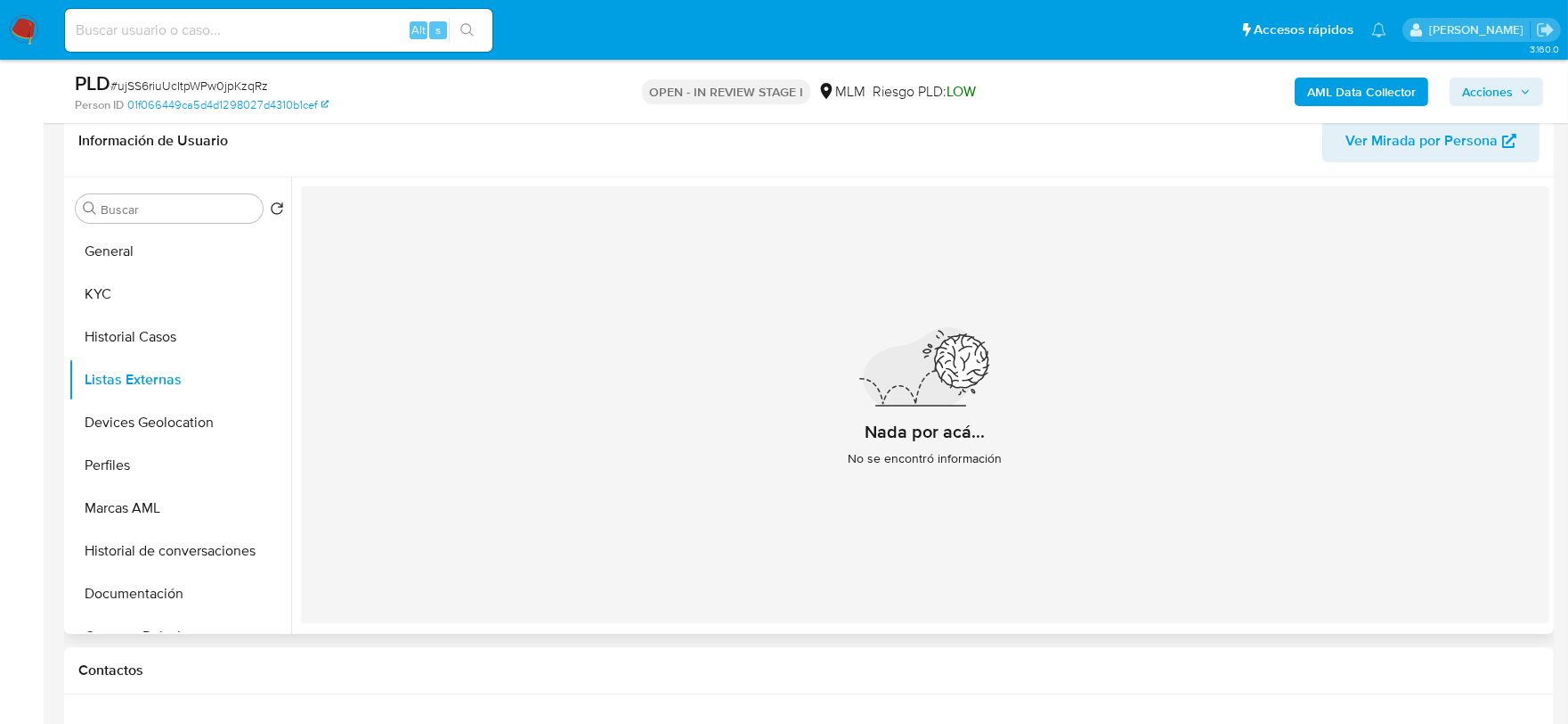
click at [527, 491] on div "Nada por acá... No se encontró información" at bounding box center [925, 404] width 1248 height 436
click at [148, 422] on button "Devices Geolocation" at bounding box center [173, 423] width 209 height 43
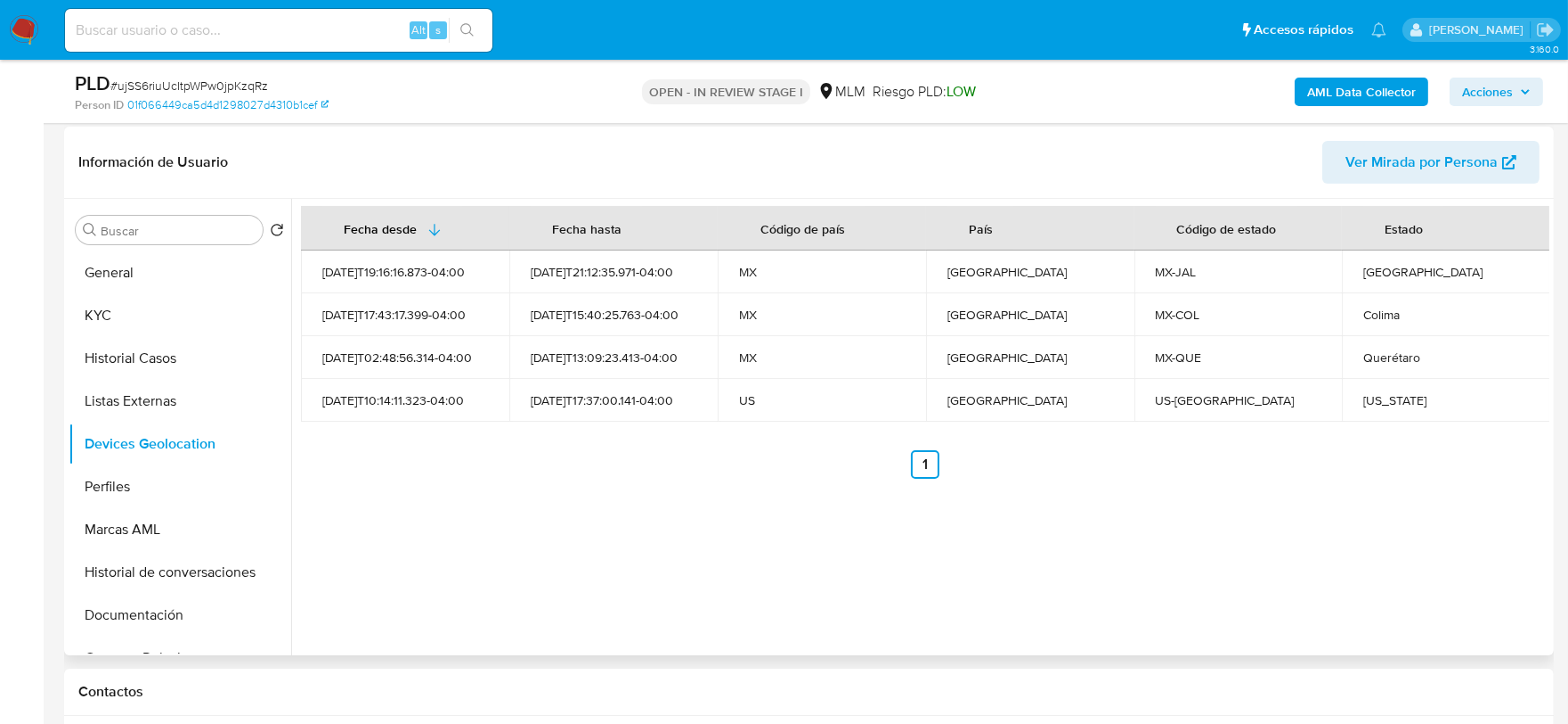
click at [742, 558] on div "Fecha desde Fecha hasta Código de país País Código de estado Estado 2024-10-25T…" at bounding box center [920, 427] width 1258 height 456
click at [173, 473] on button "Perfiles" at bounding box center [173, 487] width 209 height 43
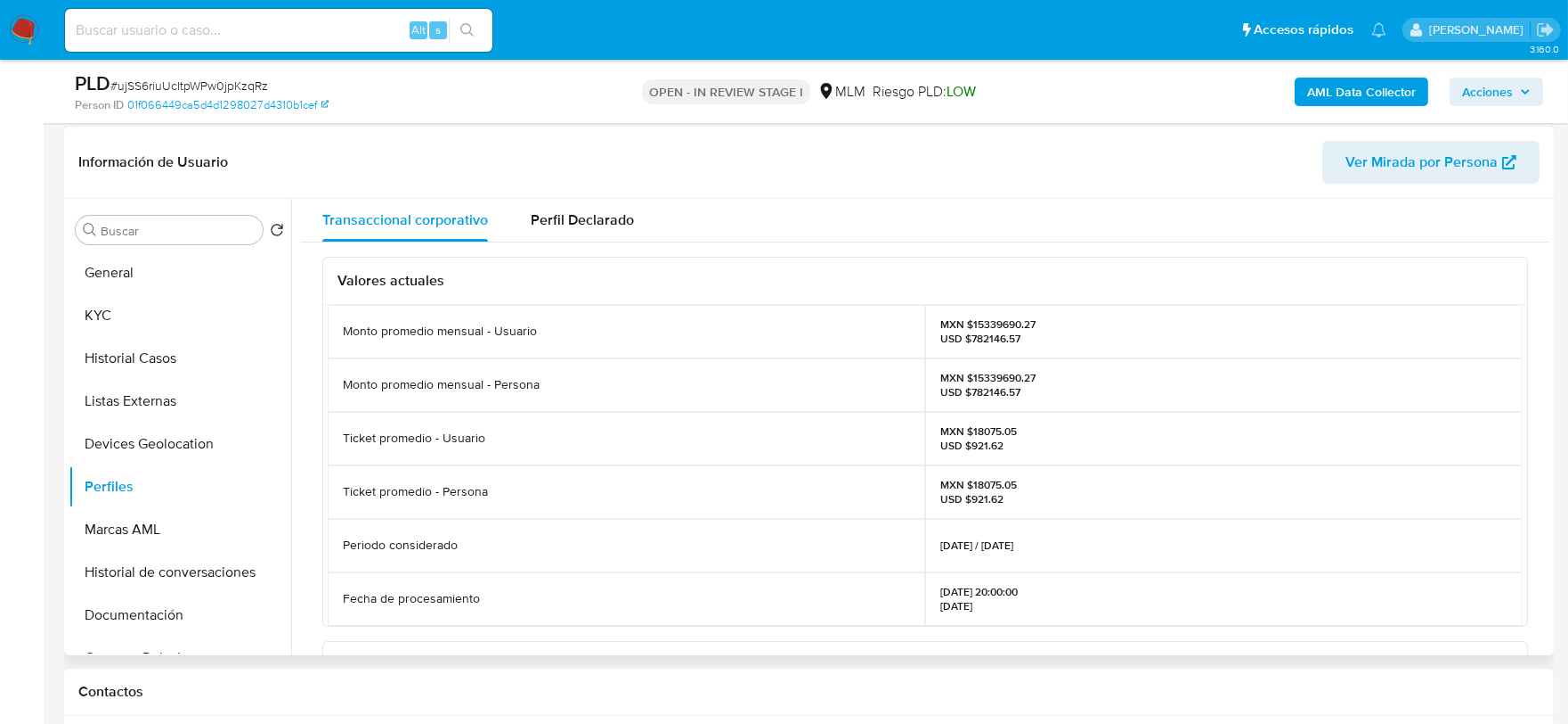
click at [315, 418] on div "Valores actuales Monto promedio mensual - Usuario MXN $15339690.27 USD $782146.…" at bounding box center [925, 673] width 1248 height 863
click at [193, 616] on button "Documentación" at bounding box center [180, 615] width 223 height 43
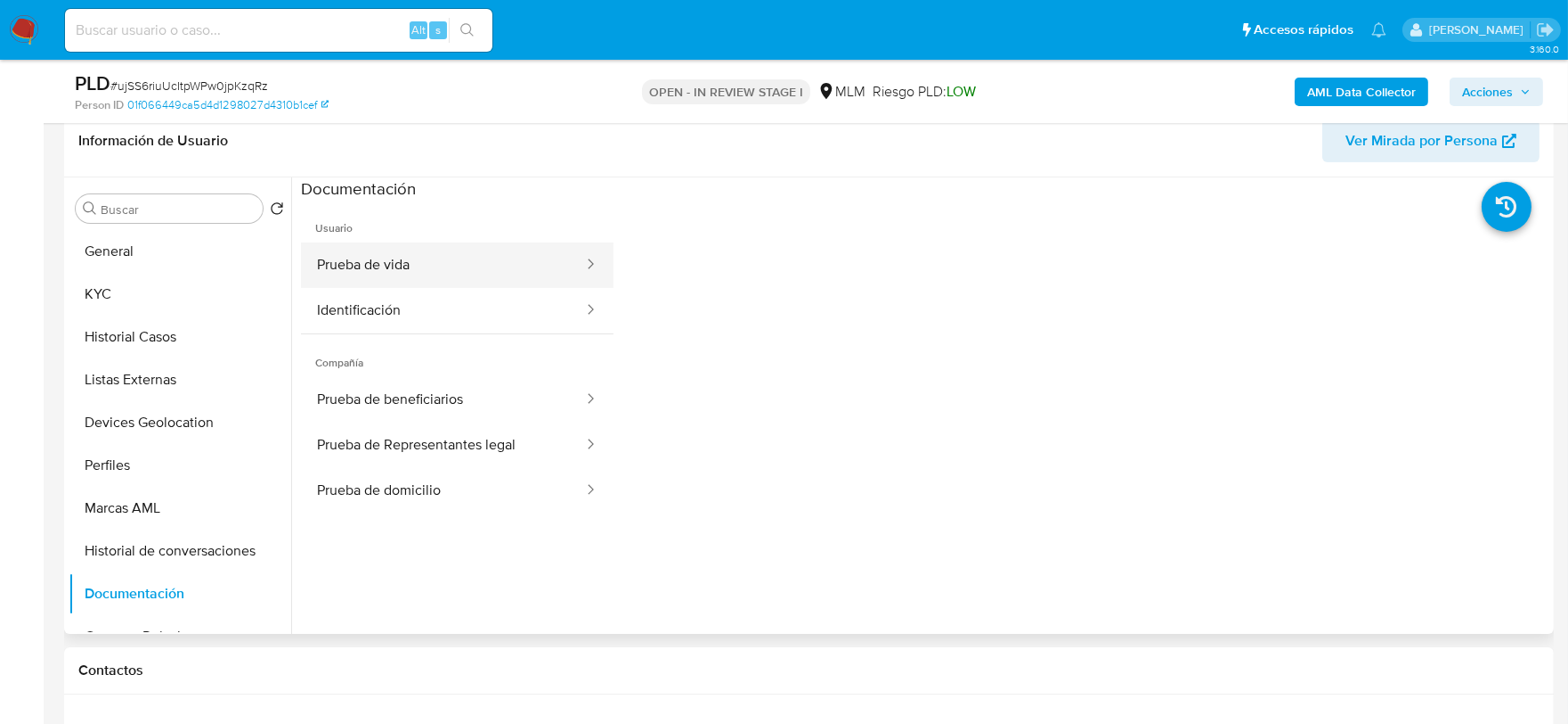
click at [377, 276] on button "Prueba de vida" at bounding box center [442, 264] width 284 height 46
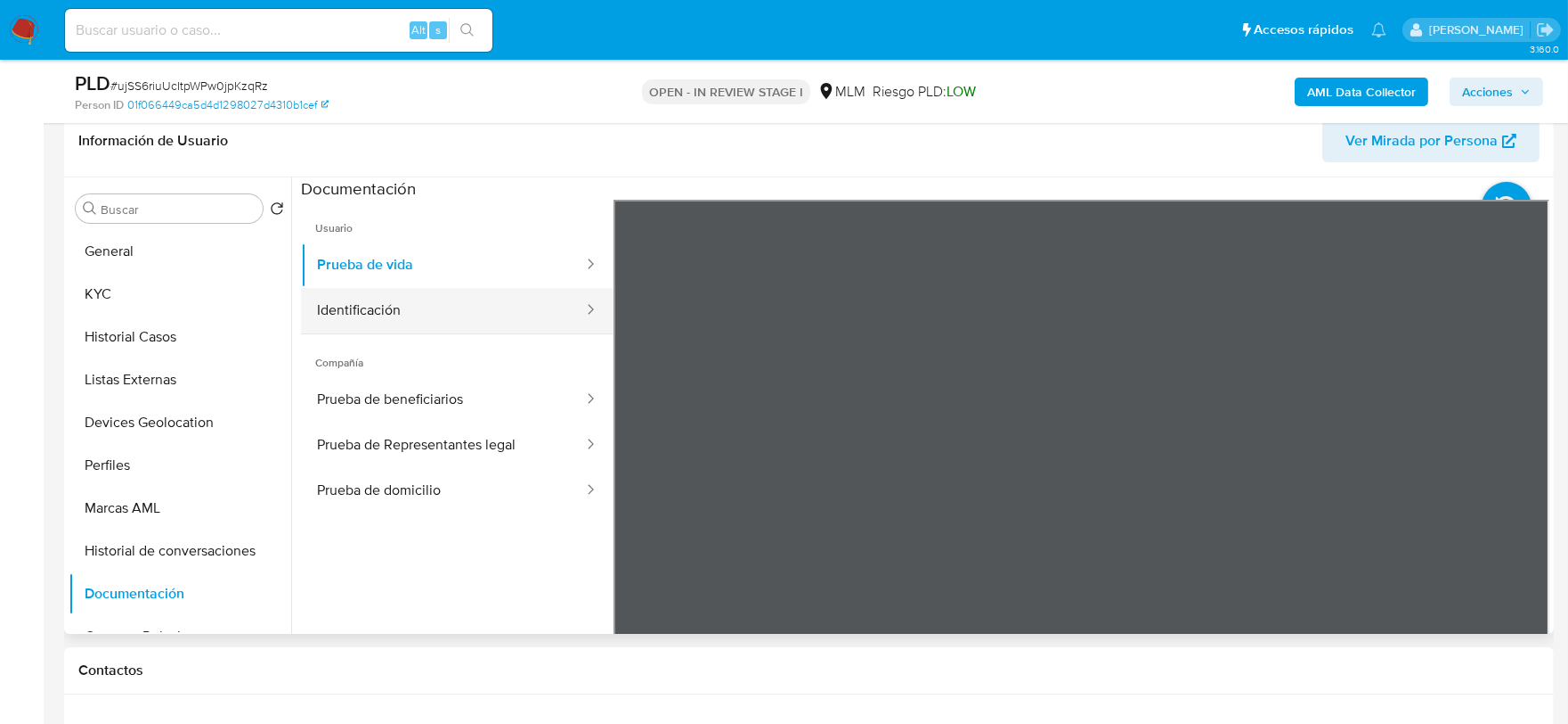
click at [407, 304] on button "Identificación" at bounding box center [442, 310] width 284 height 46
click at [375, 299] on button "Identificación" at bounding box center [442, 310] width 284 height 46
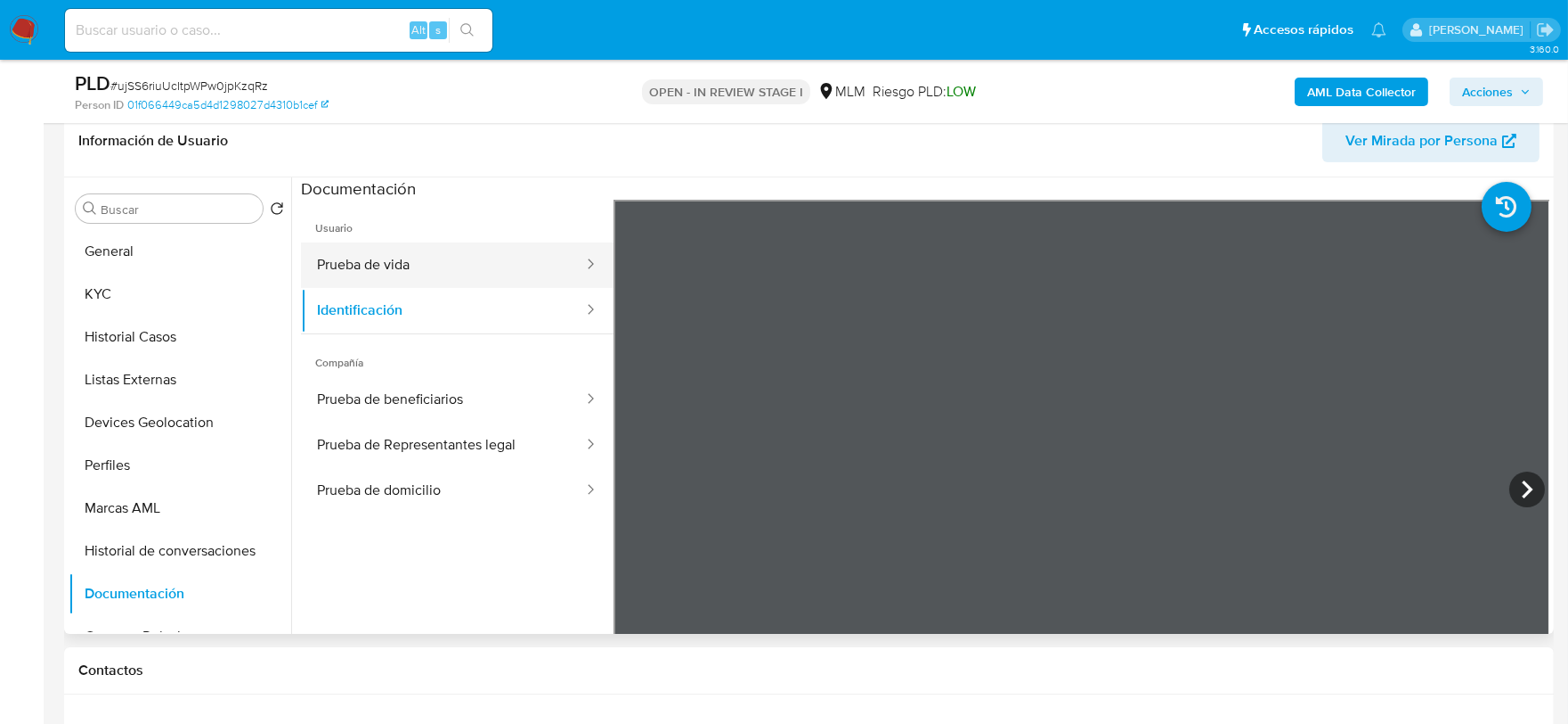
click at [427, 255] on button "Prueba de vida" at bounding box center [442, 264] width 284 height 46
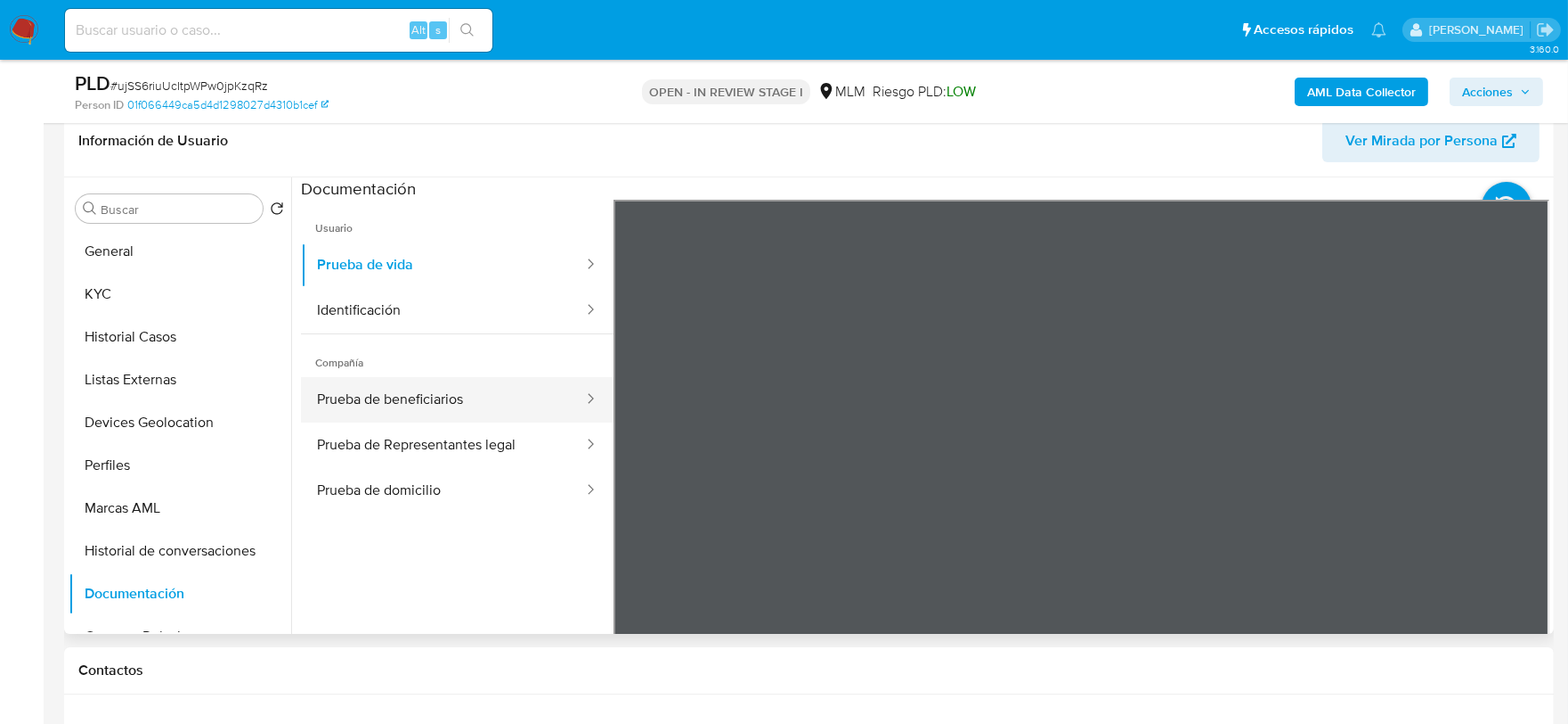
click at [415, 398] on button "Prueba de beneficiarios" at bounding box center [442, 400] width 284 height 46
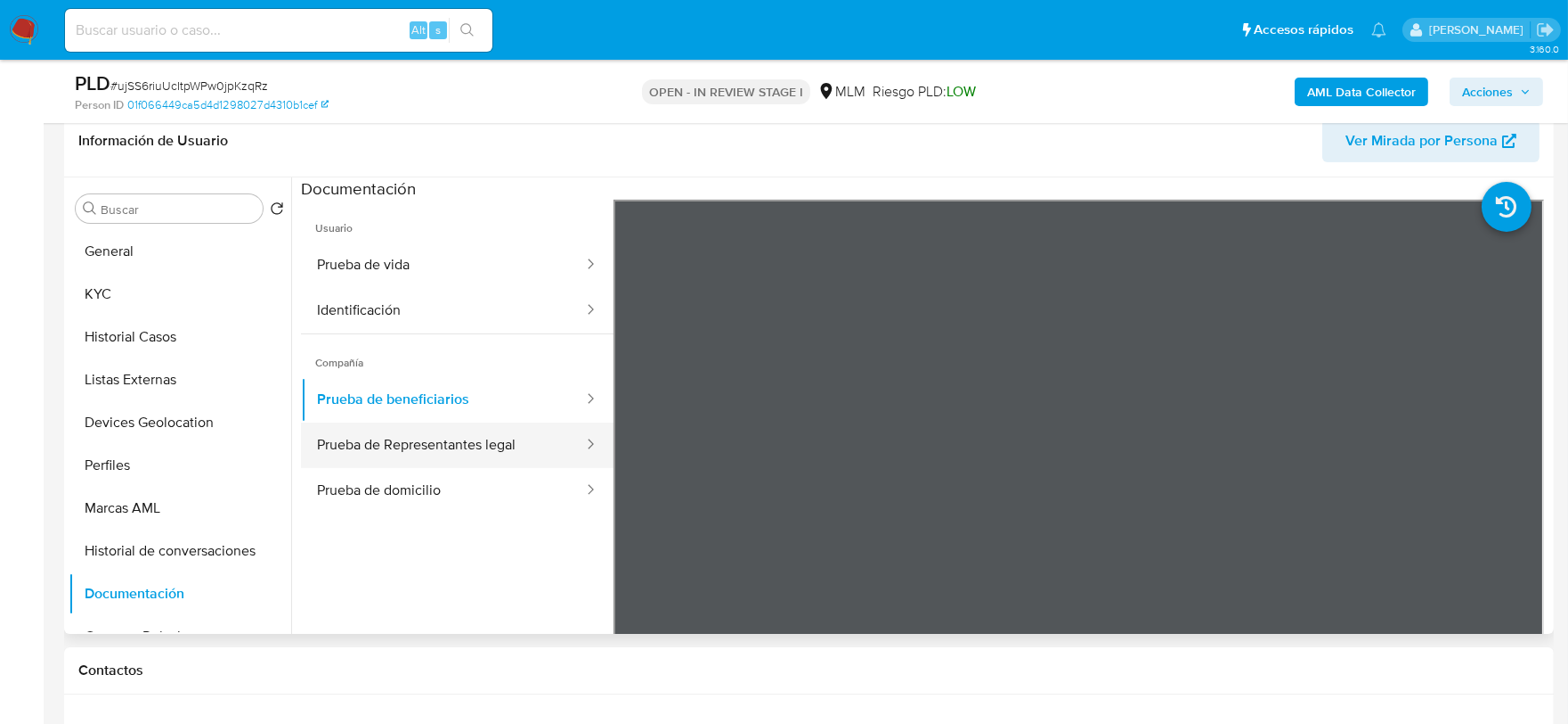
click at [479, 448] on button "Prueba de Representantes legal" at bounding box center [442, 444] width 284 height 46
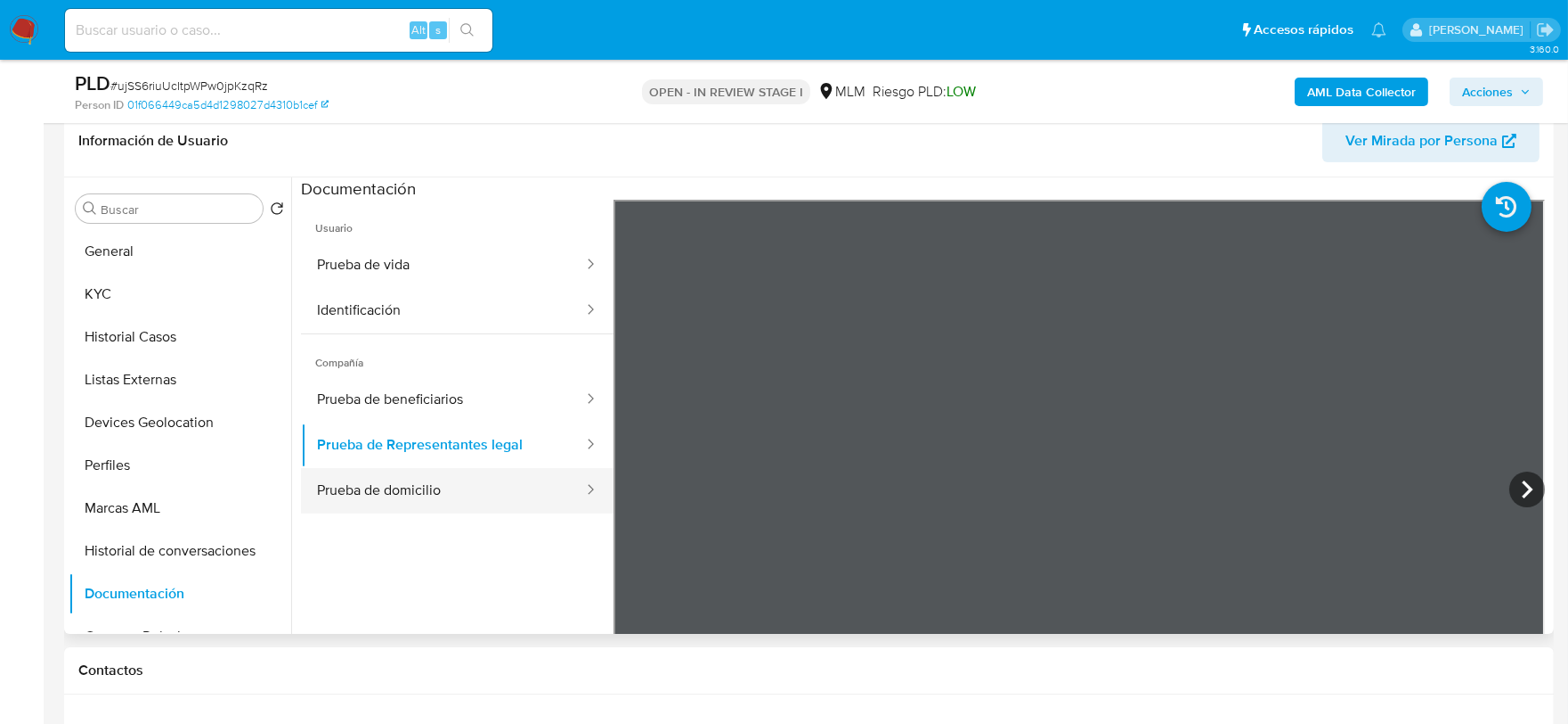
click at [509, 493] on button "Prueba de domicilio" at bounding box center [442, 490] width 284 height 46
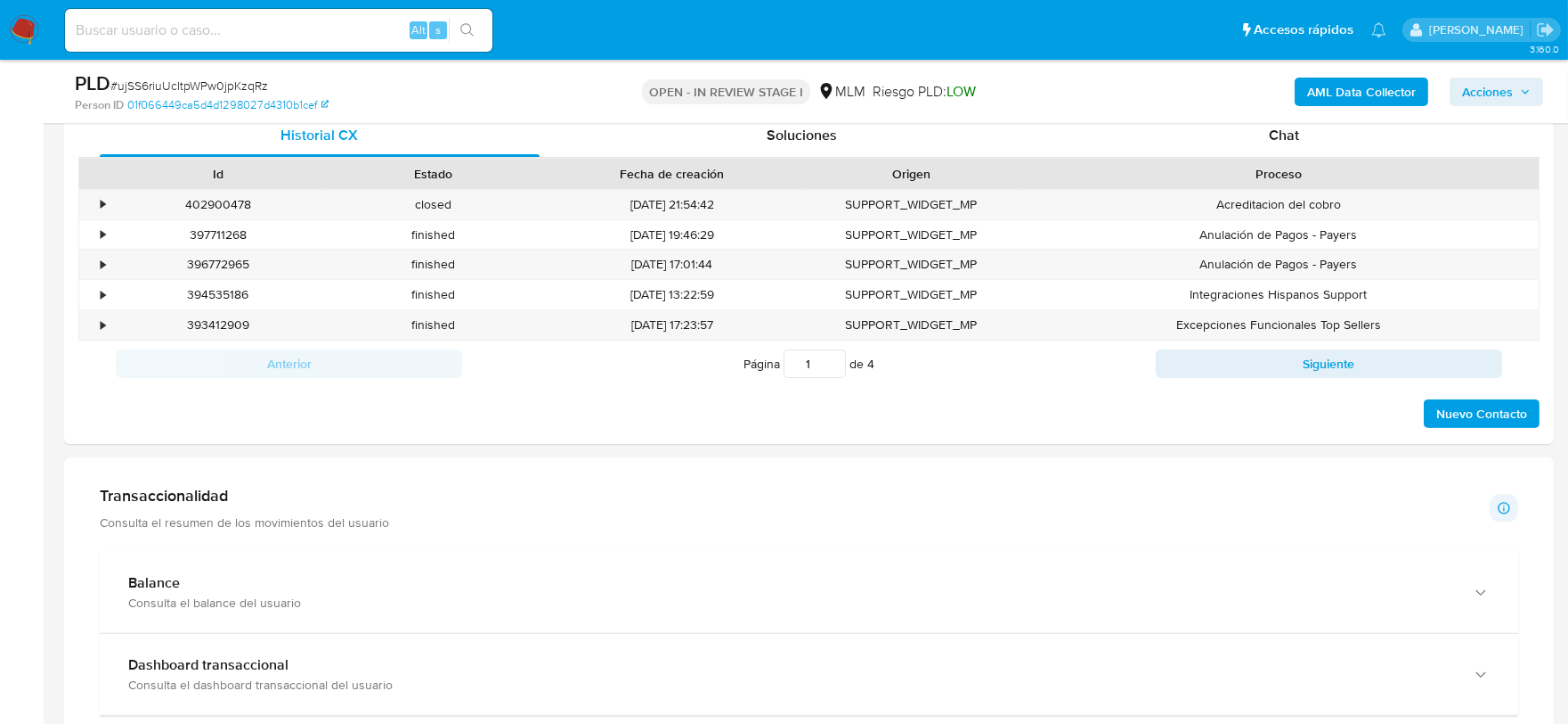
scroll to position [1485, 0]
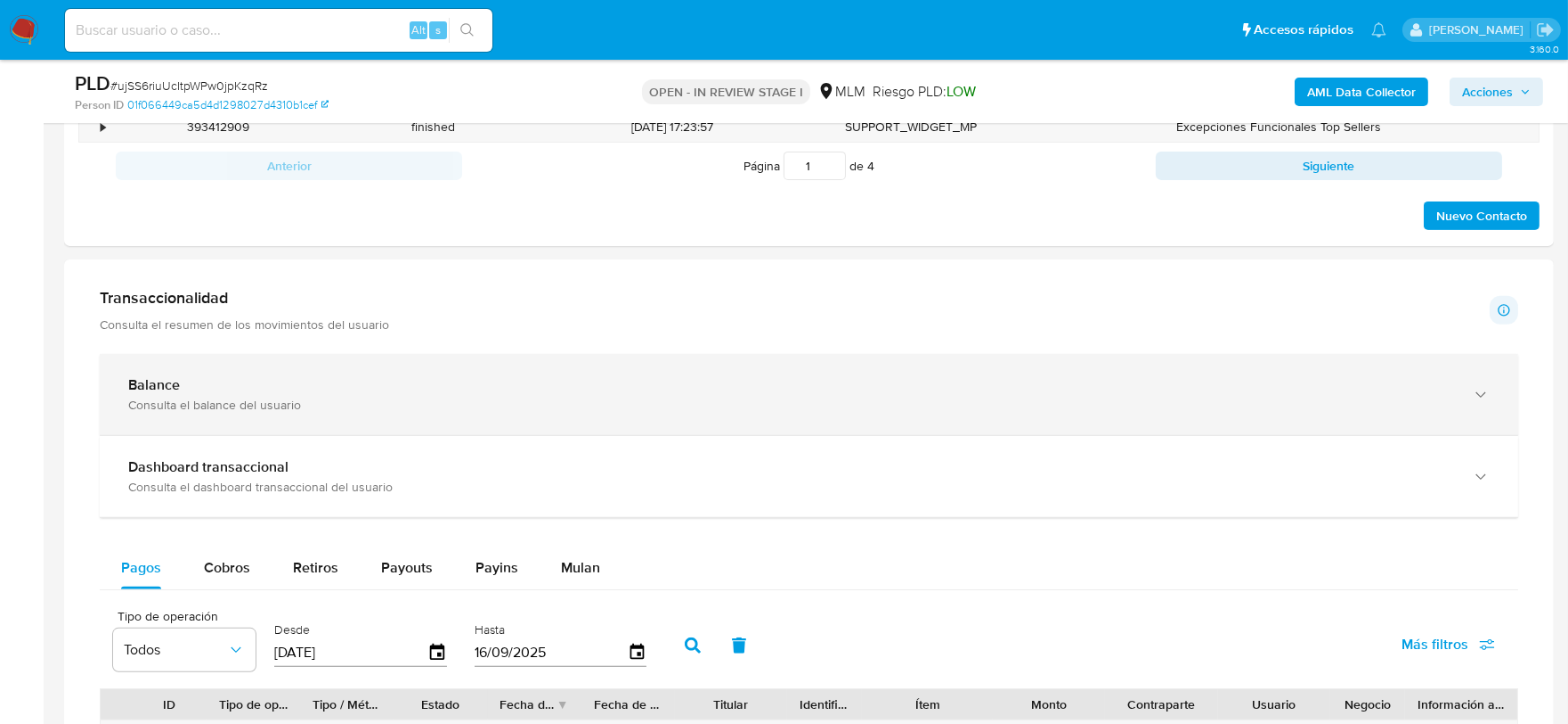
click at [215, 368] on div "Balance Consulta el balance del usuario" at bounding box center [809, 394] width 1418 height 81
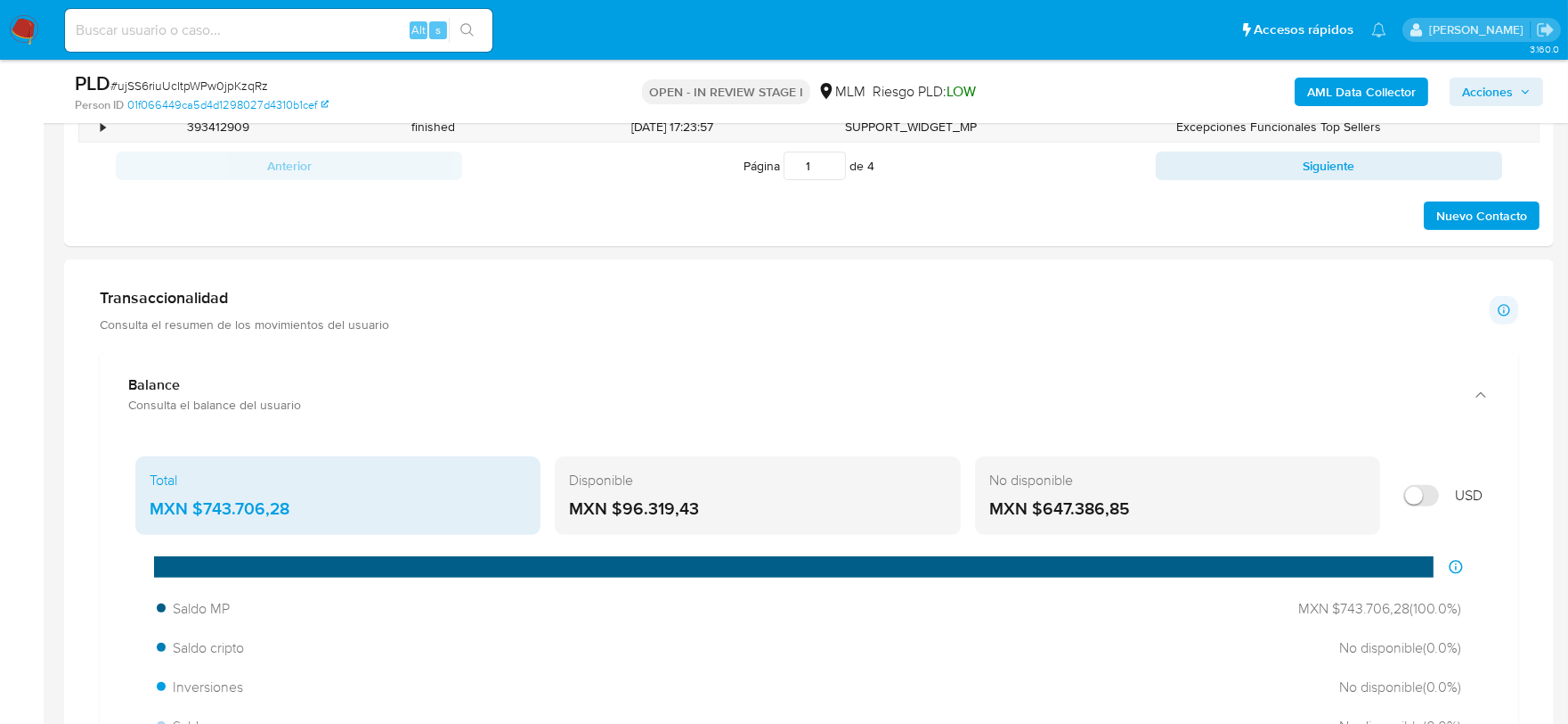
click at [613, 324] on div "Transaccionalidad Consulta el resumen de los movimientos del usuario Informació…" at bounding box center [809, 310] width 1418 height 45
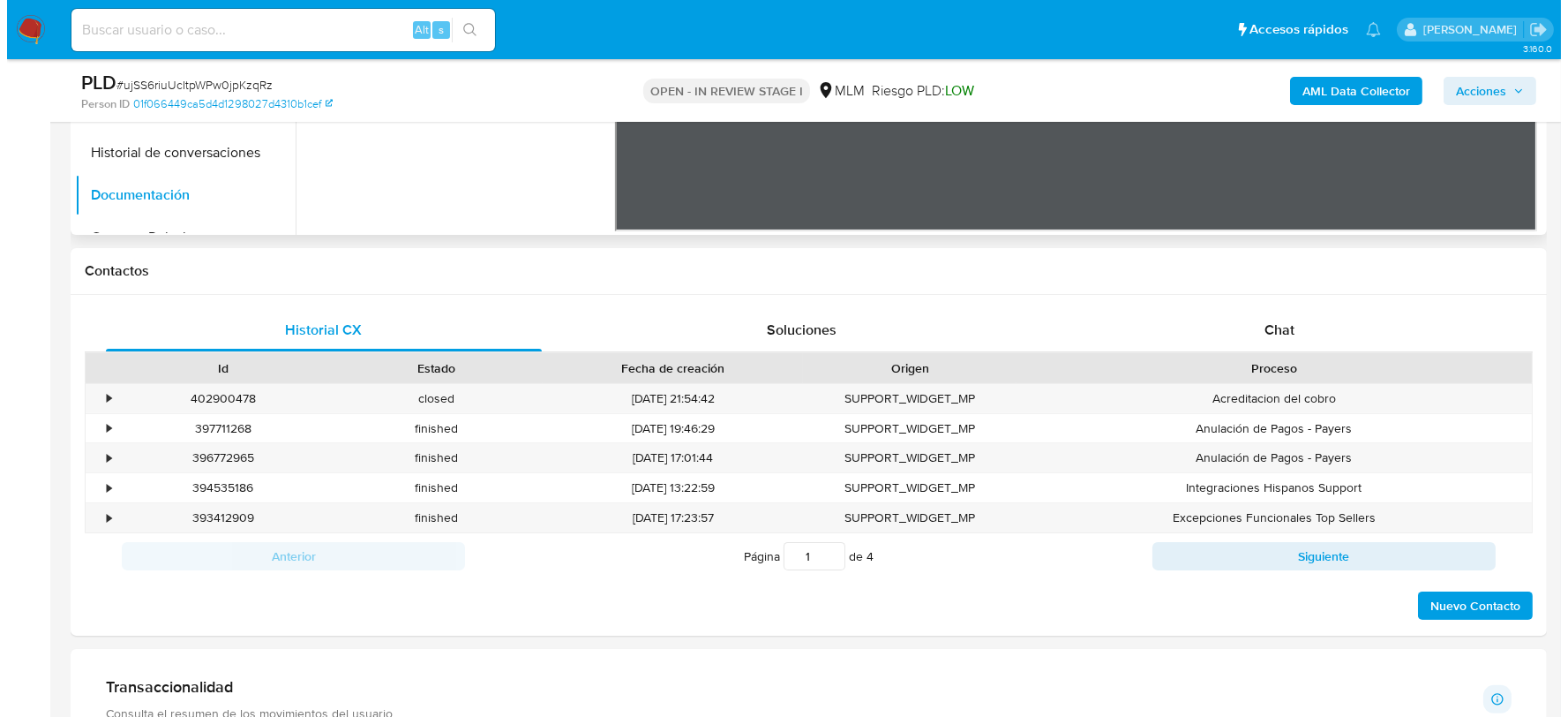
scroll to position [0, 0]
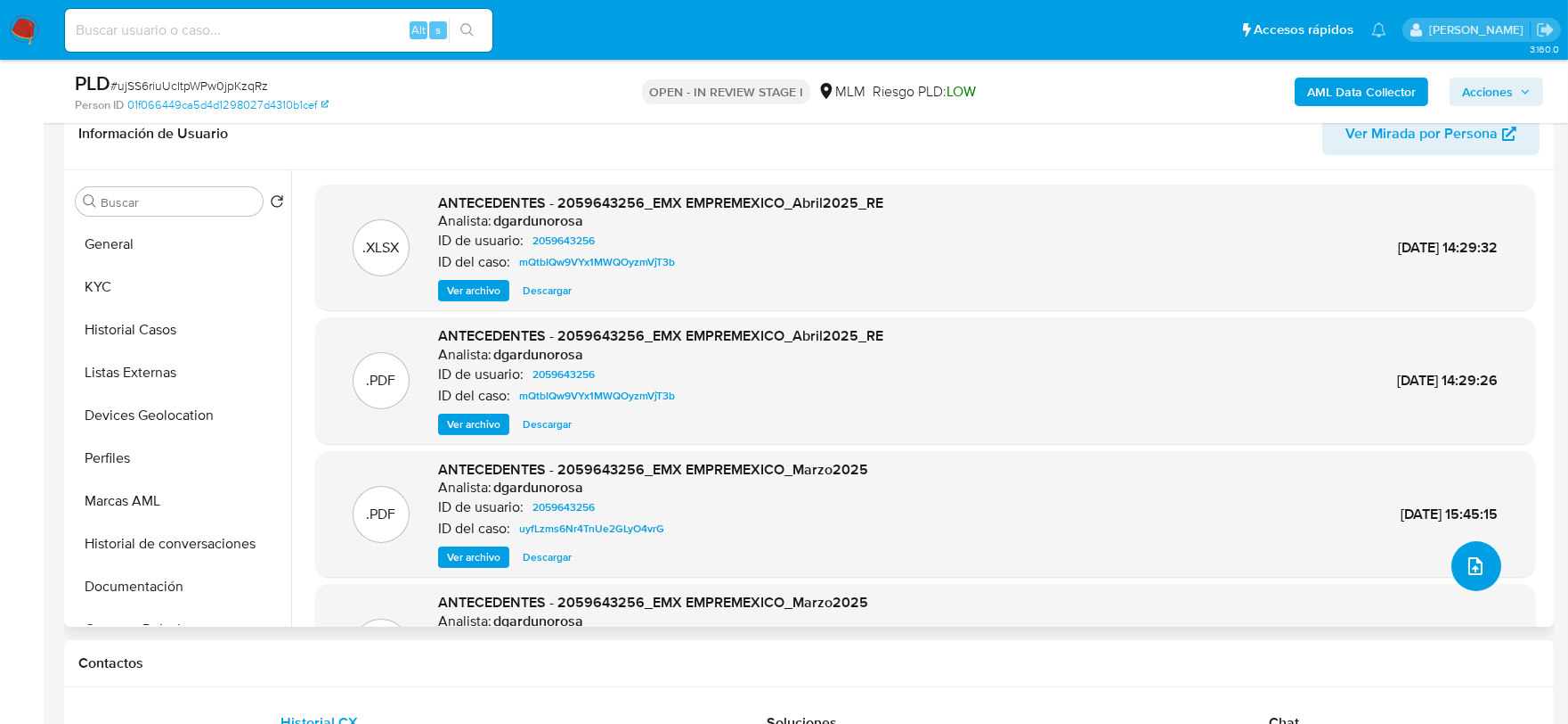
click at [1471, 573] on icon "upload-file" at bounding box center [1476, 566] width 21 height 22
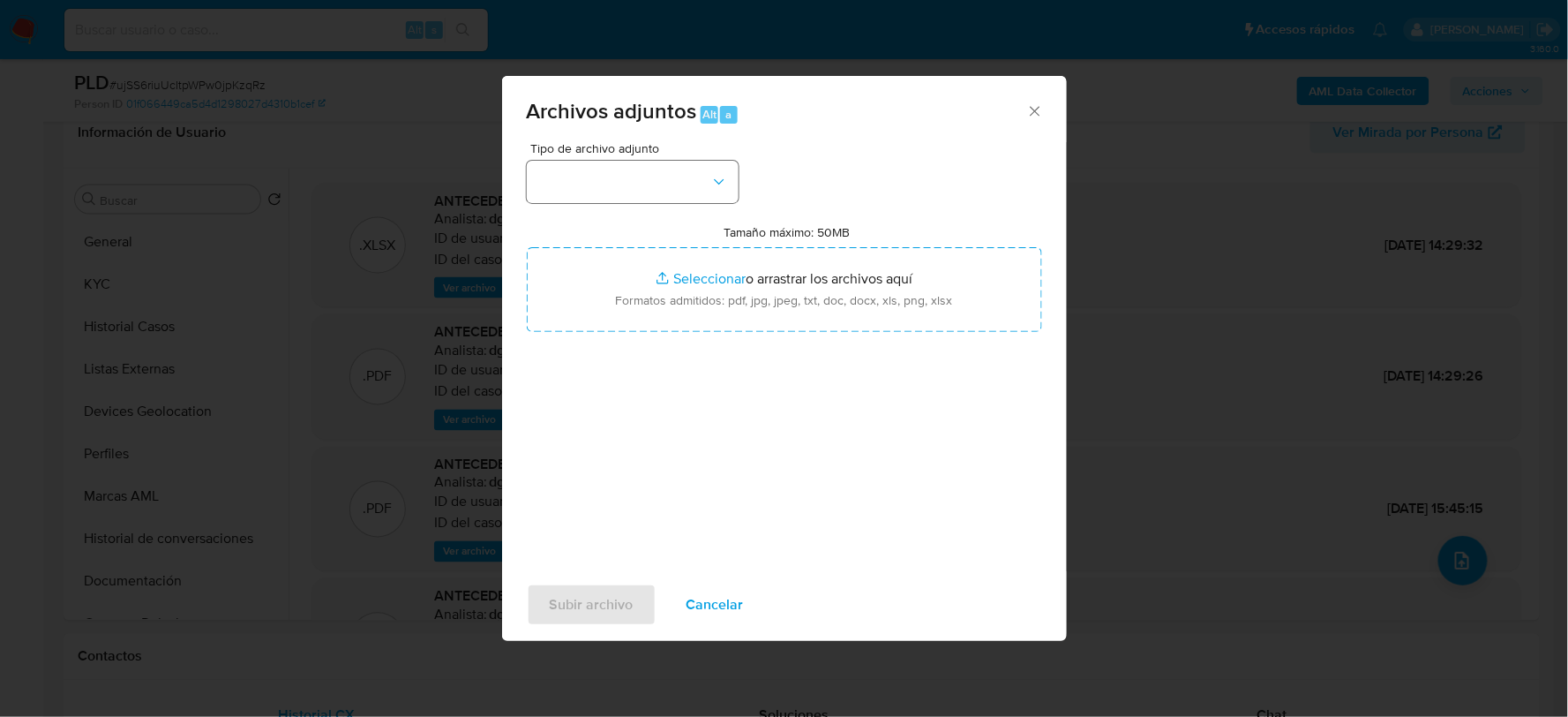
drag, startPoint x: 654, startPoint y: 154, endPoint x: 657, endPoint y: 174, distance: 20.2
click at [654, 159] on div "Tipo de archivo adjunto" at bounding box center [633, 172] width 212 height 61
click at [657, 174] on button "button" at bounding box center [633, 182] width 212 height 43
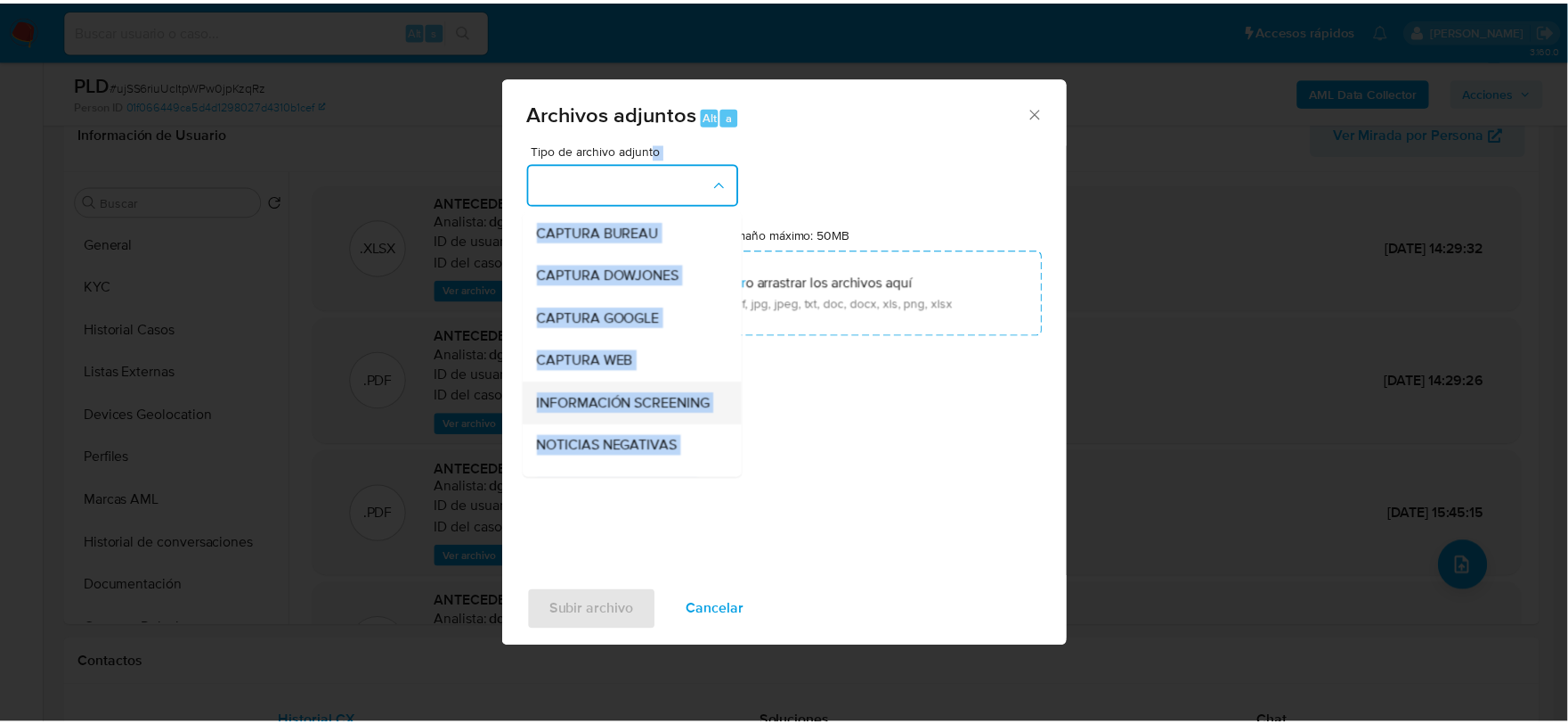
scroll to position [135, 0]
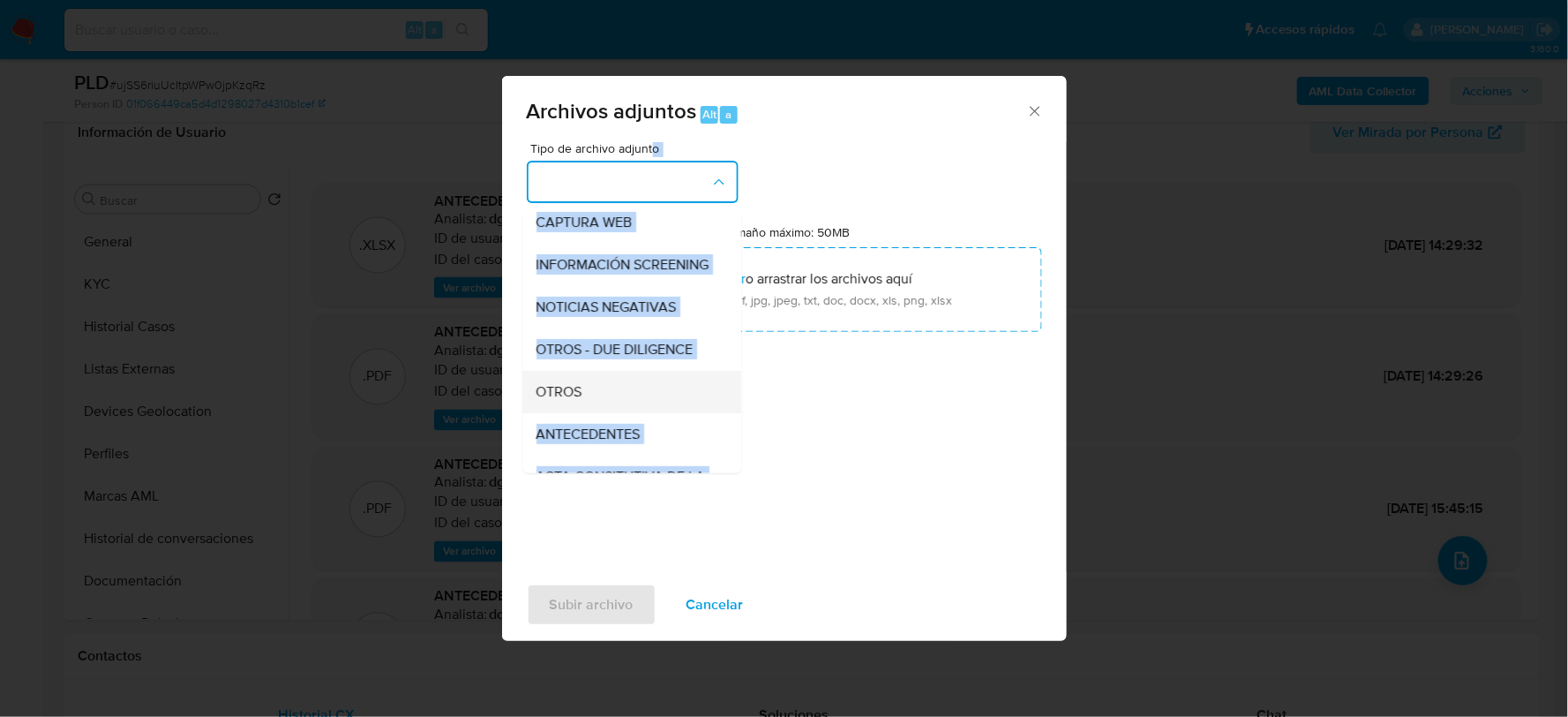
click at [548, 399] on span "OTROS" at bounding box center [560, 391] width 46 height 18
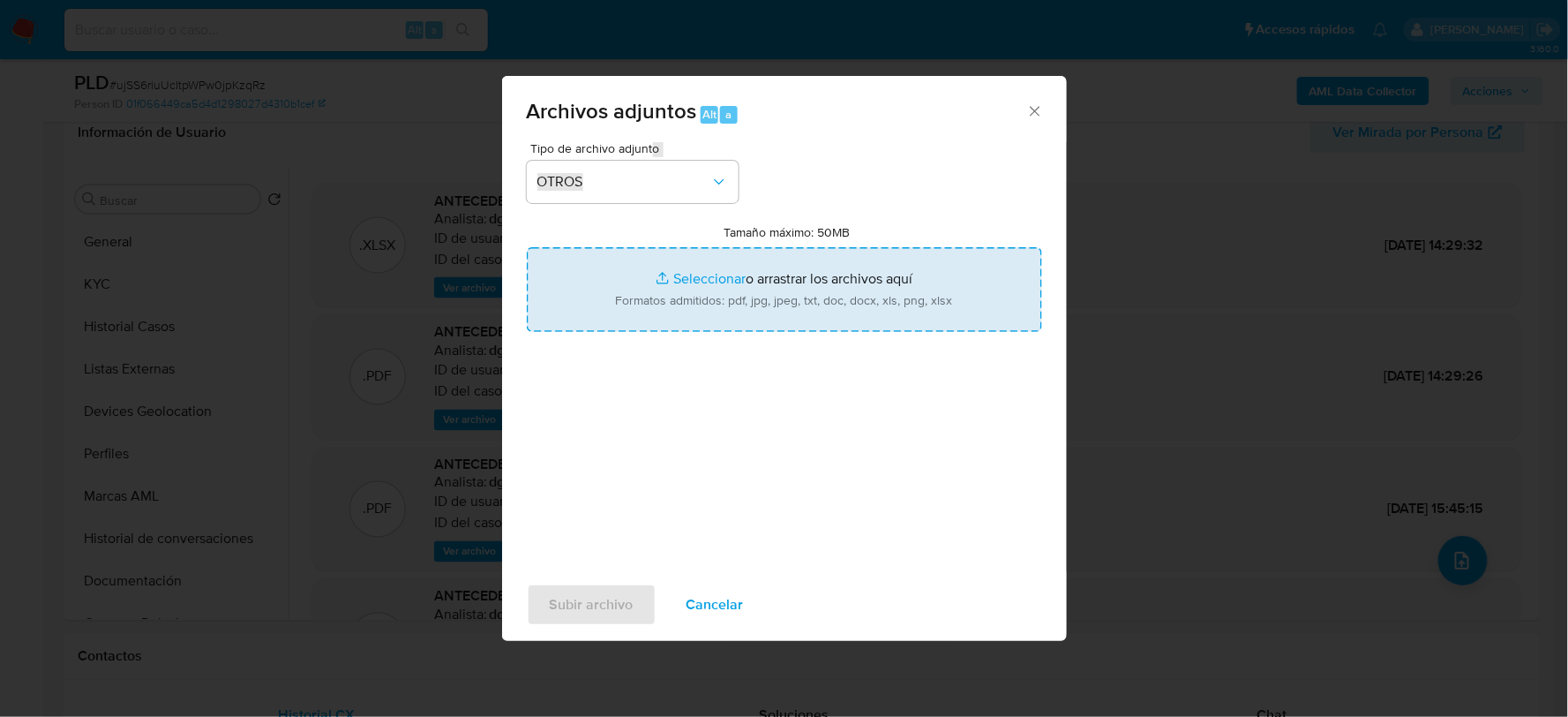
type input "C:\fakepath\2059643256_EMX EMPREMEXICO_AGO2025.xlsx"
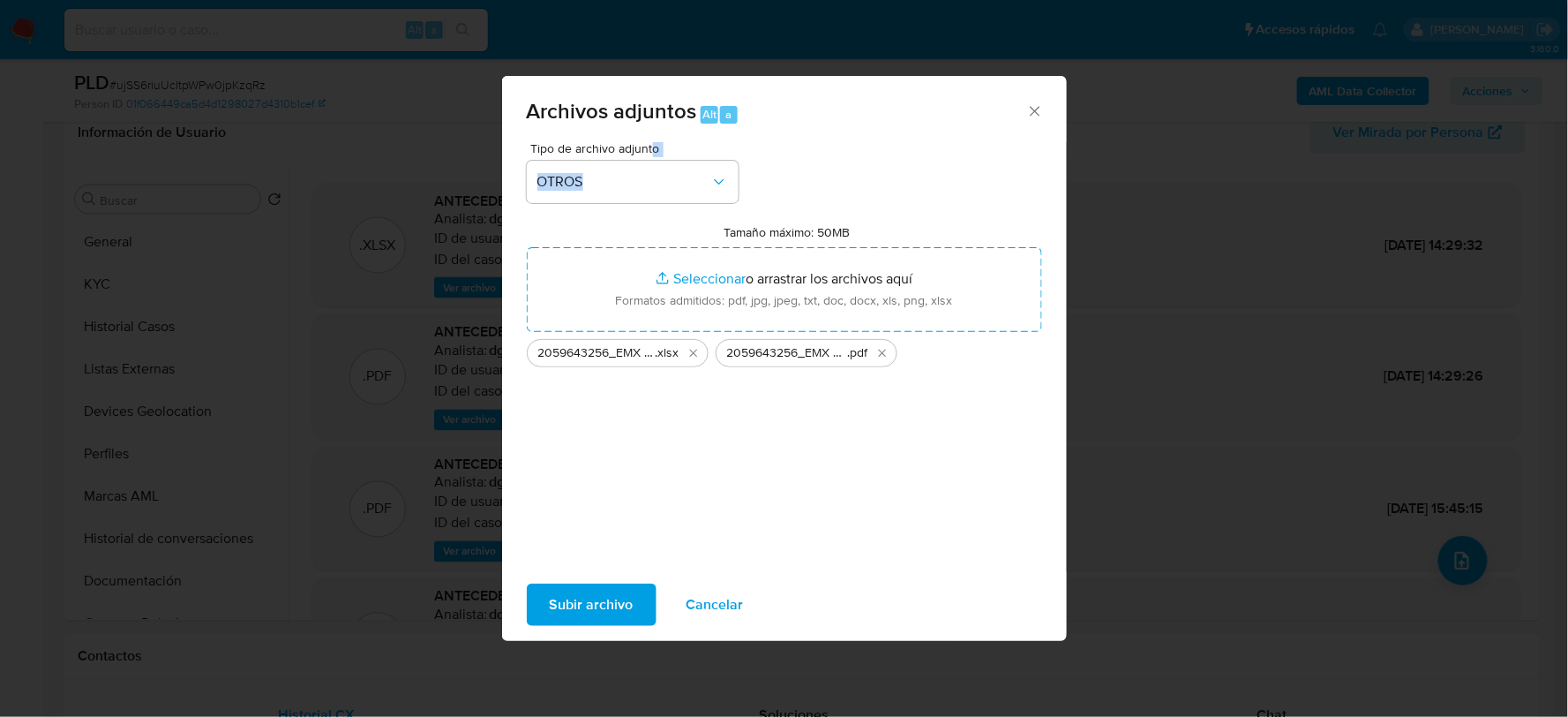
click at [587, 598] on span "Subir archivo" at bounding box center [592, 604] width 83 height 39
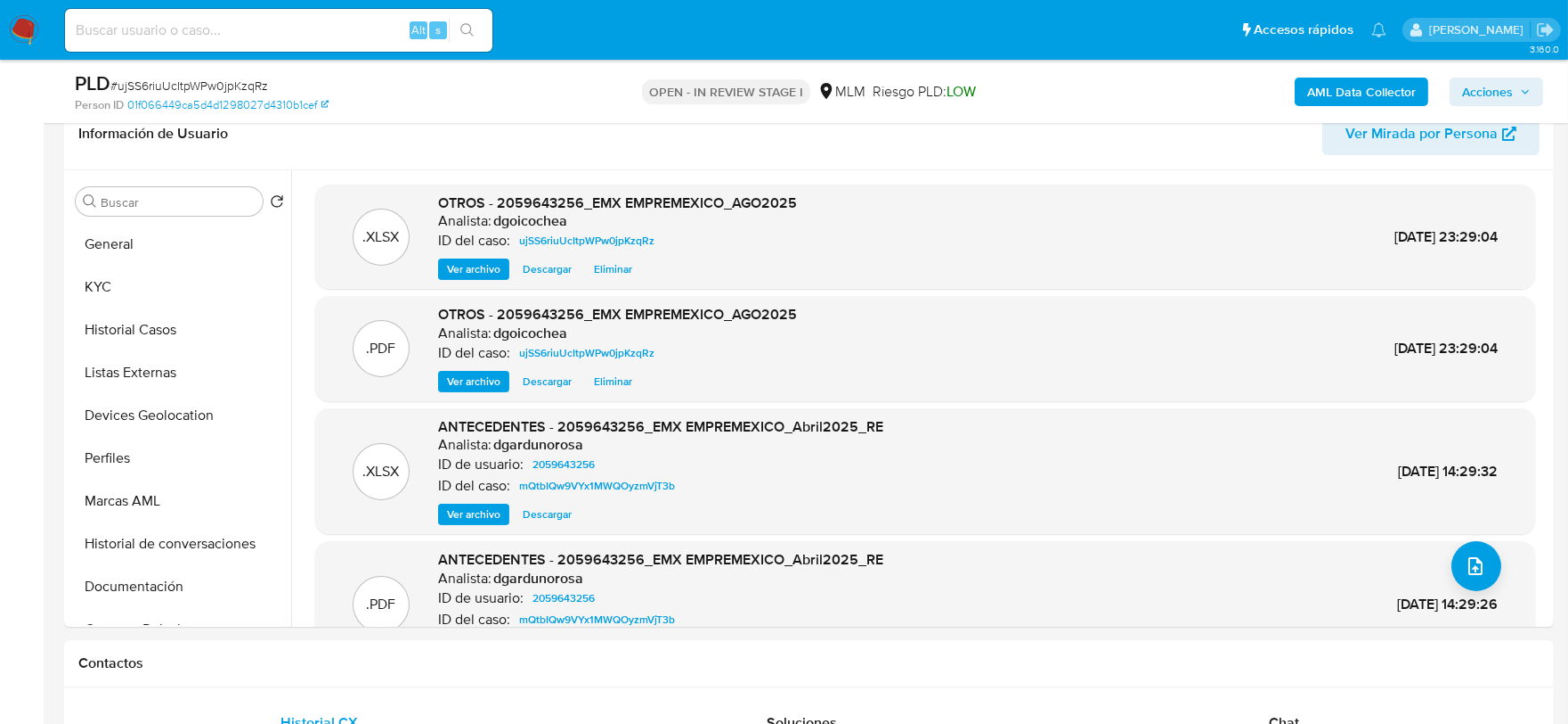
click at [1512, 98] on span "Acciones" at bounding box center [1487, 92] width 51 height 29
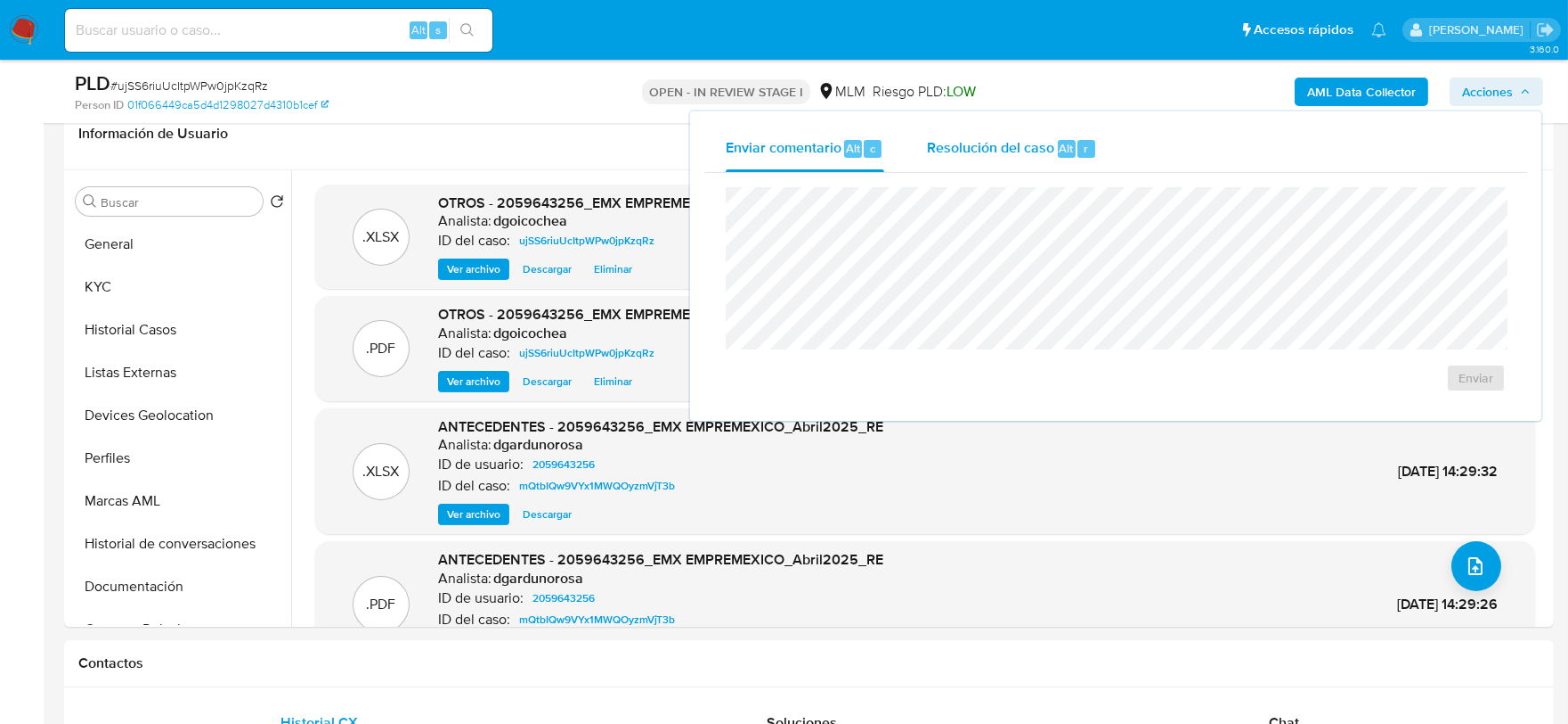
click at [976, 148] on span "Resolución del caso" at bounding box center [990, 147] width 127 height 21
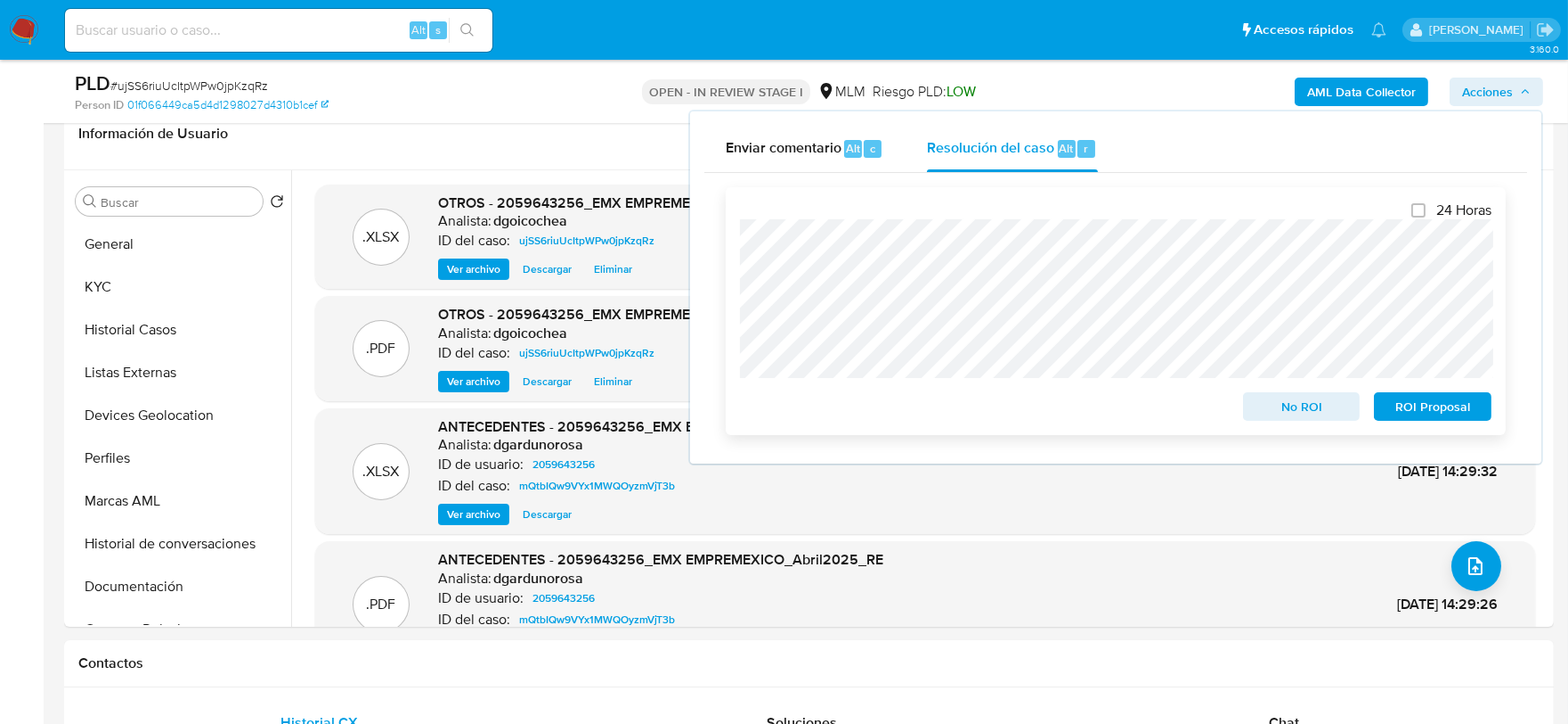
click at [1321, 409] on span "No ROI" at bounding box center [1301, 407] width 92 height 25
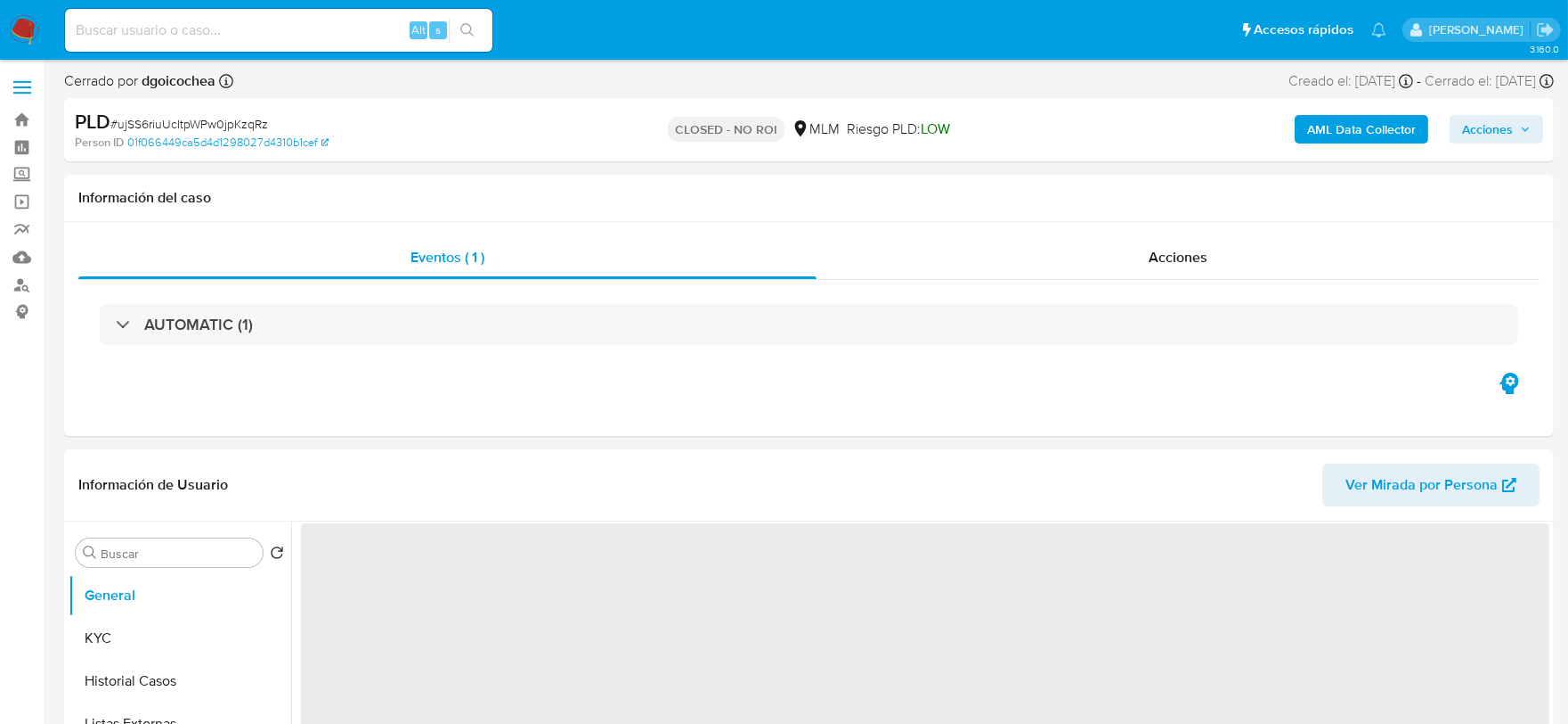
select select "10"
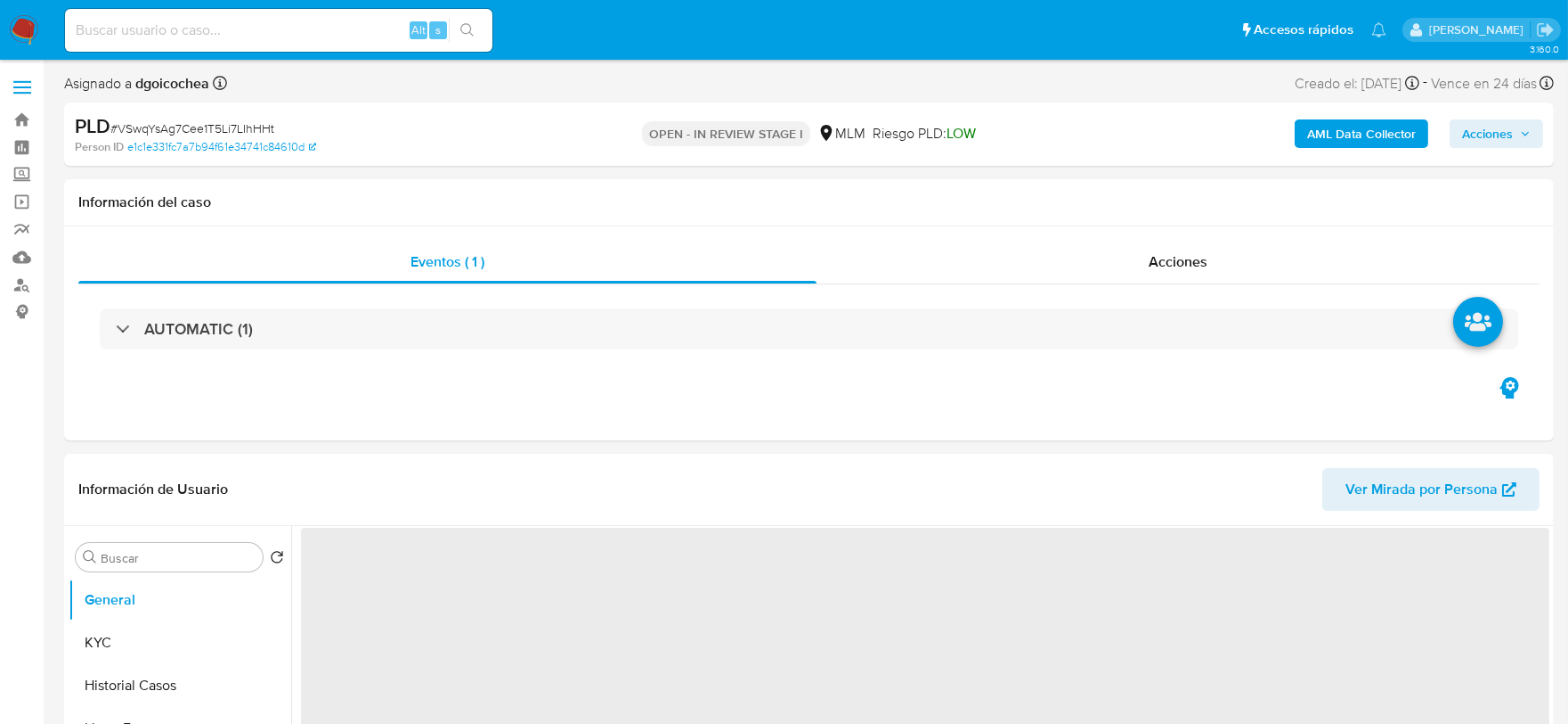
select select "10"
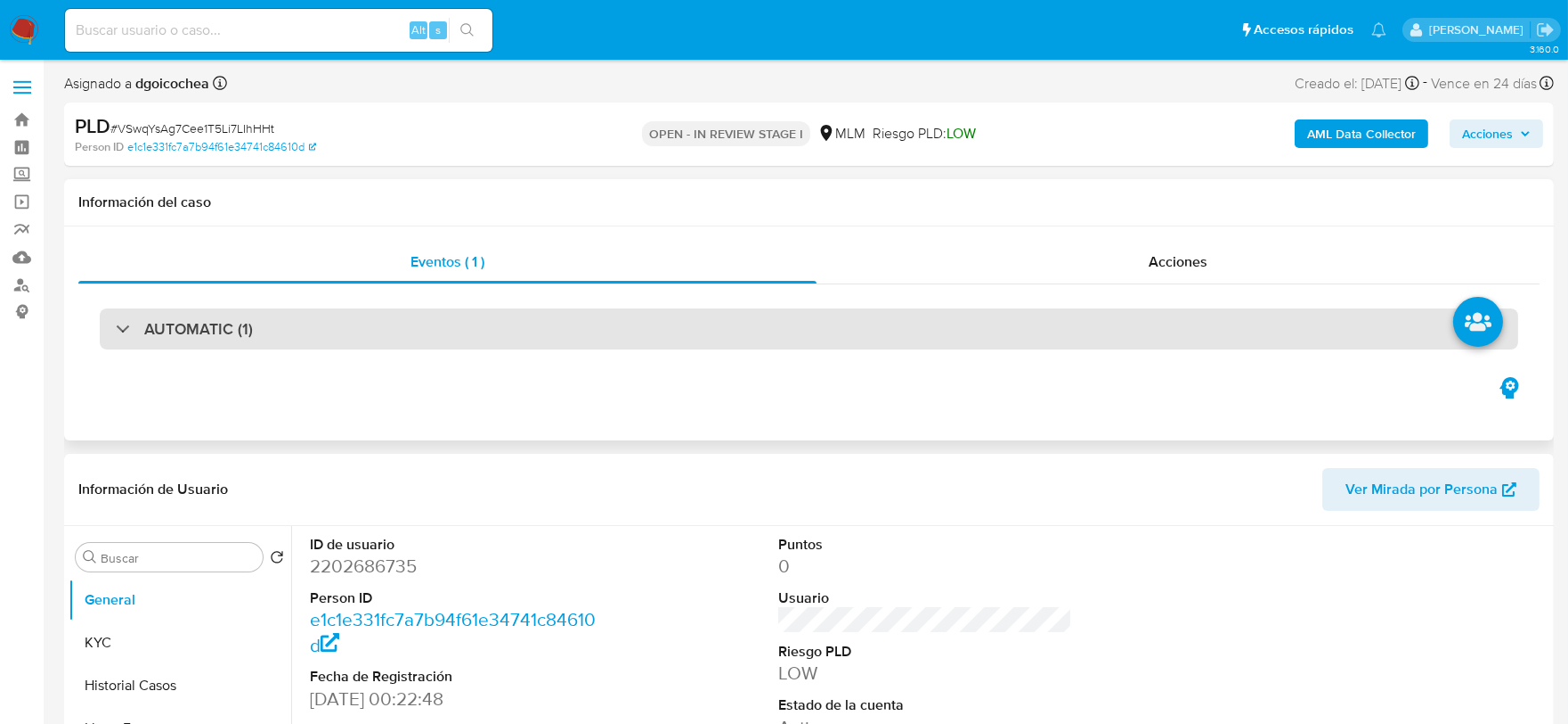
click at [219, 310] on div "AUTOMATIC (1)" at bounding box center [809, 329] width 1418 height 41
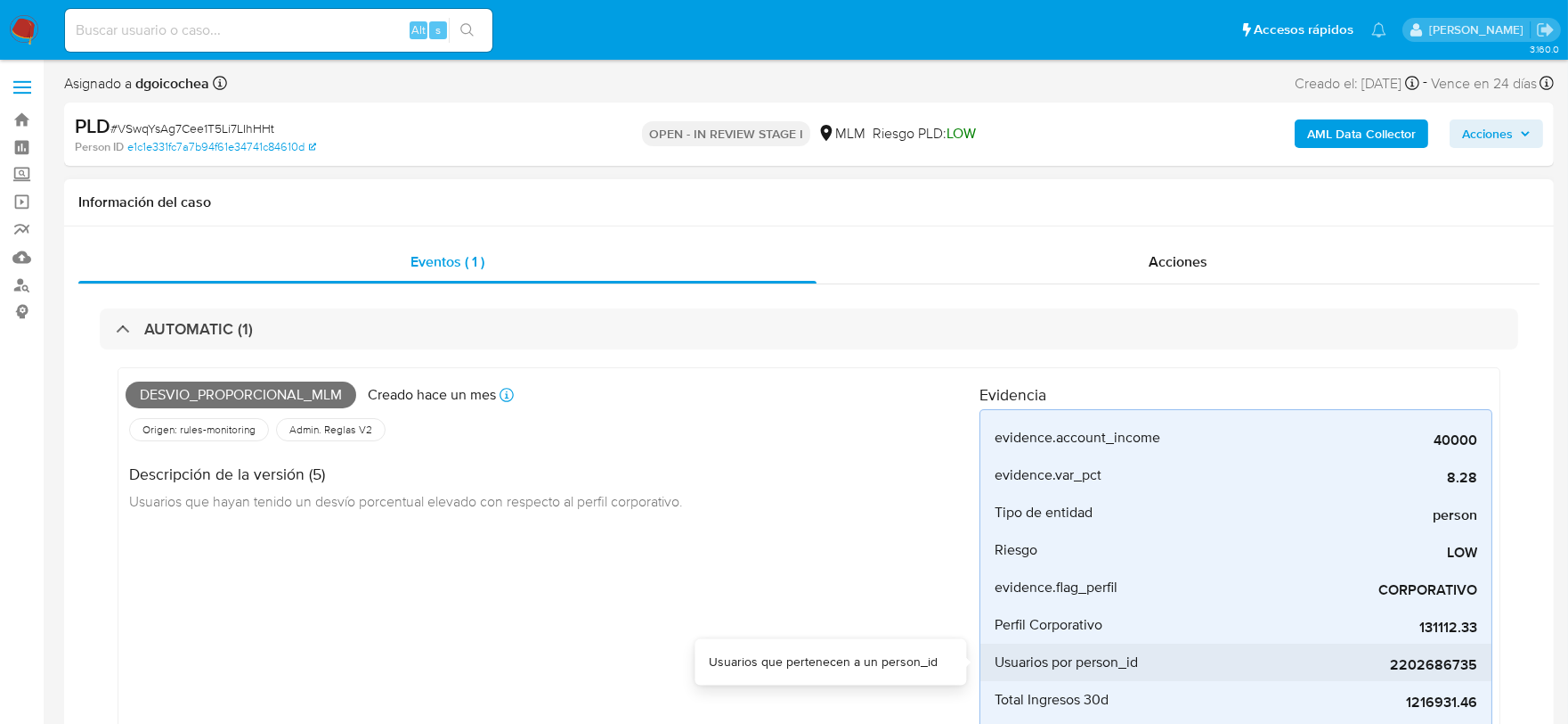
click at [1443, 666] on span "2202686735" at bounding box center [1343, 665] width 267 height 18
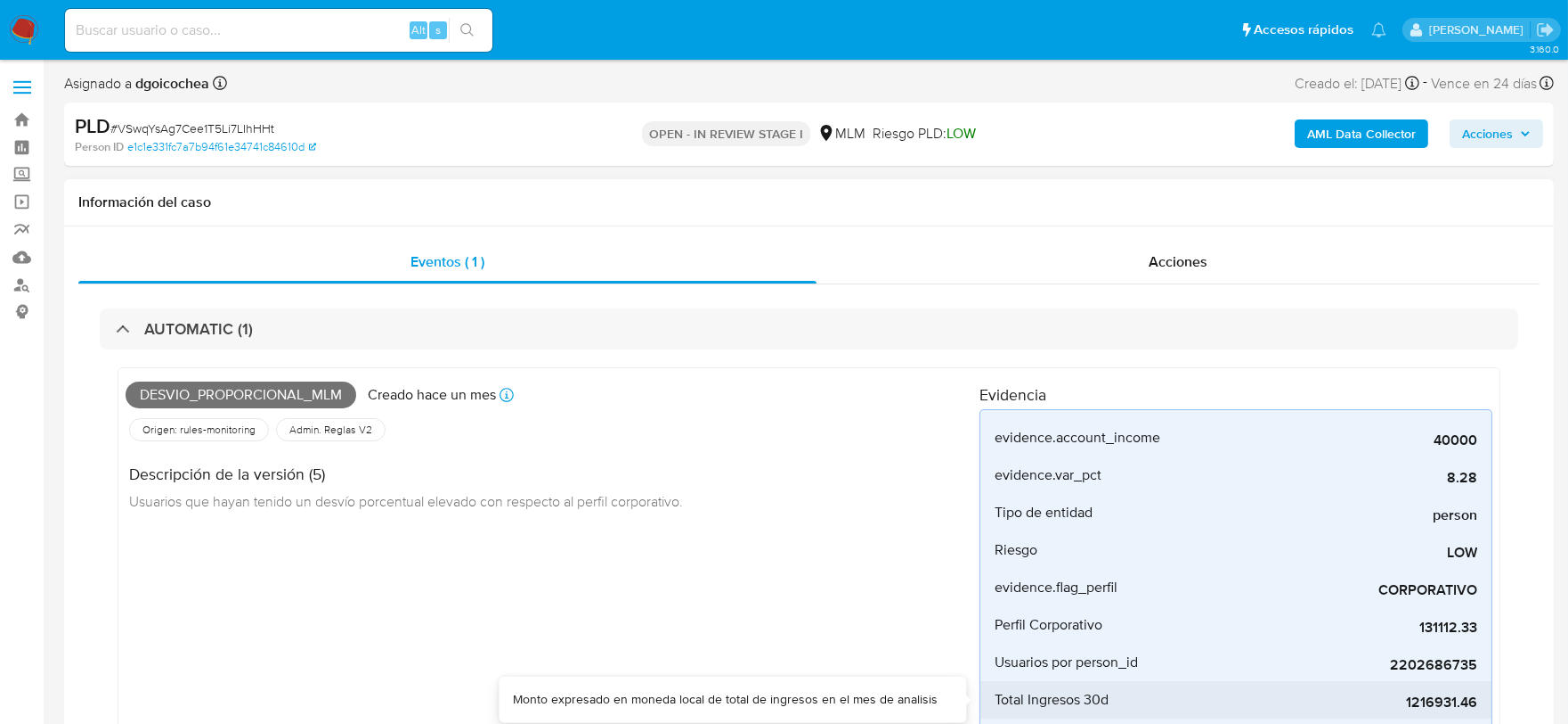
click at [1430, 691] on div "1216931.46" at bounding box center [1343, 700] width 267 height 38
click at [815, 638] on div "Desvio_proporcional_mlm Creado hace un mes Creado: [DATE] 03:06:56 Origen: rule…" at bounding box center [553, 571] width 854 height 391
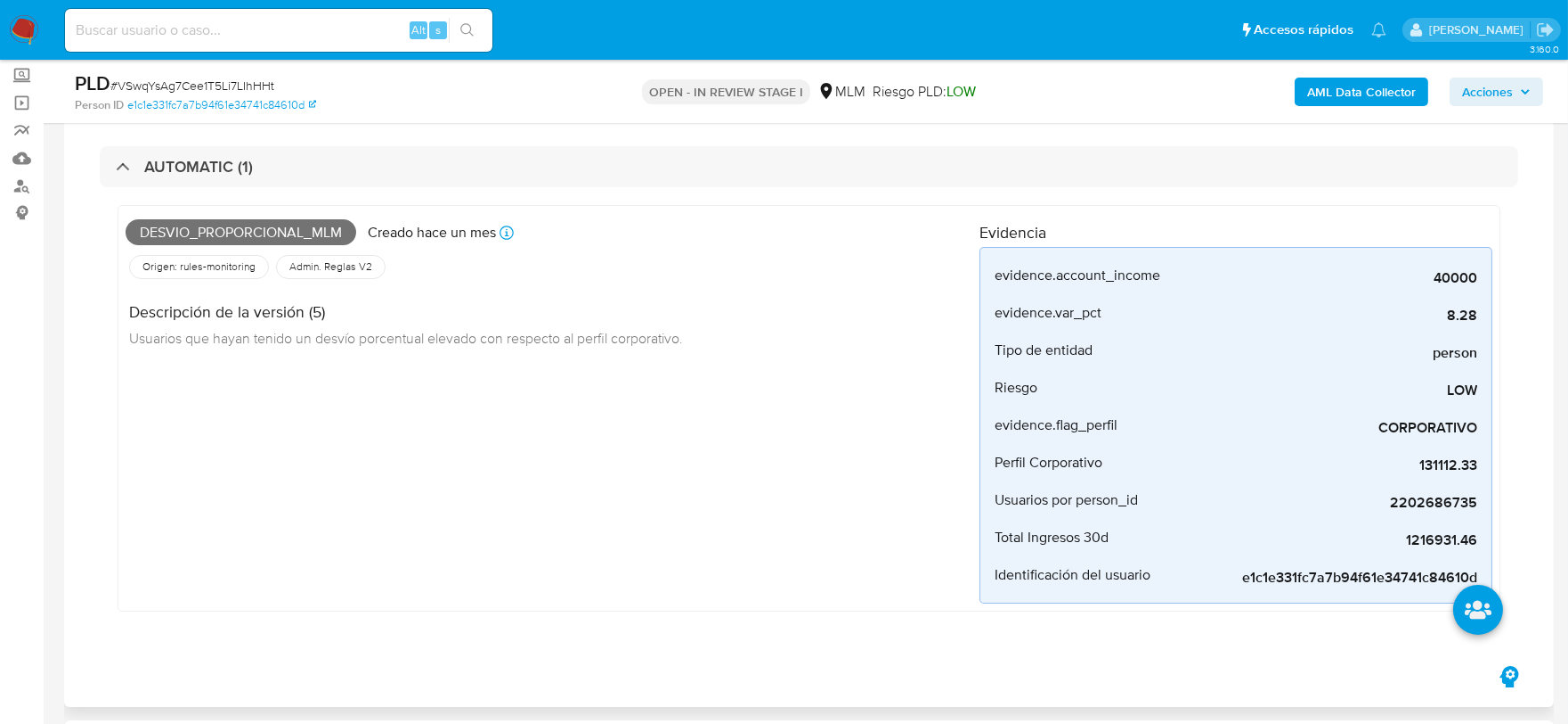
click at [784, 579] on div "Desvio_proporcional_mlm Creado hace un mes Creado: [DATE] 03:06:56 Origen: rule…" at bounding box center [553, 409] width 854 height 391
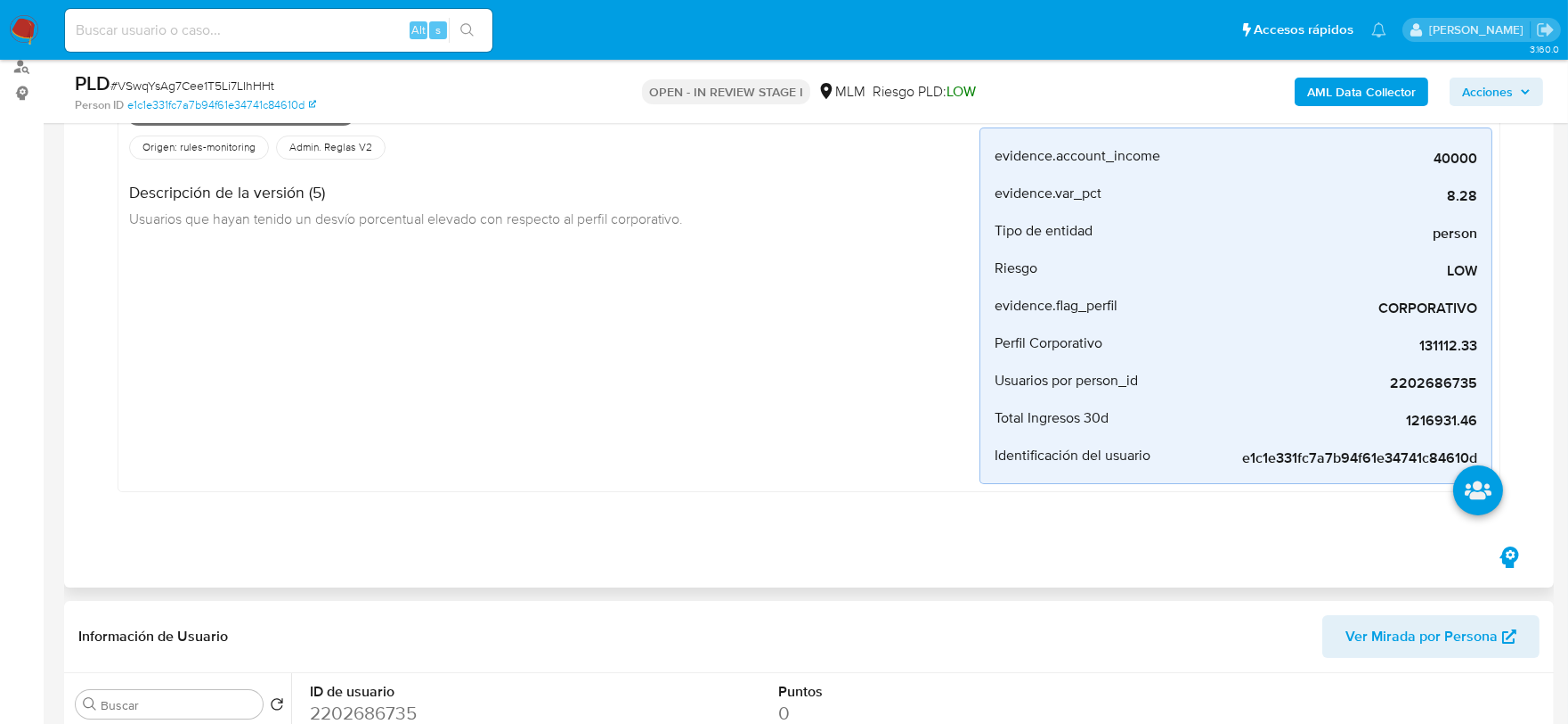
scroll to position [593, 0]
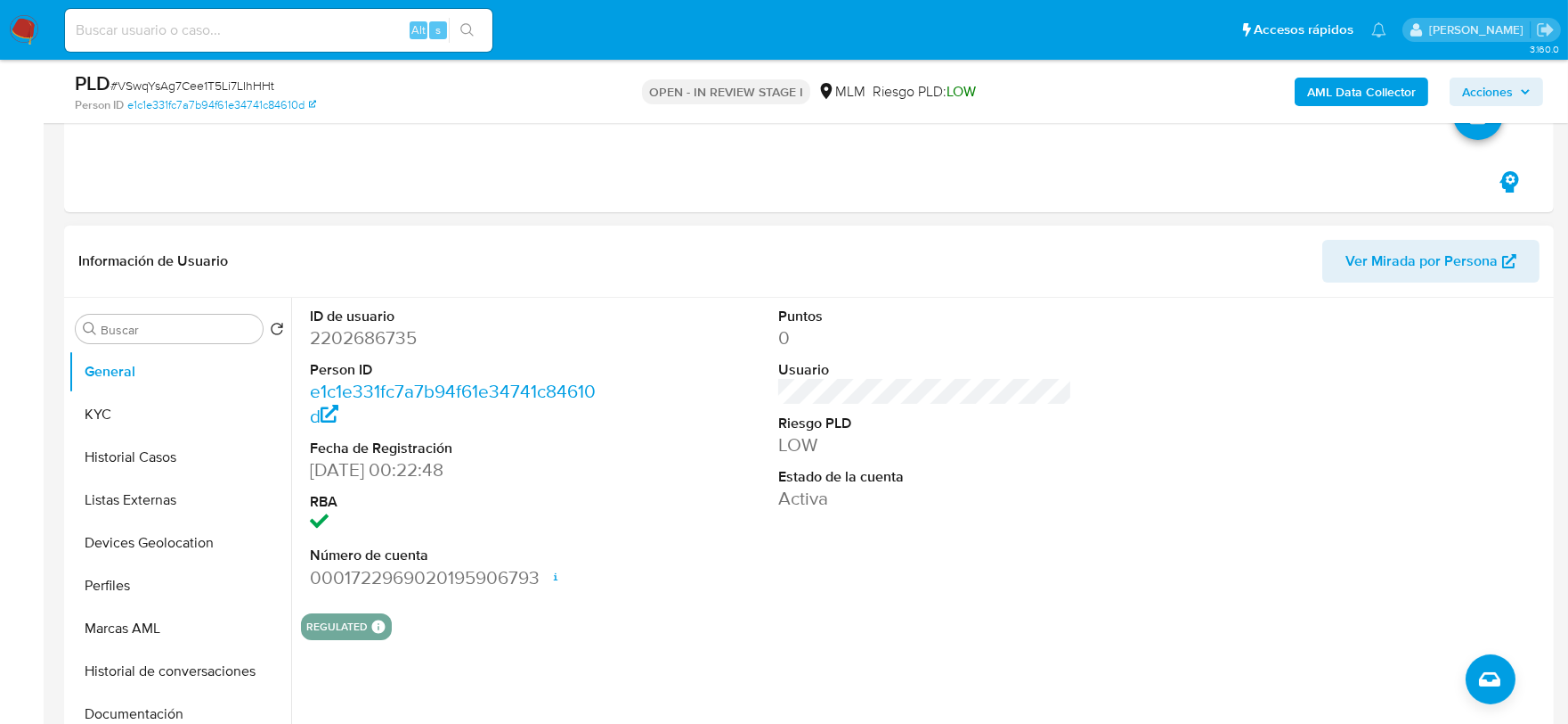
click at [778, 494] on dd "Activa" at bounding box center [925, 498] width 295 height 25
click at [114, 407] on button "KYC" at bounding box center [173, 415] width 209 height 43
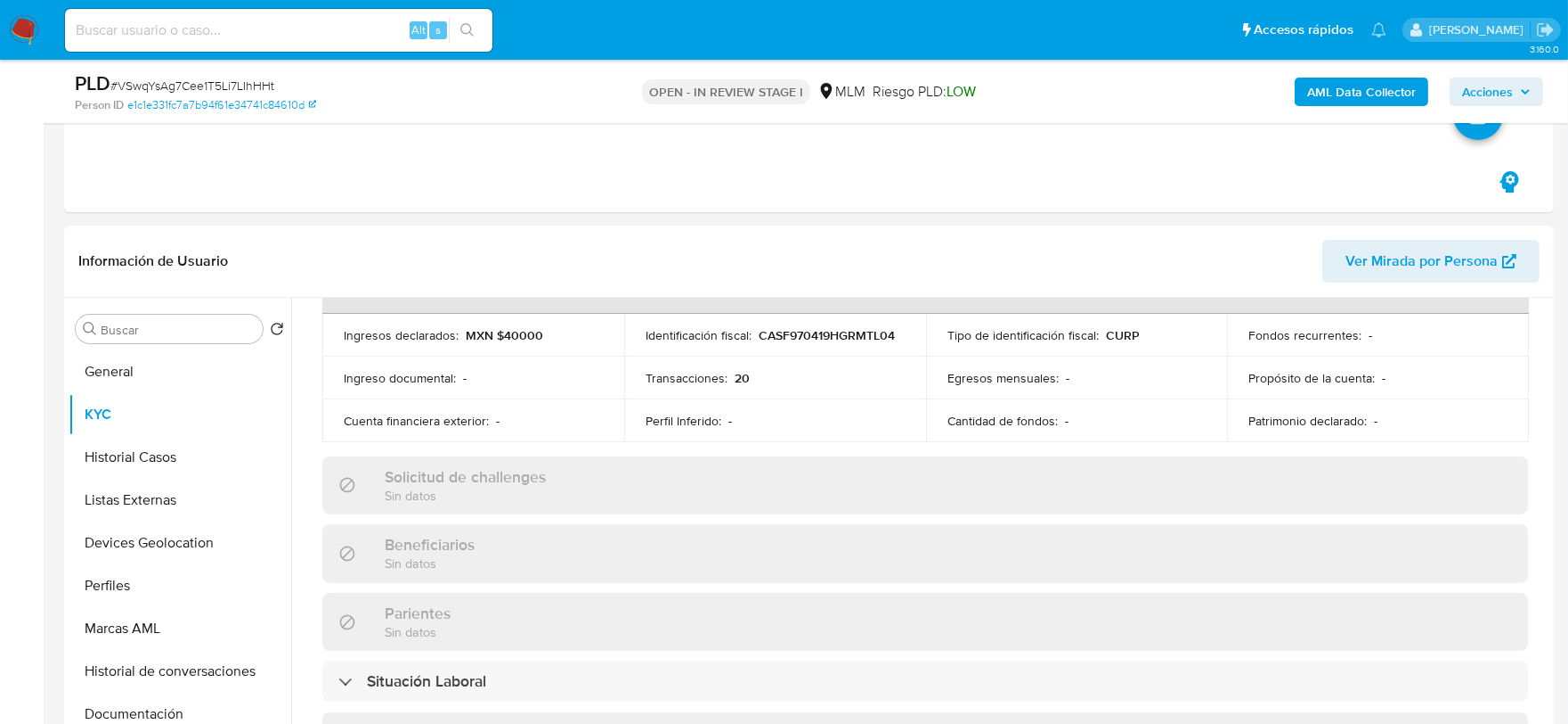
click at [308, 396] on div "Actualizado hace 2 meses Creado: [DATE] 22:22:49 Actualizado: [DATE] 02:45:26 D…" at bounding box center [925, 520] width 1248 height 1543
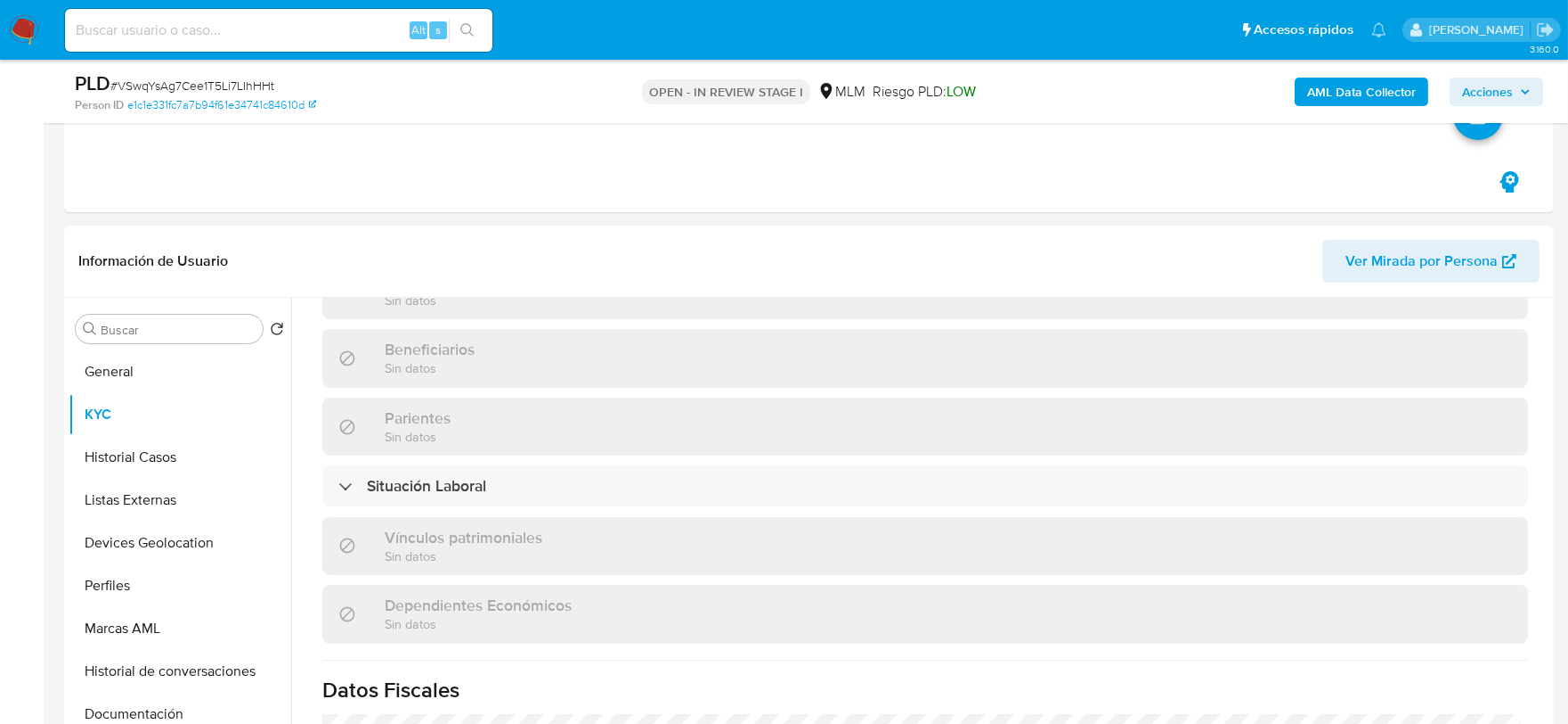
scroll to position [1119, 0]
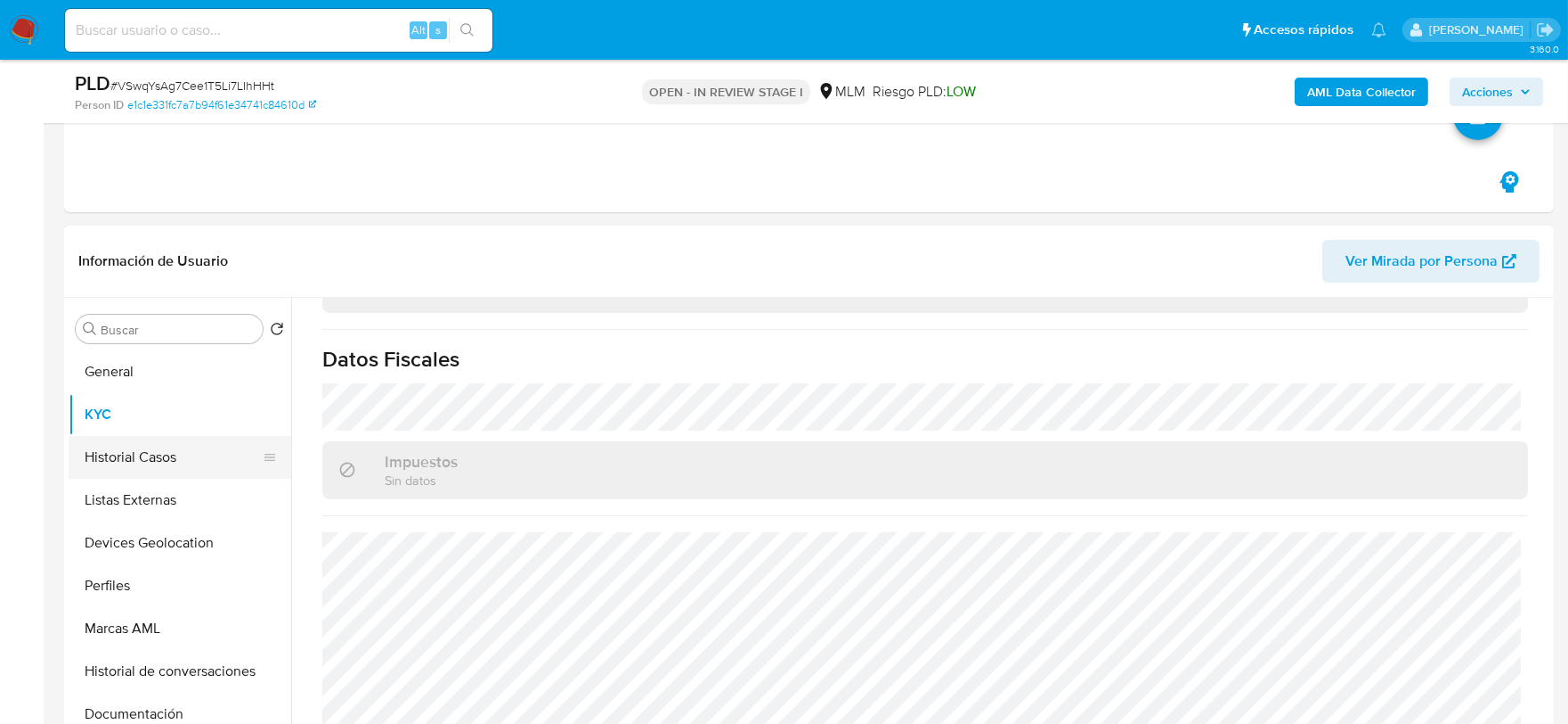
click at [178, 473] on button "Historial Casos" at bounding box center [173, 457] width 209 height 43
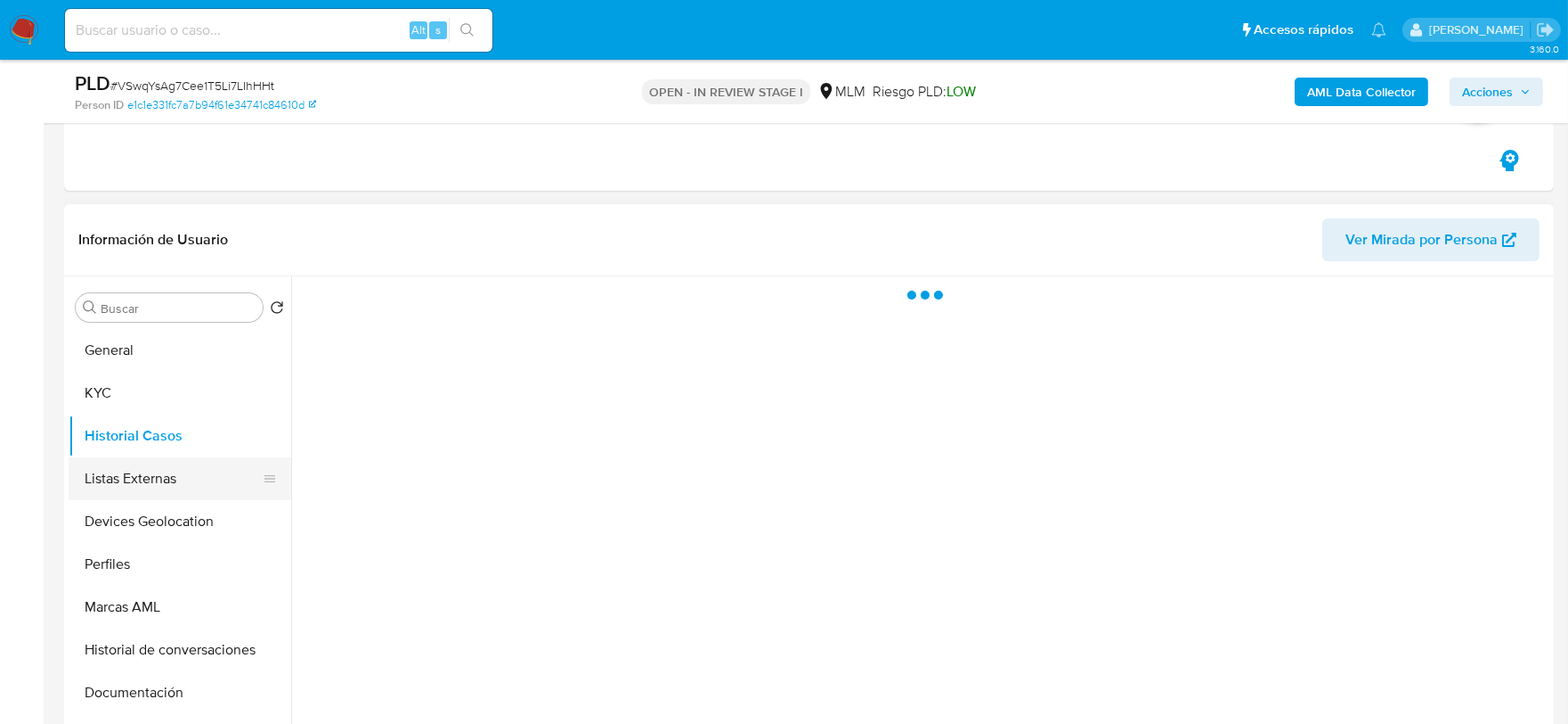
scroll to position [0, 0]
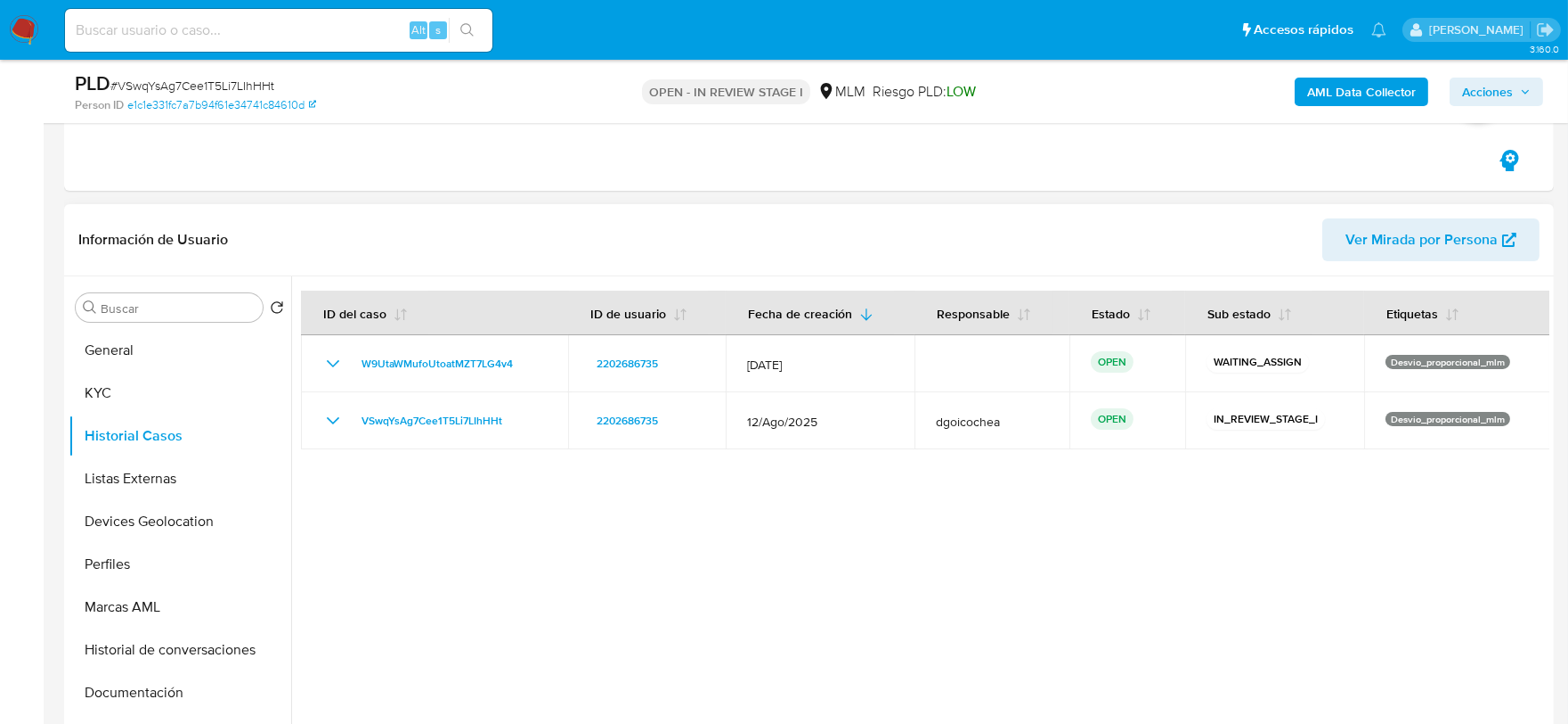
click at [698, 573] on div at bounding box center [920, 504] width 1258 height 456
click at [134, 485] on button "Listas Externas" at bounding box center [173, 478] width 209 height 43
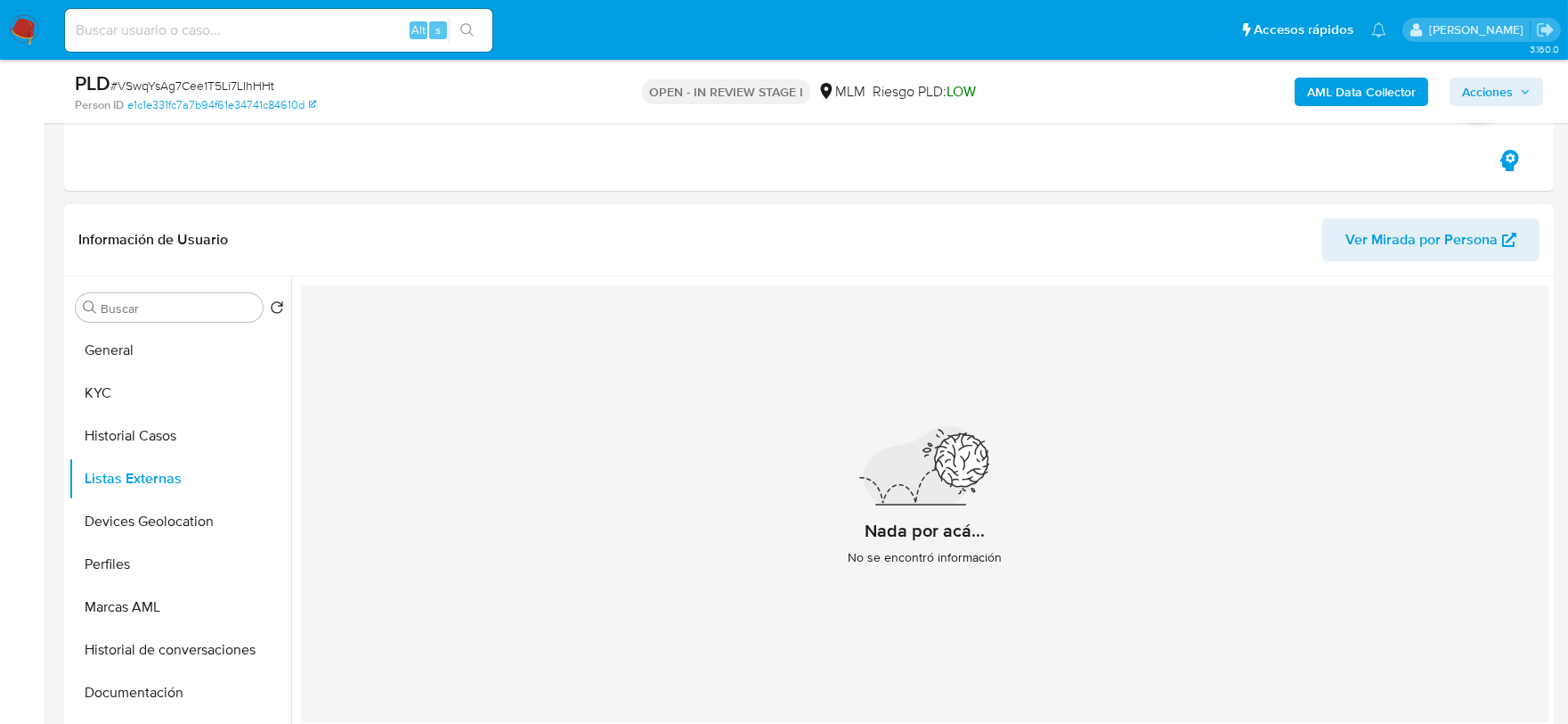
click at [510, 531] on div "Nada por acá... No se encontró información" at bounding box center [925, 503] width 1248 height 436
click at [163, 513] on button "Devices Geolocation" at bounding box center [173, 521] width 209 height 43
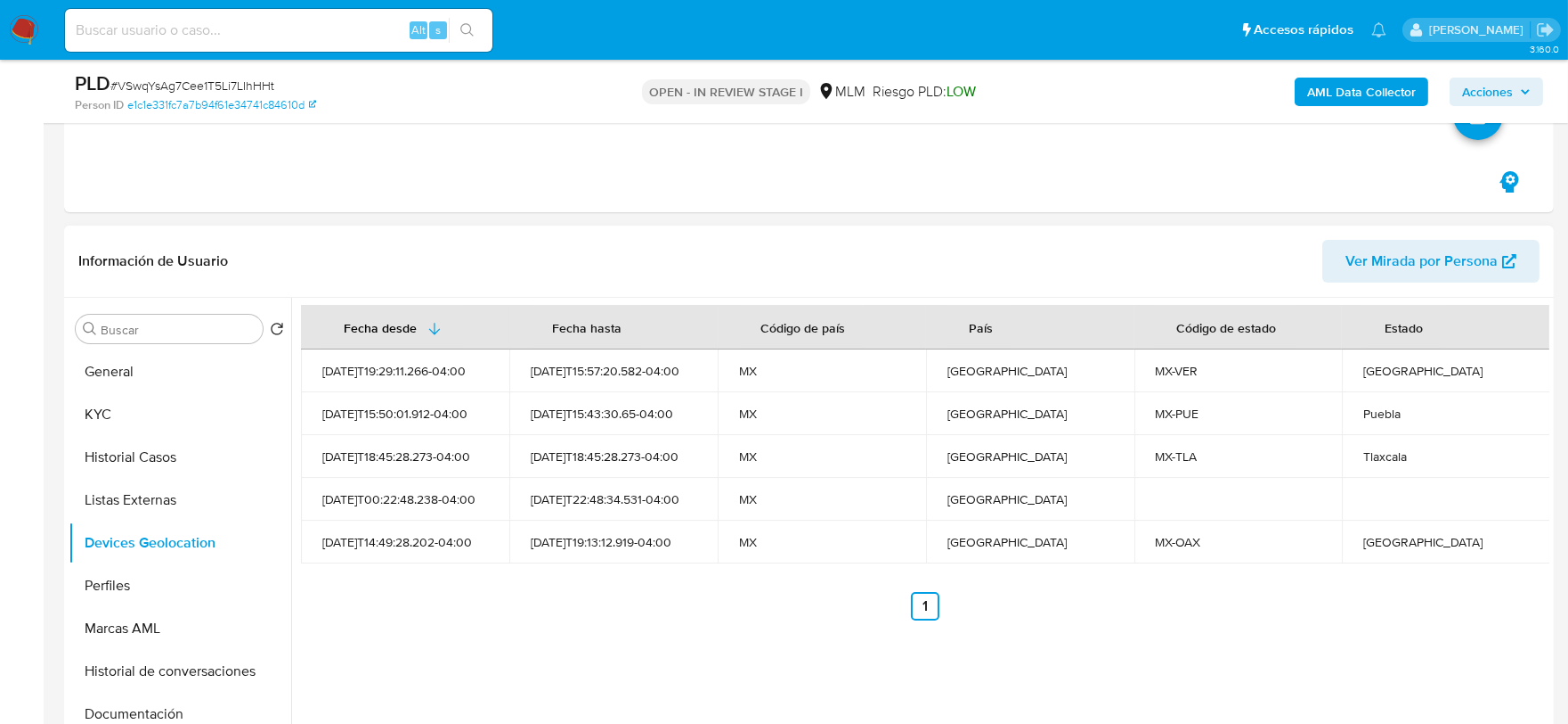
click at [517, 619] on div "Fecha desde [GEOGRAPHIC_DATA] hasta Código de país País Código de estado Estado…" at bounding box center [920, 525] width 1258 height 456
click at [833, 613] on ul "Anterior 1 Siguiente" at bounding box center [925, 606] width 1248 height 29
click at [165, 574] on button "Perfiles" at bounding box center [173, 585] width 209 height 43
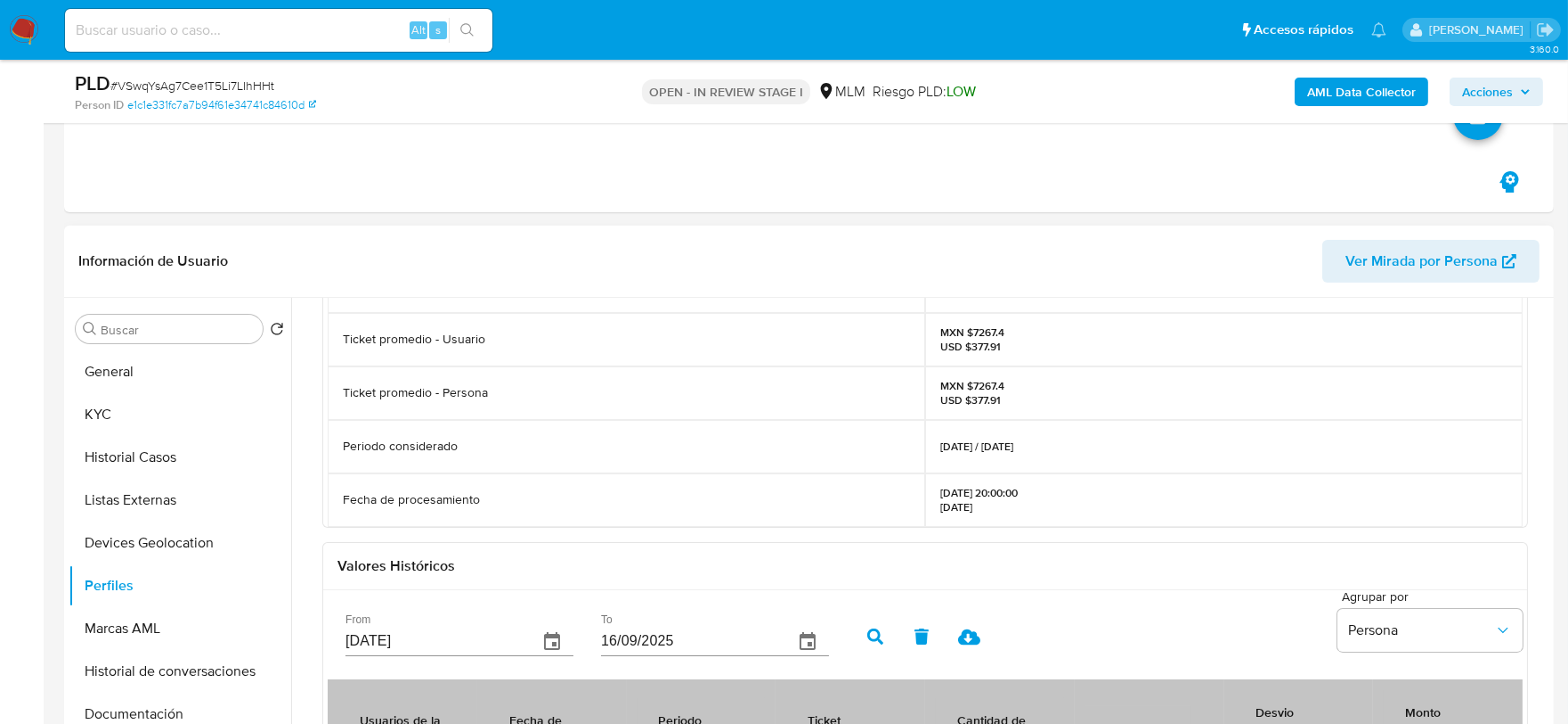
click at [775, 452] on div "Periodo considerado" at bounding box center [626, 446] width 597 height 54
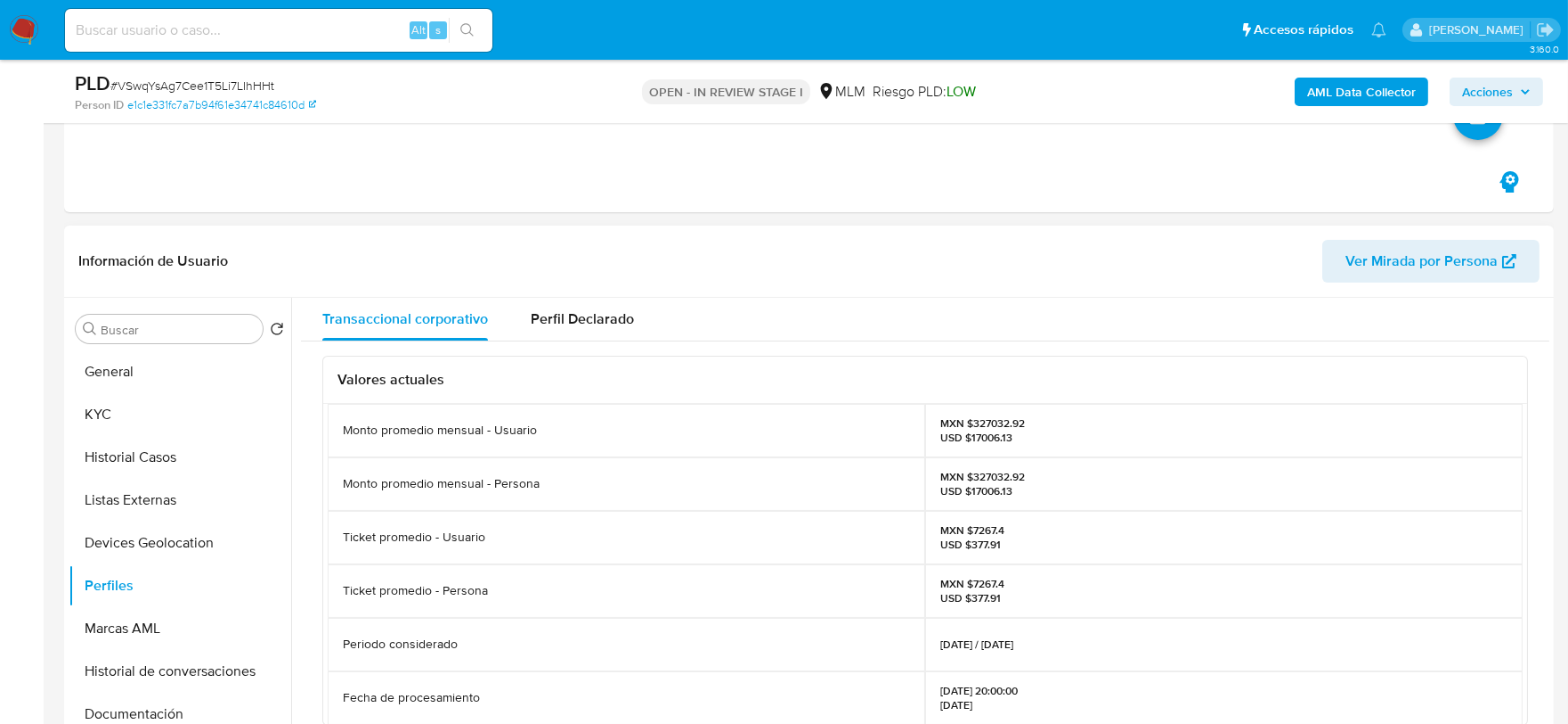
click at [771, 463] on div "Monto promedio mensual - Persona" at bounding box center [626, 484] width 597 height 54
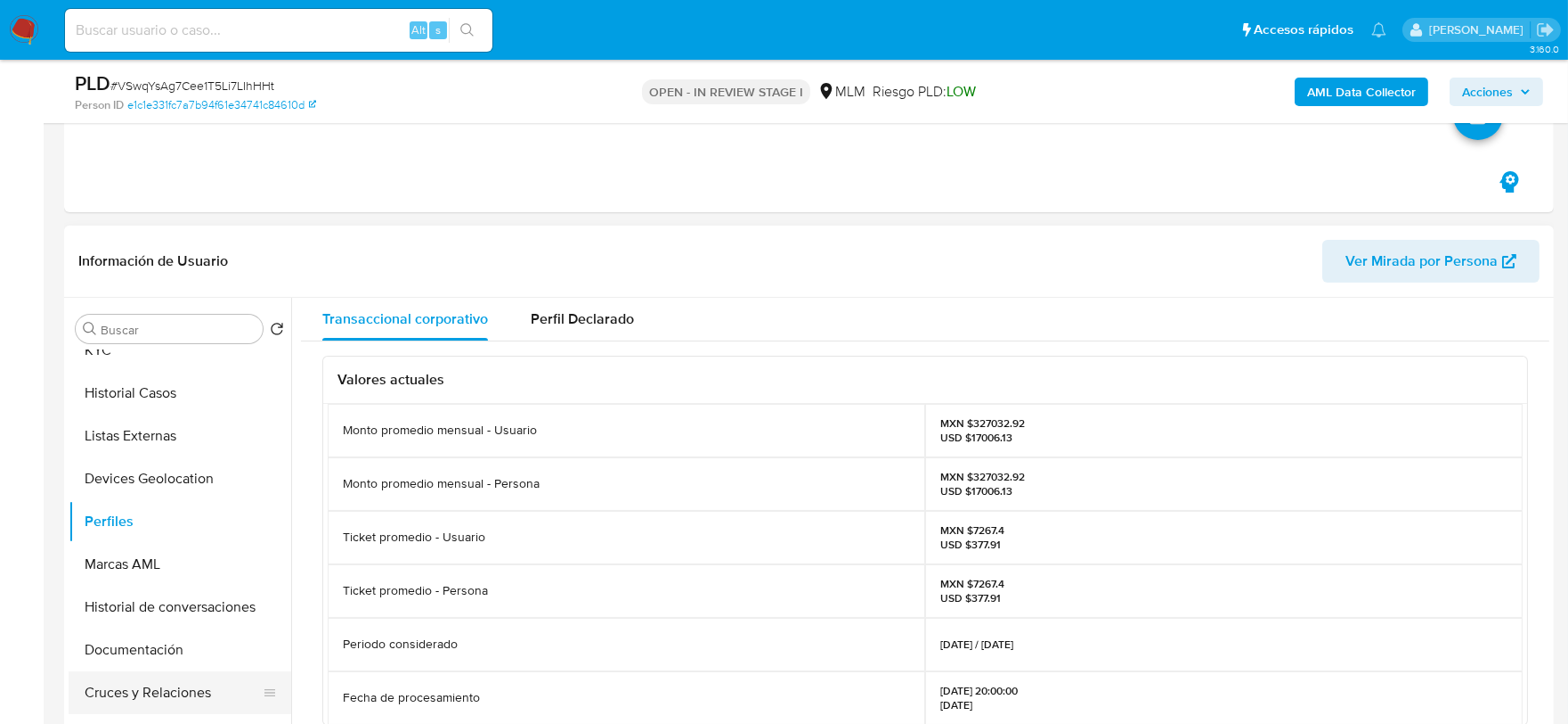
scroll to position [99, 0]
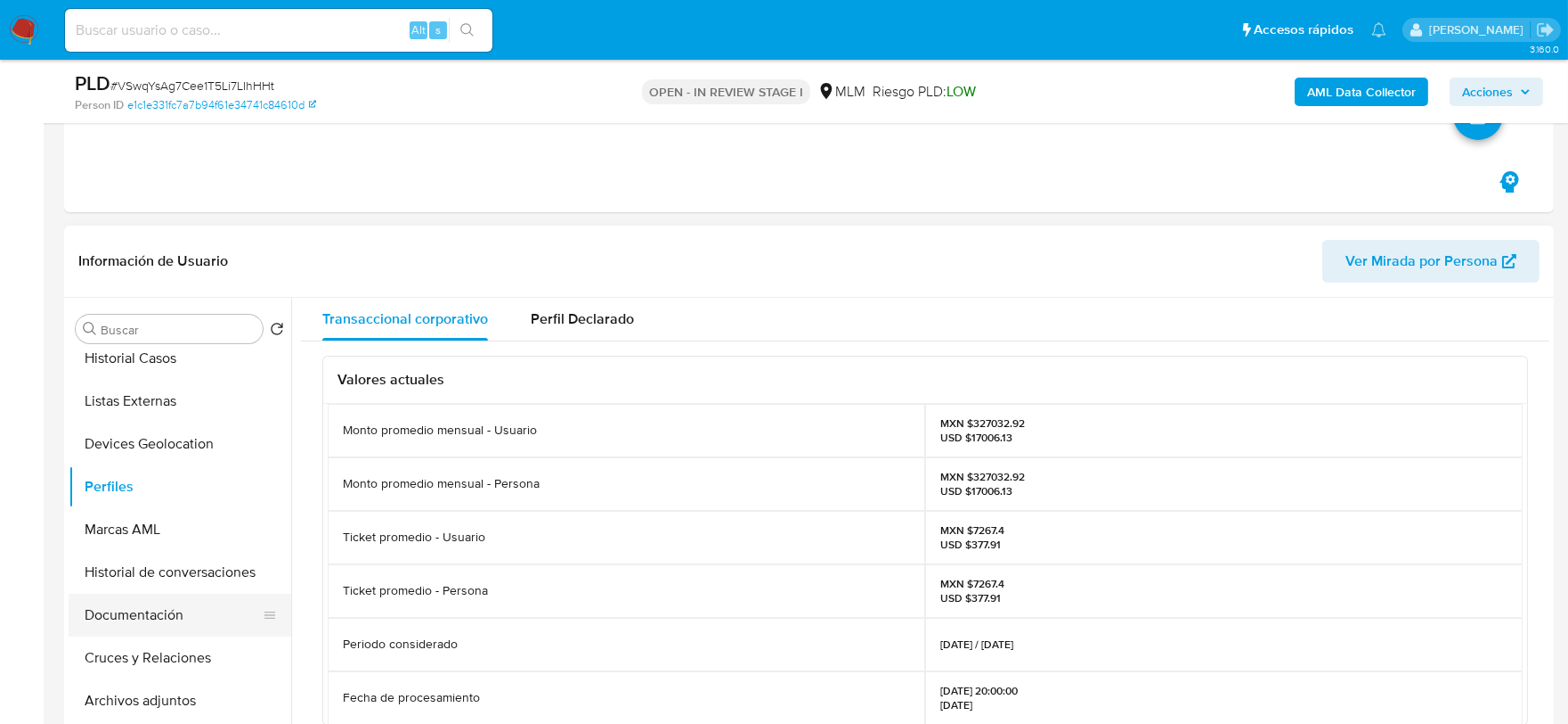
click at [138, 621] on button "Documentación" at bounding box center [173, 615] width 209 height 43
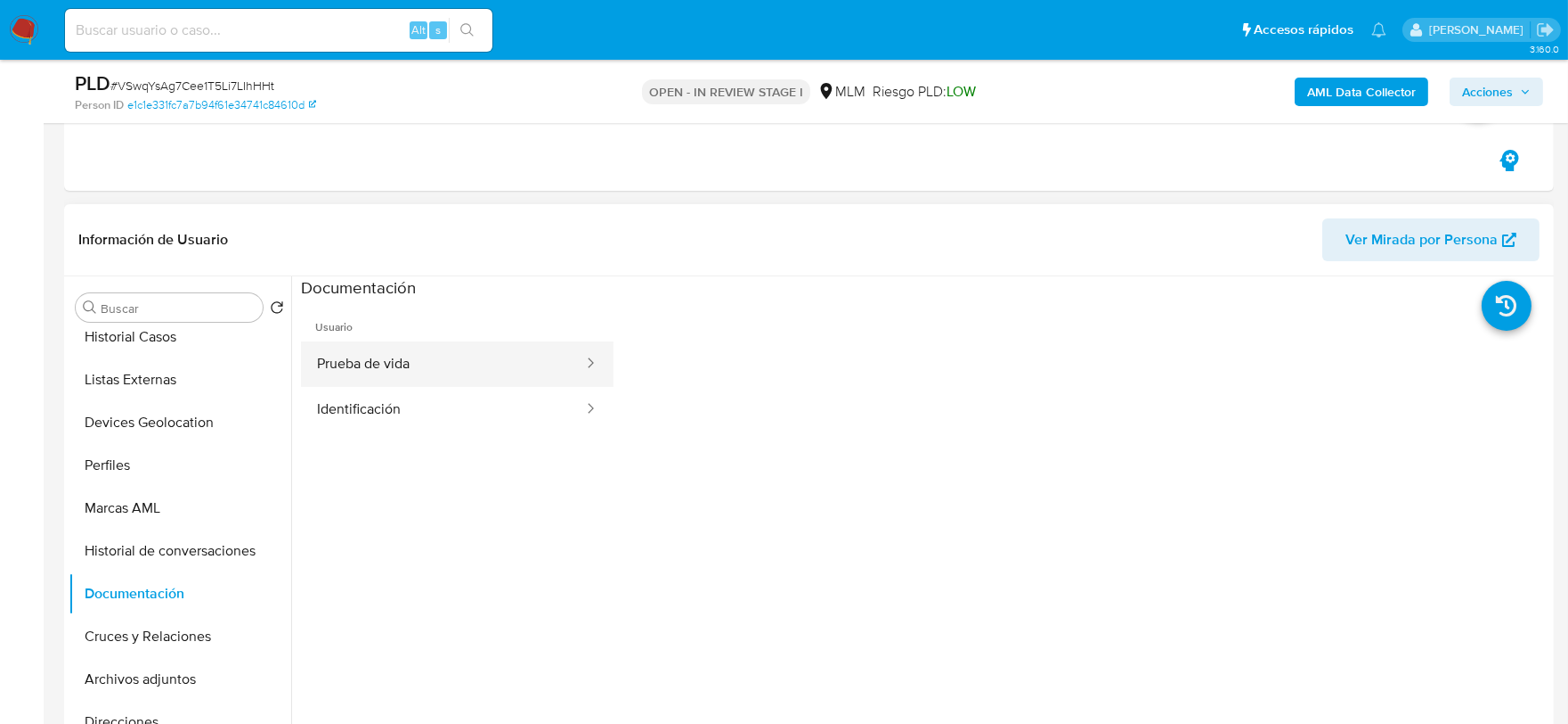
click at [371, 373] on button "Prueba de vida" at bounding box center [442, 364] width 284 height 46
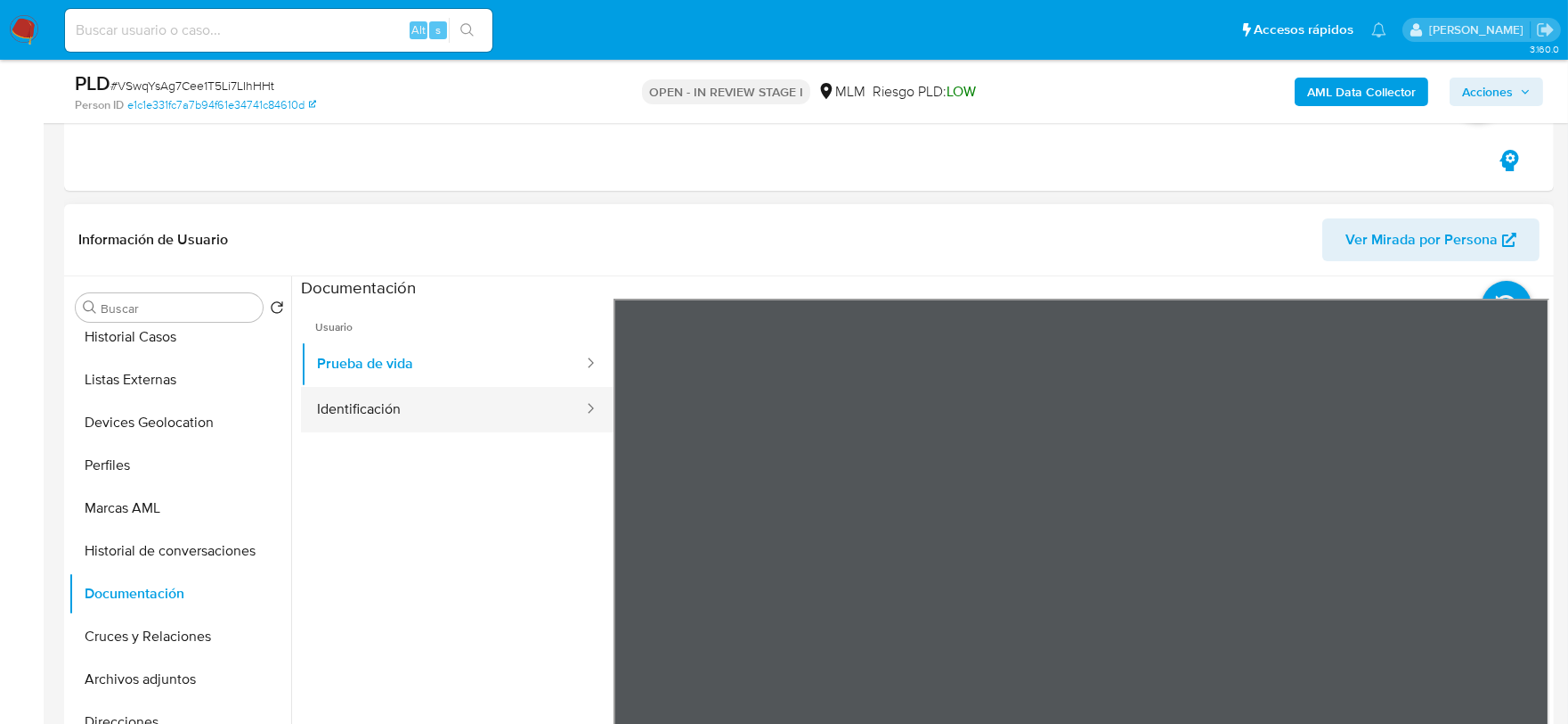
click at [509, 408] on button "Identificación" at bounding box center [442, 409] width 284 height 46
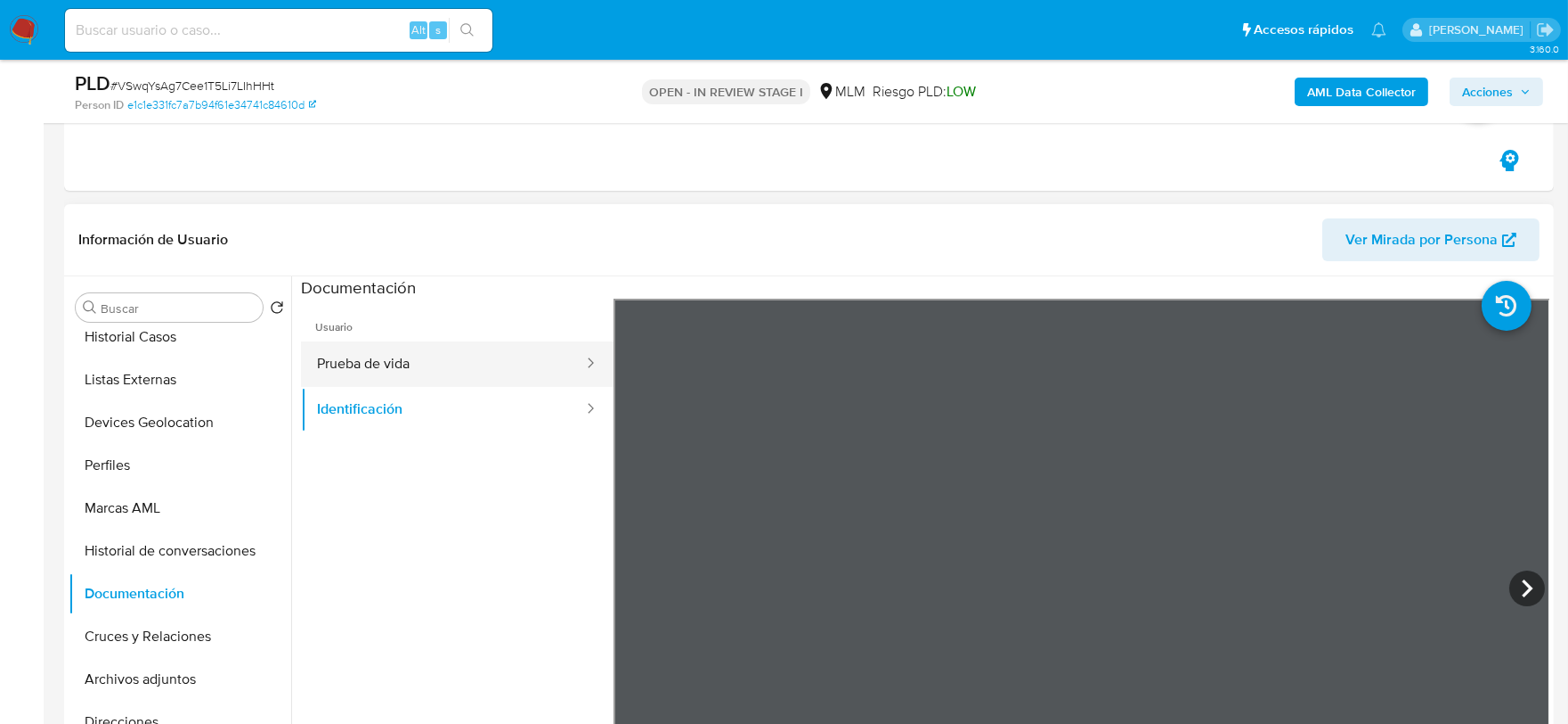
click at [470, 362] on button "Prueba de vida" at bounding box center [442, 364] width 284 height 46
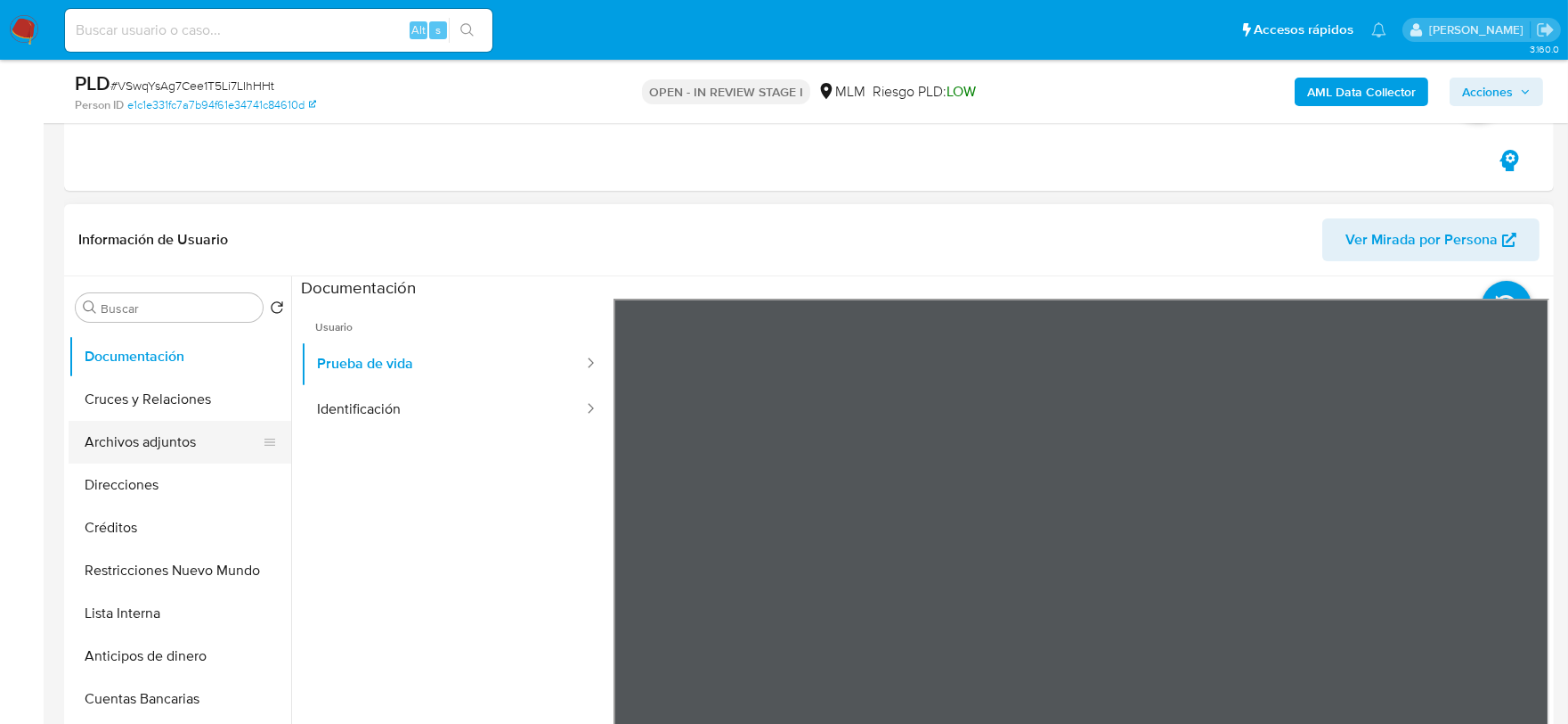
scroll to position [296, 0]
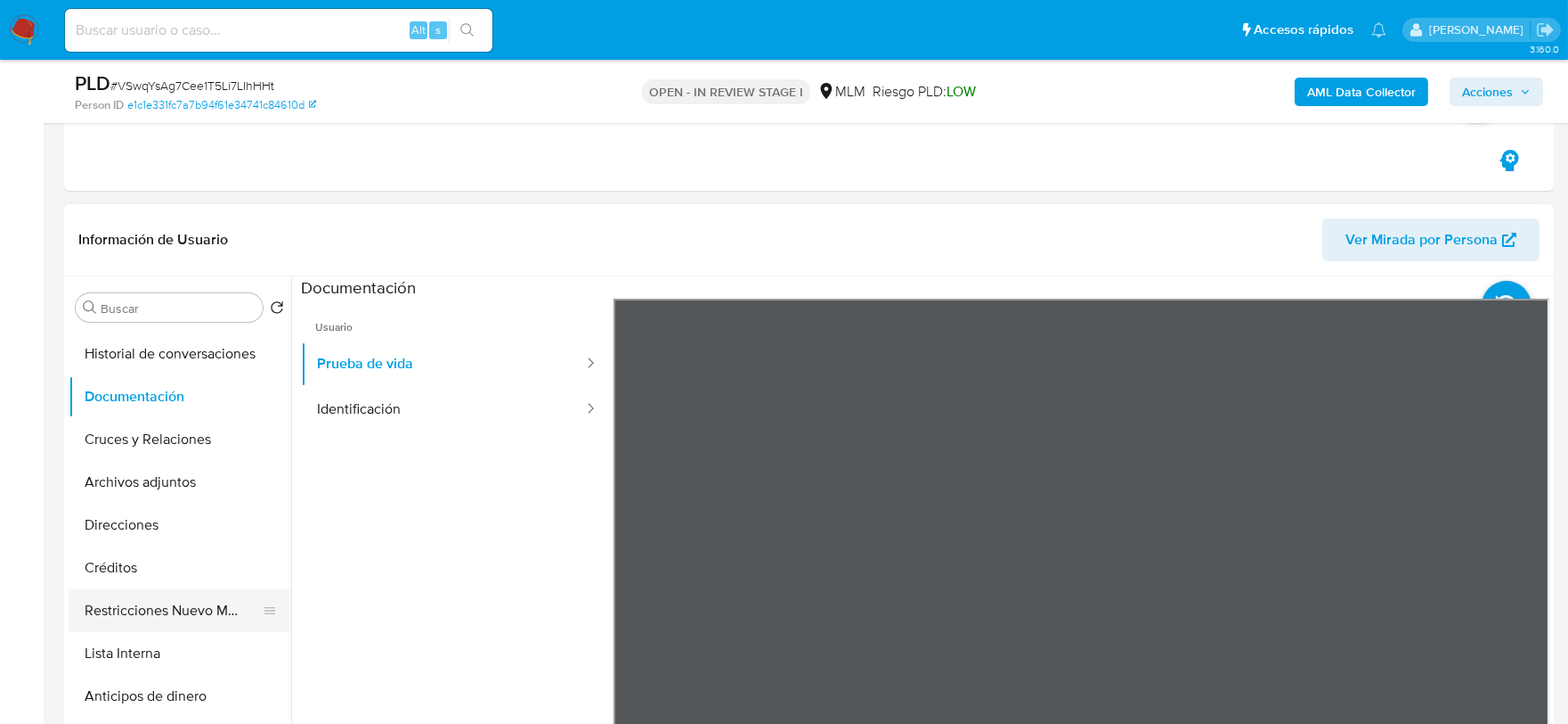
click at [190, 608] on button "Restricciones Nuevo Mundo" at bounding box center [173, 610] width 209 height 43
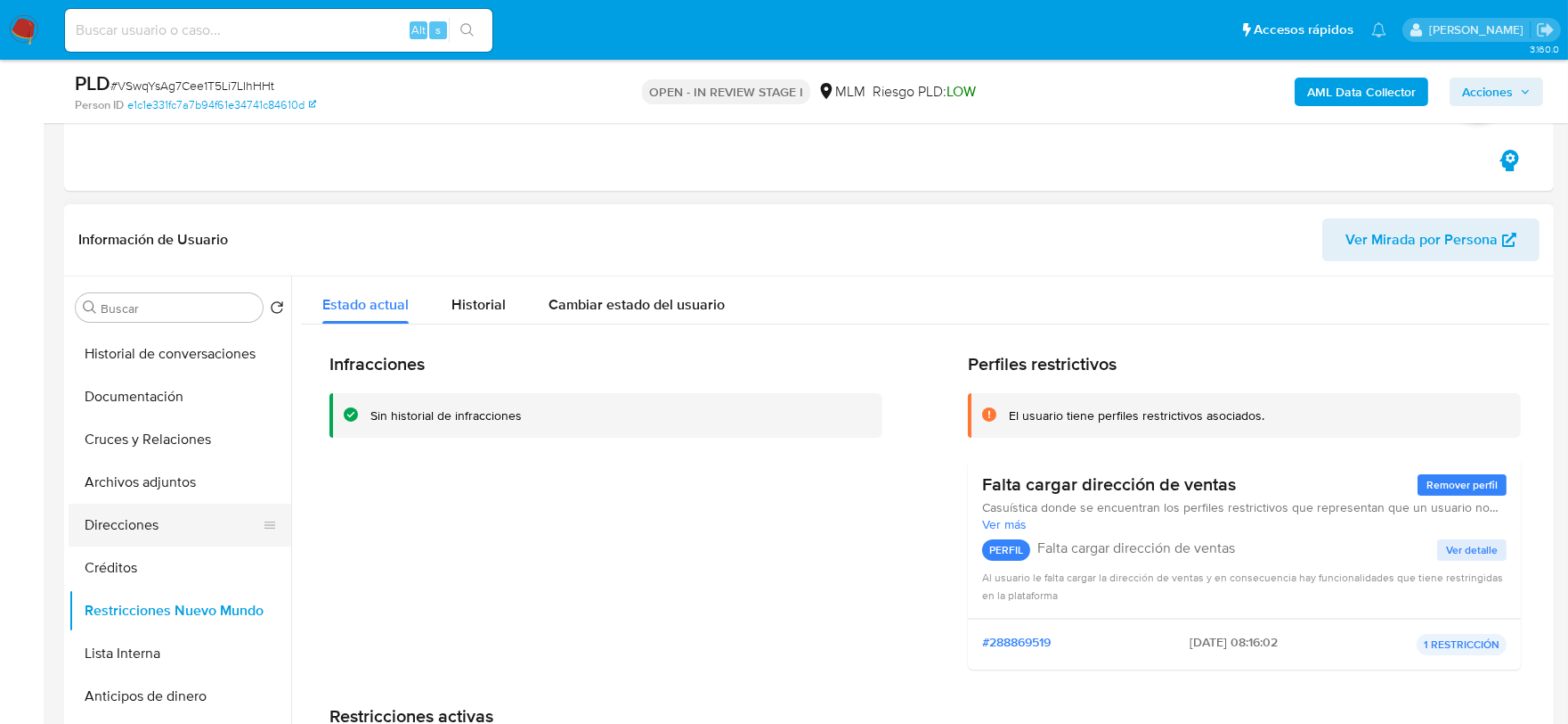
click at [133, 526] on button "Direcciones" at bounding box center [173, 525] width 209 height 43
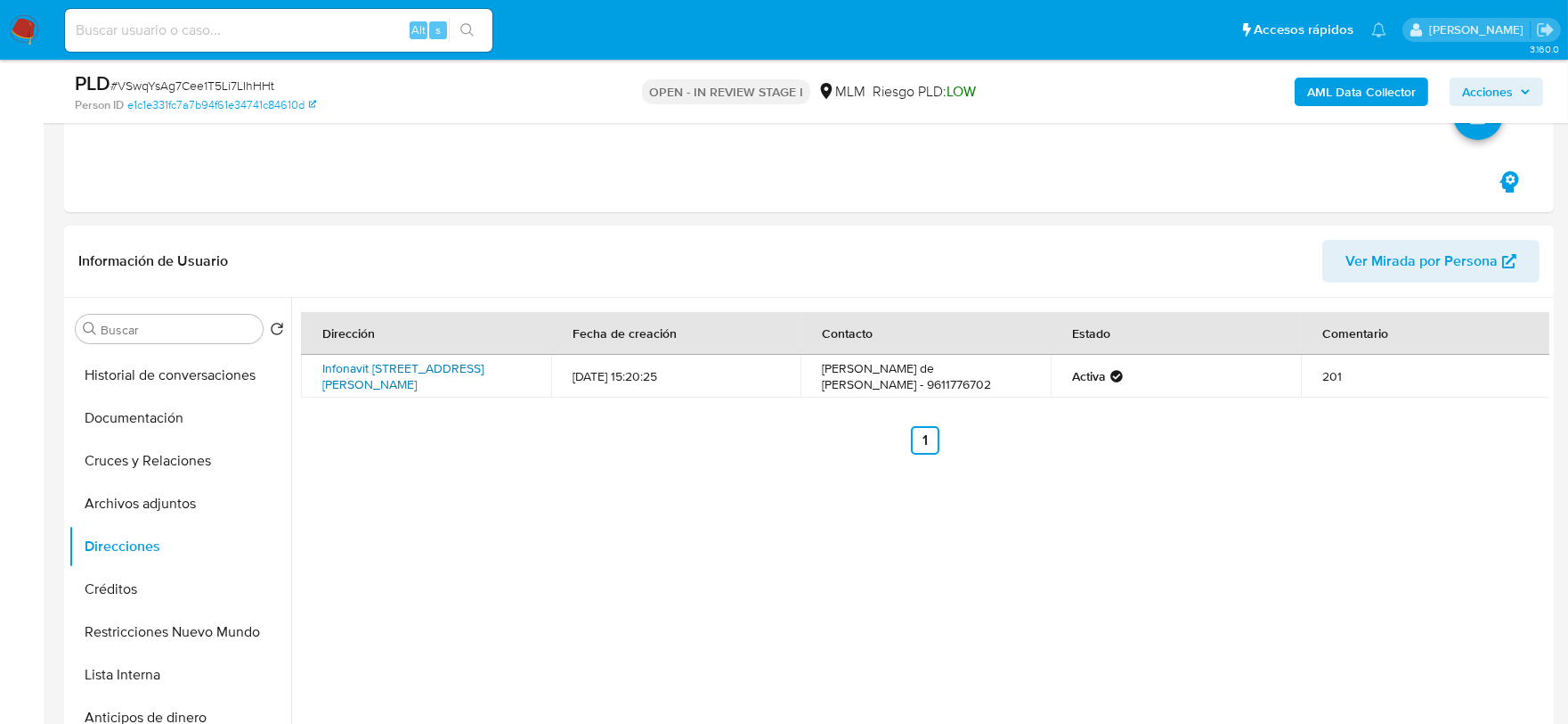
click at [448, 375] on link "Infonavit Edificio 13 Depto 201, Santa Maria Huatulco, Oaxaca, 70988, Mexico 201" at bounding box center [403, 376] width 161 height 34
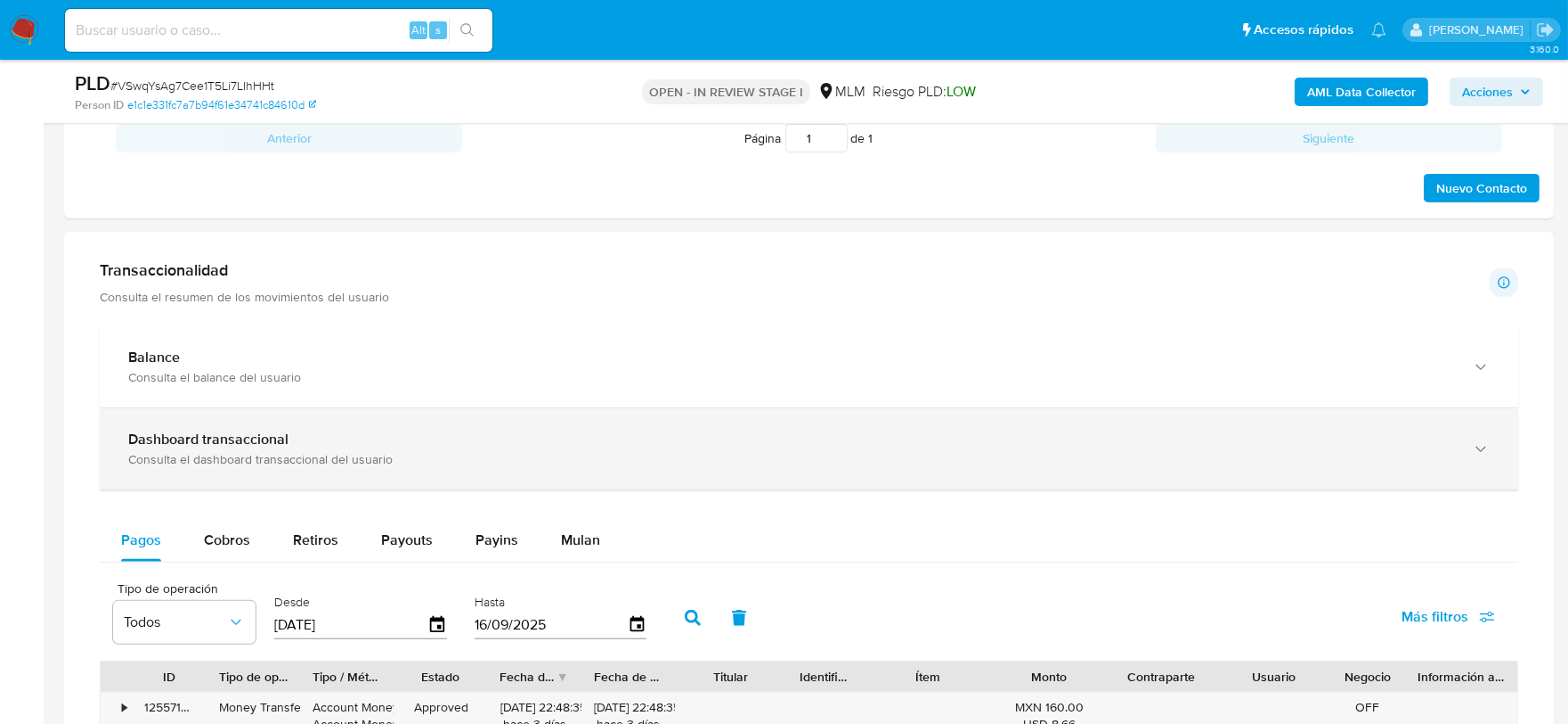
scroll to position [1583, 0]
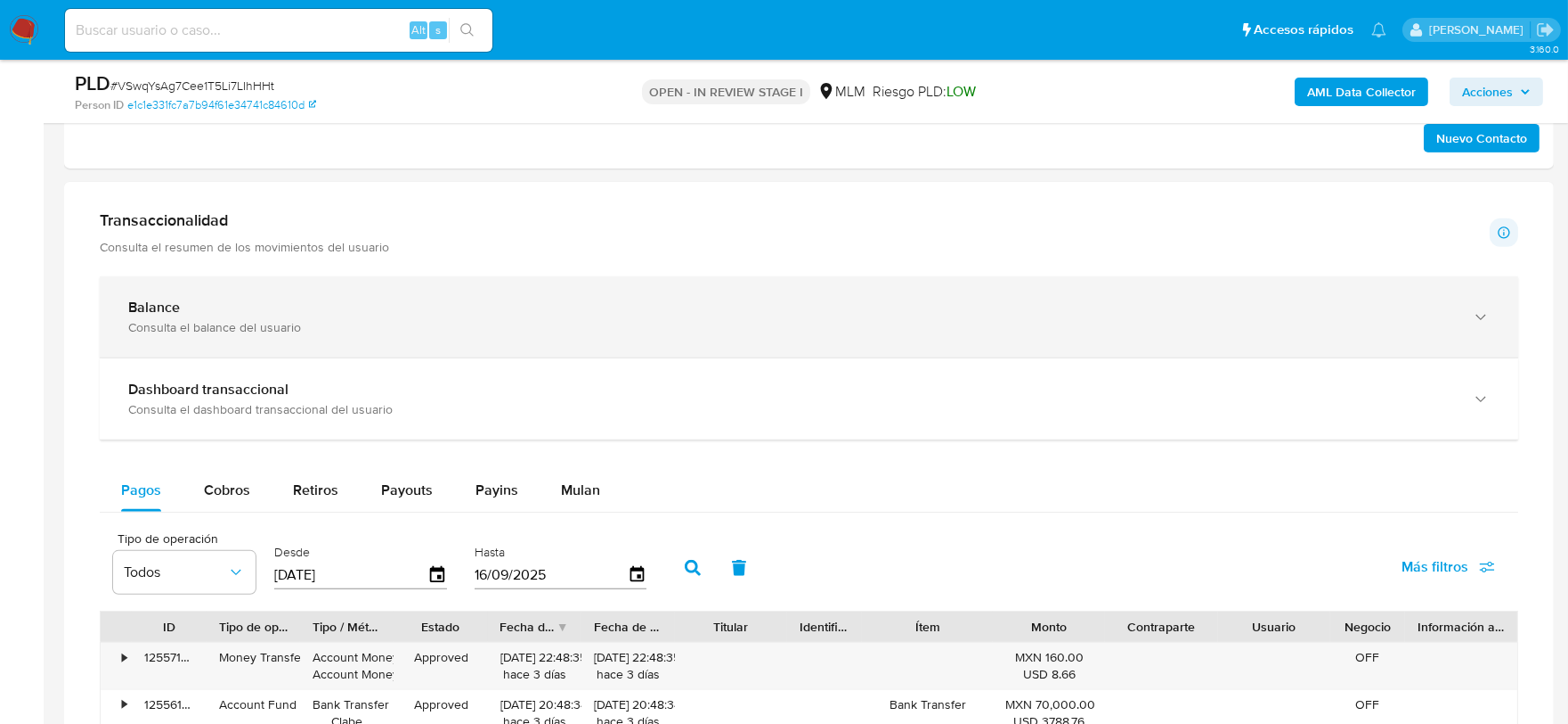
click at [324, 301] on div "Balance" at bounding box center [791, 307] width 1326 height 18
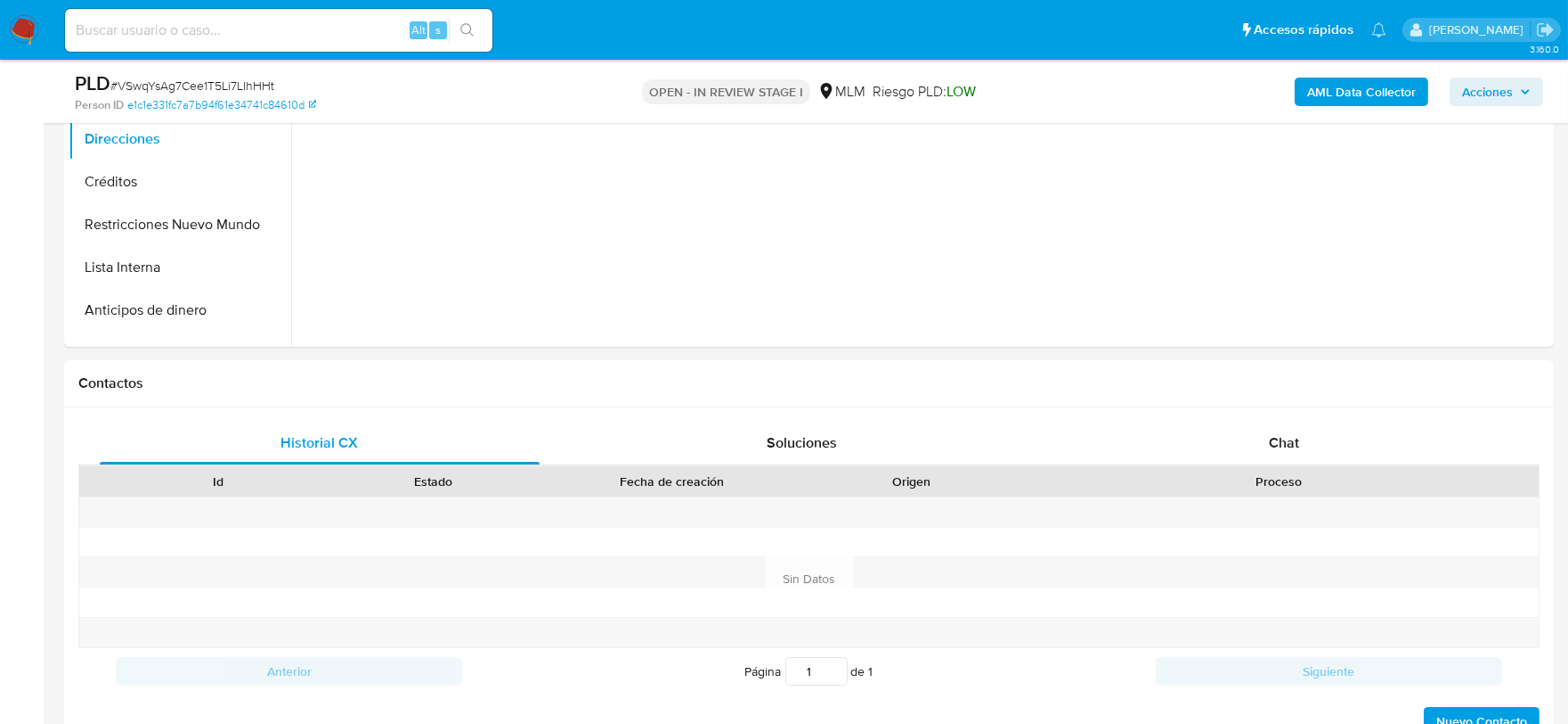
scroll to position [990, 0]
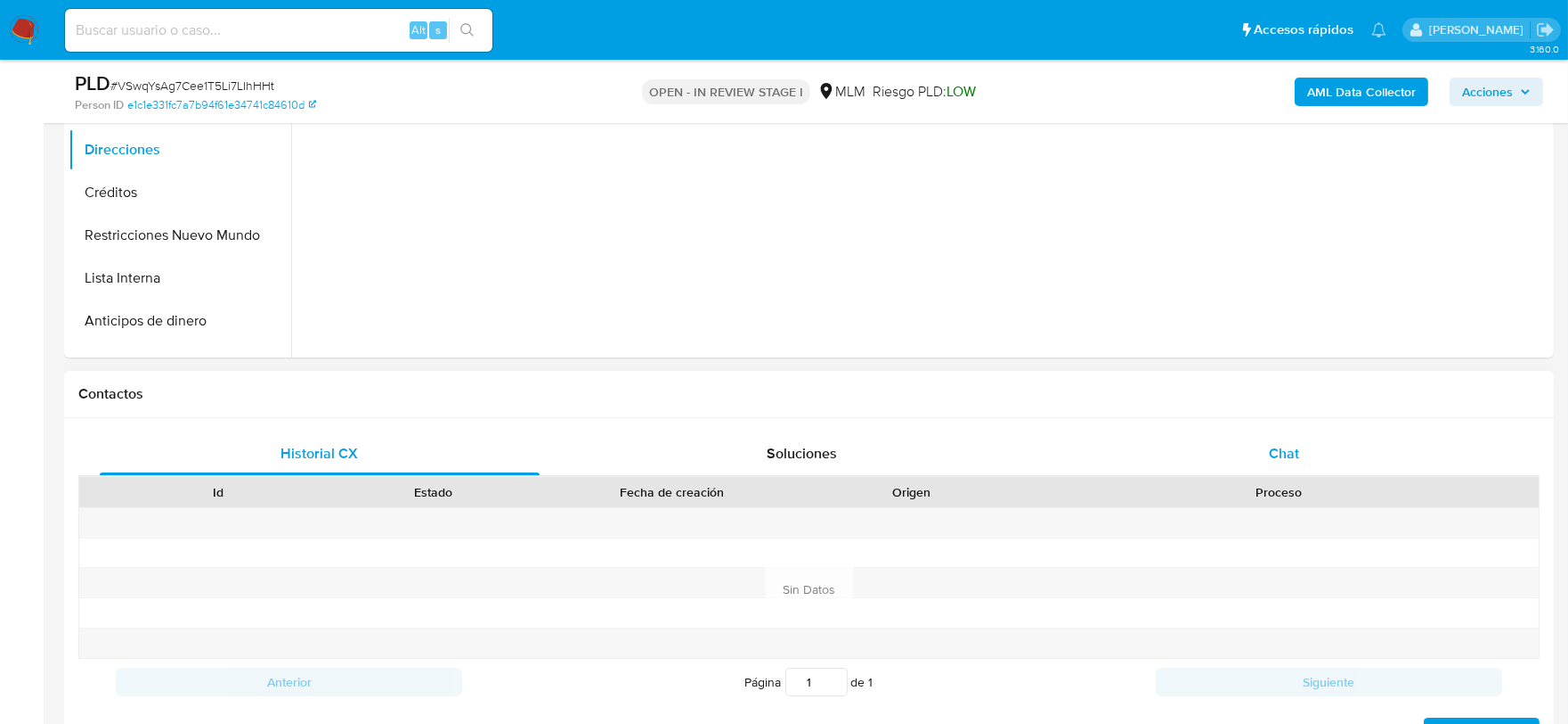
click at [1259, 447] on div "Chat" at bounding box center [1283, 453] width 440 height 43
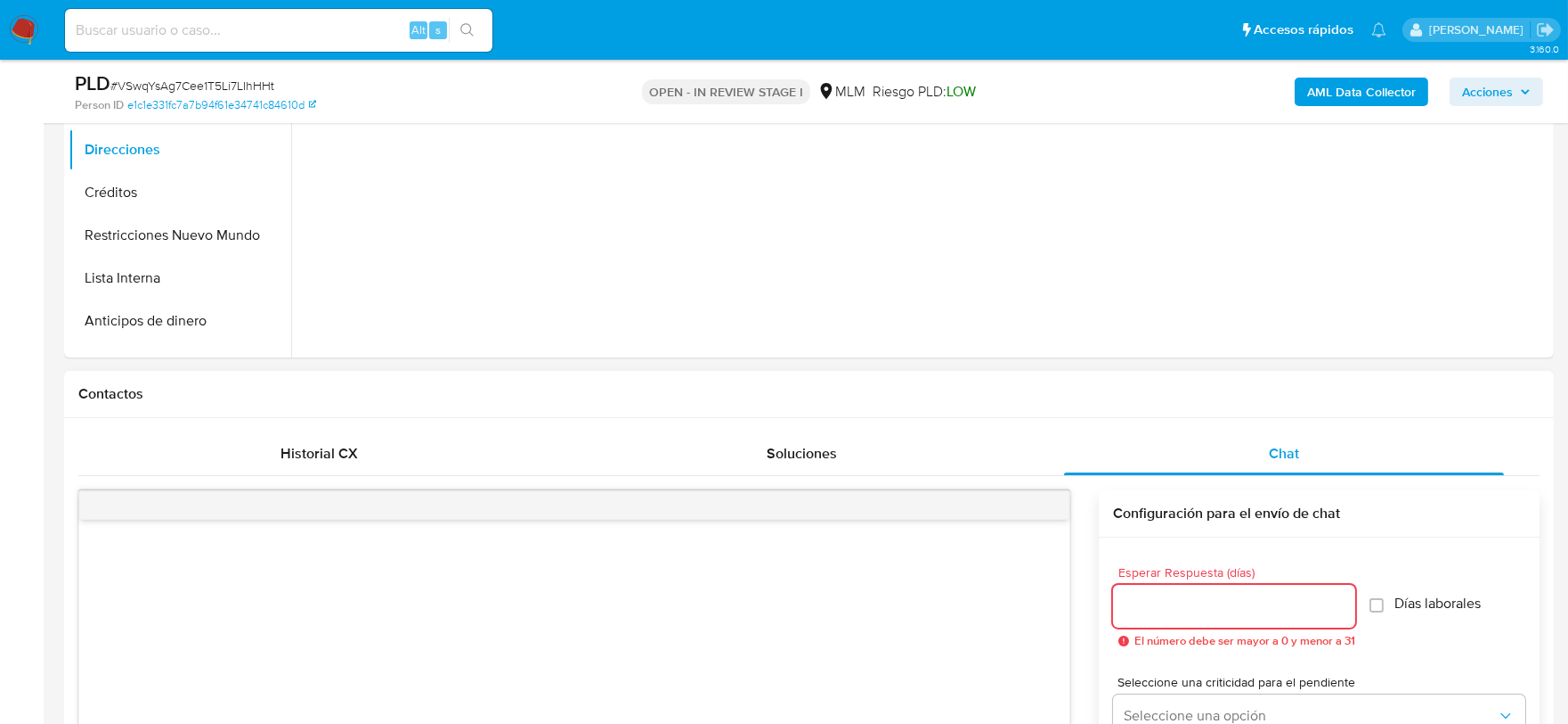
click at [1187, 601] on input "Esperar Respuesta (días)" at bounding box center [1234, 606] width 242 height 23
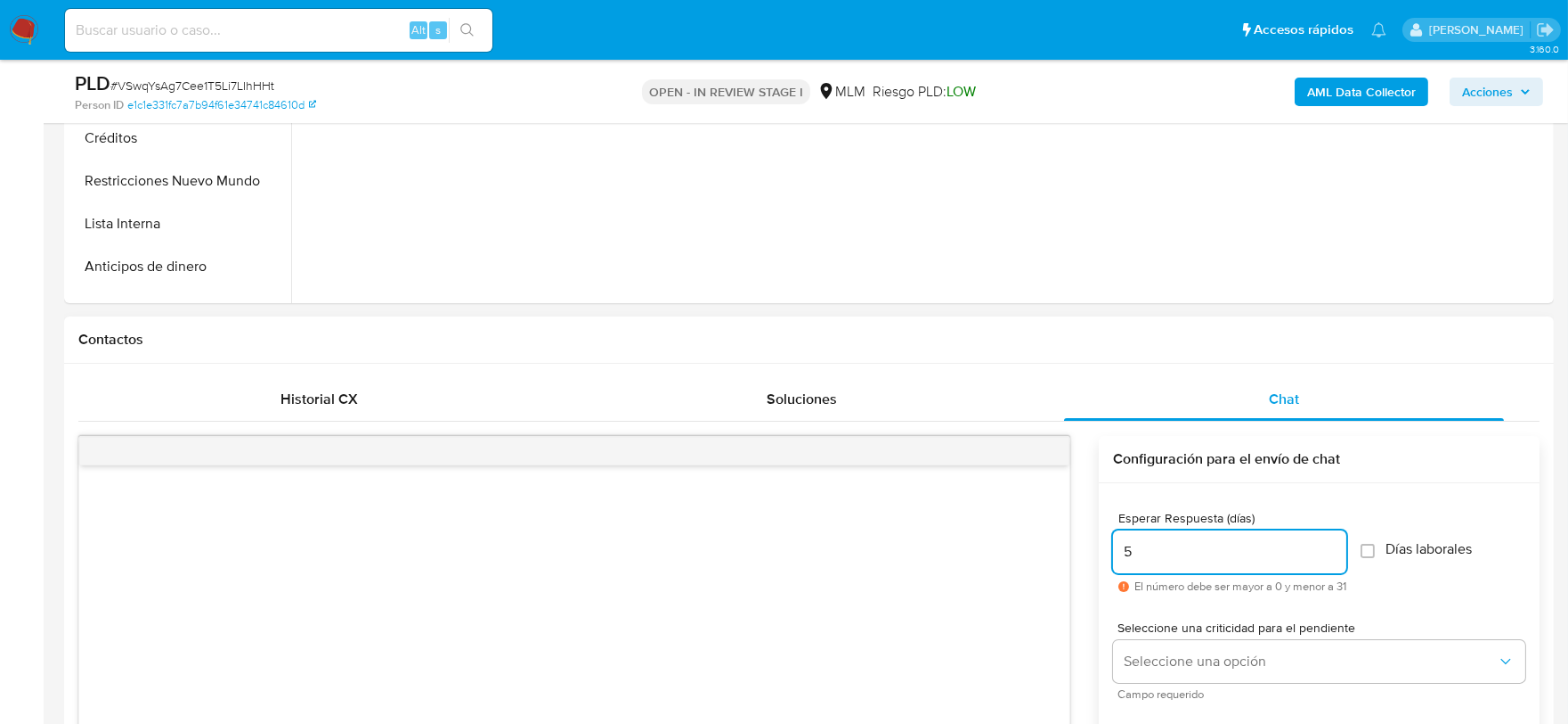
scroll to position [1287, 0]
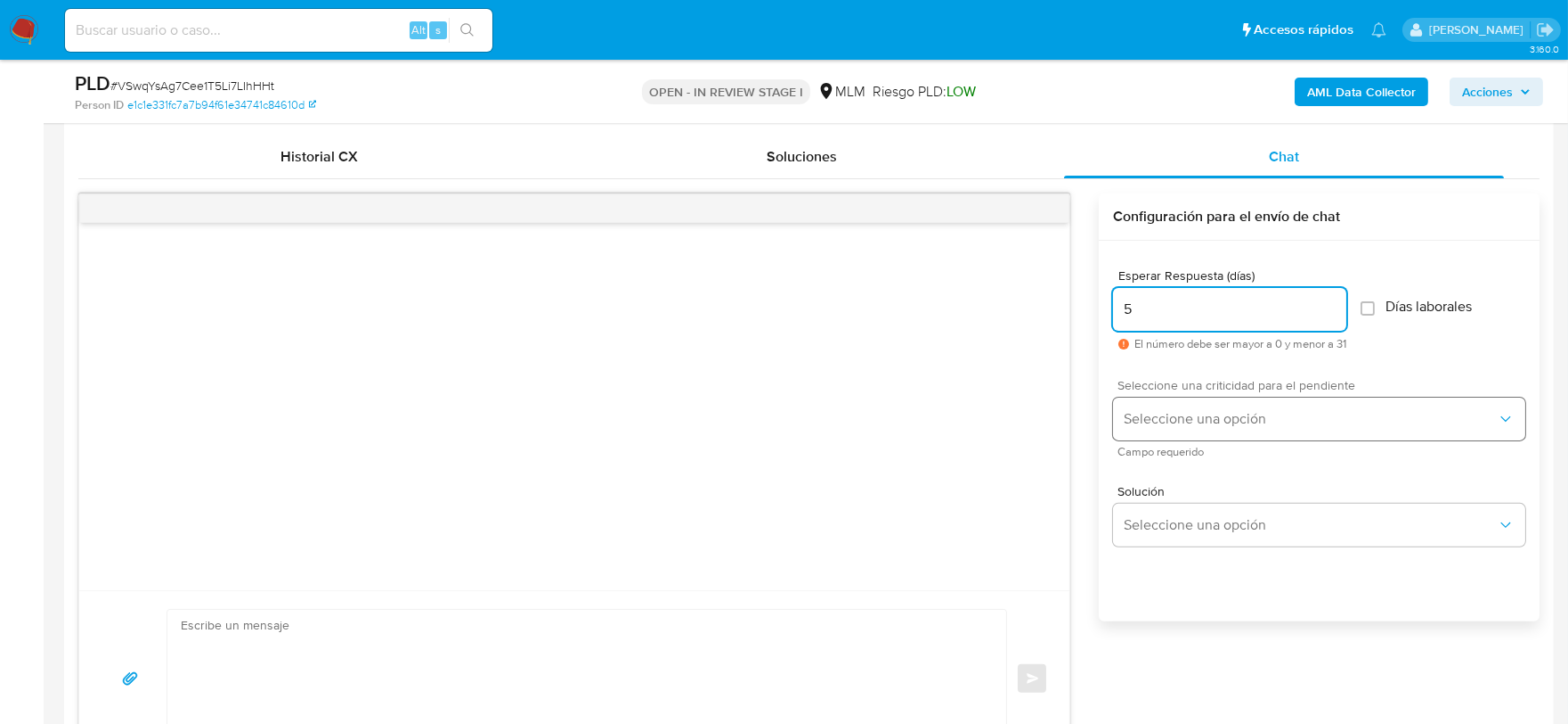
type input "5"
click at [1179, 414] on span "Seleccione una opción" at bounding box center [1310, 418] width 373 height 18
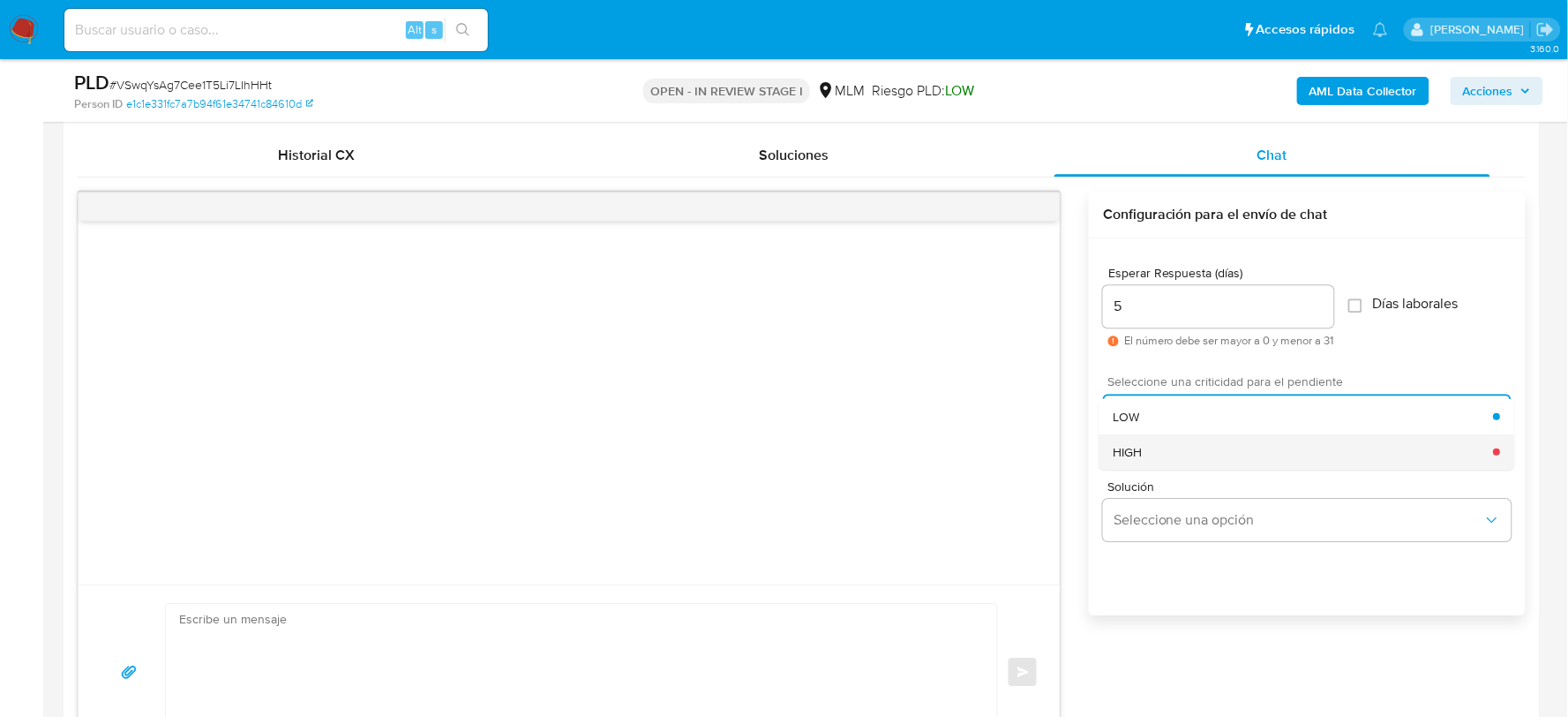
click at [1154, 453] on div "HIGH" at bounding box center [1304, 451] width 381 height 35
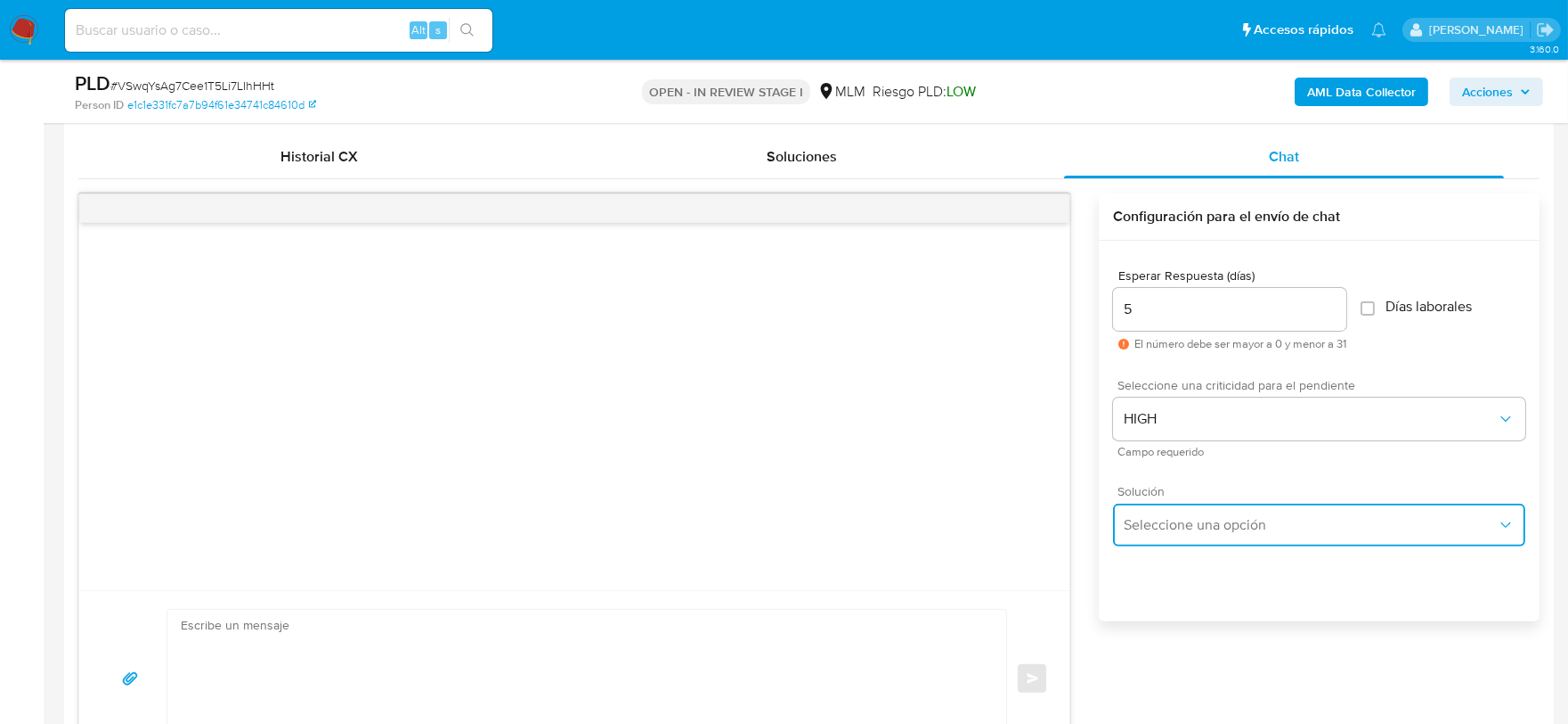
click at [1170, 508] on button "Seleccione una opción" at bounding box center [1319, 525] width 412 height 43
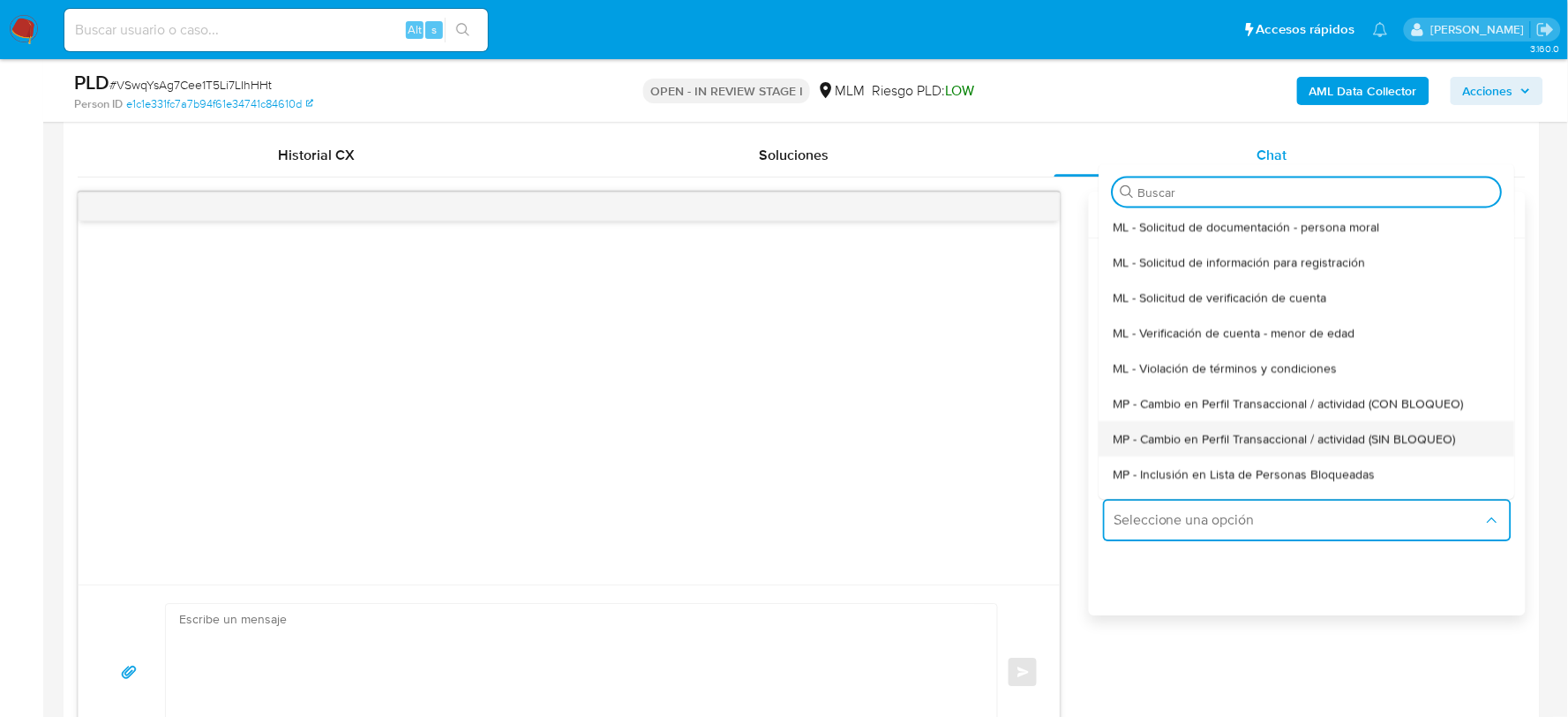
click at [1178, 437] on span "MP - Cambio en Perfil Transaccional / actividad (SIN BLOQUEO)" at bounding box center [1285, 438] width 343 height 16
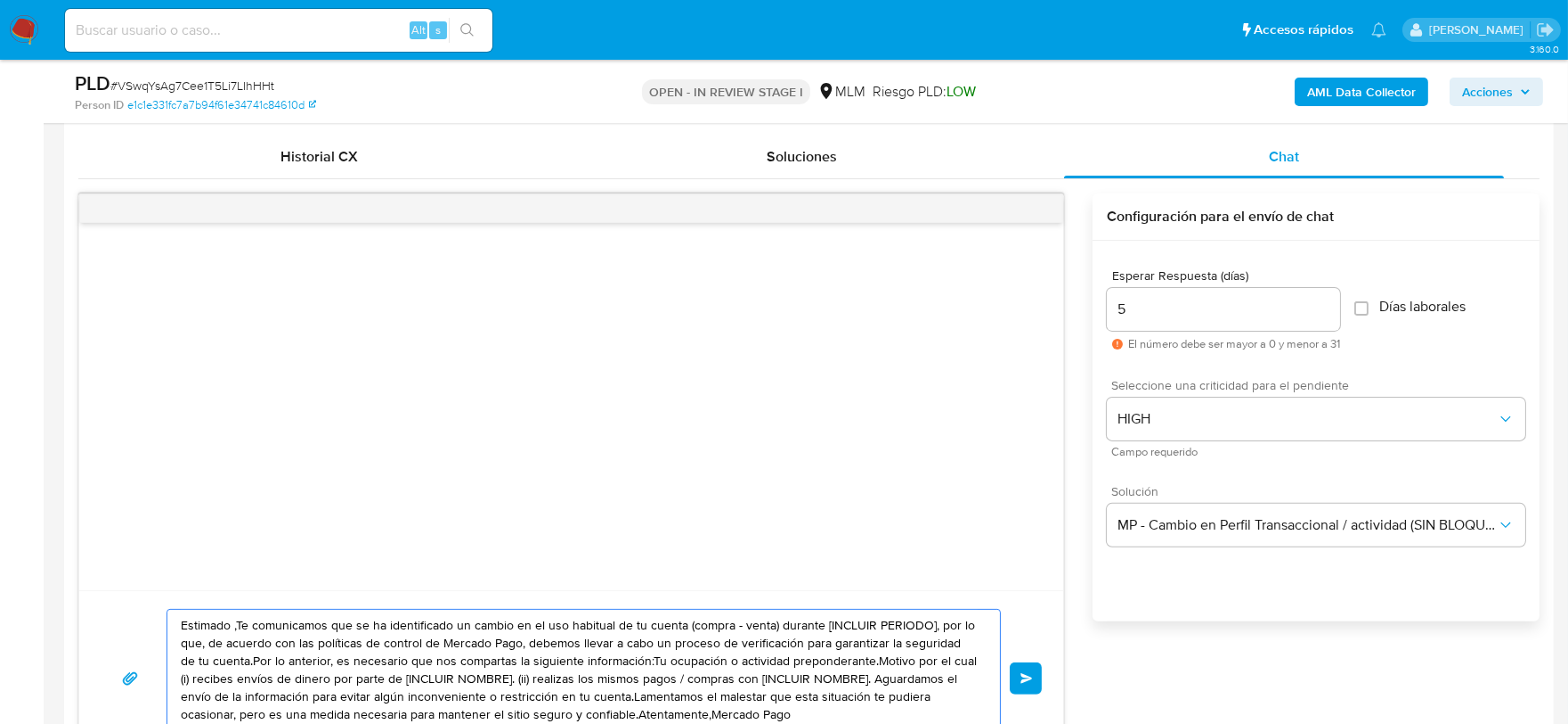
click at [638, 649] on textarea "Estimado ,Te comunicamos que se ha identificado un cambio en el uso habitual de…" at bounding box center [579, 677] width 797 height 137
paste textarea "Felipe De acuerdo con las políticas de control de Mercado Pago, debemos llevar …"
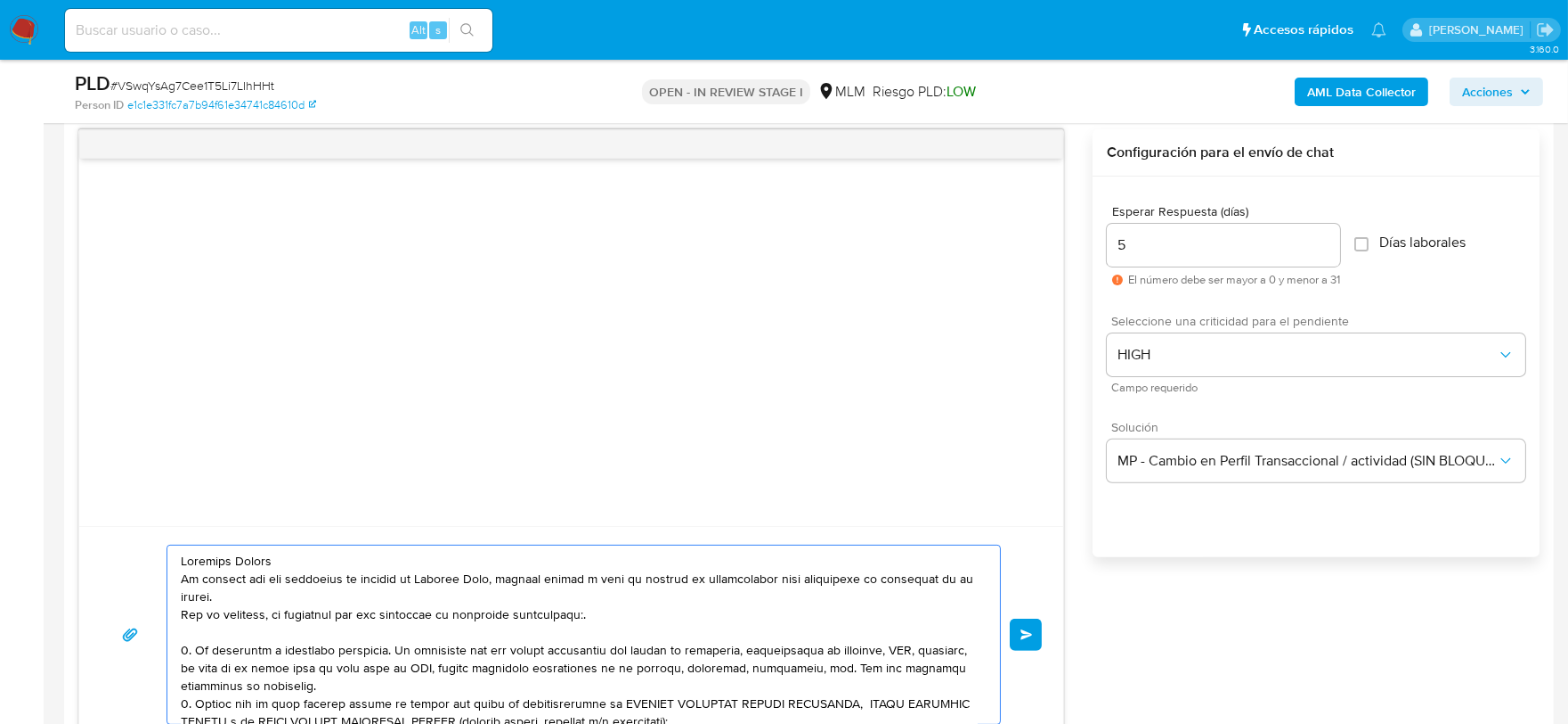
scroll to position [167, 0]
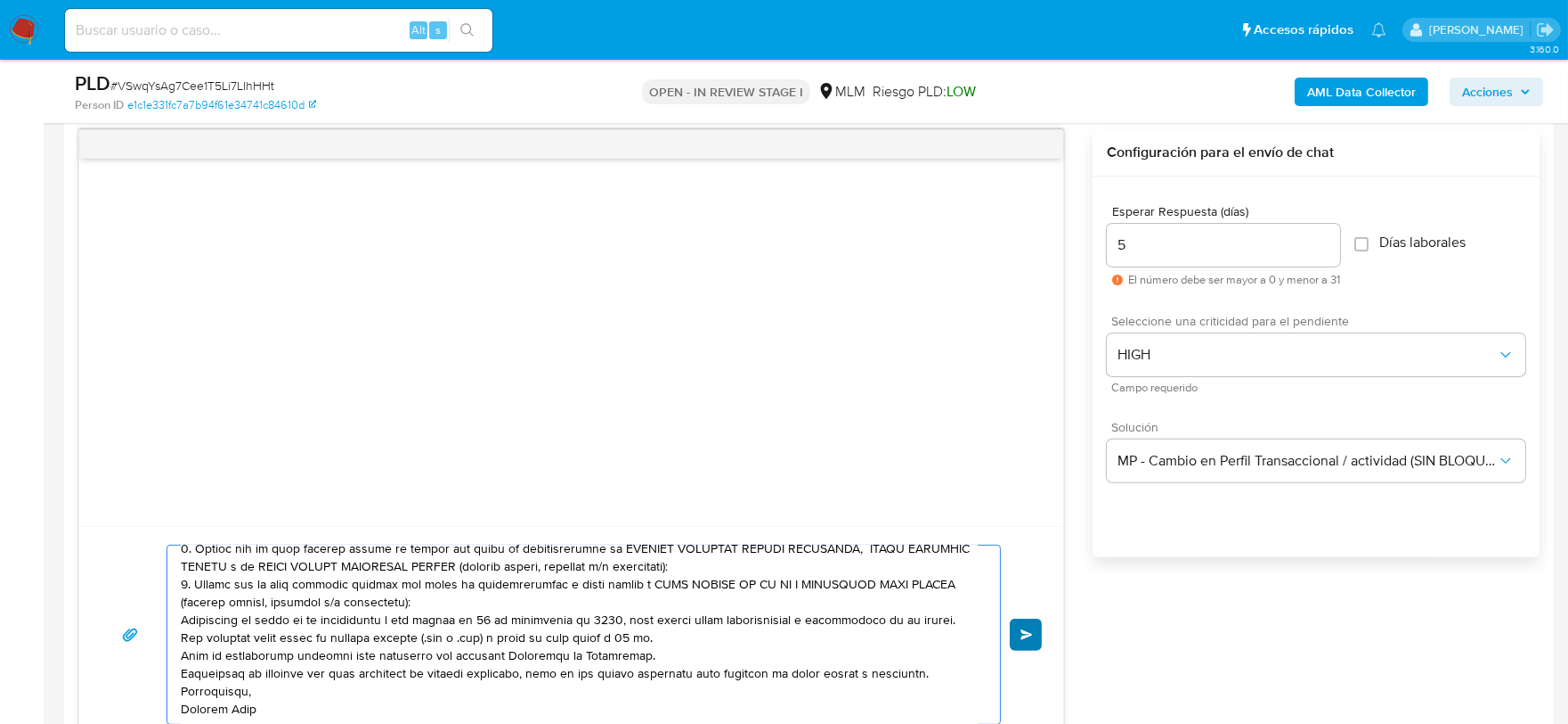
type textarea "Estimado Felipe De acuerdo con las políticas de control de Mercado Pago, debemo…"
click at [1031, 640] on span "Enviar" at bounding box center [1027, 634] width 13 height 11
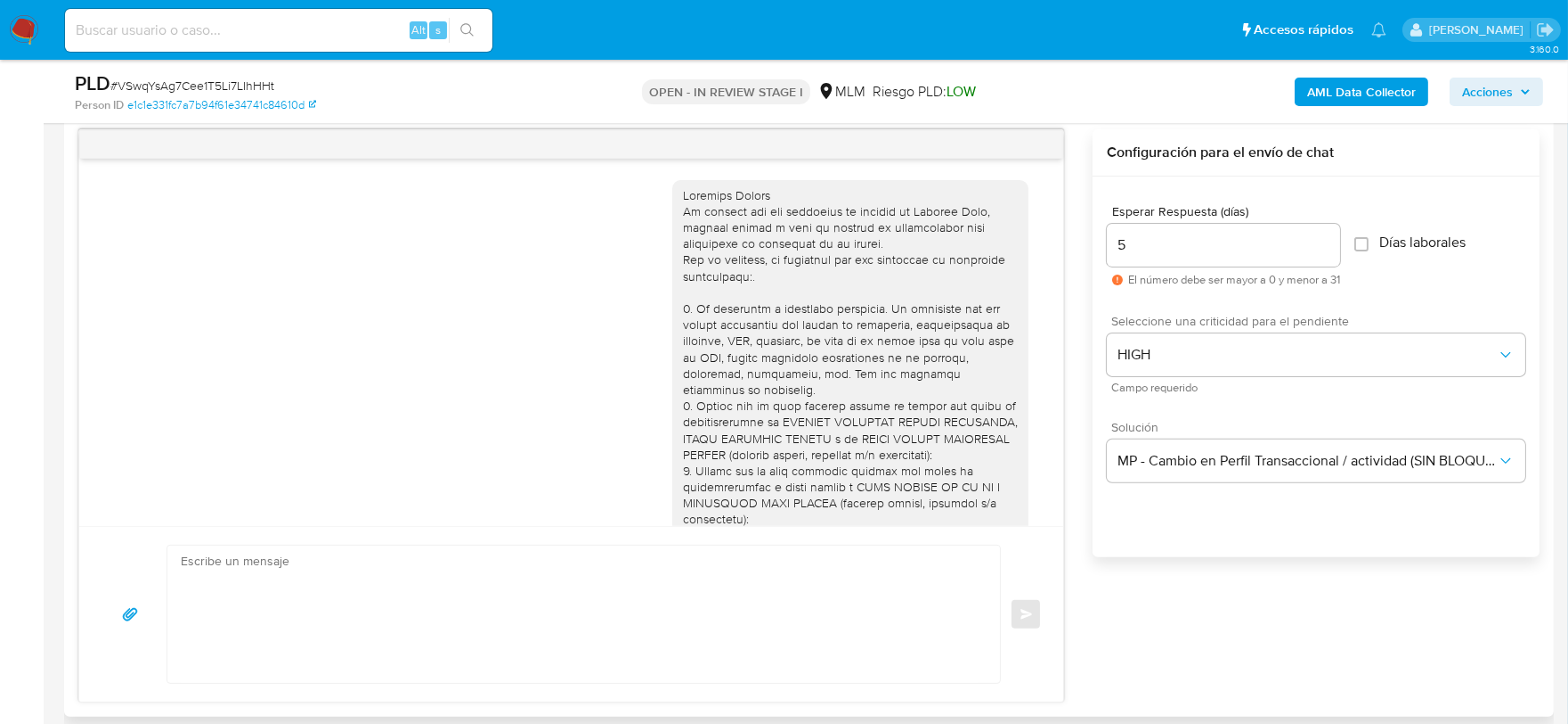
scroll to position [220, 0]
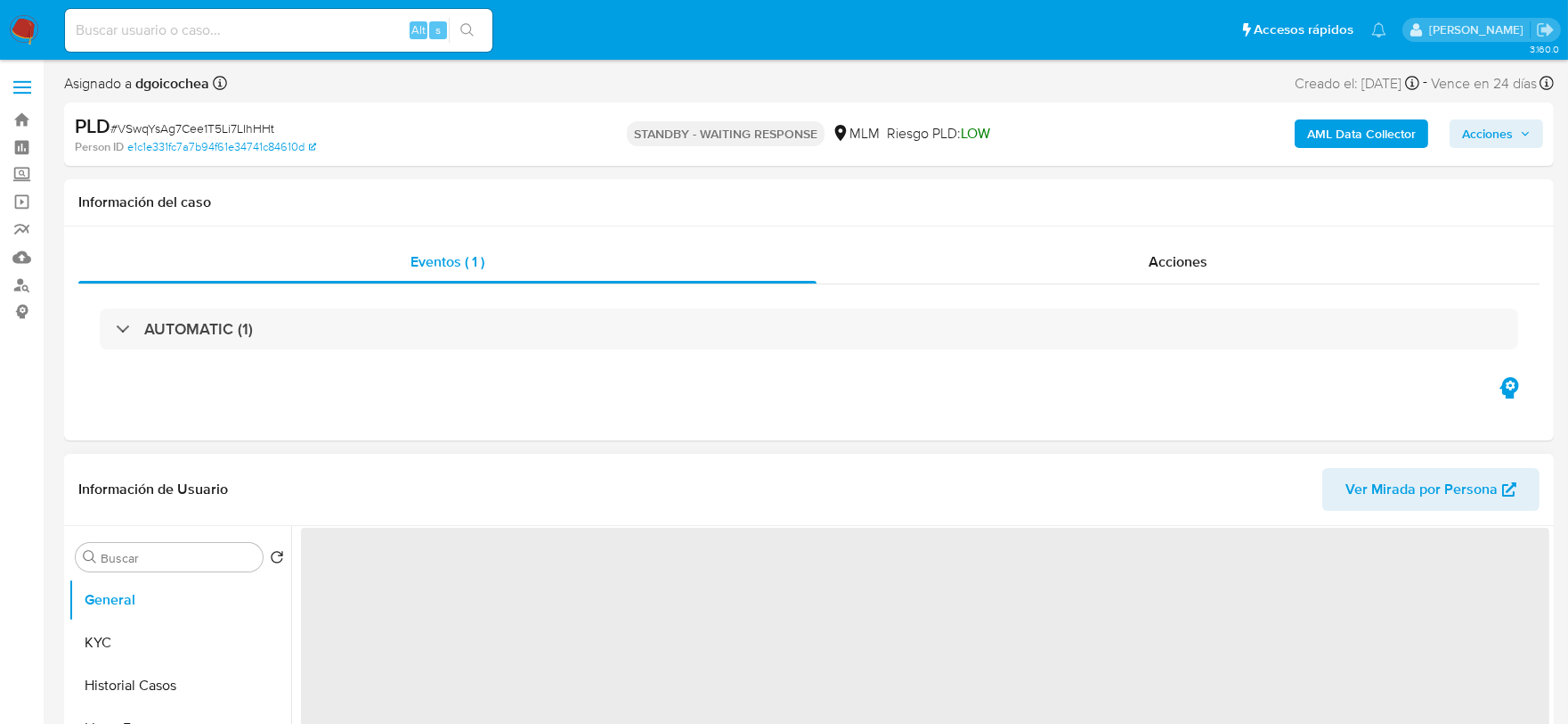
select select "10"
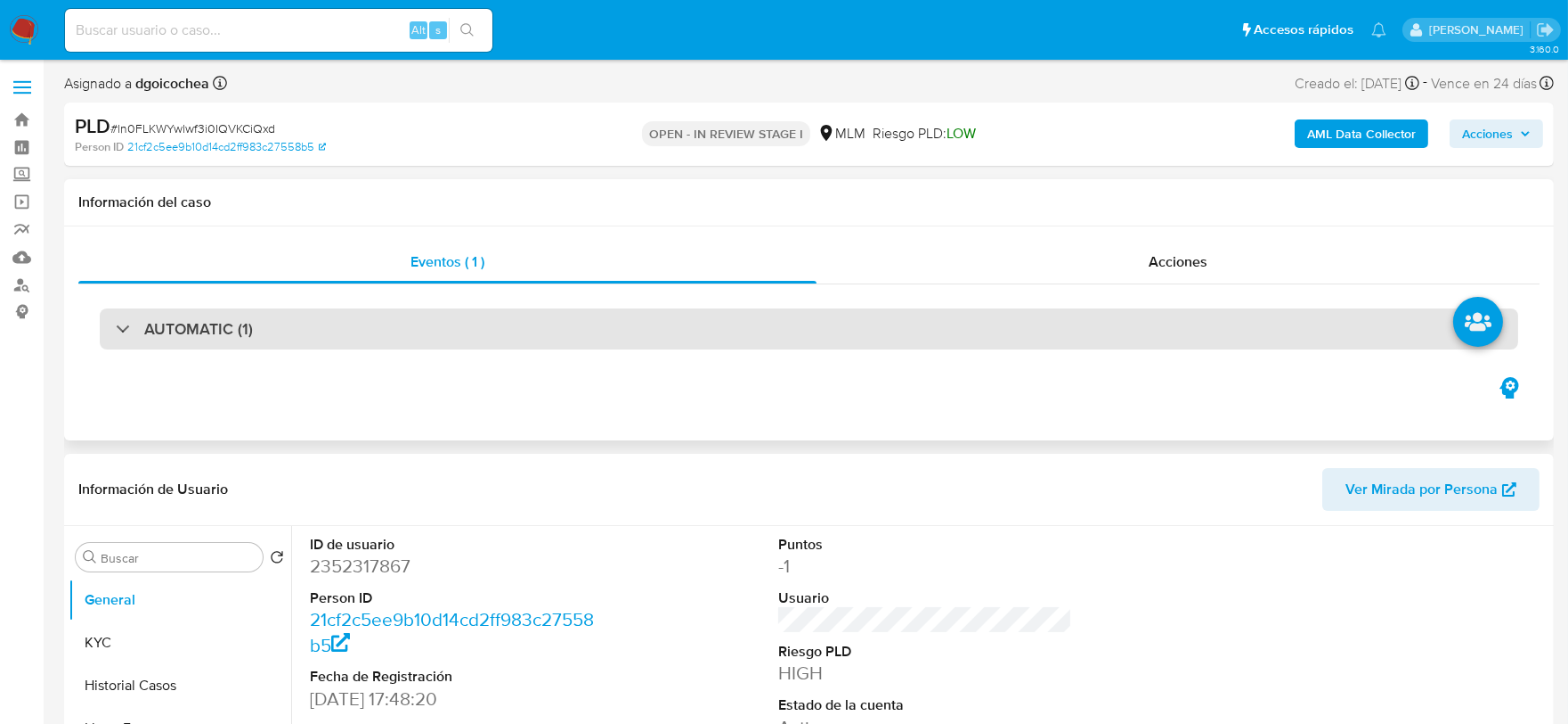
click at [183, 321] on h3 "AUTOMATIC (1)" at bounding box center [198, 329] width 108 height 20
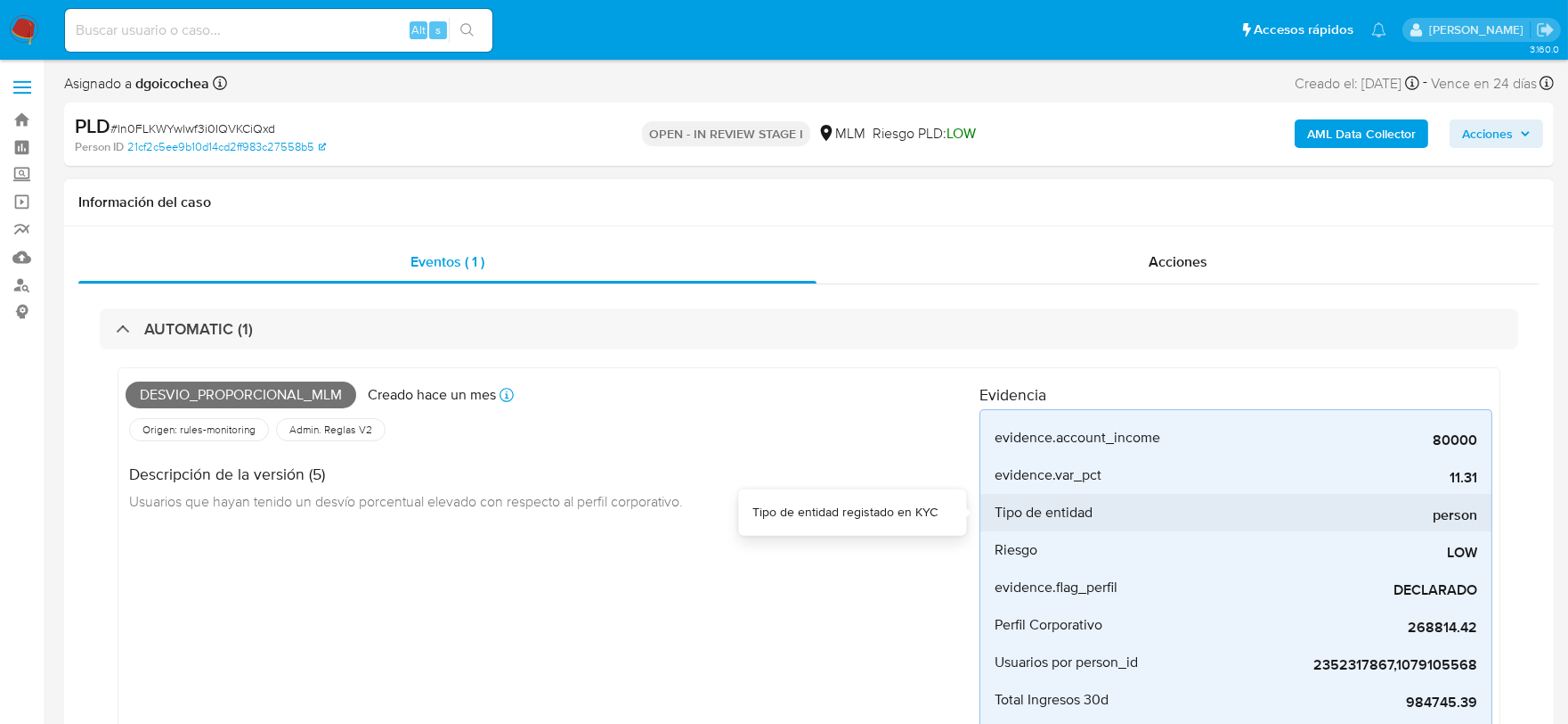
scroll to position [198, 0]
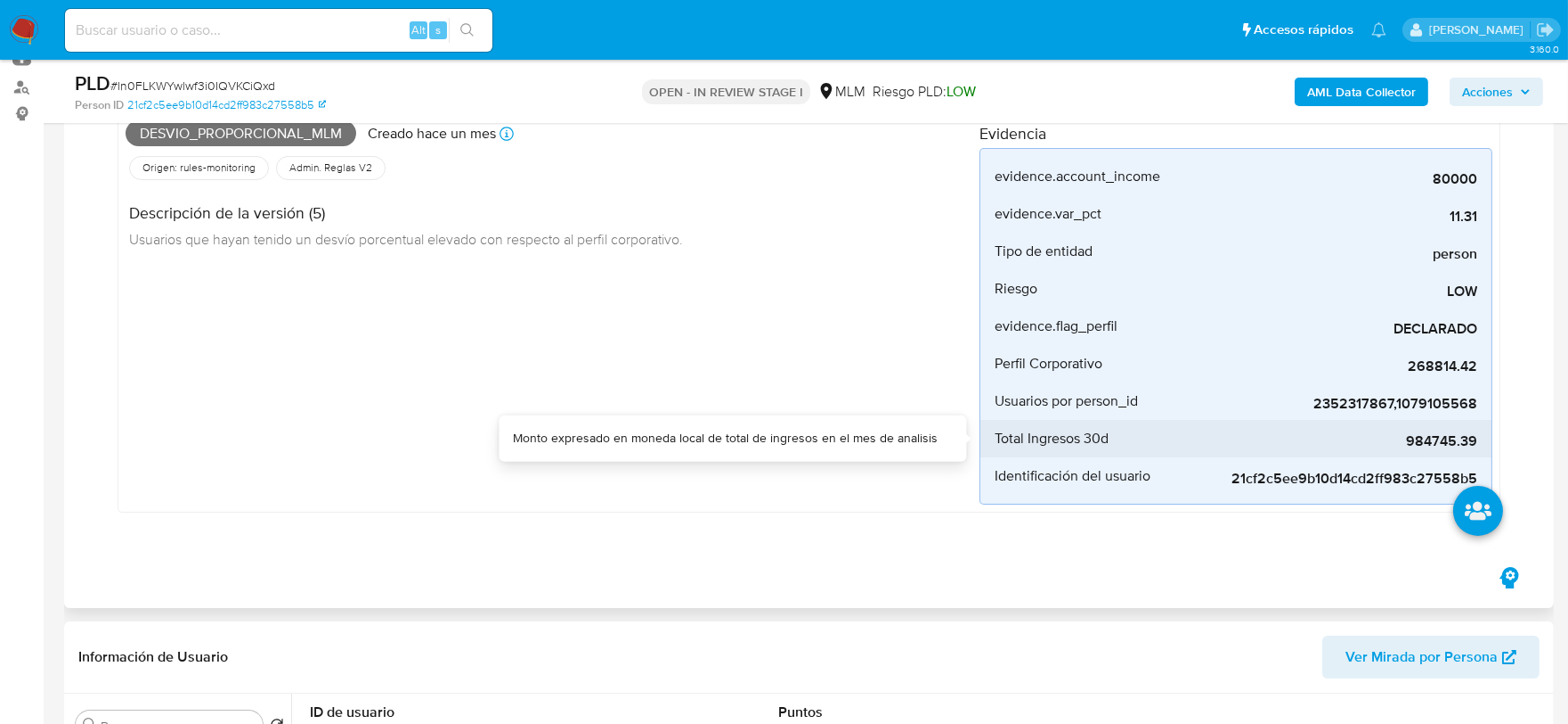
click at [1437, 445] on span "984745.39" at bounding box center [1343, 441] width 267 height 18
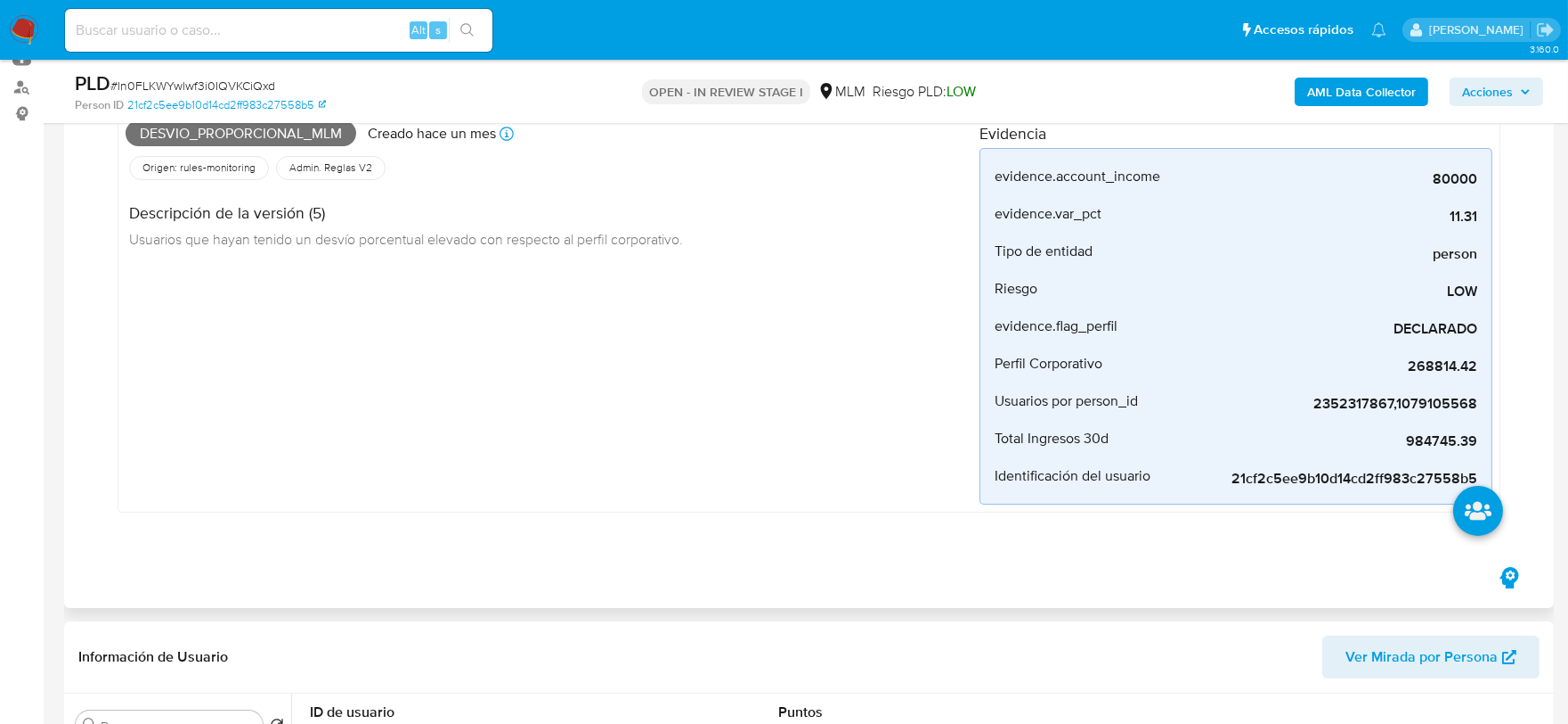
click at [700, 497] on div "Desvio_proporcional_mlm Creado [DATE] Creado: [DATE] 03:09:50 Origen: rules-mon…" at bounding box center [553, 309] width 854 height 391
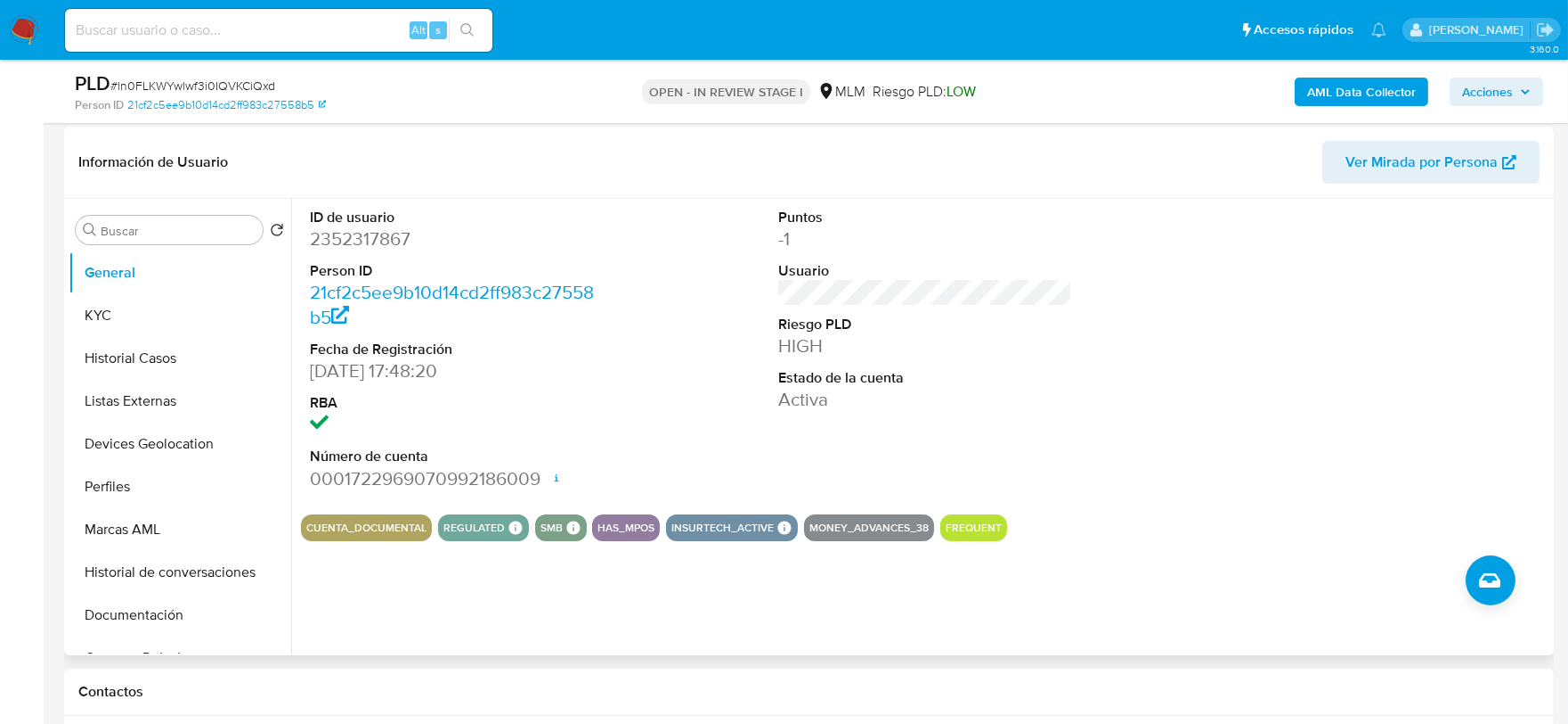
click at [697, 372] on div "ID de usuario 2352317867 Person ID 21cf2c5ee9b10d14cd2ff983c27558b5 Fecha de Re…" at bounding box center [925, 349] width 1248 height 301
click at [139, 294] on button "KYC" at bounding box center [173, 315] width 209 height 43
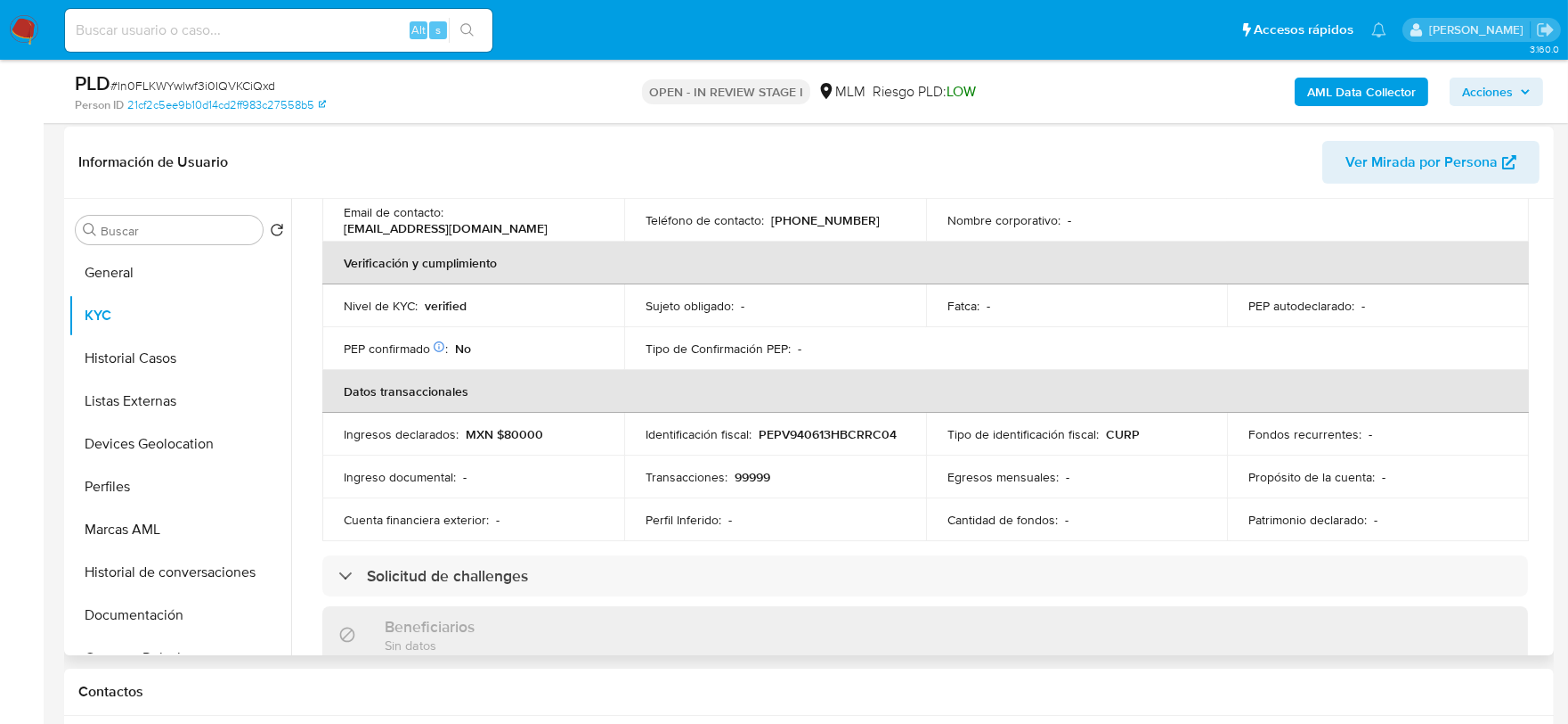
scroll to position [495, 0]
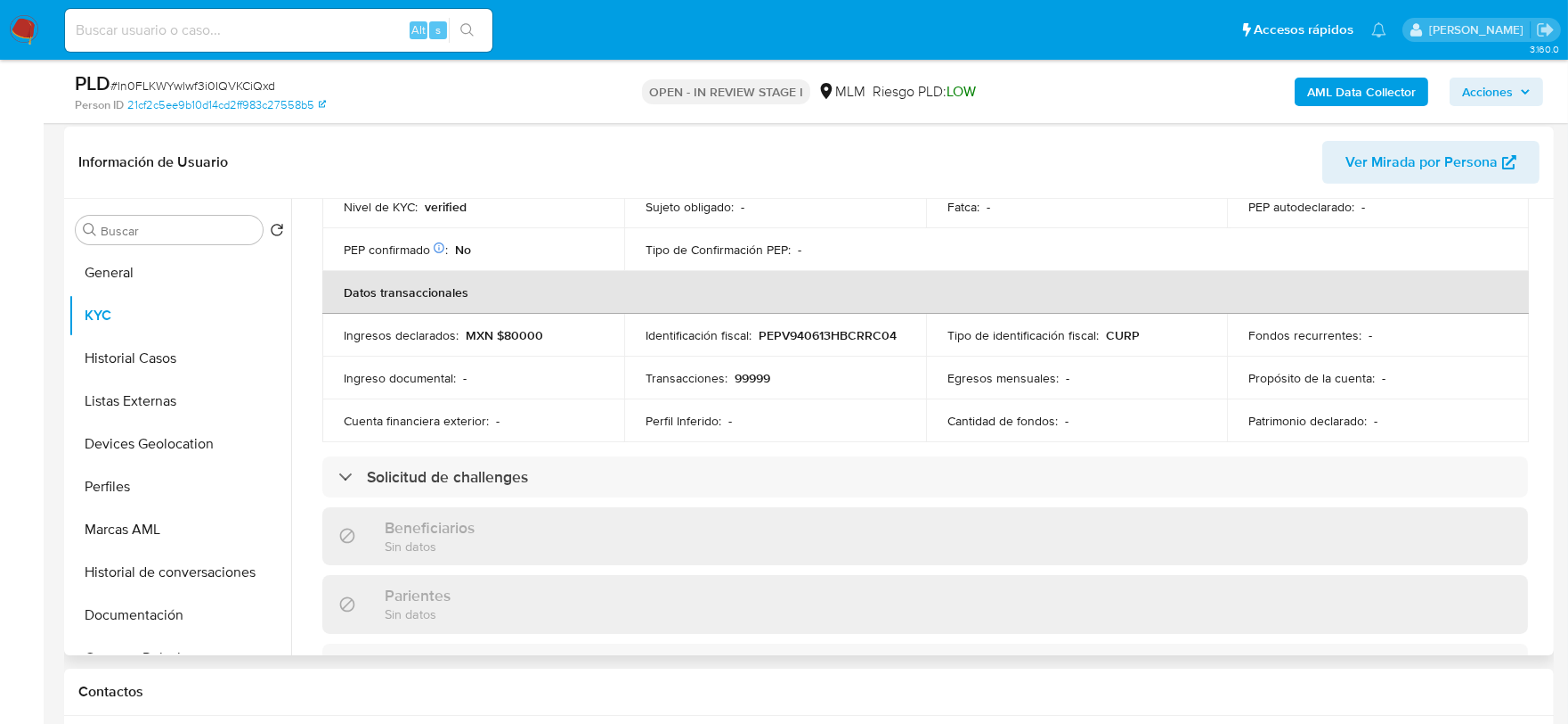
click at [309, 361] on div "Actualizado hace 2 horas Creado: [DATE] 15:48:21 Actualizado: [DATE] 23:04:27 D…" at bounding box center [925, 511] width 1248 height 1526
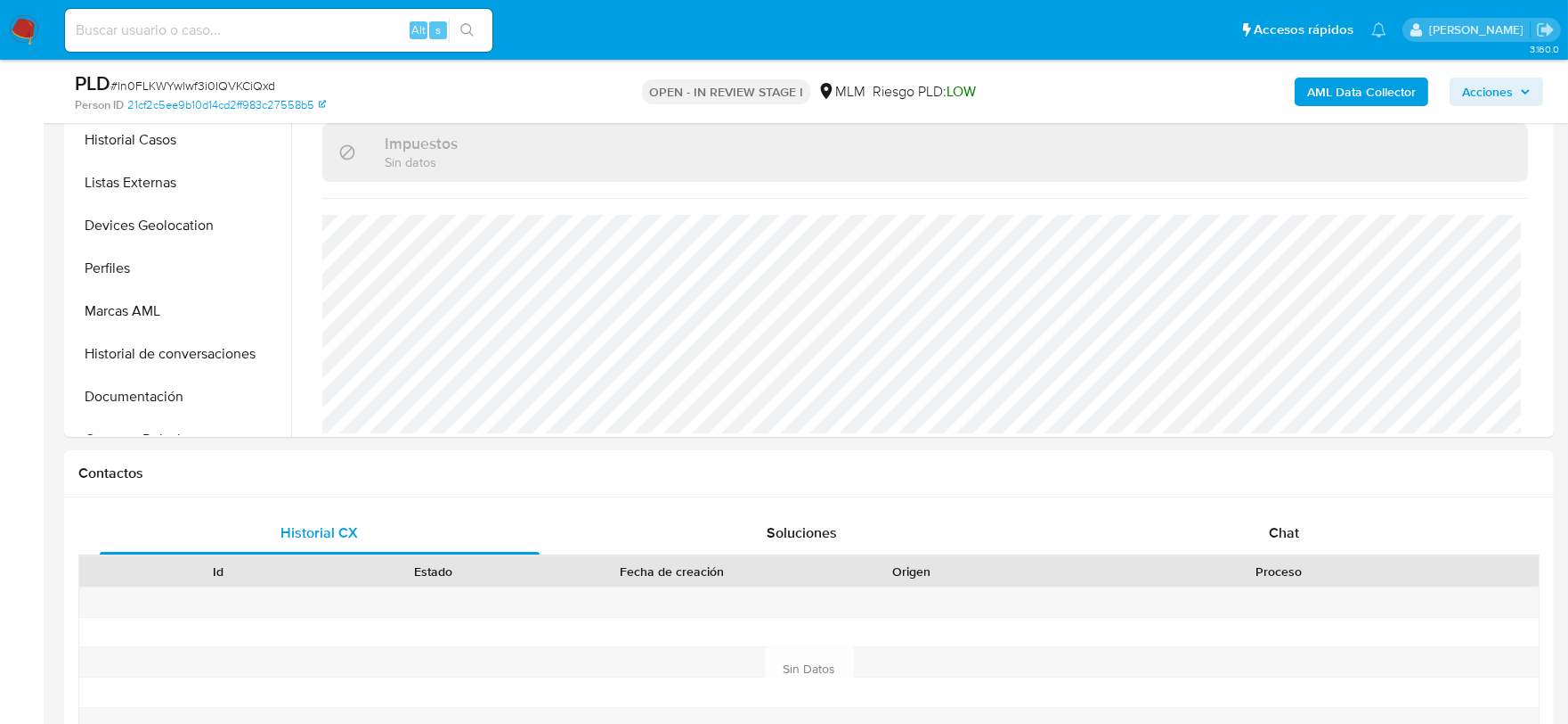
scroll to position [693, 0]
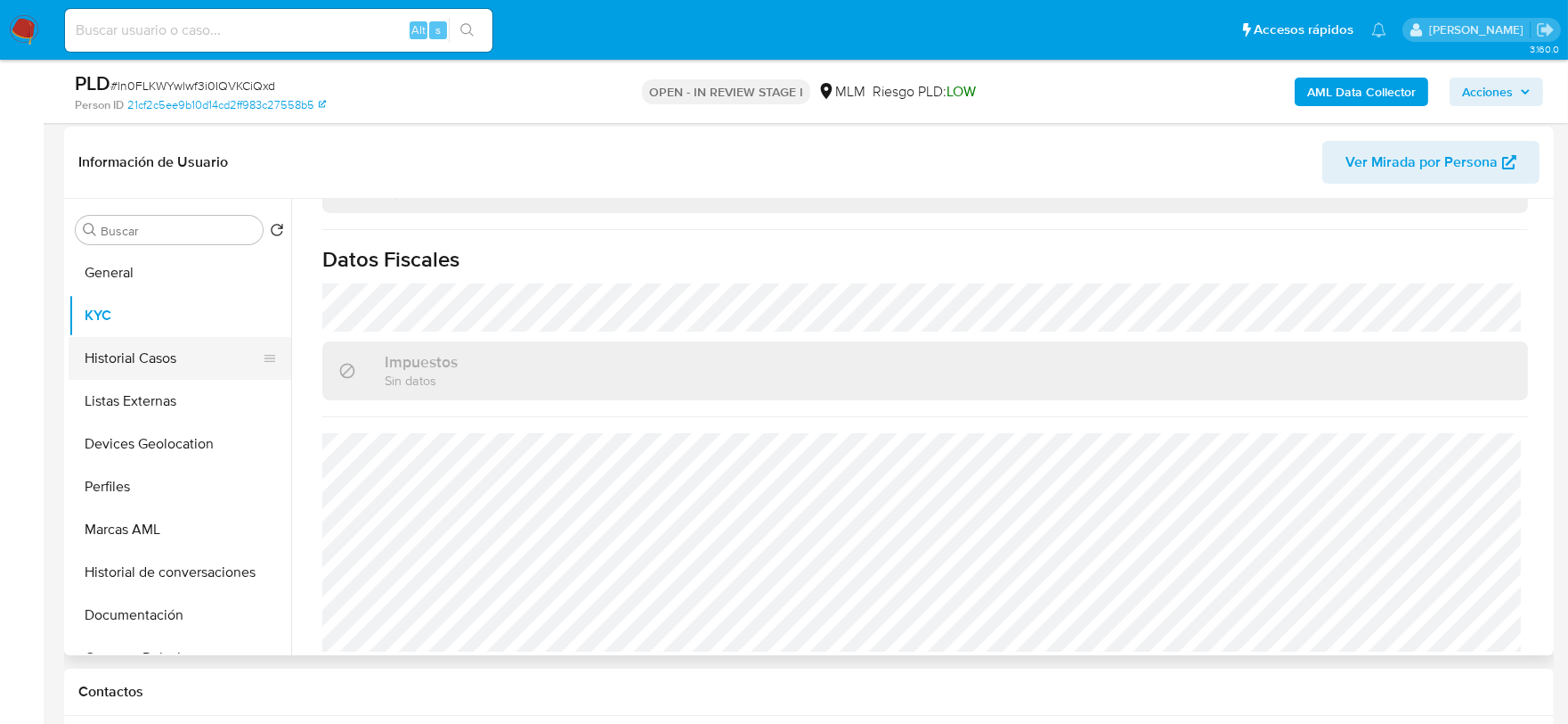
click at [161, 363] on button "Historial Casos" at bounding box center [173, 358] width 209 height 43
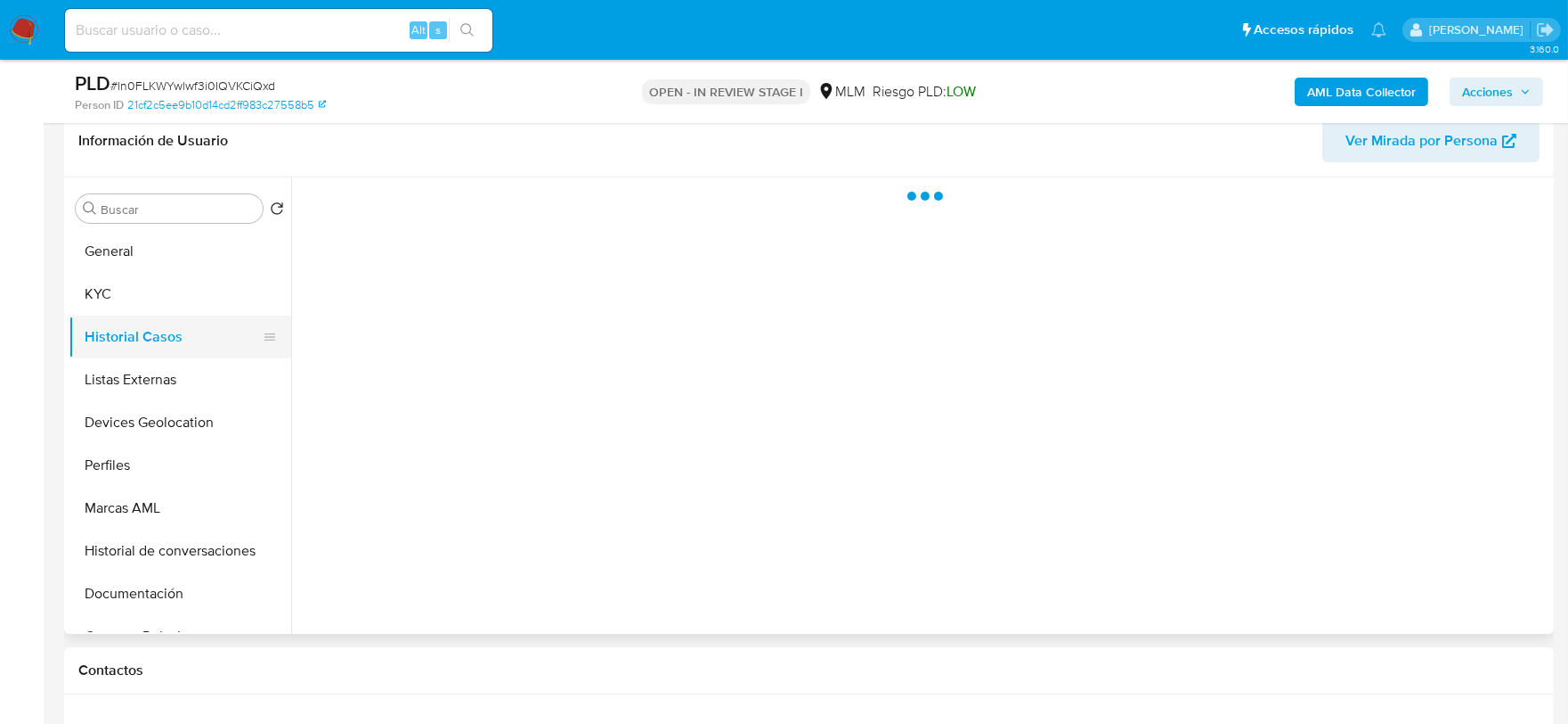
scroll to position [0, 0]
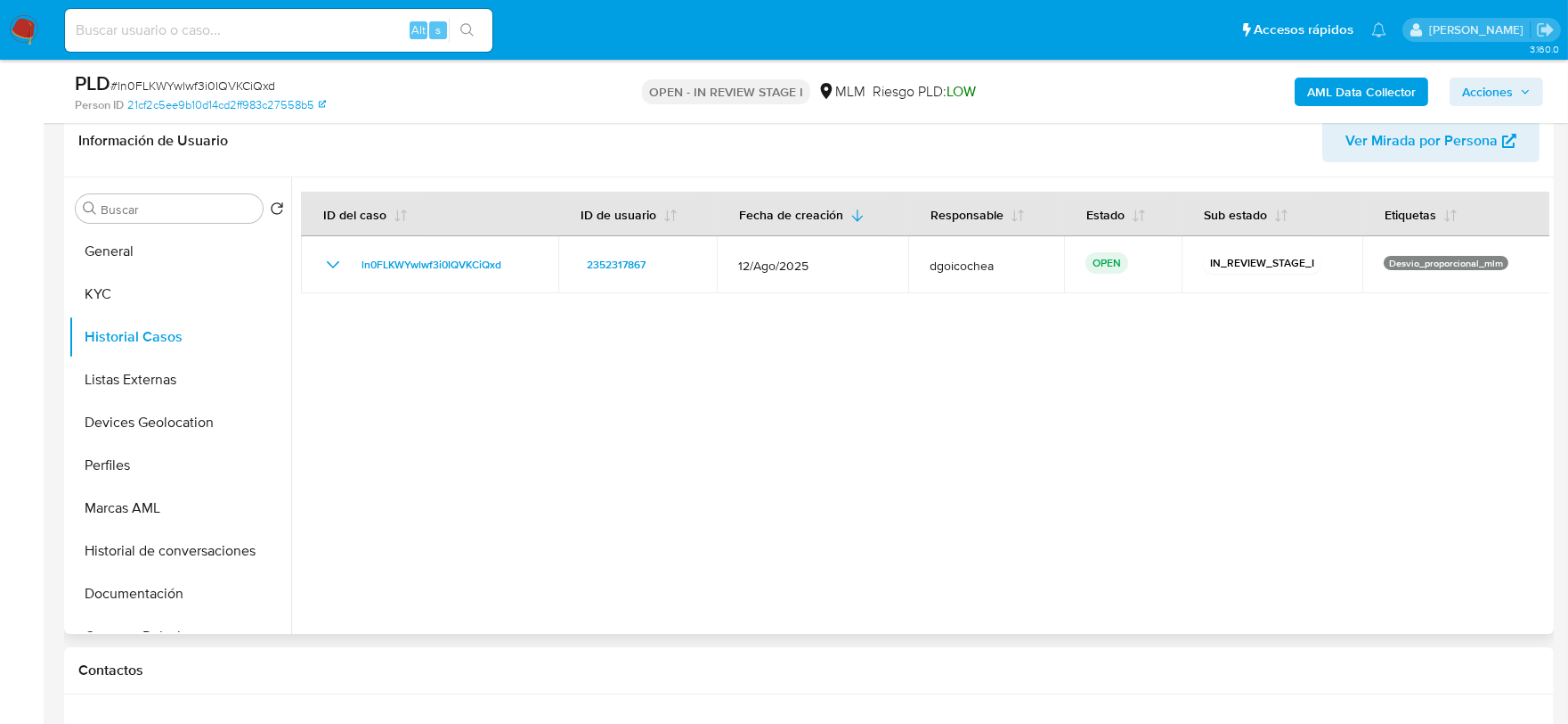
click at [596, 495] on div at bounding box center [920, 405] width 1258 height 456
click at [159, 386] on button "Listas Externas" at bounding box center [173, 380] width 209 height 43
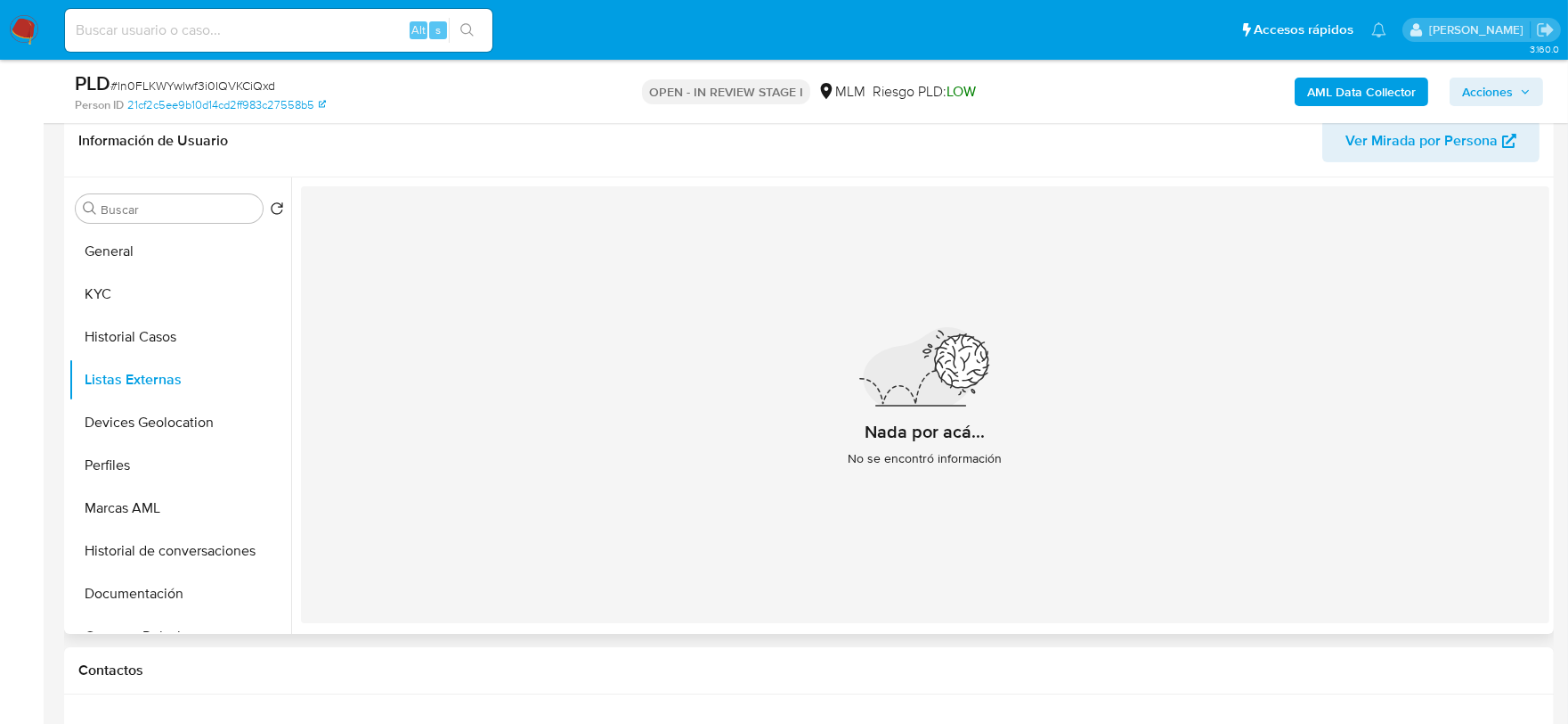
click at [583, 478] on div "Nada por acá... No se encontró información" at bounding box center [925, 404] width 1248 height 436
click at [218, 433] on button "Devices Geolocation" at bounding box center [173, 423] width 209 height 43
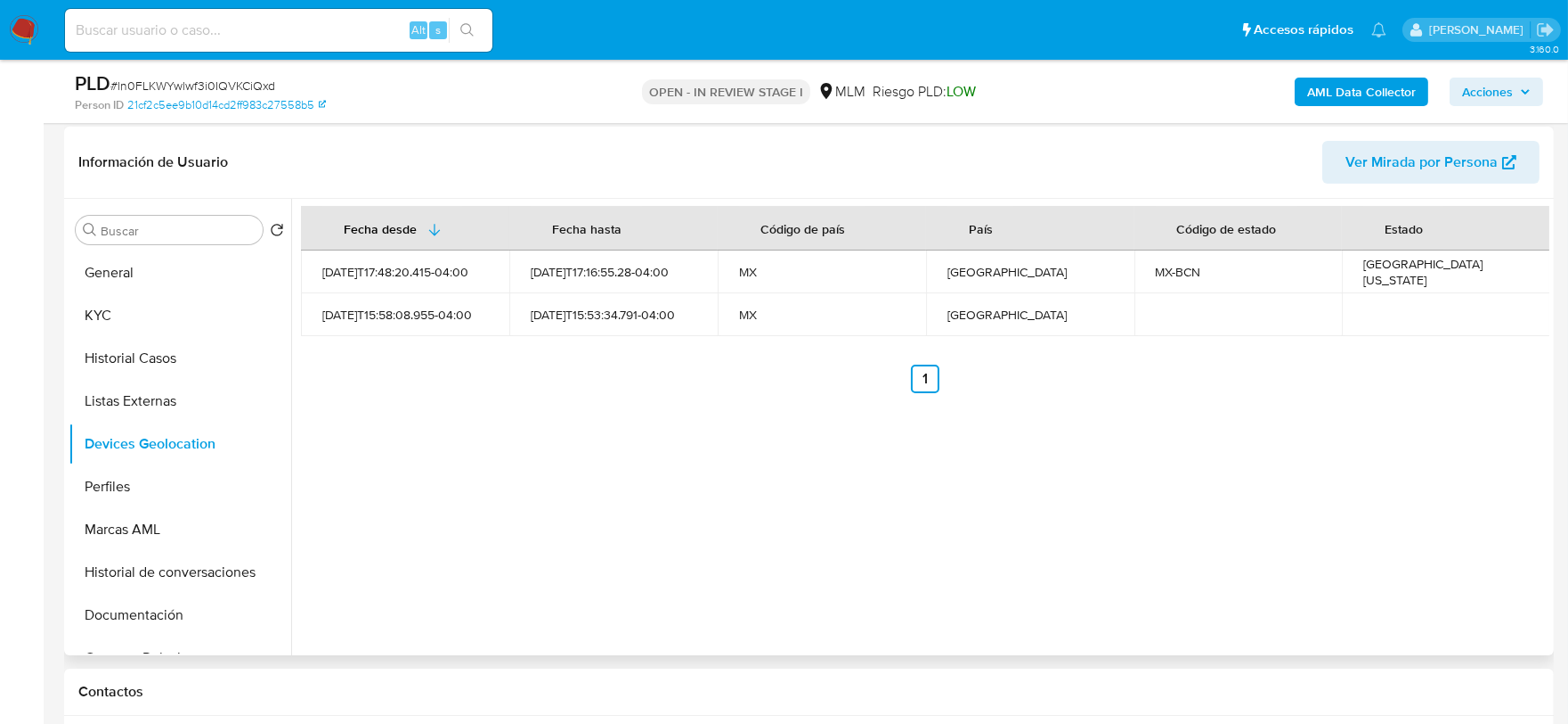
click at [518, 443] on div "Fecha desde [GEOGRAPHIC_DATA] hasta Código de país País Código de estado Estado…" at bounding box center [920, 427] width 1258 height 456
click at [133, 467] on button "Perfiles" at bounding box center [173, 487] width 209 height 43
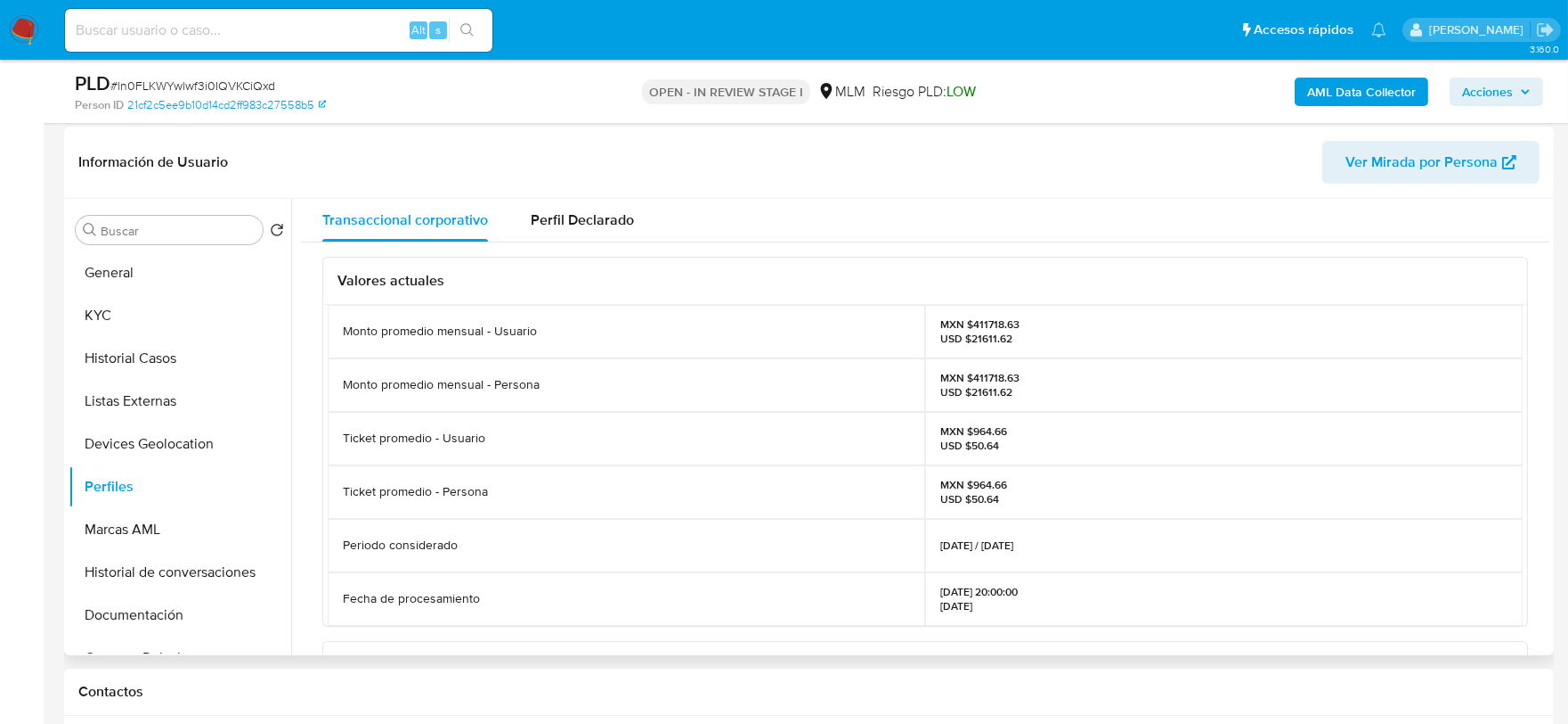
click at [309, 479] on div "Valores actuales Monto promedio mensual - Usuario MXN $411718.63 USD $21611.62 …" at bounding box center [925, 657] width 1248 height 831
click at [148, 620] on button "Documentación" at bounding box center [180, 615] width 223 height 43
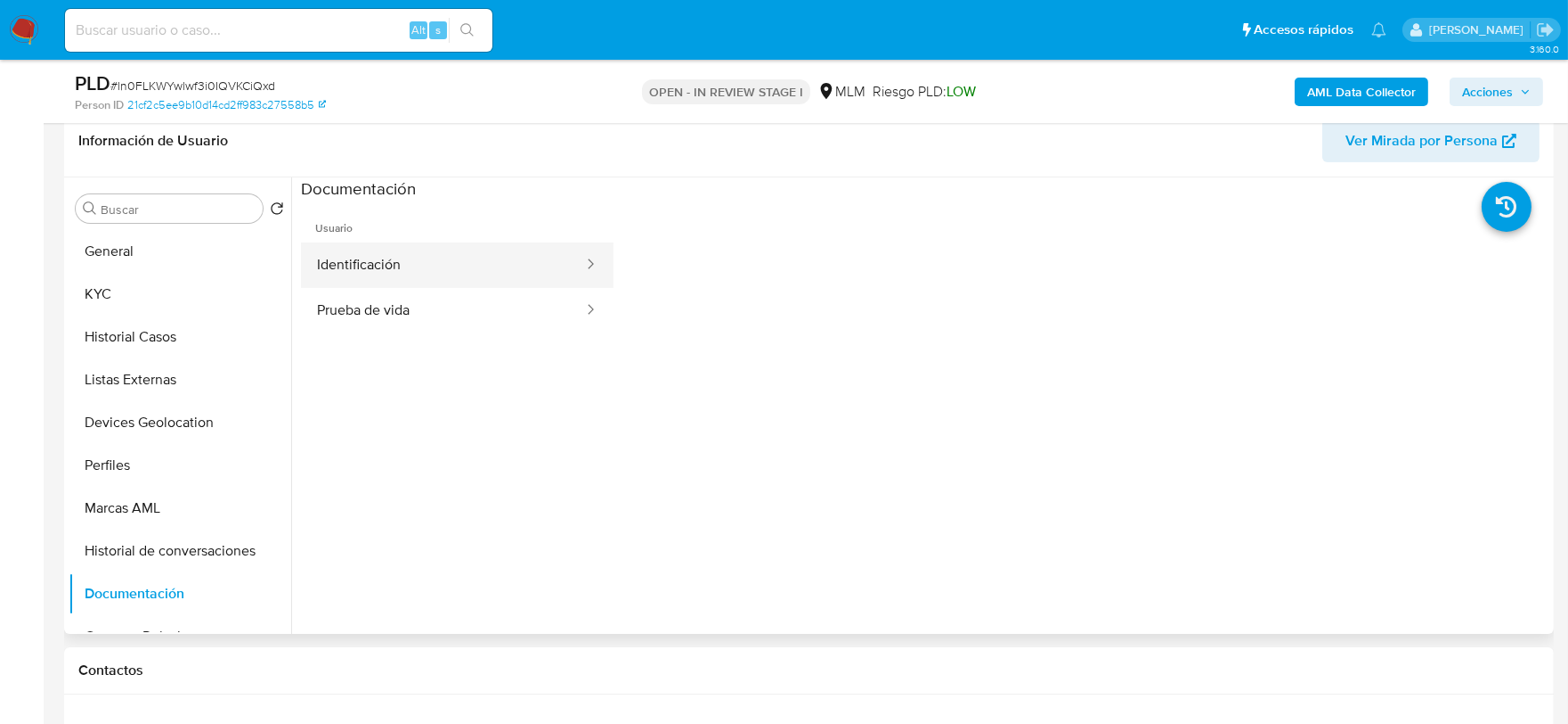
click at [421, 270] on button "Identificación" at bounding box center [442, 264] width 284 height 46
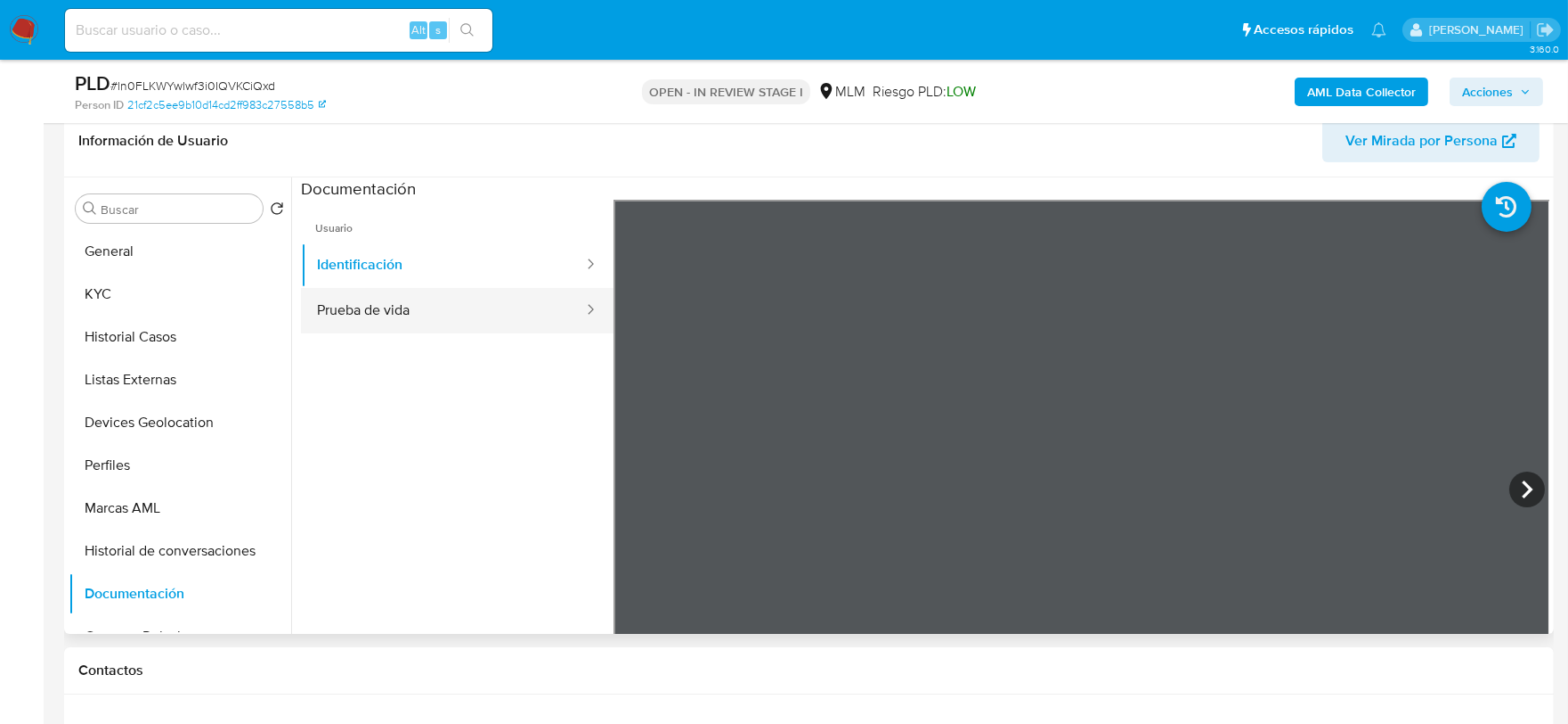
click at [419, 313] on button "Prueba de vida" at bounding box center [442, 310] width 284 height 46
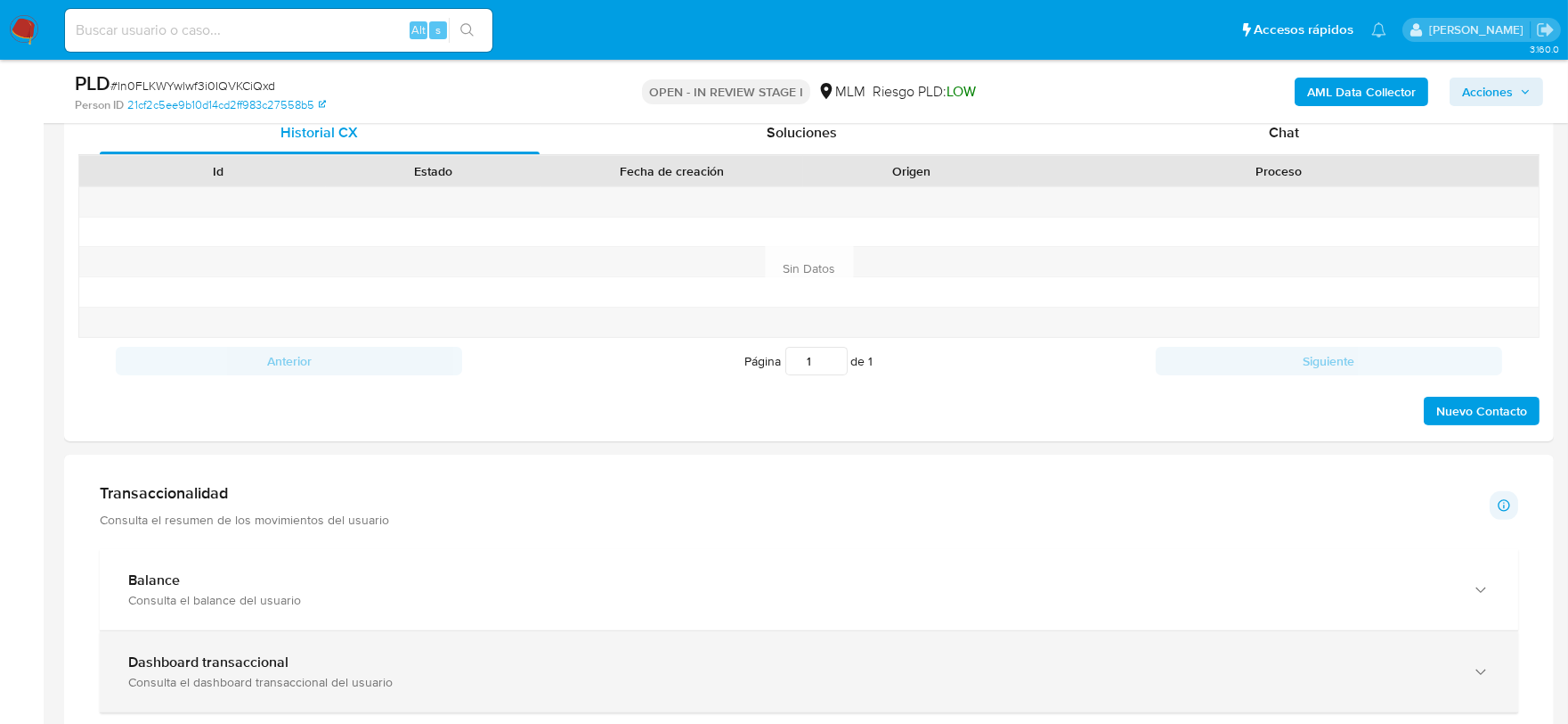
scroll to position [1485, 0]
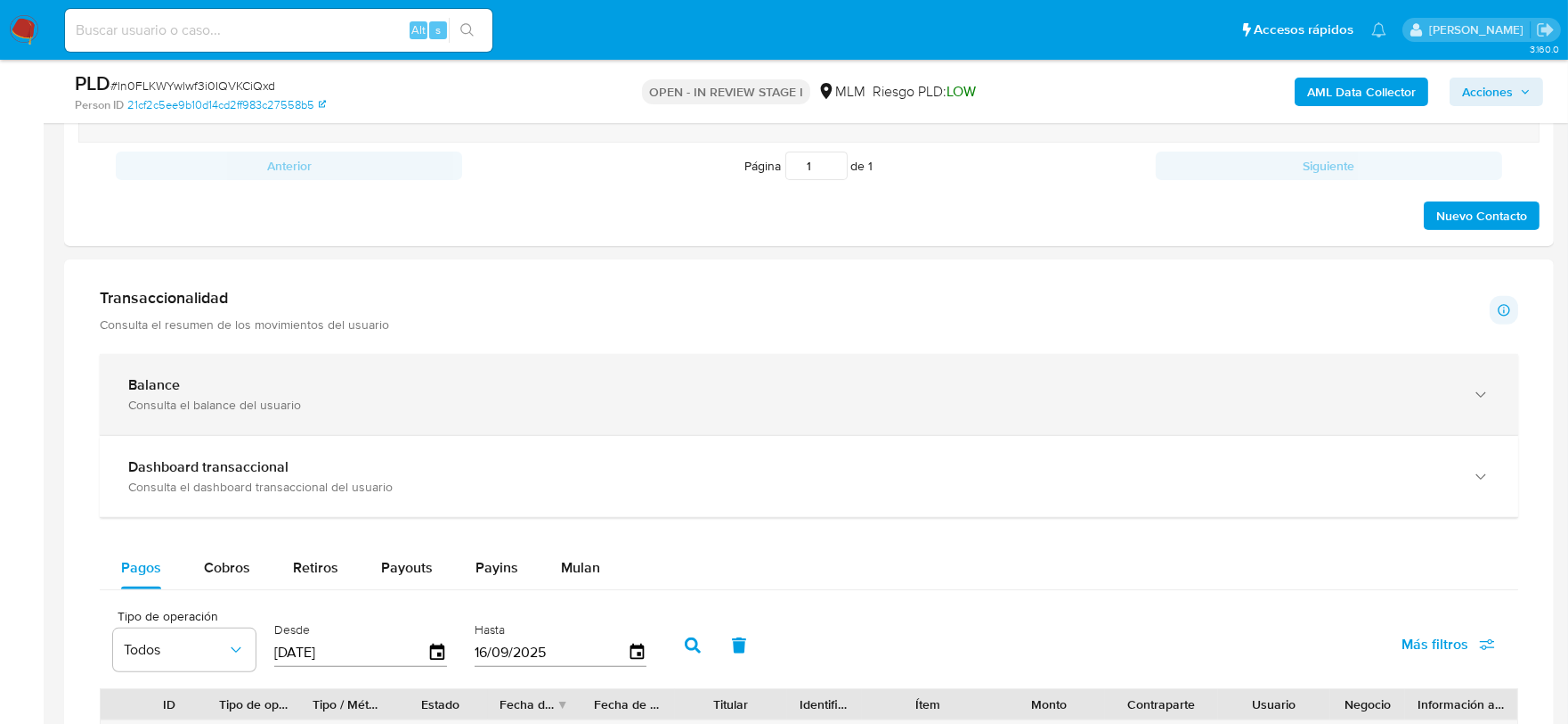
click at [261, 370] on div "Balance Consulta el balance del usuario" at bounding box center [809, 394] width 1418 height 81
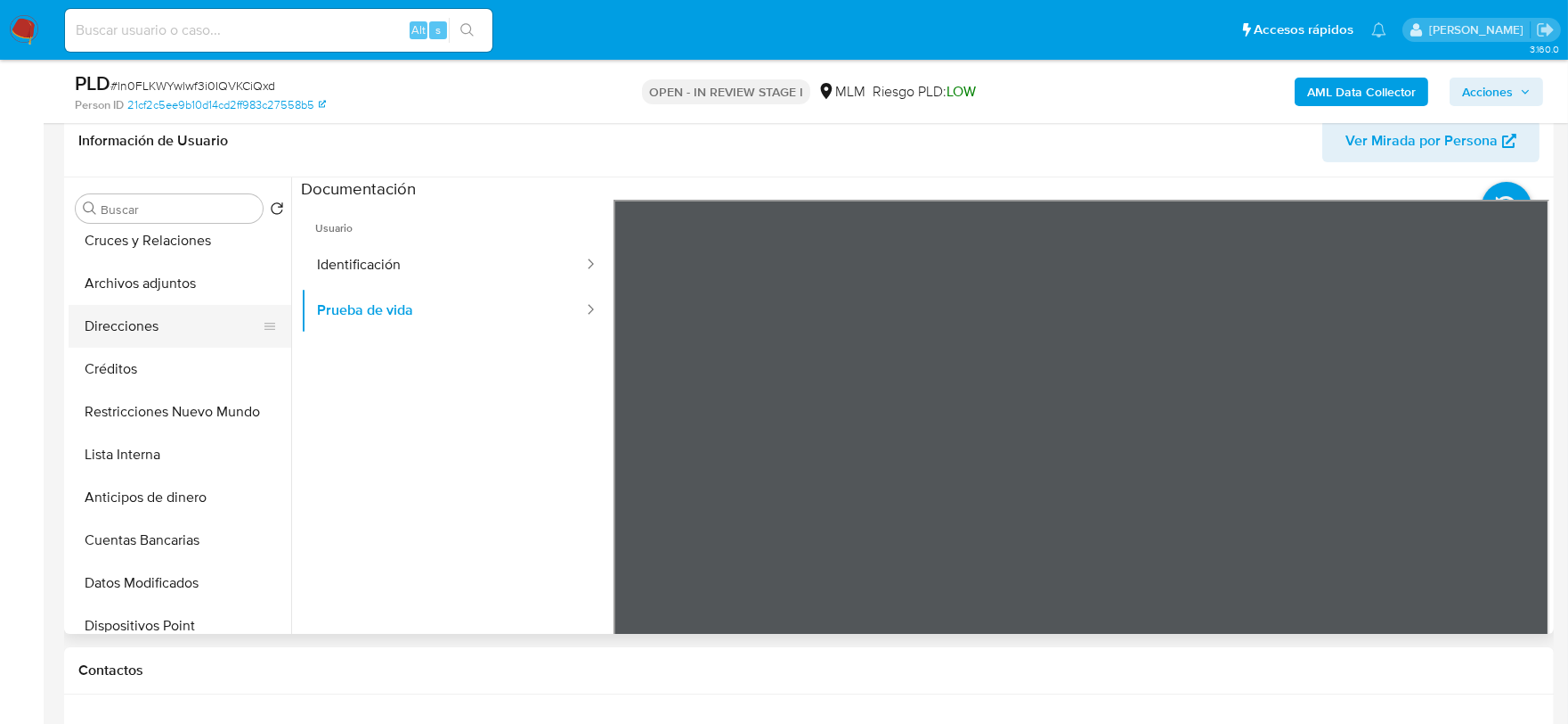
scroll to position [0, 0]
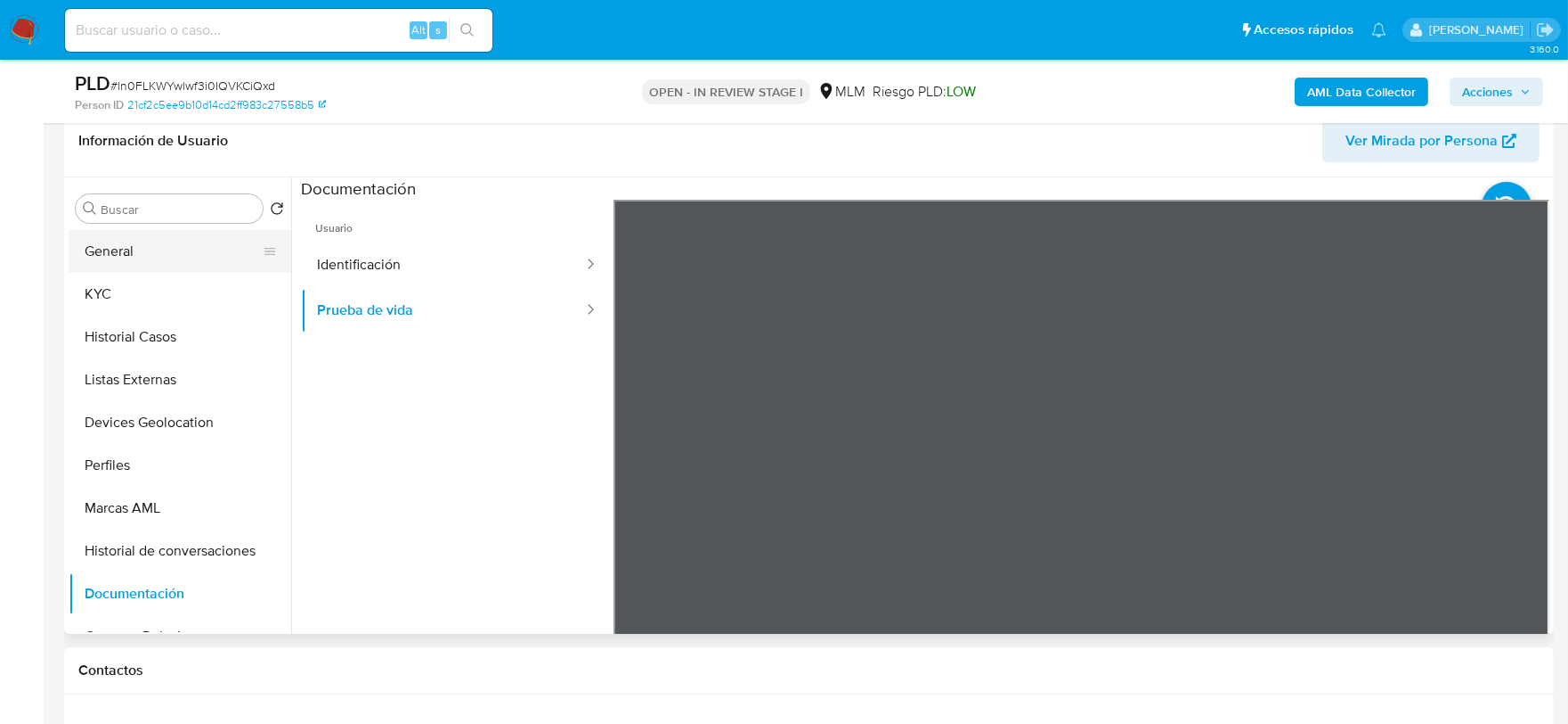
click at [95, 256] on button "General" at bounding box center [173, 252] width 209 height 43
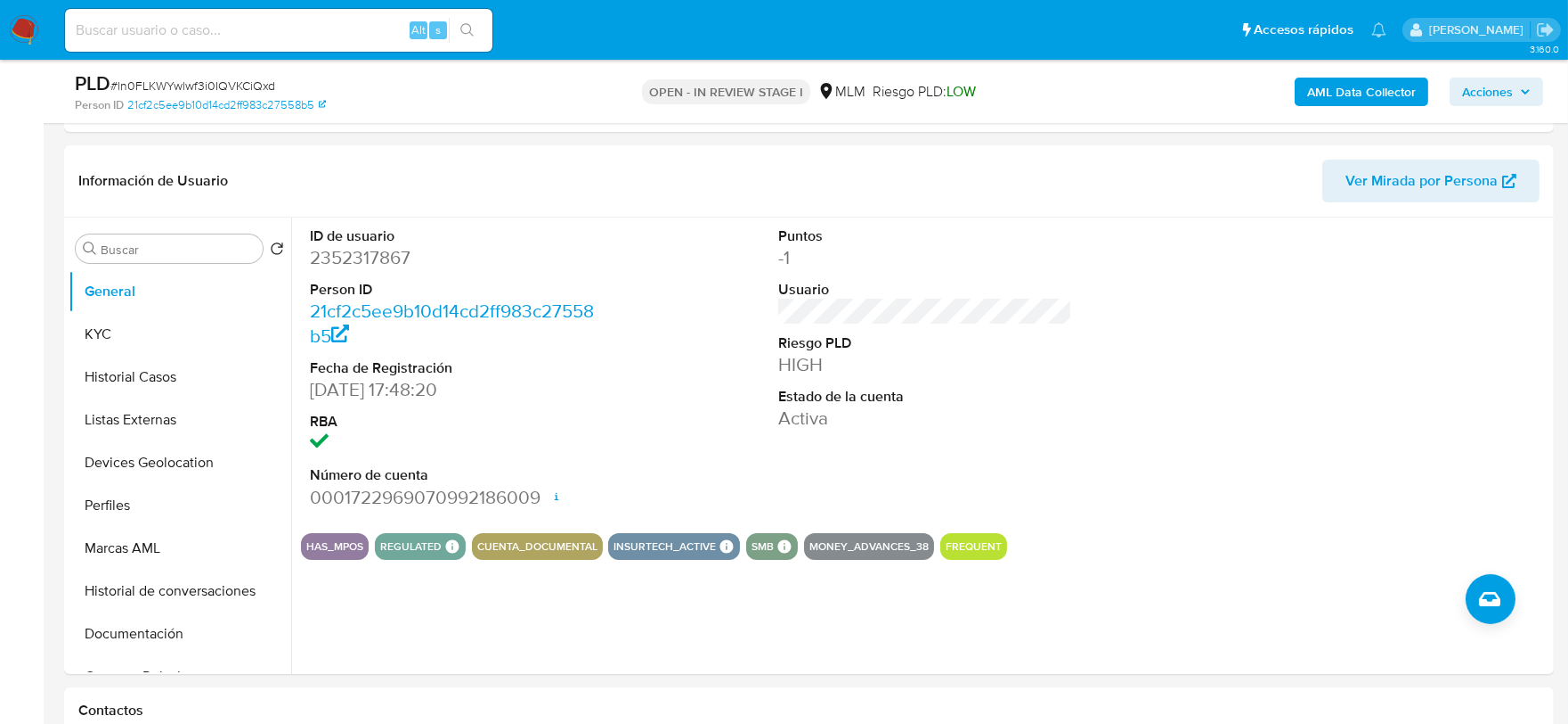
scroll to position [495, 0]
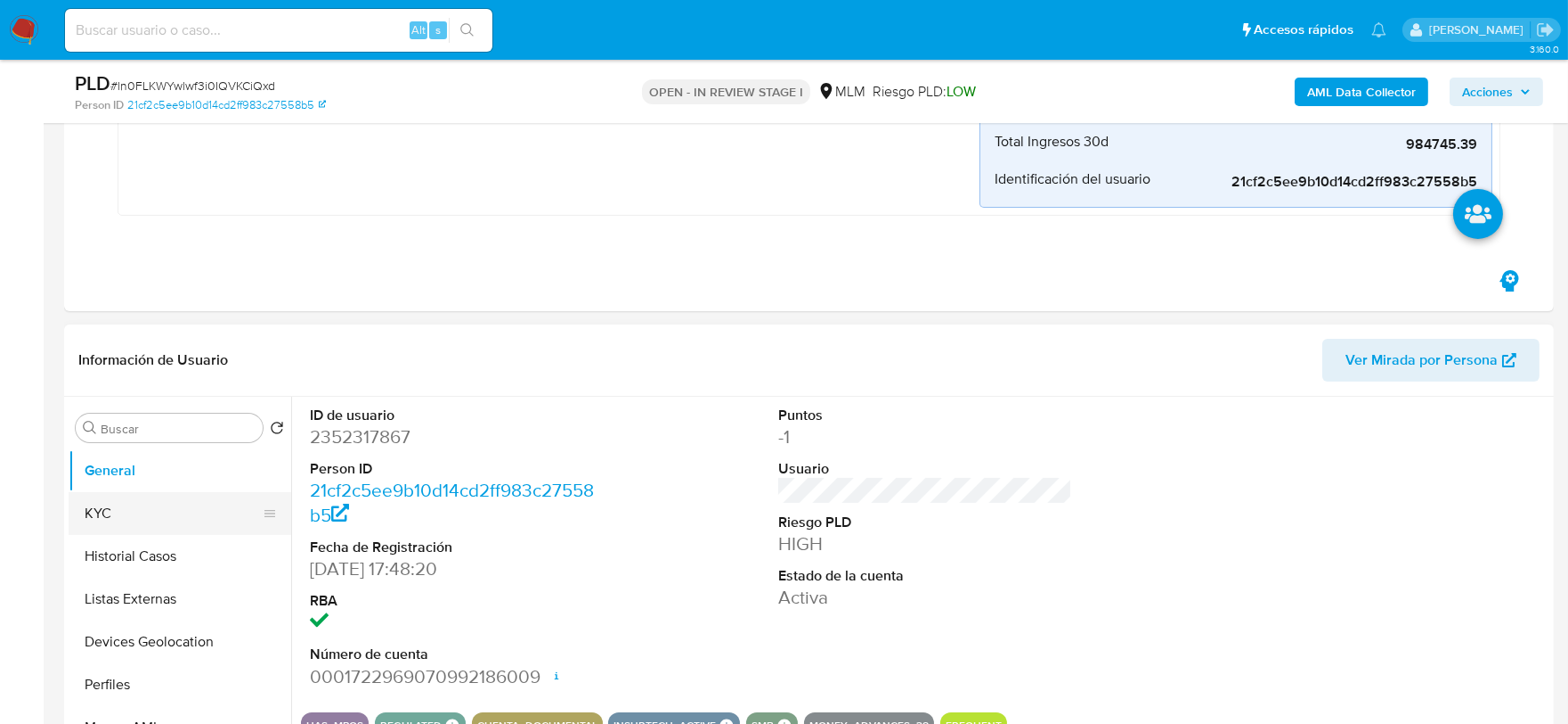
click at [110, 508] on button "KYC" at bounding box center [173, 513] width 209 height 43
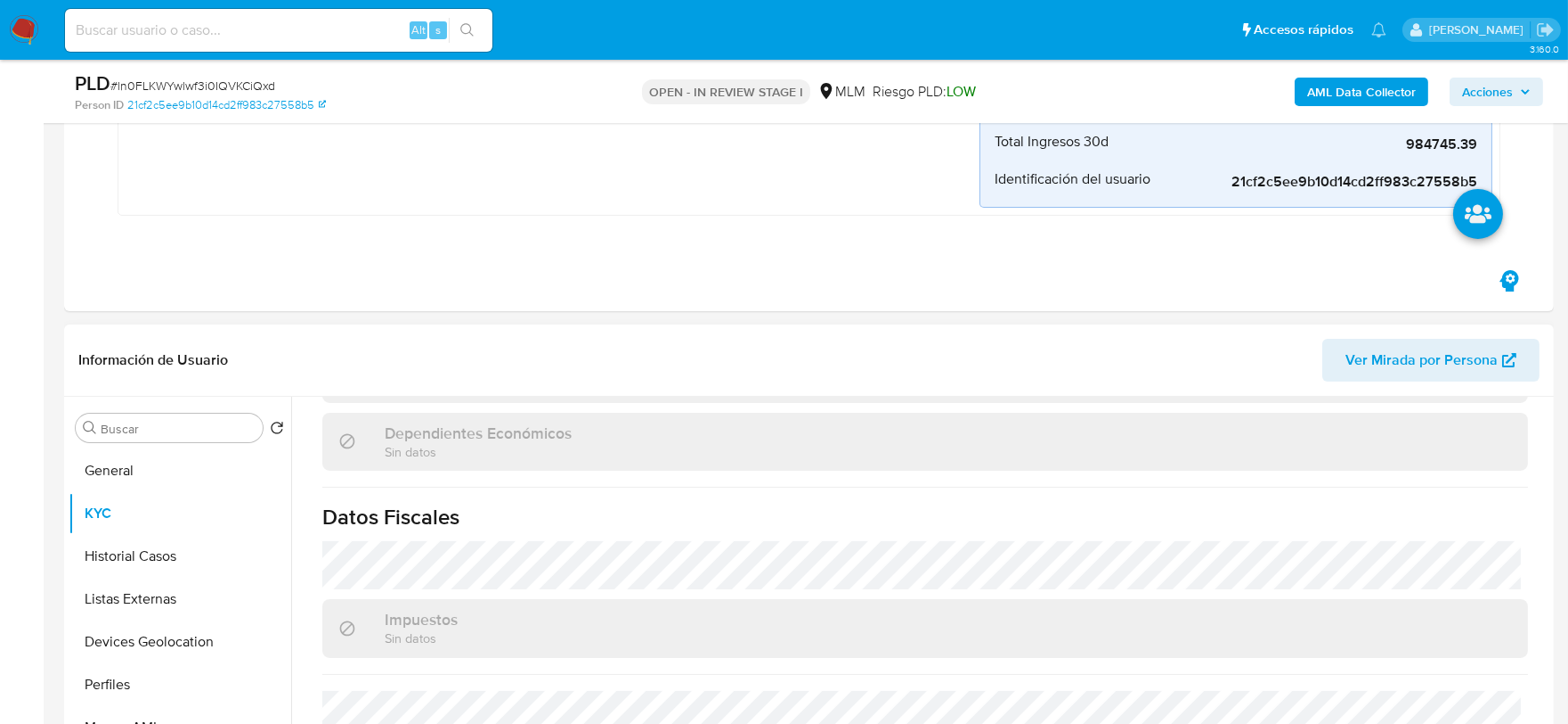
scroll to position [1089, 0]
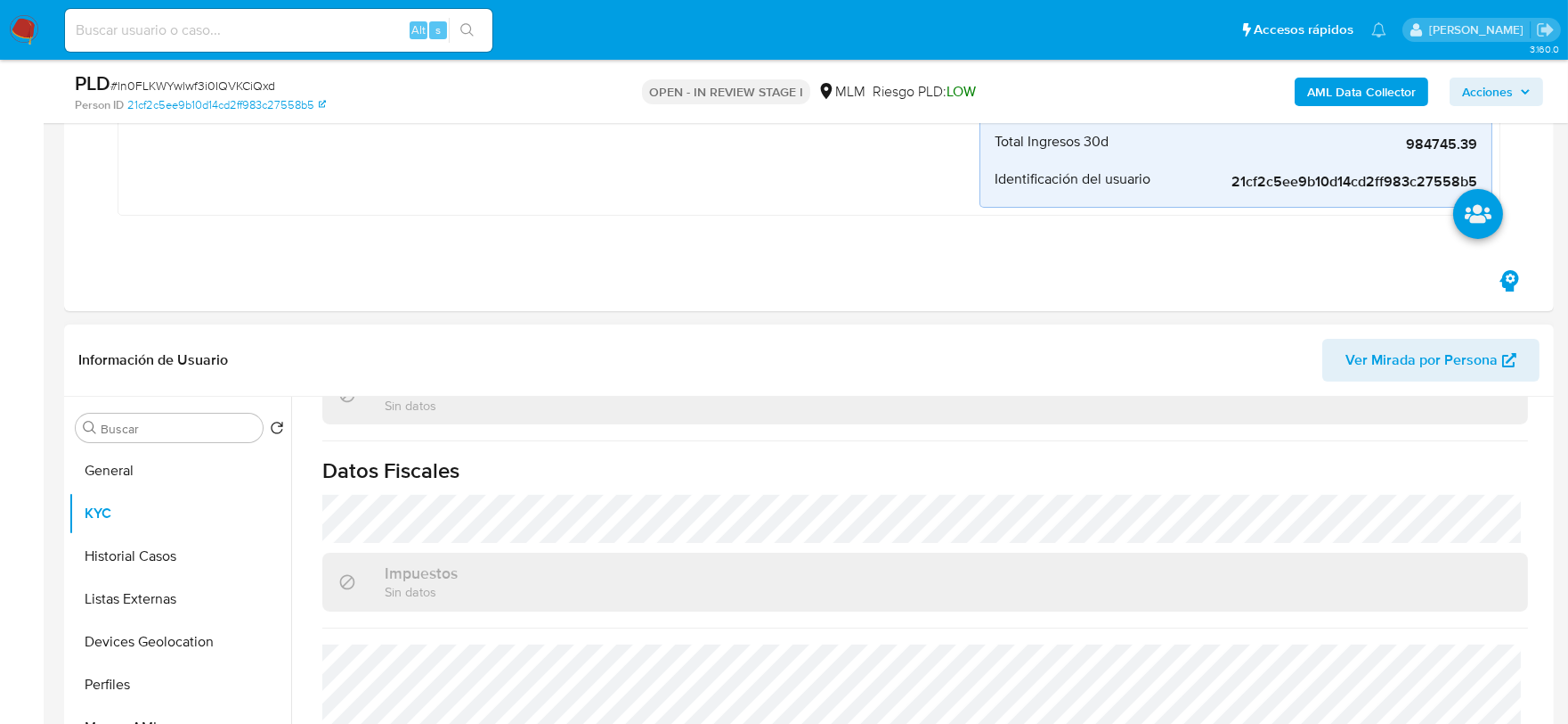
click at [713, 352] on header "Información de Usuario Ver Mirada por Persona" at bounding box center [810, 360] width 1461 height 43
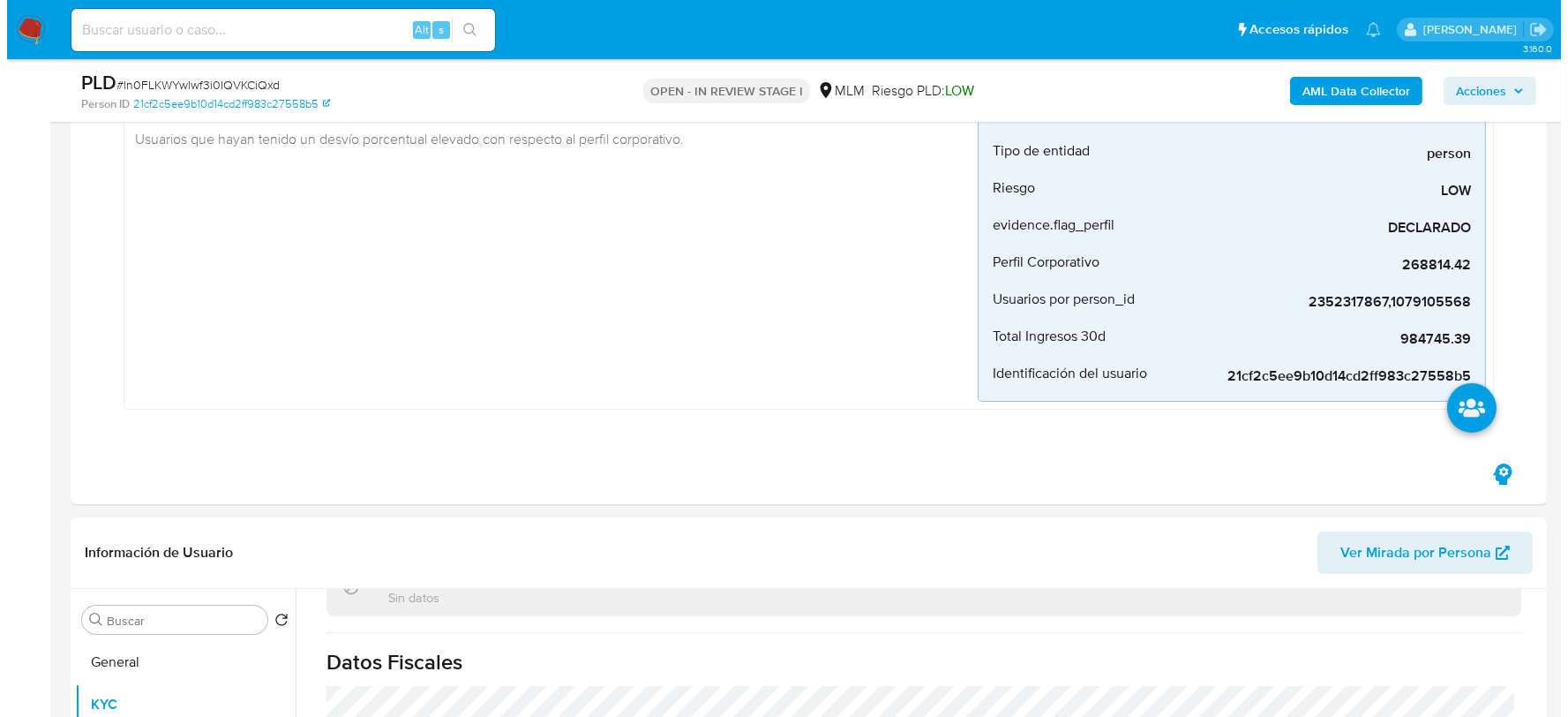
scroll to position [0, 0]
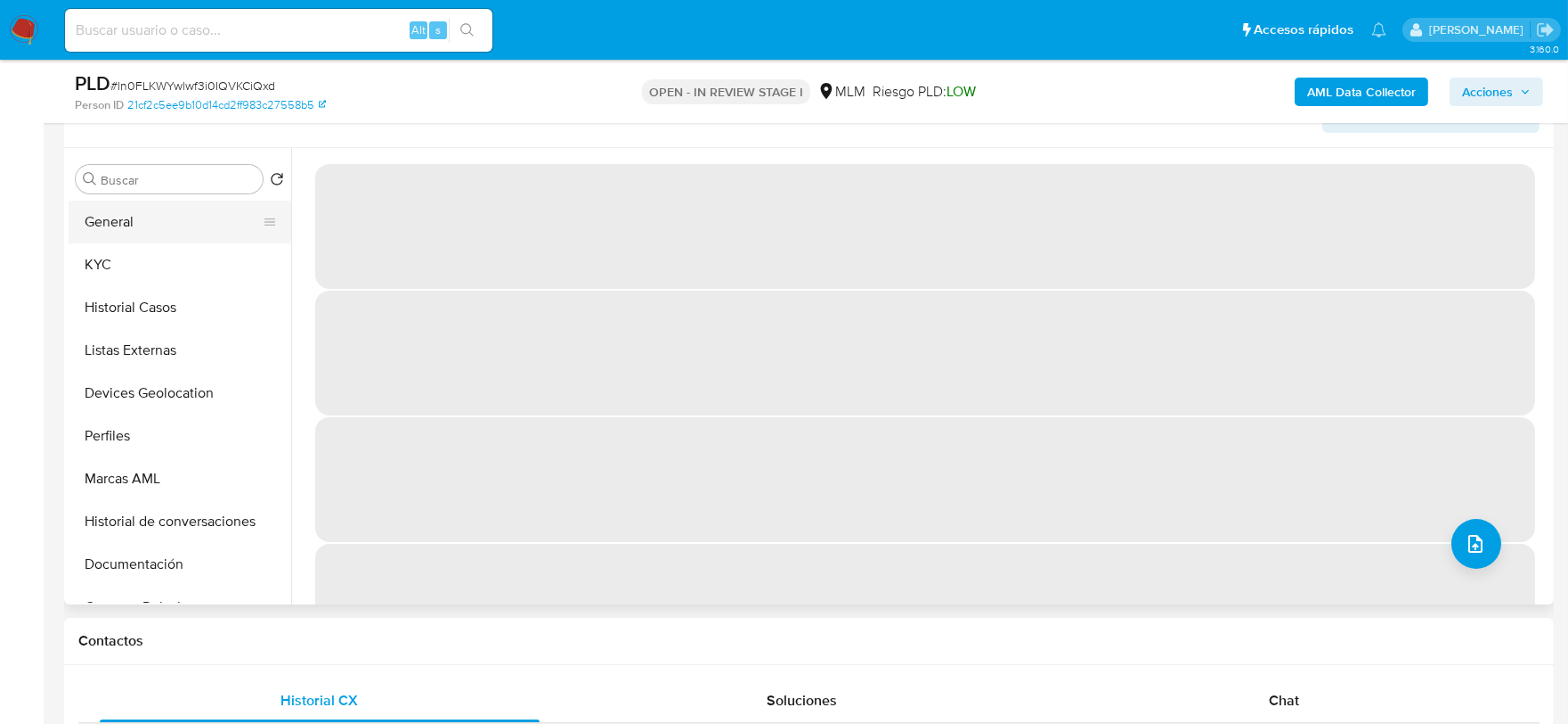
click at [209, 217] on button "General" at bounding box center [173, 222] width 209 height 43
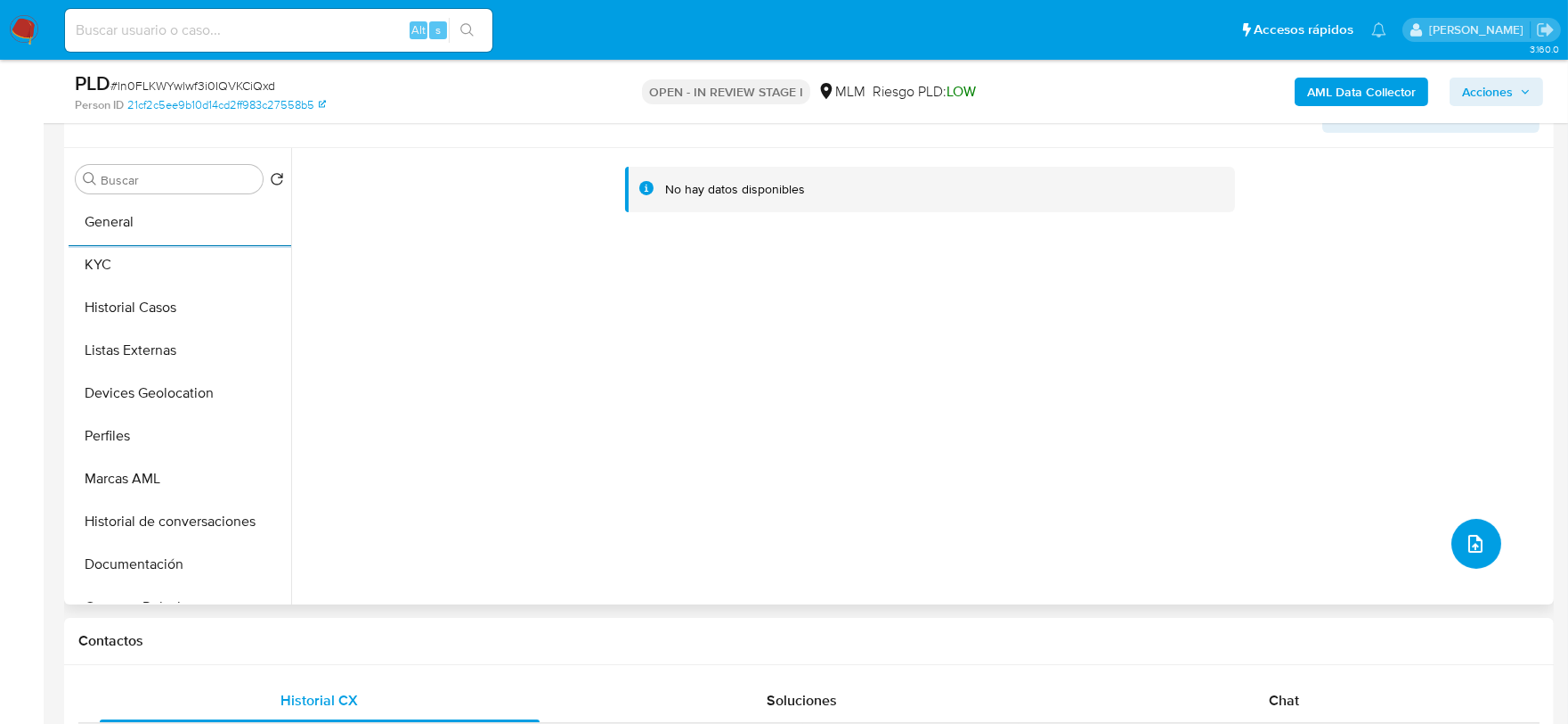
click at [1477, 537] on icon "upload-file" at bounding box center [1476, 544] width 21 height 22
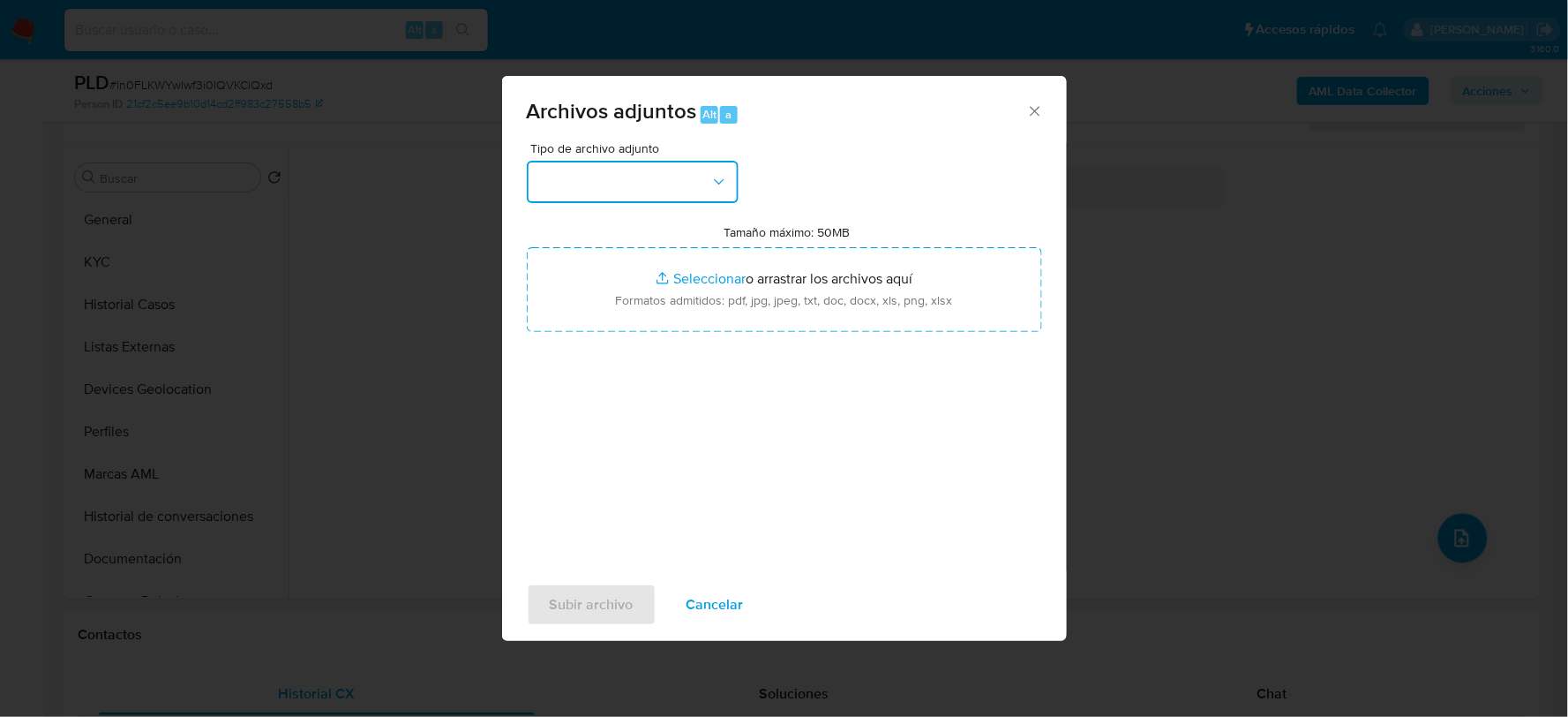
click at [692, 192] on button "button" at bounding box center [633, 182] width 212 height 43
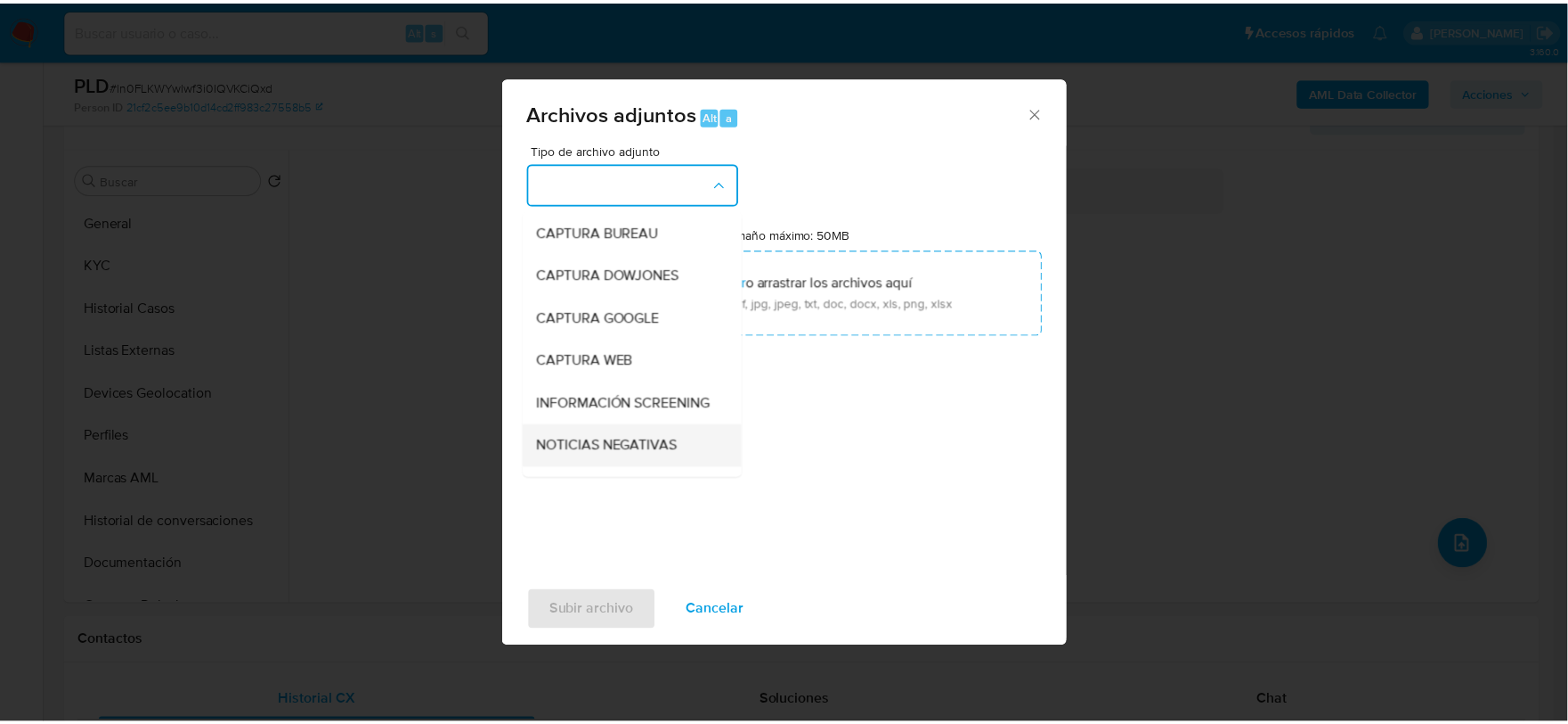
scroll to position [135, 0]
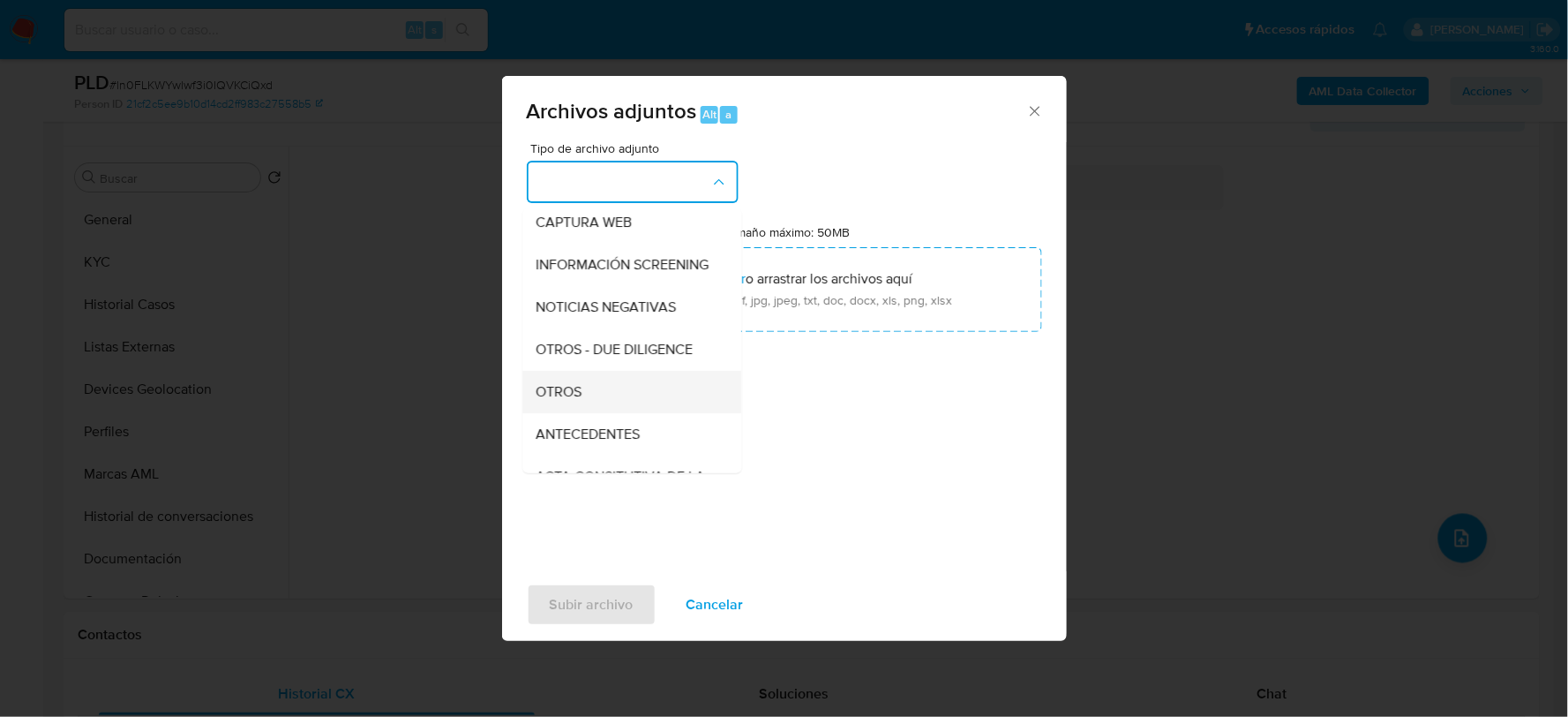
click at [569, 398] on span "OTROS" at bounding box center [560, 391] width 46 height 18
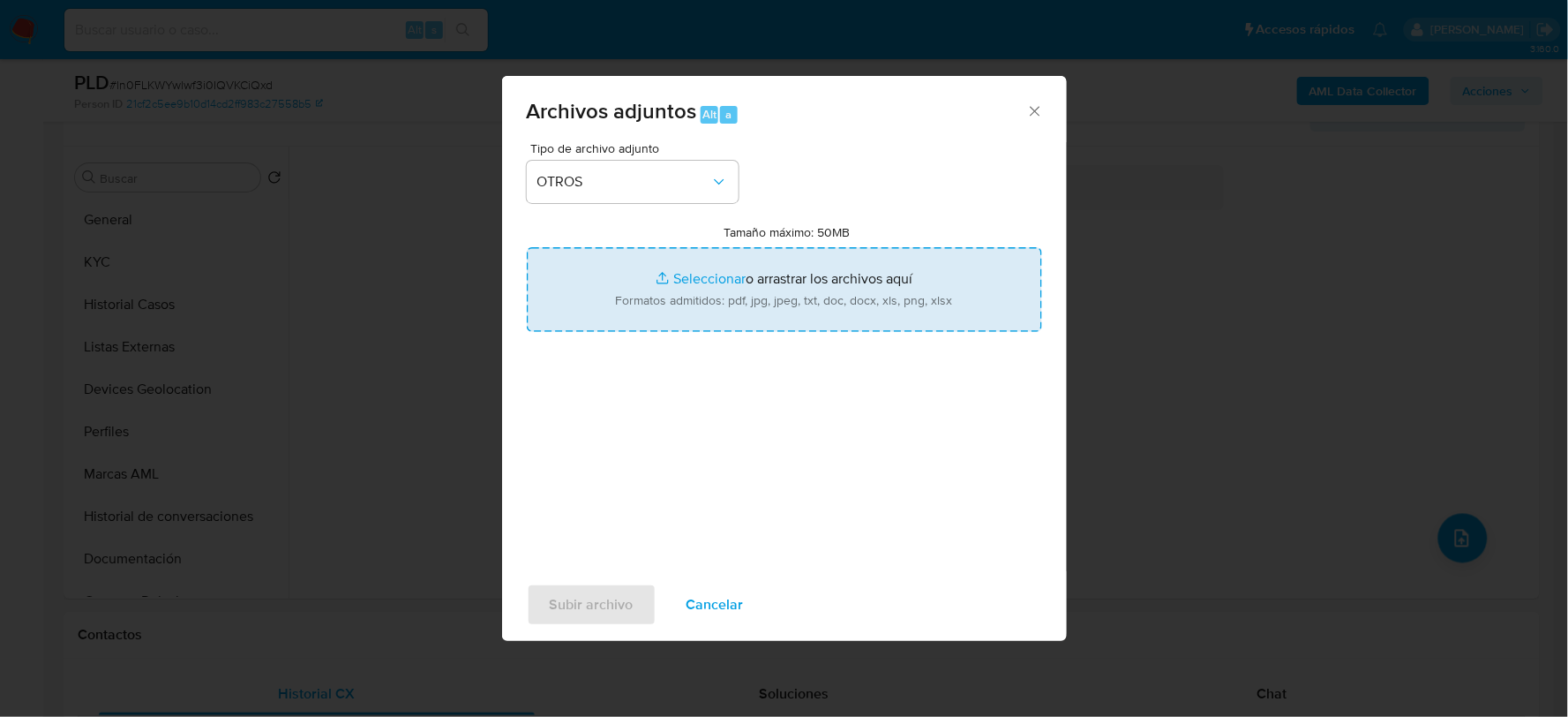
type input "C:\fakepath\2352317867_VICTOR PEREZ_AGO2025.xlsx"
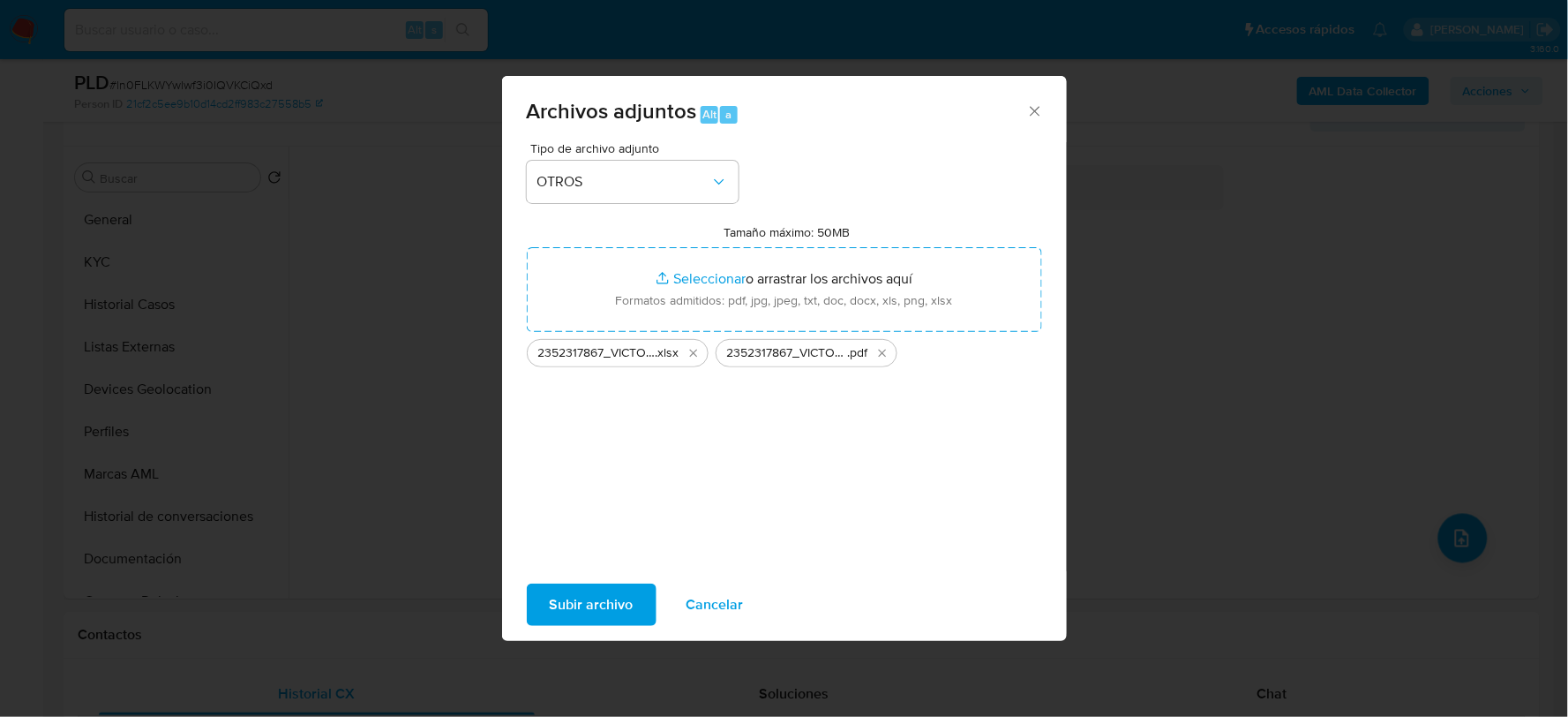
click at [615, 604] on span "Subir archivo" at bounding box center [592, 604] width 83 height 39
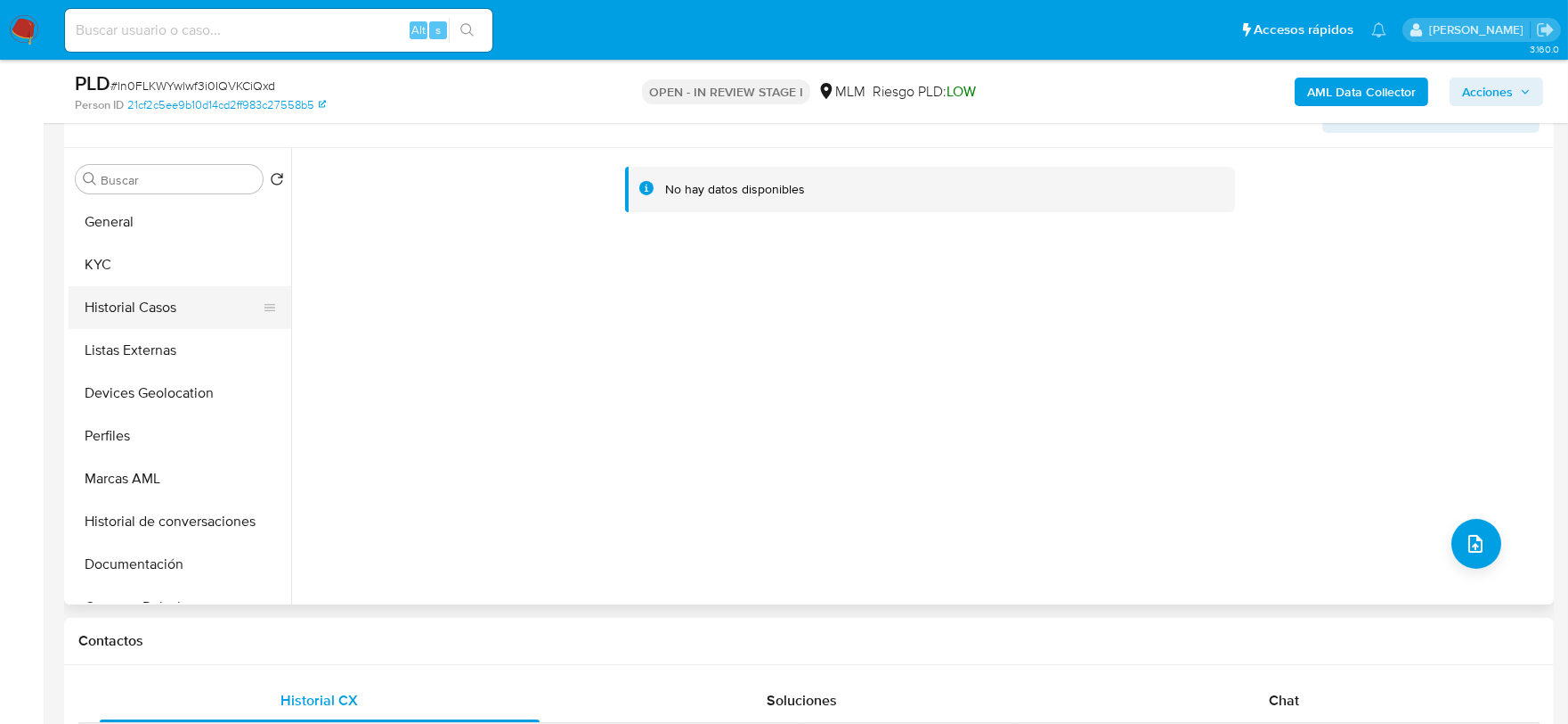
click at [208, 309] on button "Historial Casos" at bounding box center [173, 307] width 209 height 43
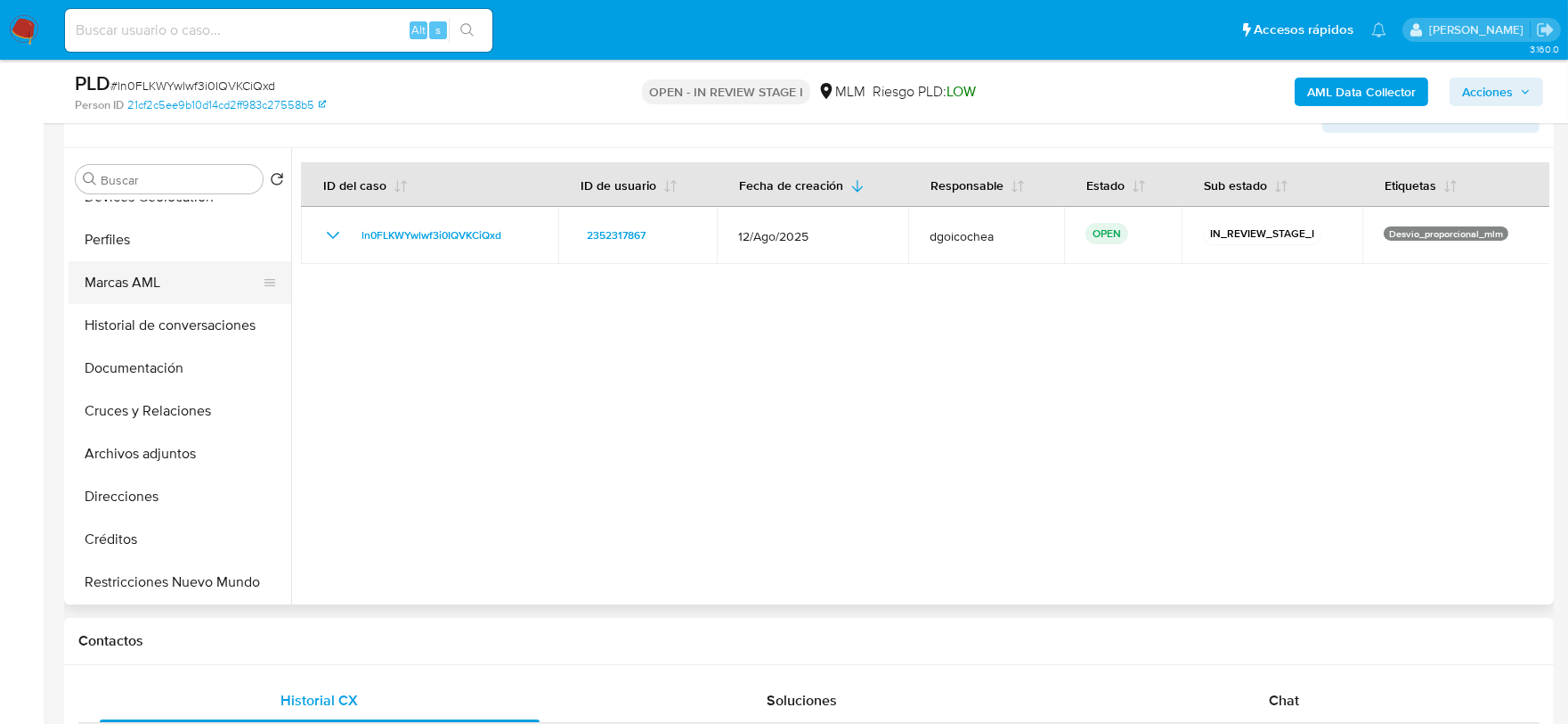
scroll to position [198, 0]
click at [172, 459] on button "Archivos adjuntos" at bounding box center [173, 452] width 209 height 43
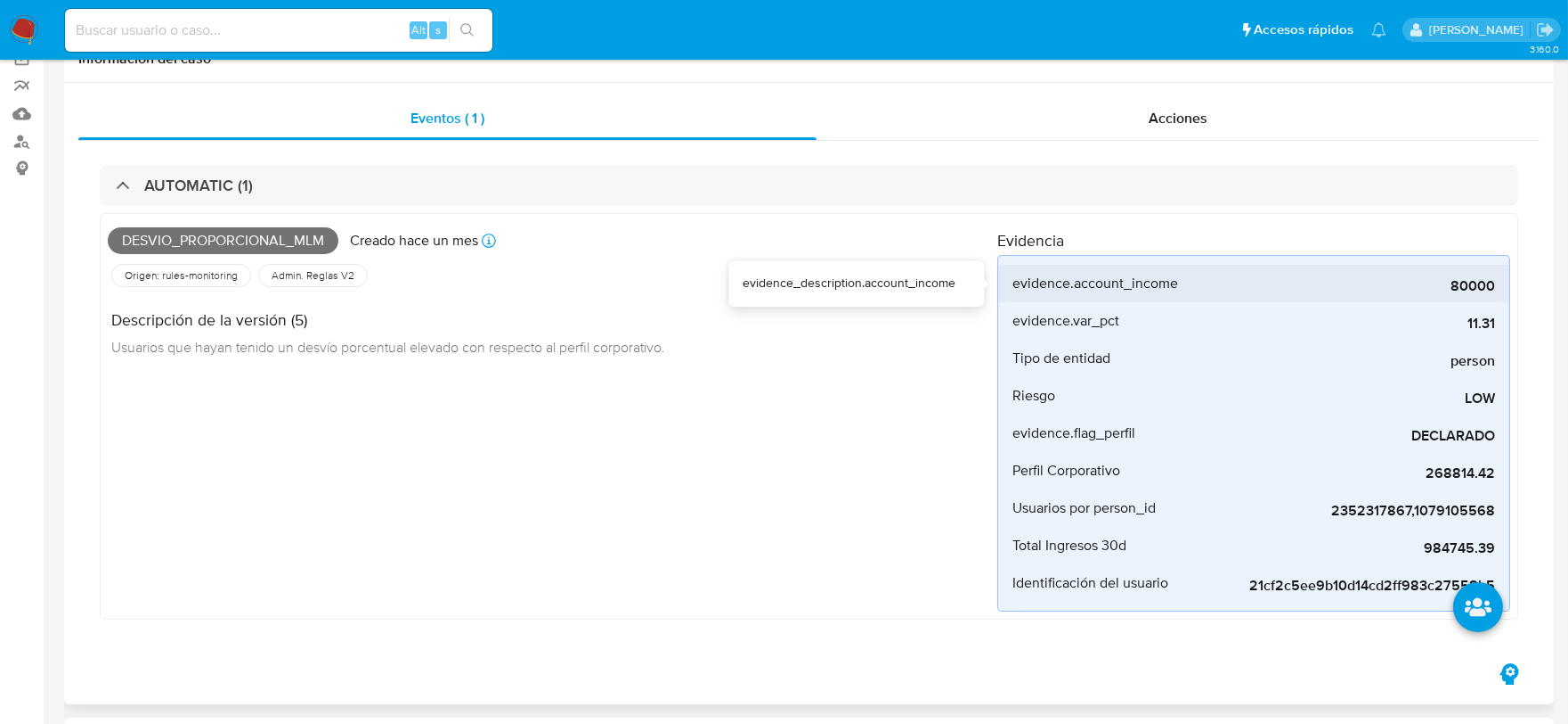
scroll to position [0, 0]
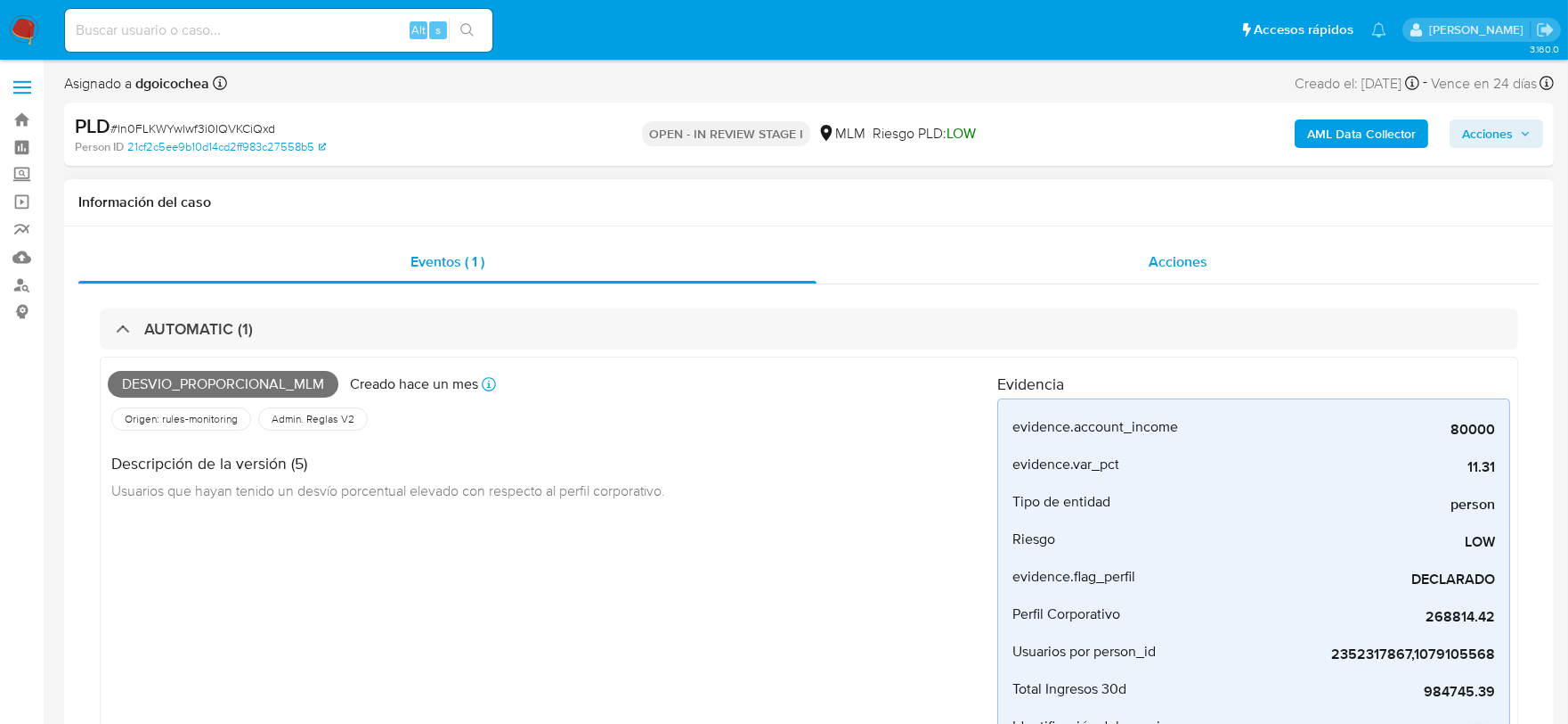
click at [1145, 251] on div "Acciones" at bounding box center [1178, 263] width 724 height 43
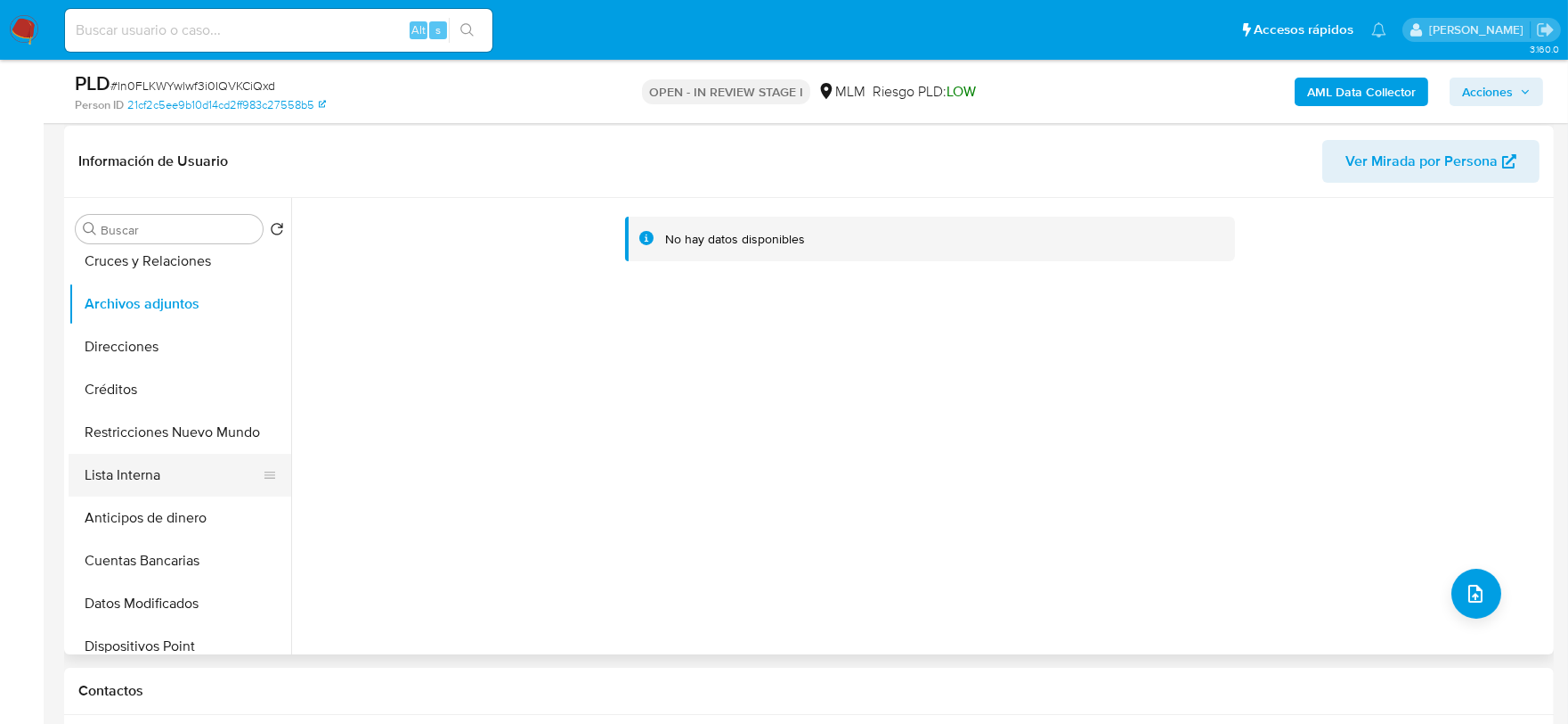
scroll to position [198, 0]
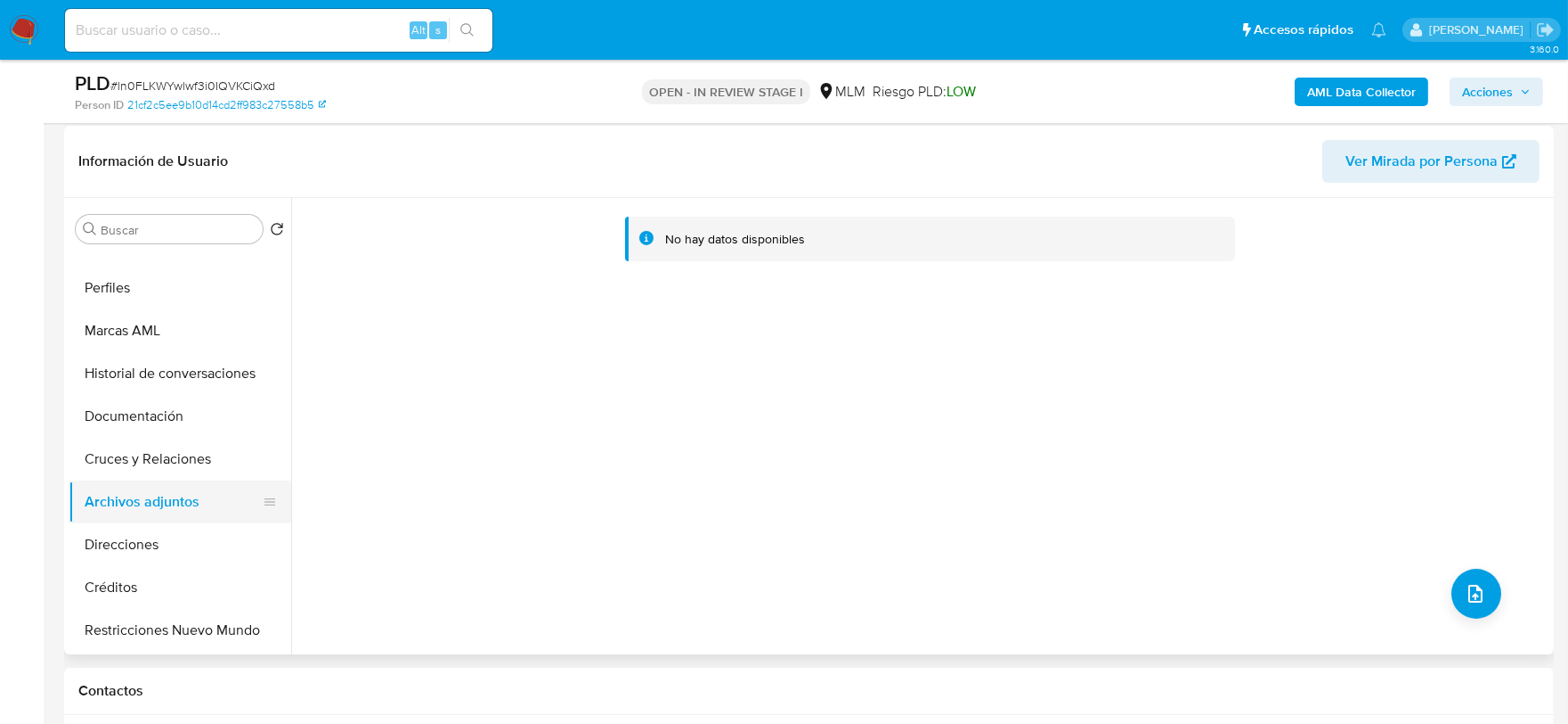
click at [181, 495] on button "Archivos adjuntos" at bounding box center [173, 502] width 209 height 43
click at [188, 452] on button "Cruces y Relaciones" at bounding box center [173, 459] width 209 height 43
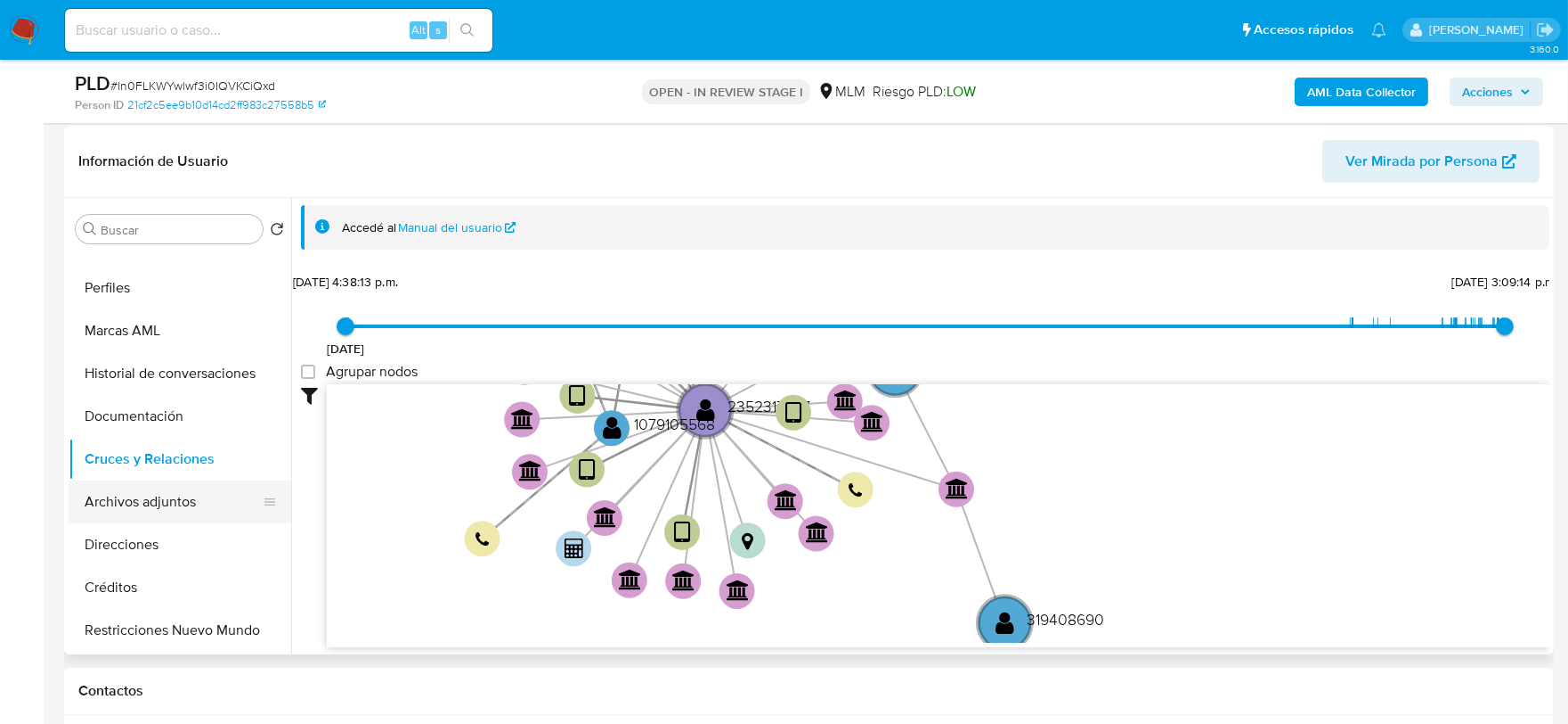
click at [167, 504] on button "Archivos adjuntos" at bounding box center [173, 502] width 209 height 43
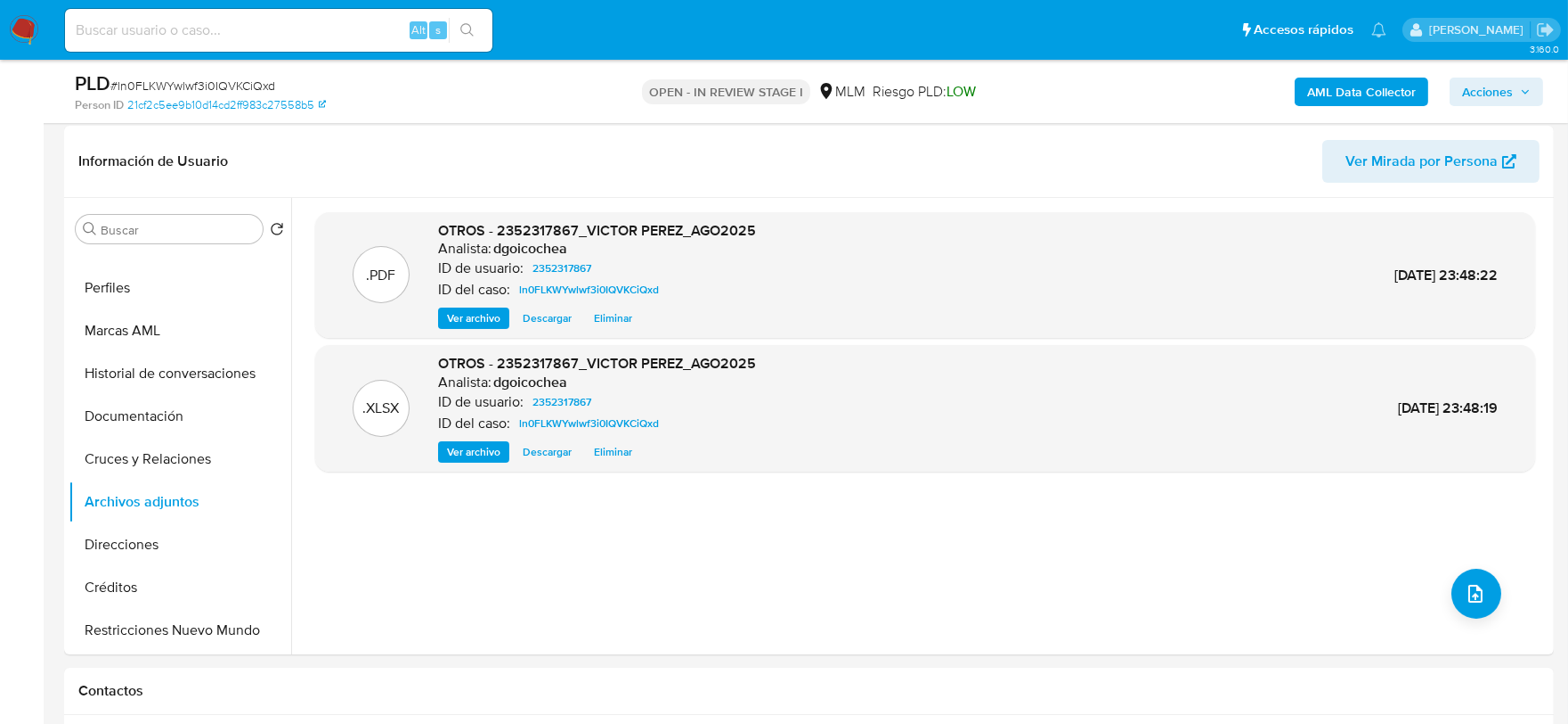
click at [1507, 82] on span "Acciones" at bounding box center [1487, 92] width 51 height 29
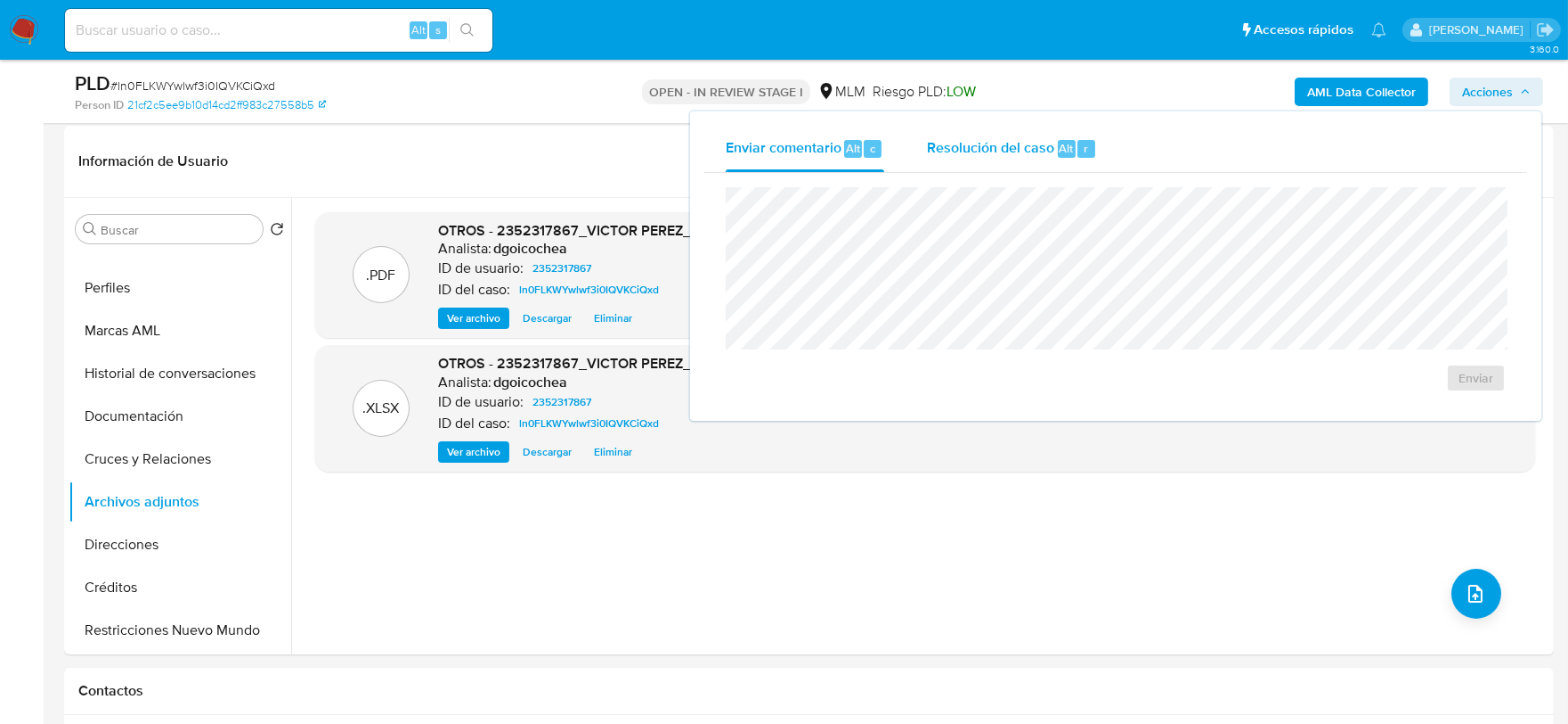
click at [962, 161] on div "Resolución del caso Alt r" at bounding box center [1012, 149] width 170 height 47
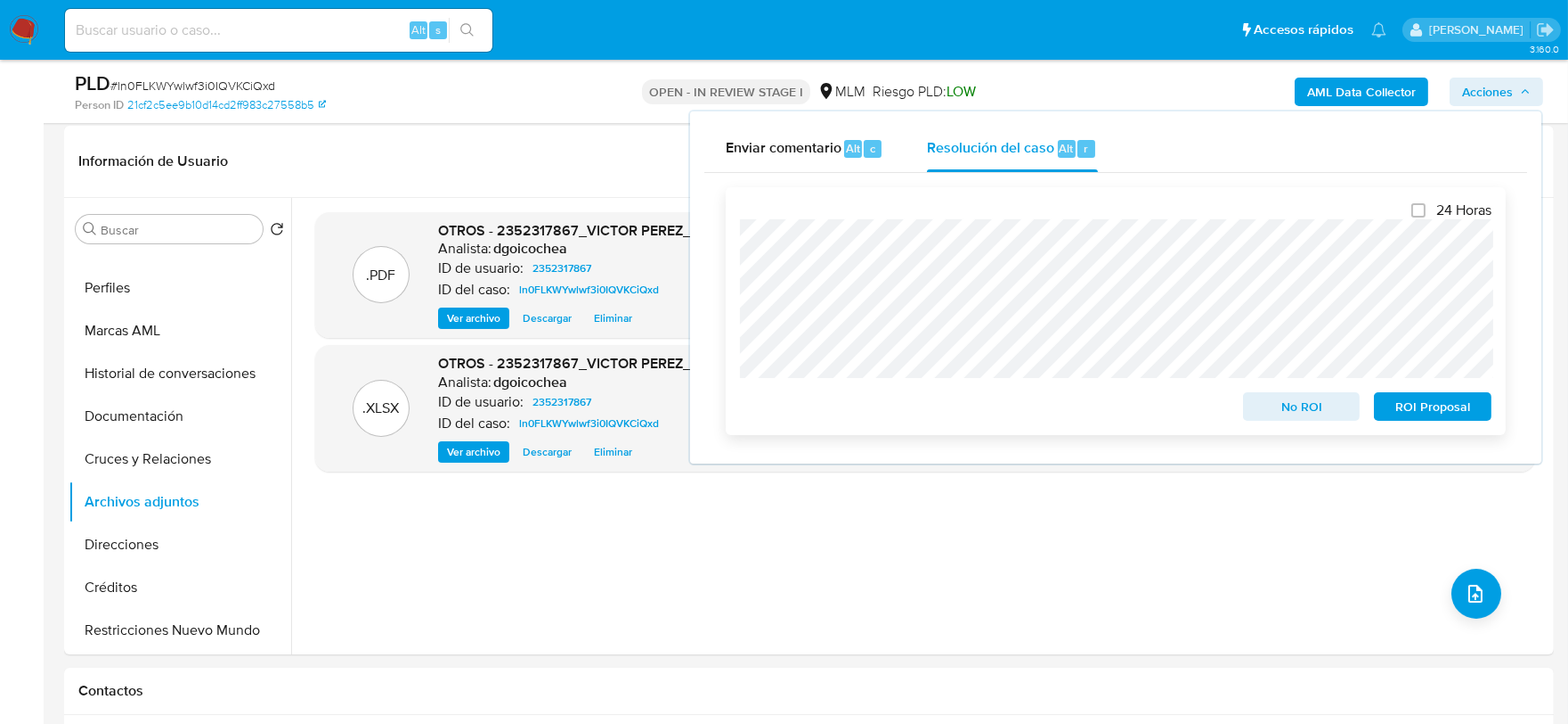
click at [1258, 409] on span "No ROI" at bounding box center [1301, 407] width 92 height 25
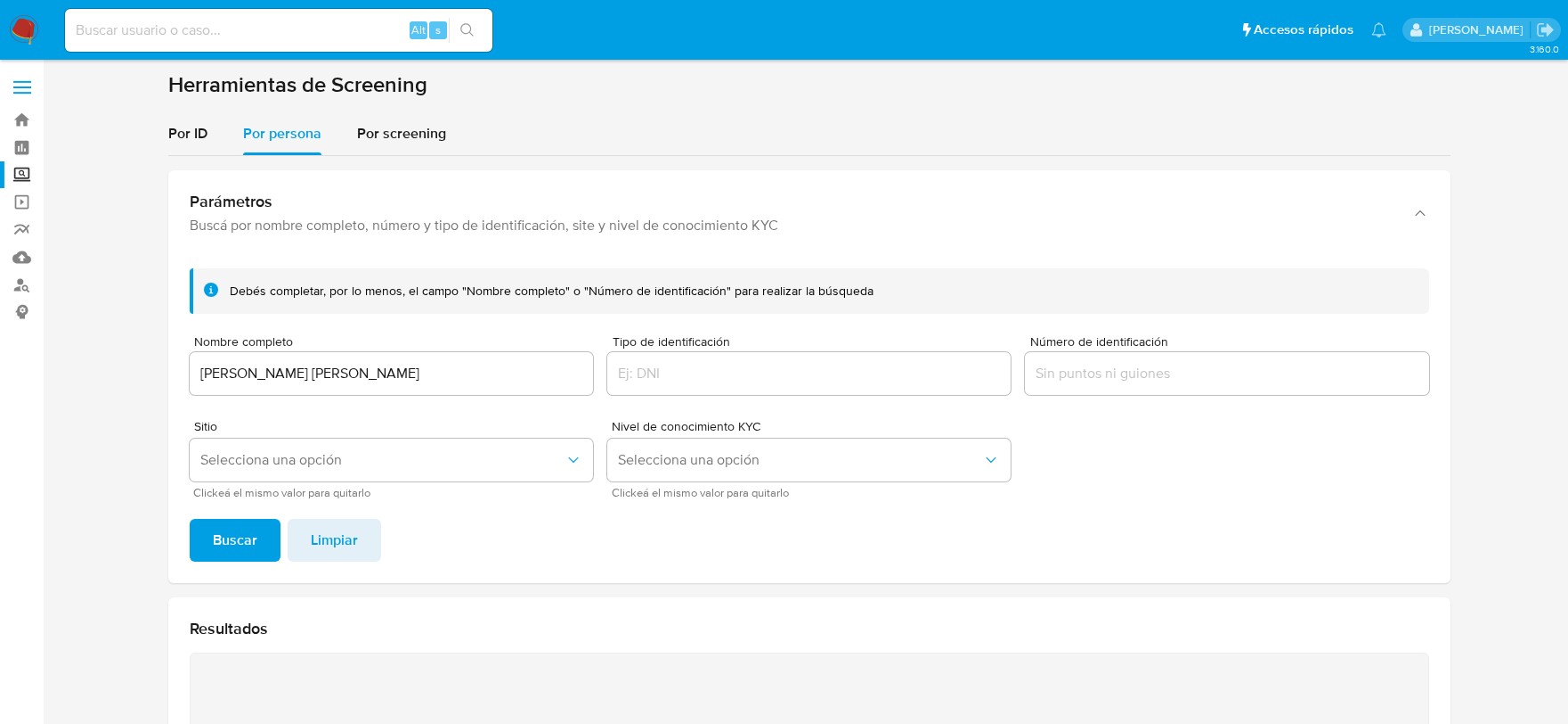
scroll to position [68, 0]
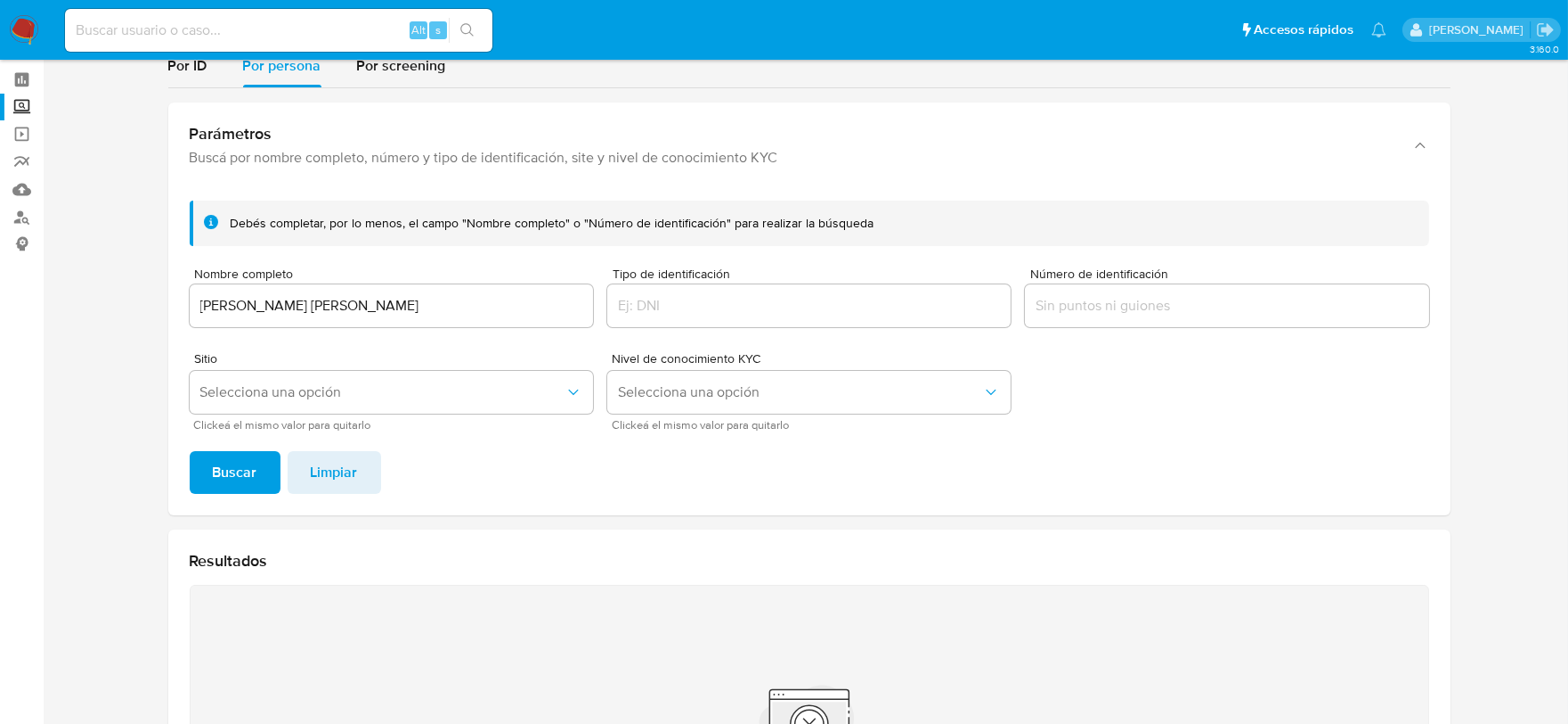
click at [255, 297] on input "JONATHAN HIRAM MARRINA MARTINEZ" at bounding box center [391, 306] width 403 height 23
type input "GOLE9101106F7"
click at [1107, 304] on input "Número de identificación" at bounding box center [1227, 306] width 403 height 23
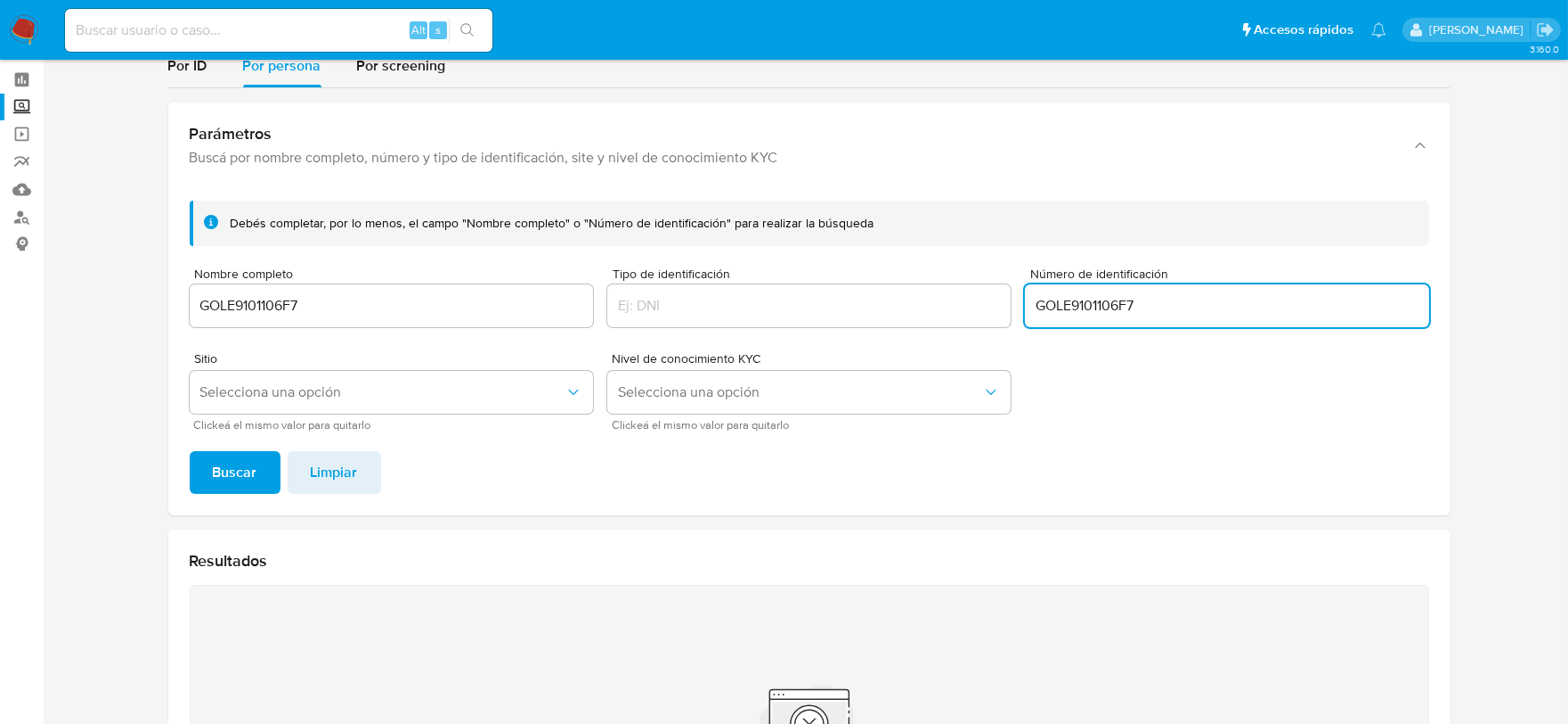
type input "GOLE9101106F7"
click at [263, 301] on input "GOLE9101106F7" at bounding box center [391, 306] width 403 height 23
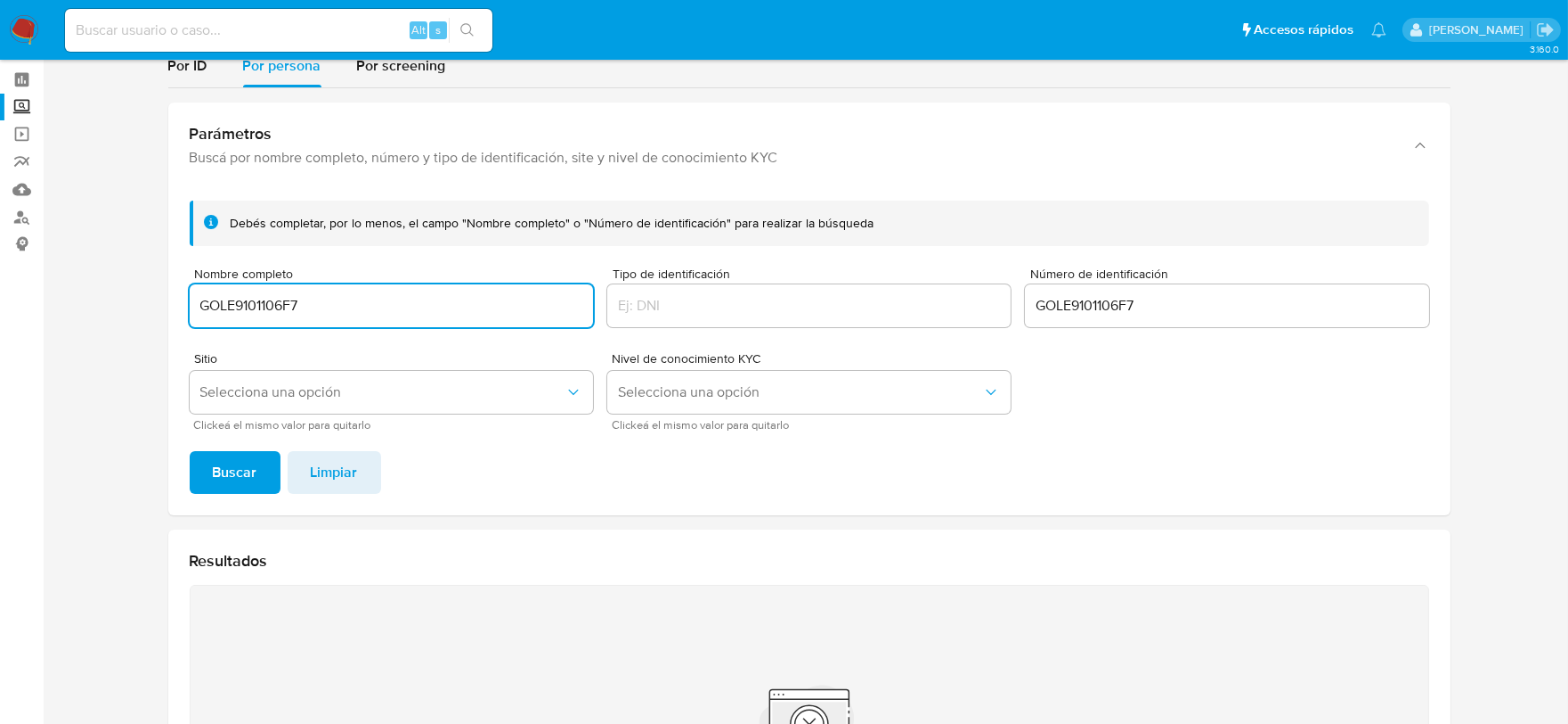
click at [263, 301] on input "GOLE9101106F7" at bounding box center [391, 306] width 403 height 23
click at [227, 474] on span "Buscar" at bounding box center [236, 472] width 45 height 39
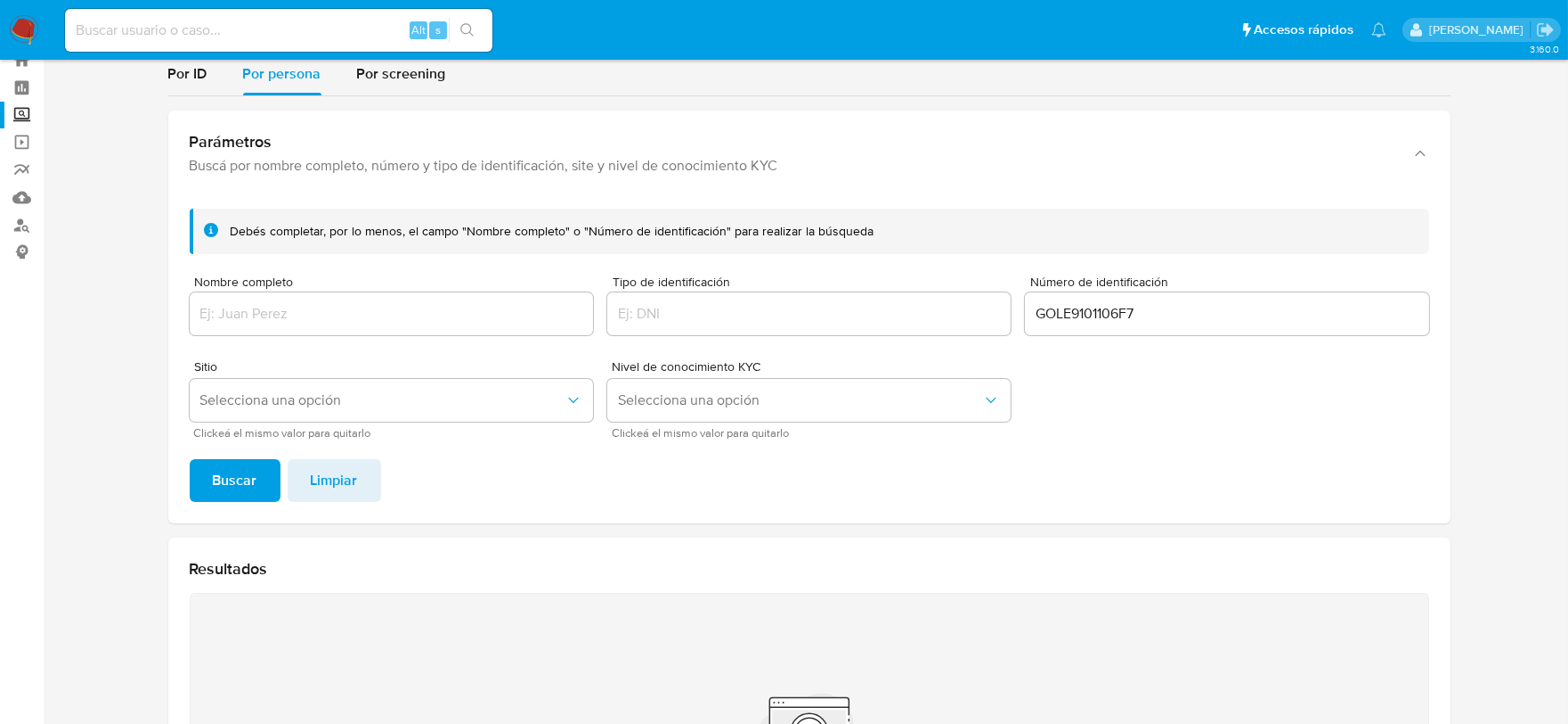
scroll to position [55, 0]
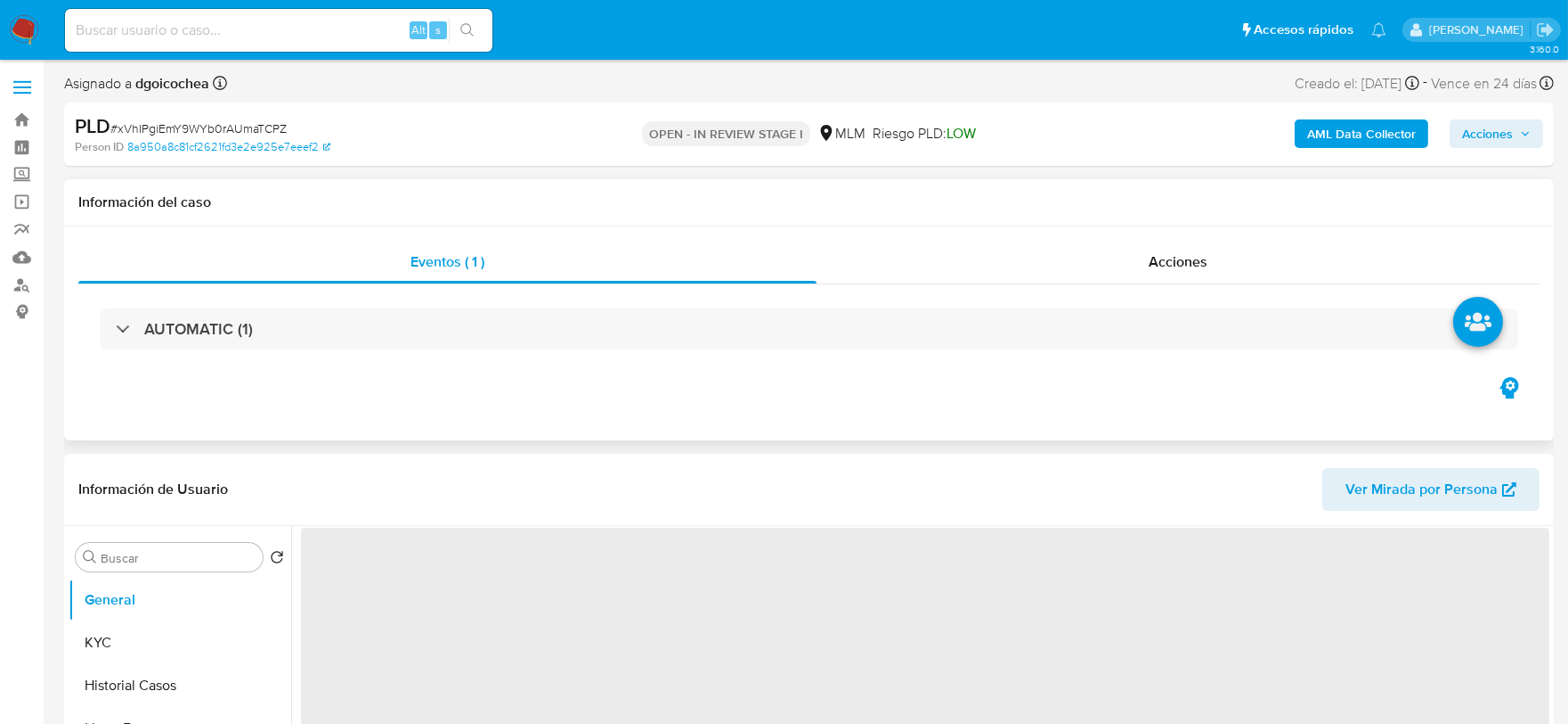
select select "10"
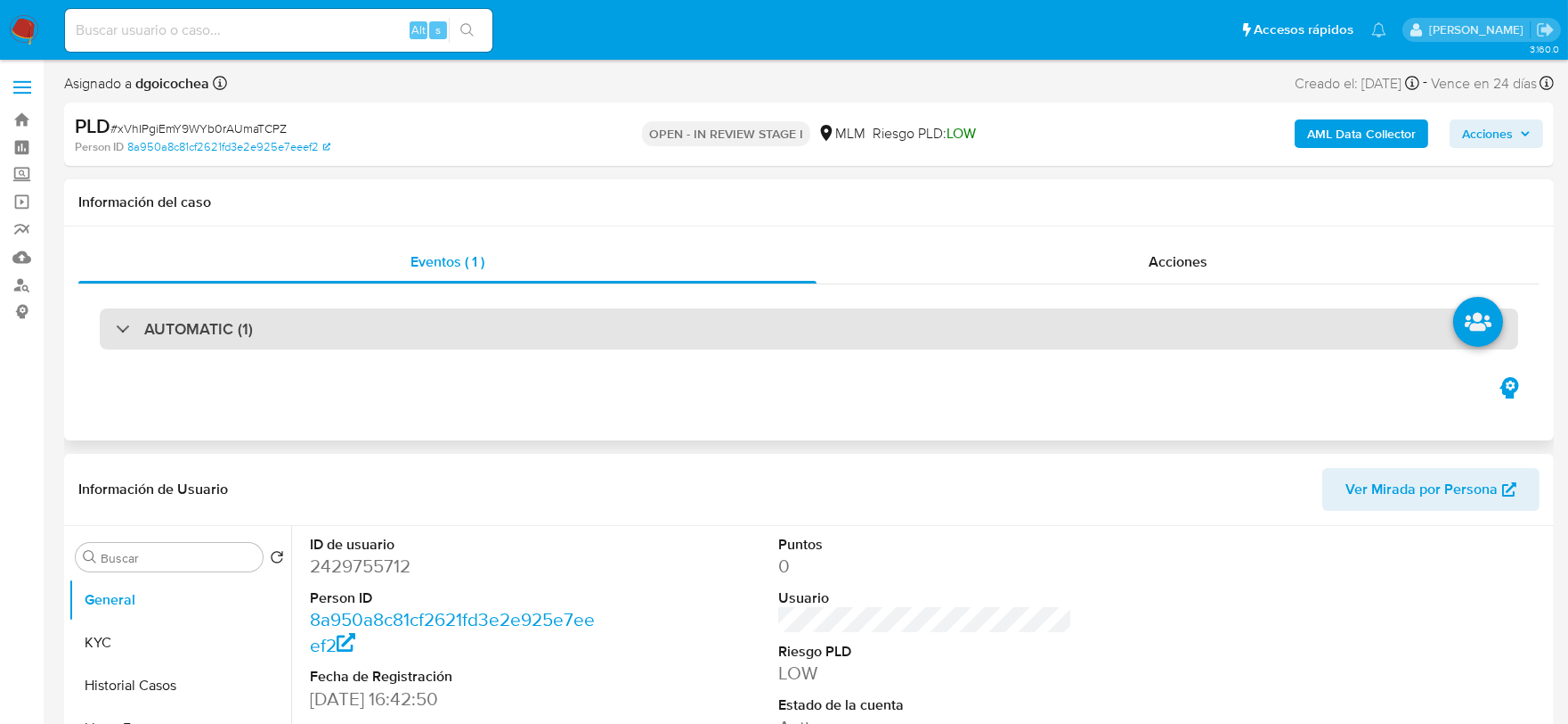
click at [232, 336] on h3 "AUTOMATIC (1)" at bounding box center [198, 329] width 108 height 20
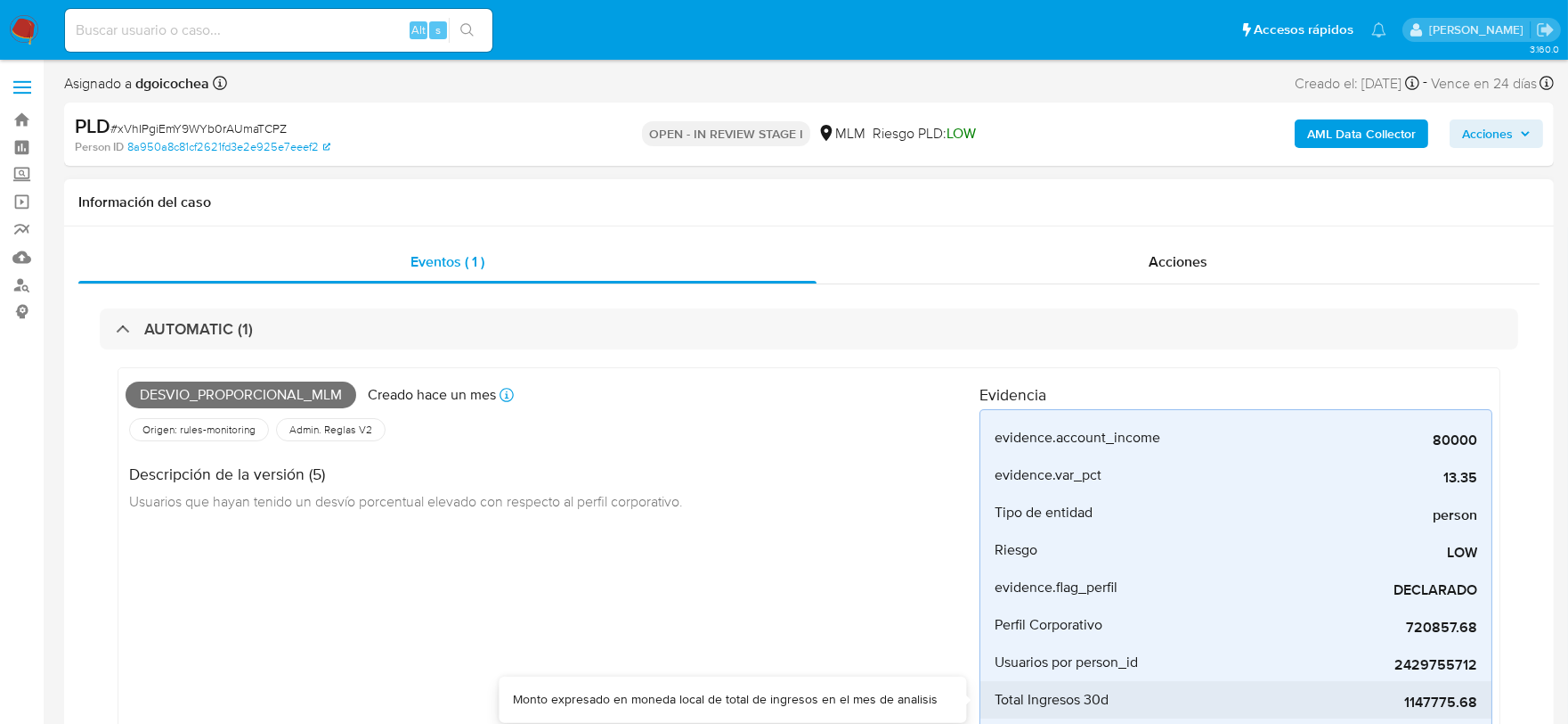
click at [1452, 695] on span "1147775.68" at bounding box center [1343, 702] width 267 height 18
drag, startPoint x: 635, startPoint y: 582, endPoint x: 641, endPoint y: 555, distance: 27.7
click at [635, 581] on div "Desvio_proporcional_mlm Creado [DATE] Creado: [DATE] 03:02:50 Origen: rules-mon…" at bounding box center [553, 571] width 854 height 391
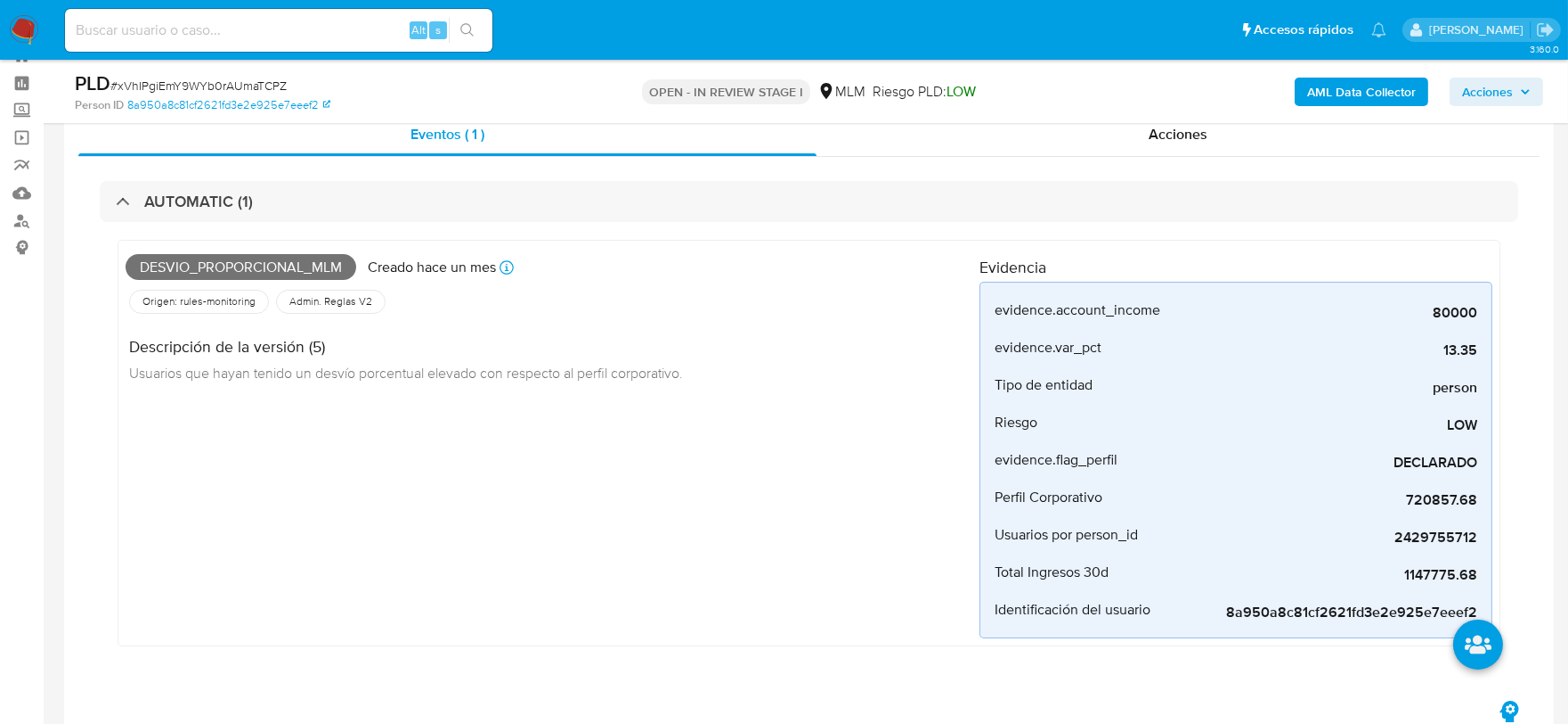
scroll to position [99, 0]
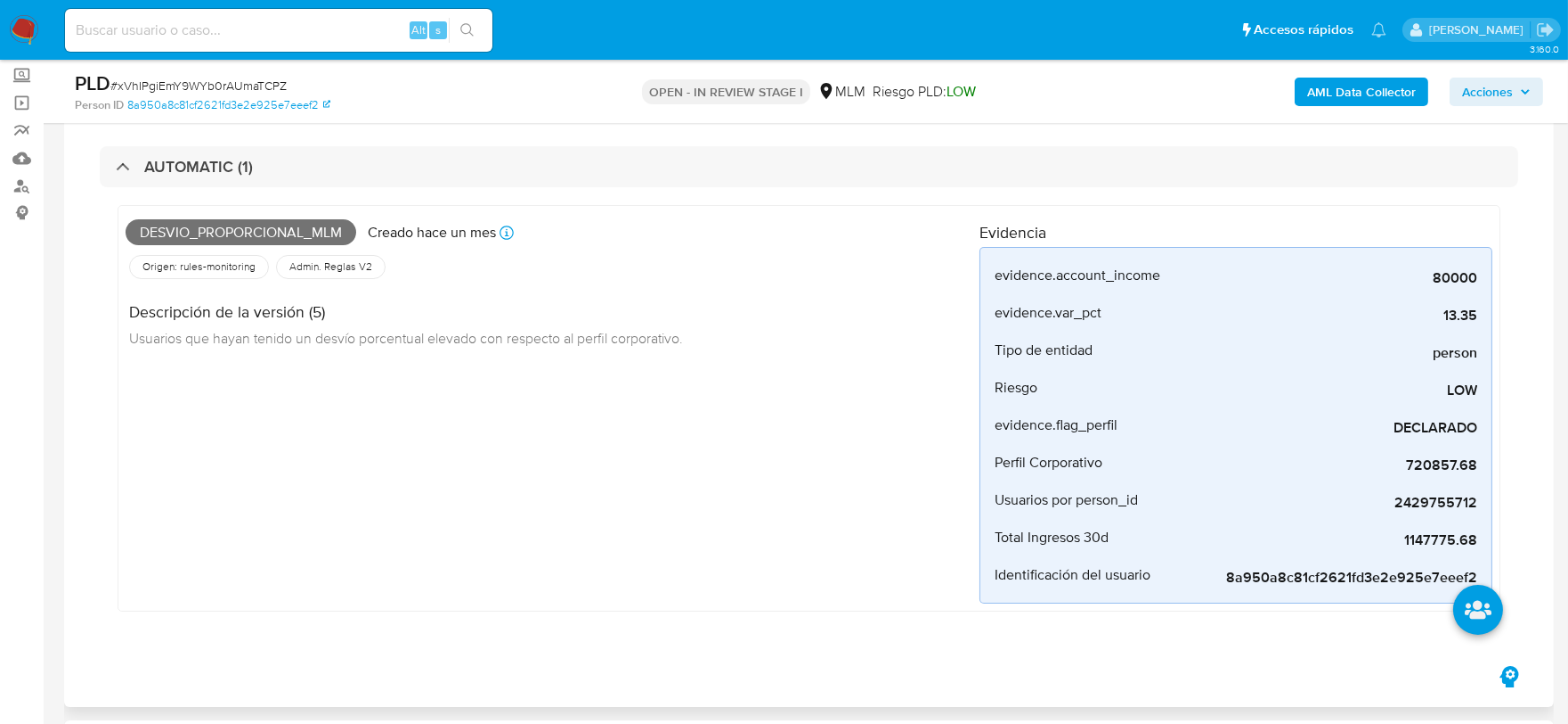
click at [638, 531] on div "Desvio_proporcional_mlm Creado [DATE] Creado: [DATE] 03:02:50 Origen: rules-mon…" at bounding box center [553, 409] width 854 height 391
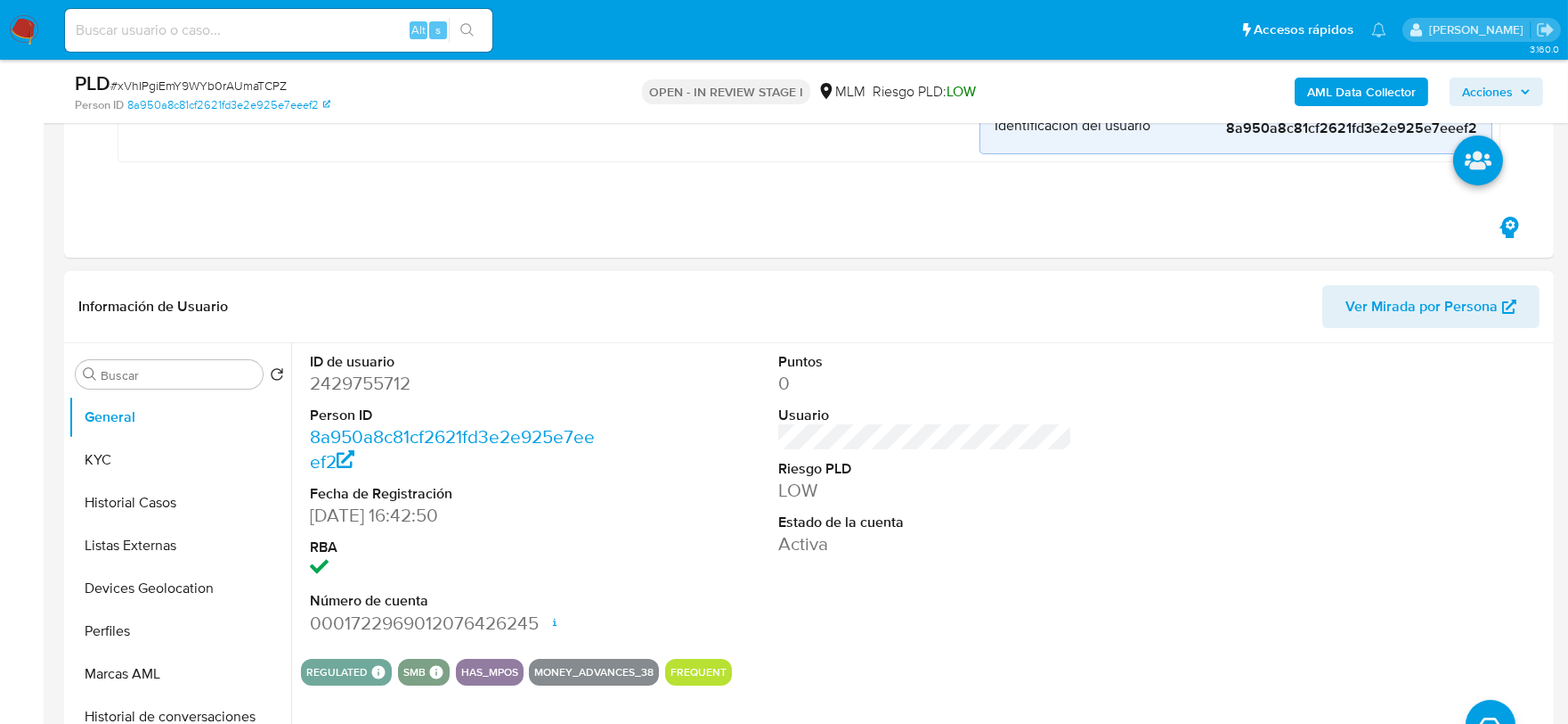
scroll to position [593, 0]
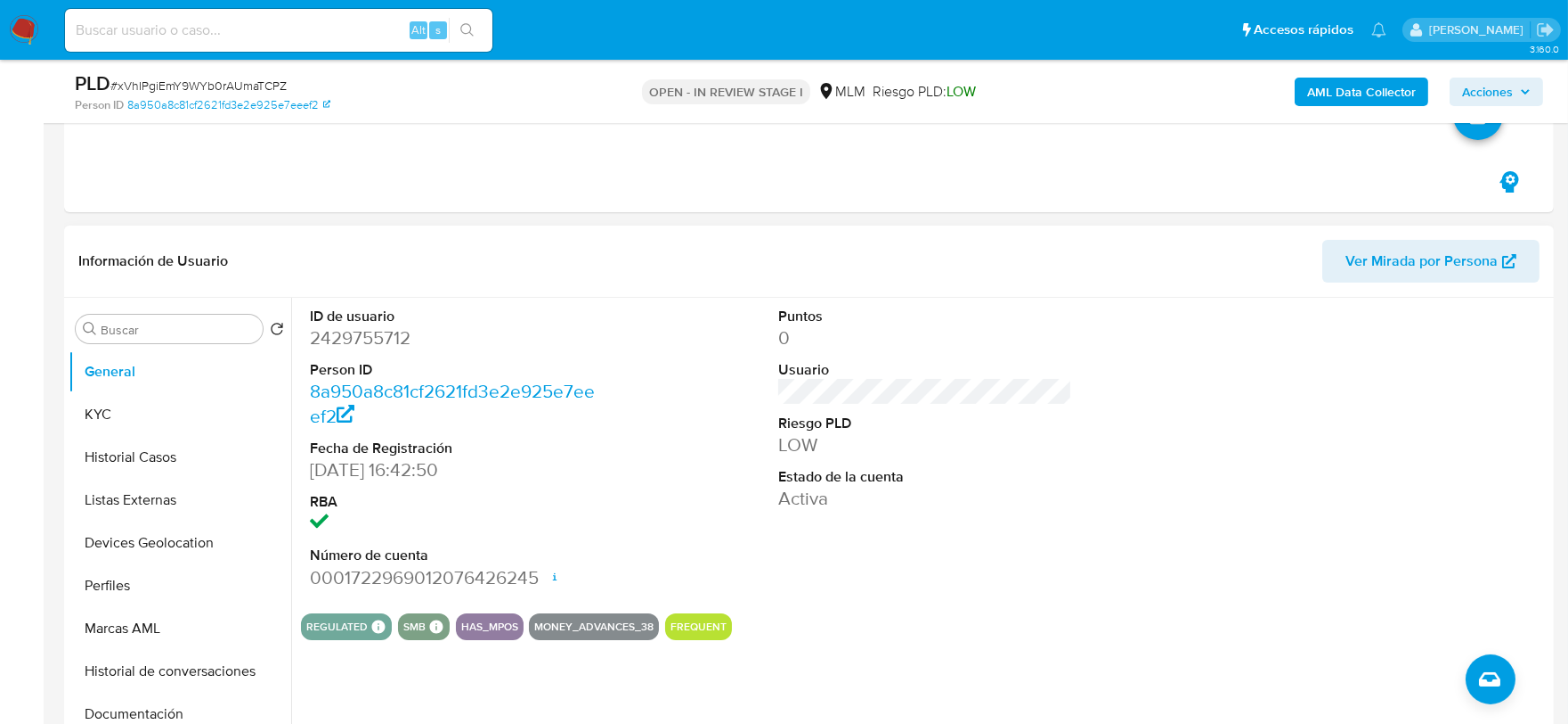
click at [877, 464] on dl "Puntos 0 Usuario Riesgo PLD LOW Estado de la cuenta Activa" at bounding box center [925, 409] width 295 height 205
click at [120, 422] on button "KYC" at bounding box center [180, 415] width 223 height 43
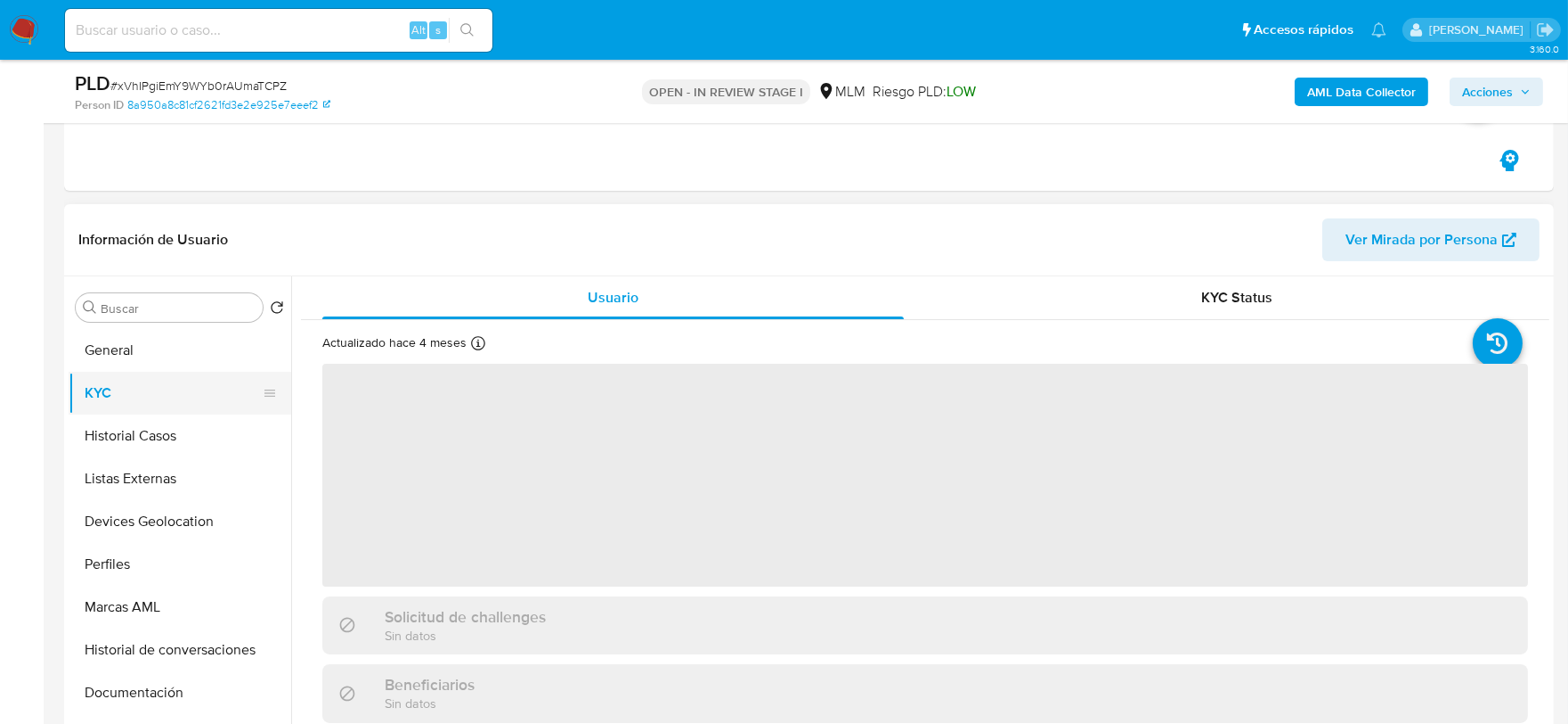
click at [165, 379] on button "KYC" at bounding box center [173, 393] width 209 height 43
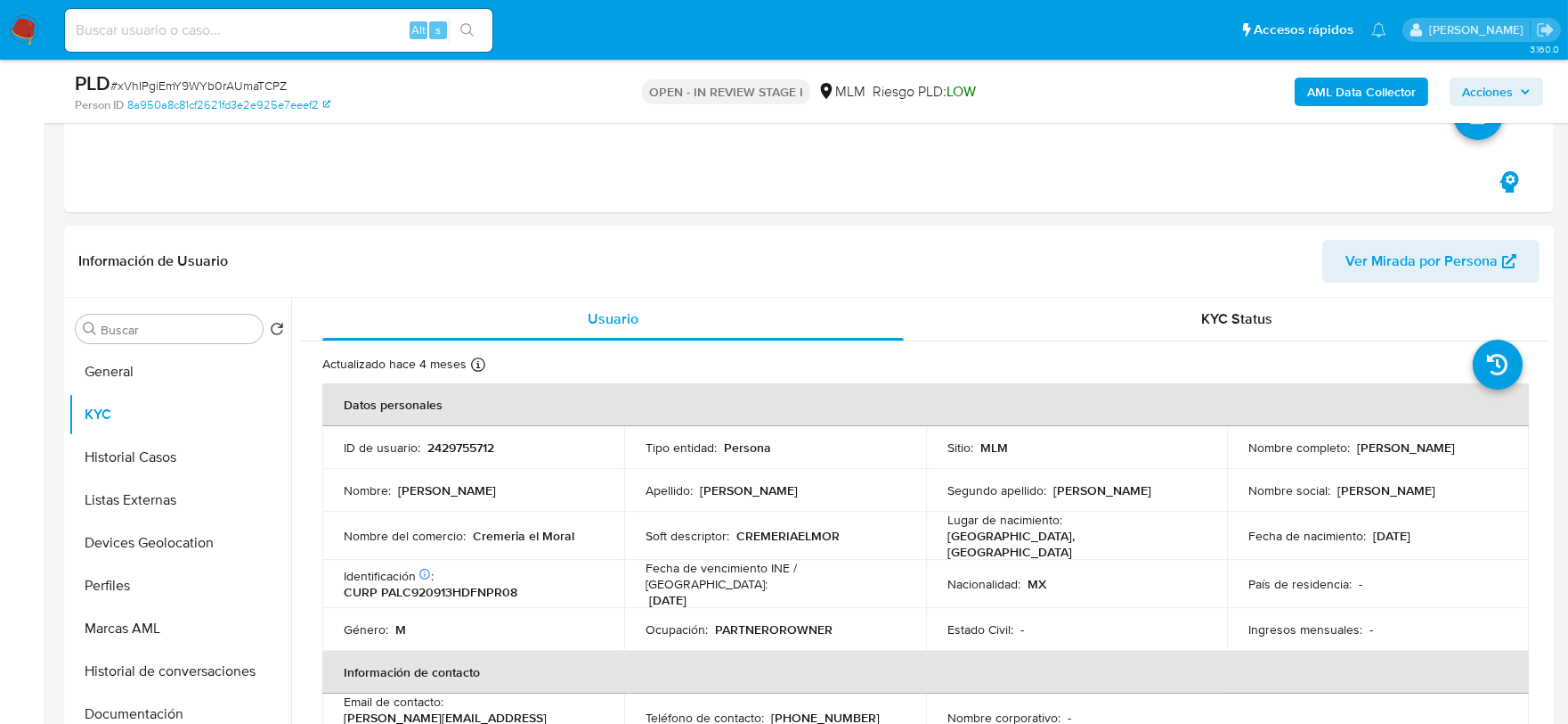
click at [758, 549] on td "Soft descriptor : CREMERIAELMOR" at bounding box center [775, 536] width 302 height 48
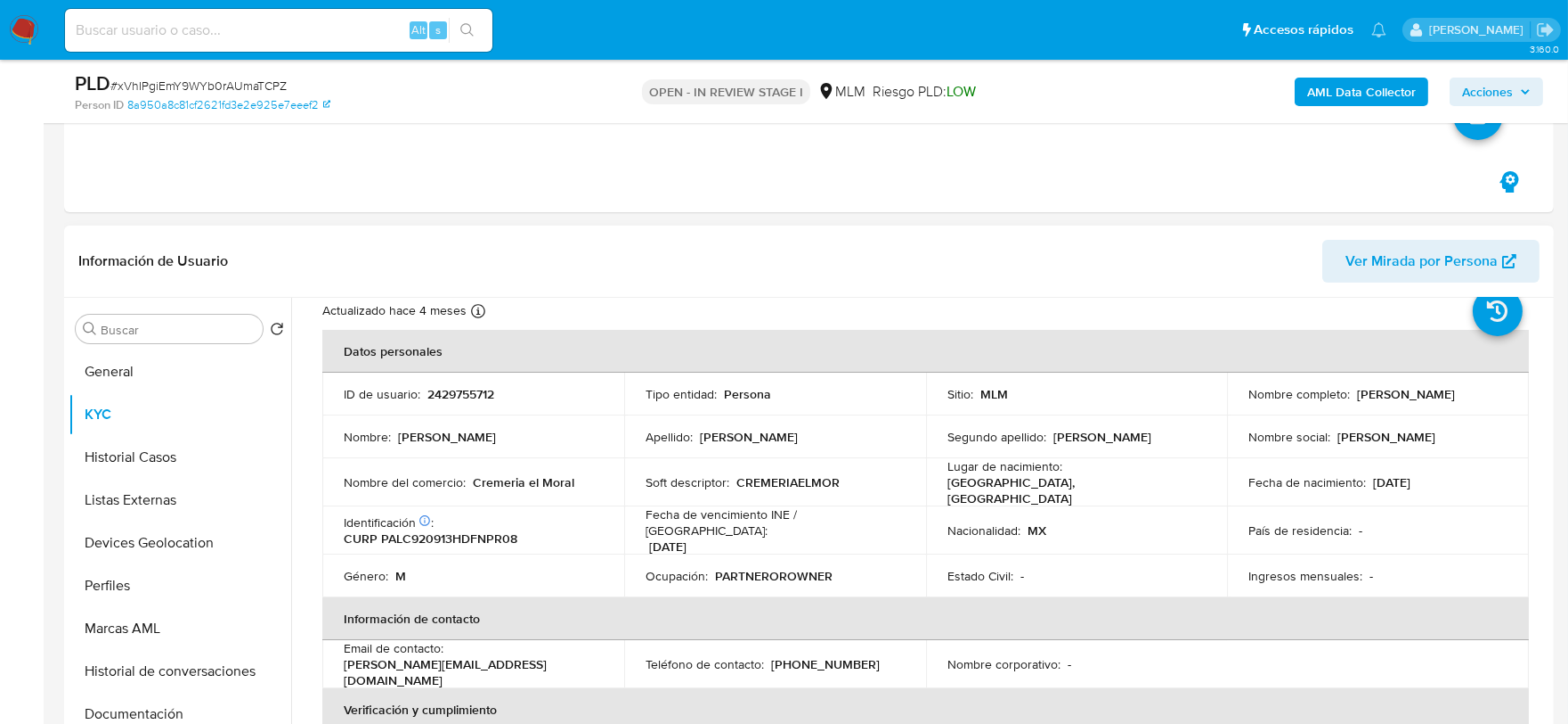
scroll to position [99, 0]
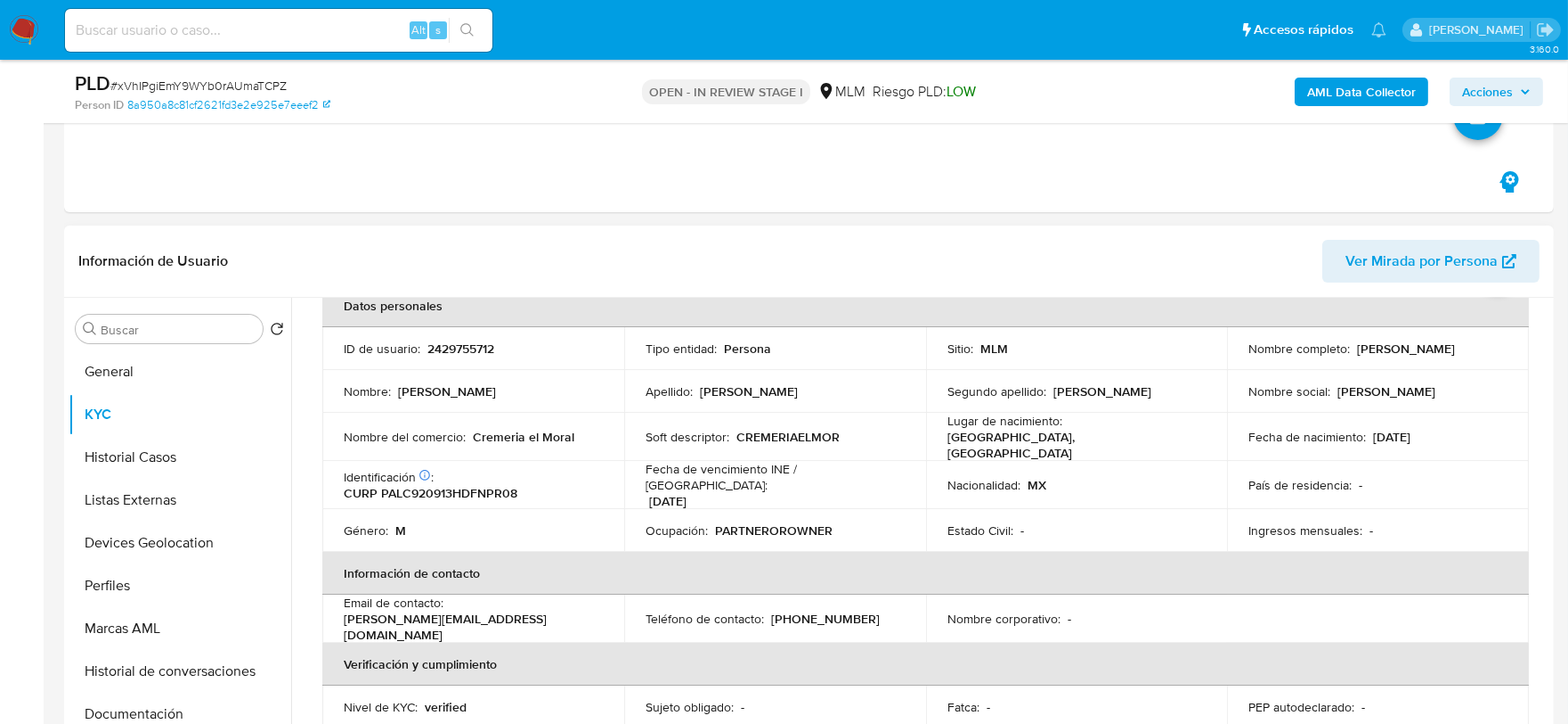
click at [574, 555] on th "Información de contacto" at bounding box center [925, 573] width 1206 height 43
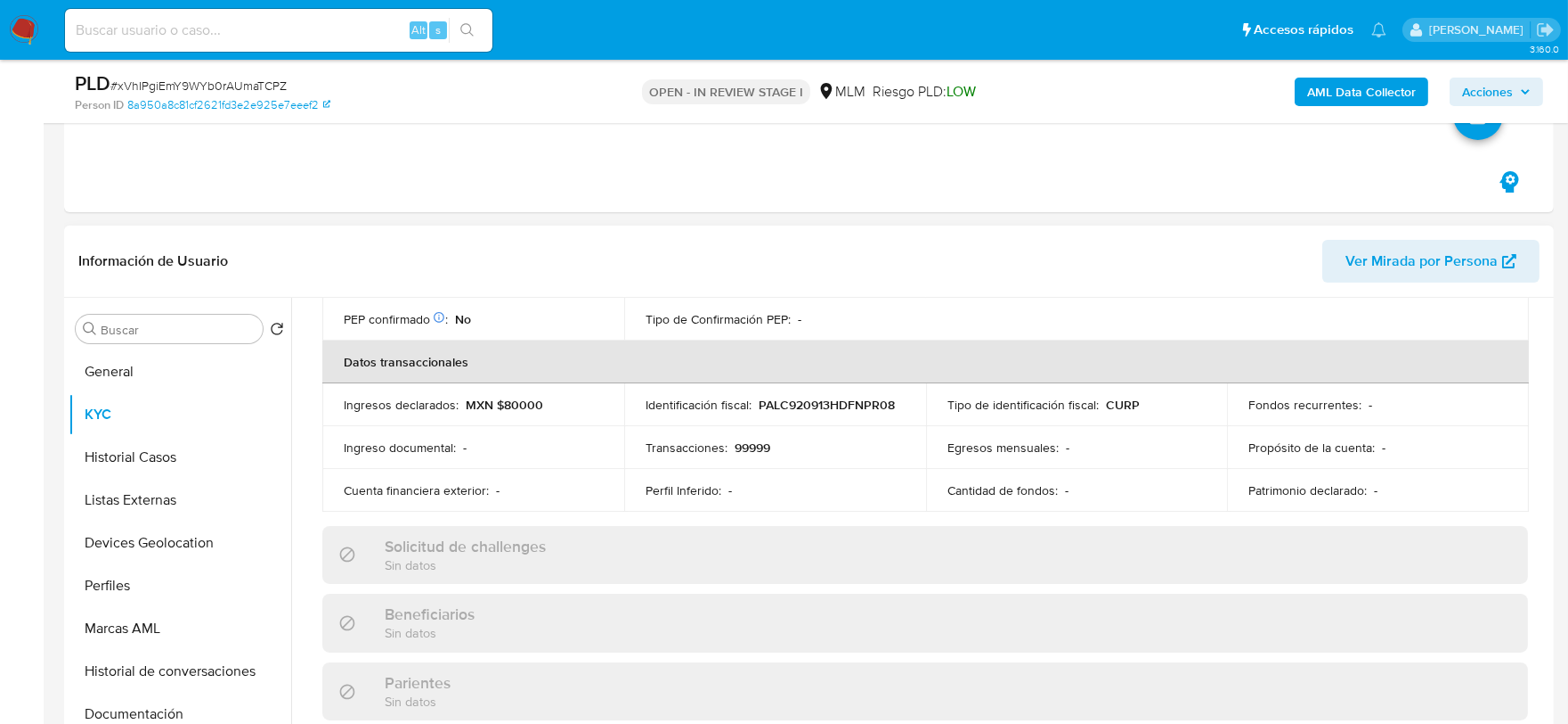
scroll to position [593, 0]
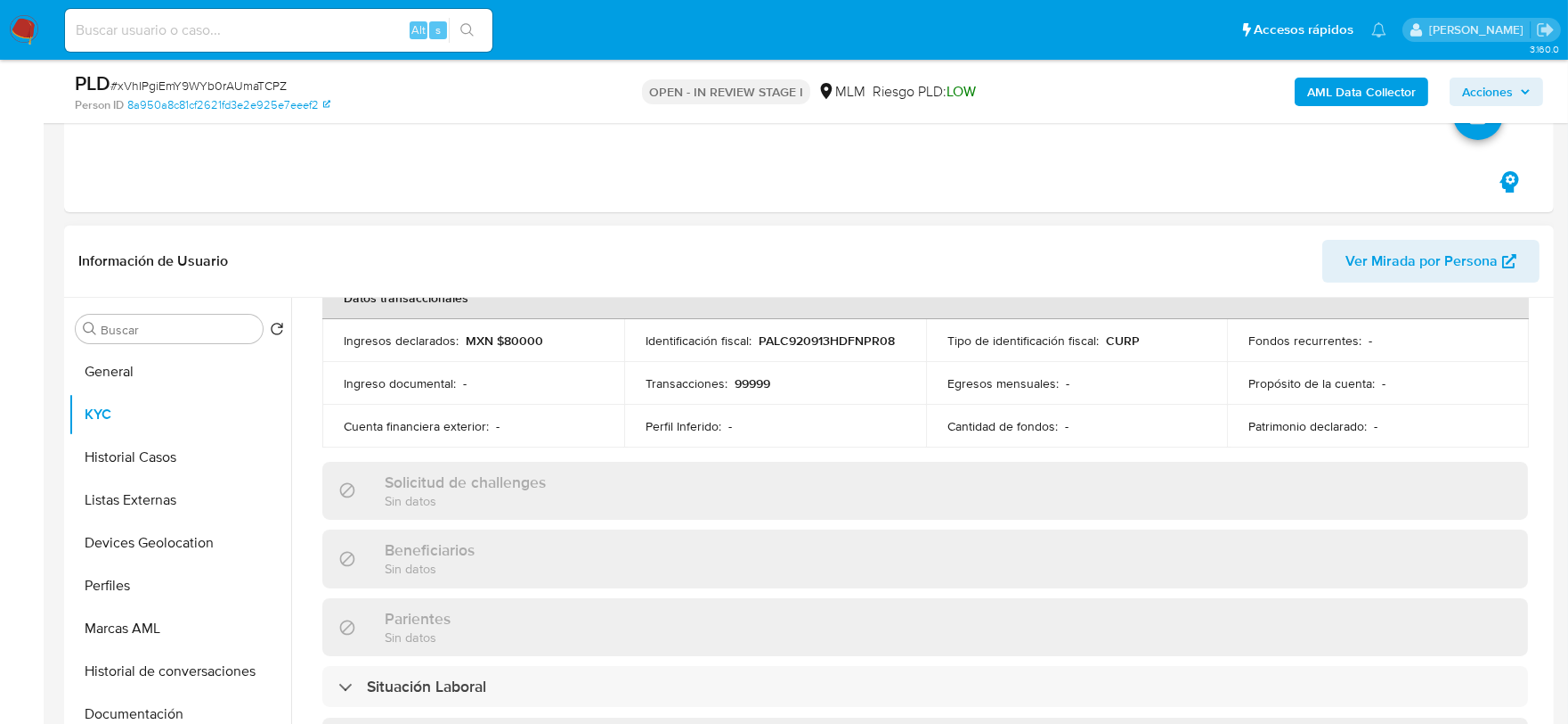
click at [312, 466] on div "Actualizado hace 4 meses Creado: 07/05/2025 15:42:51 Actualizado: 07/05/2025 15…" at bounding box center [925, 522] width 1248 height 1548
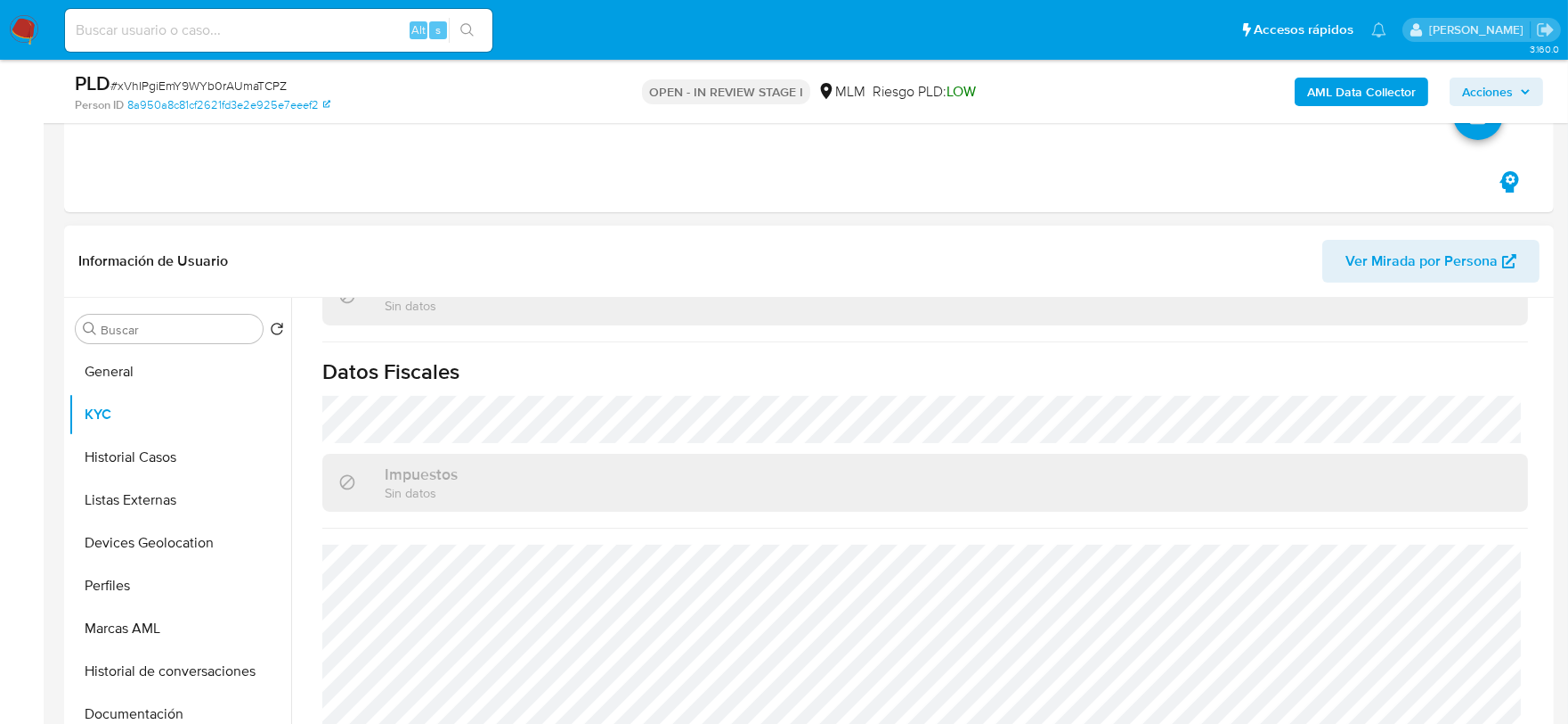
scroll to position [1119, 0]
click at [134, 457] on button "Historial Casos" at bounding box center [173, 457] width 209 height 43
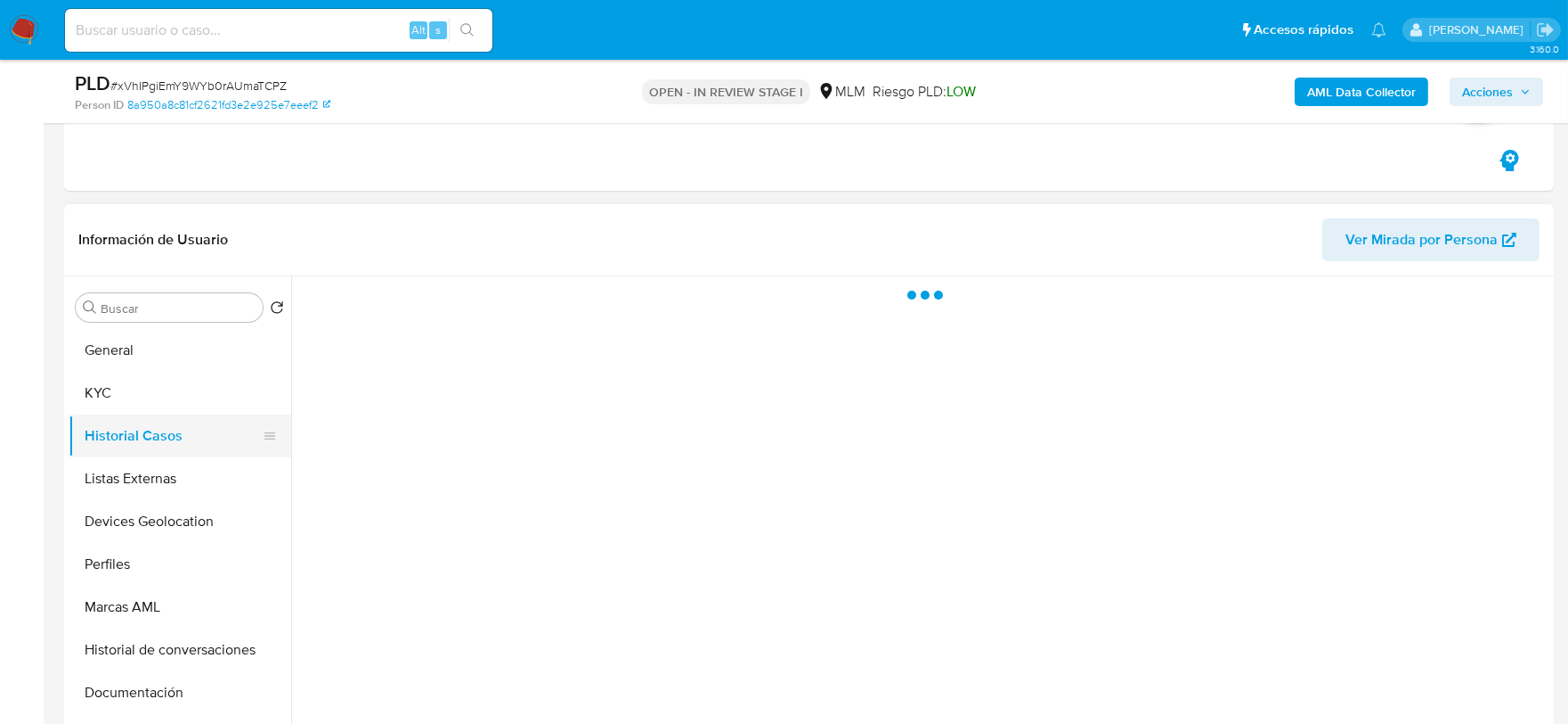
scroll to position [0, 0]
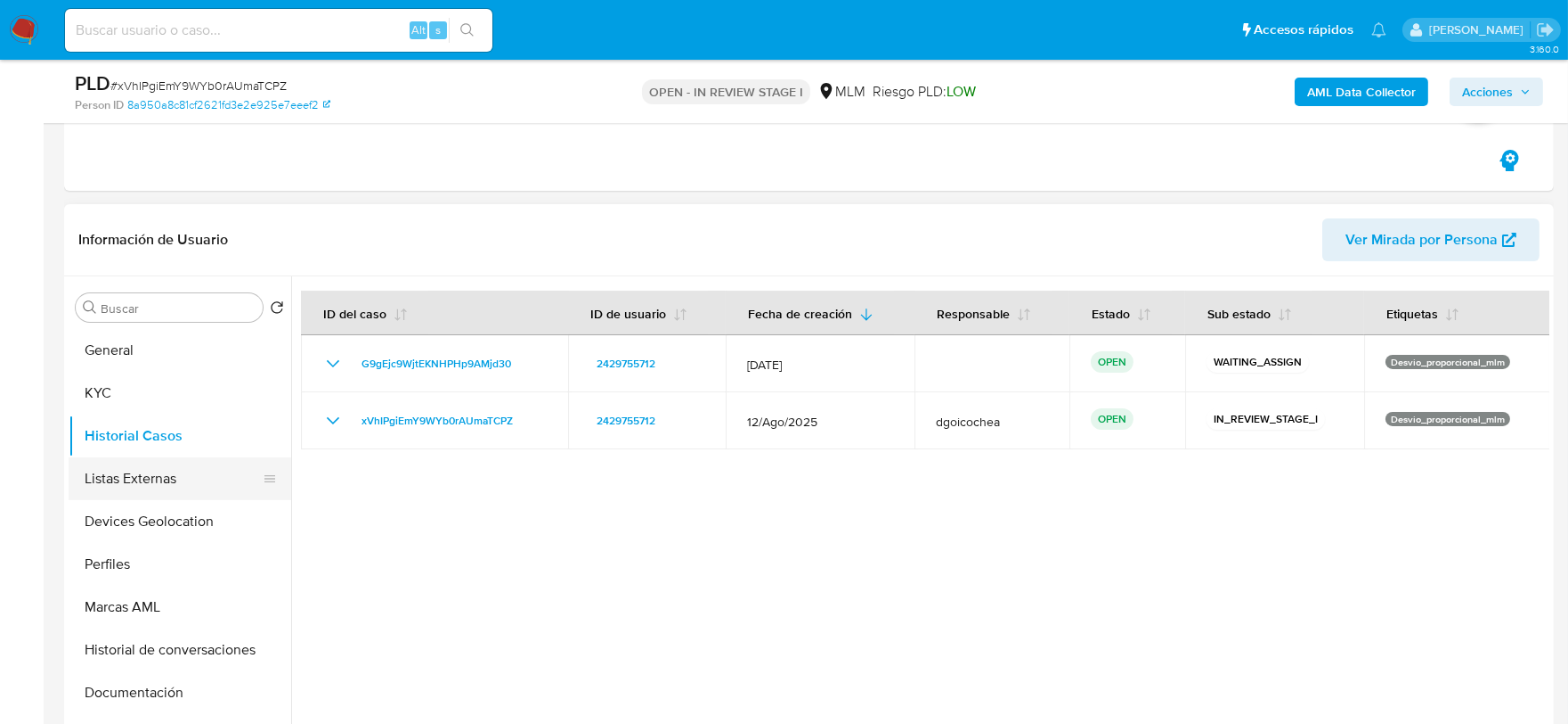
click at [159, 485] on button "Listas Externas" at bounding box center [173, 478] width 209 height 43
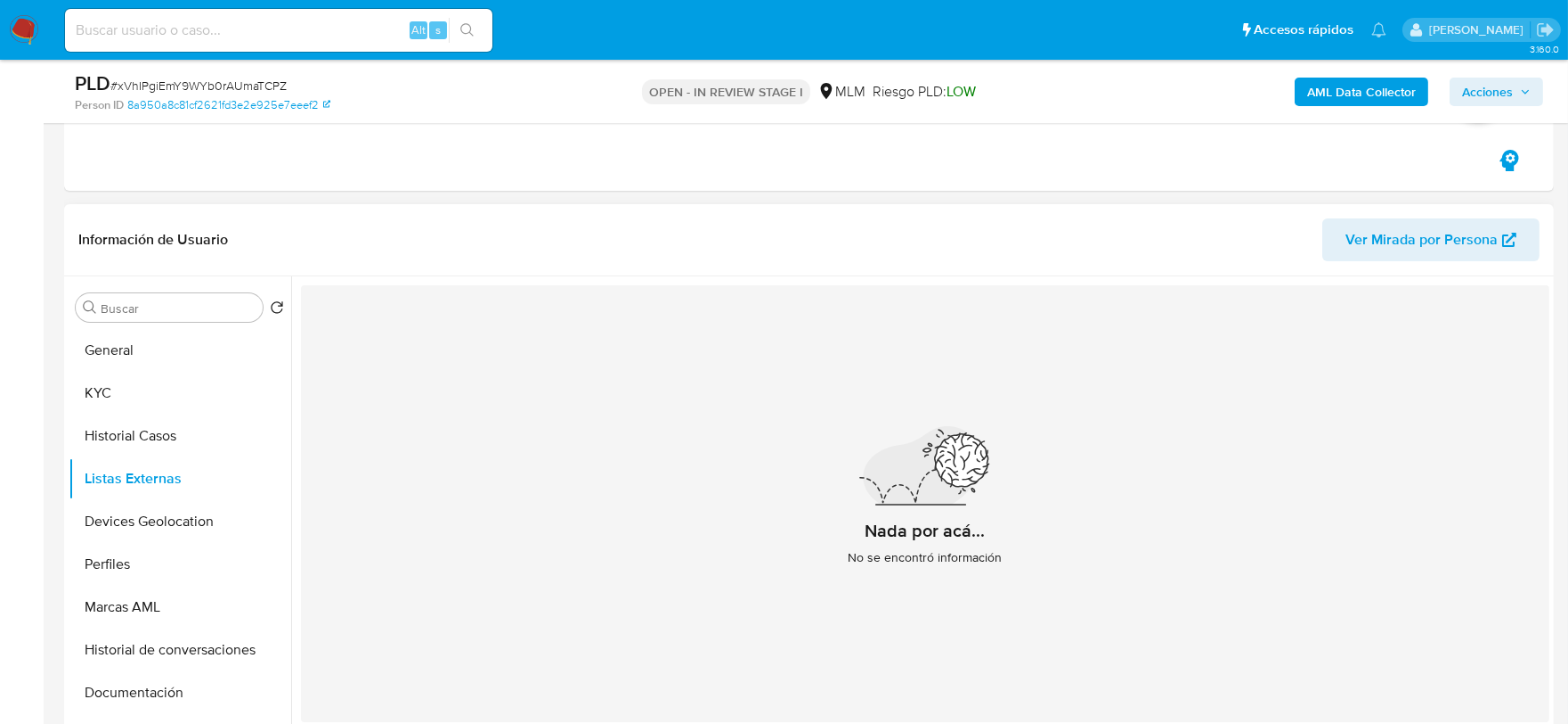
click at [705, 548] on div "Nada por acá... No se encontró información" at bounding box center [925, 503] width 1248 height 436
click at [134, 519] on button "Devices Geolocation" at bounding box center [173, 521] width 209 height 43
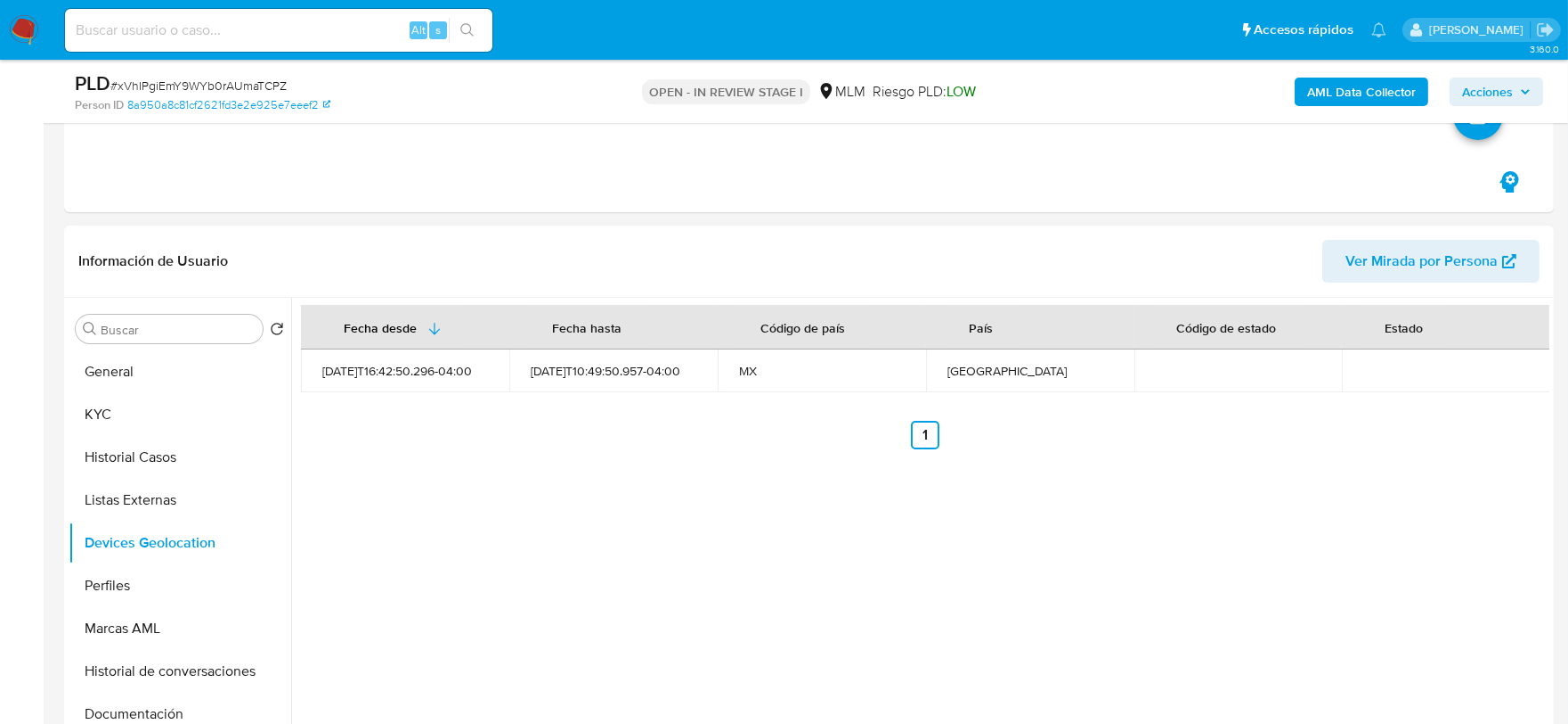
click at [651, 654] on div "Fecha desde Fecha hasta Código de país País Código de estado Estado 2025-05-07T…" at bounding box center [920, 525] width 1258 height 456
click at [209, 579] on button "Perfiles" at bounding box center [173, 585] width 209 height 43
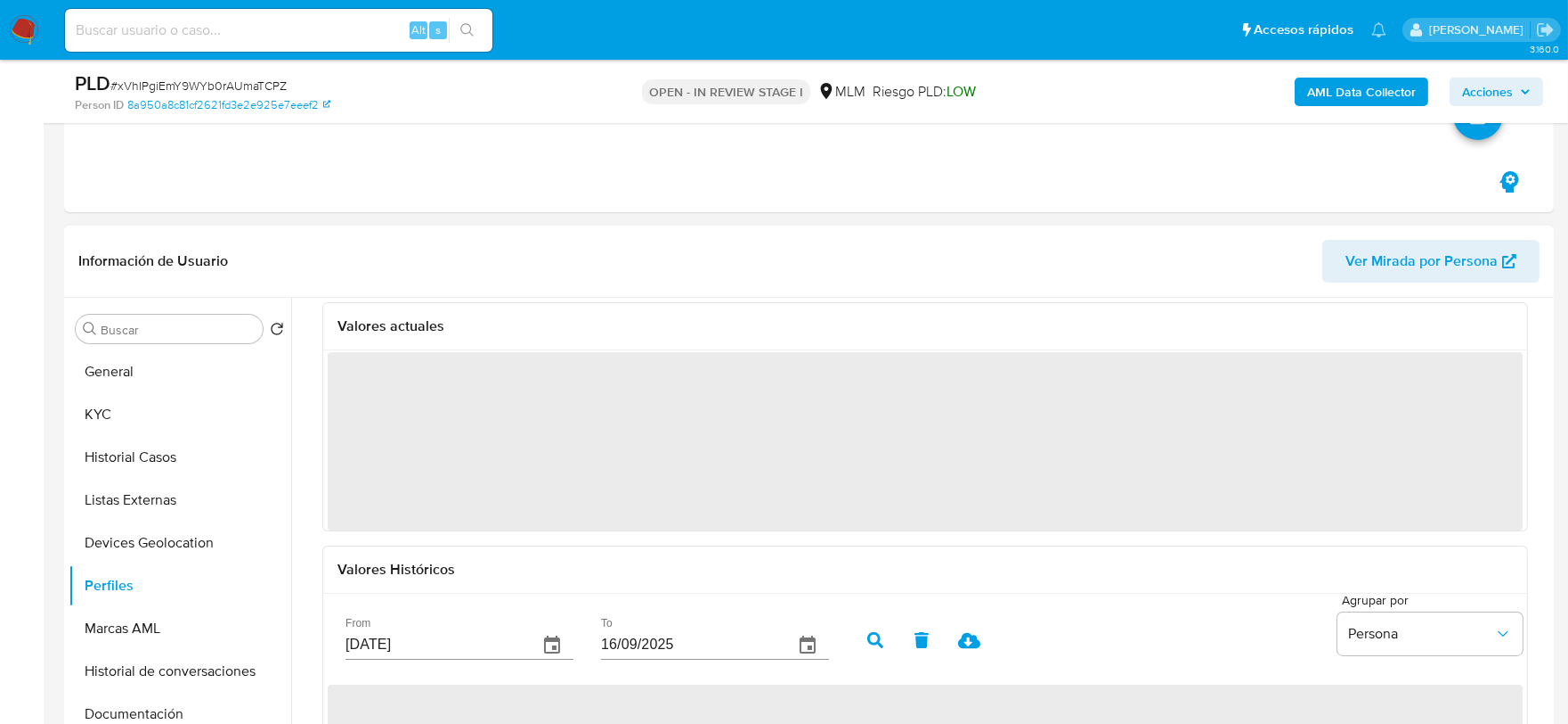
scroll to position [99, 0]
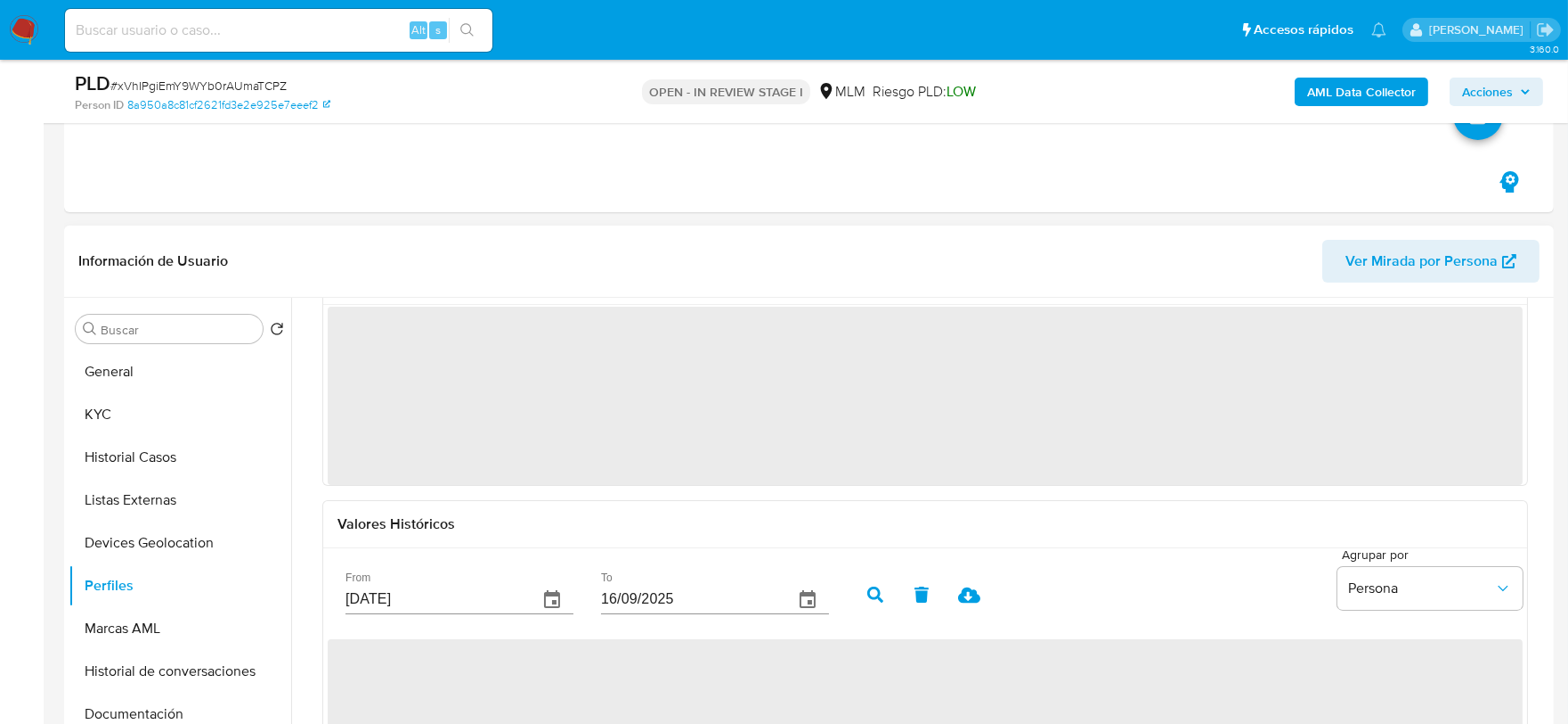
click at [299, 424] on div "Transaccional corporativo Perfil Declarado Valores actuales ‌ Valores Histórico…" at bounding box center [920, 525] width 1258 height 456
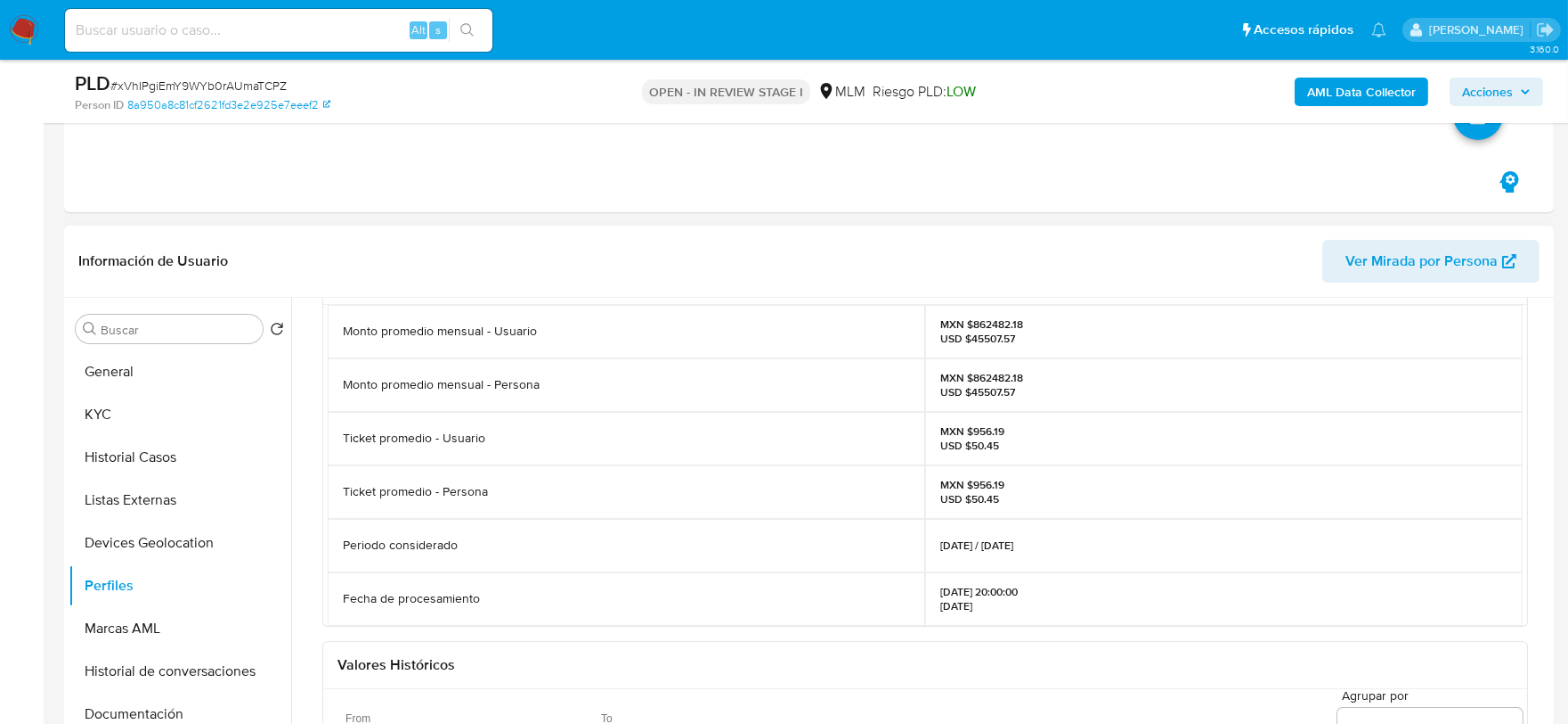
click at [456, 521] on div "Periodo considerado" at bounding box center [626, 546] width 597 height 54
click at [156, 629] on button "Marcas AML" at bounding box center [173, 628] width 209 height 43
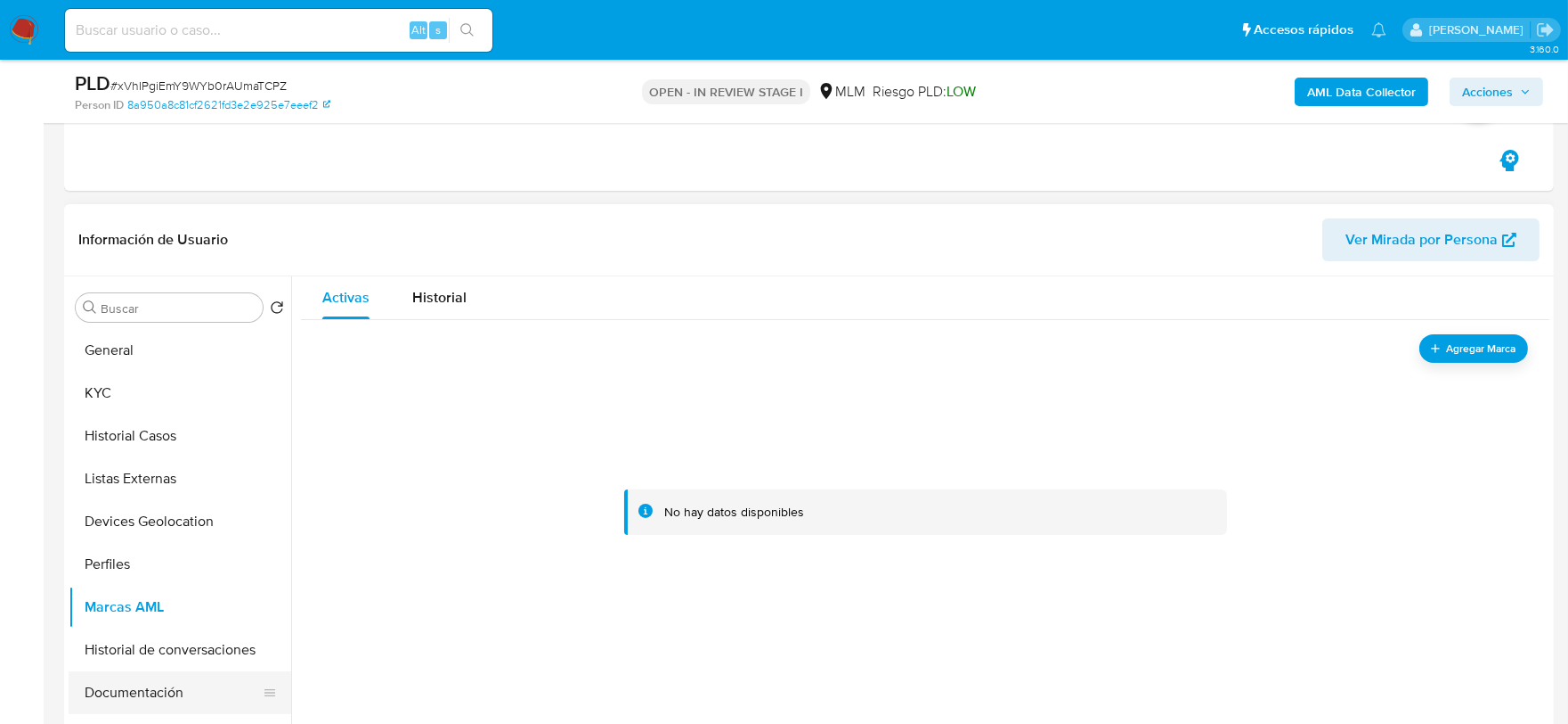
click at [116, 700] on button "Documentación" at bounding box center [173, 693] width 209 height 43
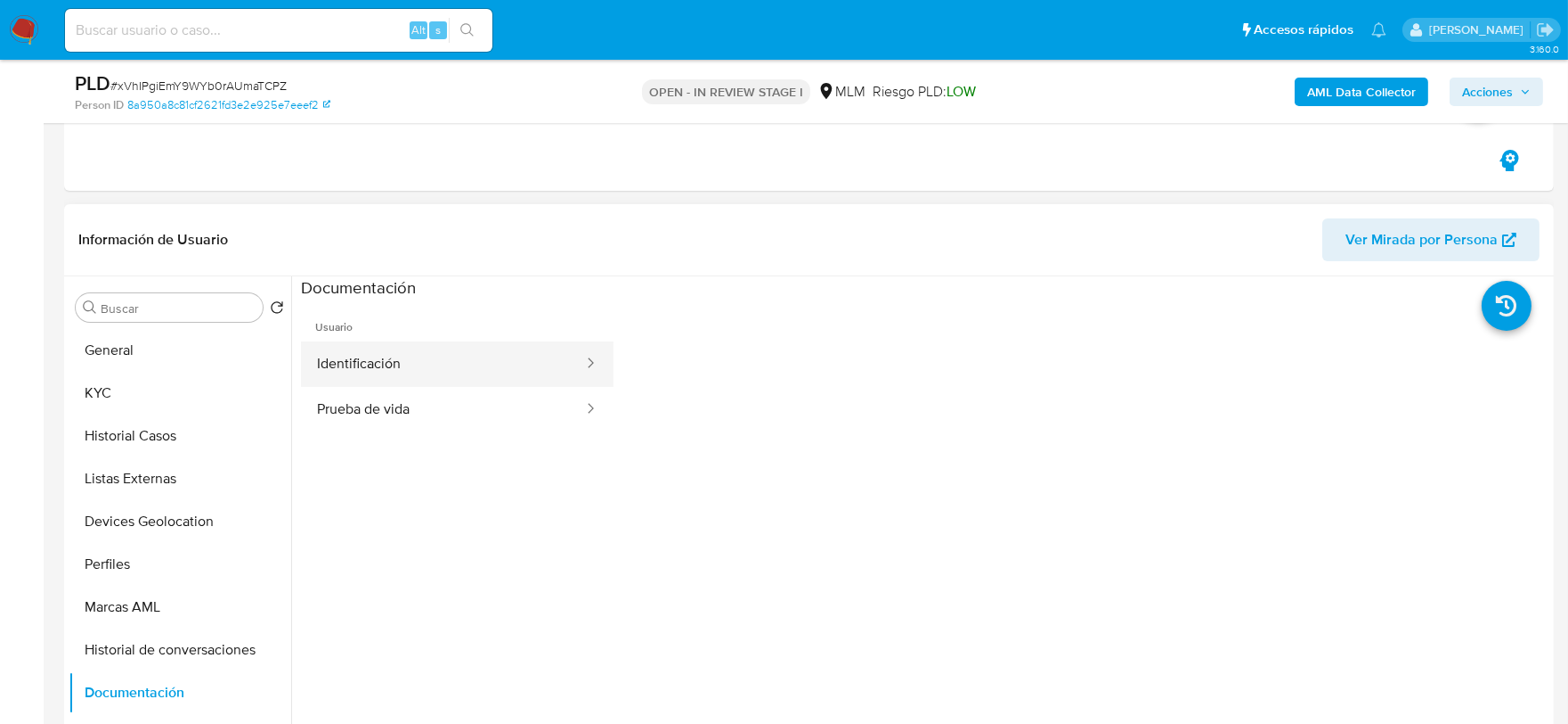
click at [402, 366] on button "Identificación" at bounding box center [442, 364] width 284 height 46
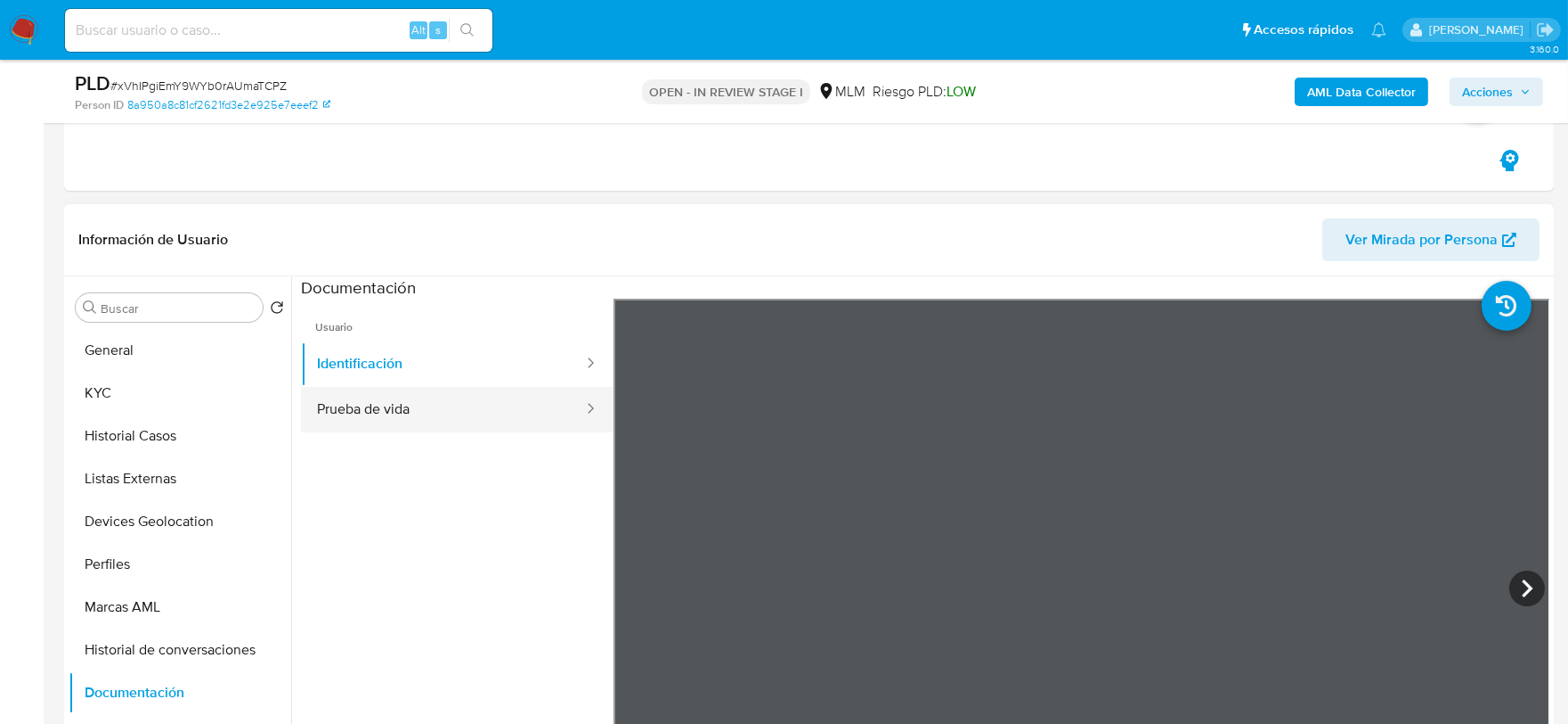
click at [350, 387] on button "Prueba de vida" at bounding box center [442, 409] width 284 height 46
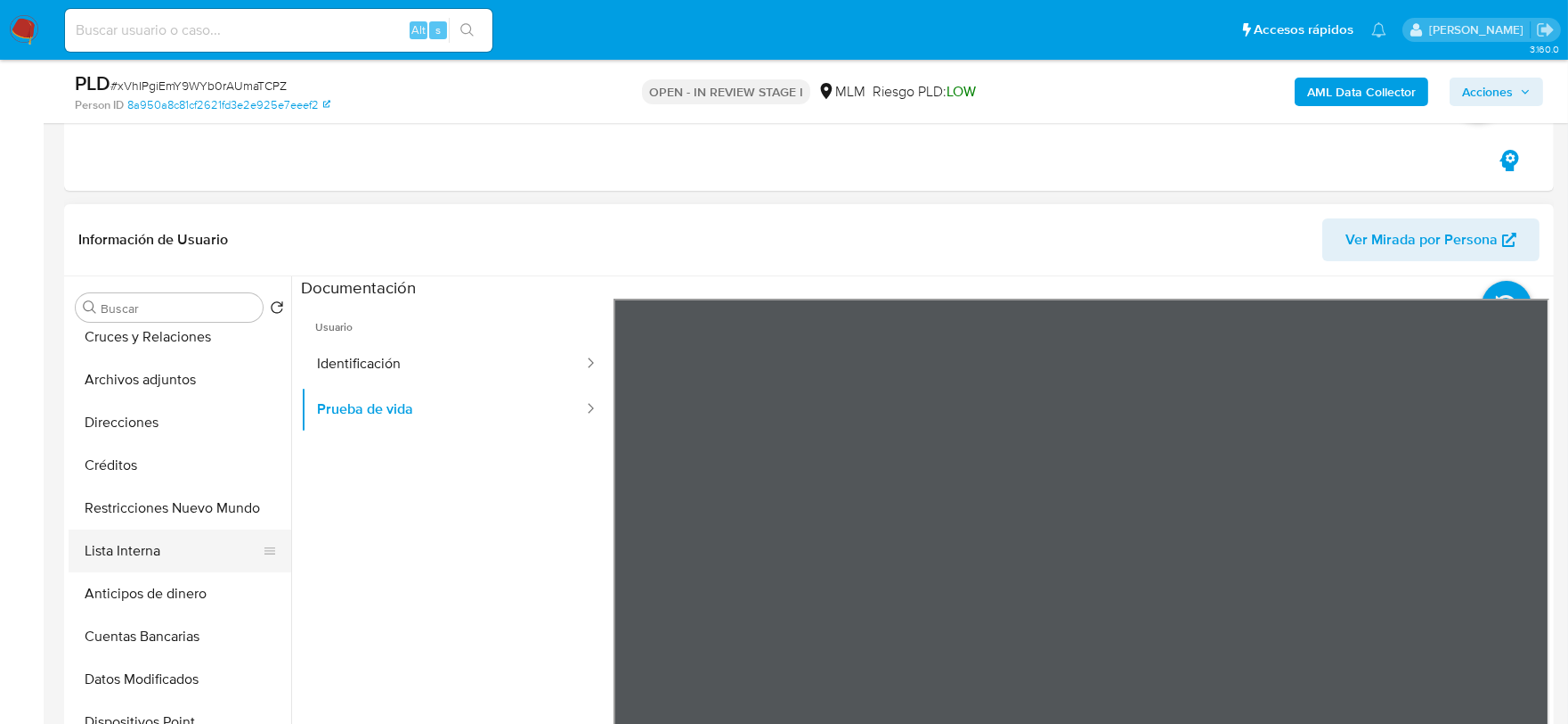
scroll to position [396, 0]
click at [190, 344] on button "Cruces y Relaciones" at bounding box center [173, 340] width 209 height 43
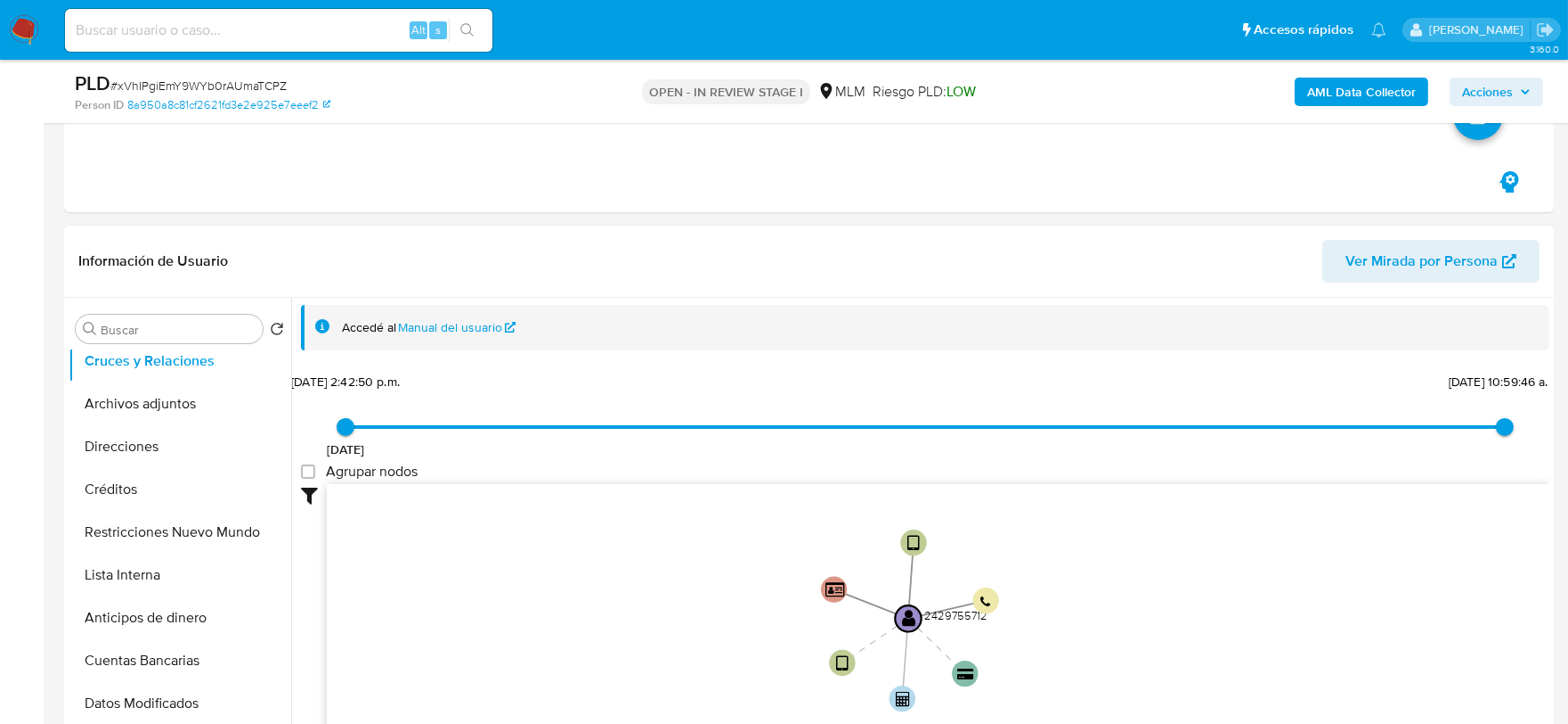
drag, startPoint x: 1127, startPoint y: 580, endPoint x: 782, endPoint y: 556, distance: 345.8
click at [1091, 631] on icon "user-2429755712  2429755712 device-681aadb2c3fd8405f053f11f  device-681bc5ca8…" at bounding box center [938, 613] width 1222 height 258
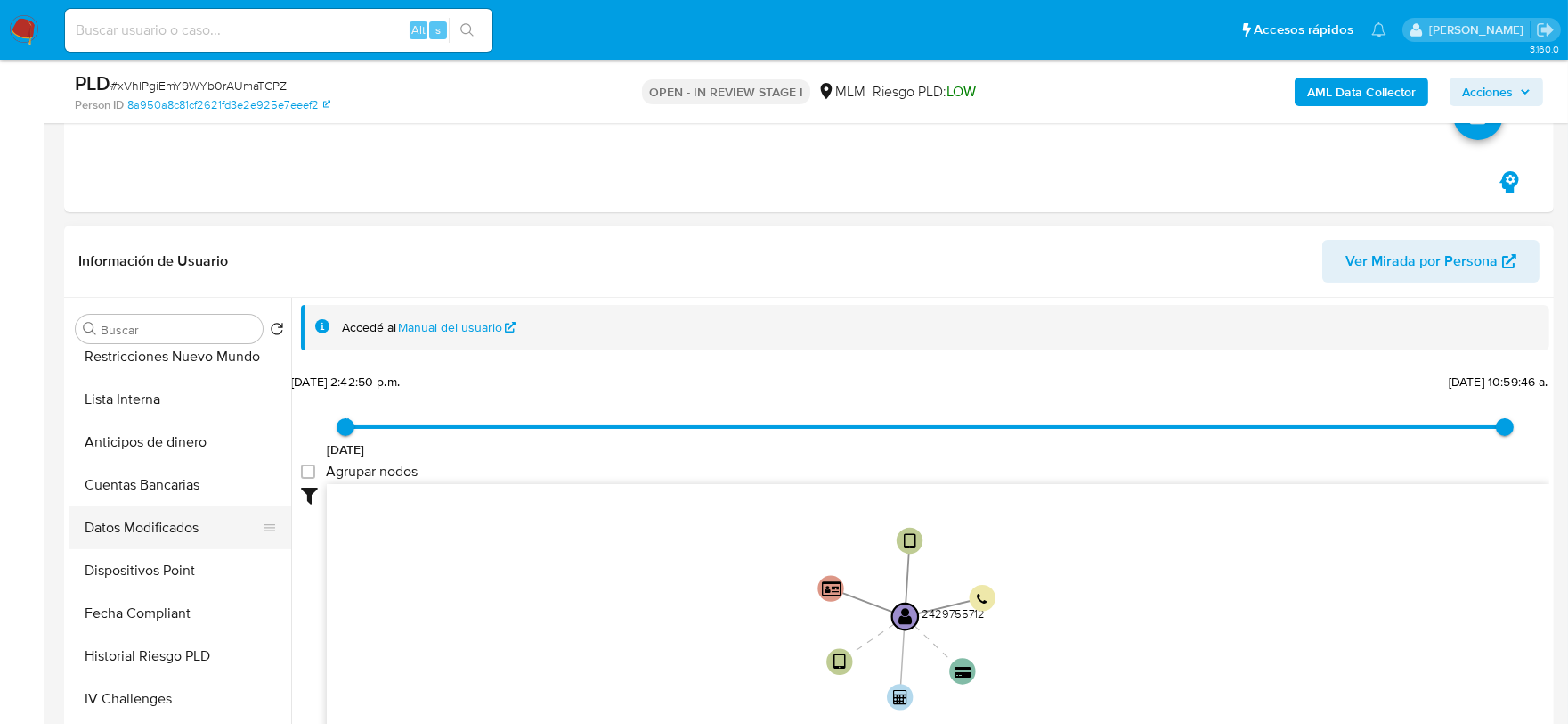
scroll to position [556, 0]
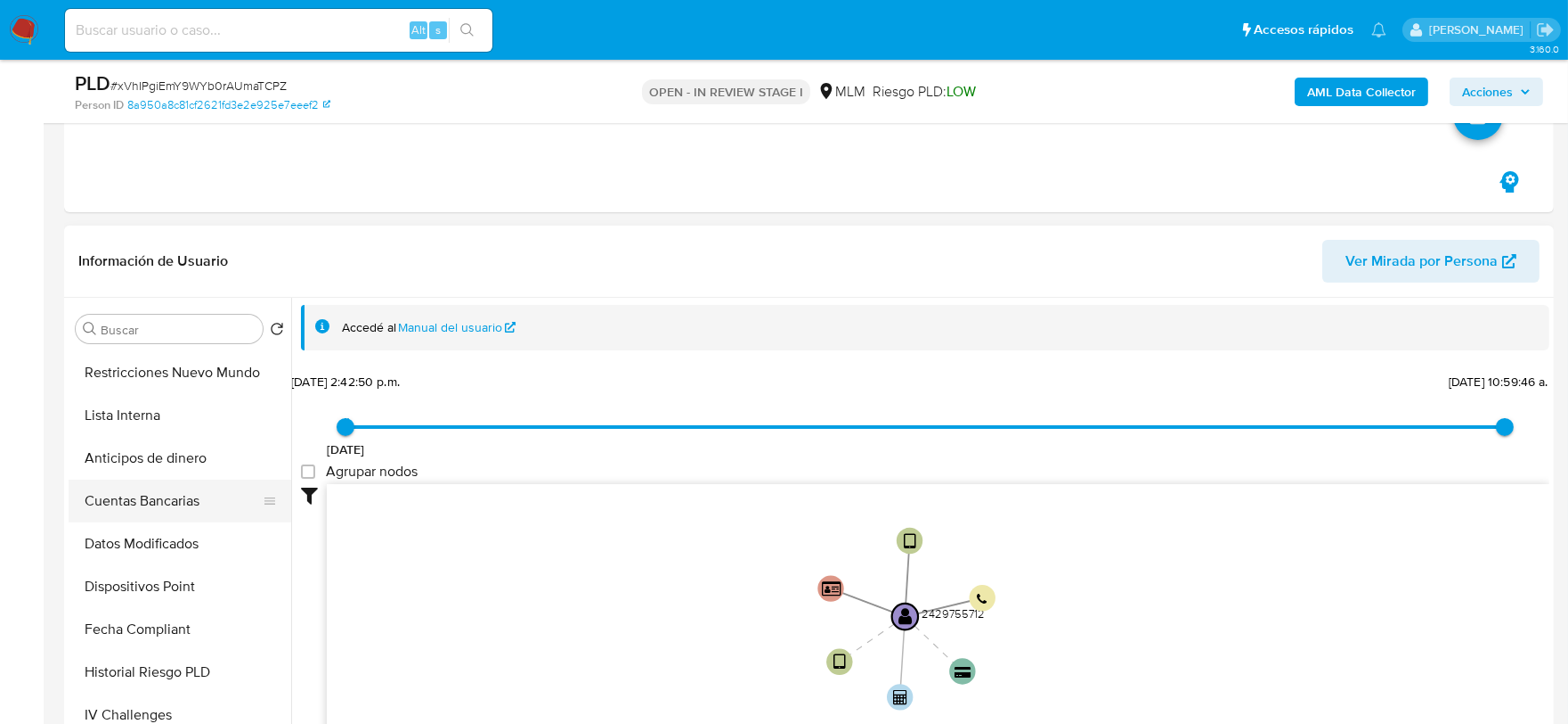
click at [163, 496] on button "Cuentas Bancarias" at bounding box center [173, 501] width 209 height 43
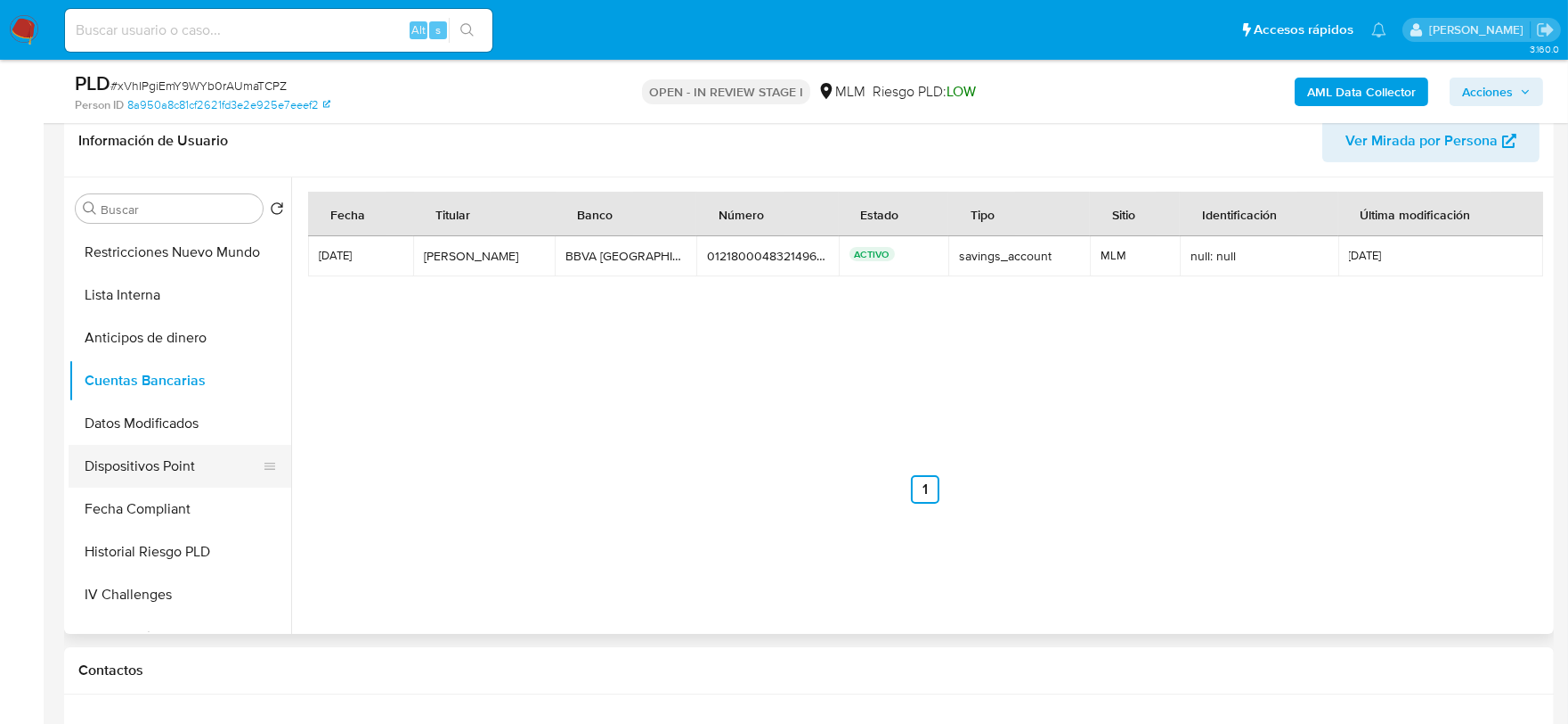
click at [191, 470] on button "Dispositivos Point" at bounding box center [173, 466] width 209 height 43
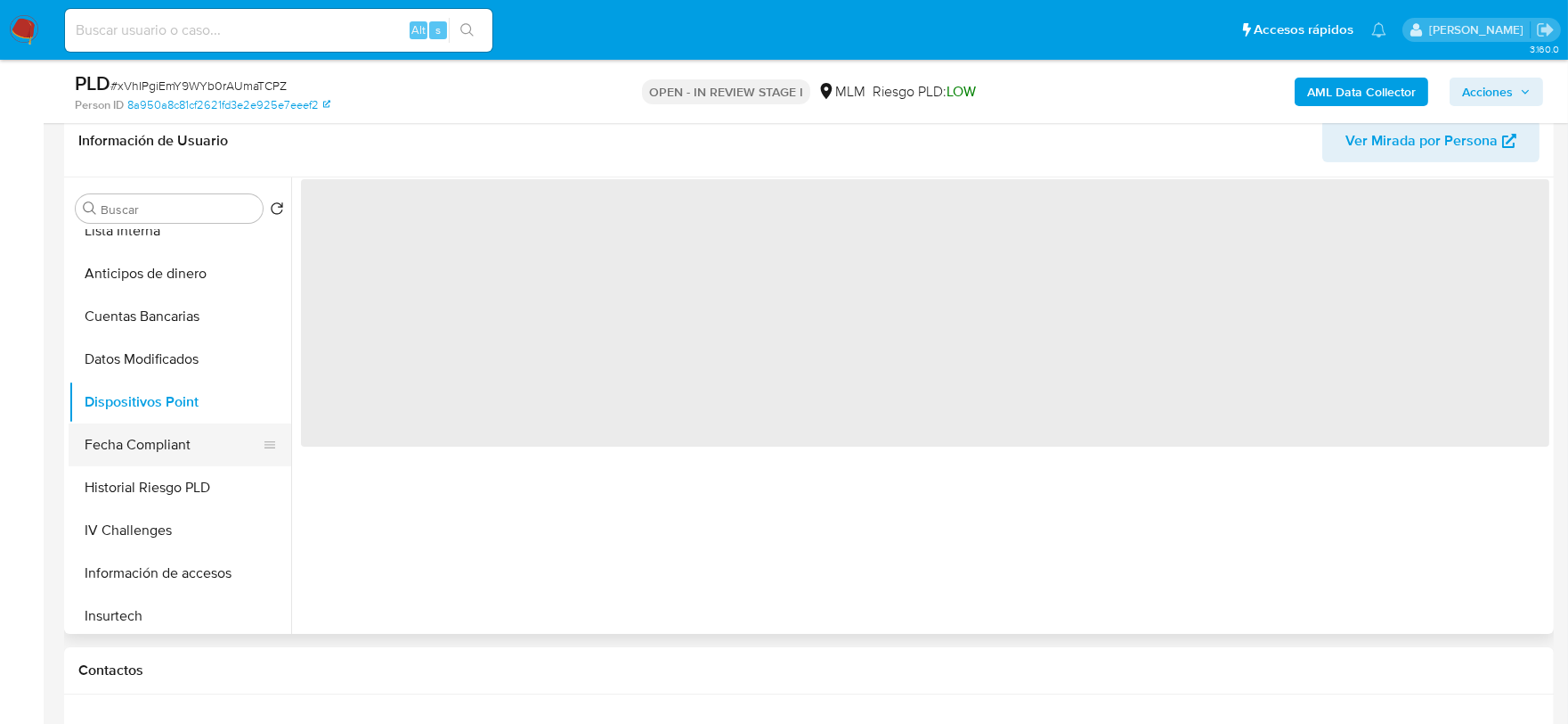
scroll to position [654, 0]
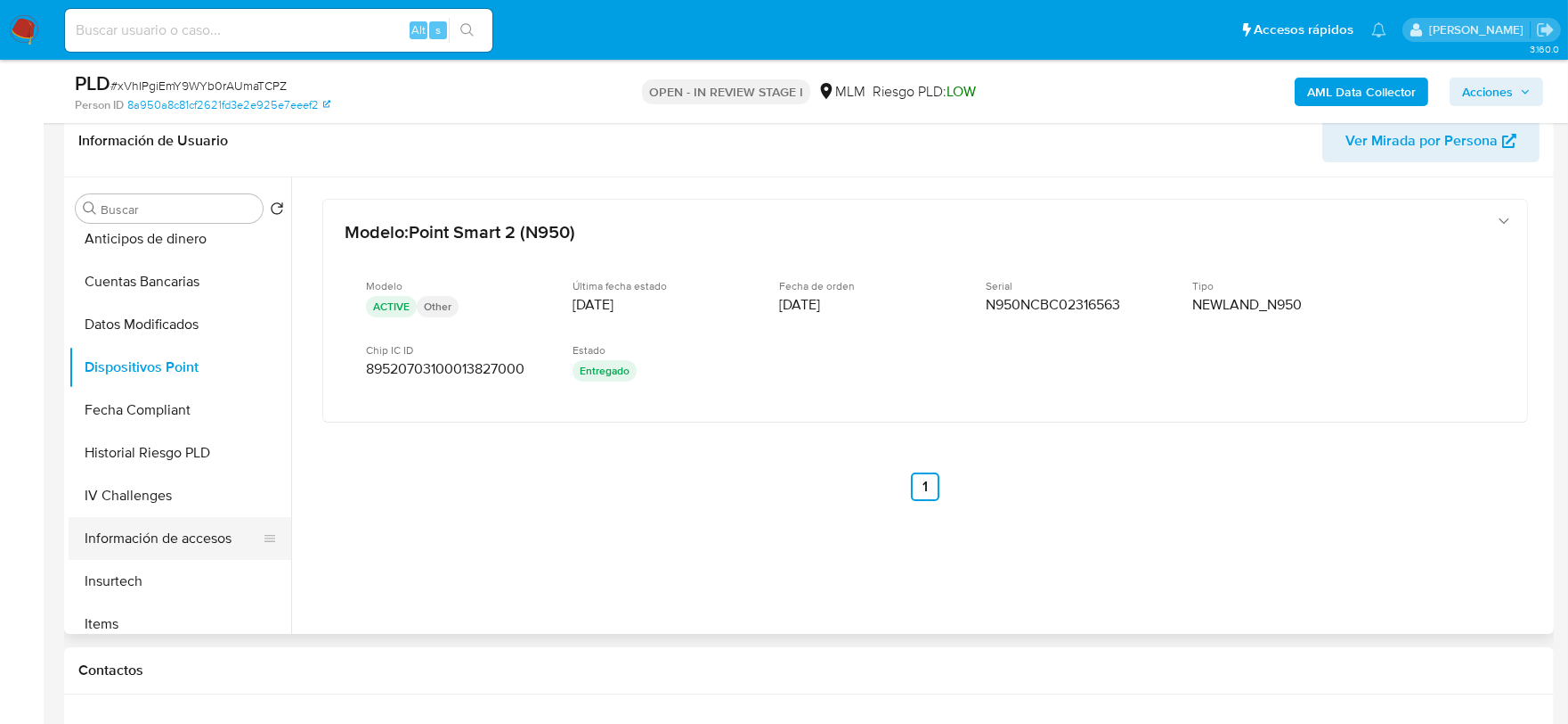
click at [171, 540] on button "Información de accesos" at bounding box center [173, 539] width 209 height 43
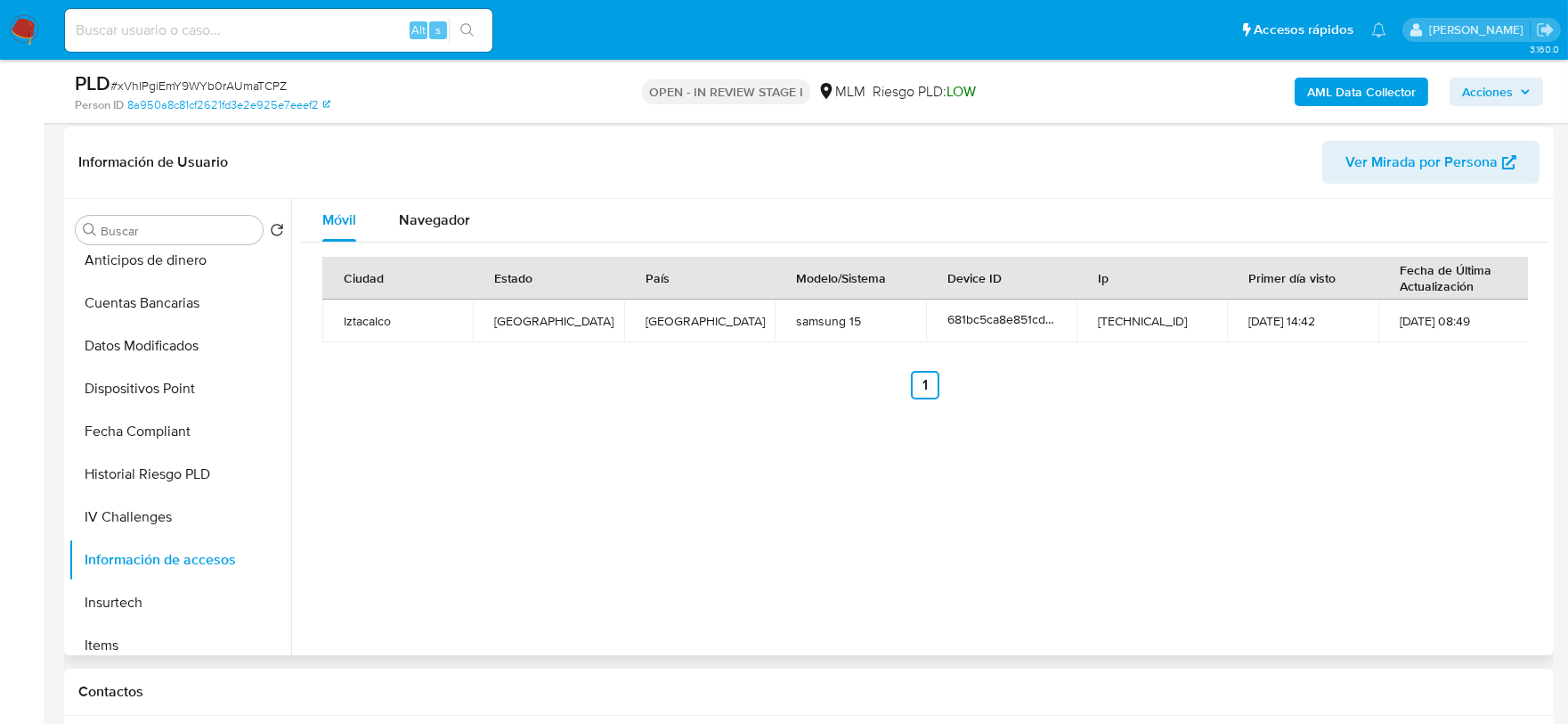
click at [608, 421] on div "Móvil Navegador Ciudad Estado País Modelo/Sistema Device ID Ip Primer día visto…" at bounding box center [920, 427] width 1258 height 456
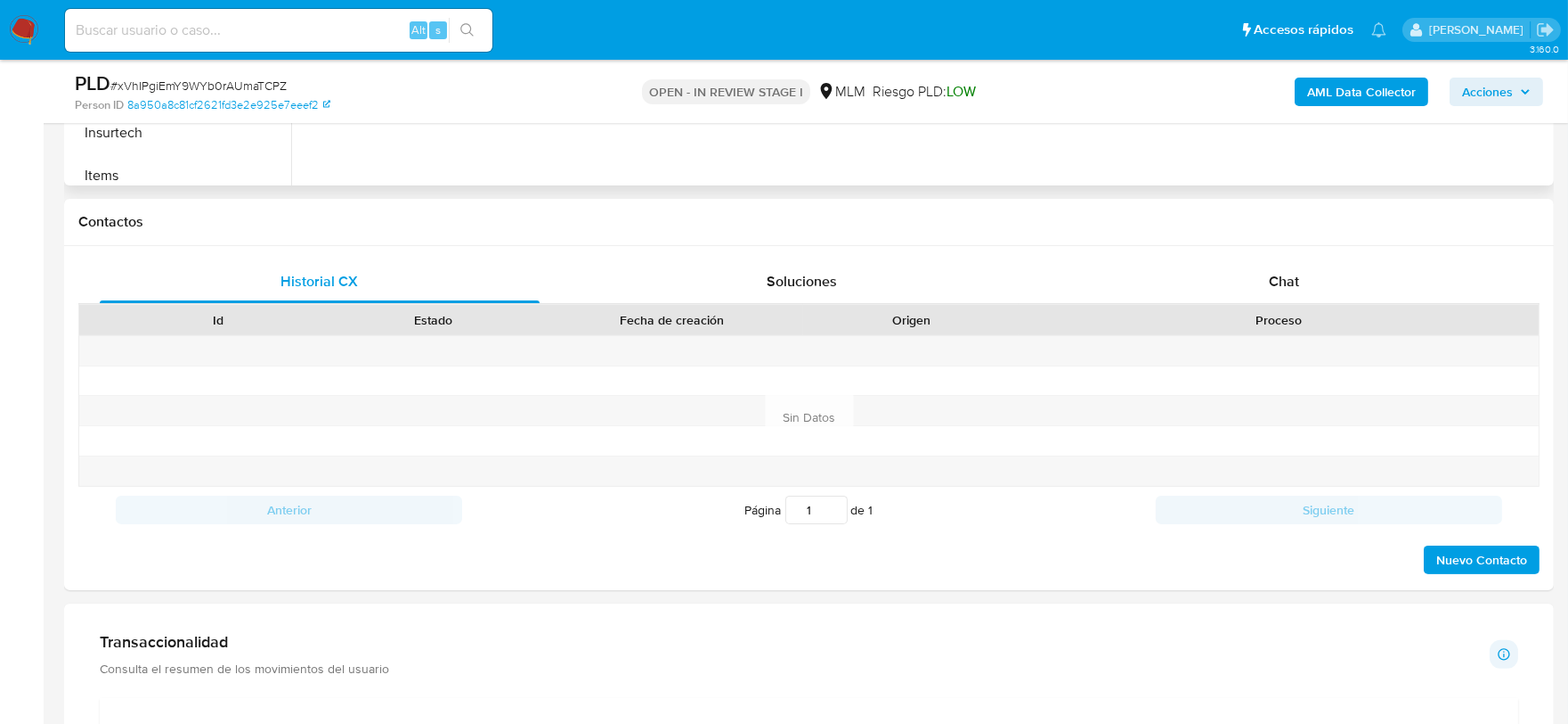
scroll to position [1287, 0]
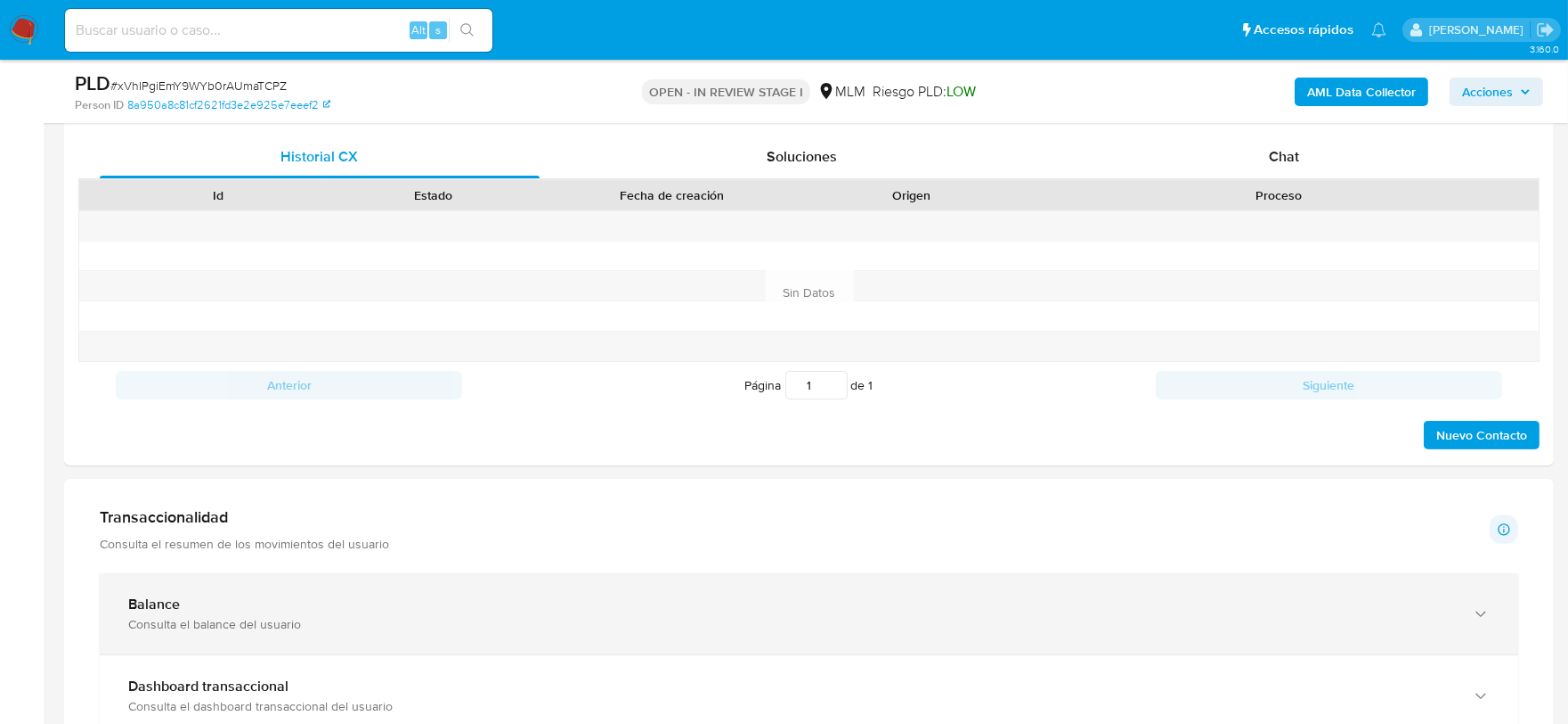
click at [262, 599] on div "Balance" at bounding box center [791, 604] width 1326 height 18
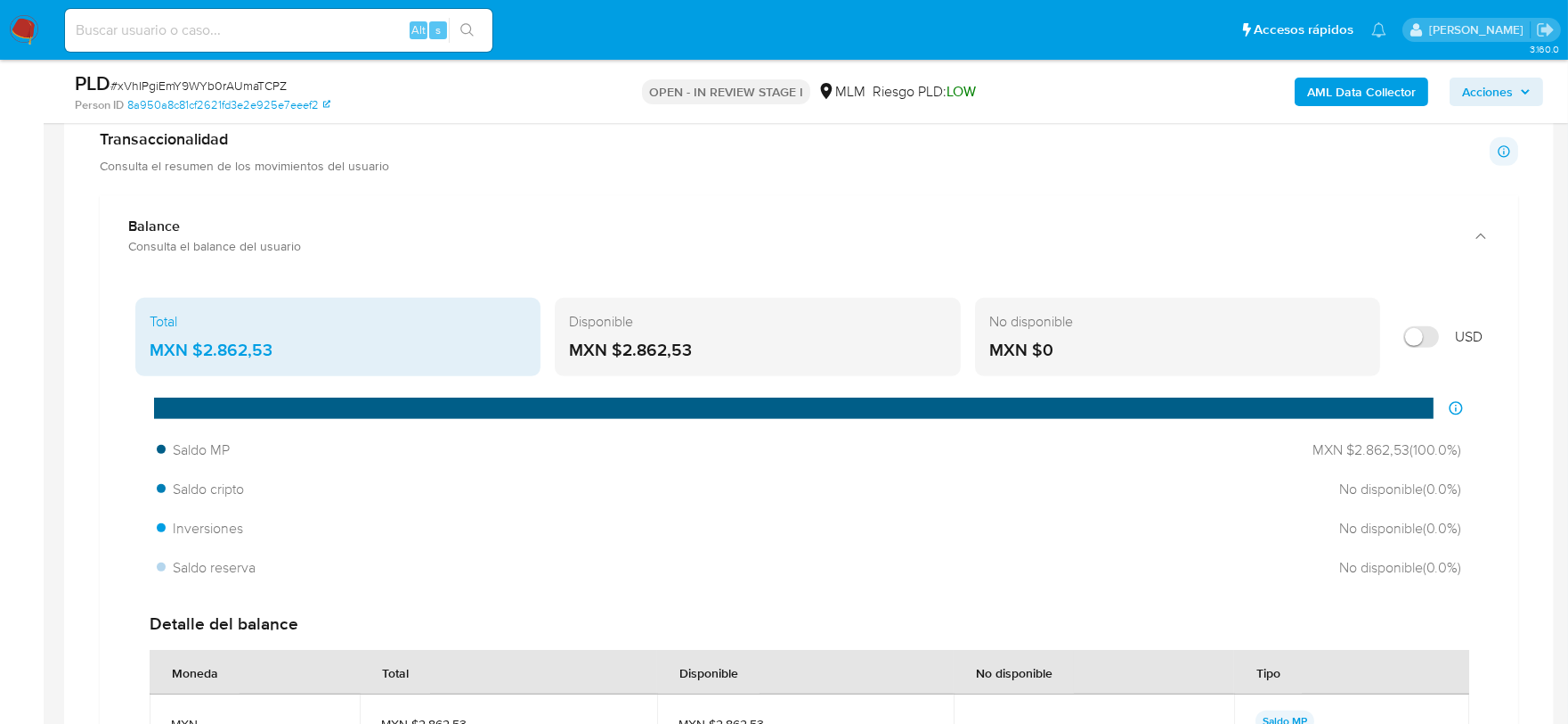
scroll to position [1683, 0]
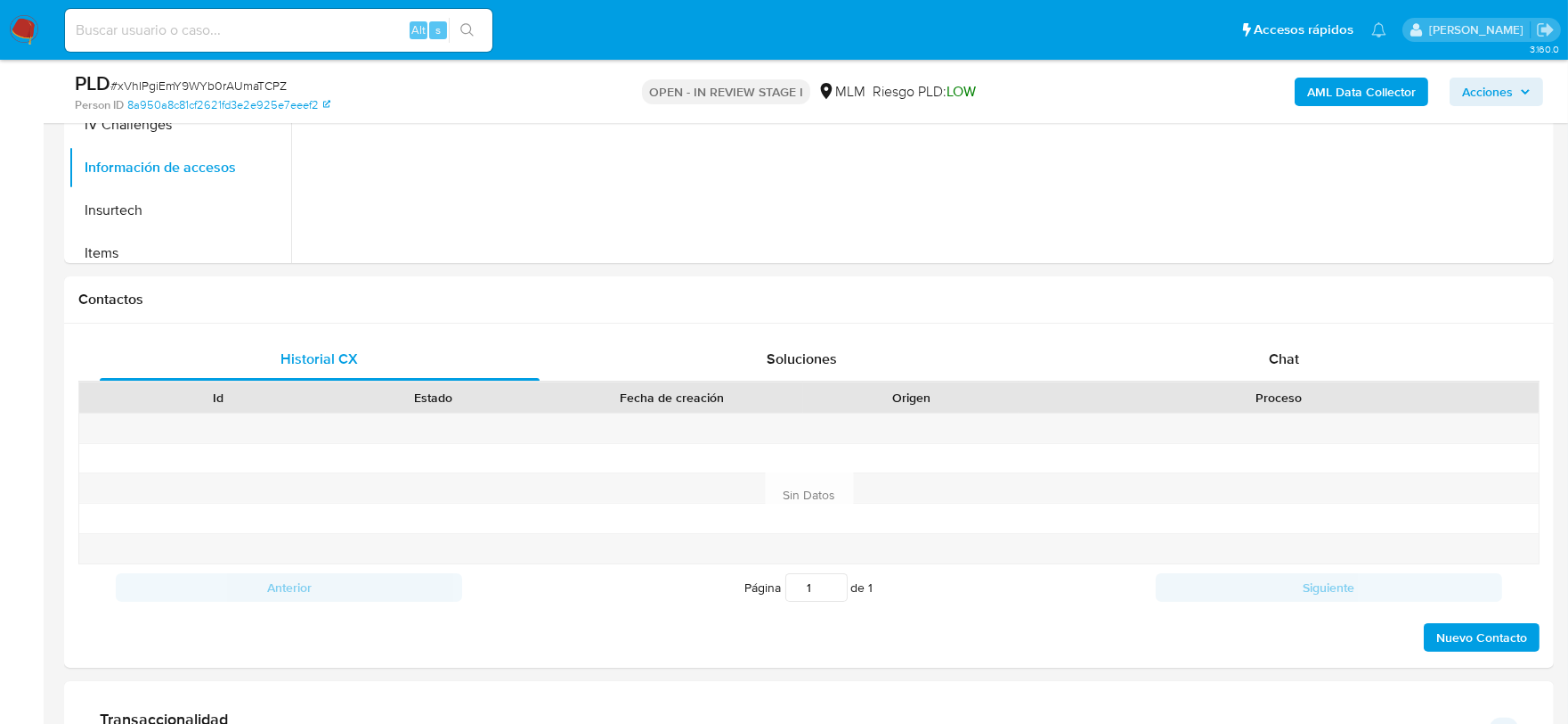
scroll to position [990, 0]
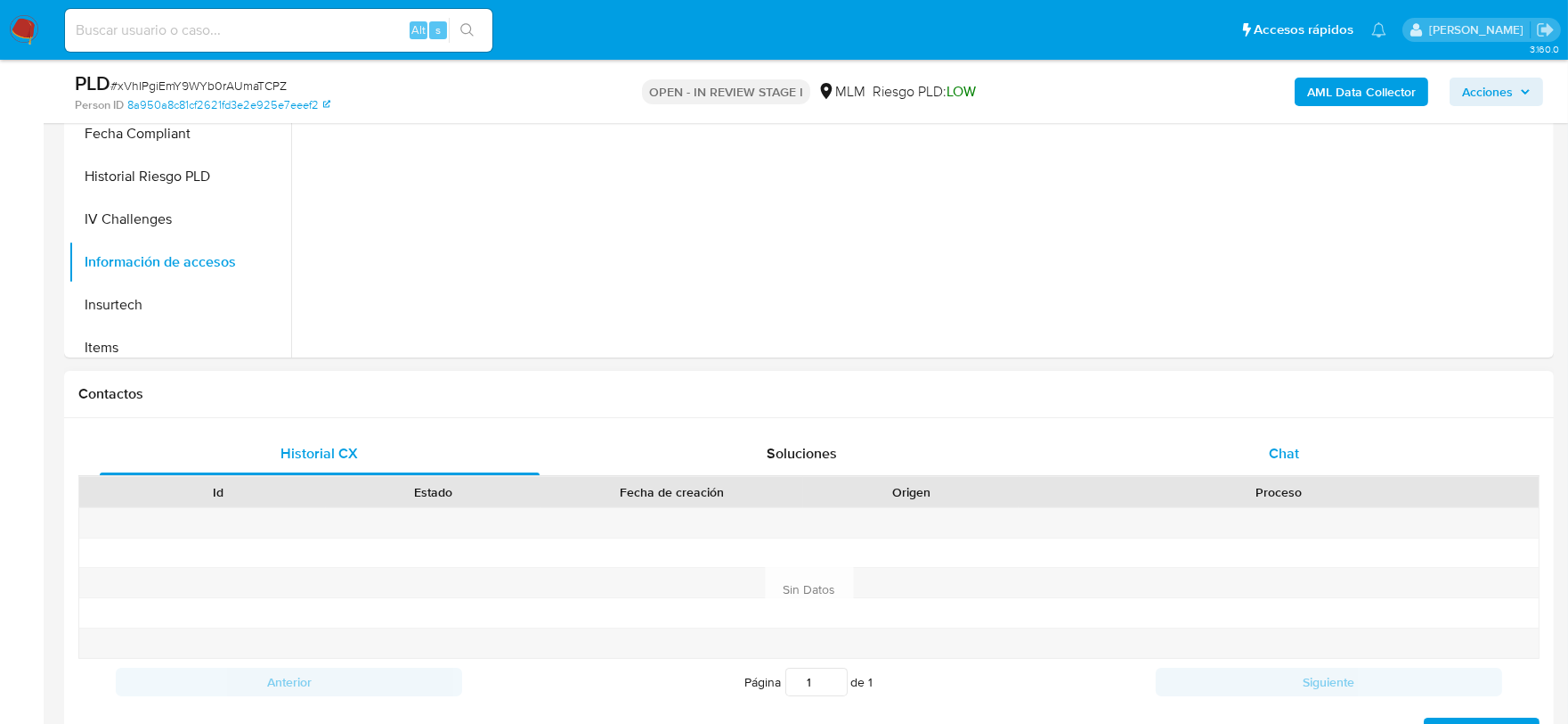
drag, startPoint x: 1297, startPoint y: 449, endPoint x: 1303, endPoint y: 457, distance: 10.0
click at [1297, 449] on span "Chat" at bounding box center [1284, 452] width 30 height 21
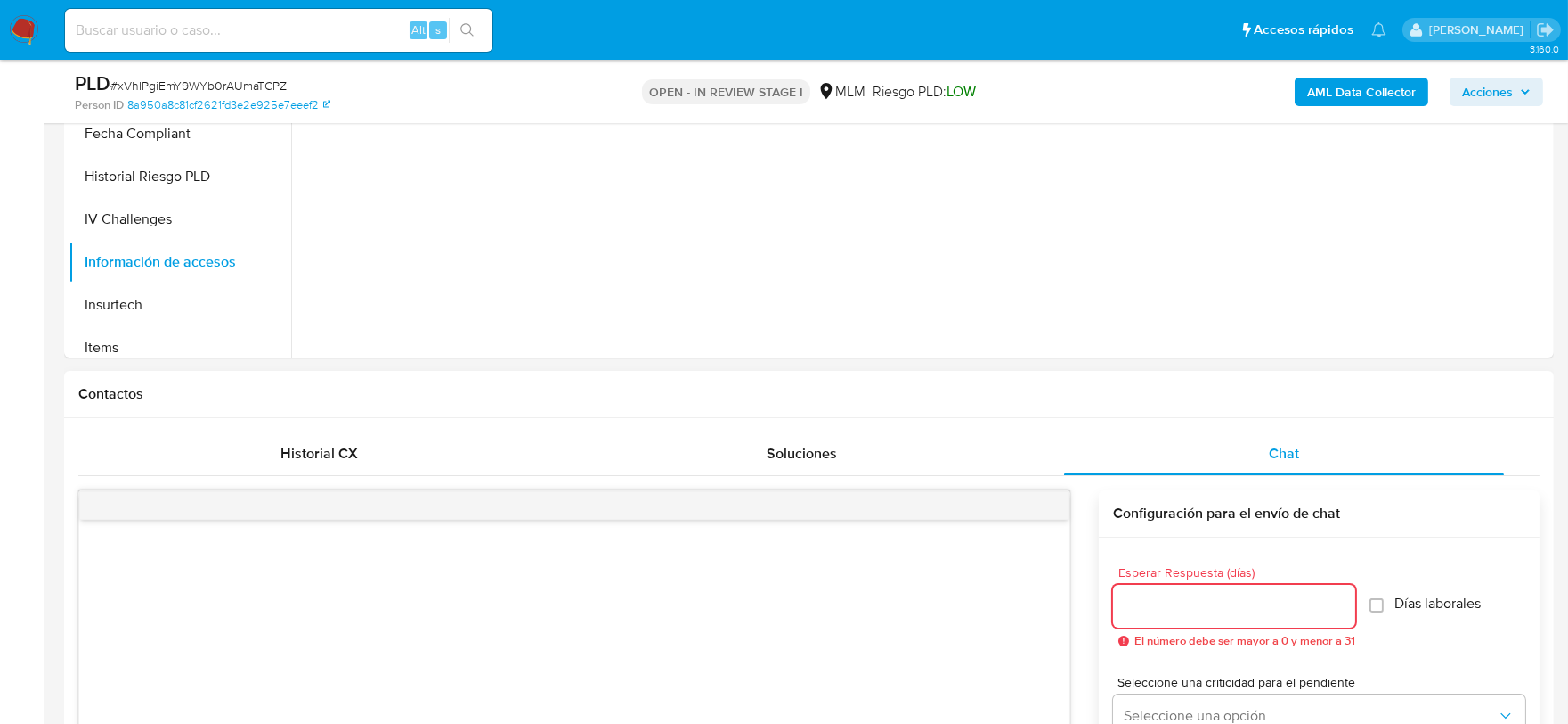
click at [1232, 608] on input "Esperar Respuesta (días)" at bounding box center [1234, 606] width 242 height 23
type input "4"
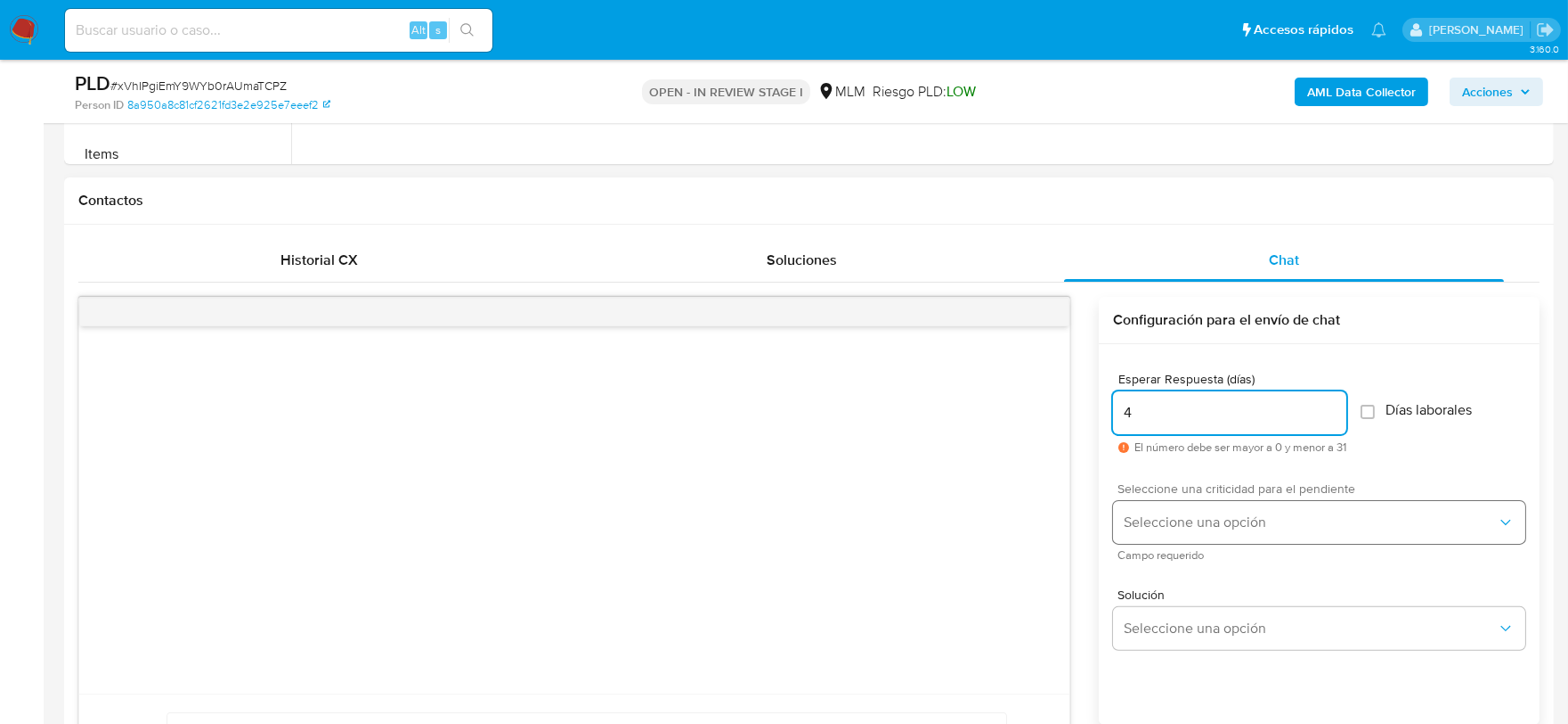
scroll to position [1188, 0]
type input "5"
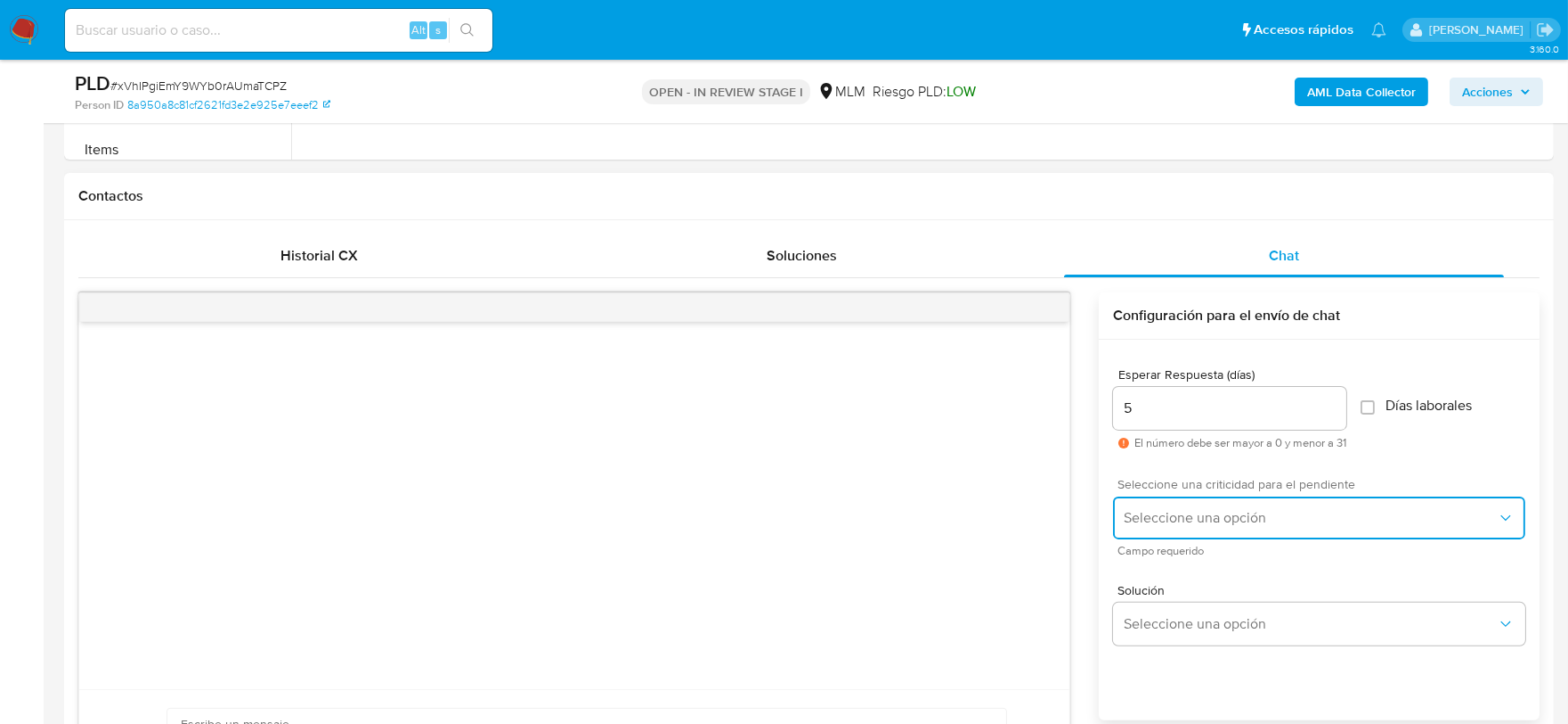
click at [1200, 519] on span "Seleccione una opción" at bounding box center [1310, 518] width 373 height 18
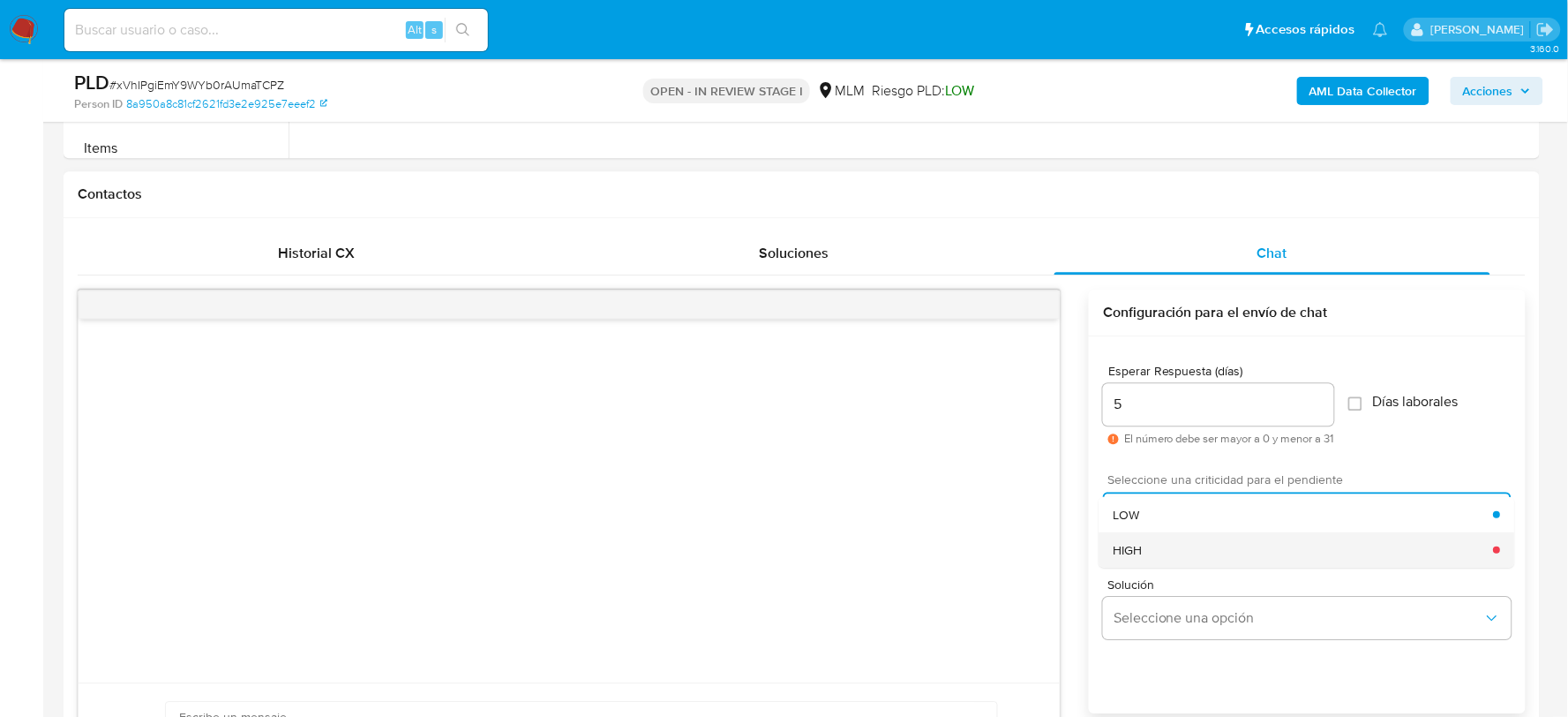
click at [1177, 555] on div "HIGH" at bounding box center [1304, 549] width 381 height 35
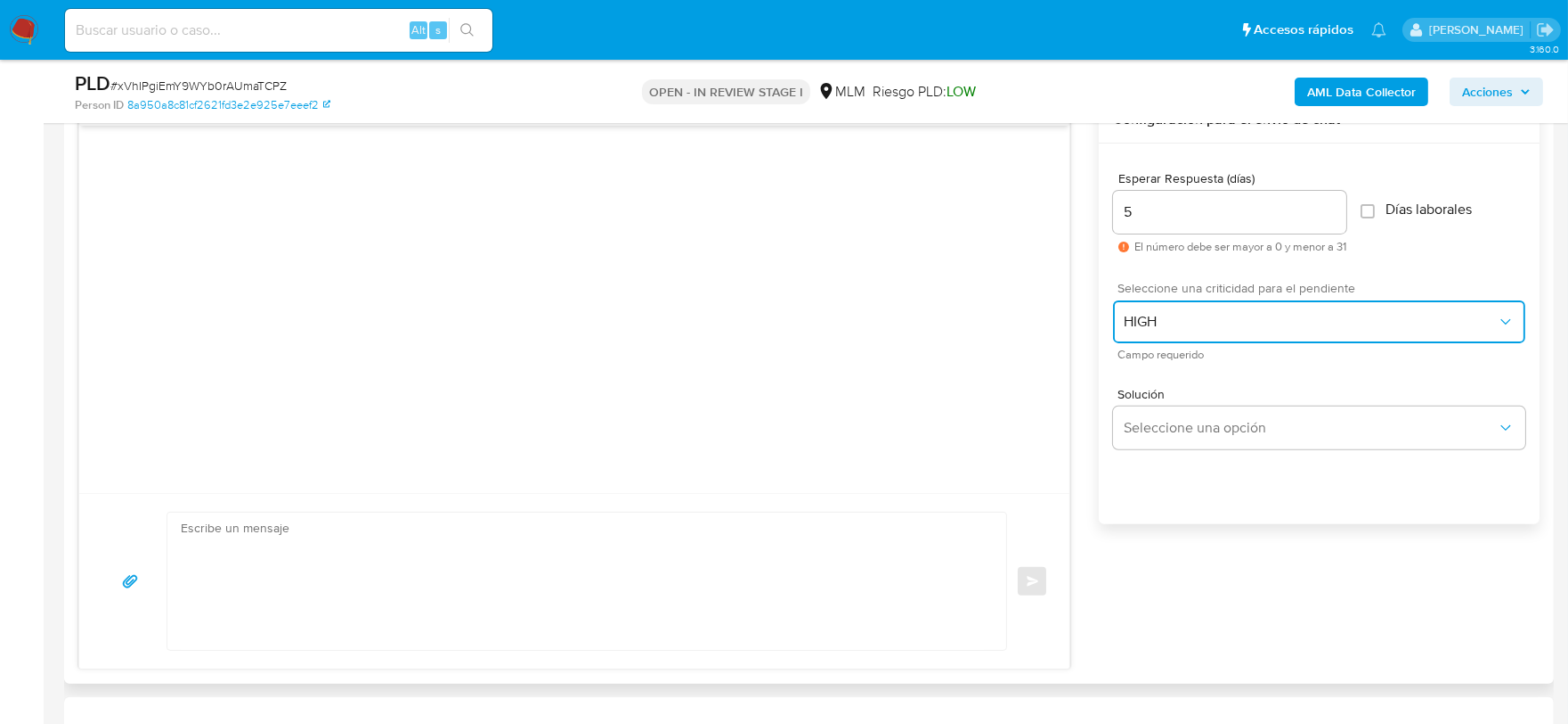
scroll to position [1385, 0]
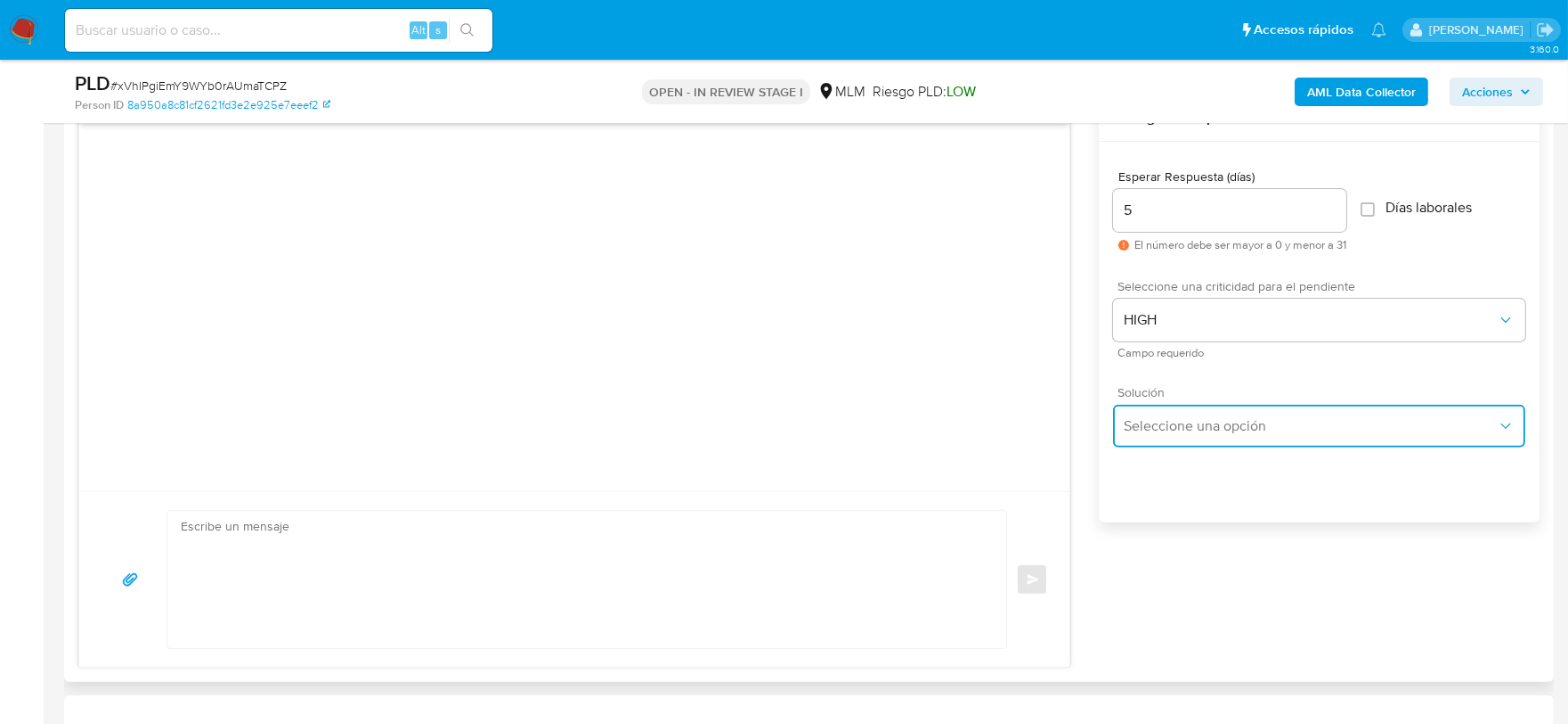
click at [1172, 410] on button "Seleccione una opción" at bounding box center [1319, 426] width 412 height 43
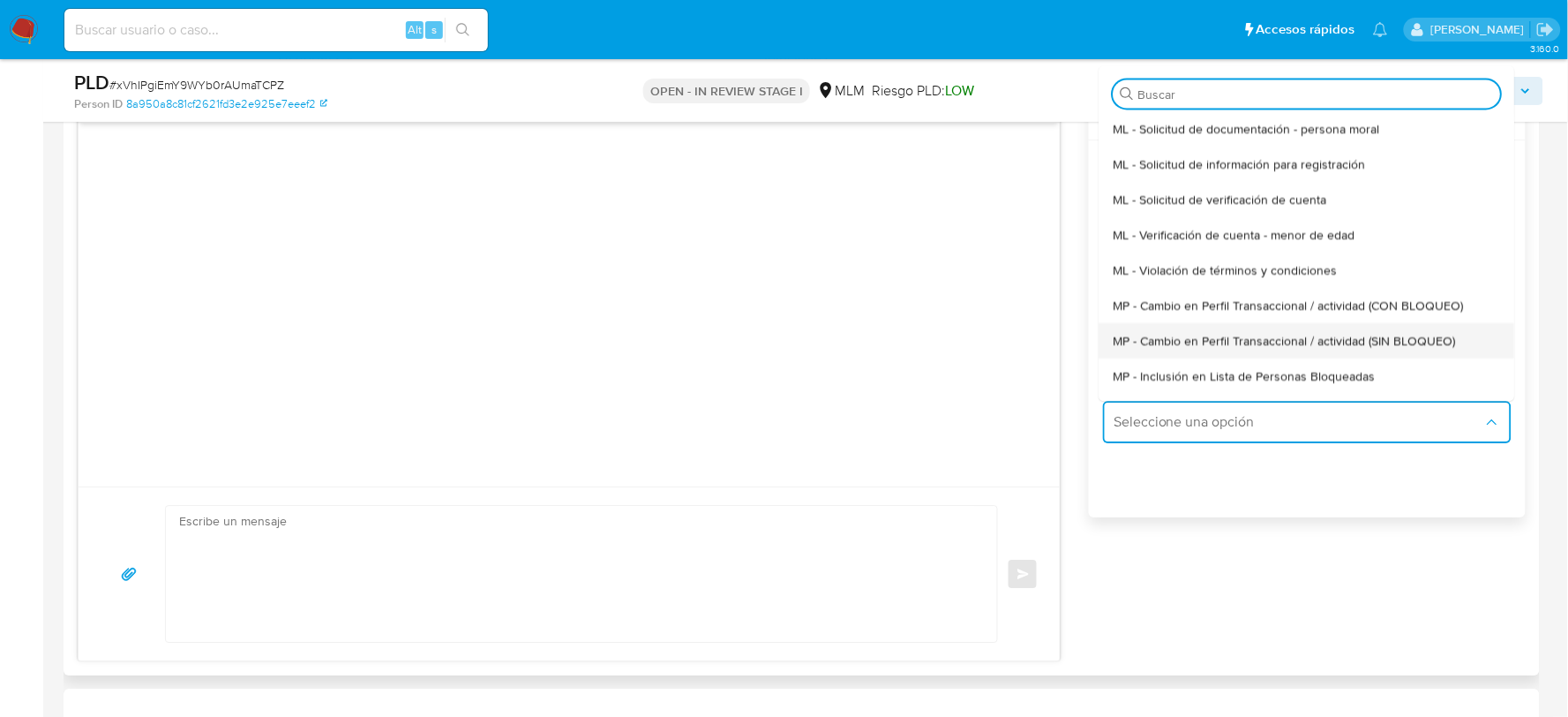
click at [1192, 341] on span "MP - Cambio en Perfil Transaccional / actividad (SIN BLOQUEO)" at bounding box center [1285, 341] width 343 height 16
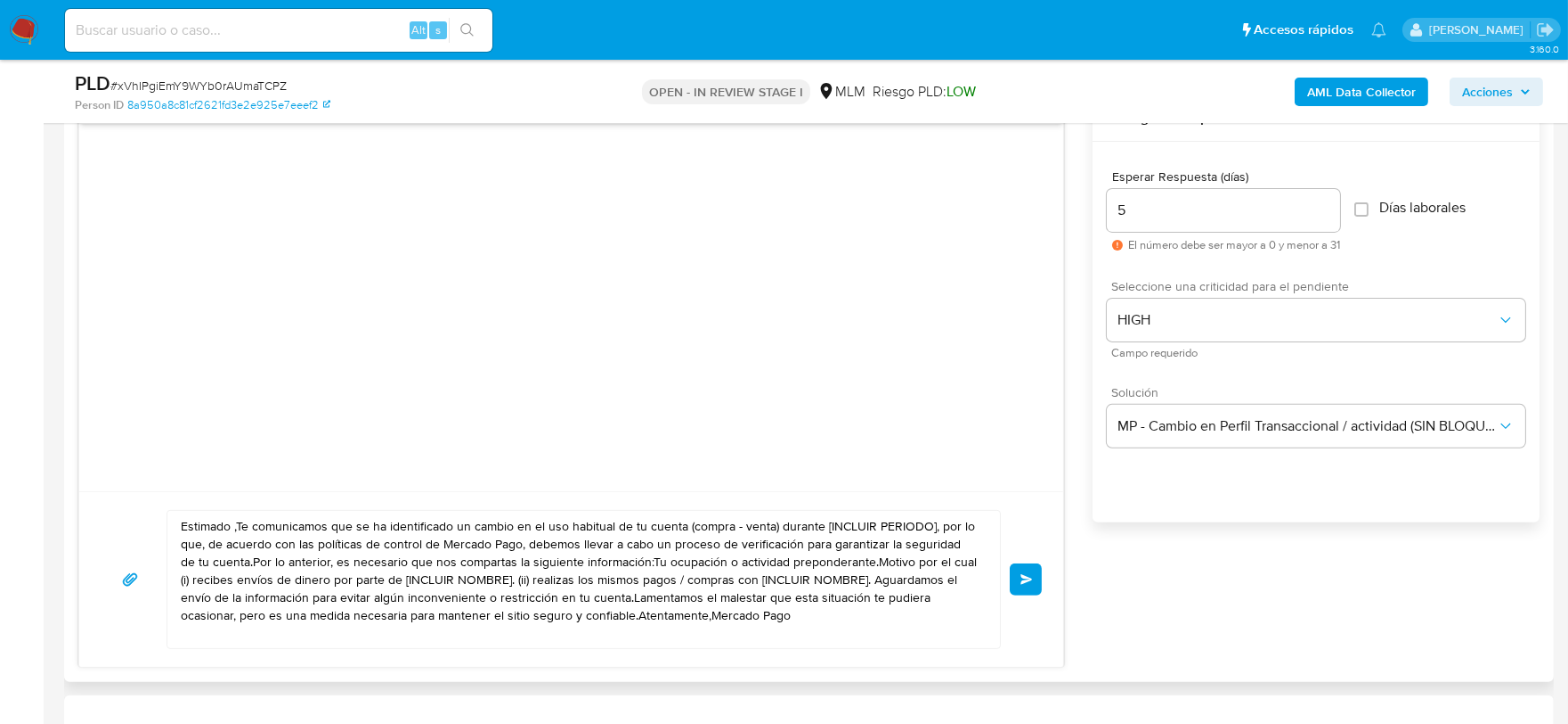
click at [549, 581] on textarea "Estimado ,Te comunicamos que se ha identificado un cambio en el uso habitual de…" at bounding box center [579, 579] width 797 height 137
paste textarea "Carlos De acuerdo con las políticas de control de Mercado Pago, debemos llevar …"
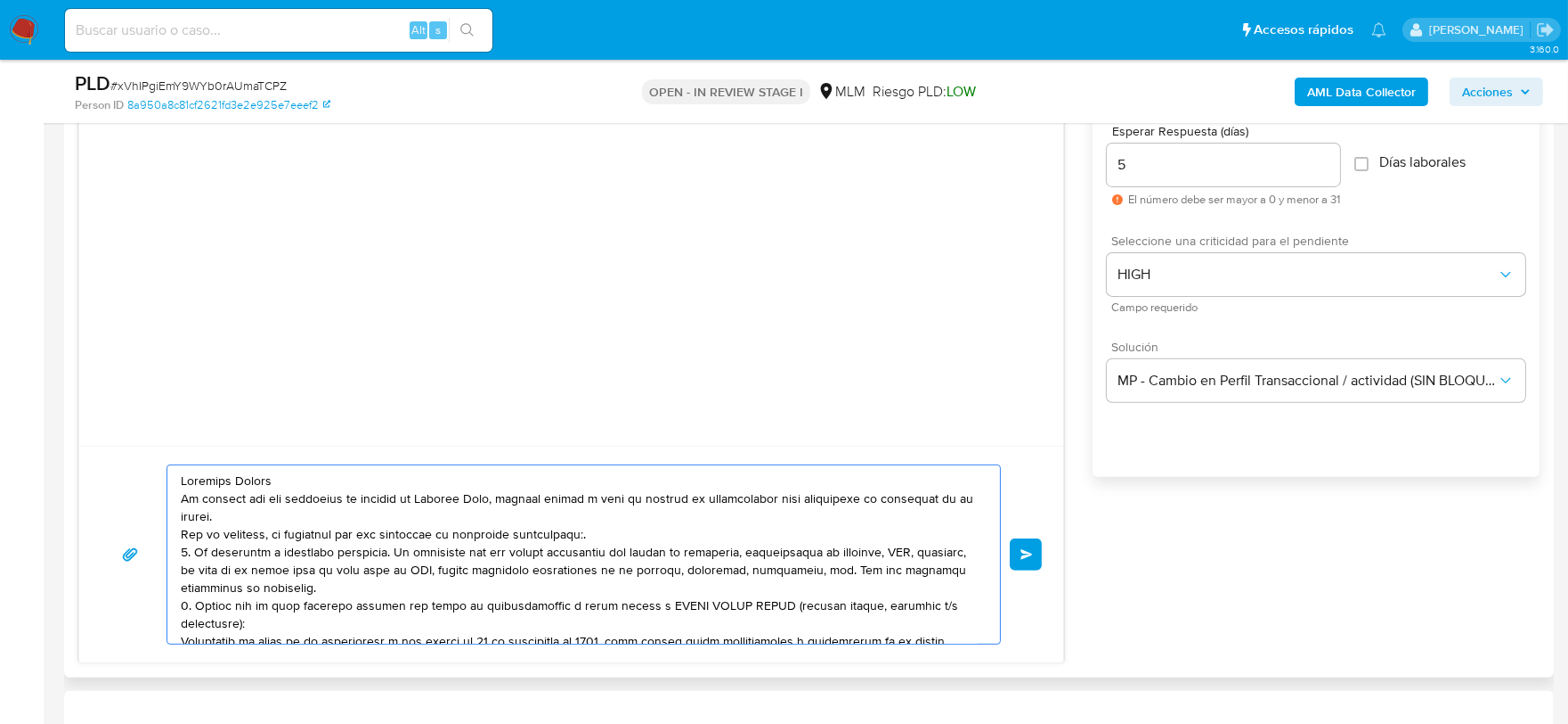
scroll to position [1485, 0]
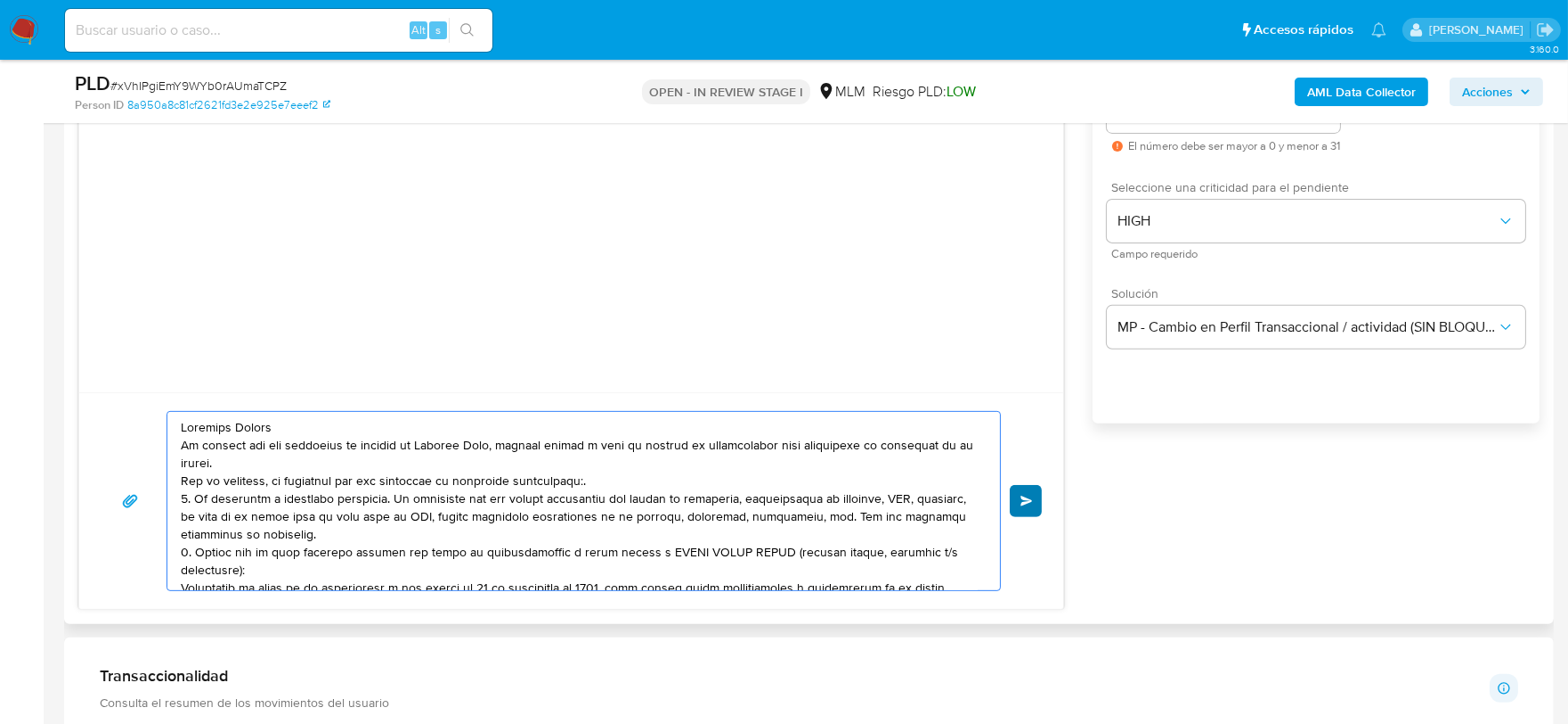
type textarea "Estimado Carlos De acuerdo con las políticas de control de Mercado Pago, debemo…"
click at [1021, 512] on button "Enviar" at bounding box center [1026, 501] width 32 height 32
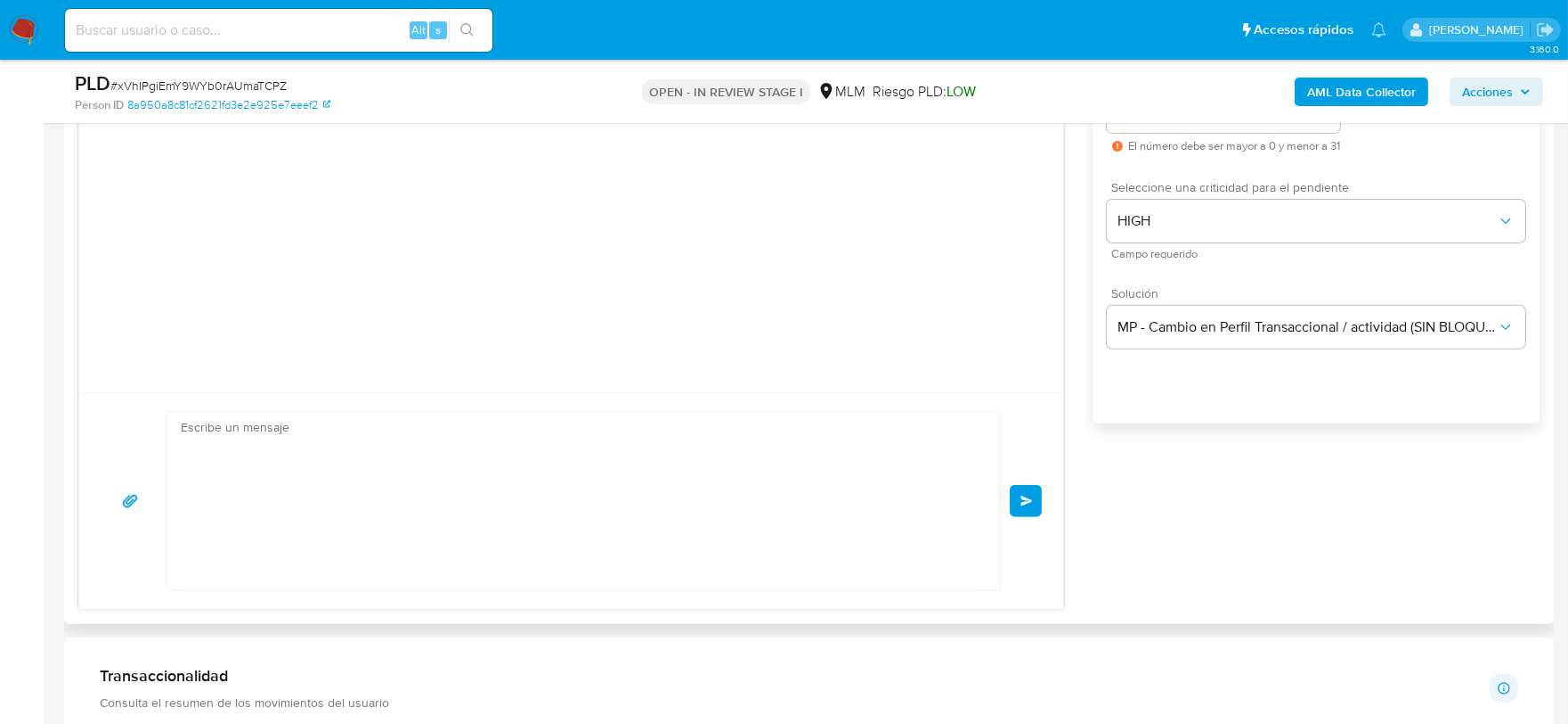
scroll to position [122, 0]
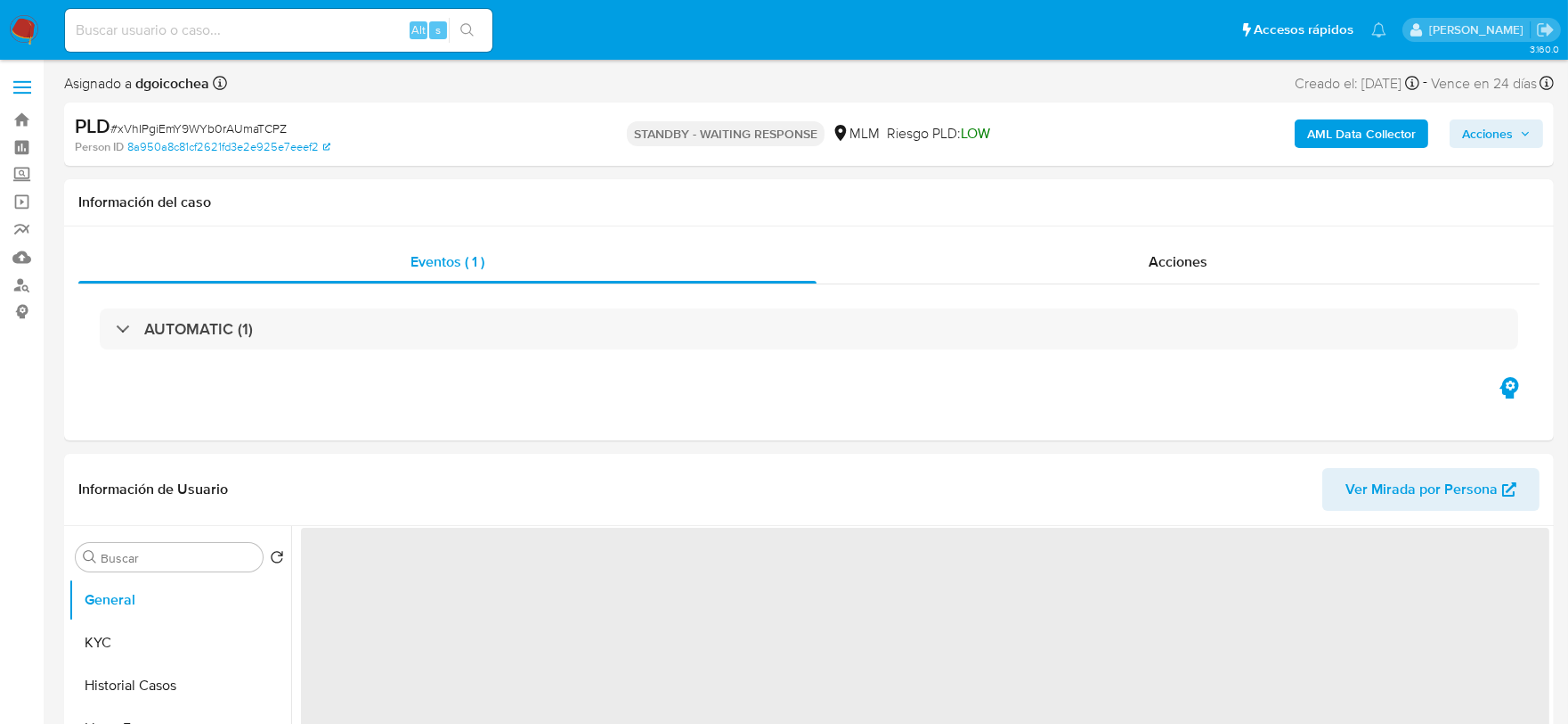
select select "10"
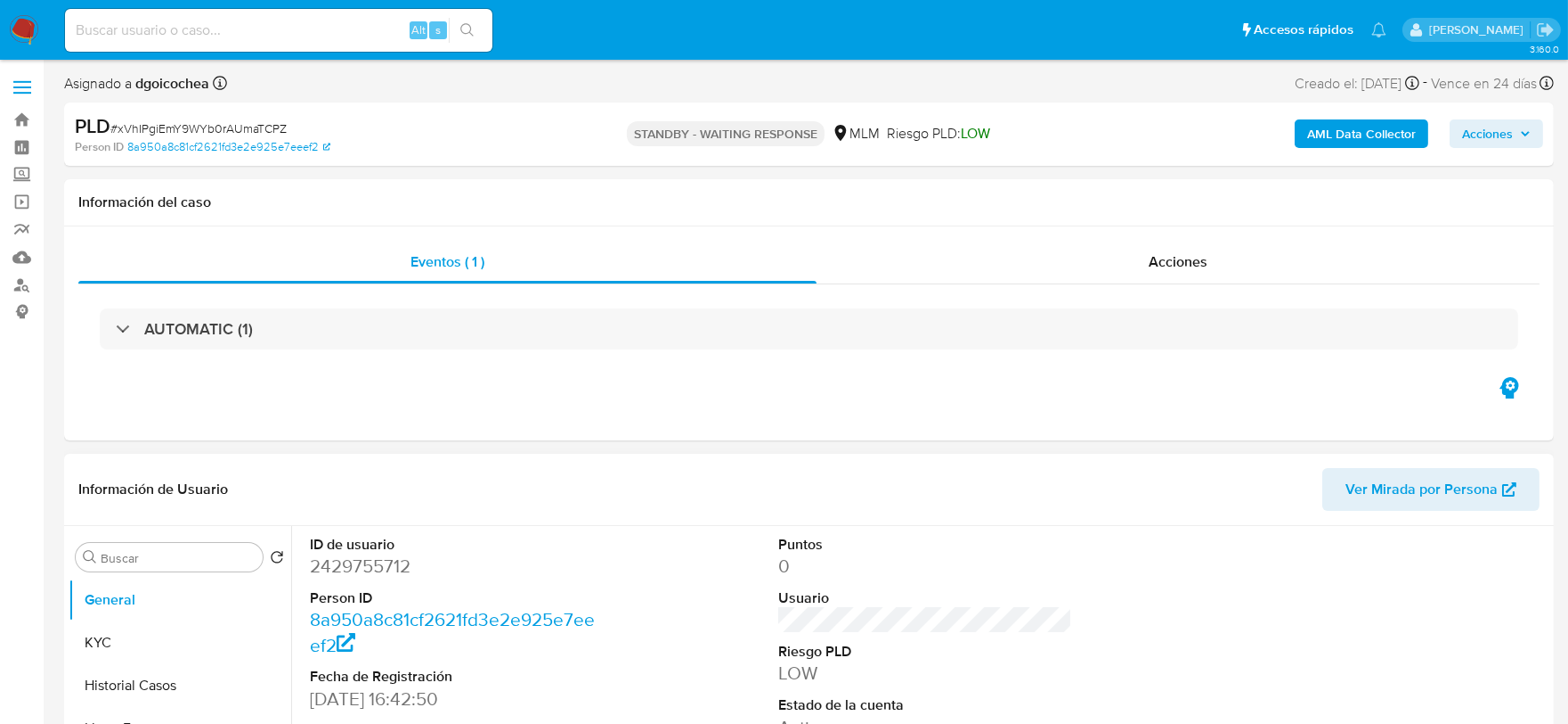
drag, startPoint x: 767, startPoint y: 563, endPoint x: 893, endPoint y: 657, distance: 157.2
click at [769, 563] on div "Puntos 0 Usuario Riesgo PLD LOW Estado de la cuenta Activa" at bounding box center [925, 677] width 313 height 301
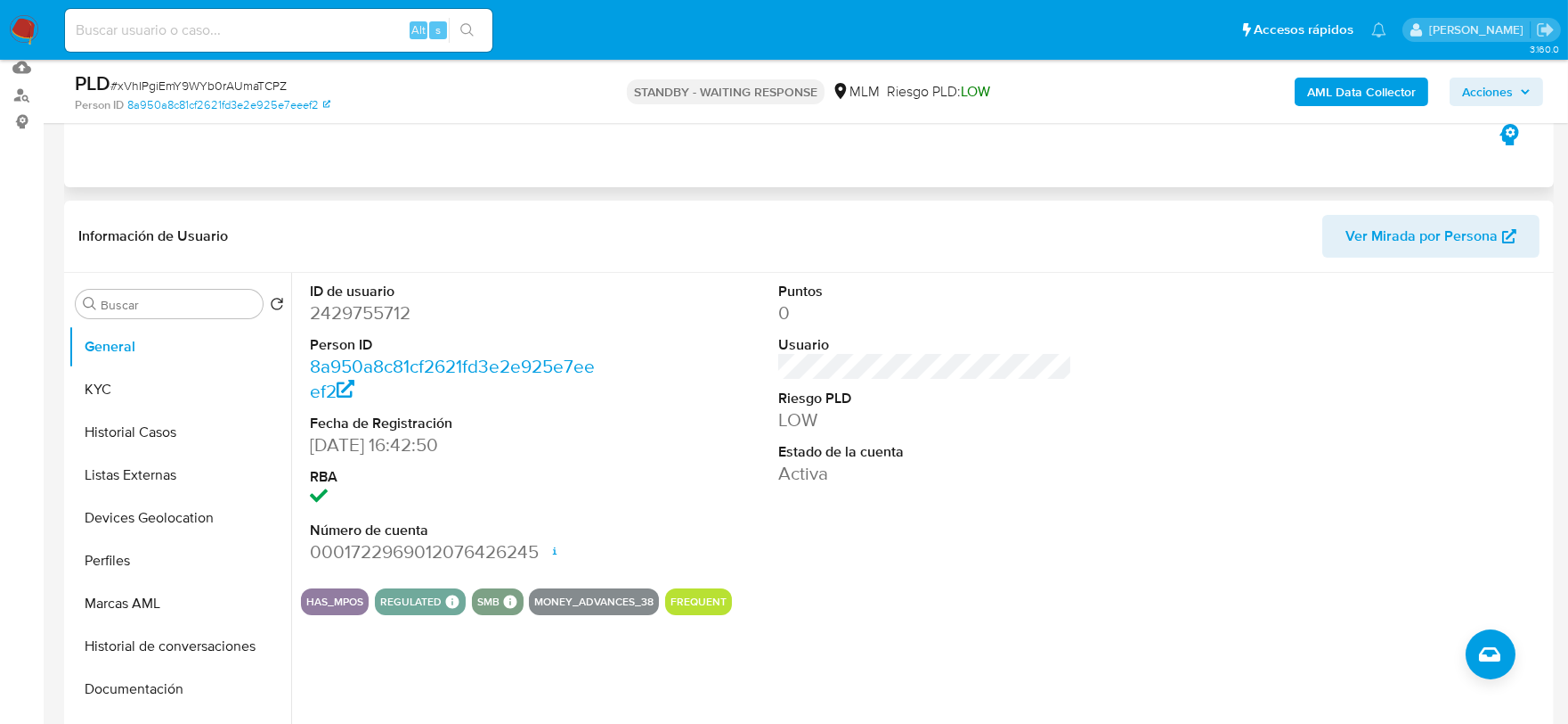
scroll to position [198, 0]
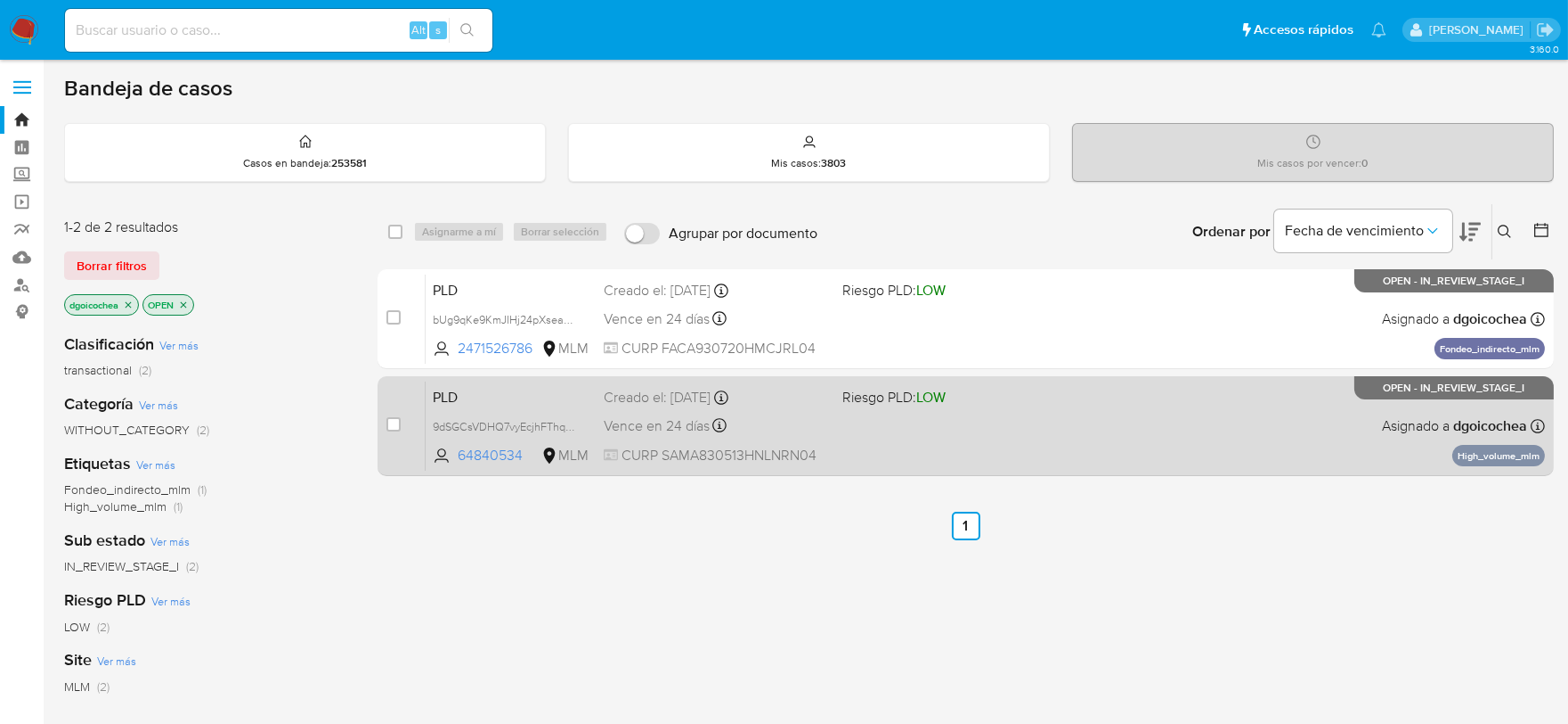
click at [449, 404] on span "PLD" at bounding box center [510, 396] width 157 height 23
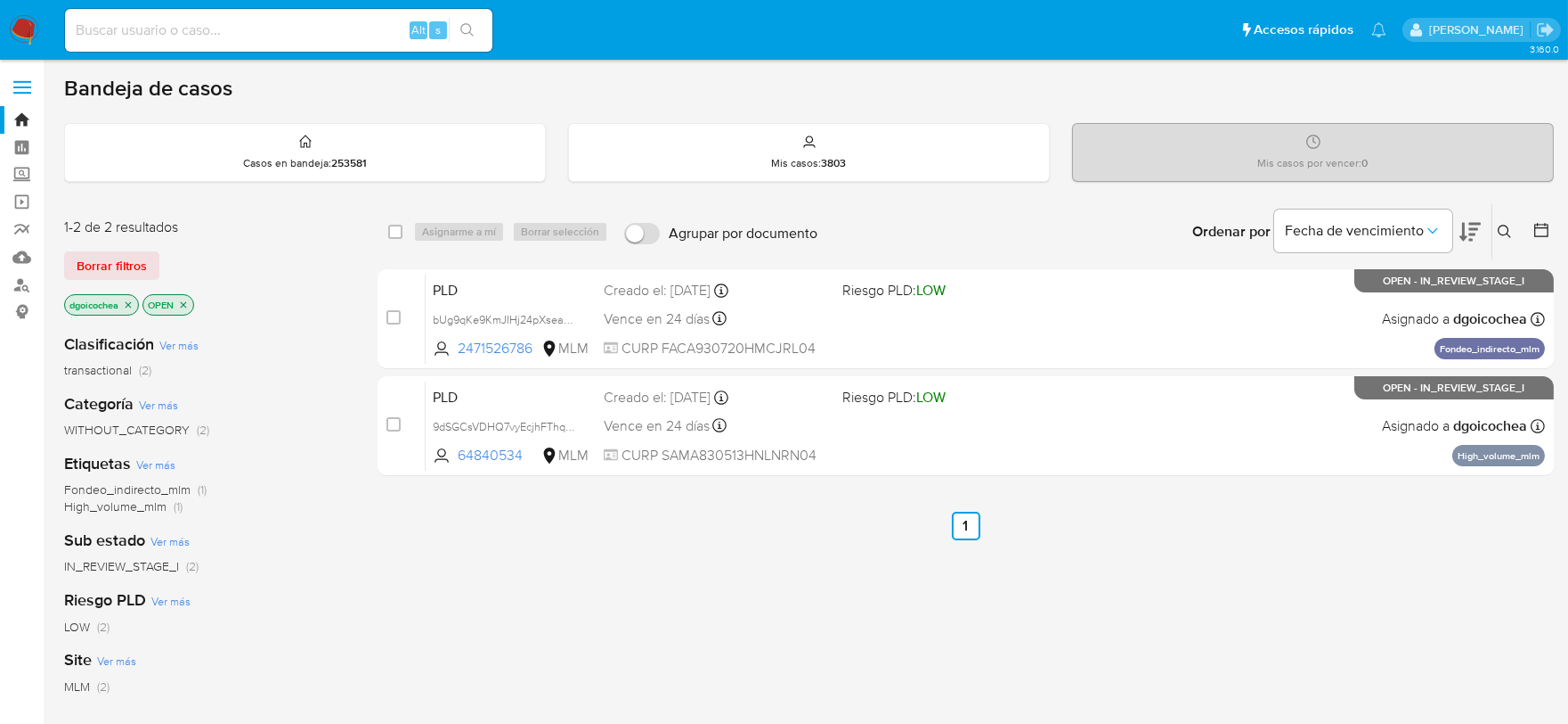
click at [1505, 229] on icon at bounding box center [1505, 232] width 14 height 14
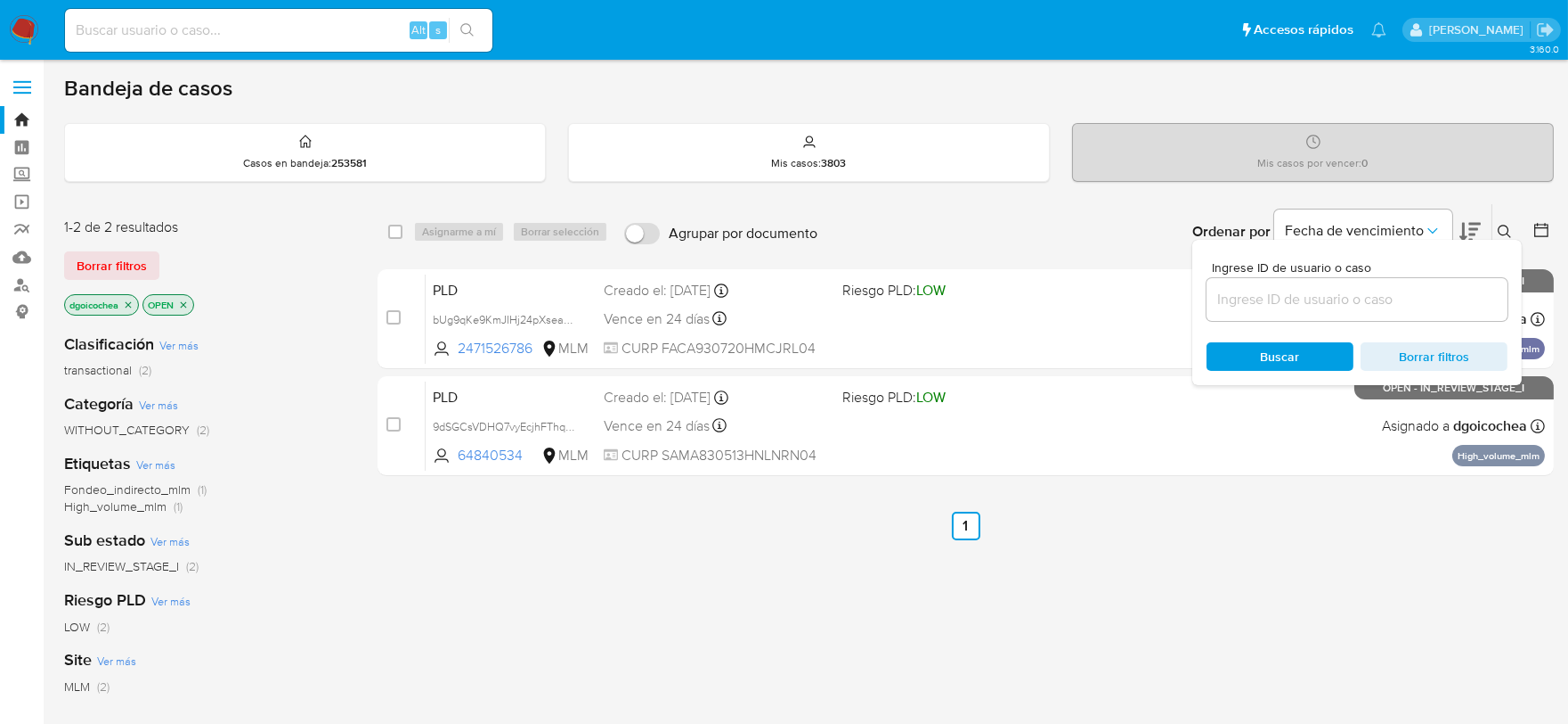
click at [1376, 300] on input at bounding box center [1357, 299] width 301 height 23
type input "466759580"
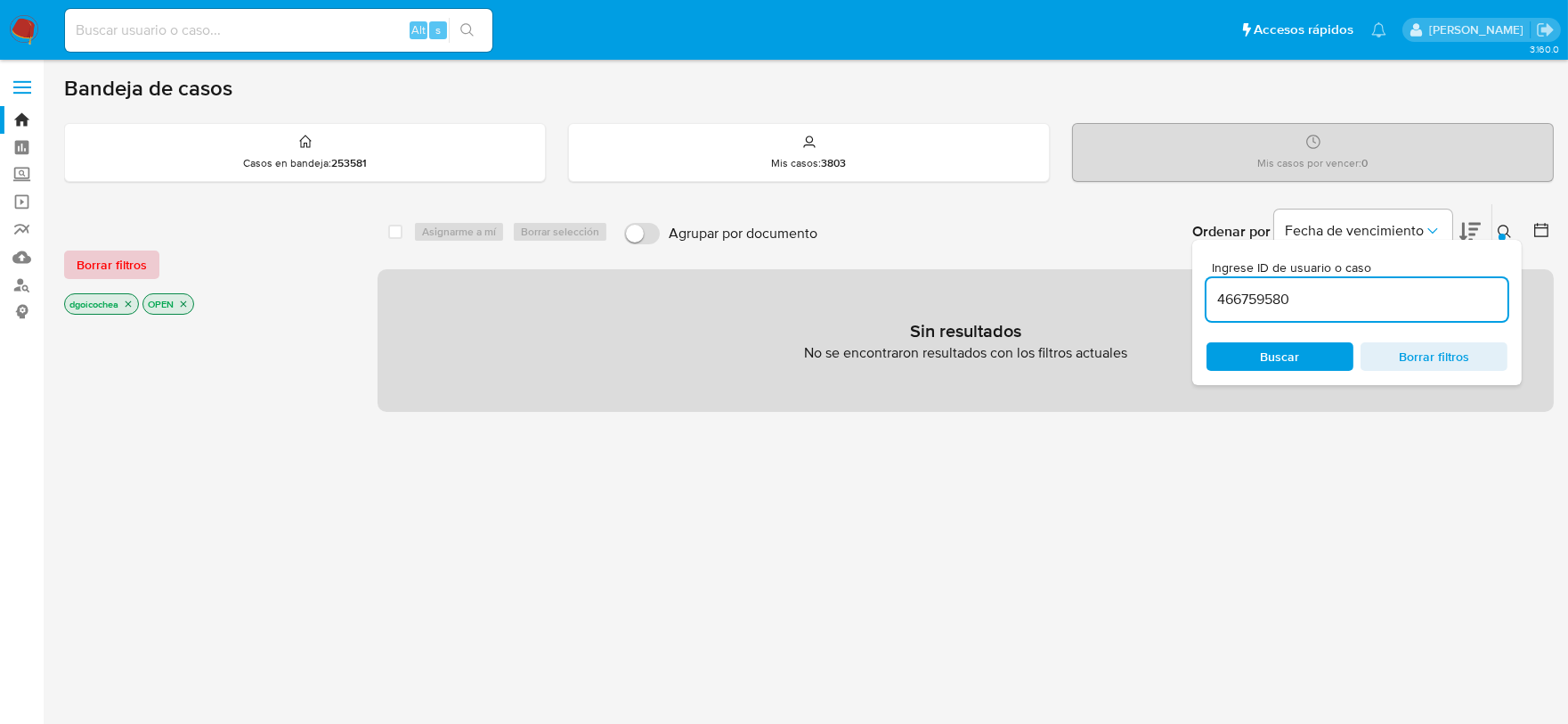
click at [117, 258] on span "Borrar filtros" at bounding box center [112, 264] width 71 height 25
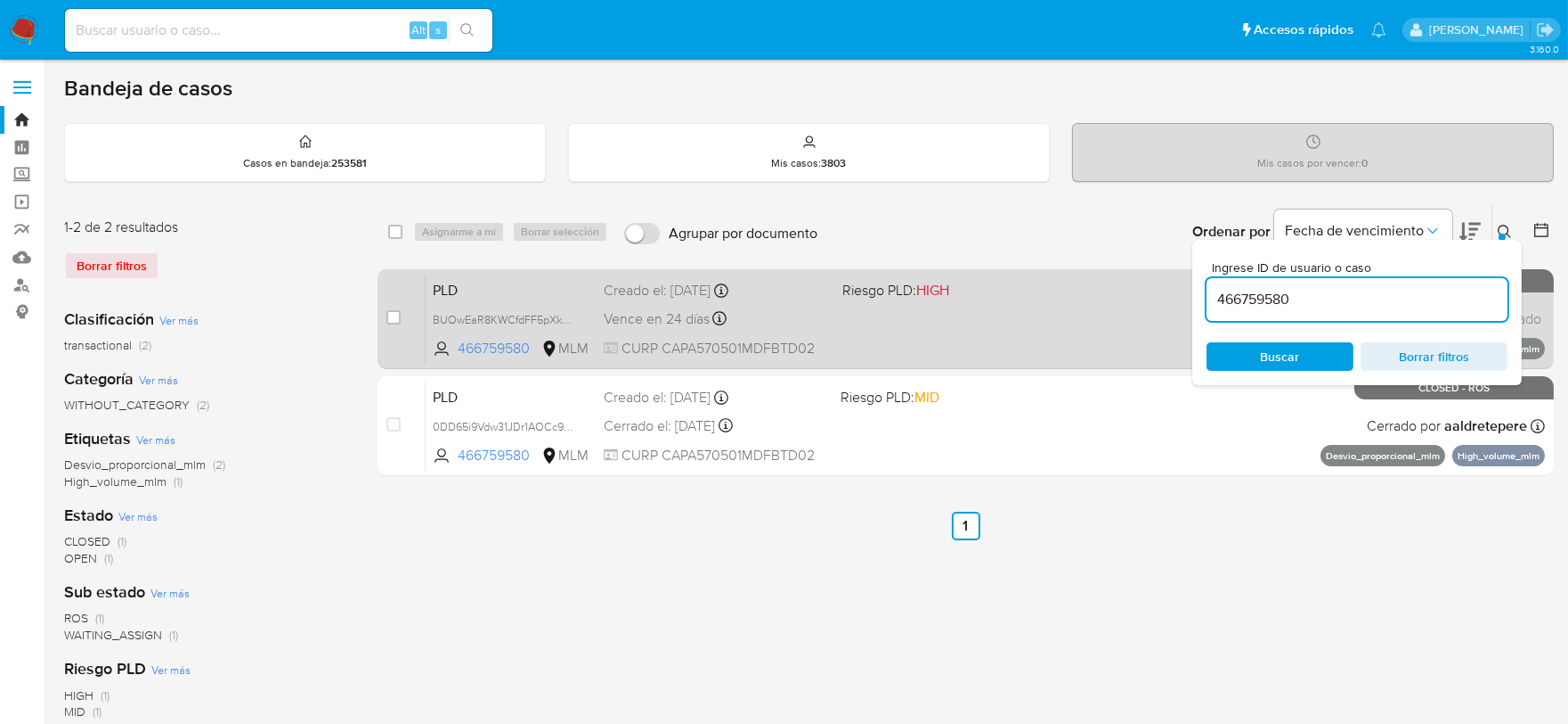
click at [450, 285] on span "PLD" at bounding box center [510, 289] width 157 height 23
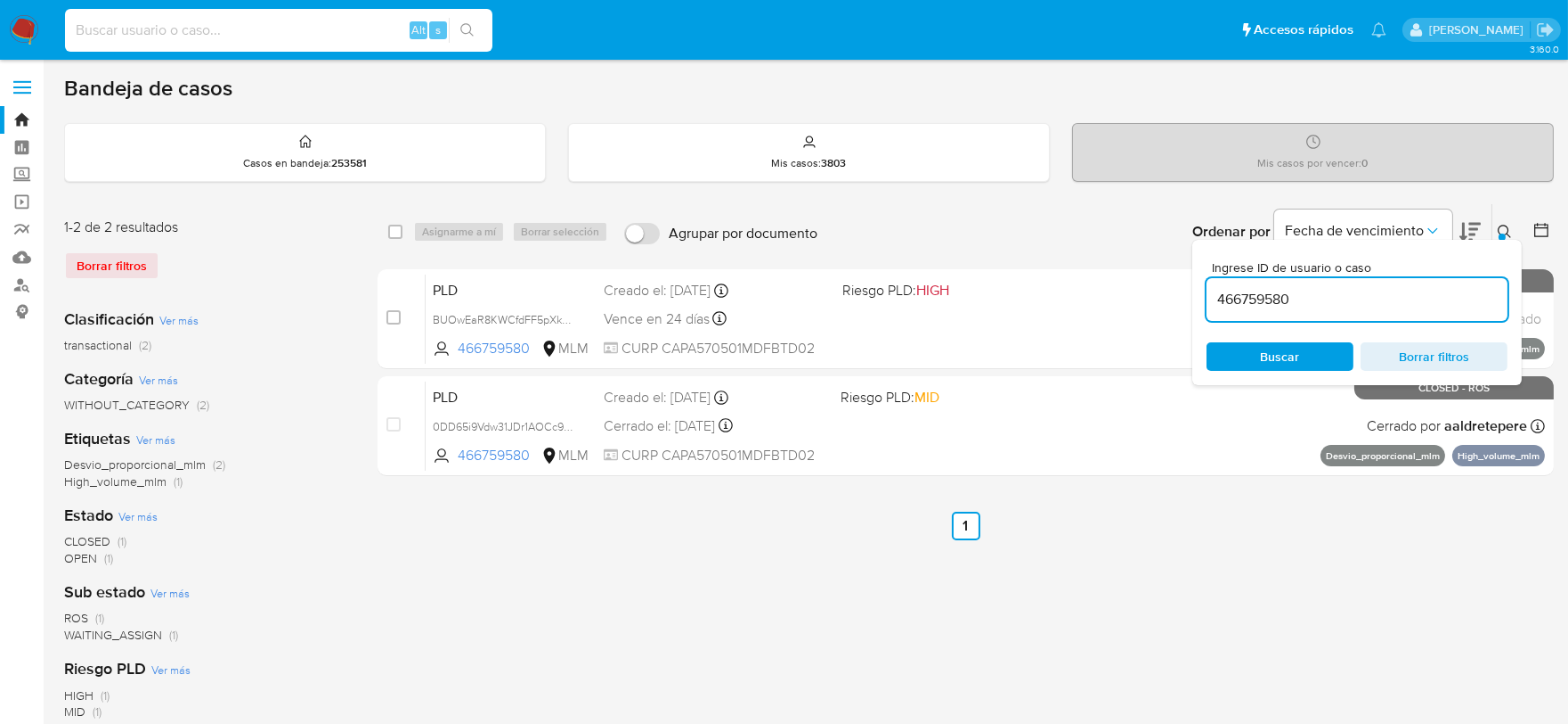
click at [192, 28] on input at bounding box center [278, 30] width 427 height 23
paste input "1745278"
type input "1745278"
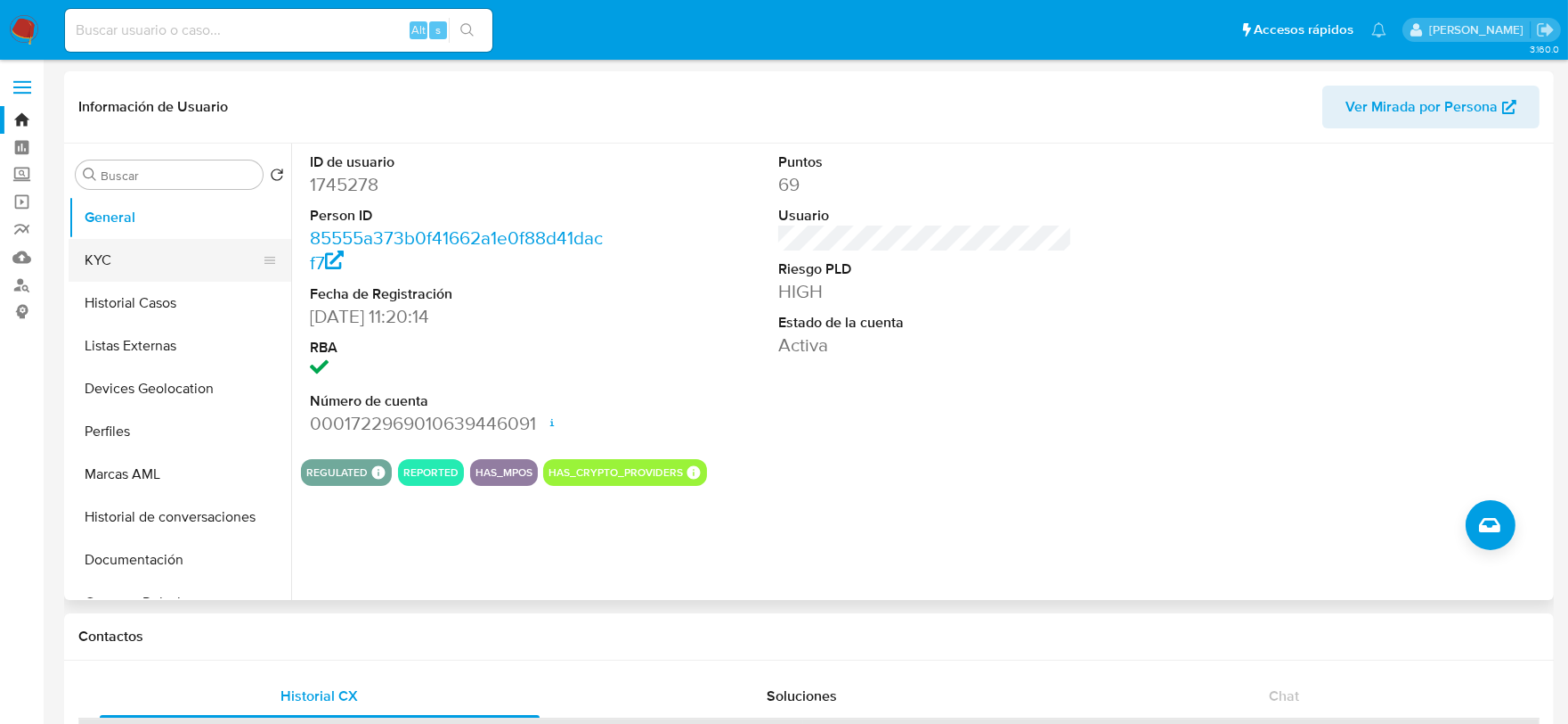
click at [155, 278] on button "KYC" at bounding box center [173, 261] width 209 height 43
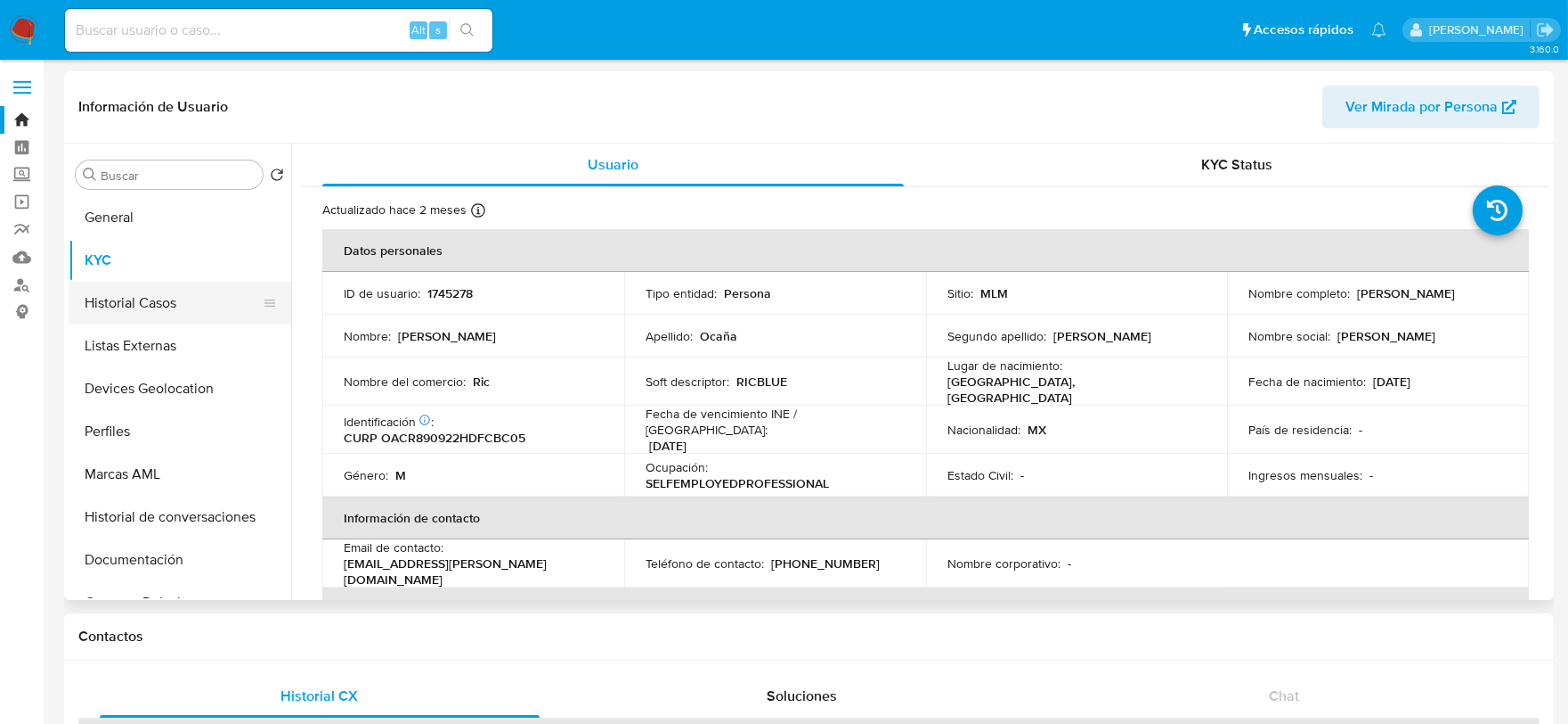
click at [149, 299] on button "Historial Casos" at bounding box center [173, 303] width 209 height 43
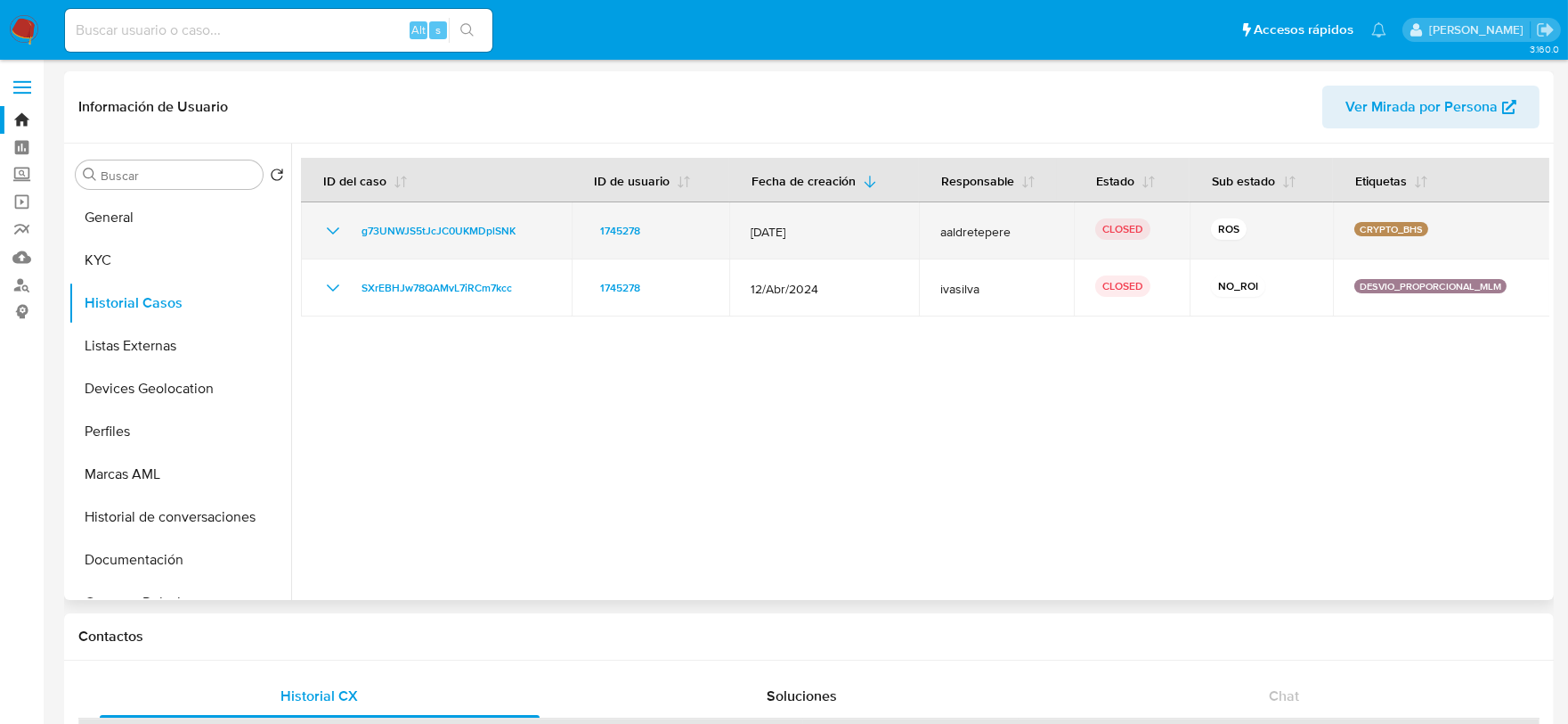
click at [334, 224] on icon "Mostrar/Ocultar" at bounding box center [333, 231] width 21 height 22
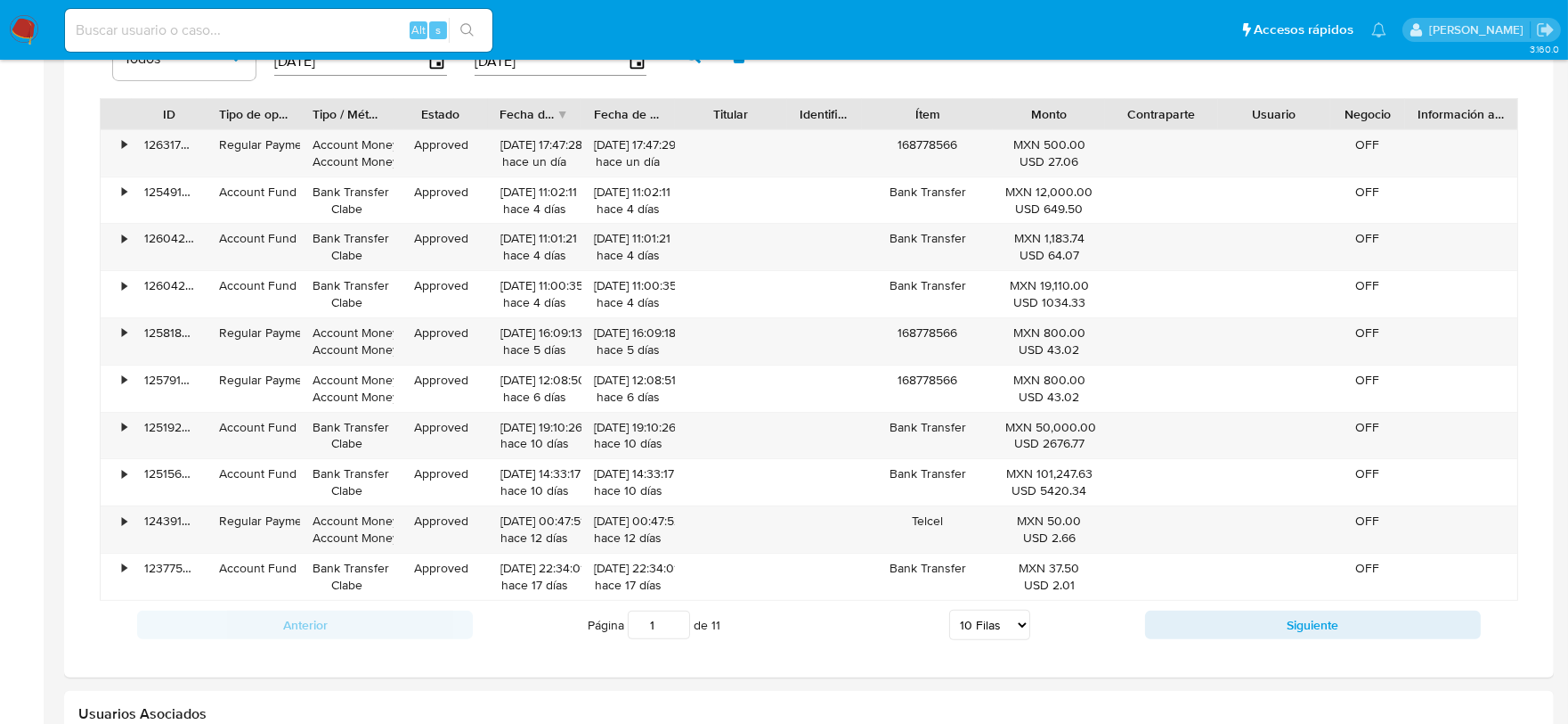
scroll to position [1287, 0]
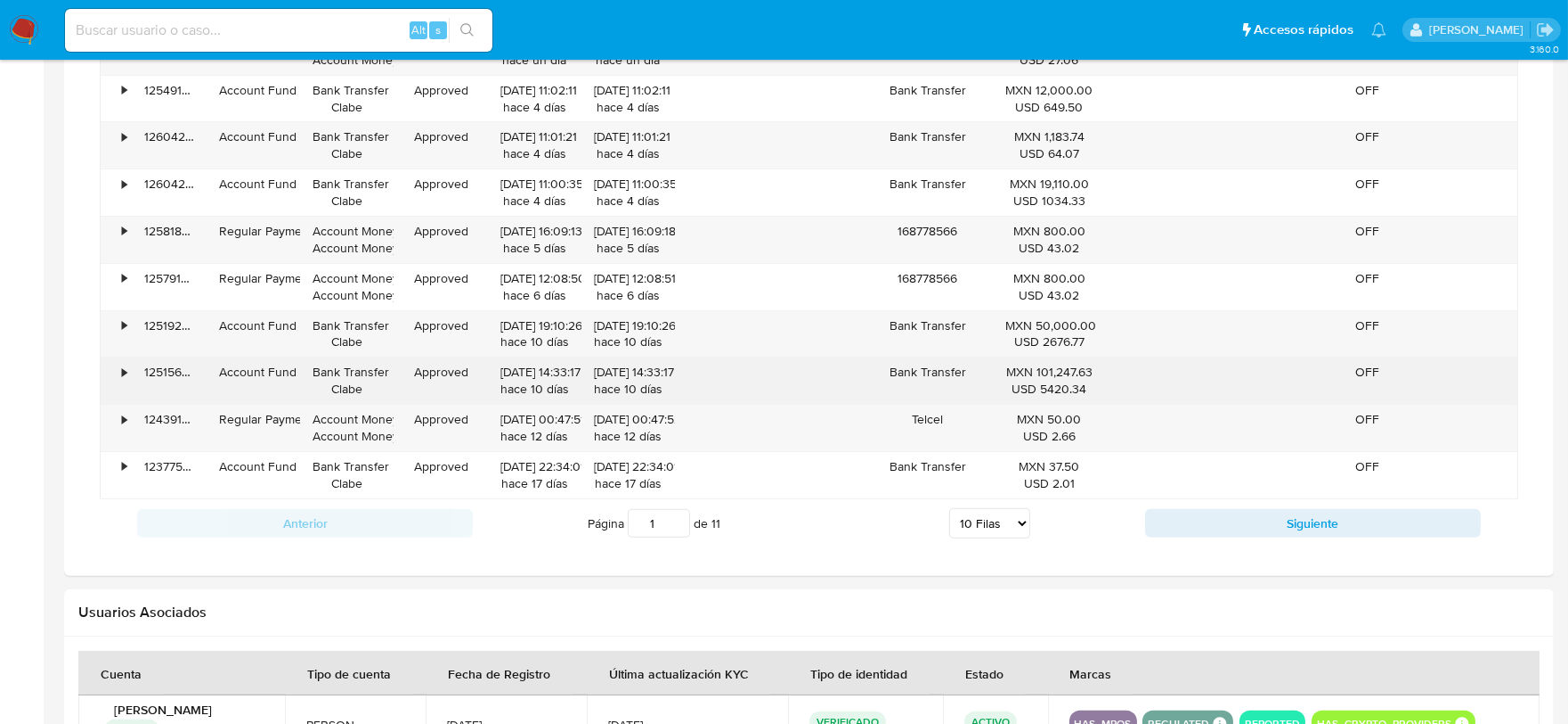
click at [117, 373] on div "•" at bounding box center [116, 381] width 31 height 47
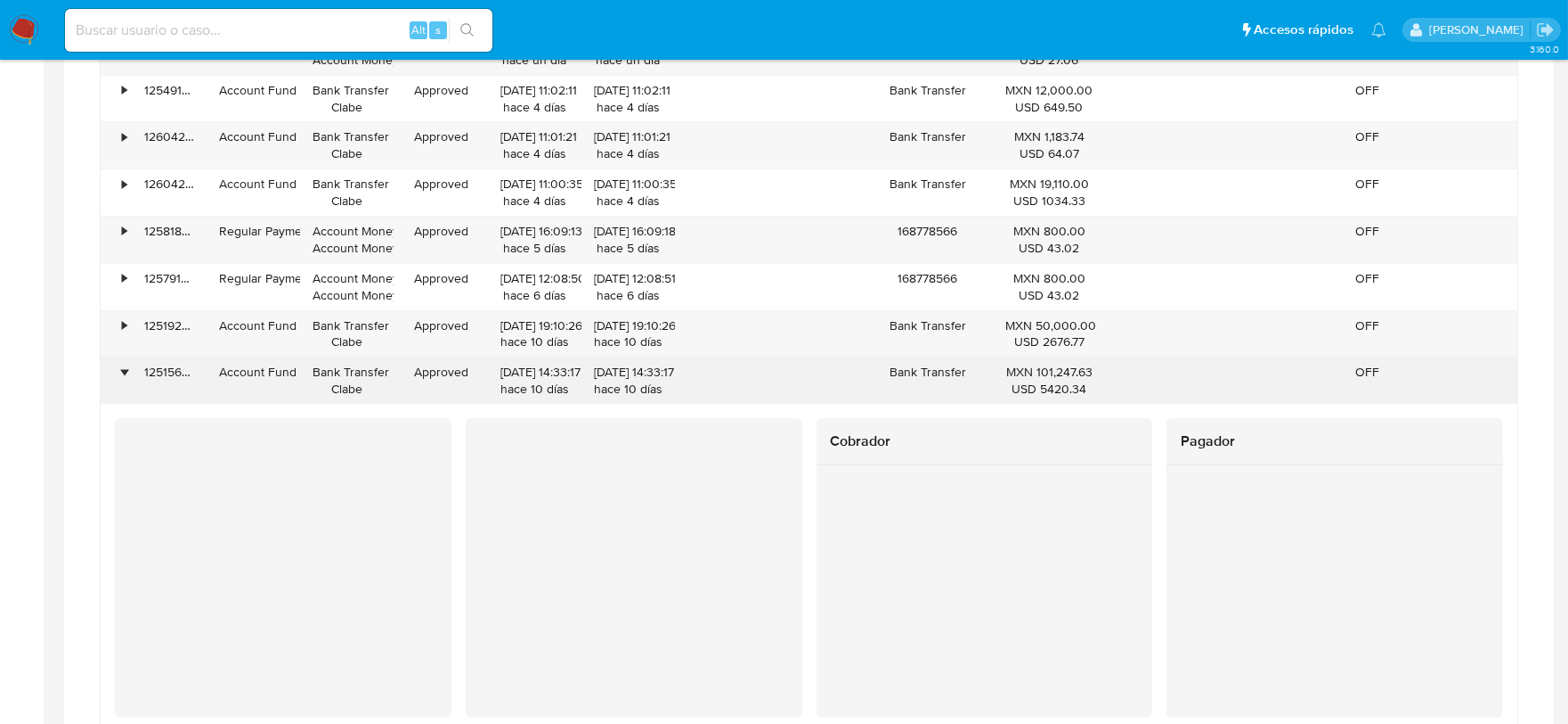
click at [117, 373] on div "•" at bounding box center [116, 381] width 31 height 47
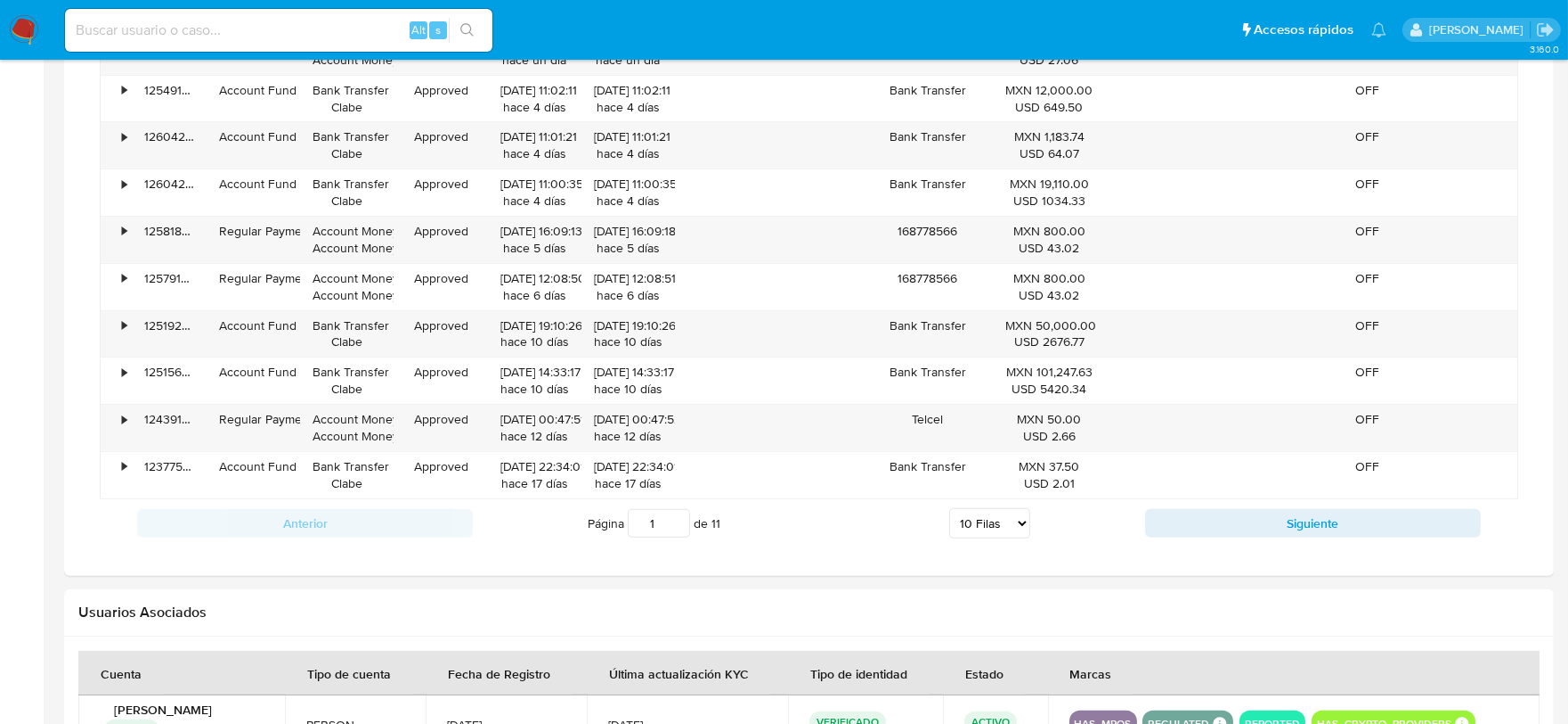
click at [1014, 518] on select "5 Filas 10 Filas 20 Filas 25 Filas 50 Filas 100 Filas" at bounding box center [990, 523] width 81 height 30
select select "100"
click at [949, 511] on select "5 Filas 10 Filas 20 Filas 25 Filas 50 Filas 100 Filas" at bounding box center [990, 523] width 81 height 30
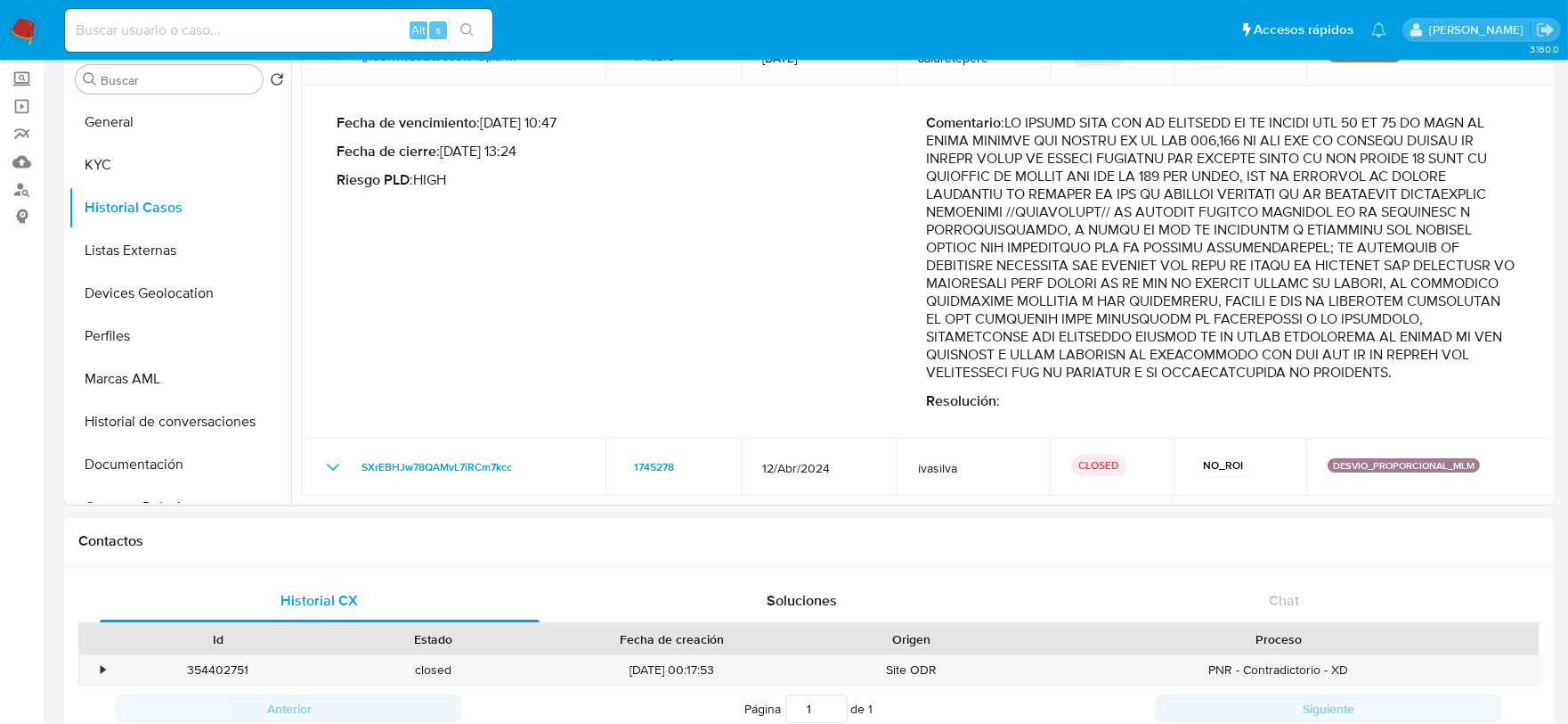
scroll to position [0, 0]
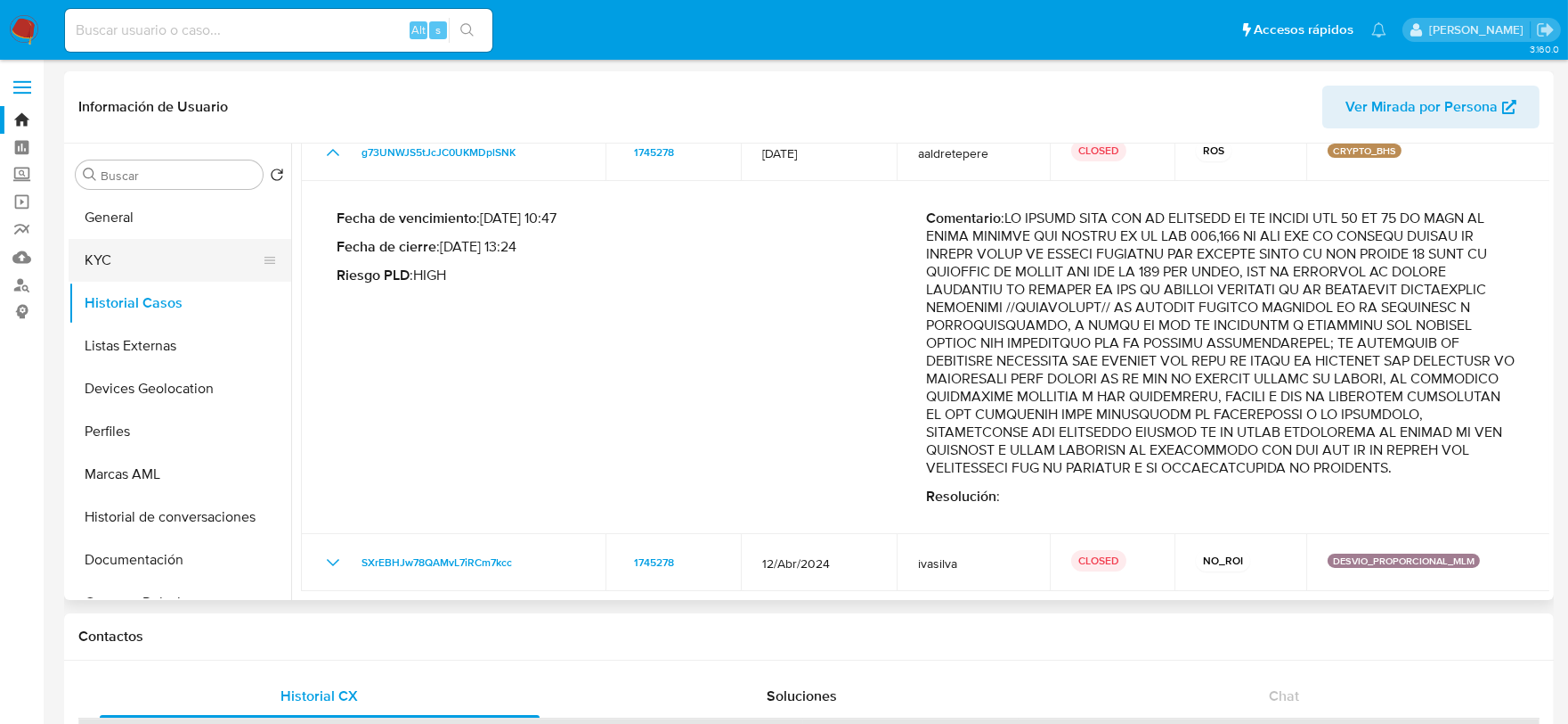
click at [141, 250] on button "KYC" at bounding box center [173, 261] width 209 height 43
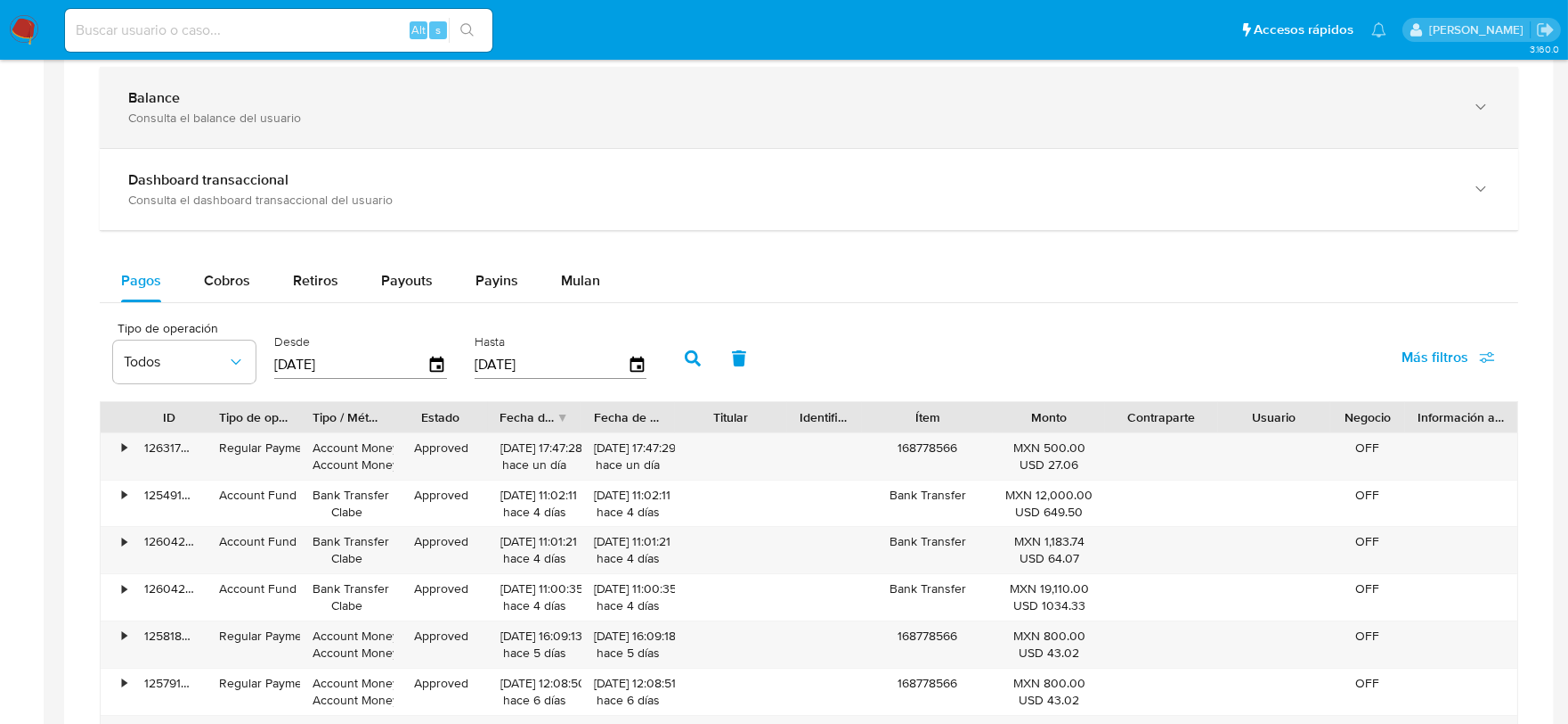
scroll to position [891, 0]
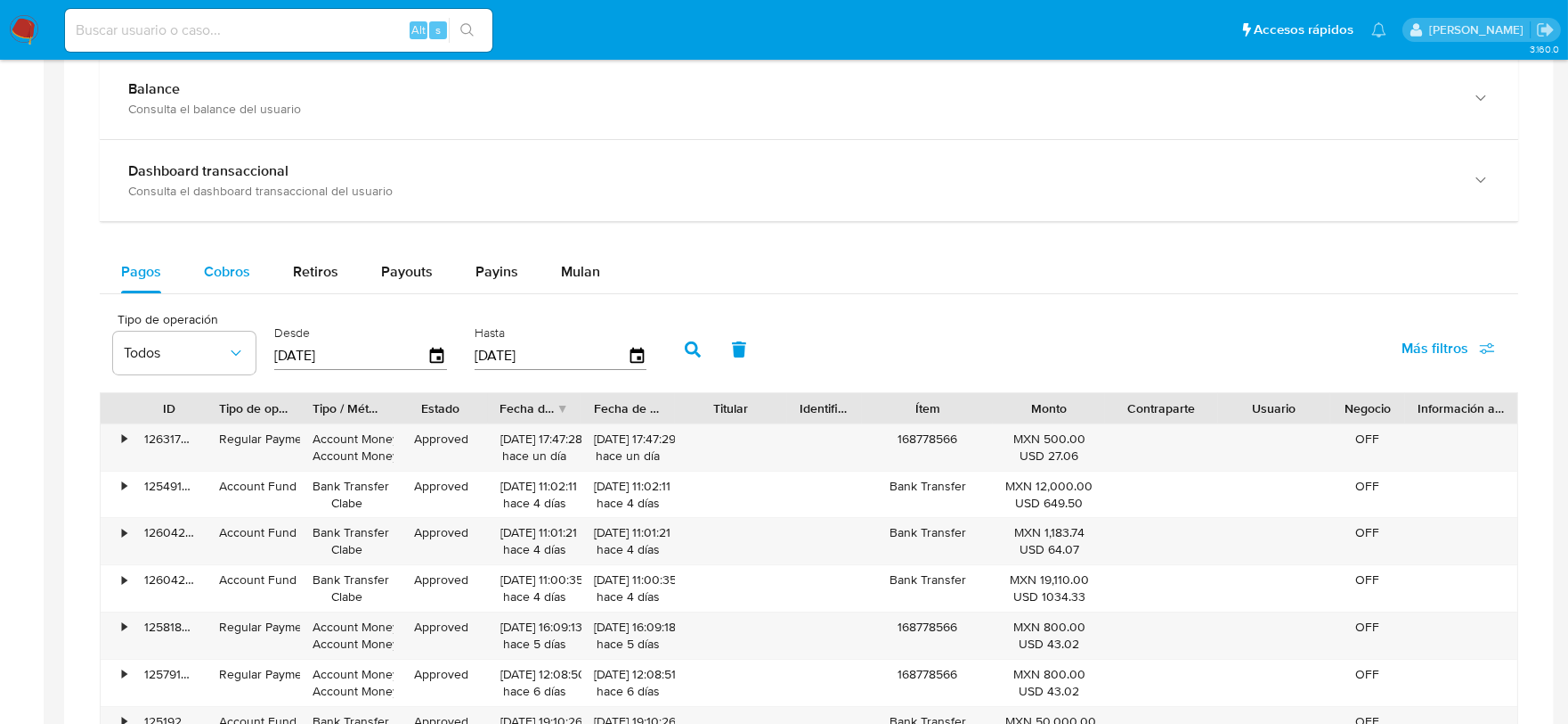
click at [227, 256] on div "Cobros" at bounding box center [227, 272] width 47 height 43
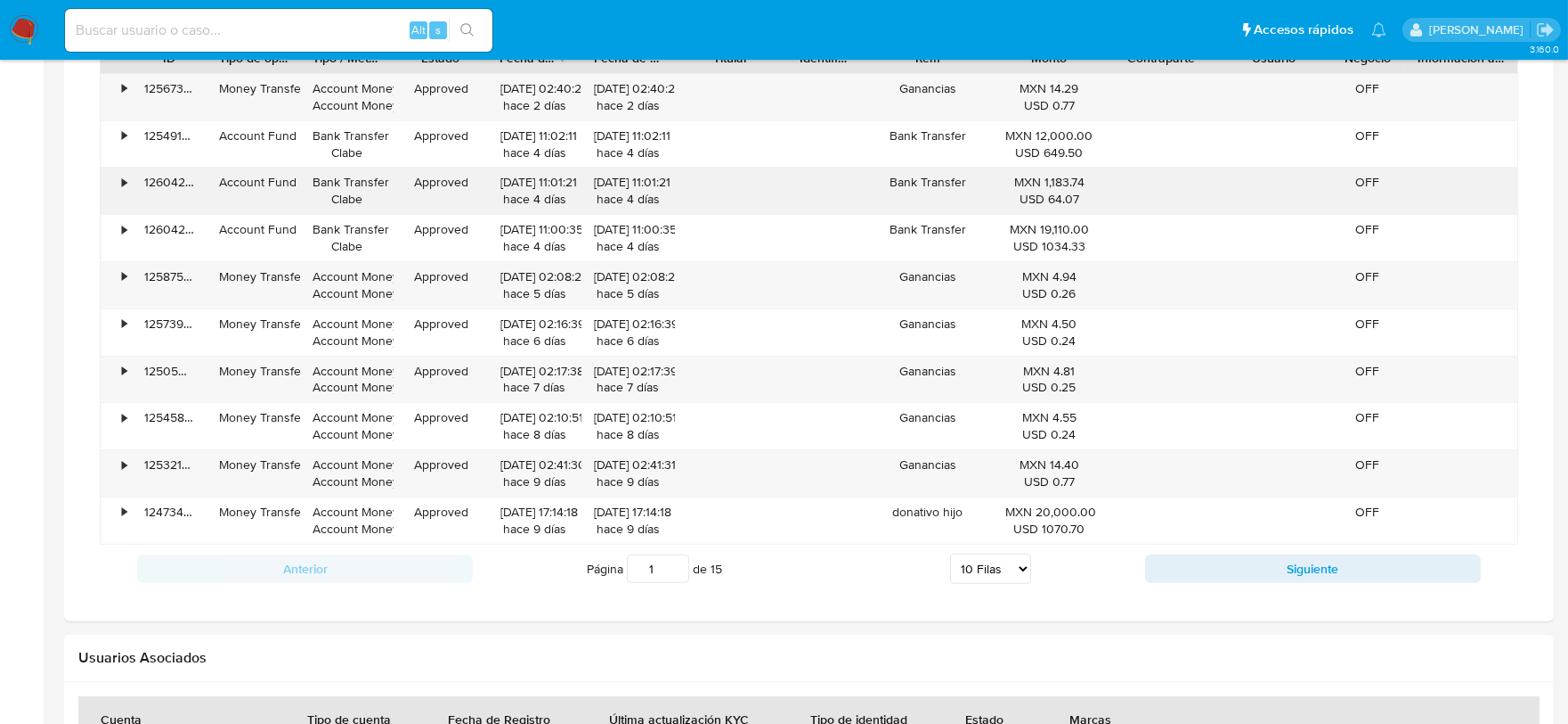
scroll to position [1287, 0]
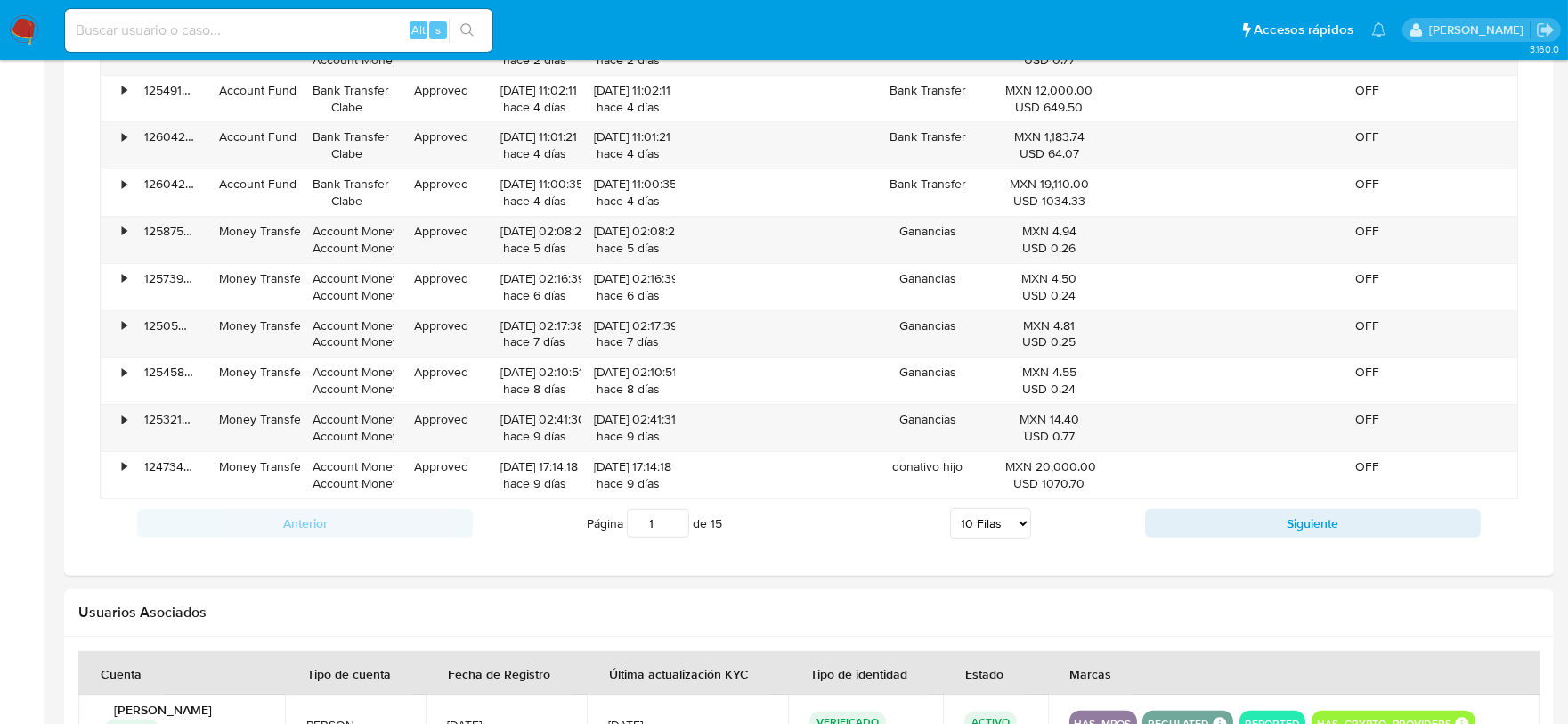
click at [990, 518] on select "5 Filas 10 Filas 20 Filas 25 Filas 50 Filas 100 Filas" at bounding box center [990, 523] width 81 height 30
select select "100"
click at [950, 511] on select "5 Filas 10 Filas 20 Filas 25 Filas 50 Filas 100 Filas" at bounding box center [990, 523] width 81 height 30
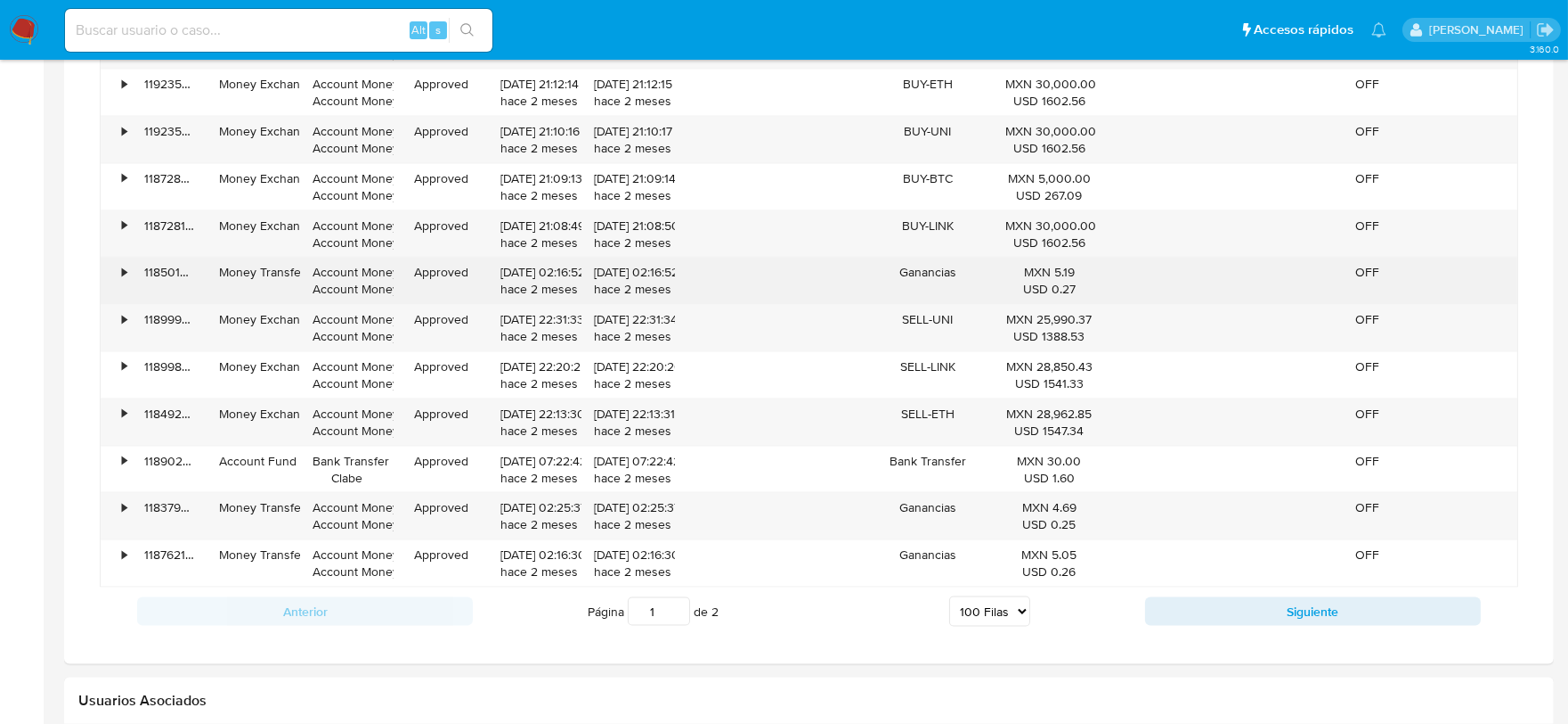
scroll to position [5445, 0]
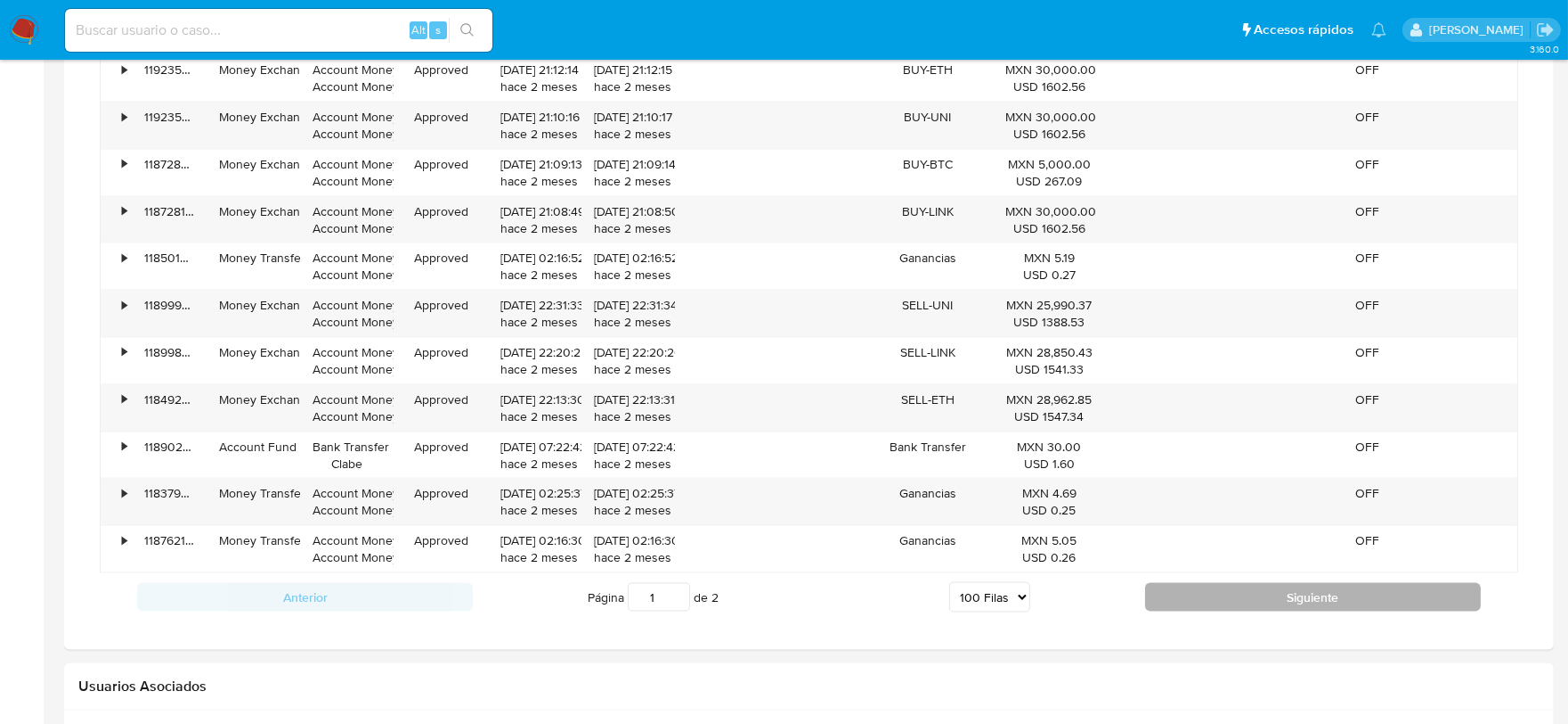
click at [1298, 598] on button "Siguiente" at bounding box center [1313, 597] width 336 height 29
type input "2"
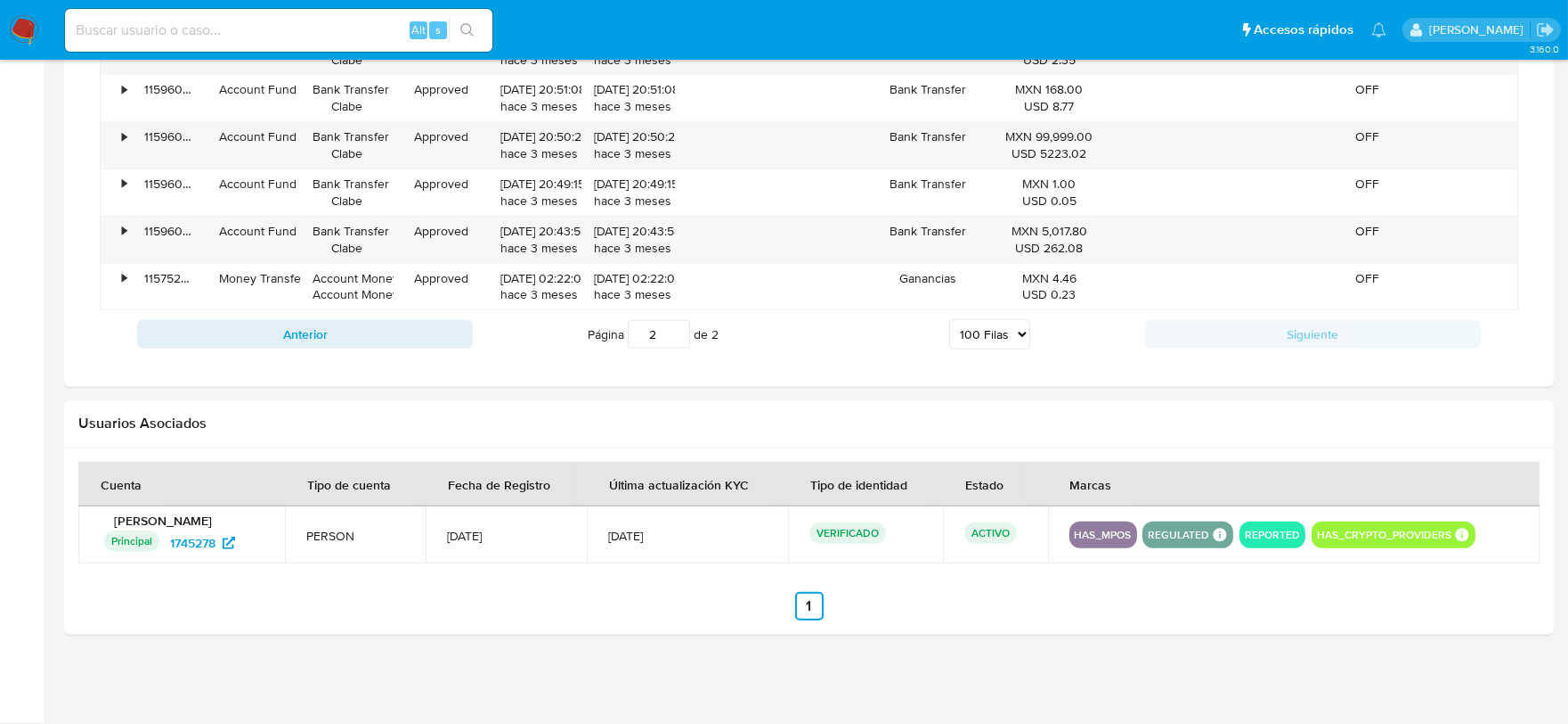
scroll to position [2983, 0]
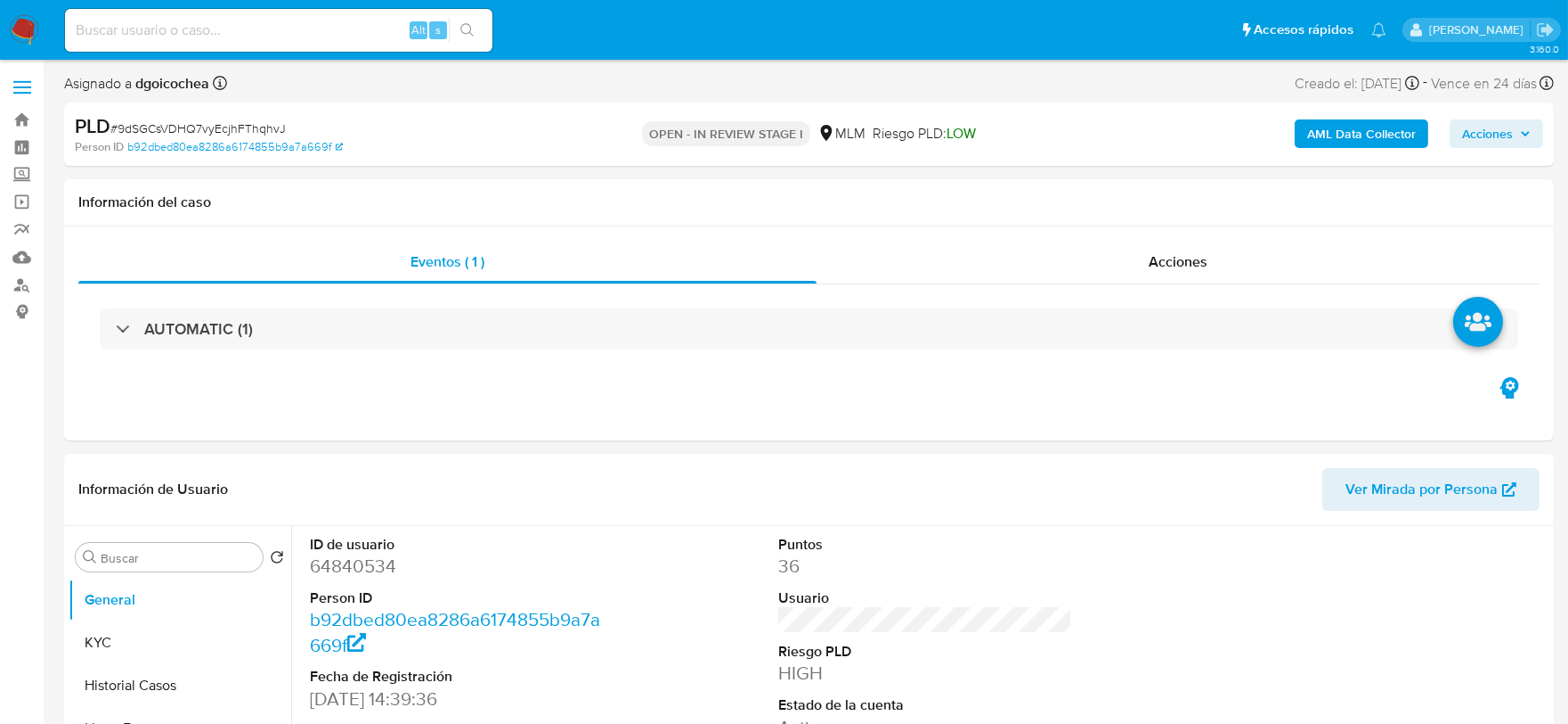
select select "10"
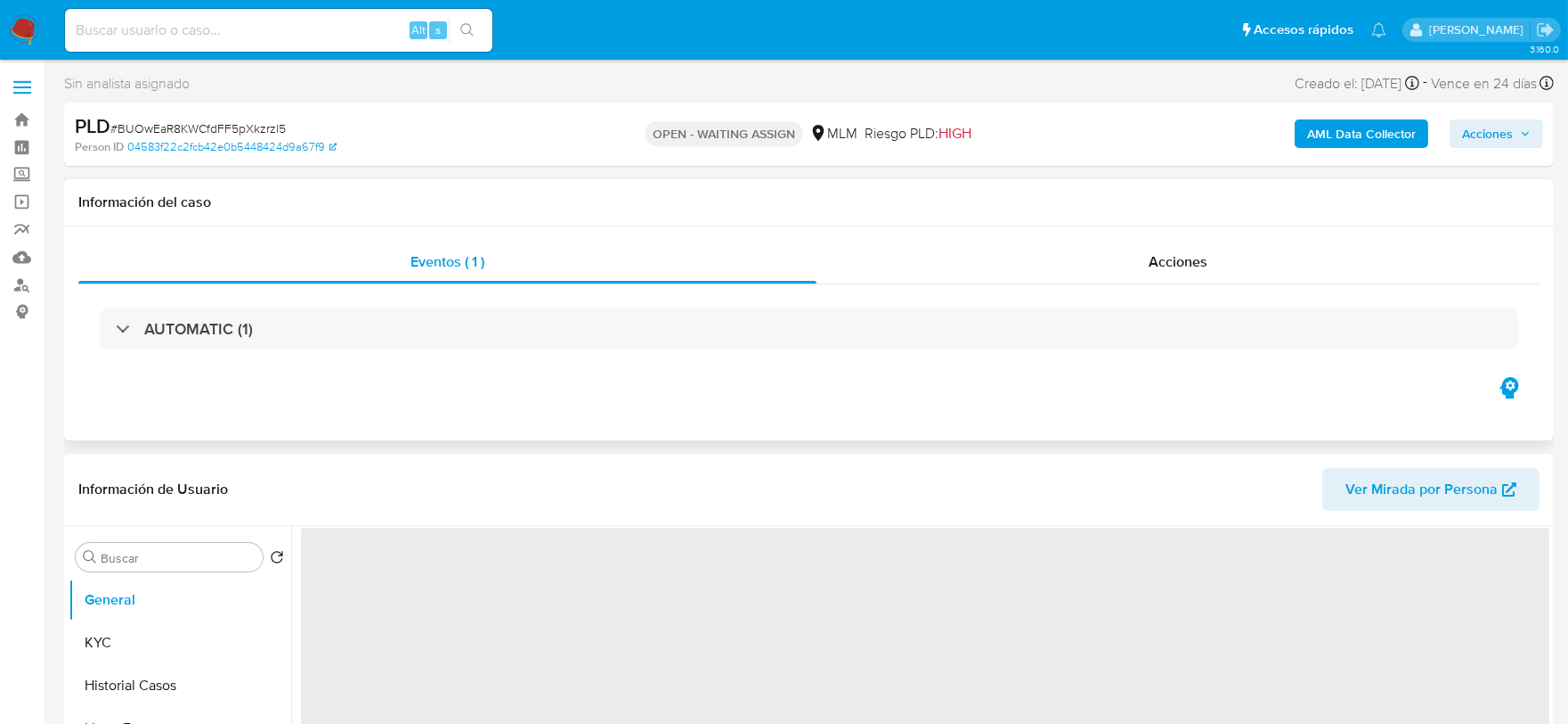
select select "10"
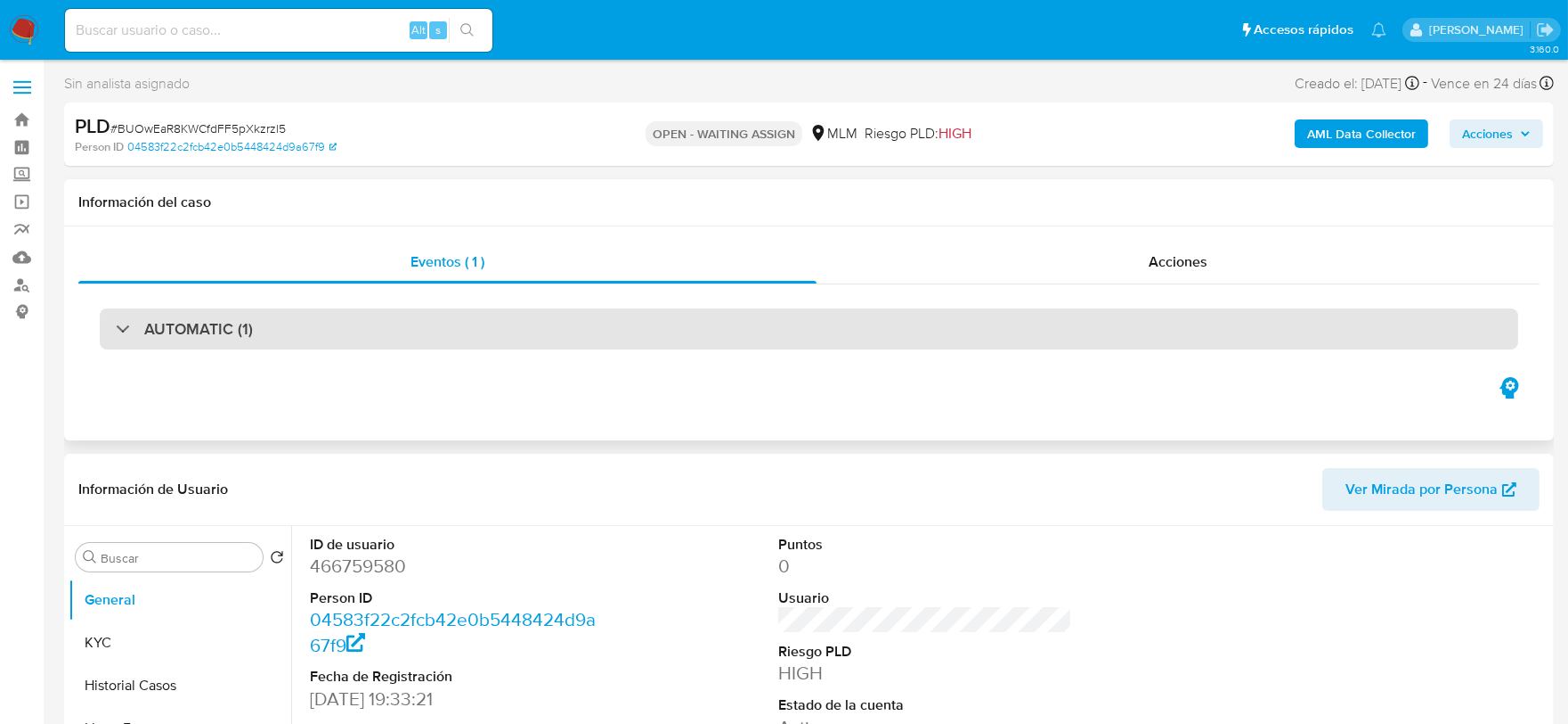
click at [211, 321] on h3 "AUTOMATIC (1)" at bounding box center [198, 329] width 108 height 20
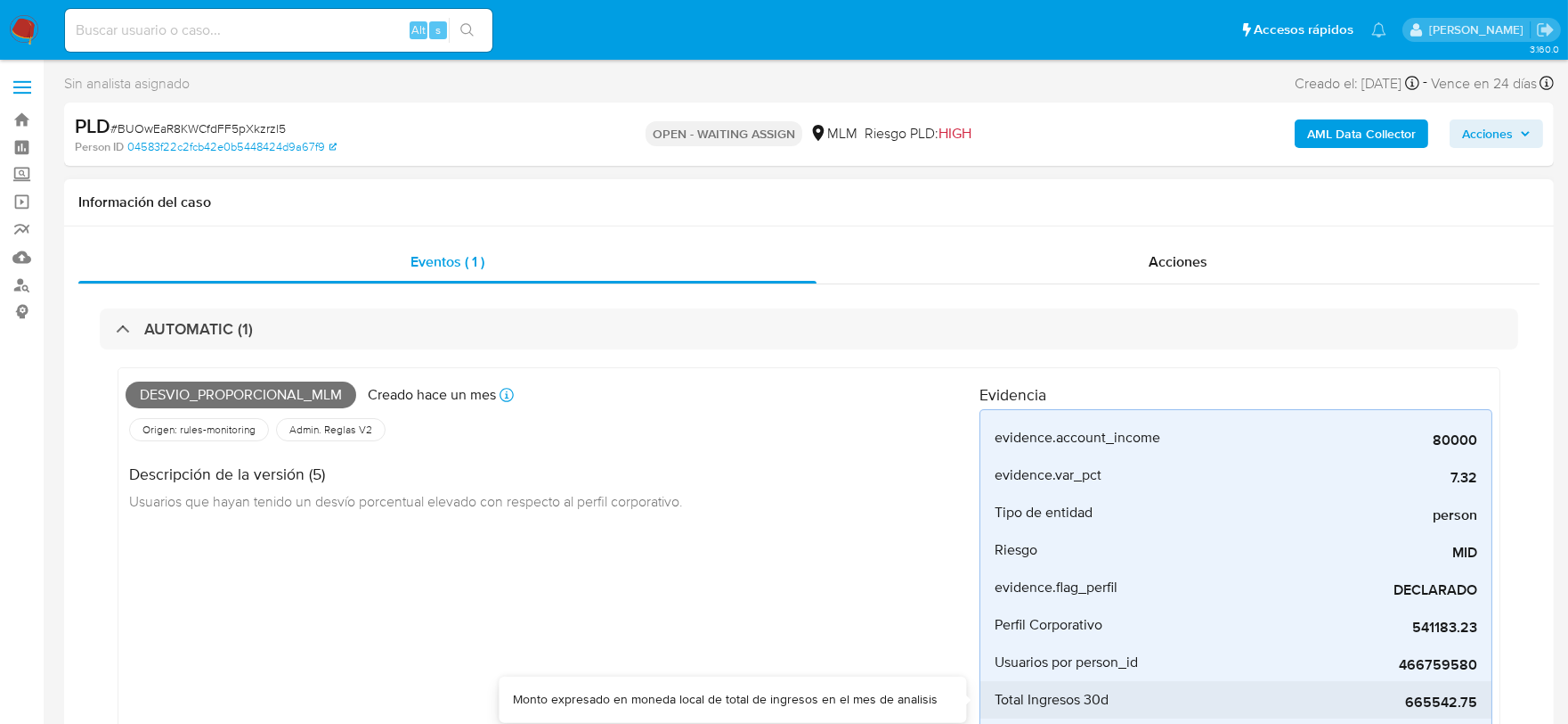
click at [1438, 707] on span "665542.75" at bounding box center [1343, 702] width 267 height 18
click at [688, 579] on div "Desvio_proporcional_mlm Creado [DATE] Creado: [DATE] 03:07:01 Origen: rules-mon…" at bounding box center [553, 571] width 854 height 391
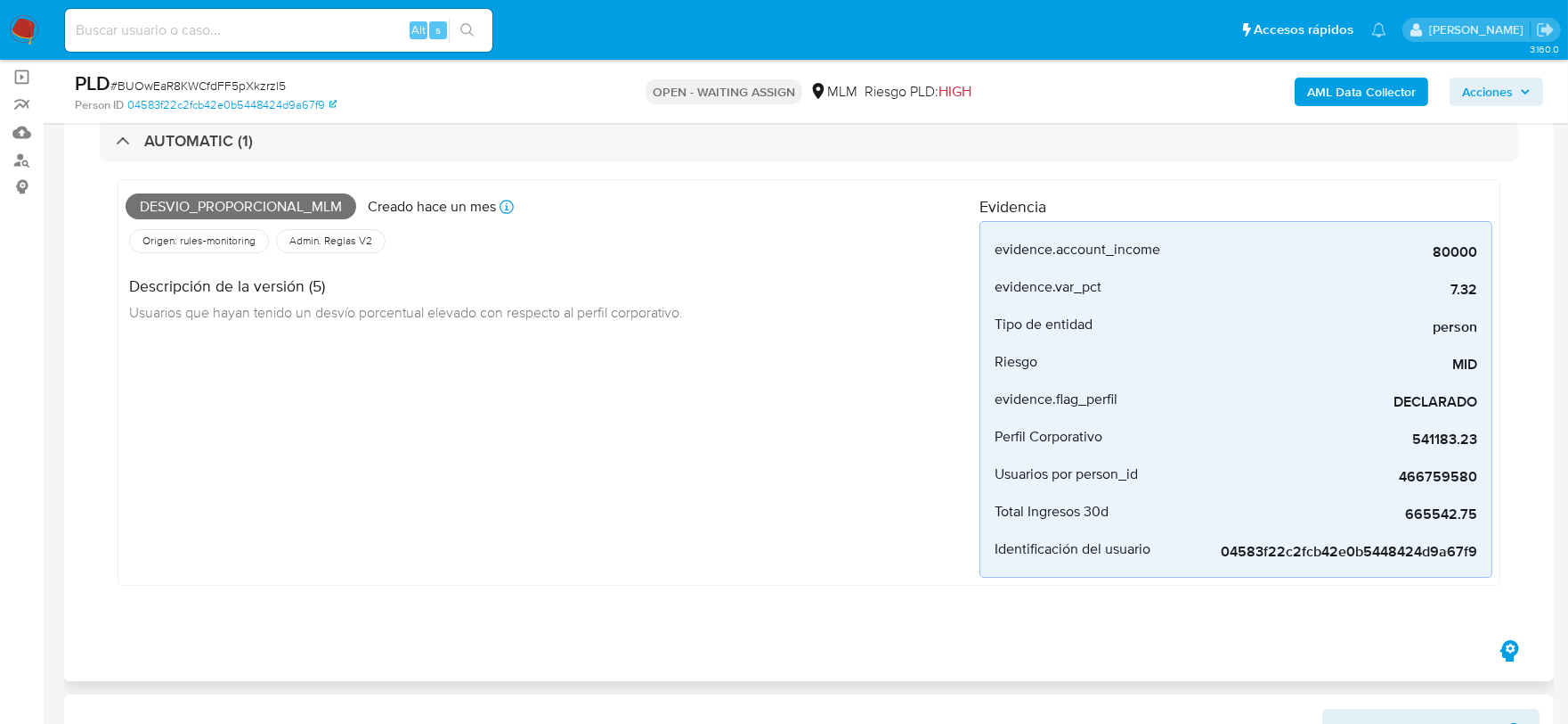
scroll to position [198, 0]
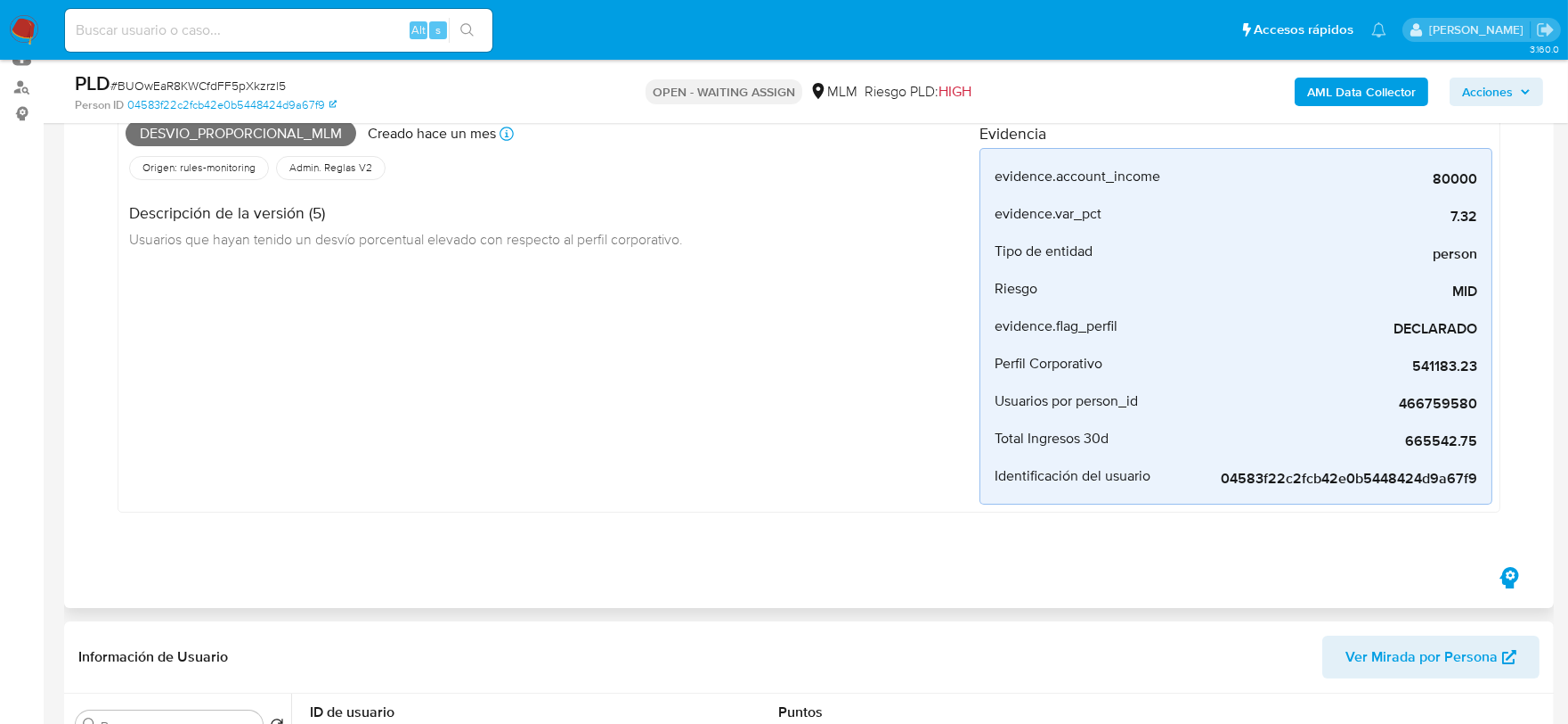
click at [693, 508] on div "Desvio_proporcional_mlm Creado [DATE] Creado: [DATE] 03:07:01 Origen: rules-mon…" at bounding box center [809, 308] width 1383 height 406
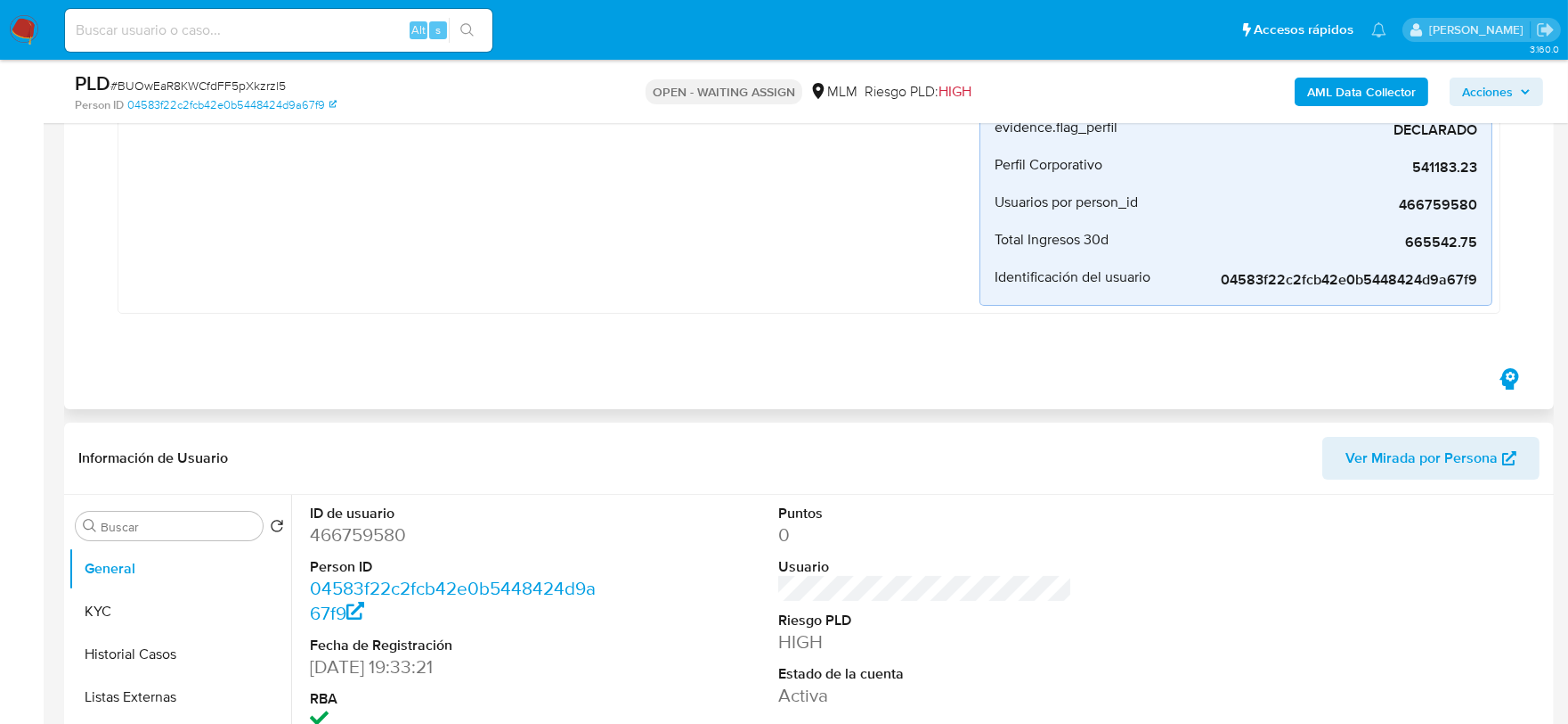
scroll to position [593, 0]
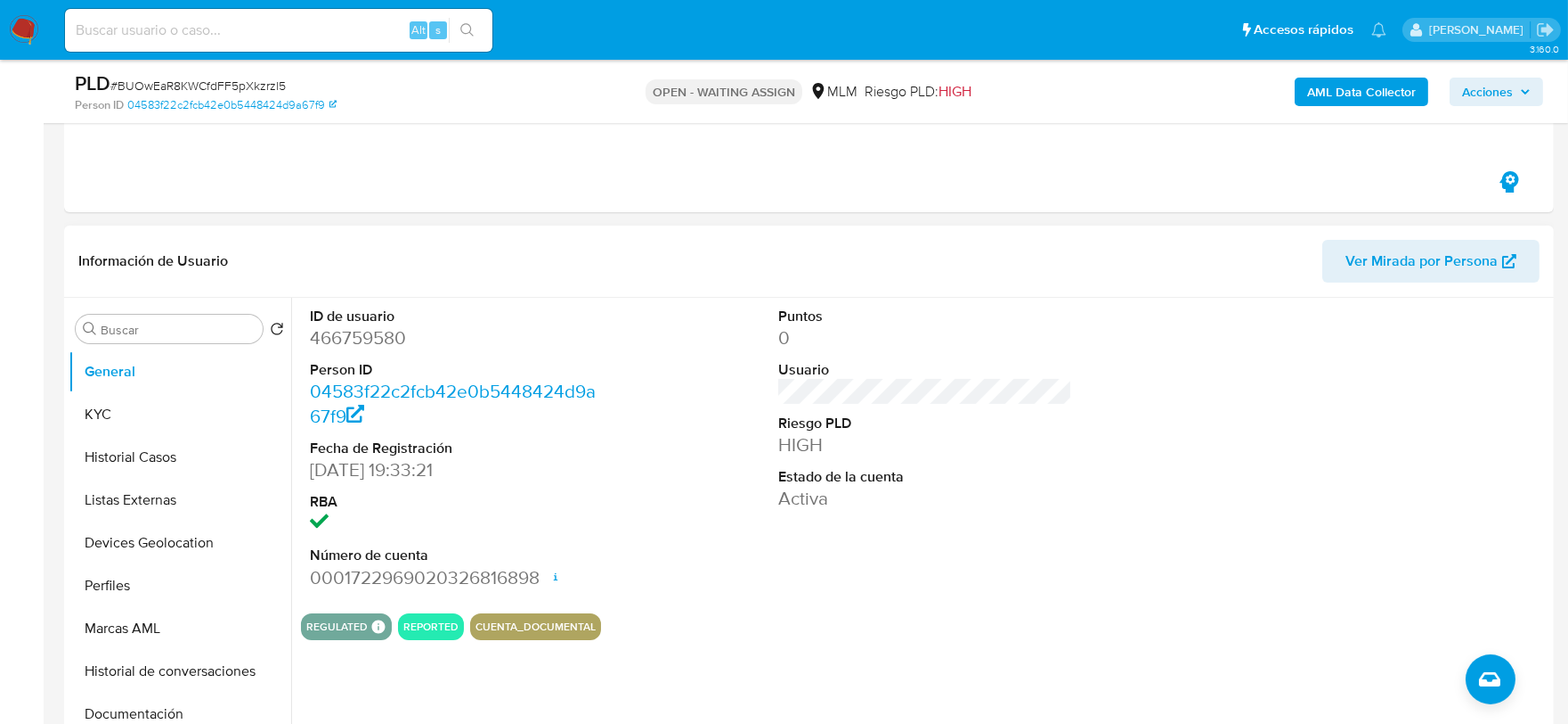
click at [947, 530] on div "Puntos 0 Usuario Riesgo PLD HIGH Estado de la cuenta Activa" at bounding box center [925, 448] width 313 height 301
click at [92, 406] on button "KYC" at bounding box center [173, 415] width 209 height 43
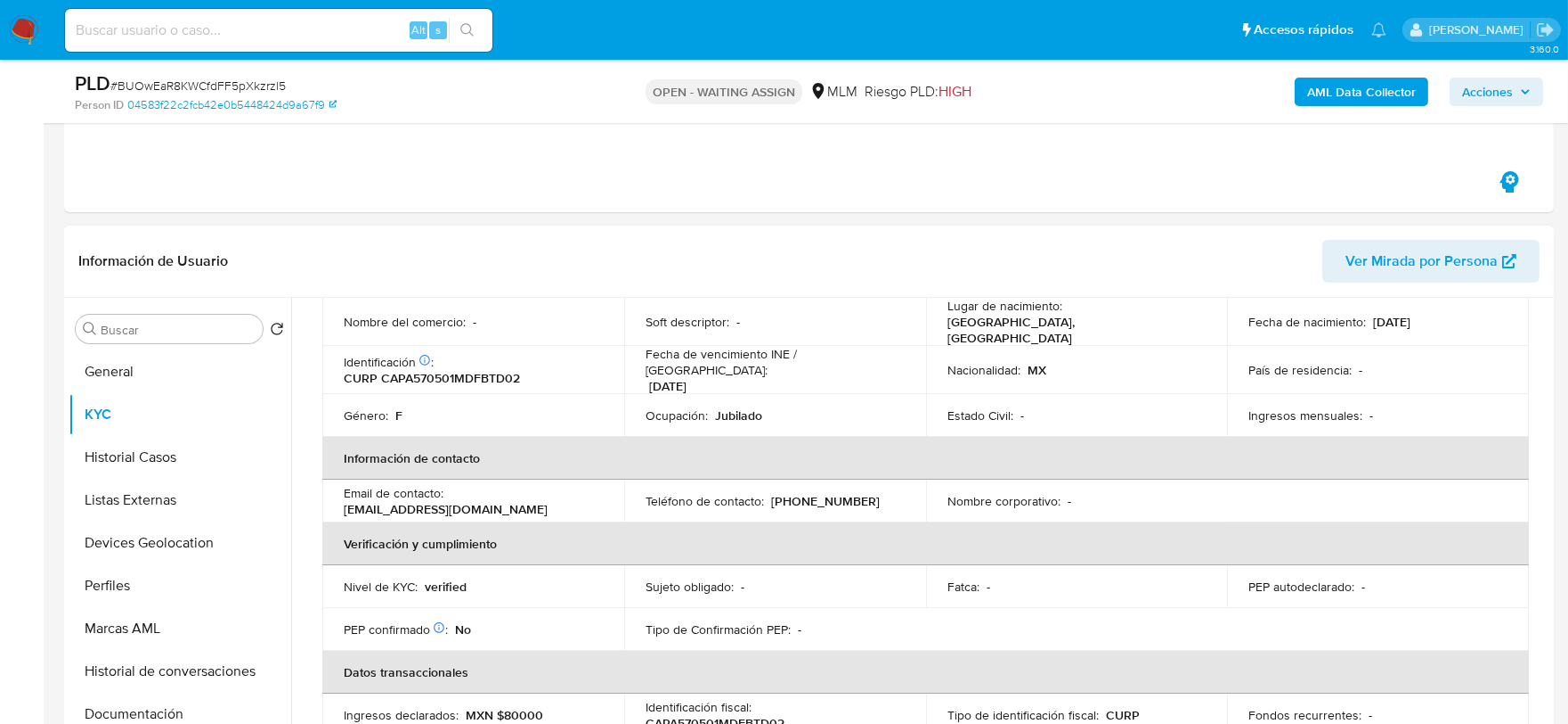
scroll to position [0, 0]
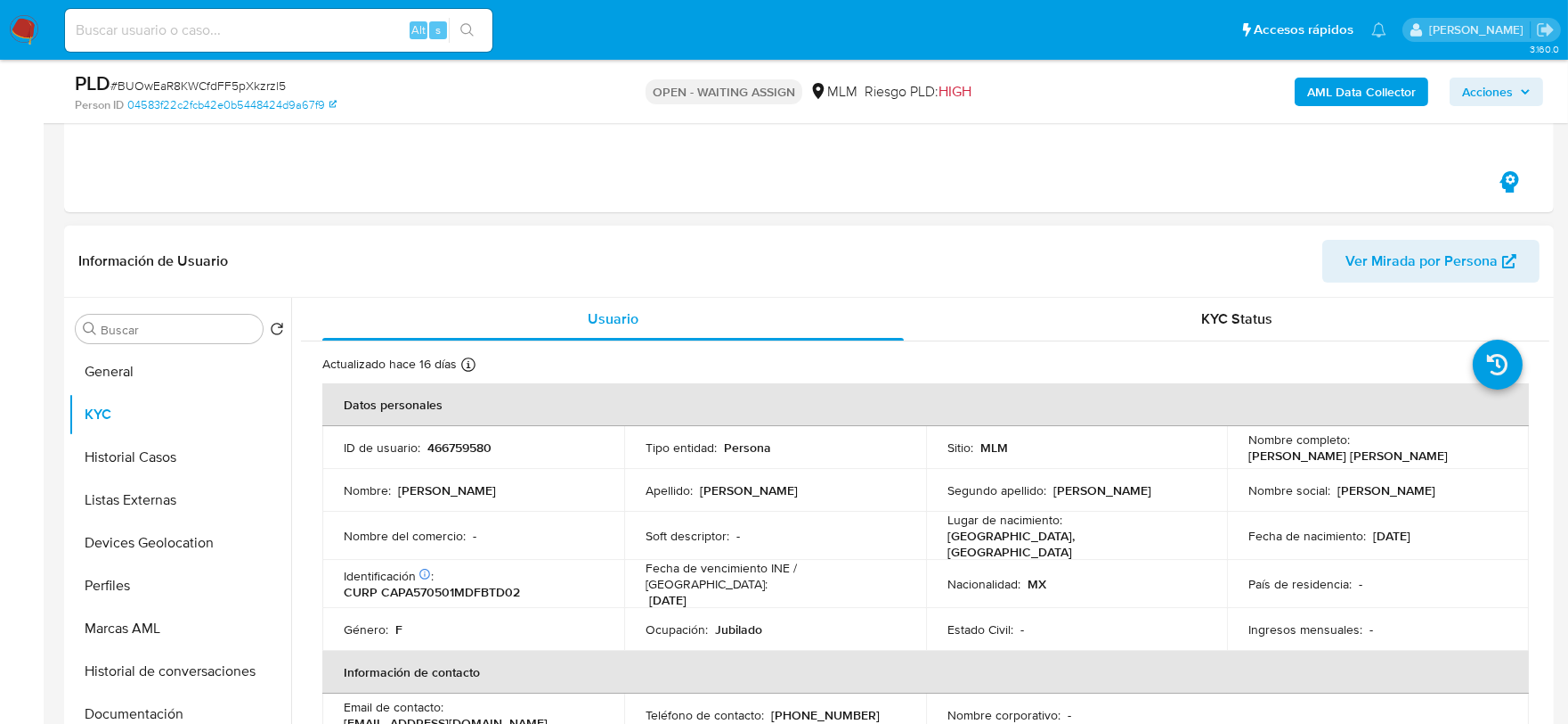
click at [504, 512] on td "Nombre del comercio : -" at bounding box center [473, 536] width 302 height 48
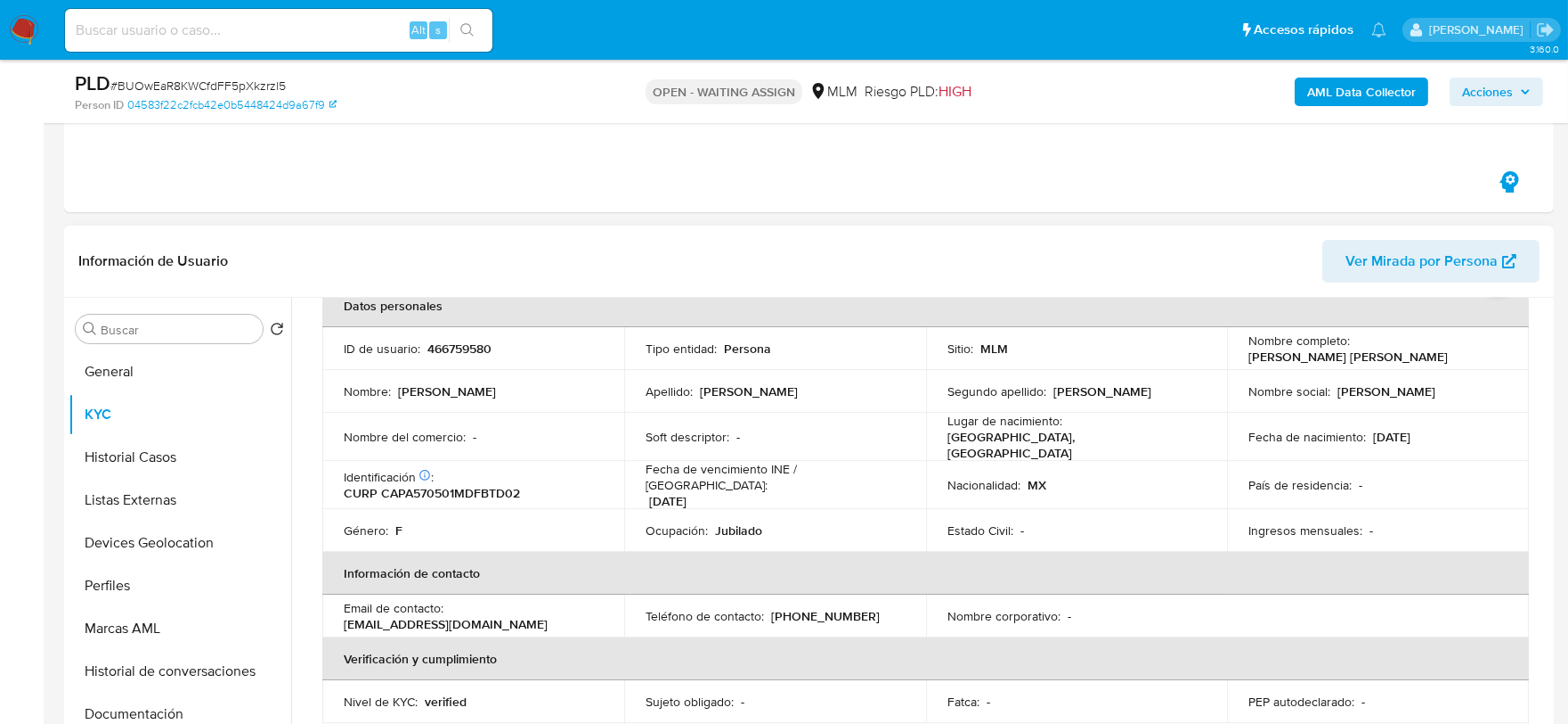
drag, startPoint x: 1484, startPoint y: 353, endPoint x: 1249, endPoint y: 358, distance: 235.1
click at [1248, 358] on div "Nombre completo : [PERSON_NAME] [PERSON_NAME]" at bounding box center [1377, 349] width 259 height 32
copy p "[PERSON_NAME] [PERSON_NAME]"
click at [788, 441] on div "Soft descriptor : -" at bounding box center [775, 436] width 259 height 16
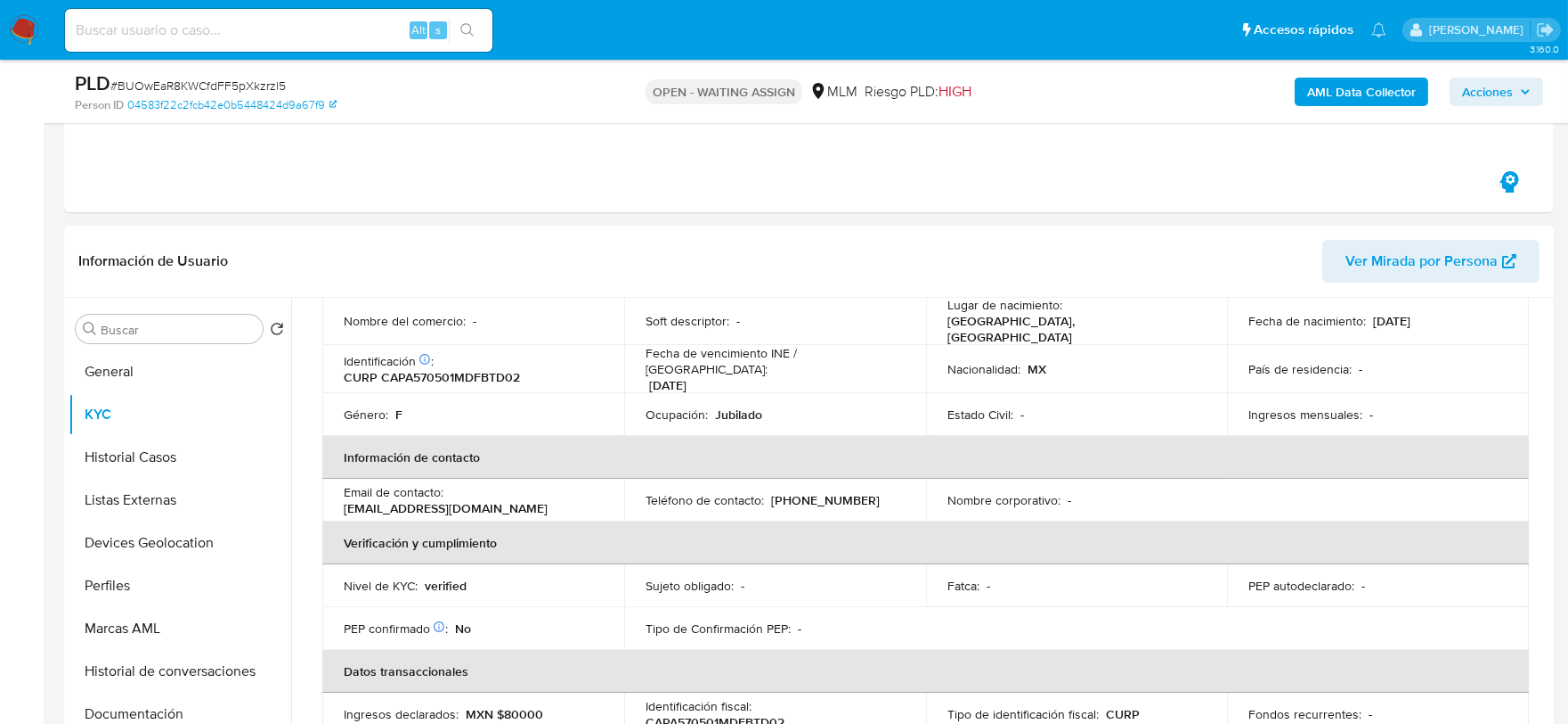
scroll to position [593, 0]
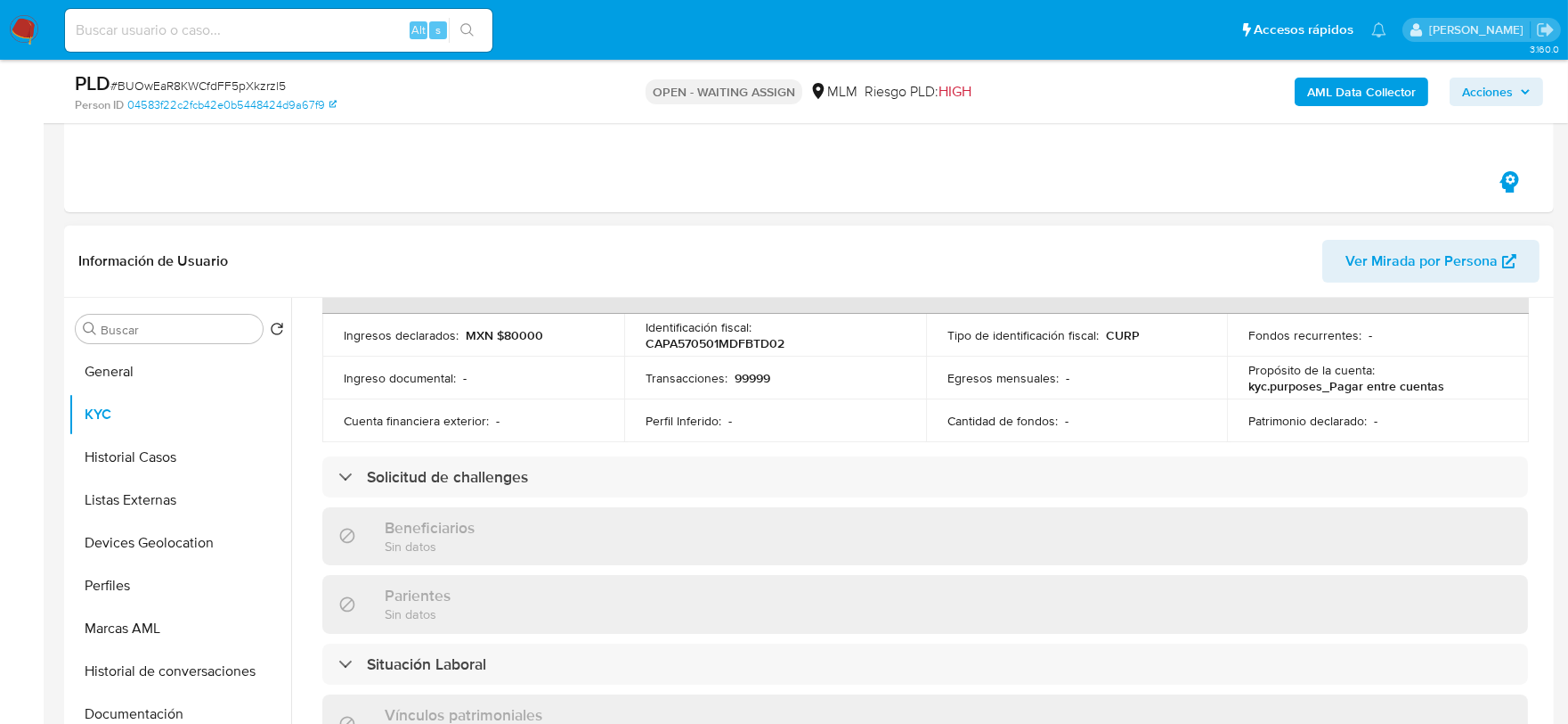
click at [314, 398] on div "Actualizado [DATE] Creado: [DATE] 17:33:21 Actualizado: [DATE] 15:07:11 Datos p…" at bounding box center [925, 511] width 1248 height 1526
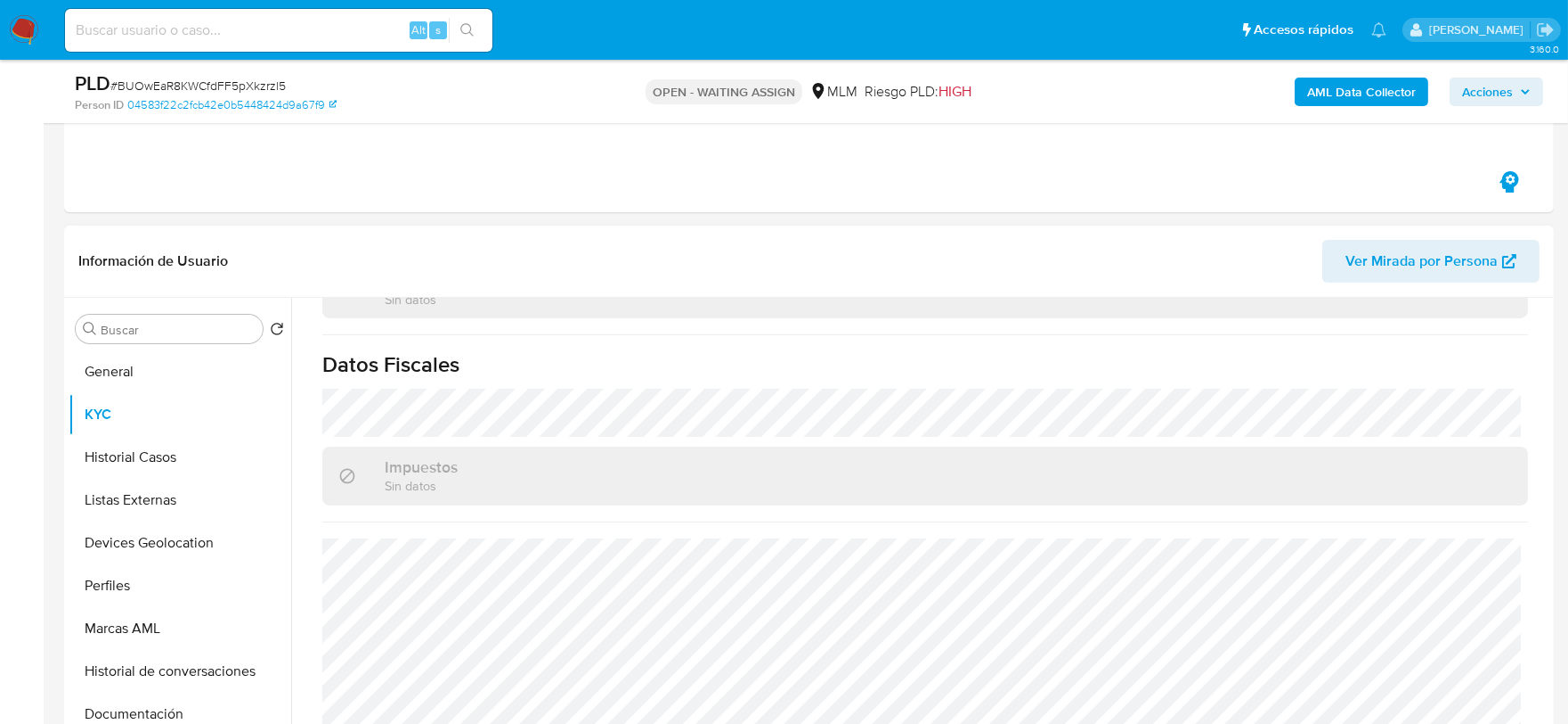
scroll to position [1102, 0]
click at [123, 442] on button "Historial Casos" at bounding box center [173, 457] width 209 height 43
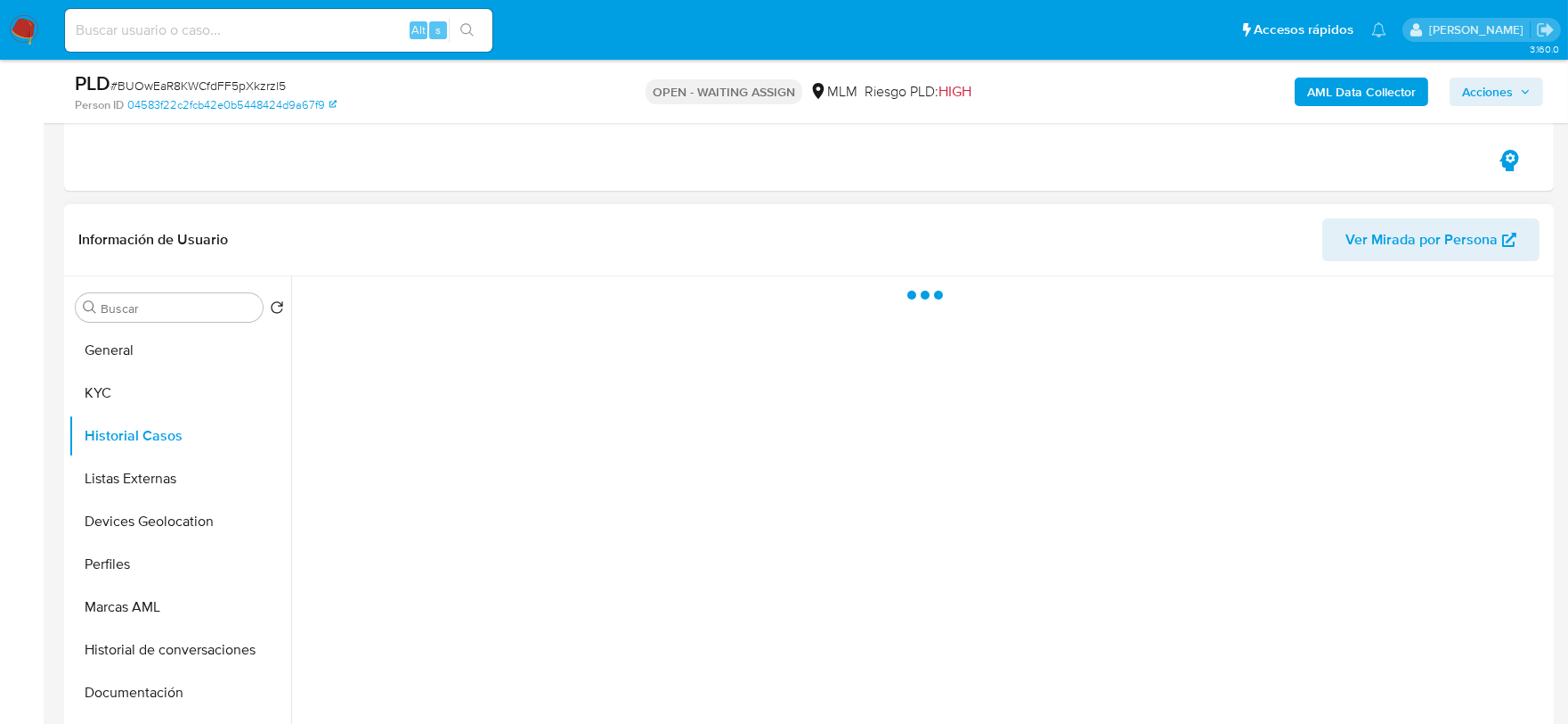
scroll to position [0, 0]
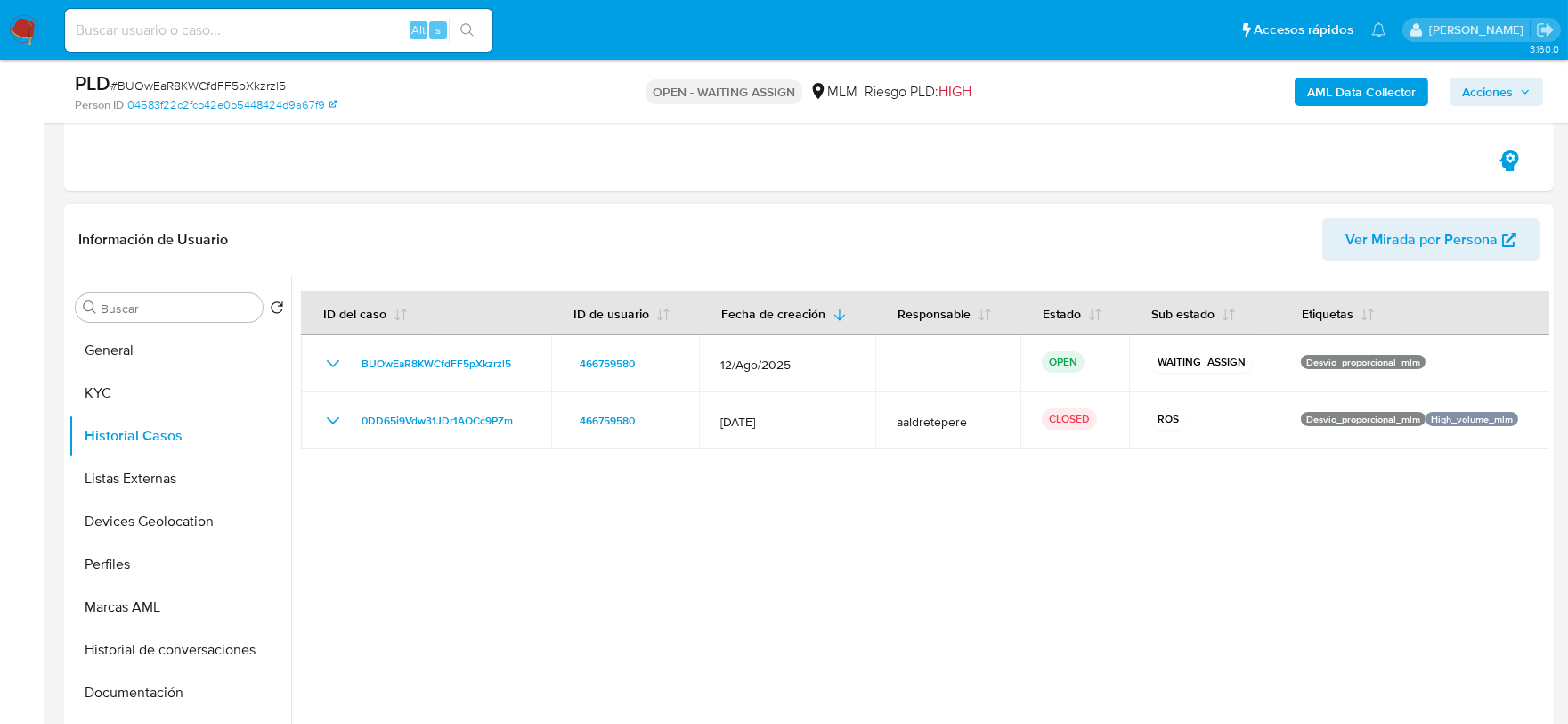
click at [731, 558] on div at bounding box center [920, 504] width 1258 height 456
click at [172, 491] on button "Listas Externas" at bounding box center [173, 478] width 209 height 43
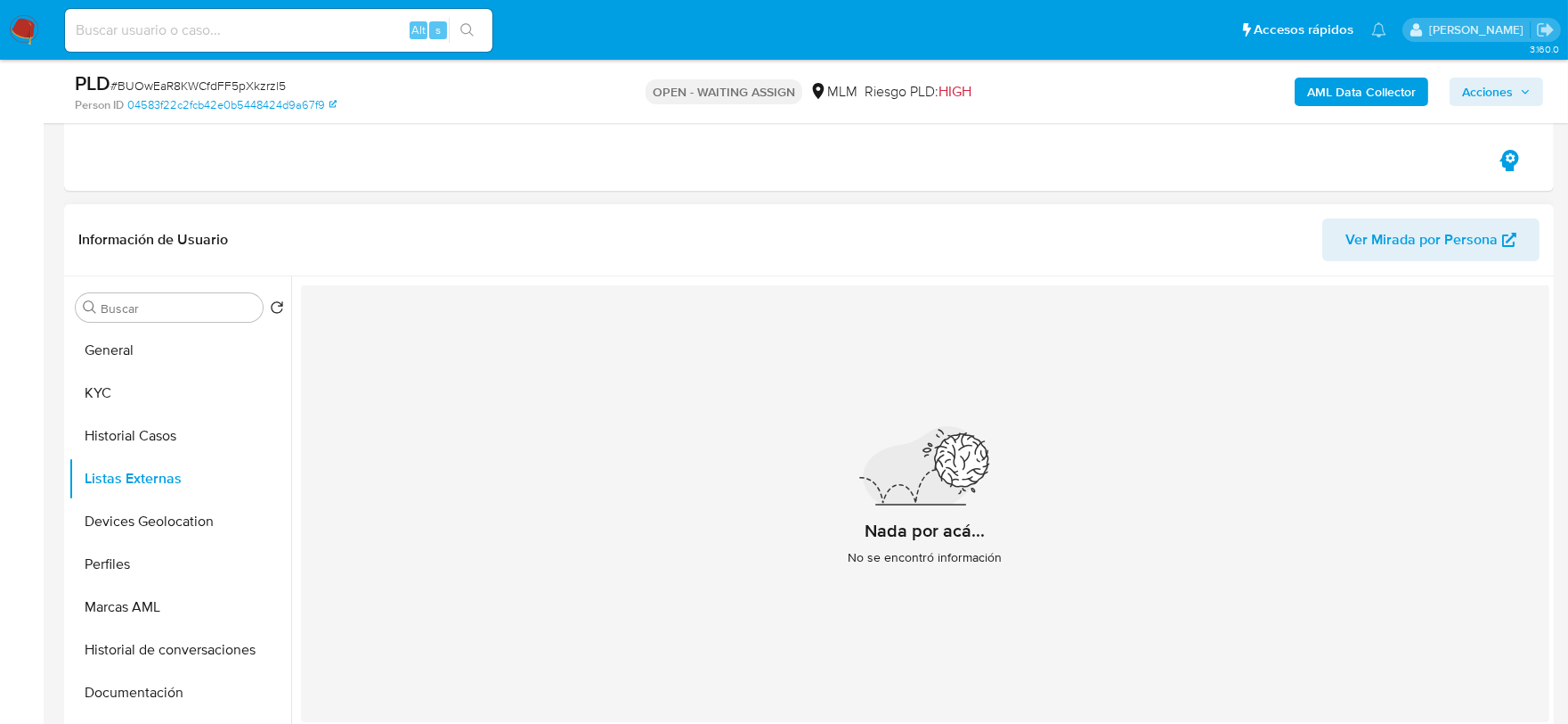
click at [459, 452] on div "Nada por acá... No se encontró información" at bounding box center [925, 503] width 1248 height 436
click at [139, 513] on button "Devices Geolocation" at bounding box center [173, 521] width 209 height 43
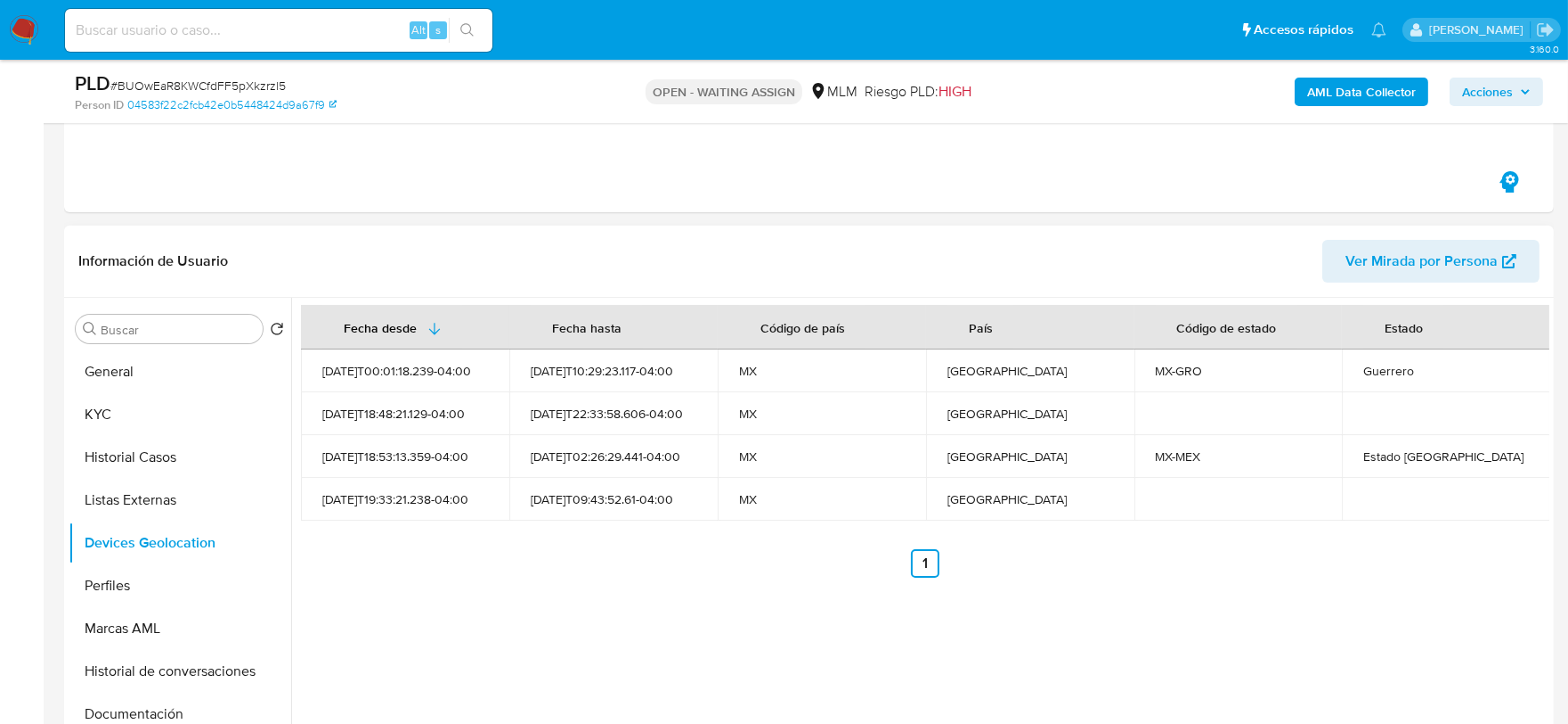
click at [654, 642] on div "Fecha desde [GEOGRAPHIC_DATA] hasta Código de país País Código de estado Estado…" at bounding box center [920, 525] width 1258 height 456
click at [105, 583] on button "Perfiles" at bounding box center [173, 585] width 209 height 43
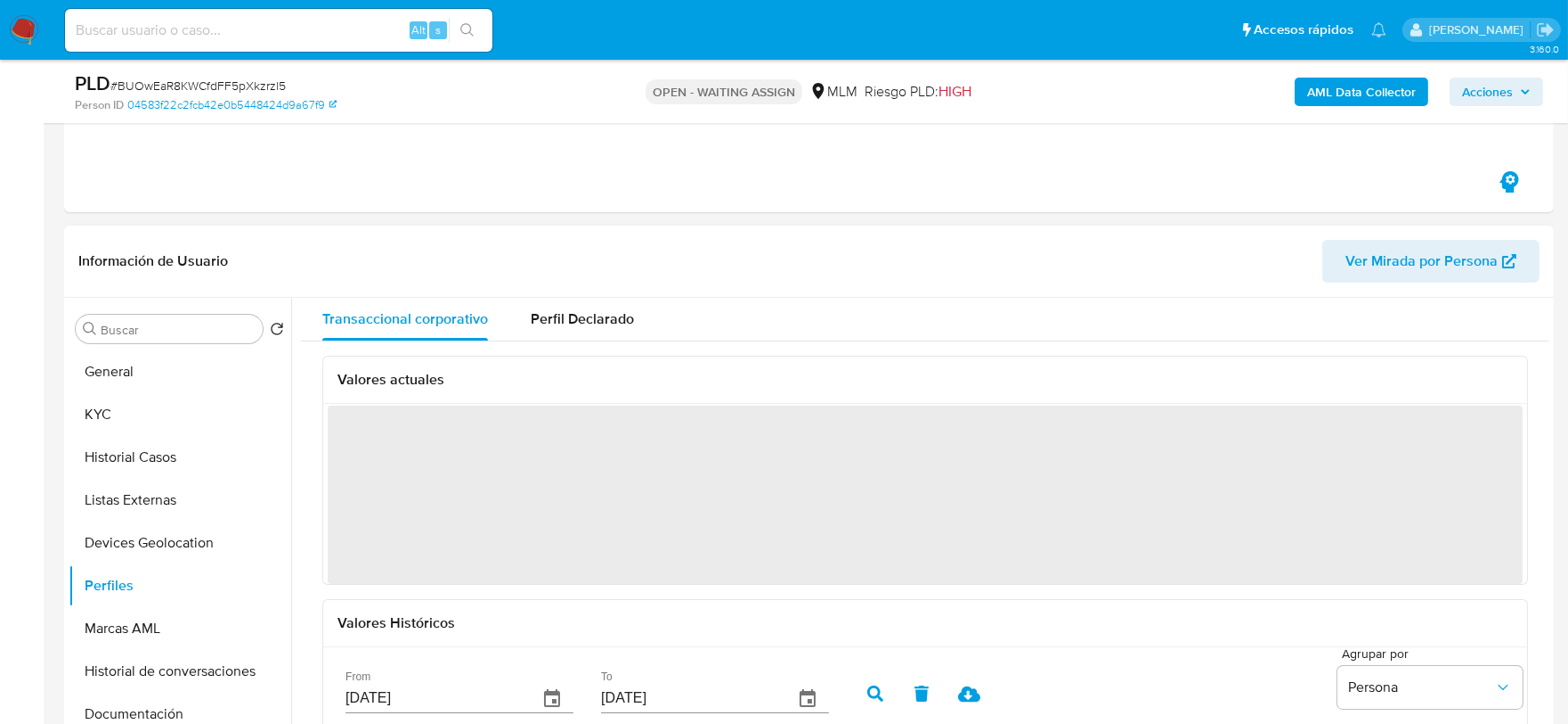
click at [316, 496] on div "Valores actuales ‌ Valores Históricos From [DATE] To [DATE] [GEOGRAPHIC_DATA] p…" at bounding box center [925, 636] width 1248 height 590
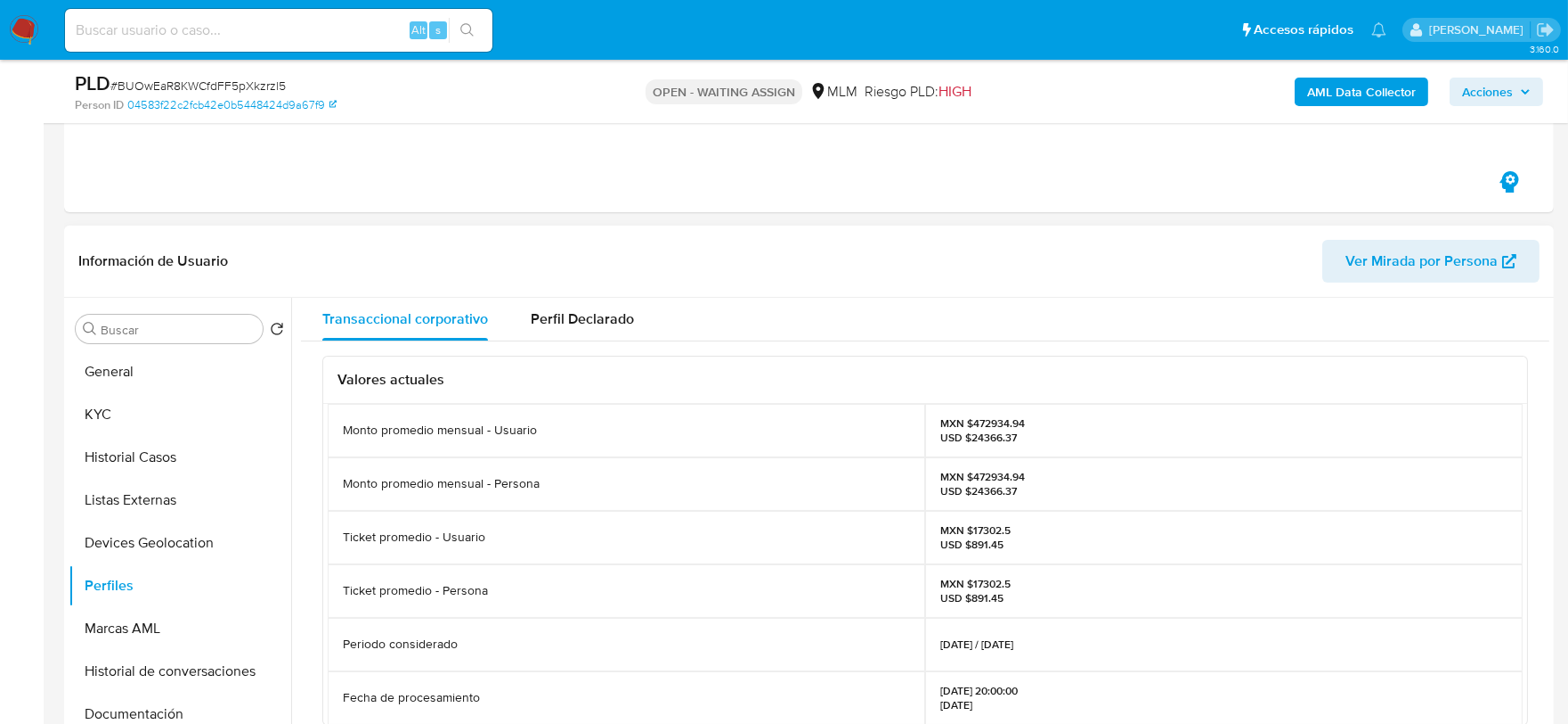
click at [161, 701] on button "Documentación" at bounding box center [173, 714] width 209 height 43
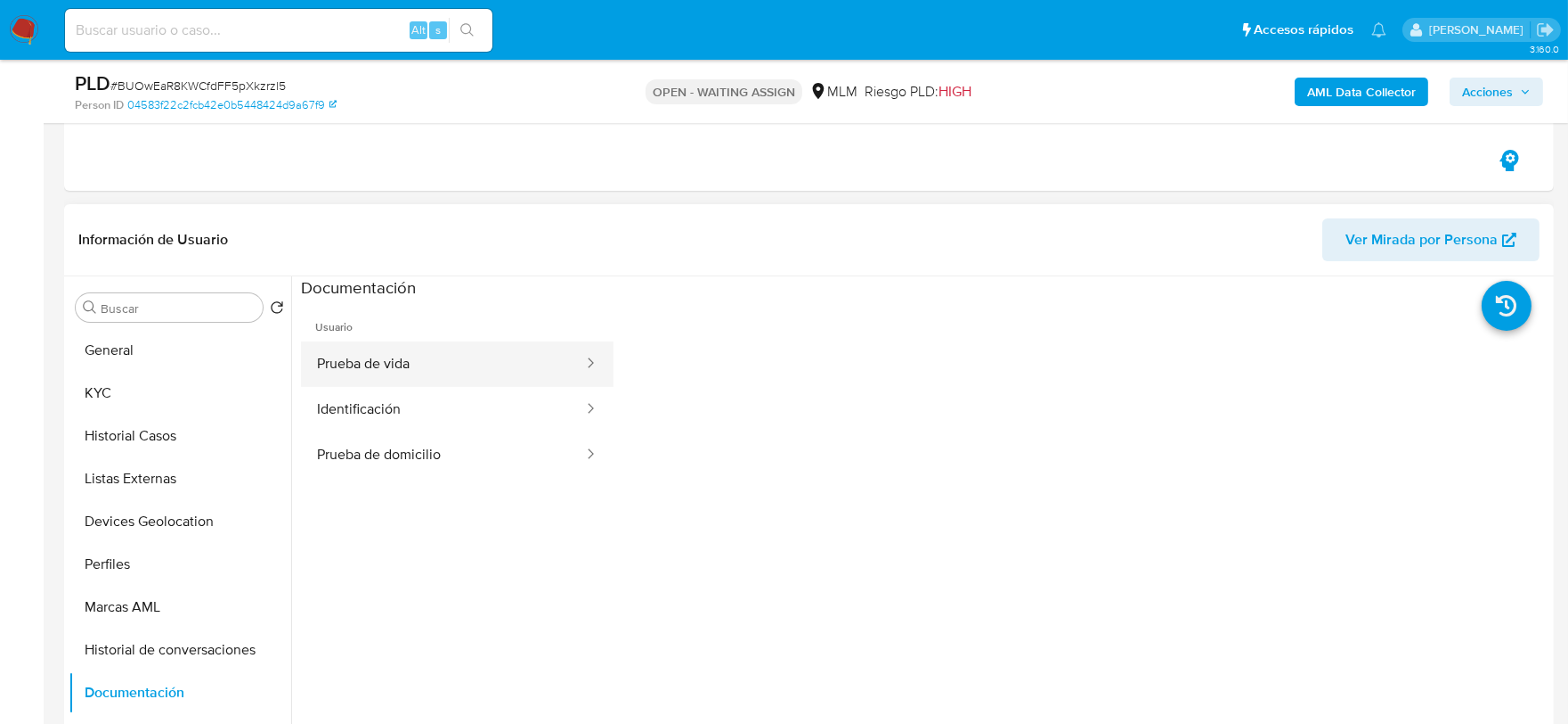
click at [406, 358] on button "Prueba de vida" at bounding box center [442, 364] width 284 height 46
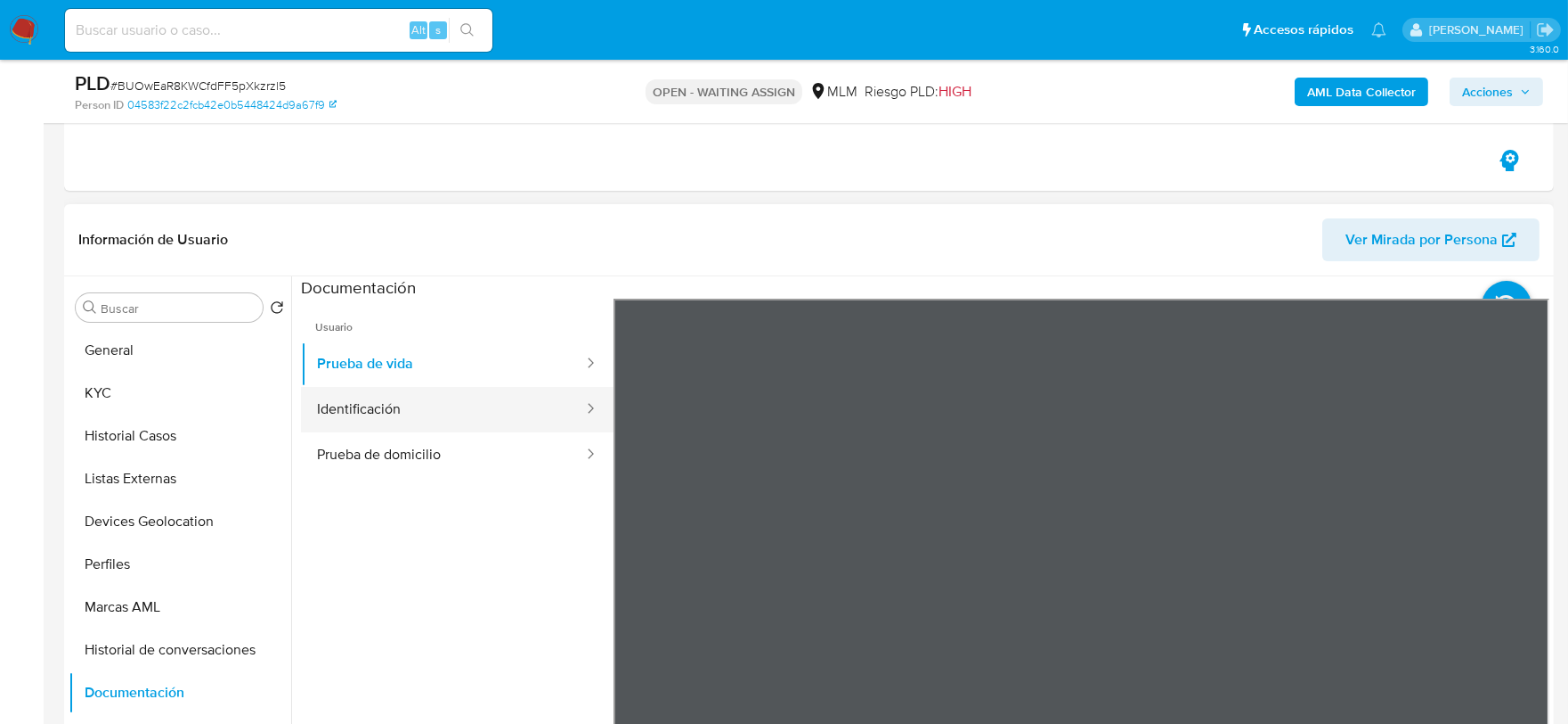
click at [430, 405] on button "Identificación" at bounding box center [442, 409] width 284 height 46
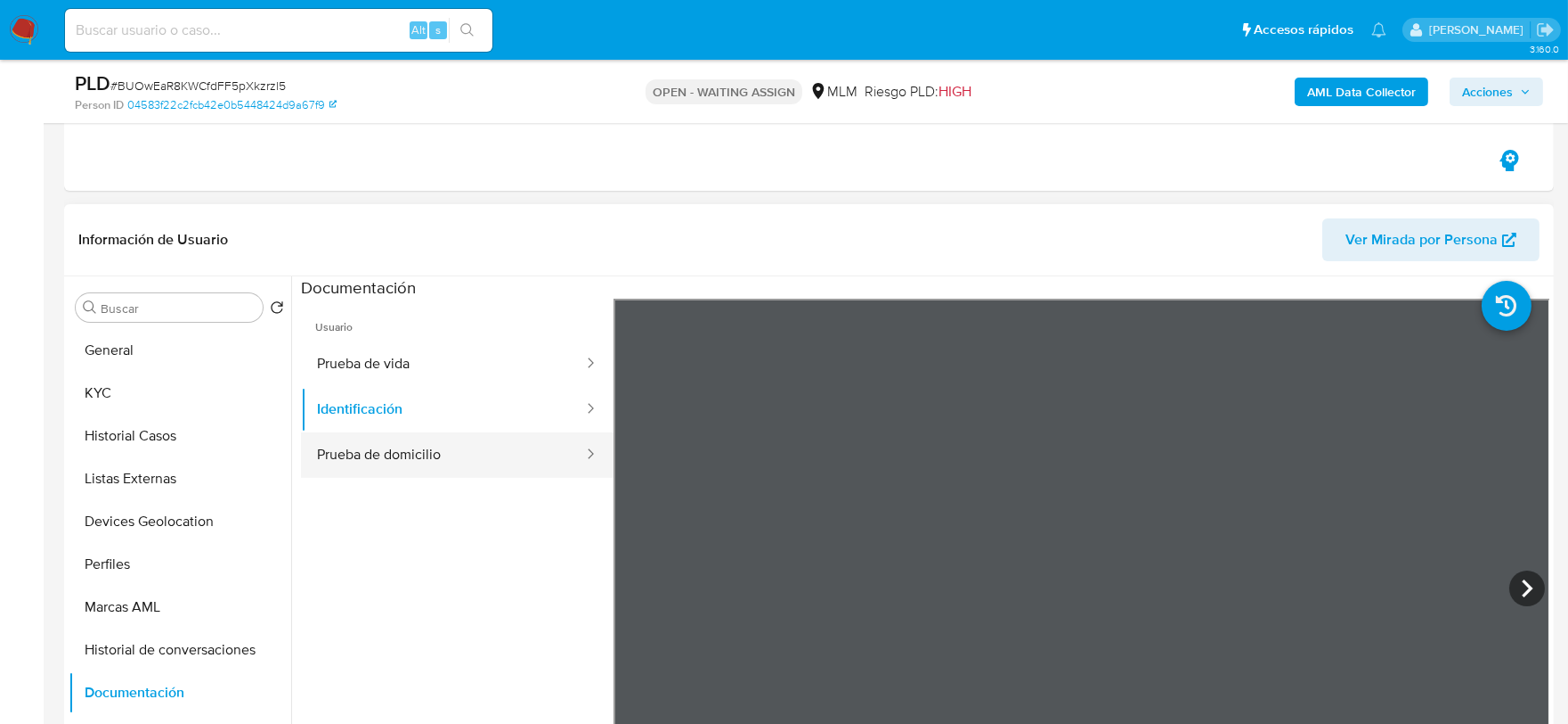
click at [477, 433] on button "Prueba de domicilio" at bounding box center [442, 454] width 284 height 46
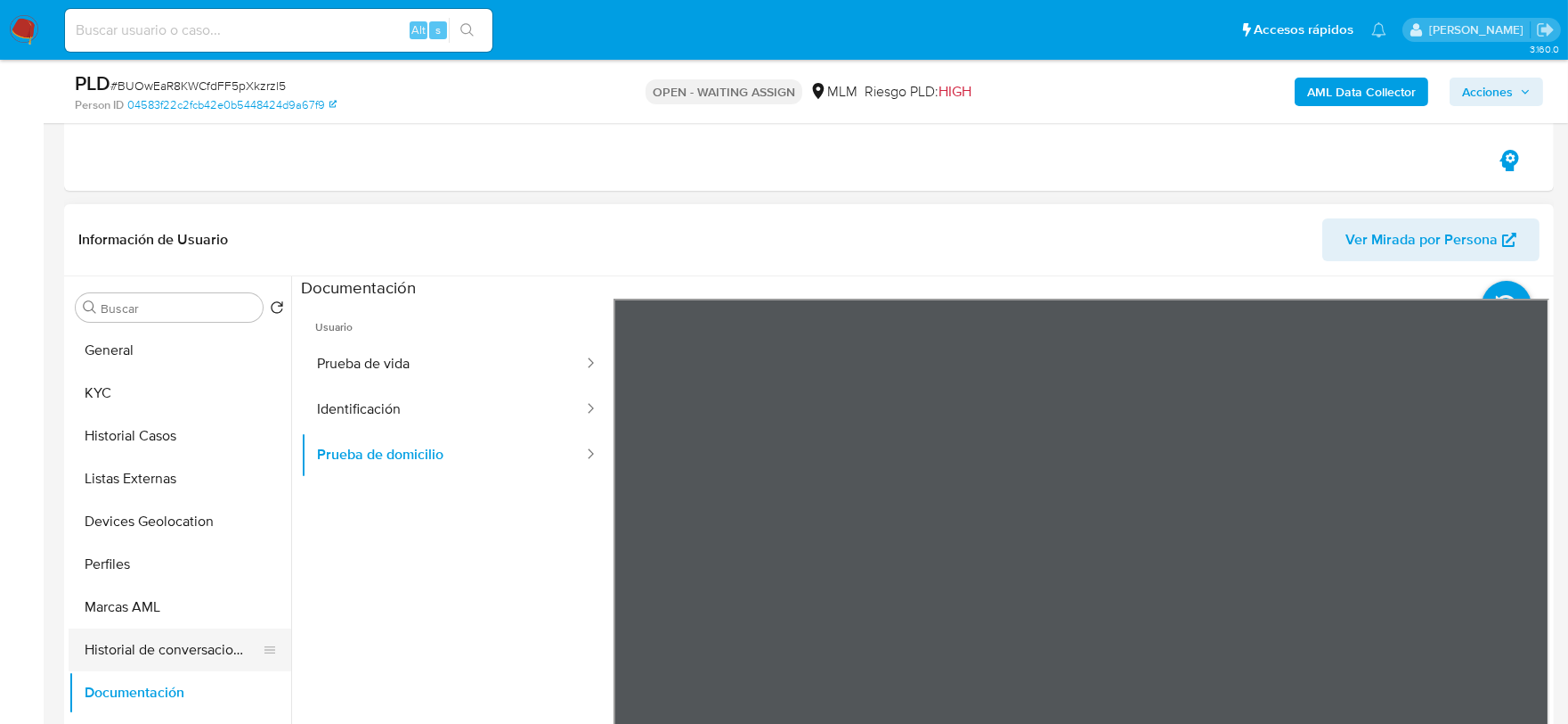
click at [172, 649] on button "Historial de conversaciones" at bounding box center [173, 650] width 209 height 43
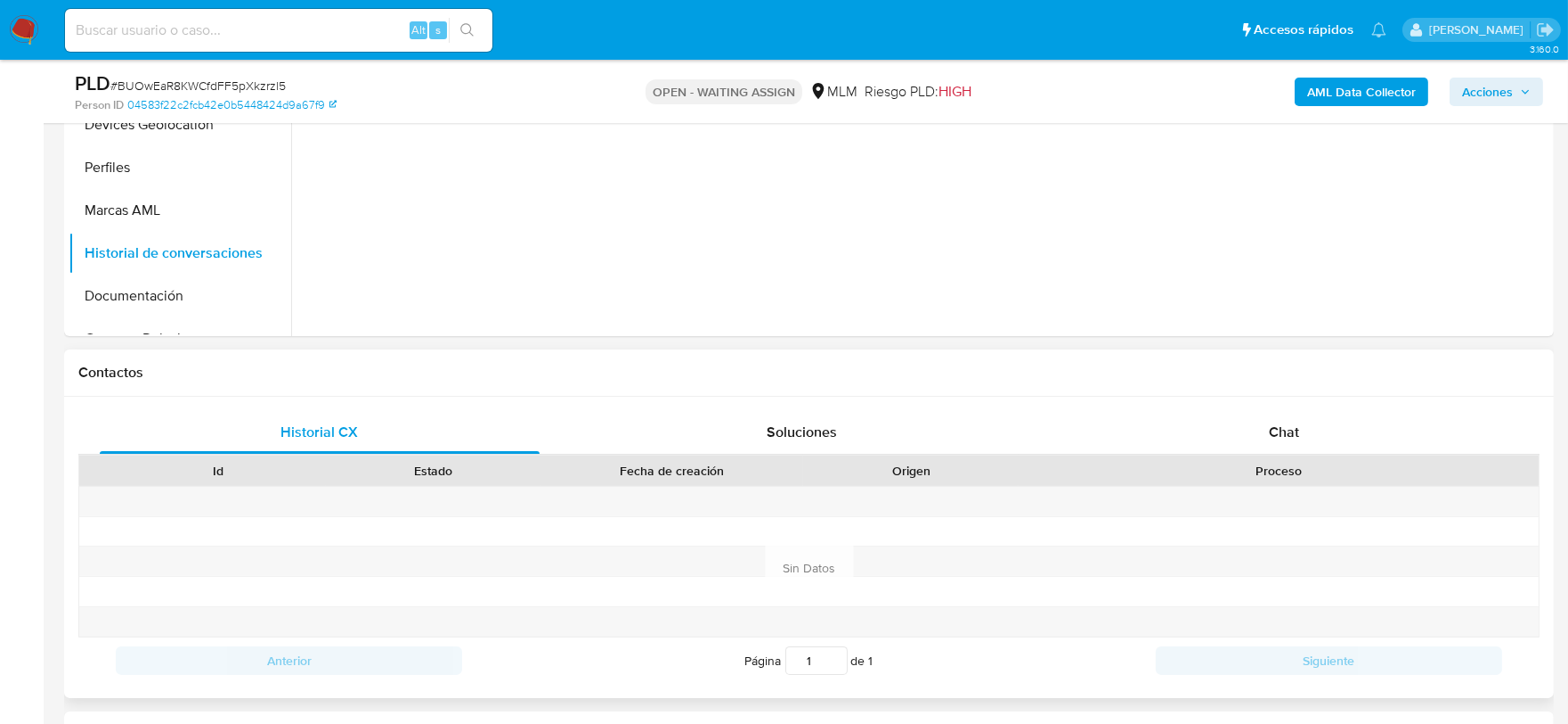
scroll to position [1385, 0]
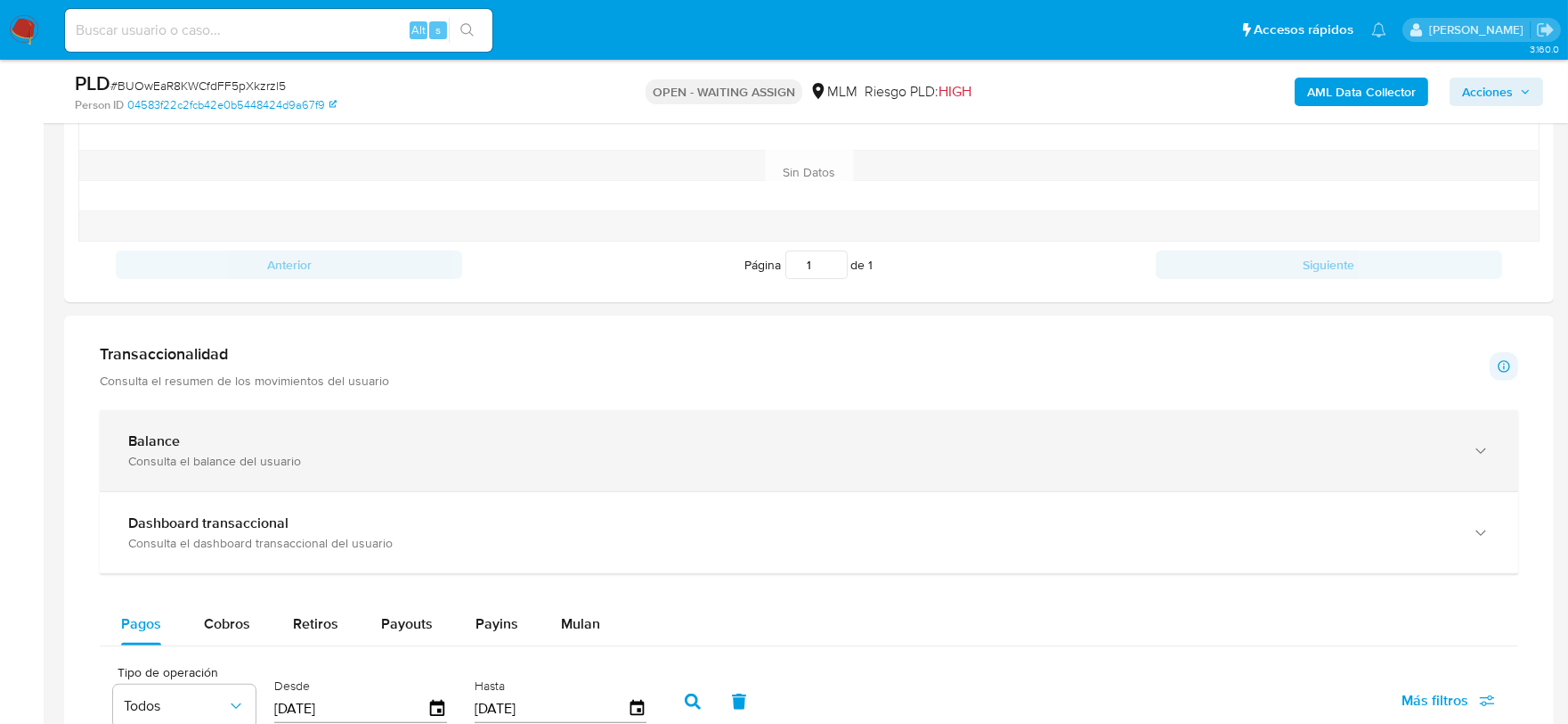
click at [402, 456] on div "Consulta el balance del usuario" at bounding box center [791, 461] width 1326 height 16
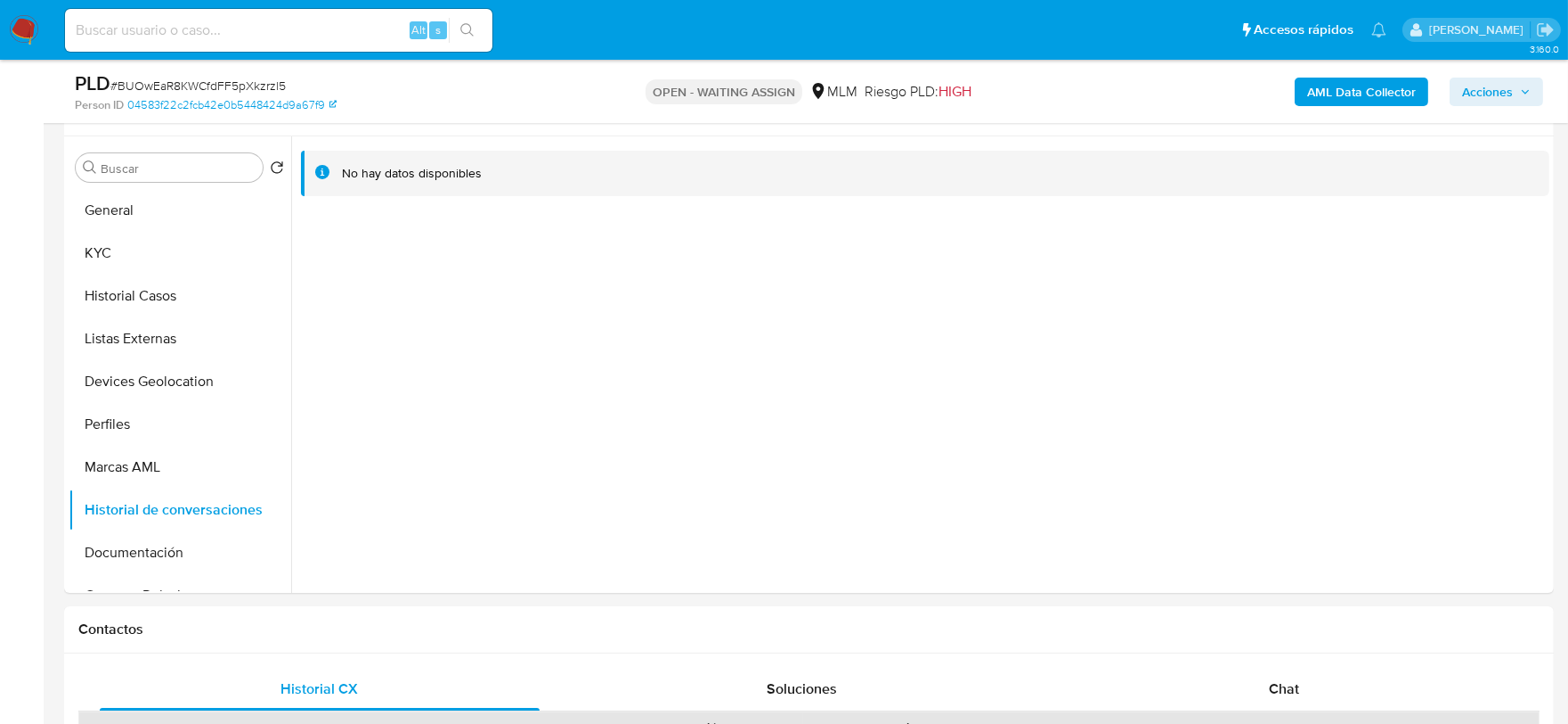
scroll to position [593, 0]
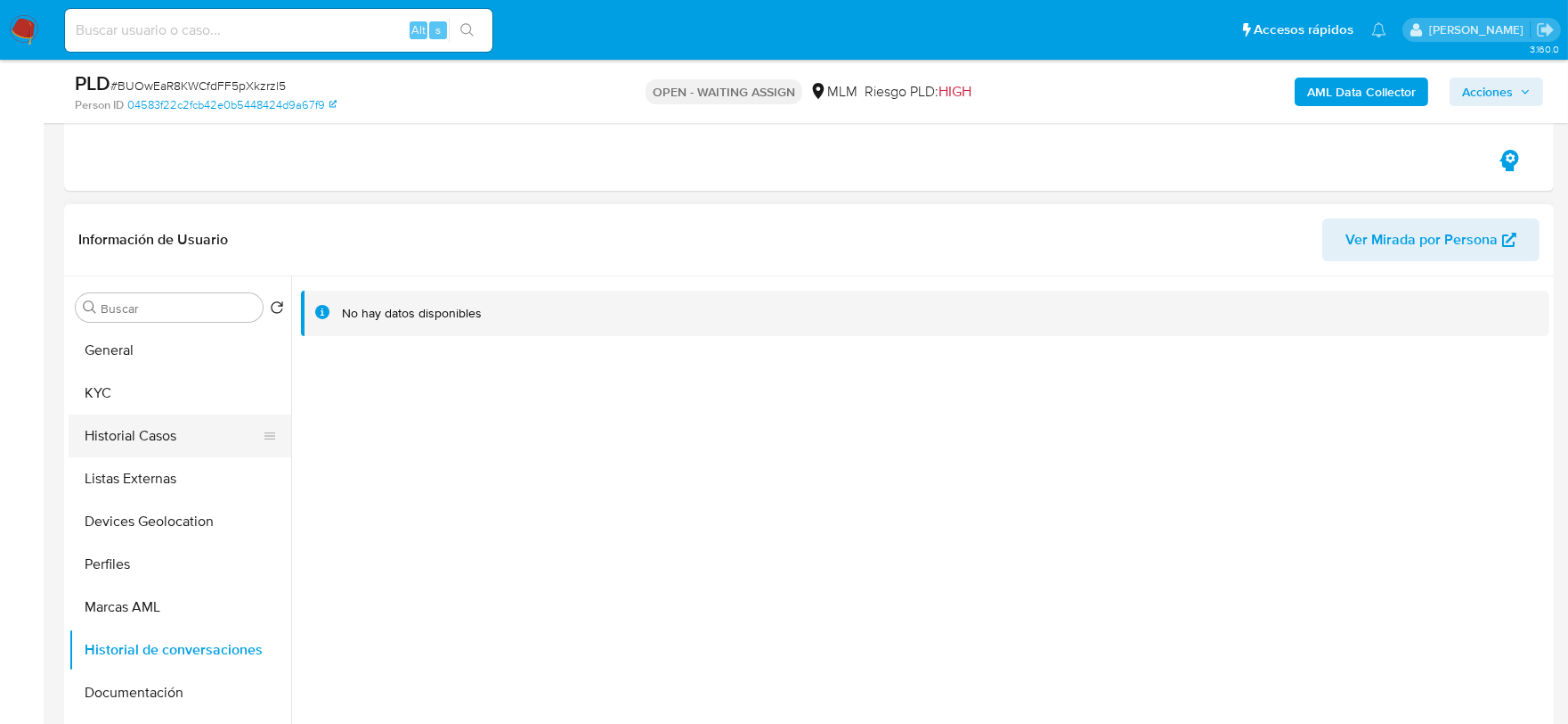
click at [131, 438] on button "Historial Casos" at bounding box center [173, 435] width 209 height 43
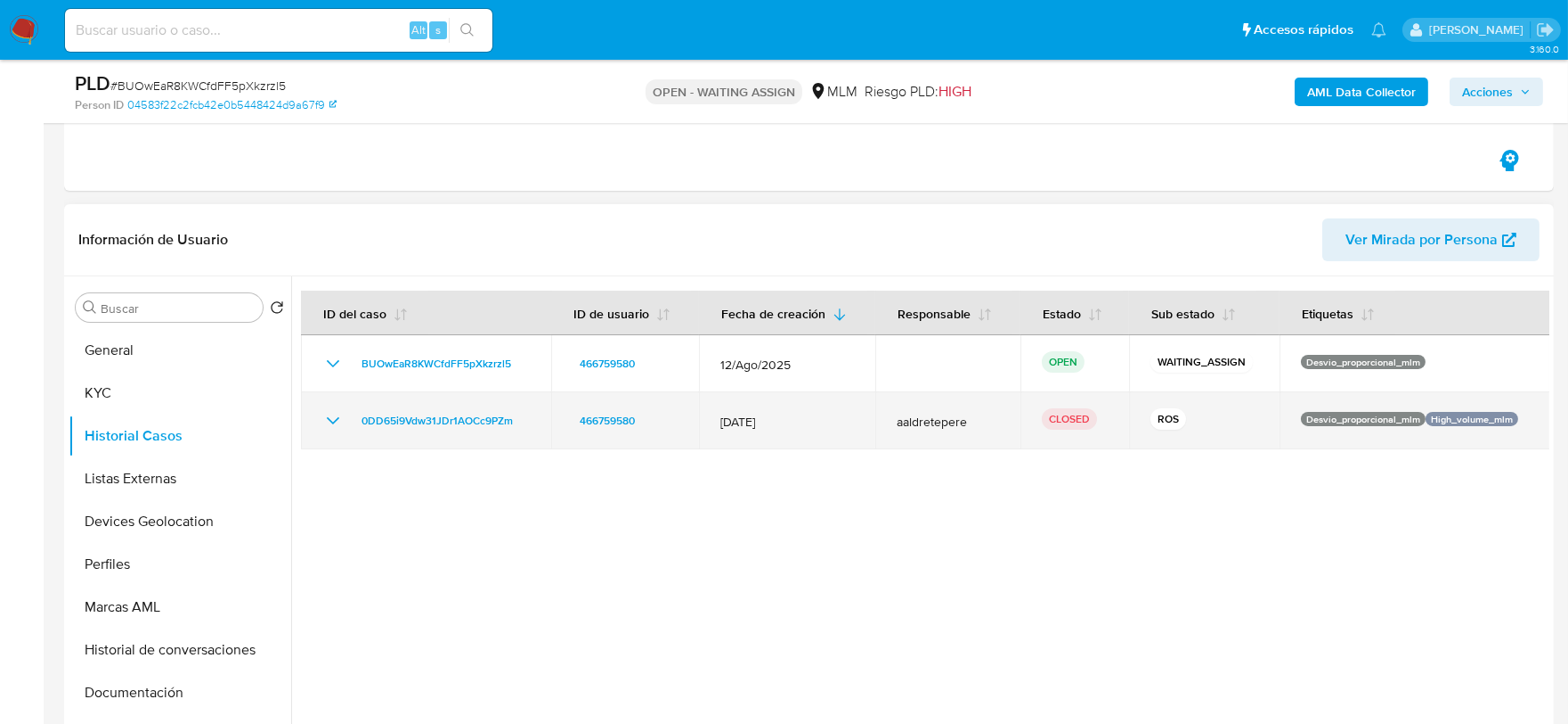
click at [335, 421] on icon "Mostrar/Ocultar" at bounding box center [333, 420] width 21 height 22
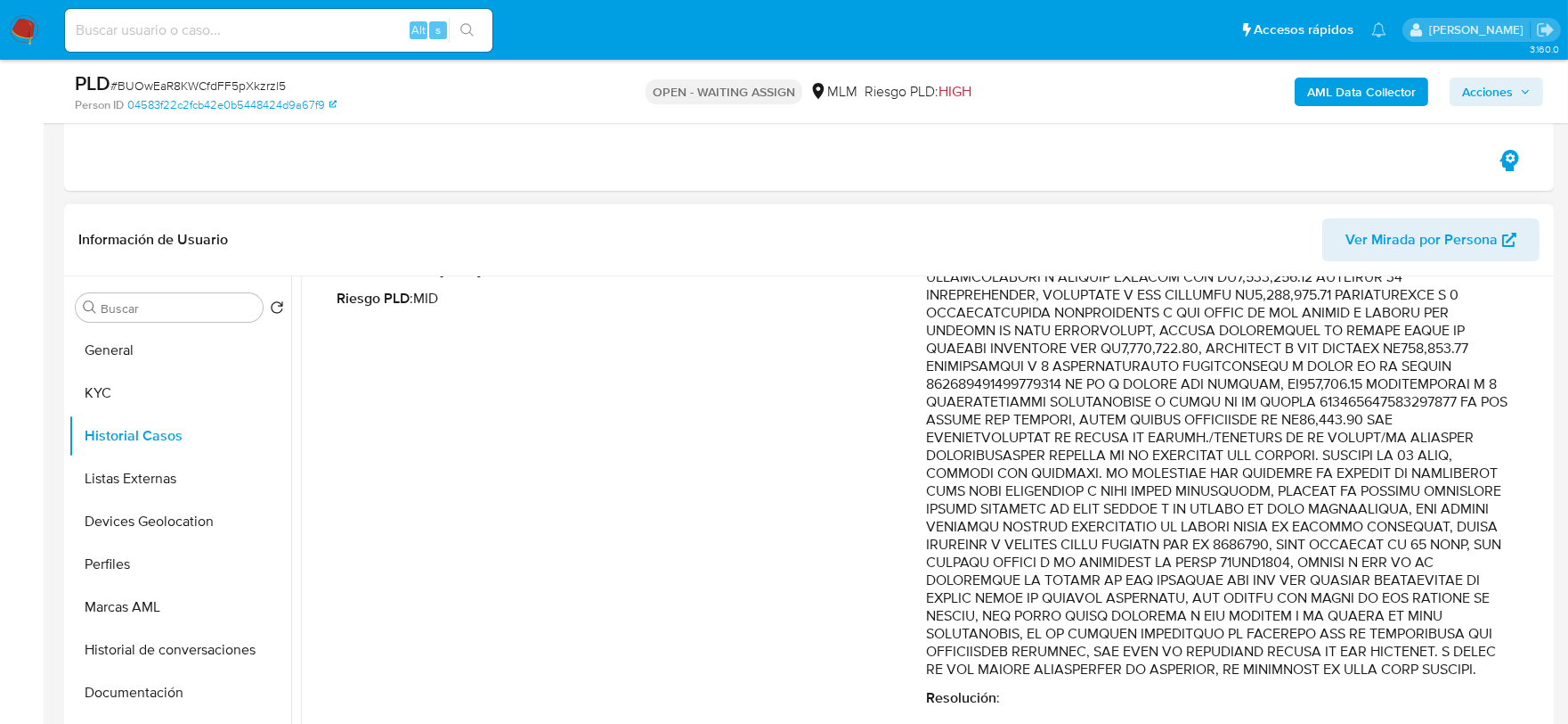
scroll to position [289, 0]
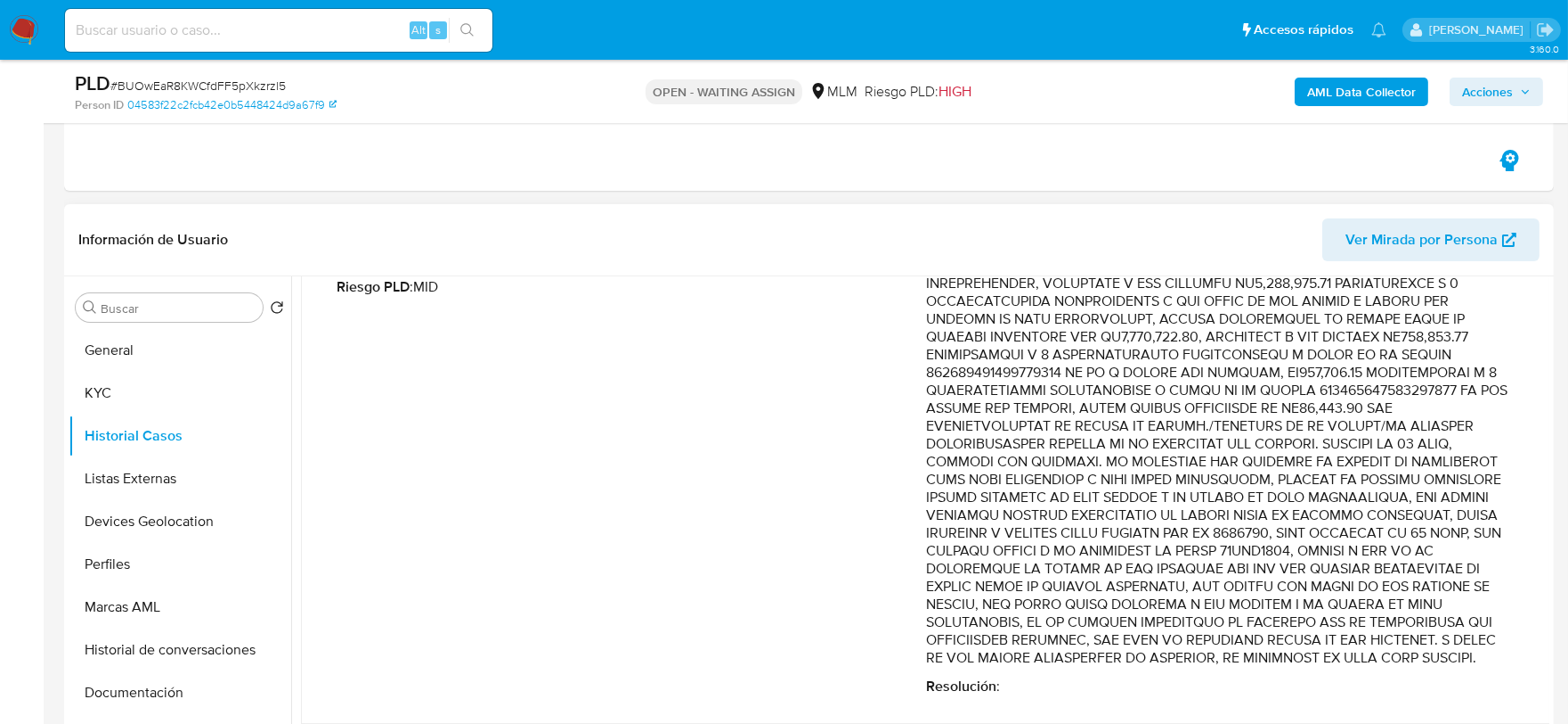
drag, startPoint x: 1015, startPoint y: 517, endPoint x: 1251, endPoint y: 612, distance: 254.4
click at [1251, 612] on p "Comentario :" at bounding box center [1221, 444] width 589 height 445
click at [1270, 524] on p "Comentario :" at bounding box center [1221, 444] width 589 height 445
drag, startPoint x: 1307, startPoint y: 513, endPoint x: 962, endPoint y: 528, distance: 345.3
click at [962, 528] on p "Comentario :" at bounding box center [1221, 444] width 589 height 445
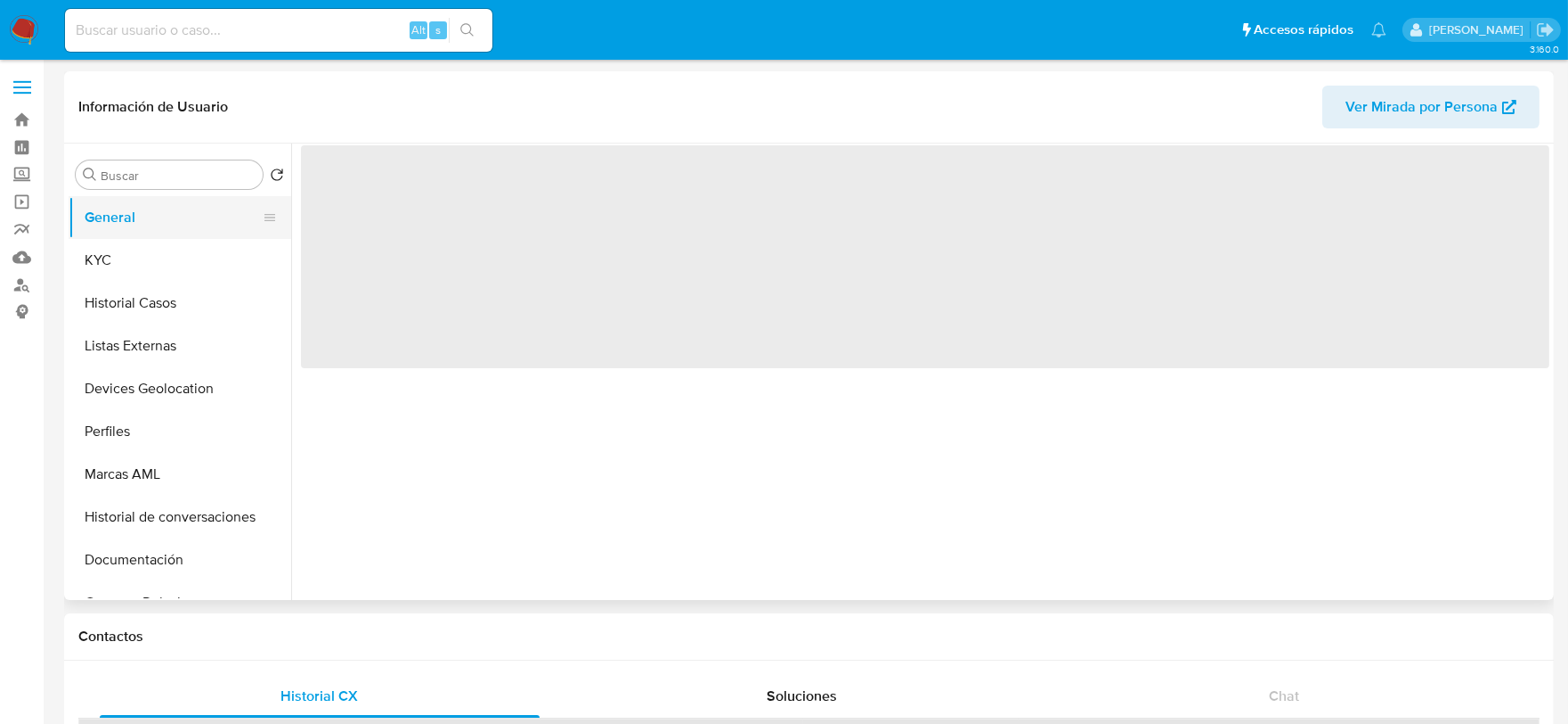
select select "10"
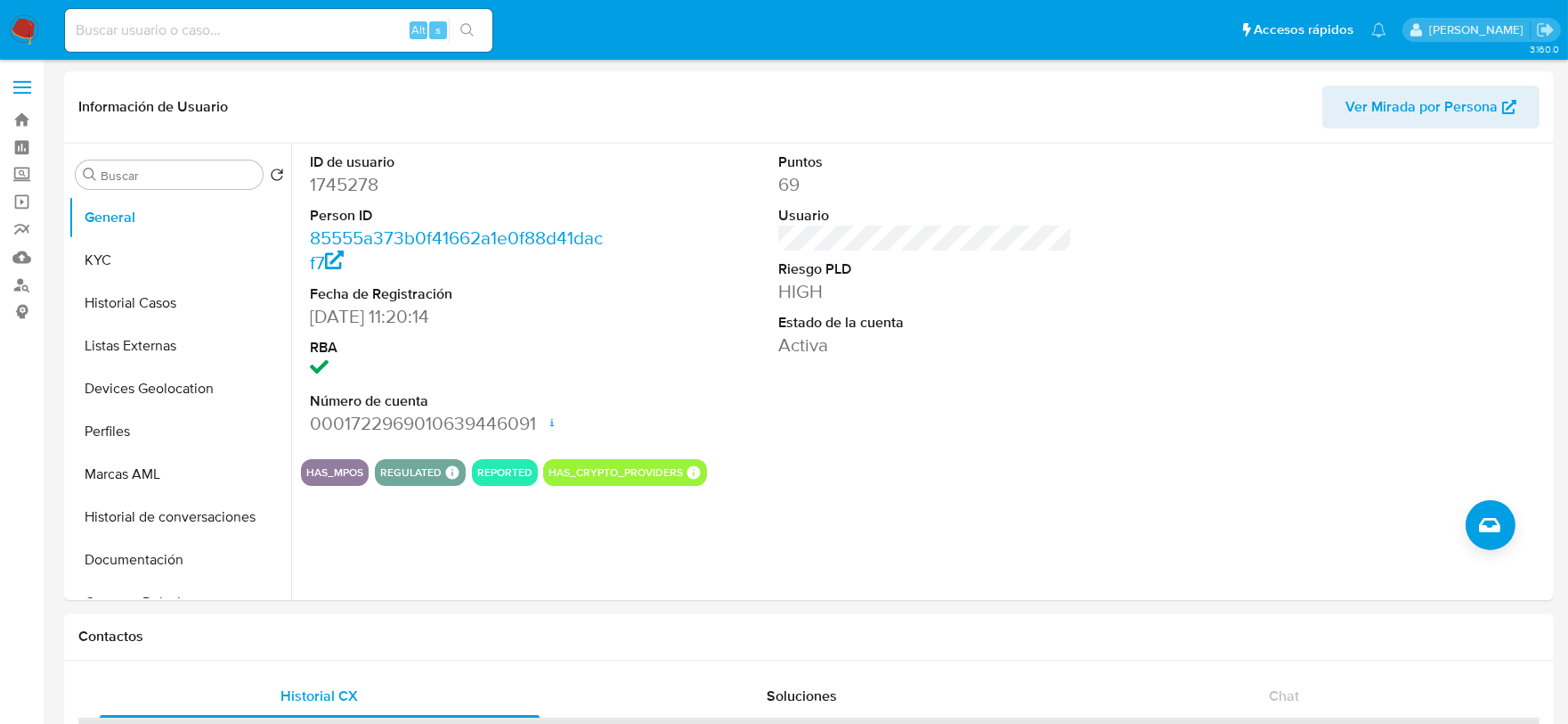
click at [21, 37] on img at bounding box center [24, 30] width 30 height 30
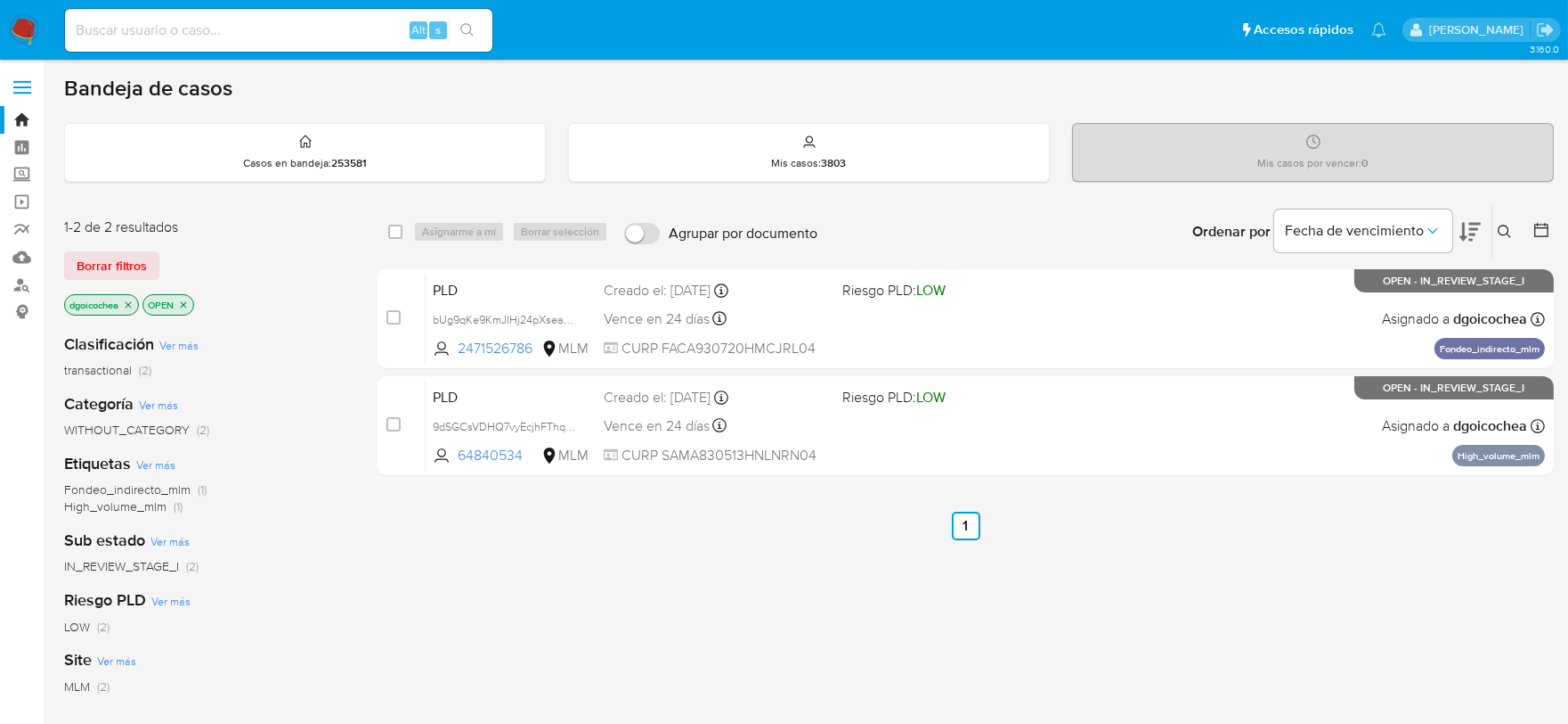
drag, startPoint x: 1504, startPoint y: 233, endPoint x: 1491, endPoint y: 237, distance: 13.6
click at [1504, 233] on icon at bounding box center [1505, 232] width 14 height 14
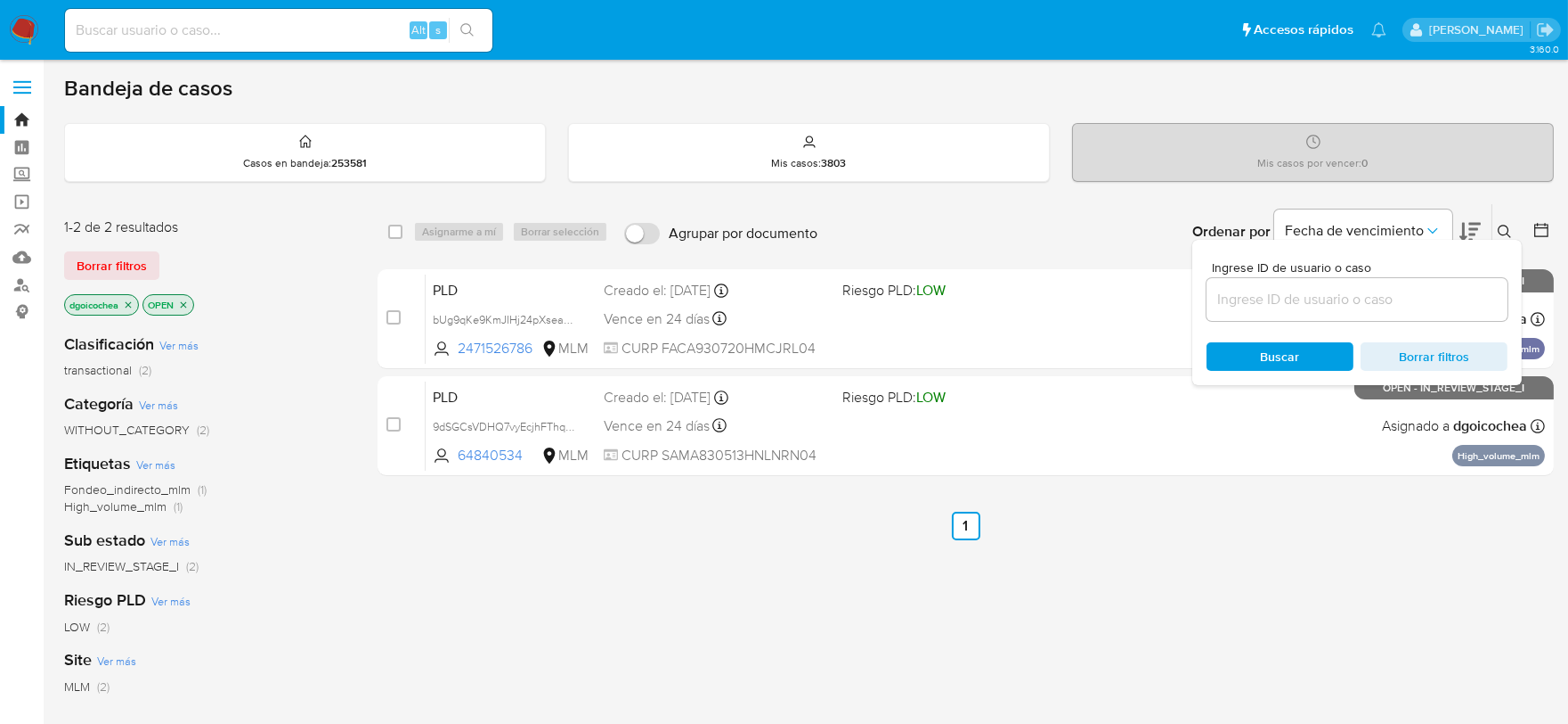
click at [1360, 288] on input at bounding box center [1357, 299] width 301 height 23
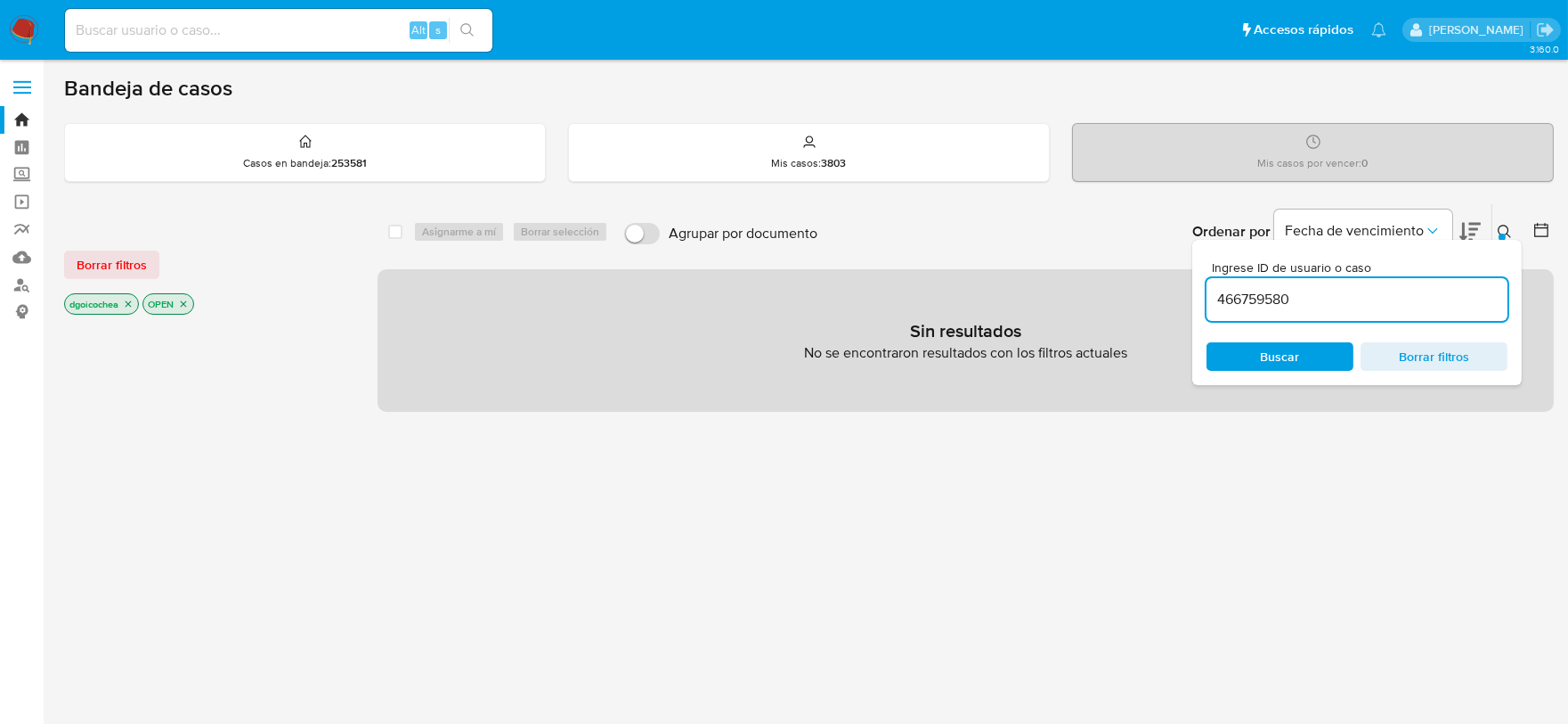
click at [1324, 299] on input "466759580" at bounding box center [1357, 299] width 301 height 23
type input "466759580"
click at [133, 255] on span "Borrar filtros" at bounding box center [112, 264] width 71 height 25
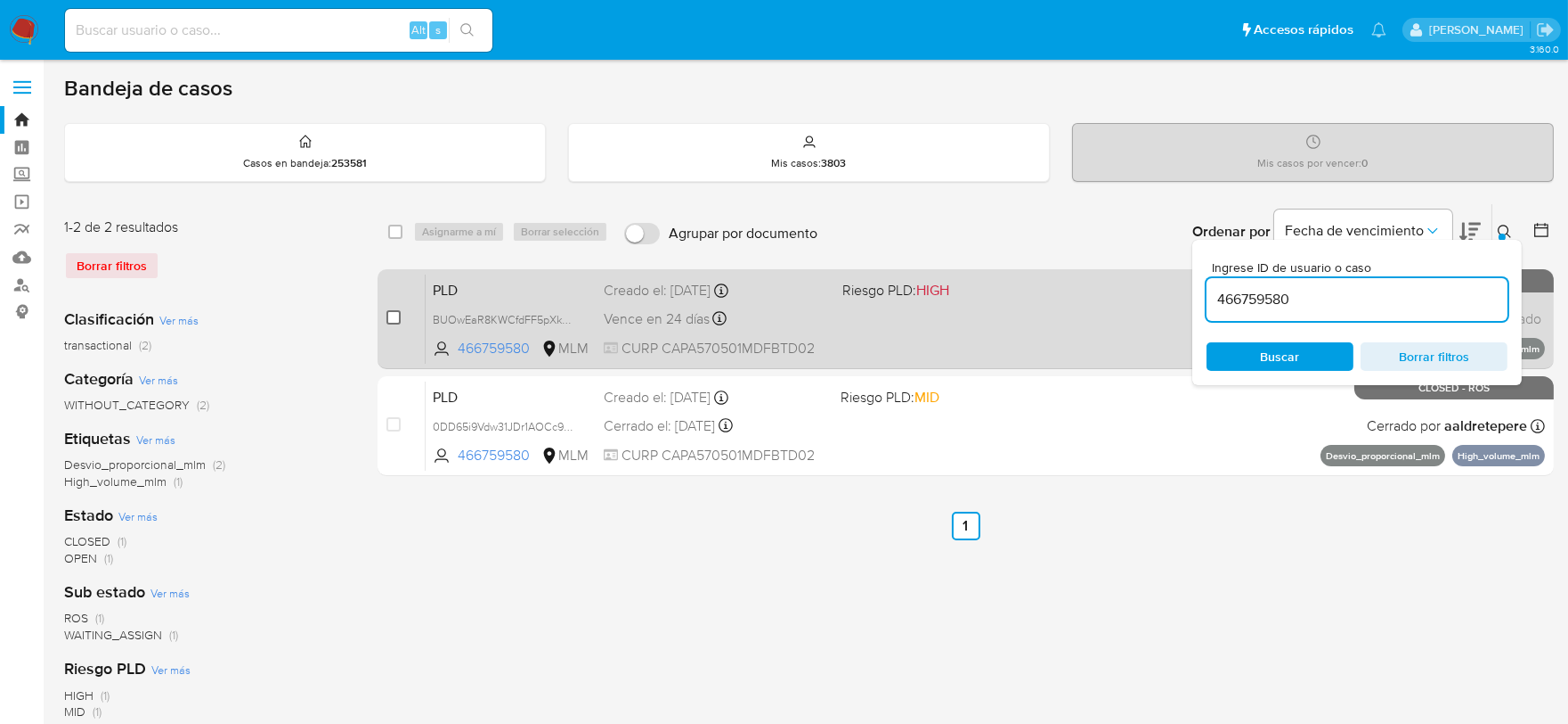
click at [392, 315] on input "checkbox" at bounding box center [394, 317] width 14 height 14
checkbox input "true"
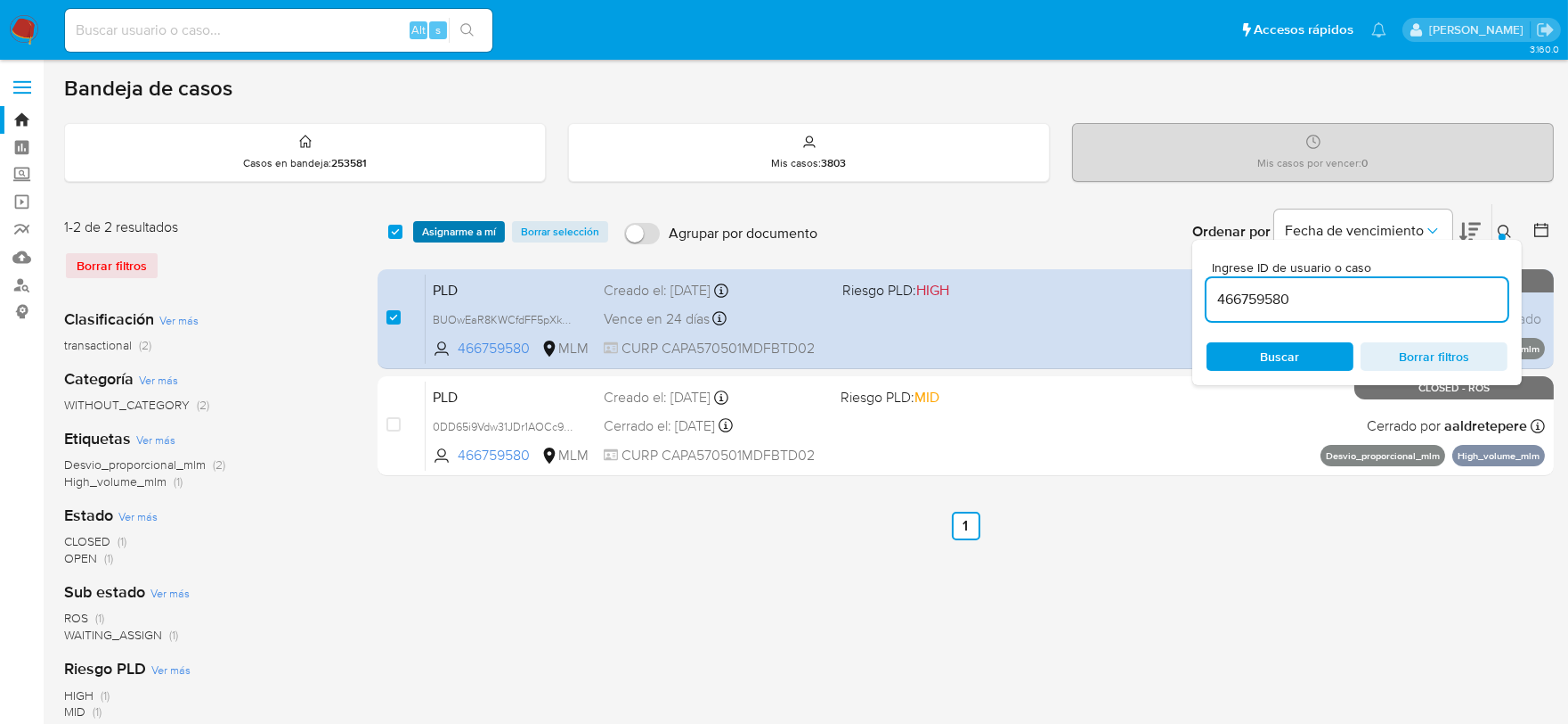
click at [440, 238] on span "Asignarme a mí" at bounding box center [458, 232] width 74 height 18
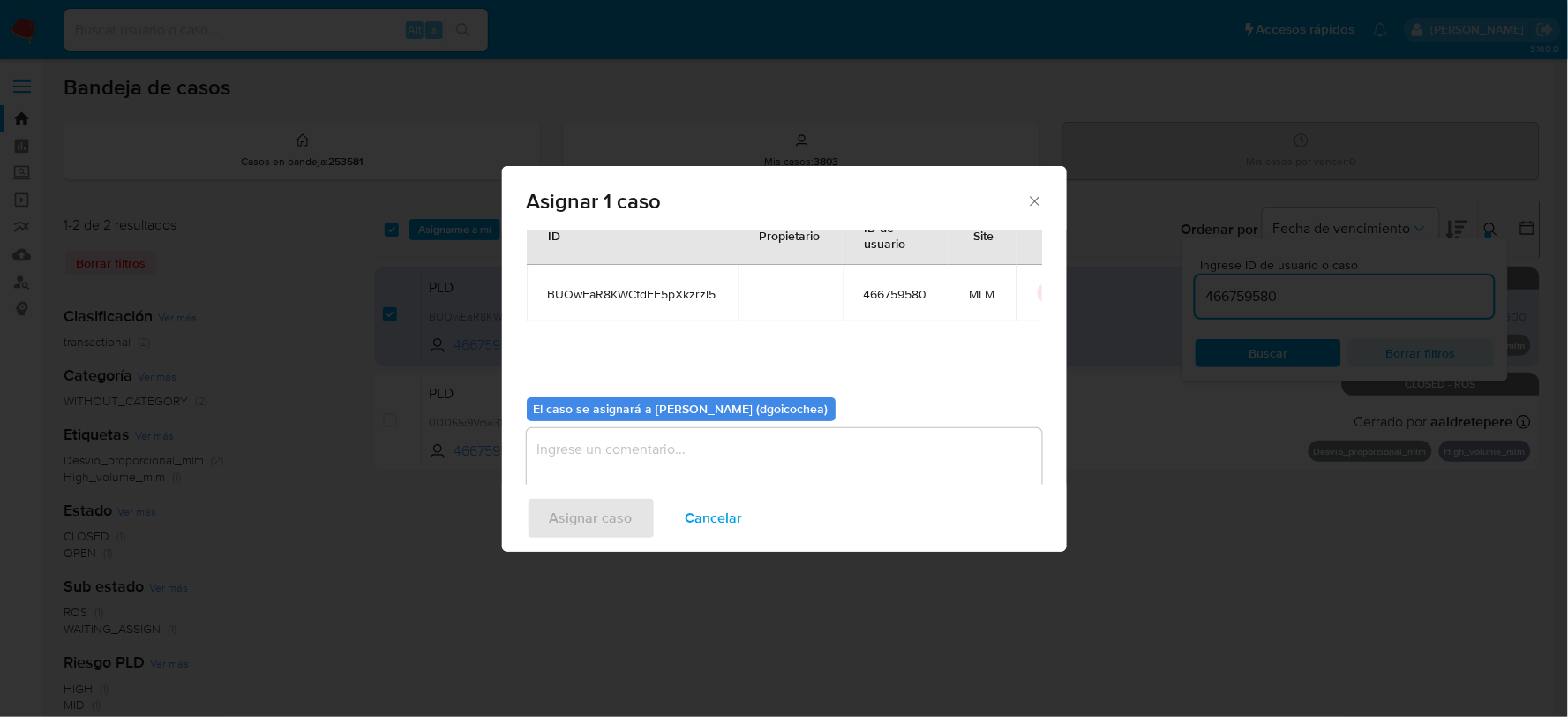
scroll to position [91, 0]
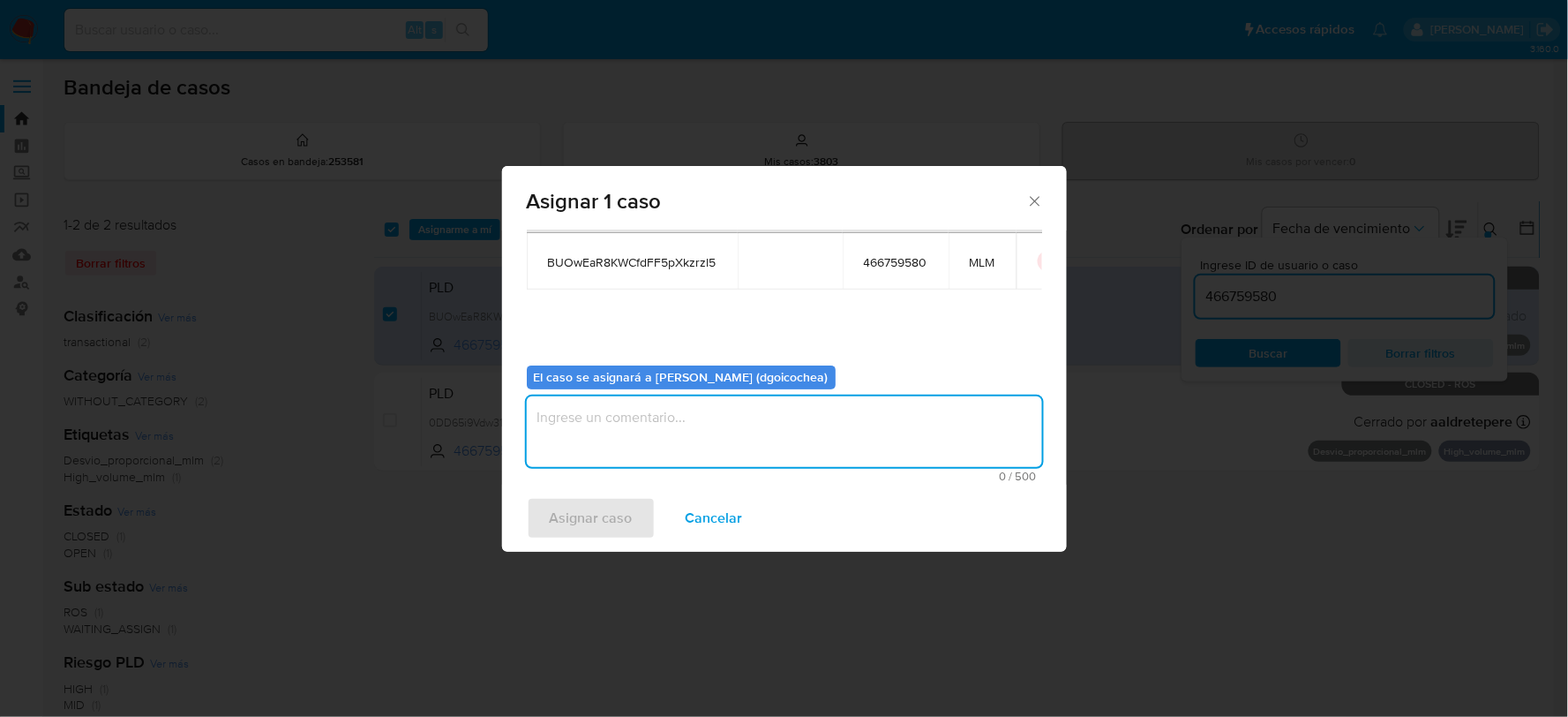
click at [630, 455] on textarea "assign-modal" at bounding box center [784, 432] width 516 height 71
type textarea "DG"
click at [576, 504] on span "Asignar caso" at bounding box center [591, 518] width 83 height 39
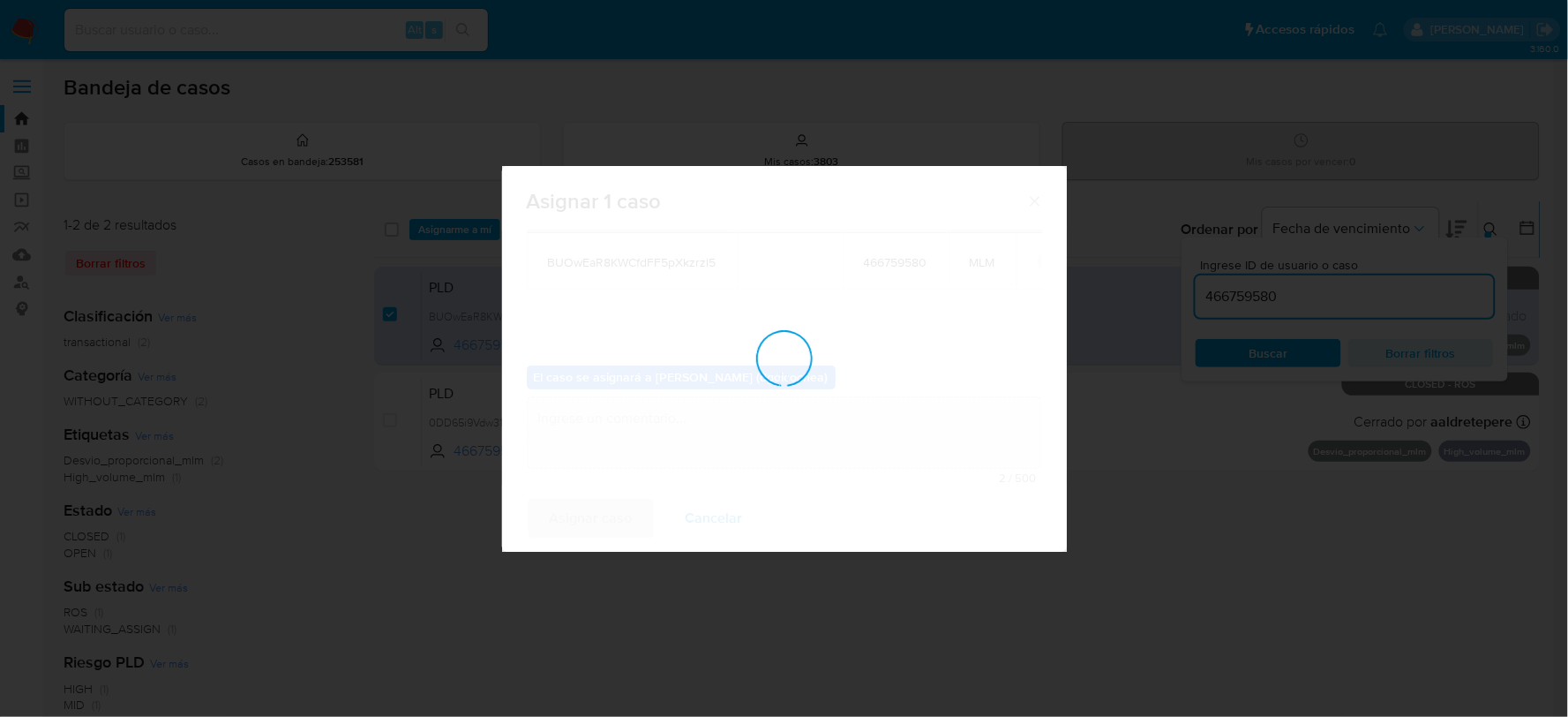
checkbox input "false"
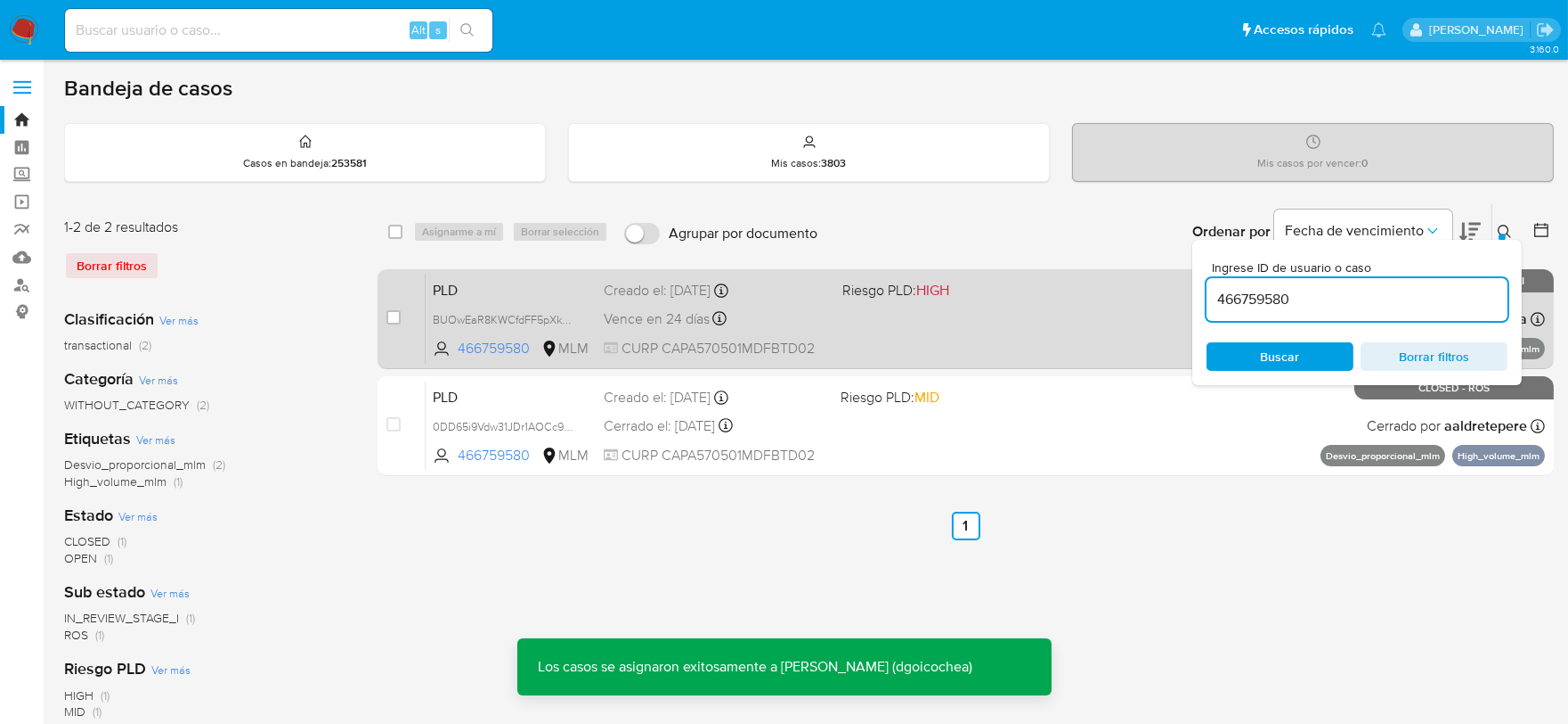
click at [430, 290] on div "PLD BUOwEaR8KWCfdFF5pXkzrzl5 466759580 MLM Riesgo PLD: HIGH Creado el: 12/08/20…" at bounding box center [985, 318] width 1119 height 90
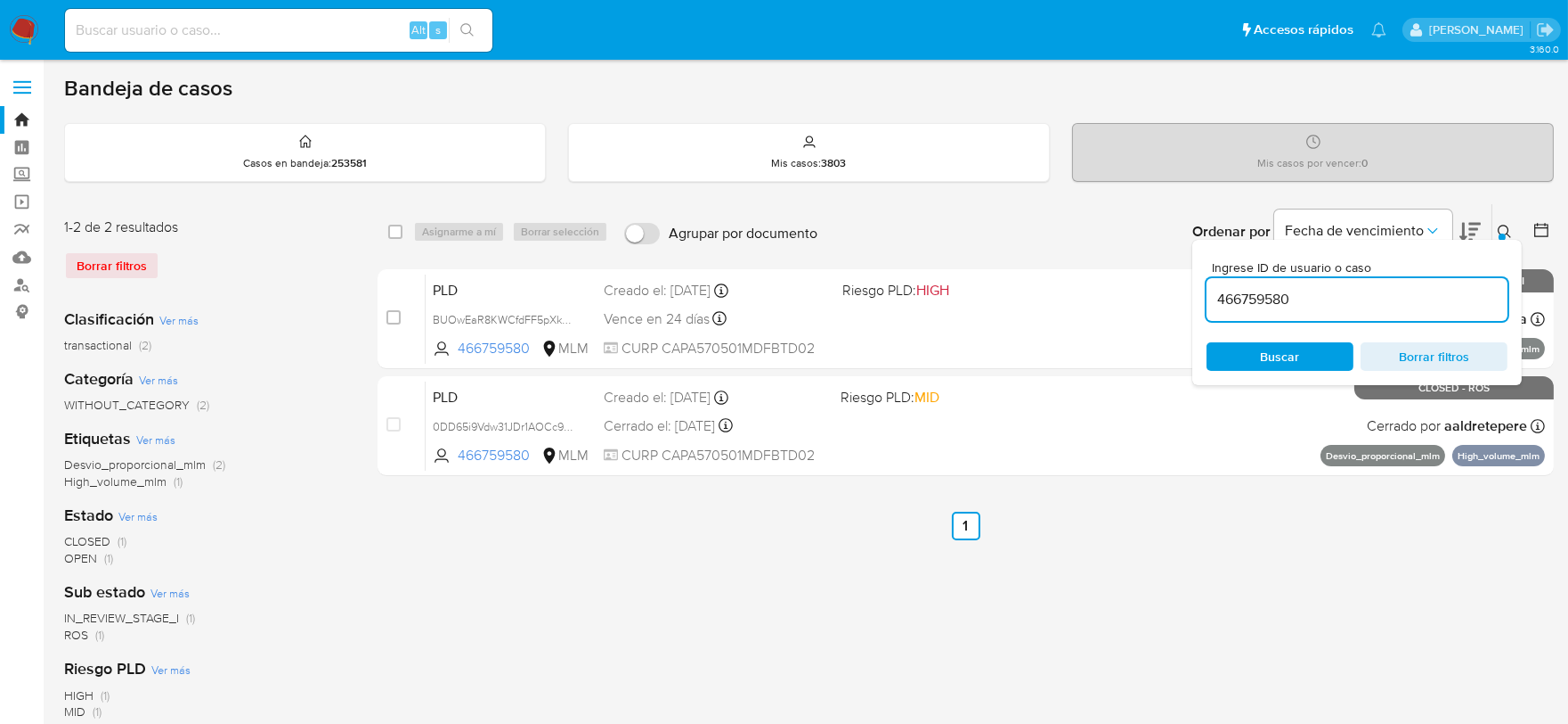
click at [1265, 290] on input "466759580" at bounding box center [1357, 299] width 301 height 23
paste input "1083609434"
type input "1083609434"
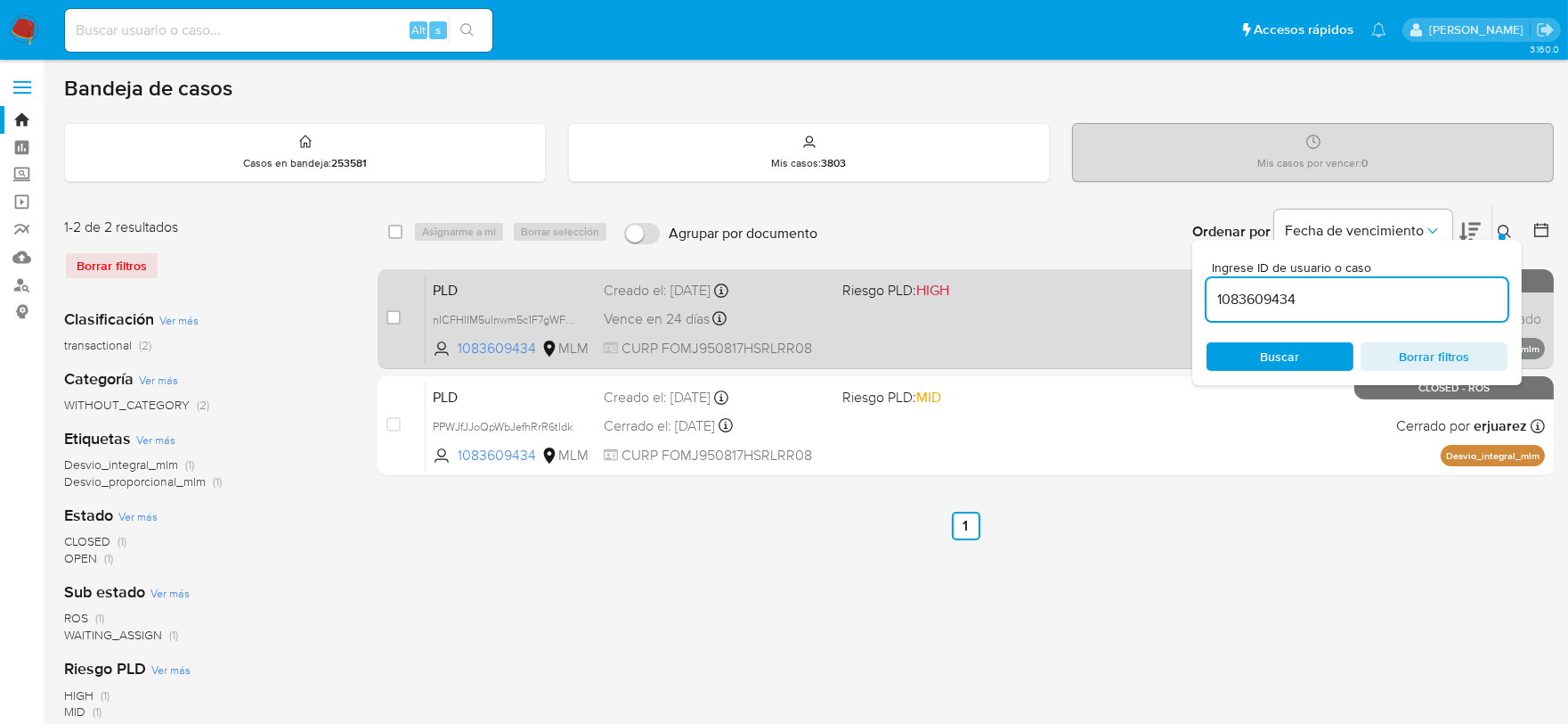
click at [454, 297] on span "PLD" at bounding box center [510, 289] width 157 height 23
click at [397, 314] on input "checkbox" at bounding box center [394, 317] width 14 height 14
checkbox input "true"
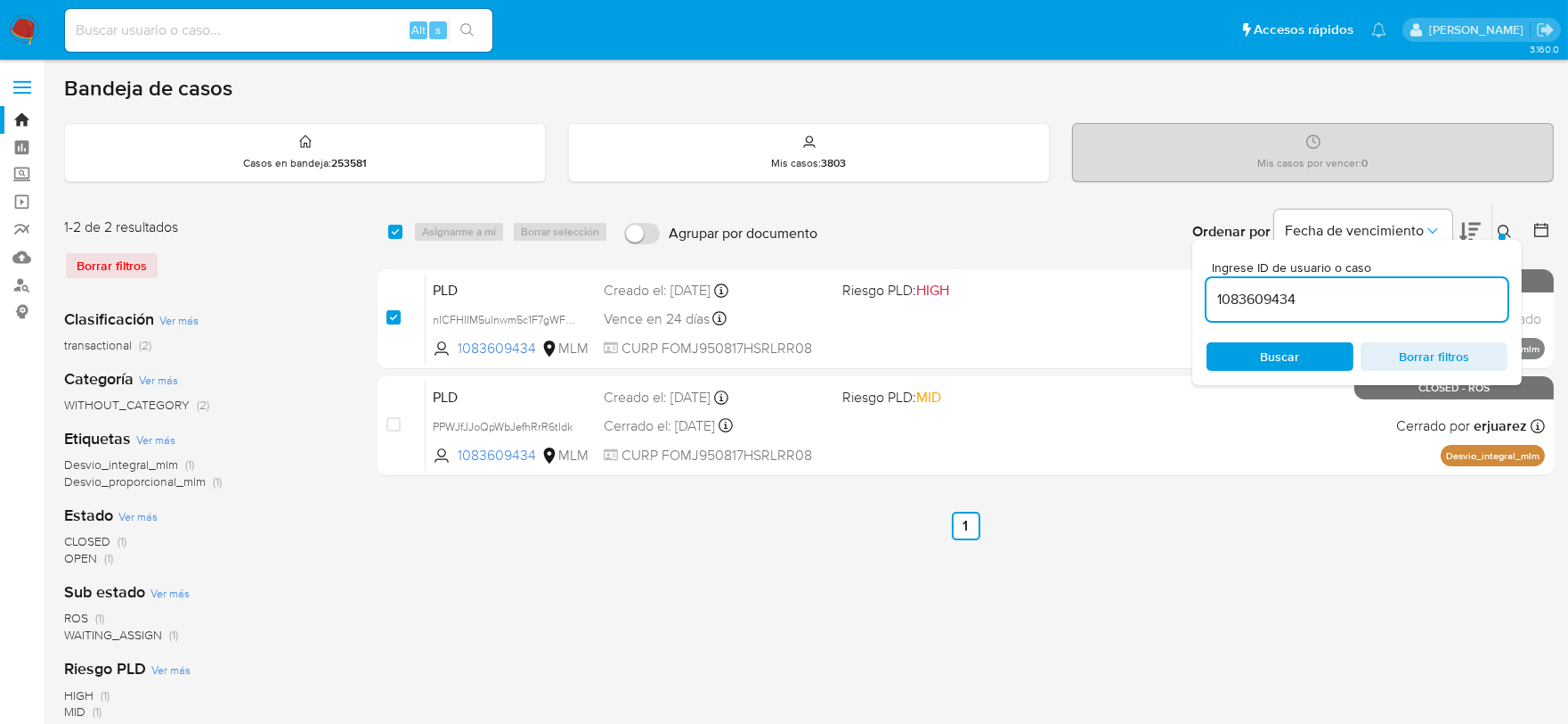
checkbox input "true"
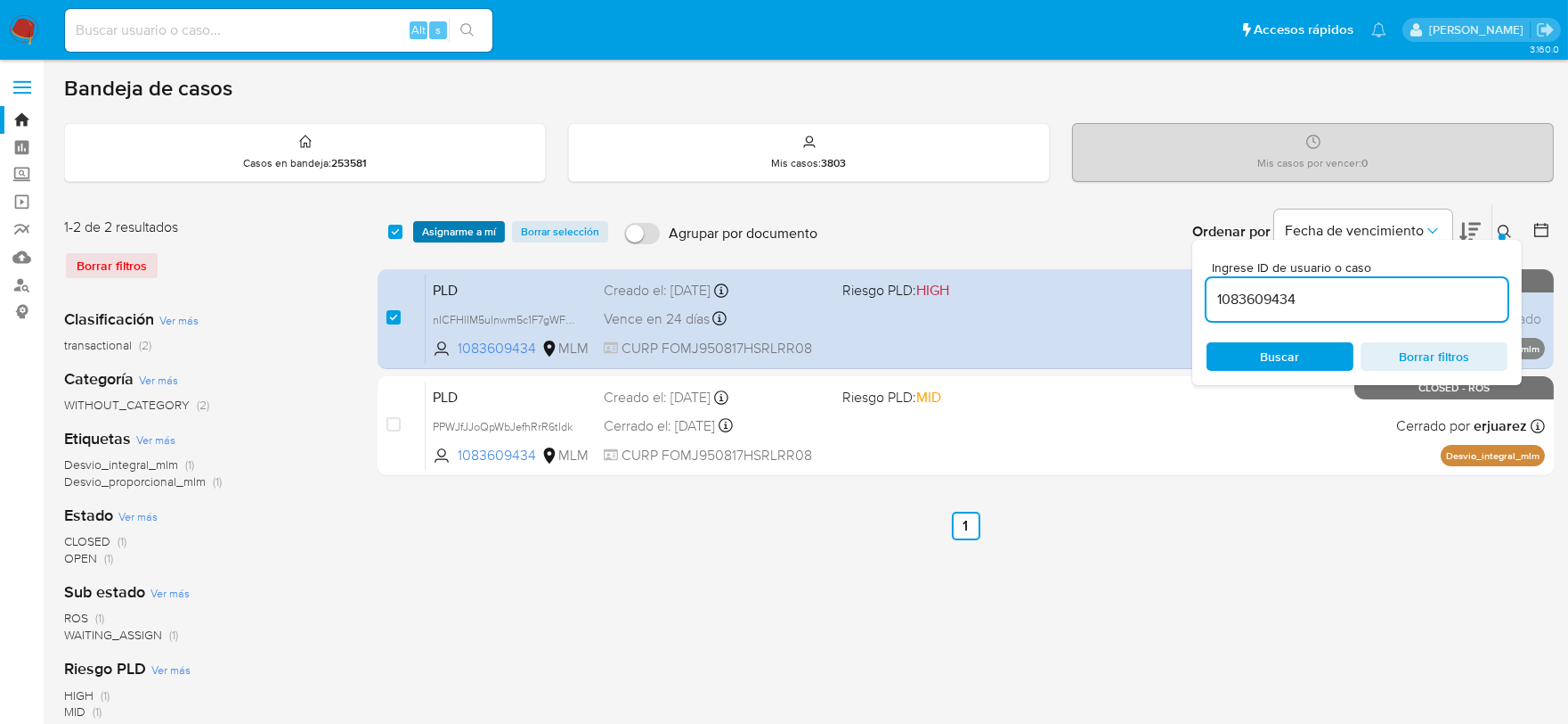
click at [464, 226] on span "Asignarme a mí" at bounding box center [458, 232] width 74 height 18
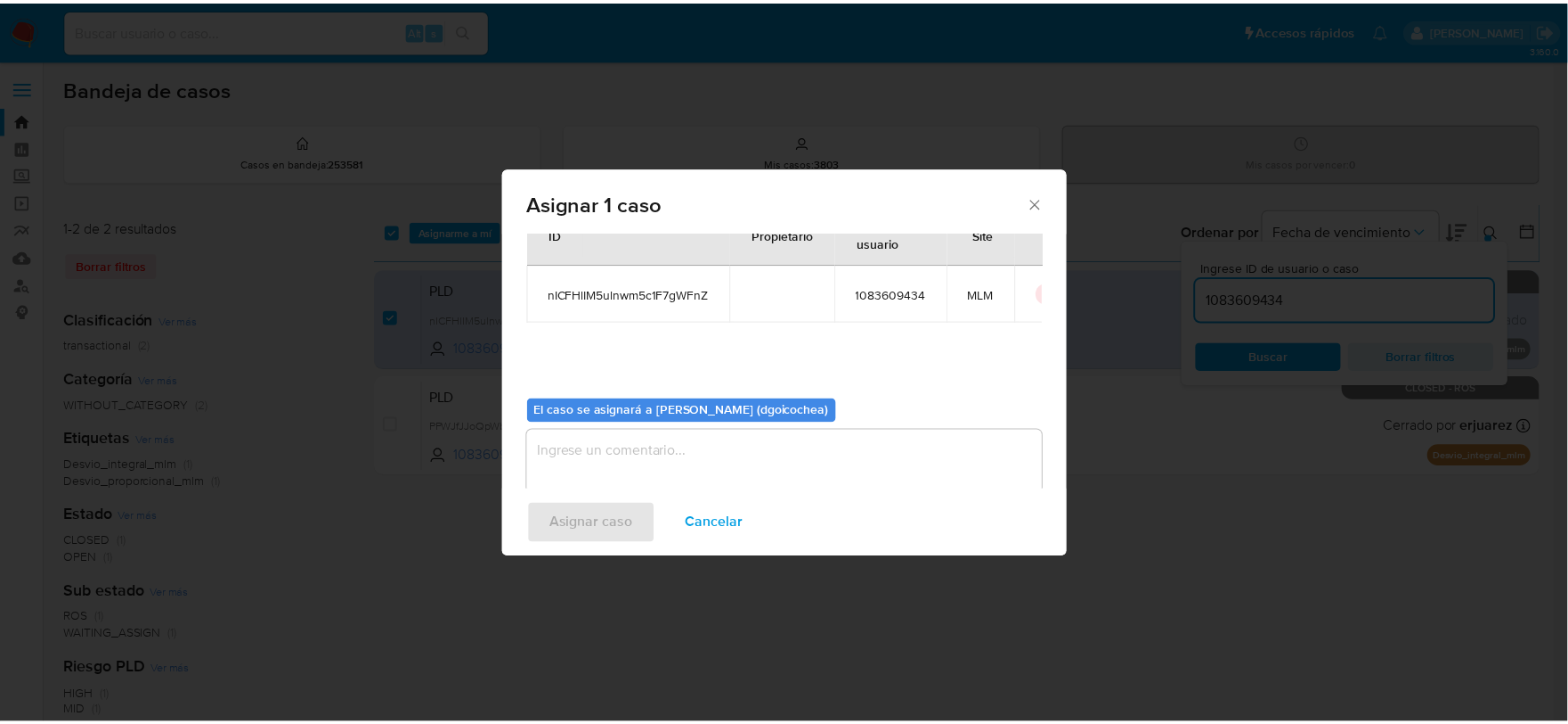
scroll to position [91, 0]
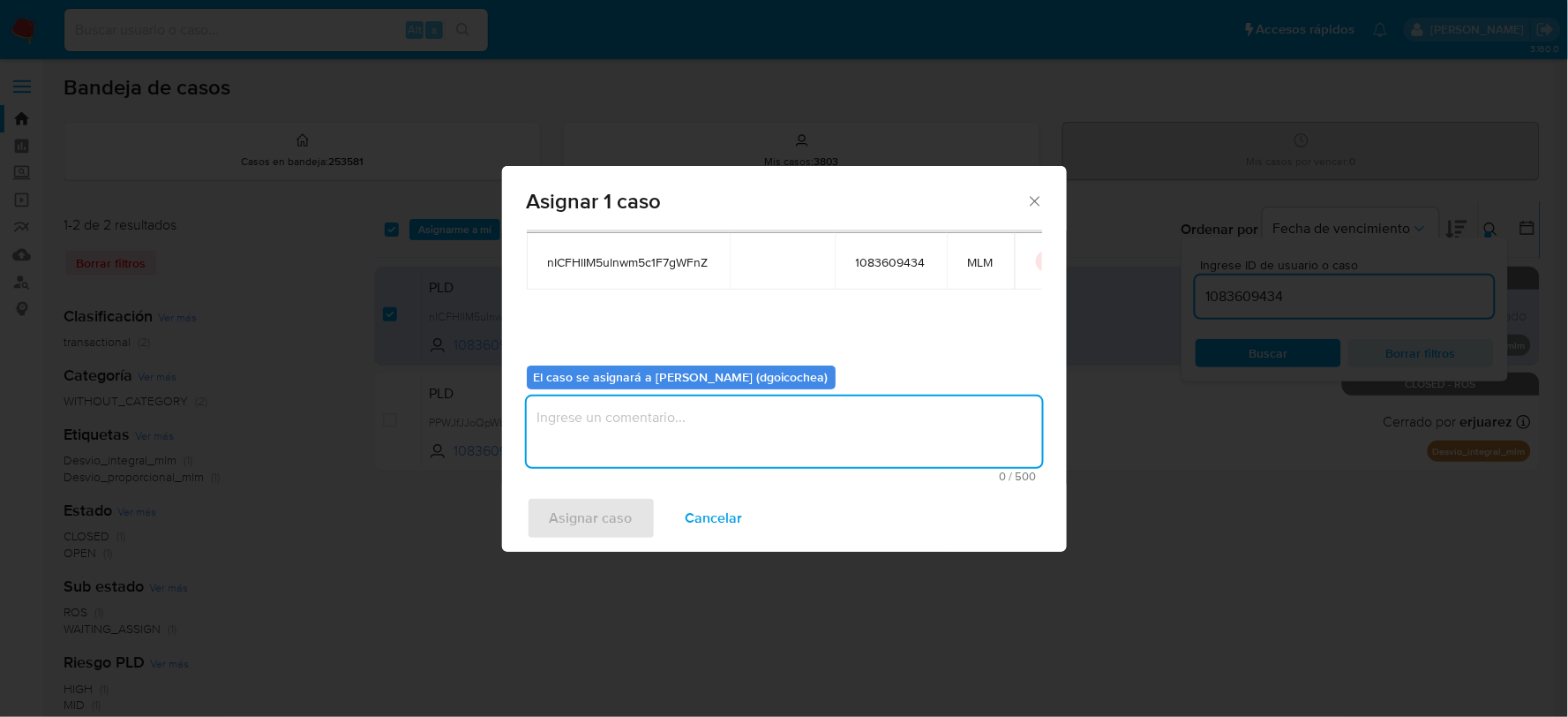
click at [647, 444] on textarea "assign-modal" at bounding box center [784, 432] width 516 height 71
type textarea "dg"
click at [578, 495] on div "Asignar caso Cancelar" at bounding box center [784, 518] width 564 height 67
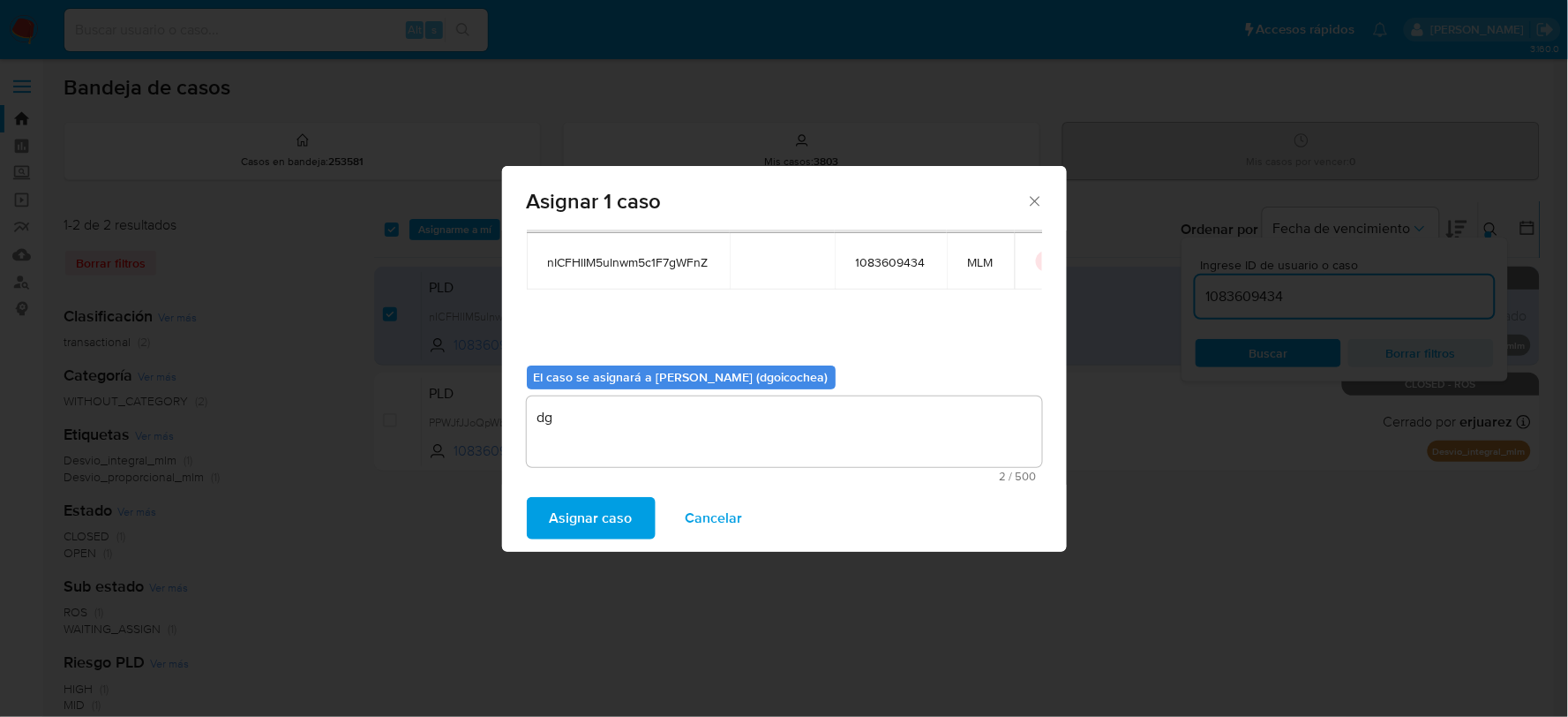
click at [586, 515] on span "Asignar caso" at bounding box center [591, 518] width 83 height 39
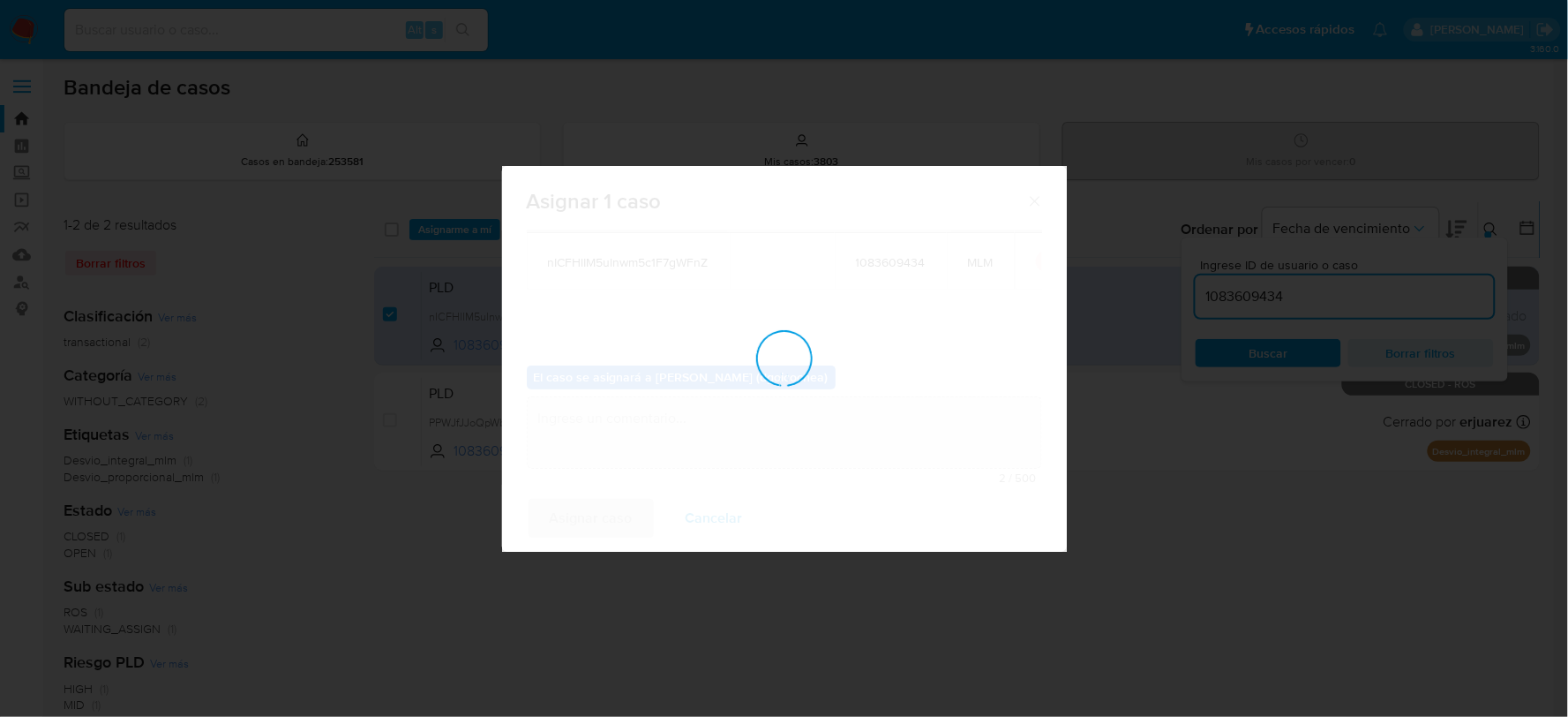
checkbox input "false"
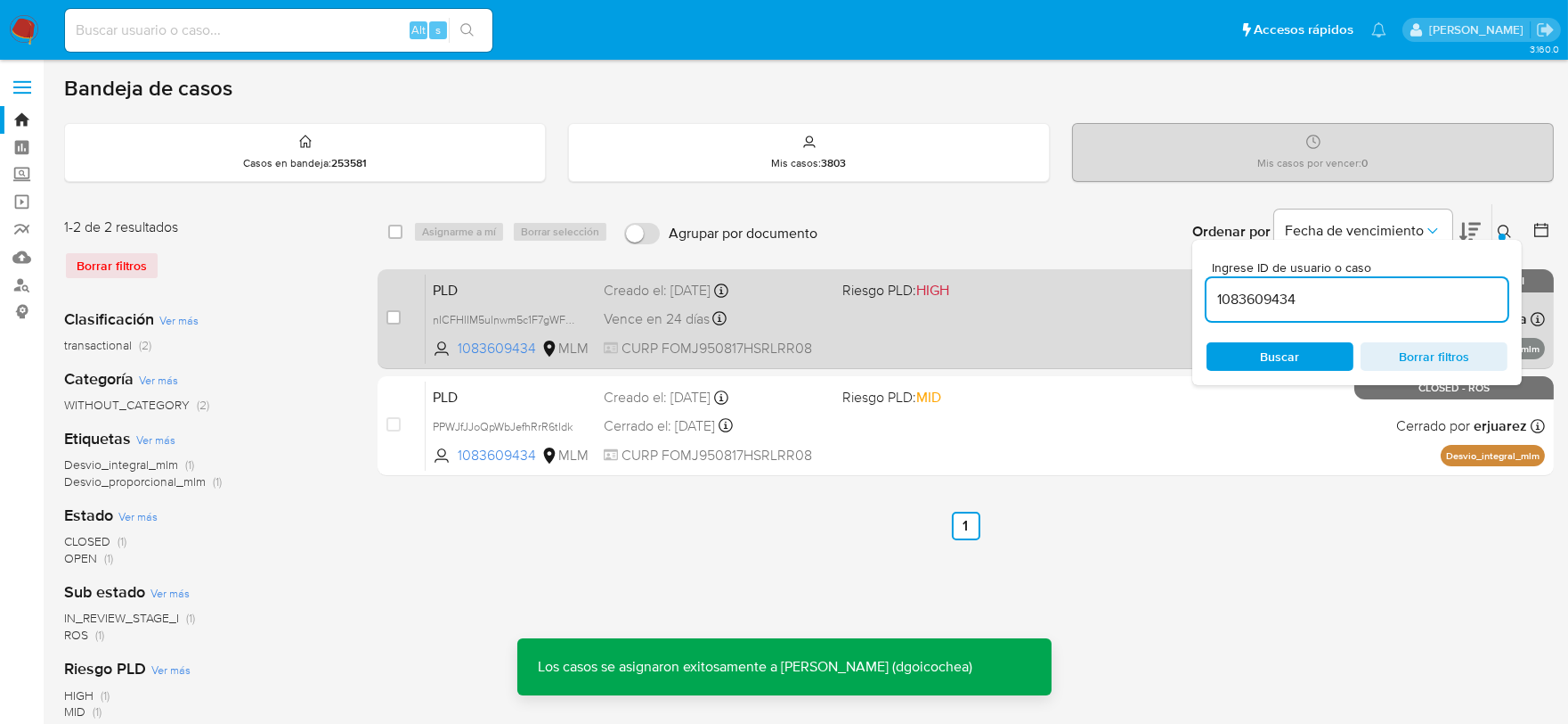
click at [447, 291] on span "PLD" at bounding box center [510, 289] width 157 height 23
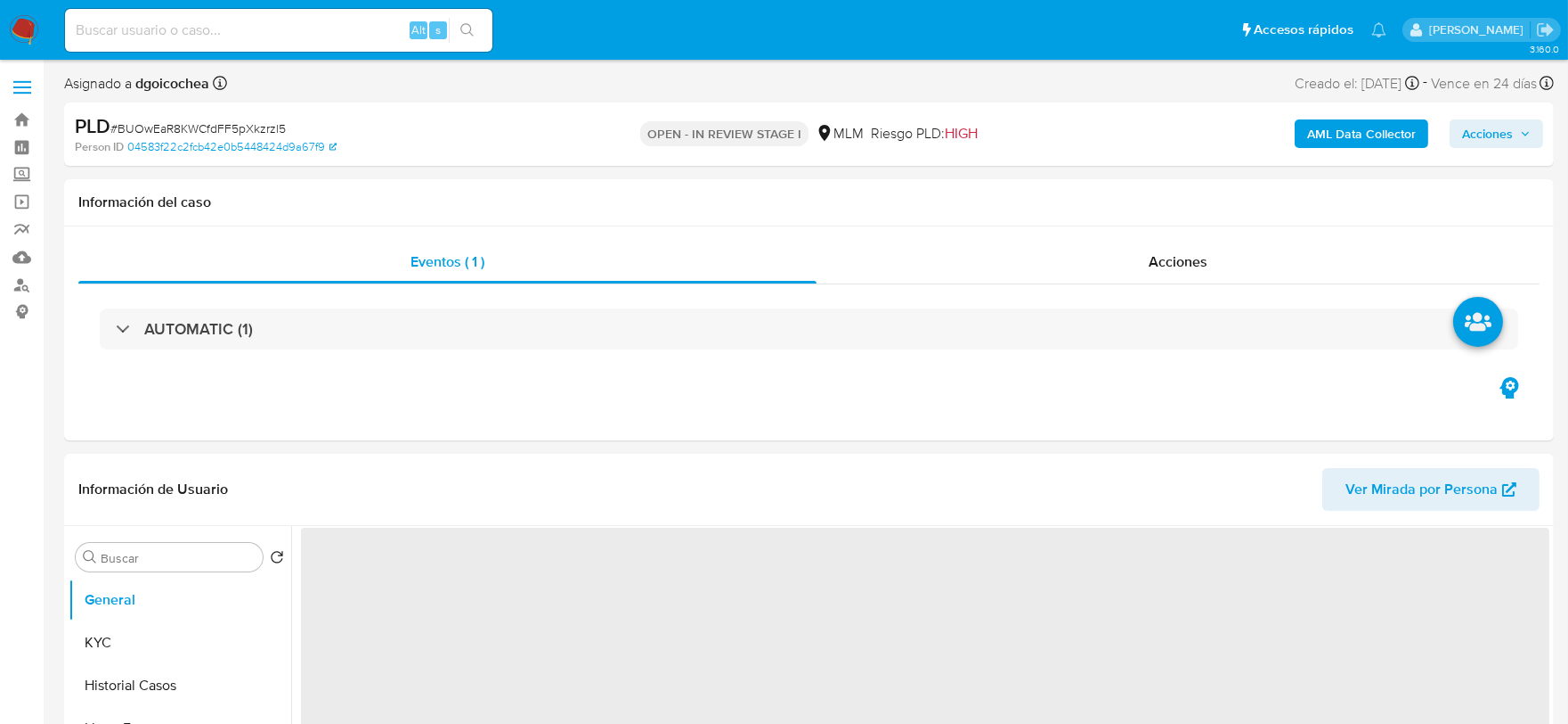
select select "10"
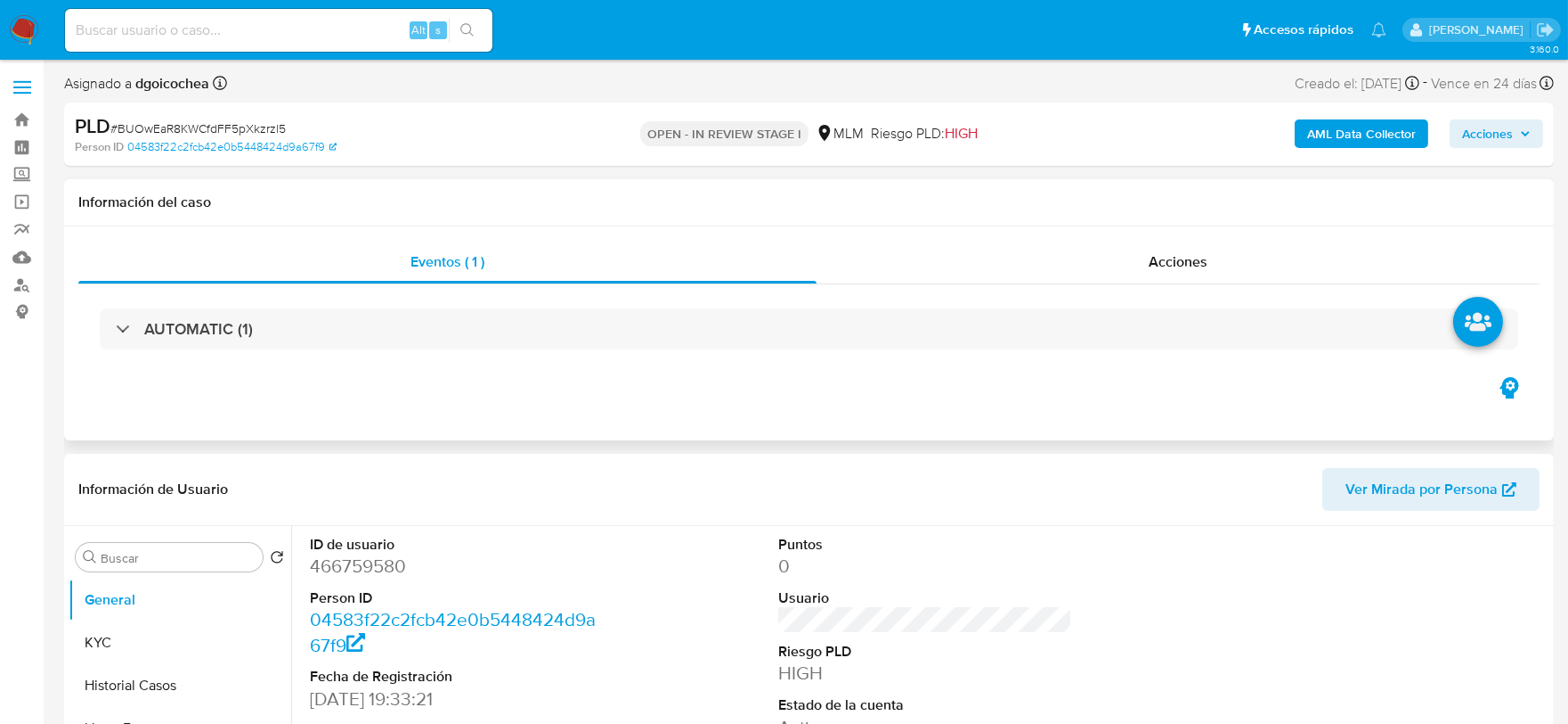
click at [740, 379] on div "Eventos ( 1 ) Acciones AUTOMATIC (1)" at bounding box center [810, 333] width 1490 height 214
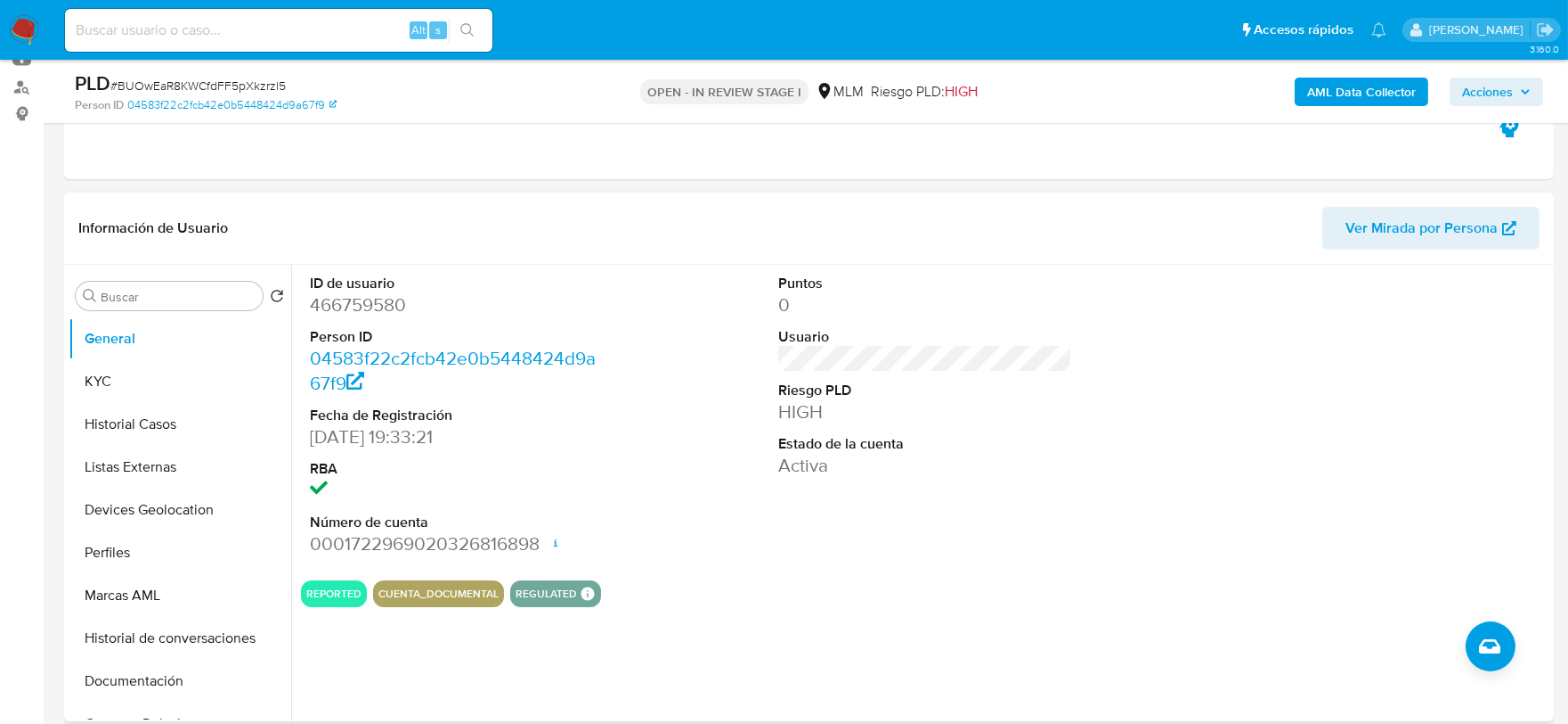
scroll to position [396, 0]
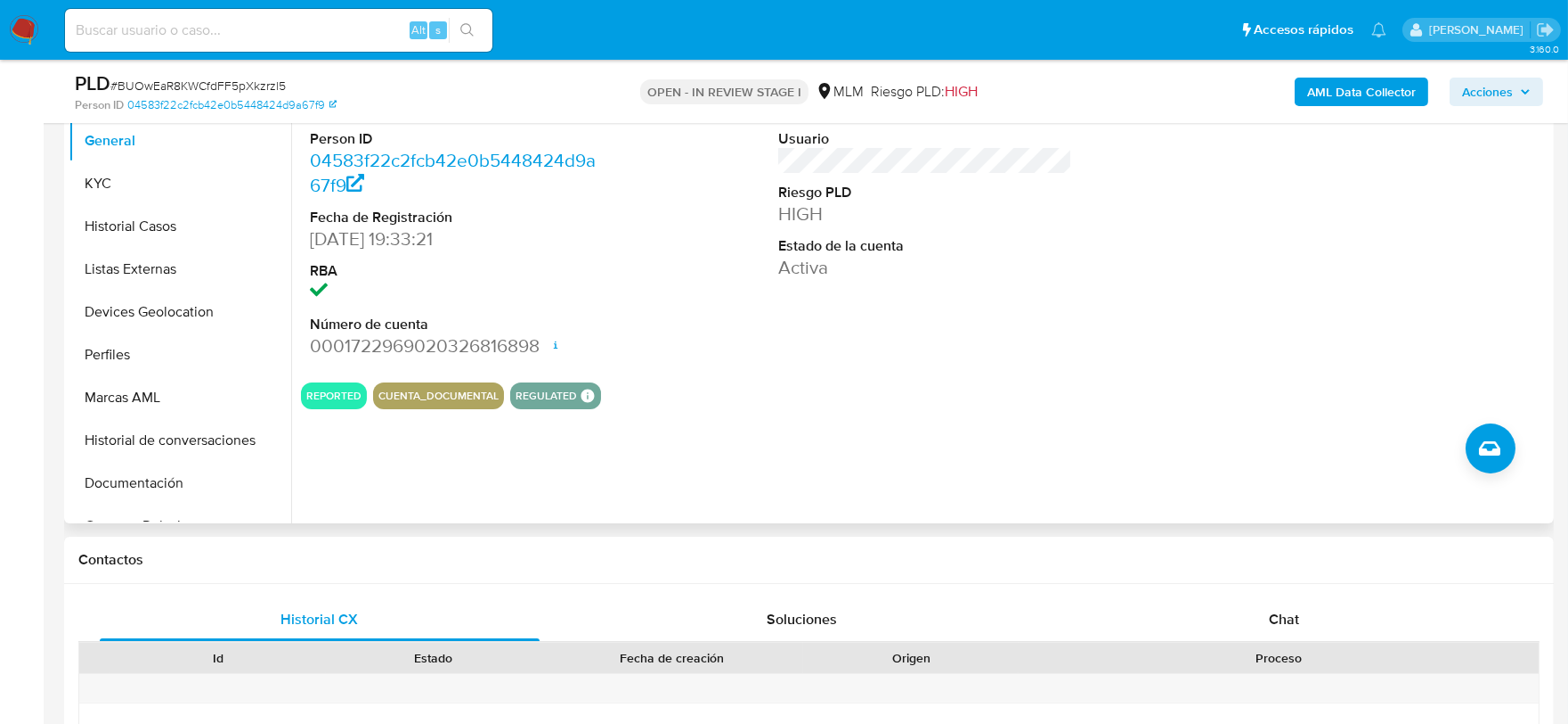
click at [1351, 425] on div "ID de usuario 466759580 Person ID 04583f22c2fcb42e0b5448424d9a67f9 Fecha de Reg…" at bounding box center [920, 295] width 1258 height 456
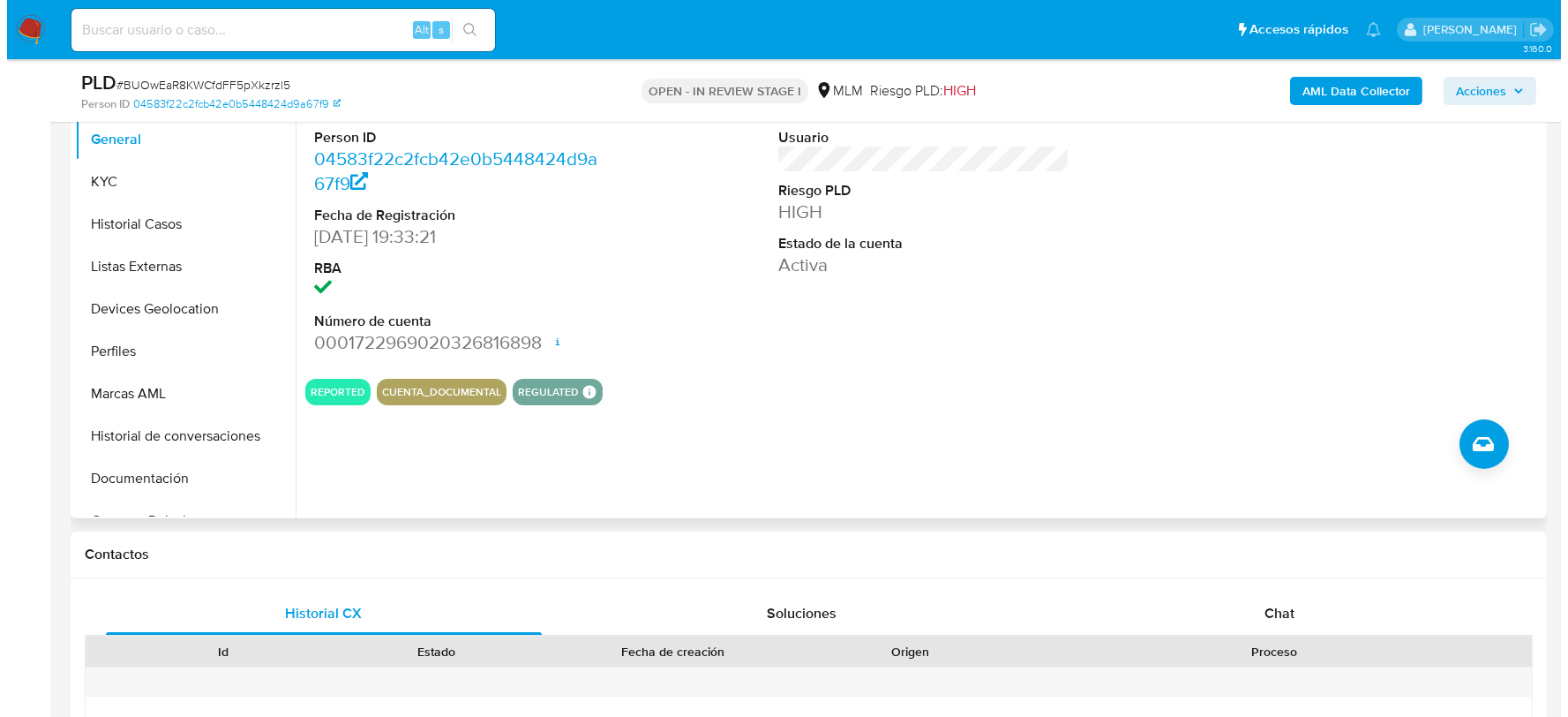
scroll to position [288, 0]
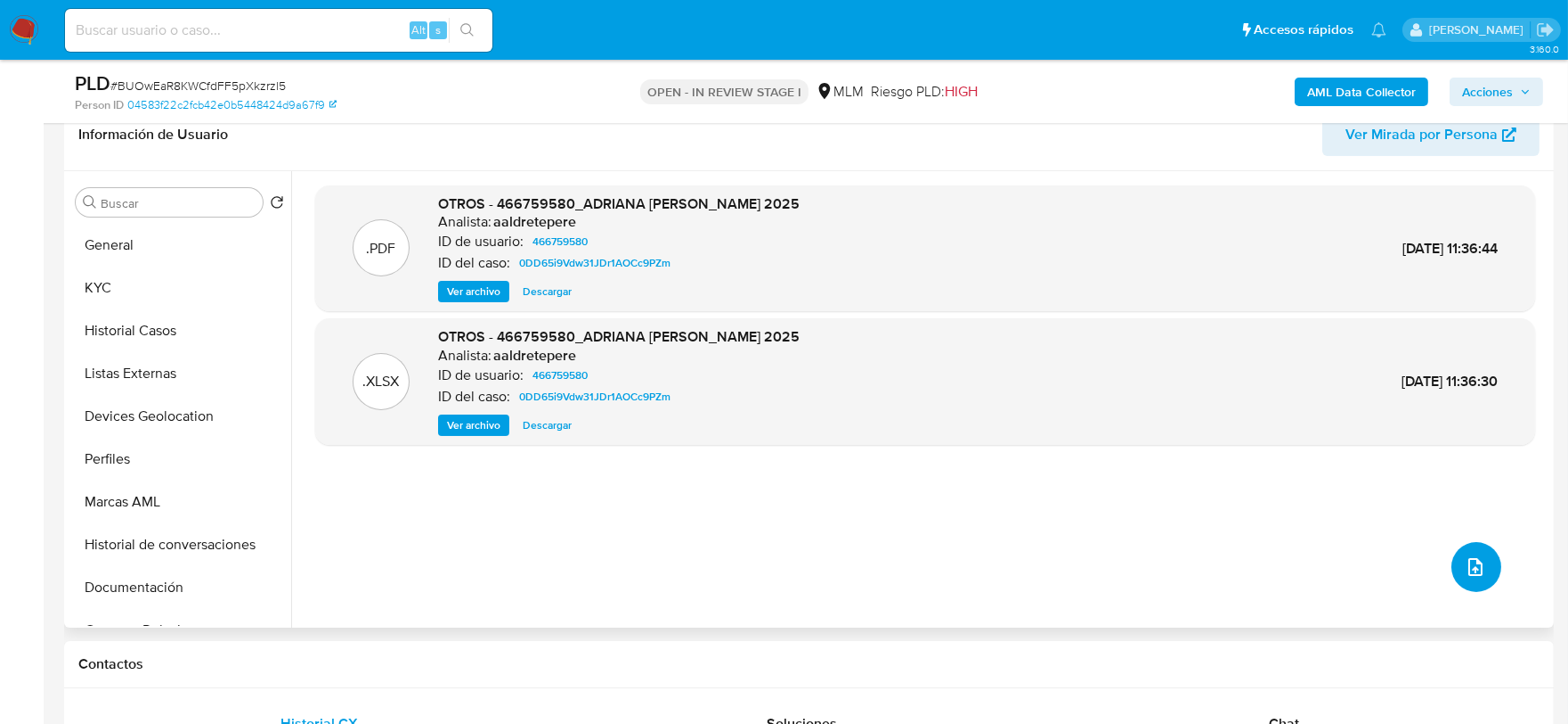
click at [1487, 555] on button "upload-file" at bounding box center [1477, 567] width 50 height 50
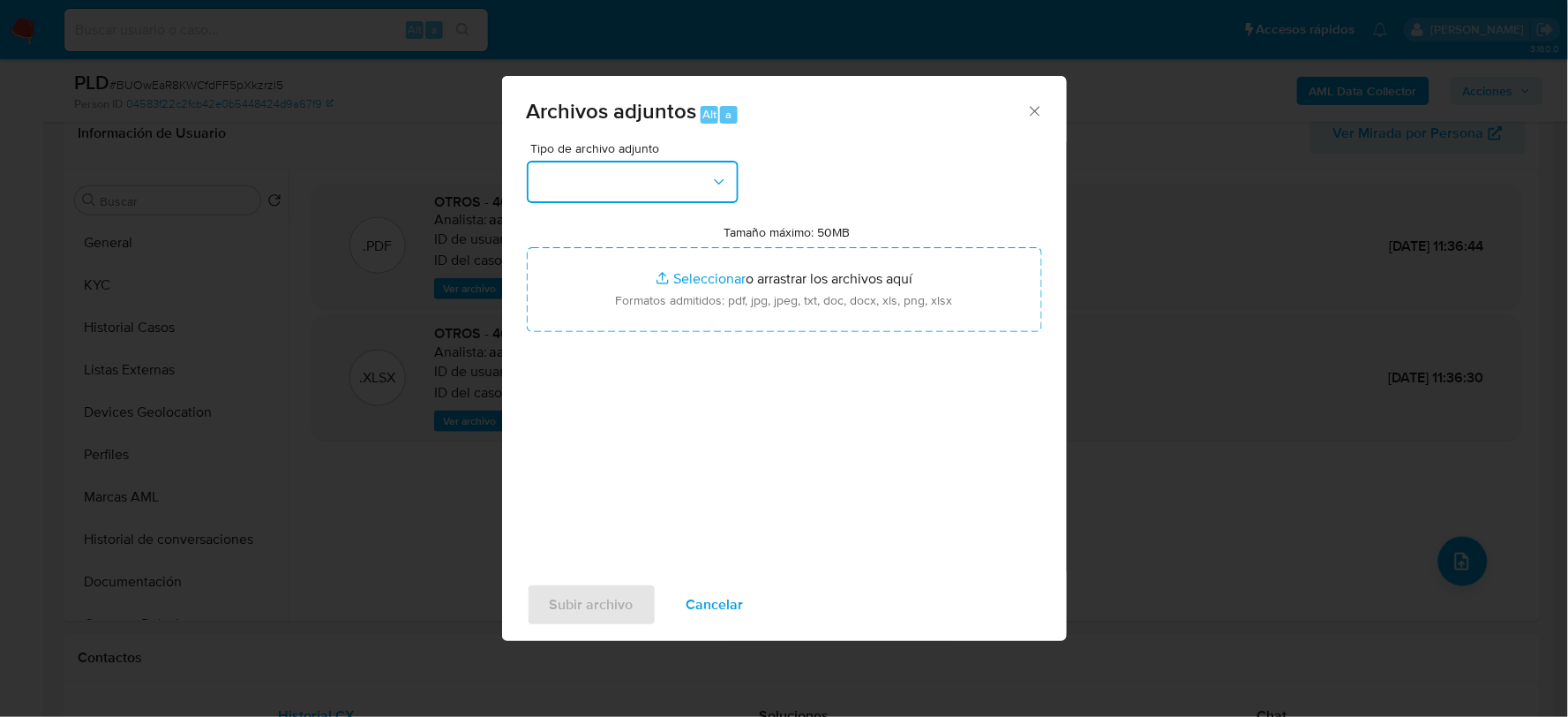
click at [685, 177] on button "button" at bounding box center [633, 182] width 212 height 43
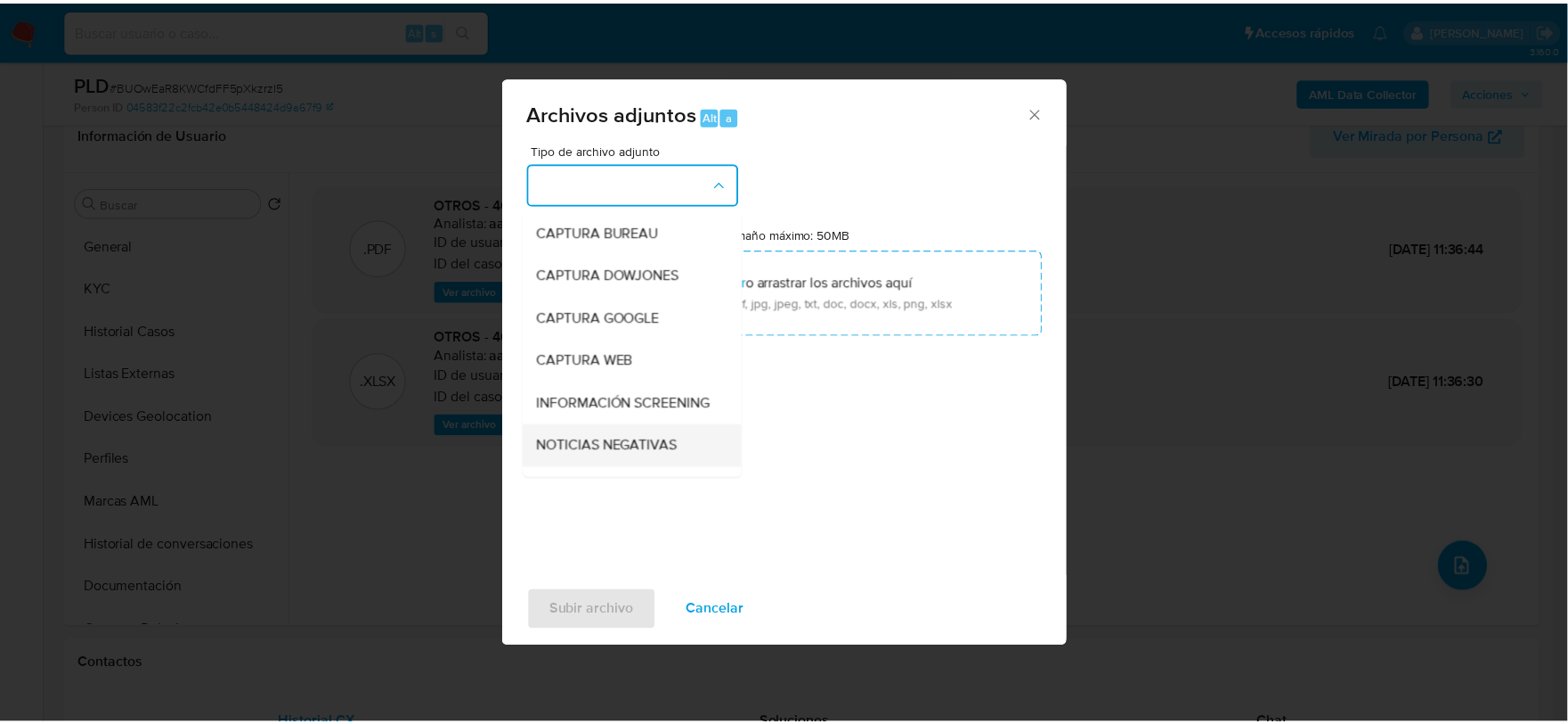
scroll to position [135, 0]
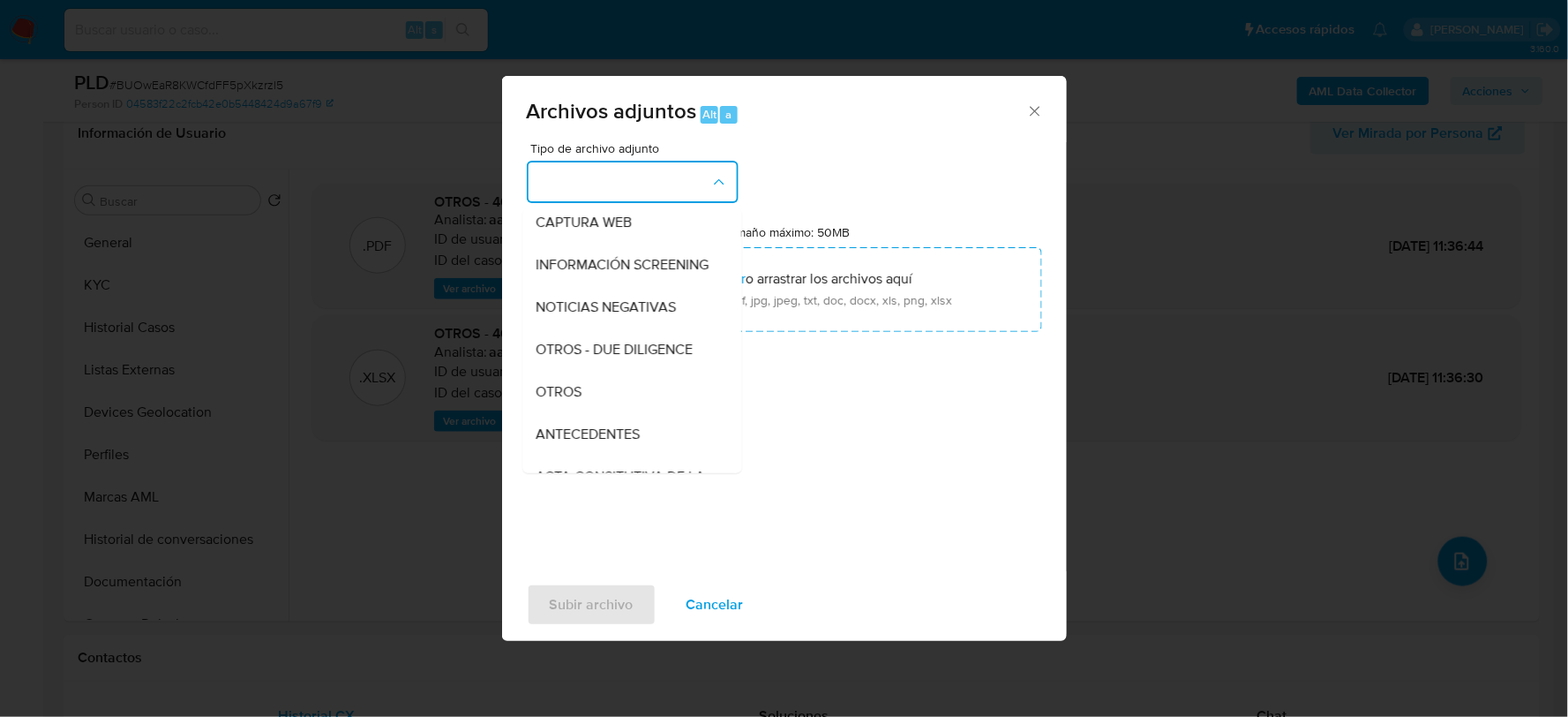
click at [576, 399] on span "OTROS" at bounding box center [560, 391] width 46 height 18
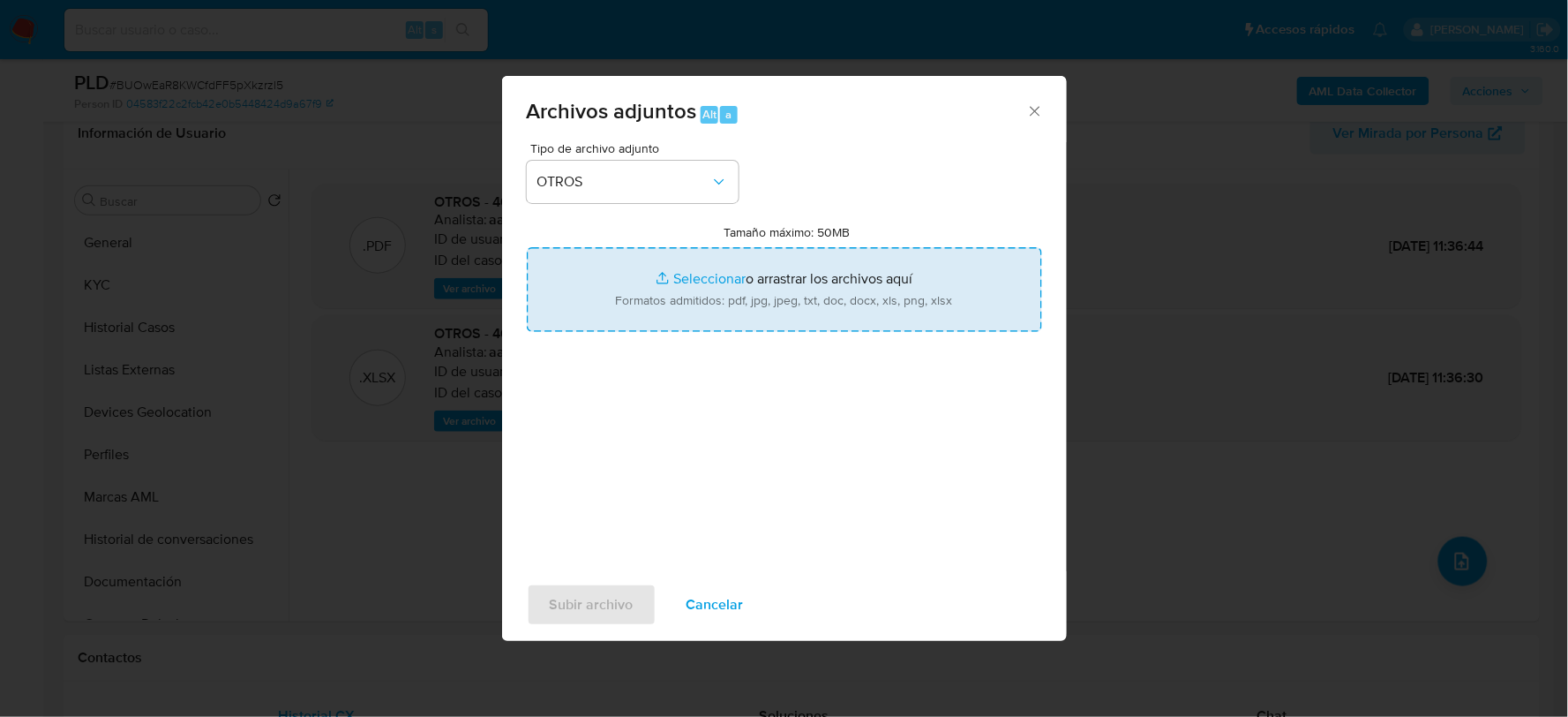
type input "C:\fakepath\466759580_ADRIANA CABRERA_AGO2025.xlsx"
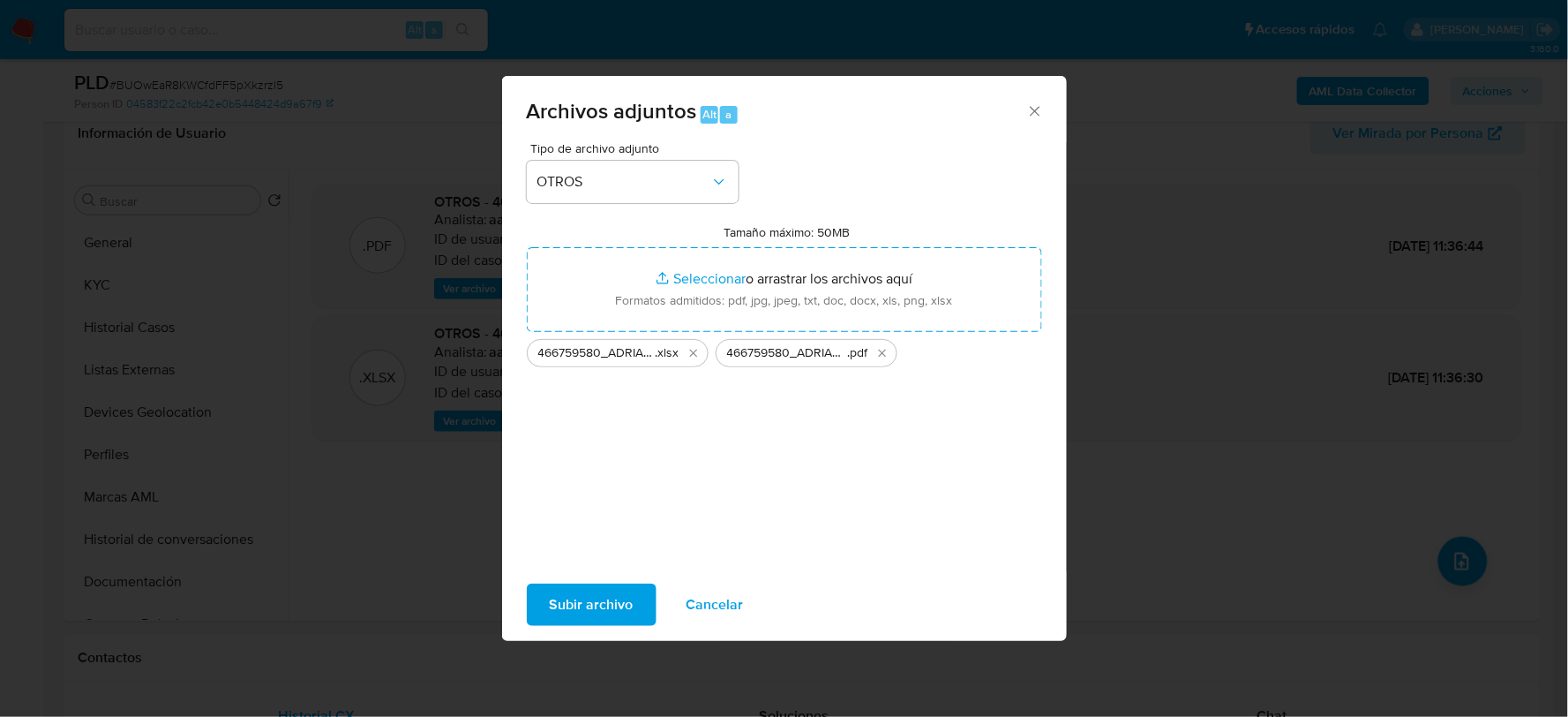
click at [585, 603] on span "Subir archivo" at bounding box center [592, 604] width 83 height 39
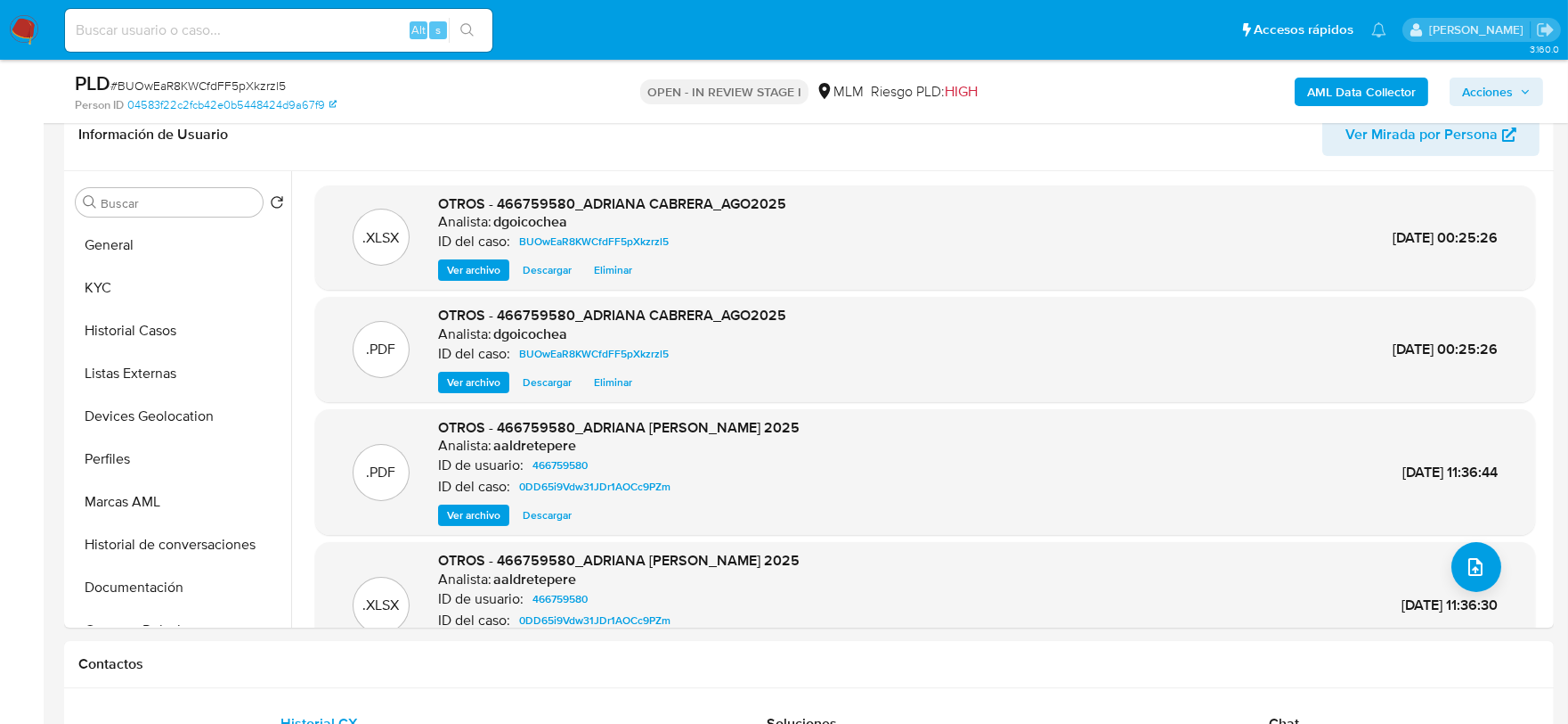
click at [1489, 102] on span "Acciones" at bounding box center [1487, 92] width 51 height 29
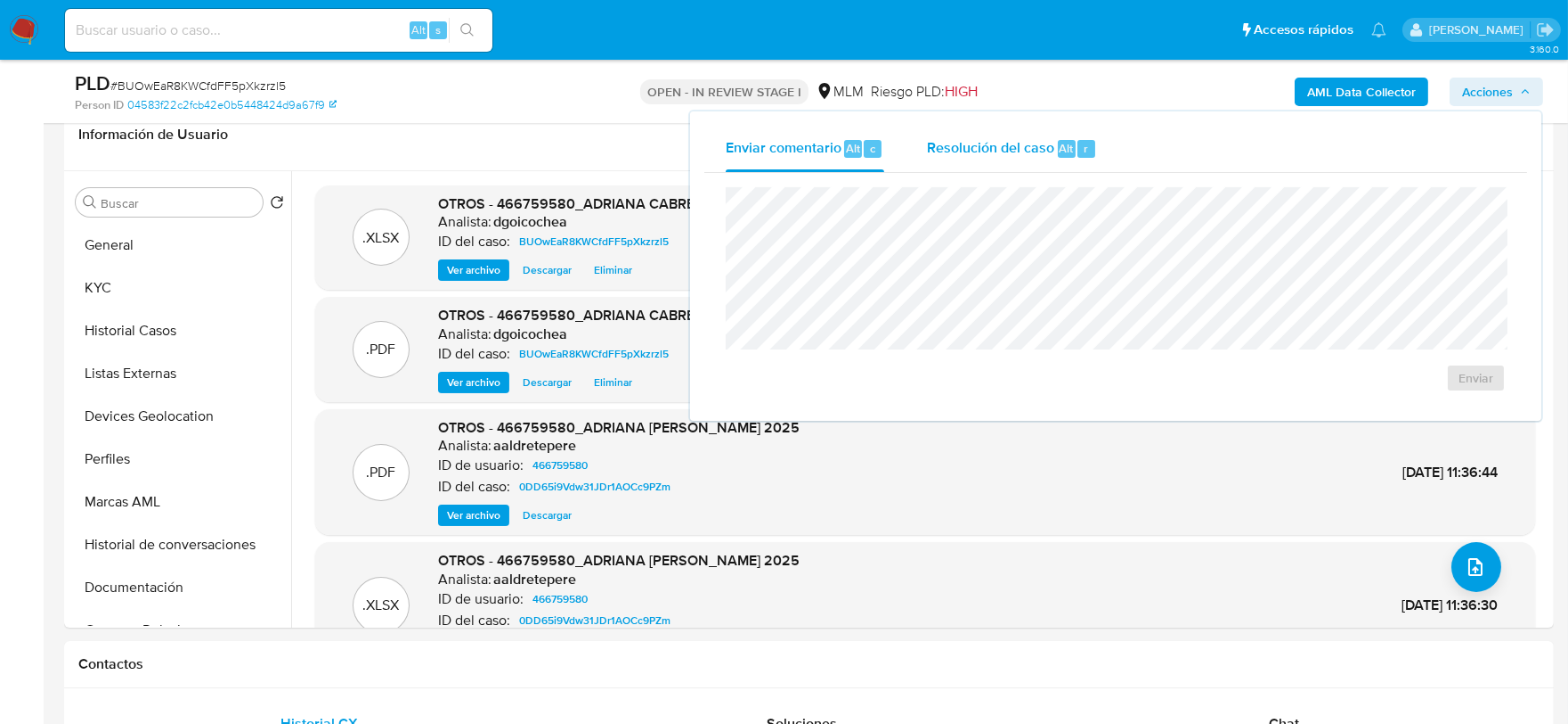
click at [1012, 156] on span "Resolución del caso" at bounding box center [990, 147] width 127 height 21
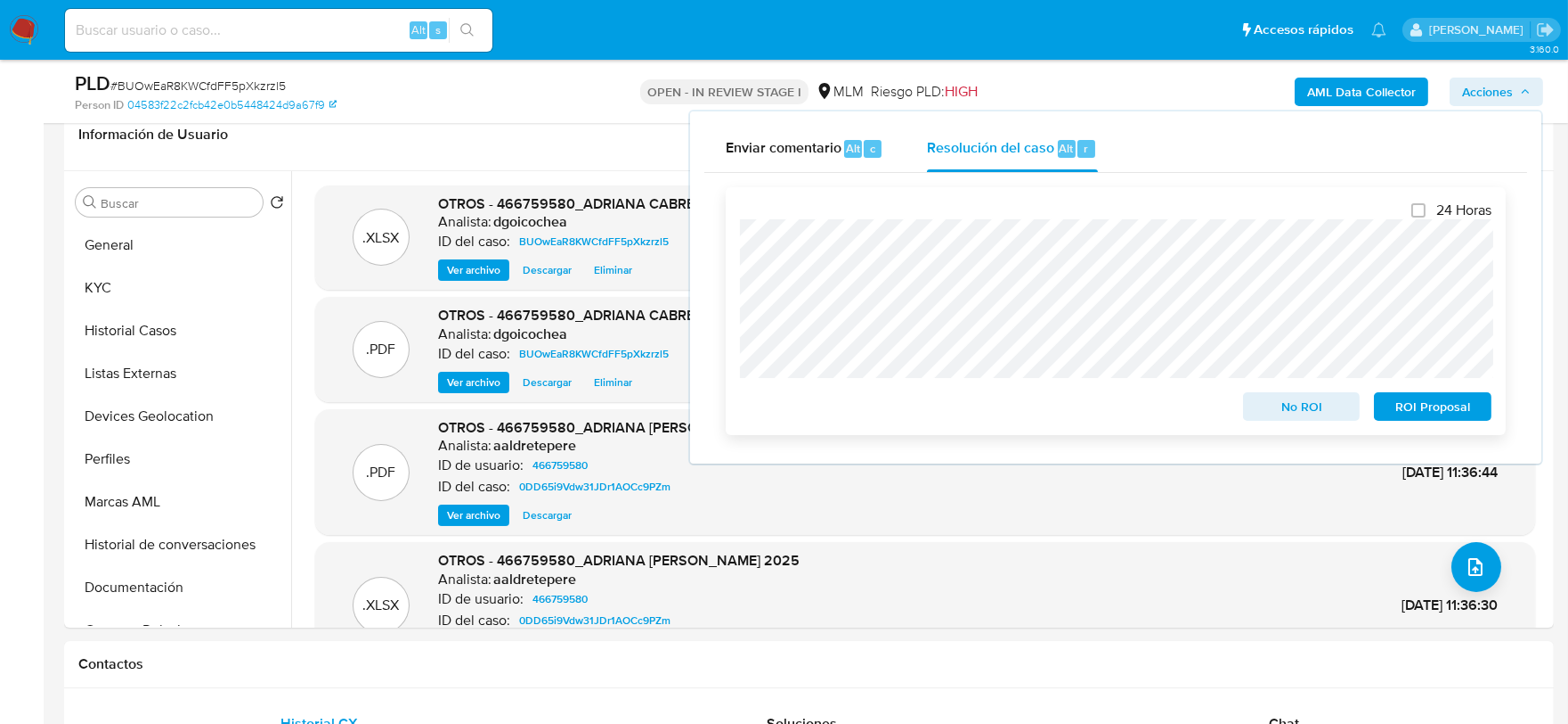
click at [1305, 418] on span "No ROI" at bounding box center [1301, 407] width 92 height 25
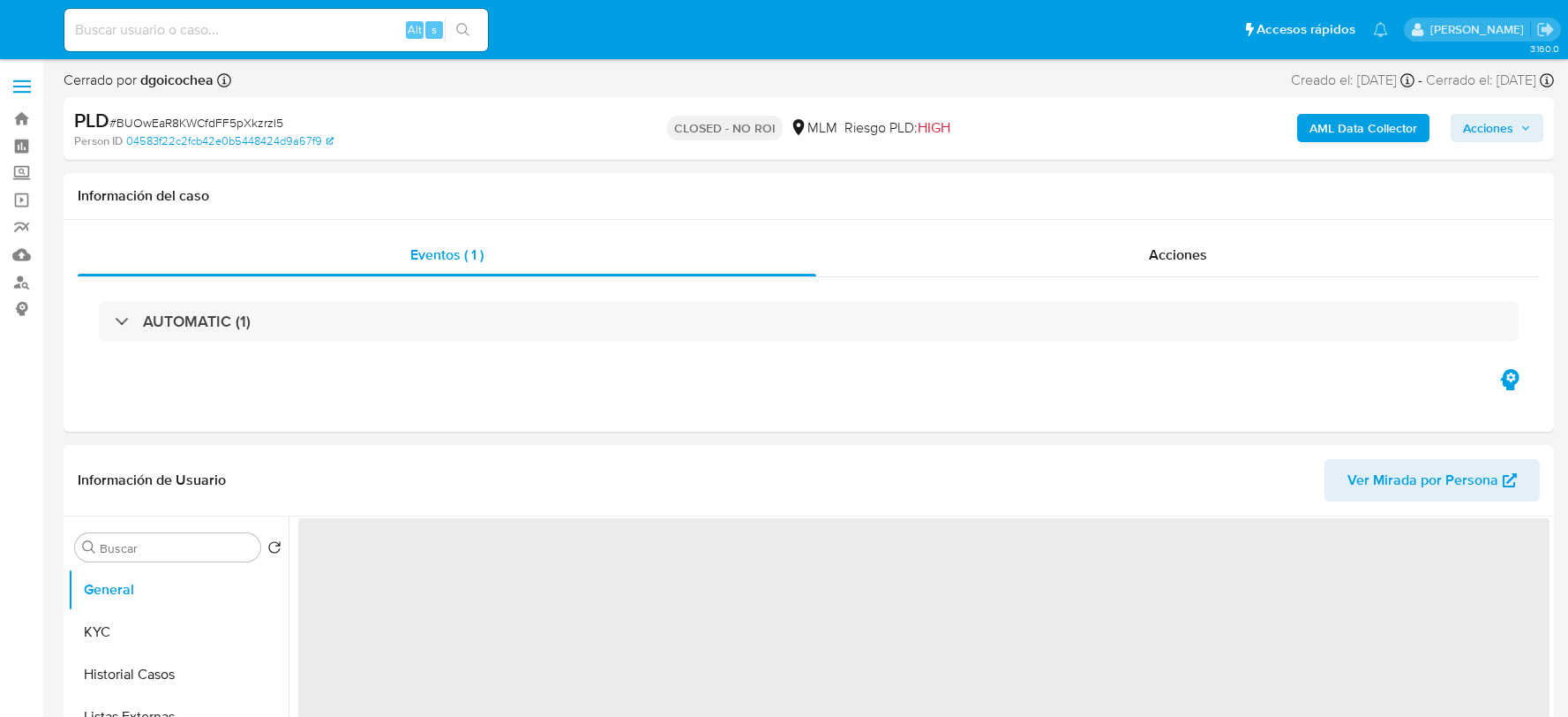
select select "10"
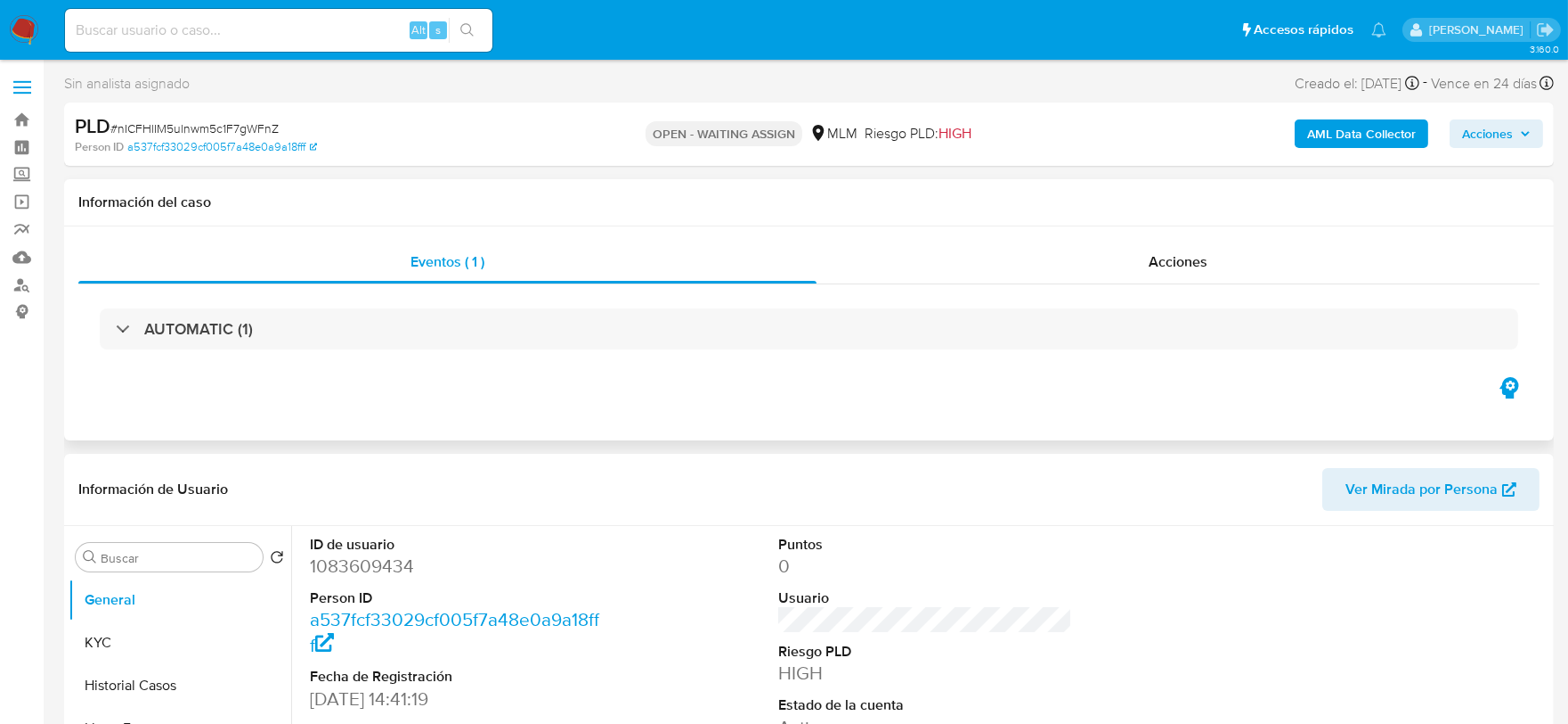
select select "10"
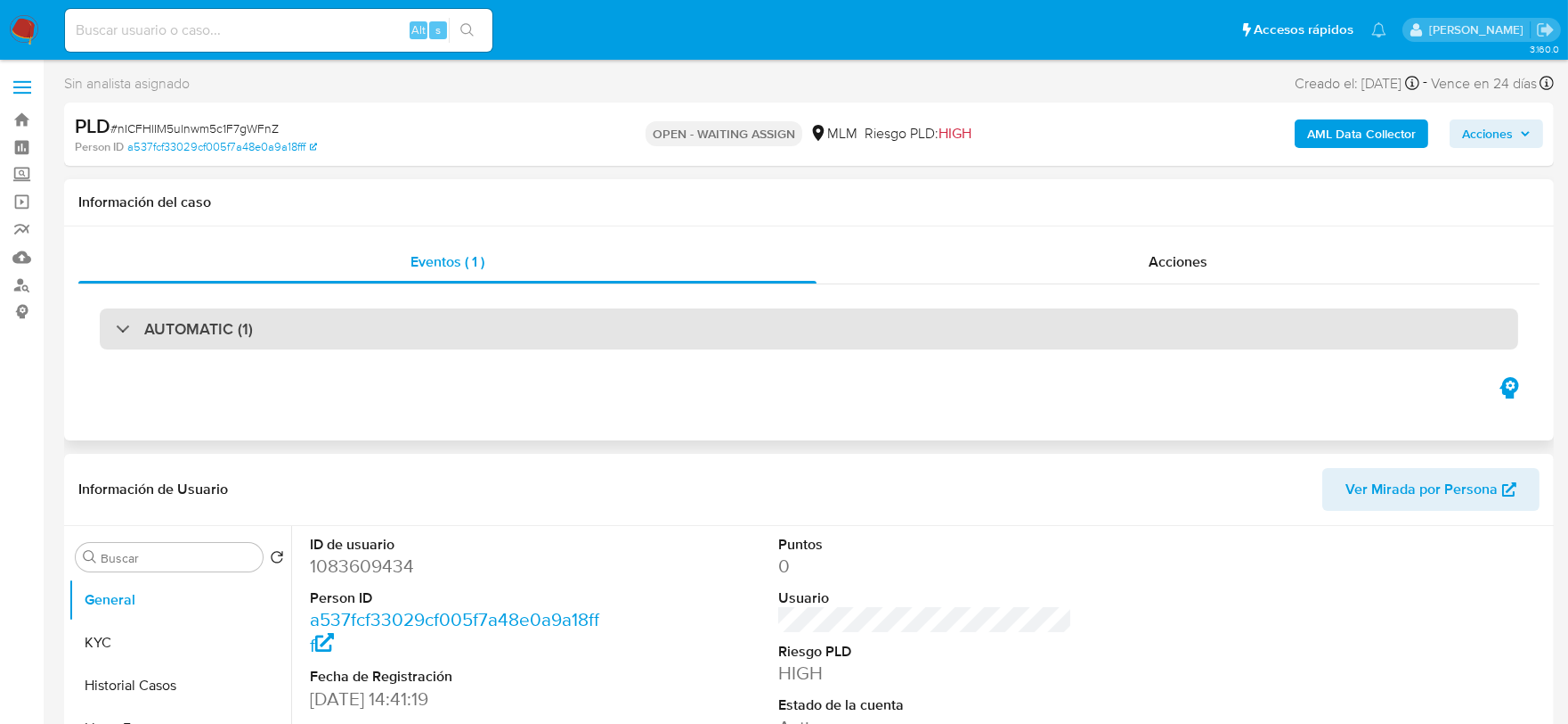
click at [205, 324] on h3 "AUTOMATIC (1)" at bounding box center [198, 329] width 108 height 20
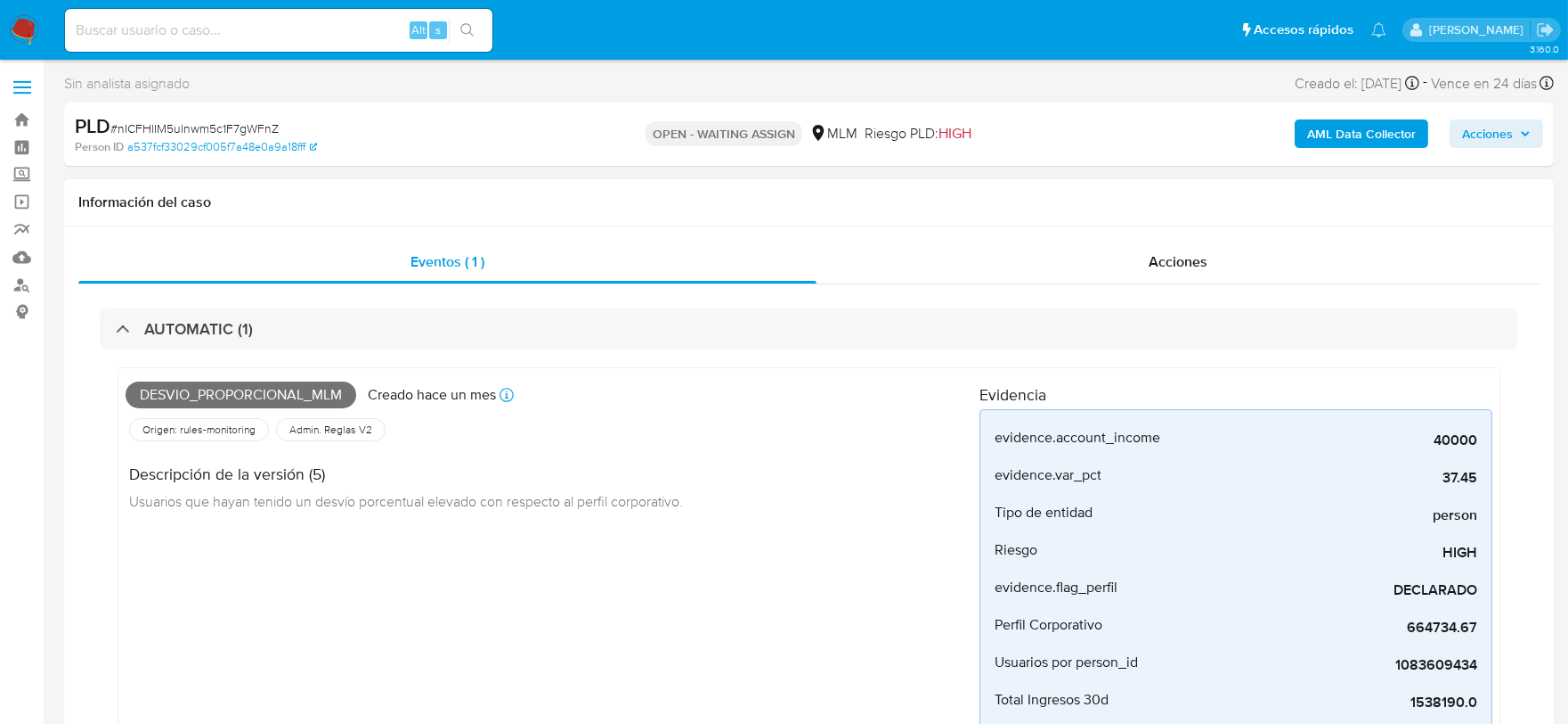
scroll to position [99, 0]
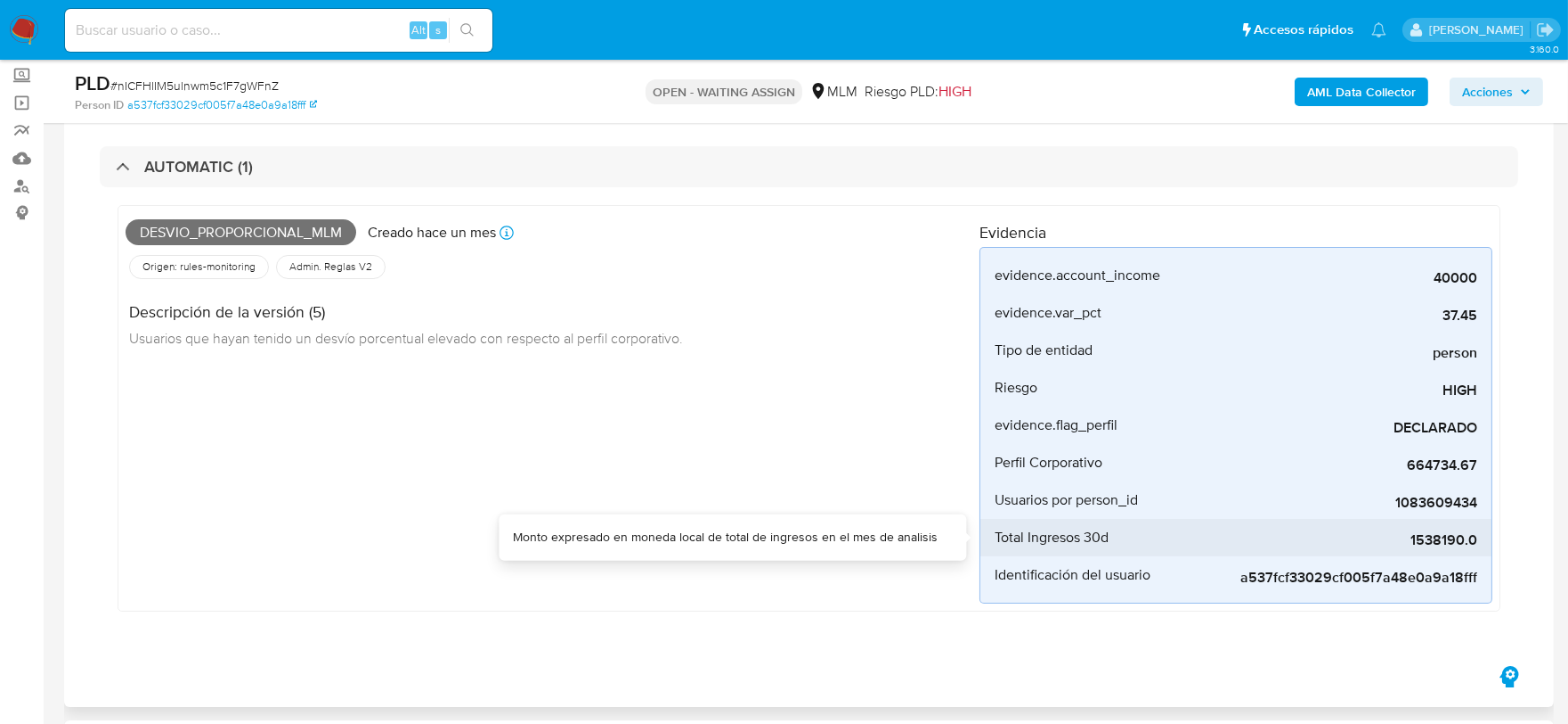
click at [1461, 538] on span "1538190.0" at bounding box center [1343, 540] width 267 height 18
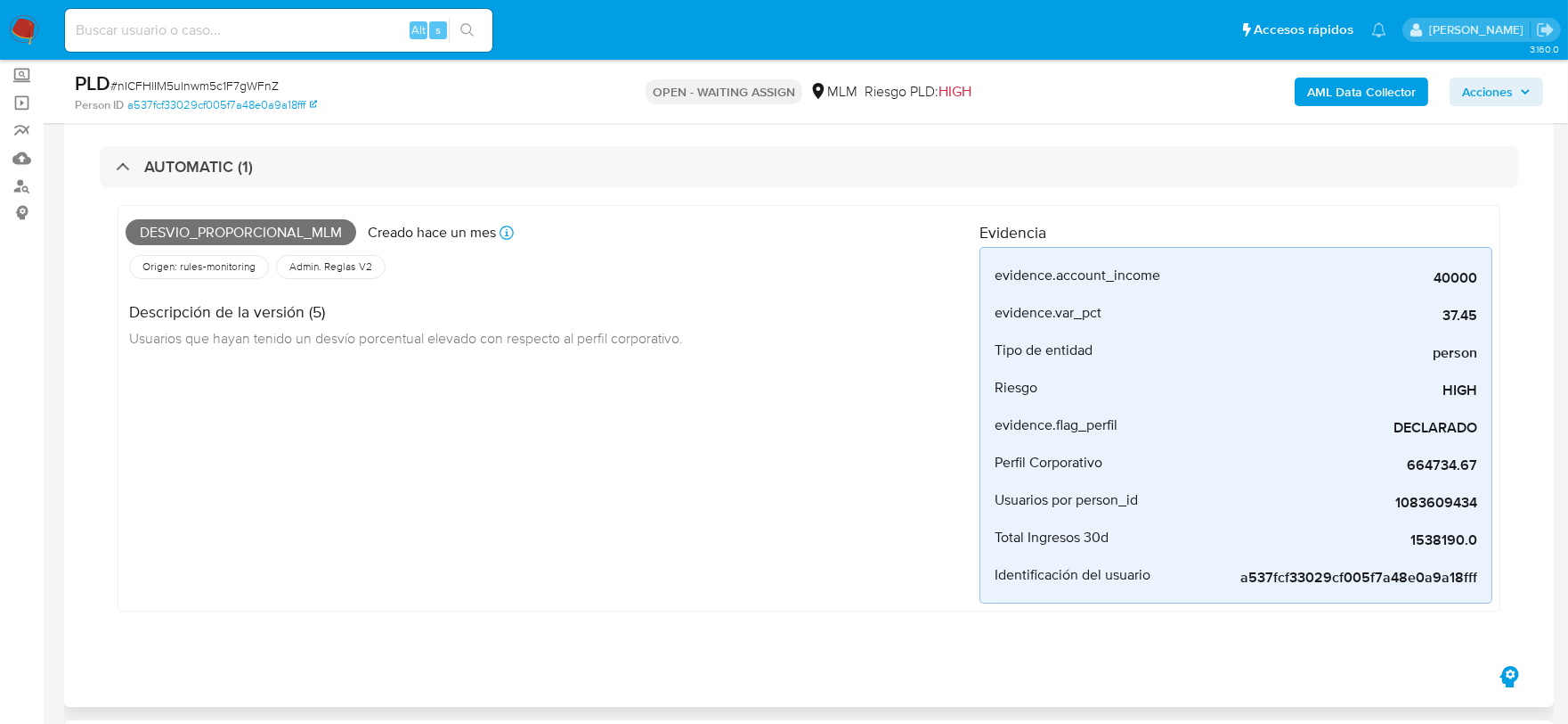
click at [654, 366] on div "Desvio_proporcional_mlm Creado [DATE] Creado: [DATE] 03:03:54 Origen: rules-mon…" at bounding box center [553, 409] width 854 height 391
click at [709, 473] on div "Desvio_proporcional_mlm Creado [DATE] Creado: [DATE] 03:03:54 Origen: rules-mon…" at bounding box center [553, 409] width 854 height 391
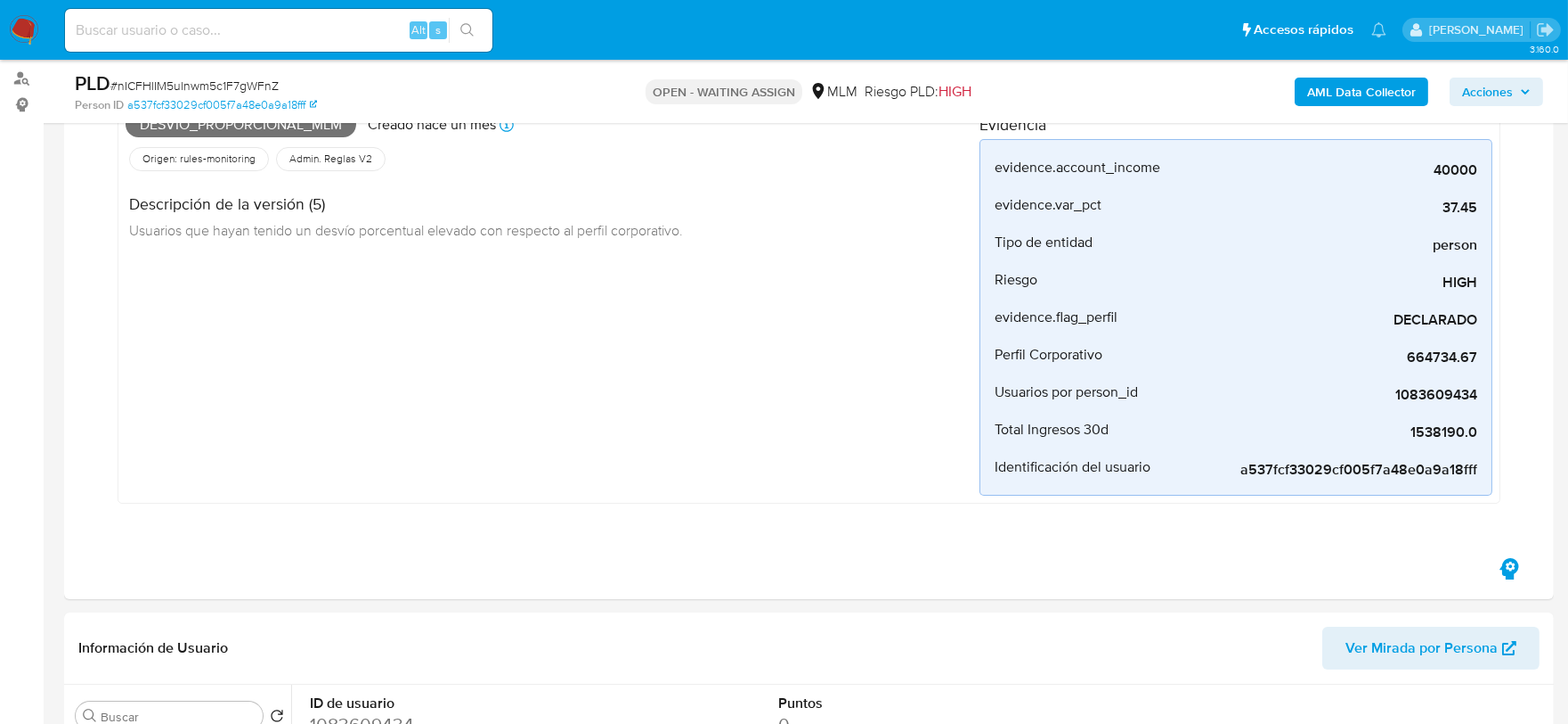
scroll to position [593, 0]
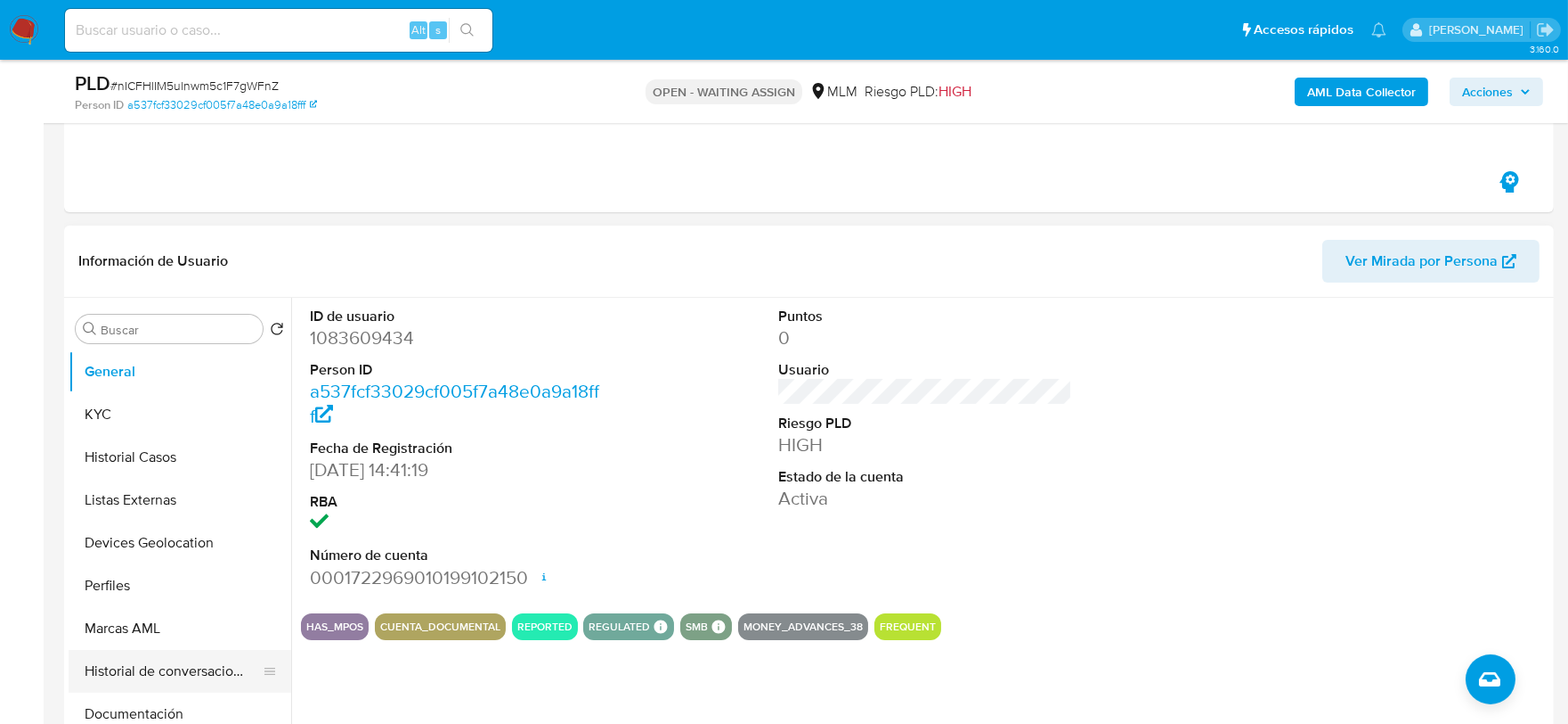
click at [189, 652] on button "Historial de conversaciones" at bounding box center [173, 671] width 209 height 43
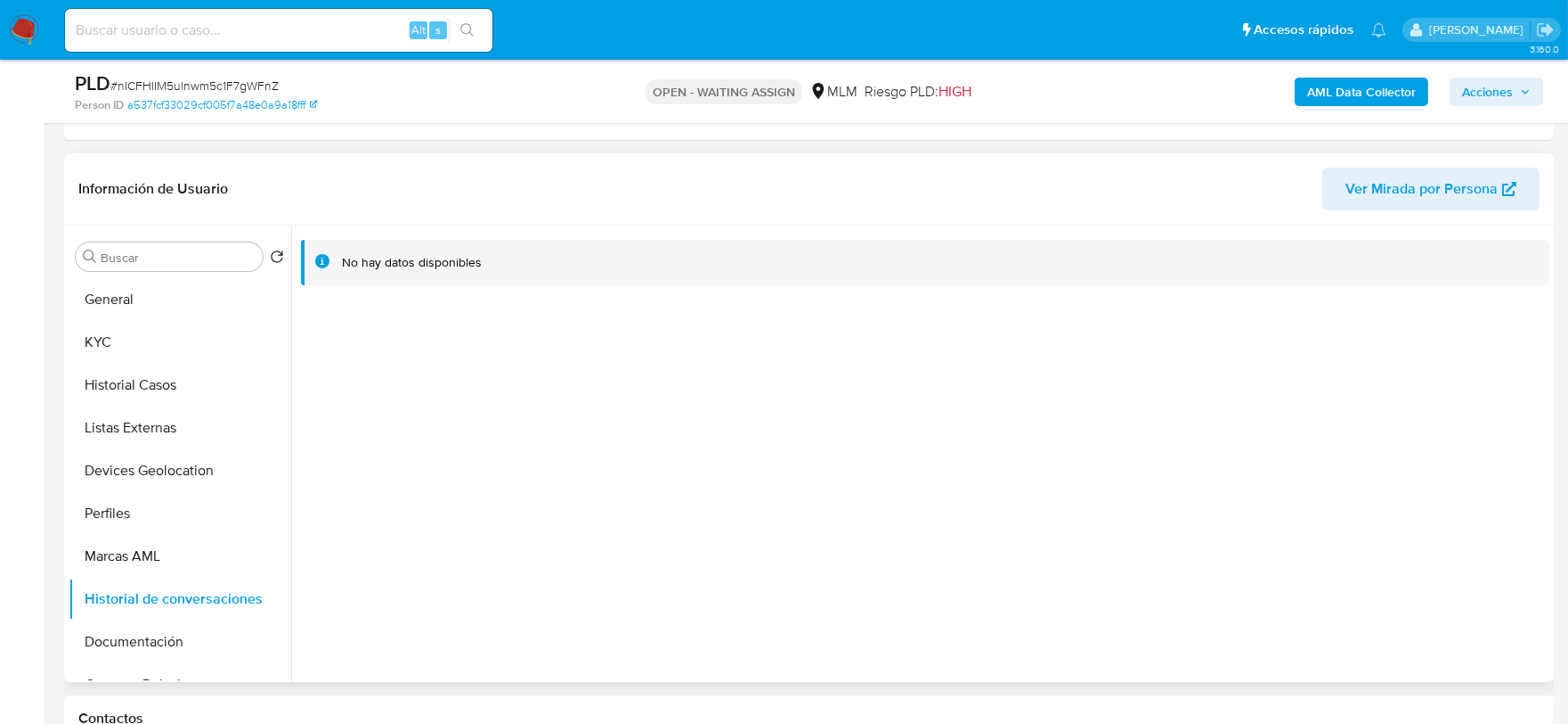
scroll to position [693, 0]
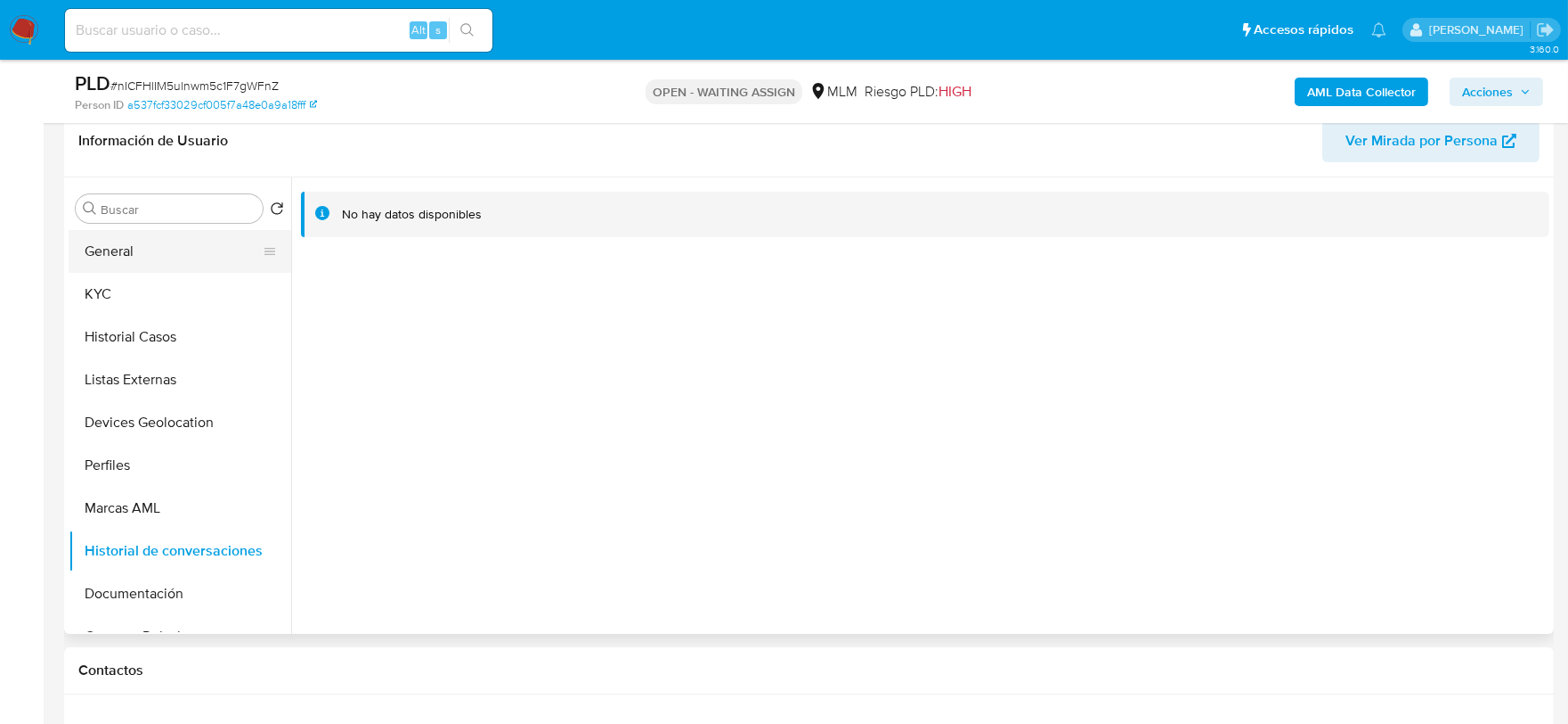
click at [130, 245] on button "General" at bounding box center [173, 252] width 209 height 43
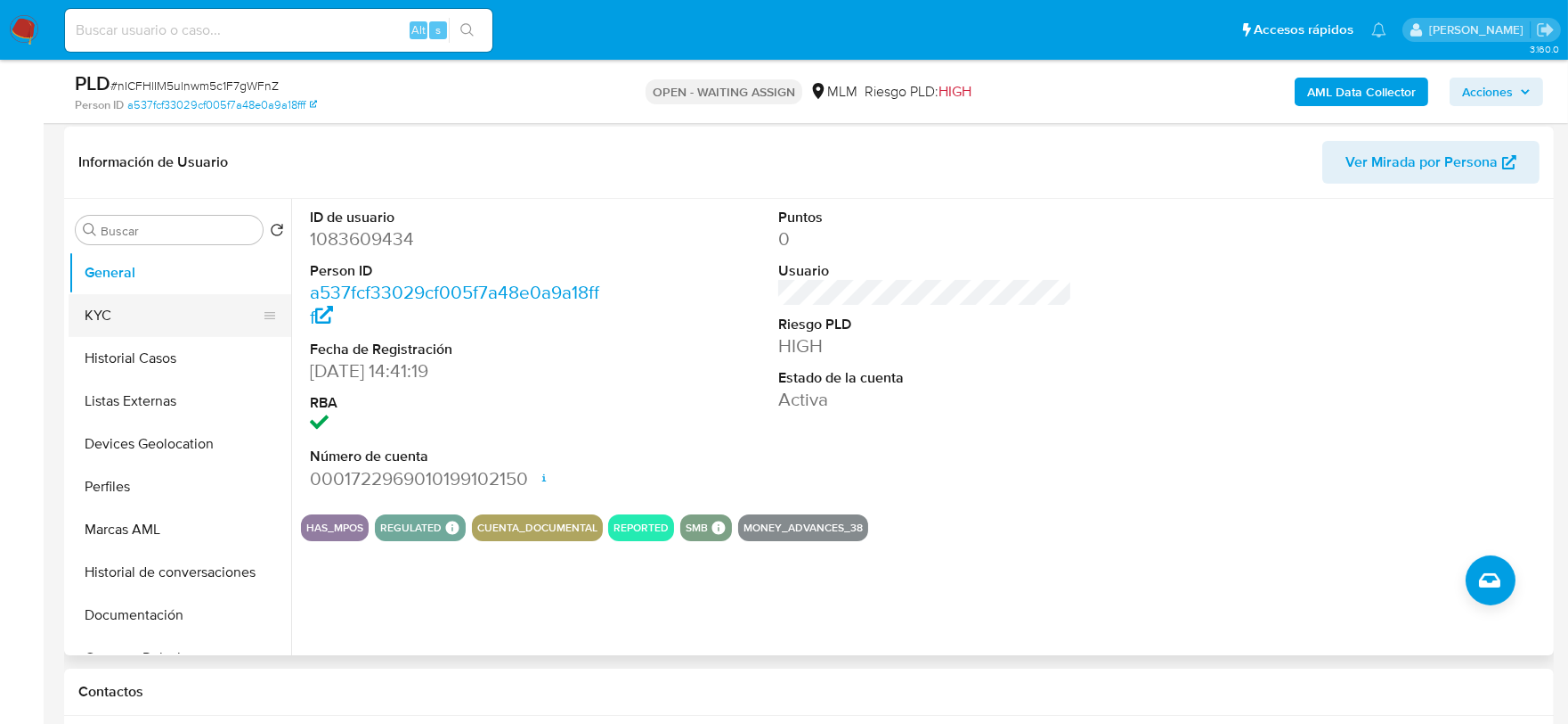
click at [128, 323] on button "KYC" at bounding box center [173, 315] width 209 height 43
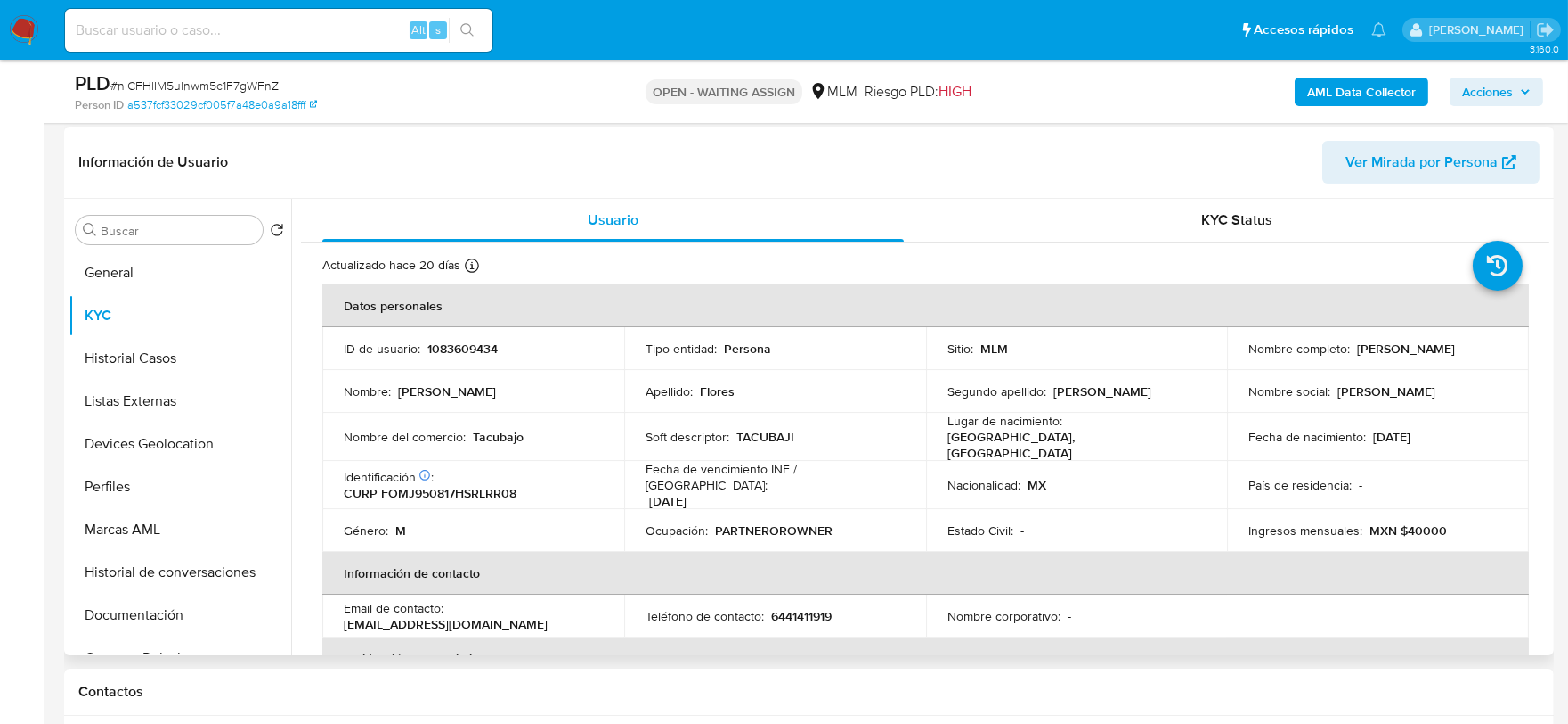
click at [768, 431] on p "TACUBAJI" at bounding box center [765, 436] width 58 height 16
copy p "TACUBAJI"
click at [675, 377] on td "Apellido : Flores" at bounding box center [775, 392] width 302 height 43
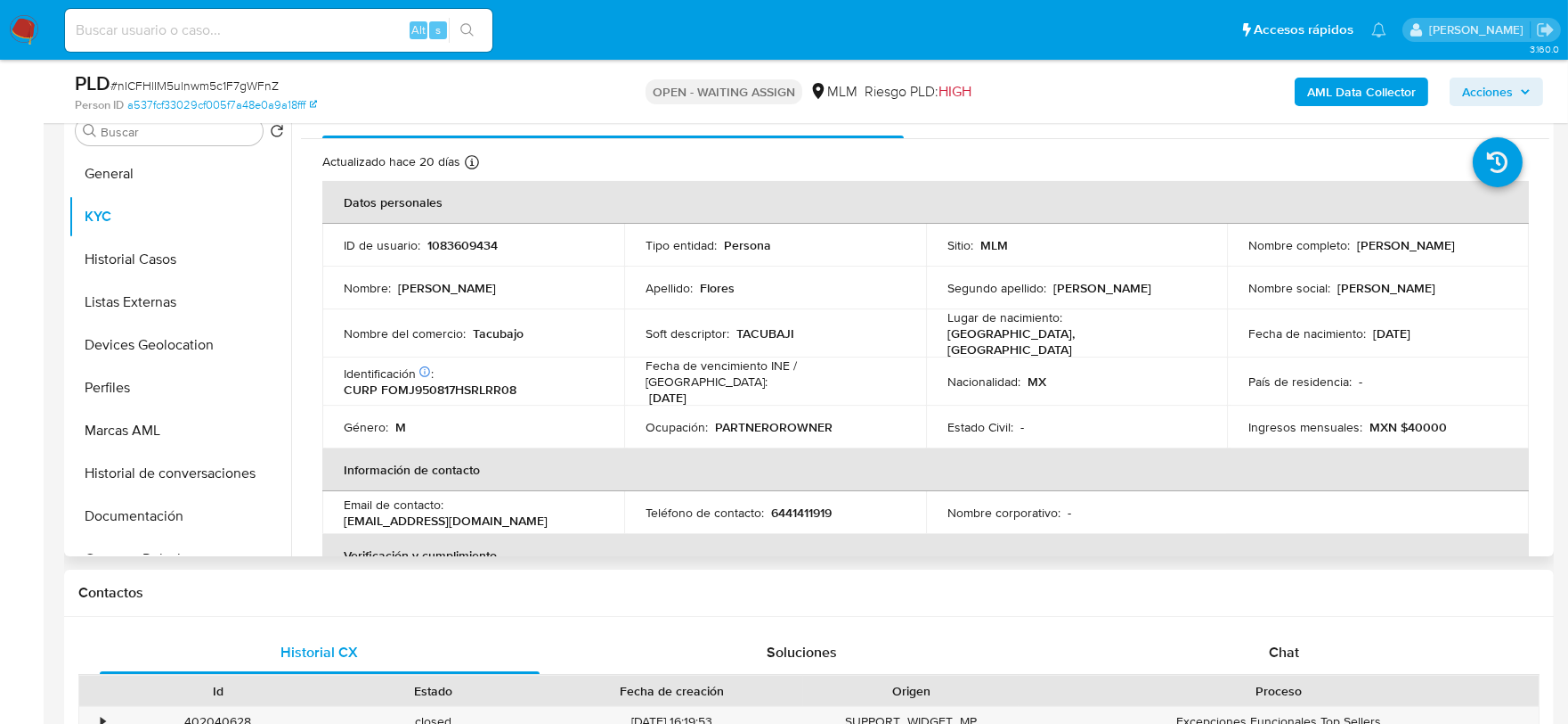
scroll to position [0, 0]
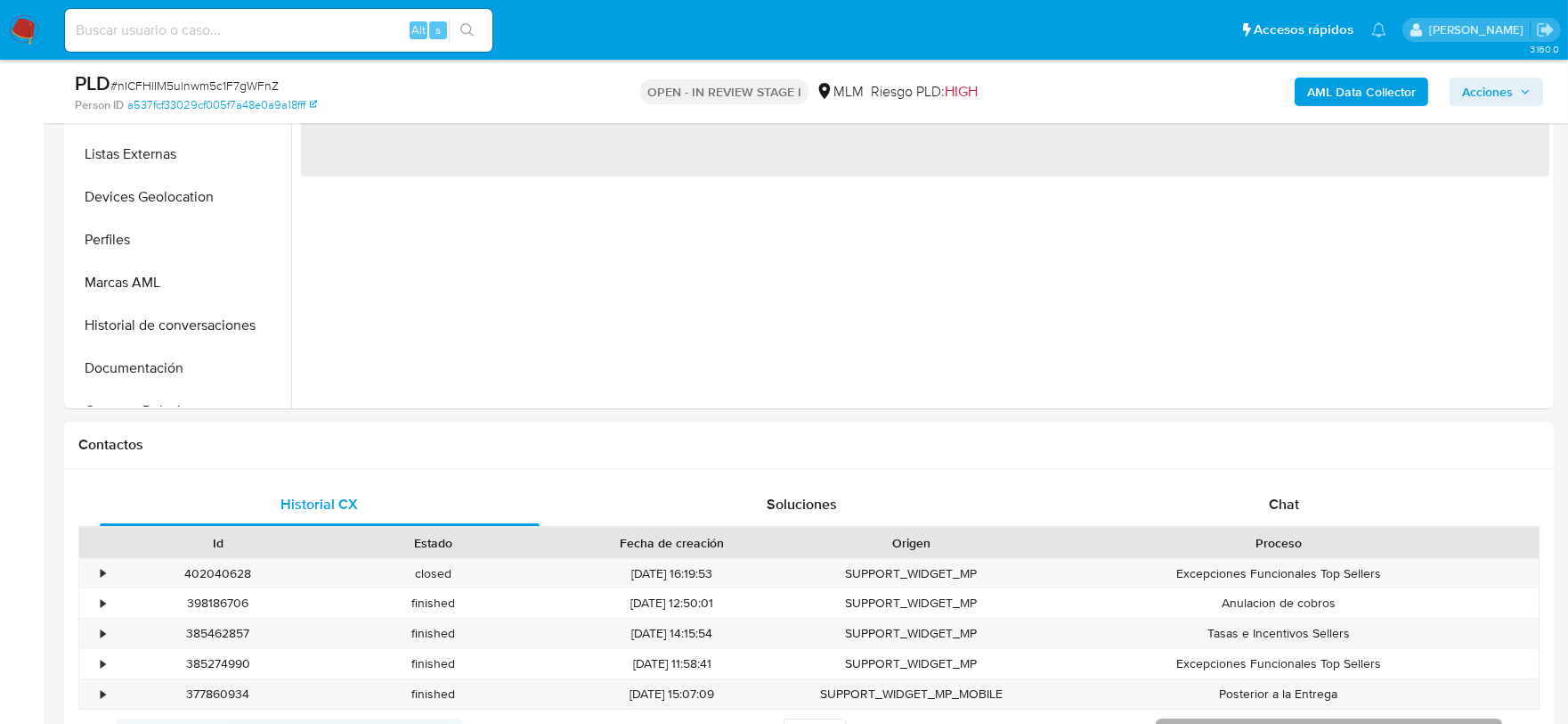
select select "10"
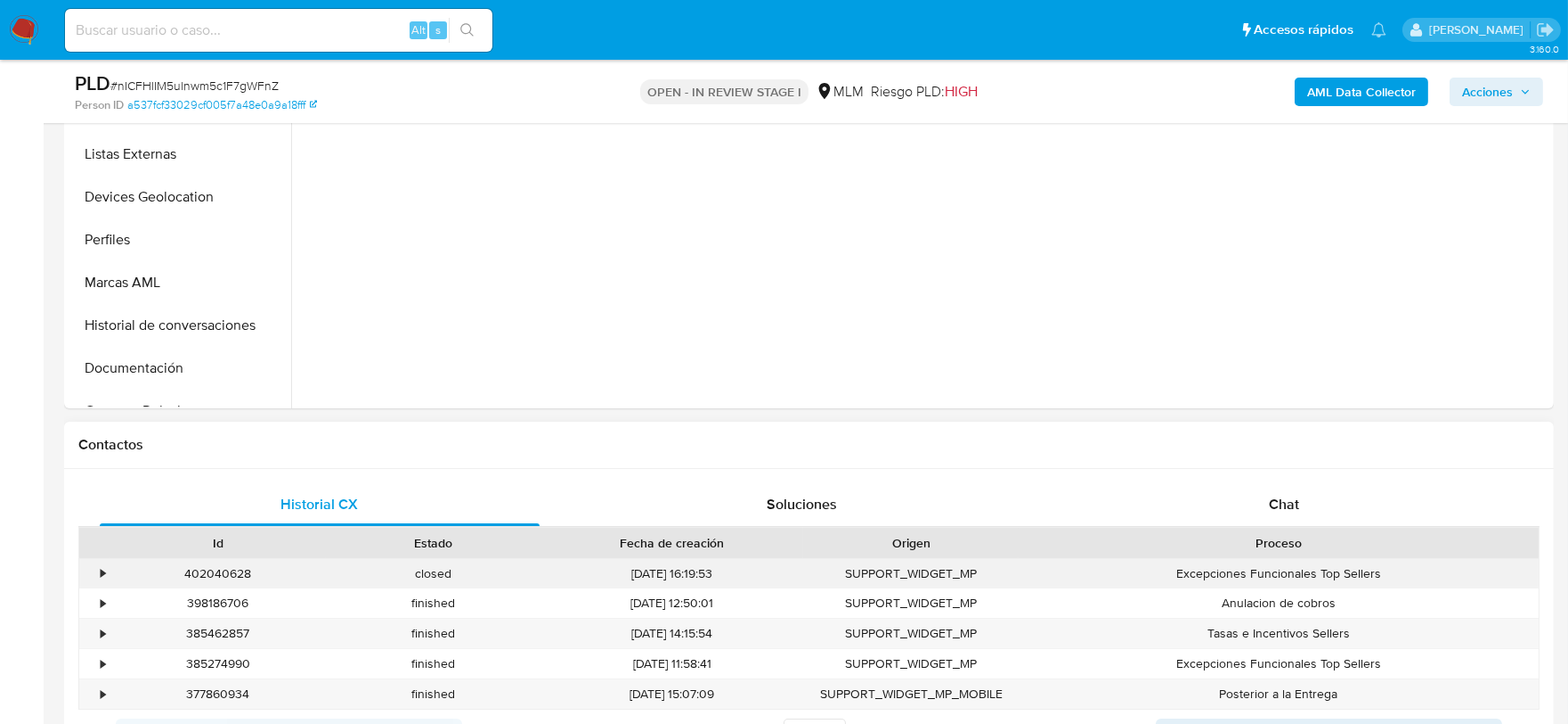
scroll to position [693, 0]
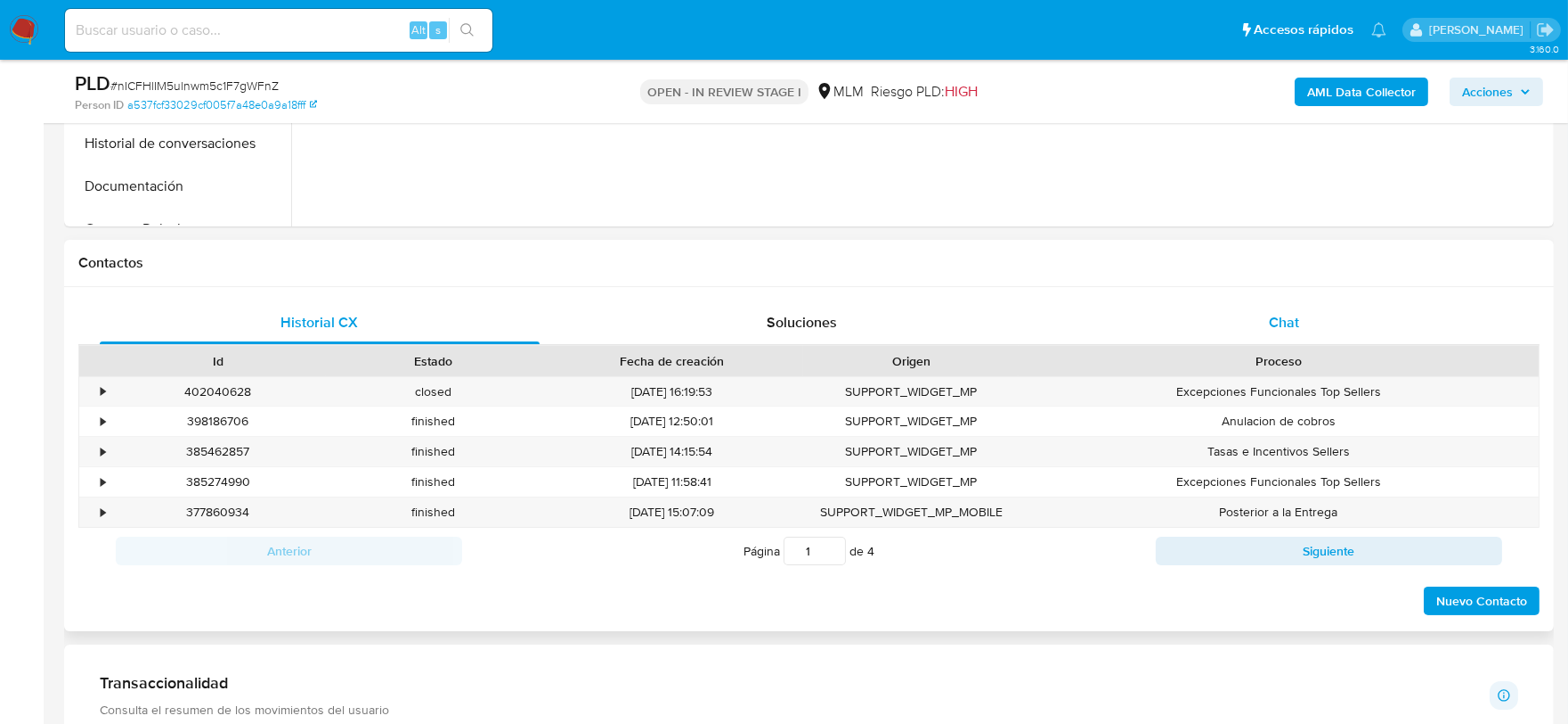
click at [1279, 334] on div "Chat" at bounding box center [1283, 323] width 440 height 43
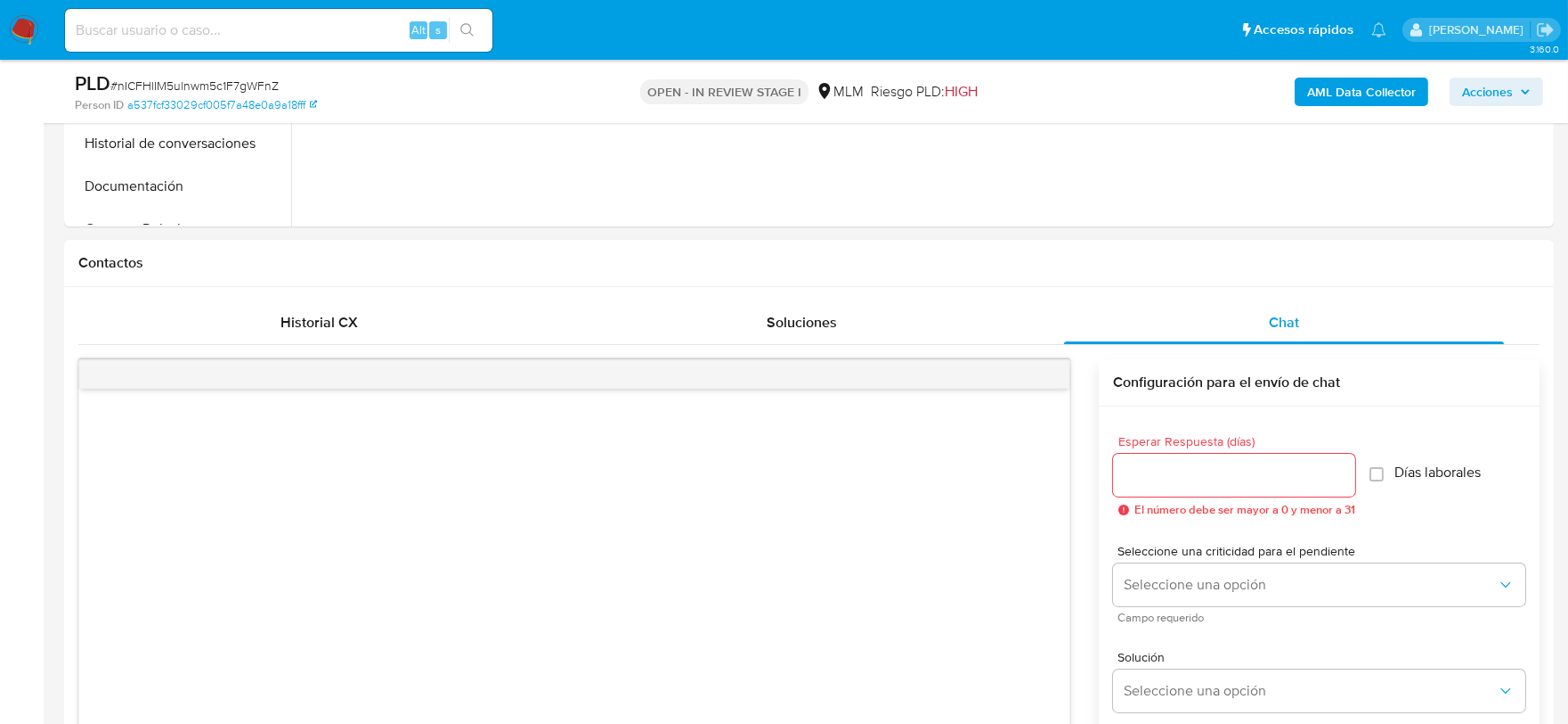
click at [1280, 464] on input "Esperar Respuesta (días)" at bounding box center [1234, 475] width 242 height 23
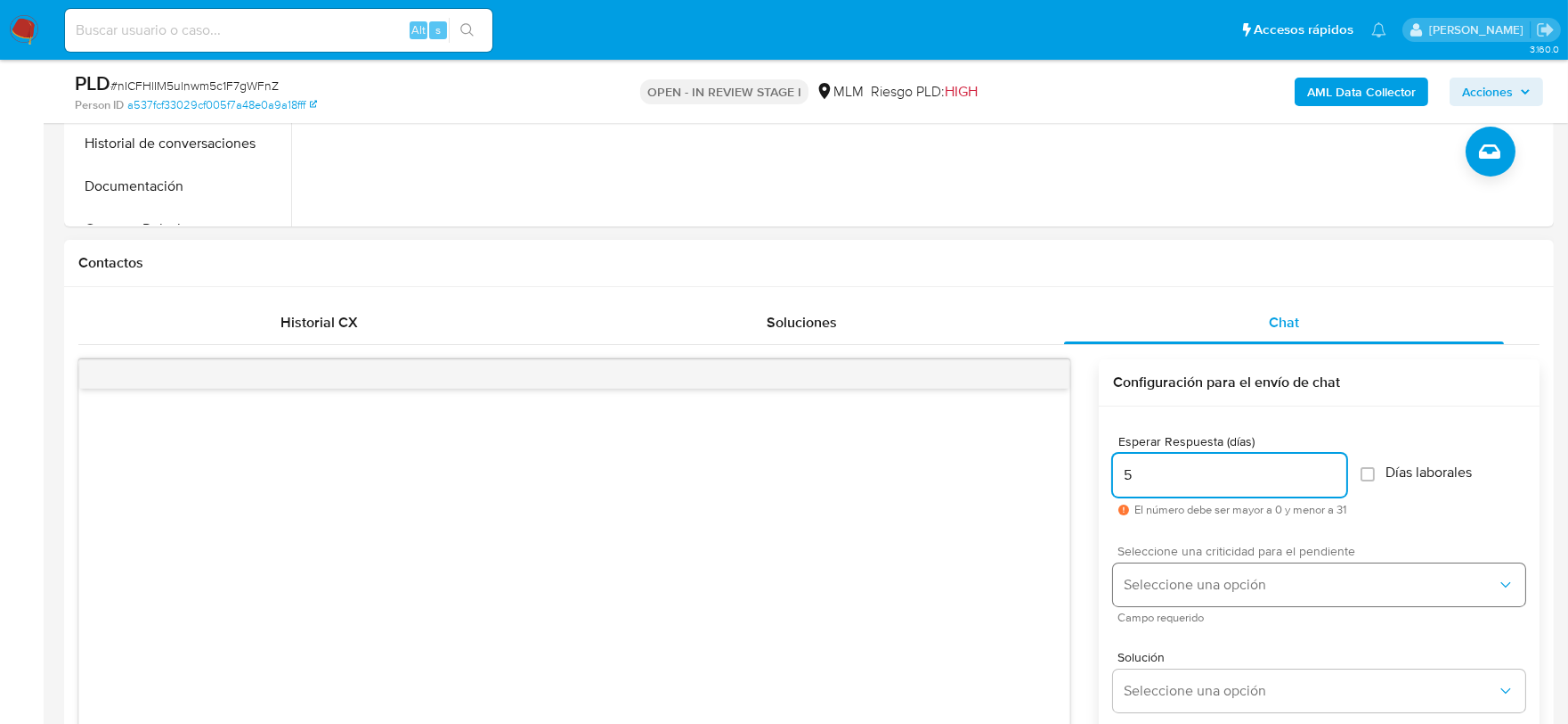
type input "5"
click at [1293, 585] on span "Seleccione una opción" at bounding box center [1310, 584] width 373 height 18
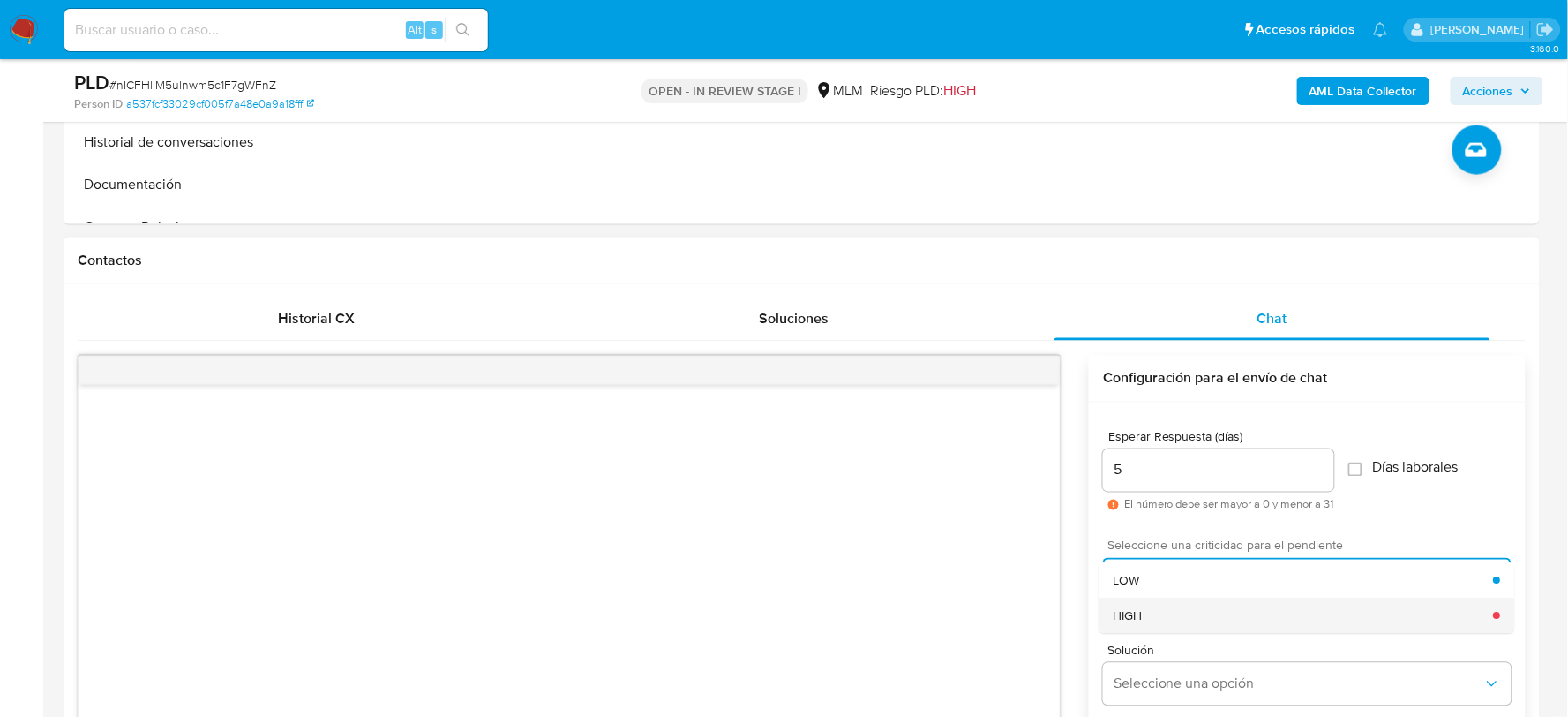
click at [1215, 603] on div "HIGH" at bounding box center [1304, 615] width 381 height 35
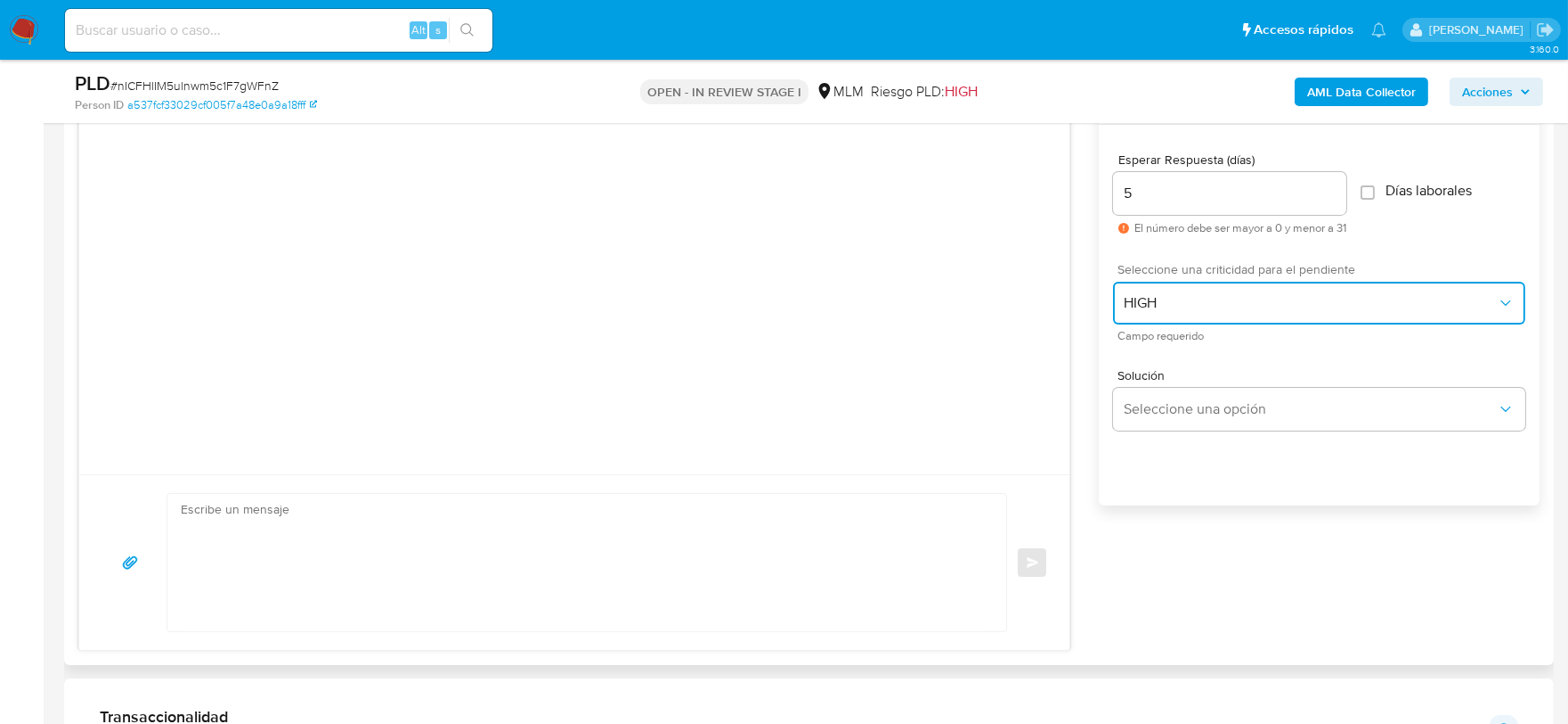
scroll to position [1089, 0]
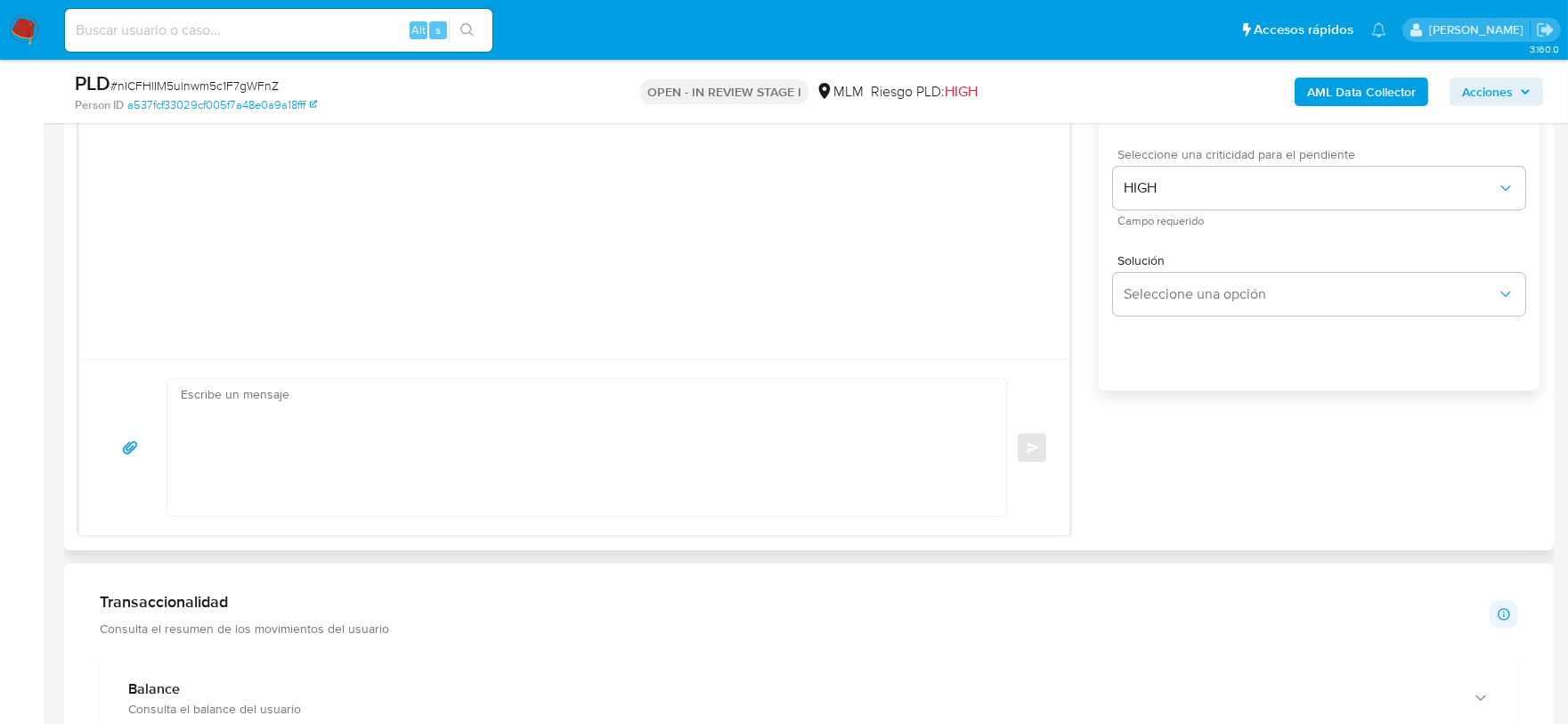
click at [566, 436] on textarea at bounding box center [582, 447] width 803 height 137
paste textarea "Estimado Jorge Adalberto De acuerdo con las políticas de control de Mercado Pag…"
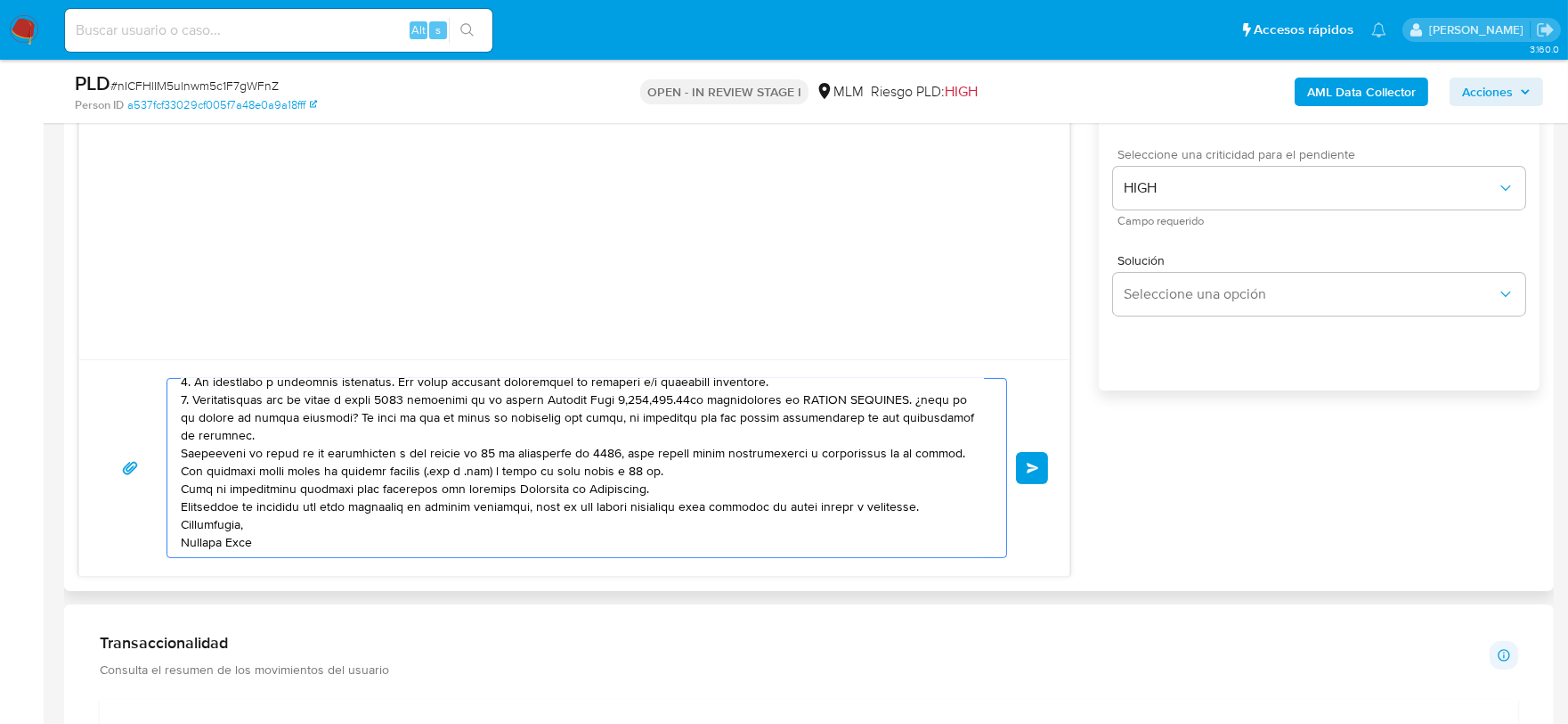
scroll to position [0, 0]
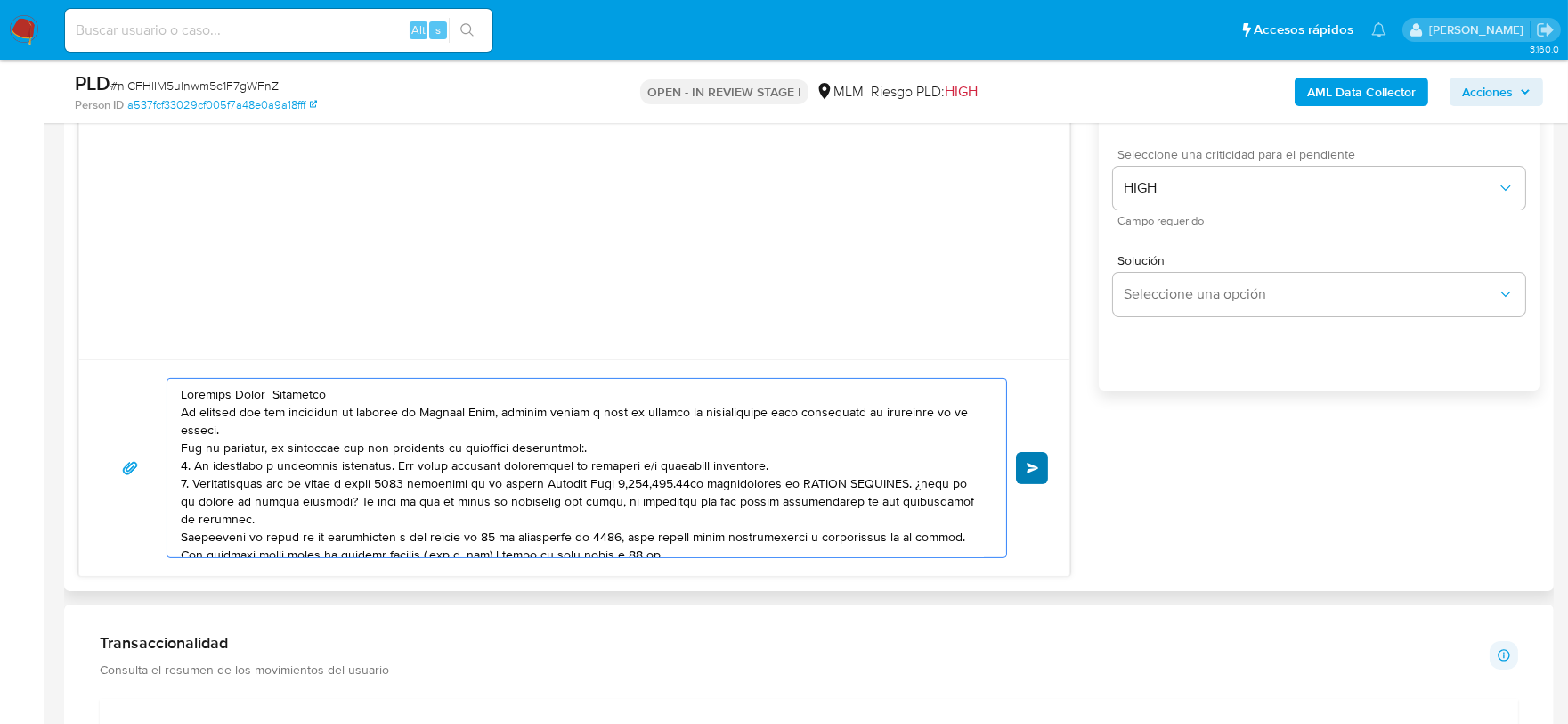
type textarea "Estimado Jorge Adalberto De acuerdo con las políticas de control de Mercado Pag…"
click at [1017, 465] on button "Enviar" at bounding box center [1032, 468] width 32 height 32
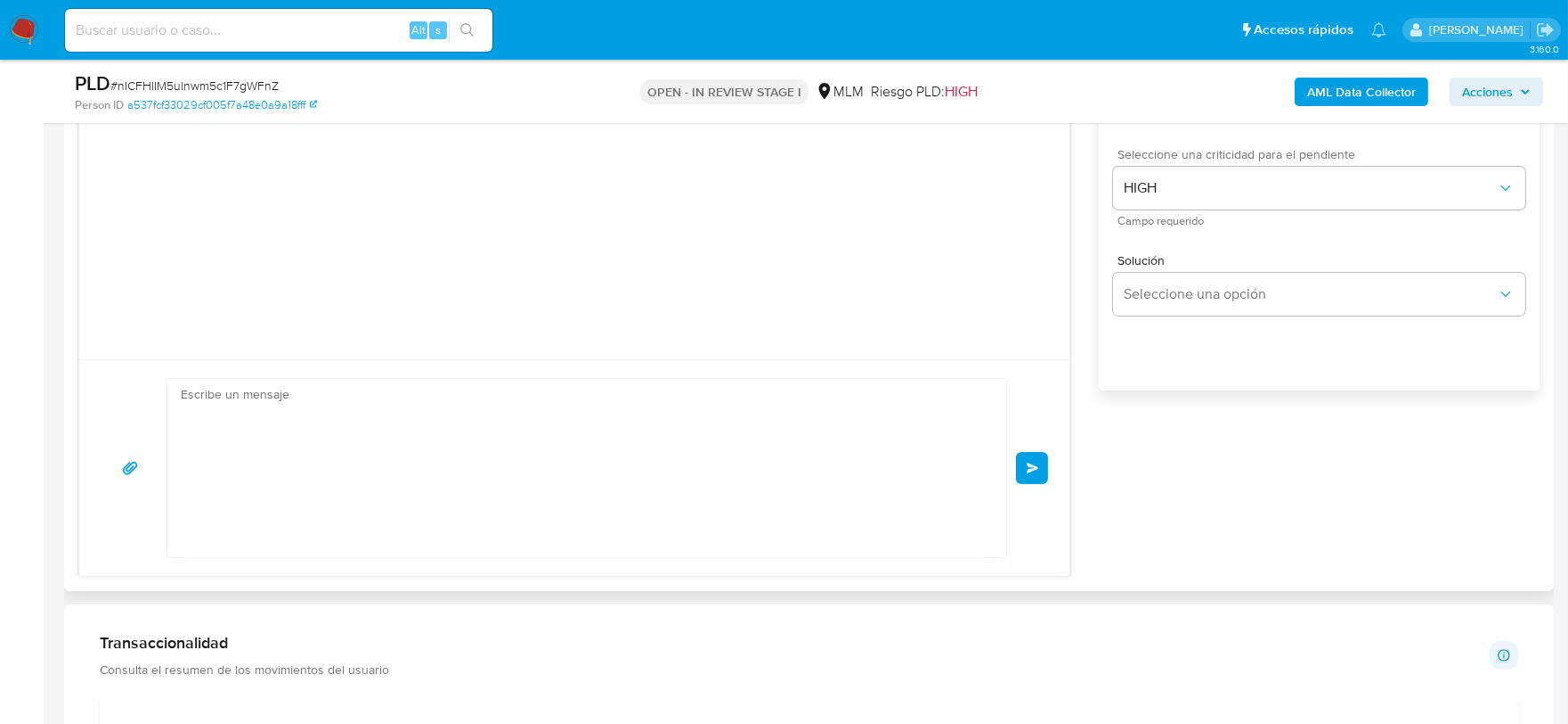
scroll to position [122, 0]
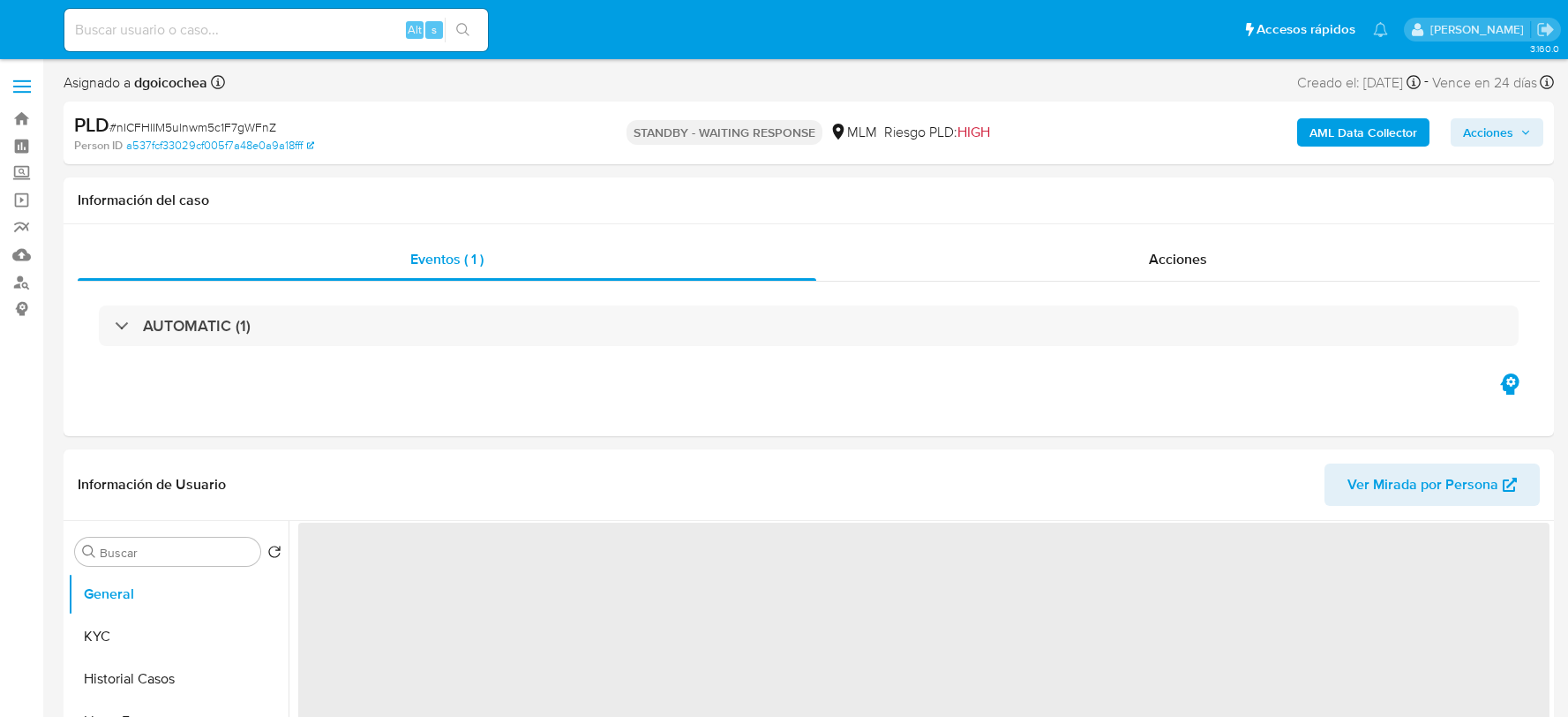
select select "10"
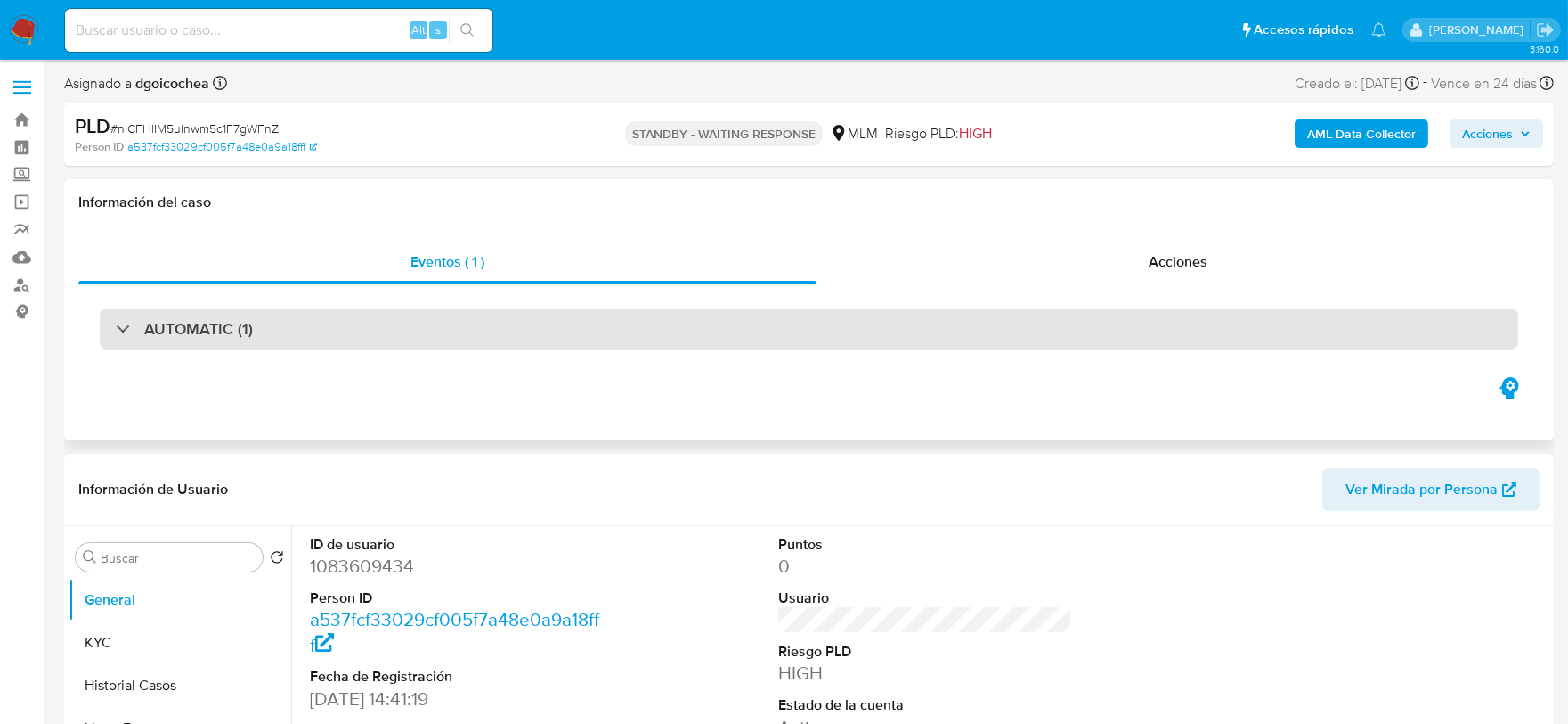
click at [188, 332] on h3 "AUTOMATIC (1)" at bounding box center [198, 329] width 108 height 20
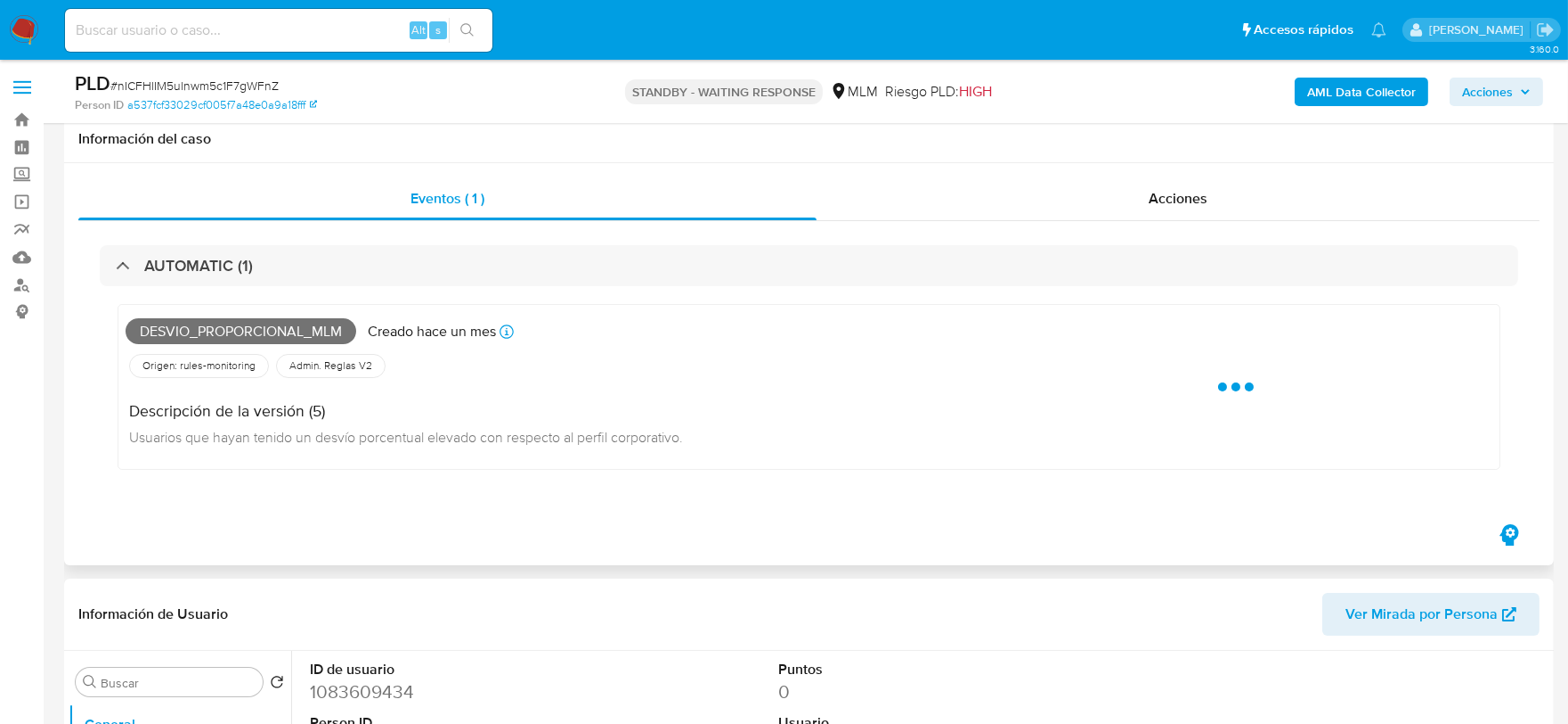
scroll to position [99, 0]
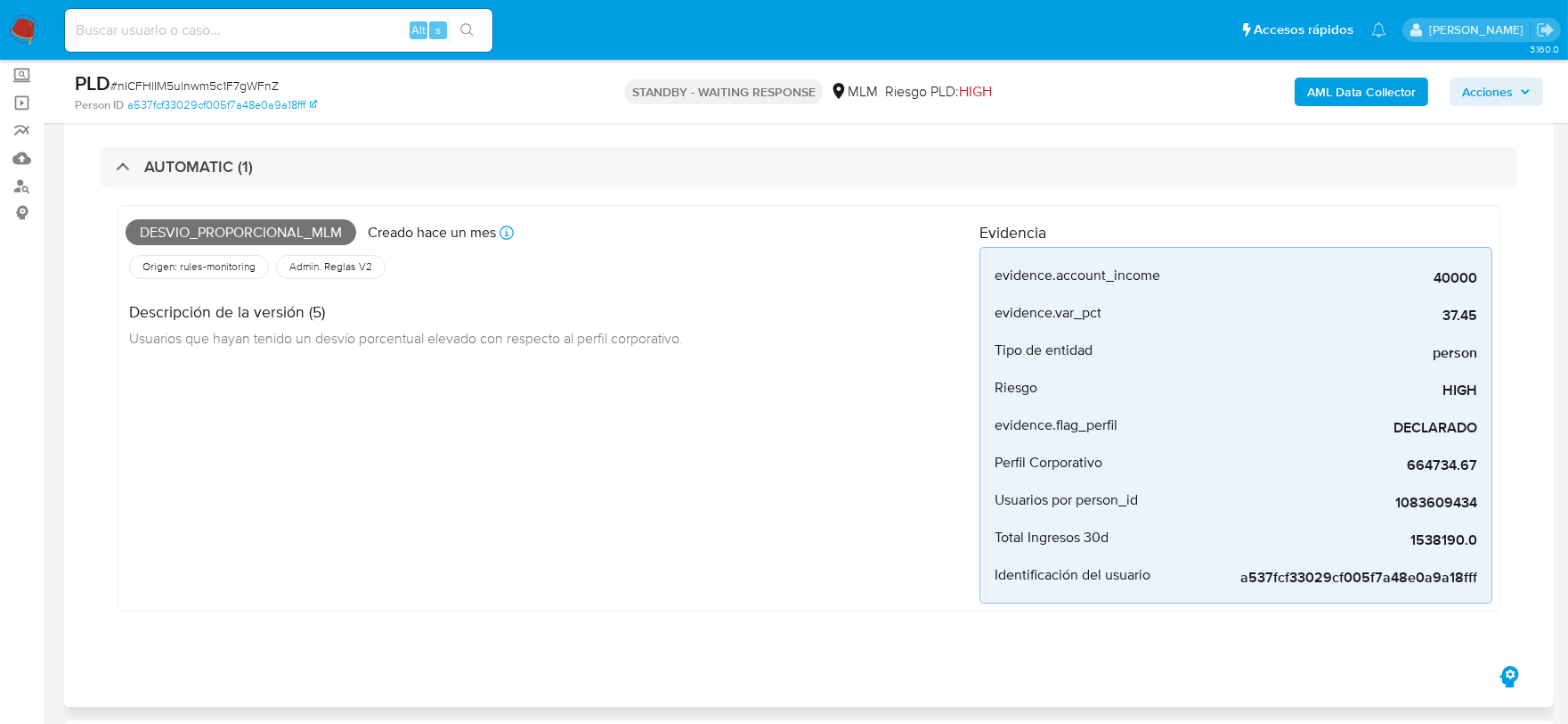
click at [761, 514] on div "Desvio_proporcional_mlm Creado hace un mes Creado: 12/08/2025 03:03:54 Origen: …" at bounding box center [553, 409] width 854 height 391
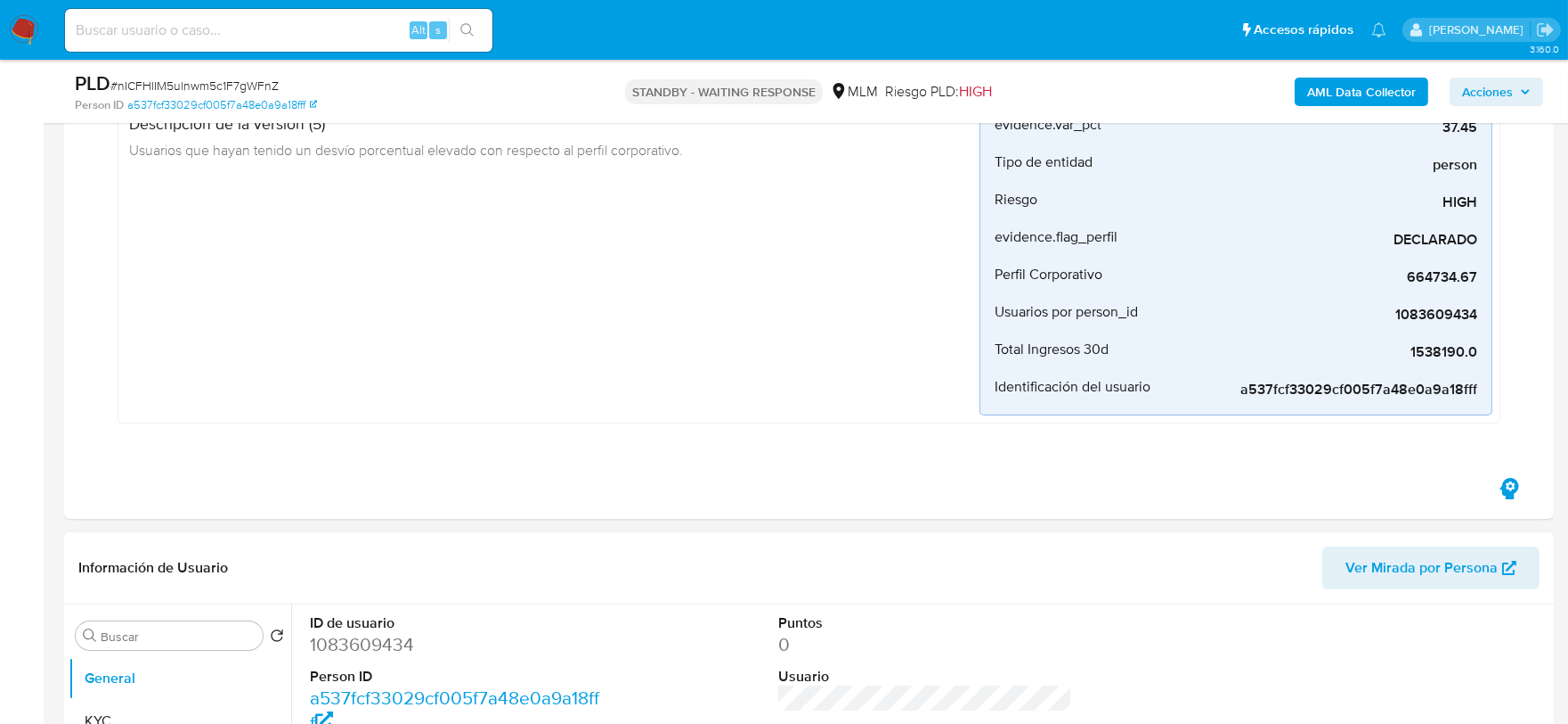
scroll to position [593, 0]
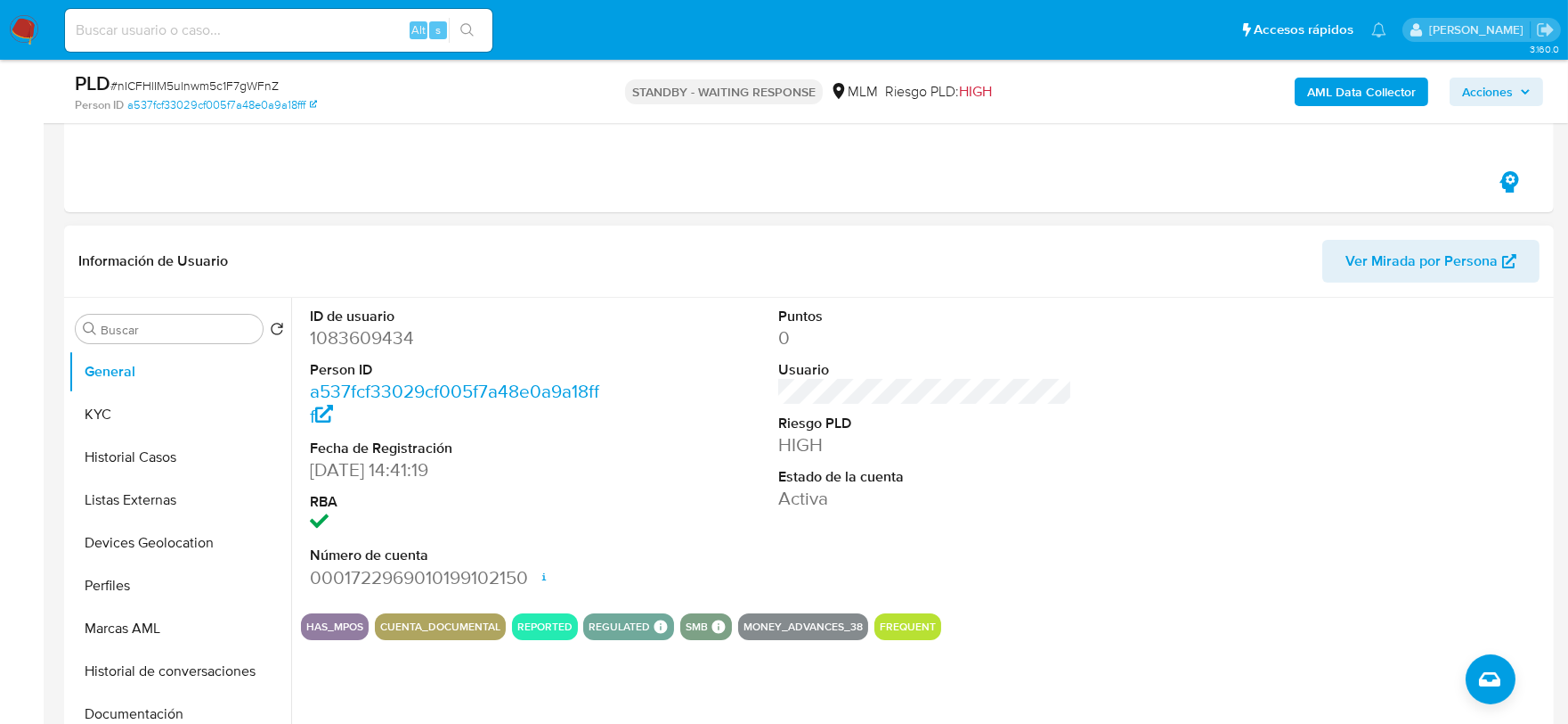
click at [653, 487] on div "ID de usuario 1083609434 Person ID a537fcf33029cf005f7a48e0a9a18fff Fecha de Re…" at bounding box center [925, 448] width 1248 height 301
click at [191, 421] on button "KYC" at bounding box center [173, 415] width 209 height 43
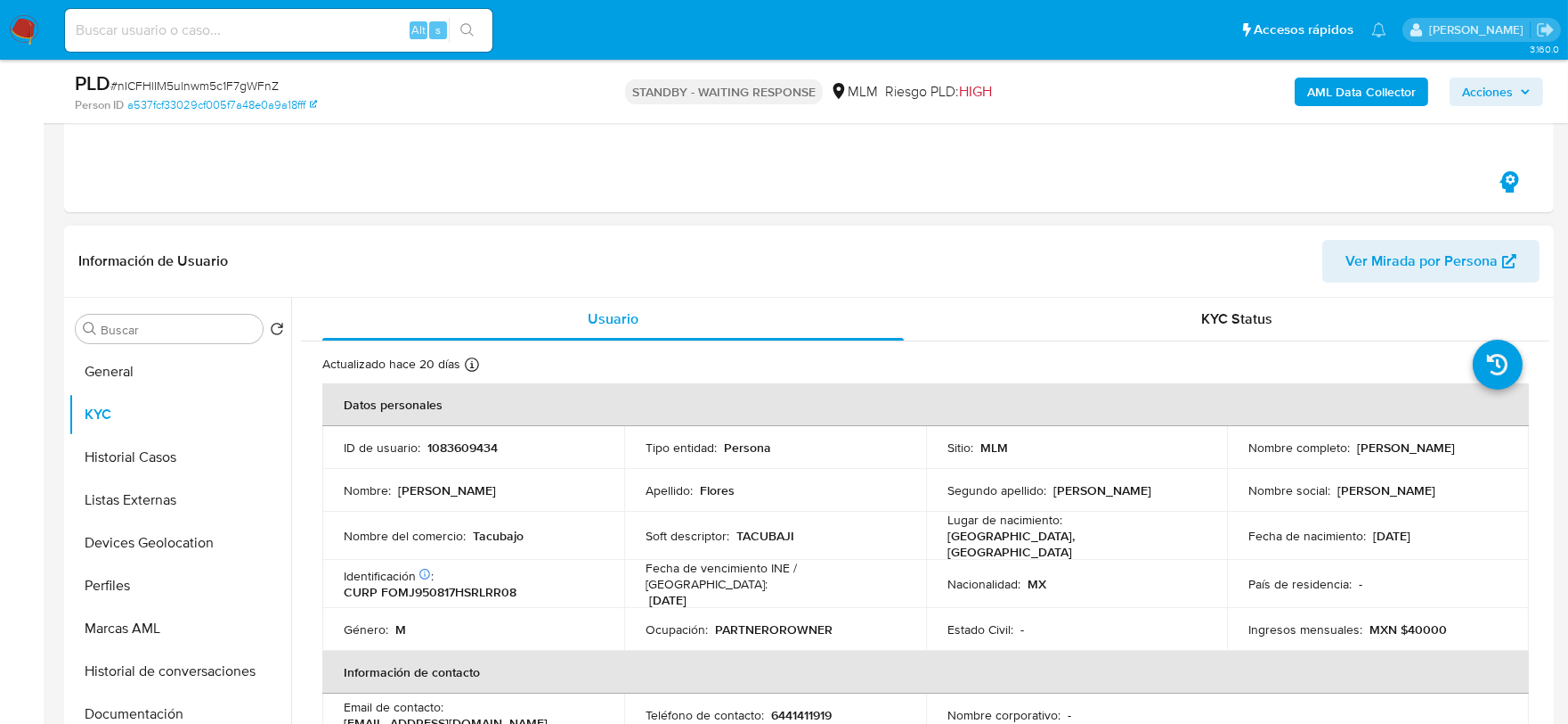
click at [358, 495] on p "Nombre :" at bounding box center [367, 490] width 47 height 16
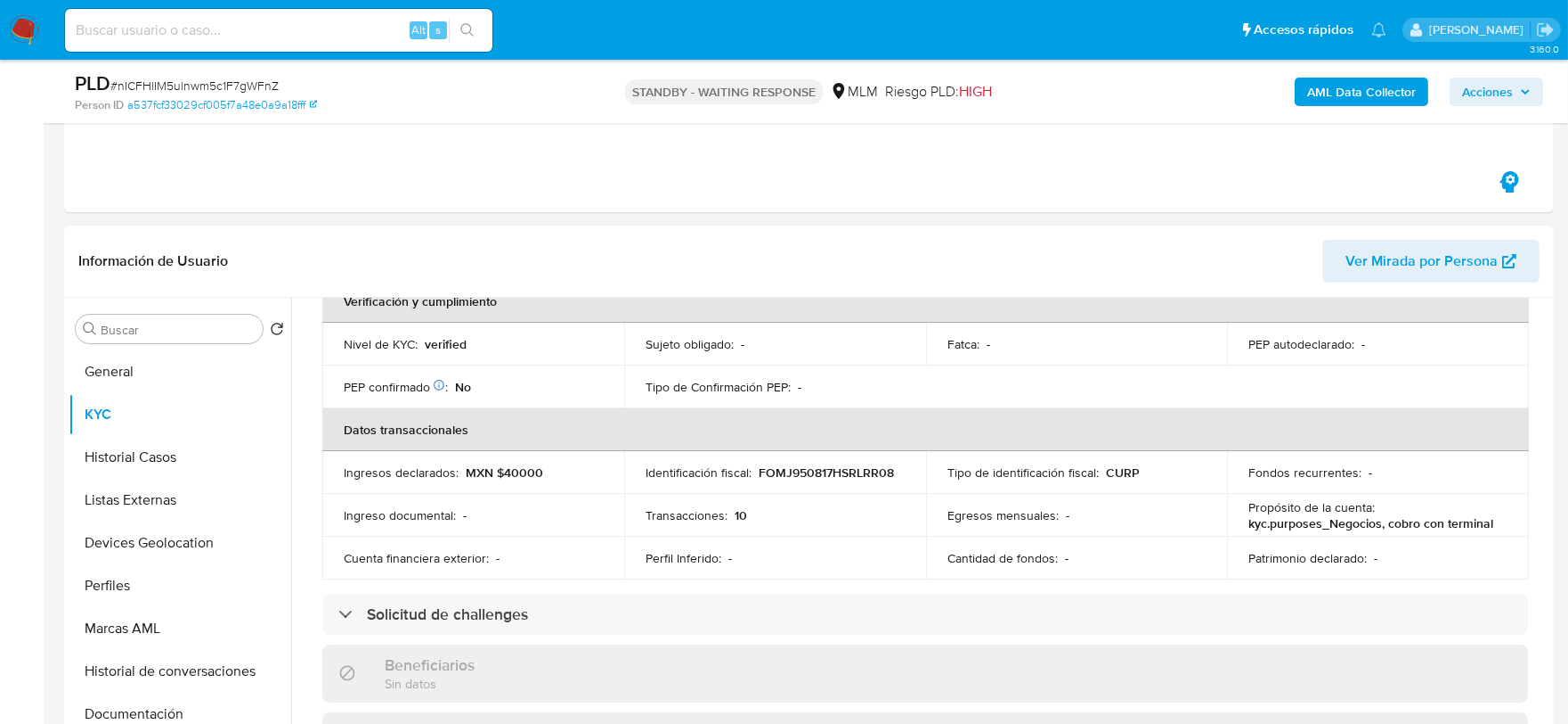
scroll to position [495, 0]
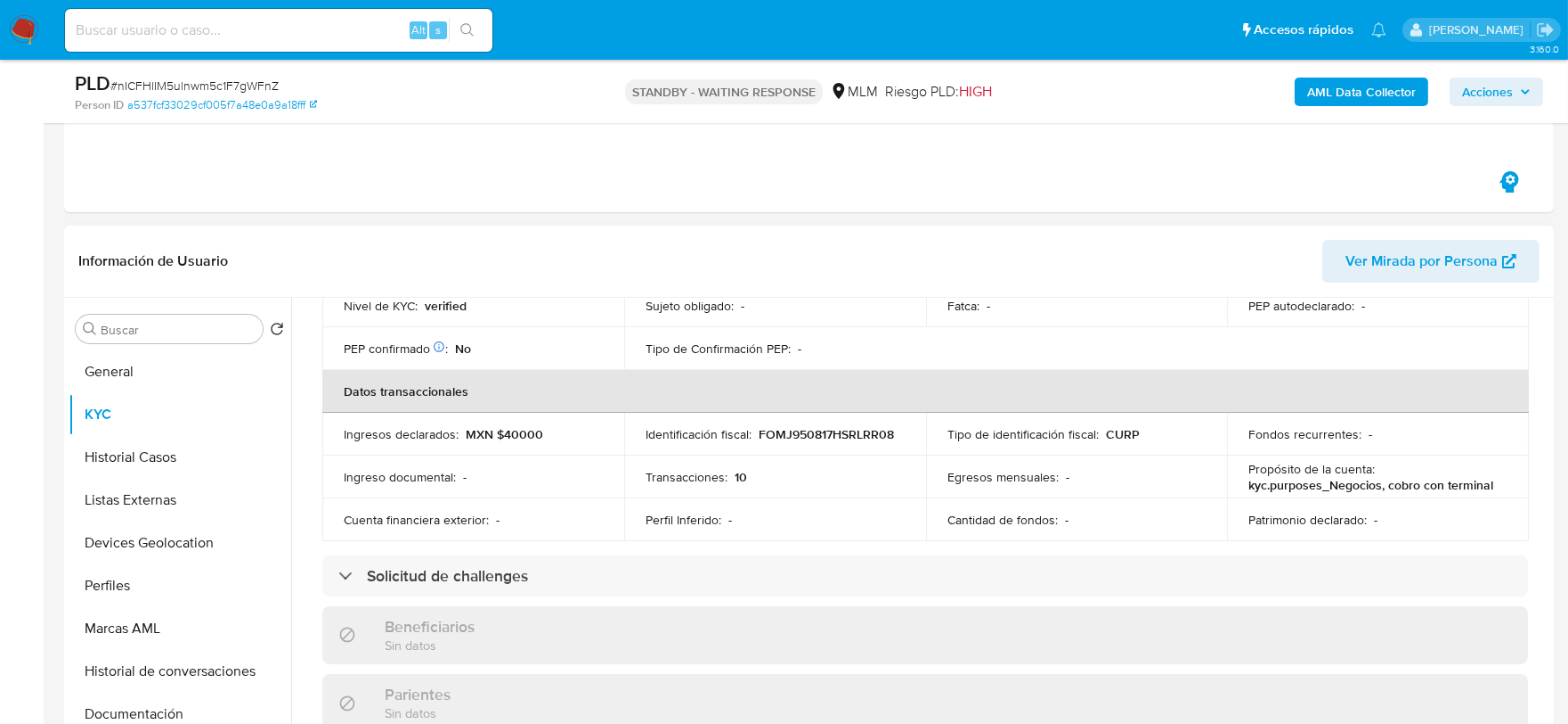
click at [299, 428] on div "Usuario KYC Status Actualizado hace 20 días Creado: 03/03/2022 12:41:26 Actuali…" at bounding box center [920, 525] width 1258 height 456
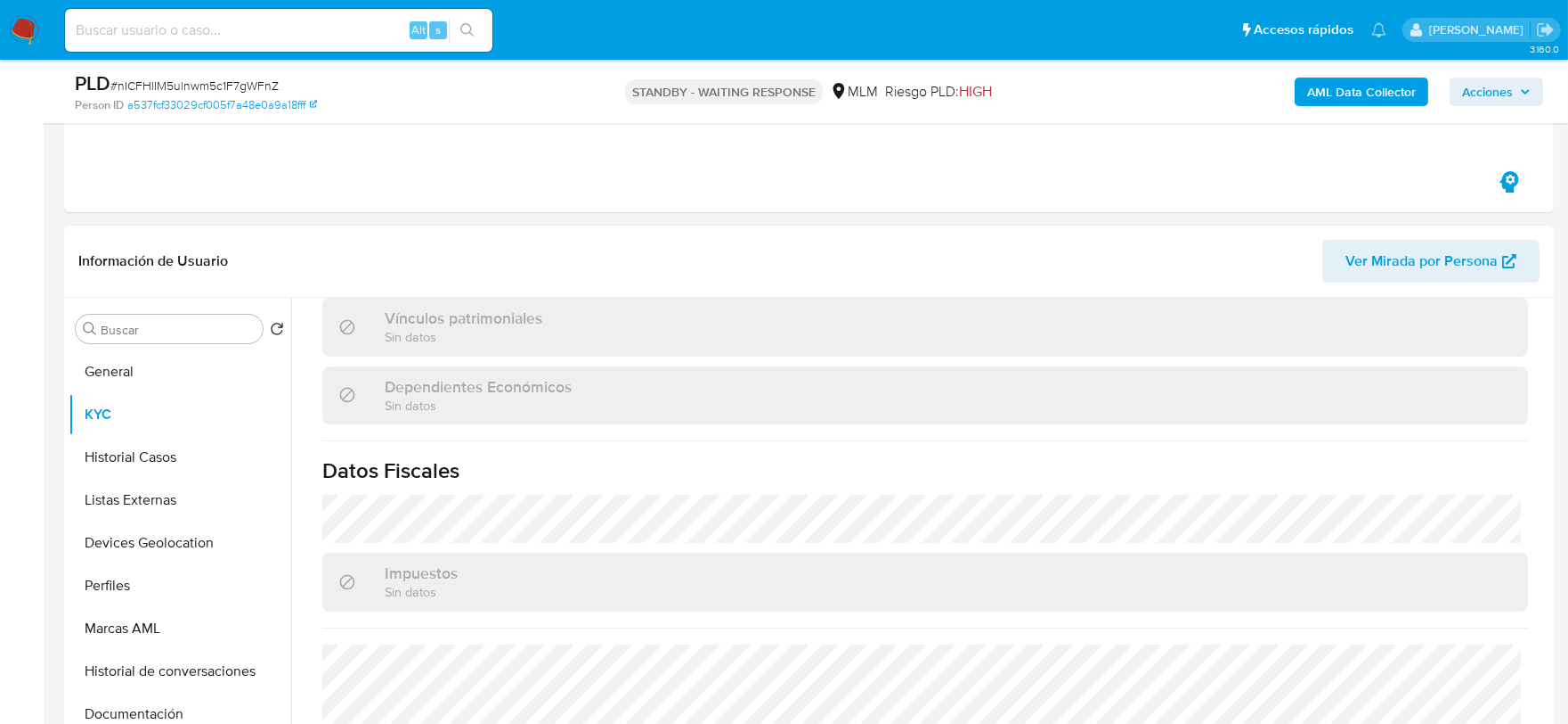
scroll to position [1089, 0]
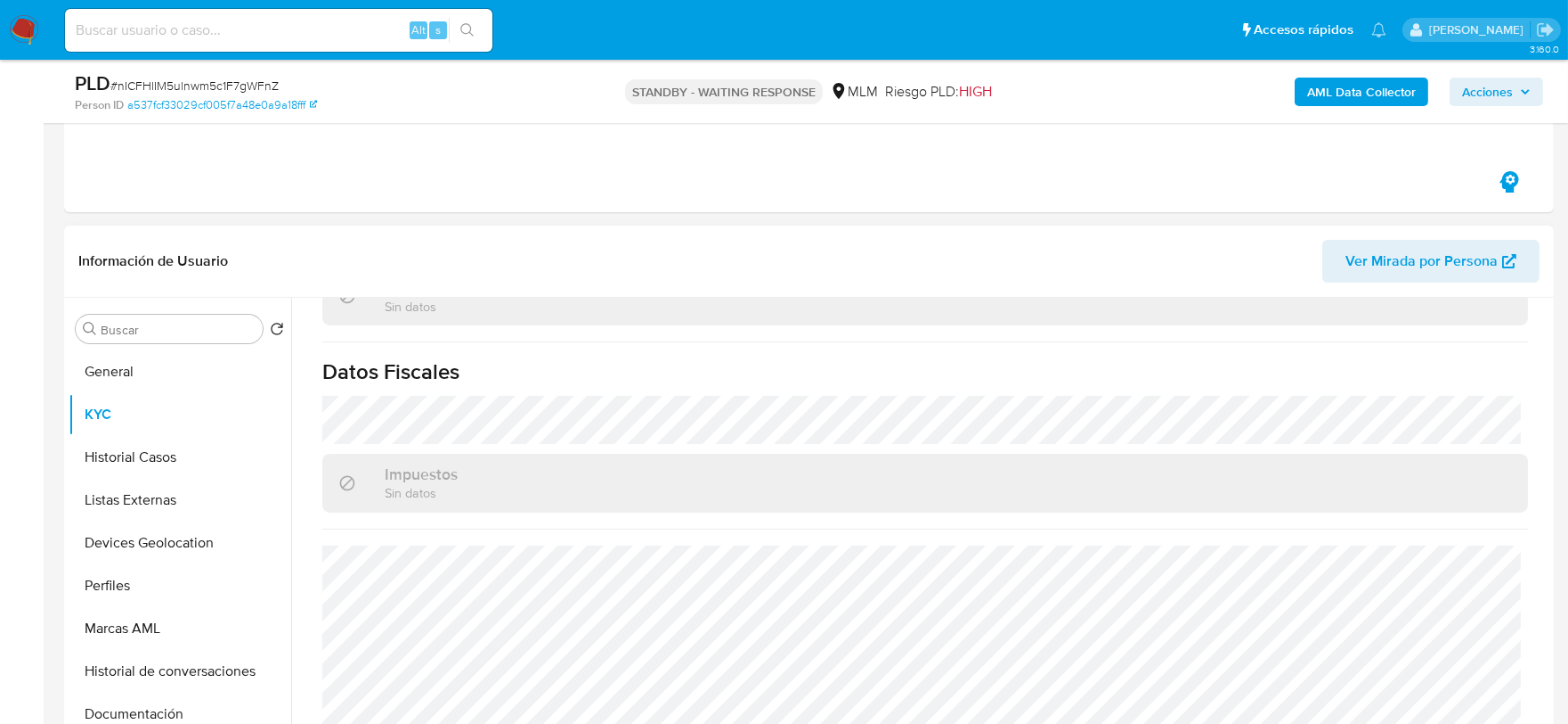
click at [602, 453] on div "Impuestos Sin datos" at bounding box center [925, 482] width 1205 height 58
click at [191, 454] on button "Historial Casos" at bounding box center [173, 457] width 209 height 43
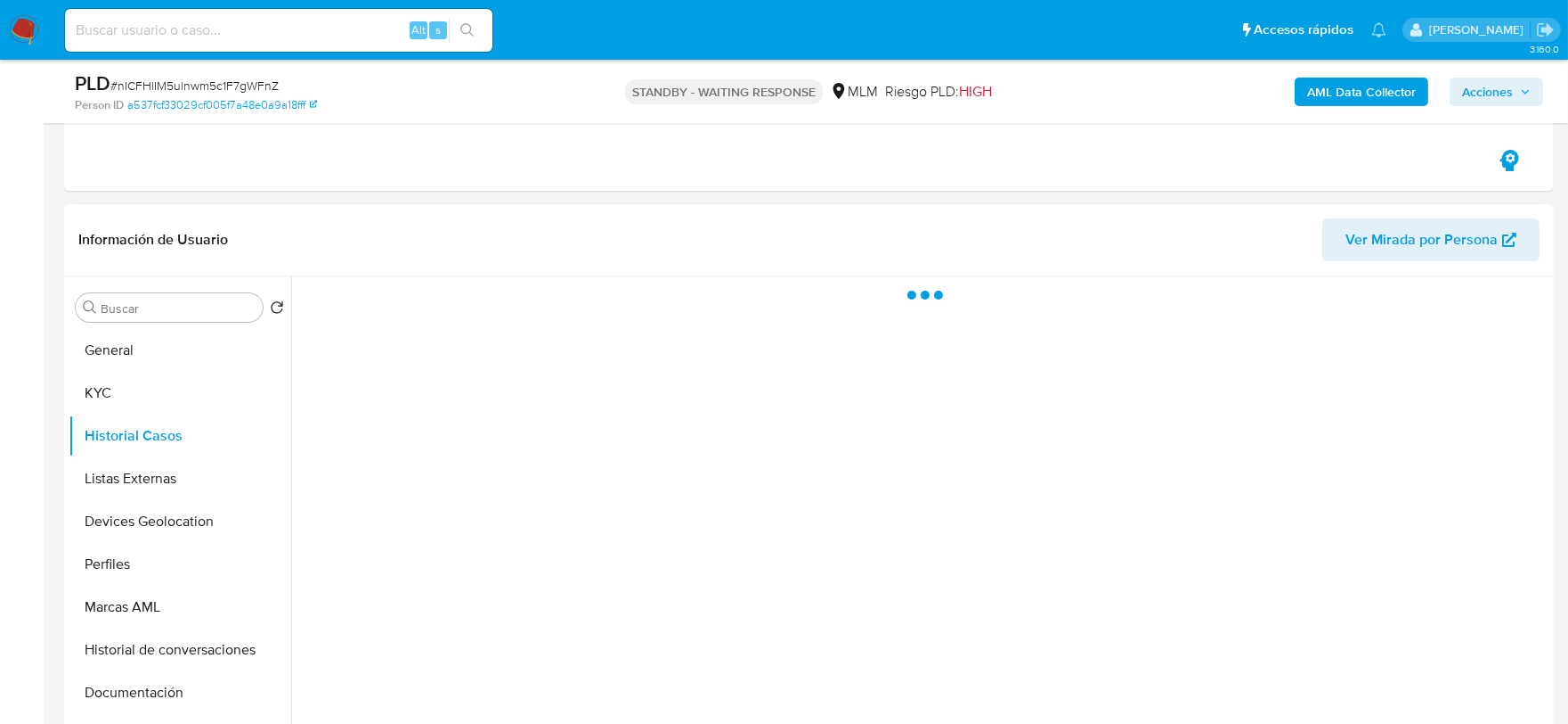
scroll to position [0, 0]
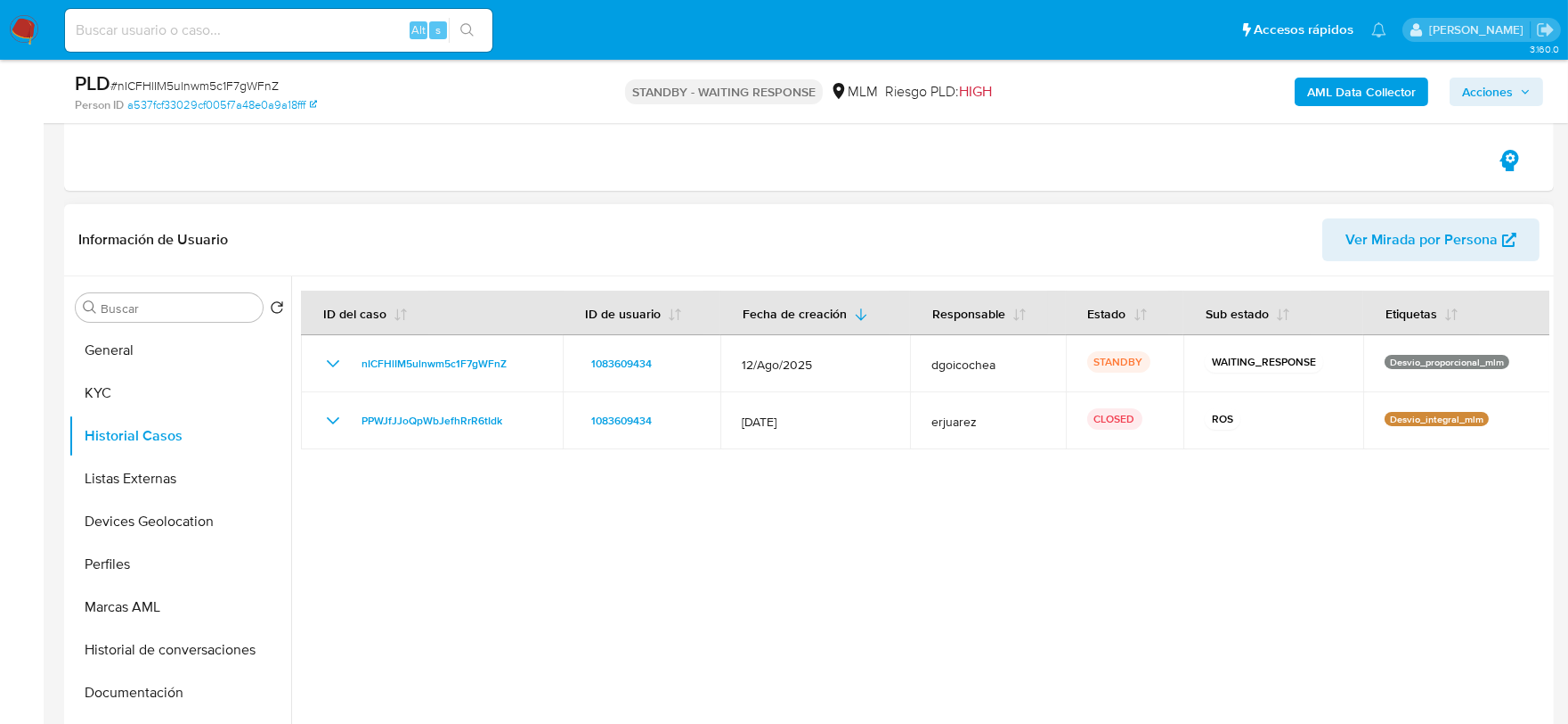
click at [578, 628] on div at bounding box center [920, 504] width 1258 height 456
click at [163, 483] on button "Listas Externas" at bounding box center [173, 478] width 209 height 43
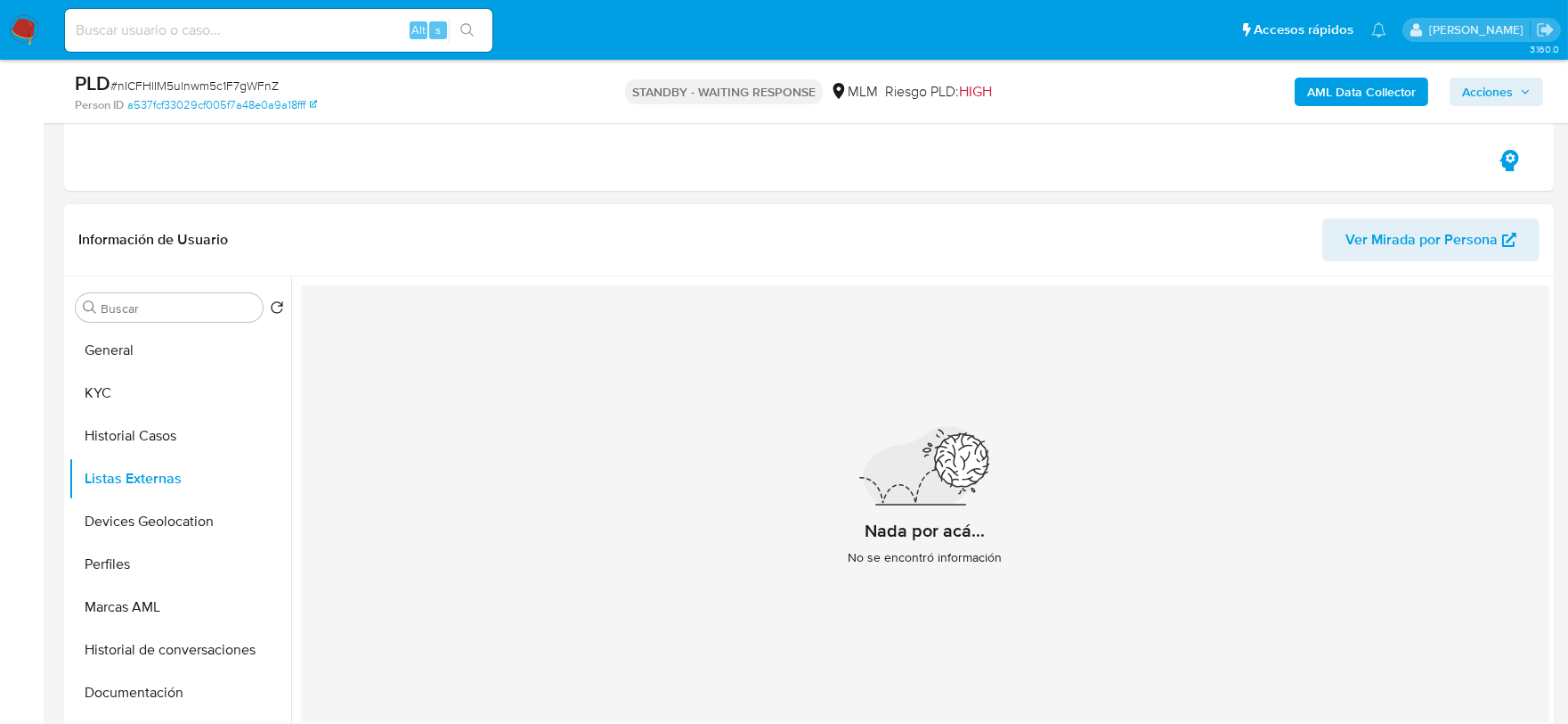
click at [636, 576] on div "Nada por acá... No se encontró información" at bounding box center [925, 503] width 1248 height 436
click at [206, 515] on button "Devices Geolocation" at bounding box center [173, 521] width 209 height 43
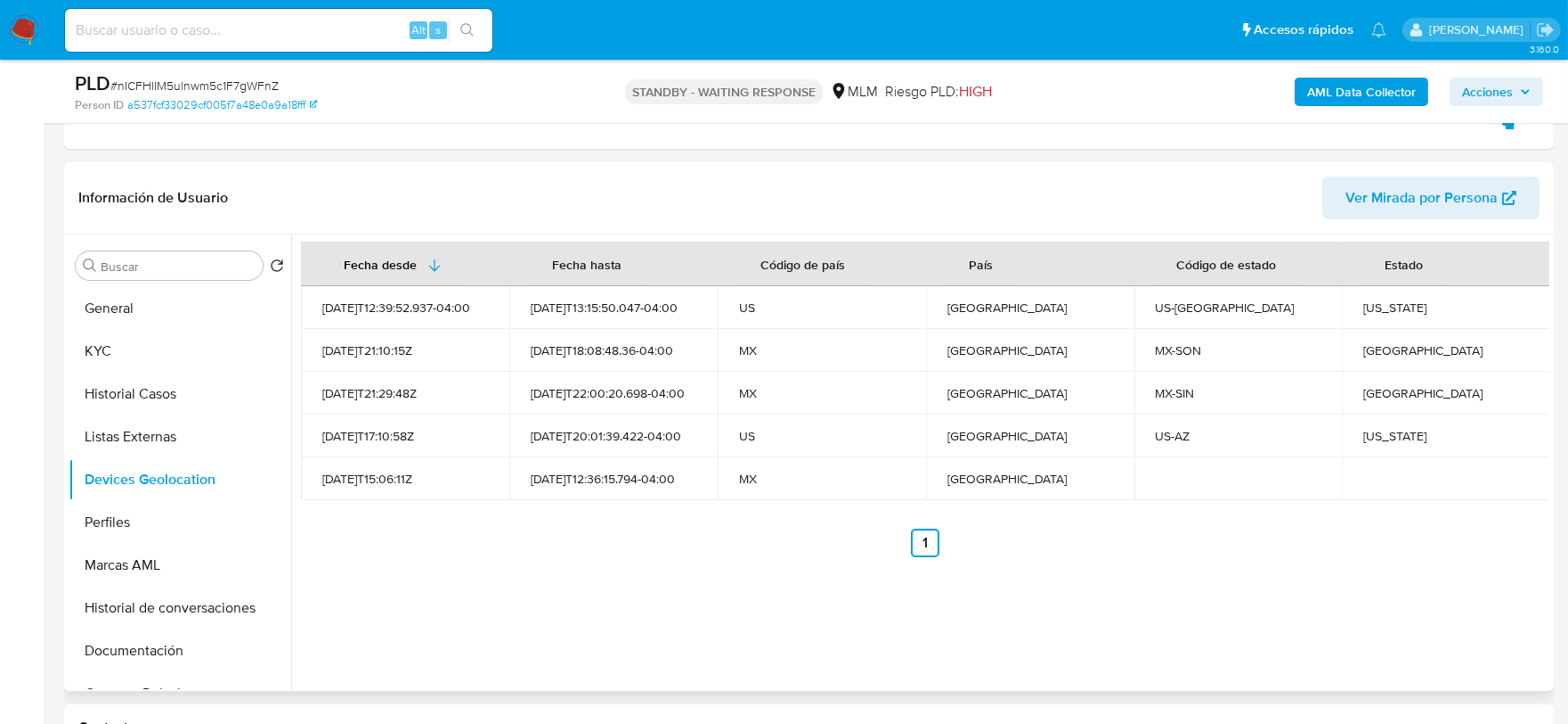
scroll to position [693, 0]
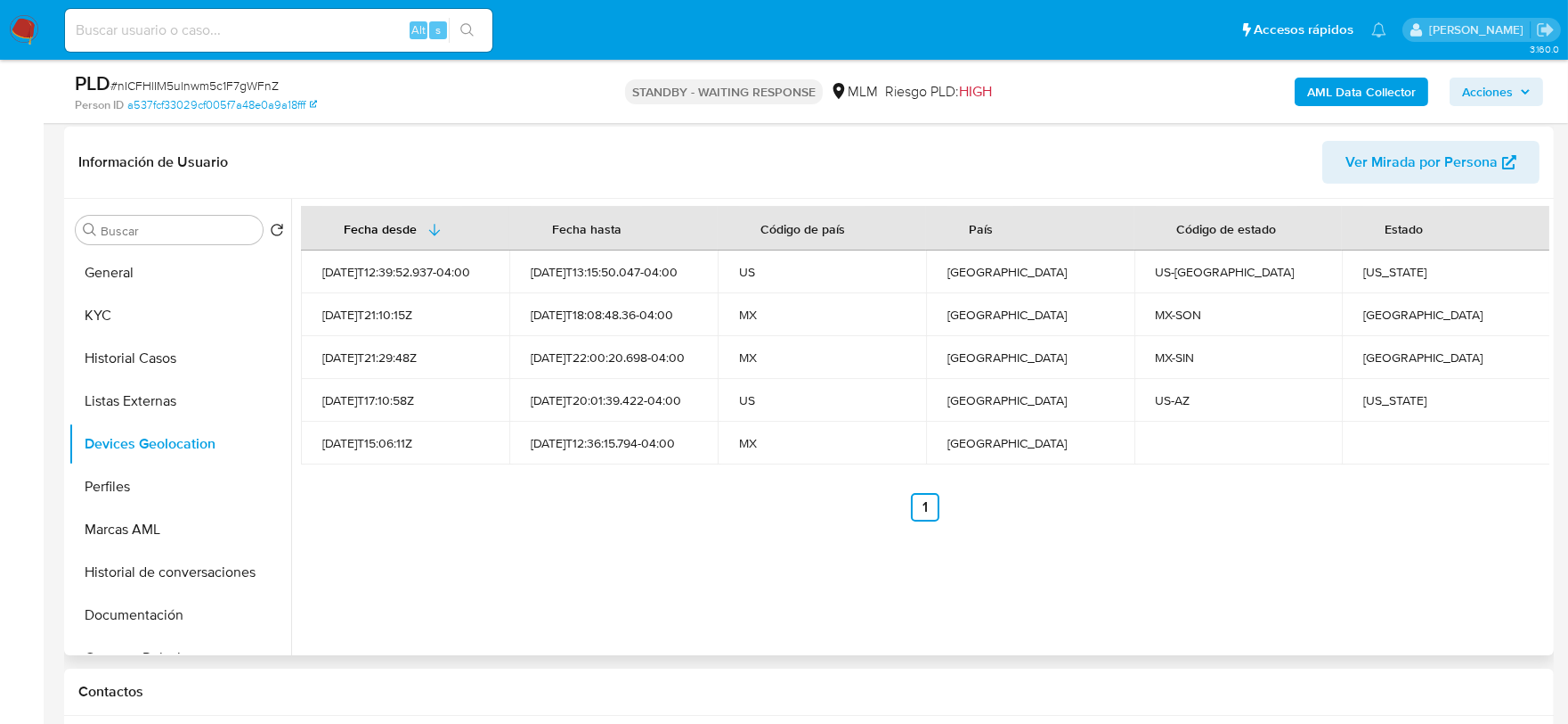
click at [710, 559] on div "Fecha desde Fecha hasta Código de país País Código de estado Estado 2025-08-04T…" at bounding box center [920, 427] width 1258 height 456
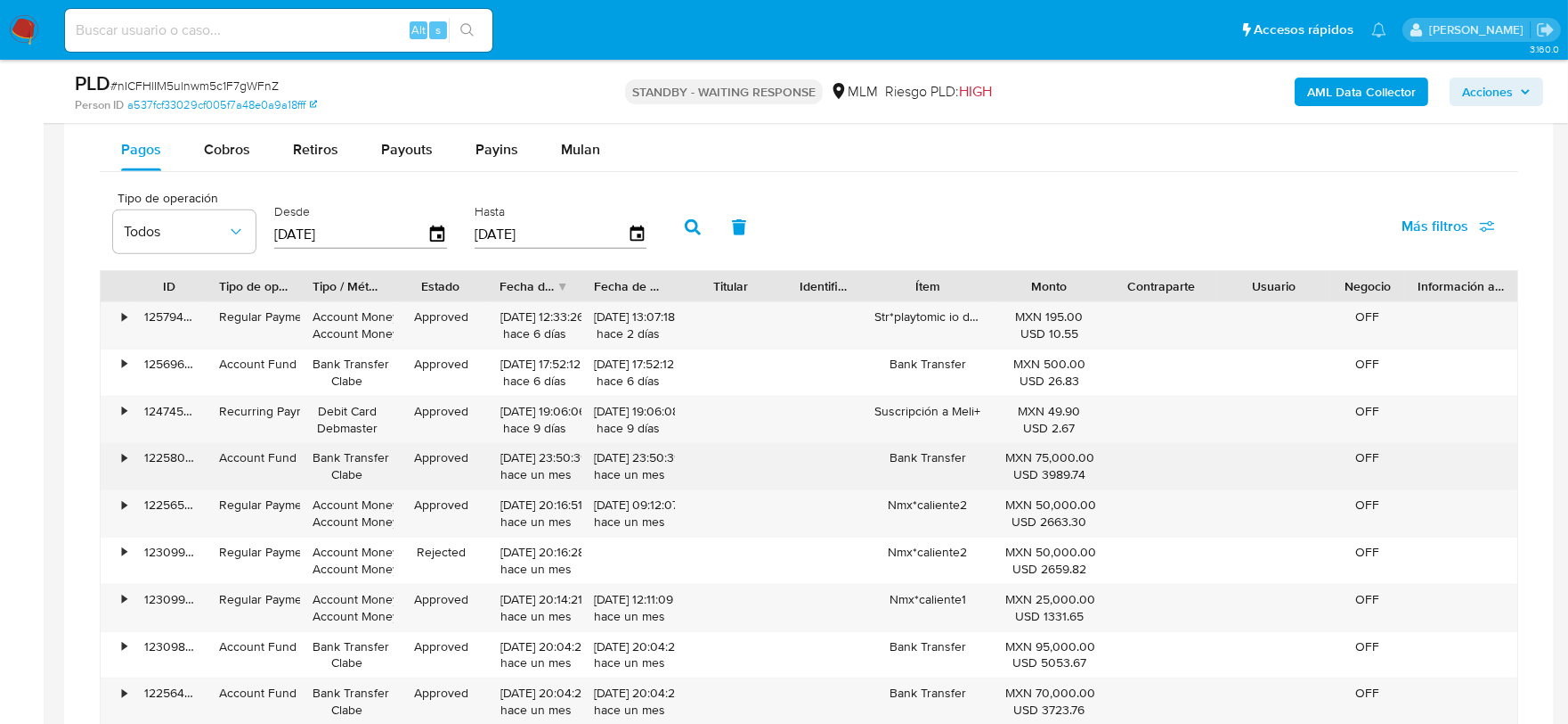
scroll to position [1385, 0]
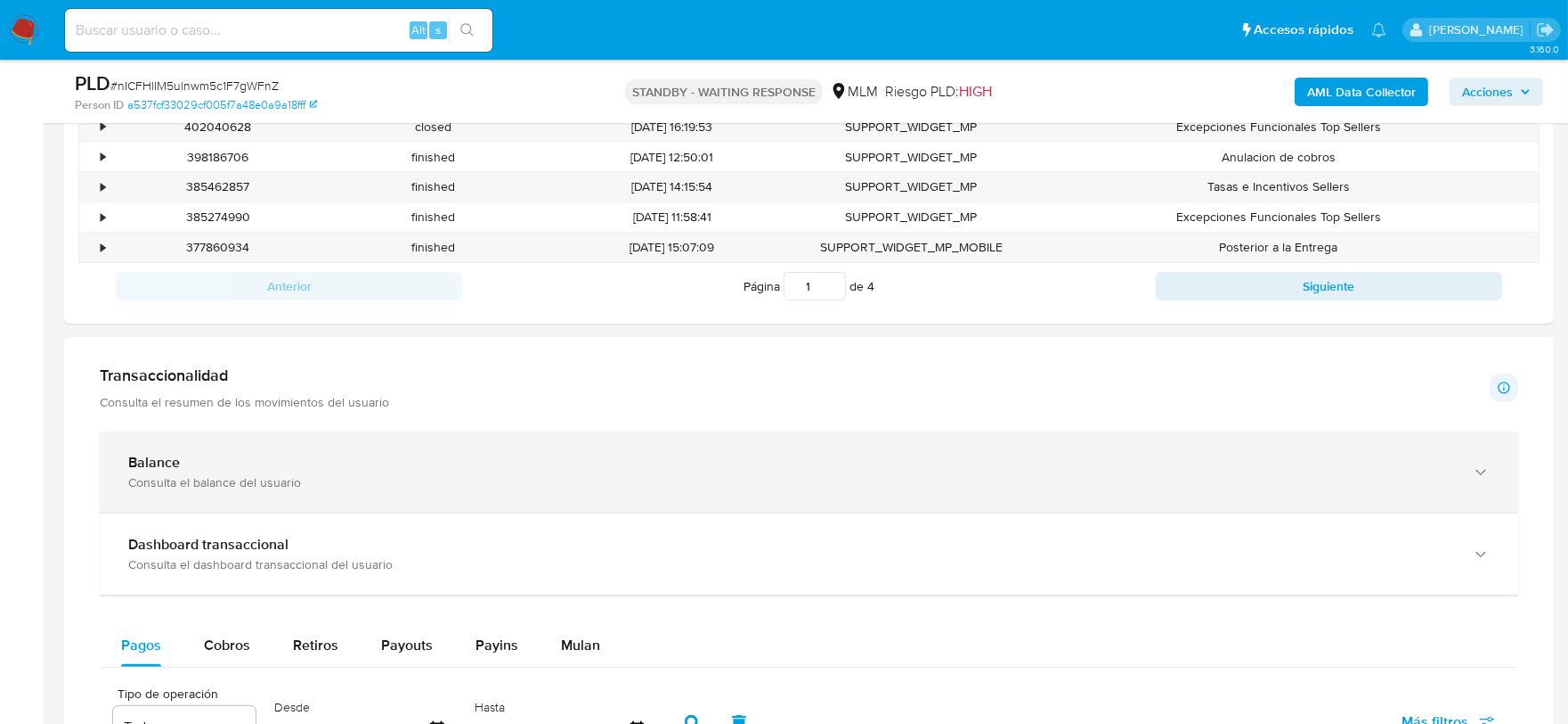
click at [287, 448] on div "Balance Consulta el balance del usuario" at bounding box center [809, 471] width 1418 height 81
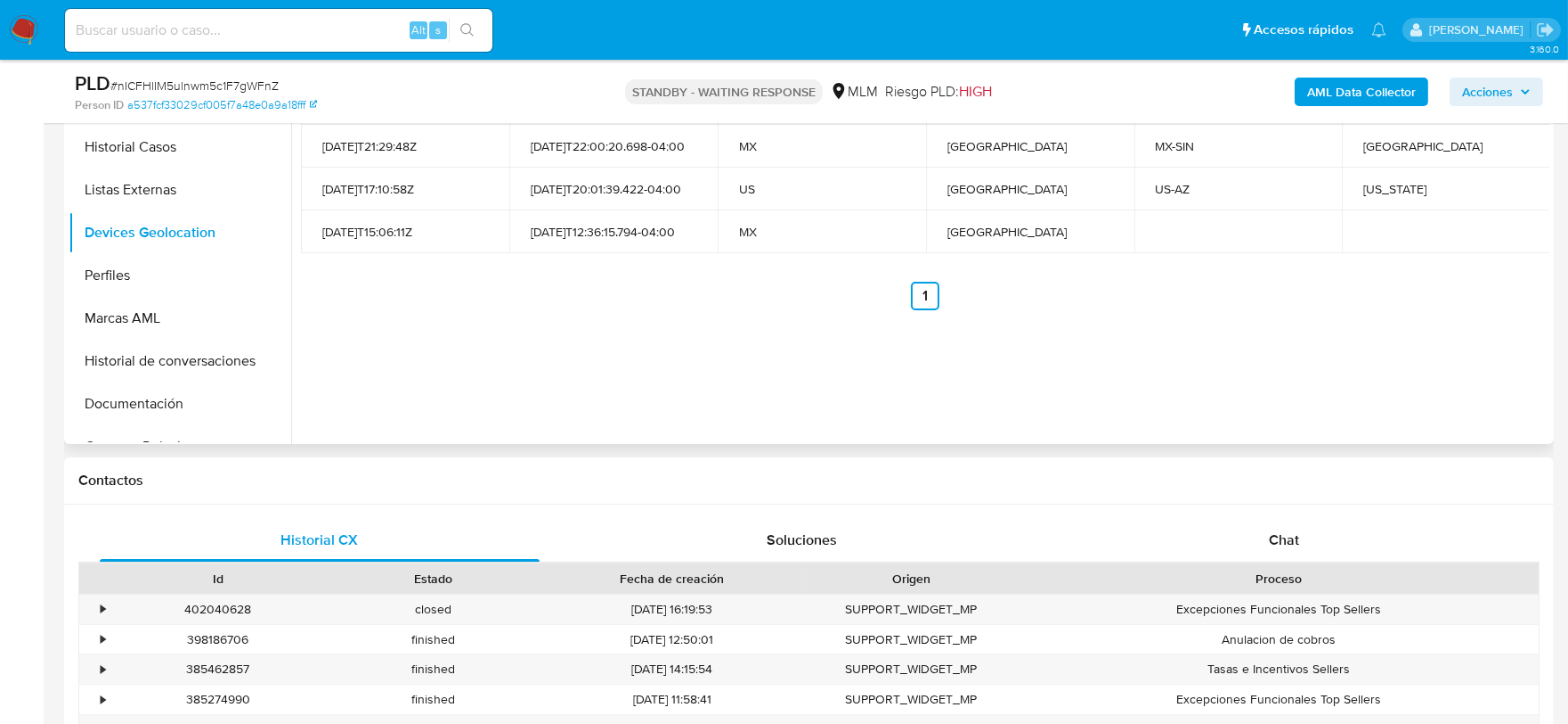
scroll to position [891, 0]
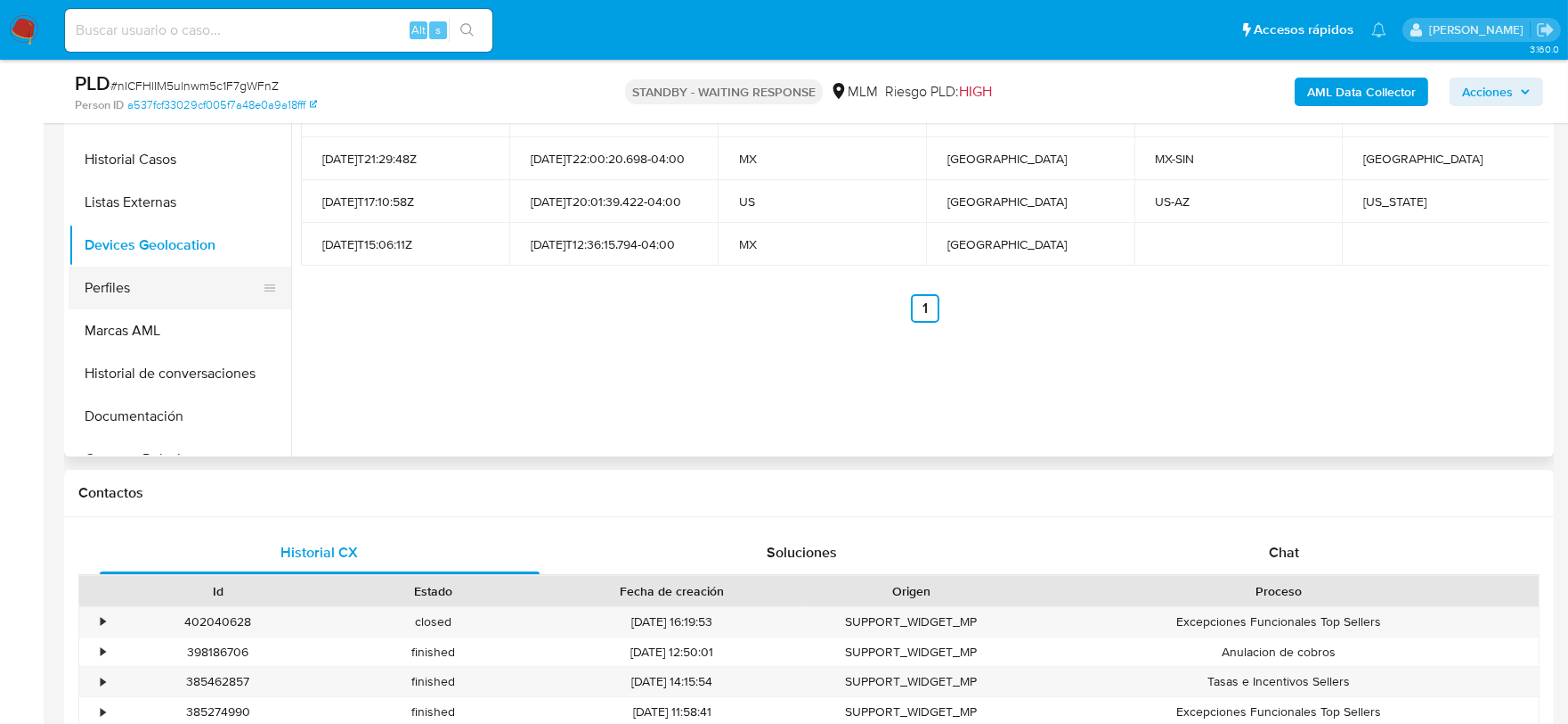
drag, startPoint x: 193, startPoint y: 280, endPoint x: 179, endPoint y: 283, distance: 14.3
click at [192, 280] on button "Perfiles" at bounding box center [173, 288] width 209 height 43
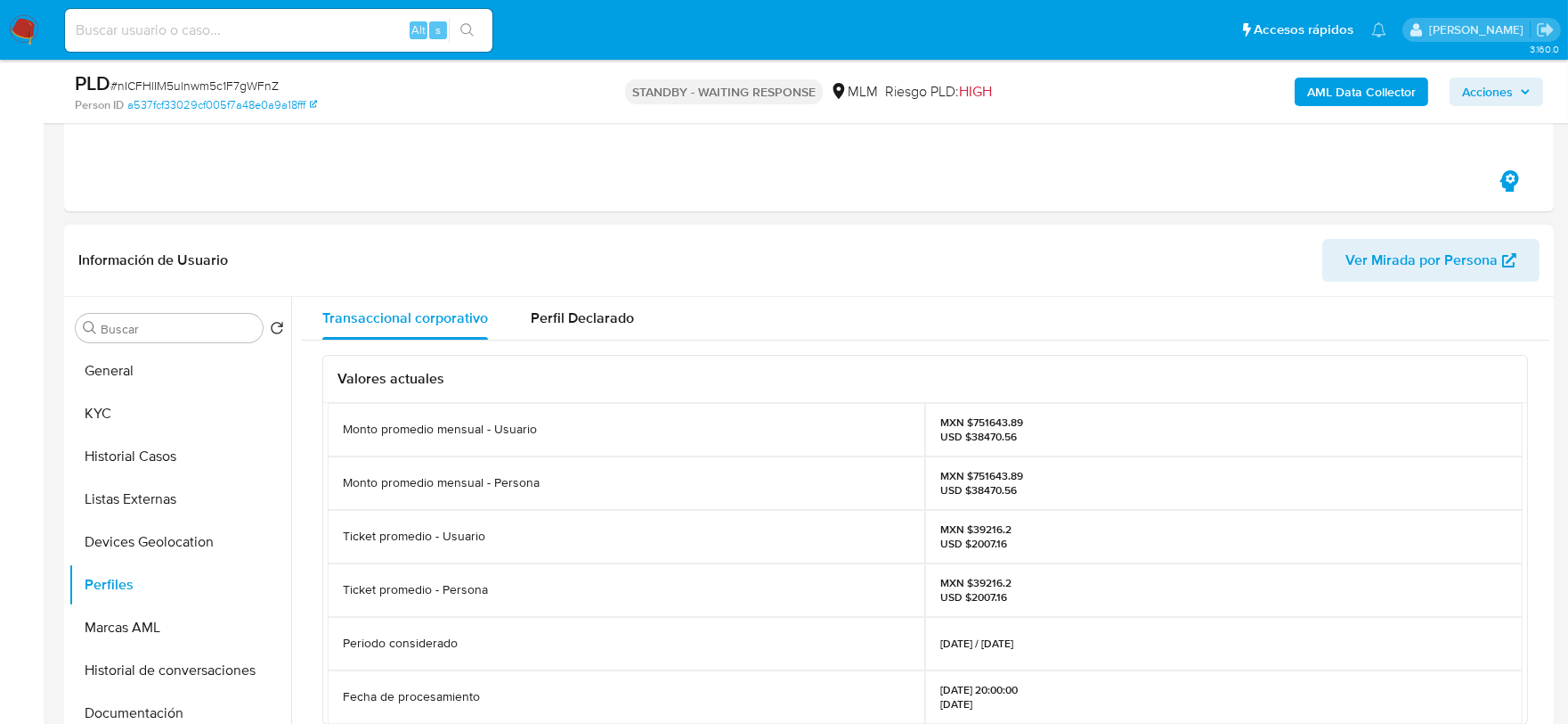
scroll to position [593, 0]
click at [576, 467] on div "Monto promedio mensual - Persona" at bounding box center [626, 484] width 597 height 54
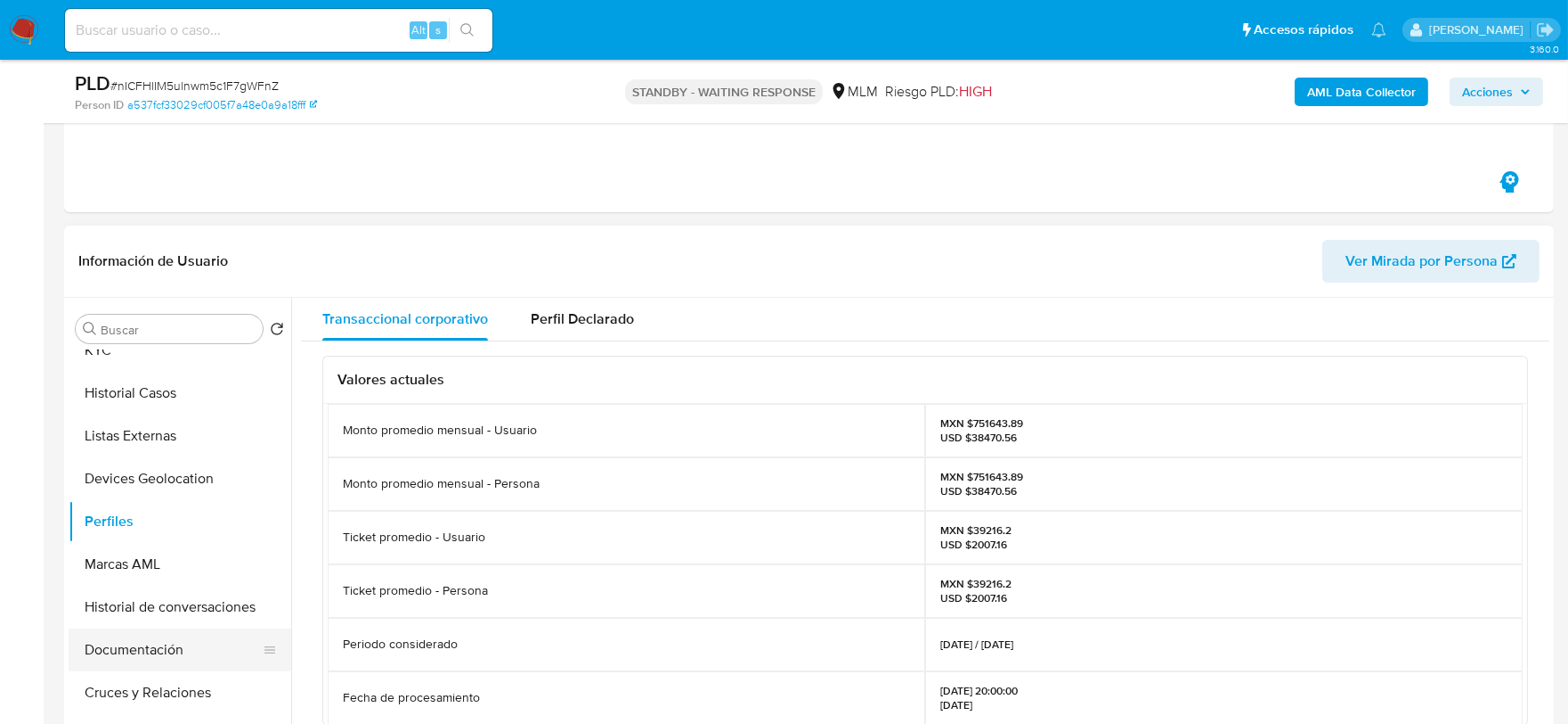
scroll to position [99, 0]
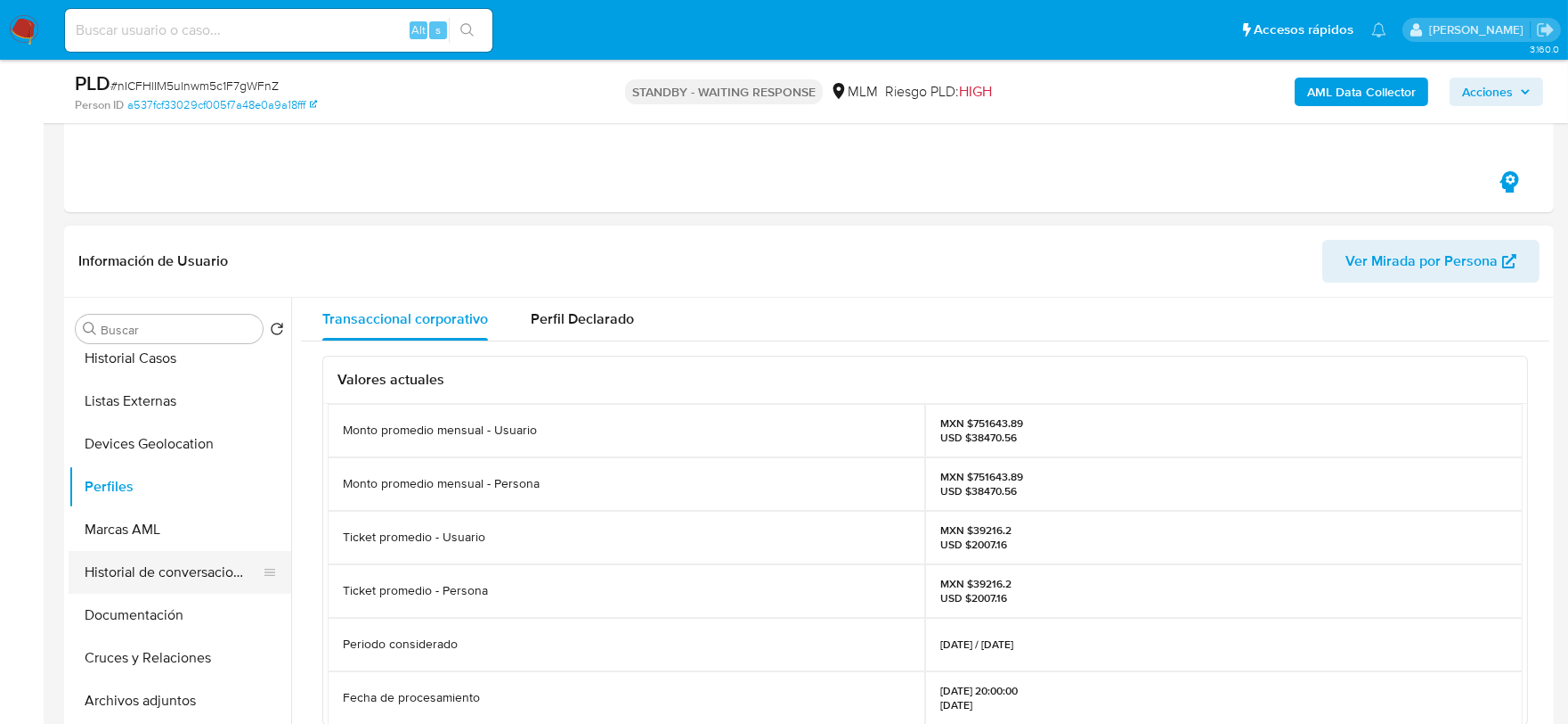
drag, startPoint x: 167, startPoint y: 611, endPoint x: 280, endPoint y: 539, distance: 134.0
click at [167, 611] on button "Documentación" at bounding box center [180, 615] width 223 height 43
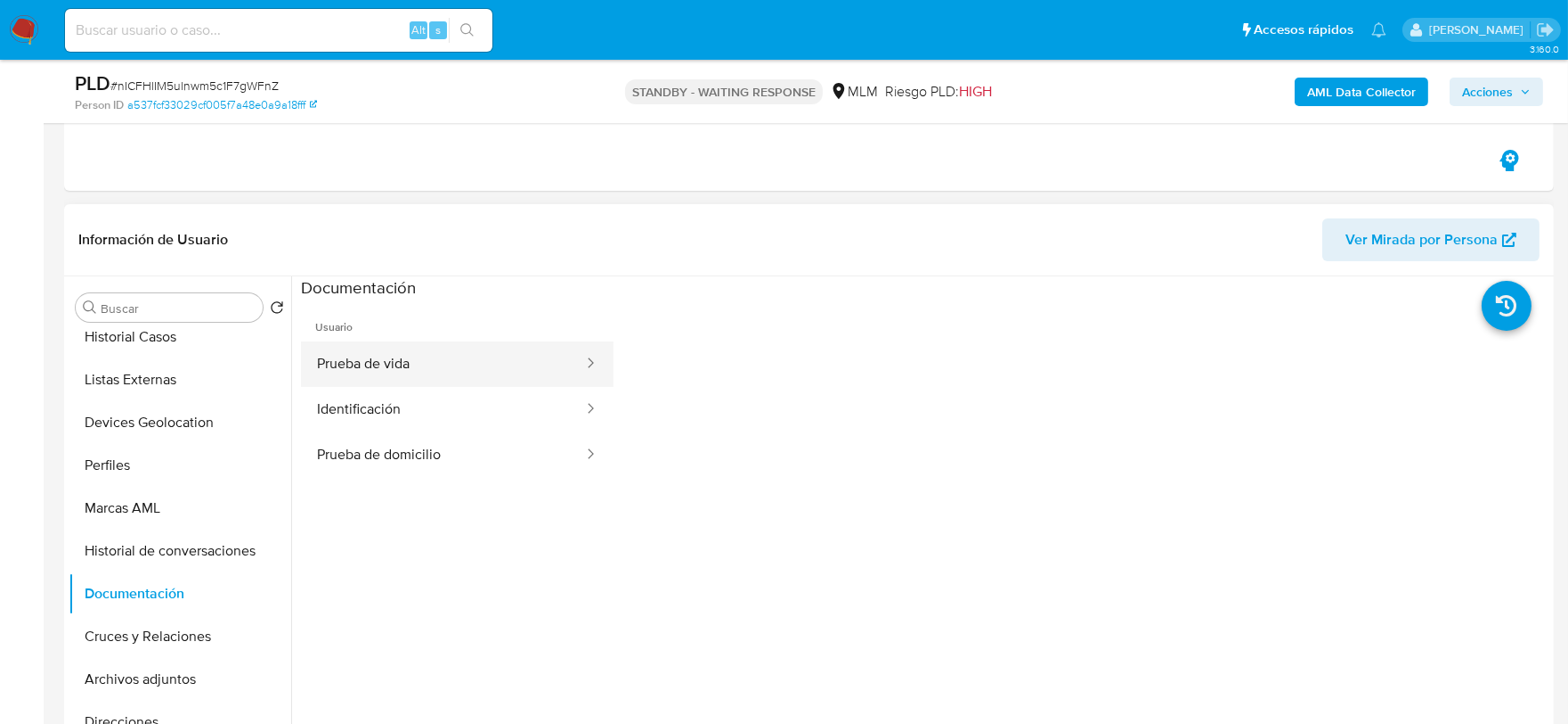
click at [425, 353] on button "Prueba de vida" at bounding box center [442, 364] width 284 height 46
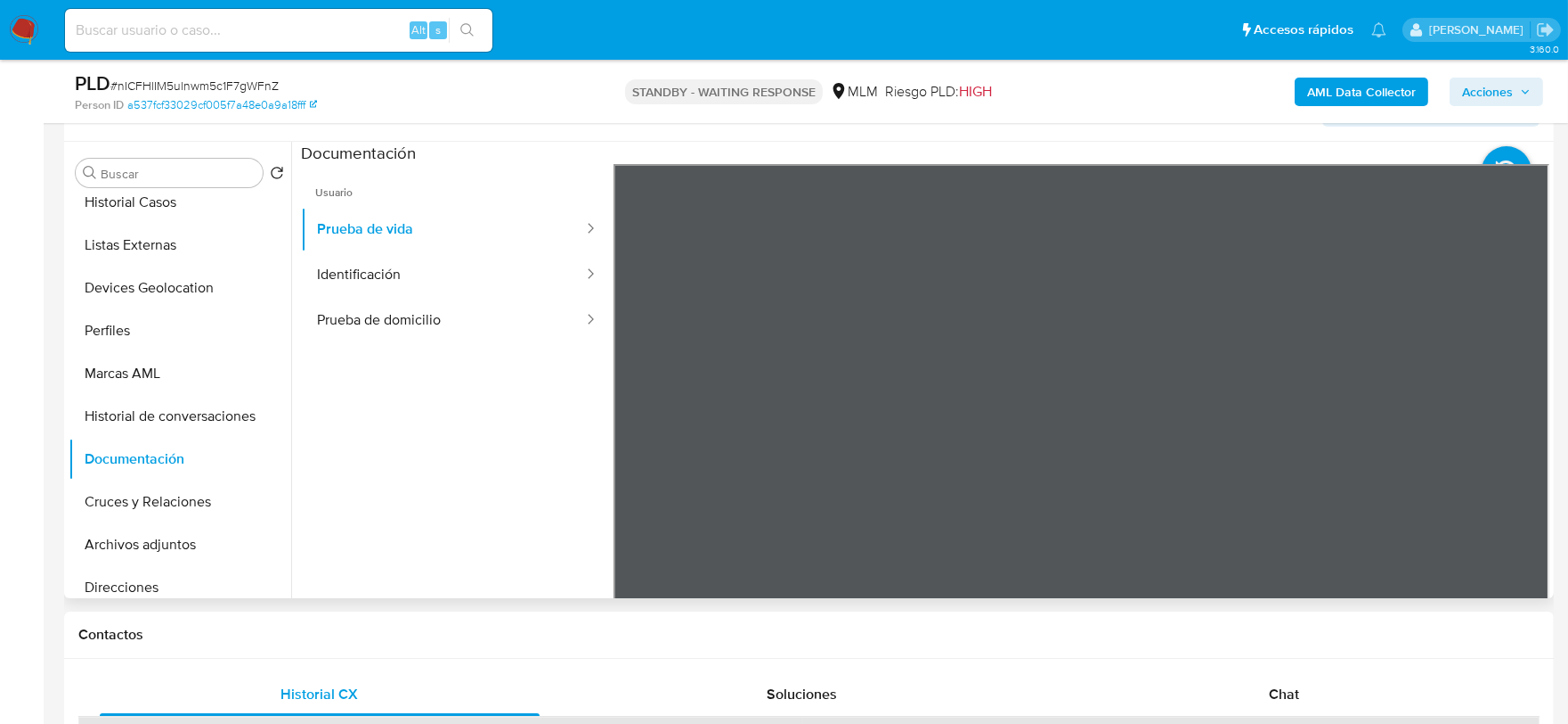
scroll to position [771, 0]
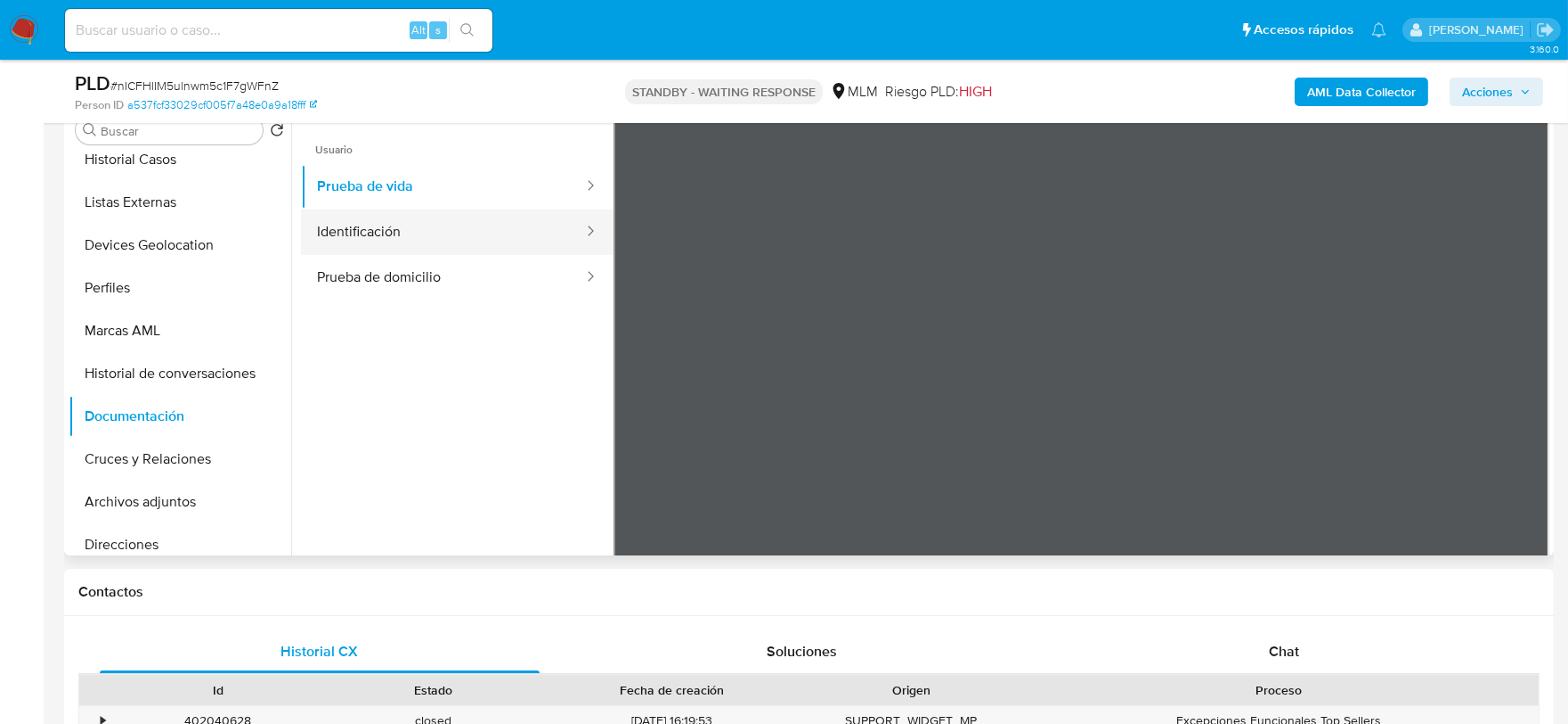
click at [389, 239] on button "Identificación" at bounding box center [442, 232] width 284 height 46
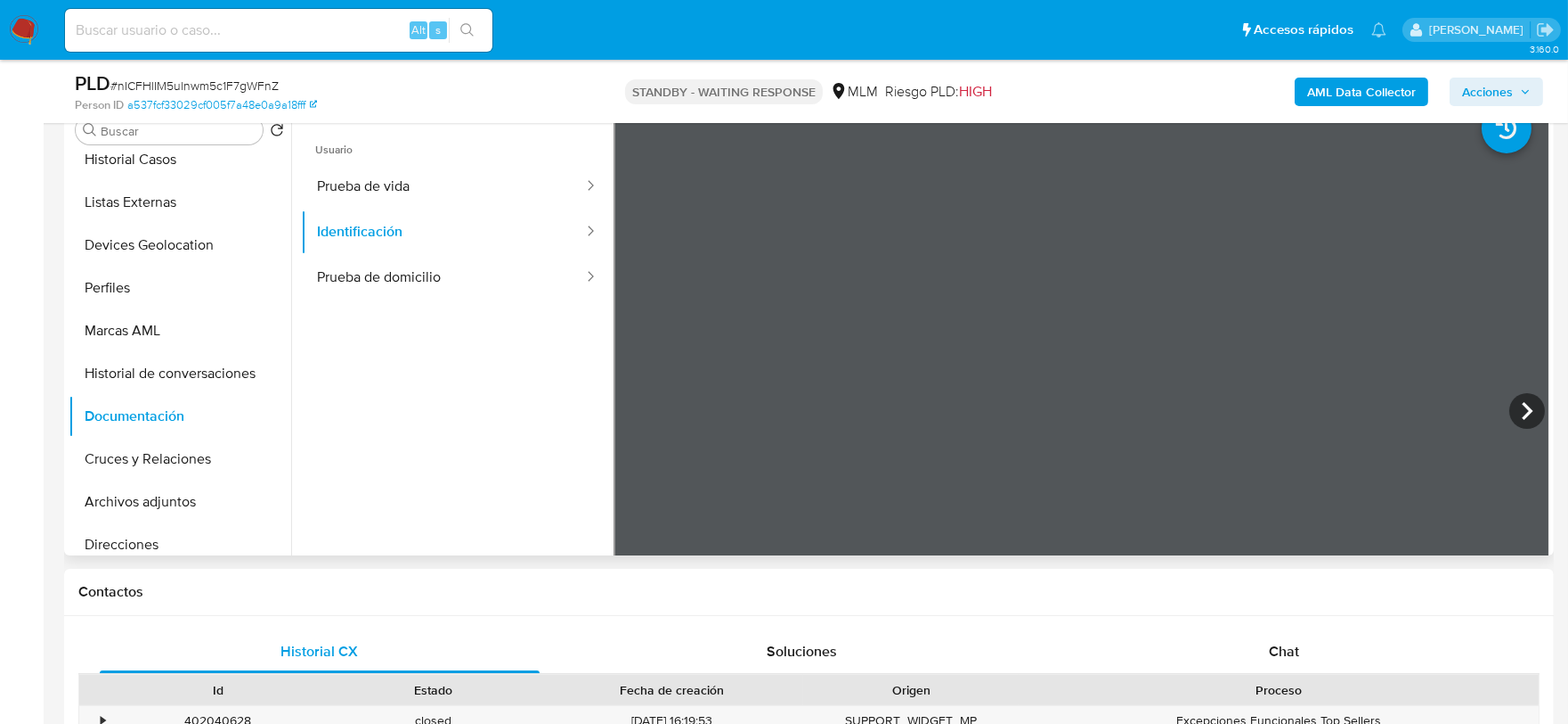
click at [477, 305] on ul "Usuario Prueba de vida Identificación Prueba de domicilio" at bounding box center [457, 377] width 313 height 513
click at [481, 273] on button "Prueba de domicilio" at bounding box center [442, 277] width 284 height 46
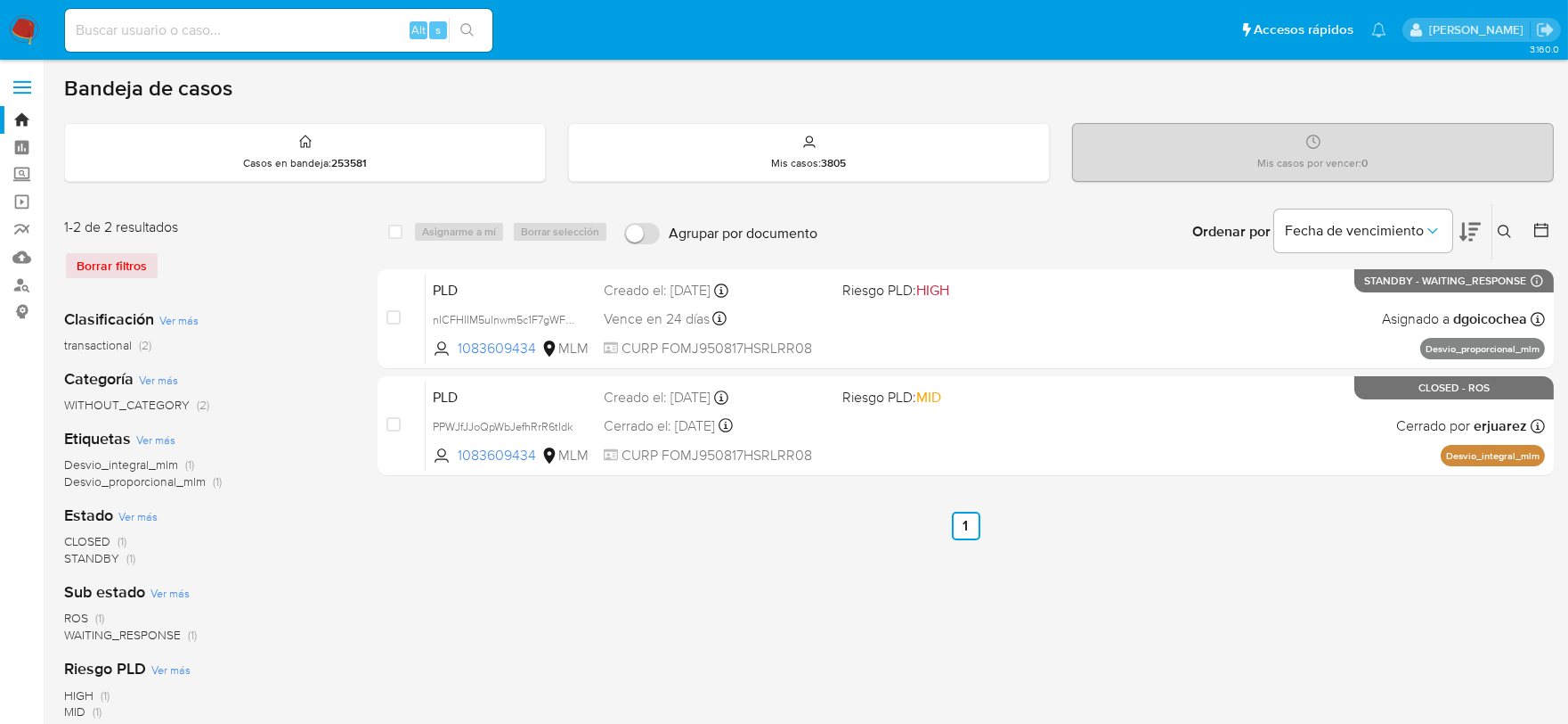
click at [136, 630] on span "WAITING_RESPONSE" at bounding box center [123, 634] width 116 height 18
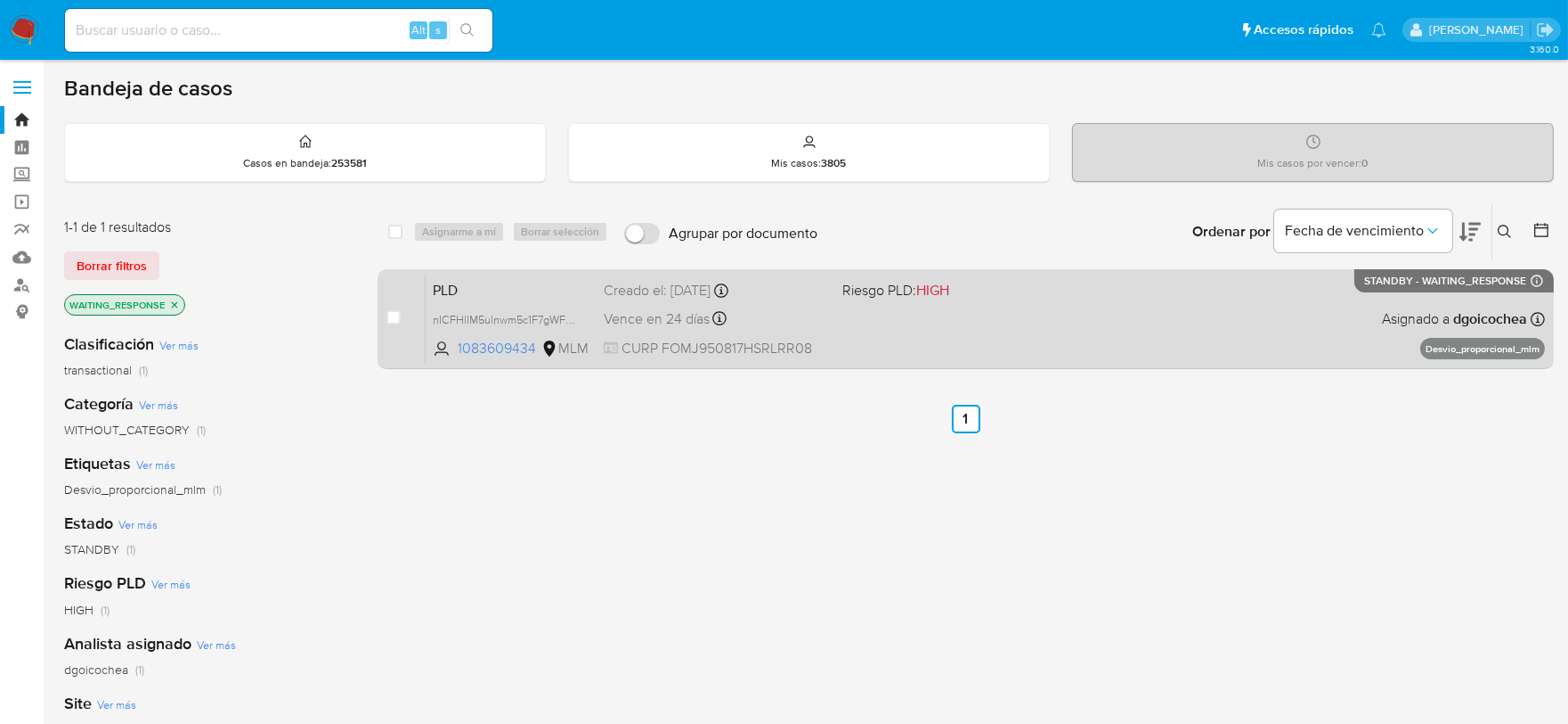
click at [459, 280] on span "PLD" at bounding box center [510, 289] width 157 height 23
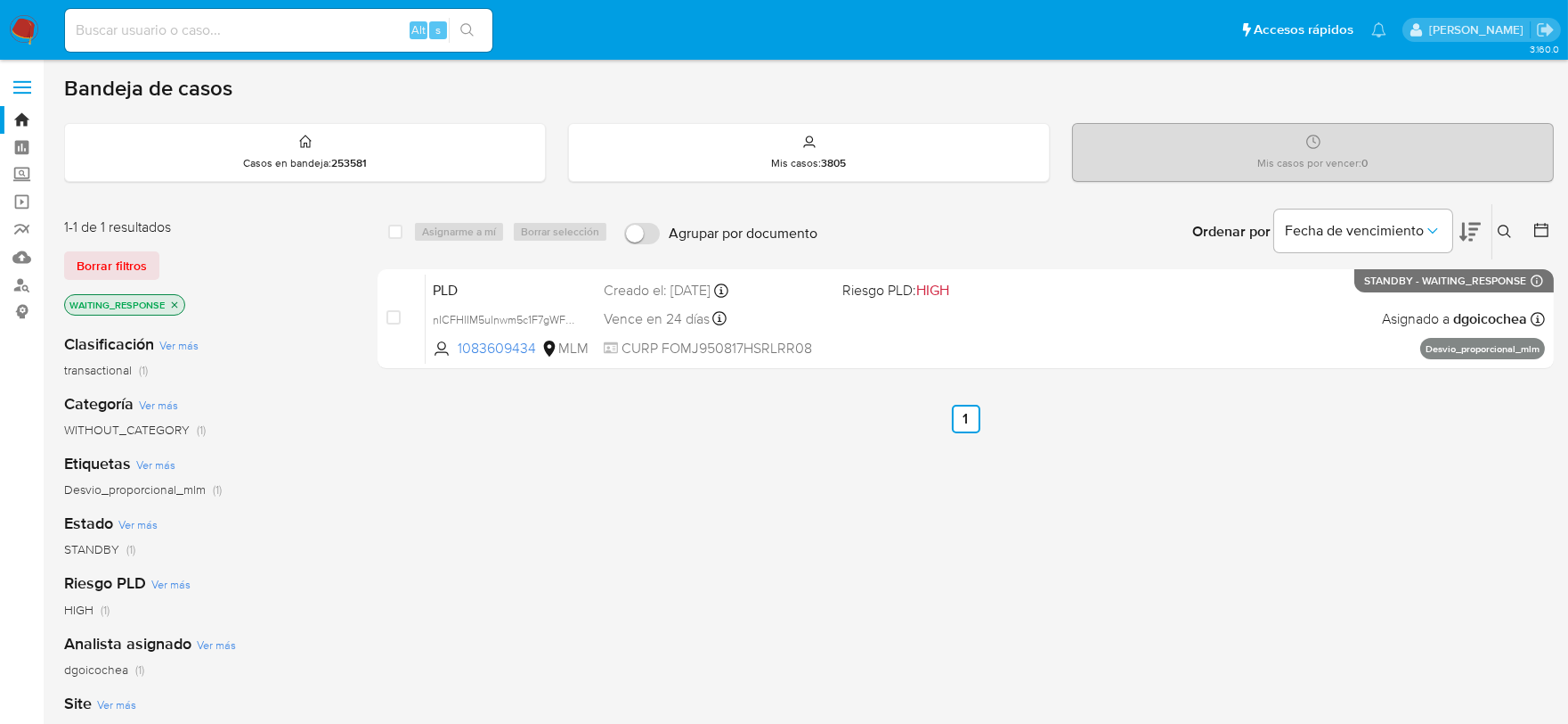
click at [22, 23] on img at bounding box center [24, 30] width 30 height 30
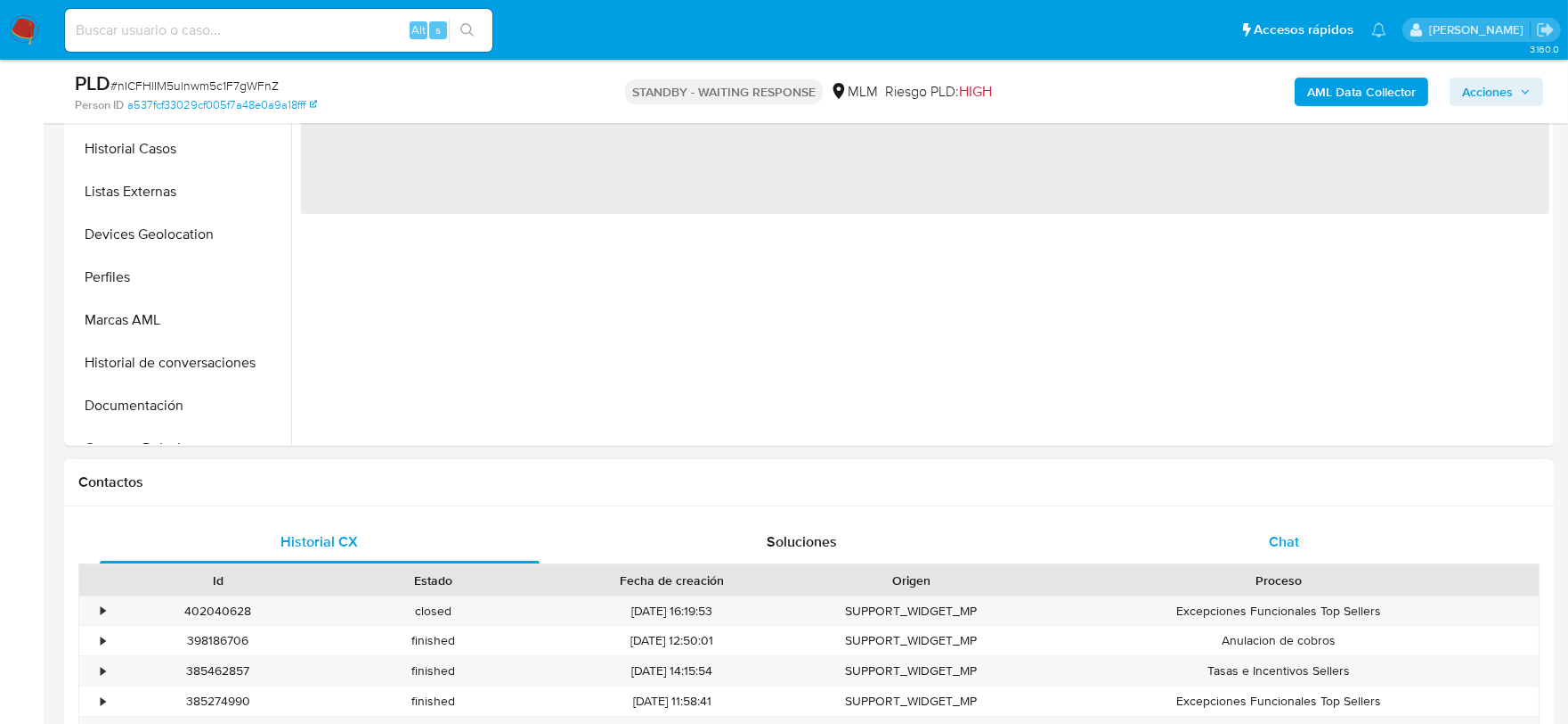
scroll to position [495, 0]
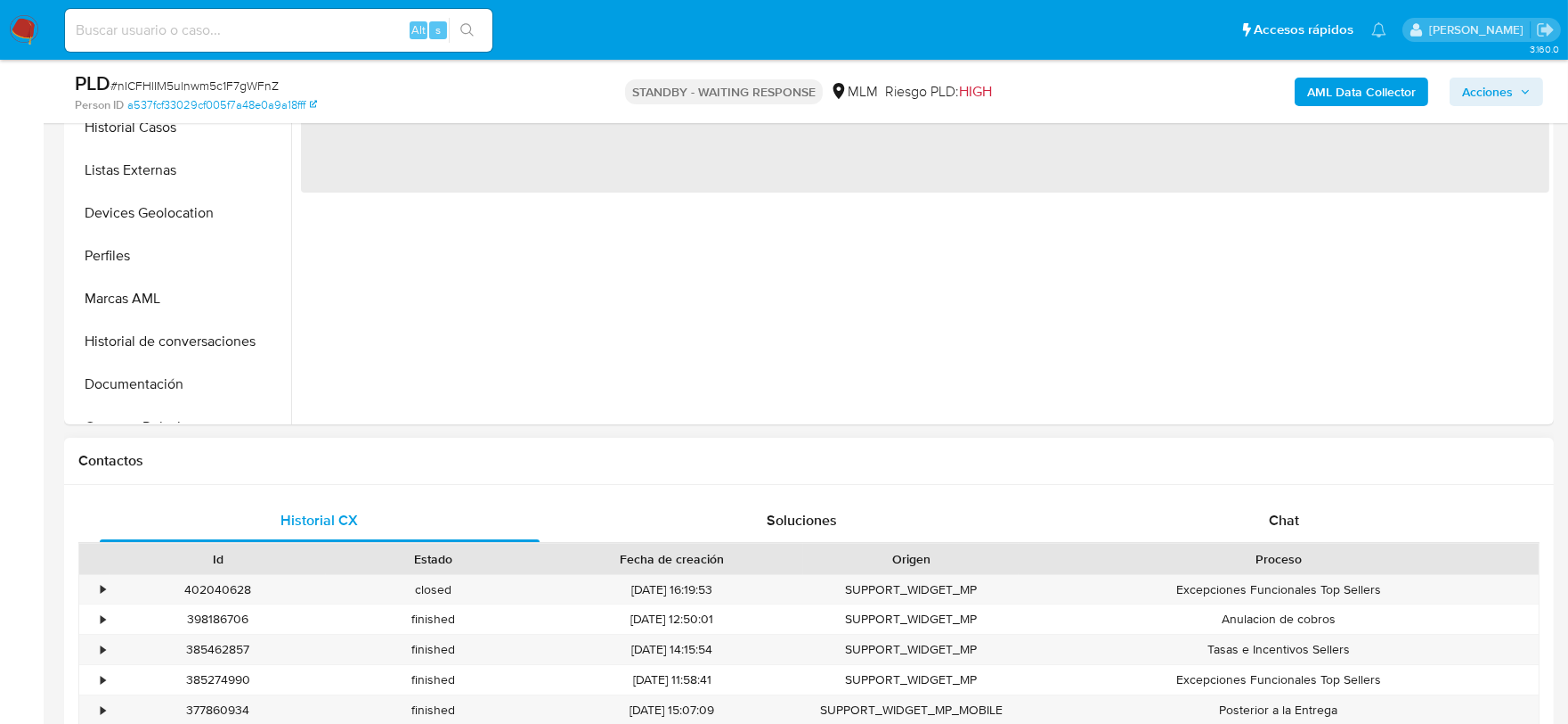
select select "10"
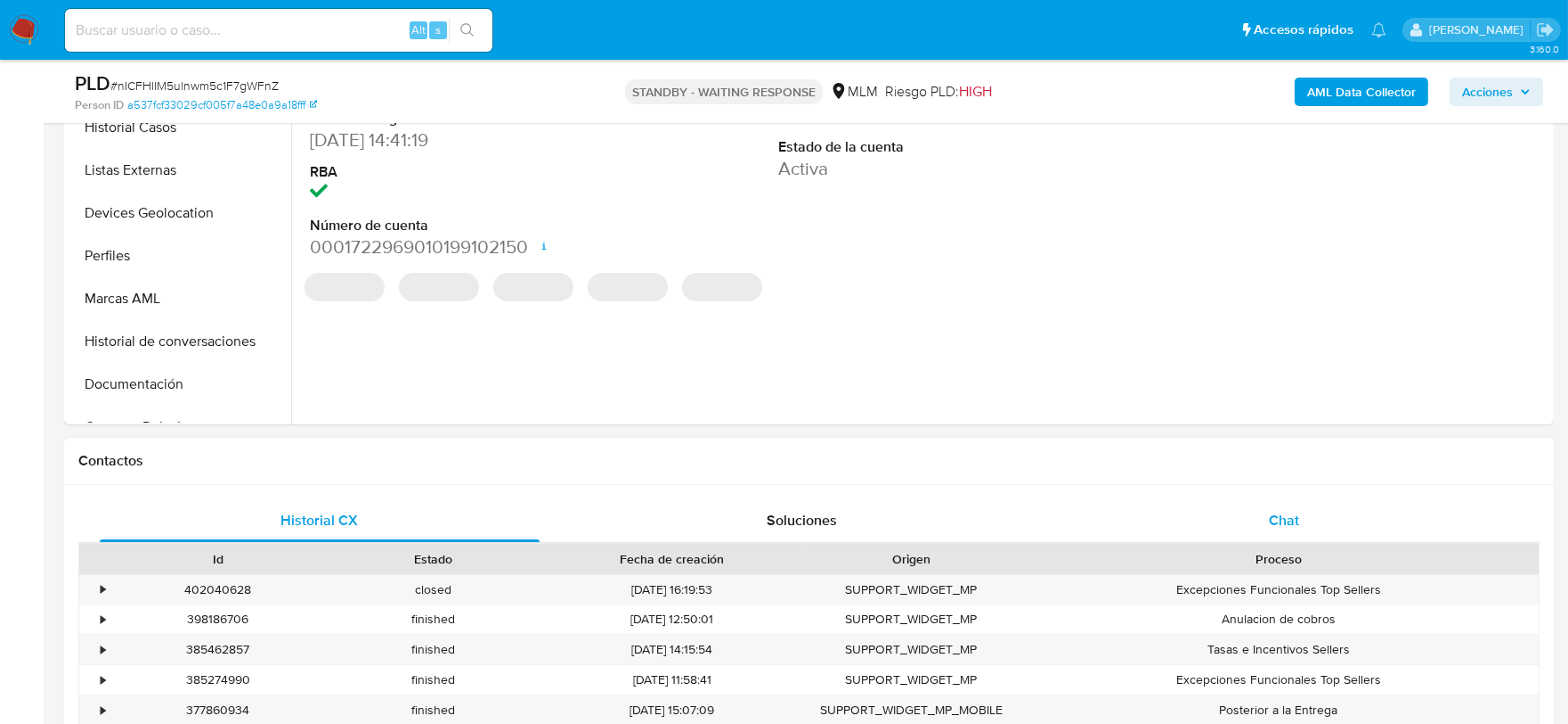
click at [1313, 519] on div "Chat" at bounding box center [1283, 521] width 440 height 43
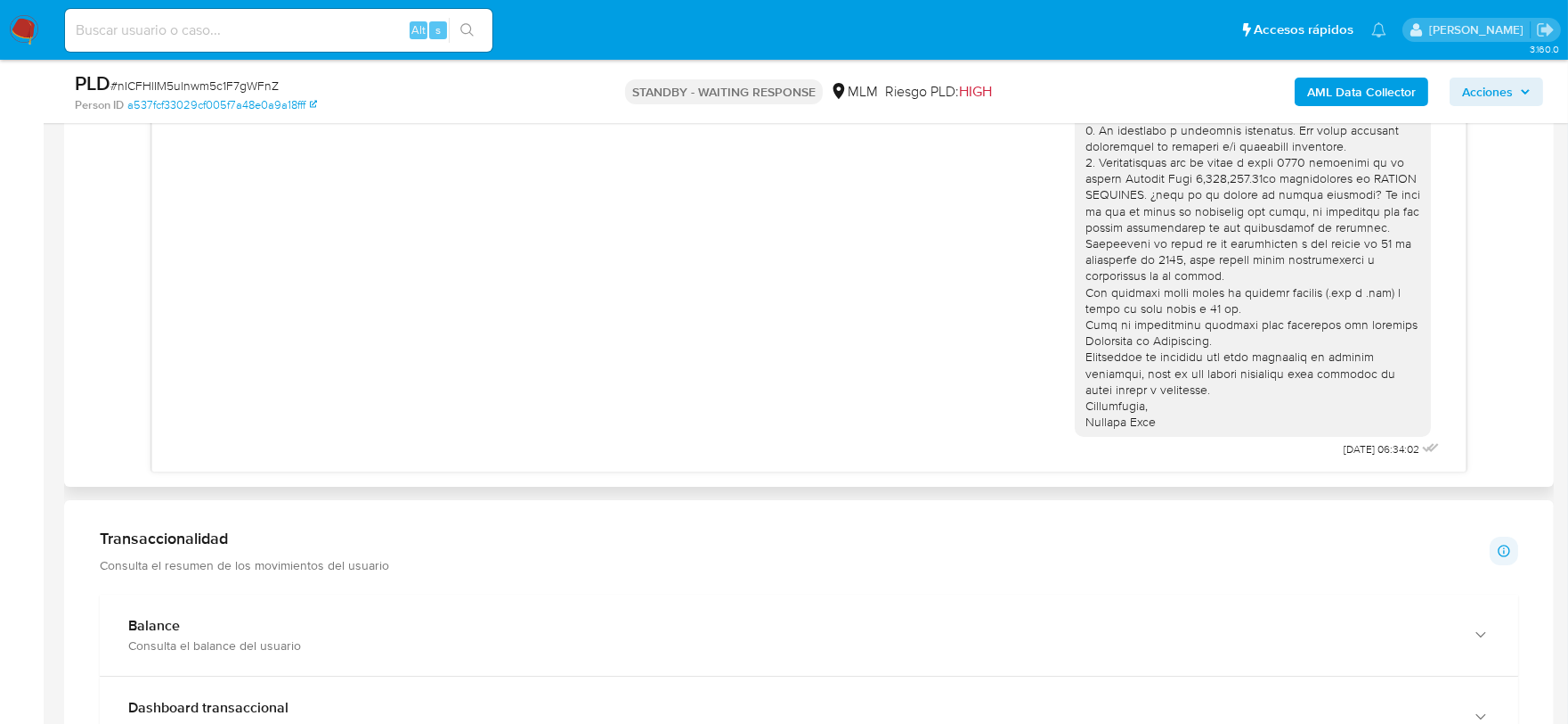
scroll to position [990, 0]
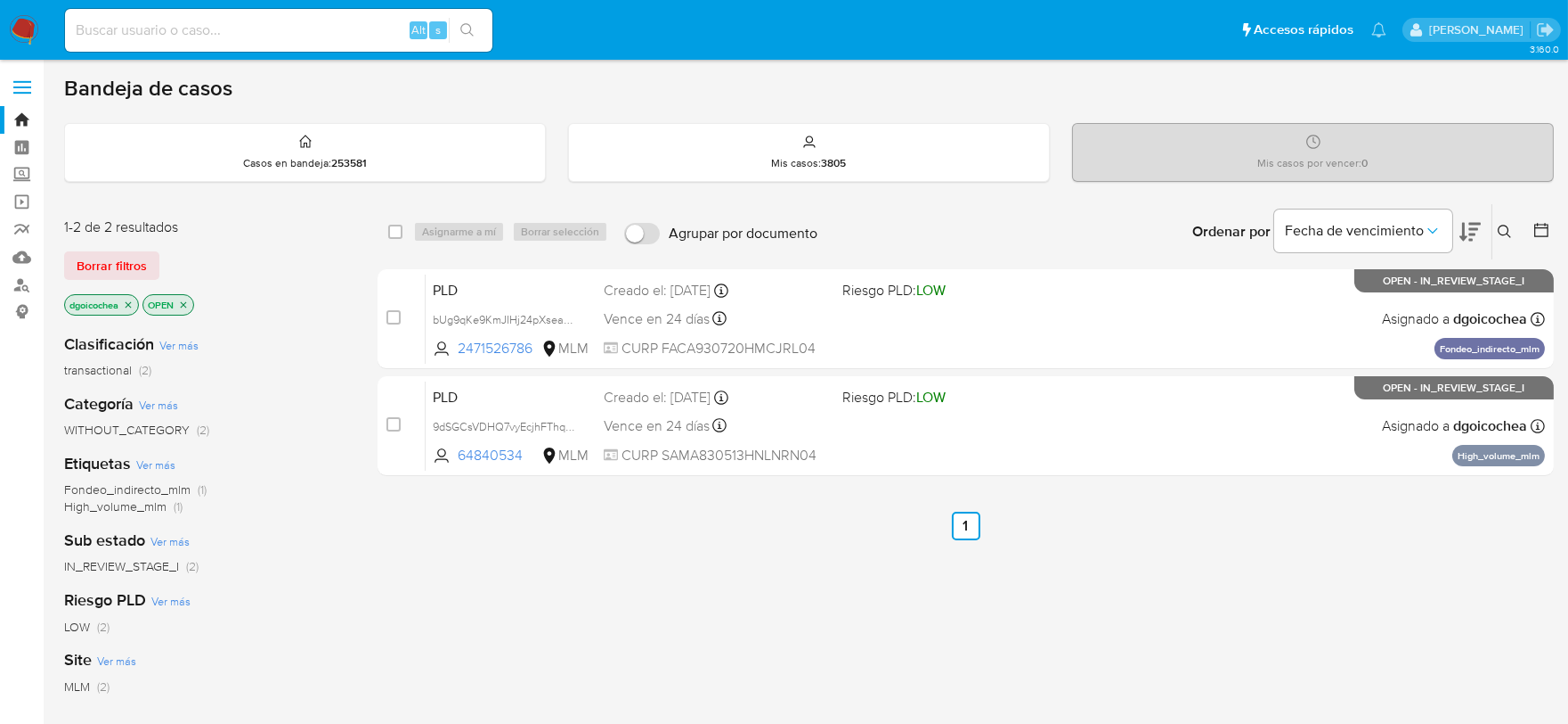
click at [1512, 230] on button at bounding box center [1507, 232] width 30 height 22
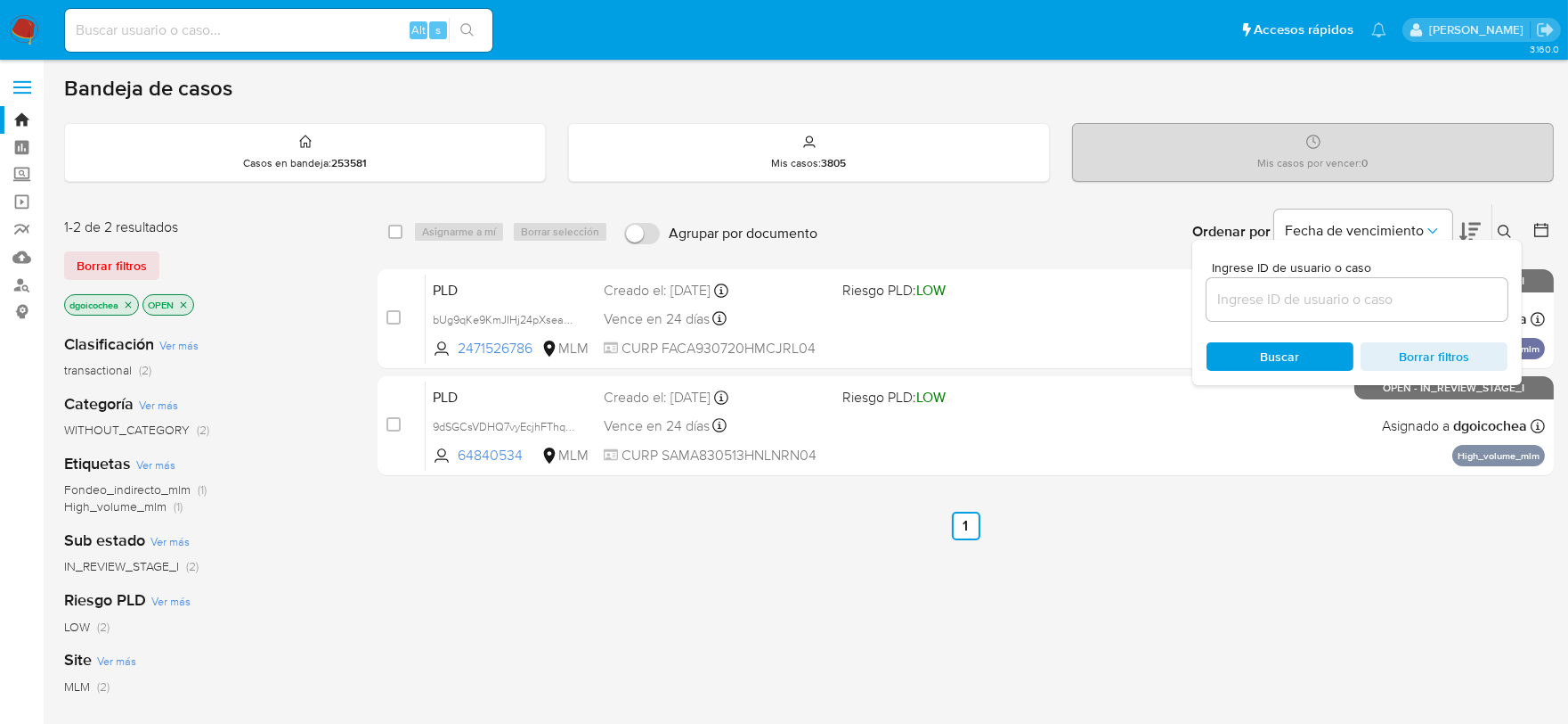
click at [1333, 305] on input at bounding box center [1357, 299] width 301 height 23
type input "2281851410"
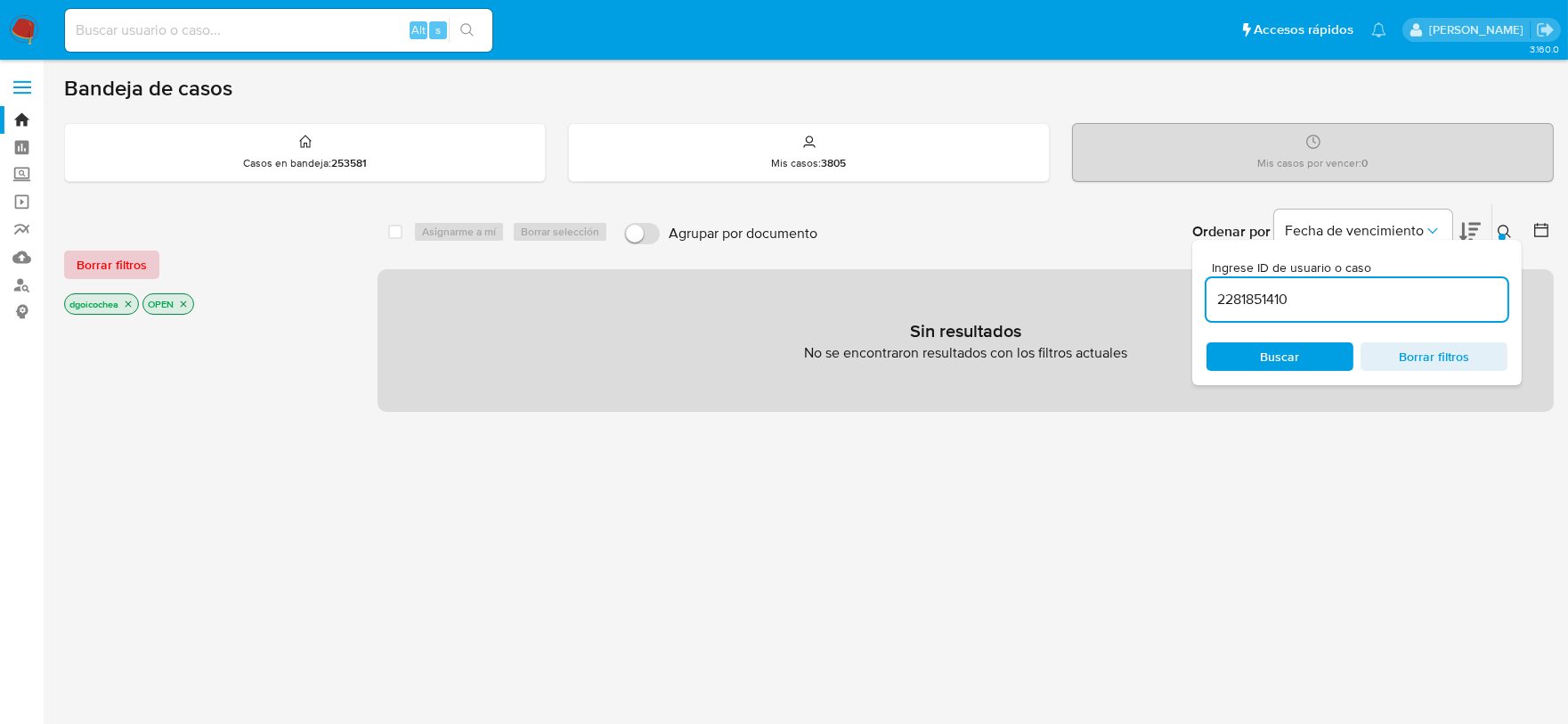
click at [81, 252] on span "Borrar filtros" at bounding box center [112, 264] width 71 height 25
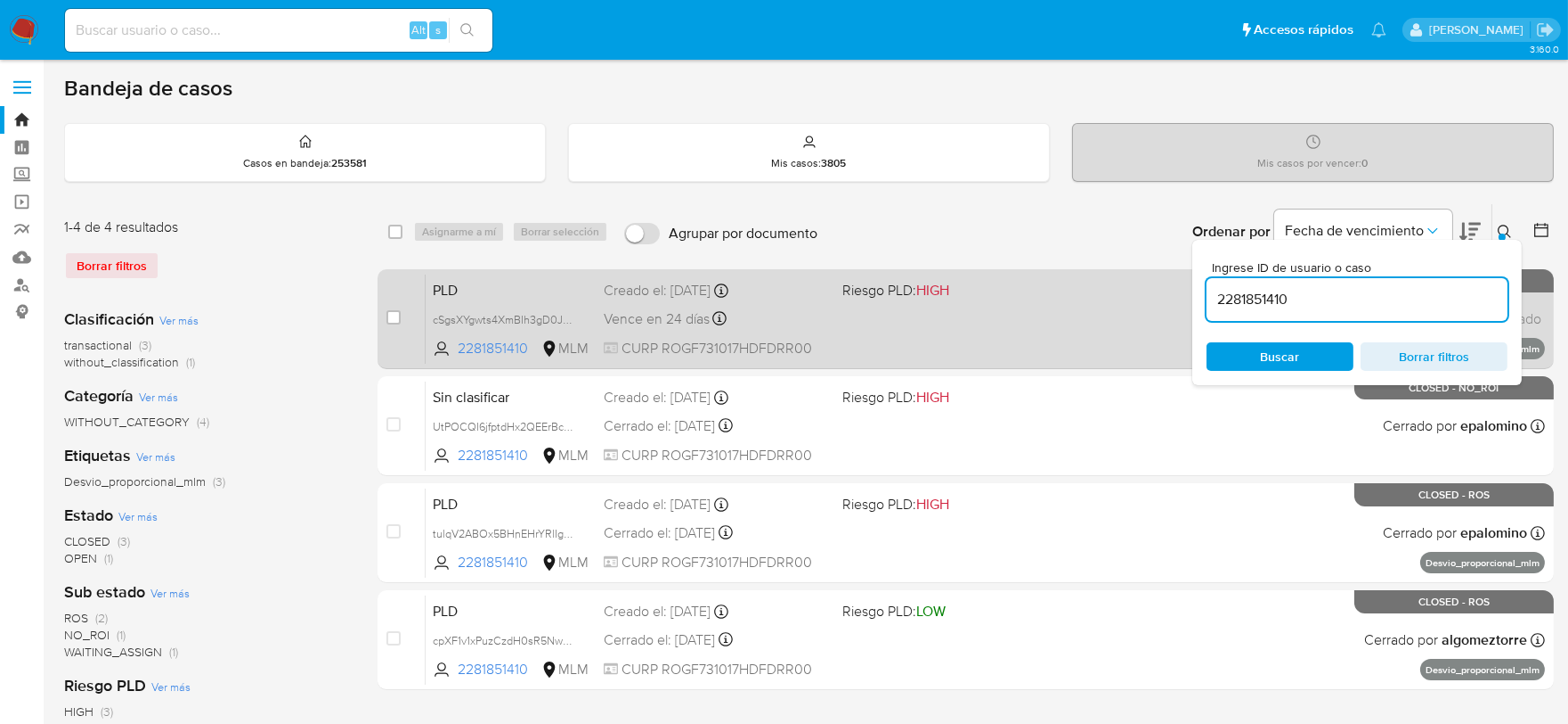
click at [445, 287] on span "PLD" at bounding box center [510, 289] width 157 height 23
click at [399, 312] on input "checkbox" at bounding box center [394, 317] width 14 height 14
checkbox input "true"
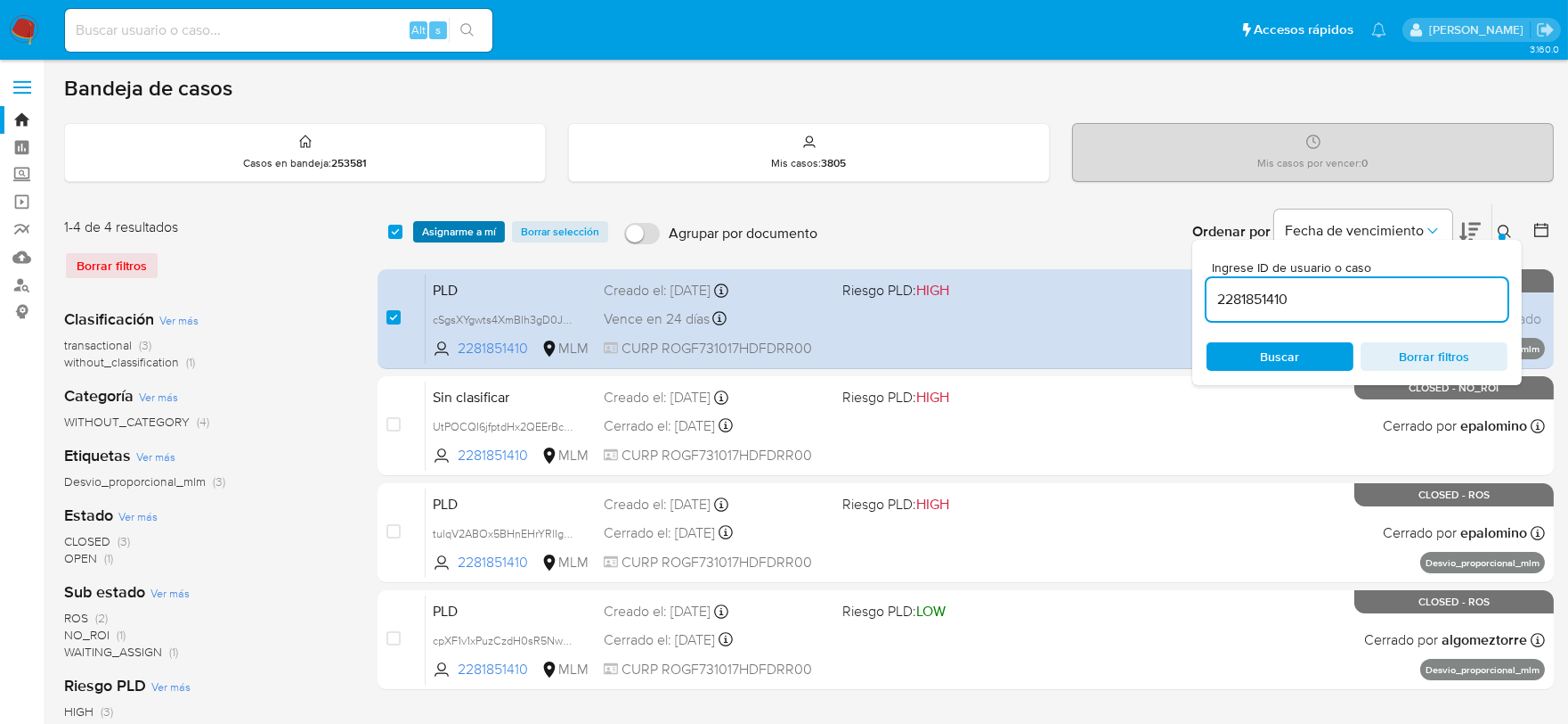
click at [461, 229] on span "Asignarme a mí" at bounding box center [458, 232] width 74 height 18
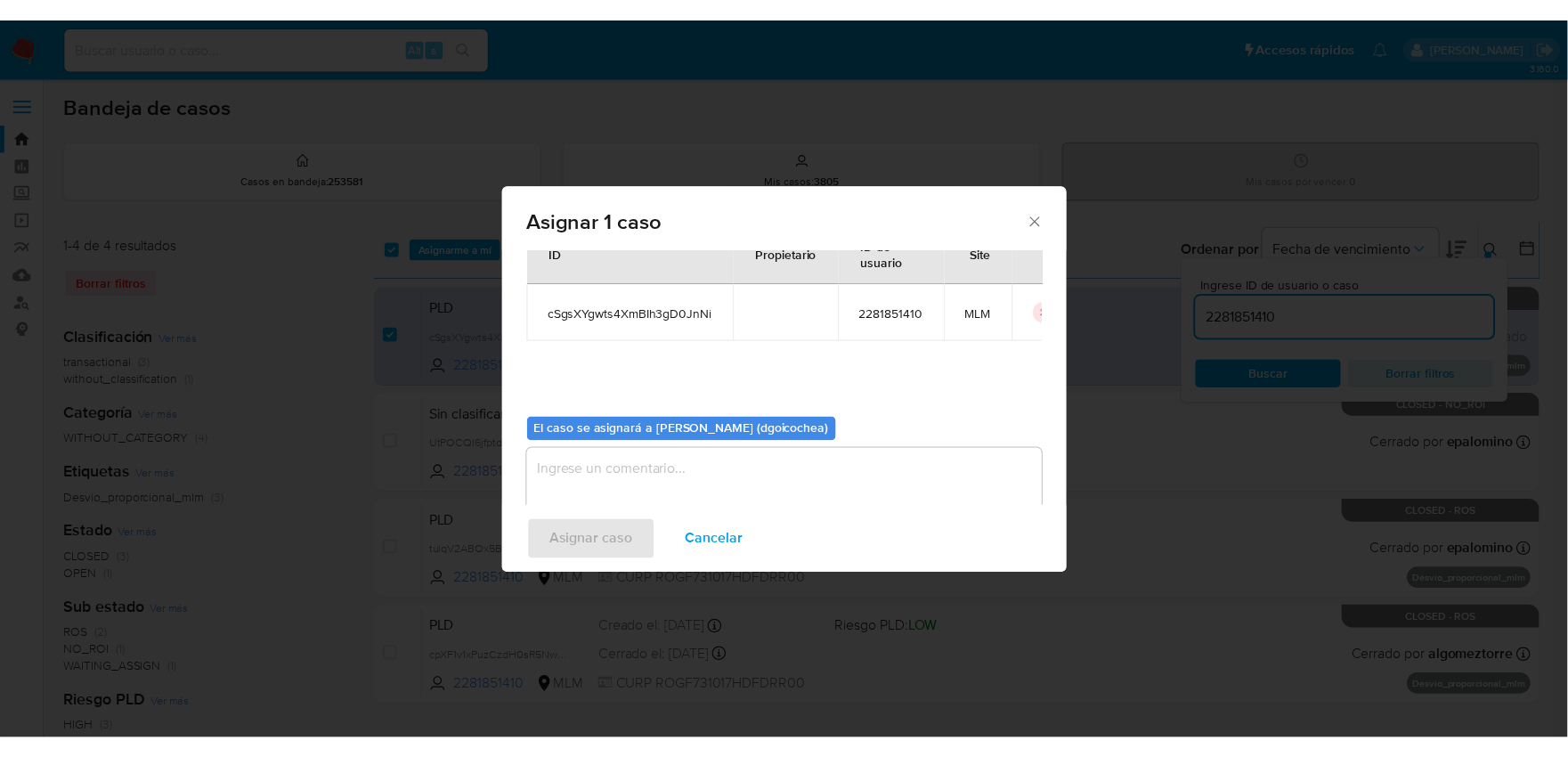
scroll to position [91, 0]
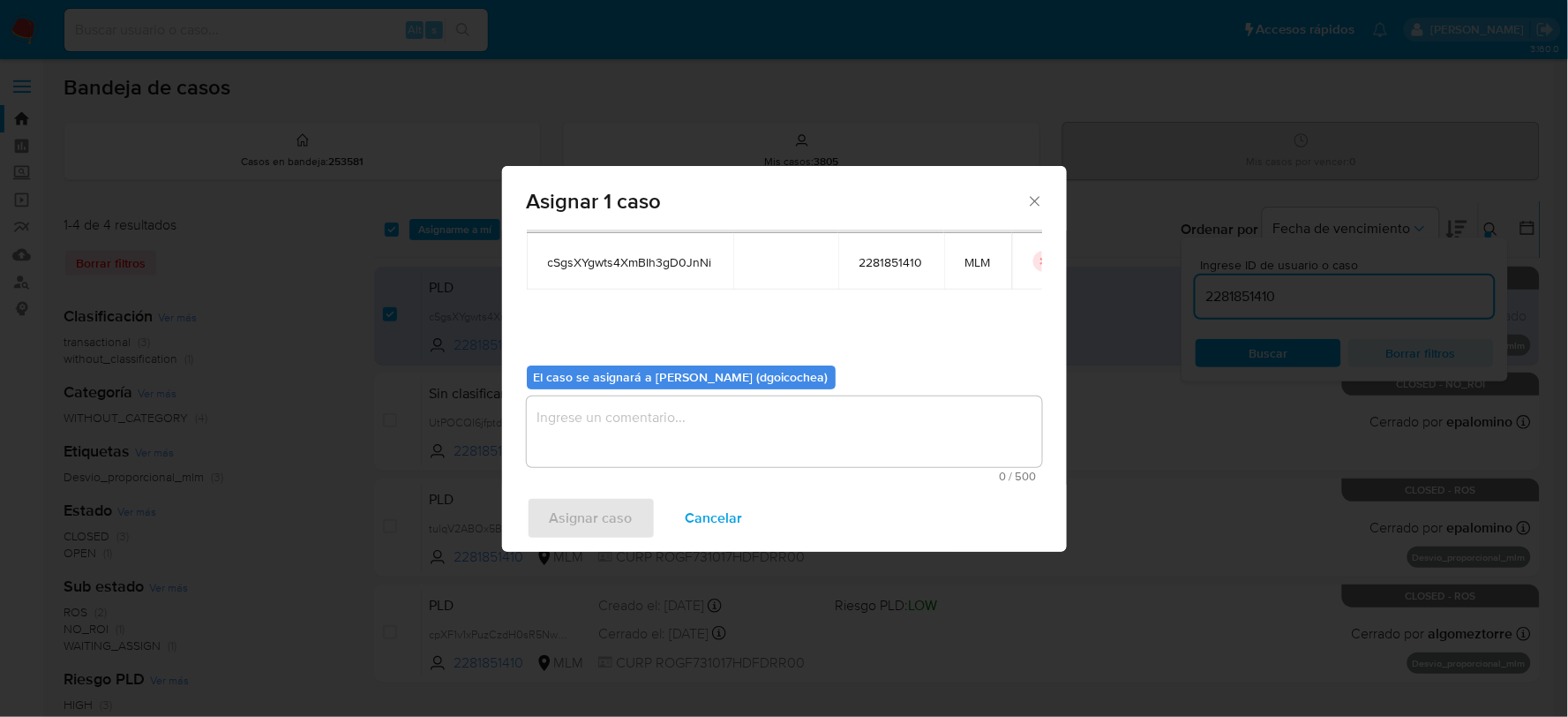
click at [666, 399] on textarea "assign-modal" at bounding box center [784, 432] width 516 height 71
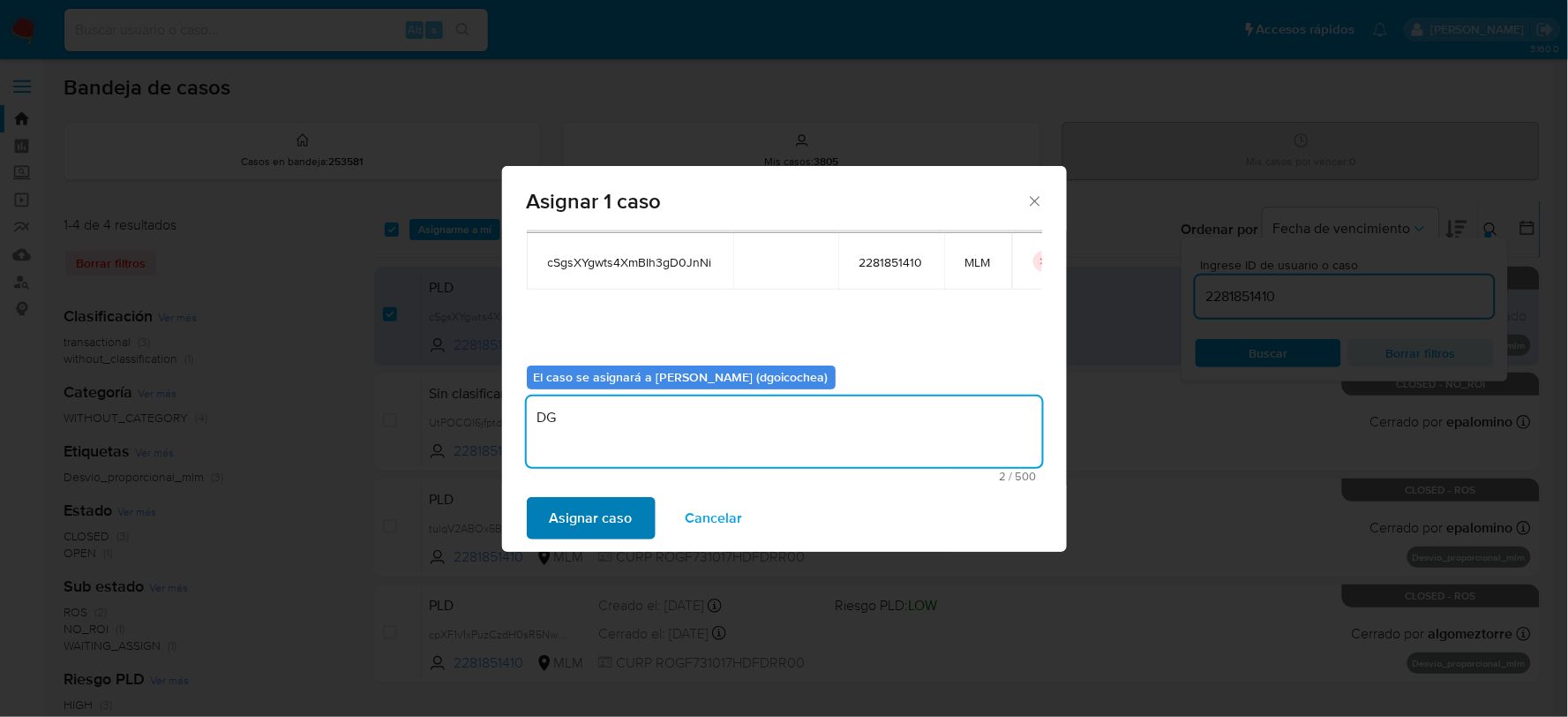
type textarea "DG"
click at [603, 509] on span "Asignar caso" at bounding box center [591, 518] width 83 height 39
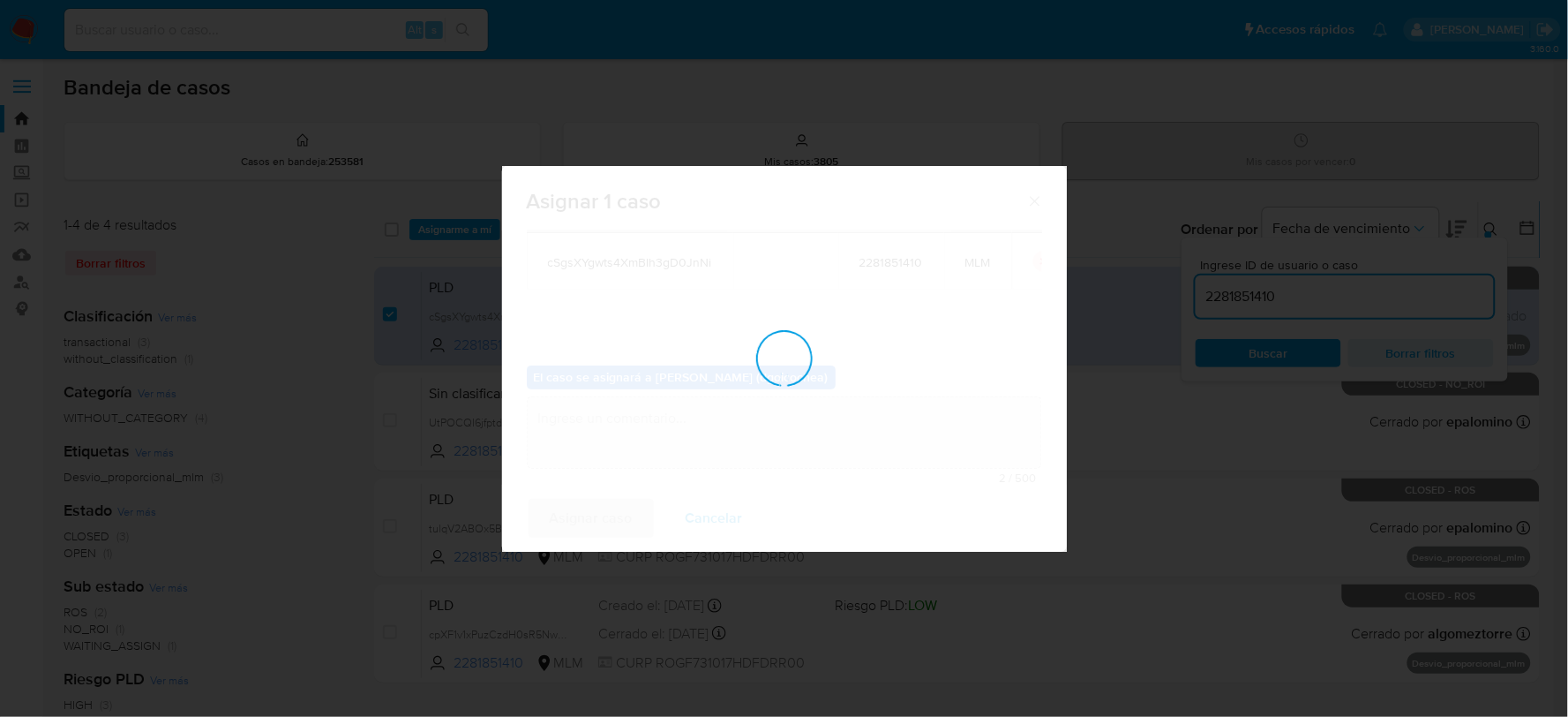
checkbox input "false"
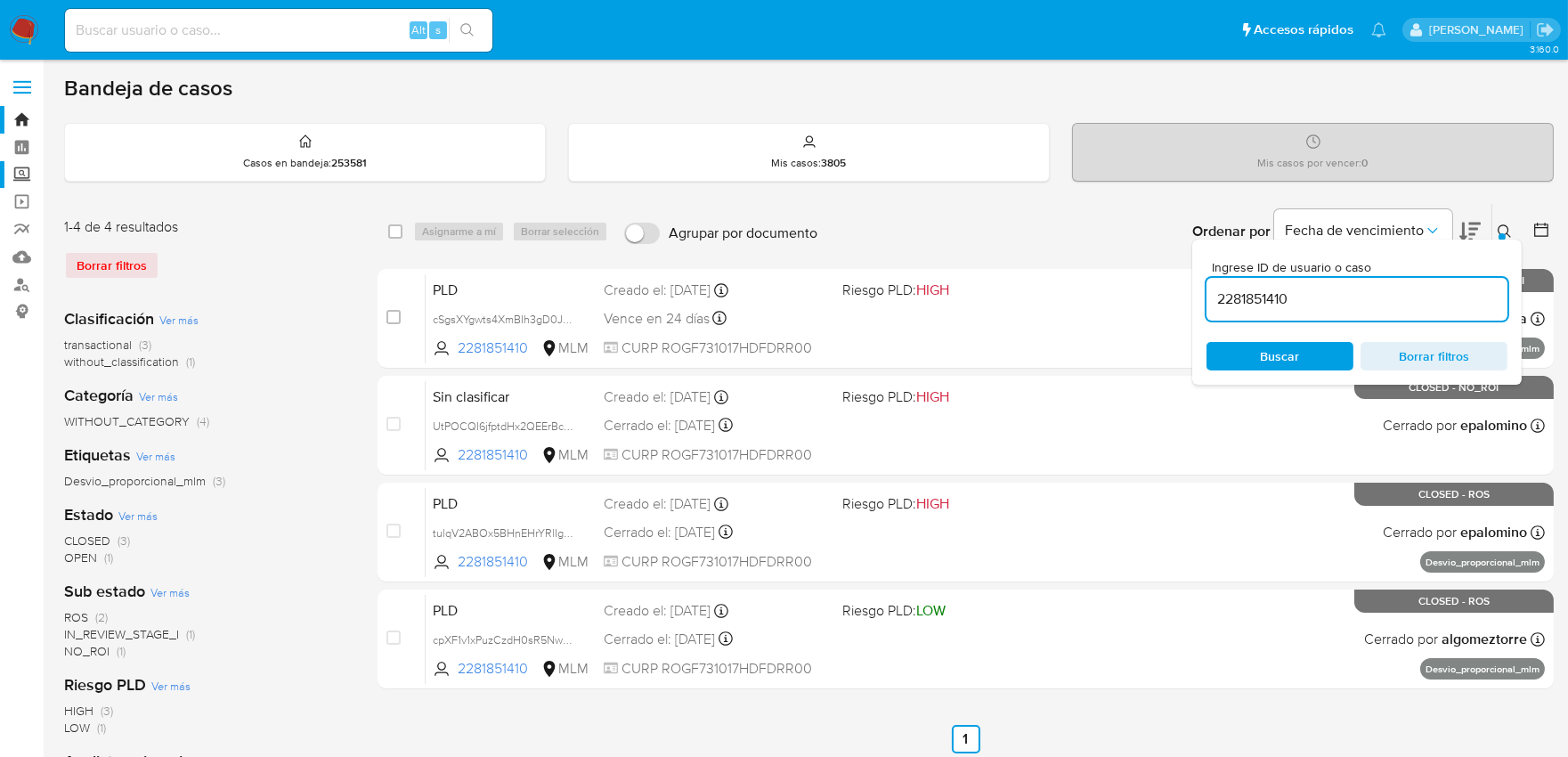
click at [16, 176] on label "Screening" at bounding box center [106, 175] width 212 height 28
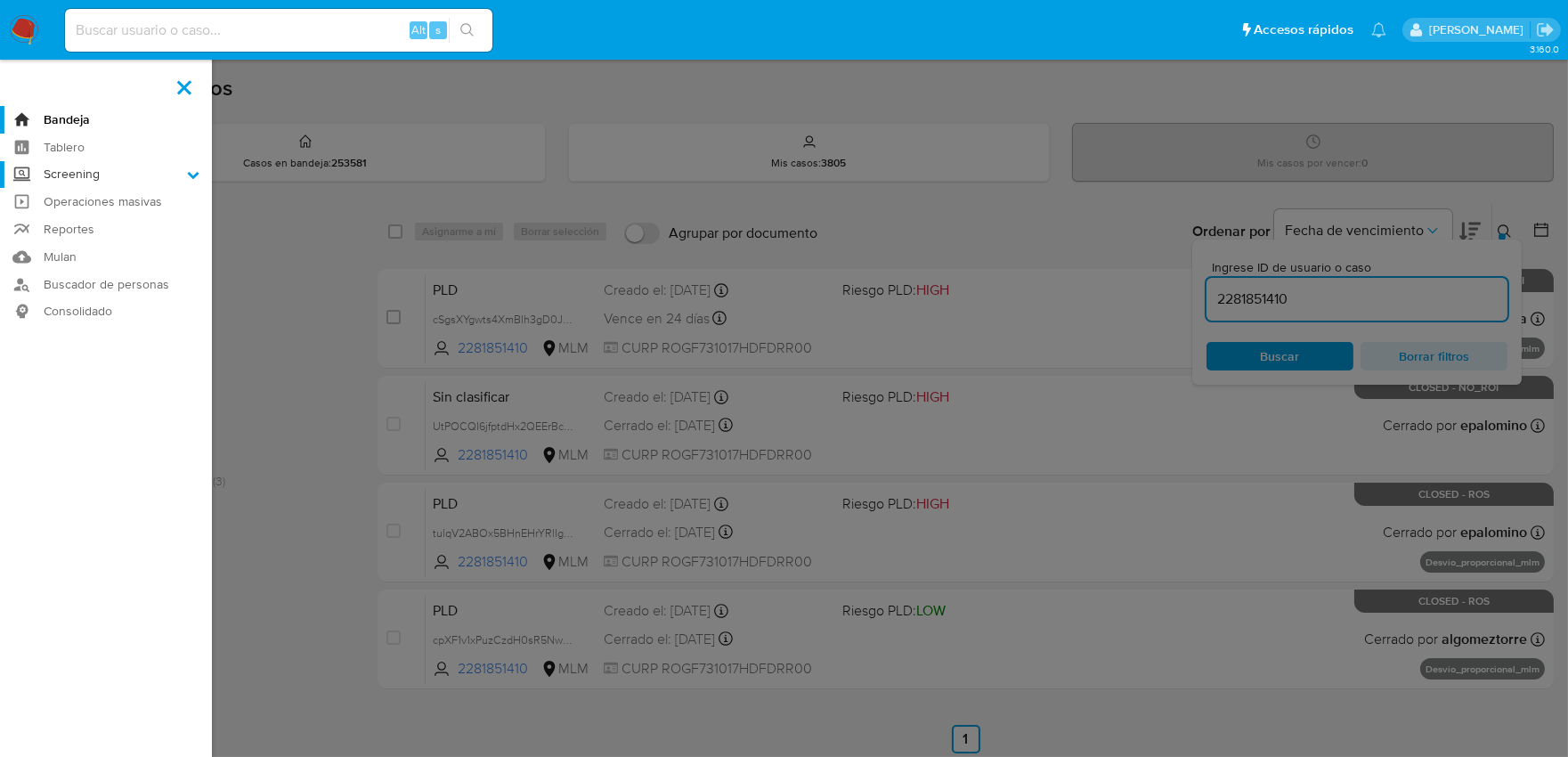
click at [0, 0] on input "Screening" at bounding box center [0, 0] width 0 height 0
click at [99, 245] on link "Herramientas" at bounding box center [106, 245] width 212 height 22
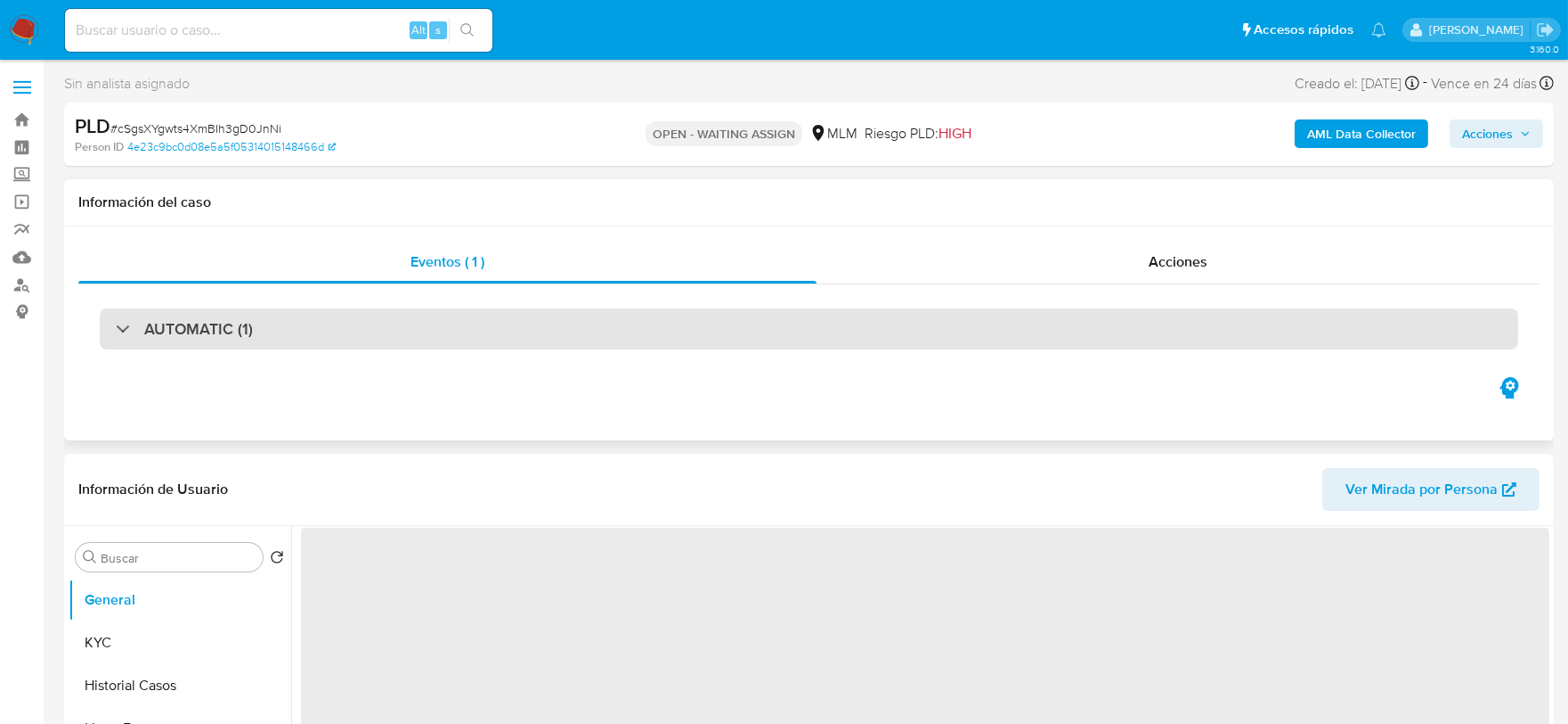
select select "10"
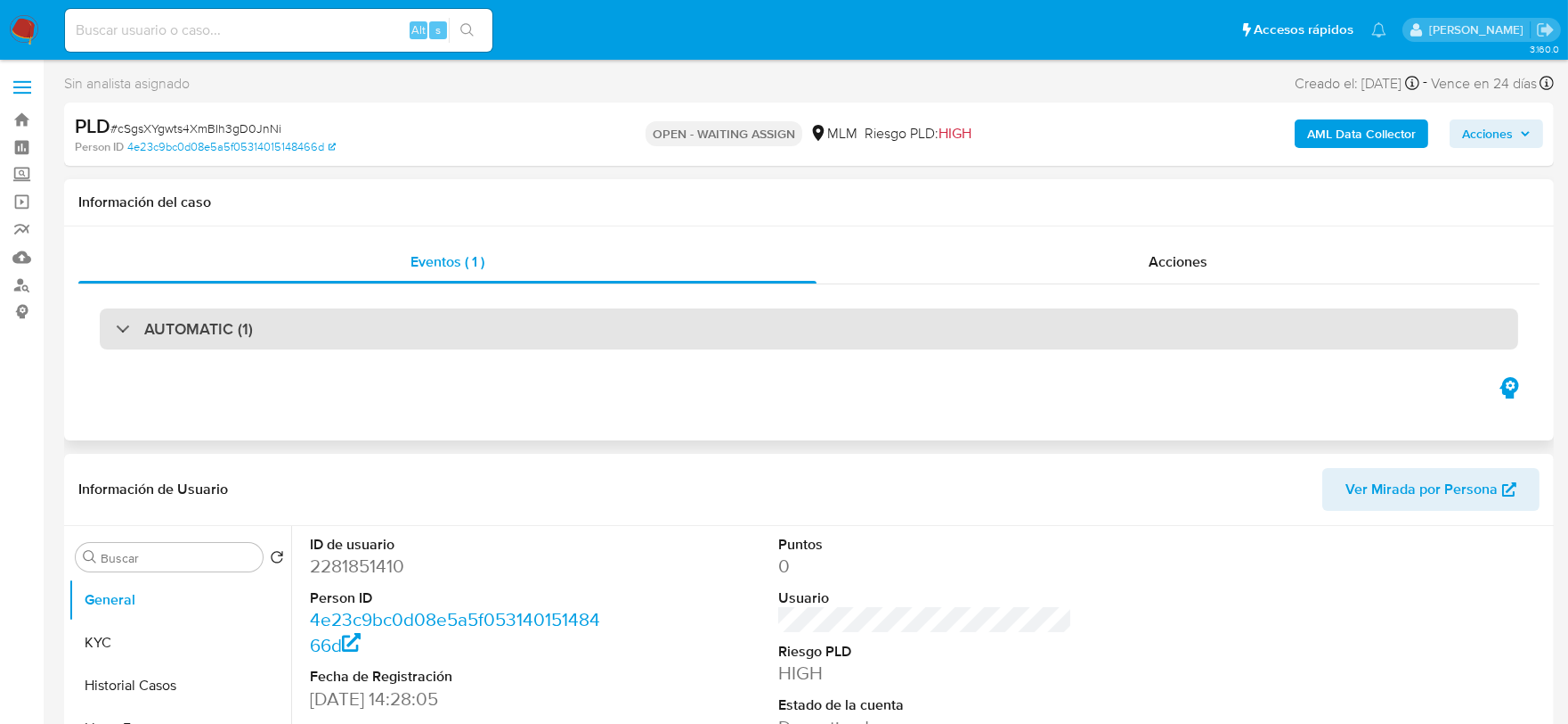
click at [206, 319] on h3 "AUTOMATIC (1)" at bounding box center [198, 329] width 108 height 20
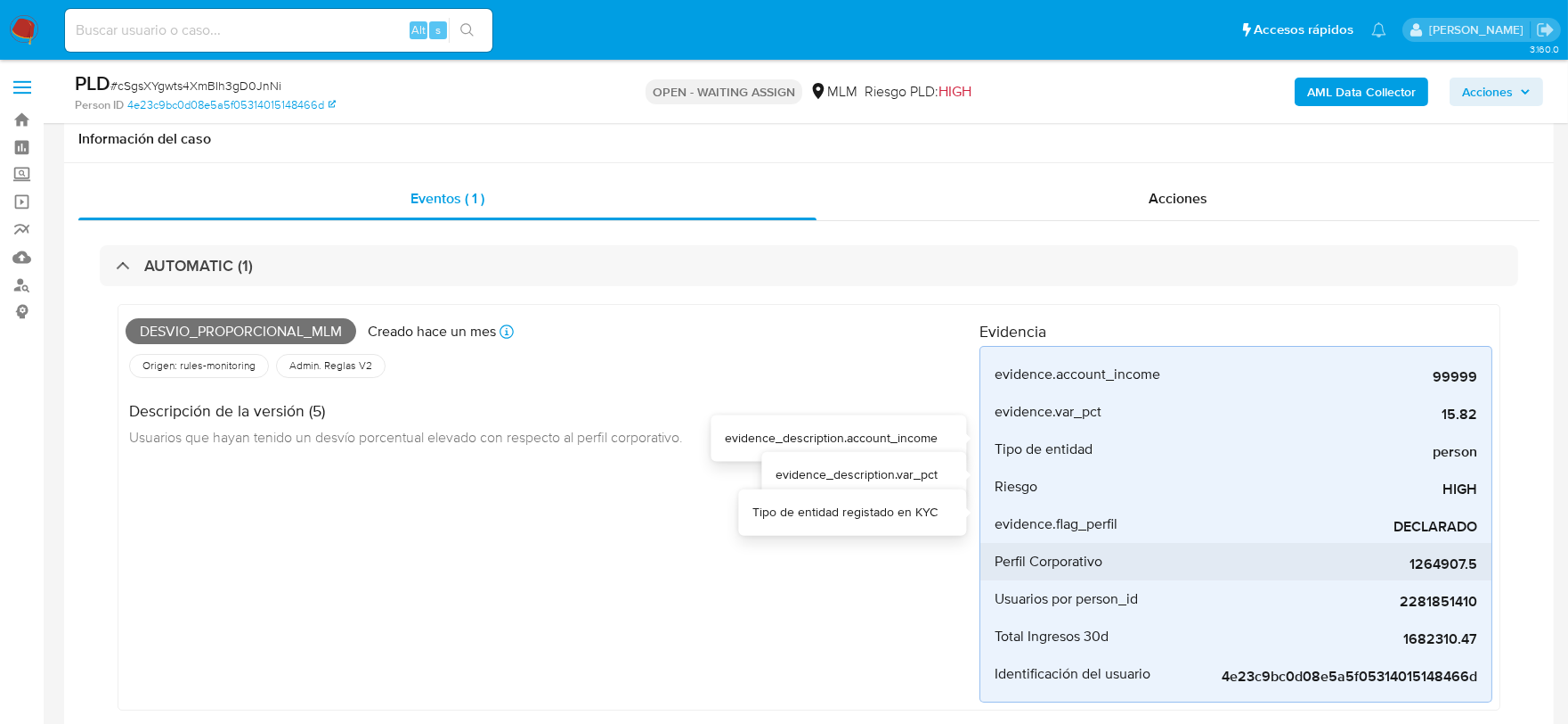
scroll to position [99, 0]
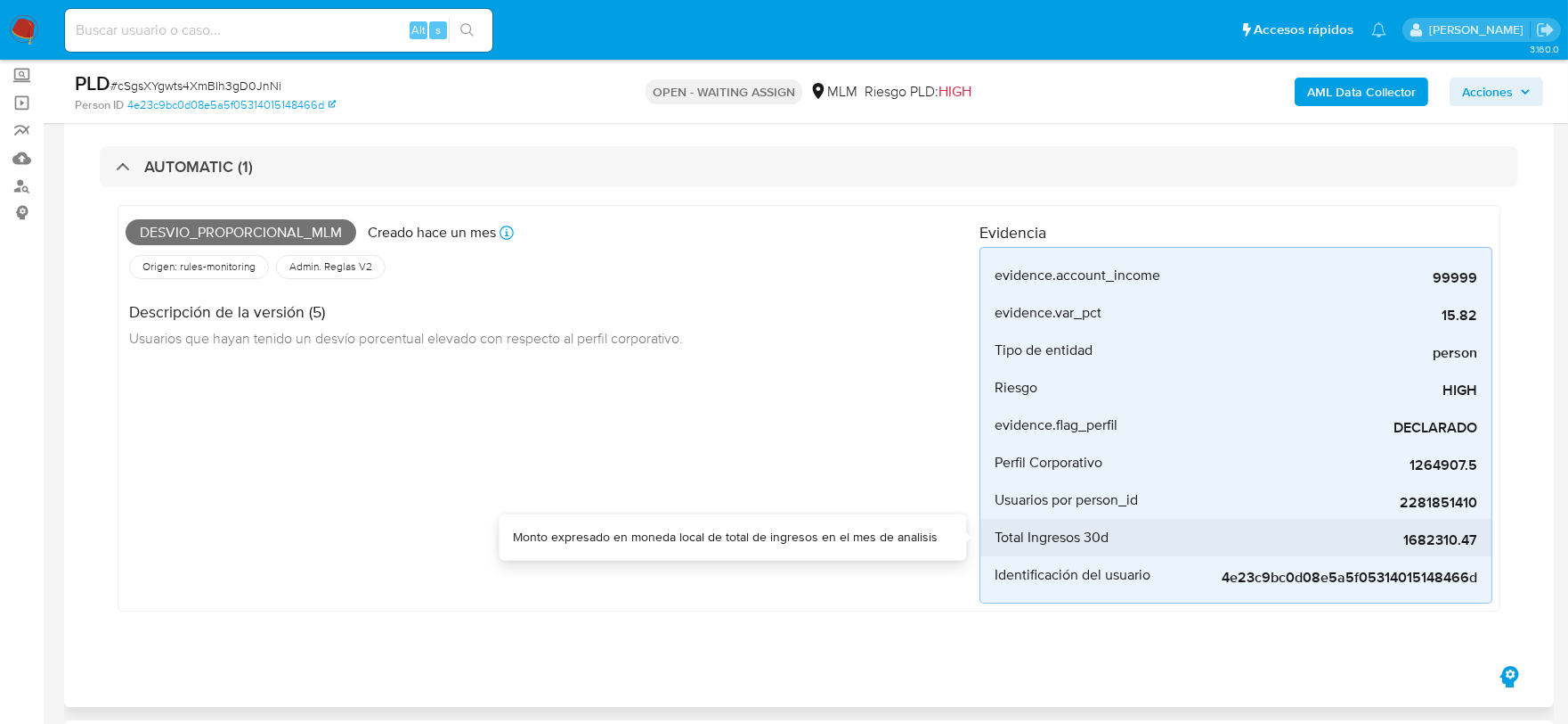
click at [1404, 533] on span "1682310.47" at bounding box center [1343, 540] width 267 height 18
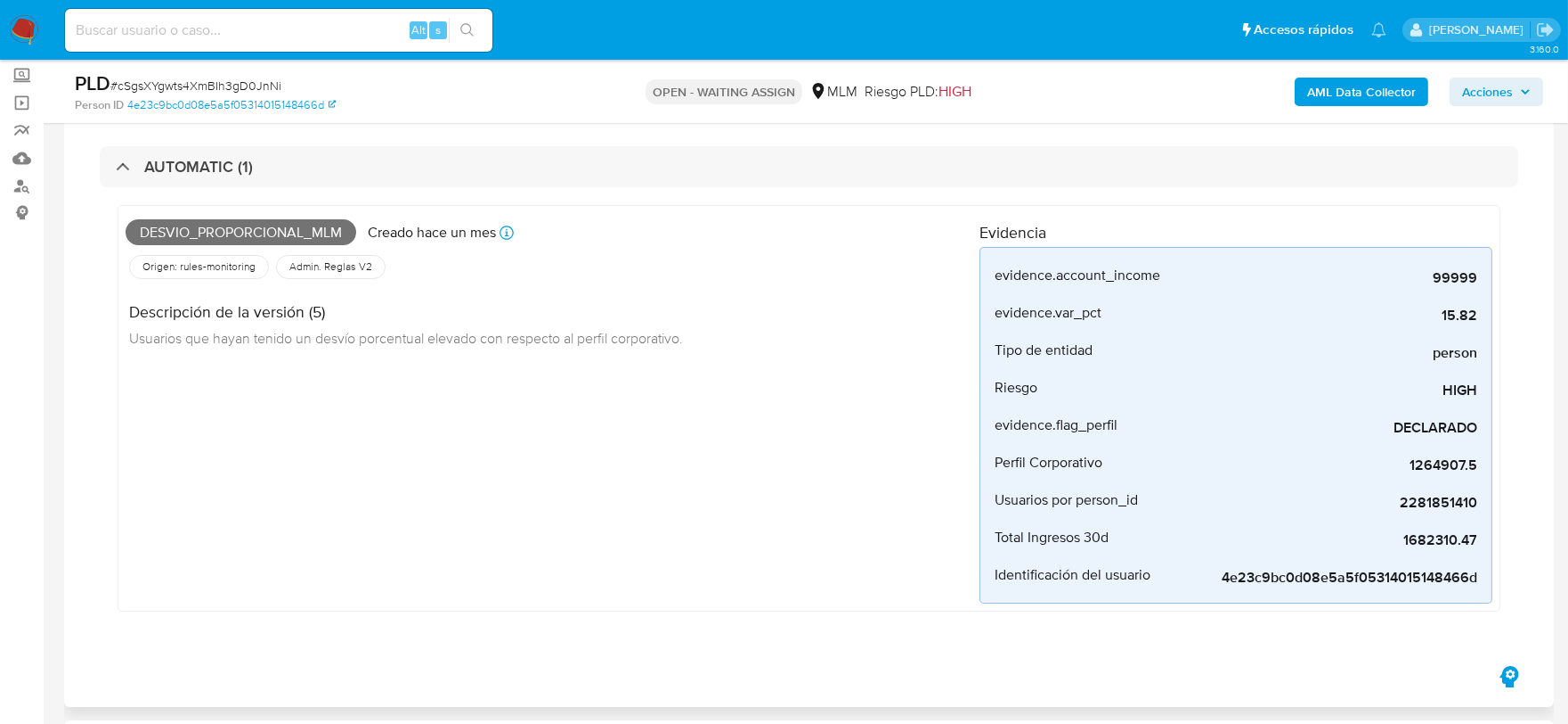
click at [587, 476] on div "Desvio_proporcional_mlm Creado hace un mes Creado: 12/08/2025 03:03:44 Origen: …" at bounding box center [553, 409] width 854 height 391
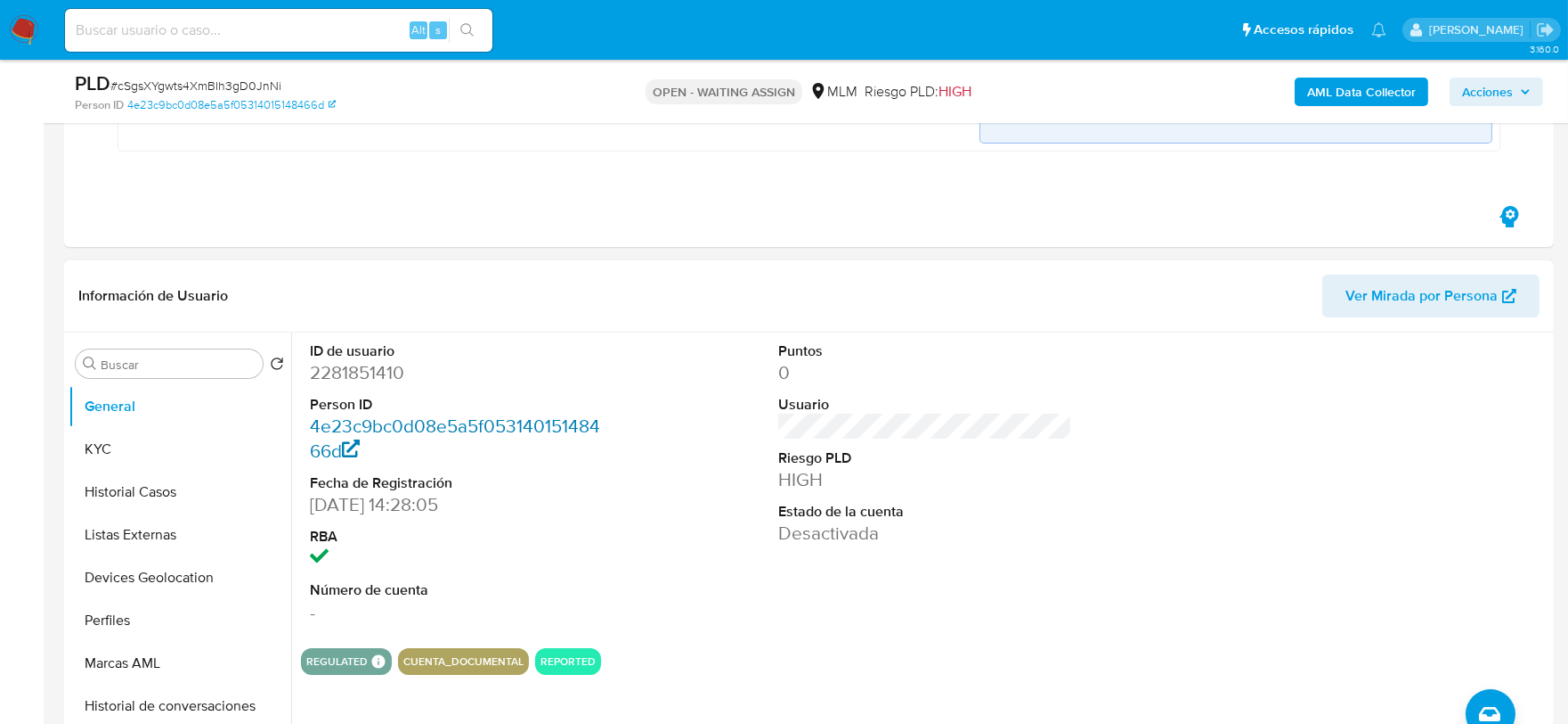
scroll to position [593, 0]
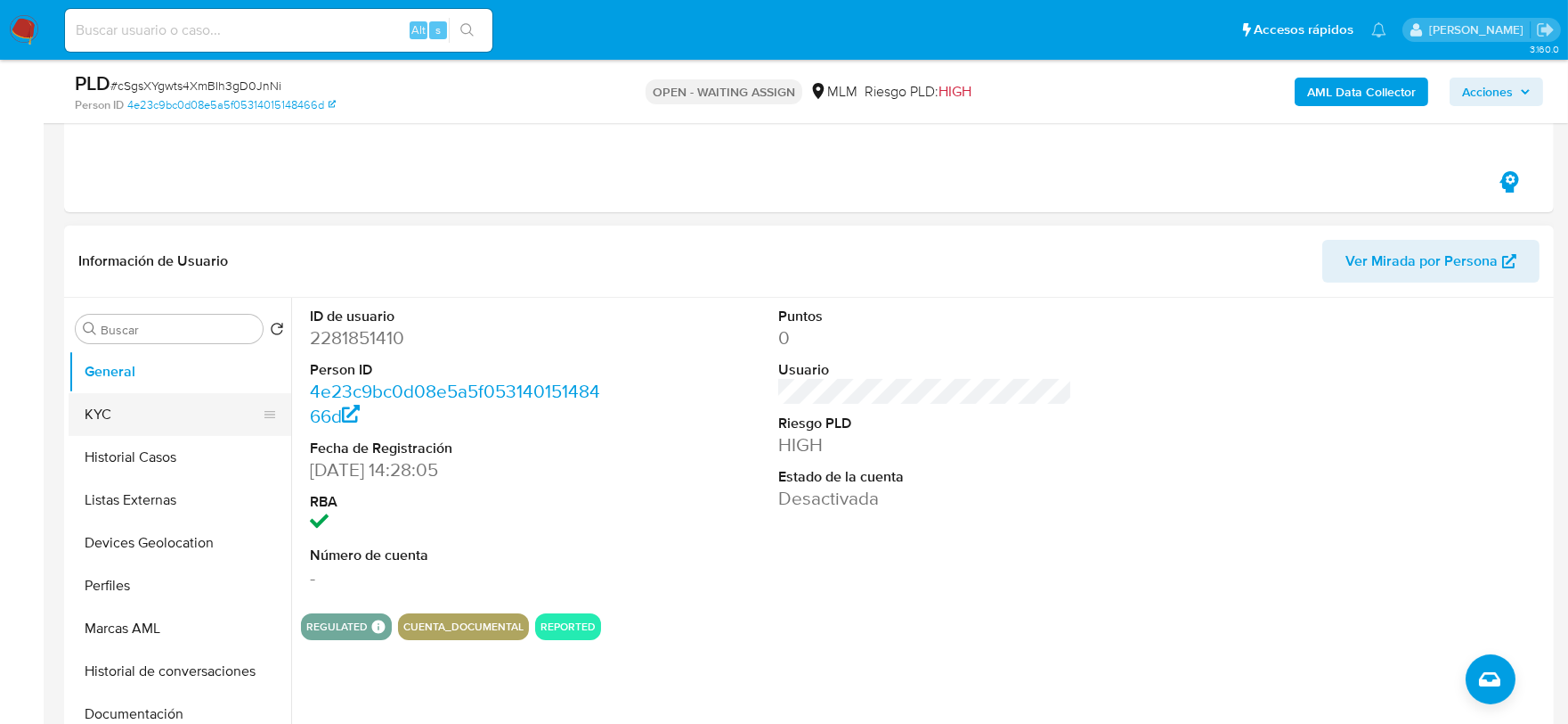
click at [107, 402] on button "KYC" at bounding box center [173, 415] width 209 height 43
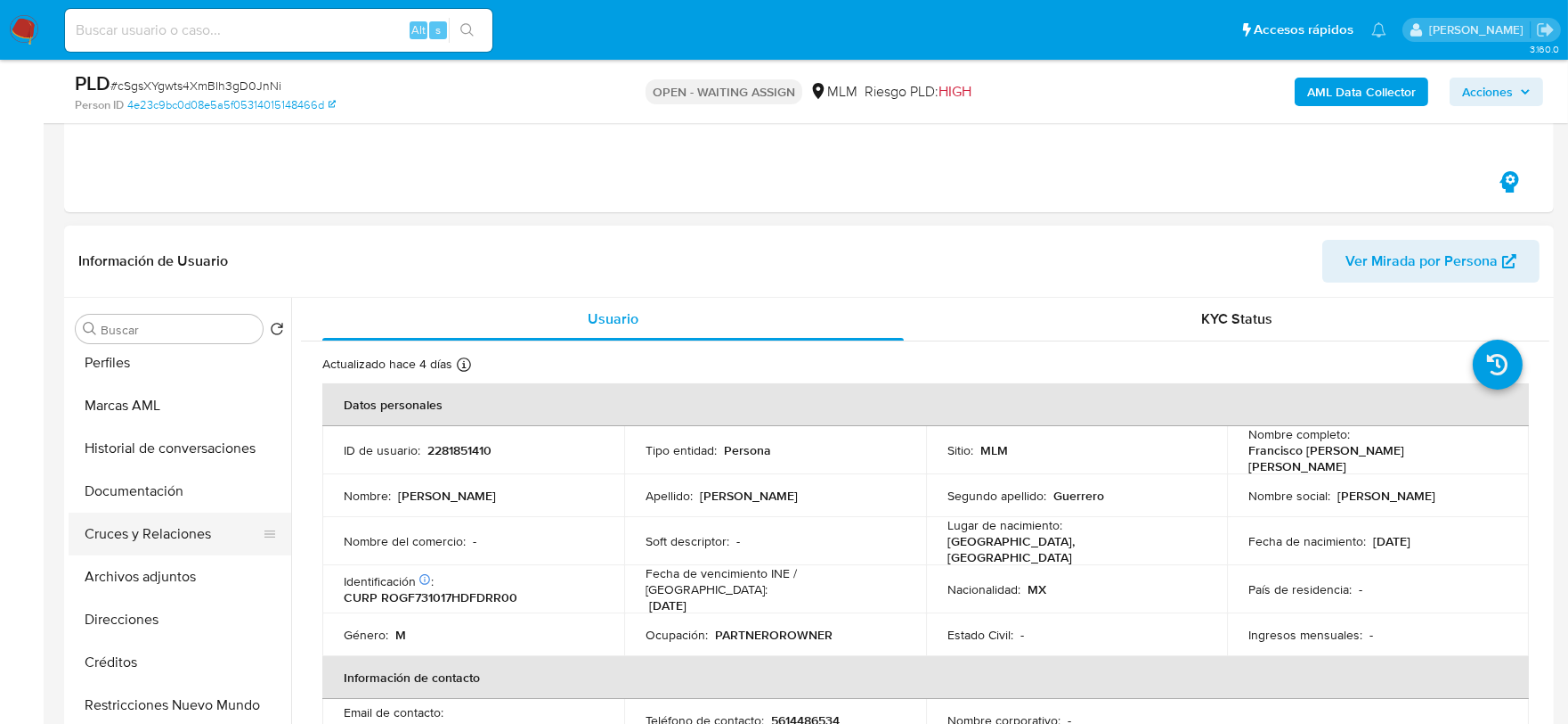
scroll to position [297, 0]
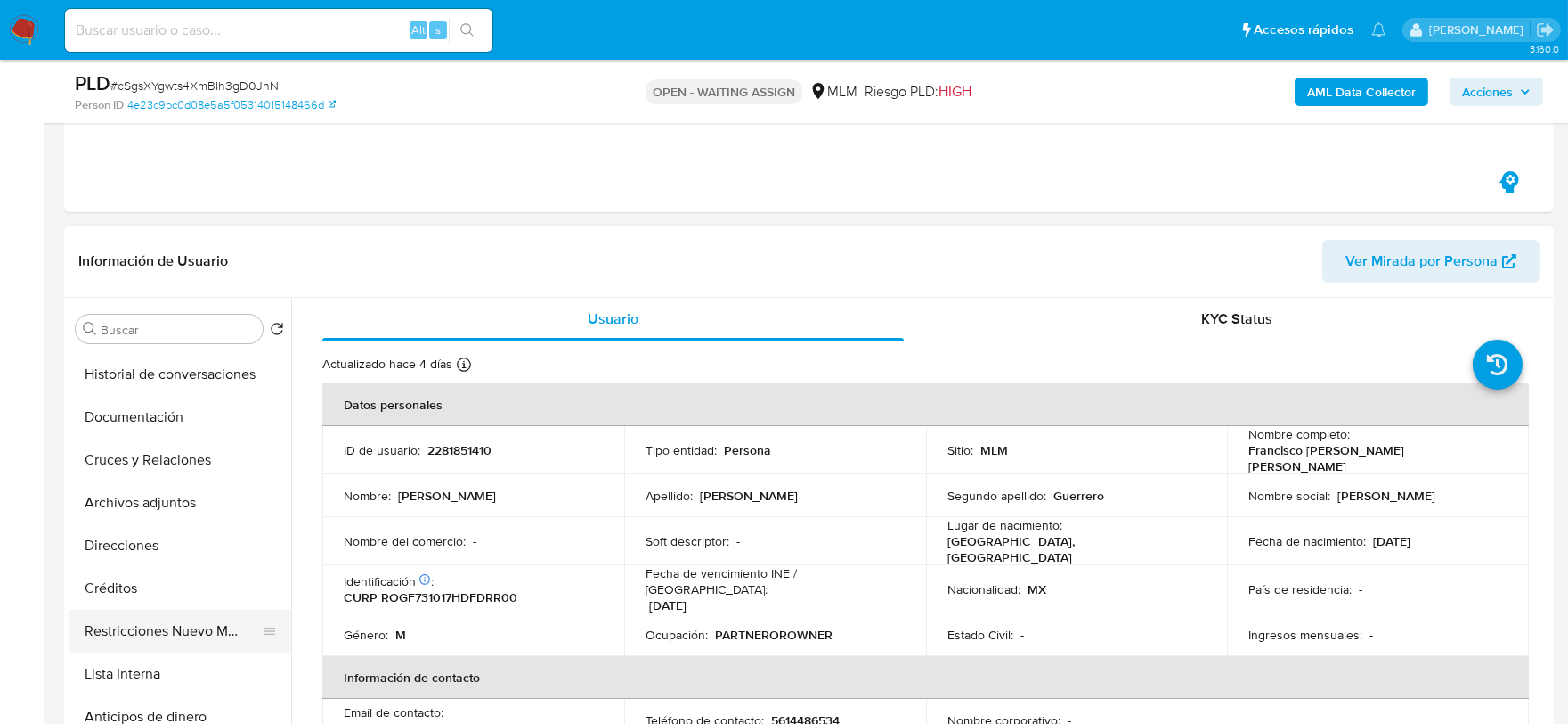
click at [184, 635] on button "Restricciones Nuevo Mundo" at bounding box center [173, 631] width 209 height 43
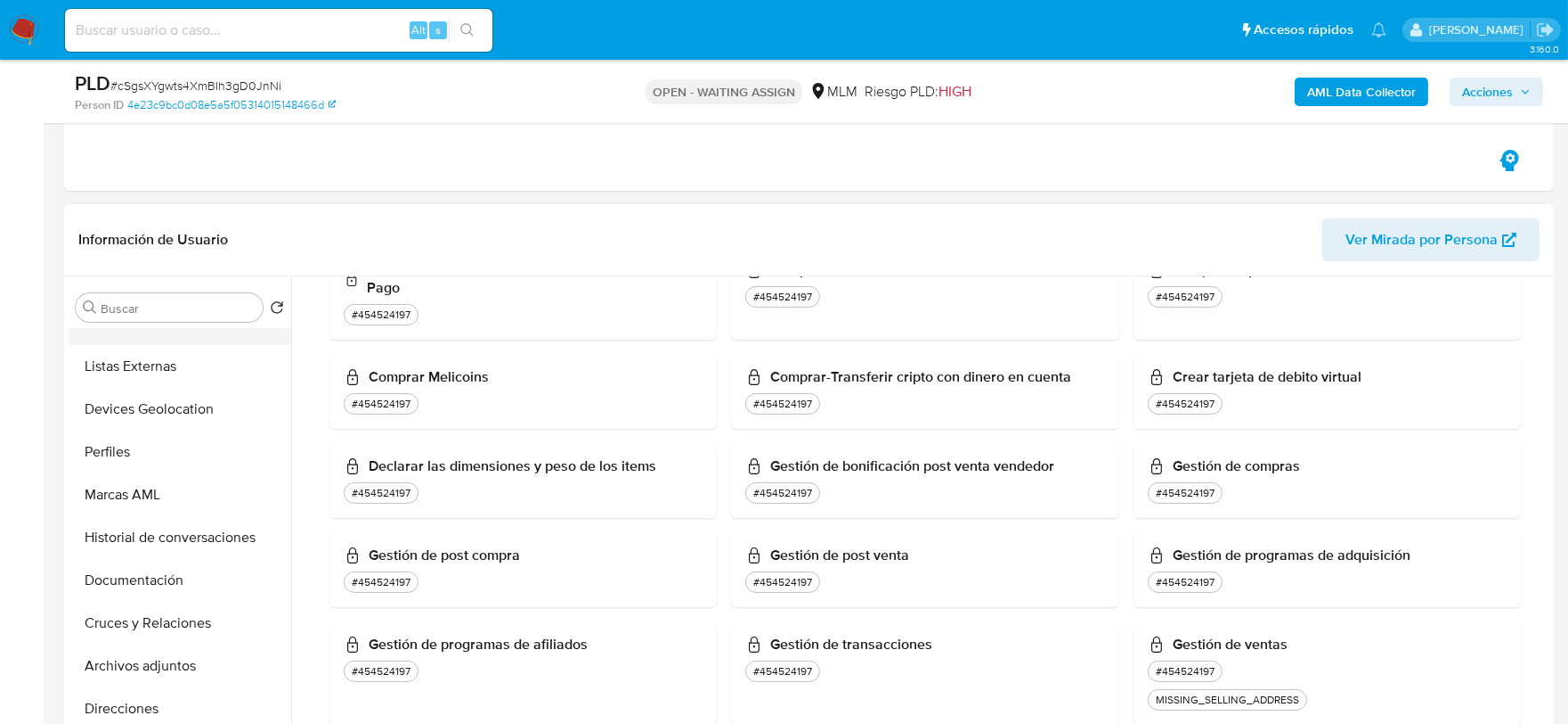
scroll to position [0, 0]
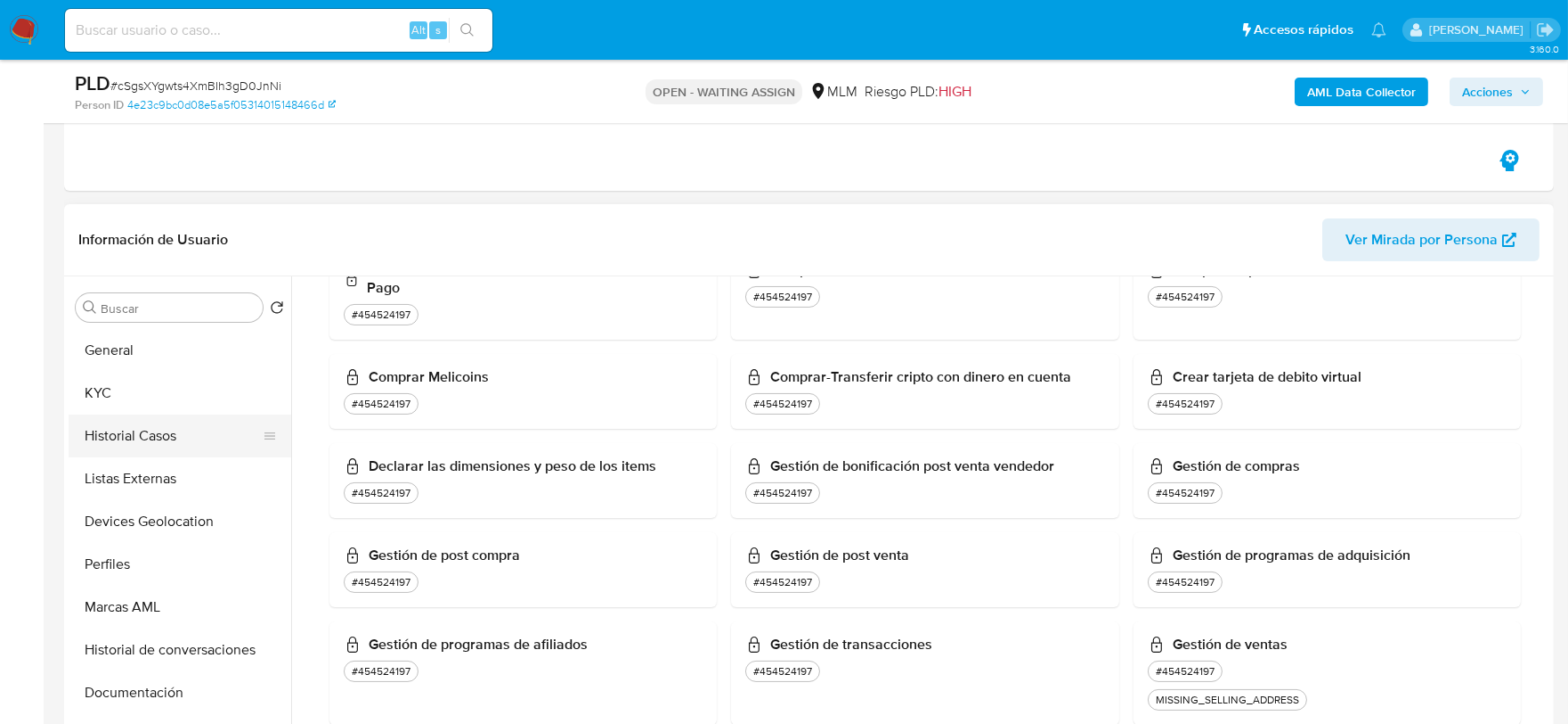
click at [149, 430] on button "Historial Casos" at bounding box center [173, 435] width 209 height 43
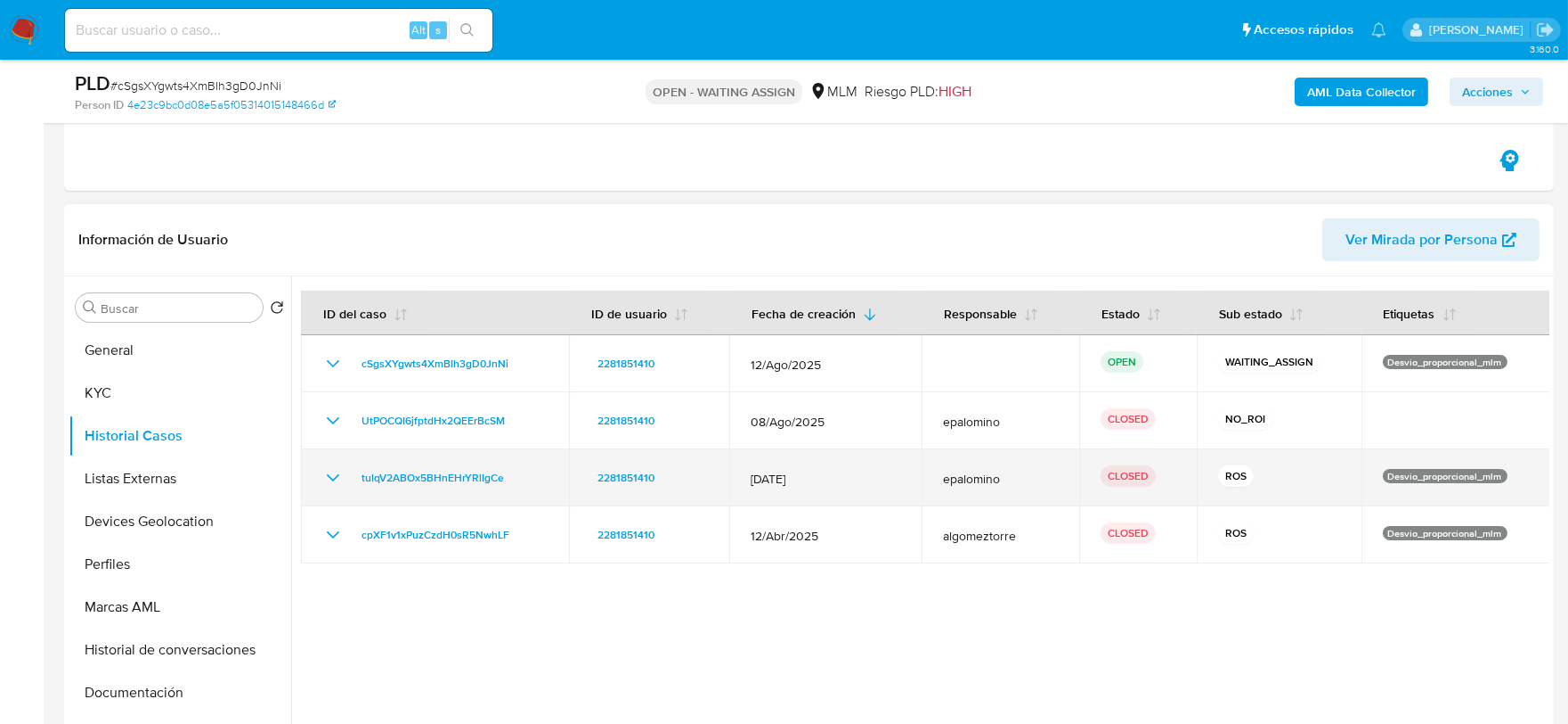
click at [330, 479] on icon "Mostrar/Ocultar" at bounding box center [333, 478] width 21 height 22
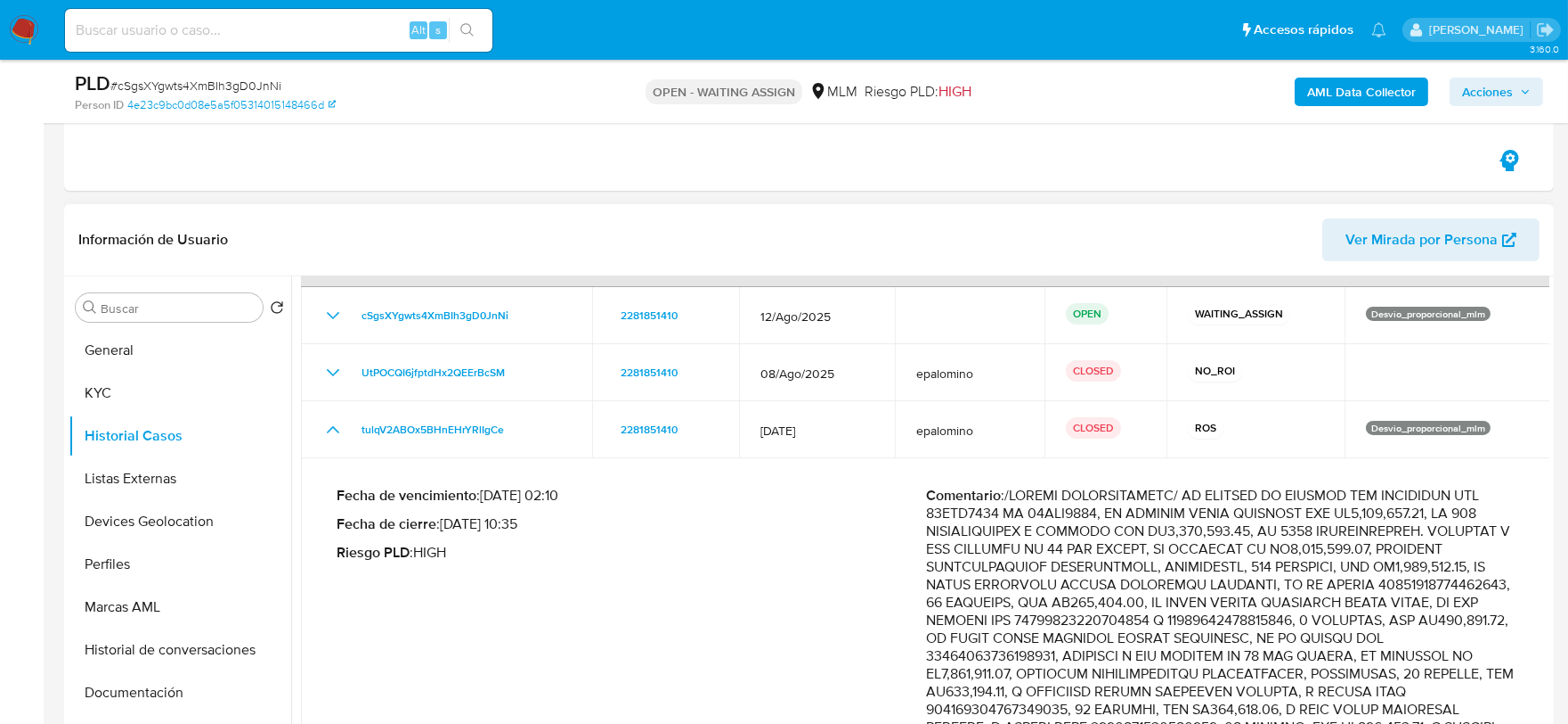
scroll to position [99, 0]
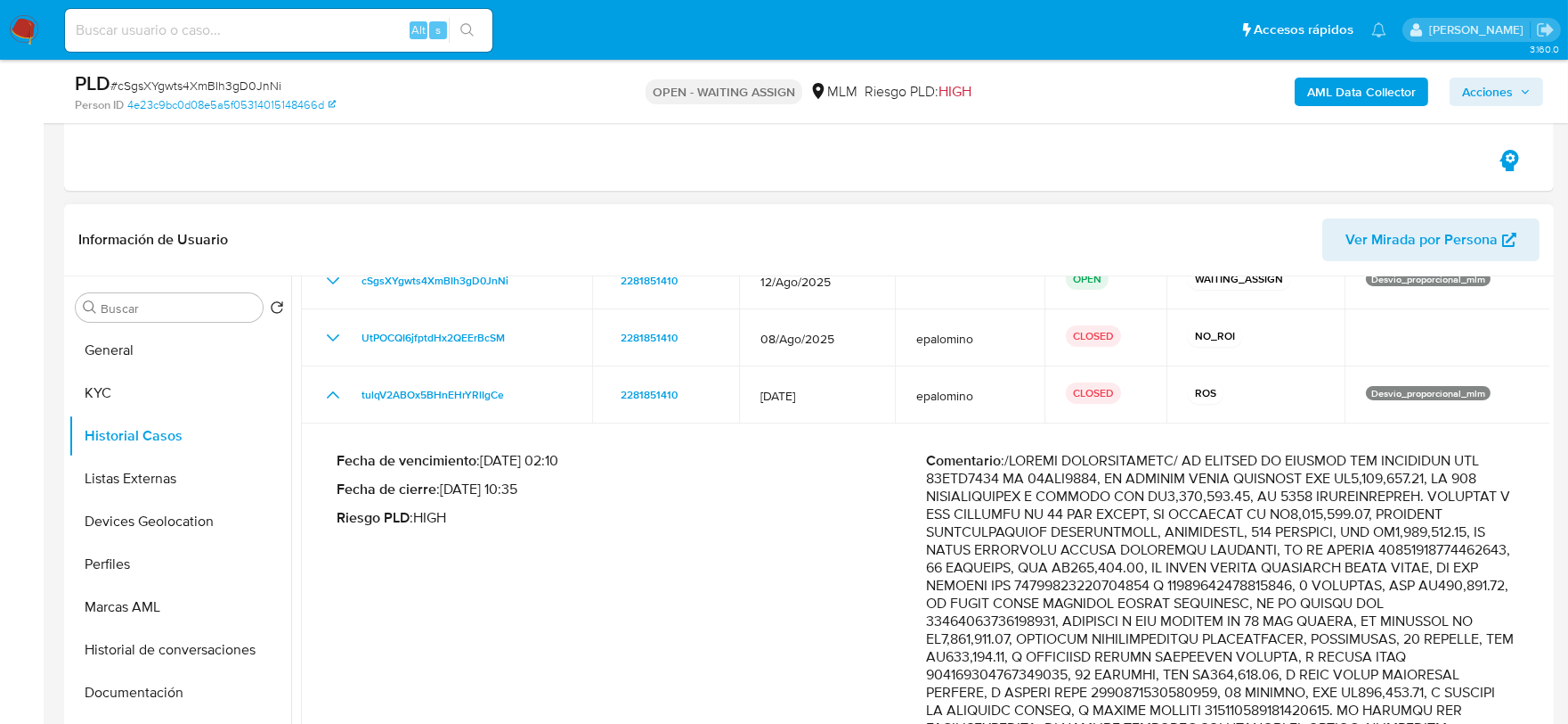
drag, startPoint x: 1110, startPoint y: 476, endPoint x: 912, endPoint y: 481, distance: 198.1
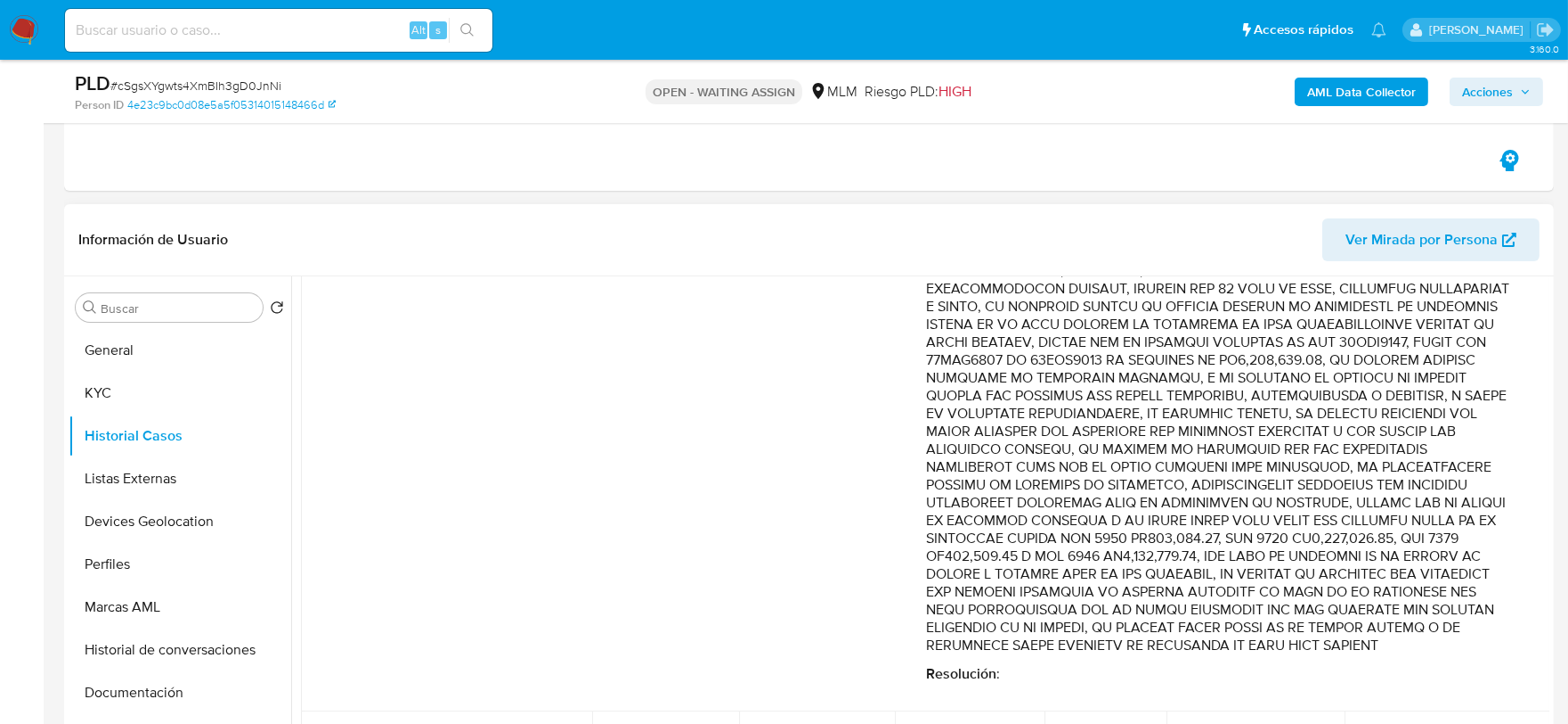
scroll to position [593, 0]
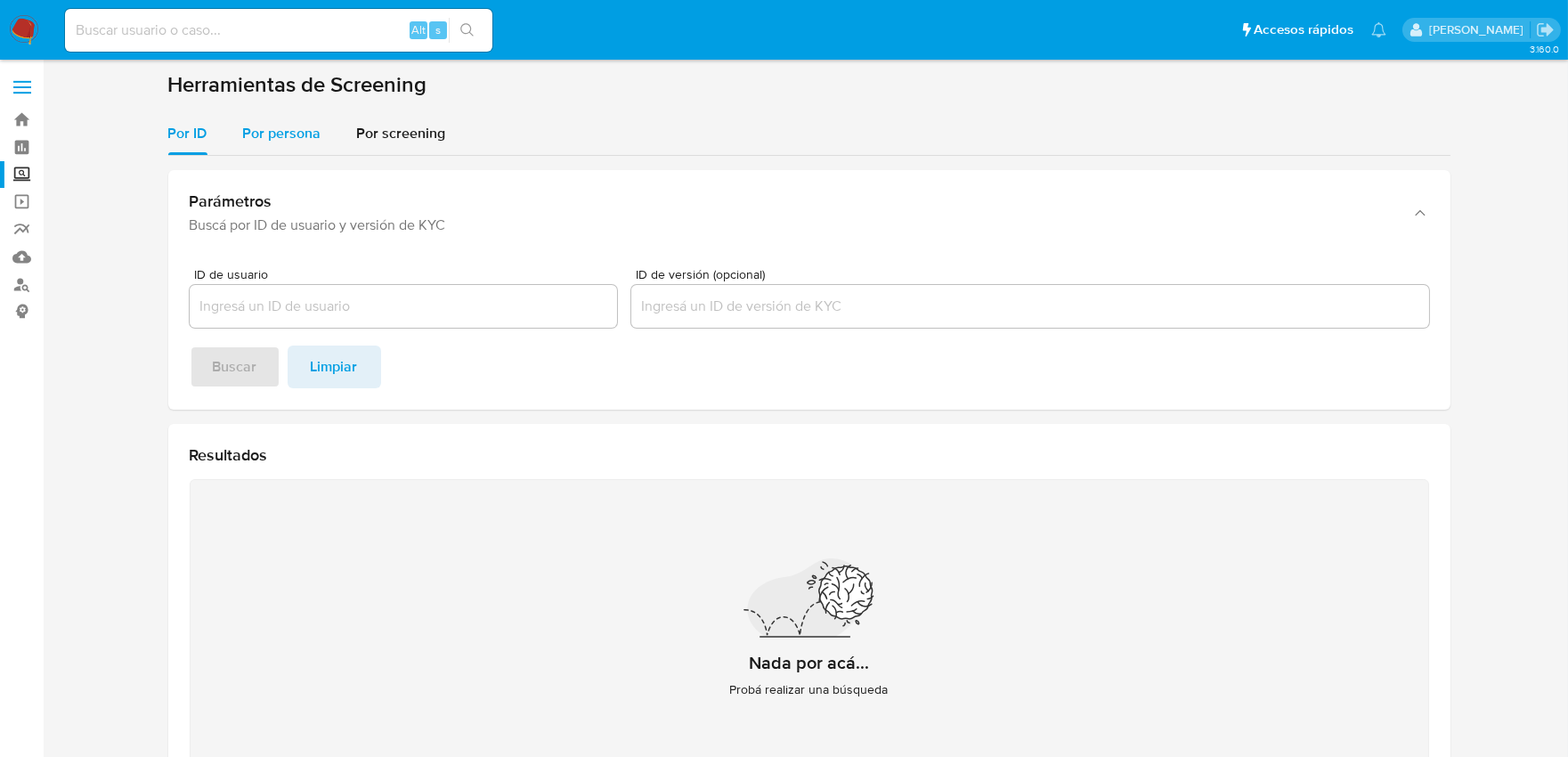
click at [269, 143] on div "Por persona" at bounding box center [282, 133] width 79 height 43
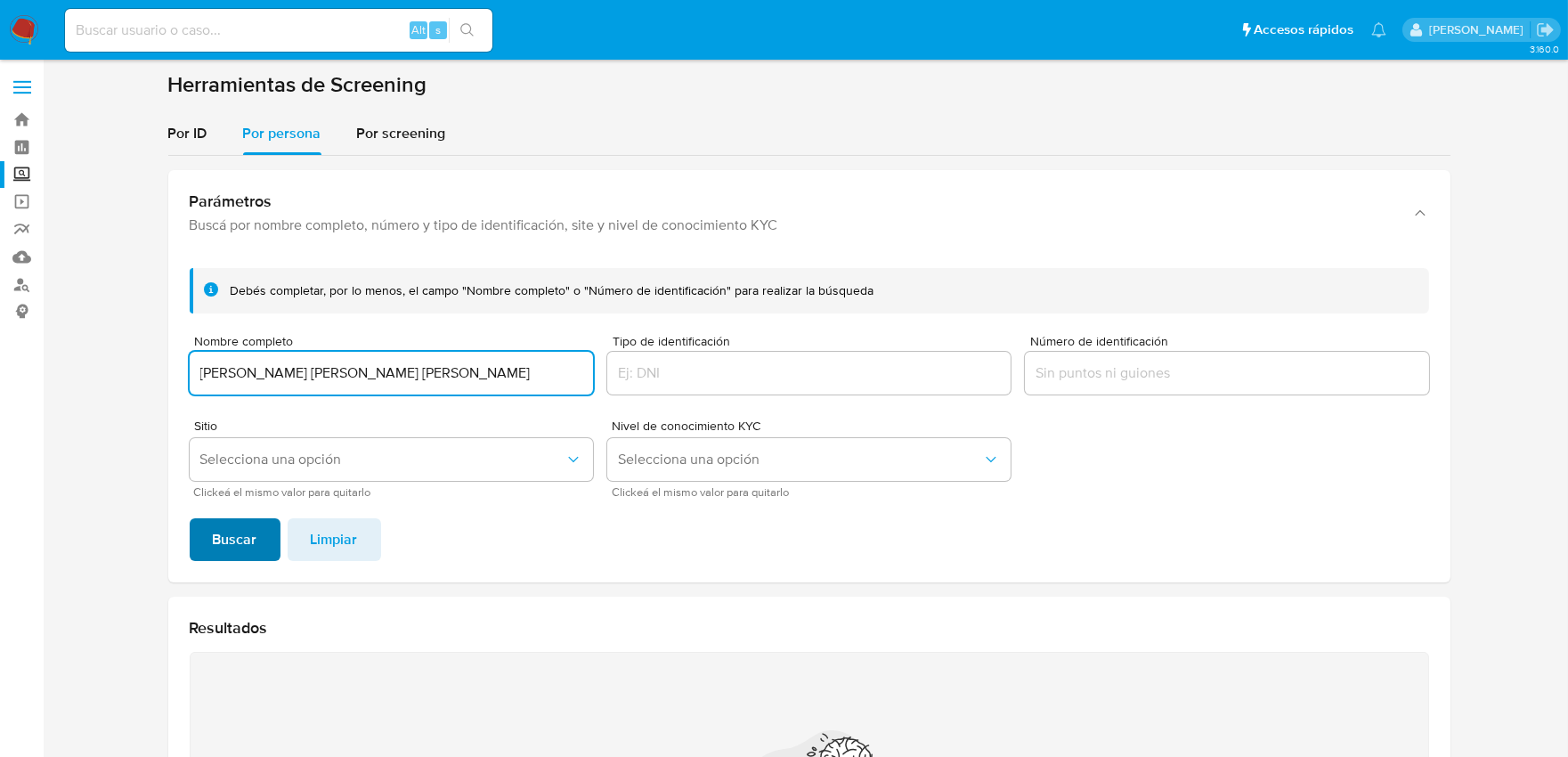
type input "[PERSON_NAME] [PERSON_NAME] [PERSON_NAME]"
click at [244, 536] on span "Buscar" at bounding box center [236, 540] width 45 height 39
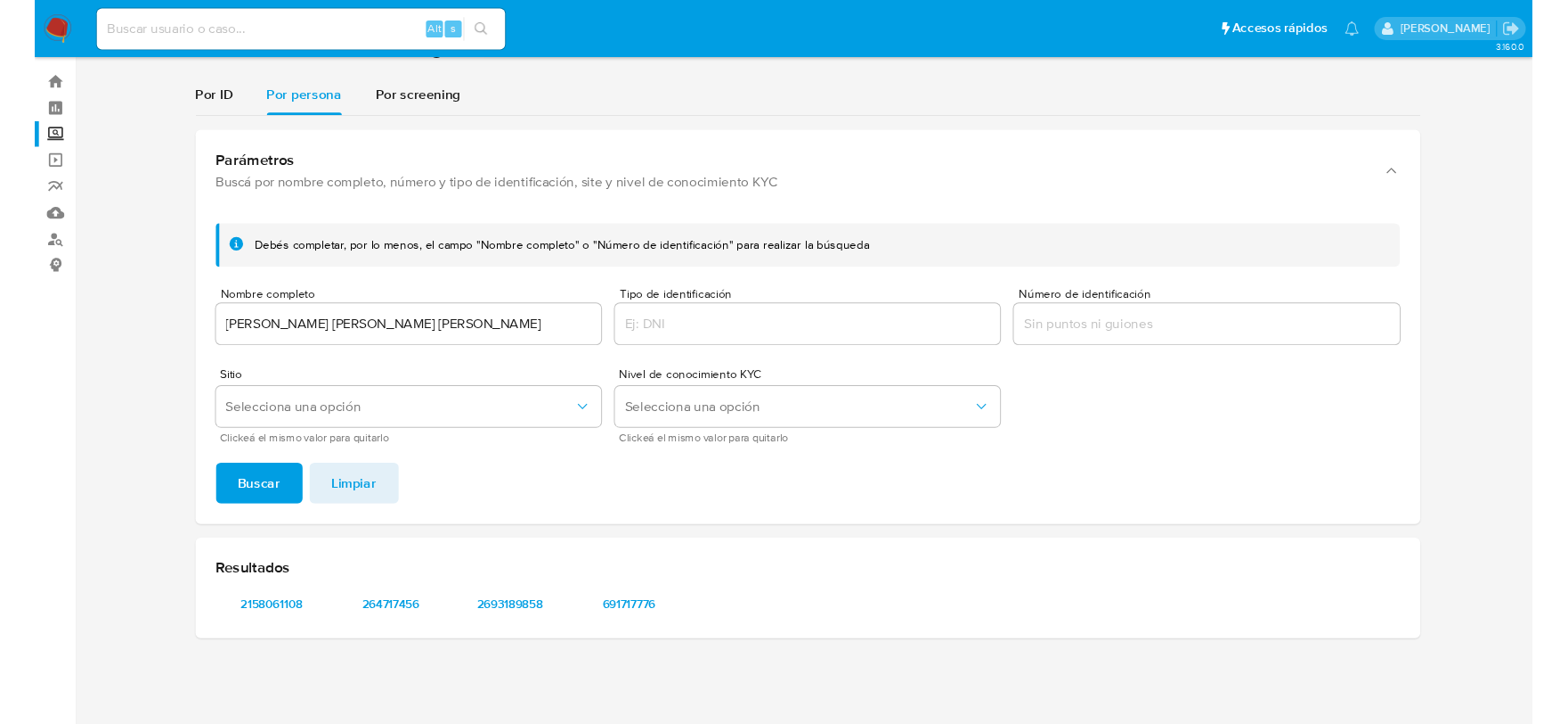
scroll to position [34, 0]
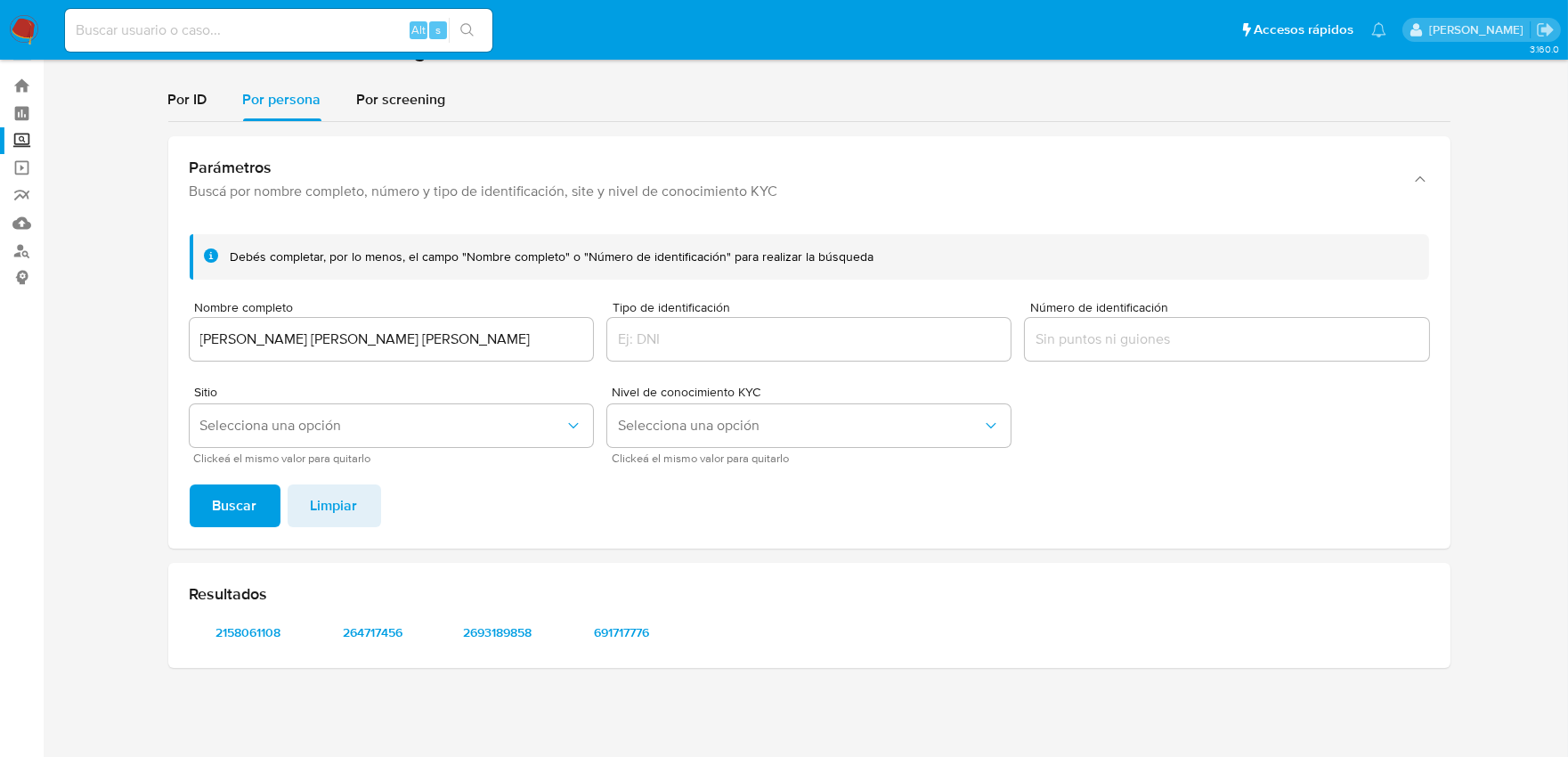
click at [1152, 337] on input "Número de identificación" at bounding box center [1227, 340] width 403 height 23
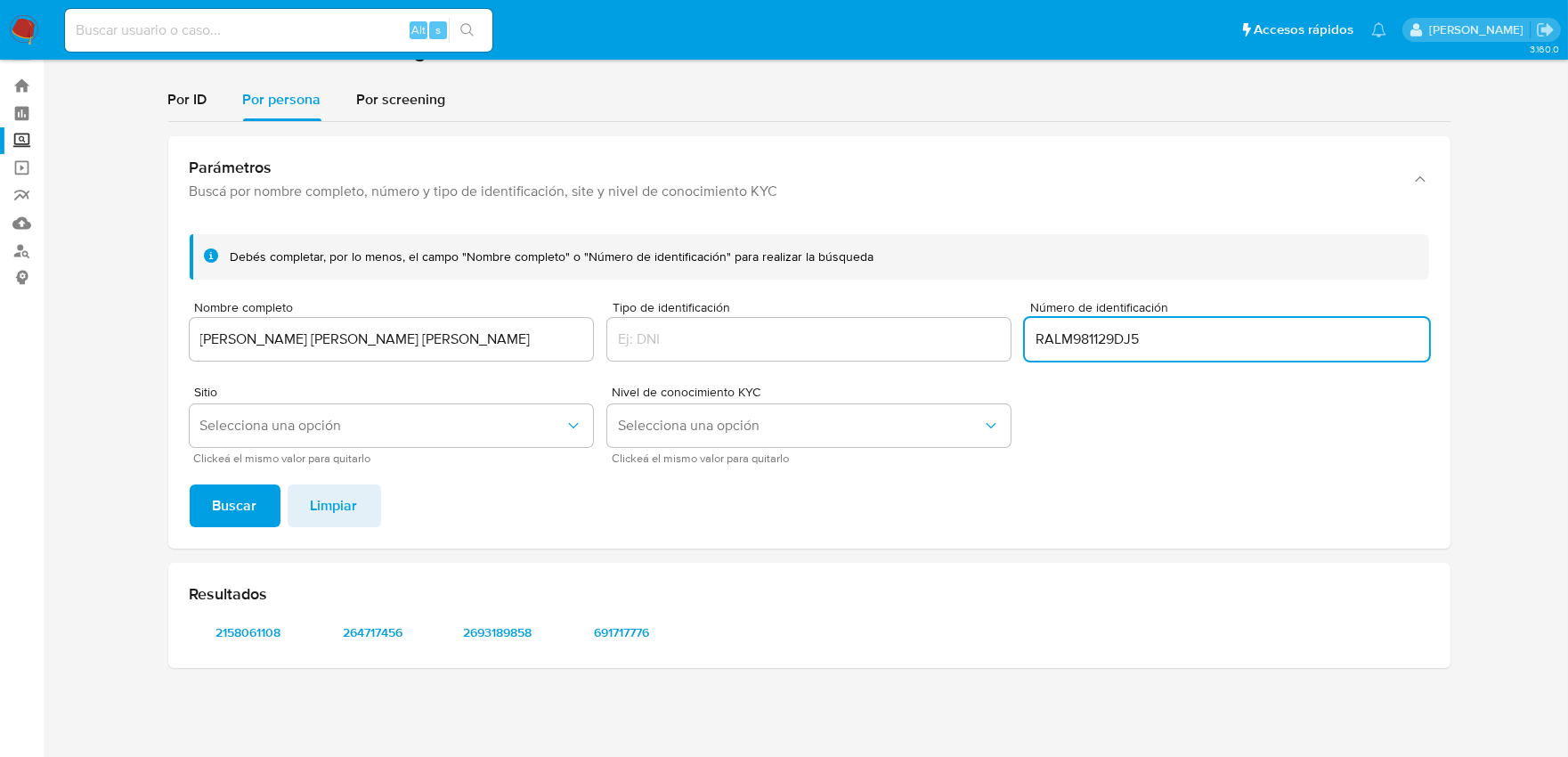
type input "RALM981129DJ5"
click at [236, 504] on span "Buscar" at bounding box center [236, 506] width 45 height 39
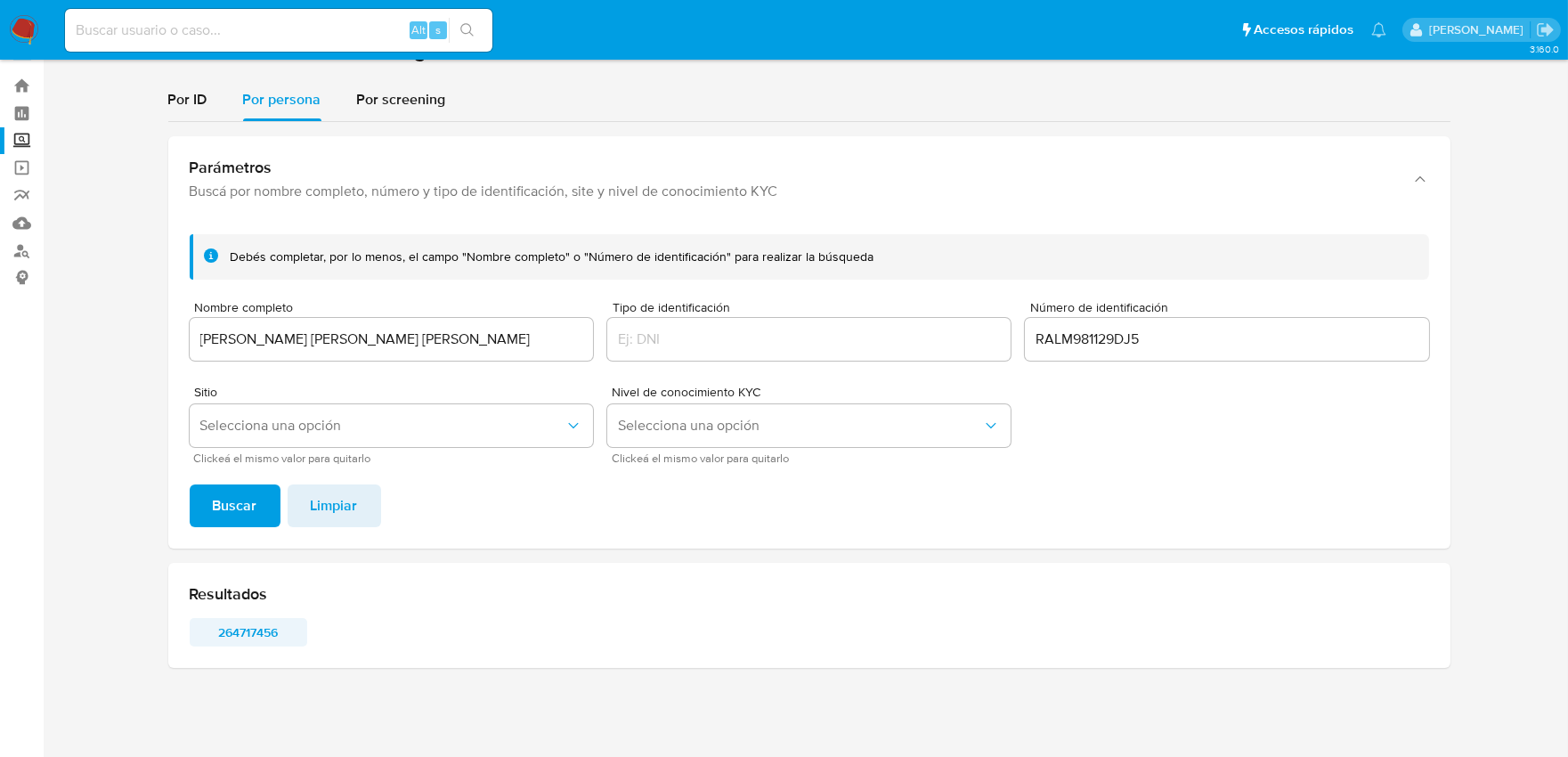
click at [244, 637] on span "264717456" at bounding box center [248, 632] width 92 height 25
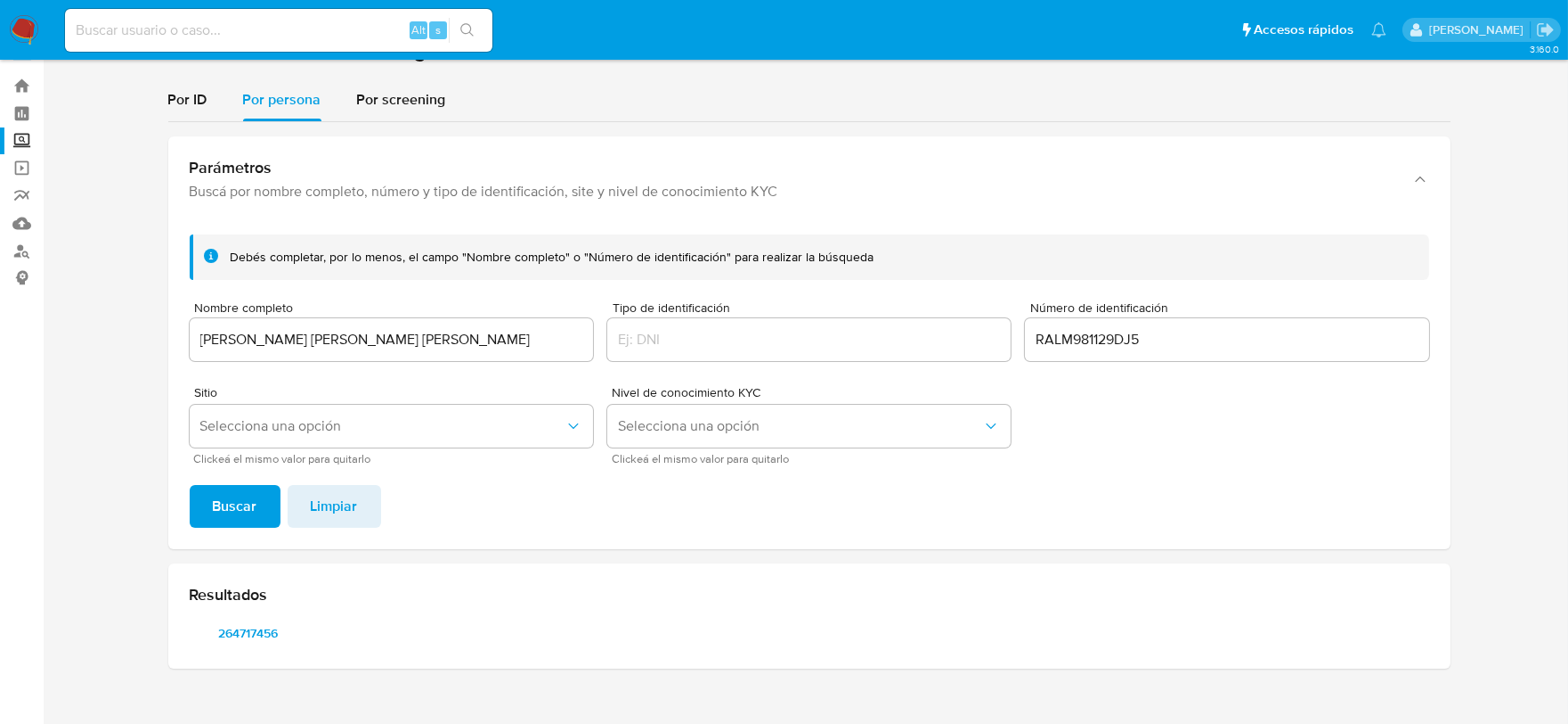
click at [268, 344] on input "[PERSON_NAME] [PERSON_NAME] [PERSON_NAME]" at bounding box center [391, 340] width 403 height 23
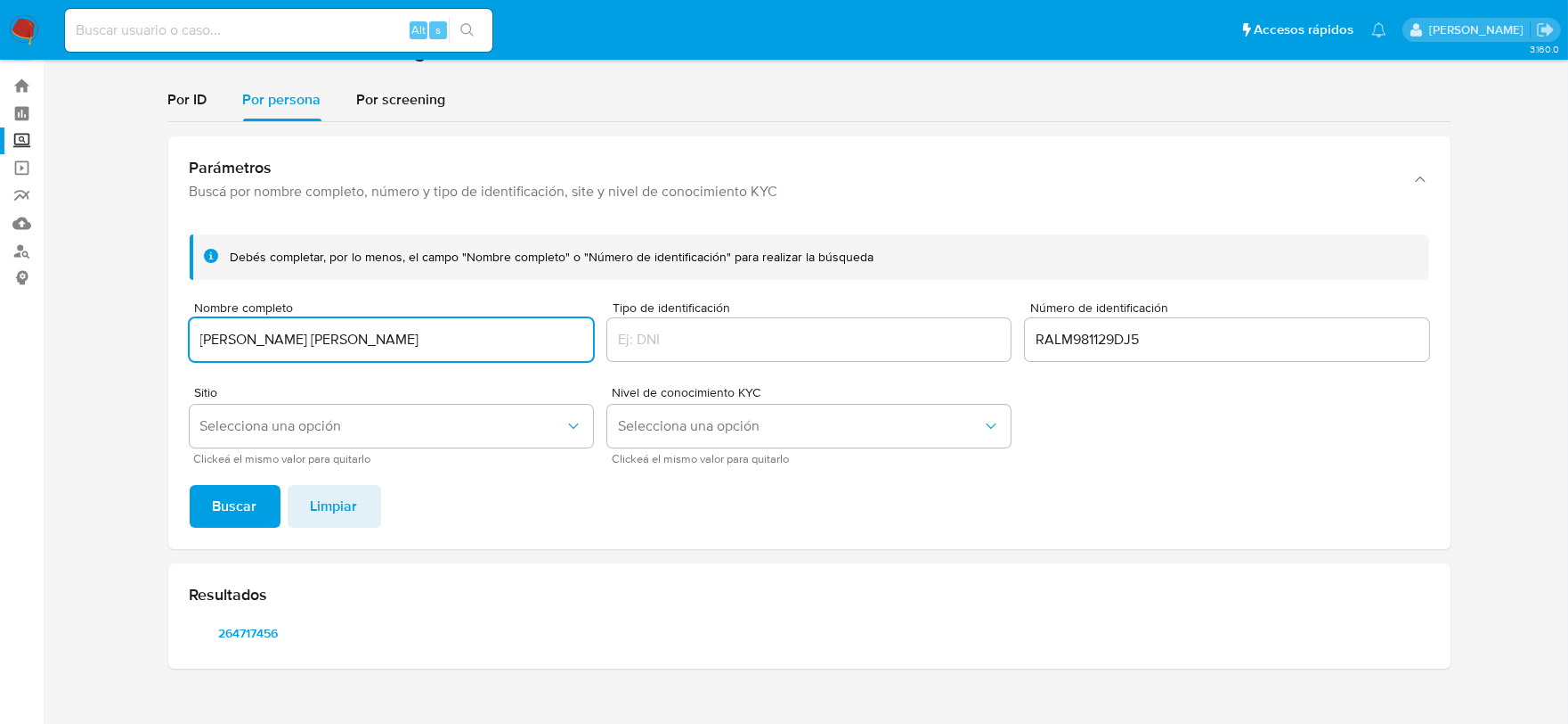
type input "[PERSON_NAME] [PERSON_NAME]"
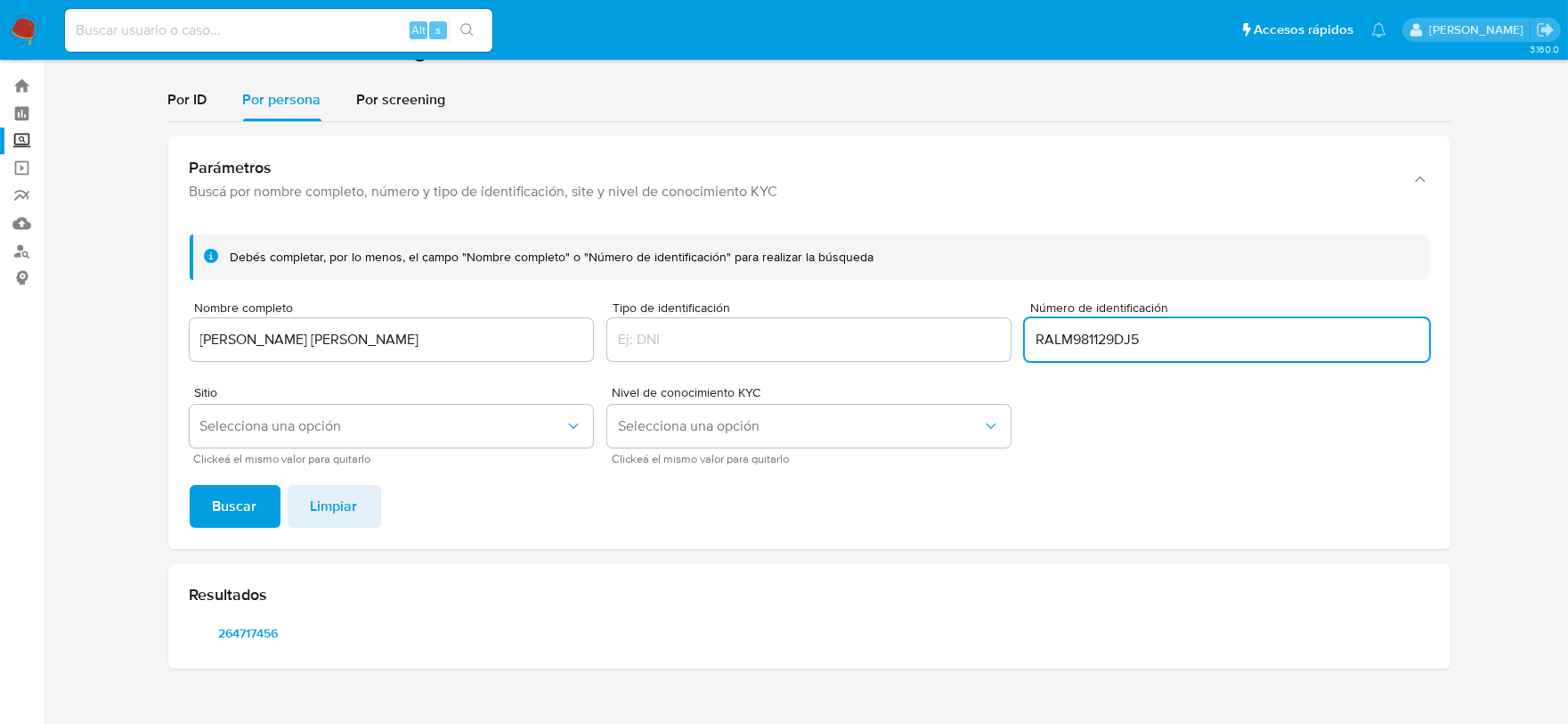
click at [1118, 337] on input "RALM981129DJ5" at bounding box center [1227, 340] width 403 height 23
click at [214, 487] on span "Buscar" at bounding box center [236, 506] width 45 height 39
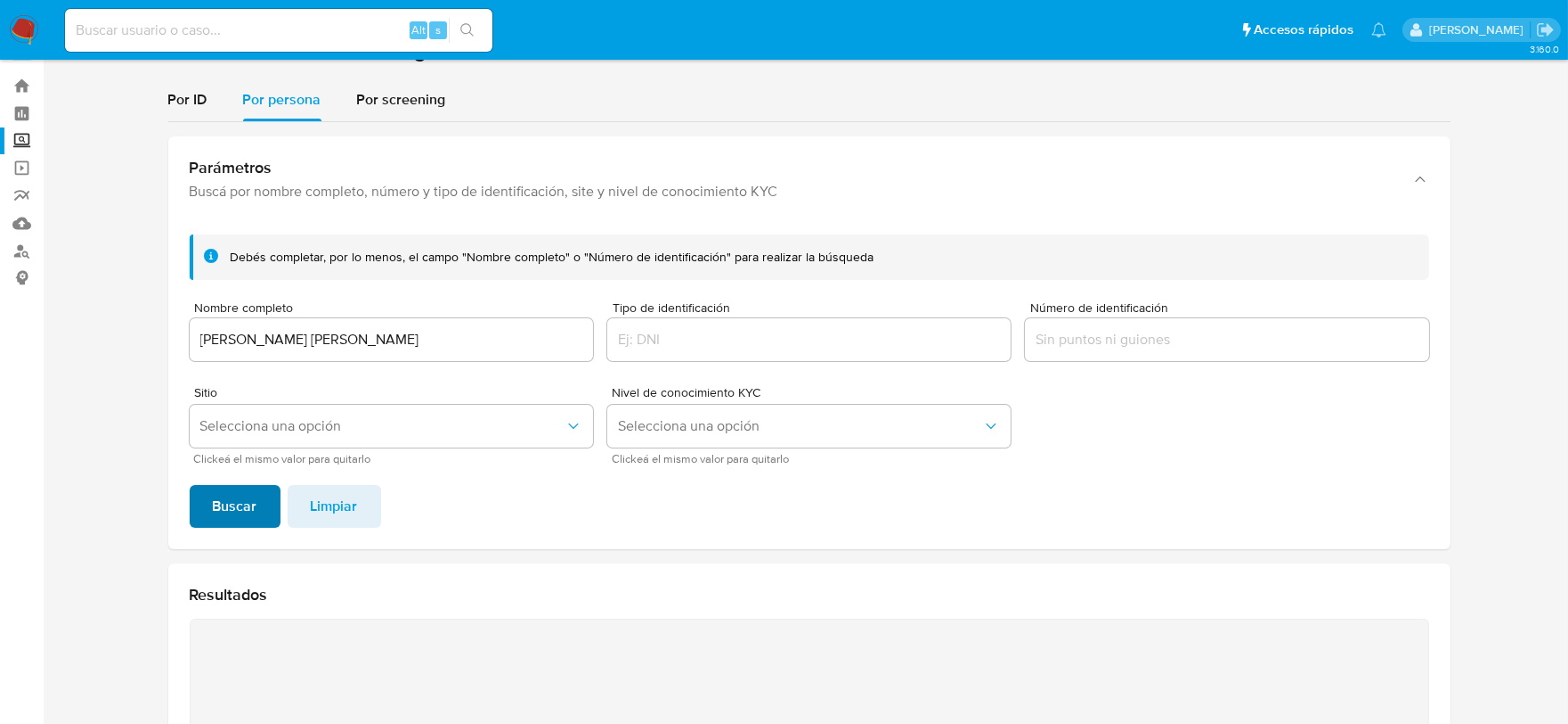
scroll to position [68, 0]
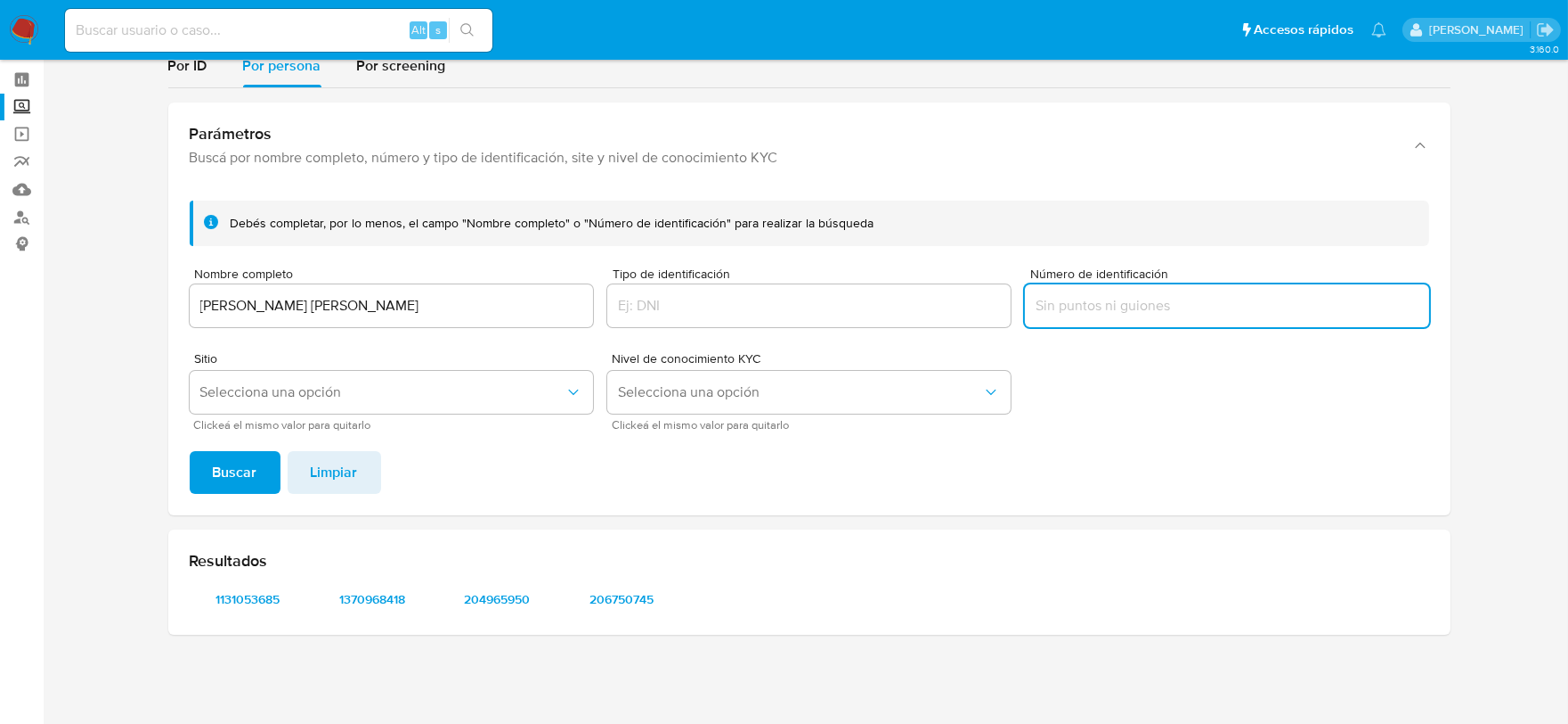
click at [1151, 297] on input "Número de identificación" at bounding box center [1227, 306] width 403 height 23
type input "ROCJ990417984"
click at [232, 479] on span "Buscar" at bounding box center [236, 472] width 45 height 39
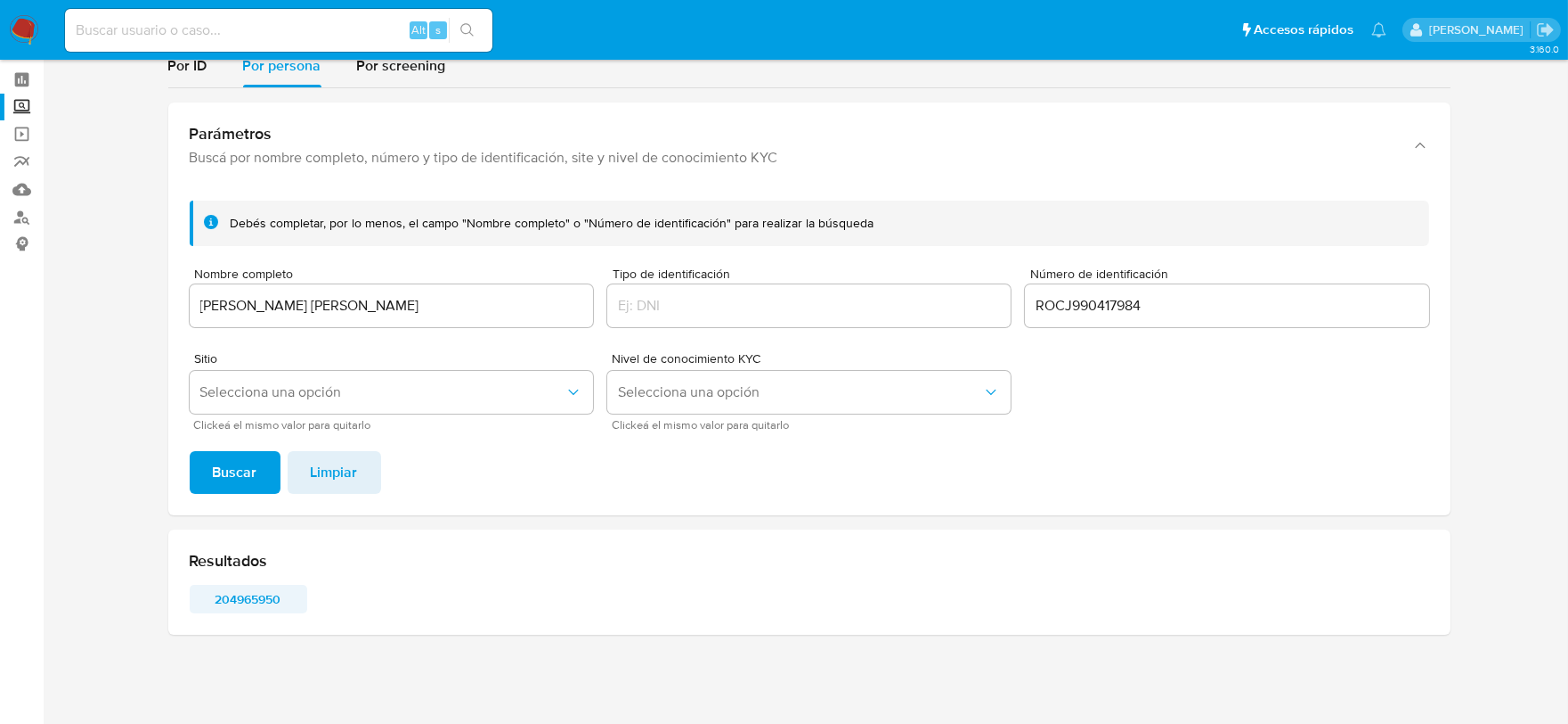
click at [244, 593] on span "204965950" at bounding box center [248, 599] width 92 height 25
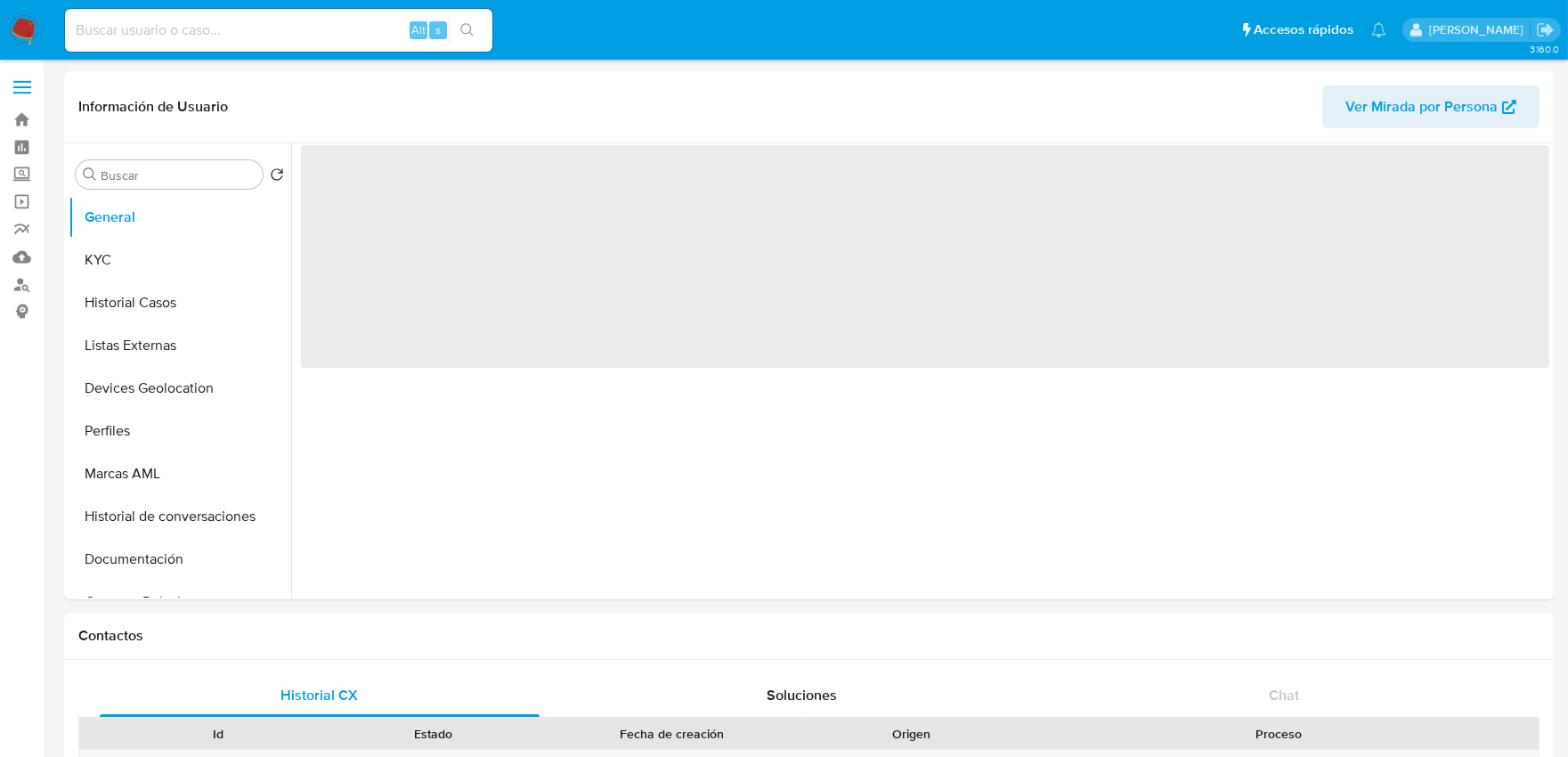
select select "10"
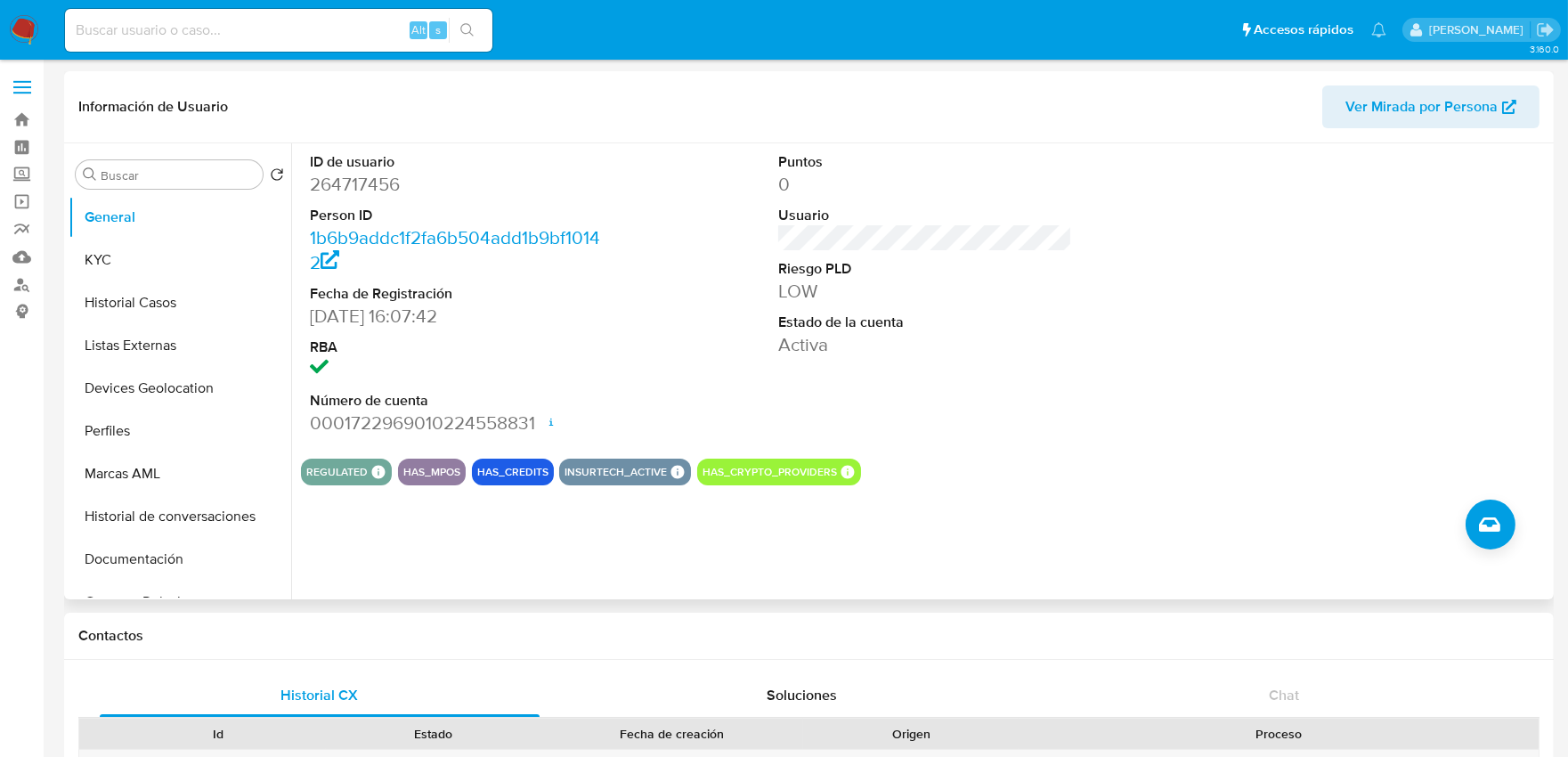
click at [366, 182] on dd "264717456" at bounding box center [457, 185] width 295 height 25
copy dd "264717456"
click at [151, 263] on button "KYC" at bounding box center [173, 261] width 209 height 43
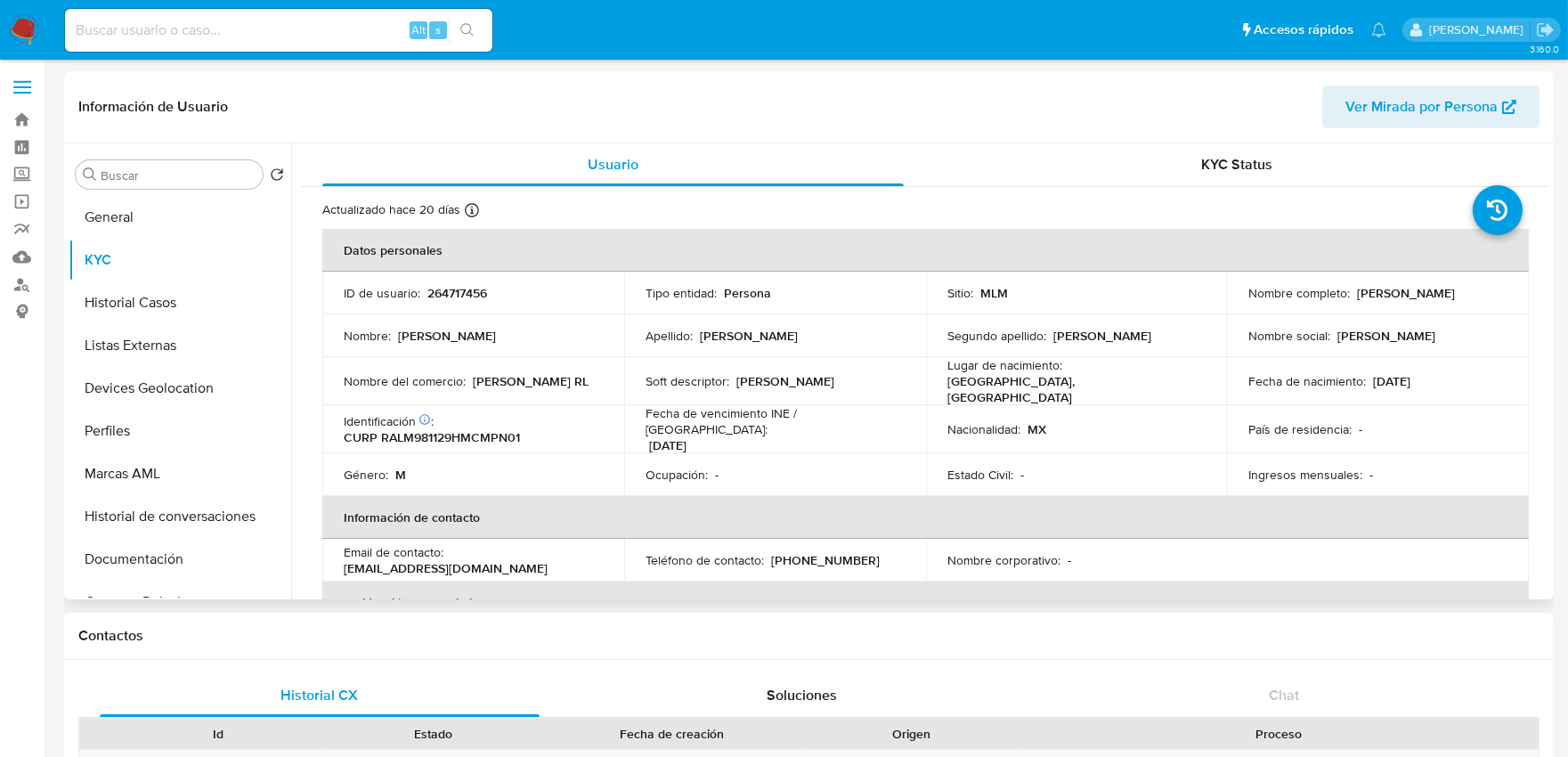
click at [1268, 405] on td "País de residencia : -" at bounding box center [1377, 429] width 302 height 48
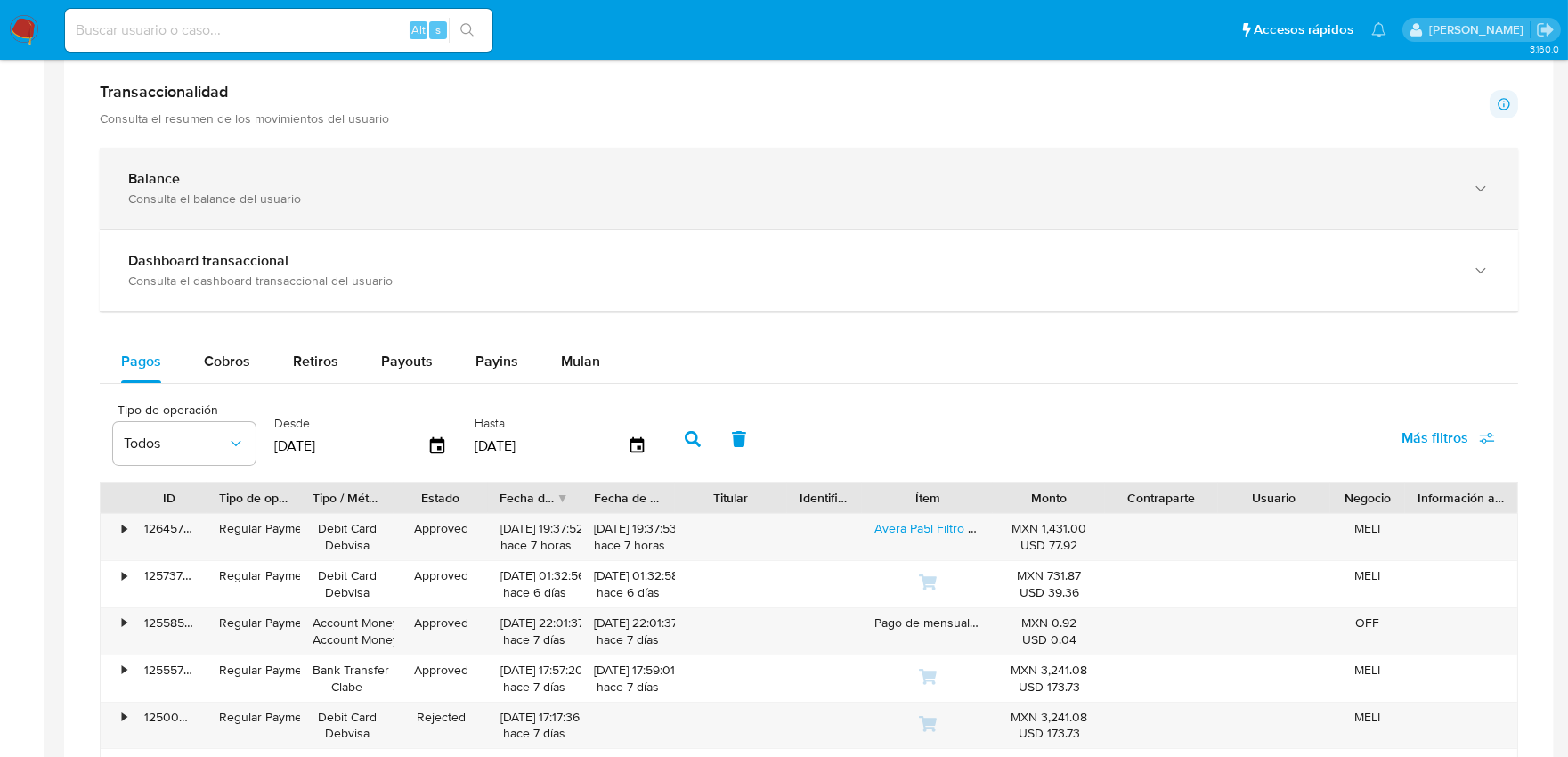
scroll to position [890, 0]
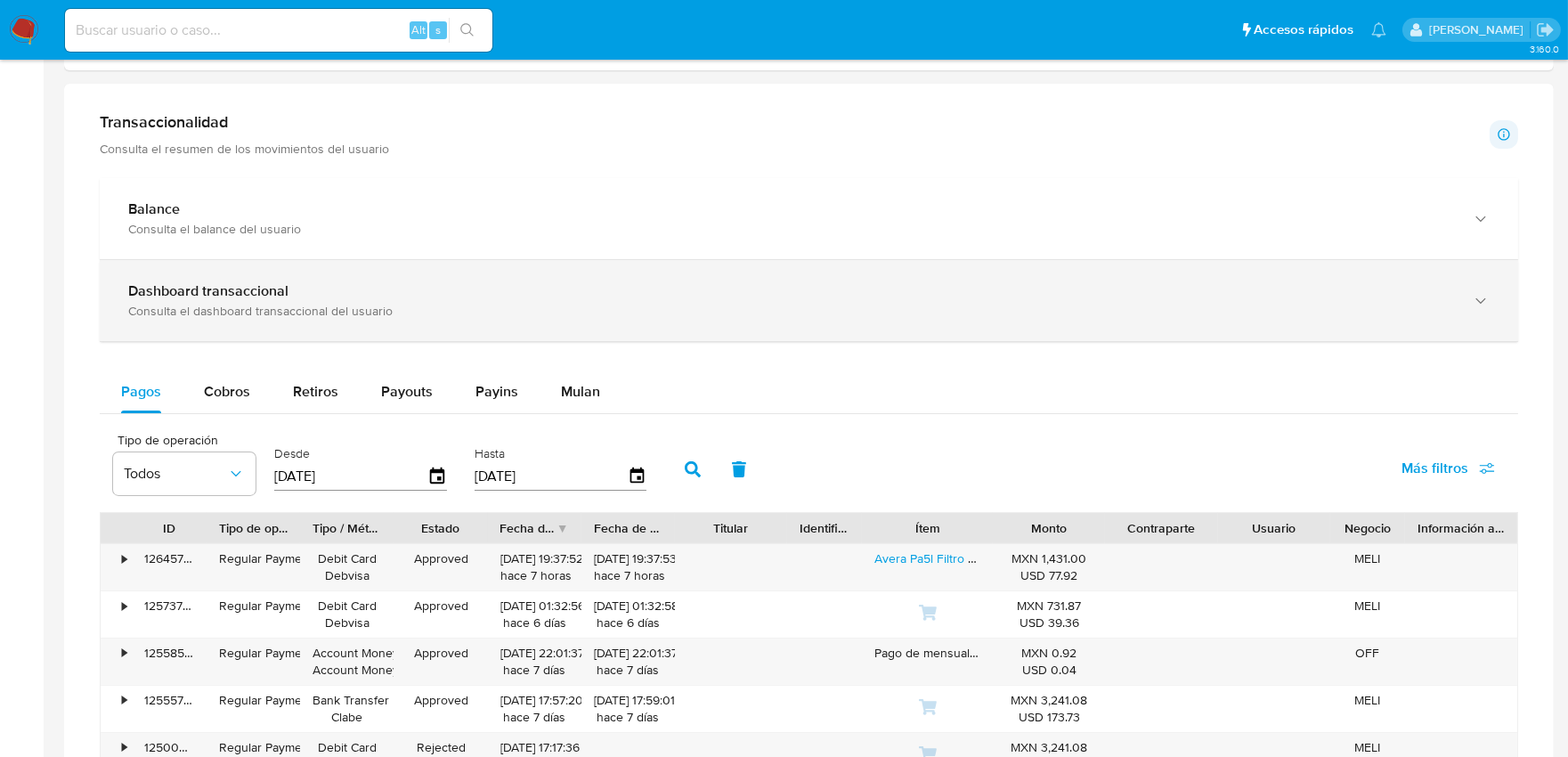
click at [249, 300] on b "Dashboard transaccional" at bounding box center [208, 290] width 160 height 21
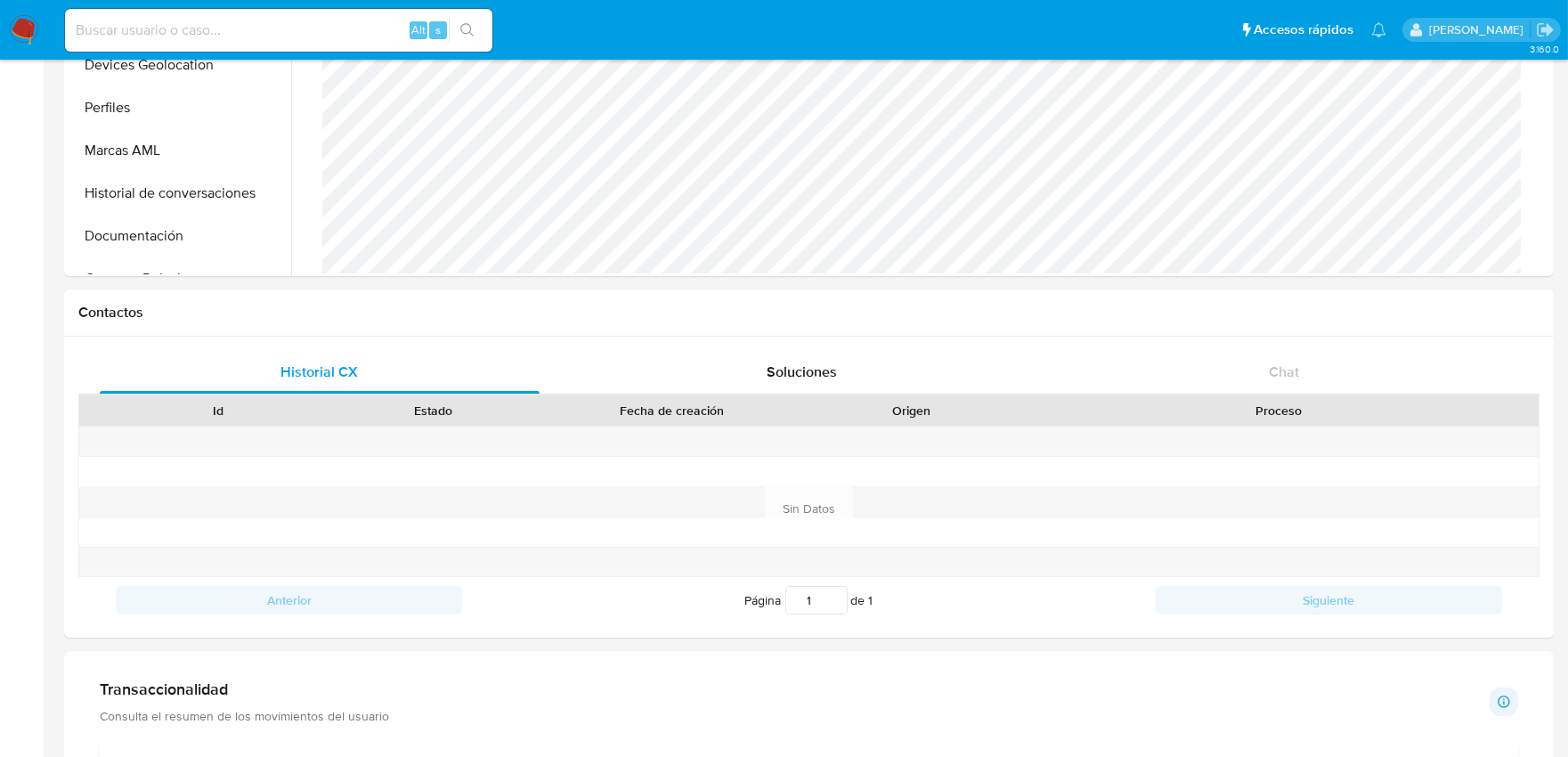
scroll to position [0, 0]
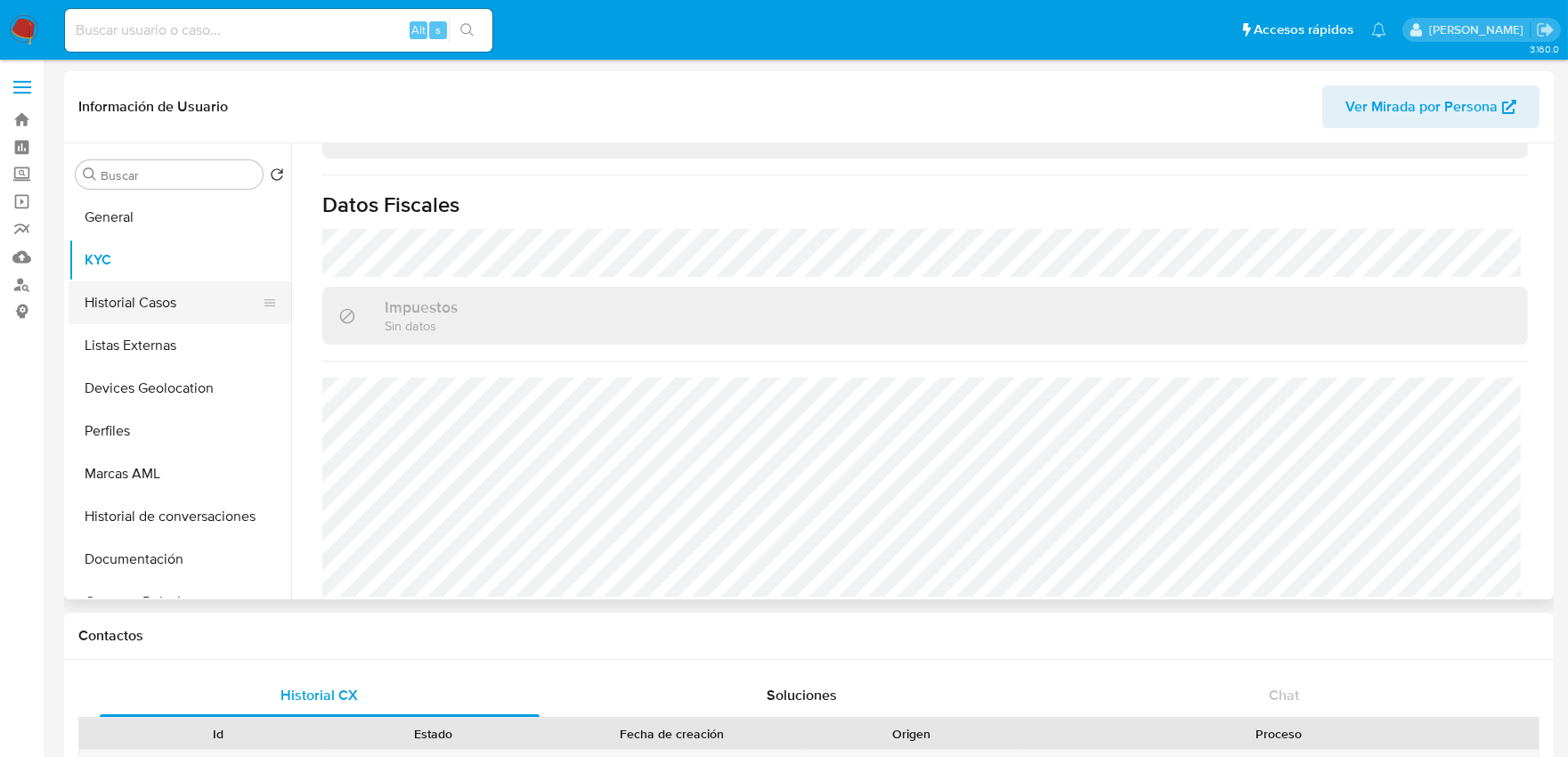
click at [108, 300] on button "Historial Casos" at bounding box center [173, 303] width 209 height 43
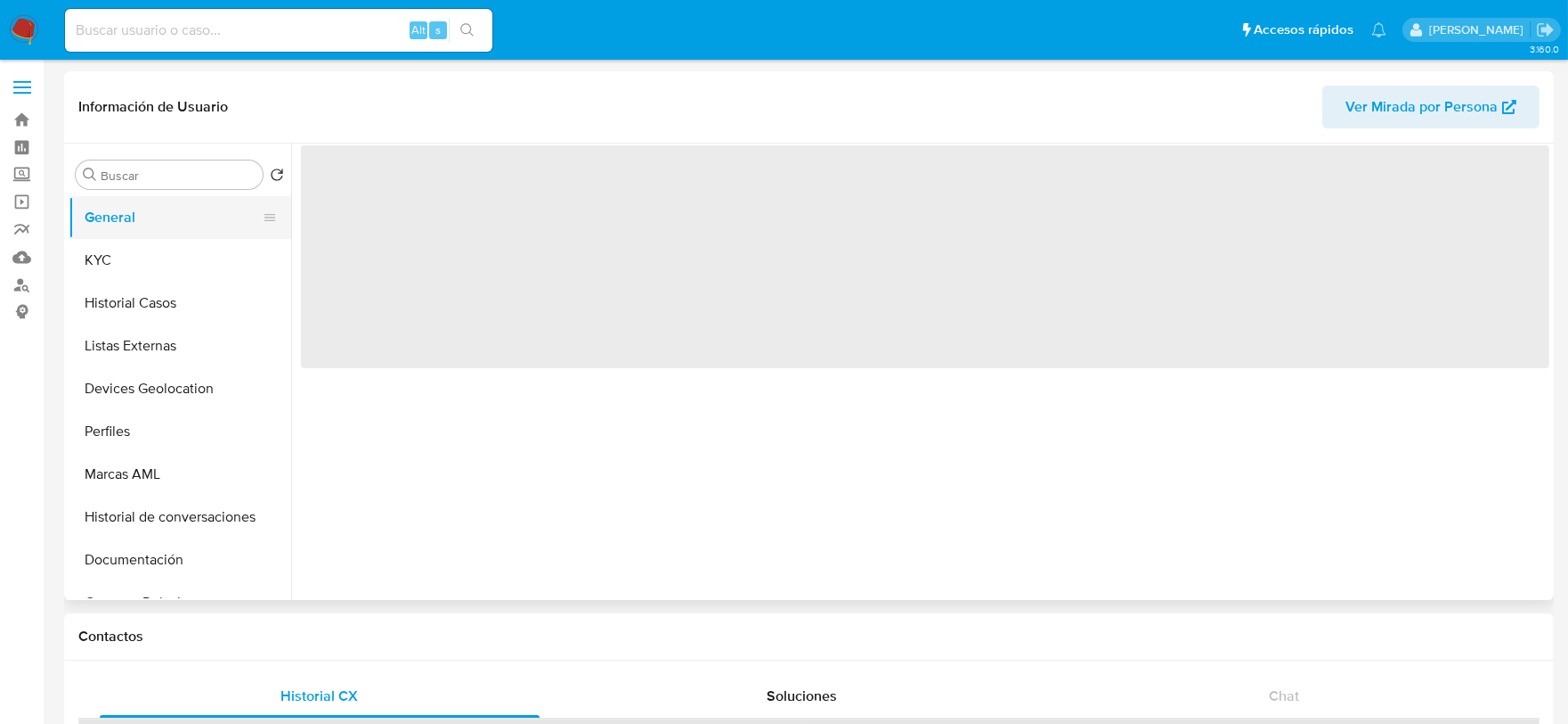
select select "10"
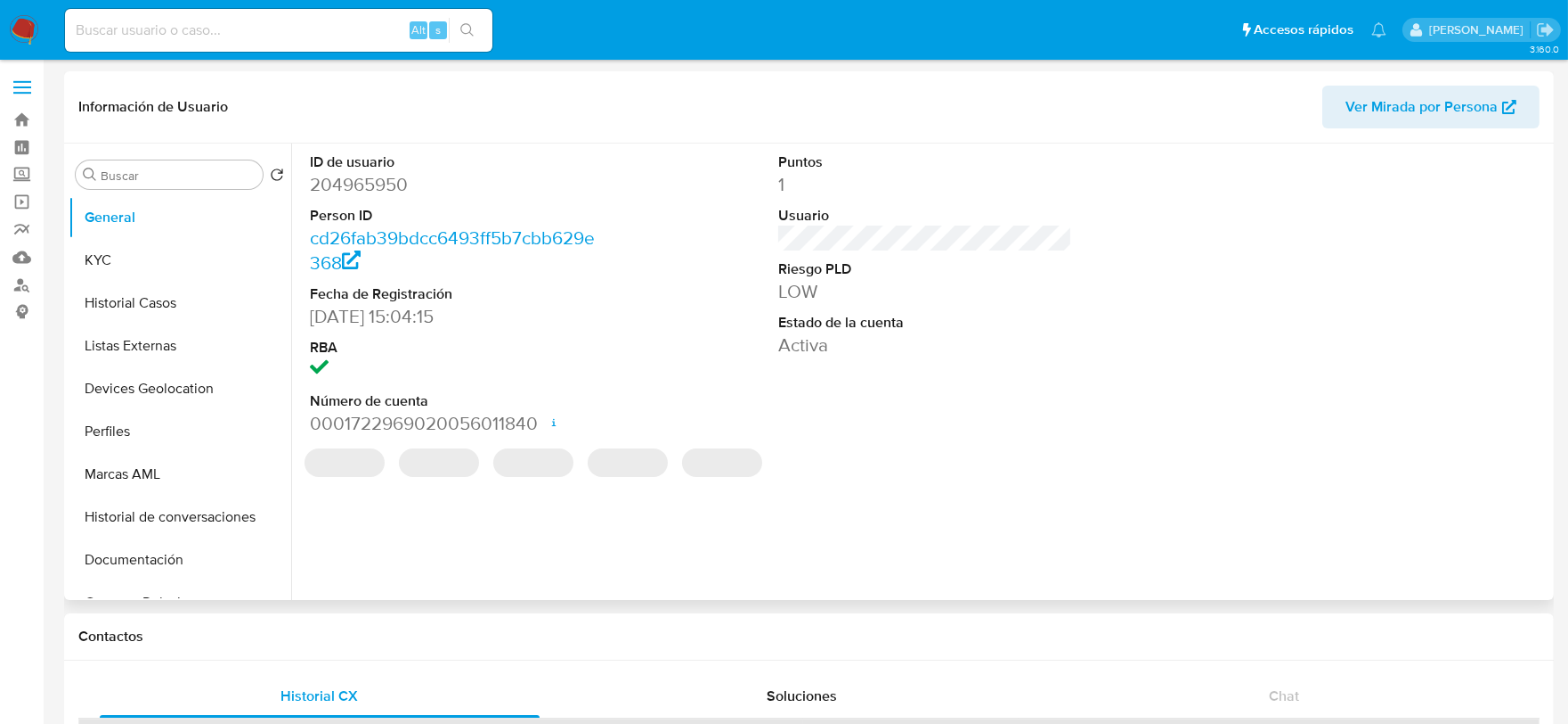
click at [370, 183] on dd "204965950" at bounding box center [457, 185] width 295 height 25
copy dd "204965950"
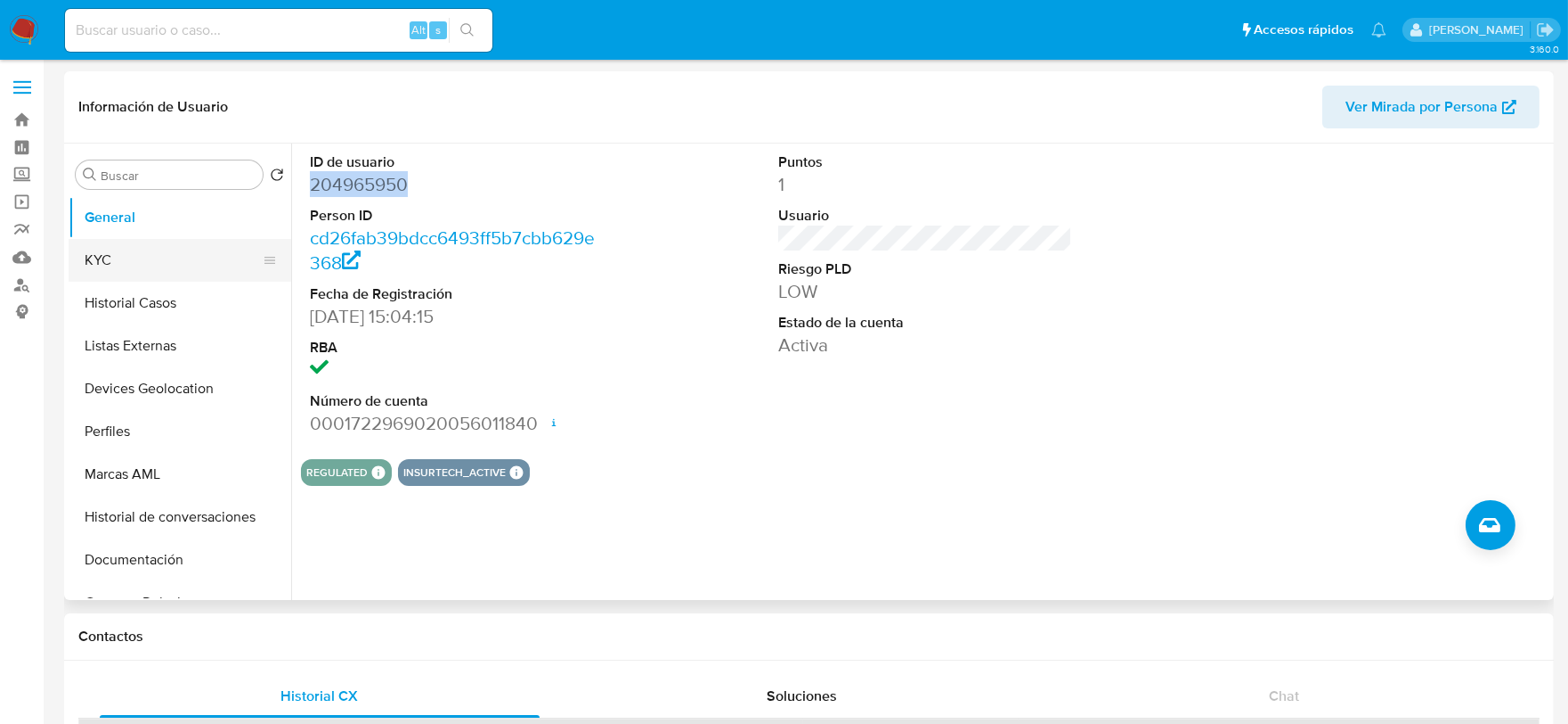
click at [102, 246] on button "KYC" at bounding box center [173, 261] width 209 height 43
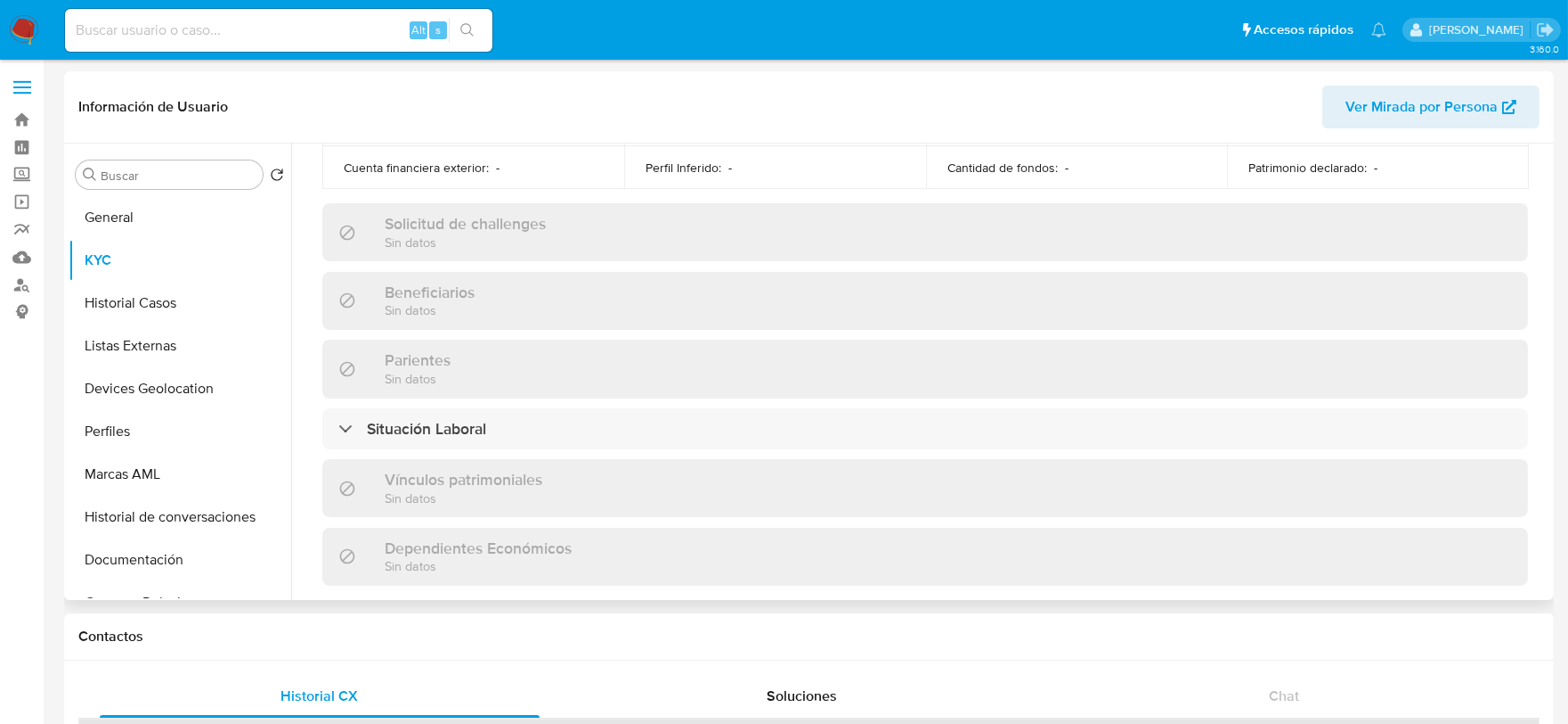
scroll to position [198, 0]
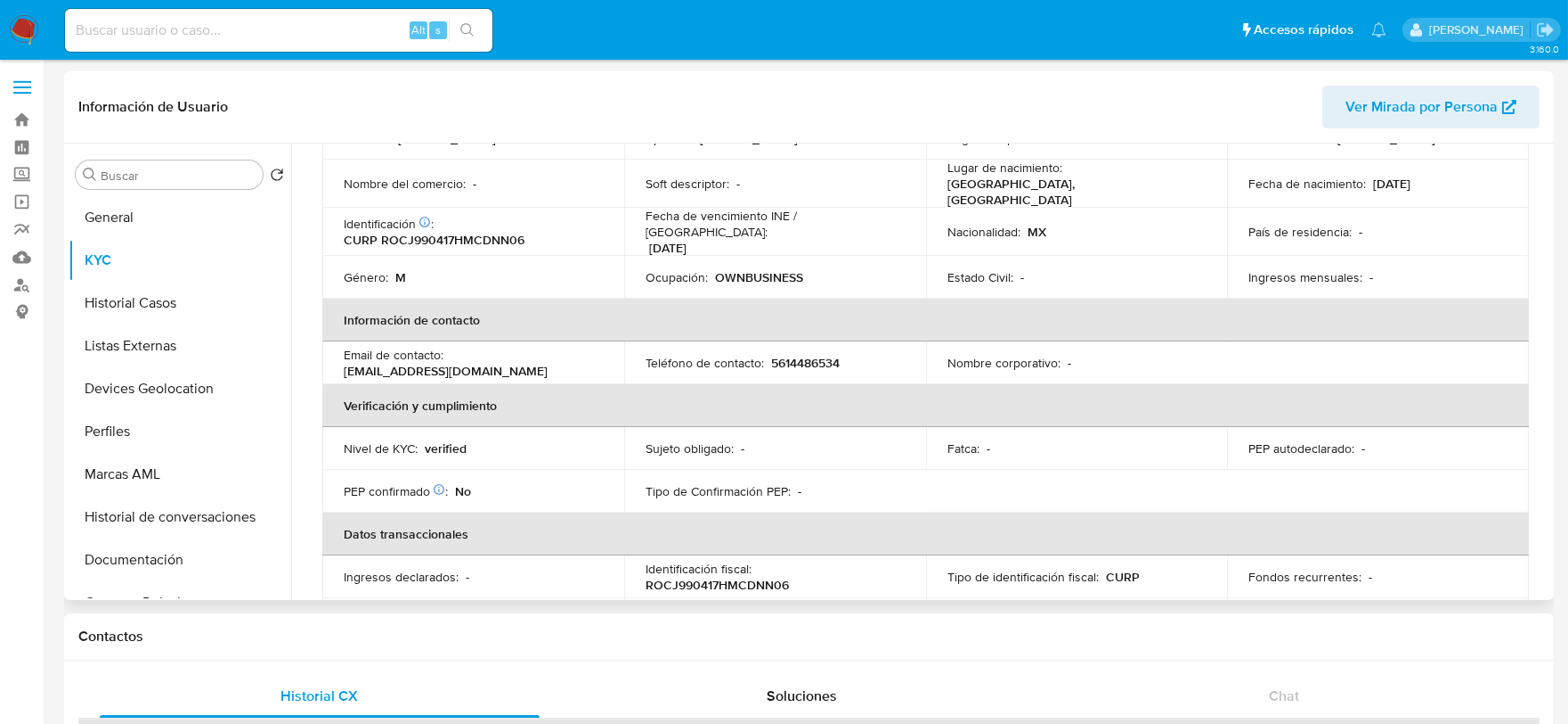
click at [1342, 312] on th "Información de contacto" at bounding box center [925, 320] width 1206 height 43
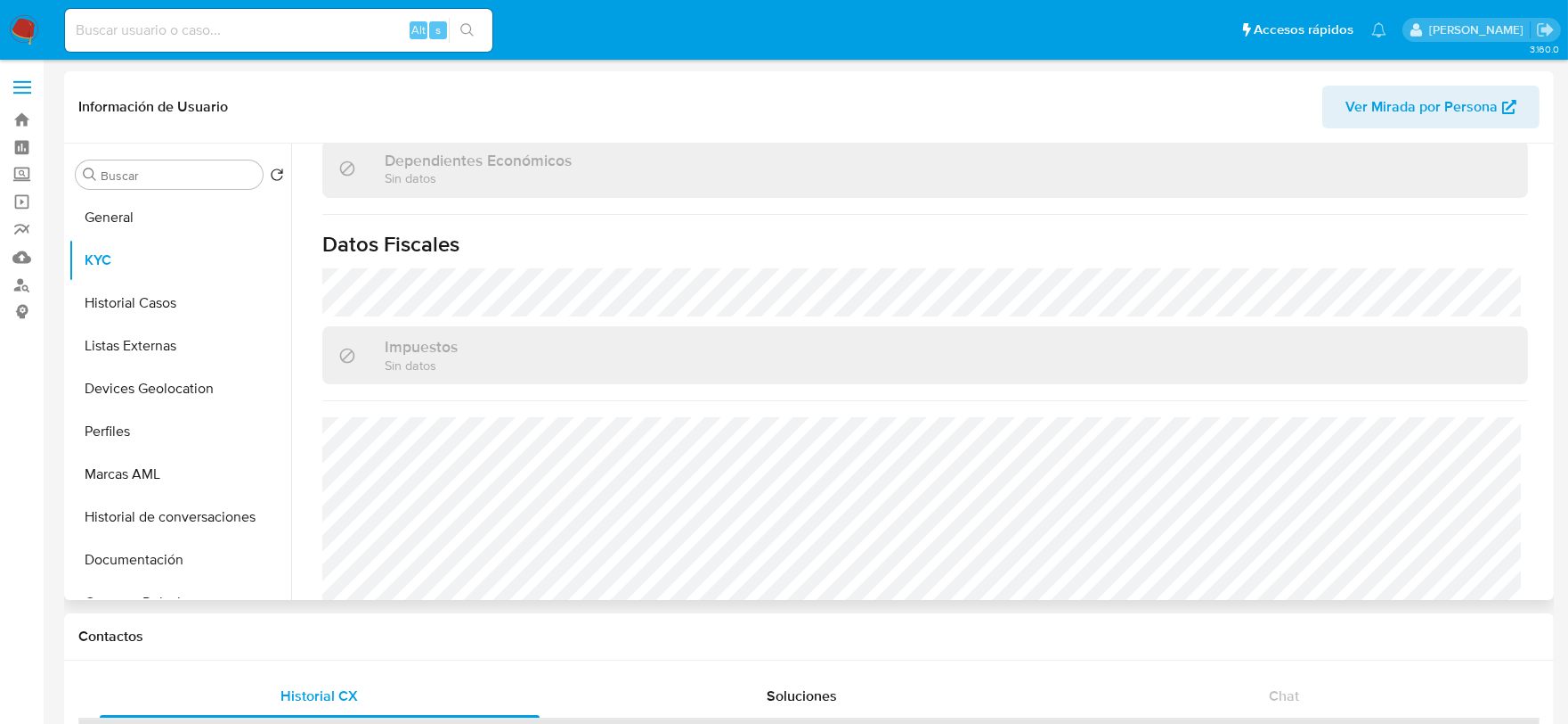
scroll to position [1119, 0]
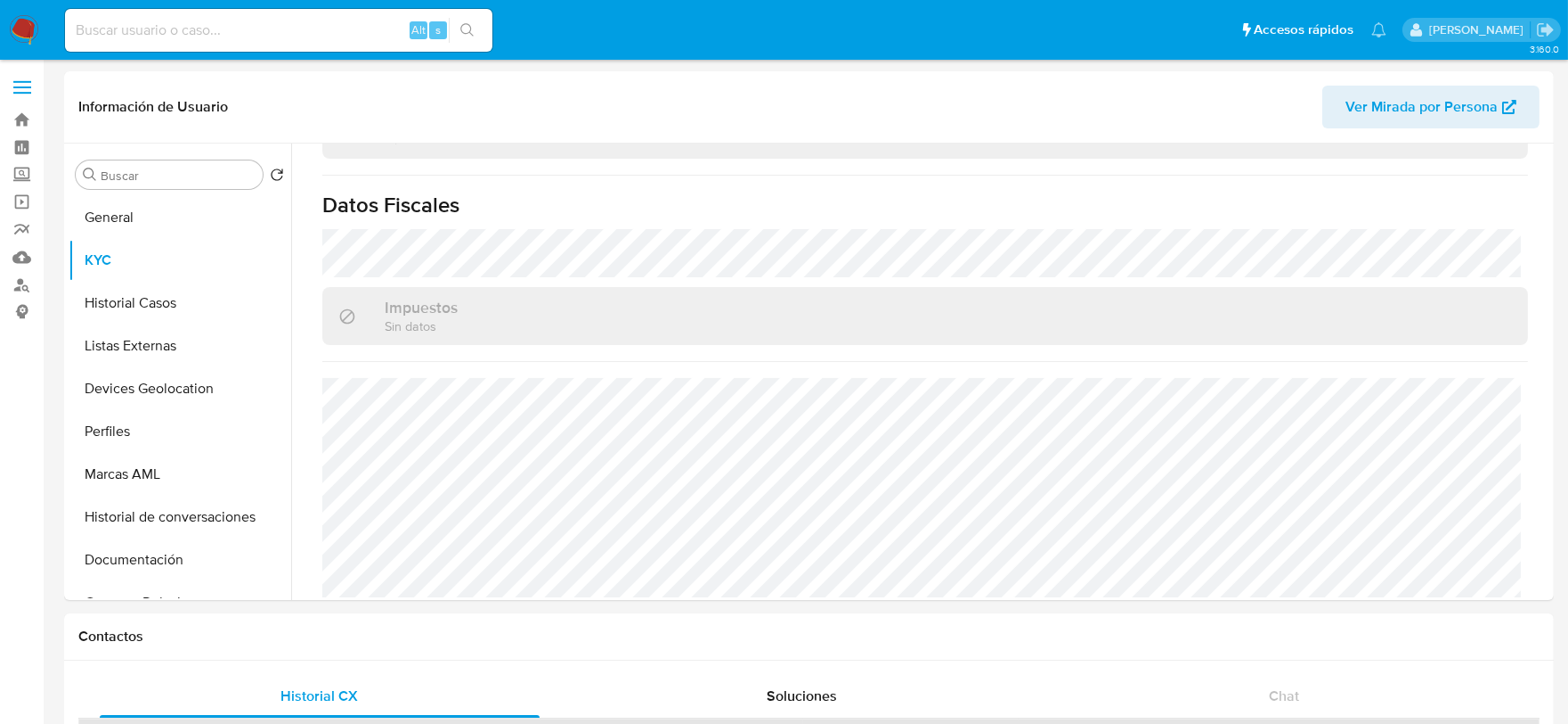
click at [22, 20] on img at bounding box center [24, 30] width 30 height 30
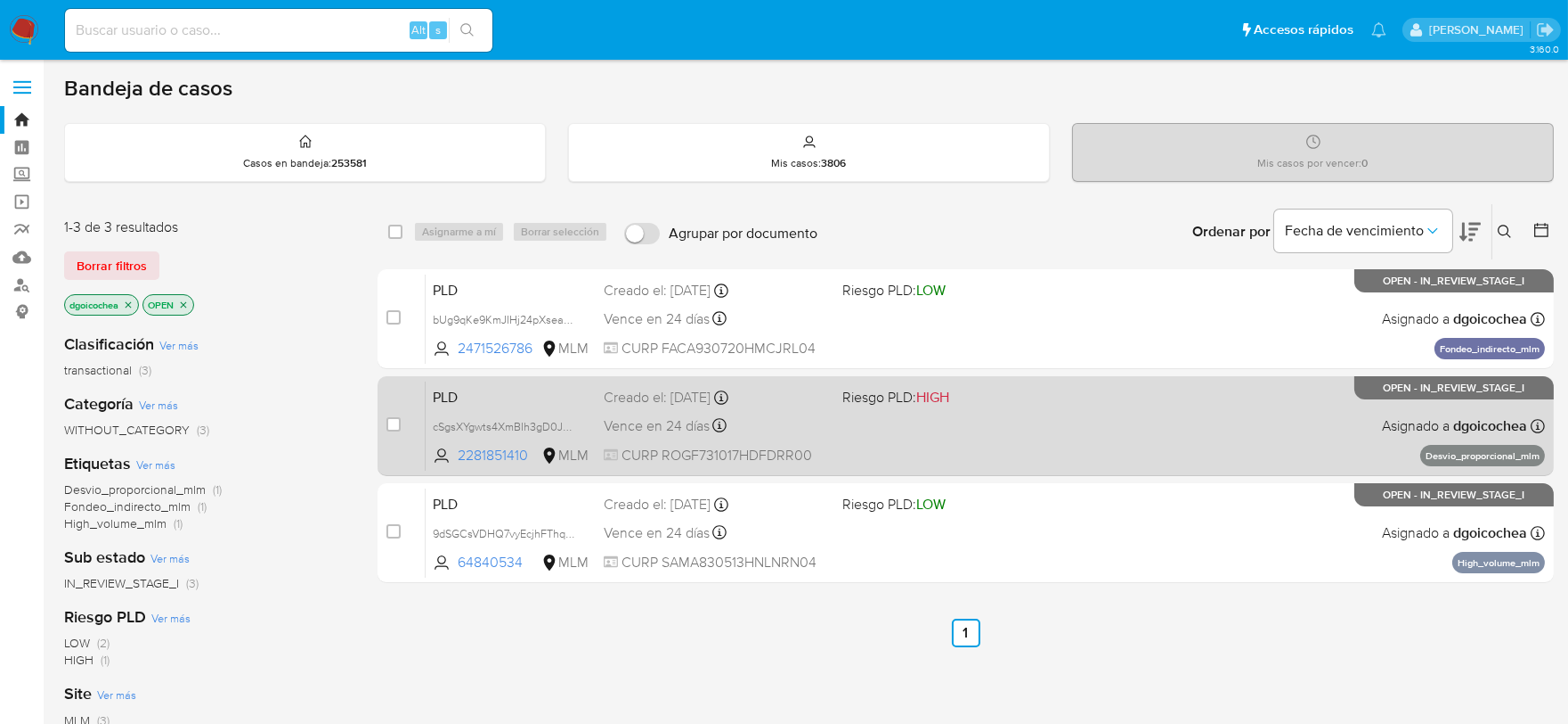
click at [440, 389] on span "PLD" at bounding box center [510, 396] width 157 height 23
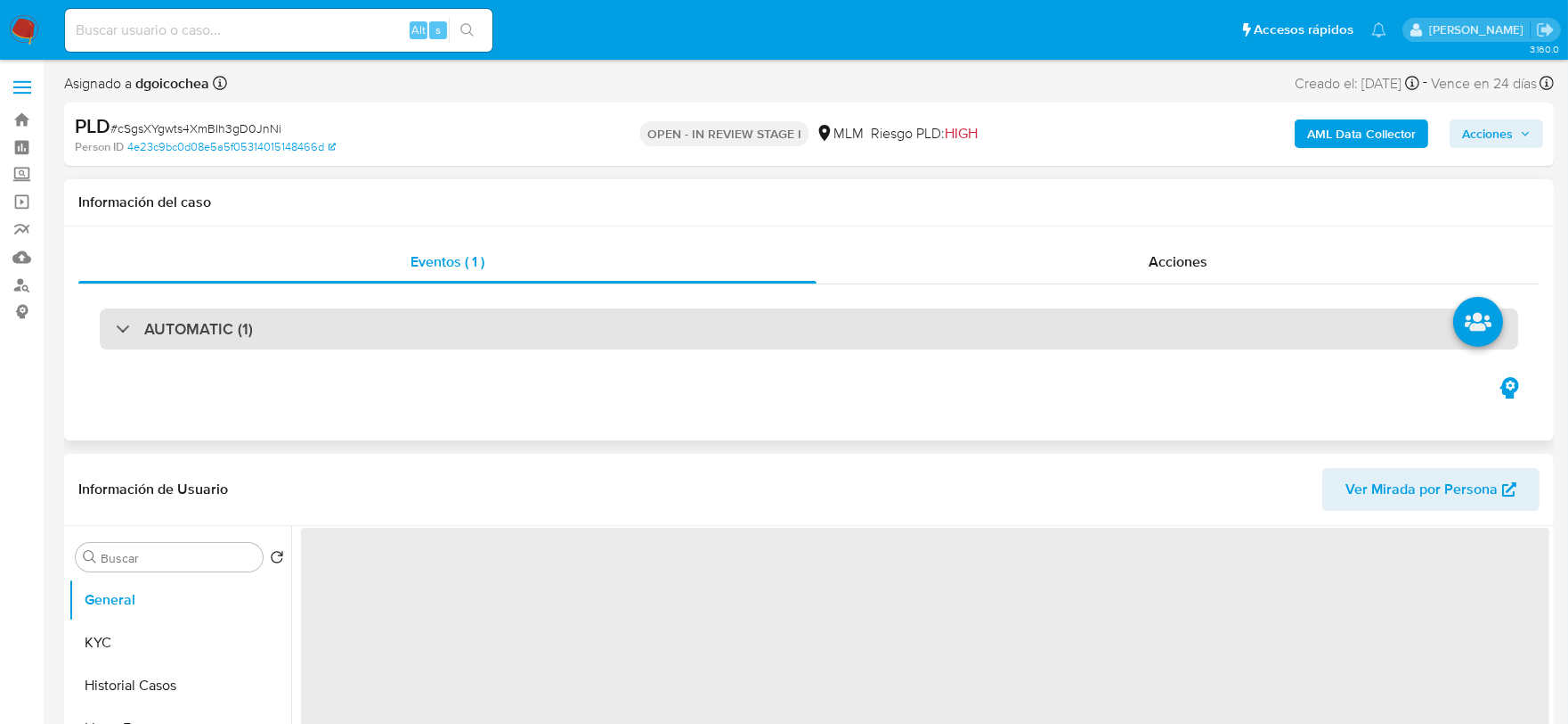
click at [237, 319] on h3 "AUTOMATIC (1)" at bounding box center [198, 329] width 108 height 20
select select "10"
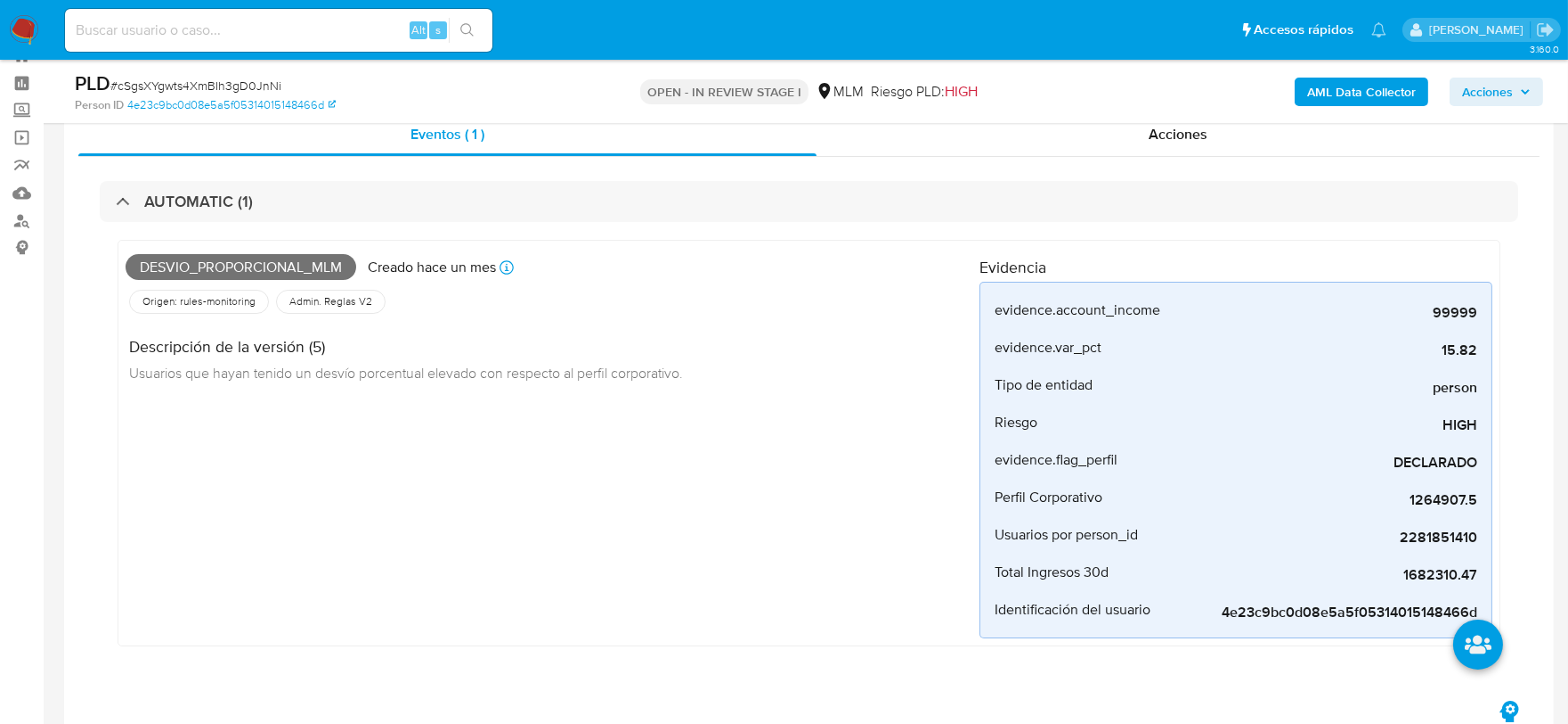
scroll to position [99, 0]
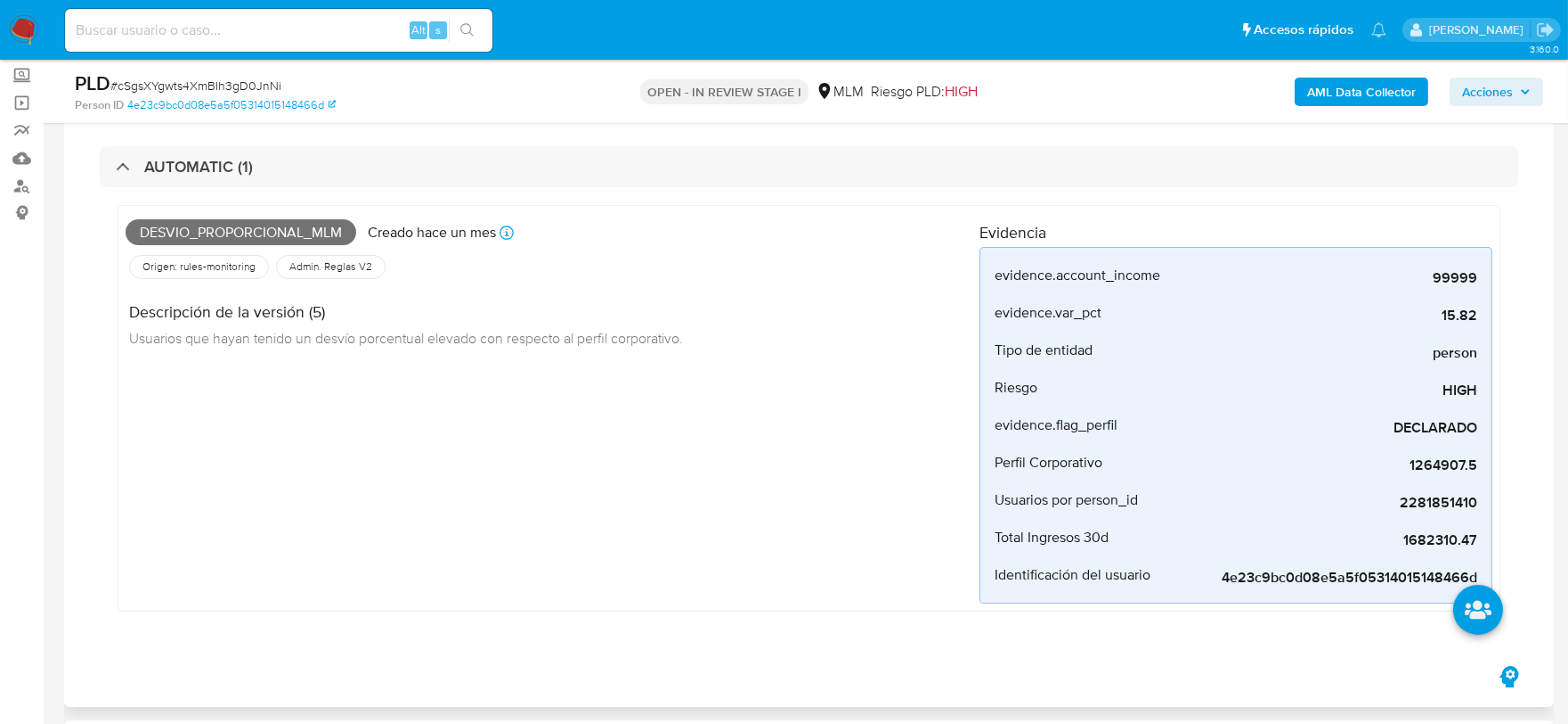
click at [606, 556] on div "Desvio_proporcional_mlm Creado [DATE] Creado: [DATE] 03:03:44 Origen: rules-mon…" at bounding box center [553, 409] width 854 height 391
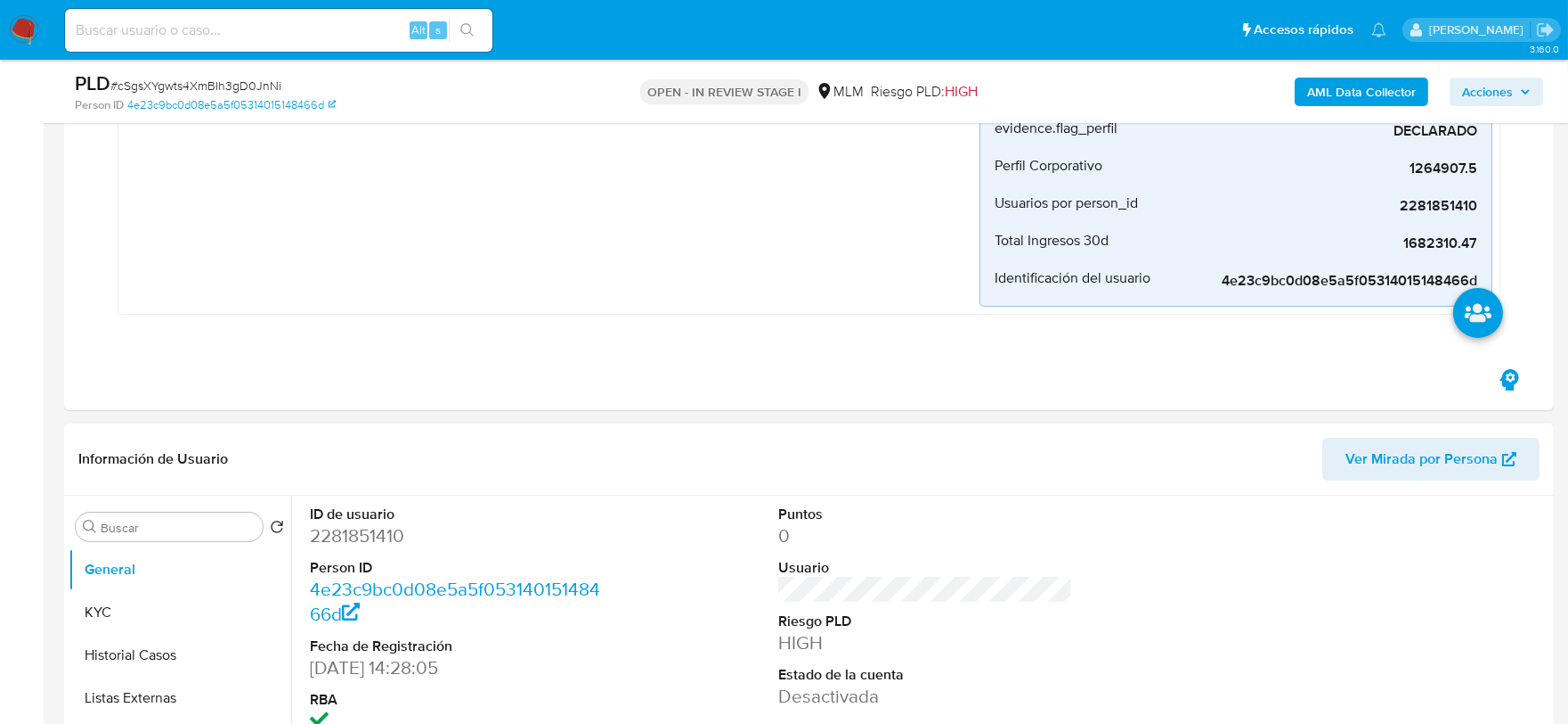
scroll to position [593, 0]
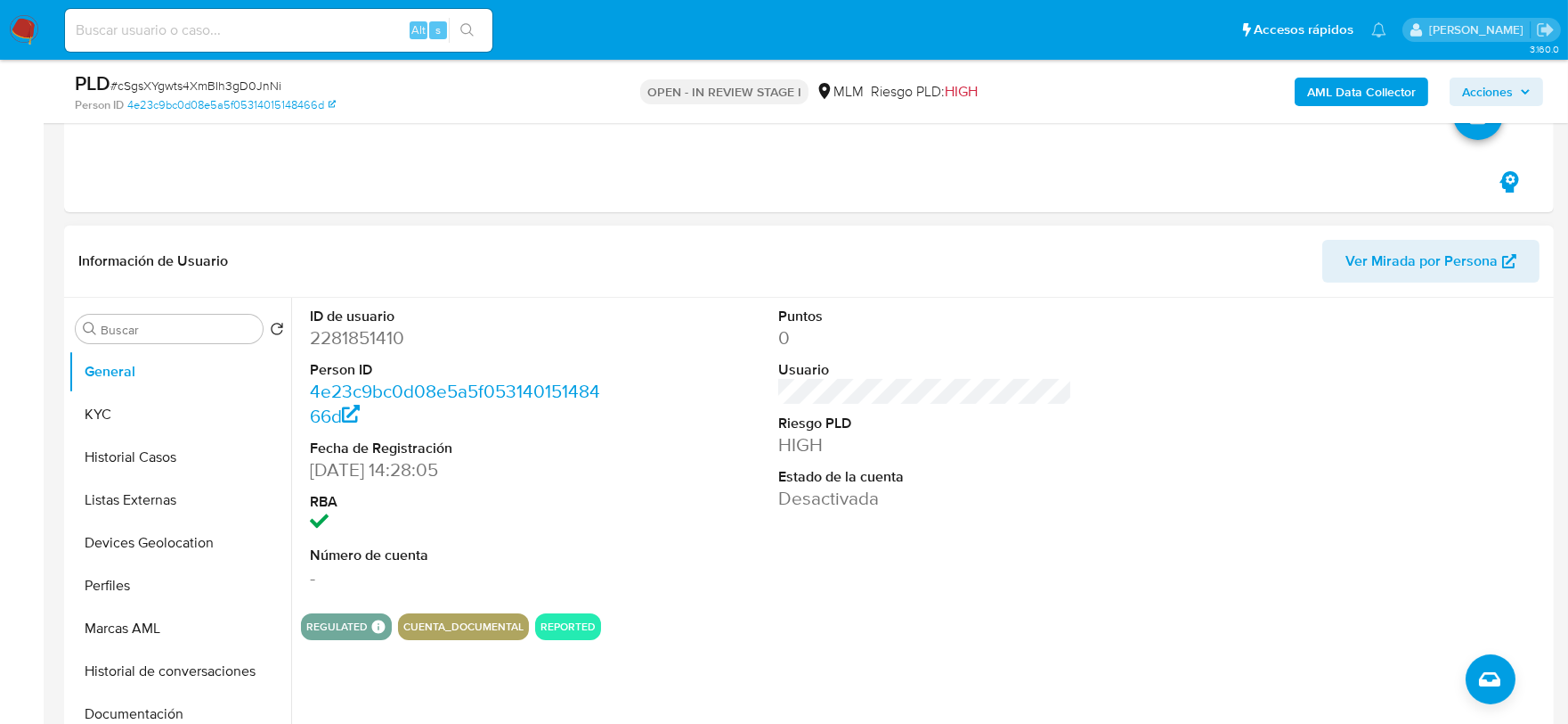
click at [627, 530] on div "ID de usuario 2281851410 Person ID 4e23c9bc0d08e5a5f05314015148466d Fecha de Re…" at bounding box center [925, 448] width 1248 height 301
click at [170, 415] on button "KYC" at bounding box center [173, 415] width 209 height 43
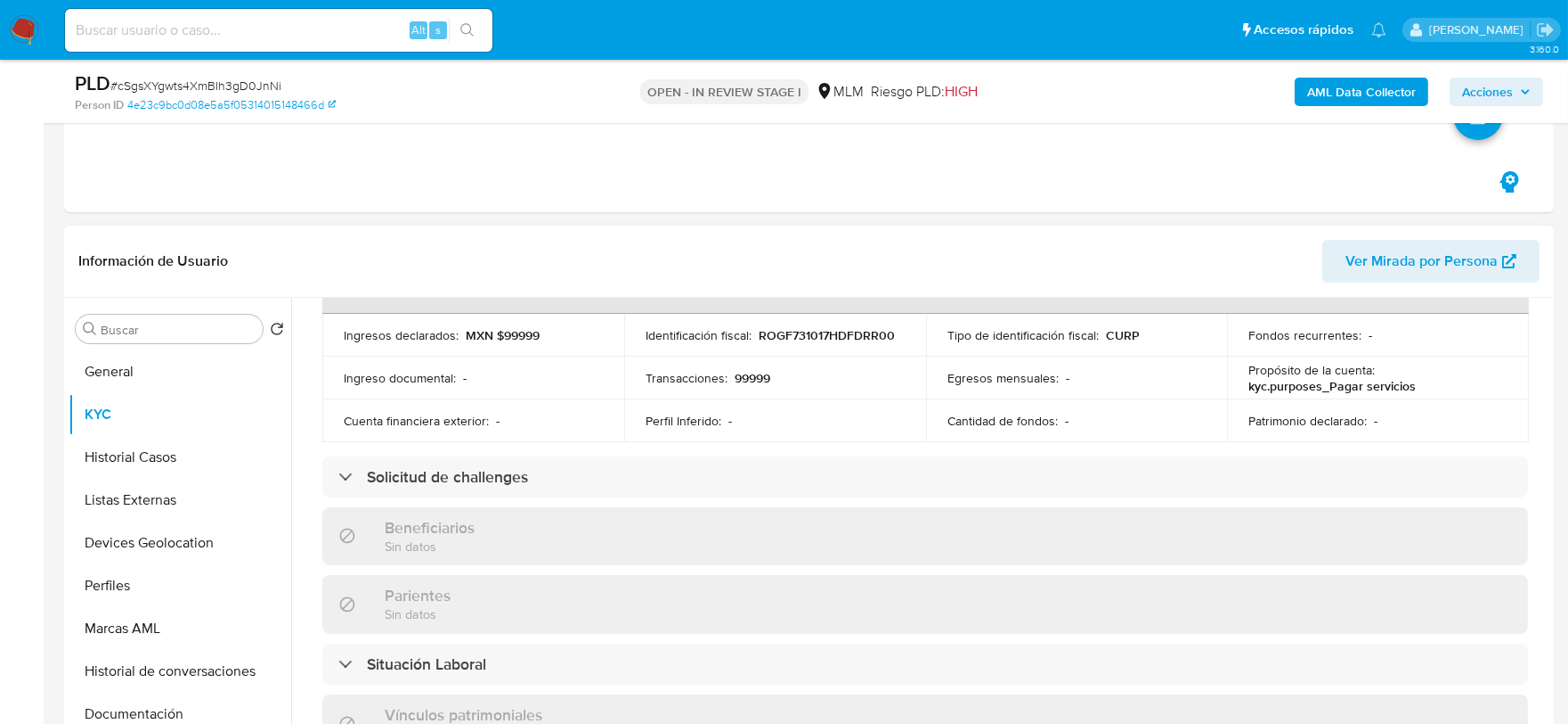
click at [318, 433] on div "Actualizado hace 4 días Creado: 20/02/2025 12:28:06 Actualizado: 12/09/2025 16:…" at bounding box center [925, 511] width 1248 height 1526
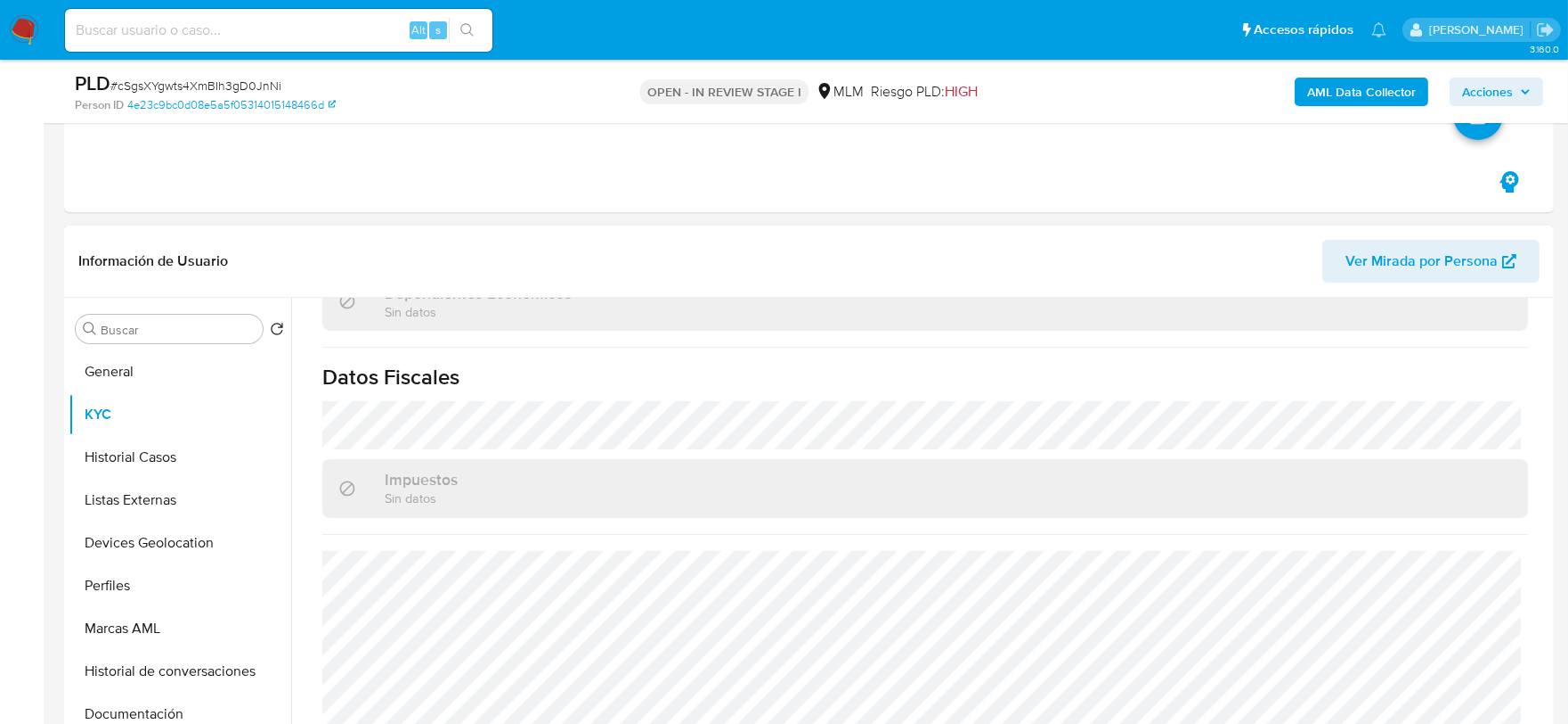
scroll to position [1089, 0]
click at [155, 451] on button "Historial Casos" at bounding box center [173, 457] width 209 height 43
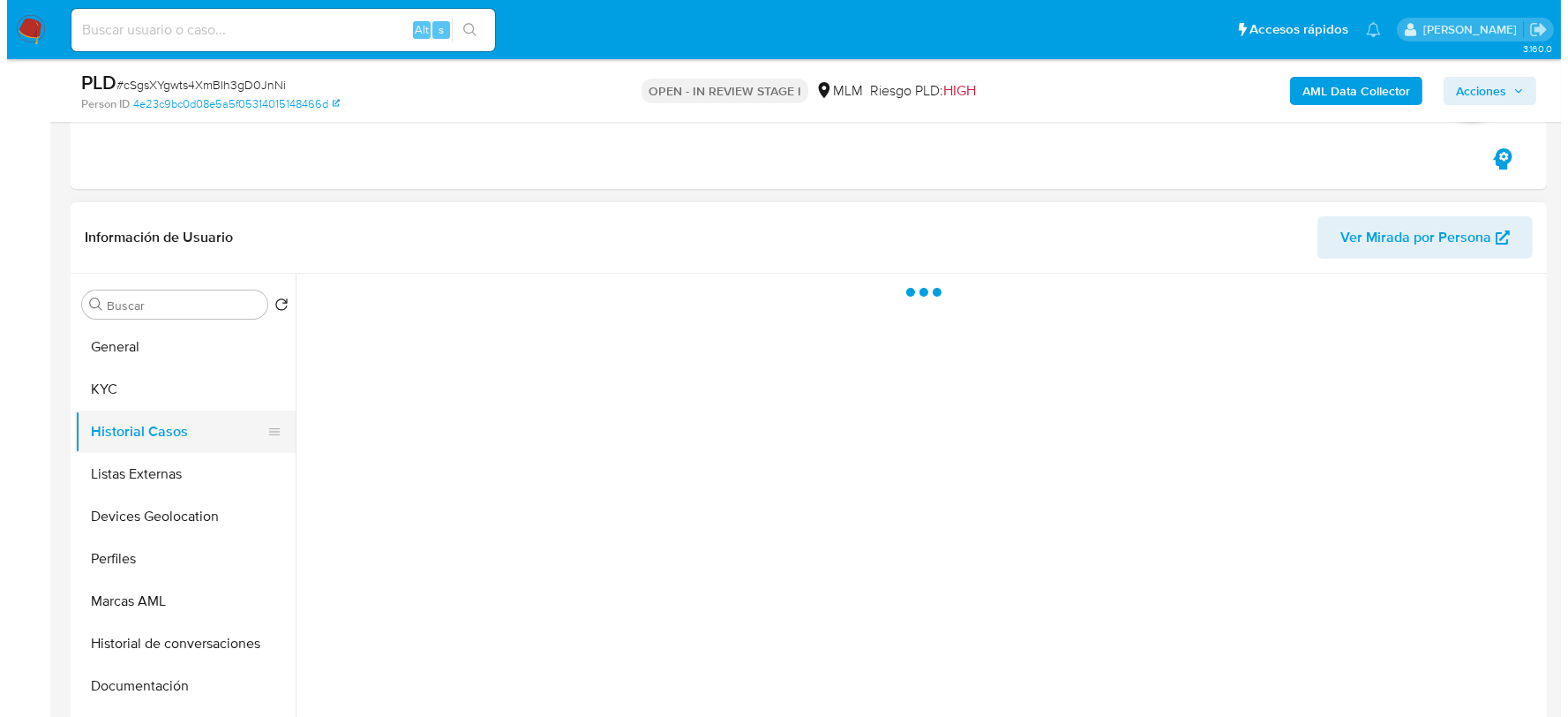
scroll to position [0, 0]
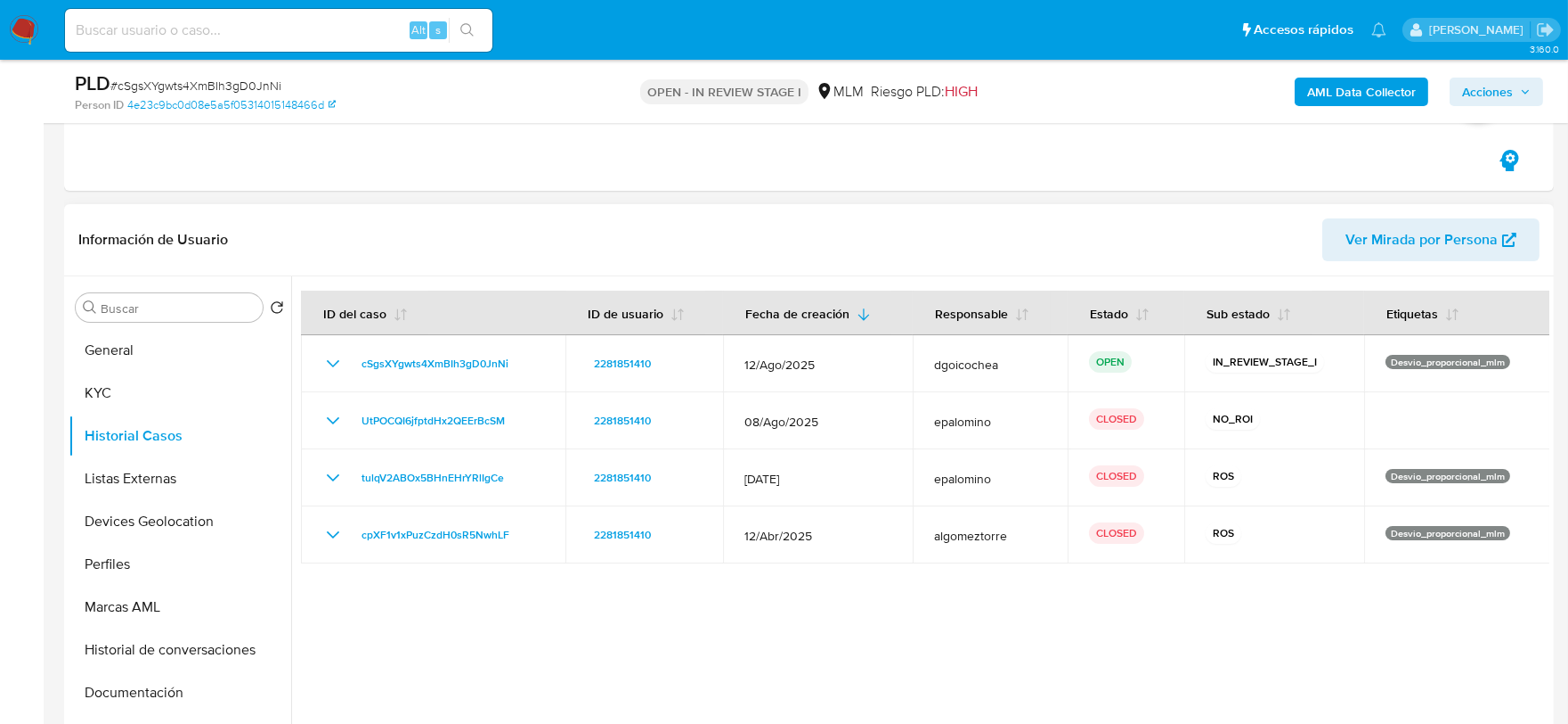
click at [520, 585] on div at bounding box center [920, 504] width 1258 height 456
click at [153, 465] on button "Listas Externas" at bounding box center [173, 478] width 209 height 43
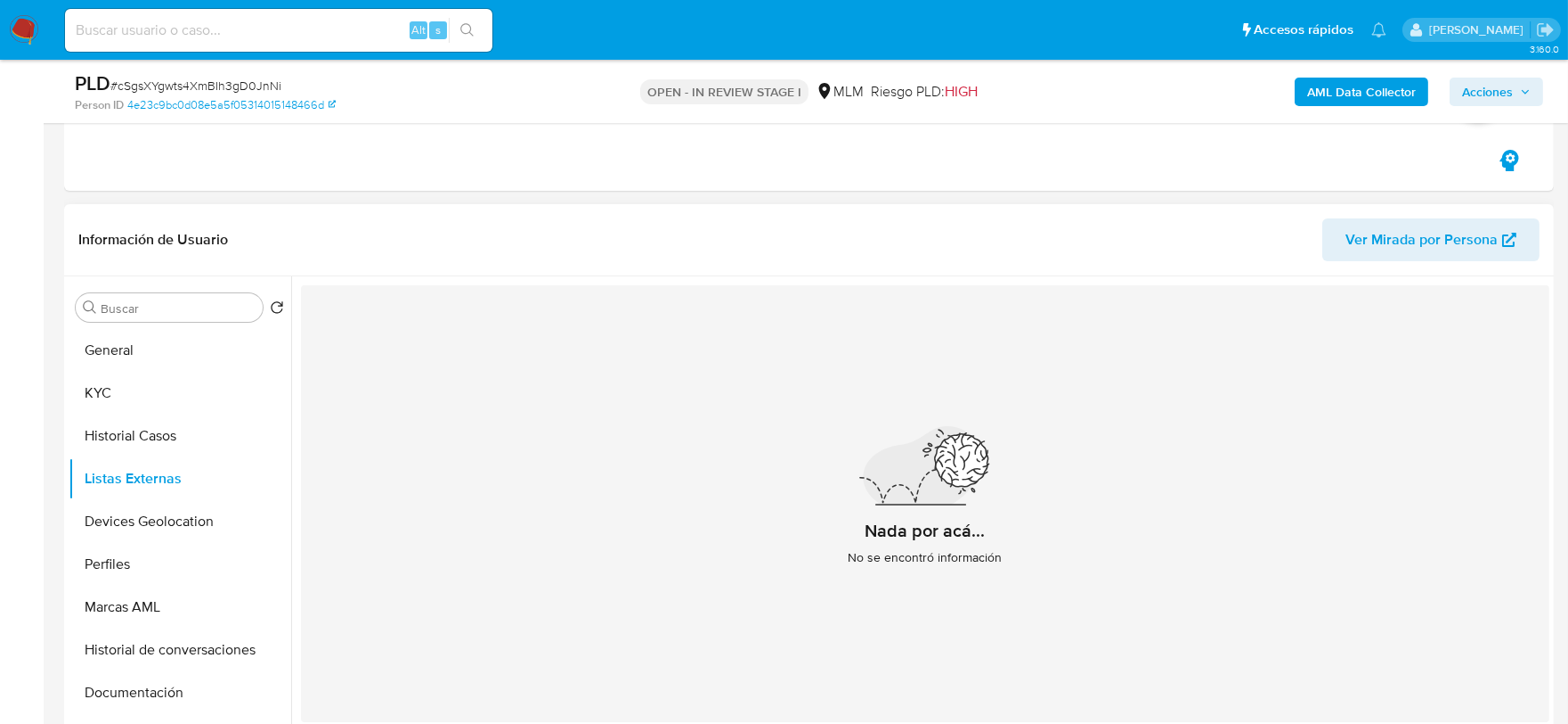
click at [618, 590] on div "Nada por acá... No se encontró información" at bounding box center [925, 503] width 1248 height 436
click at [217, 531] on button "Devices Geolocation" at bounding box center [173, 521] width 209 height 43
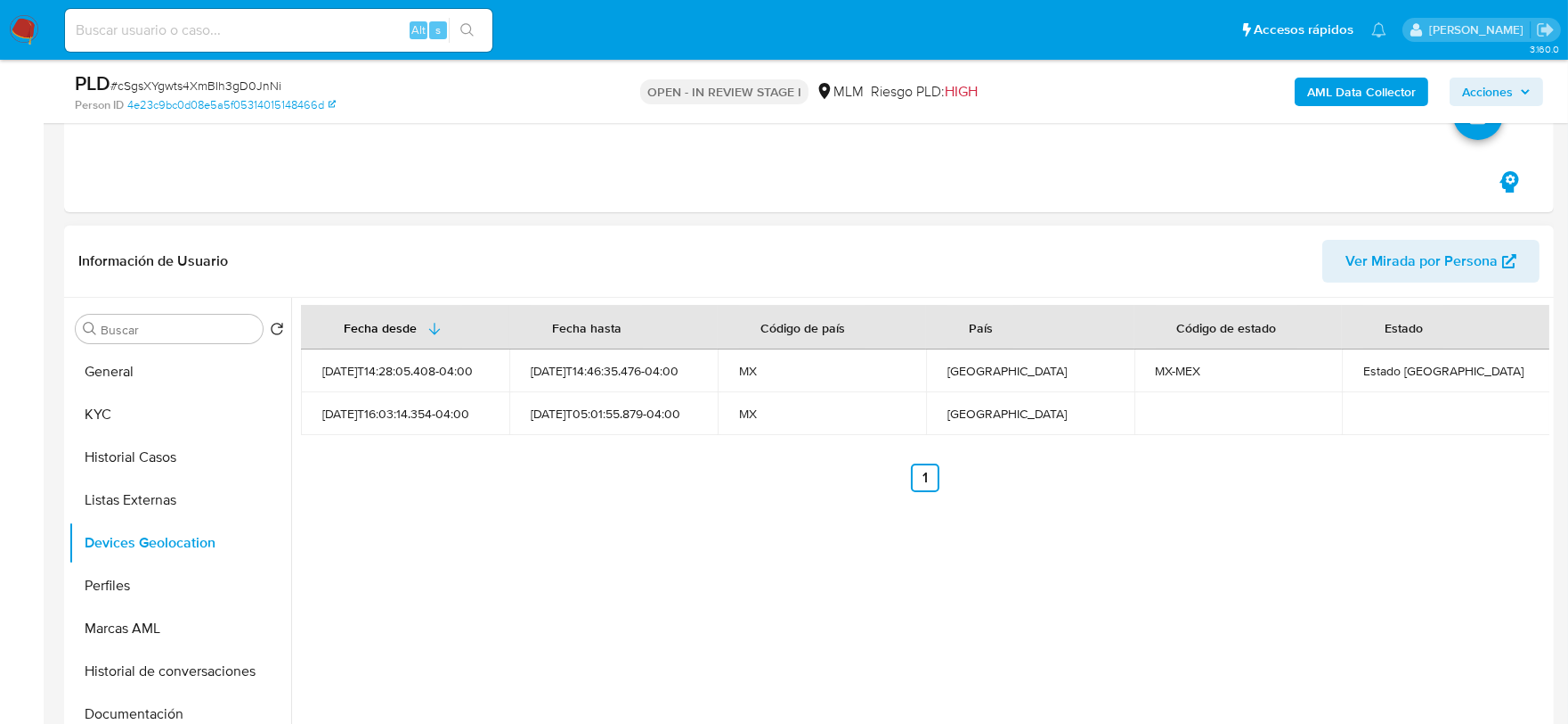
click at [683, 590] on div "Fecha desde Fecha hasta Código de país País Código de estado Estado 2025-02-20T…" at bounding box center [920, 525] width 1258 height 456
click at [116, 589] on button "Perfiles" at bounding box center [173, 585] width 209 height 43
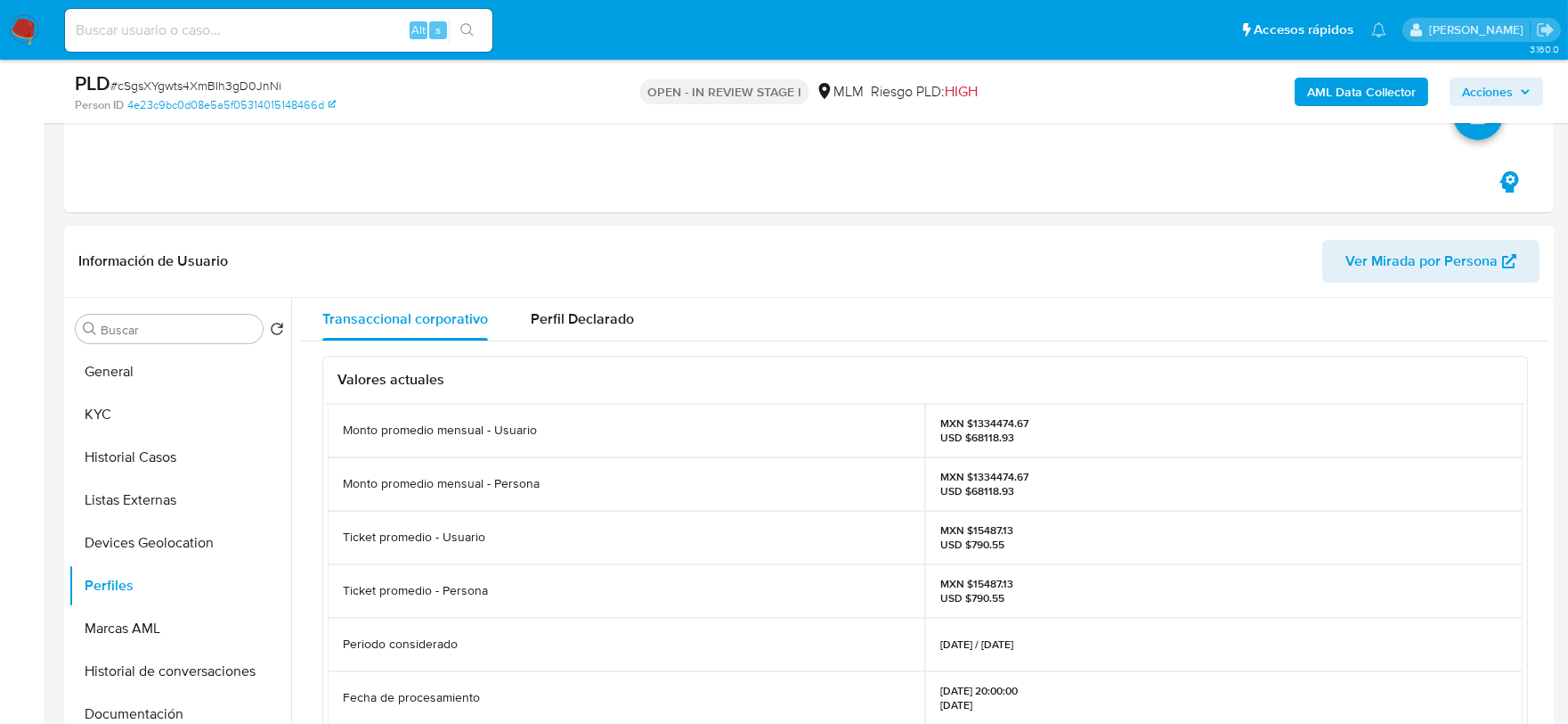
click at [140, 617] on button "Marcas AML" at bounding box center [173, 628] width 209 height 43
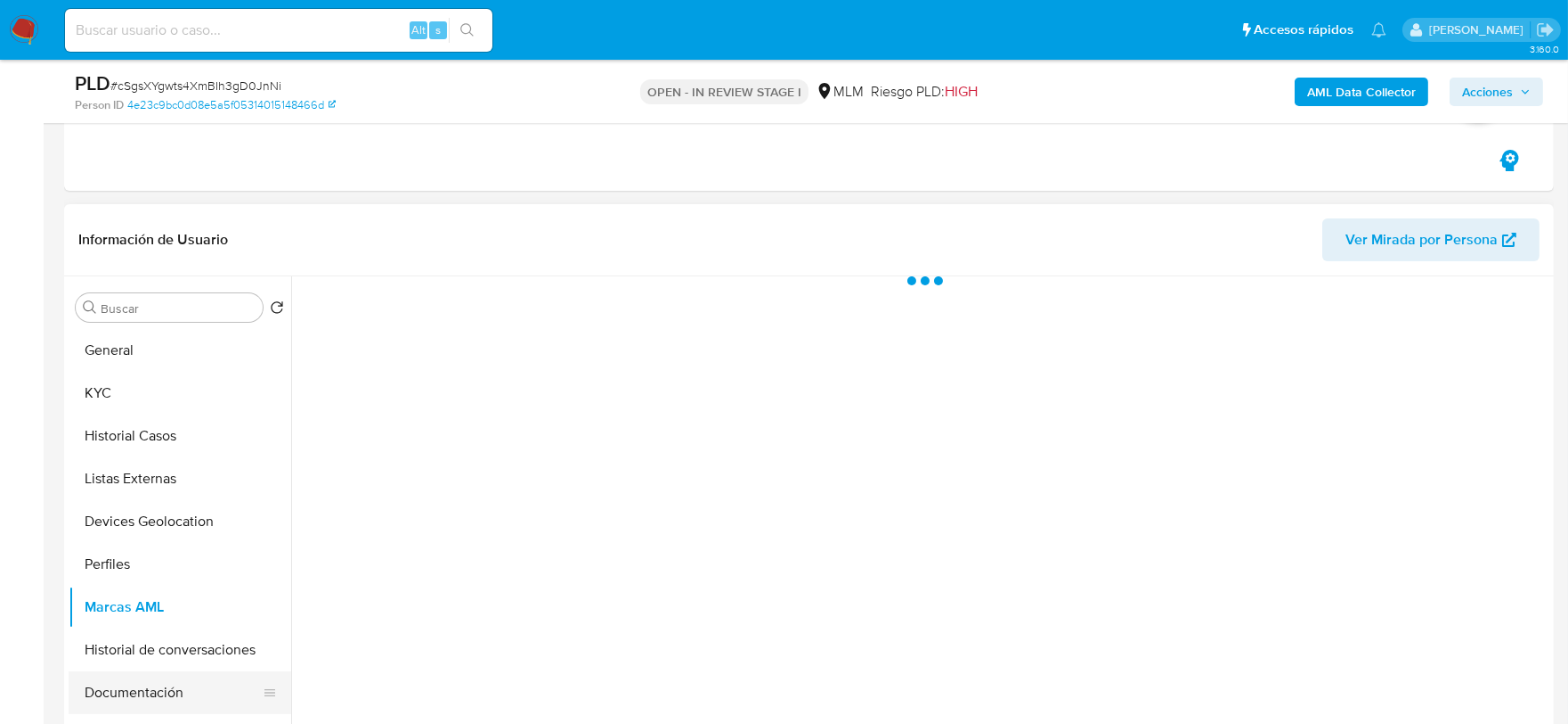
click at [143, 691] on button "Documentación" at bounding box center [173, 693] width 209 height 43
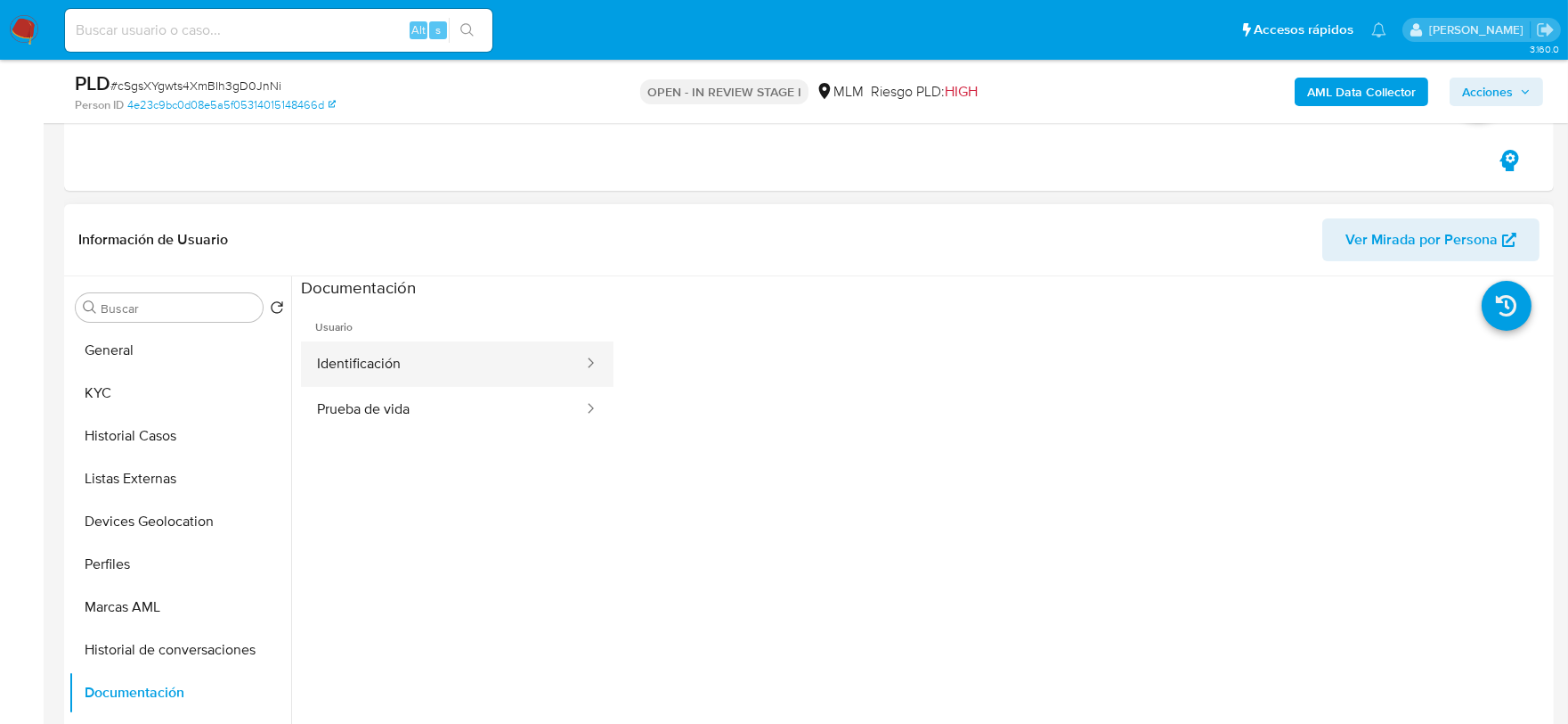
click at [407, 364] on button "Identificación" at bounding box center [442, 364] width 284 height 46
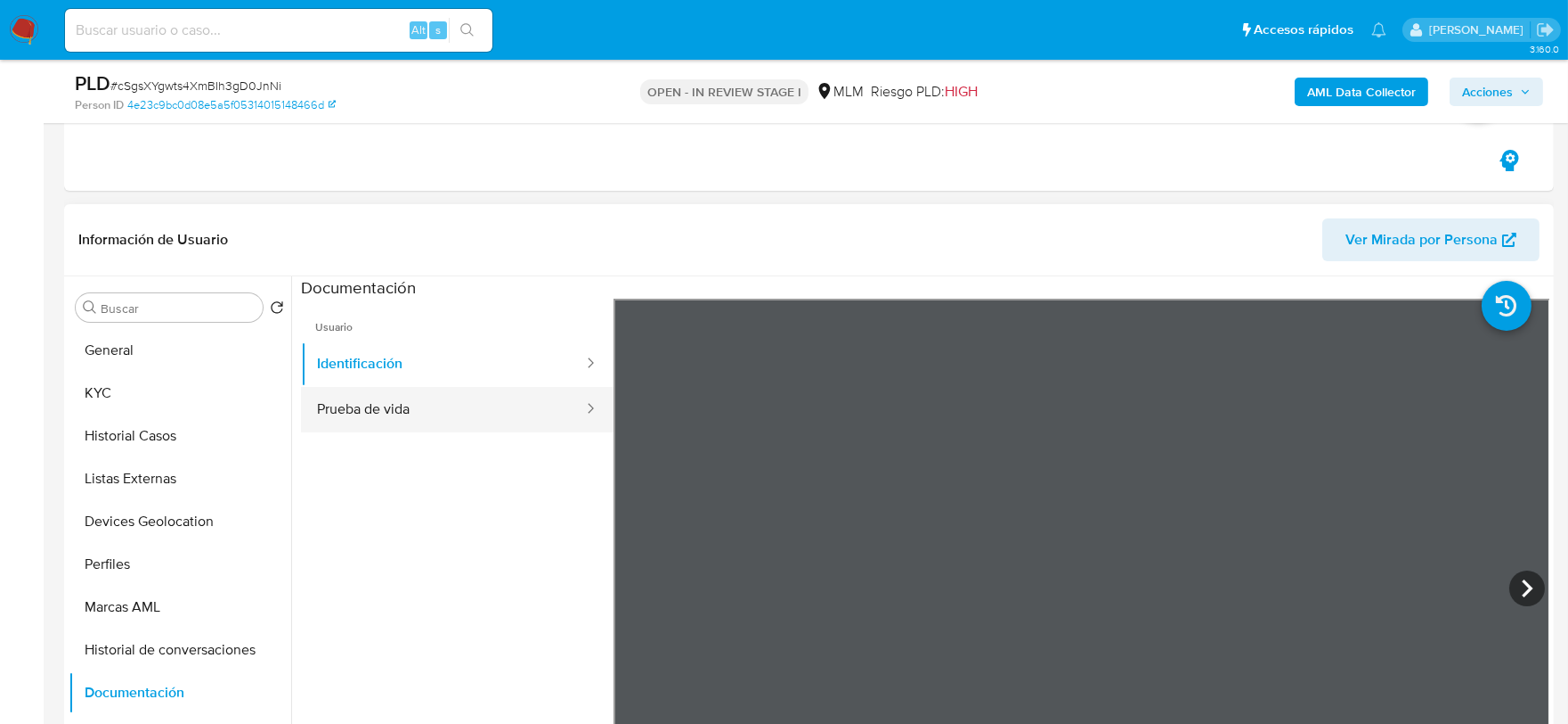
click at [454, 418] on button "Prueba de vida" at bounding box center [442, 409] width 284 height 46
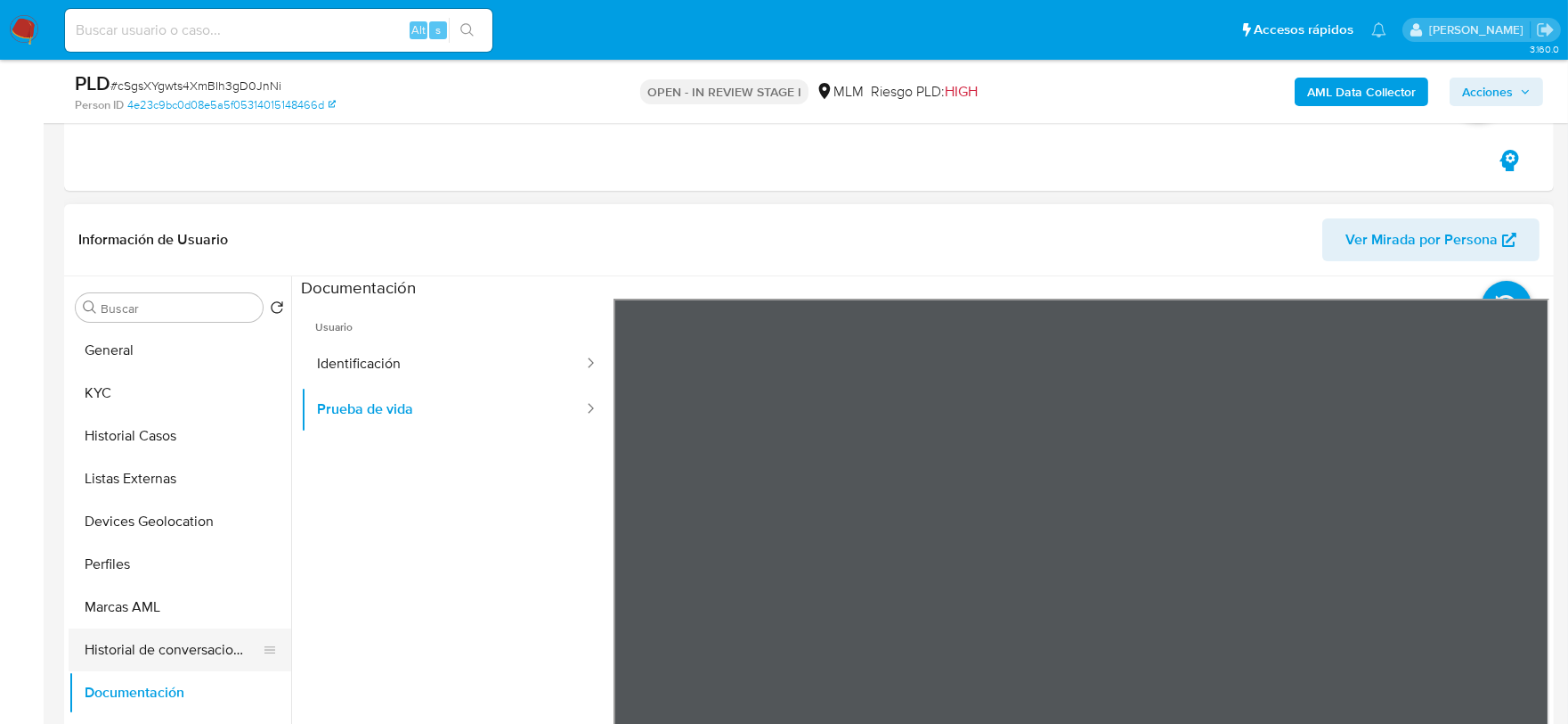
click at [185, 637] on button "Historial de conversaciones" at bounding box center [173, 650] width 209 height 43
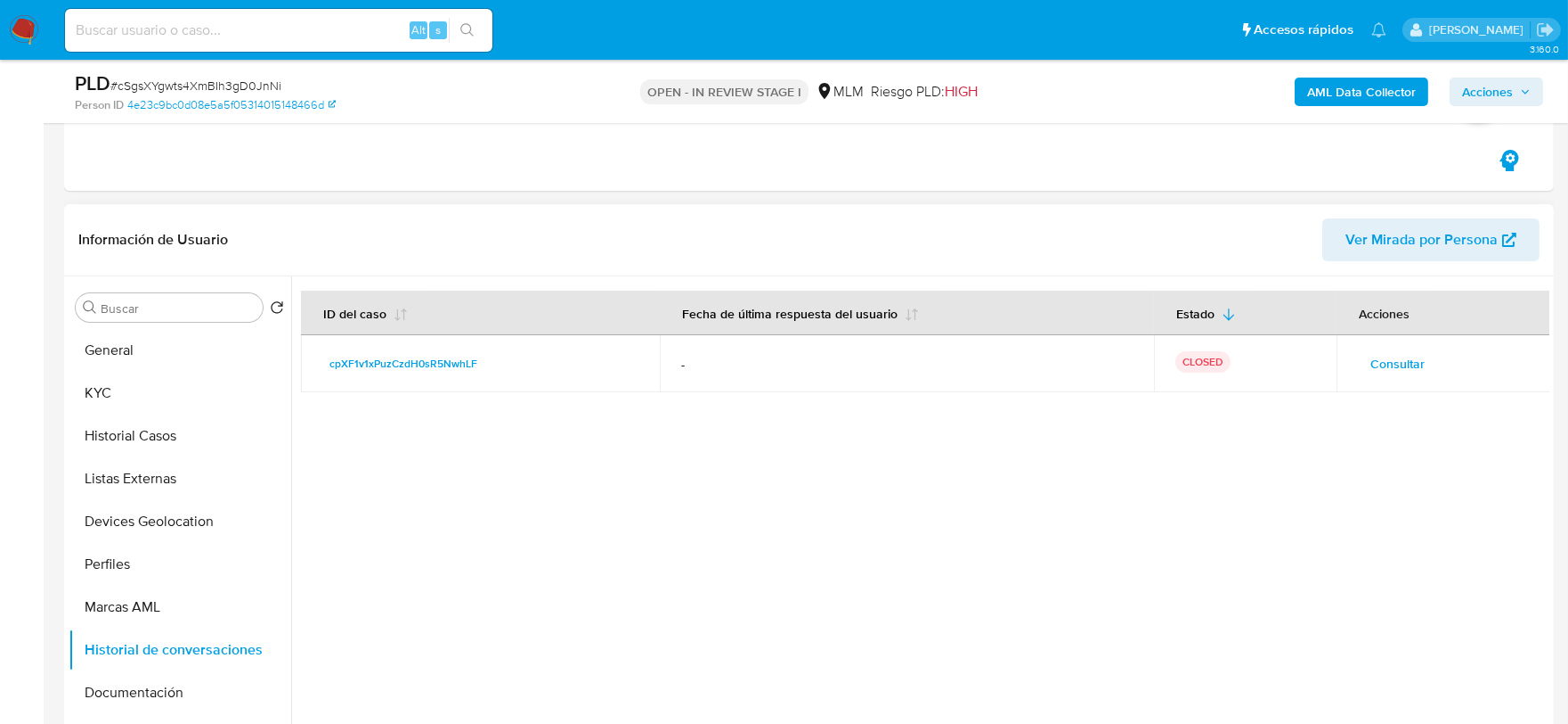
click at [1358, 355] on button "Consultar" at bounding box center [1398, 364] width 80 height 29
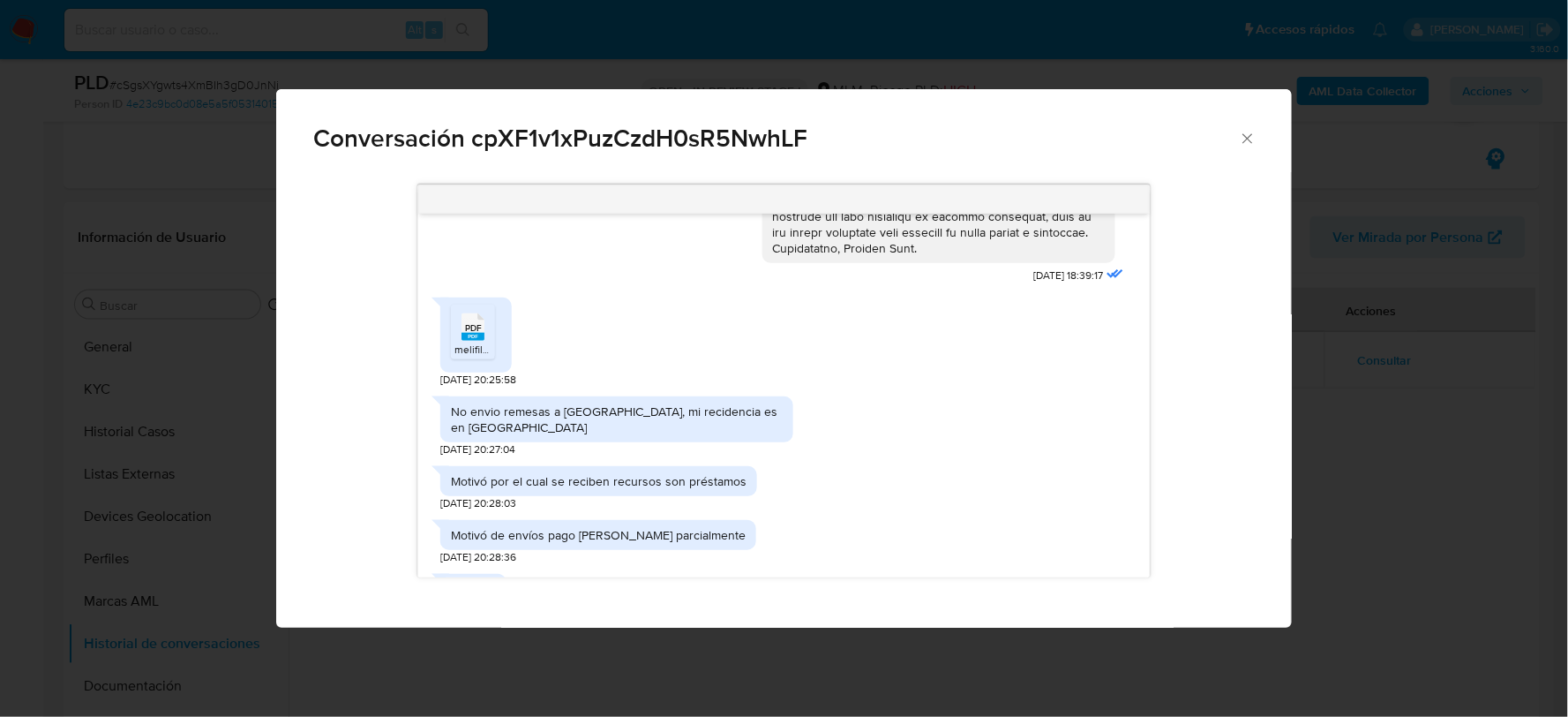
scroll to position [694, 0]
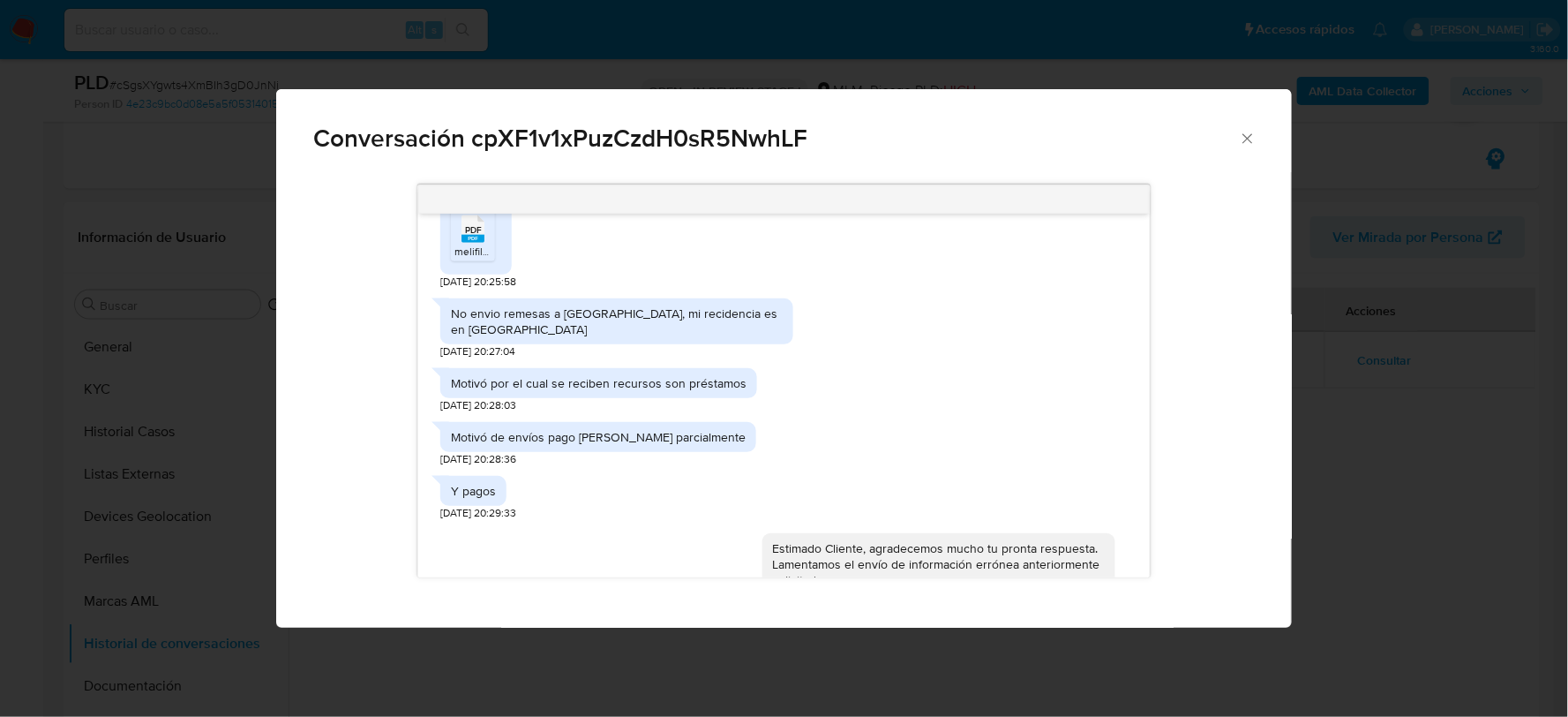
click at [488, 249] on span "melifile7820623033150306842.pdf" at bounding box center [537, 250] width 166 height 15
click at [822, 396] on div "Motivó por el cual se reciben recursos son préstamos 24/04/2025 20:28:03" at bounding box center [784, 386] width 688 height 54
click at [914, 391] on div "Motivó por el cual se reciben recursos son préstamos 24/04/2025 20:28:03" at bounding box center [784, 386] width 688 height 54
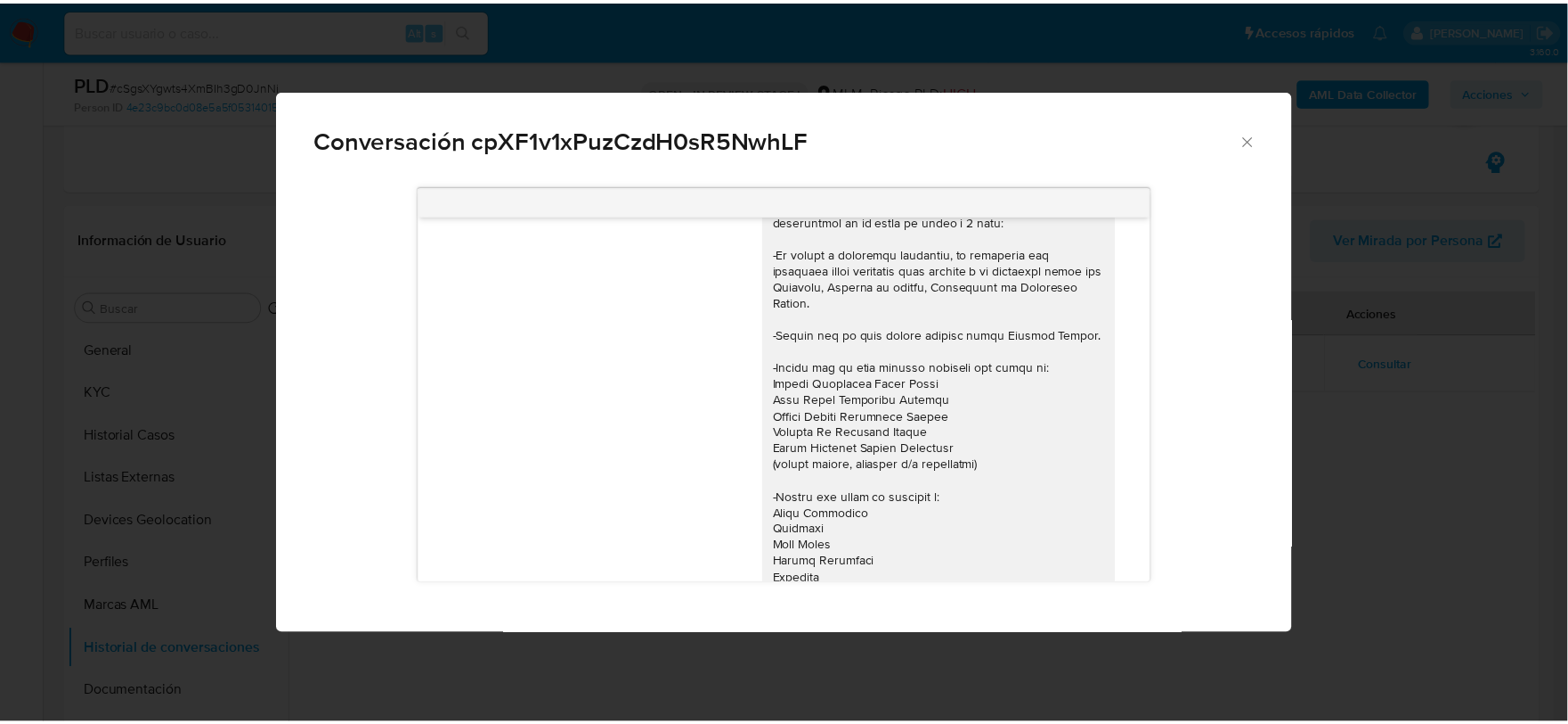
scroll to position [107, 0]
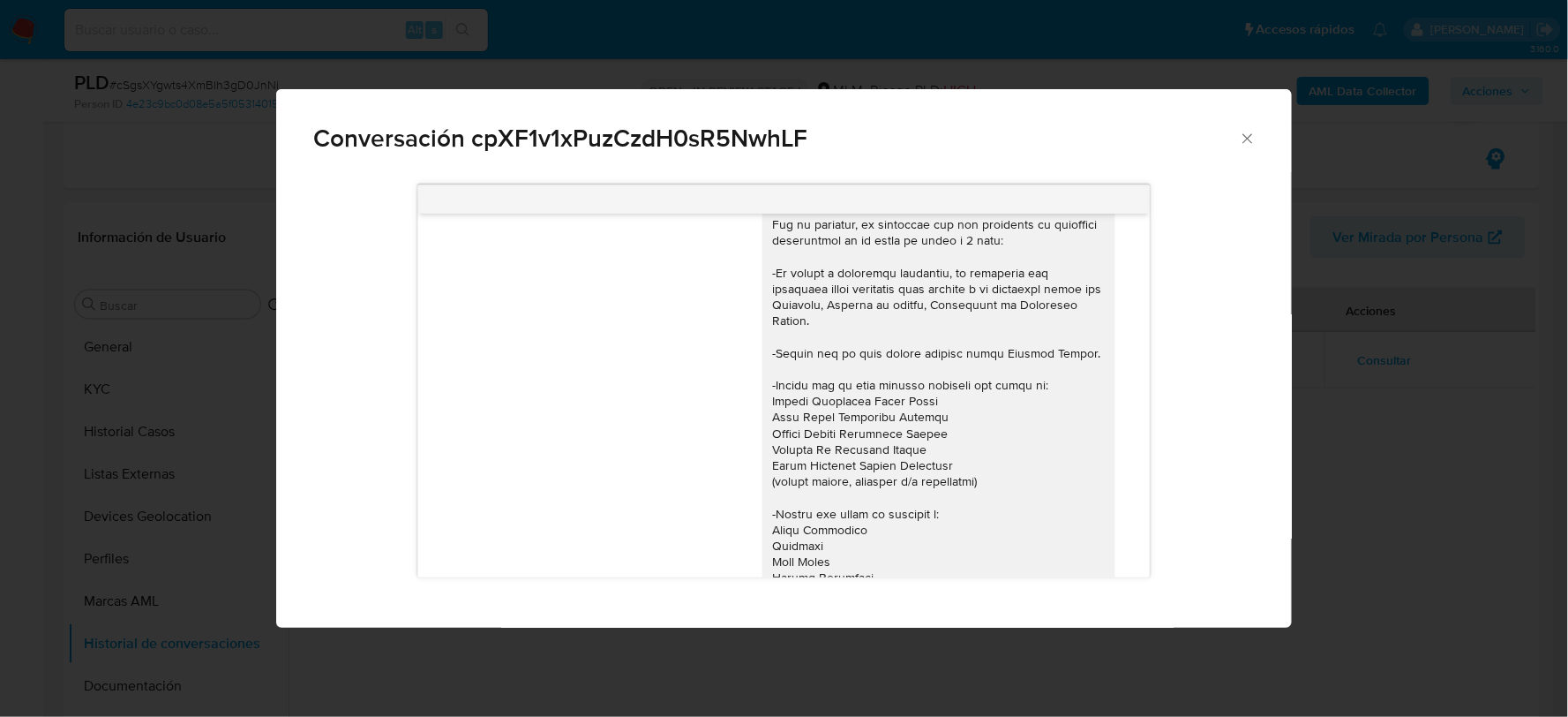
click at [1254, 137] on icon "Cerrar" at bounding box center [1248, 138] width 18 height 18
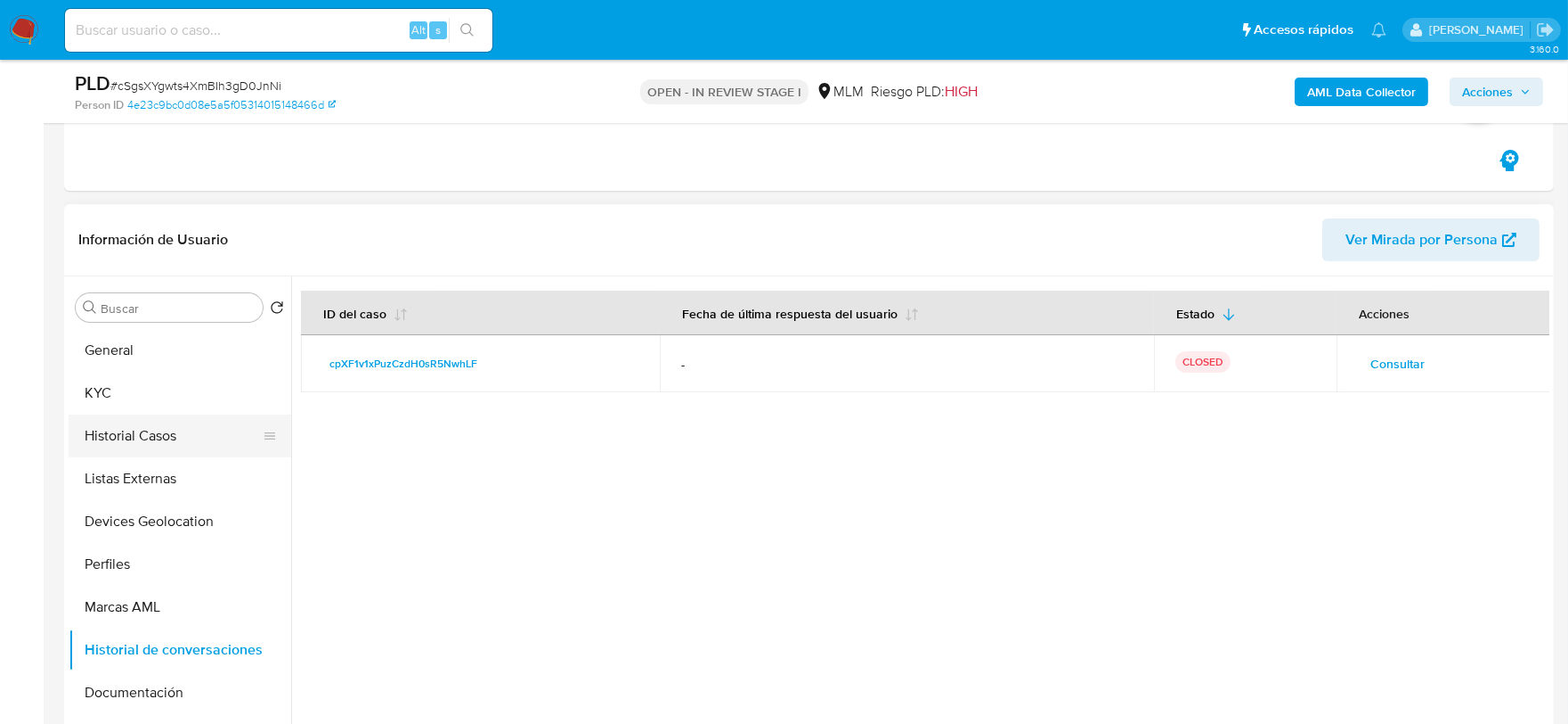
click at [122, 438] on button "Historial Casos" at bounding box center [173, 435] width 209 height 43
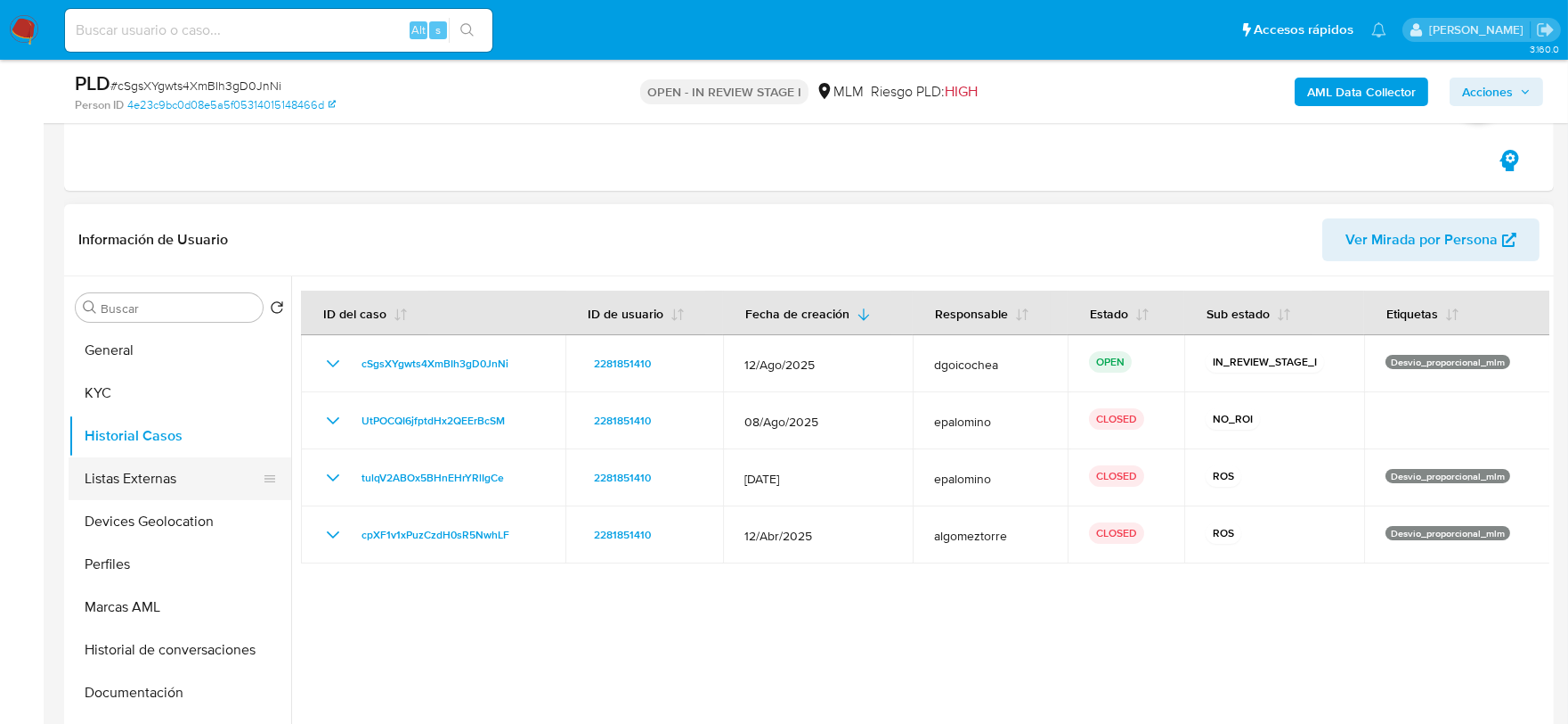
click at [172, 478] on button "Listas Externas" at bounding box center [173, 478] width 209 height 43
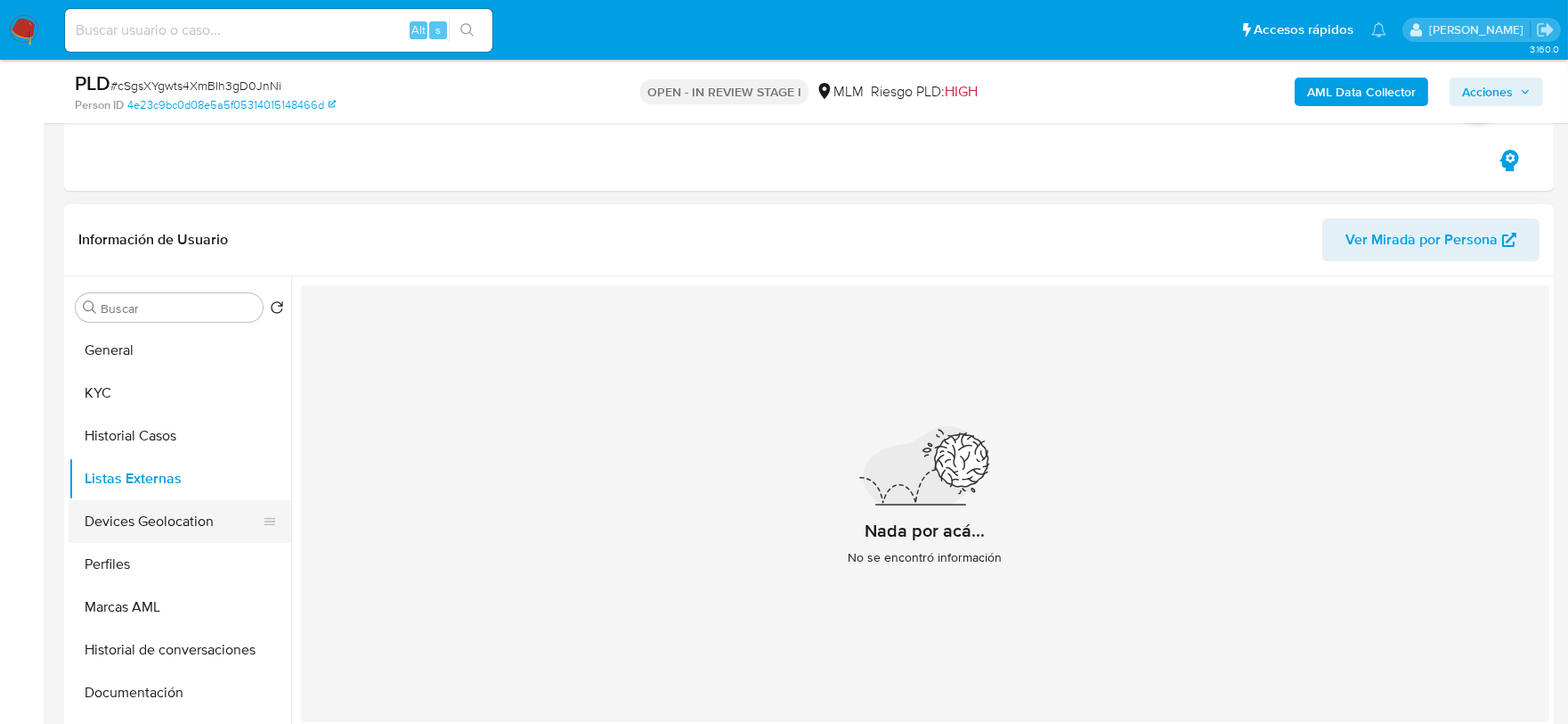
click at [163, 513] on button "Devices Geolocation" at bounding box center [173, 521] width 209 height 43
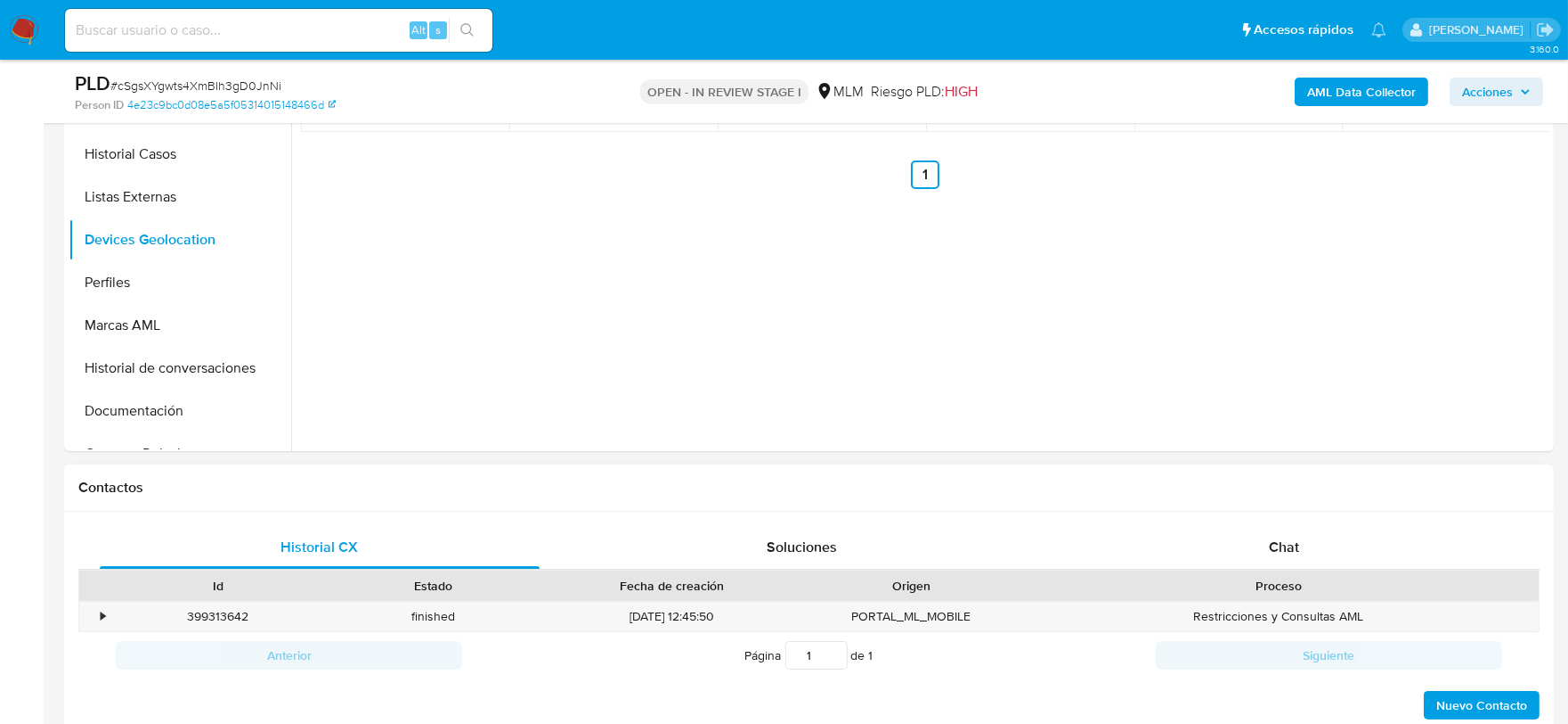
scroll to position [1287, 0]
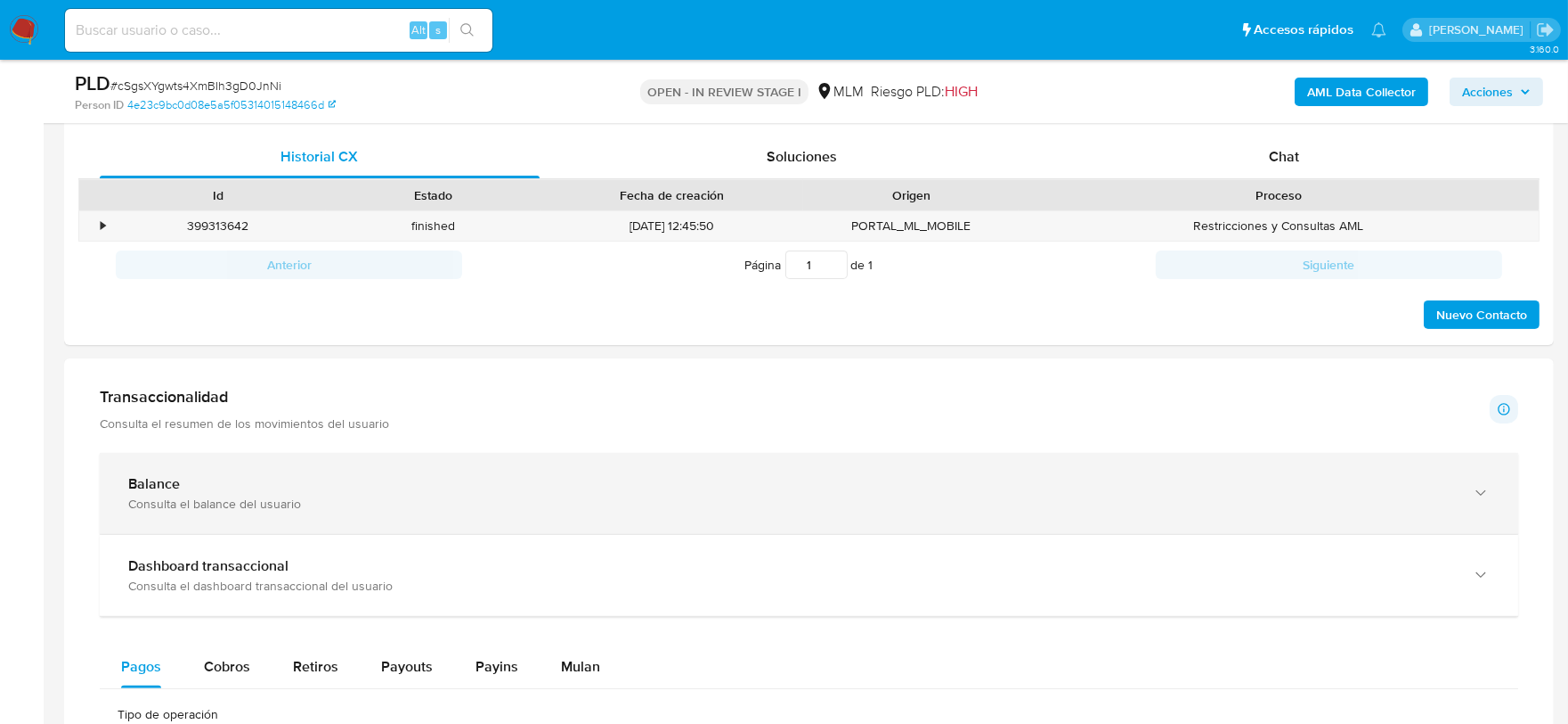
click at [392, 492] on div "Balance" at bounding box center [791, 484] width 1326 height 18
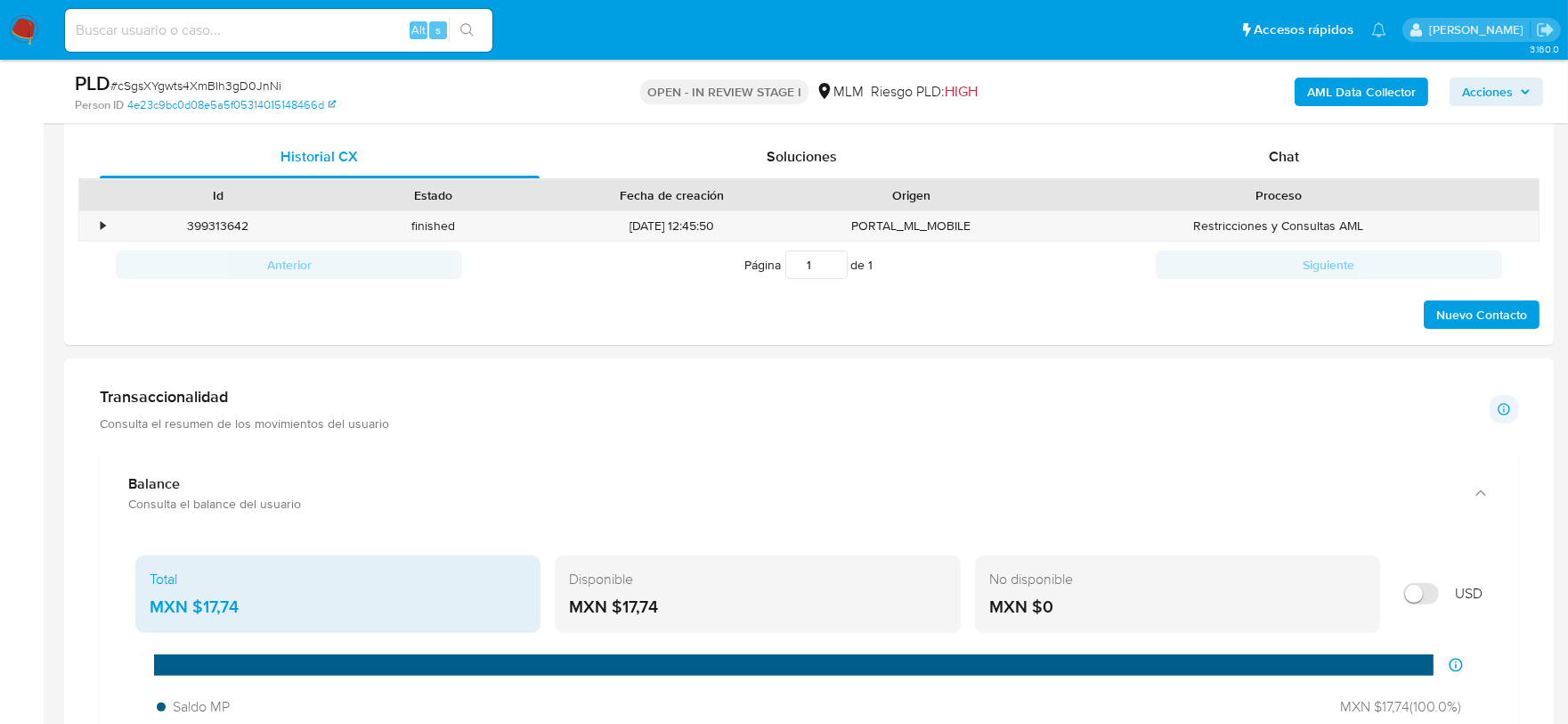
click at [644, 423] on div "Transaccionalidad Consulta el resumen de los movimientos del usuario Informació…" at bounding box center [809, 409] width 1418 height 45
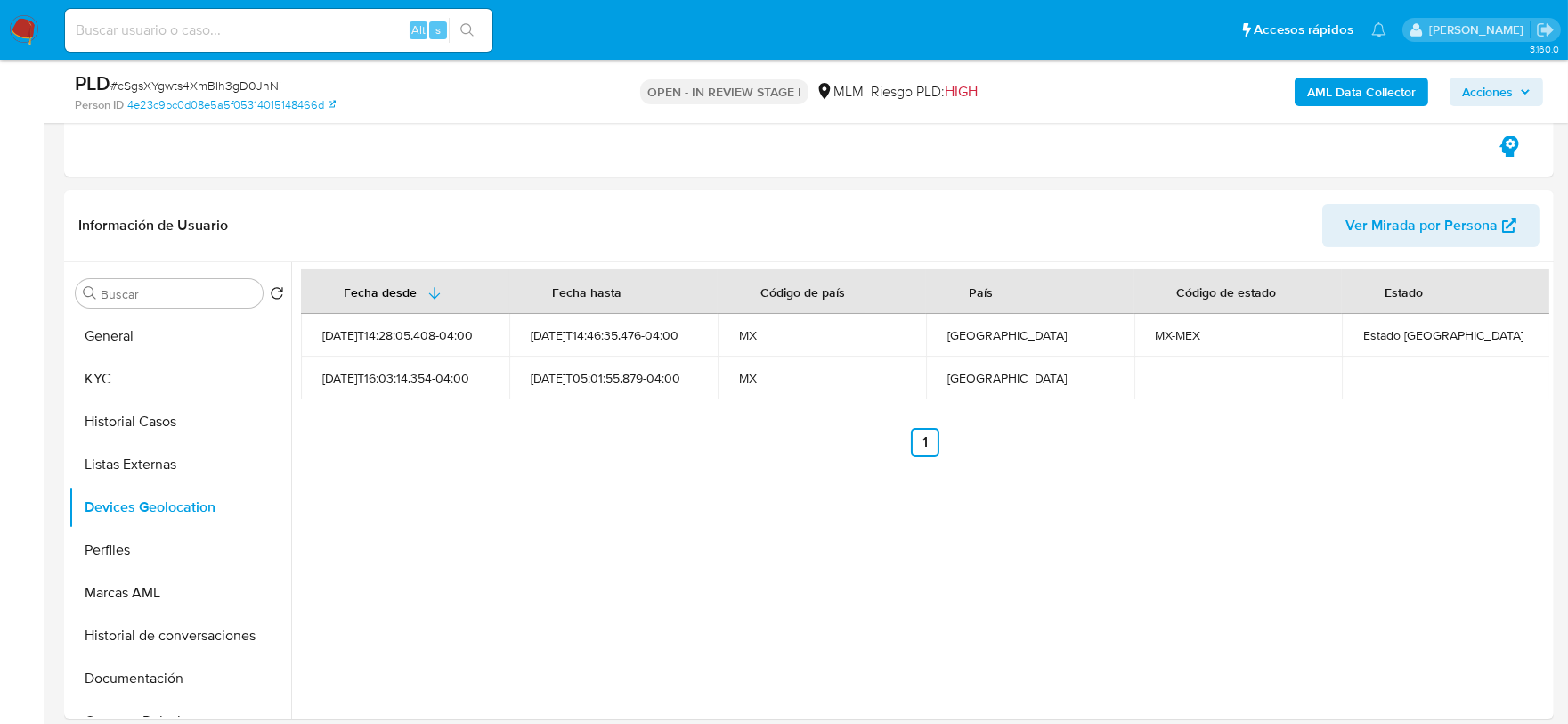
scroll to position [593, 0]
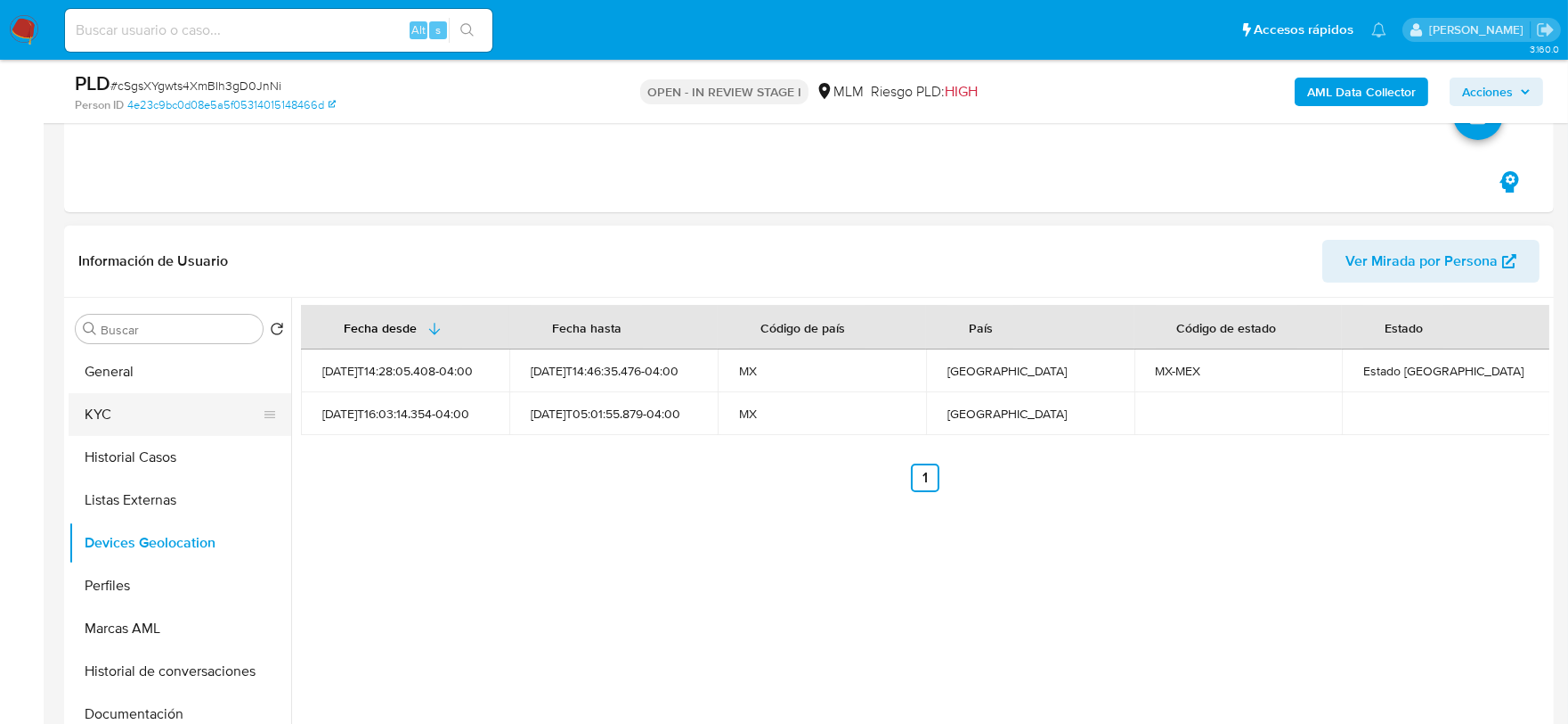
click at [180, 399] on button "KYC" at bounding box center [173, 415] width 209 height 43
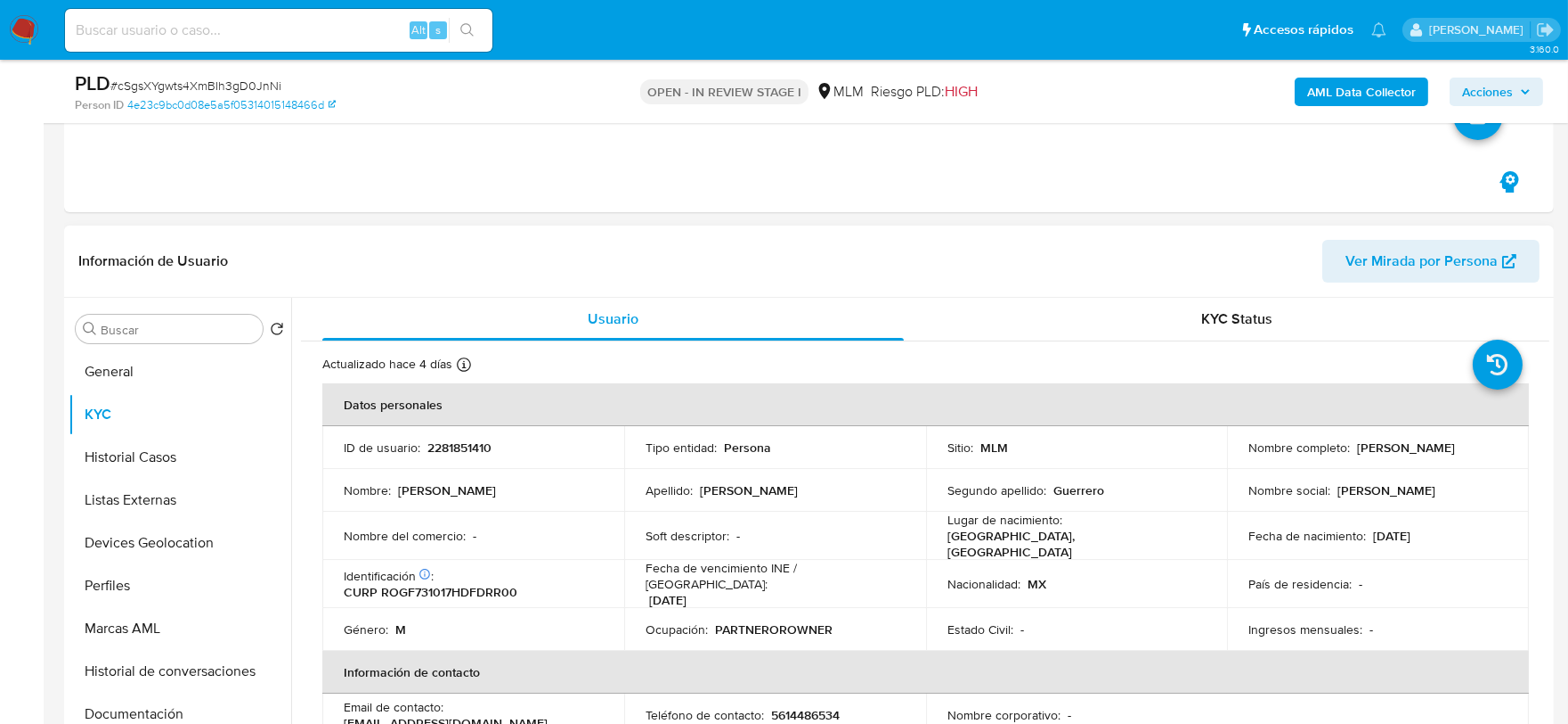
click at [634, 474] on td "Apellido : Rodriguez" at bounding box center [775, 490] width 302 height 43
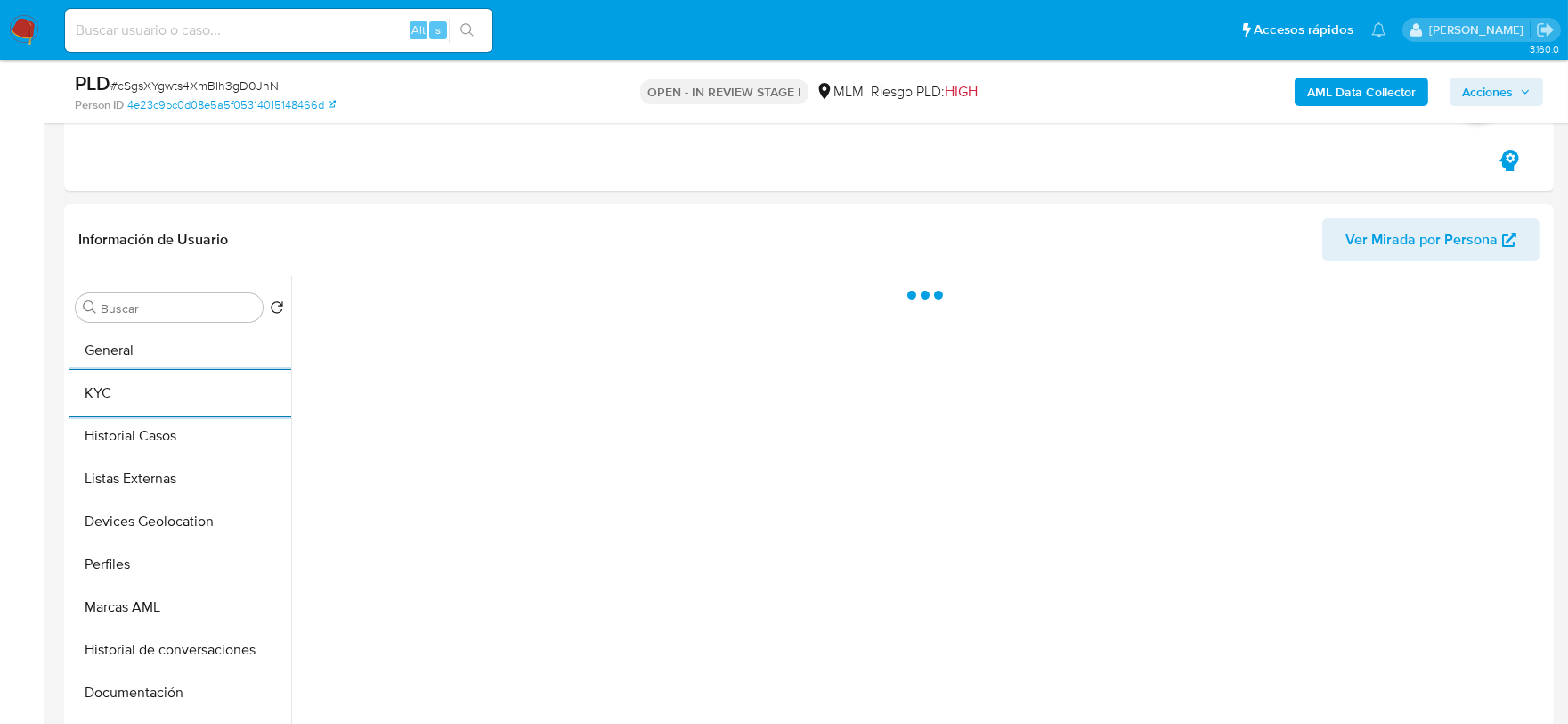
scroll to position [722, 0]
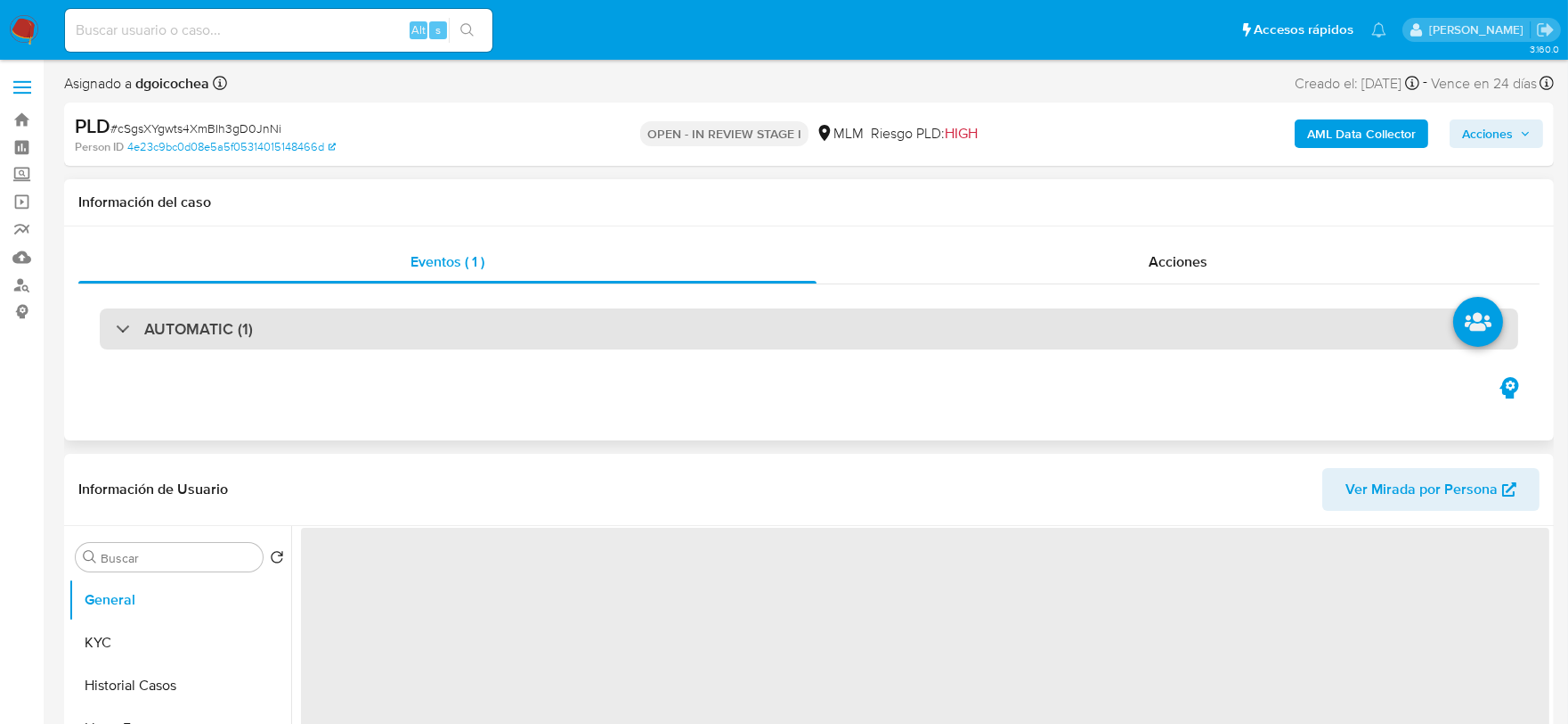
select select "10"
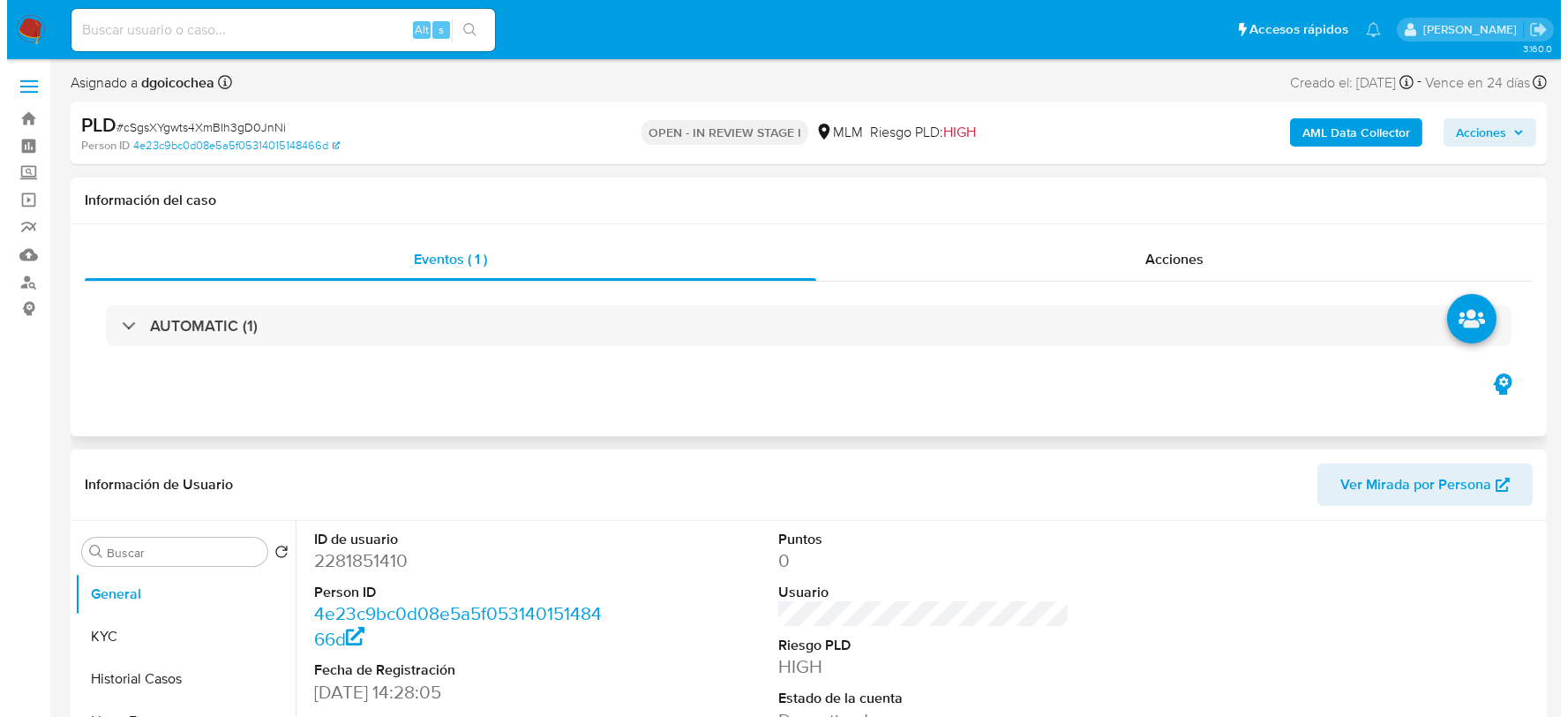
scroll to position [351, 0]
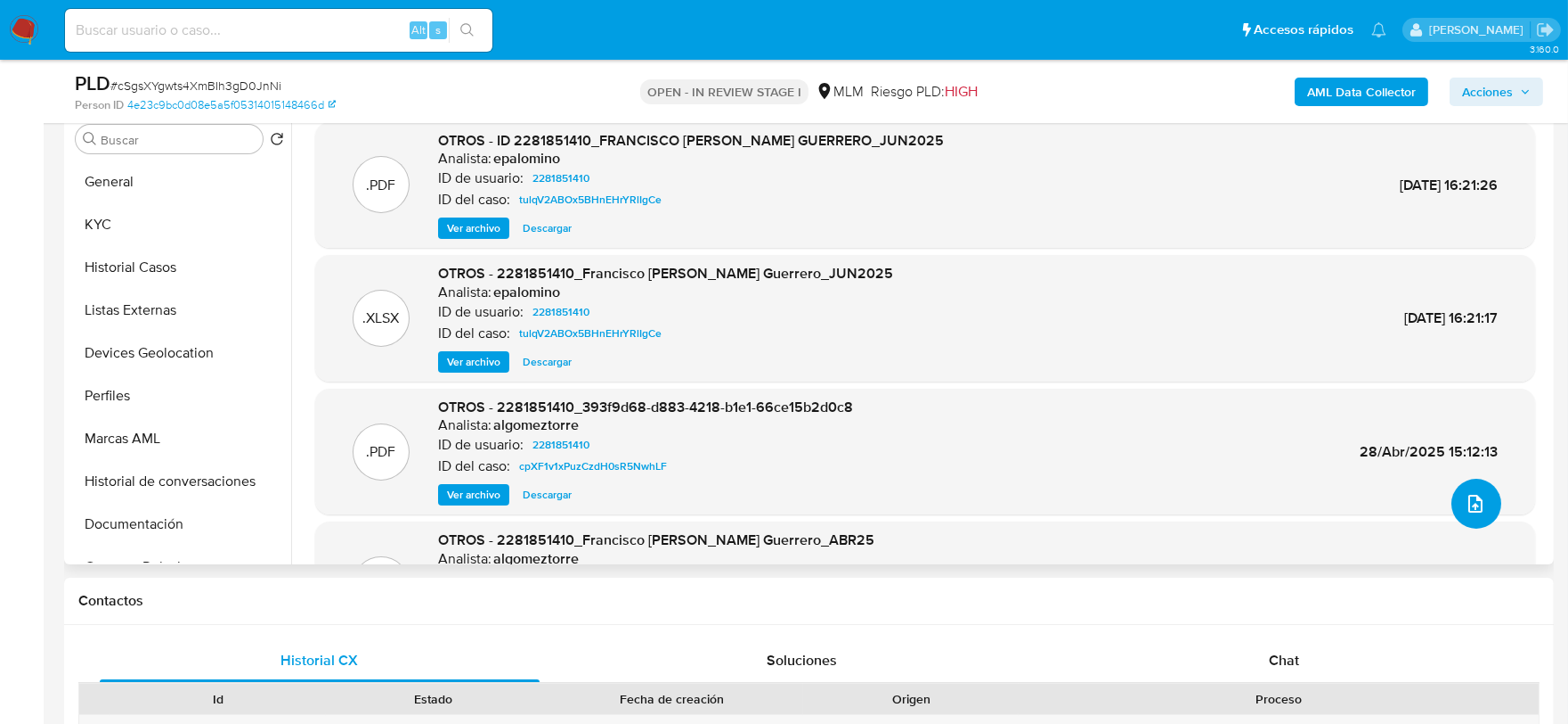
click at [1473, 495] on icon "upload-file" at bounding box center [1476, 504] width 21 height 22
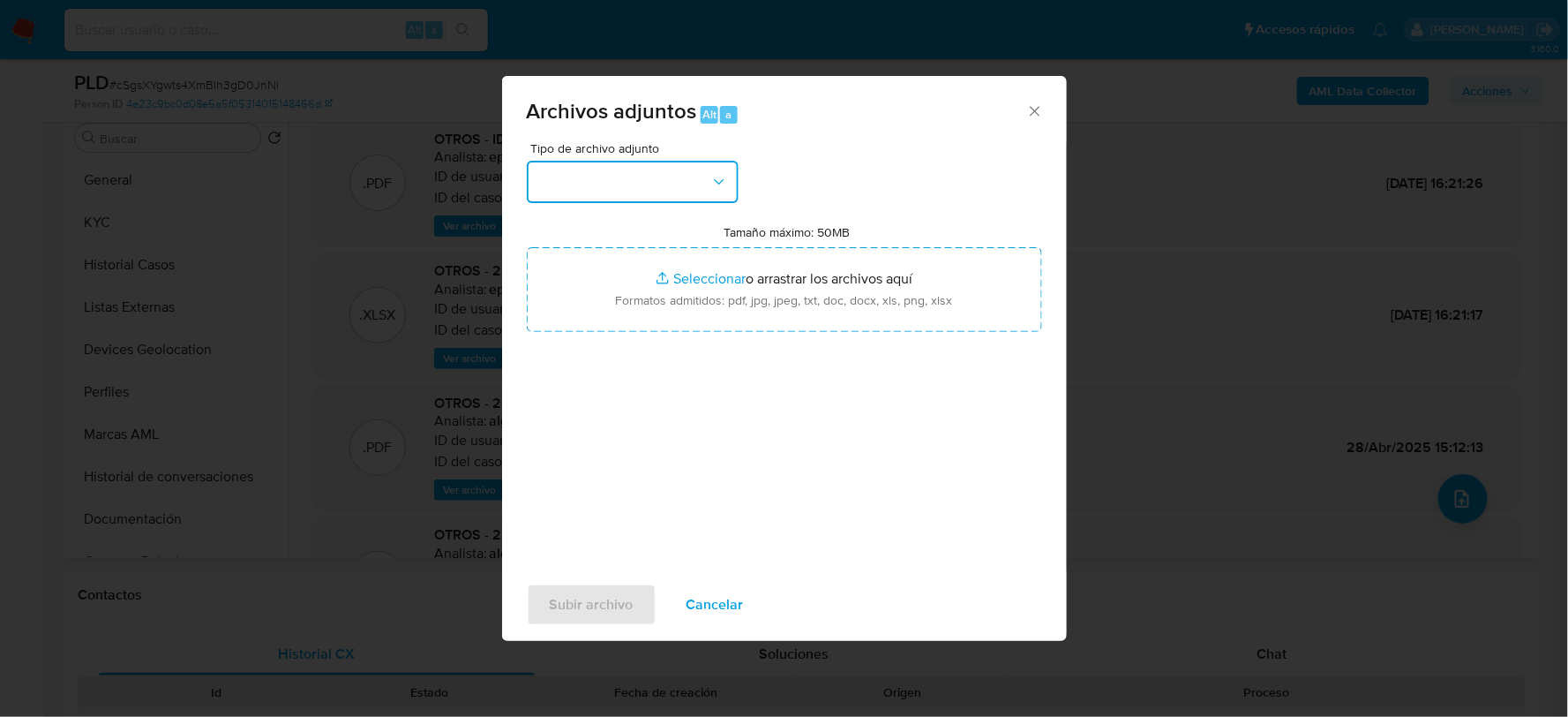
click at [676, 173] on button "button" at bounding box center [633, 182] width 212 height 43
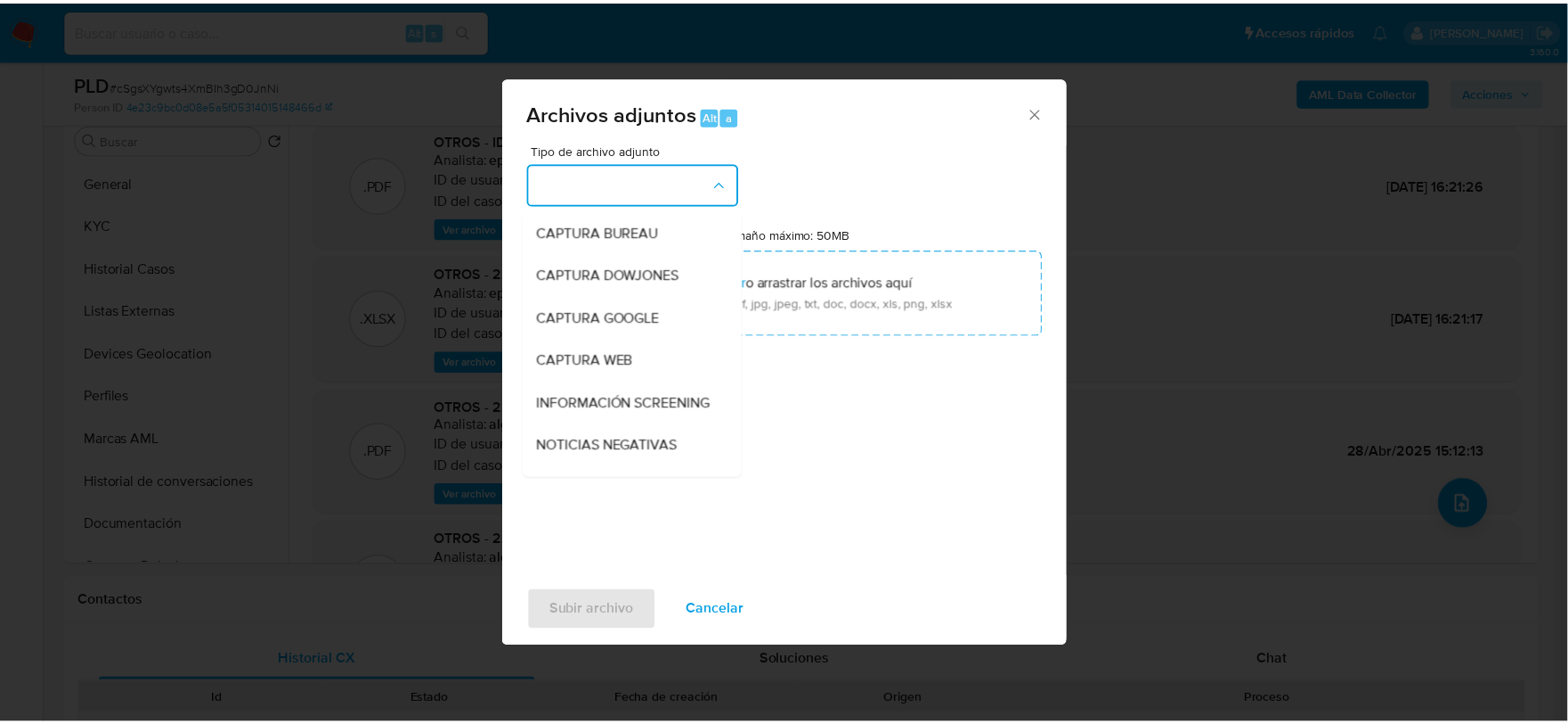
scroll to position [135, 0]
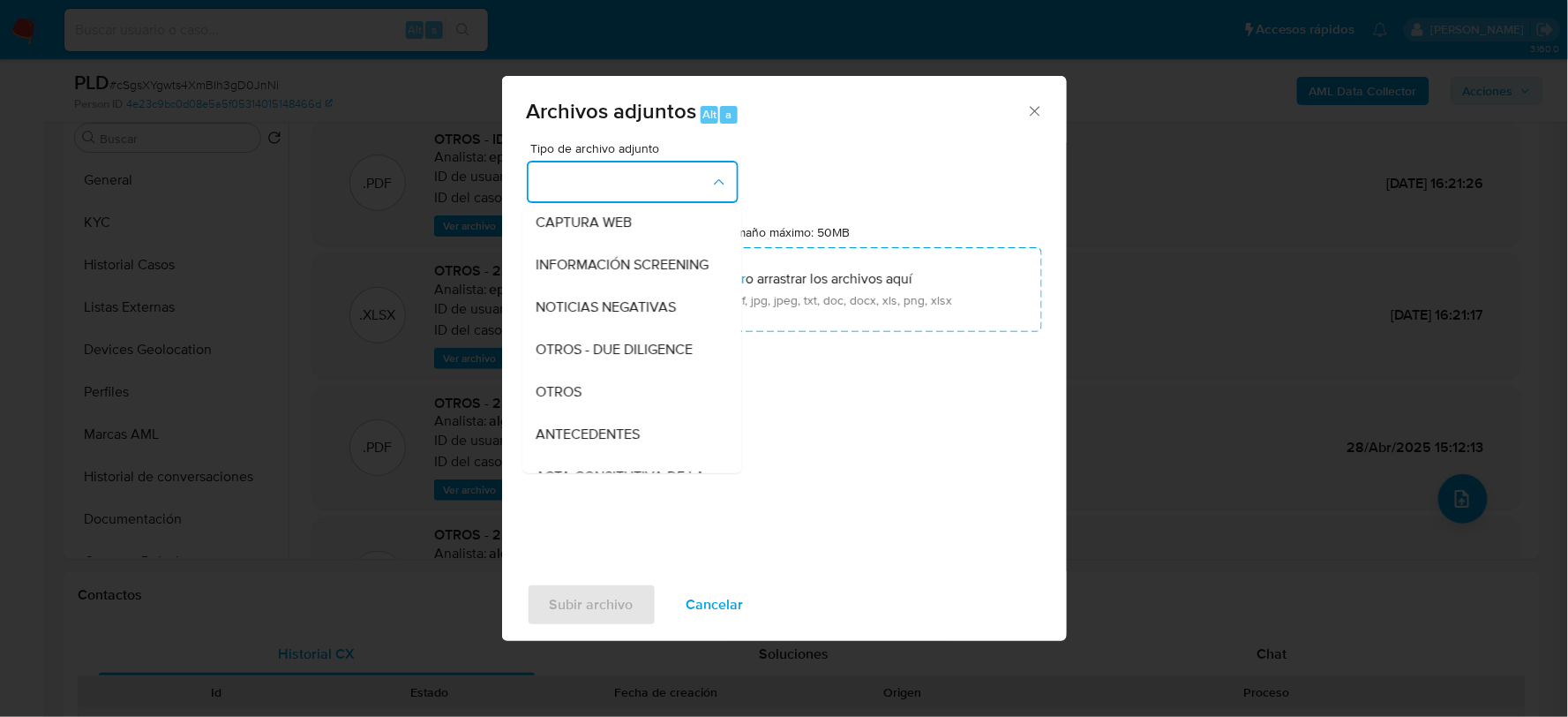
drag, startPoint x: 575, startPoint y: 401, endPoint x: 562, endPoint y: 407, distance: 14.3
click at [570, 399] on span "OTROS" at bounding box center [560, 391] width 46 height 18
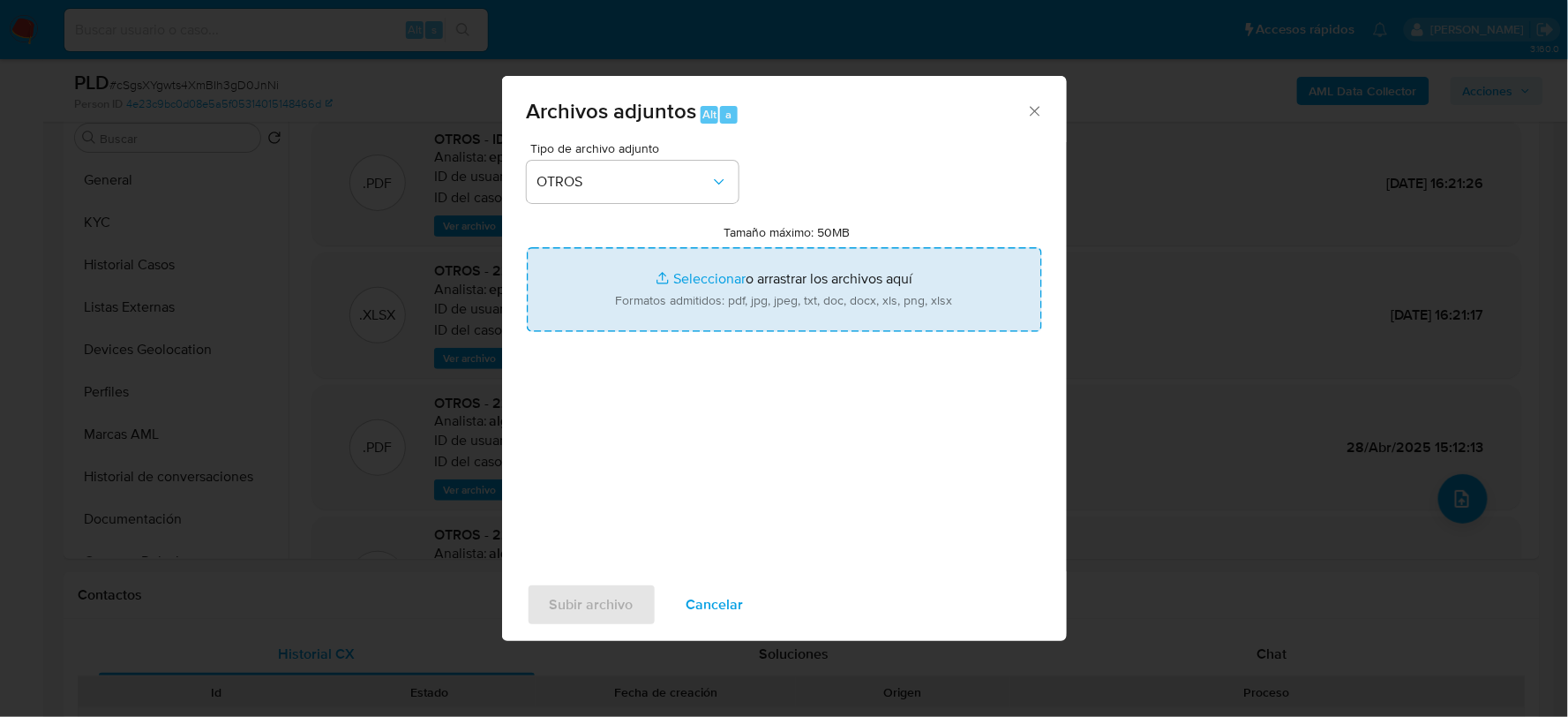
type input "C:\fakepath\2281851410_FRANCISCO RODRIGUEZ_AGO2025.xlsx"
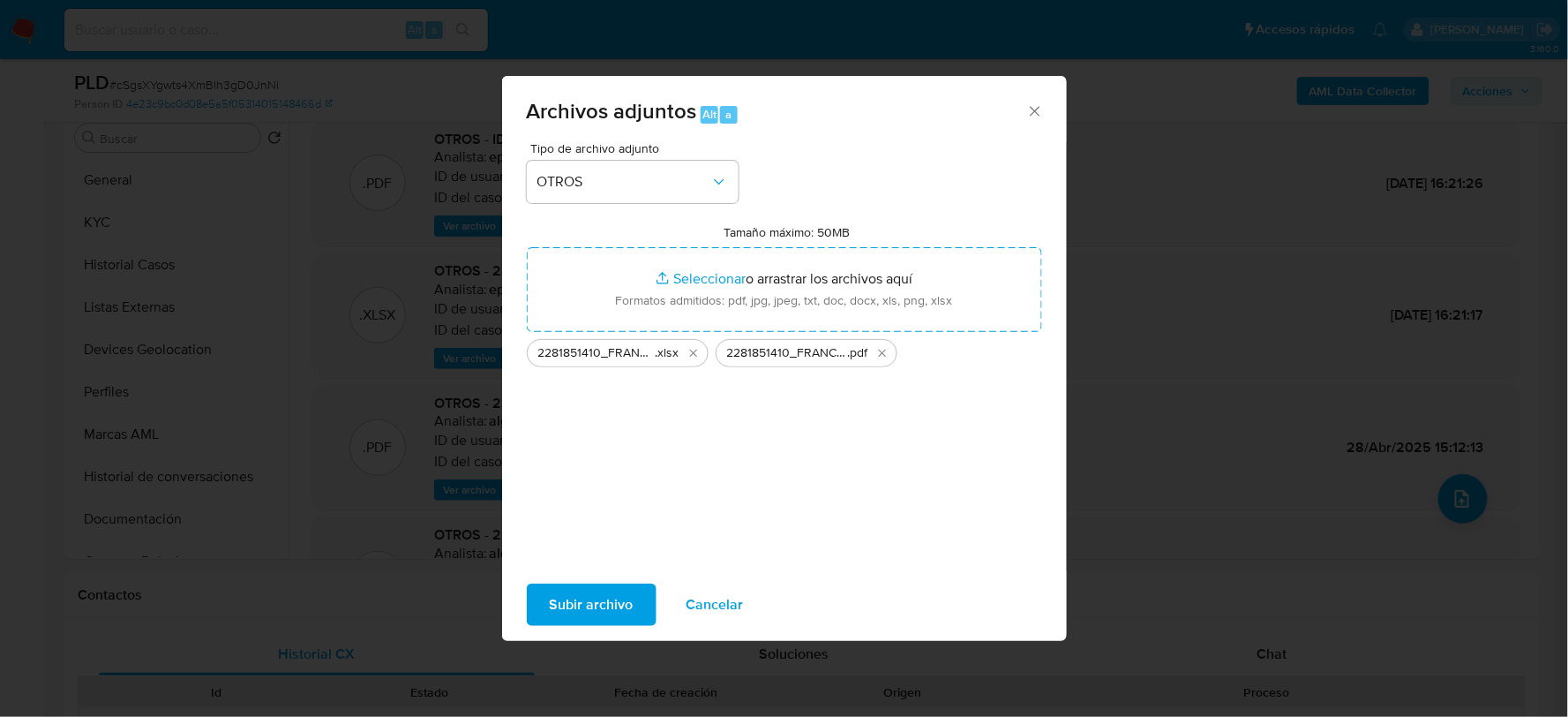
click at [578, 588] on span "Subir archivo" at bounding box center [592, 604] width 83 height 39
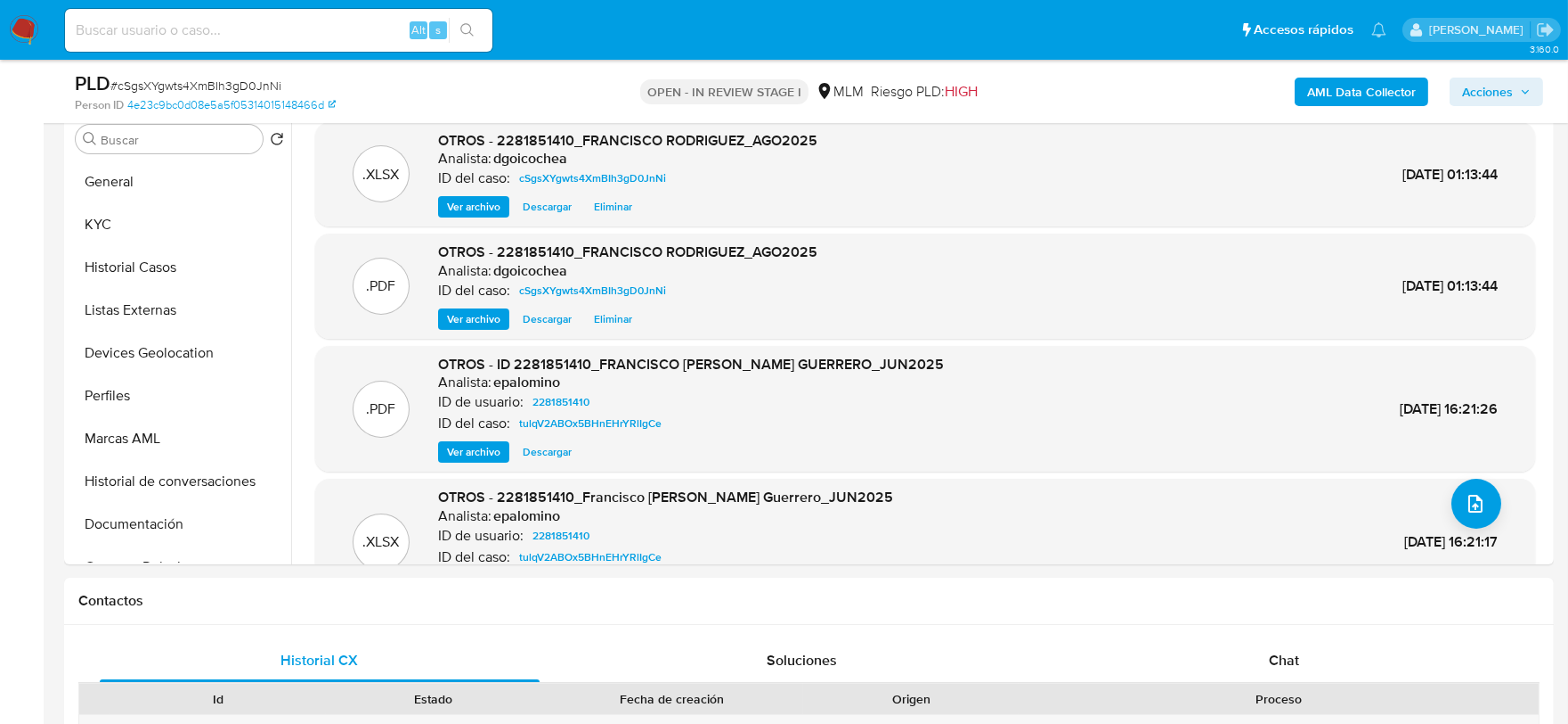
click at [1520, 83] on span "Acciones" at bounding box center [1496, 92] width 69 height 25
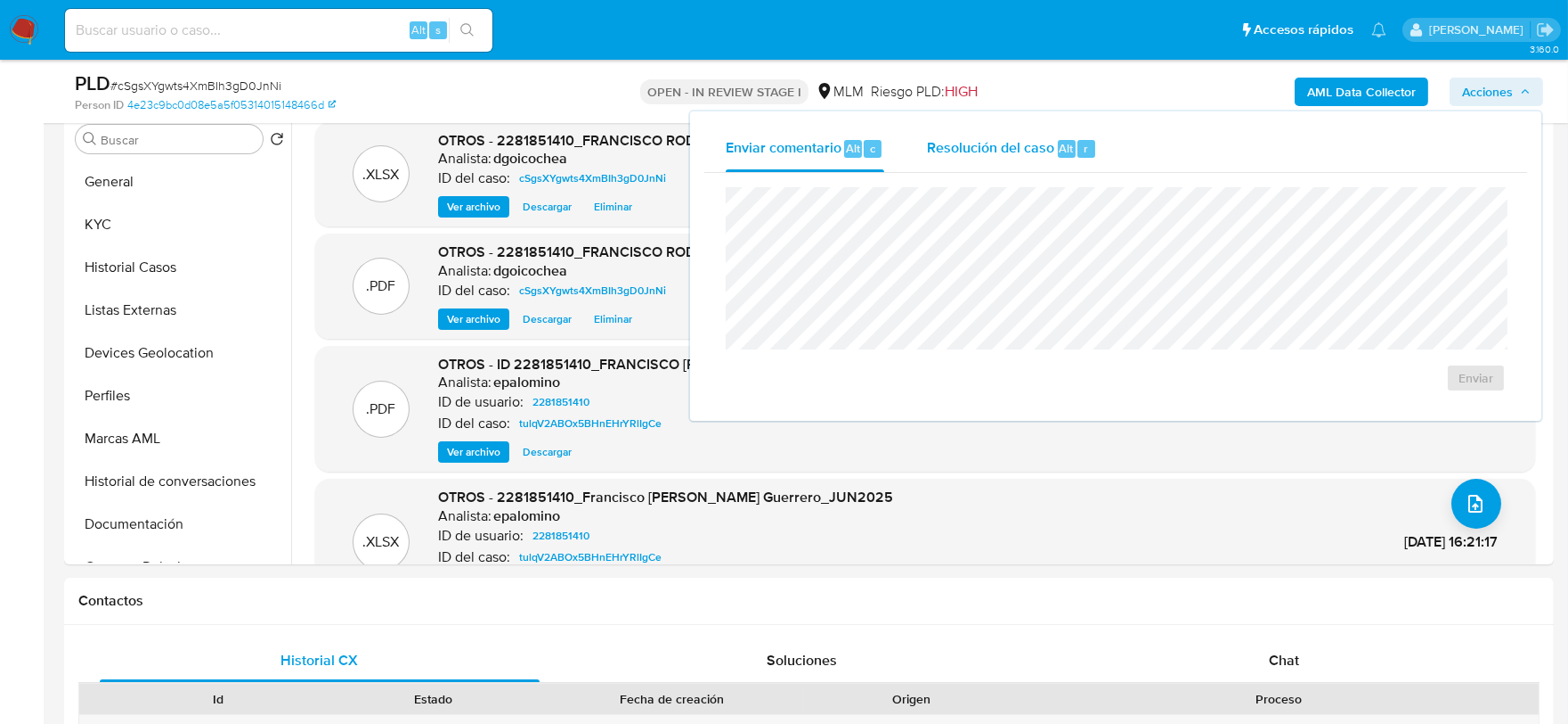
click at [1022, 147] on span "Resolución del caso" at bounding box center [990, 147] width 127 height 21
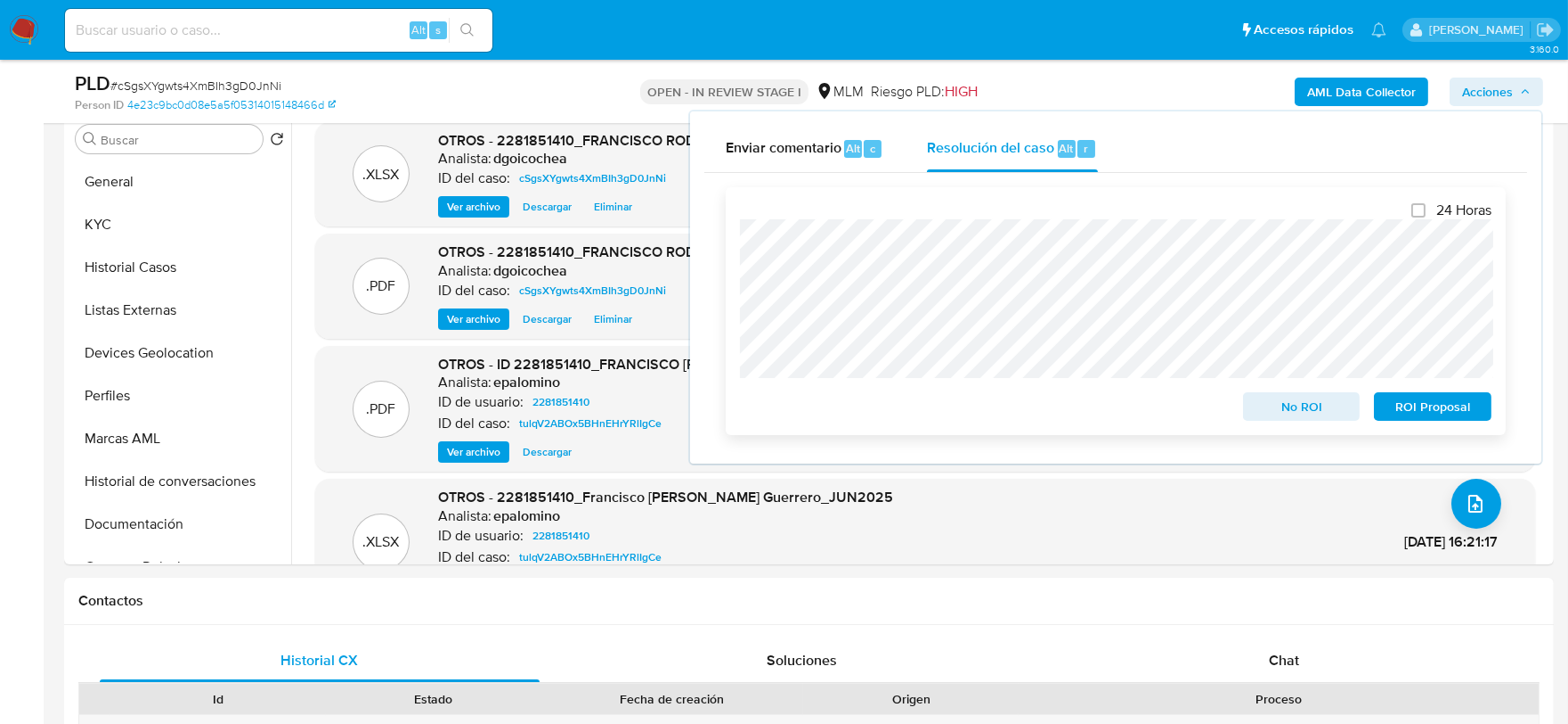
click at [1419, 400] on span "ROI Proposal" at bounding box center [1432, 407] width 92 height 25
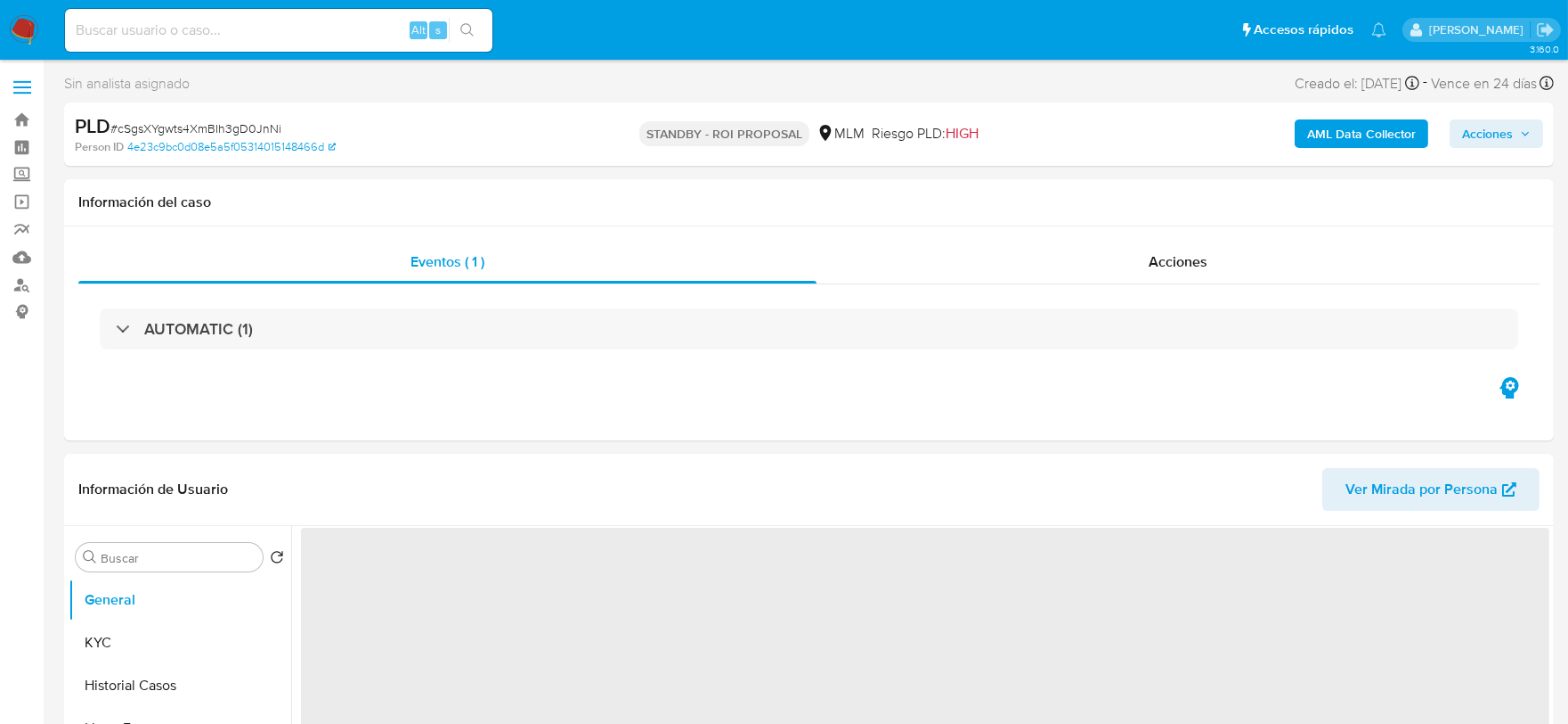
select select "10"
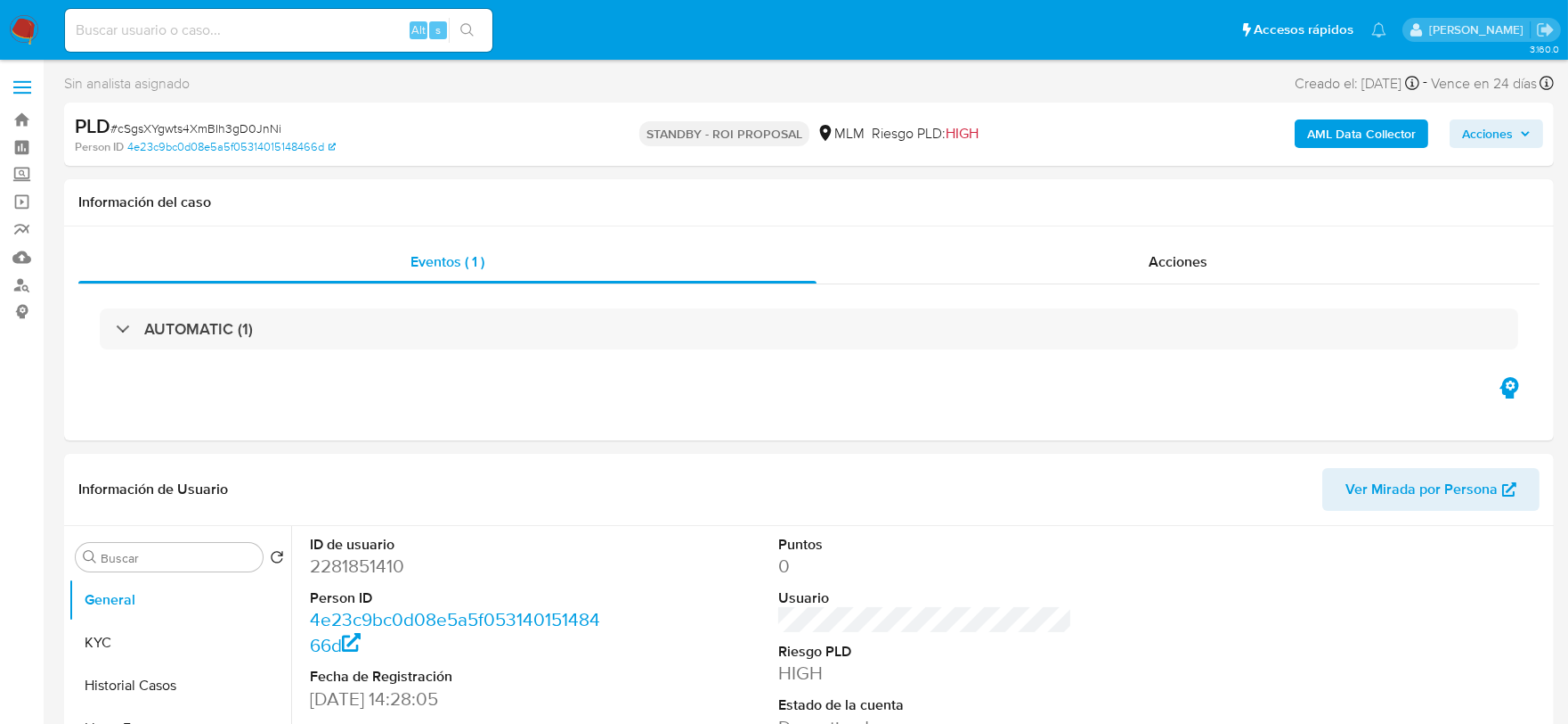
click at [38, 18] on img at bounding box center [24, 30] width 30 height 30
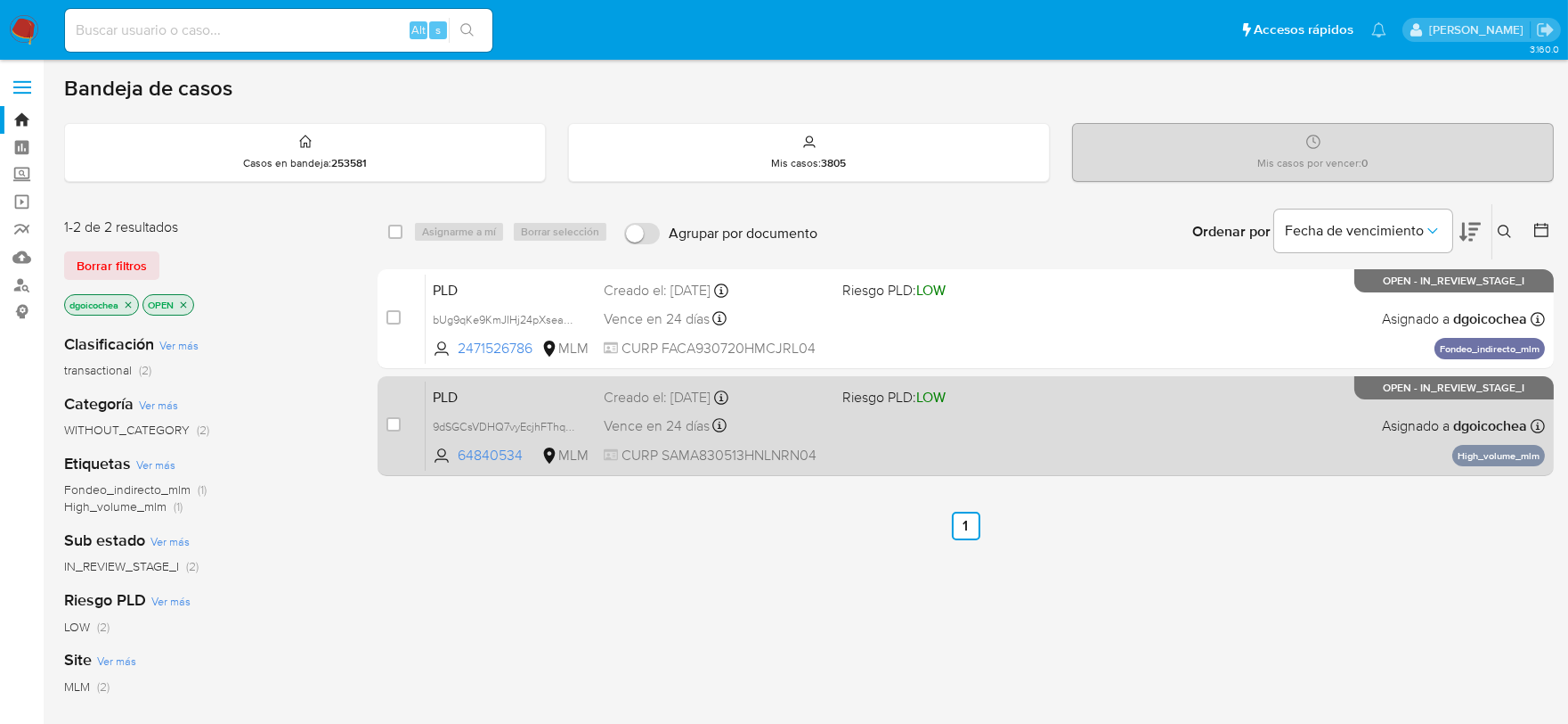
click at [433, 385] on span "PLD" at bounding box center [510, 396] width 157 height 23
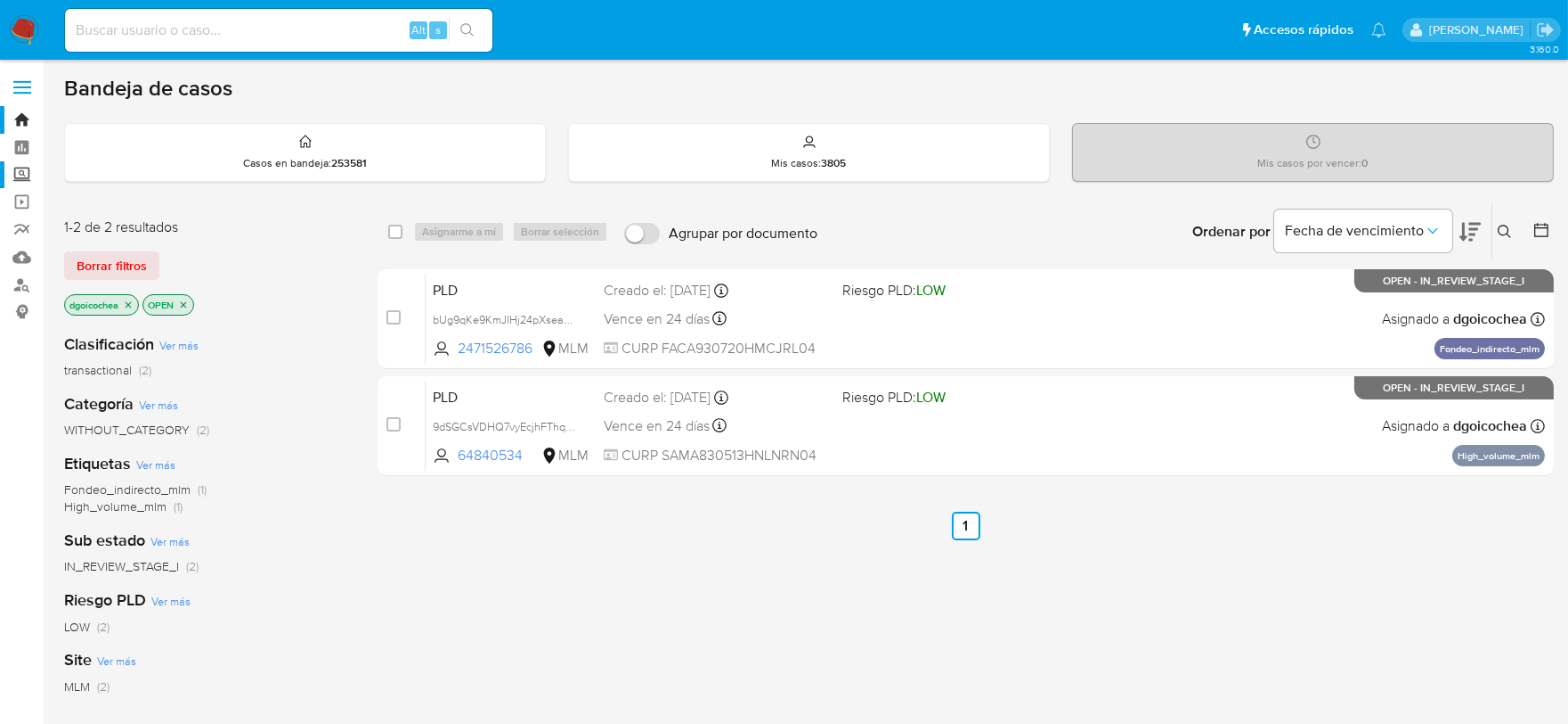
click at [14, 171] on label "Screening" at bounding box center [106, 175] width 212 height 28
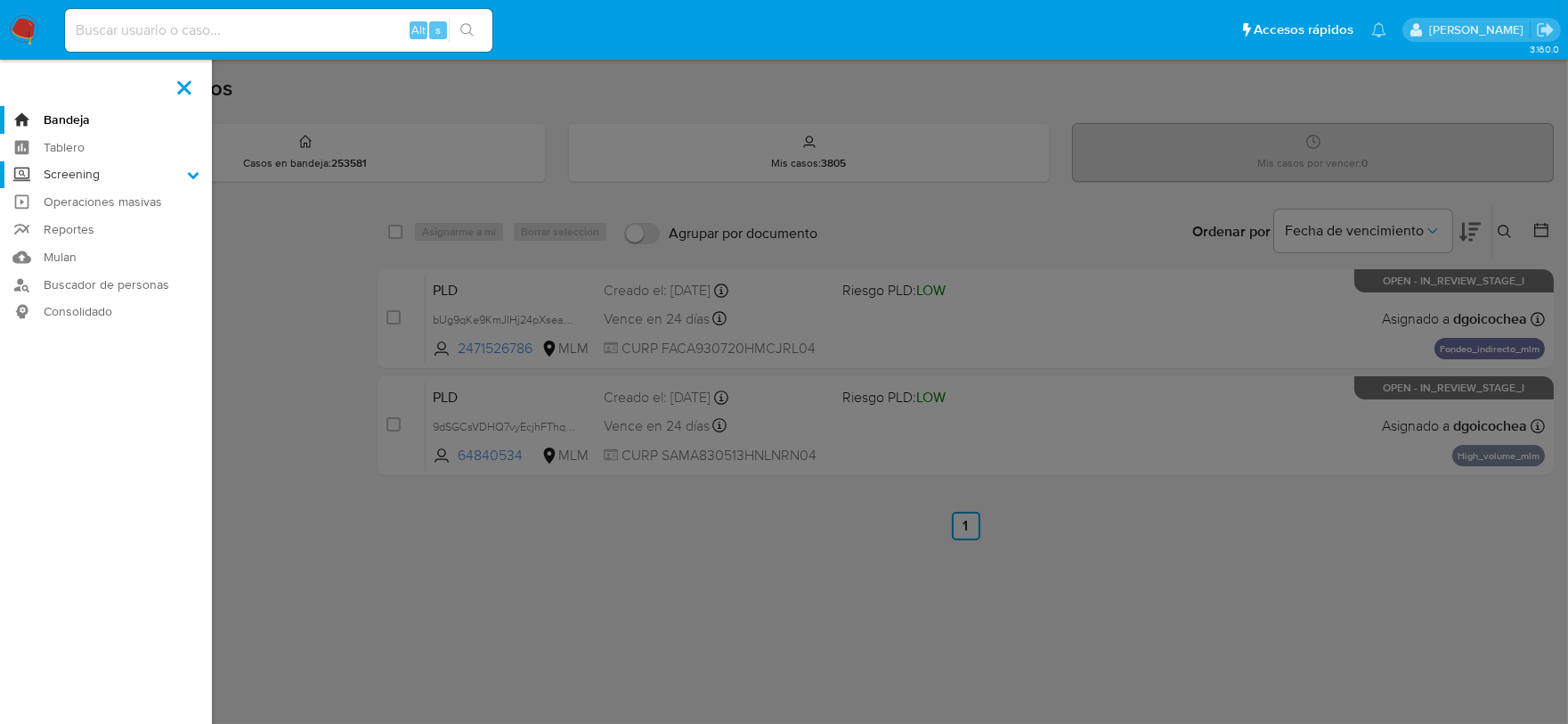
click at [0, 0] on input "Screening" at bounding box center [0, 0] width 0 height 0
click at [82, 239] on link "Herramientas" at bounding box center [106, 245] width 212 height 22
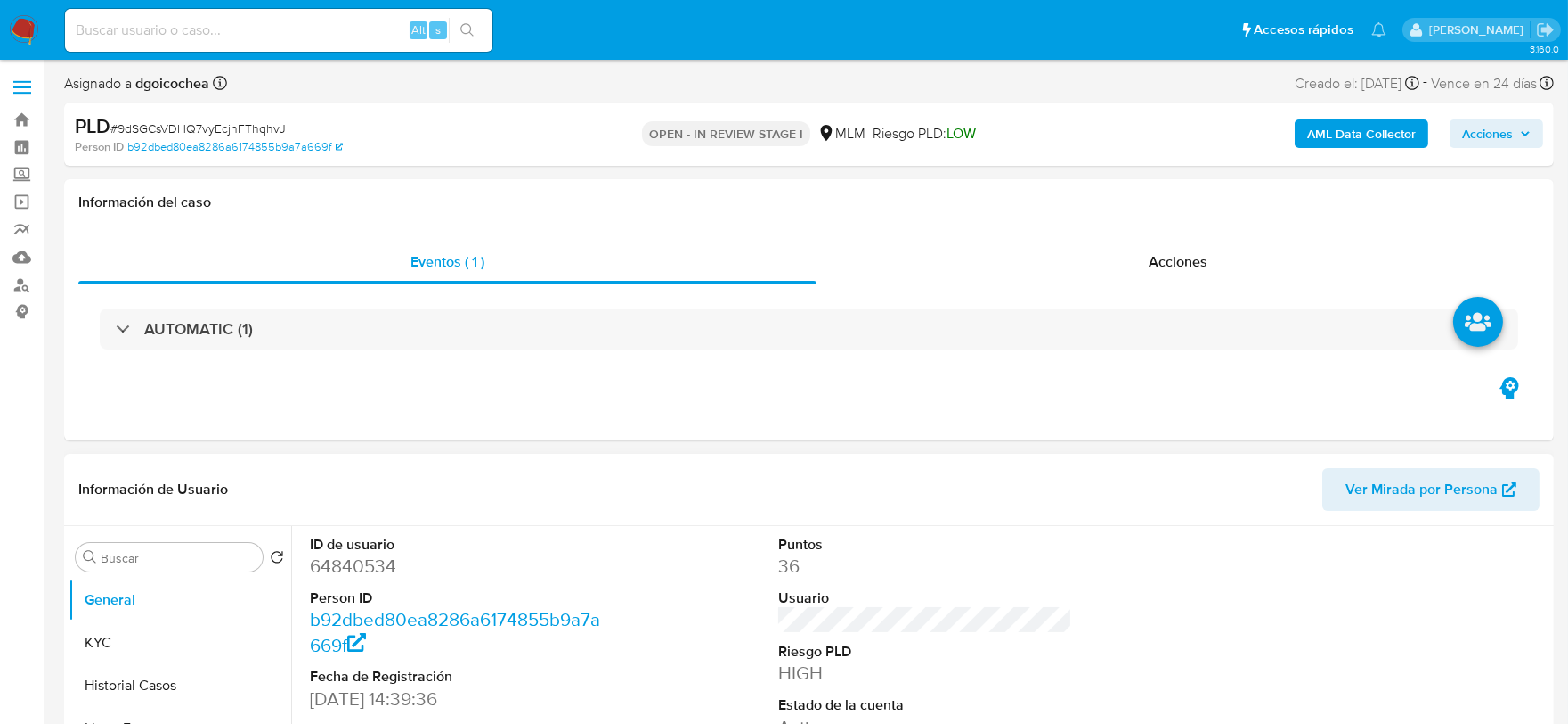
select select "10"
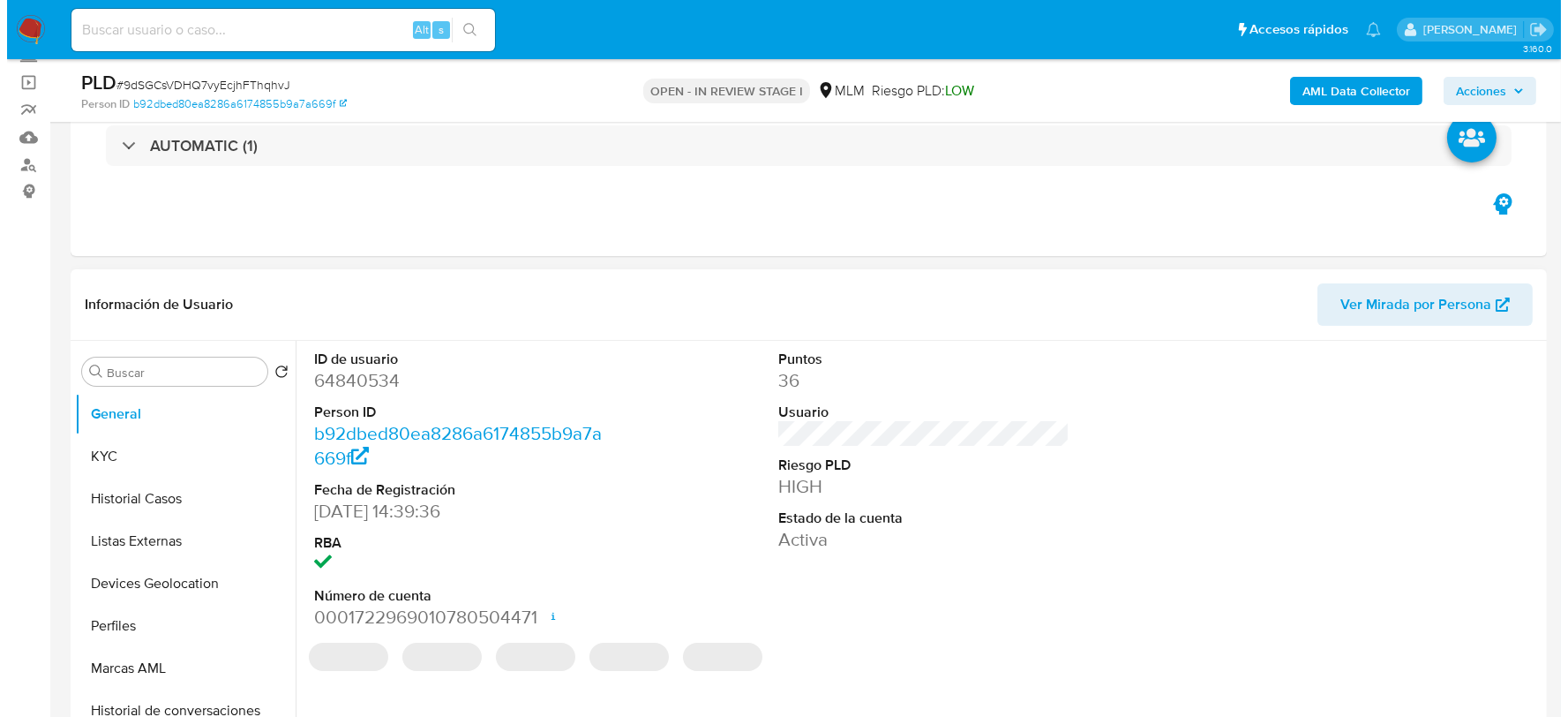
scroll to position [196, 0]
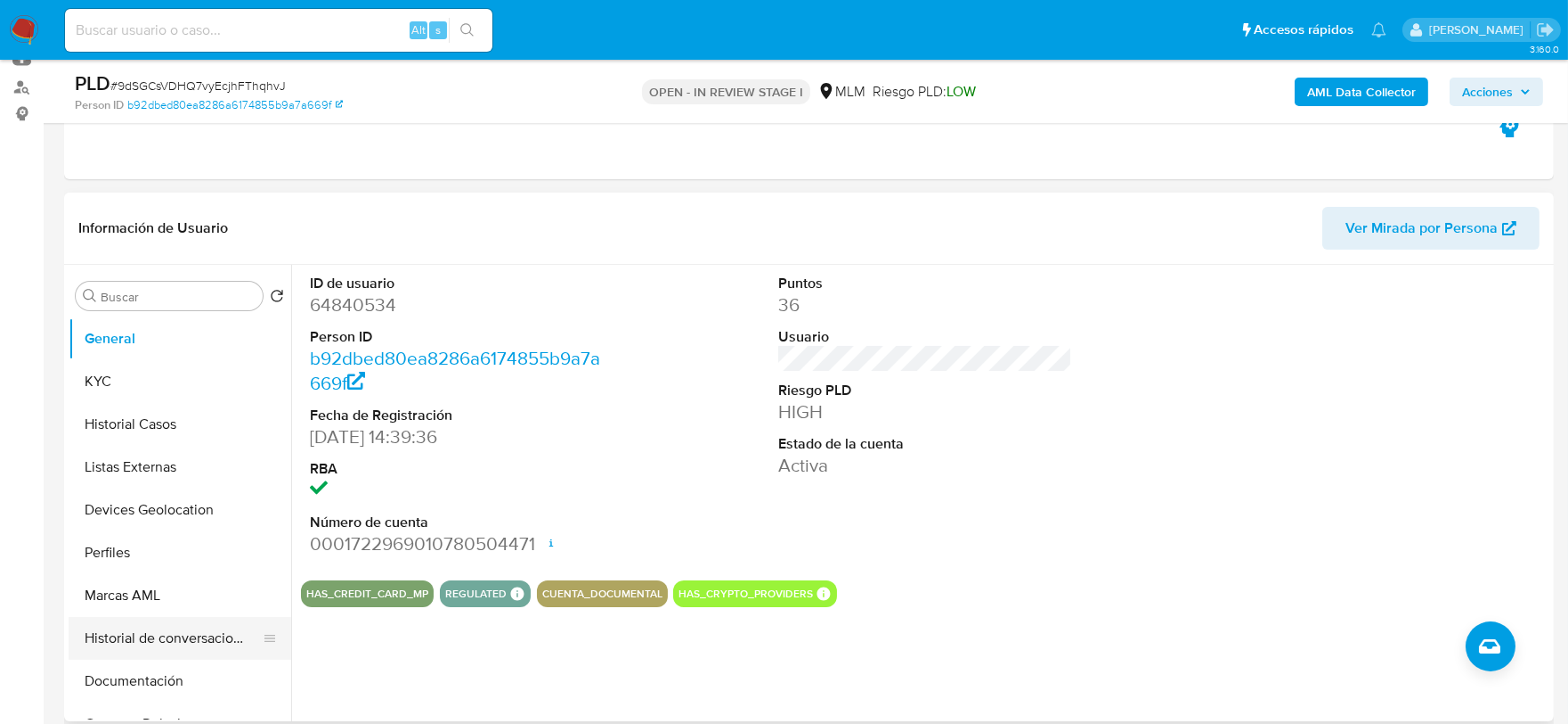
click at [184, 634] on button "Historial de conversaciones" at bounding box center [173, 638] width 209 height 43
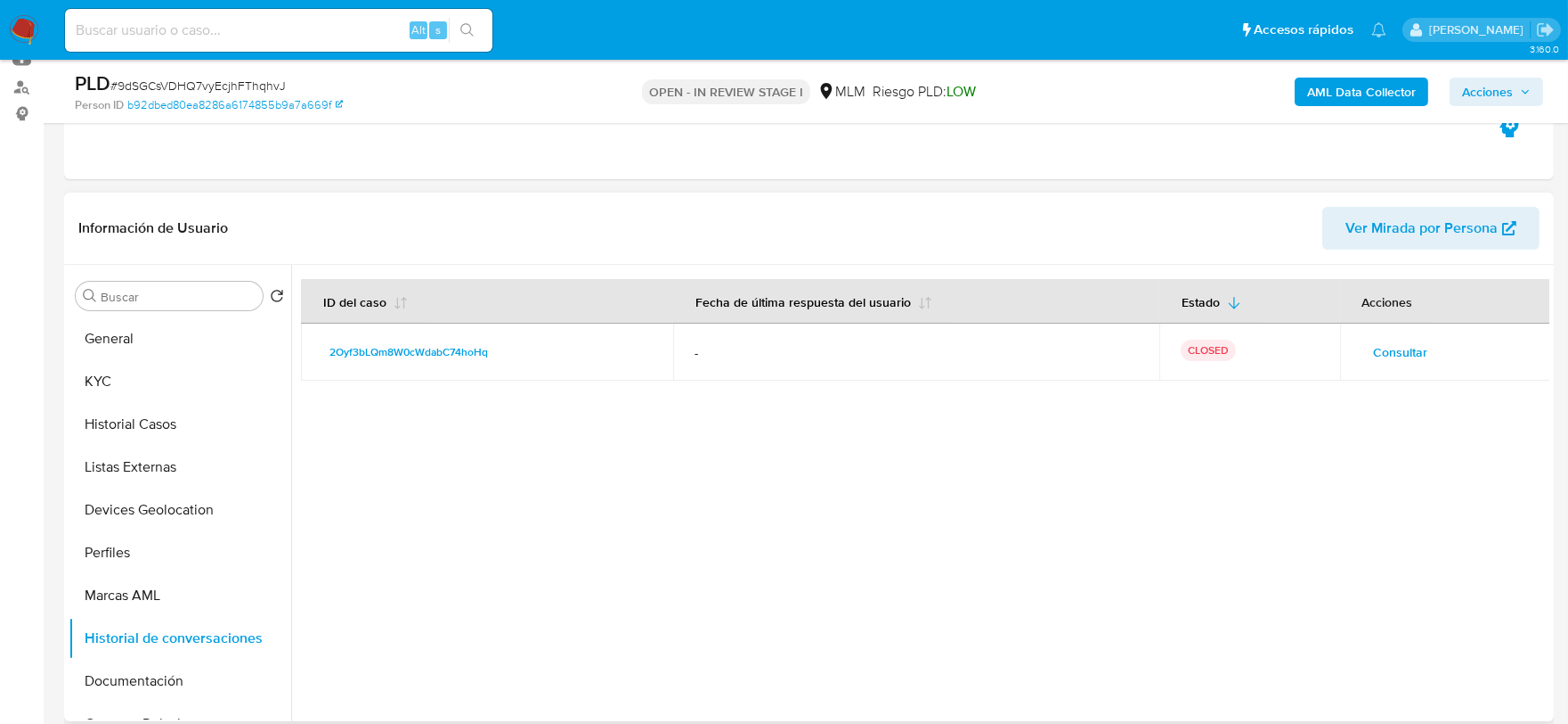
click at [1418, 345] on span "Consultar" at bounding box center [1401, 352] width 55 height 25
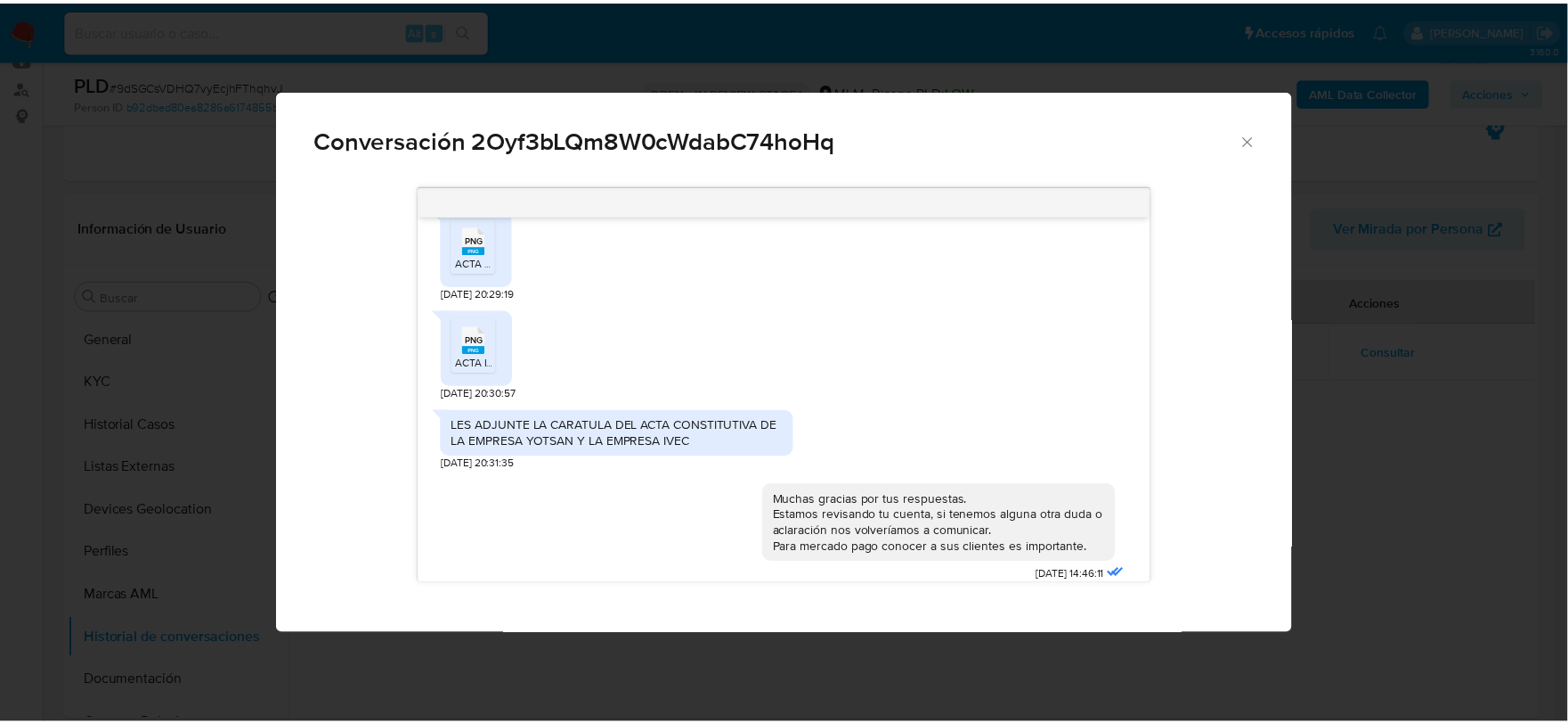
scroll to position [390, 0]
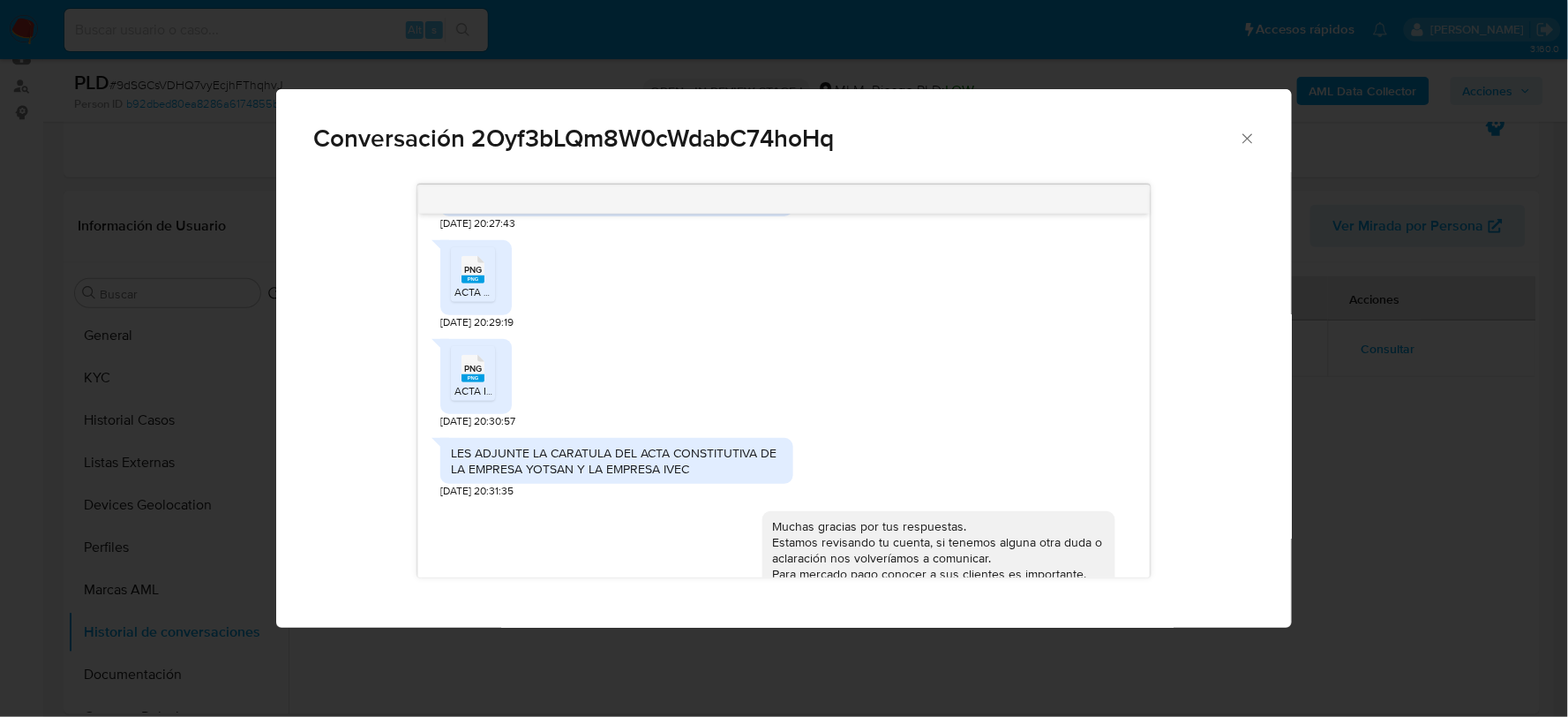
click at [480, 366] on span "PNG" at bounding box center [473, 368] width 18 height 12
drag, startPoint x: 1244, startPoint y: 143, endPoint x: 1228, endPoint y: 146, distance: 16.3
click at [1244, 143] on icon "Cerrar" at bounding box center [1248, 138] width 18 height 18
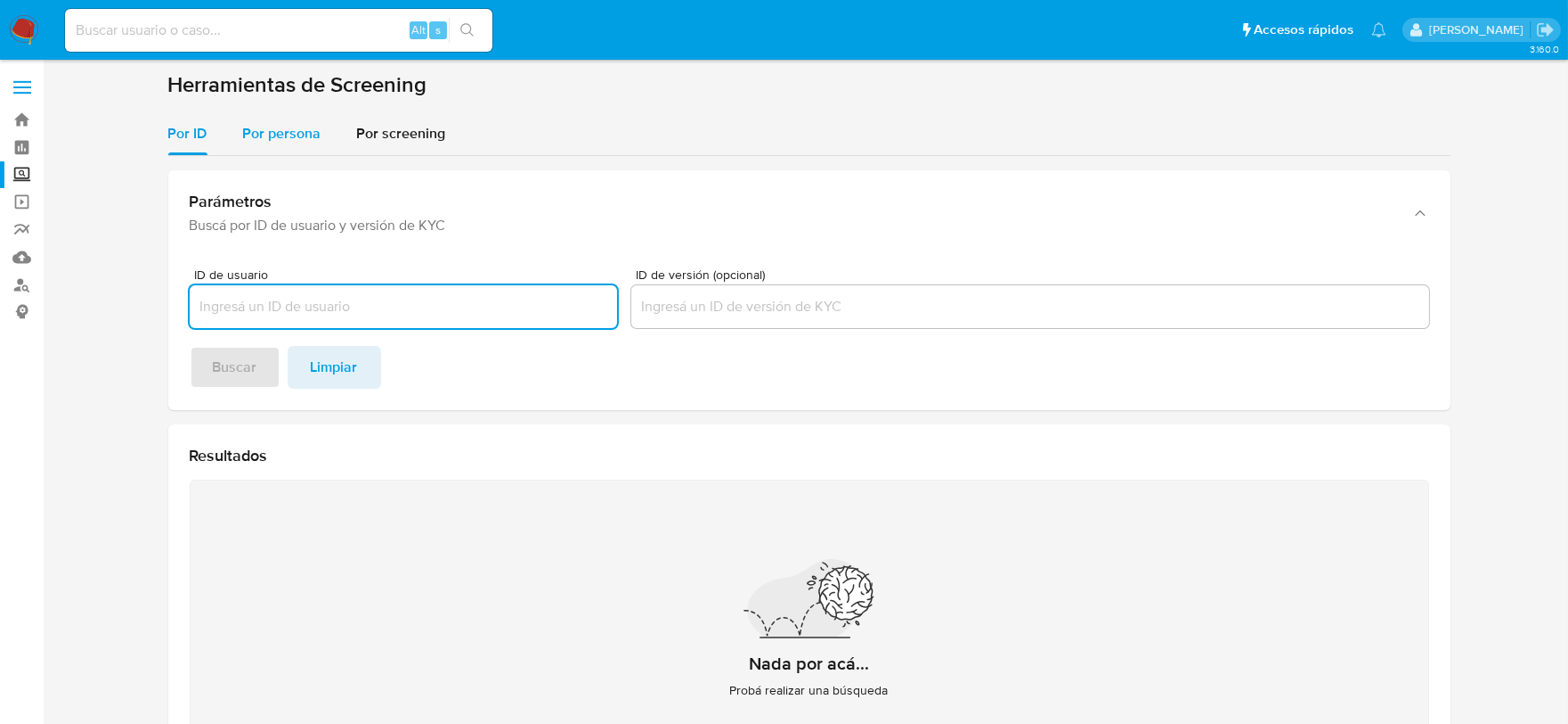
click at [267, 137] on span "Por persona" at bounding box center [282, 133] width 79 height 21
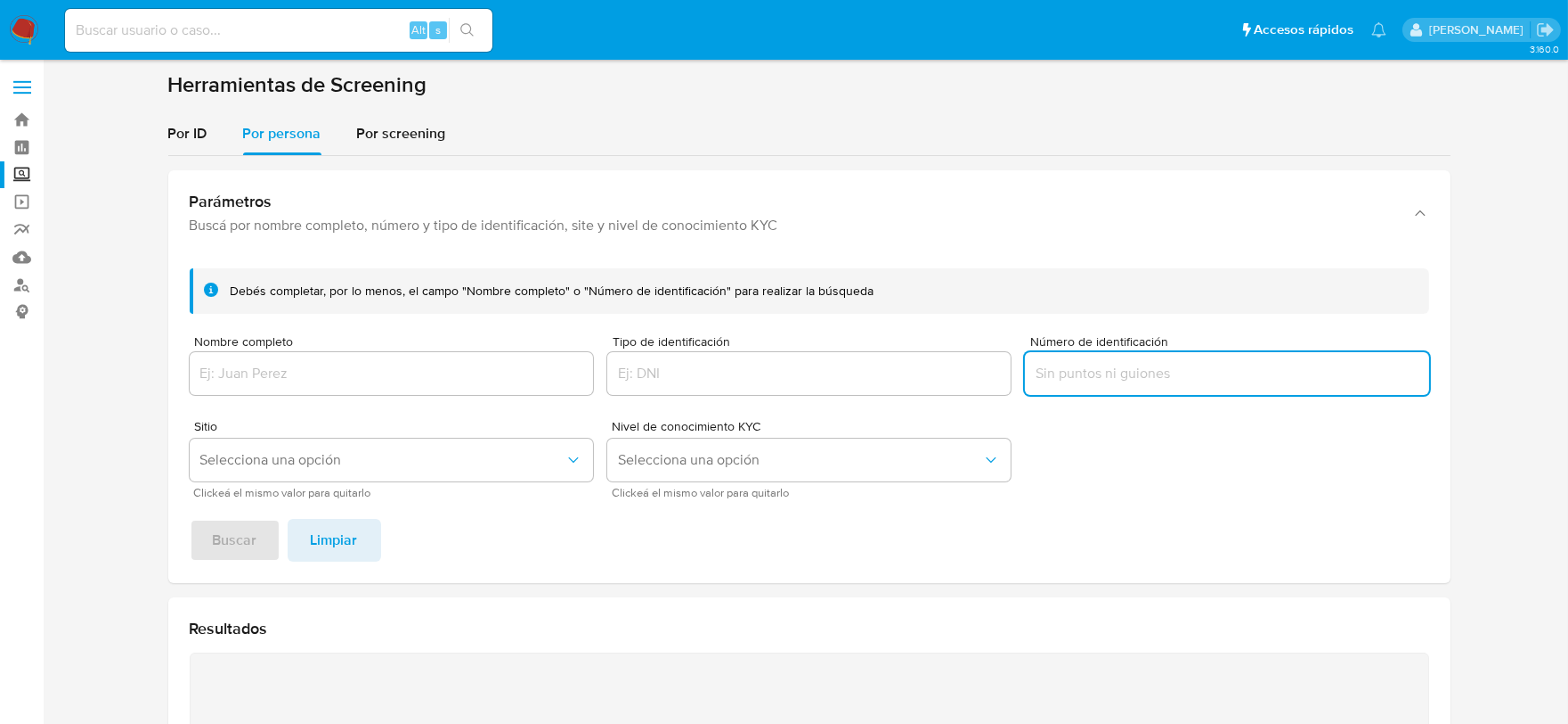
click at [1113, 370] on input "Número de identificación" at bounding box center [1227, 374] width 403 height 23
type input "DII210311GJ1"
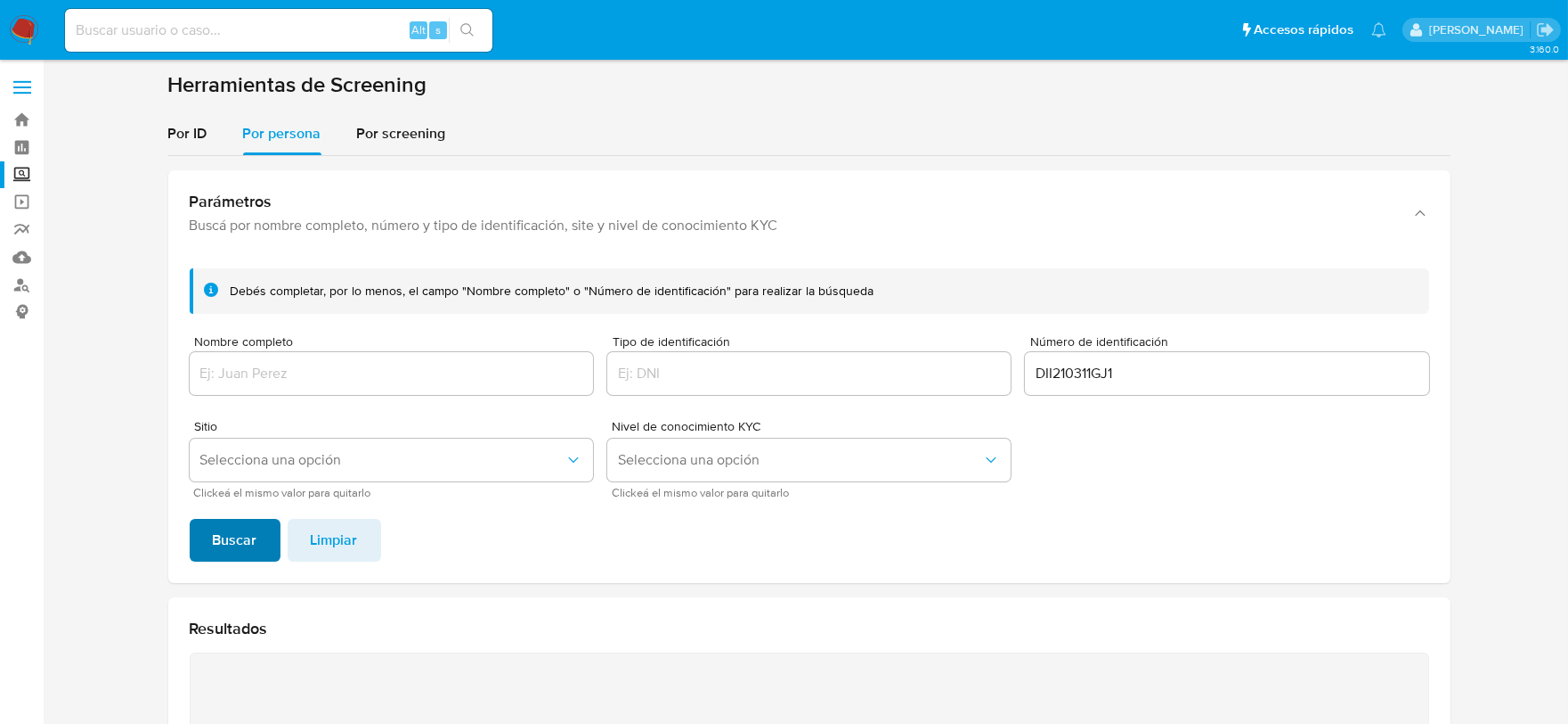
click at [255, 531] on button "Buscar" at bounding box center [235, 540] width 90 height 43
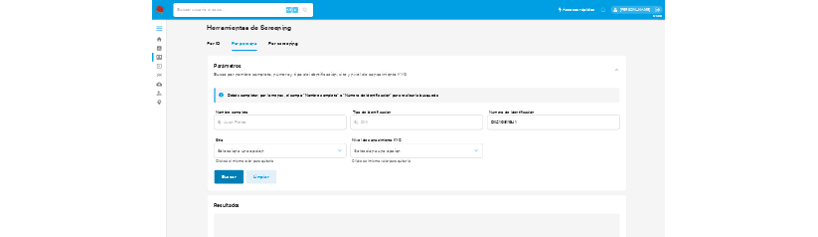
scroll to position [392, 0]
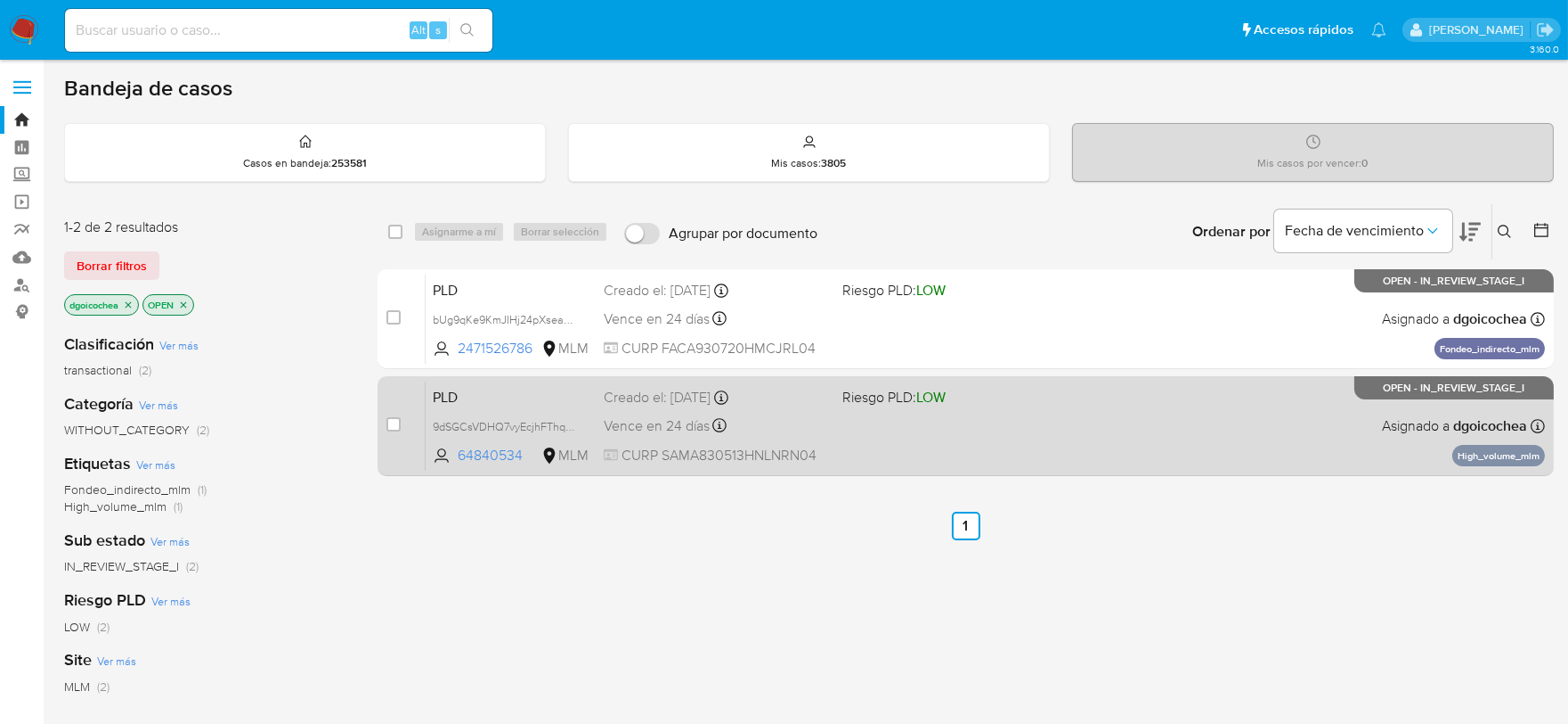
click at [447, 391] on span "PLD" at bounding box center [510, 396] width 157 height 23
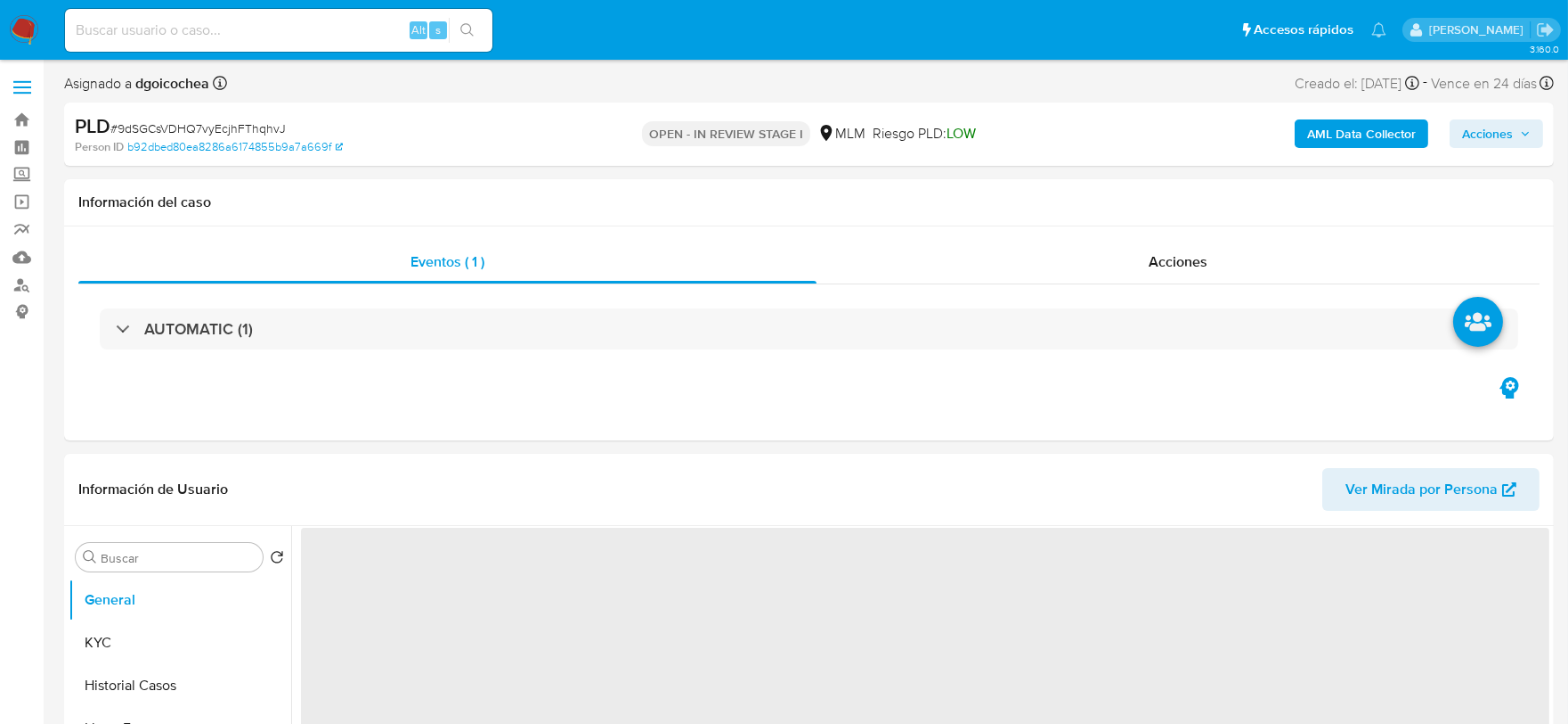
select select "10"
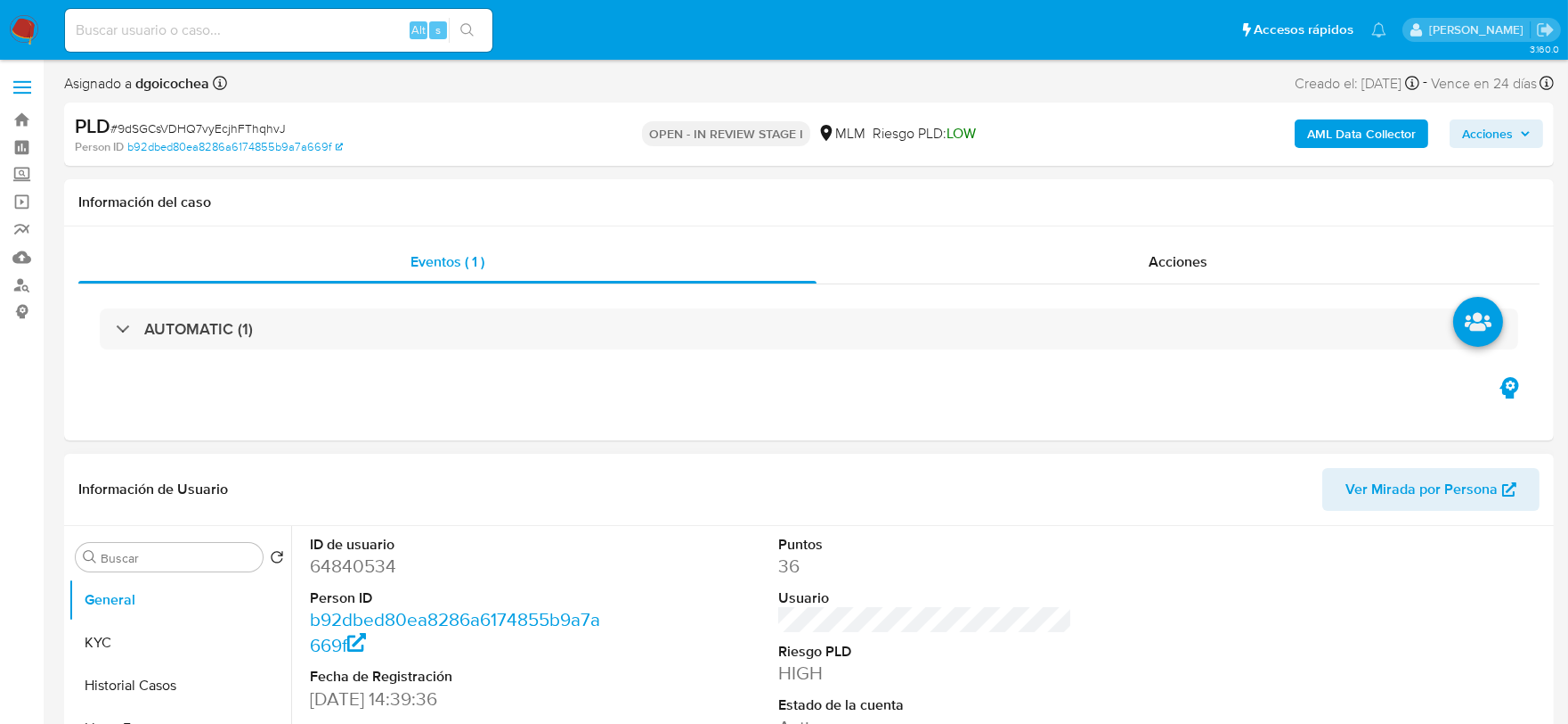
click at [1124, 554] on div "ID de usuario 64840534 Person ID b92dbed80ea8286a6174855b9a7a669f Fecha de Regi…" at bounding box center [925, 677] width 1248 height 301
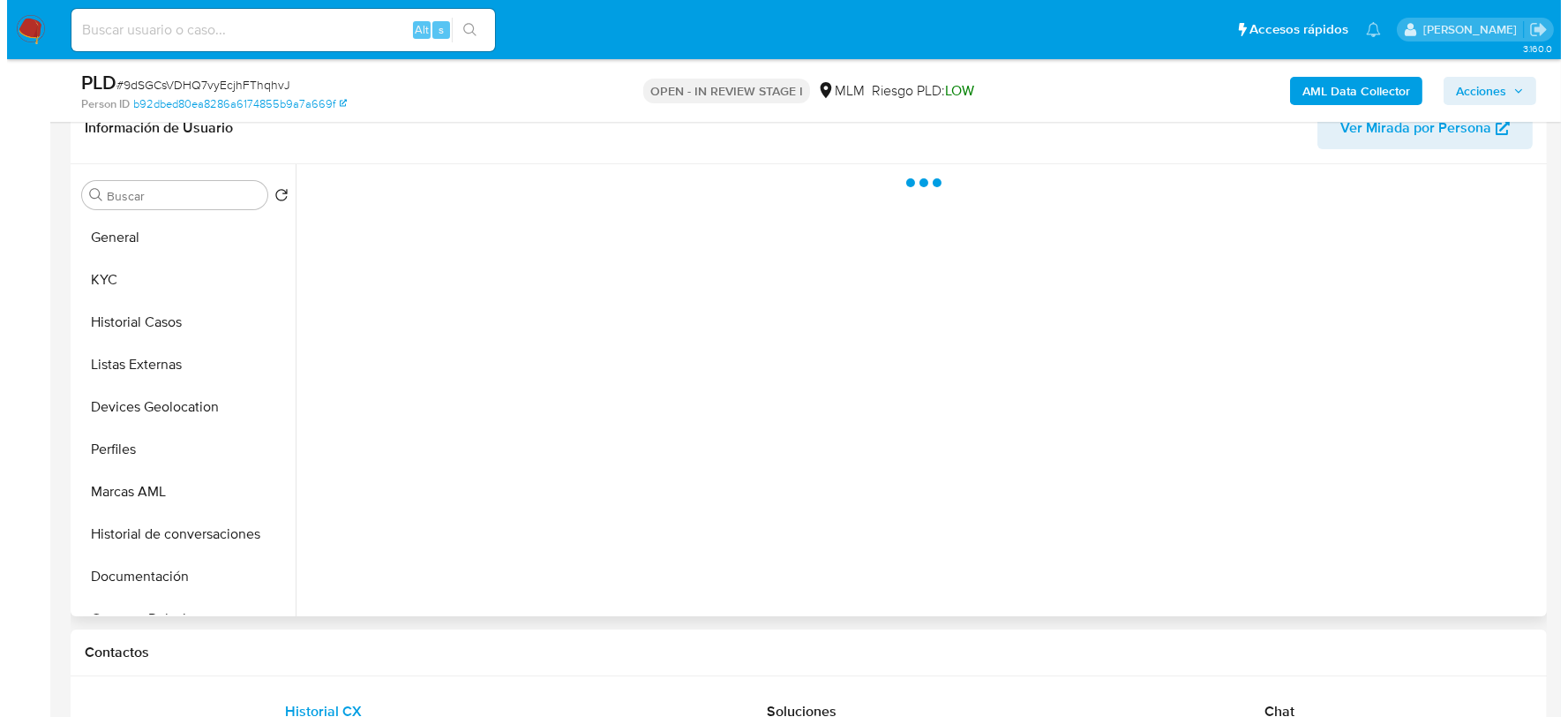
scroll to position [288, 0]
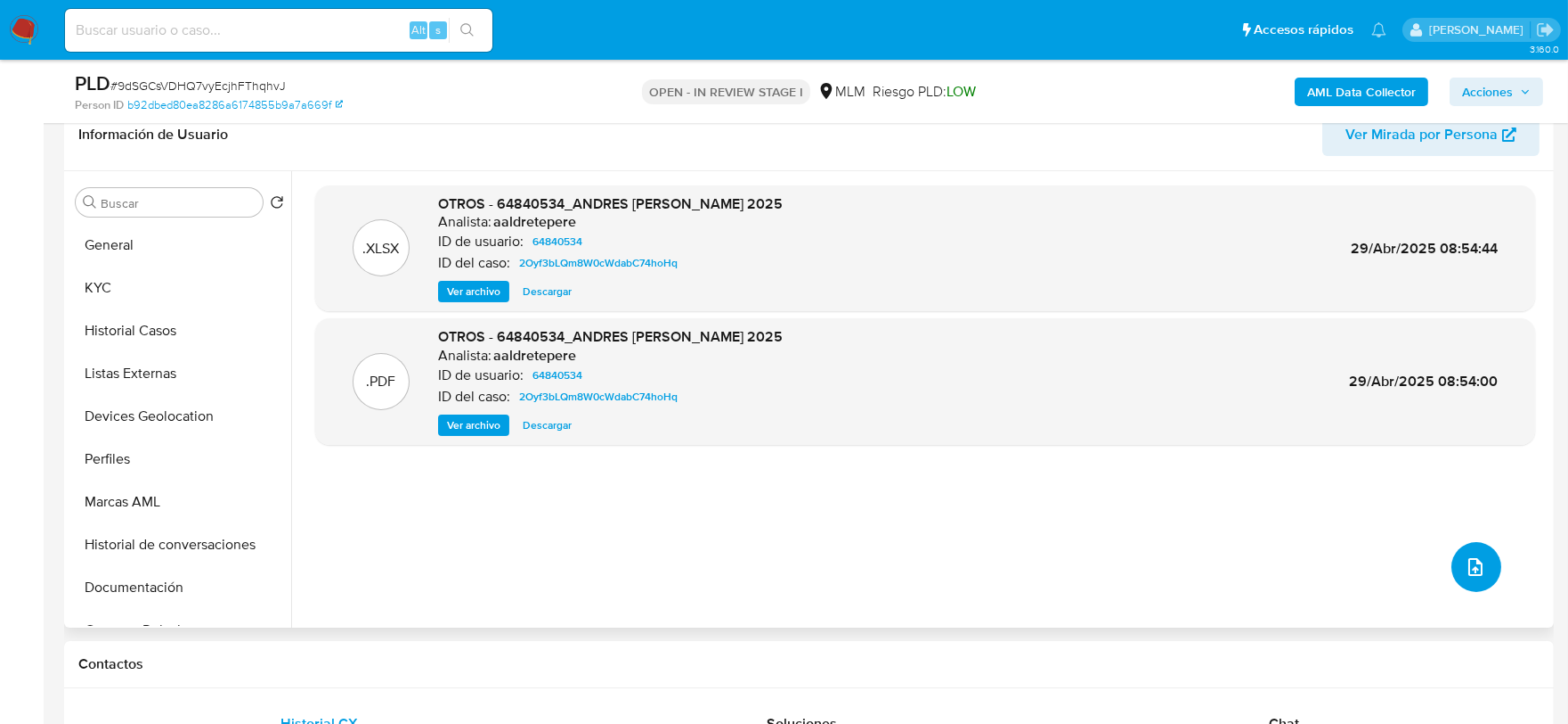
click at [1469, 562] on icon "upload-file" at bounding box center [1476, 567] width 14 height 18
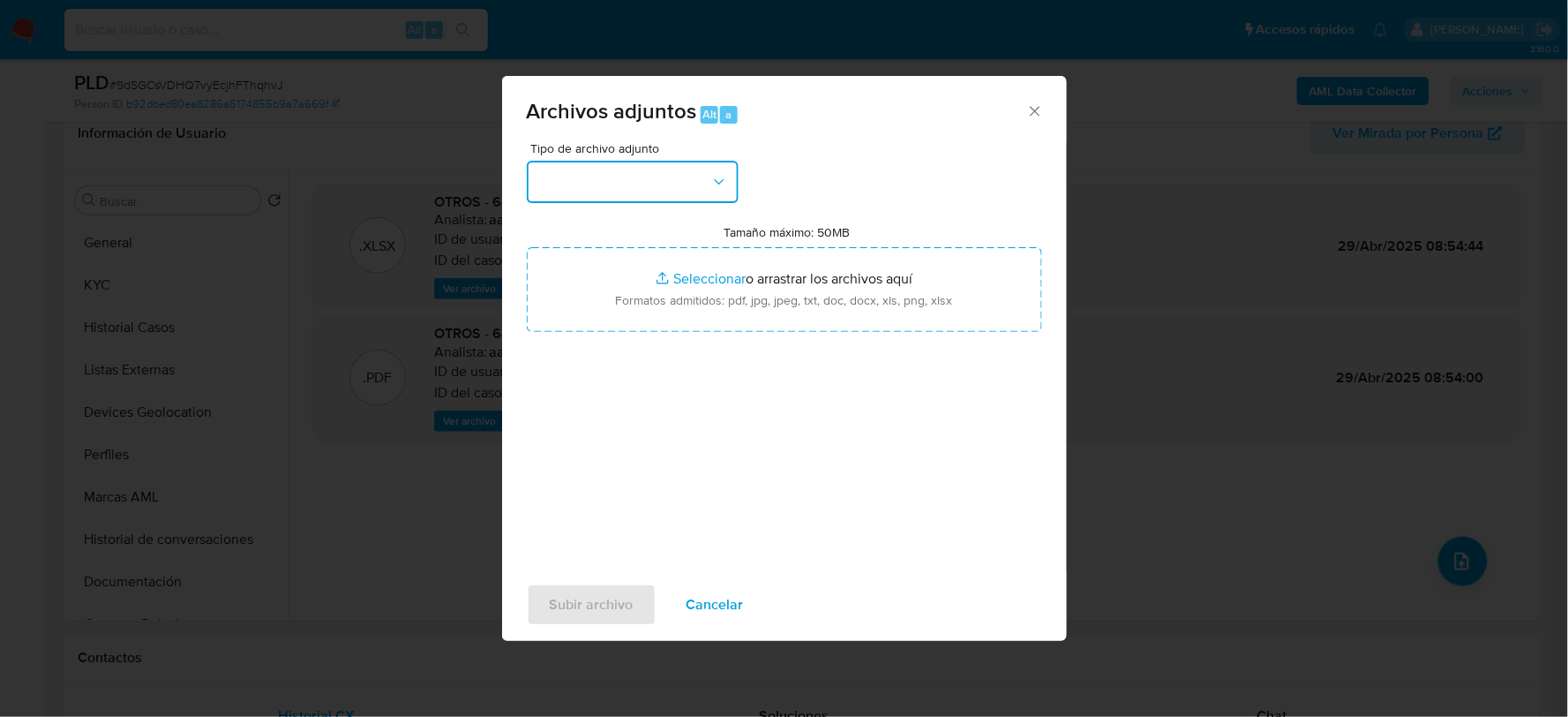
click at [676, 195] on button "button" at bounding box center [633, 182] width 212 height 43
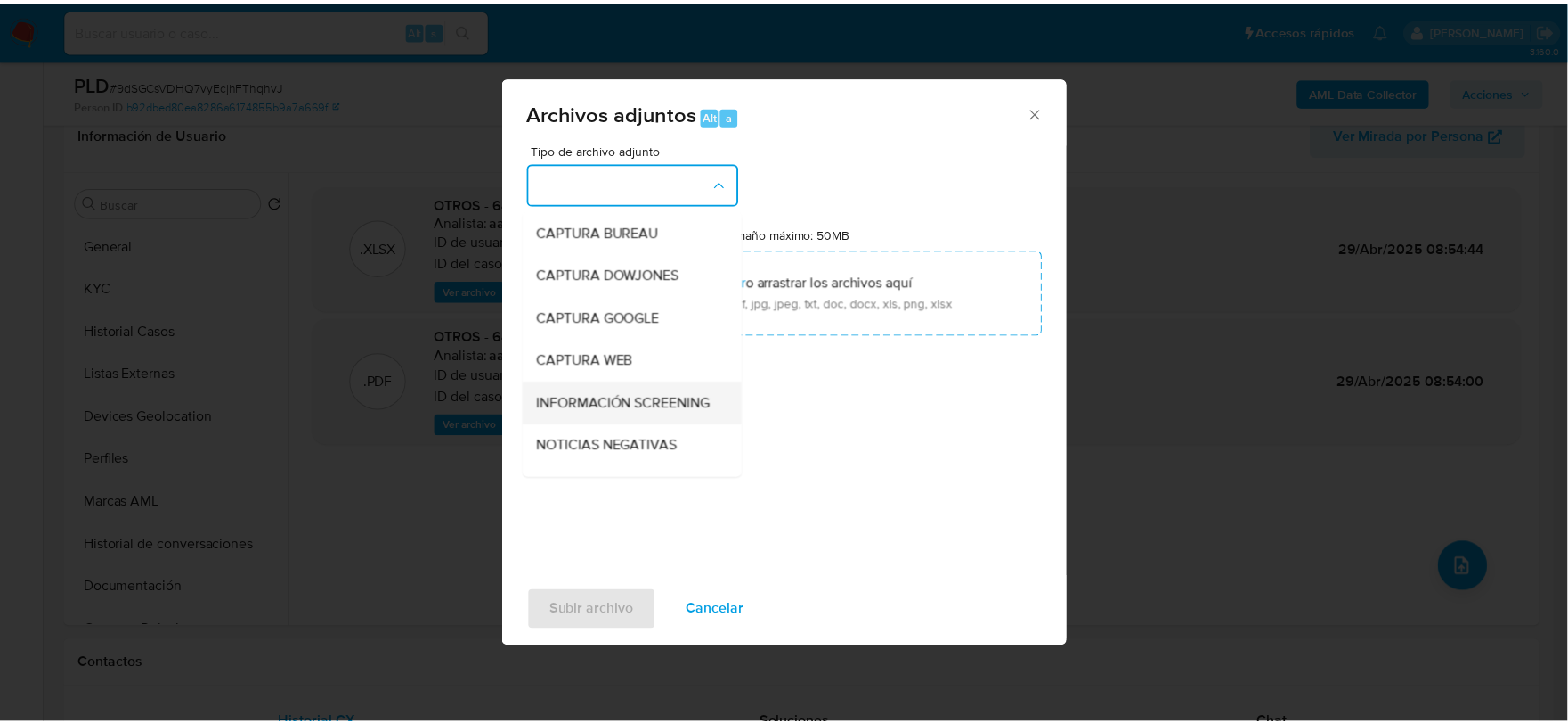
scroll to position [135, 0]
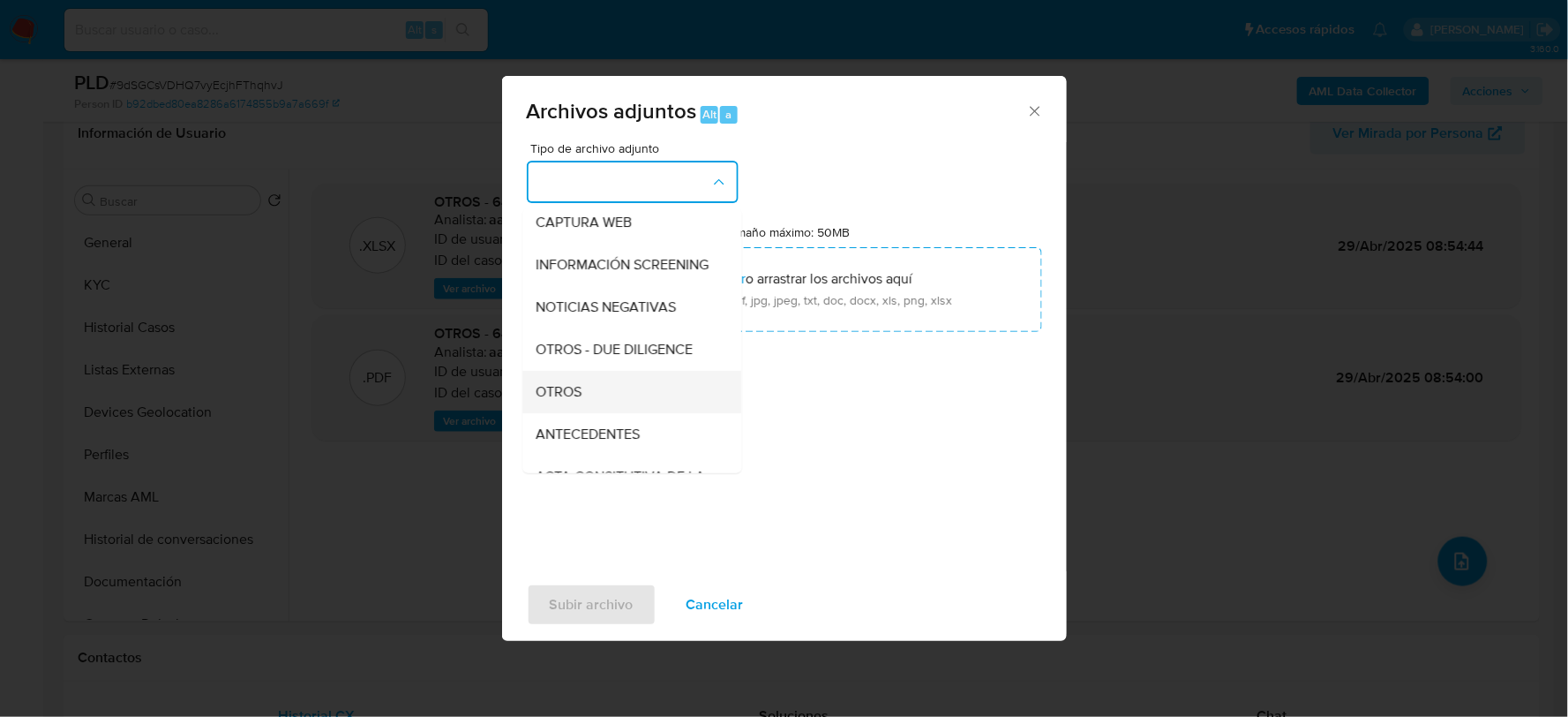
click at [565, 399] on span "OTROS" at bounding box center [560, 391] width 46 height 18
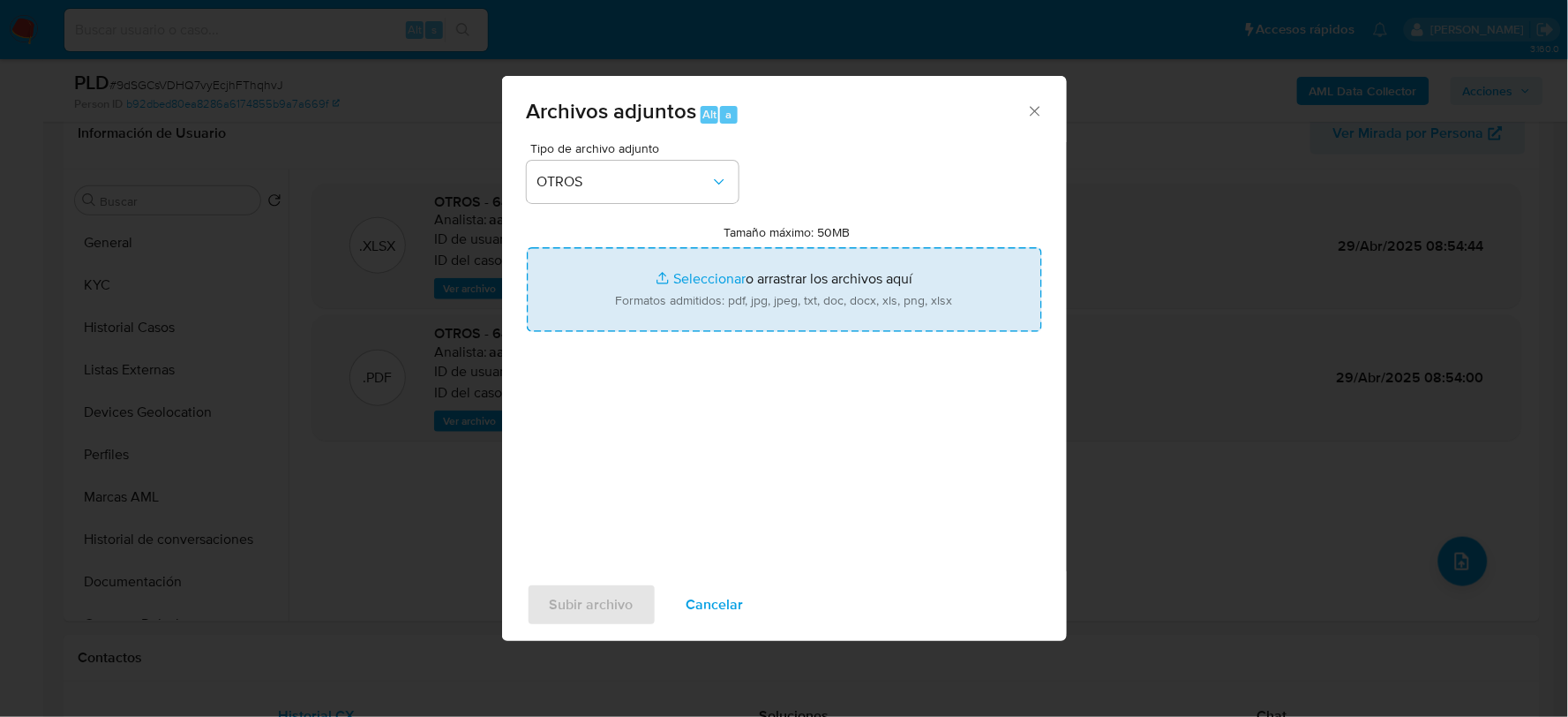
type input "C:\fakepath\64840534_ANDRES SATOY_AGO2025.pdf"
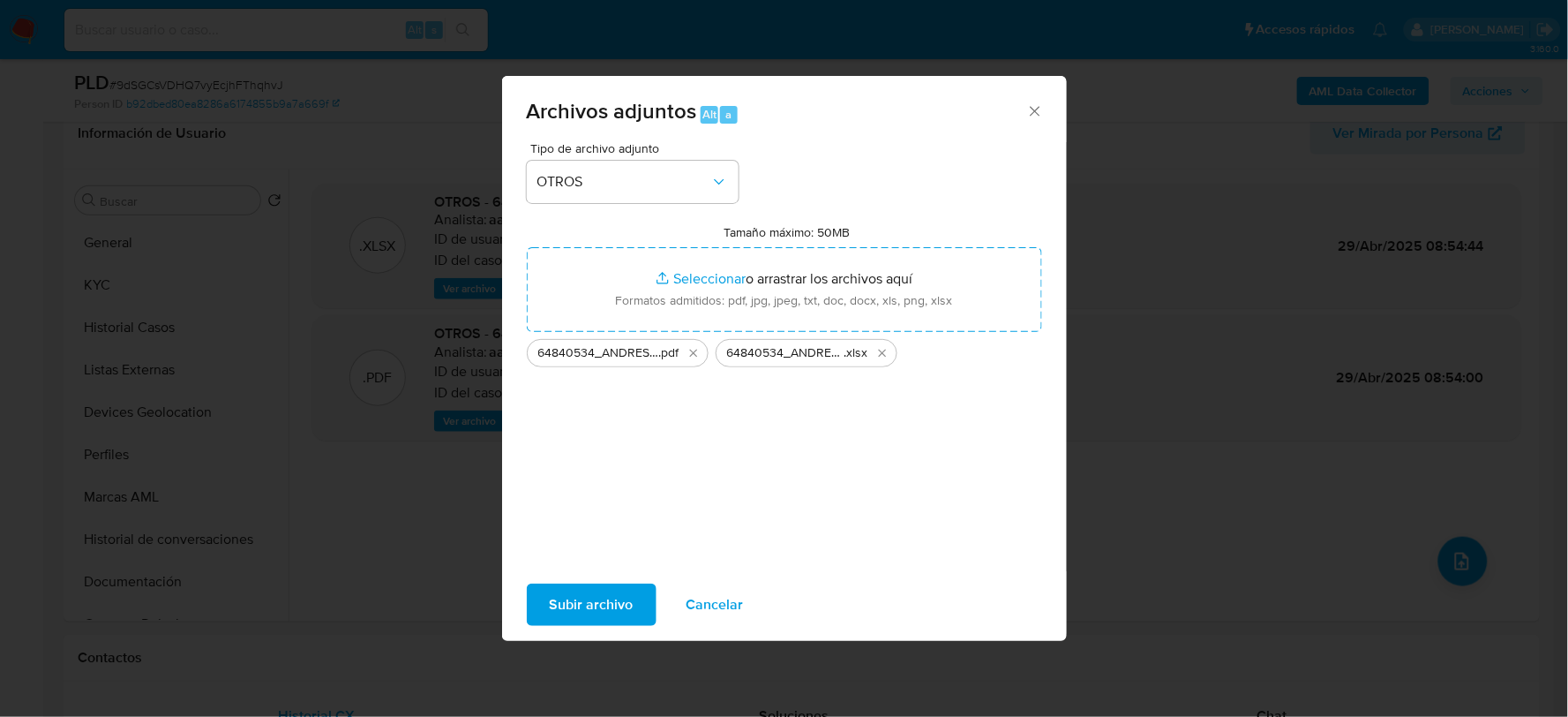
click at [601, 597] on span "Subir archivo" at bounding box center [592, 604] width 83 height 39
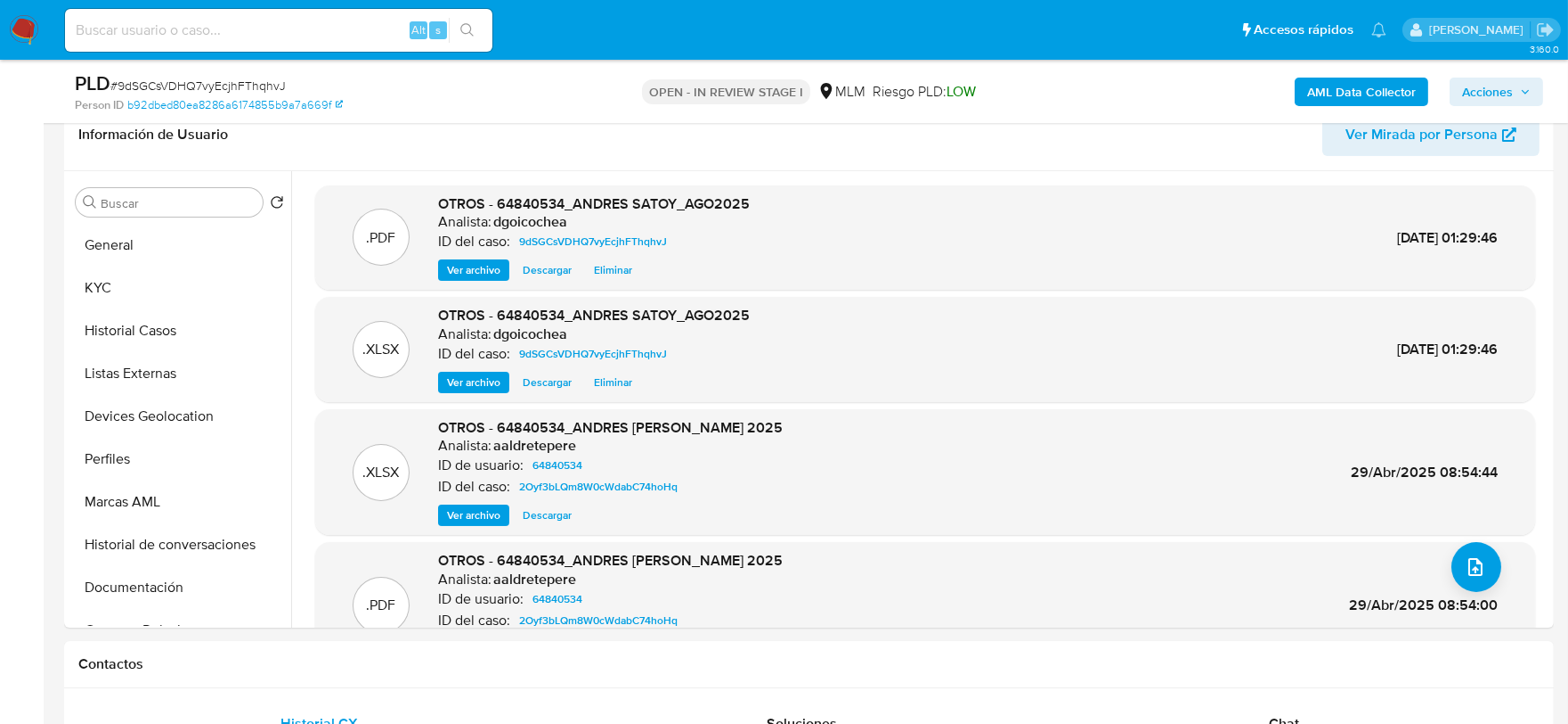
click at [1483, 87] on span "Acciones" at bounding box center [1487, 92] width 51 height 29
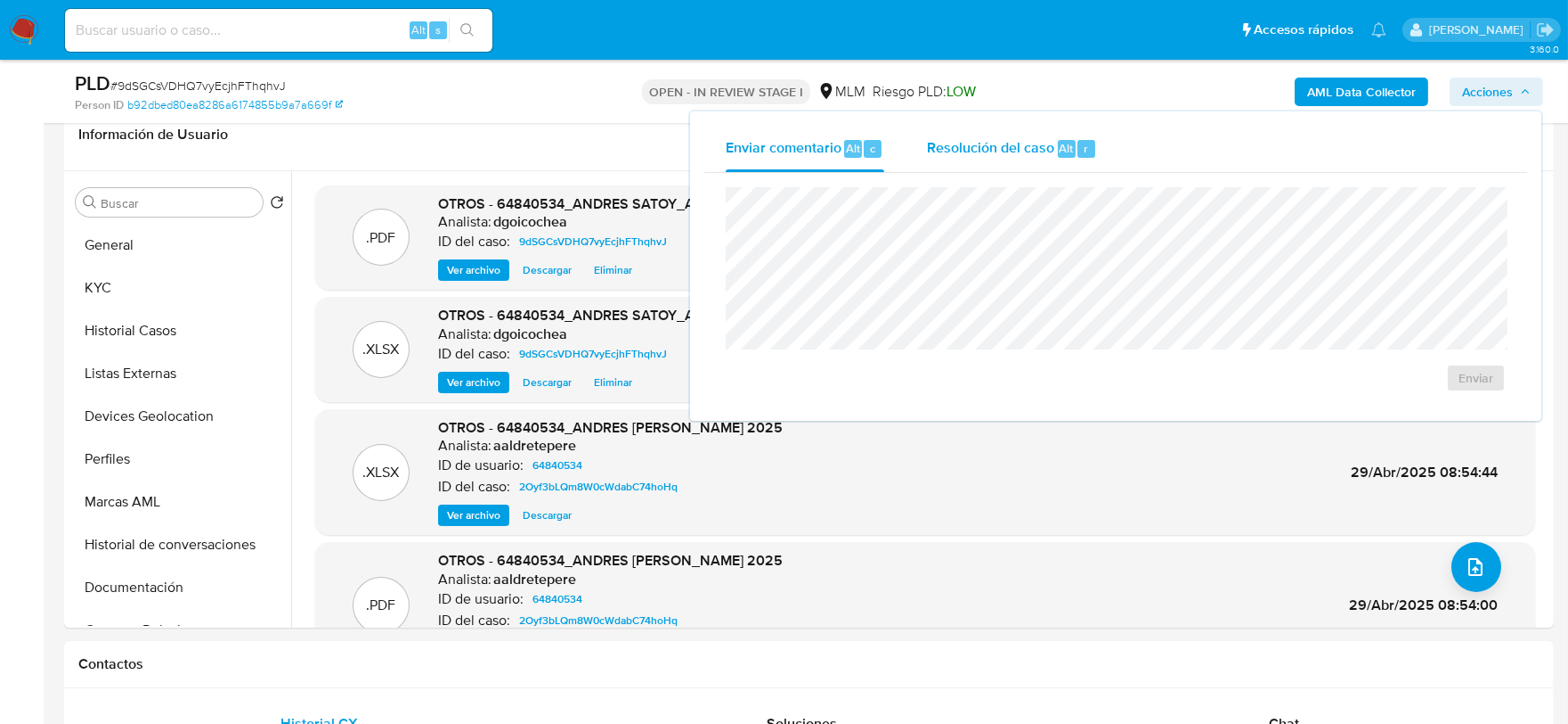
click at [956, 149] on span "Resolución del caso" at bounding box center [990, 147] width 127 height 21
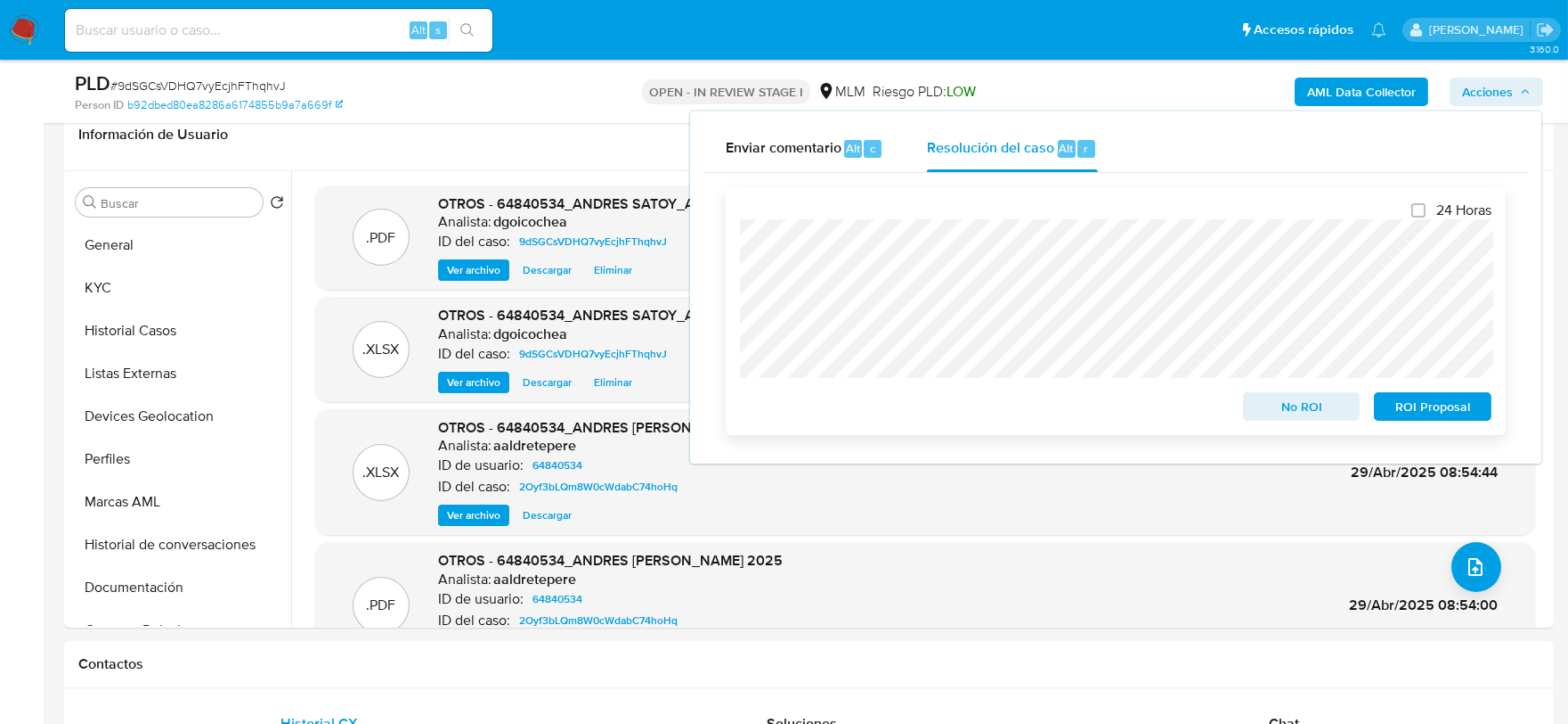
click at [1399, 404] on span "ROI Proposal" at bounding box center [1432, 407] width 92 height 25
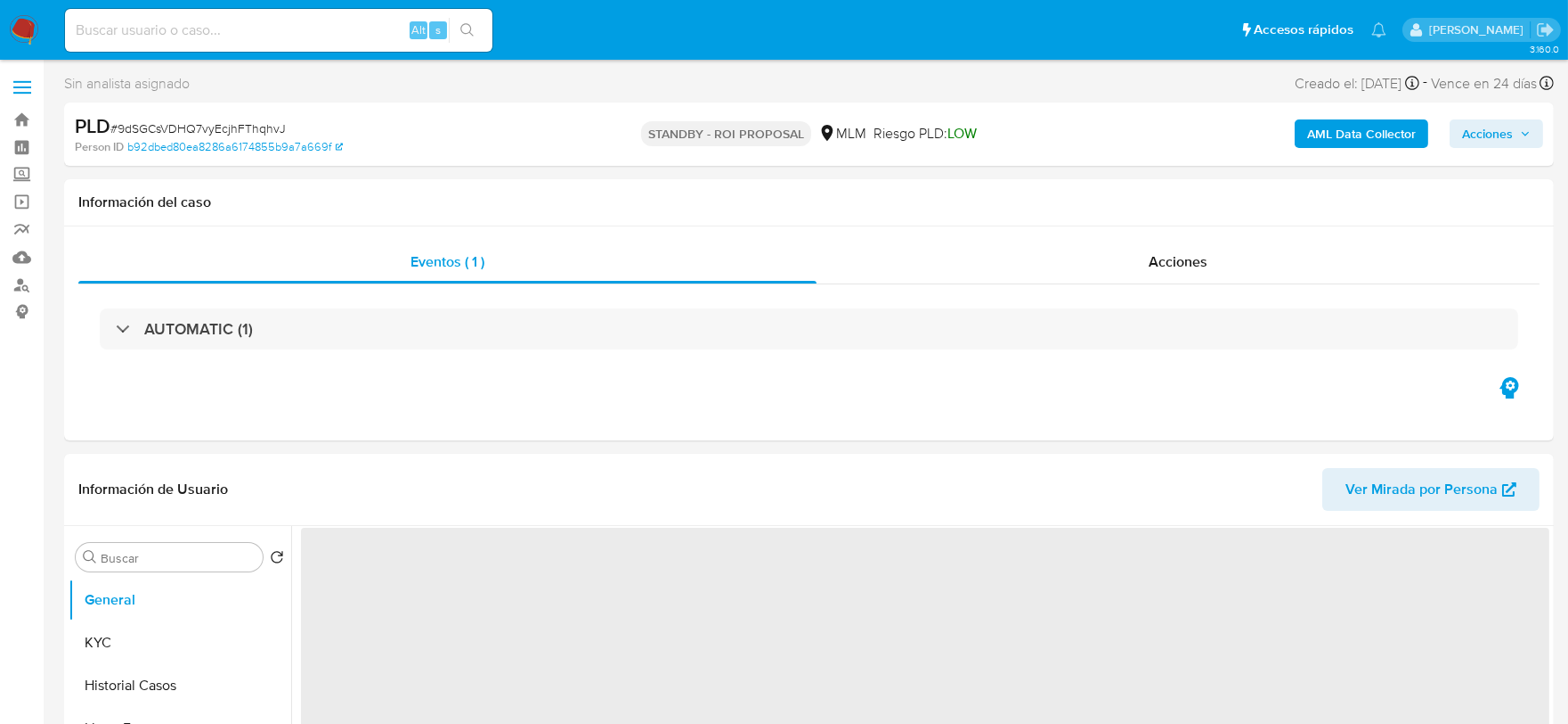
select select "10"
